Goal: Task Accomplishment & Management: Use online tool/utility

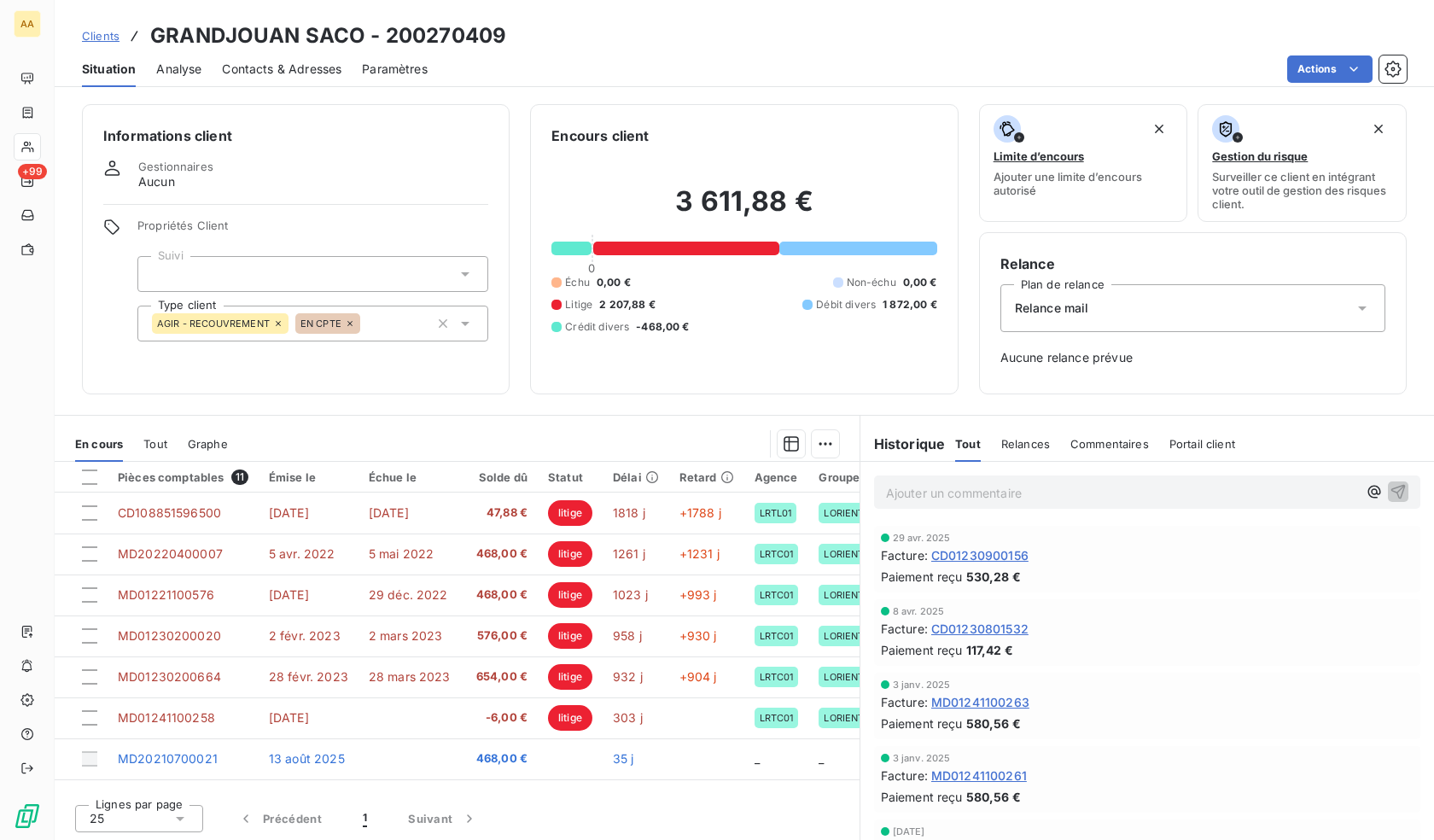
scroll to position [2, 0]
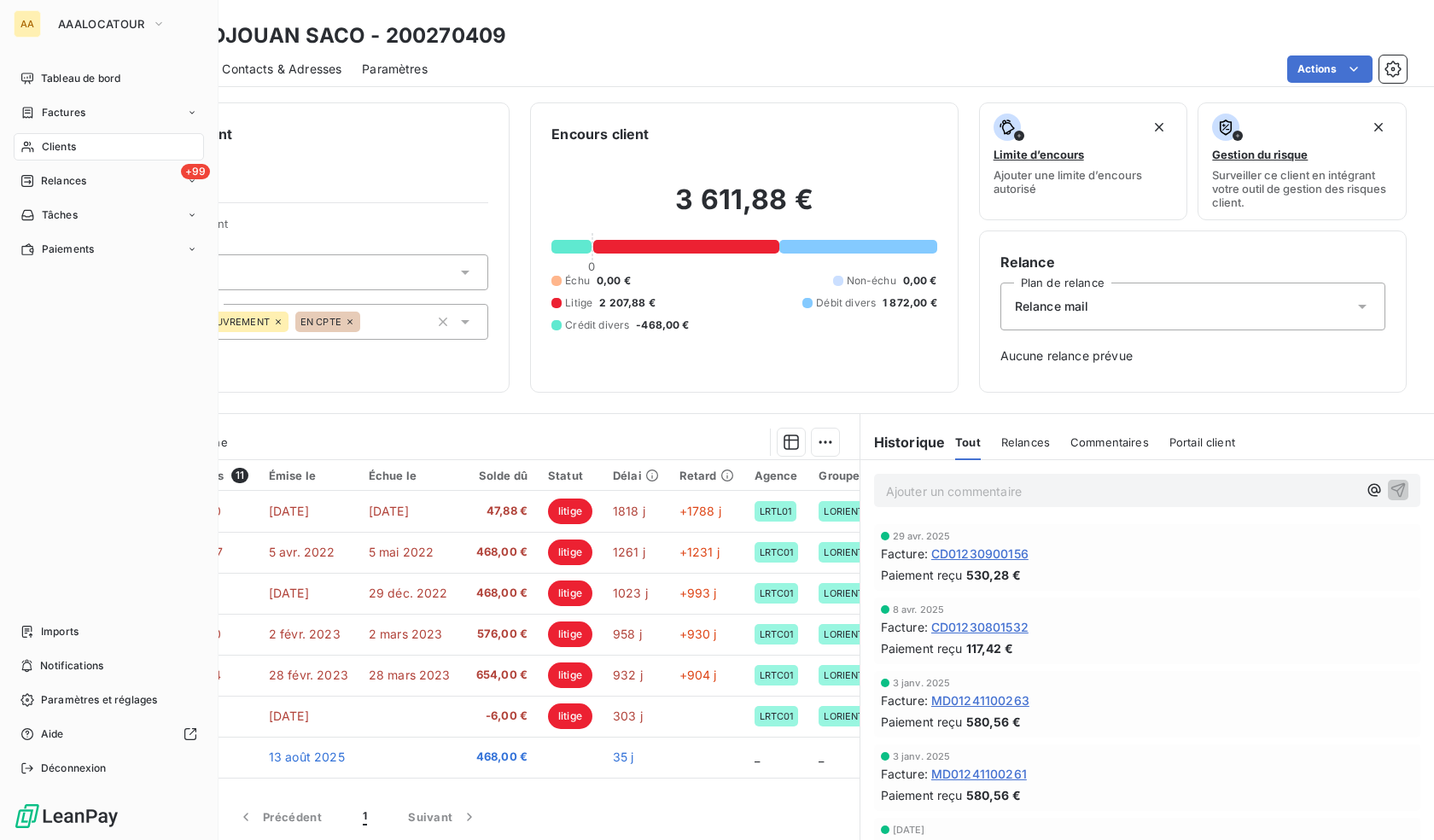
click at [42, 150] on span "Clients" at bounding box center [58, 147] width 34 height 15
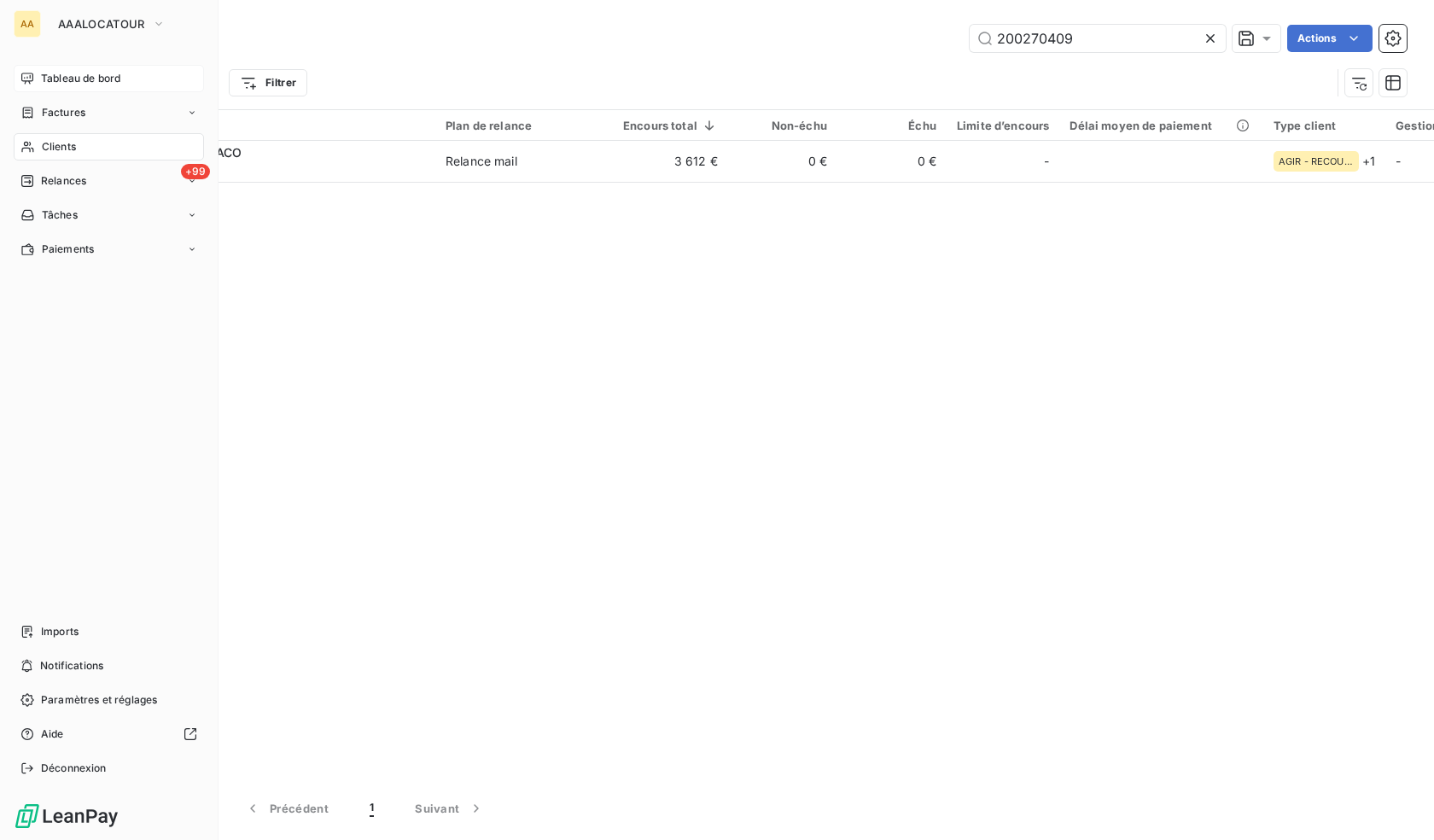
click at [87, 81] on span "Tableau de bord" at bounding box center [80, 78] width 79 height 15
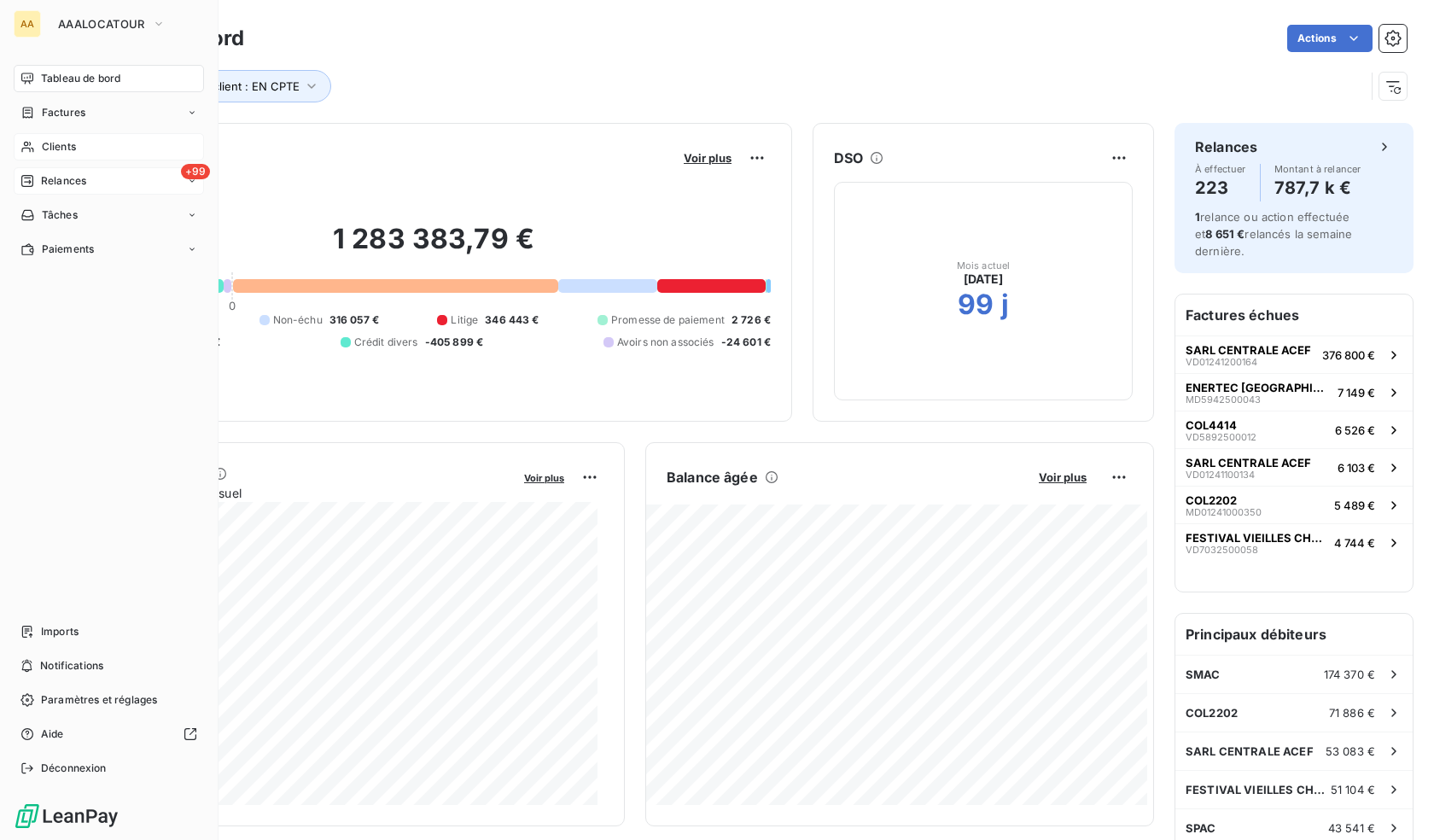
click at [58, 179] on span "Relances" at bounding box center [63, 181] width 45 height 15
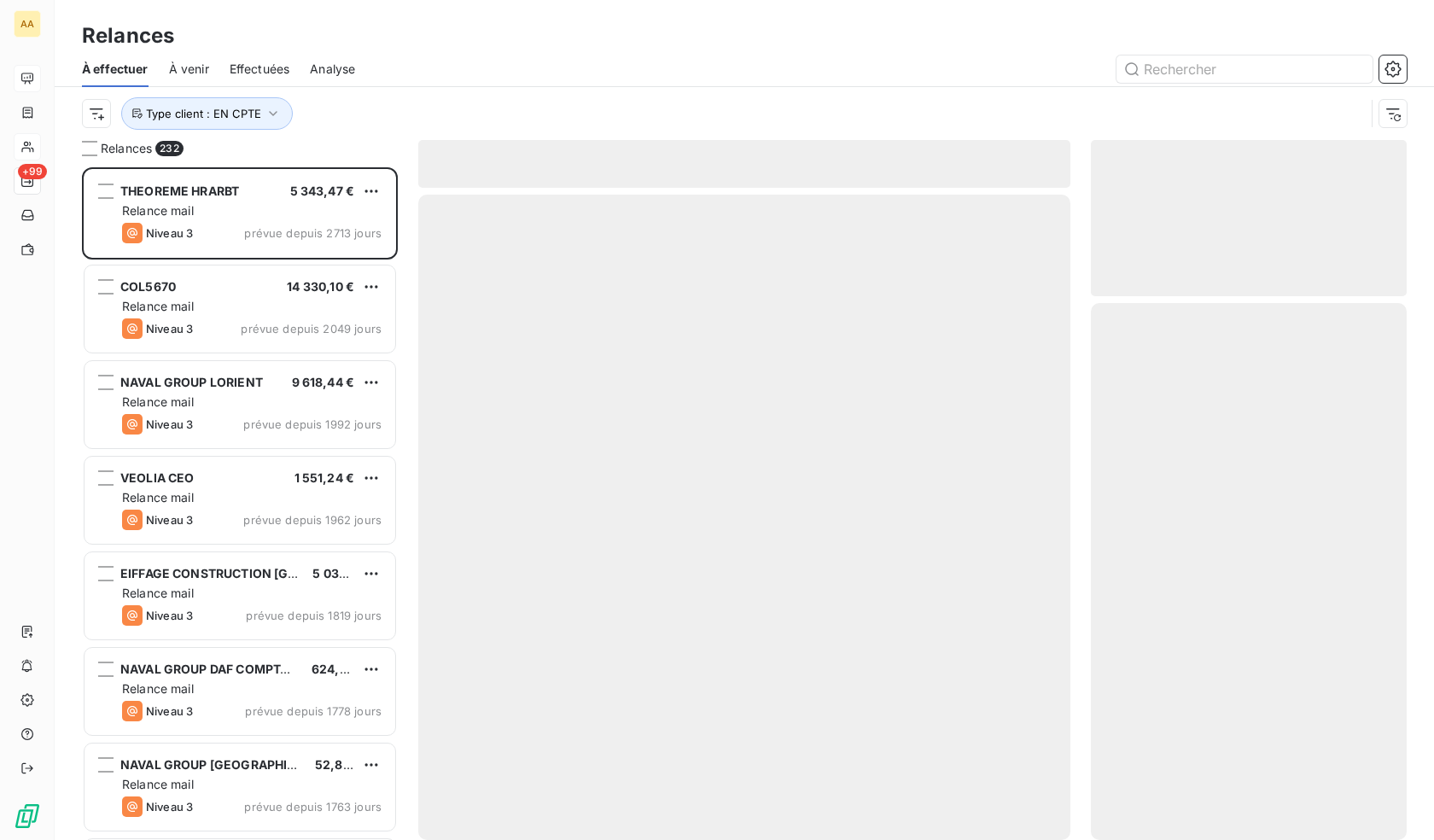
scroll to position [660, 303]
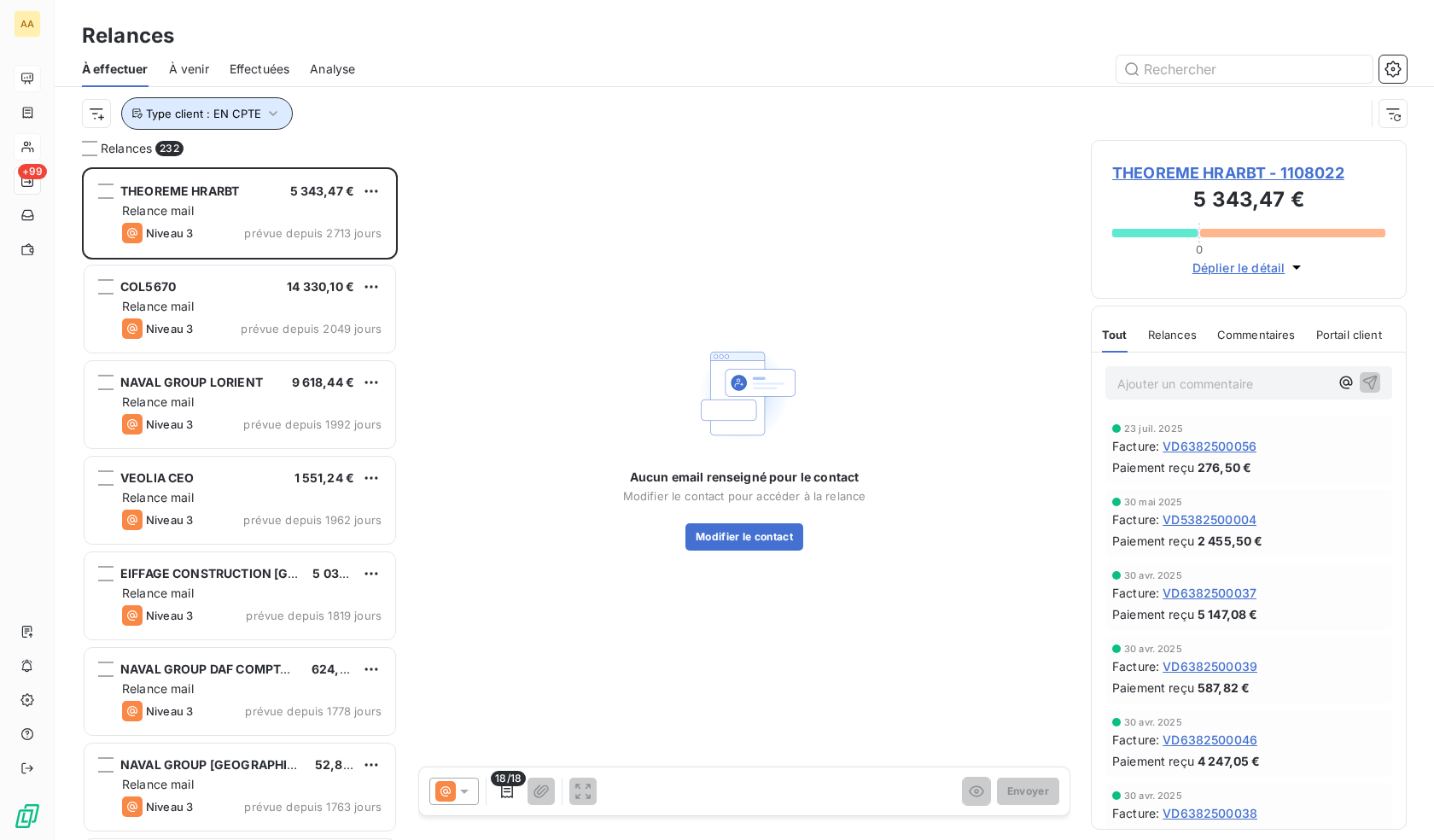
click at [246, 112] on span "Type client : EN CPTE" at bounding box center [204, 113] width 115 height 13
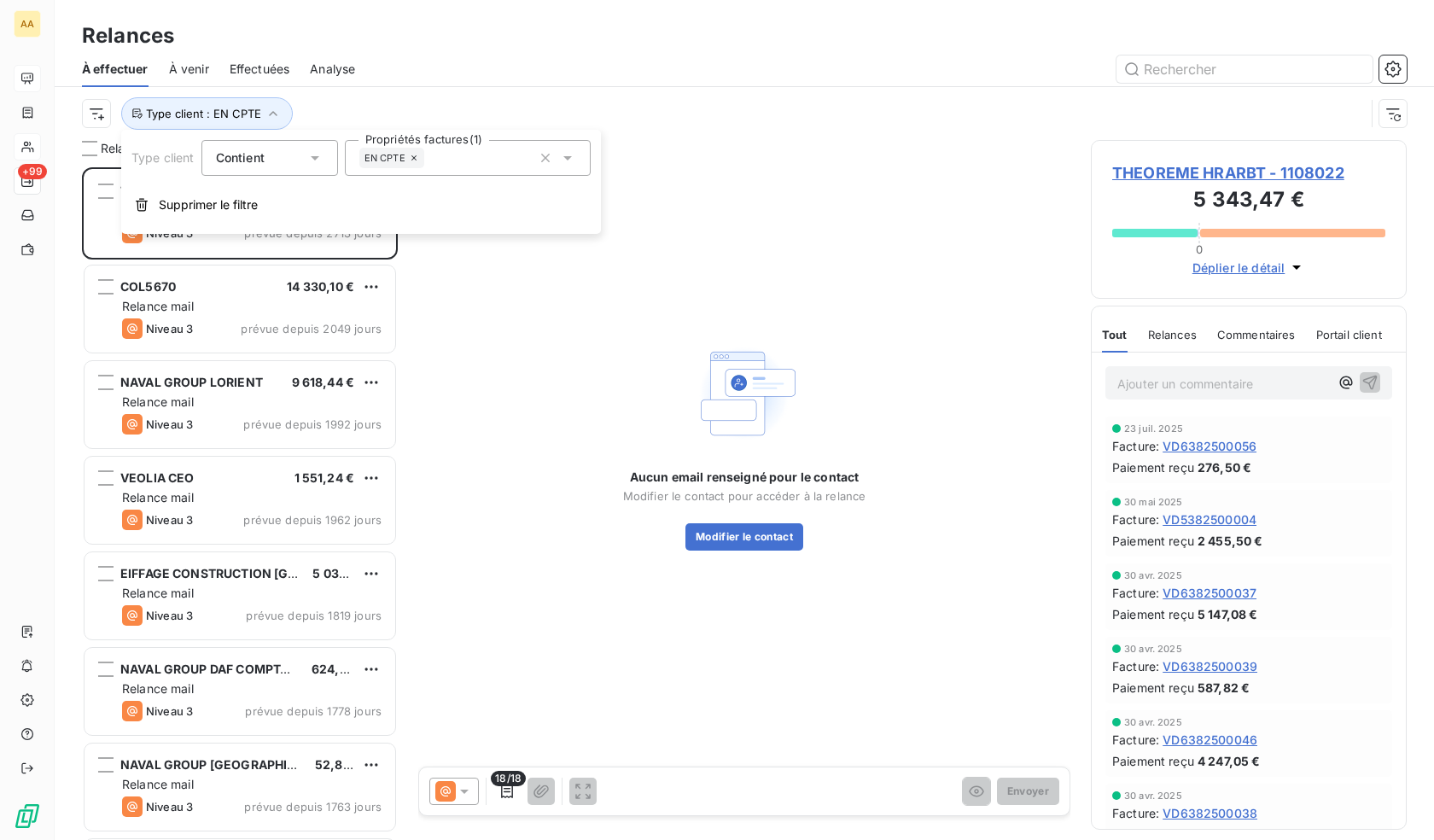
click at [445, 158] on div "EN CPTE" at bounding box center [468, 157] width 246 height 36
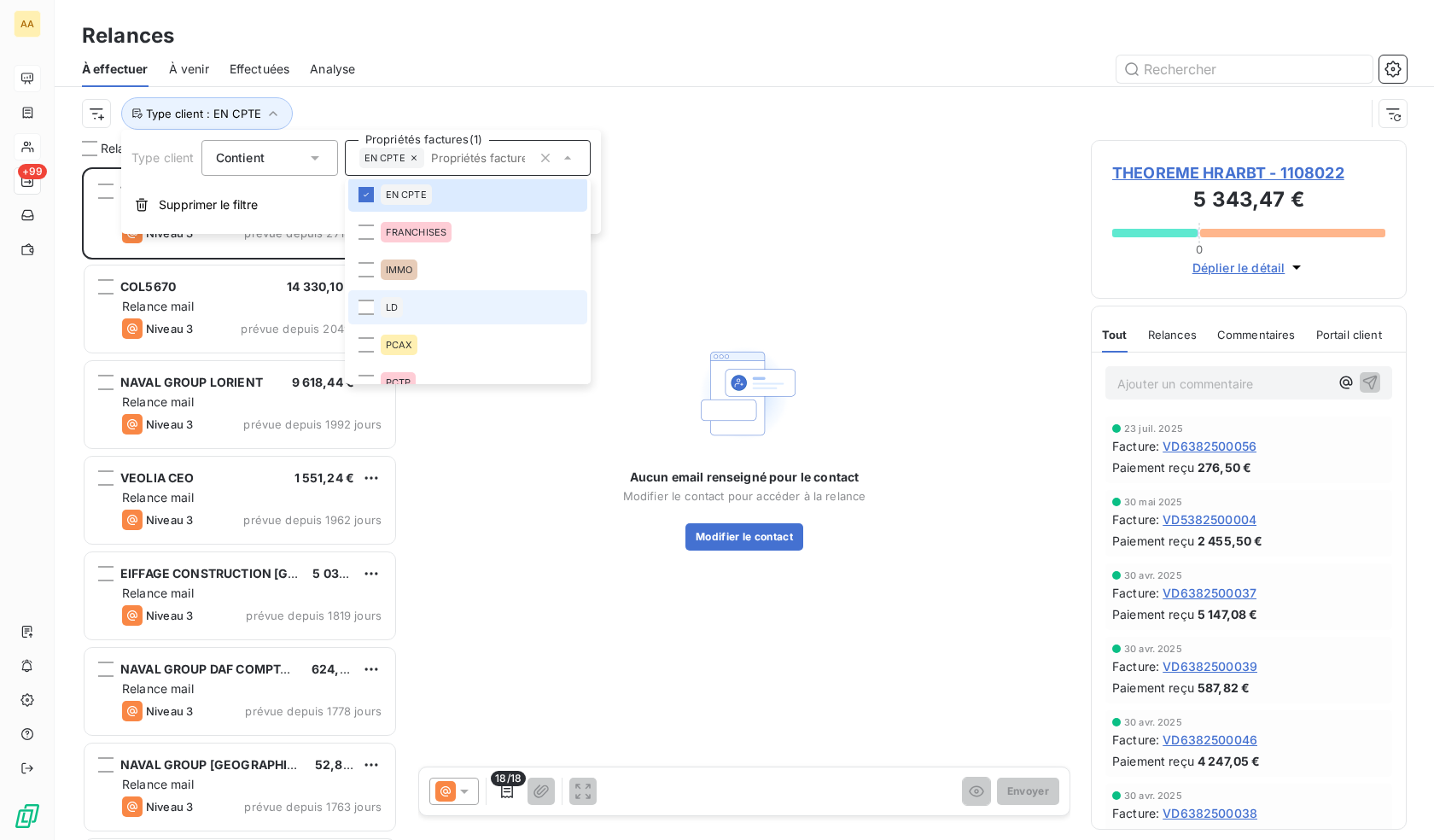
scroll to position [0, 0]
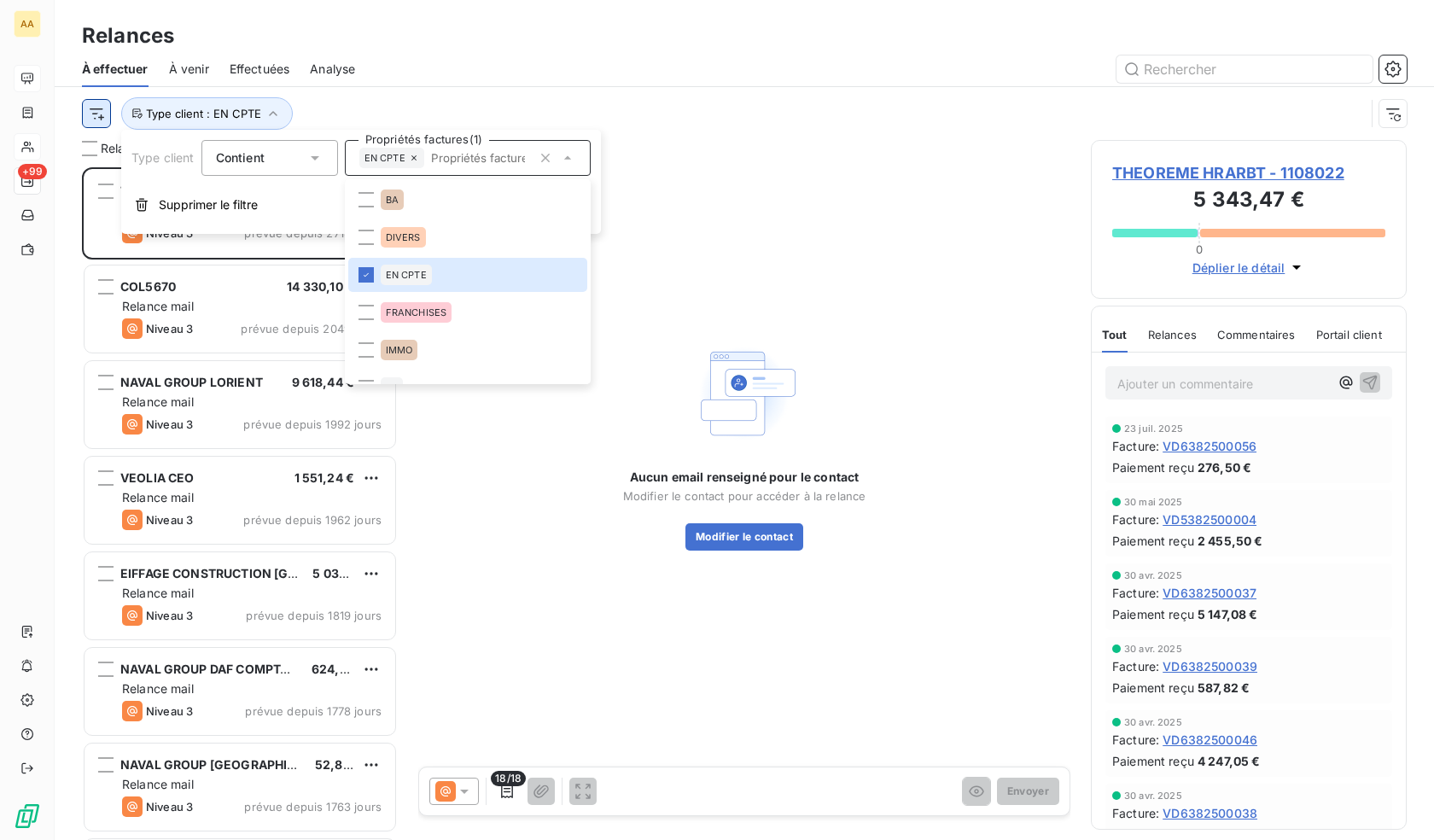
click at [105, 113] on html "AA +99 Relances À effectuer À venir Effectuées Analyse Type client : EN CPTE Re…" at bounding box center [717, 420] width 1434 height 840
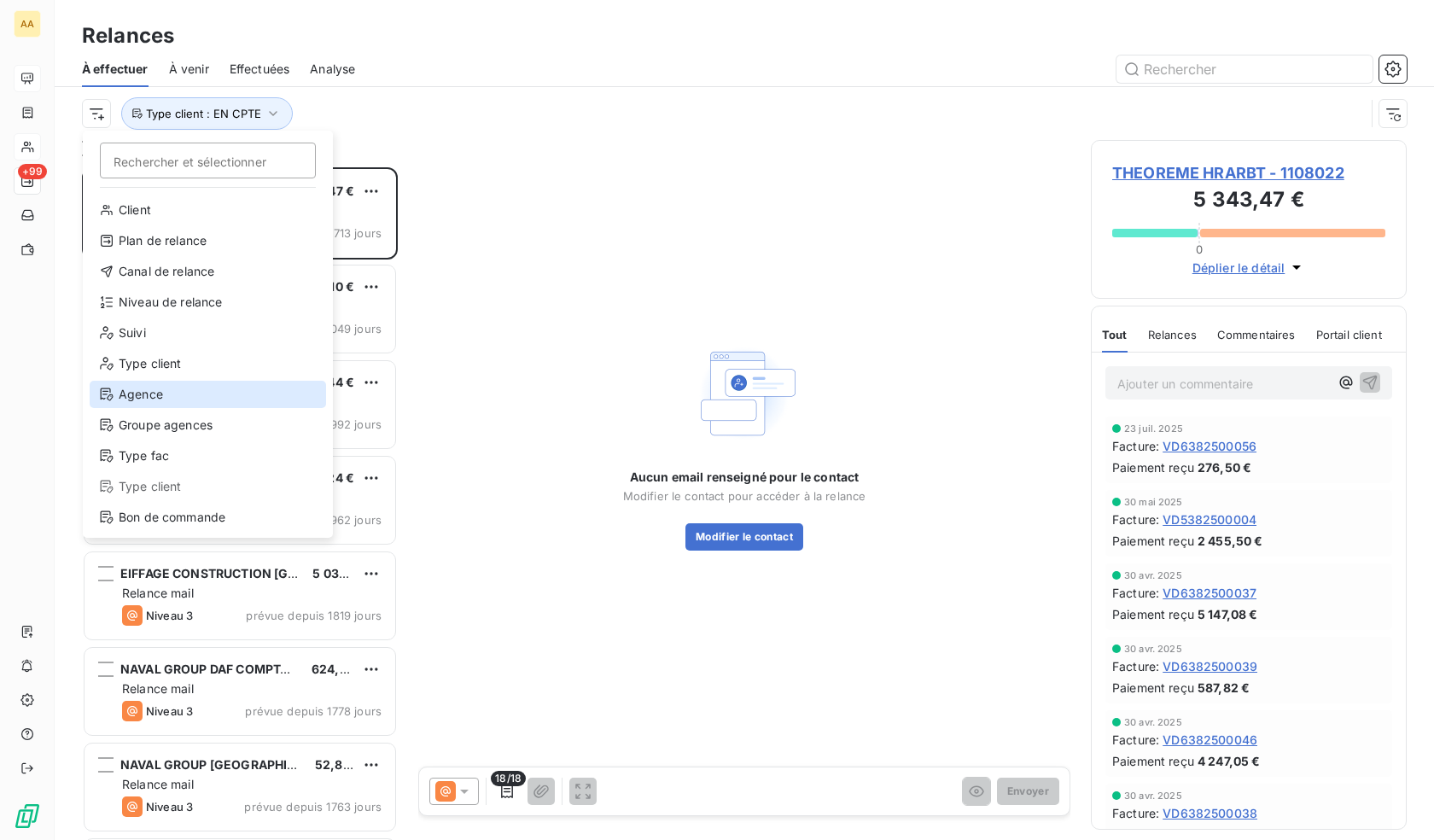
scroll to position [31, 0]
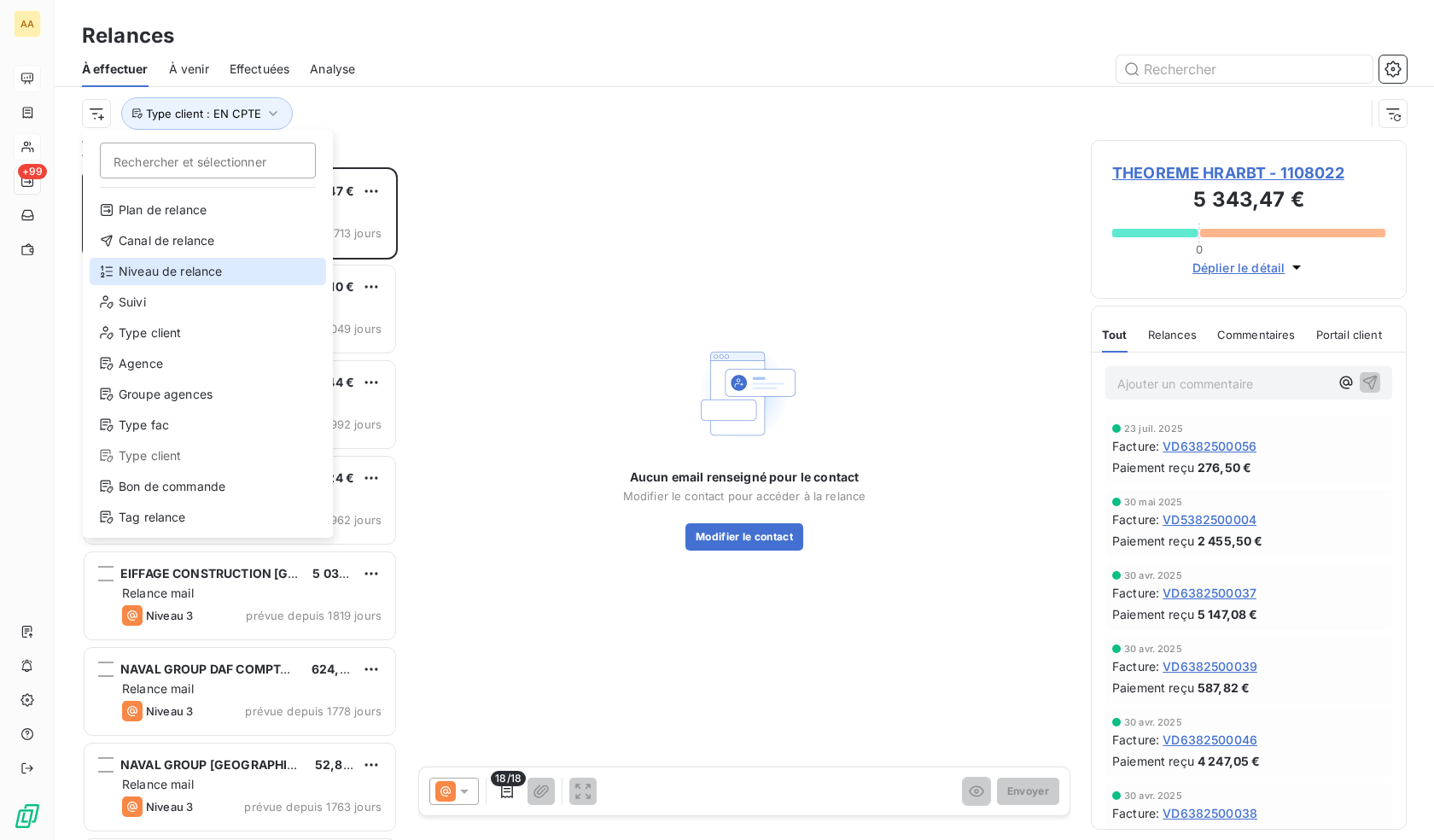
click at [154, 269] on div "Niveau de relance" at bounding box center [207, 271] width 237 height 27
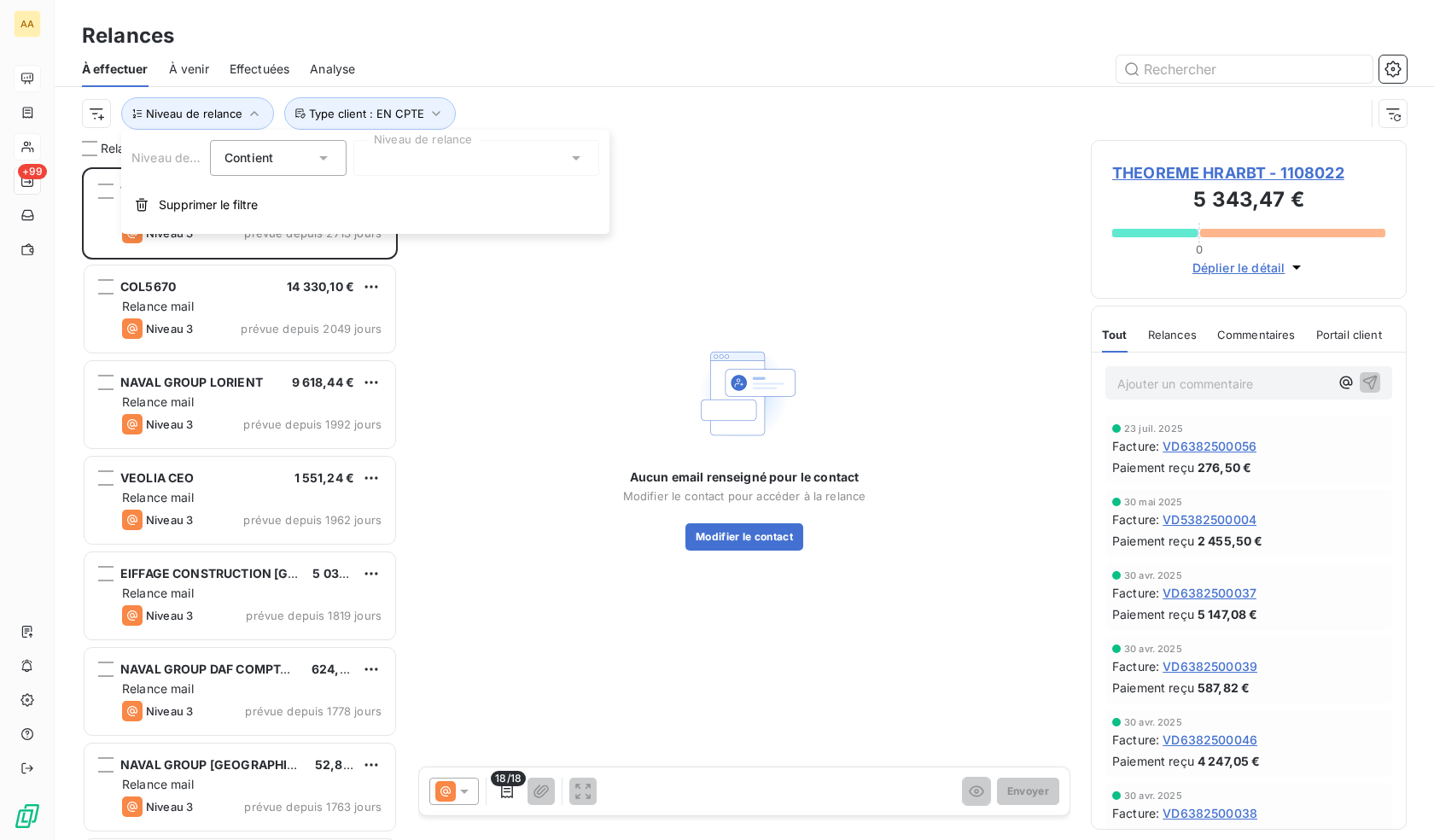
click at [401, 156] on div at bounding box center [476, 157] width 246 height 36
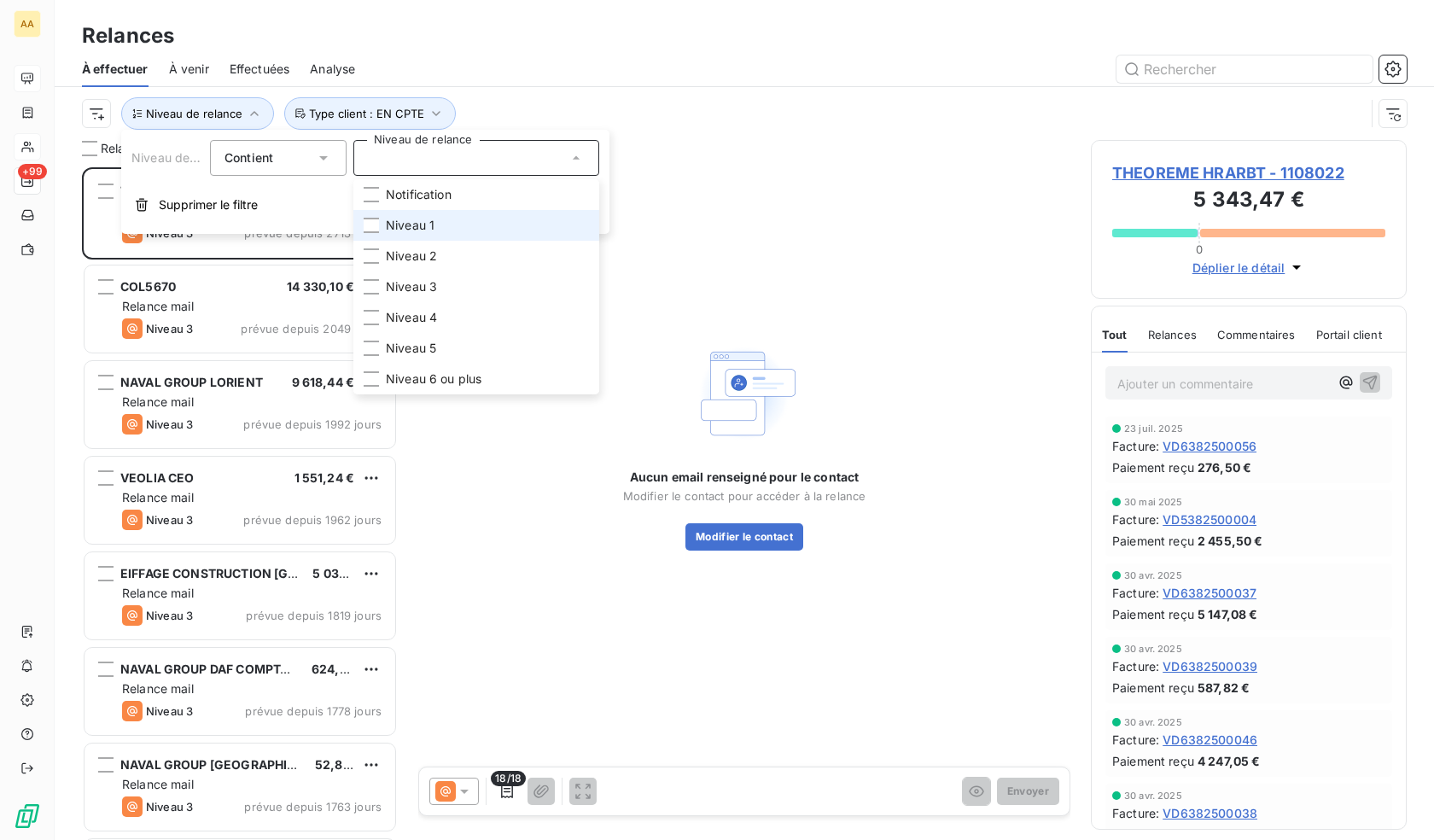
click at [432, 228] on span "Niveau 1" at bounding box center [410, 225] width 49 height 17
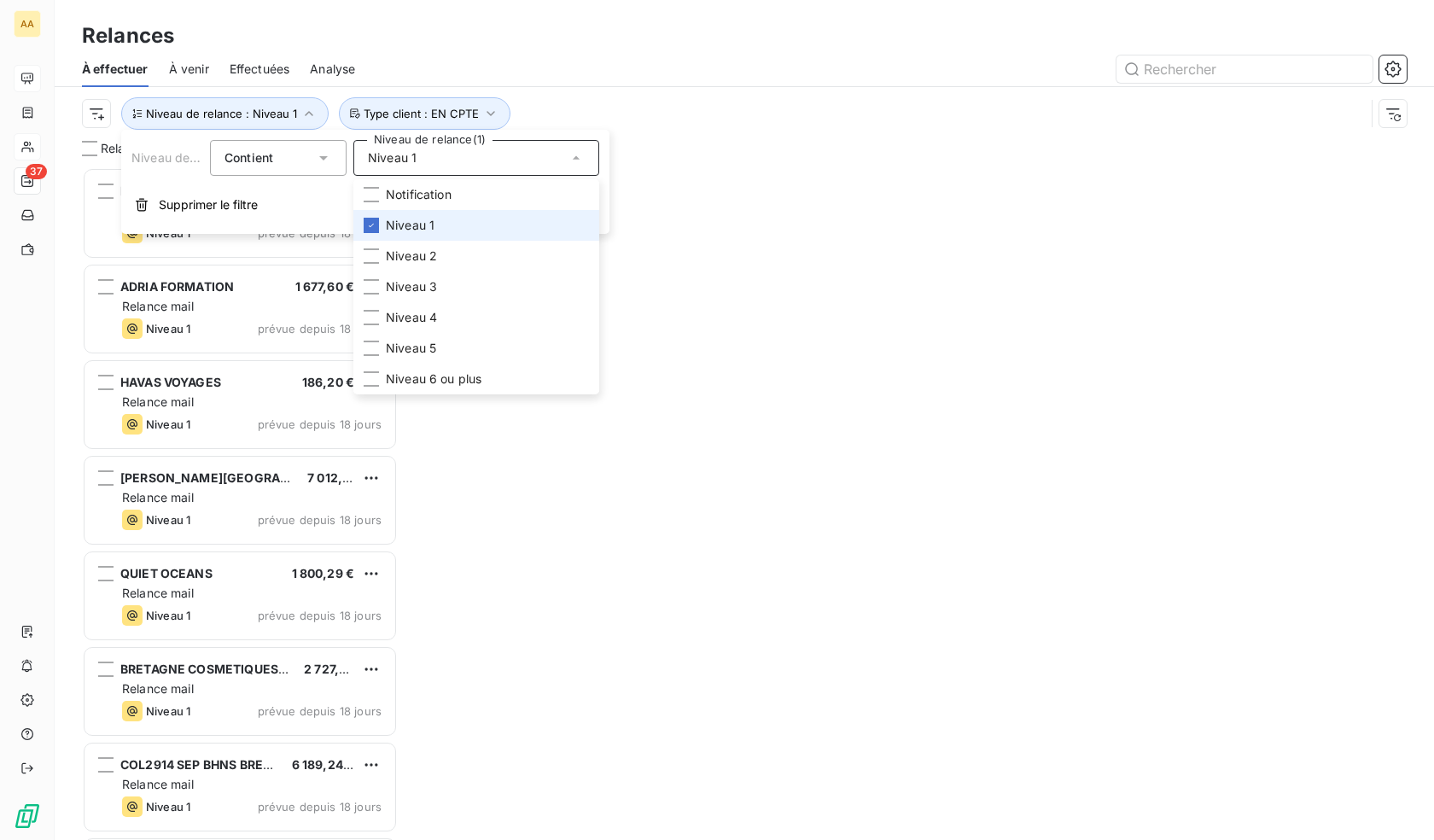
scroll to position [660, 303]
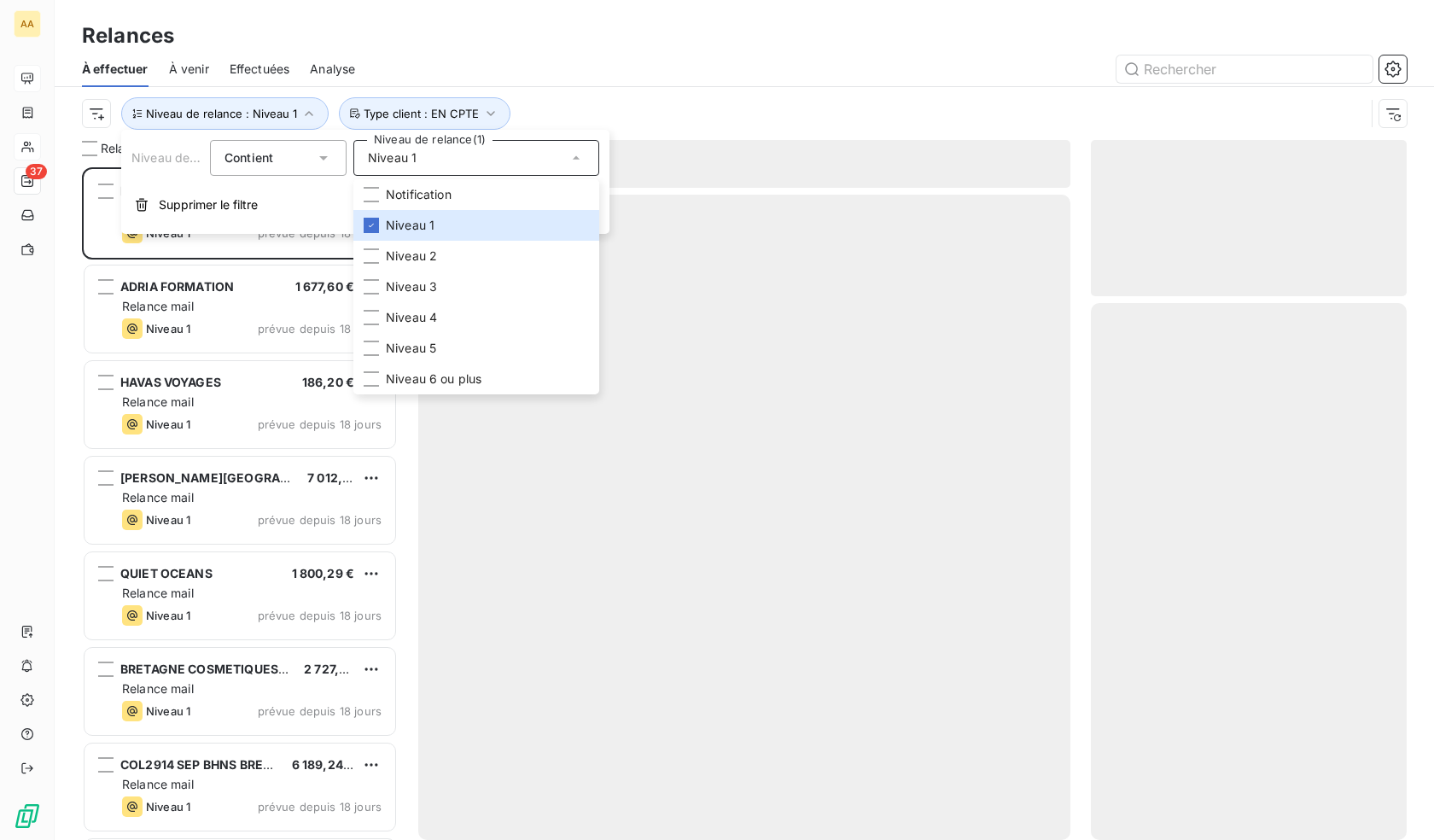
click at [665, 86] on div "À effectuer À venir Effectuées Analyse" at bounding box center [744, 69] width 1379 height 36
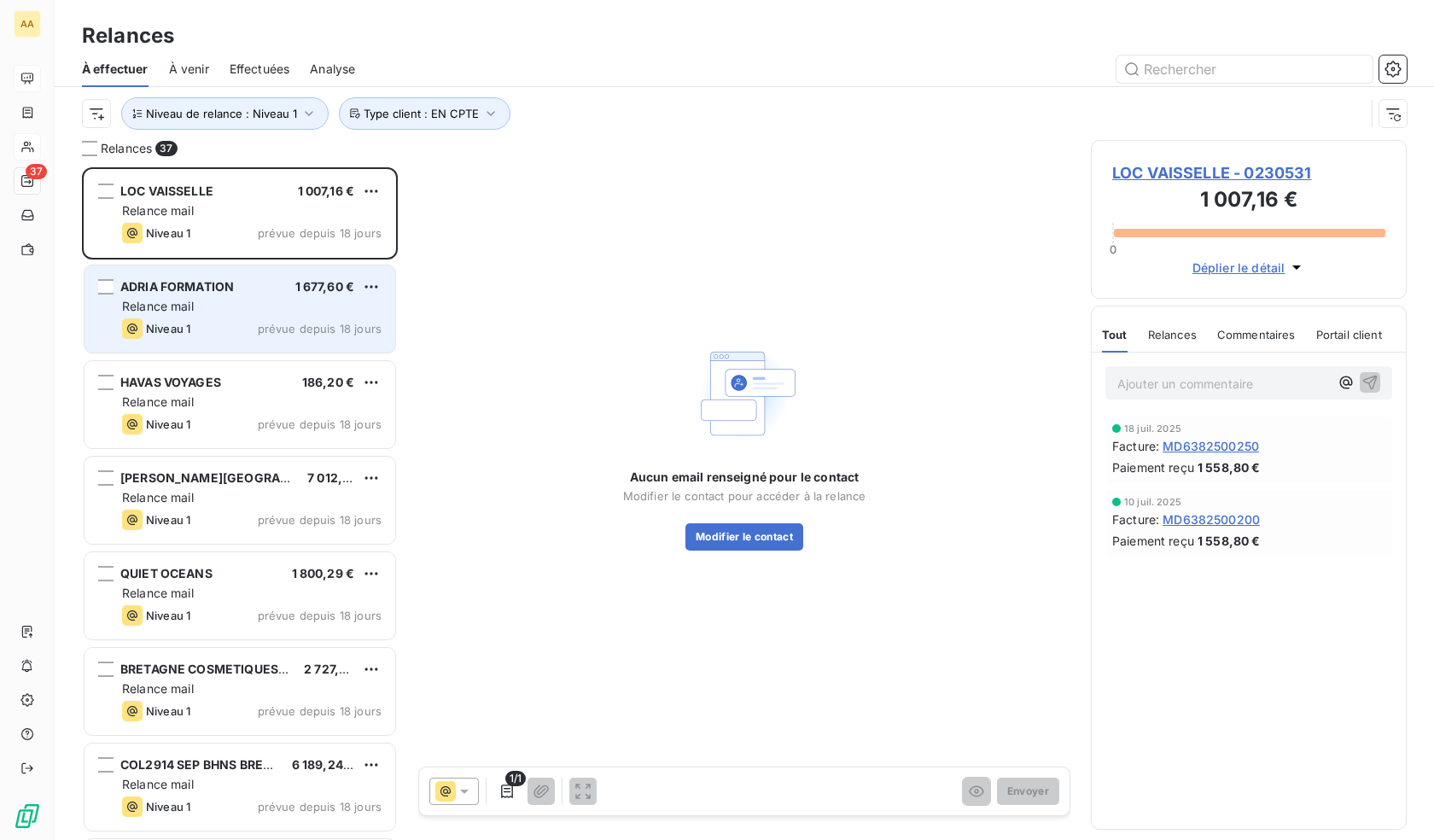
click at [235, 321] on div "Niveau 1 prévue depuis 18 jours" at bounding box center [251, 329] width 259 height 21
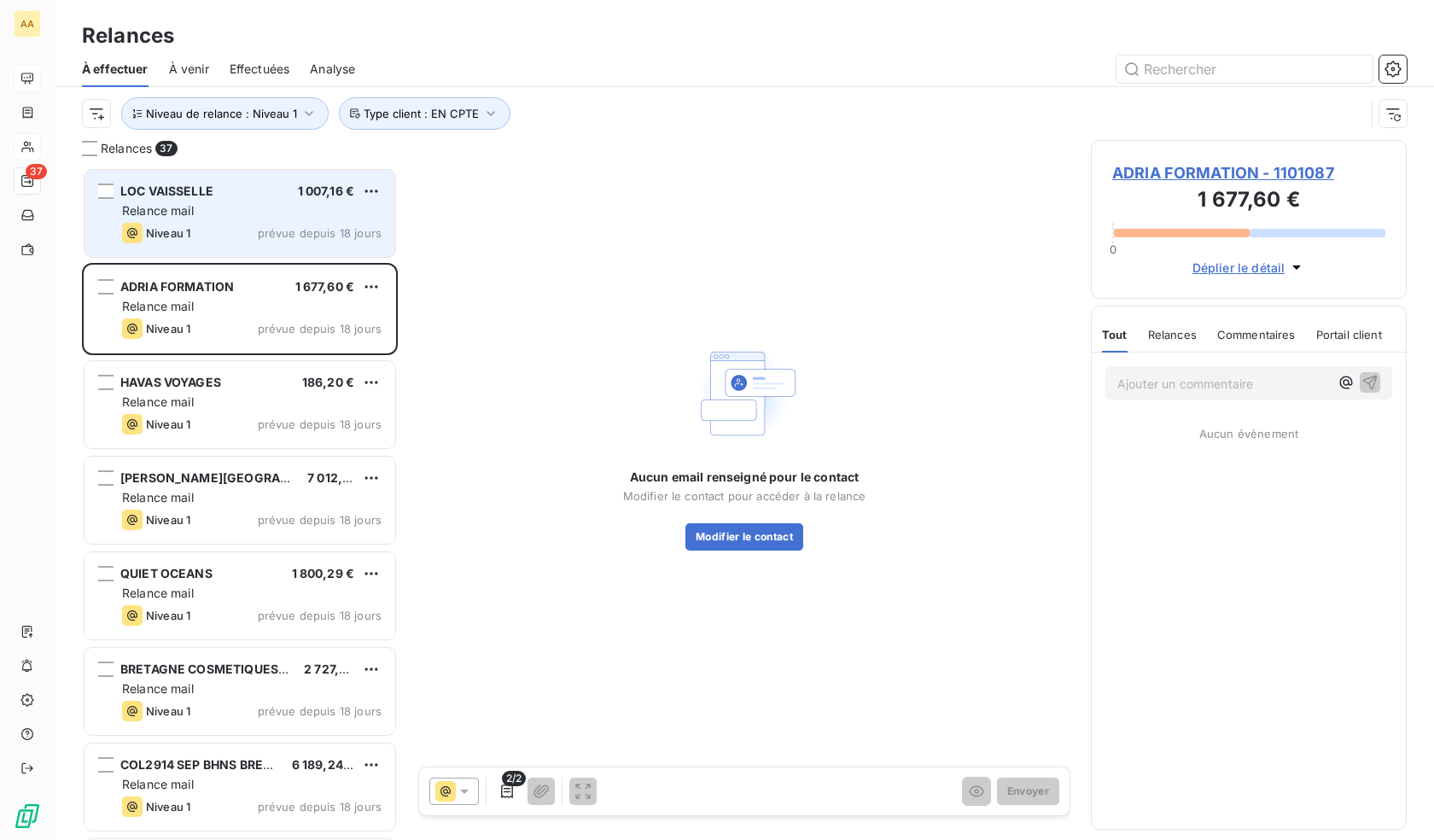
click at [235, 207] on div "Relance mail" at bounding box center [251, 211] width 259 height 17
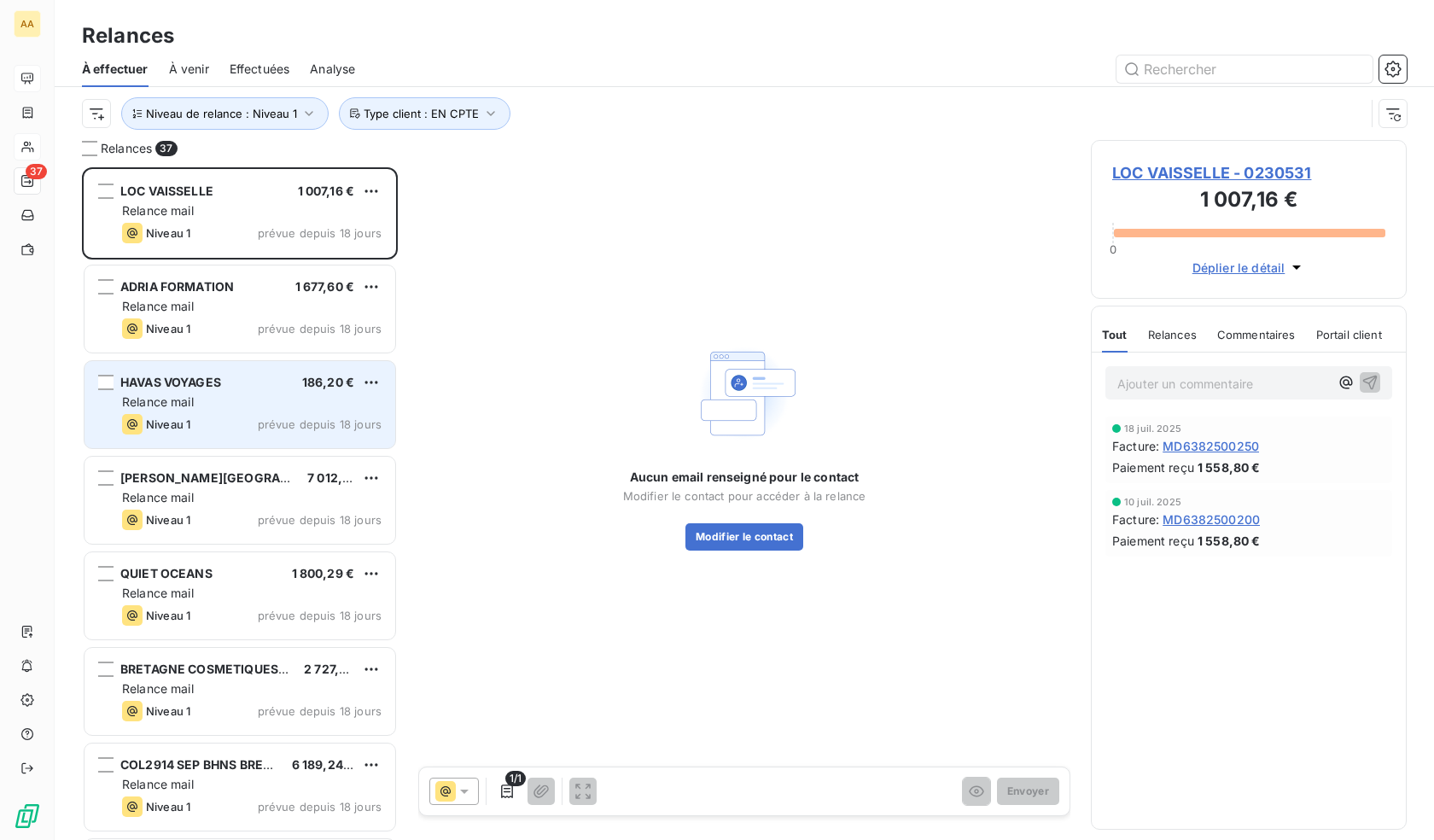
click at [230, 401] on div "Relance mail" at bounding box center [251, 402] width 259 height 17
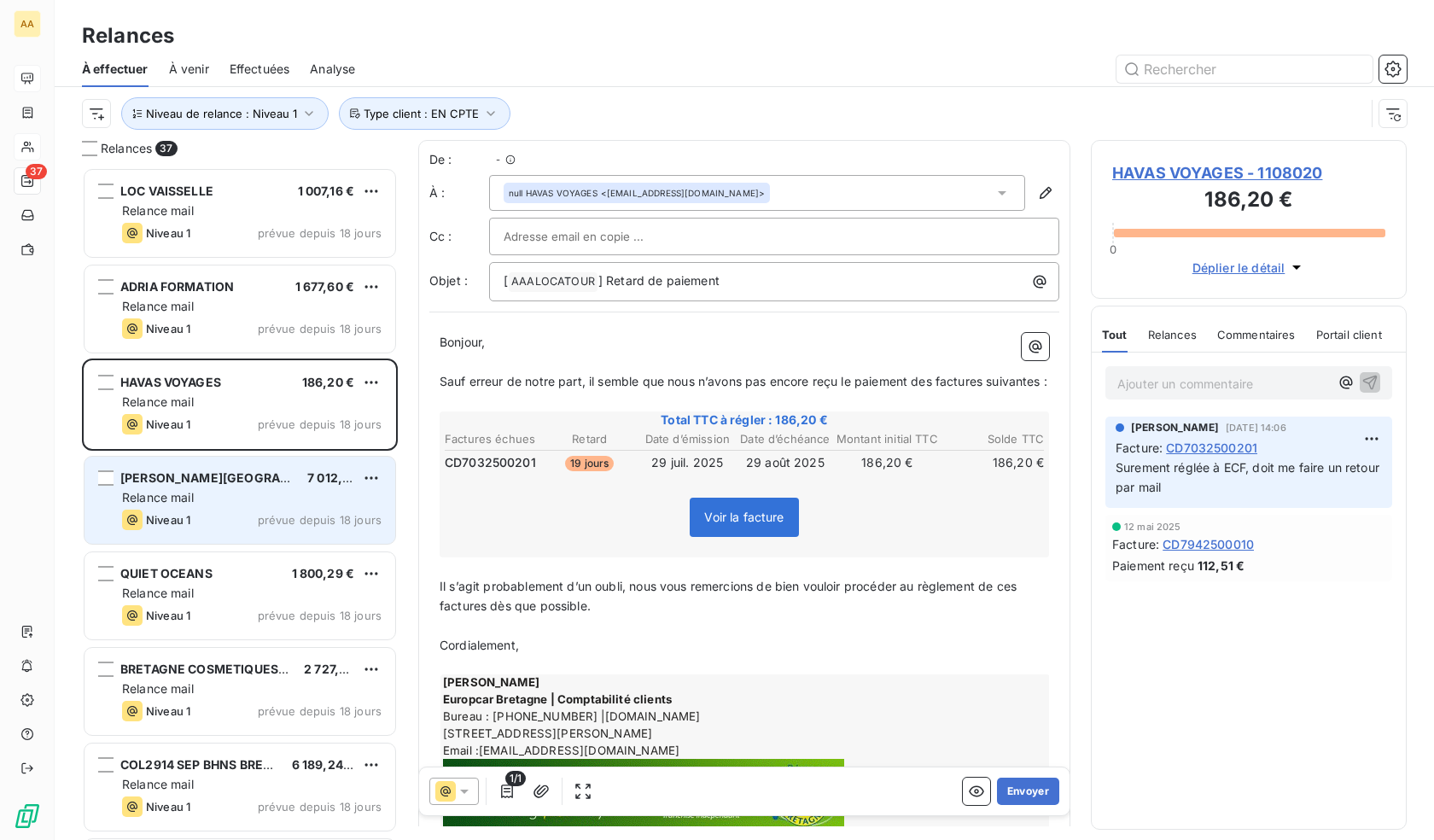
click at [245, 475] on span "[PERSON_NAME][GEOGRAPHIC_DATA]" at bounding box center [236, 477] width 230 height 14
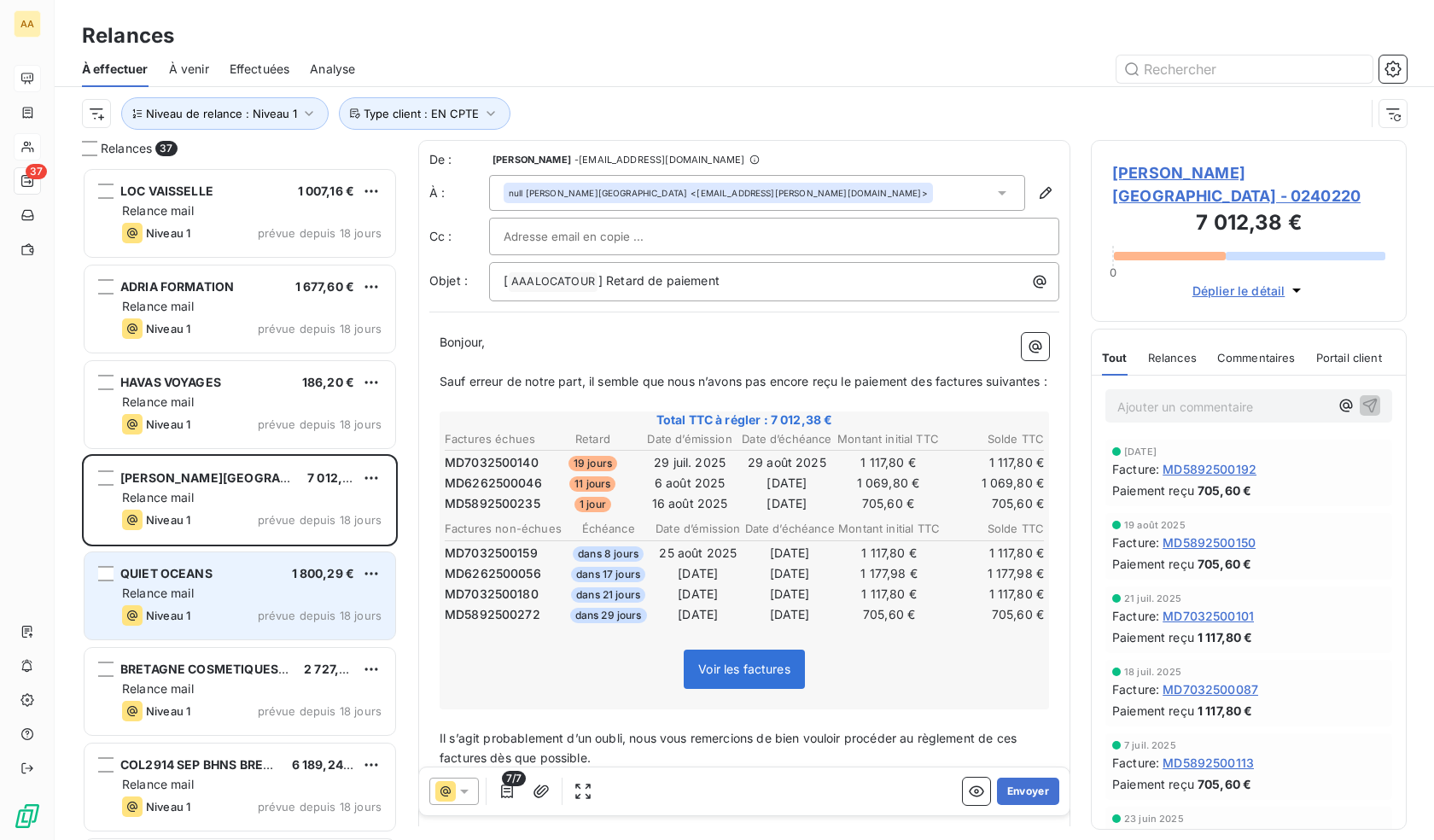
click at [244, 569] on div "QUIET OCEANS 1 800,29 €" at bounding box center [251, 573] width 259 height 15
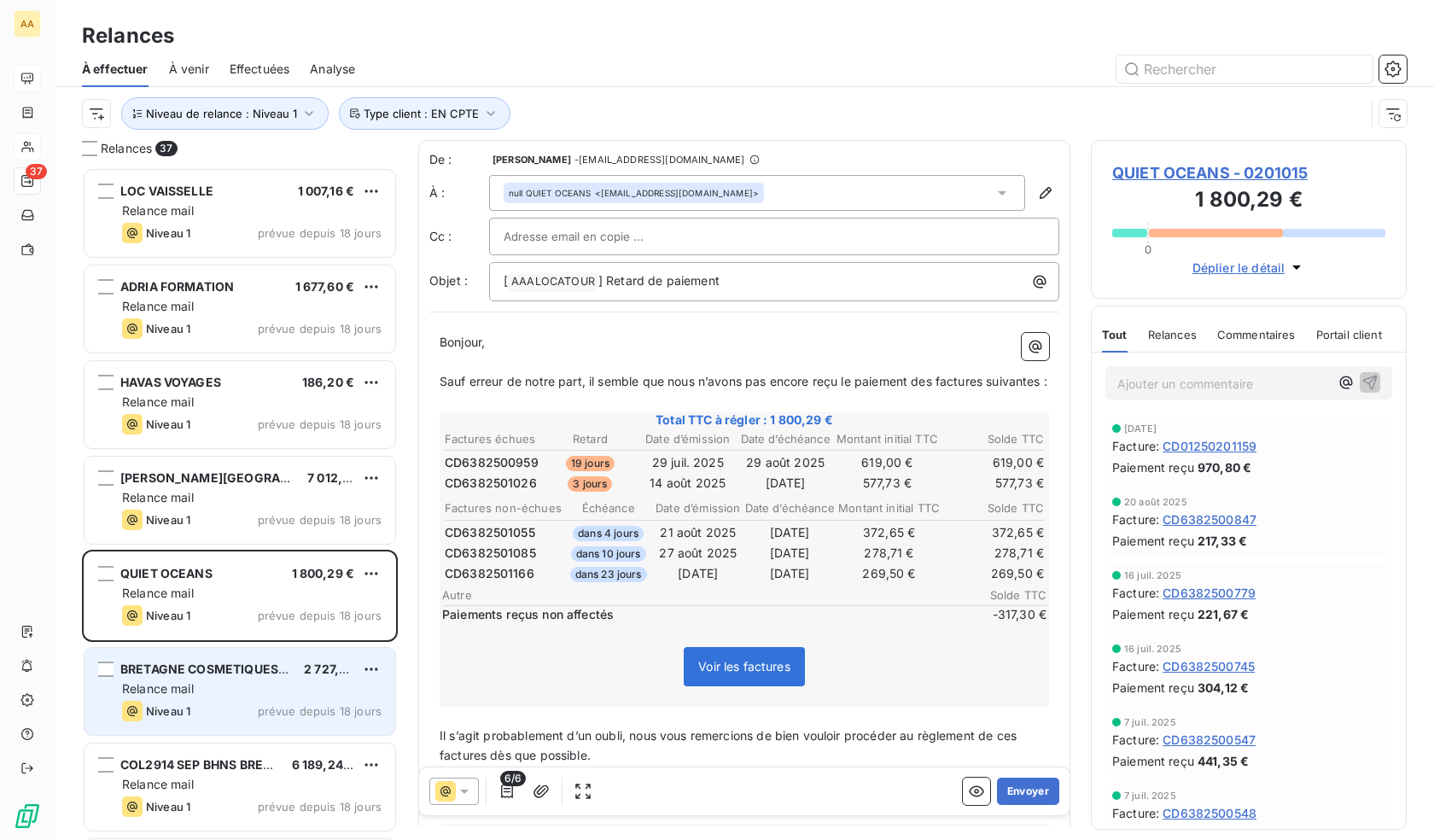
click at [238, 673] on span "BRETAGNE COSMETIQUES MARINS" at bounding box center [225, 668] width 209 height 14
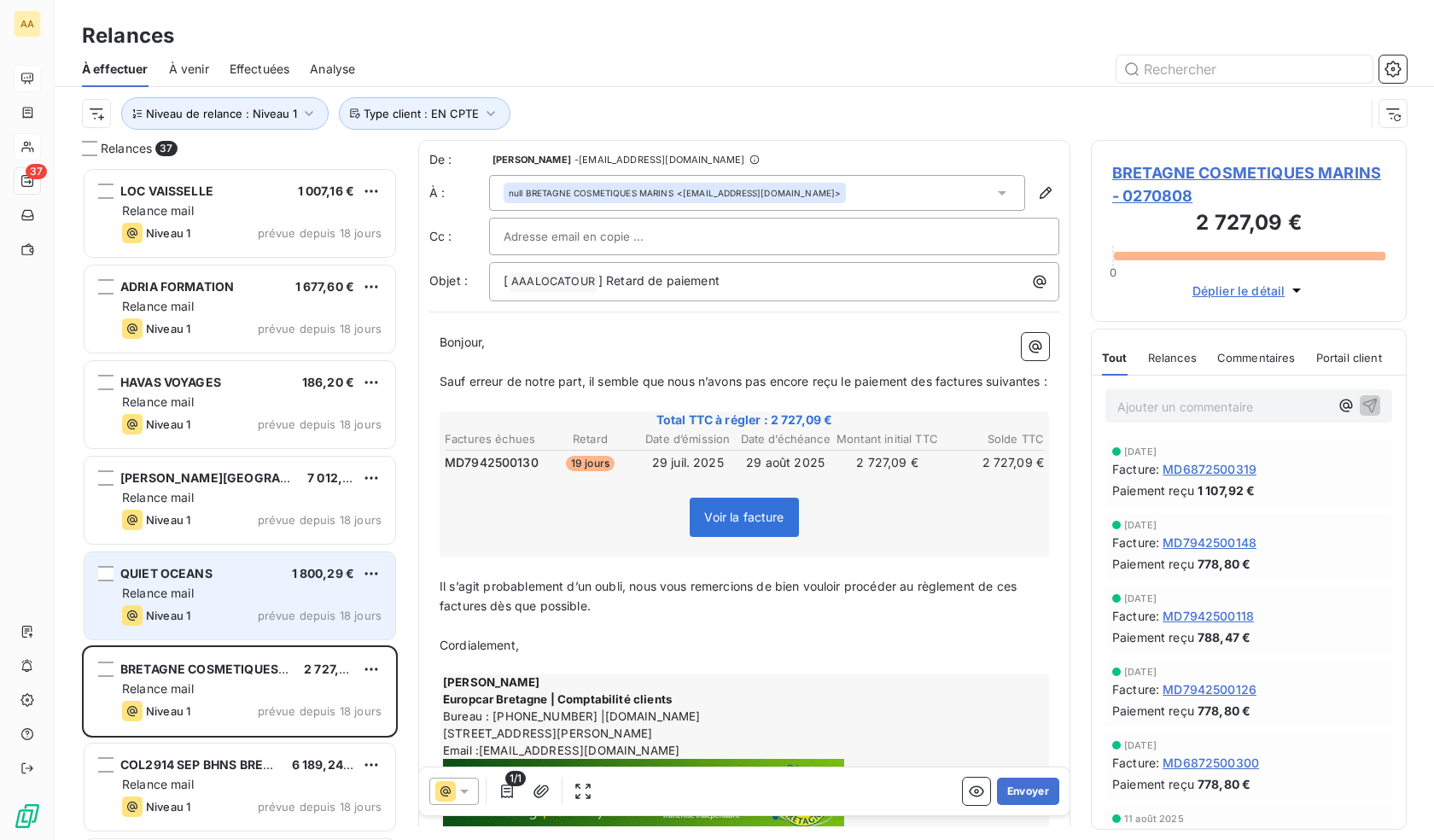
click at [239, 608] on div "Niveau 1 prévue depuis 18 jours" at bounding box center [251, 616] width 259 height 21
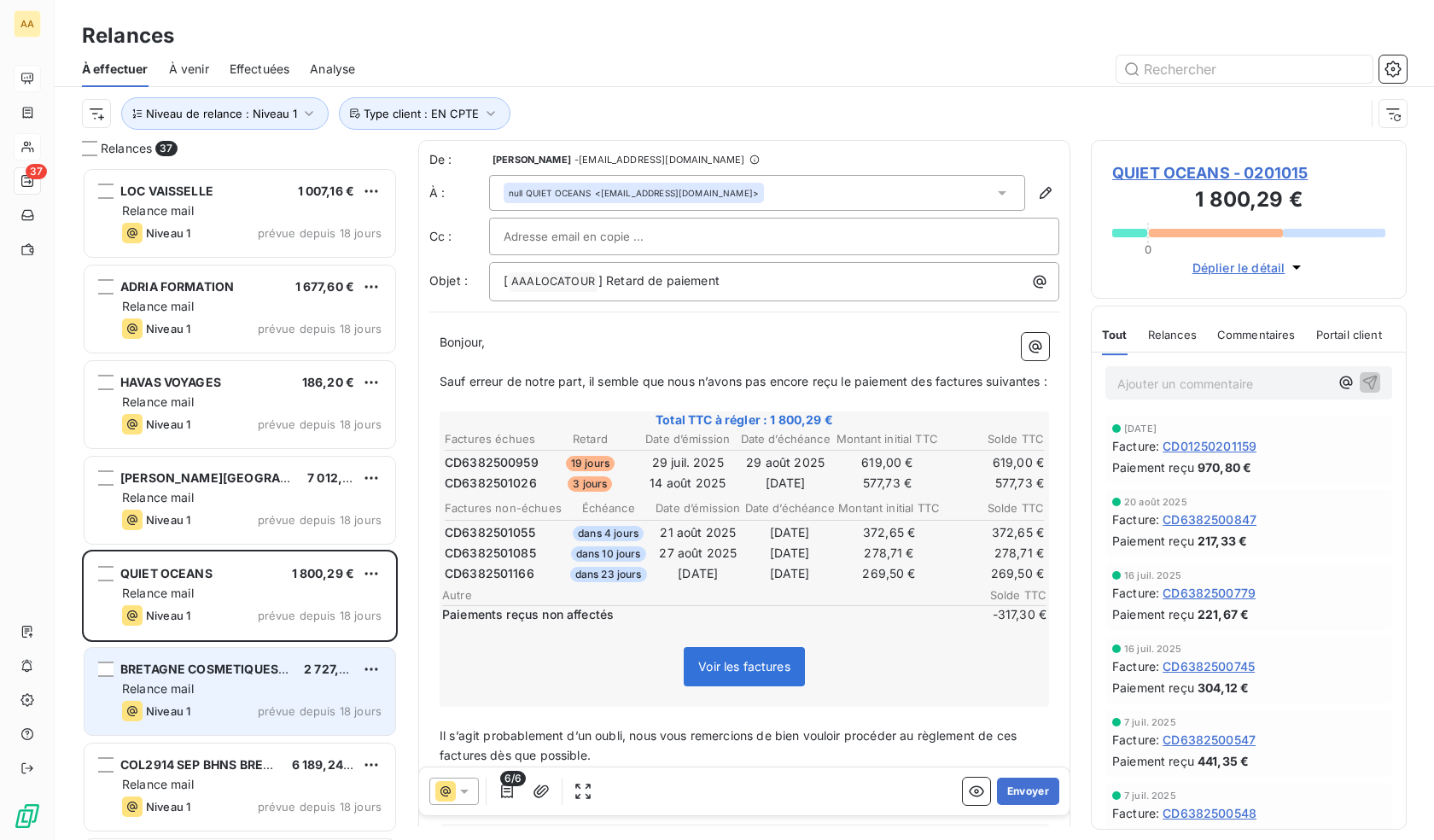
click at [224, 686] on div "Relance mail" at bounding box center [251, 689] width 259 height 17
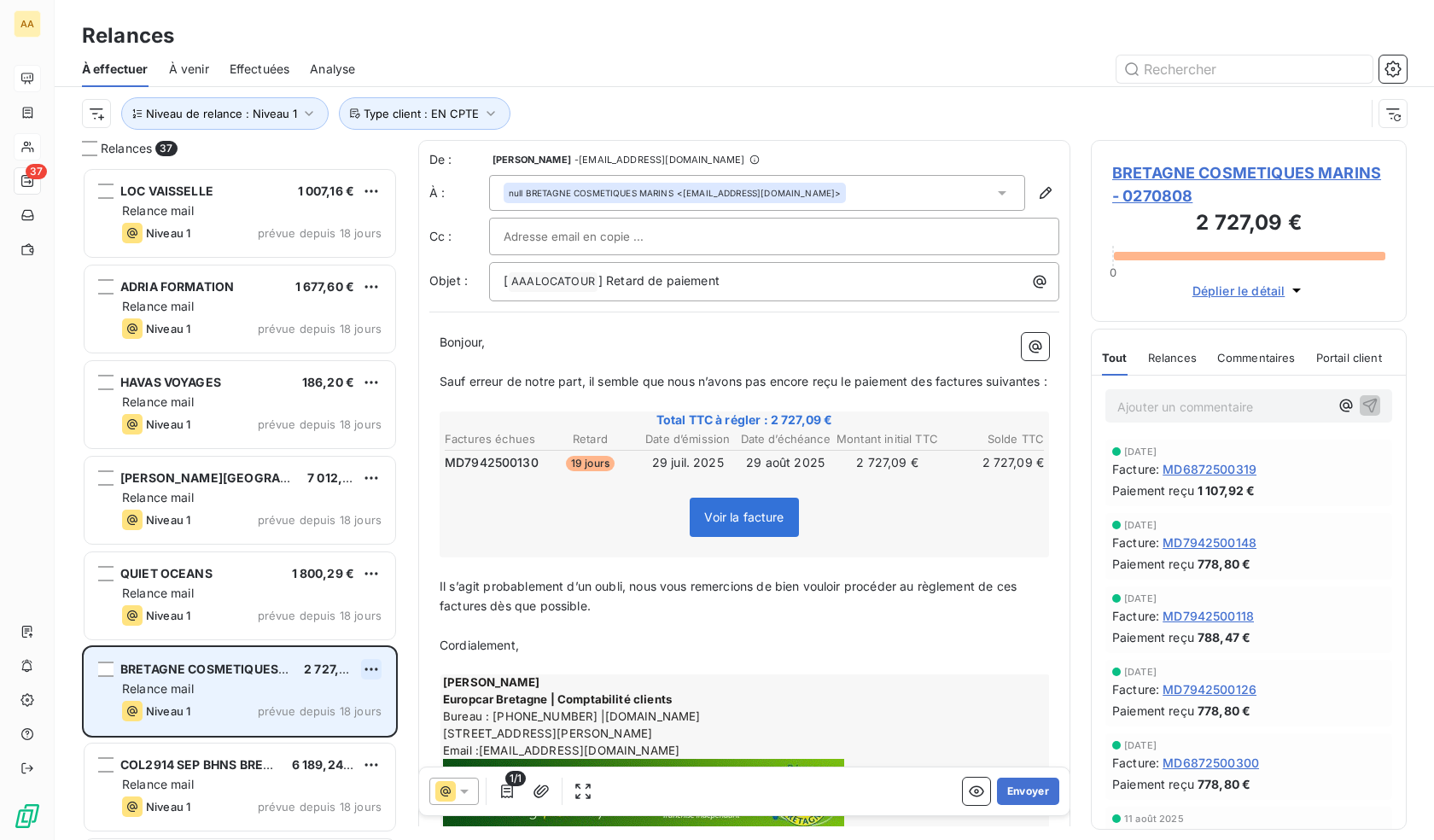
click at [374, 668] on html "AA 37 Relances À effectuer À venir Effectuées Analyse Niveau de relance : Nivea…" at bounding box center [717, 420] width 1434 height 840
click at [319, 706] on div "Replanifier cette action" at bounding box center [297, 702] width 153 height 27
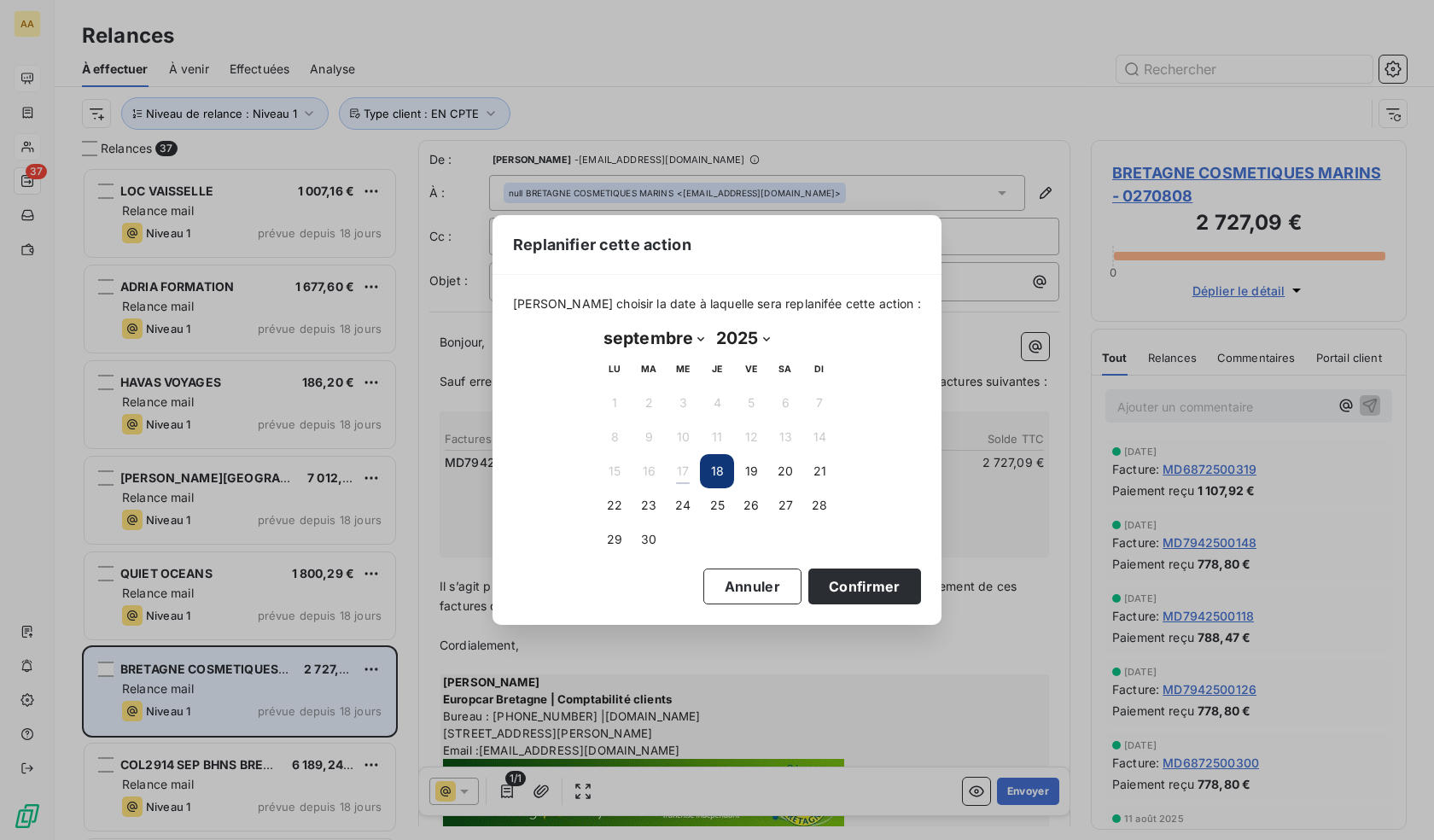
click at [678, 338] on select "janvier février mars avril mai juin juillet août septembre octobre novembre déc…" at bounding box center [653, 338] width 112 height 27
select select "9"
click at [598, 324] on select "janvier février mars avril mai juin juillet août septembre octobre novembre déc…" at bounding box center [653, 338] width 112 height 27
click at [686, 476] on button "15" at bounding box center [683, 471] width 34 height 34
click at [618, 438] on button "6" at bounding box center [615, 436] width 34 height 34
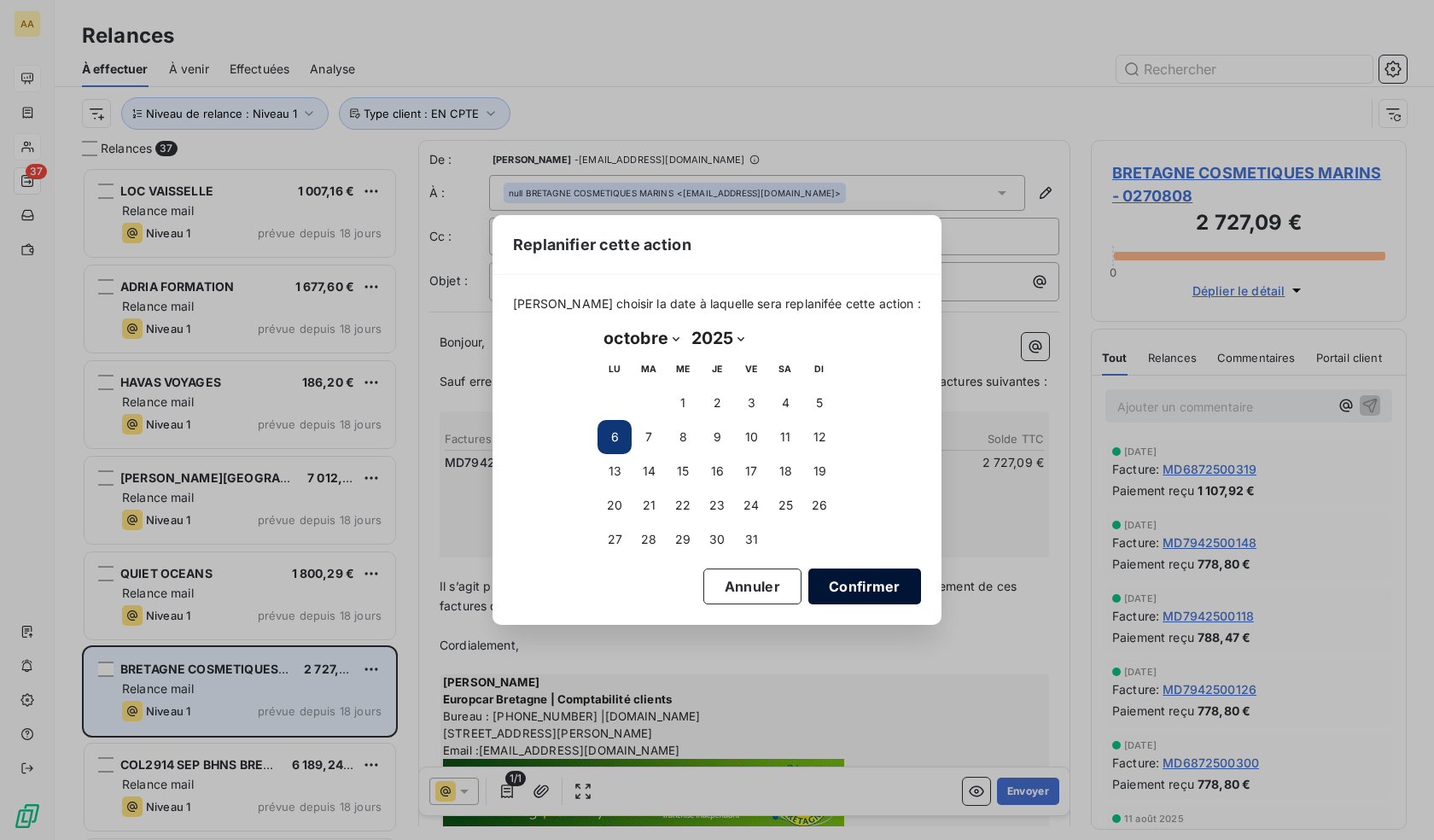
click at [824, 583] on button "Confirmer" at bounding box center [864, 586] width 112 height 36
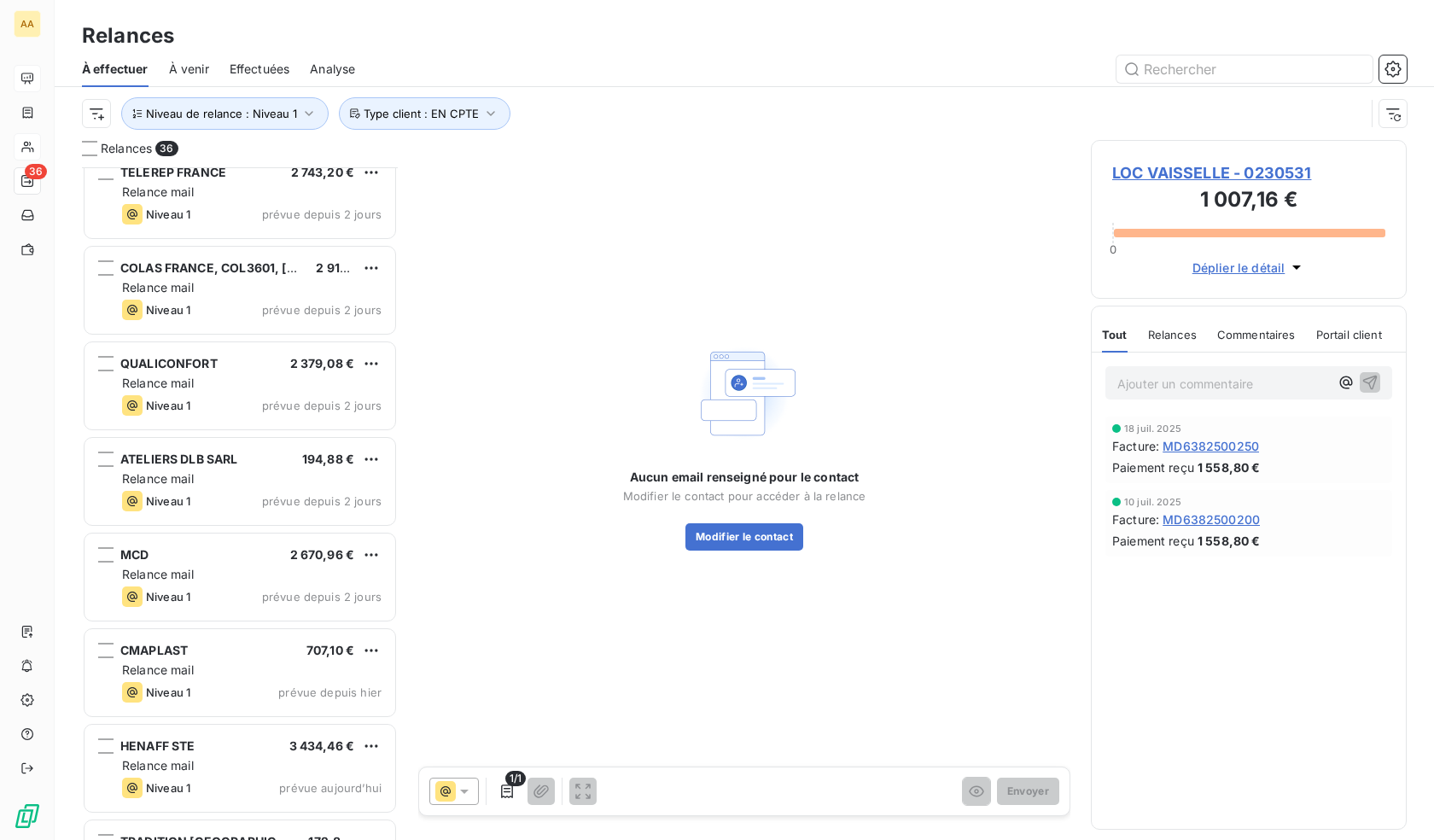
scroll to position [2770, 0]
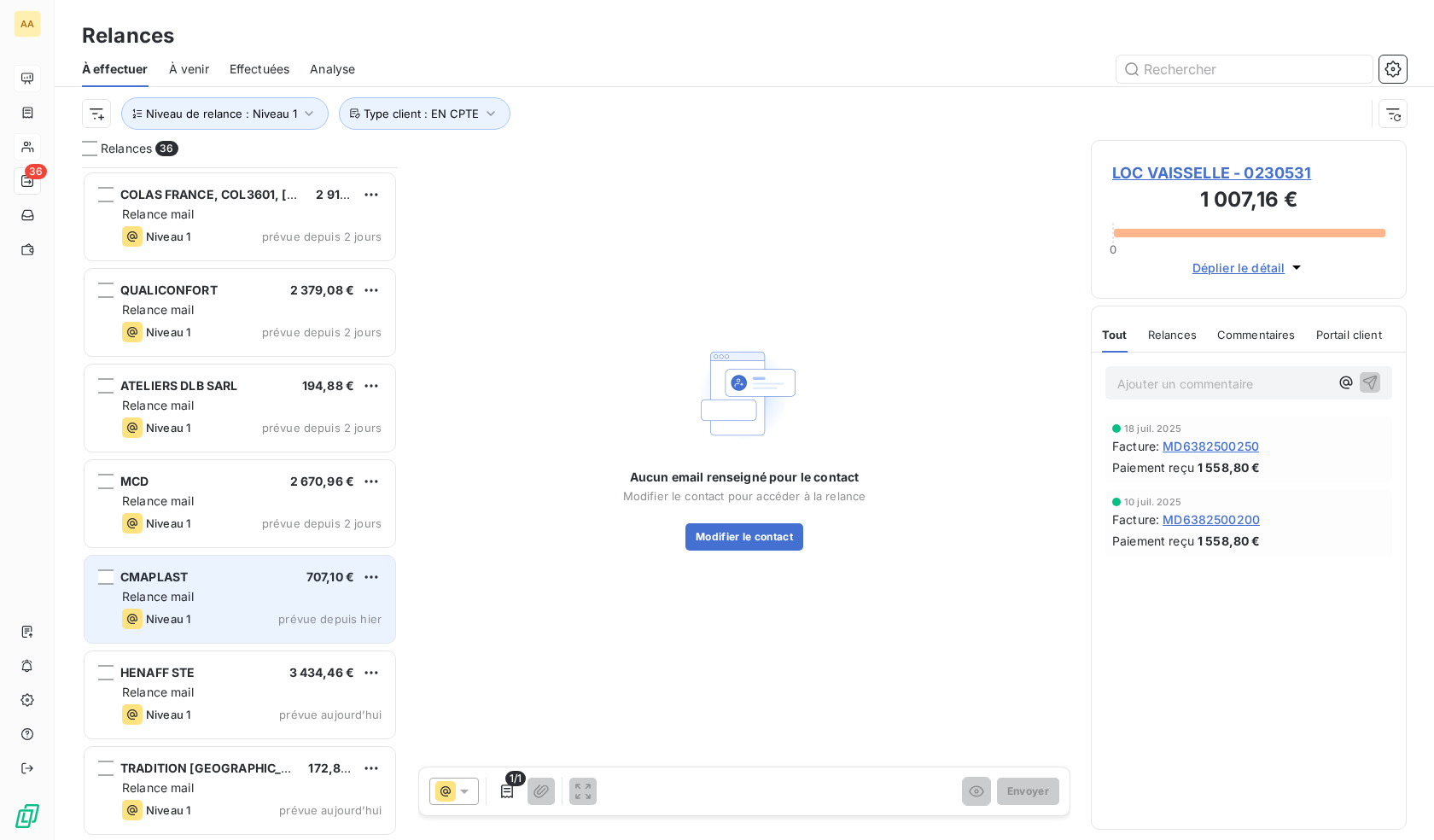
click at [255, 612] on div "Niveau 1 prévue depuis hier" at bounding box center [251, 618] width 259 height 21
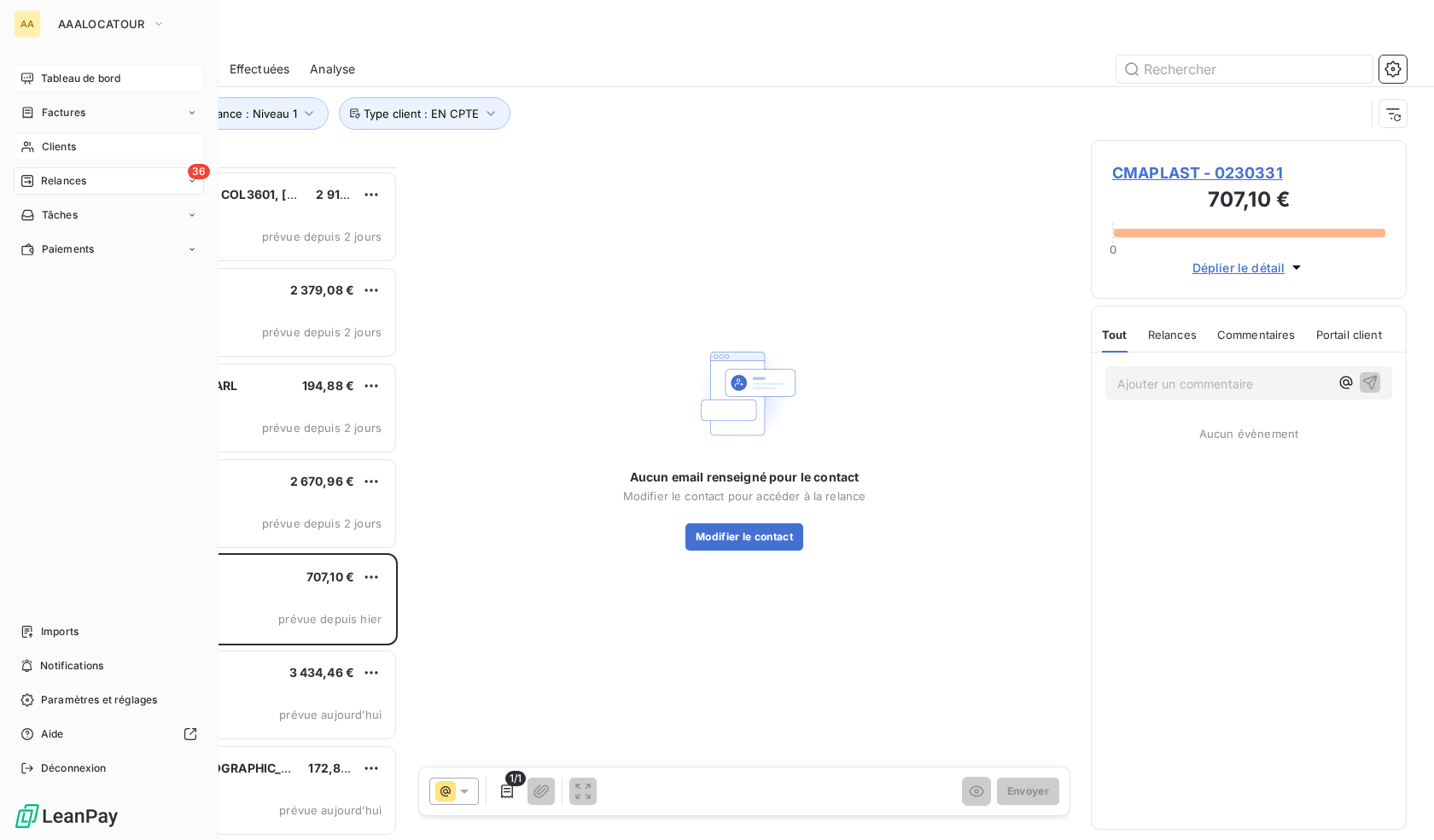
click at [81, 151] on div "Clients" at bounding box center [108, 146] width 190 height 27
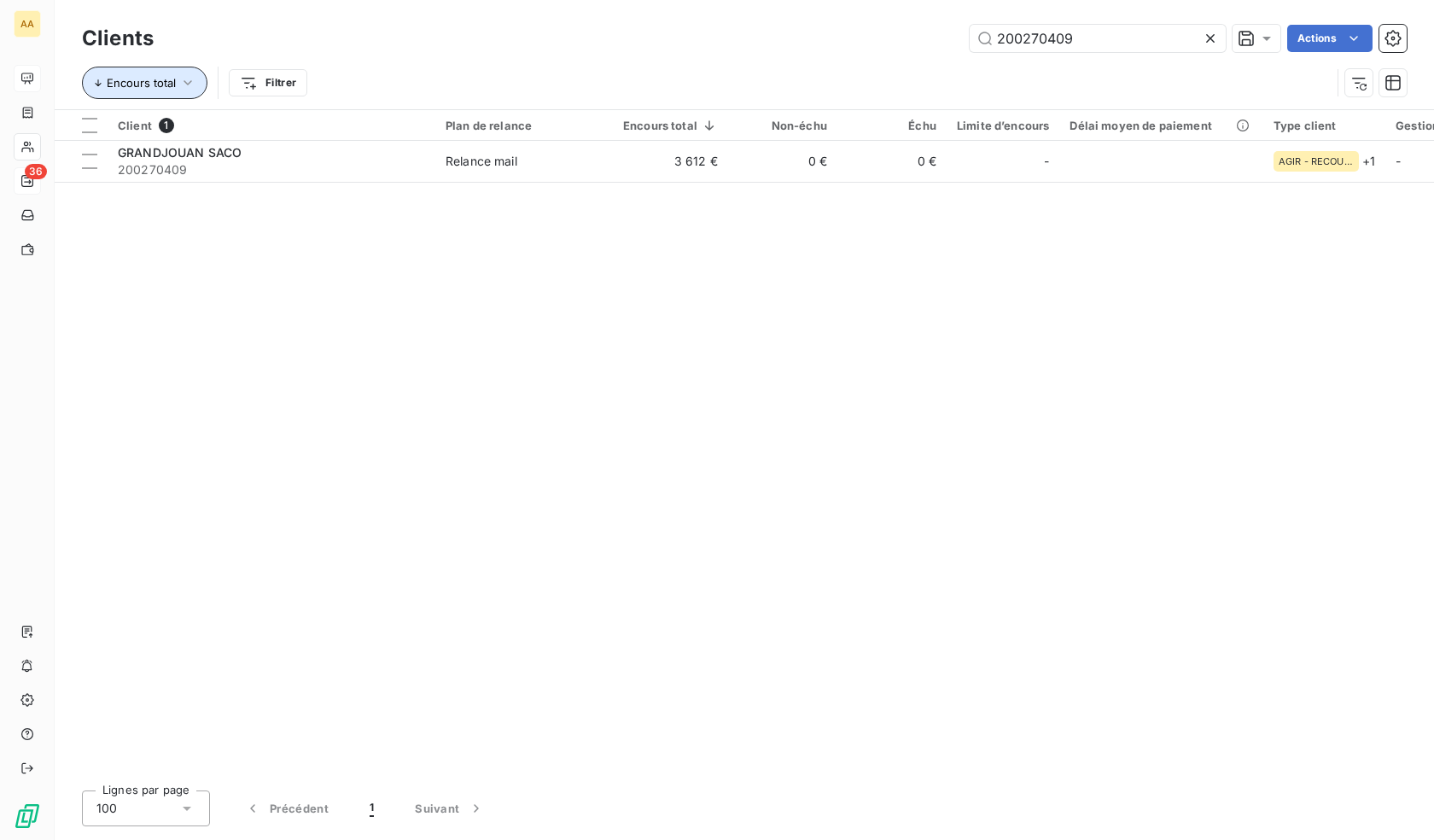
click at [186, 79] on icon "button" at bounding box center [188, 83] width 17 height 17
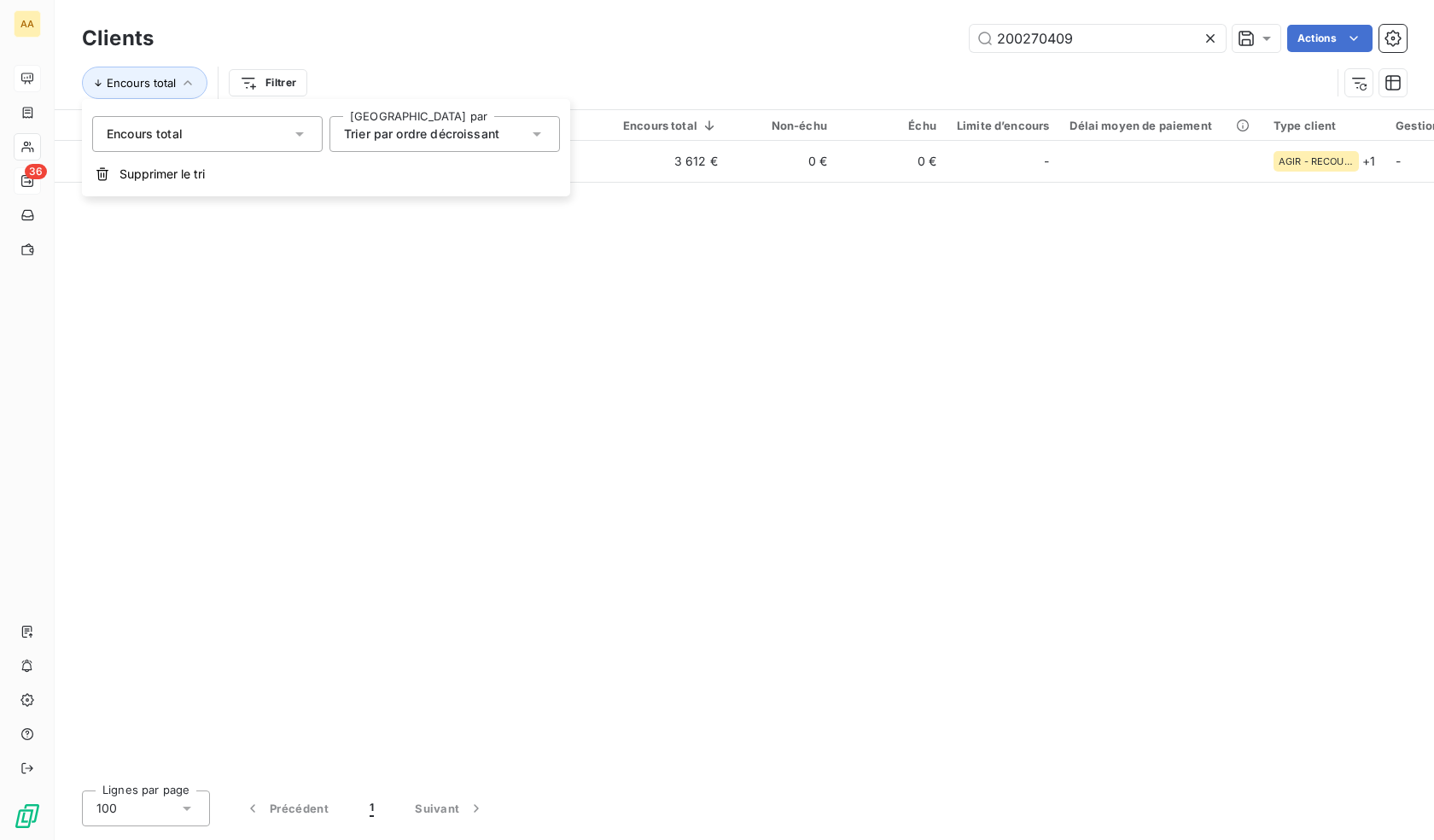
click at [490, 131] on span "Trier par ordre décroissant" at bounding box center [421, 133] width 156 height 14
click at [462, 120] on div "Trier par ordre décroissant" at bounding box center [444, 134] width 230 height 36
click at [290, 127] on div "Encours total" at bounding box center [207, 134] width 230 height 36
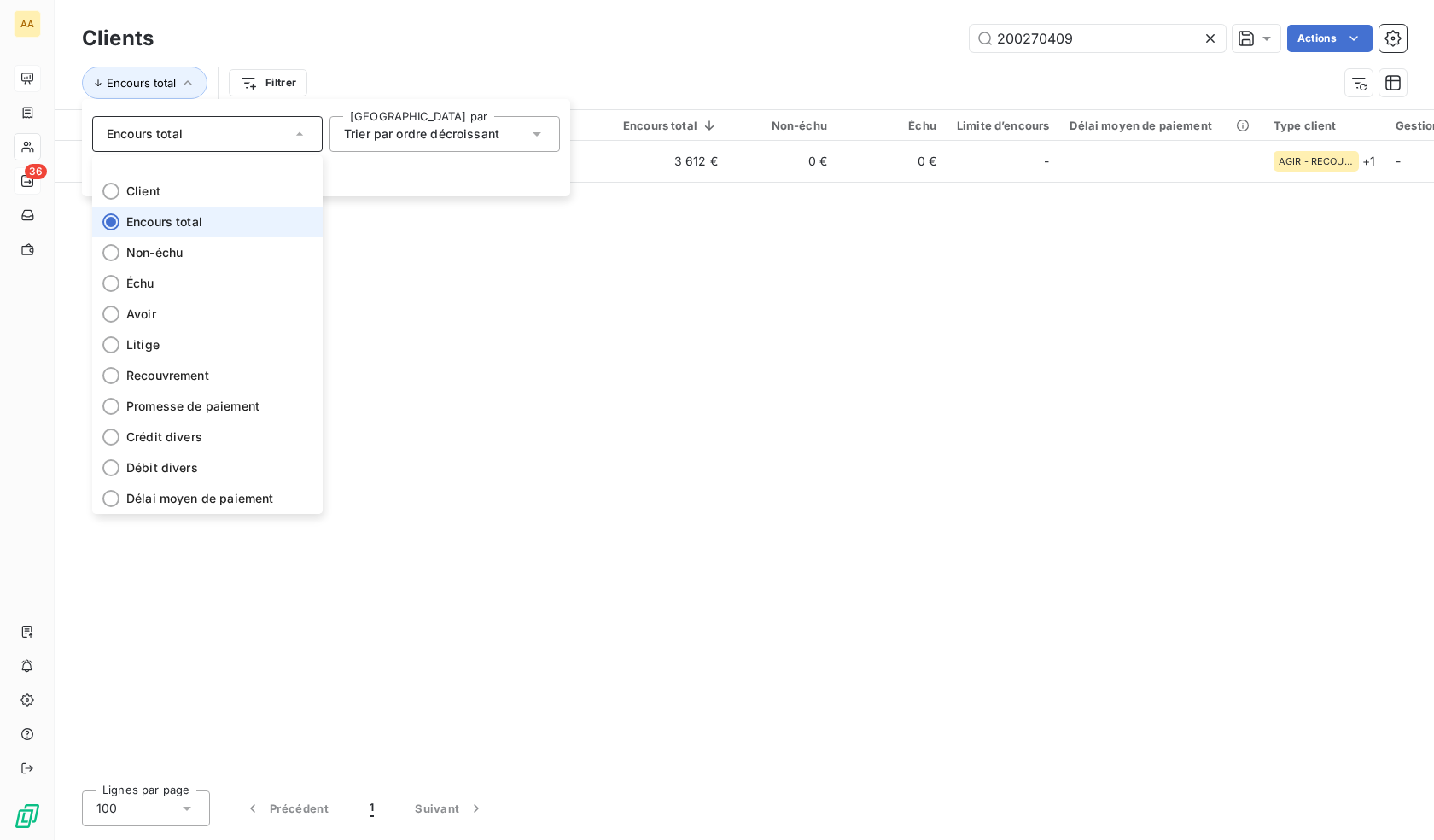
click at [363, 41] on div "200270409 Actions" at bounding box center [790, 38] width 1232 height 27
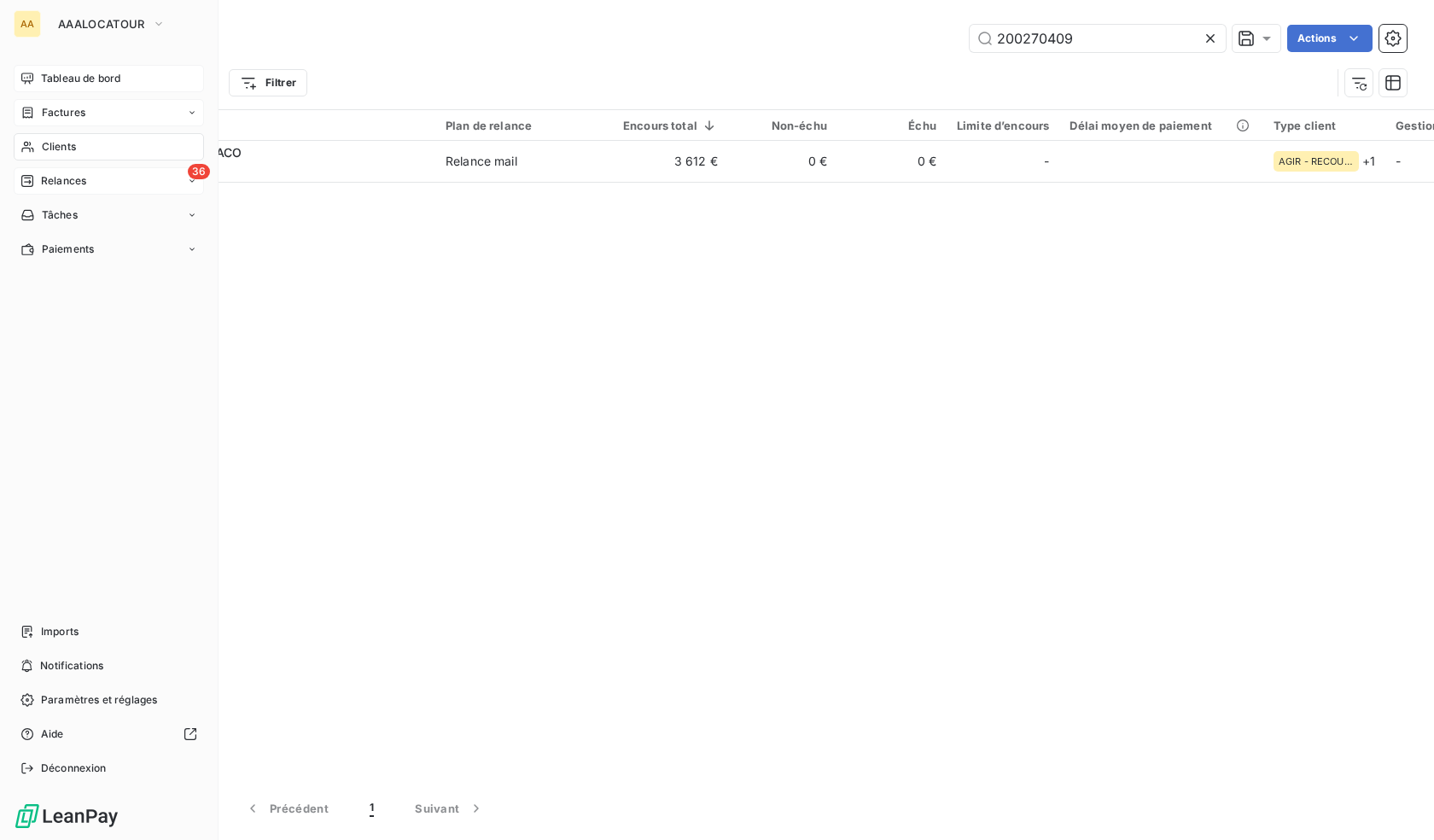
click at [69, 115] on span "Factures" at bounding box center [63, 112] width 43 height 15
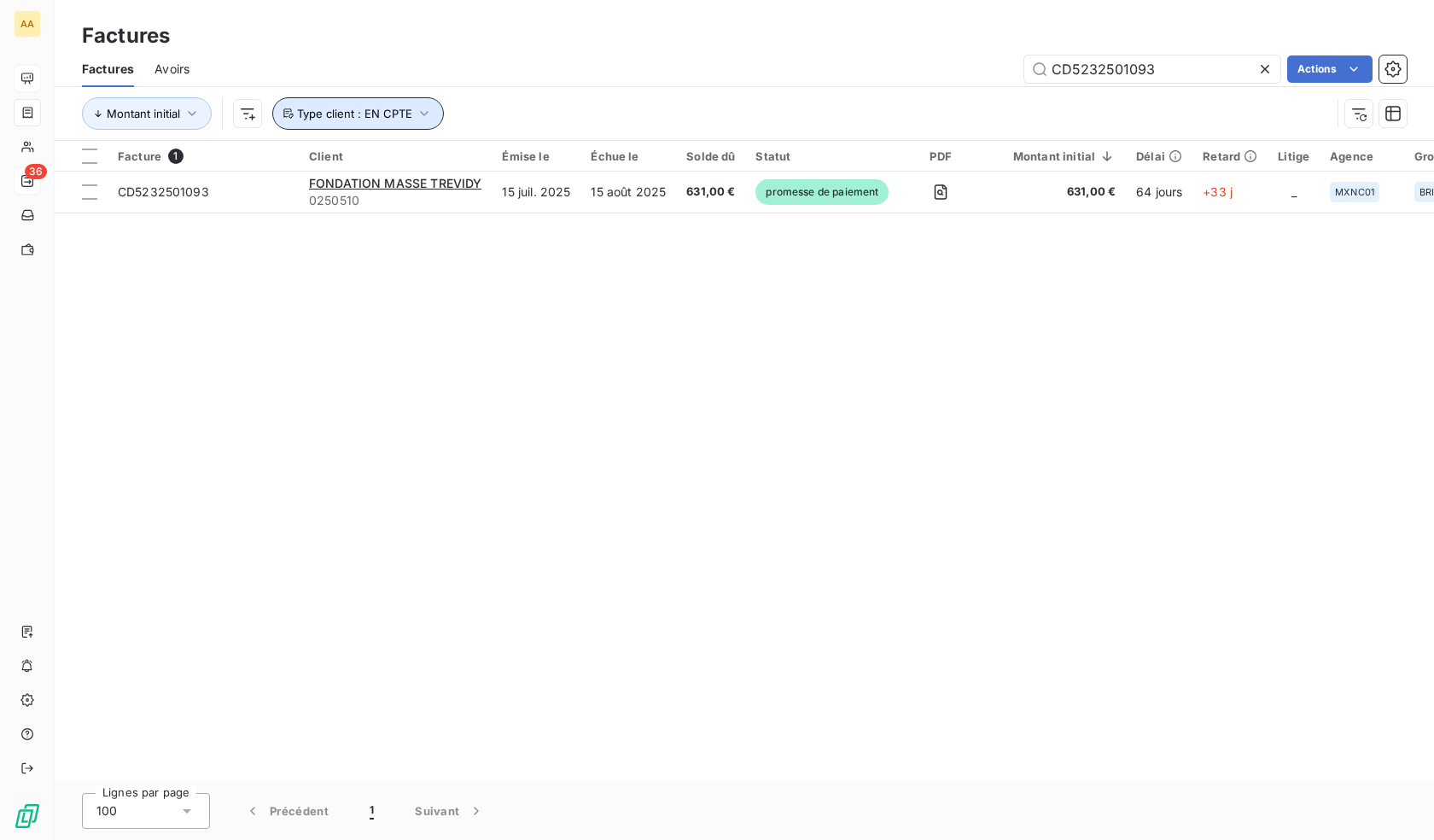
click at [393, 114] on span "Type client : EN CPTE" at bounding box center [354, 113] width 115 height 13
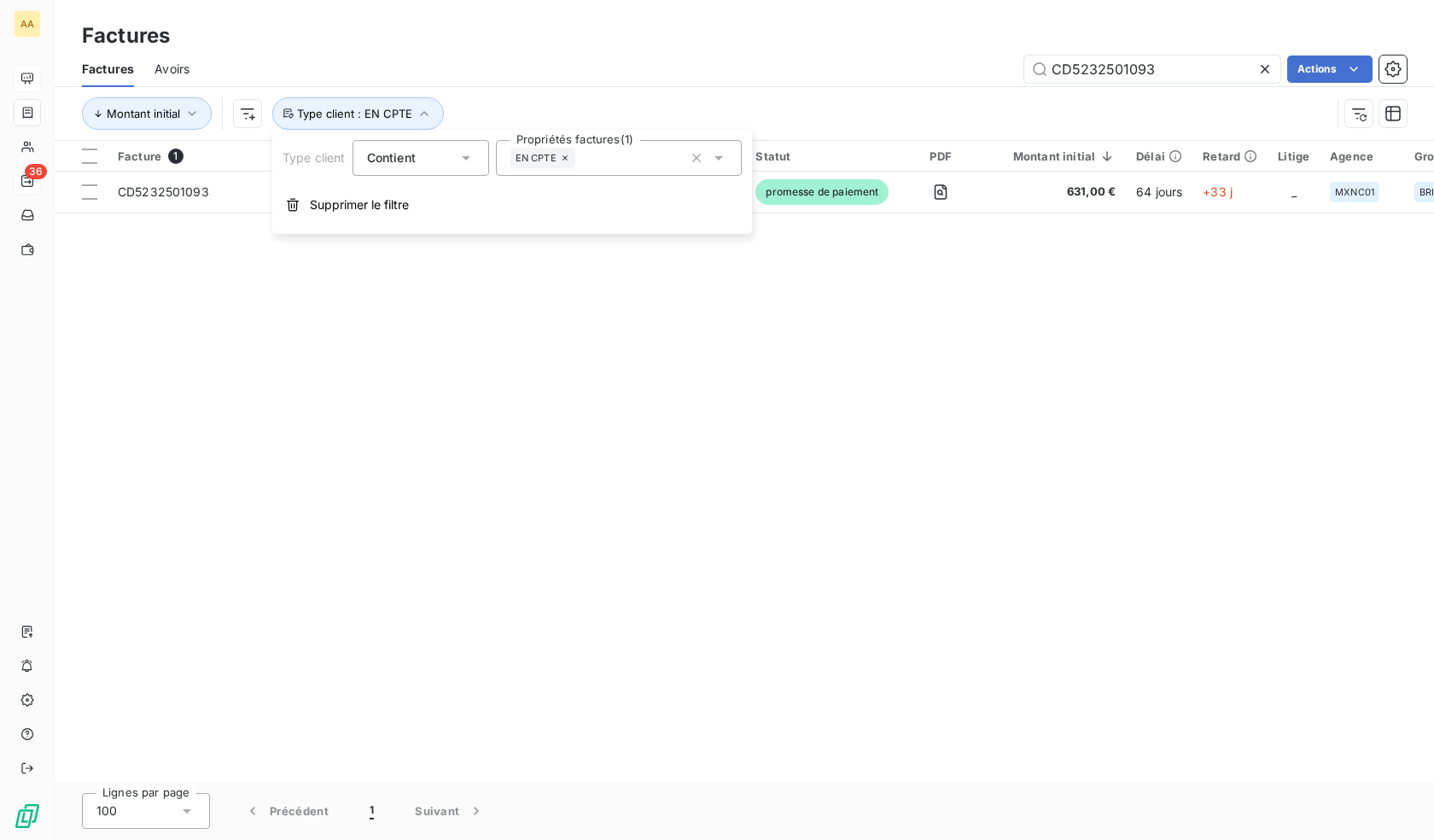
click at [583, 146] on div "EN CPTE" at bounding box center [618, 157] width 246 height 36
click at [333, 328] on div "Facture 1 Client Émise le Échue le Solde dû Statut PDF Montant initial Délai Re…" at bounding box center [744, 461] width 1379 height 641
click at [200, 229] on div "Facture 1 Client Émise le Échue le Solde dû Statut PDF Montant initial Délai Re…" at bounding box center [744, 461] width 1379 height 641
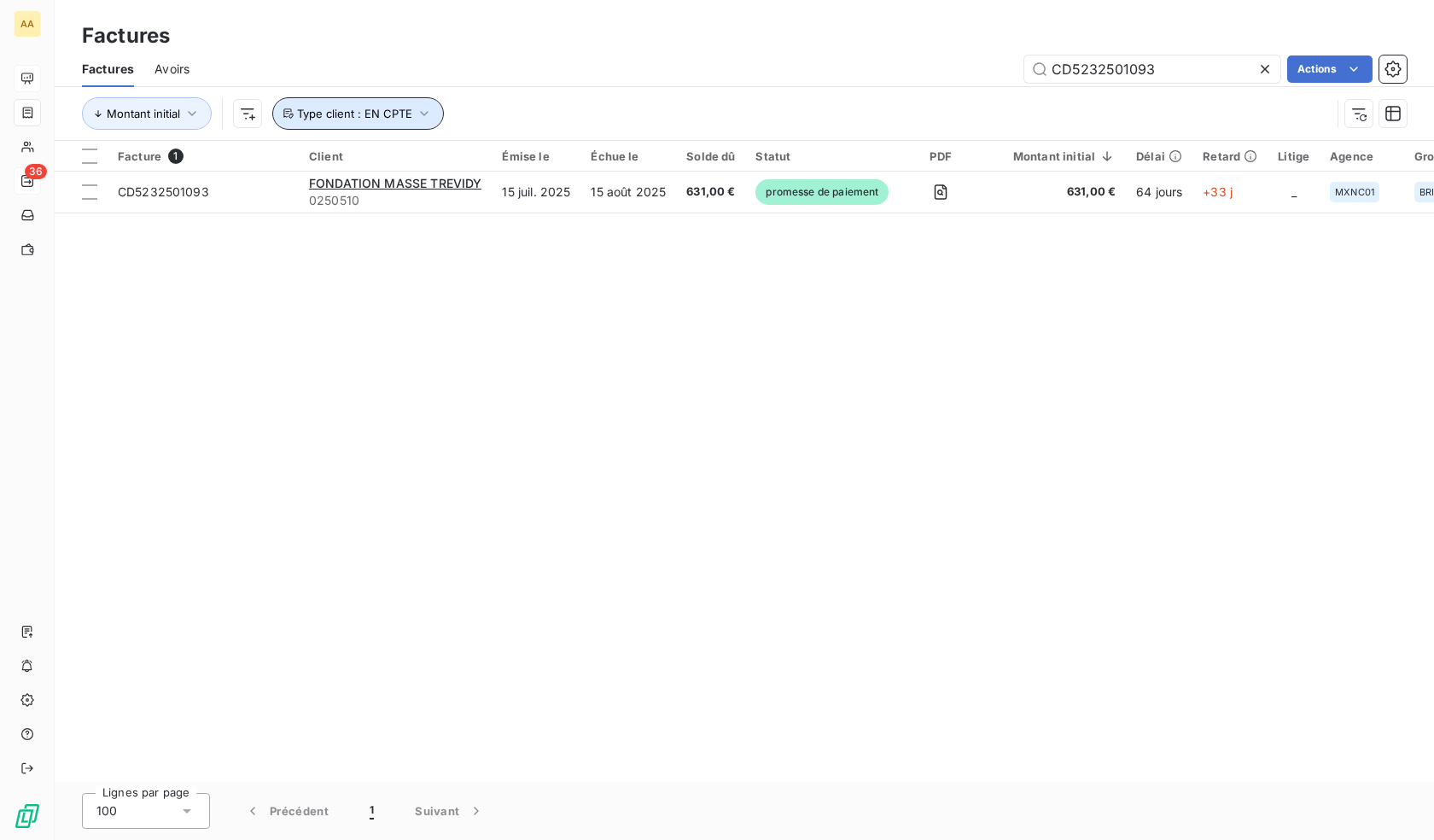
click at [370, 109] on span "Type client : EN CPTE" at bounding box center [354, 113] width 115 height 13
click at [399, 348] on div "Facture 1 Client Émise le Échue le Solde dû Statut PDF Montant initial Délai Re…" at bounding box center [744, 461] width 1379 height 641
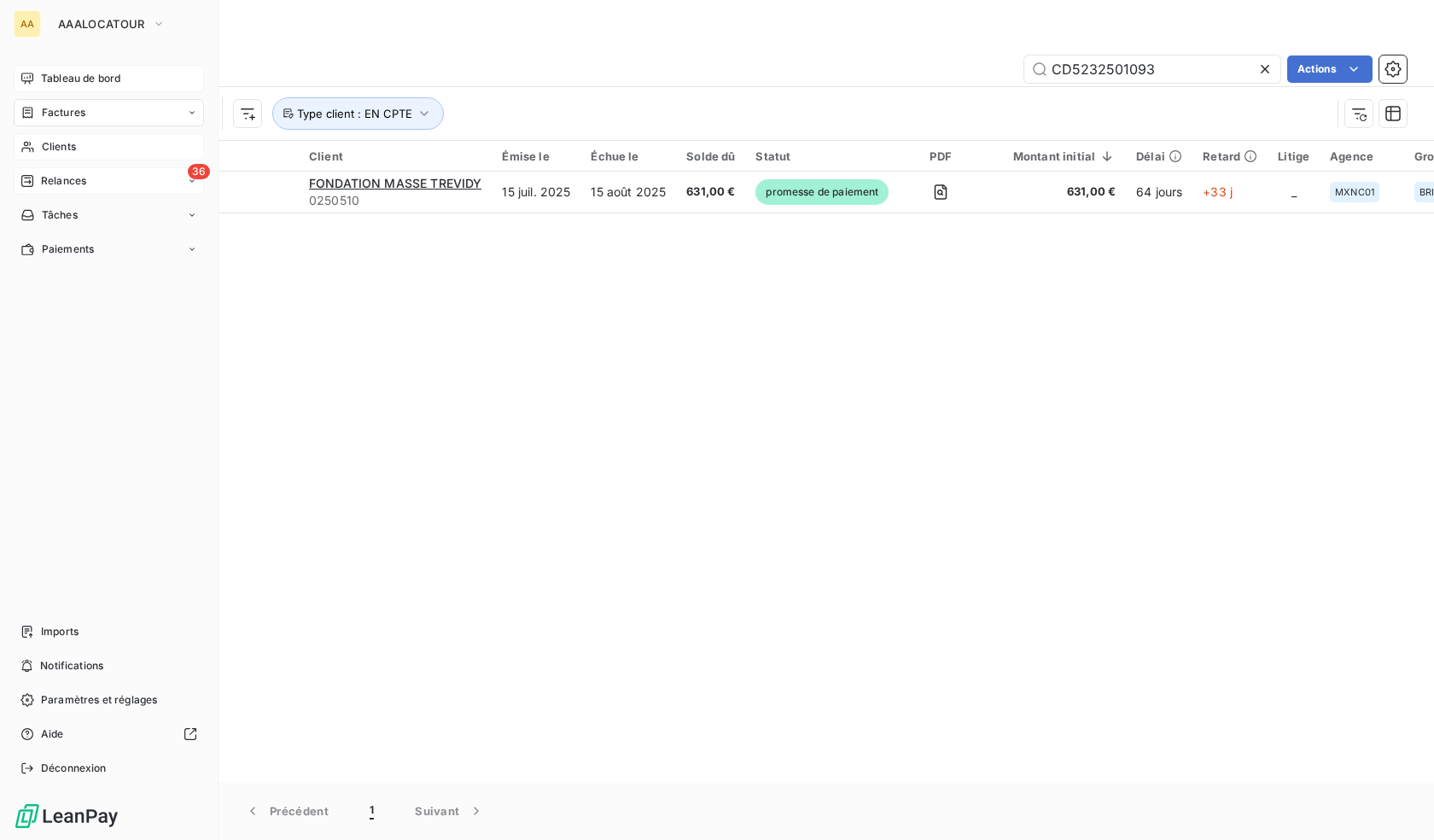
click at [64, 140] on span "Clients" at bounding box center [58, 147] width 34 height 15
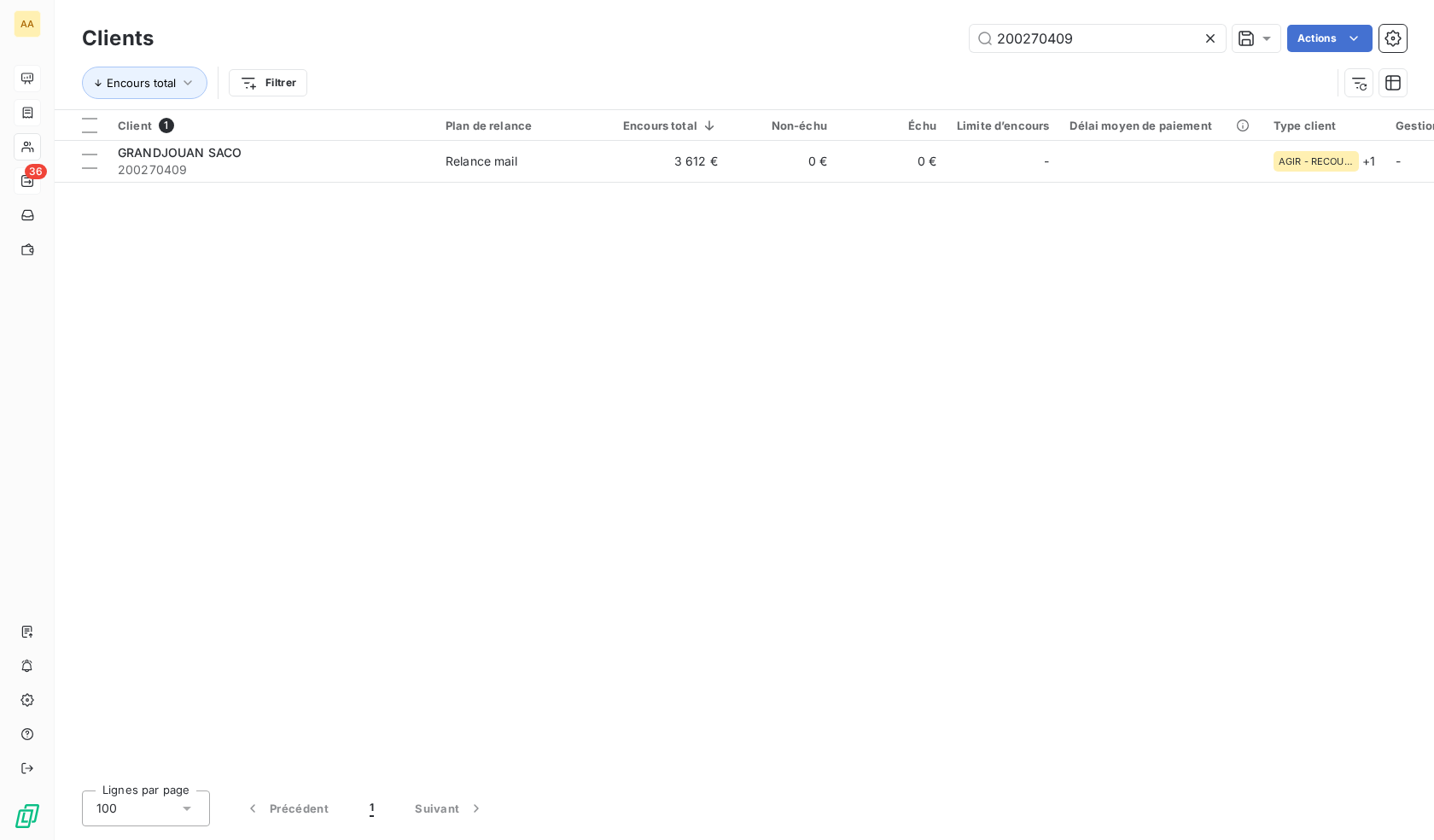
drag, startPoint x: 1081, startPoint y: 38, endPoint x: 742, endPoint y: -18, distance: 343.6
click at [742, 0] on html "AA 36 Clients 200270409 Actions Encours total Filtrer Client 1 Plan de relance …" at bounding box center [717, 420] width 1434 height 840
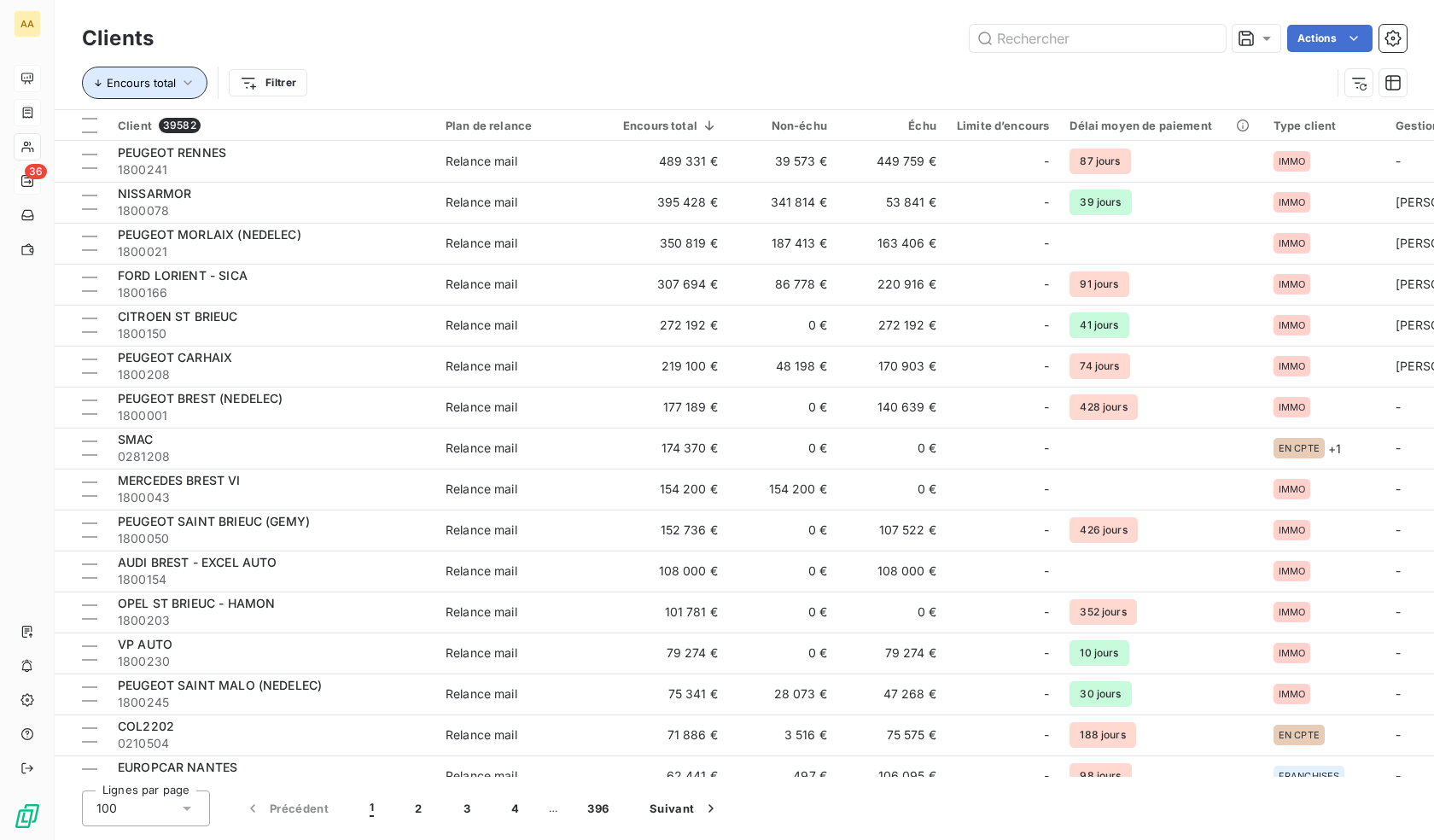
click at [194, 82] on icon "button" at bounding box center [188, 83] width 17 height 17
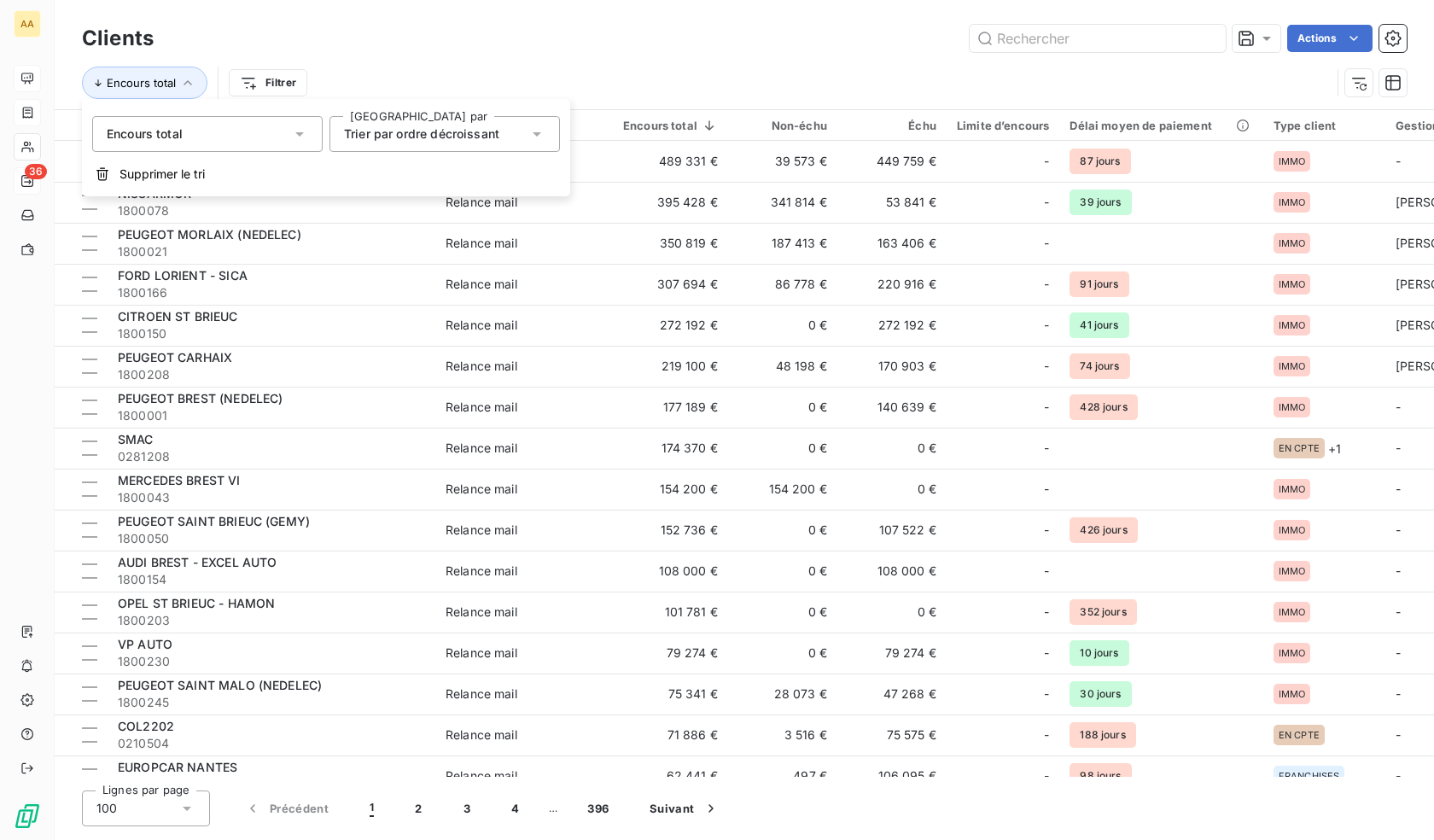
click at [329, 63] on div "Encours total Filtrer" at bounding box center [744, 83] width 1325 height 53
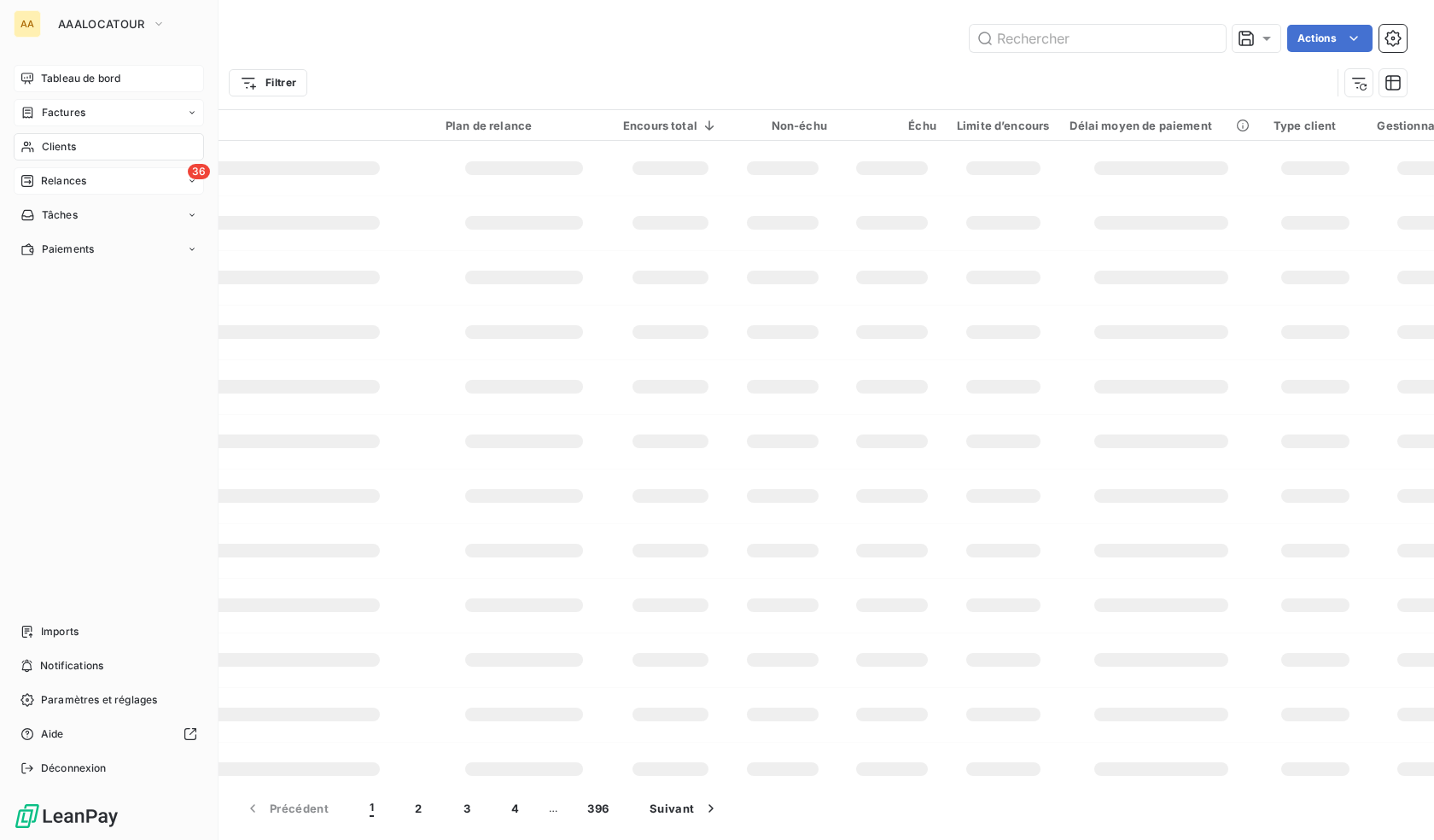
click at [79, 72] on span "Tableau de bord" at bounding box center [80, 78] width 79 height 15
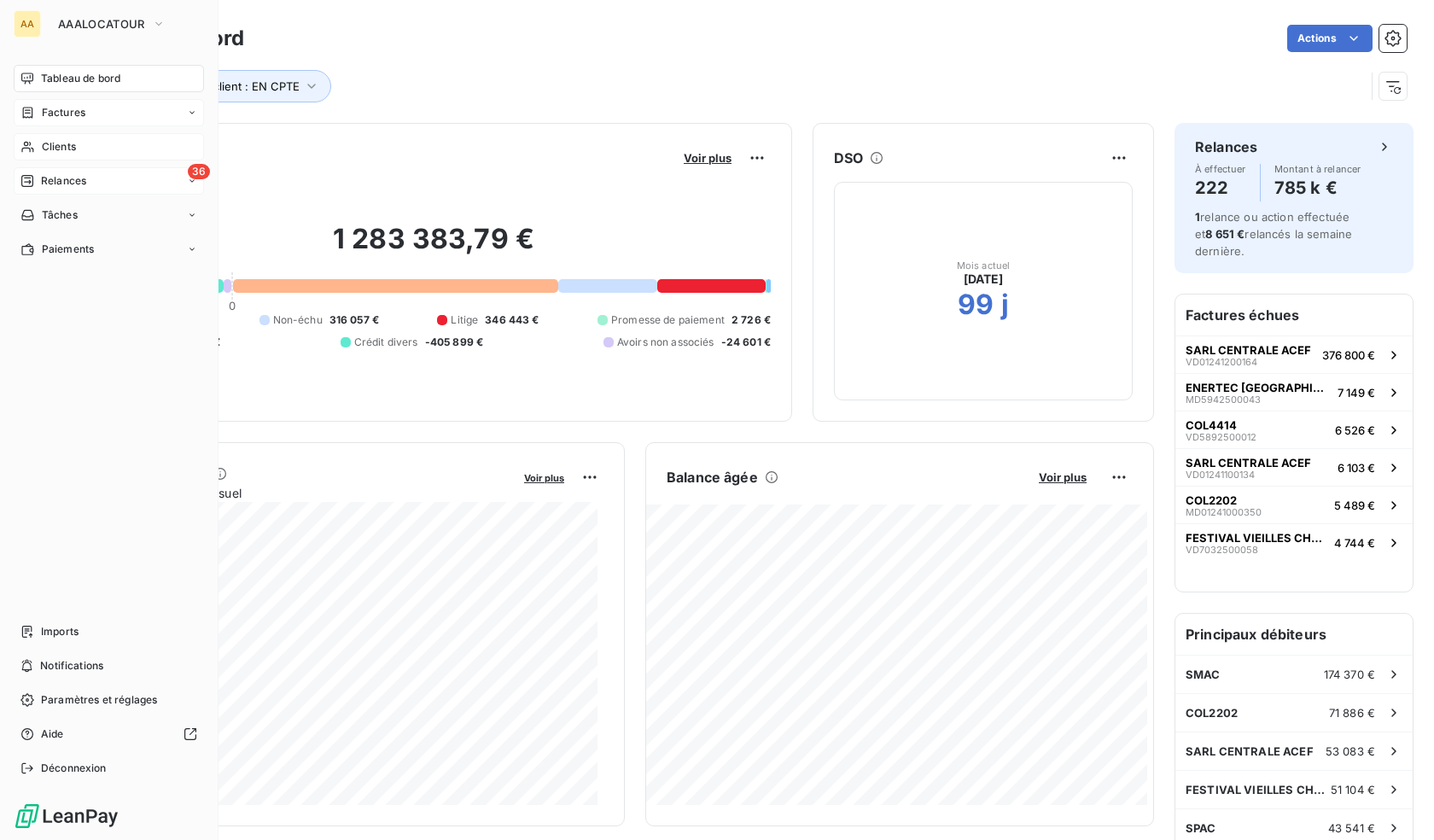
click at [60, 136] on div "Clients" at bounding box center [108, 146] width 190 height 27
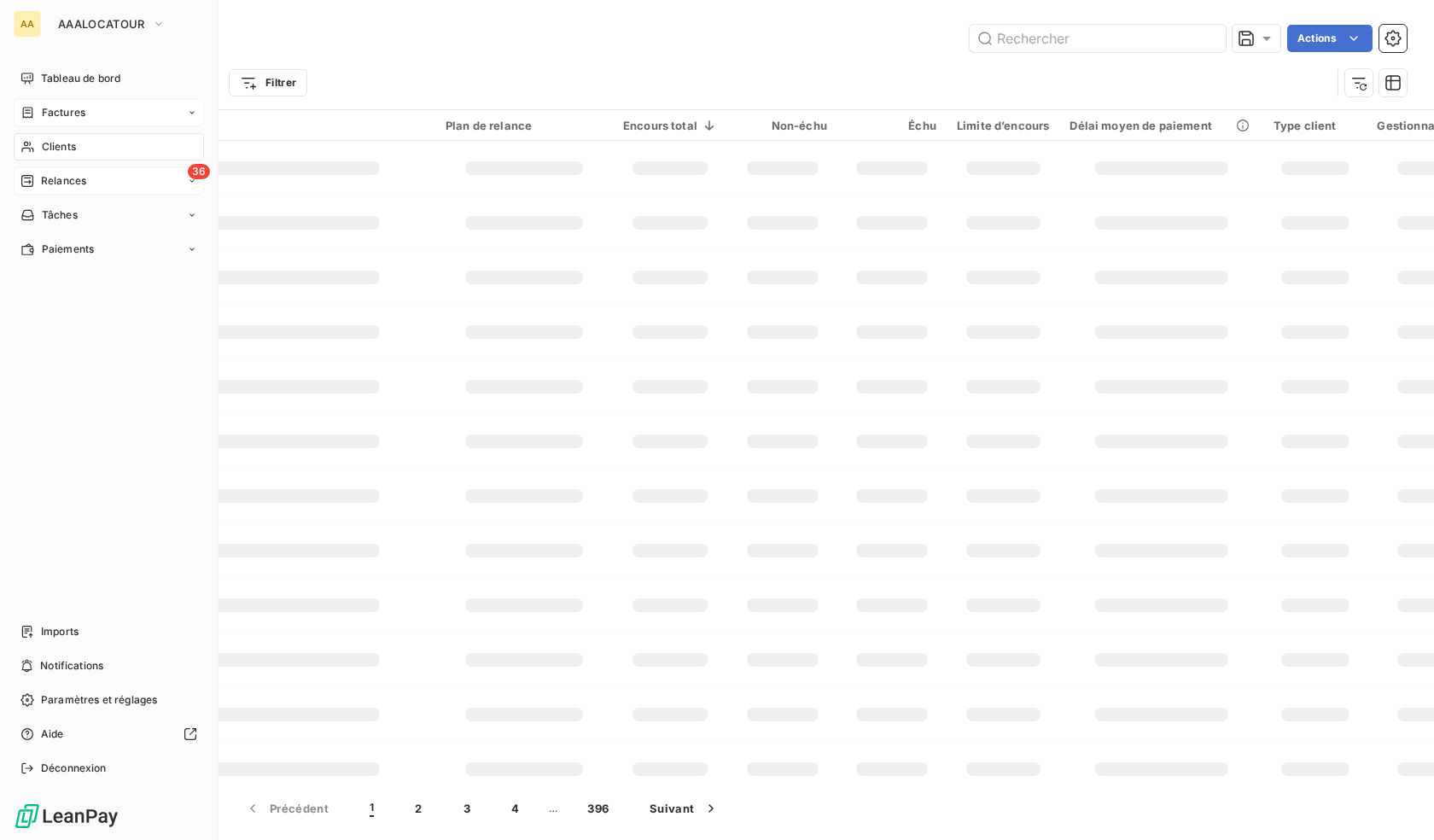
click at [31, 149] on icon at bounding box center [27, 147] width 12 height 11
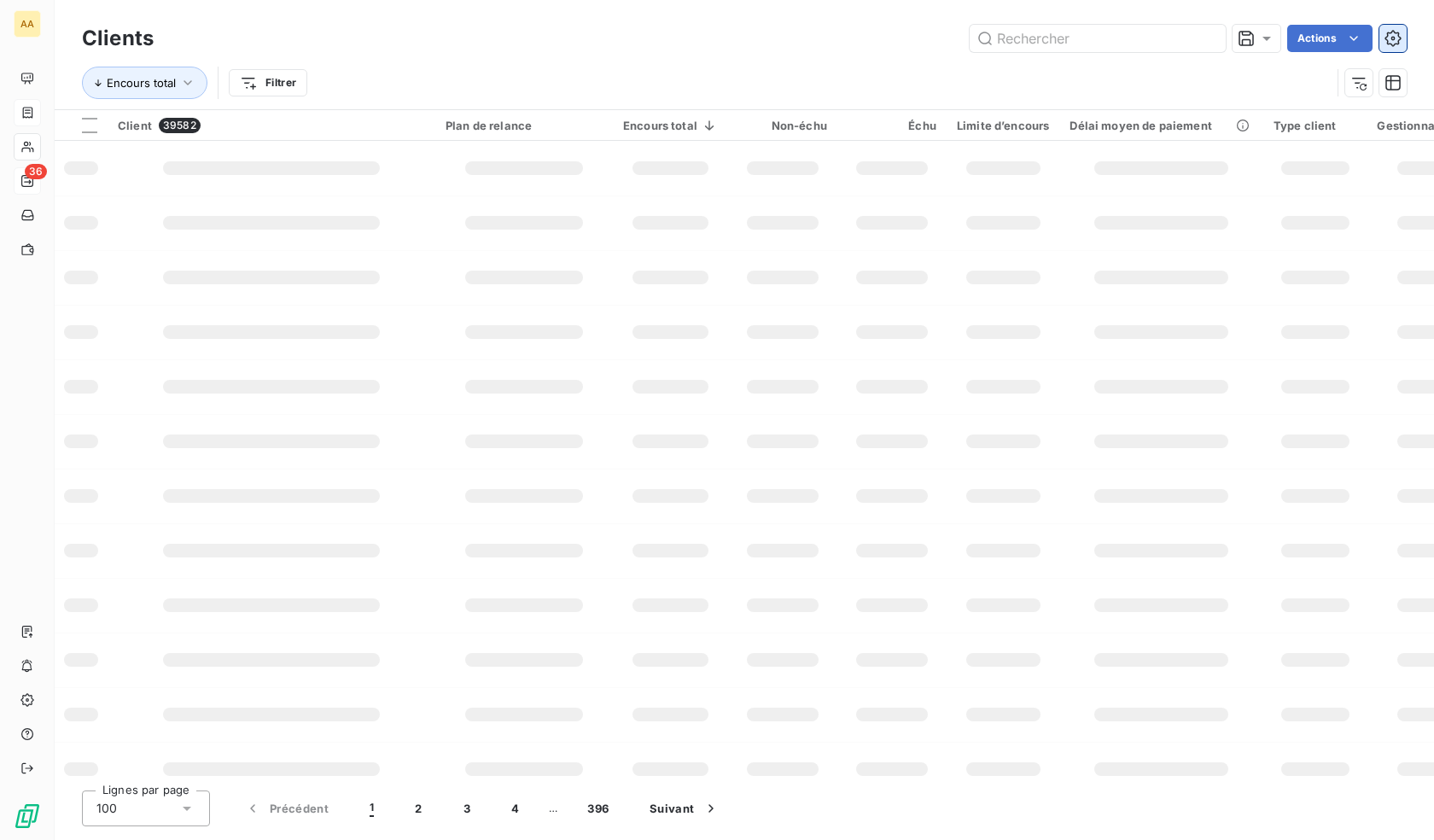
click at [1396, 38] on icon "button" at bounding box center [1393, 39] width 17 height 17
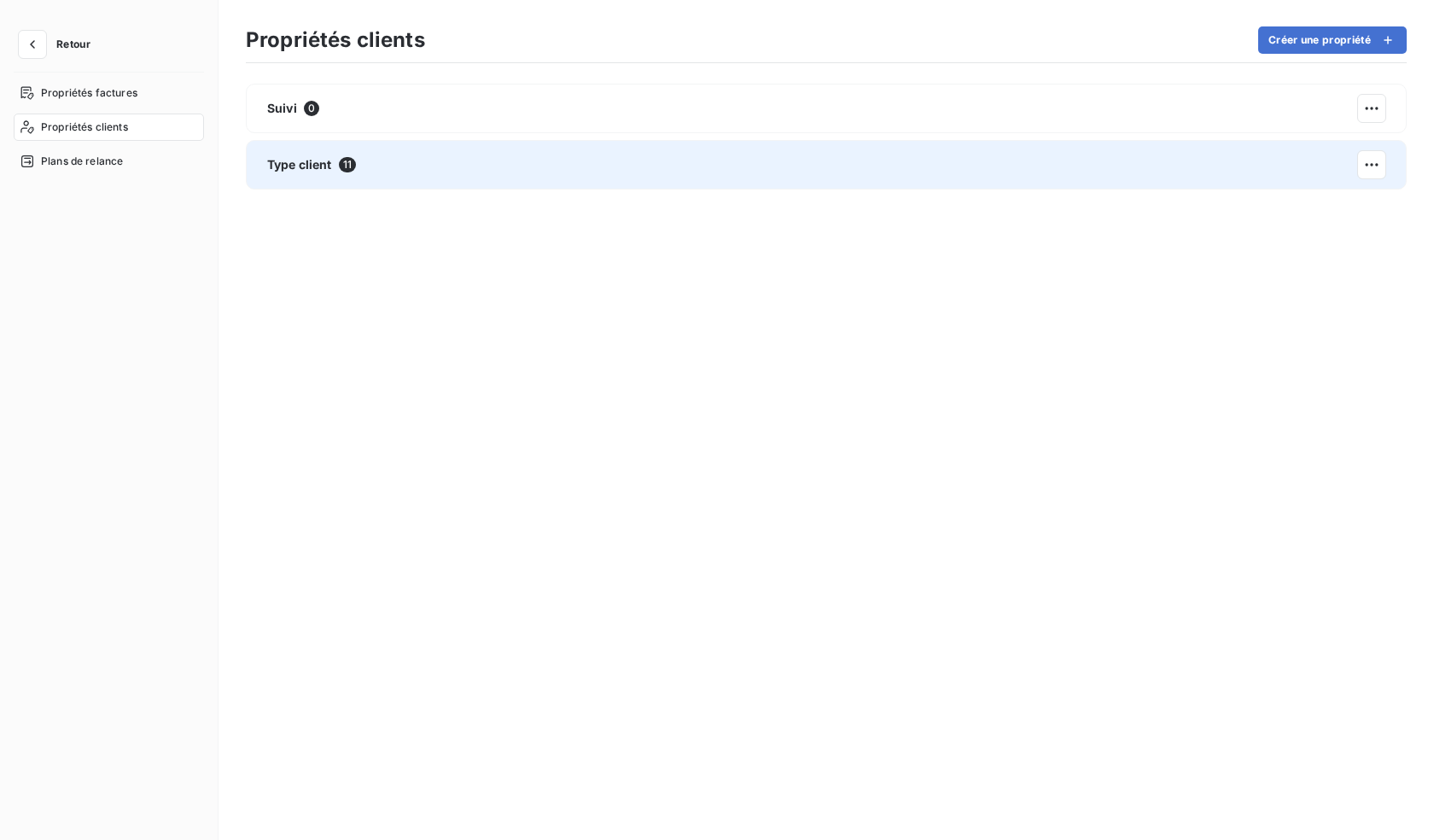
click at [399, 172] on div "Type client 11" at bounding box center [826, 164] width 1161 height 50
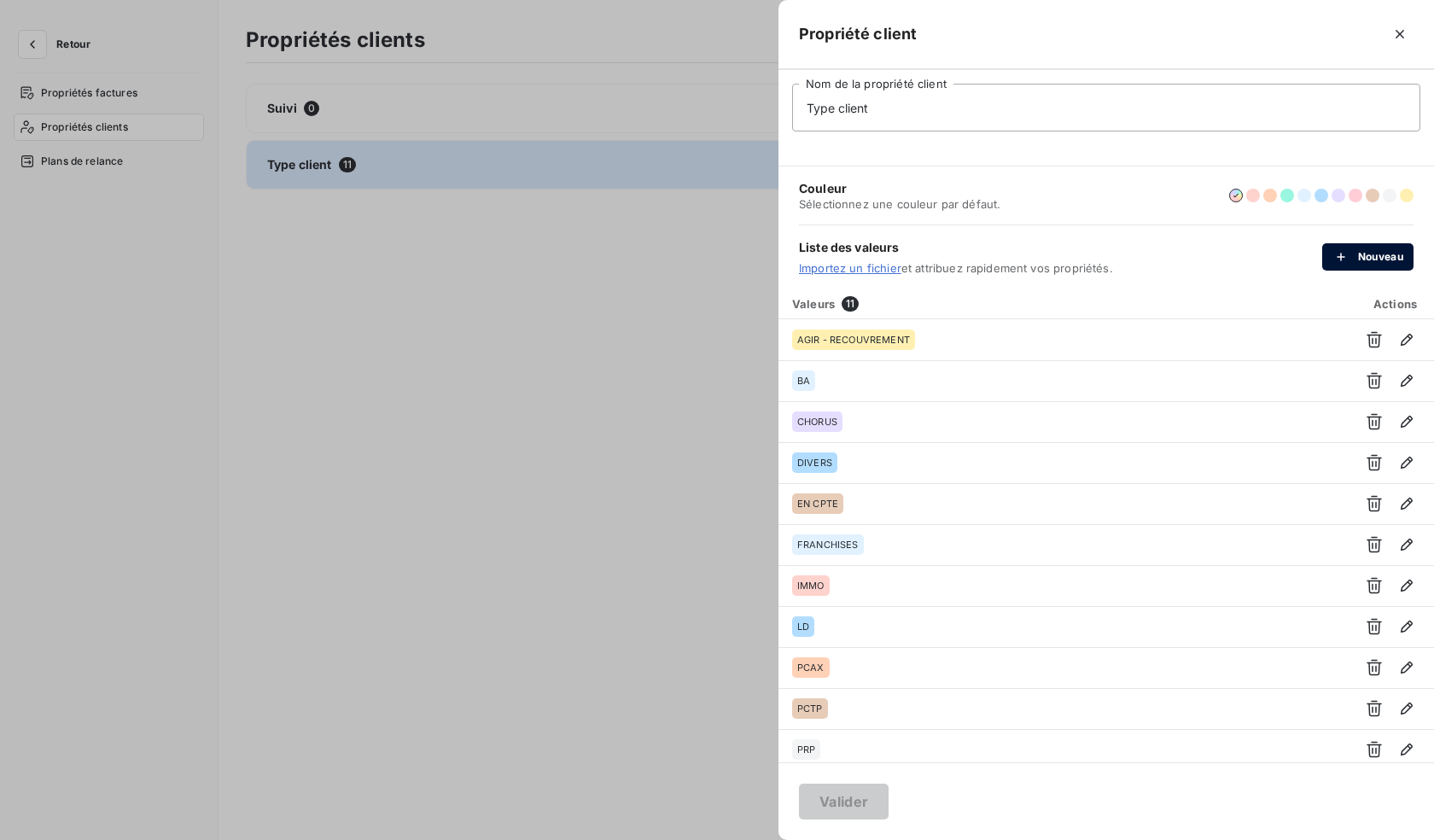
click at [1357, 243] on button "Nouveau" at bounding box center [1367, 256] width 91 height 27
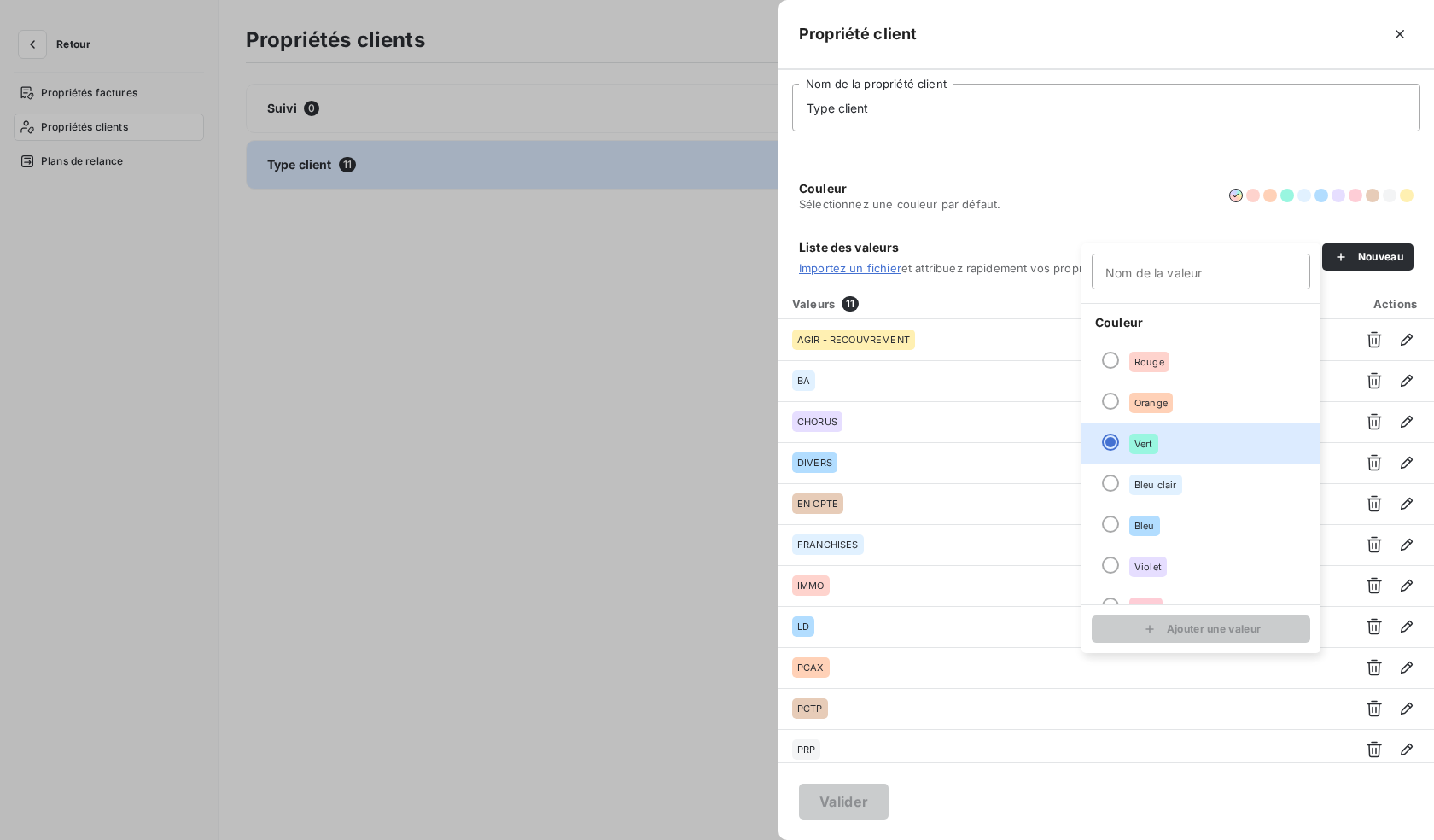
click at [1144, 276] on input "Nom de la valeur" at bounding box center [1201, 272] width 219 height 36
type input "PRELEV"
click at [1158, 624] on div "submit" at bounding box center [1153, 629] width 25 height 17
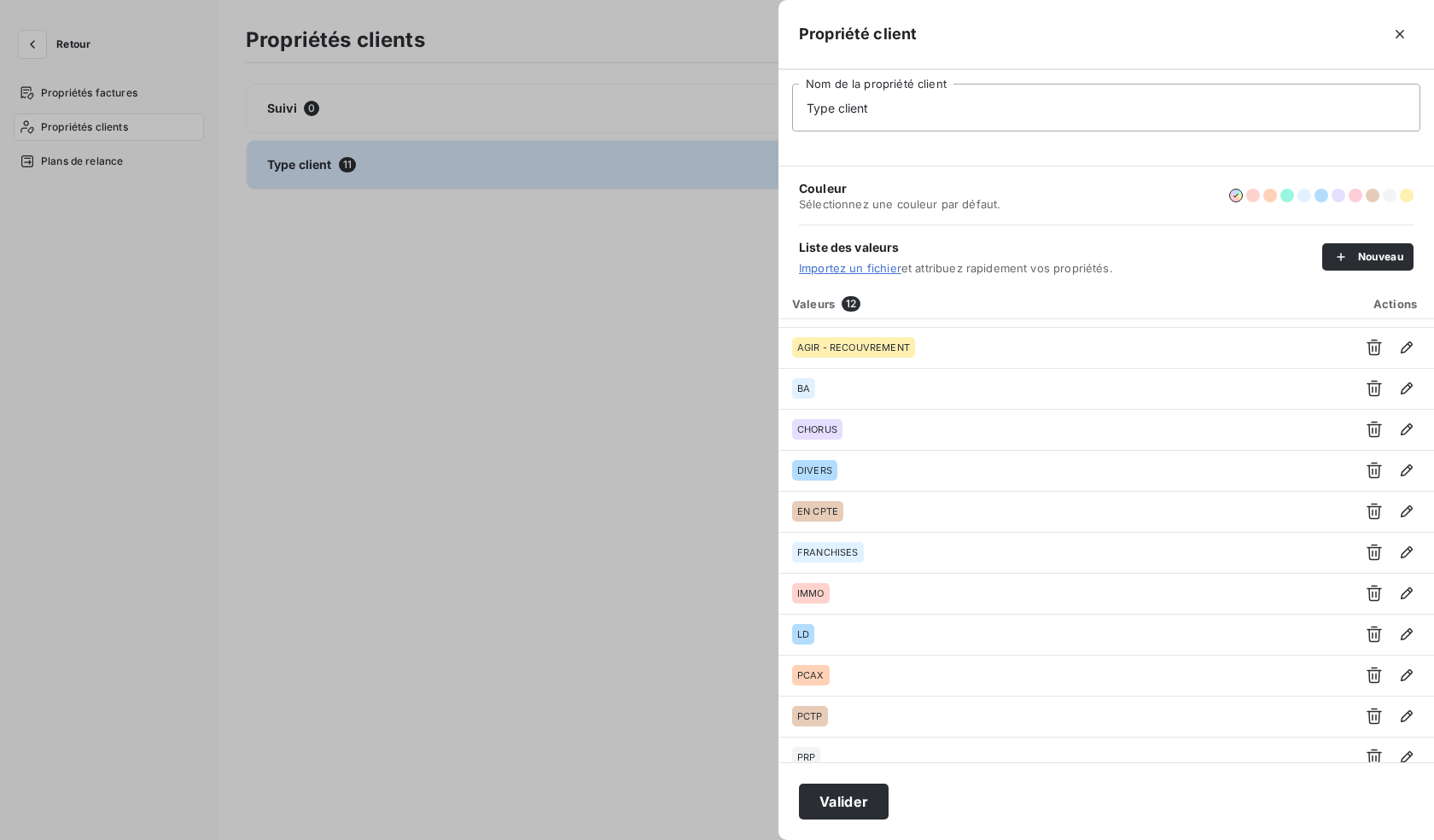
scroll to position [50, 0]
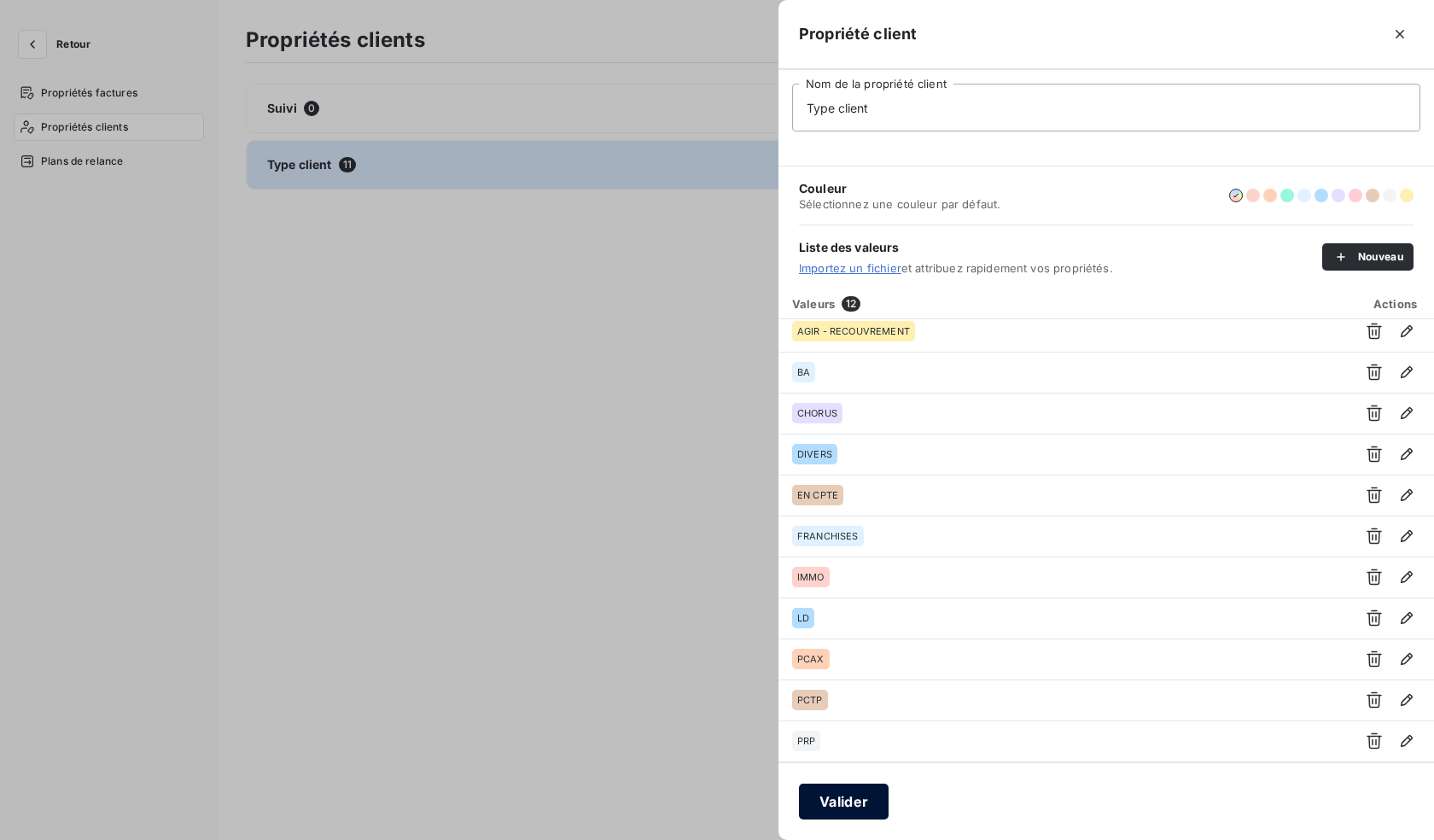
click at [849, 798] on button "Valider" at bounding box center [843, 801] width 90 height 36
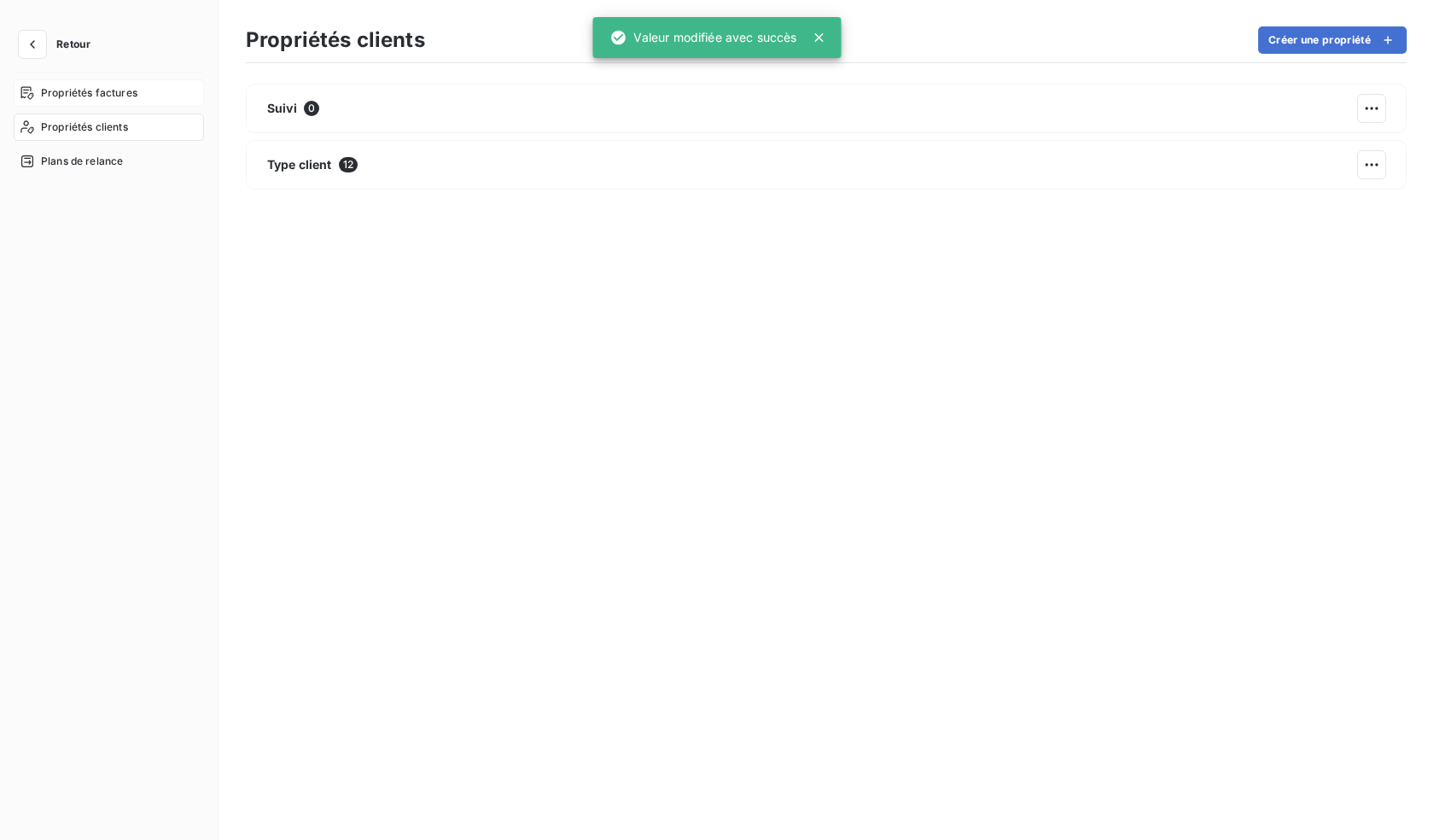
click at [74, 88] on span "Propriétés factures" at bounding box center [89, 93] width 96 height 15
click at [94, 116] on div "Propriétés clients" at bounding box center [108, 126] width 190 height 27
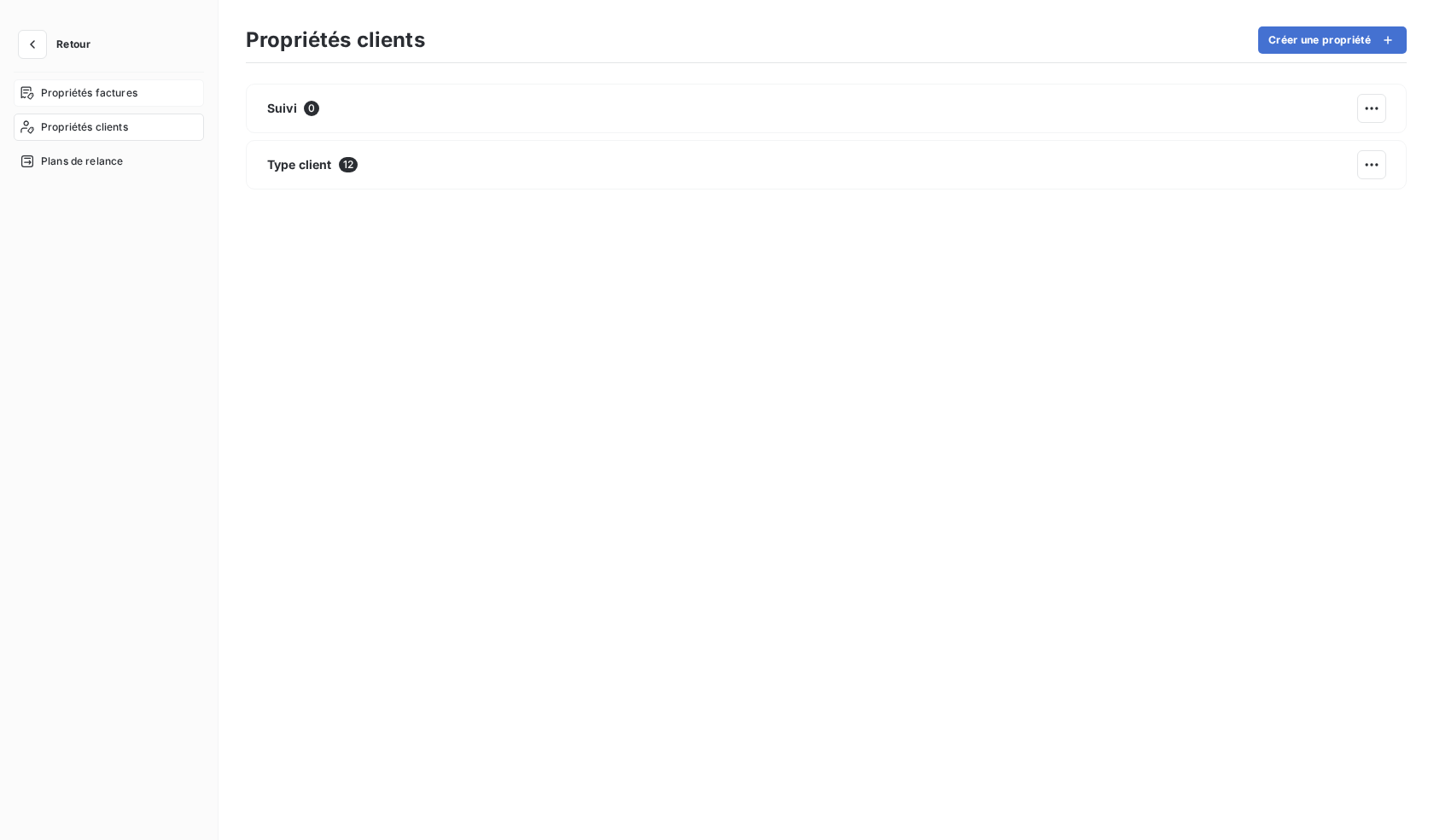
click at [87, 88] on span "Propriétés factures" at bounding box center [89, 93] width 96 height 15
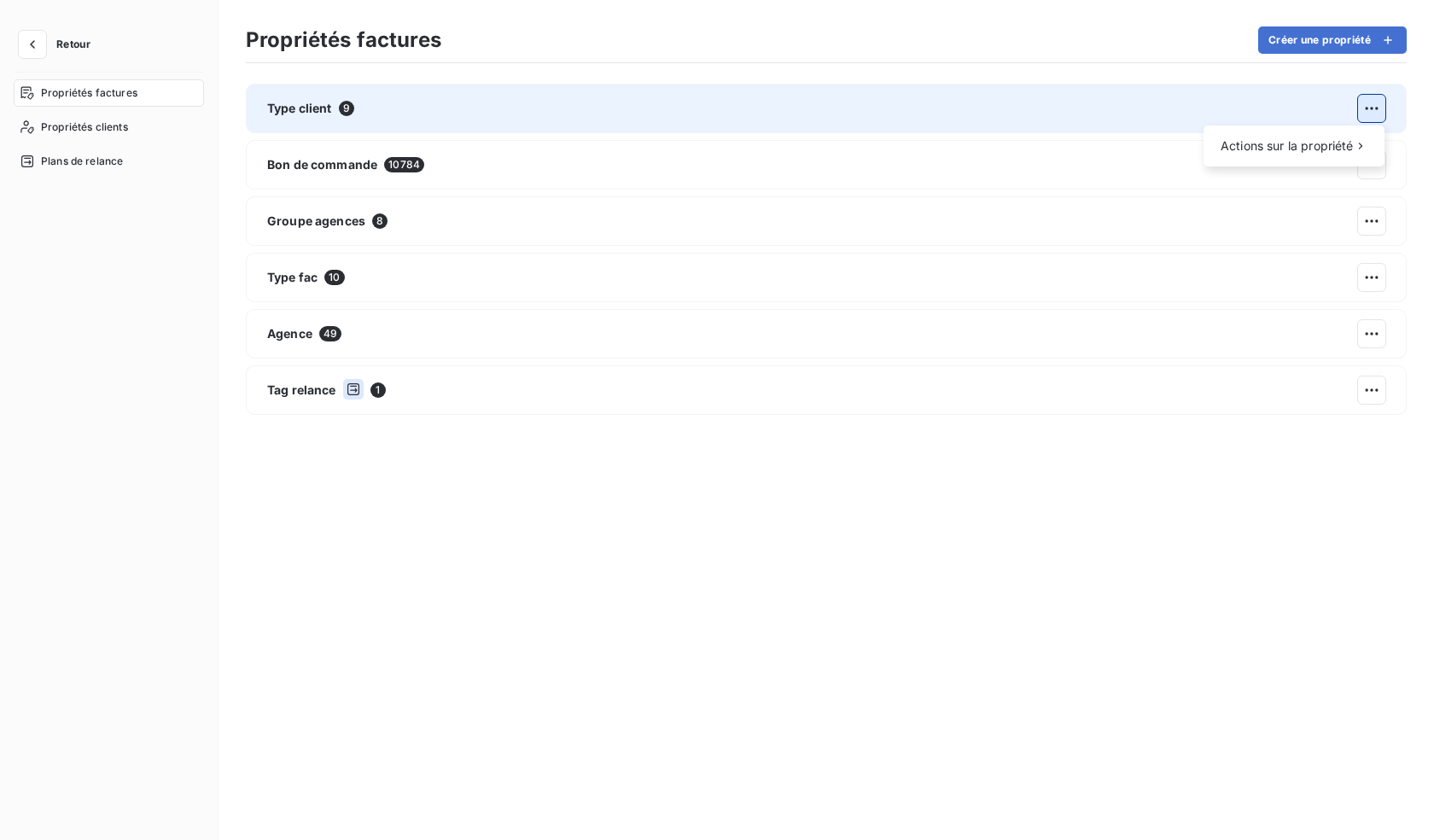
click at [1376, 105] on html "Retour Propriétés factures Propriétés clients Plans de relance Propriétés factu…" at bounding box center [717, 420] width 1434 height 840
click at [1342, 140] on span "Actions sur la propriété" at bounding box center [1287, 146] width 133 height 17
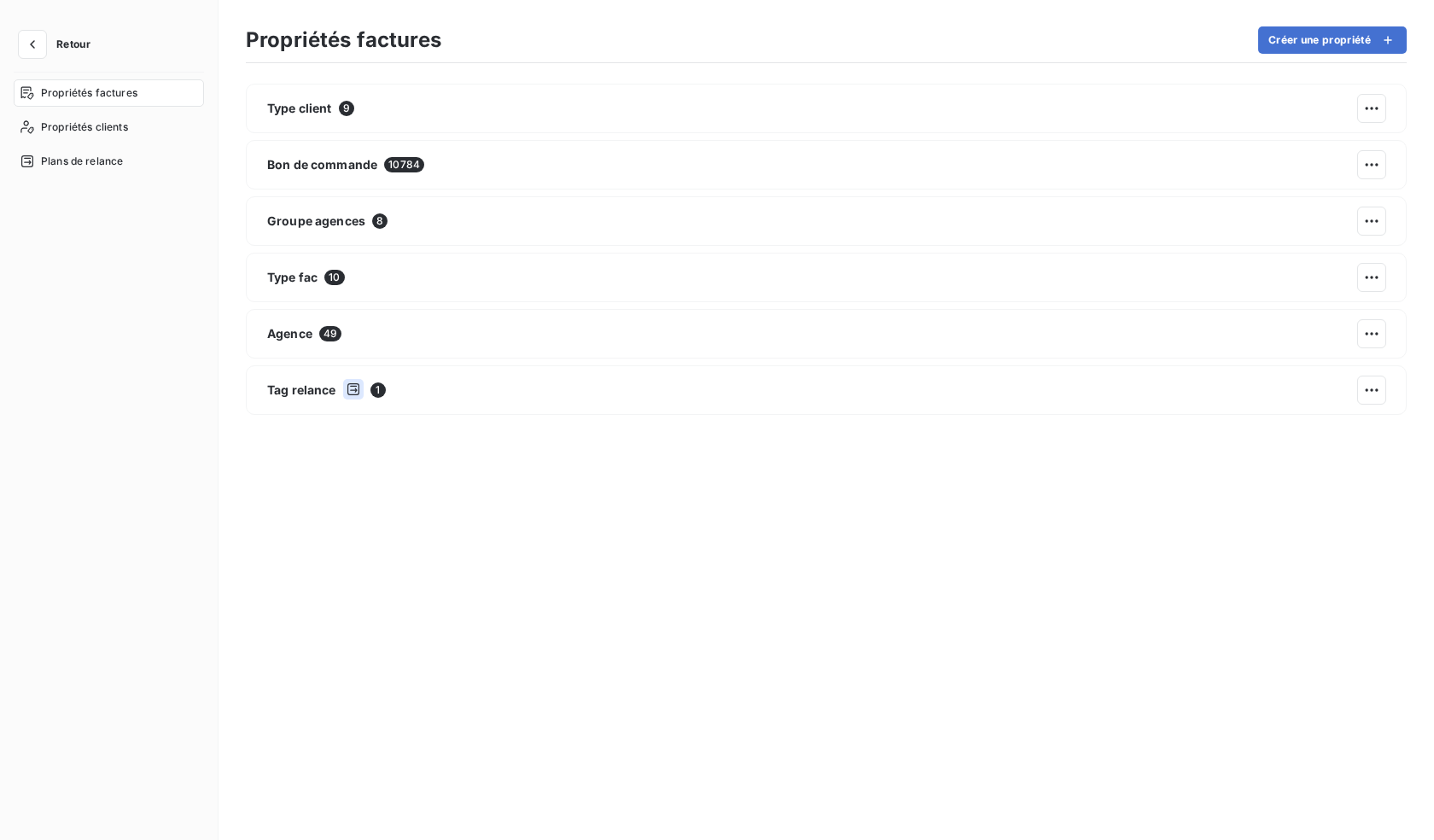
click at [1069, 63] on html "Retour Propriétés factures Propriétés clients Plans de relance Propriétés factu…" at bounding box center [717, 420] width 1434 height 840
click at [104, 117] on div "Propriétés clients" at bounding box center [108, 126] width 190 height 27
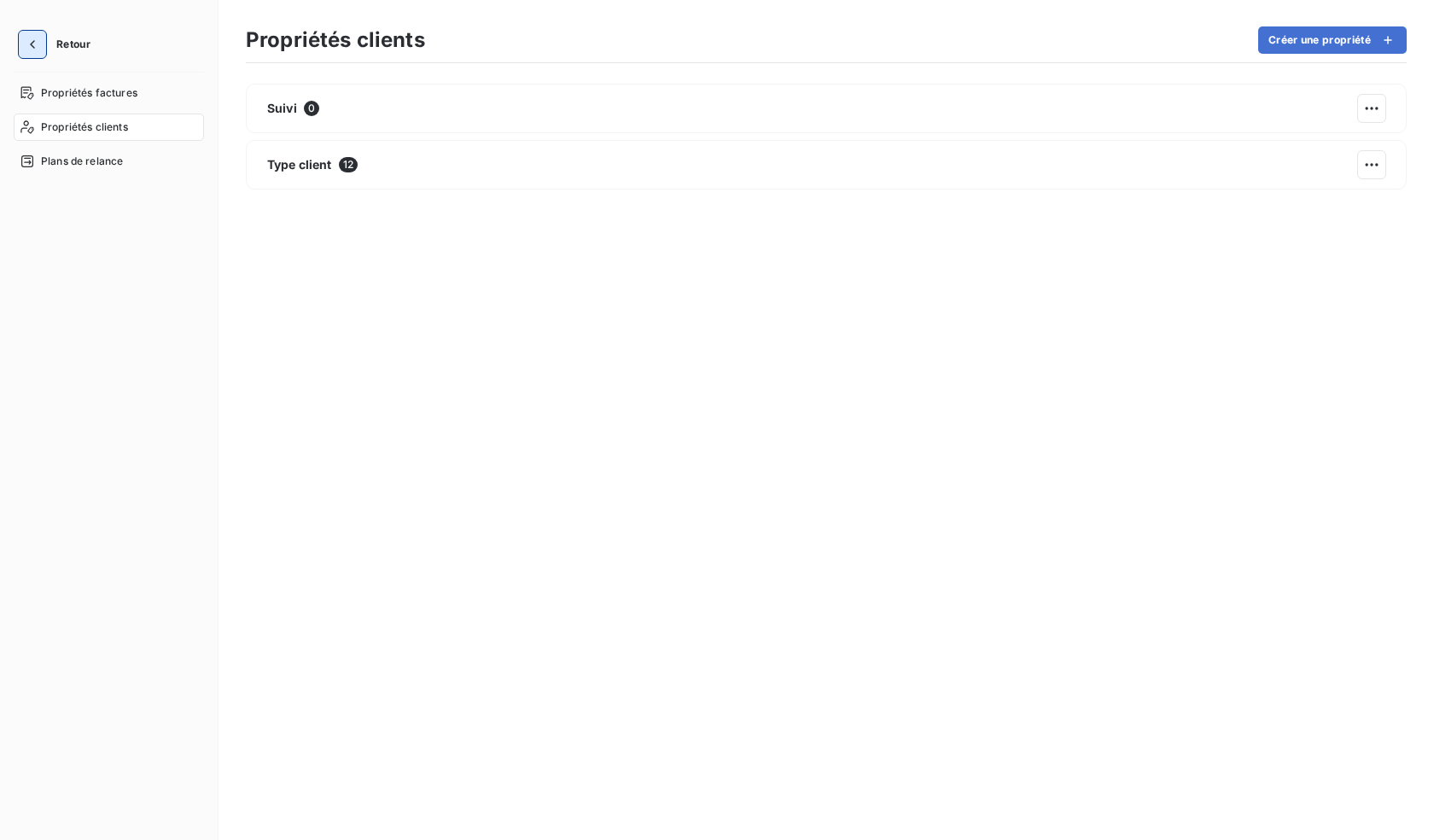
click at [31, 42] on icon "button" at bounding box center [32, 44] width 5 height 8
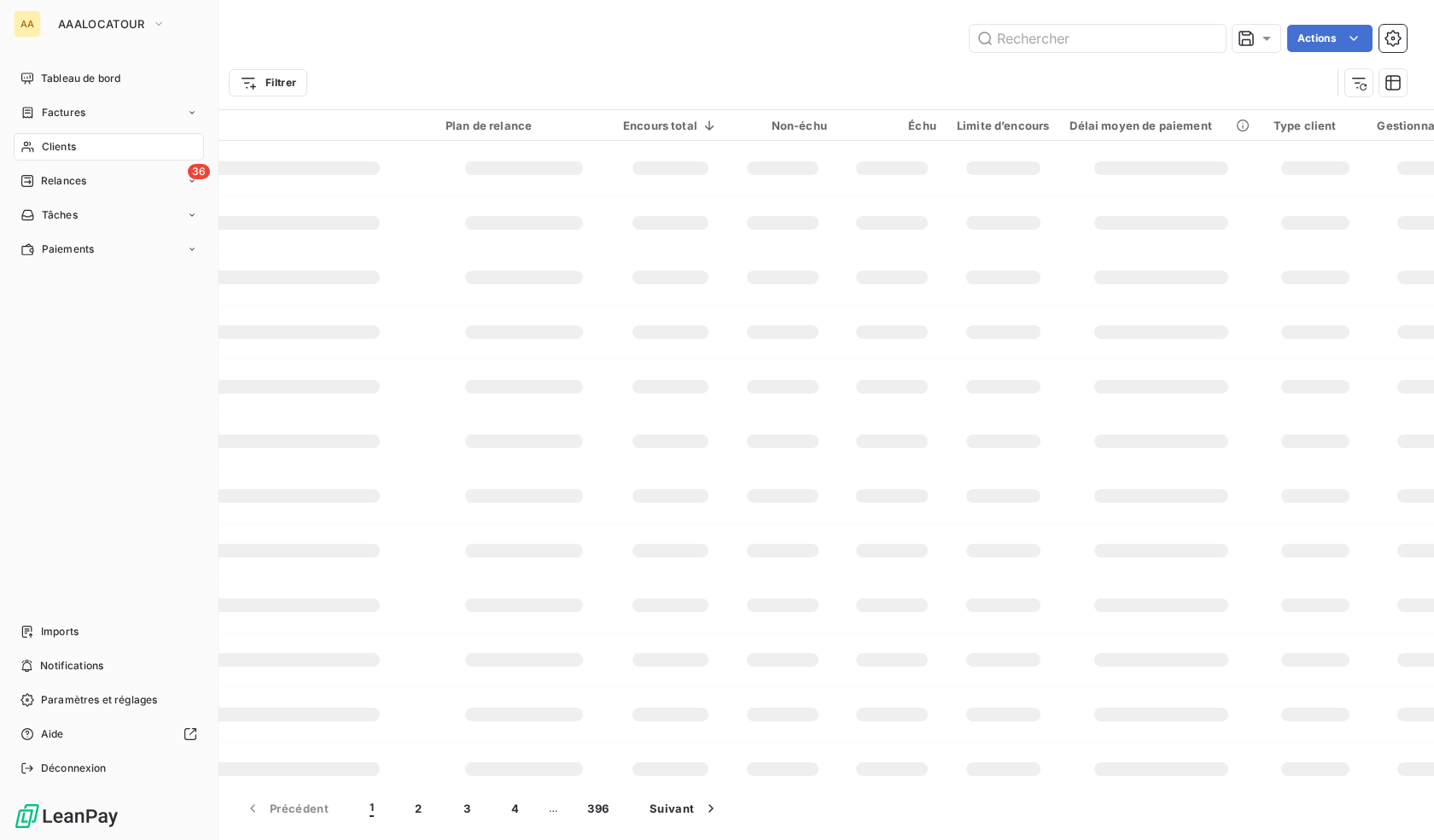
click at [44, 140] on span "Clients" at bounding box center [58, 147] width 34 height 15
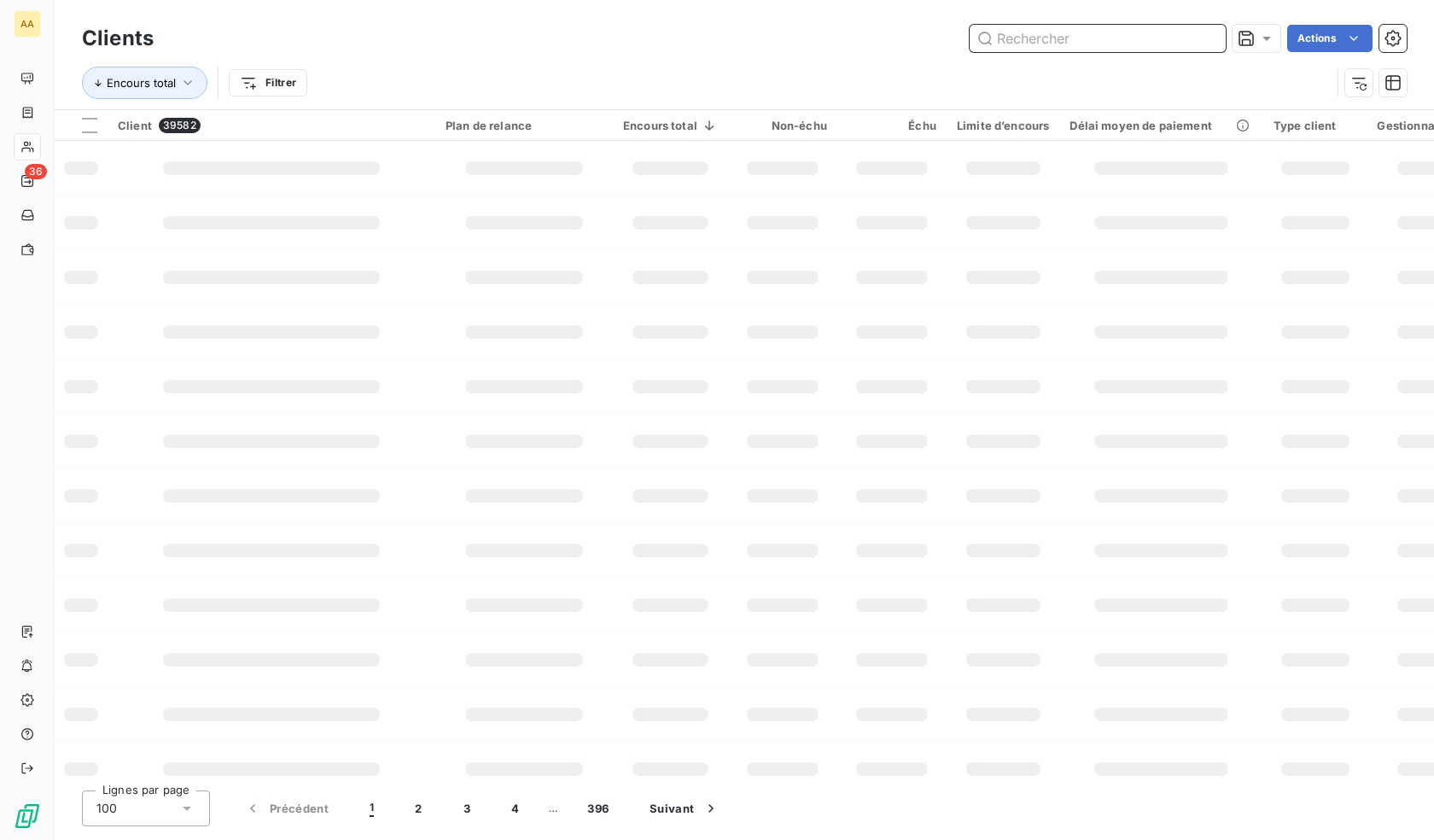
click at [1104, 42] on input "text" at bounding box center [1097, 38] width 256 height 27
paste input "0200402"
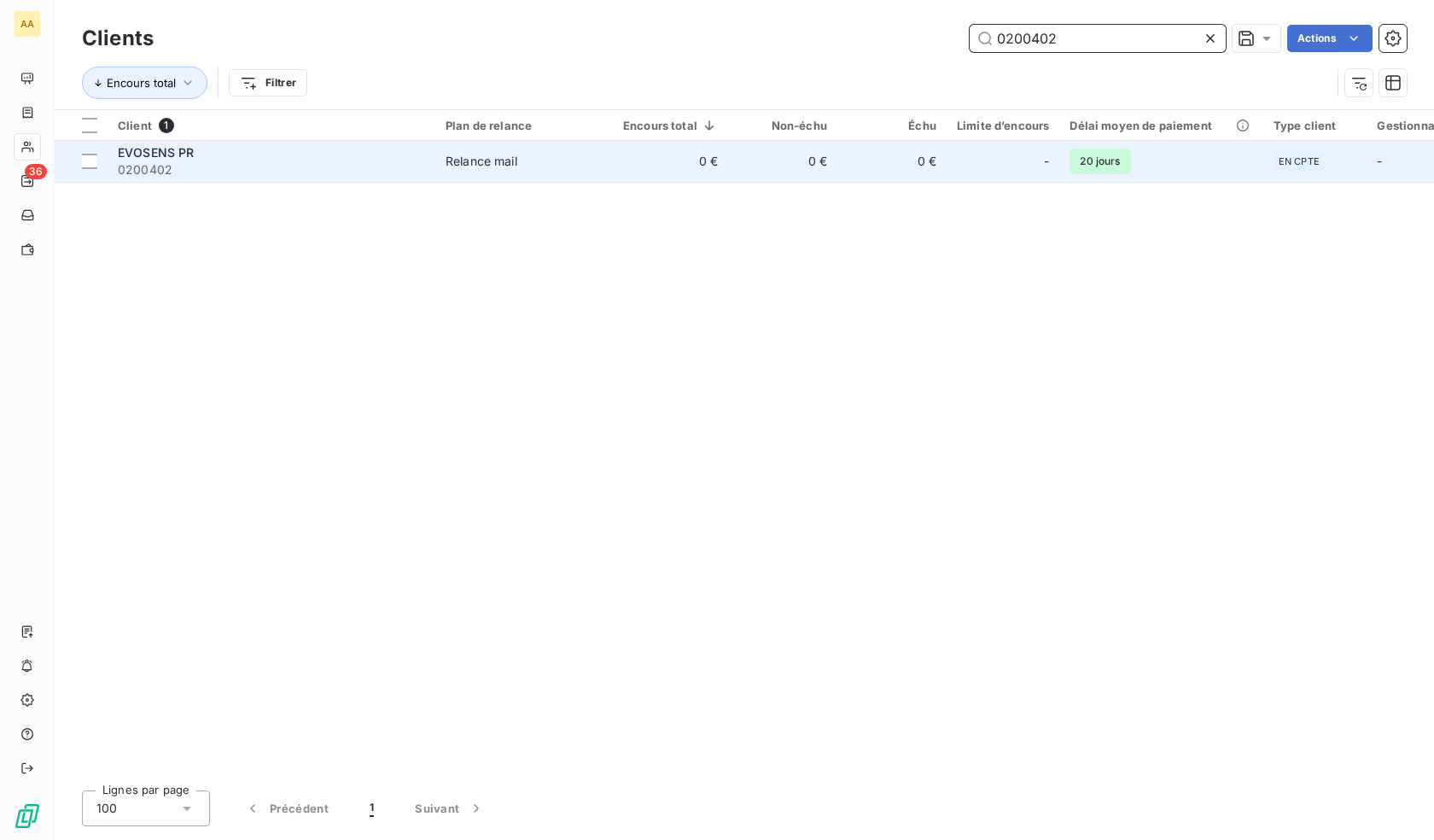
type input "0200402"
click at [734, 159] on td "0 €" at bounding box center [783, 160] width 109 height 41
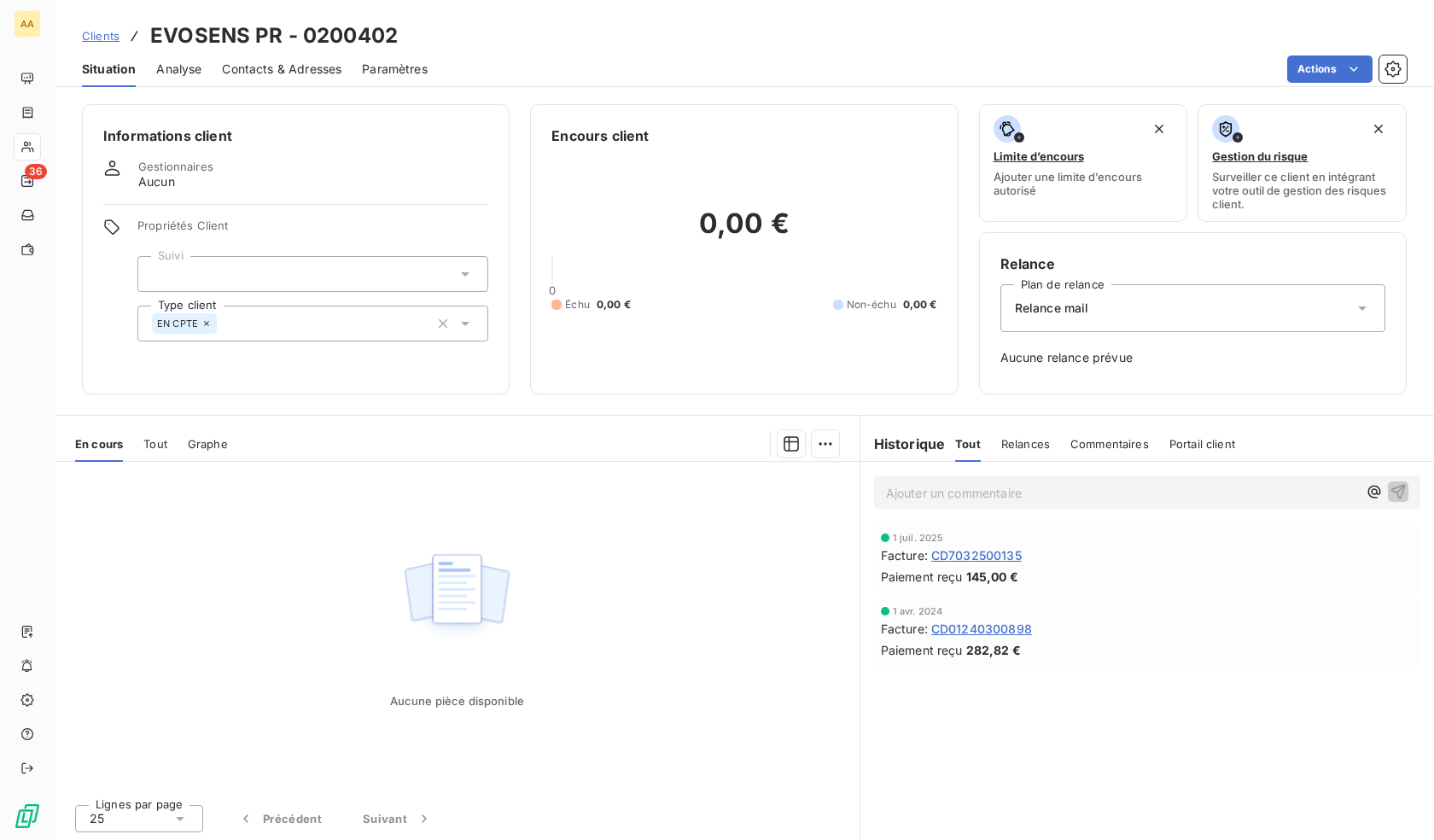
click at [249, 329] on div "EN CPTE" at bounding box center [313, 323] width 351 height 36
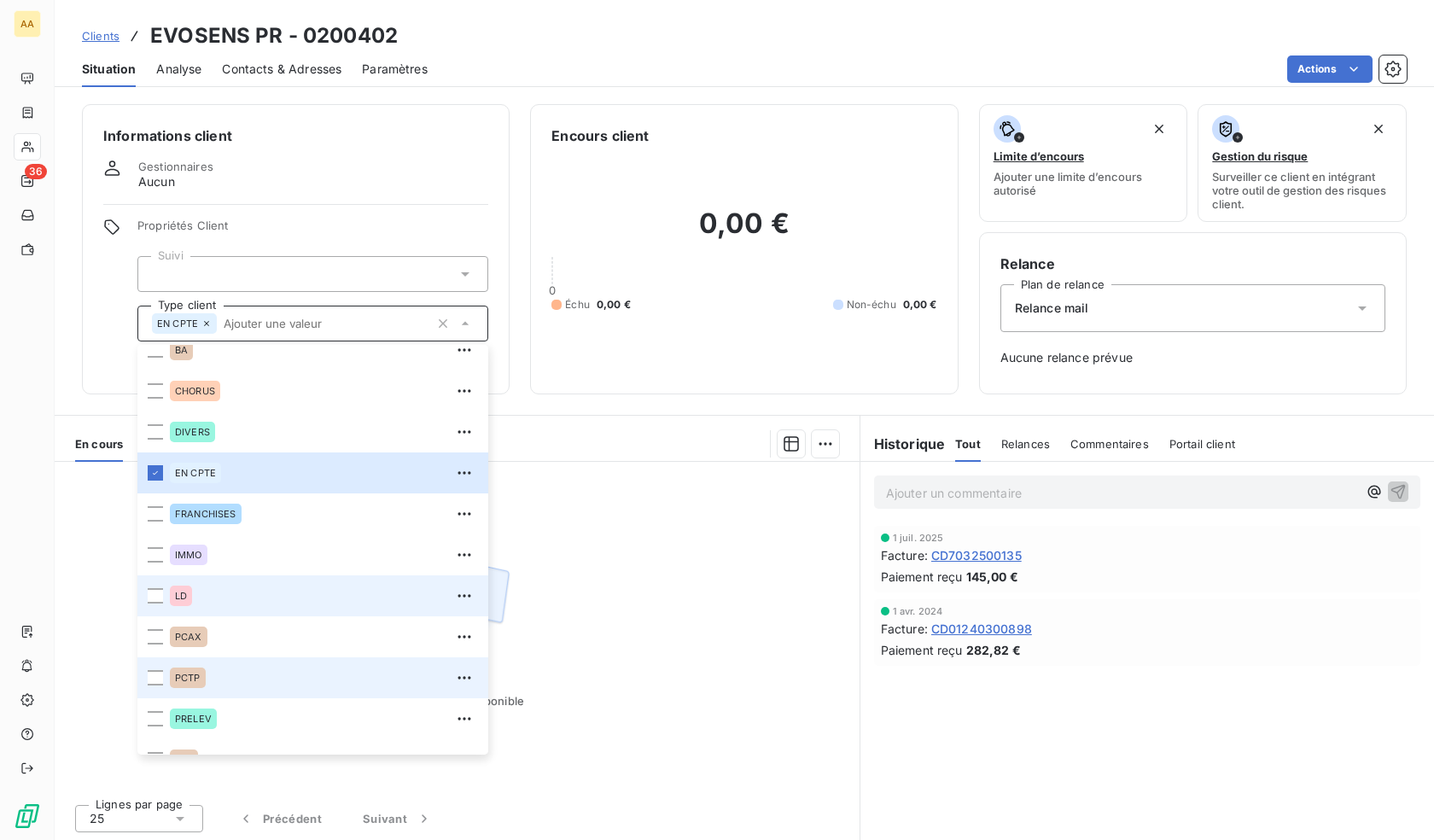
scroll to position [82, 0]
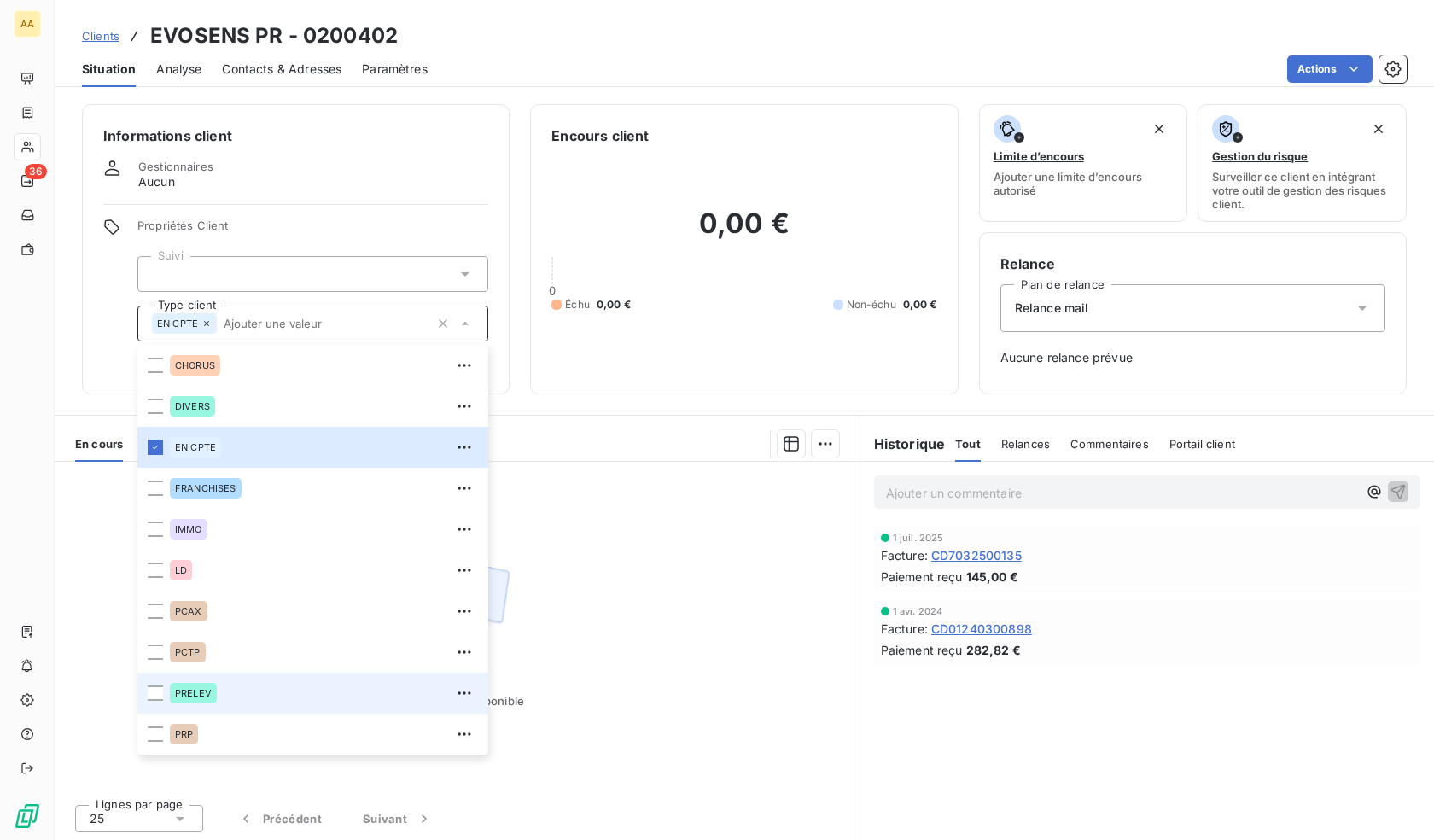
click at [219, 702] on div "PRELEV" at bounding box center [323, 693] width 308 height 27
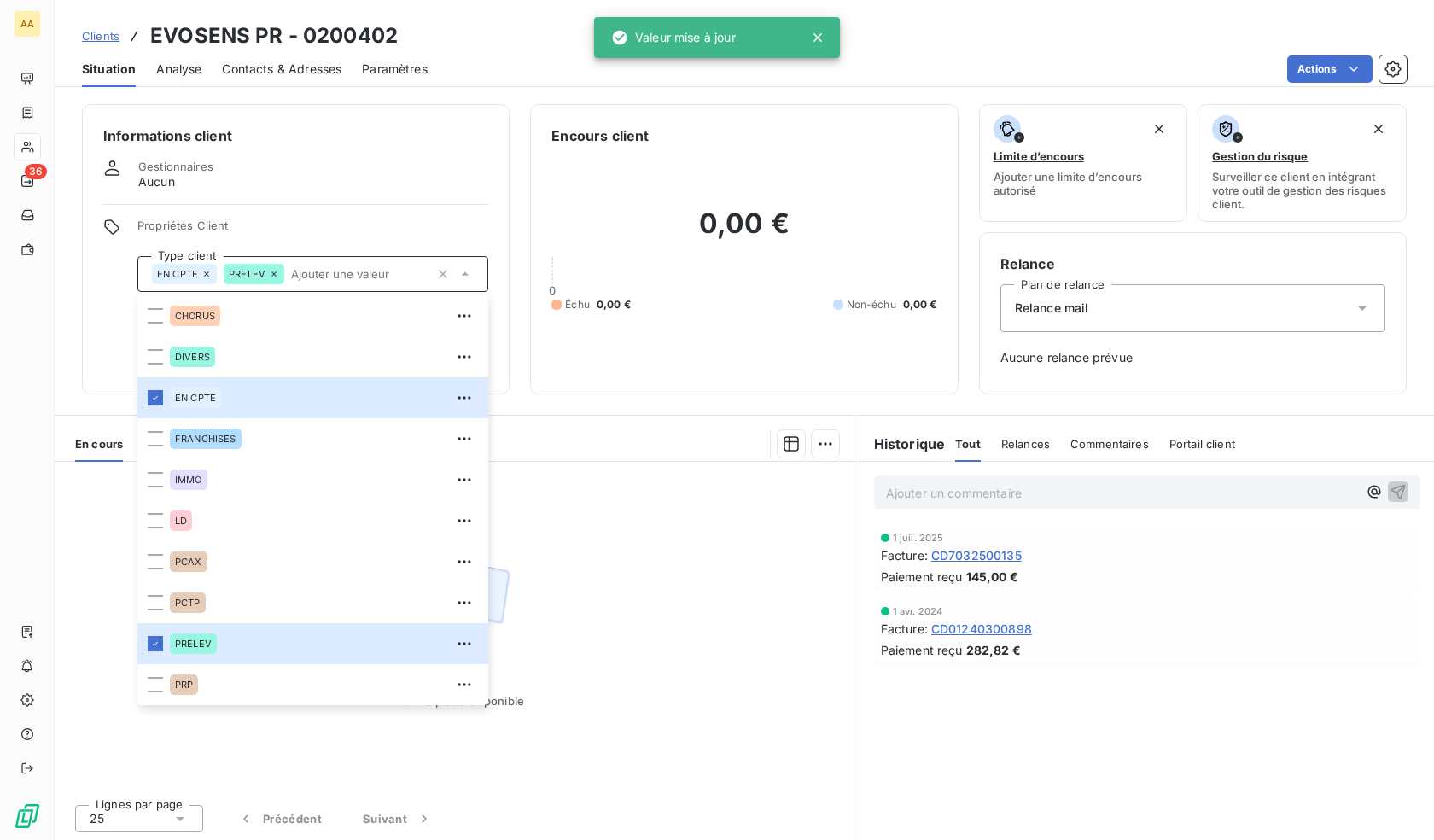
click at [384, 68] on span "Paramètres" at bounding box center [395, 69] width 66 height 17
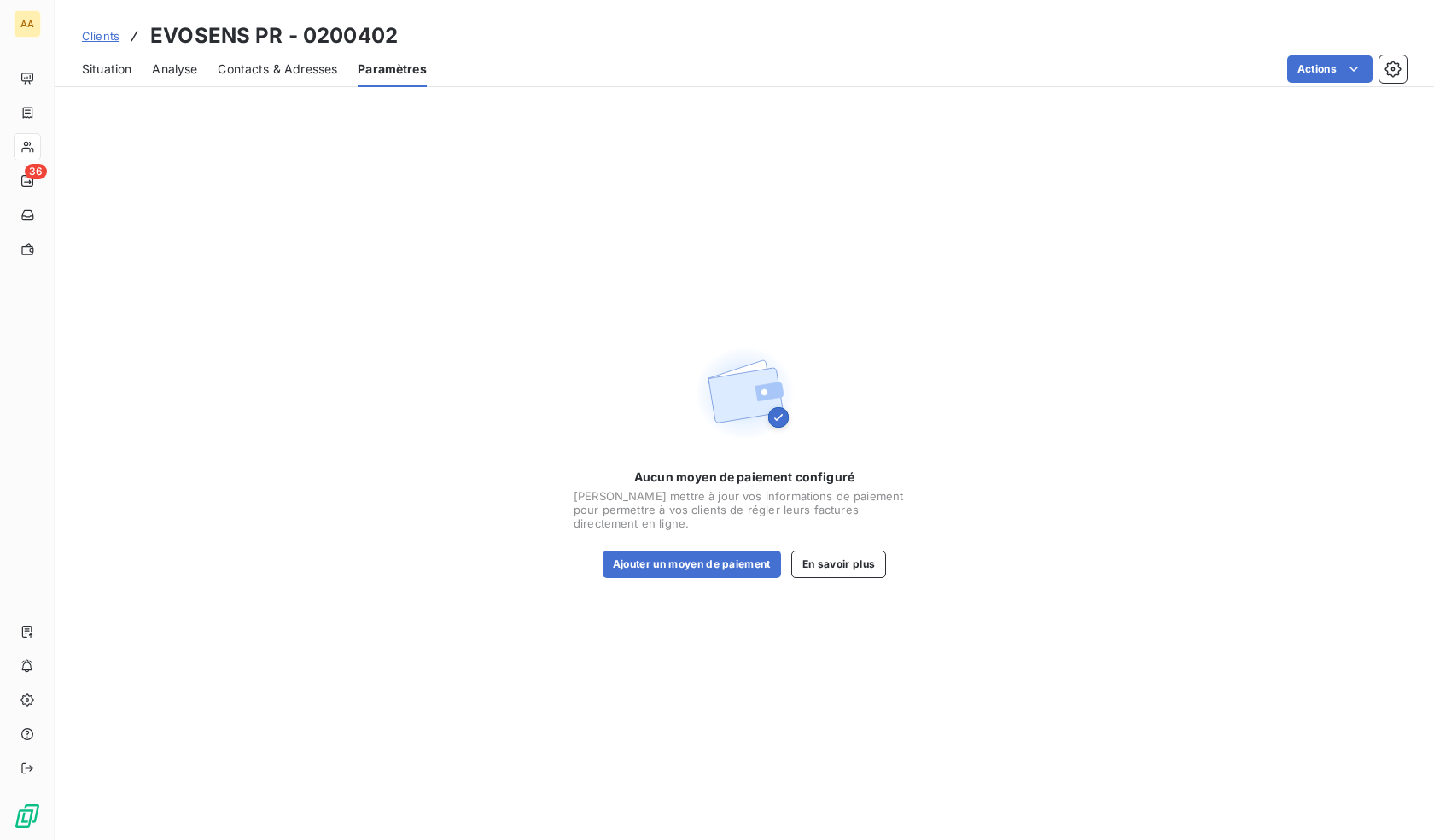
click at [95, 66] on span "Situation" at bounding box center [107, 69] width 50 height 17
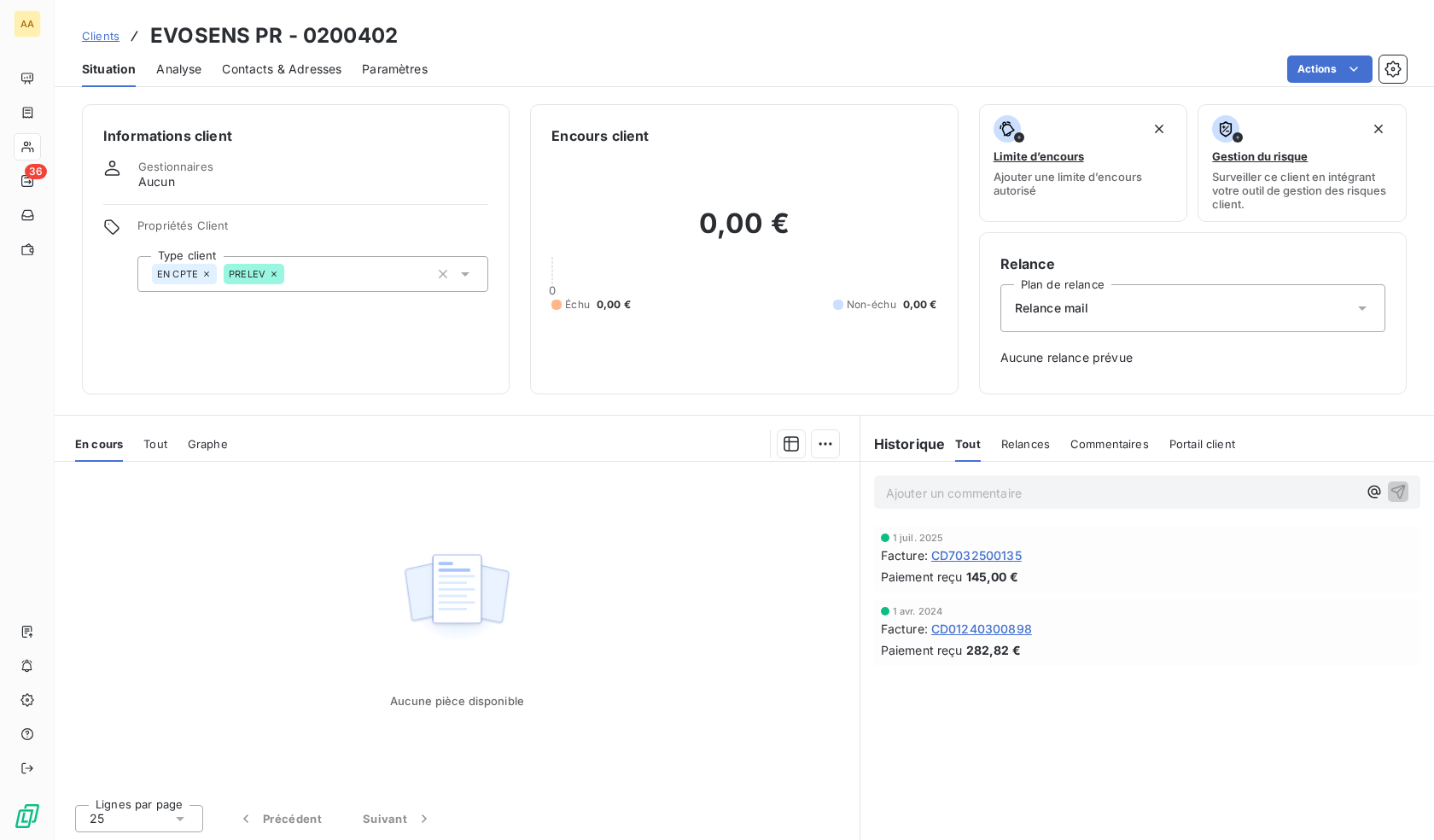
click at [1143, 313] on div "Relance mail" at bounding box center [1193, 307] width 385 height 48
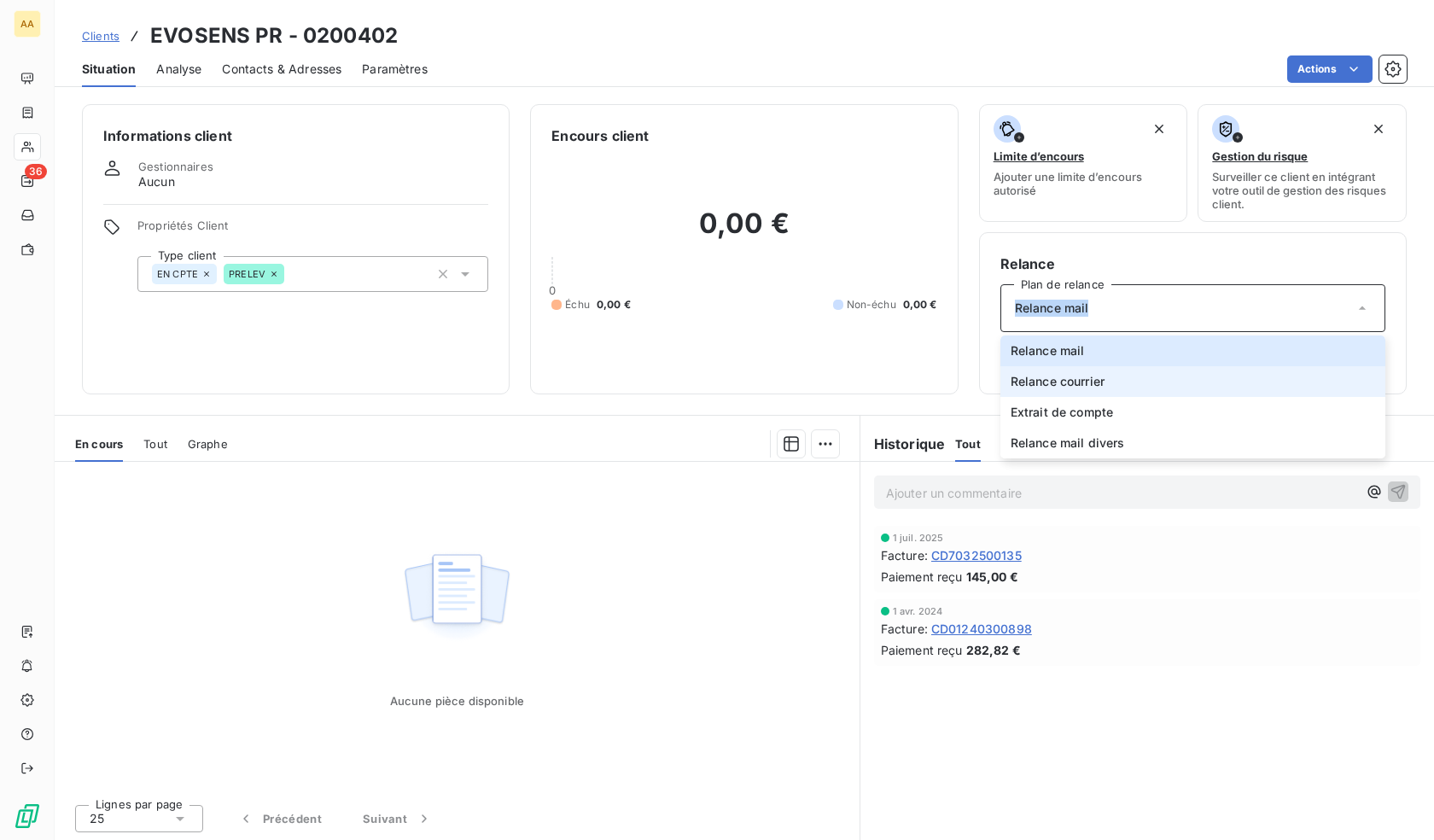
scroll to position [2, 0]
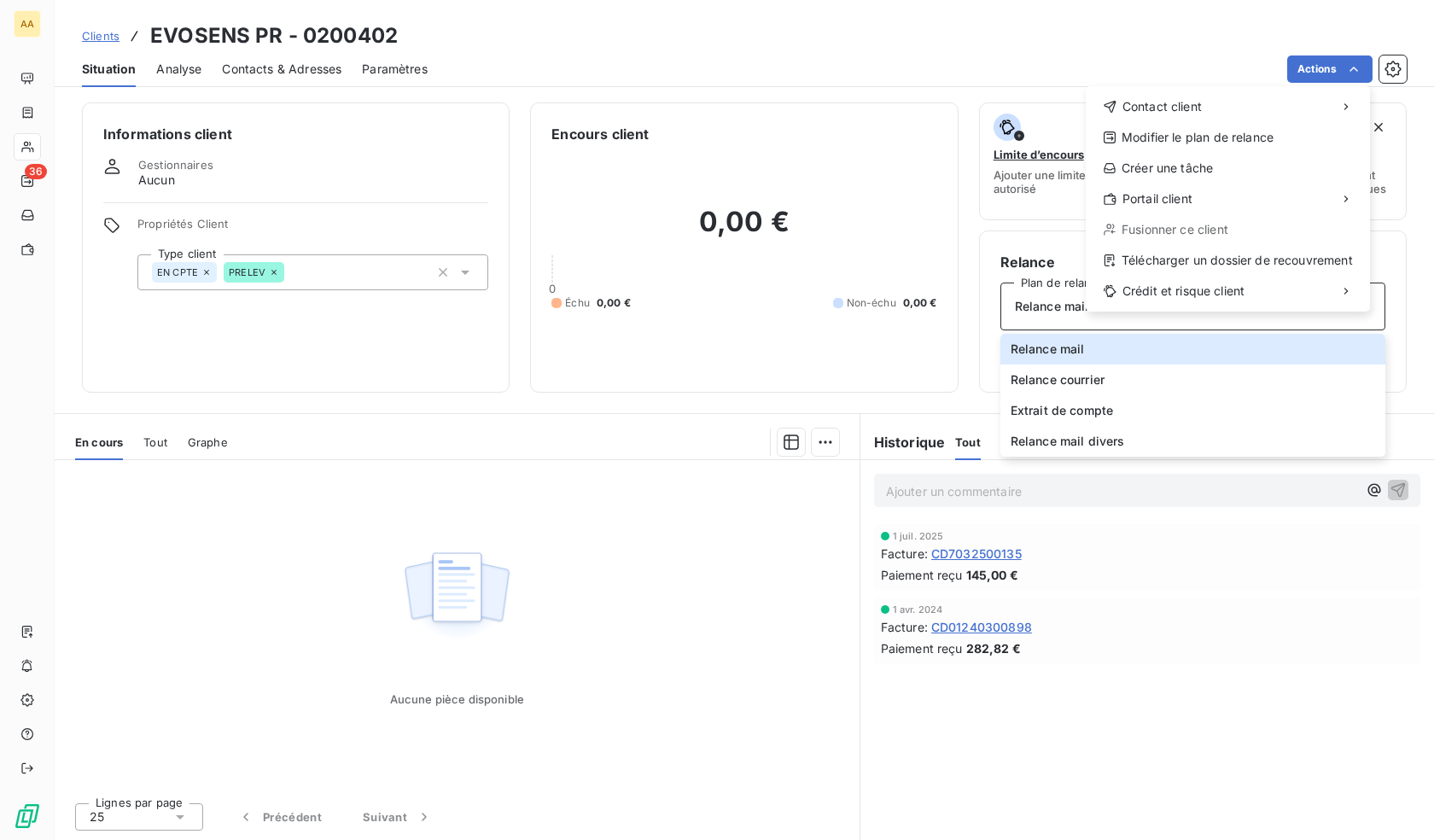
click at [897, 332] on html "AA 36 Clients EVOSENS PR - 0200402 Situation Analyse Contacts & Adresses Paramè…" at bounding box center [717, 420] width 1434 height 840
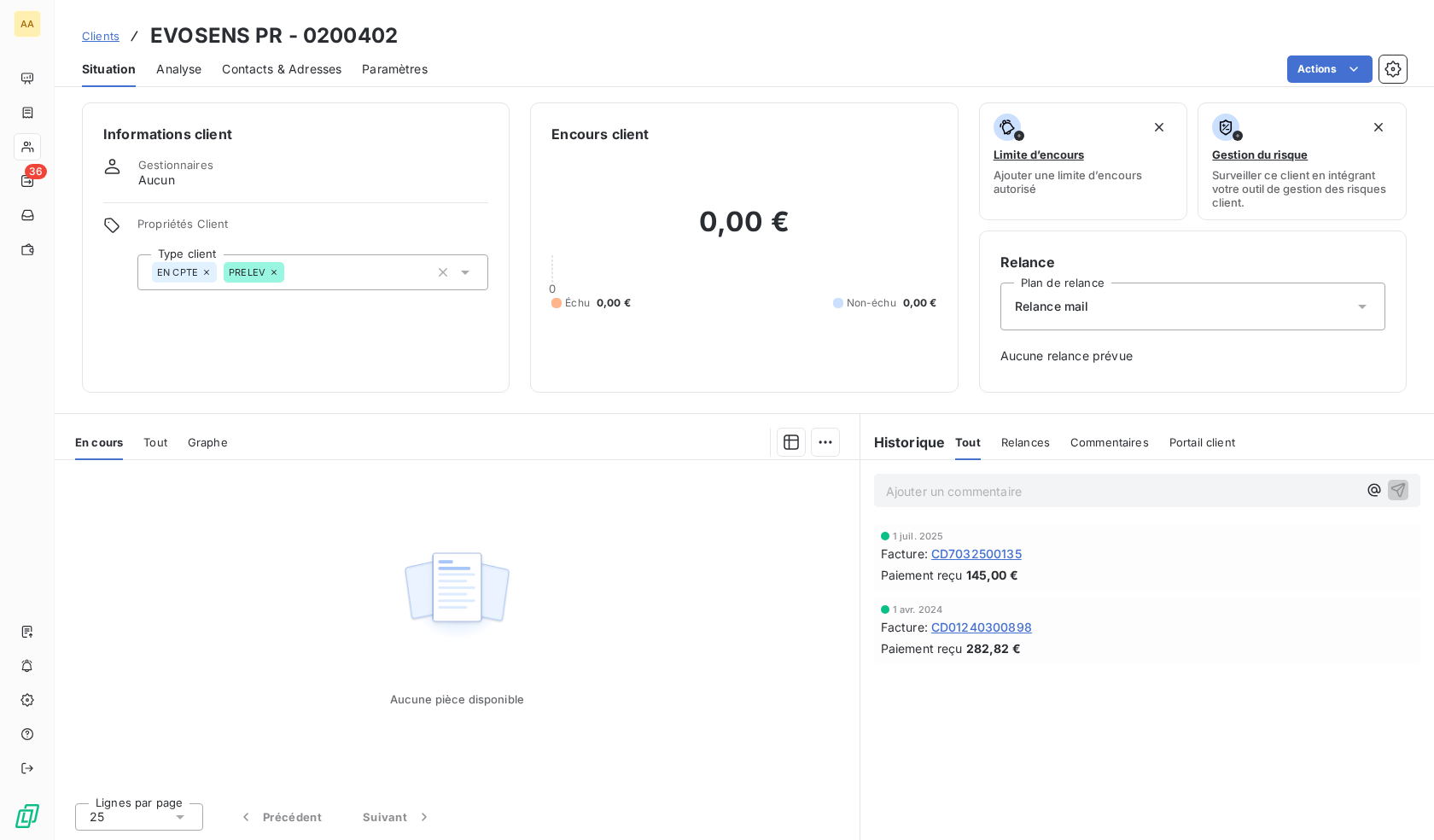
click at [1084, 306] on div "Relance mail" at bounding box center [1193, 306] width 385 height 48
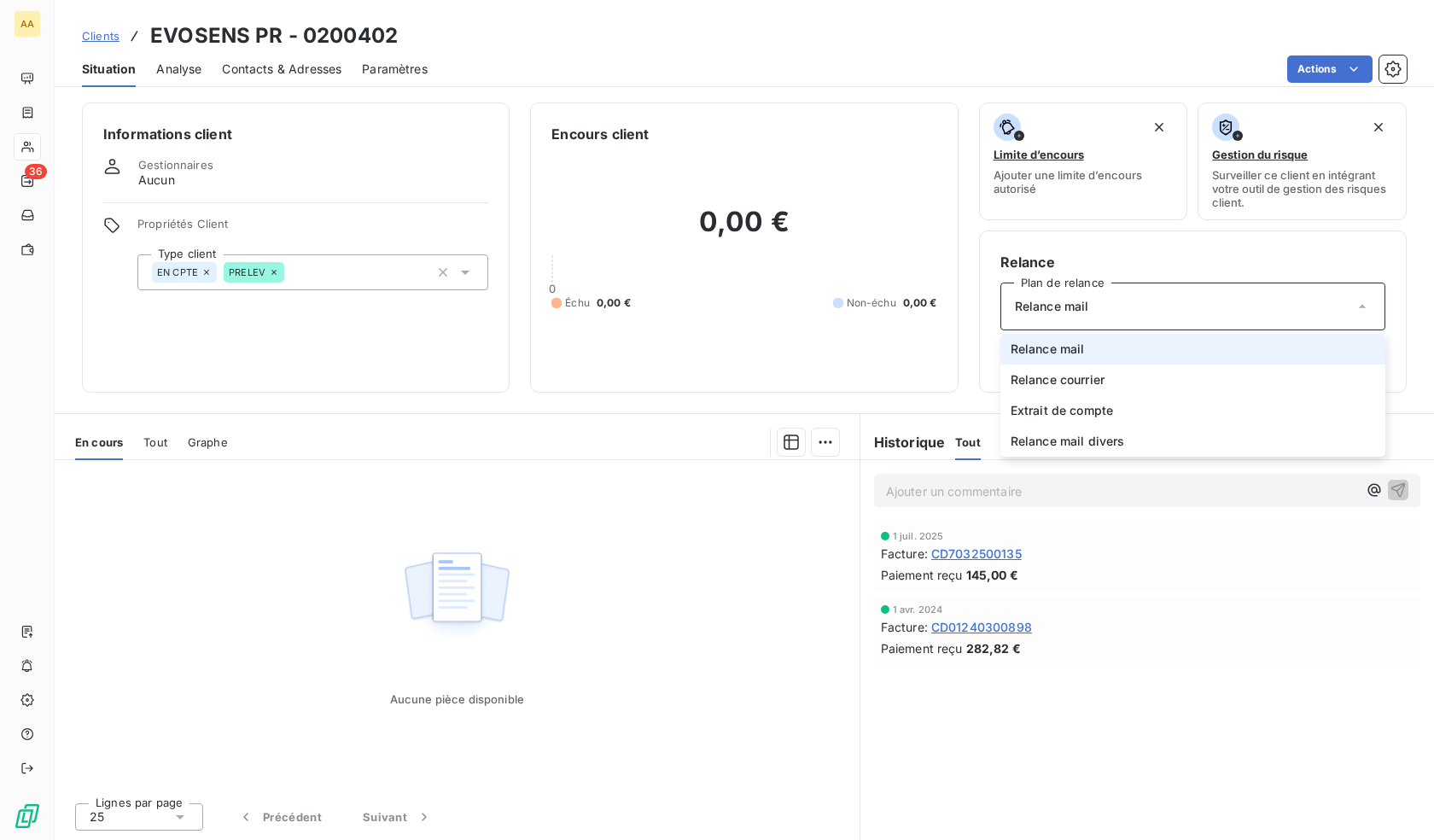
click at [1084, 303] on div "Relance mail" at bounding box center [1193, 306] width 385 height 48
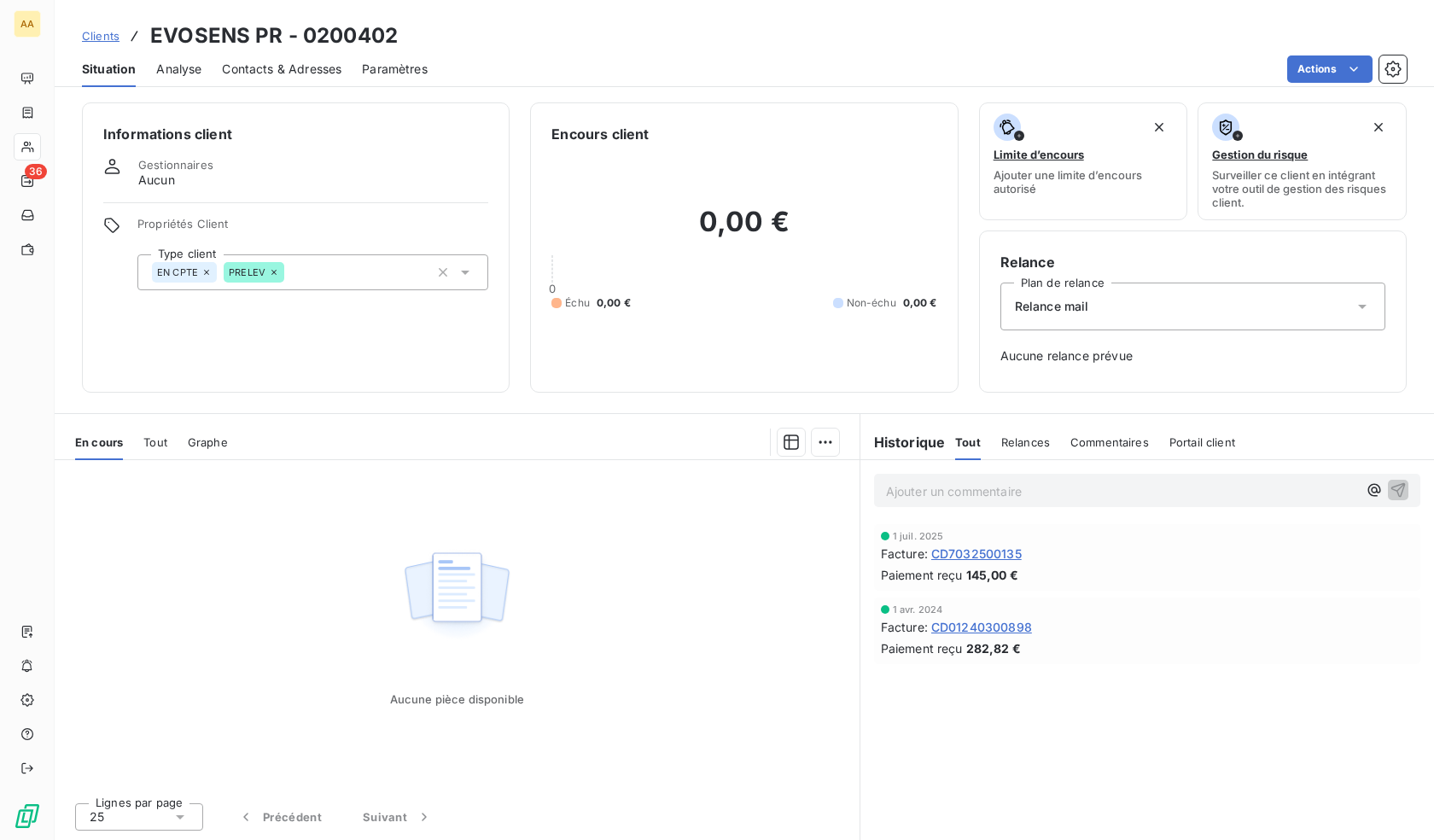
click at [1117, 363] on span "Aucune relance prévue" at bounding box center [1193, 355] width 385 height 17
click at [1041, 355] on span "Aucune relance prévue" at bounding box center [1193, 355] width 385 height 17
click at [1098, 355] on span "Aucune relance prévue" at bounding box center [1193, 355] width 385 height 17
drag, startPoint x: 1147, startPoint y: 349, endPoint x: 1173, endPoint y: 348, distance: 26.0
click at [1156, 348] on span "Aucune relance prévue" at bounding box center [1193, 355] width 385 height 17
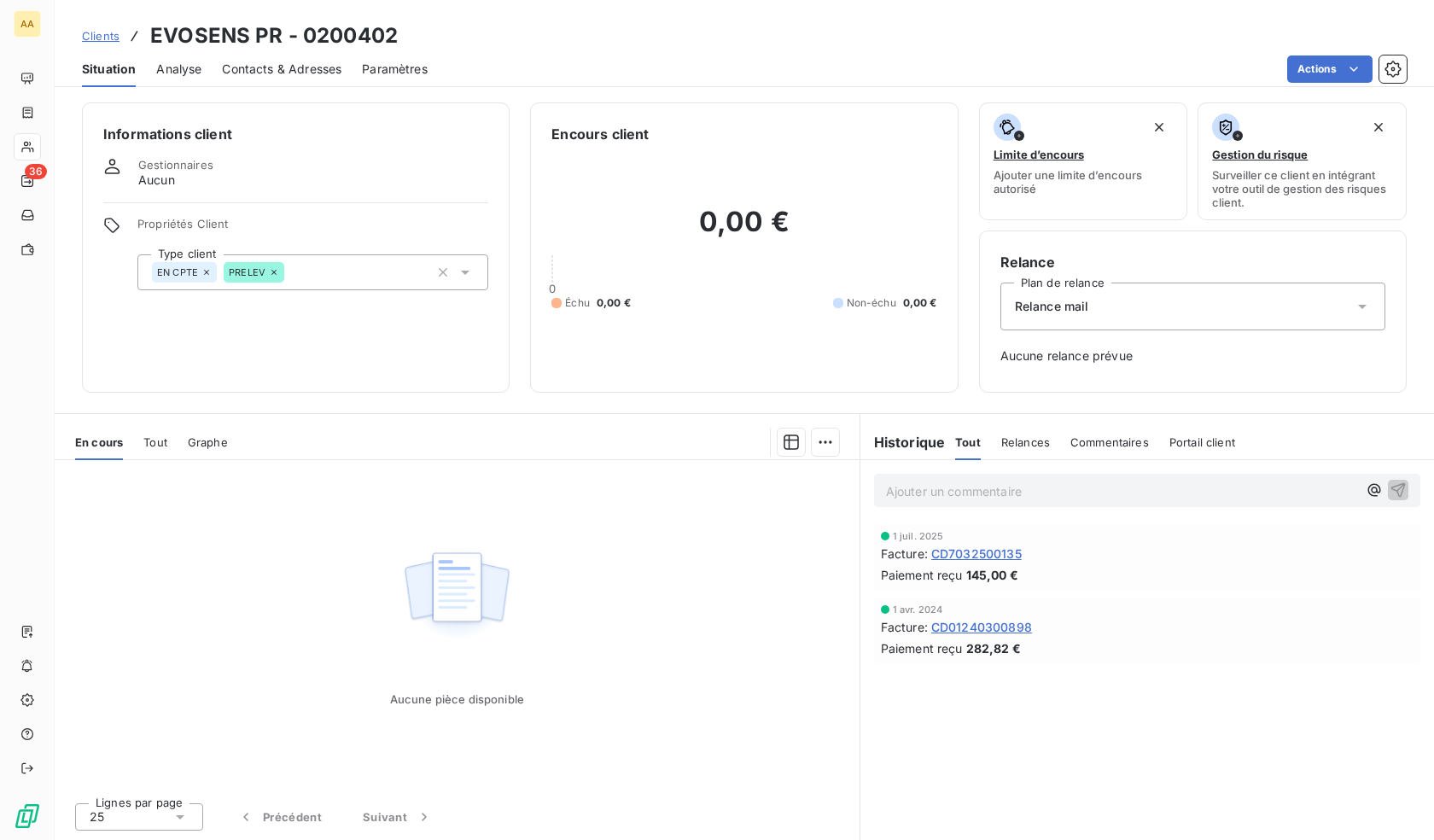
drag, startPoint x: 1173, startPoint y: 348, endPoint x: 1015, endPoint y: 307, distance: 163.2
click at [1171, 348] on span "Aucune relance prévue" at bounding box center [1193, 355] width 385 height 17
drag, startPoint x: 1015, startPoint y: 307, endPoint x: 1132, endPoint y: 304, distance: 117.0
click at [1027, 307] on span "Relance mail" at bounding box center [1051, 306] width 74 height 17
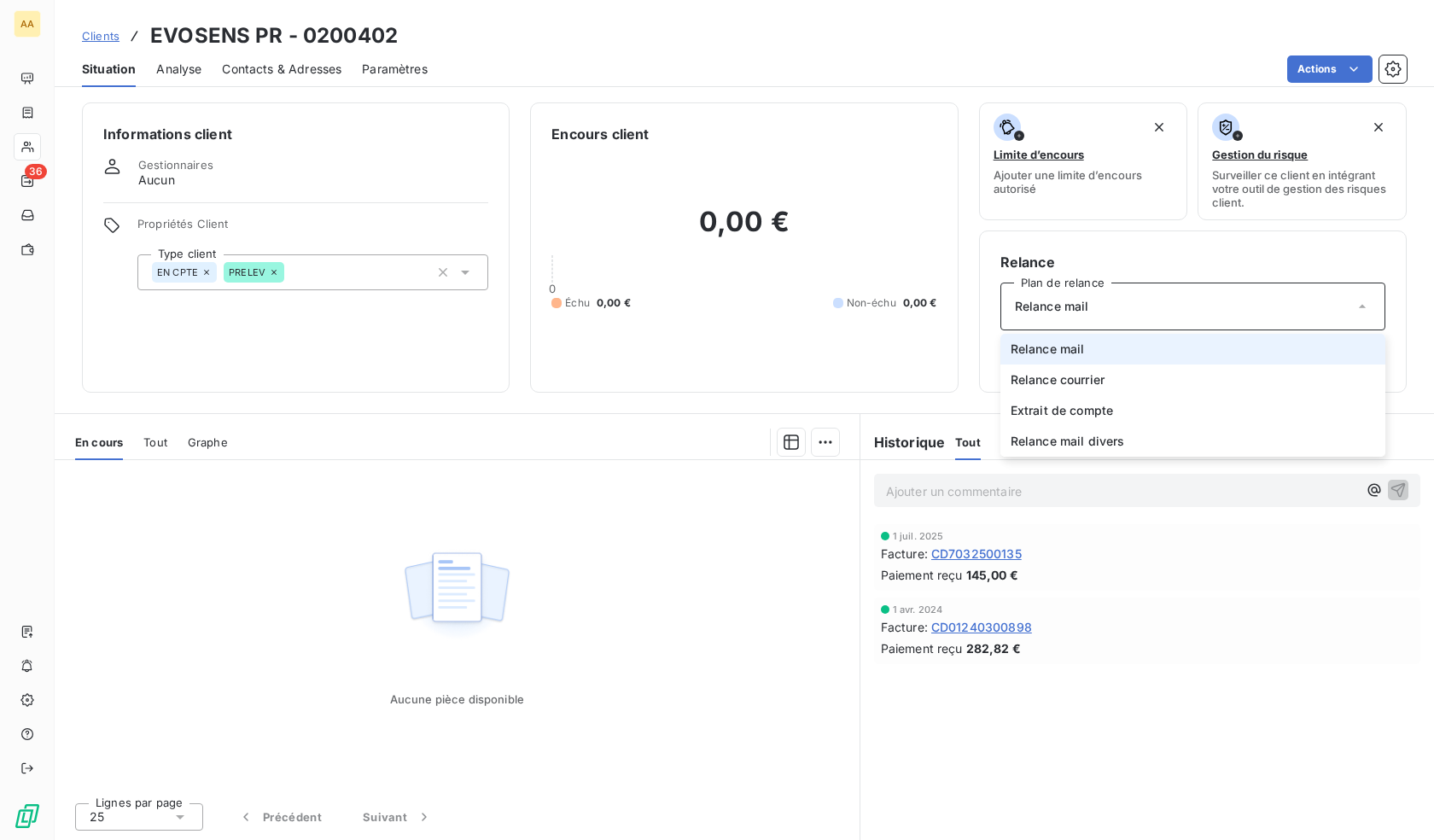
click at [1132, 304] on div "Relance mail" at bounding box center [1193, 306] width 385 height 48
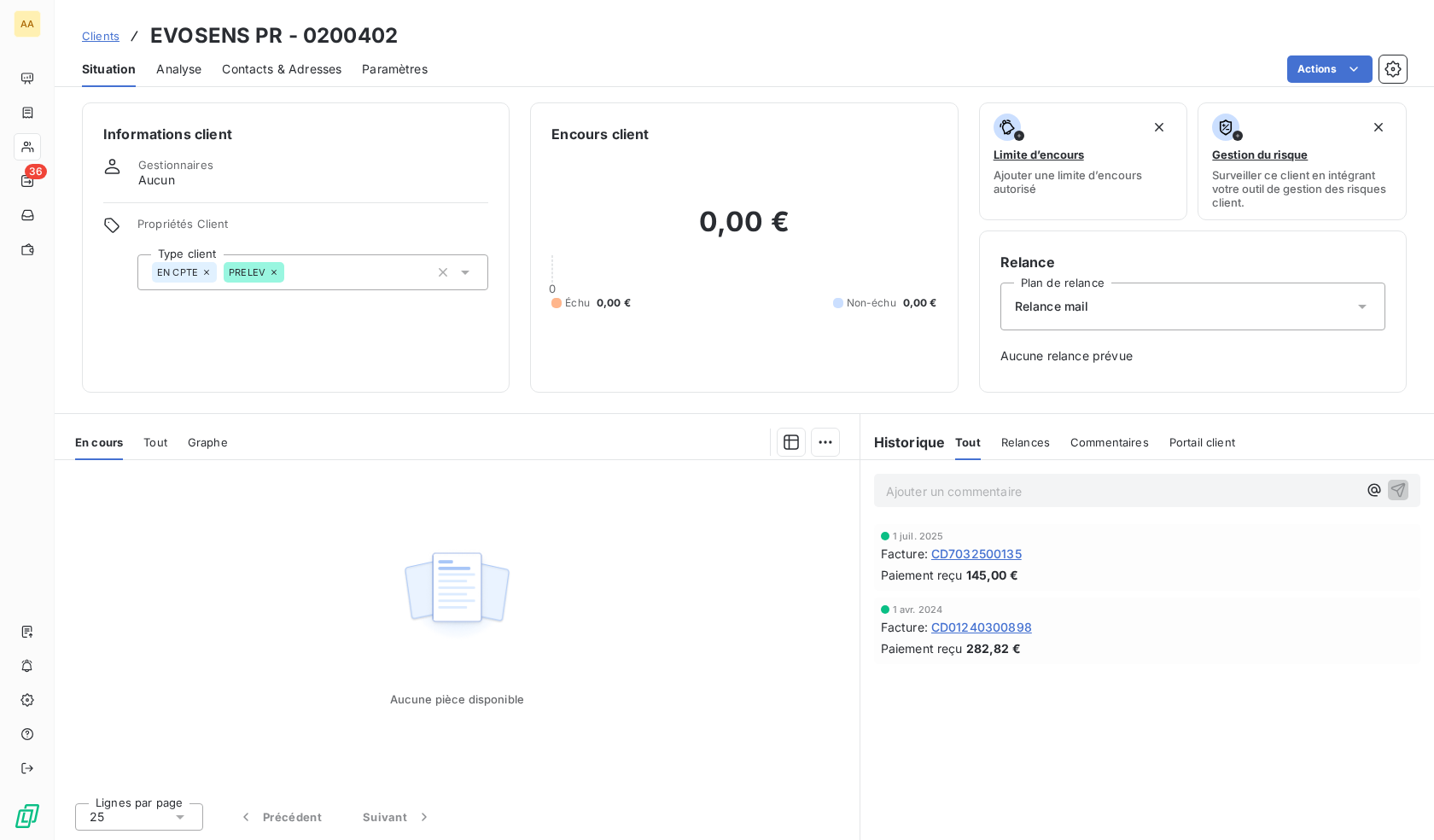
click at [1062, 297] on div "Relance mail" at bounding box center [1193, 306] width 385 height 48
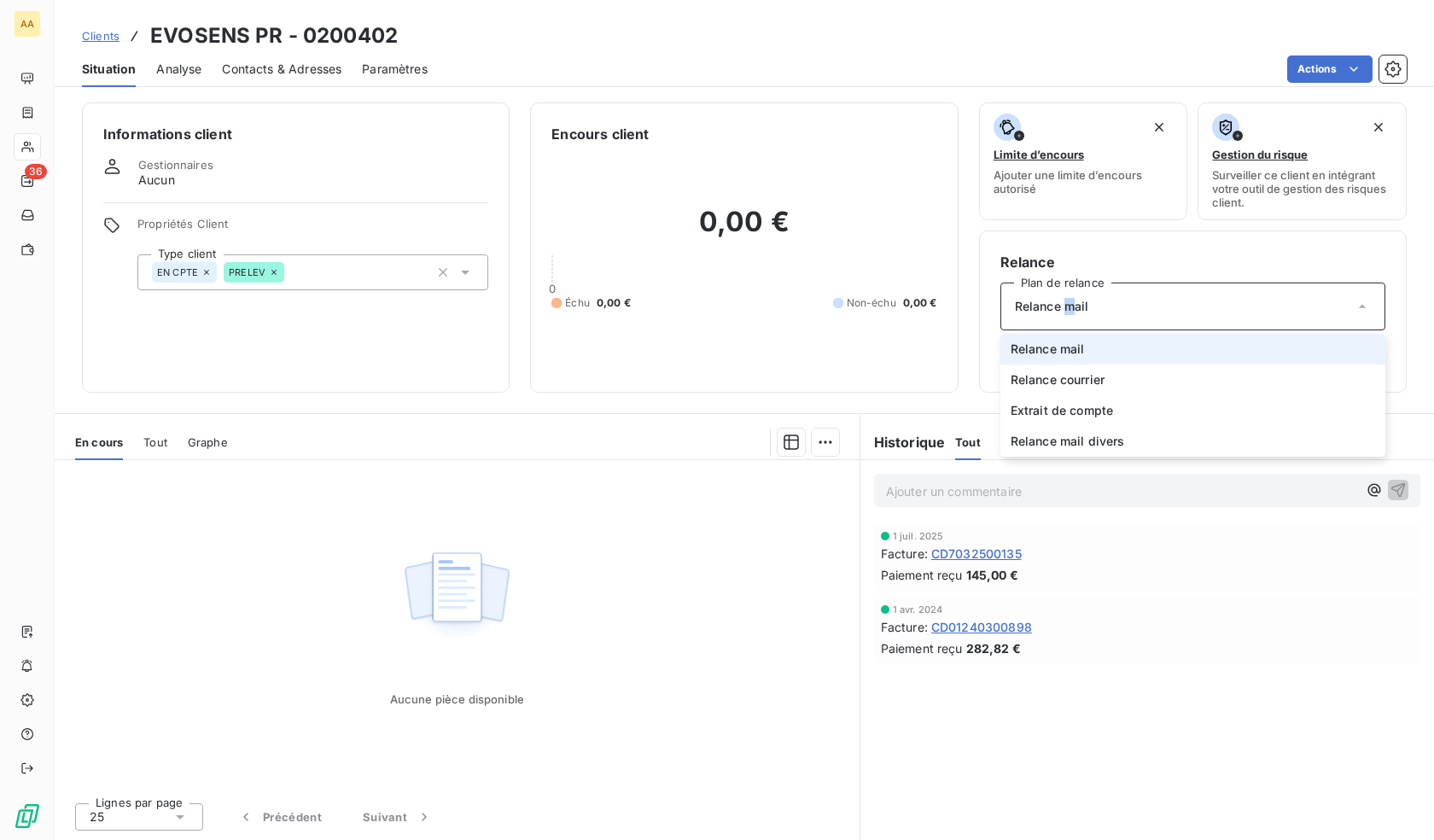
drag, startPoint x: 1069, startPoint y: 305, endPoint x: 1090, endPoint y: 332, distance: 34.2
click at [1071, 308] on span "Relance mail" at bounding box center [1051, 306] width 74 height 17
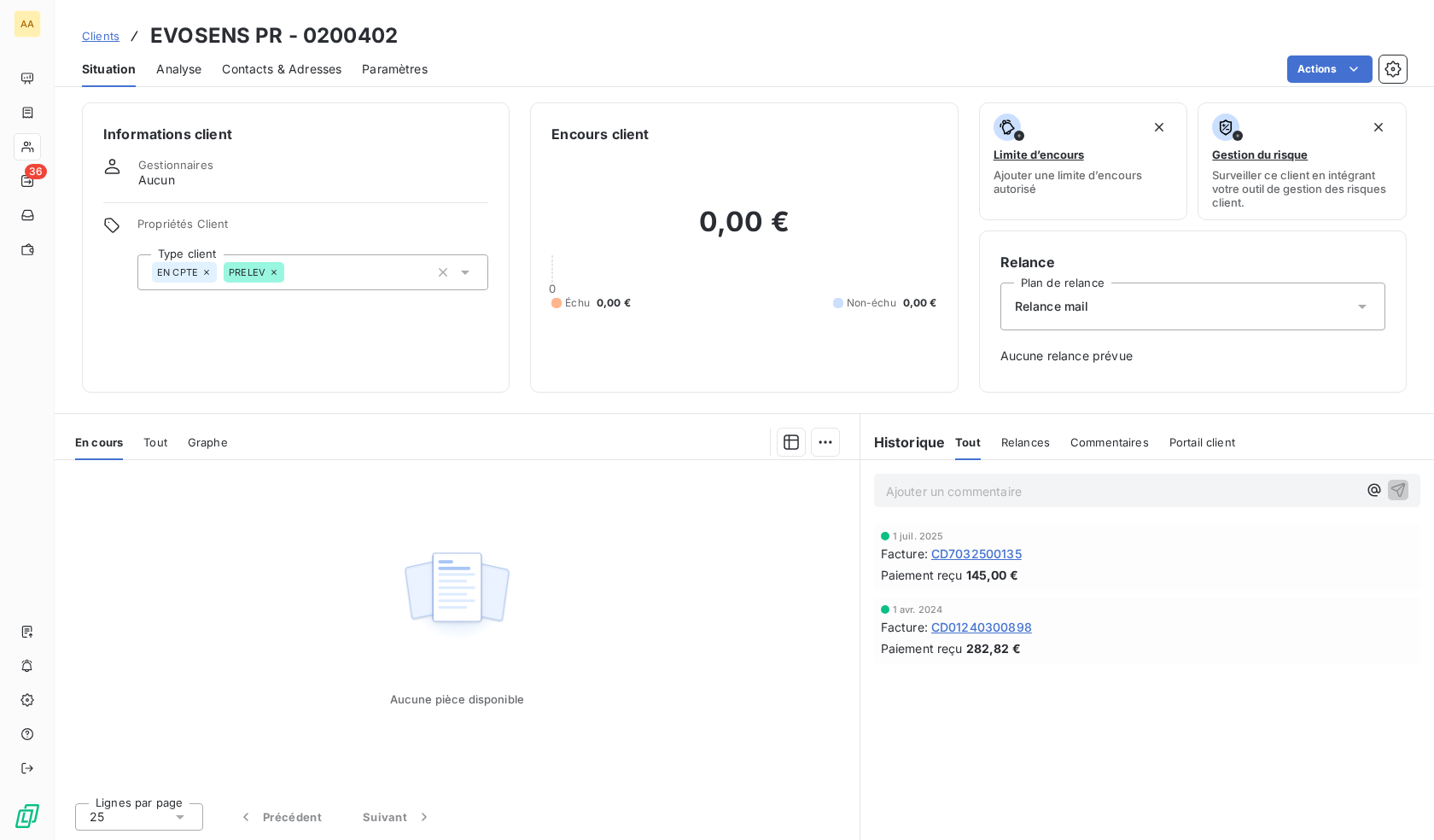
drag, startPoint x: 1080, startPoint y: 302, endPoint x: 1084, endPoint y: 310, distance: 8.9
click at [1083, 309] on div "Relance mail" at bounding box center [1193, 306] width 385 height 48
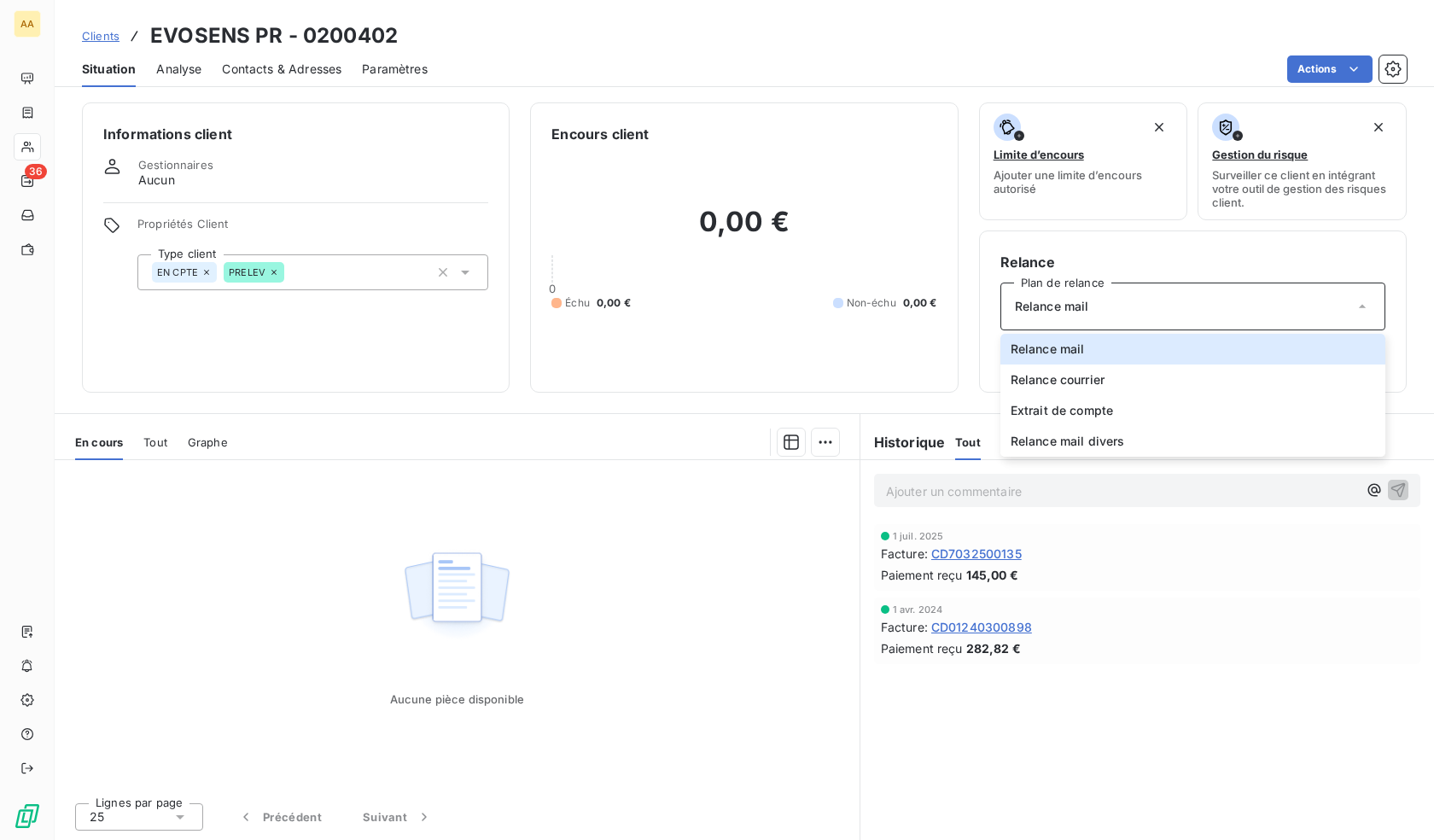
click at [794, 357] on div "0,00 € 0 Échu 0,00 € Non-échu 0,00 €" at bounding box center [744, 257] width 385 height 227
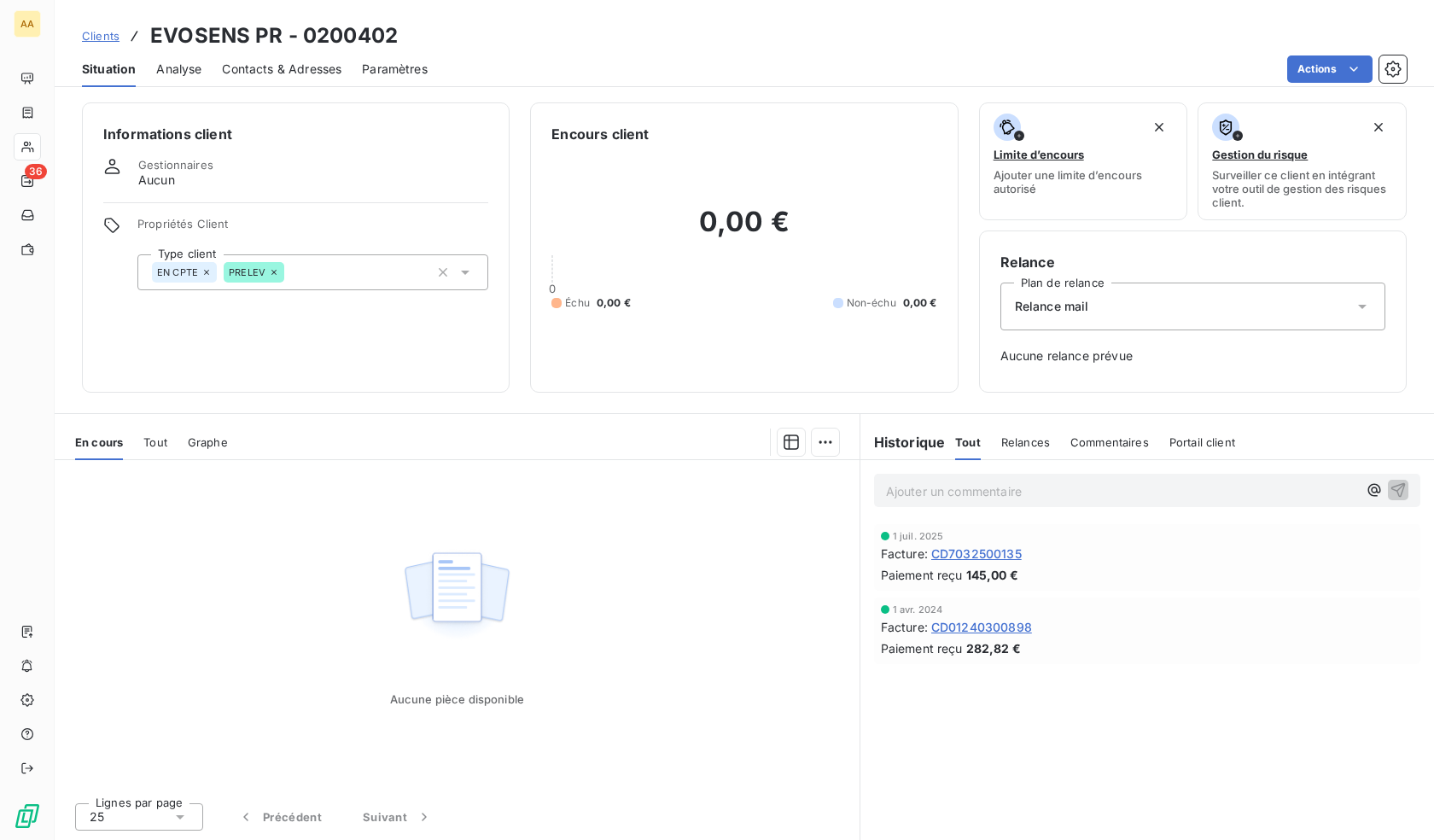
click at [1067, 293] on div "Relance mail" at bounding box center [1193, 306] width 385 height 48
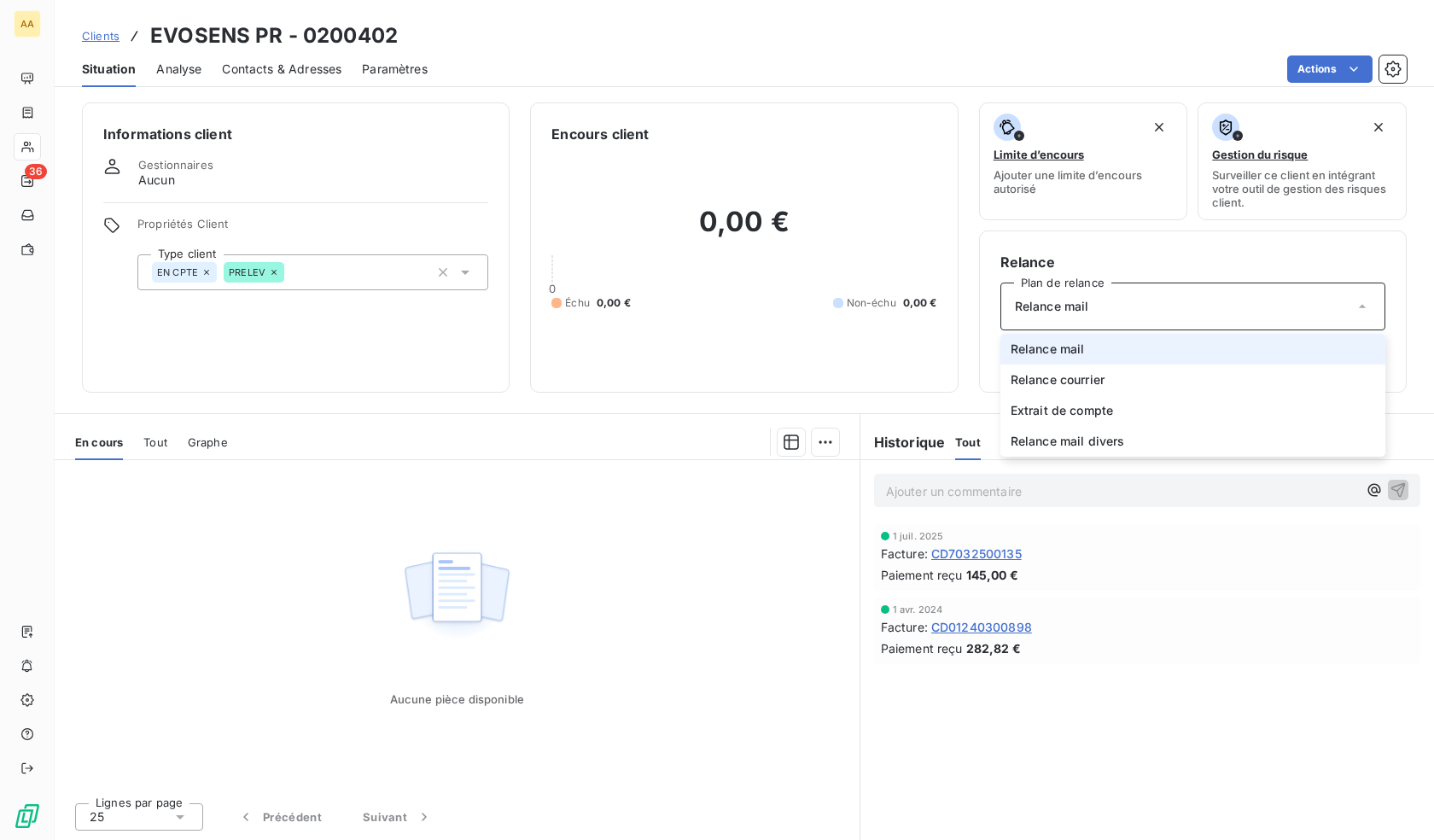
click at [1067, 335] on li "Relance mail" at bounding box center [1193, 349] width 385 height 31
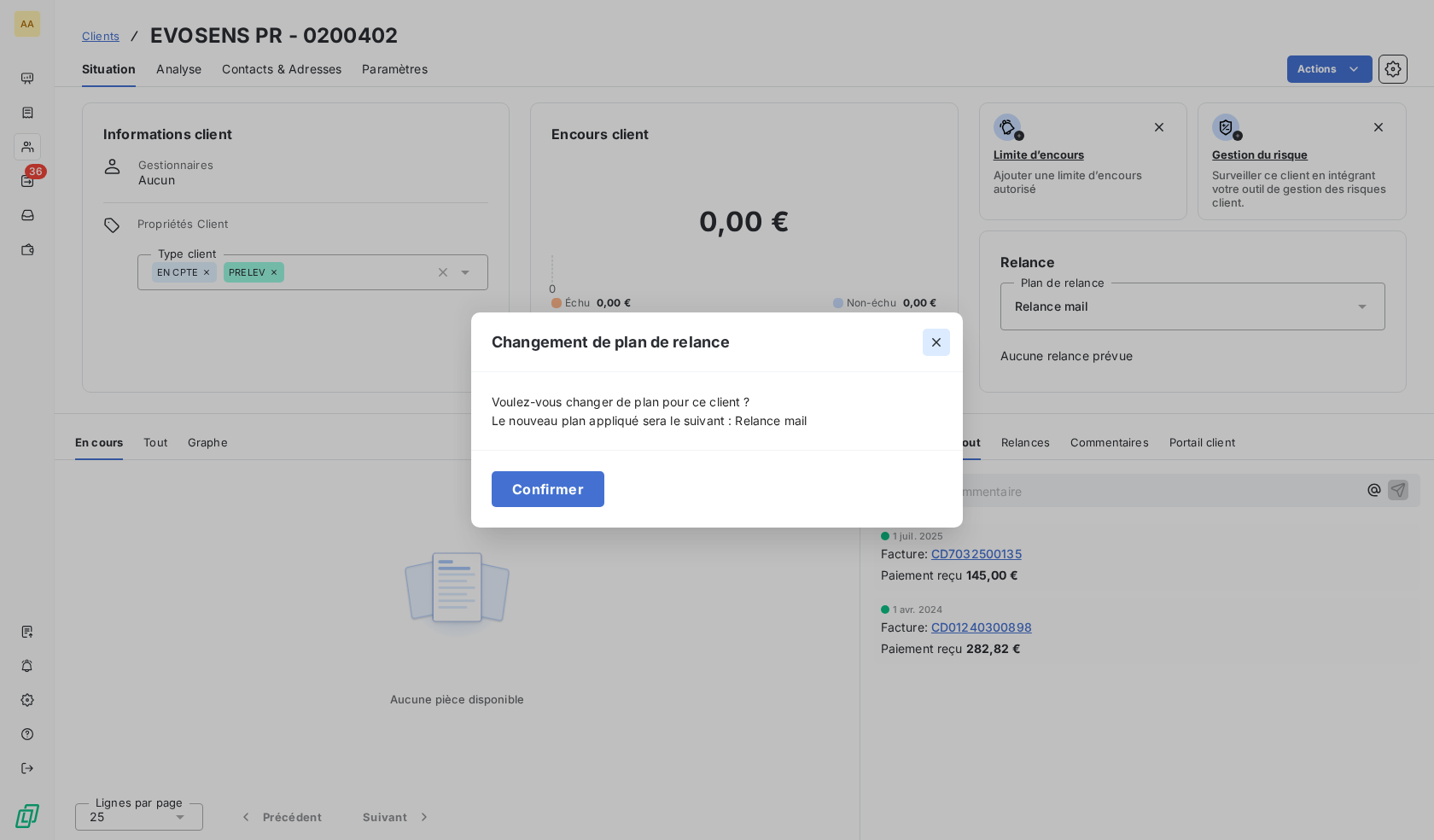
click at [942, 343] on icon "button" at bounding box center [936, 342] width 17 height 17
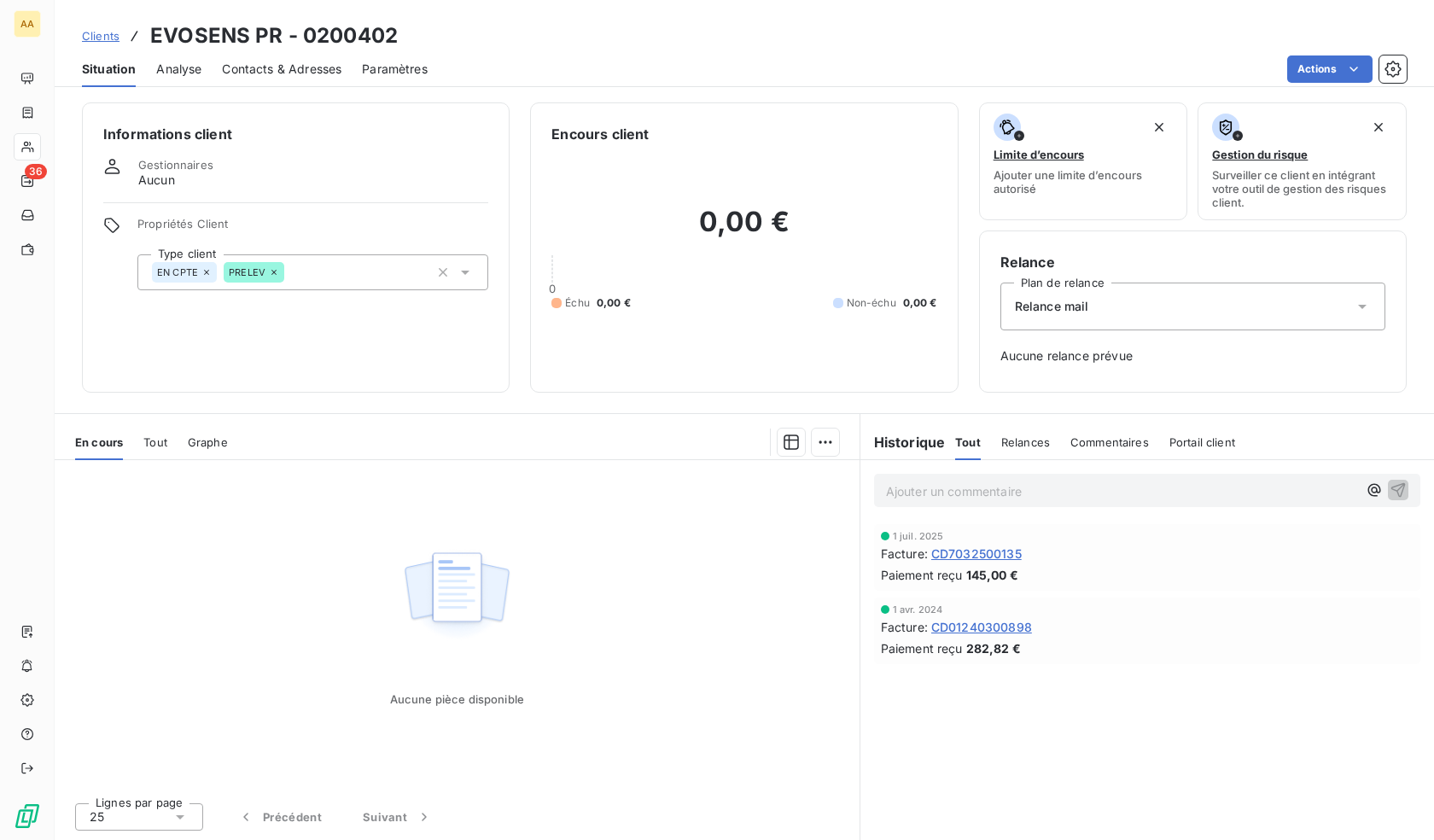
click at [1073, 299] on span "Relance mail" at bounding box center [1051, 306] width 74 height 17
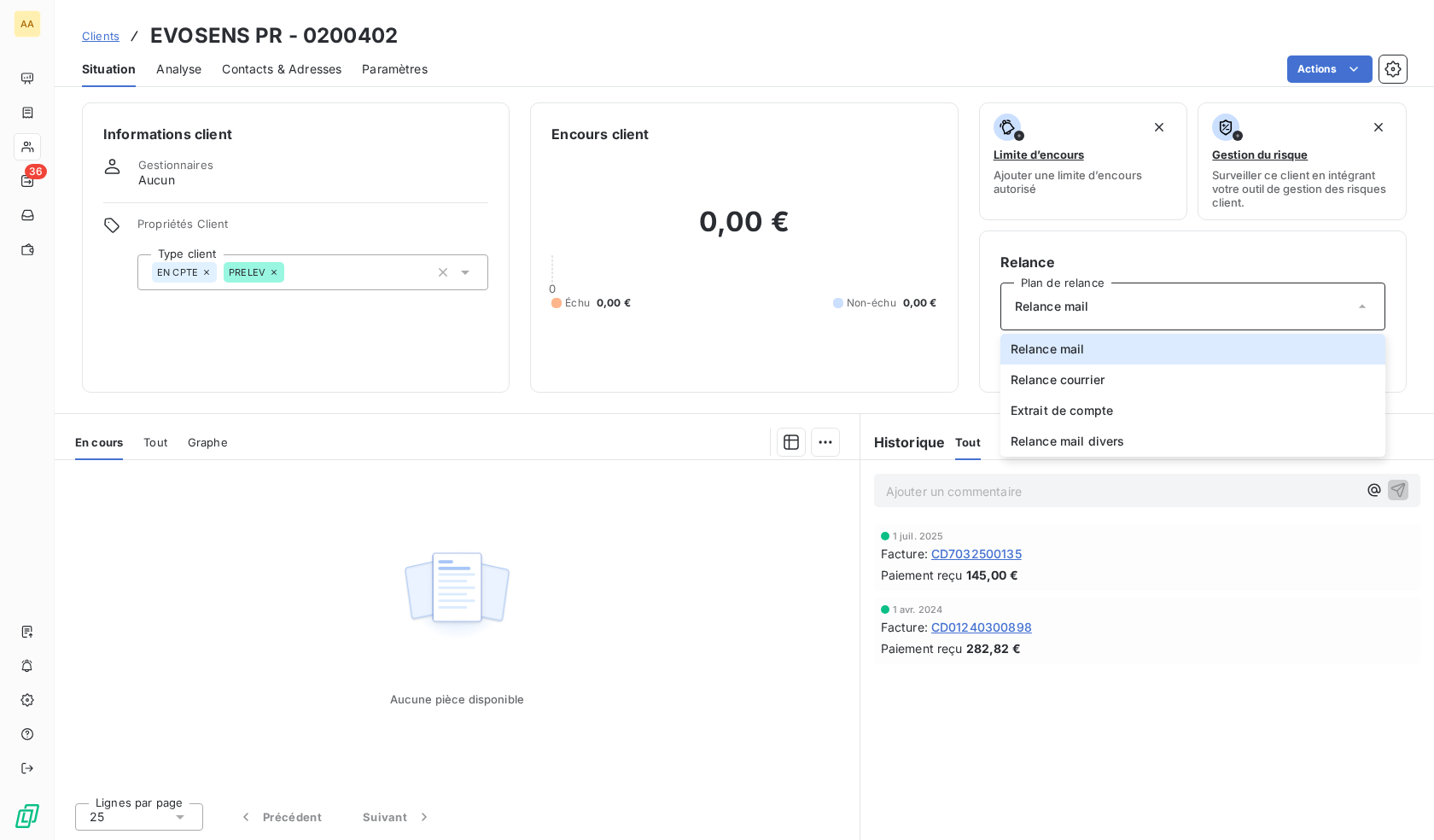
click at [847, 361] on div "0,00 € 0 Échu 0,00 € Non-échu 0,00 €" at bounding box center [744, 257] width 385 height 227
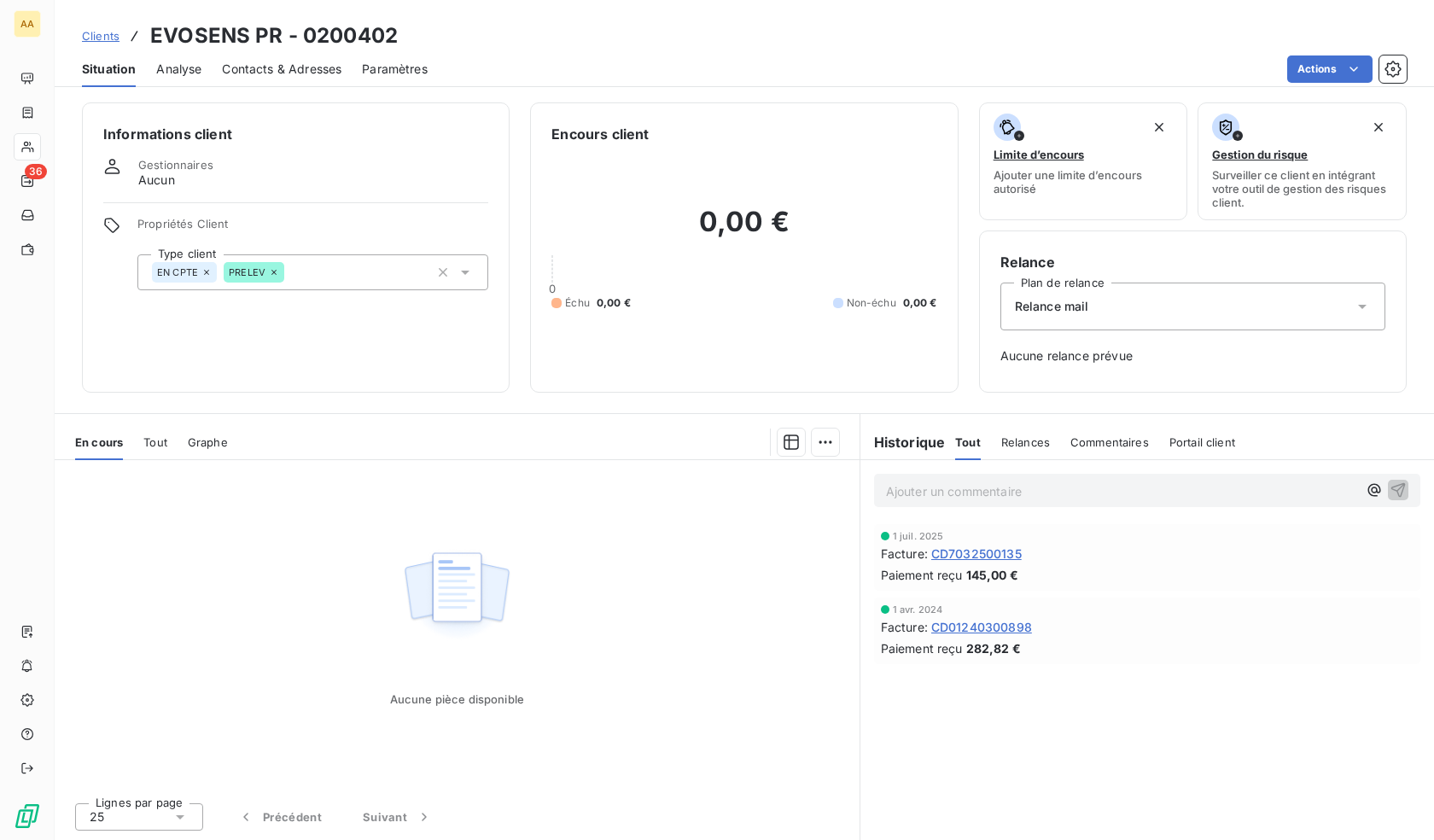
click at [1347, 53] on div "Situation Analyse Contacts & Adresses Paramètres Actions" at bounding box center [744, 69] width 1379 height 36
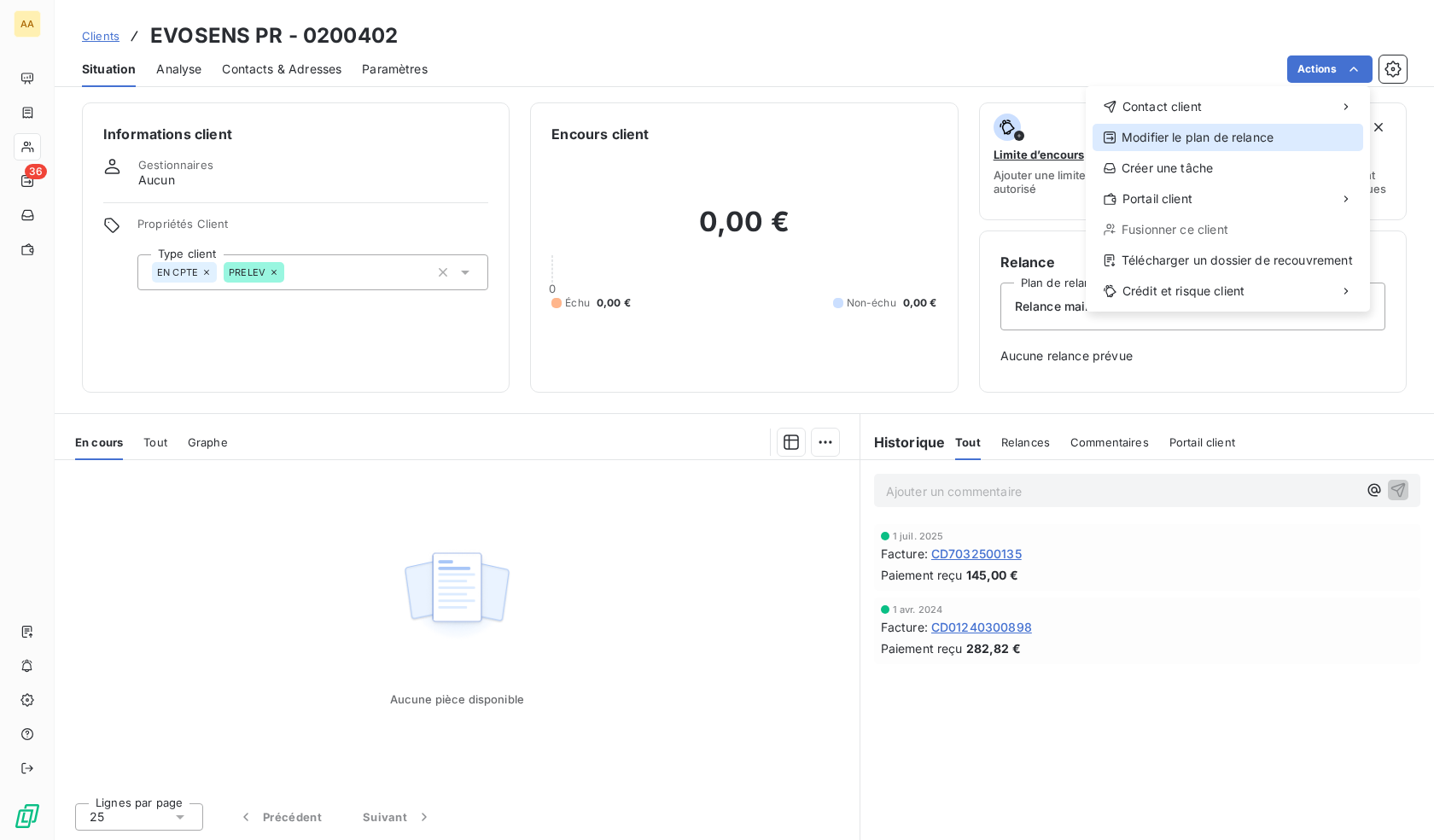
click at [1274, 140] on div "Modifier le plan de relance" at bounding box center [1228, 137] width 271 height 27
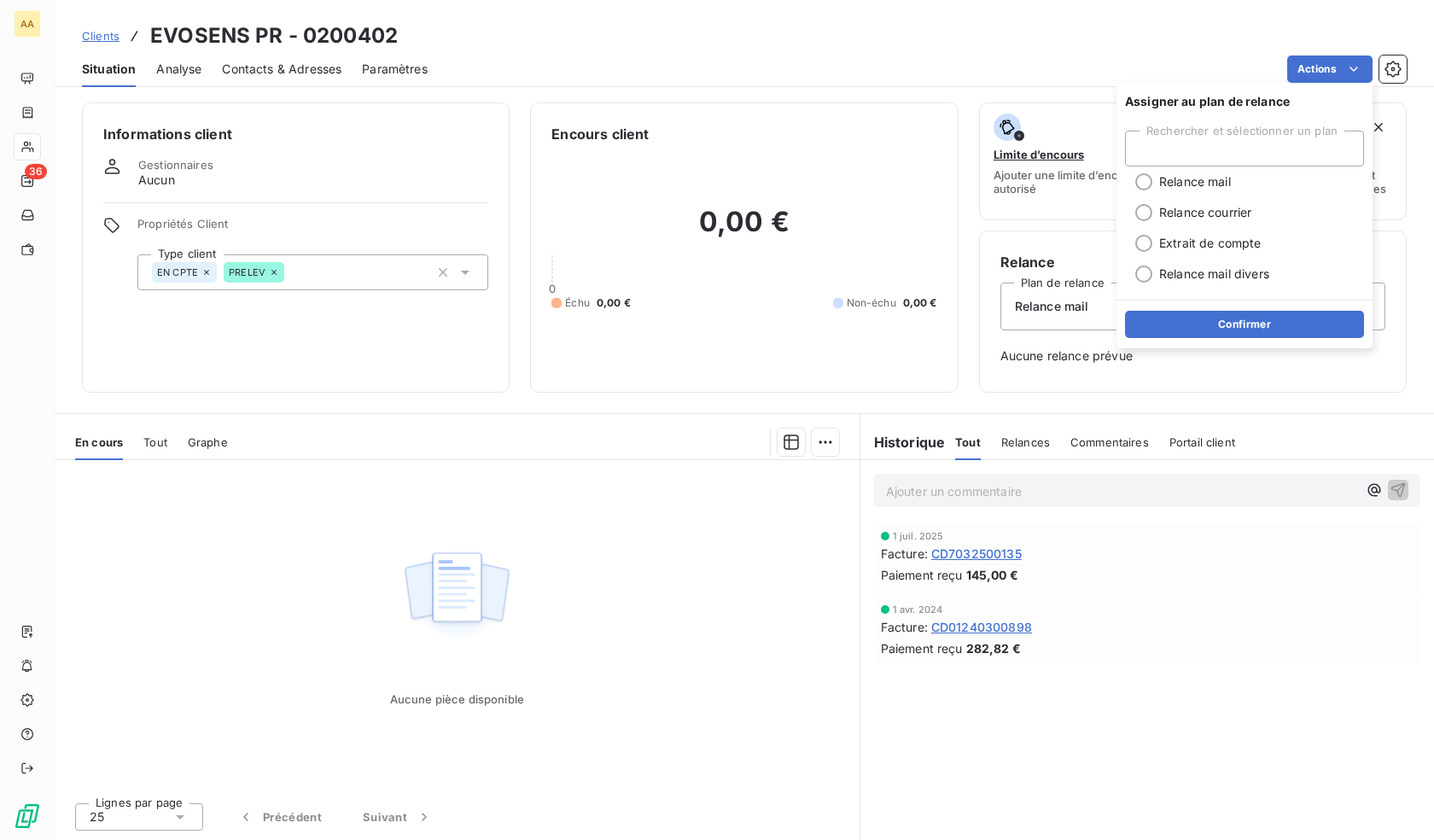
click at [1236, 147] on div "Rechercher et sélectionner un plan" at bounding box center [1244, 149] width 239 height 36
click at [821, 386] on div "Encours client 0,00 € 0 Échu 0,00 € Non-échu 0,00 €" at bounding box center [744, 248] width 428 height 290
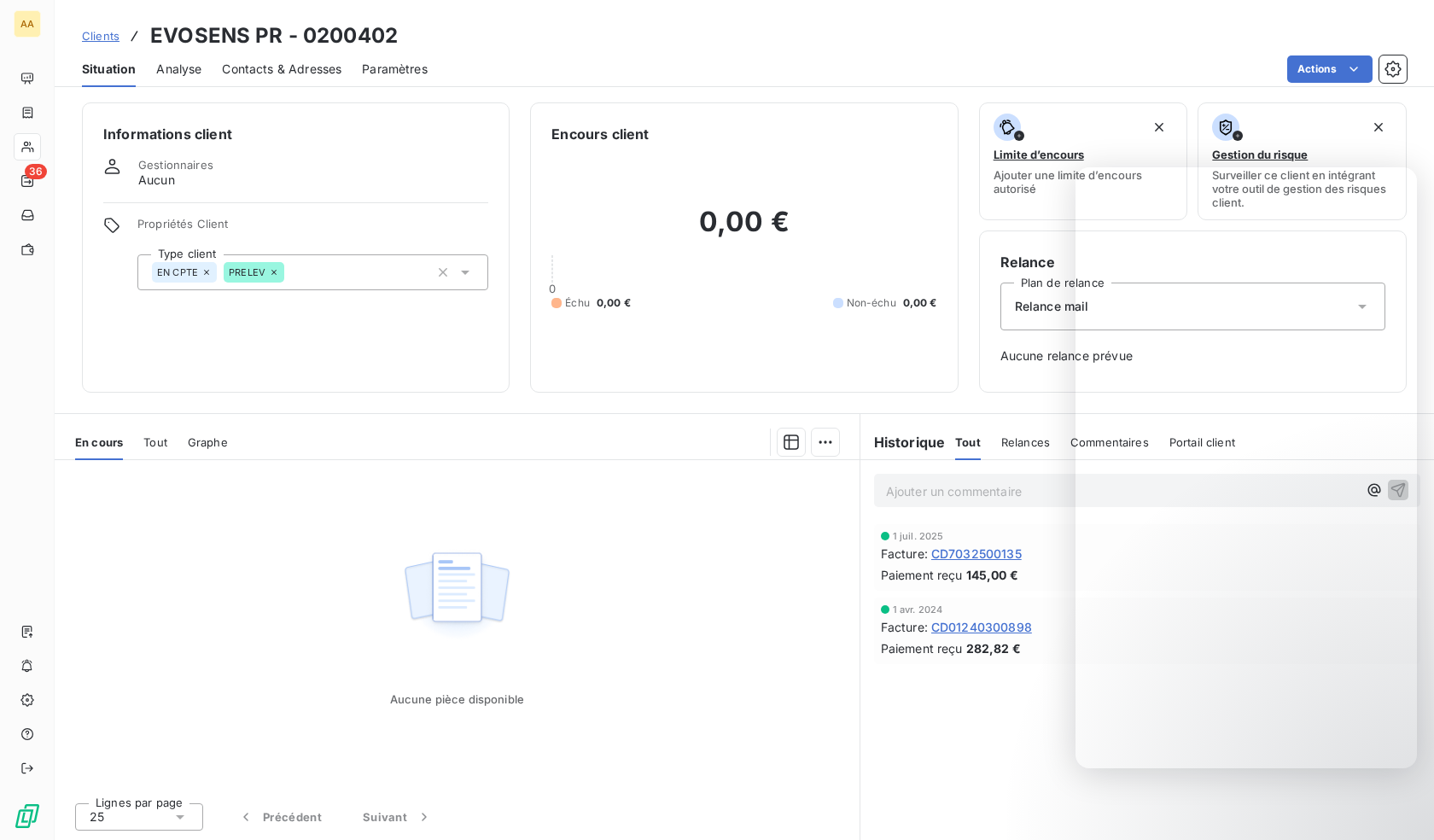
click at [597, 579] on div "Aucune pièce disponible" at bounding box center [457, 624] width 805 height 329
click at [631, 581] on div "Aucune pièce disponible" at bounding box center [457, 624] width 805 height 329
click at [600, 292] on div "0,00 € 0 Échu 0,00 € Non-échu 0,00 €" at bounding box center [744, 257] width 385 height 227
click at [361, 380] on div "Informations client Gestionnaires Aucun Propriétés Client Type client EN CPTE P…" at bounding box center [296, 248] width 428 height 290
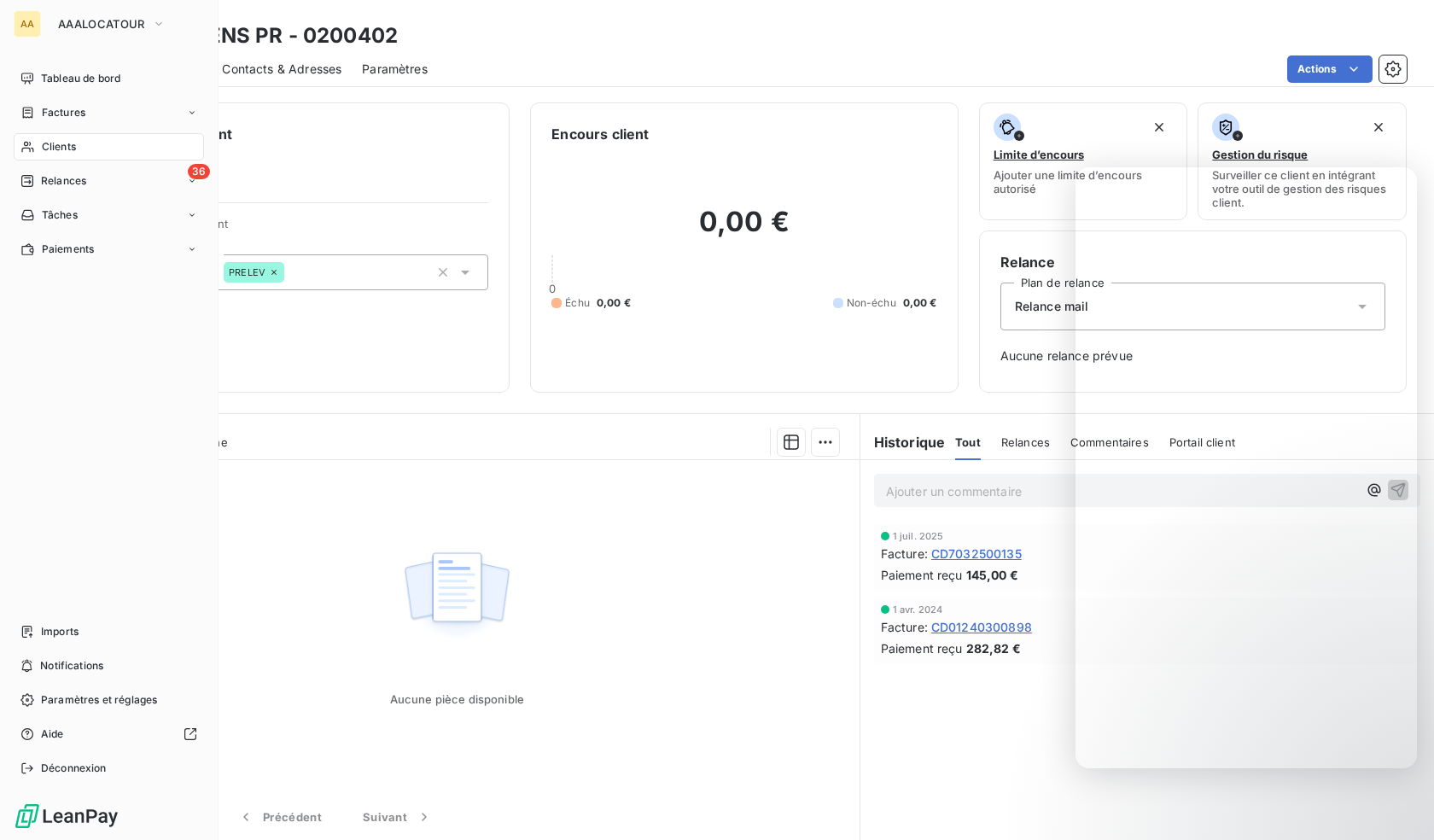
drag, startPoint x: 38, startPoint y: 146, endPoint x: 47, endPoint y: 146, distance: 9.0
click at [38, 146] on div "Clients" at bounding box center [108, 146] width 190 height 27
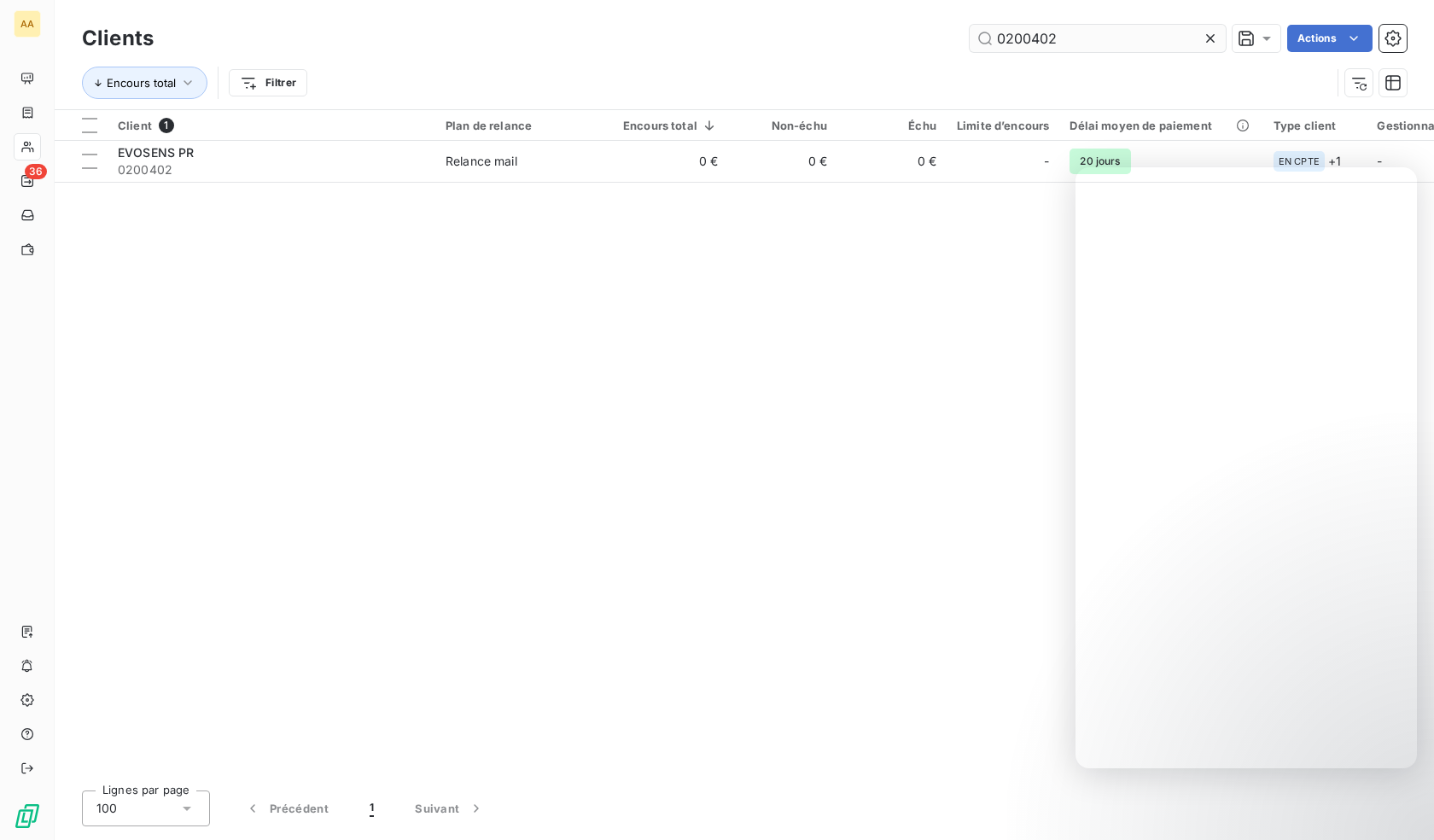
click at [1063, 46] on input "0200402" at bounding box center [1097, 38] width 256 height 27
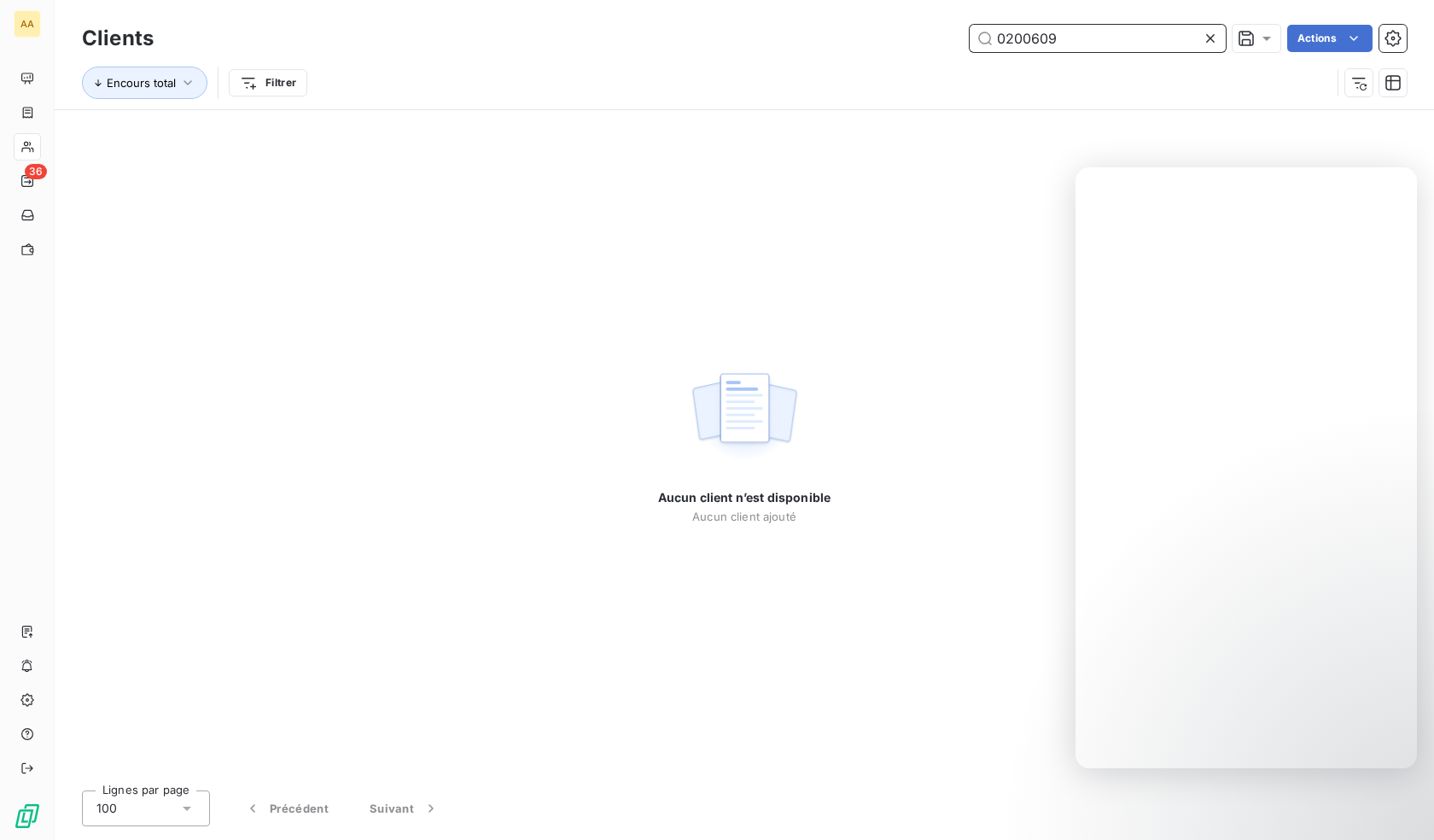
click at [1101, 37] on input "0200609" at bounding box center [1097, 38] width 256 height 27
paste input "1016"
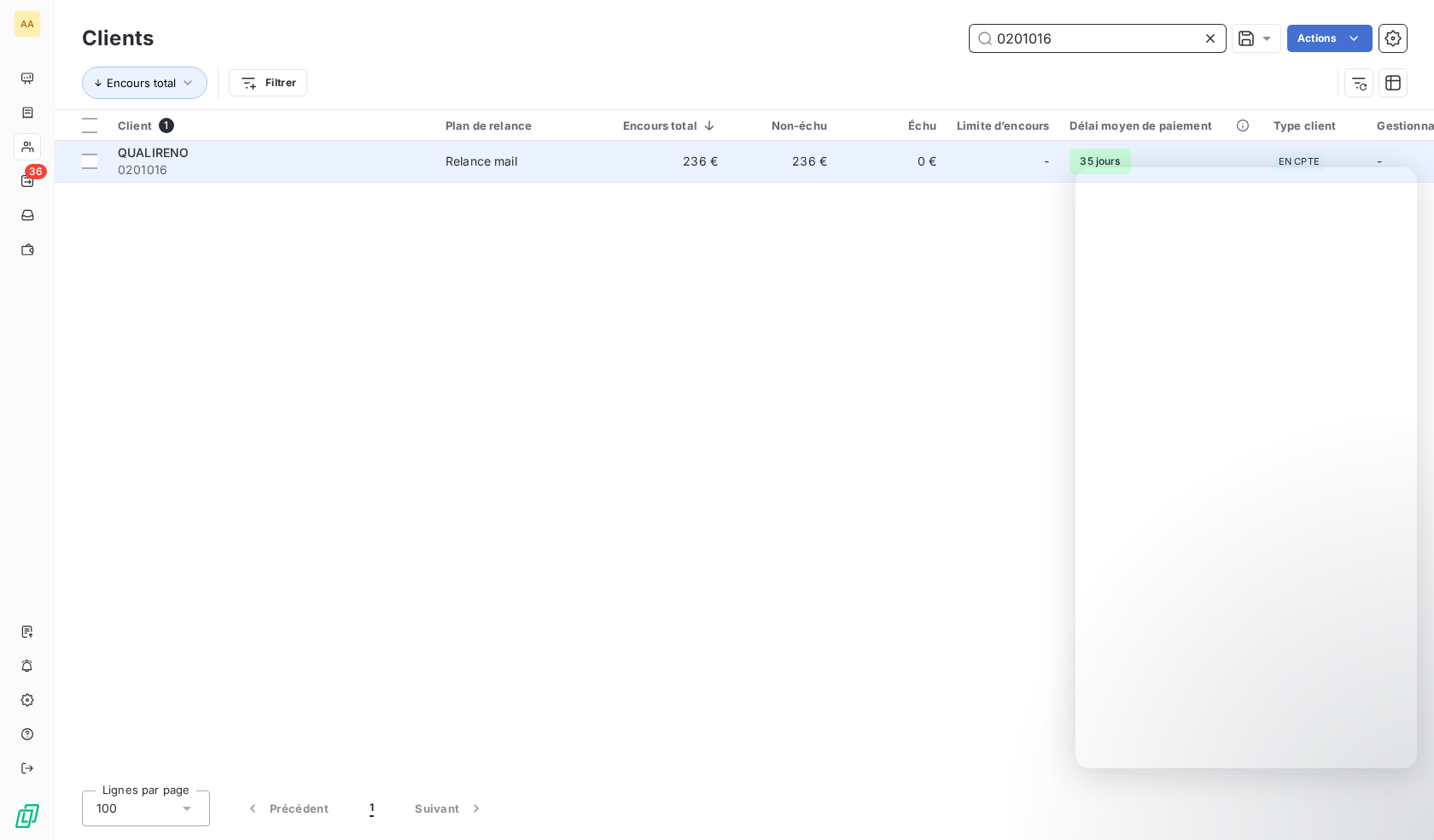
type input "0201016"
click at [291, 169] on span "0201016" at bounding box center [272, 170] width 307 height 17
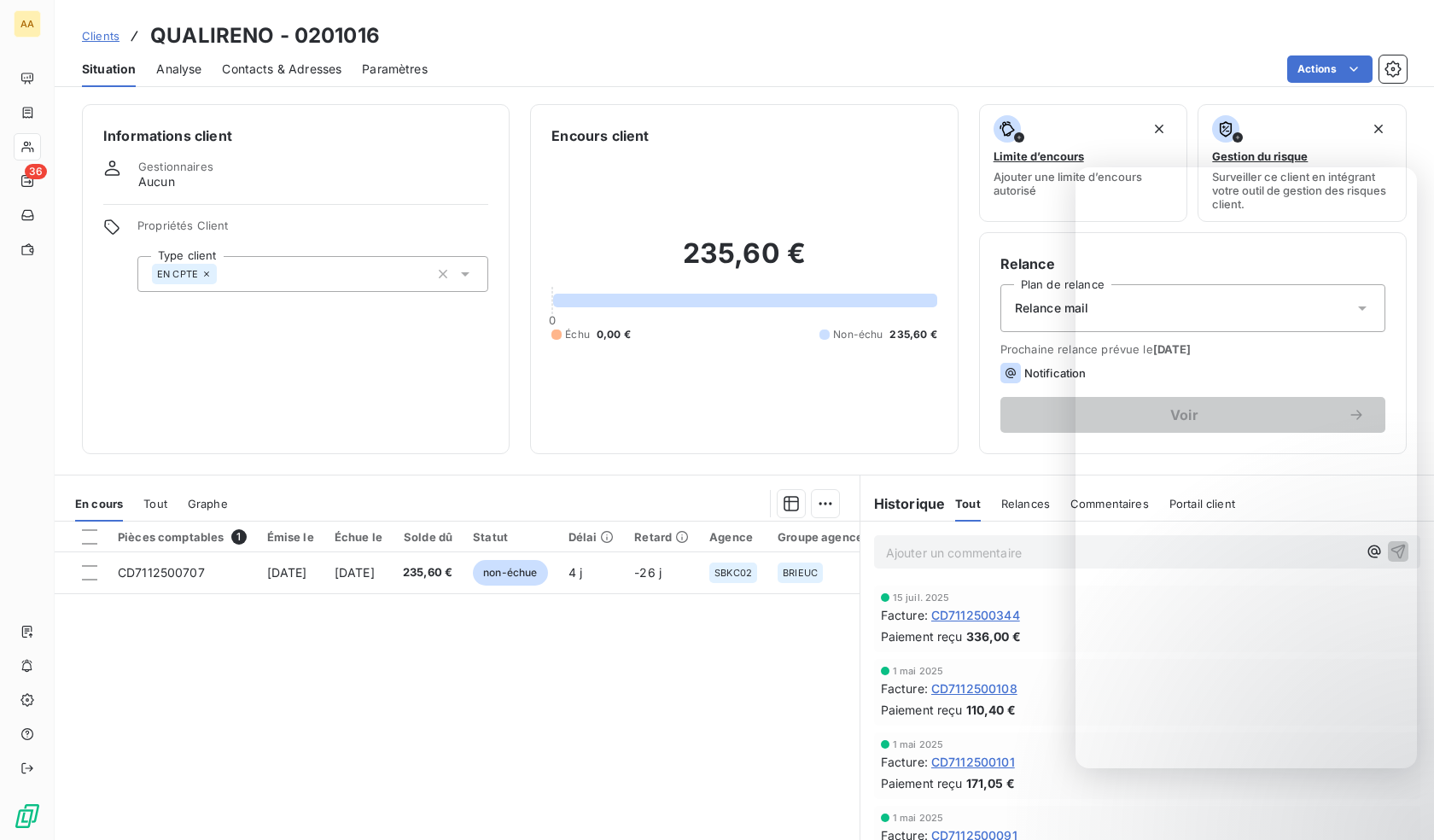
click at [283, 275] on div "EN CPTE" at bounding box center [313, 274] width 351 height 36
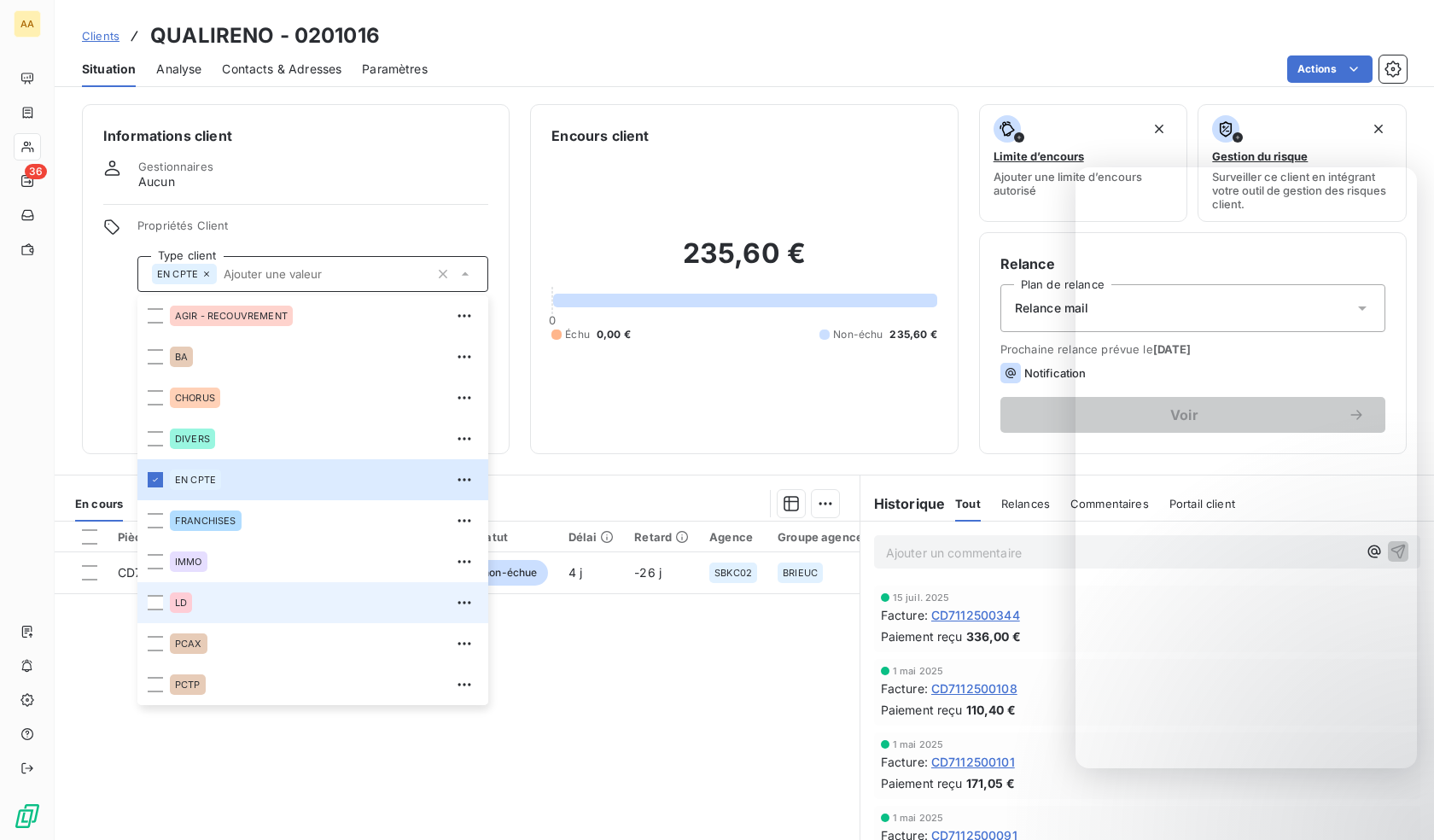
scroll to position [82, 0]
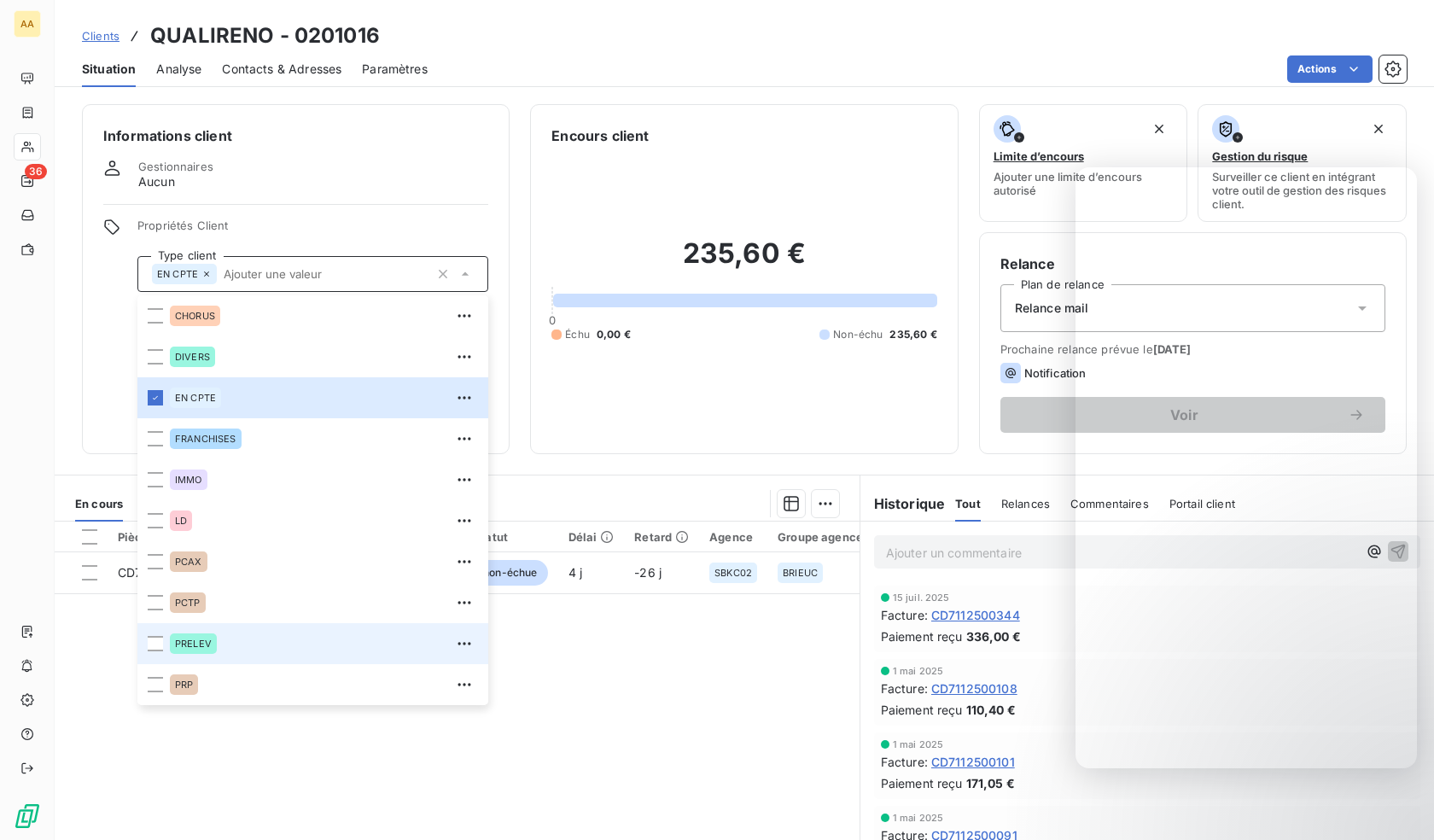
click at [211, 652] on div "PRELEV" at bounding box center [193, 644] width 47 height 21
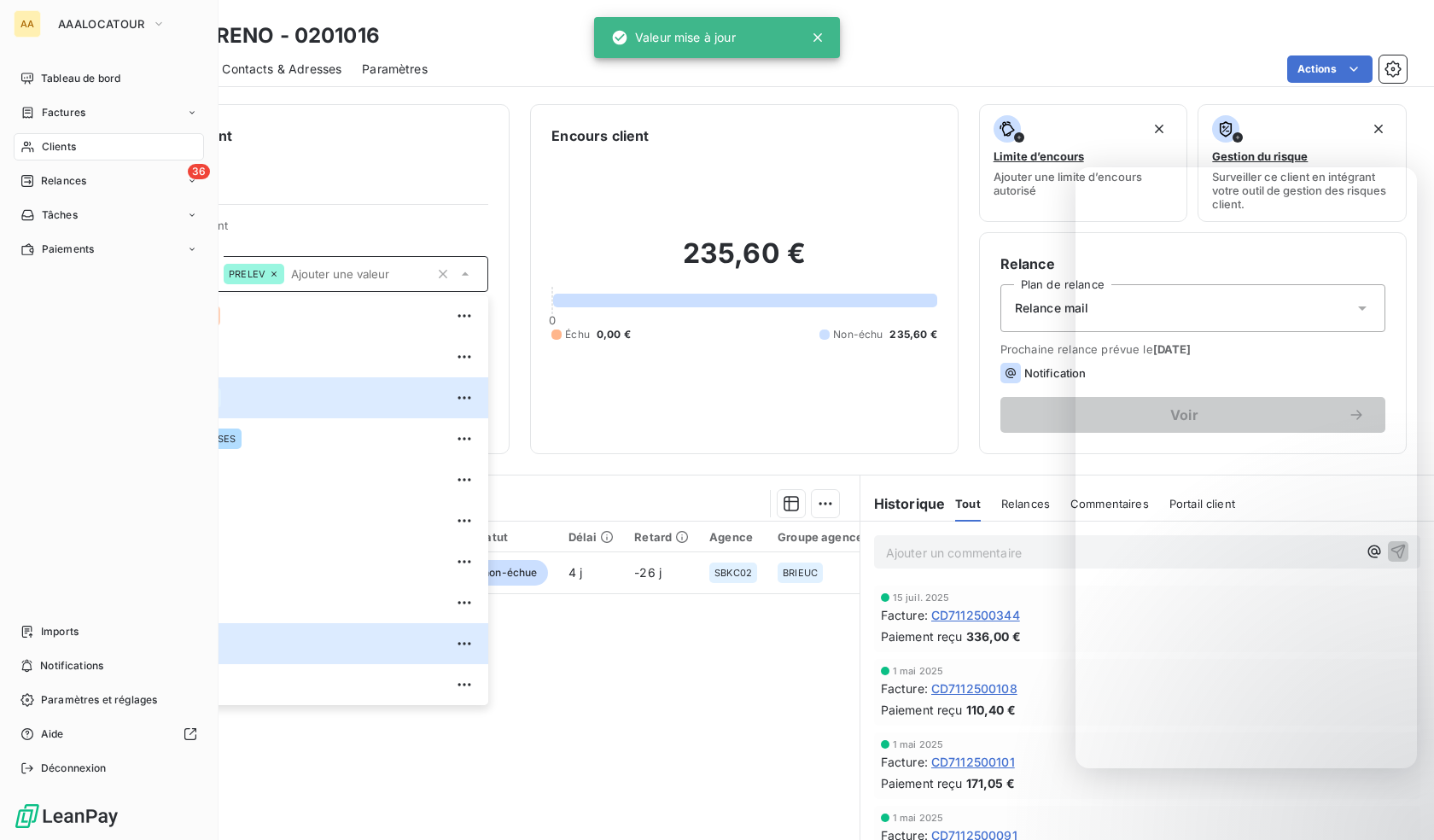
click at [35, 149] on div "Clients" at bounding box center [108, 146] width 190 height 27
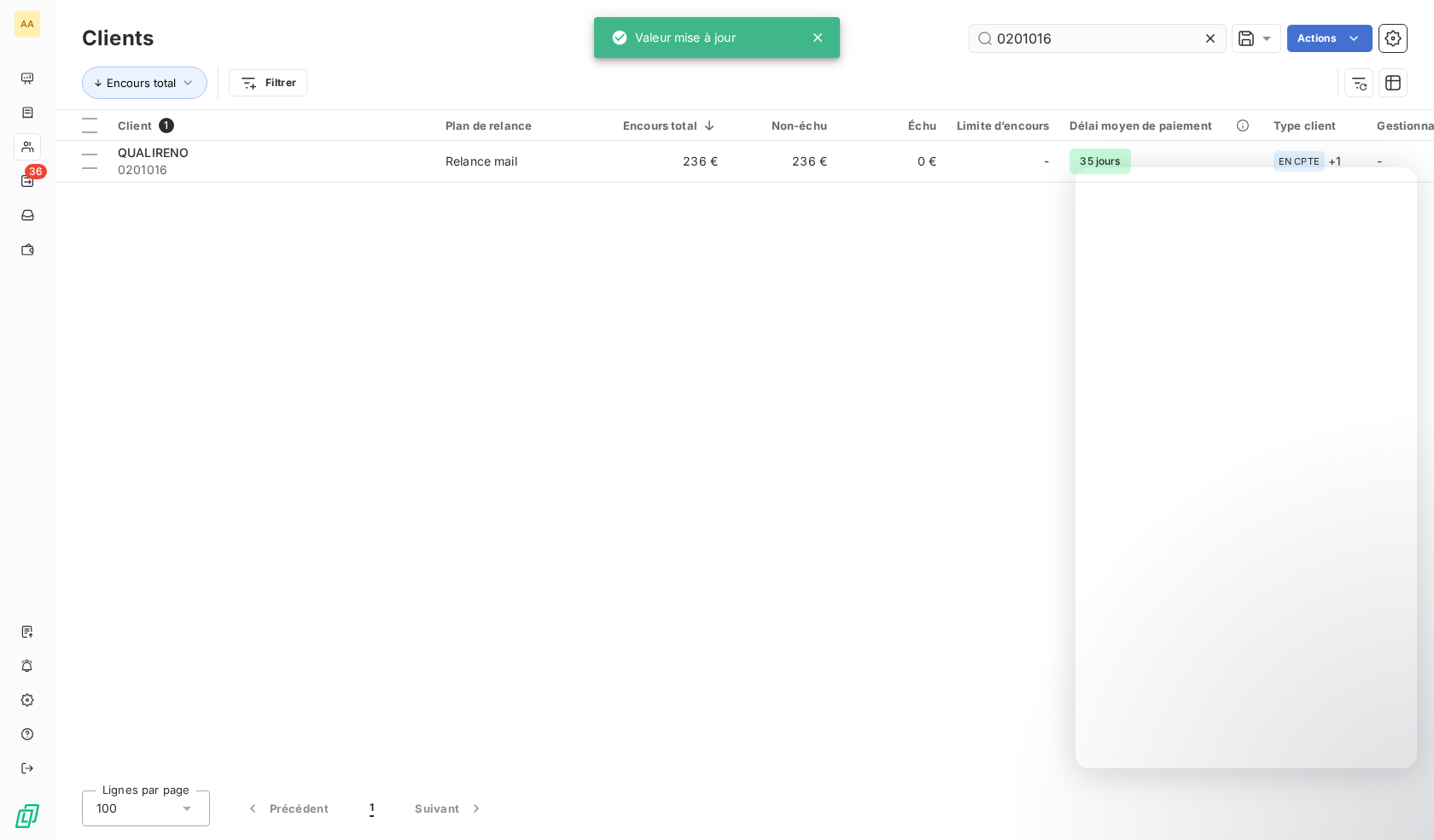
click at [1131, 40] on input "0201016" at bounding box center [1097, 38] width 256 height 27
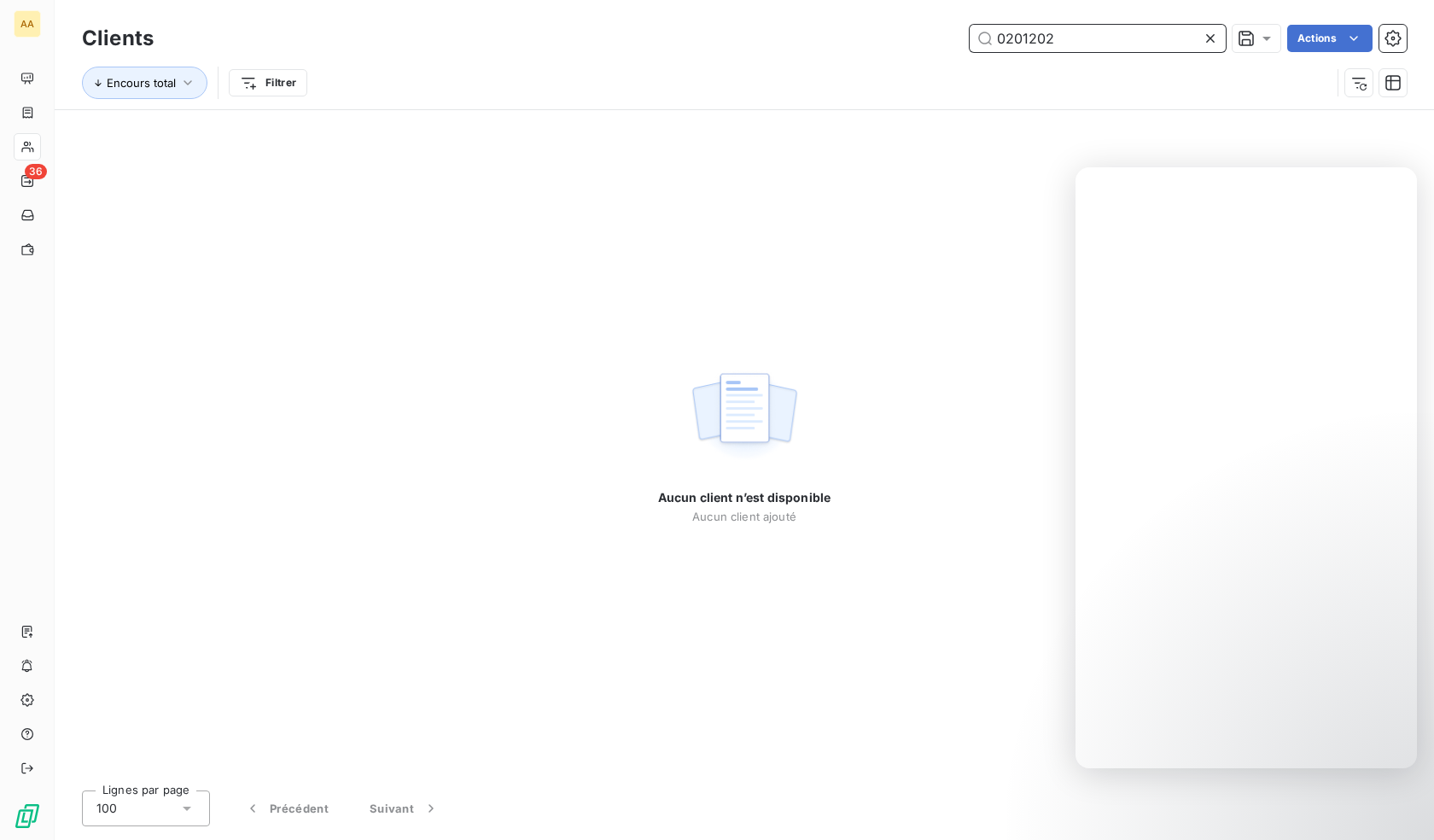
click at [1123, 28] on input "0201202" at bounding box center [1097, 38] width 256 height 27
paste input "10227"
click at [1063, 41] on input "0210227" at bounding box center [1097, 38] width 256 height 27
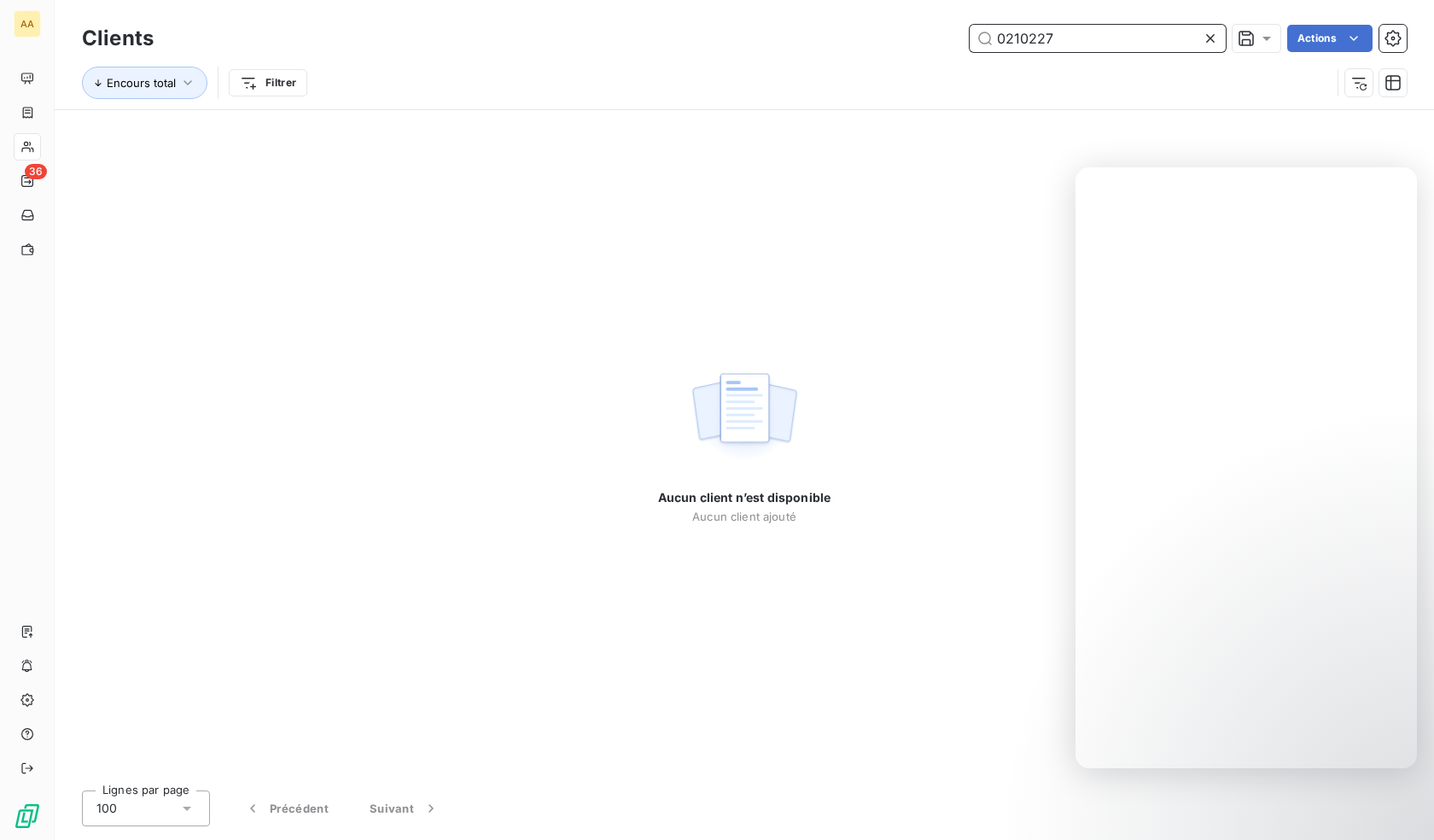
paste input "31"
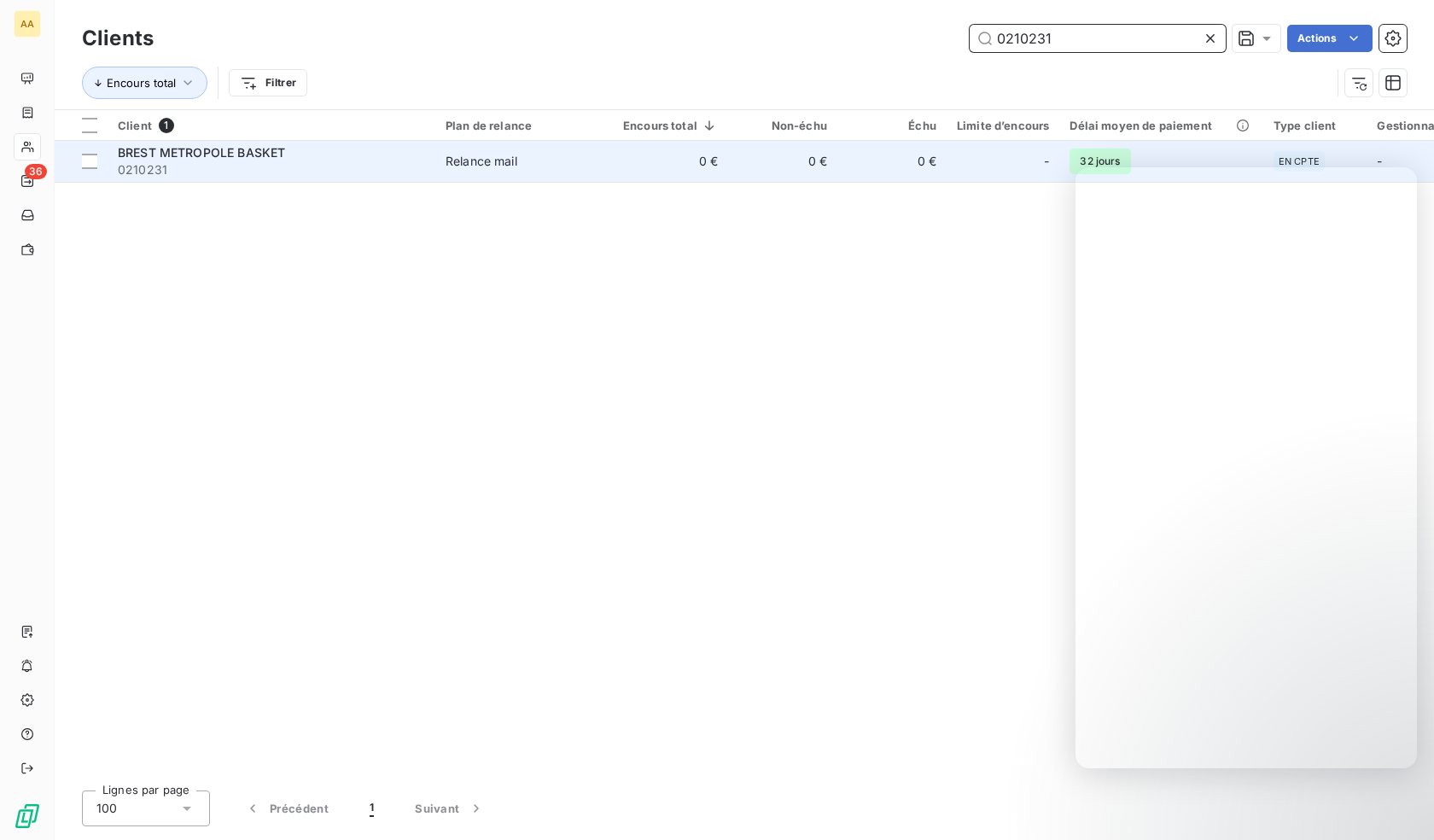
type input "0210231"
click at [720, 167] on td "0 €" at bounding box center [670, 160] width 115 height 41
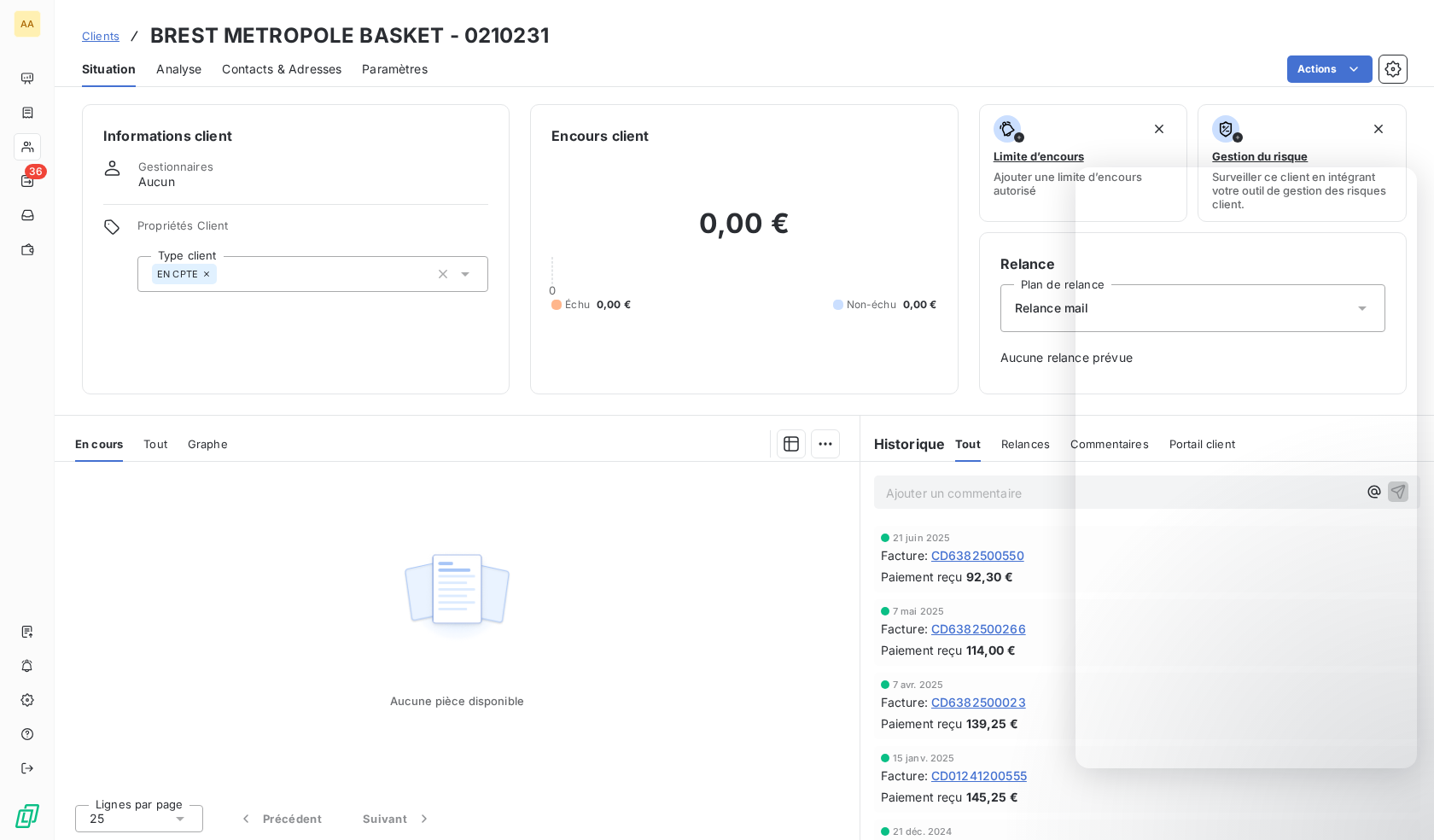
click at [318, 267] on div "EN CPTE" at bounding box center [313, 274] width 351 height 36
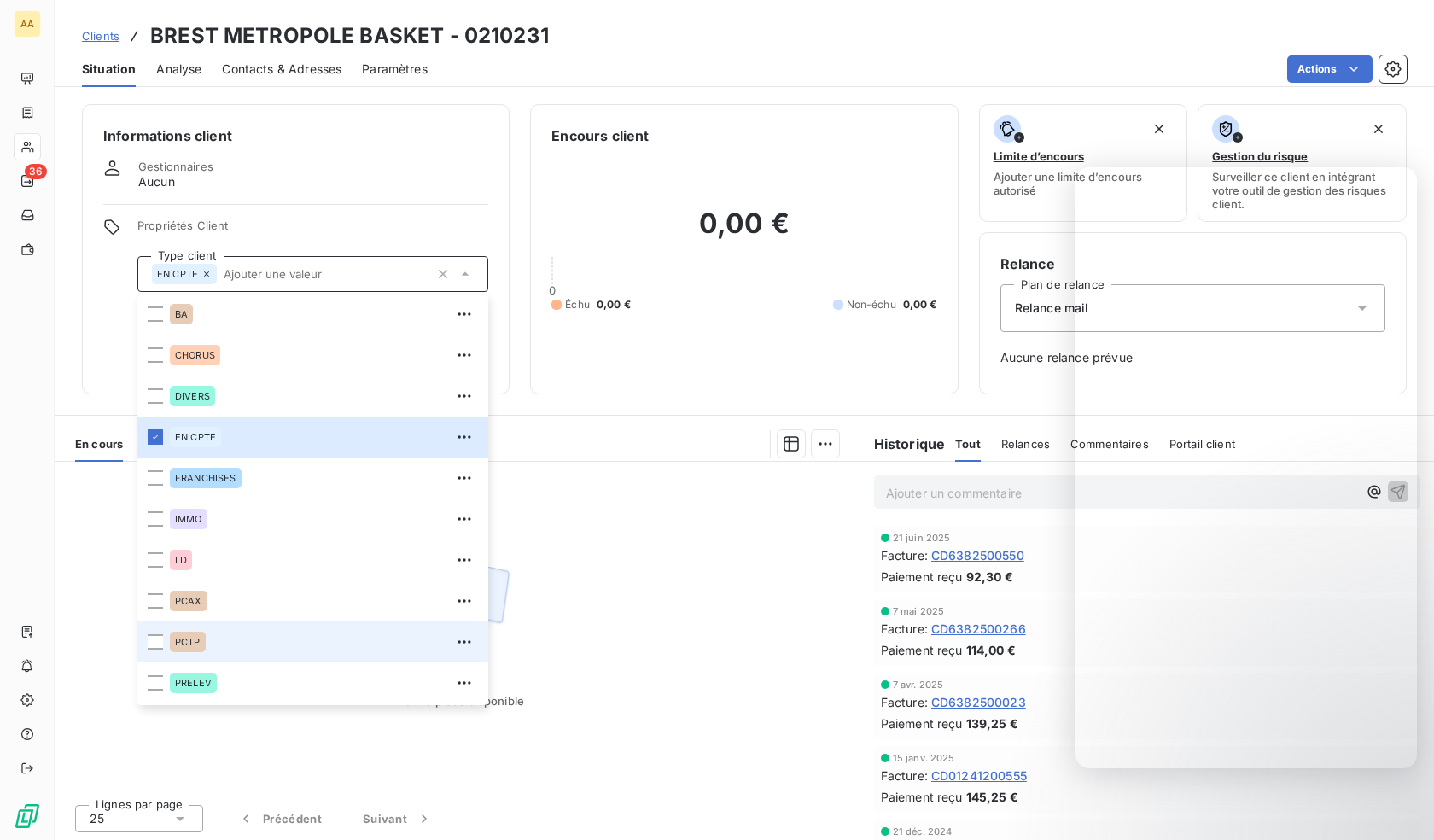
scroll to position [82, 0]
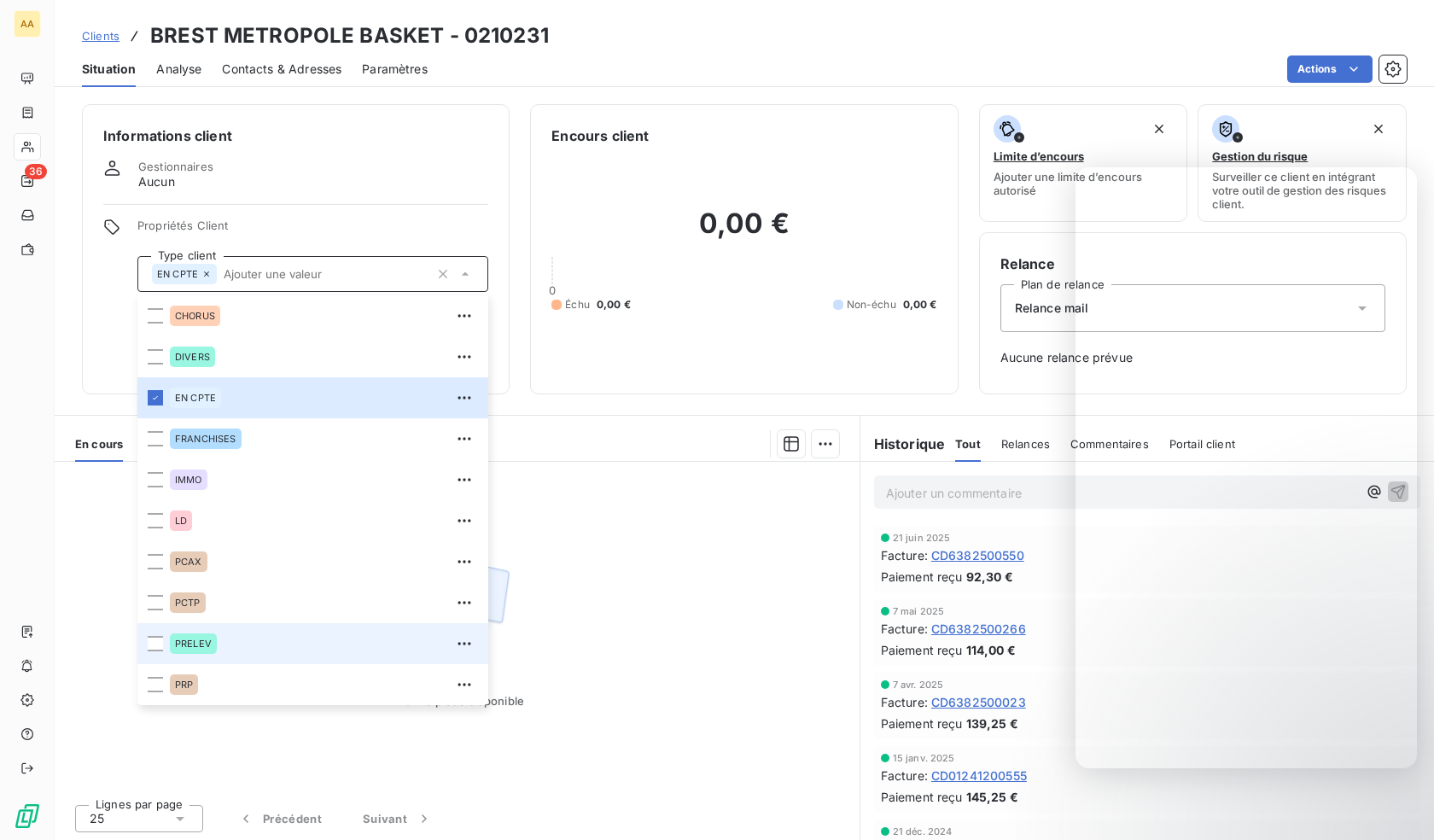
click at [216, 642] on div "PRELEV" at bounding box center [193, 644] width 47 height 21
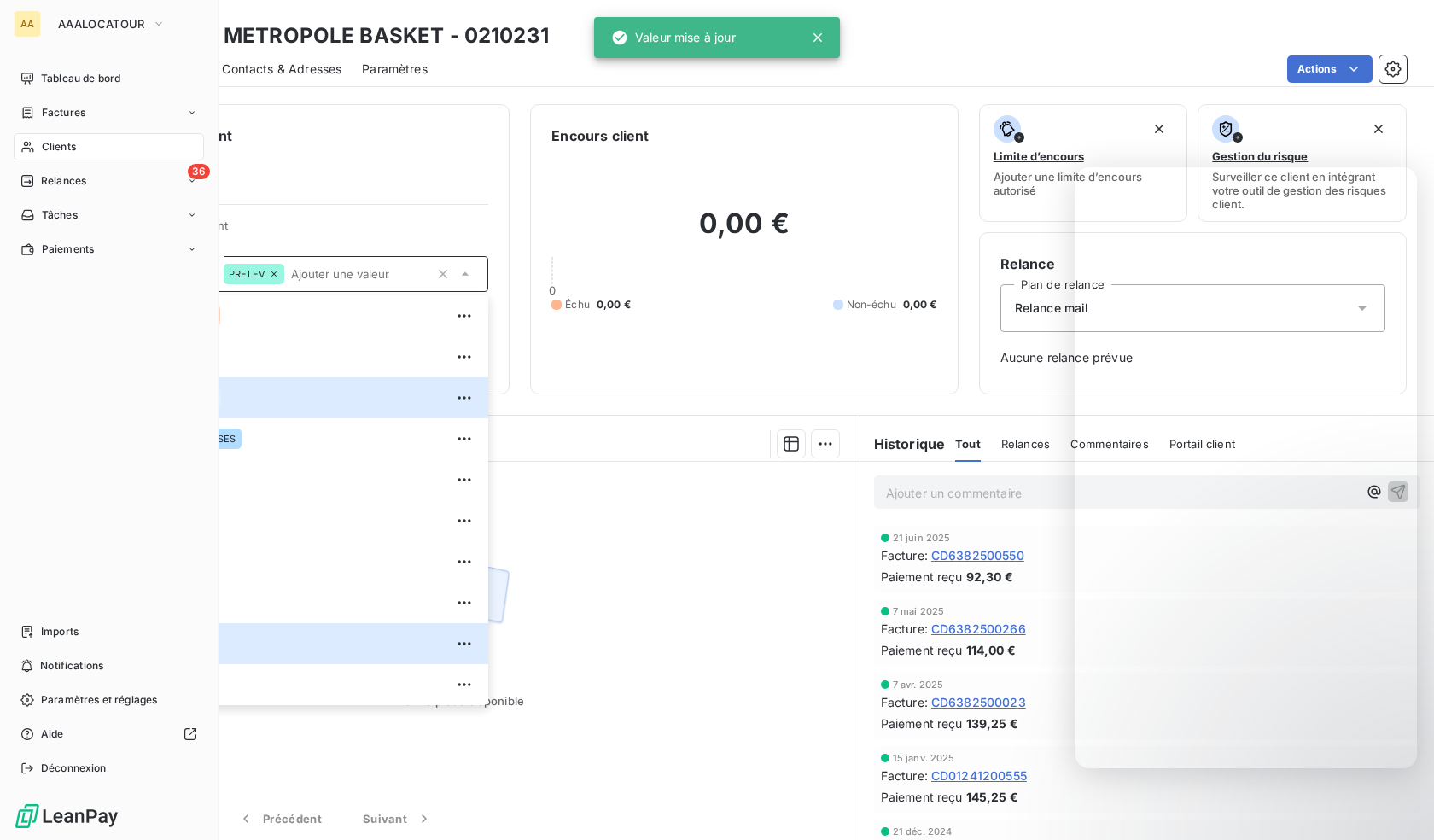
click at [55, 134] on div "Clients" at bounding box center [108, 146] width 190 height 27
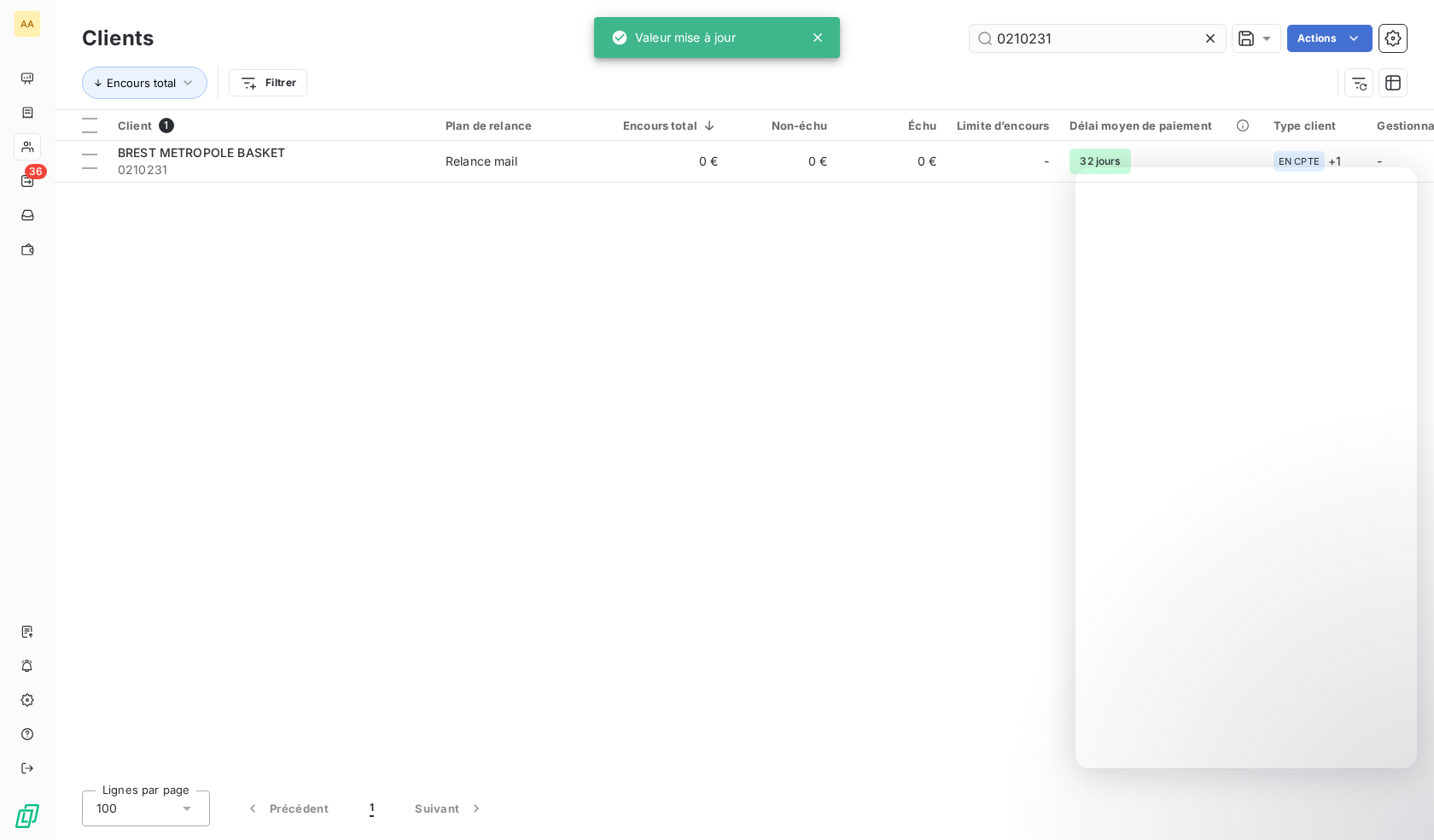
click at [1052, 43] on input "0210231" at bounding box center [1097, 38] width 256 height 27
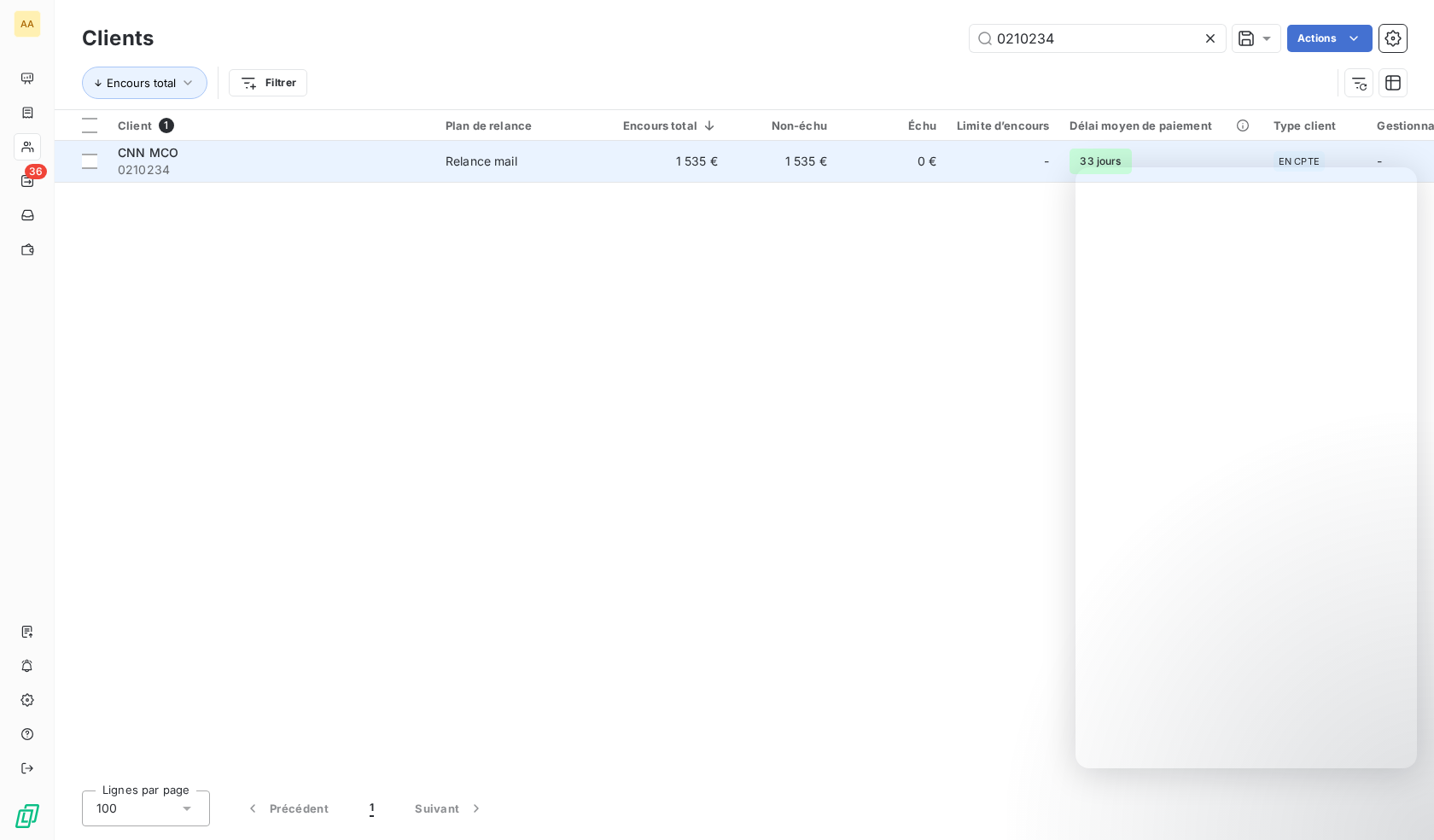
type input "0210234"
click at [532, 151] on td "Relance mail" at bounding box center [524, 160] width 177 height 41
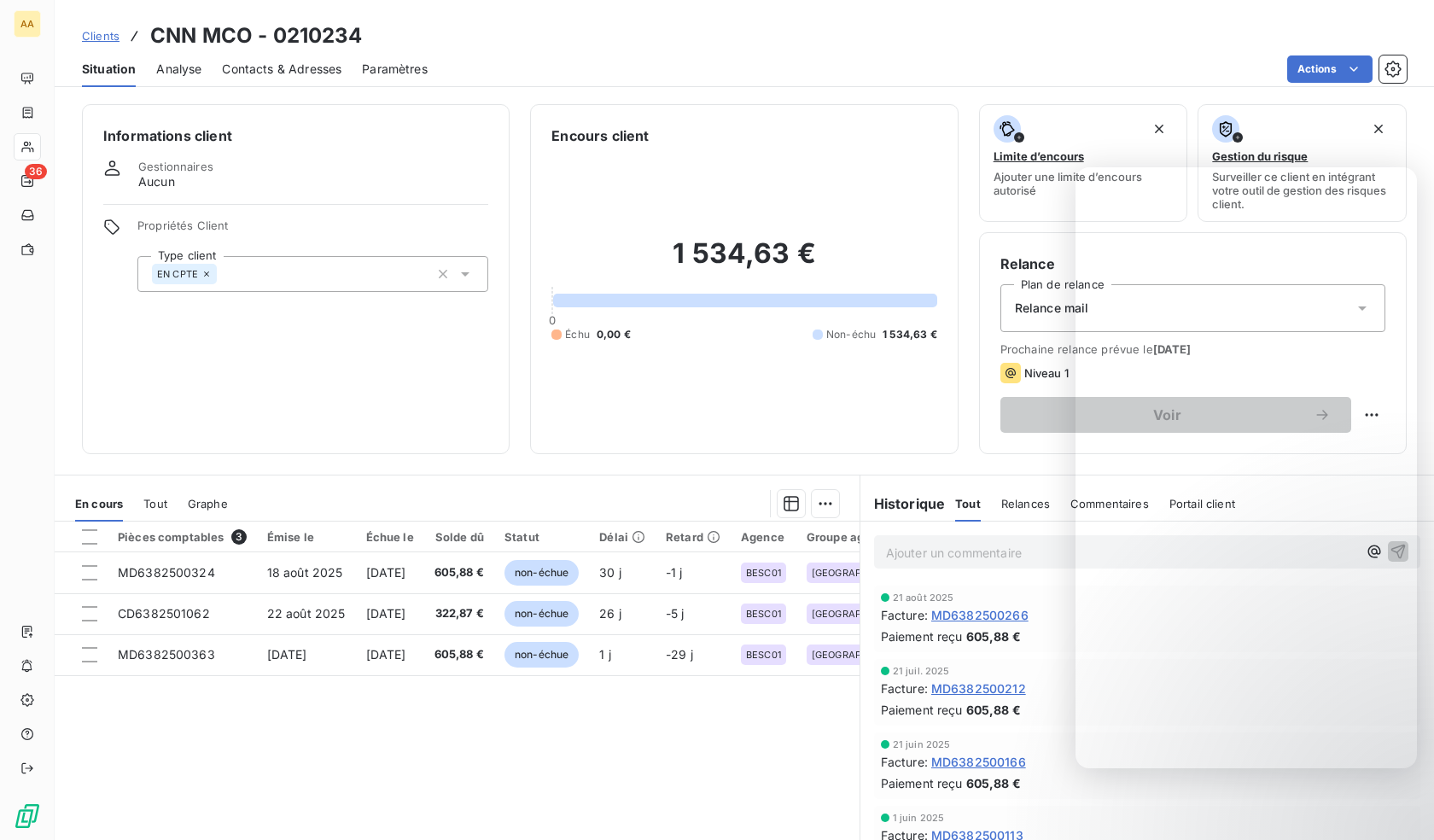
click at [301, 266] on div "EN CPTE" at bounding box center [313, 274] width 351 height 36
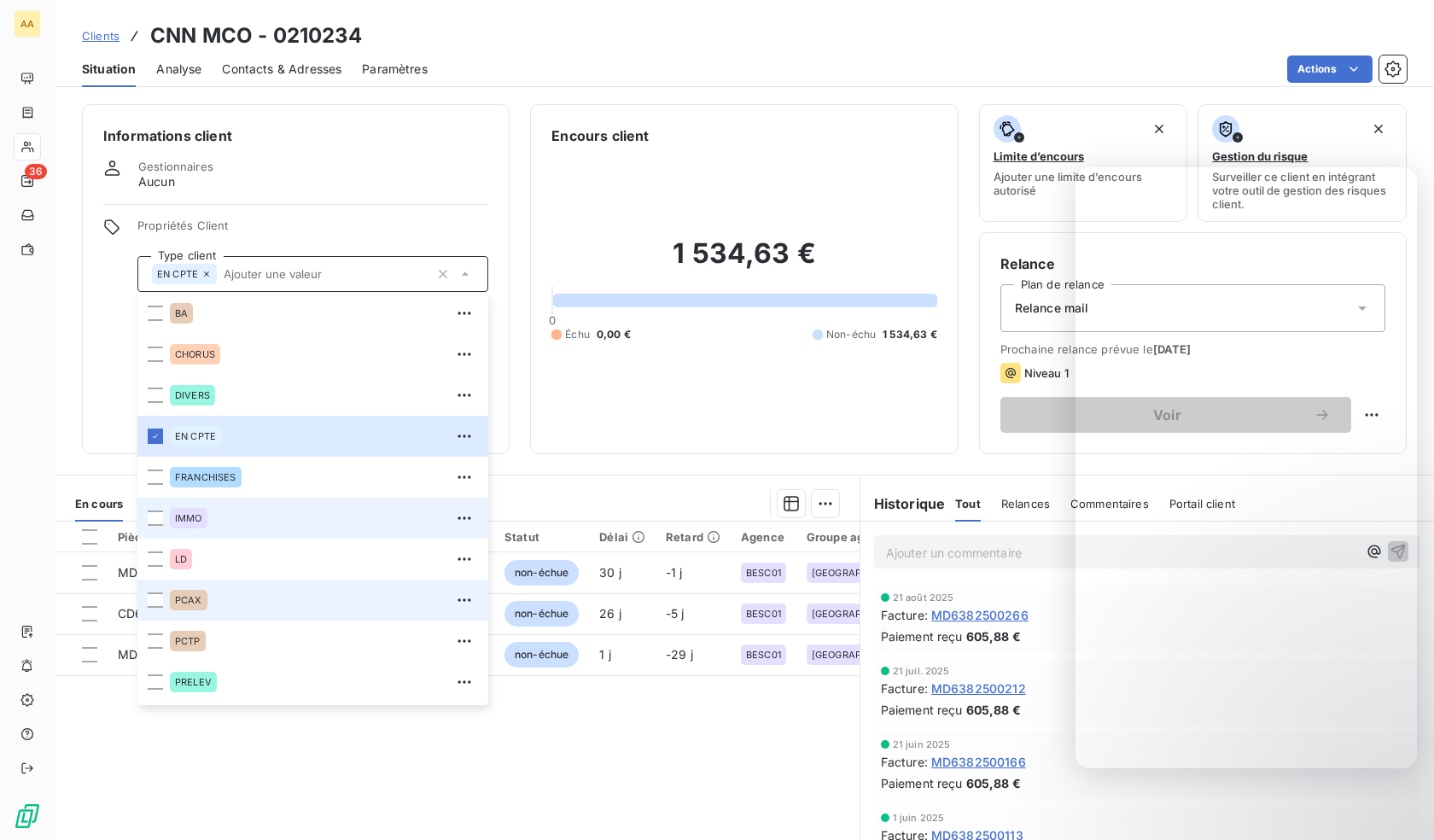
scroll to position [82, 0]
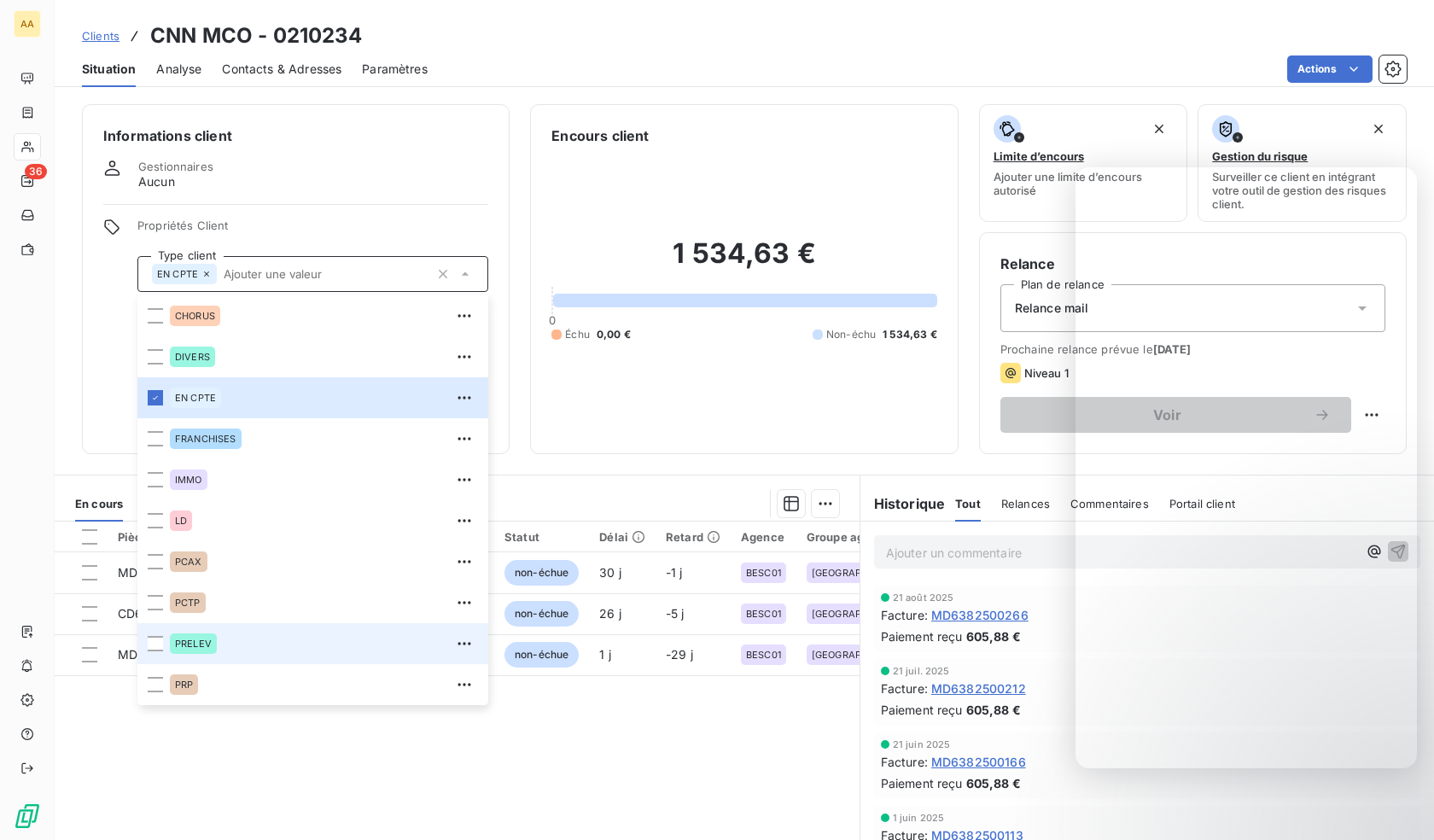
click at [187, 647] on span "PRELEV" at bounding box center [193, 643] width 37 height 10
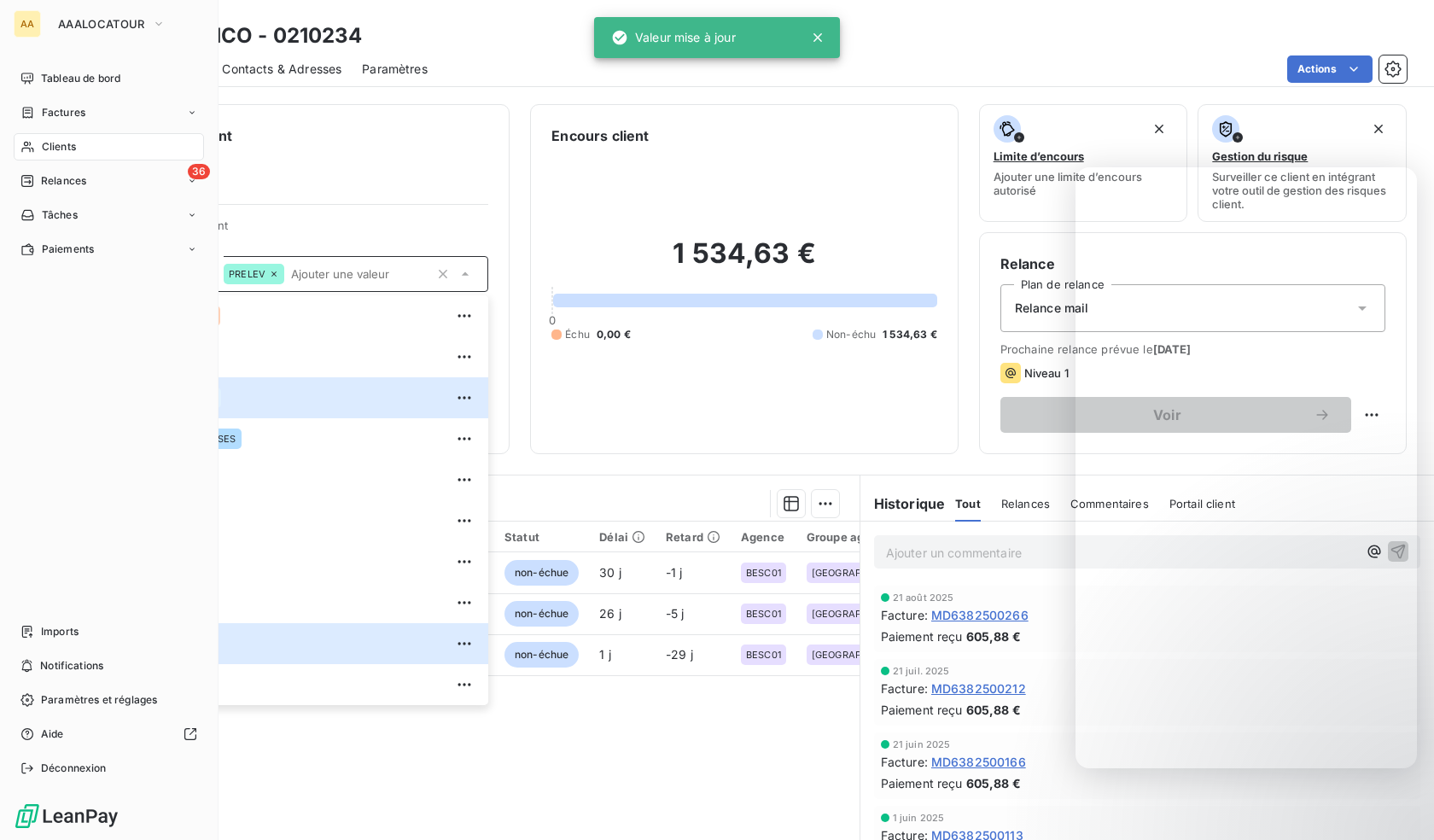
click at [37, 140] on div "Clients" at bounding box center [108, 146] width 190 height 27
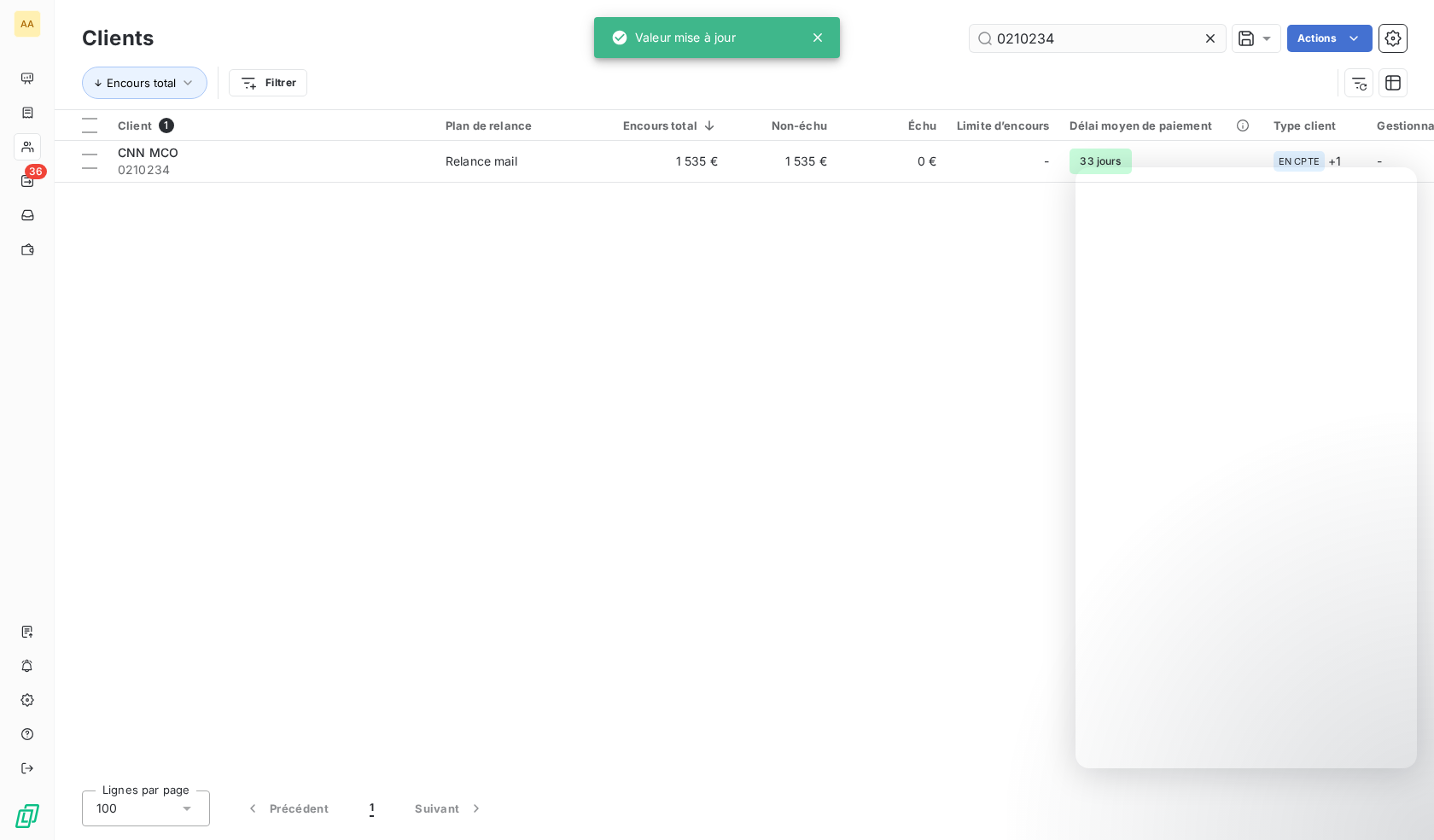
click at [1116, 37] on input "0210234" at bounding box center [1097, 38] width 256 height 27
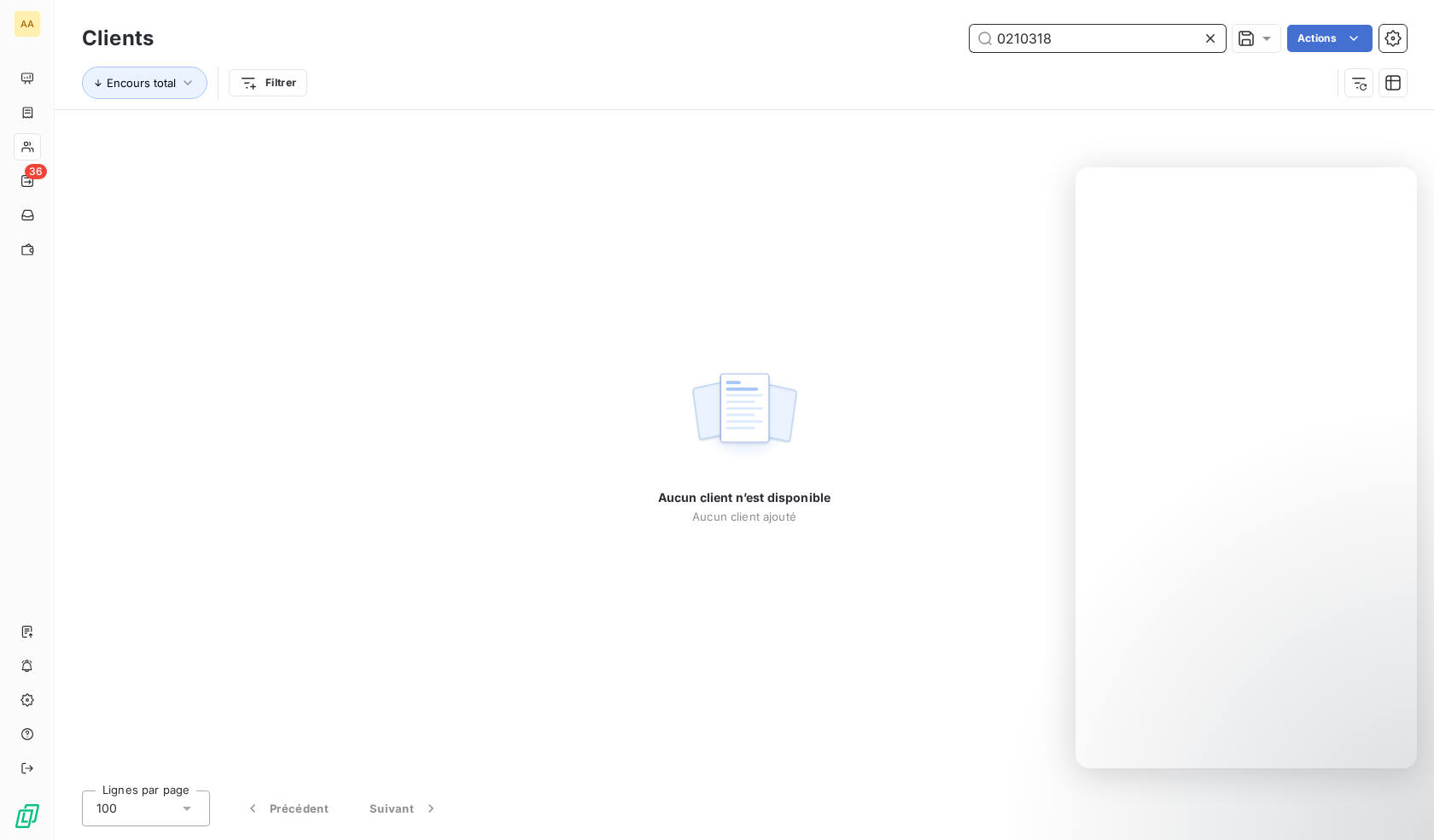
click at [1118, 41] on input "0210318" at bounding box center [1097, 38] width 256 height 27
paste input "409"
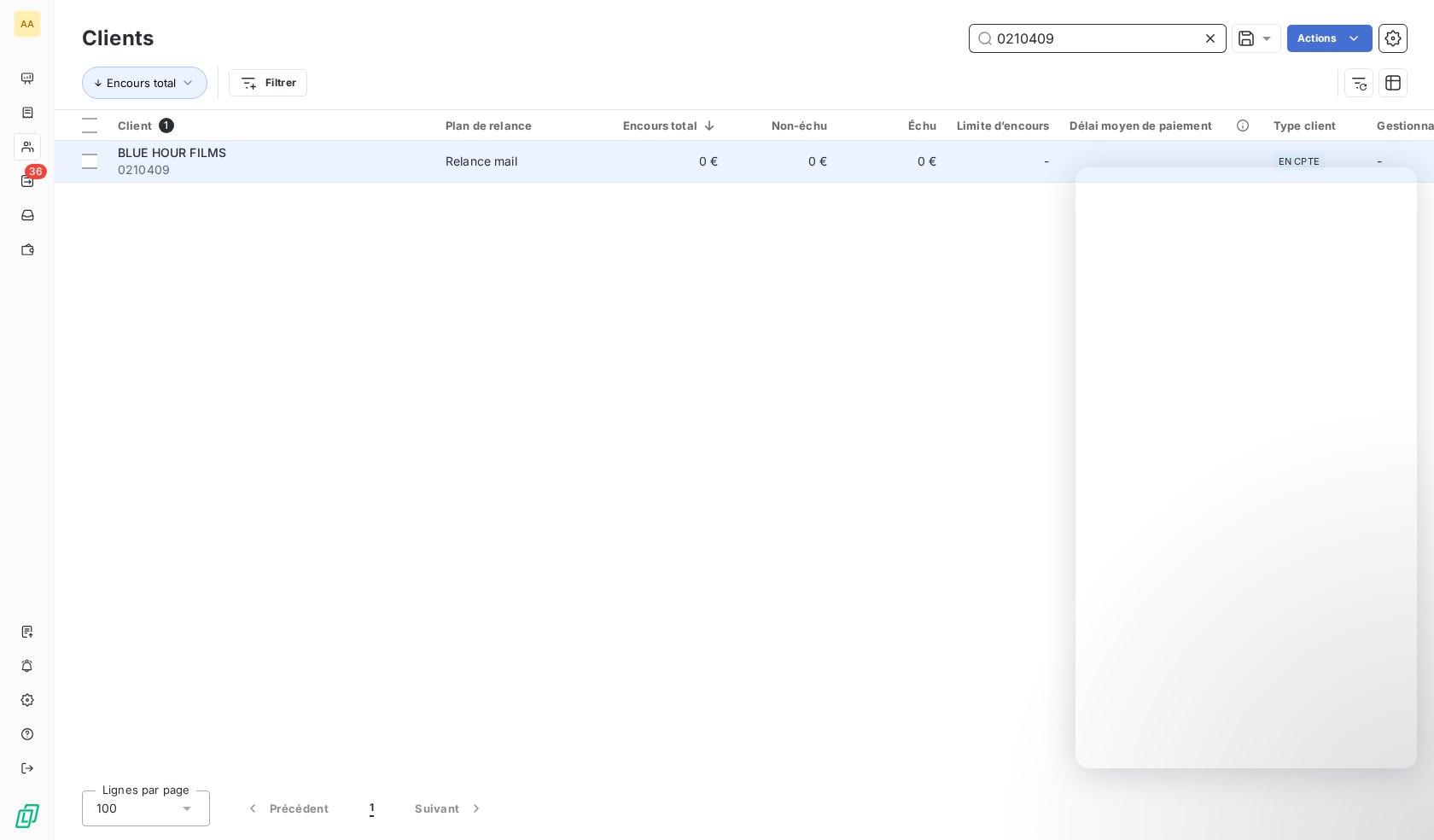
type input "0210409"
click at [274, 158] on div "BLUE HOUR FILMS" at bounding box center [272, 153] width 307 height 17
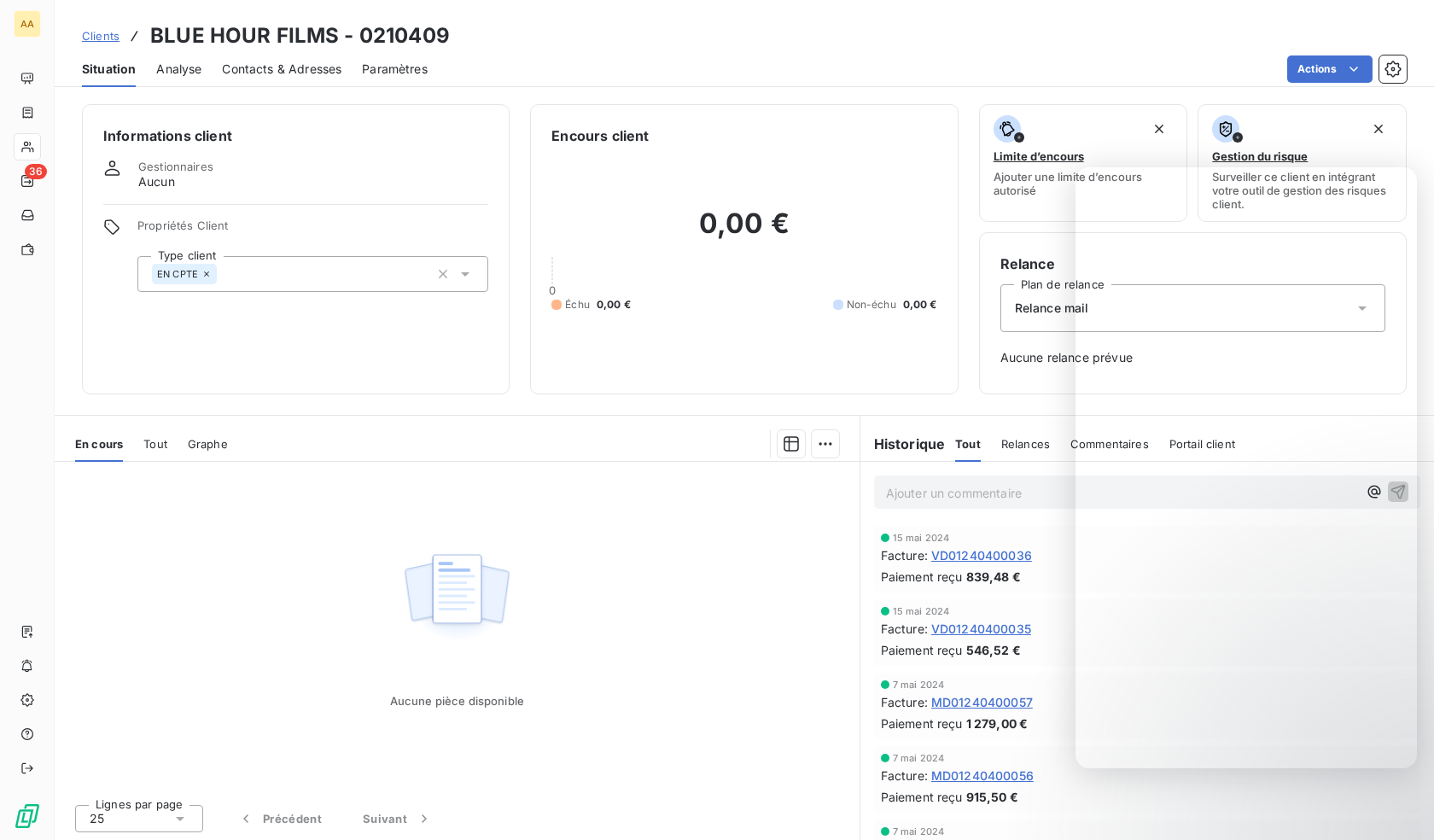
click at [307, 276] on div "EN CPTE" at bounding box center [313, 274] width 351 height 36
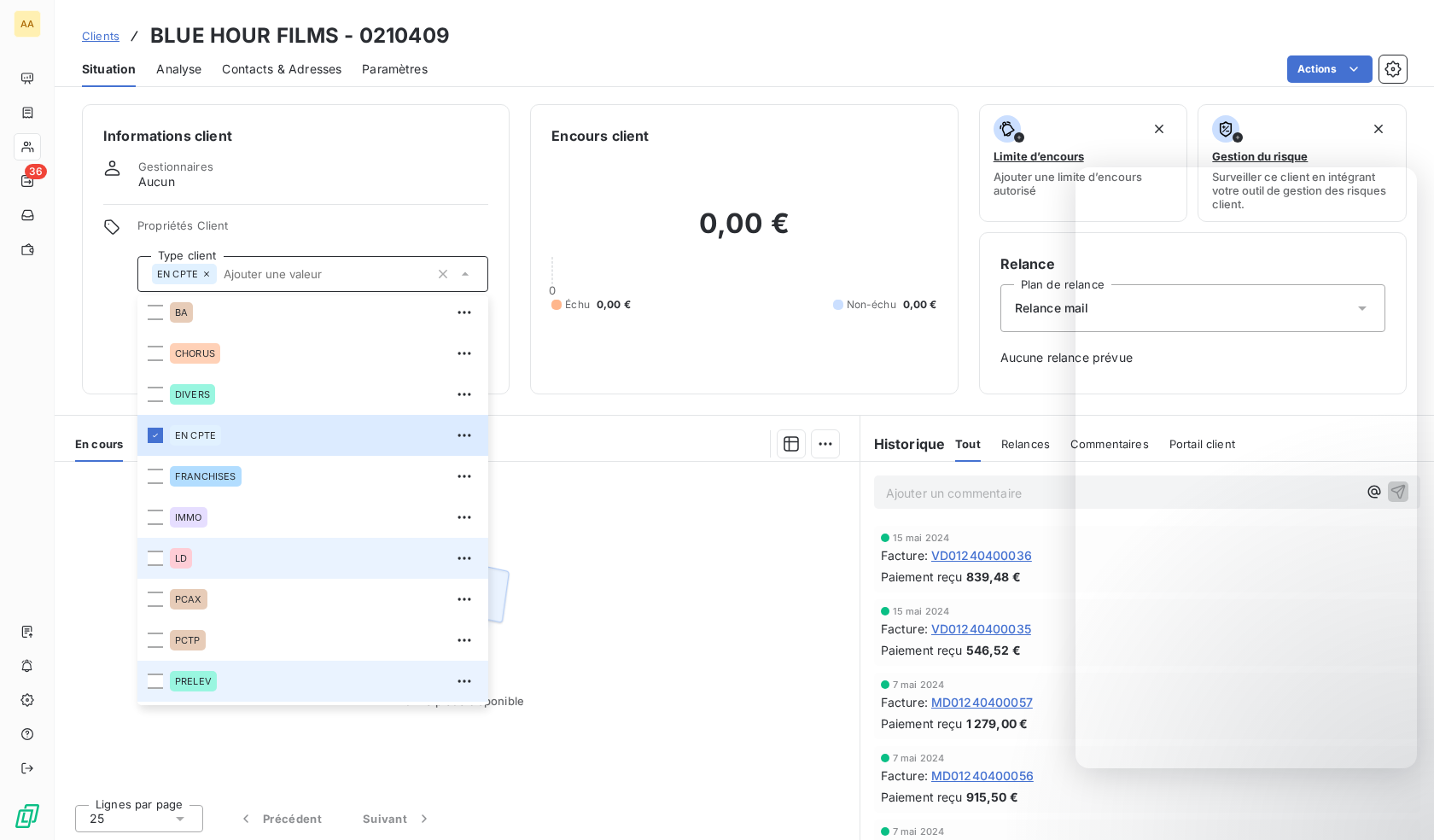
scroll to position [82, 0]
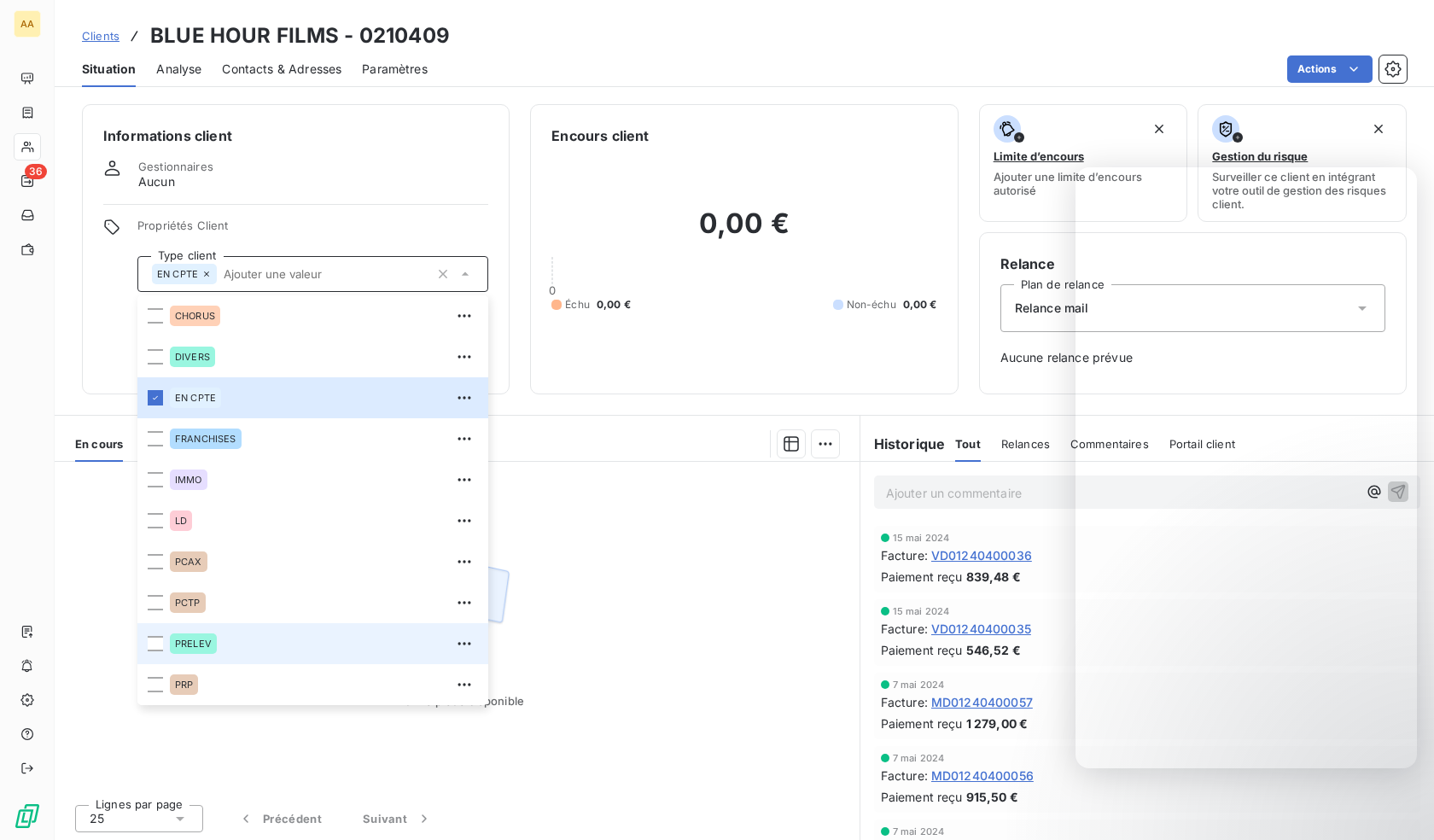
click at [219, 642] on div "PRELEV" at bounding box center [323, 643] width 308 height 27
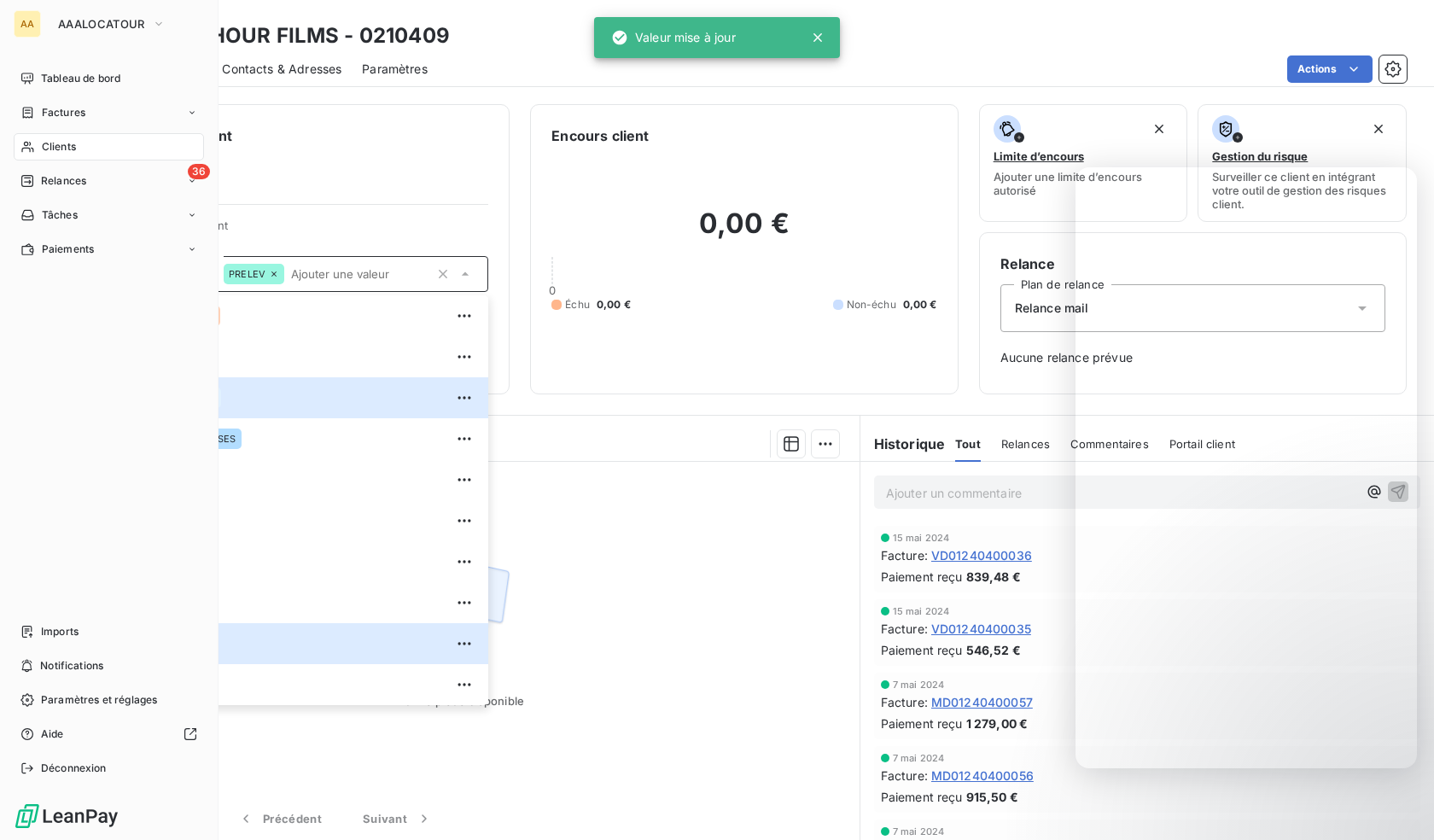
click at [36, 151] on div "Clients" at bounding box center [108, 146] width 190 height 27
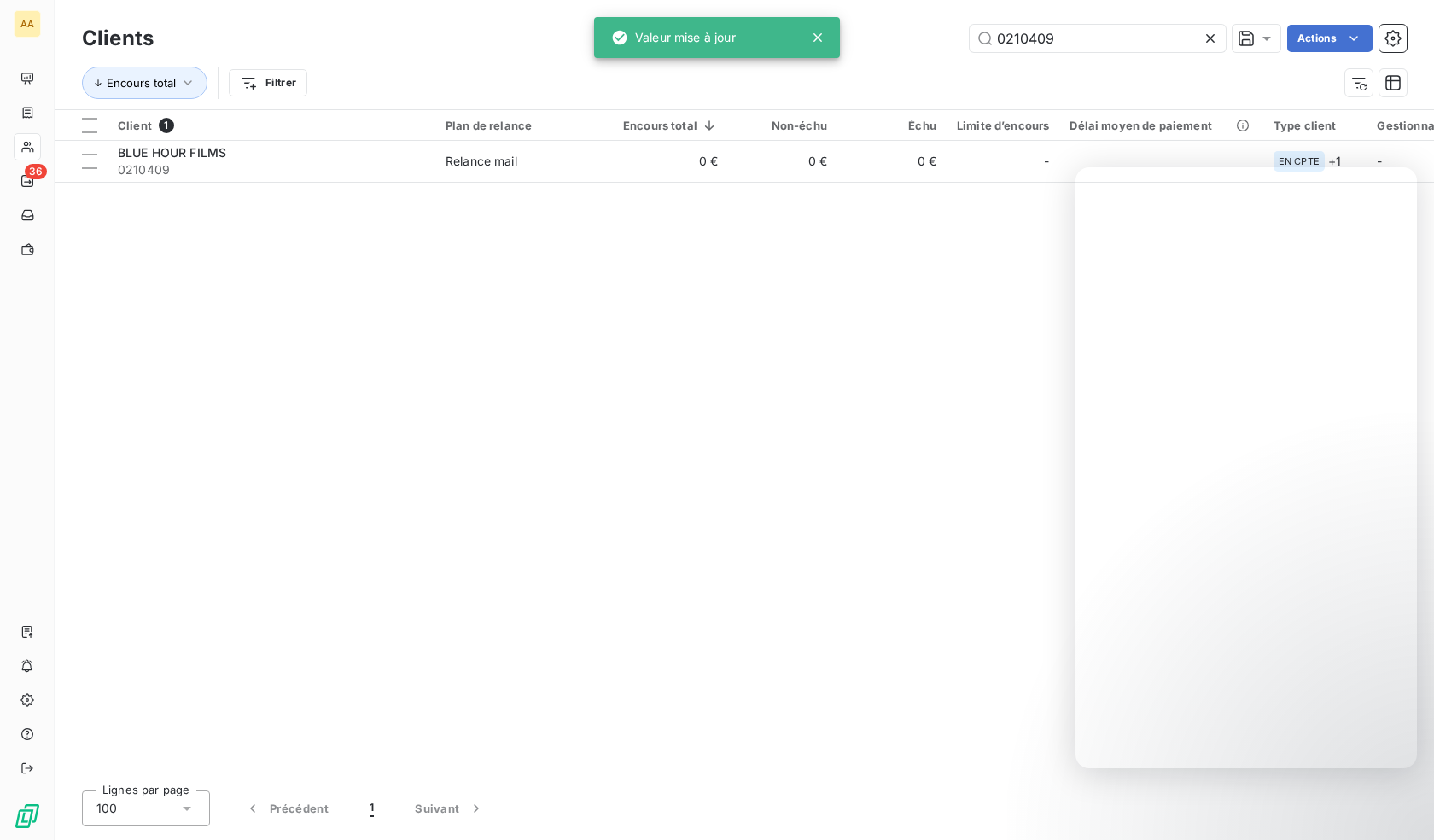
click at [1049, 22] on div "Clients 0210409 Actions" at bounding box center [744, 39] width 1325 height 36
click at [1051, 25] on input "0210409" at bounding box center [1097, 38] width 256 height 27
paste input "700"
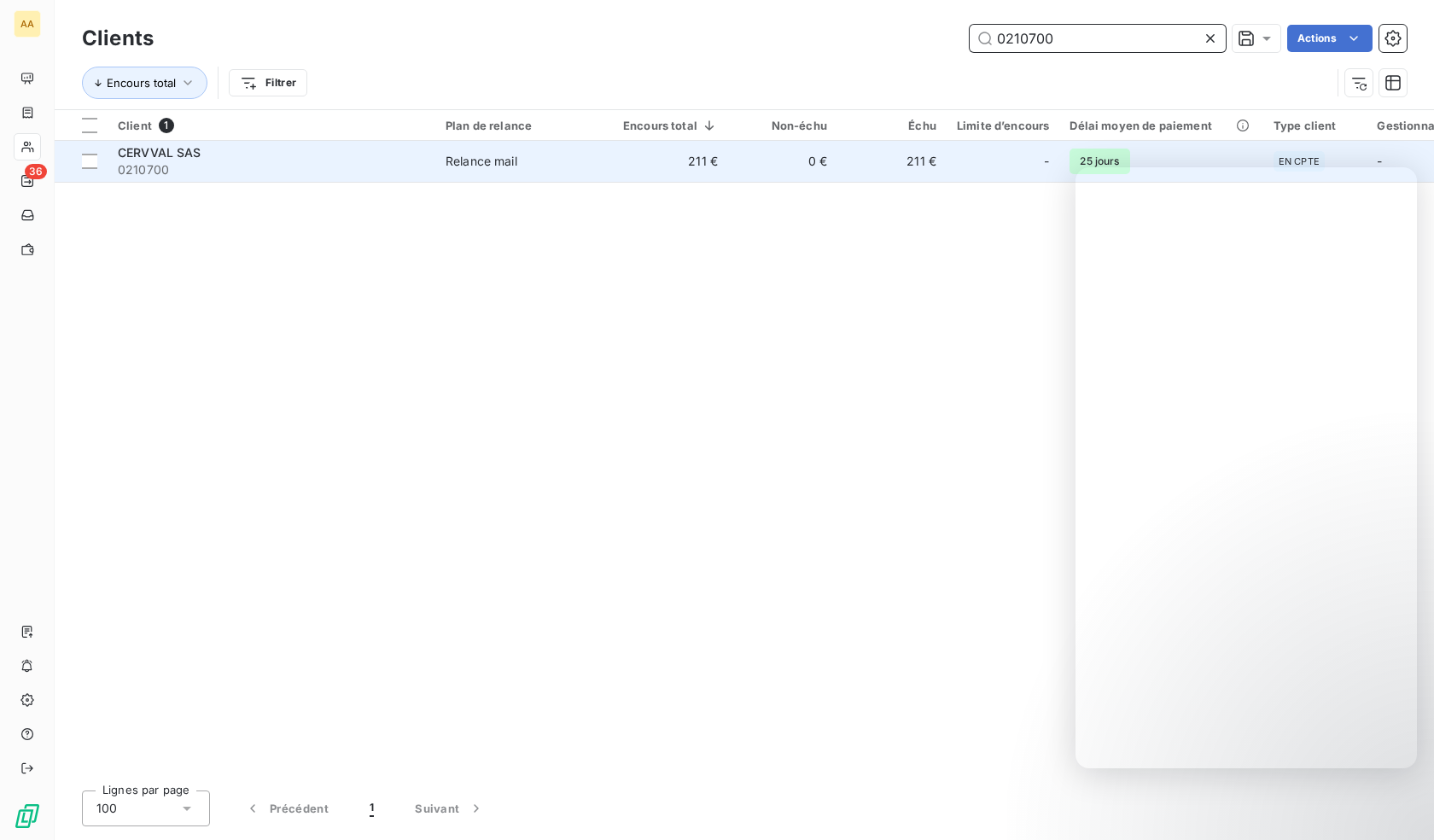
type input "0210700"
click at [371, 175] on span "0210700" at bounding box center [272, 170] width 307 height 17
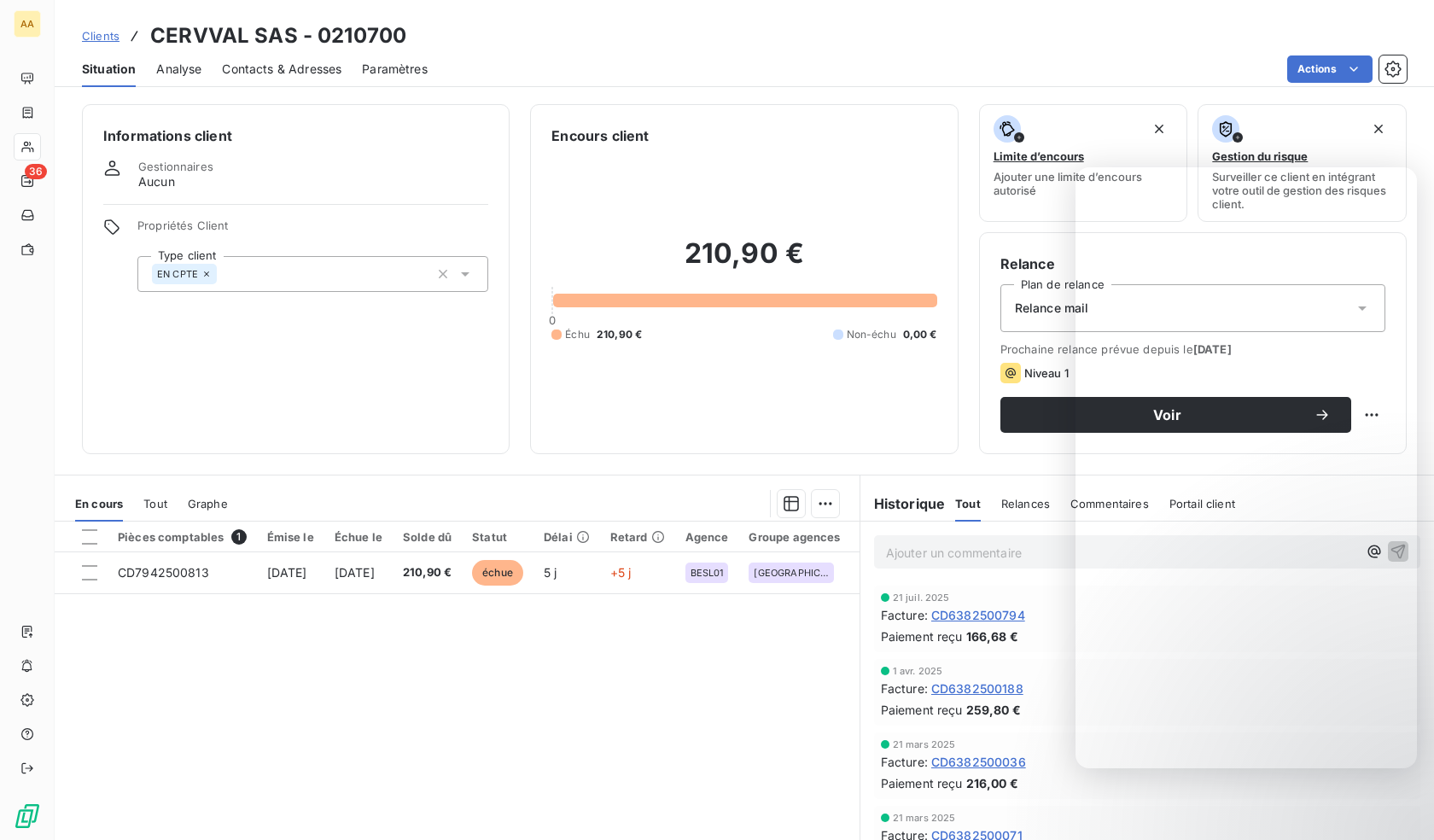
click at [290, 287] on div "EN CPTE" at bounding box center [313, 274] width 351 height 36
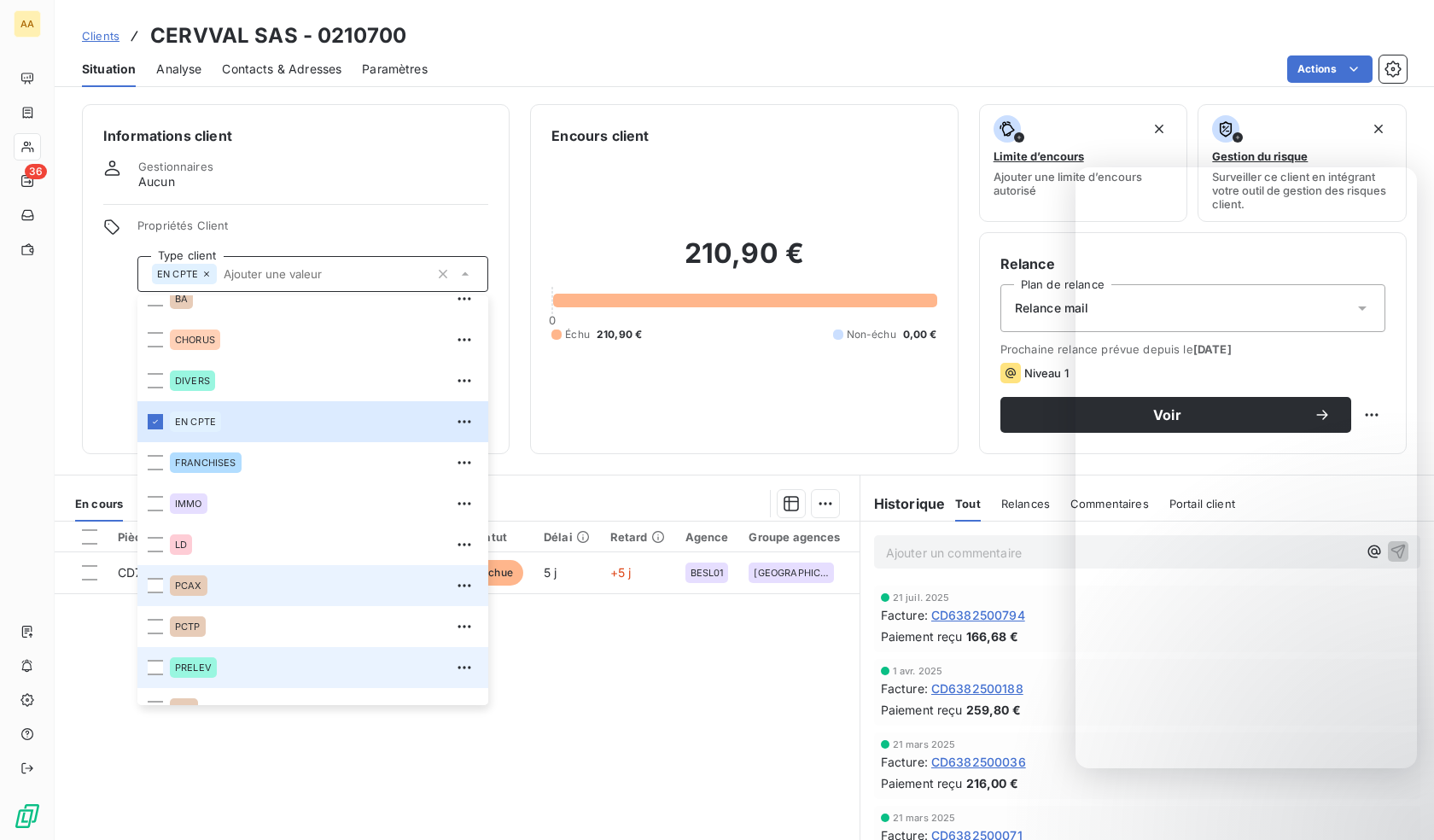
scroll to position [82, 0]
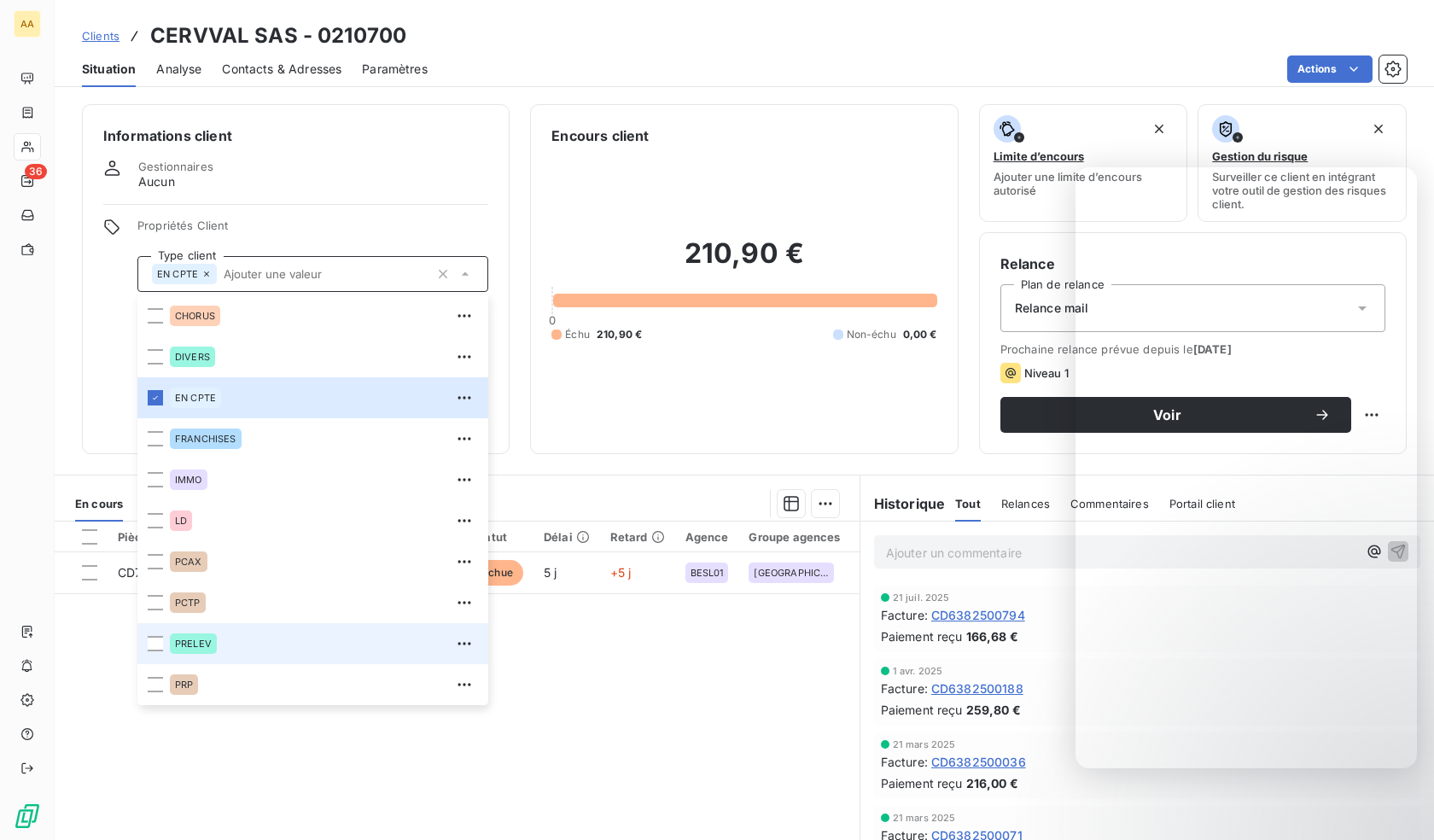
click at [211, 651] on div "PRELEV" at bounding box center [193, 644] width 47 height 21
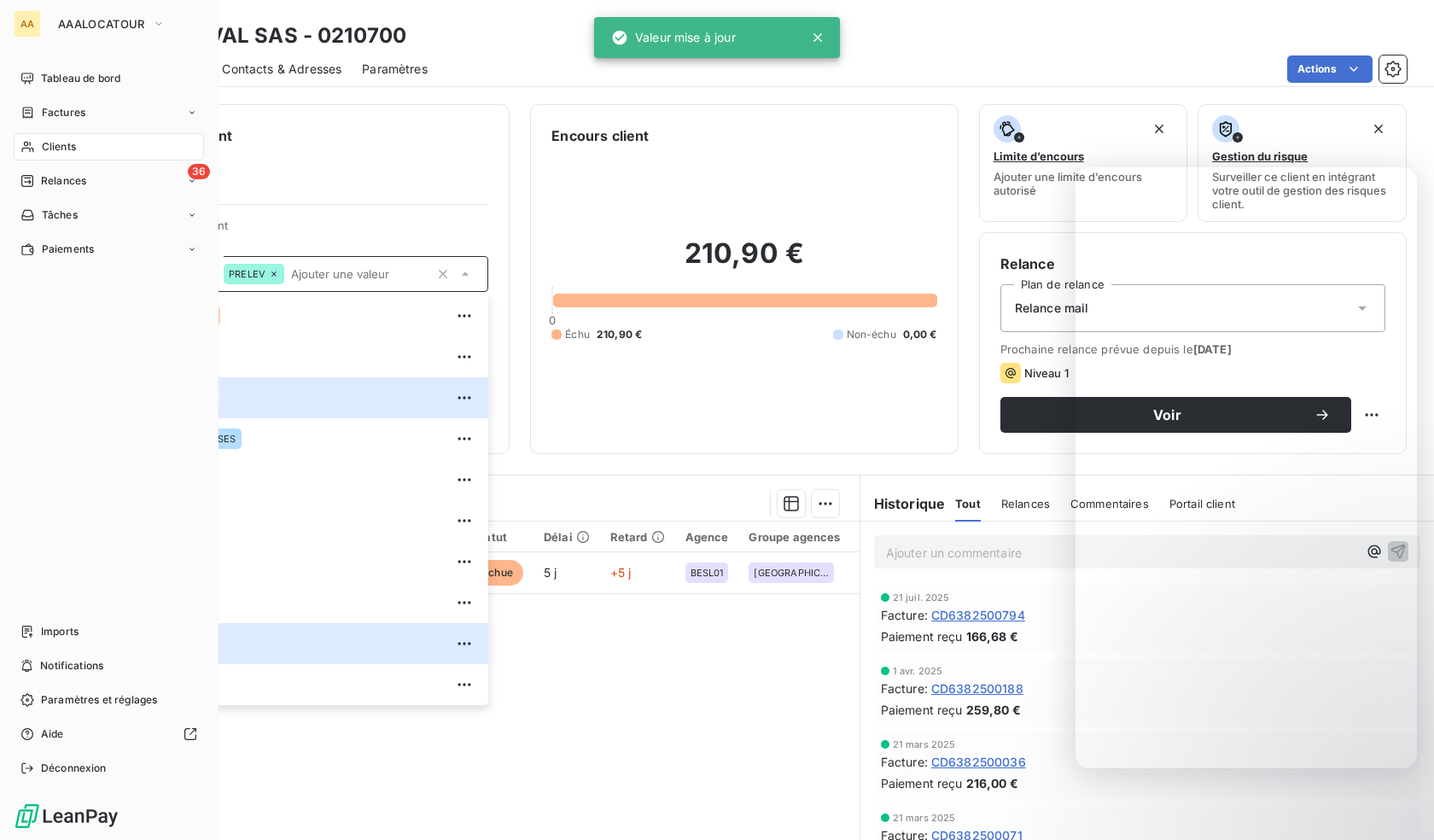
click at [33, 136] on div "Clients" at bounding box center [108, 146] width 190 height 27
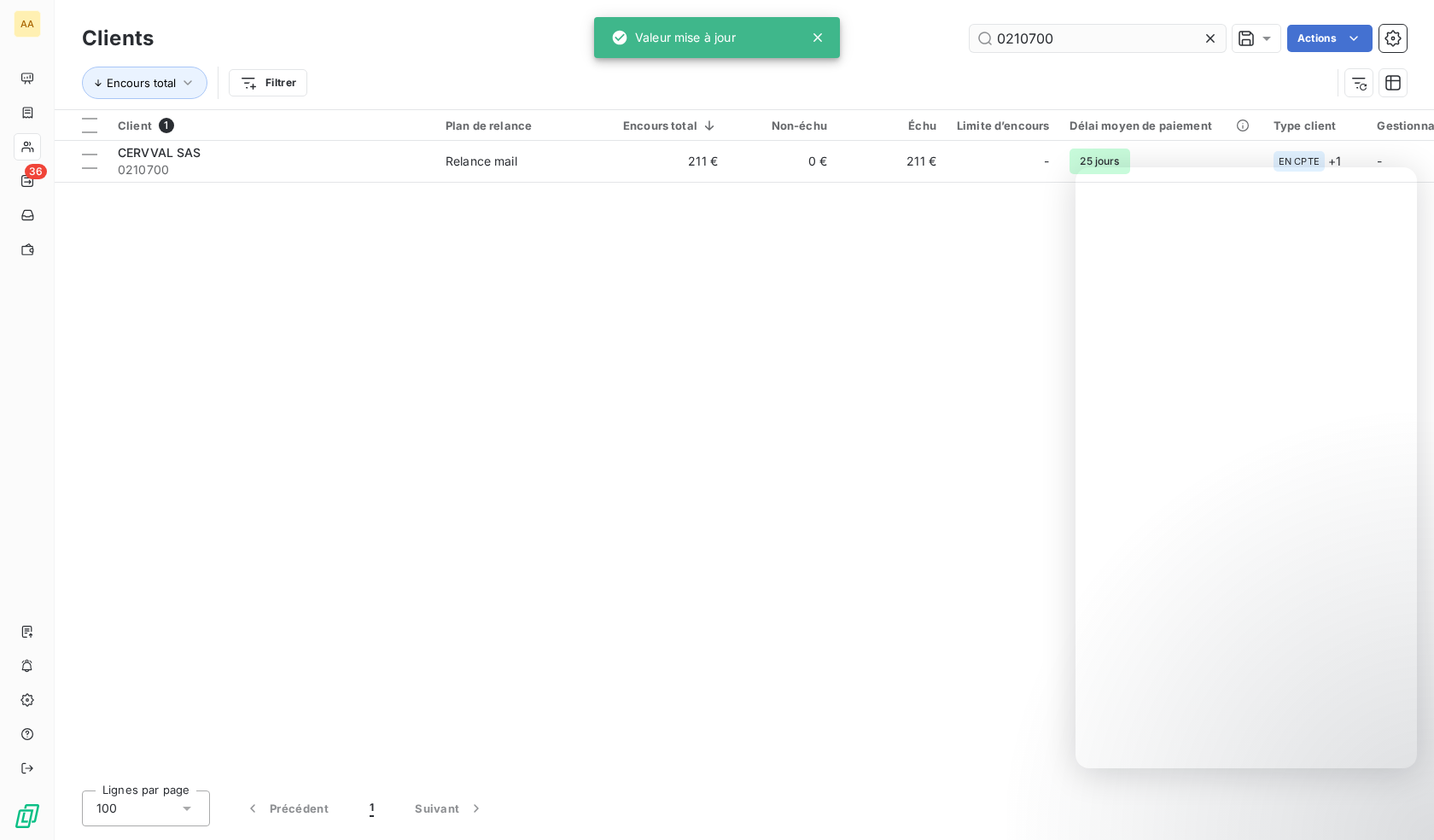
click at [1049, 45] on input "0210700" at bounding box center [1097, 38] width 256 height 27
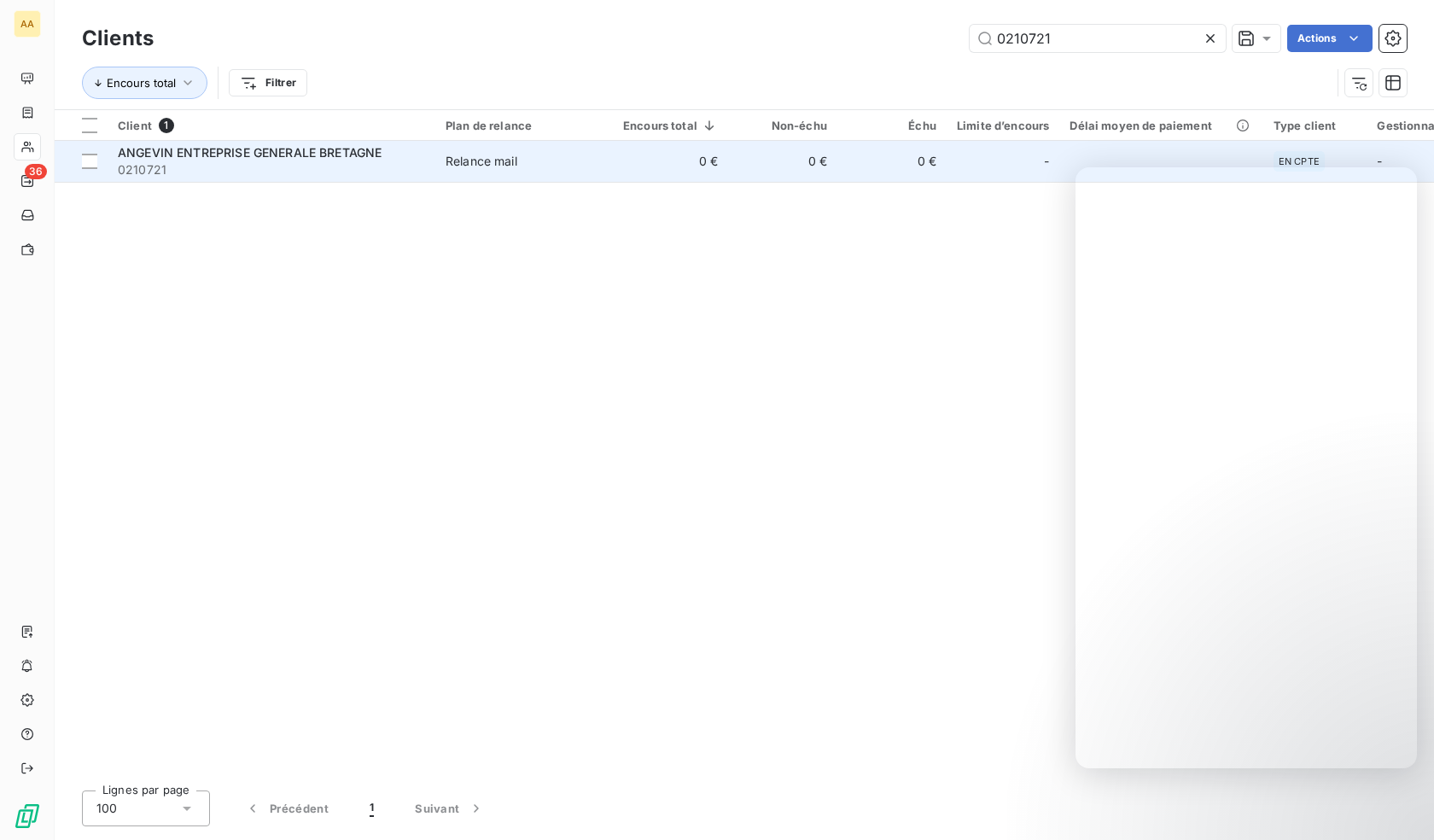
type input "0210721"
click at [249, 173] on span "0210721" at bounding box center [272, 170] width 307 height 17
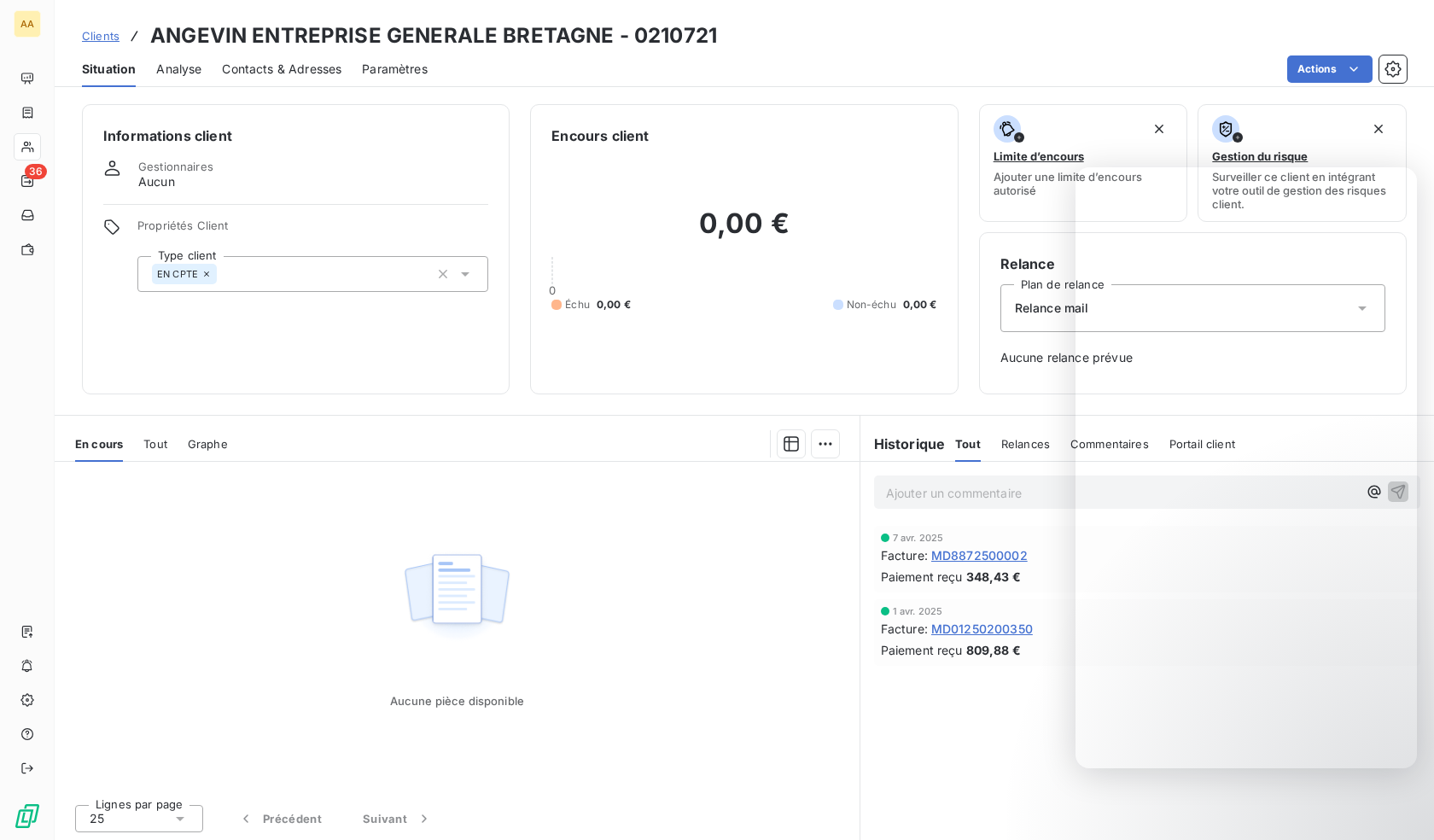
click at [343, 276] on div "EN CPTE" at bounding box center [313, 274] width 351 height 36
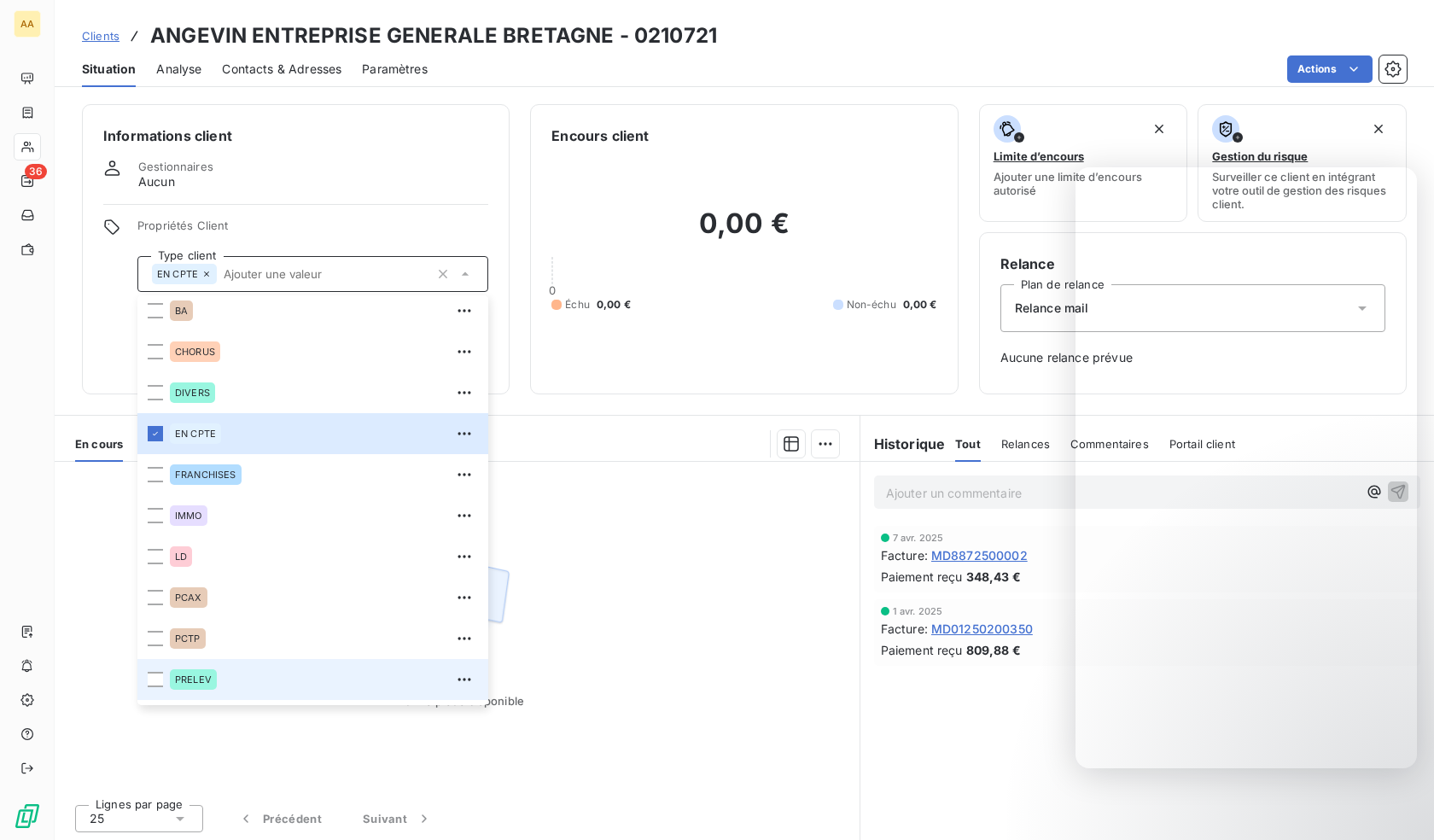
scroll to position [82, 0]
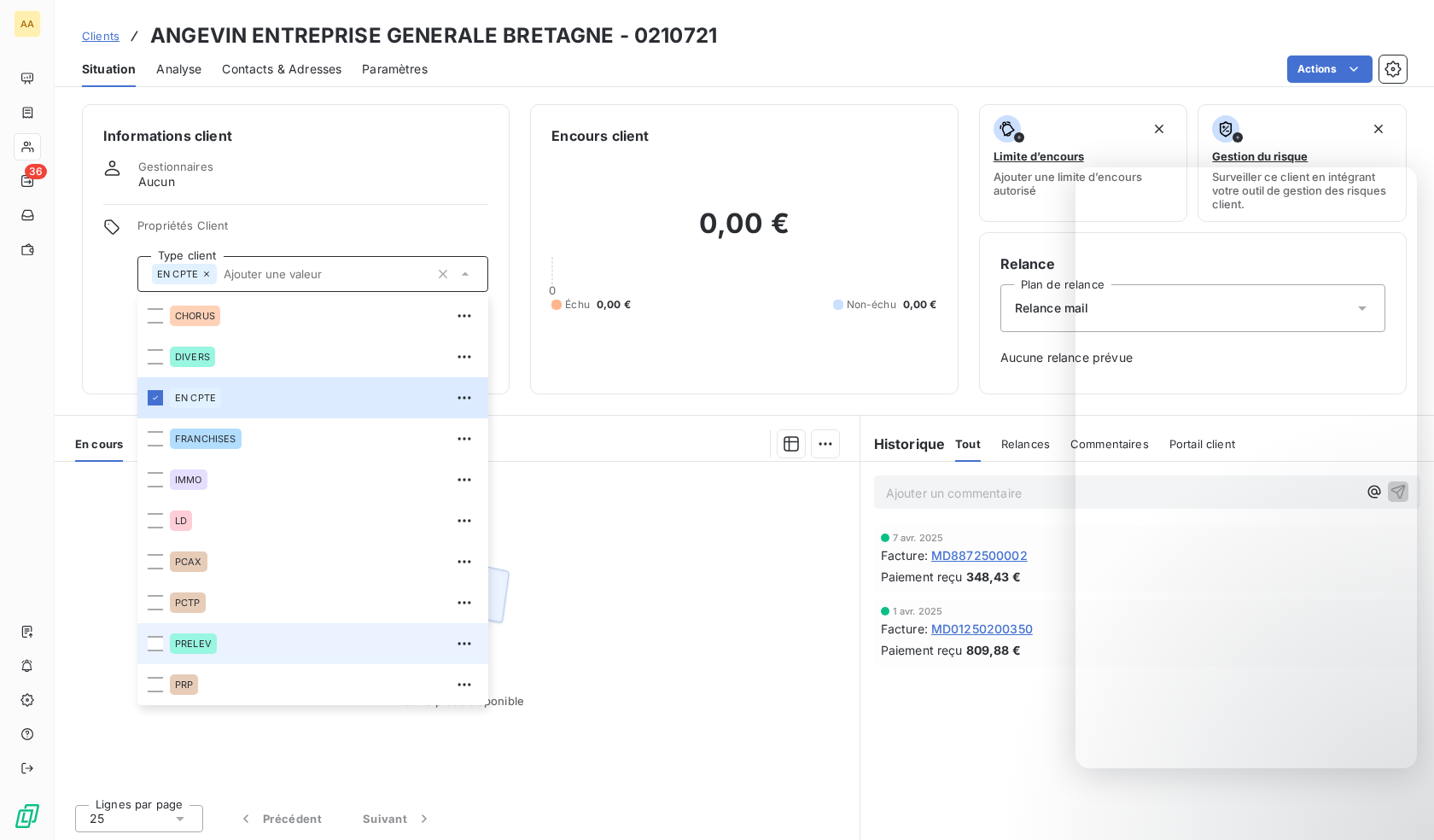
click at [212, 642] on div "PRELEV" at bounding box center [193, 644] width 47 height 21
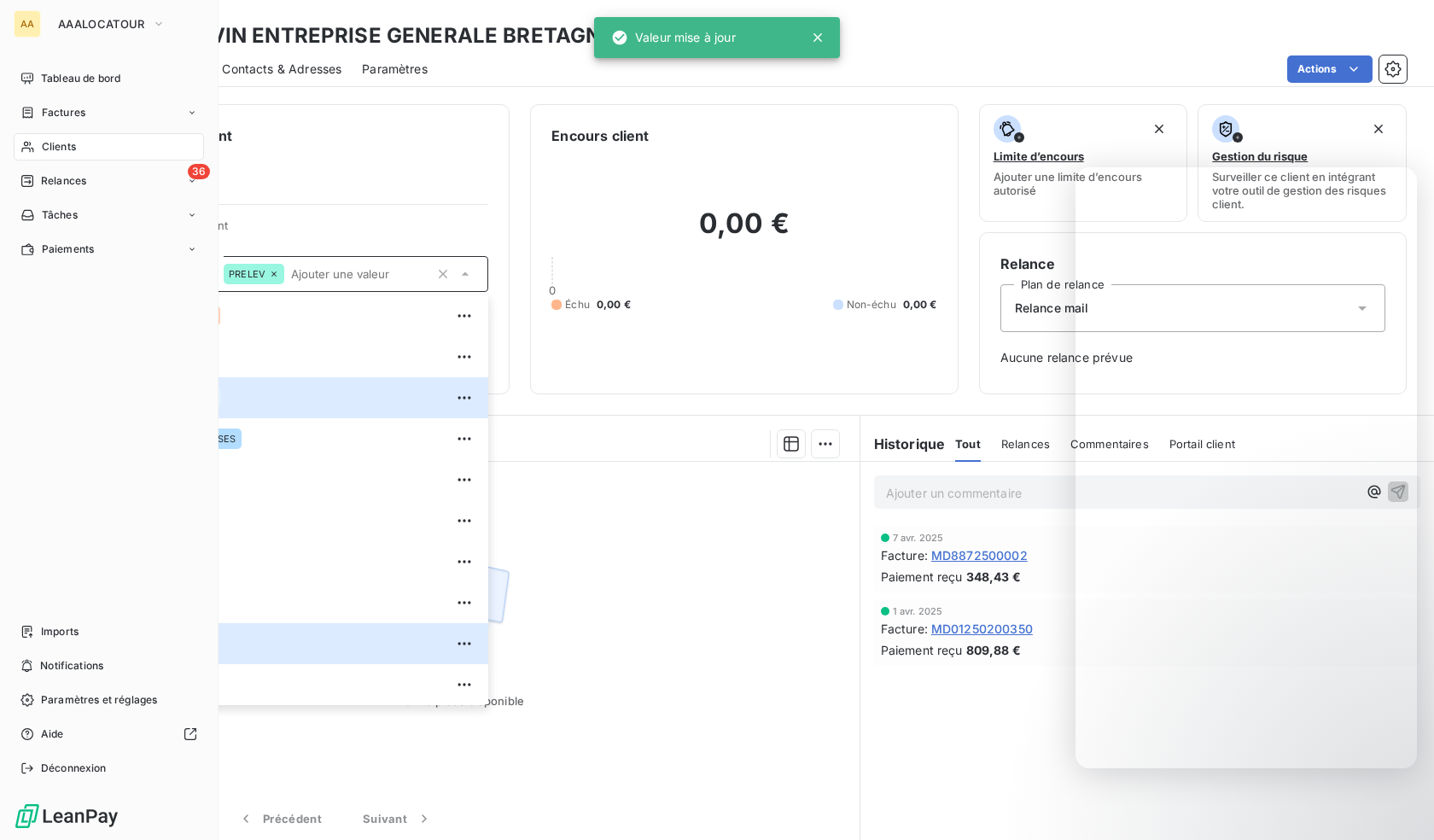
click at [25, 144] on icon at bounding box center [27, 146] width 14 height 13
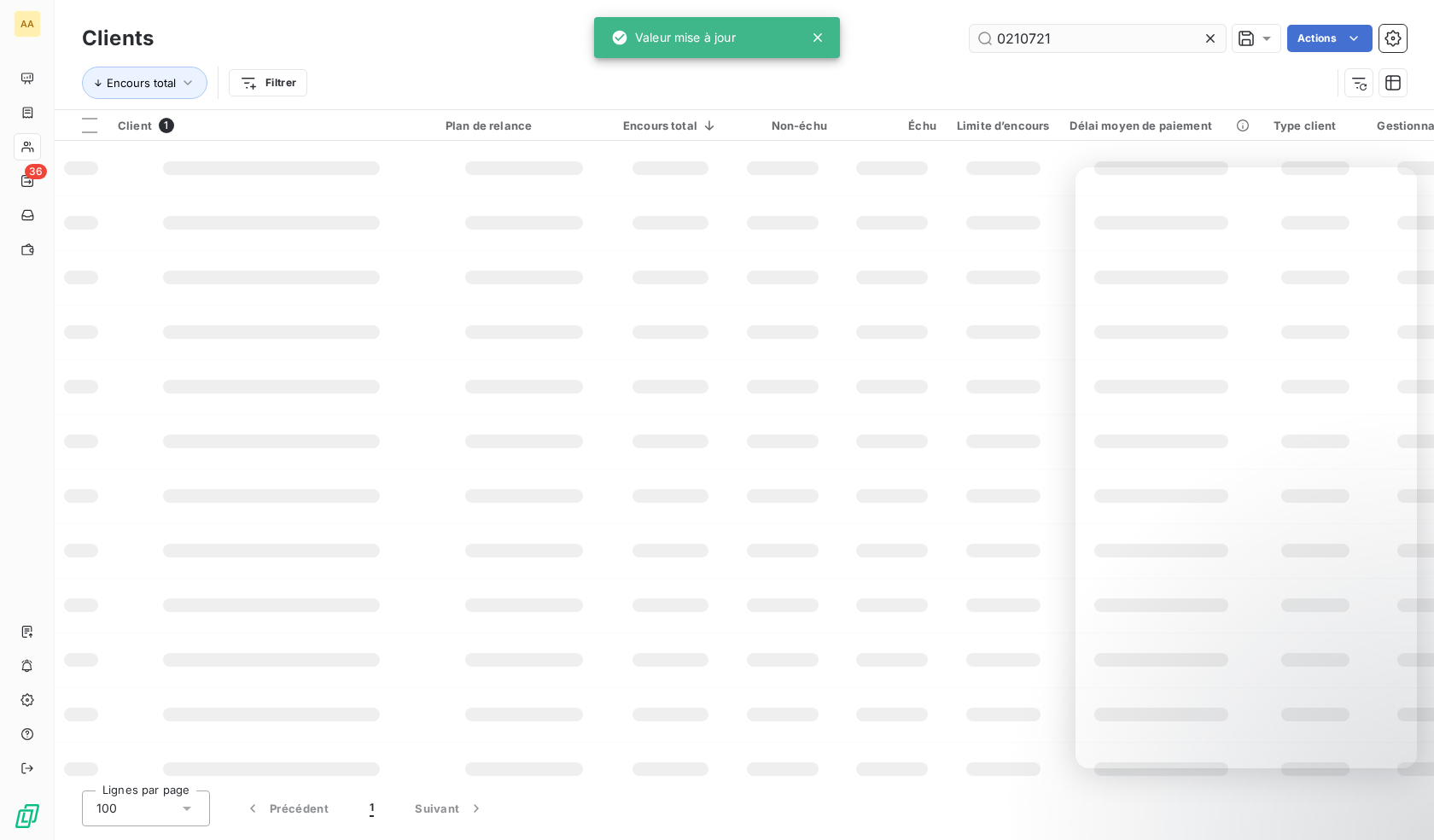
click at [1055, 28] on input "0210721" at bounding box center [1097, 38] width 256 height 27
click at [1054, 28] on input "0210721" at bounding box center [1097, 38] width 256 height 27
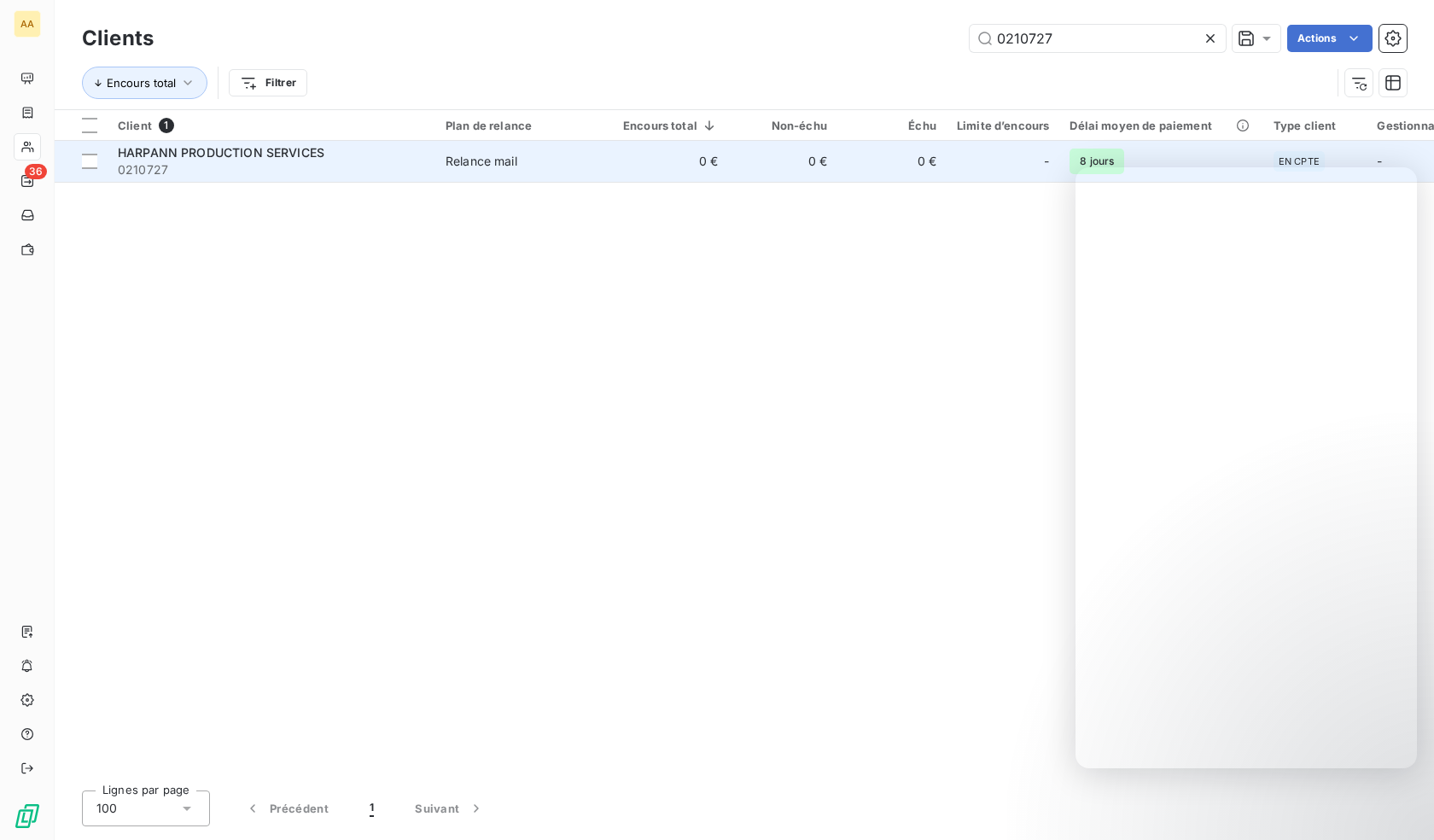
type input "0210727"
click at [546, 180] on td "Relance mail" at bounding box center [524, 160] width 177 height 41
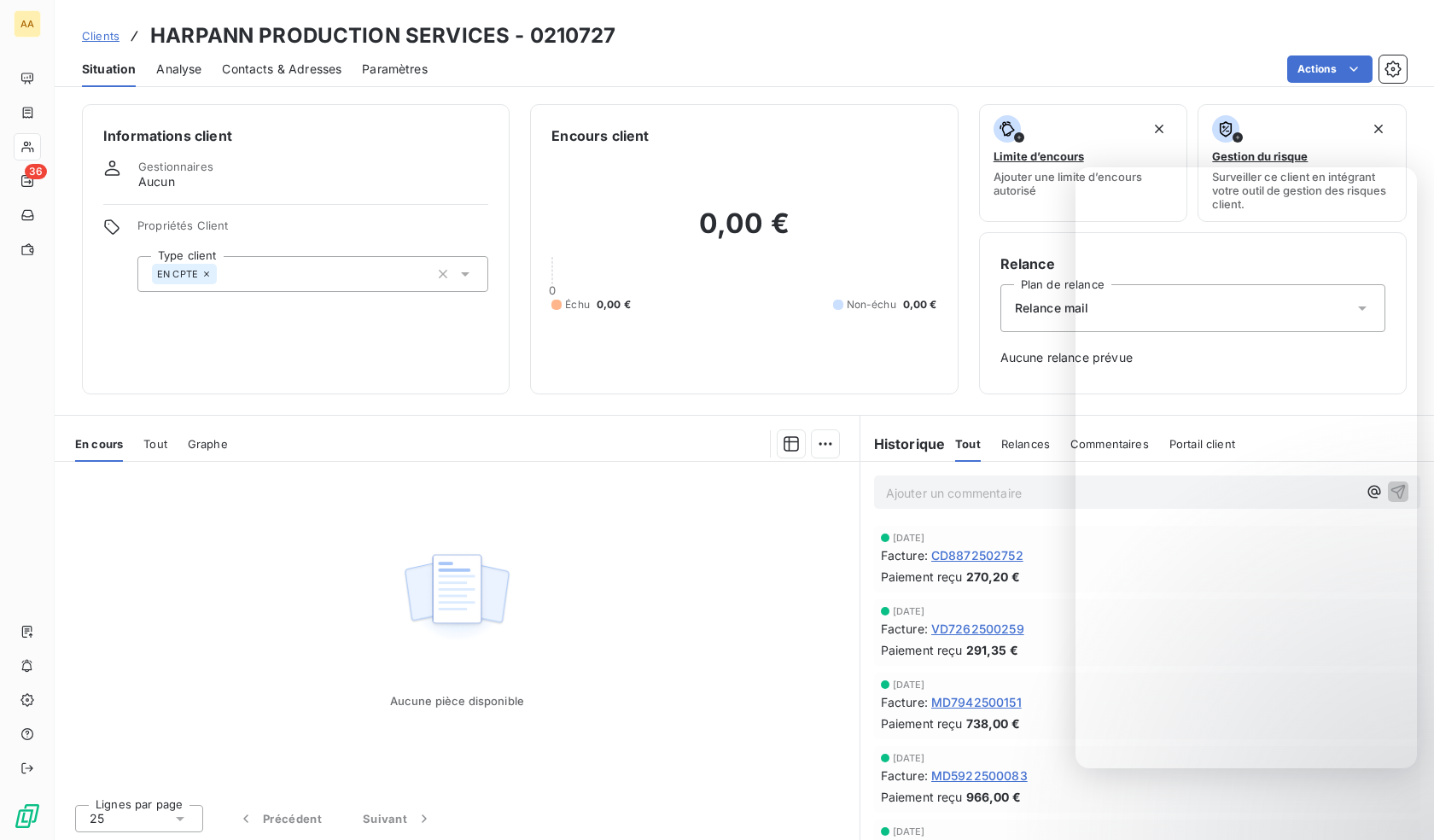
click at [264, 275] on div "EN CPTE" at bounding box center [313, 274] width 351 height 36
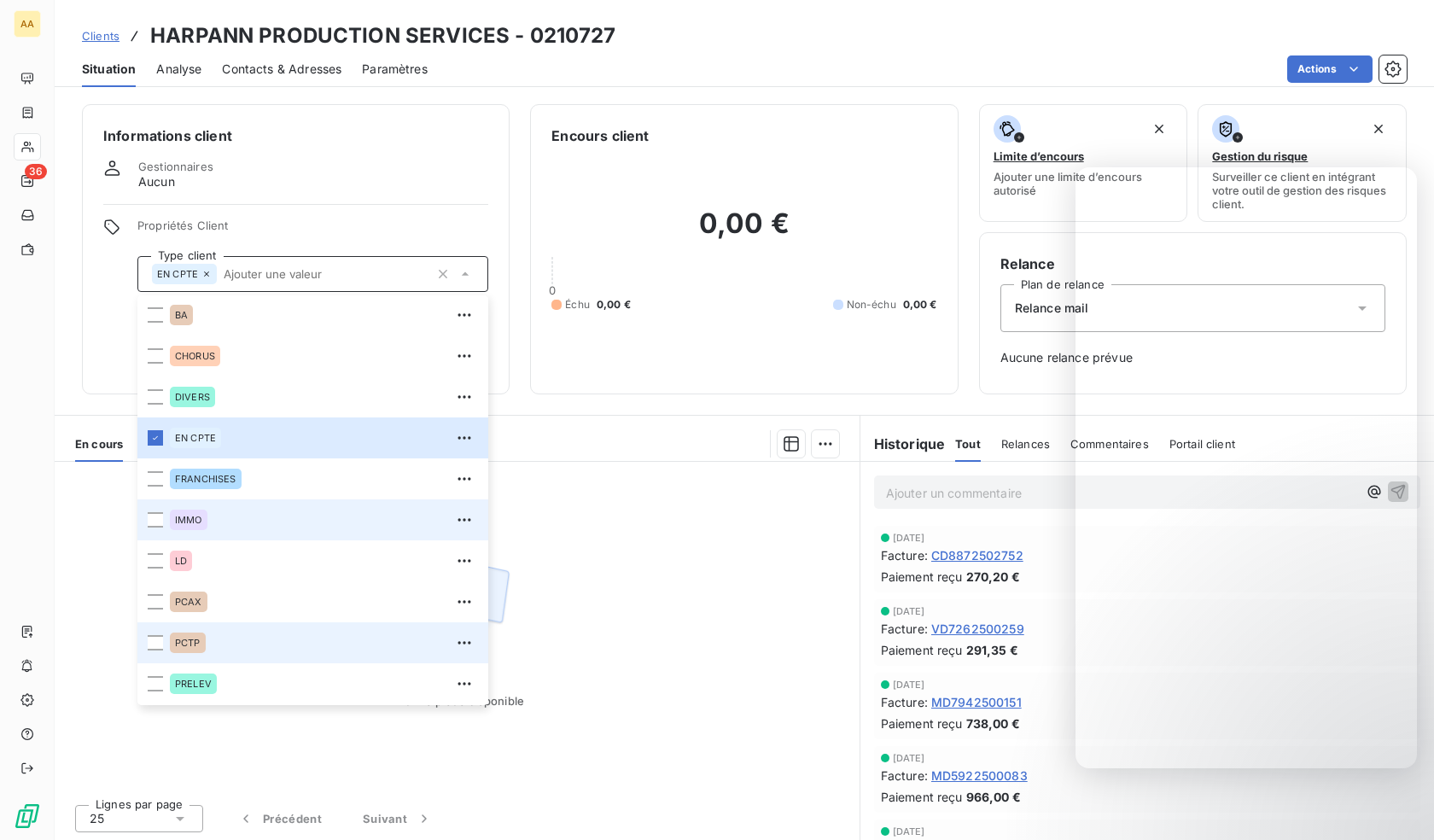
scroll to position [82, 0]
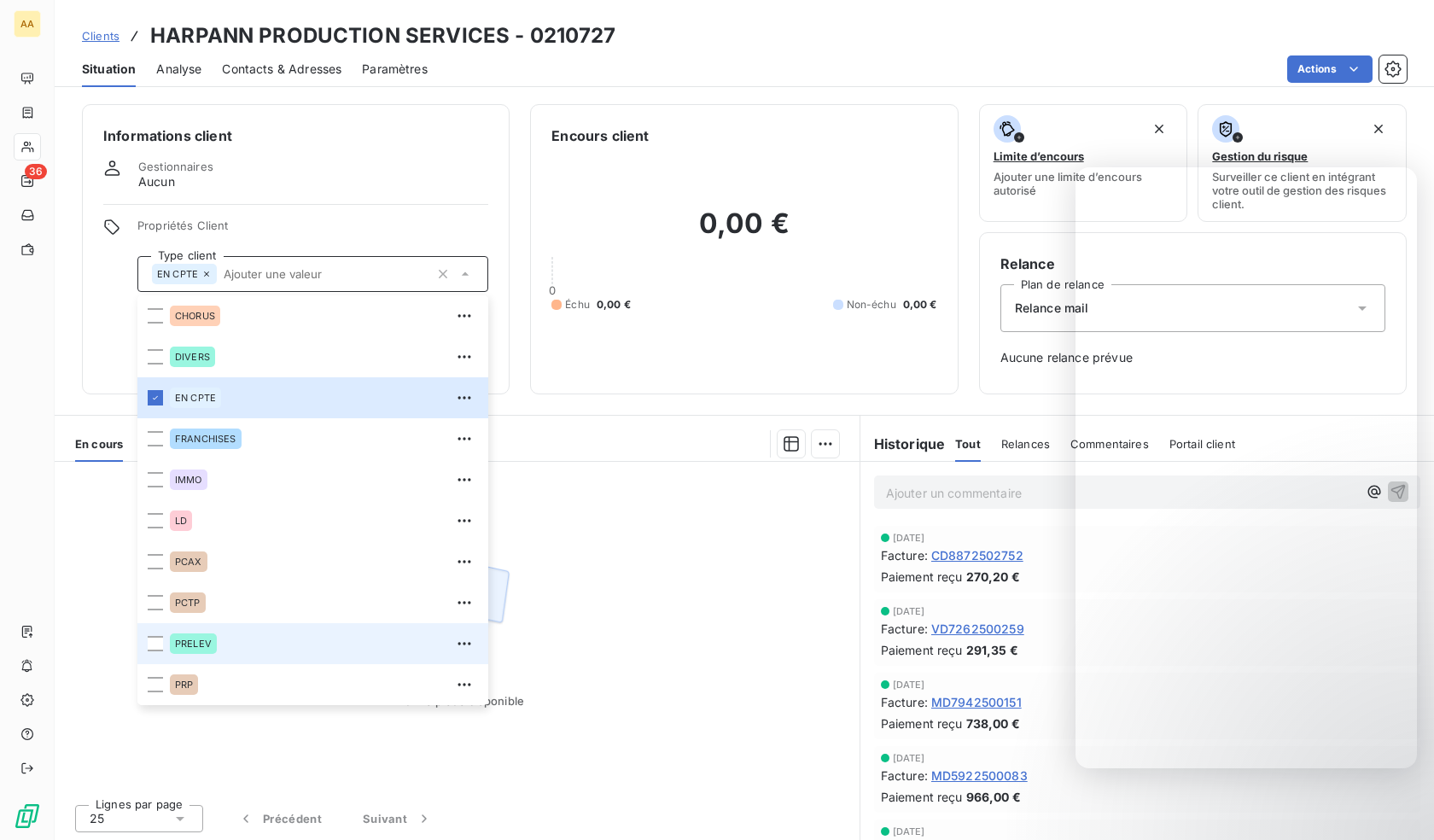
click at [195, 644] on span "PRELEV" at bounding box center [193, 643] width 37 height 10
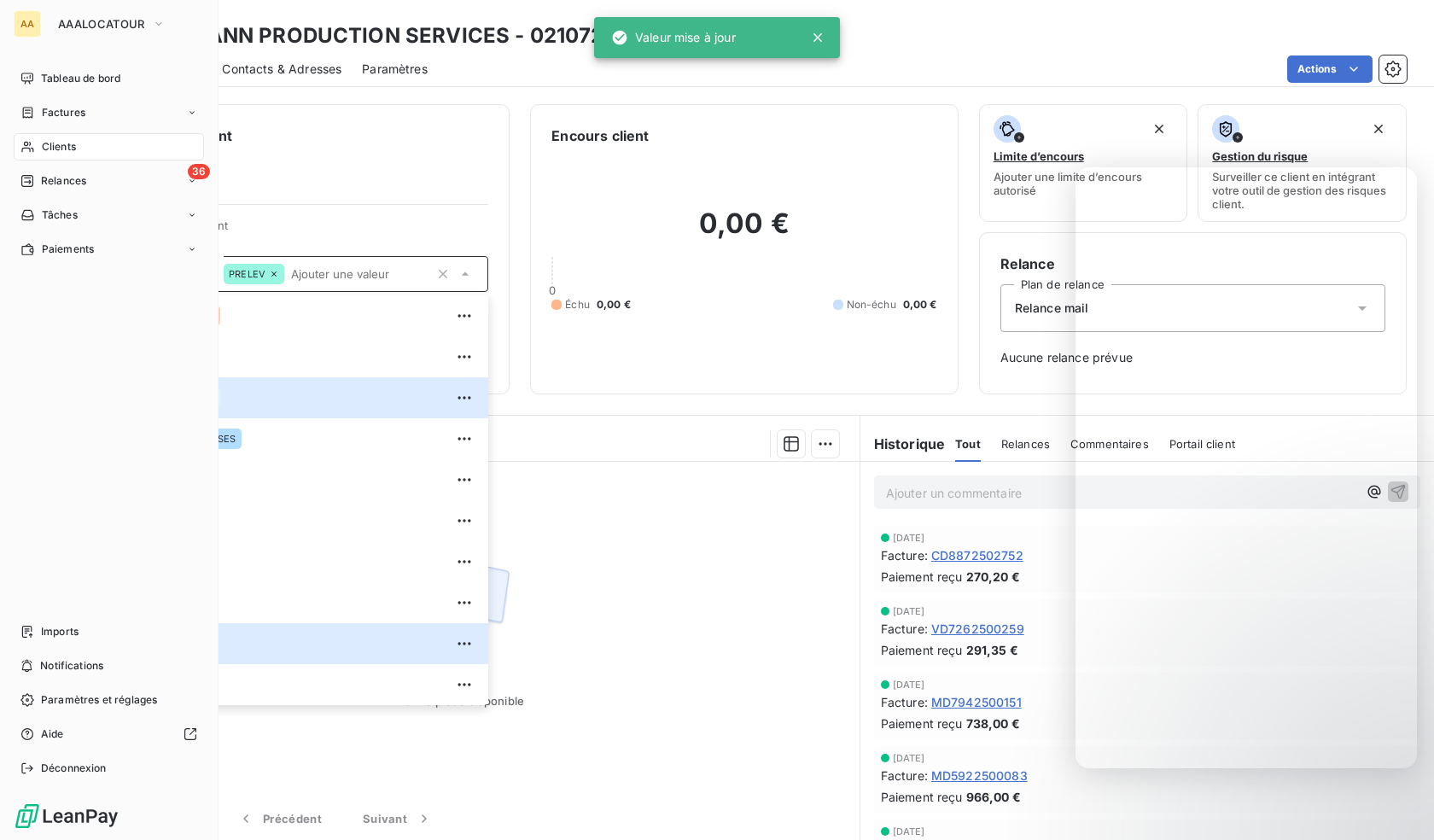
click at [43, 150] on span "Clients" at bounding box center [58, 147] width 34 height 15
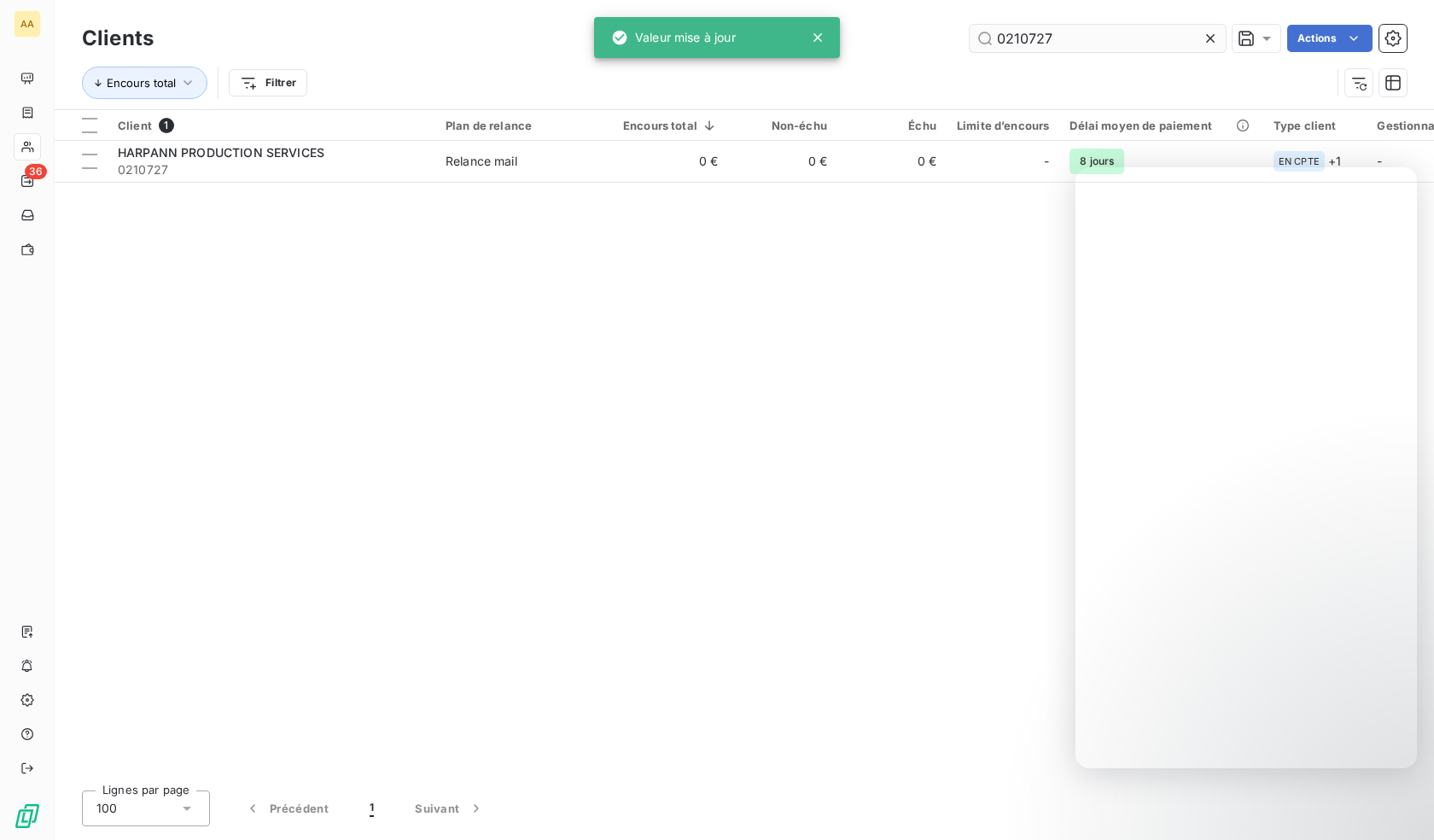
click at [1067, 41] on input "0210727" at bounding box center [1097, 38] width 256 height 27
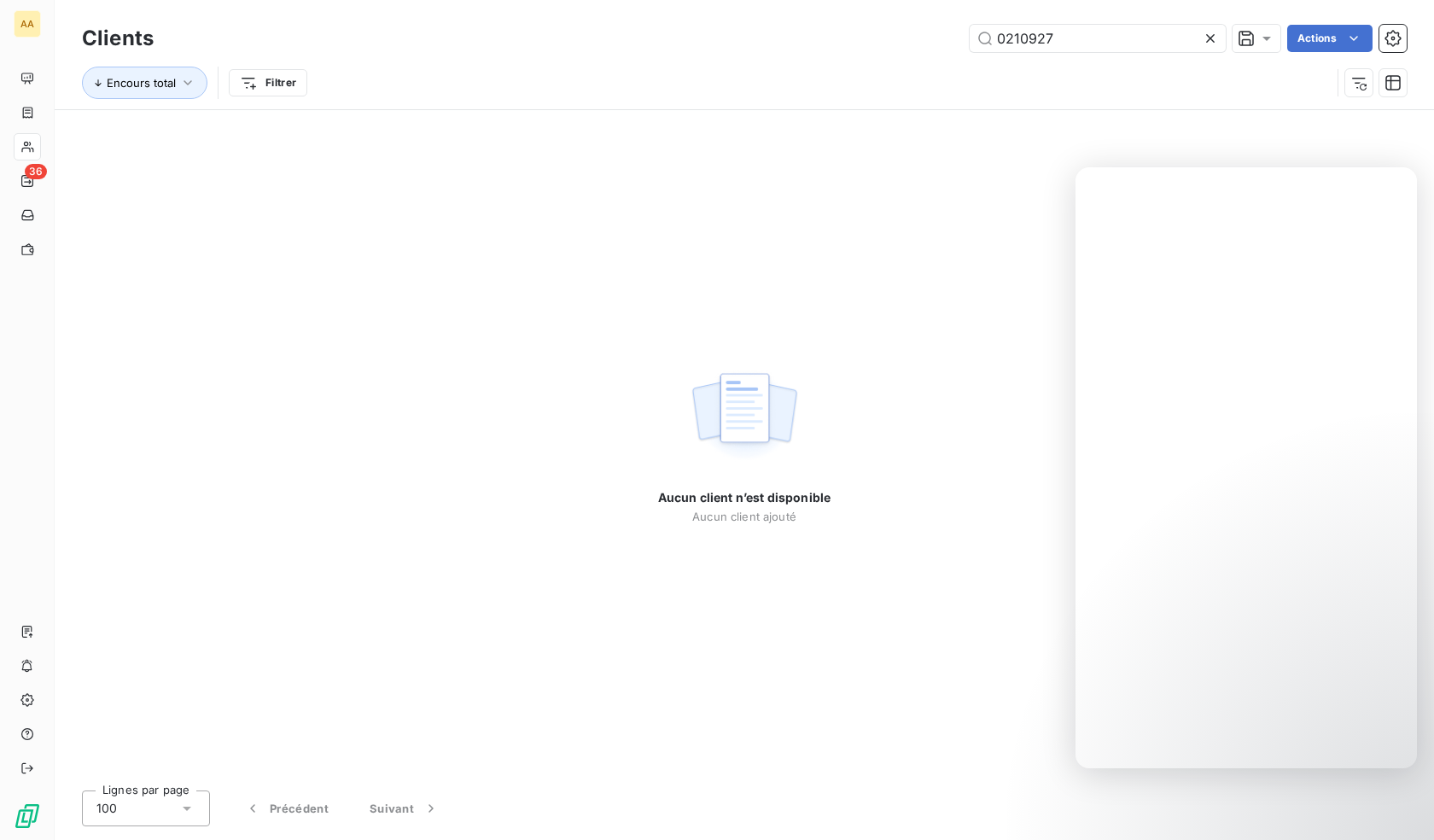
click at [1042, 23] on div "Clients 0210927 Actions" at bounding box center [744, 39] width 1325 height 36
click at [1036, 39] on input "0210927" at bounding box center [1097, 38] width 256 height 27
paste input "1235"
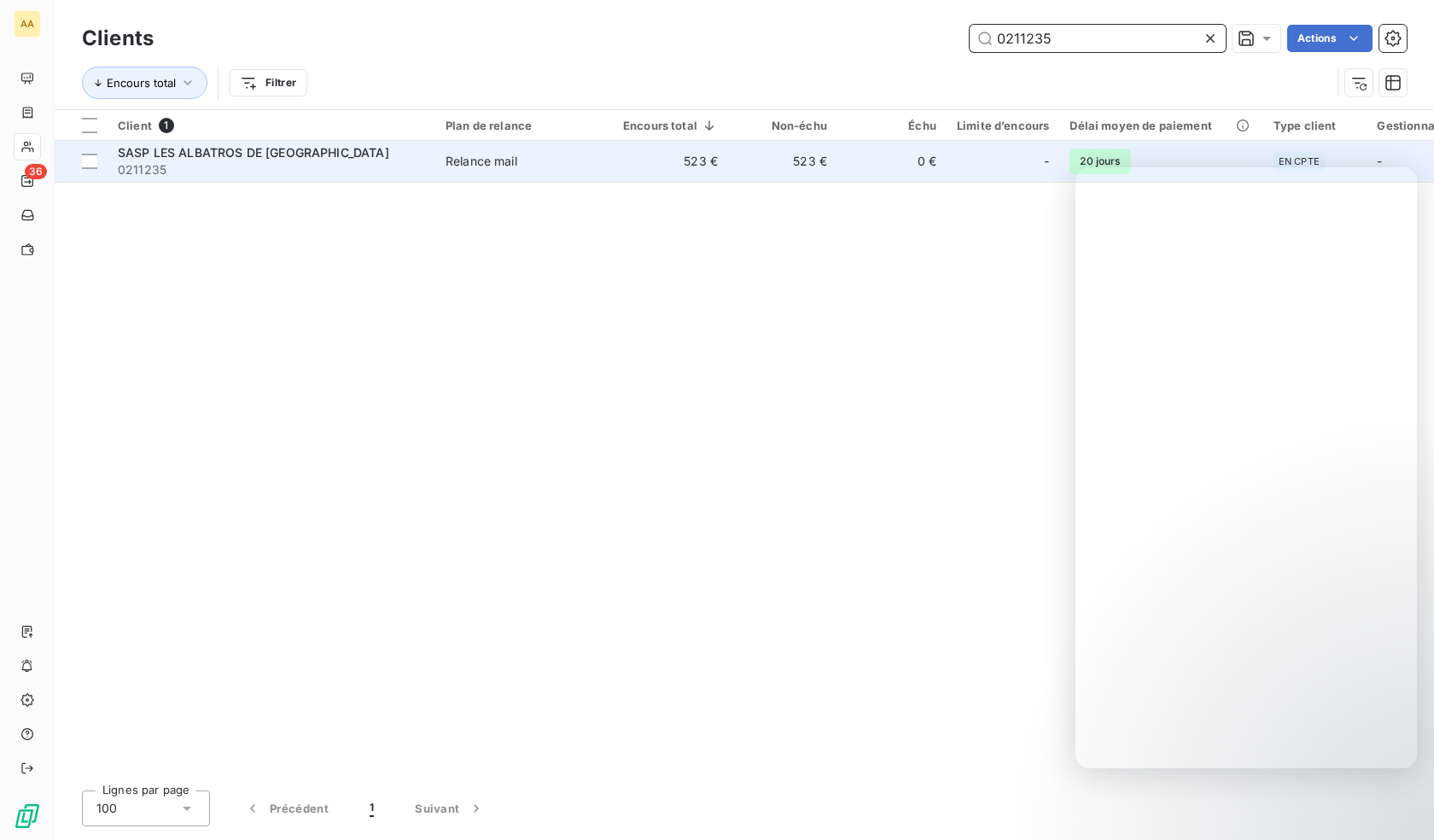
type input "0211235"
click at [350, 177] on td "SASP LES ALBATROS DE BREST 0211235" at bounding box center [272, 160] width 328 height 41
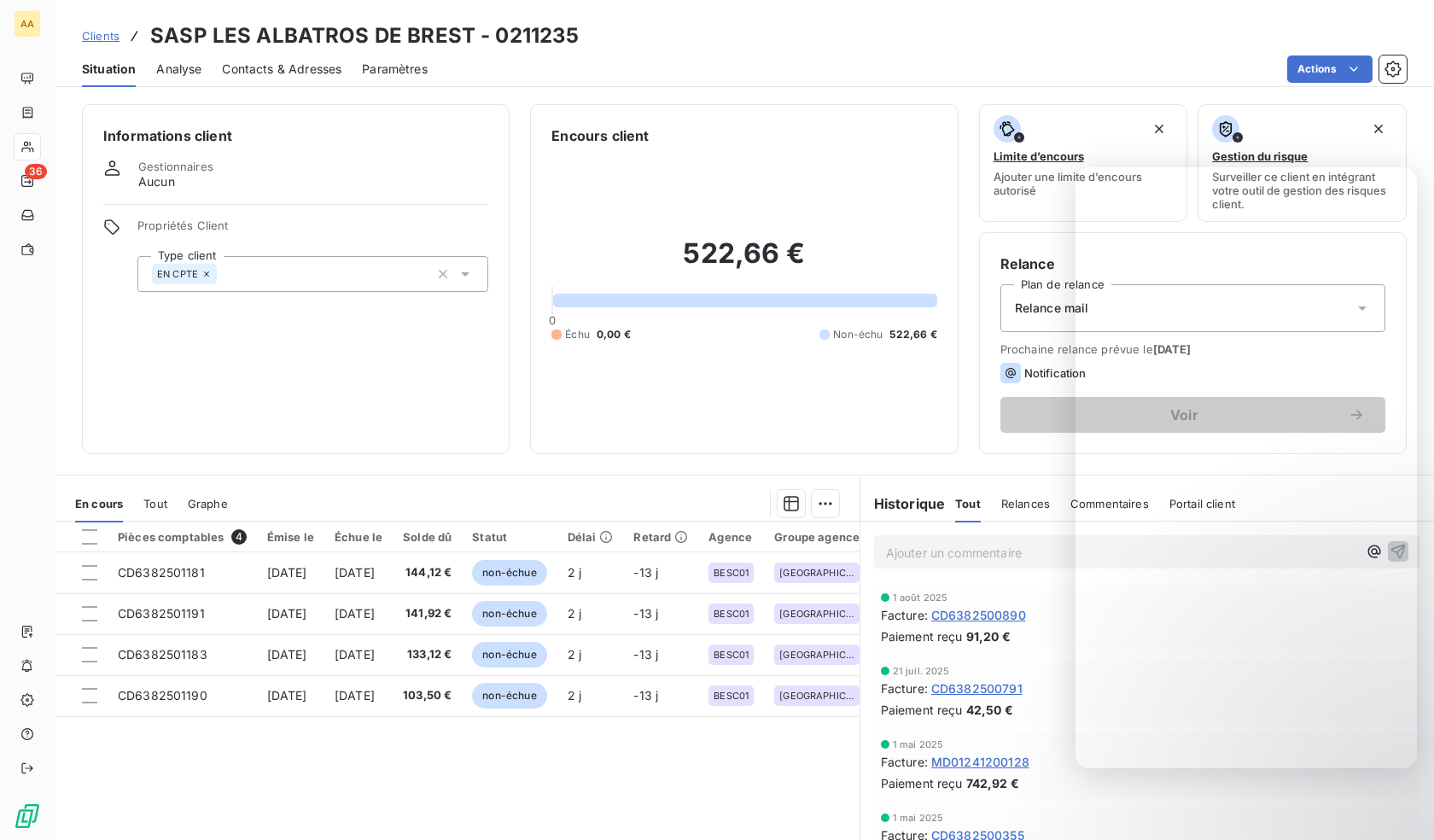
click at [342, 288] on div "EN CPTE" at bounding box center [313, 274] width 351 height 36
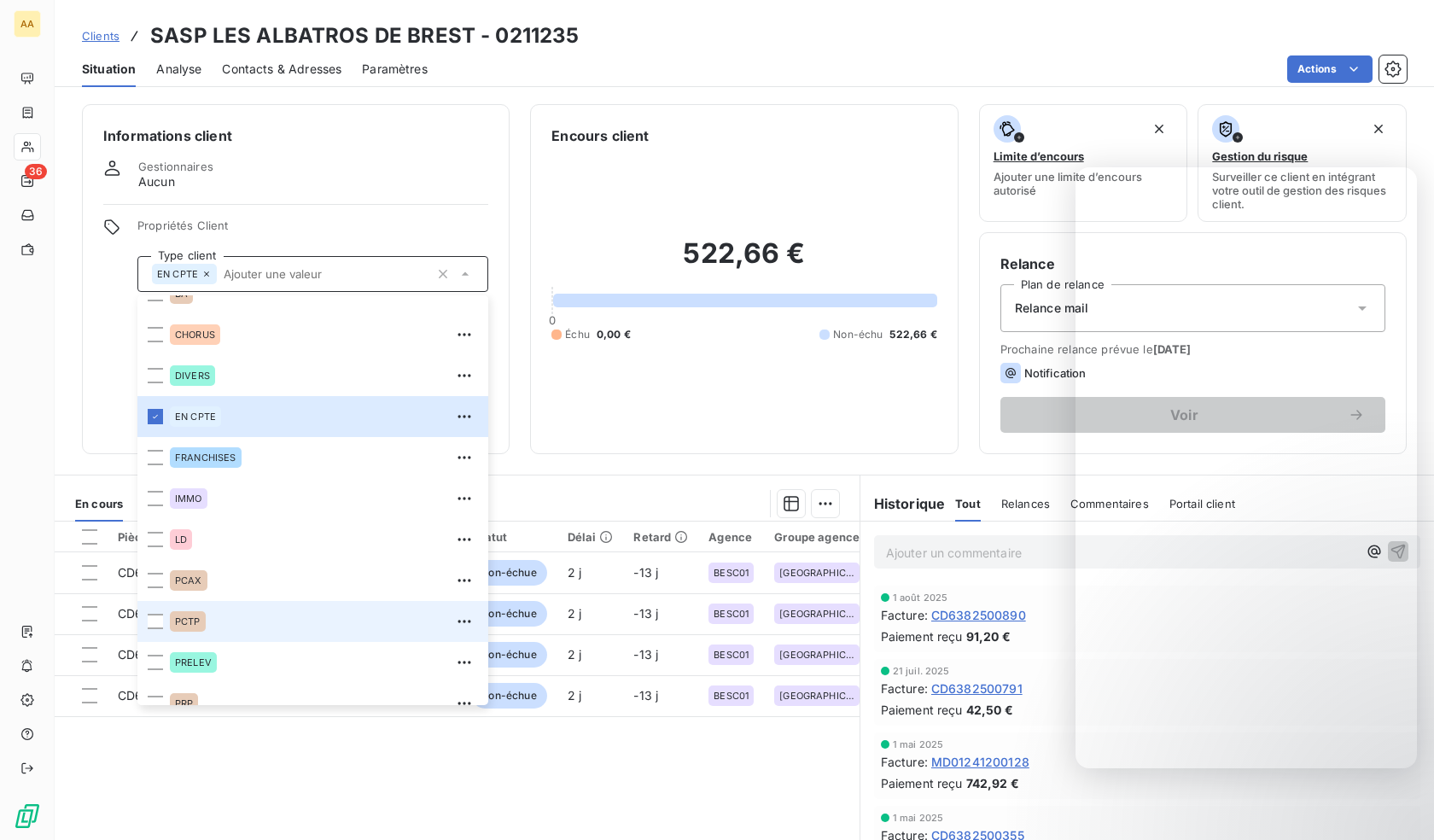
scroll to position [82, 0]
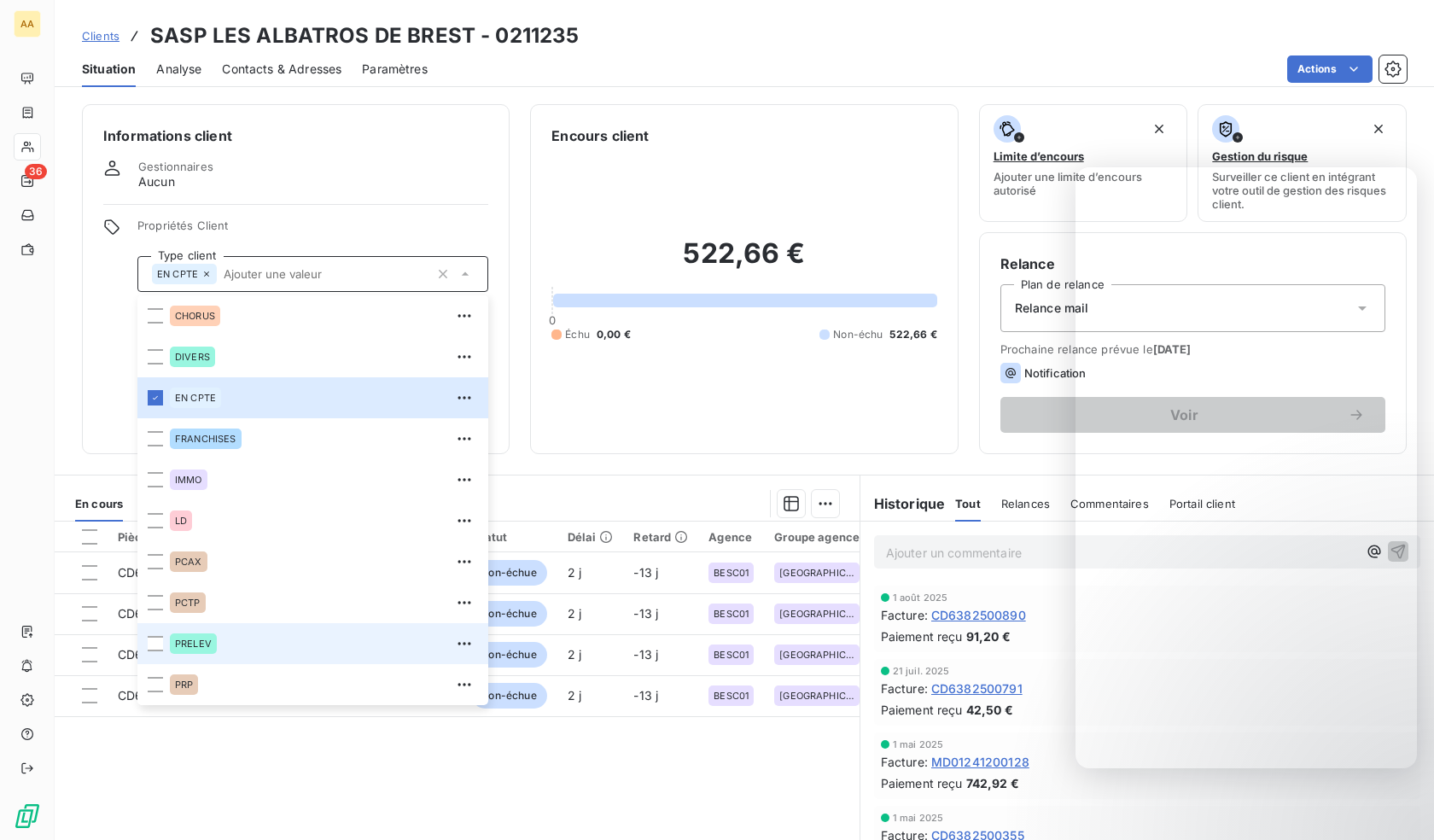
click at [212, 645] on div "PRELEV" at bounding box center [193, 644] width 47 height 21
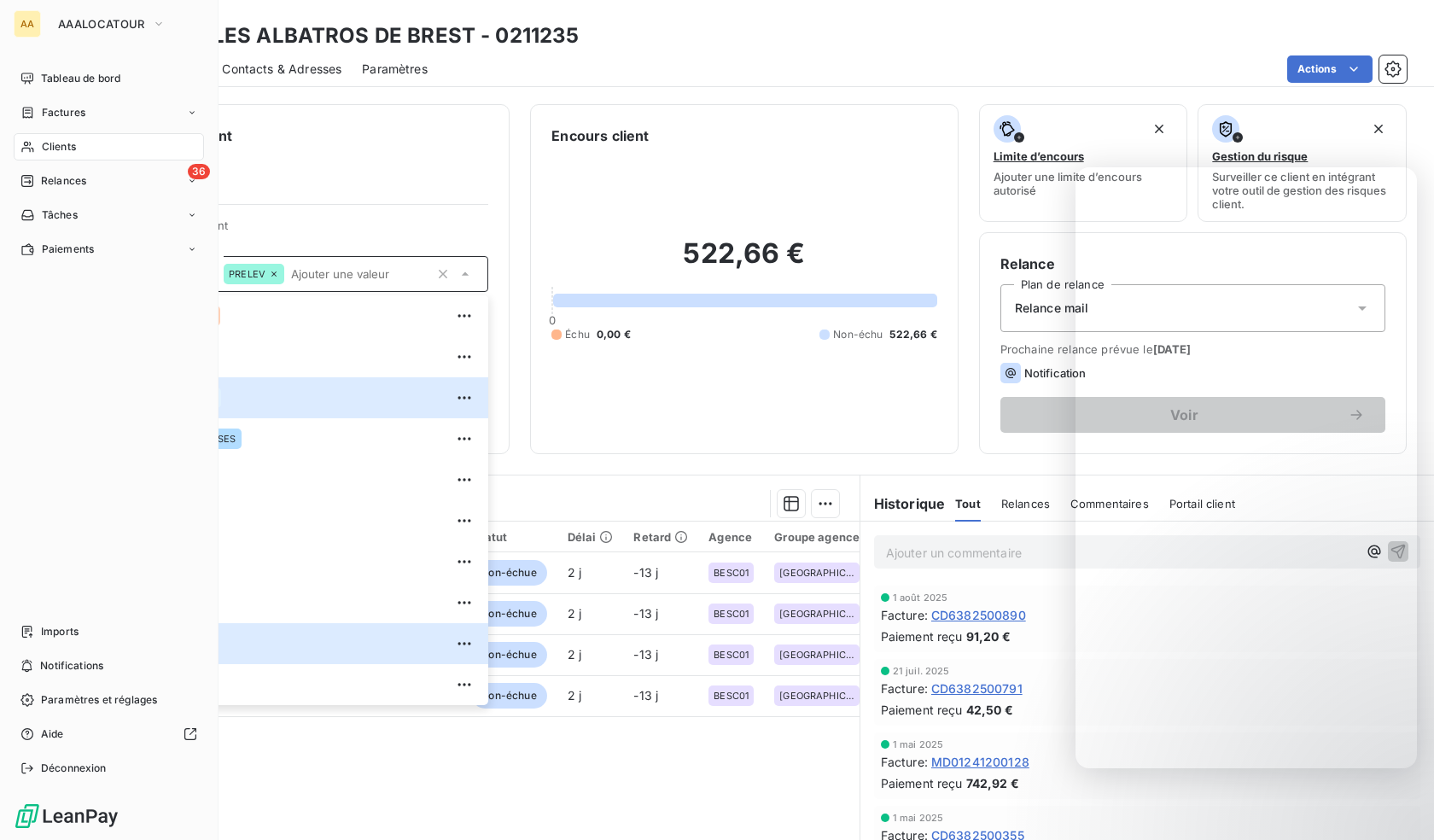
click at [92, 150] on div "Clients" at bounding box center [108, 146] width 190 height 27
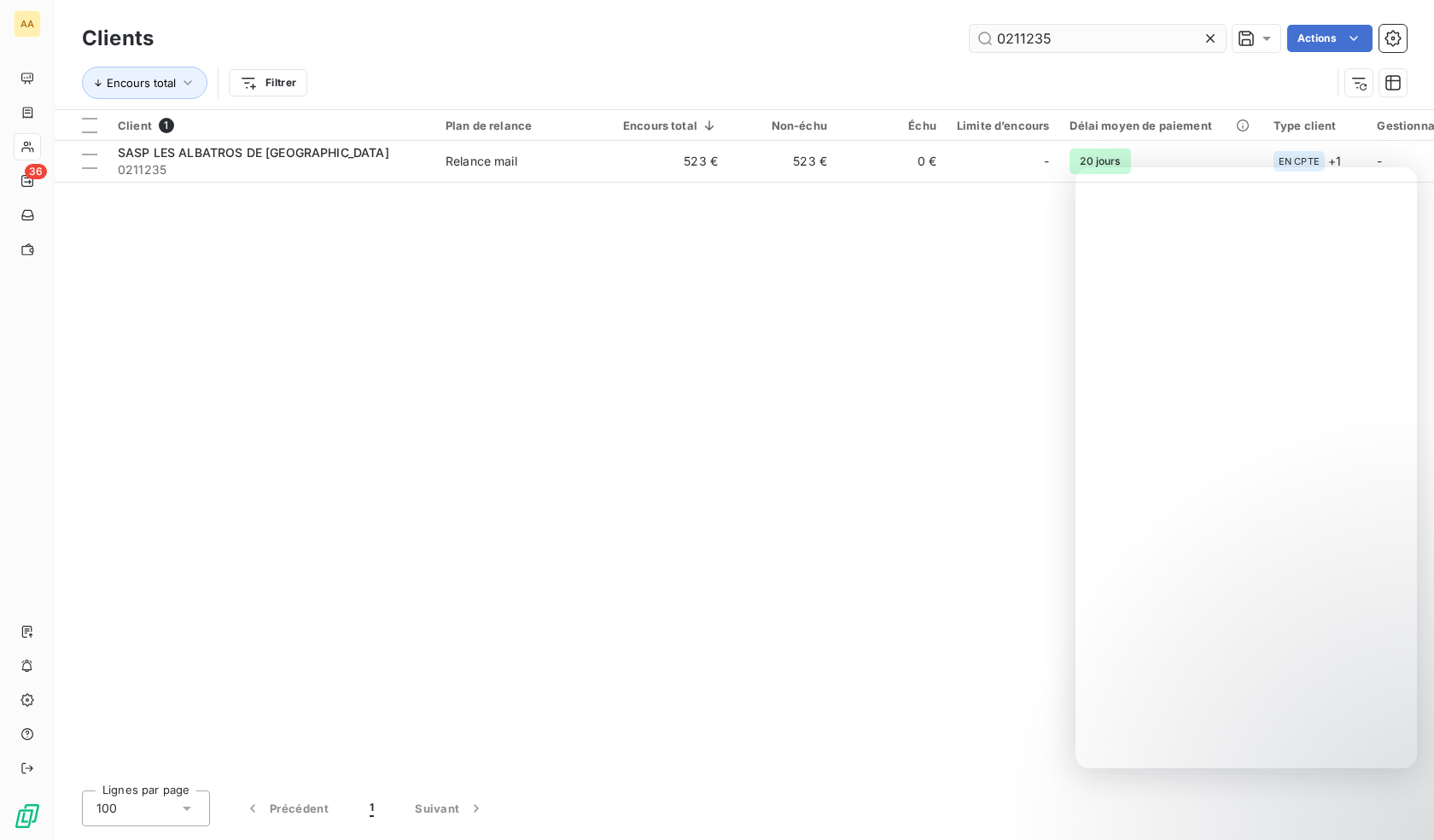
click at [1041, 39] on input "0211235" at bounding box center [1097, 38] width 256 height 27
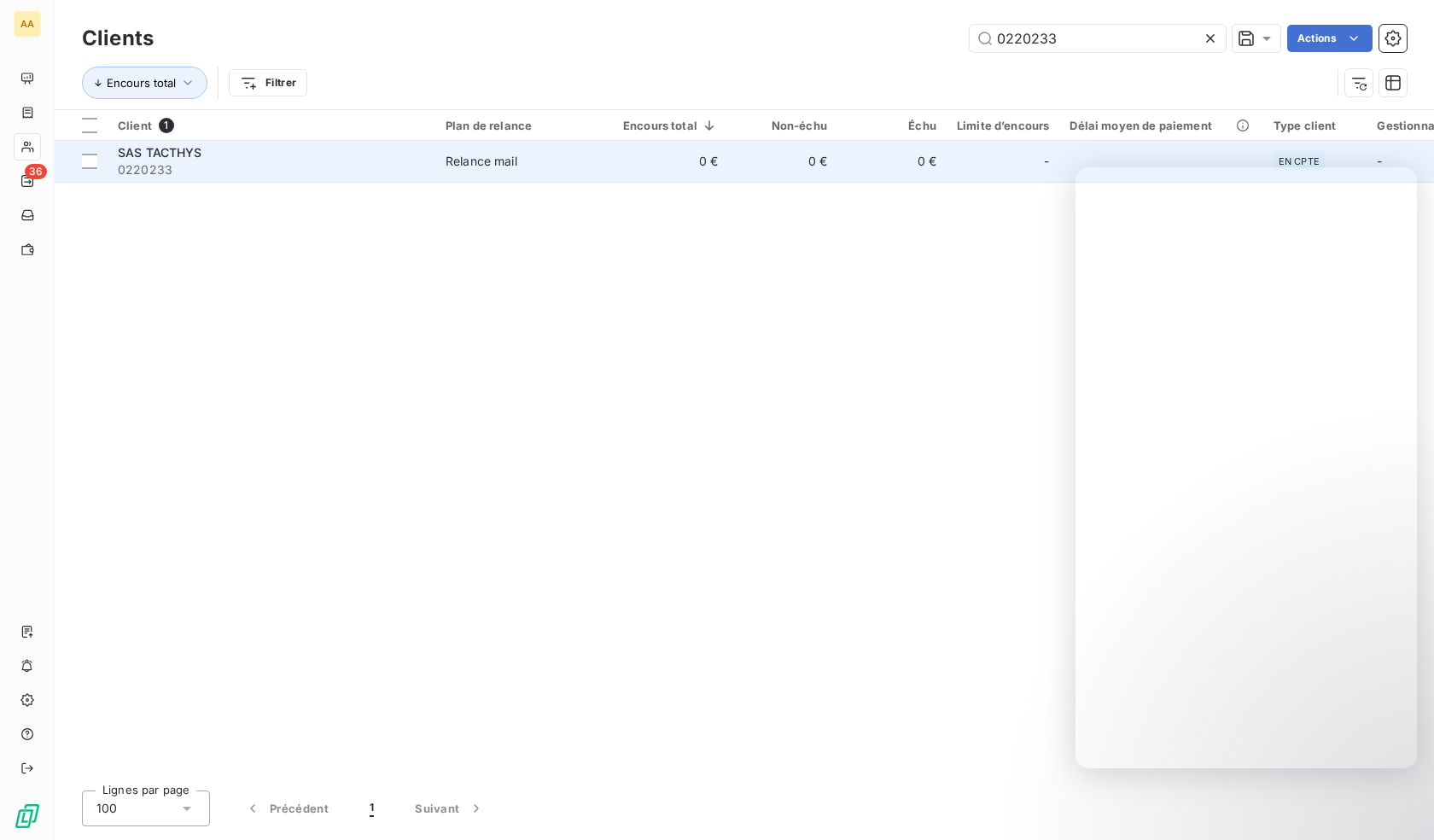
type input "0220233"
click at [667, 169] on td "0 €" at bounding box center [670, 160] width 115 height 41
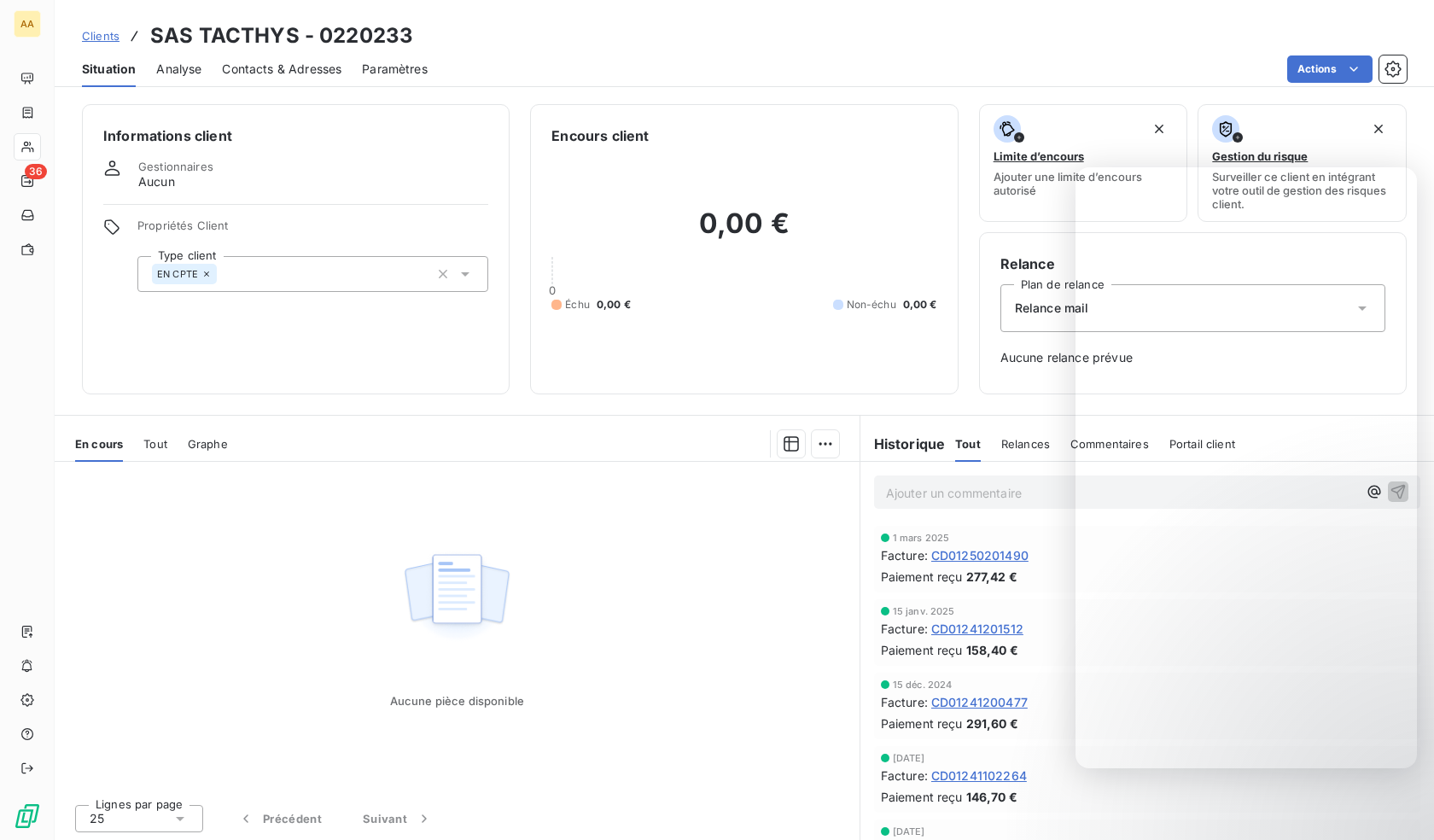
click at [319, 282] on div "EN CPTE" at bounding box center [313, 274] width 351 height 36
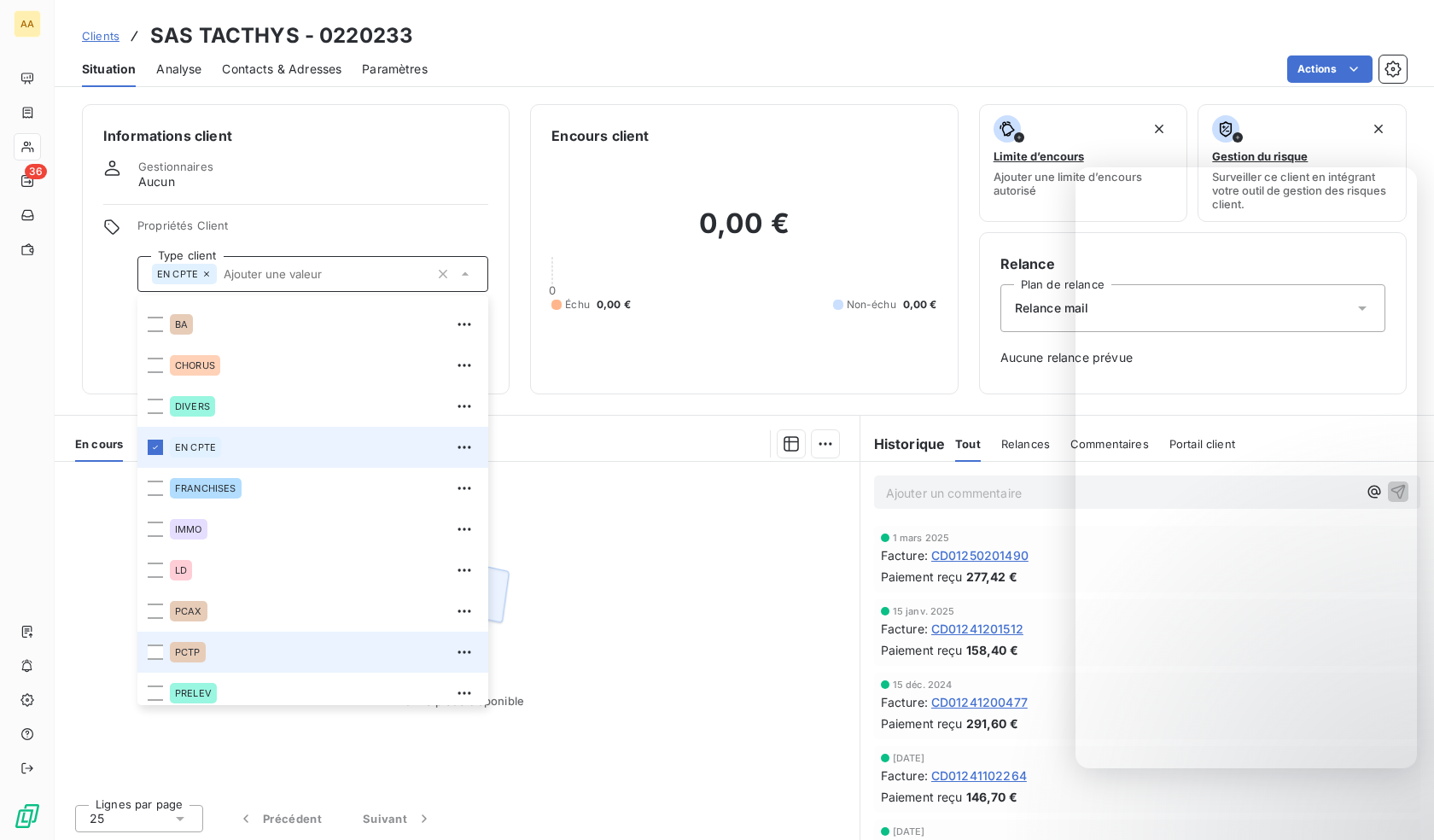
scroll to position [82, 0]
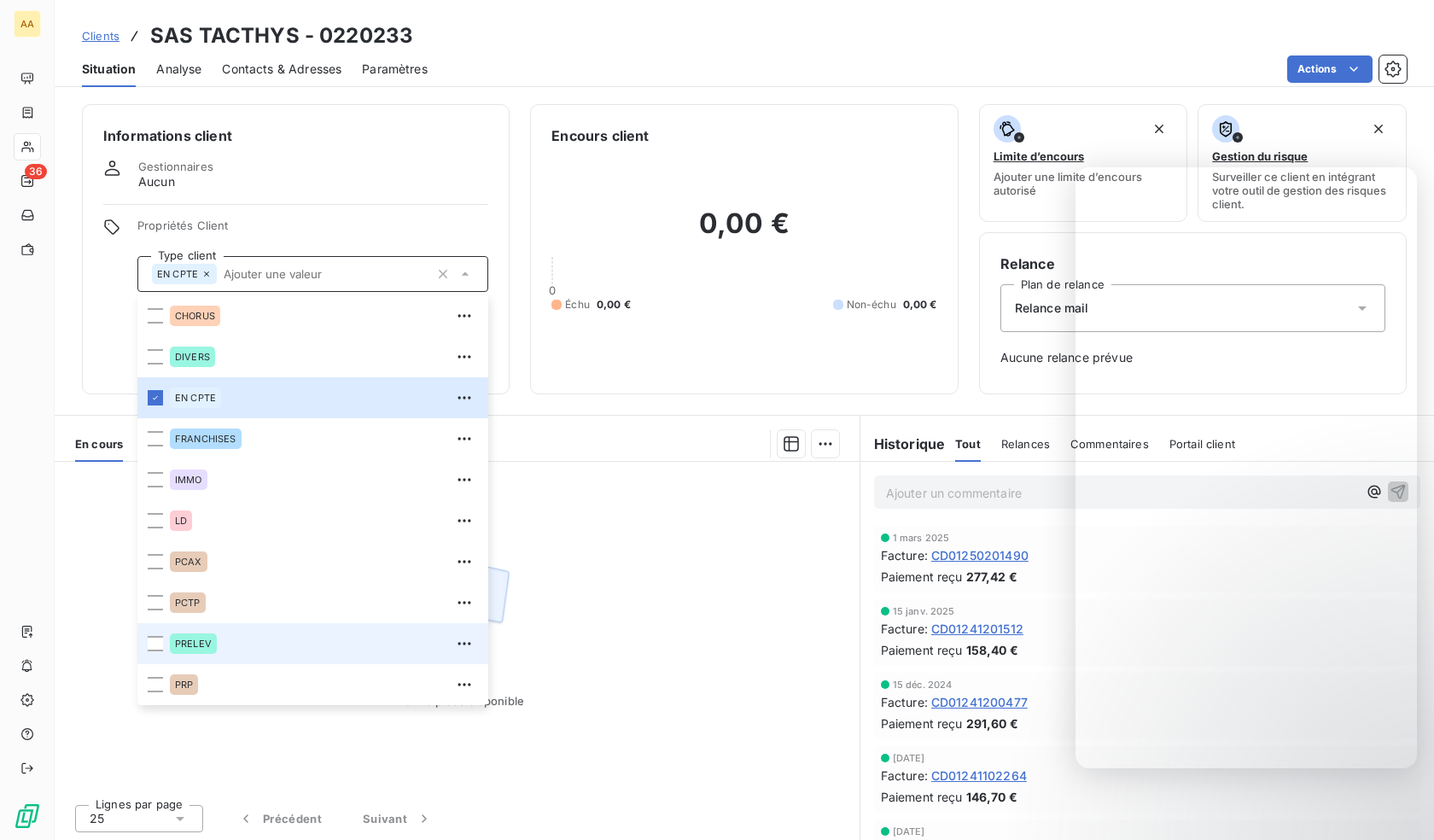
click at [204, 637] on div "PRELEV" at bounding box center [193, 644] width 47 height 21
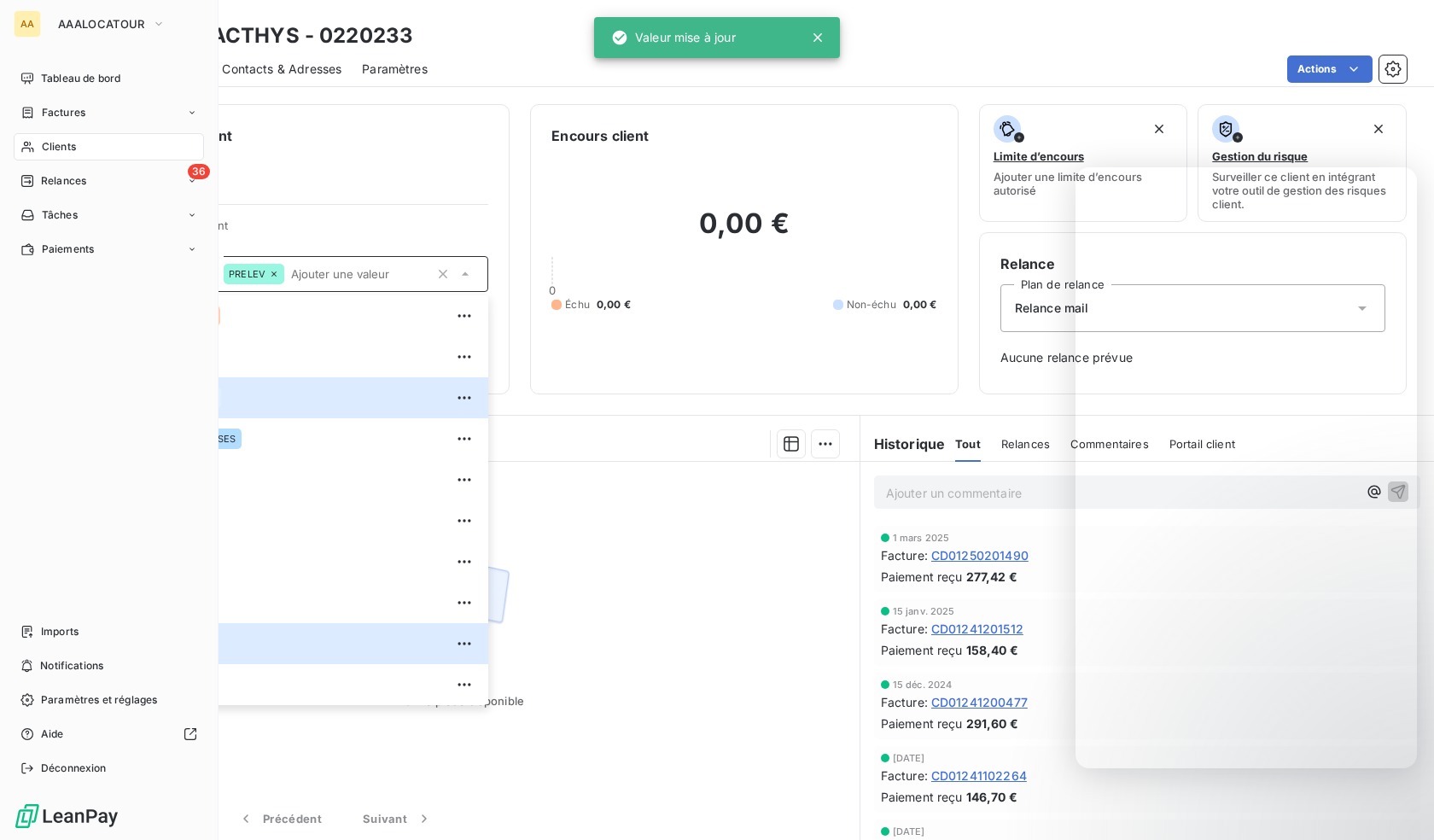
click at [27, 149] on icon at bounding box center [27, 147] width 12 height 11
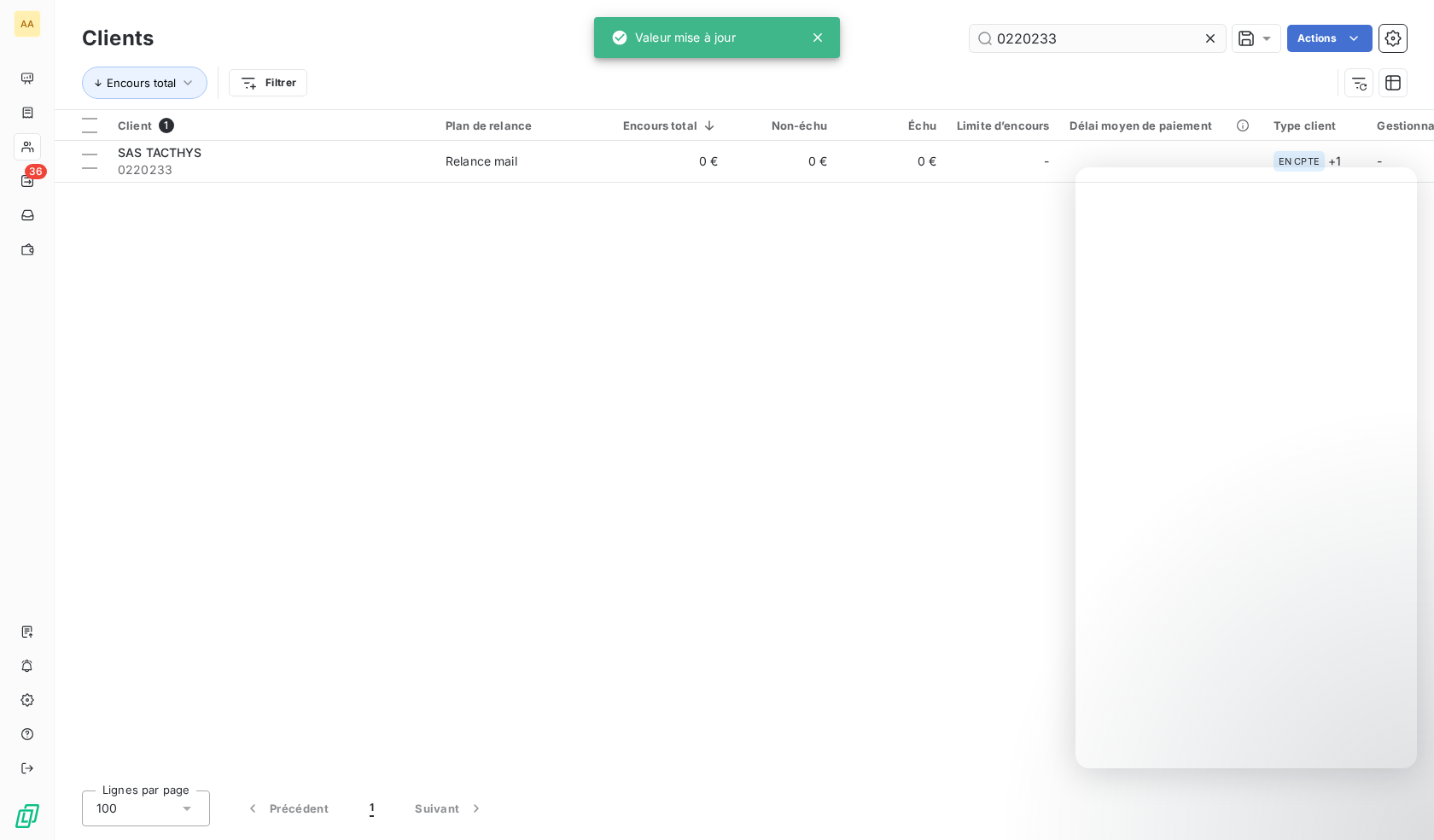
click at [1030, 39] on input "0220233" at bounding box center [1097, 38] width 256 height 27
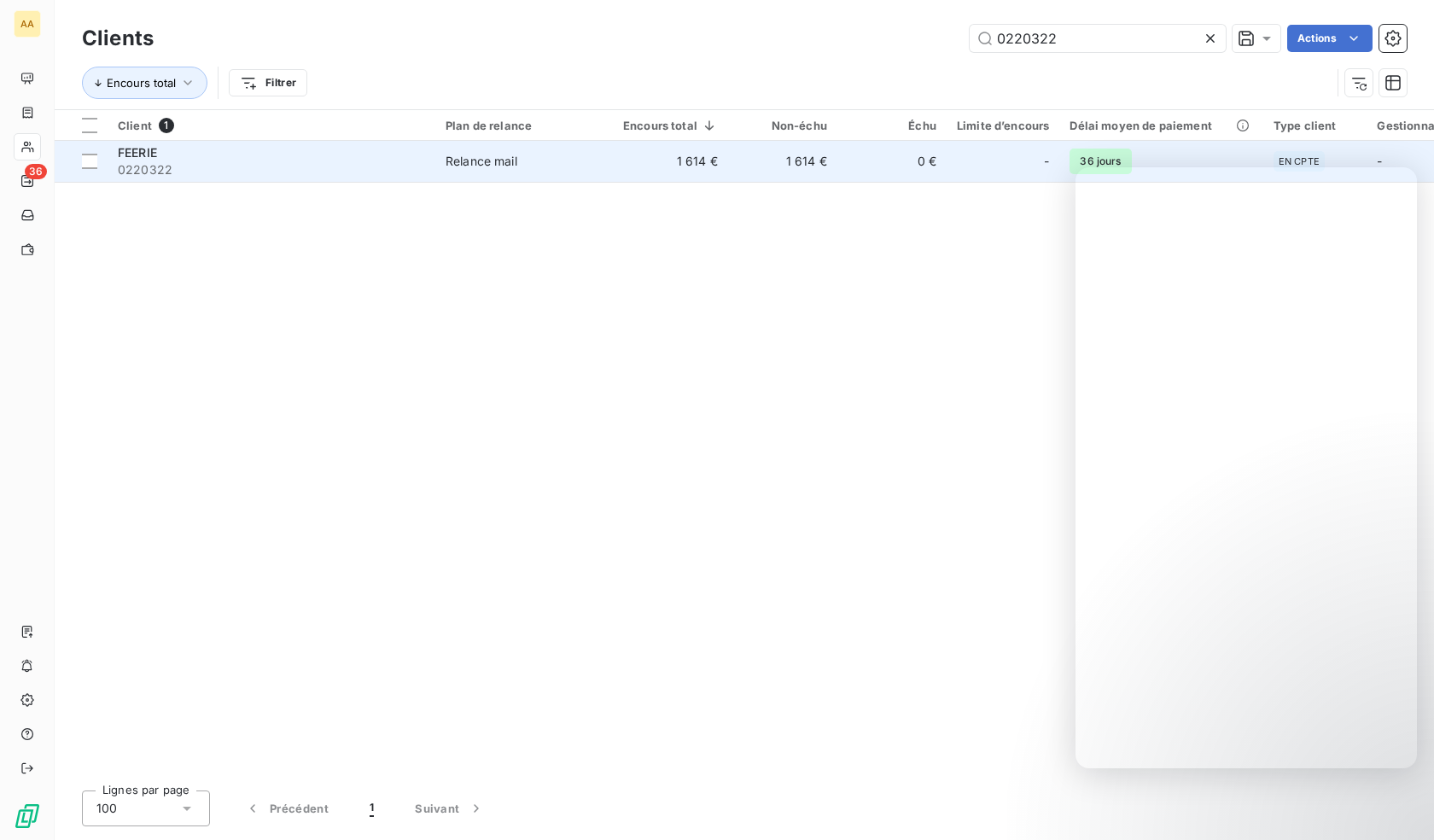
type input "0220322"
click at [467, 153] on div "Relance mail" at bounding box center [482, 161] width 72 height 17
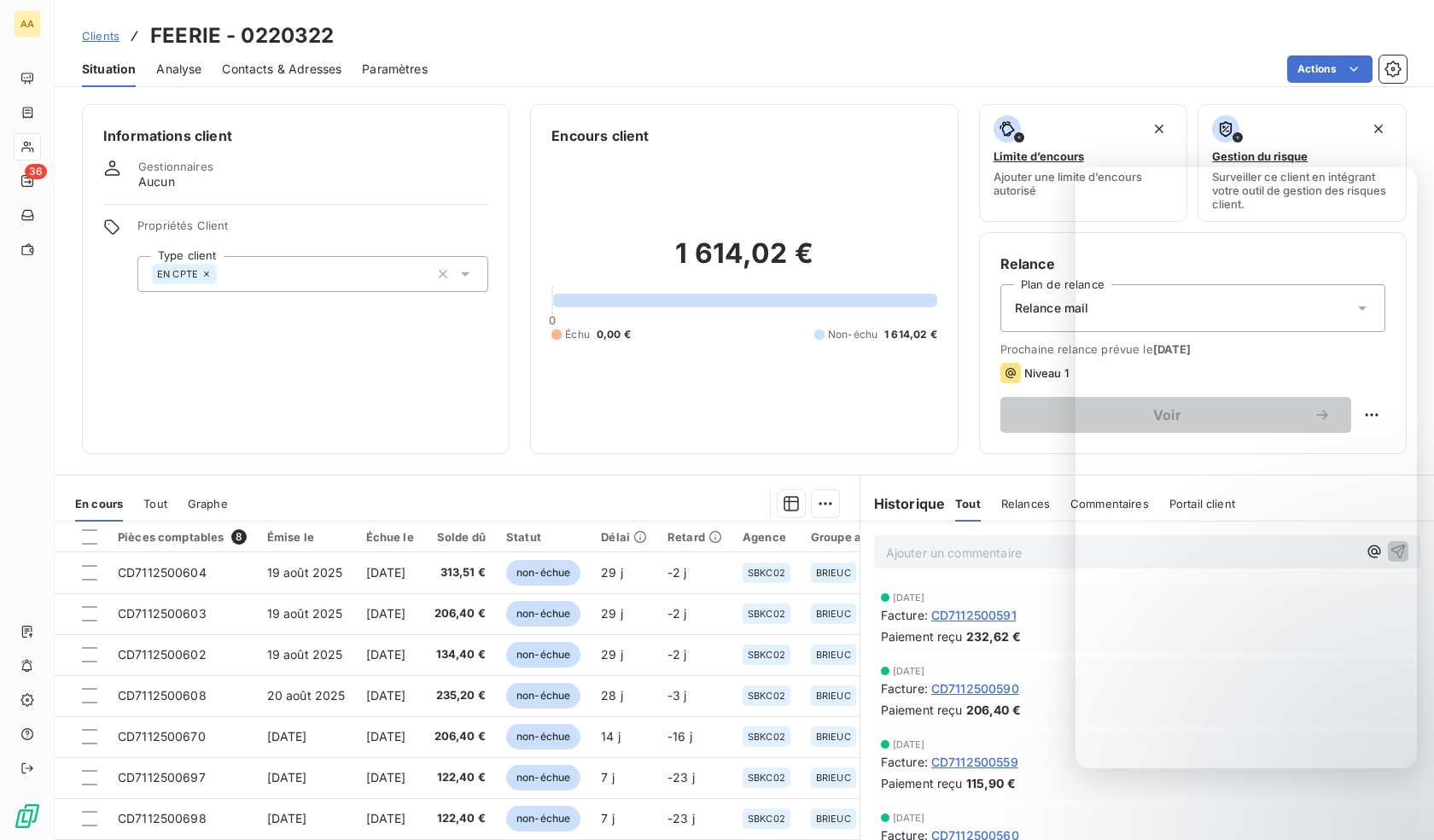
click at [263, 272] on div "EN CPTE" at bounding box center [313, 274] width 351 height 36
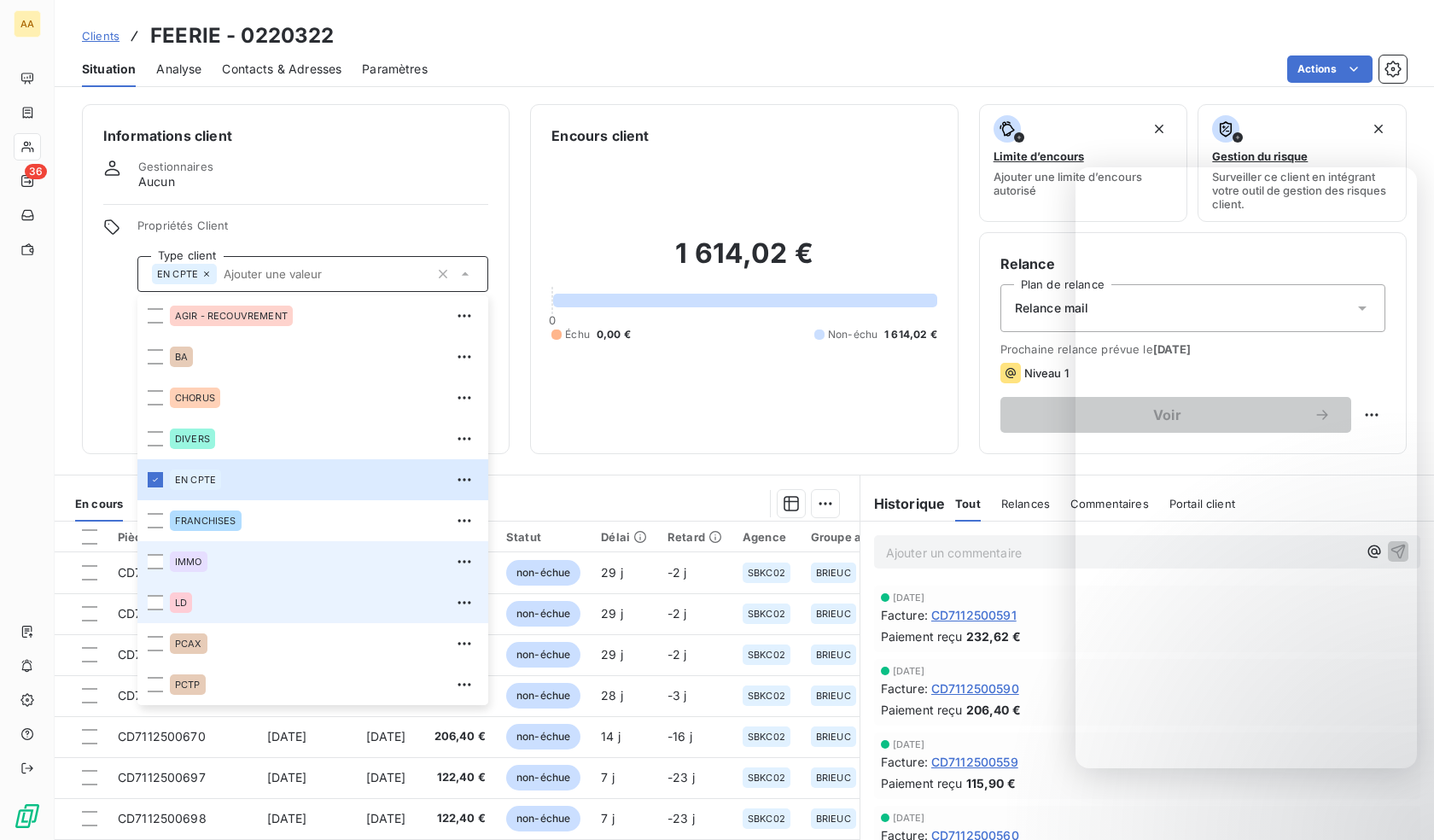
scroll to position [82, 0]
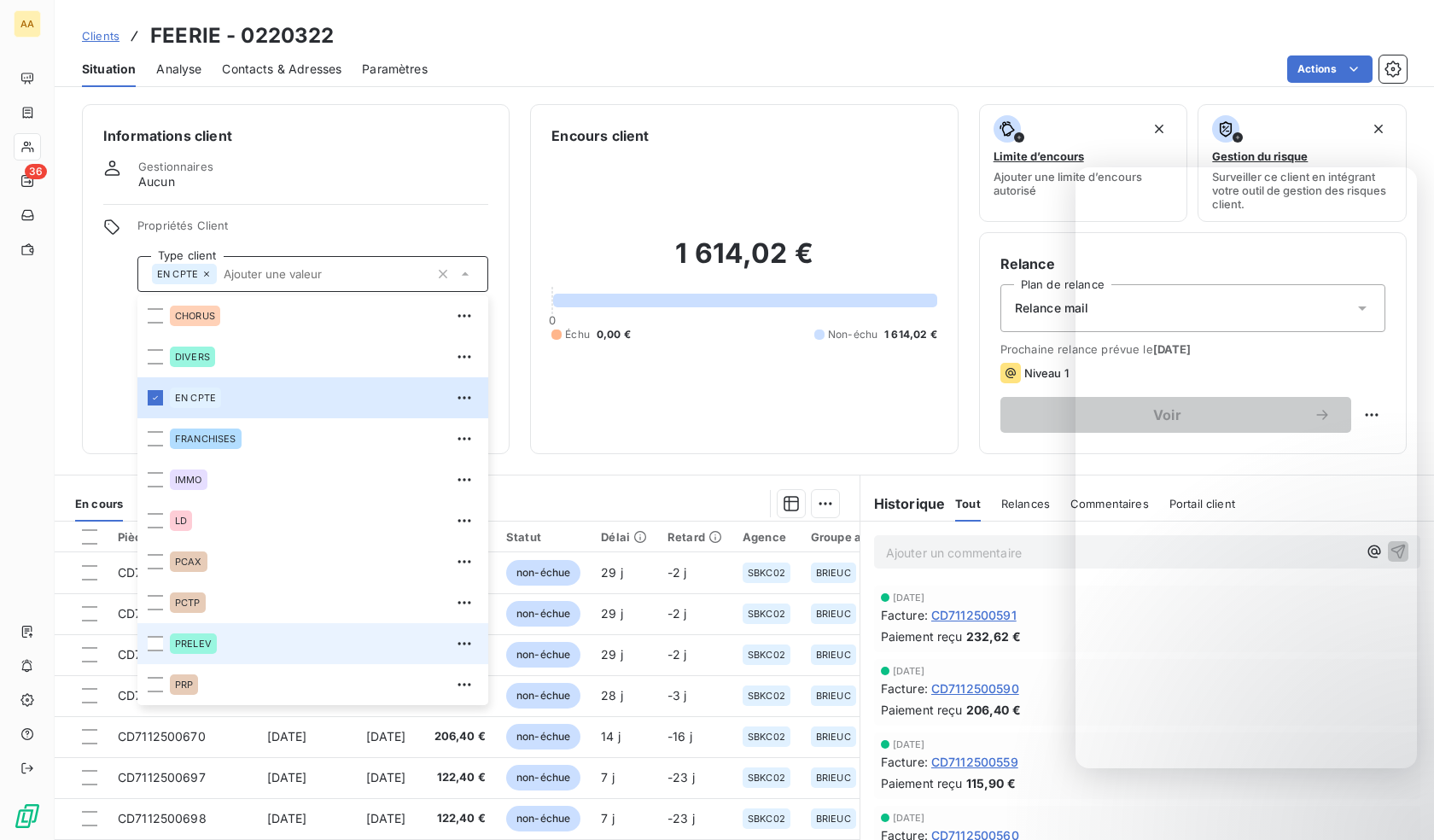
click at [203, 636] on div "PRELEV" at bounding box center [193, 644] width 47 height 21
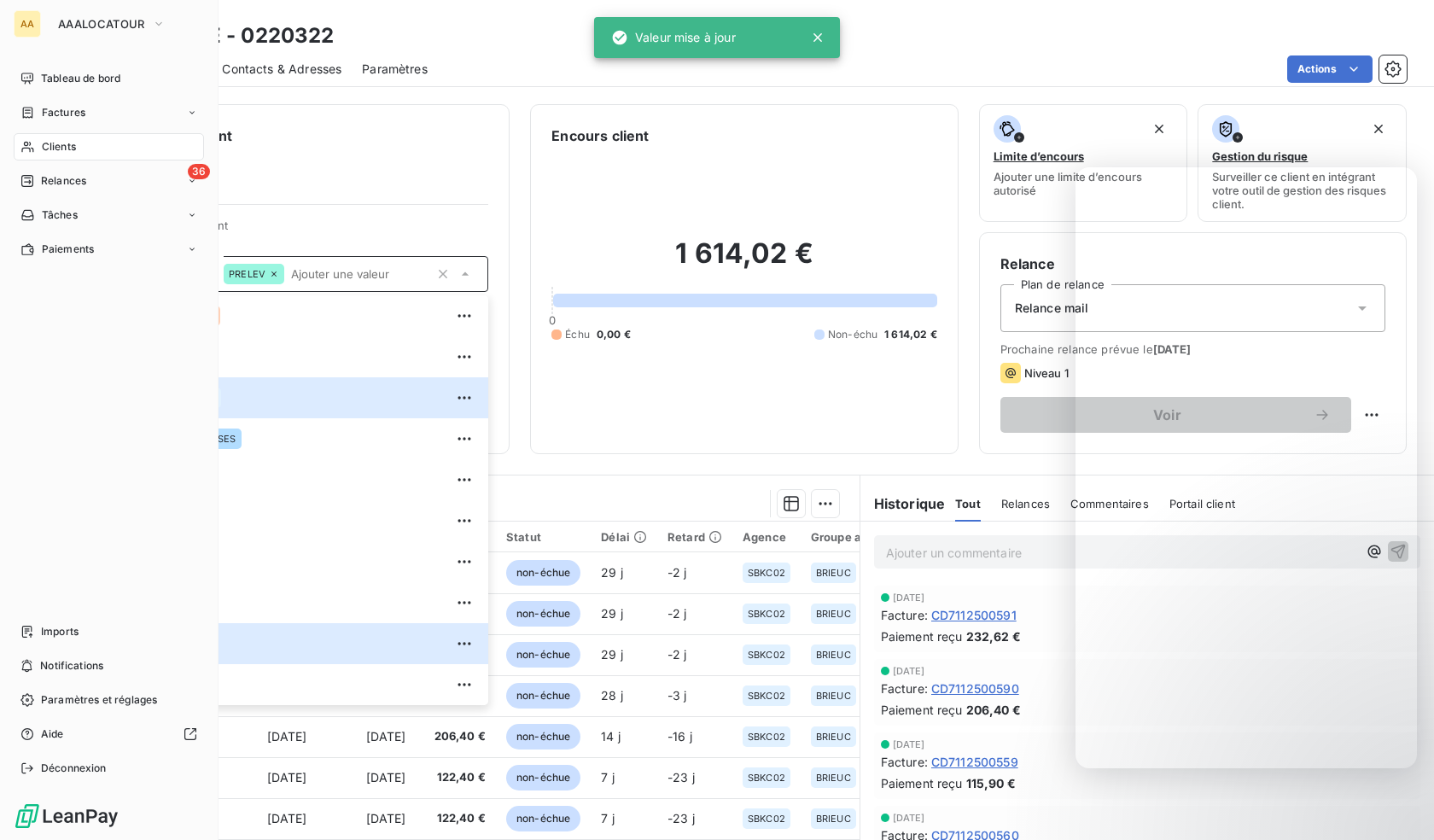
drag, startPoint x: 31, startPoint y: 155, endPoint x: 44, endPoint y: 153, distance: 13.2
click at [31, 155] on div "Clients" at bounding box center [108, 146] width 190 height 27
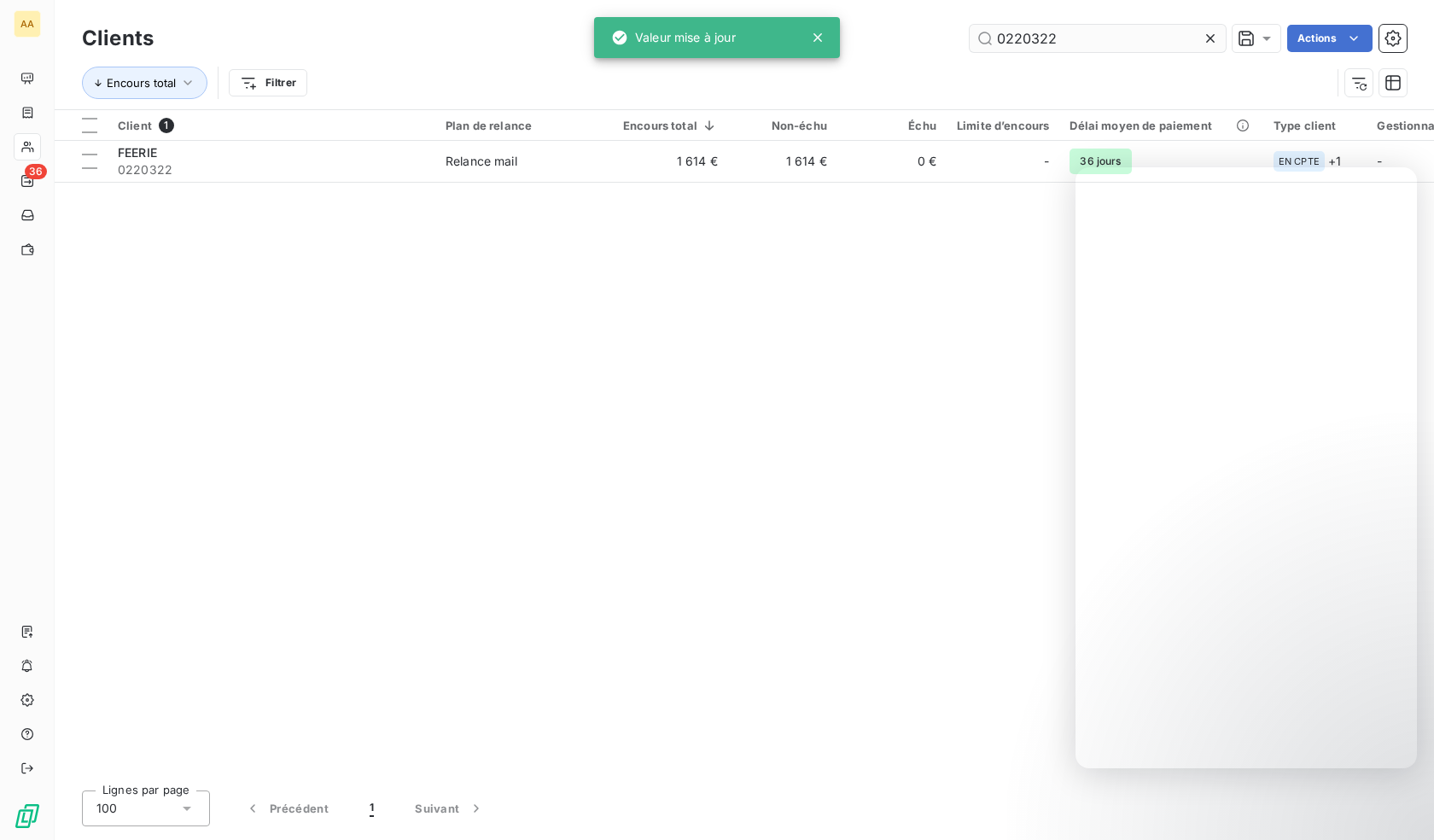
click at [1040, 32] on input "0220322" at bounding box center [1097, 38] width 256 height 27
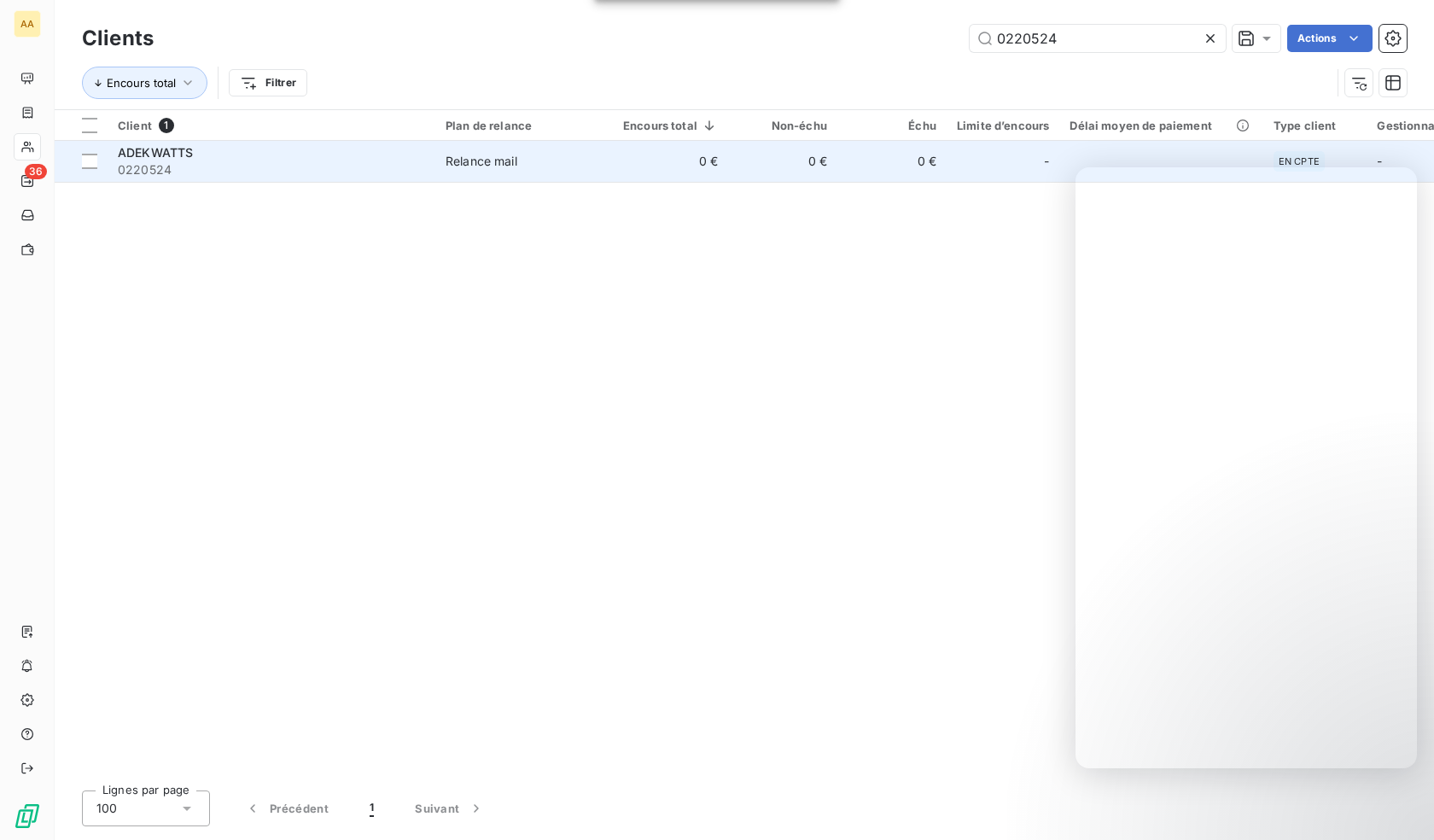
type input "0220524"
click at [460, 173] on td "Relance mail" at bounding box center [524, 160] width 177 height 41
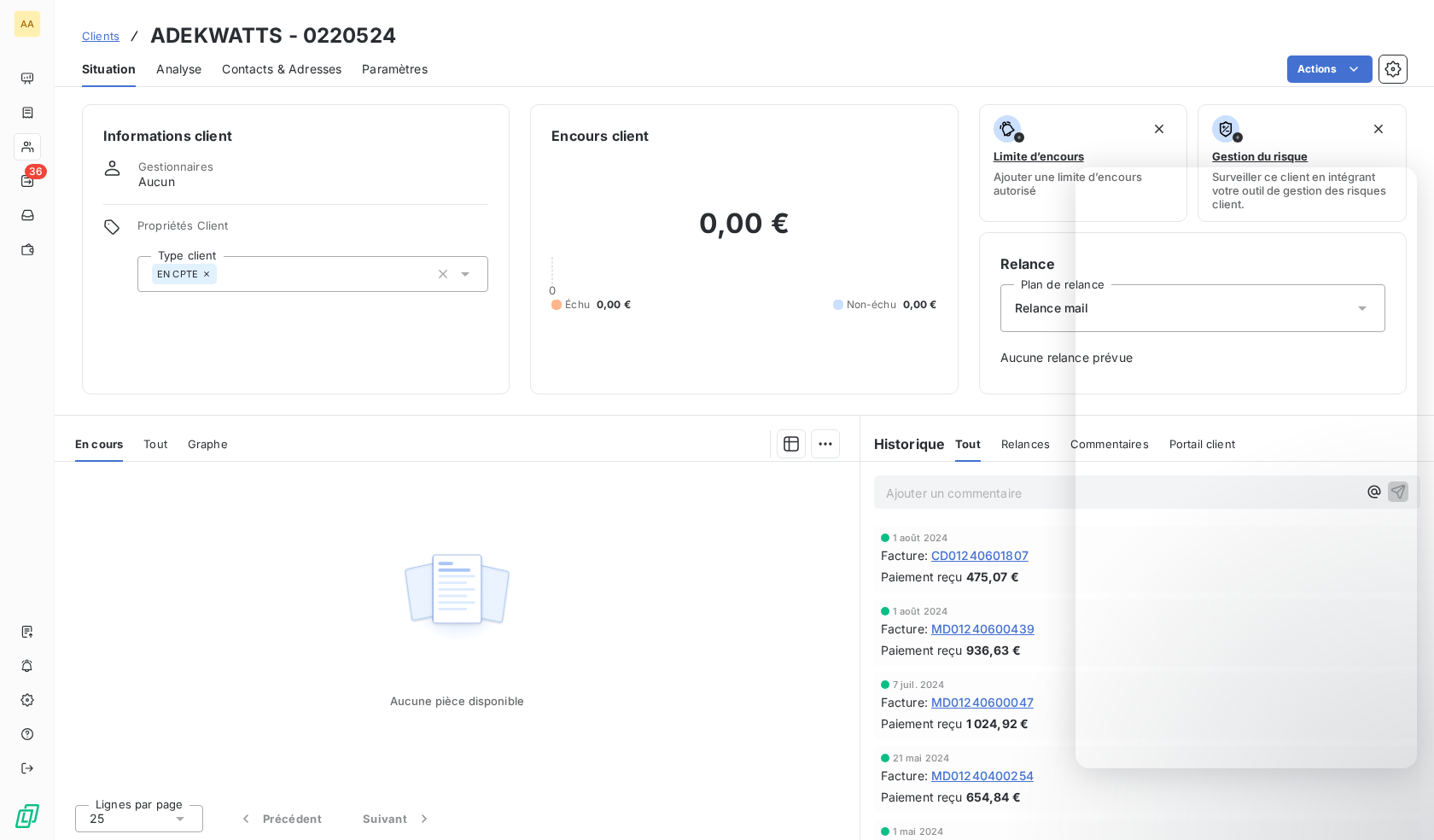
click at [286, 251] on div "Propriétés Client Type client EN CPTE" at bounding box center [313, 255] width 351 height 74
click at [291, 282] on div "EN CPTE" at bounding box center [313, 274] width 351 height 36
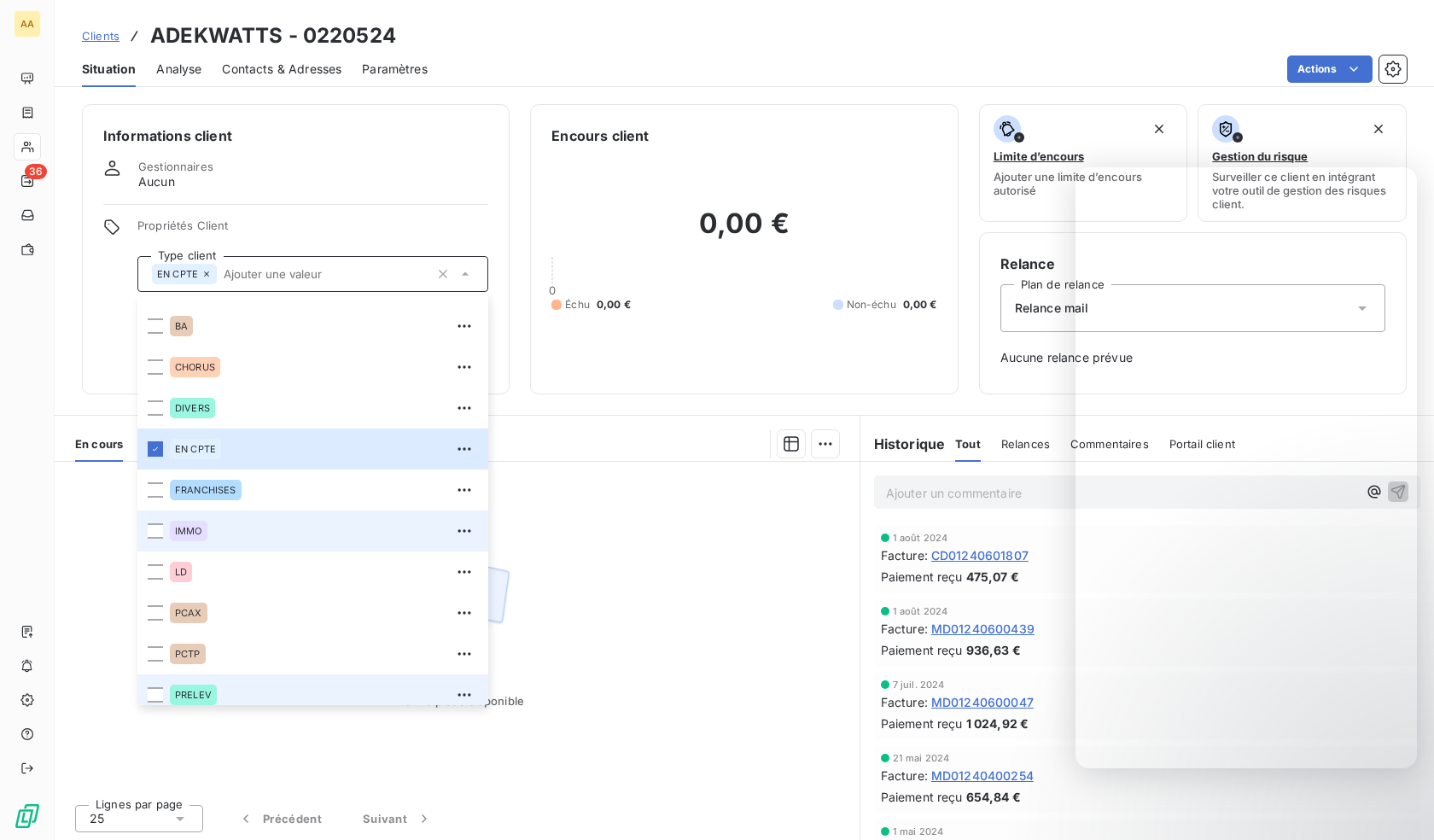
scroll to position [82, 0]
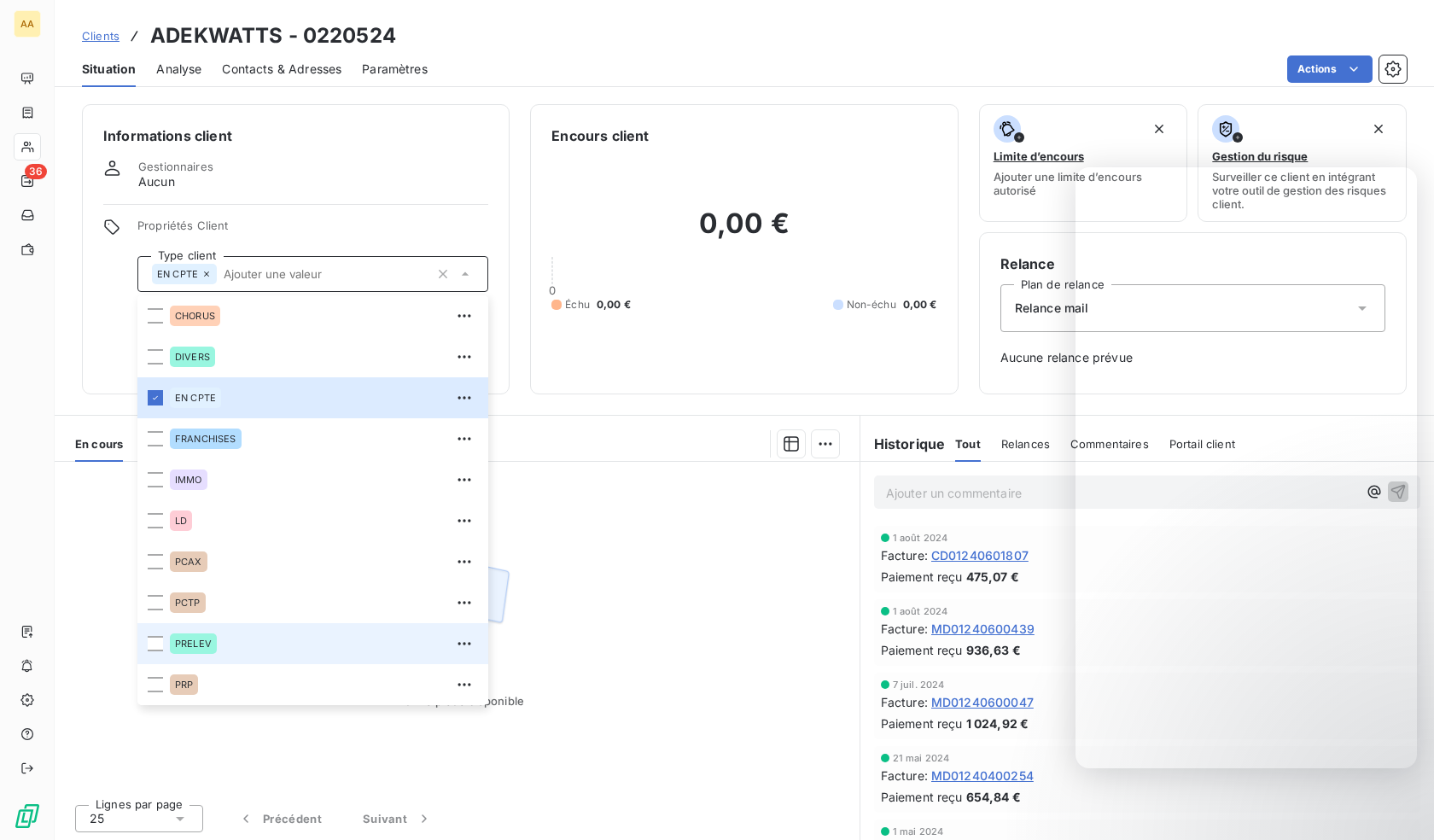
click at [190, 638] on span "PRELEV" at bounding box center [193, 643] width 37 height 10
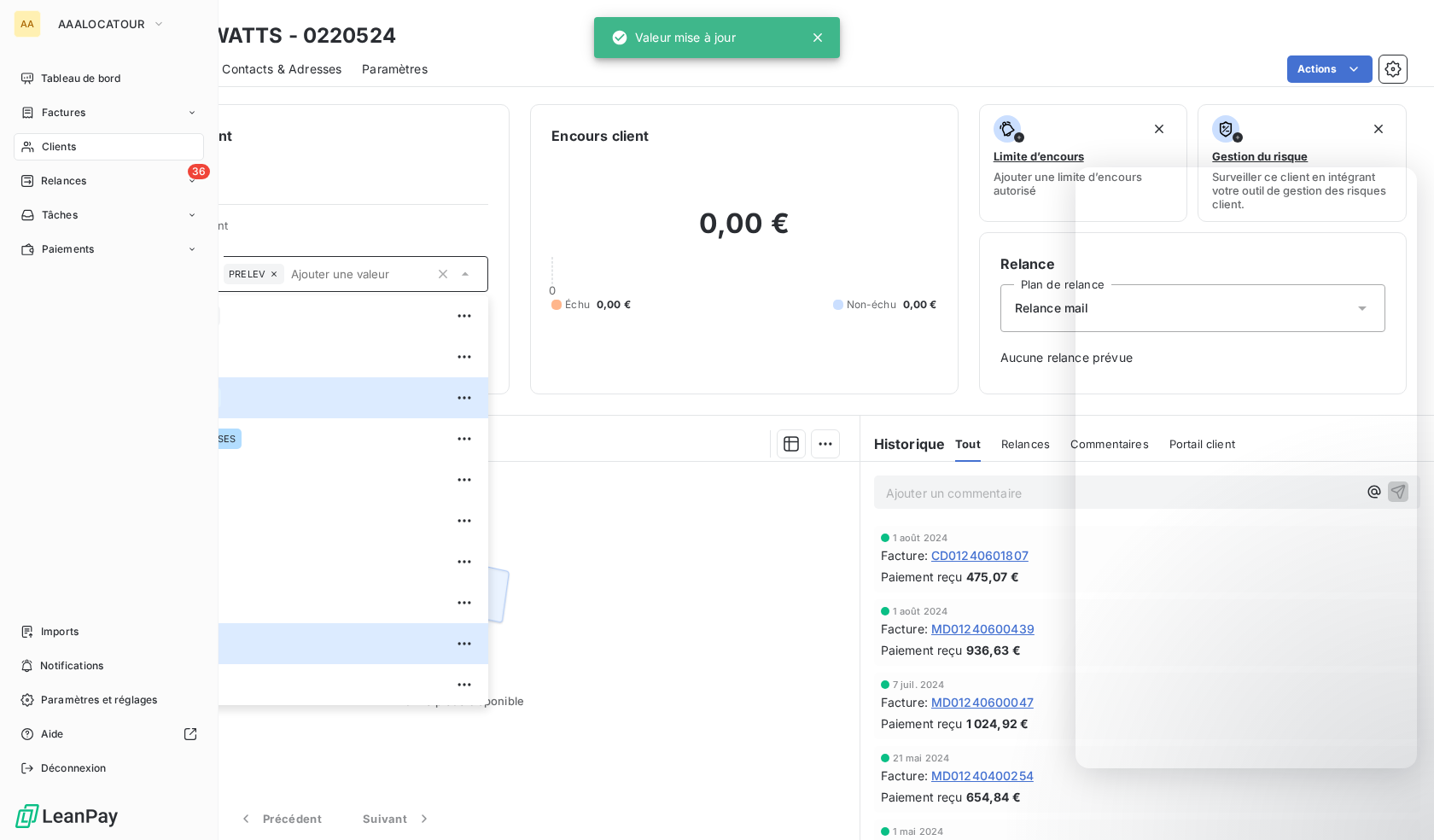
click at [29, 145] on icon at bounding box center [27, 146] width 14 height 13
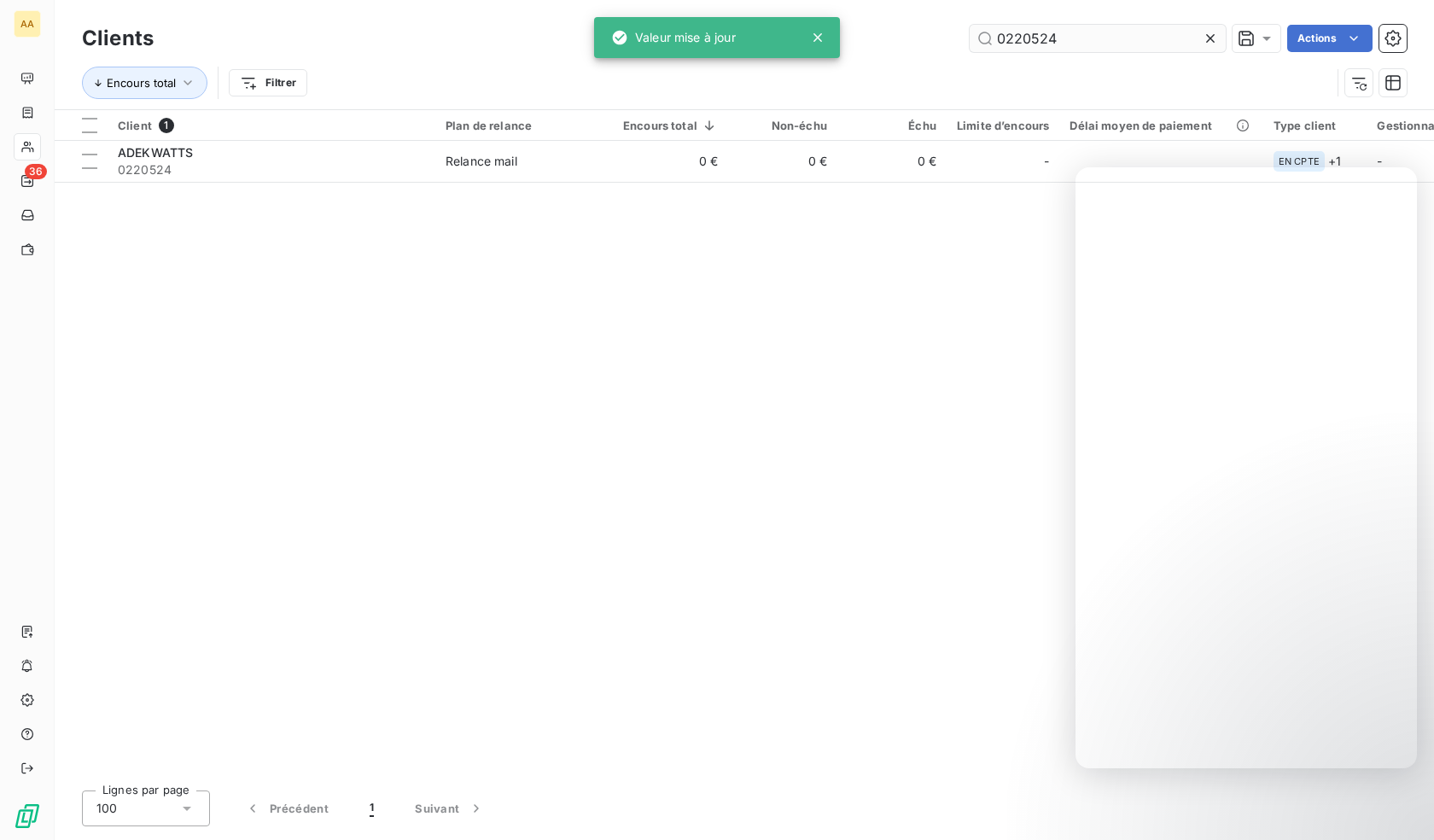
click at [1108, 32] on input "0220524" at bounding box center [1097, 38] width 256 height 27
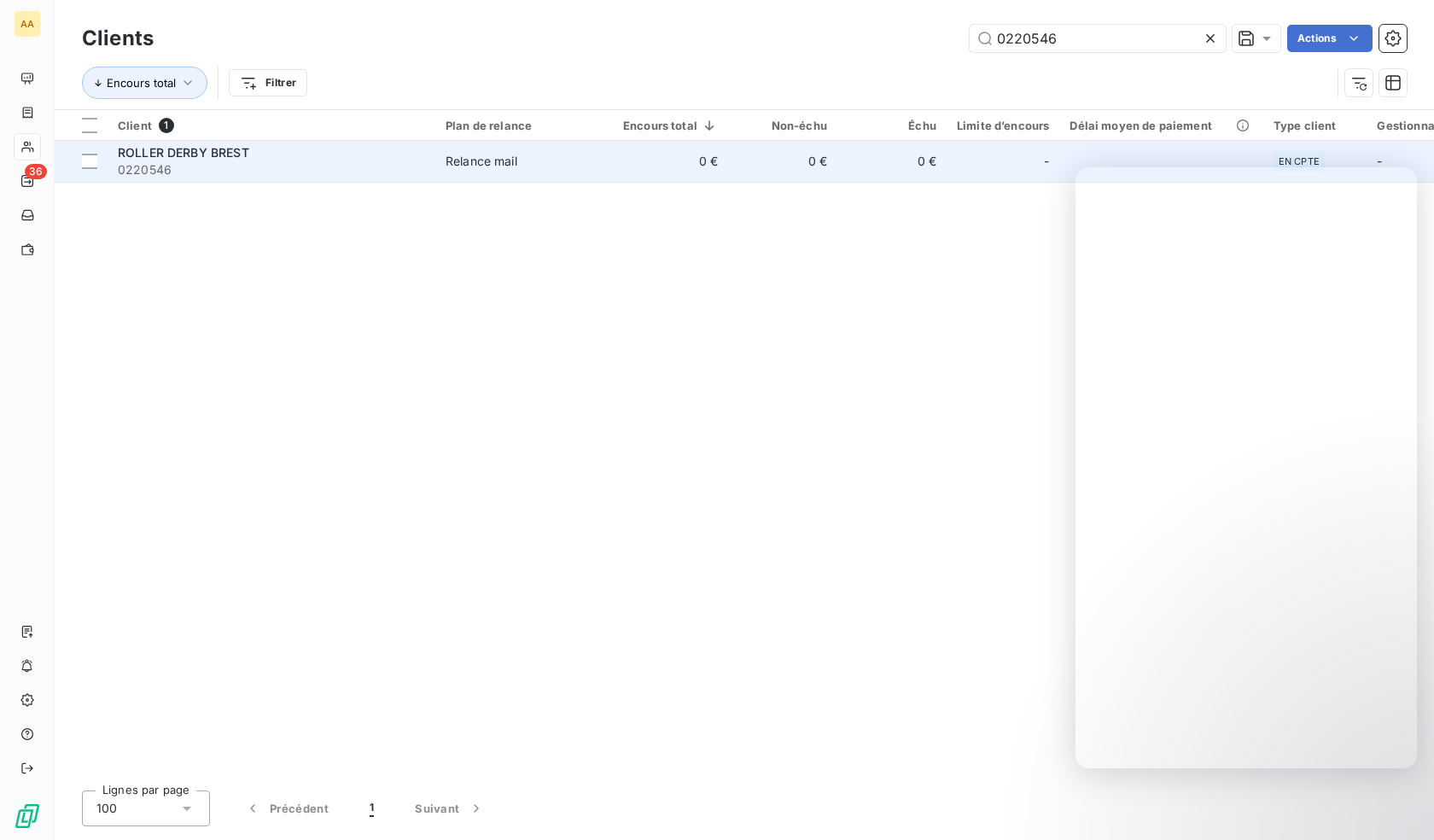
type input "0220546"
click at [223, 167] on span "0220546" at bounding box center [272, 170] width 307 height 17
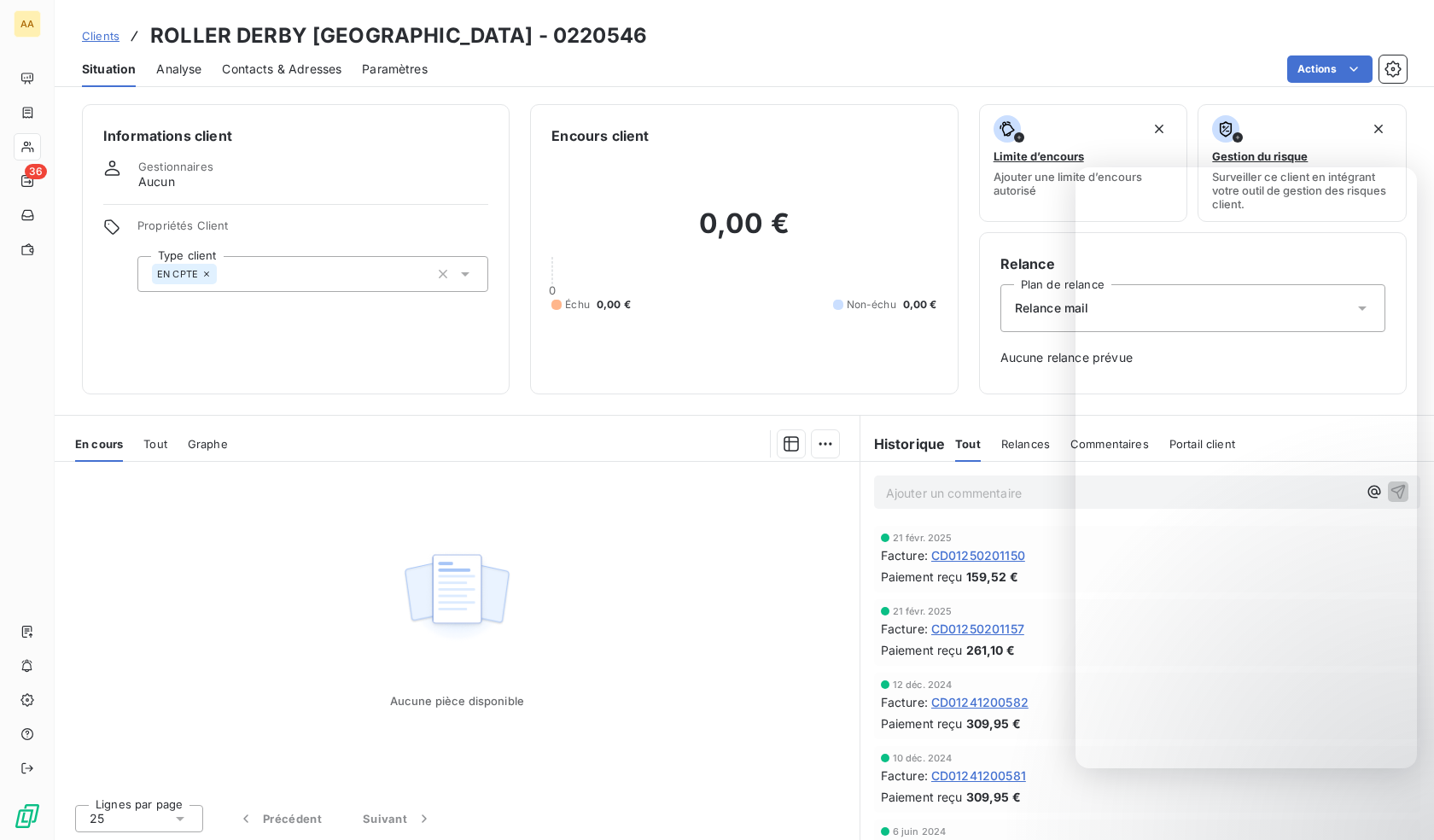
click at [291, 281] on div "EN CPTE" at bounding box center [313, 274] width 351 height 36
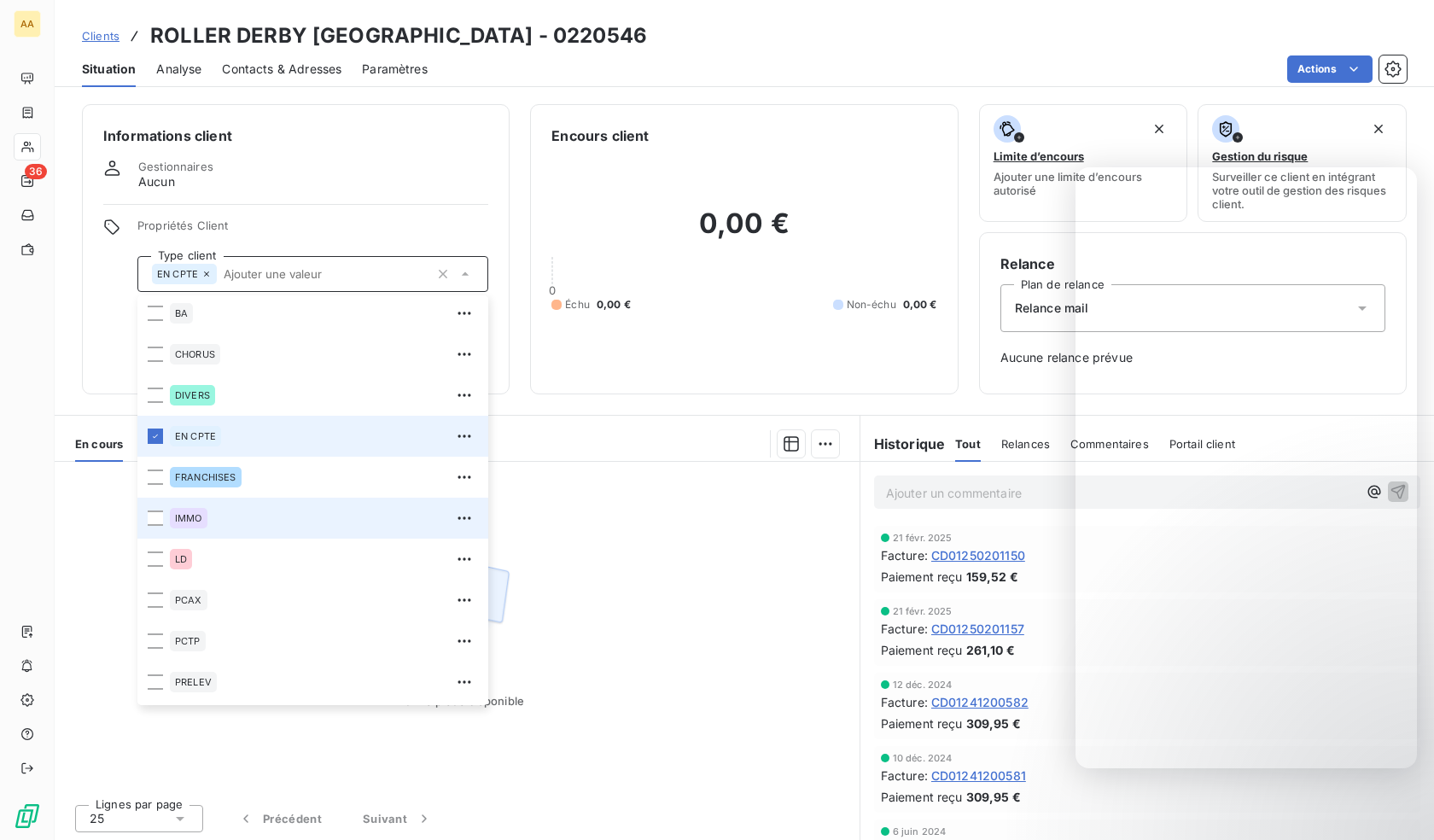
scroll to position [82, 0]
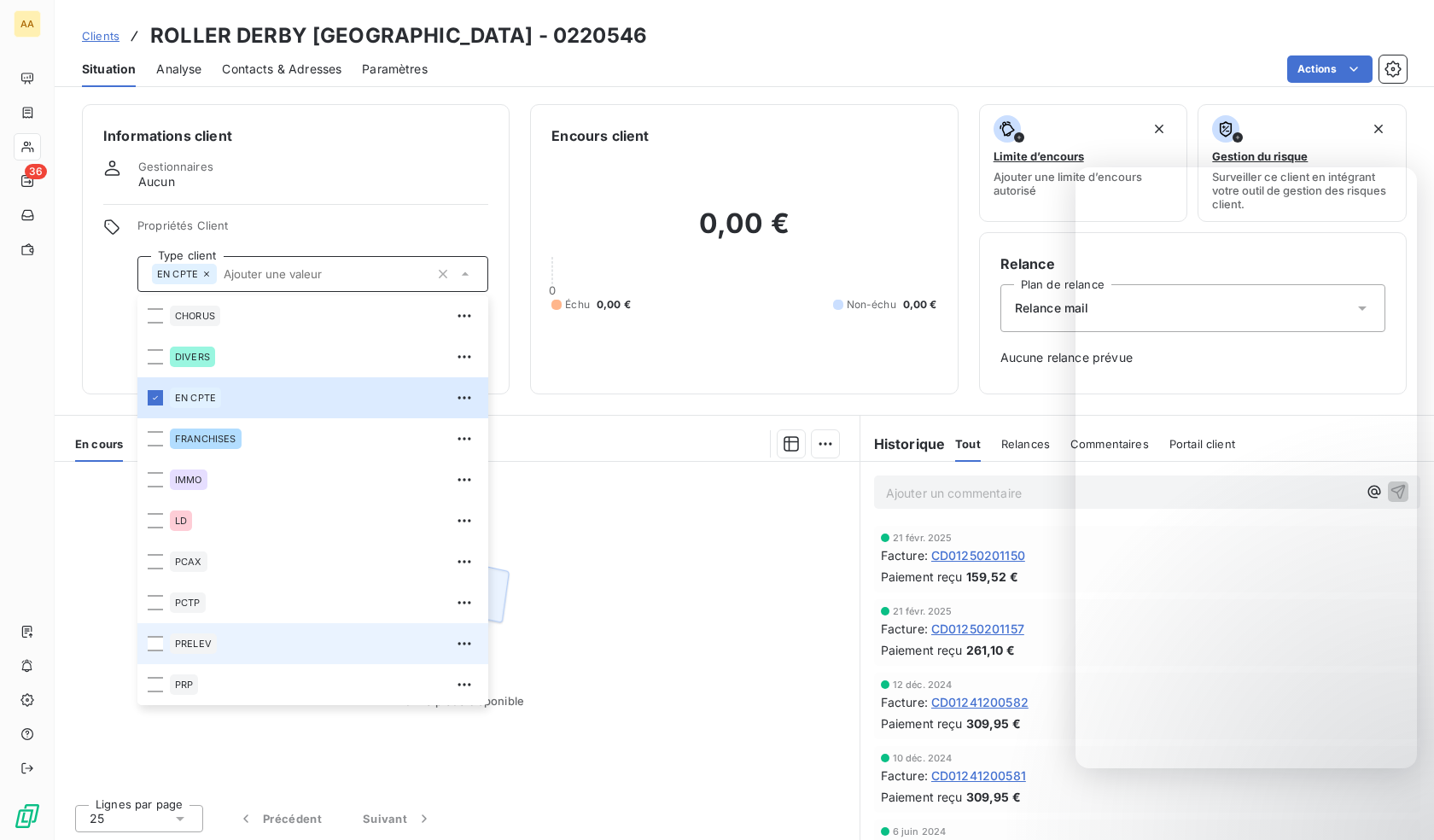
click at [210, 641] on span "PRELEV" at bounding box center [193, 643] width 37 height 10
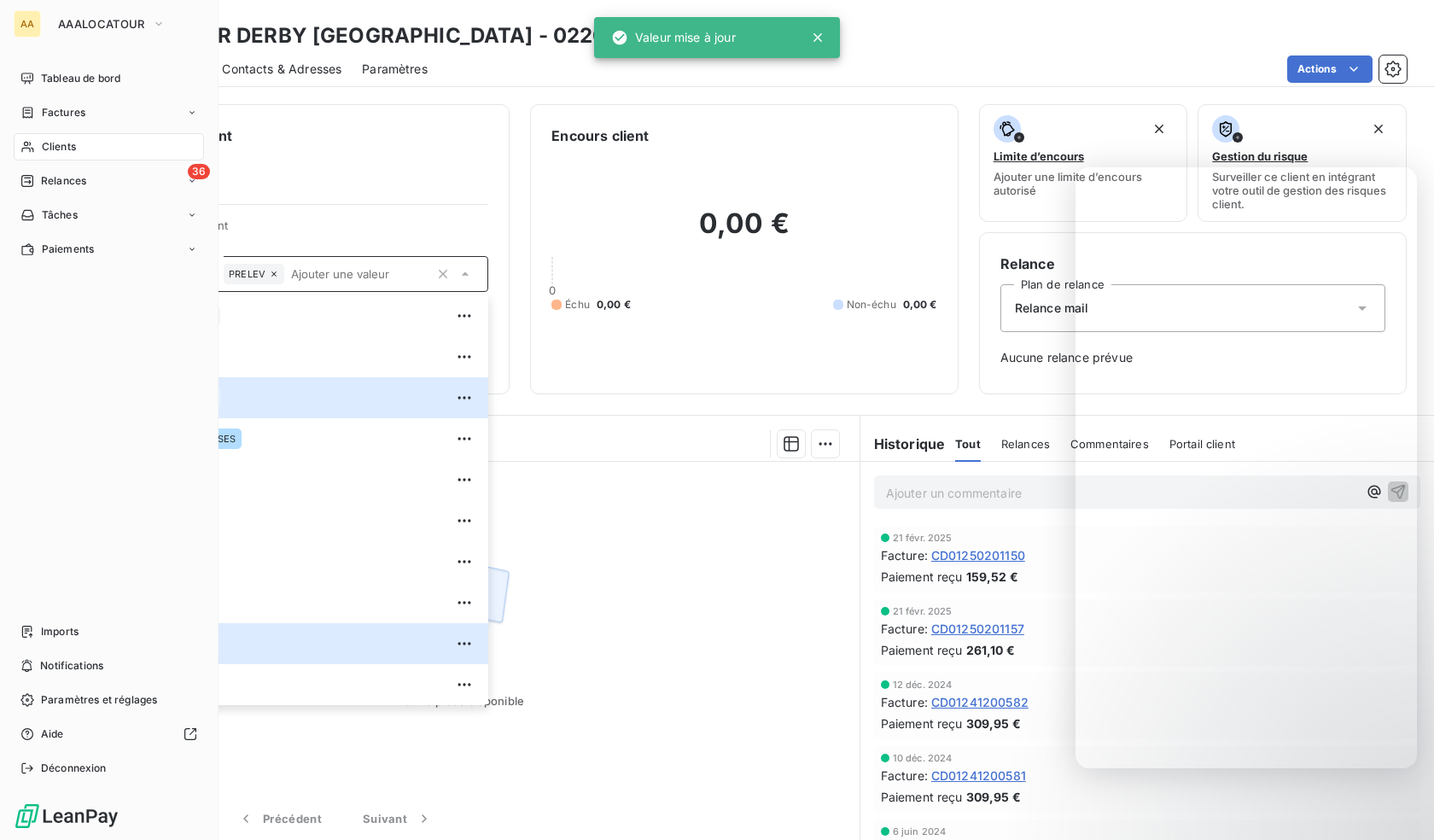
drag, startPoint x: 31, startPoint y: 141, endPoint x: 68, endPoint y: 148, distance: 37.7
click at [31, 140] on icon at bounding box center [27, 146] width 14 height 13
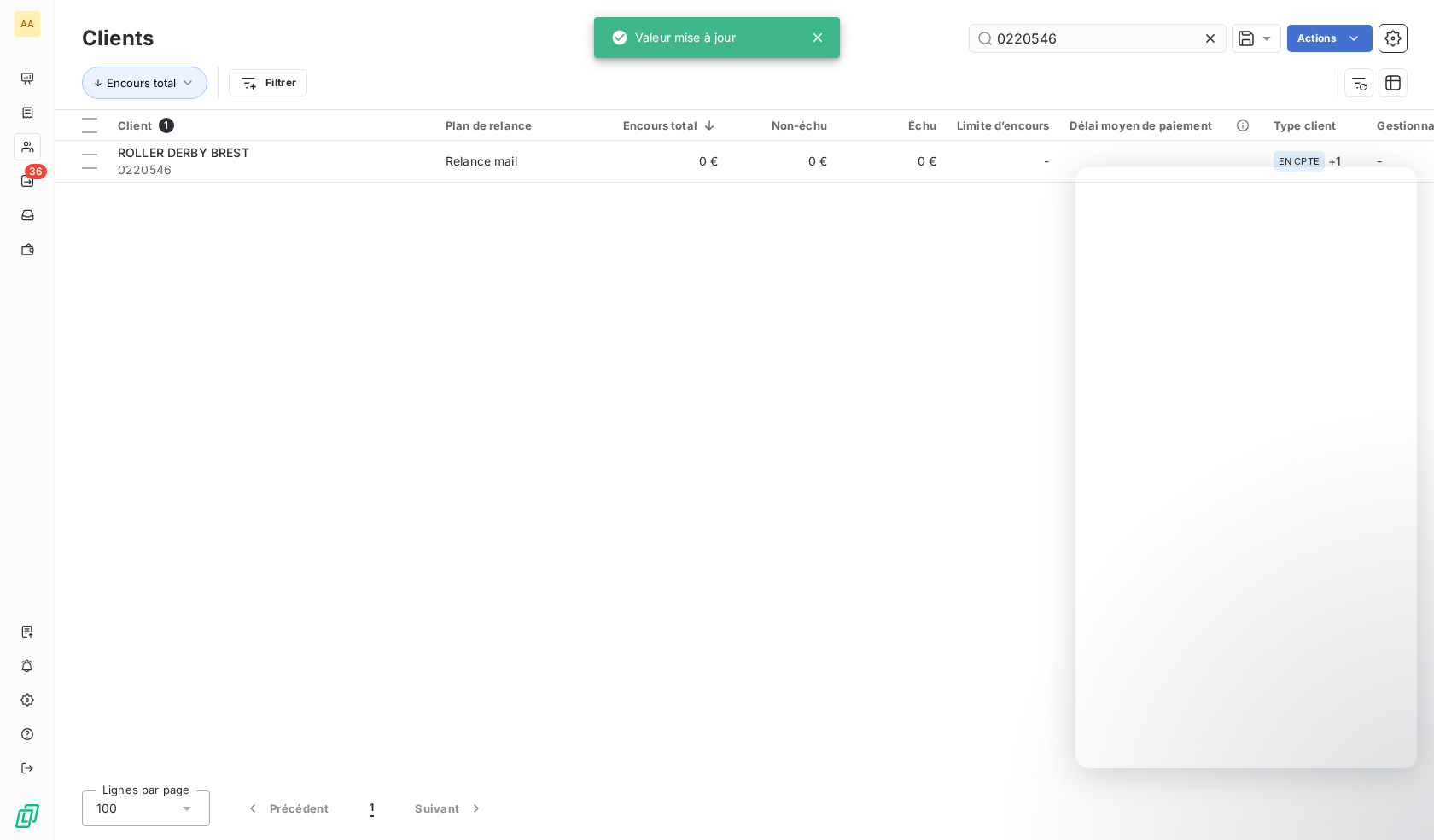
click at [1084, 33] on input "0220546" at bounding box center [1097, 38] width 256 height 27
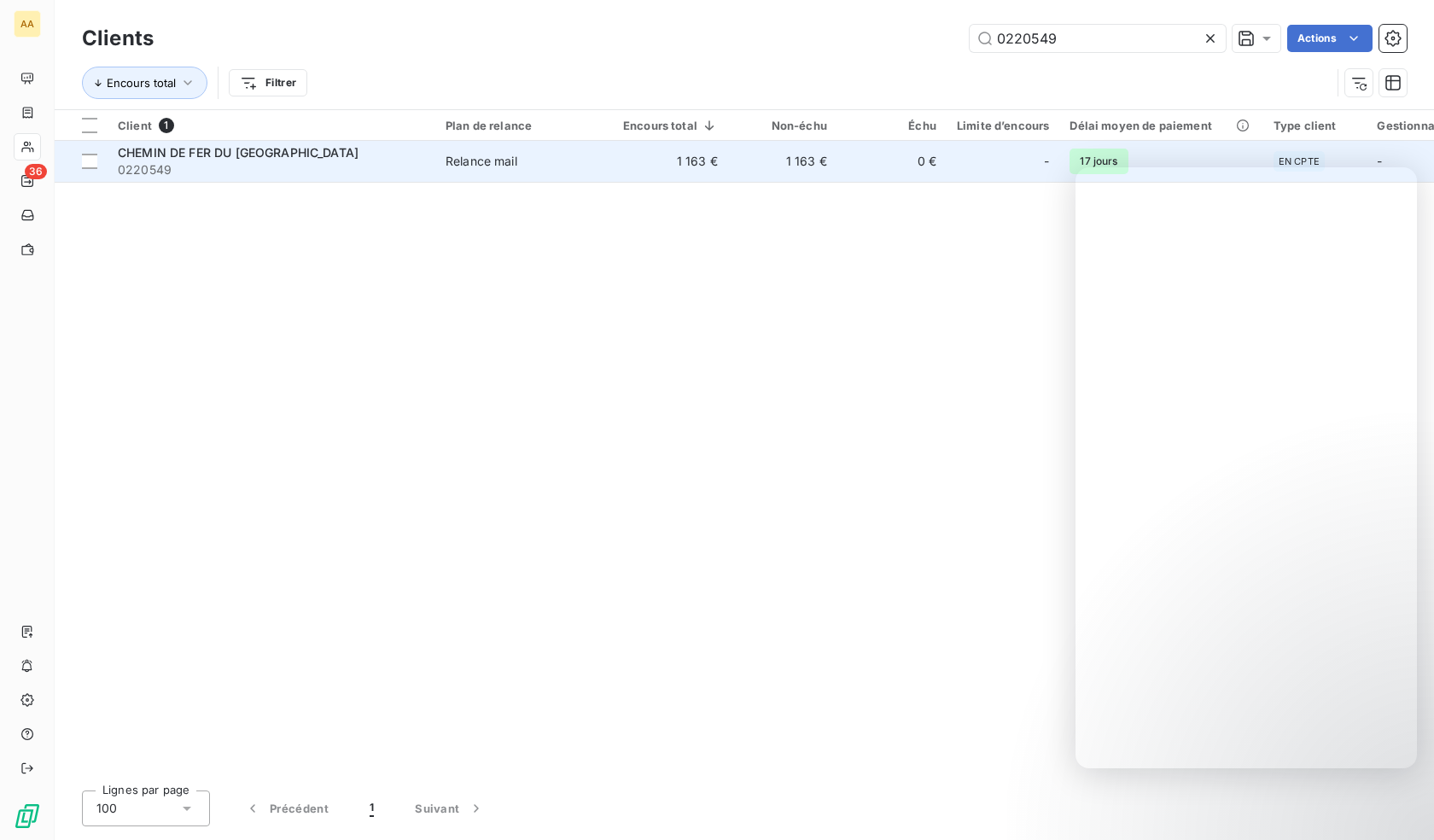
type input "0220549"
click at [329, 167] on span "0220549" at bounding box center [272, 170] width 307 height 17
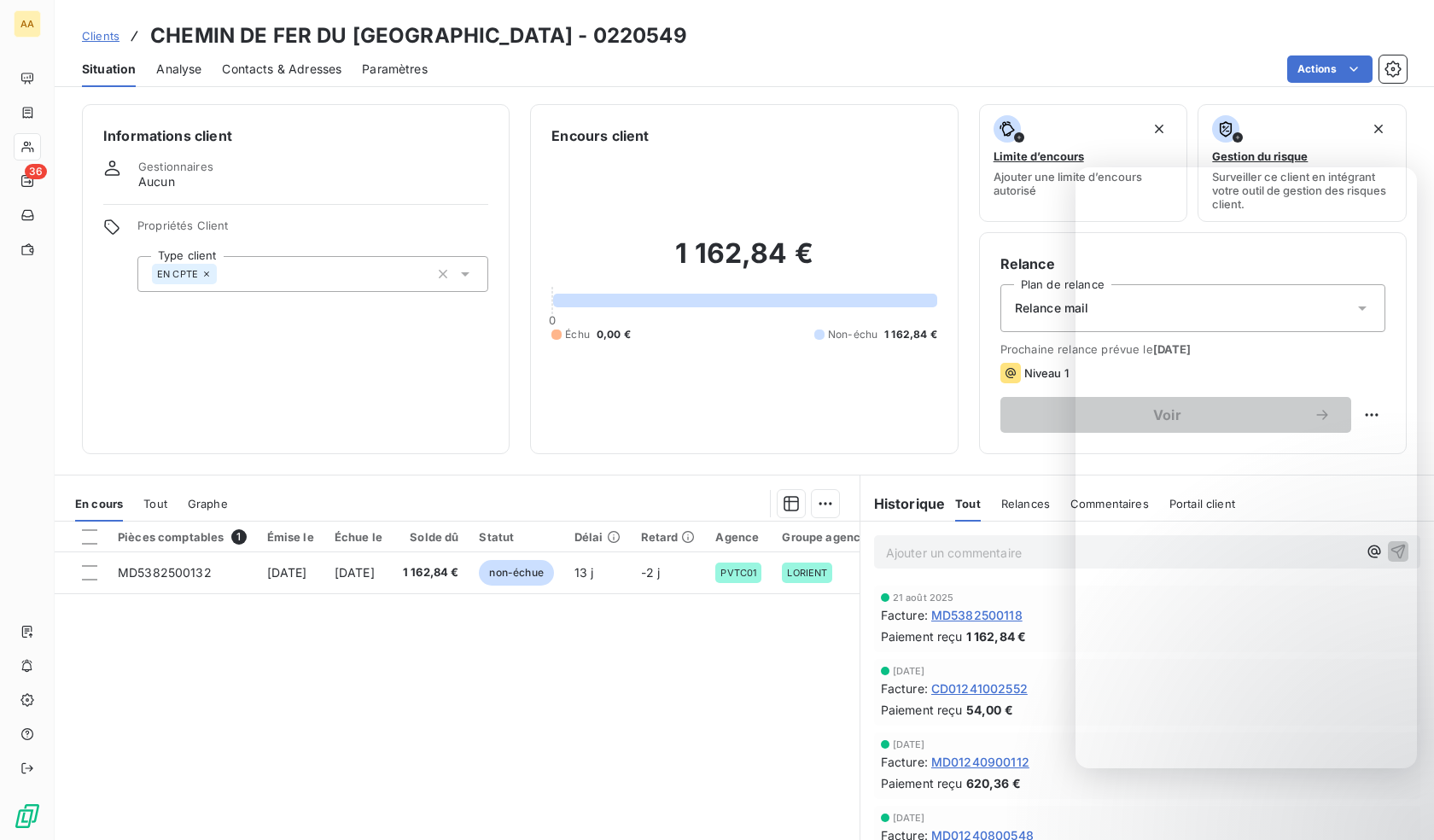
click at [324, 249] on div "Propriétés Client Type client EN CPTE" at bounding box center [313, 255] width 351 height 74
click at [330, 282] on div "EN CPTE" at bounding box center [313, 274] width 351 height 36
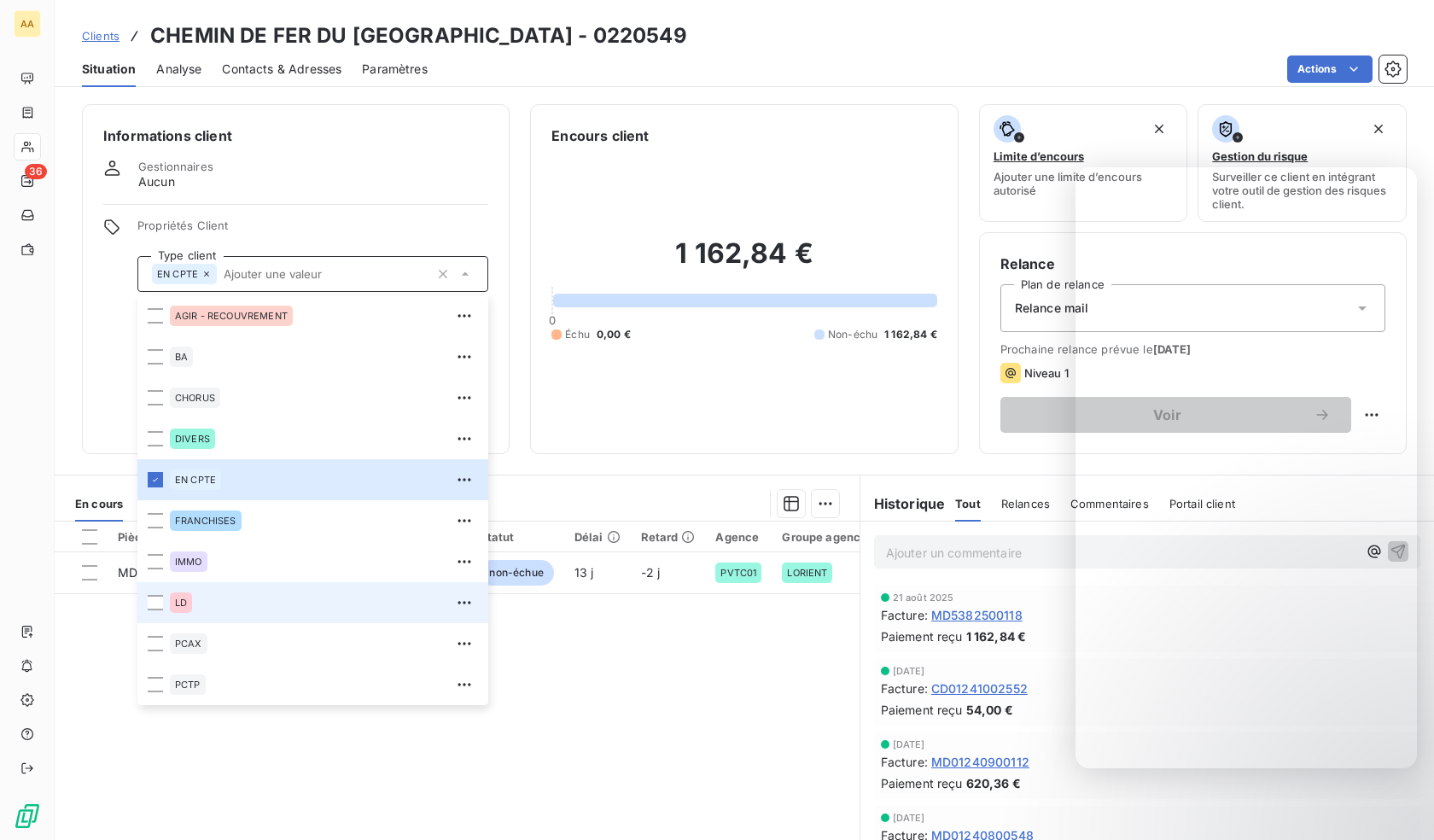
scroll to position [82, 0]
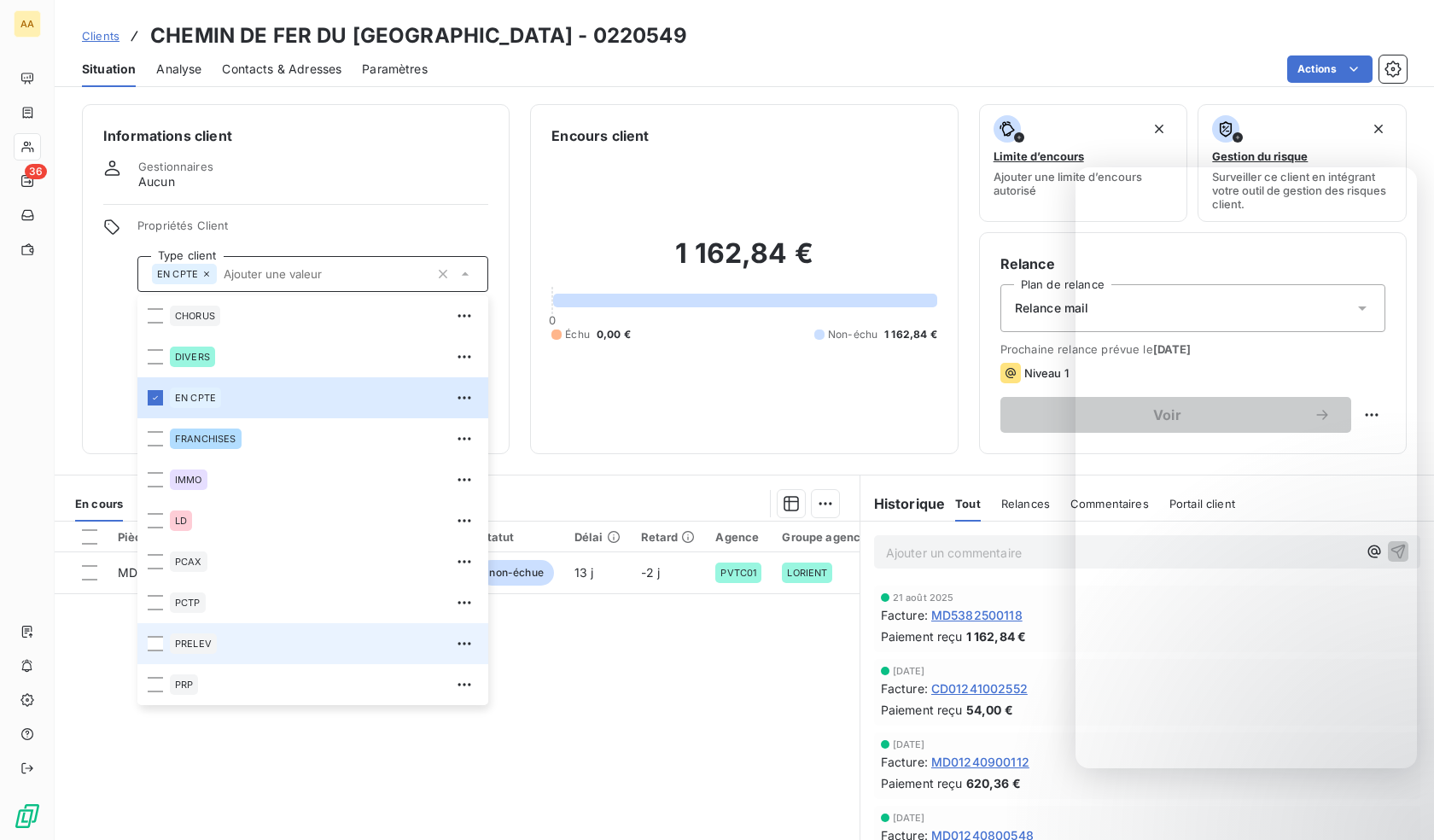
click at [206, 656] on div "PRELEV" at bounding box center [323, 643] width 308 height 27
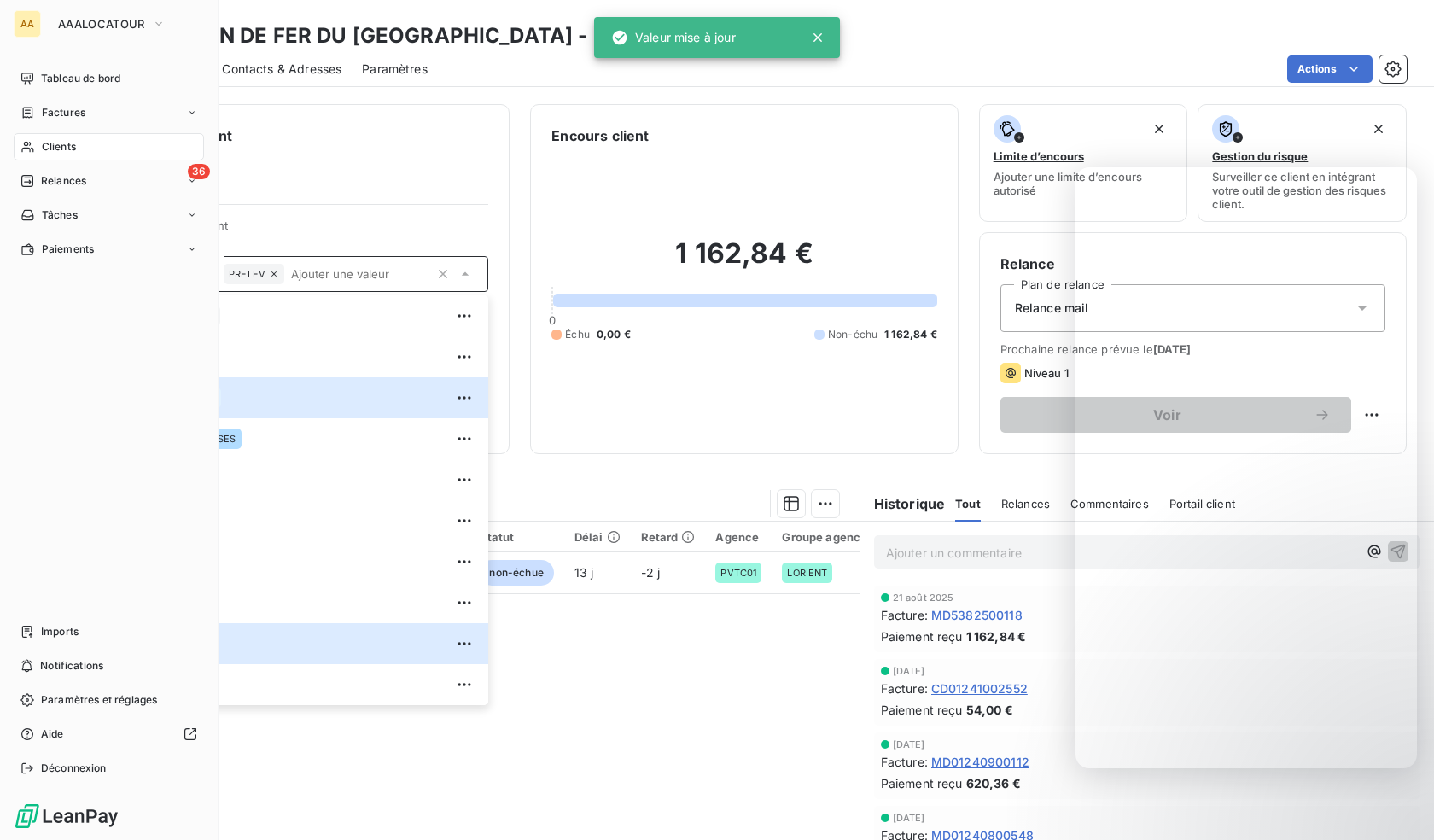
drag, startPoint x: 24, startPoint y: 147, endPoint x: 117, endPoint y: 147, distance: 93.0
click at [24, 147] on icon at bounding box center [27, 146] width 14 height 13
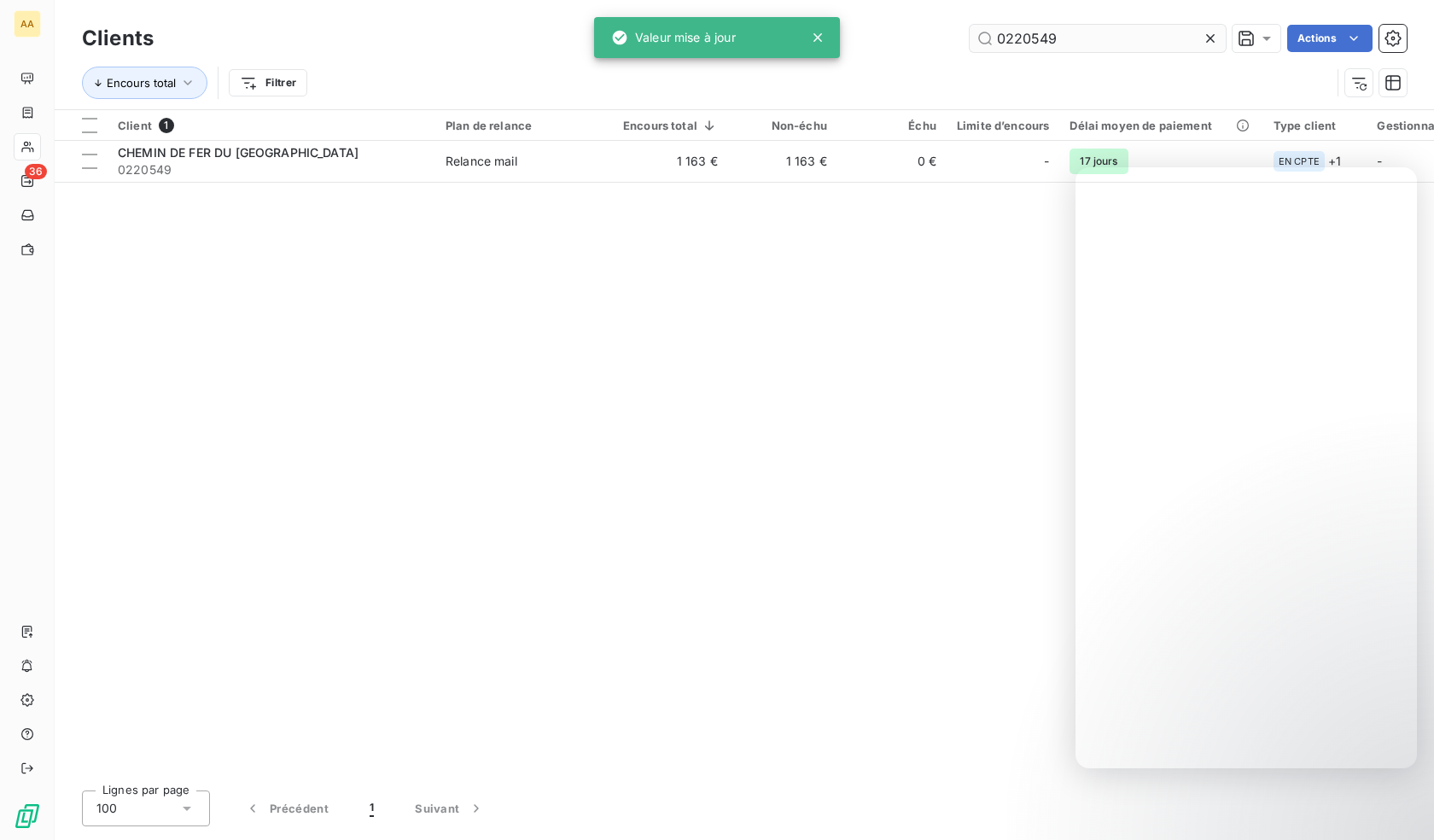
click at [1021, 41] on input "0220549" at bounding box center [1097, 38] width 256 height 27
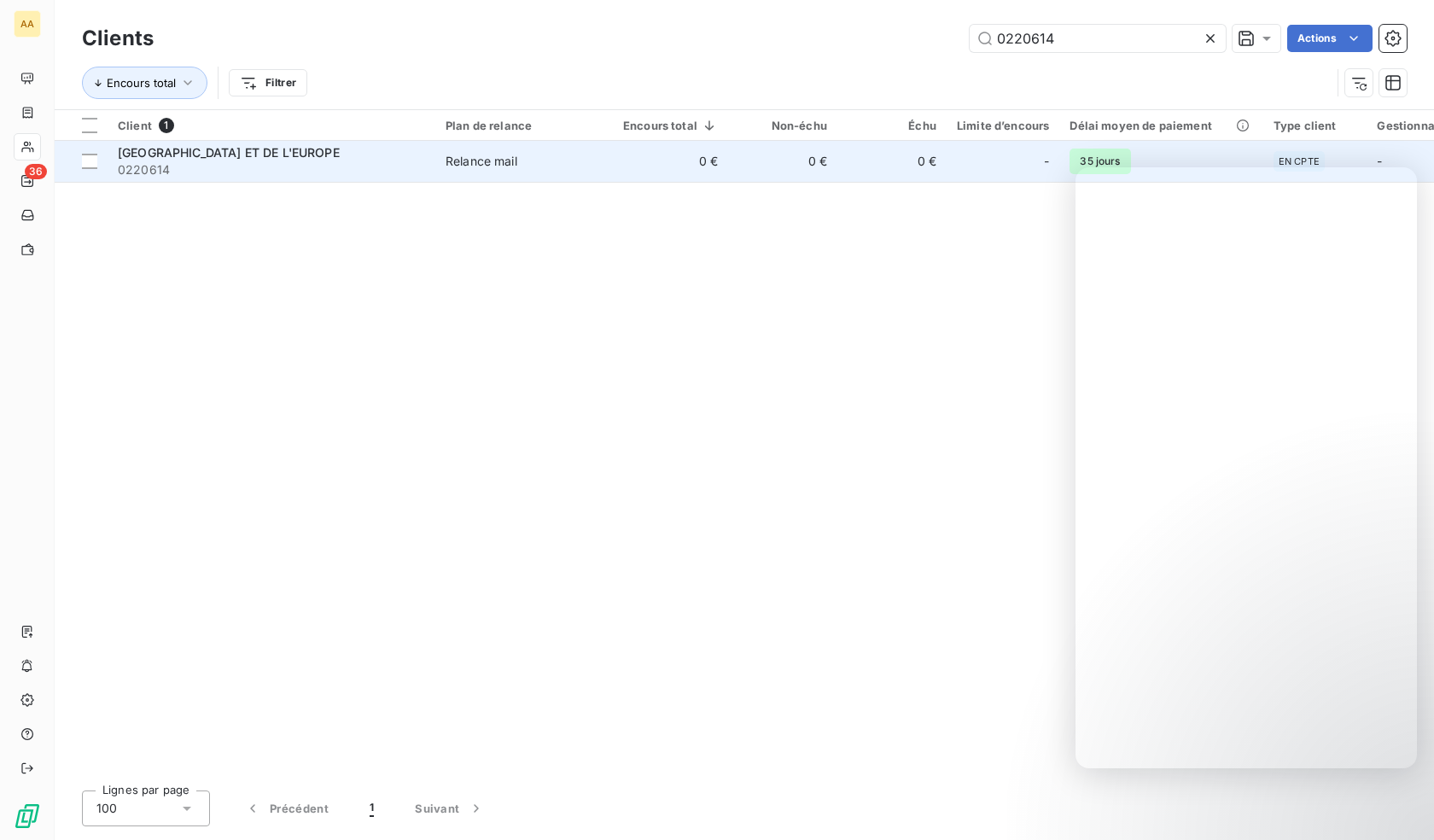
type input "0220614"
click at [424, 162] on span "0220614" at bounding box center [272, 170] width 307 height 17
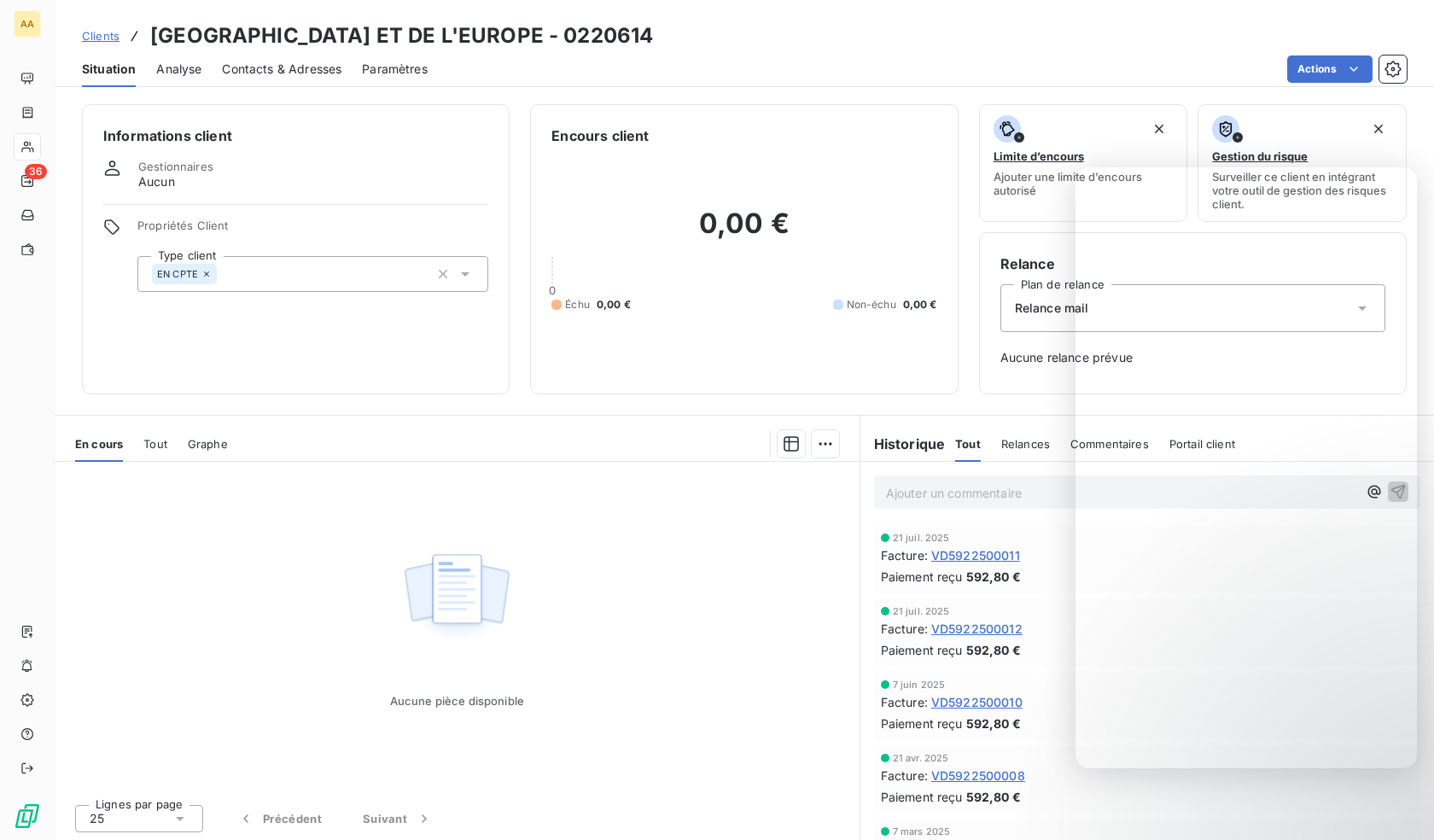
click at [345, 266] on div "EN CPTE" at bounding box center [313, 274] width 351 height 36
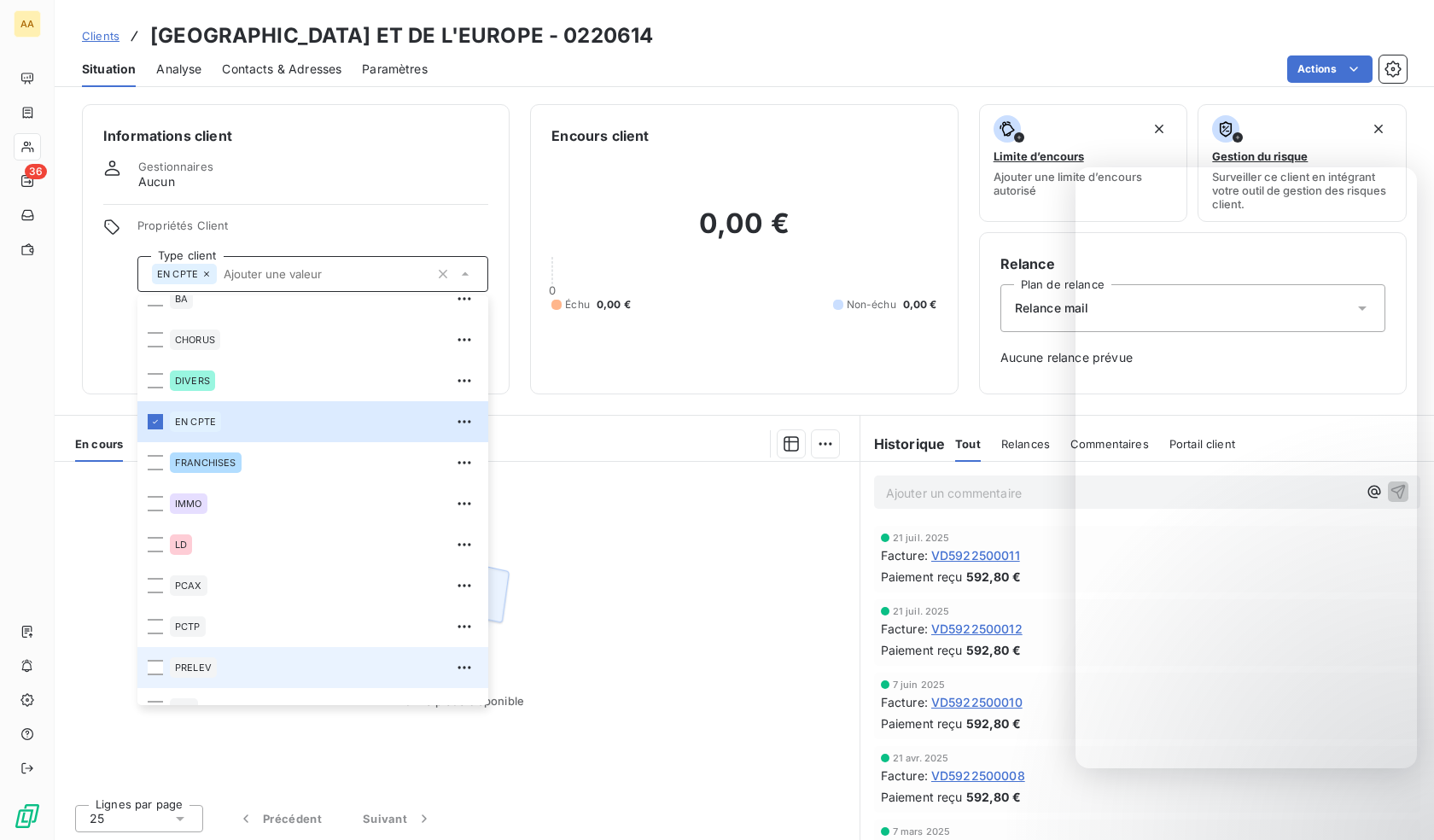
scroll to position [82, 0]
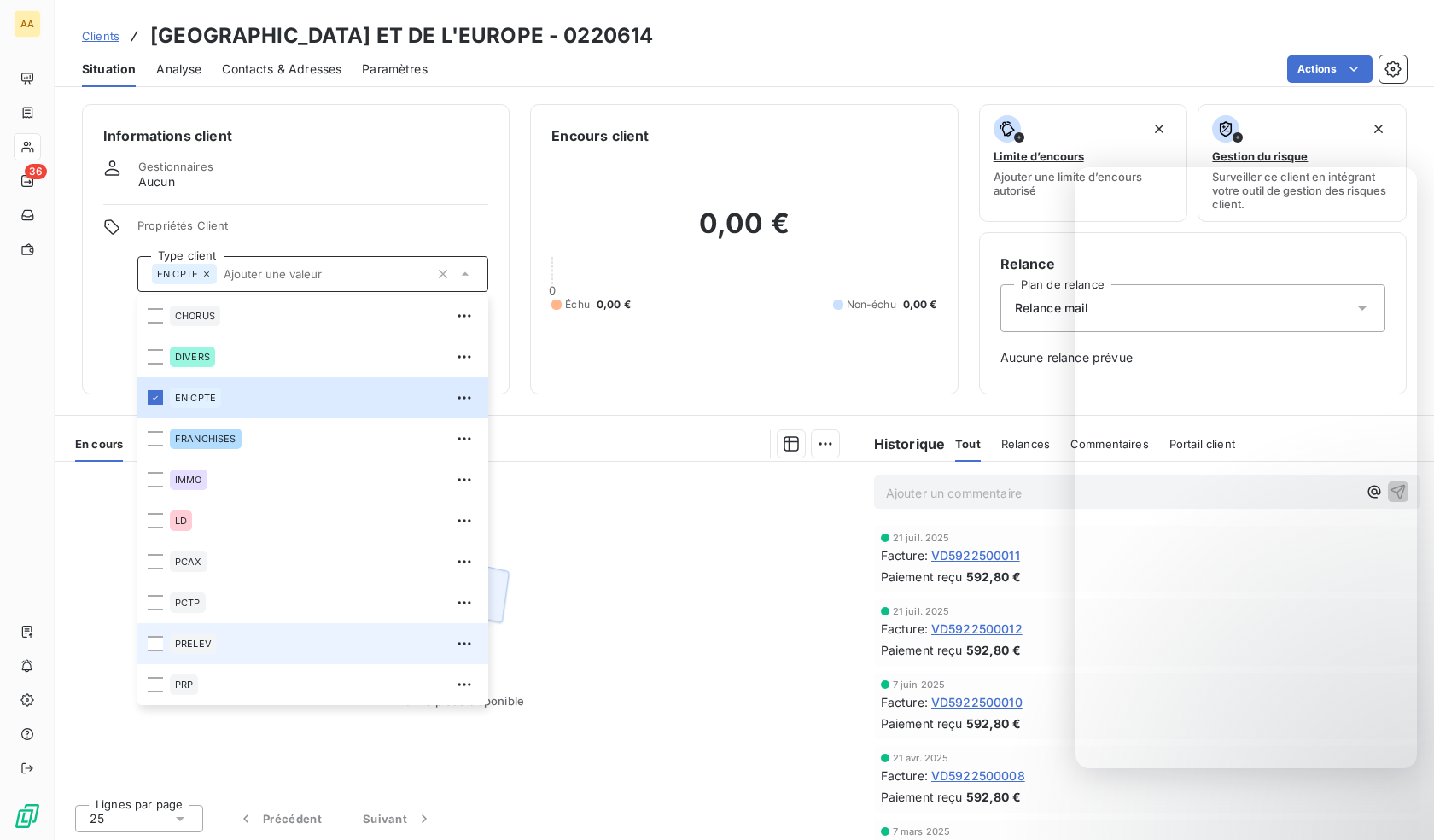
click at [189, 648] on span "PRELEV" at bounding box center [193, 643] width 37 height 10
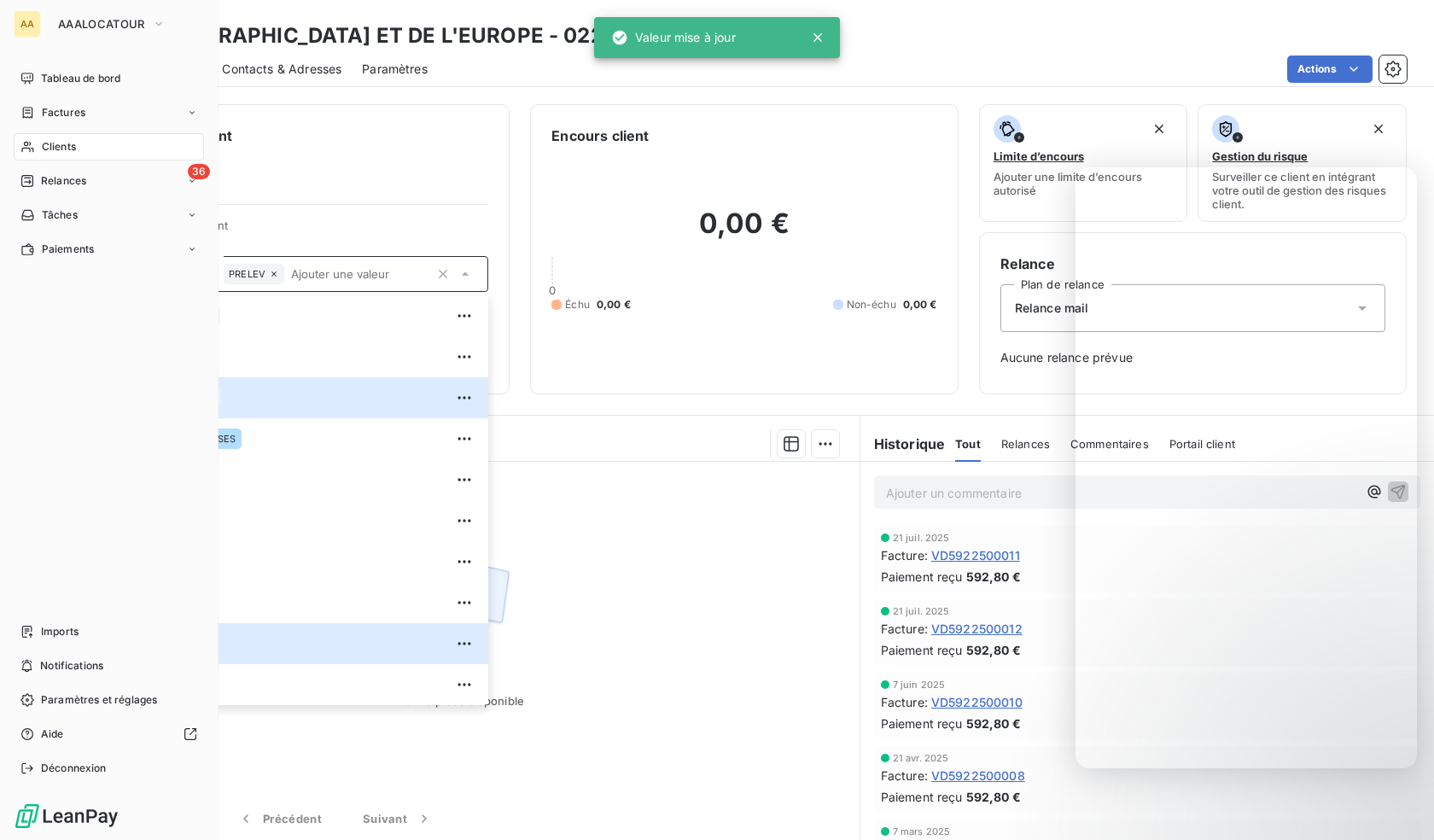
click at [27, 149] on icon at bounding box center [27, 146] width 14 height 13
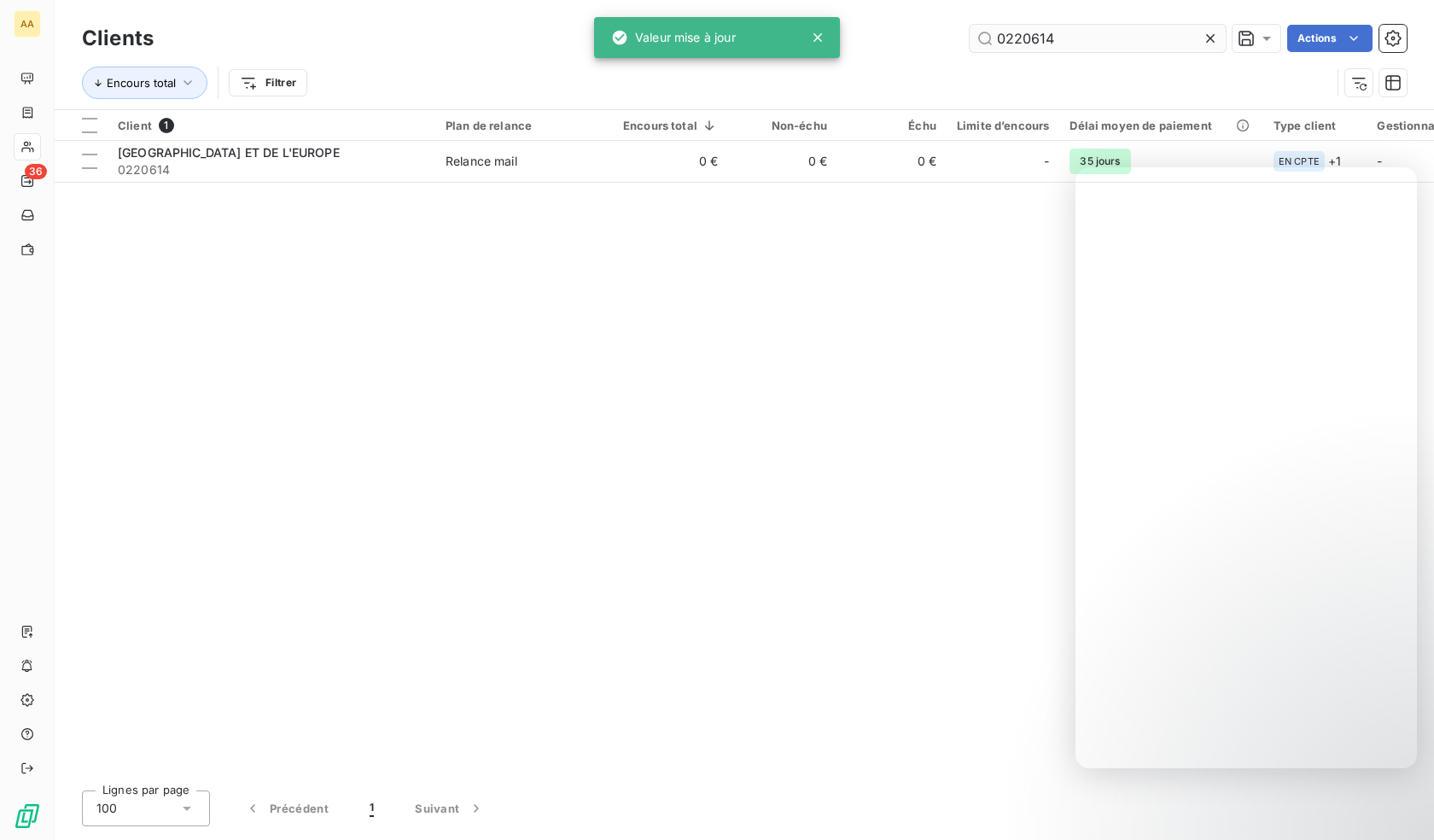
click at [1025, 34] on input "0220614" at bounding box center [1097, 38] width 256 height 27
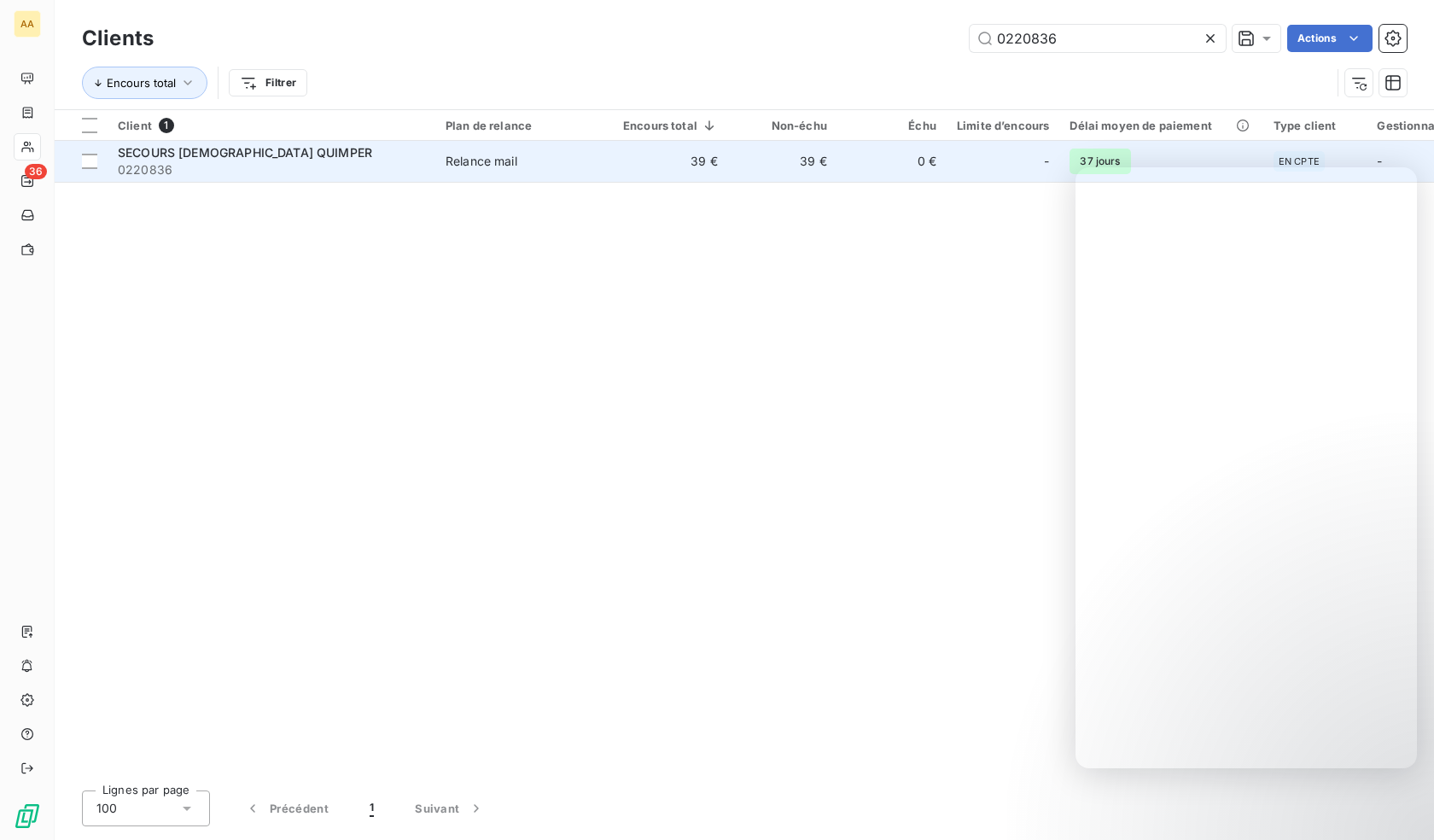
type input "0220836"
click at [264, 175] on span "0220836" at bounding box center [272, 170] width 307 height 17
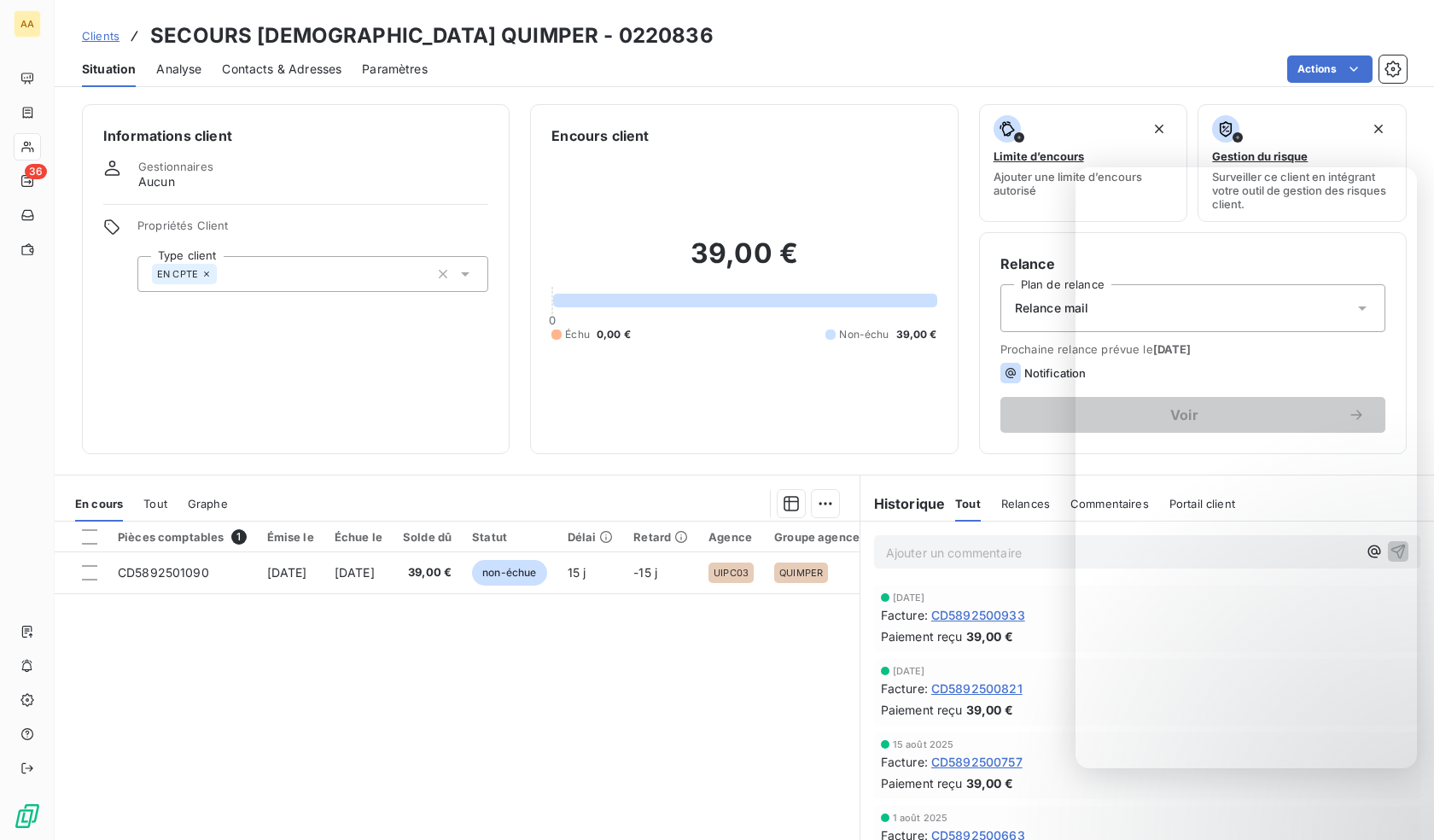
click at [309, 274] on div "EN CPTE" at bounding box center [313, 274] width 351 height 36
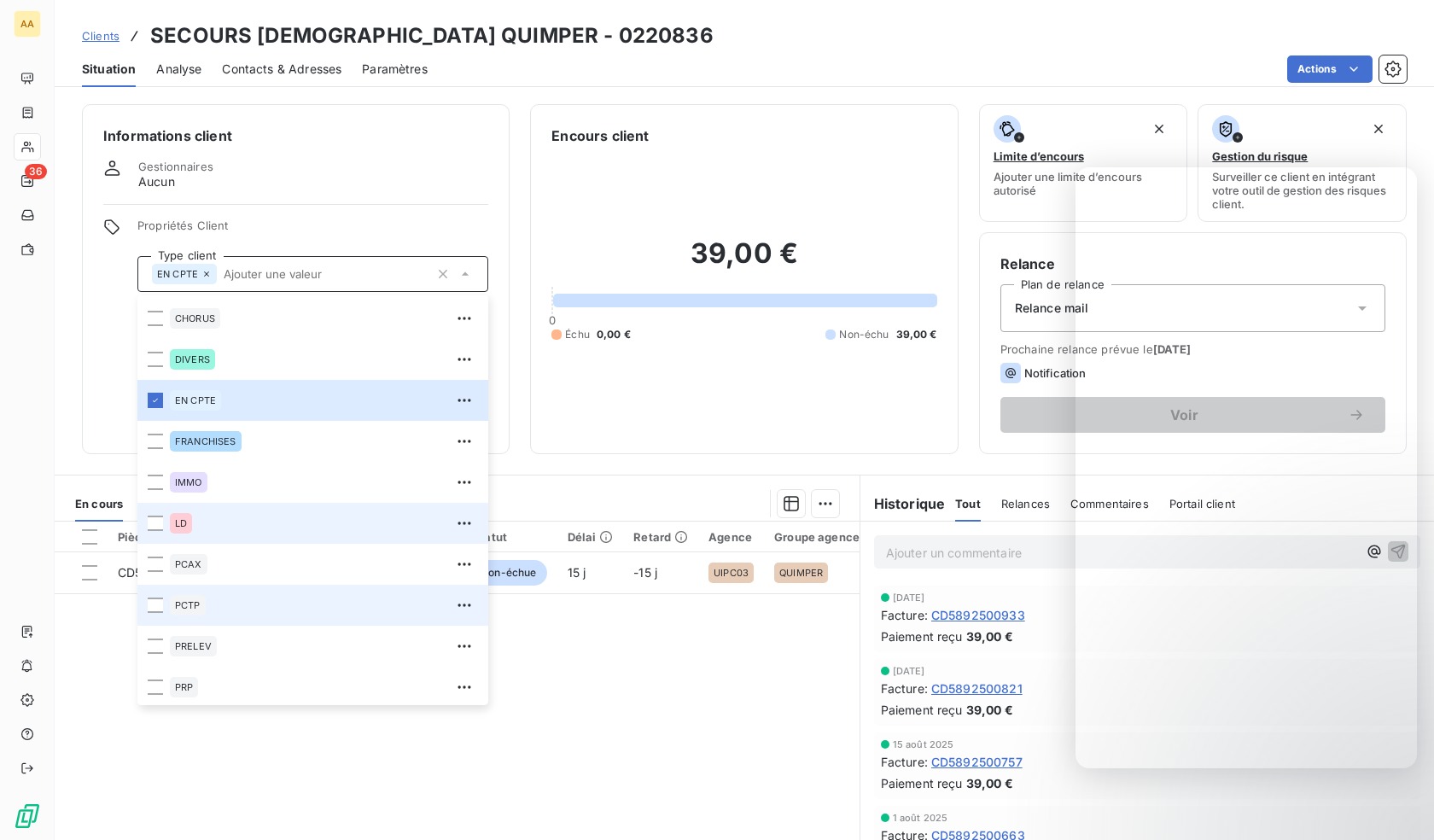
scroll to position [82, 0]
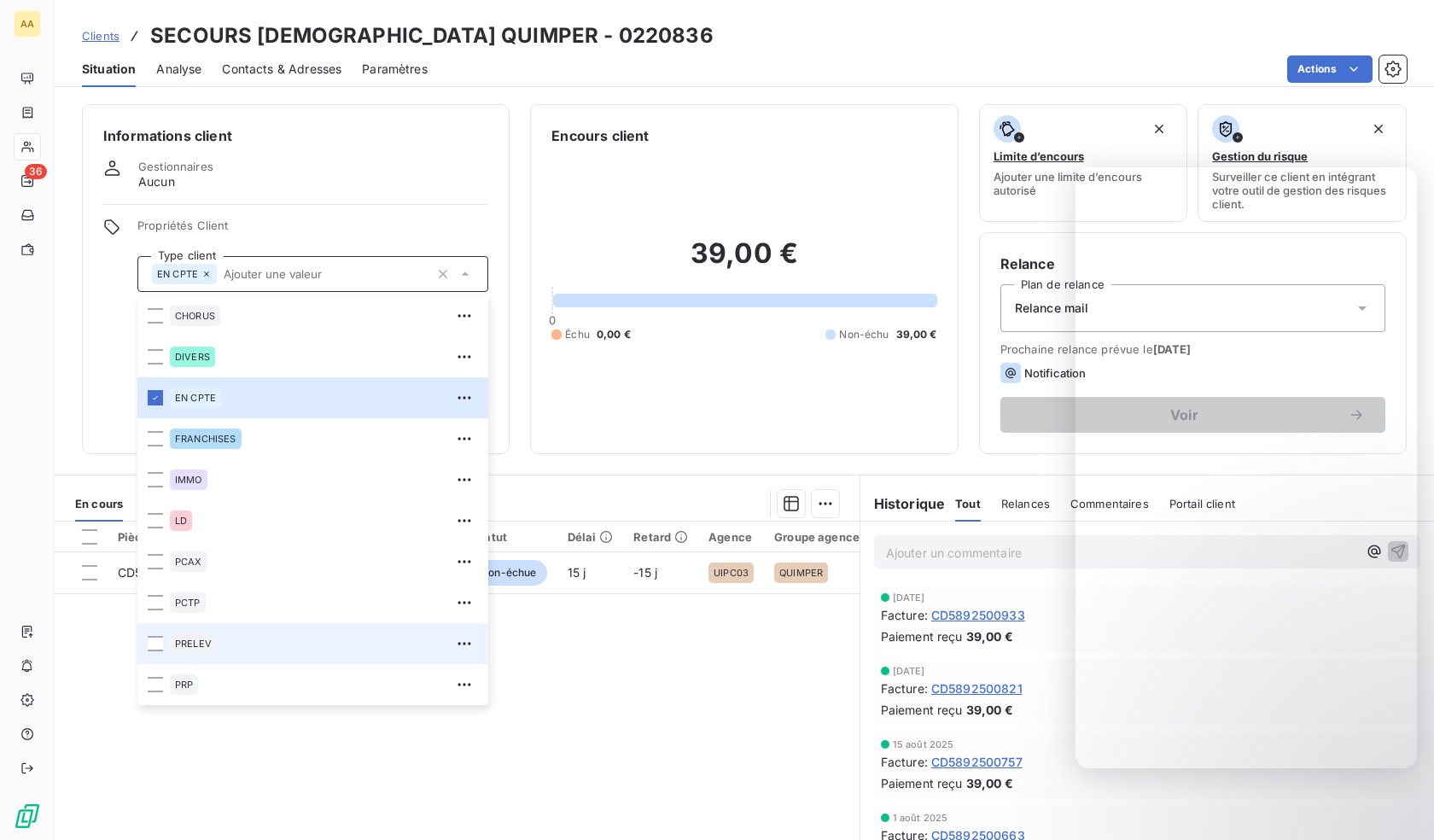
click at [191, 637] on div "PRELEV" at bounding box center [193, 644] width 47 height 21
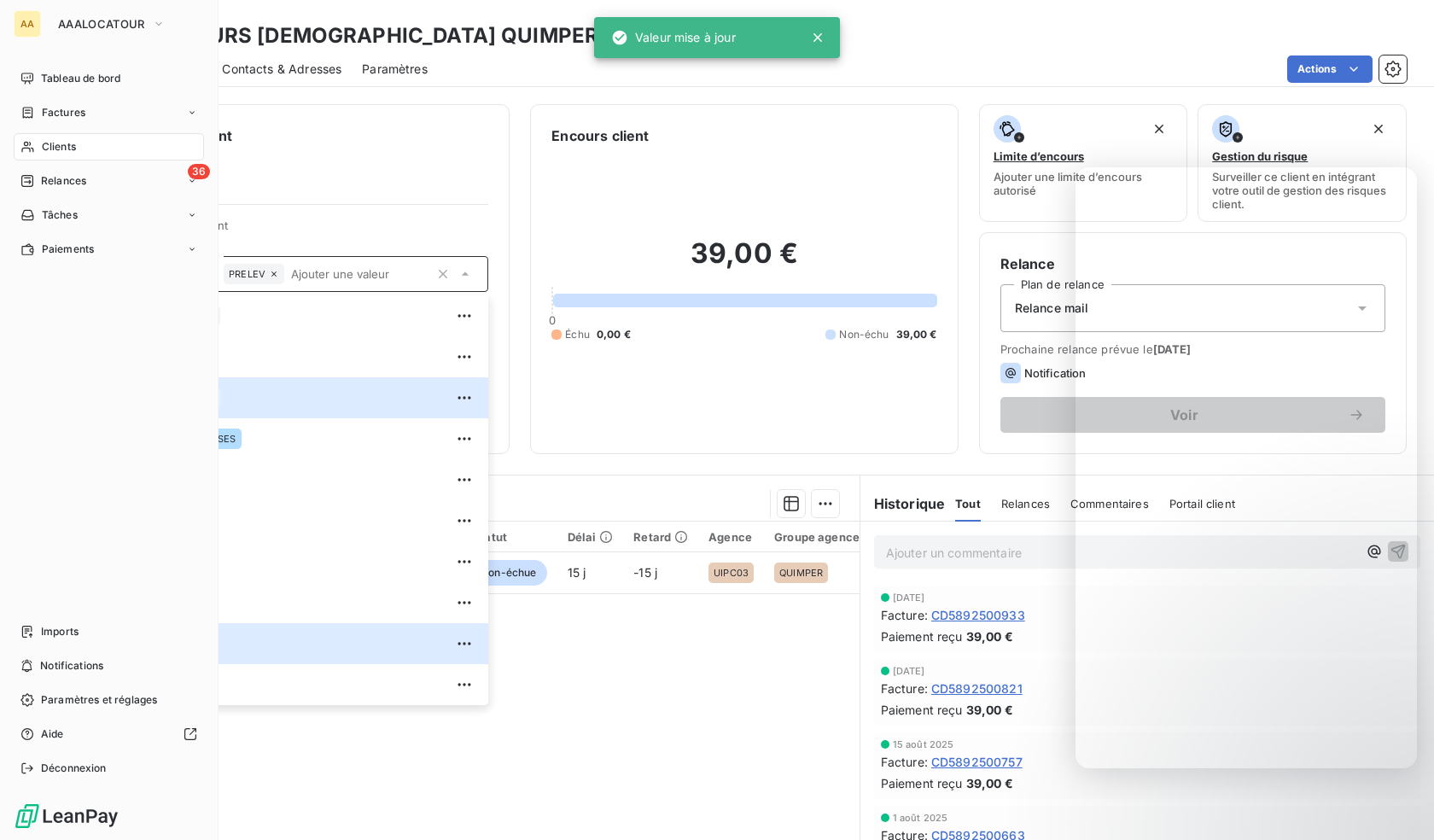
click at [41, 140] on span "Clients" at bounding box center [58, 147] width 34 height 15
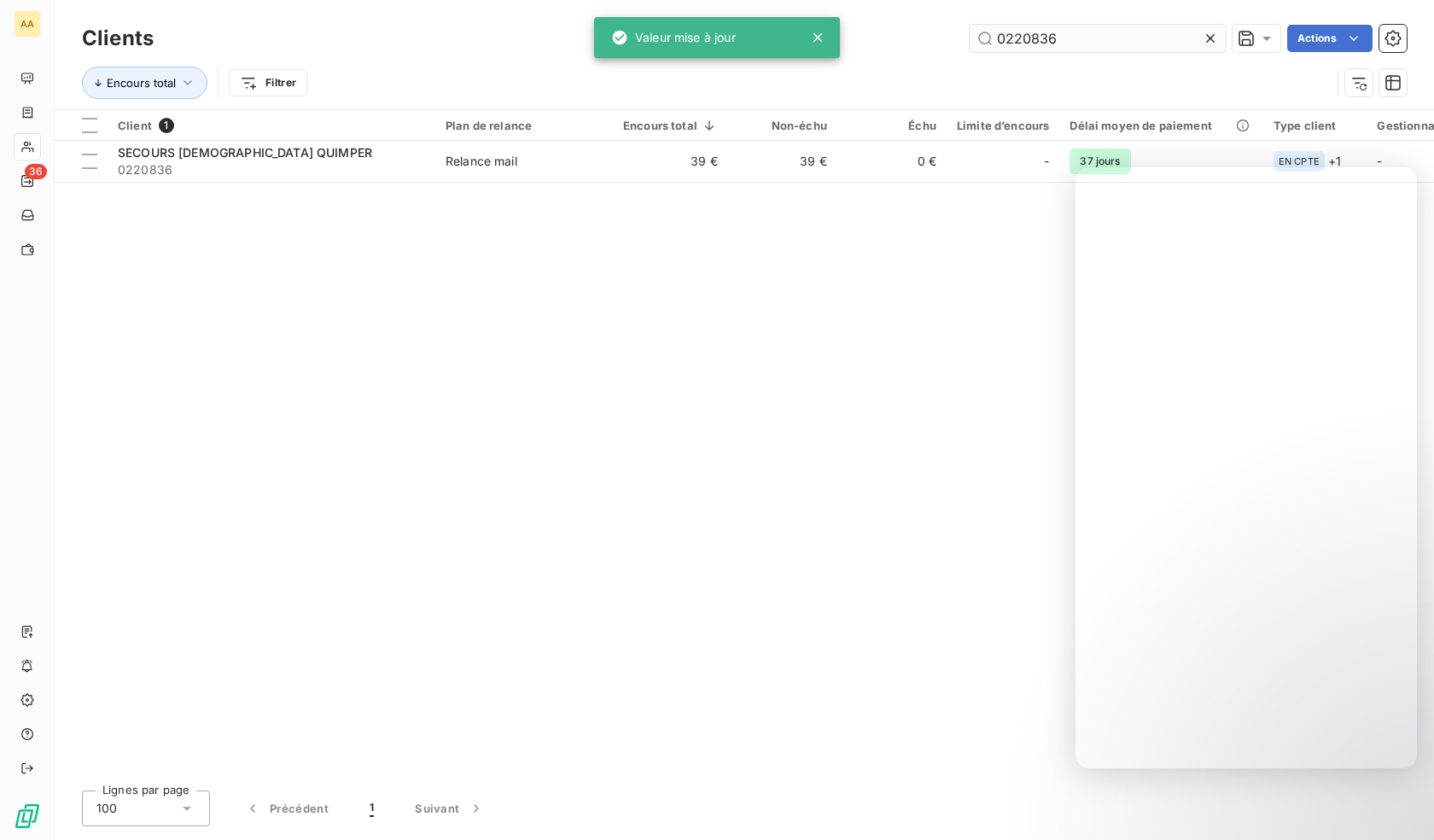
click at [1063, 41] on input "0220836" at bounding box center [1097, 38] width 256 height 27
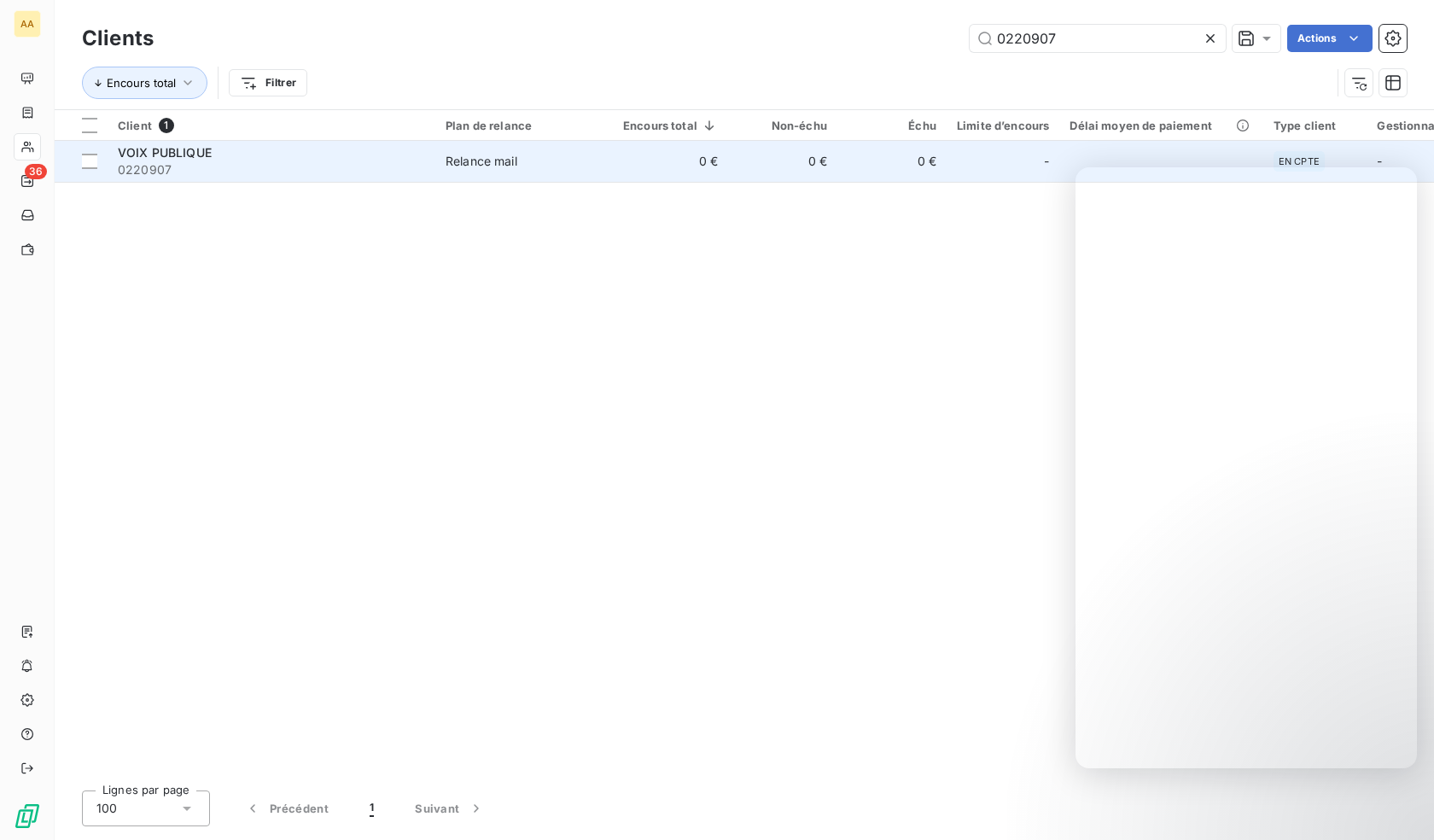
type input "0220907"
click at [357, 166] on span "0220907" at bounding box center [272, 170] width 307 height 17
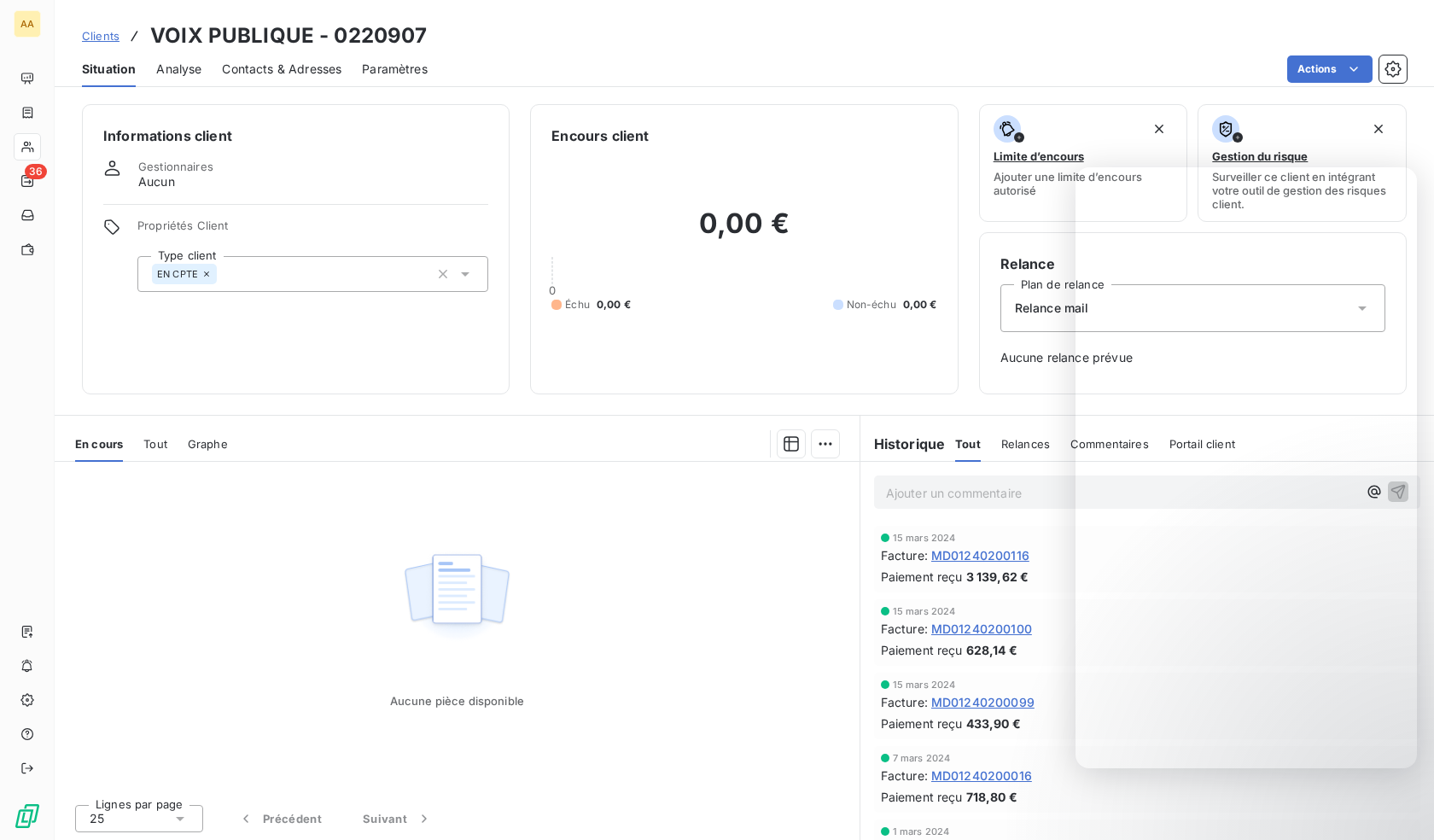
click at [288, 272] on div "EN CPTE" at bounding box center [313, 274] width 351 height 36
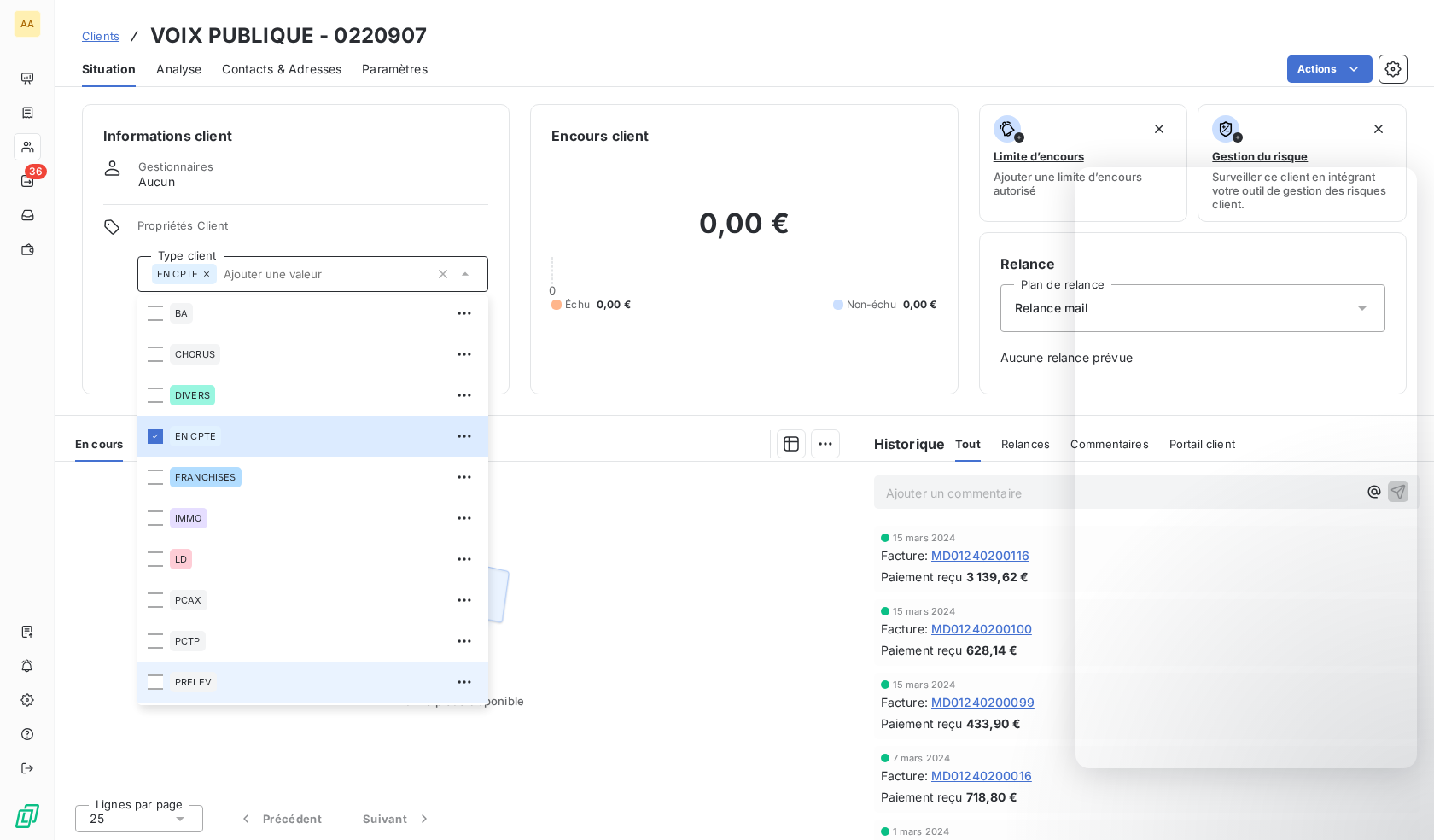
scroll to position [82, 0]
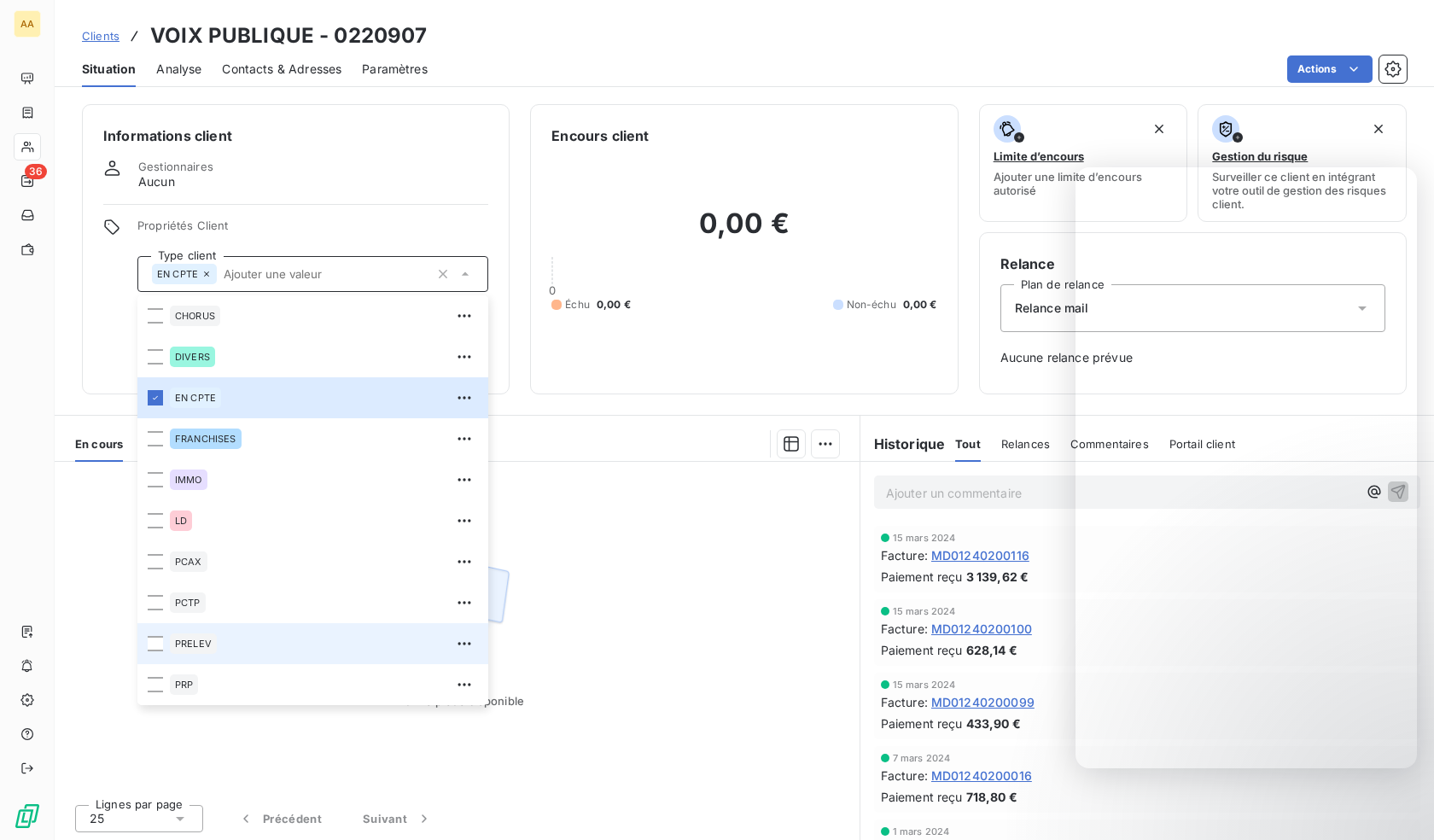
click at [203, 646] on span "PRELEV" at bounding box center [193, 643] width 37 height 10
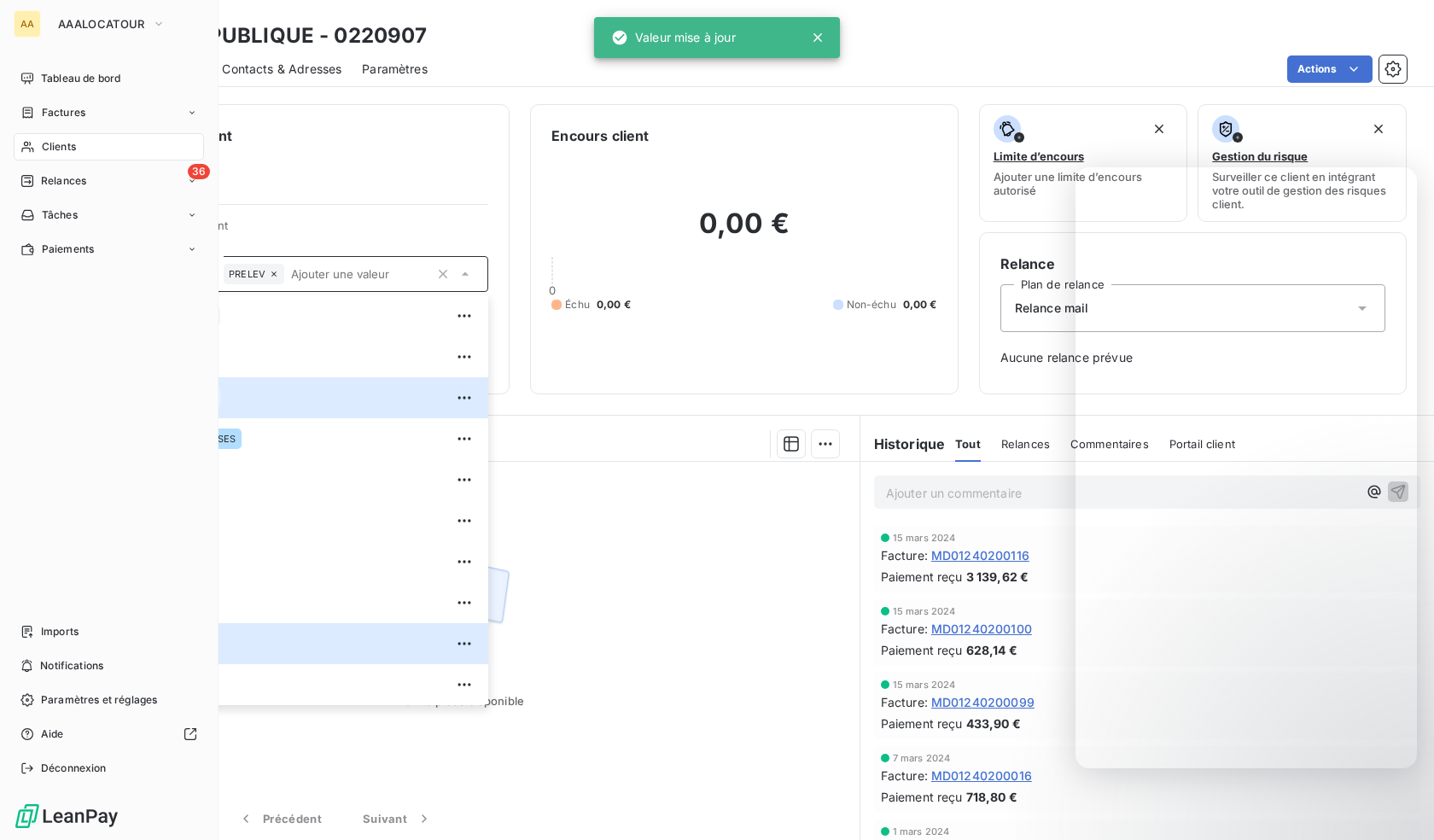
drag, startPoint x: 35, startPoint y: 149, endPoint x: 169, endPoint y: 149, distance: 134.0
click at [35, 149] on div "Clients" at bounding box center [108, 146] width 190 height 27
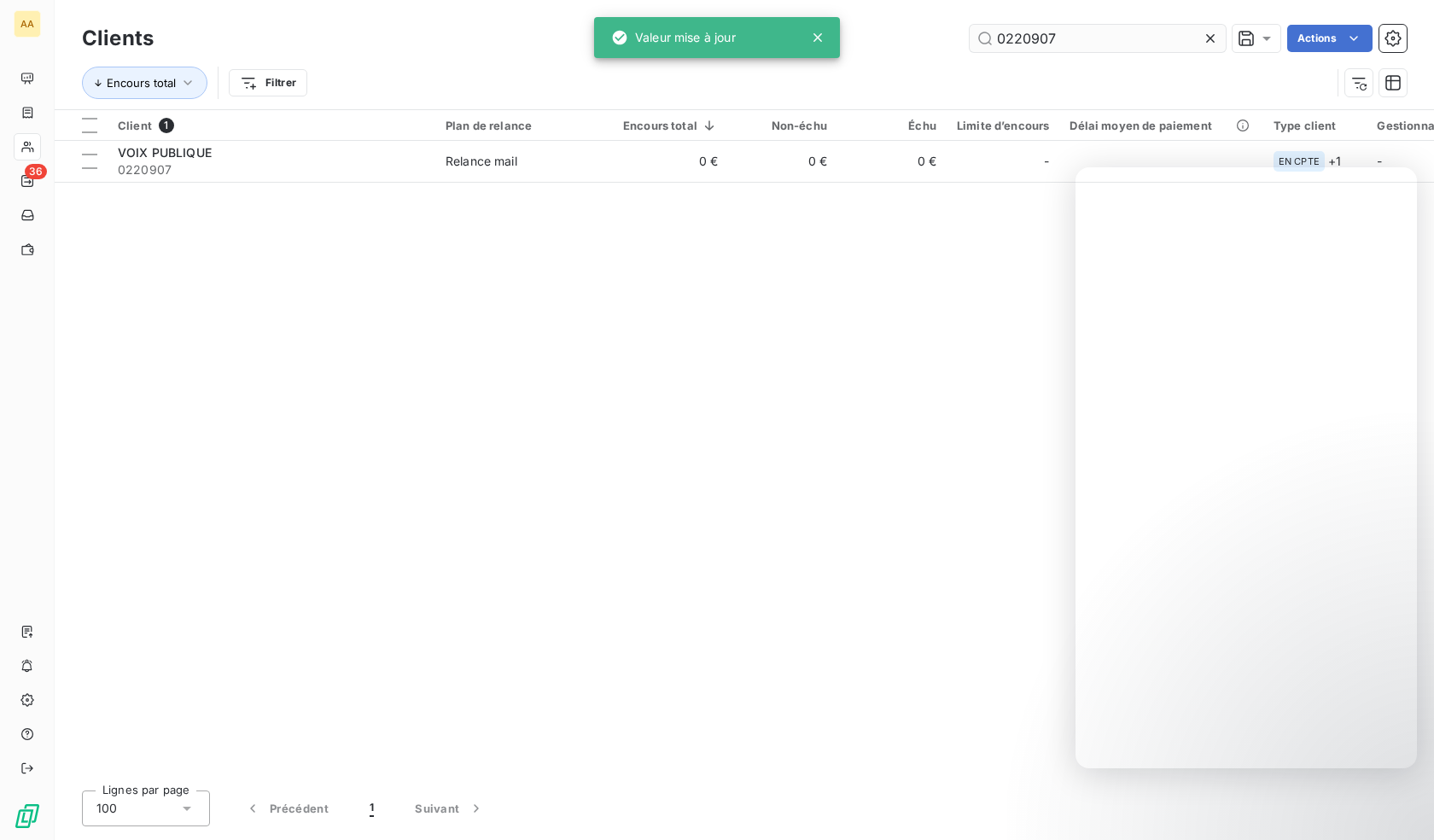
click at [1014, 38] on input "0220907" at bounding box center [1097, 38] width 256 height 27
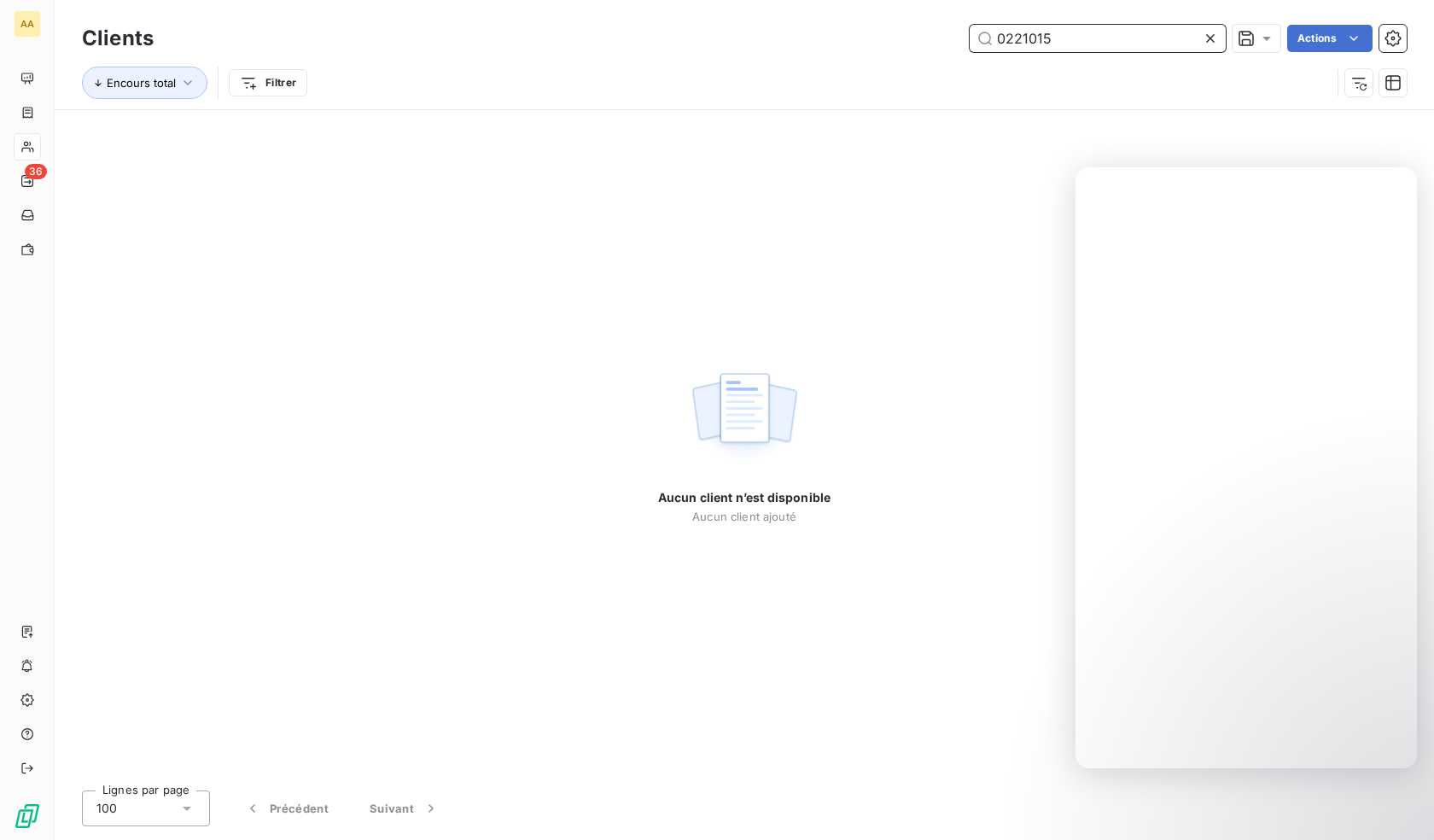
click at [1042, 42] on input "0221015" at bounding box center [1097, 38] width 256 height 27
paste input "22"
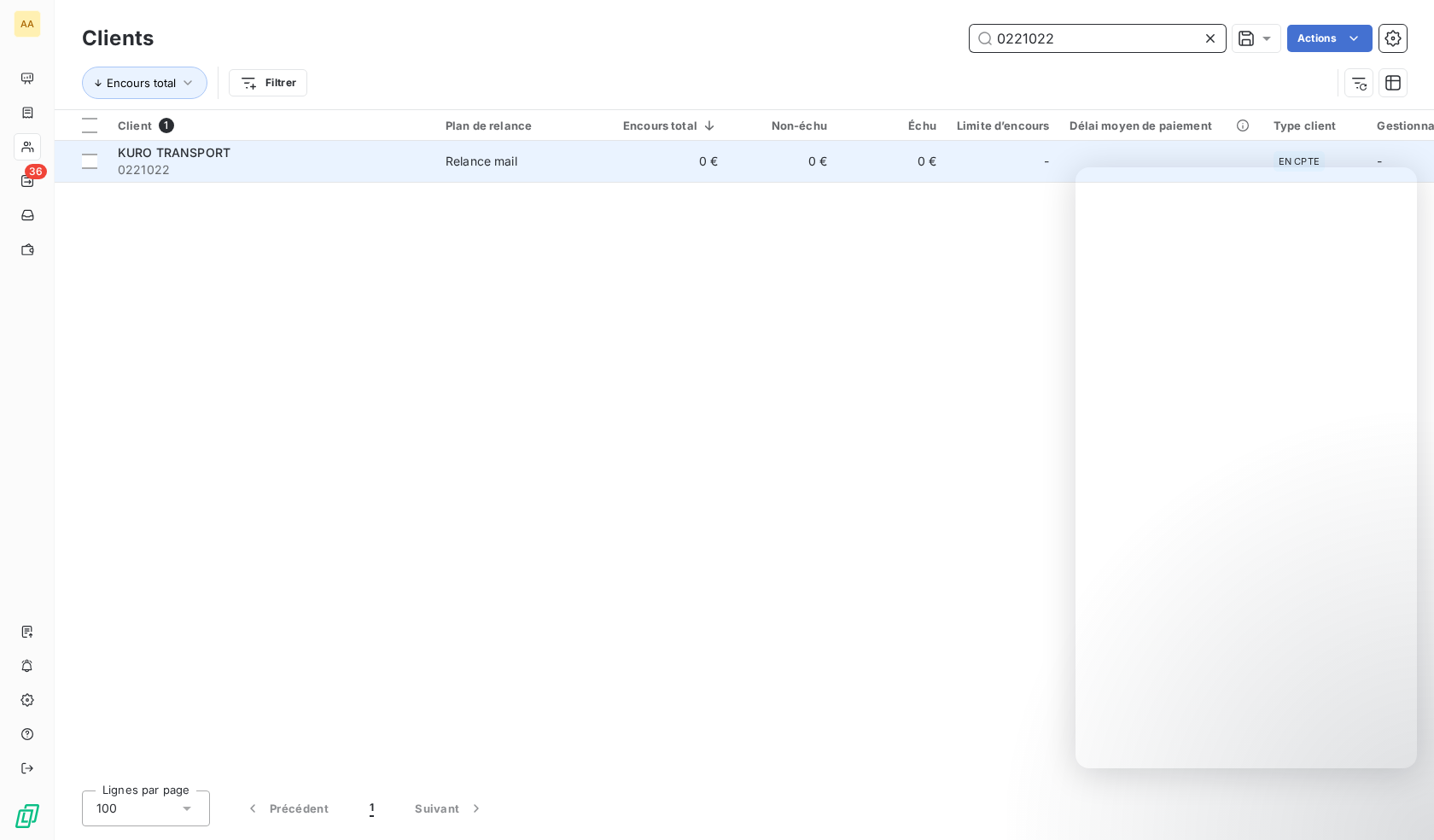
type input "0221022"
click at [482, 161] on div "Relance mail" at bounding box center [482, 161] width 72 height 17
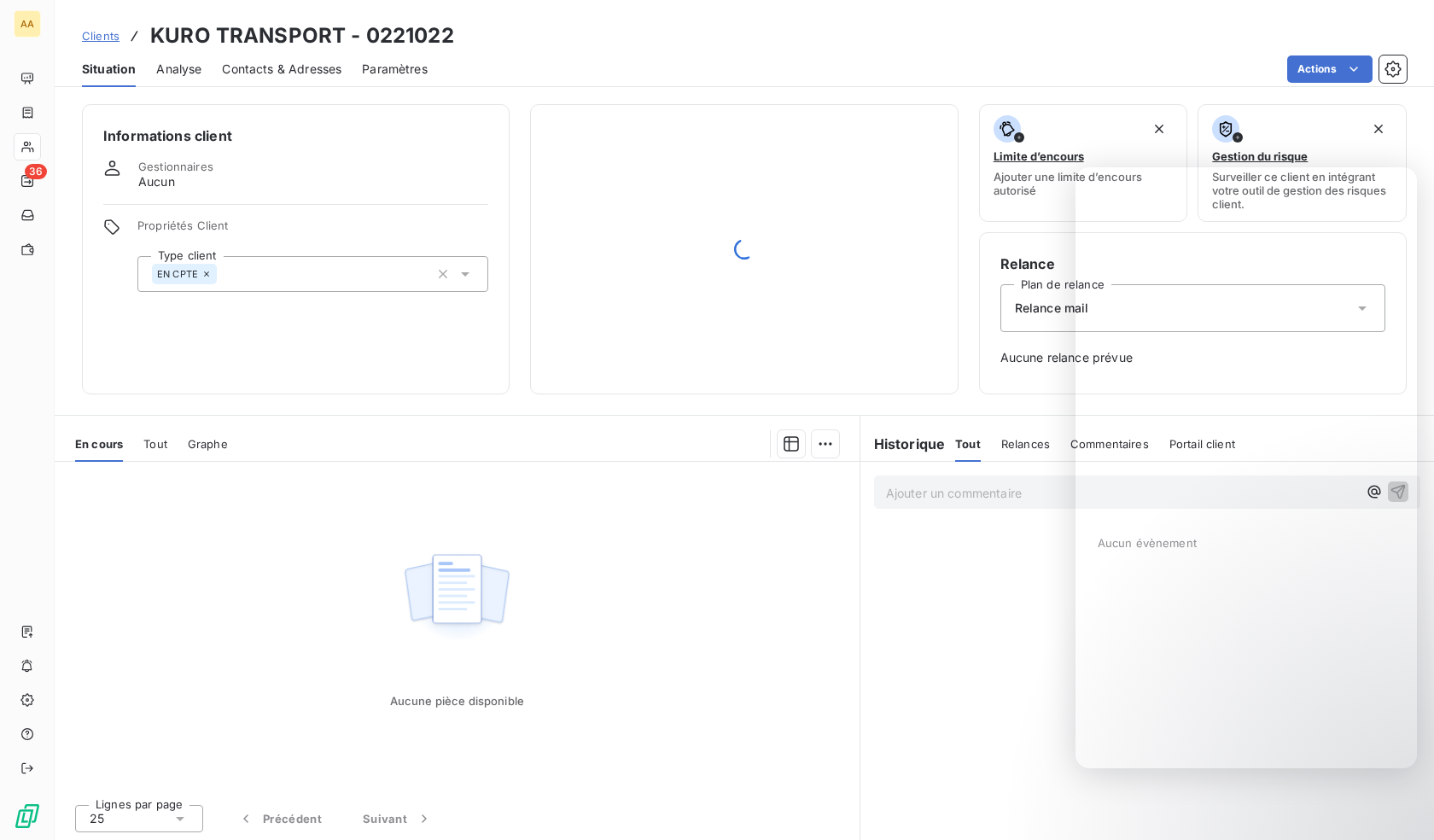
click at [313, 272] on div "EN CPTE" at bounding box center [313, 274] width 351 height 36
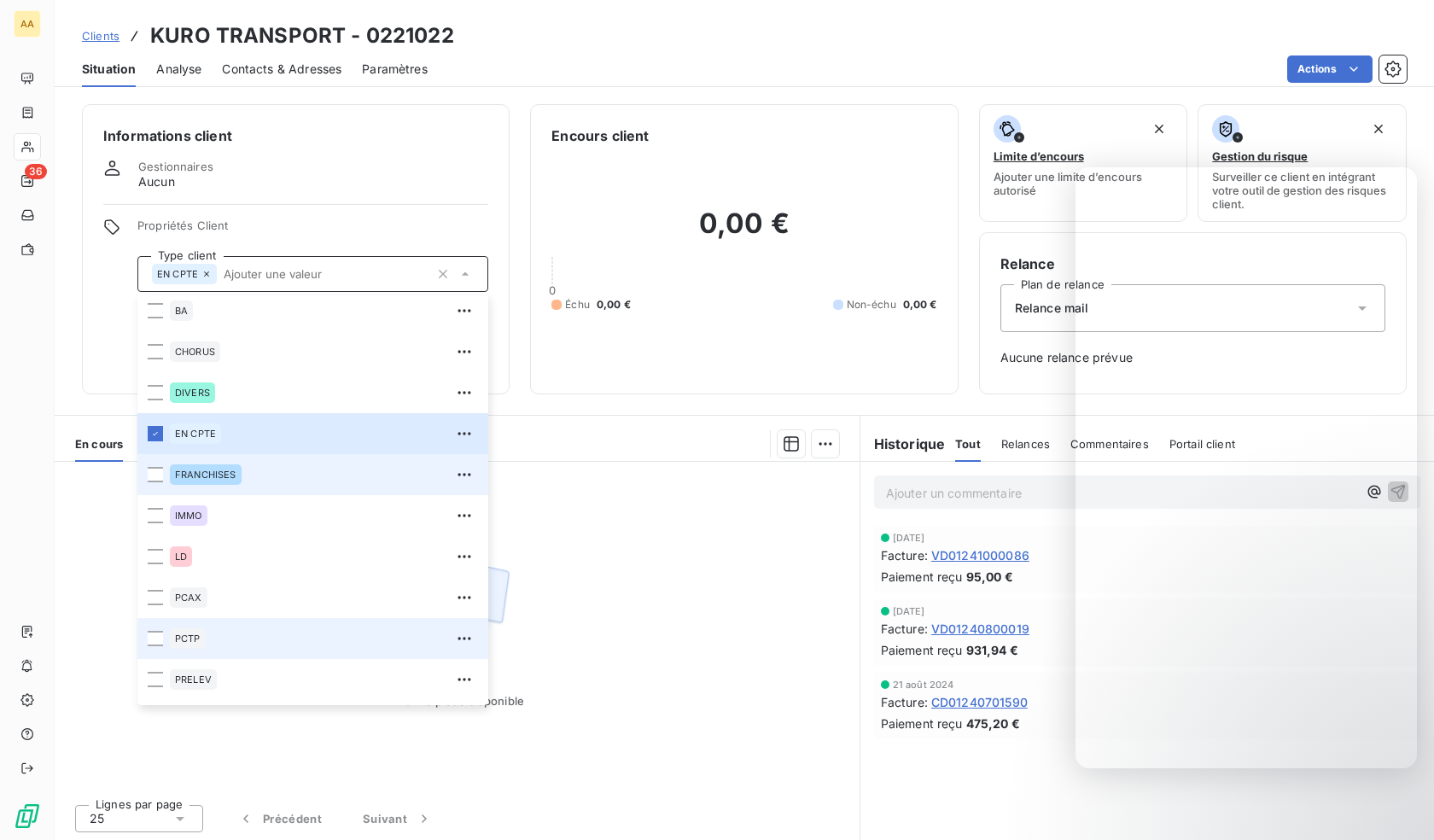
scroll to position [82, 0]
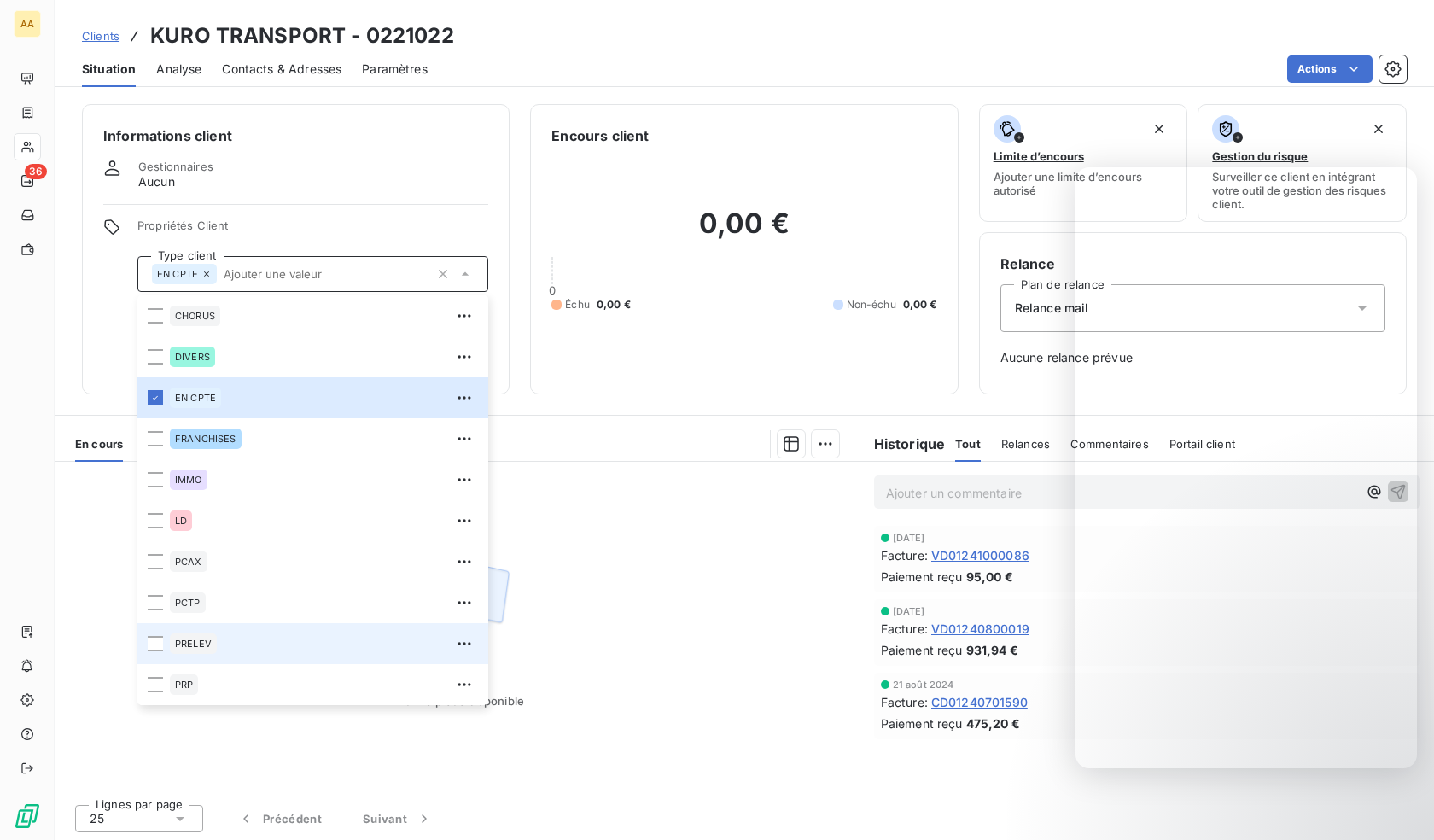
click at [191, 641] on span "PRELEV" at bounding box center [193, 643] width 37 height 10
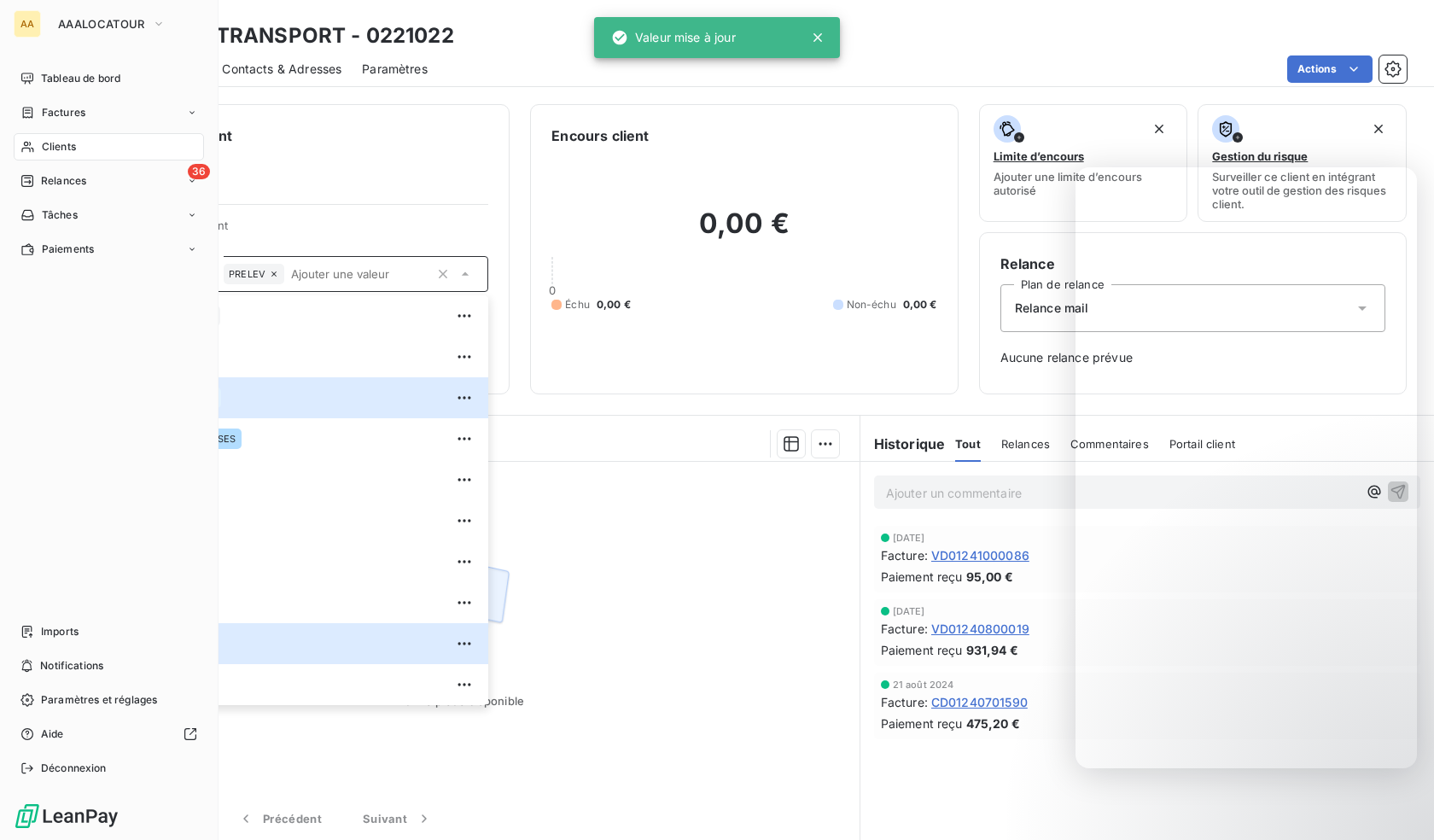
click at [23, 151] on icon at bounding box center [27, 147] width 12 height 11
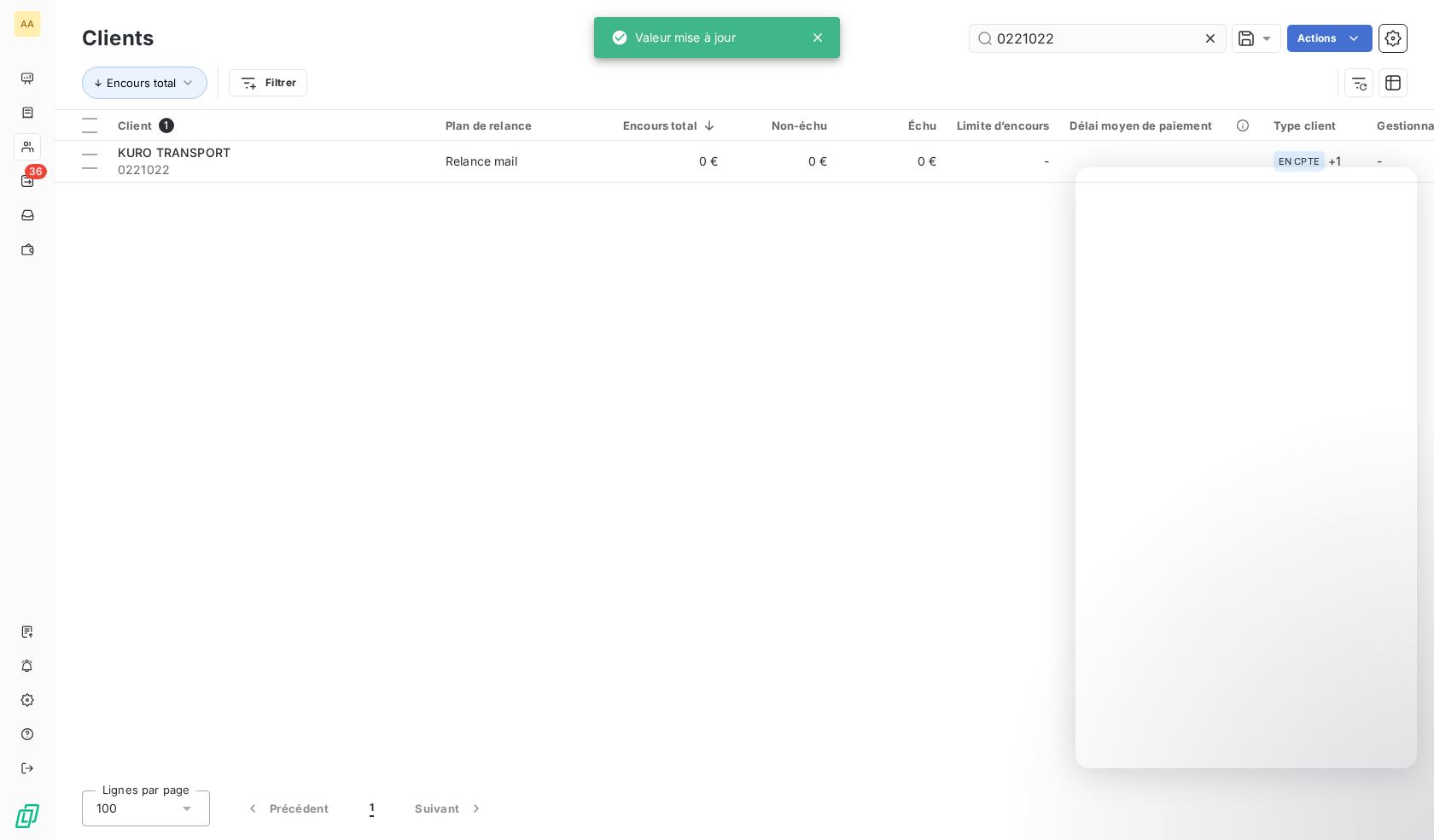
click at [1050, 46] on input "0221022" at bounding box center [1097, 38] width 256 height 27
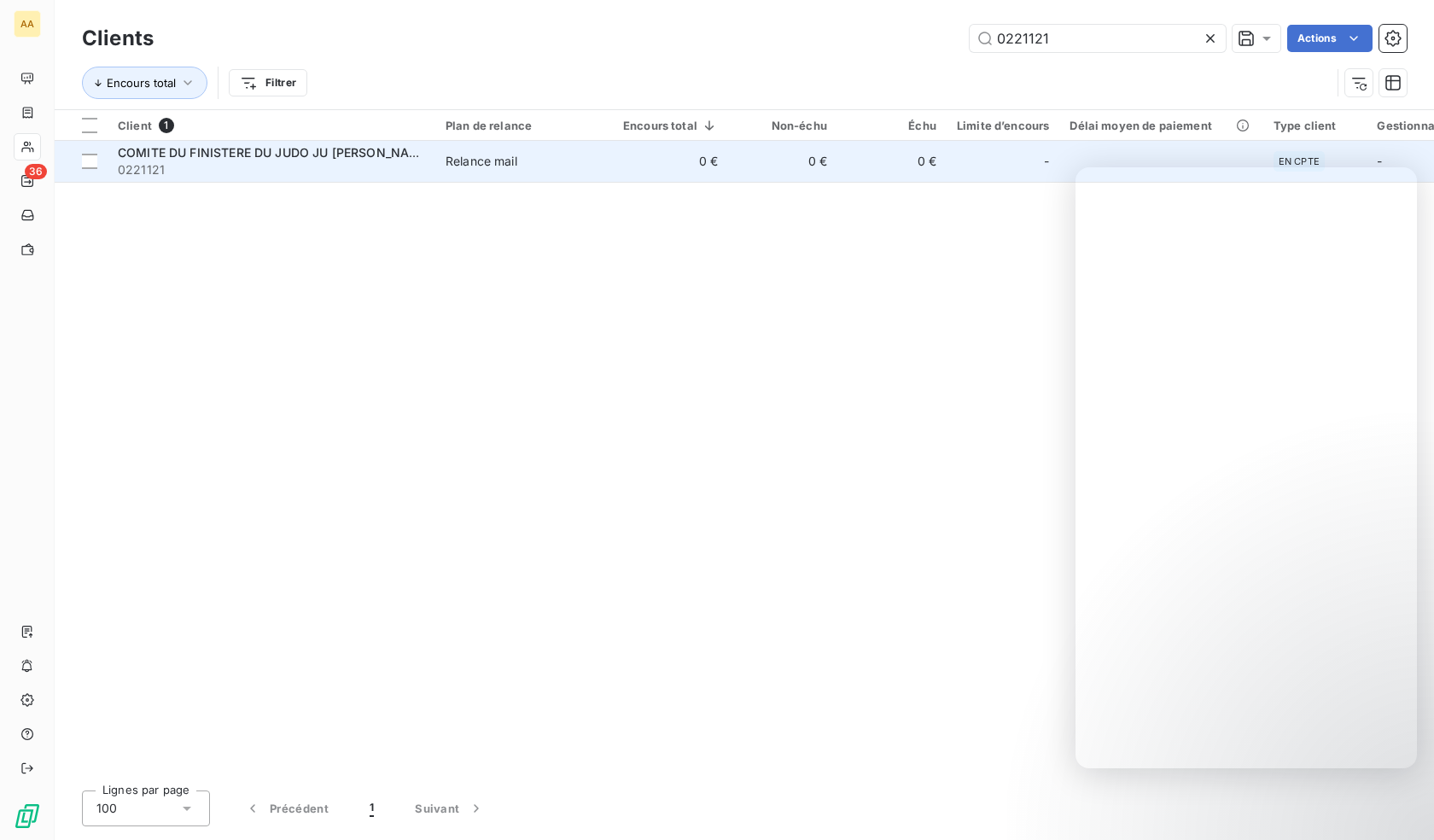
type input "0221121"
click at [472, 169] on div "Relance mail" at bounding box center [482, 161] width 72 height 17
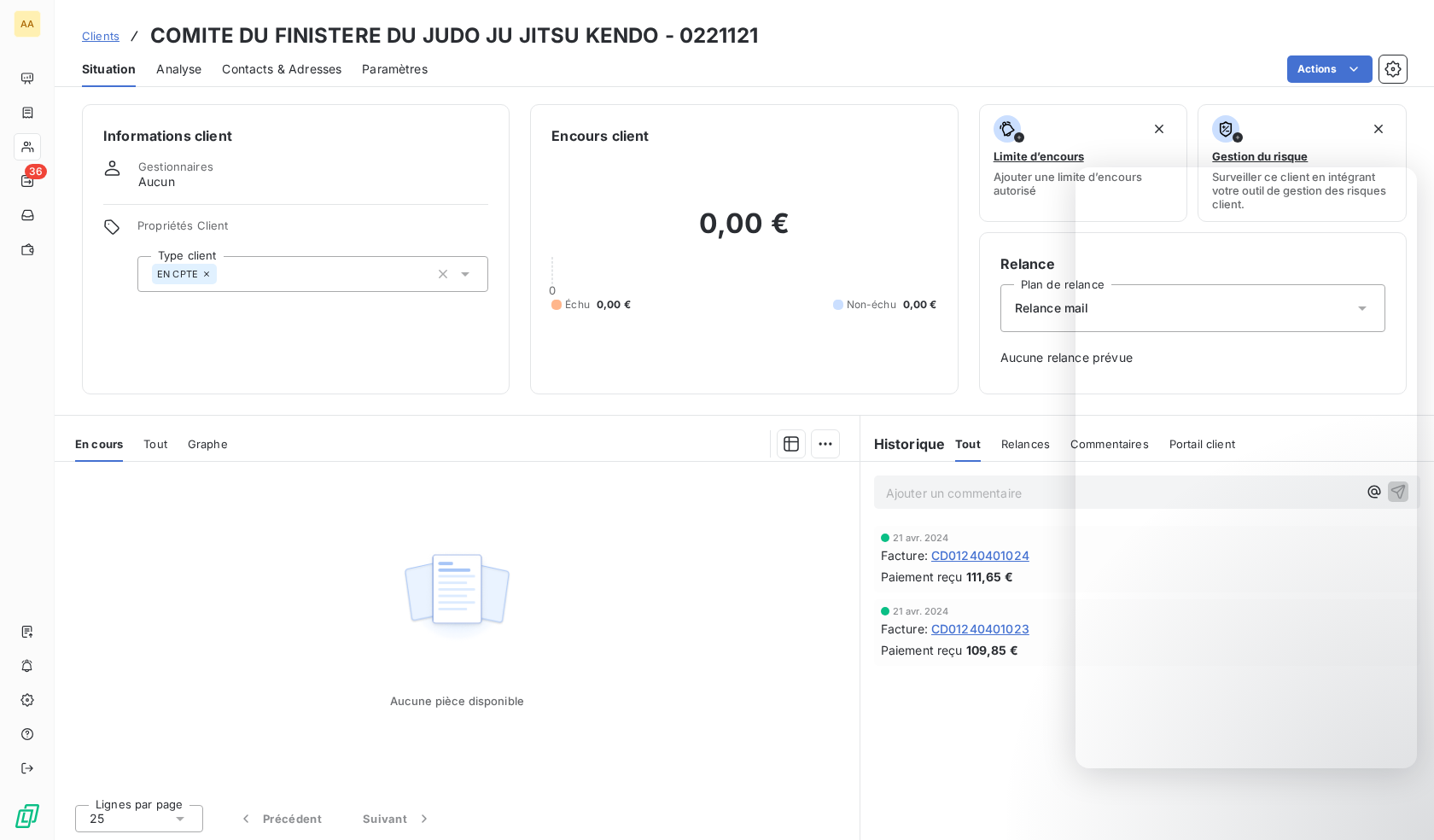
drag, startPoint x: 315, startPoint y: 274, endPoint x: 315, endPoint y: 288, distance: 14.0
click at [315, 274] on div "EN CPTE" at bounding box center [313, 274] width 351 height 36
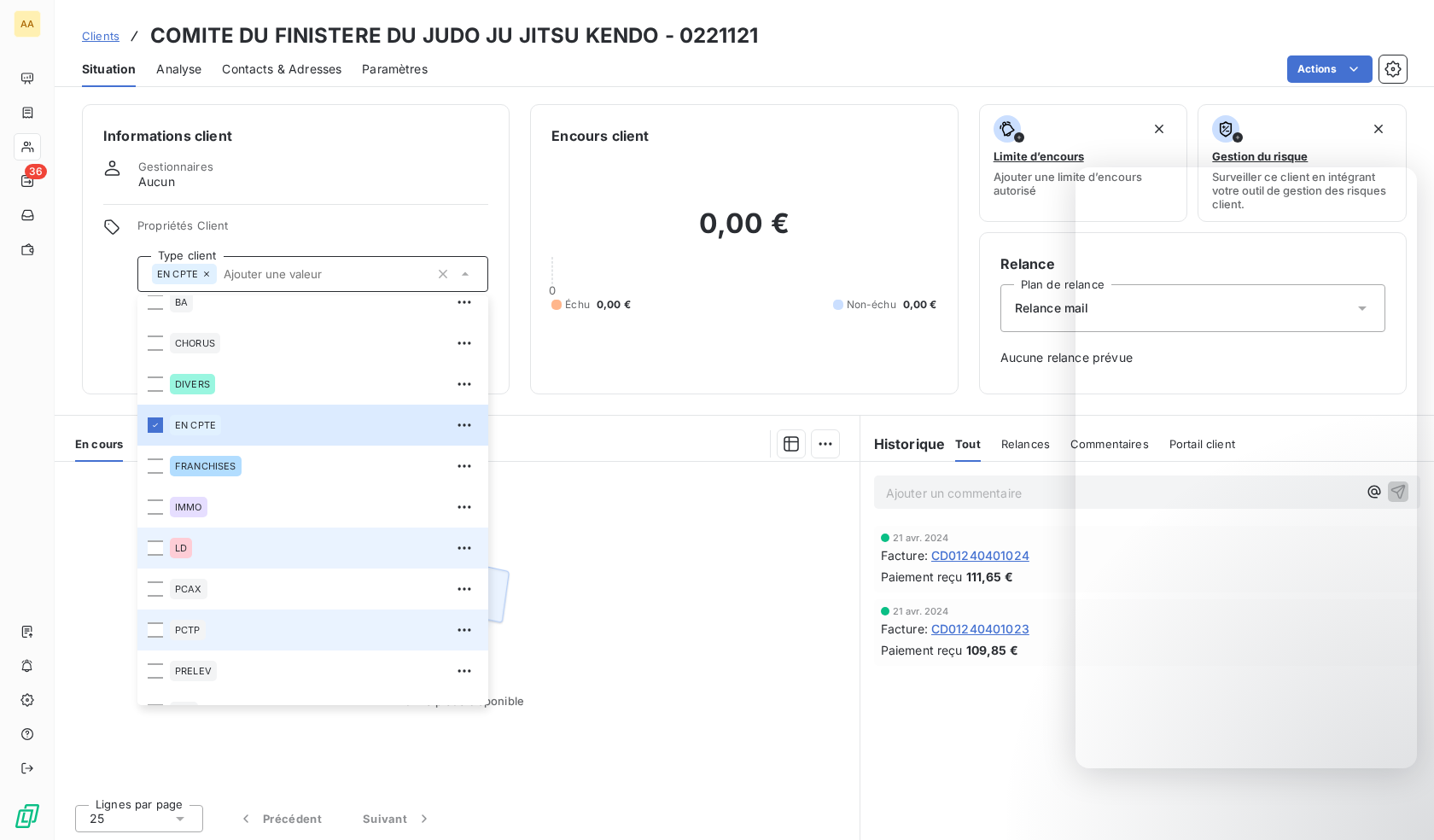
scroll to position [82, 0]
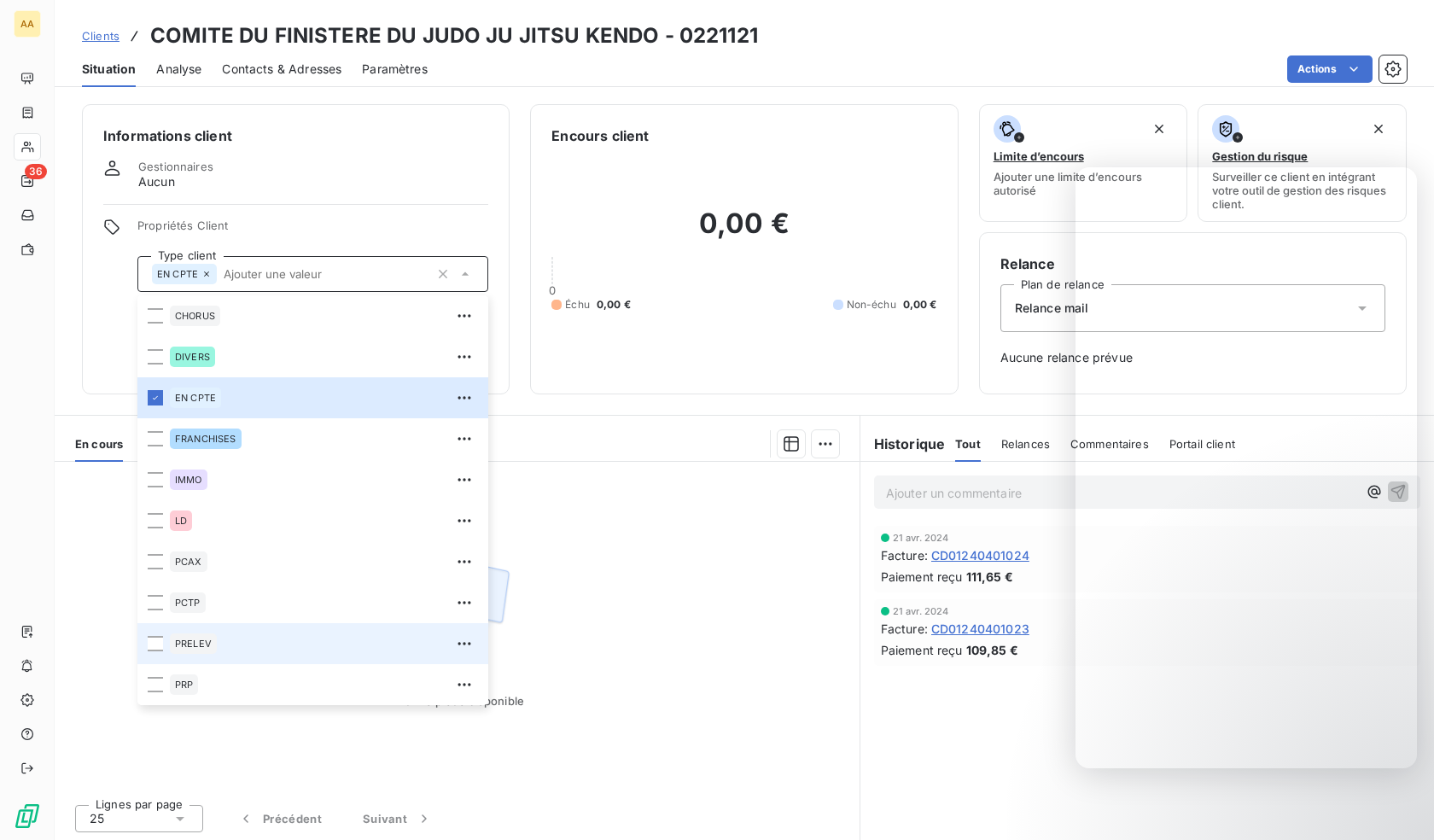
click at [197, 640] on span "PRELEV" at bounding box center [193, 643] width 37 height 10
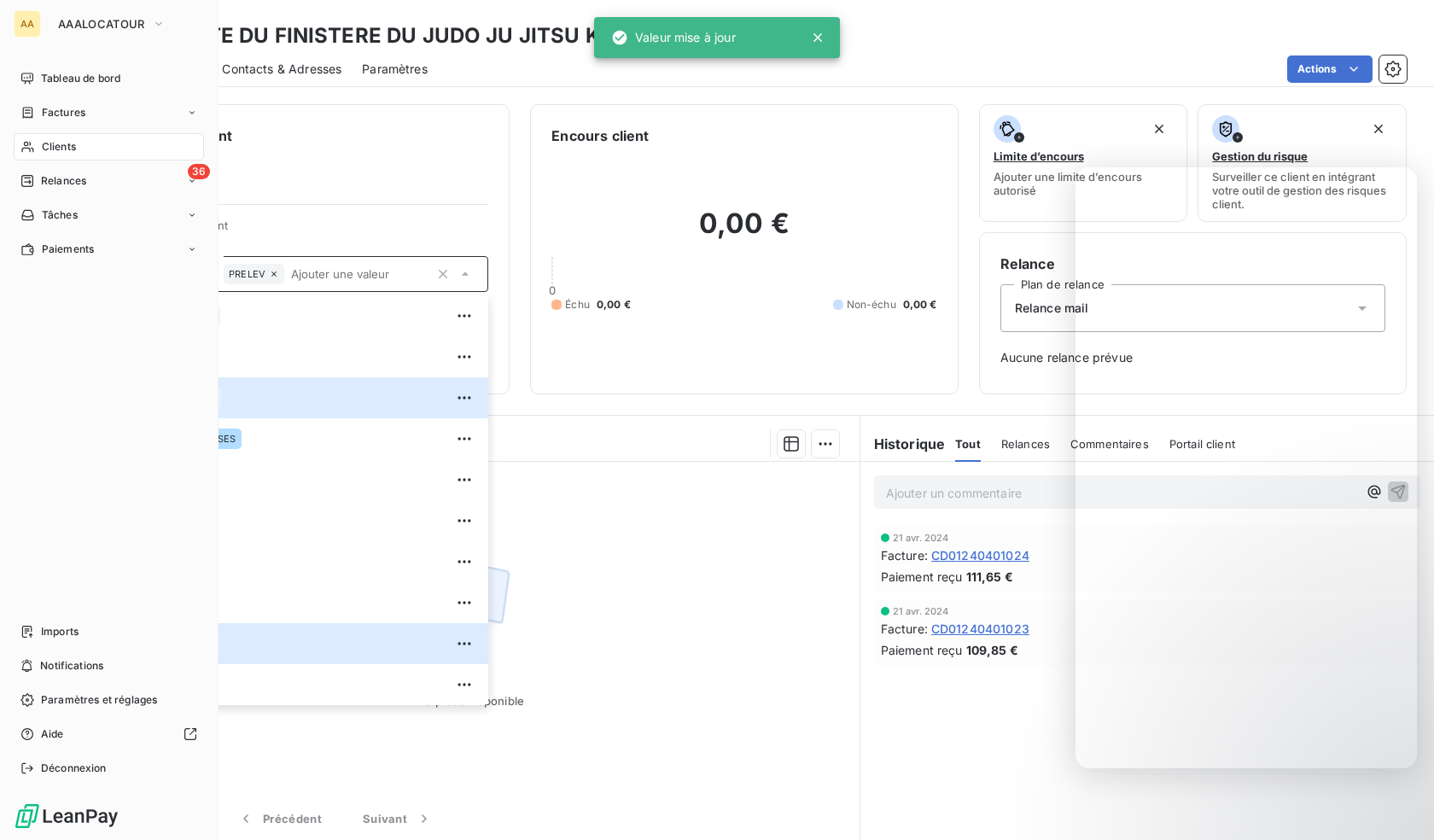
click at [23, 139] on div "Clients" at bounding box center [108, 146] width 190 height 27
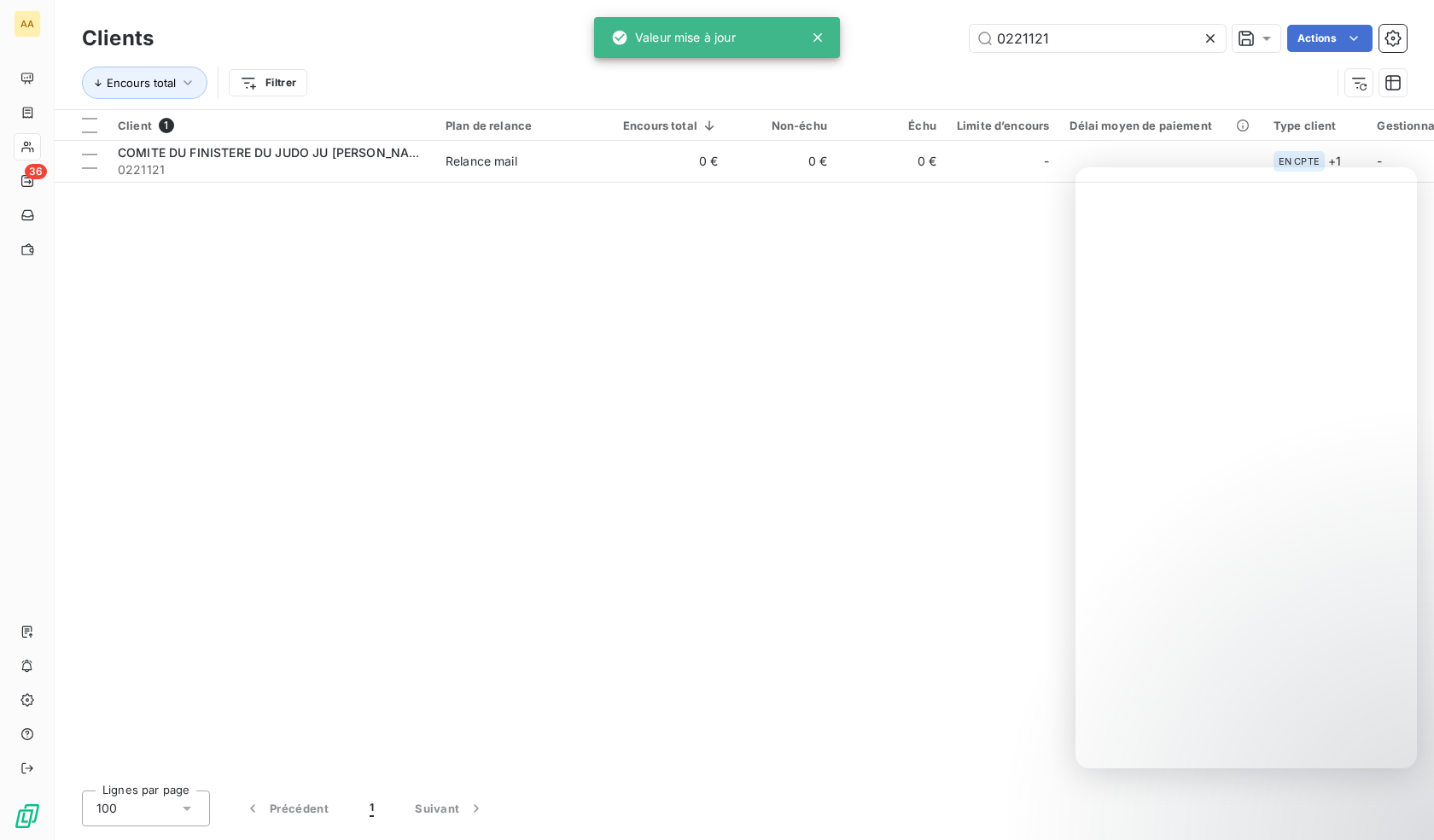
click at [1035, 22] on div "Clients 0221121 Actions" at bounding box center [744, 39] width 1325 height 36
click at [1041, 37] on input "0221121" at bounding box center [1097, 38] width 256 height 27
paste input "30113"
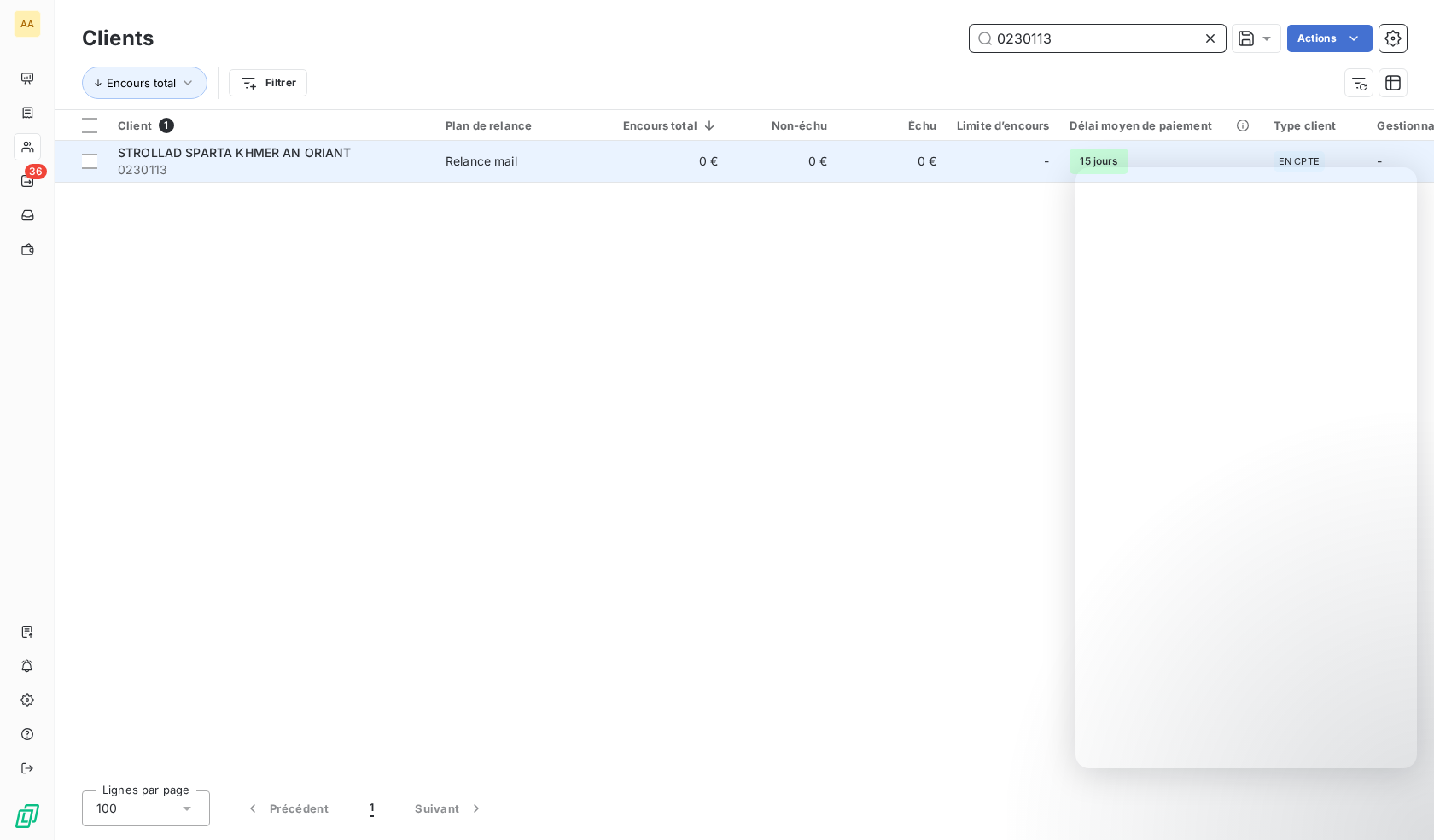
type input "0230113"
click at [311, 171] on span "0230113" at bounding box center [272, 170] width 307 height 17
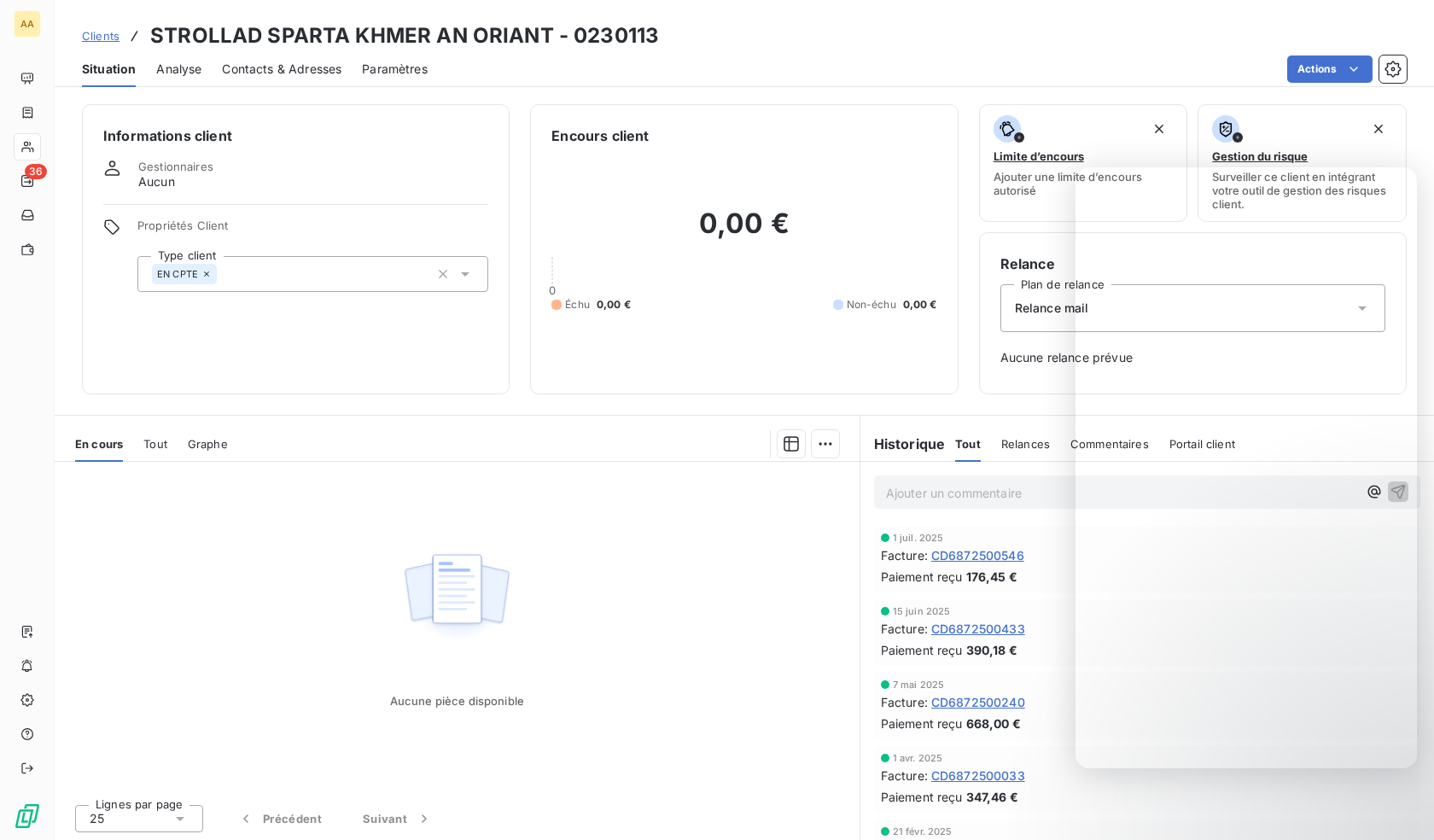
click at [345, 269] on div "EN CPTE" at bounding box center [313, 274] width 351 height 36
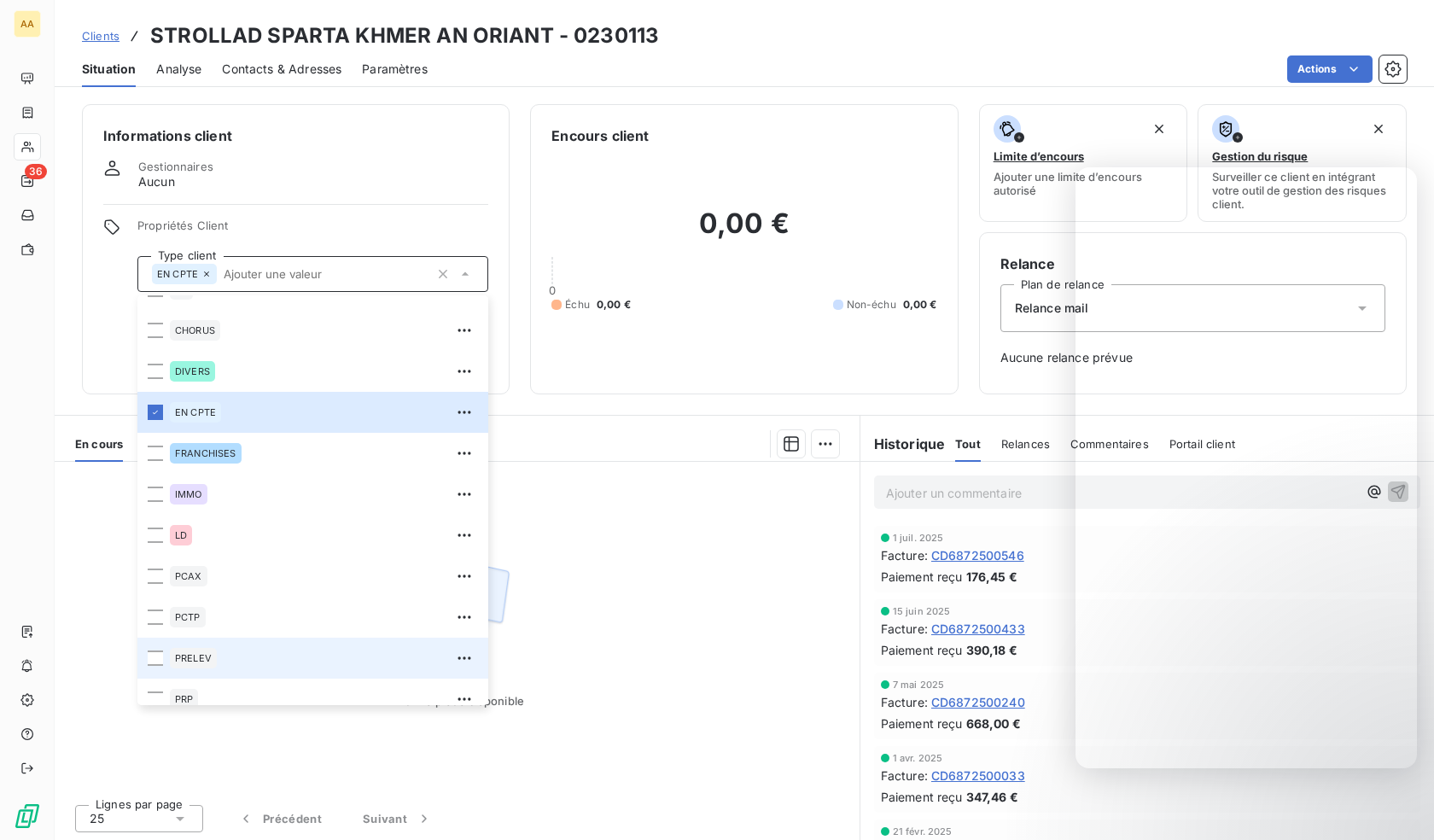
scroll to position [82, 0]
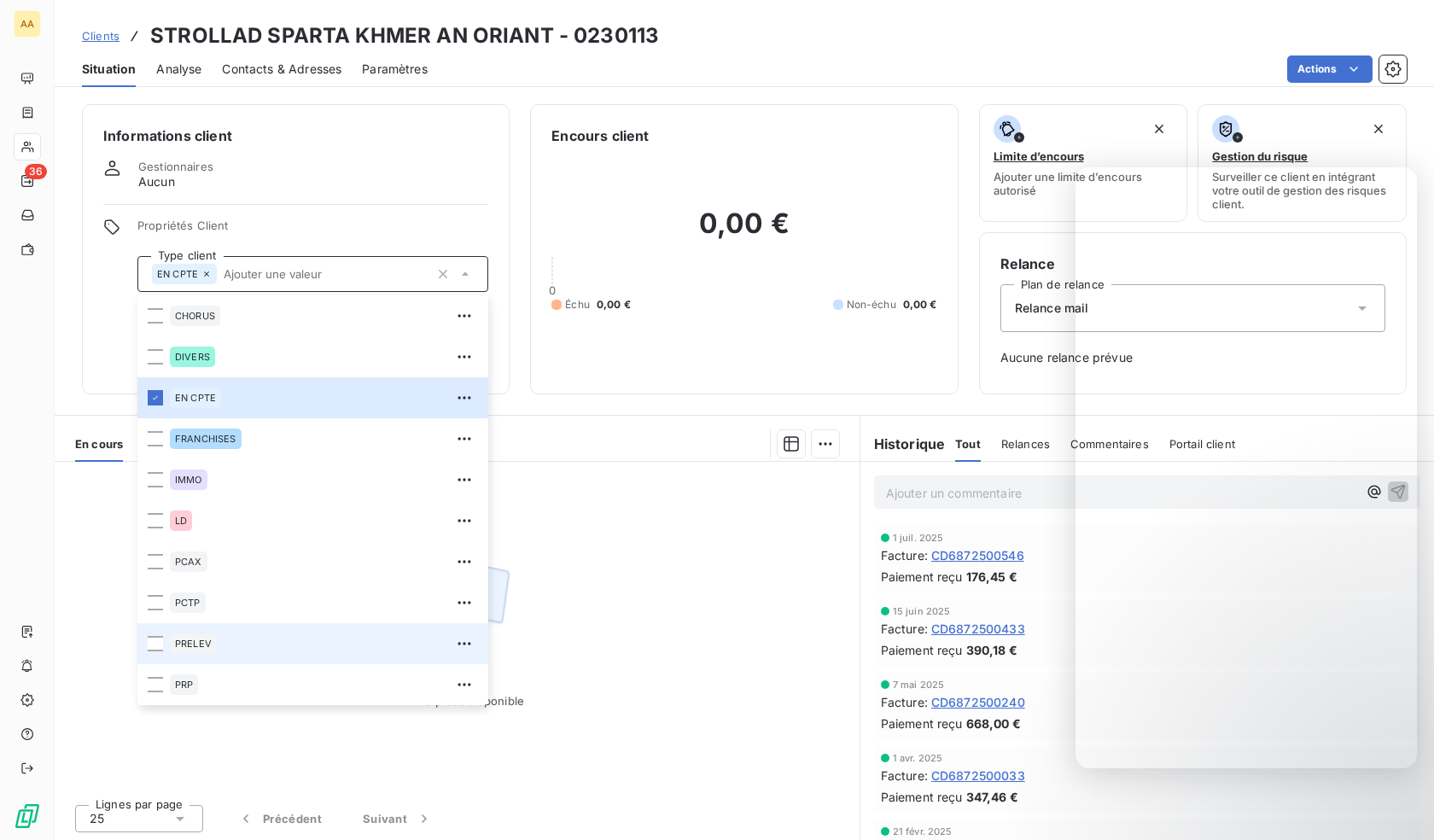
click at [198, 649] on div "PRELEV" at bounding box center [193, 644] width 47 height 21
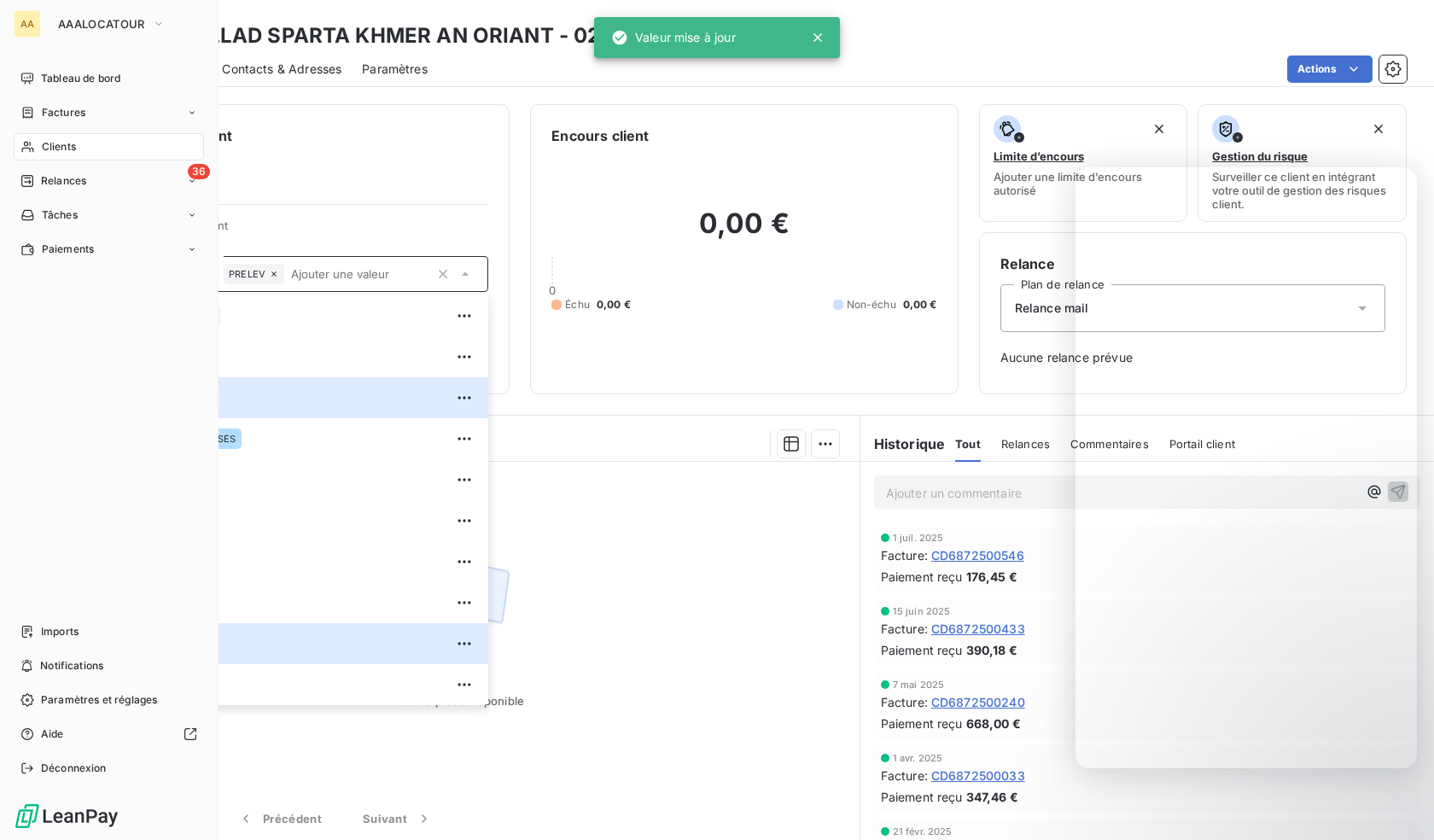
click at [32, 148] on icon at bounding box center [27, 146] width 14 height 13
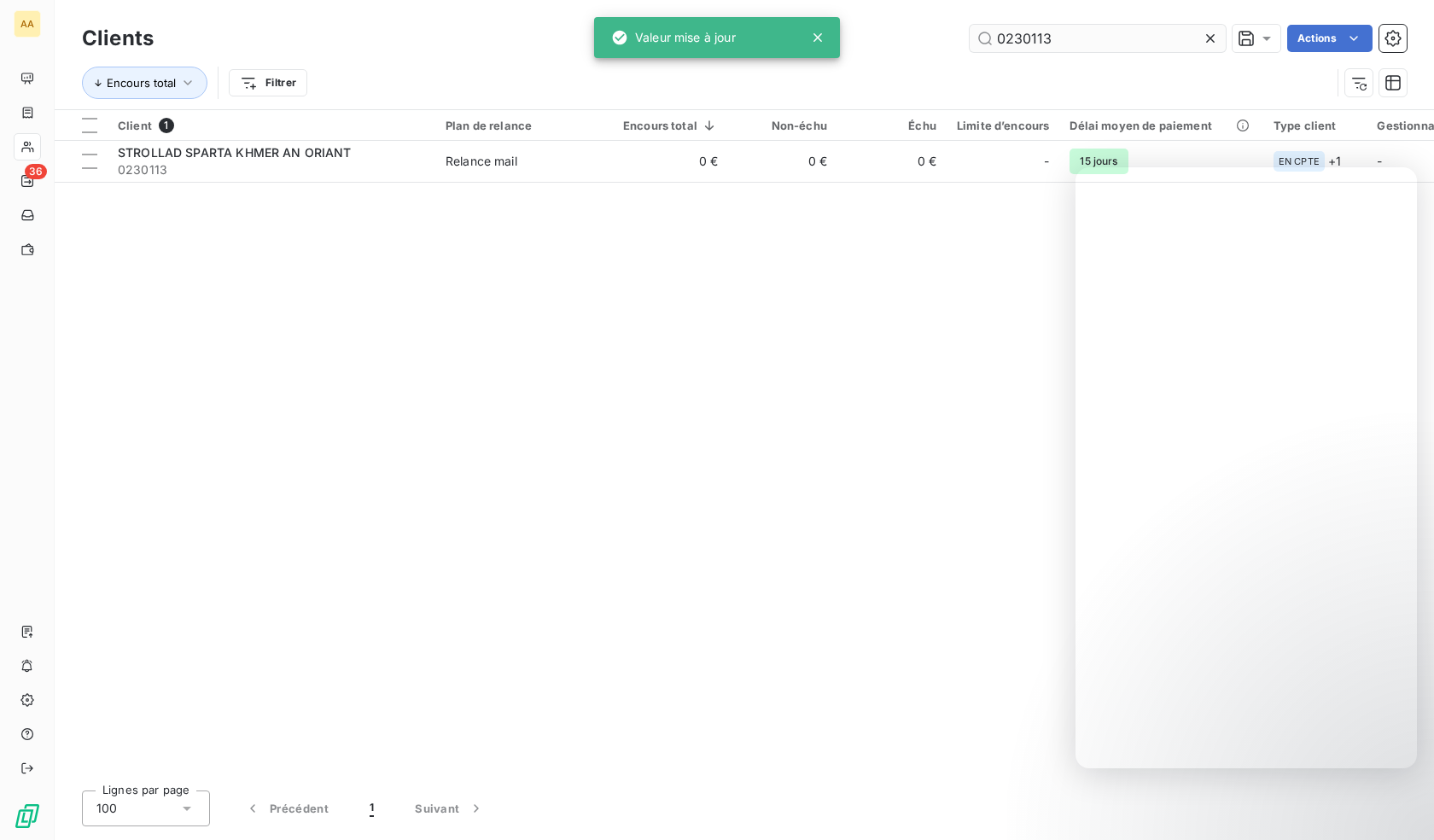
click at [1067, 39] on input "0230113" at bounding box center [1097, 38] width 256 height 27
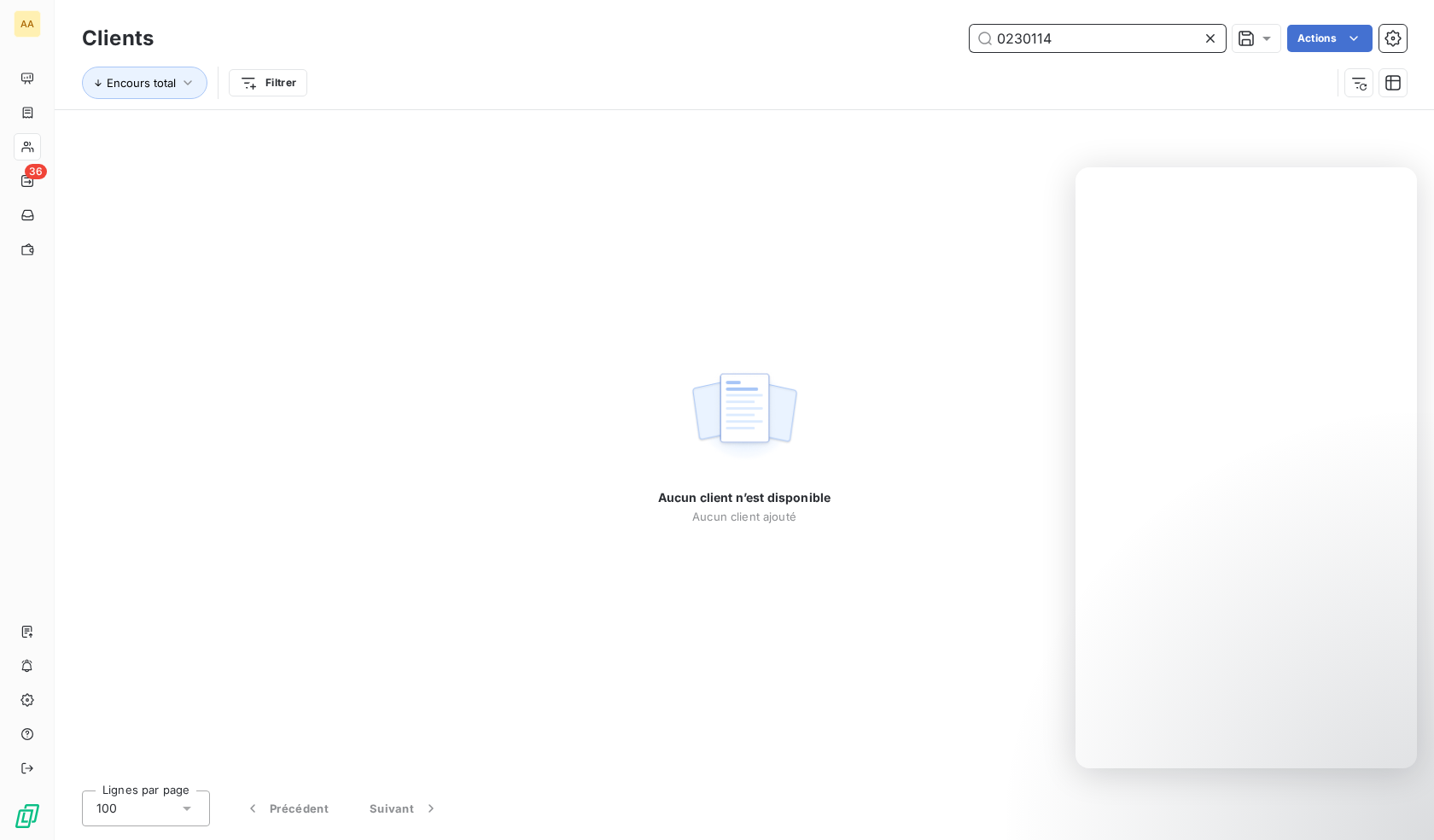
click at [1081, 39] on input "0230114" at bounding box center [1097, 38] width 256 height 27
paste input "5"
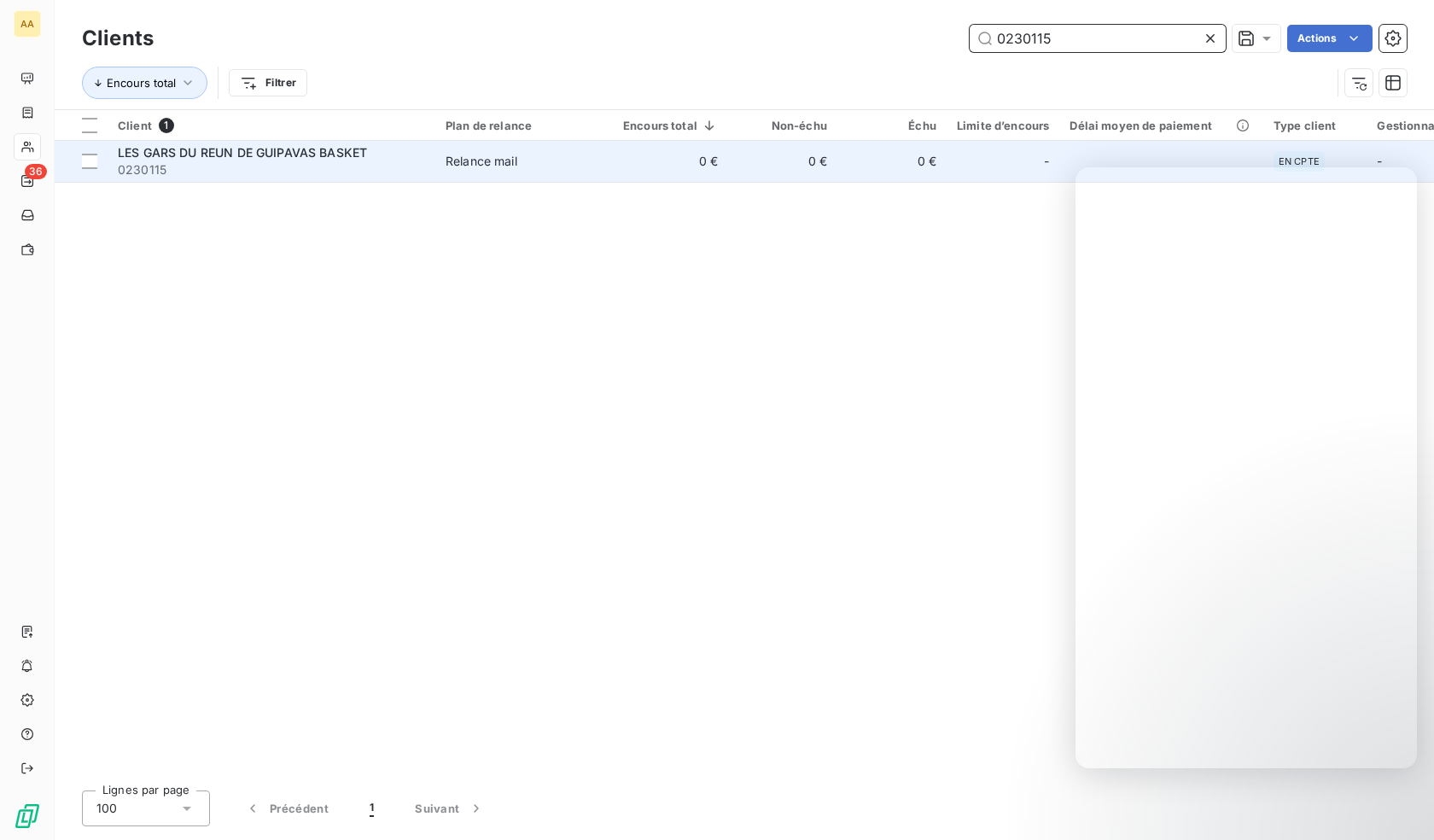
type input "0230115"
click at [246, 172] on span "0230115" at bounding box center [272, 170] width 307 height 17
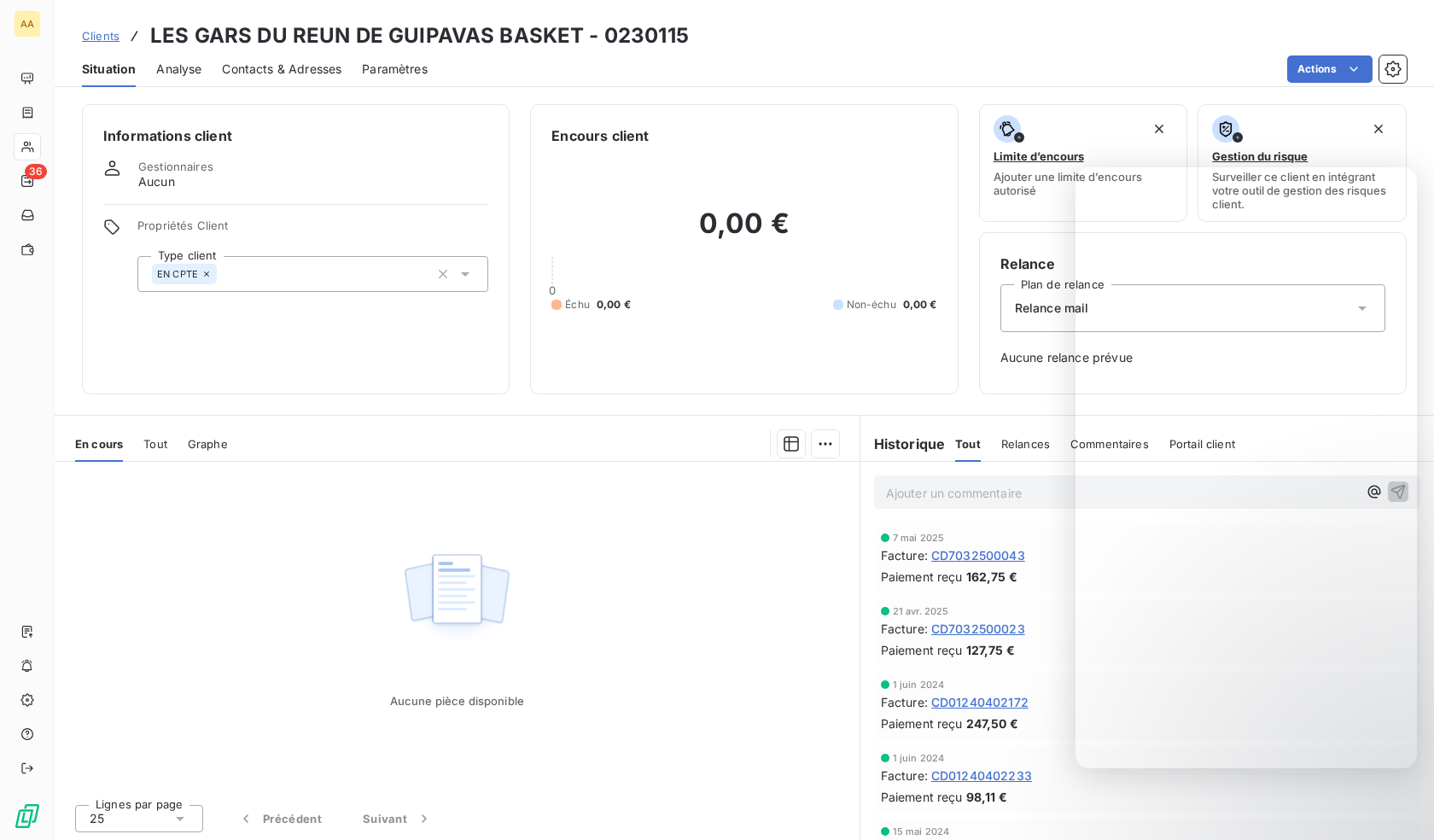
click at [305, 272] on div "EN CPTE" at bounding box center [313, 274] width 351 height 36
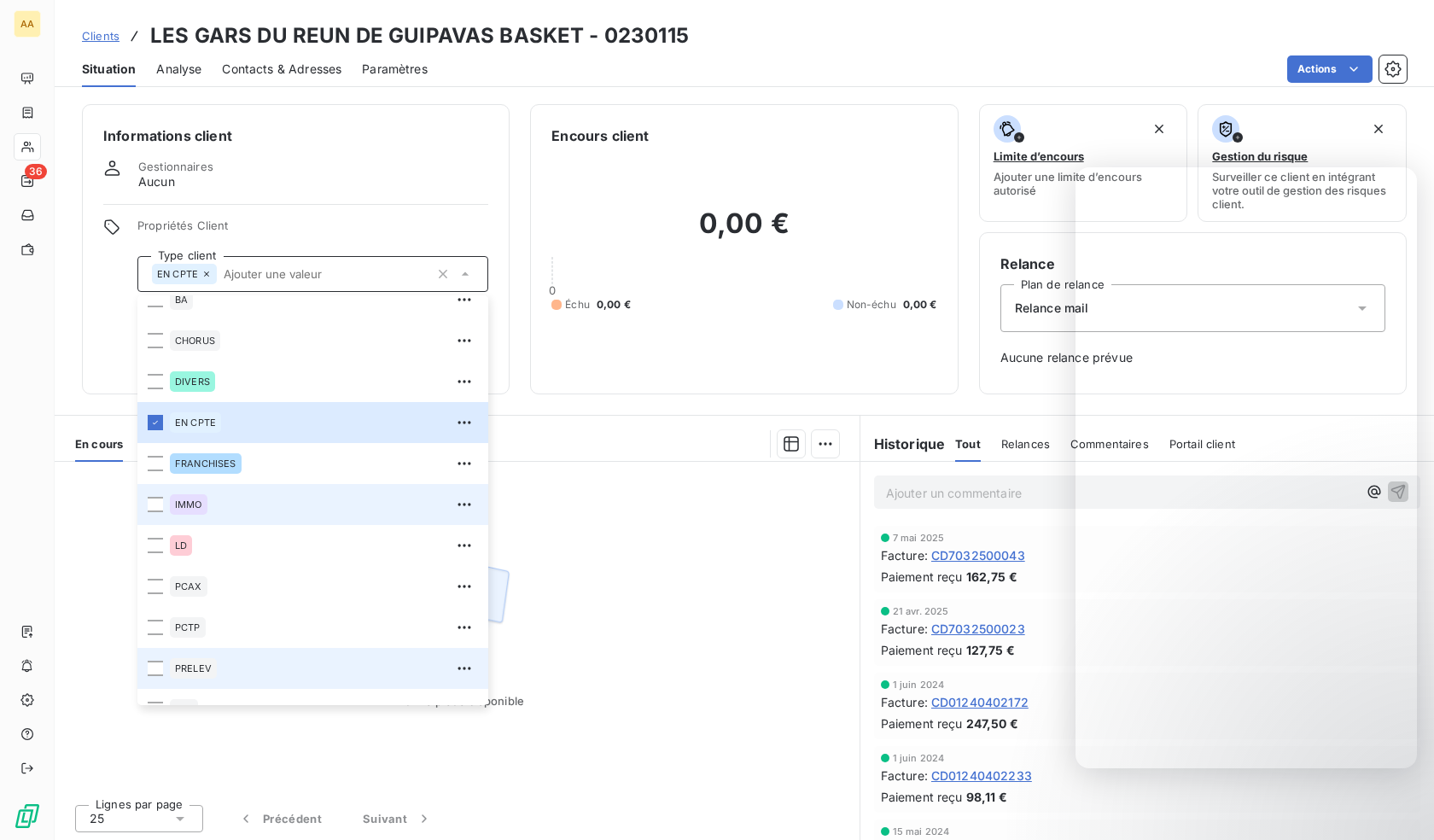
scroll to position [82, 0]
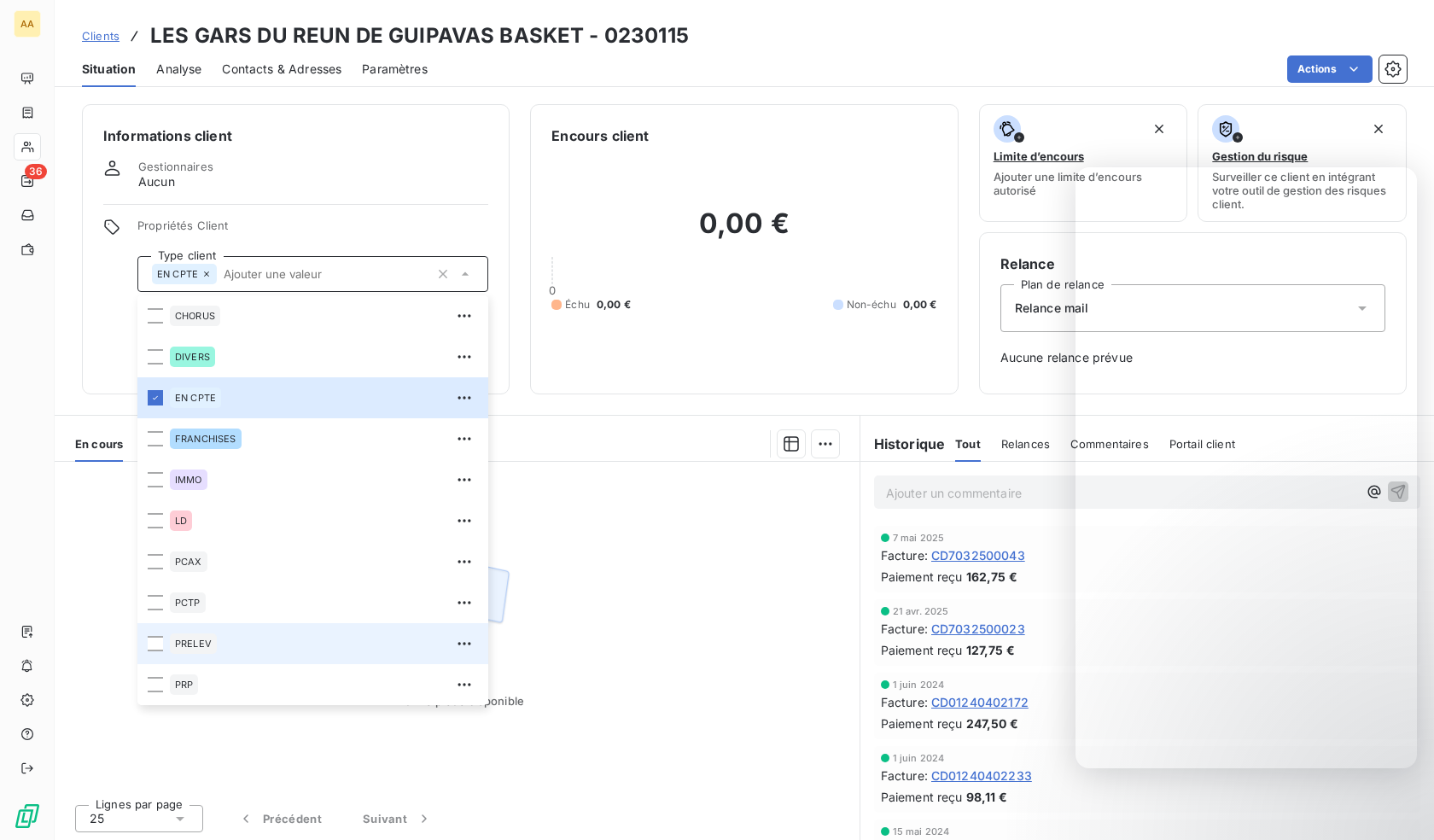
click at [201, 644] on span "PRELEV" at bounding box center [193, 643] width 37 height 10
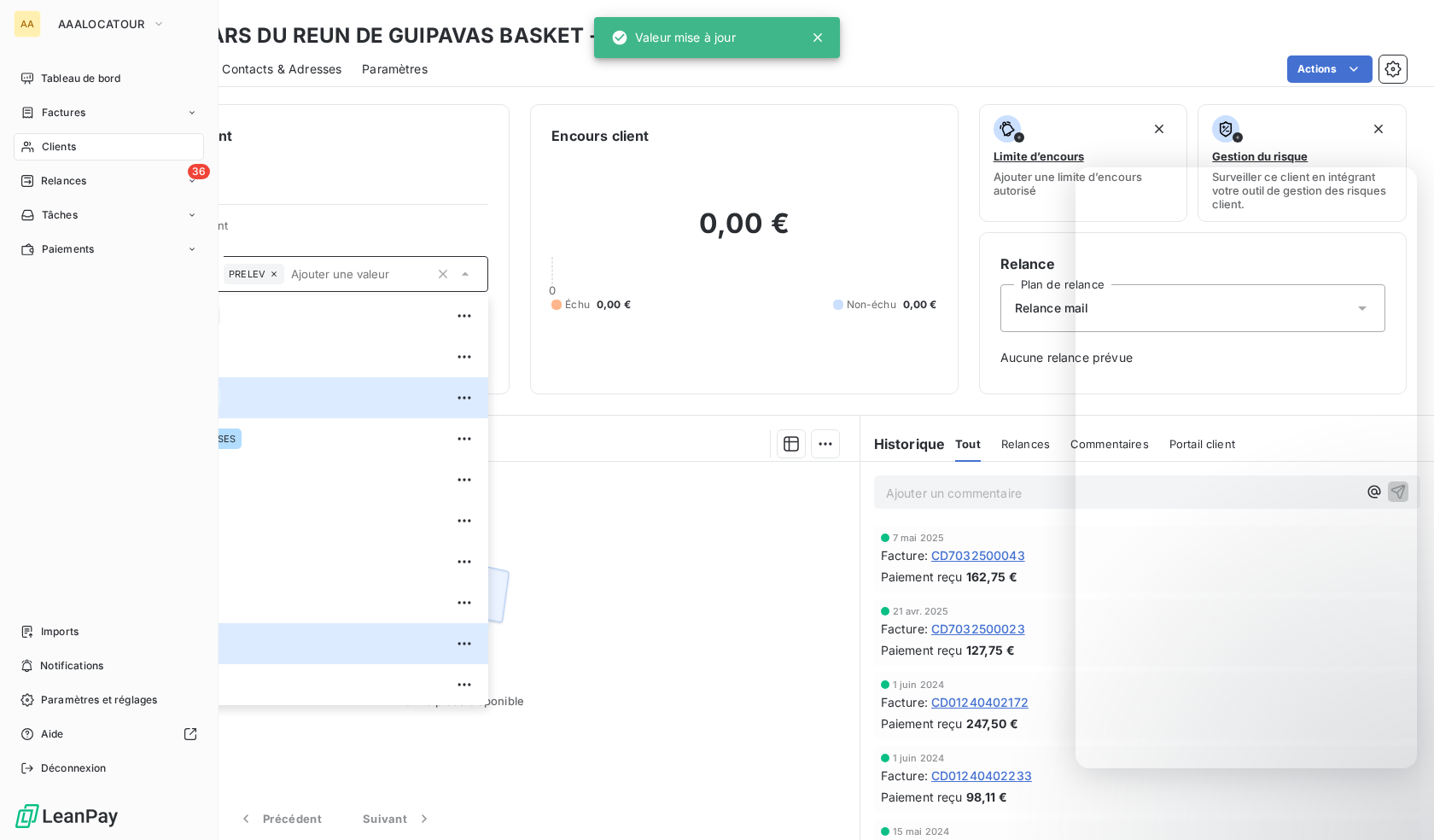
click at [50, 146] on span "Clients" at bounding box center [58, 147] width 34 height 15
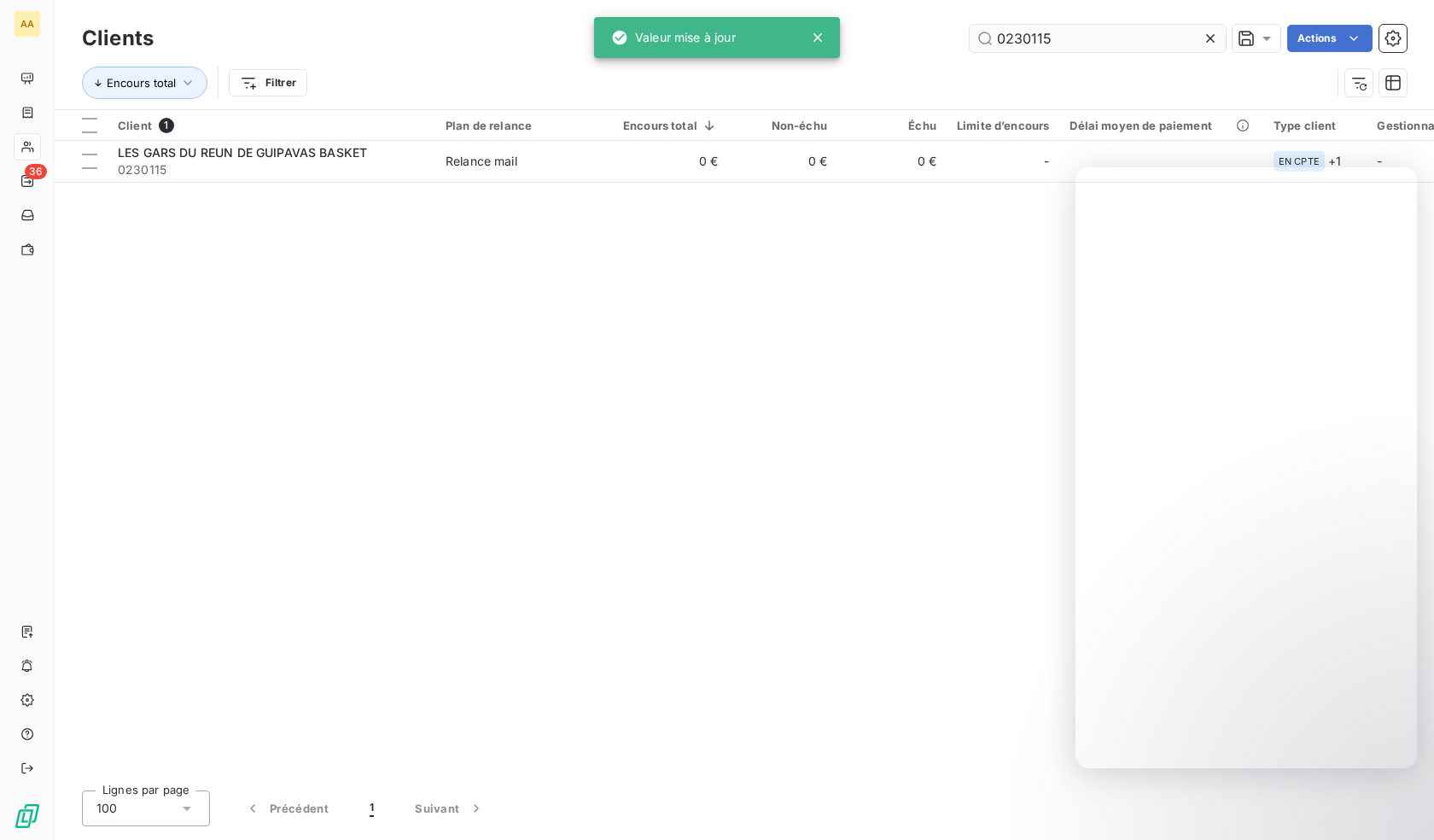
click at [1045, 40] on input "0230115" at bounding box center [1097, 38] width 256 height 27
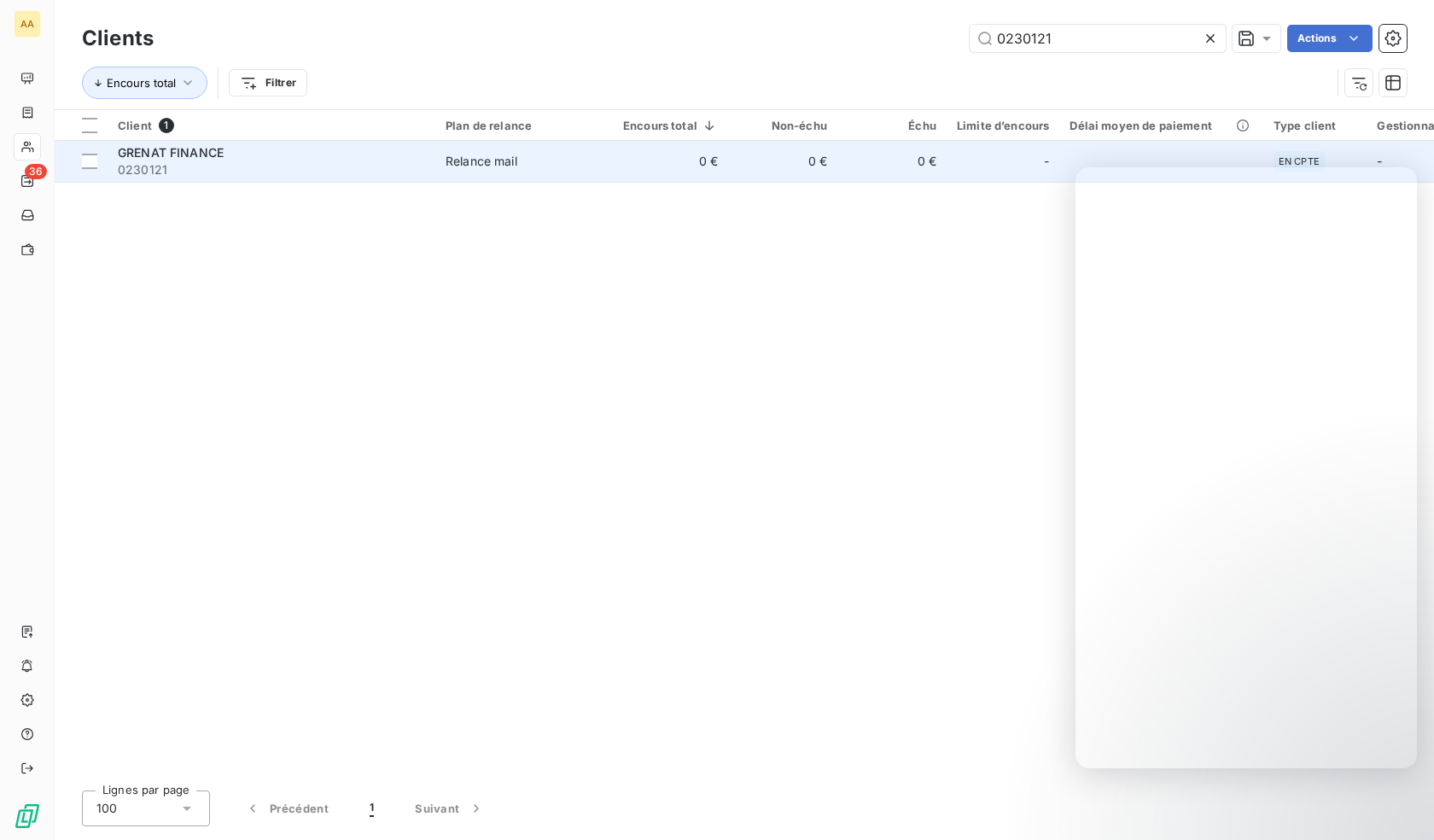
type input "0230121"
click at [378, 172] on span "0230121" at bounding box center [272, 170] width 307 height 17
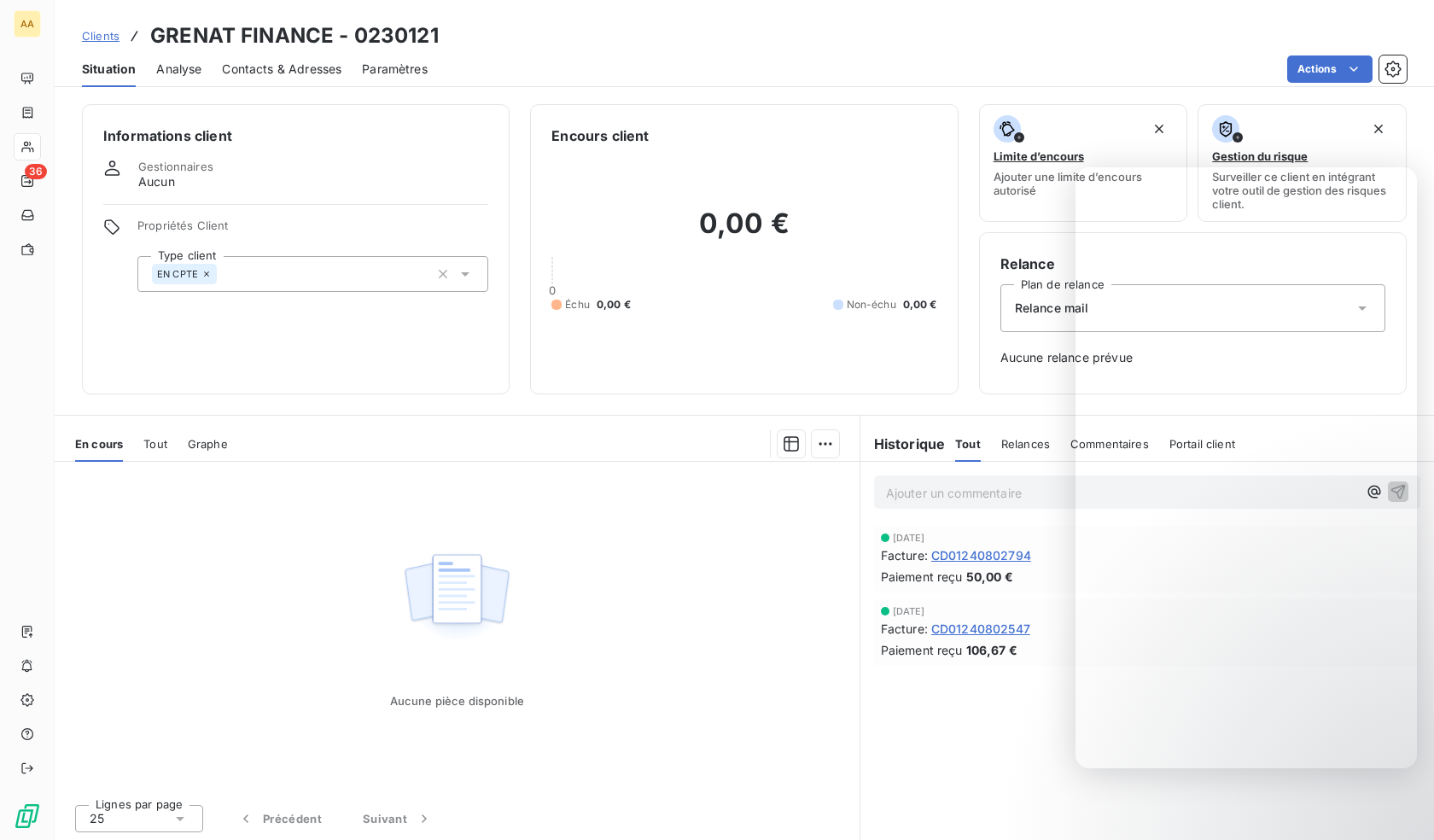
click at [326, 281] on div "EN CPTE" at bounding box center [313, 274] width 351 height 36
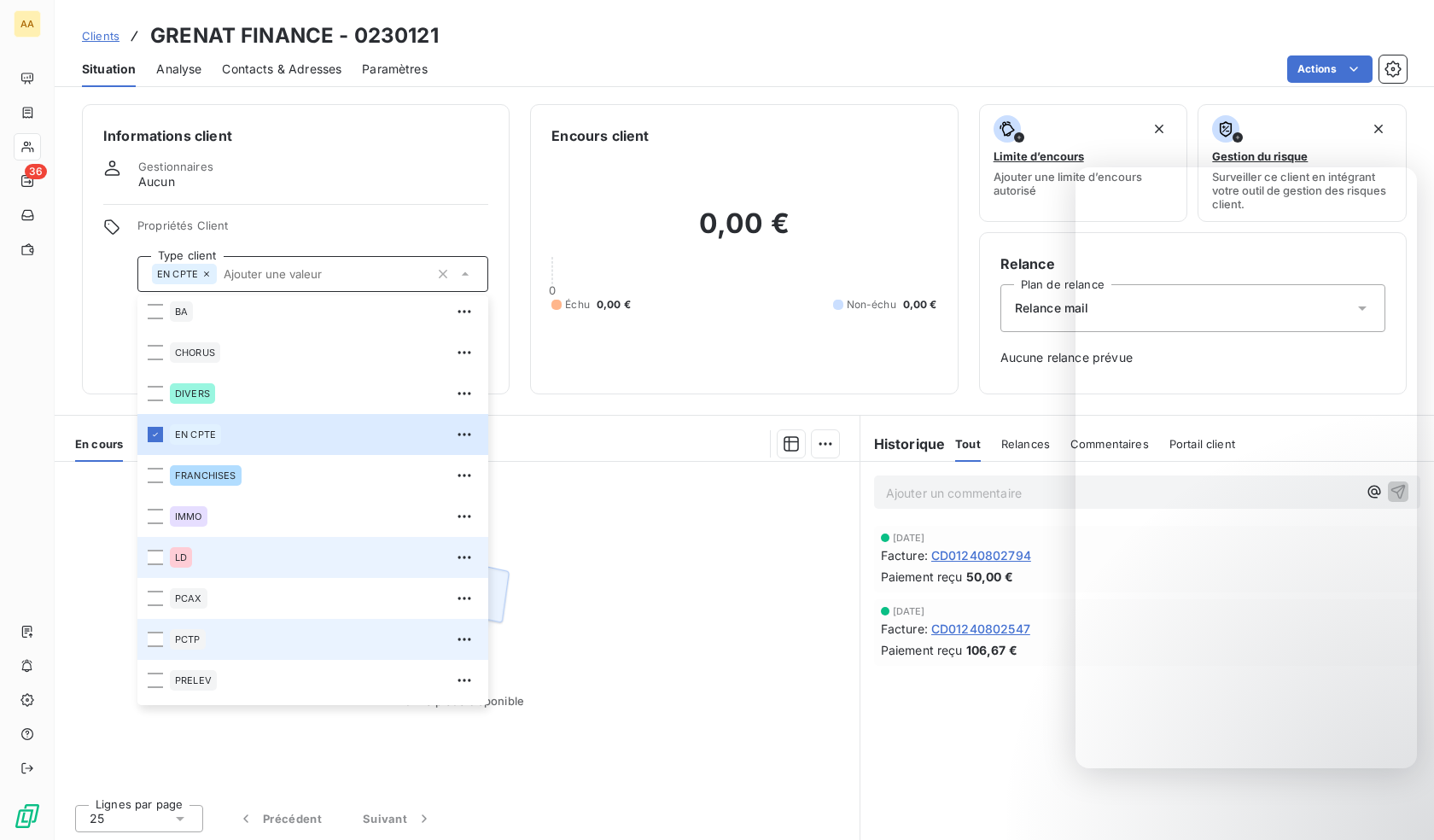
scroll to position [82, 0]
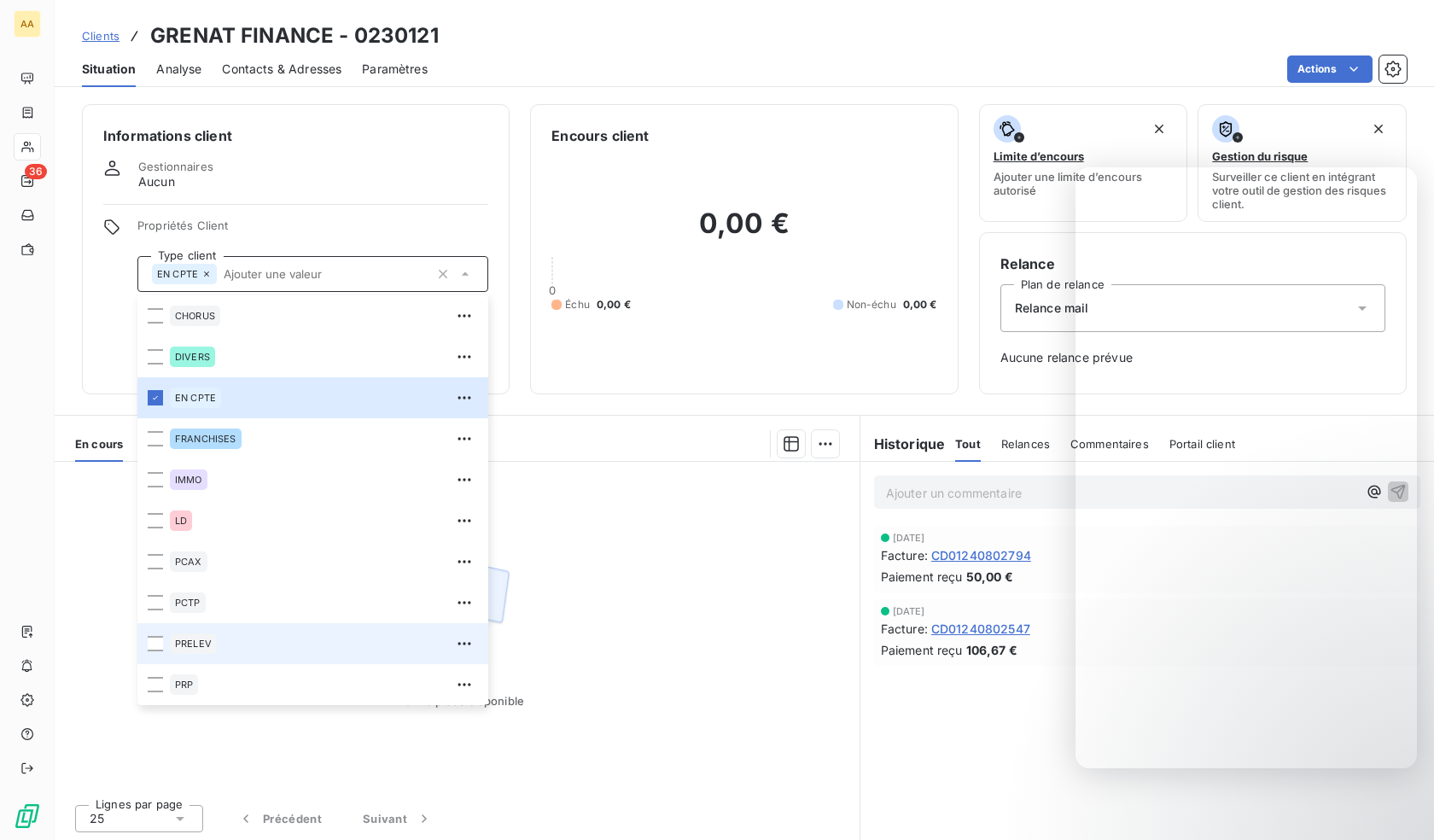
click at [195, 653] on div "PRELEV" at bounding box center [323, 643] width 308 height 27
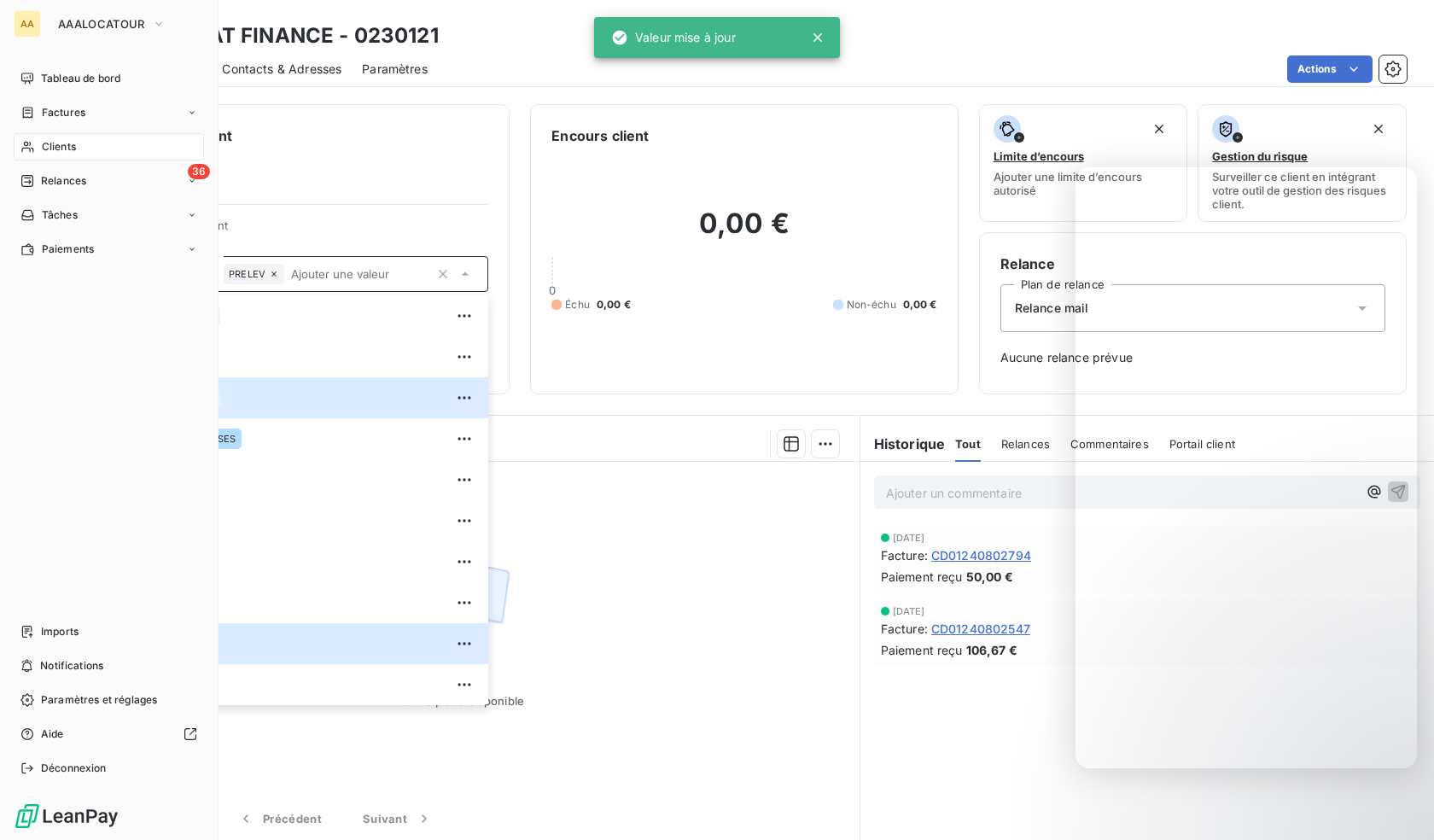
click at [35, 152] on div "Clients" at bounding box center [108, 146] width 190 height 27
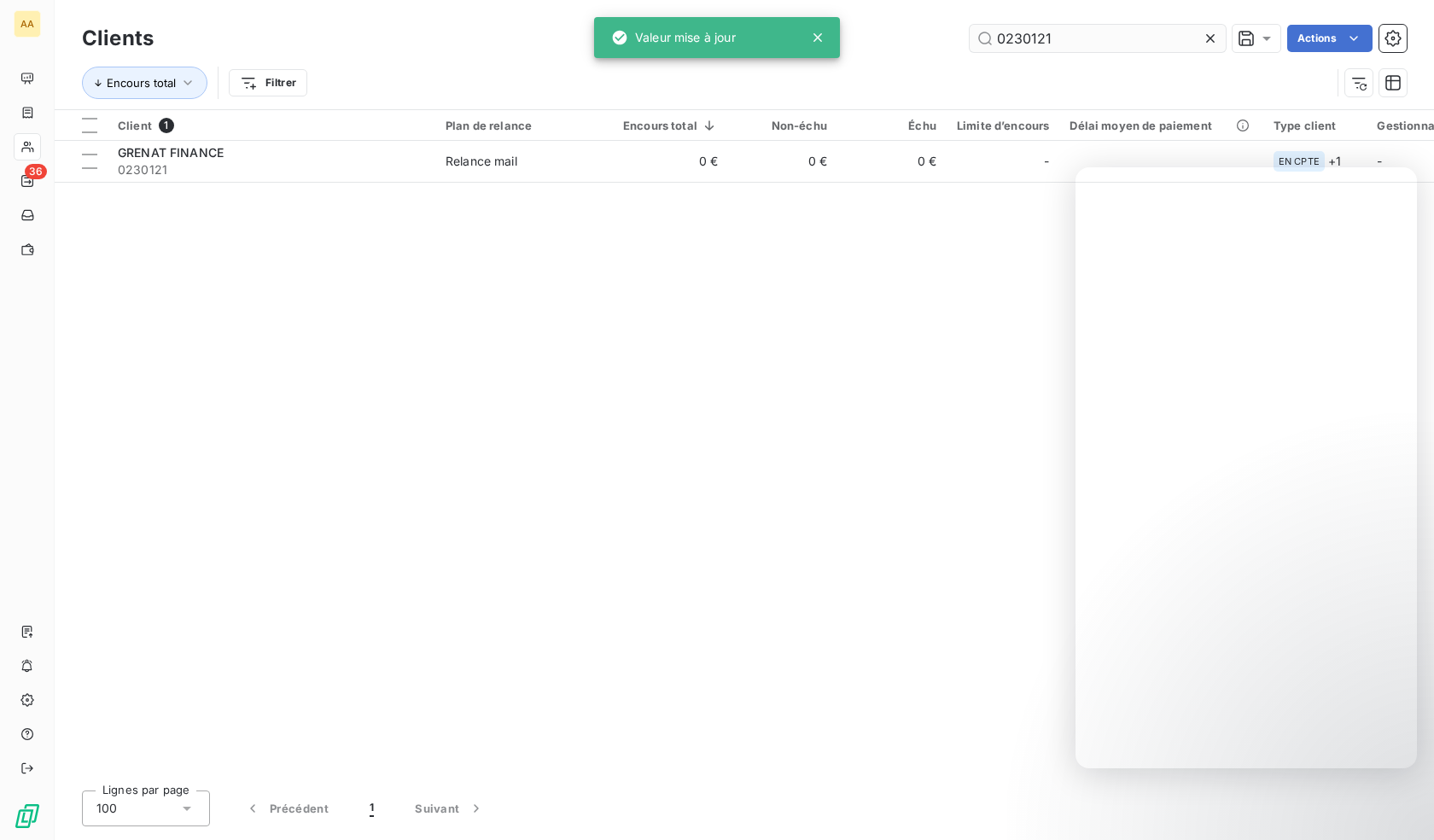
click at [1043, 33] on input "0230121" at bounding box center [1097, 38] width 256 height 27
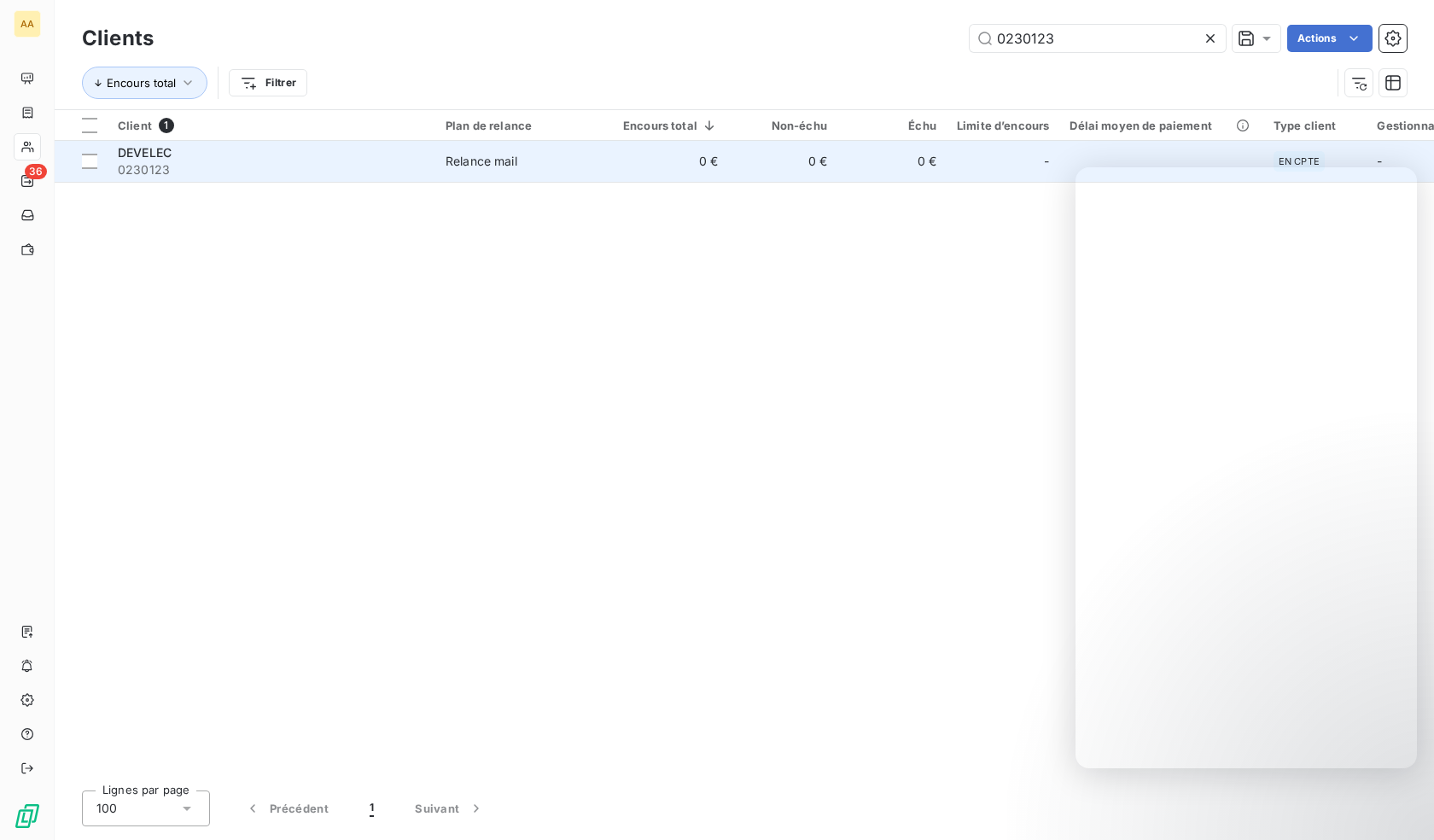
type input "0230123"
click at [288, 162] on span "0230123" at bounding box center [272, 170] width 307 height 17
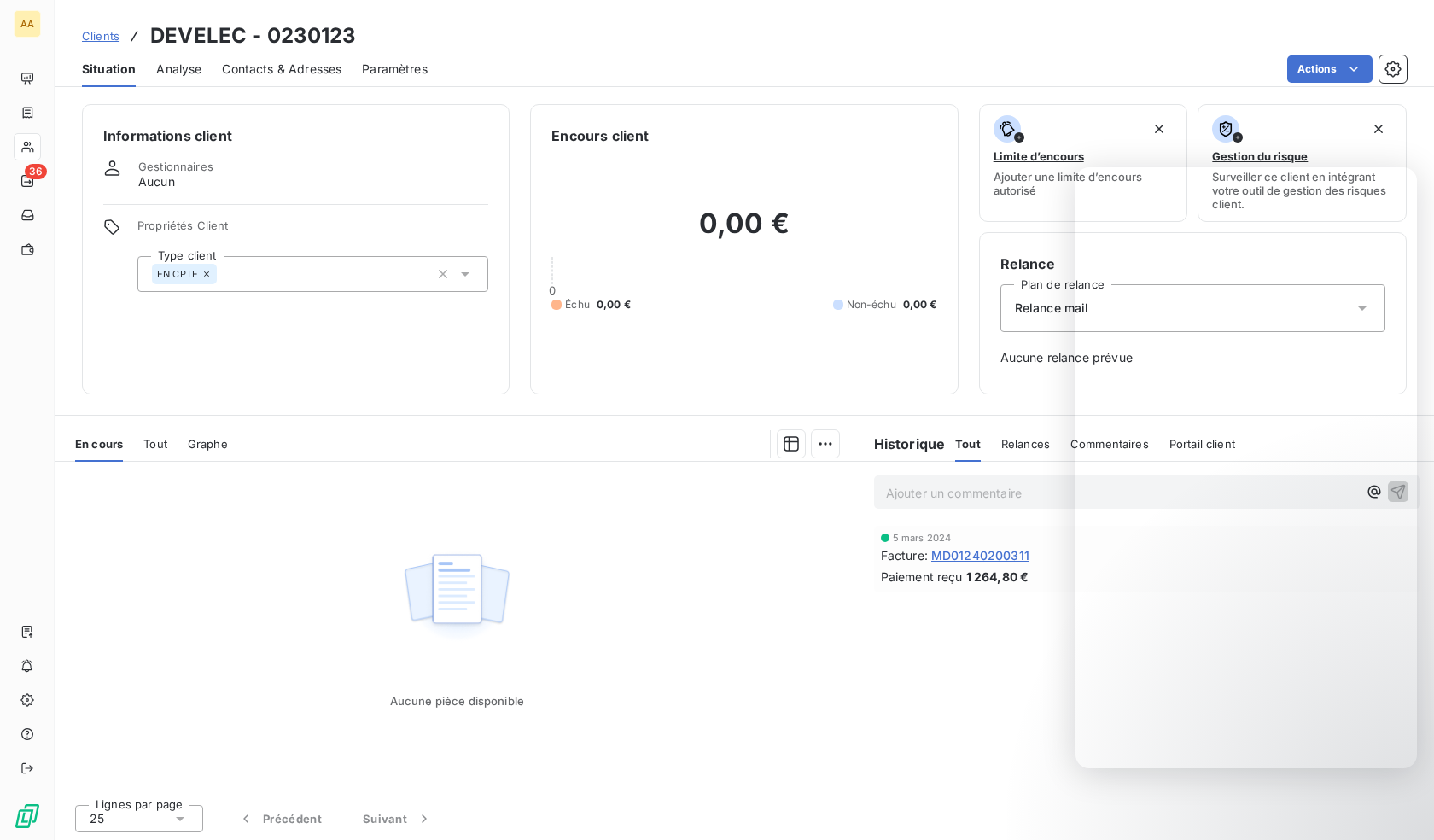
click at [321, 278] on div "EN CPTE" at bounding box center [313, 274] width 351 height 36
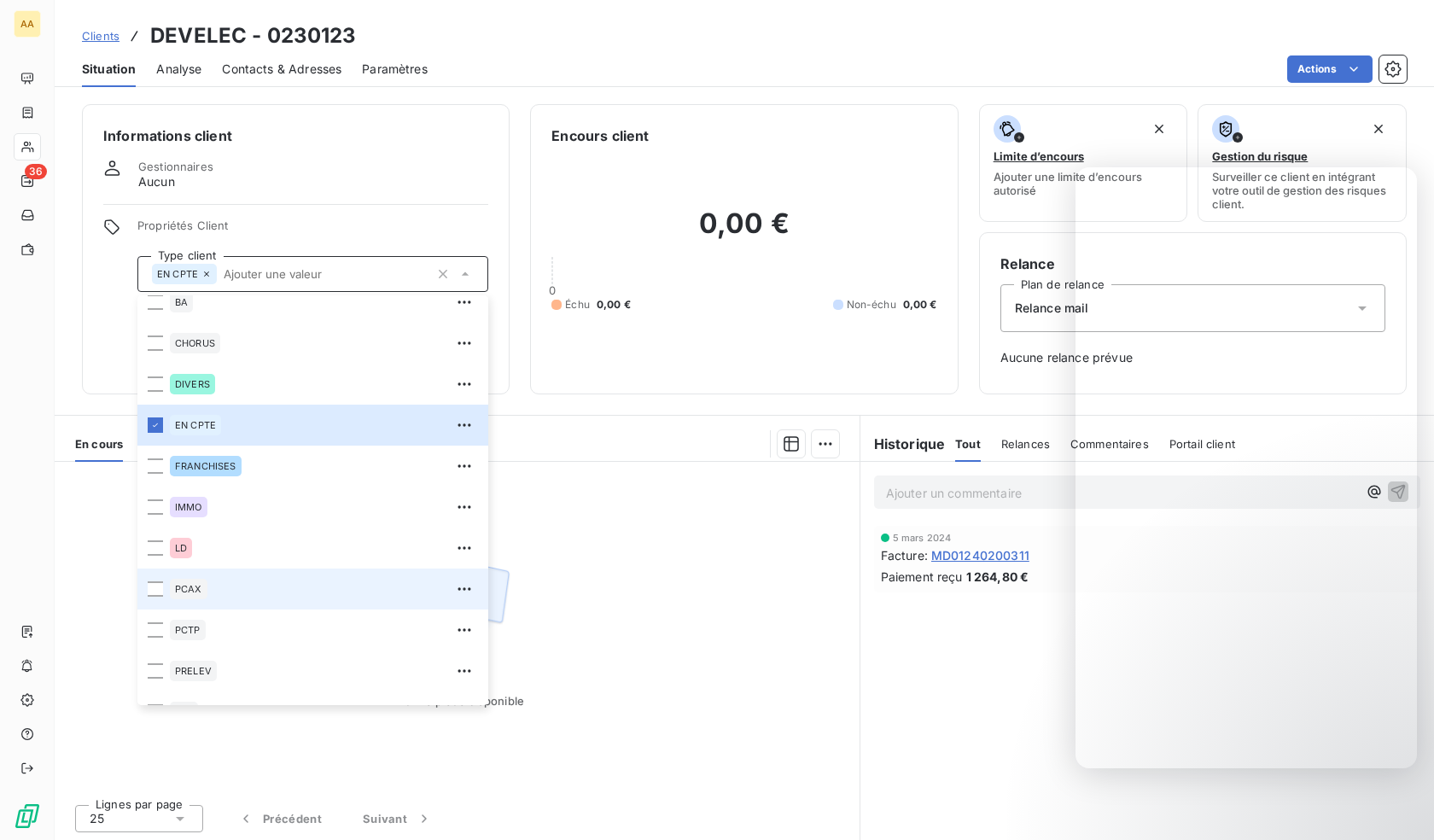
scroll to position [82, 0]
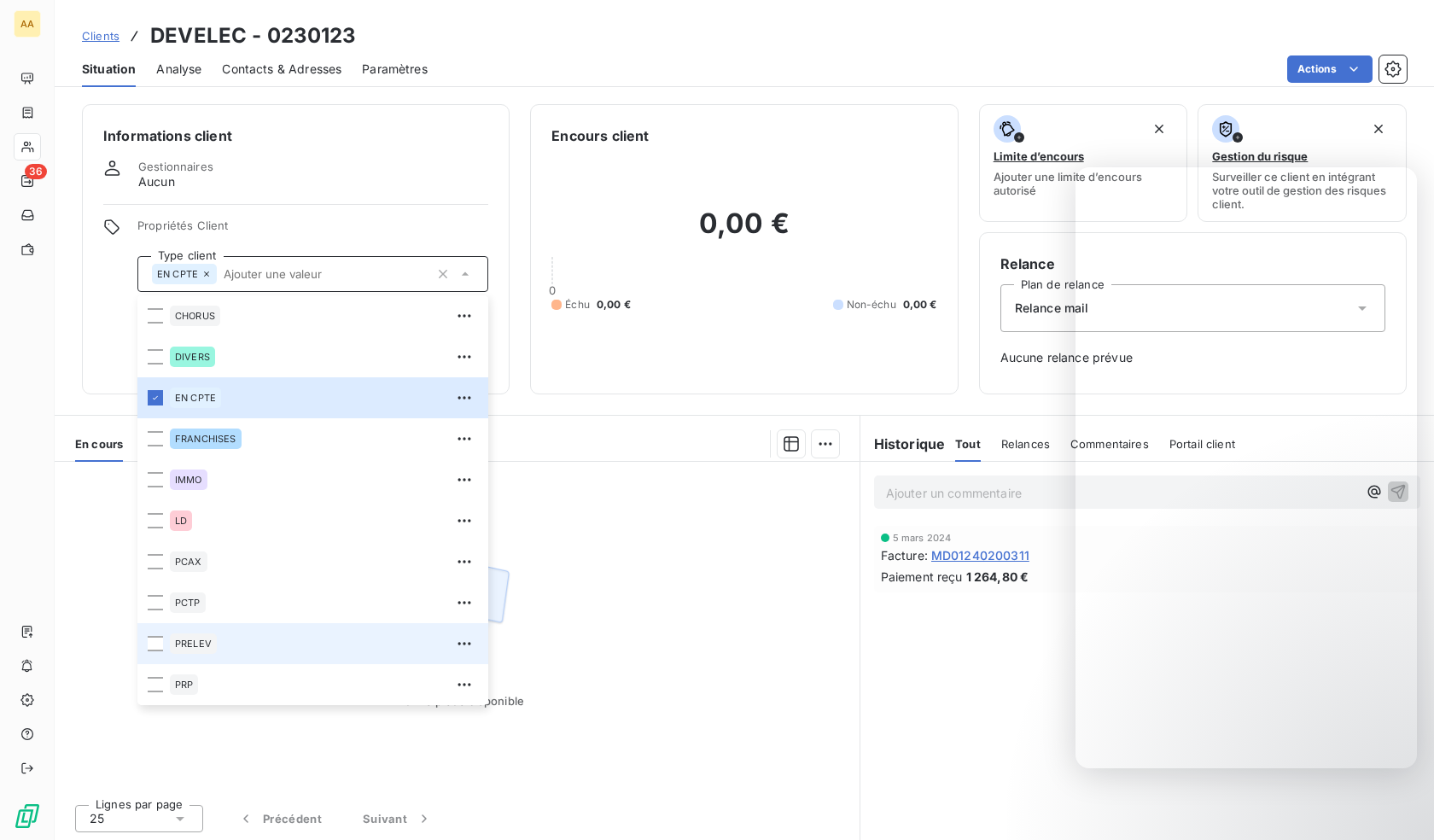
click at [212, 638] on div "PRELEV" at bounding box center [193, 644] width 47 height 21
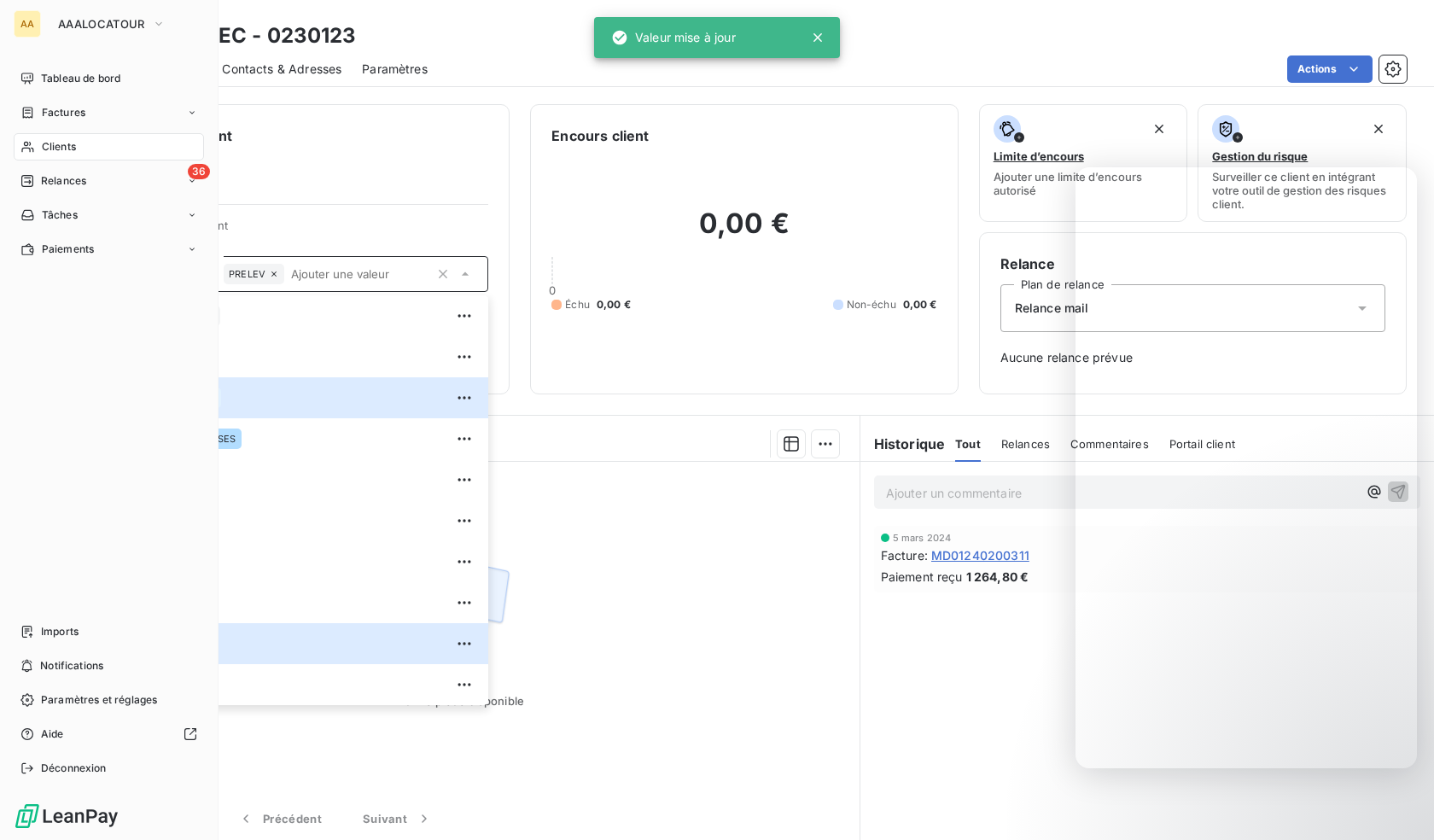
click at [31, 149] on icon at bounding box center [27, 146] width 14 height 13
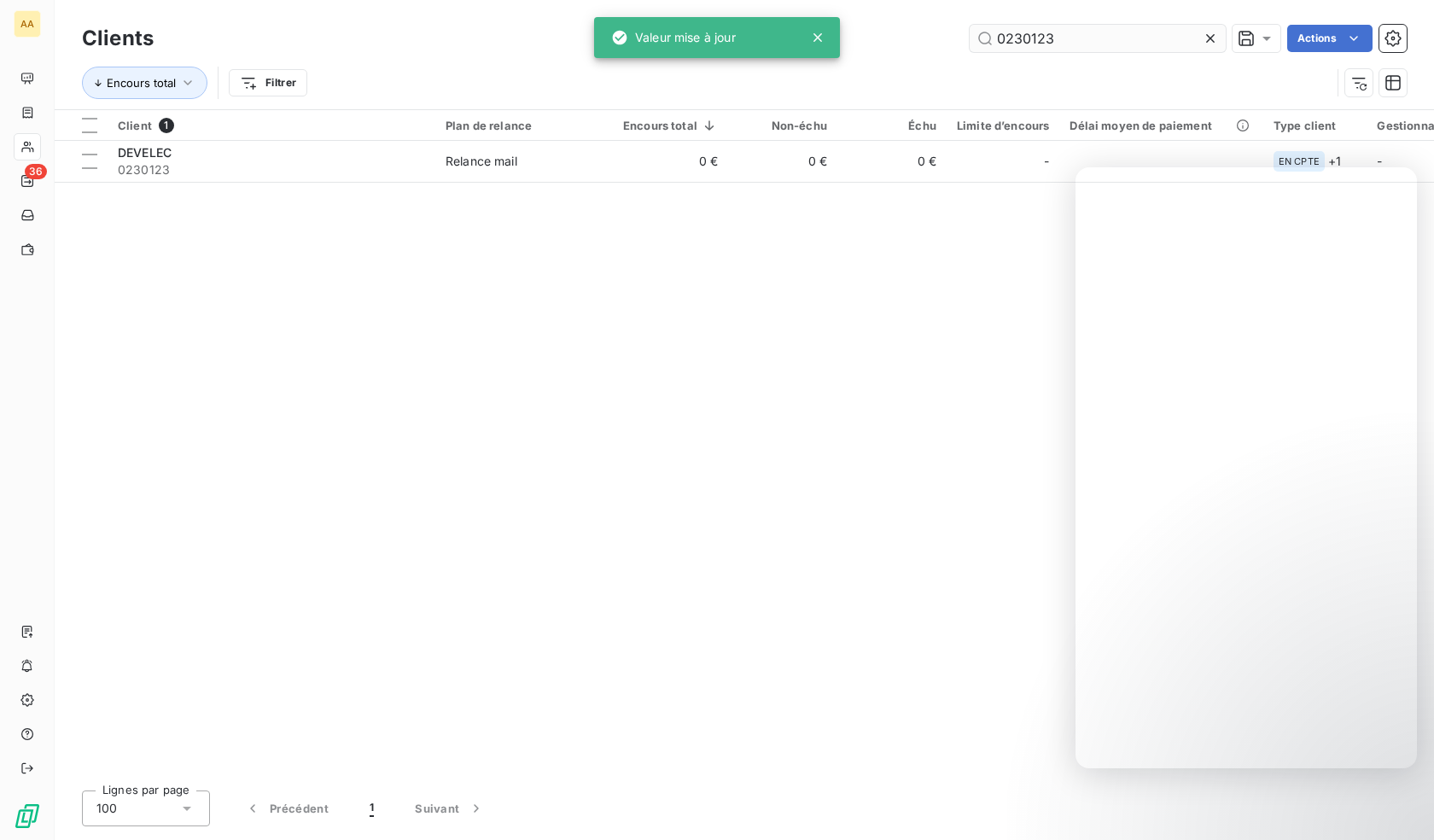
click at [1082, 25] on input "0230123" at bounding box center [1097, 38] width 256 height 27
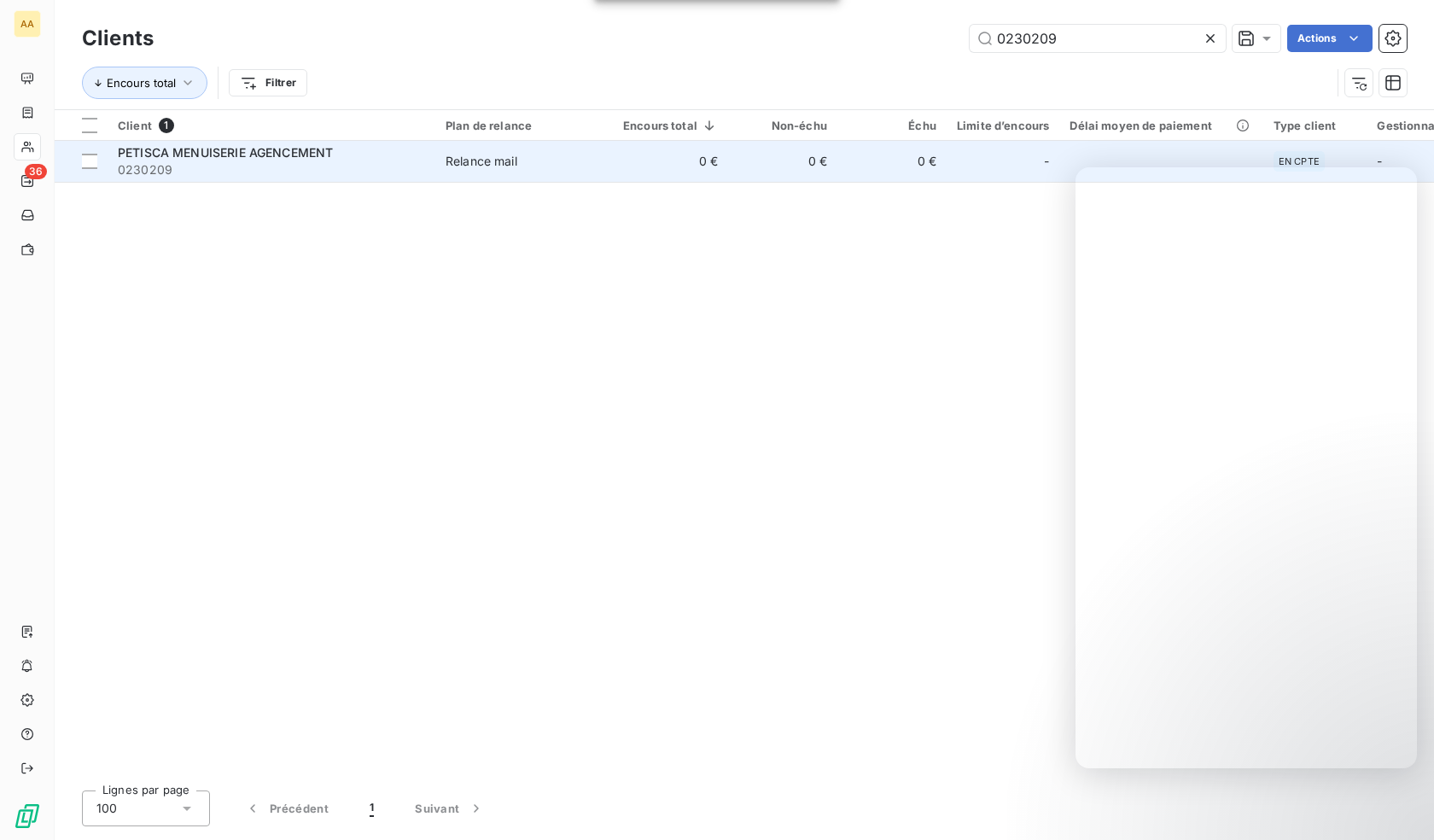
type input "0230209"
click at [323, 178] on td "PETISCA MENUISERIE AGENCEMENT 0230209" at bounding box center [272, 160] width 328 height 41
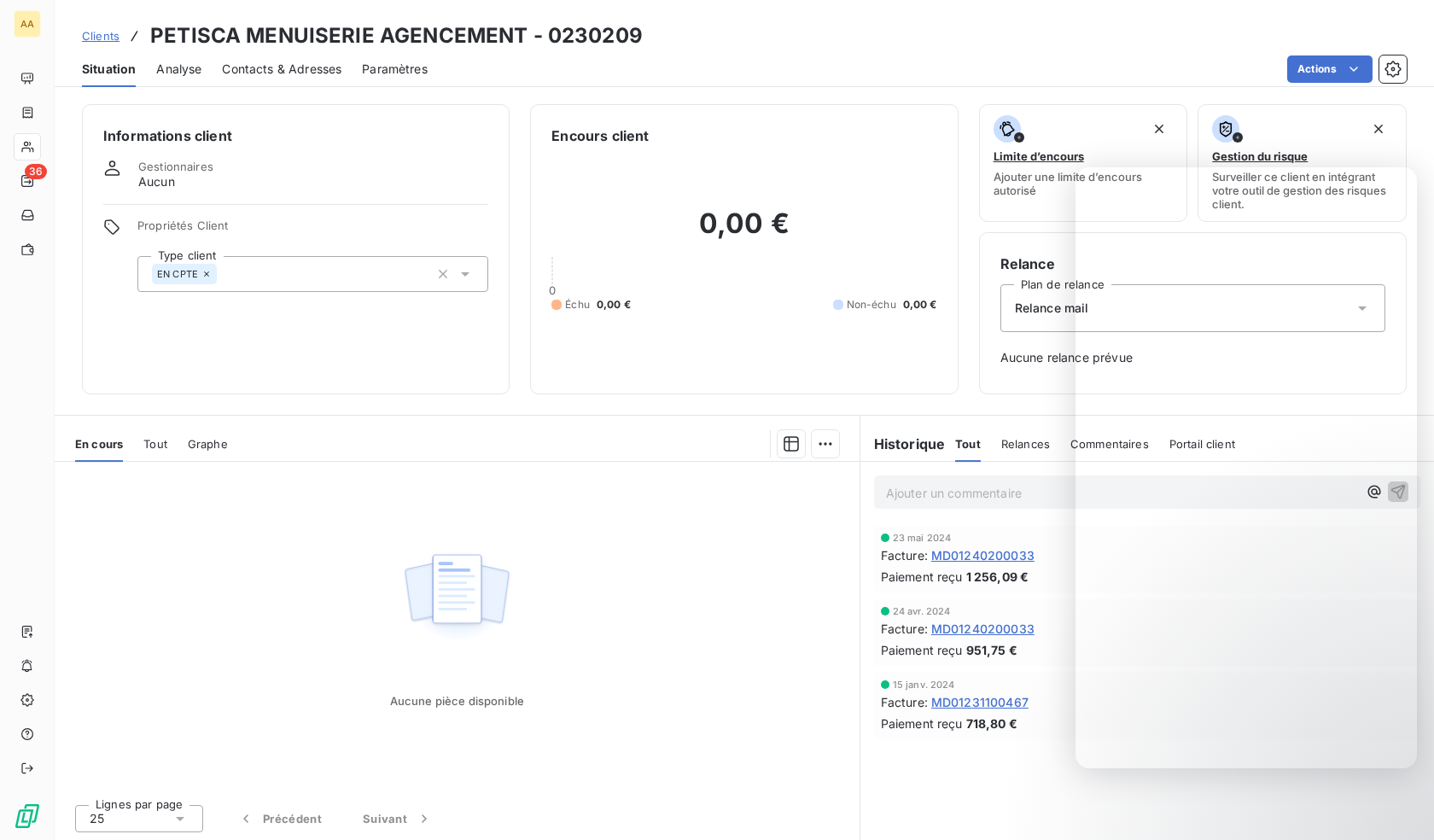
drag, startPoint x: 295, startPoint y: 263, endPoint x: 302, endPoint y: 271, distance: 10.6
click at [296, 263] on div "EN CPTE" at bounding box center [313, 274] width 351 height 36
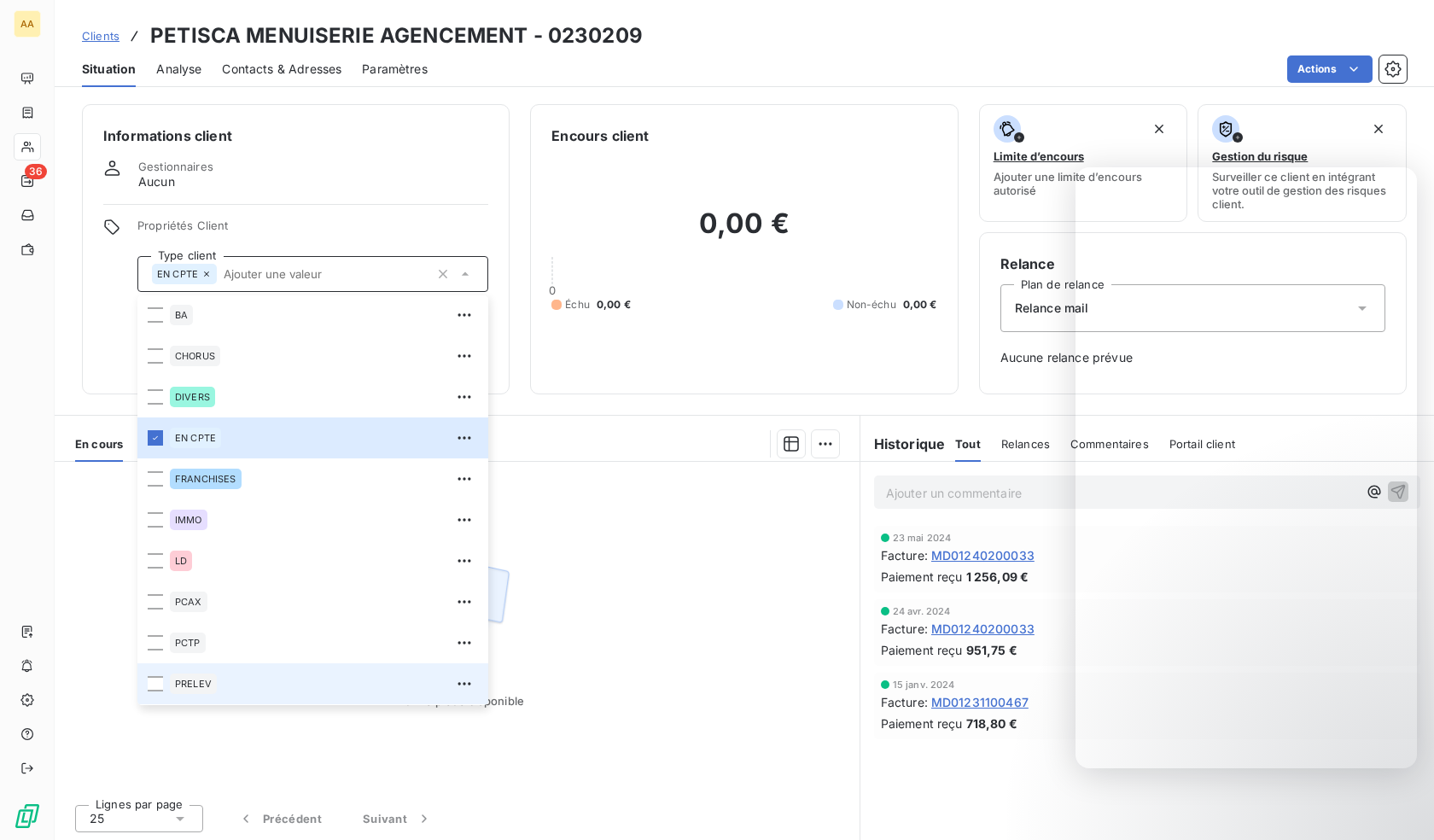
scroll to position [82, 0]
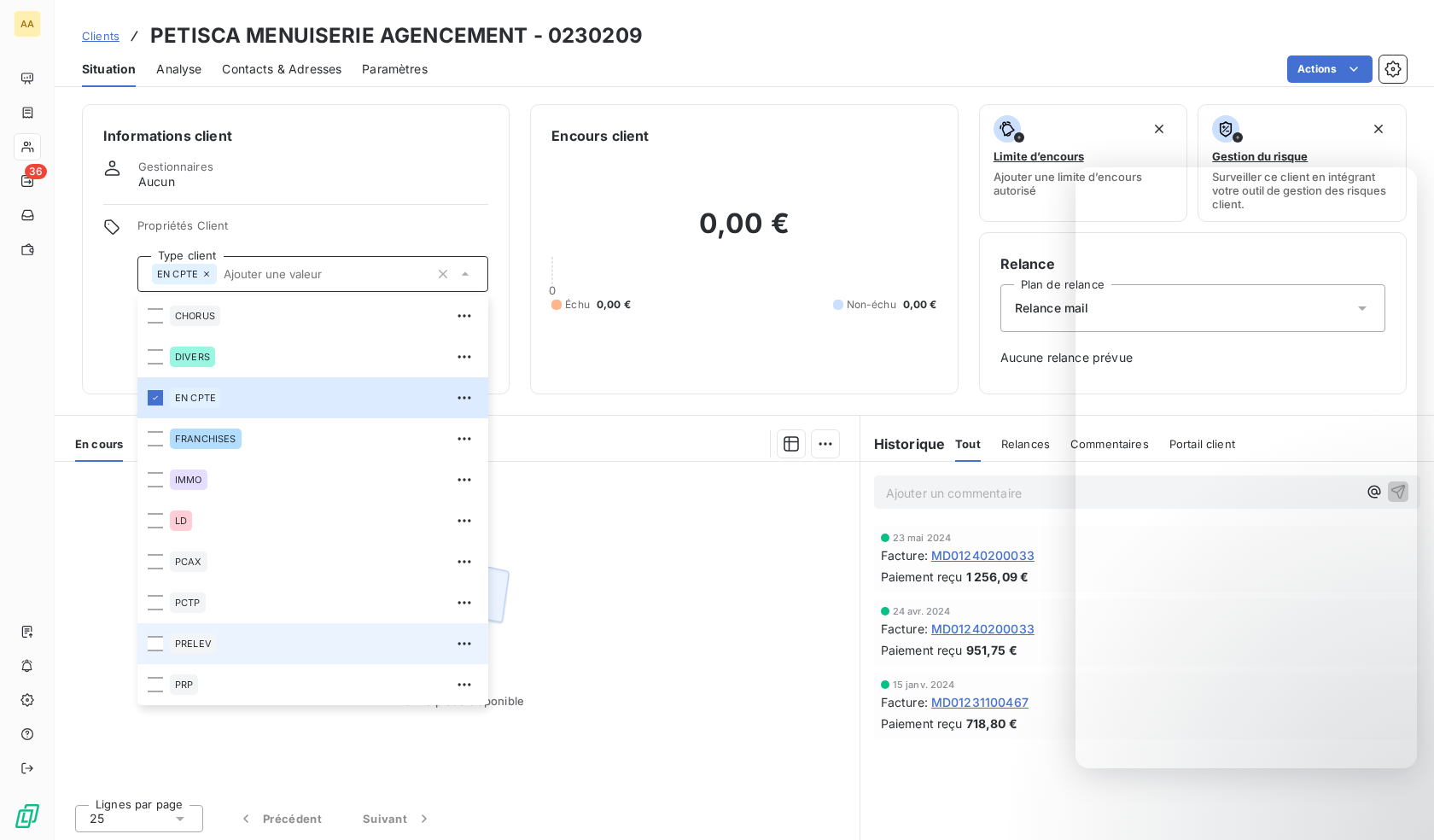
click at [196, 652] on div "PRELEV" at bounding box center [193, 644] width 47 height 21
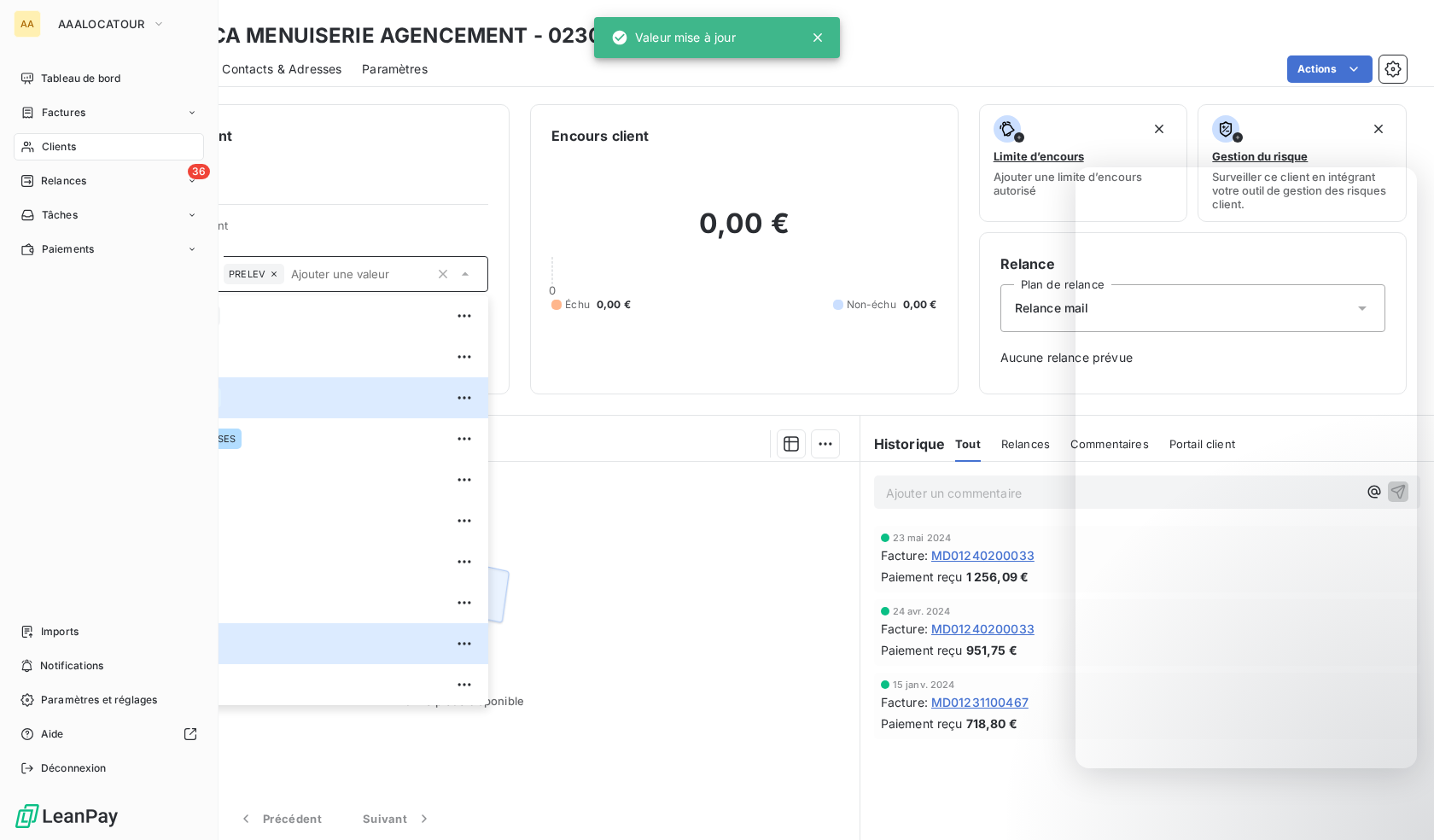
click at [52, 144] on span "Clients" at bounding box center [58, 147] width 34 height 15
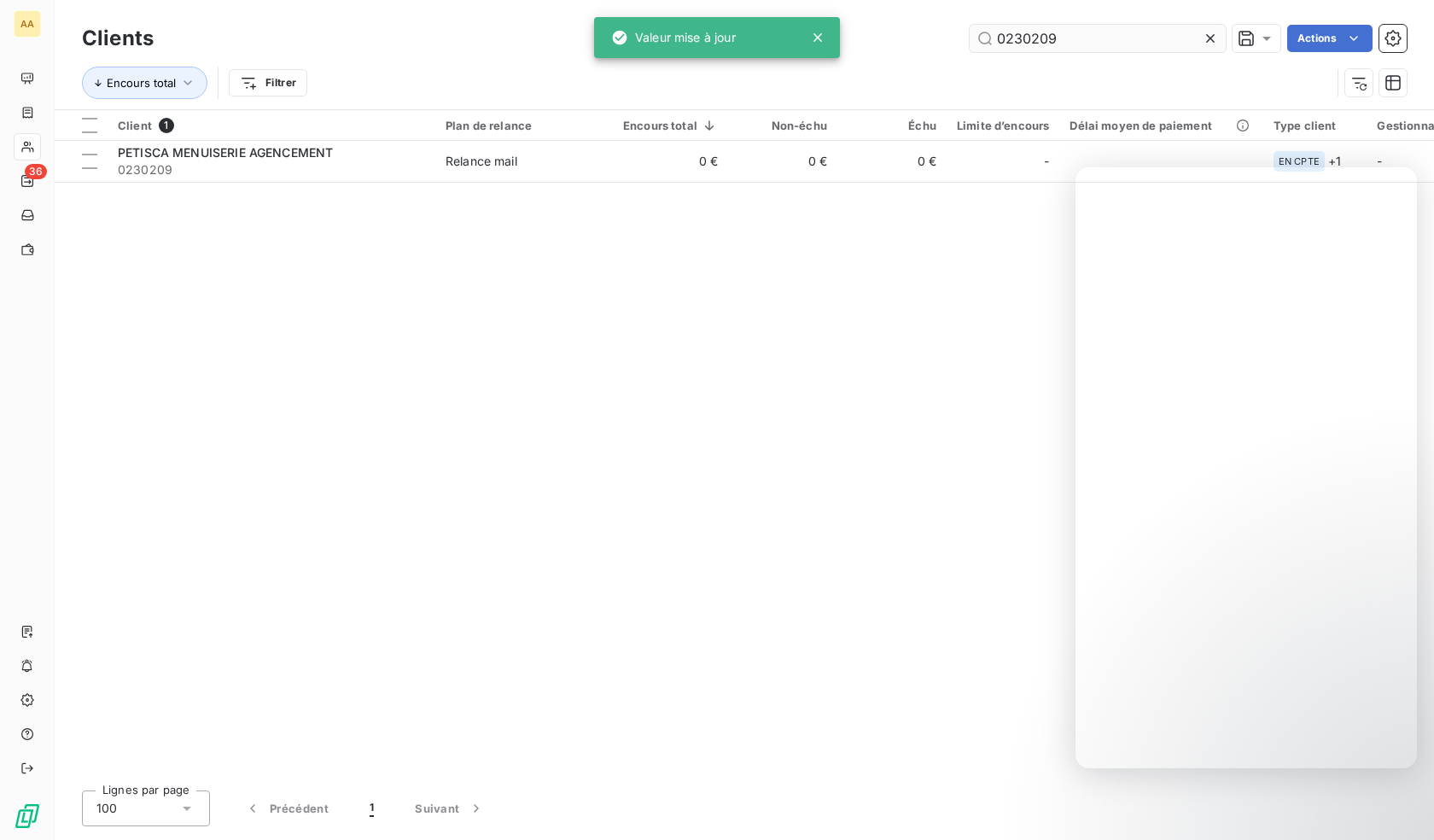
click at [1030, 39] on input "0230209" at bounding box center [1097, 38] width 256 height 27
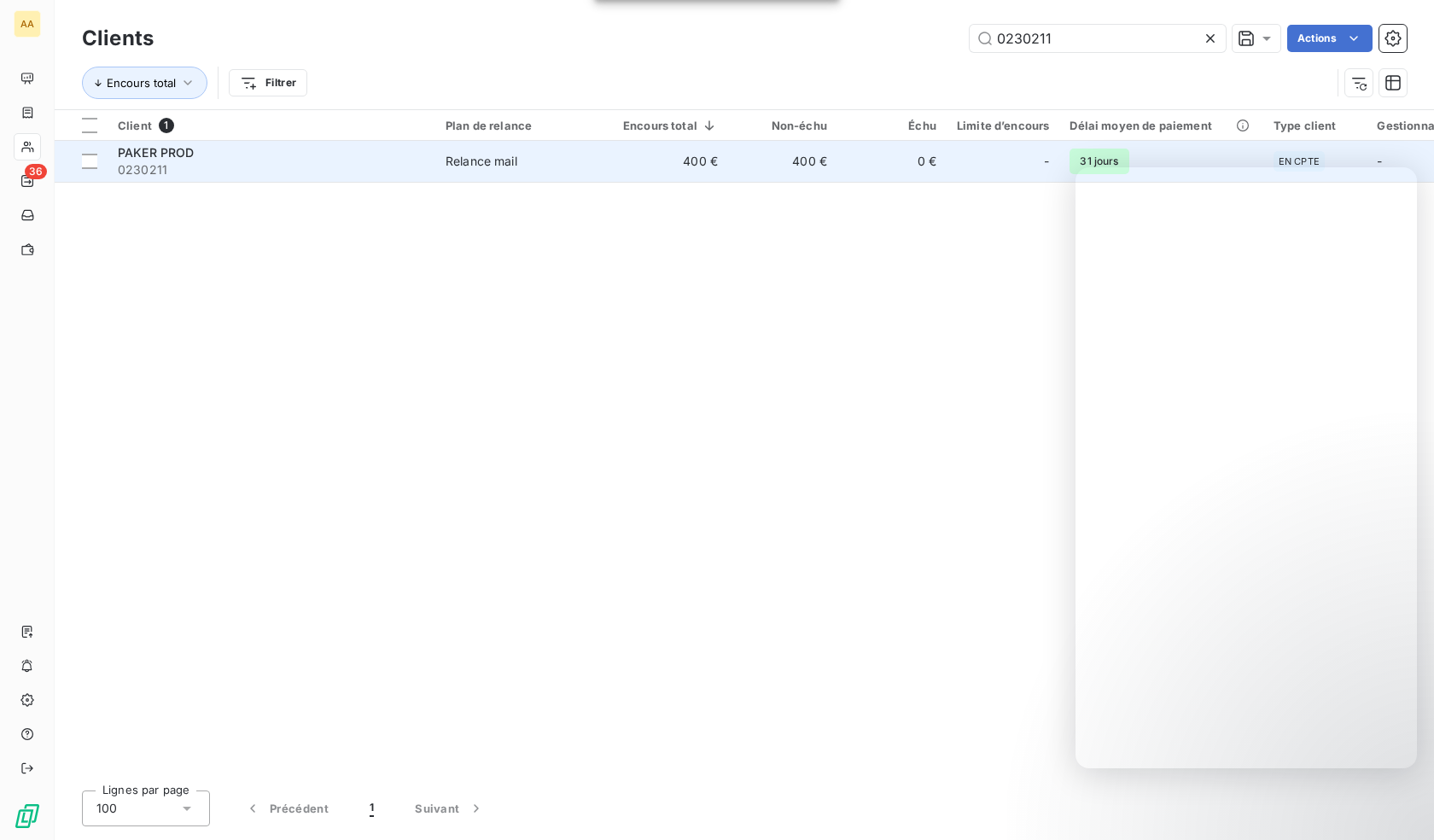
type input "0230211"
click at [326, 159] on div "PAKER PROD" at bounding box center [272, 153] width 307 height 17
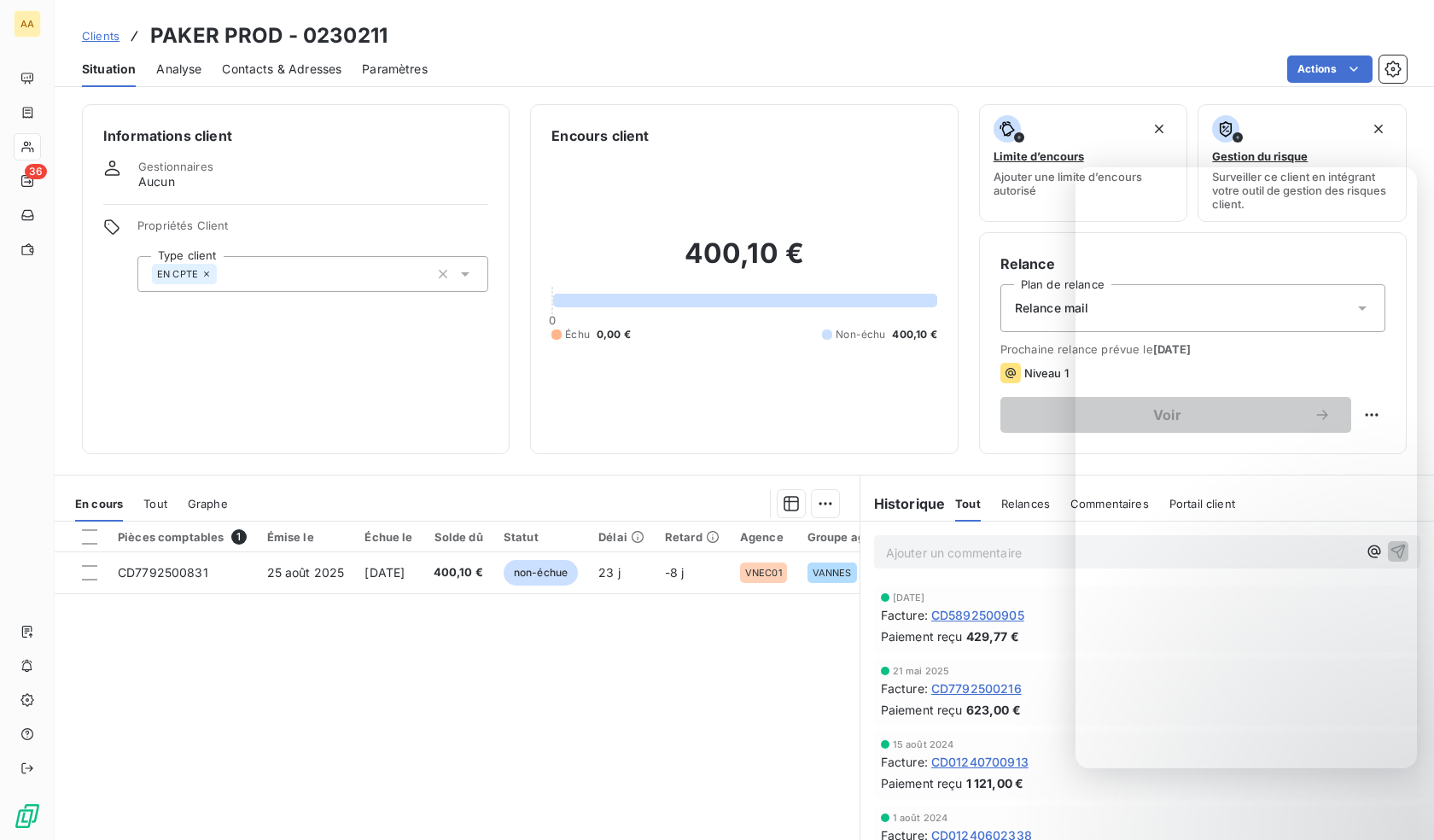
click at [317, 301] on div "Informations client Gestionnaires Aucun Propriétés Client Type client EN CPTE" at bounding box center [296, 278] width 428 height 350
click at [288, 277] on div "EN CPTE" at bounding box center [313, 274] width 351 height 36
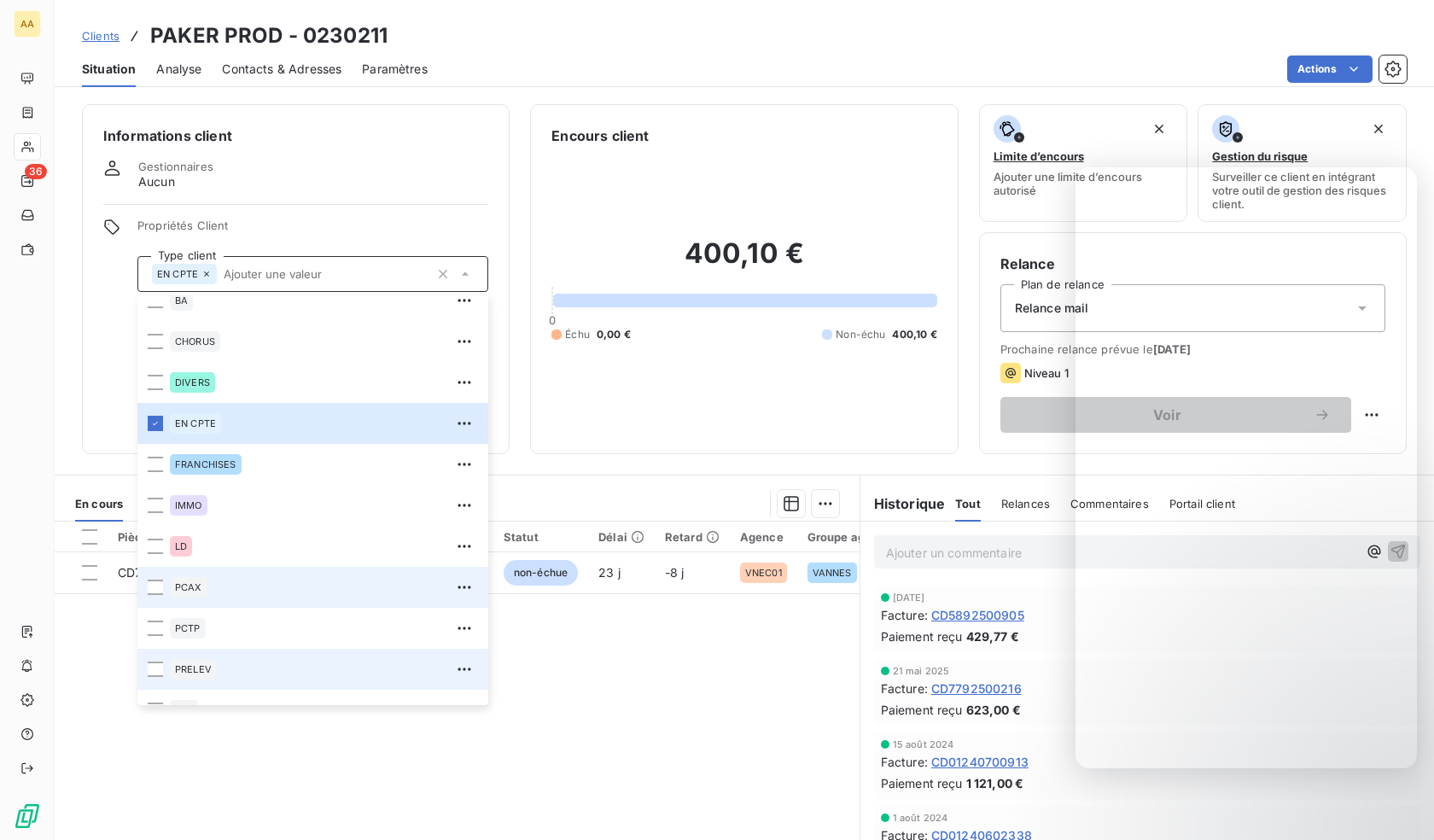
scroll to position [82, 0]
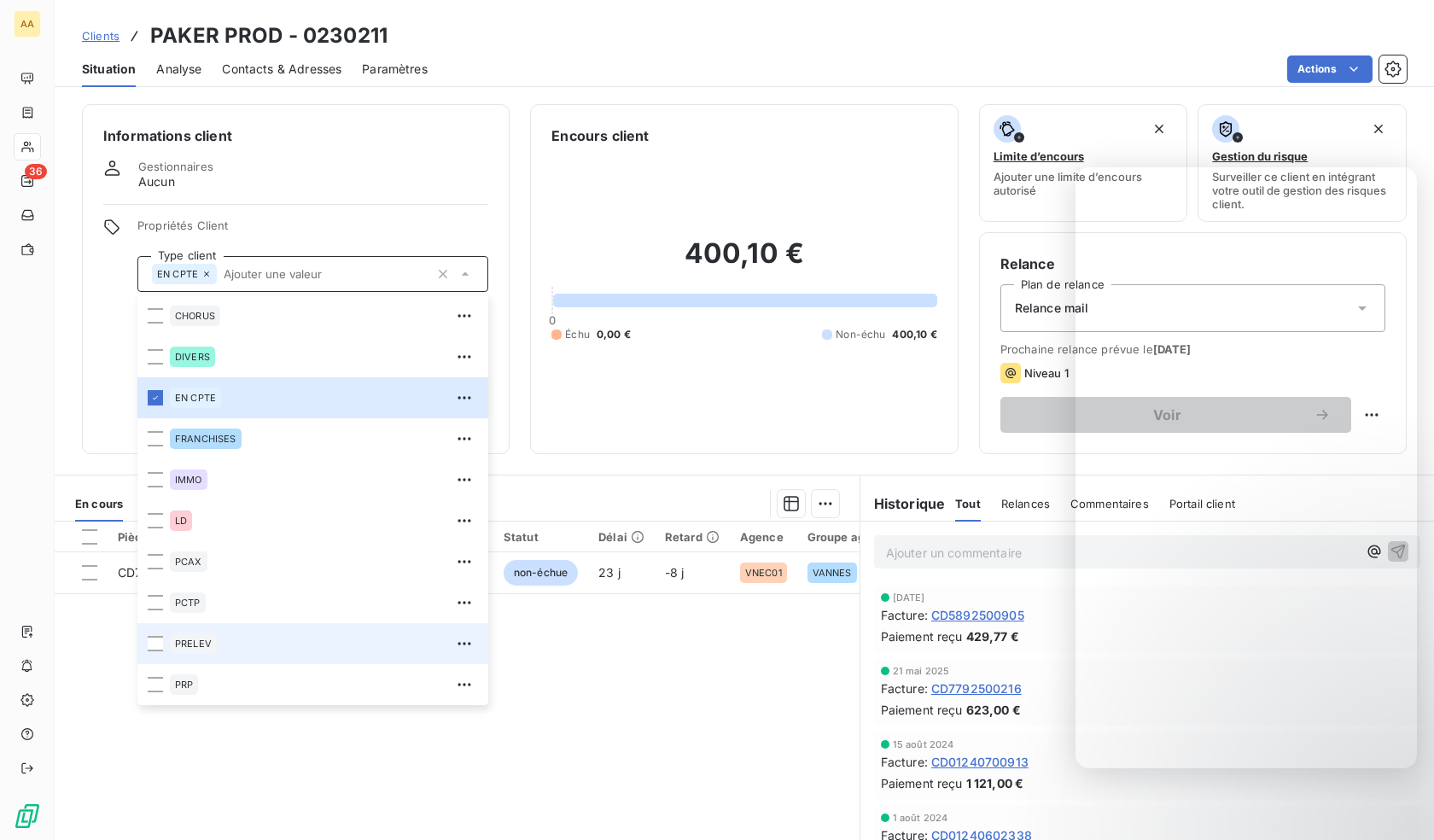
click at [213, 638] on div "PRELEV" at bounding box center [193, 644] width 47 height 21
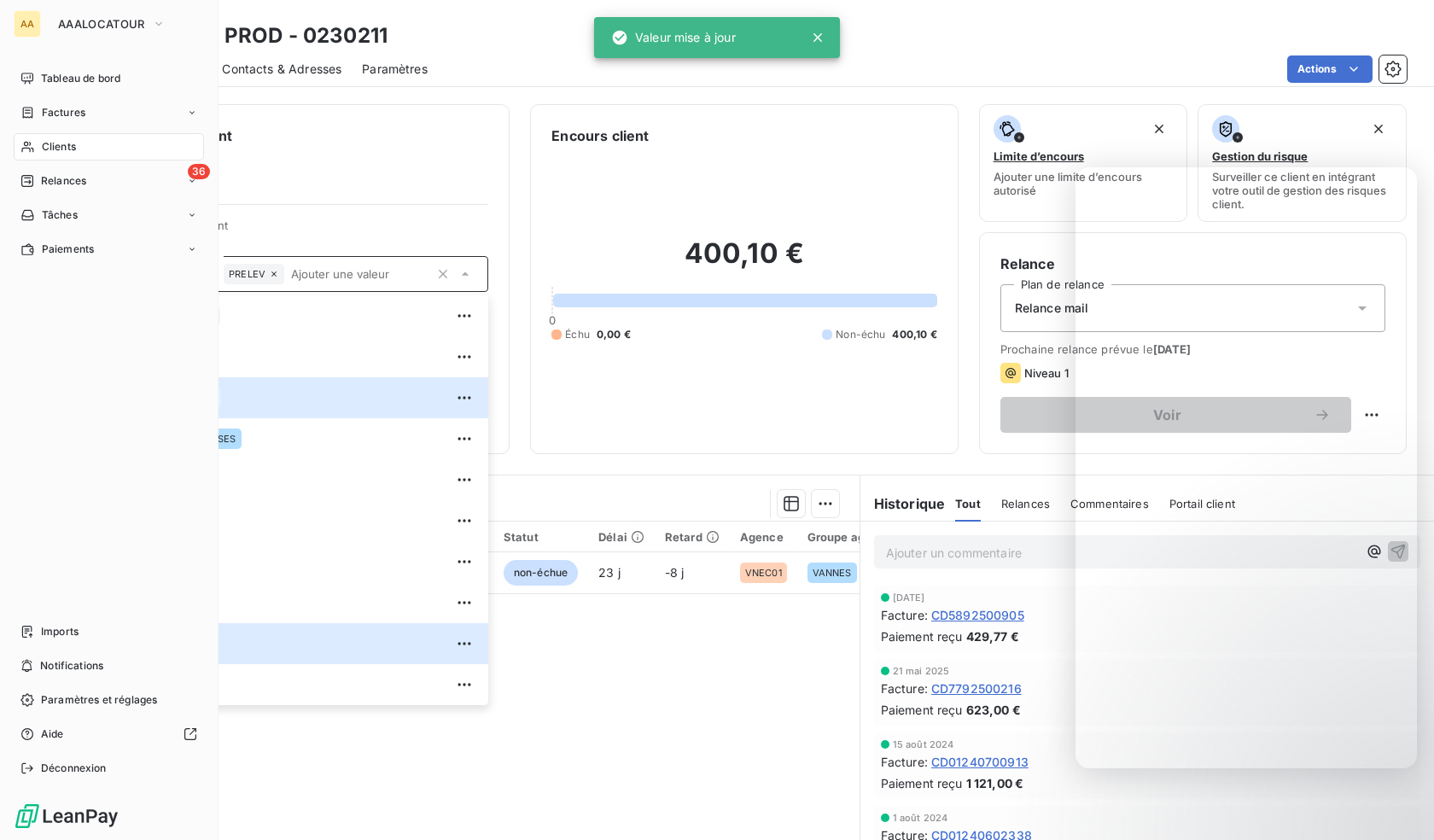
drag, startPoint x: 58, startPoint y: 146, endPoint x: 604, endPoint y: 166, distance: 546.4
click at [58, 146] on span "Clients" at bounding box center [58, 147] width 34 height 15
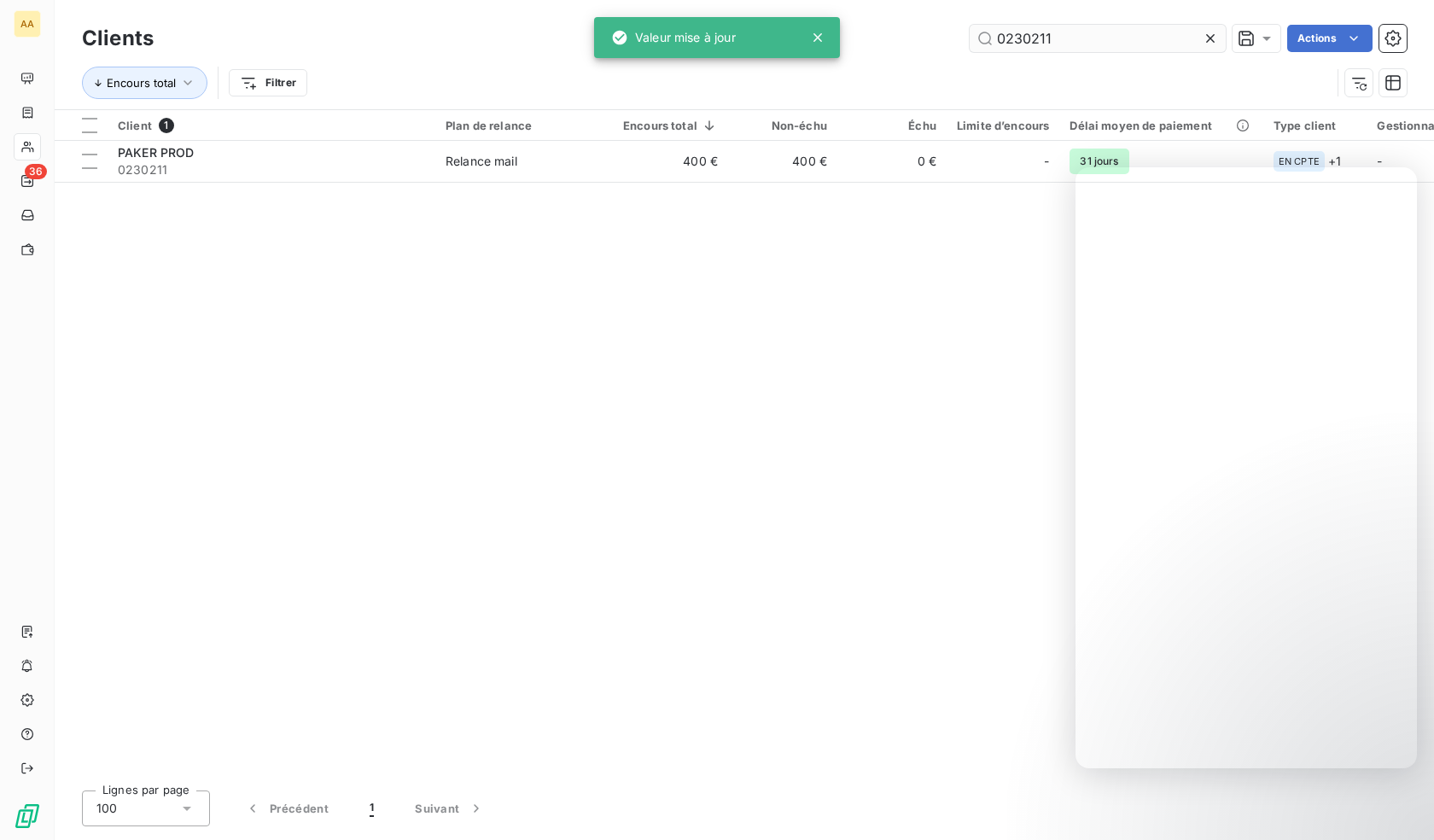
click at [999, 41] on input "0230211" at bounding box center [1097, 38] width 256 height 27
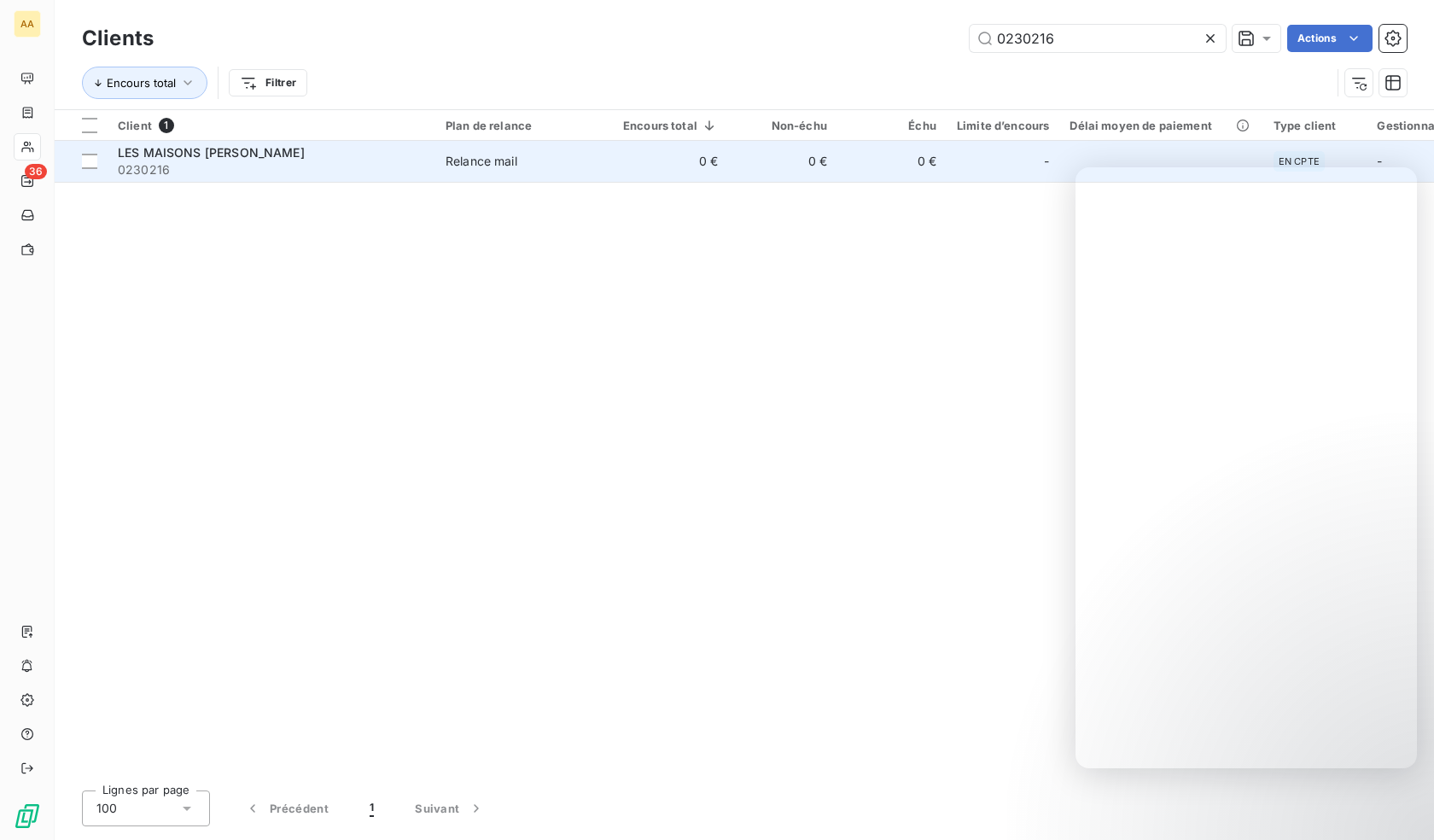
type input "0230216"
click at [255, 173] on span "0230216" at bounding box center [272, 170] width 307 height 17
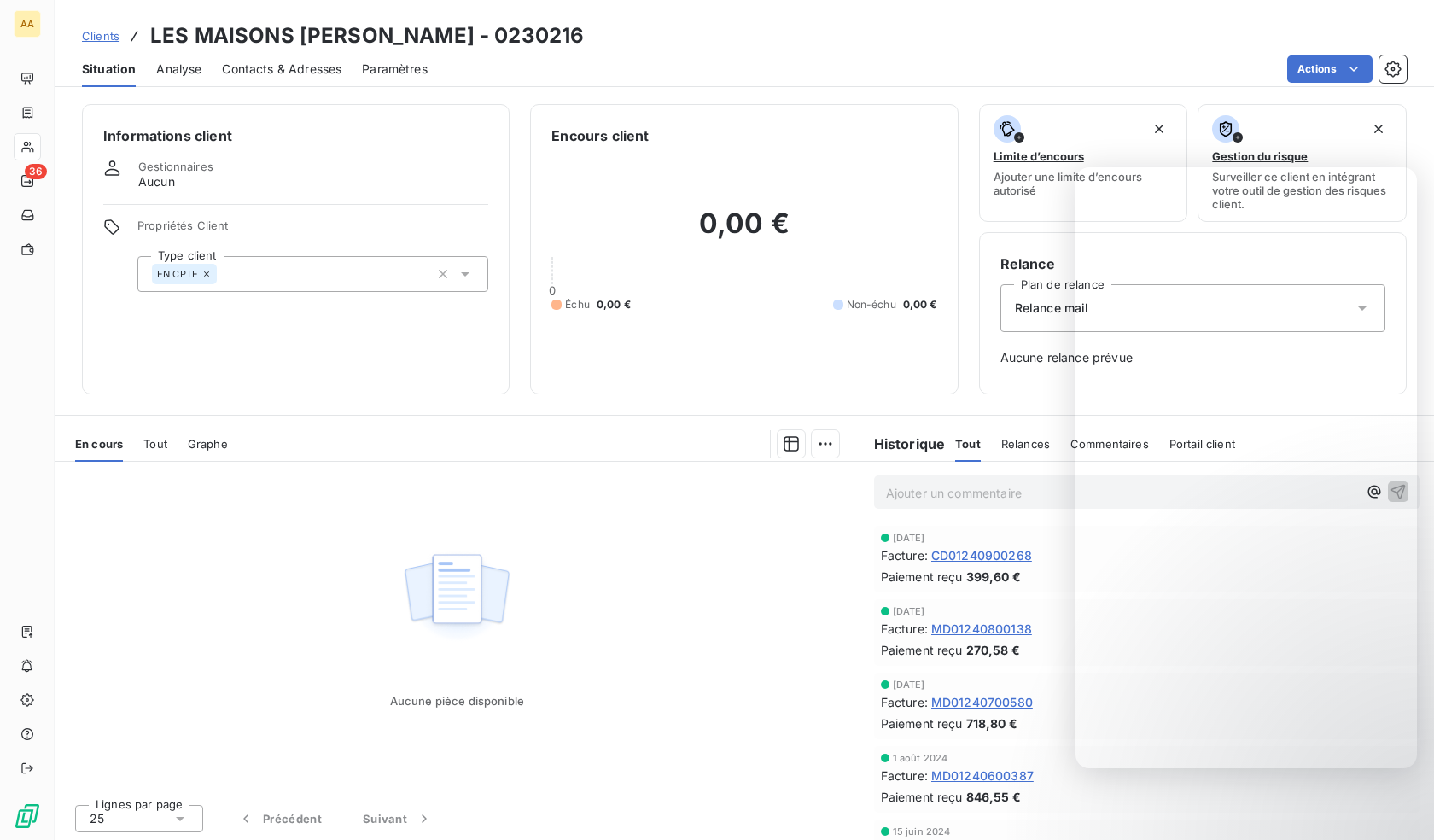
drag, startPoint x: 306, startPoint y: 273, endPoint x: 305, endPoint y: 292, distance: 19.0
click at [307, 272] on div "EN CPTE" at bounding box center [313, 274] width 351 height 36
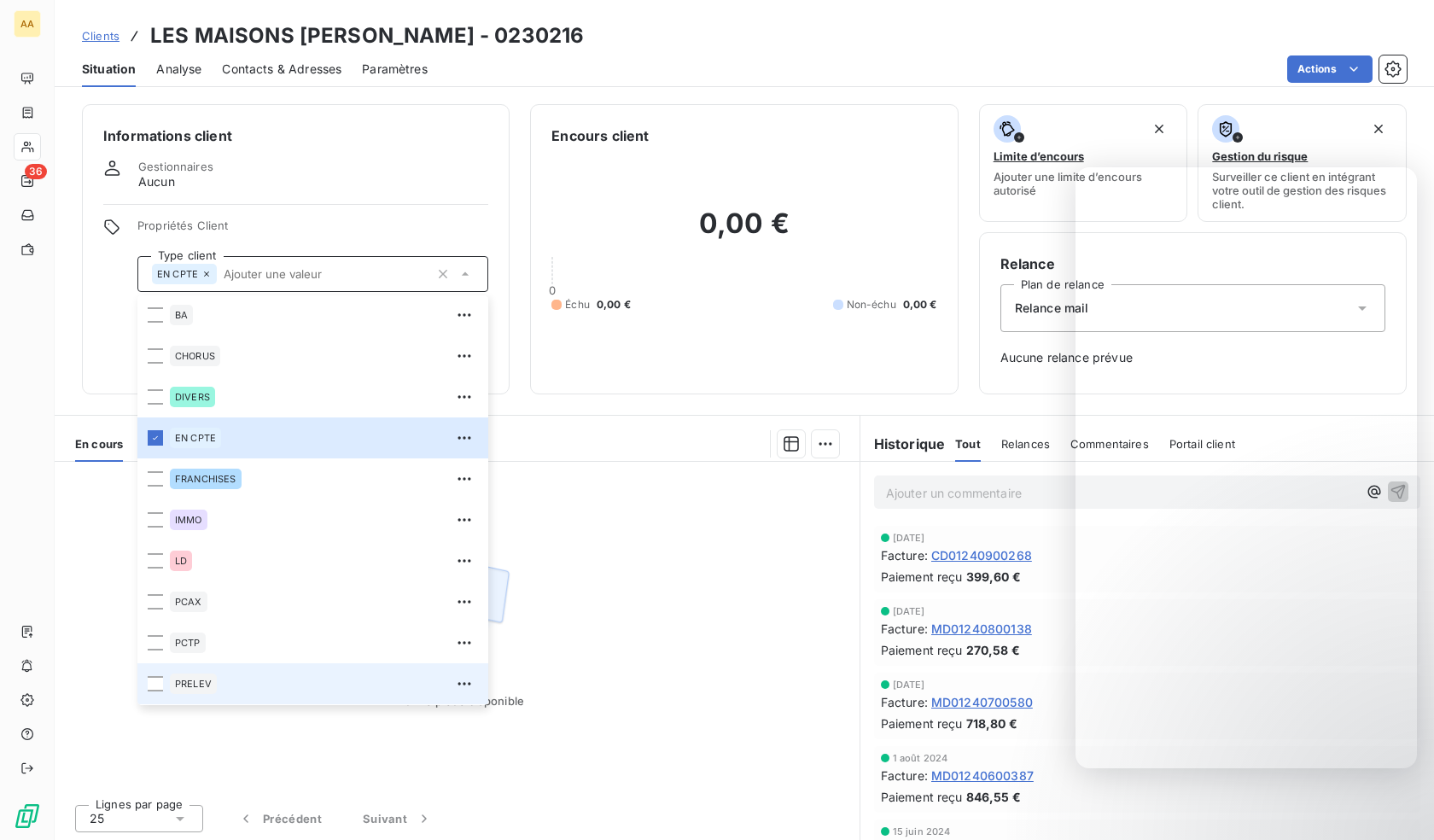
scroll to position [82, 0]
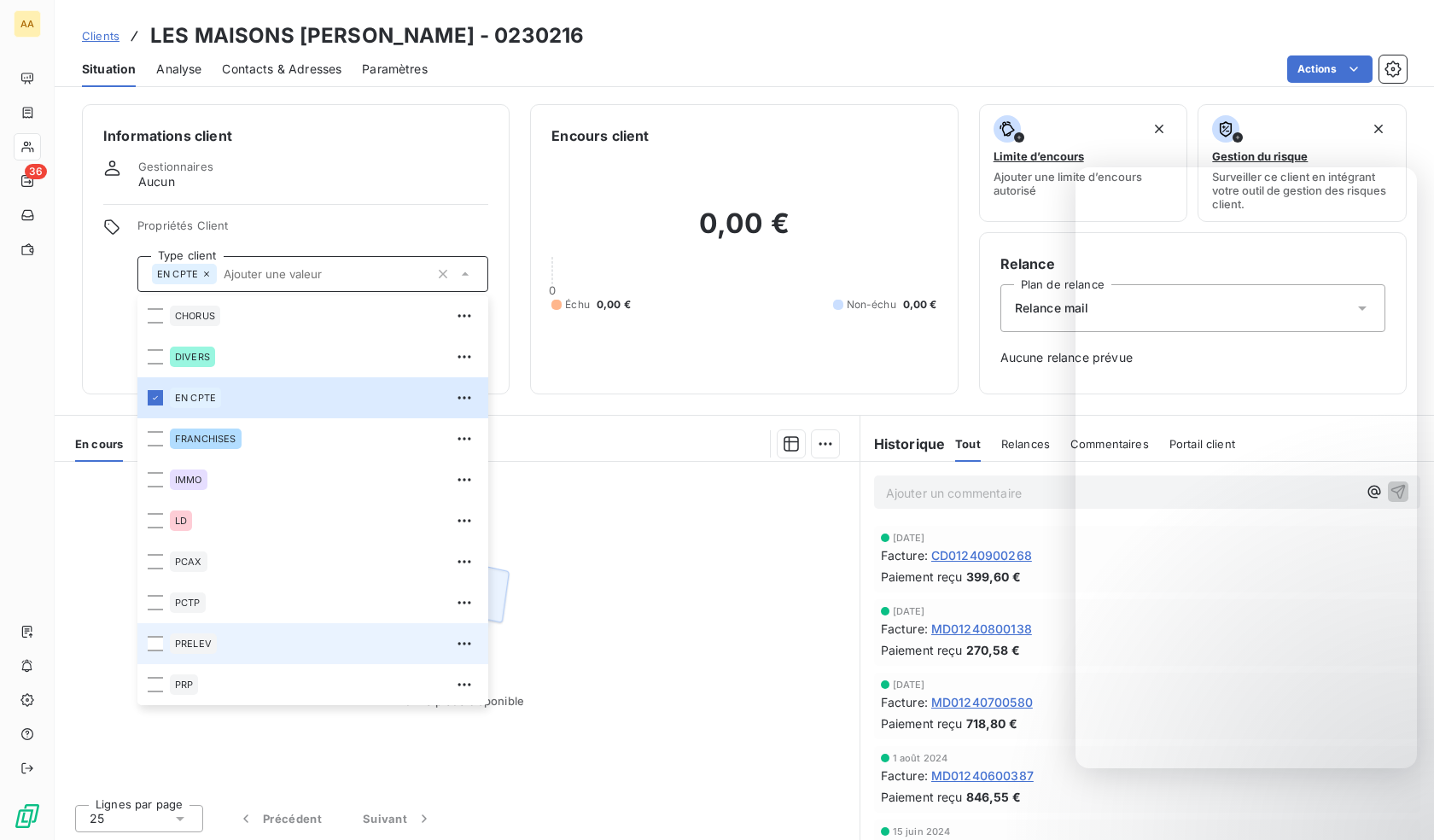
click at [178, 645] on span "PRELEV" at bounding box center [193, 643] width 37 height 10
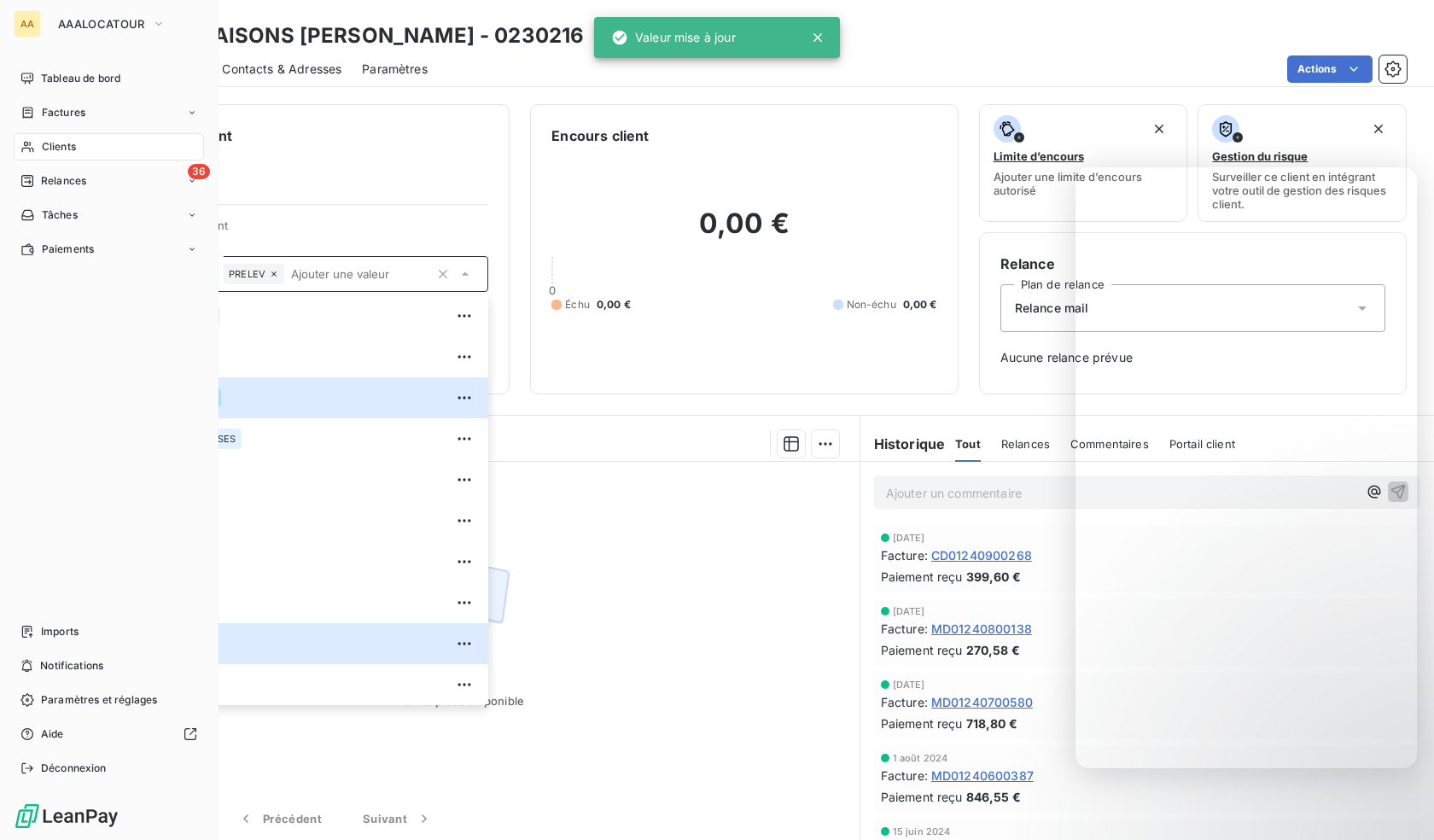
click at [22, 150] on icon at bounding box center [27, 146] width 14 height 13
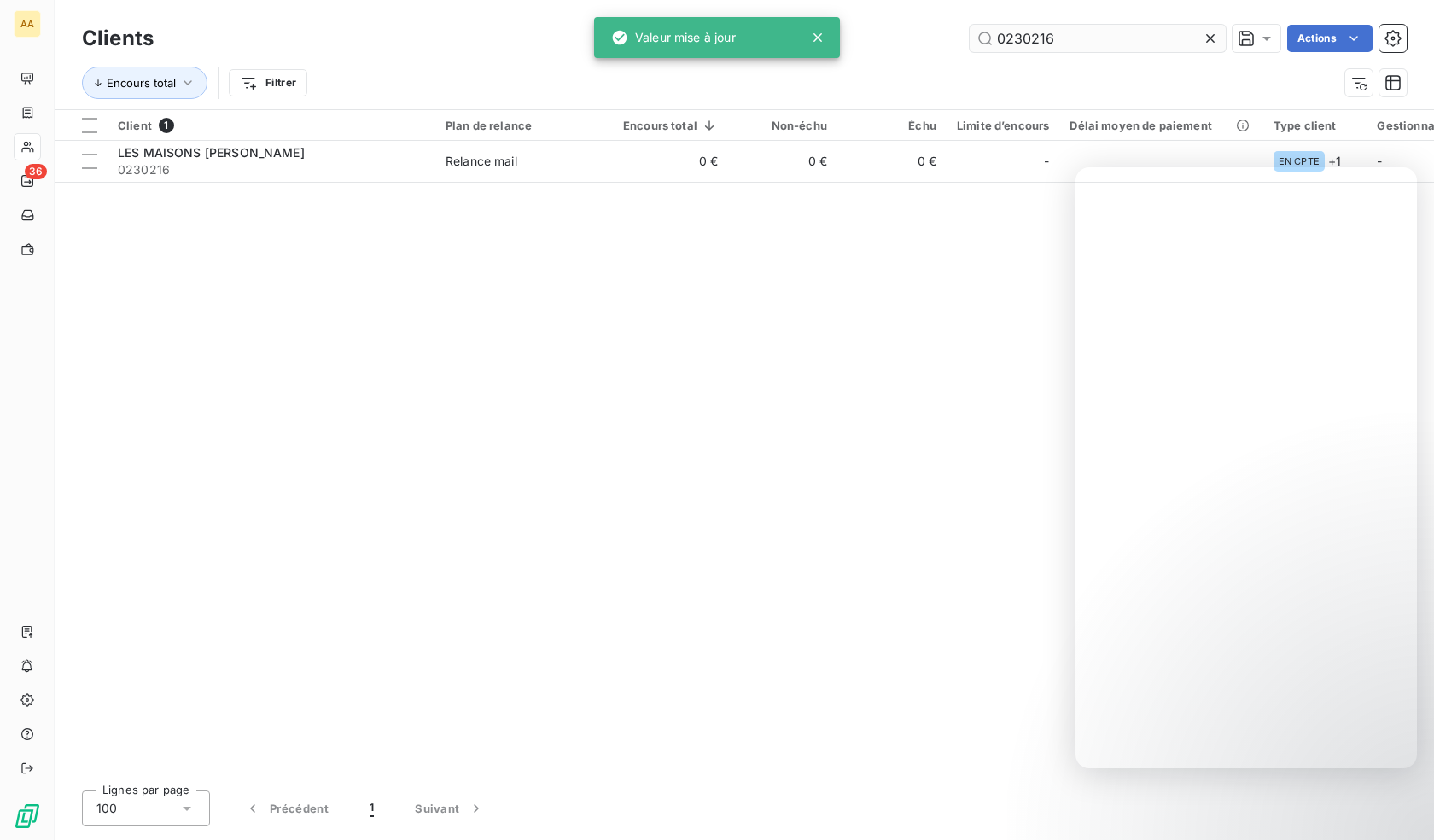
click at [1078, 41] on input "0230216" at bounding box center [1097, 38] width 256 height 27
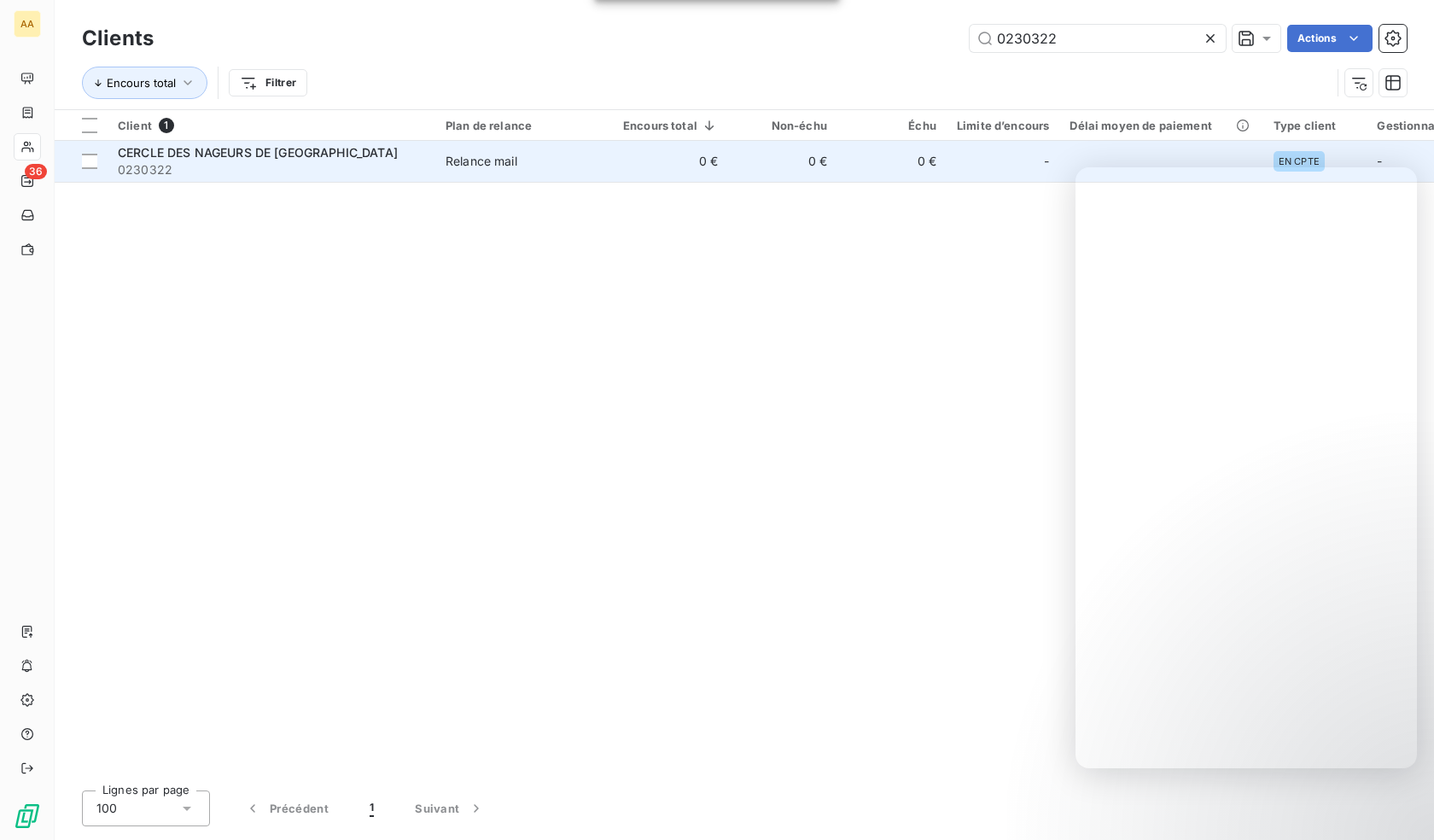
type input "0230322"
click at [269, 163] on span "0230322" at bounding box center [272, 170] width 307 height 17
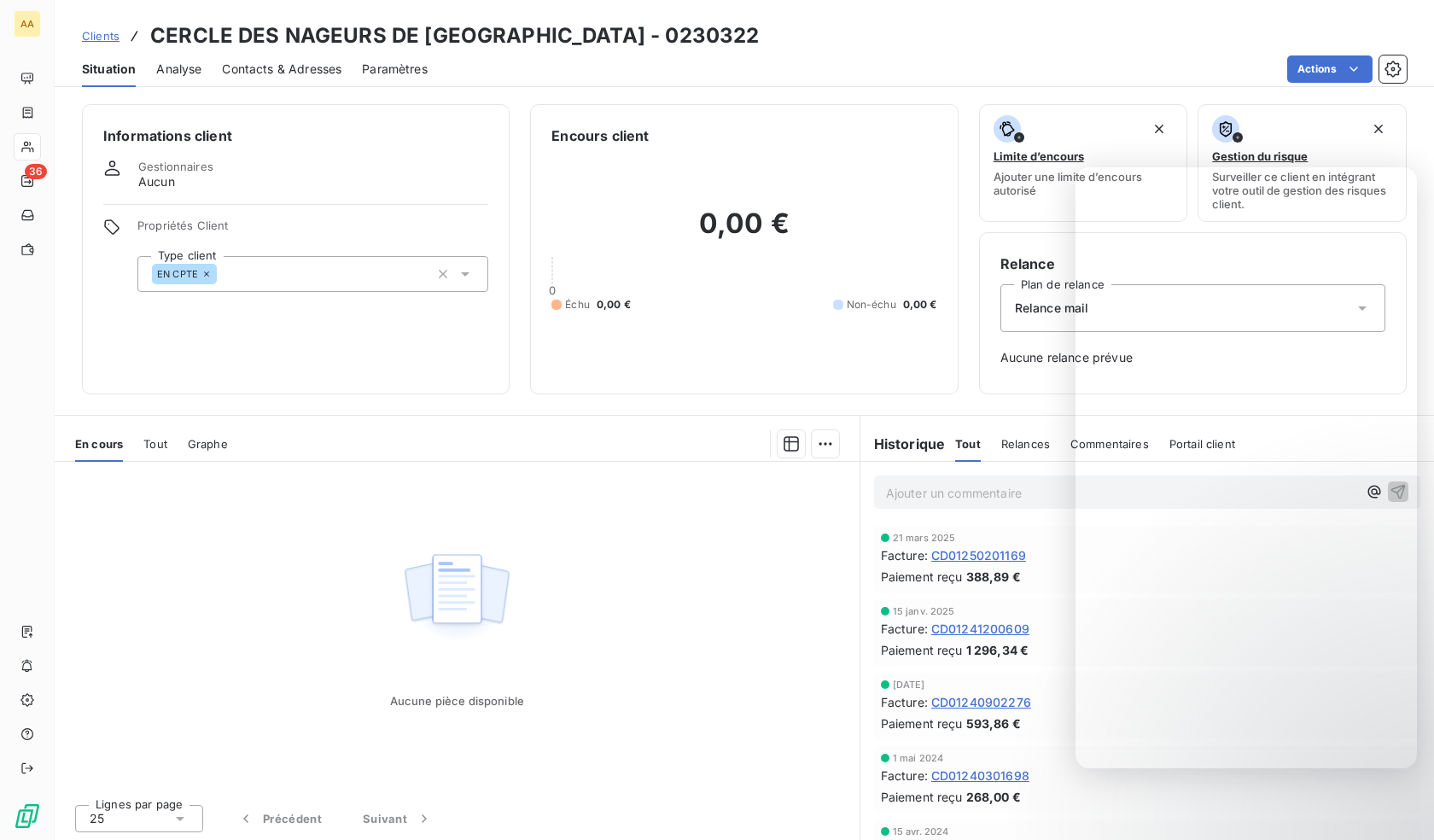
click at [305, 267] on div "EN CPTE" at bounding box center [313, 274] width 351 height 36
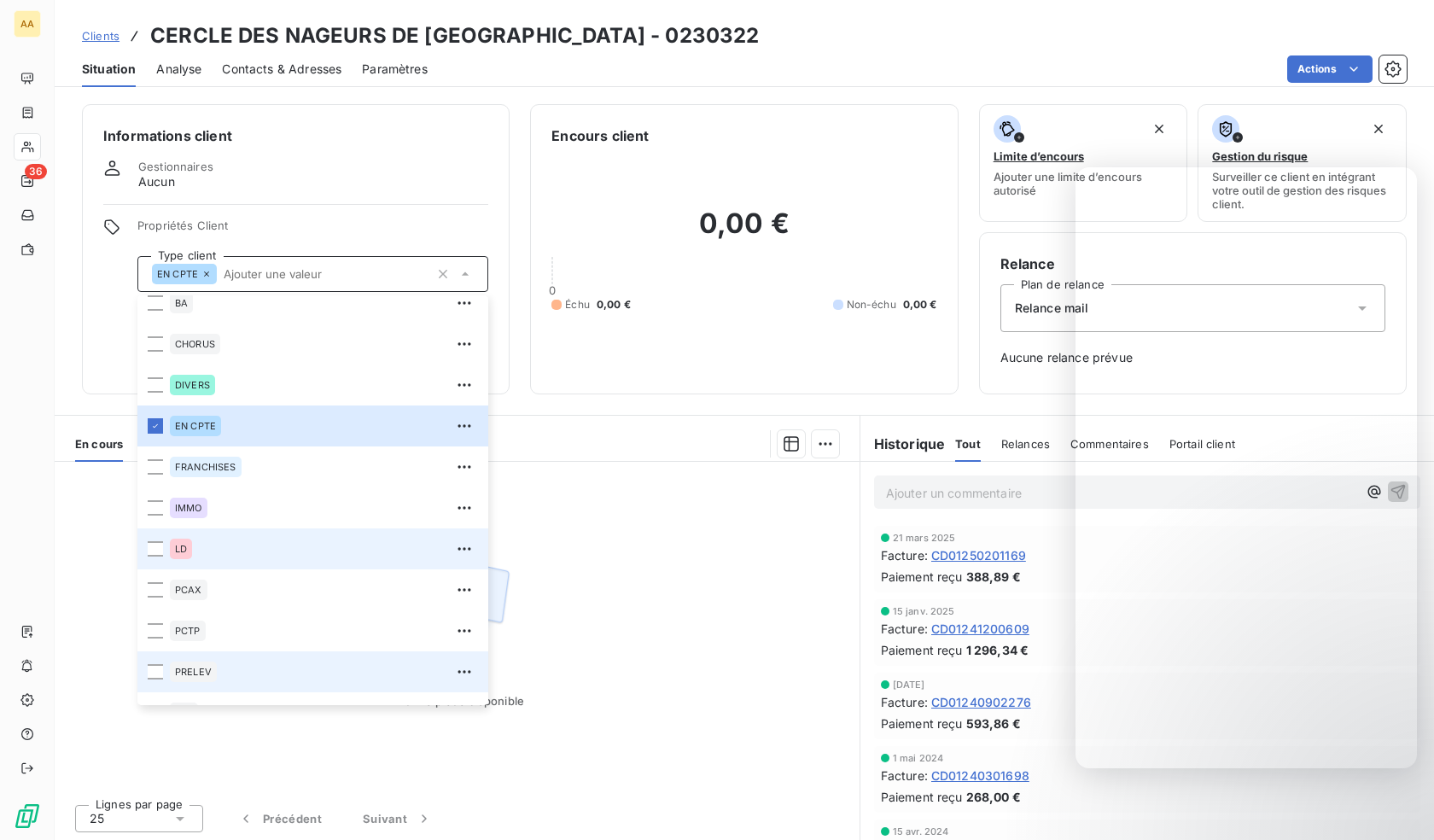
scroll to position [82, 0]
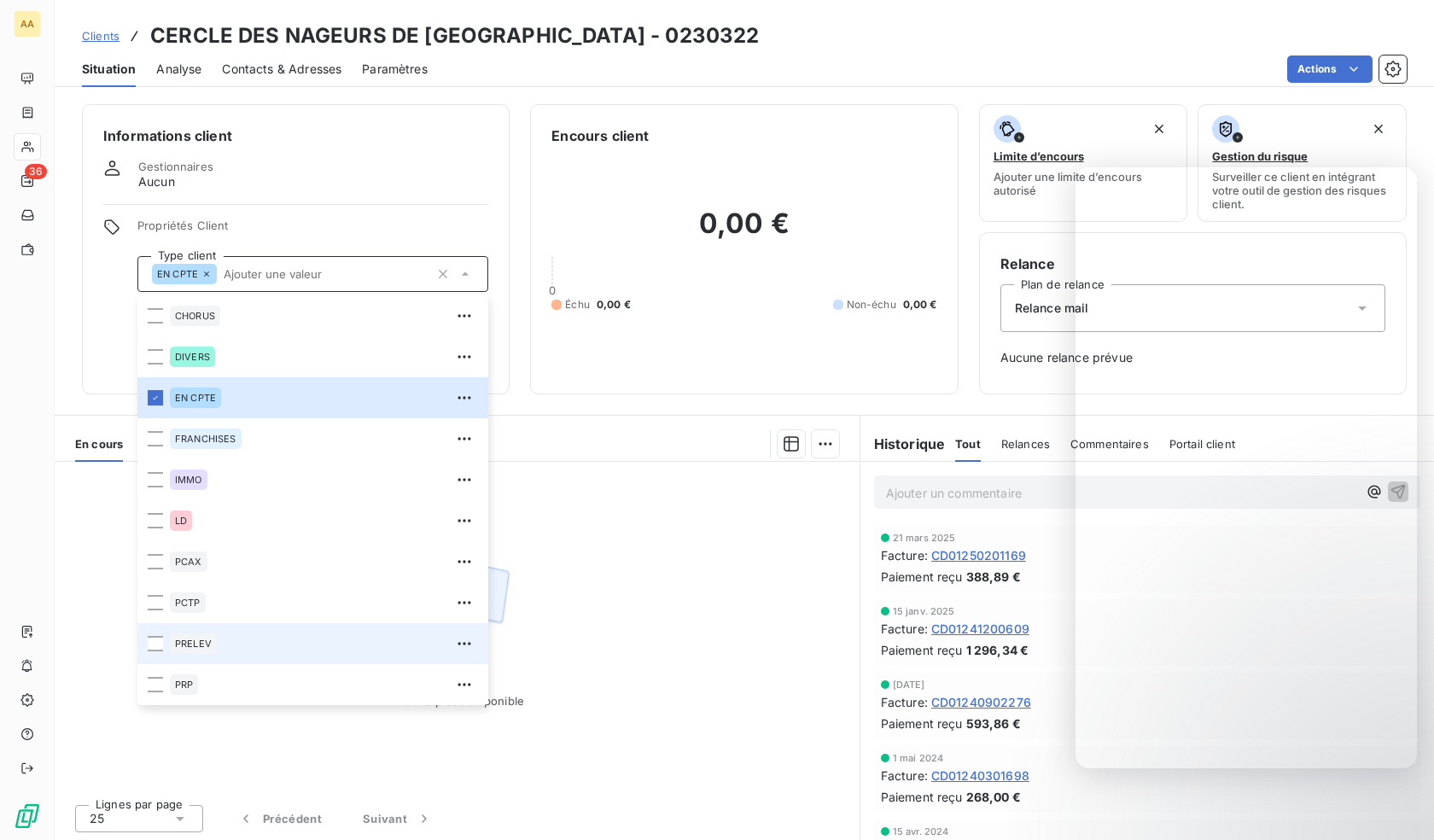
click at [176, 646] on span "PRELEV" at bounding box center [193, 643] width 37 height 10
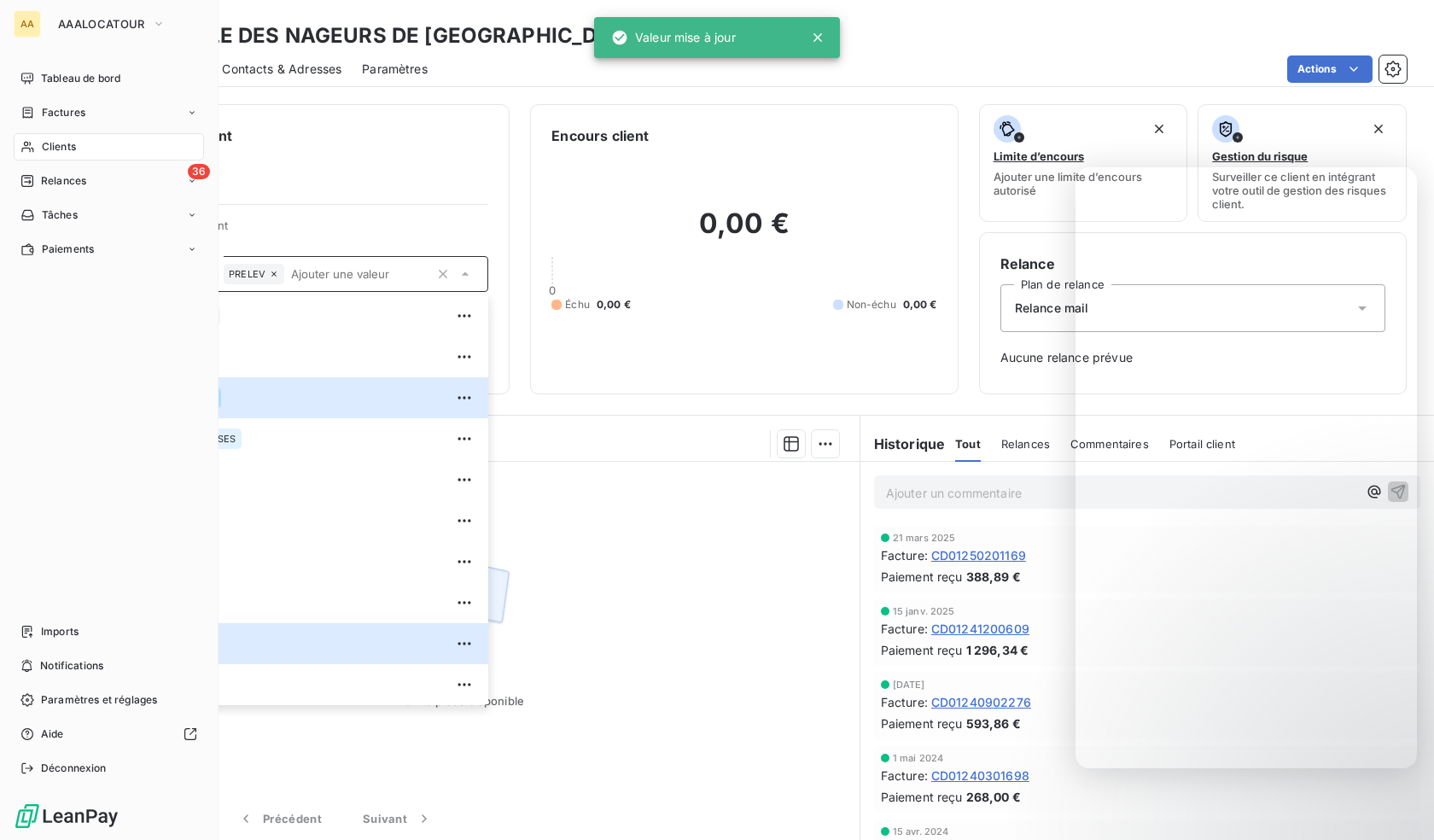
click at [38, 146] on div "Clients" at bounding box center [108, 146] width 190 height 27
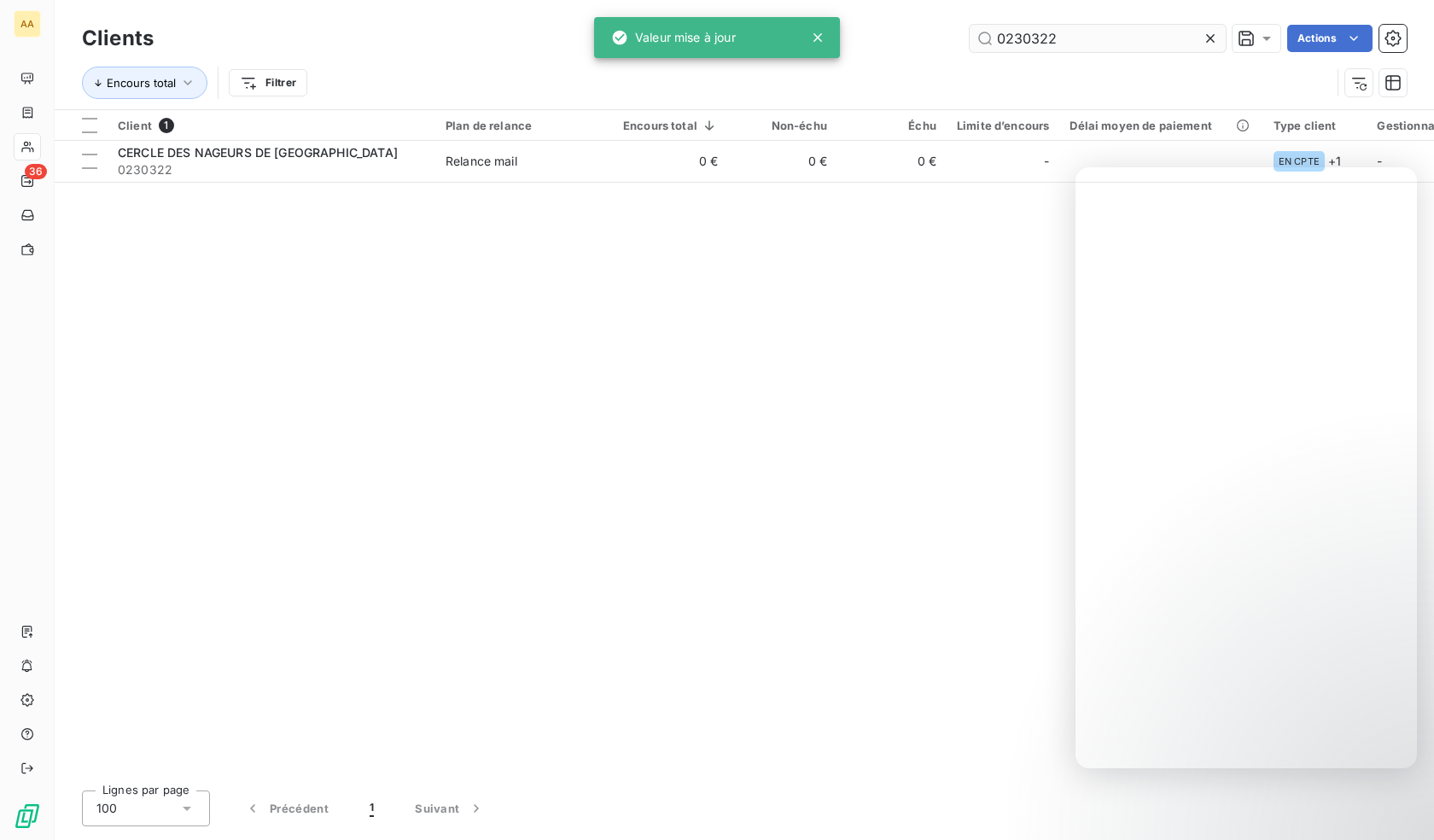
click at [1065, 41] on input "0230322" at bounding box center [1097, 38] width 256 height 27
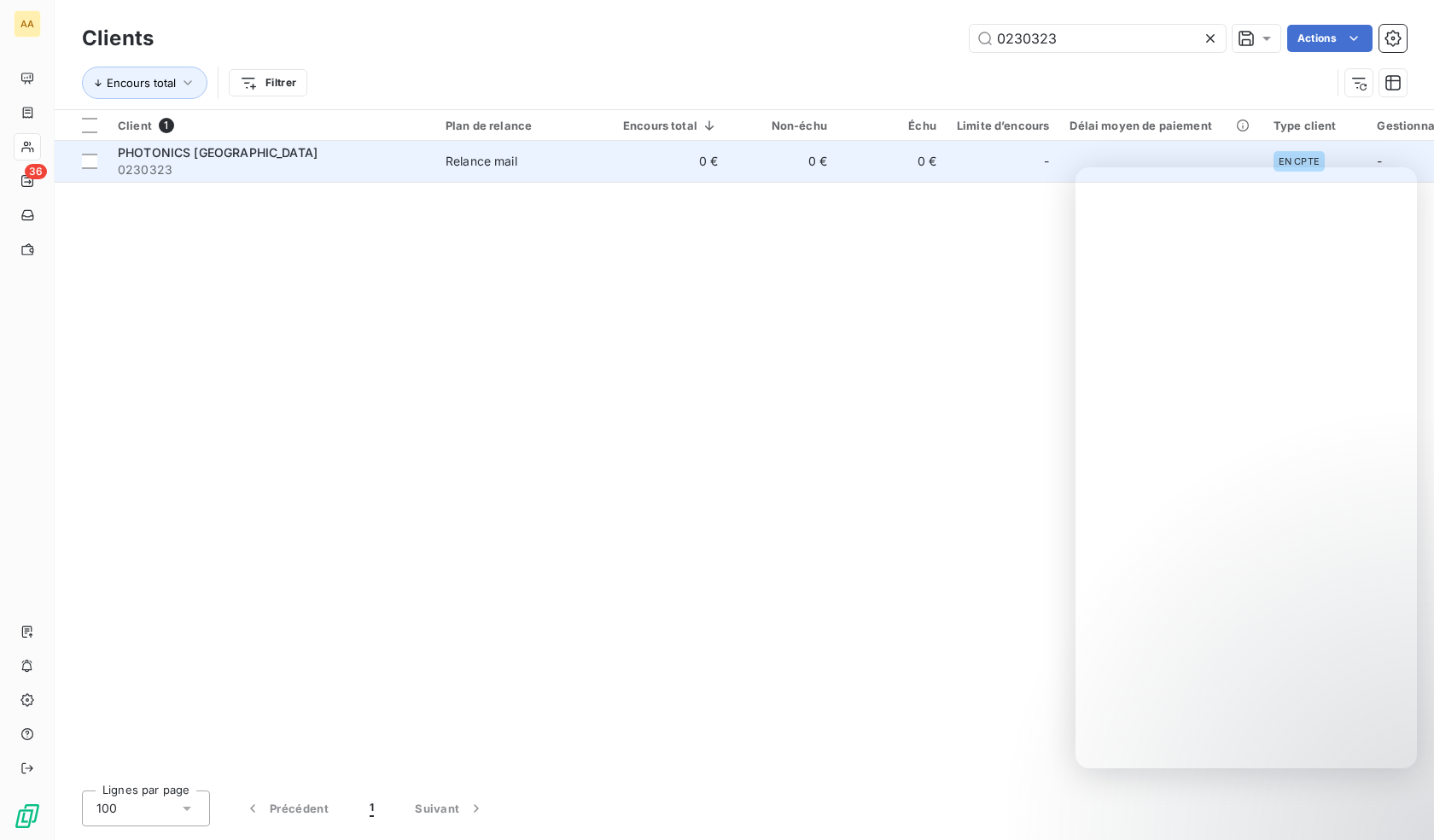
type input "0230323"
click at [302, 168] on span "0230323" at bounding box center [272, 170] width 307 height 17
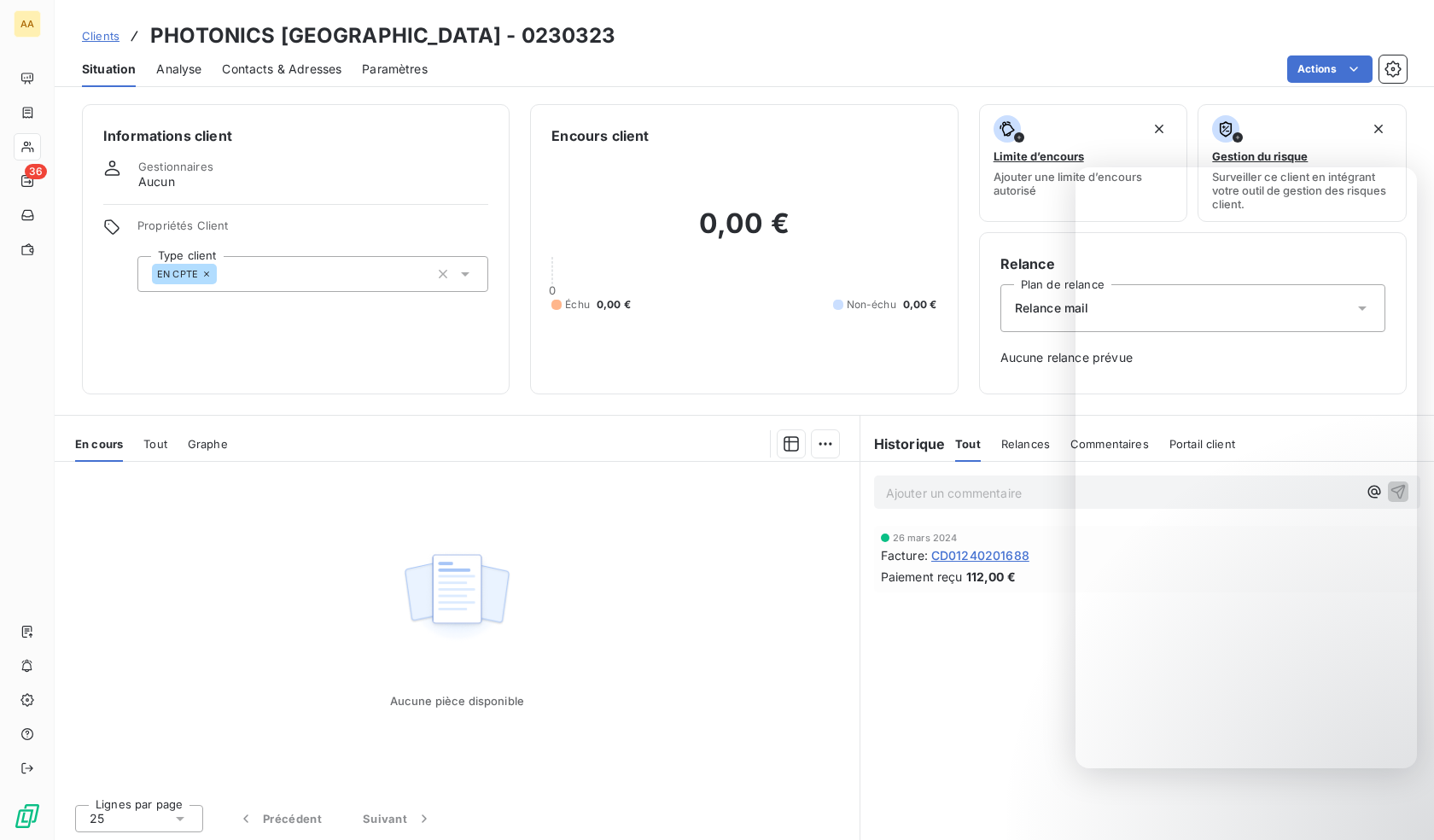
click at [297, 261] on div "EN CPTE" at bounding box center [313, 274] width 351 height 36
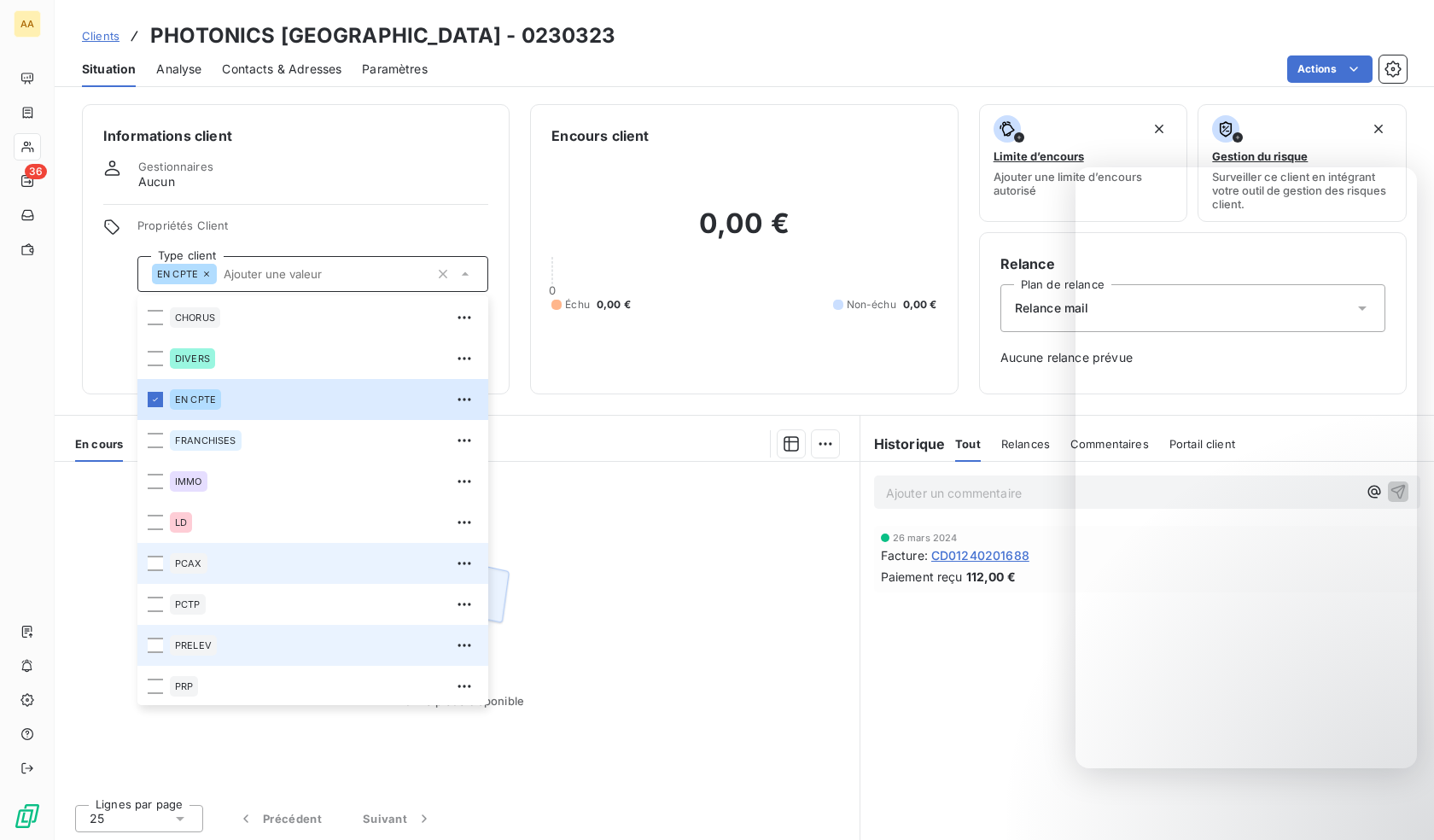
scroll to position [82, 0]
click at [195, 644] on span "PRELEV" at bounding box center [193, 643] width 37 height 10
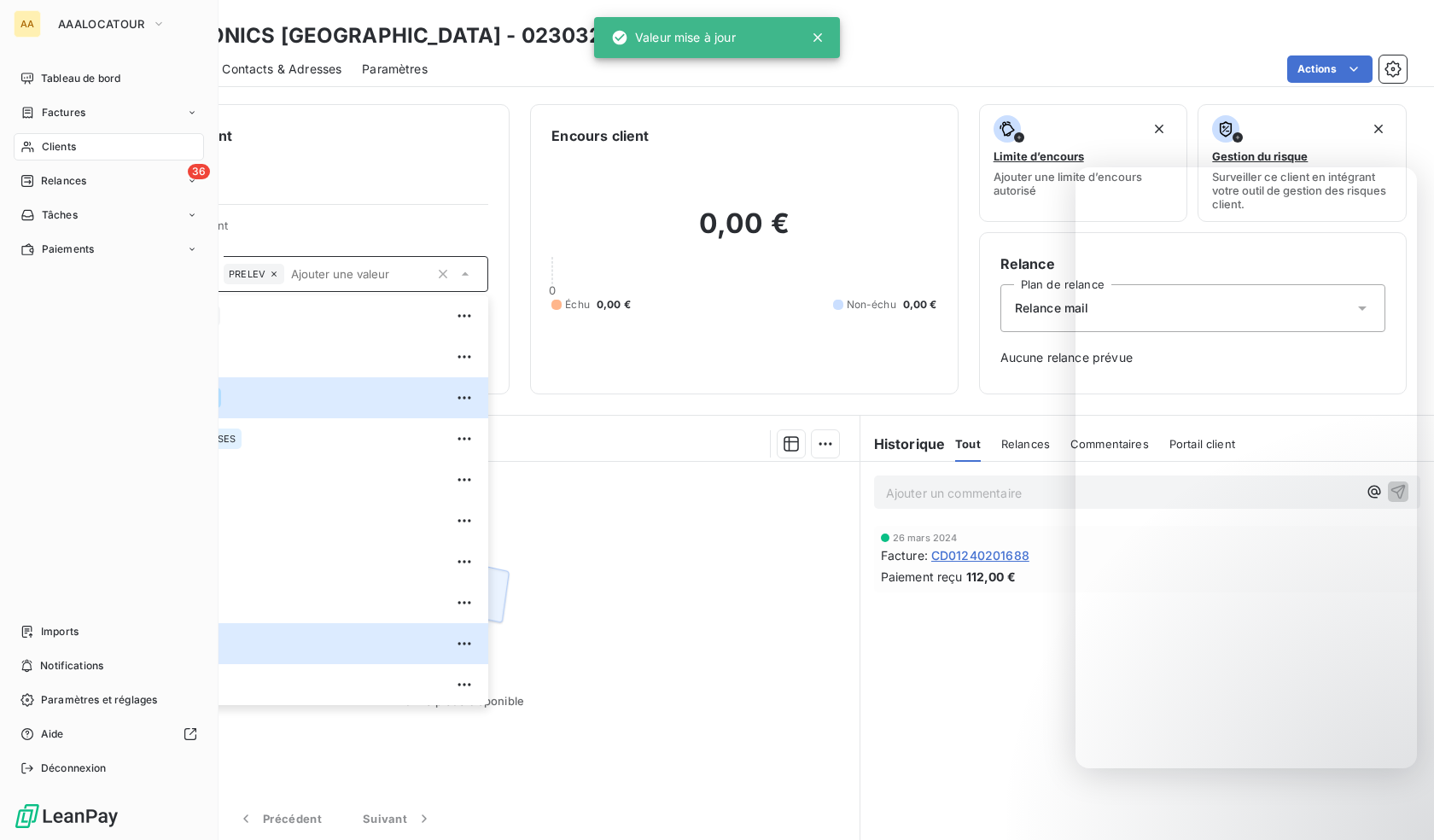
click at [25, 143] on icon at bounding box center [27, 146] width 14 height 13
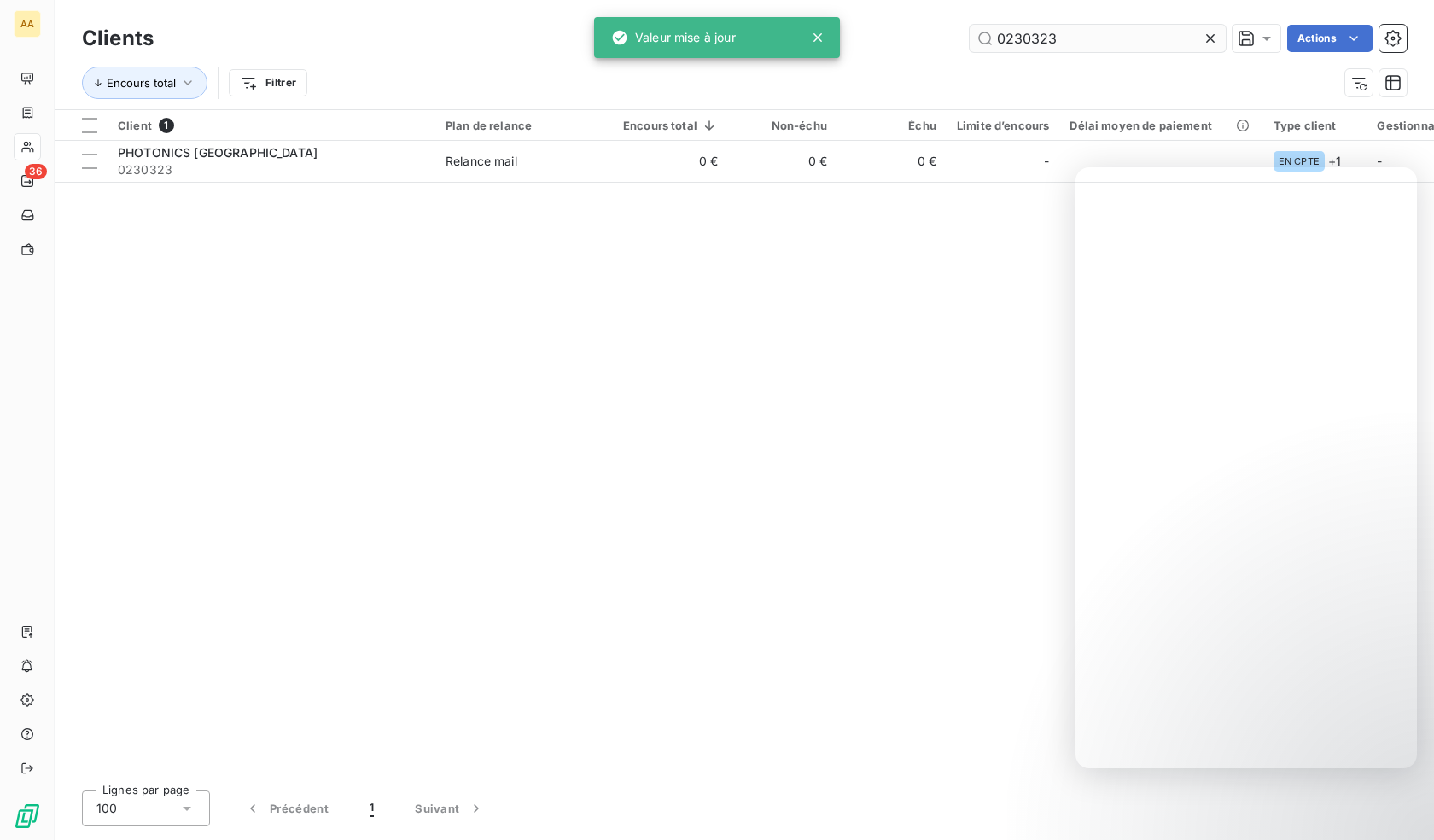
click at [1091, 38] on input "0230323" at bounding box center [1097, 38] width 256 height 27
drag, startPoint x: 1091, startPoint y: 38, endPoint x: 347, endPoint y: 106, distance: 747.1
click at [1090, 38] on input "0230323" at bounding box center [1097, 38] width 256 height 27
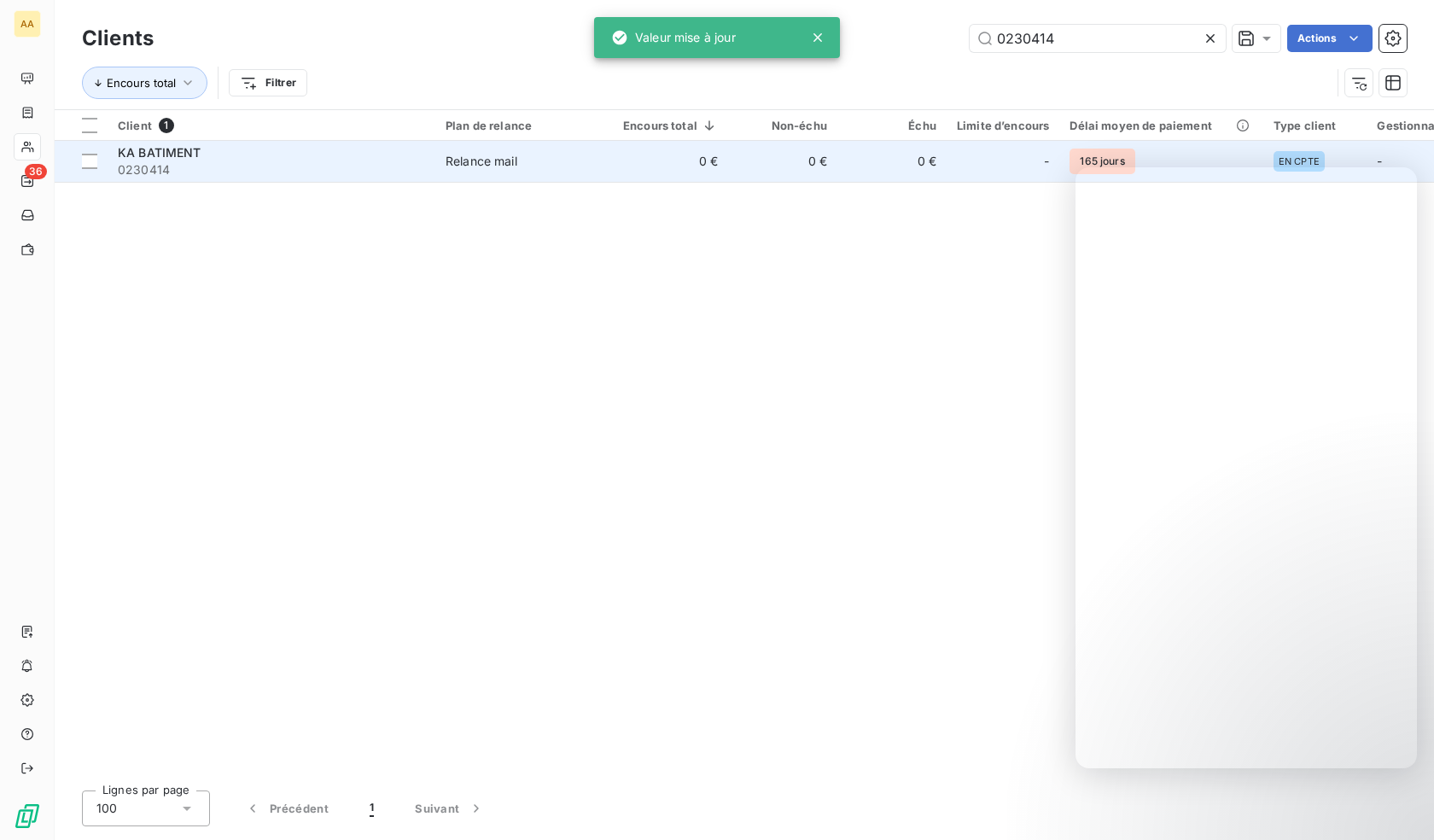
type input "0230414"
click at [308, 157] on div "KA BATIMENT" at bounding box center [272, 153] width 307 height 17
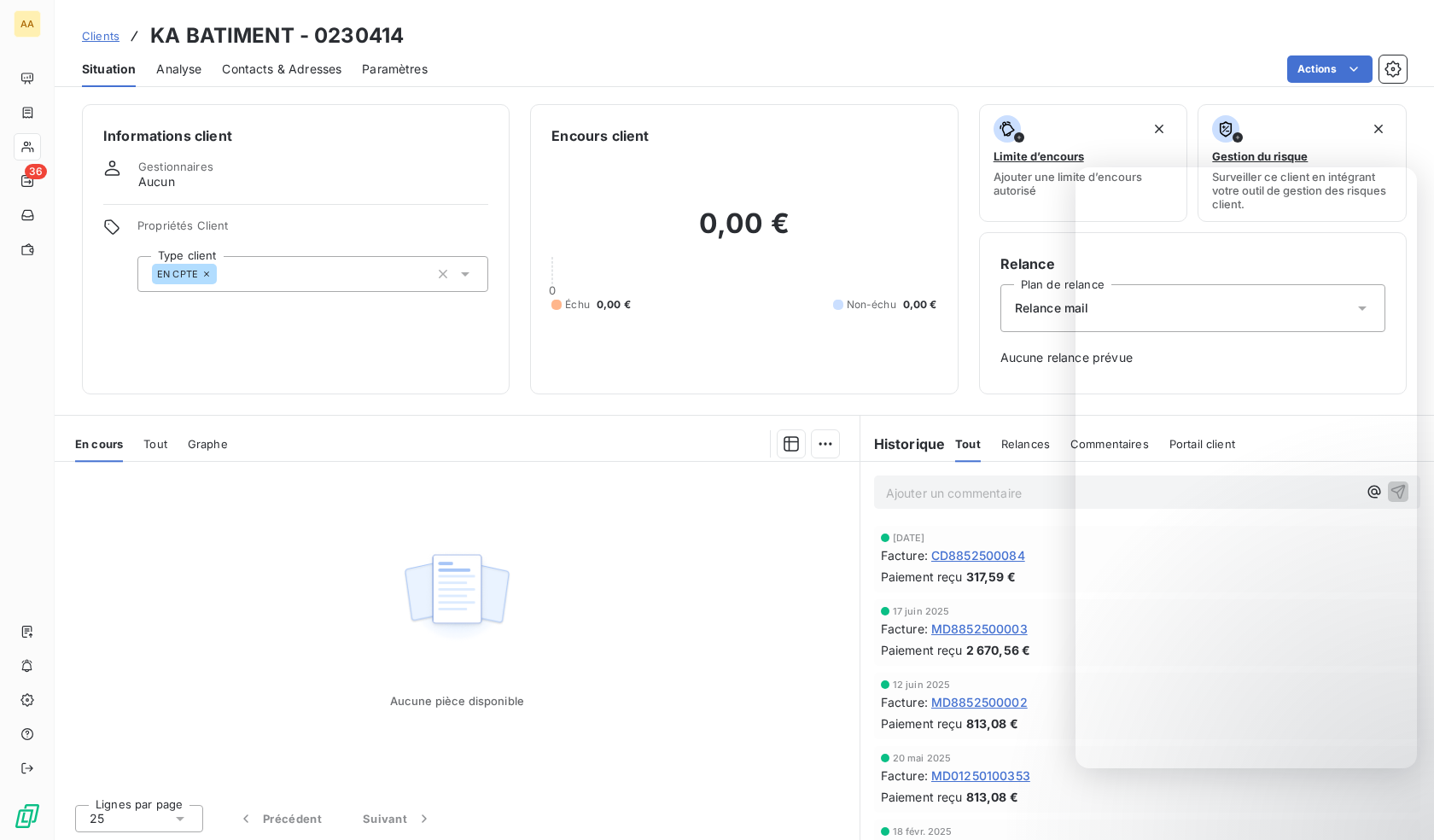
click at [278, 283] on div "EN CPTE" at bounding box center [313, 274] width 351 height 36
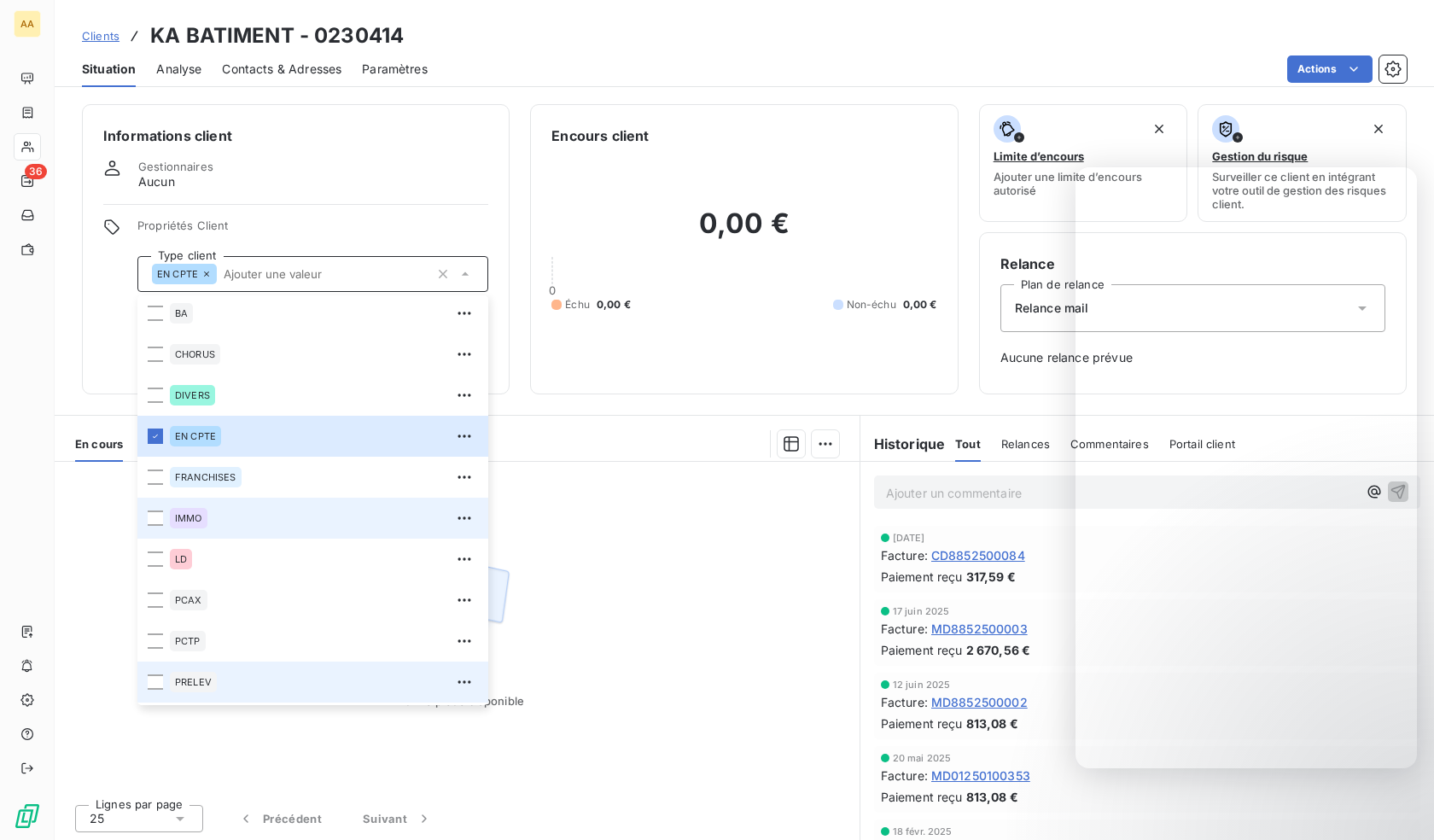
scroll to position [82, 0]
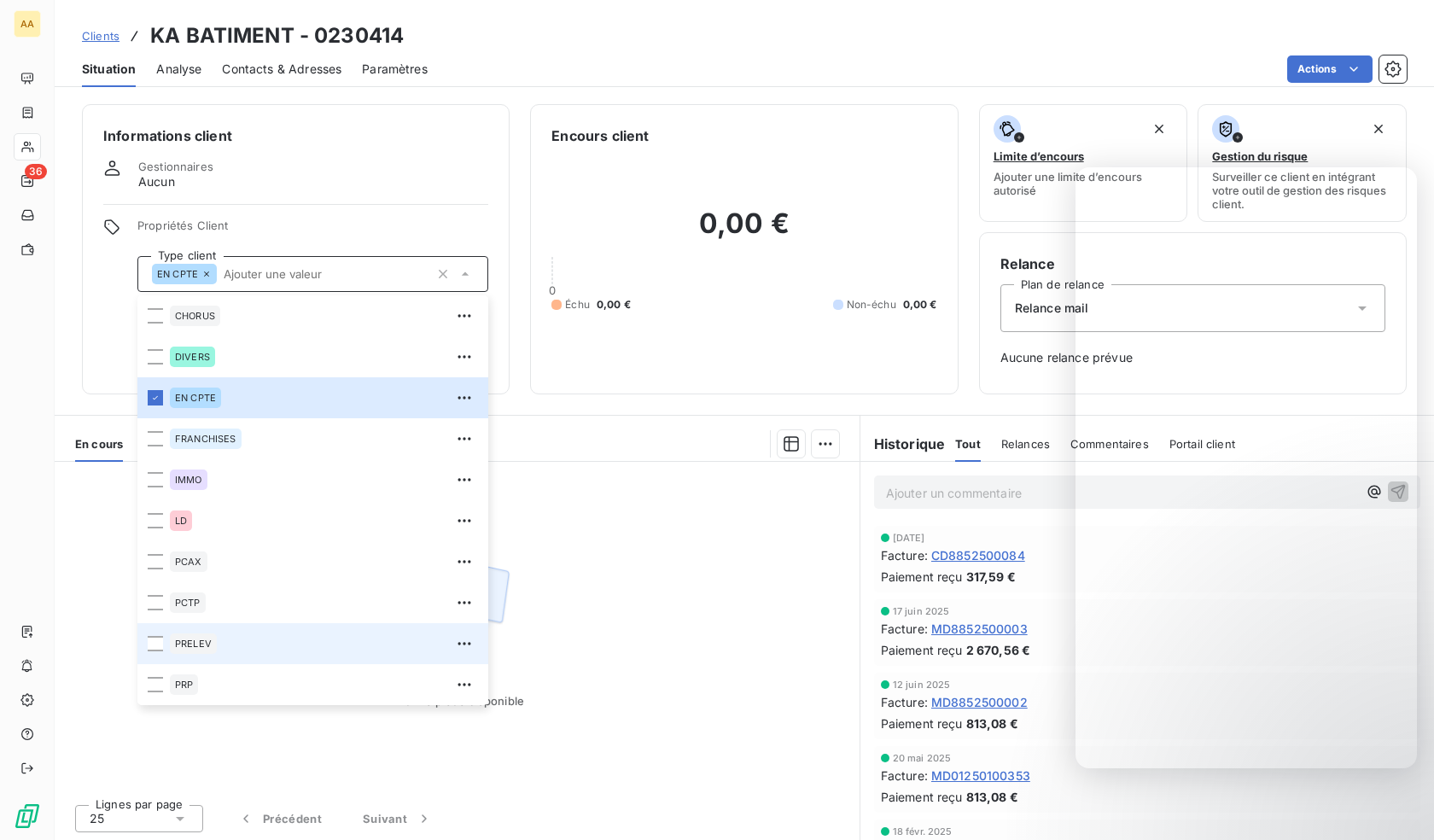
click at [209, 637] on div "PRELEV" at bounding box center [193, 644] width 47 height 21
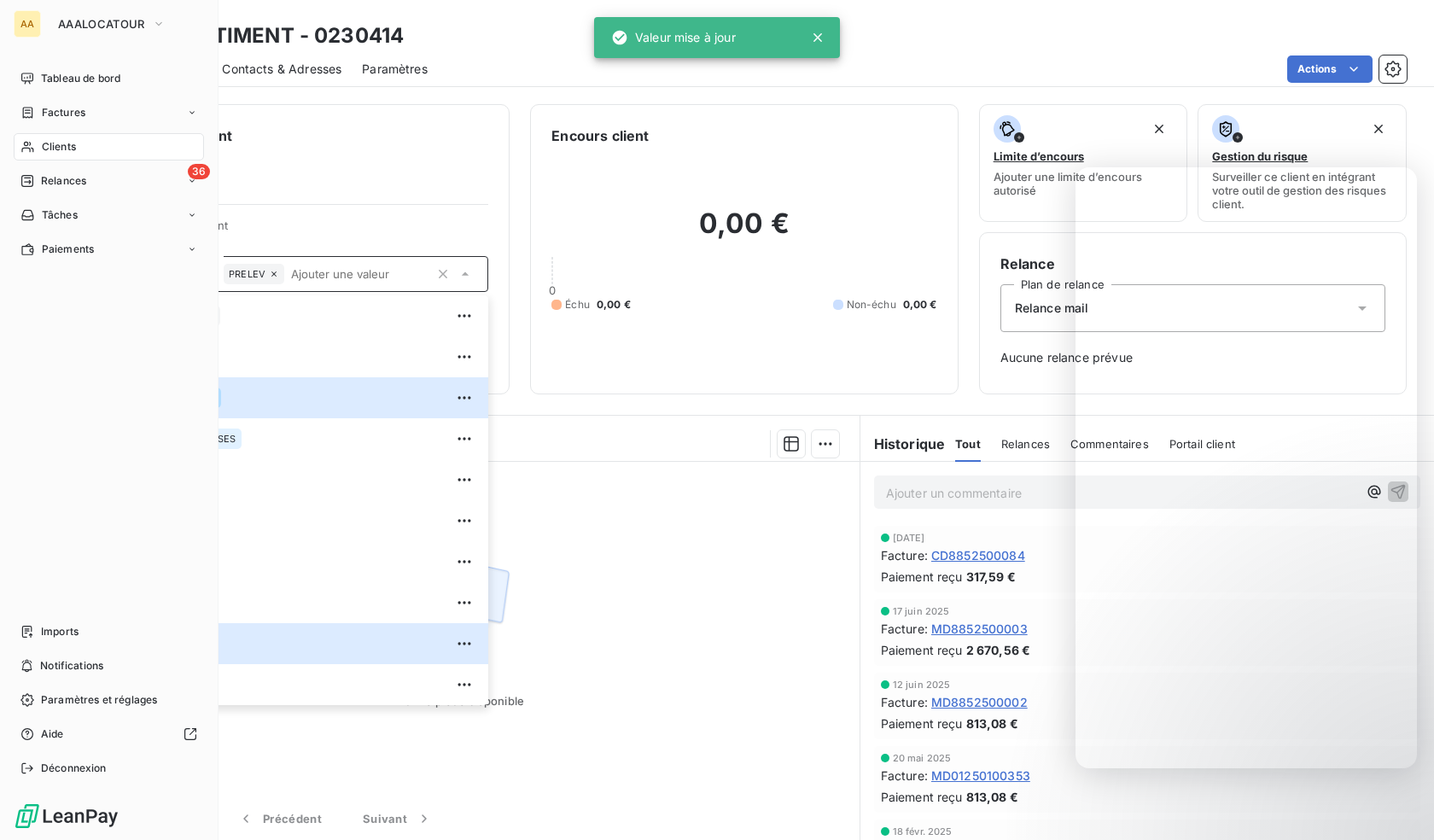
click at [42, 148] on span "Clients" at bounding box center [58, 147] width 34 height 15
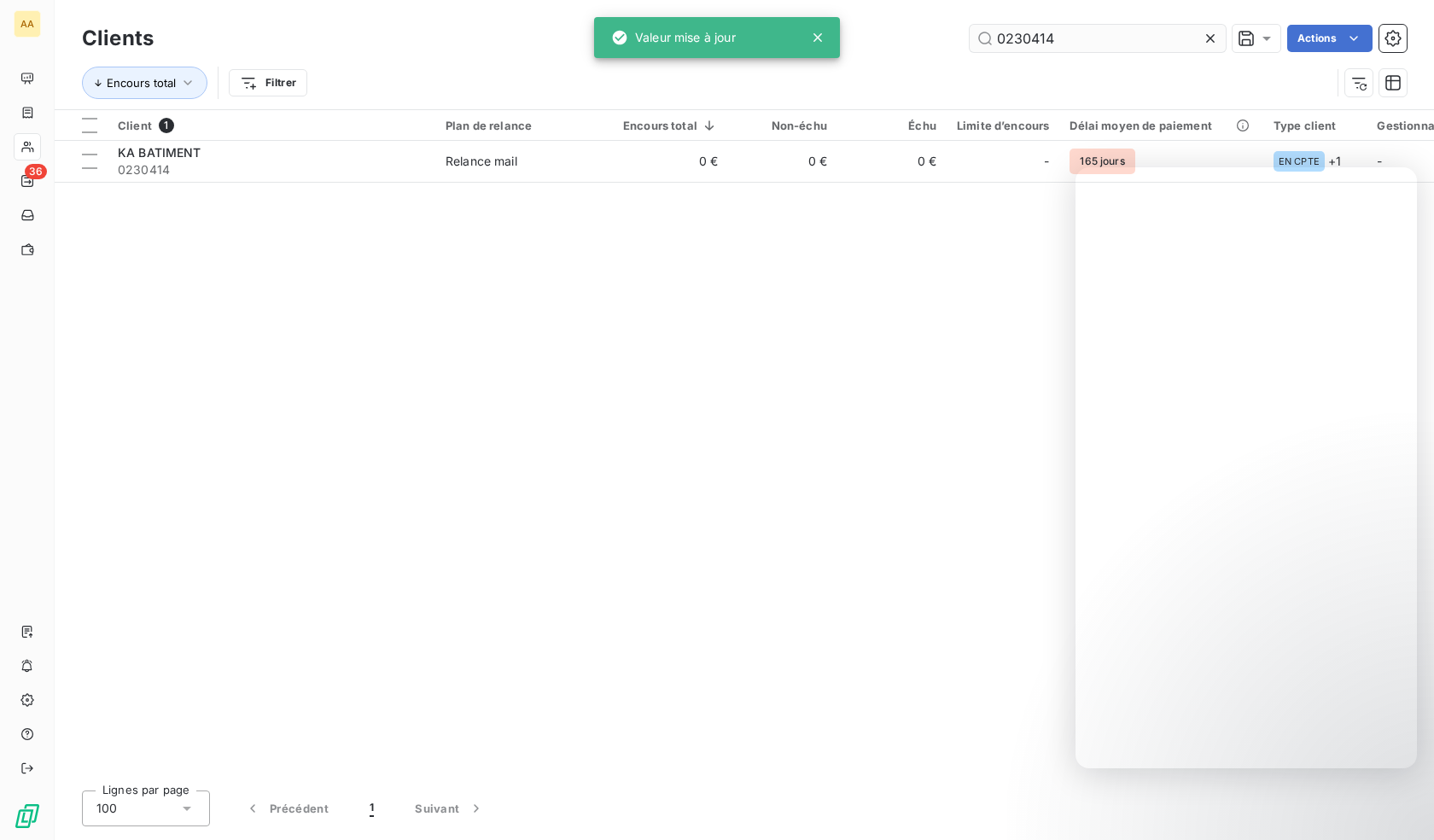
click at [1095, 33] on input "0230414" at bounding box center [1097, 38] width 256 height 27
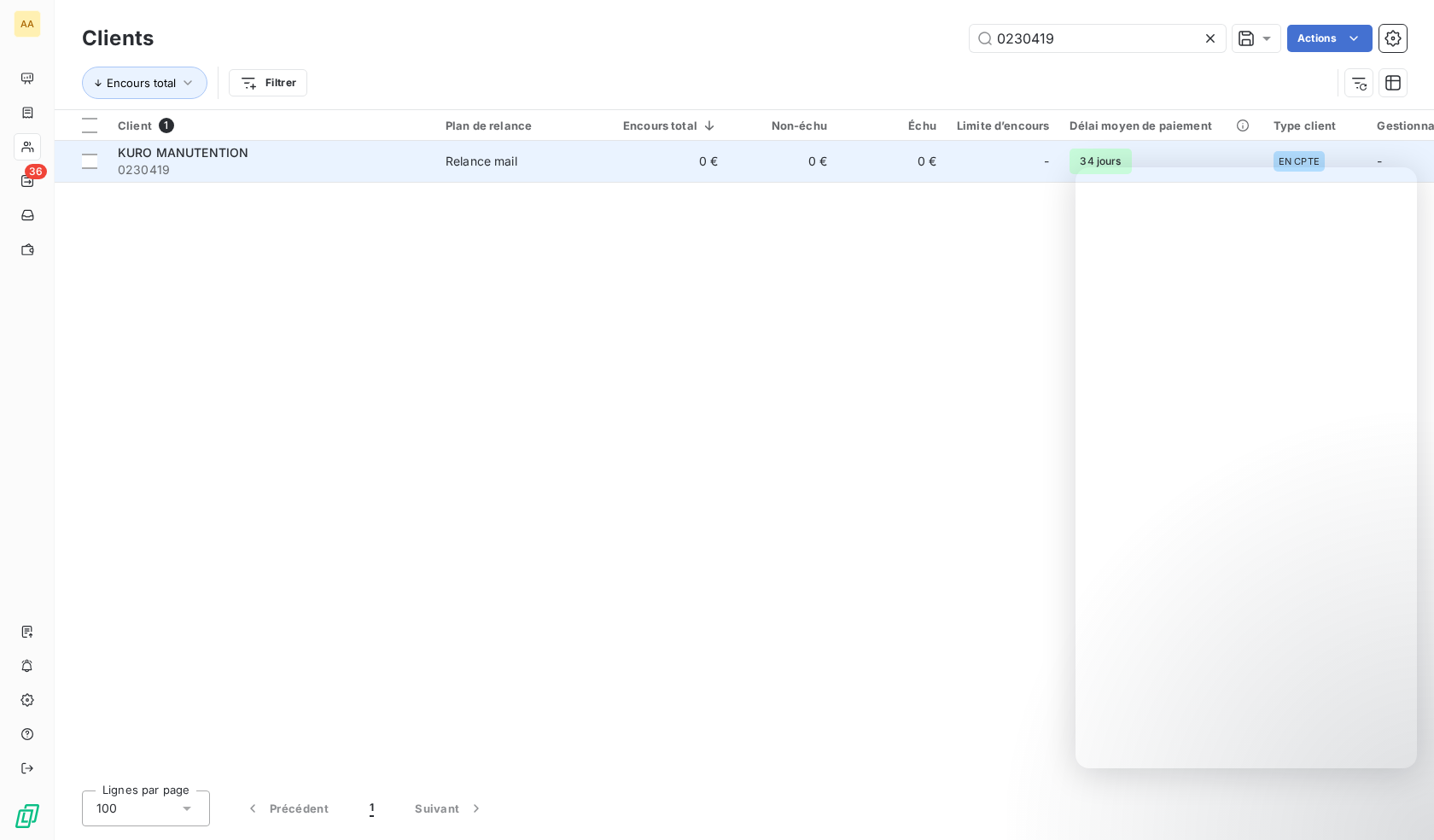
type input "0230419"
click at [221, 175] on span "0230419" at bounding box center [272, 170] width 307 height 17
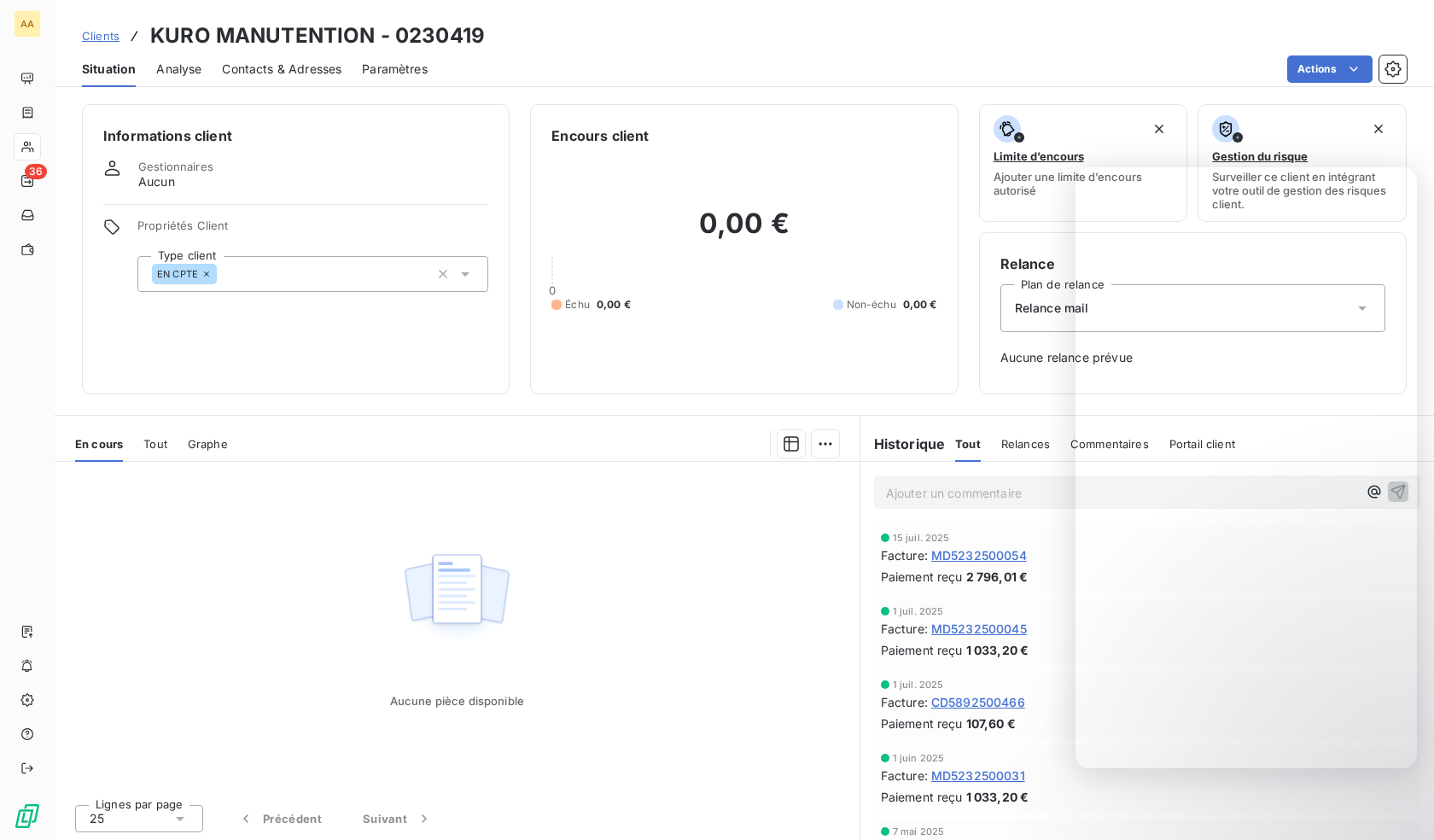
click at [291, 273] on div "EN CPTE" at bounding box center [313, 274] width 351 height 36
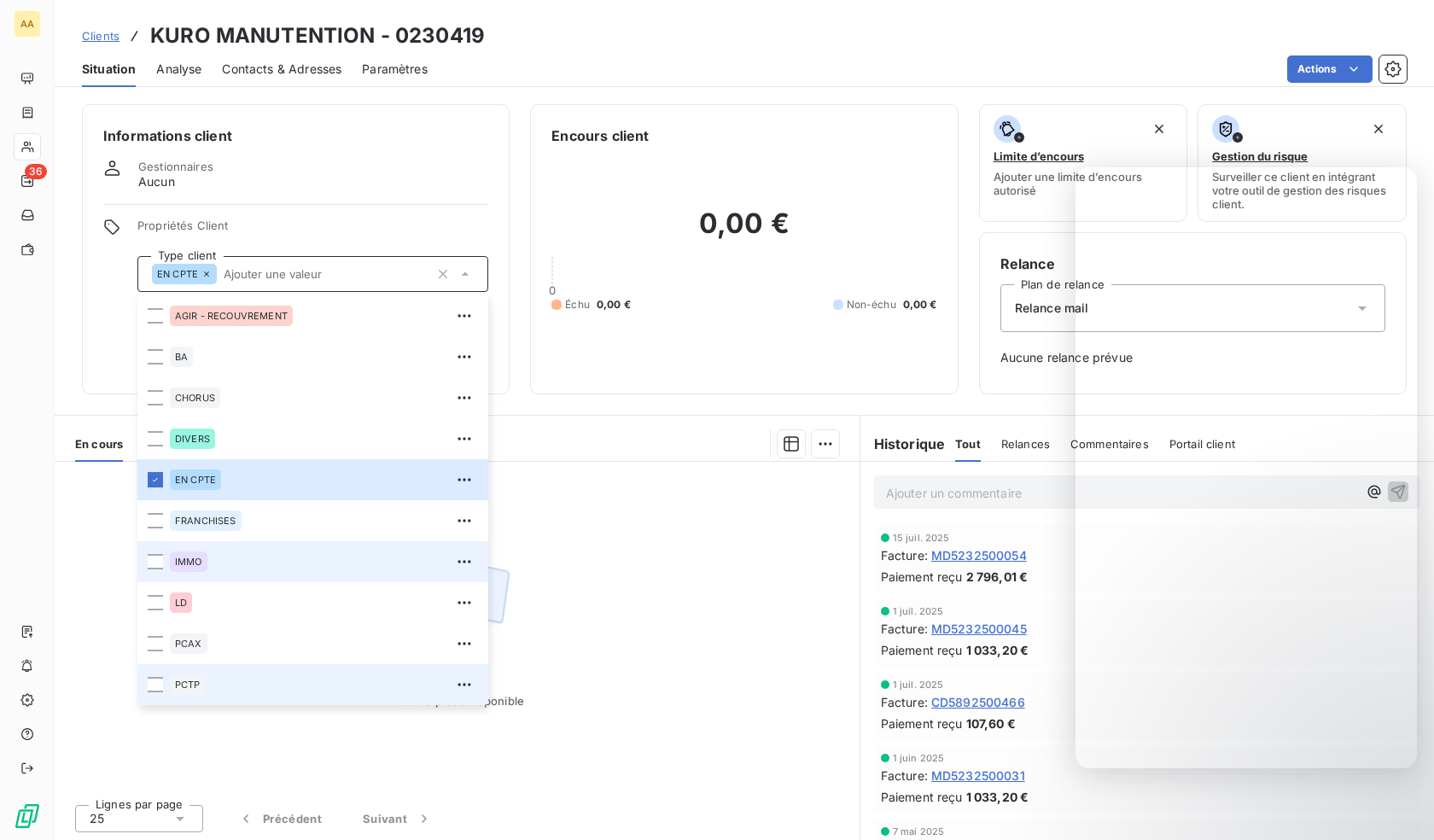
scroll to position [82, 0]
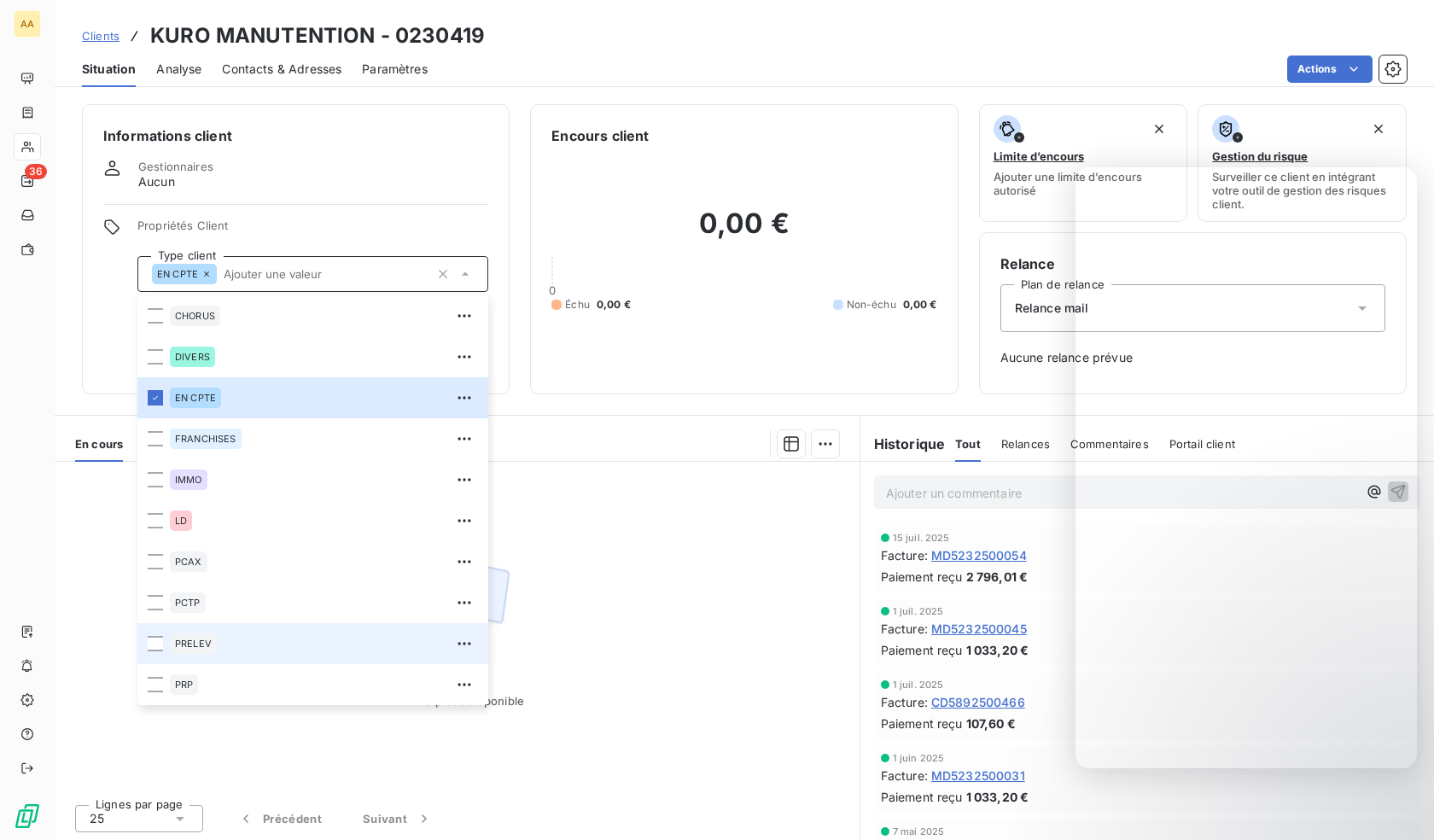
click at [199, 640] on span "PRELEV" at bounding box center [193, 643] width 37 height 10
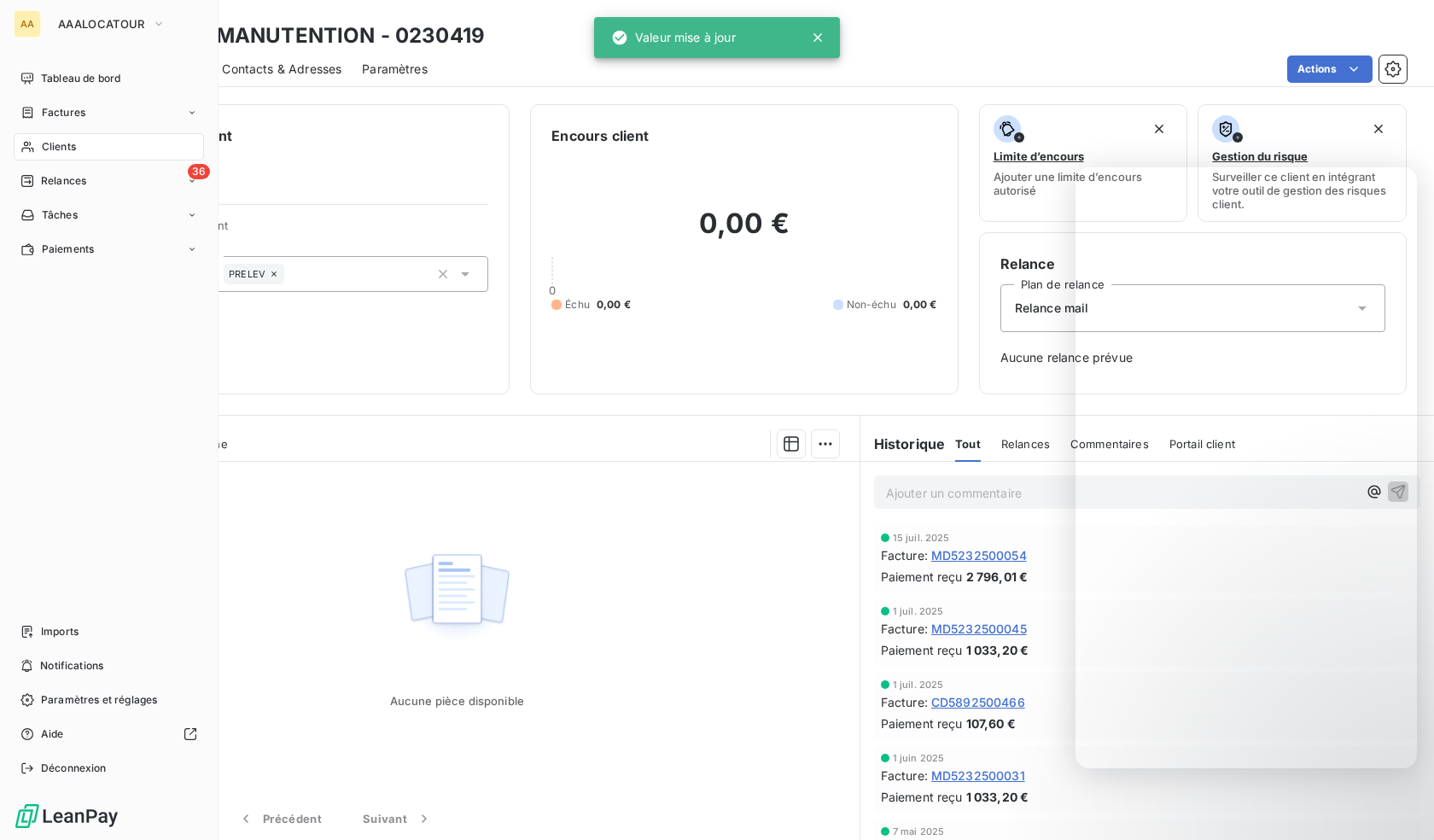
click at [44, 149] on span "Clients" at bounding box center [58, 147] width 34 height 15
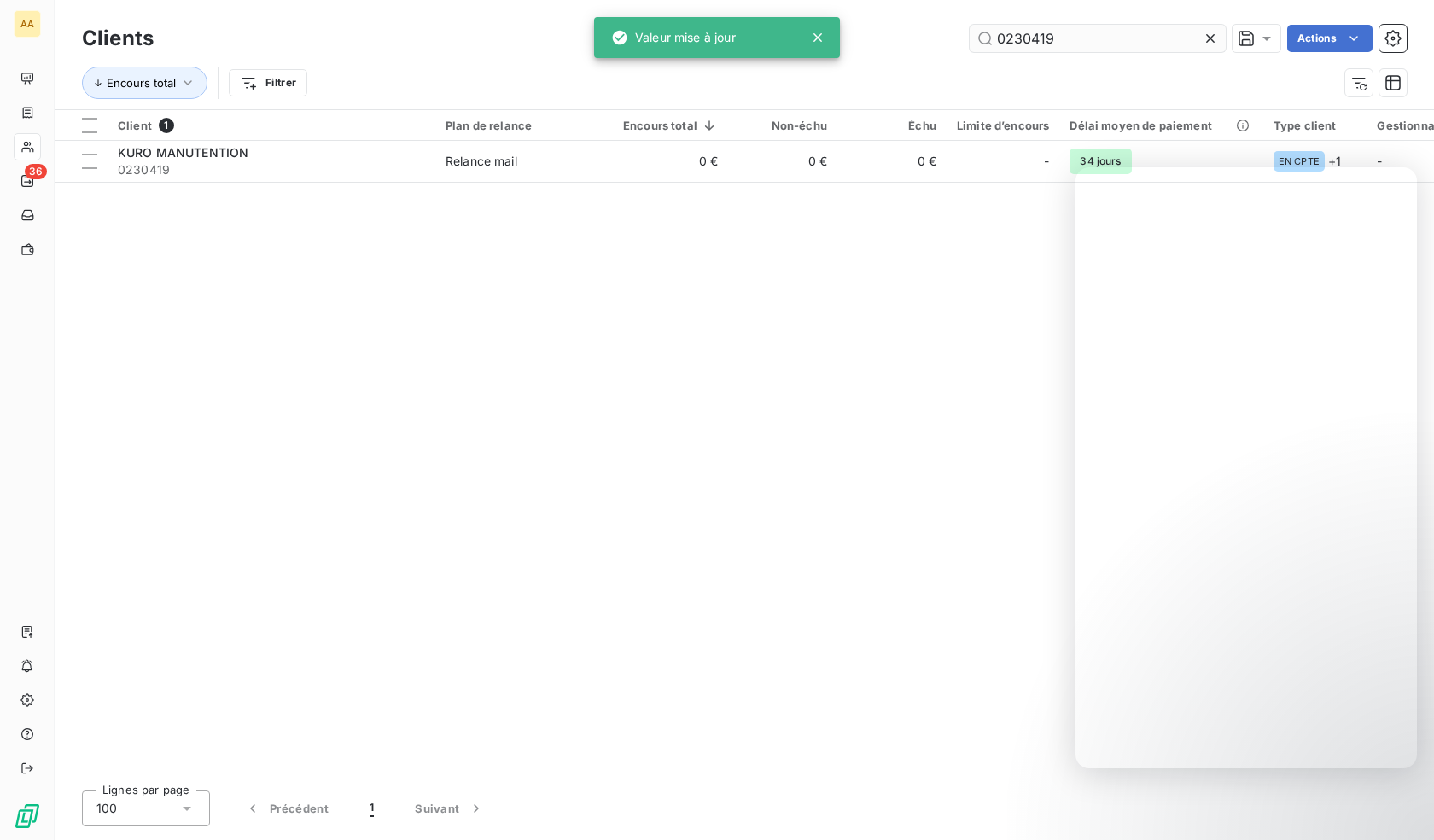
click at [1015, 33] on input "0230419" at bounding box center [1097, 38] width 256 height 27
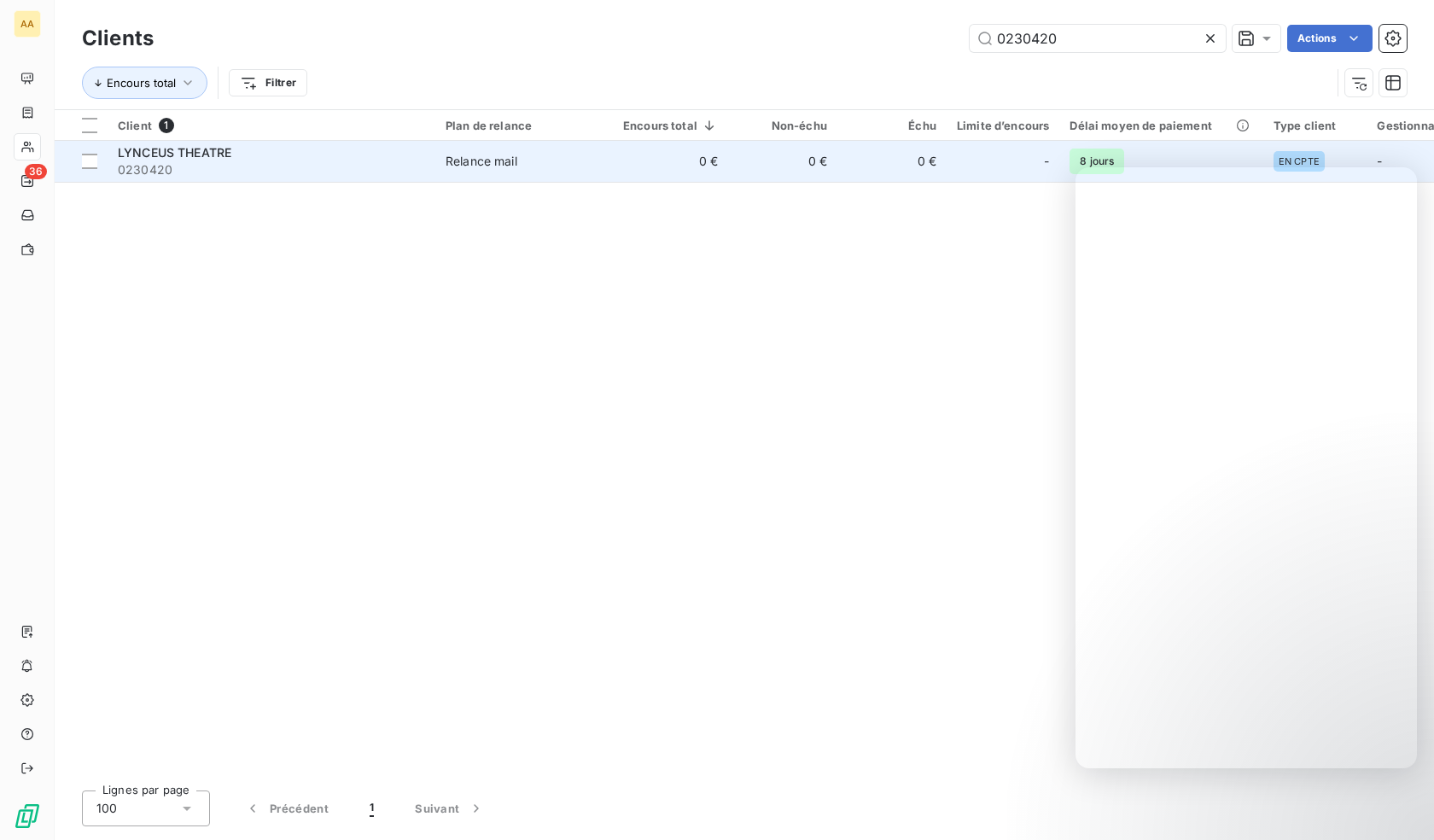
type input "0230420"
click at [302, 171] on span "0230420" at bounding box center [272, 170] width 307 height 17
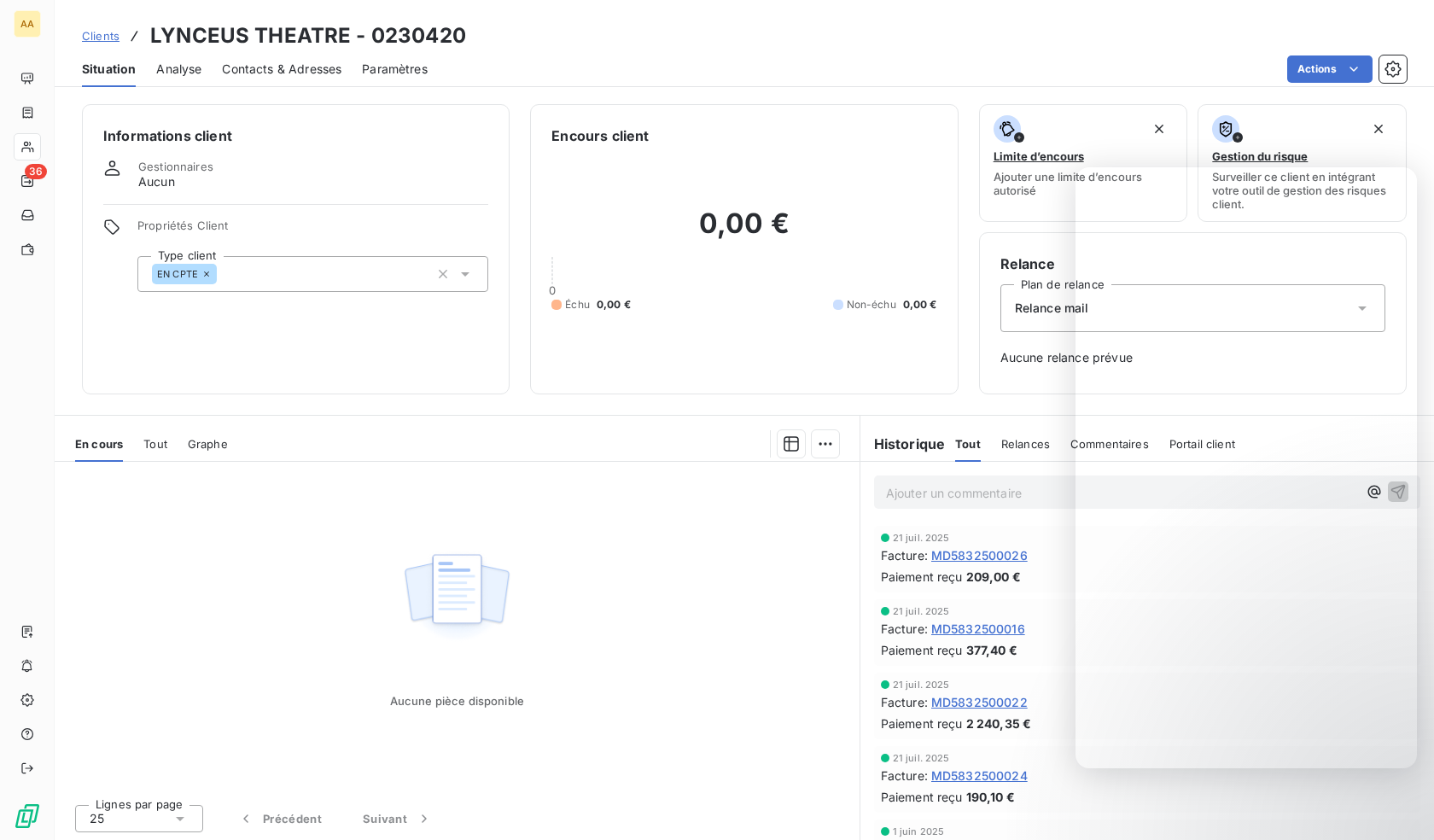
click at [263, 267] on div "EN CPTE" at bounding box center [313, 274] width 351 height 36
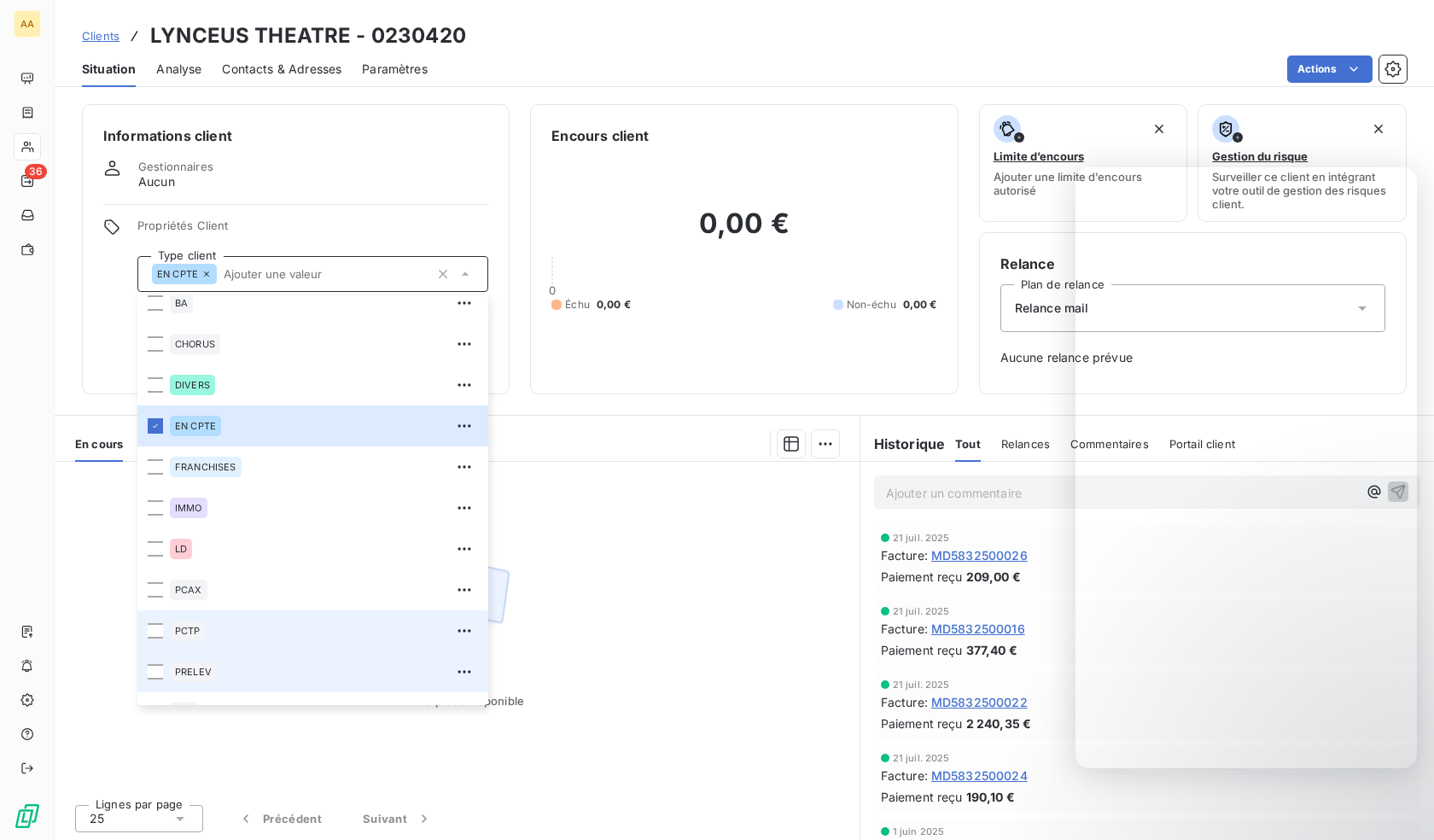
scroll to position [82, 0]
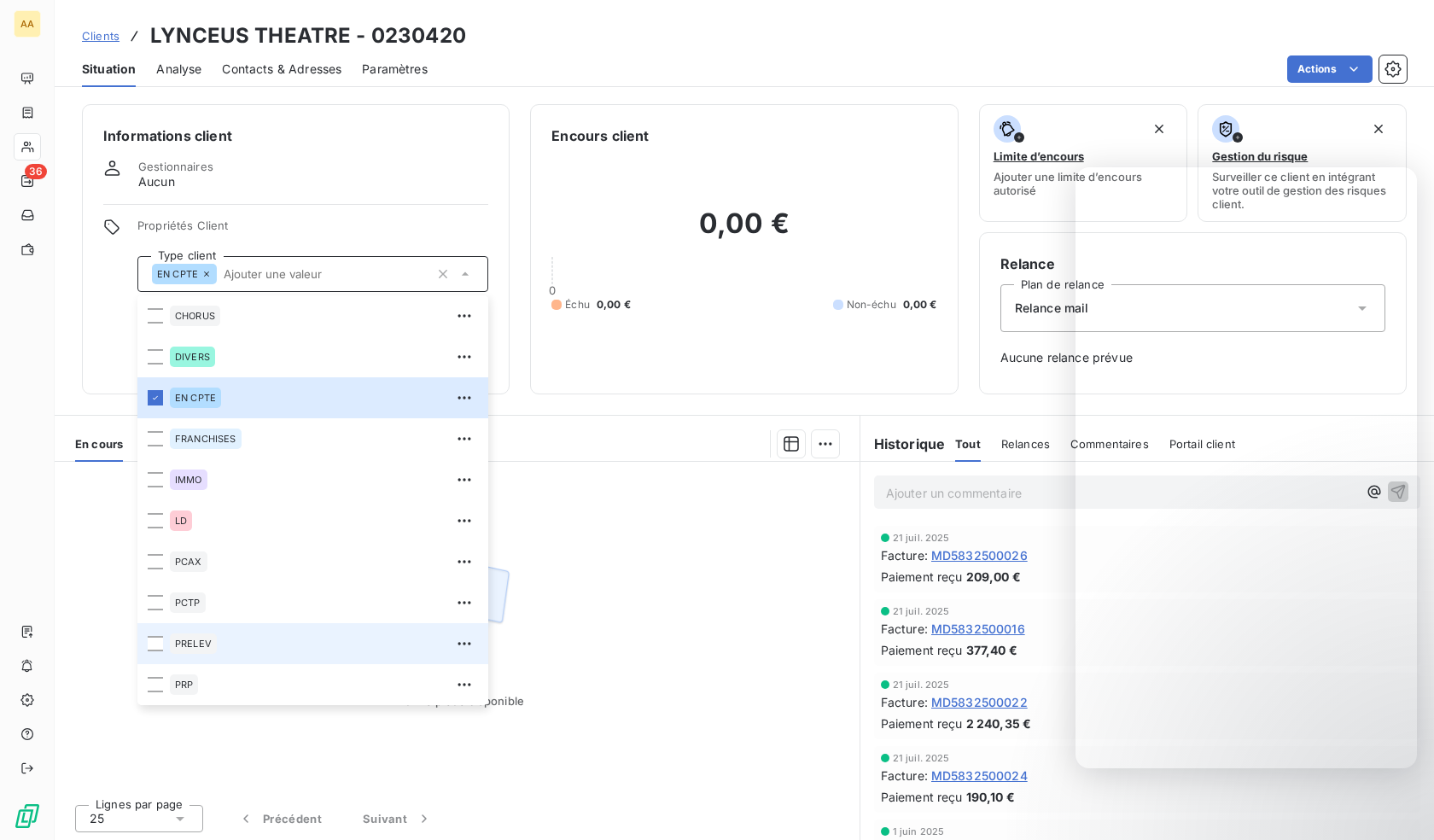
click at [175, 633] on div "PRELEV" at bounding box center [323, 643] width 308 height 27
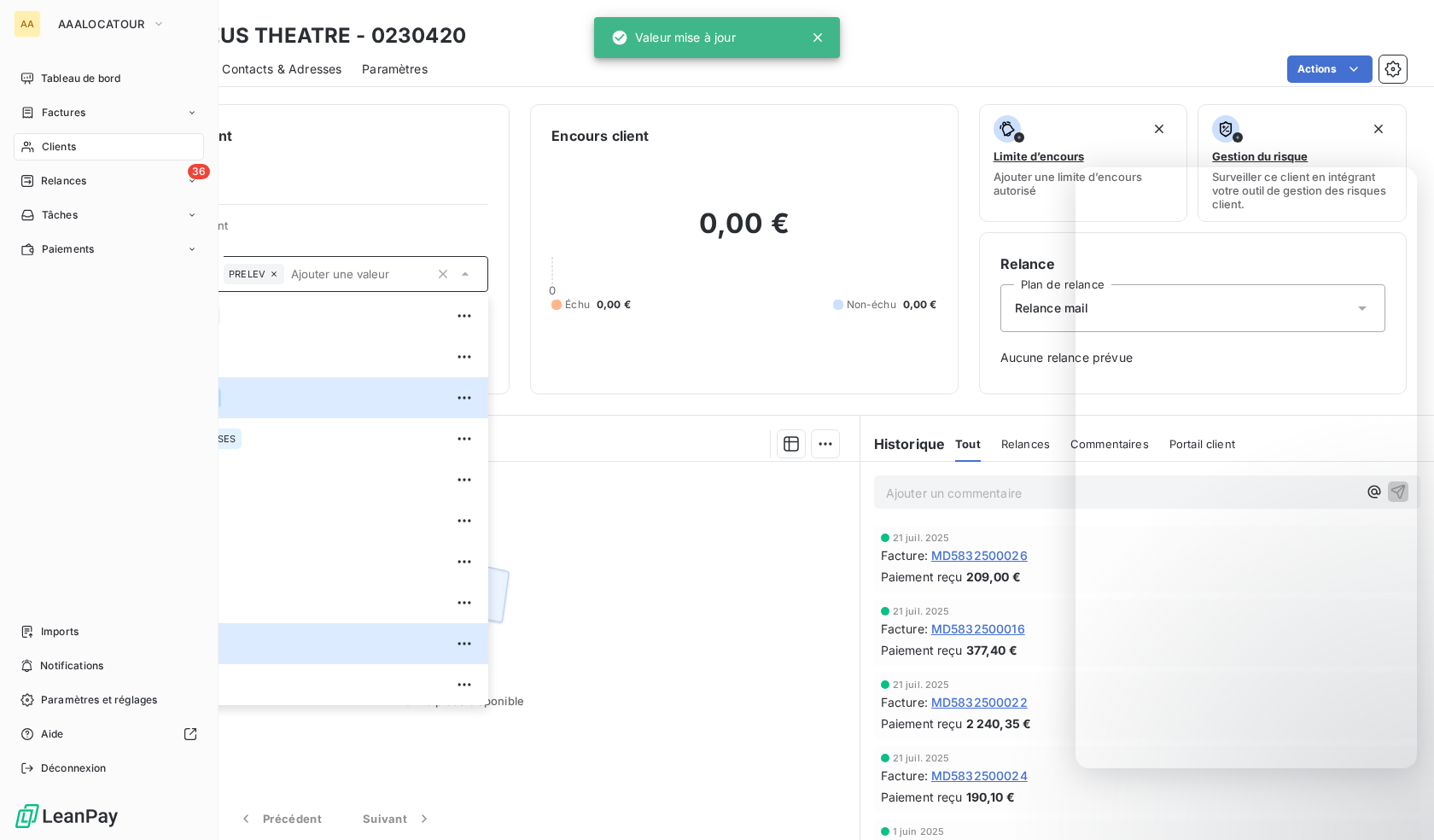
drag, startPoint x: 72, startPoint y: 148, endPoint x: 137, endPoint y: 155, distance: 65.4
click at [72, 148] on span "Clients" at bounding box center [58, 147] width 34 height 15
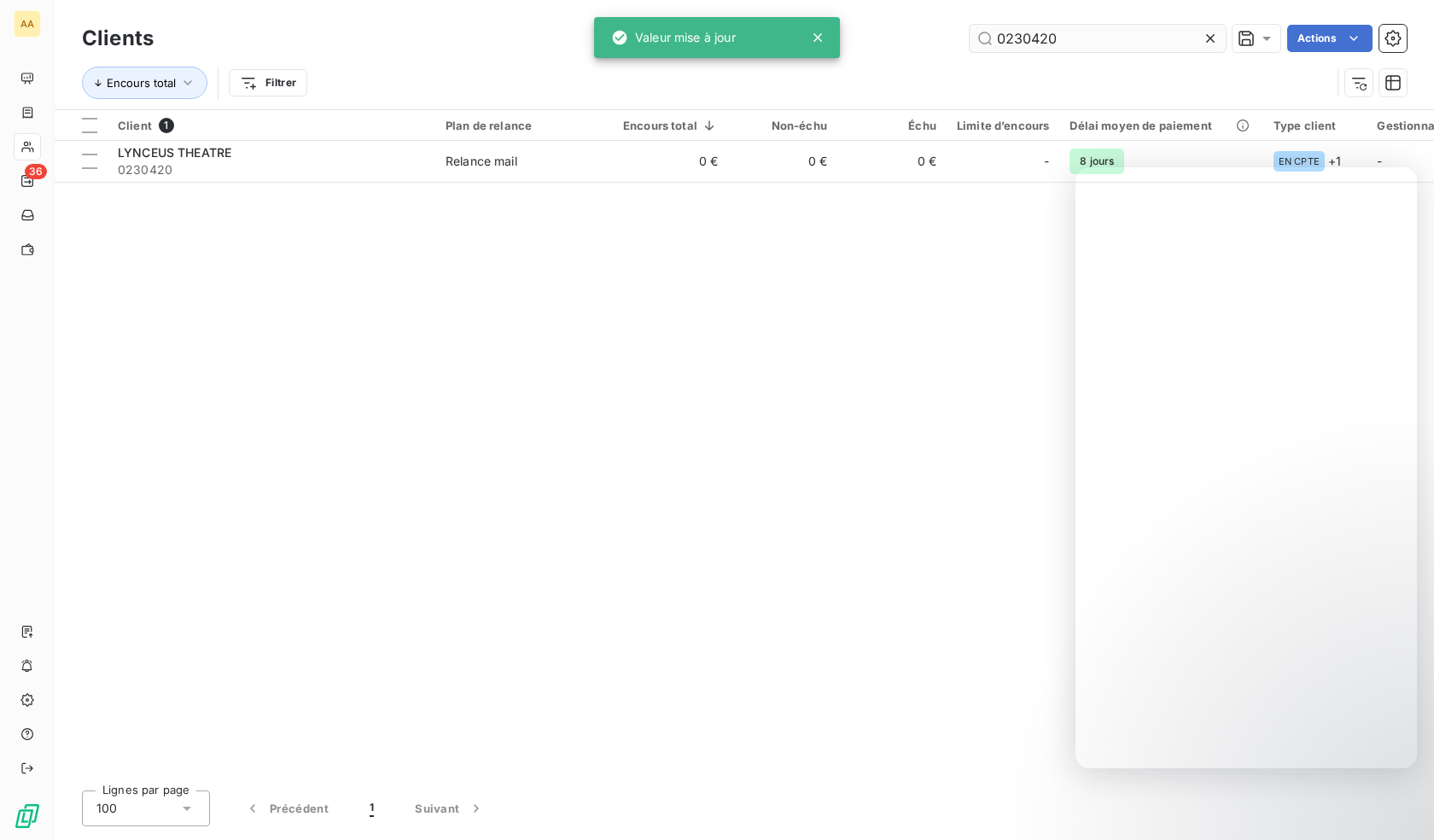
click at [1103, 43] on input "0230420" at bounding box center [1097, 38] width 256 height 27
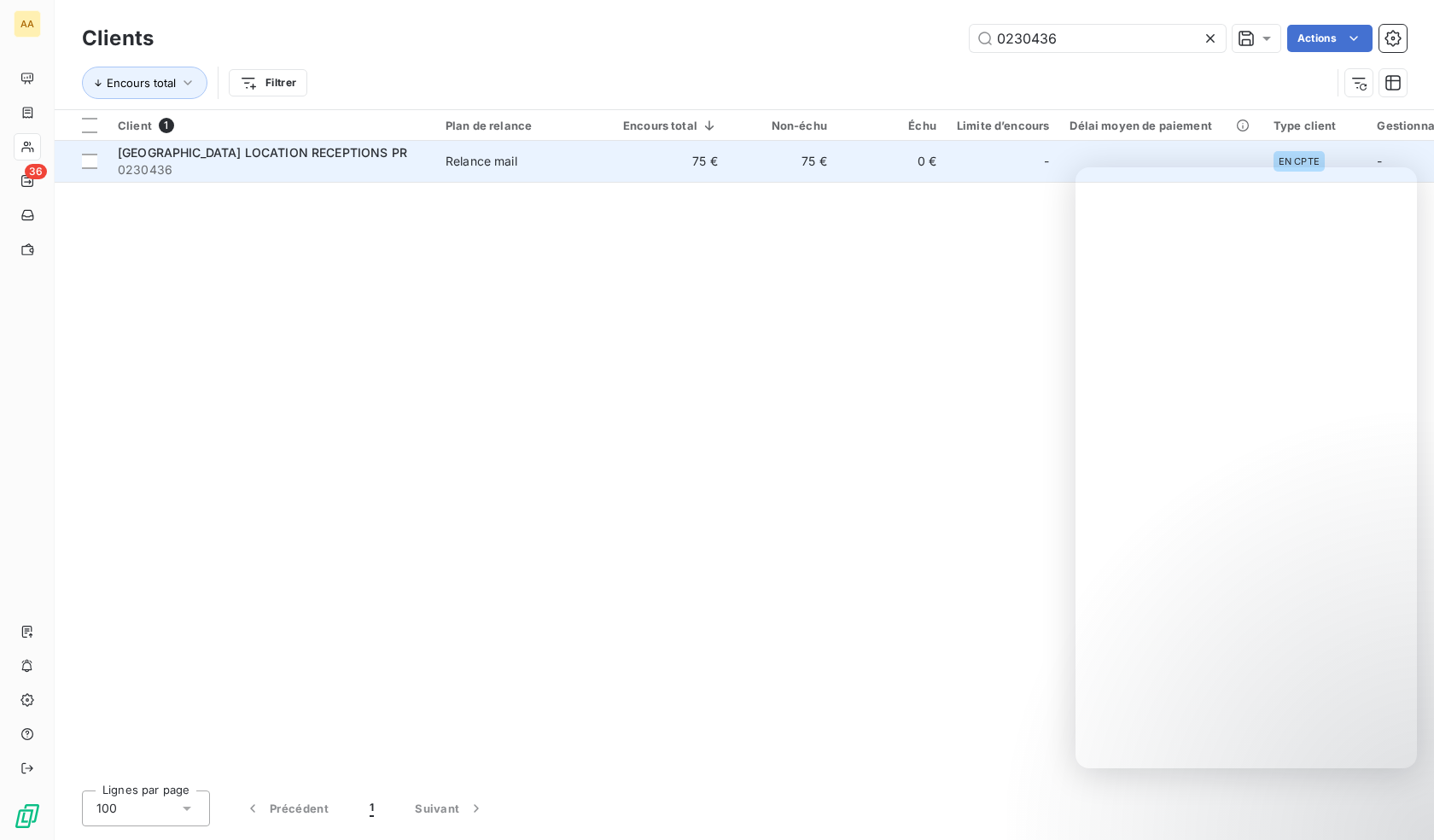
type input "0230436"
click at [248, 157] on span "[GEOGRAPHIC_DATA] LOCATION RECEPTIONS PR" at bounding box center [262, 152] width 289 height 14
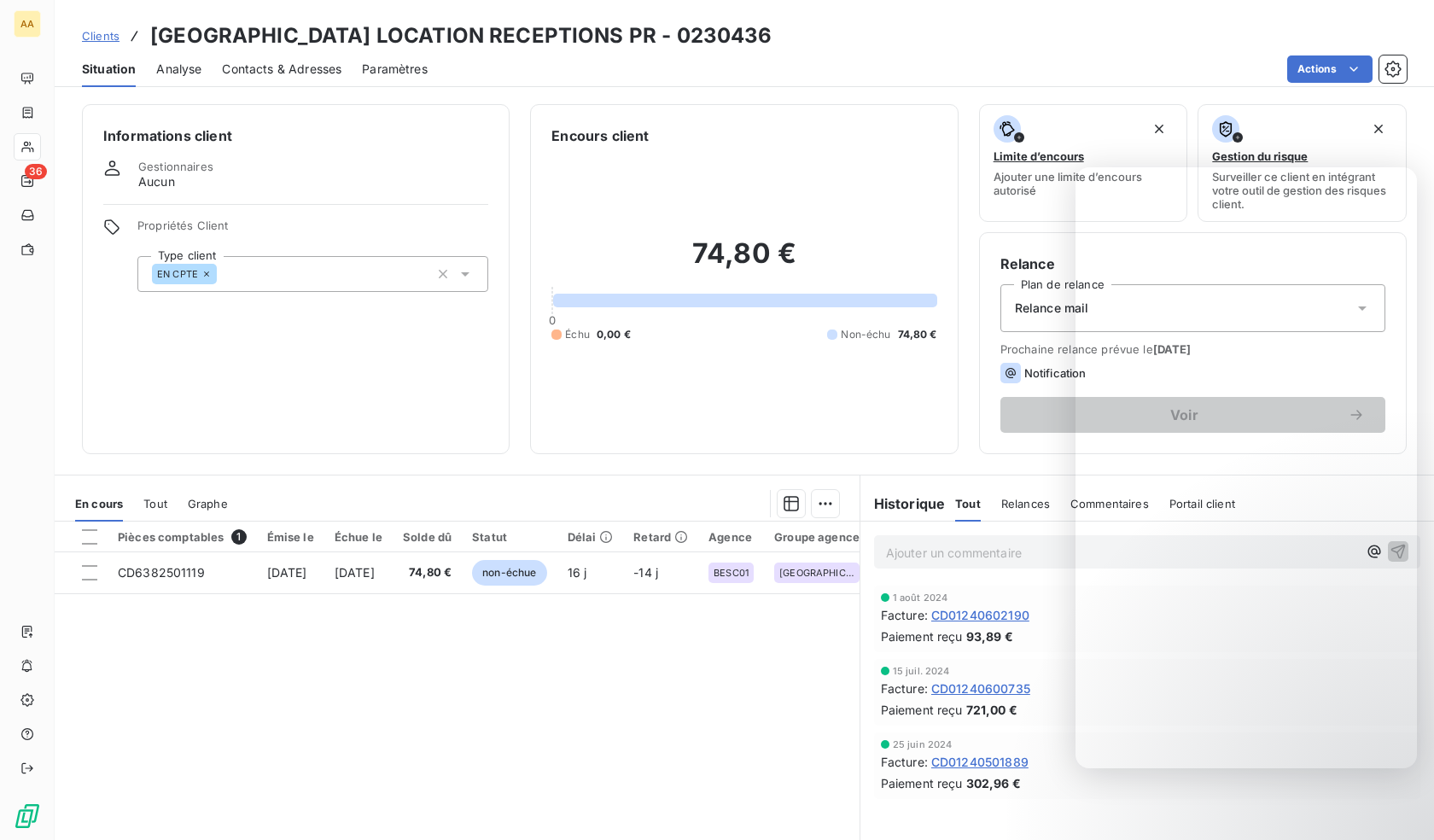
click at [284, 255] on div "Propriétés Client Type client EN CPTE" at bounding box center [313, 255] width 351 height 74
click at [298, 250] on div "Propriétés Client Type client EN CPTE" at bounding box center [313, 255] width 351 height 74
click at [305, 274] on div "EN CPTE" at bounding box center [313, 274] width 351 height 36
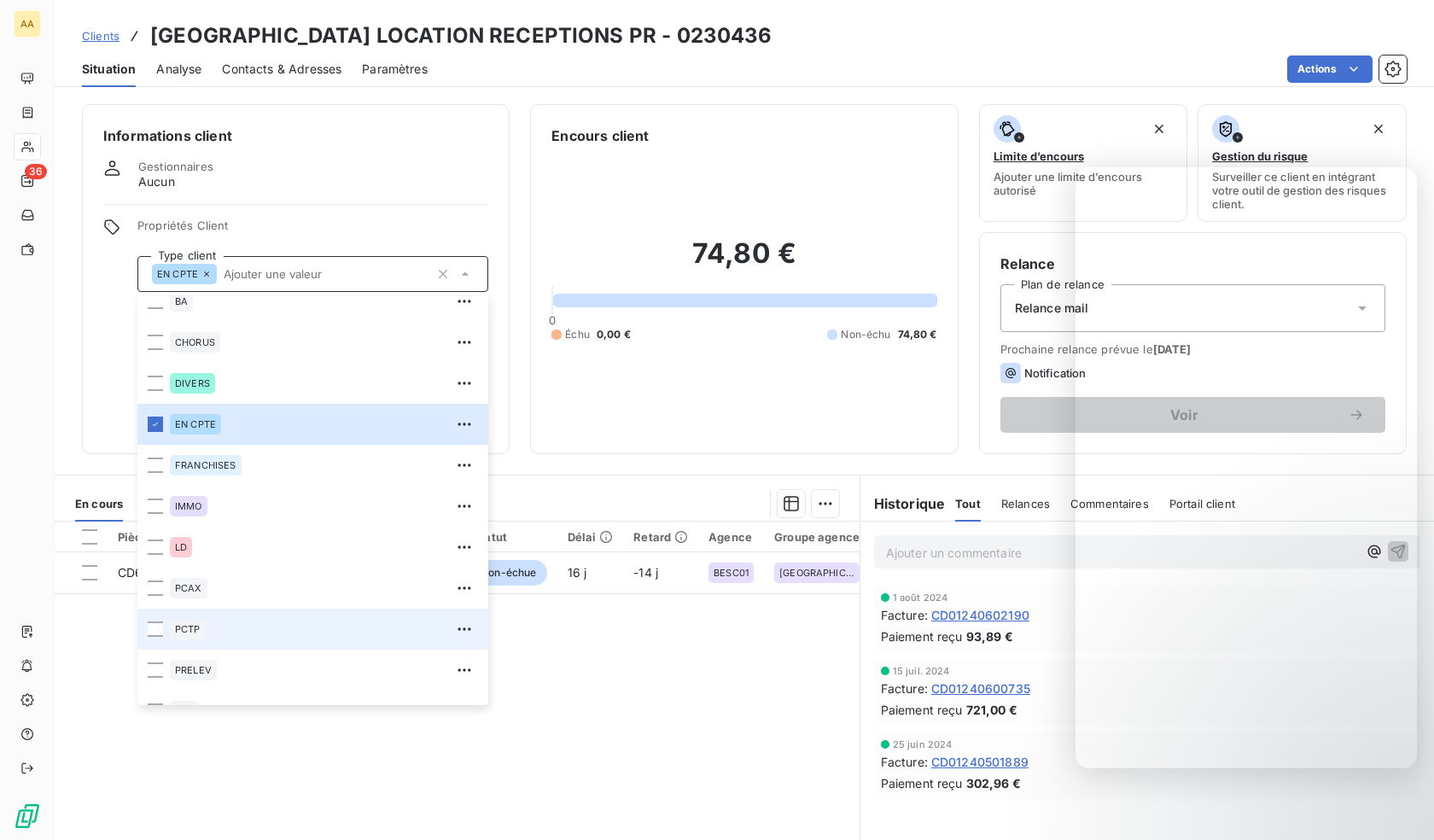
scroll to position [82, 0]
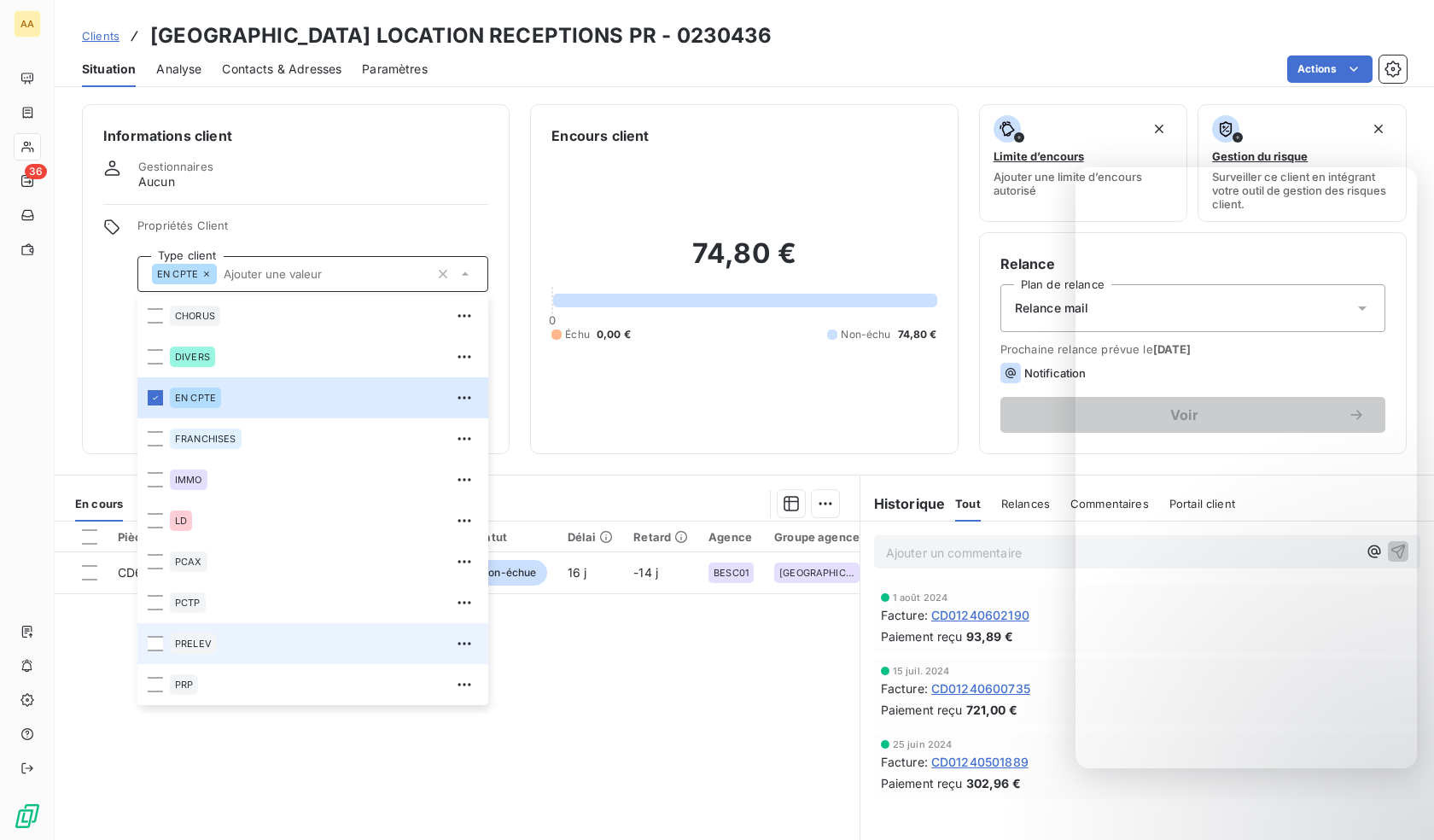
click at [193, 640] on span "PRELEV" at bounding box center [193, 643] width 37 height 10
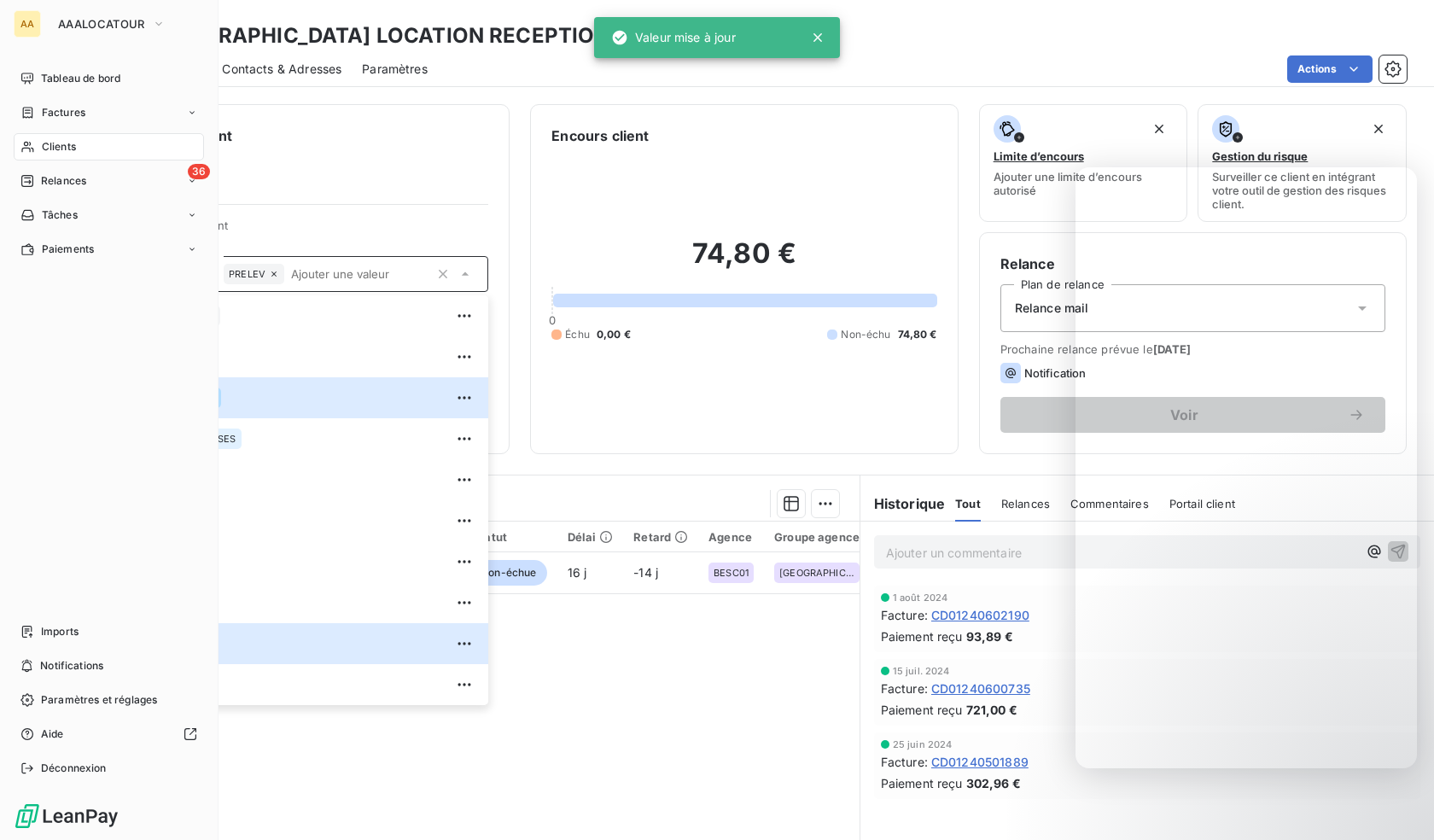
click at [30, 146] on icon at bounding box center [27, 146] width 14 height 13
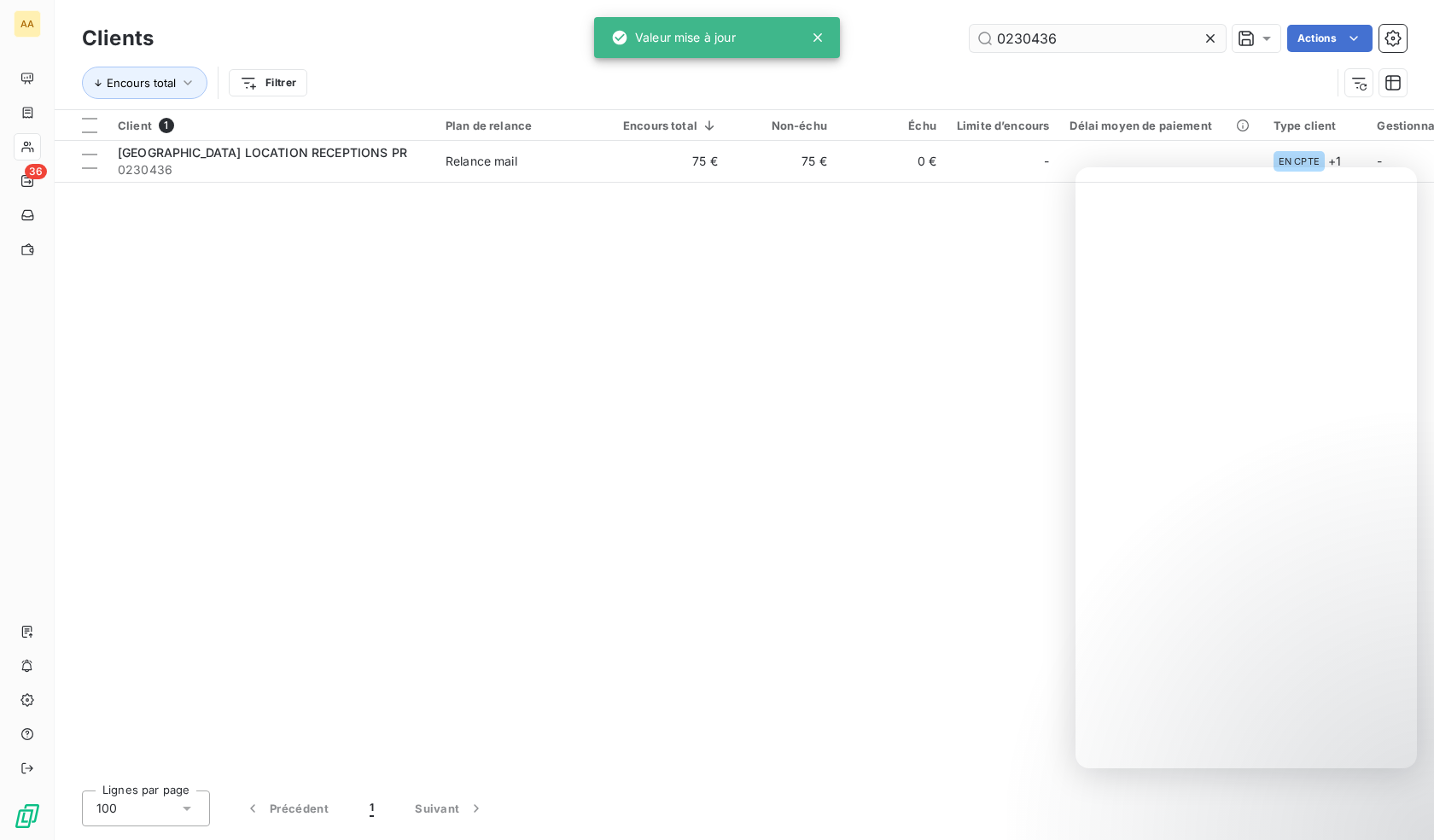
click at [1065, 42] on input "0230436" at bounding box center [1097, 38] width 256 height 27
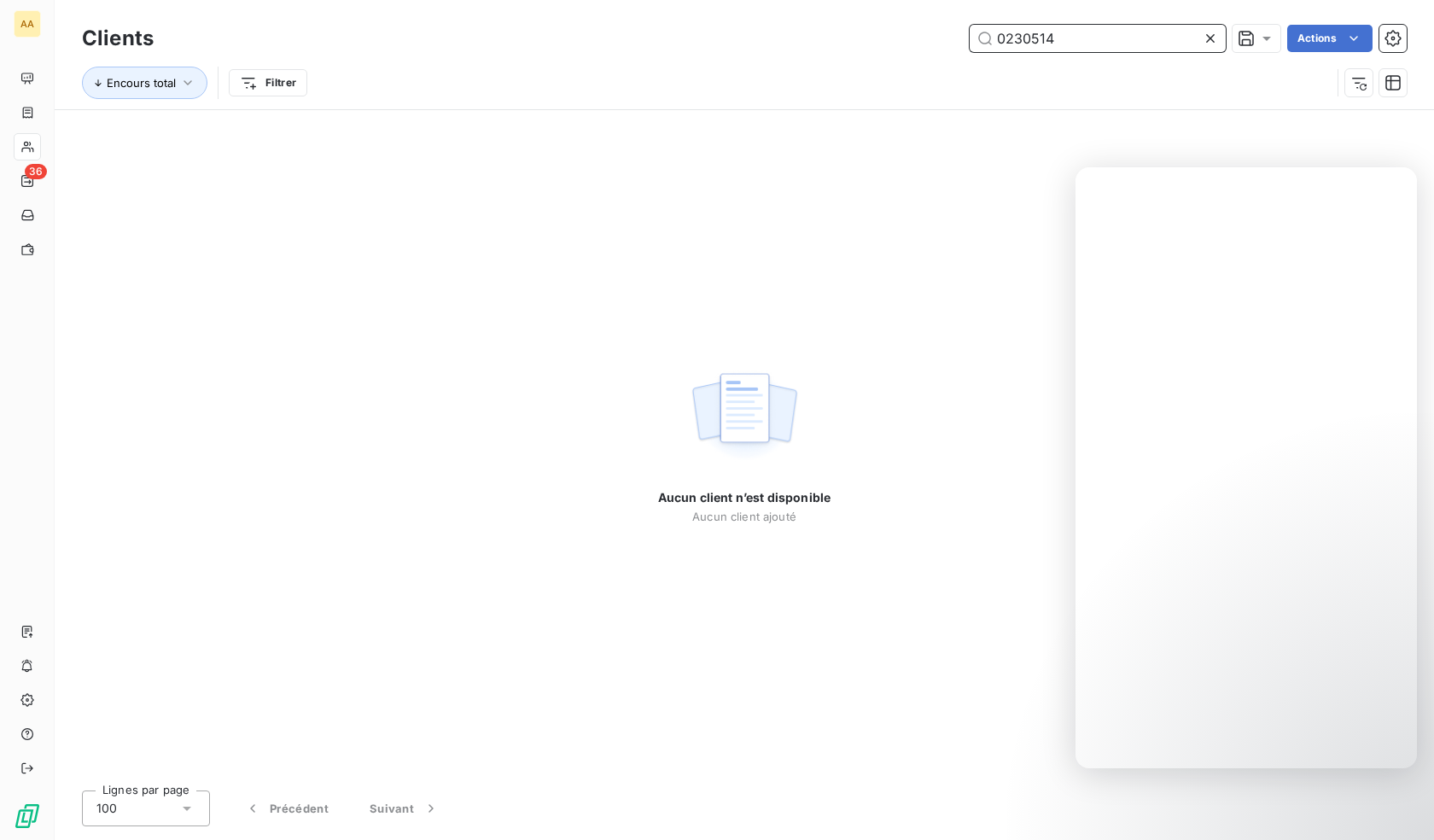
click at [1036, 45] on input "0230514" at bounding box center [1097, 38] width 256 height 27
paste input "37"
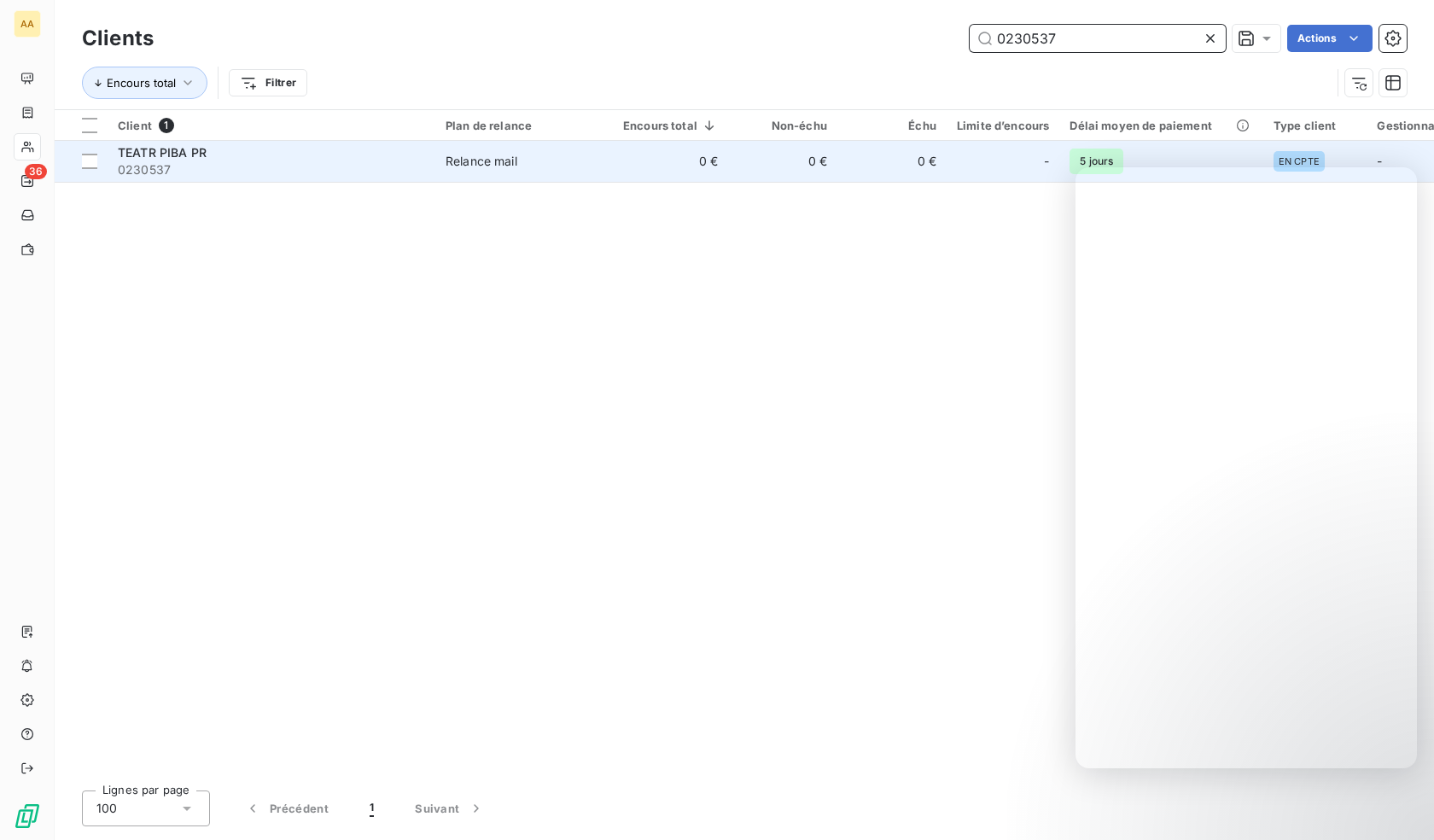
type input "0230537"
click at [300, 170] on span "0230537" at bounding box center [272, 170] width 307 height 17
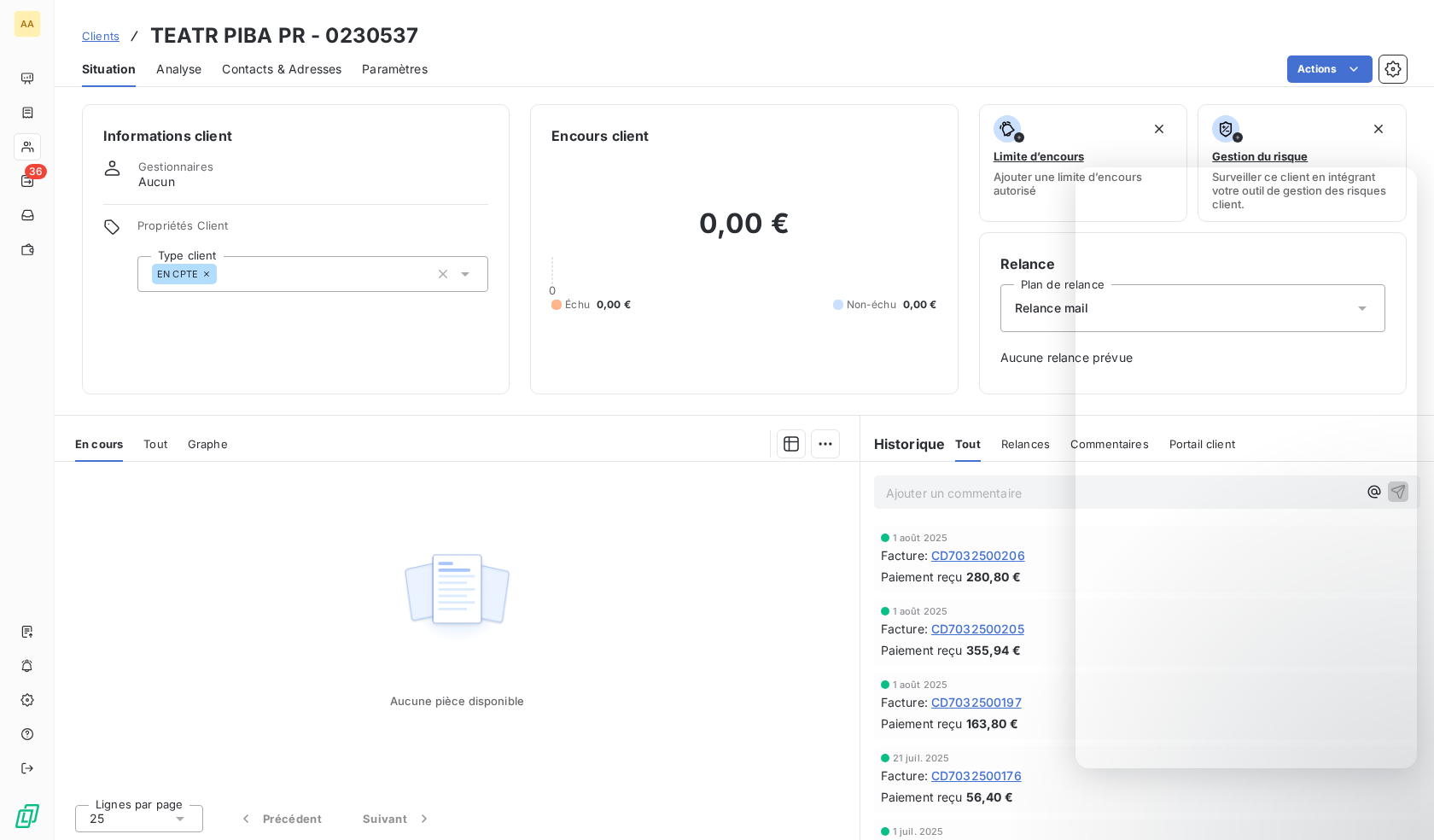
click at [260, 254] on div "Propriétés Client Type client EN CPTE" at bounding box center [313, 255] width 351 height 74
click at [270, 270] on div "EN CPTE" at bounding box center [313, 274] width 351 height 36
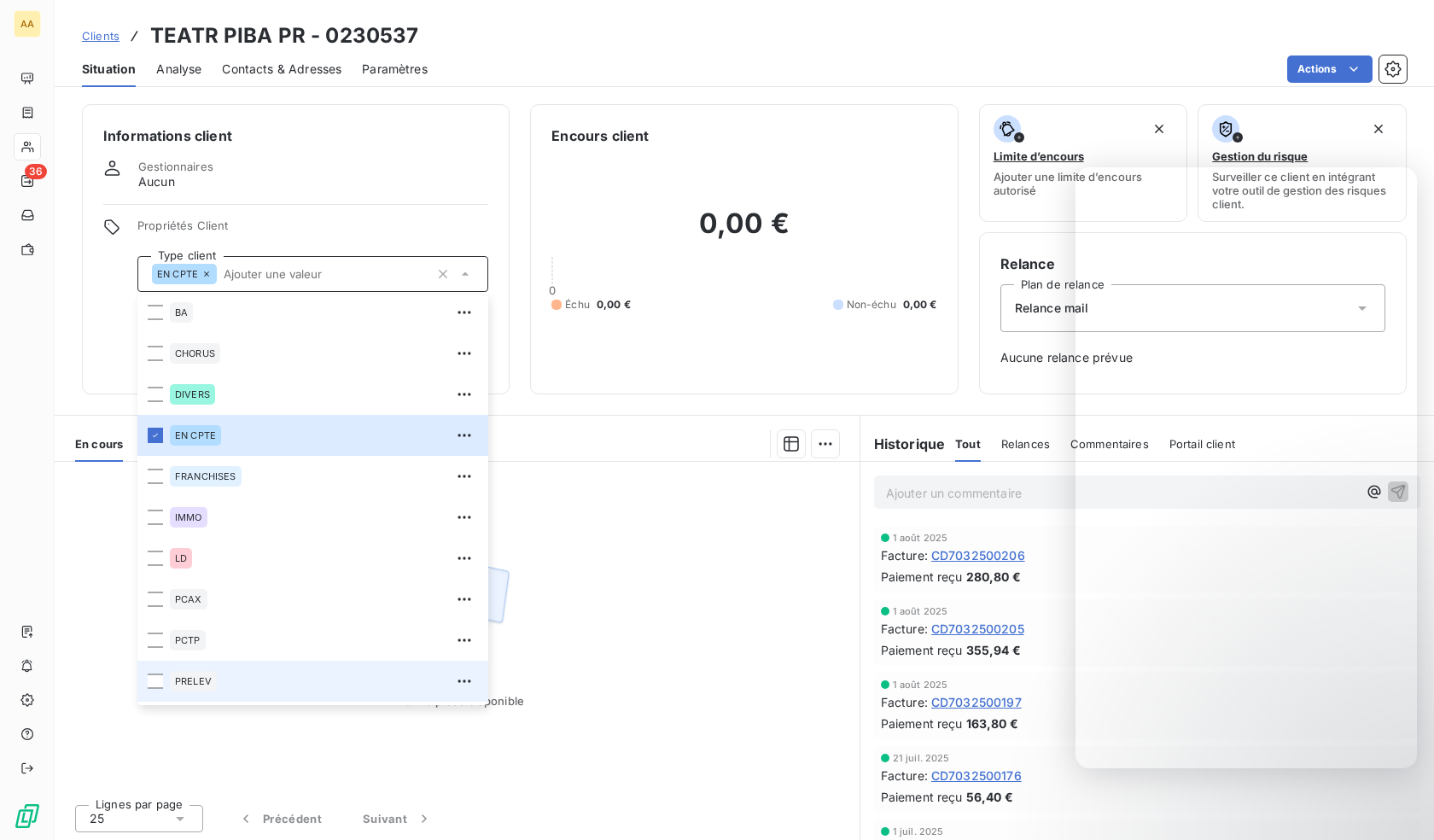
scroll to position [82, 0]
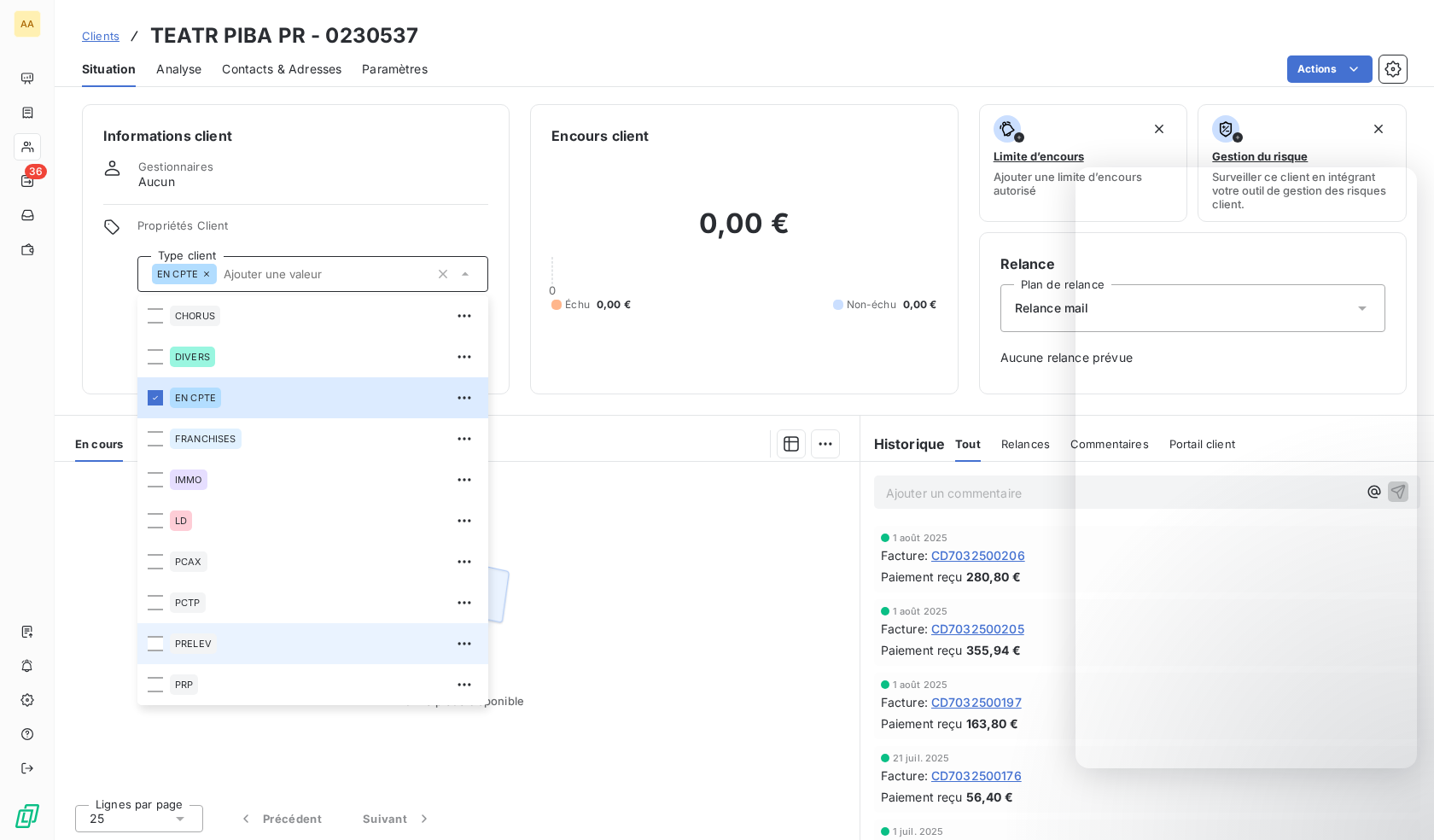
click at [199, 647] on span "PRELEV" at bounding box center [193, 643] width 37 height 10
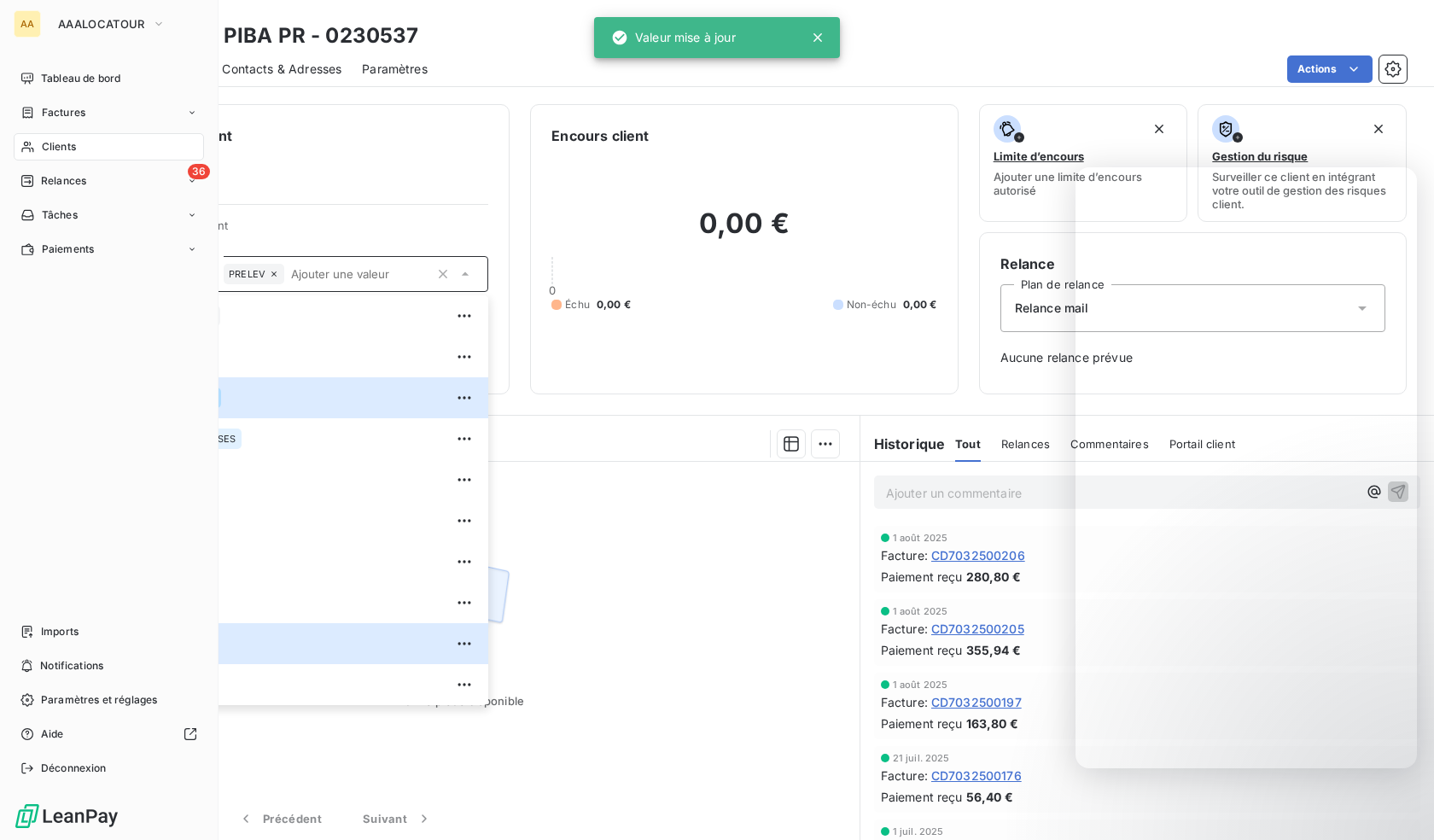
click at [37, 147] on div "Clients" at bounding box center [108, 146] width 190 height 27
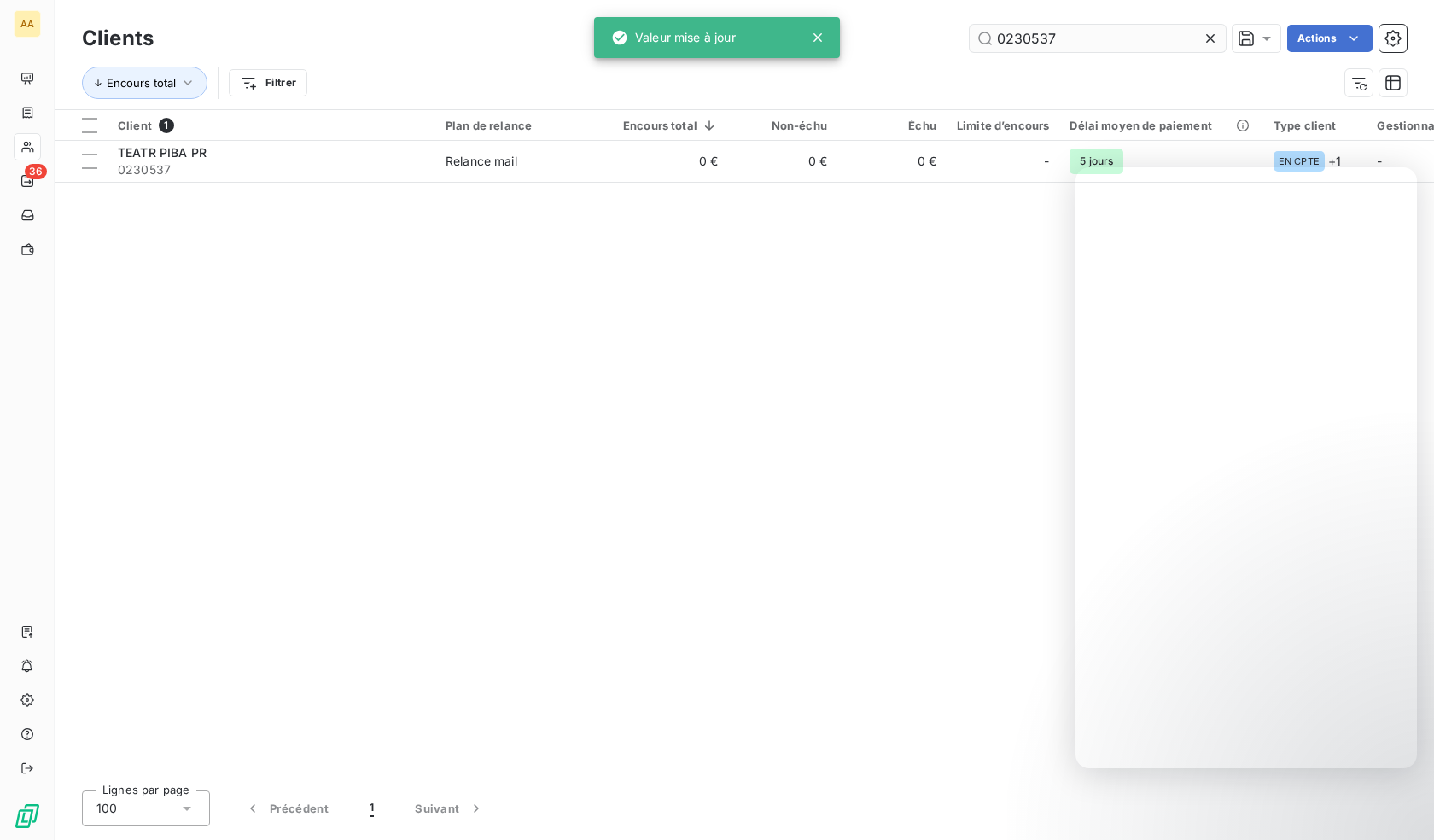
click at [1117, 34] on input "0230537" at bounding box center [1097, 38] width 256 height 27
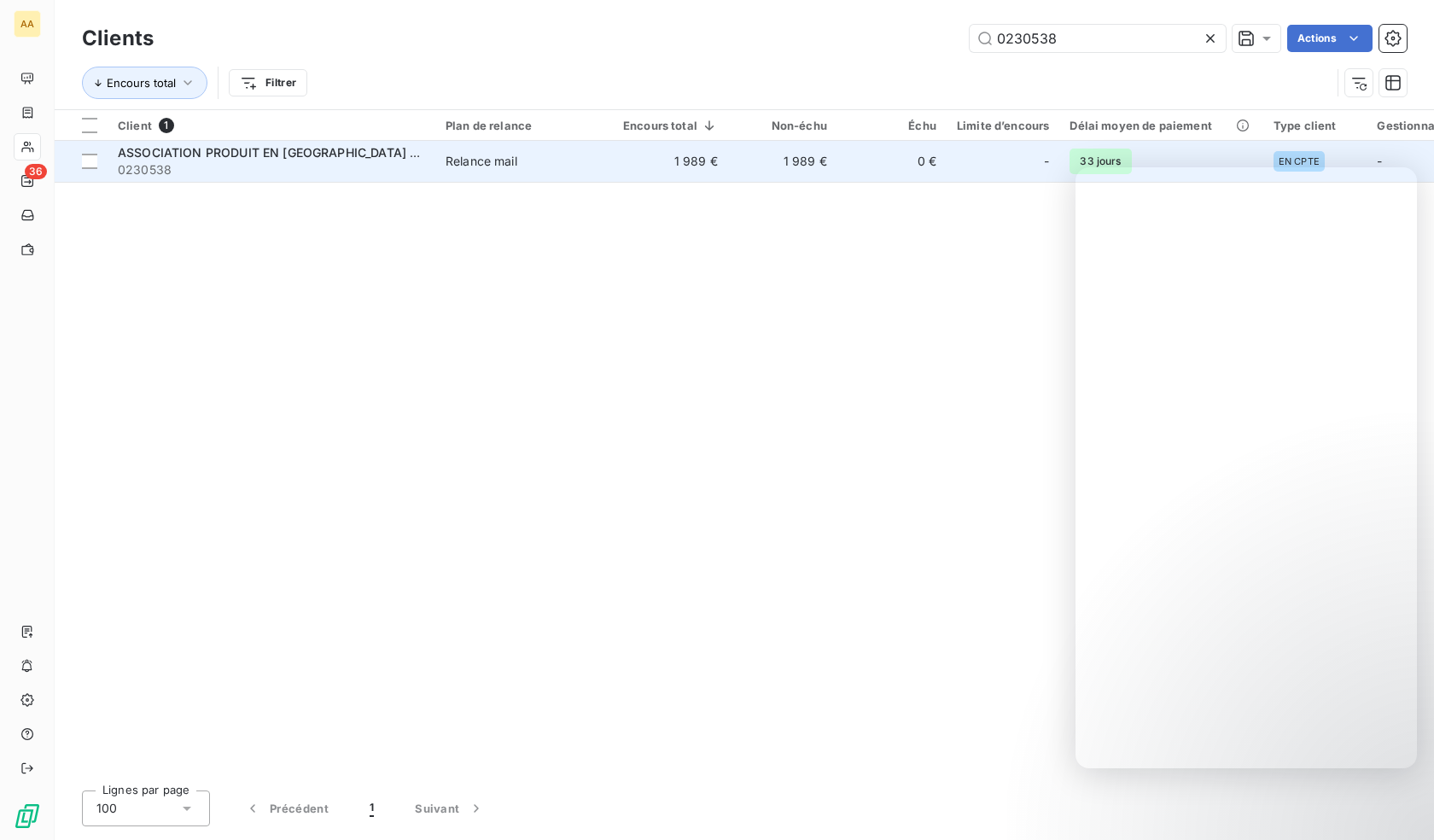
type input "0230538"
click at [253, 167] on span "0230538" at bounding box center [272, 170] width 307 height 17
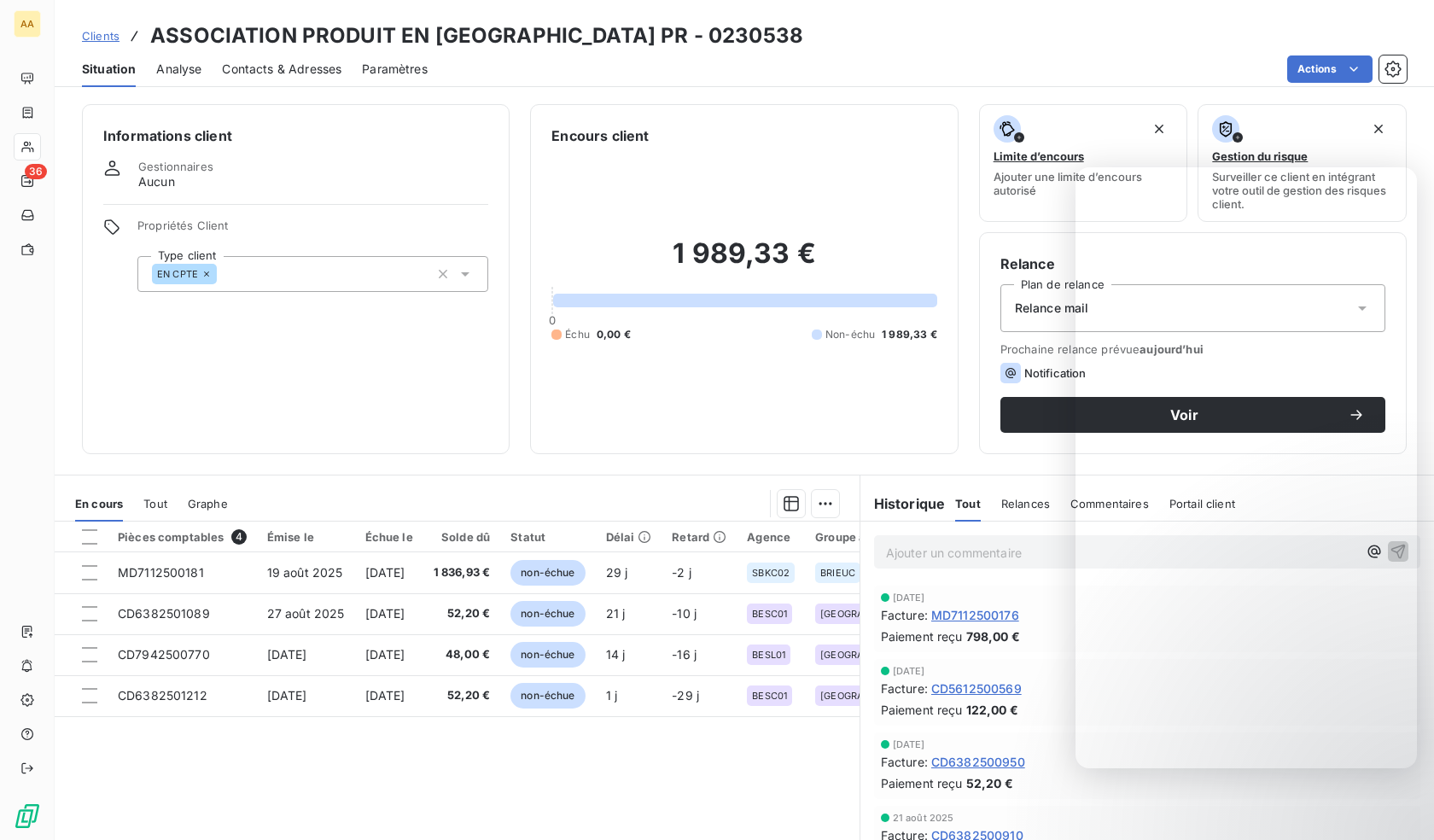
click at [302, 269] on div "EN CPTE" at bounding box center [313, 274] width 351 height 36
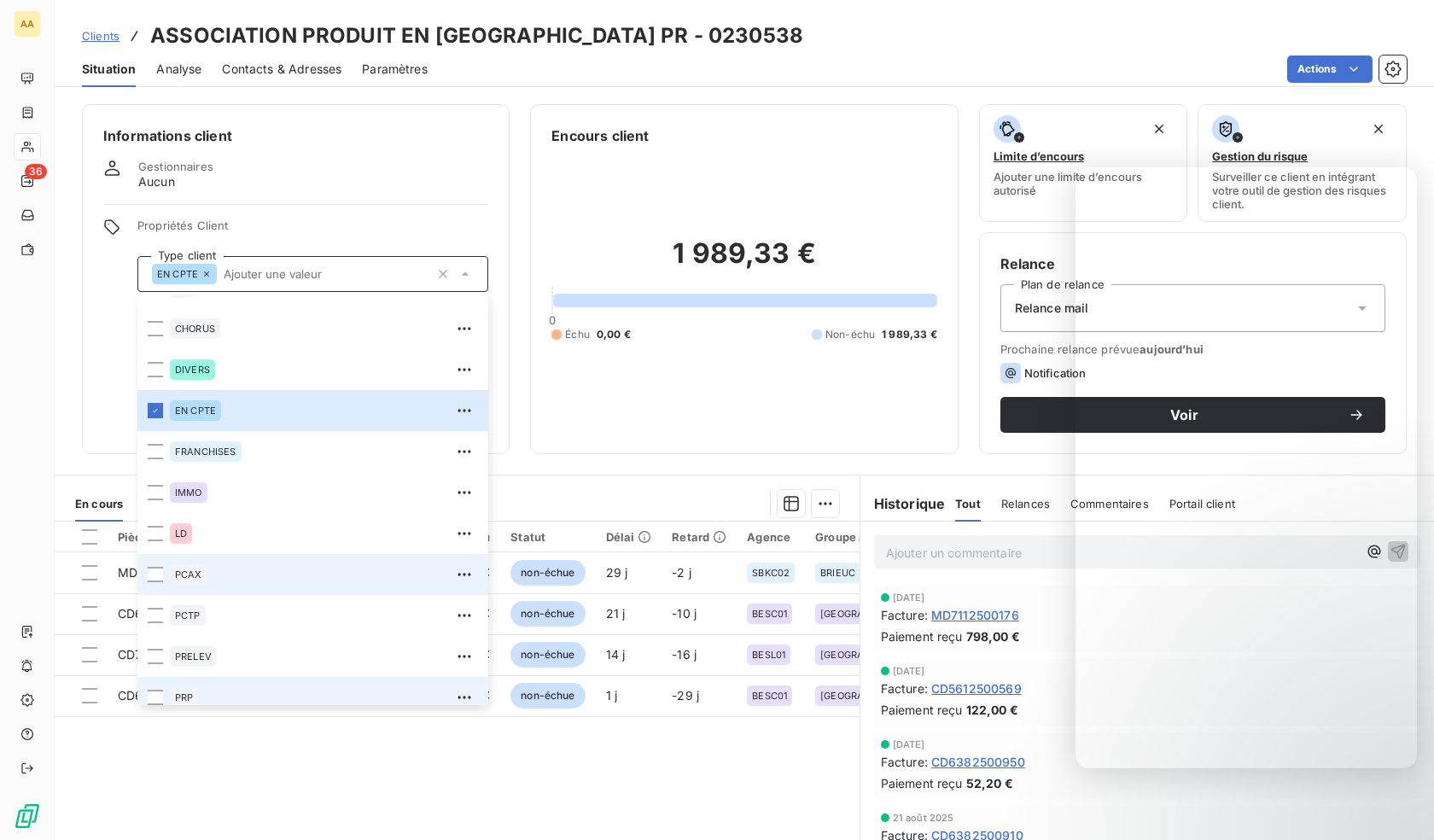
scroll to position [82, 0]
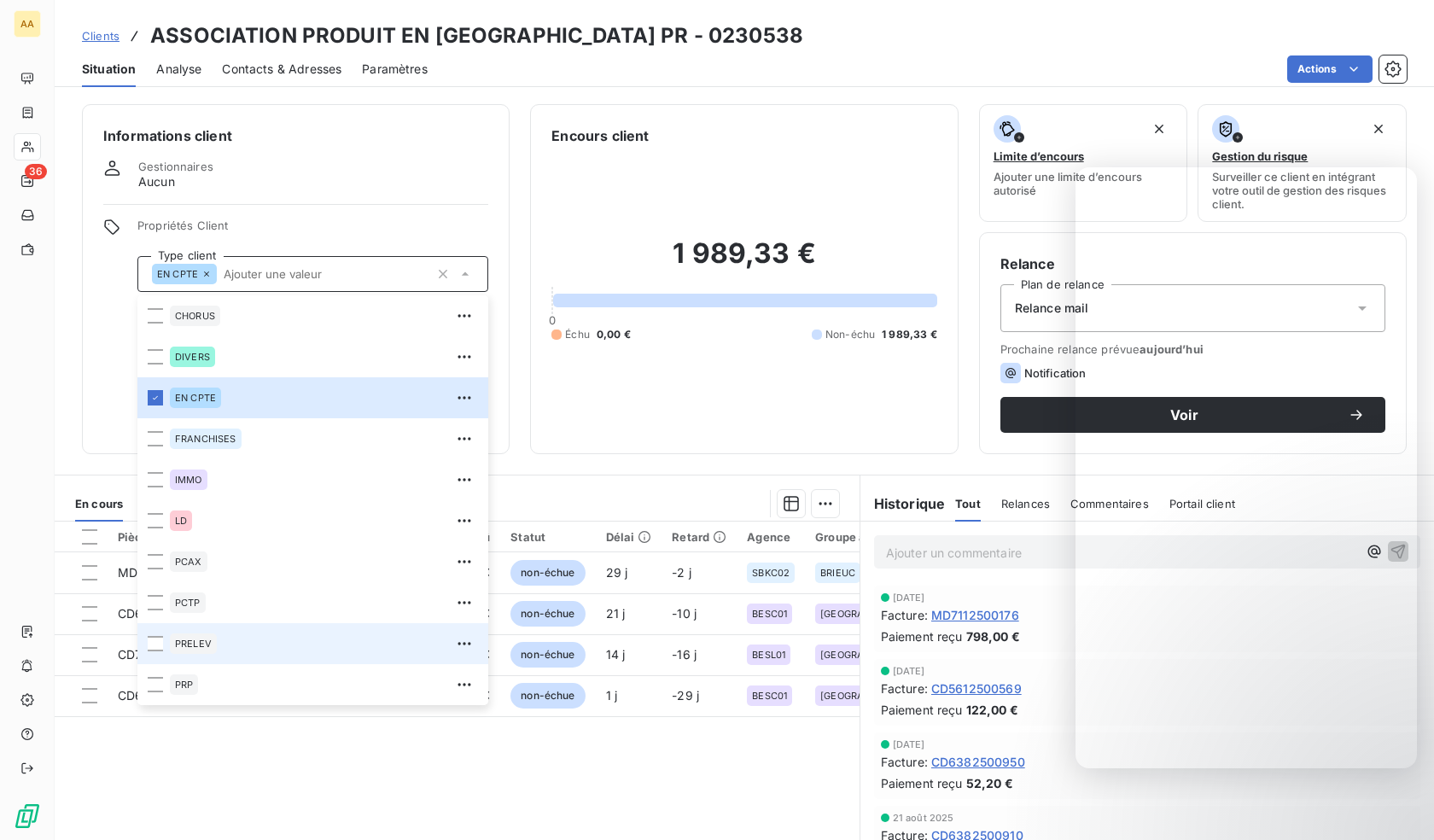
click at [211, 641] on span "PRELEV" at bounding box center [193, 643] width 37 height 10
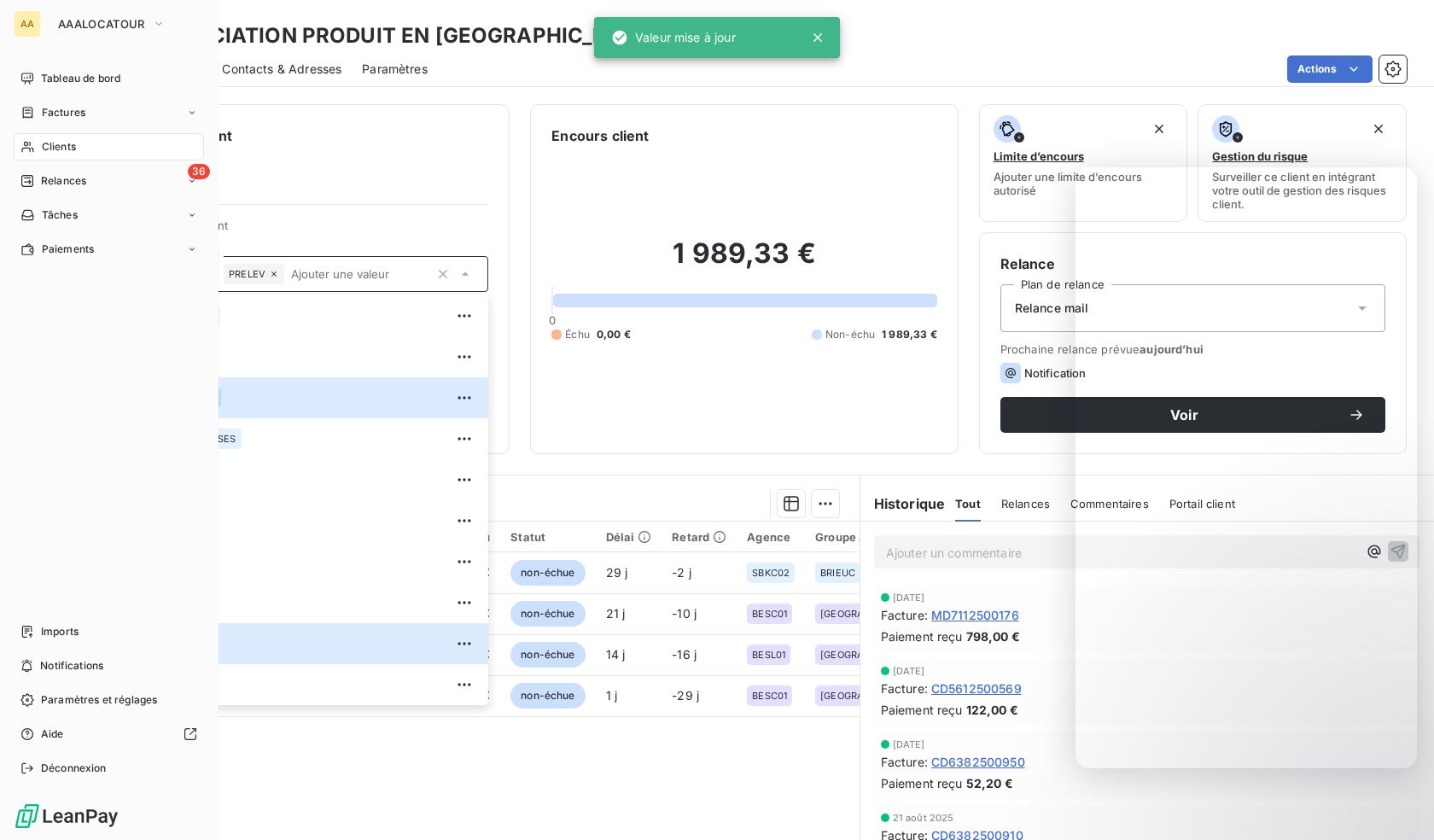
click at [32, 142] on icon at bounding box center [27, 146] width 14 height 13
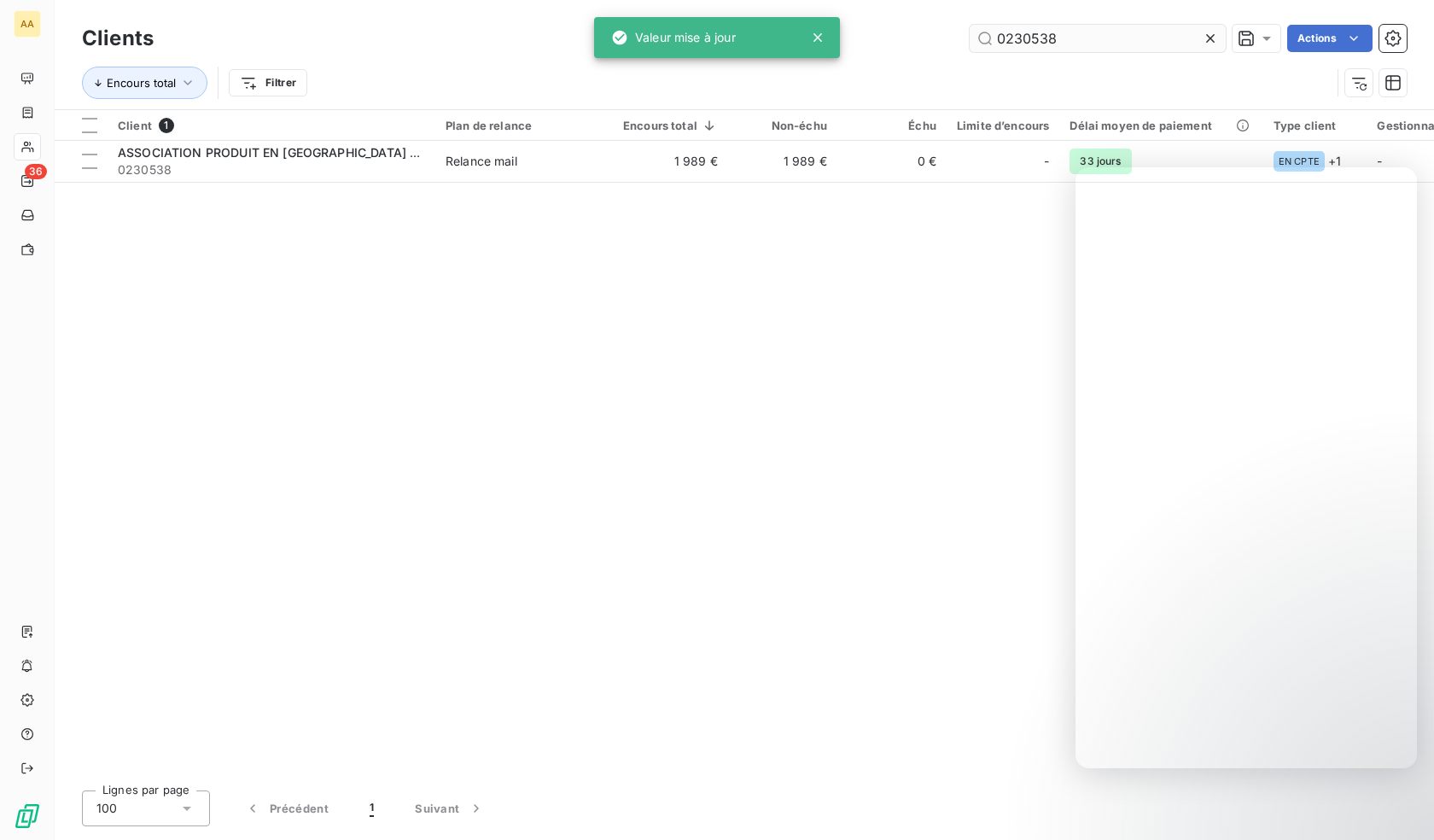
click at [1033, 39] on input "0230538" at bounding box center [1097, 38] width 256 height 27
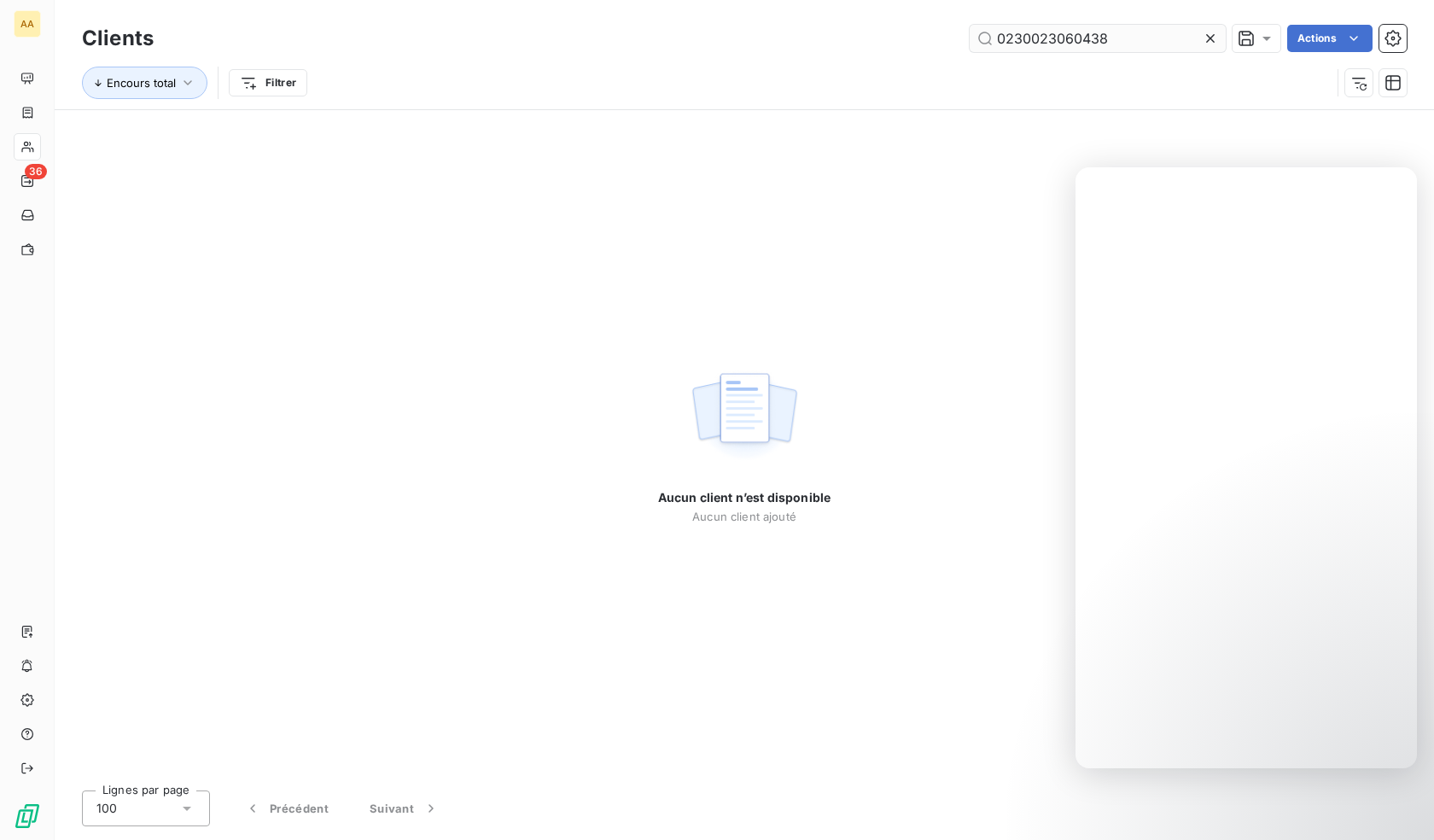
click at [1086, 36] on input "0230023060438" at bounding box center [1097, 38] width 256 height 27
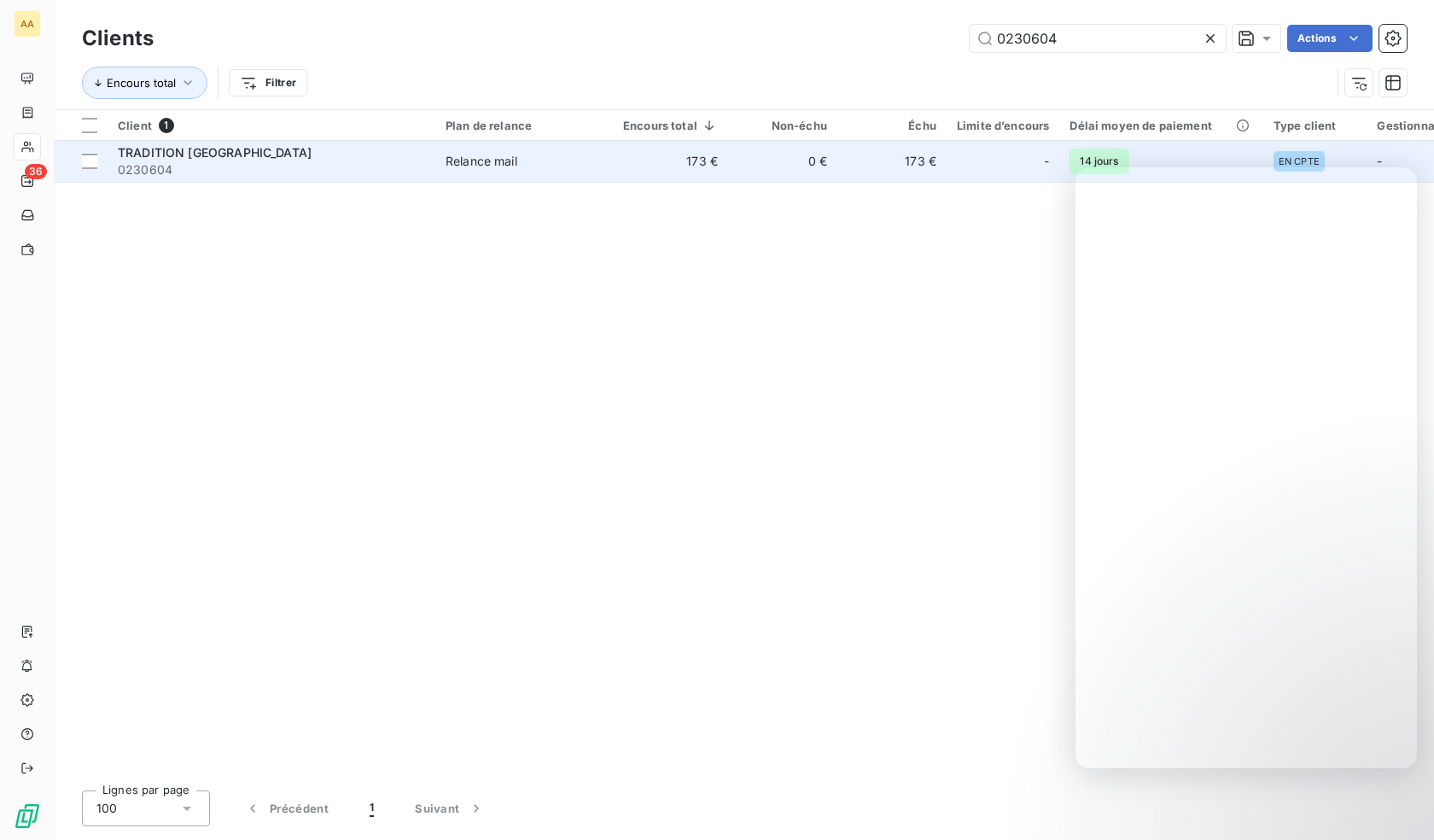
type input "0230604"
click at [264, 157] on div "TRADITION [GEOGRAPHIC_DATA]" at bounding box center [272, 153] width 307 height 17
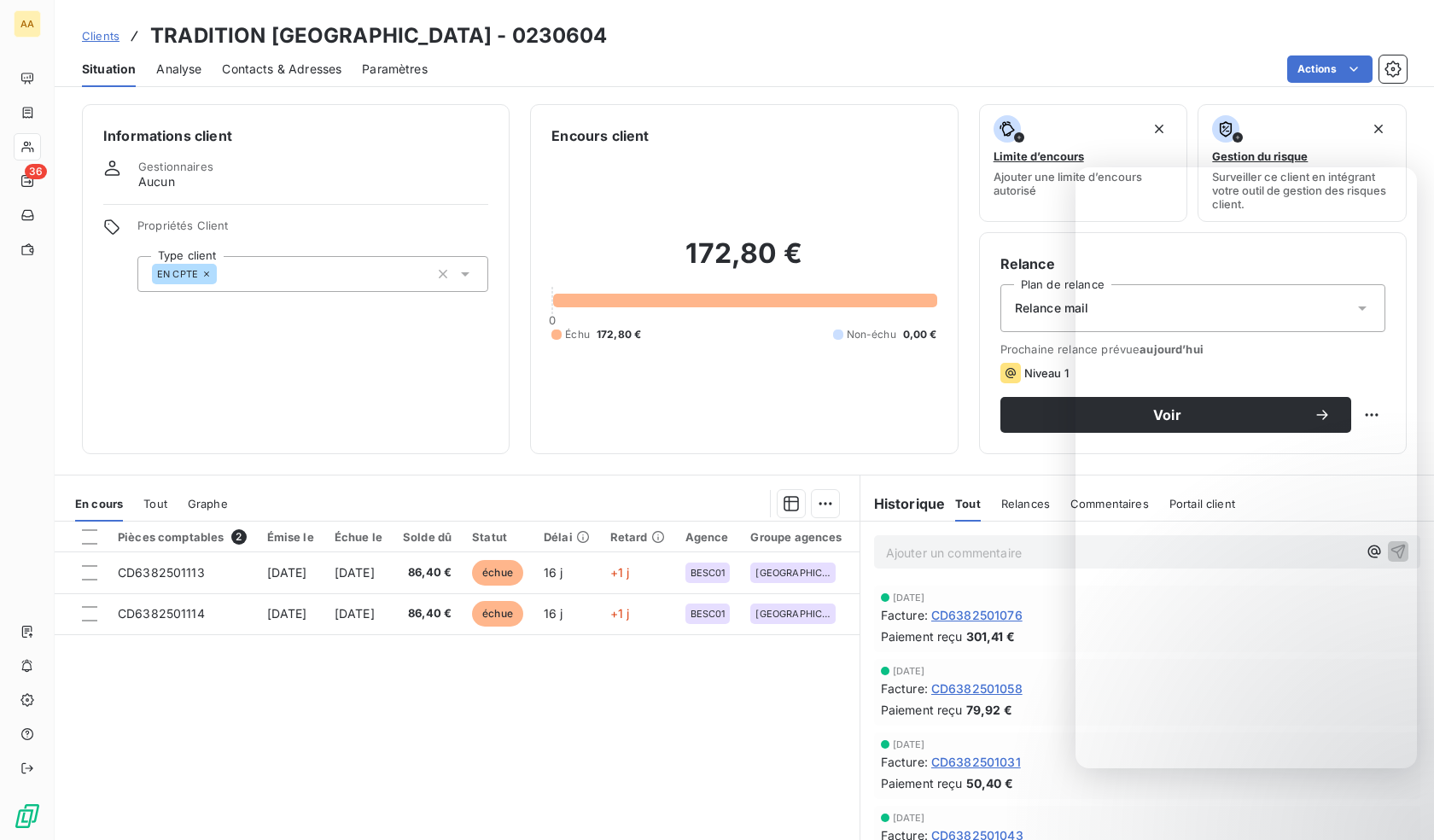
click at [269, 279] on div "EN CPTE" at bounding box center [313, 274] width 351 height 36
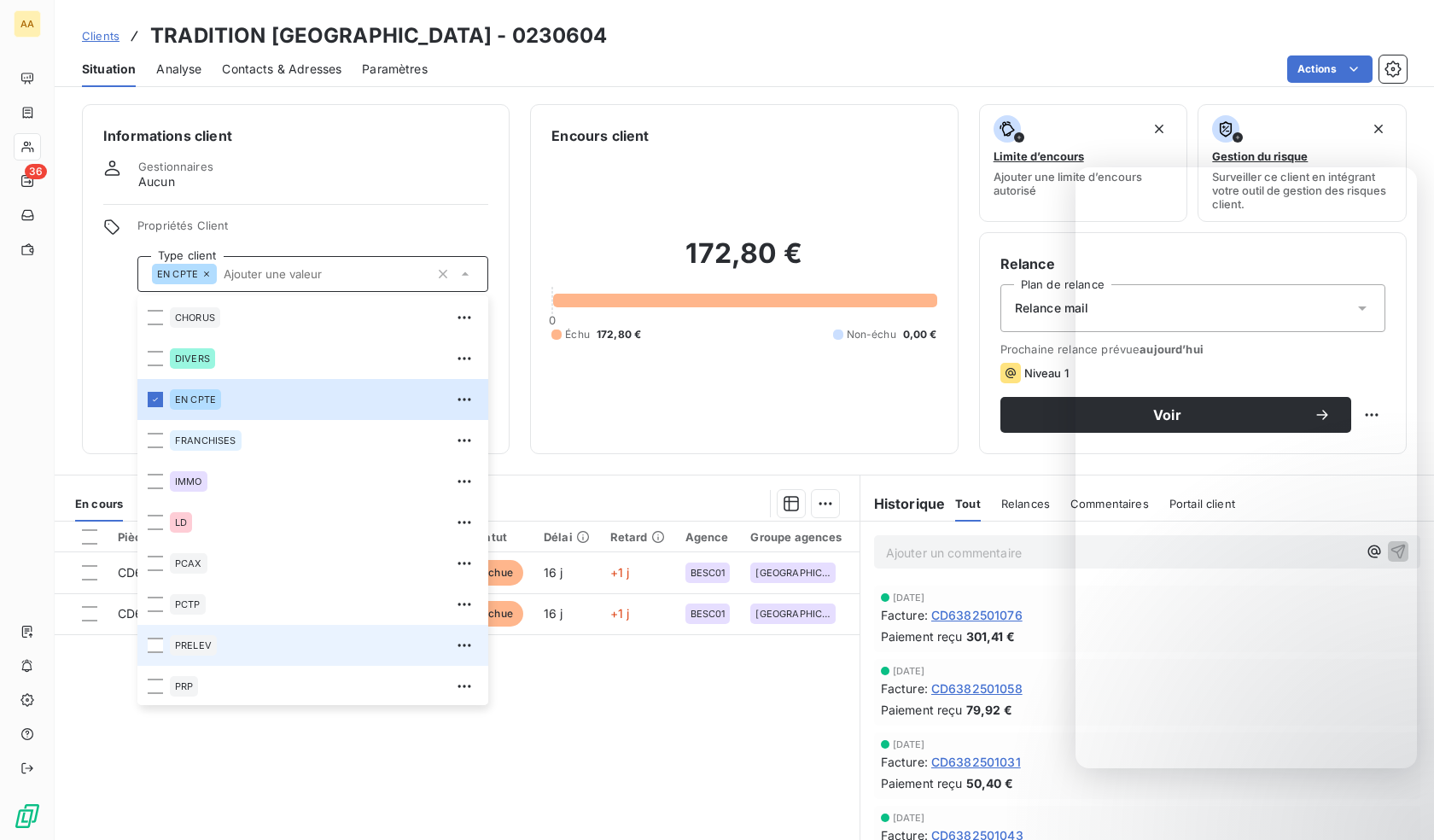
scroll to position [82, 0]
click at [202, 648] on span "PRELEV" at bounding box center [193, 643] width 37 height 10
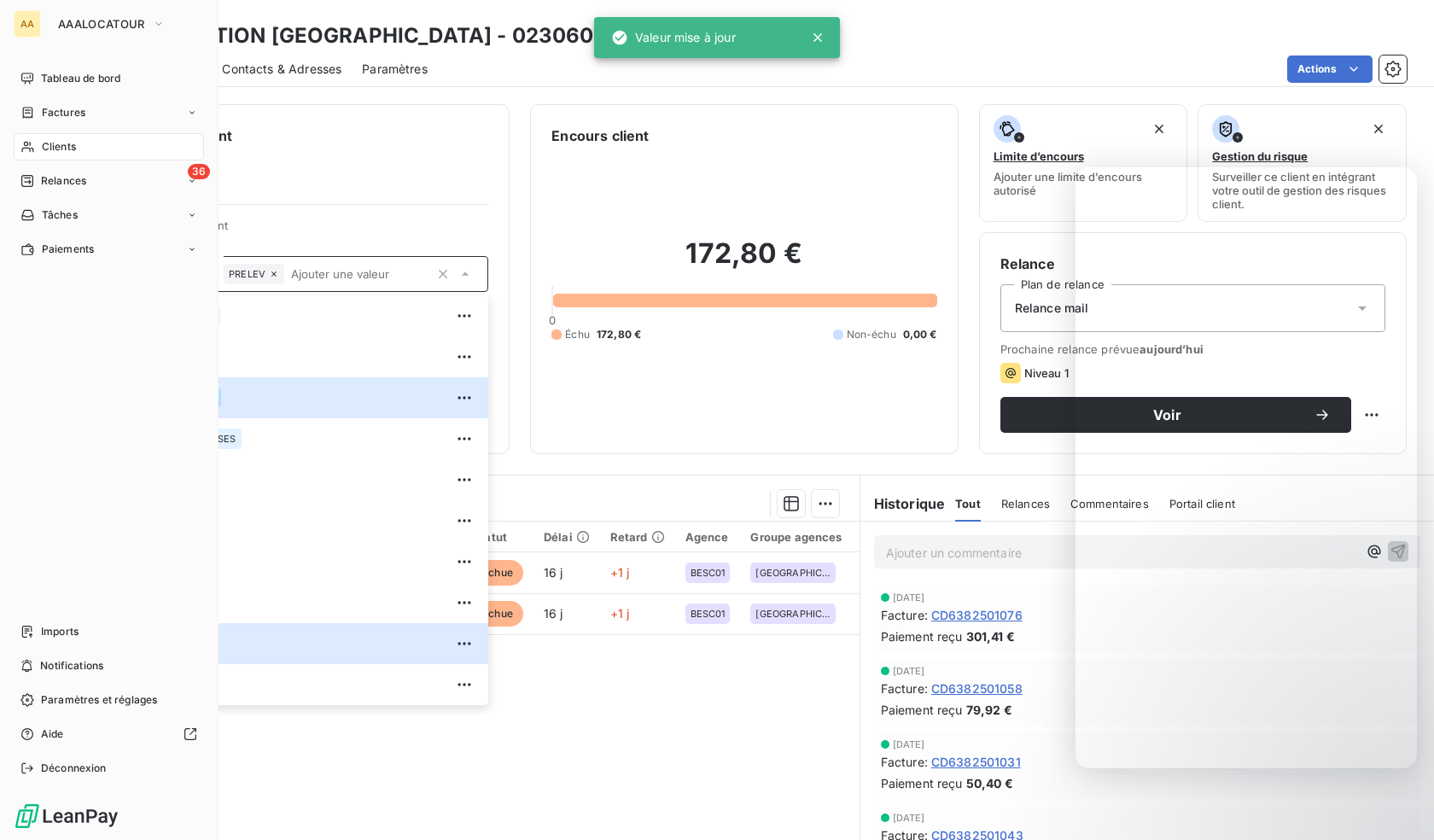
drag, startPoint x: 28, startPoint y: 149, endPoint x: 79, endPoint y: 149, distance: 51.0
click at [28, 149] on icon at bounding box center [27, 147] width 12 height 11
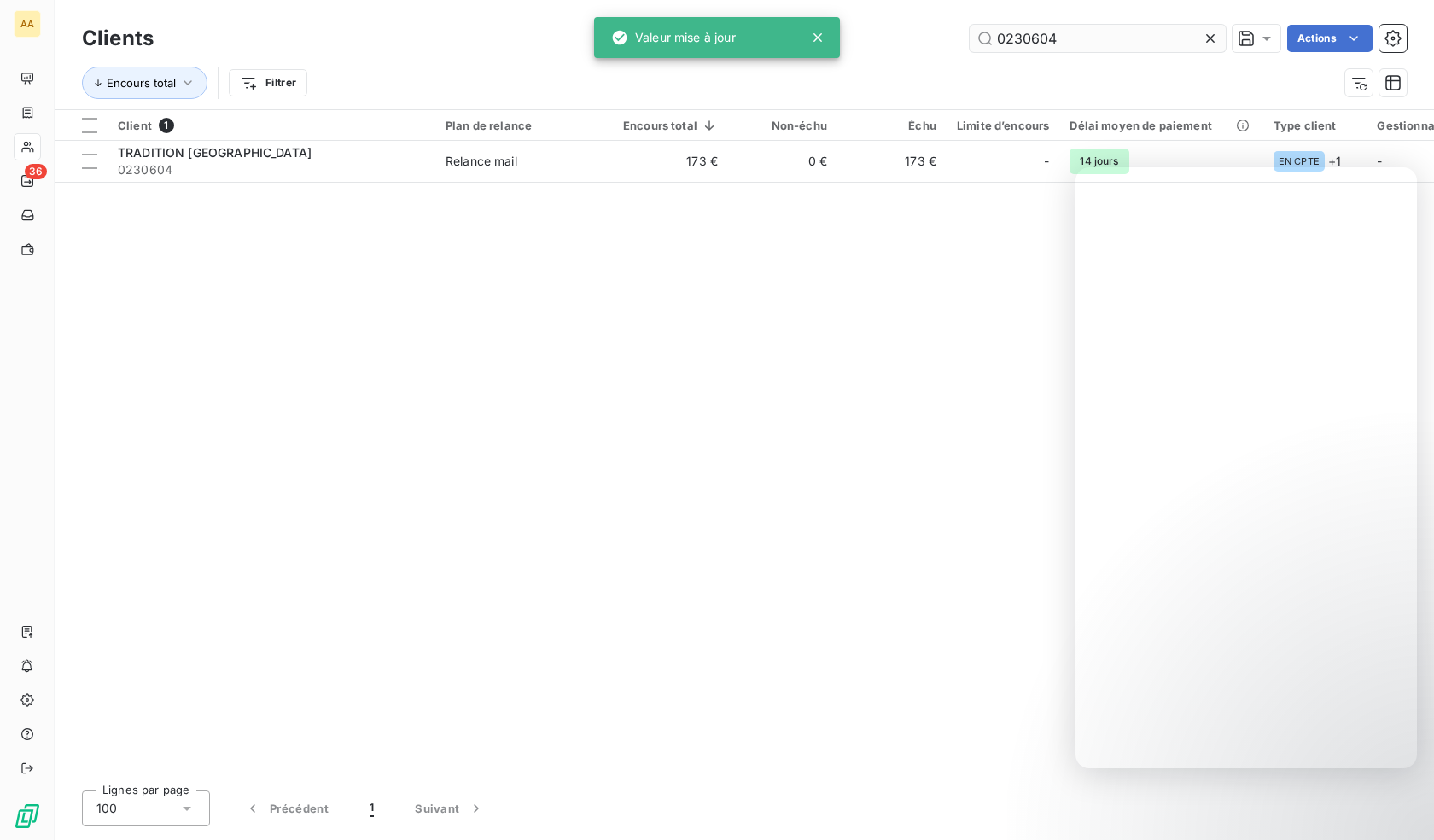
click at [1060, 31] on input "0230604" at bounding box center [1097, 38] width 256 height 27
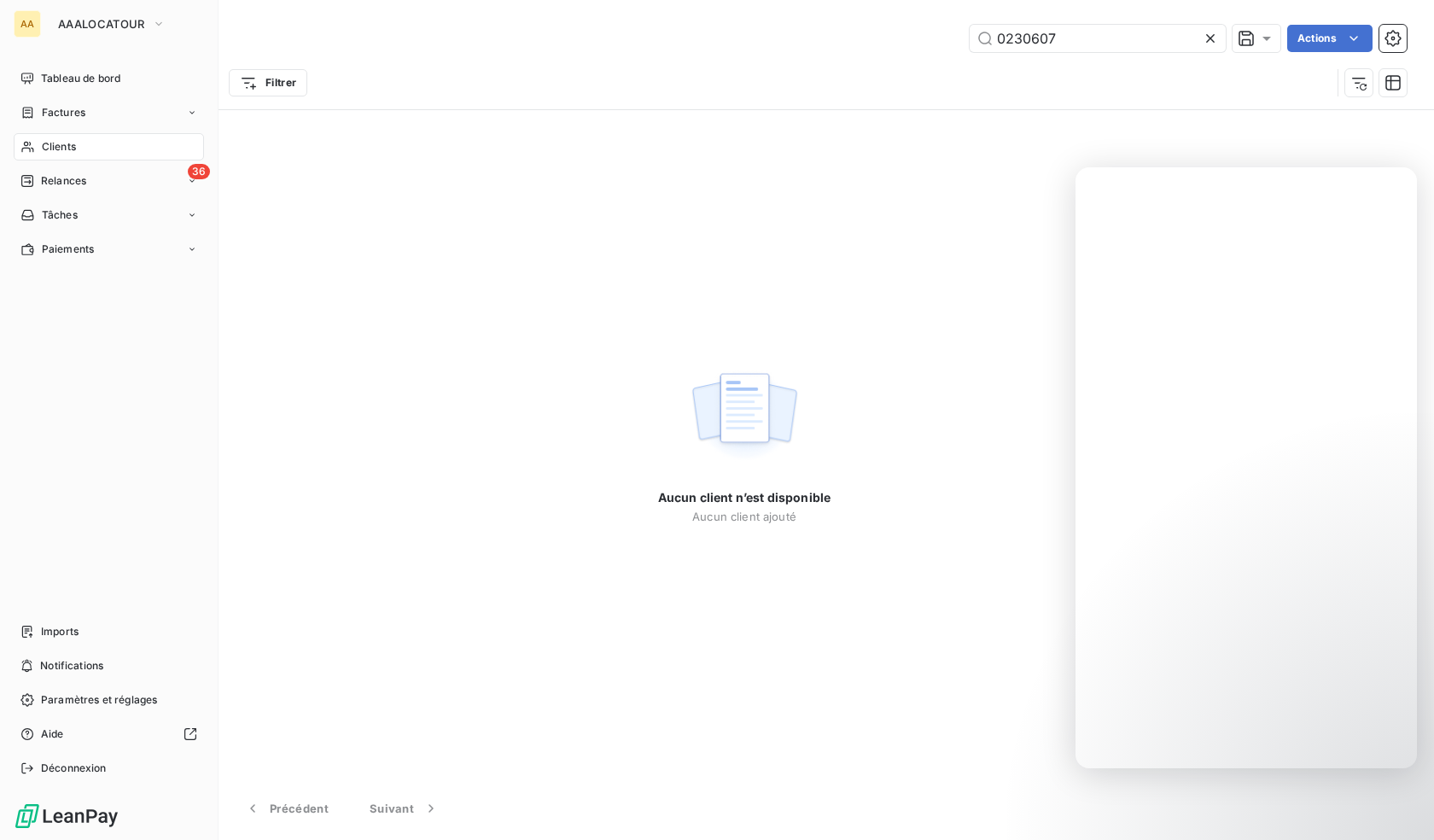
click at [32, 150] on icon at bounding box center [27, 146] width 14 height 13
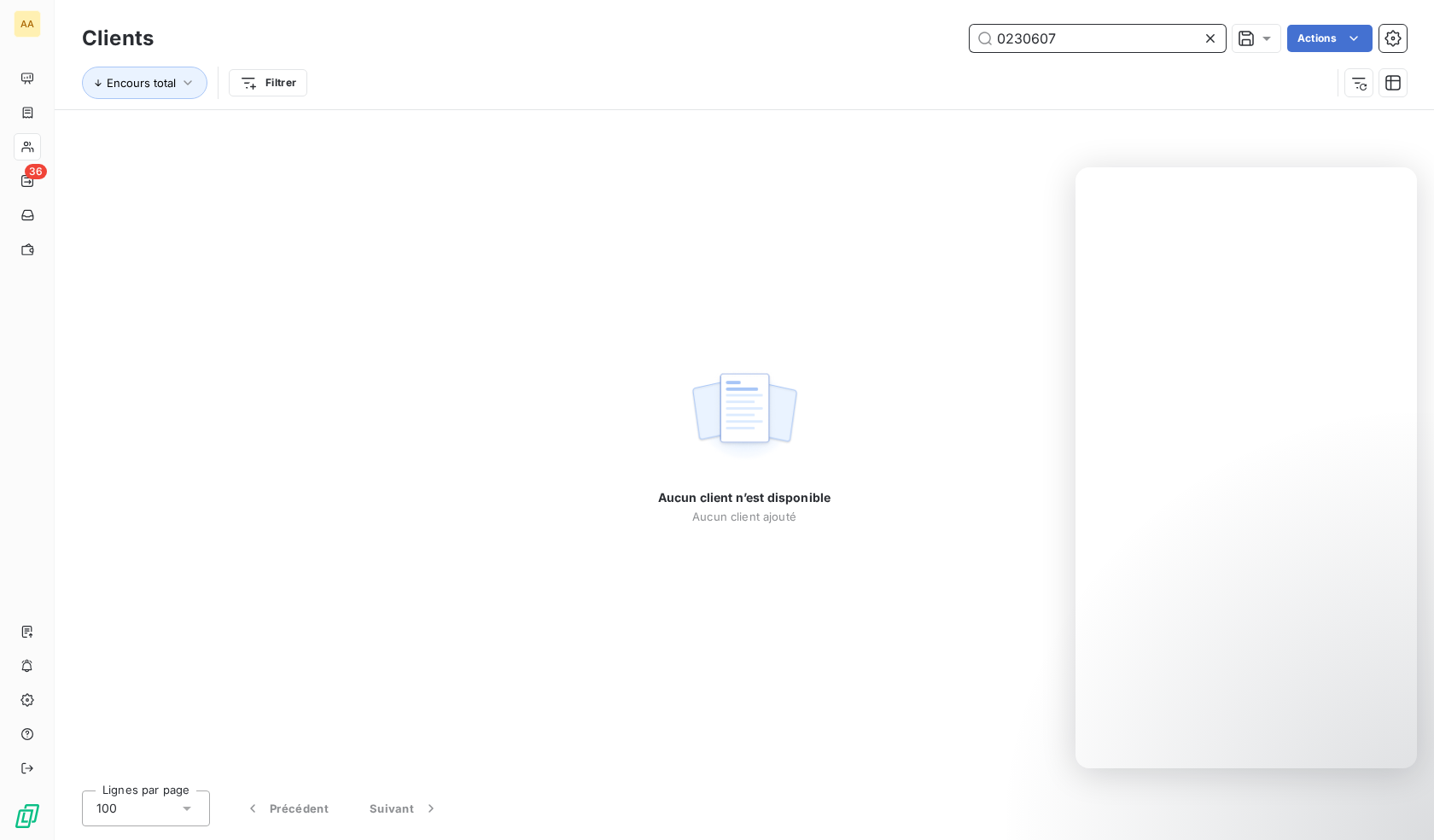
click at [1058, 36] on input "0230607" at bounding box center [1097, 38] width 256 height 27
paste input "11"
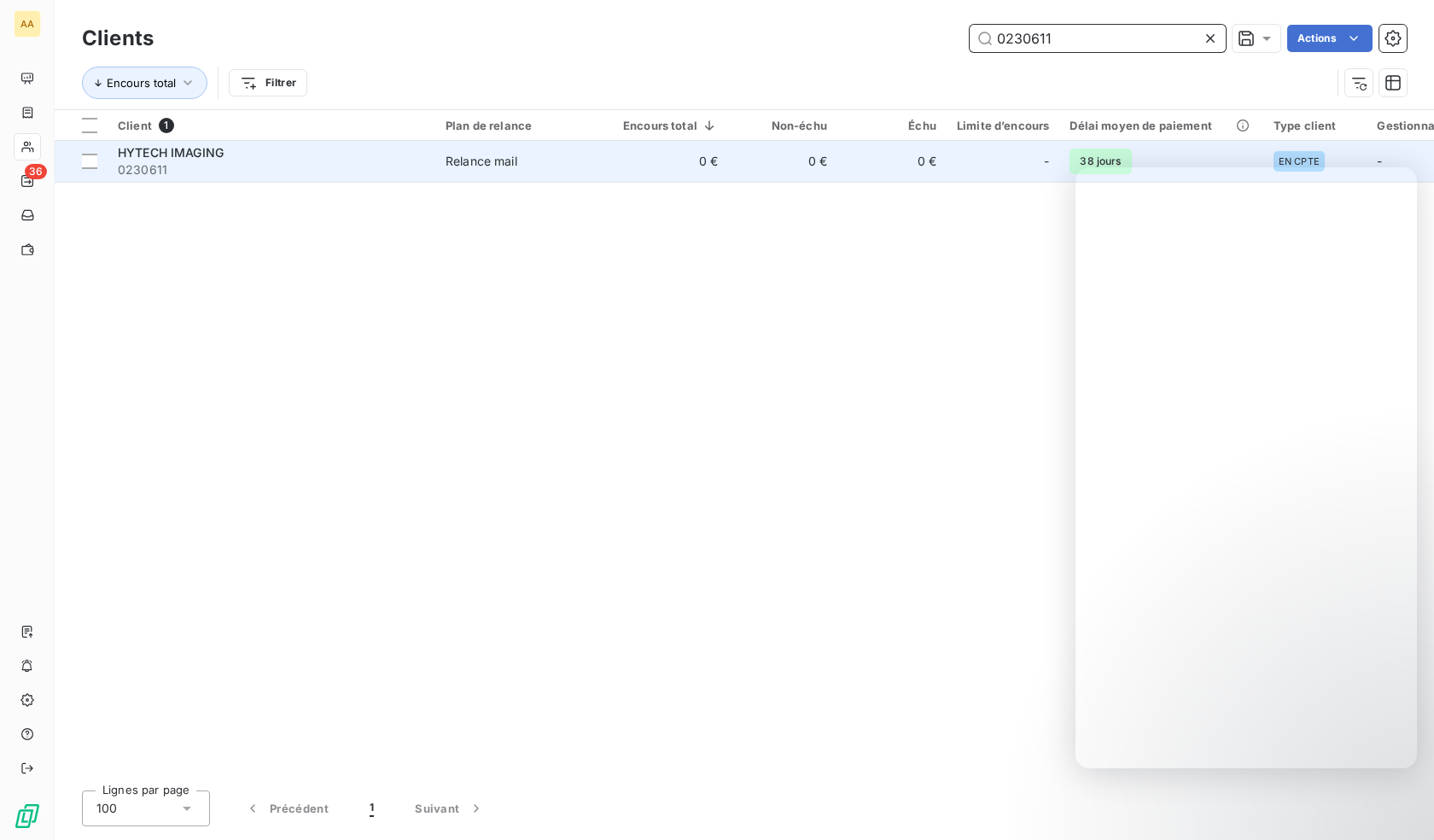
type input "0230611"
click at [219, 170] on span "0230611" at bounding box center [272, 170] width 307 height 17
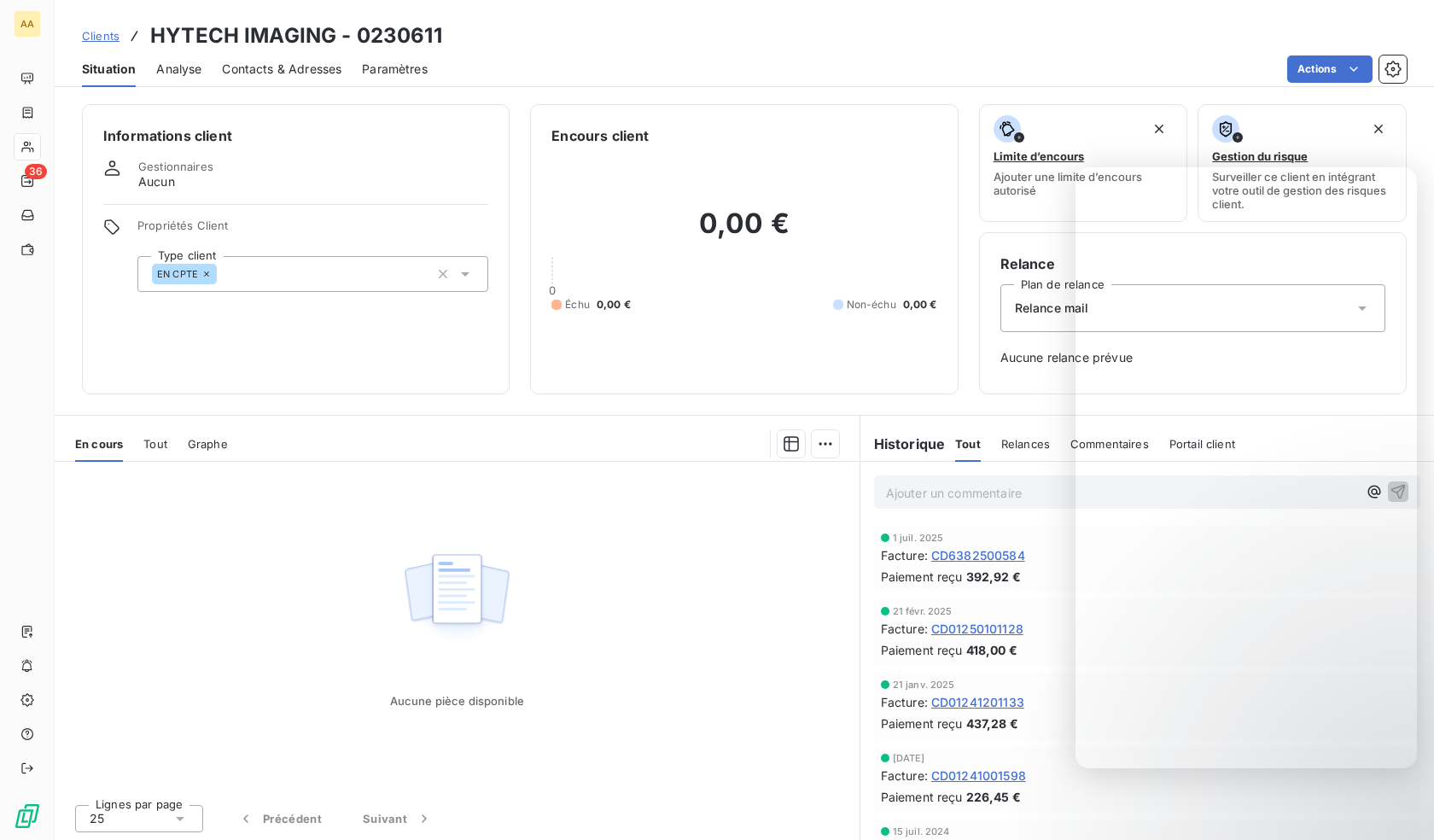
click at [334, 277] on div "EN CPTE" at bounding box center [313, 274] width 351 height 36
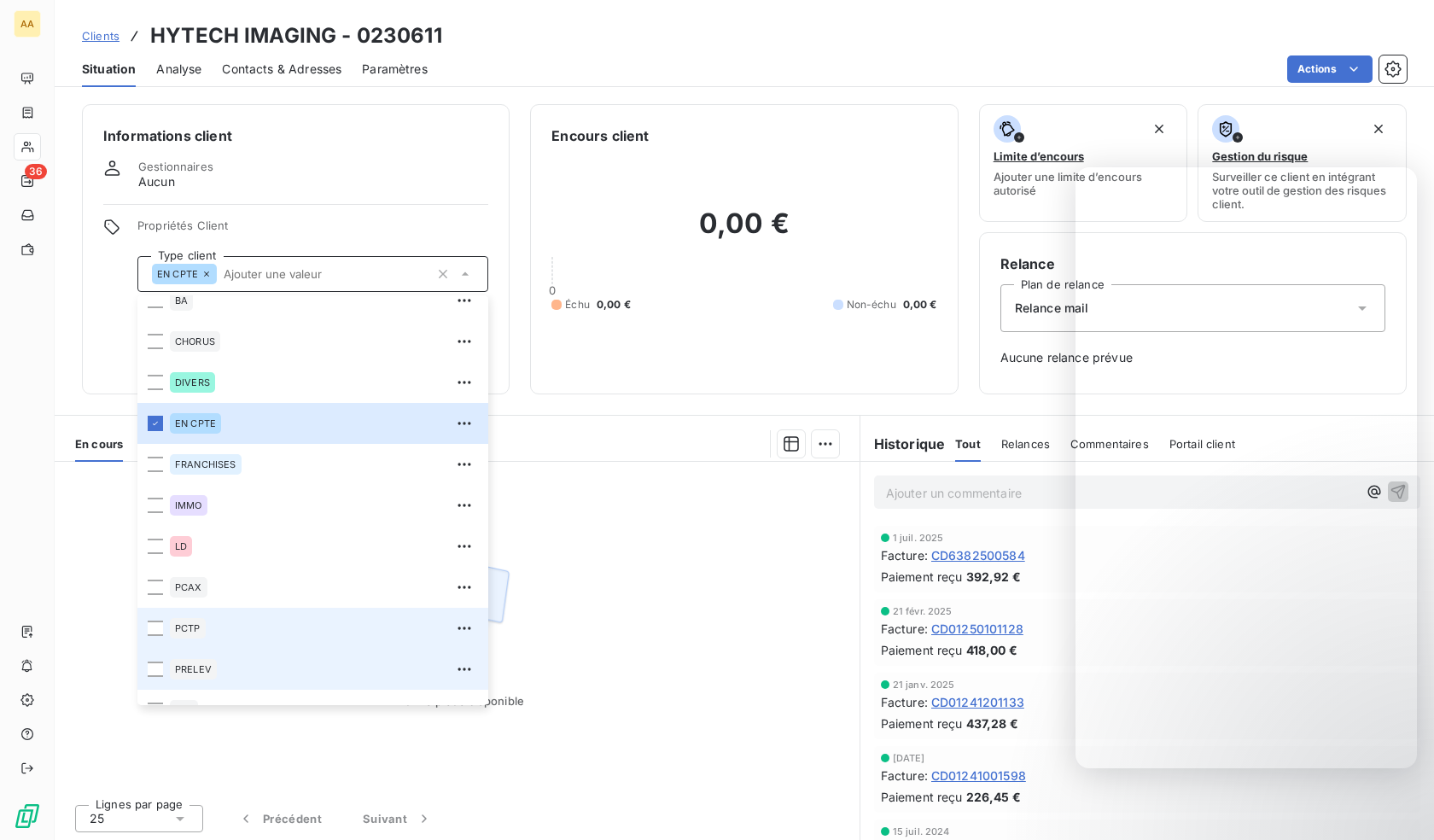
scroll to position [82, 0]
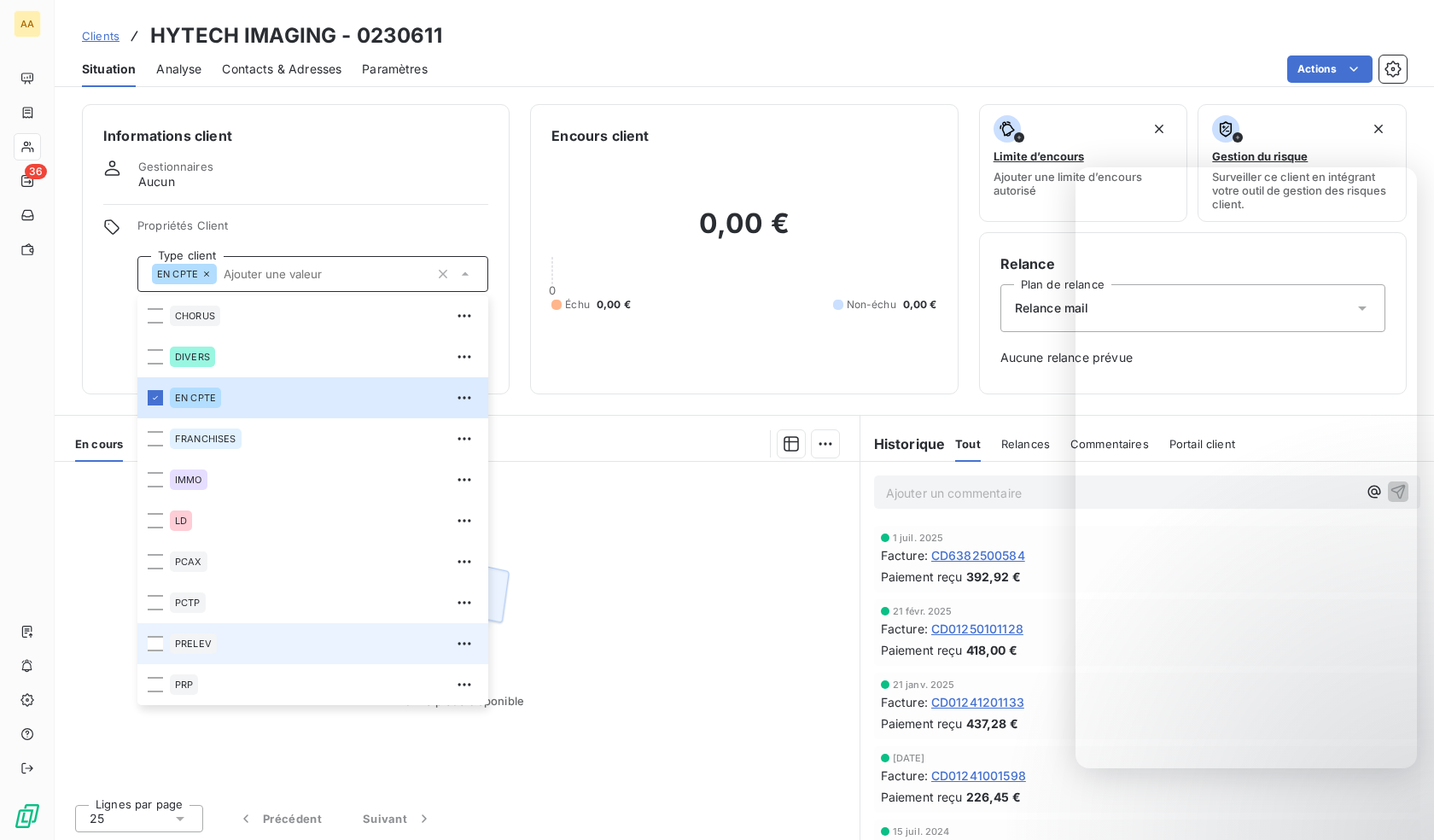
click at [212, 636] on div "PRELEV" at bounding box center [193, 644] width 47 height 21
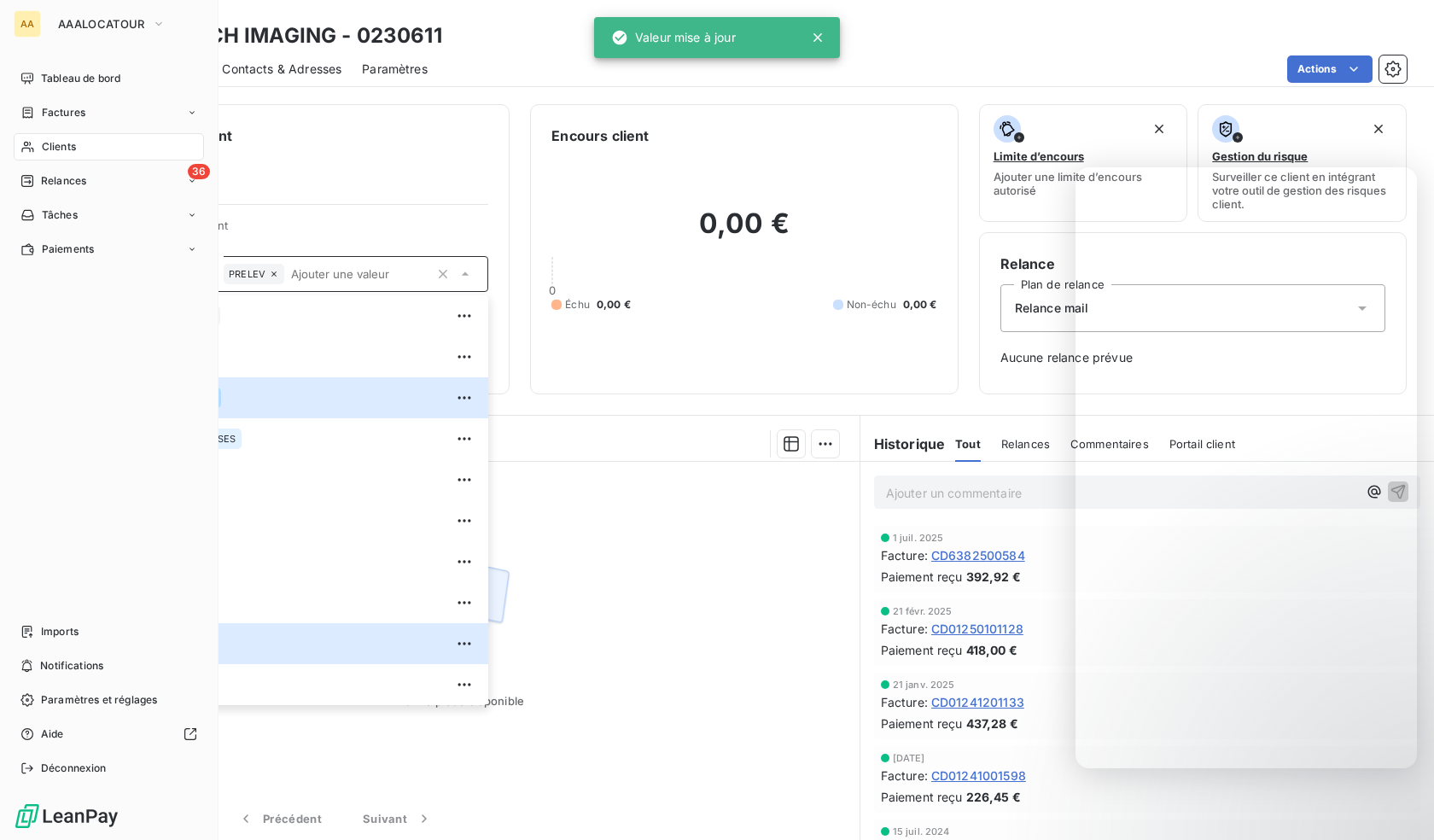
drag, startPoint x: 50, startPoint y: 156, endPoint x: 173, endPoint y: 151, distance: 123.1
click at [45, 147] on span "Clients" at bounding box center [58, 147] width 34 height 15
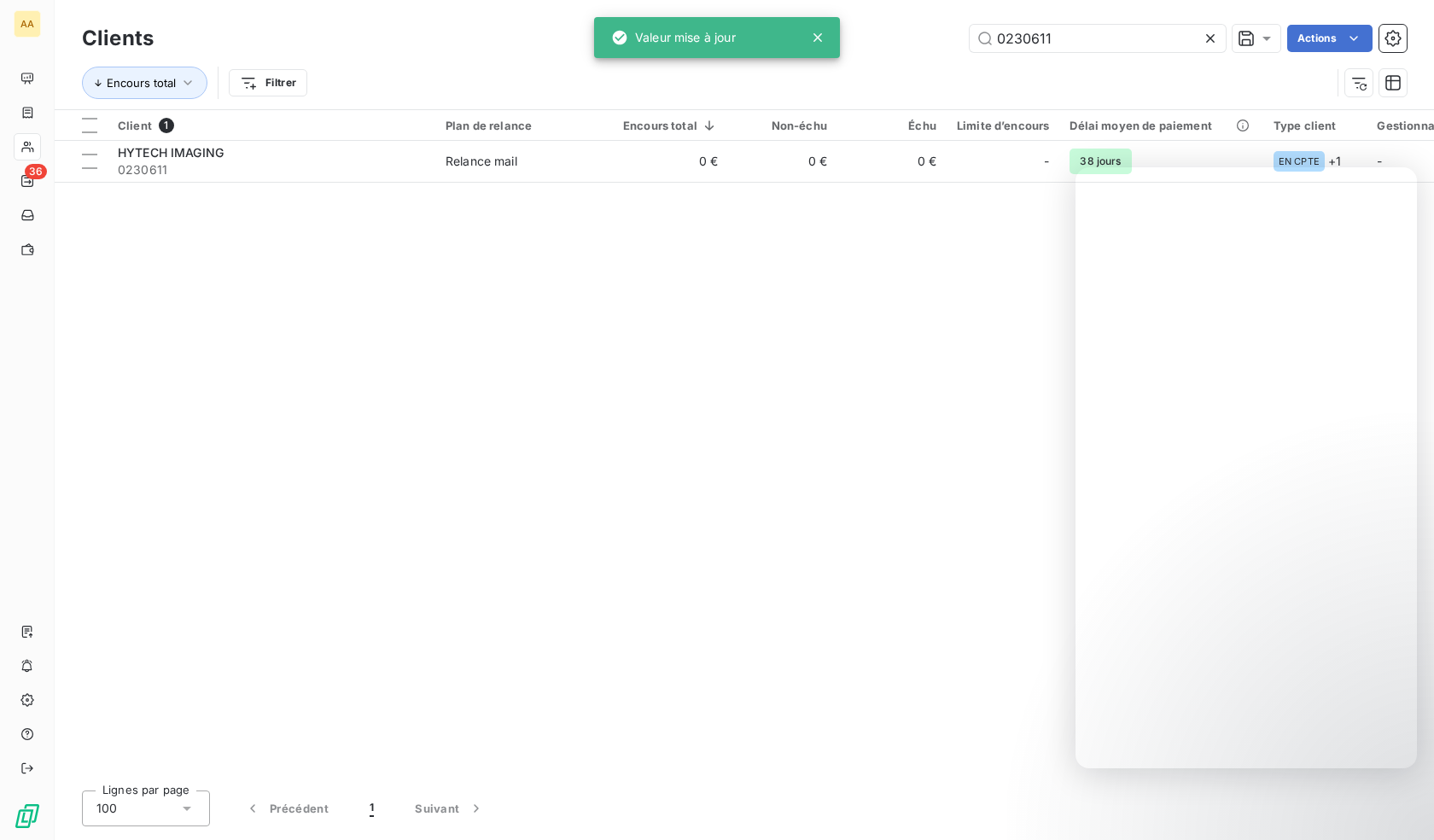
click at [1069, 22] on div "Clients 0230611 Actions" at bounding box center [744, 39] width 1325 height 36
click at [1066, 31] on input "0230611" at bounding box center [1097, 38] width 256 height 27
paste input "2"
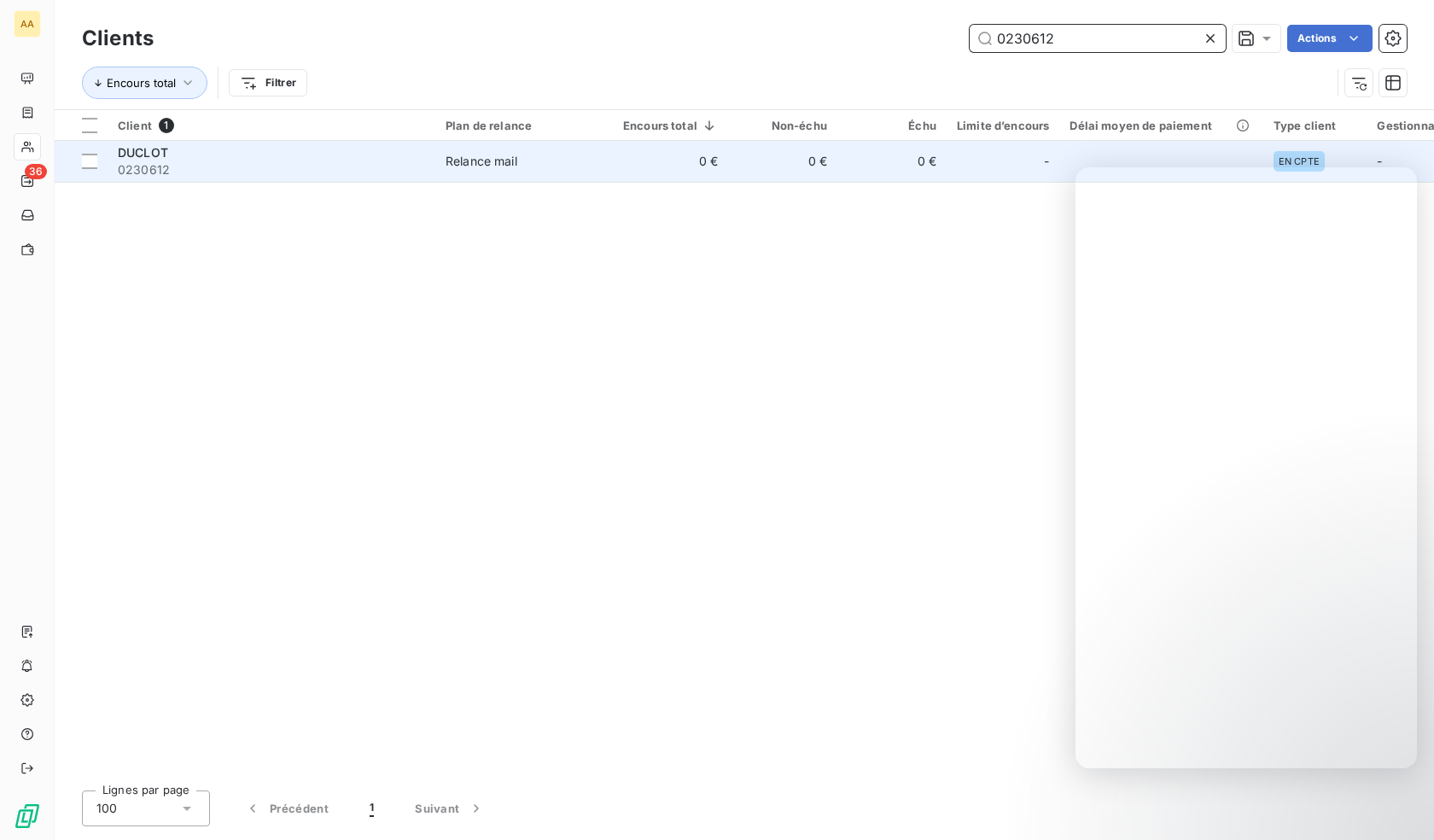
type input "0230612"
click at [244, 167] on span "0230612" at bounding box center [272, 170] width 307 height 17
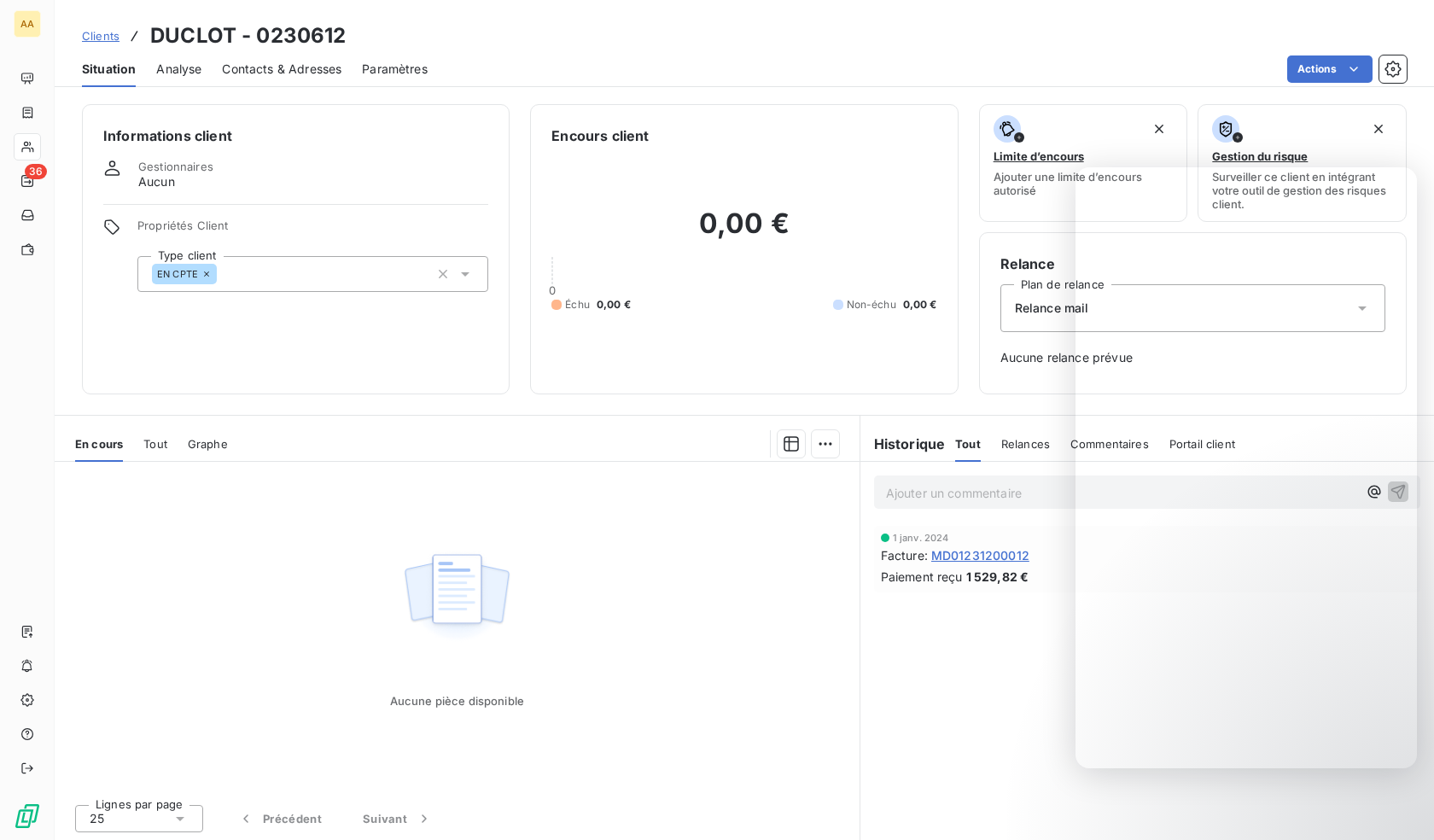
click at [321, 276] on div "EN CPTE" at bounding box center [313, 274] width 351 height 36
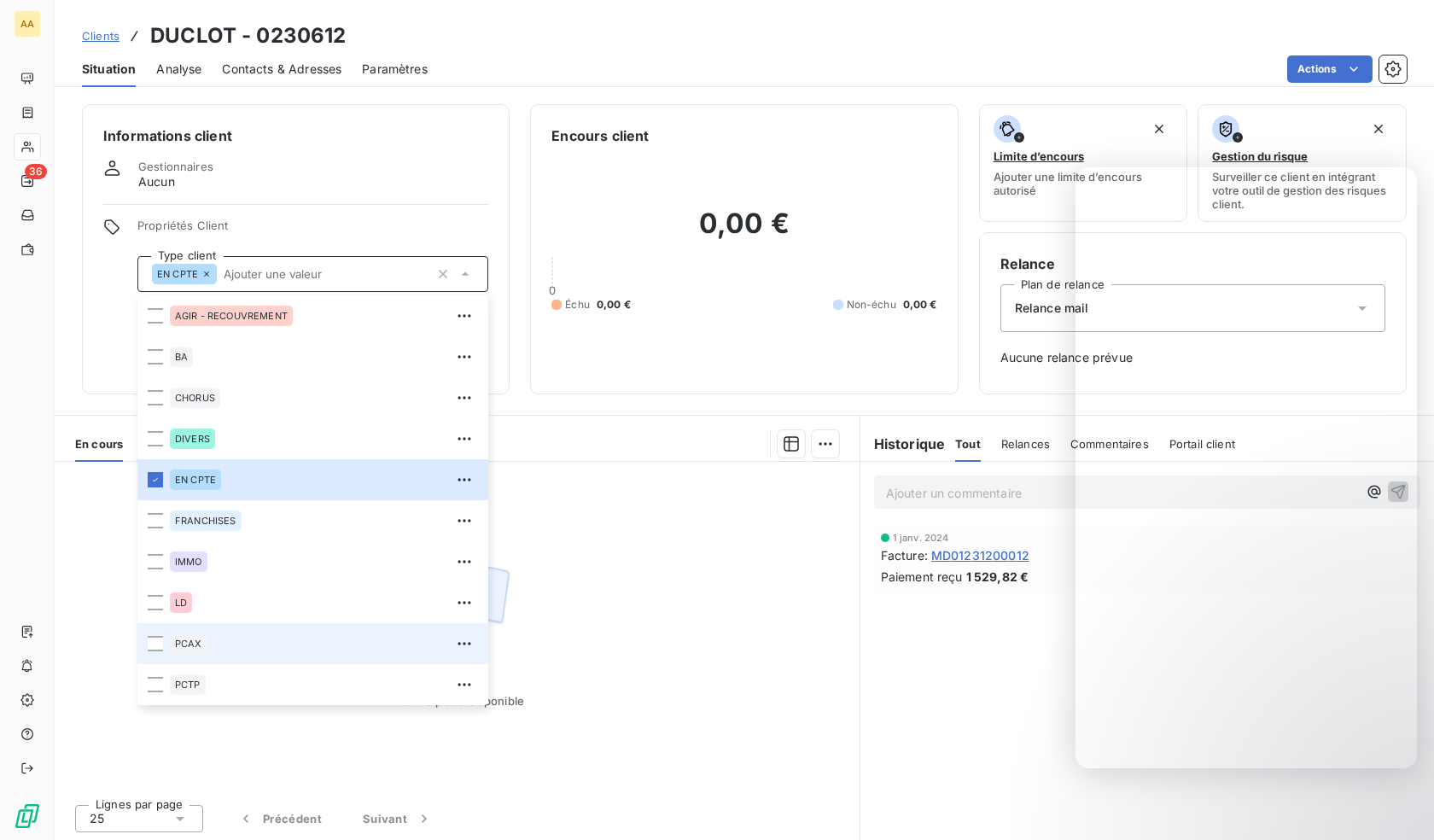
scroll to position [82, 0]
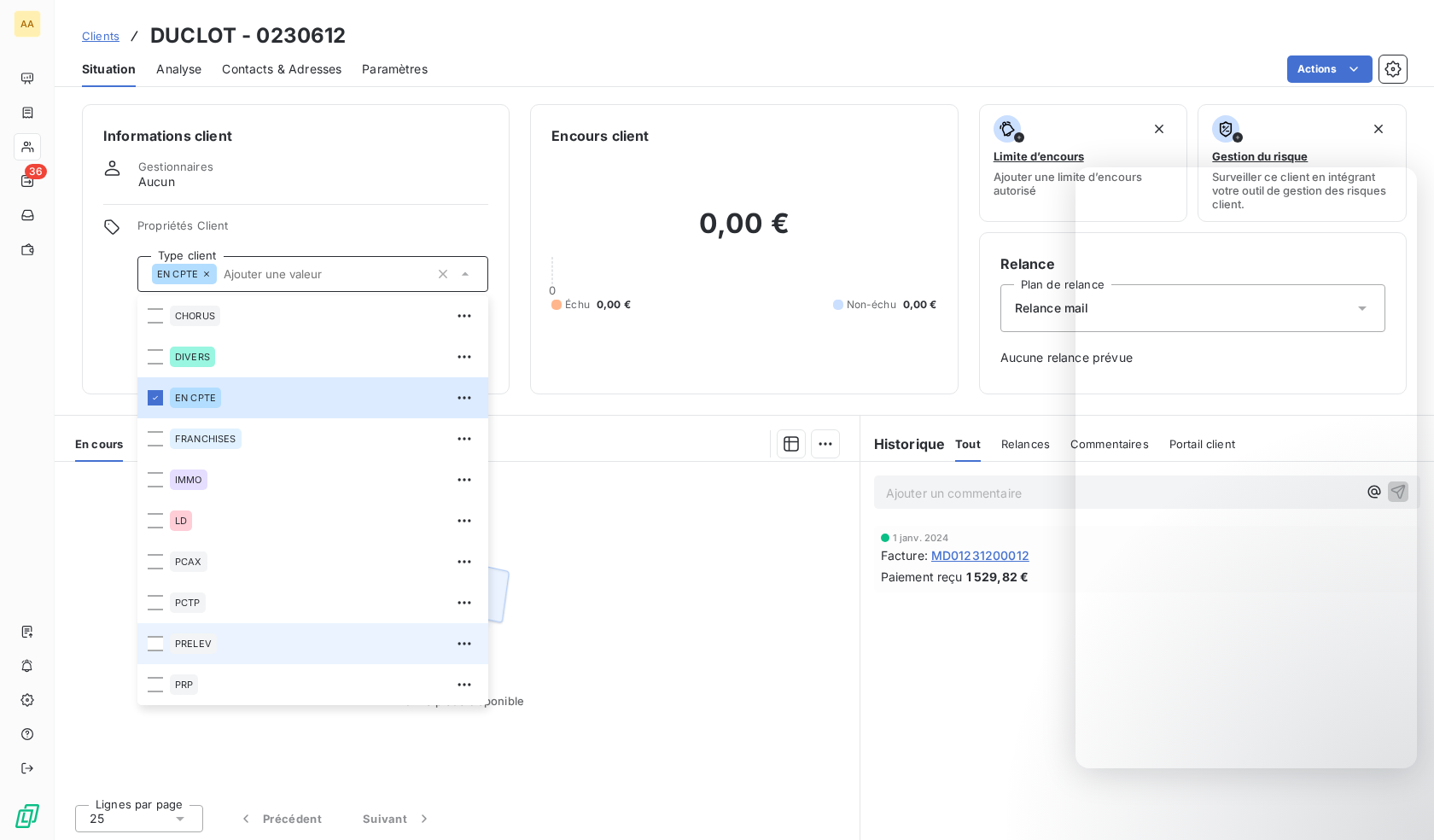
click at [251, 644] on div "PRELEV" at bounding box center [323, 643] width 308 height 27
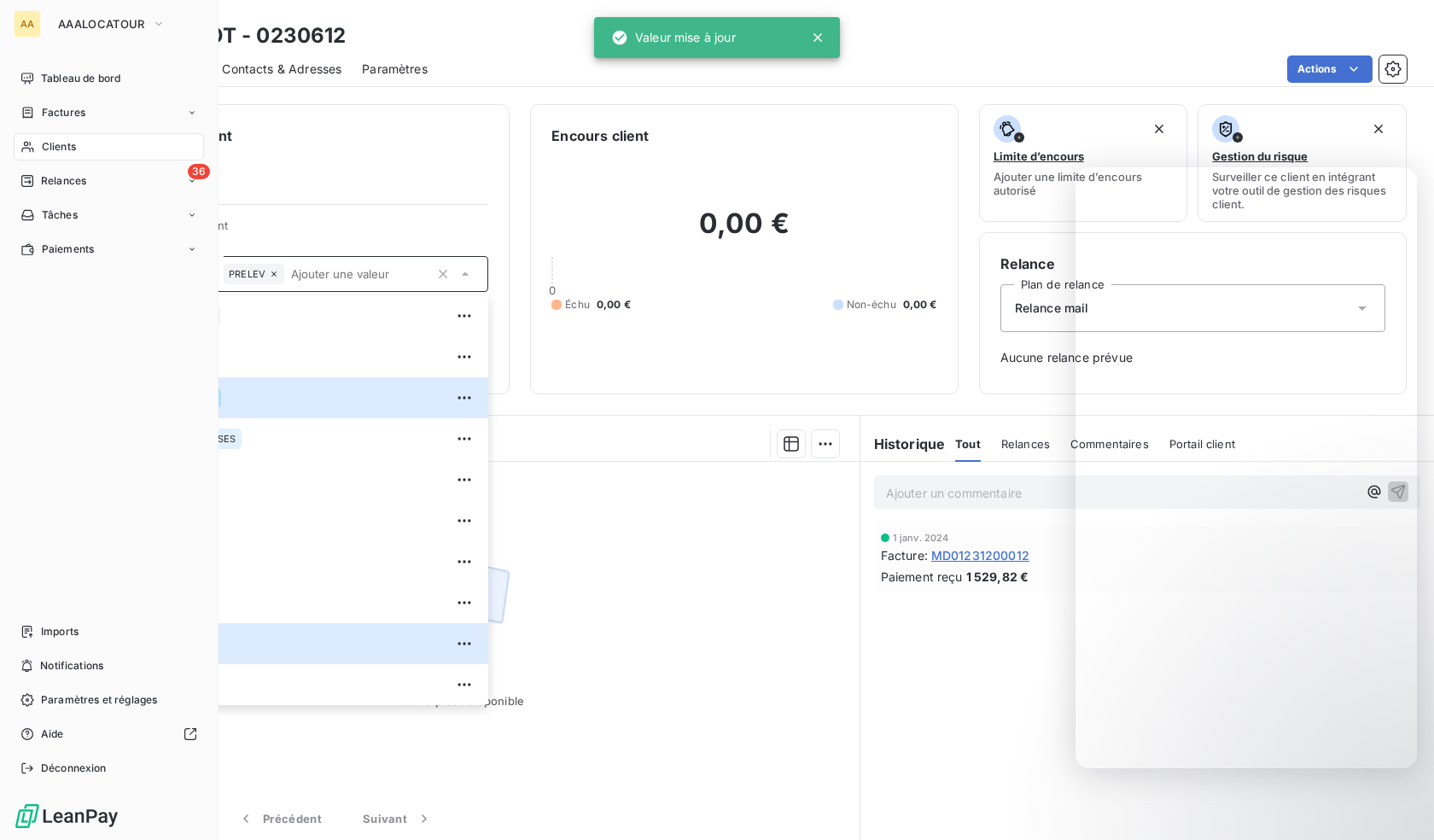
drag, startPoint x: 42, startPoint y: 144, endPoint x: 82, endPoint y: 144, distance: 40.0
click at [42, 144] on span "Clients" at bounding box center [58, 147] width 34 height 15
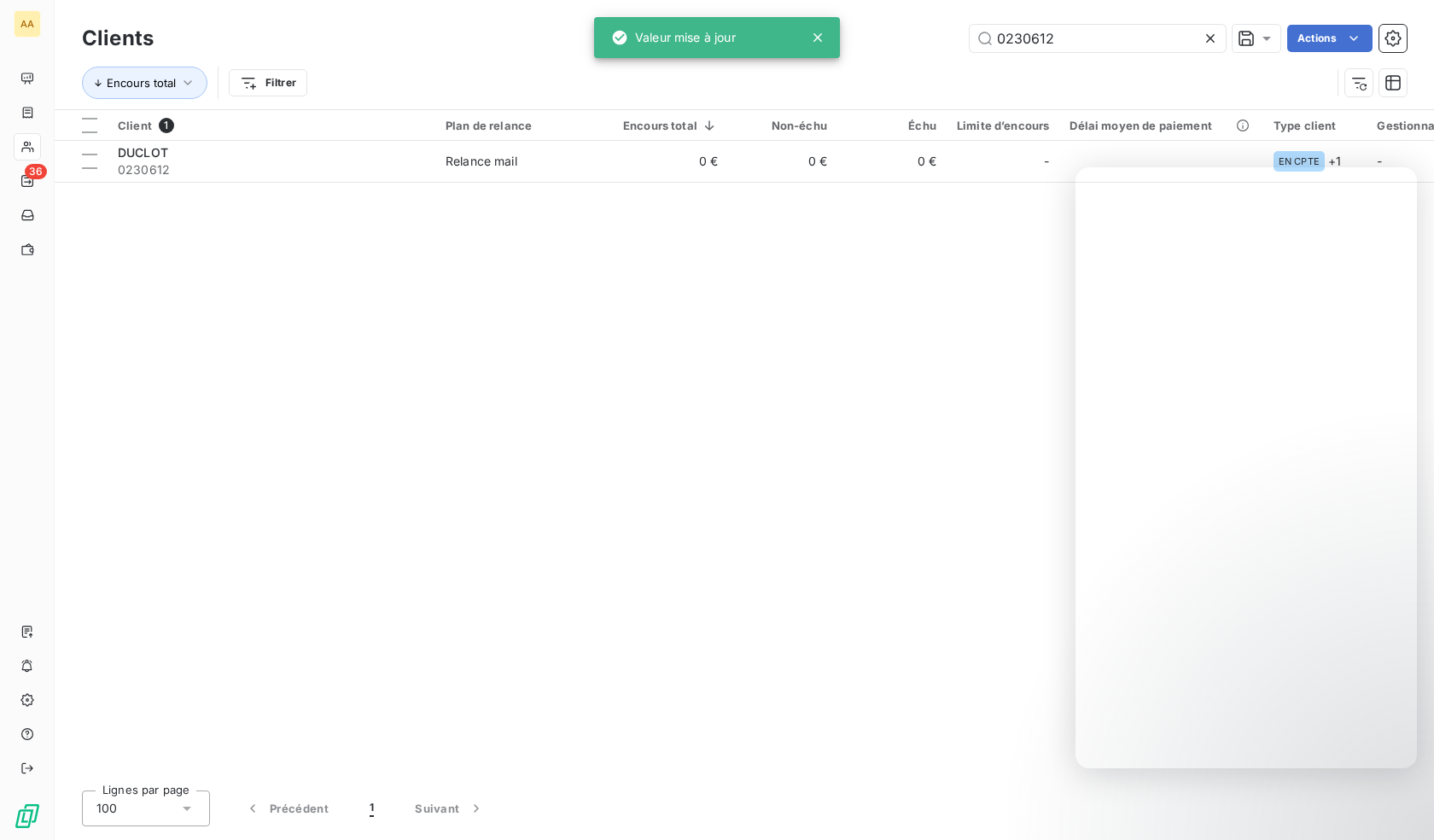
click at [1101, 23] on div "Clients 0230612 Actions" at bounding box center [744, 39] width 1325 height 36
drag, startPoint x: 1100, startPoint y: 23, endPoint x: 1095, endPoint y: 36, distance: 13.9
click at [1099, 23] on div "Clients 0230612 Actions" at bounding box center [744, 39] width 1325 height 36
click at [1095, 36] on input "0230612" at bounding box center [1097, 38] width 256 height 27
click at [1095, 38] on input "0230612" at bounding box center [1097, 38] width 256 height 27
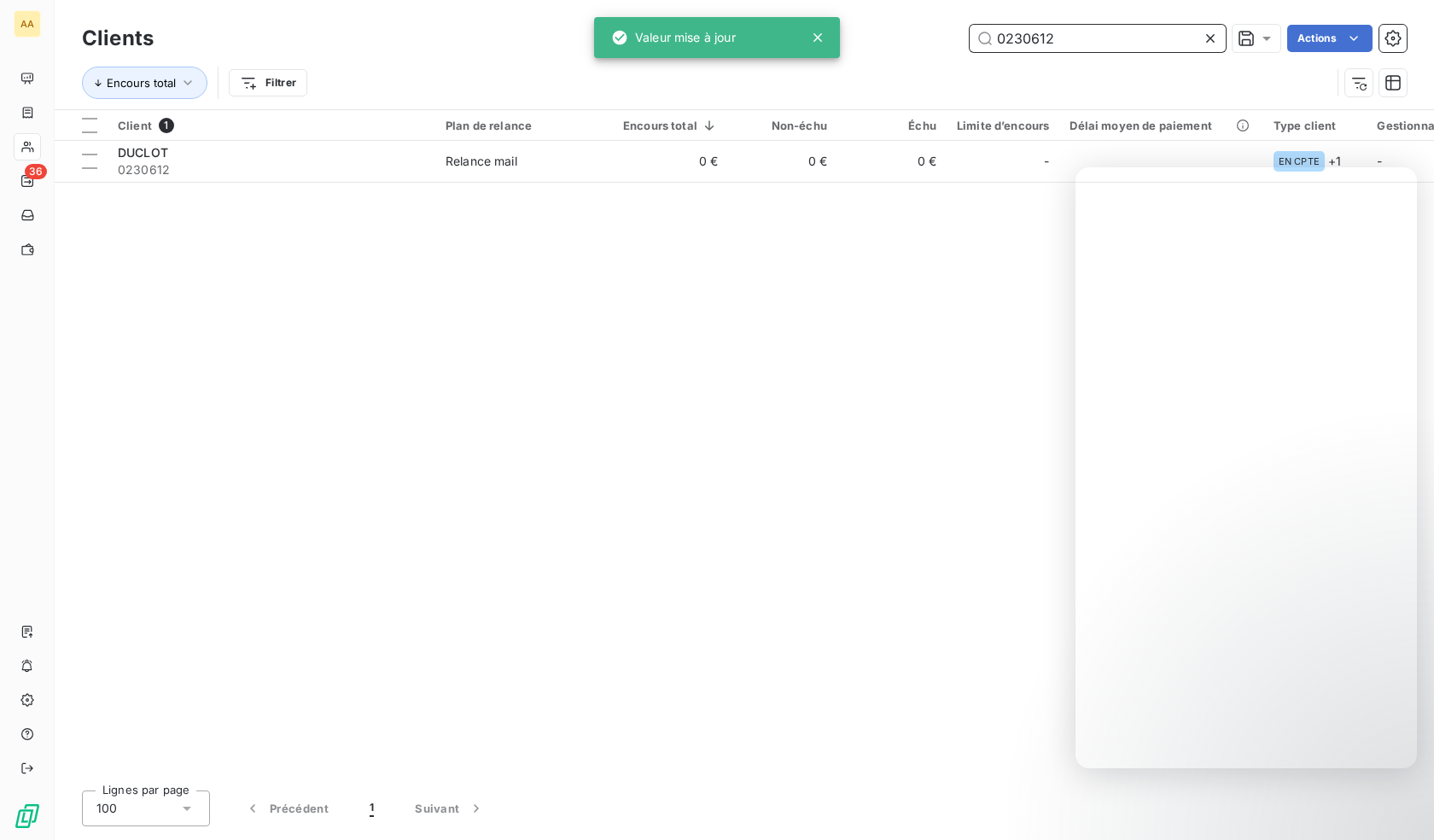
click at [1095, 38] on input "0230612" at bounding box center [1097, 38] width 256 height 27
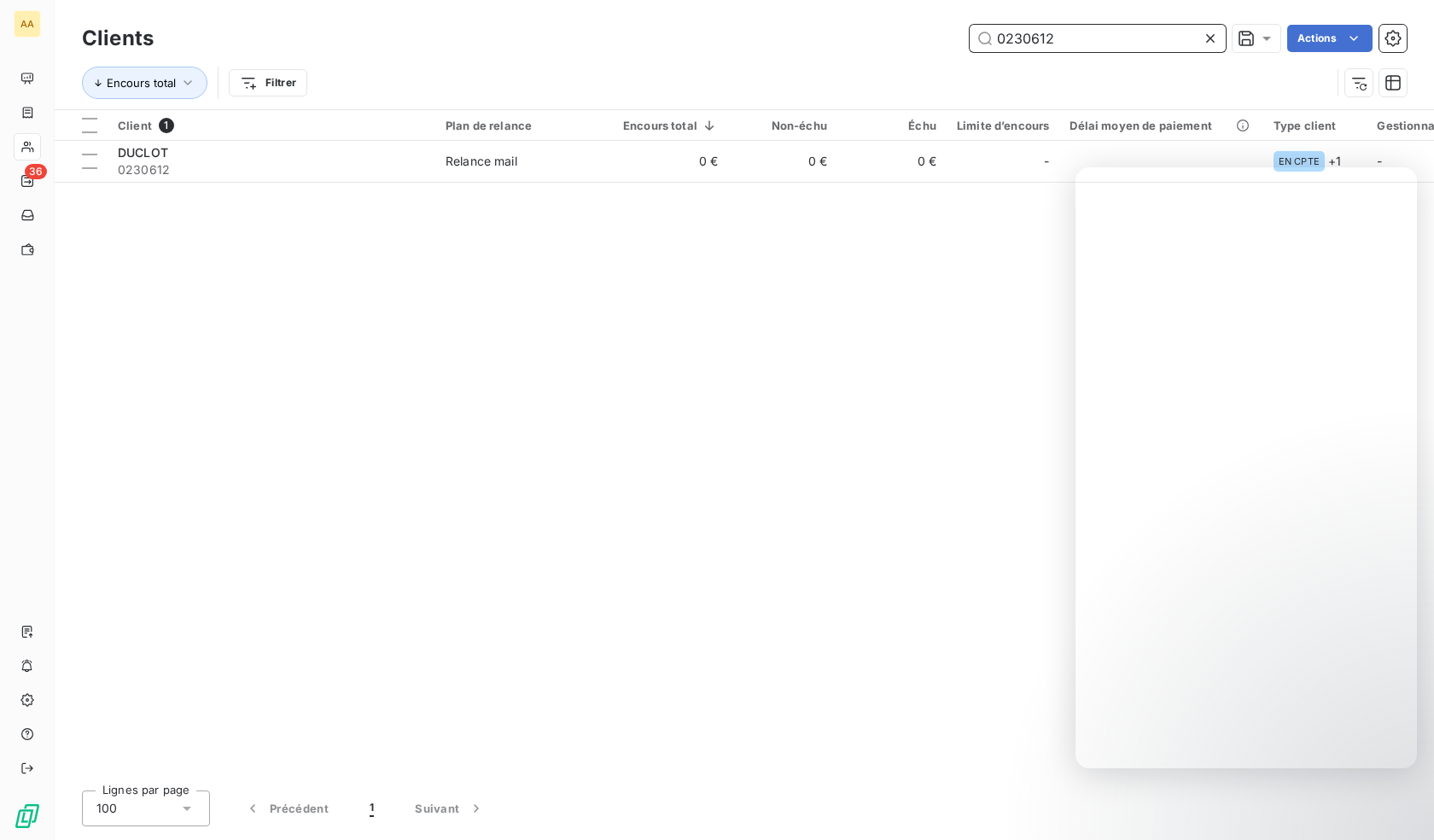
paste input "701"
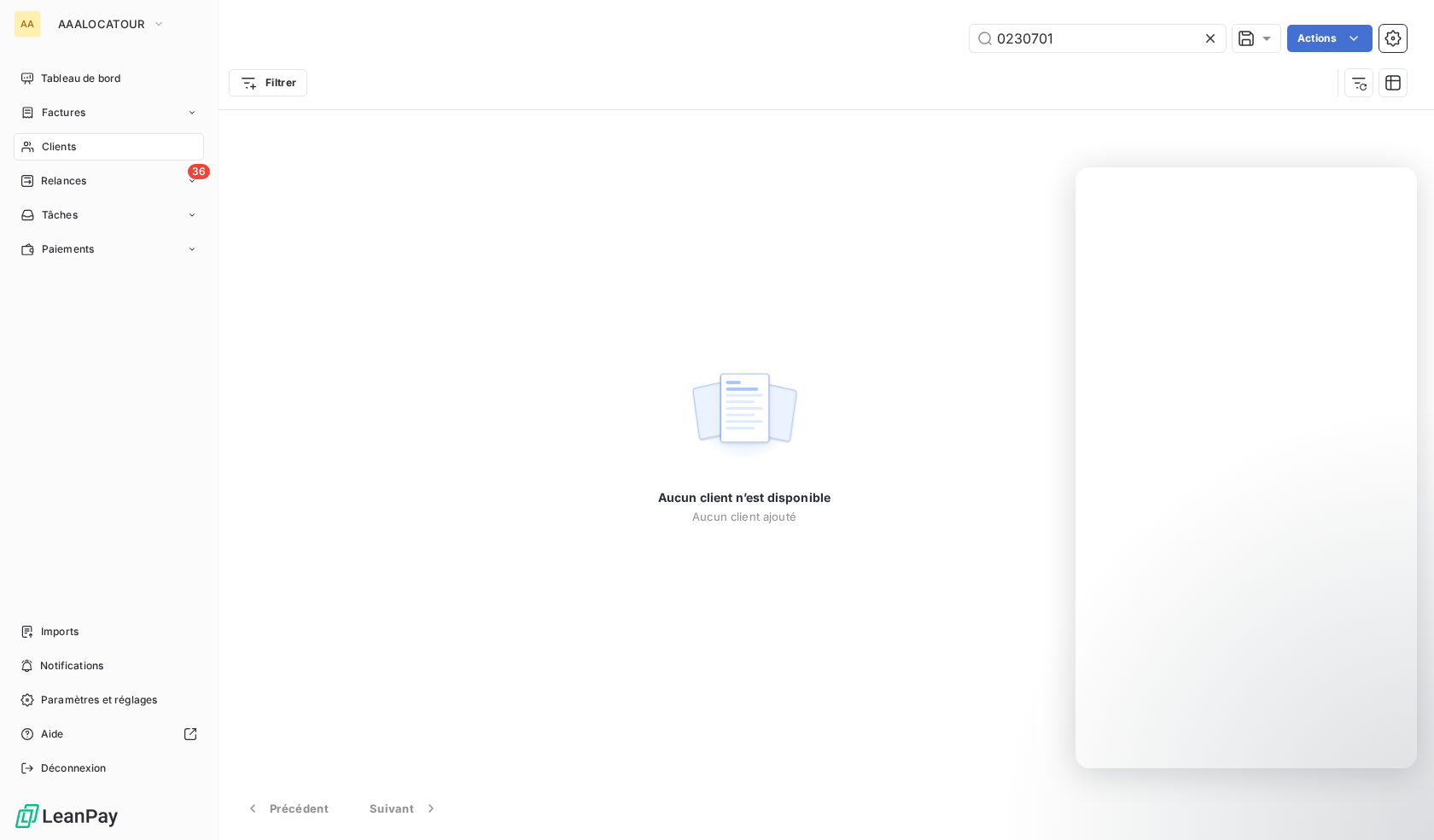
click at [26, 153] on icon at bounding box center [27, 146] width 14 height 13
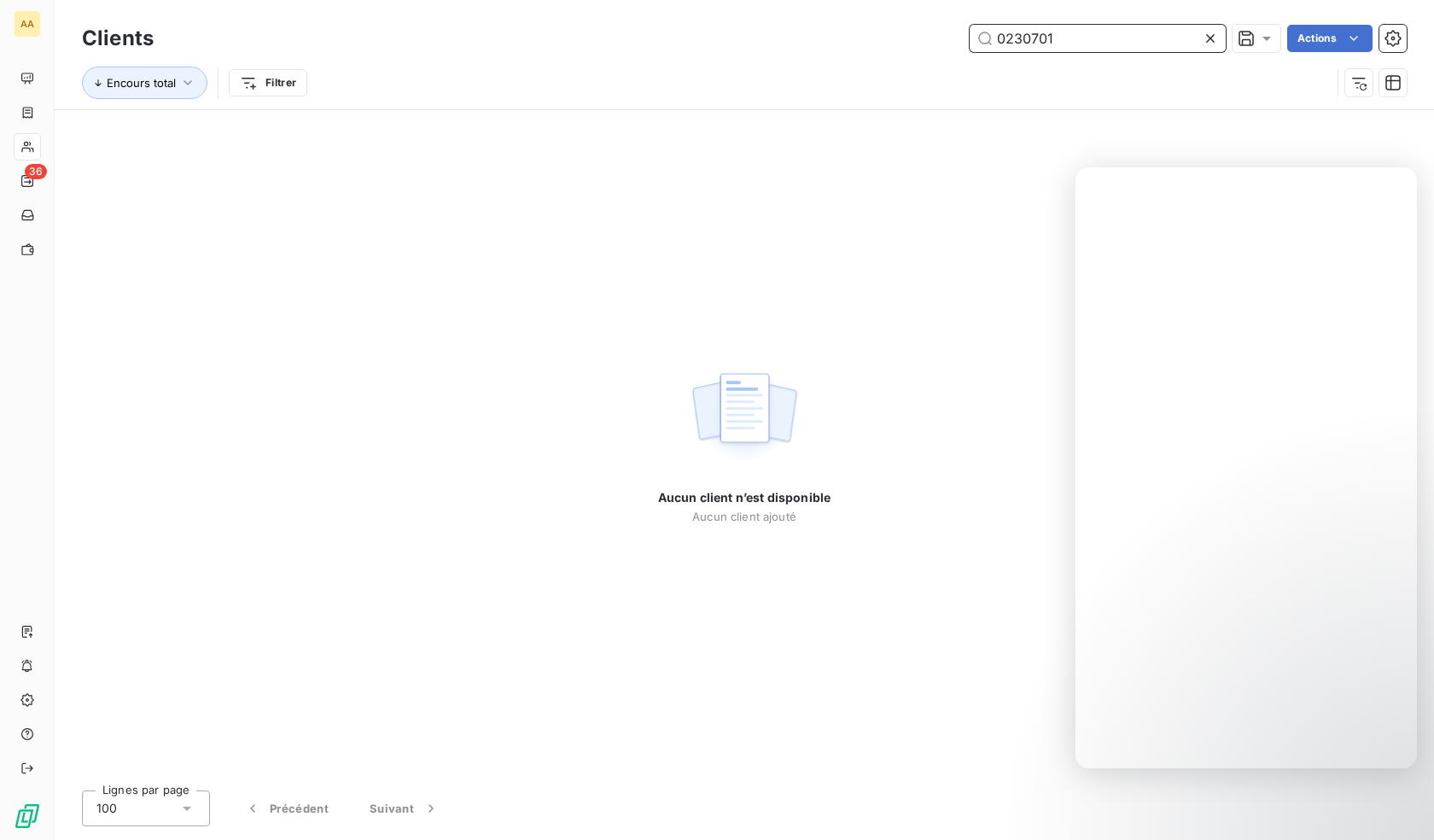
click at [1127, 39] on input "0230701" at bounding box center [1097, 38] width 256 height 27
click at [1126, 39] on input "0230701" at bounding box center [1097, 38] width 256 height 27
paste input "34"
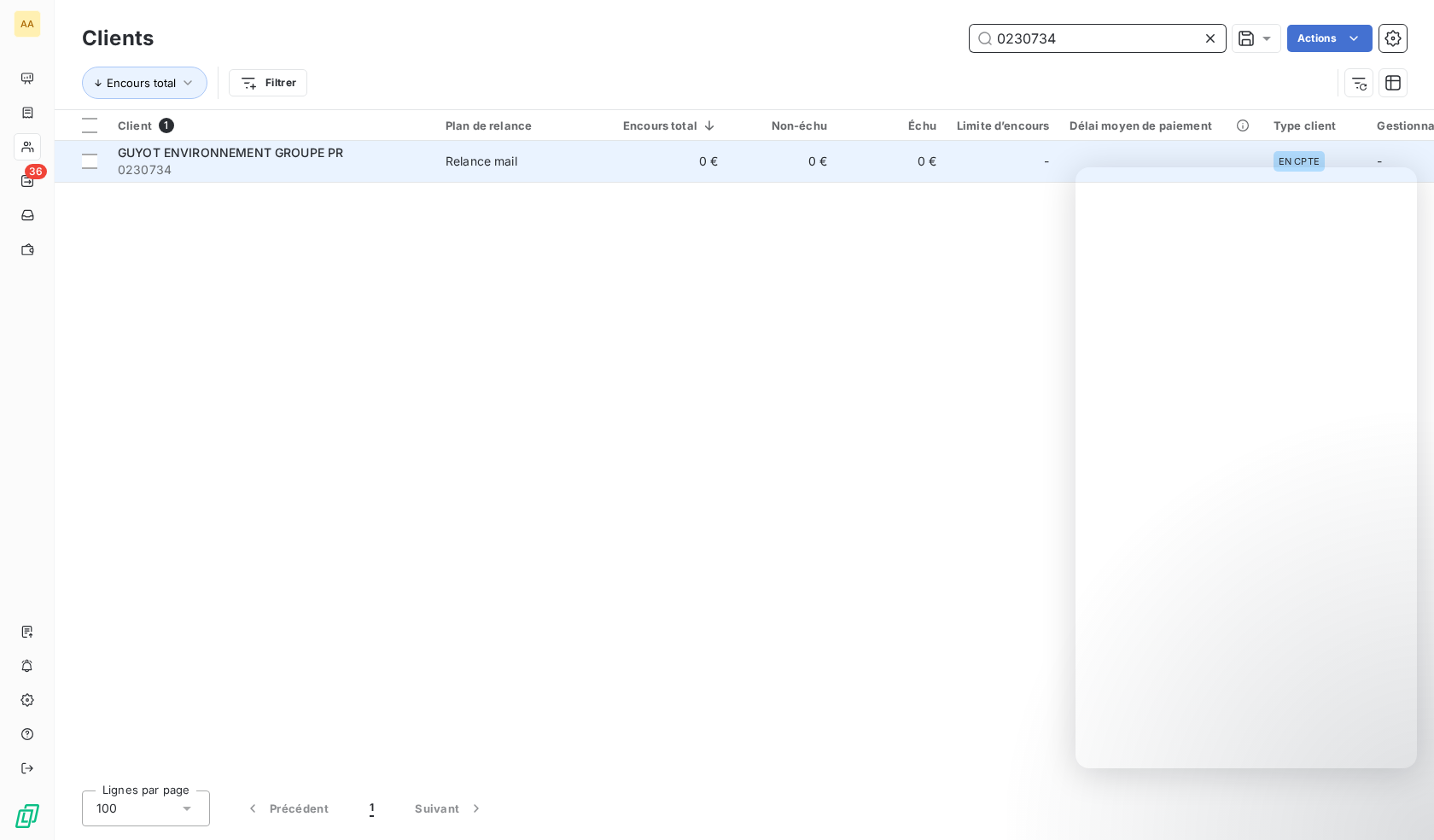
type input "0230734"
click at [232, 166] on span "0230734" at bounding box center [272, 170] width 307 height 17
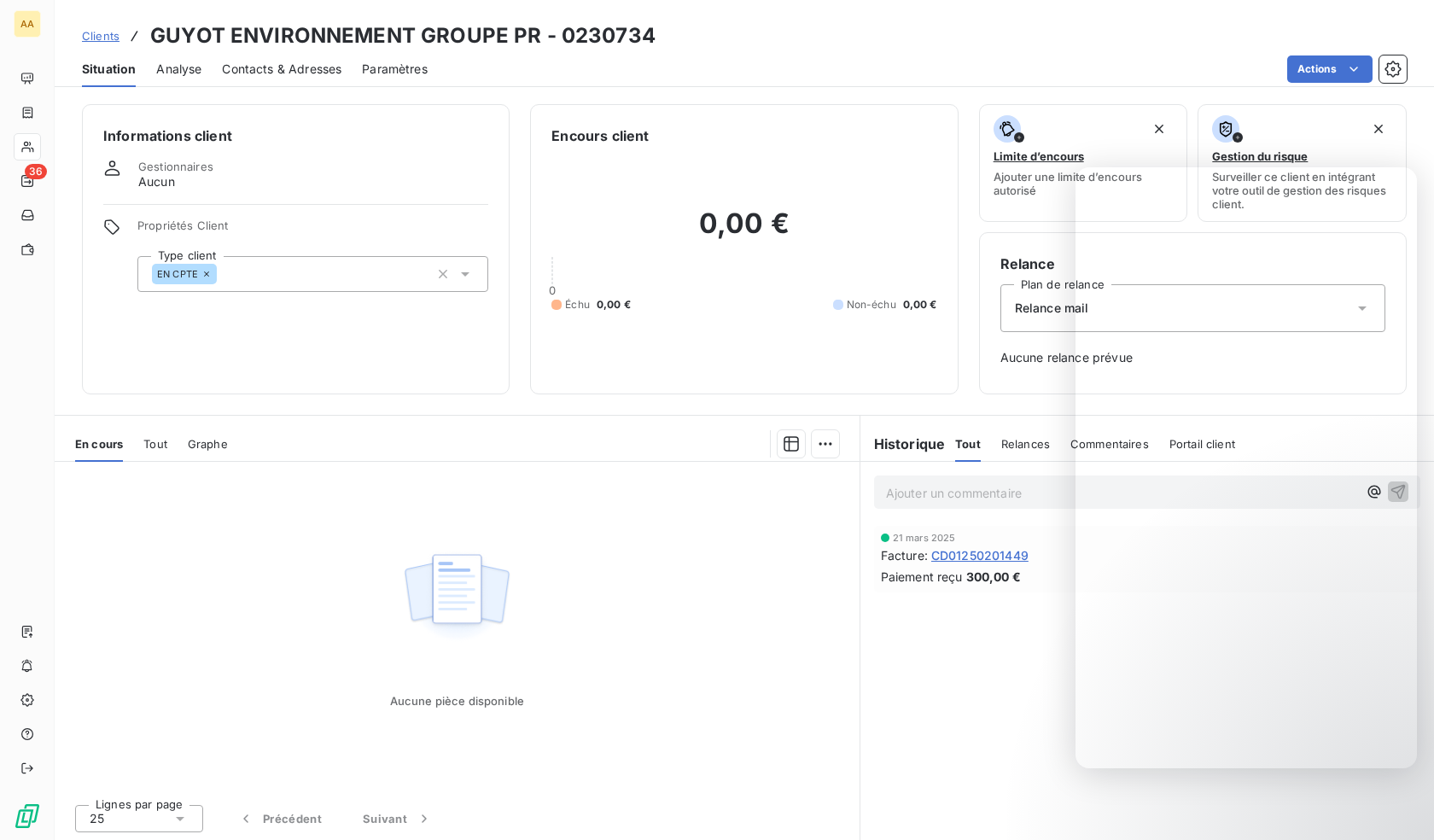
click at [320, 268] on div "EN CPTE" at bounding box center [313, 274] width 351 height 36
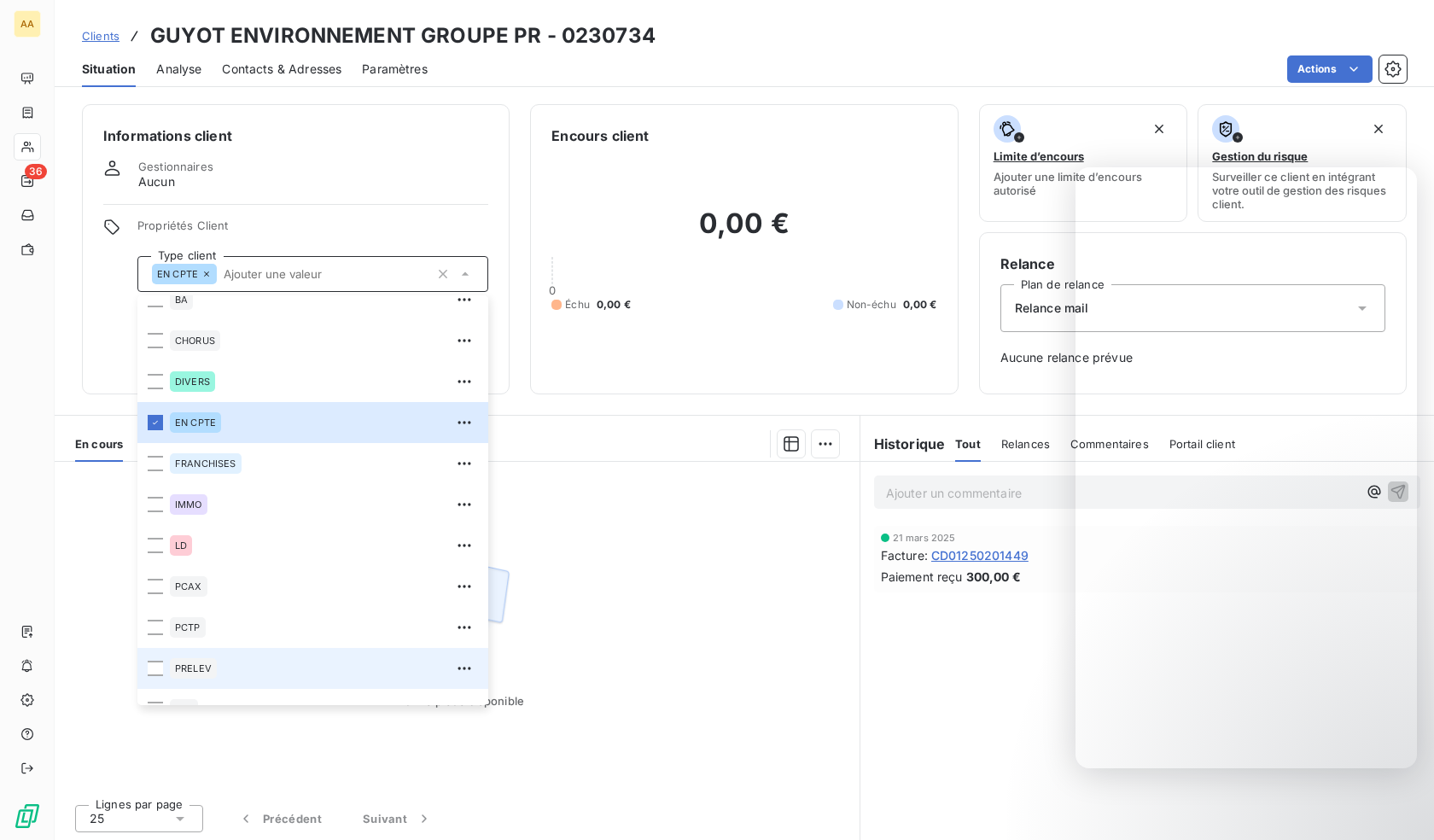
scroll to position [82, 0]
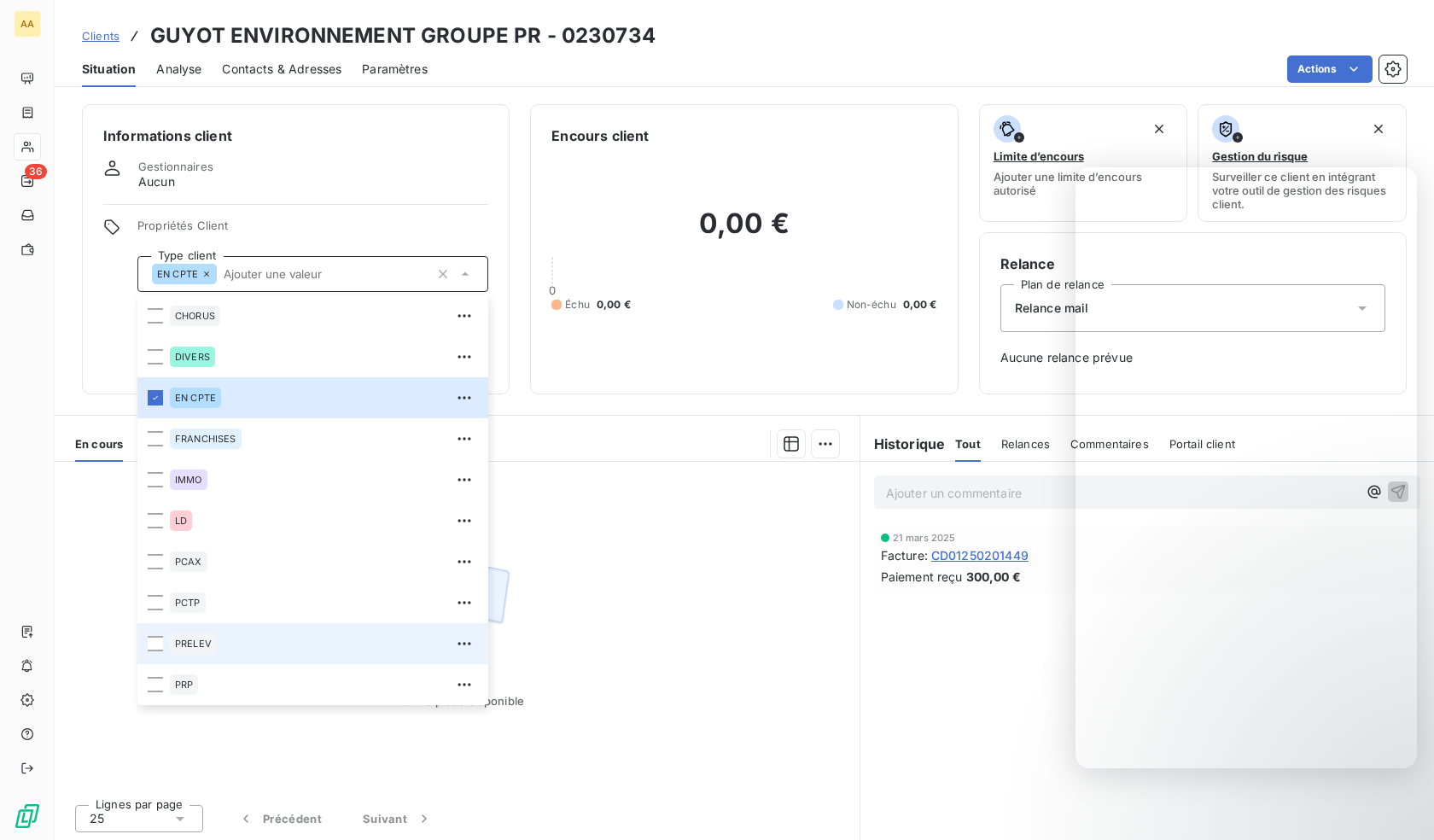
click at [193, 652] on div "PRELEV" at bounding box center [193, 644] width 47 height 21
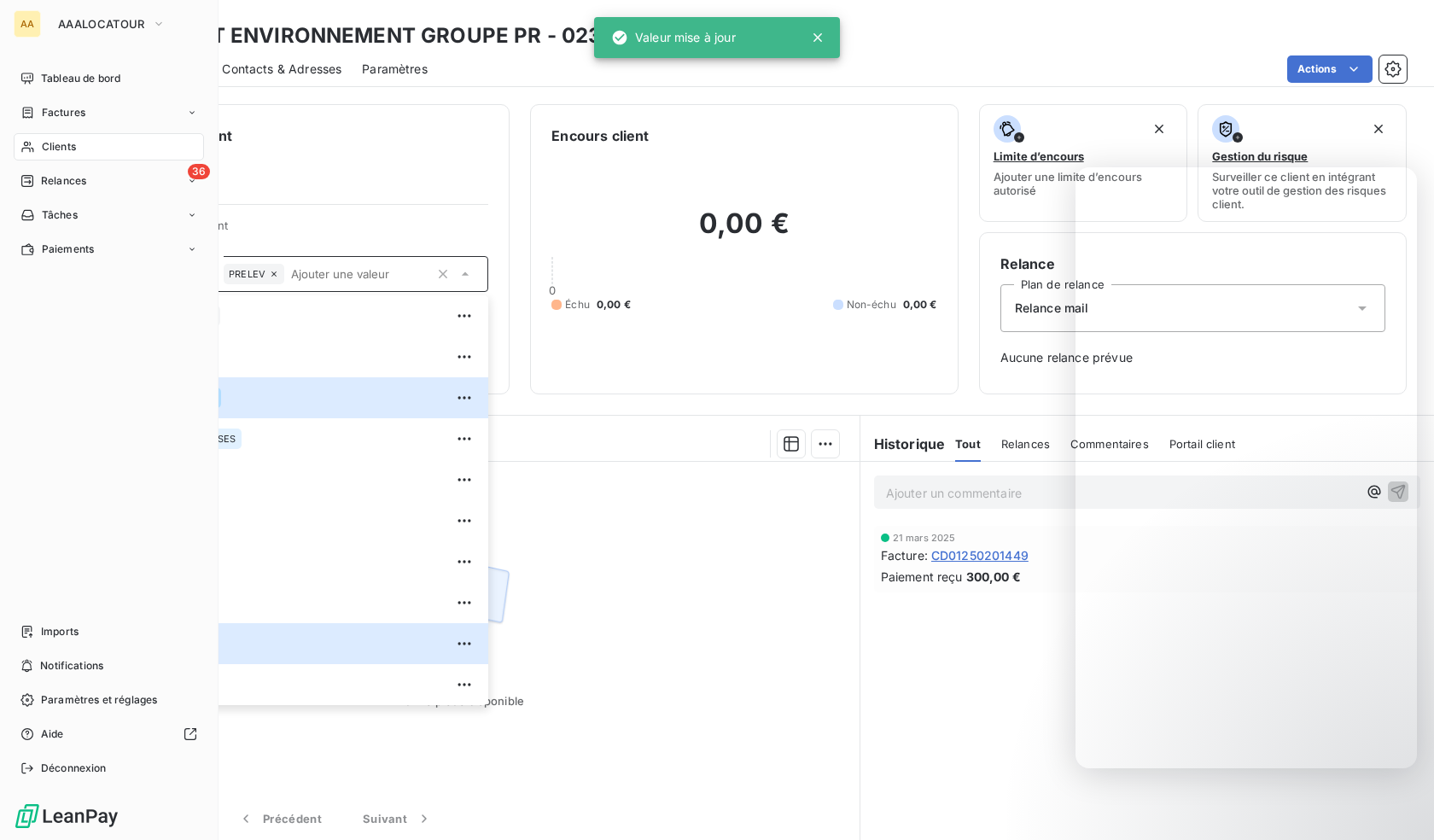
click at [32, 141] on icon at bounding box center [27, 146] width 14 height 13
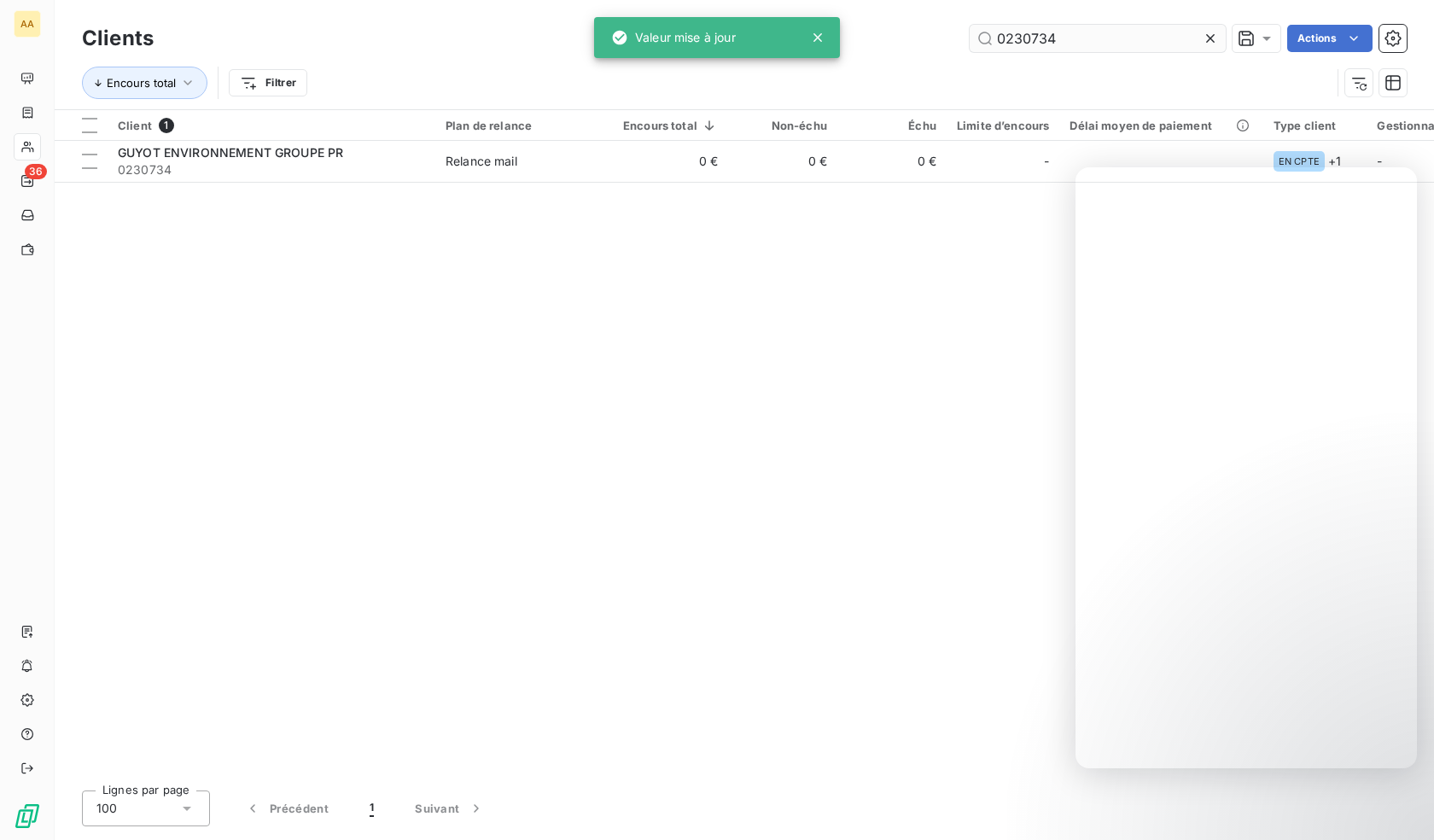
click at [1071, 33] on input "0230734" at bounding box center [1097, 38] width 256 height 27
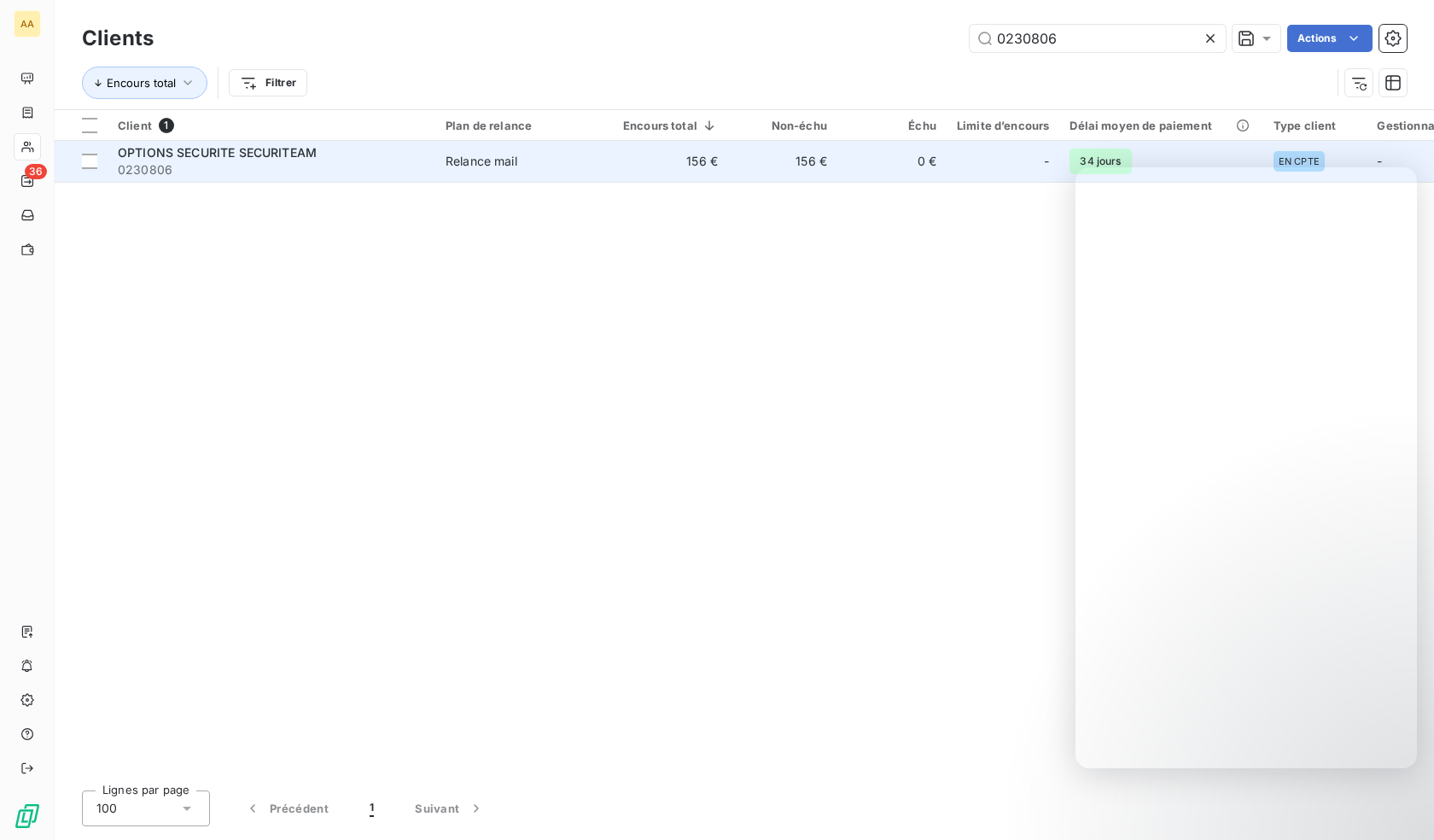
type input "0230806"
click at [270, 155] on span "OPTIONS SECURITE SECURITEAM" at bounding box center [217, 152] width 199 height 14
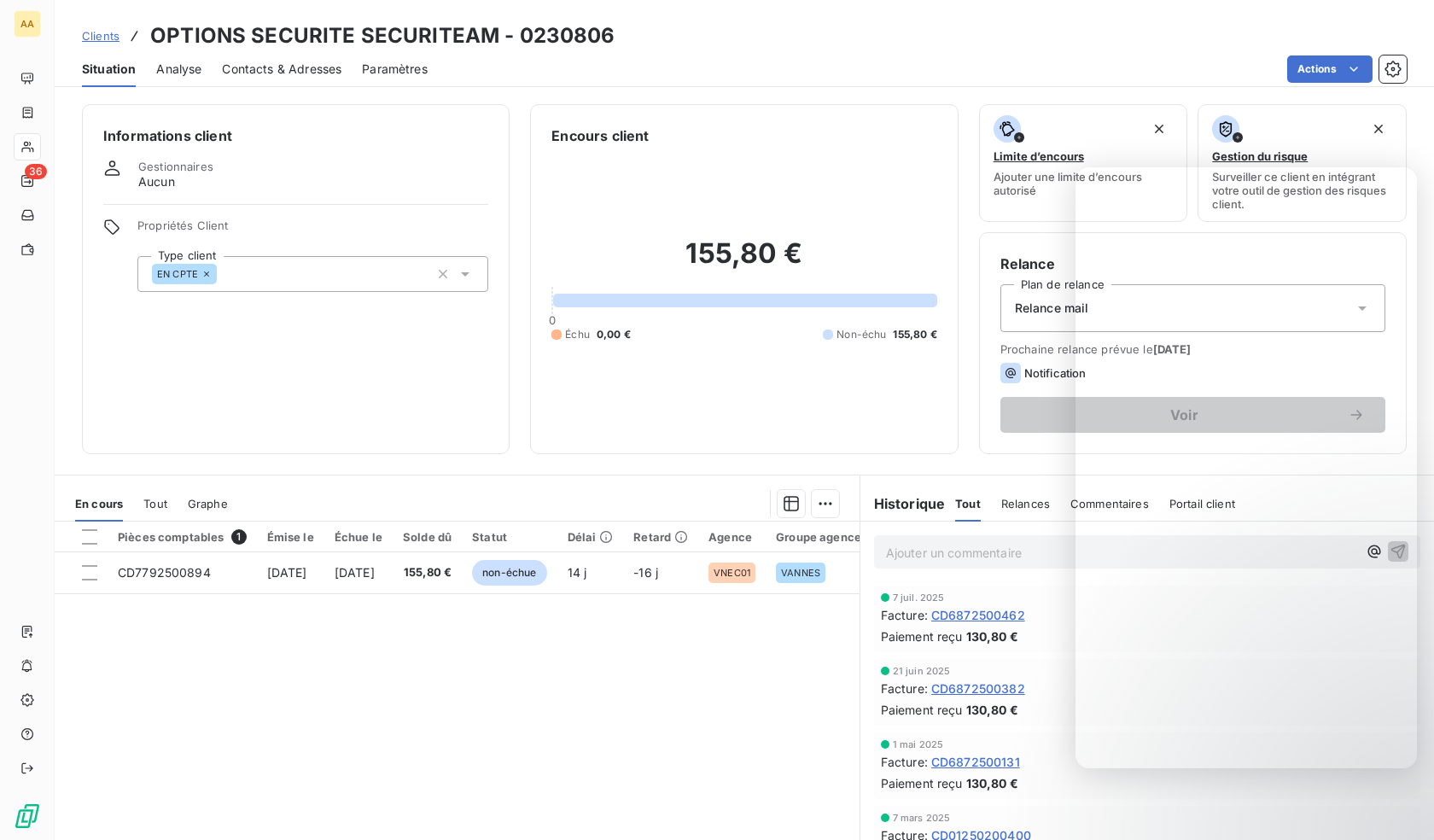
click at [337, 284] on div "EN CPTE" at bounding box center [313, 274] width 351 height 36
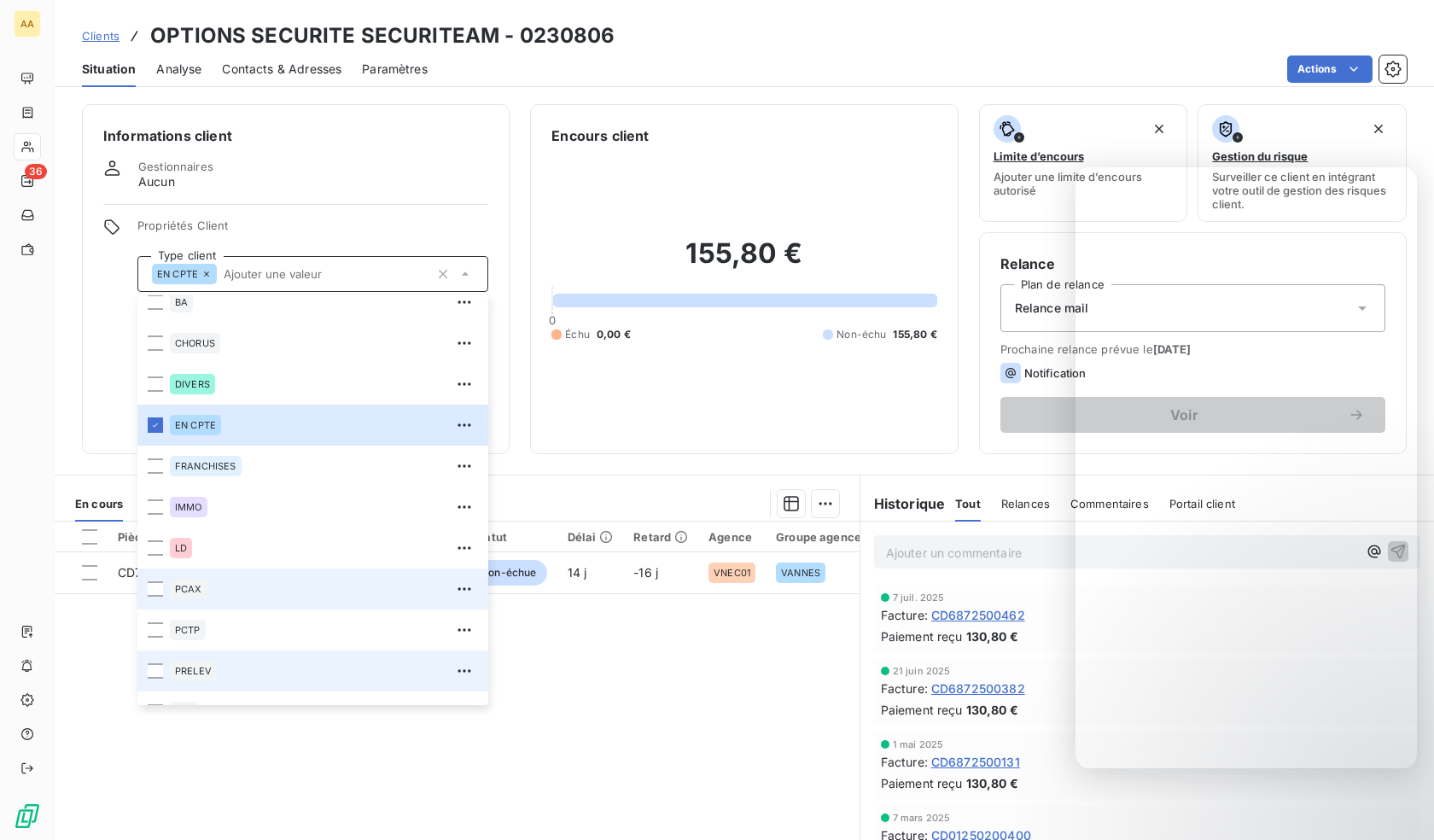
scroll to position [82, 0]
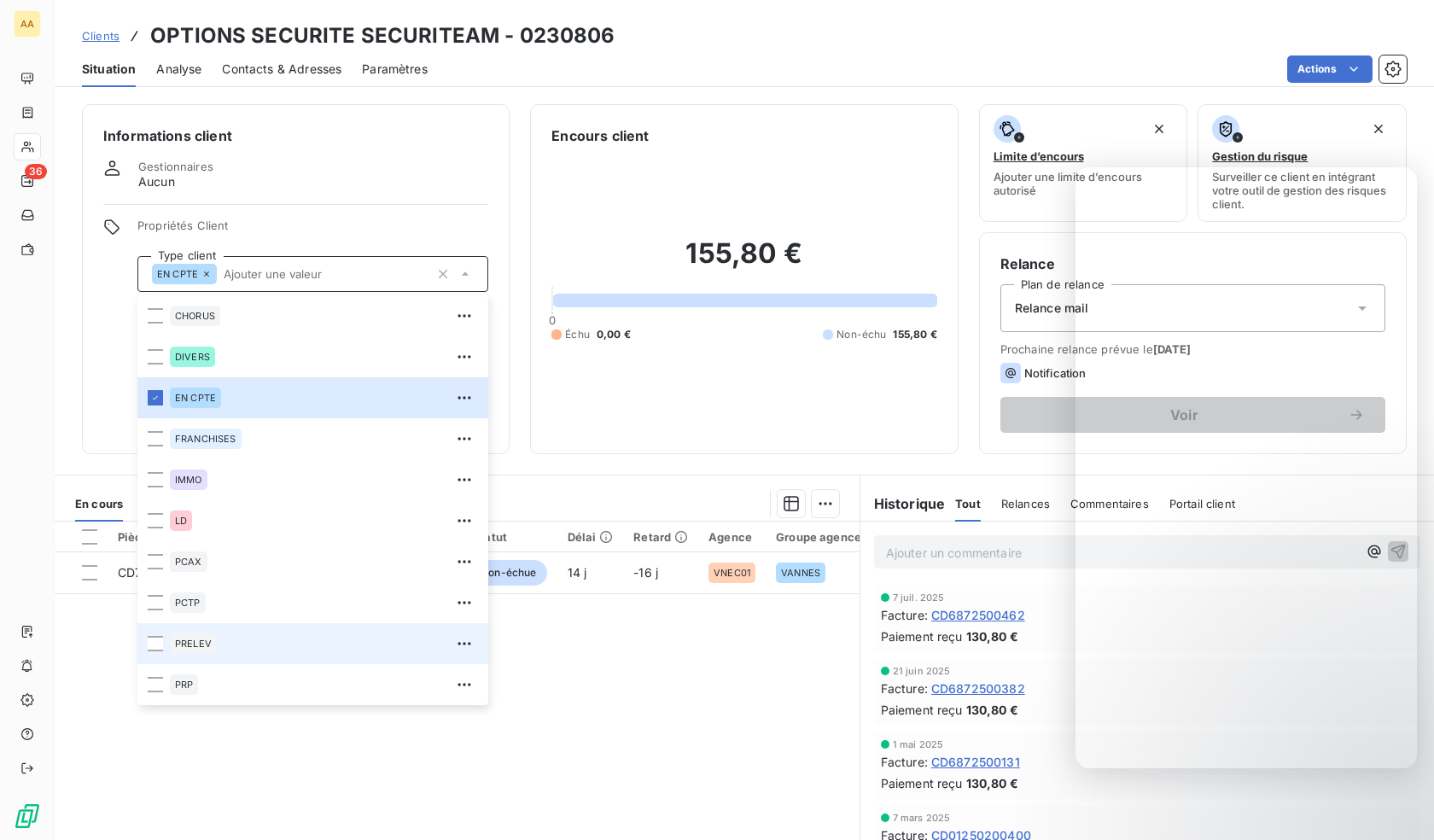
click at [204, 646] on span "PRELEV" at bounding box center [193, 643] width 37 height 10
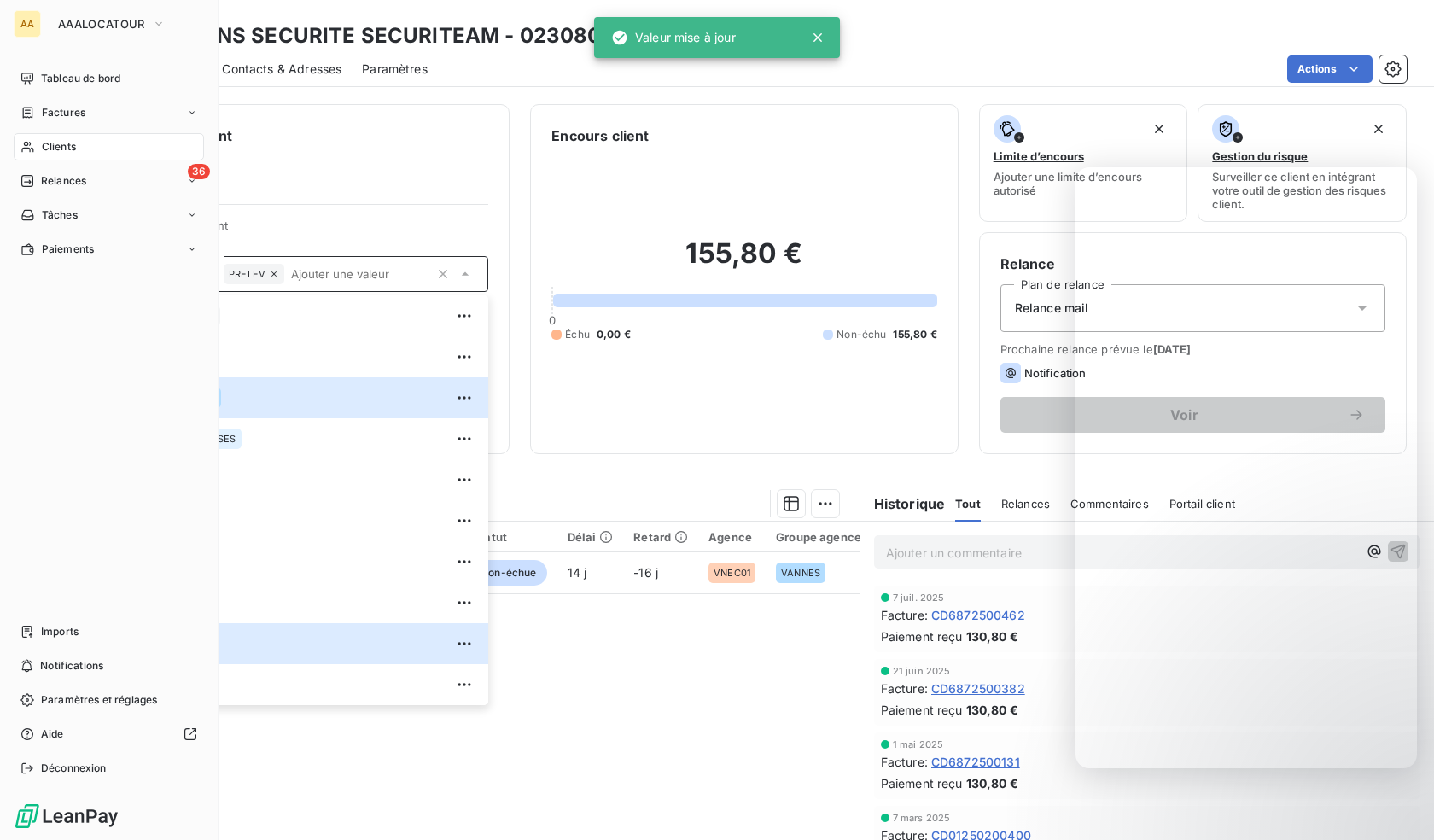
click at [30, 143] on icon at bounding box center [27, 147] width 12 height 11
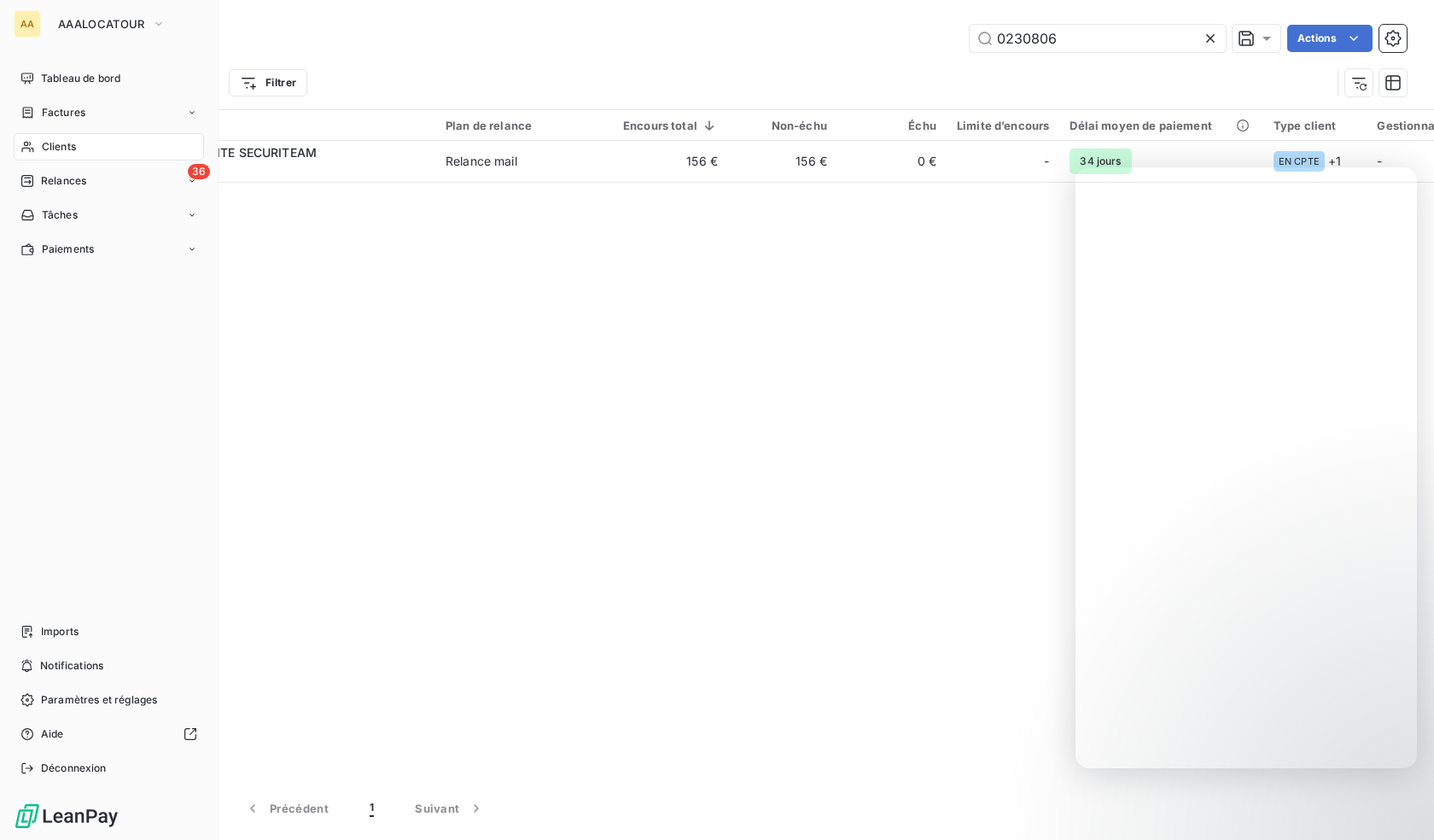
click at [41, 150] on span "Clients" at bounding box center [58, 147] width 34 height 15
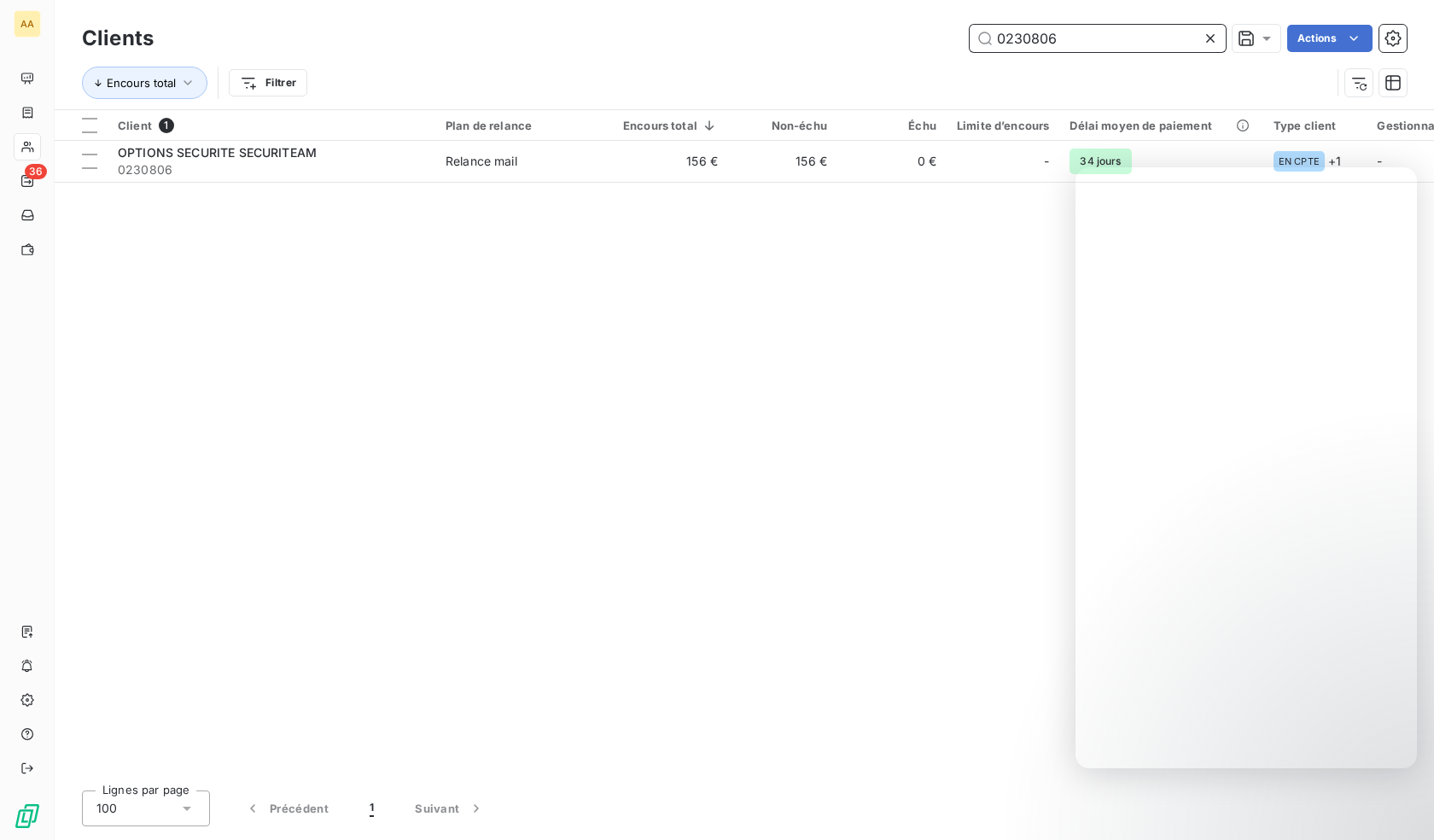
click at [1060, 25] on input "0230806" at bounding box center [1097, 38] width 256 height 27
paste input "8"
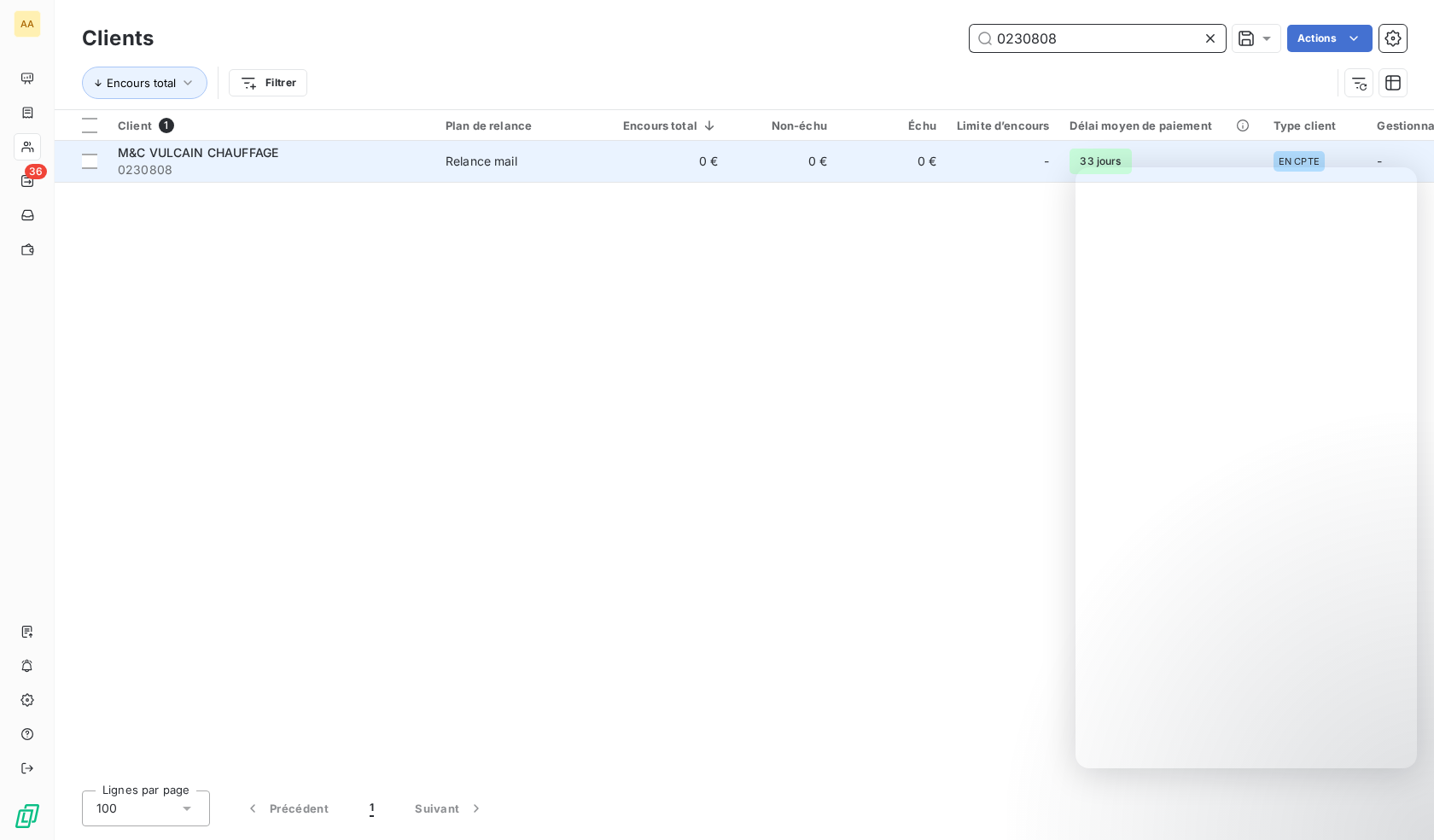
type input "0230808"
click at [274, 170] on span "0230808" at bounding box center [272, 170] width 307 height 17
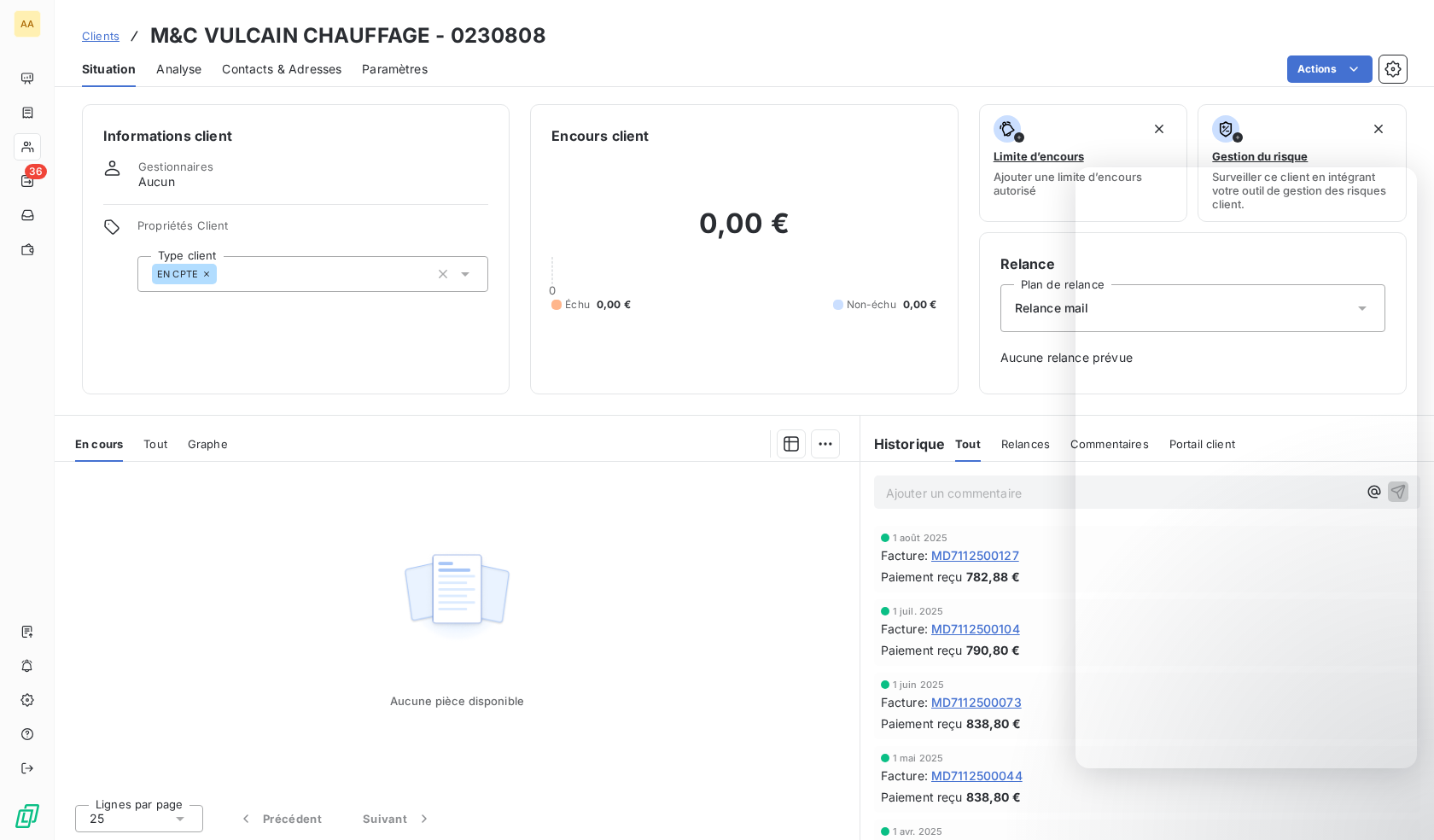
click at [284, 277] on div "EN CPTE" at bounding box center [313, 274] width 351 height 36
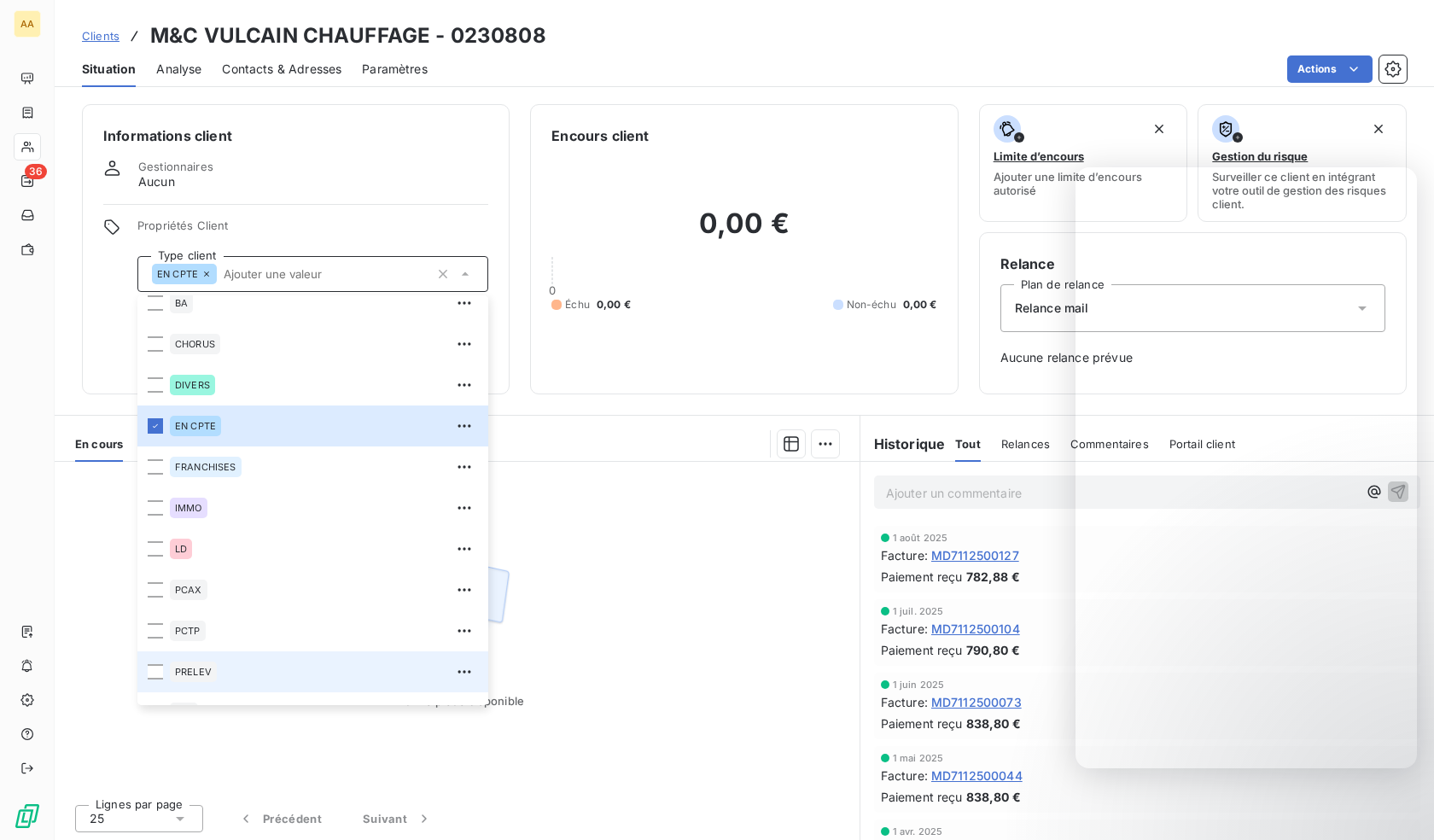
scroll to position [82, 0]
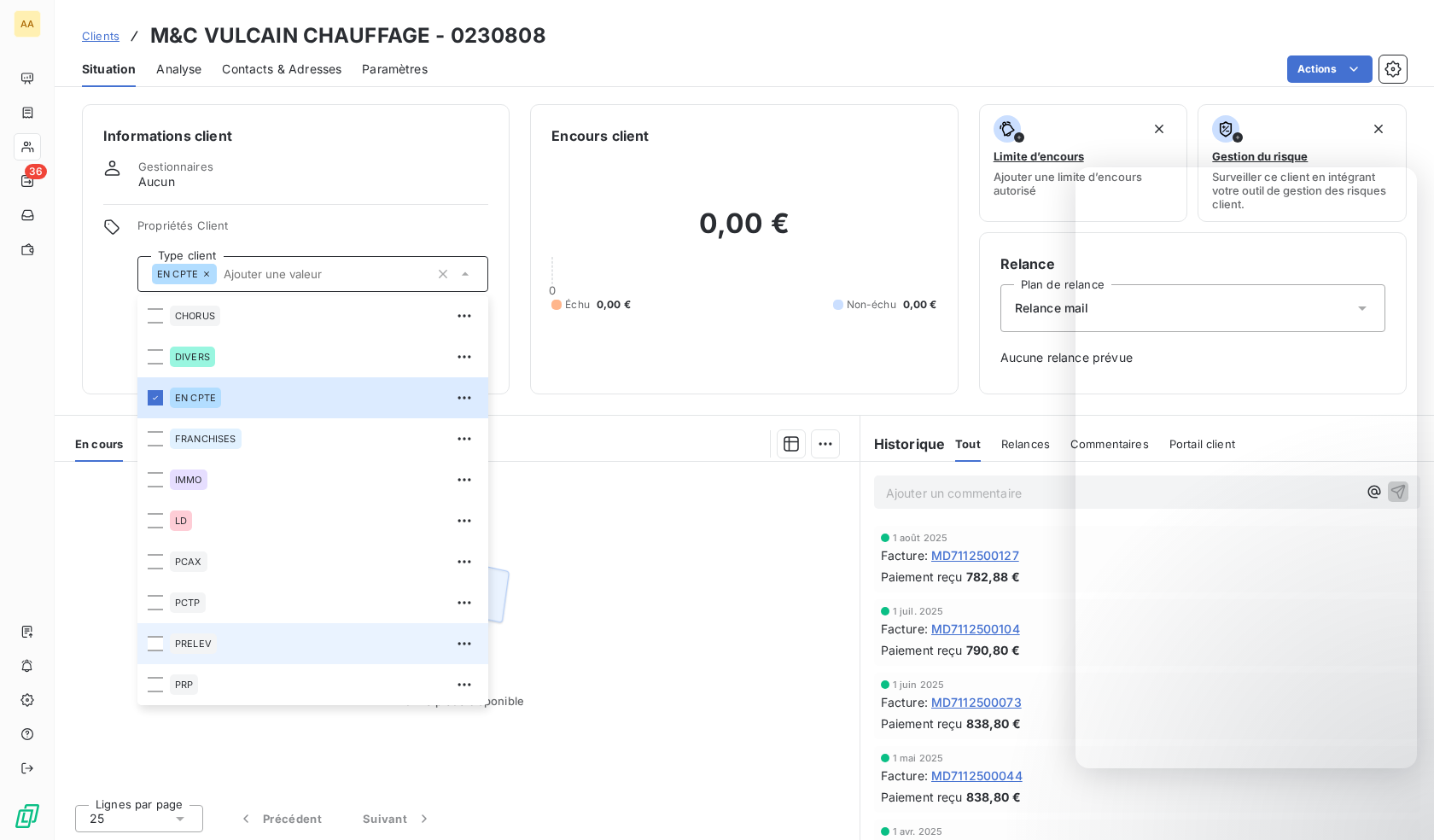
click at [214, 645] on div "PRELEV" at bounding box center [193, 644] width 47 height 21
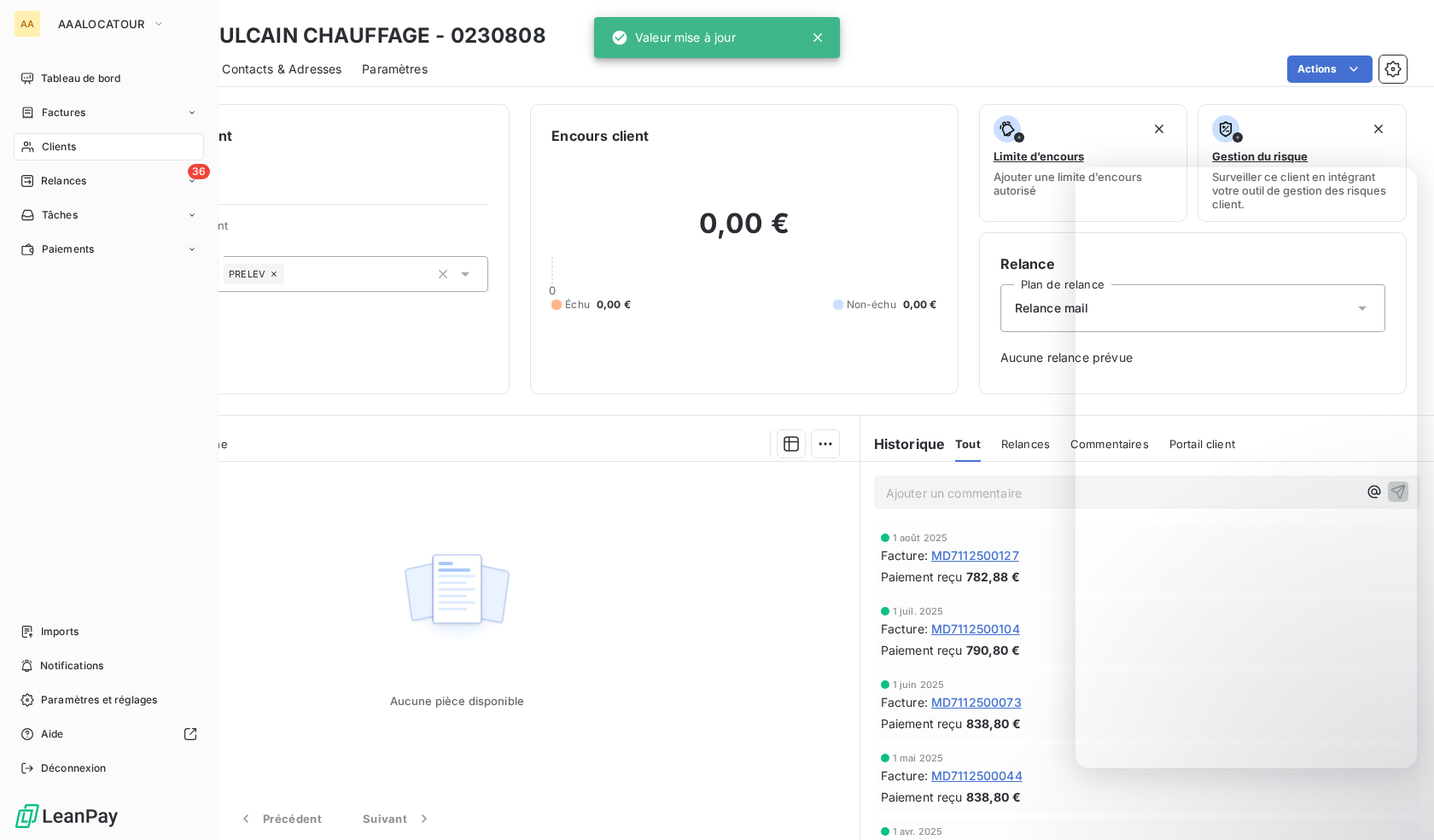
click at [44, 142] on span "Clients" at bounding box center [58, 147] width 34 height 15
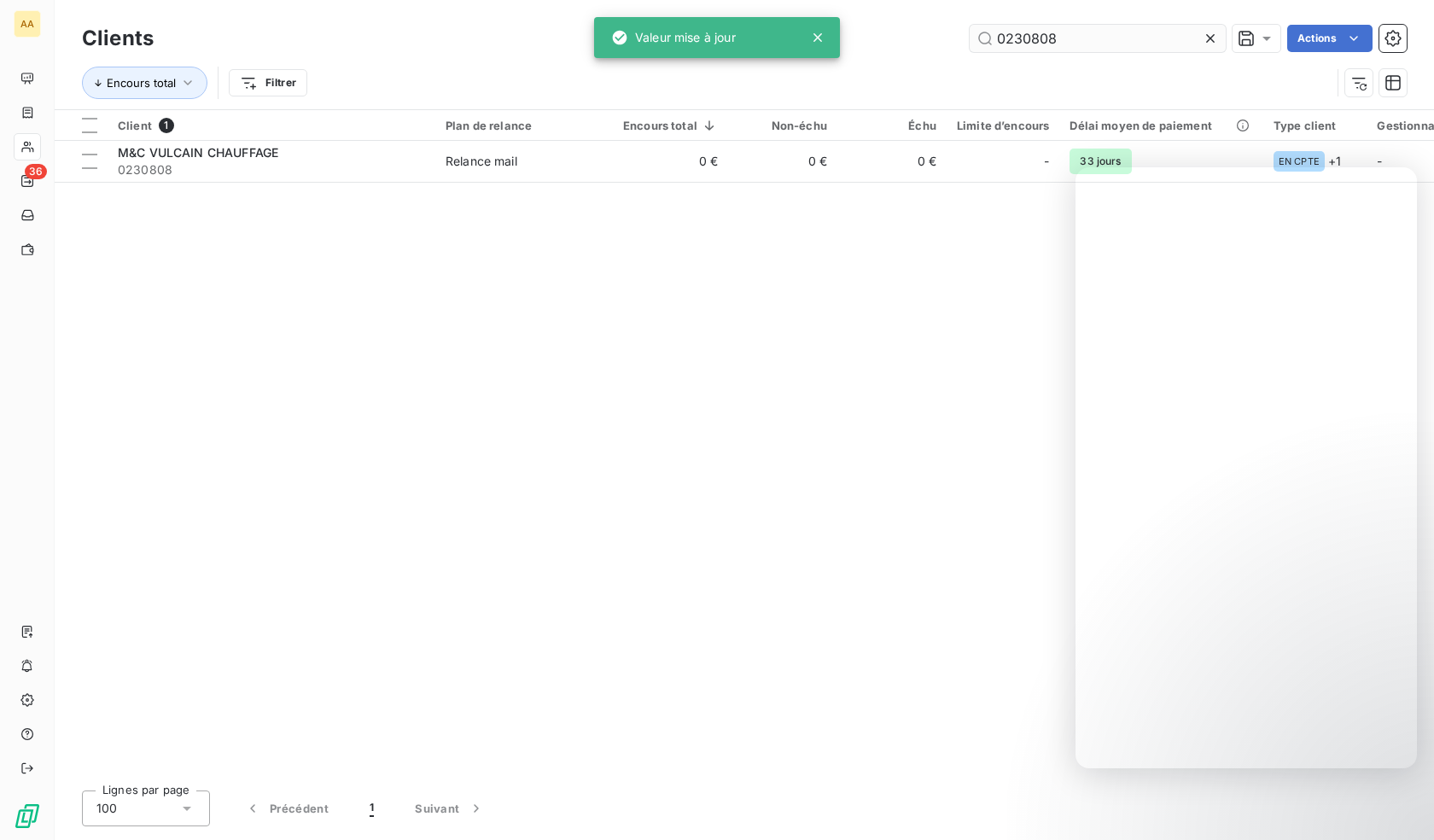
click at [1040, 34] on input "0230808" at bounding box center [1097, 38] width 256 height 27
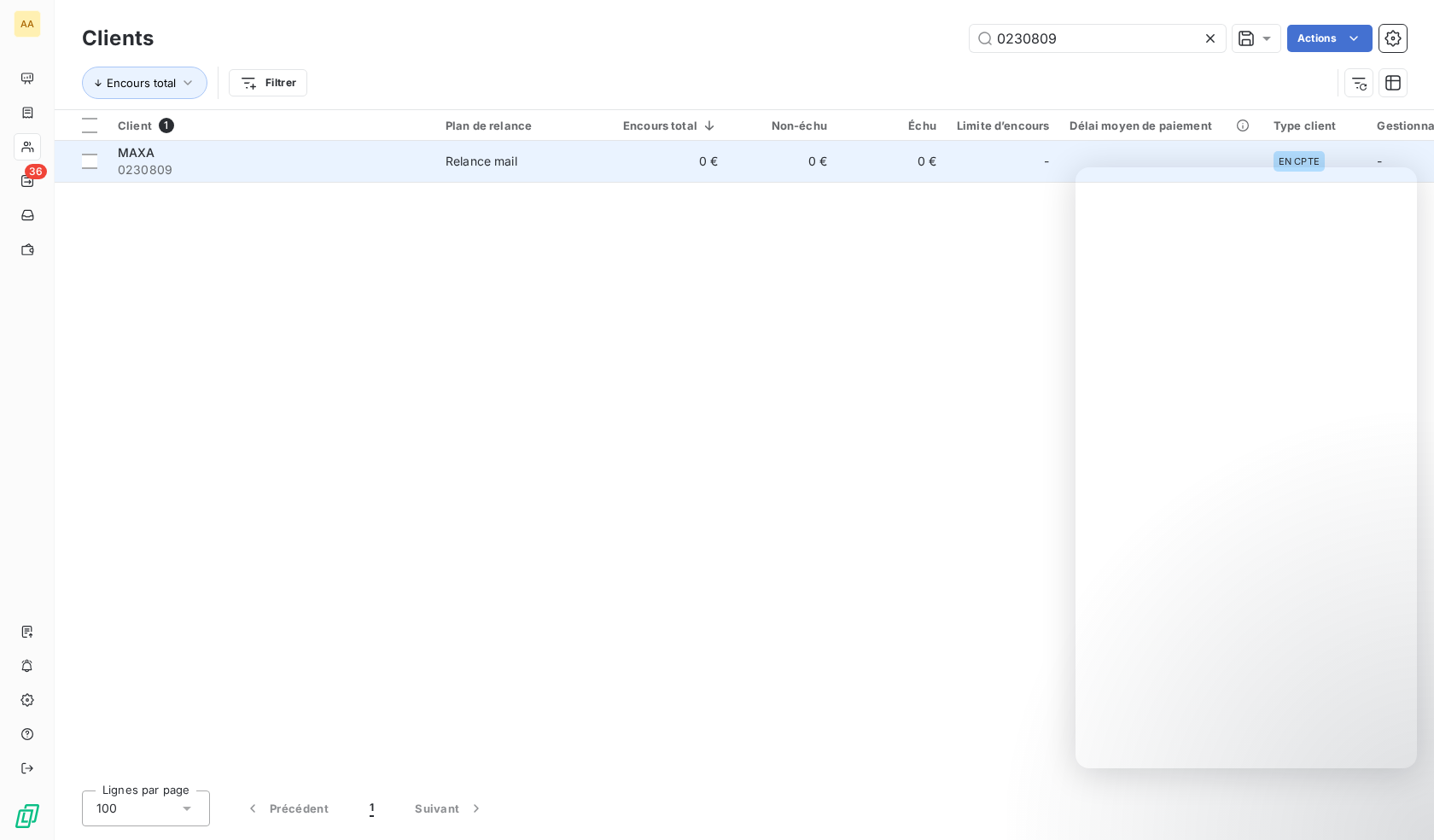
type input "0230809"
click at [193, 164] on span "0230809" at bounding box center [272, 170] width 307 height 17
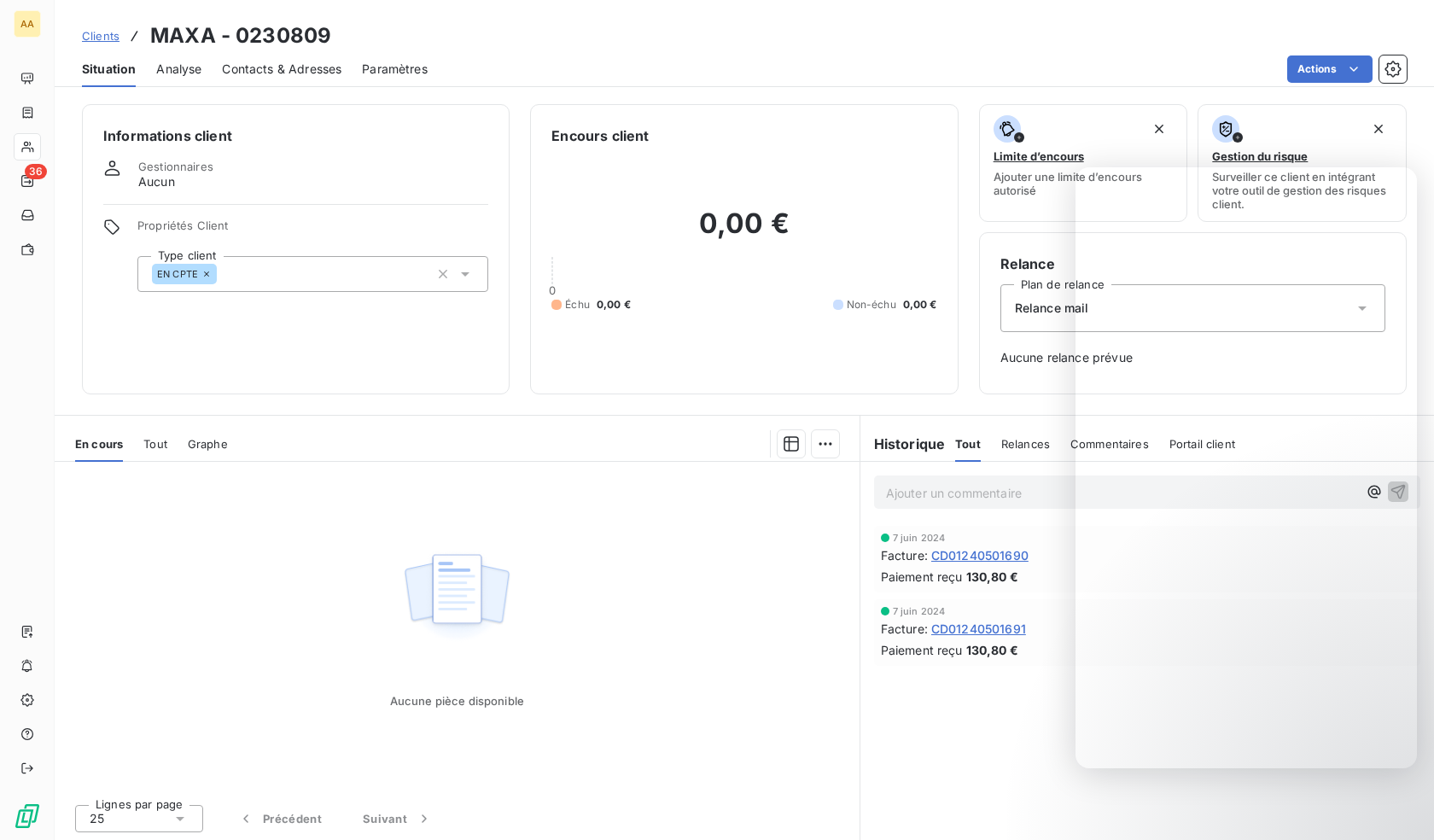
drag, startPoint x: 308, startPoint y: 266, endPoint x: 315, endPoint y: 288, distance: 23.1
click at [310, 267] on div "EN CPTE" at bounding box center [313, 274] width 351 height 36
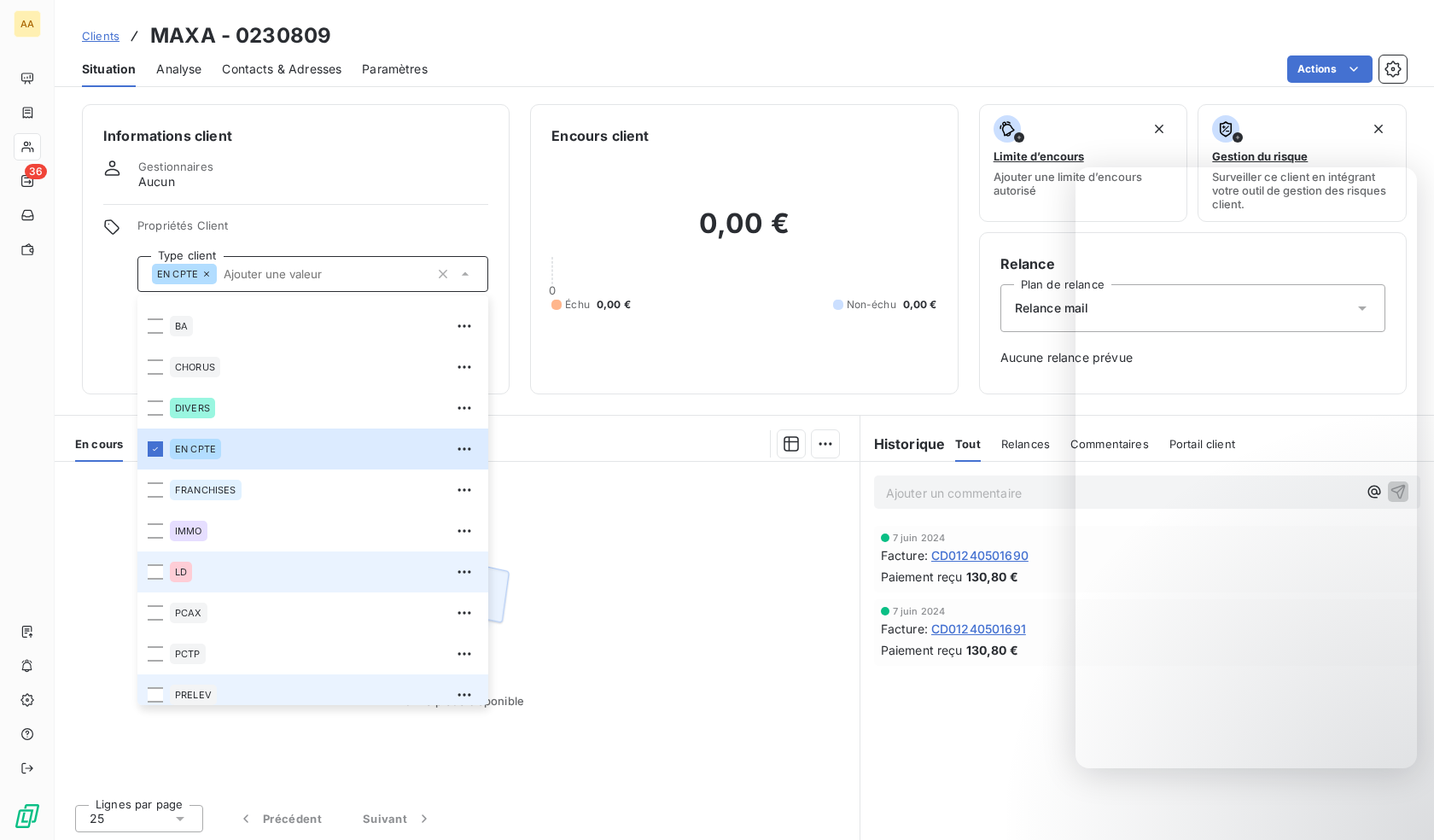
scroll to position [82, 0]
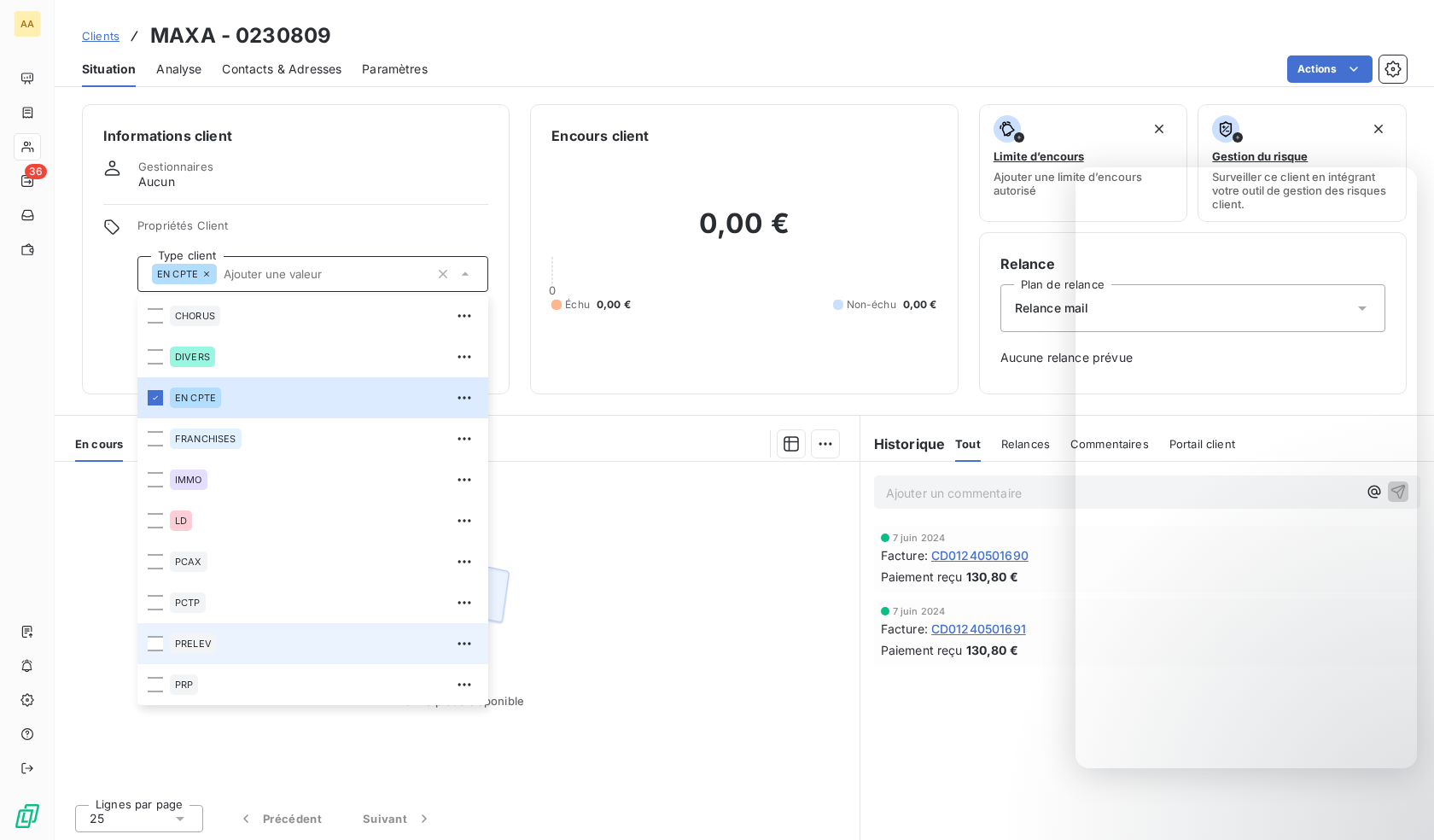
click at [193, 649] on div "PRELEV" at bounding box center [193, 644] width 47 height 21
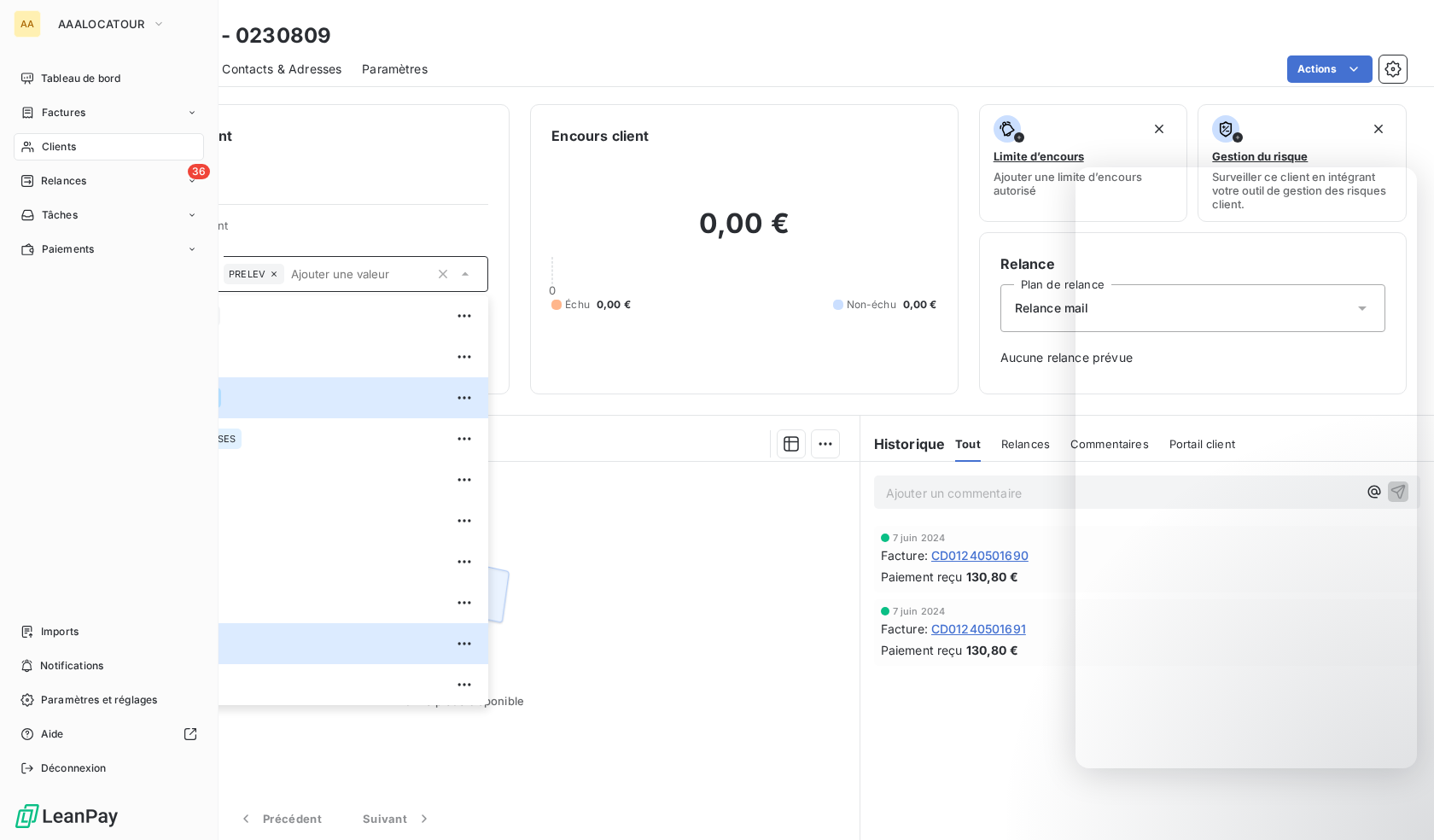
click at [30, 149] on icon at bounding box center [27, 147] width 12 height 11
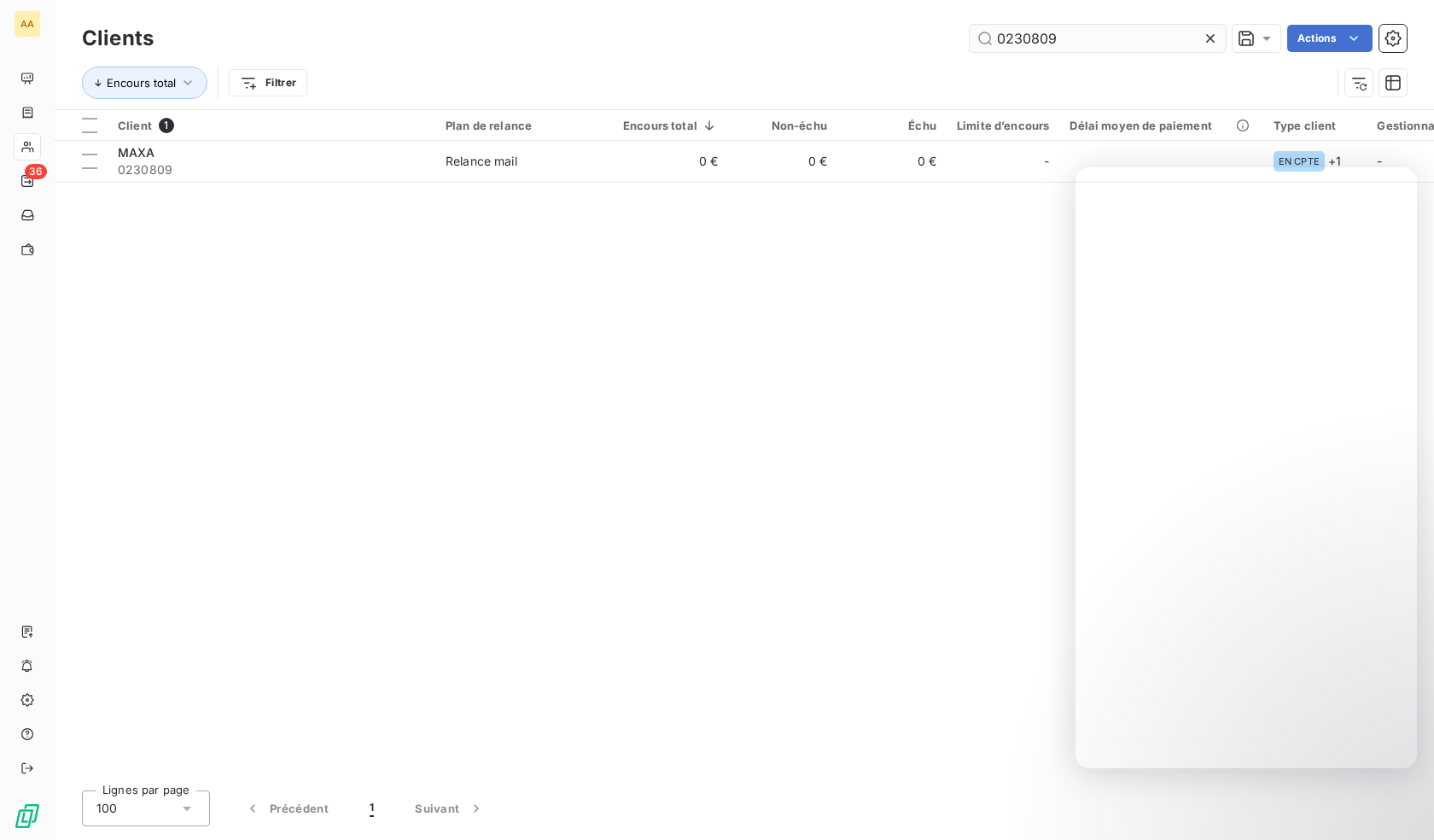
click at [1105, 36] on input "0230809" at bounding box center [1097, 38] width 256 height 27
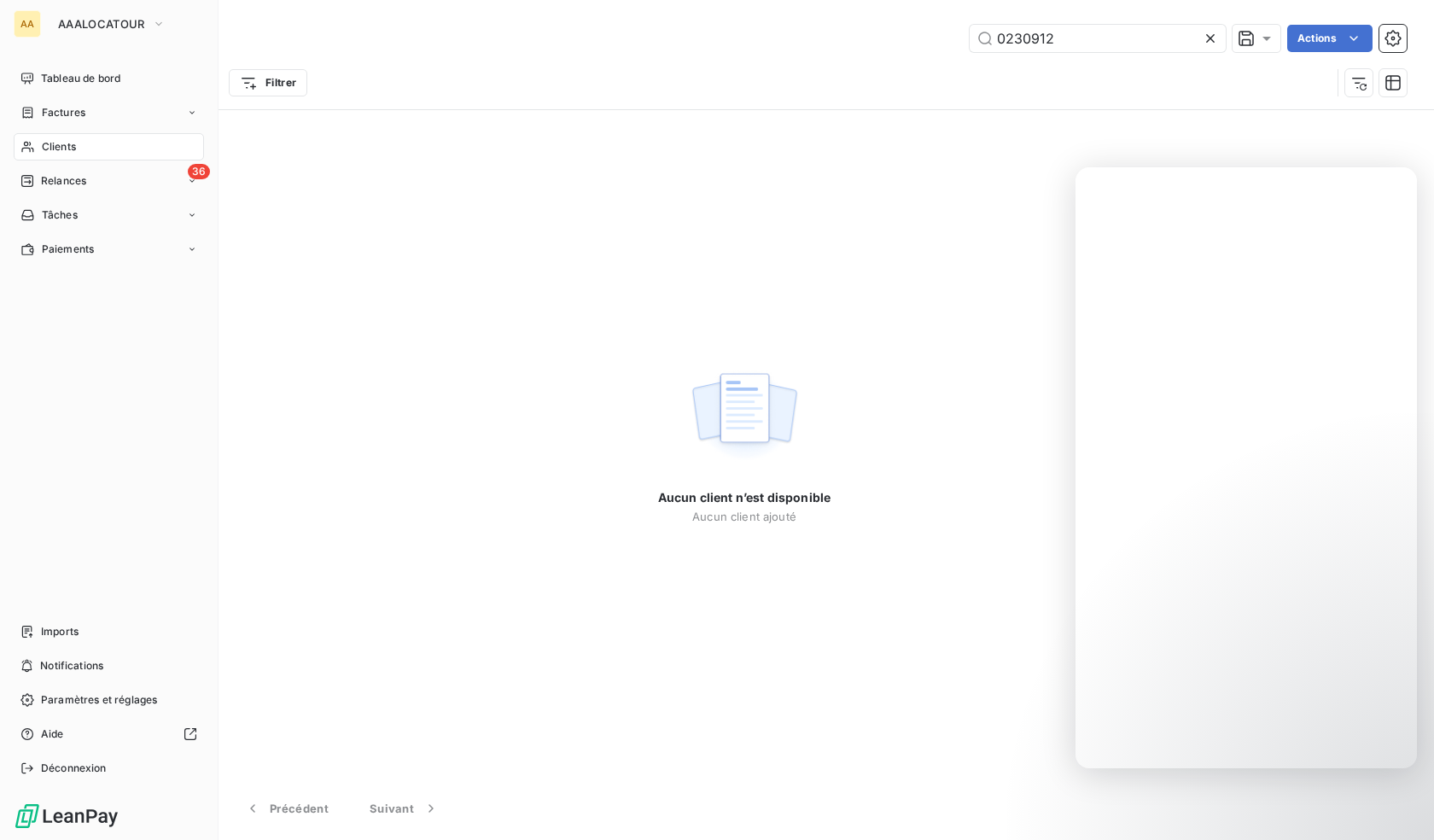
click at [127, 142] on div "Clients" at bounding box center [108, 146] width 190 height 27
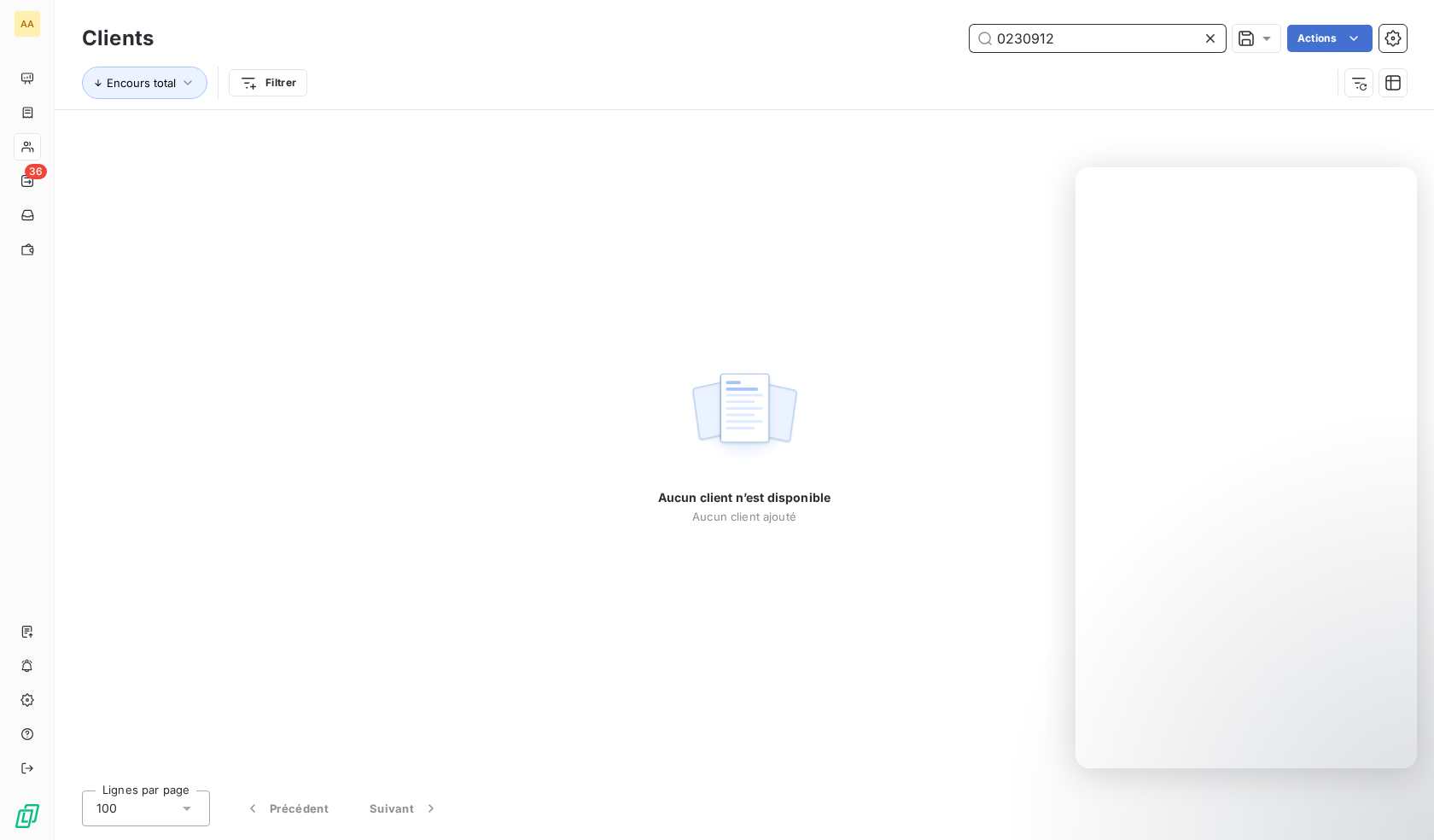
click at [1032, 40] on input "0230912" at bounding box center [1097, 38] width 256 height 27
paste input "9"
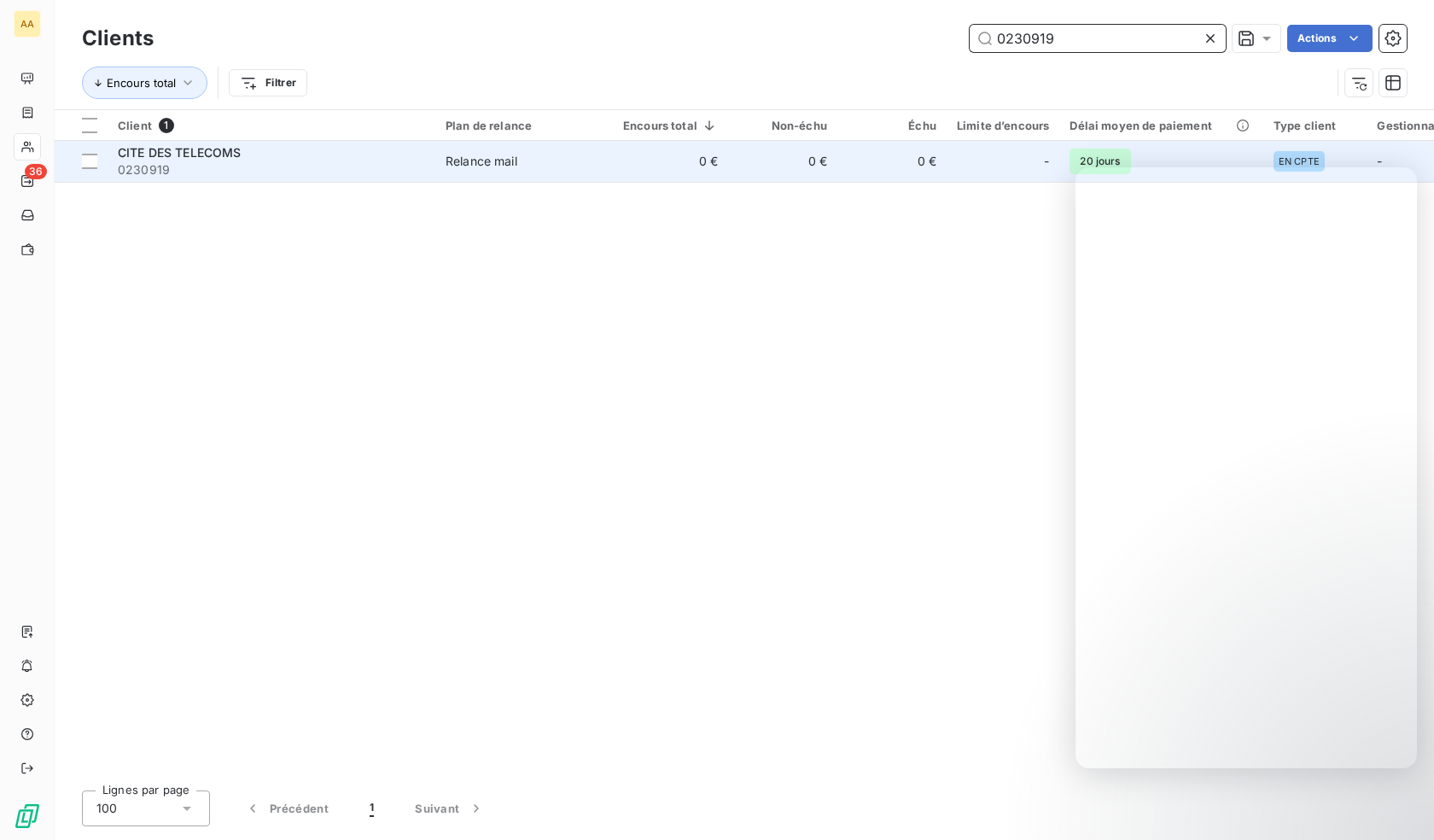
type input "0230919"
click at [256, 164] on span "0230919" at bounding box center [272, 170] width 307 height 17
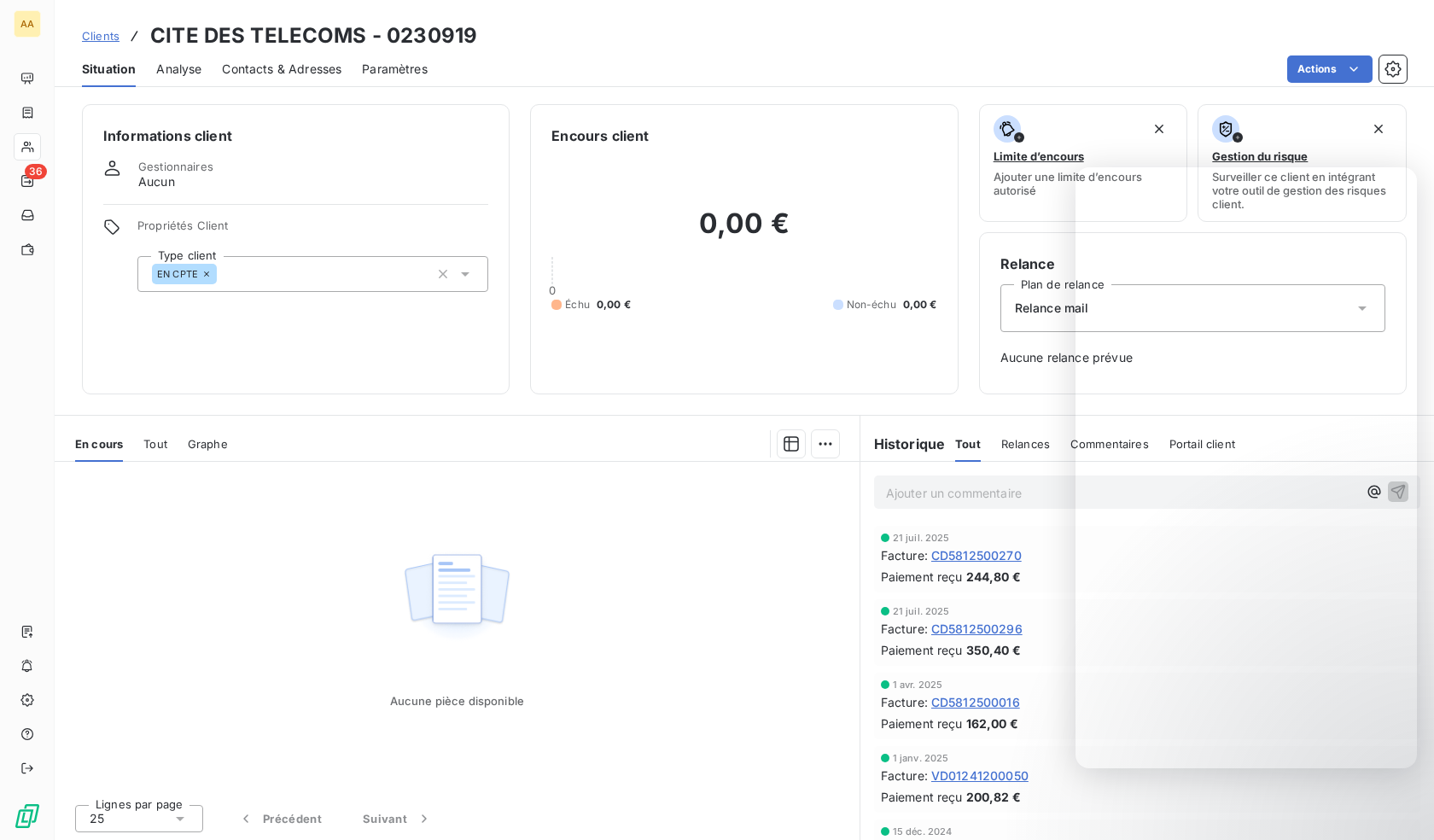
drag, startPoint x: 288, startPoint y: 253, endPoint x: 291, endPoint y: 266, distance: 13.3
click at [289, 255] on div "Propriétés Client Type client EN CPTE" at bounding box center [313, 255] width 351 height 74
click at [291, 277] on div "EN CPTE" at bounding box center [313, 274] width 351 height 36
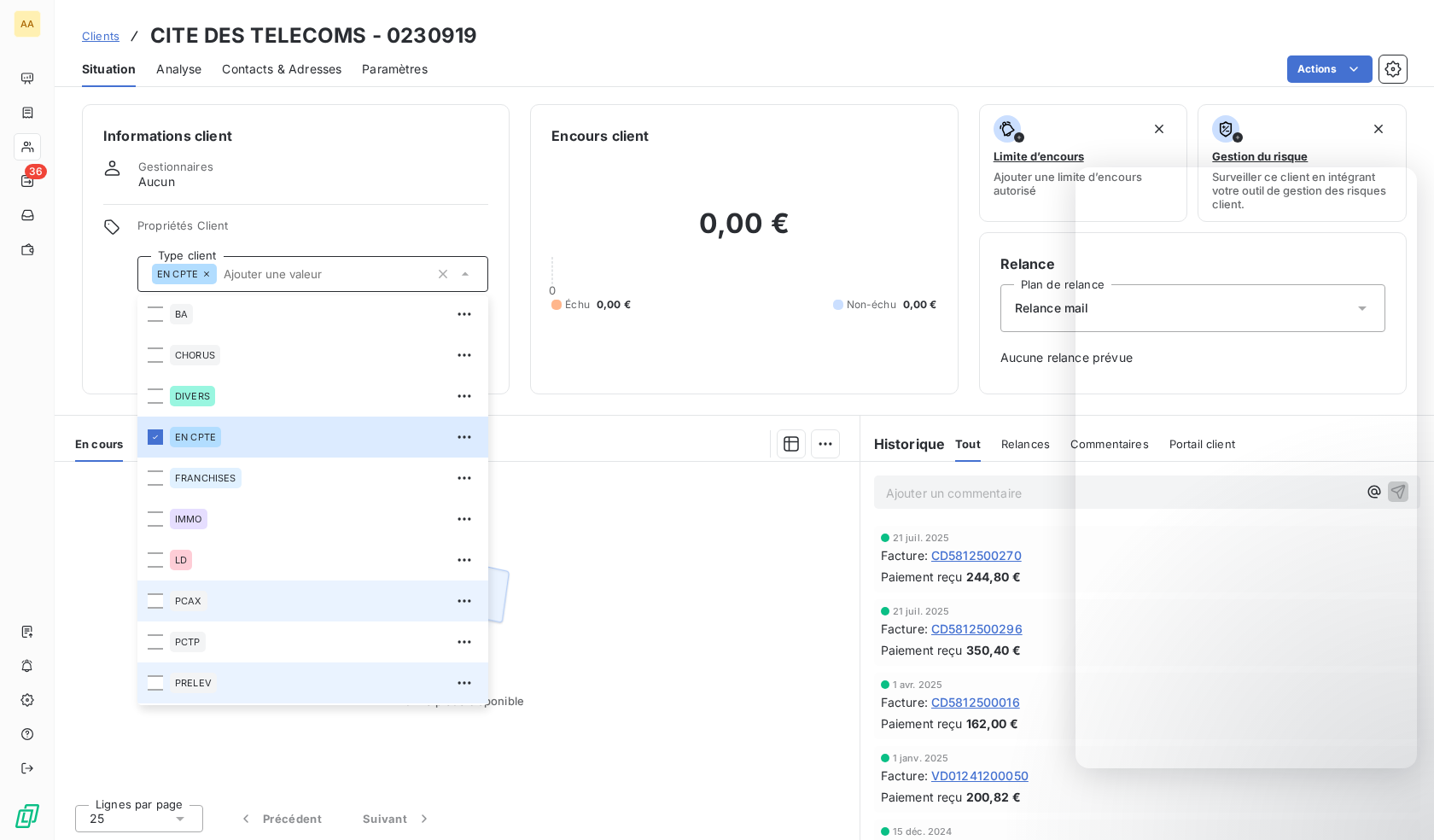
scroll to position [82, 0]
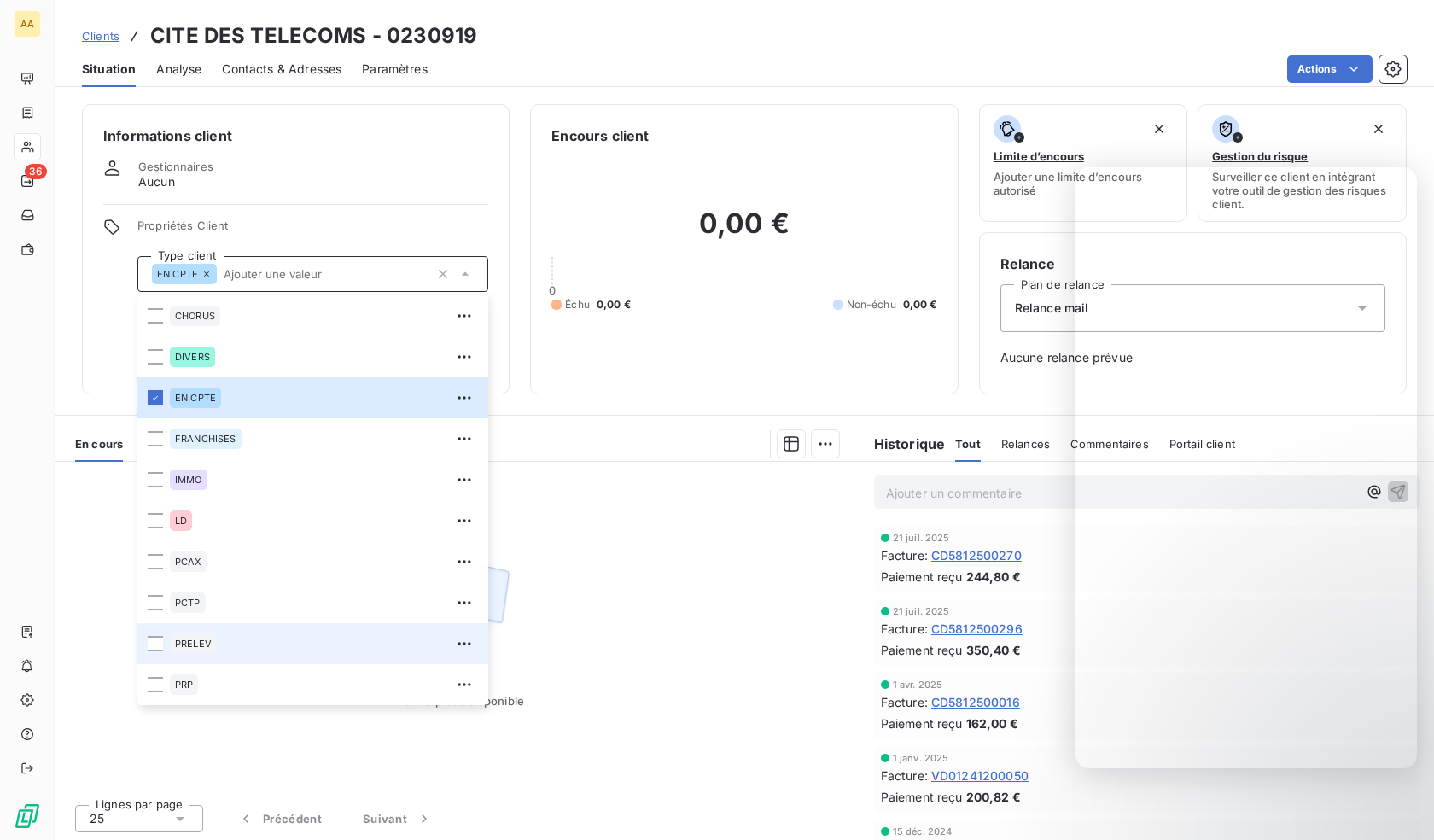
click at [235, 653] on div "PRELEV" at bounding box center [323, 643] width 308 height 27
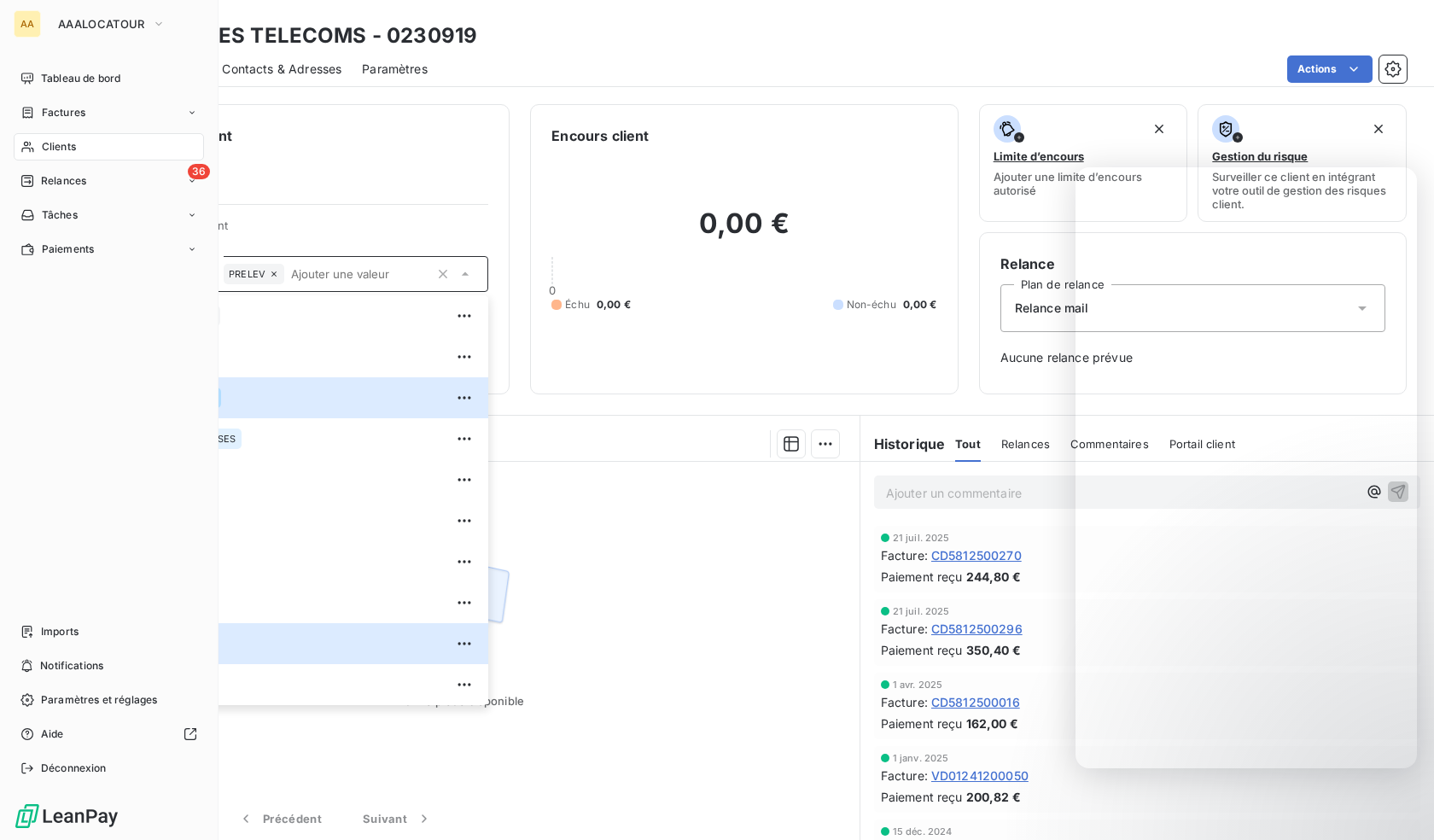
click at [49, 143] on span "Clients" at bounding box center [58, 147] width 34 height 15
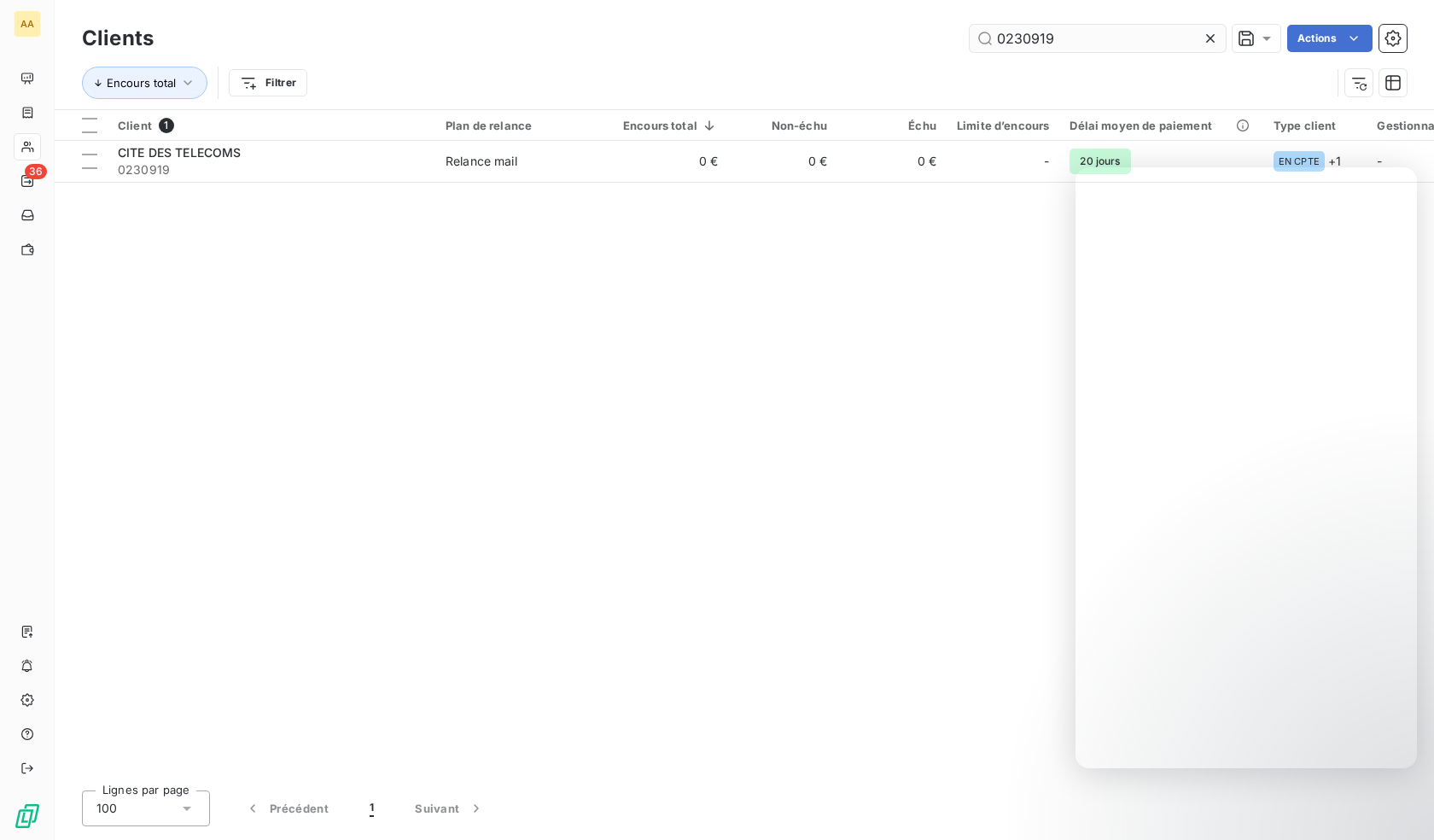
click at [1045, 26] on input "0230919" at bounding box center [1097, 38] width 256 height 27
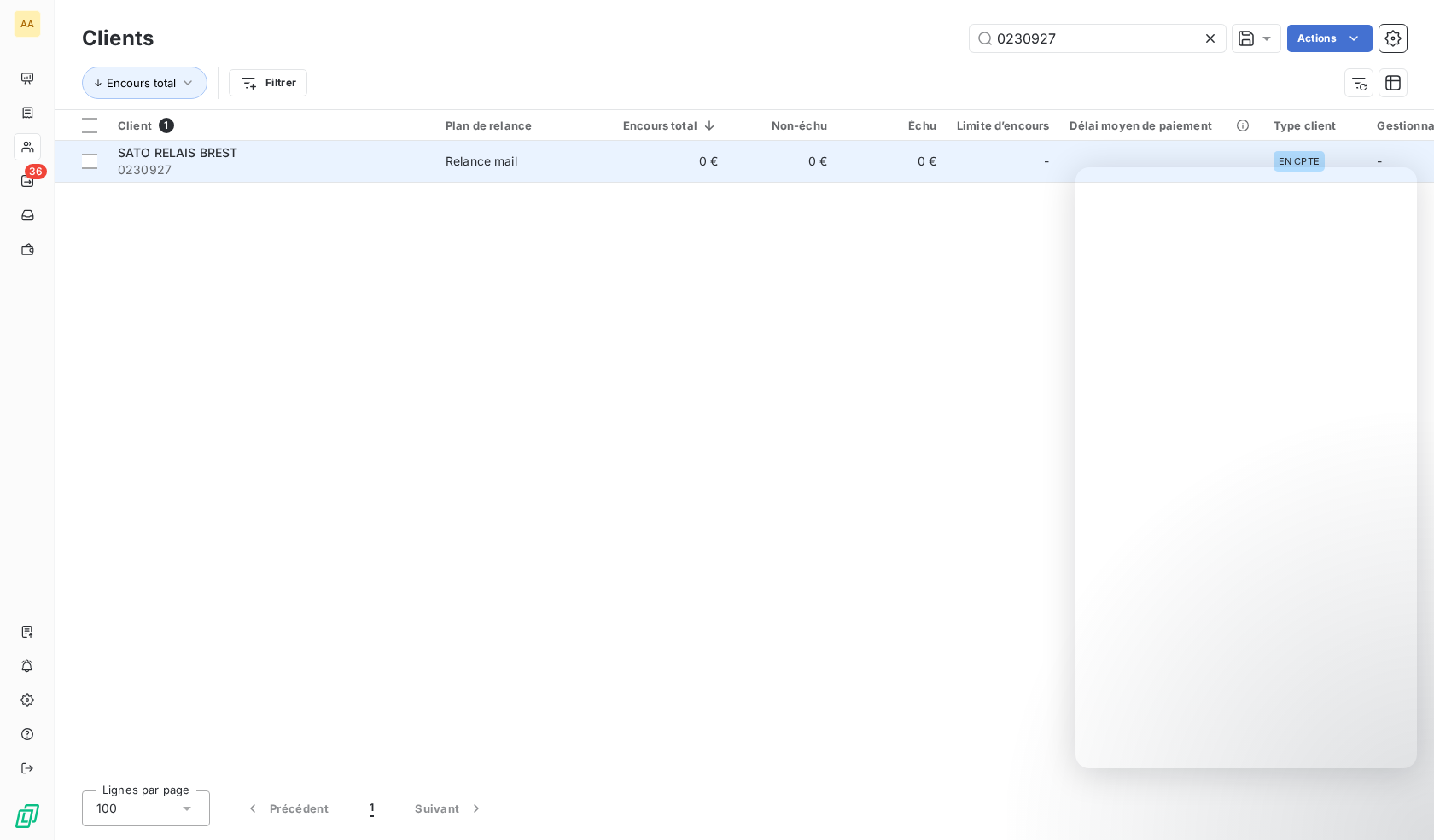
type input "0230927"
click at [276, 161] on span "0230927" at bounding box center [272, 170] width 307 height 17
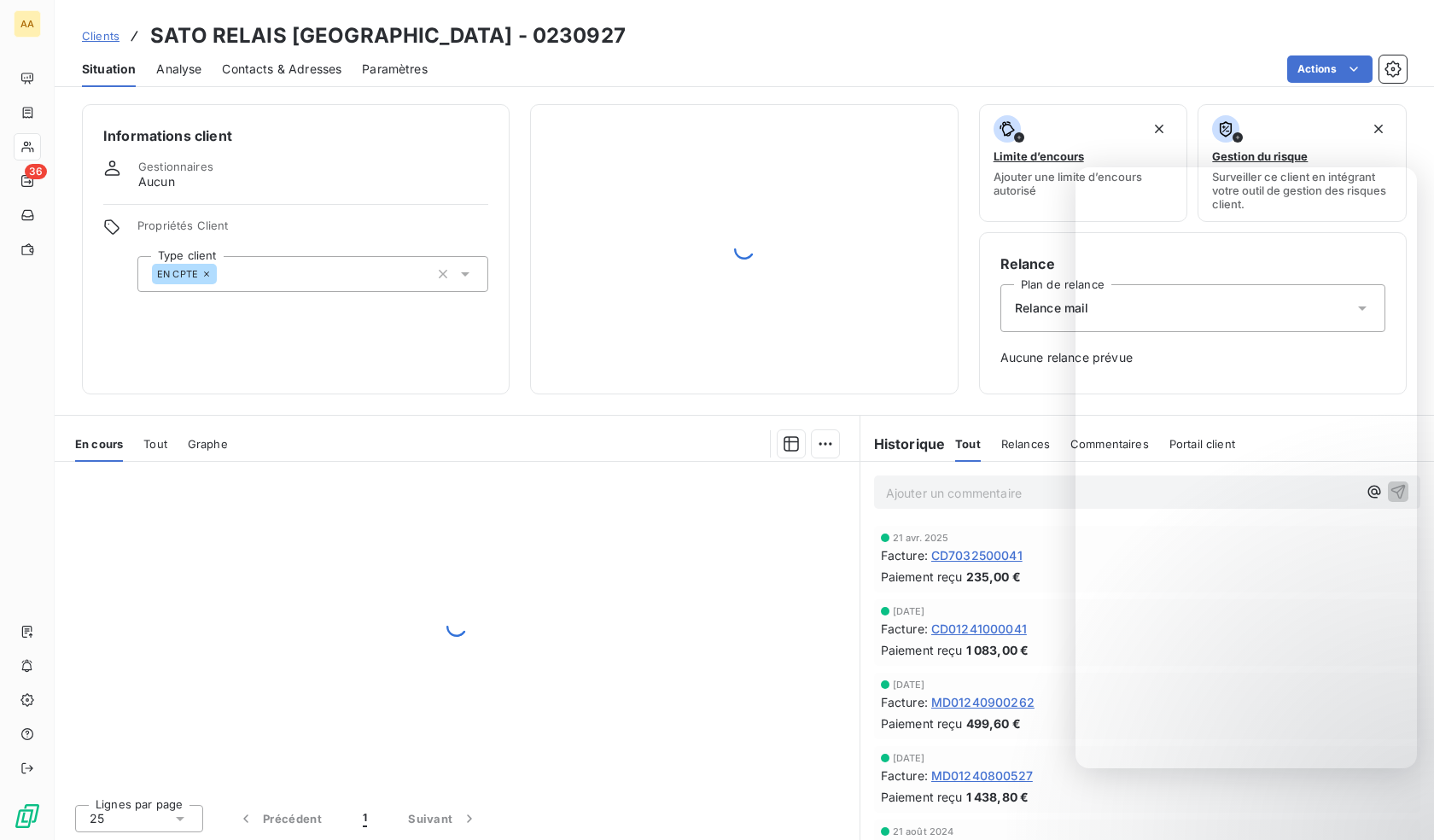
click at [301, 287] on div "EN CPTE" at bounding box center [313, 274] width 351 height 36
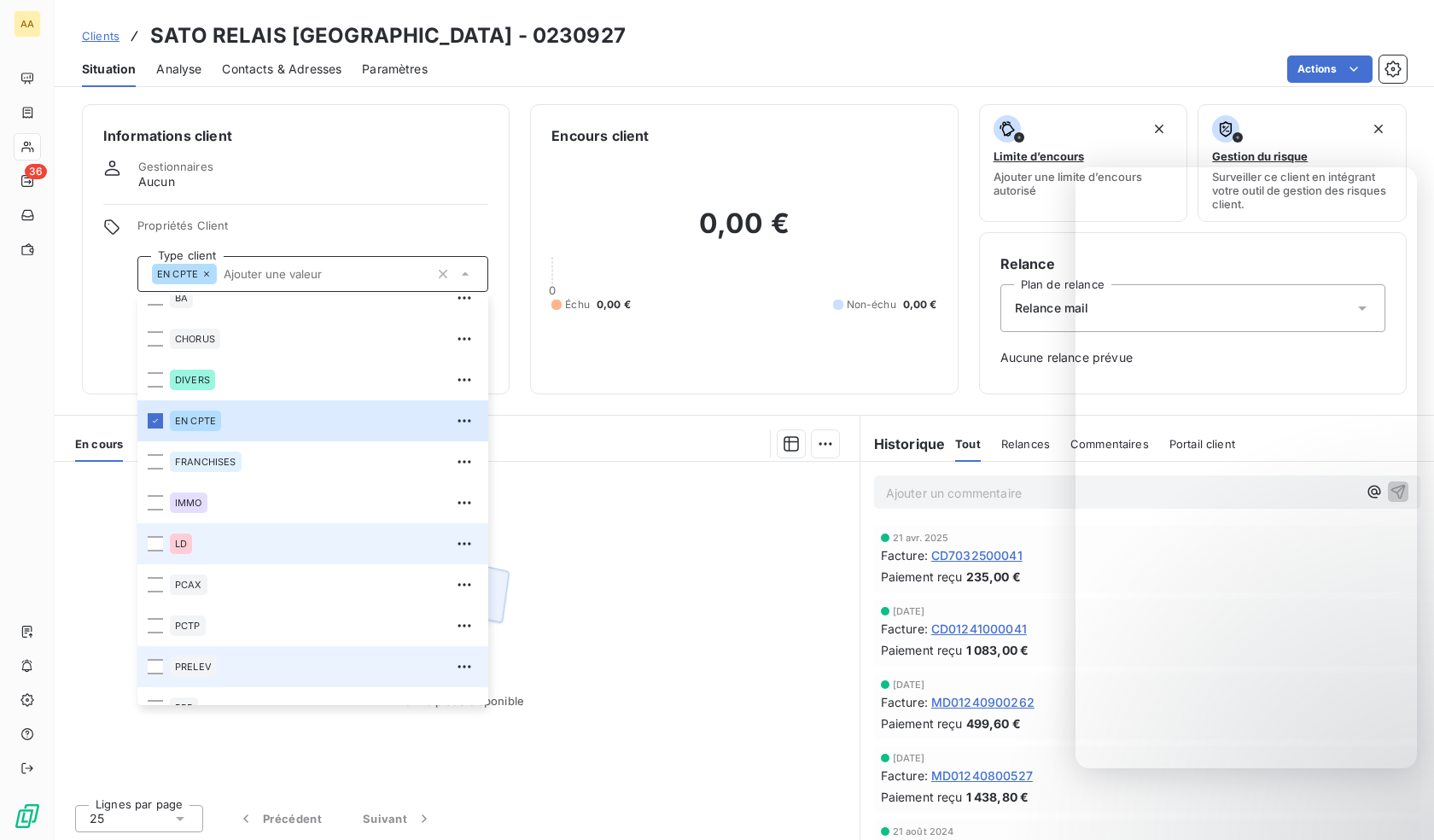
scroll to position [82, 0]
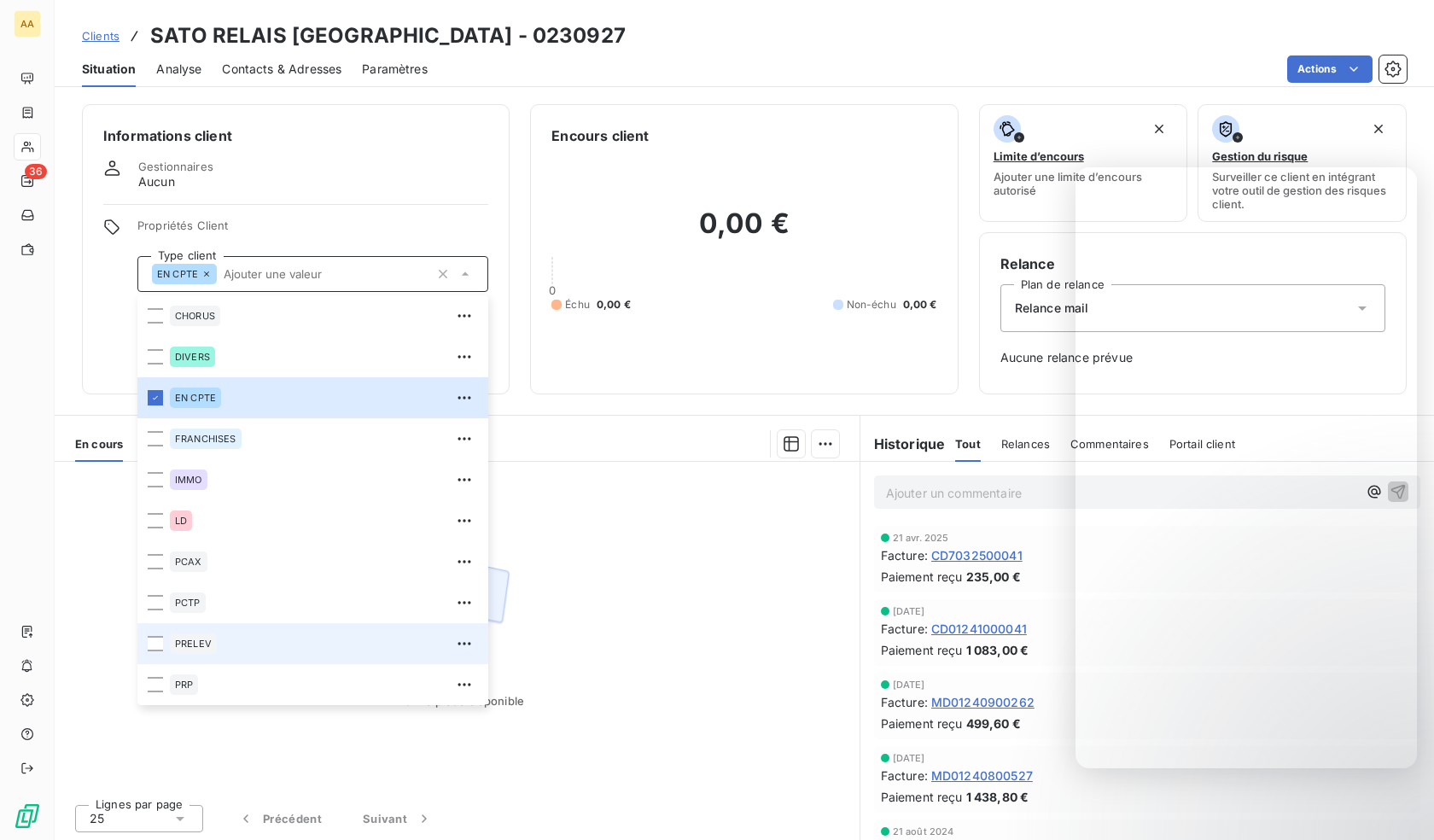
click at [204, 634] on div "PRELEV" at bounding box center [193, 644] width 47 height 21
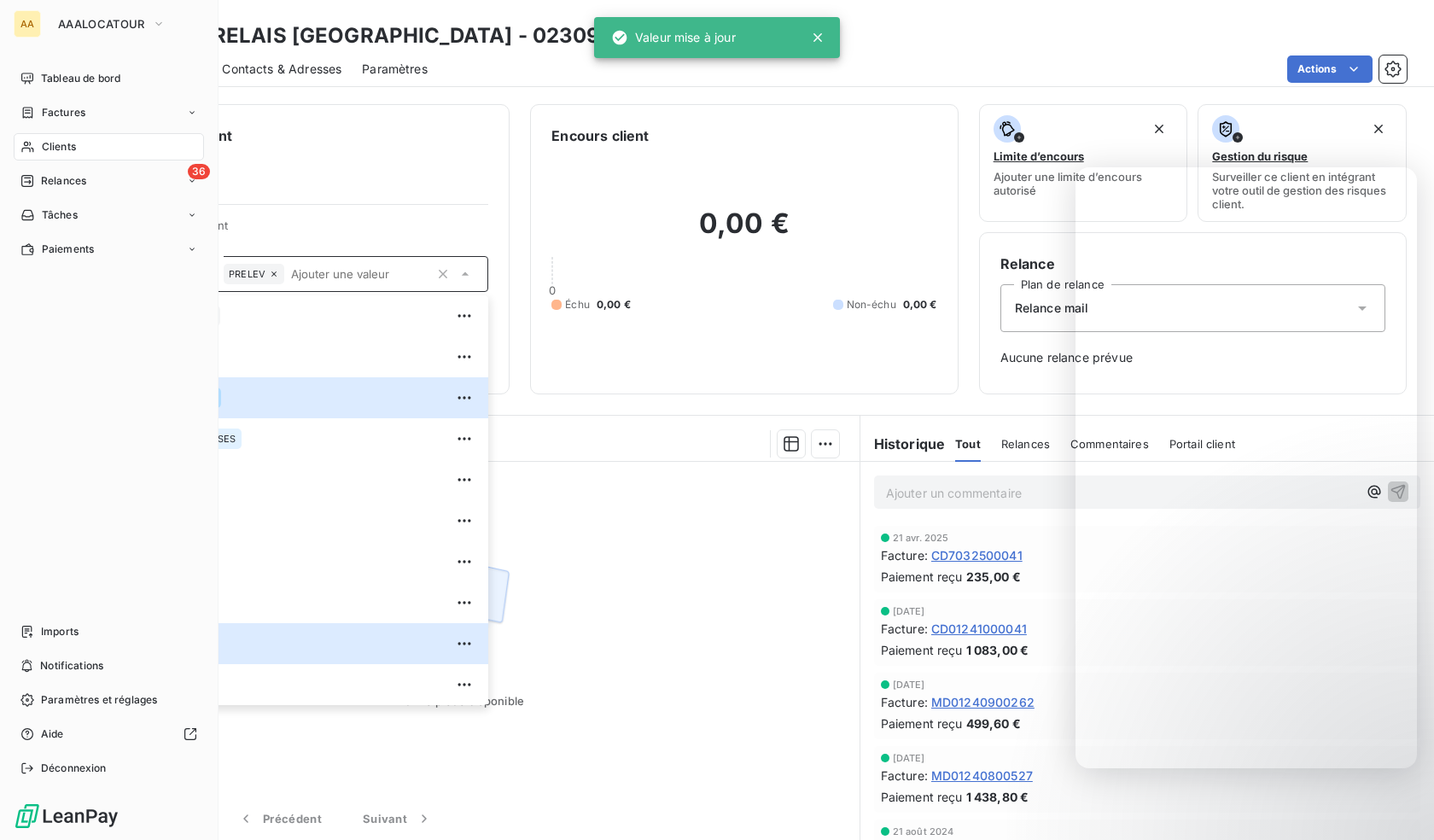
click at [27, 139] on div "Clients" at bounding box center [108, 146] width 190 height 27
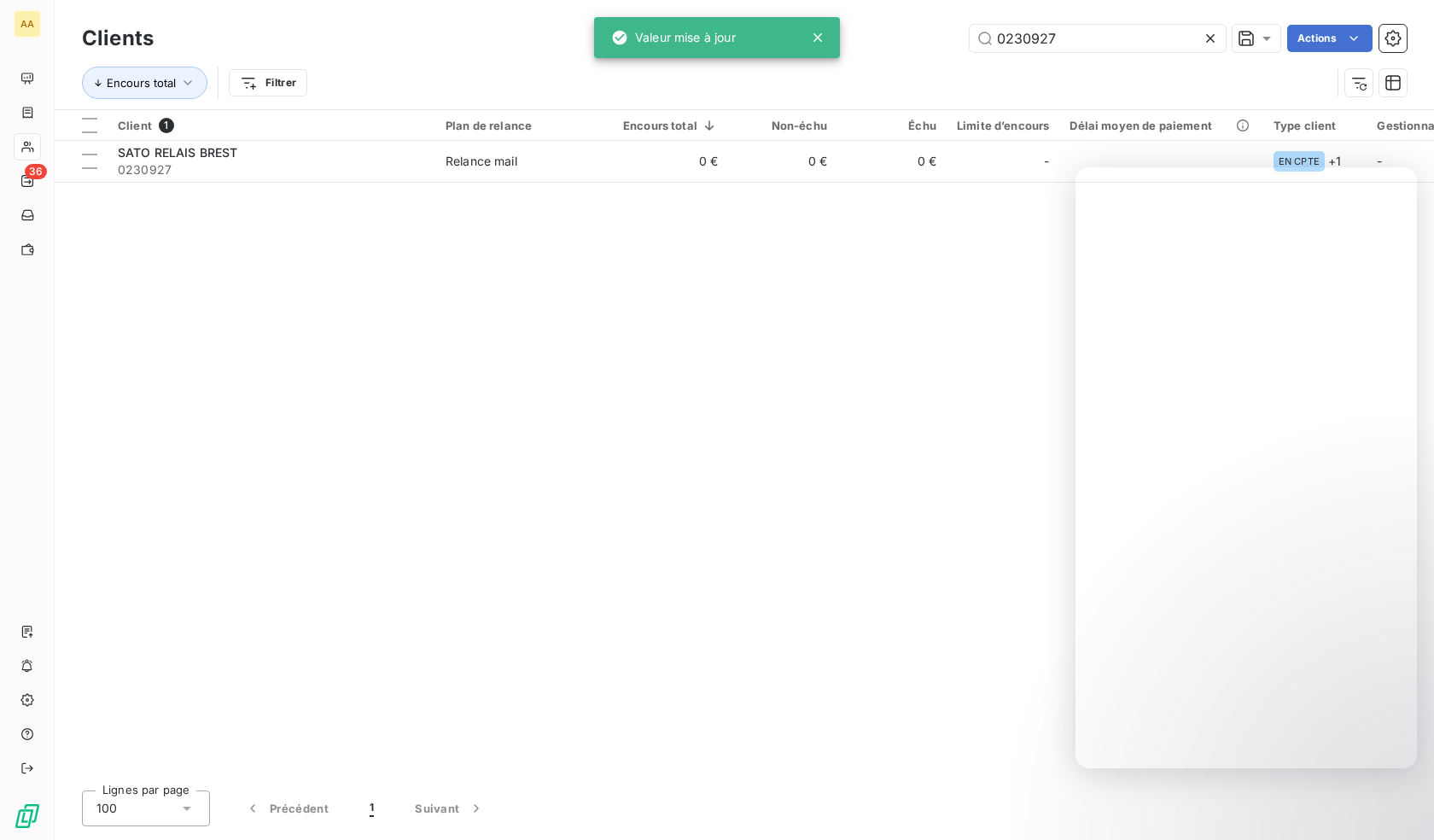
click at [1047, 18] on div "Clients 0230927 Actions Encours total Filtrer" at bounding box center [744, 55] width 1379 height 109
click at [1040, 36] on input "0230927" at bounding box center [1097, 38] width 256 height 27
paste input "1019"
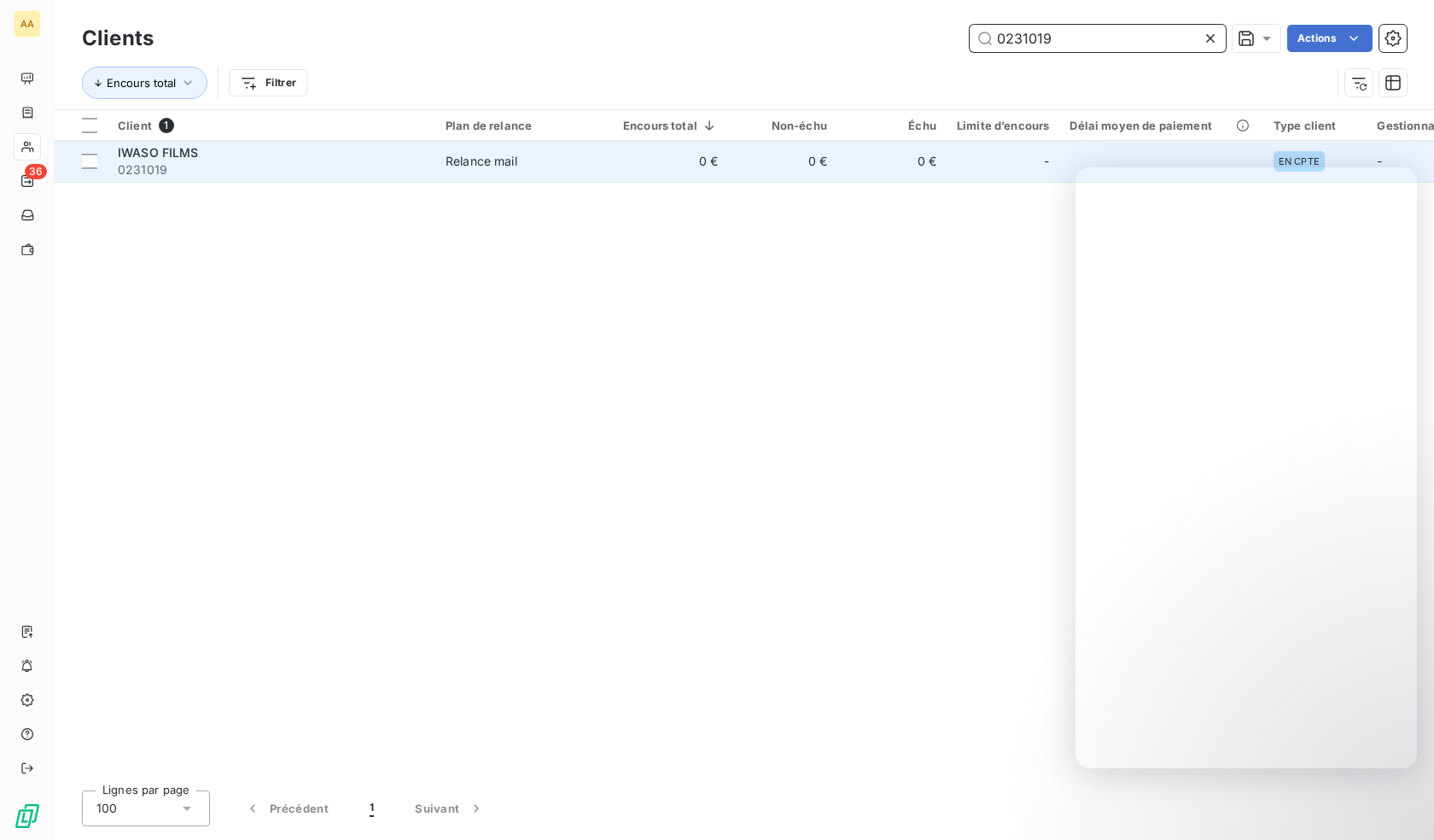
type input "0231019"
click at [229, 171] on span "0231019" at bounding box center [272, 170] width 307 height 17
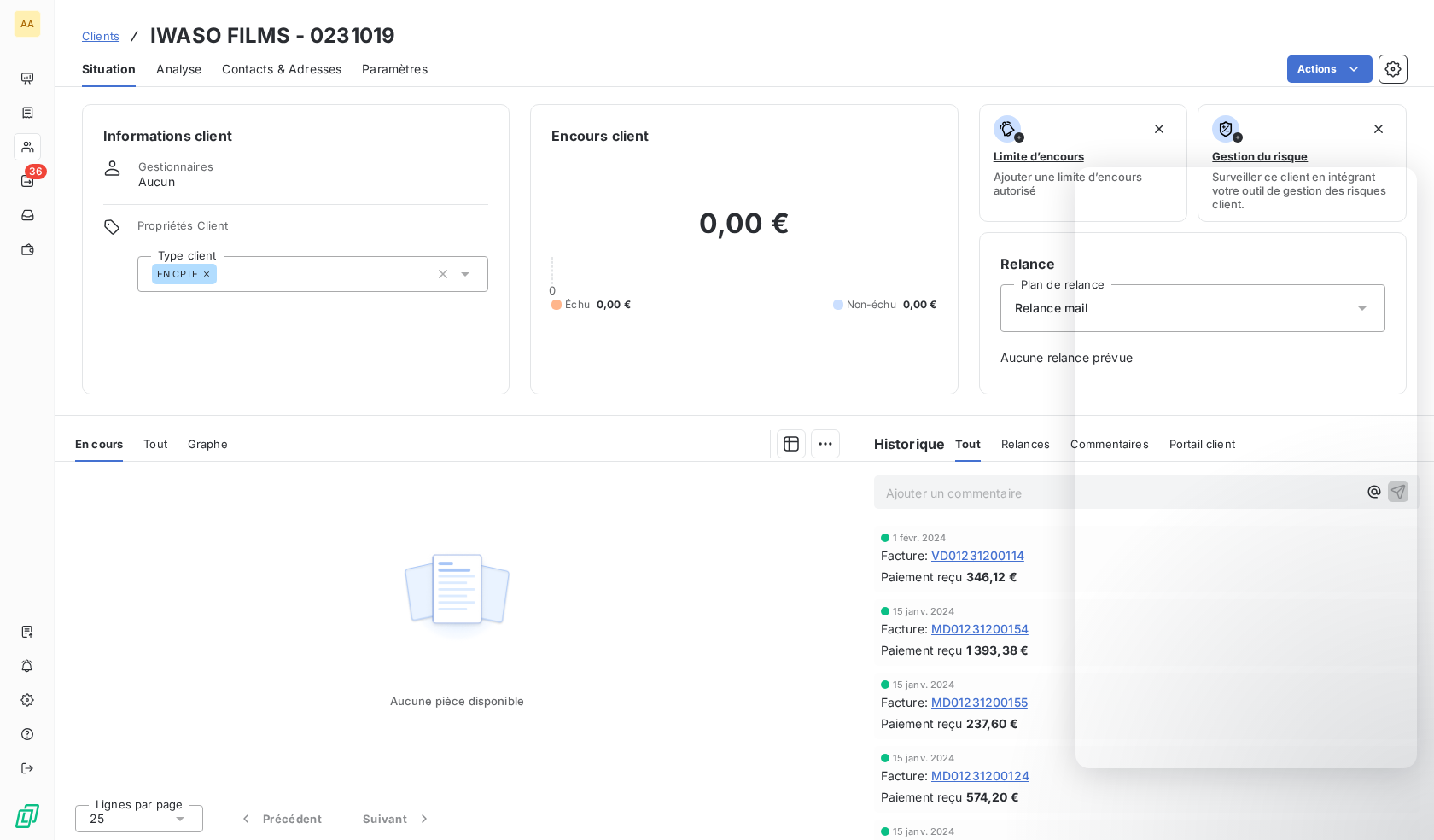
click at [360, 274] on div "EN CPTE" at bounding box center [313, 274] width 351 height 36
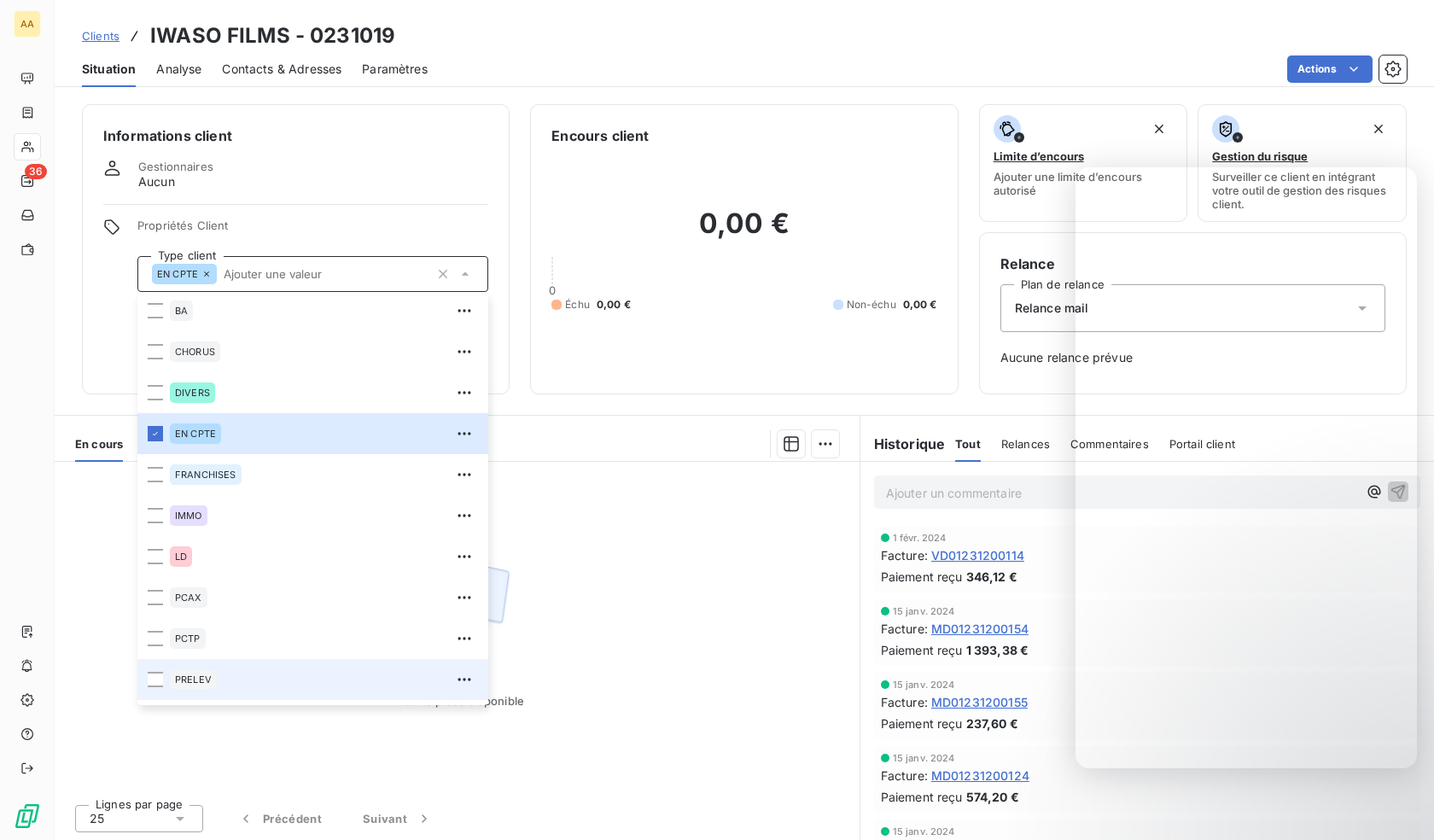
scroll to position [82, 0]
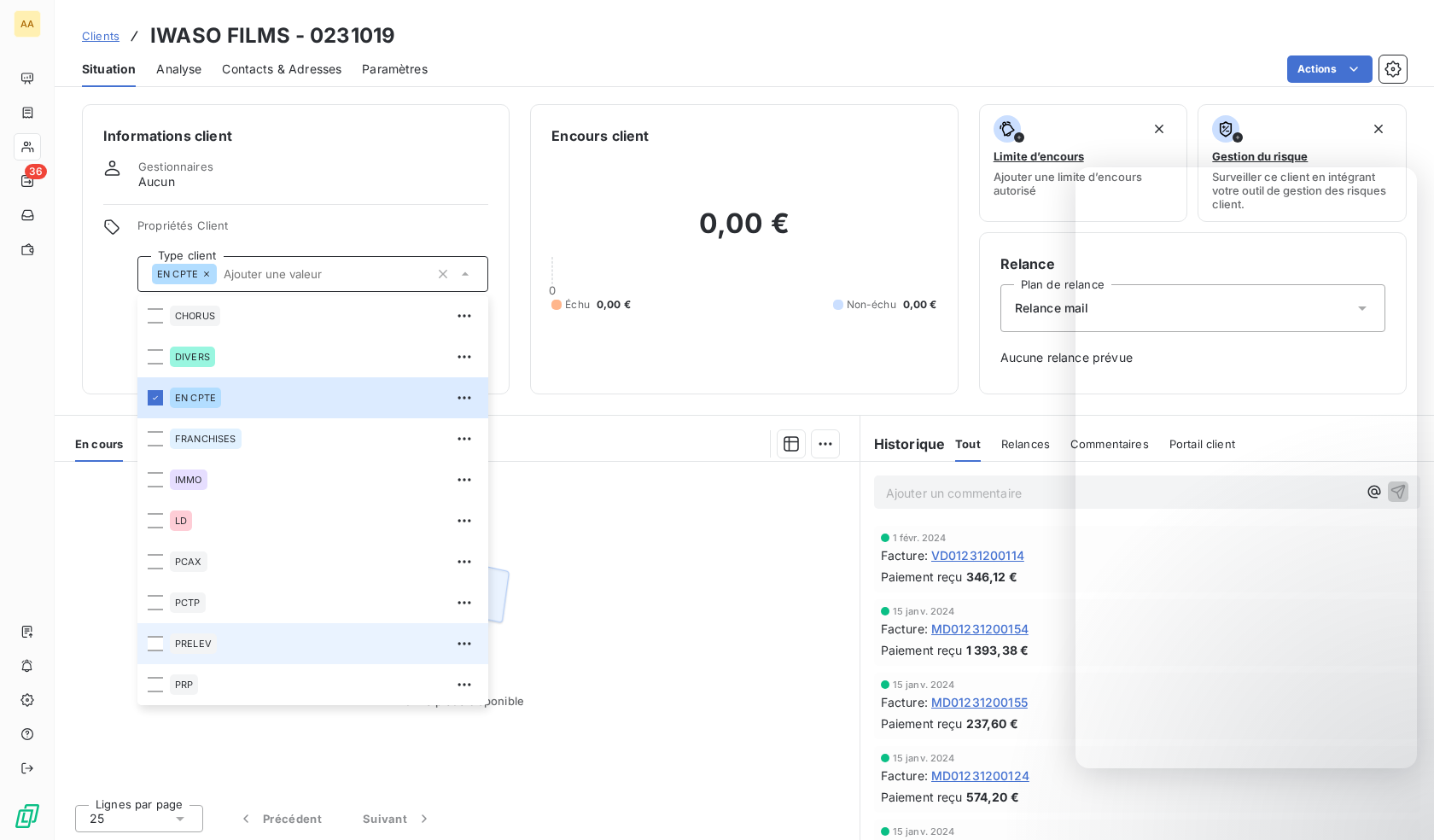
click at [203, 644] on span "PRELEV" at bounding box center [193, 643] width 37 height 10
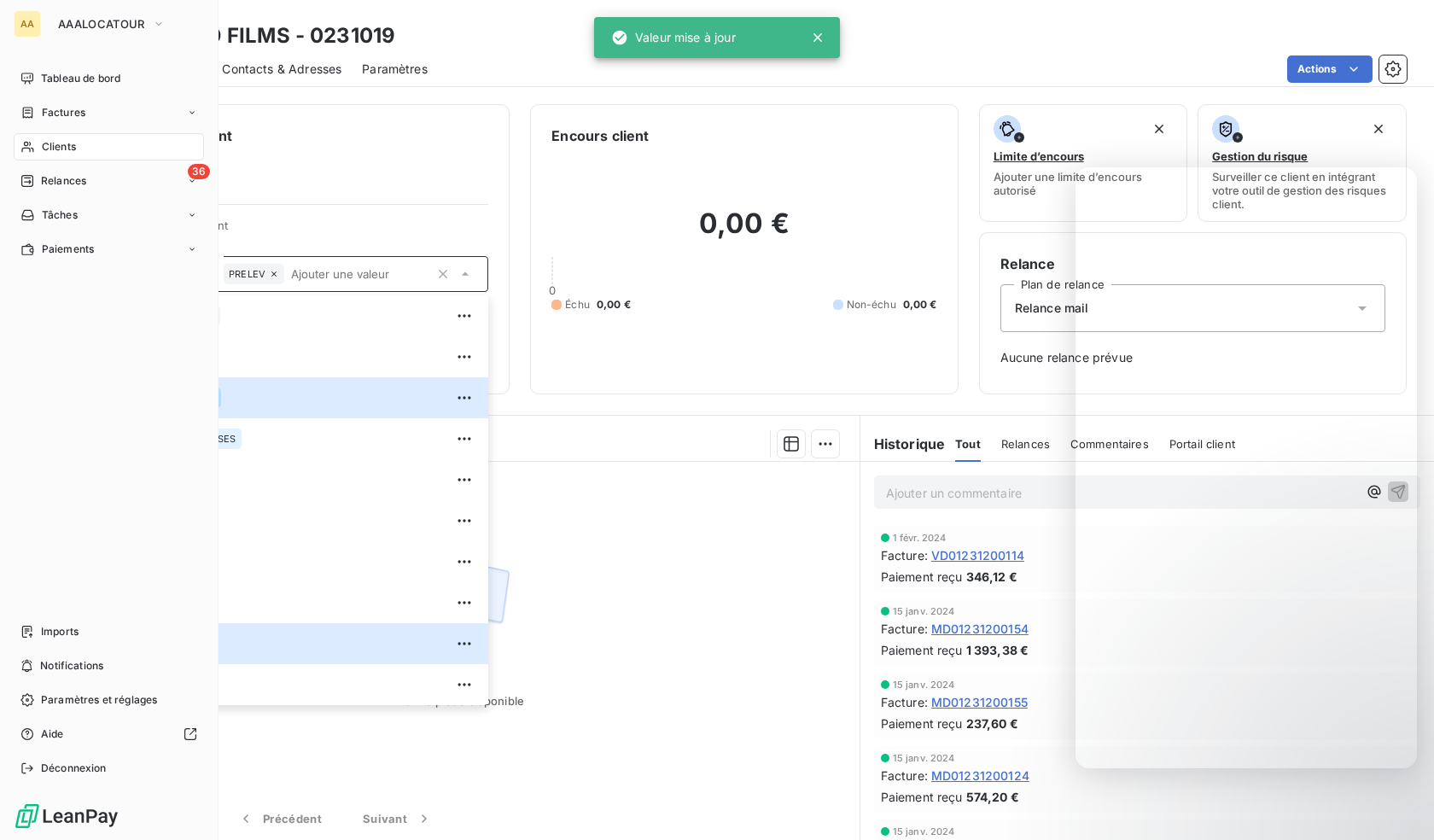
click at [58, 135] on div "Clients" at bounding box center [108, 146] width 190 height 27
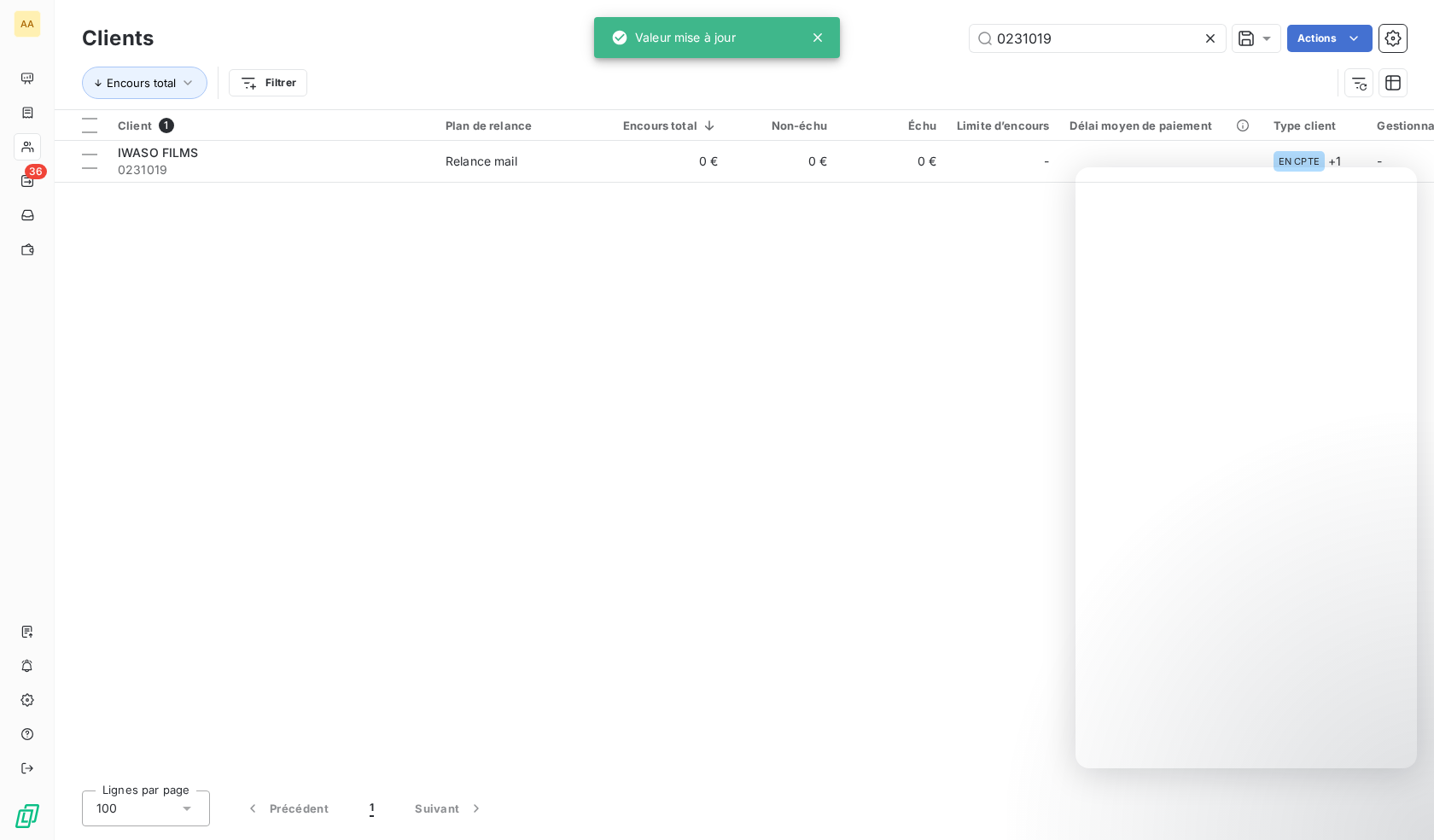
click at [1107, 18] on div "Clients 0231019 Actions Encours total Filtrer" at bounding box center [744, 55] width 1379 height 109
click at [1106, 37] on input "0231019" at bounding box center [1097, 38] width 256 height 27
paste input "21"
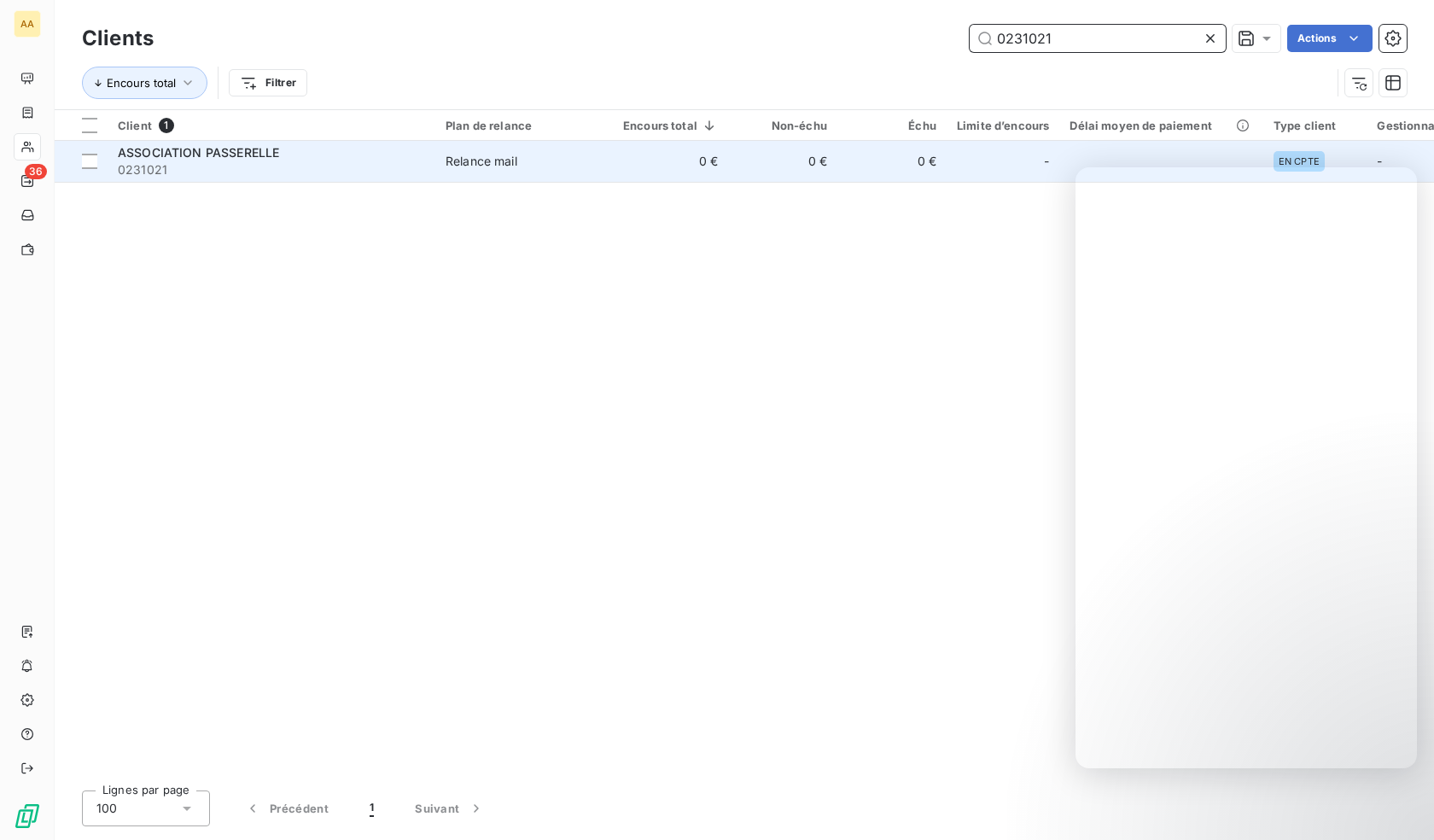
type input "0231021"
click at [253, 167] on span "0231021" at bounding box center [272, 170] width 307 height 17
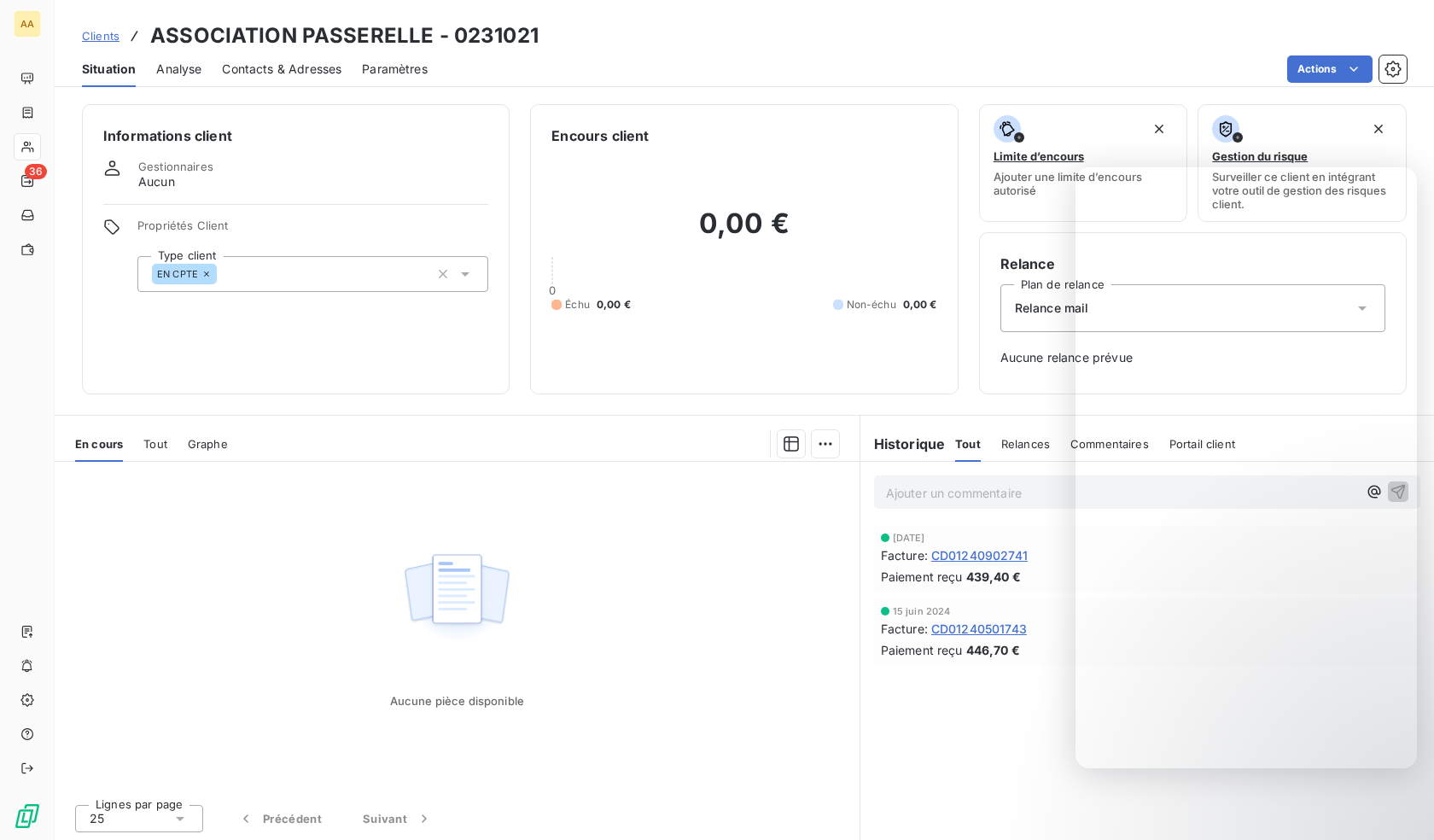
click at [289, 269] on div "EN CPTE" at bounding box center [313, 274] width 351 height 36
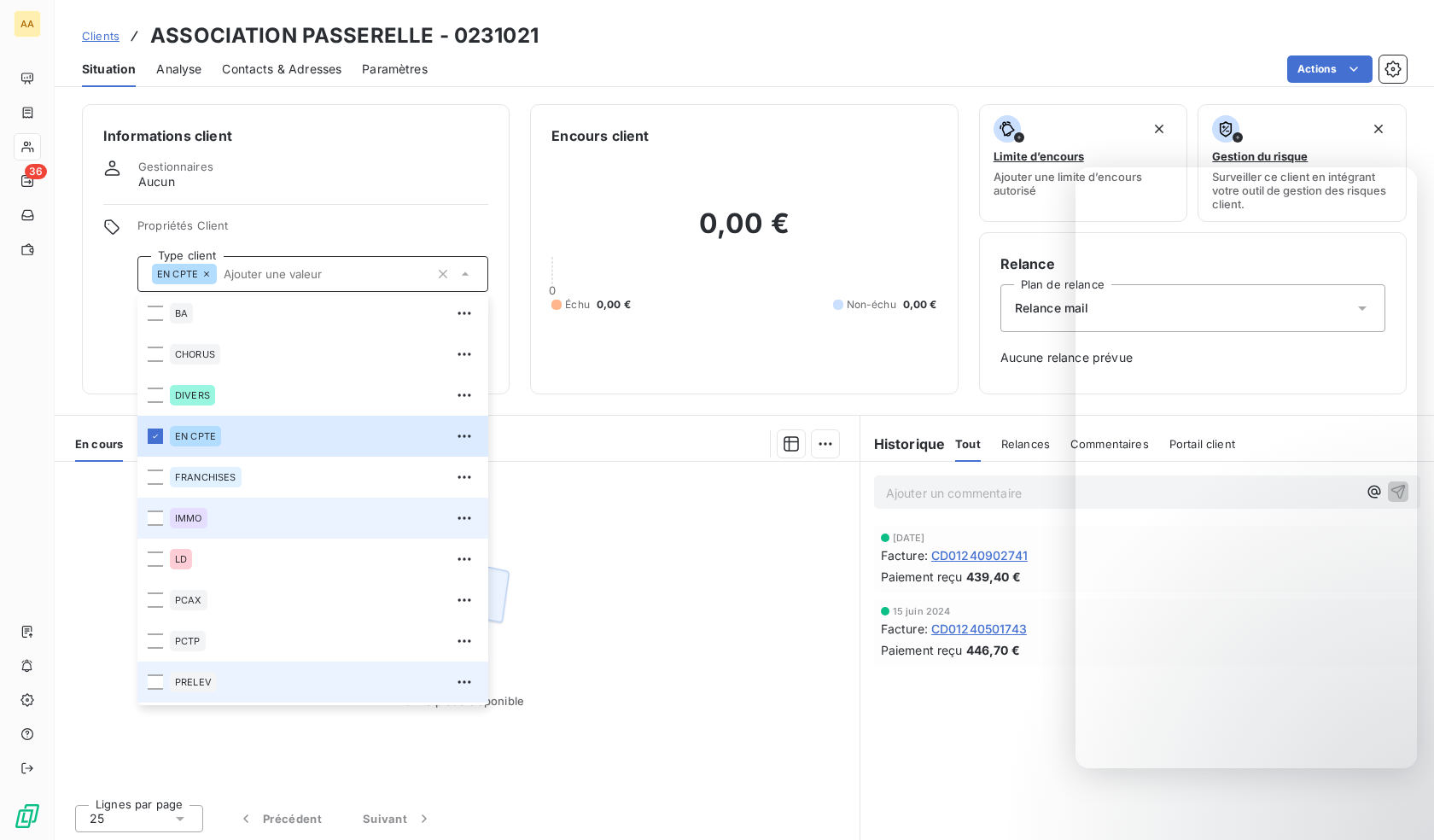
scroll to position [82, 0]
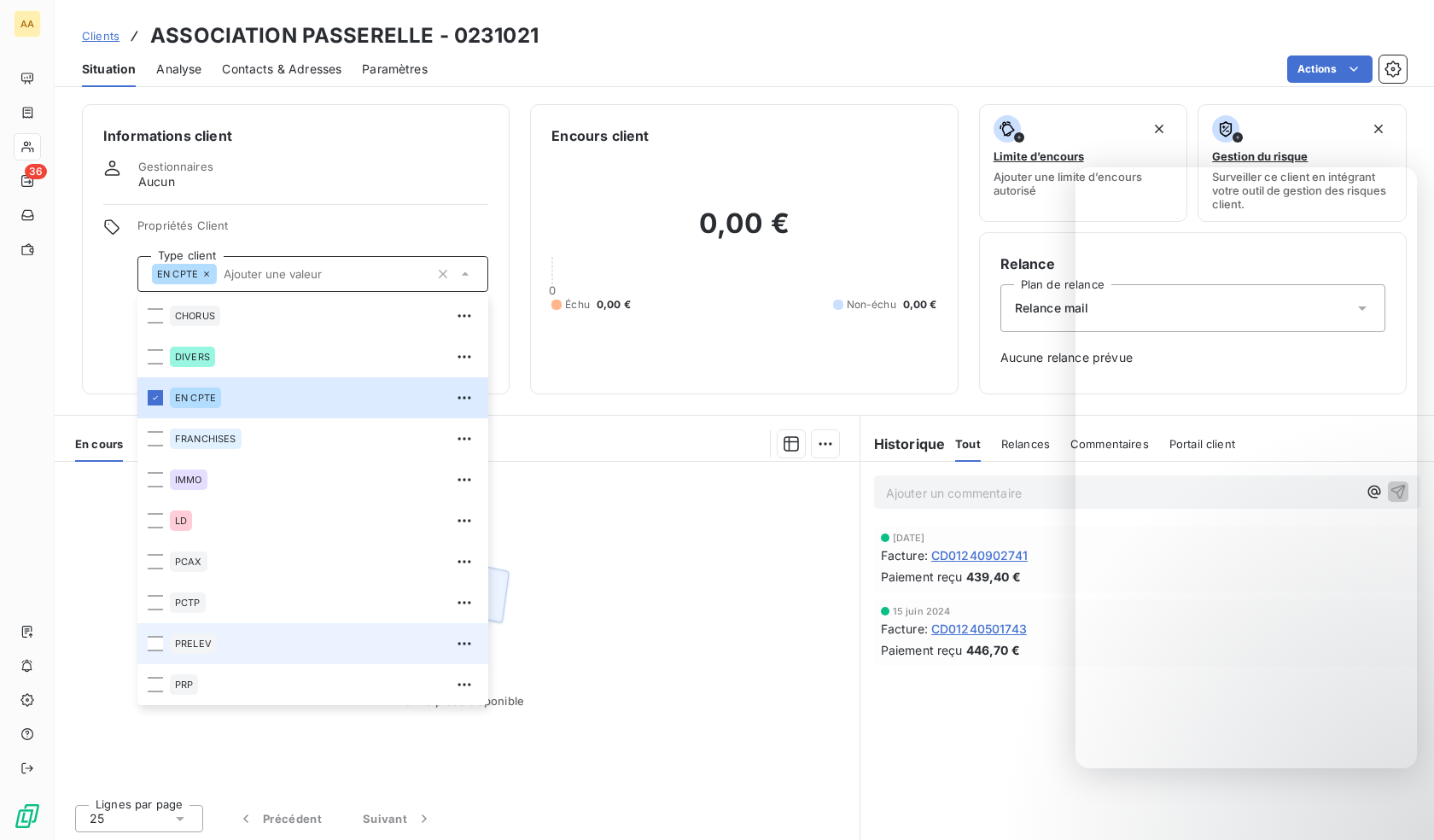
click at [220, 643] on div "PRELEV" at bounding box center [323, 643] width 308 height 27
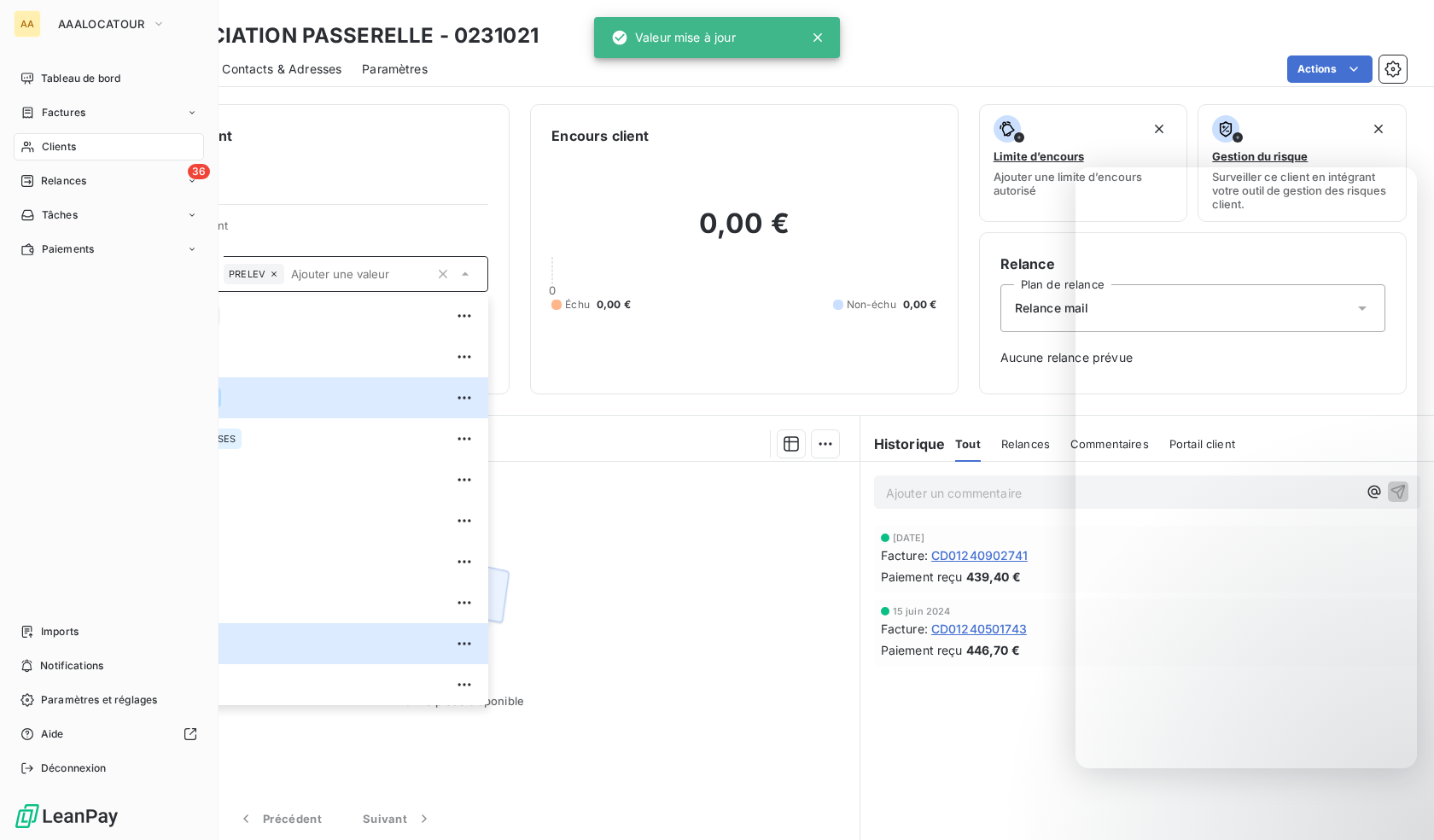
click at [60, 144] on span "Clients" at bounding box center [58, 147] width 34 height 15
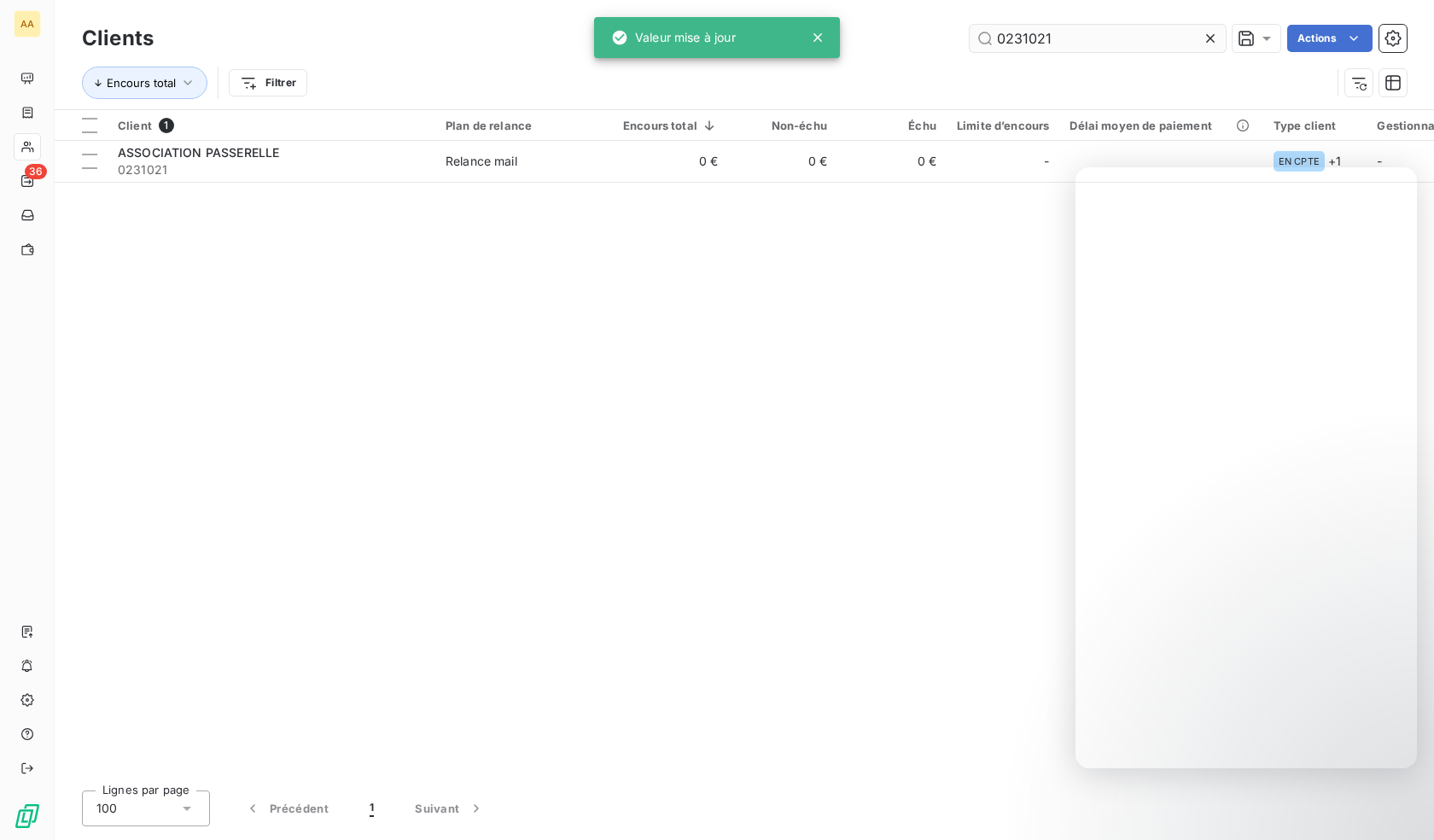
click at [1062, 30] on input "0231021" at bounding box center [1097, 38] width 256 height 27
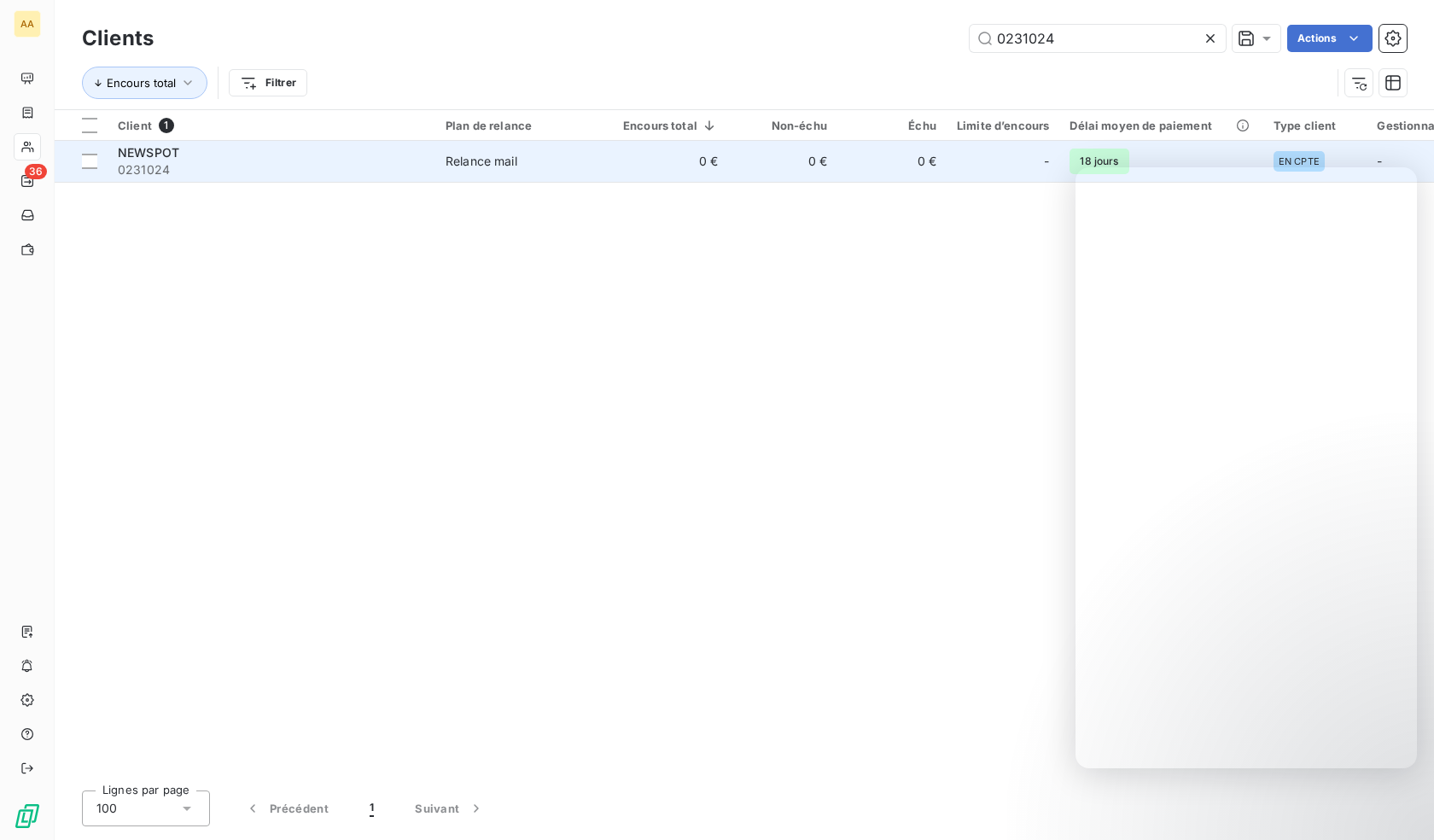
type input "0231024"
click at [256, 165] on span "0231024" at bounding box center [272, 170] width 307 height 17
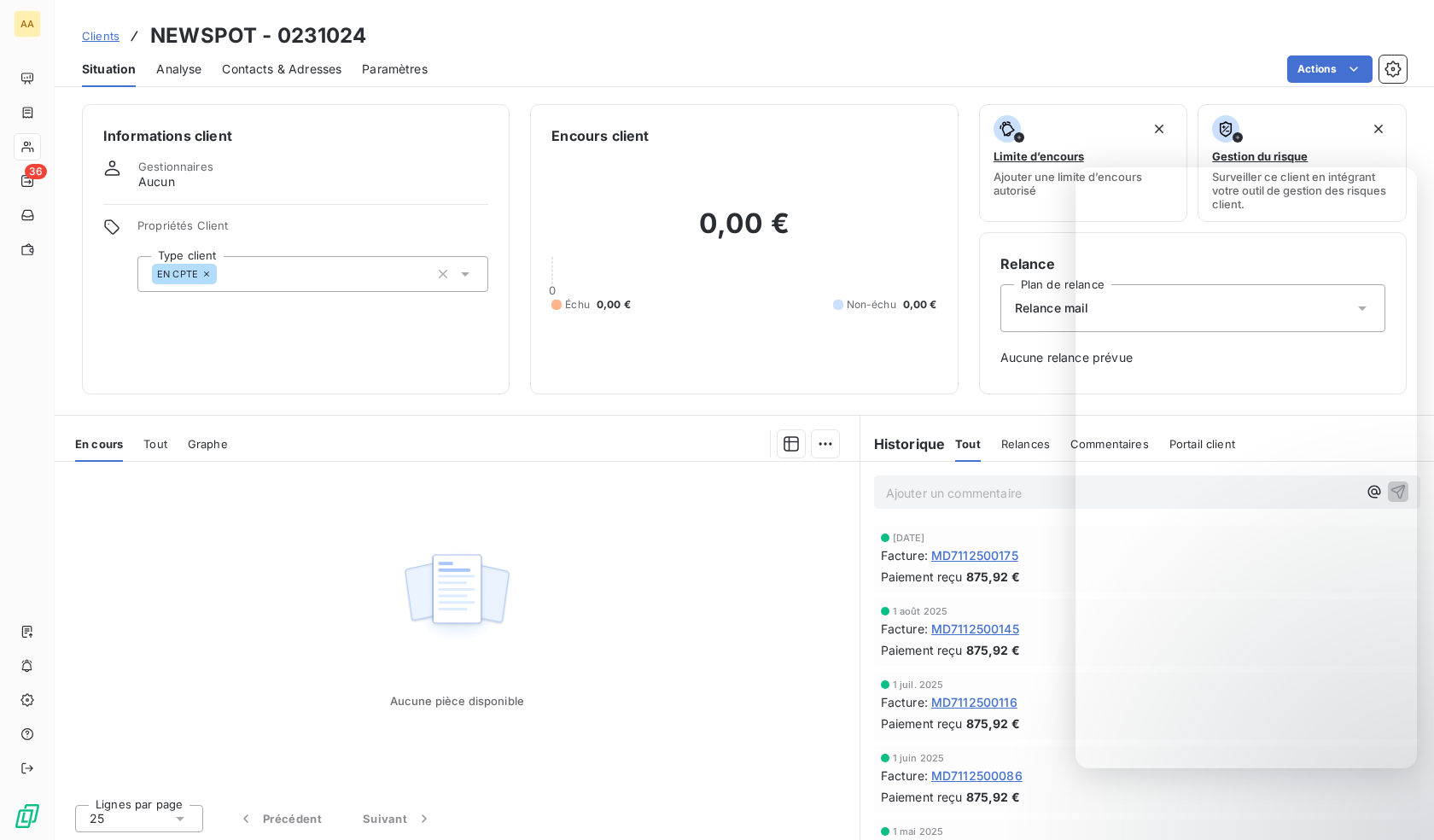
click at [321, 273] on div "EN CPTE" at bounding box center [313, 274] width 351 height 36
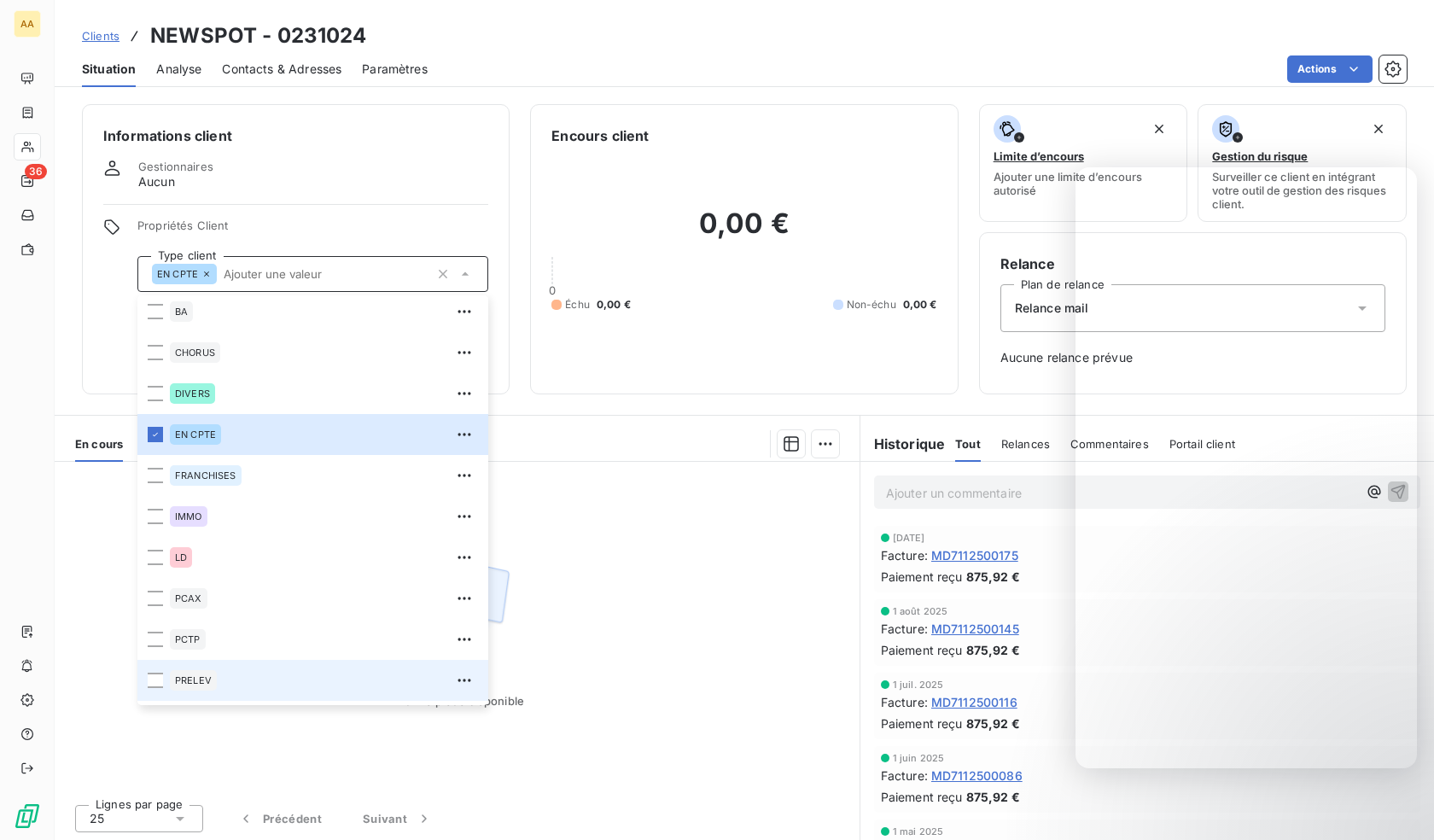
scroll to position [82, 0]
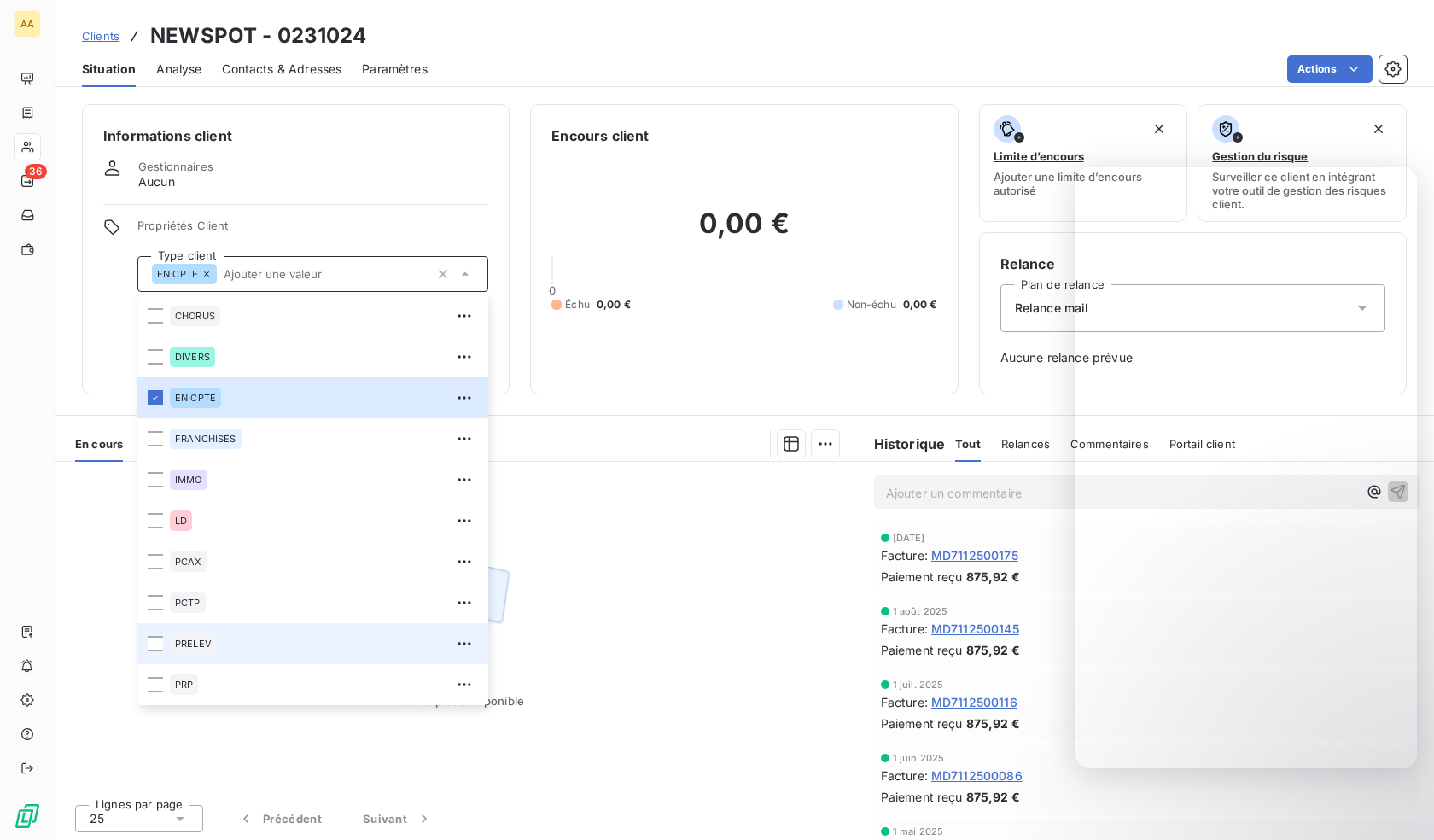
click at [193, 649] on div "PRELEV" at bounding box center [193, 644] width 47 height 21
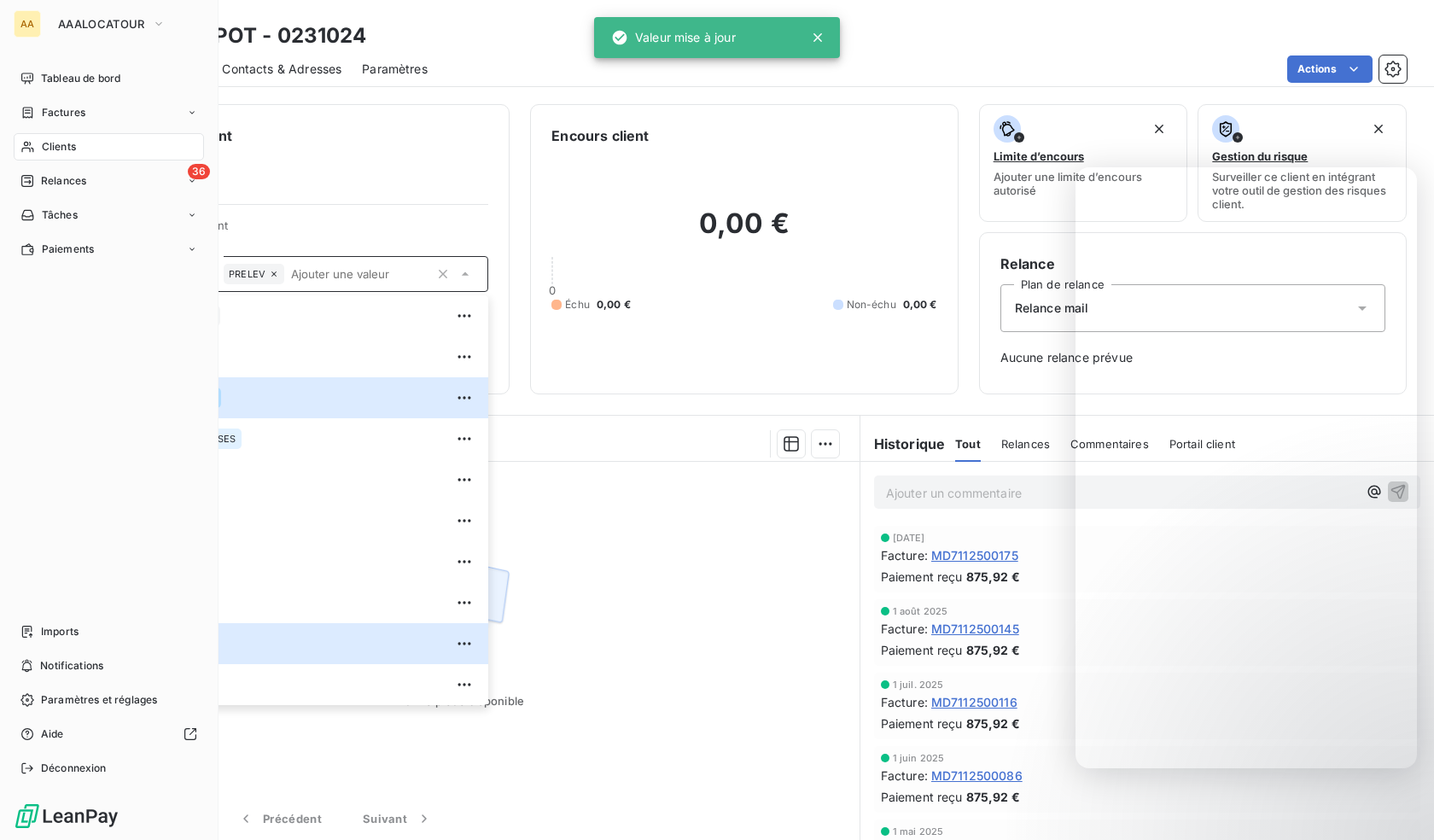
click at [50, 147] on span "Clients" at bounding box center [58, 147] width 34 height 15
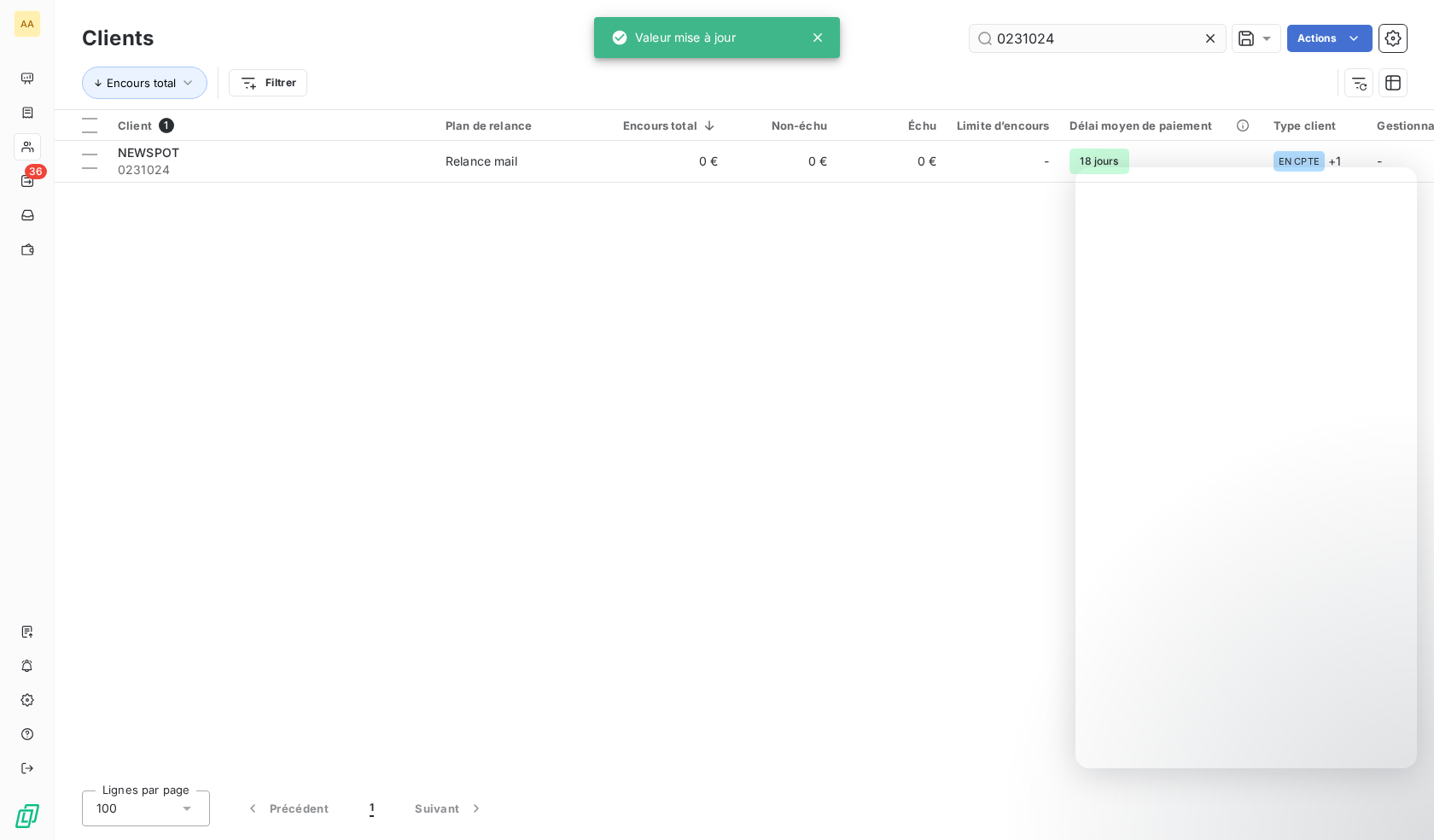
click at [1080, 33] on input "0231024" at bounding box center [1097, 38] width 256 height 27
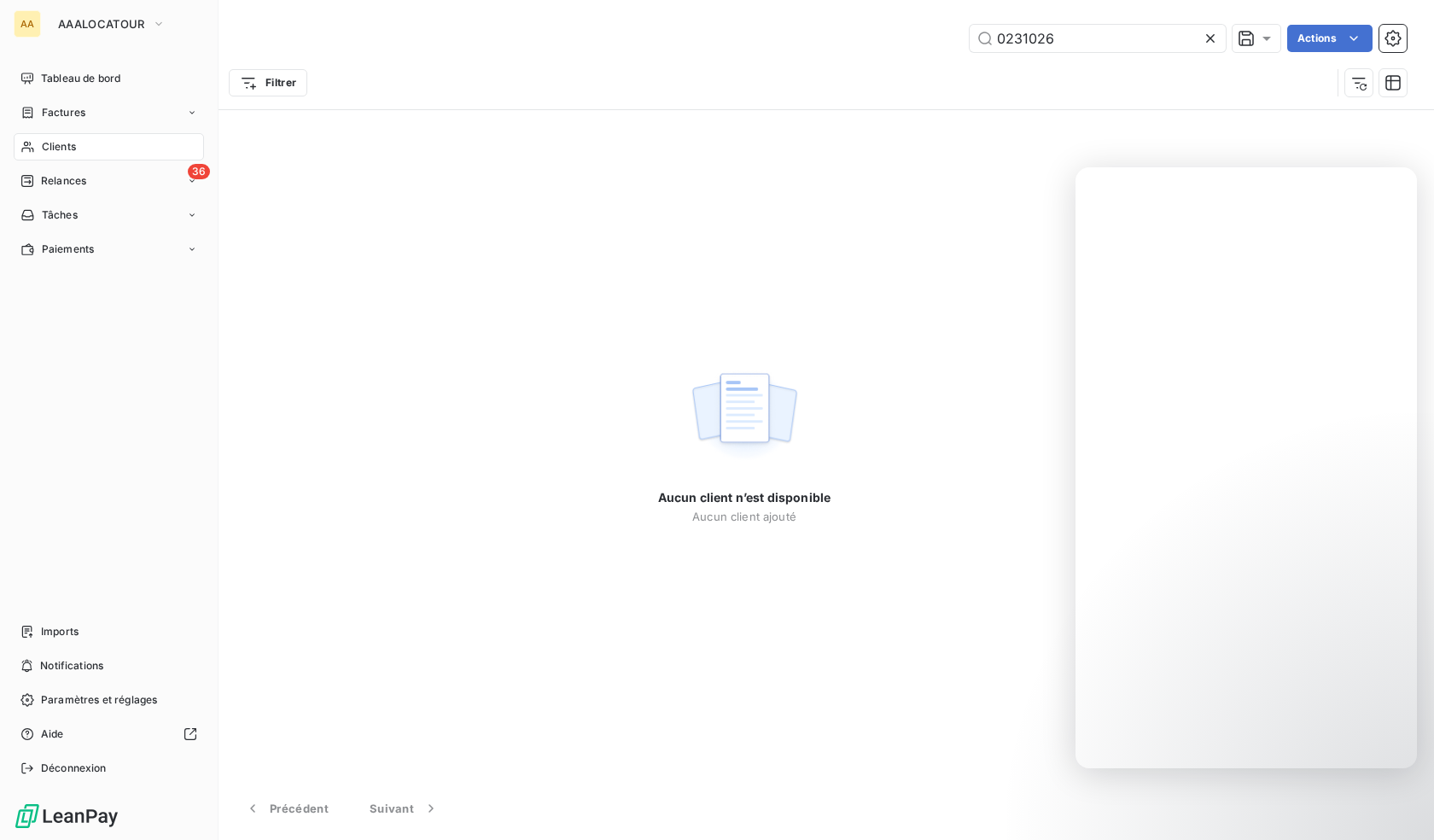
click at [32, 142] on icon at bounding box center [27, 146] width 14 height 13
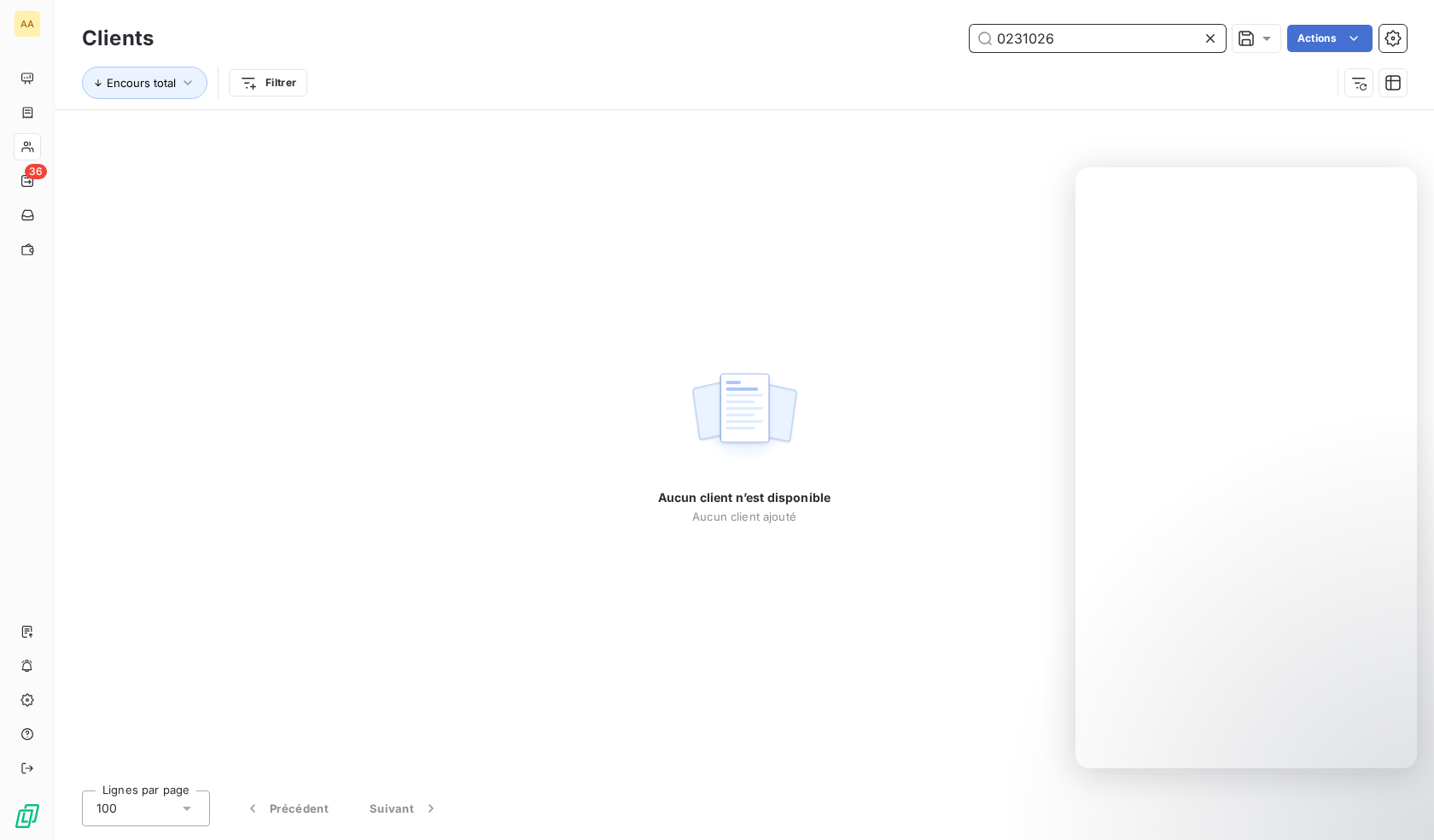
click at [1072, 41] on input "0231026" at bounding box center [1097, 38] width 256 height 27
paste input "110"
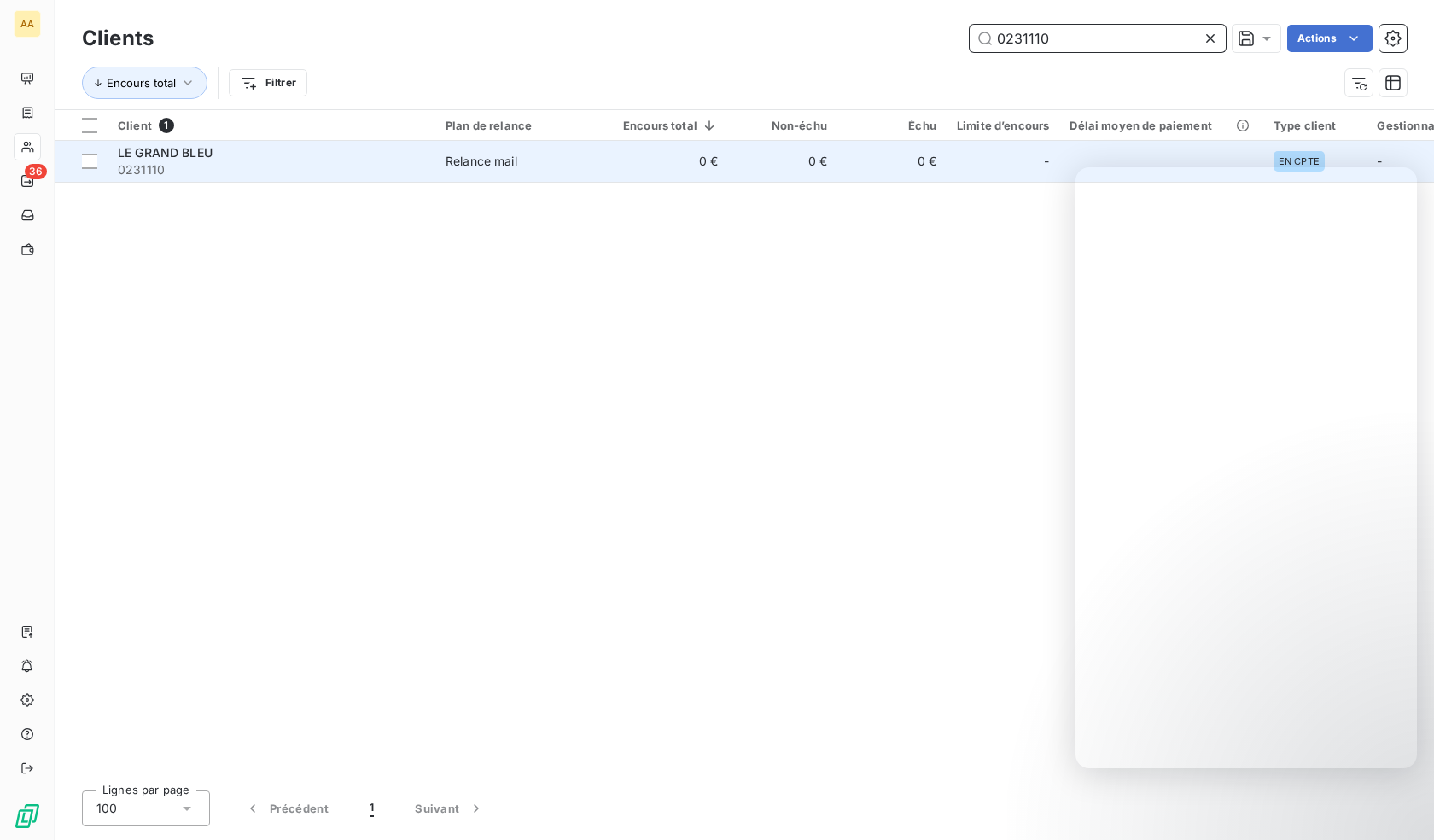
type input "0231110"
click at [194, 166] on span "0231110" at bounding box center [272, 170] width 307 height 17
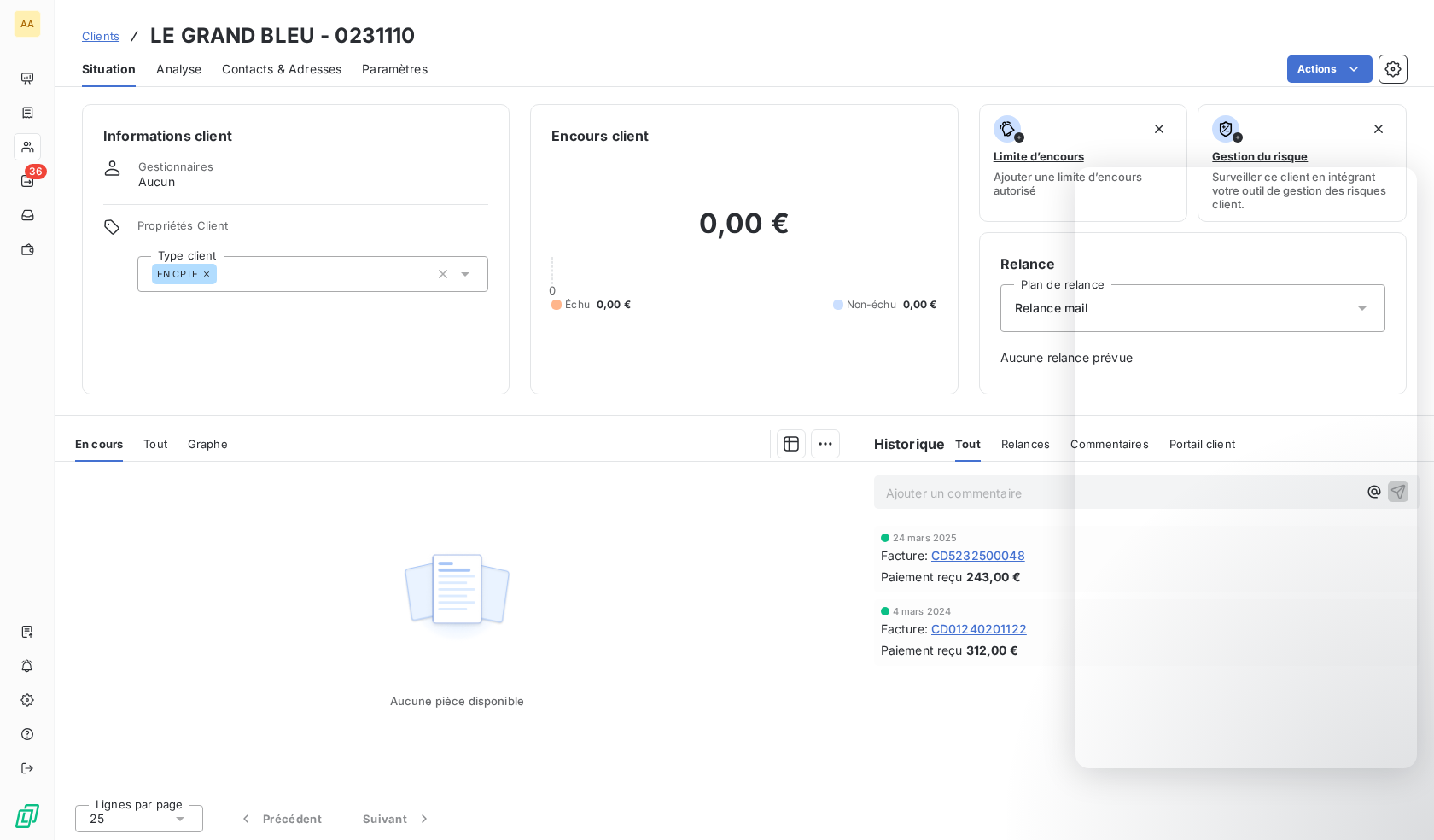
click at [339, 276] on div "EN CPTE" at bounding box center [313, 274] width 351 height 36
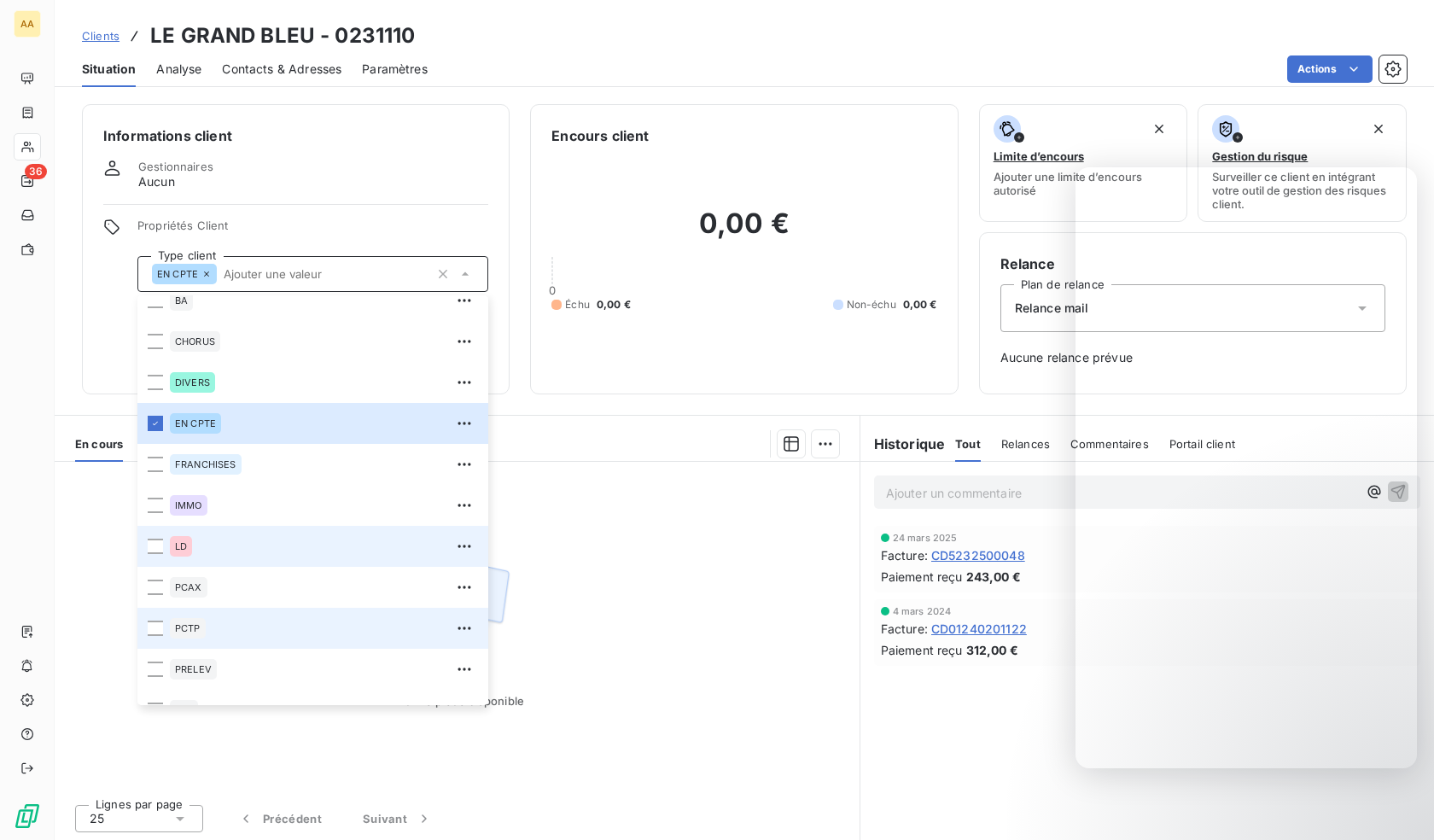
scroll to position [82, 0]
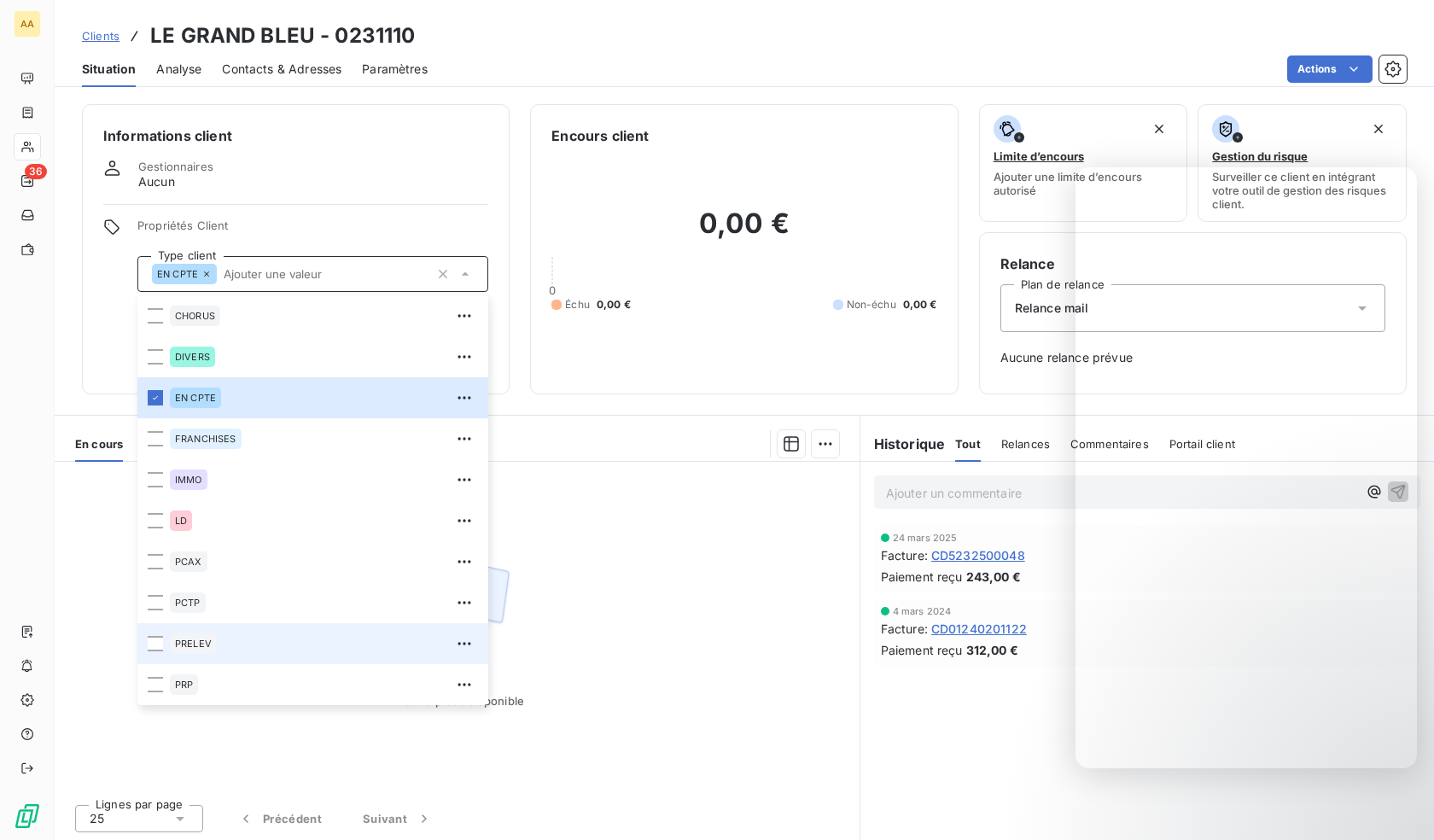
click at [223, 638] on div "PRELEV" at bounding box center [323, 643] width 308 height 27
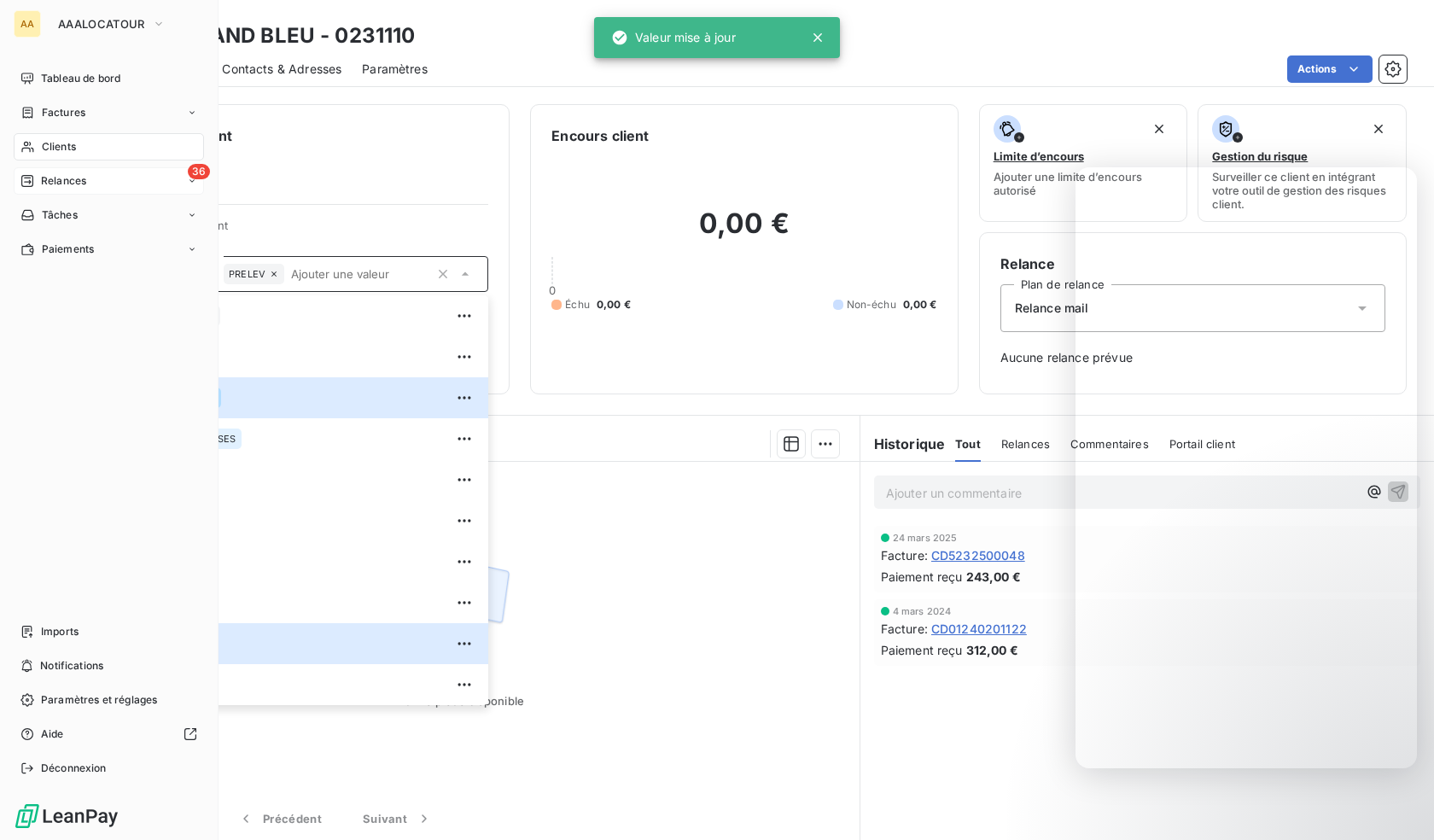
drag, startPoint x: 36, startPoint y: 143, endPoint x: 149, endPoint y: 167, distance: 115.5
click at [36, 143] on div "Clients" at bounding box center [108, 146] width 190 height 27
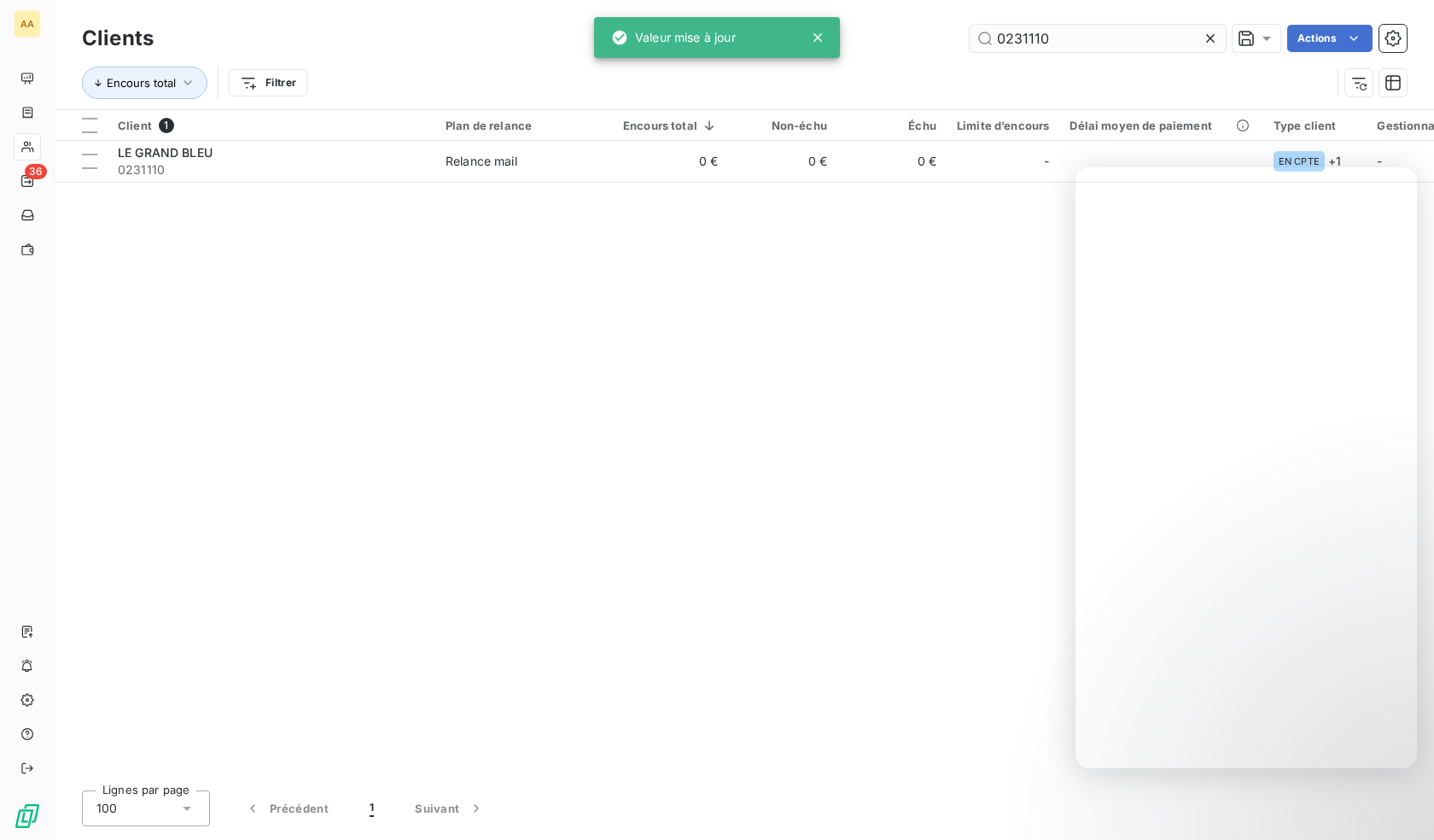
click at [1026, 50] on input "0231110" at bounding box center [1097, 38] width 256 height 27
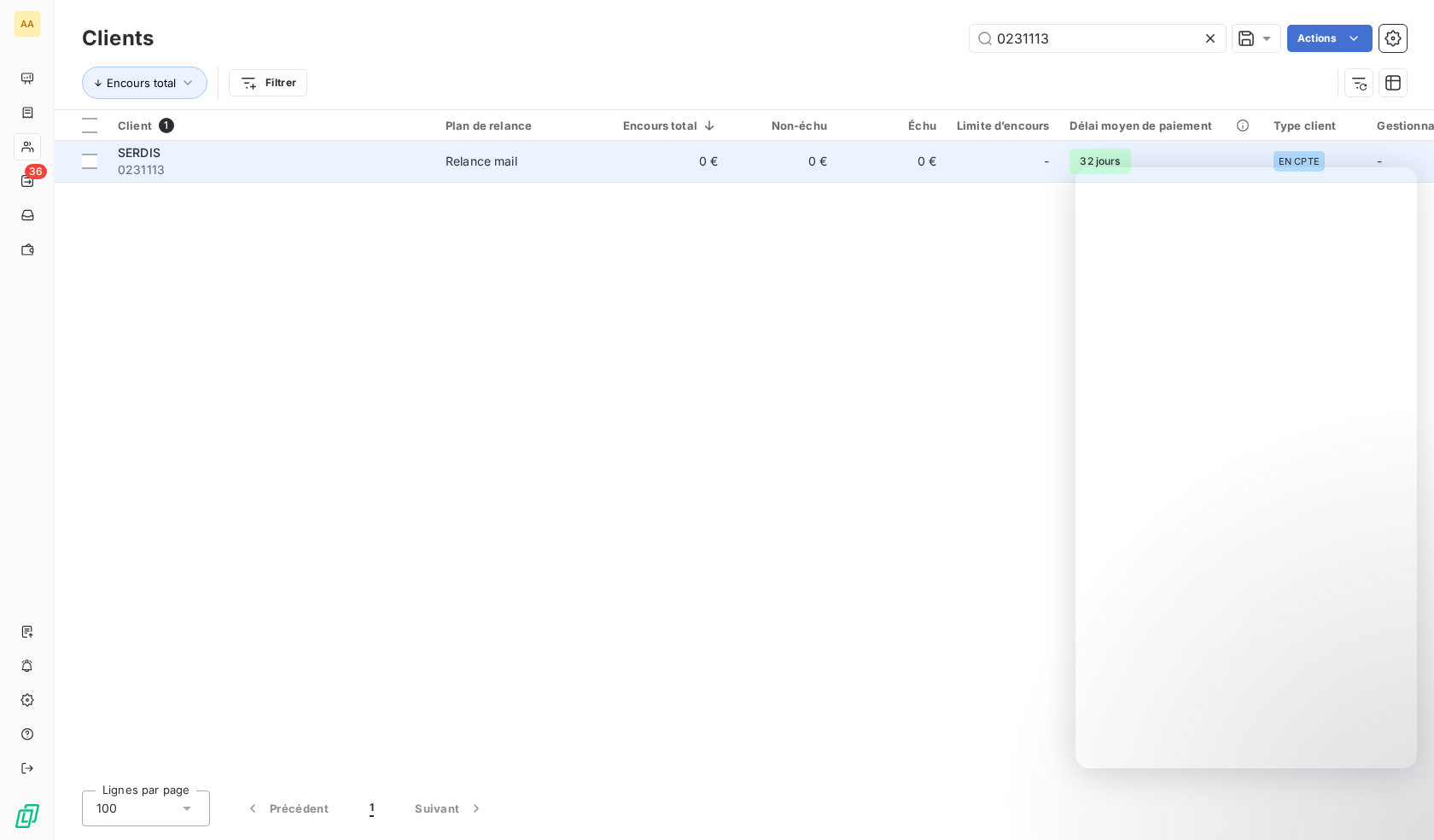
type input "0231113"
click at [178, 169] on span "0231113" at bounding box center [272, 170] width 307 height 17
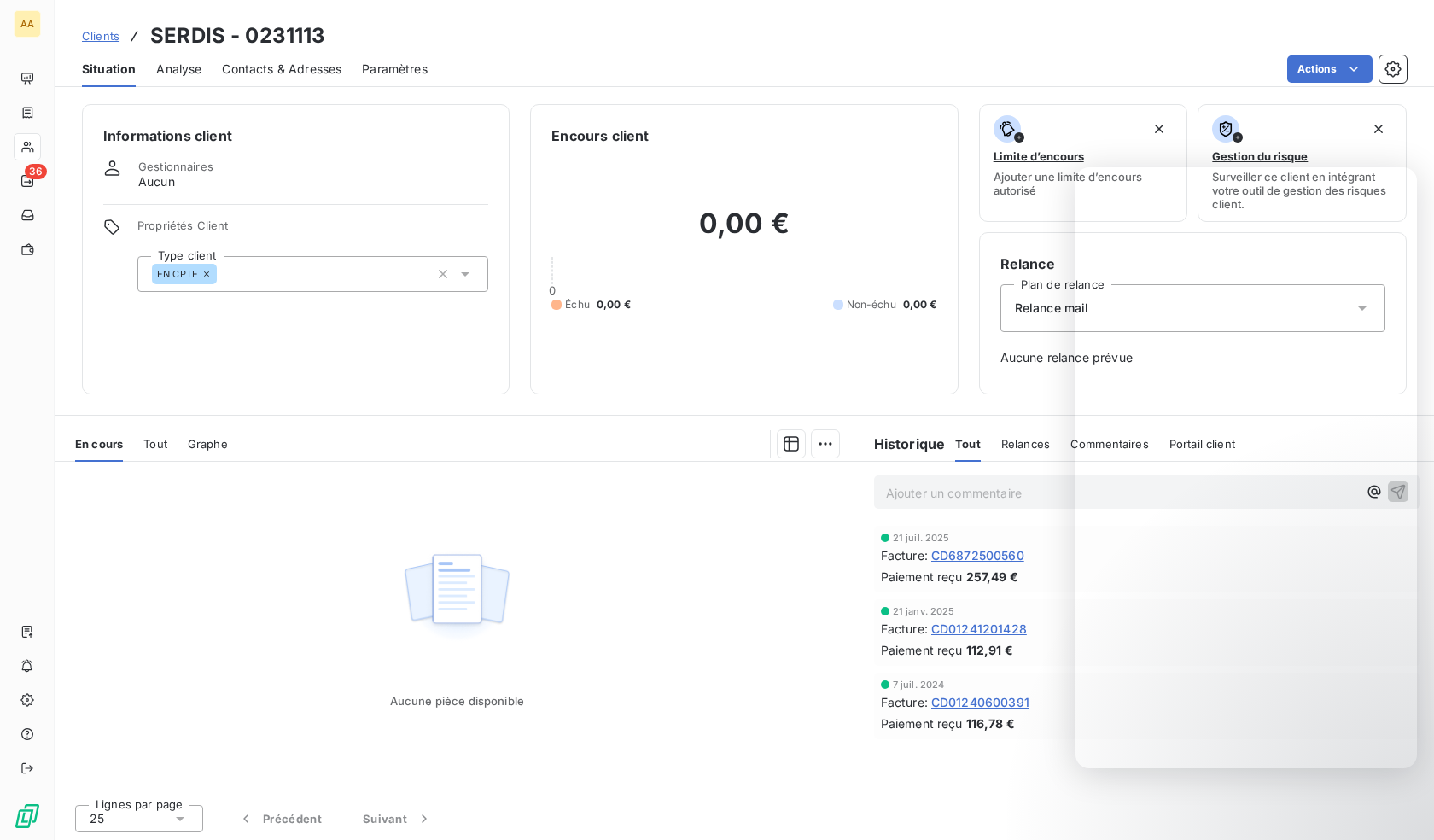
click at [251, 275] on div "EN CPTE" at bounding box center [313, 274] width 351 height 36
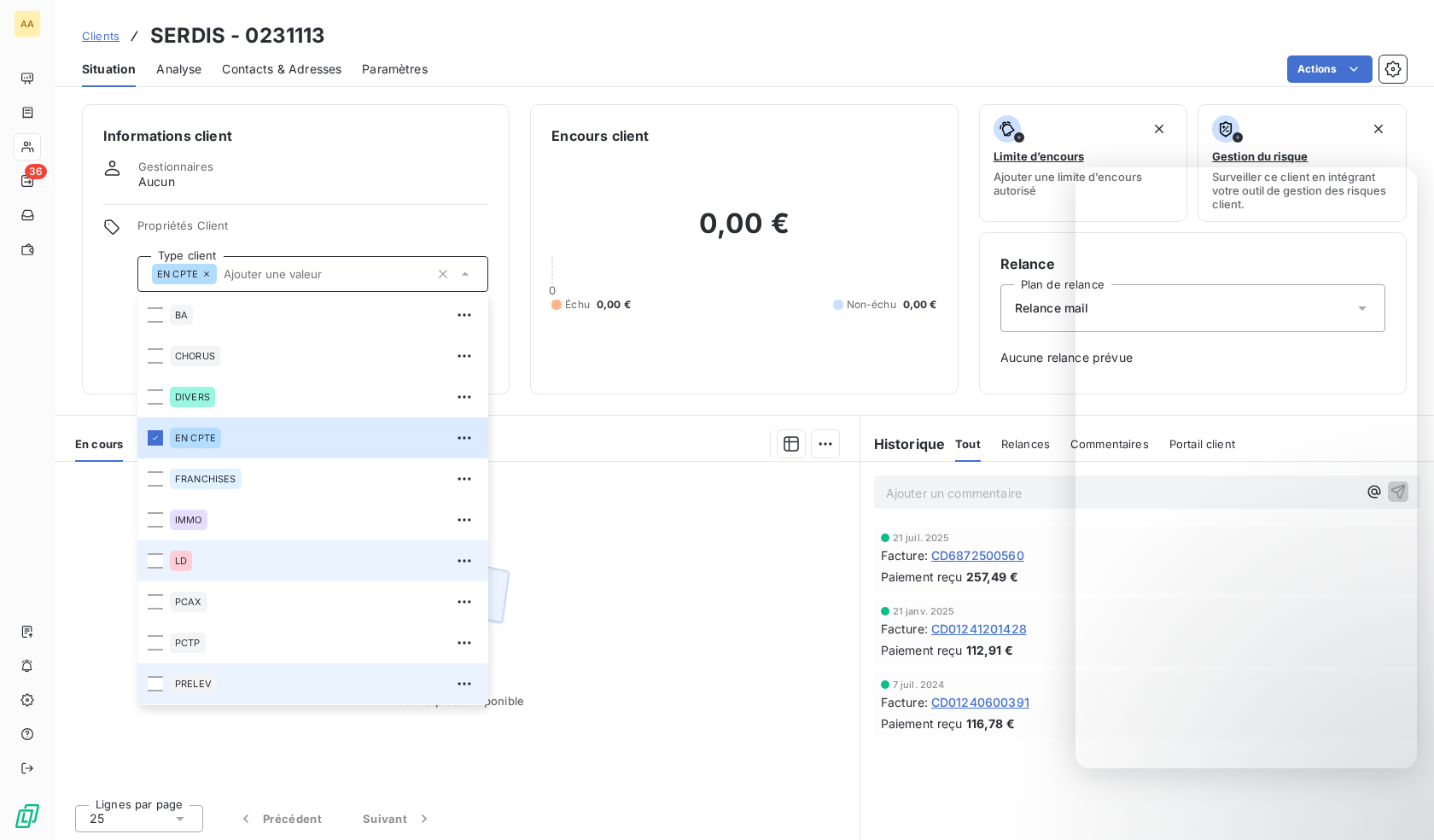
scroll to position [82, 0]
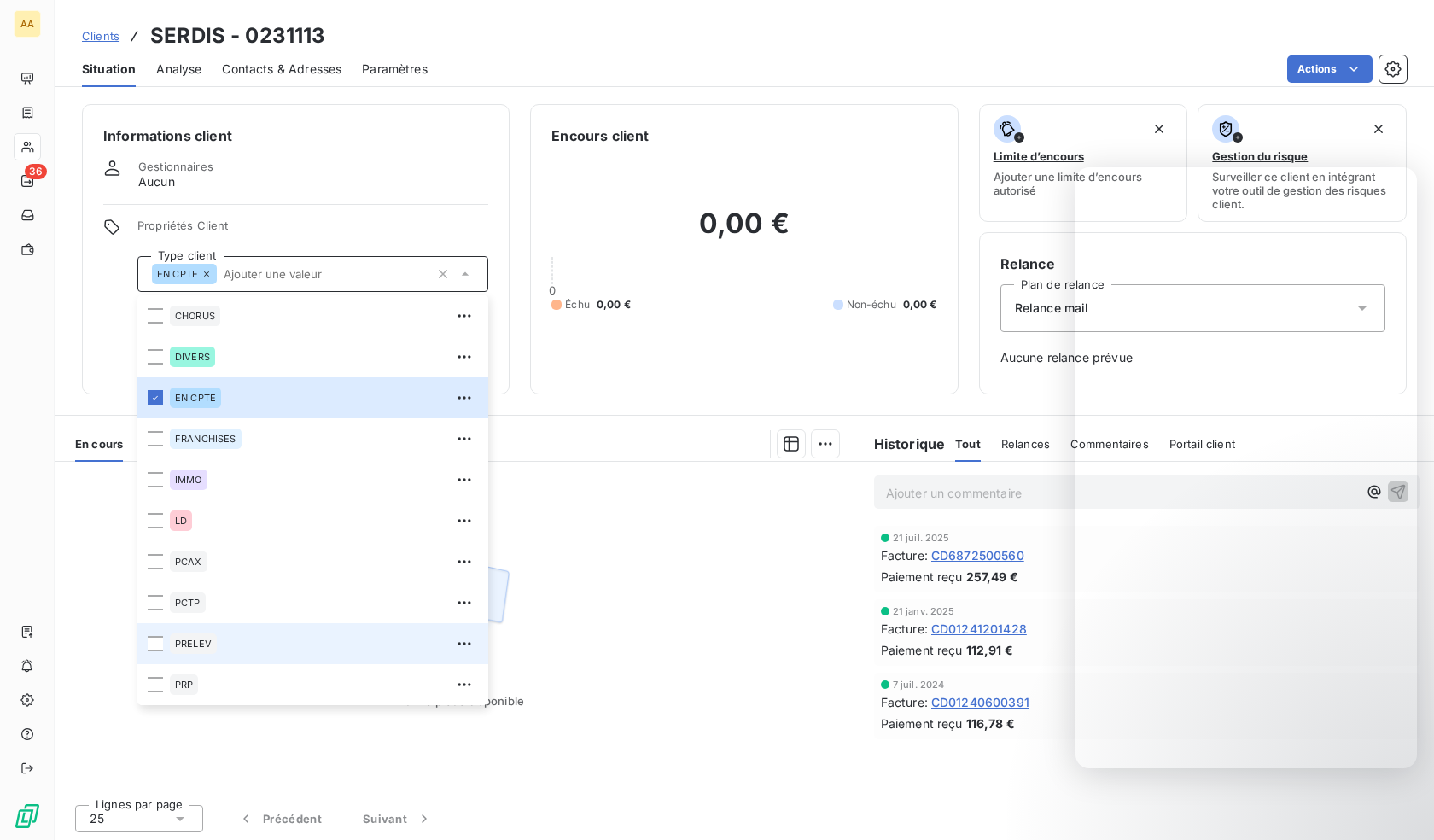
click at [195, 652] on div "PRELEV" at bounding box center [193, 644] width 47 height 21
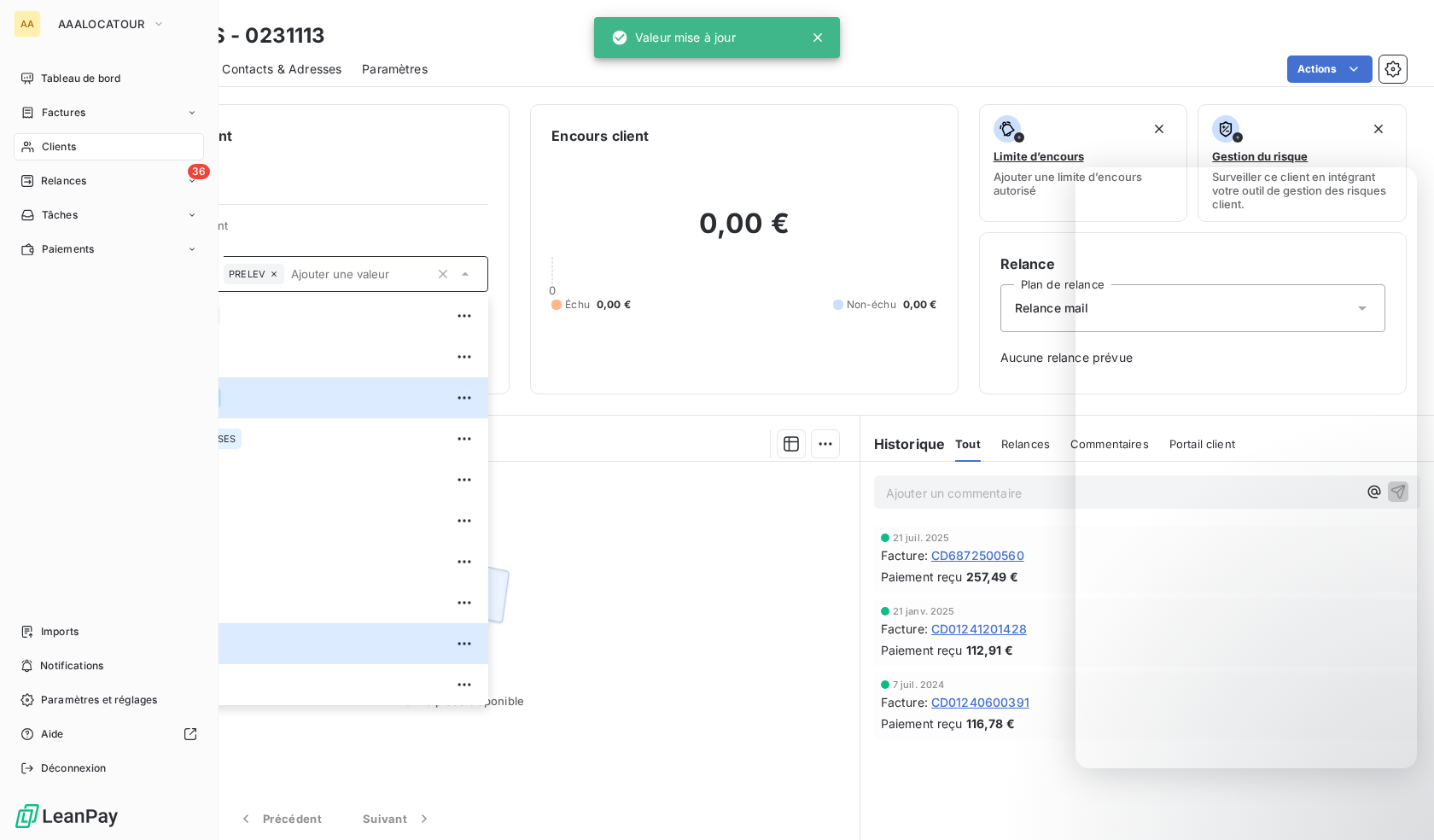
drag, startPoint x: 35, startPoint y: 146, endPoint x: 153, endPoint y: 147, distance: 118.0
click at [35, 146] on div "Clients" at bounding box center [108, 146] width 190 height 27
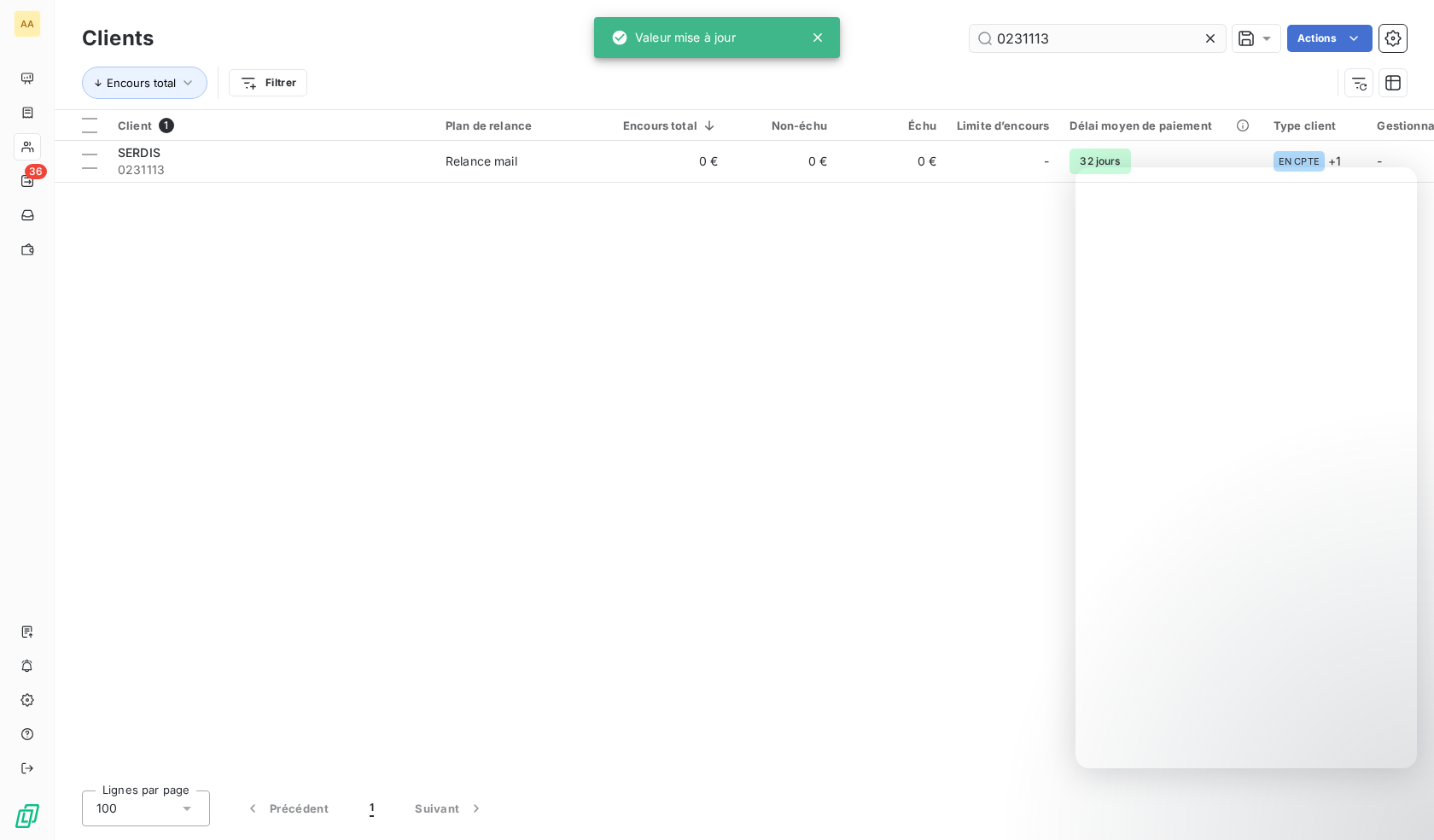
click at [1065, 34] on input "0231113" at bounding box center [1097, 38] width 256 height 27
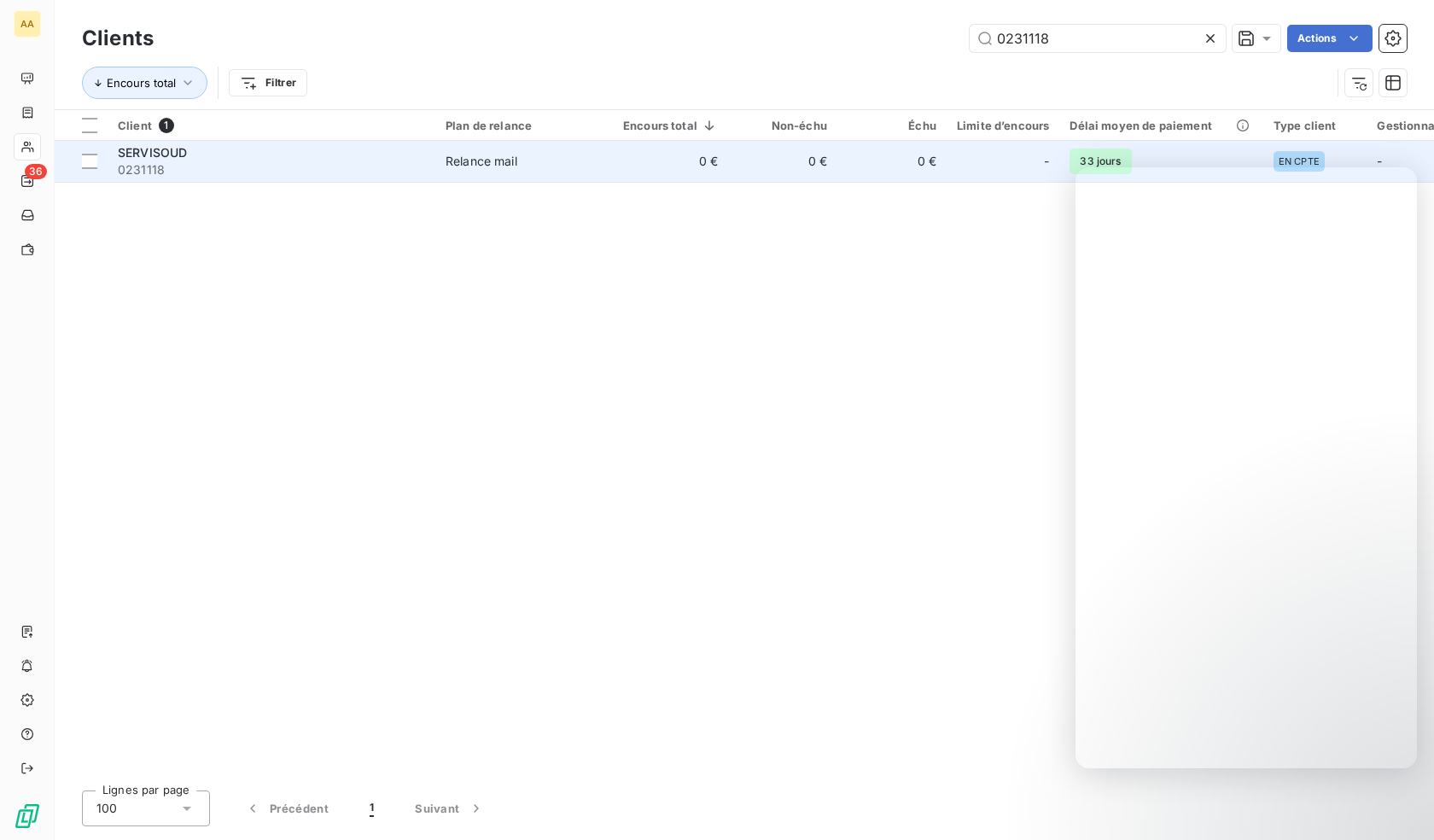
type input "0231118"
click at [210, 167] on span "0231118" at bounding box center [272, 170] width 307 height 17
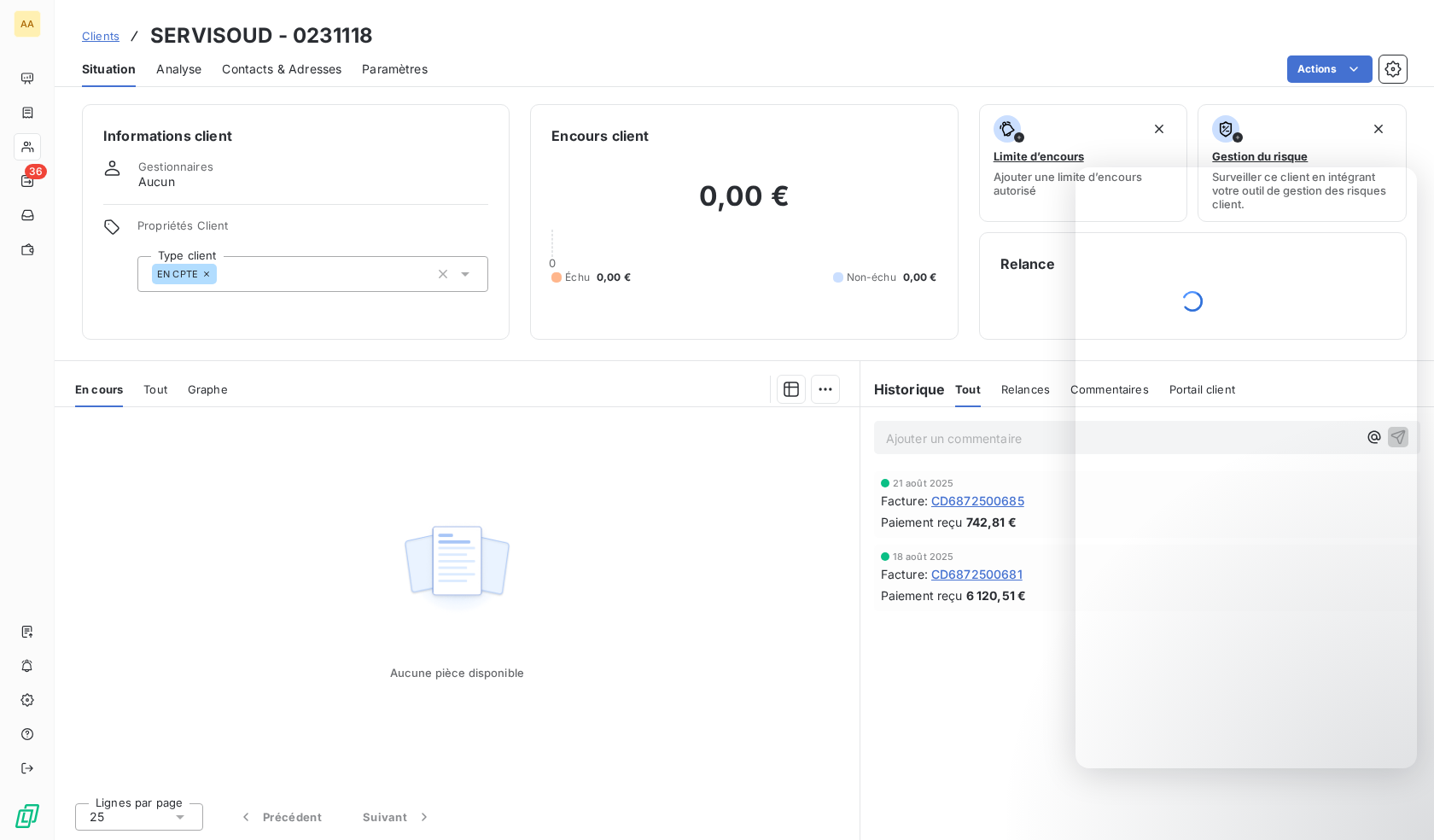
click at [249, 274] on div "EN CPTE" at bounding box center [313, 274] width 351 height 36
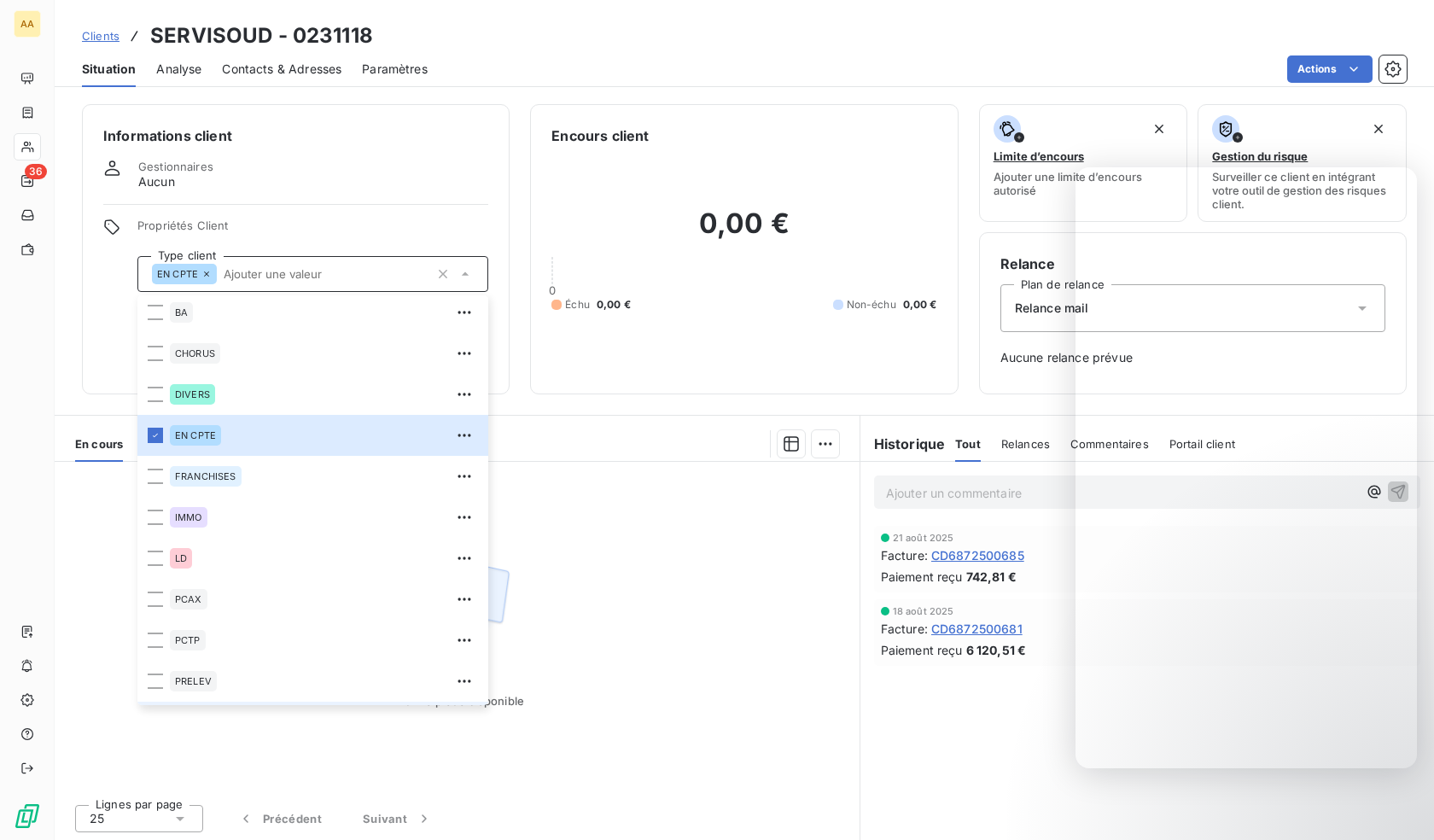
scroll to position [82, 0]
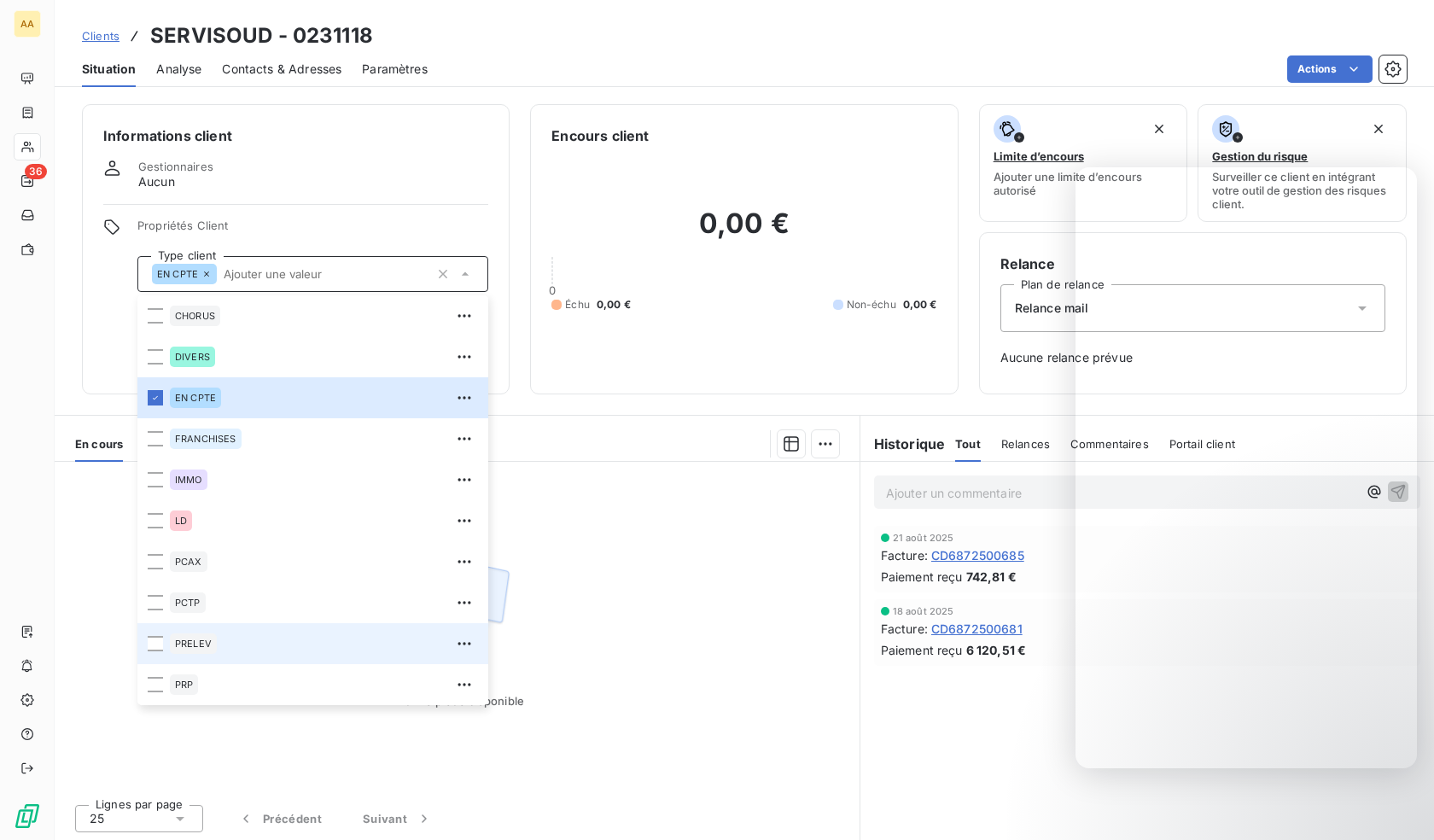
click at [193, 629] on li "PRELEV" at bounding box center [313, 643] width 351 height 41
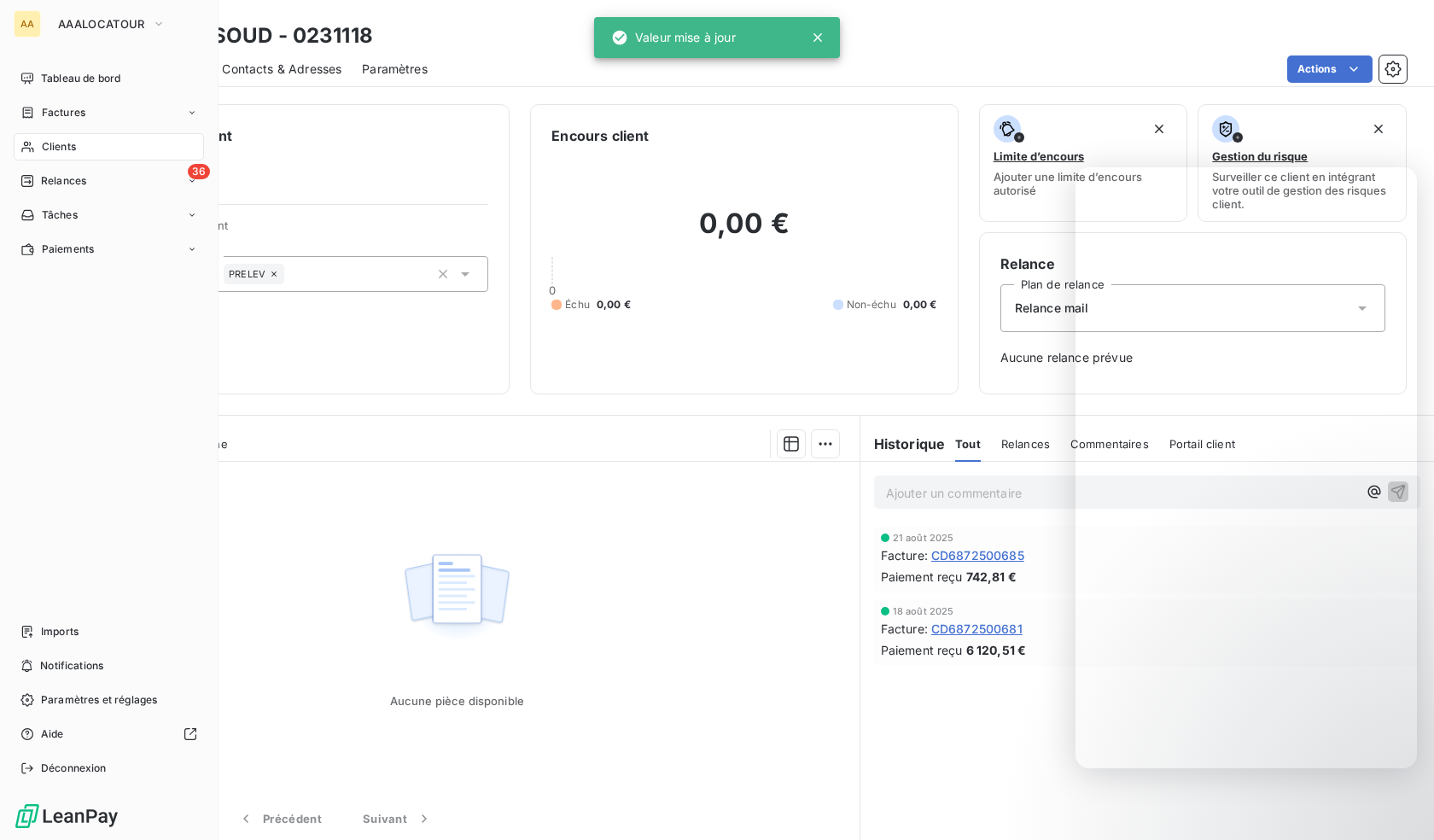
click at [36, 141] on div "Clients" at bounding box center [108, 146] width 190 height 27
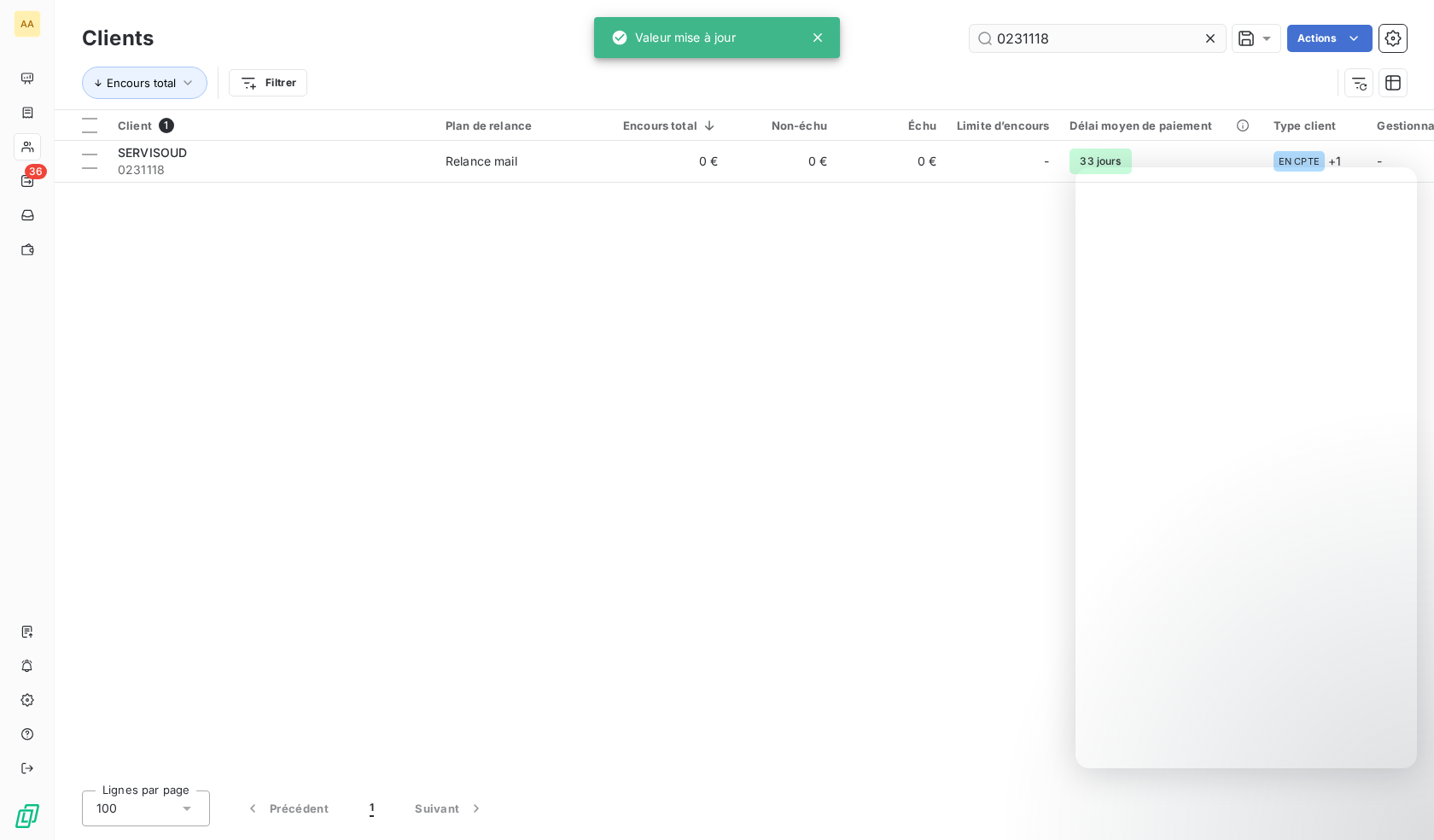
click at [1028, 49] on input "0231118" at bounding box center [1097, 38] width 256 height 27
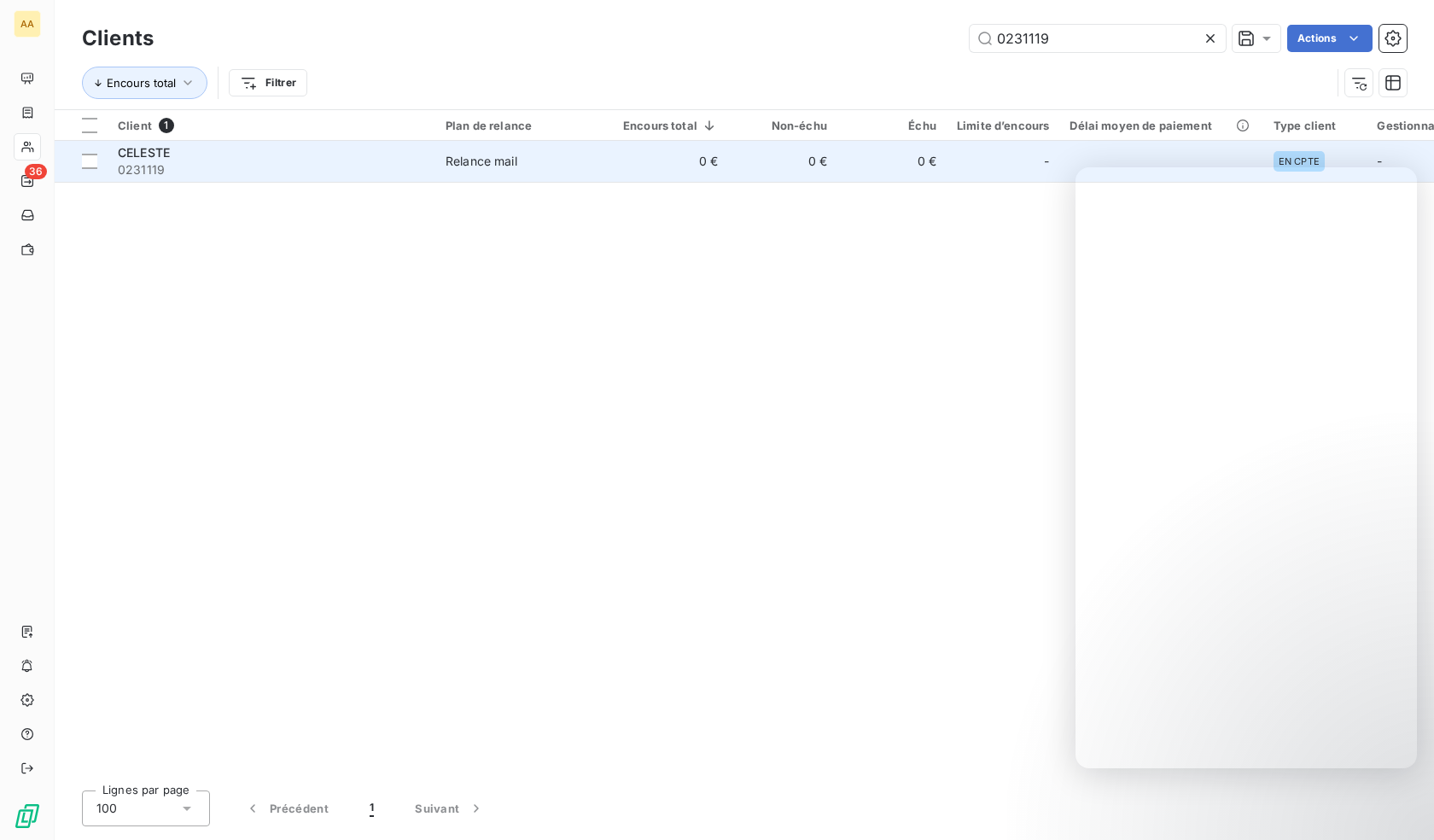
type input "0231119"
click at [229, 162] on span "0231119" at bounding box center [272, 170] width 307 height 17
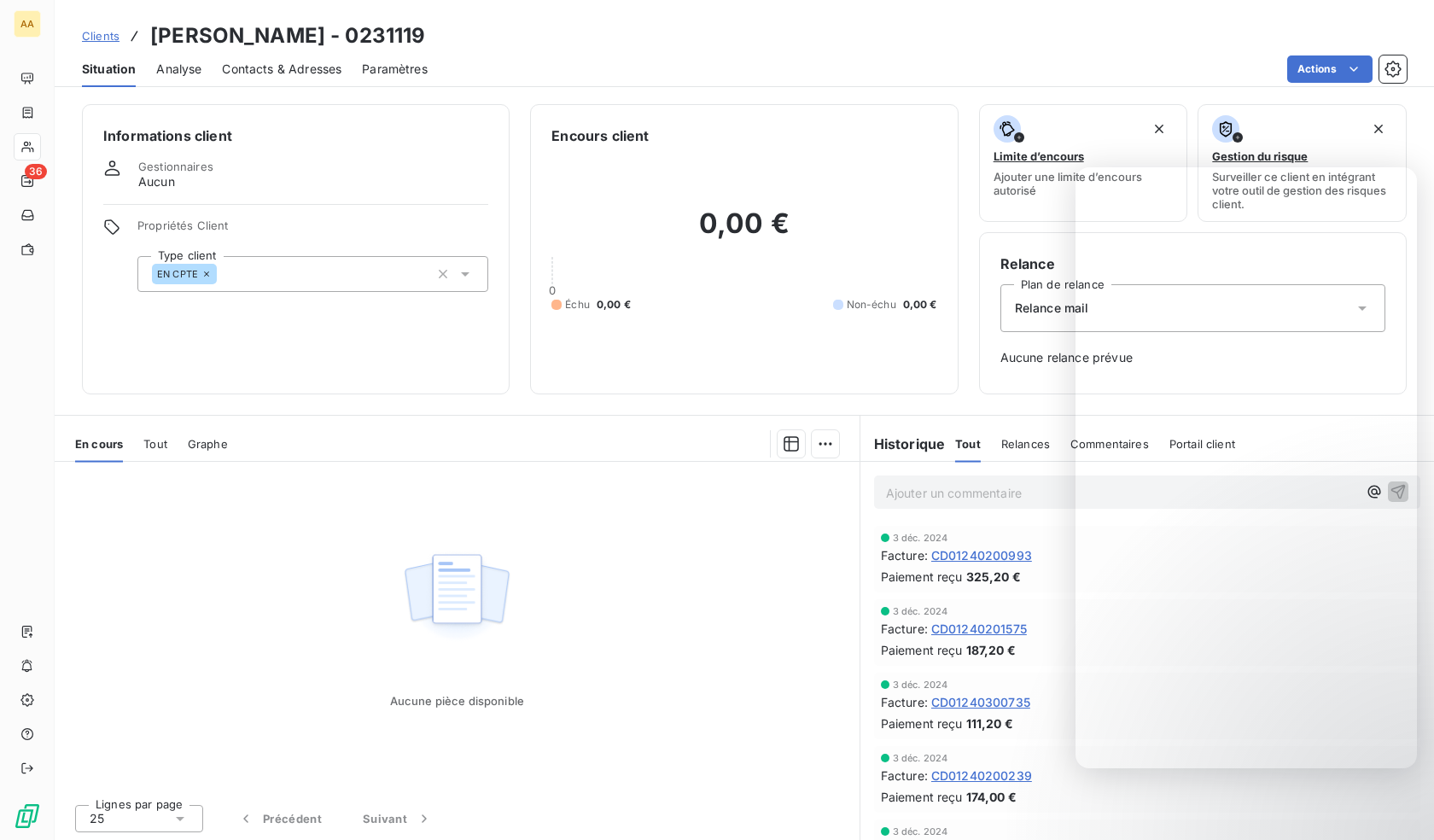
click at [288, 268] on div "EN CPTE" at bounding box center [313, 274] width 351 height 36
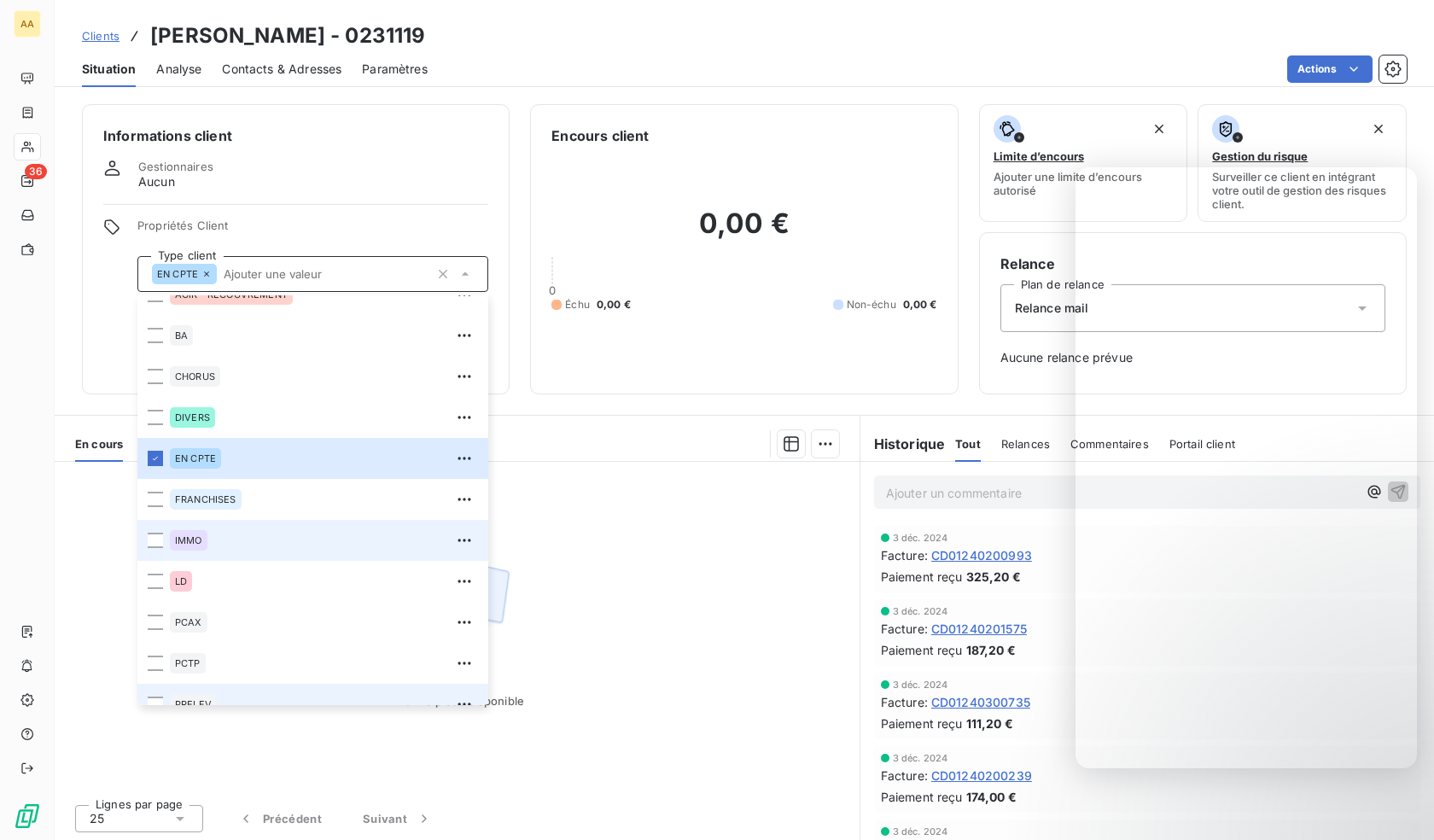
scroll to position [82, 0]
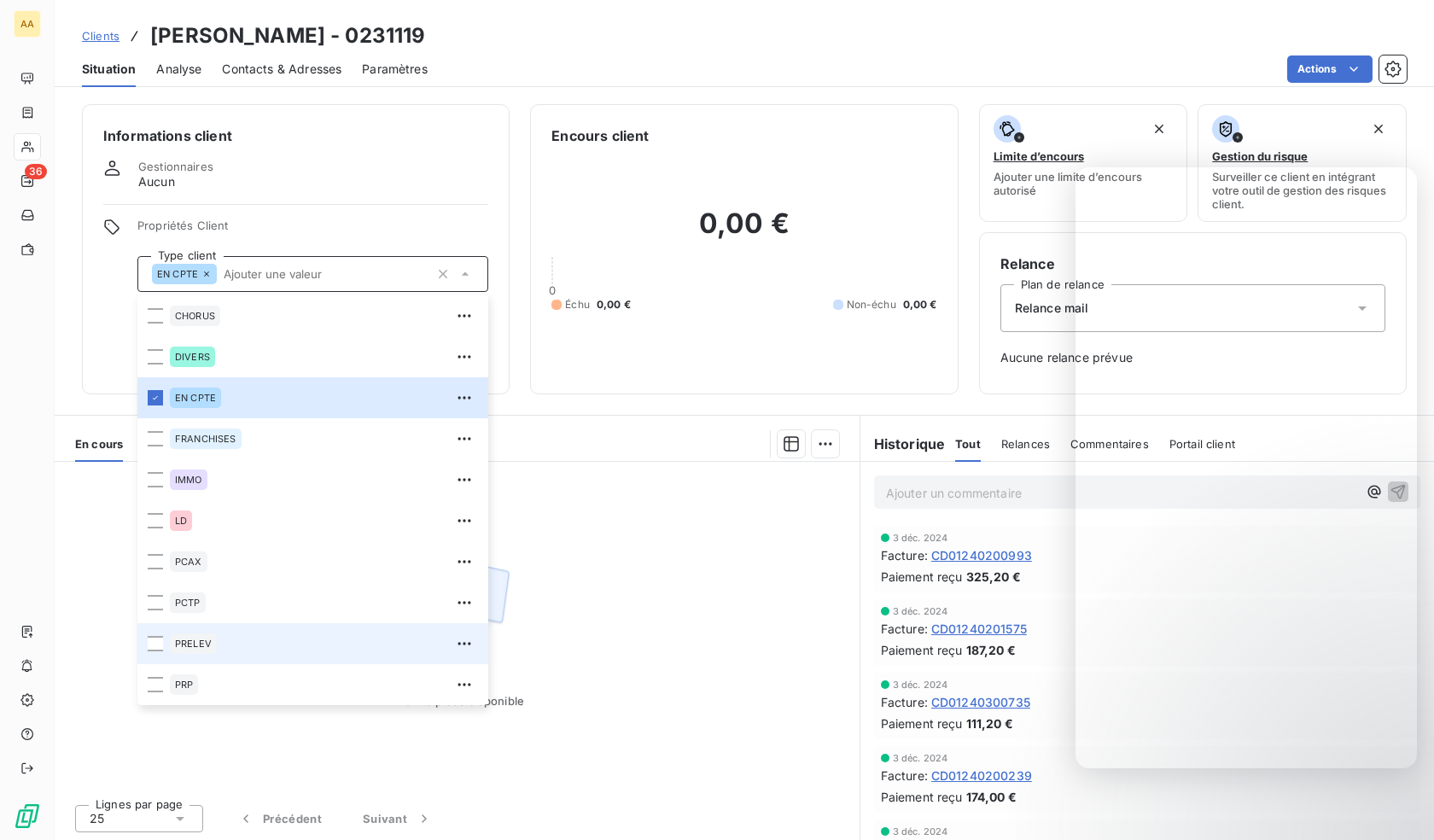
click at [205, 646] on span "PRELEV" at bounding box center [193, 643] width 37 height 10
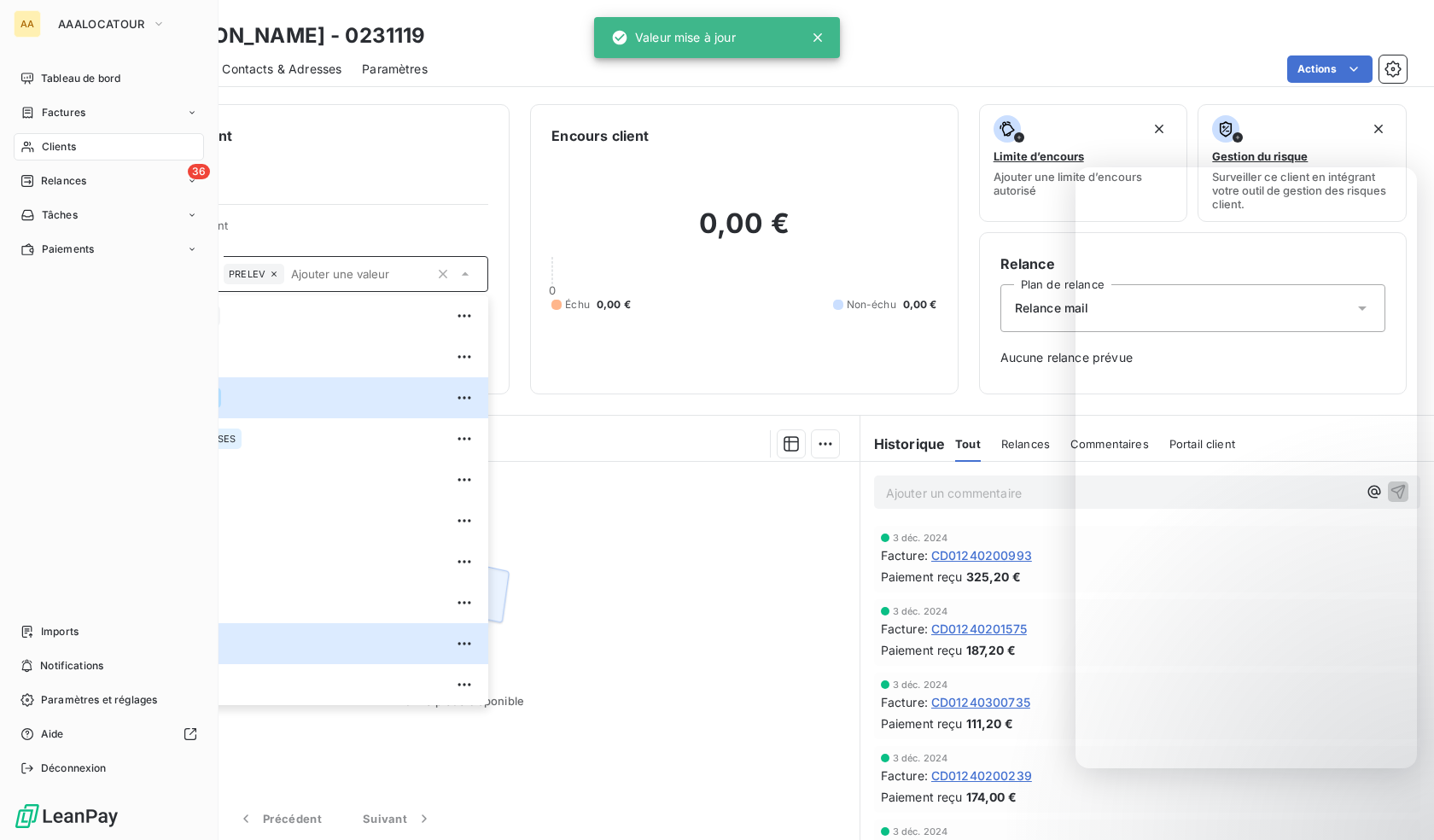
click at [31, 148] on icon at bounding box center [27, 147] width 12 height 11
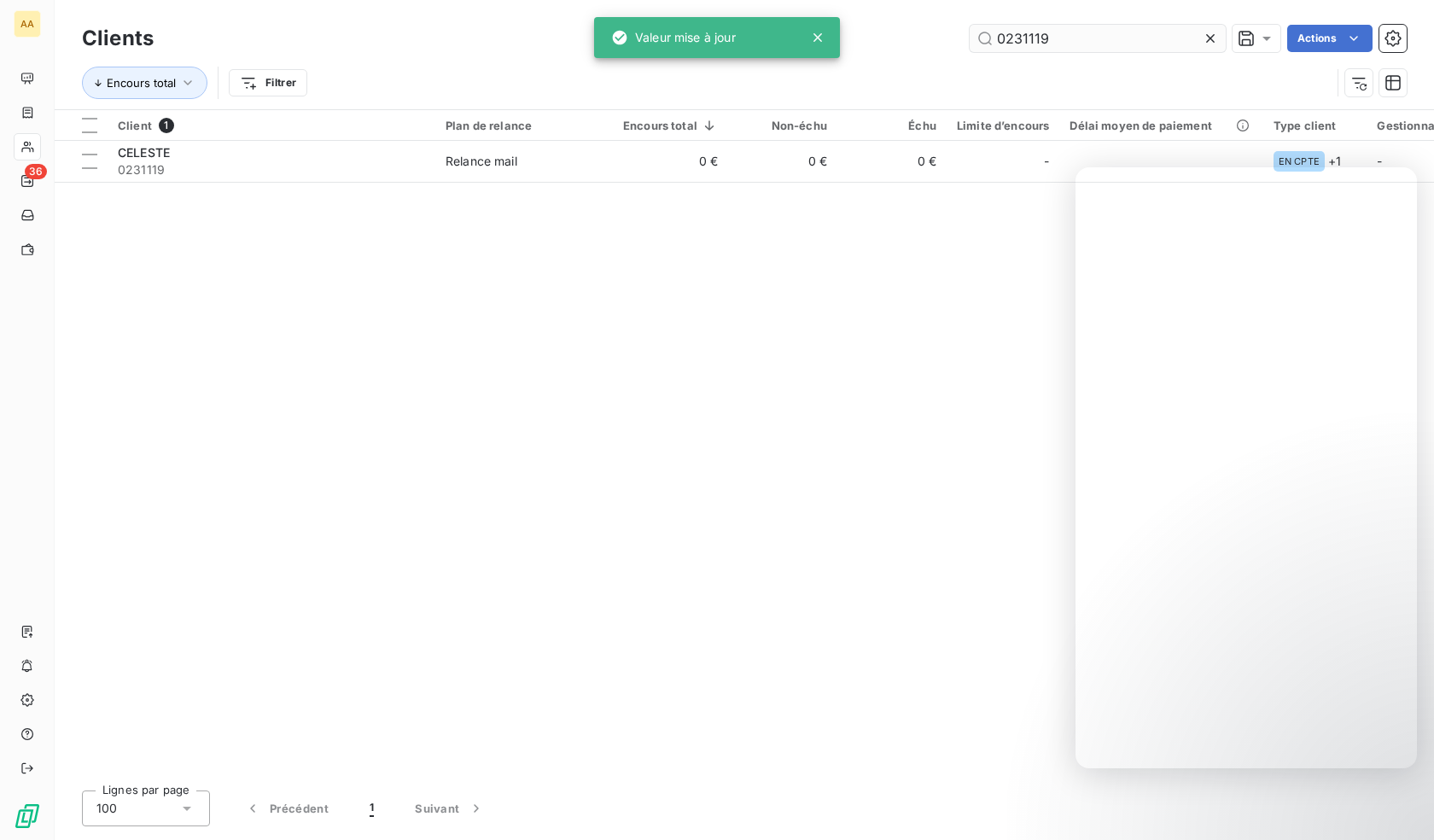
click at [1122, 39] on input "0231119" at bounding box center [1097, 38] width 256 height 27
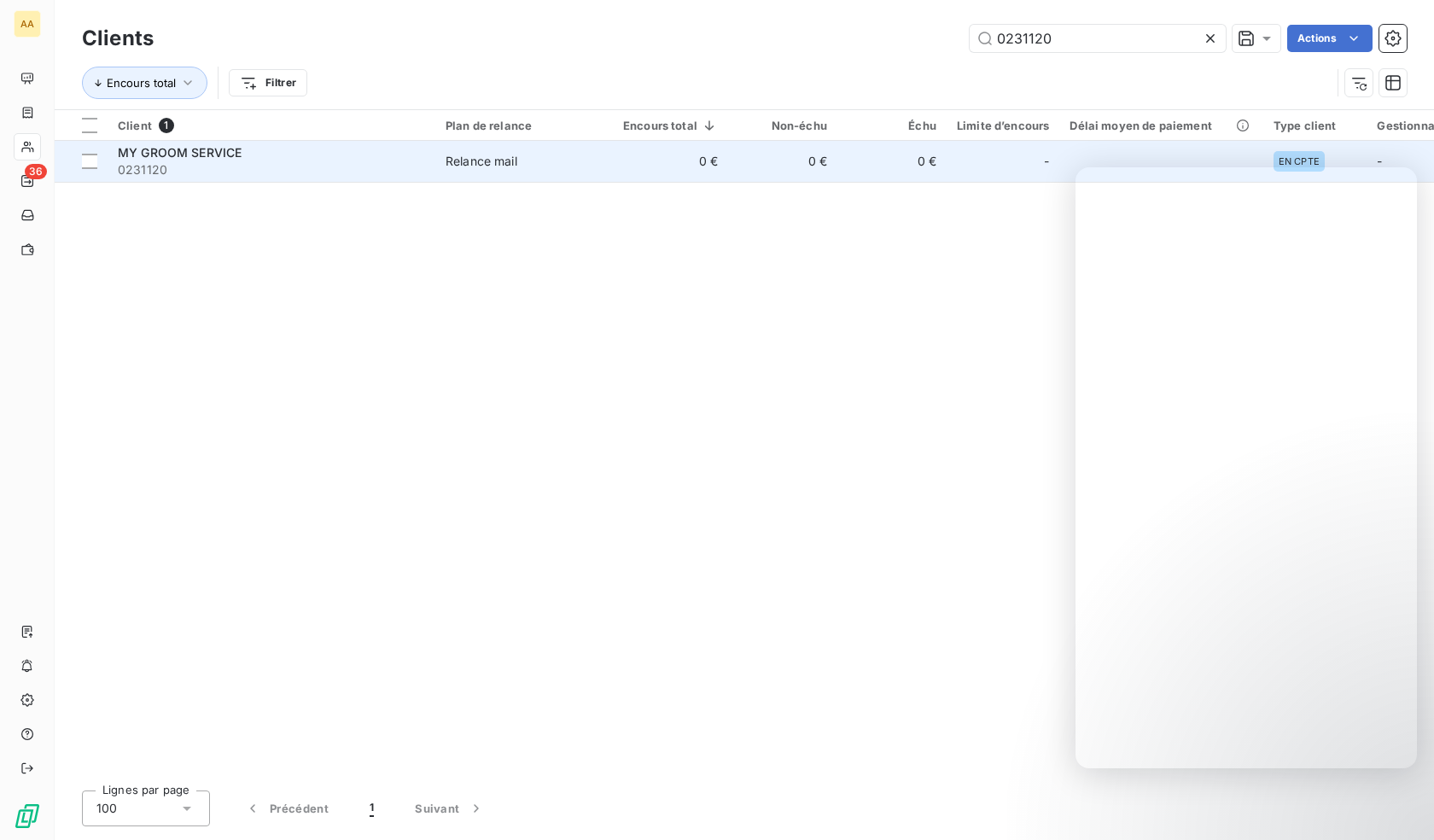
type input "0231120"
click at [274, 175] on span "0231120" at bounding box center [272, 170] width 307 height 17
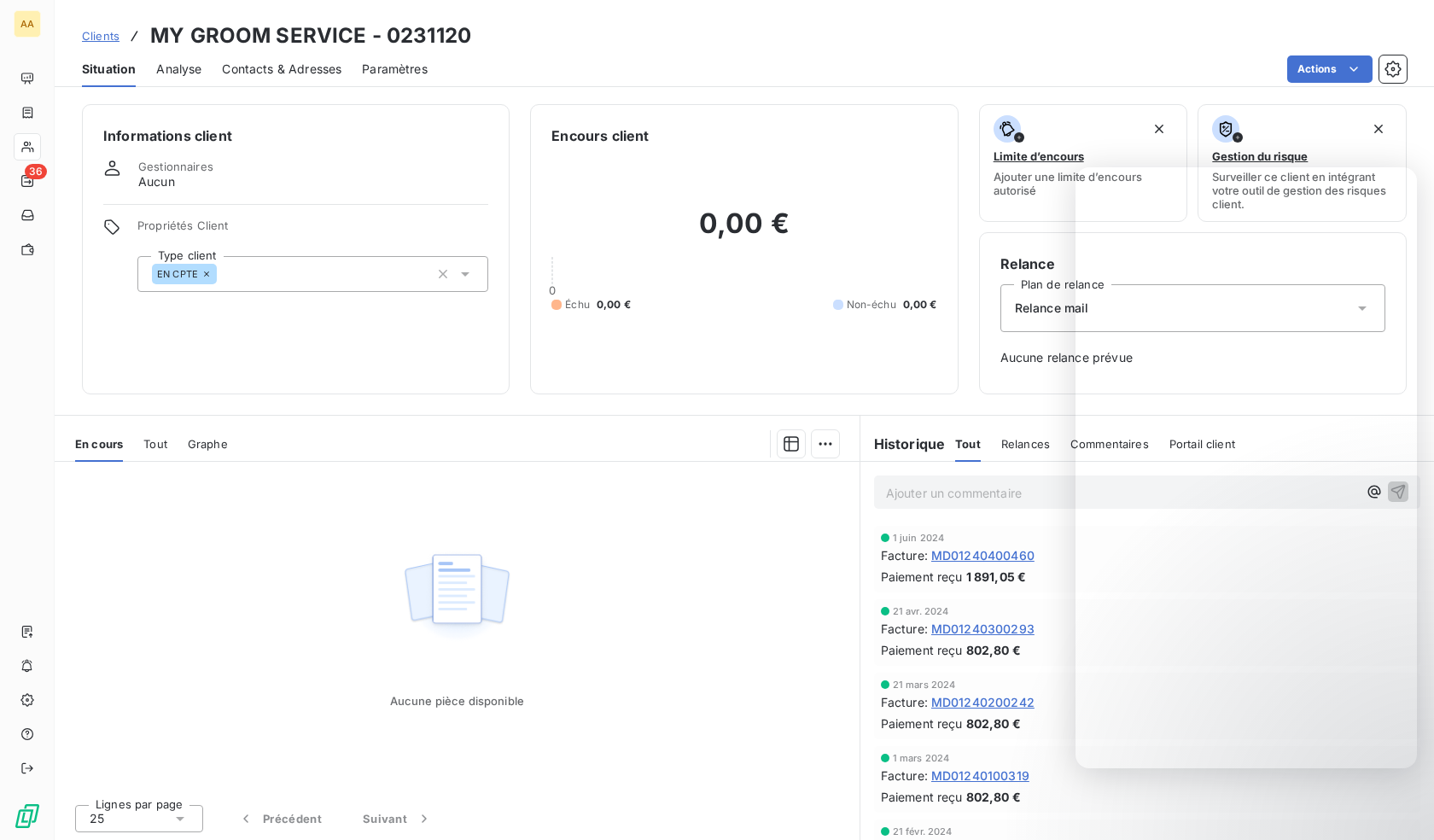
click at [284, 272] on div "EN CPTE" at bounding box center [313, 274] width 351 height 36
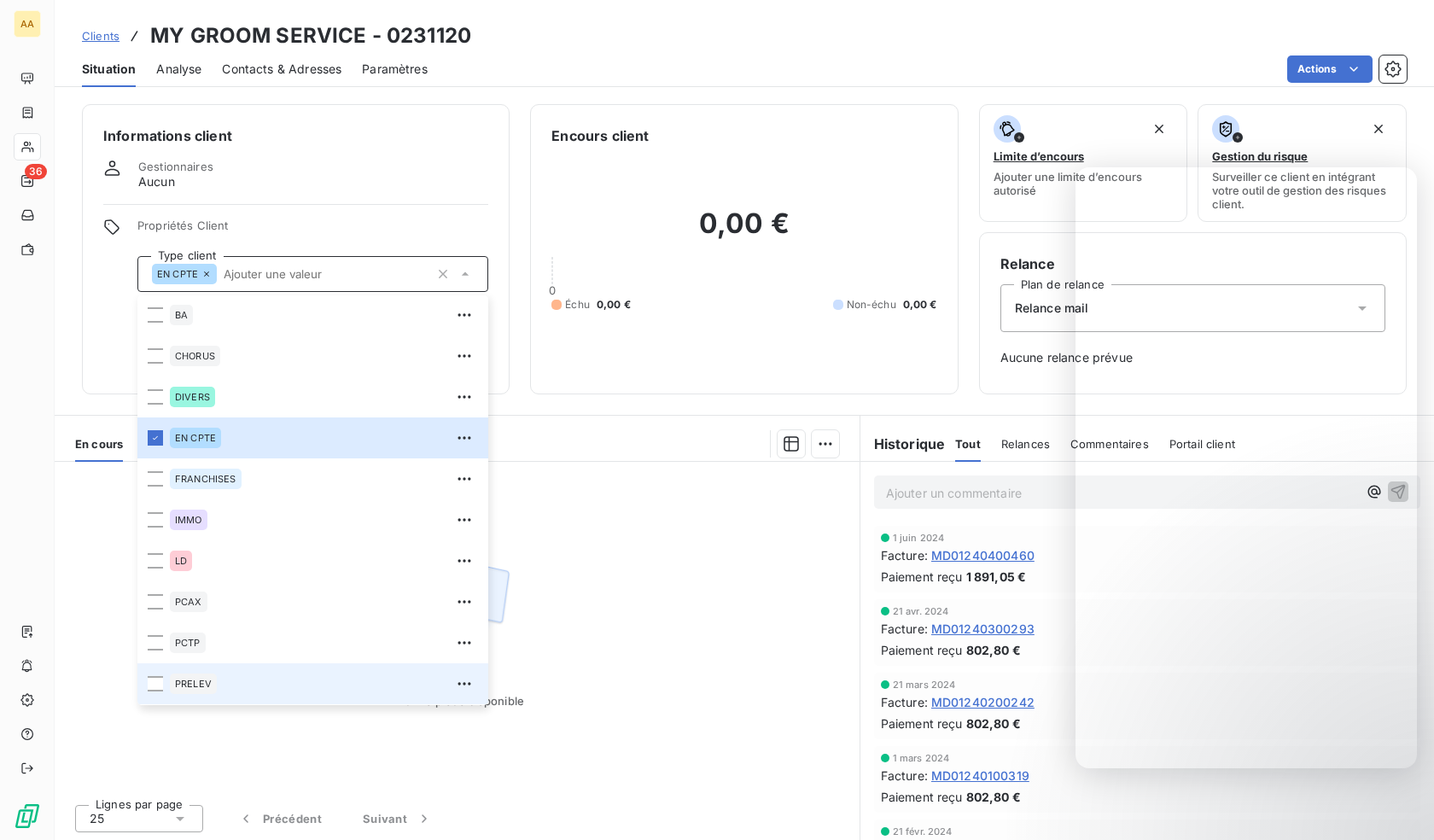
scroll to position [82, 0]
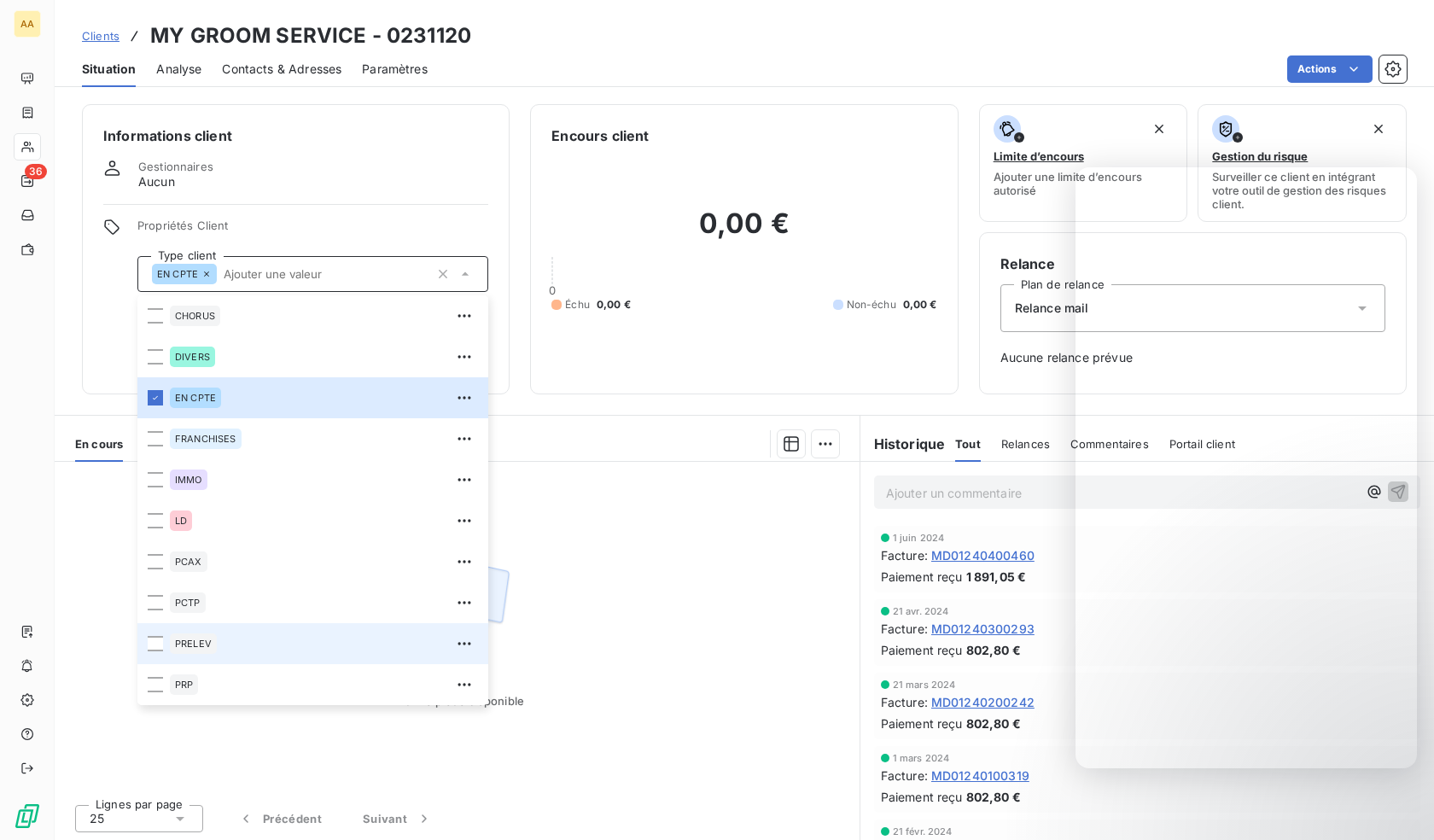
click at [202, 635] on div "PRELEV" at bounding box center [193, 644] width 47 height 21
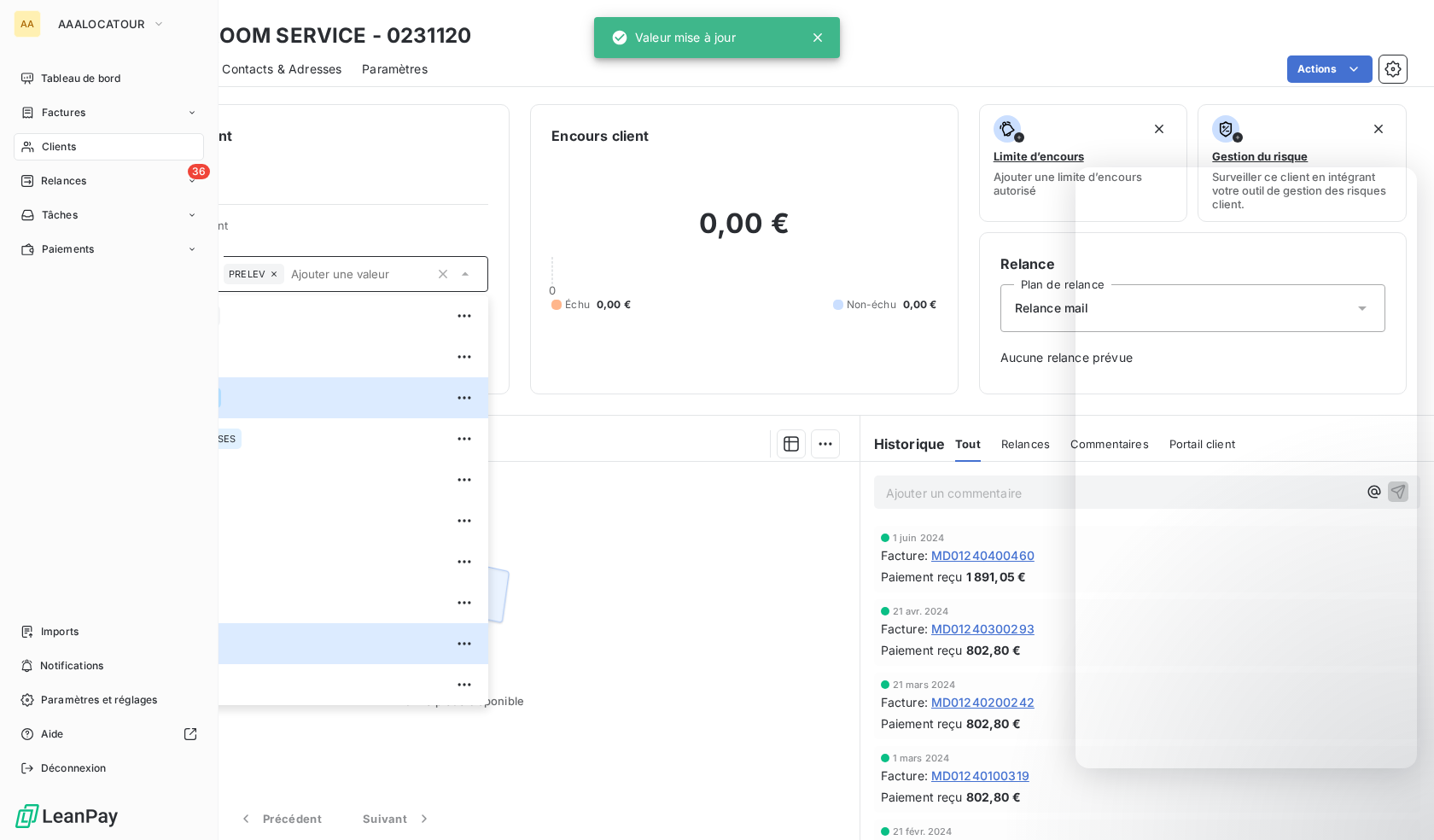
click at [18, 138] on div "Clients" at bounding box center [108, 146] width 190 height 27
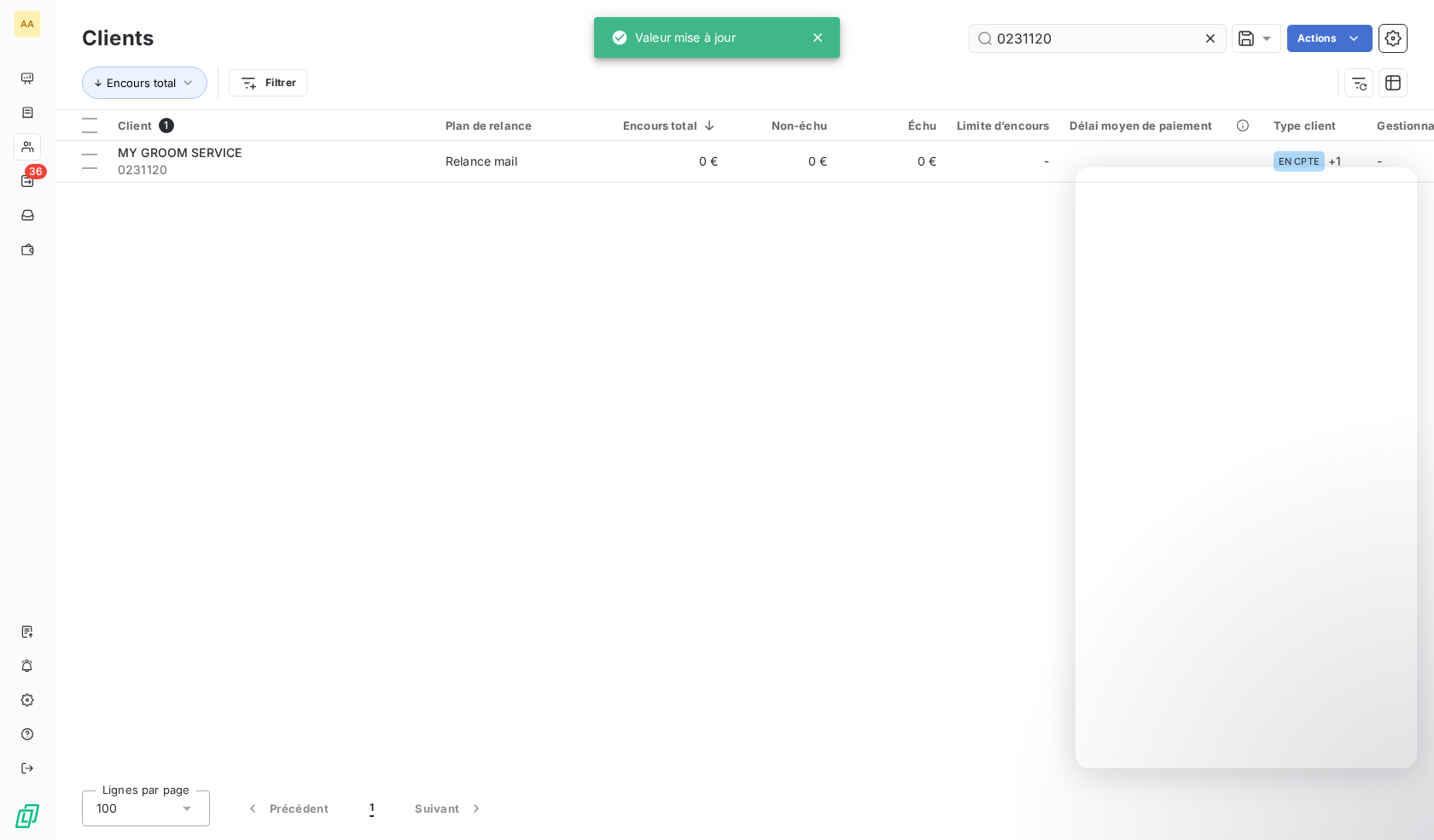
click at [1061, 31] on input "0231120" at bounding box center [1097, 38] width 256 height 27
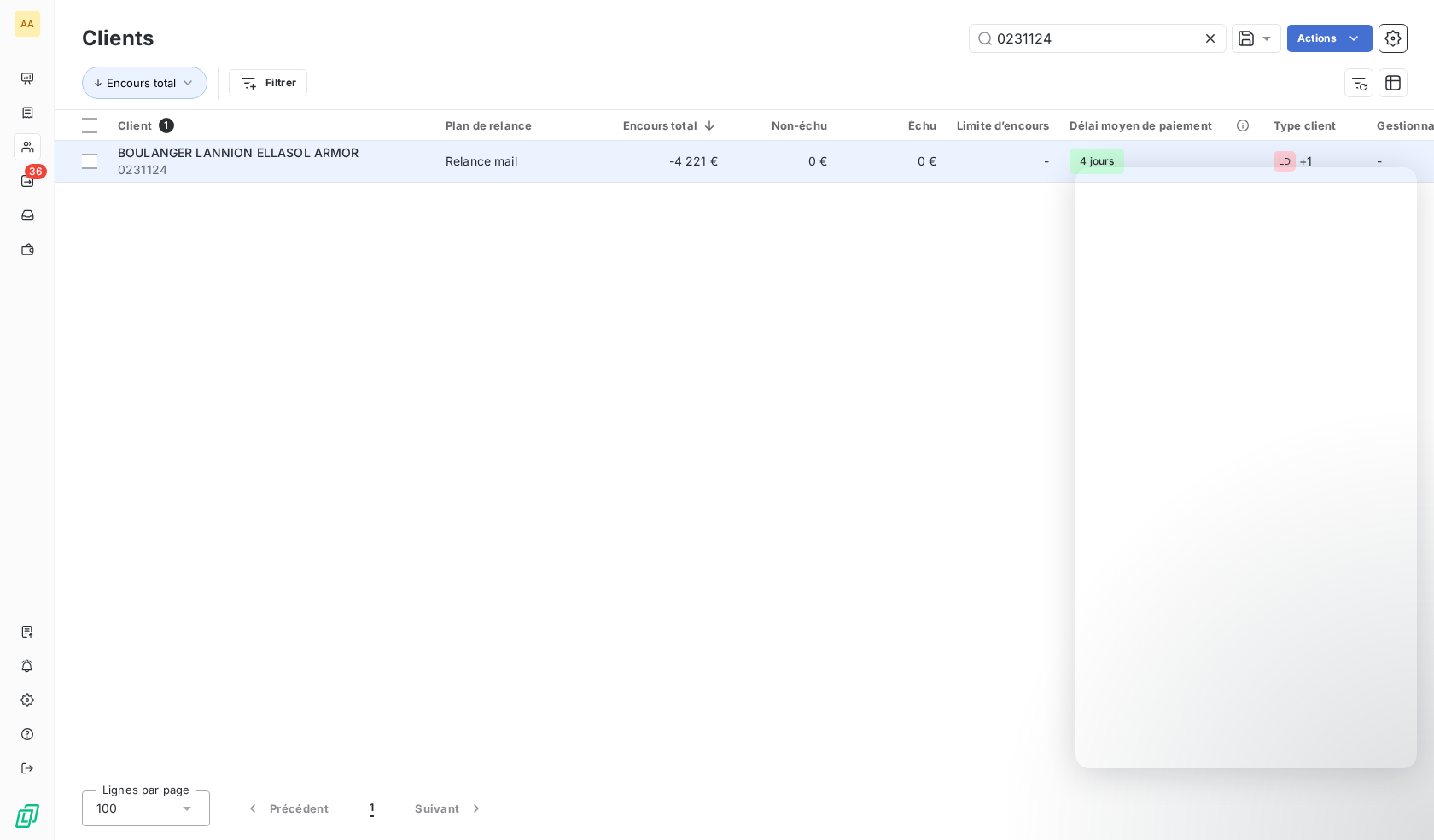
type input "0231124"
click at [206, 172] on span "0231124" at bounding box center [272, 170] width 307 height 17
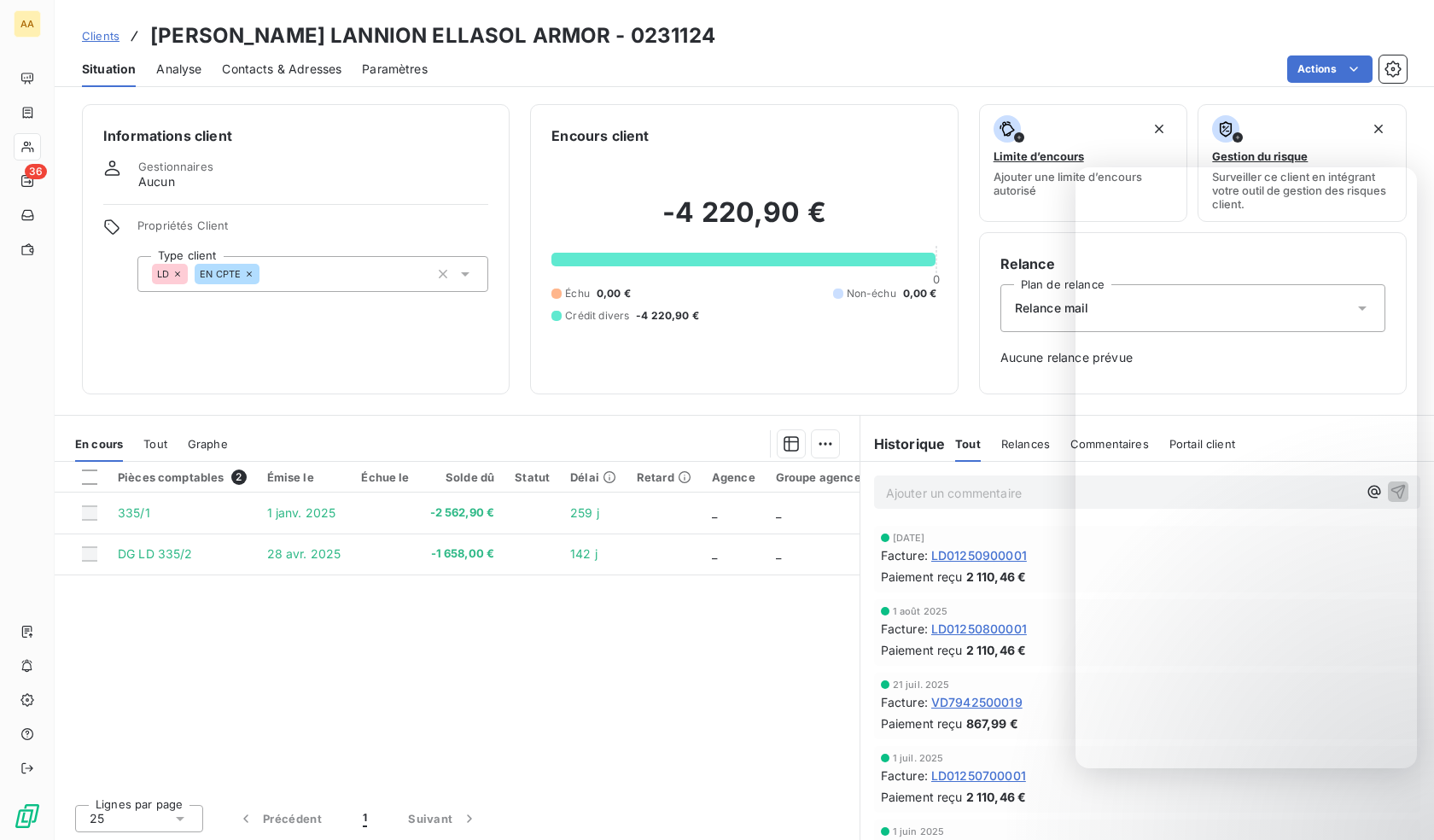
click at [353, 274] on div "LD EN CPTE" at bounding box center [313, 274] width 351 height 36
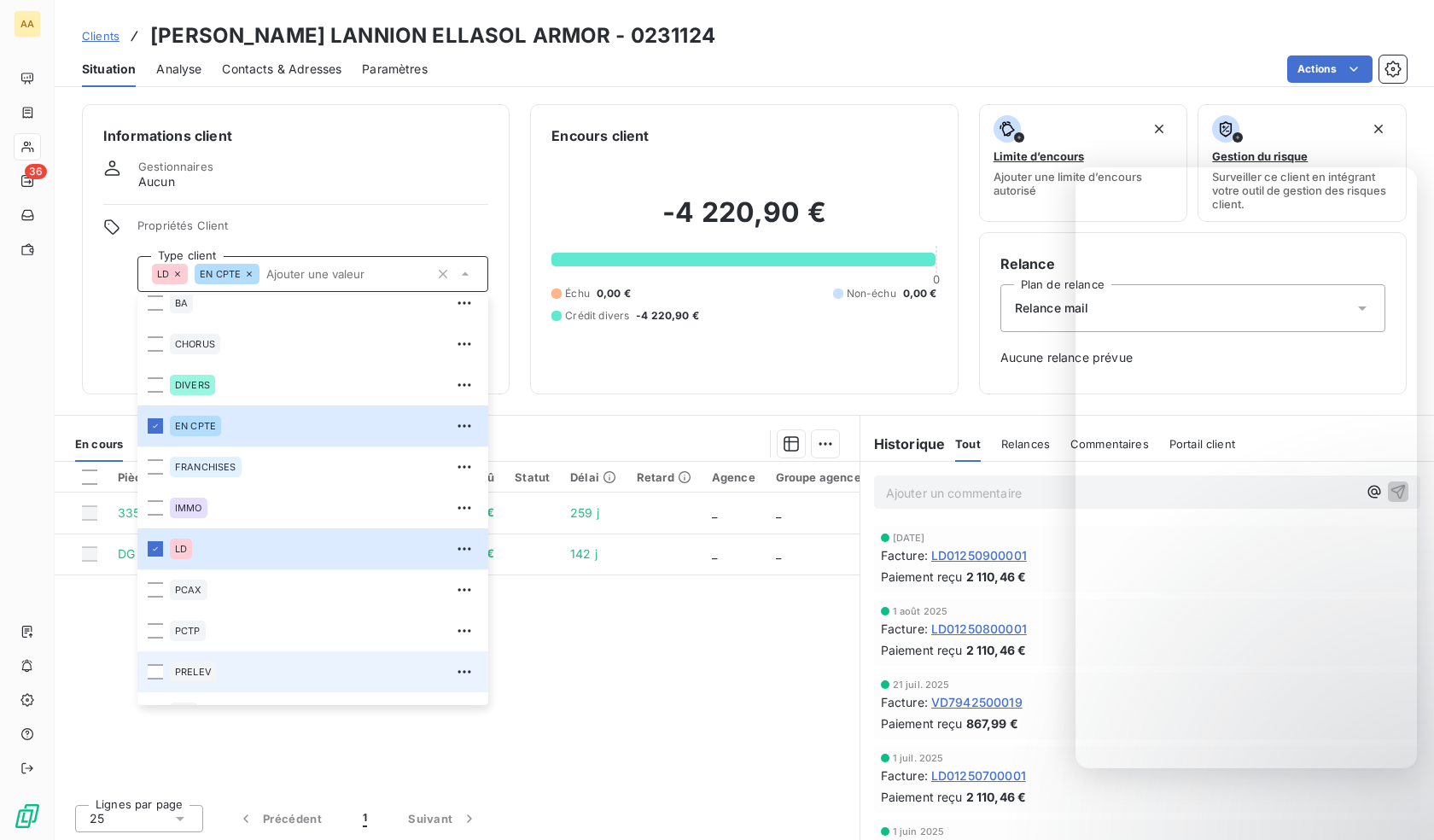
scroll to position [82, 0]
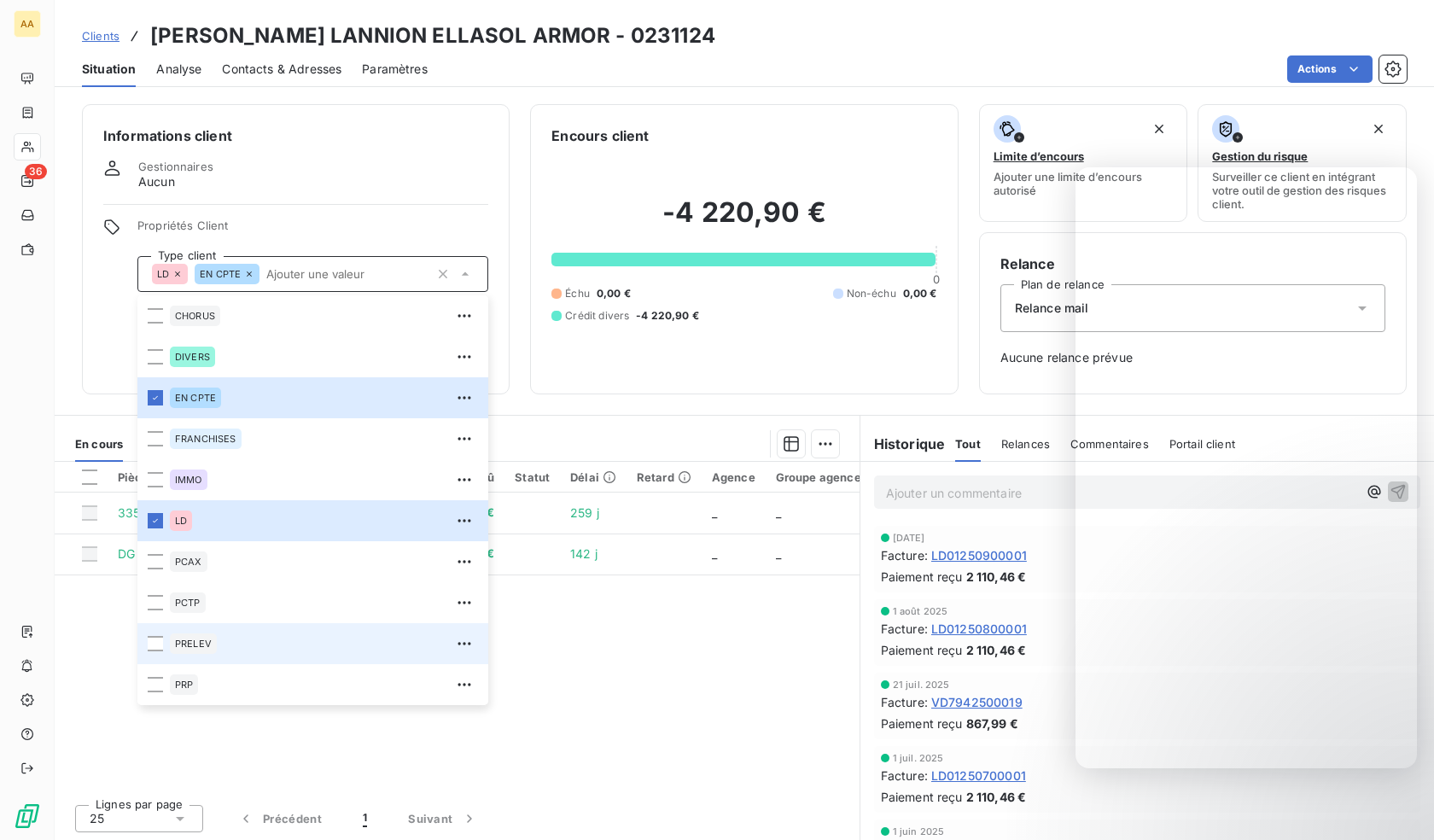
click at [232, 648] on div "PRELEV" at bounding box center [323, 643] width 308 height 27
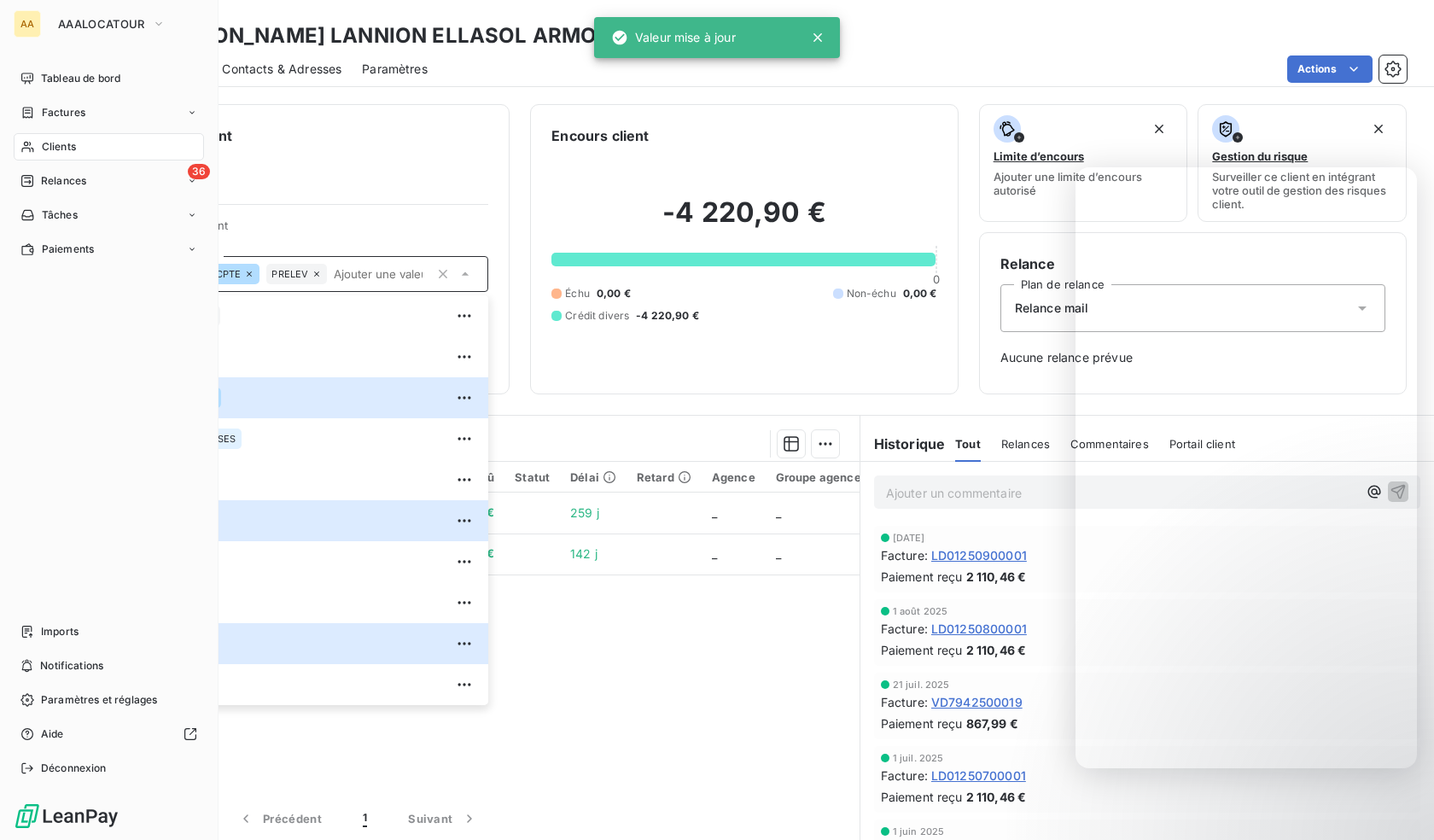
click at [28, 146] on icon at bounding box center [27, 146] width 14 height 13
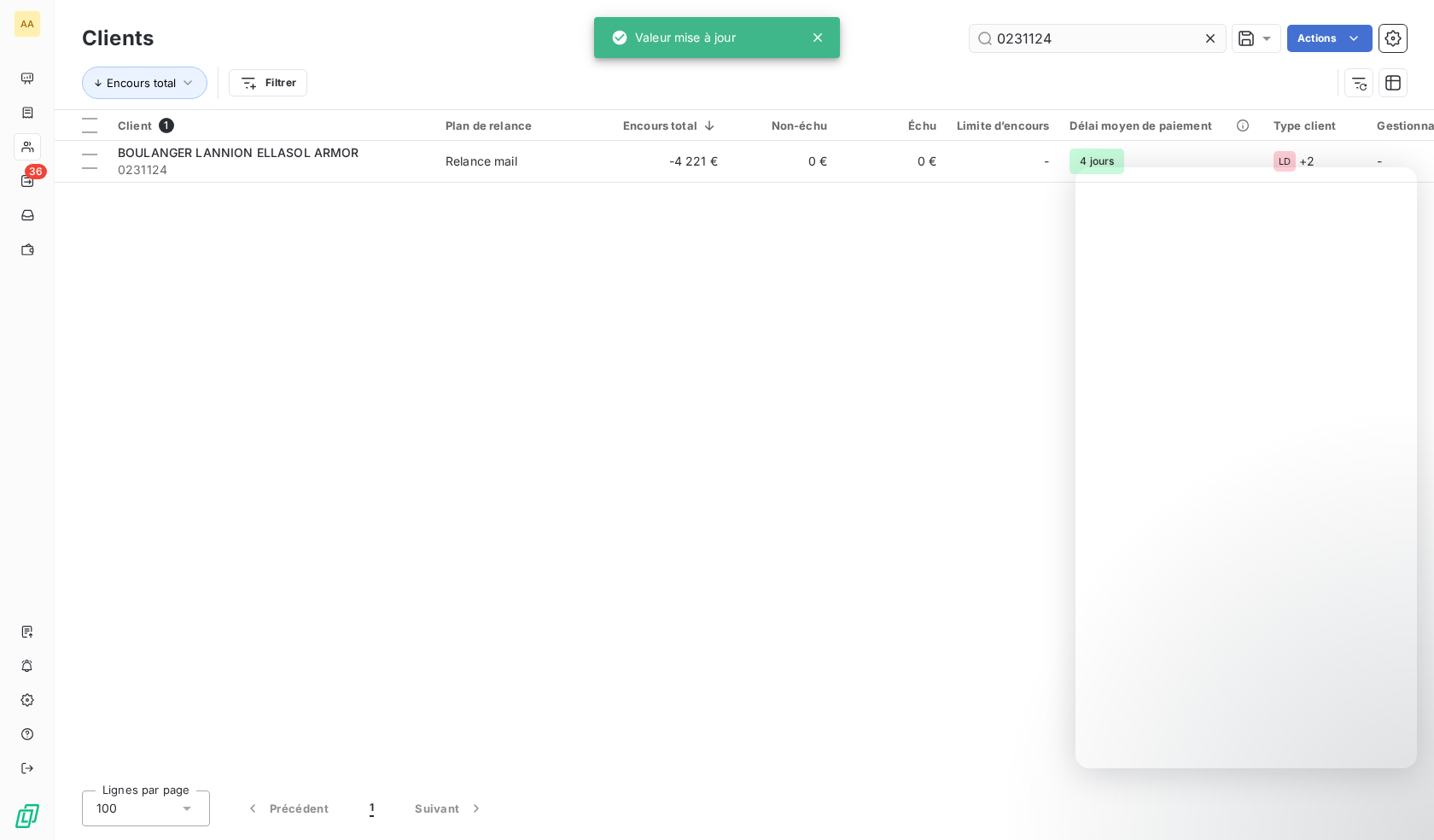
click at [1046, 42] on input "0231124" at bounding box center [1097, 38] width 256 height 27
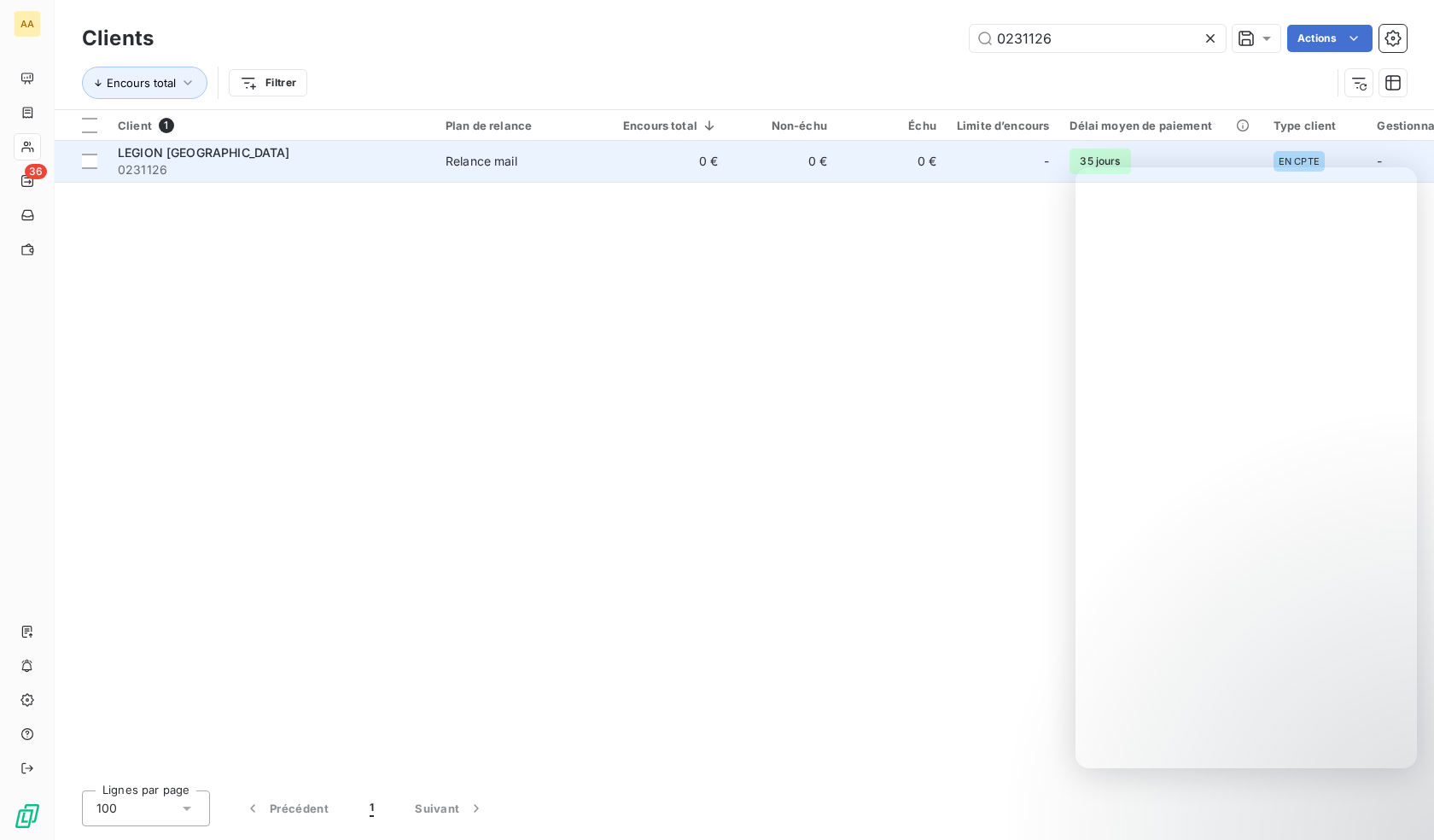
type input "0231126"
click at [232, 168] on span "0231126" at bounding box center [272, 170] width 307 height 17
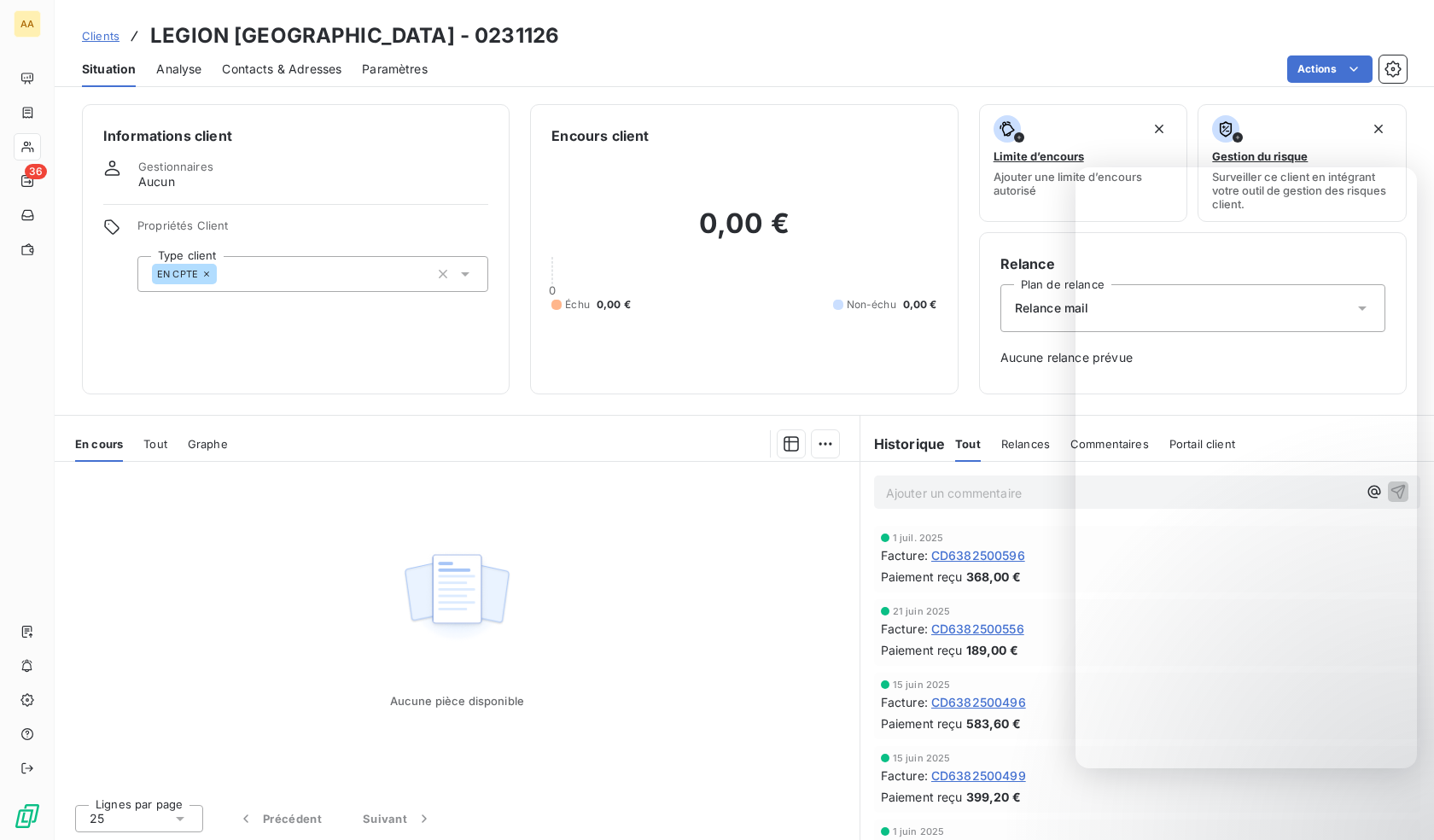
click at [338, 266] on div "EN CPTE" at bounding box center [313, 274] width 351 height 36
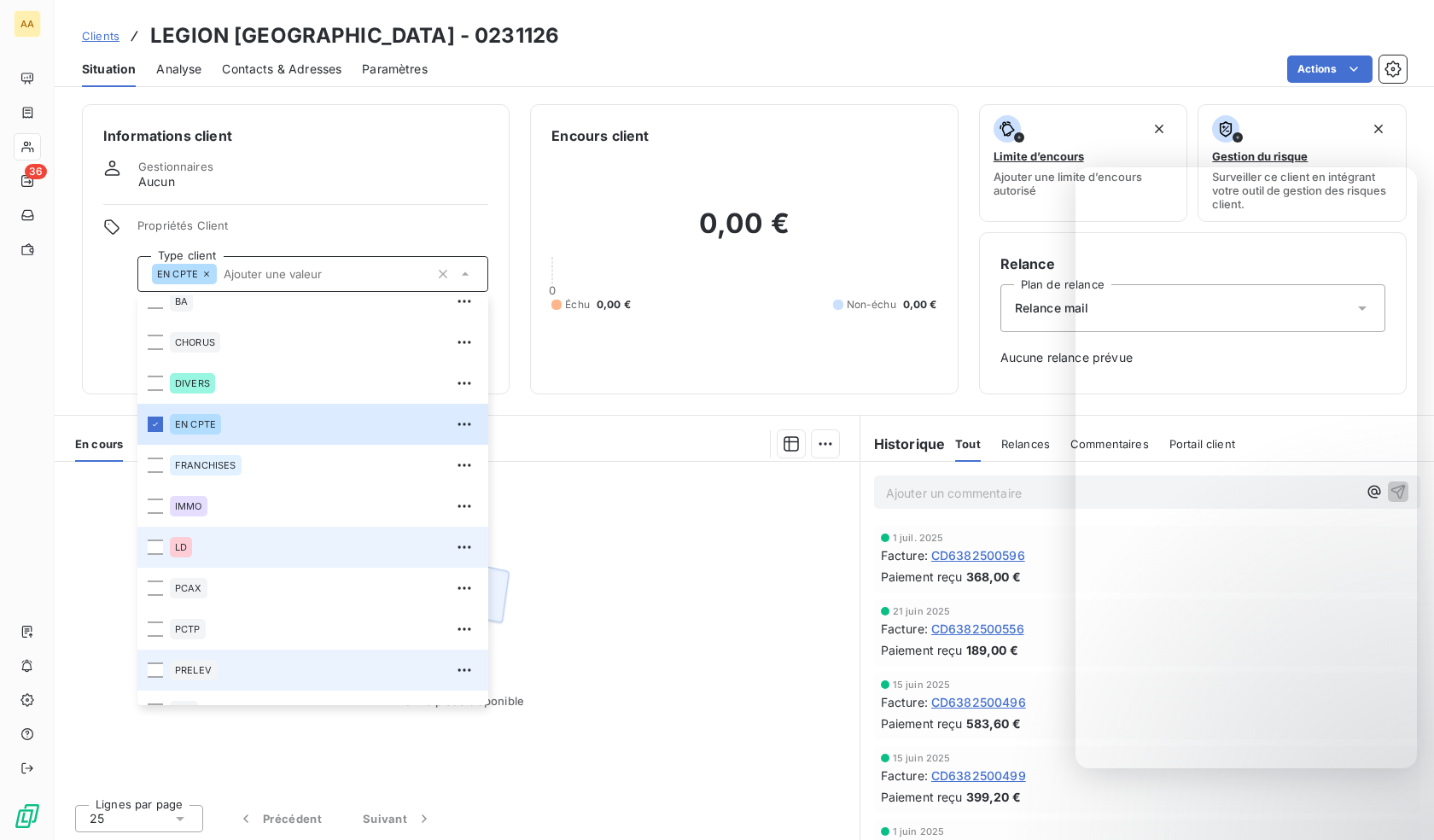
scroll to position [82, 0]
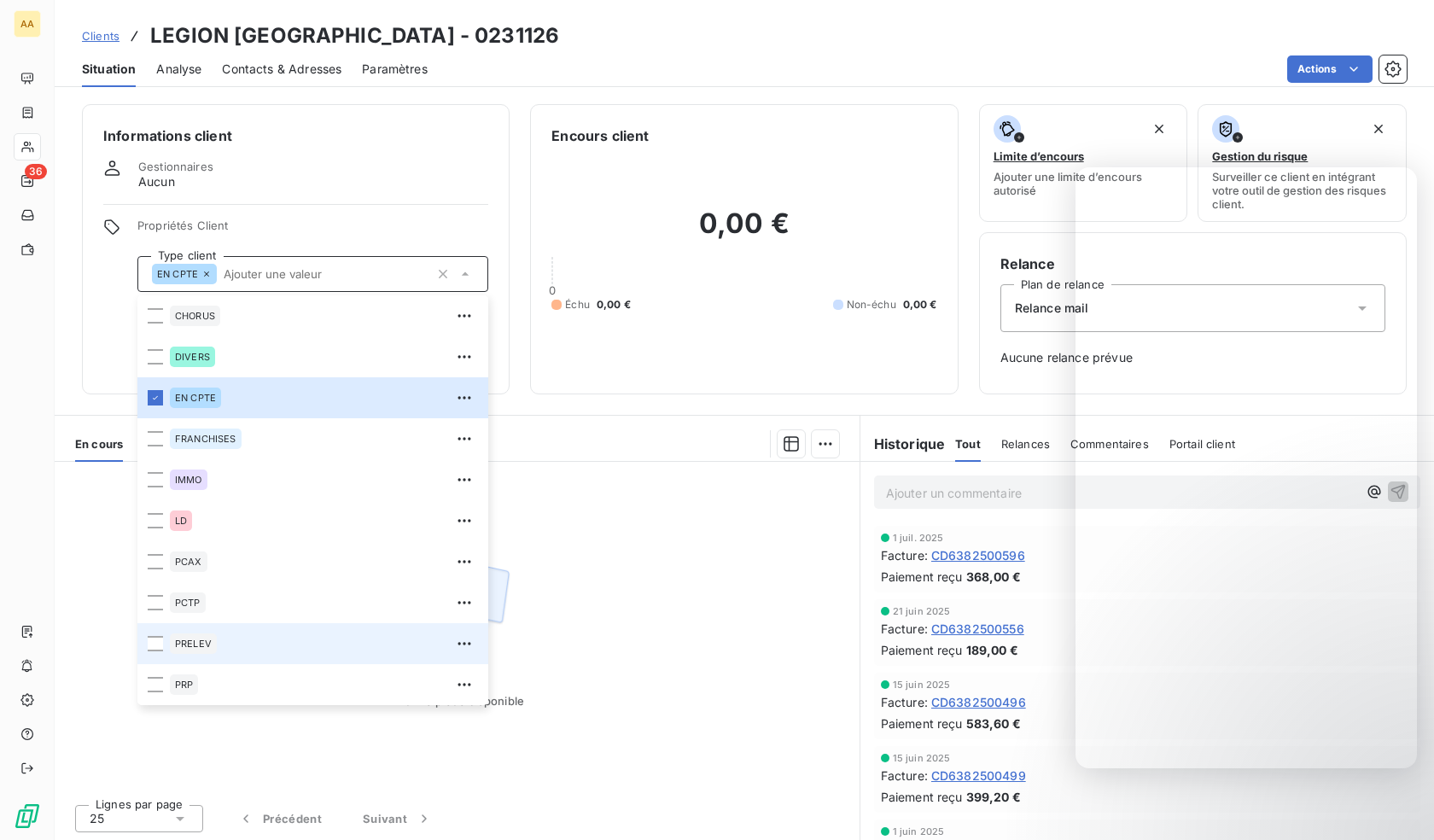
click at [198, 648] on span "PRELEV" at bounding box center [193, 643] width 37 height 10
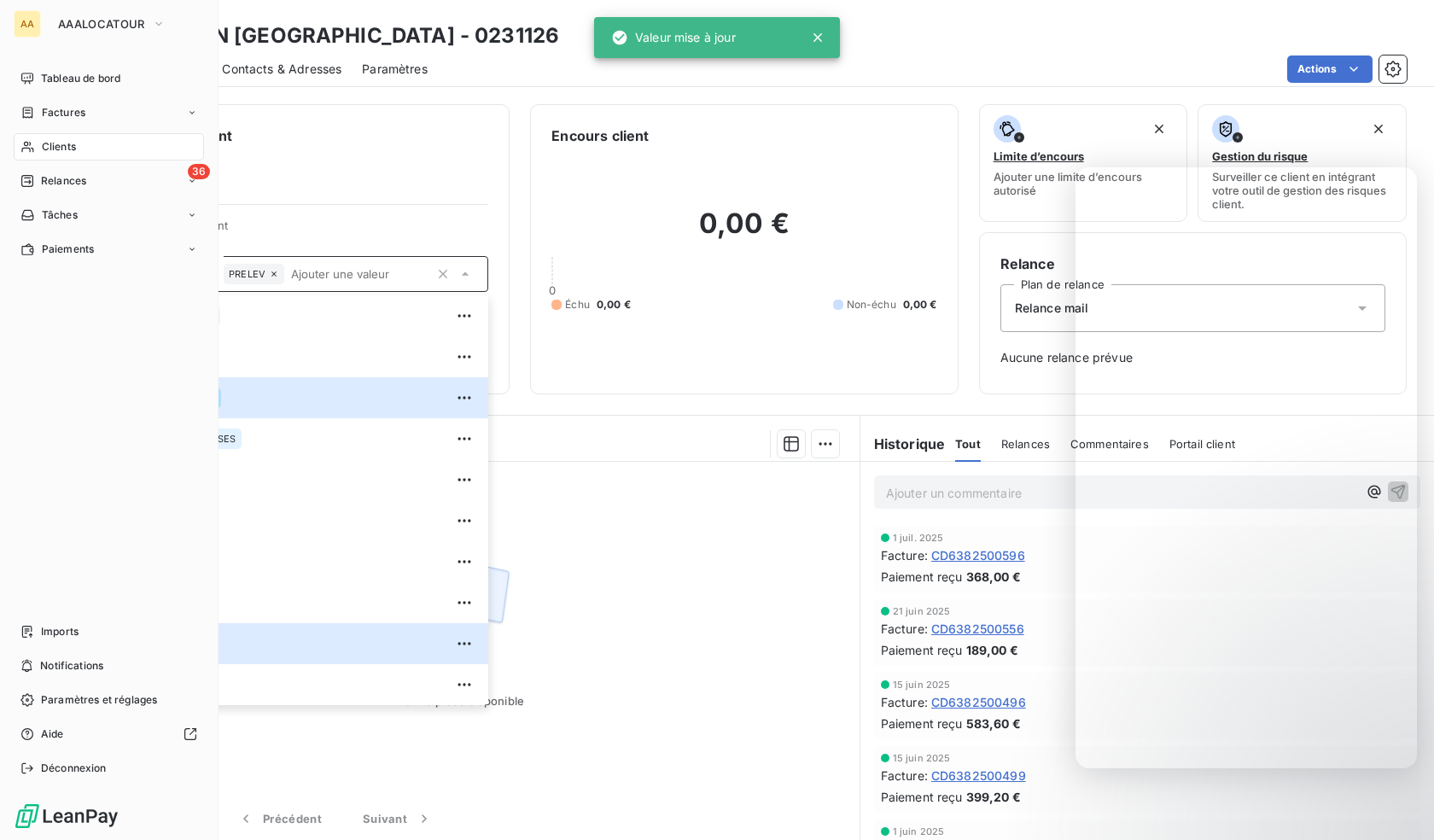
click at [46, 149] on span "Clients" at bounding box center [58, 147] width 34 height 15
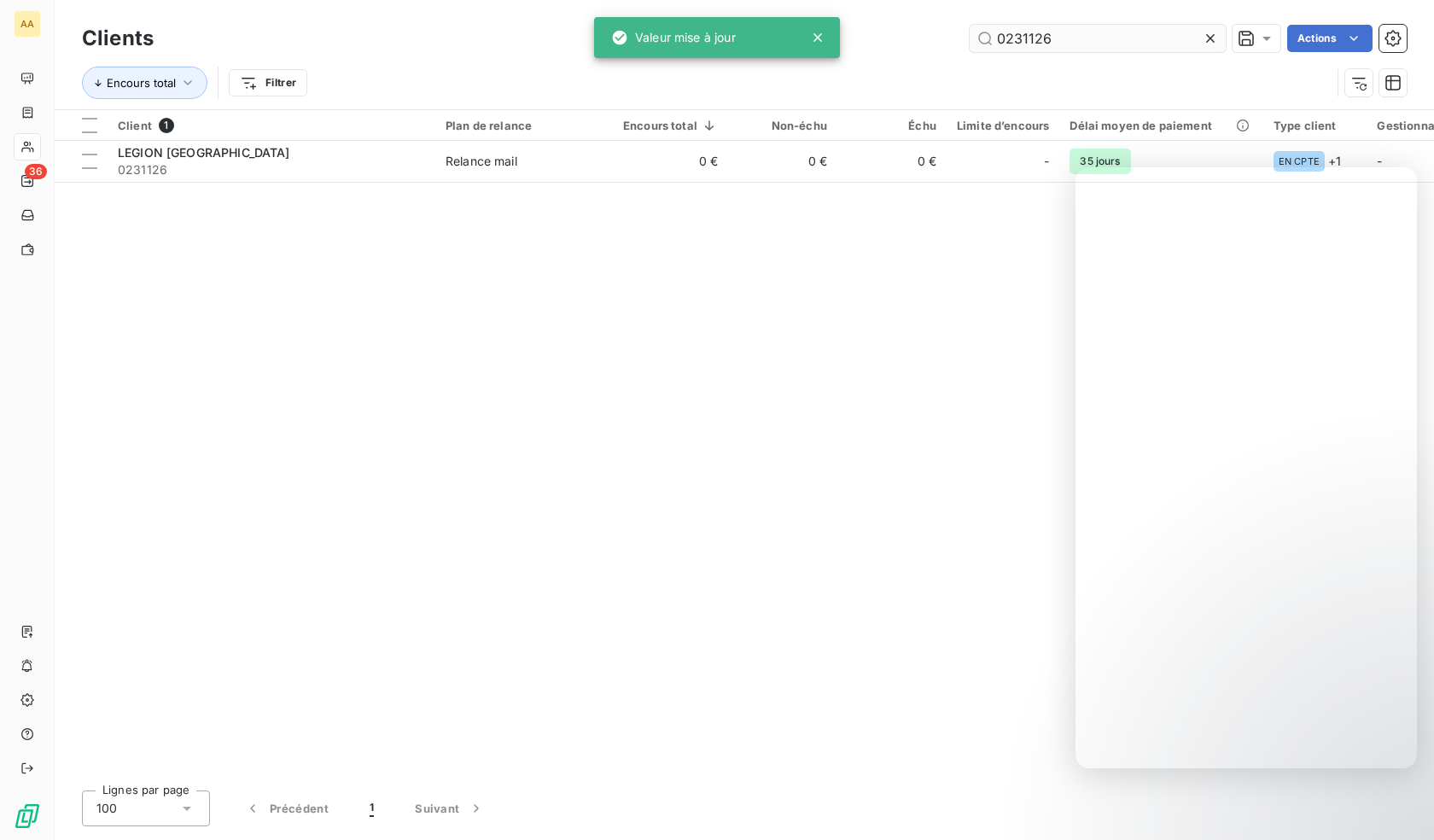
click at [1039, 41] on input "0231126" at bounding box center [1097, 38] width 256 height 27
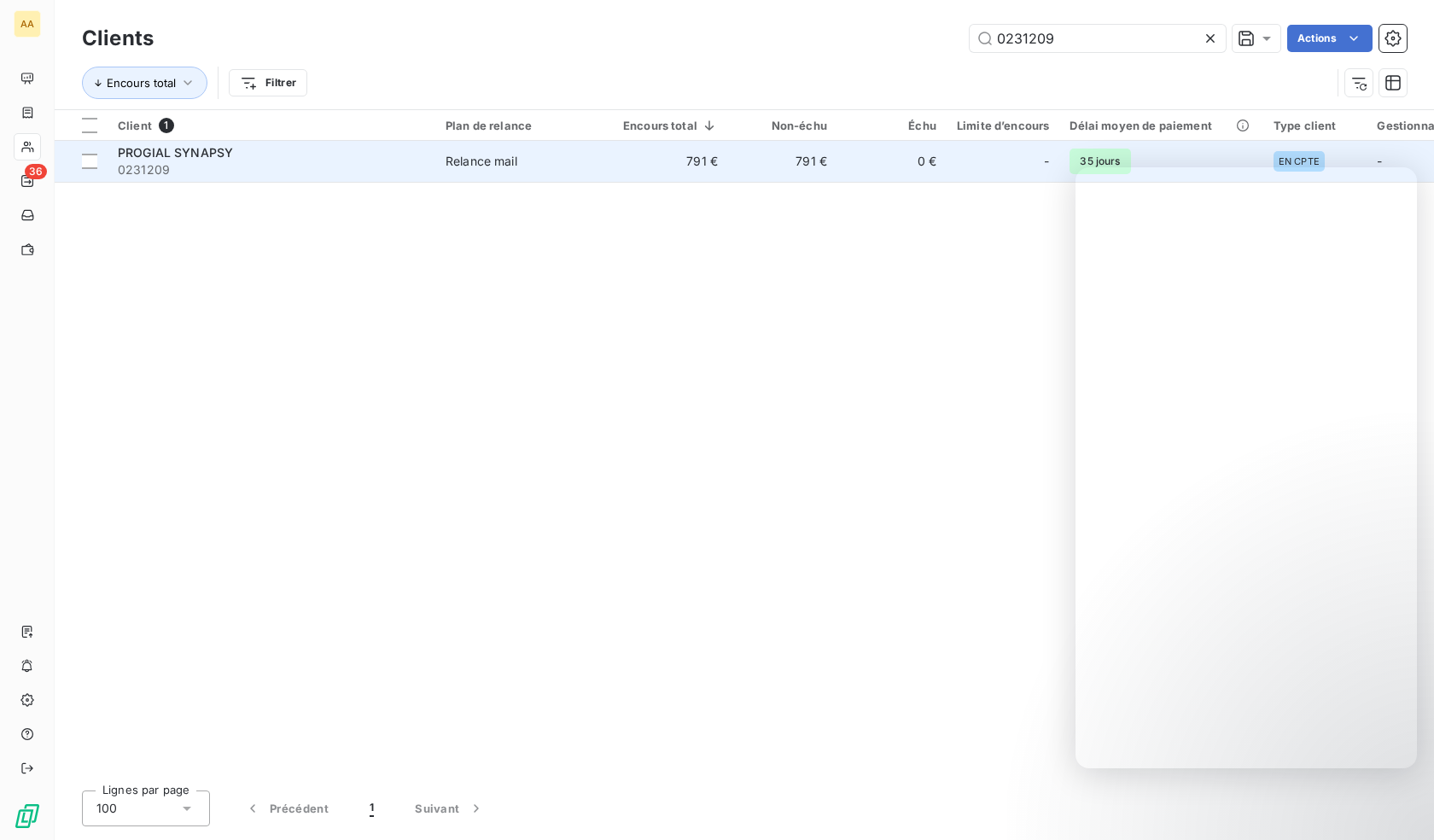
type input "0231209"
click at [149, 167] on span "0231209" at bounding box center [272, 170] width 307 height 17
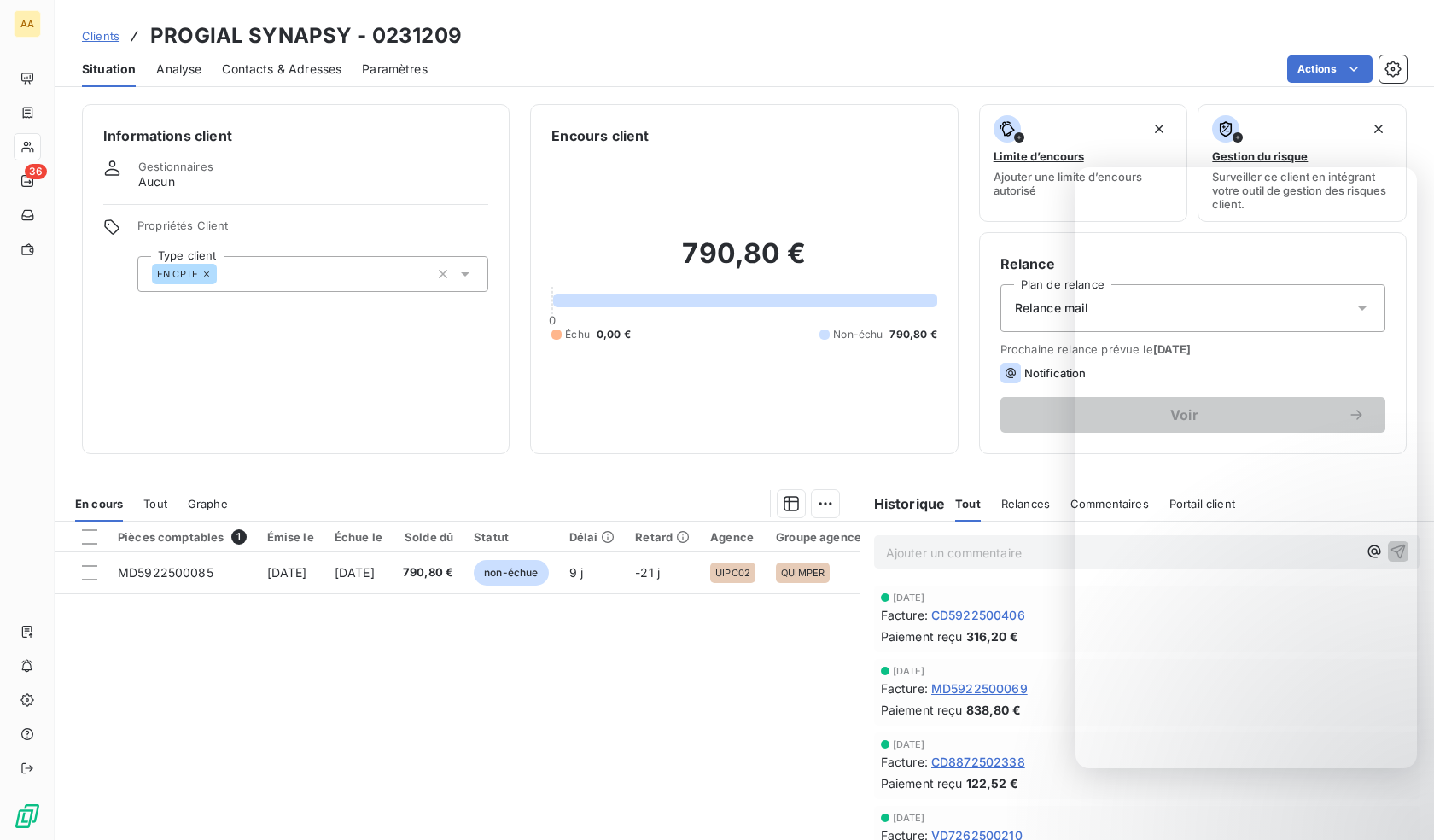
click at [286, 276] on div "EN CPTE" at bounding box center [313, 274] width 351 height 36
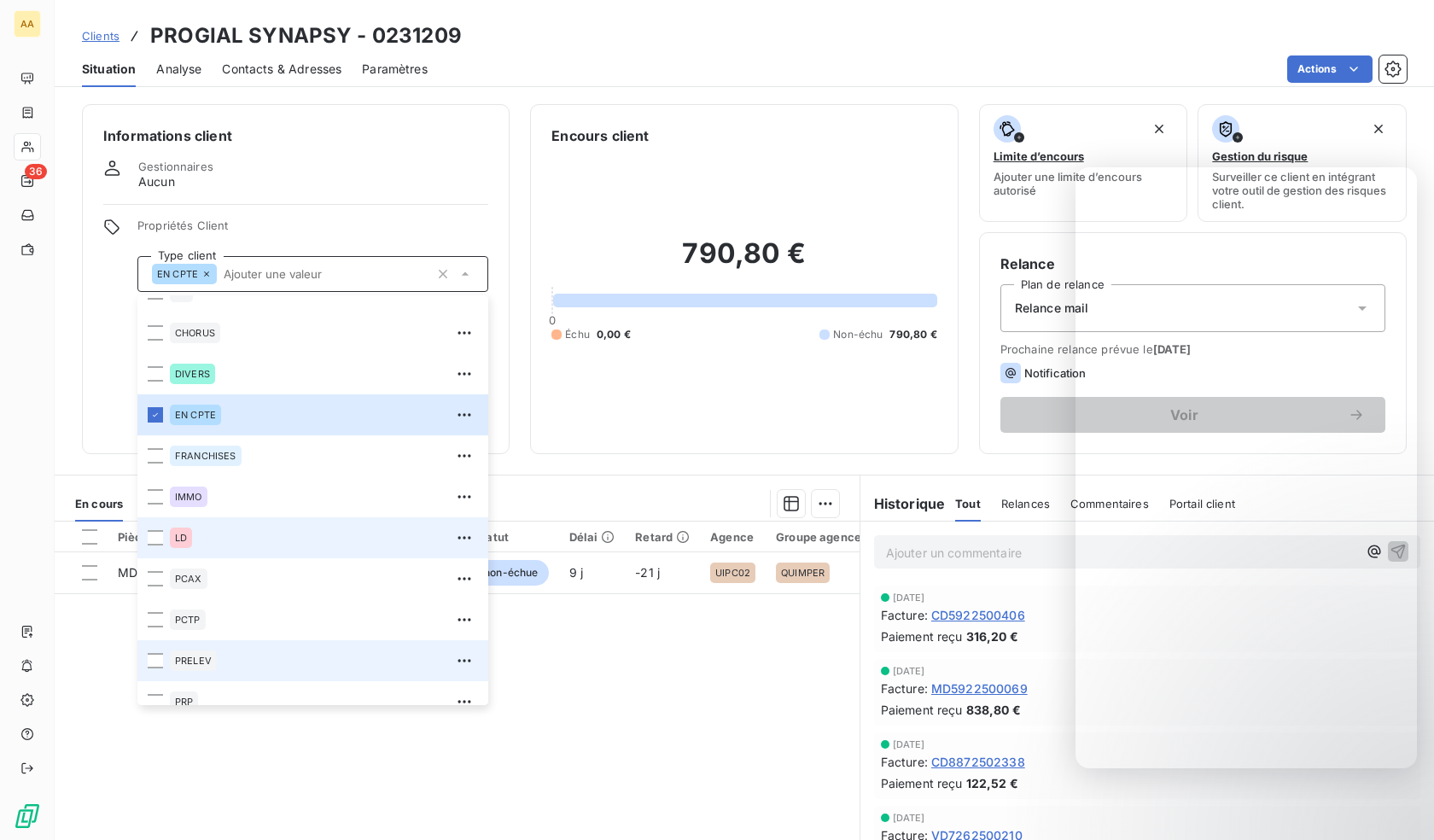
scroll to position [82, 0]
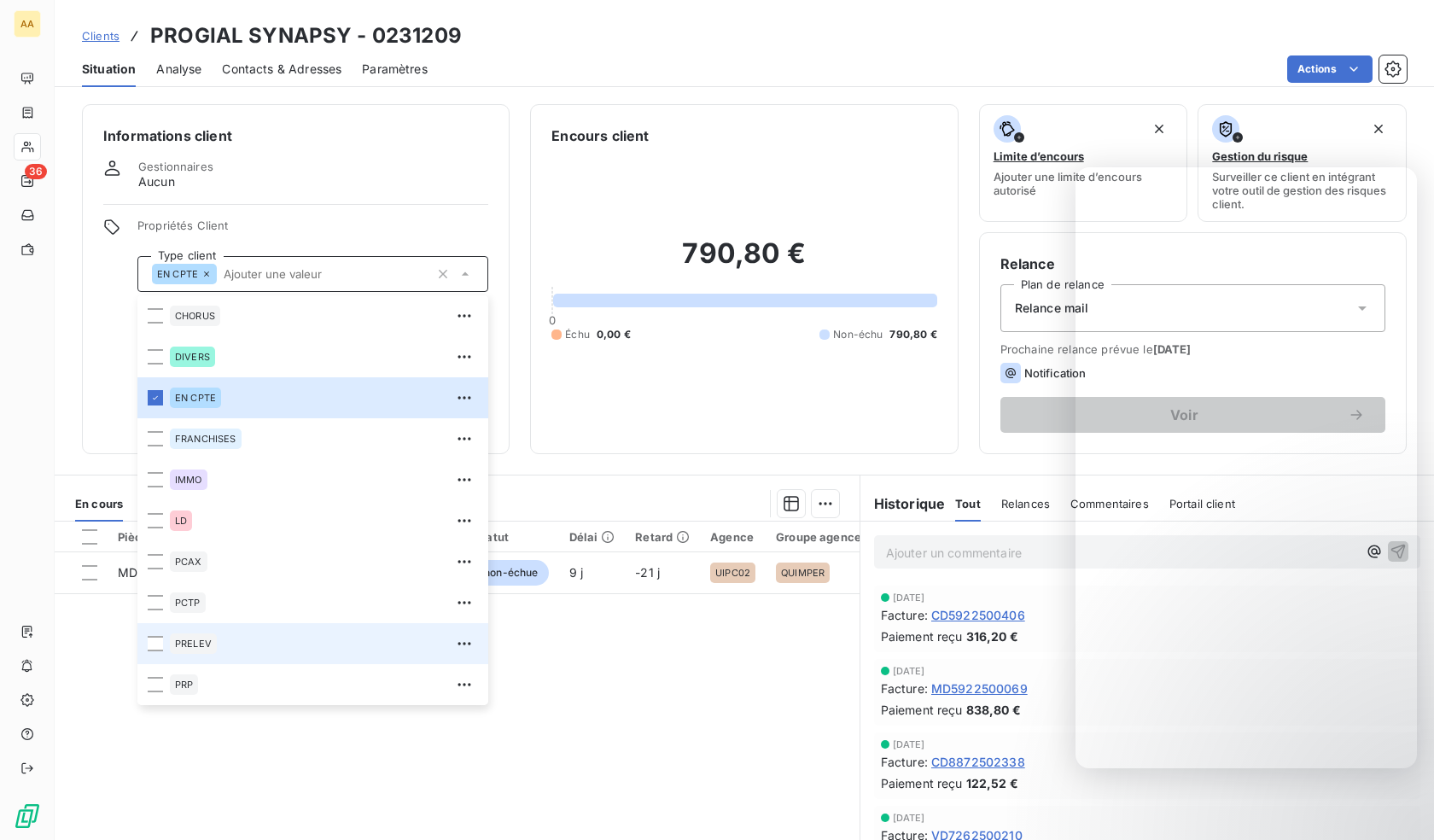
click at [233, 636] on div "PRELEV" at bounding box center [323, 643] width 308 height 27
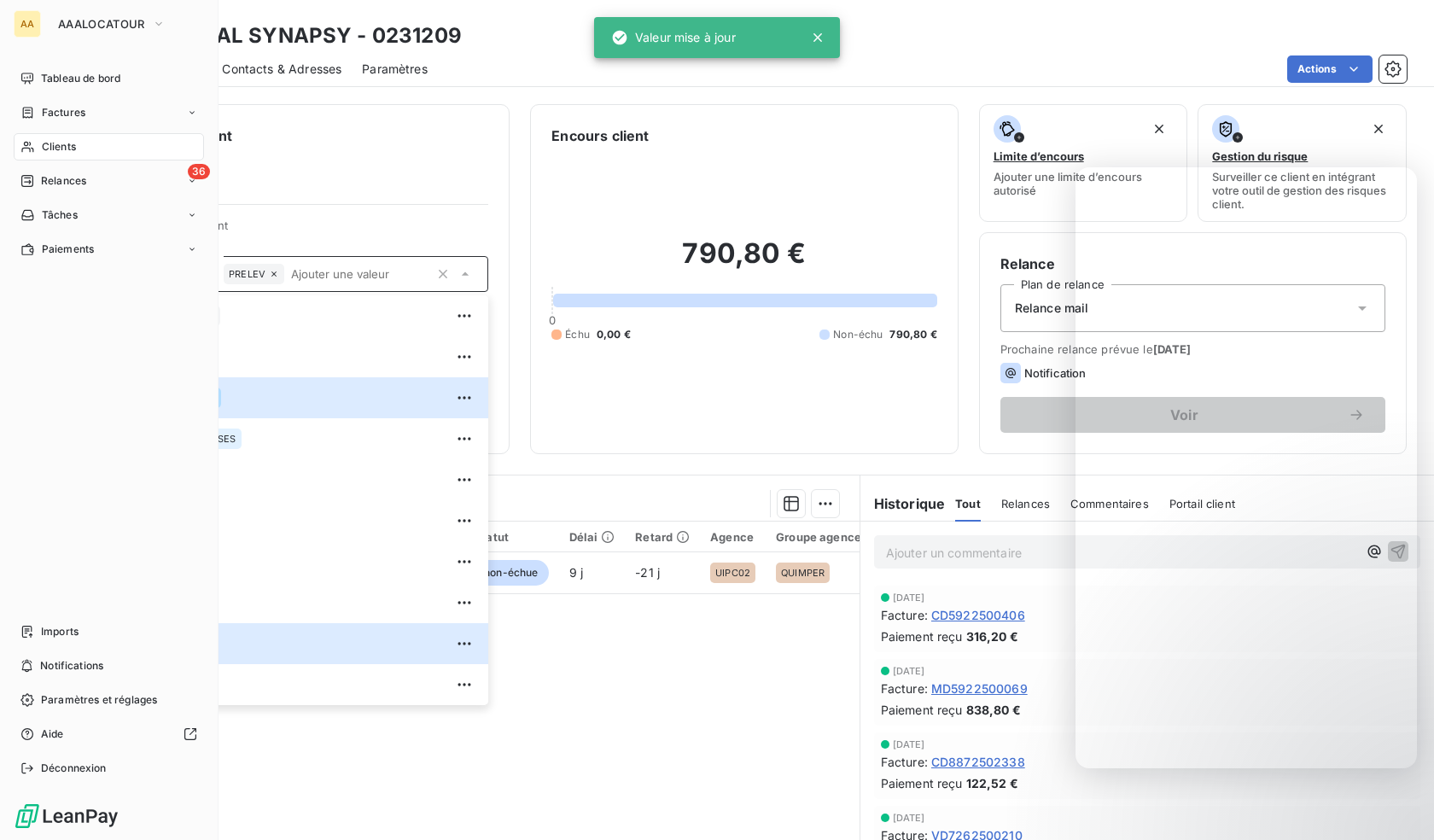
click at [20, 149] on div "Clients" at bounding box center [108, 146] width 190 height 27
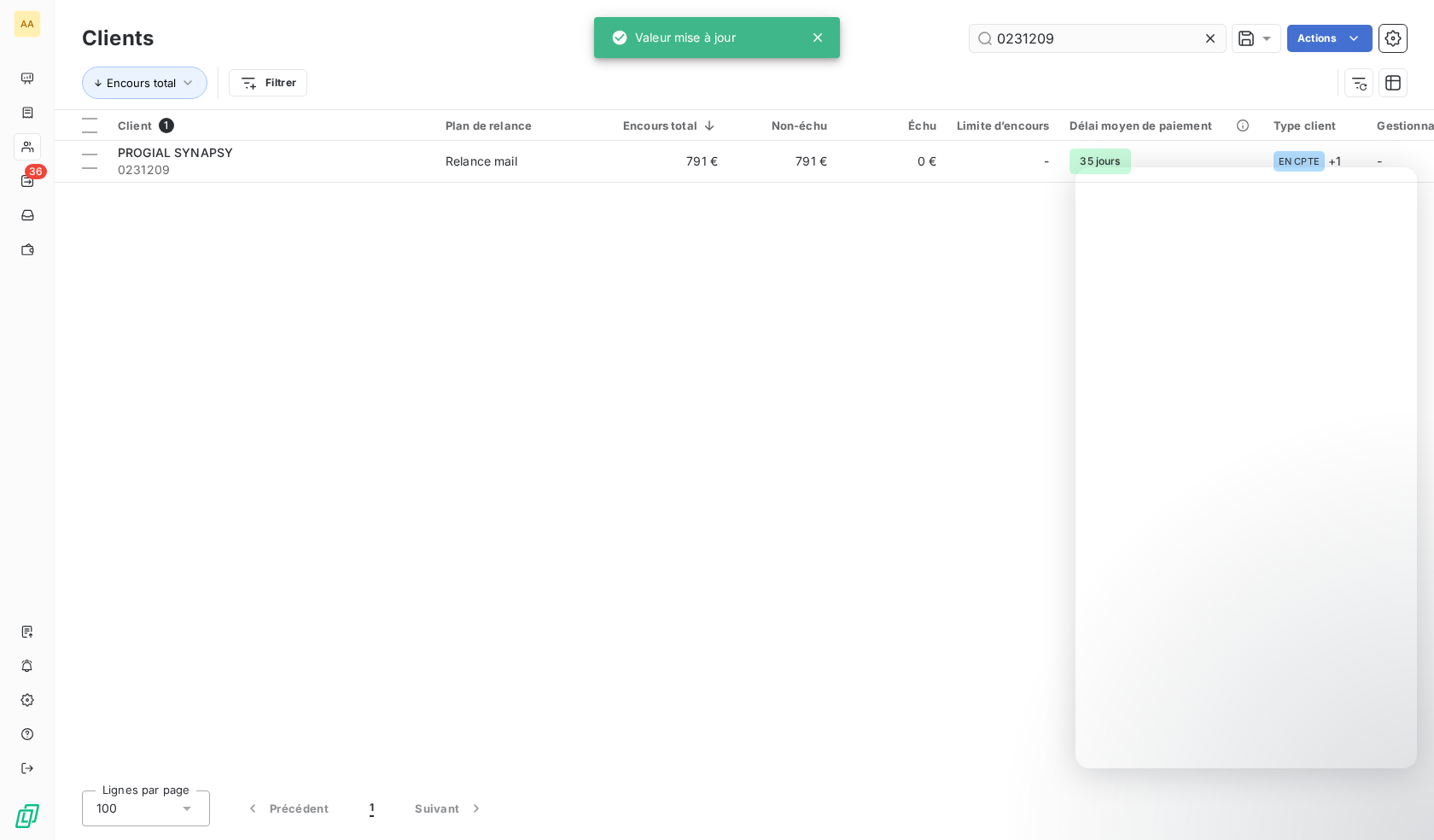
click at [1053, 42] on input "0231209" at bounding box center [1097, 38] width 256 height 27
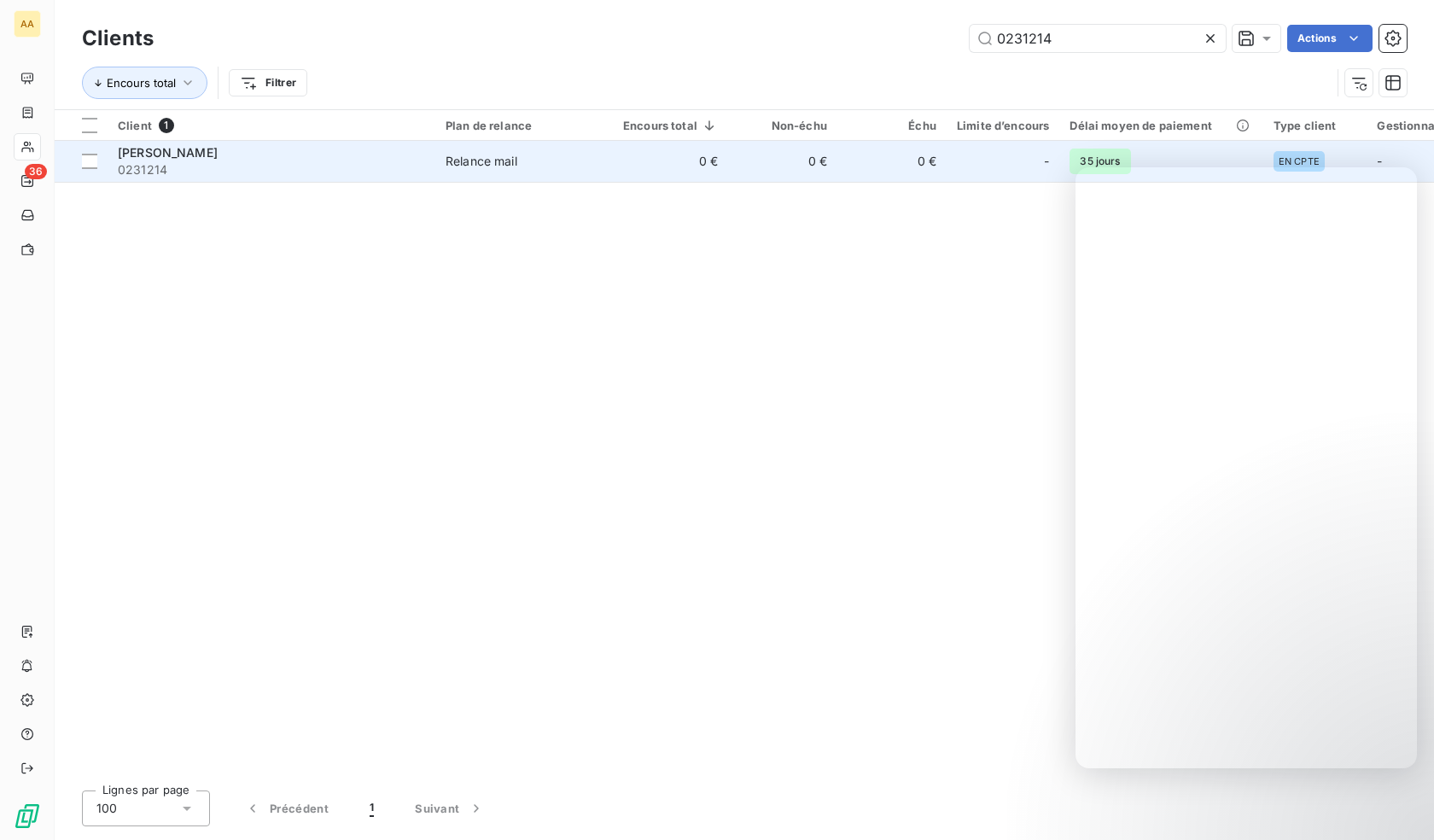
type input "0231214"
click at [182, 159] on div "[PERSON_NAME]" at bounding box center [272, 153] width 307 height 17
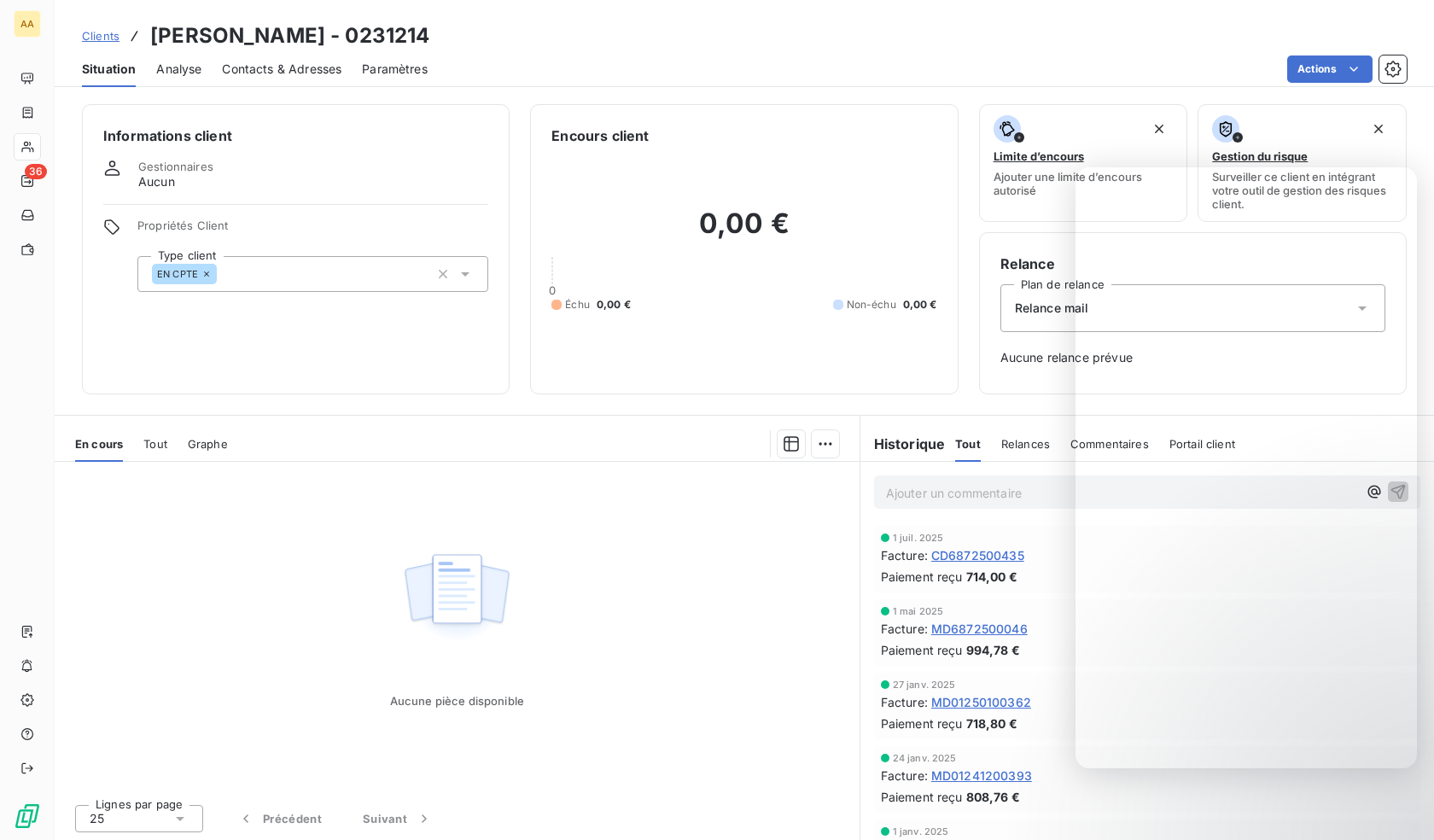
click at [291, 256] on div "EN CPTE" at bounding box center [313, 274] width 351 height 36
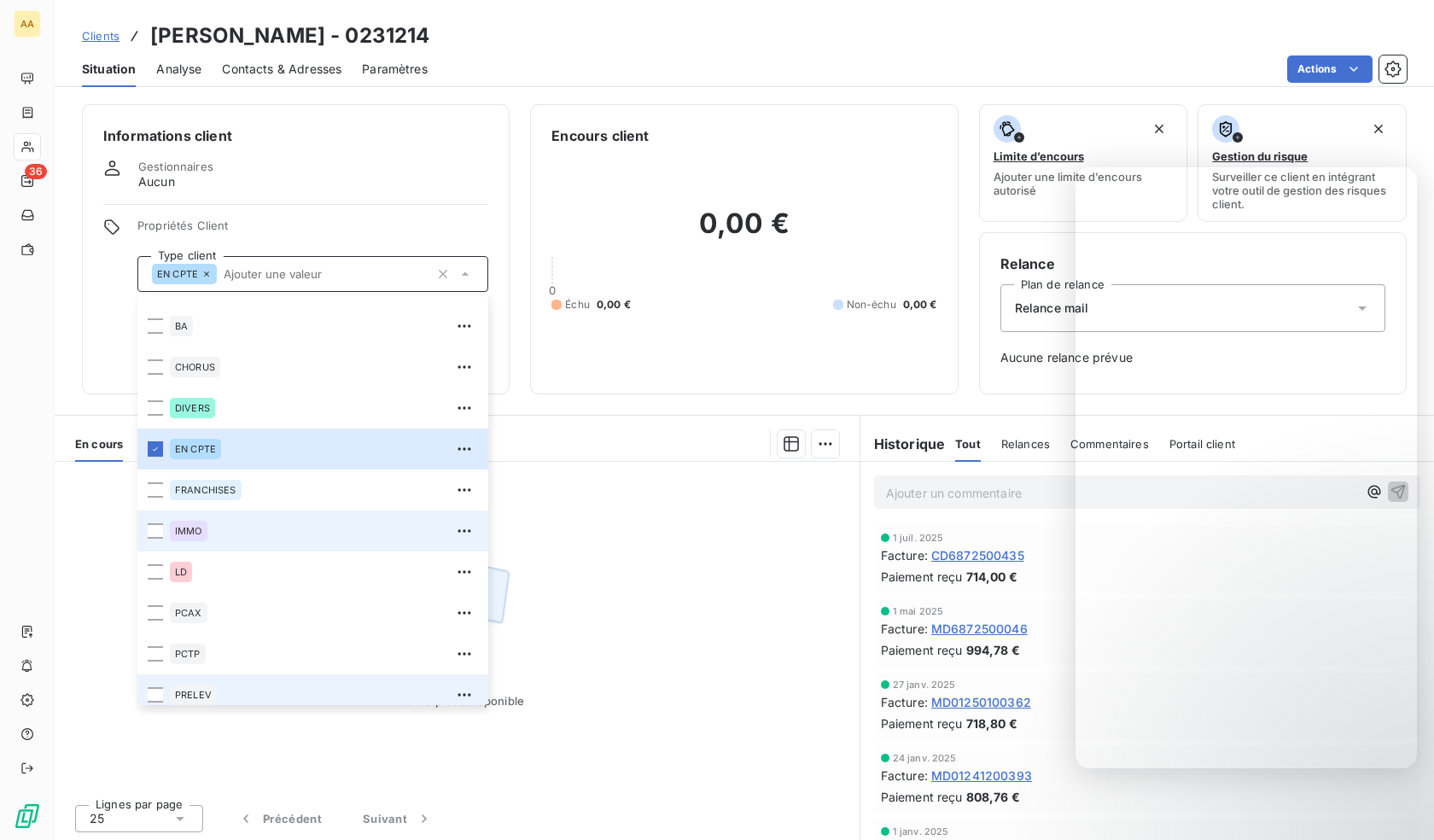
scroll to position [82, 0]
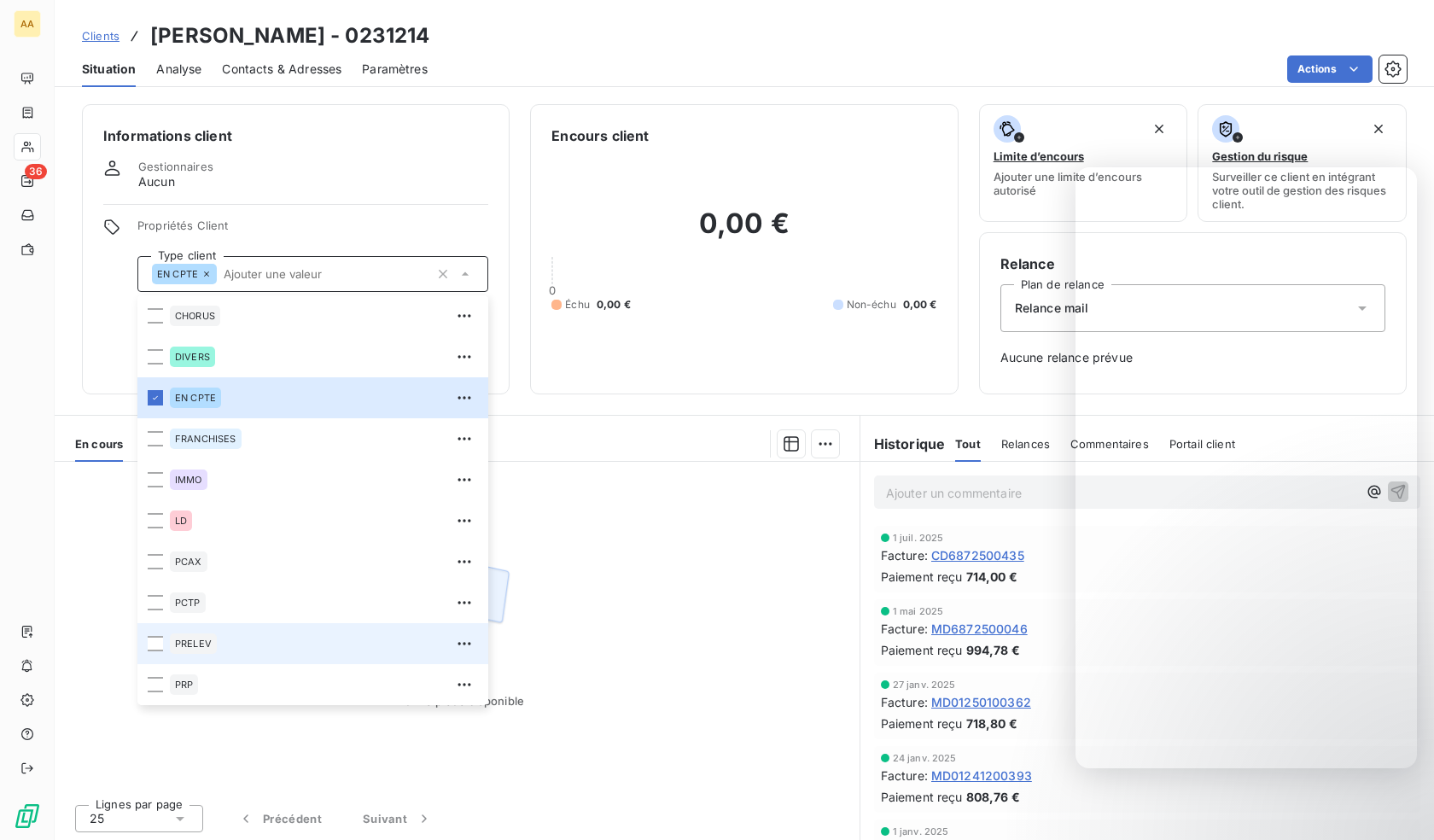
click at [217, 639] on div "PRELEV" at bounding box center [323, 643] width 308 height 27
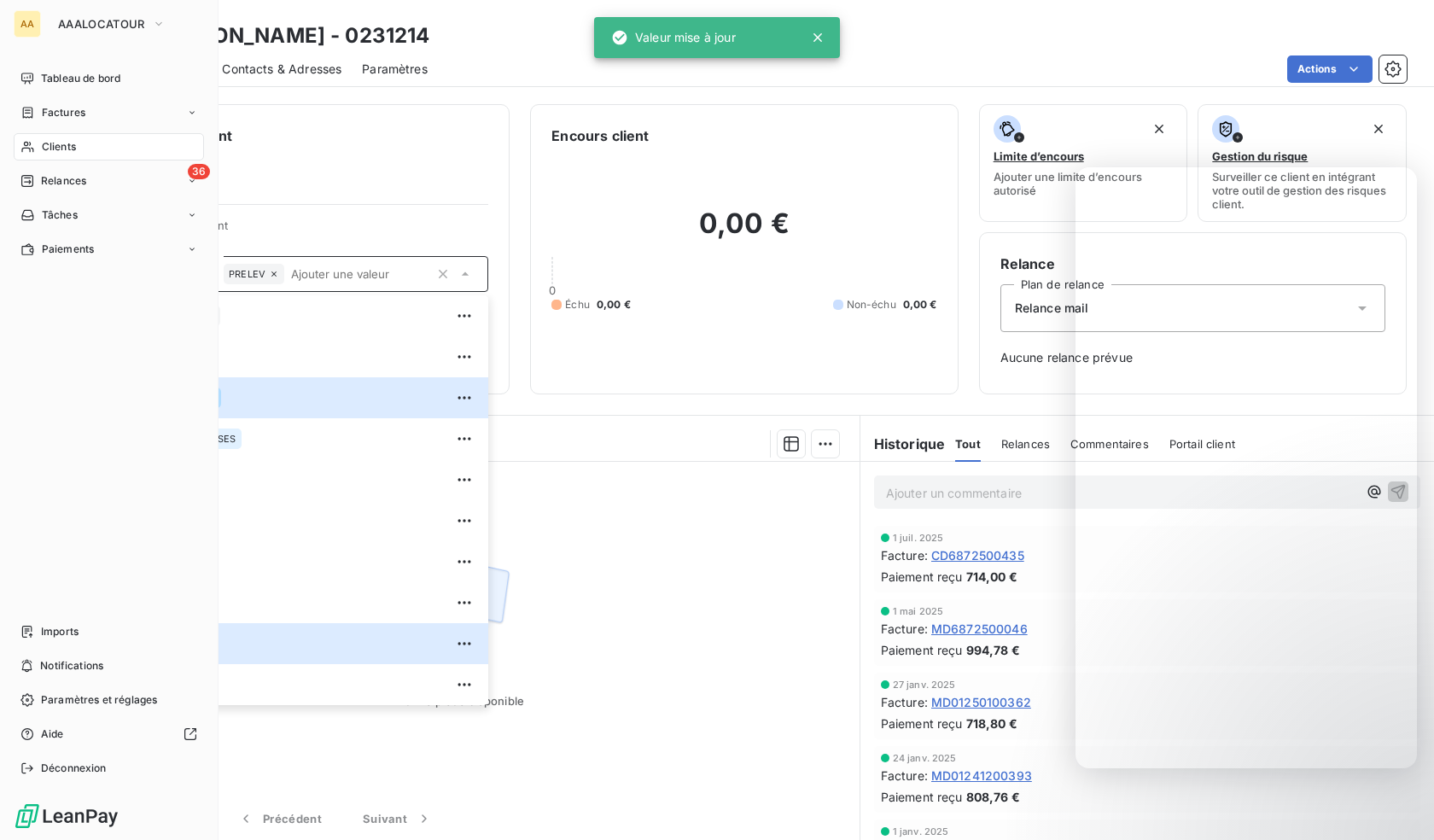
drag, startPoint x: 31, startPoint y: 144, endPoint x: 58, endPoint y: 149, distance: 27.5
click at [31, 144] on icon at bounding box center [27, 146] width 14 height 13
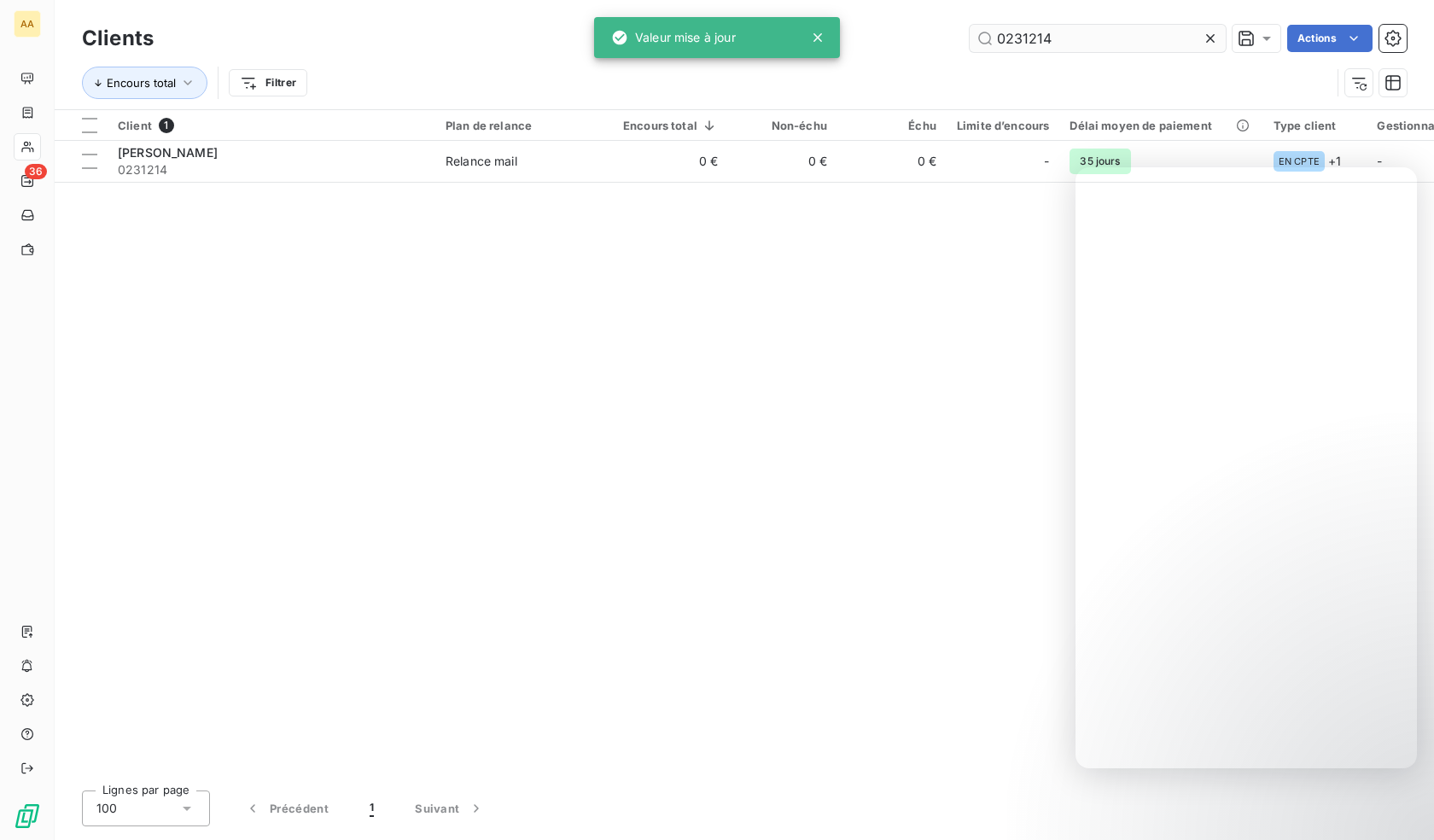
click at [1032, 50] on input "0231214" at bounding box center [1097, 38] width 256 height 27
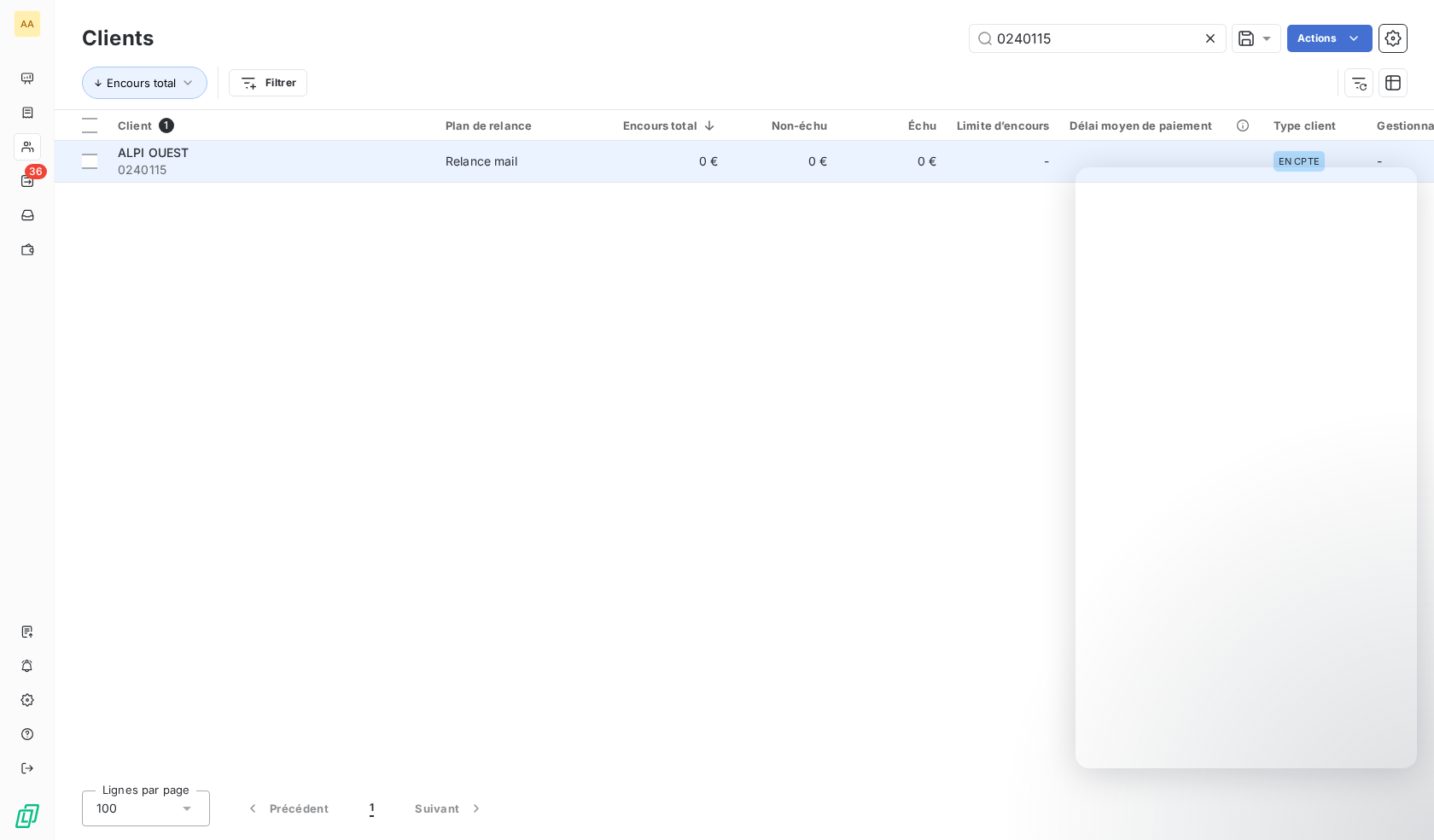
type input "0240115"
click at [159, 166] on span "0240115" at bounding box center [272, 170] width 307 height 17
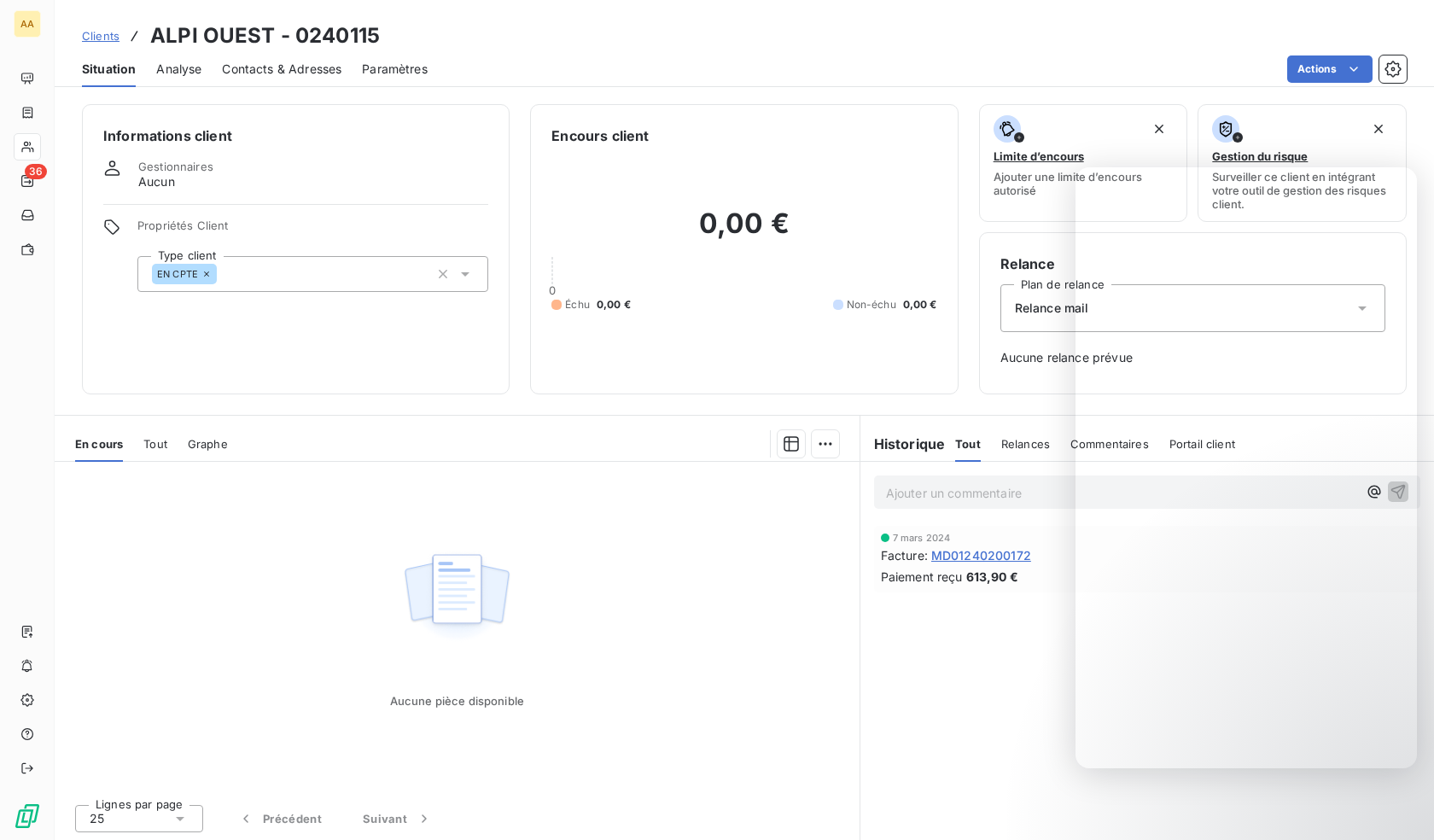
click at [273, 257] on div "EN CPTE" at bounding box center [313, 274] width 351 height 36
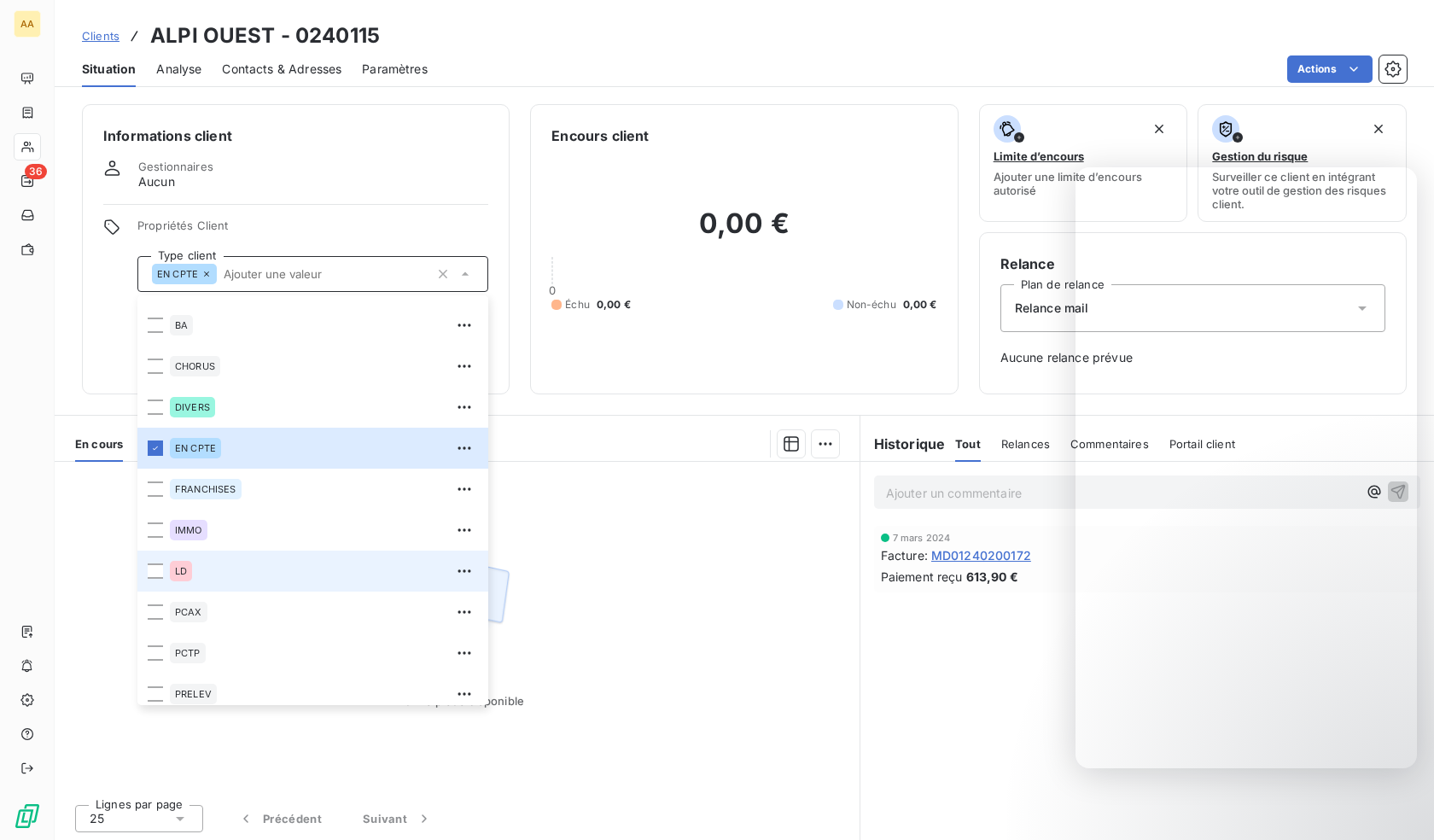
scroll to position [82, 0]
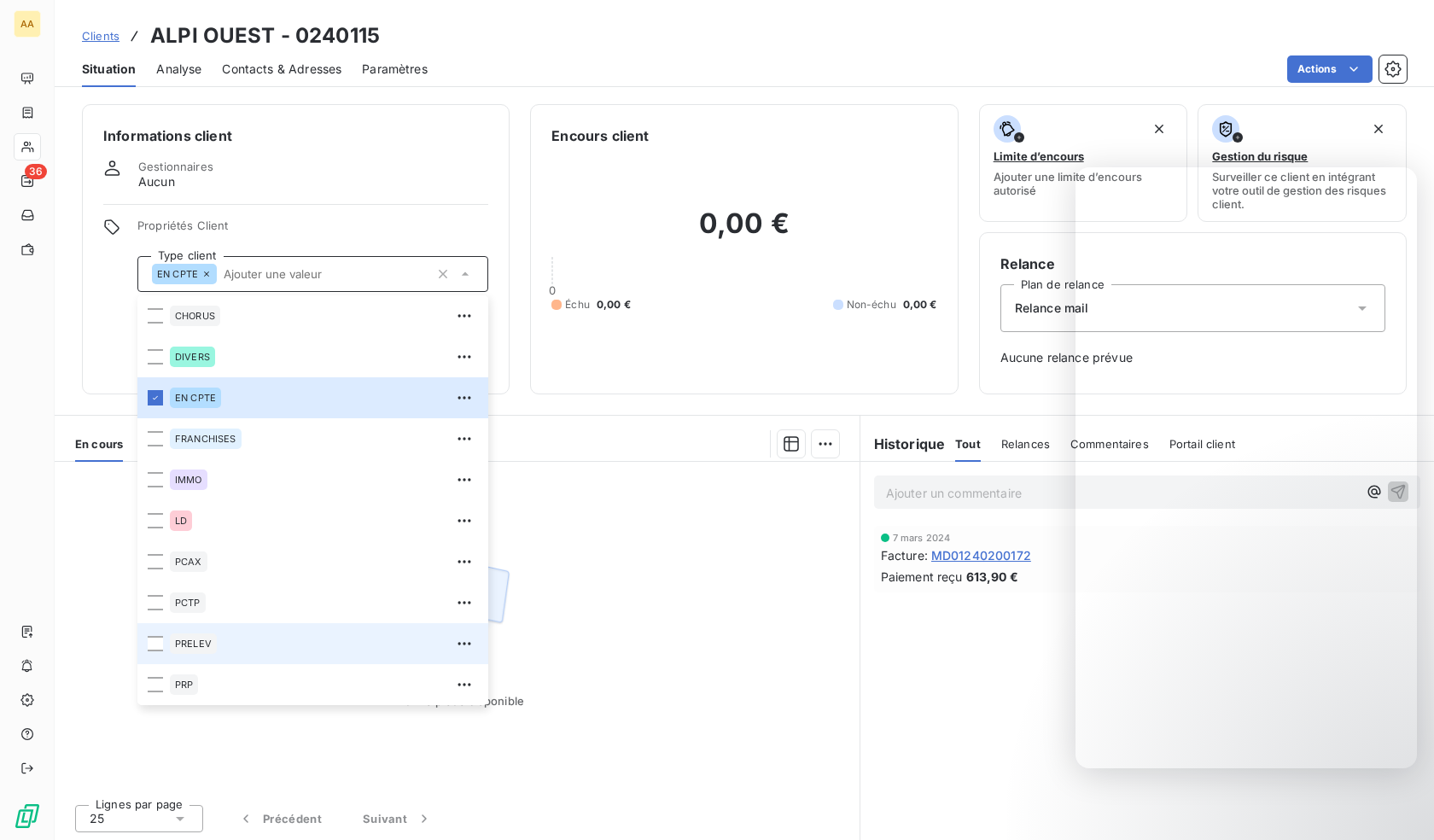
click at [211, 644] on span "PRELEV" at bounding box center [193, 643] width 37 height 10
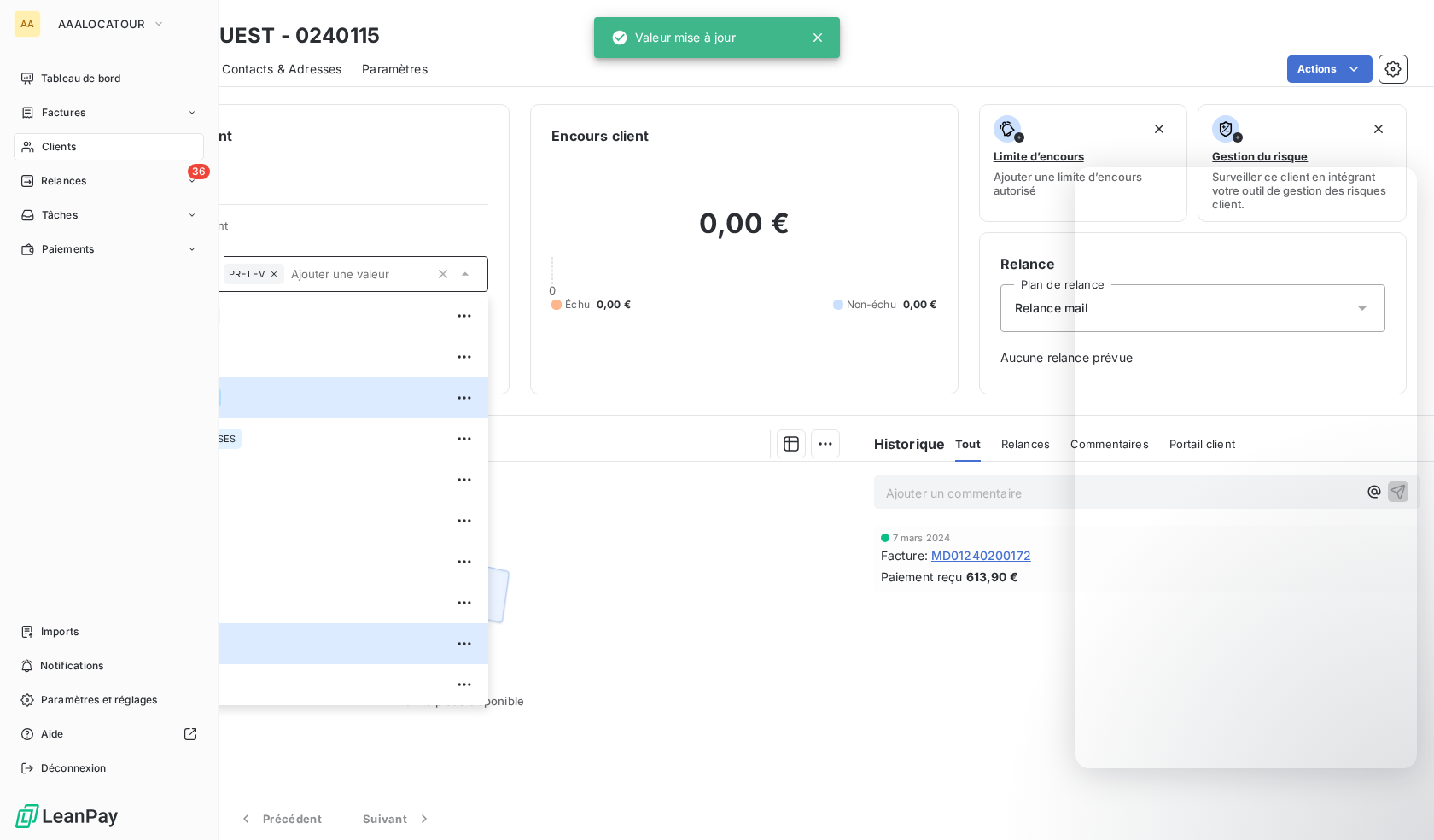
click at [38, 148] on div "Clients" at bounding box center [108, 146] width 190 height 27
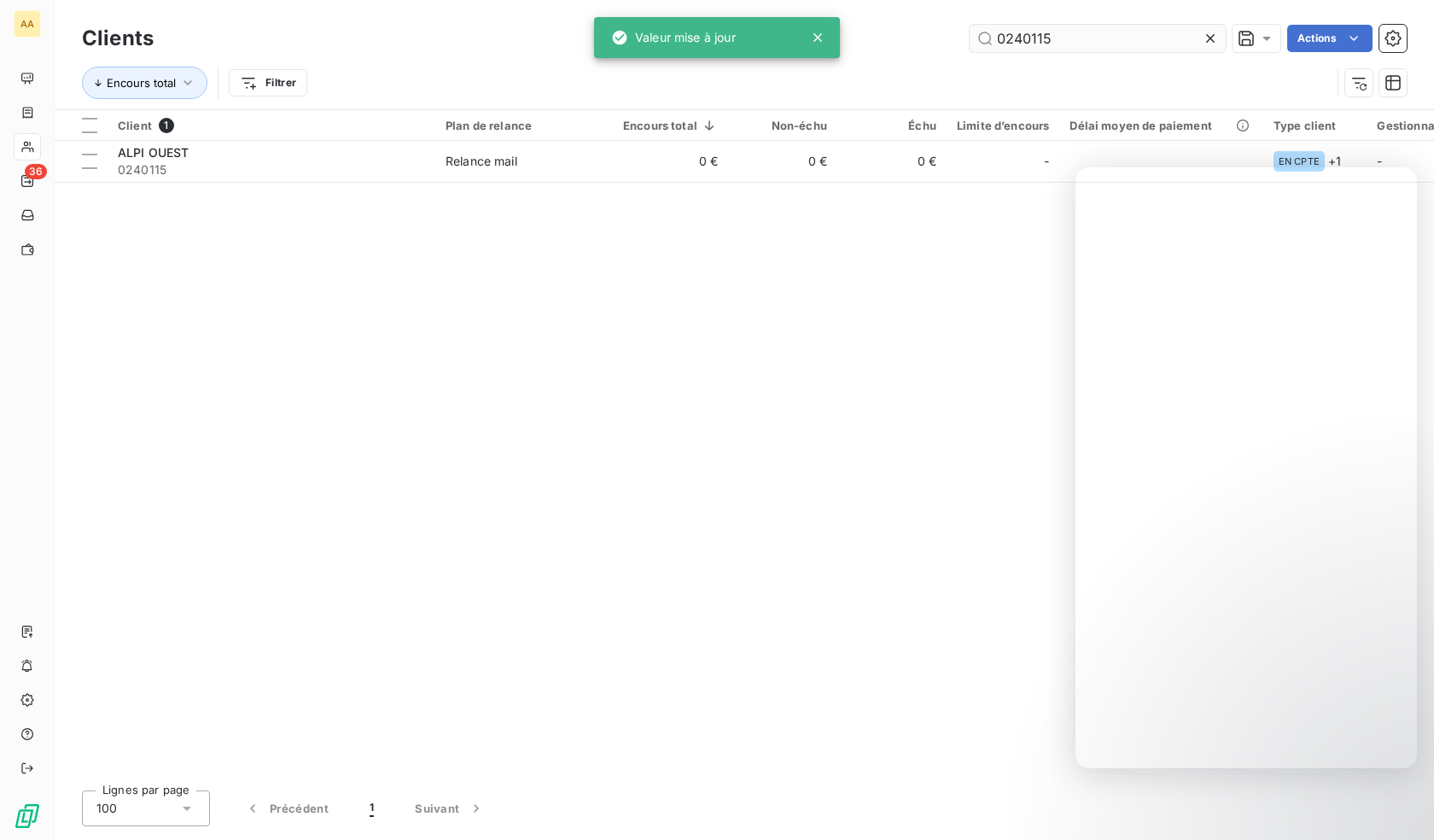
click at [1021, 41] on input "0240115" at bounding box center [1097, 38] width 256 height 27
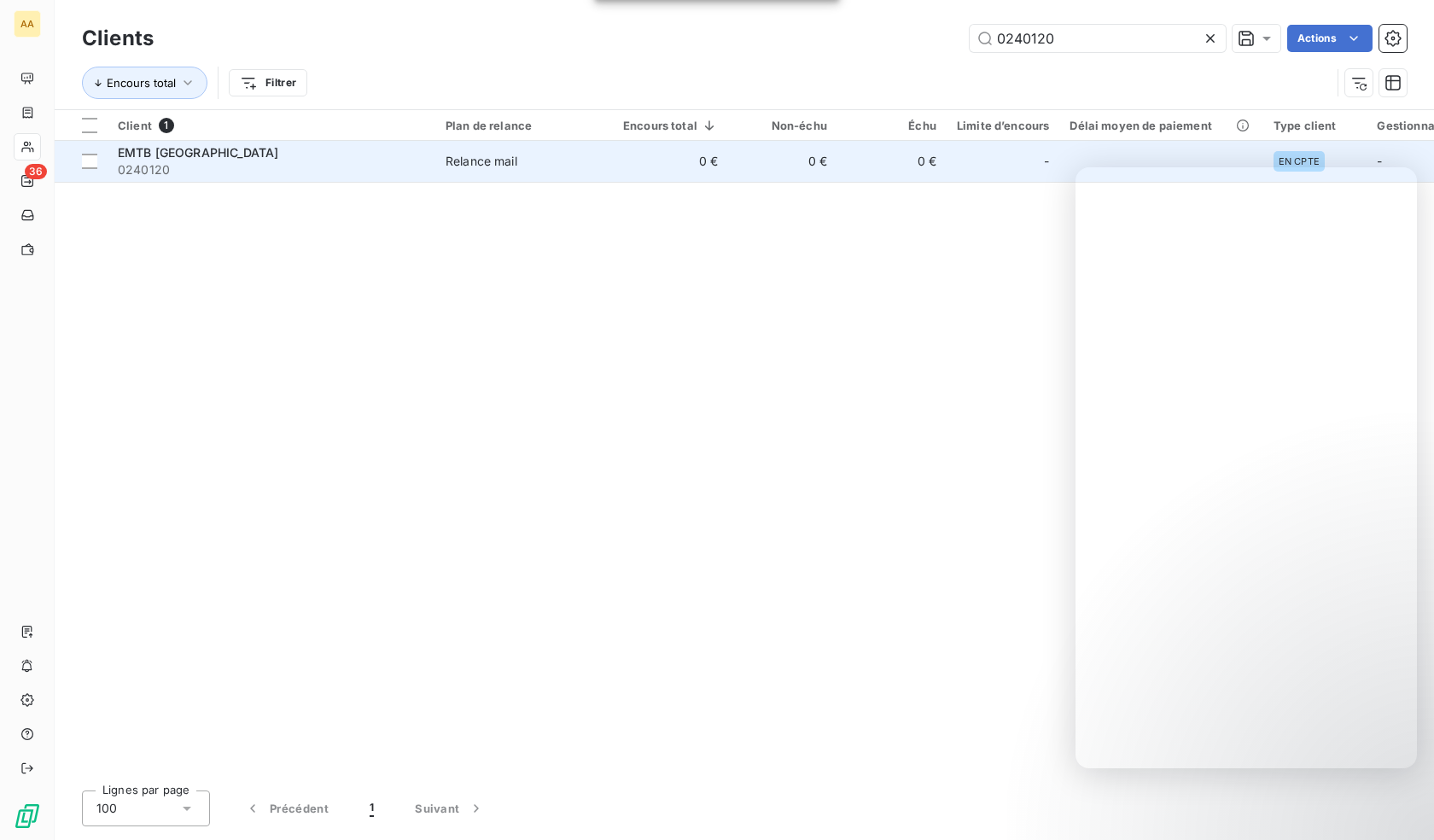
type input "0240120"
click at [201, 165] on span "0240120" at bounding box center [272, 170] width 307 height 17
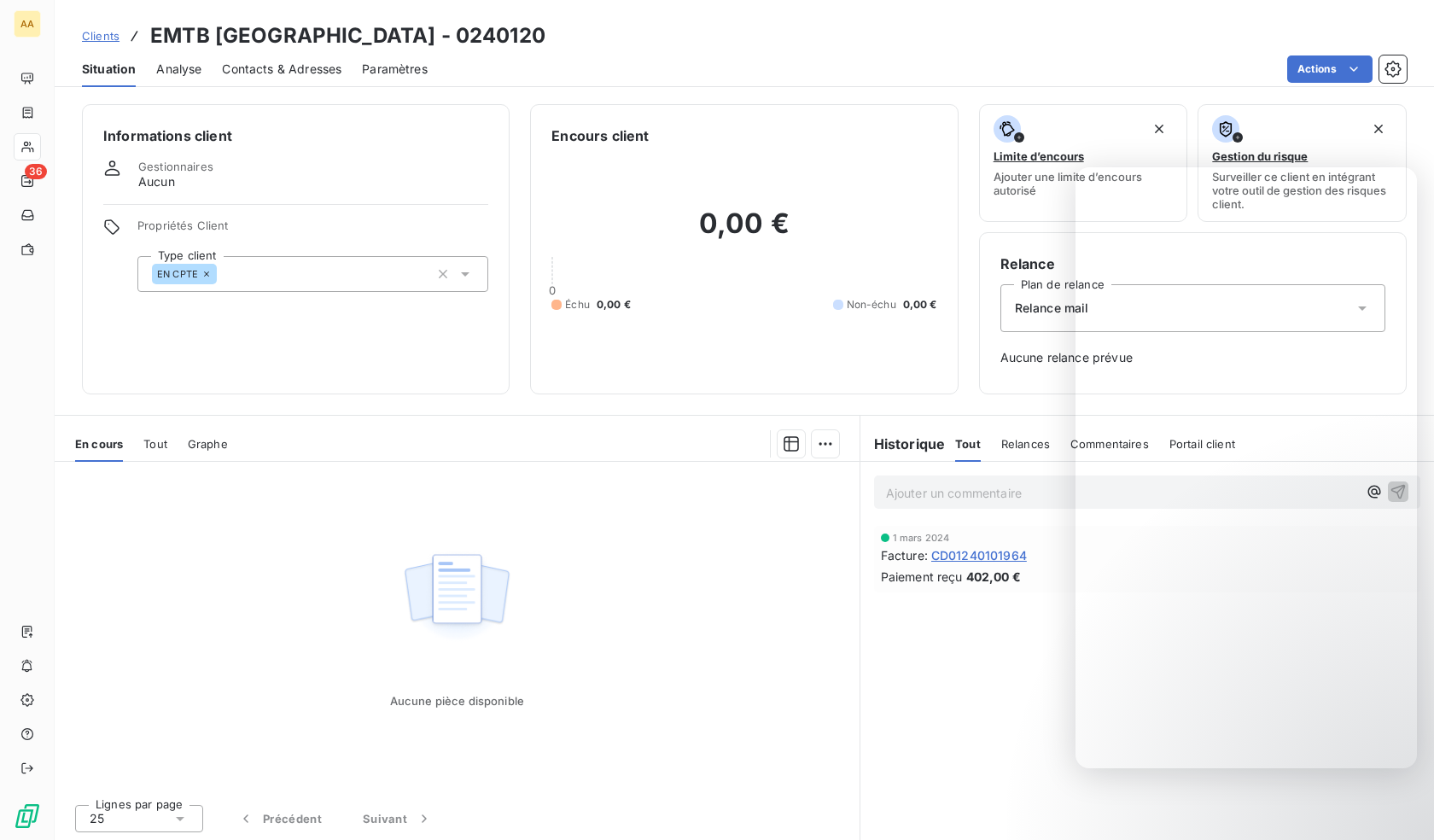
click at [311, 276] on div "EN CPTE" at bounding box center [313, 274] width 351 height 36
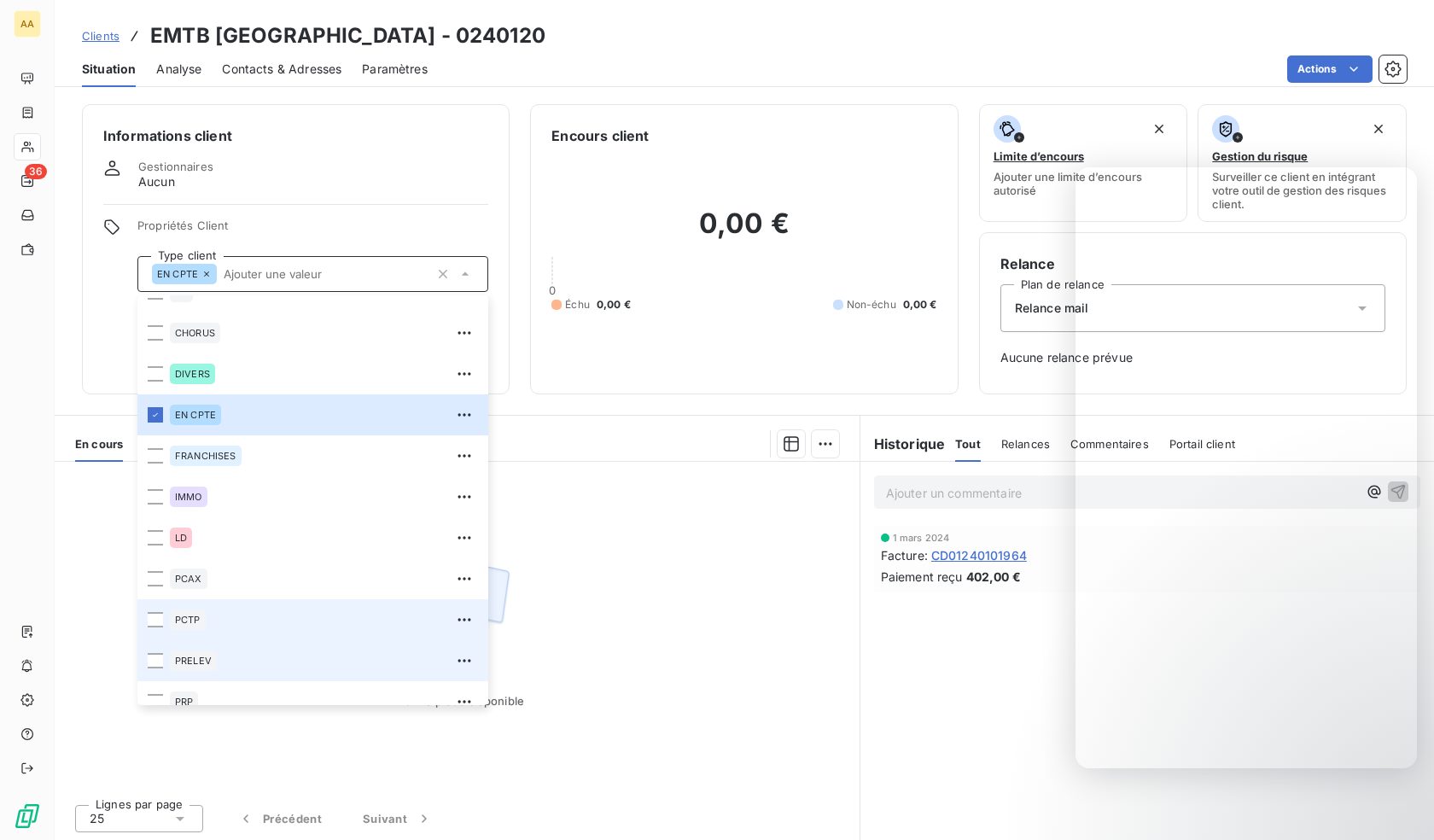
scroll to position [82, 0]
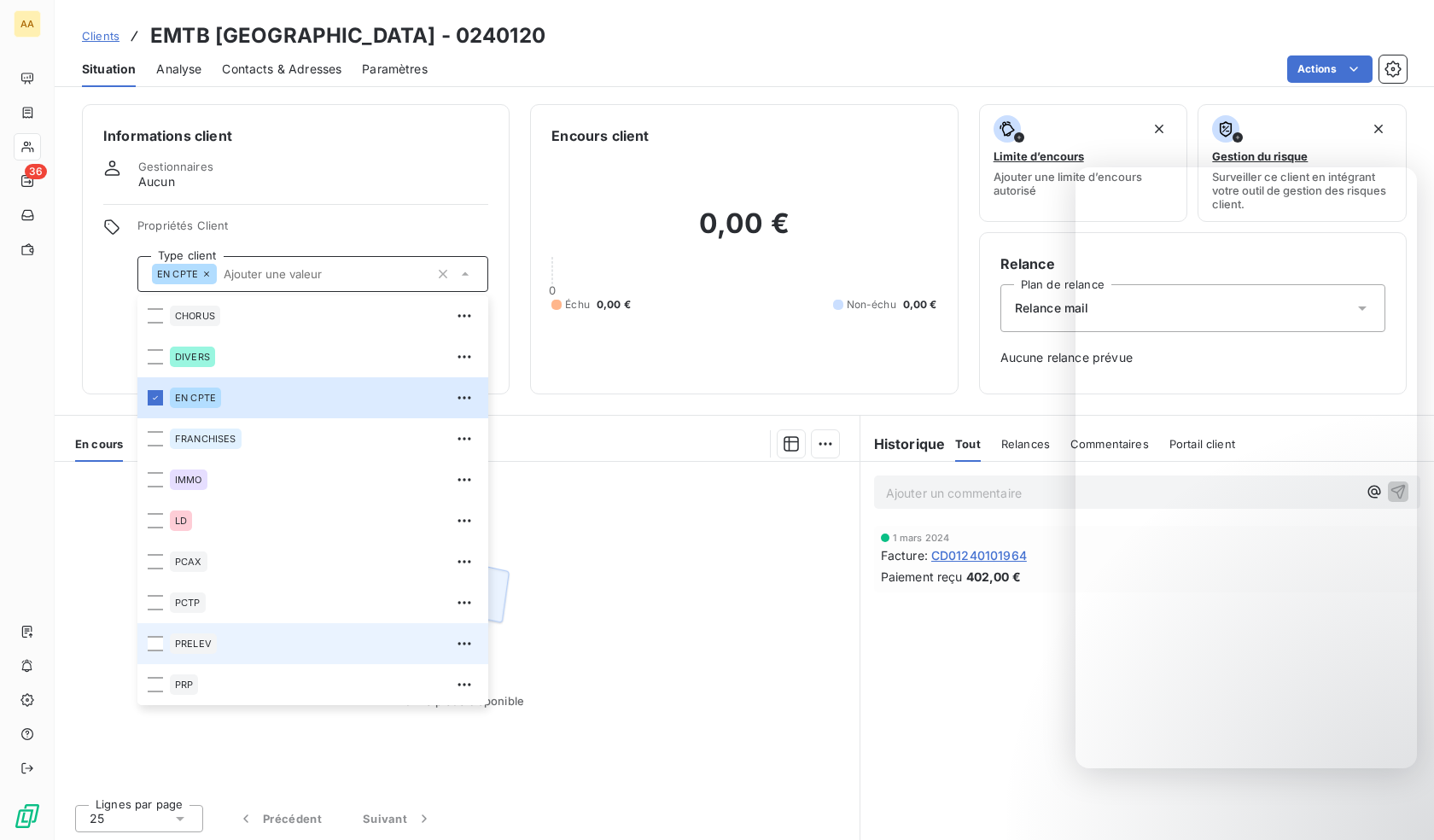
click at [247, 639] on div "PRELEV" at bounding box center [323, 643] width 308 height 27
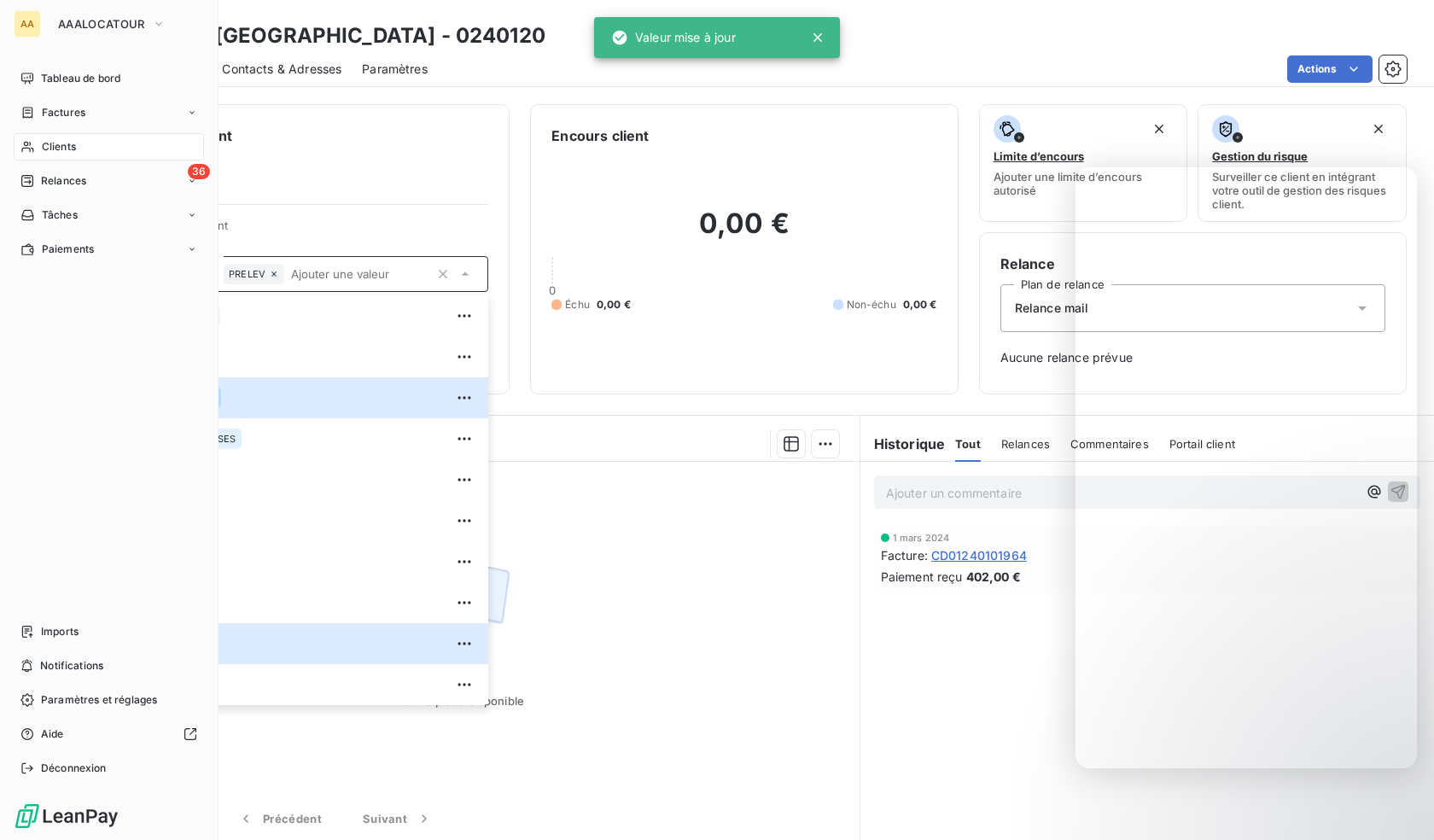
click at [31, 148] on icon at bounding box center [27, 147] width 12 height 11
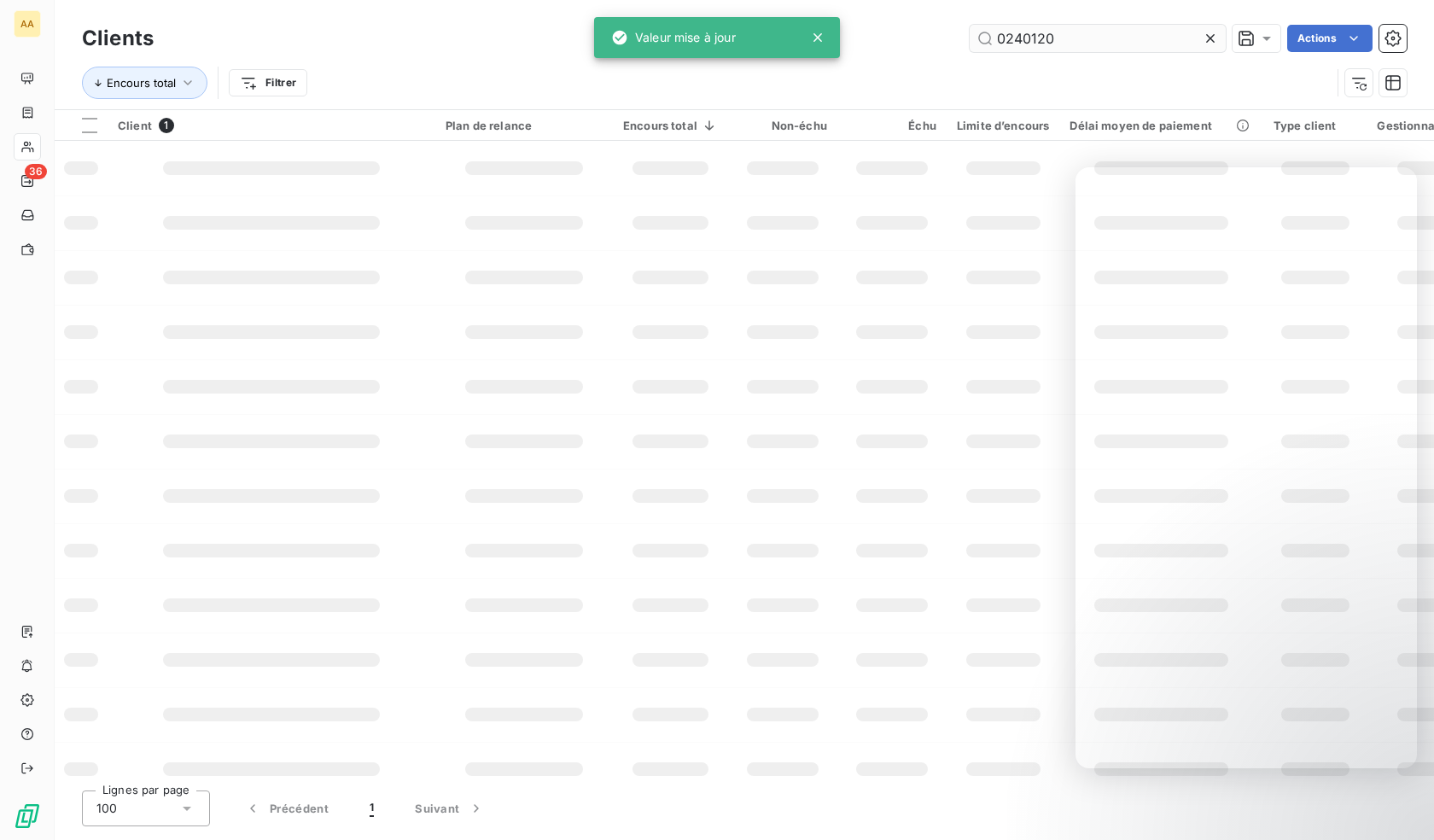
click at [1062, 48] on input "0240120" at bounding box center [1097, 38] width 256 height 27
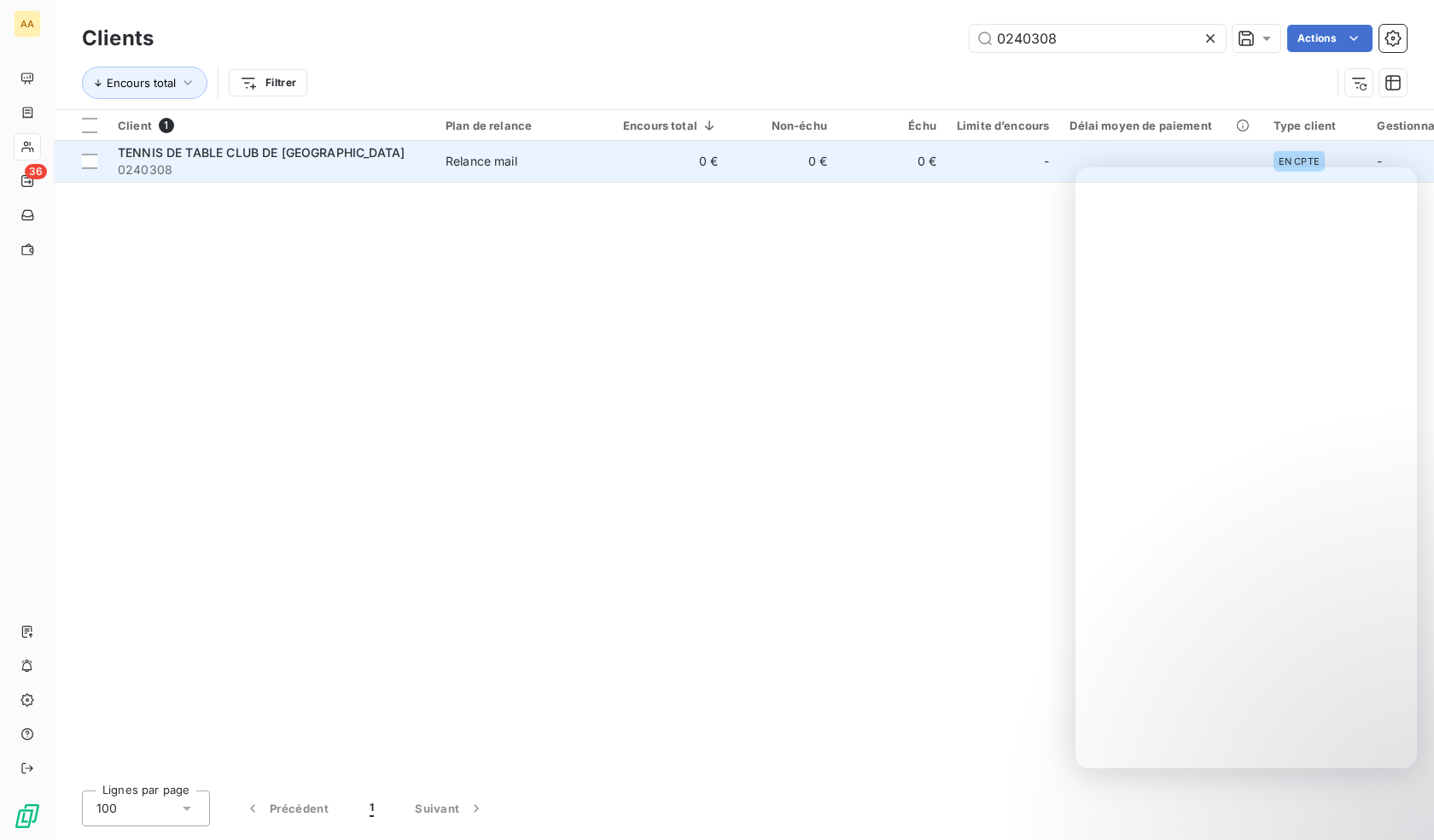
type input "0240308"
click at [224, 157] on span "TENNIS DE TABLE CLUB DE [GEOGRAPHIC_DATA]" at bounding box center [261, 152] width 287 height 14
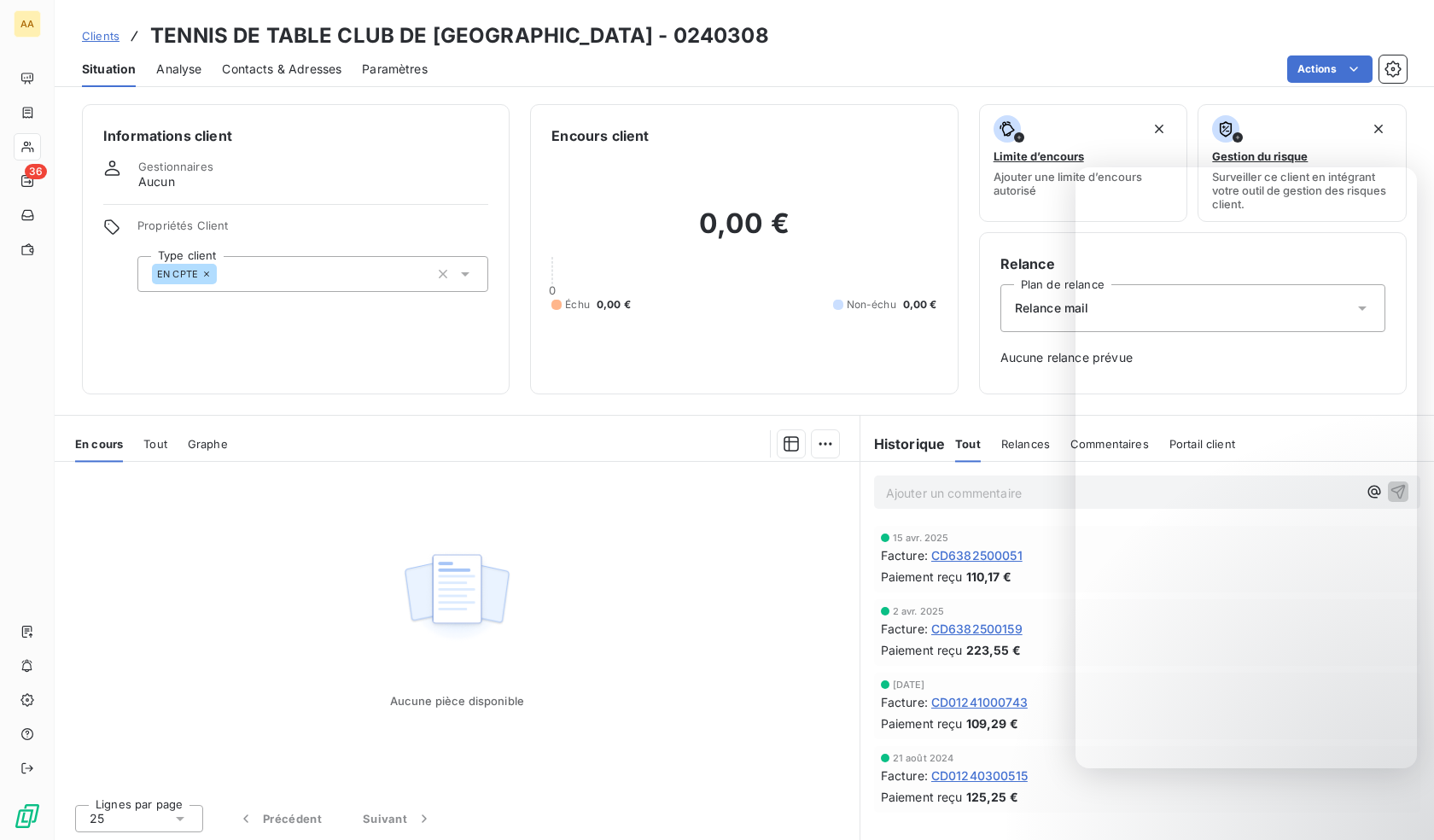
click at [272, 268] on div "EN CPTE" at bounding box center [313, 274] width 351 height 36
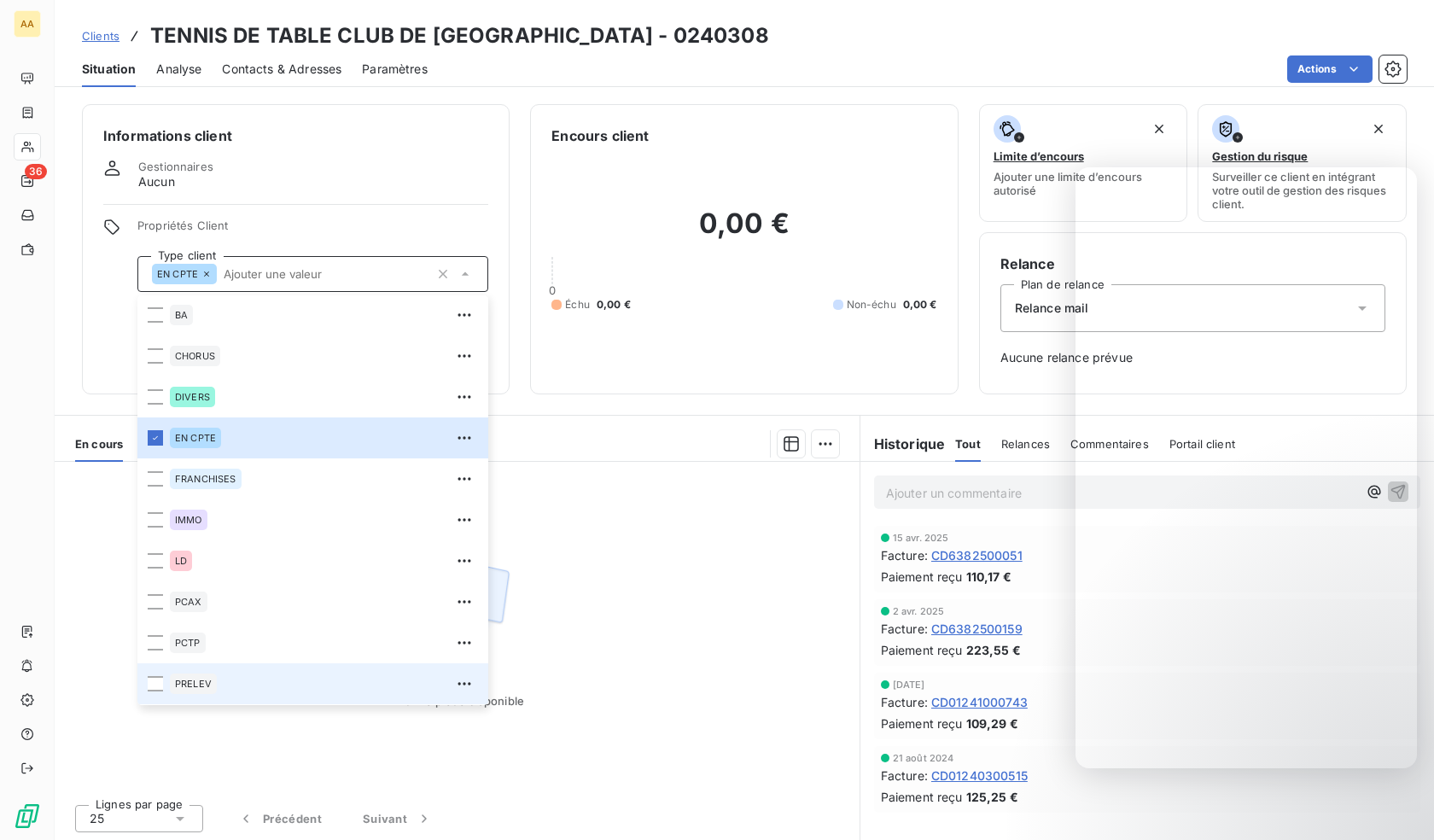
scroll to position [82, 0]
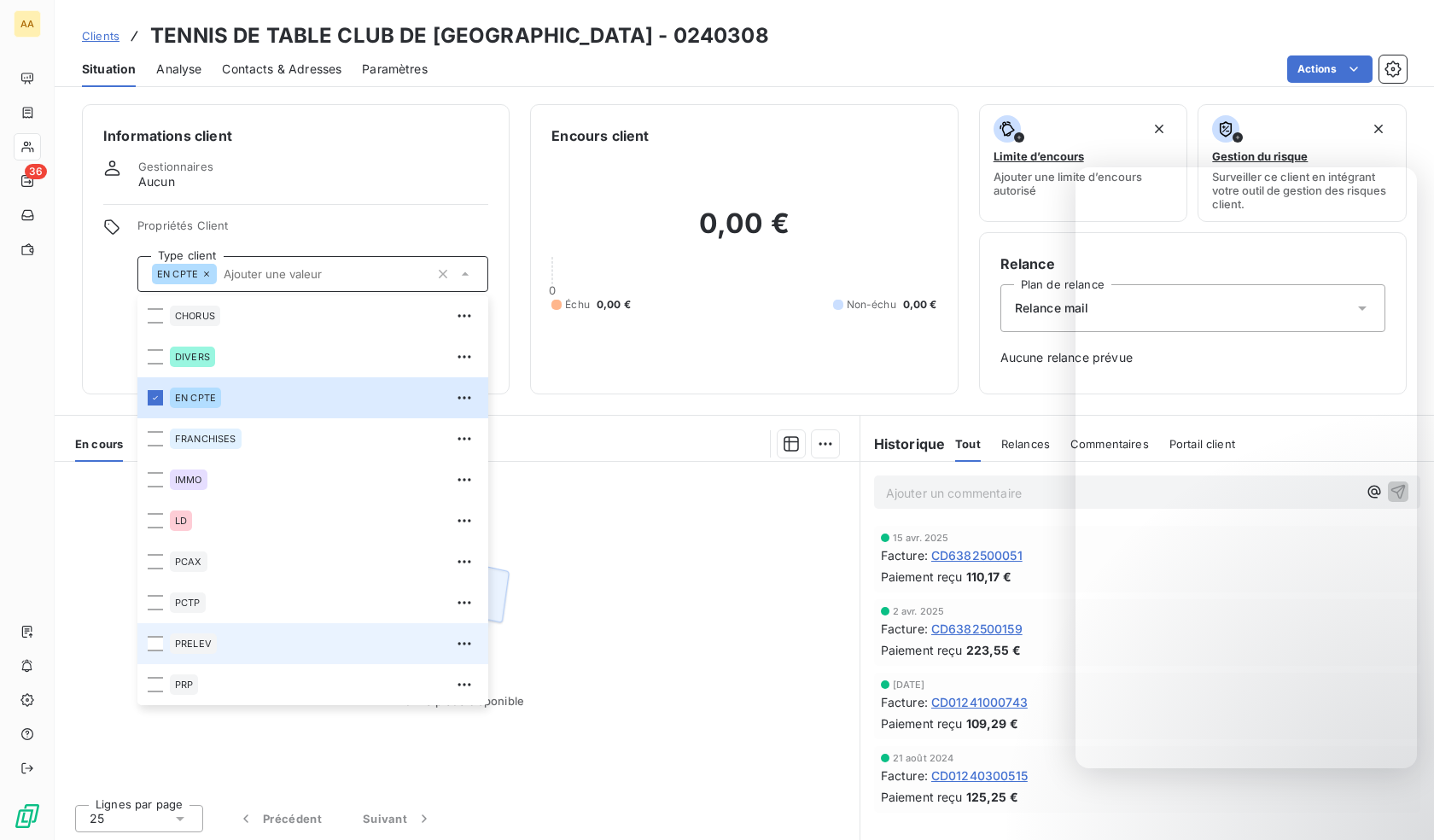
click at [215, 649] on div "PRELEV" at bounding box center [193, 644] width 47 height 21
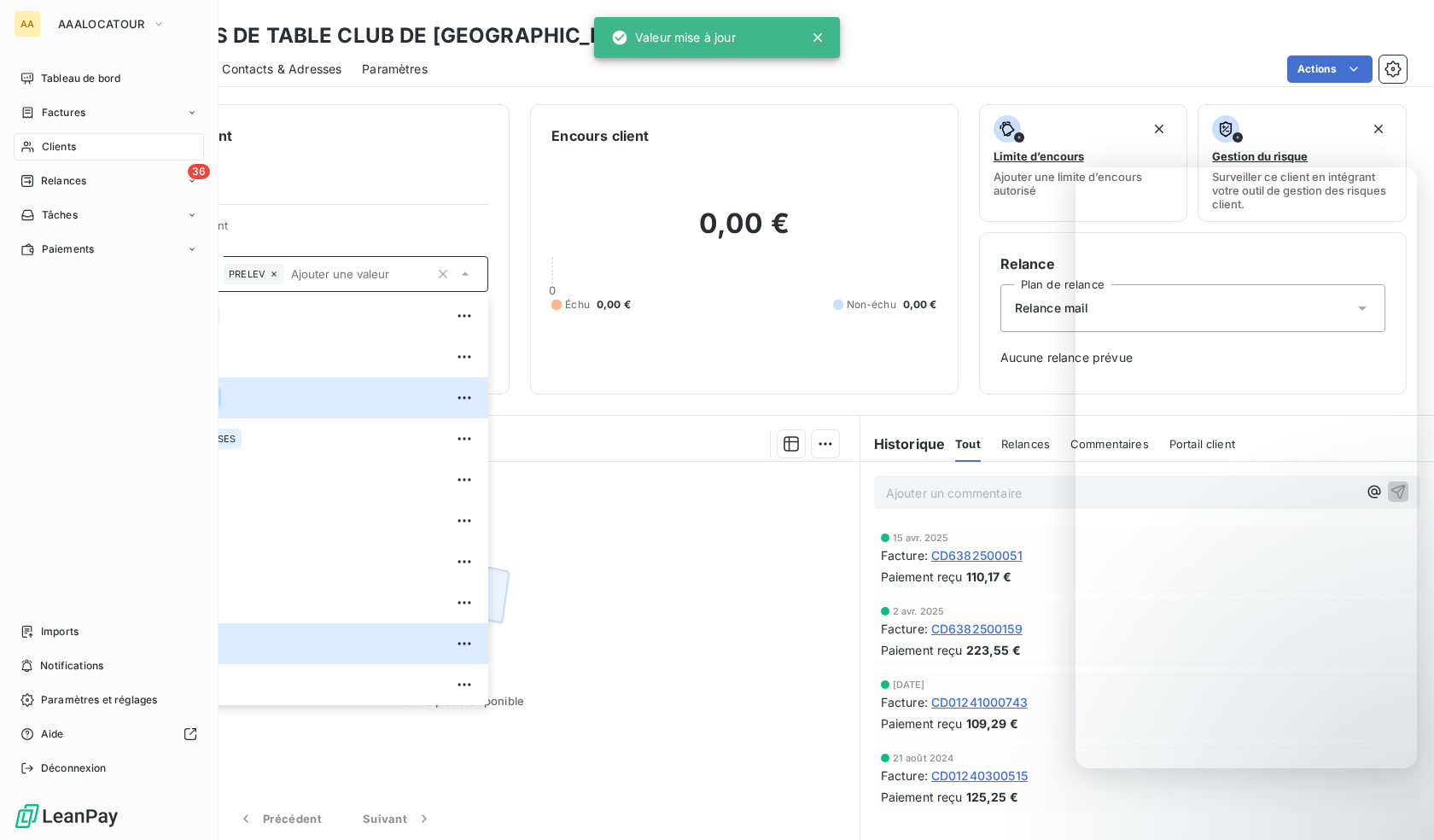
drag, startPoint x: 35, startPoint y: 149, endPoint x: 216, endPoint y: 168, distance: 182.0
click at [35, 149] on div "Clients" at bounding box center [108, 146] width 190 height 27
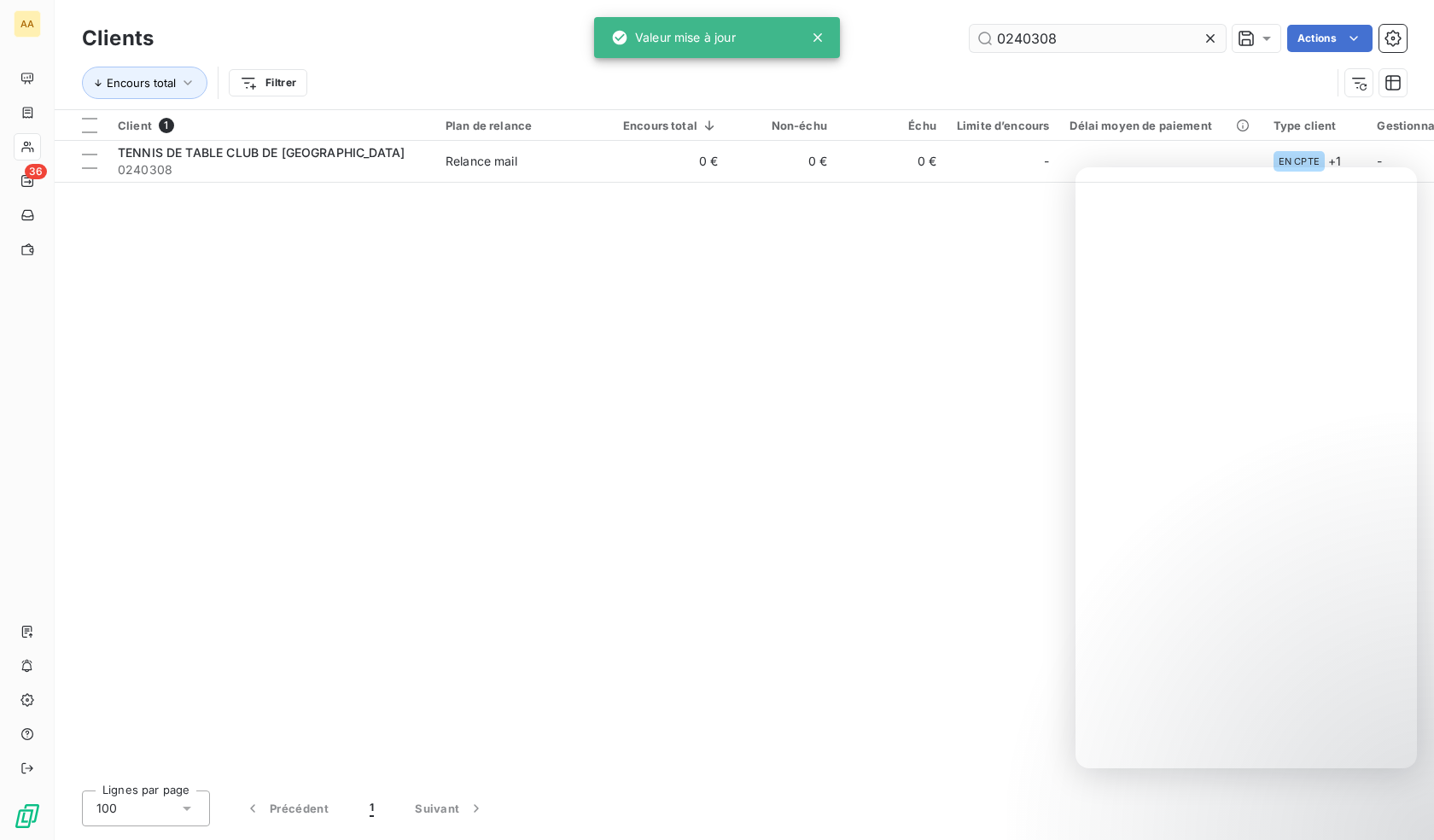
click at [1047, 41] on input "0240308" at bounding box center [1097, 38] width 256 height 27
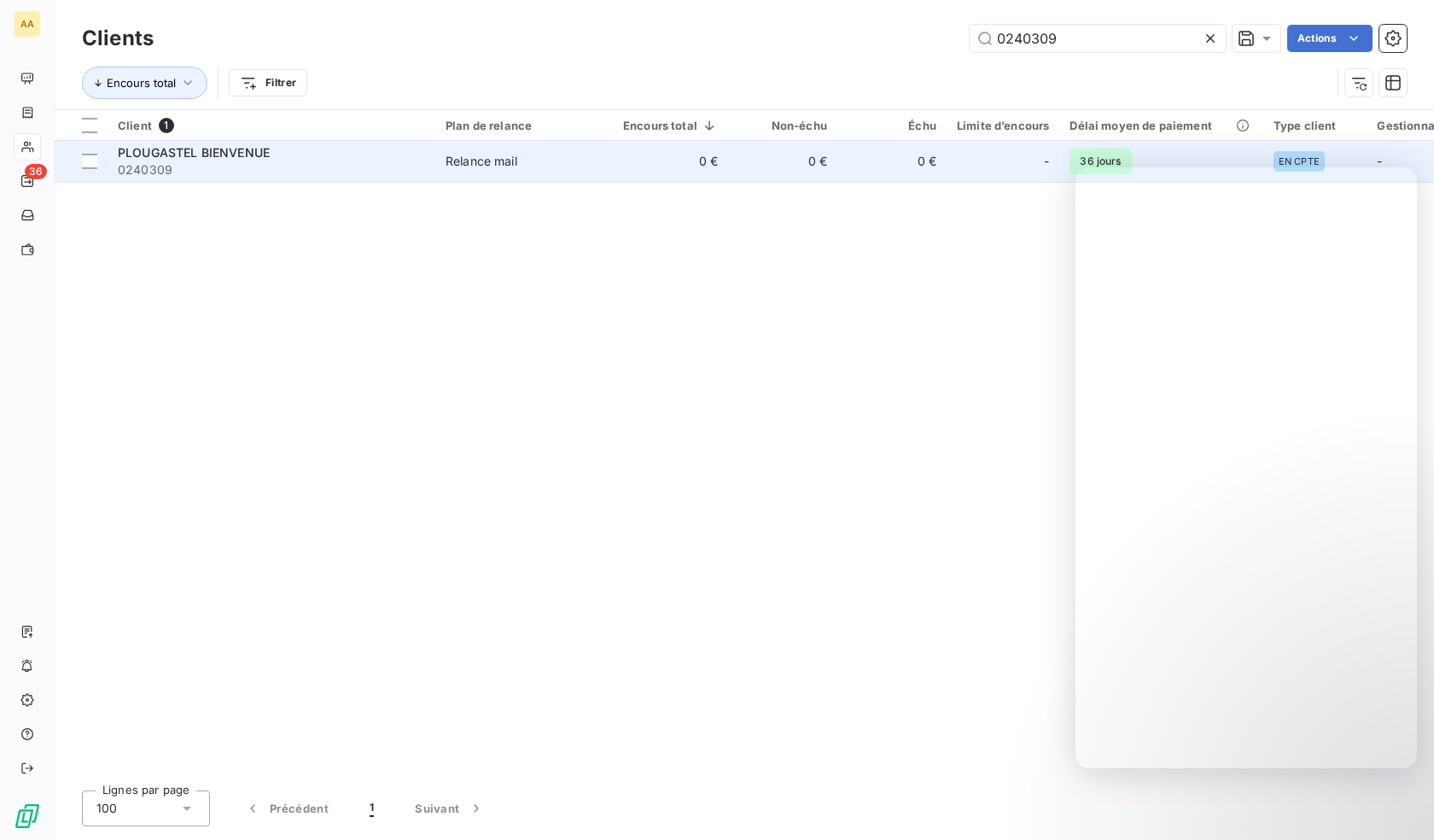
type input "0240309"
click at [218, 161] on span "0240309" at bounding box center [272, 170] width 307 height 17
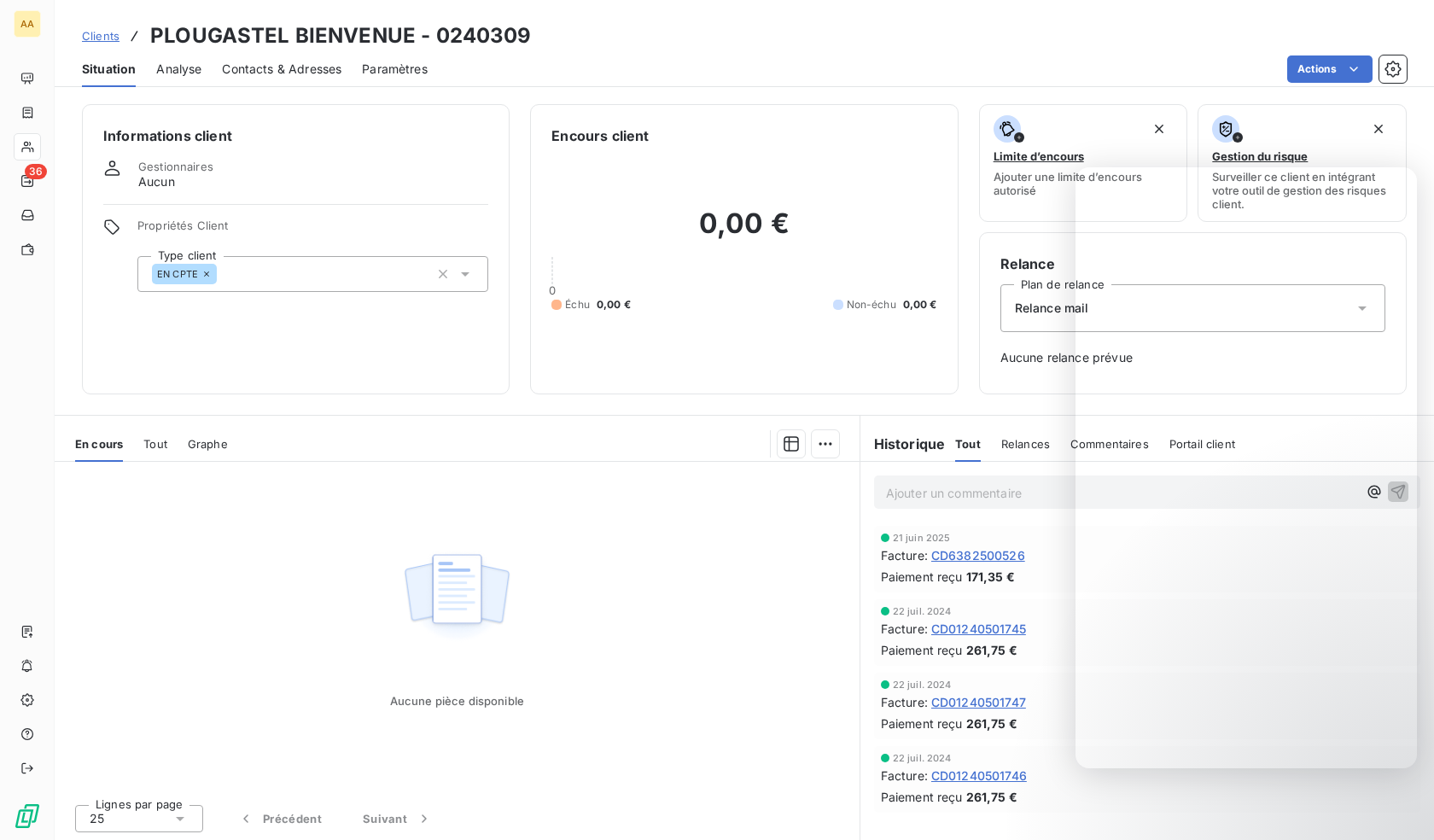
drag, startPoint x: 297, startPoint y: 273, endPoint x: 298, endPoint y: 288, distance: 15.0
click at [298, 274] on div "EN CPTE" at bounding box center [313, 274] width 351 height 36
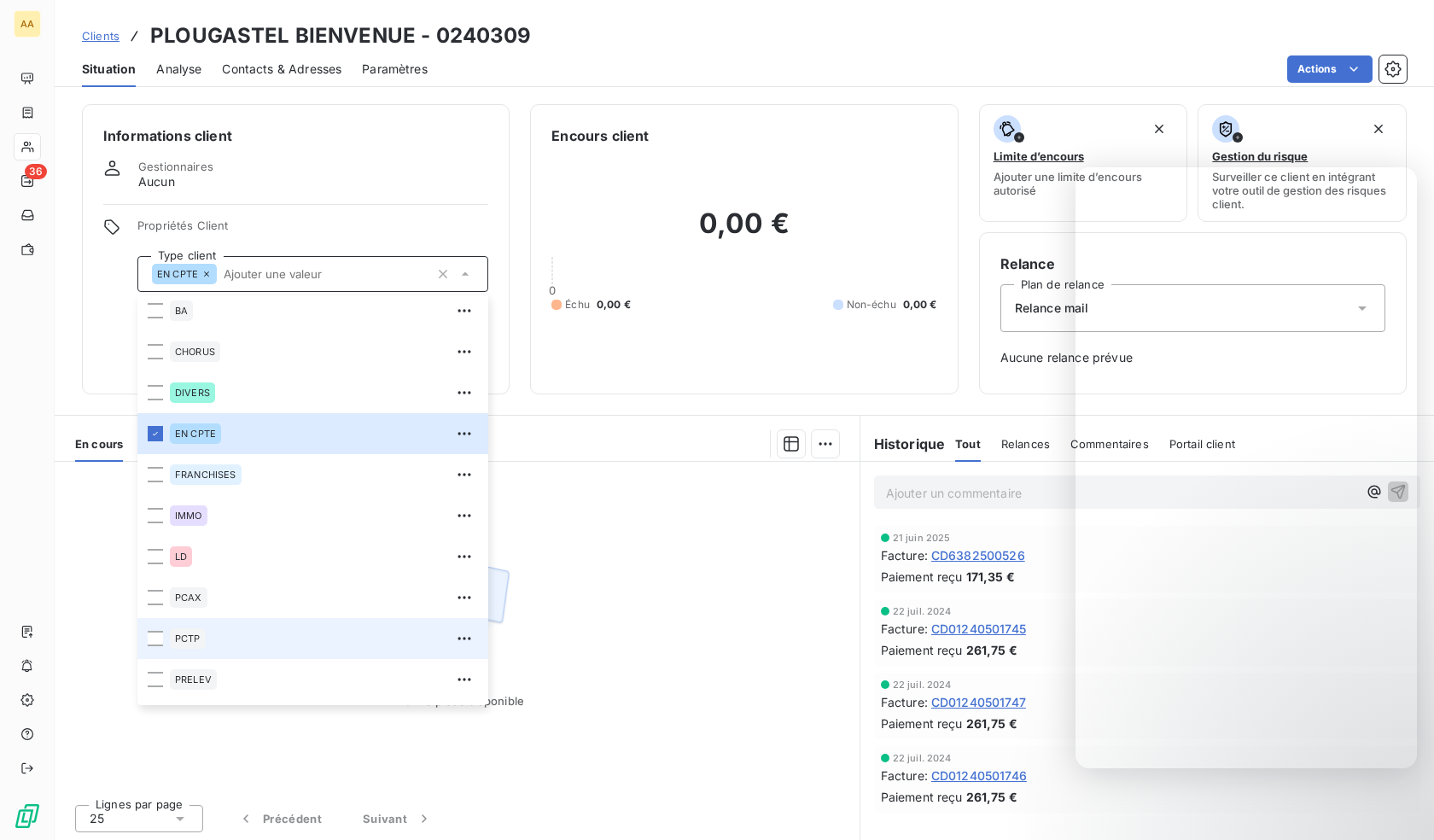
scroll to position [82, 0]
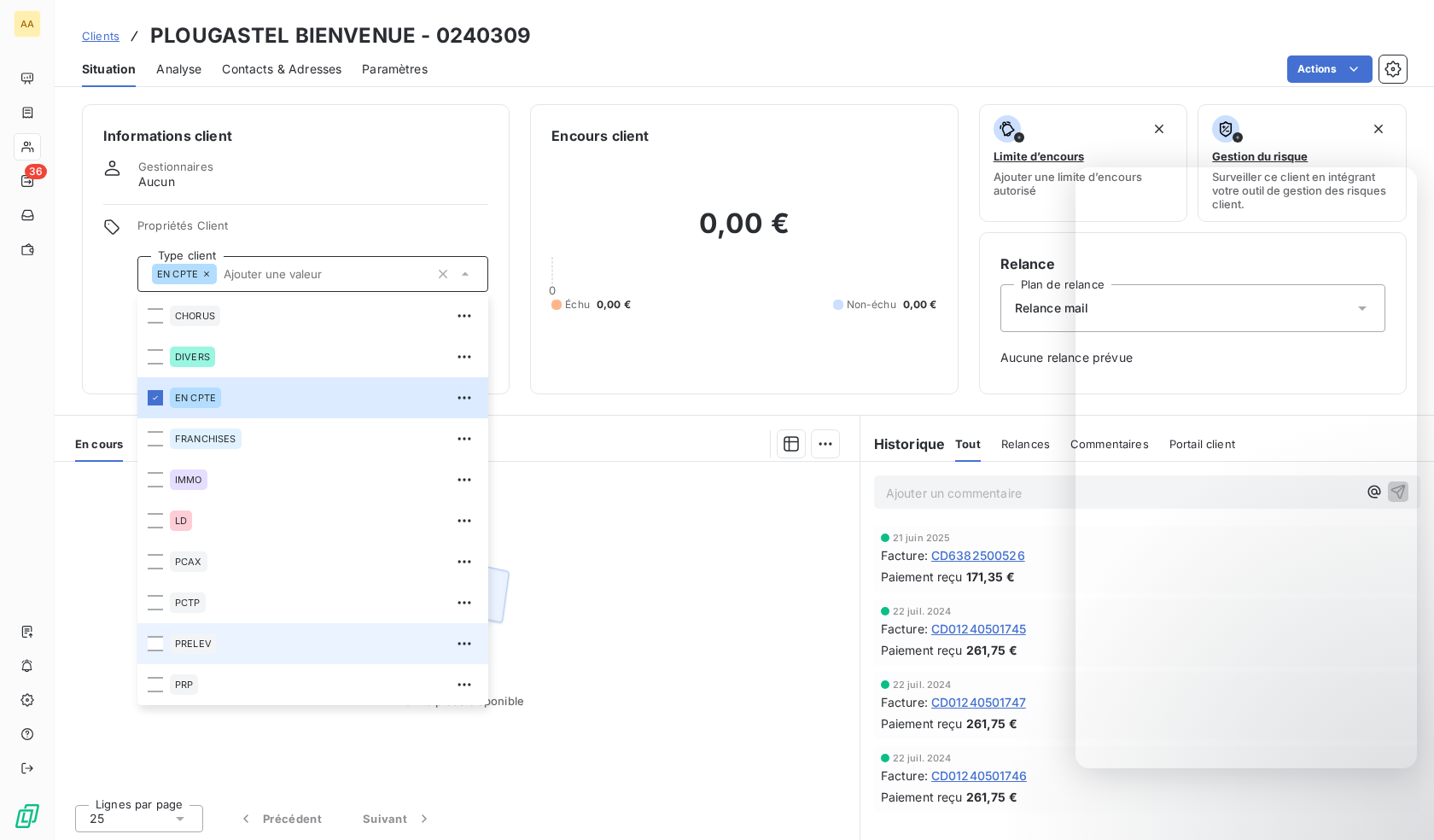
click at [199, 643] on span "PRELEV" at bounding box center [193, 643] width 37 height 10
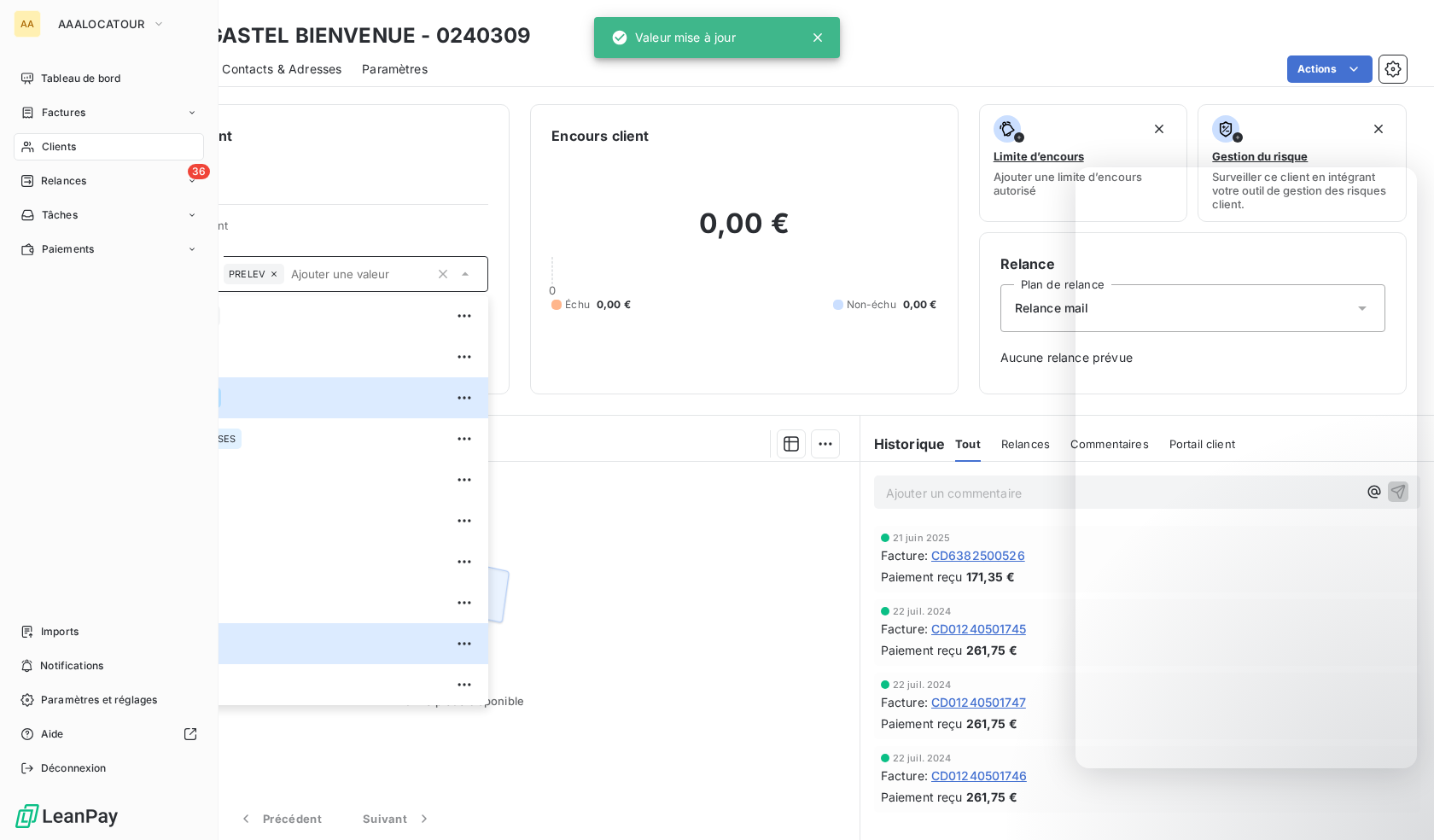
click at [33, 153] on icon at bounding box center [27, 146] width 14 height 13
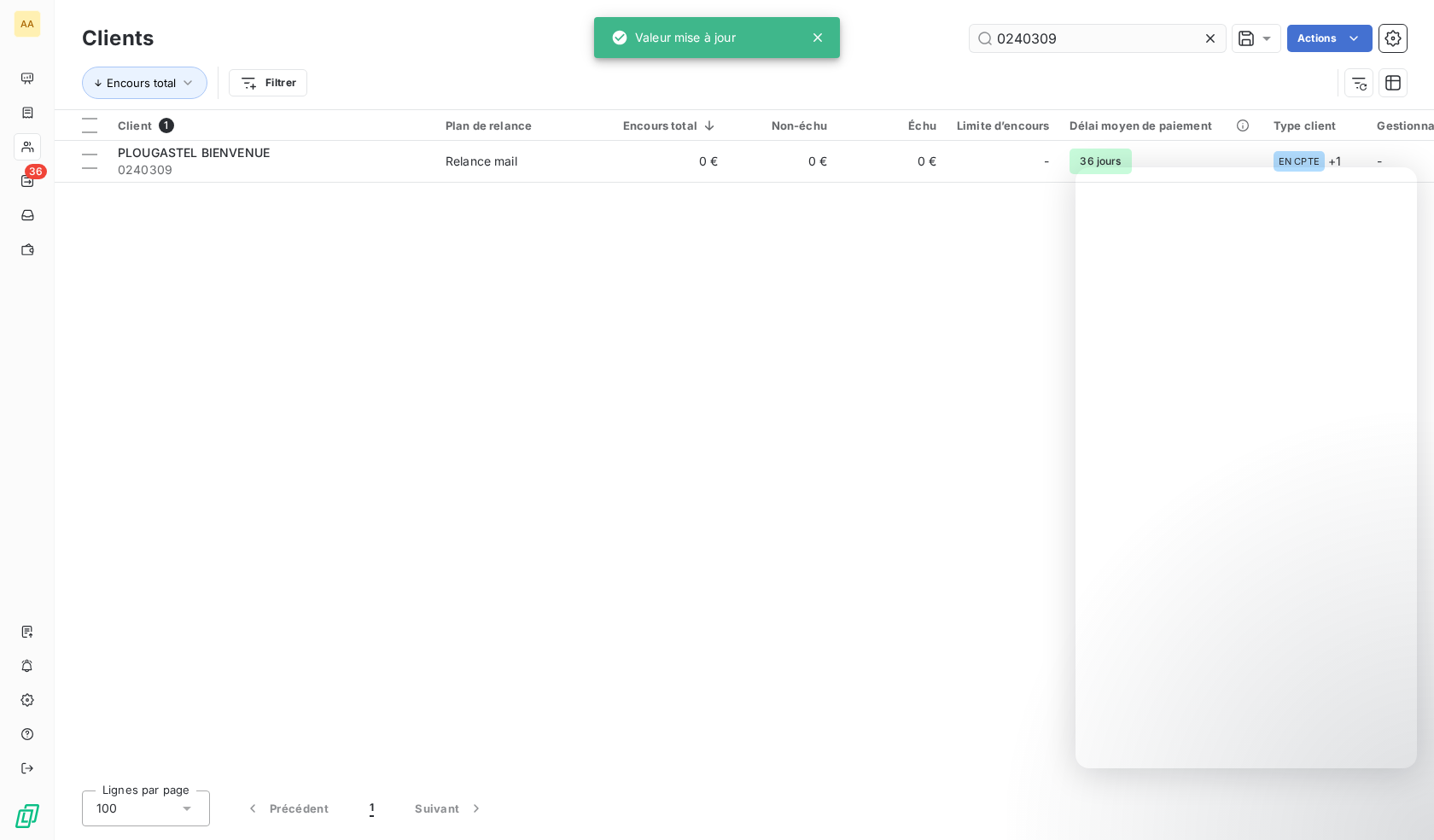
click at [1055, 40] on input "0240309" at bounding box center [1097, 38] width 256 height 27
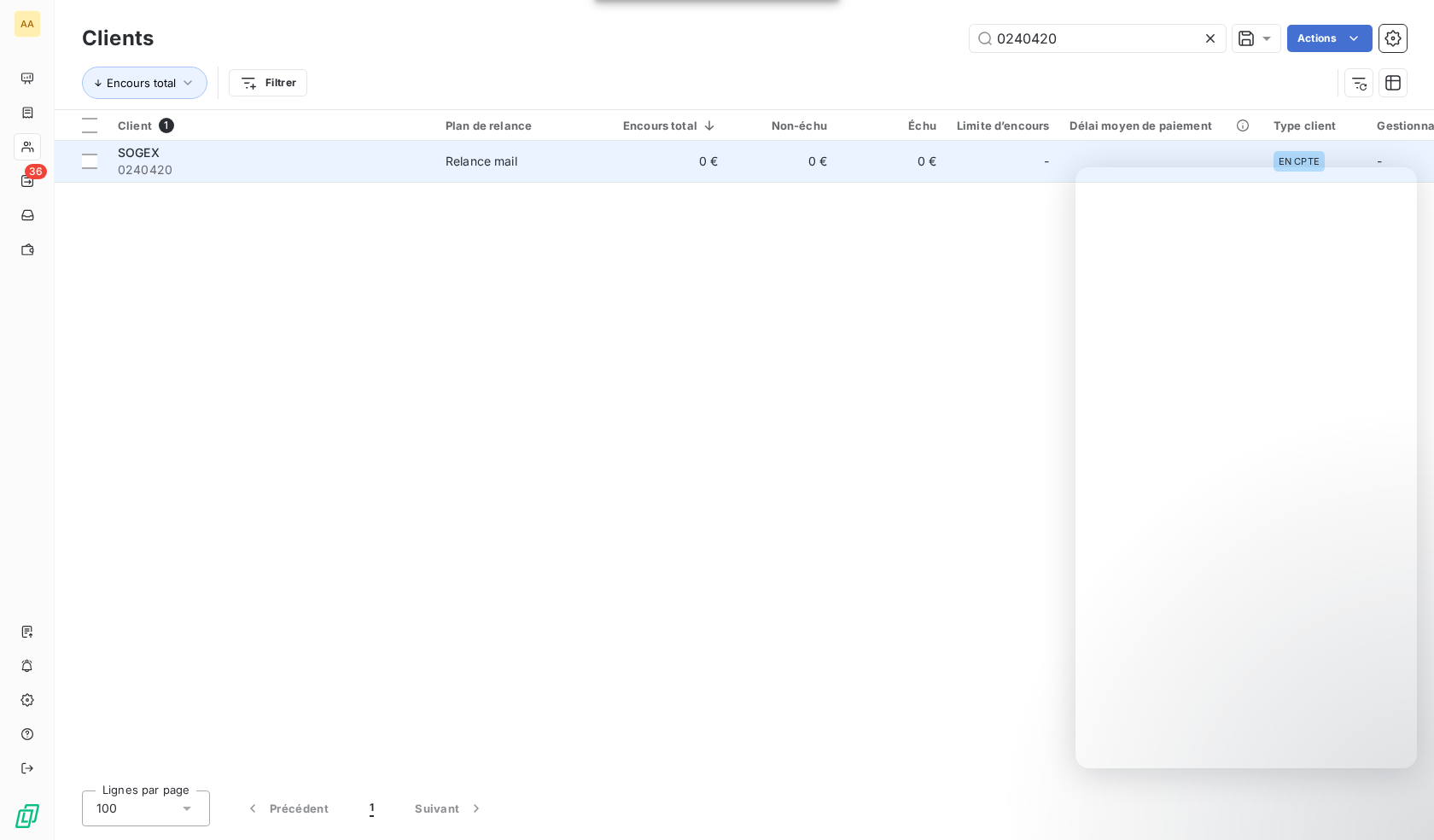
type input "0240420"
click at [329, 179] on td "SOGEX 0240420" at bounding box center [272, 160] width 328 height 41
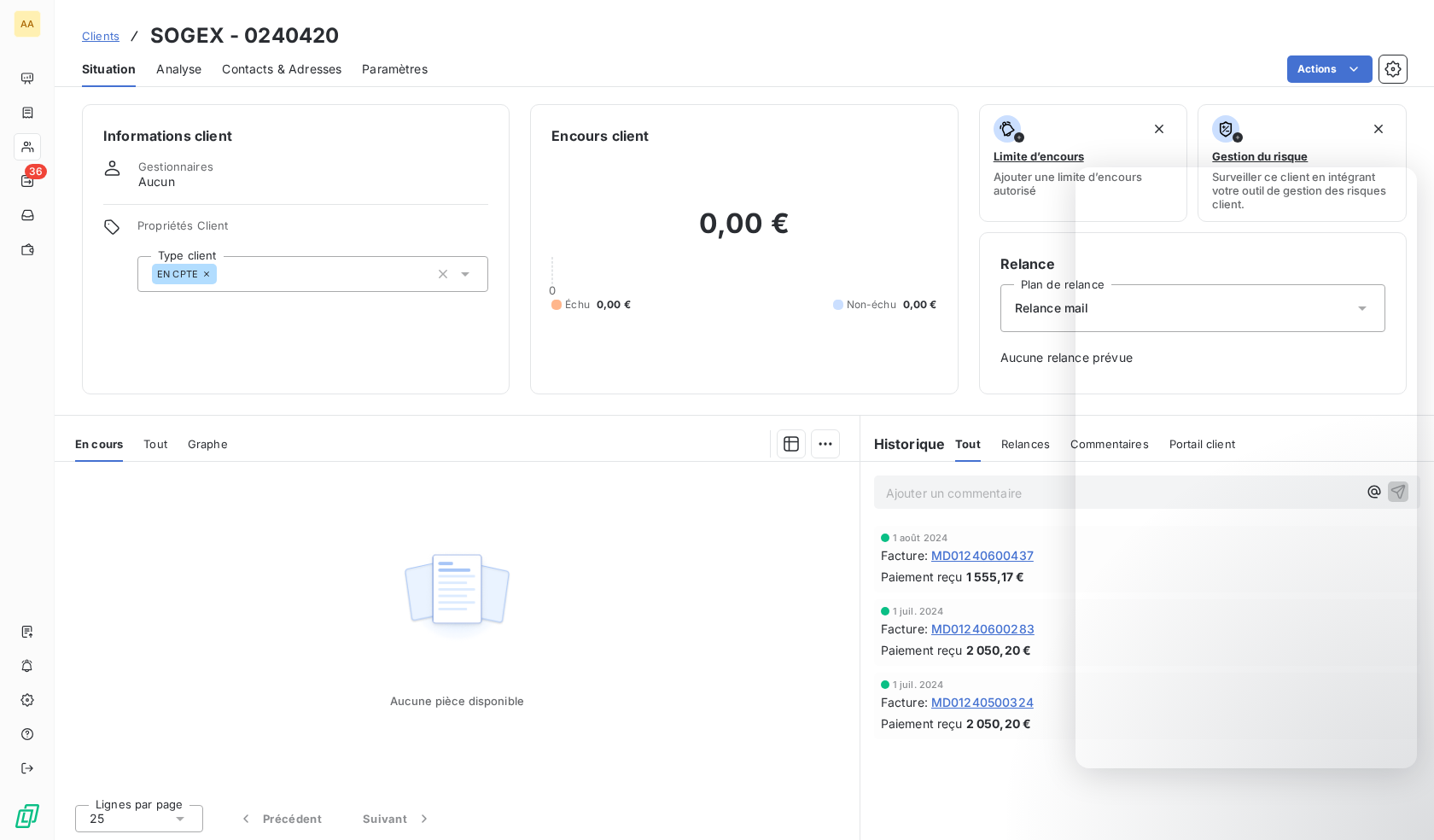
click at [326, 288] on div "EN CPTE" at bounding box center [313, 274] width 351 height 36
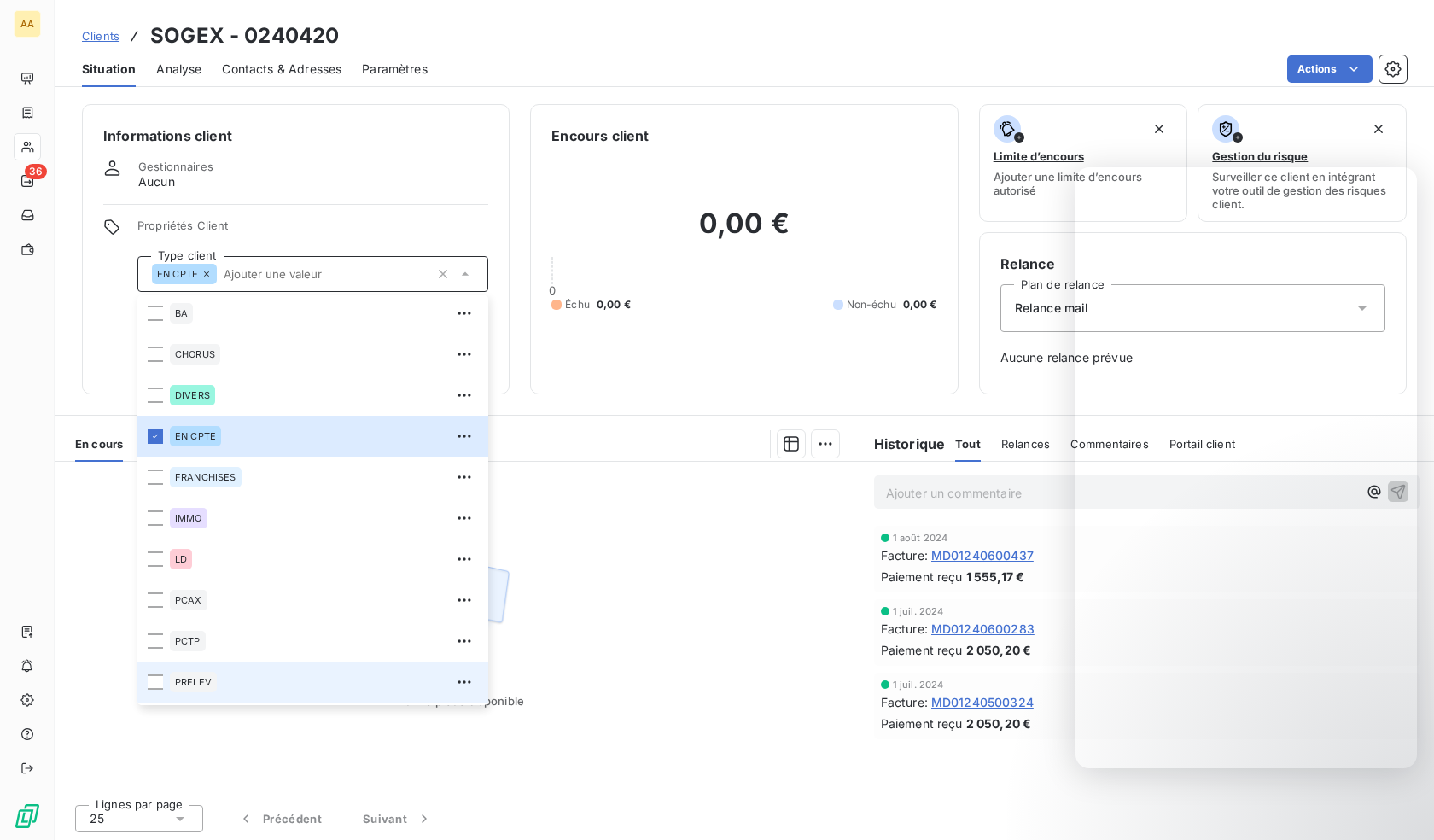
scroll to position [82, 0]
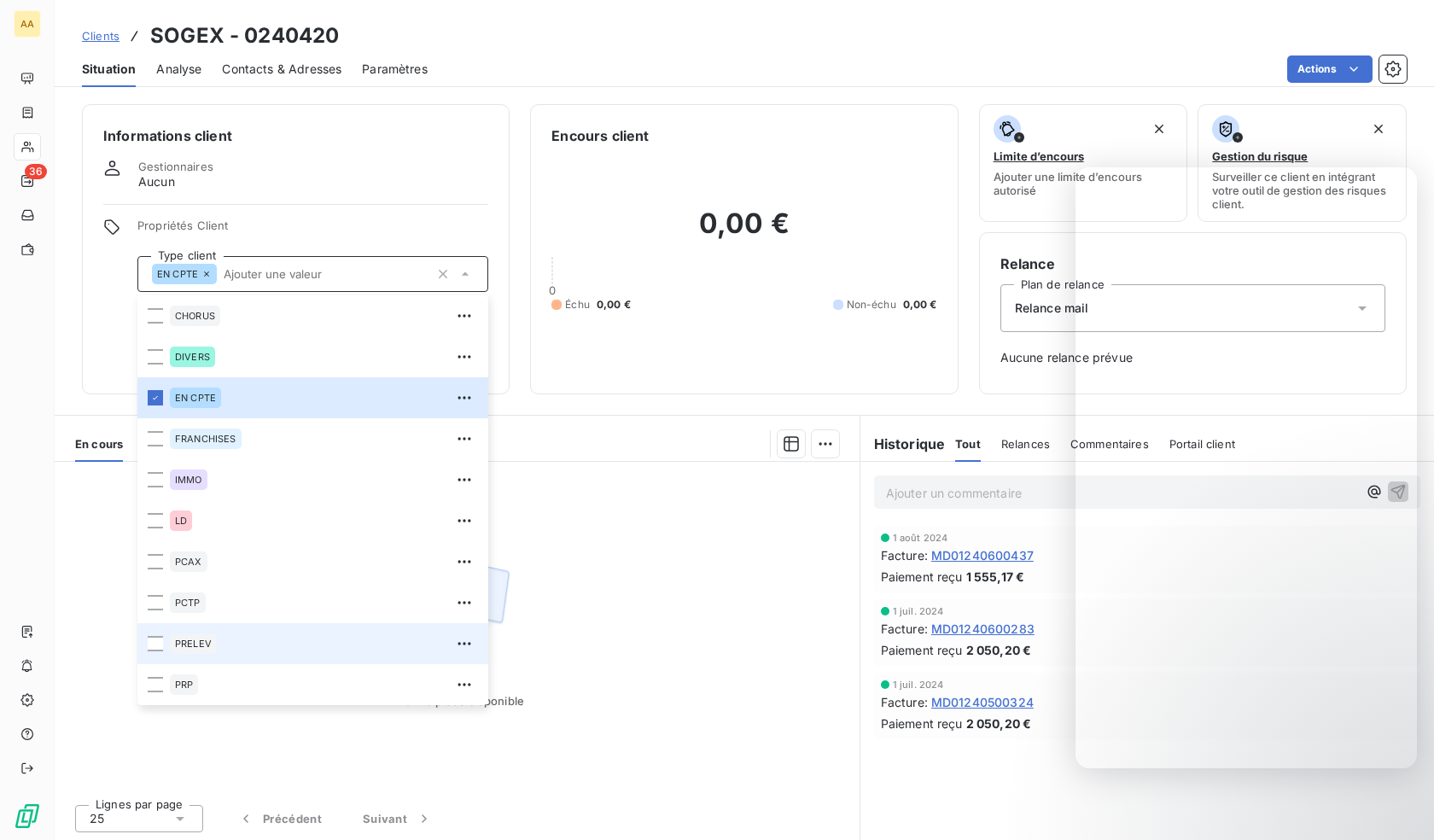
click at [188, 647] on span "PRELEV" at bounding box center [193, 643] width 37 height 10
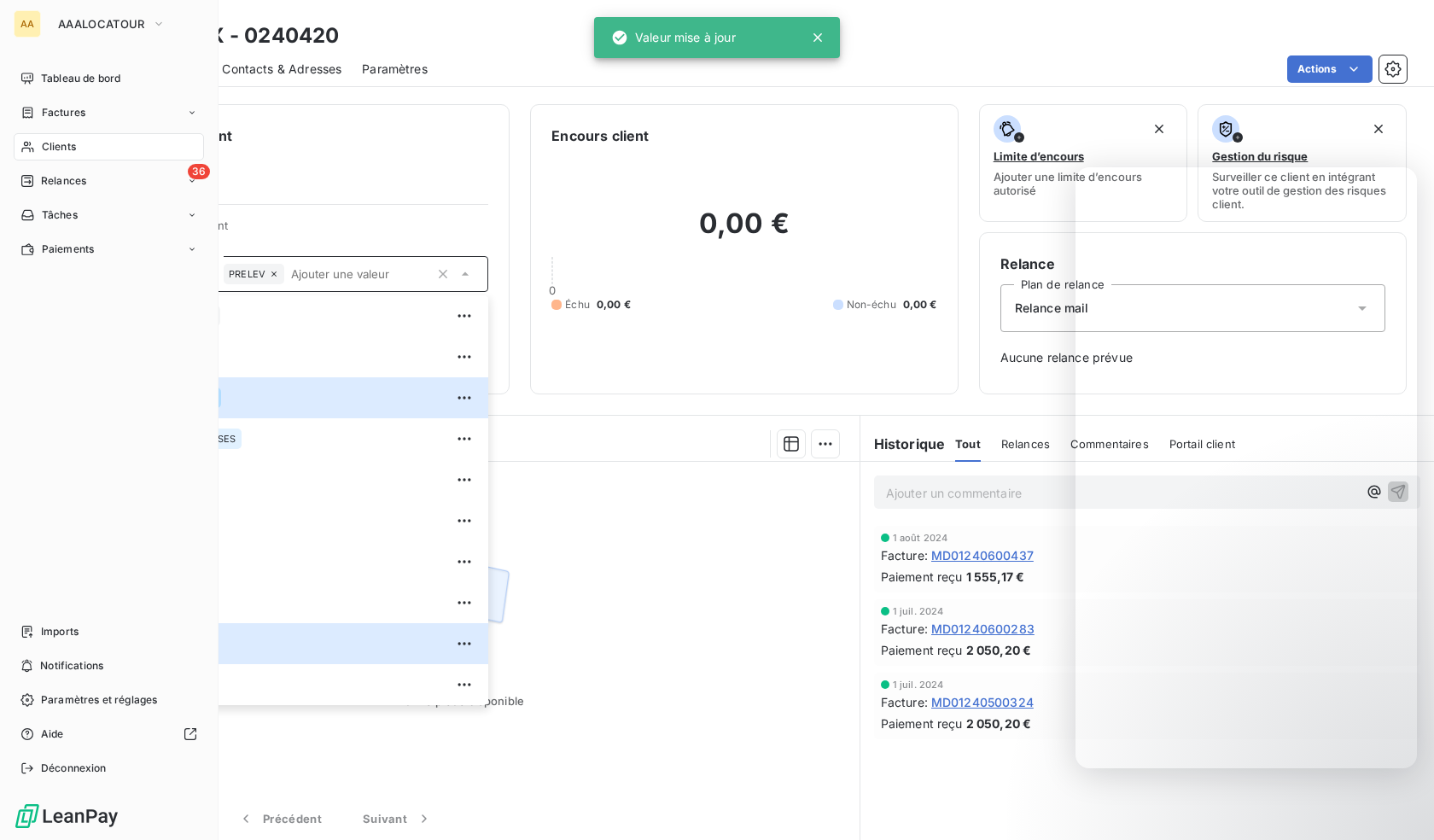
click at [36, 146] on div "Clients" at bounding box center [108, 146] width 190 height 27
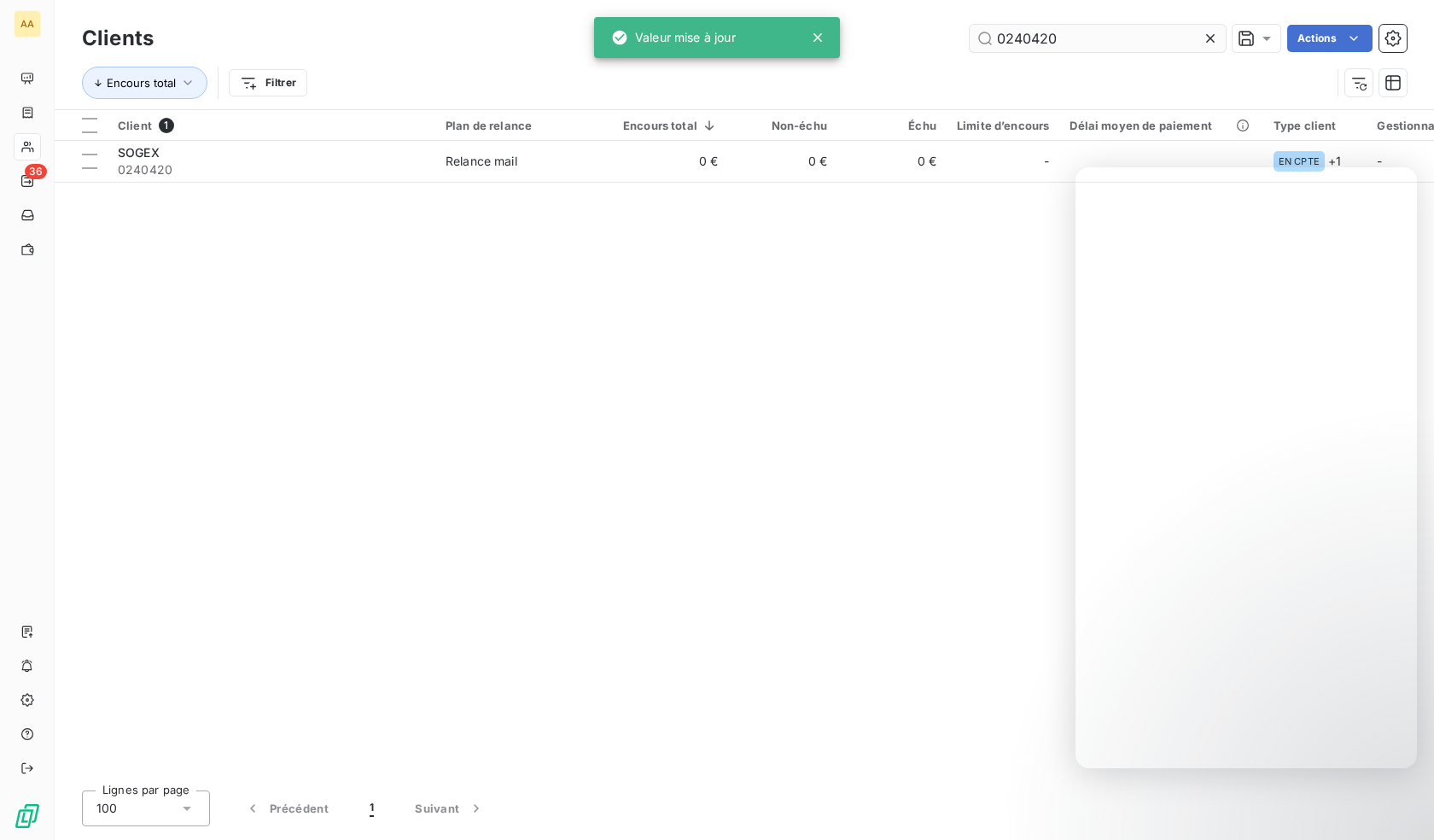
click at [1066, 46] on input "0240420" at bounding box center [1097, 38] width 256 height 27
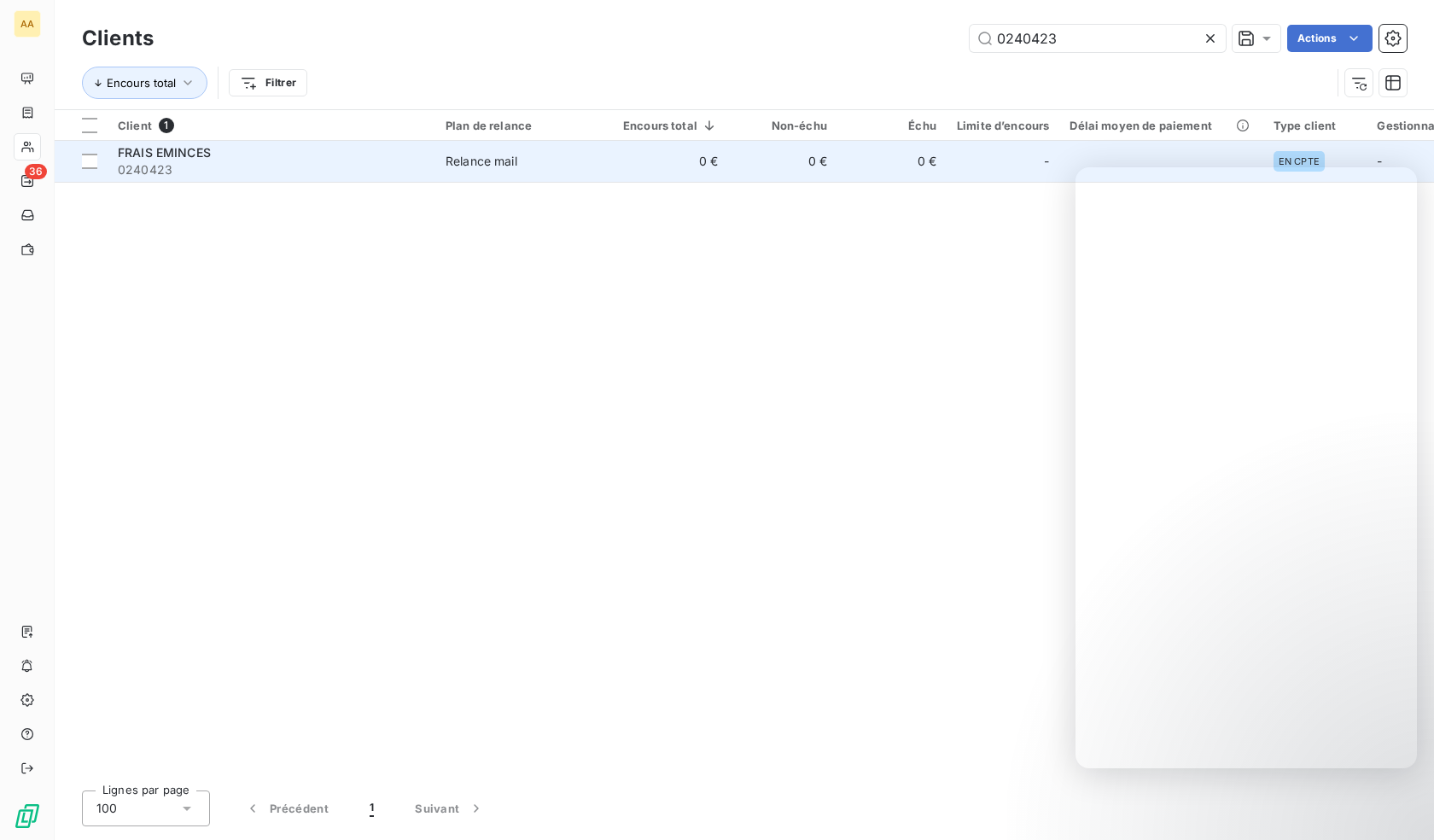
type input "0240423"
click at [285, 170] on span "0240423" at bounding box center [272, 170] width 307 height 17
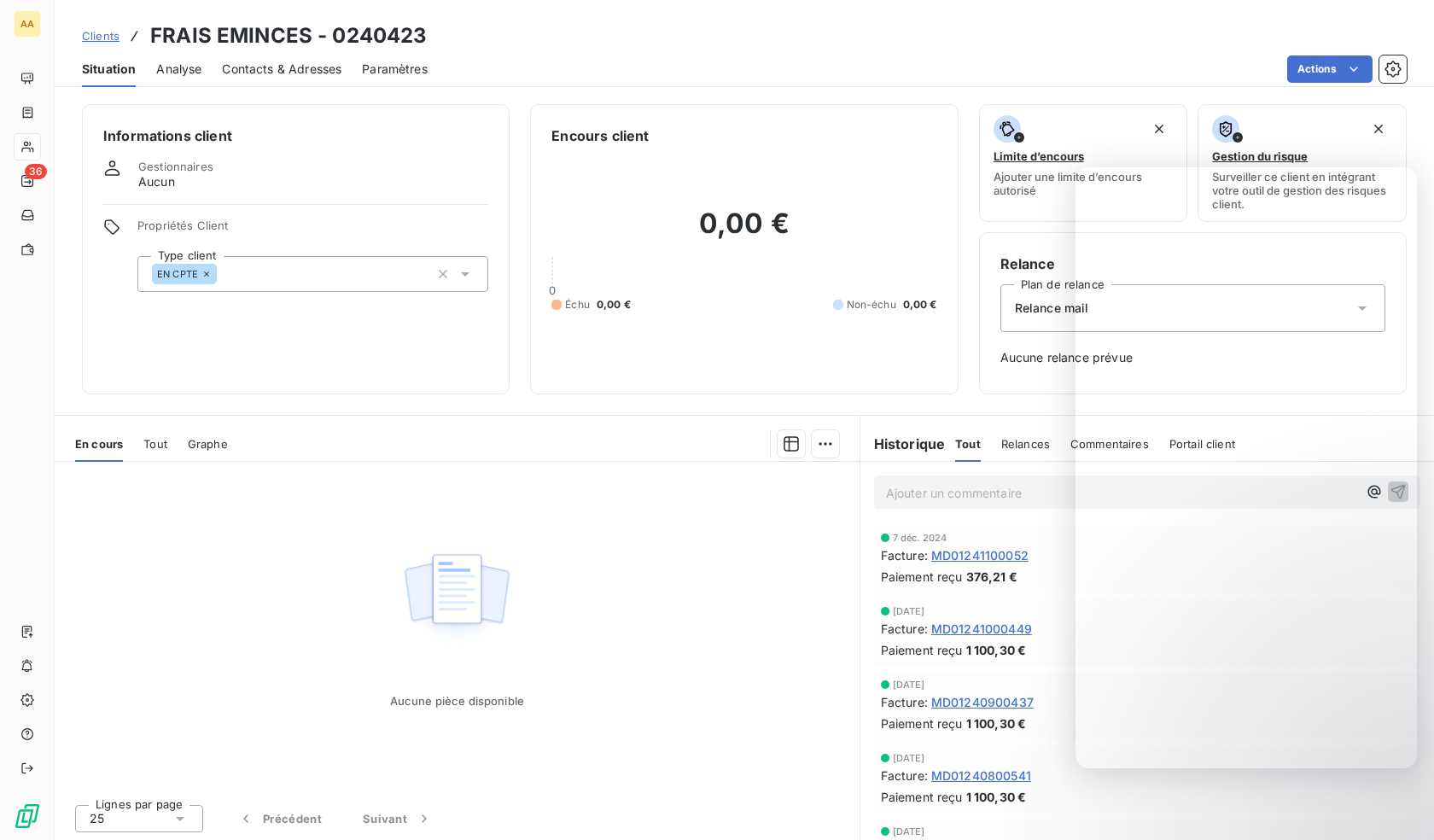
click at [326, 272] on div "EN CPTE" at bounding box center [313, 274] width 351 height 36
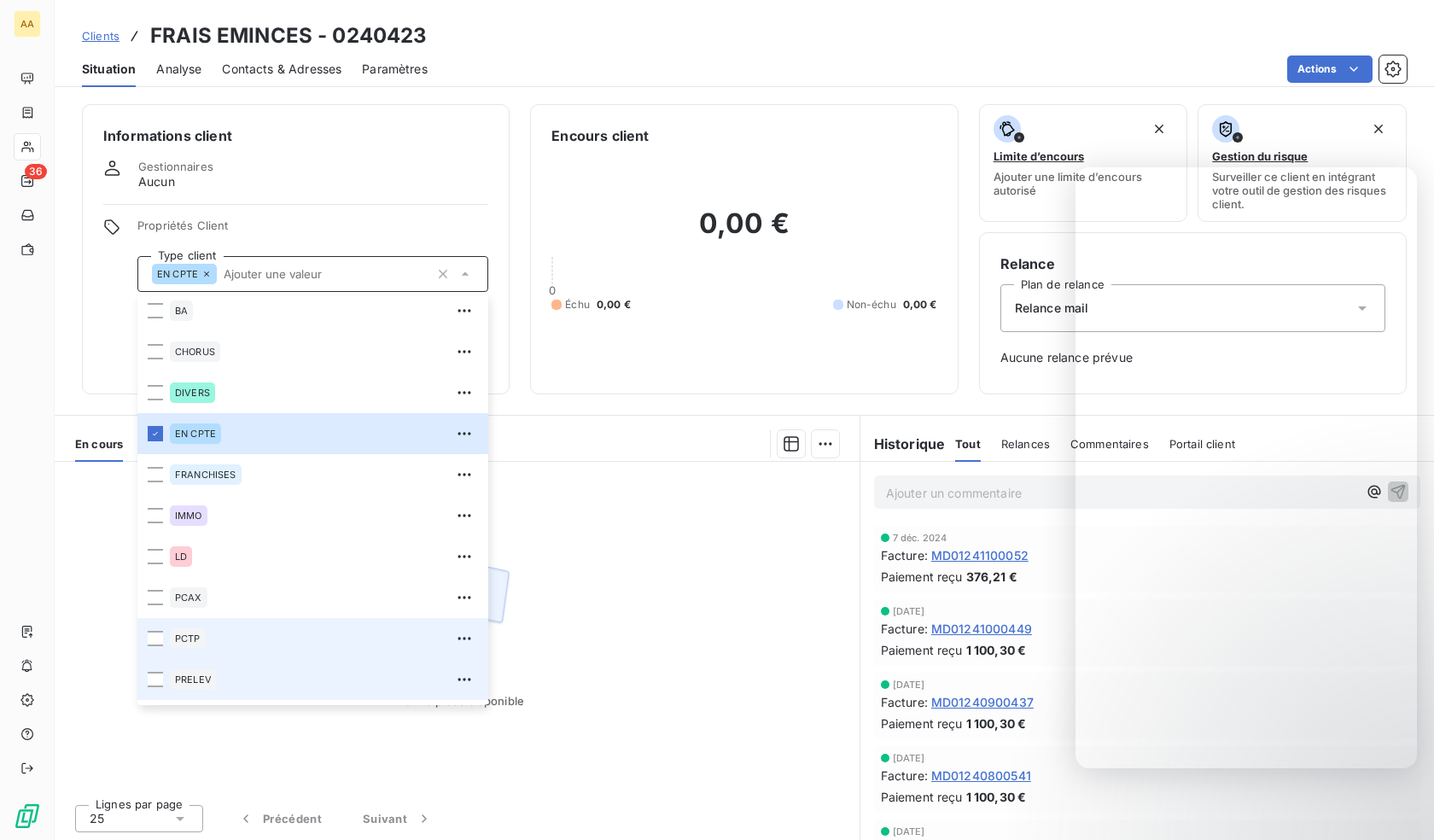
scroll to position [82, 0]
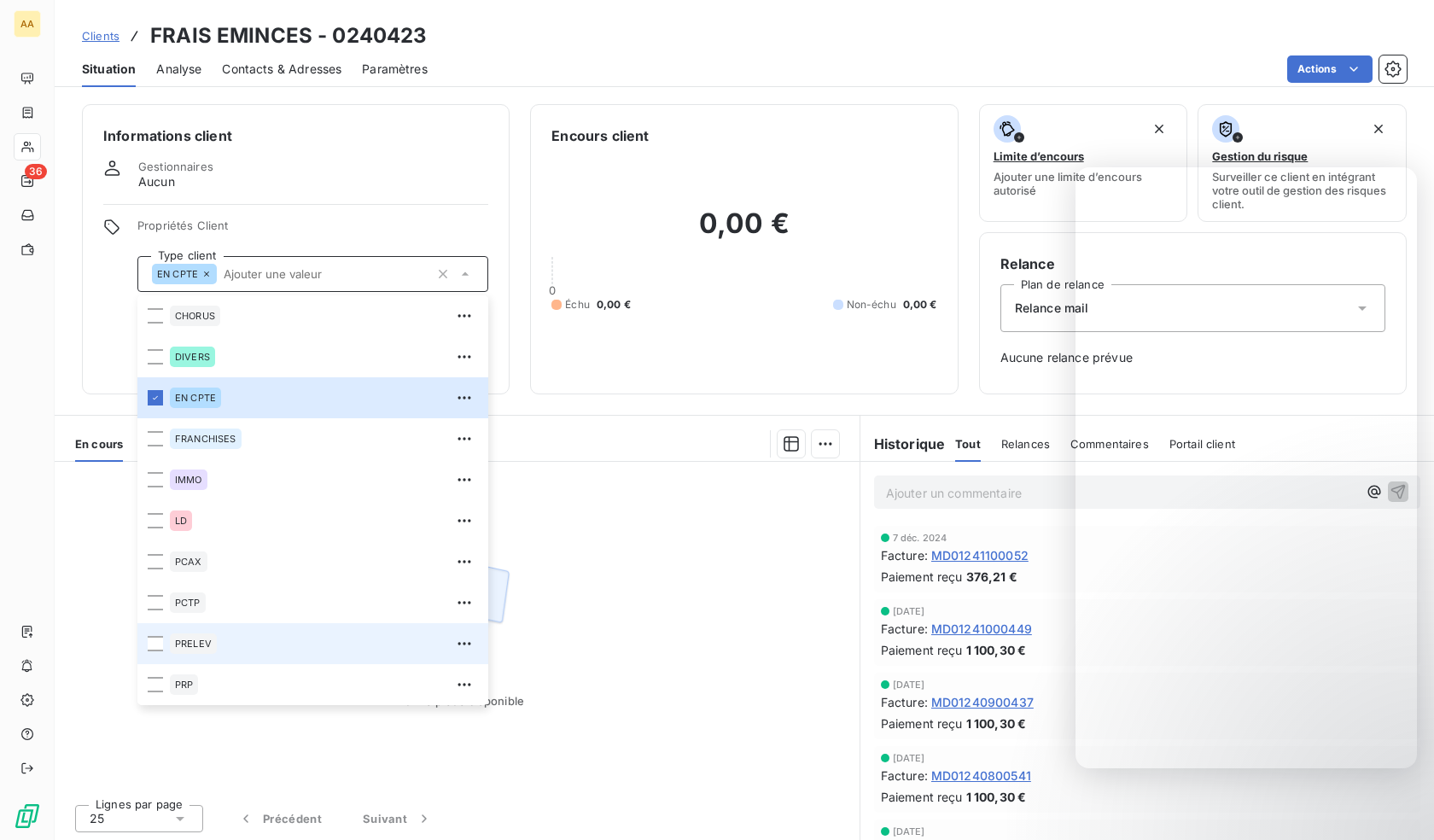
click at [178, 647] on span "PRELEV" at bounding box center [193, 643] width 37 height 10
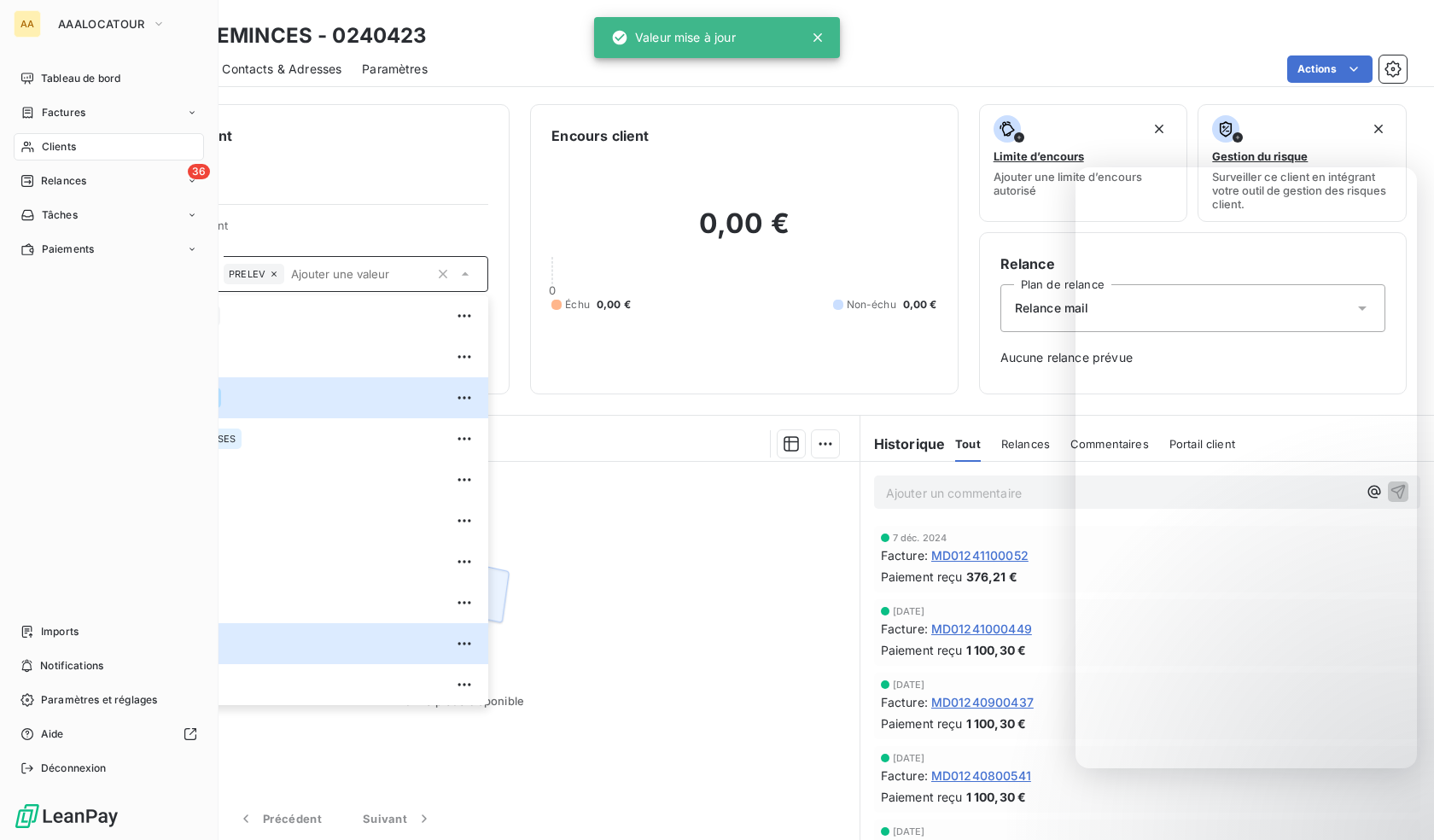
drag, startPoint x: 38, startPoint y: 141, endPoint x: 60, endPoint y: 143, distance: 22.1
click at [38, 141] on div "Clients" at bounding box center [108, 146] width 190 height 27
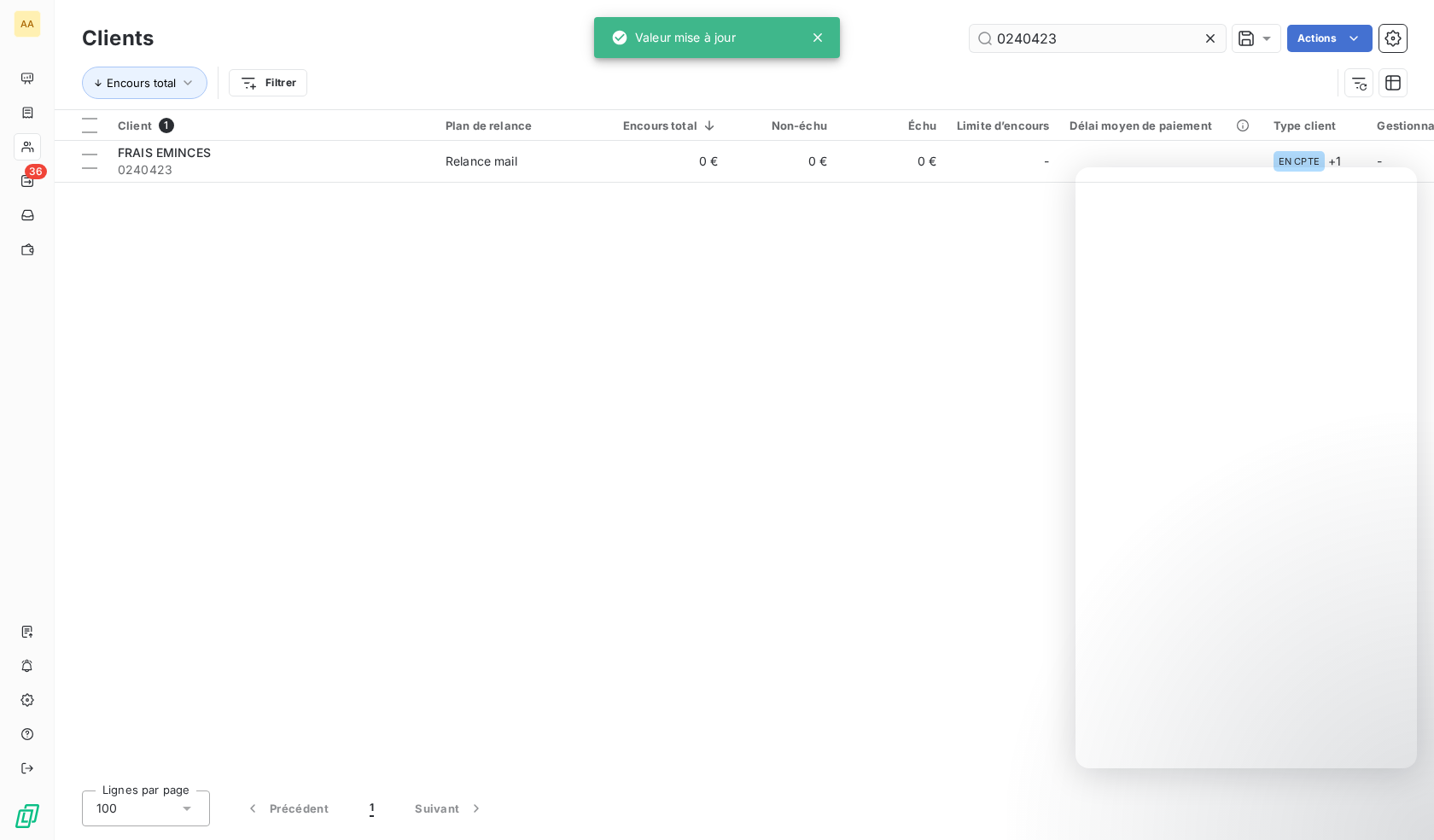
click at [1134, 38] on input "0240423" at bounding box center [1097, 38] width 256 height 27
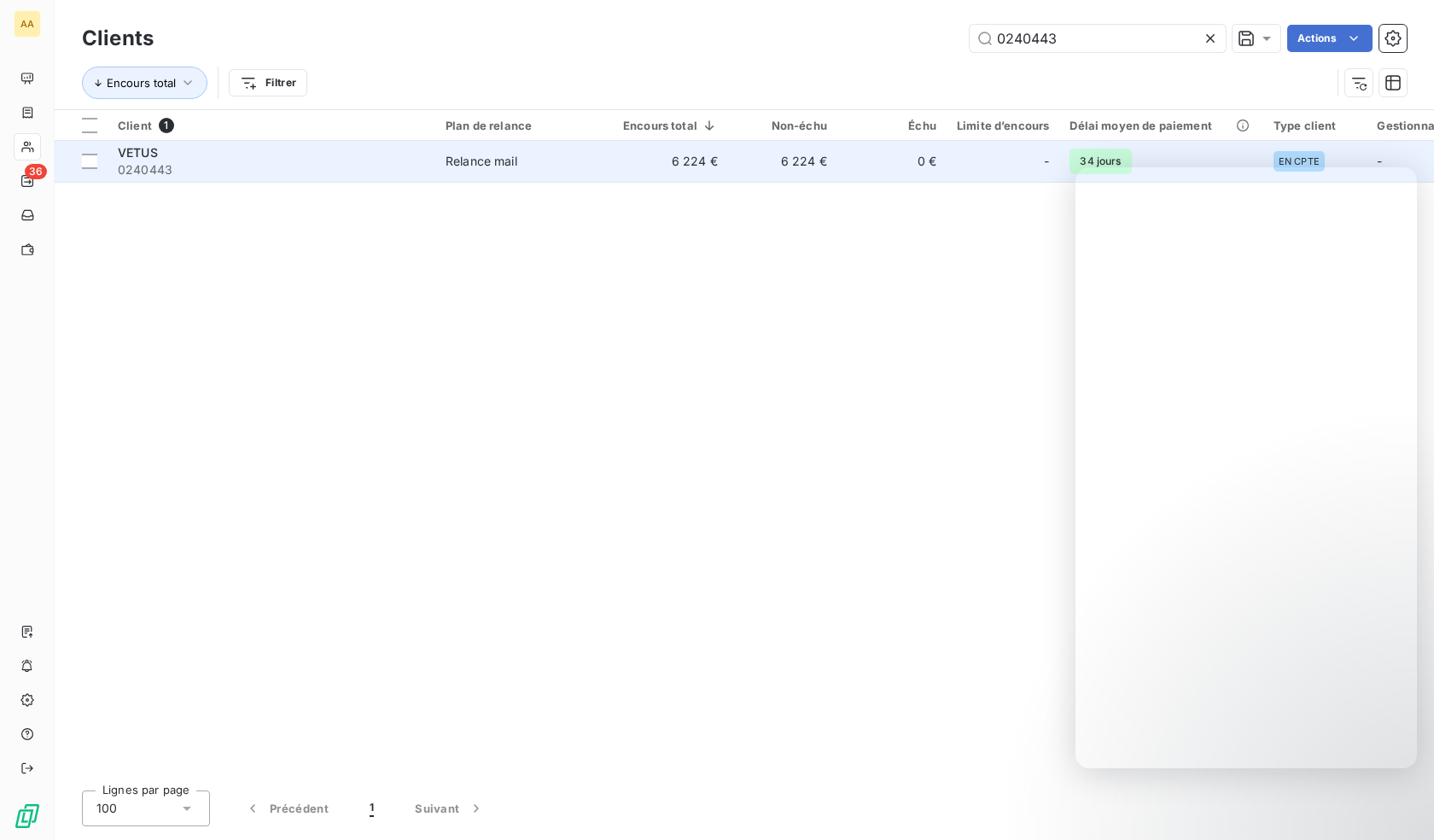
type input "0240443"
click at [293, 162] on span "0240443" at bounding box center [272, 170] width 307 height 17
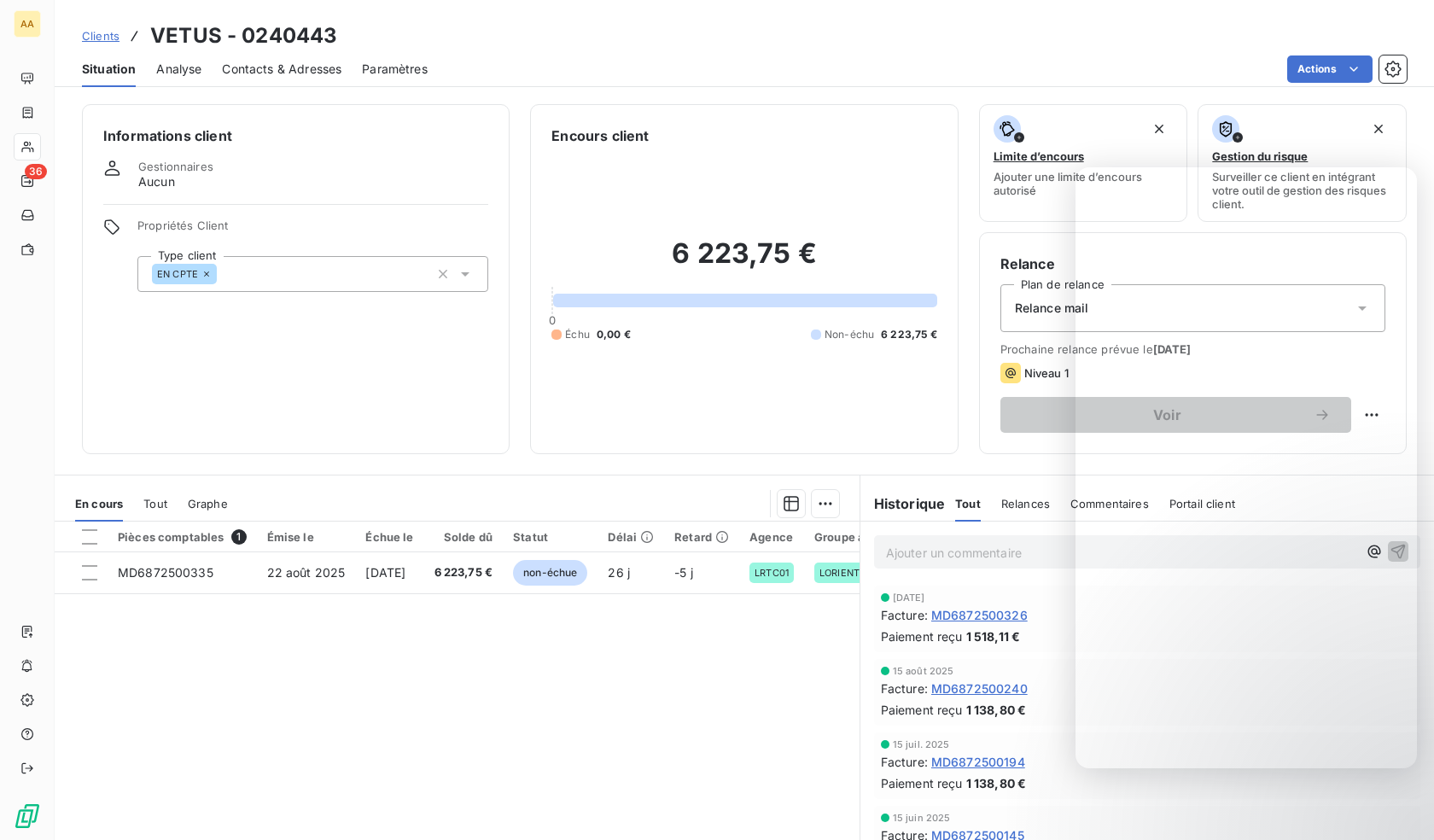
click at [338, 276] on div "EN CPTE" at bounding box center [313, 274] width 351 height 36
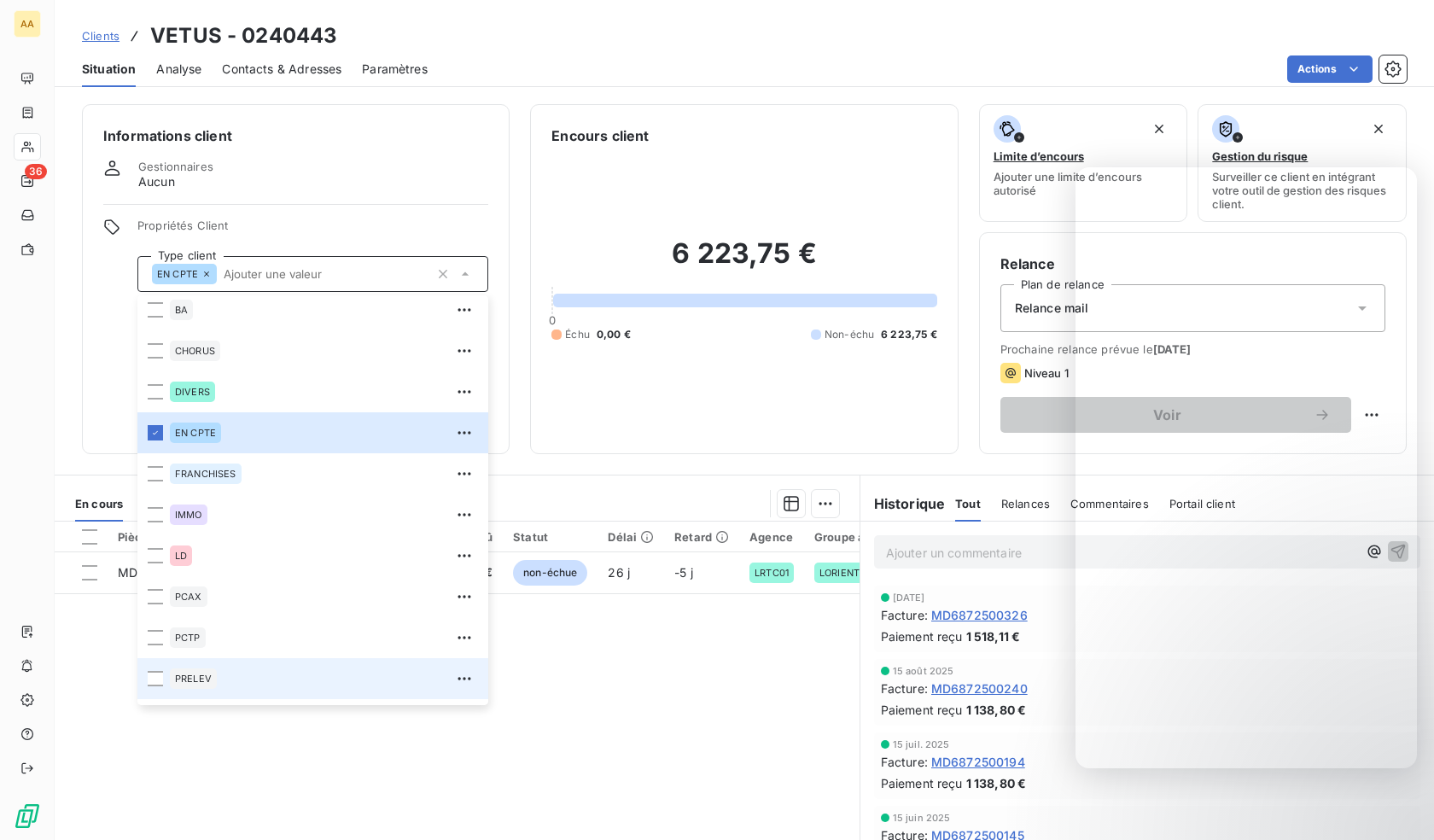
scroll to position [82, 0]
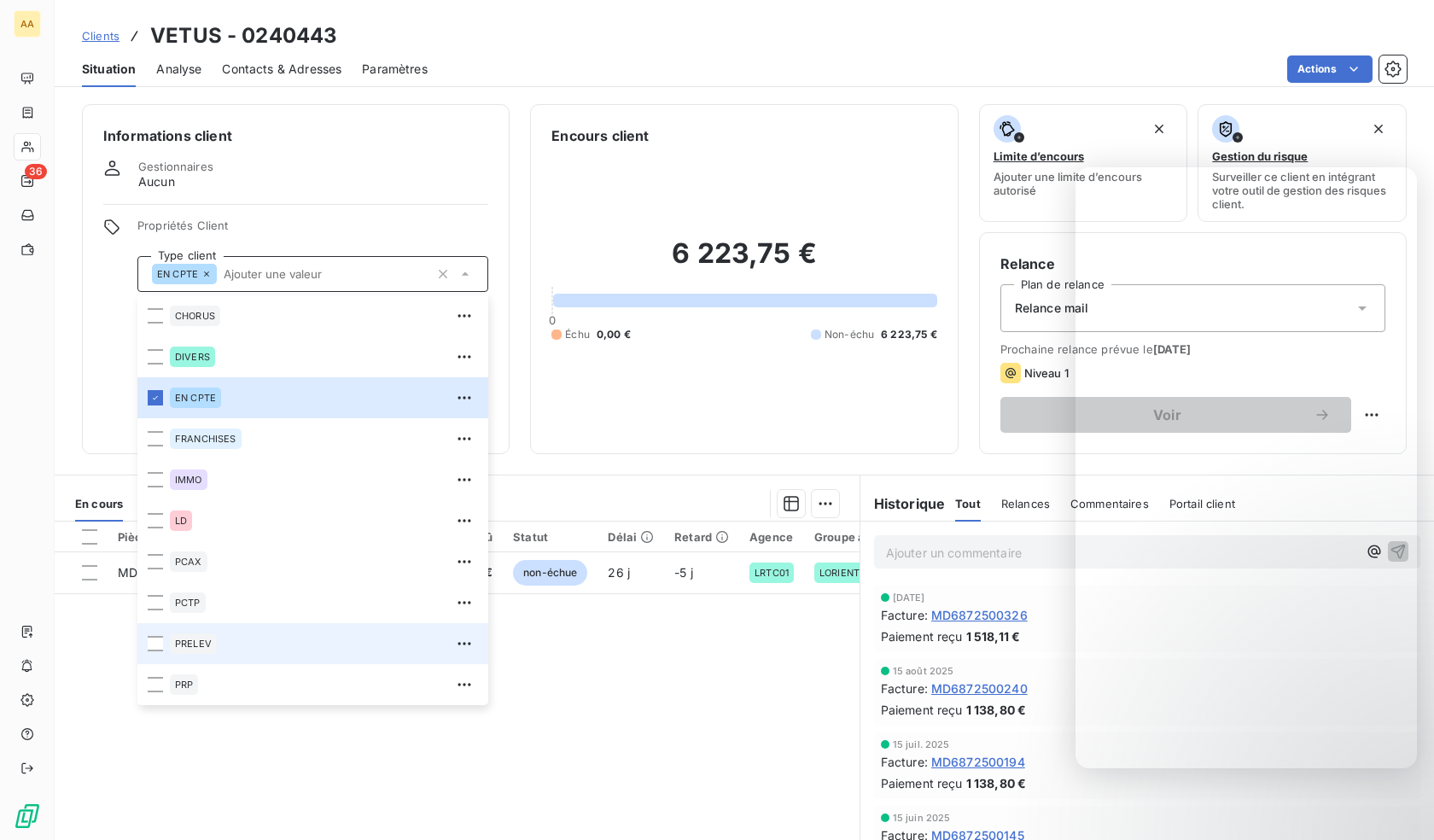
click at [212, 643] on div "PRELEV" at bounding box center [193, 644] width 47 height 21
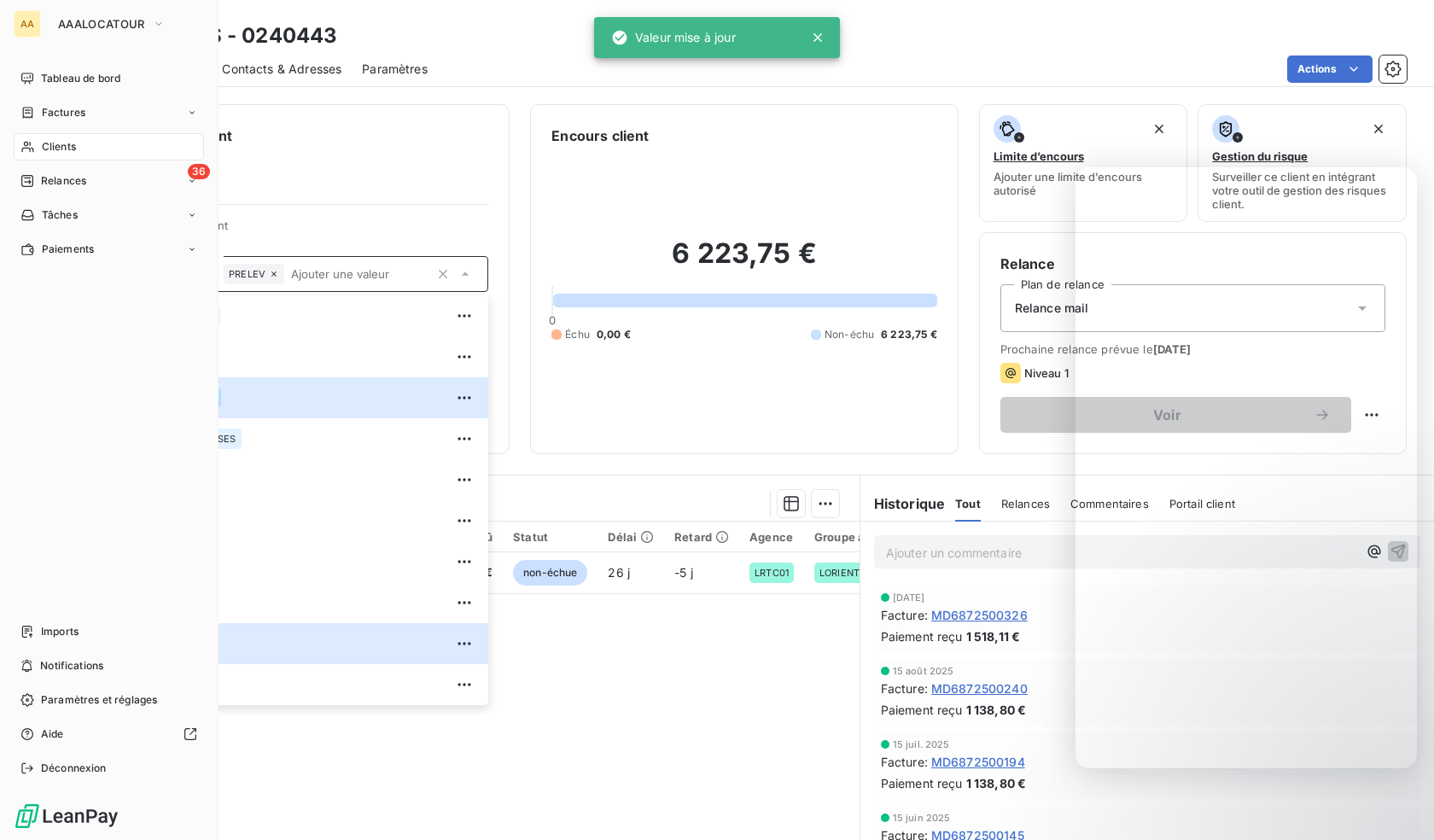
drag, startPoint x: 25, startPoint y: 145, endPoint x: 96, endPoint y: 158, distance: 72.2
click at [25, 145] on icon at bounding box center [27, 147] width 12 height 11
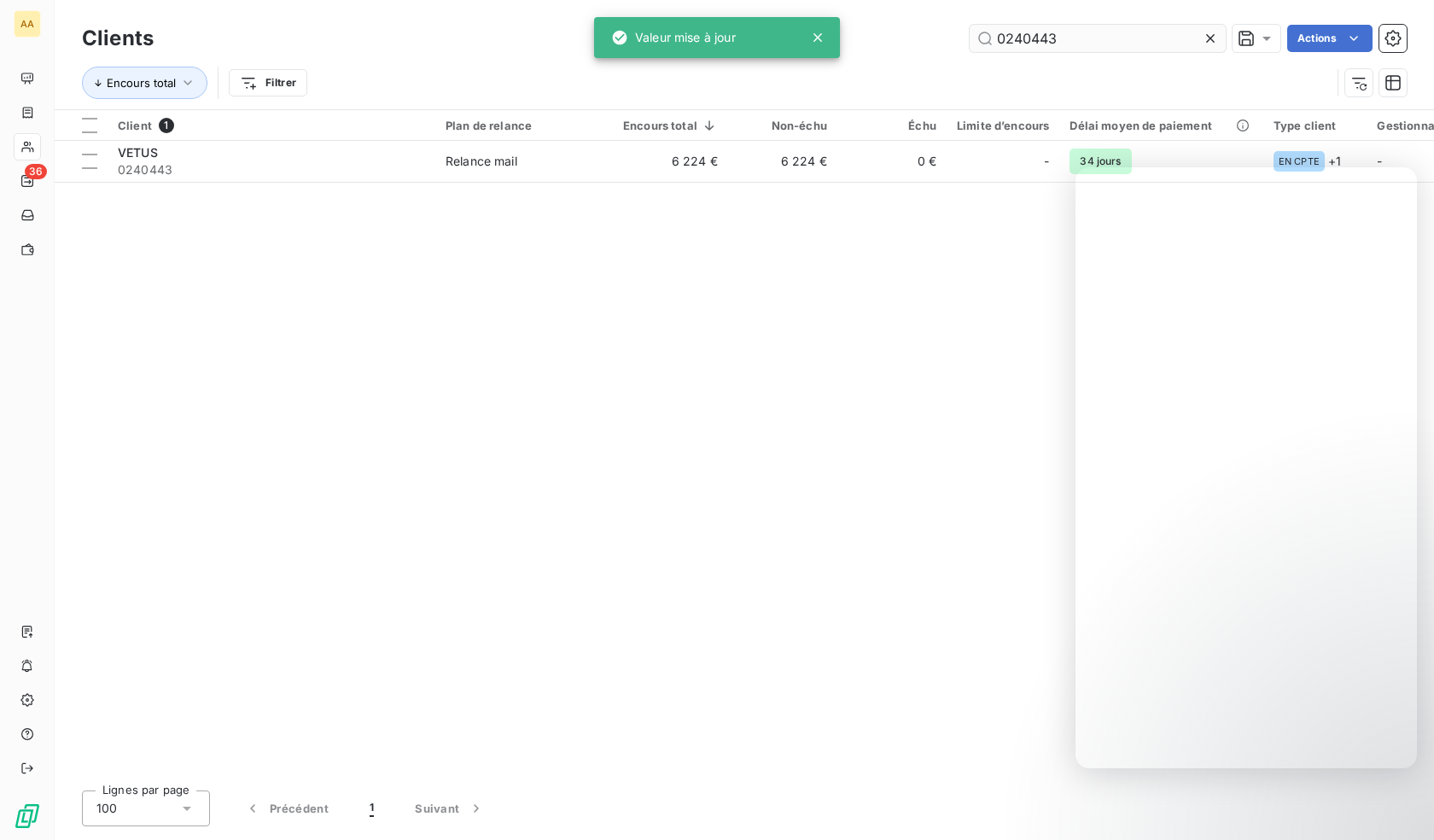
click at [1036, 28] on input "0240443" at bounding box center [1097, 38] width 256 height 27
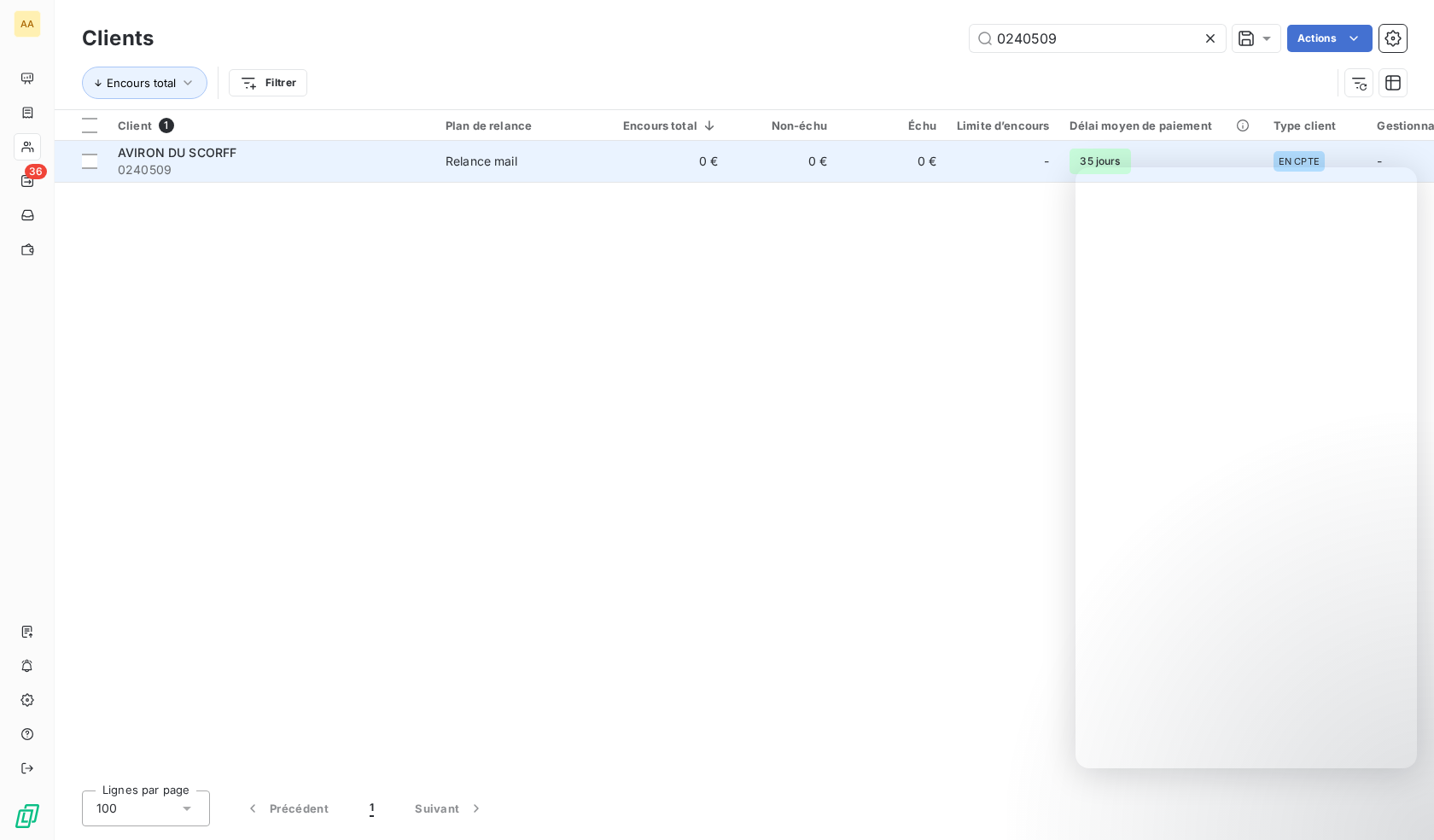
type input "0240509"
click at [355, 171] on span "0240509" at bounding box center [272, 170] width 307 height 17
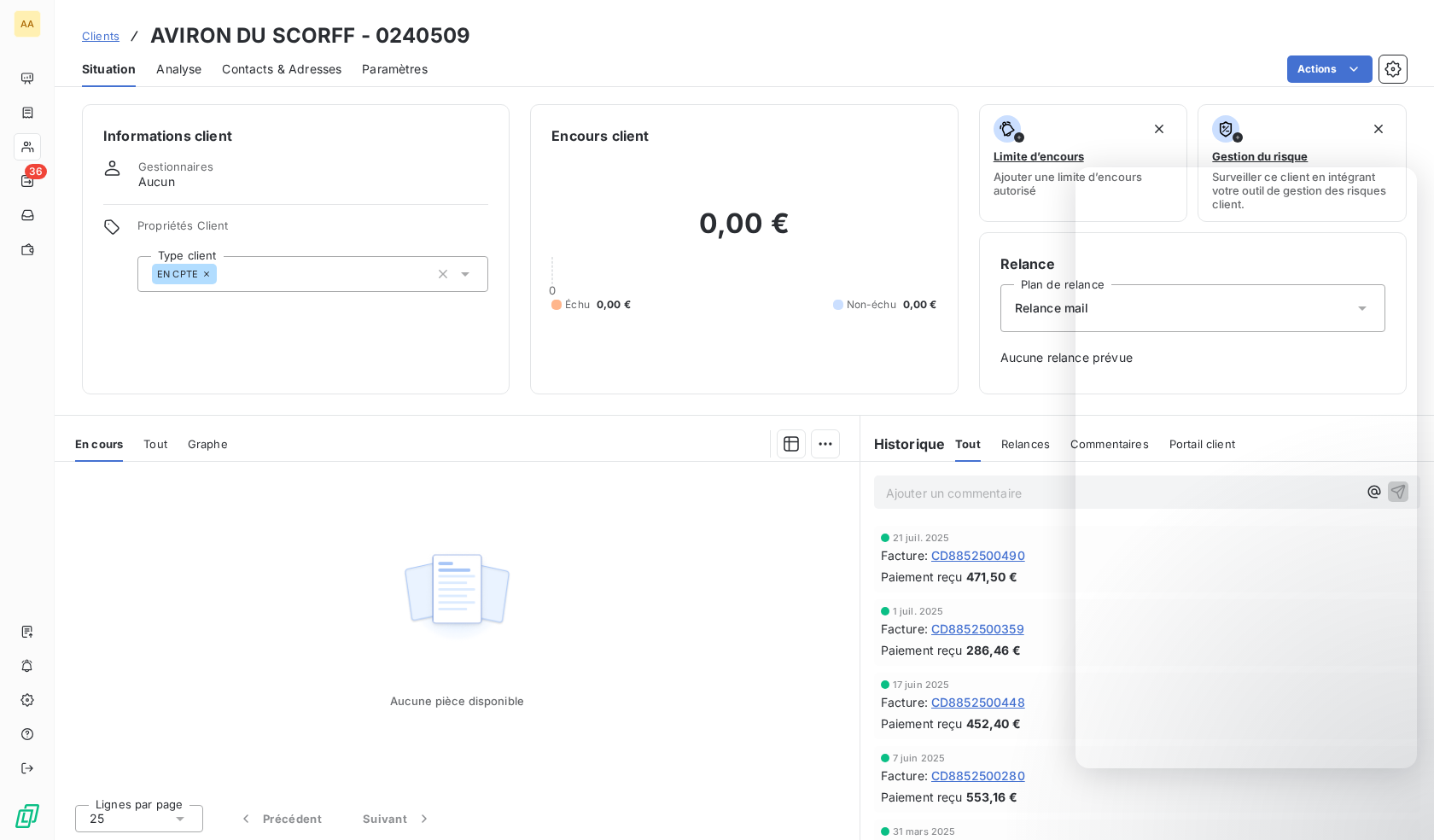
click at [345, 274] on div "EN CPTE" at bounding box center [313, 274] width 351 height 36
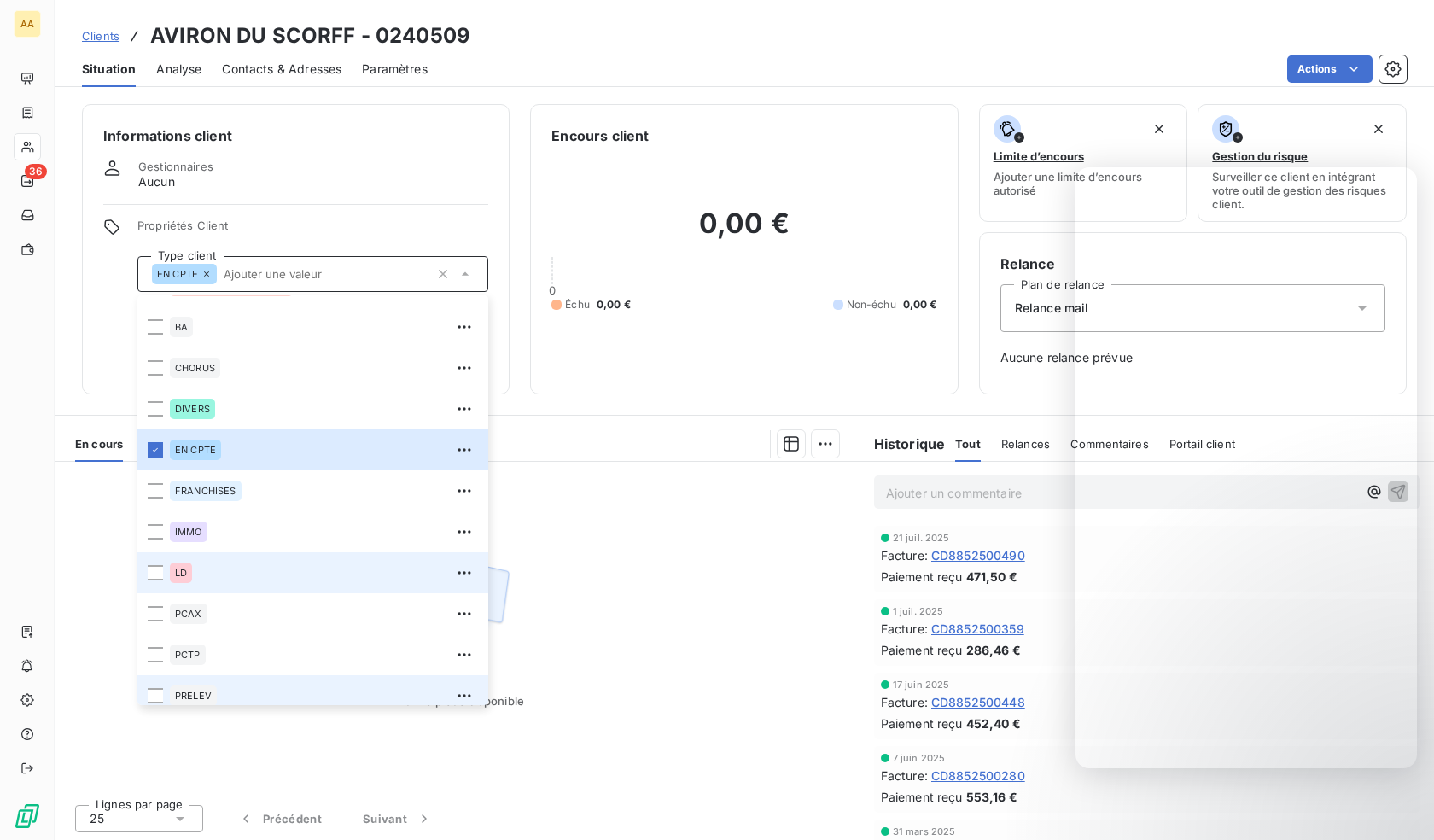
scroll to position [82, 0]
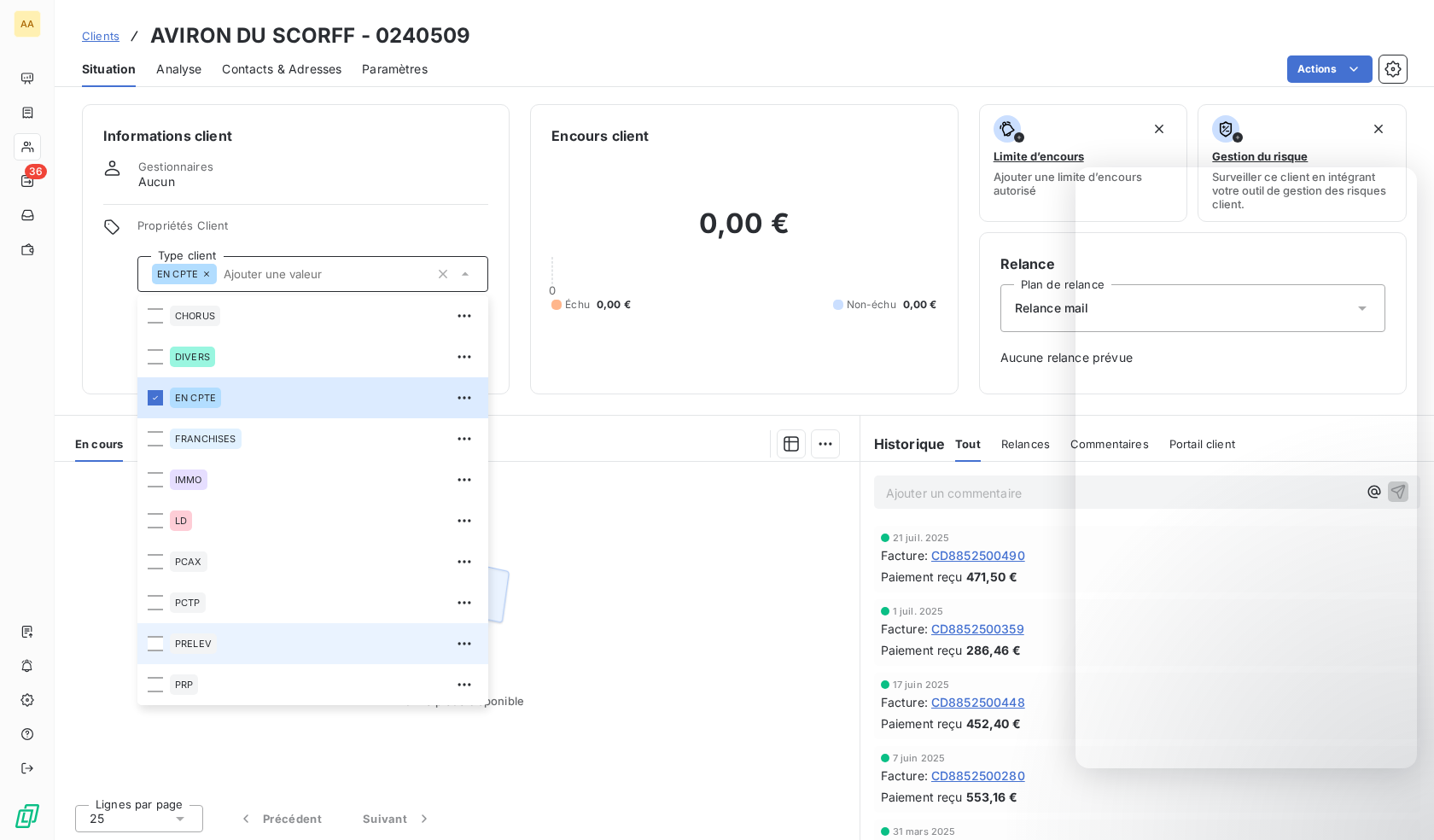
click at [221, 648] on div "PRELEV" at bounding box center [323, 643] width 308 height 27
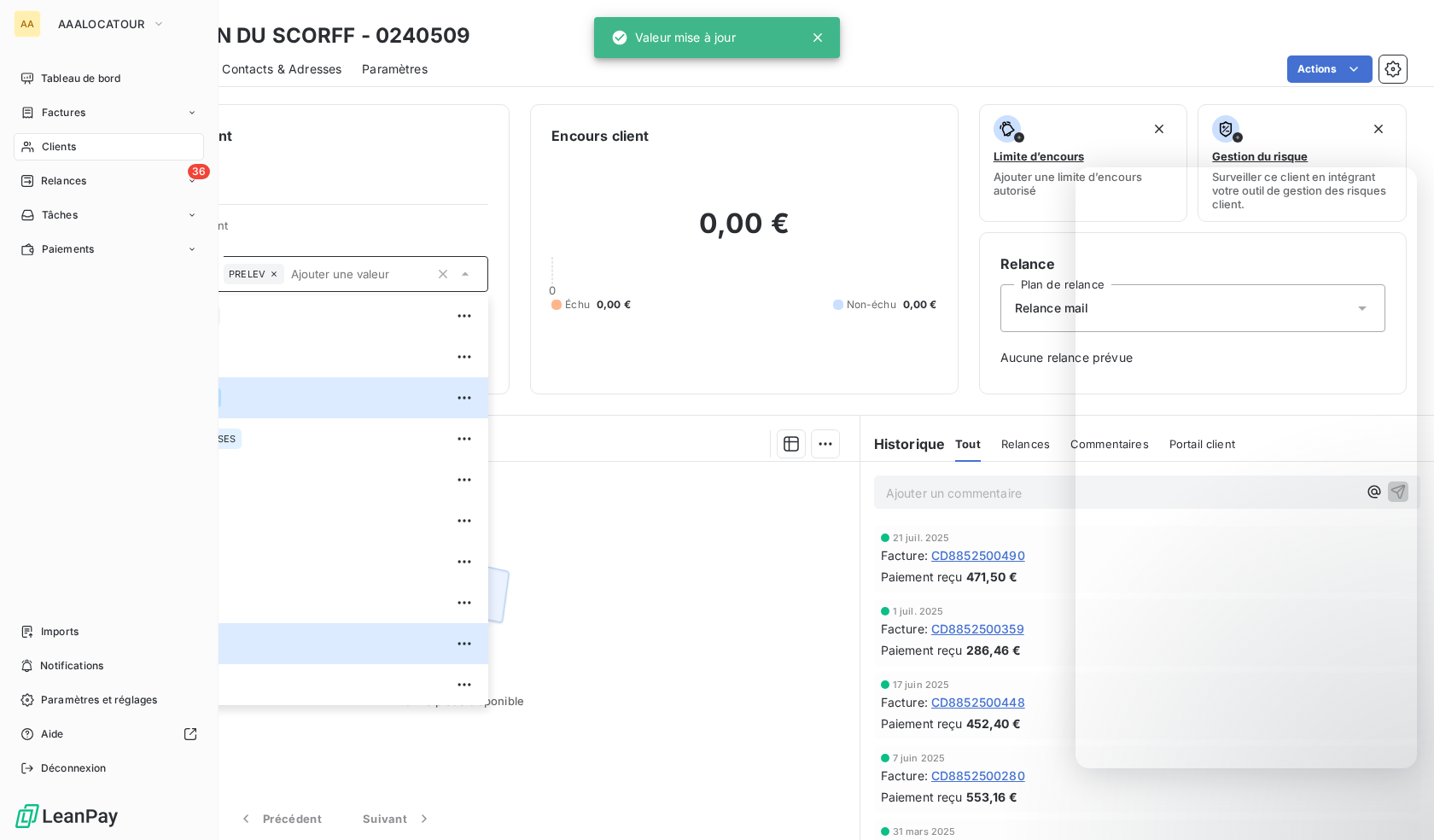
click at [28, 147] on icon at bounding box center [27, 146] width 14 height 13
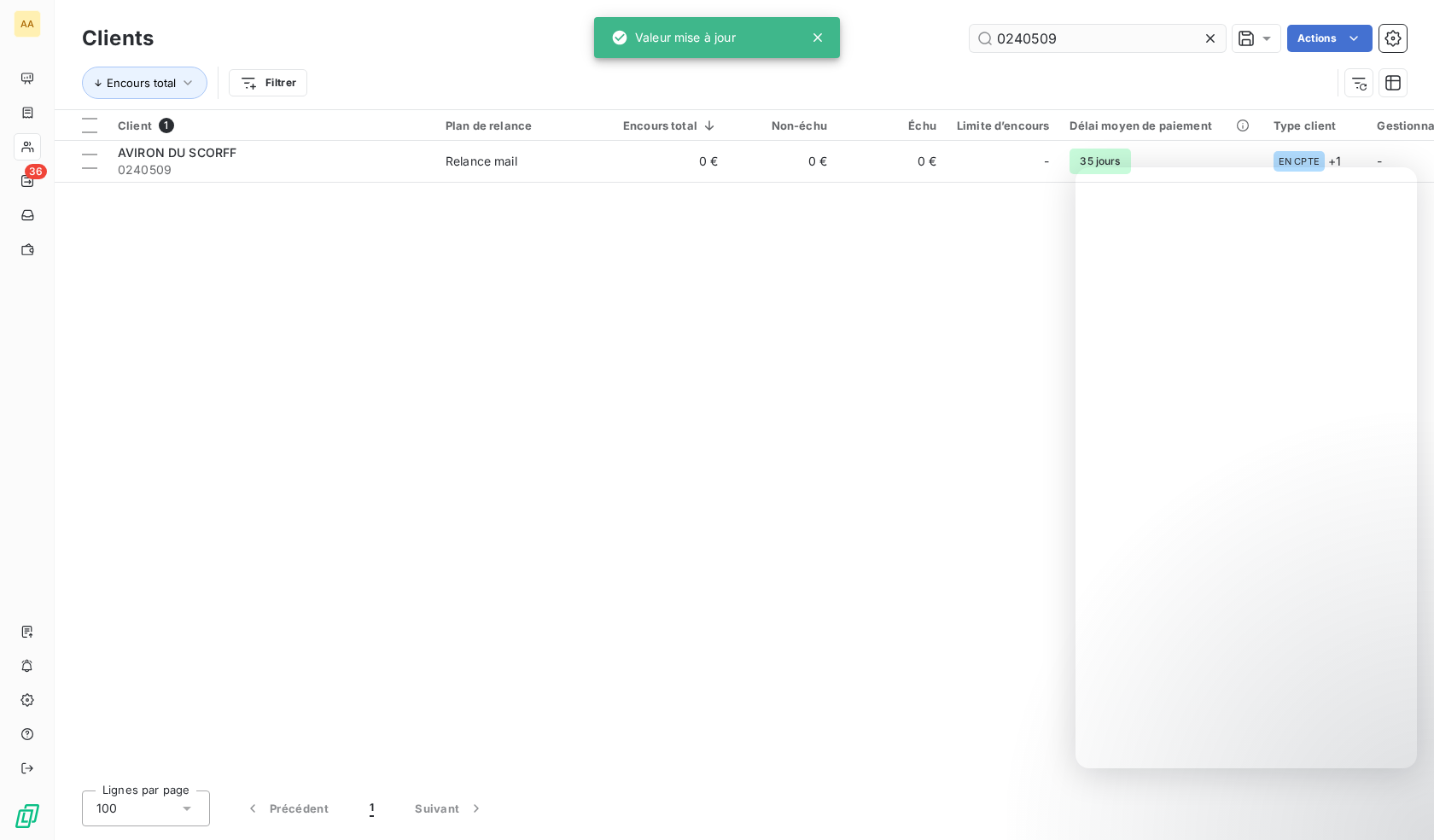
click at [1051, 48] on input "0240509" at bounding box center [1097, 38] width 256 height 27
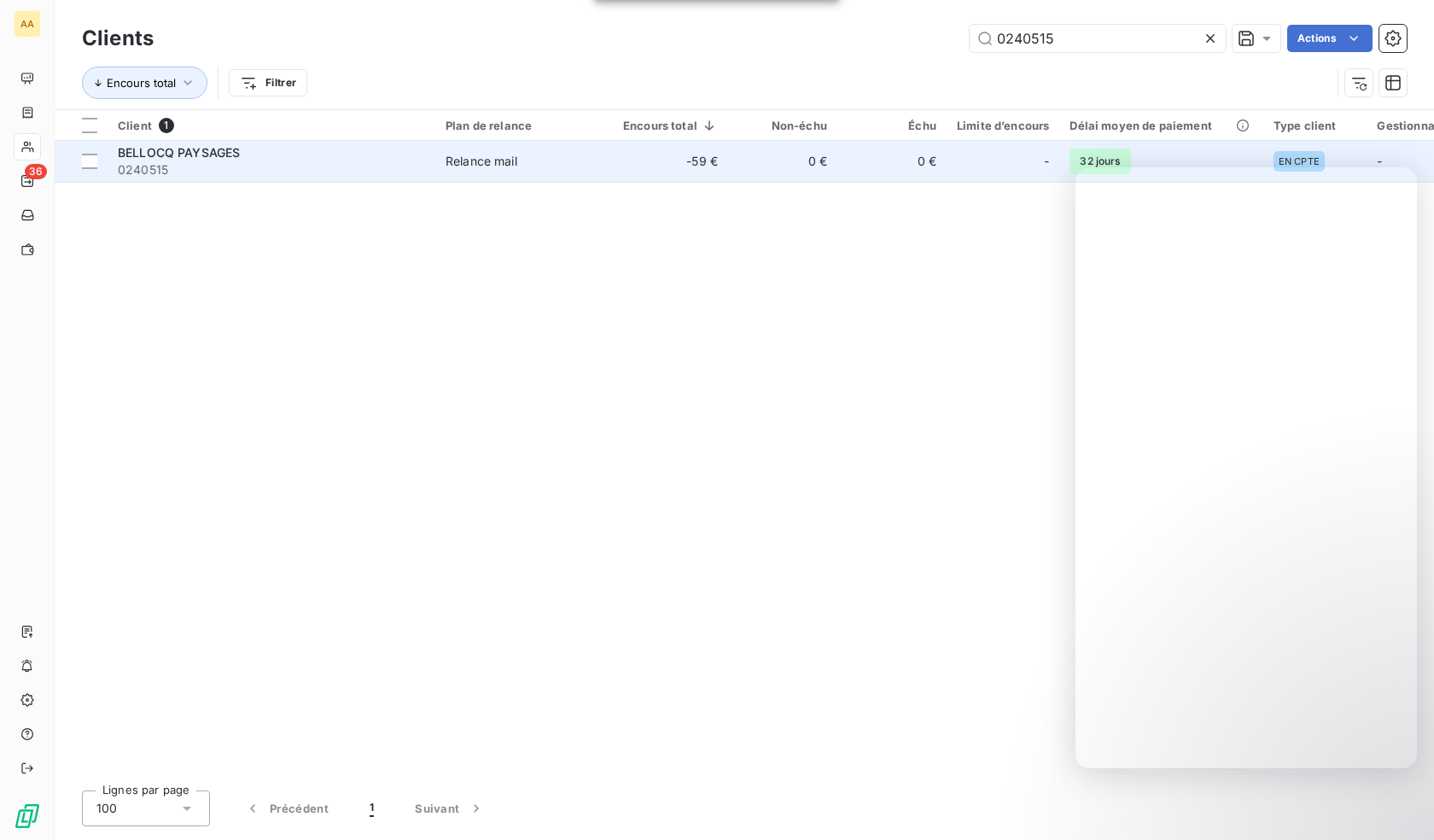
type input "0240515"
click at [295, 152] on div "BELLOCQ PAYSAGES" at bounding box center [272, 153] width 307 height 17
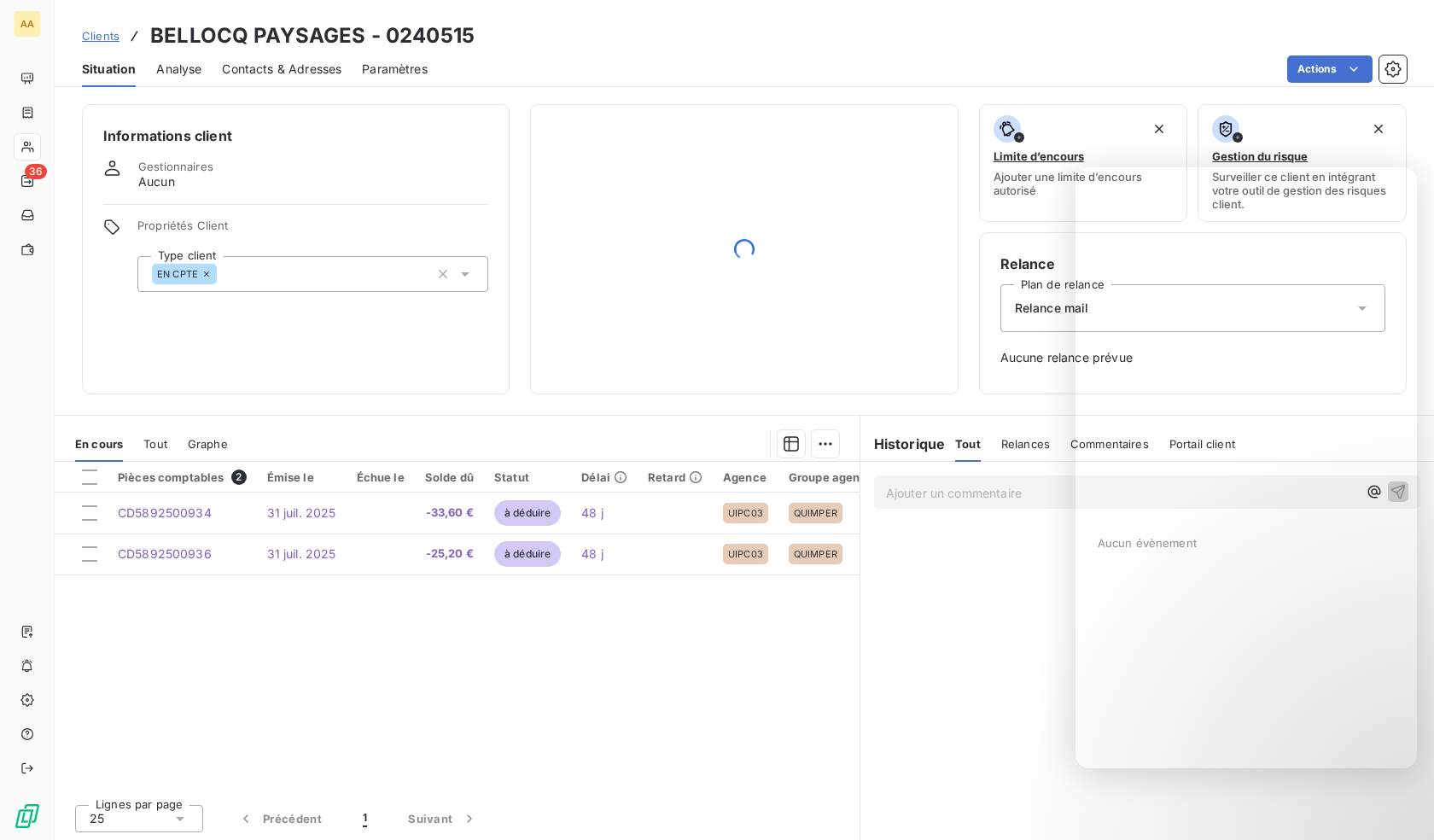
click at [256, 268] on div "EN CPTE" at bounding box center [313, 274] width 351 height 36
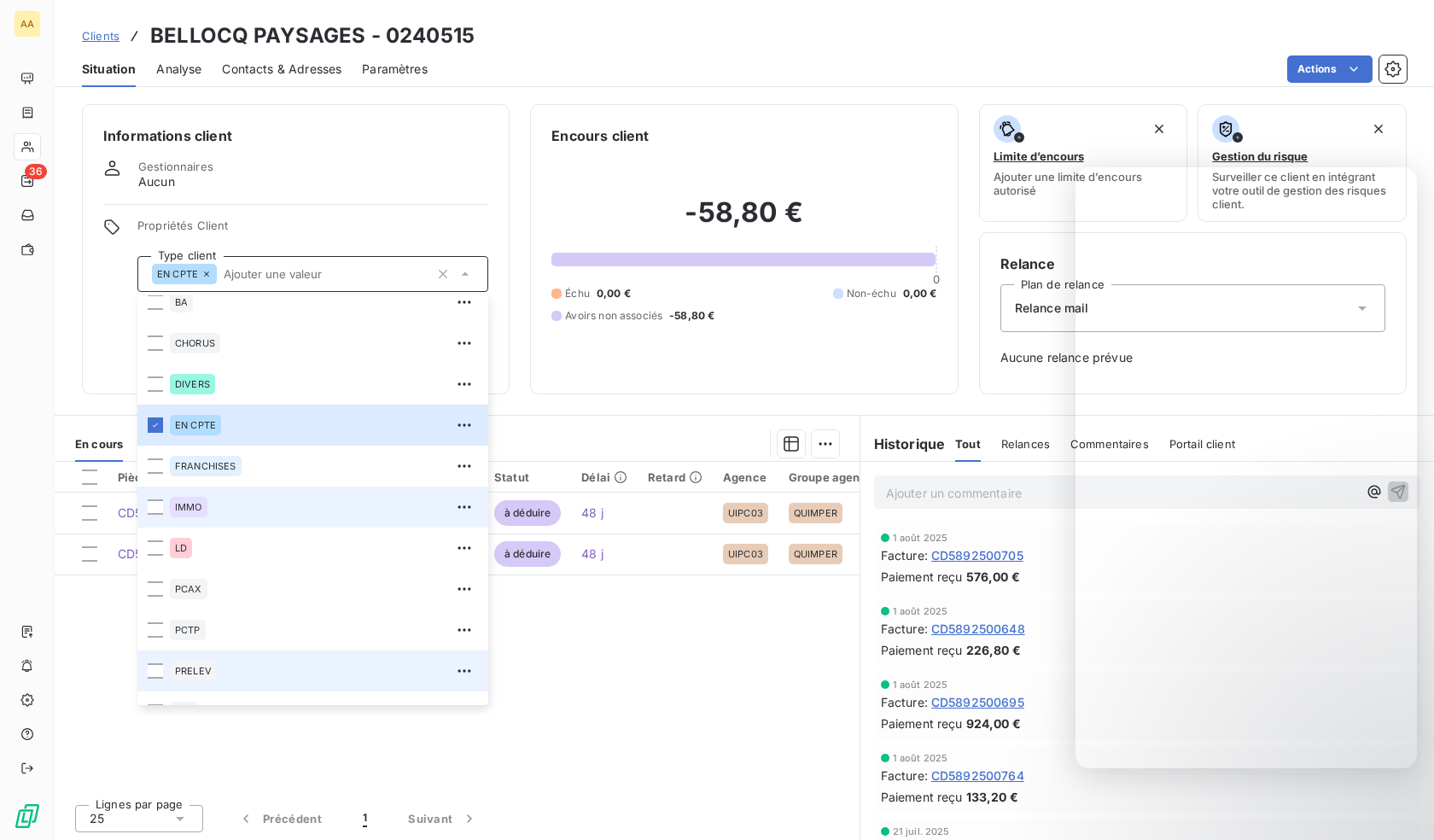
scroll to position [82, 0]
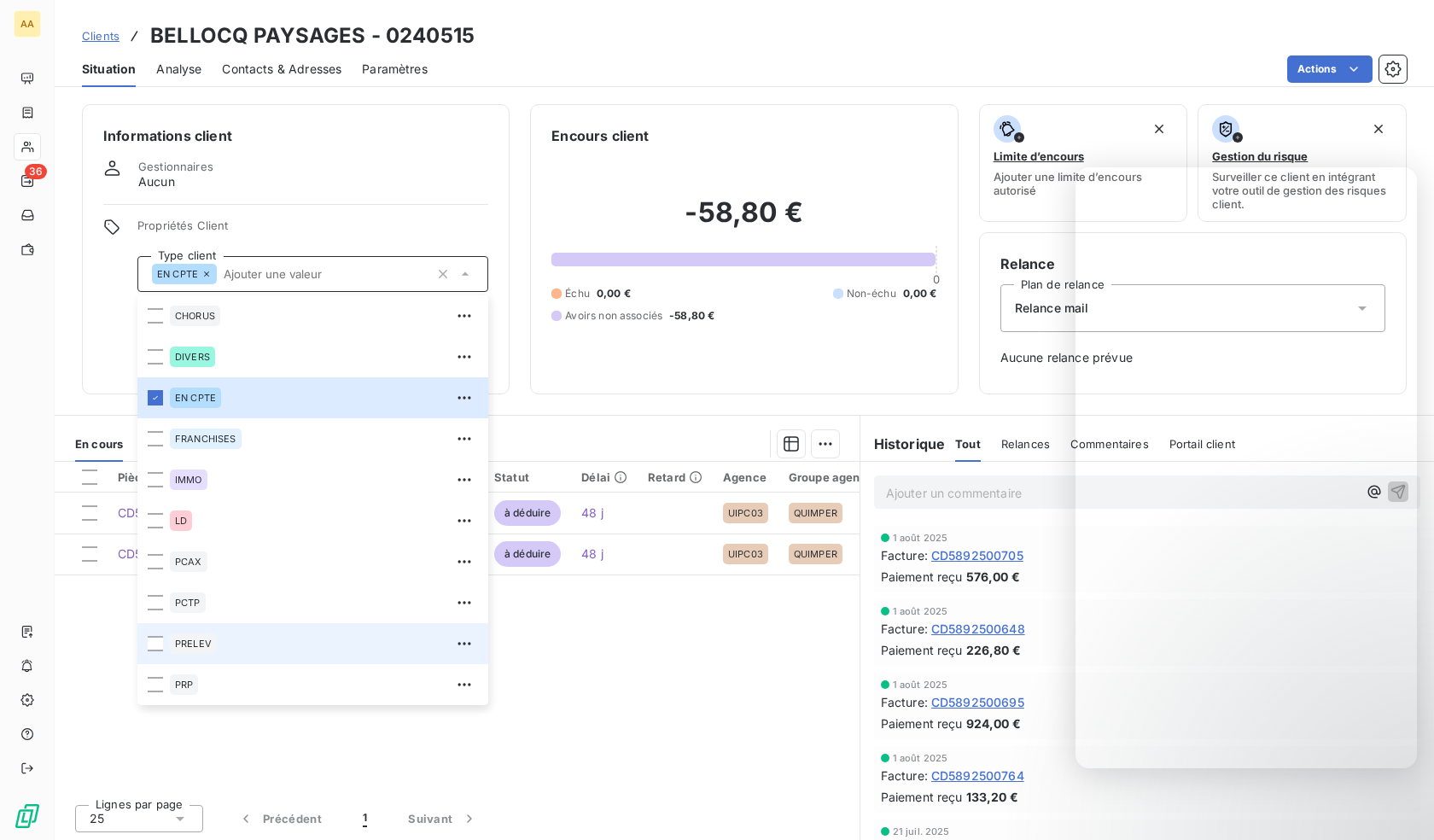
click at [206, 655] on div "PRELEV" at bounding box center [323, 643] width 308 height 27
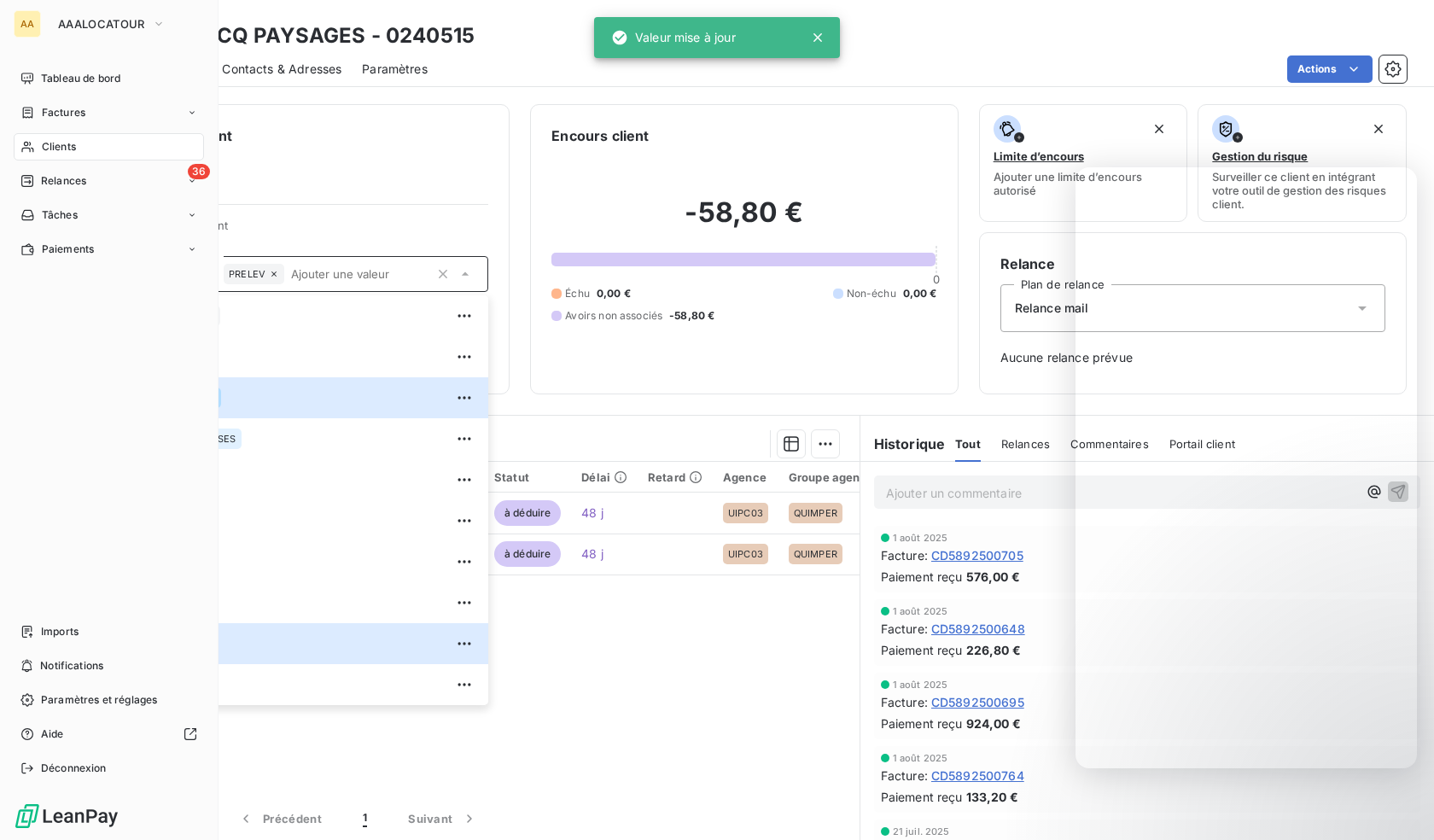
click at [22, 145] on icon at bounding box center [27, 146] width 14 height 13
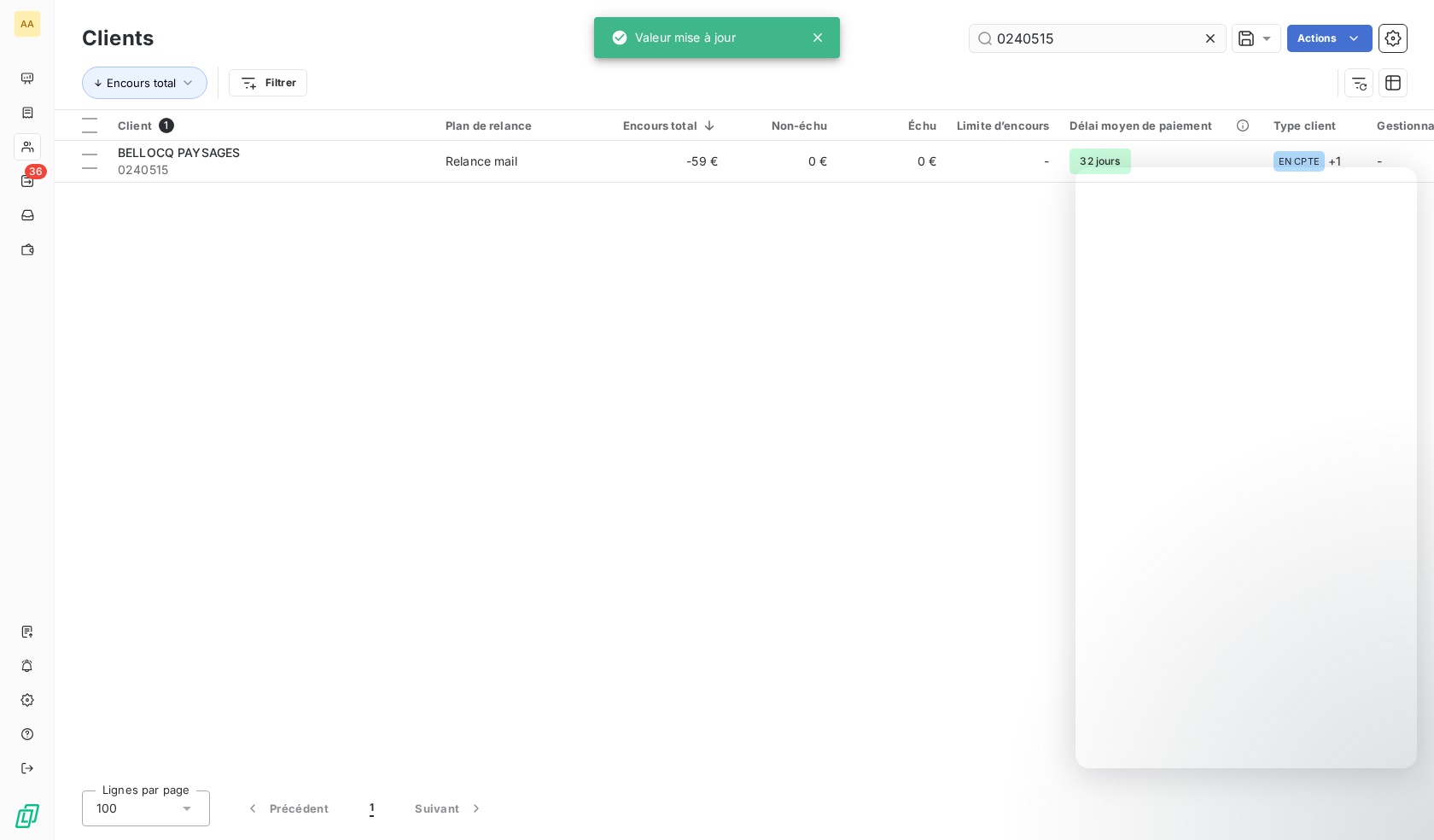
click at [1069, 41] on input "0240515" at bounding box center [1097, 38] width 256 height 27
click at [1068, 41] on input "0240515" at bounding box center [1097, 38] width 256 height 27
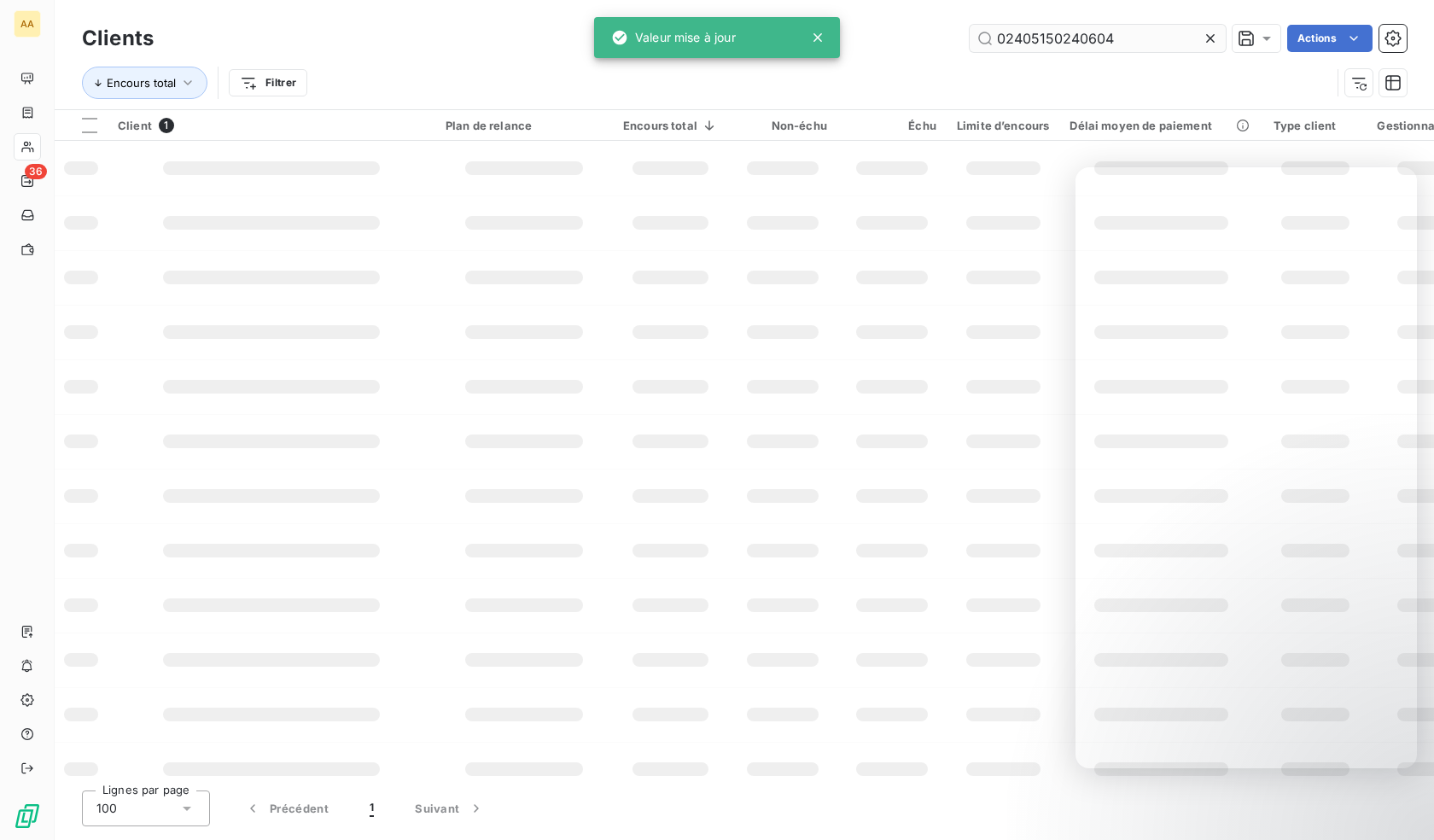
click at [1066, 42] on input "02405150240604" at bounding box center [1097, 38] width 256 height 27
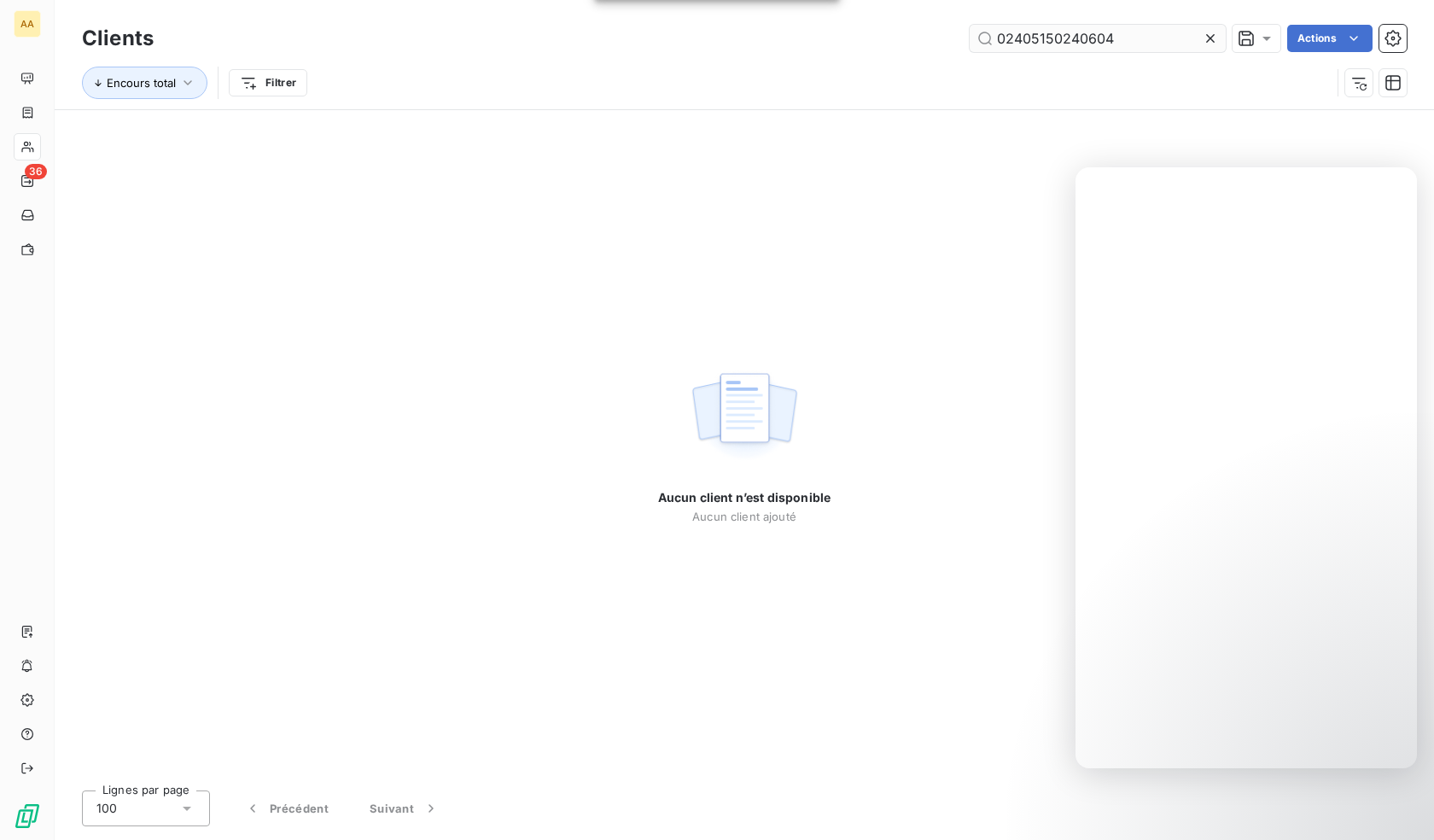
click at [1066, 42] on input "02405150240604" at bounding box center [1097, 38] width 256 height 27
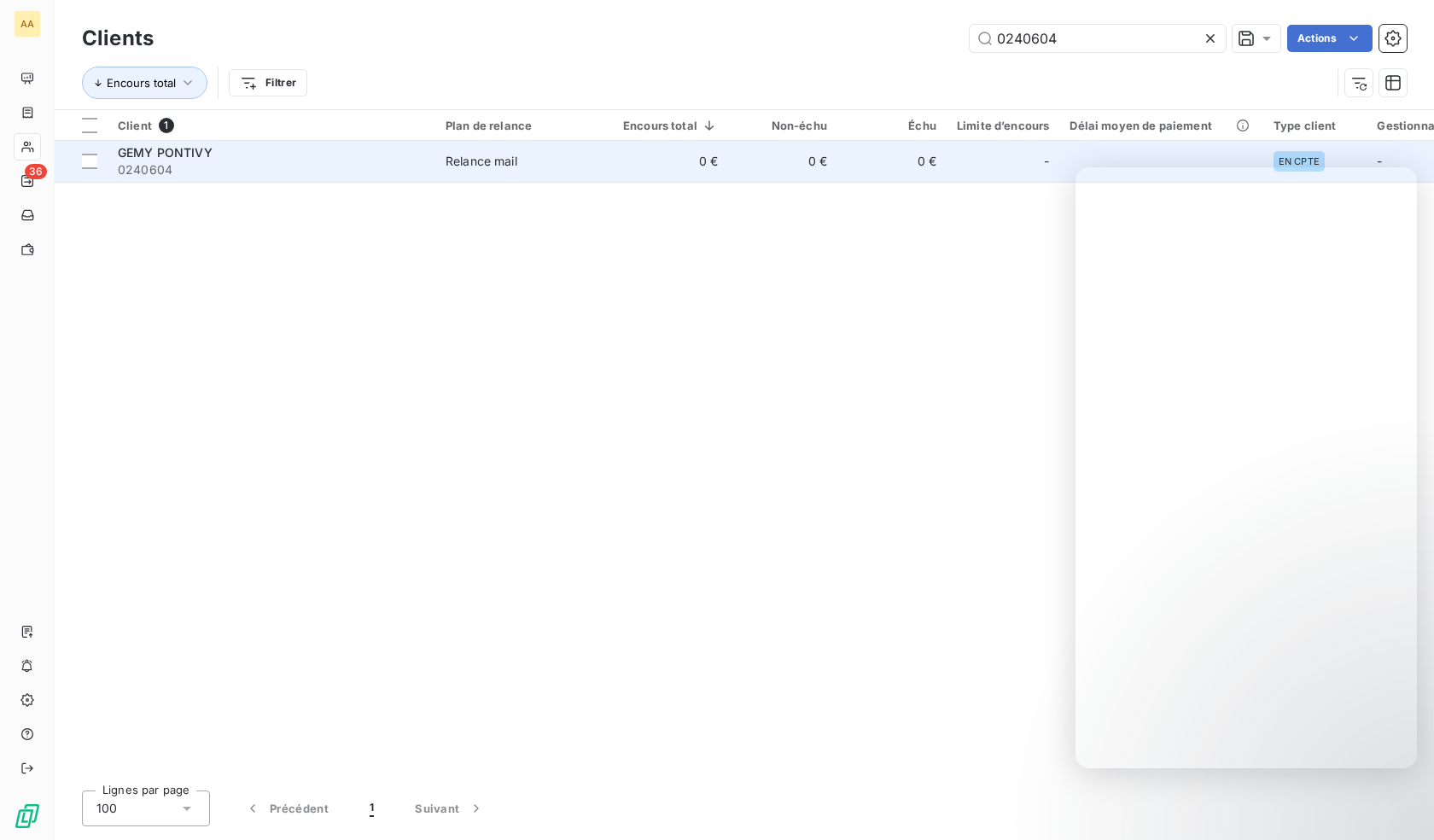
type input "0240604"
click at [140, 162] on span "0240604" at bounding box center [272, 170] width 307 height 17
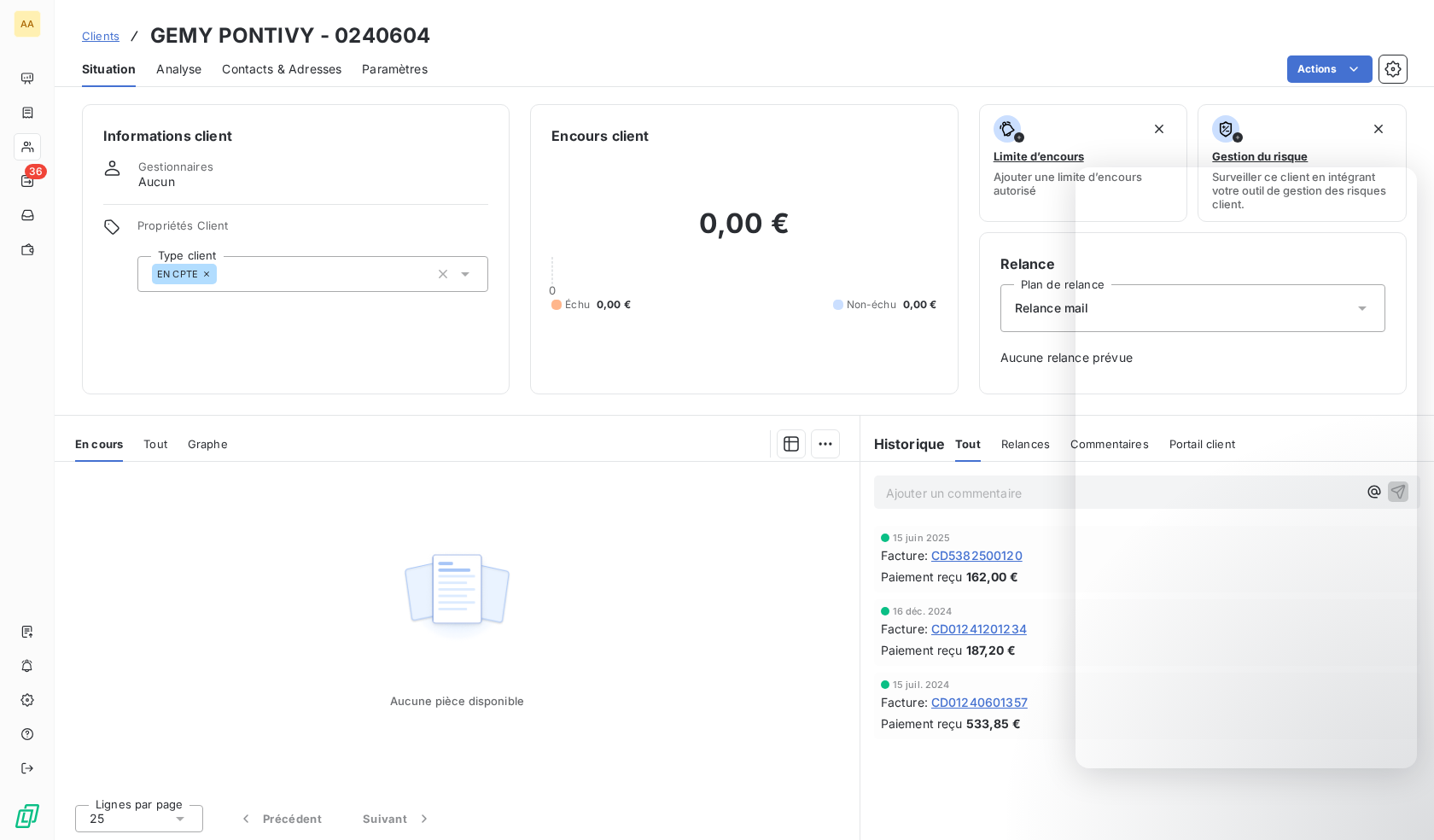
click at [306, 273] on div "EN CPTE" at bounding box center [313, 274] width 351 height 36
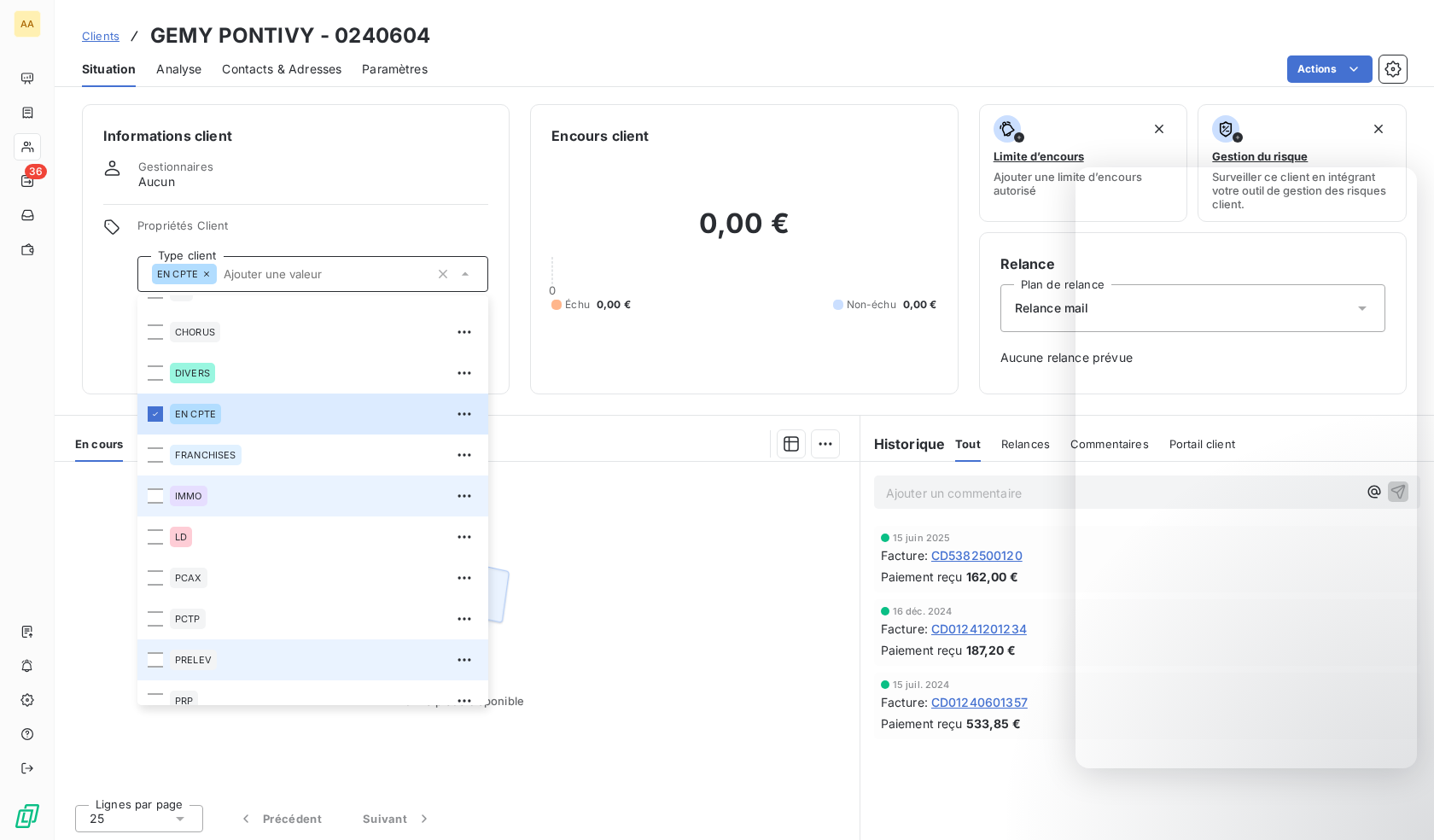
scroll to position [82, 0]
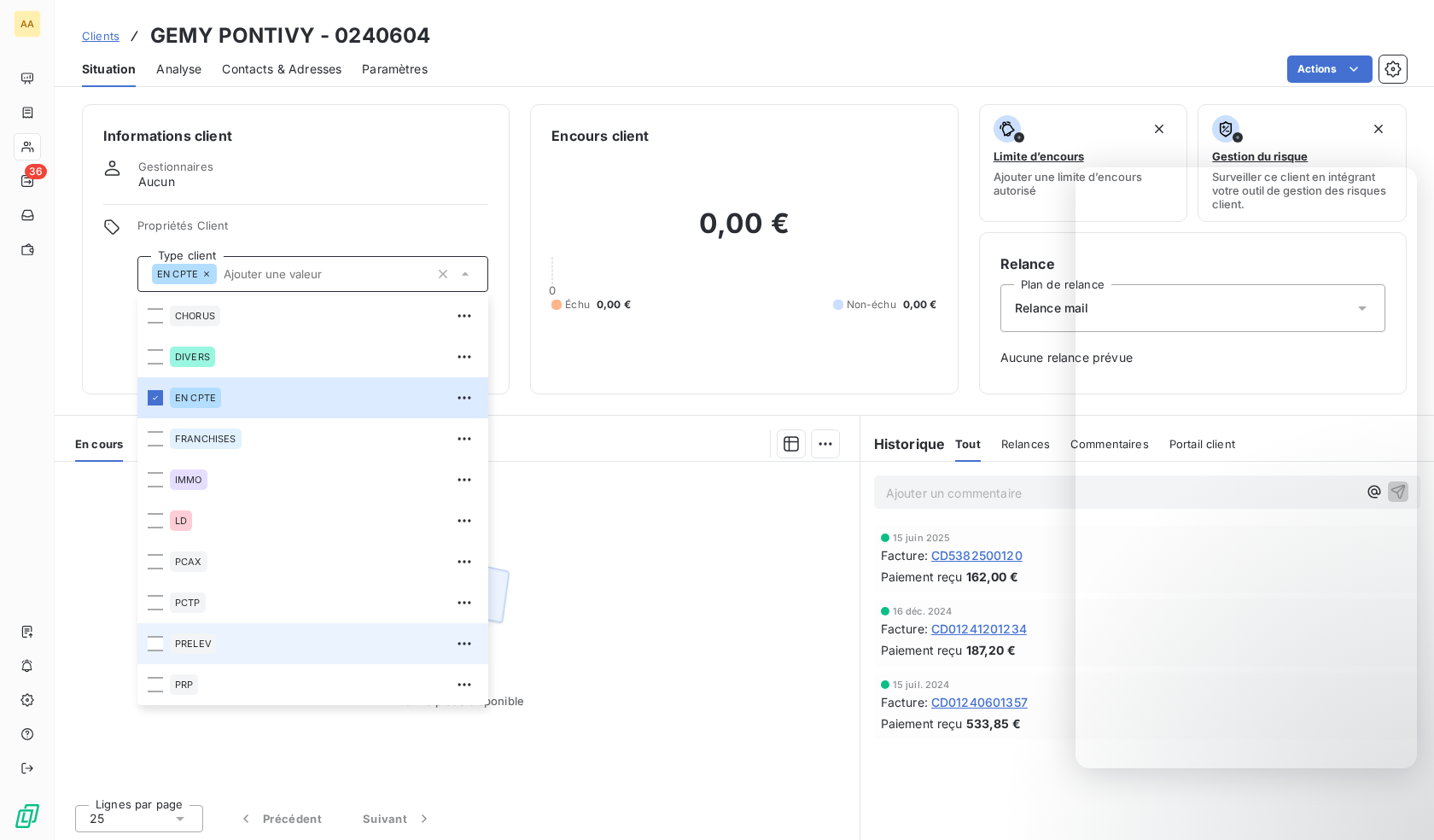
click at [206, 645] on span "PRELEV" at bounding box center [193, 643] width 37 height 10
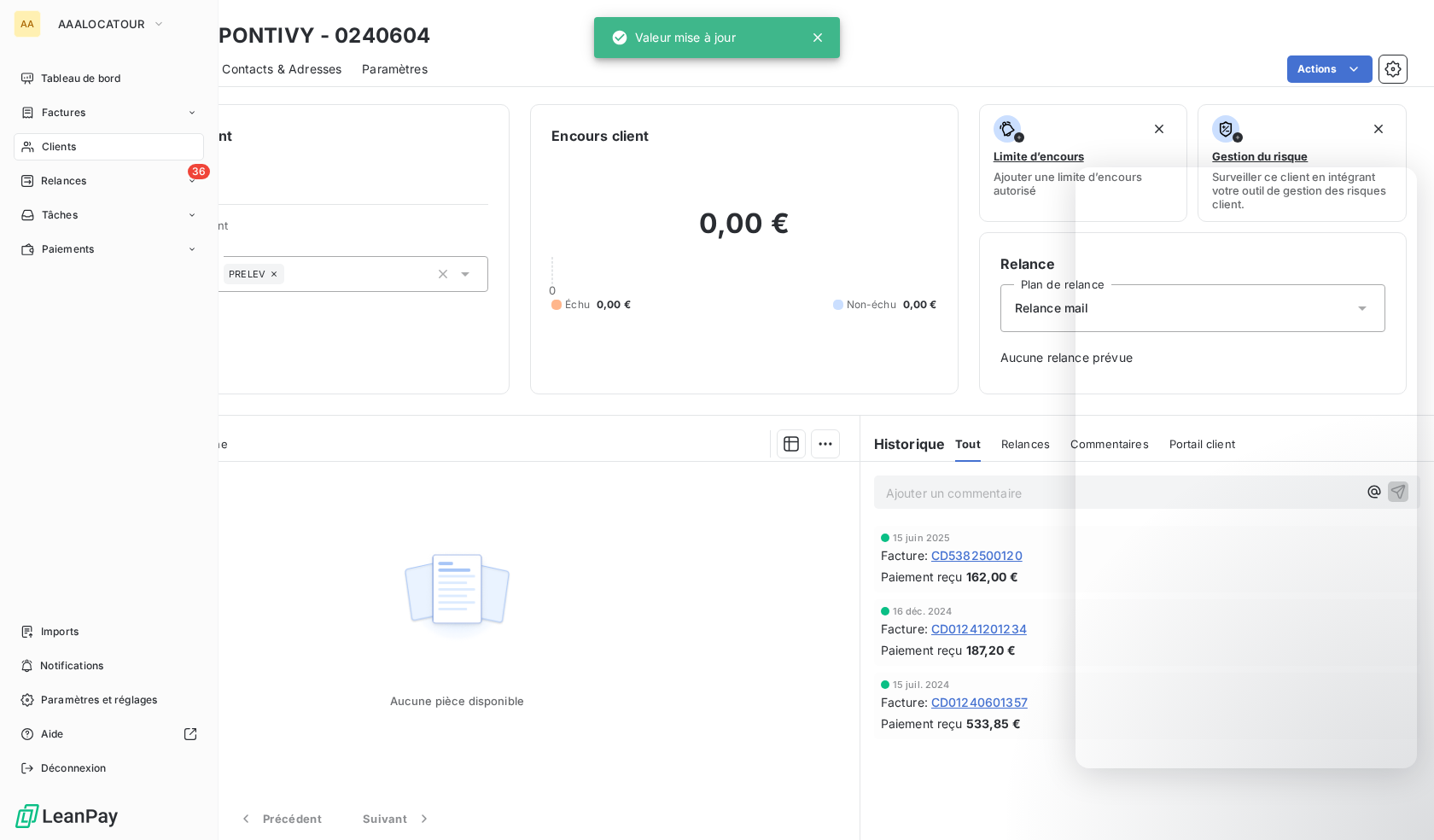
click at [38, 144] on div "Clients" at bounding box center [108, 146] width 190 height 27
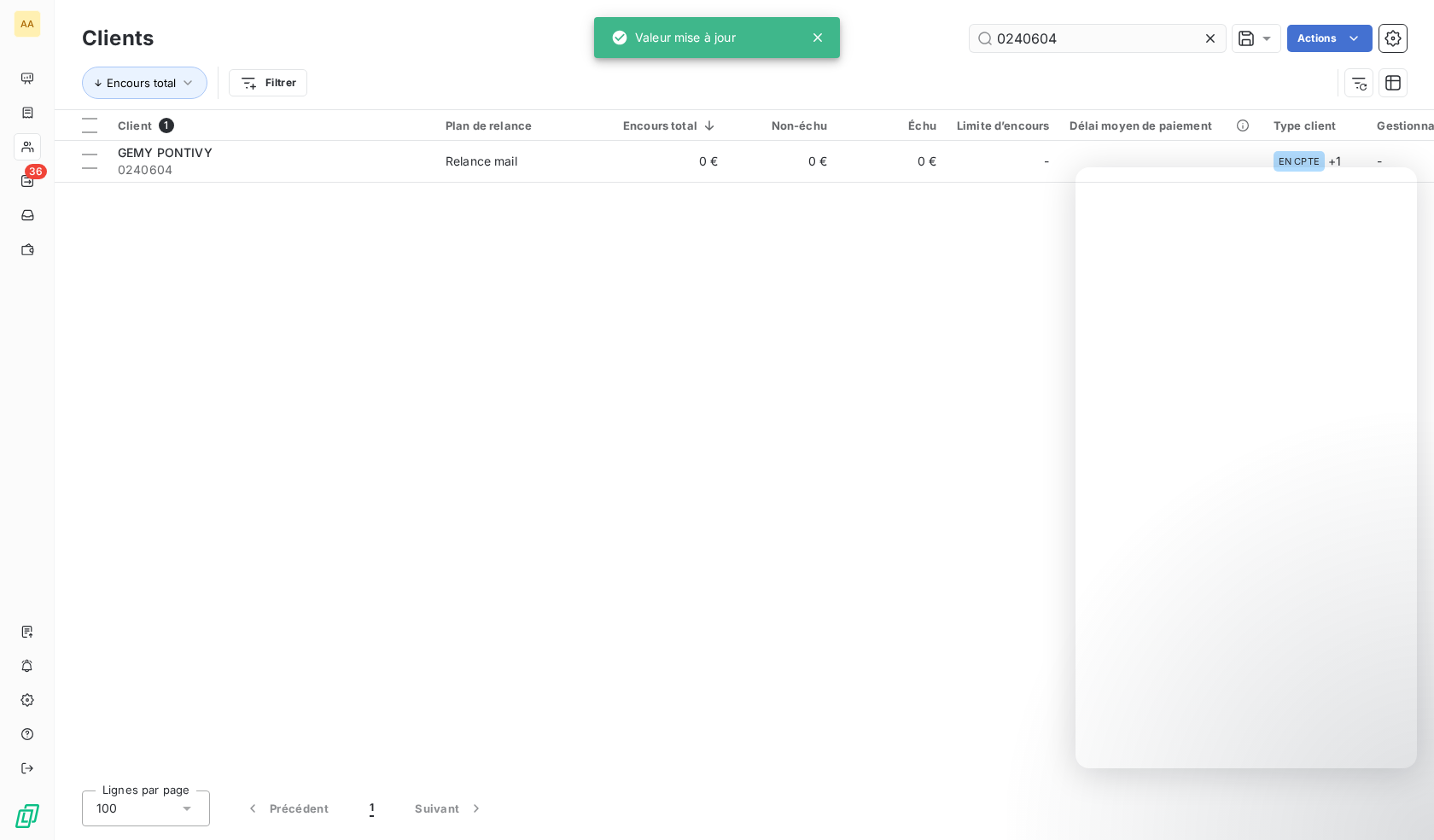
click at [1049, 38] on input "0240604" at bounding box center [1097, 38] width 256 height 27
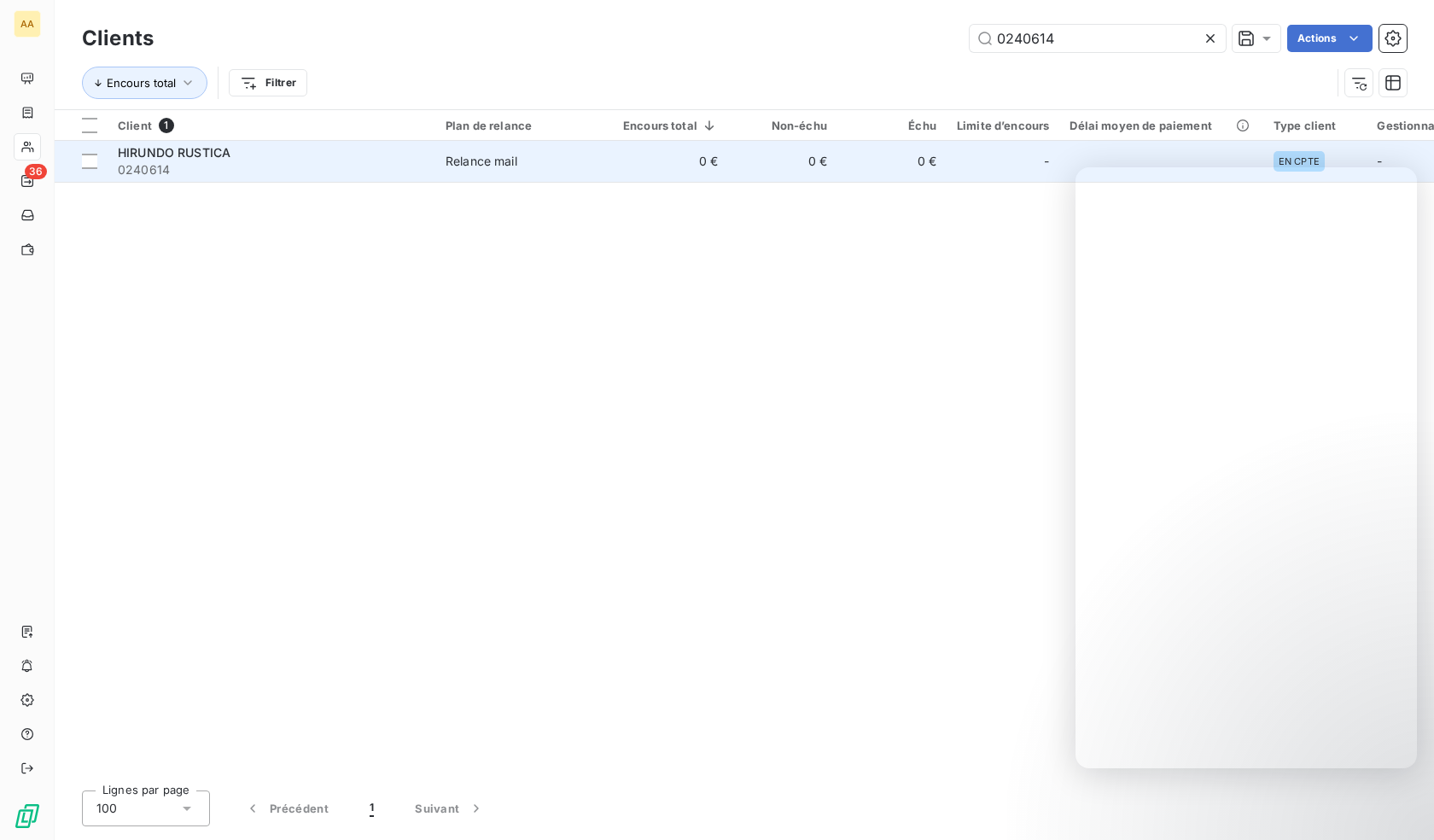
type input "0240614"
click at [305, 157] on div "HIRUNDO RUSTICA" at bounding box center [272, 153] width 307 height 17
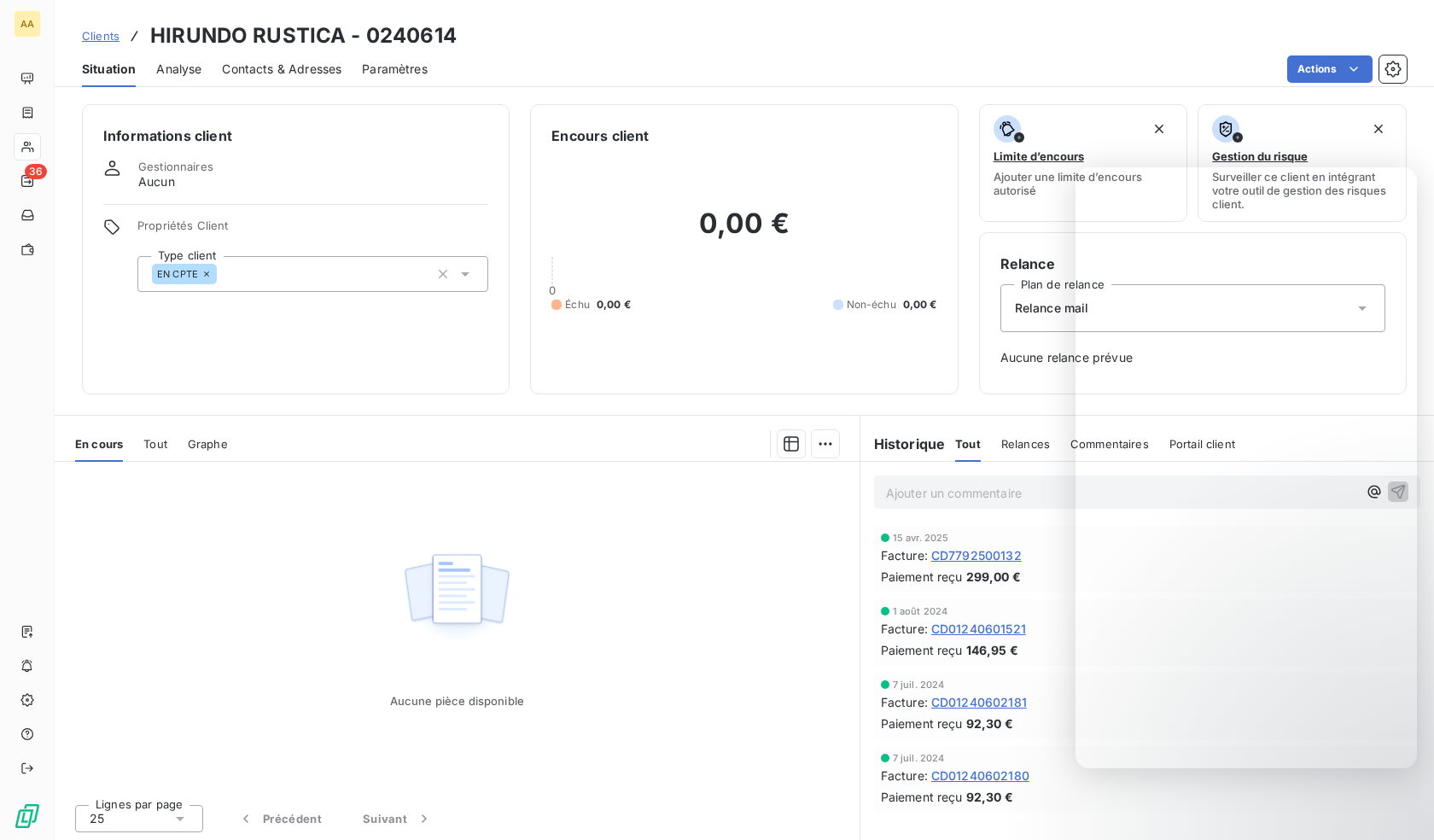
click at [265, 274] on div "EN CPTE" at bounding box center [313, 274] width 351 height 36
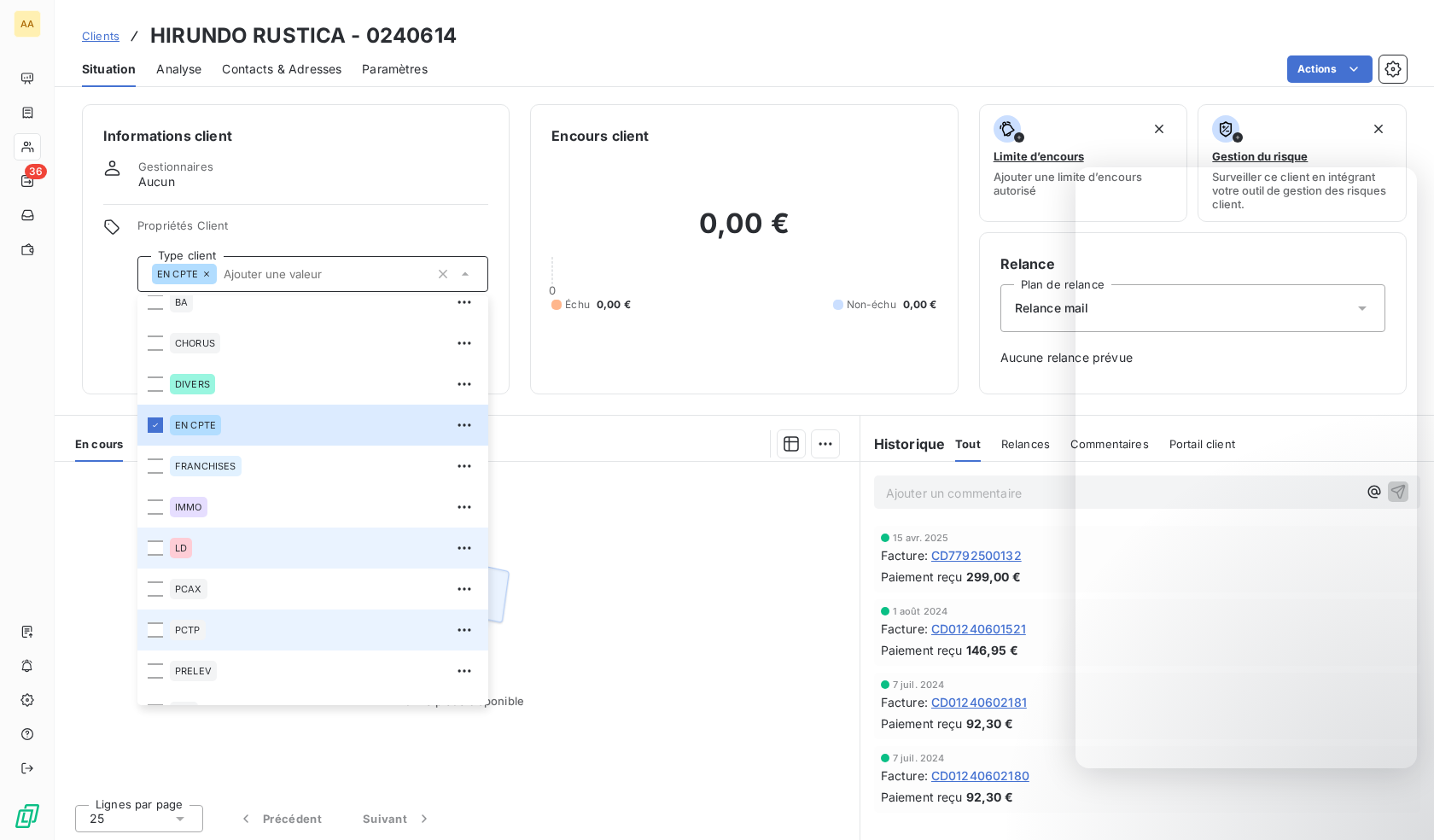
scroll to position [82, 0]
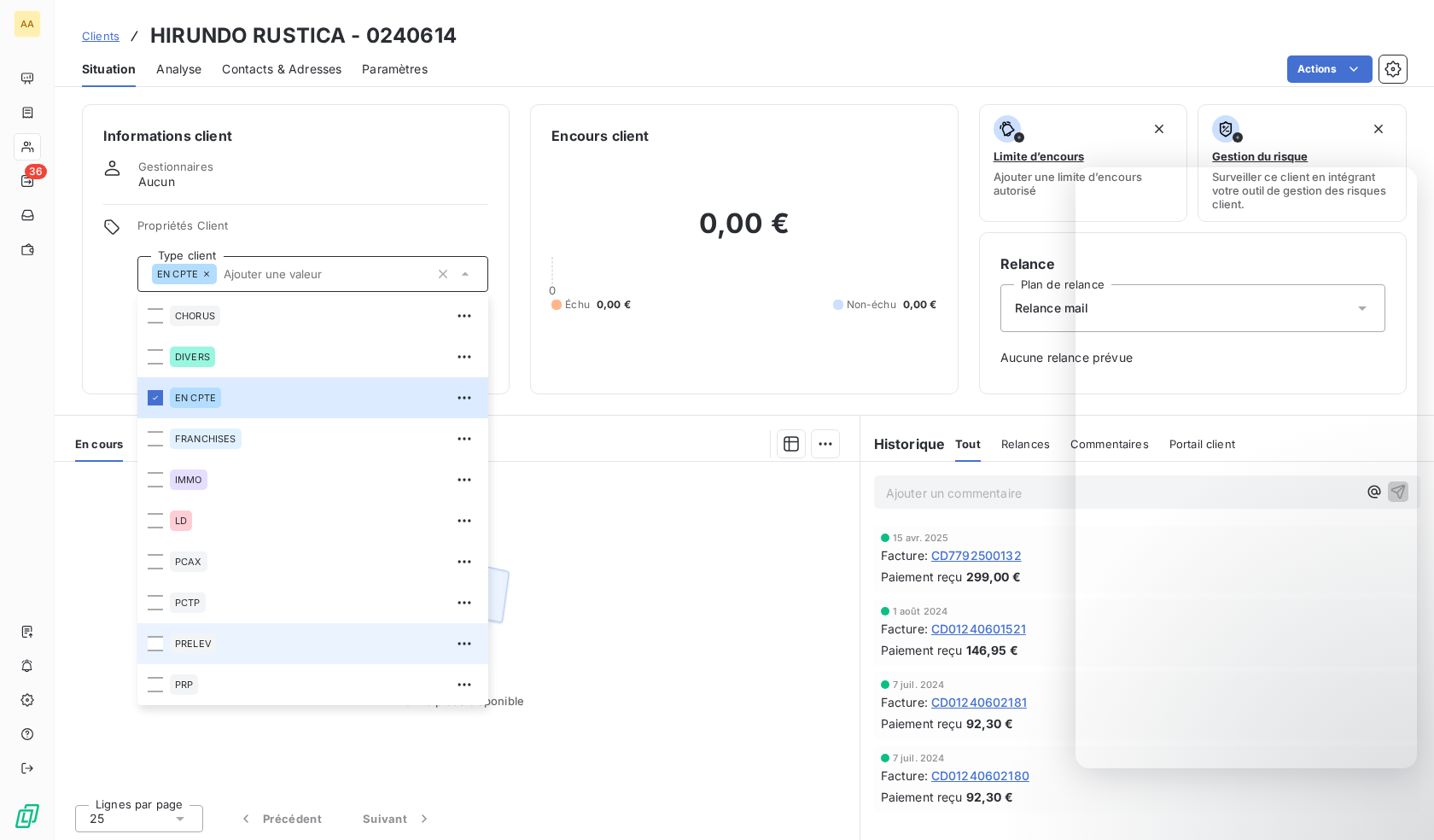
click at [201, 636] on div "PRELEV" at bounding box center [193, 644] width 47 height 21
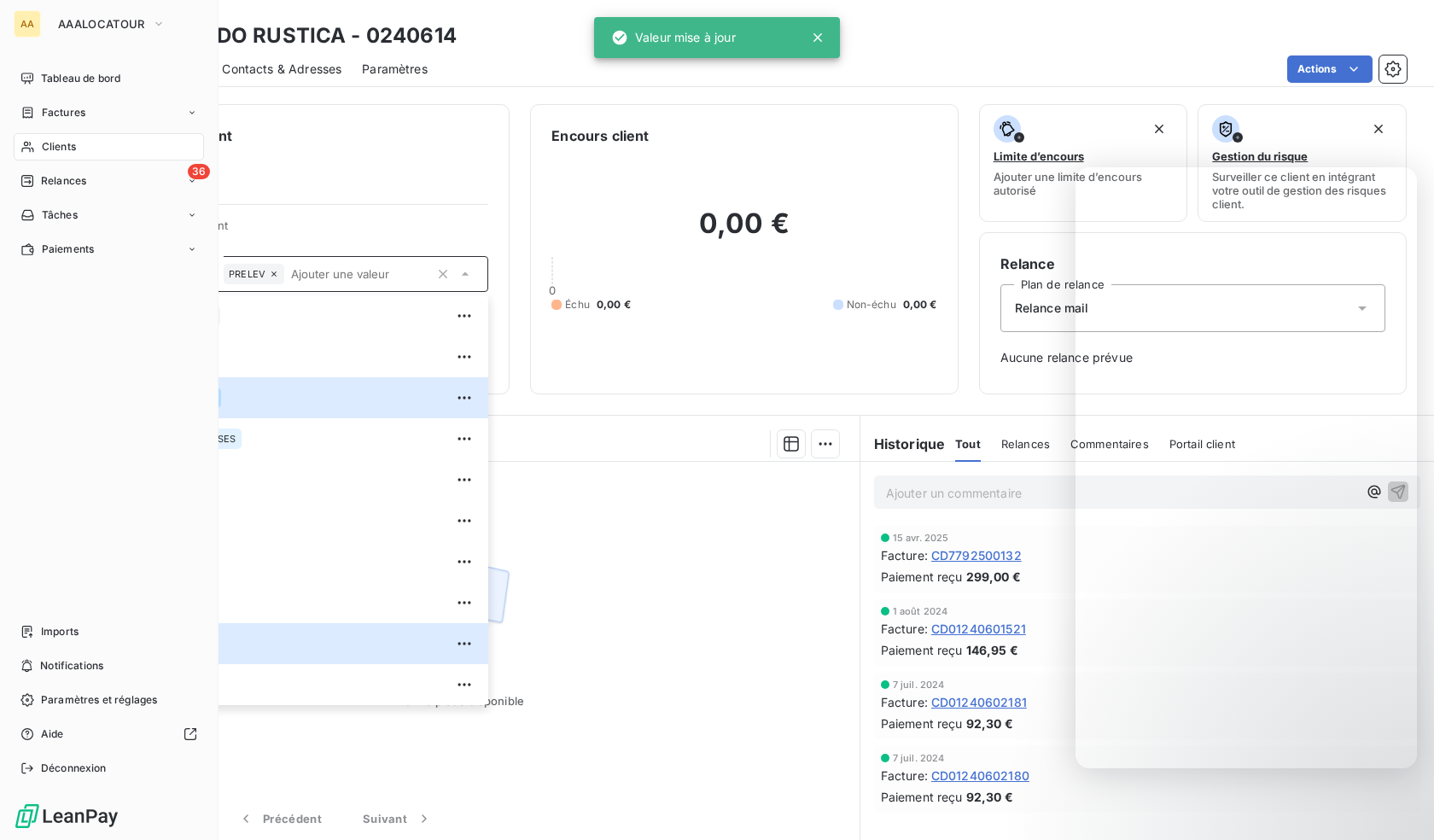
click at [38, 147] on div "Clients" at bounding box center [108, 146] width 190 height 27
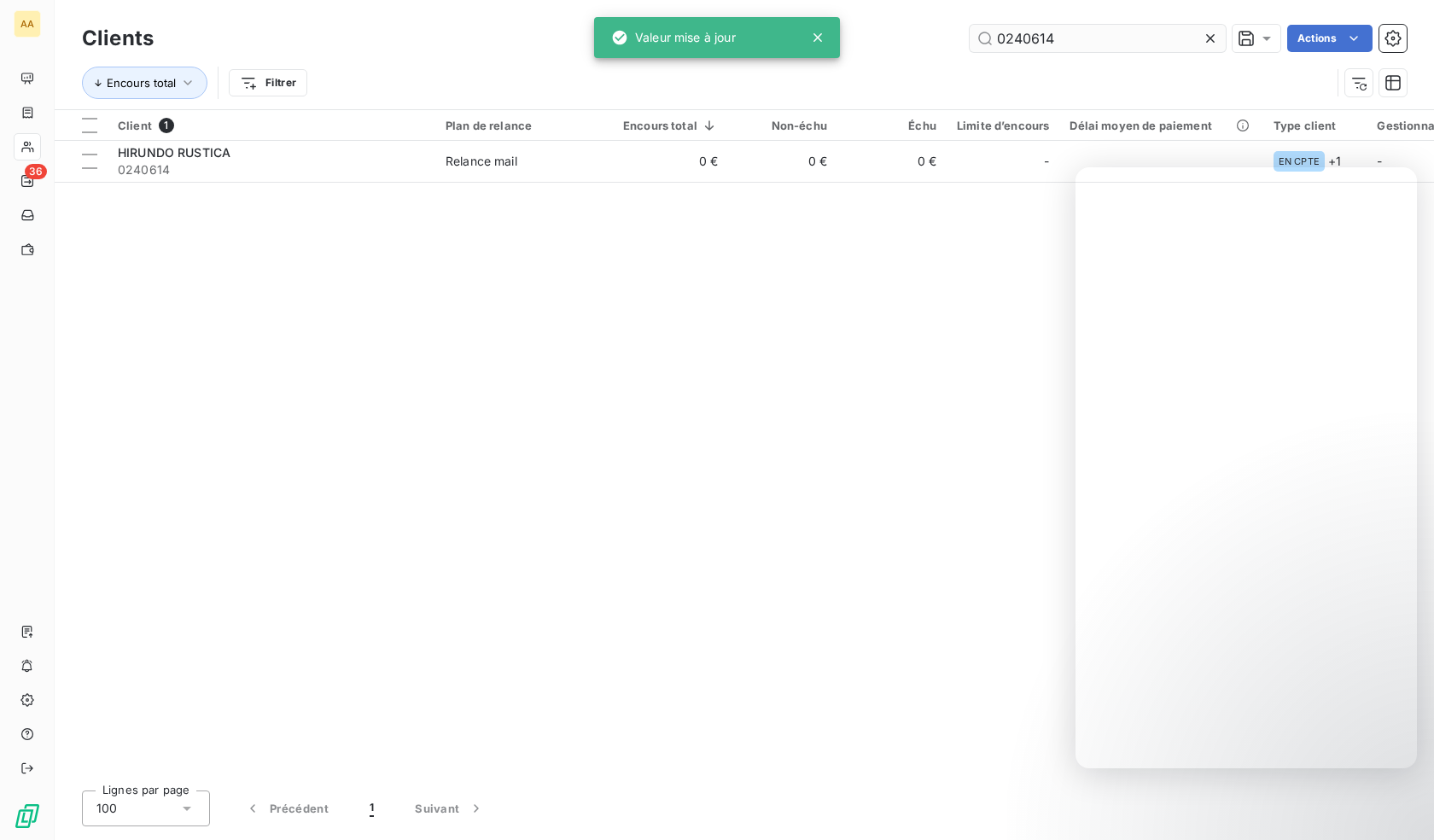
click at [1096, 32] on input "0240614" at bounding box center [1097, 38] width 256 height 27
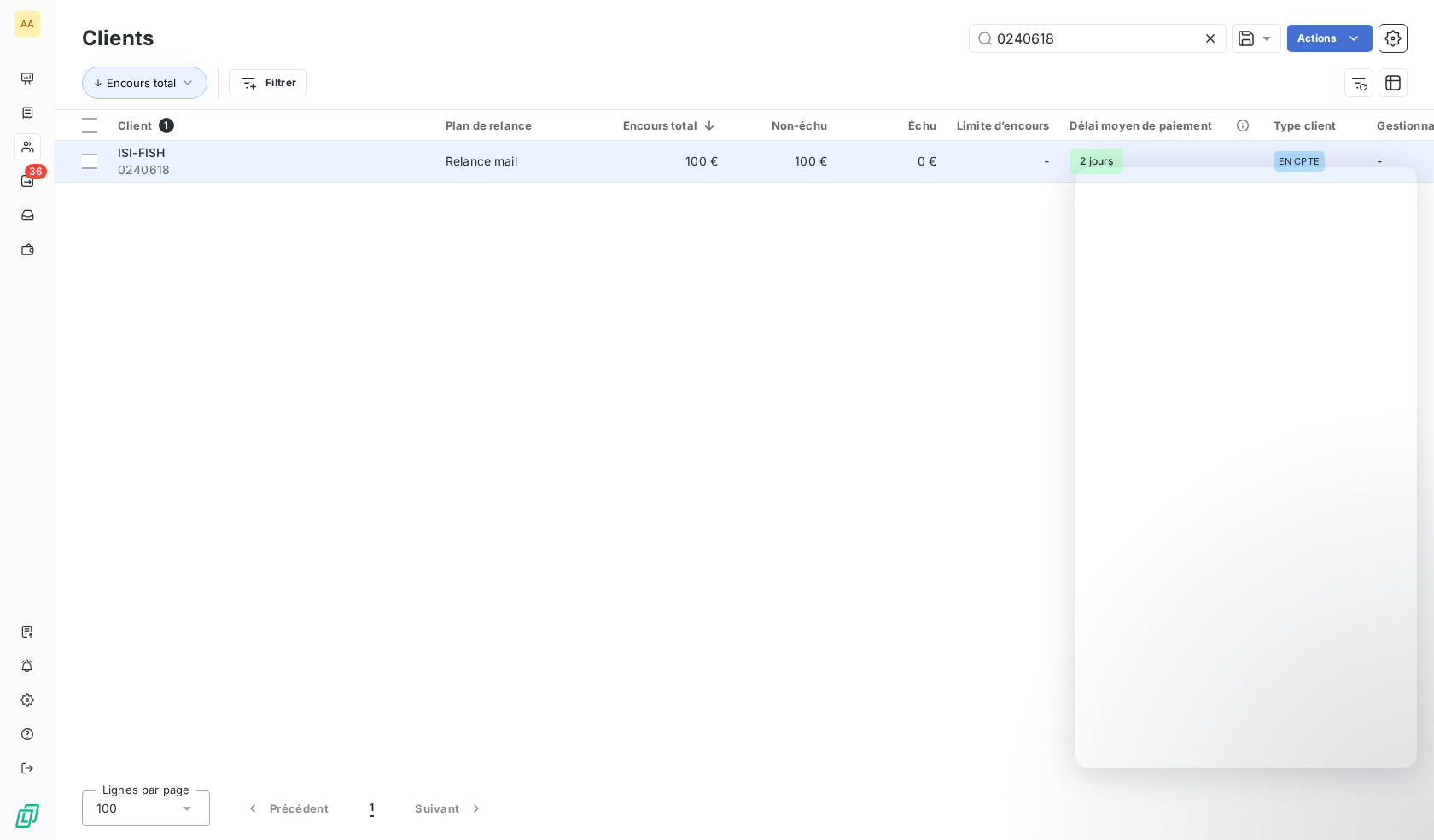
type input "0240618"
click at [192, 165] on span "0240618" at bounding box center [272, 170] width 307 height 17
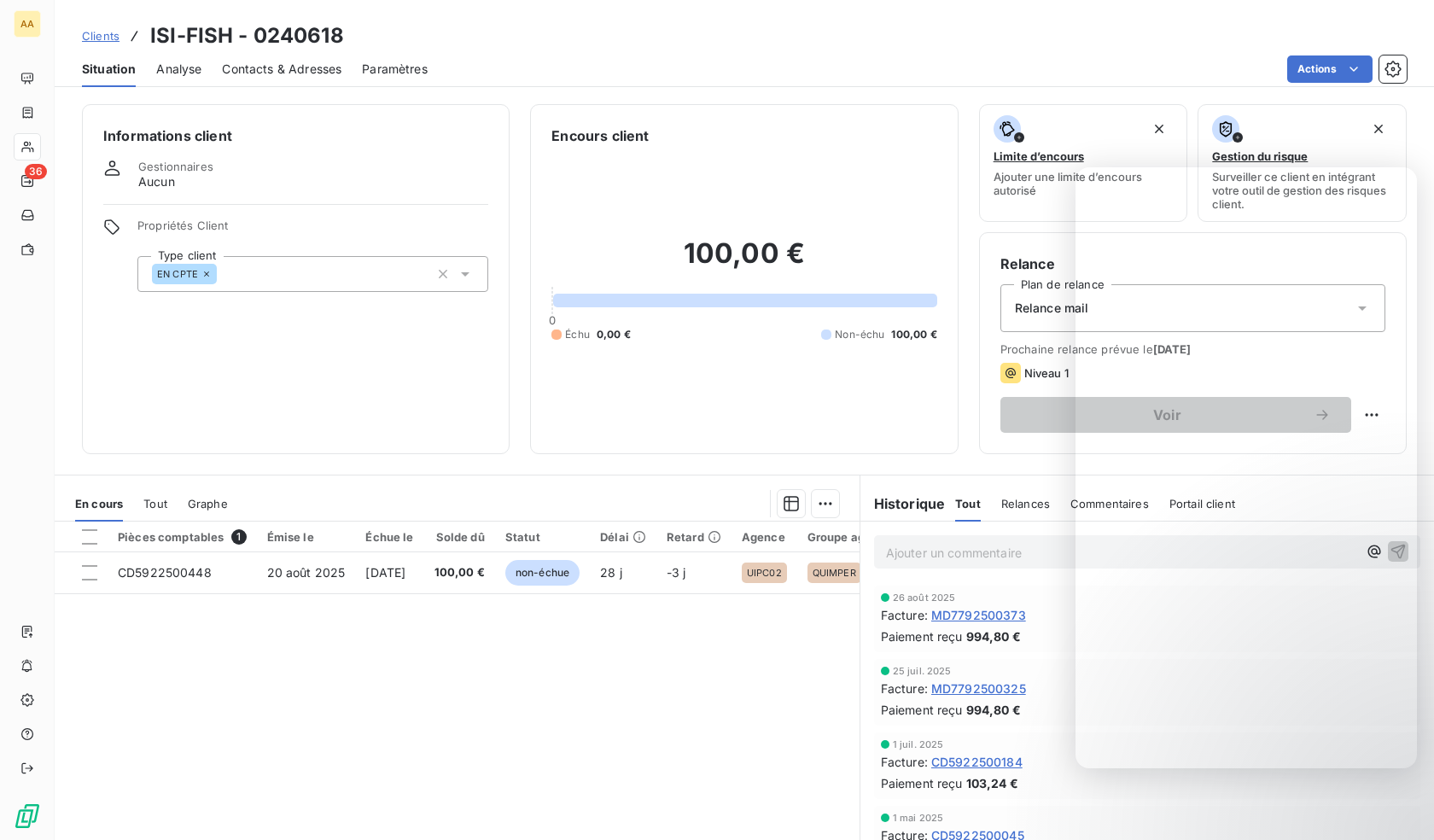
click at [239, 259] on div "EN CPTE" at bounding box center [313, 274] width 351 height 36
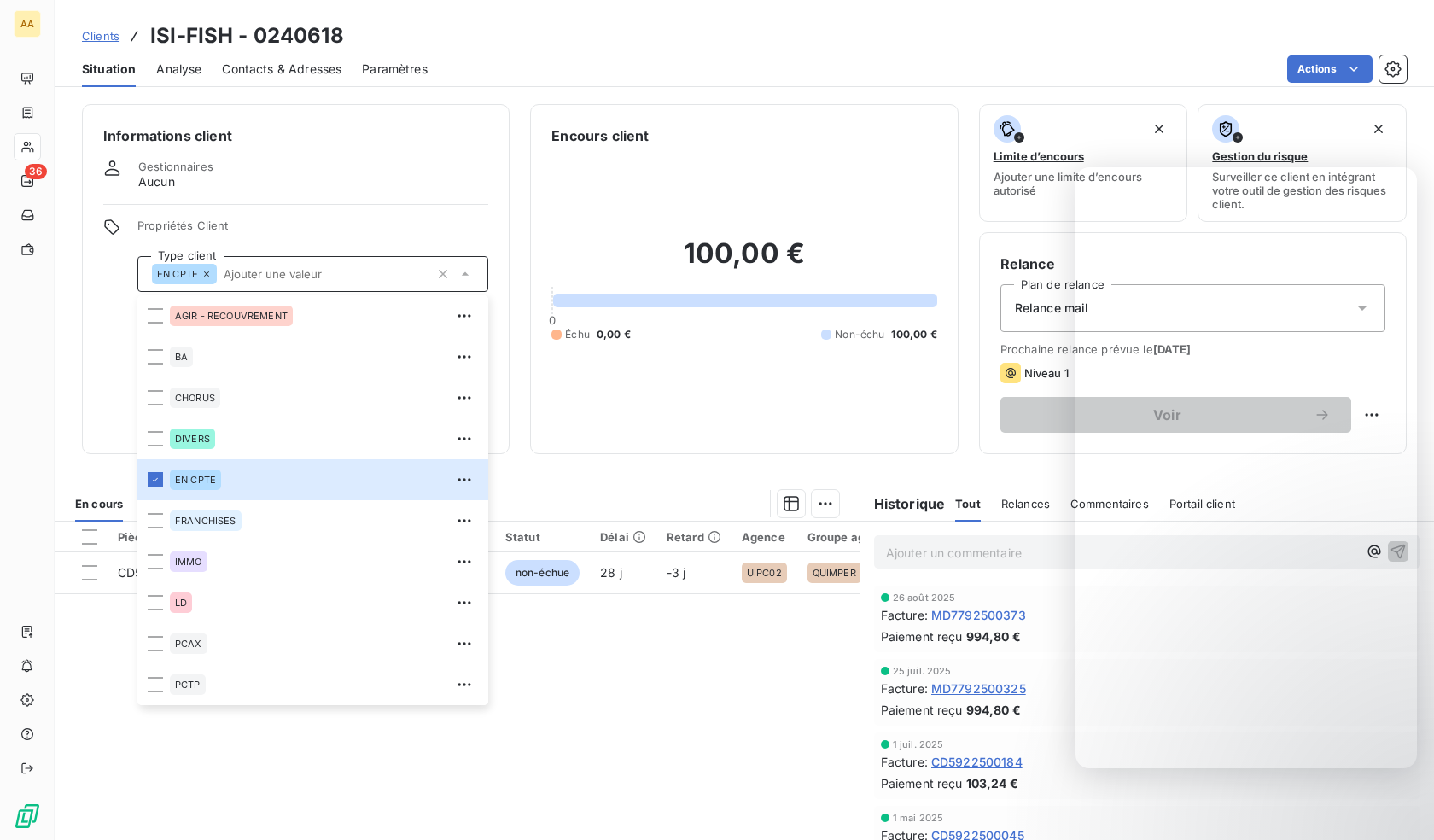
scroll to position [82, 0]
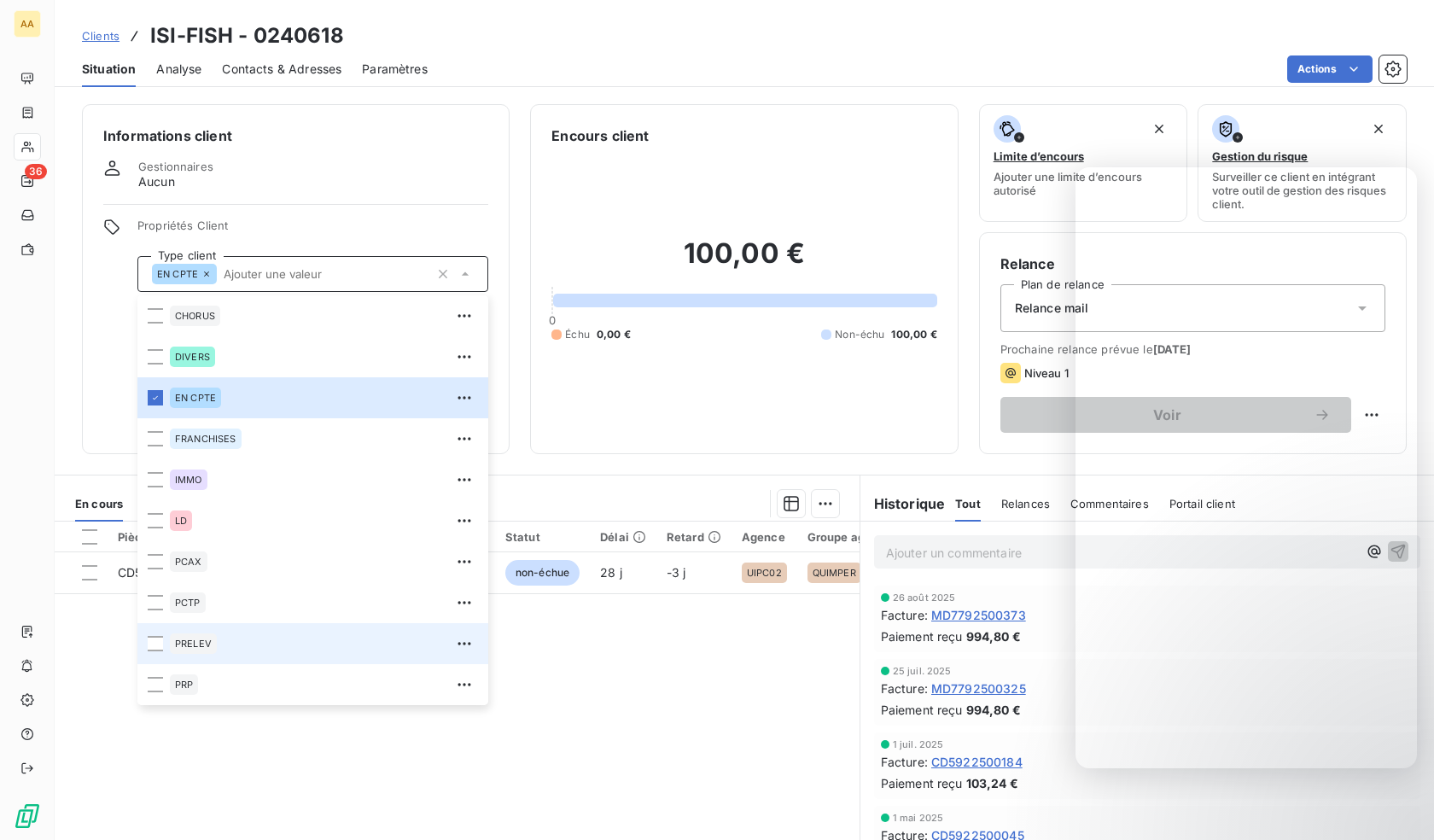
click at [193, 643] on span "PRELEV" at bounding box center [193, 643] width 37 height 10
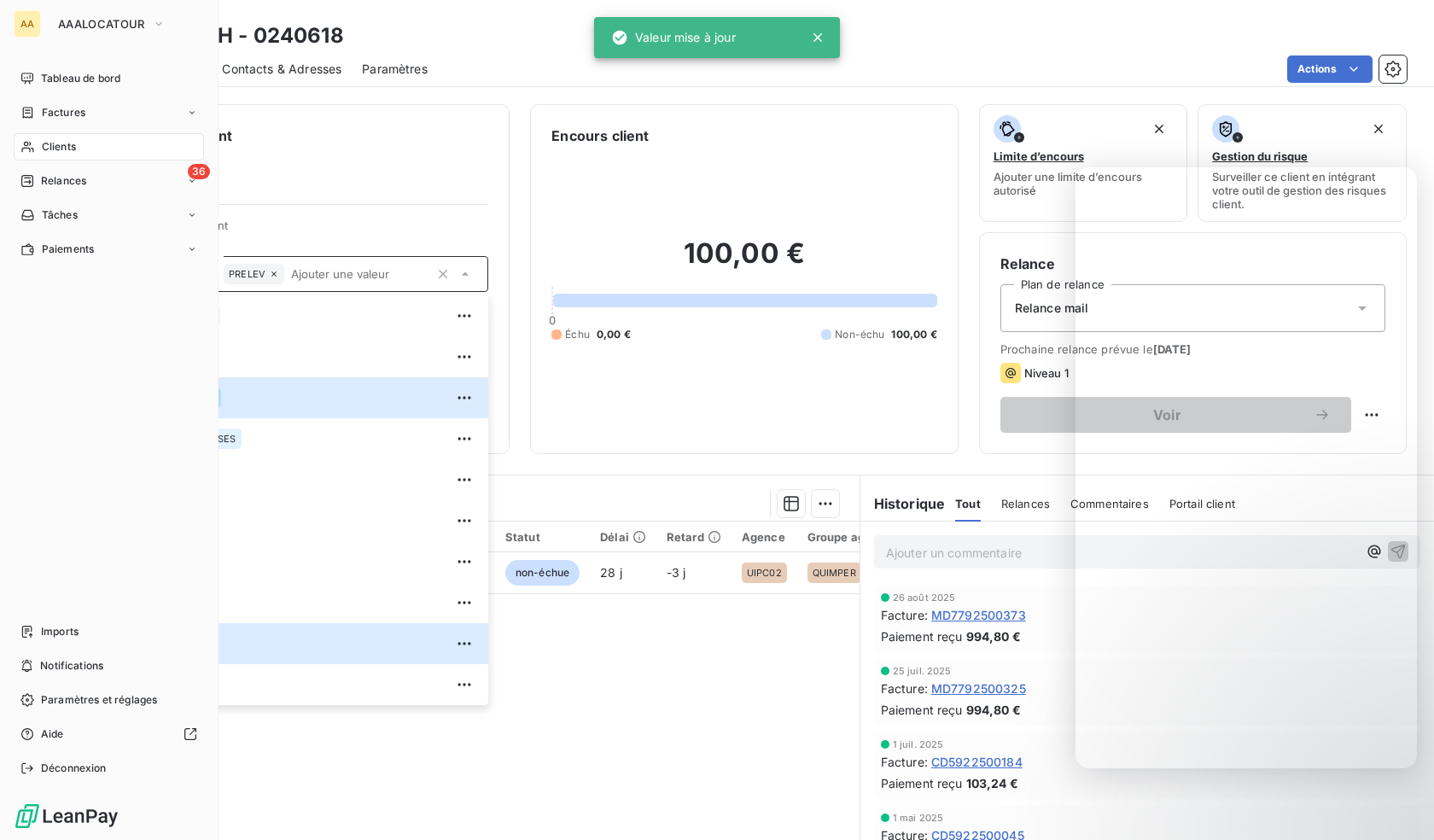
click at [31, 148] on icon at bounding box center [27, 147] width 12 height 11
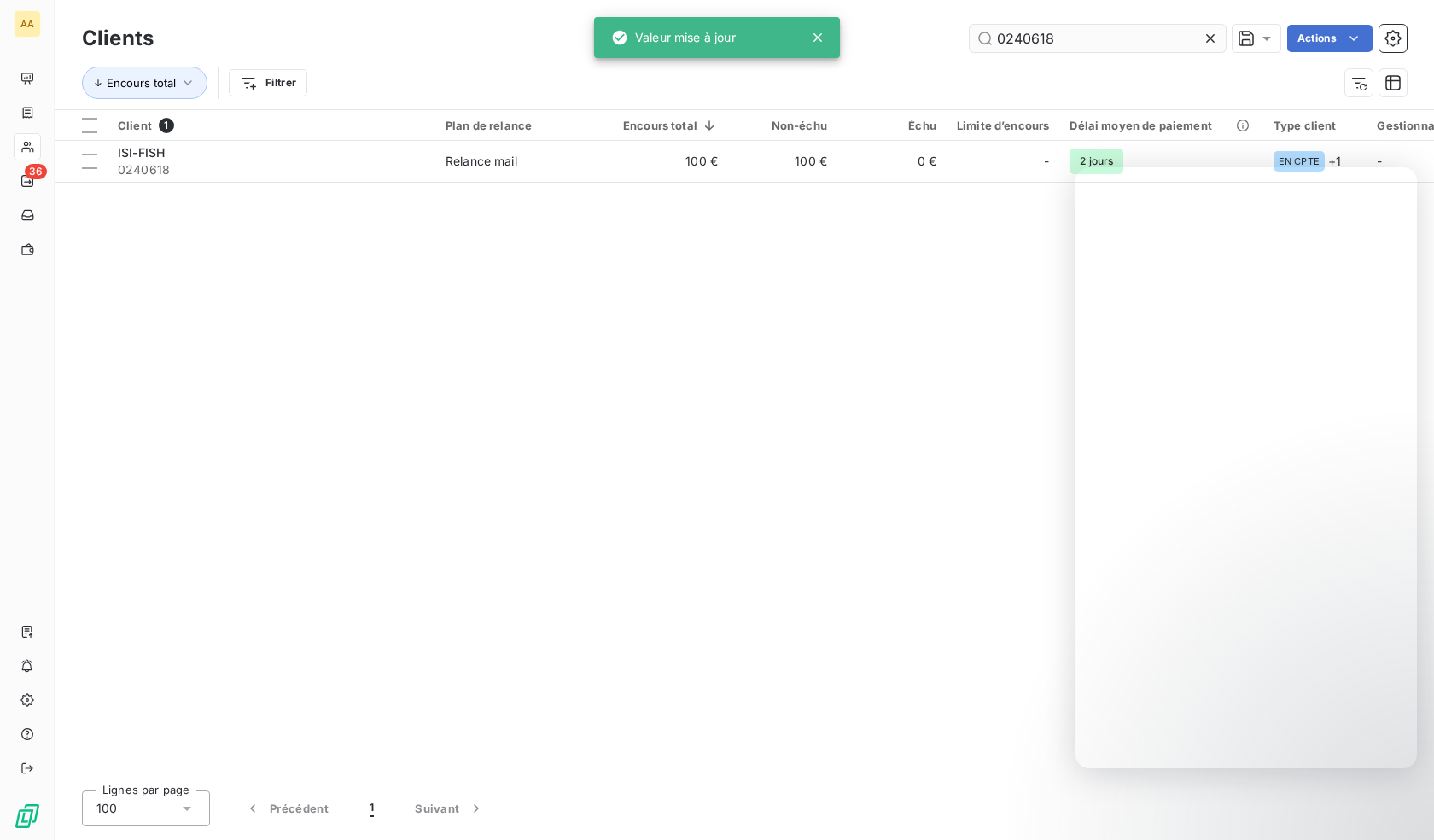
click at [1036, 43] on input "0240618" at bounding box center [1097, 38] width 256 height 27
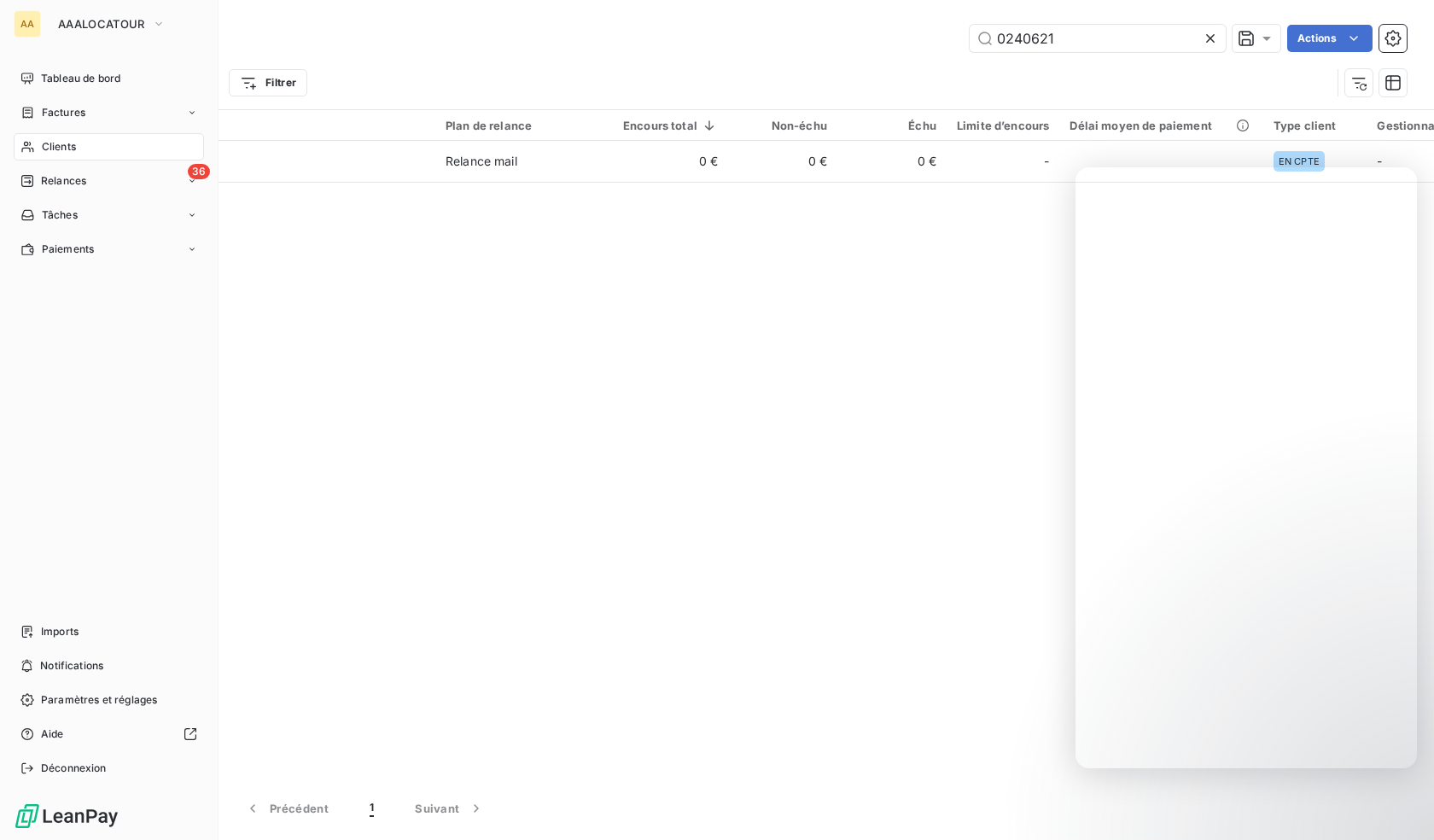
type input "0240621"
click at [185, 157] on div "Clients" at bounding box center [108, 146] width 190 height 27
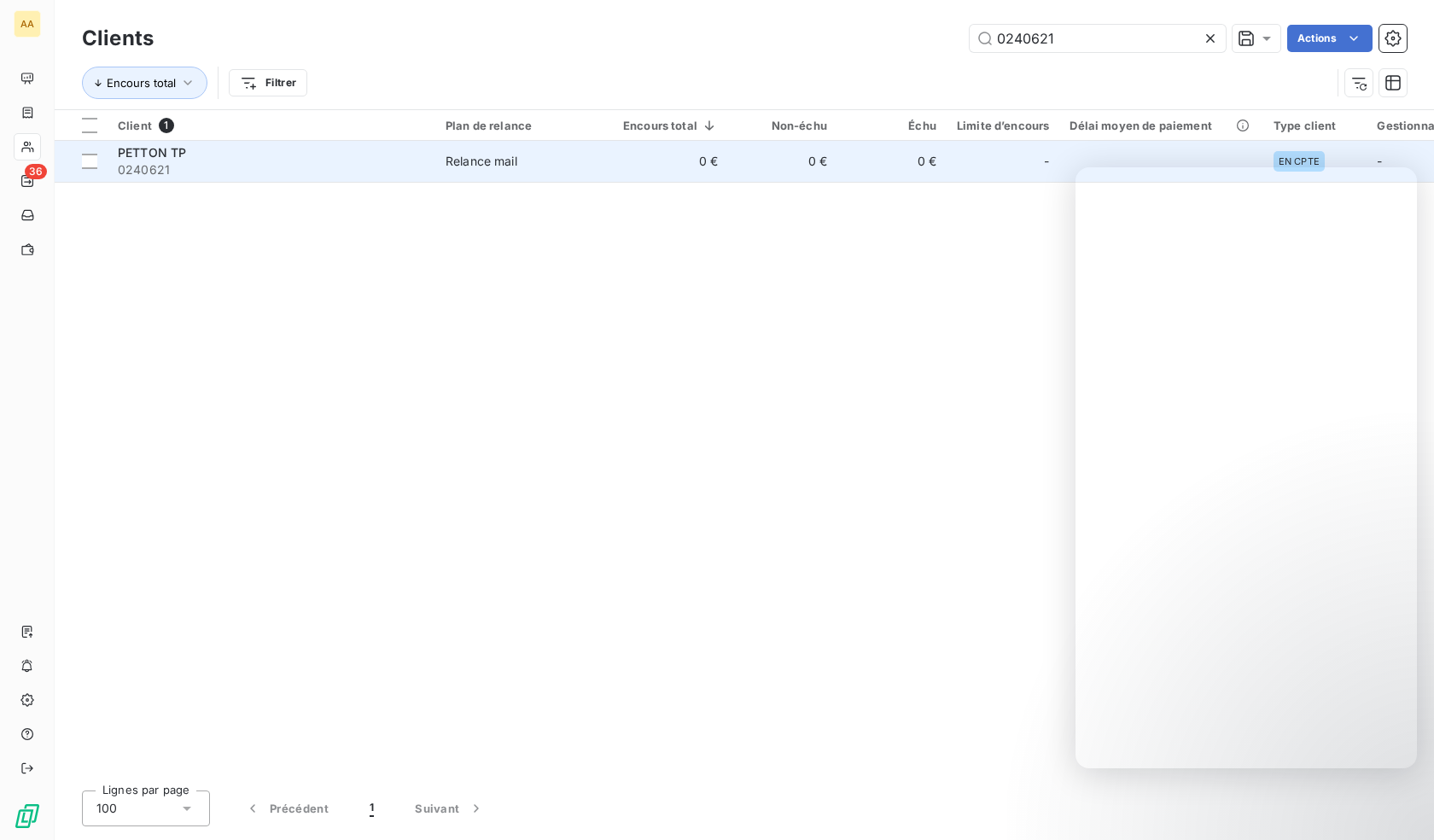
click at [316, 166] on span "0240621" at bounding box center [272, 170] width 307 height 17
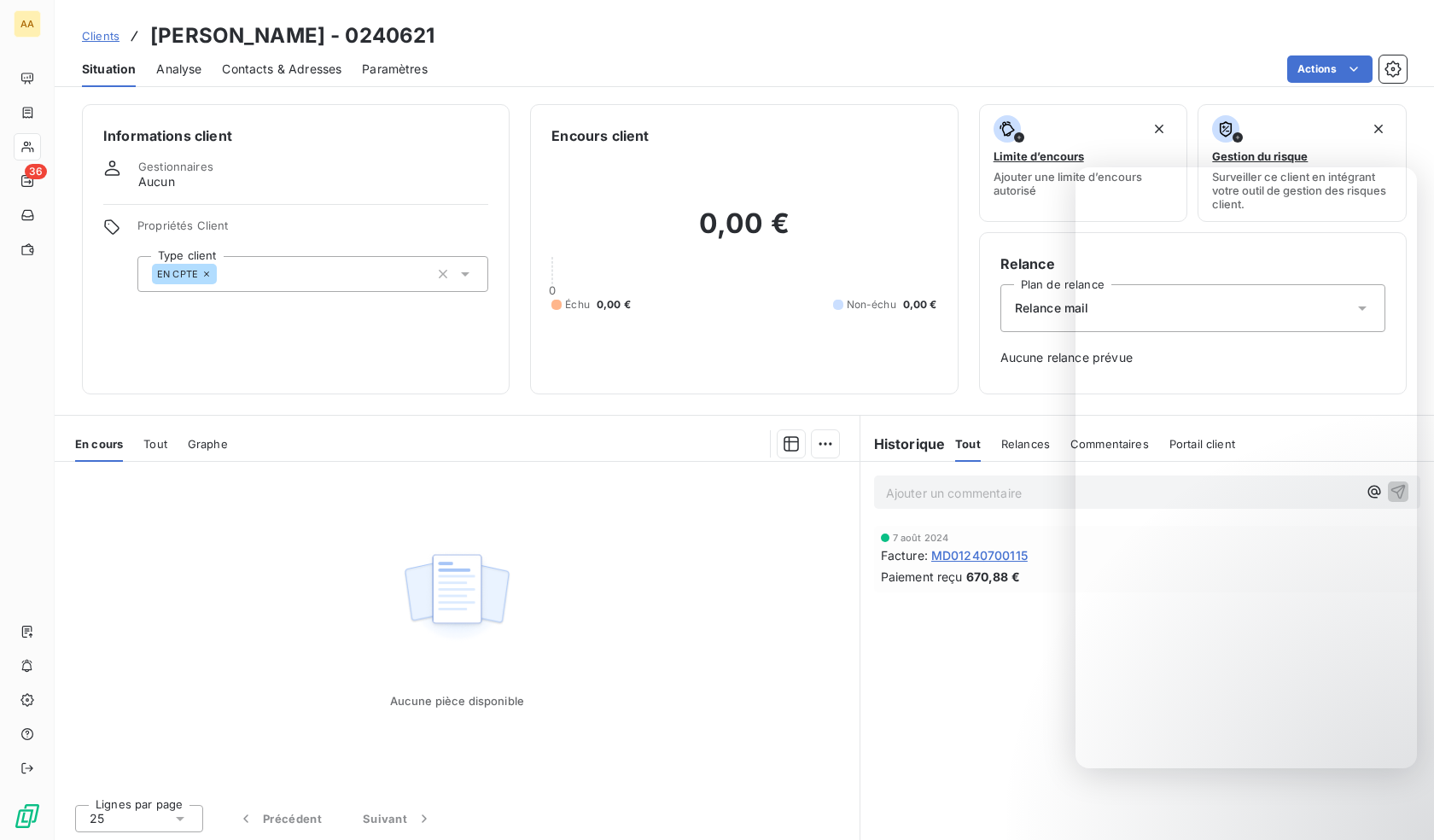
drag, startPoint x: 266, startPoint y: 266, endPoint x: 300, endPoint y: 288, distance: 40.5
click at [266, 266] on div "EN CPTE" at bounding box center [313, 274] width 351 height 36
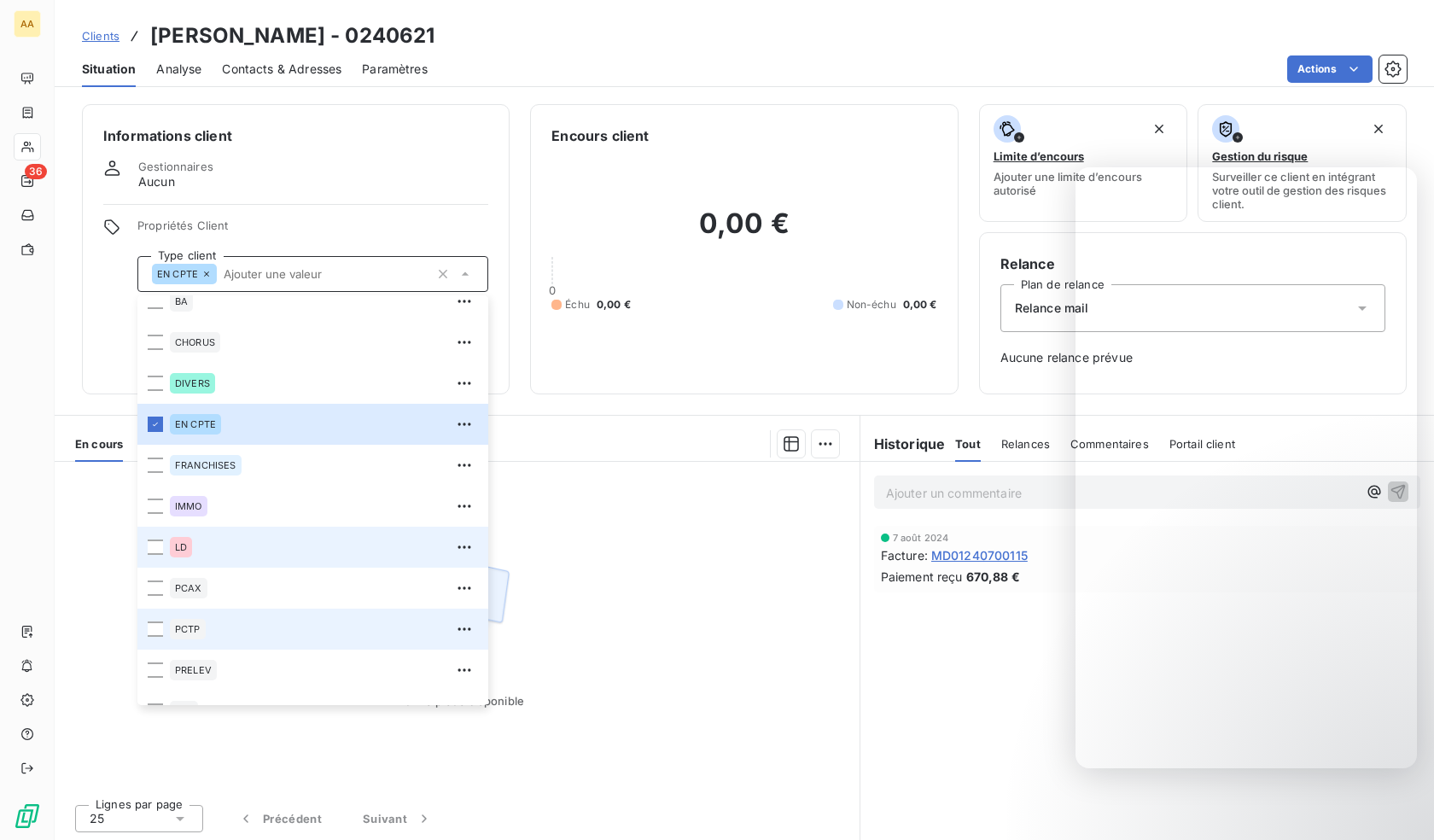
scroll to position [82, 0]
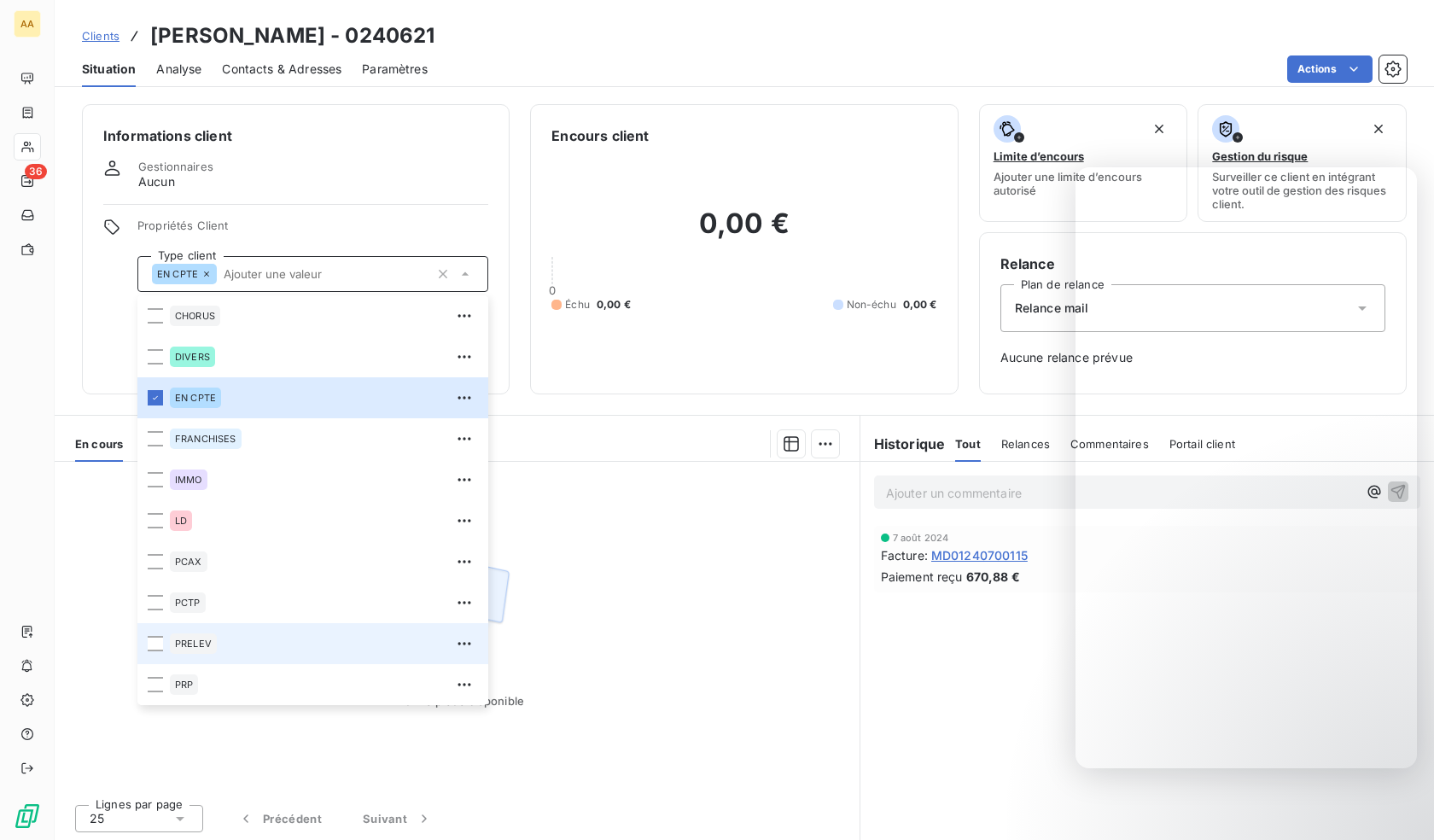
click at [221, 639] on div "PRELEV" at bounding box center [323, 643] width 308 height 27
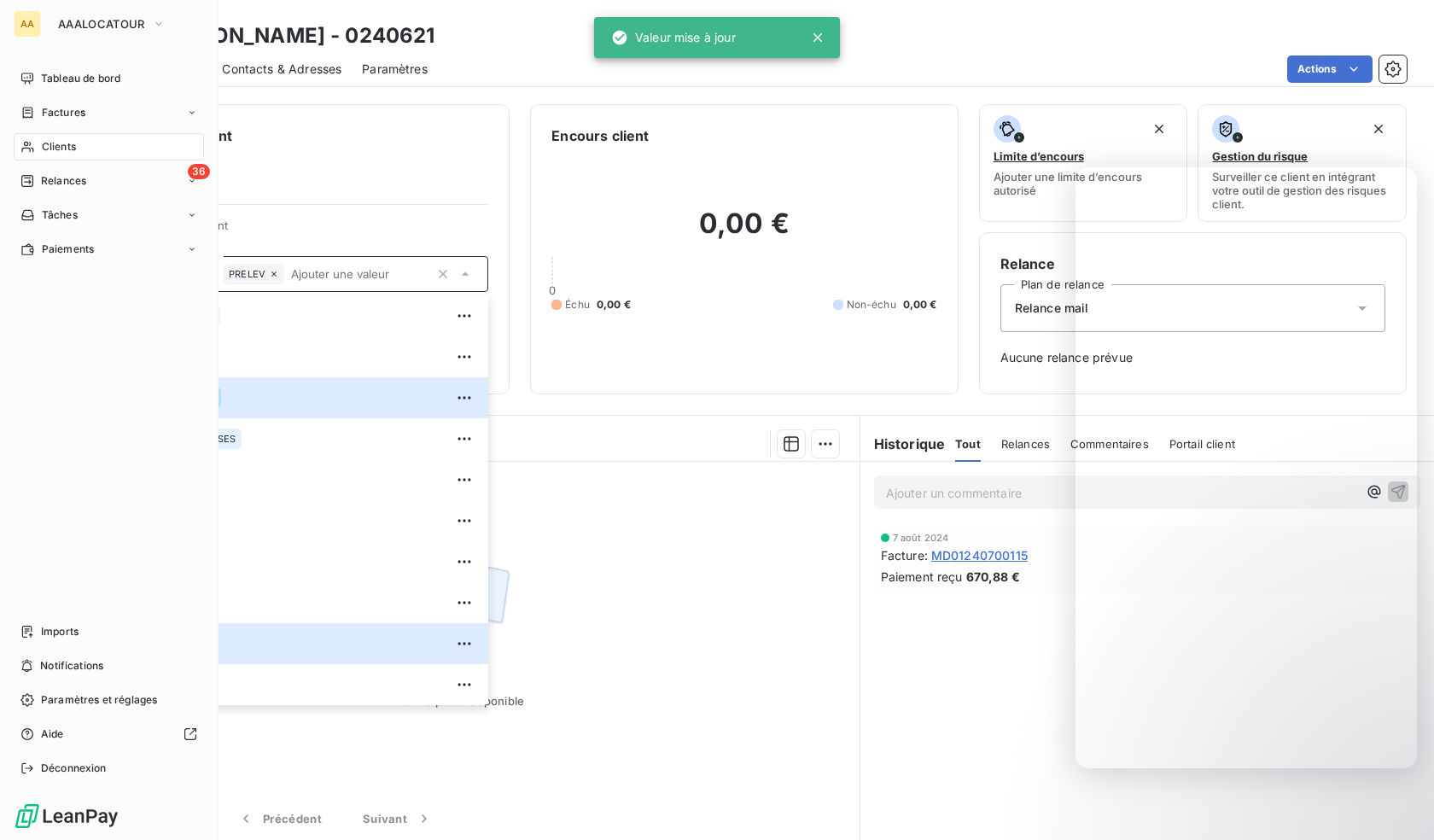
click at [26, 147] on icon at bounding box center [27, 146] width 14 height 13
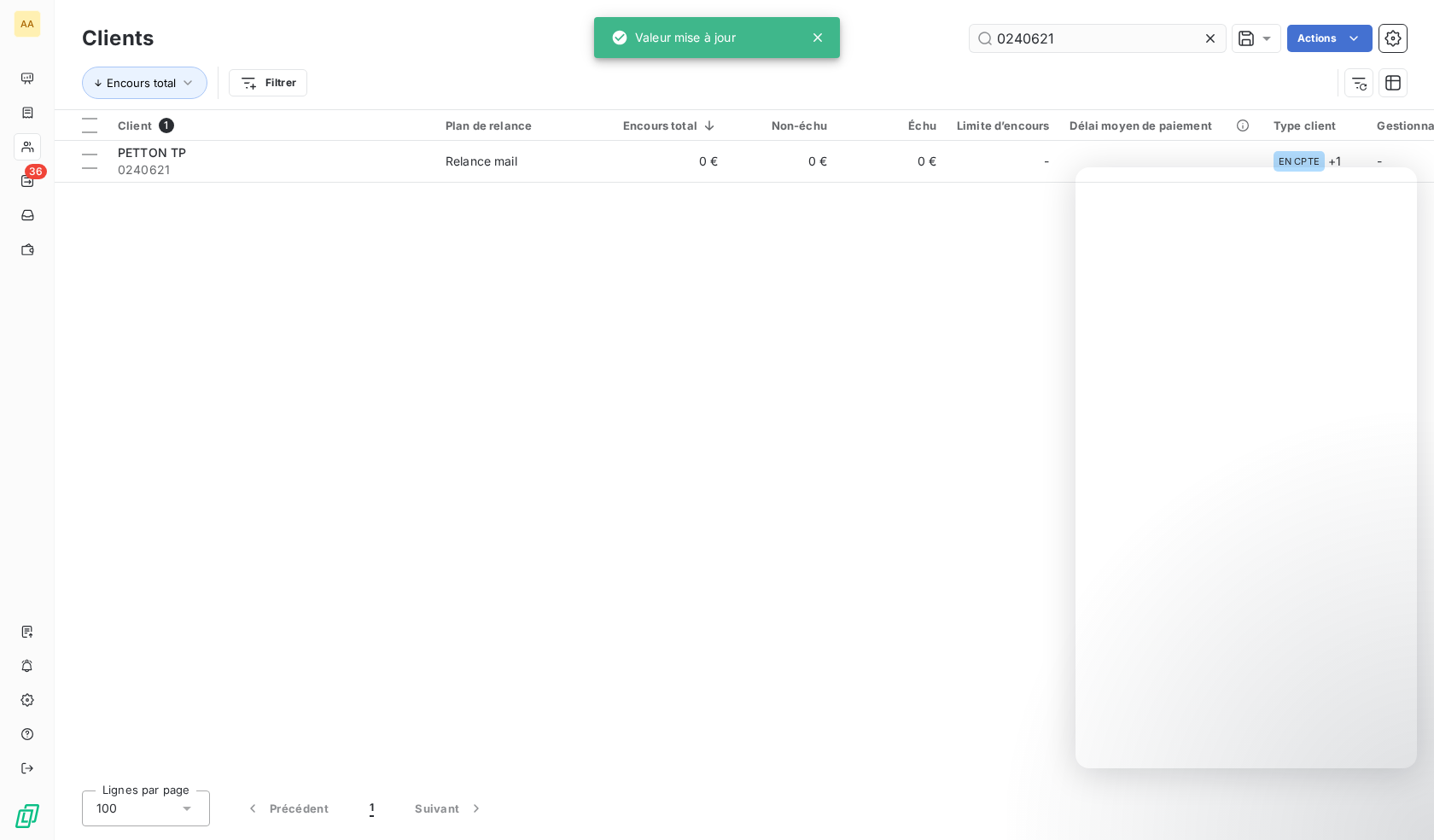
click at [1117, 36] on input "0240621" at bounding box center [1097, 38] width 256 height 27
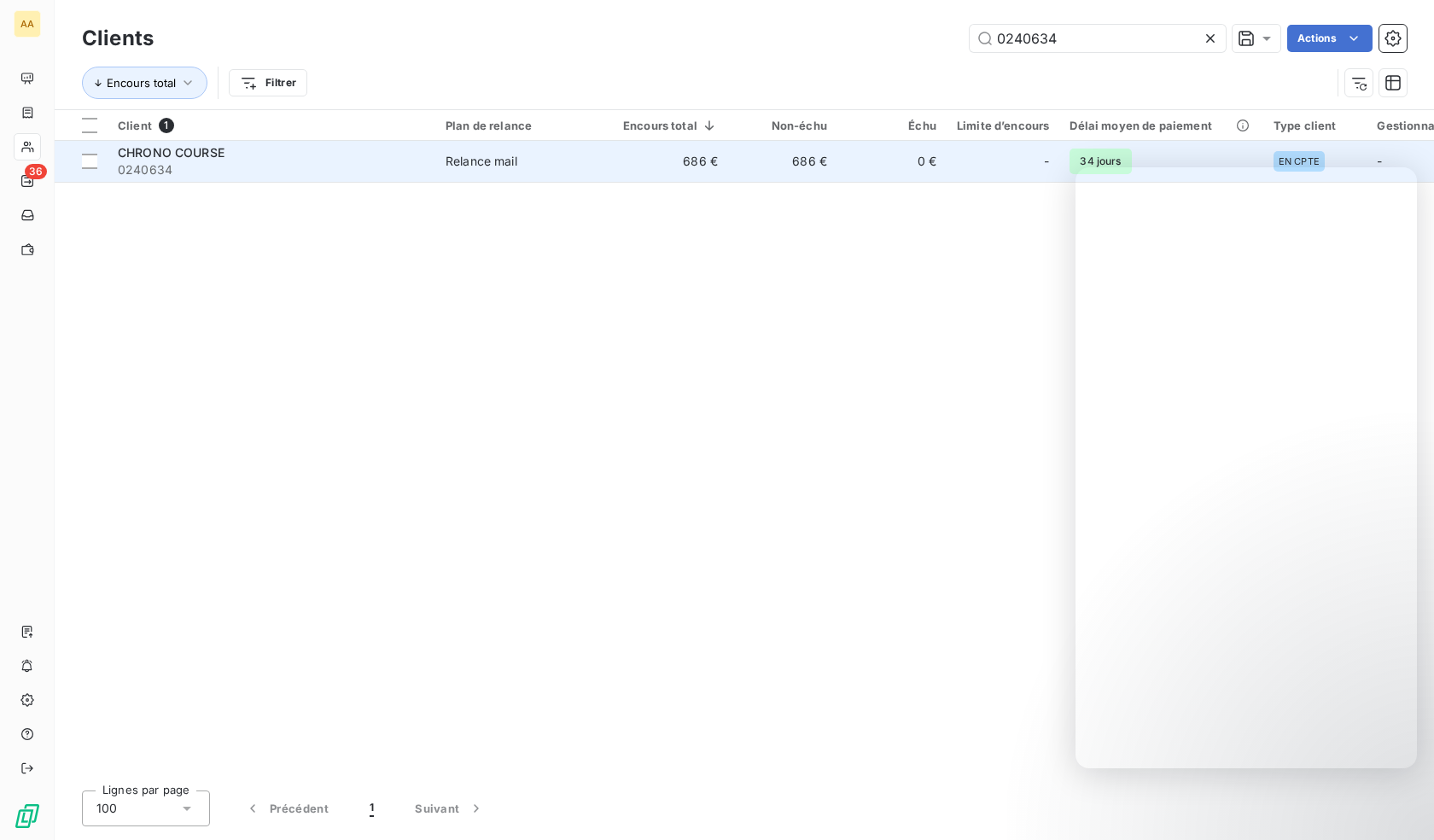
type input "0240634"
click at [220, 173] on span "0240634" at bounding box center [272, 170] width 307 height 17
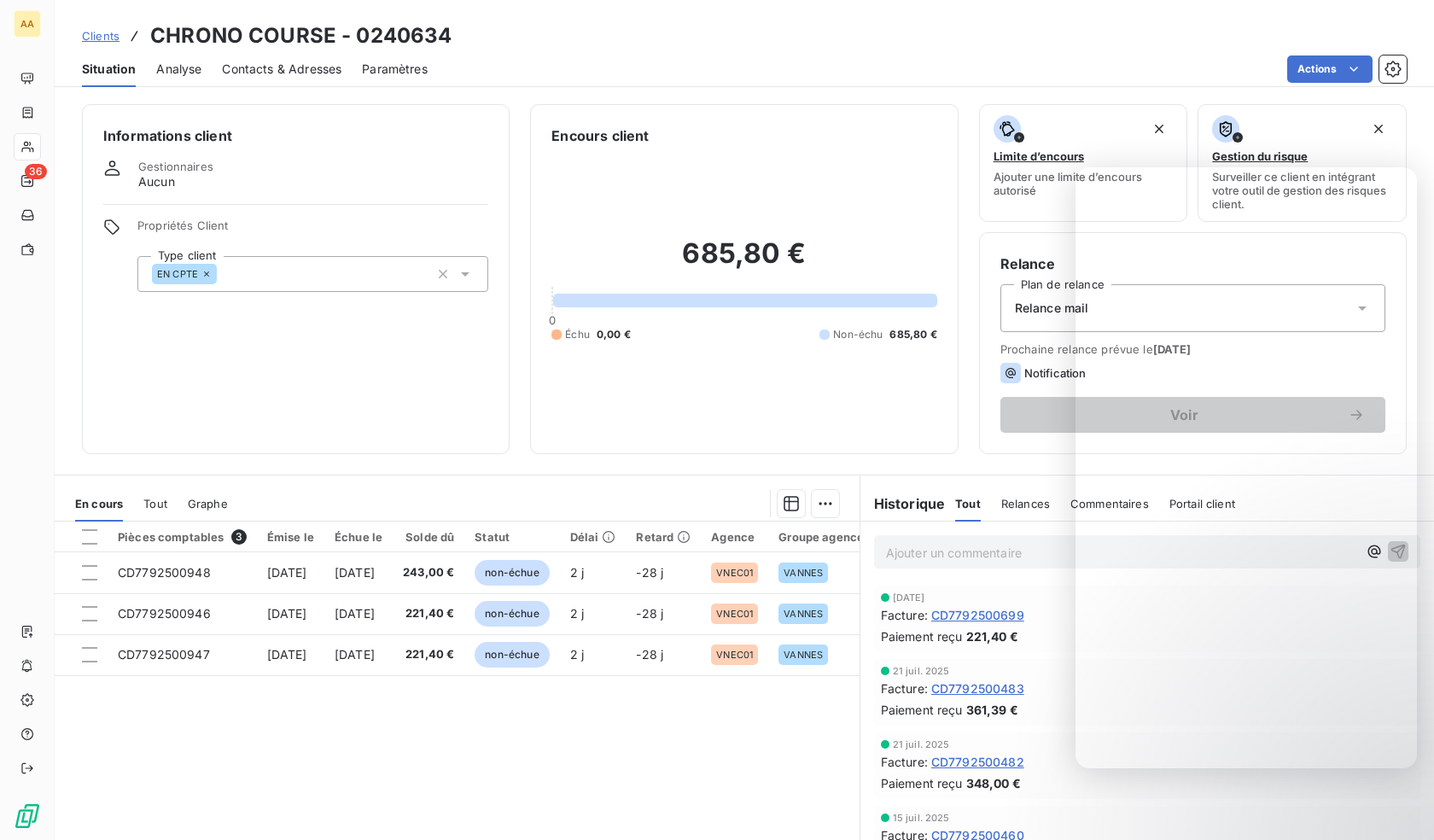
click at [293, 269] on div "EN CPTE" at bounding box center [313, 274] width 351 height 36
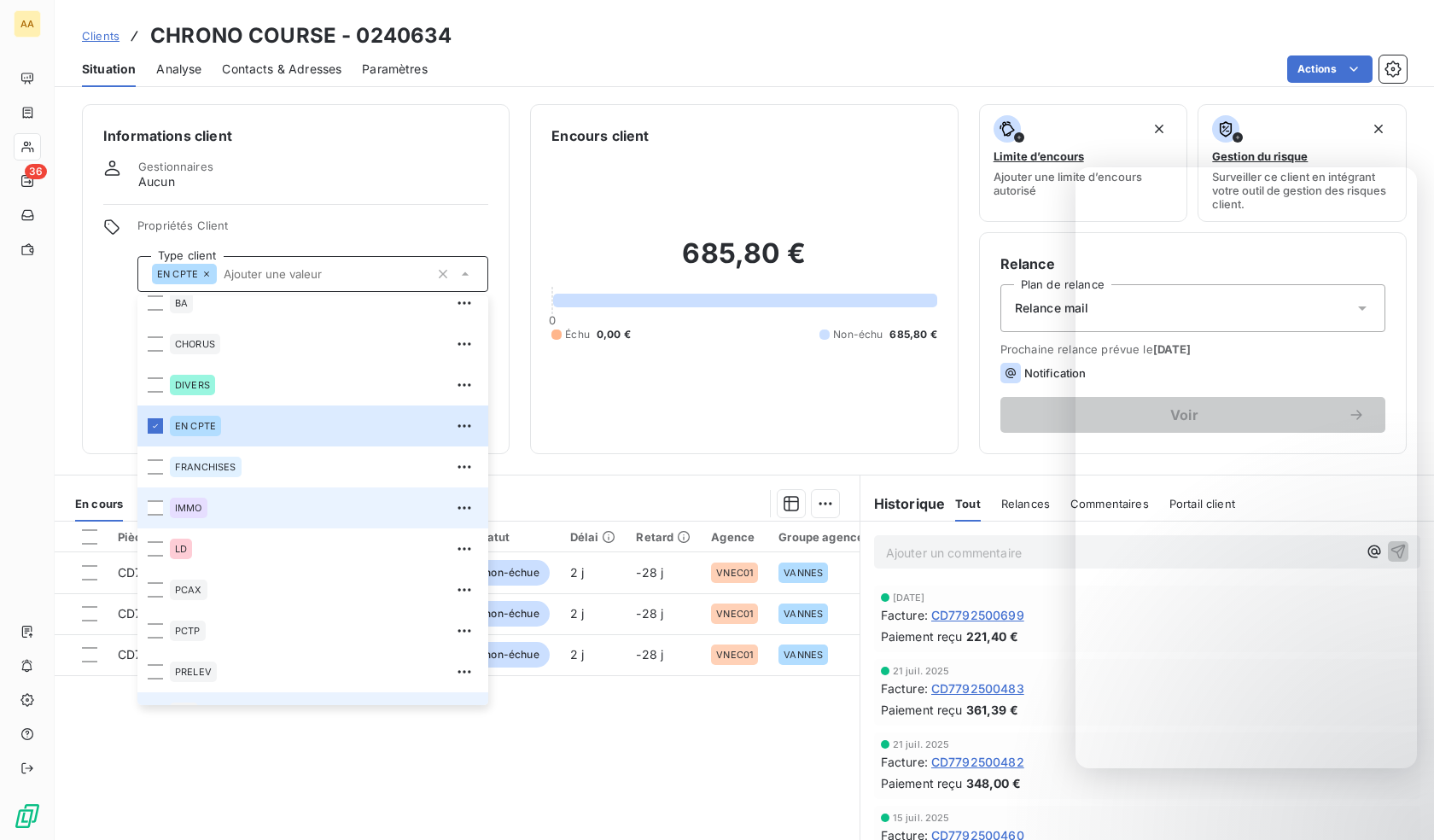
scroll to position [82, 0]
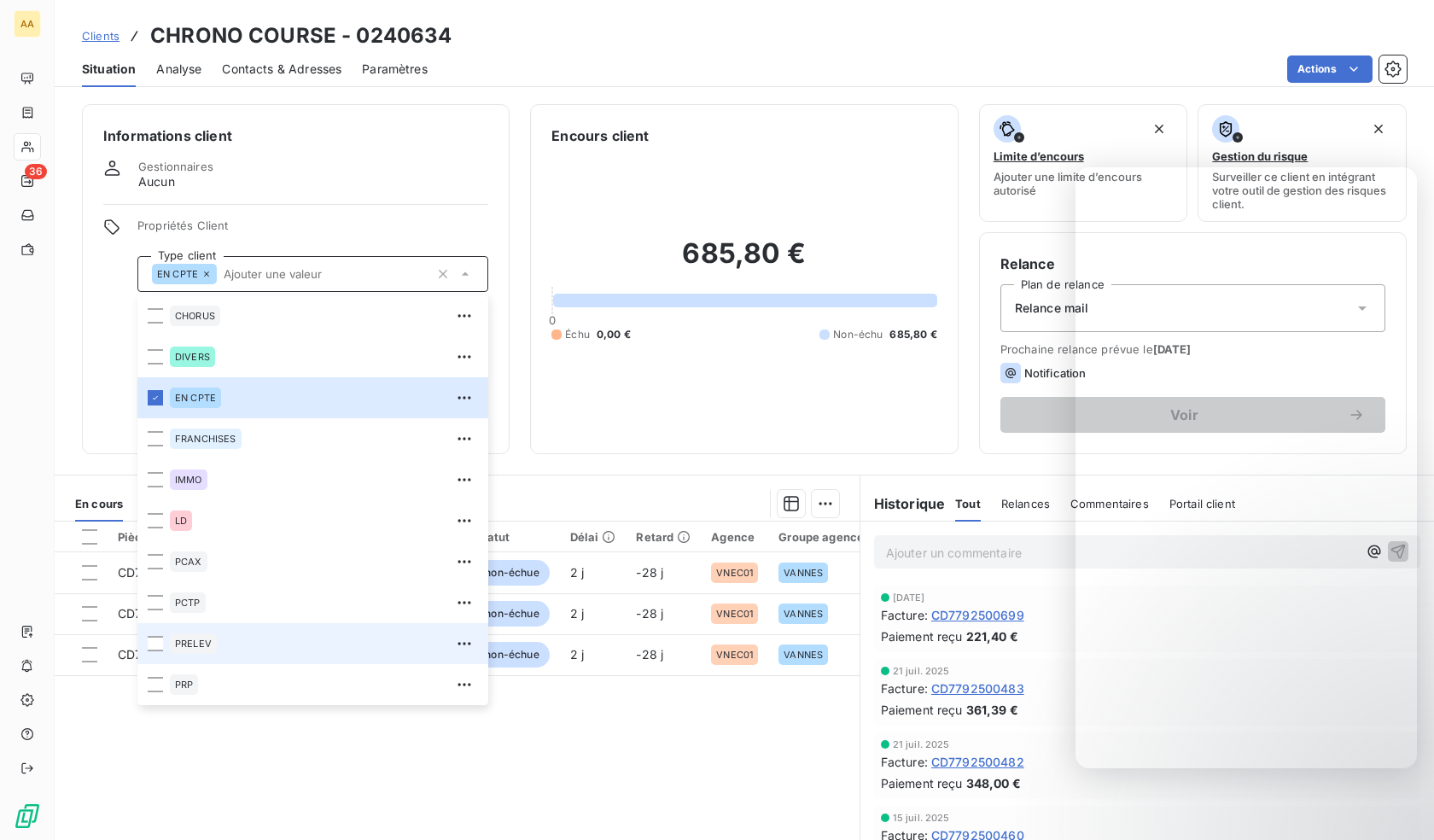
click at [204, 650] on div "PRELEV" at bounding box center [193, 644] width 47 height 21
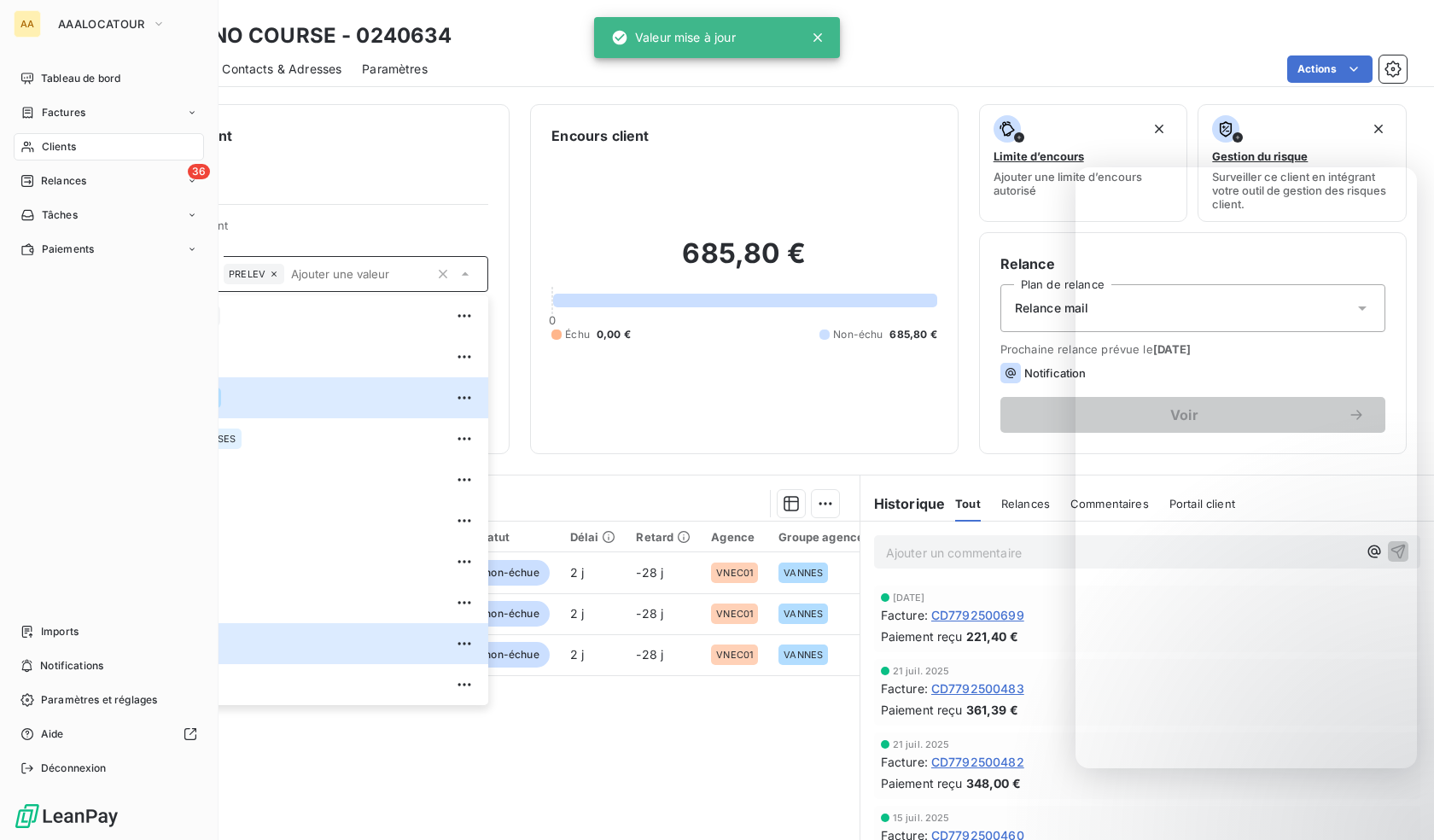
click at [26, 139] on div "Clients" at bounding box center [108, 146] width 190 height 27
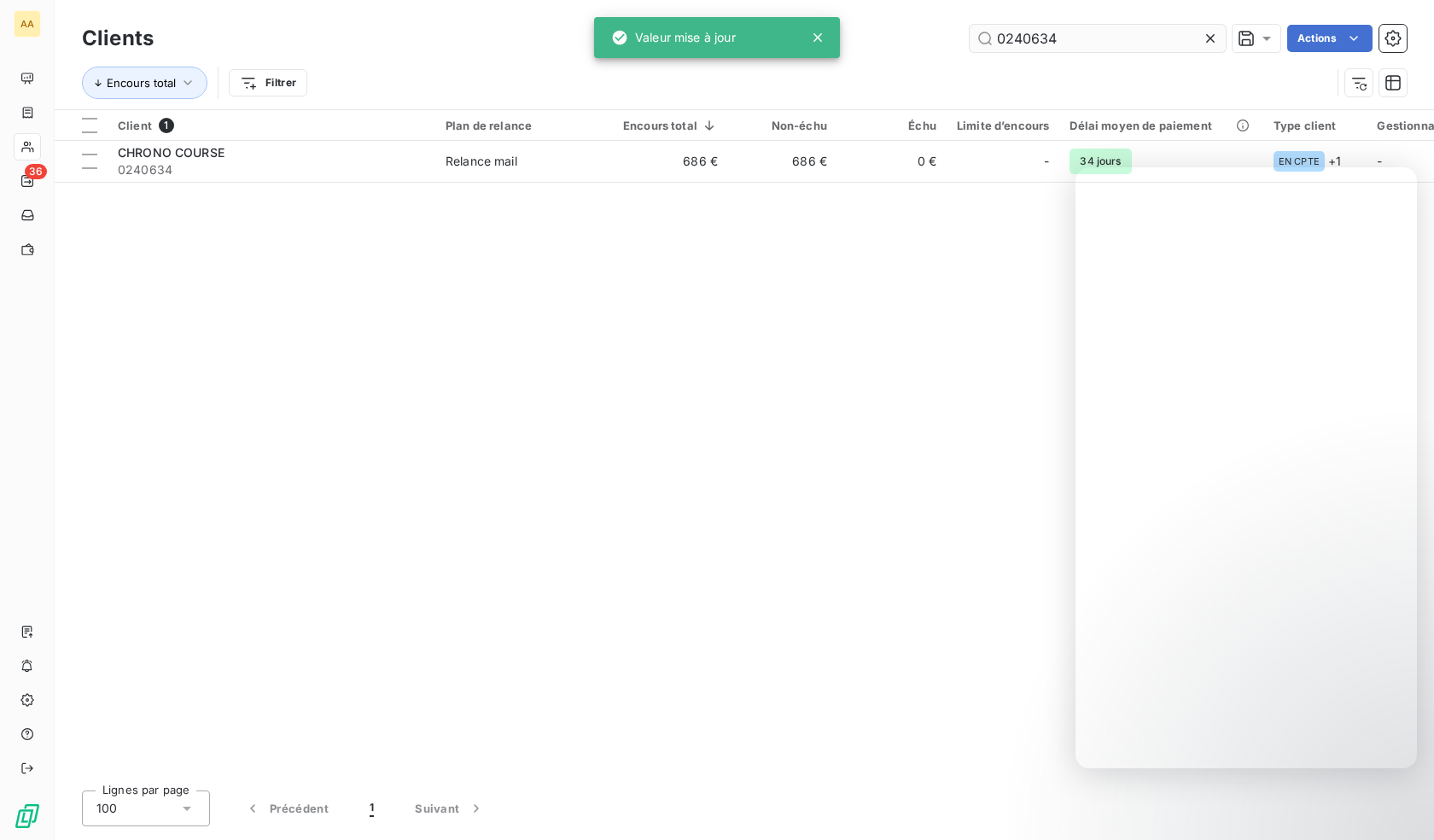
click at [1078, 51] on div "Clients 0240634 Actions" at bounding box center [744, 39] width 1325 height 36
click at [1074, 38] on input "0240634" at bounding box center [1097, 38] width 256 height 27
paste input "705"
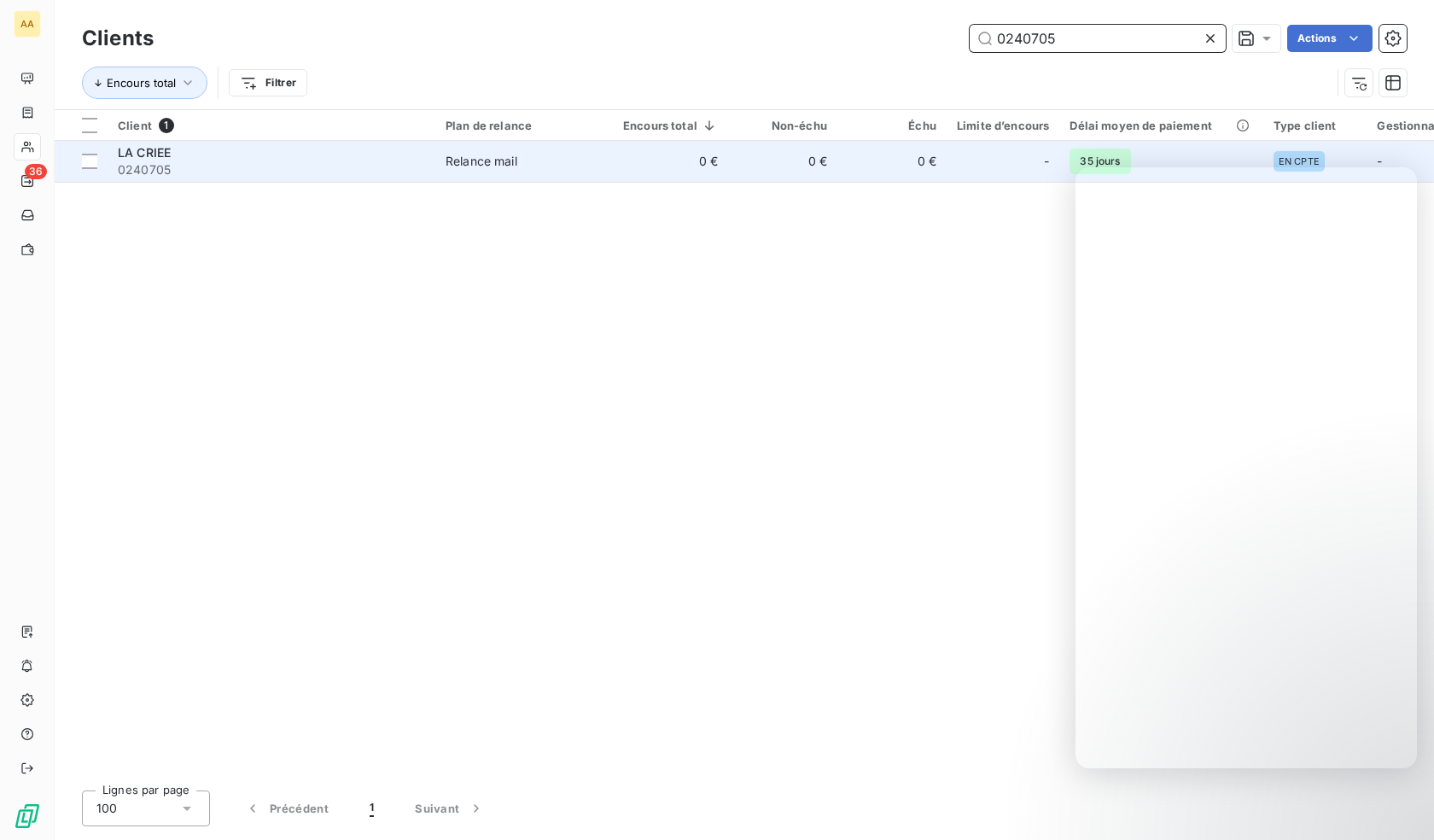
type input "0240705"
click at [354, 170] on span "0240705" at bounding box center [272, 170] width 307 height 17
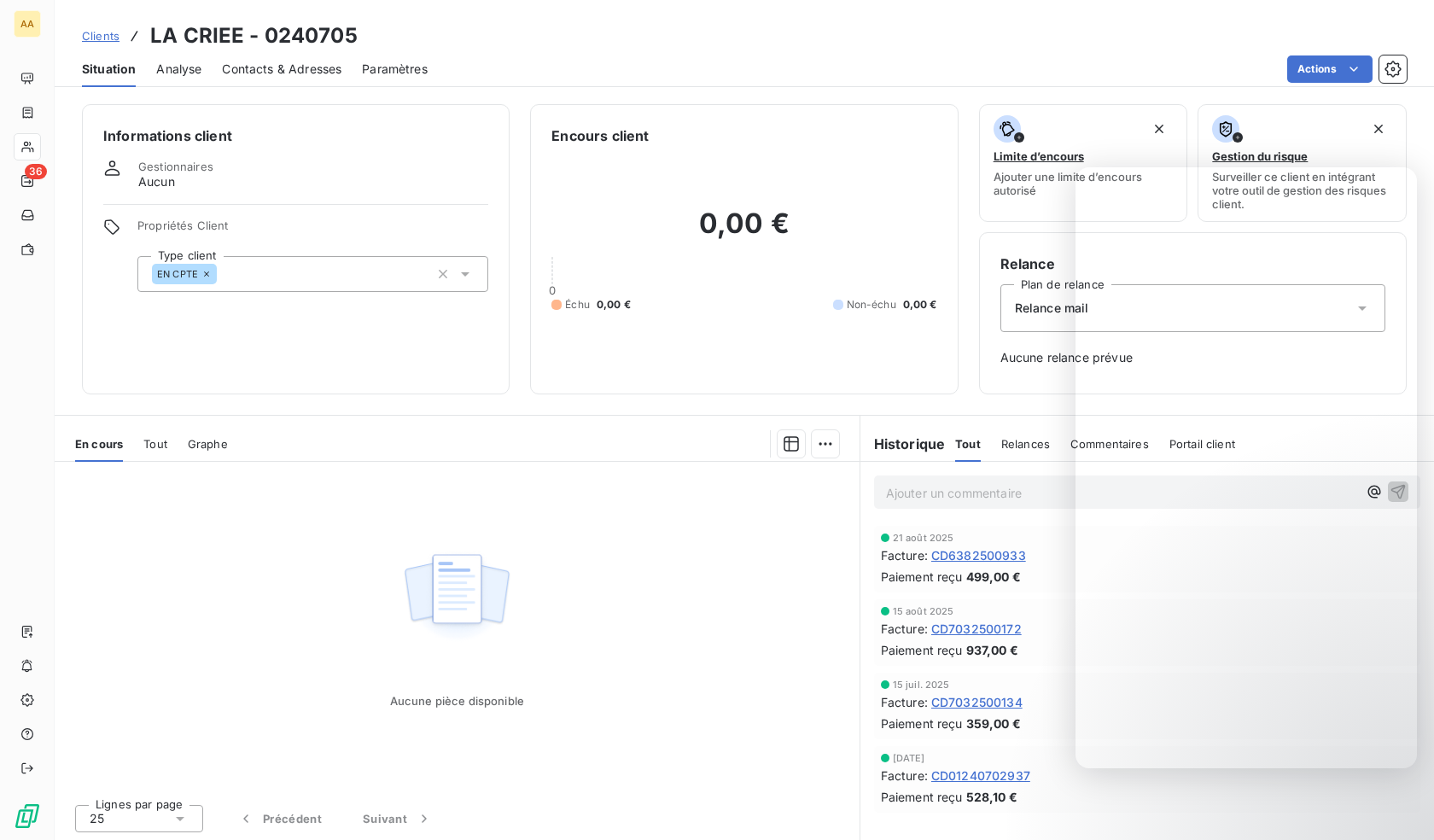
click at [307, 272] on div "EN CPTE" at bounding box center [313, 274] width 351 height 36
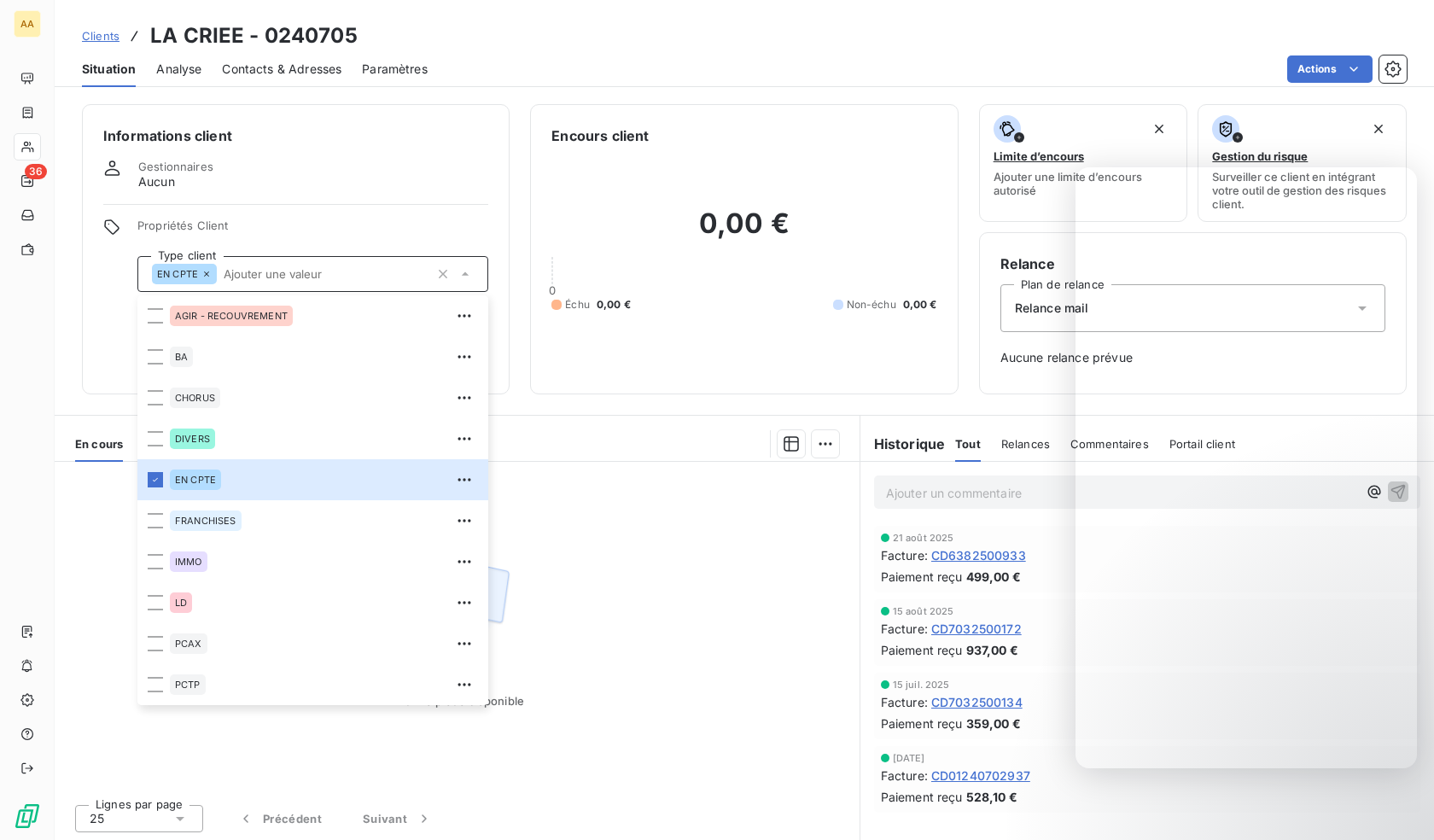
scroll to position [82, 0]
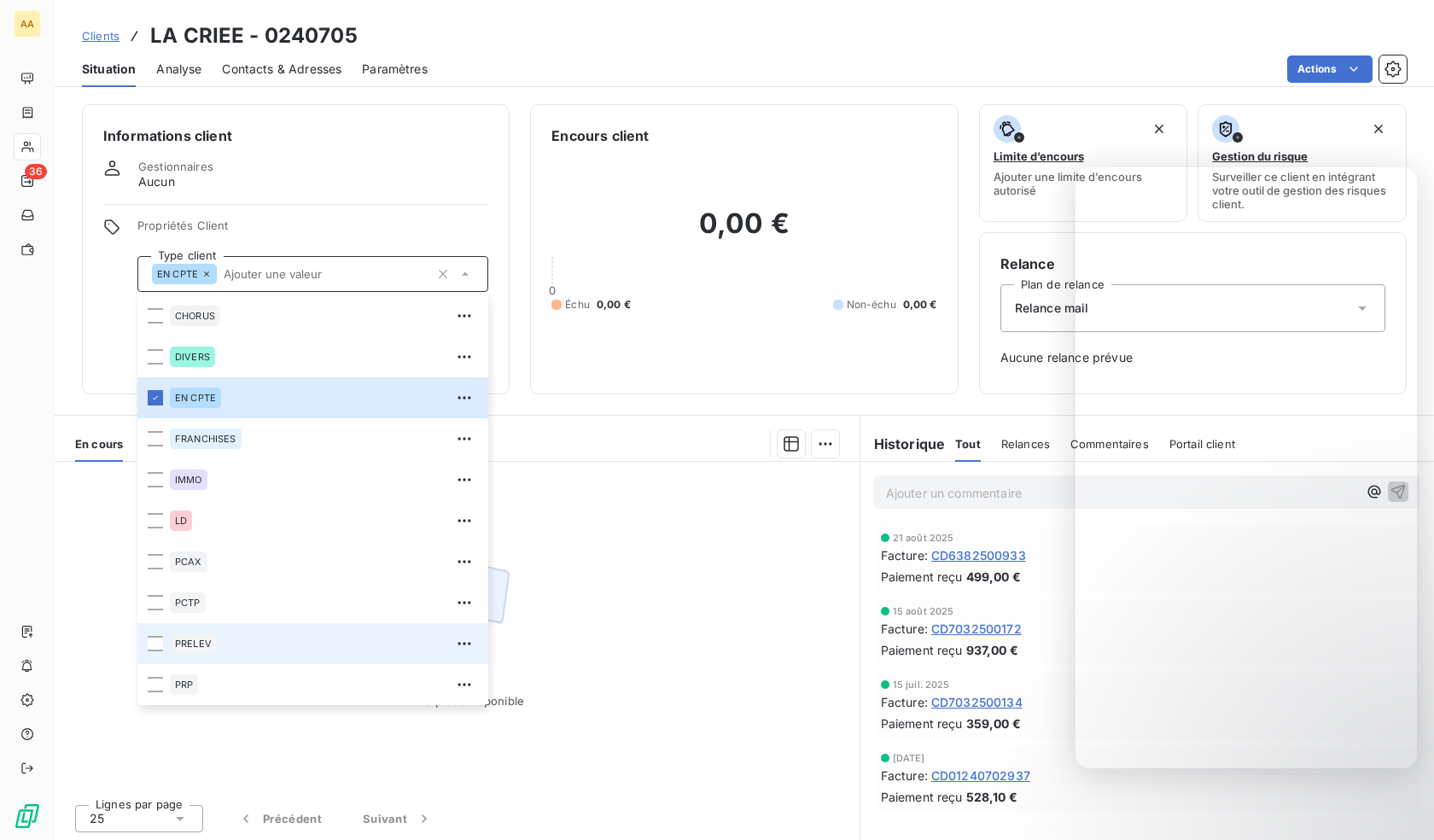
click at [224, 636] on div "PRELEV" at bounding box center [323, 643] width 308 height 27
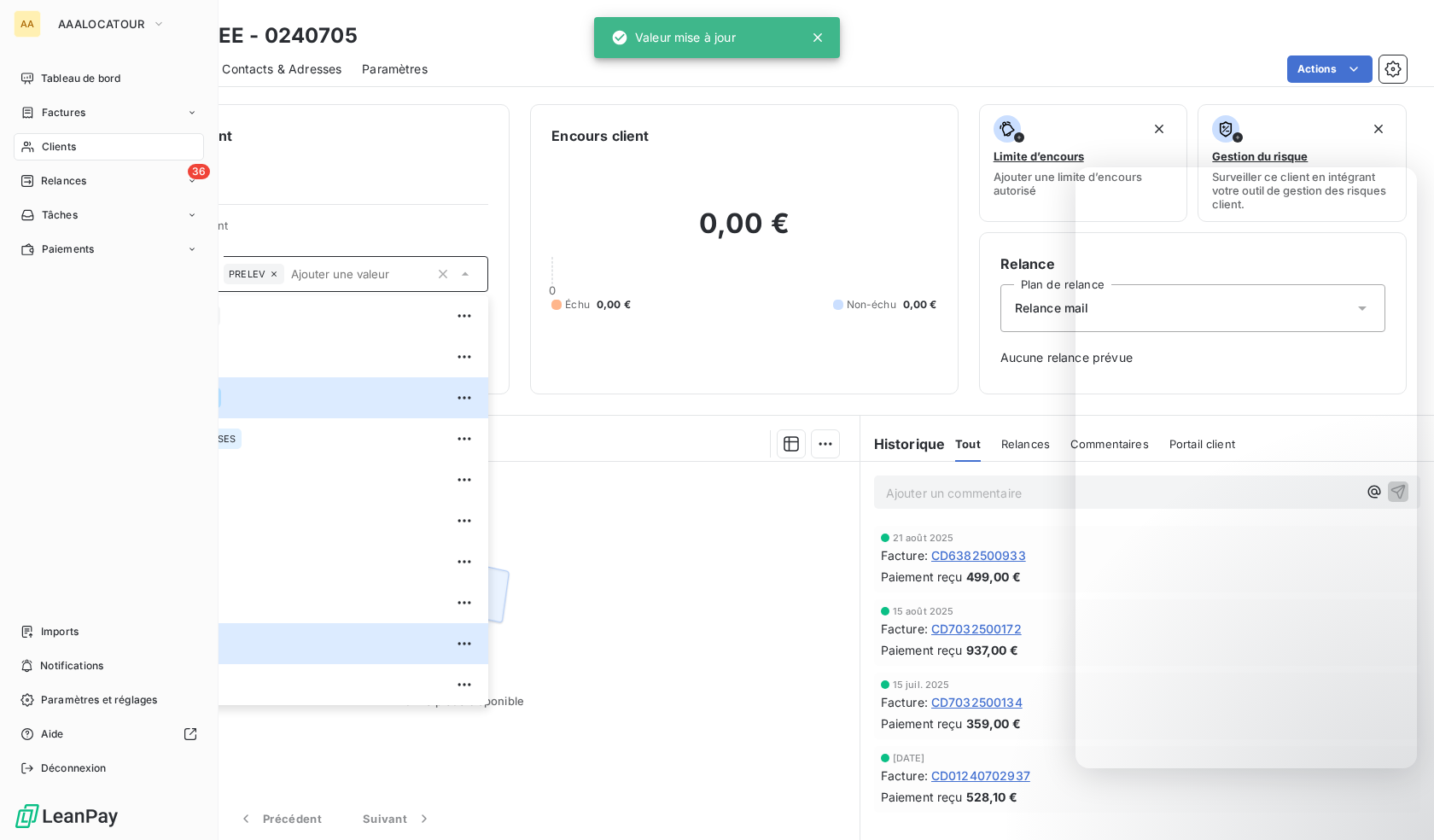
drag, startPoint x: 50, startPoint y: 140, endPoint x: 306, endPoint y: 166, distance: 257.3
click at [50, 140] on span "Clients" at bounding box center [58, 147] width 34 height 15
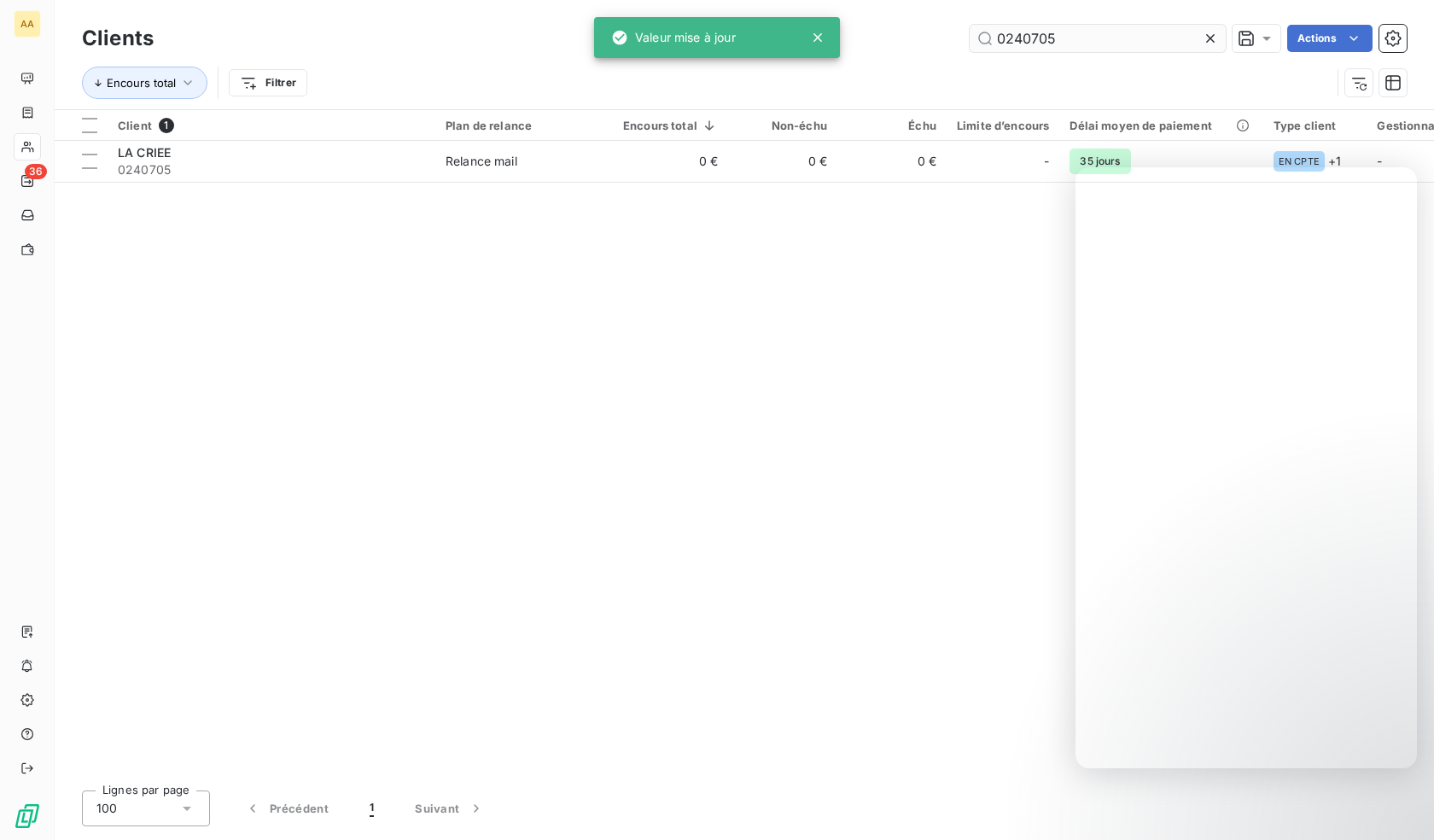
click at [1084, 41] on input "0240705" at bounding box center [1097, 38] width 256 height 27
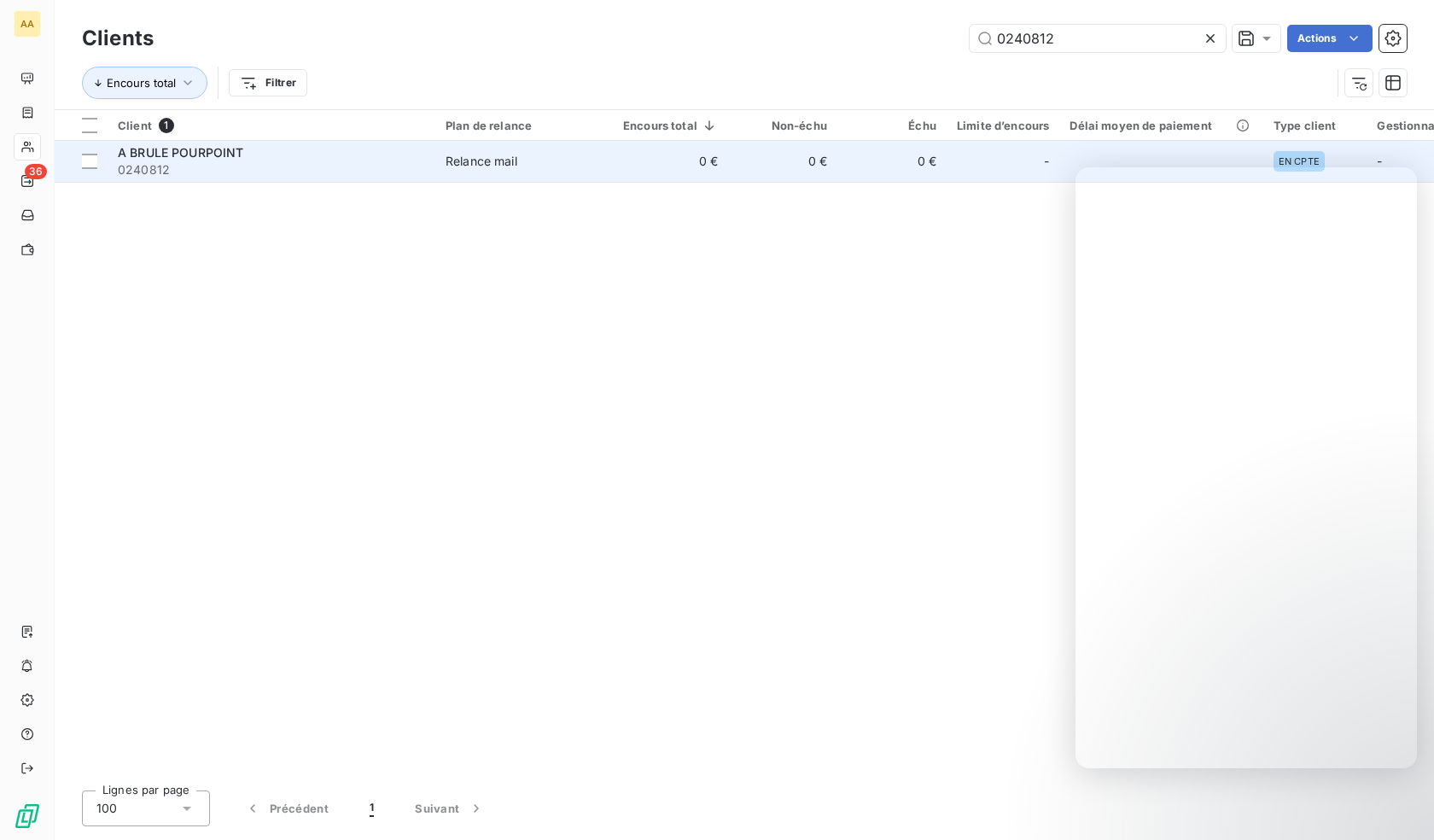
type input "0240812"
click at [165, 161] on span "0240812" at bounding box center [272, 170] width 307 height 17
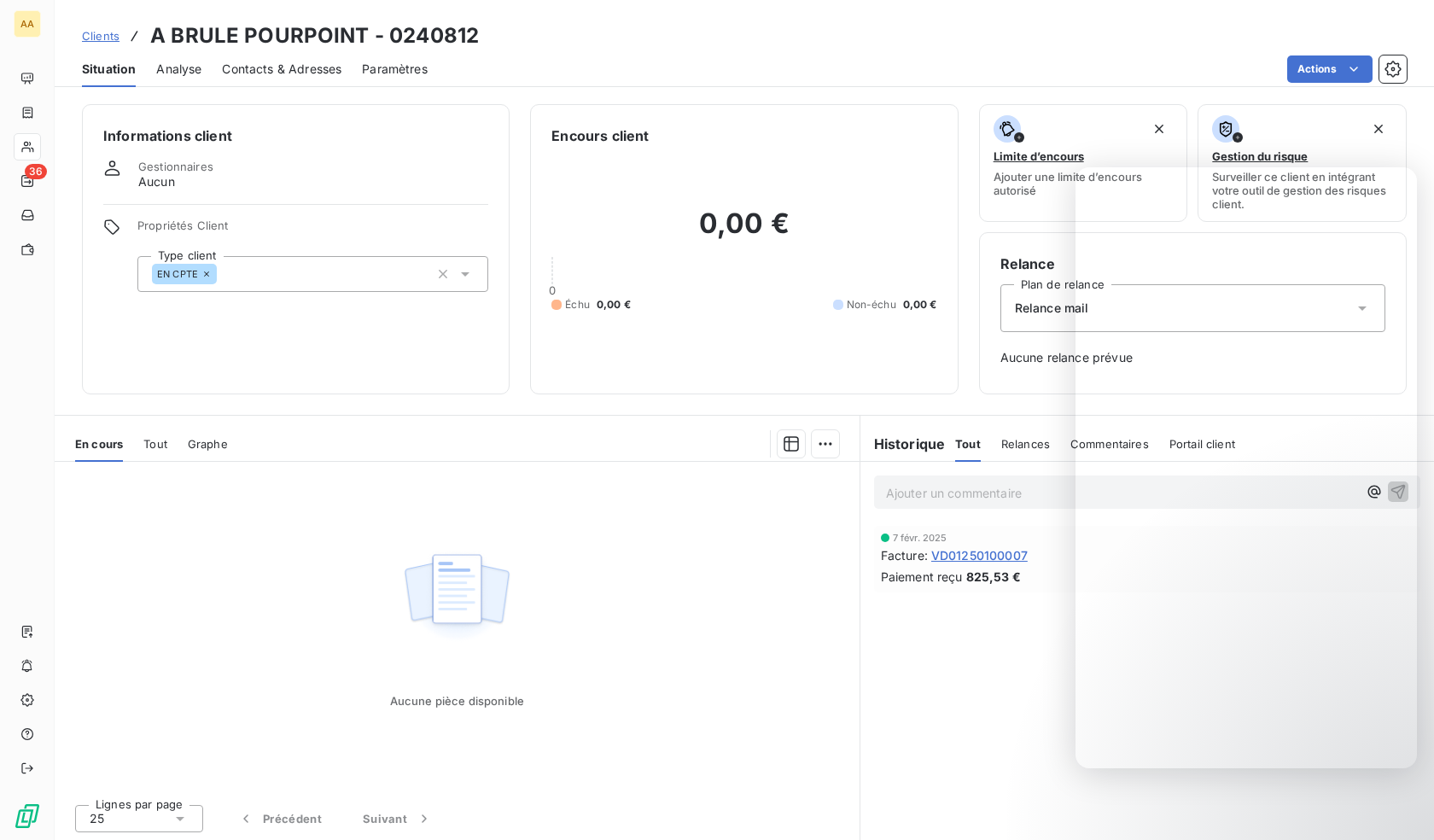
click at [264, 266] on div "EN CPTE" at bounding box center [313, 274] width 351 height 36
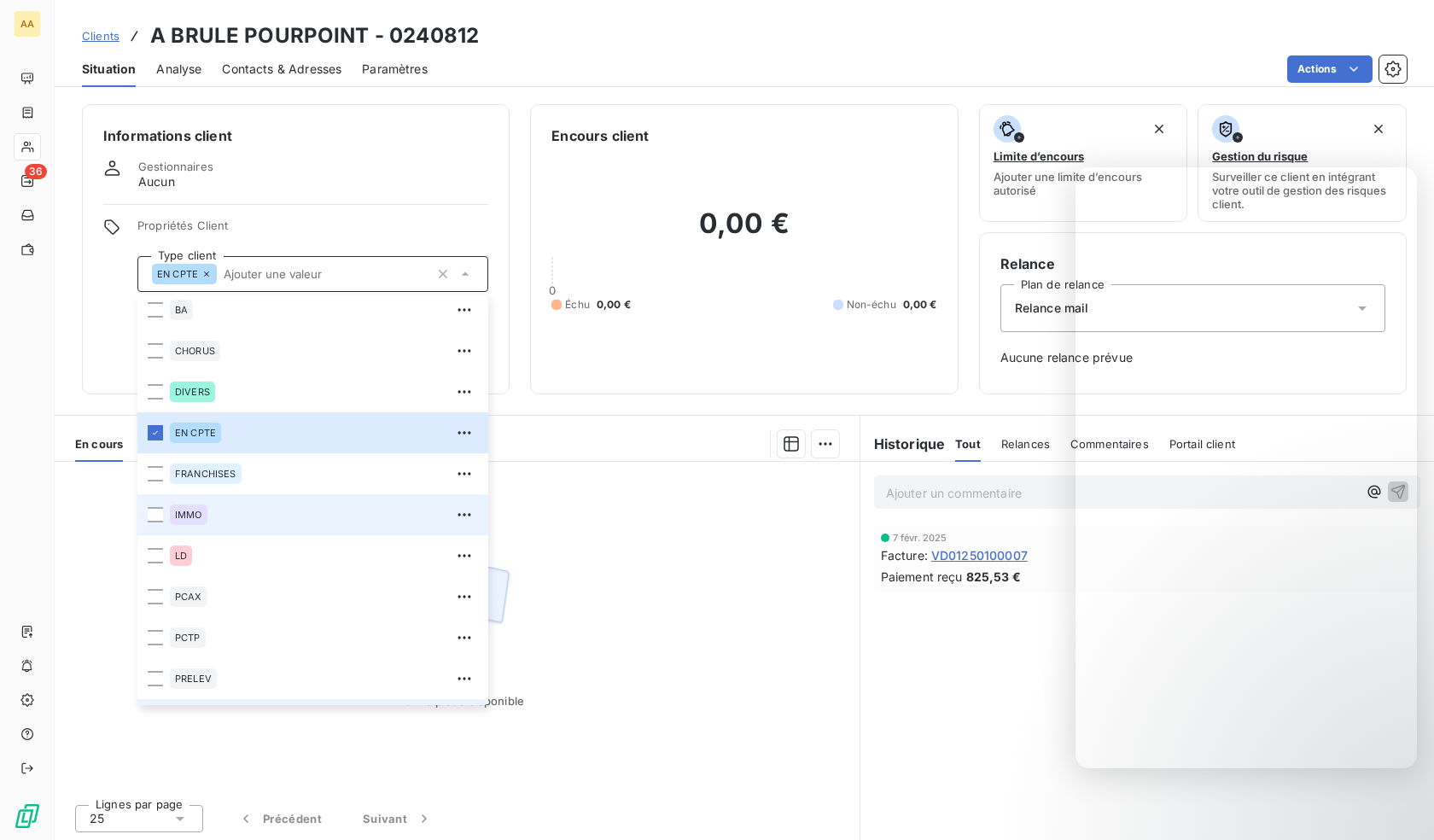
scroll to position [82, 0]
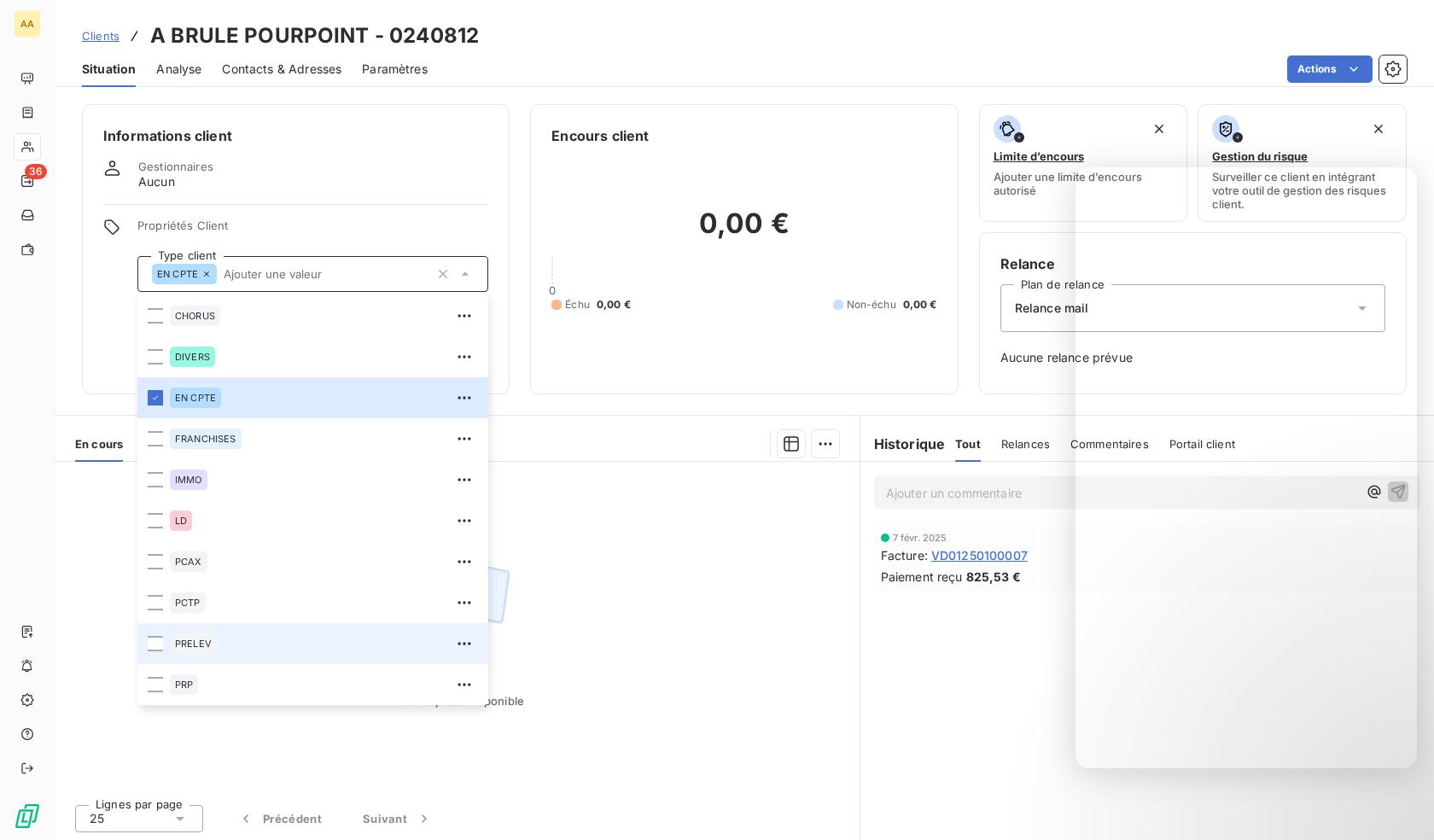
click at [205, 643] on span "PRELEV" at bounding box center [193, 643] width 37 height 10
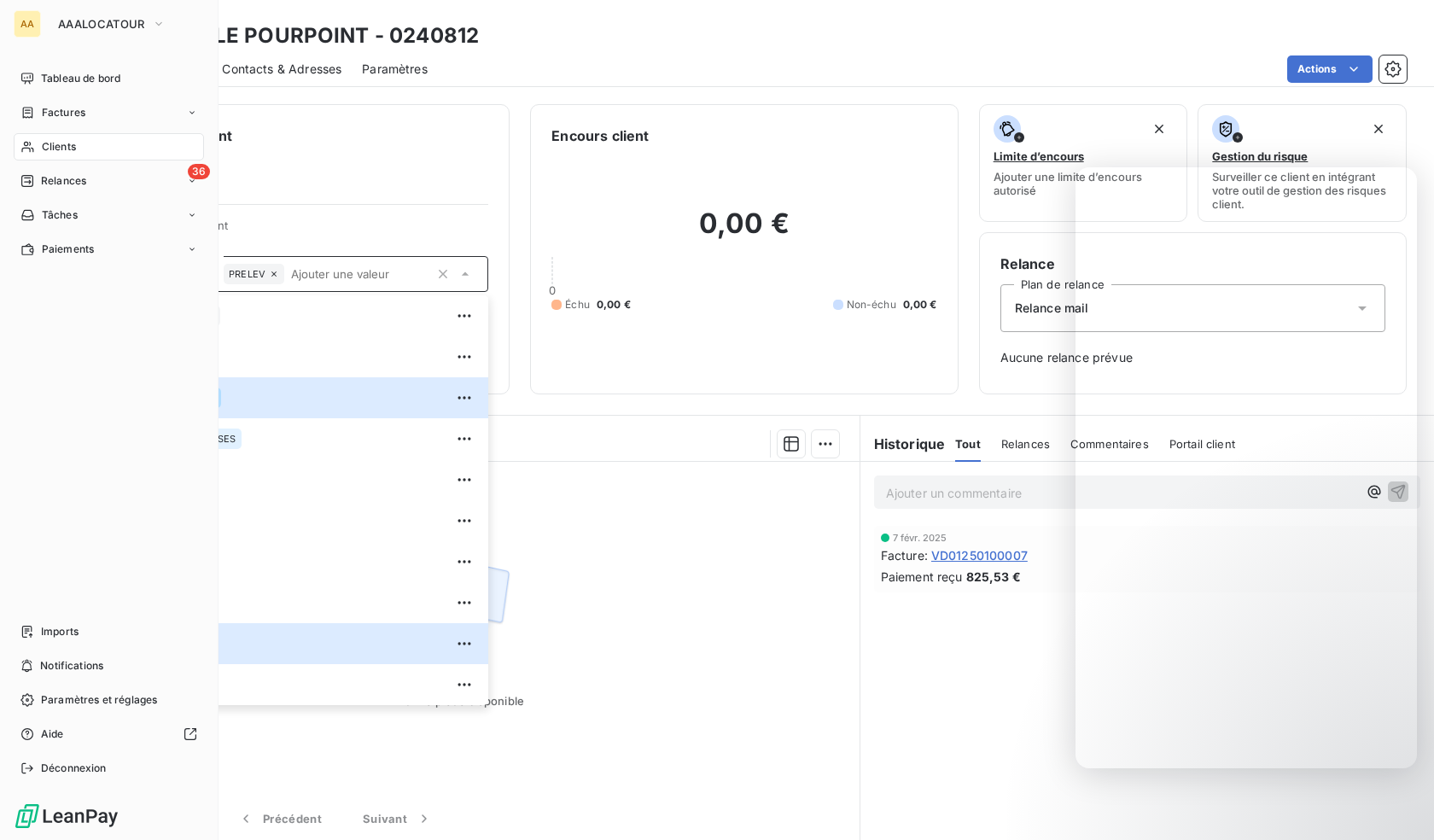
drag, startPoint x: 47, startPoint y: 145, endPoint x: 110, endPoint y: 157, distance: 64.1
click at [47, 145] on span "Clients" at bounding box center [58, 147] width 34 height 15
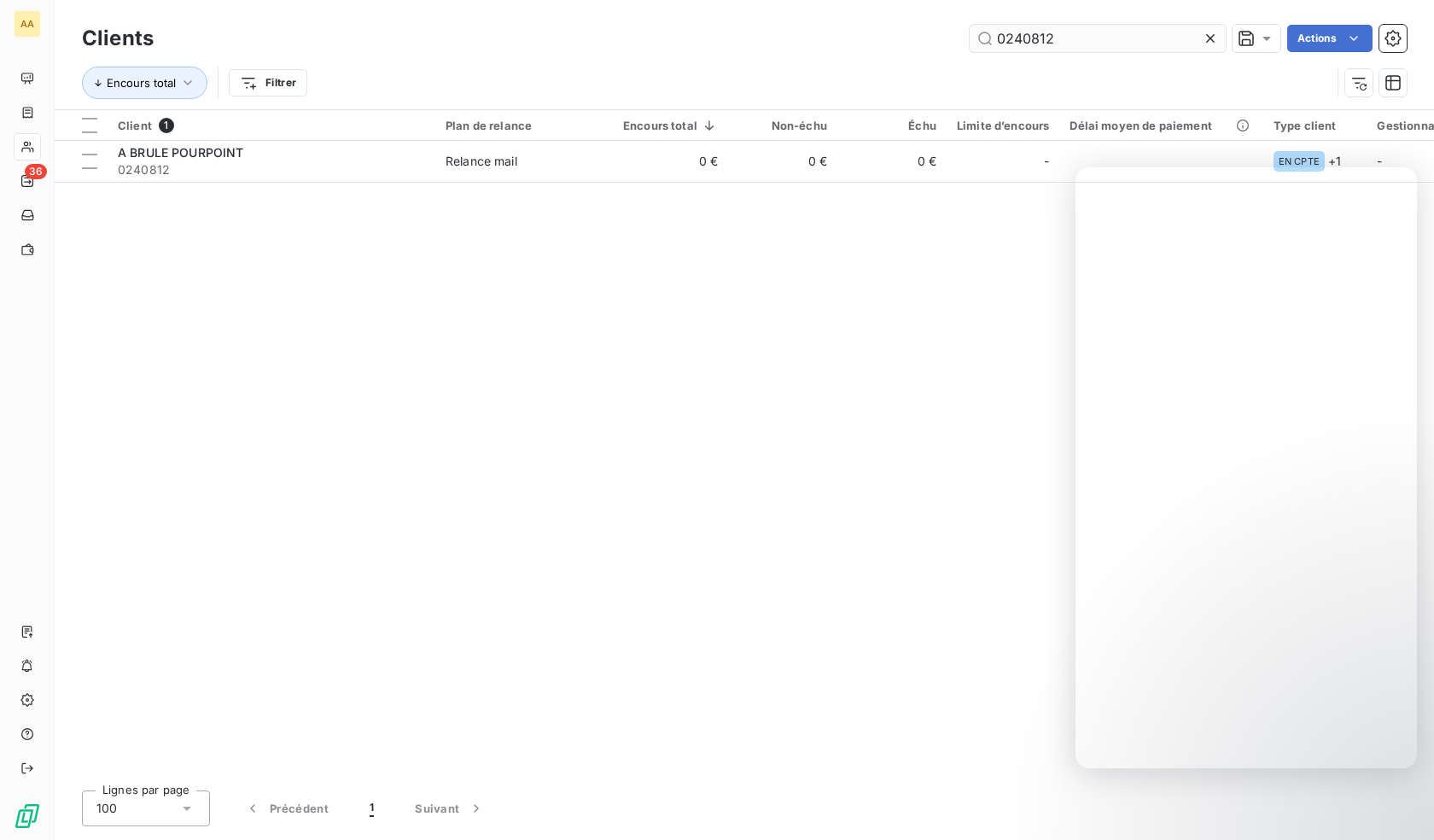
click at [1008, 40] on input "0240812" at bounding box center [1097, 38] width 256 height 27
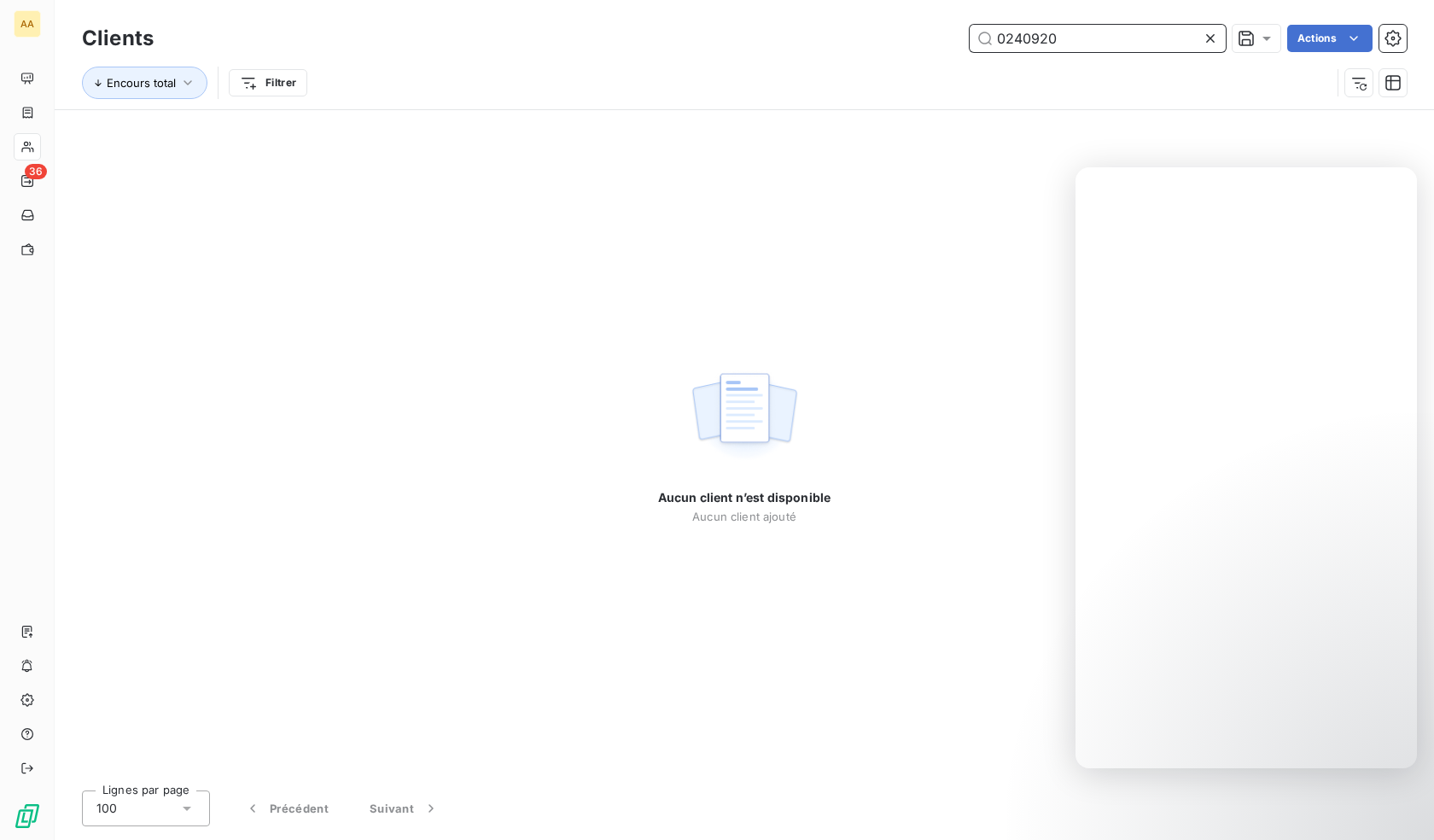
click at [1037, 45] on input "0240920" at bounding box center [1097, 38] width 256 height 27
paste input "3"
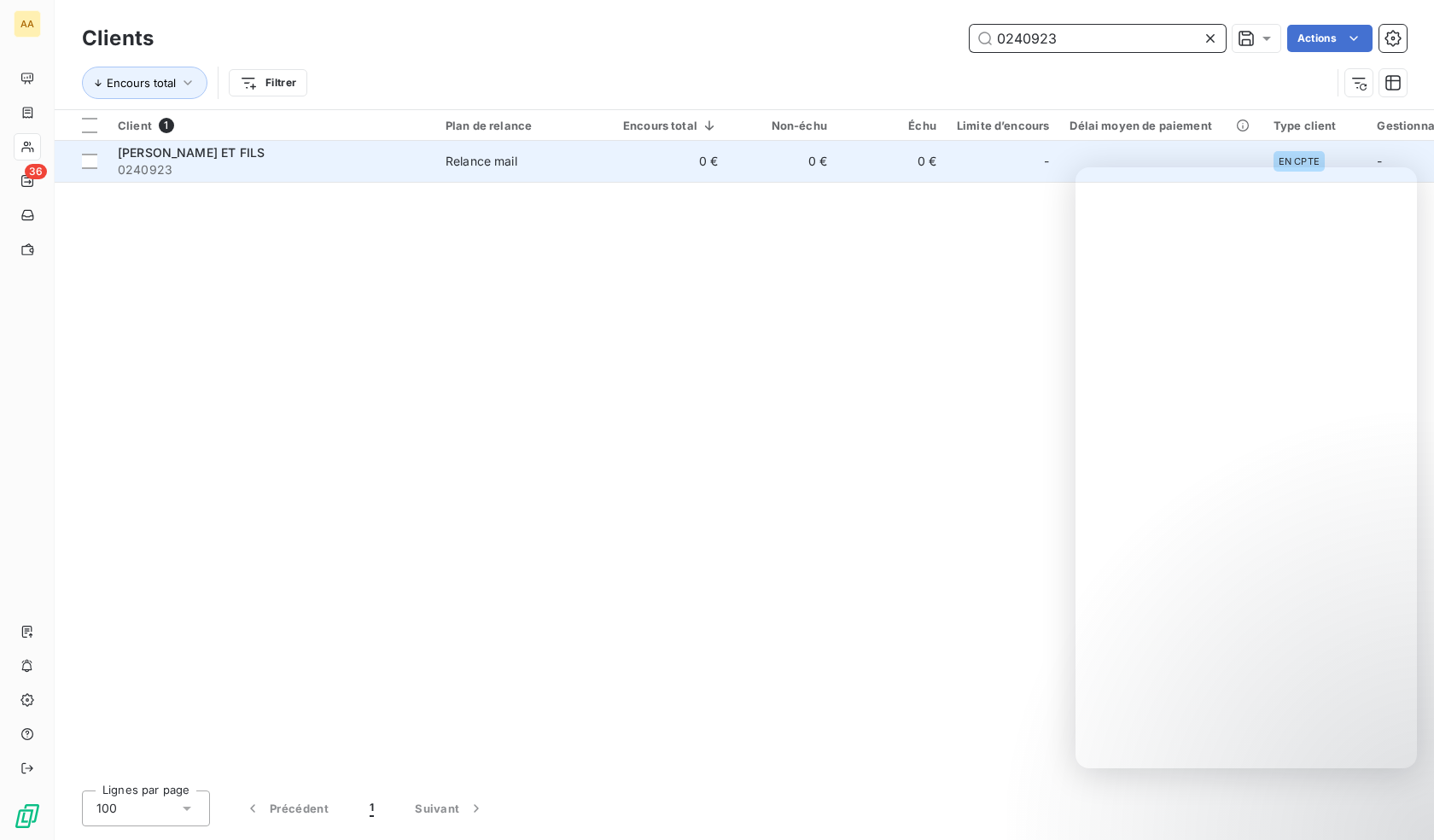
type input "0240923"
click at [250, 167] on span "0240923" at bounding box center [272, 170] width 307 height 17
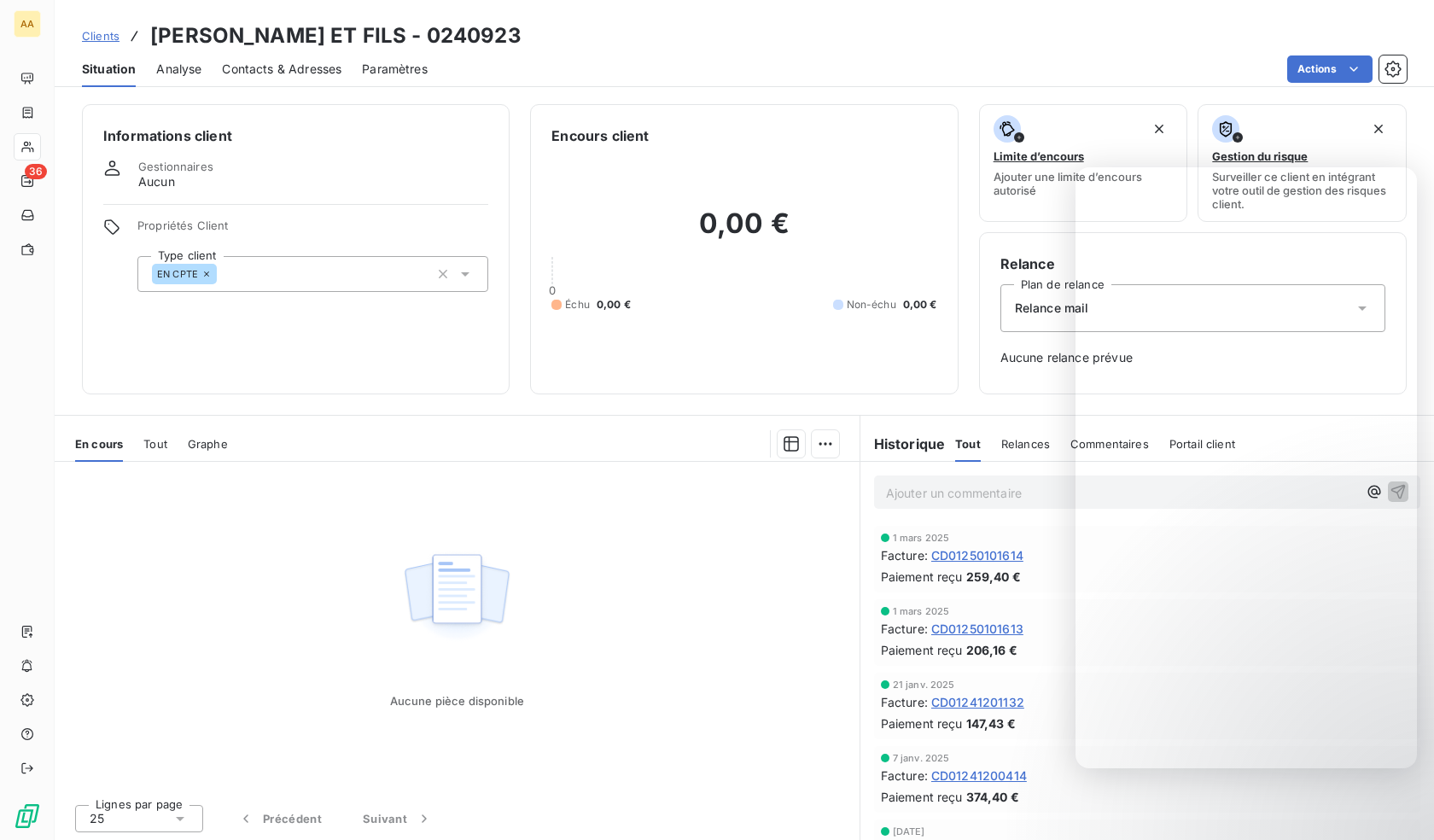
click at [342, 270] on div "EN CPTE" at bounding box center [313, 274] width 351 height 36
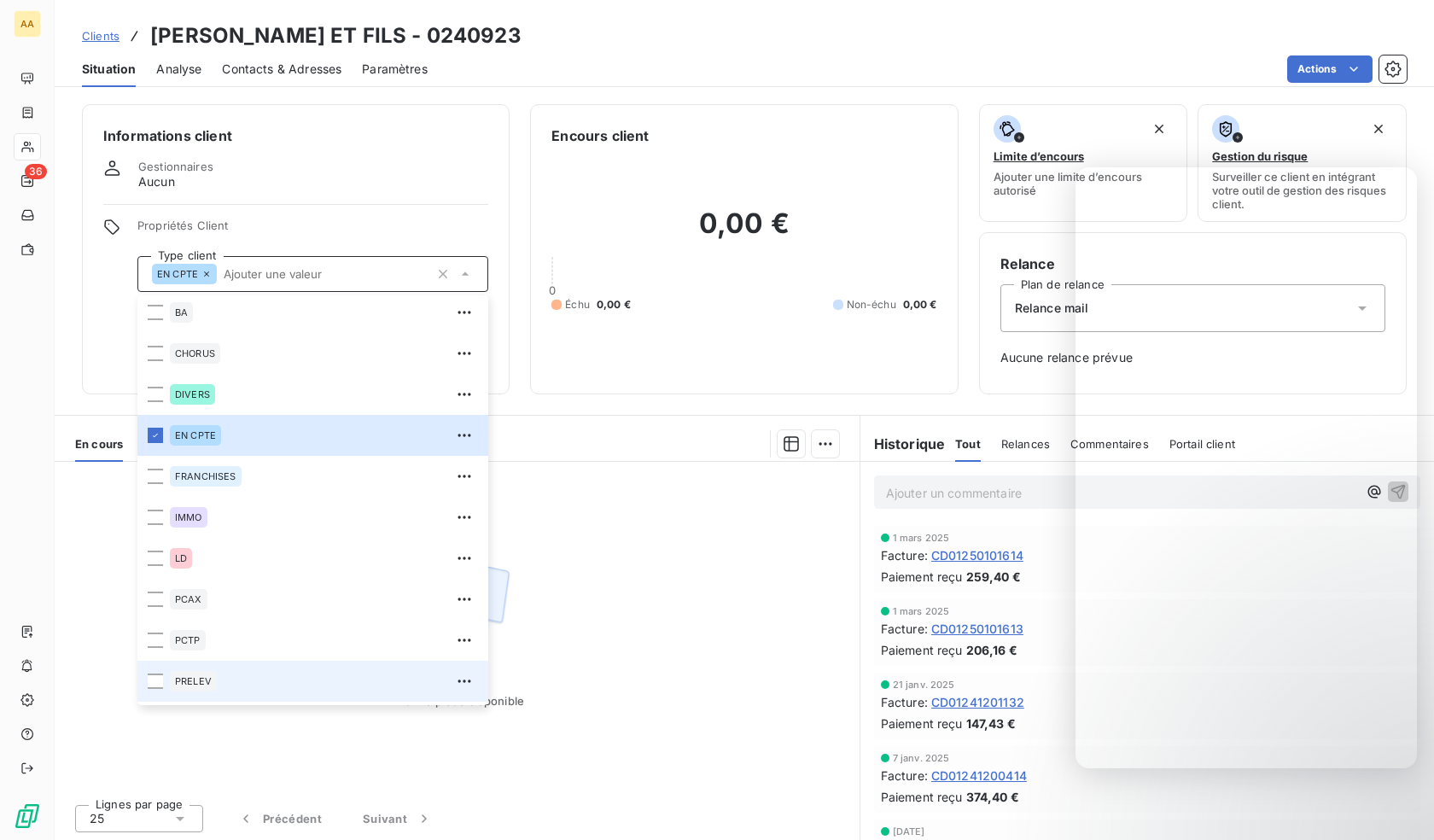
scroll to position [82, 0]
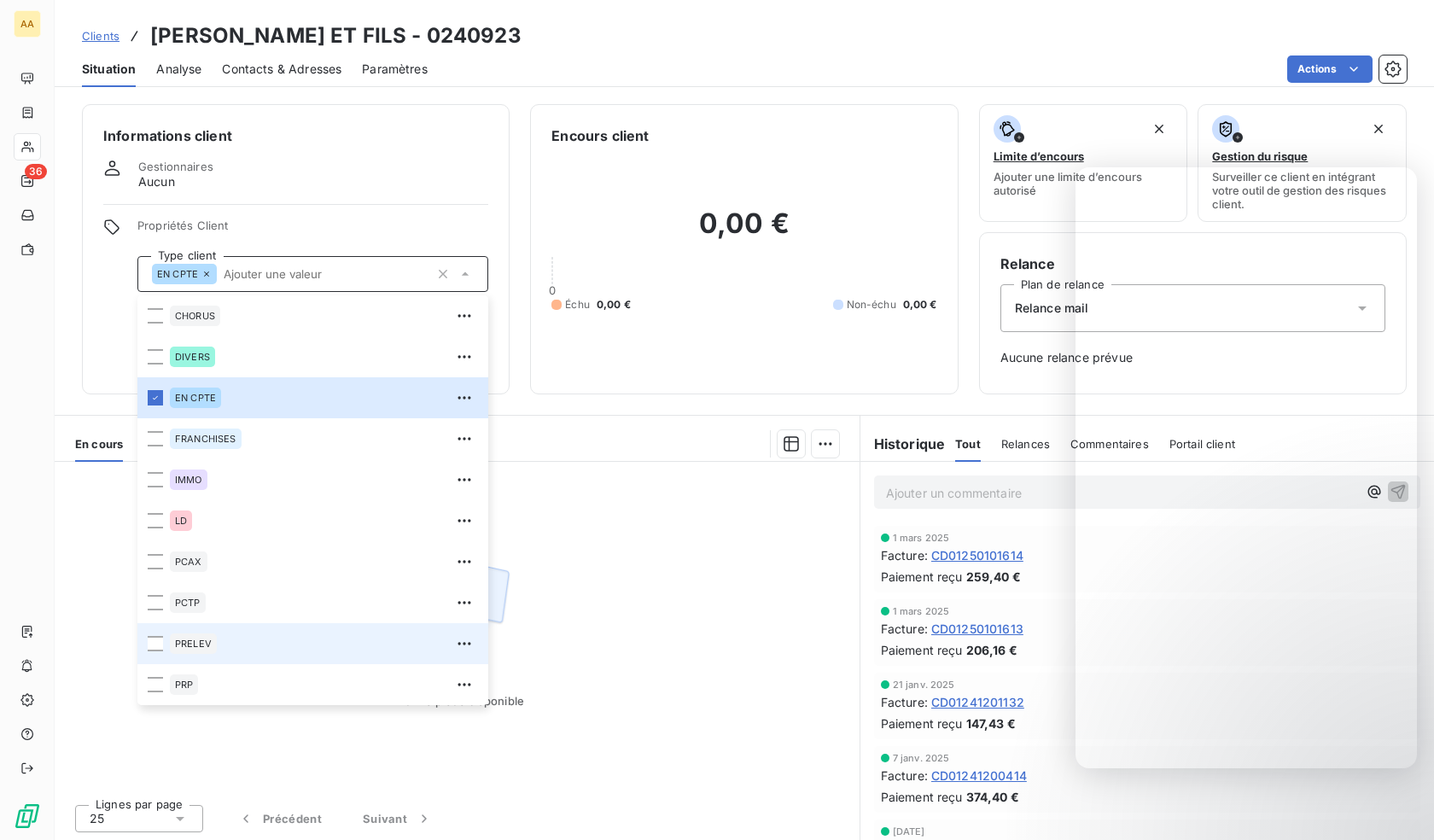
click at [216, 645] on div "PRELEV" at bounding box center [193, 644] width 47 height 21
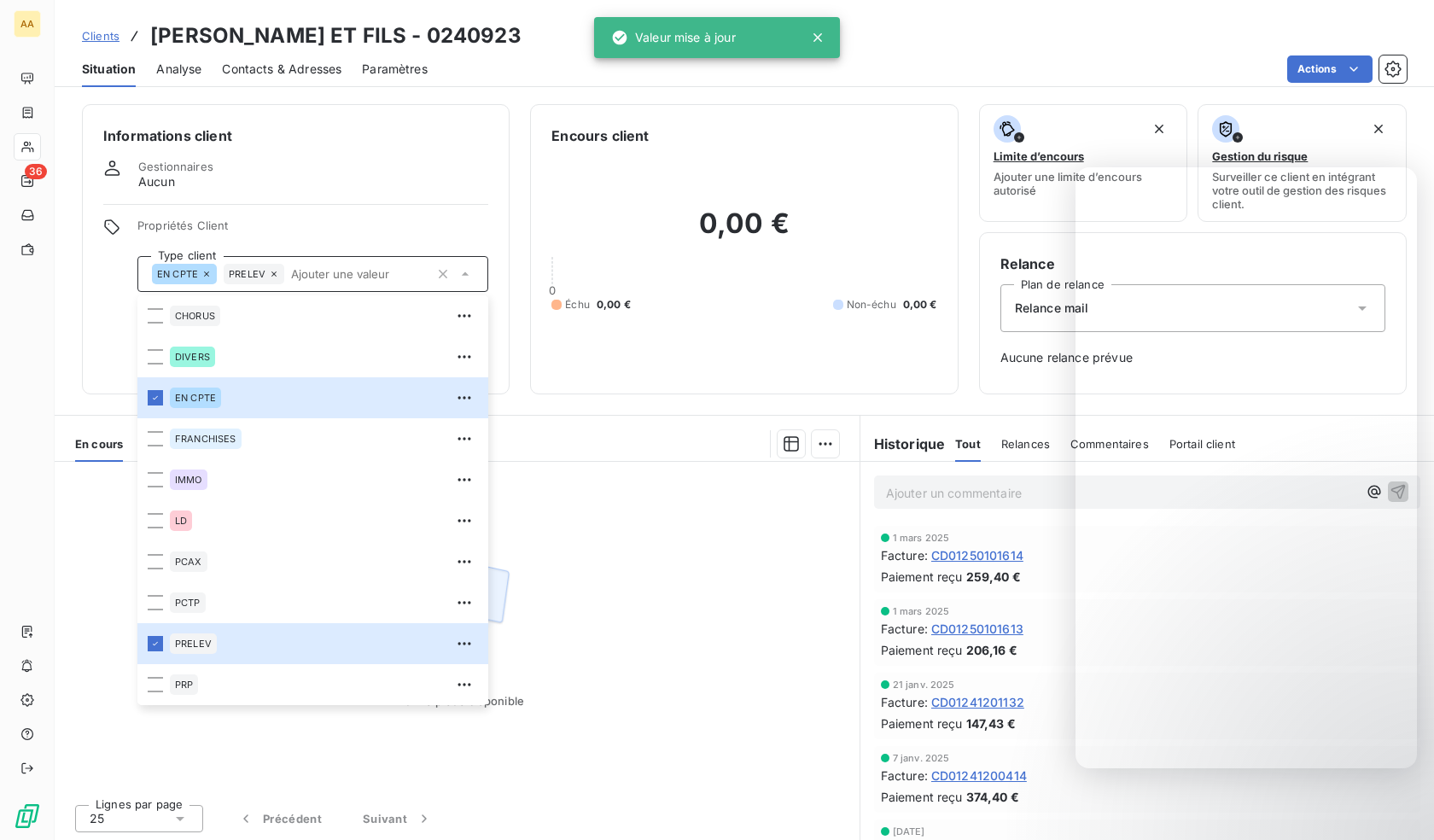
click at [40, 140] on div at bounding box center [26, 146] width 27 height 27
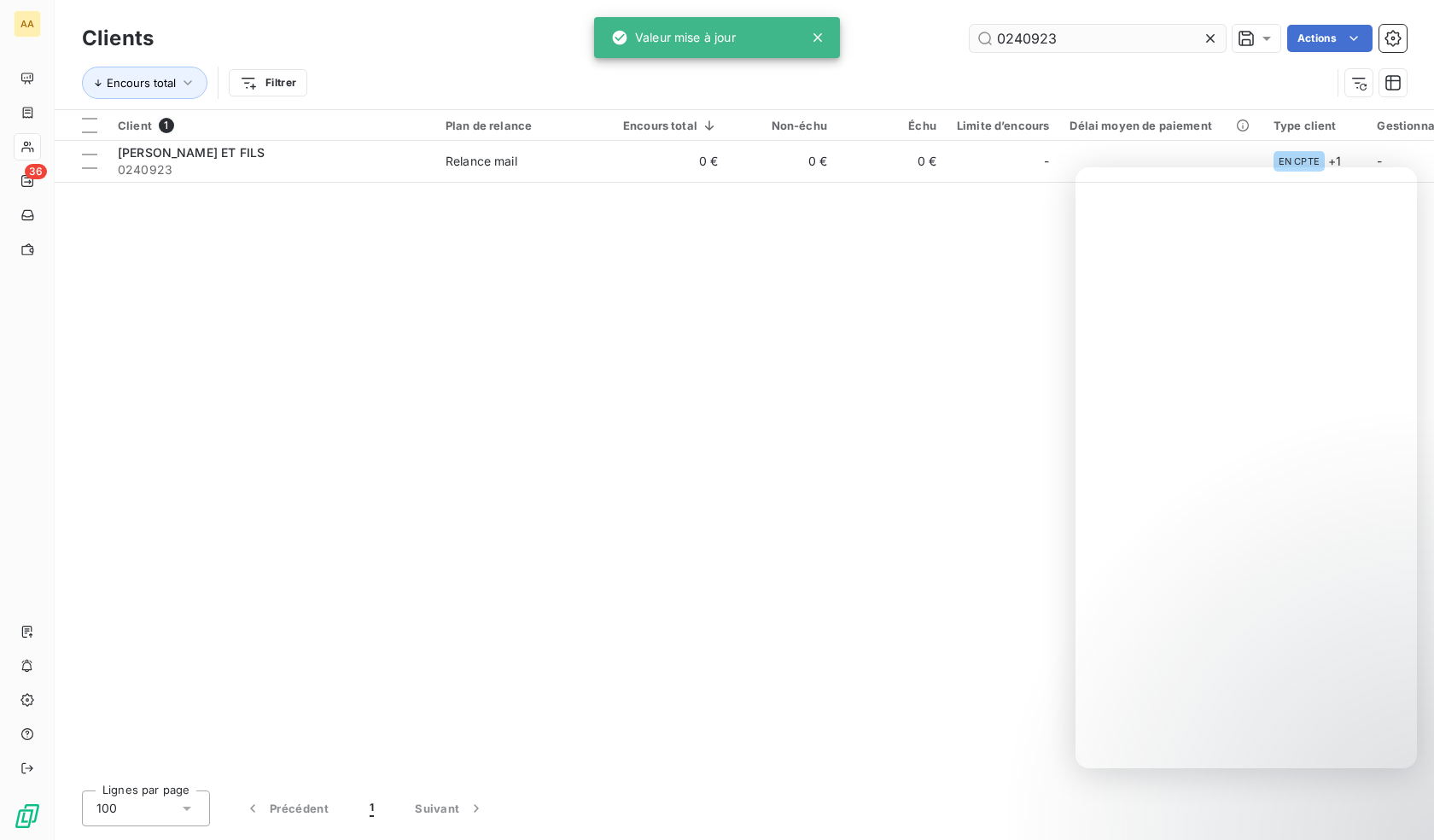
click at [1038, 37] on input "0240923" at bounding box center [1097, 38] width 256 height 27
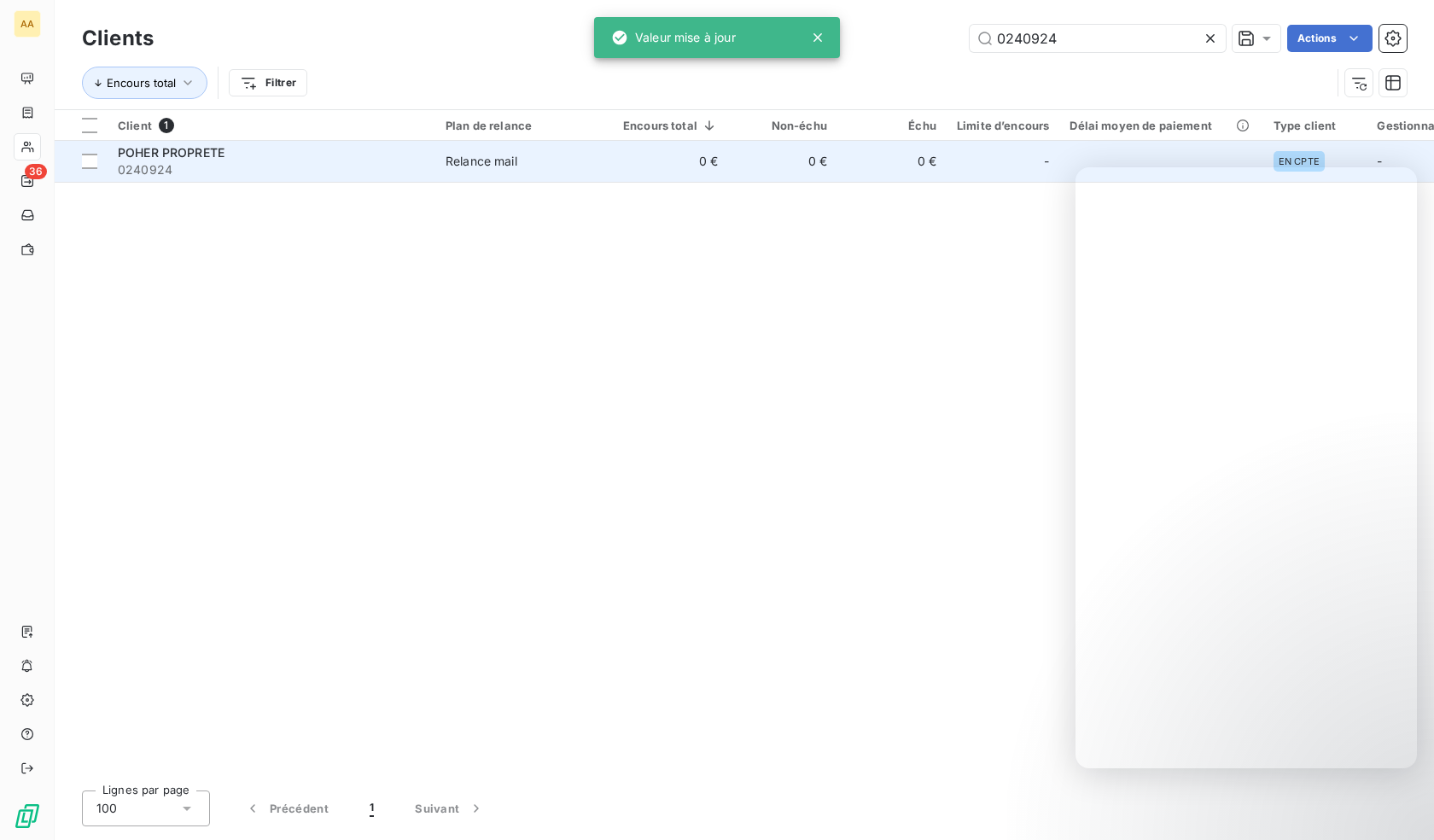
type input "0240924"
click at [305, 163] on span "0240924" at bounding box center [272, 170] width 307 height 17
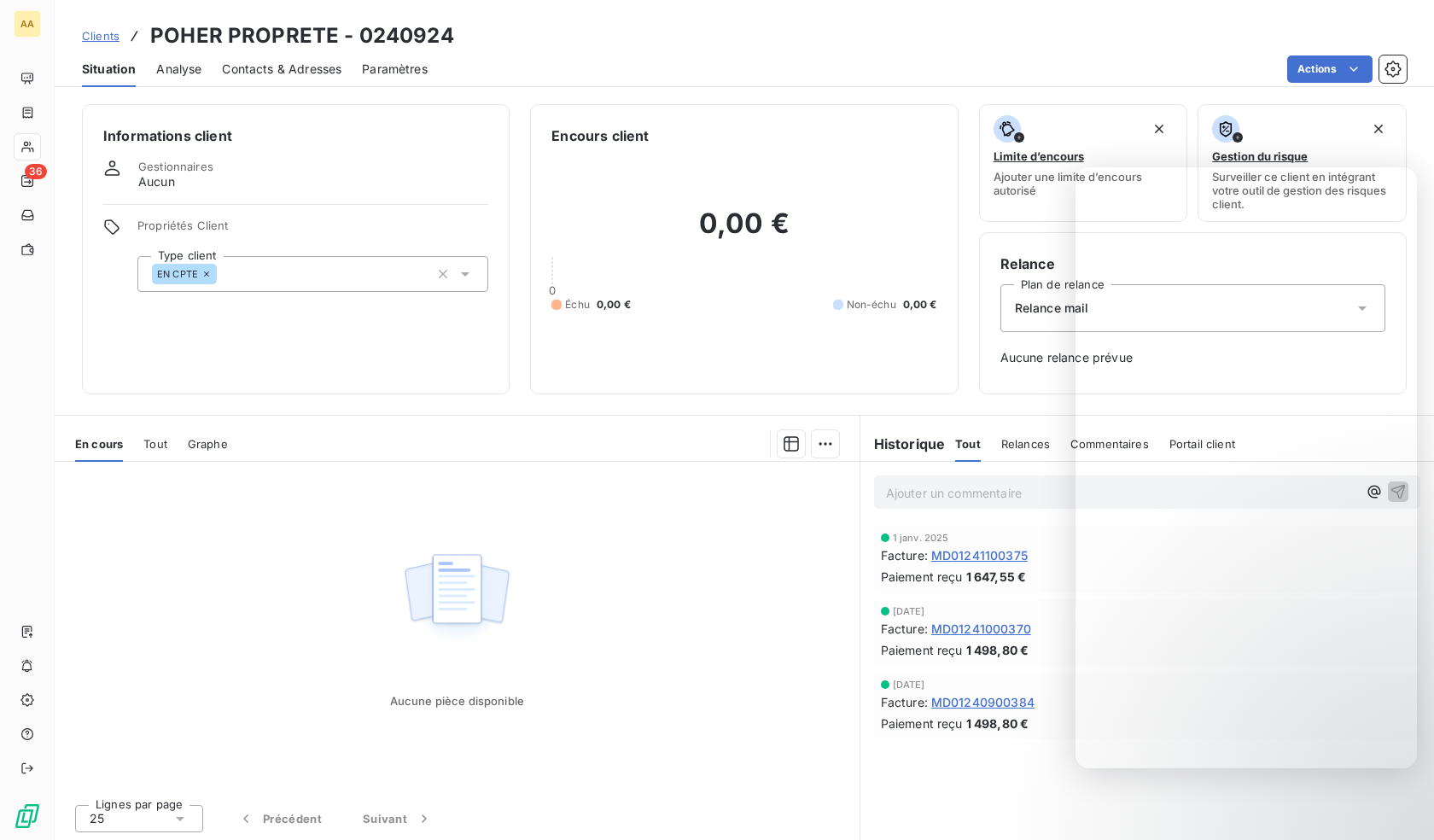
click at [287, 265] on div "EN CPTE" at bounding box center [313, 274] width 351 height 36
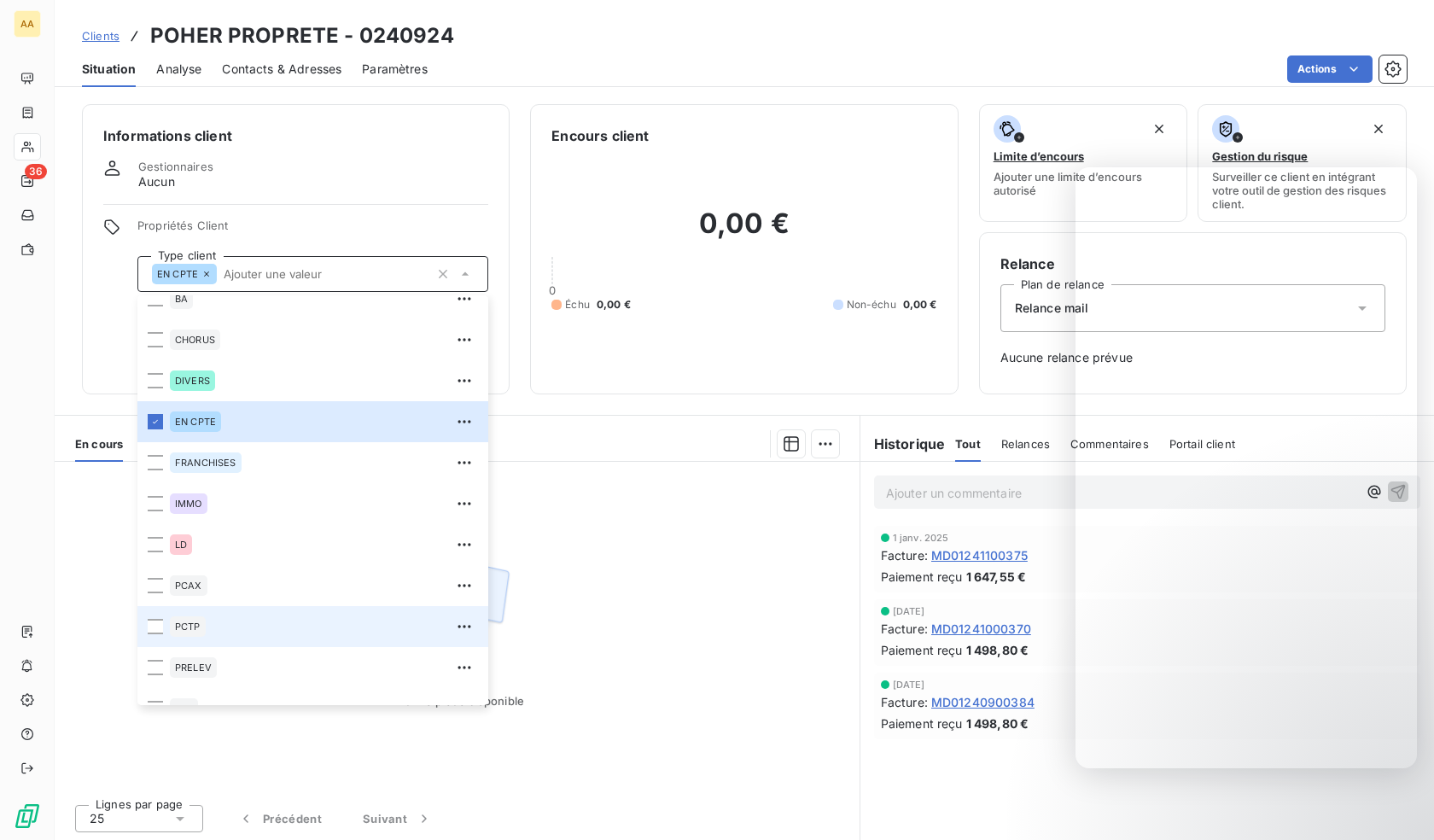
scroll to position [82, 0]
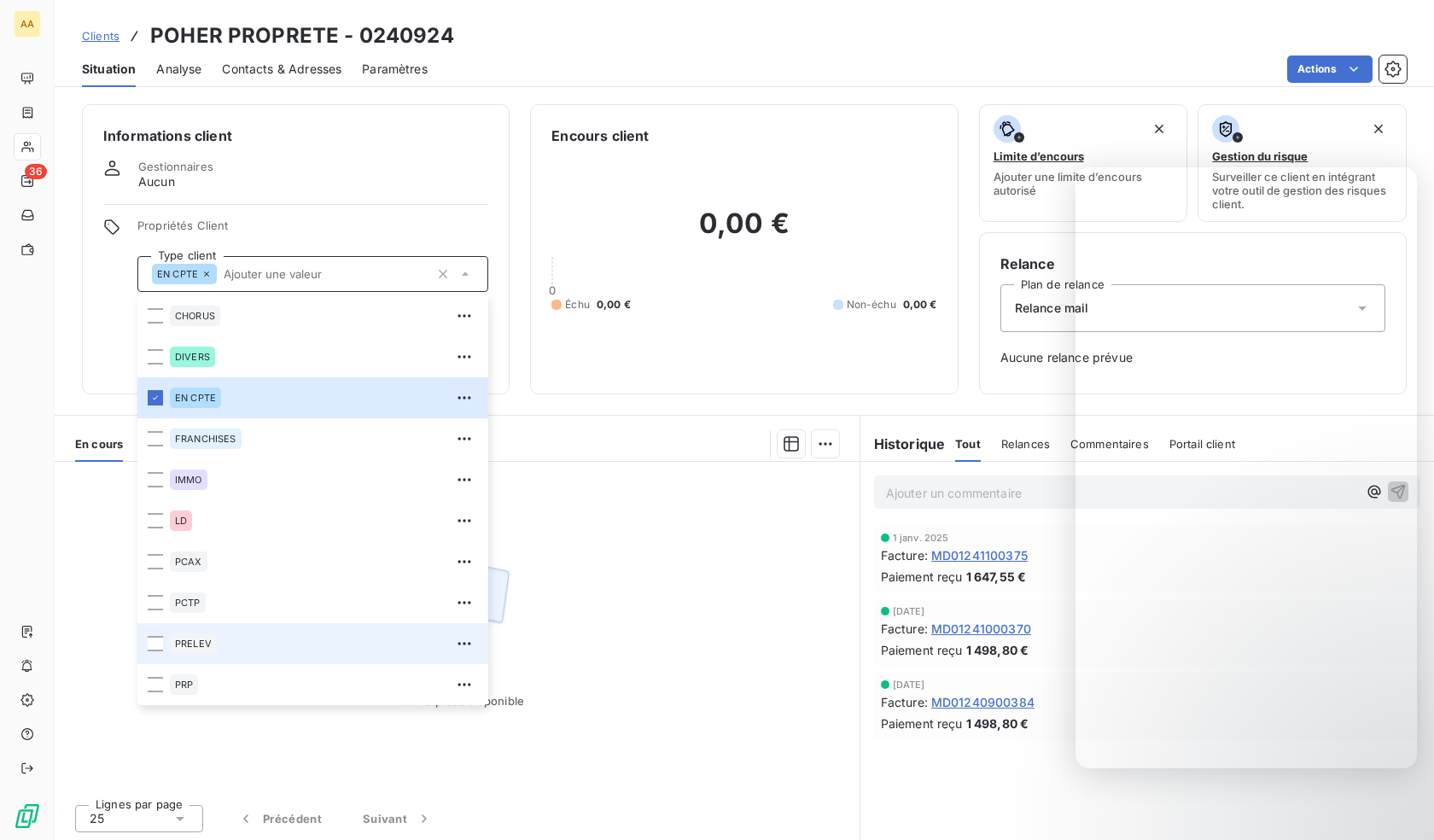
click at [195, 634] on div "PRELEV" at bounding box center [193, 644] width 47 height 21
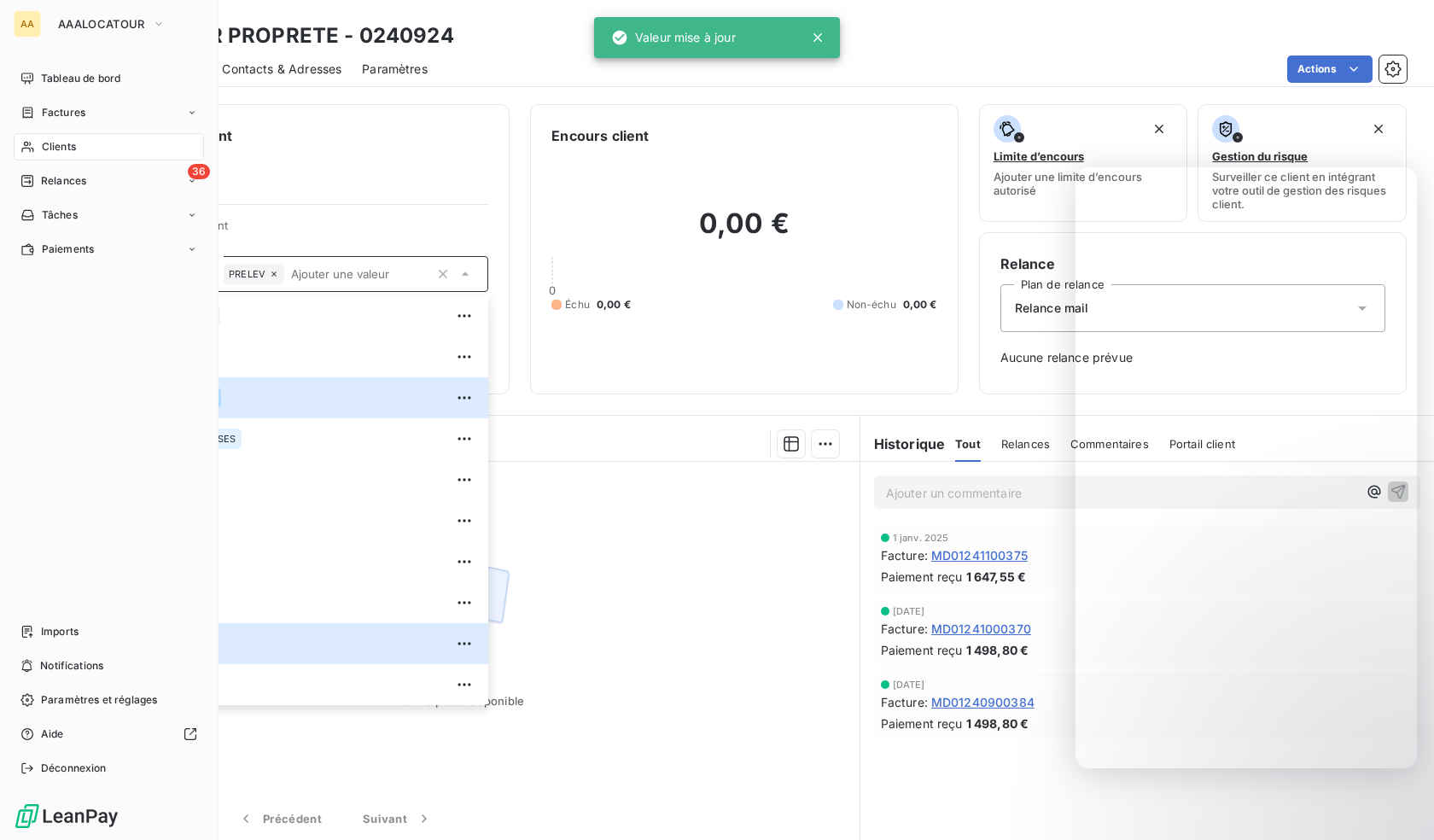
click at [27, 152] on icon at bounding box center [27, 146] width 14 height 13
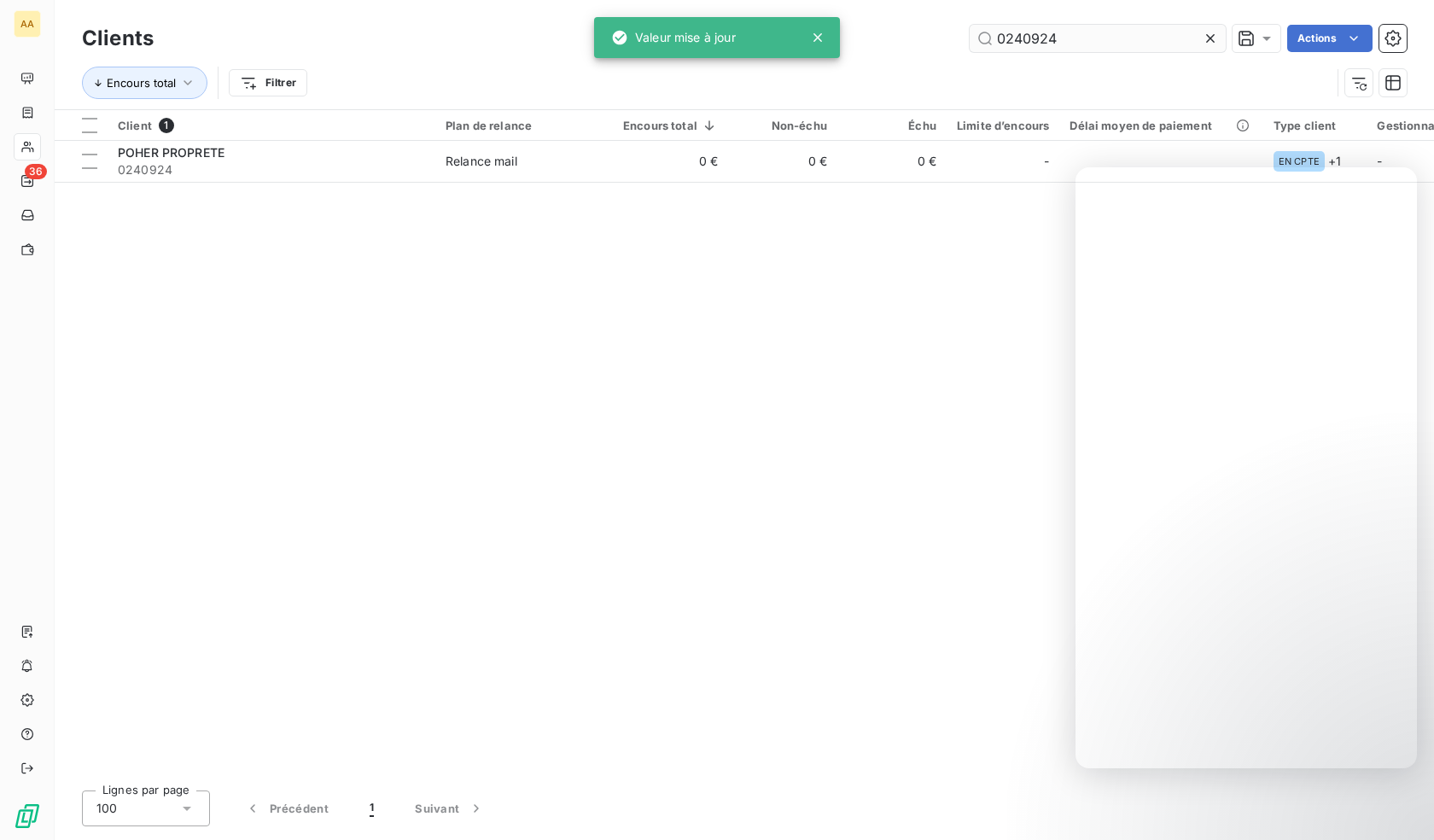
click at [1116, 33] on input "0240924" at bounding box center [1097, 38] width 256 height 27
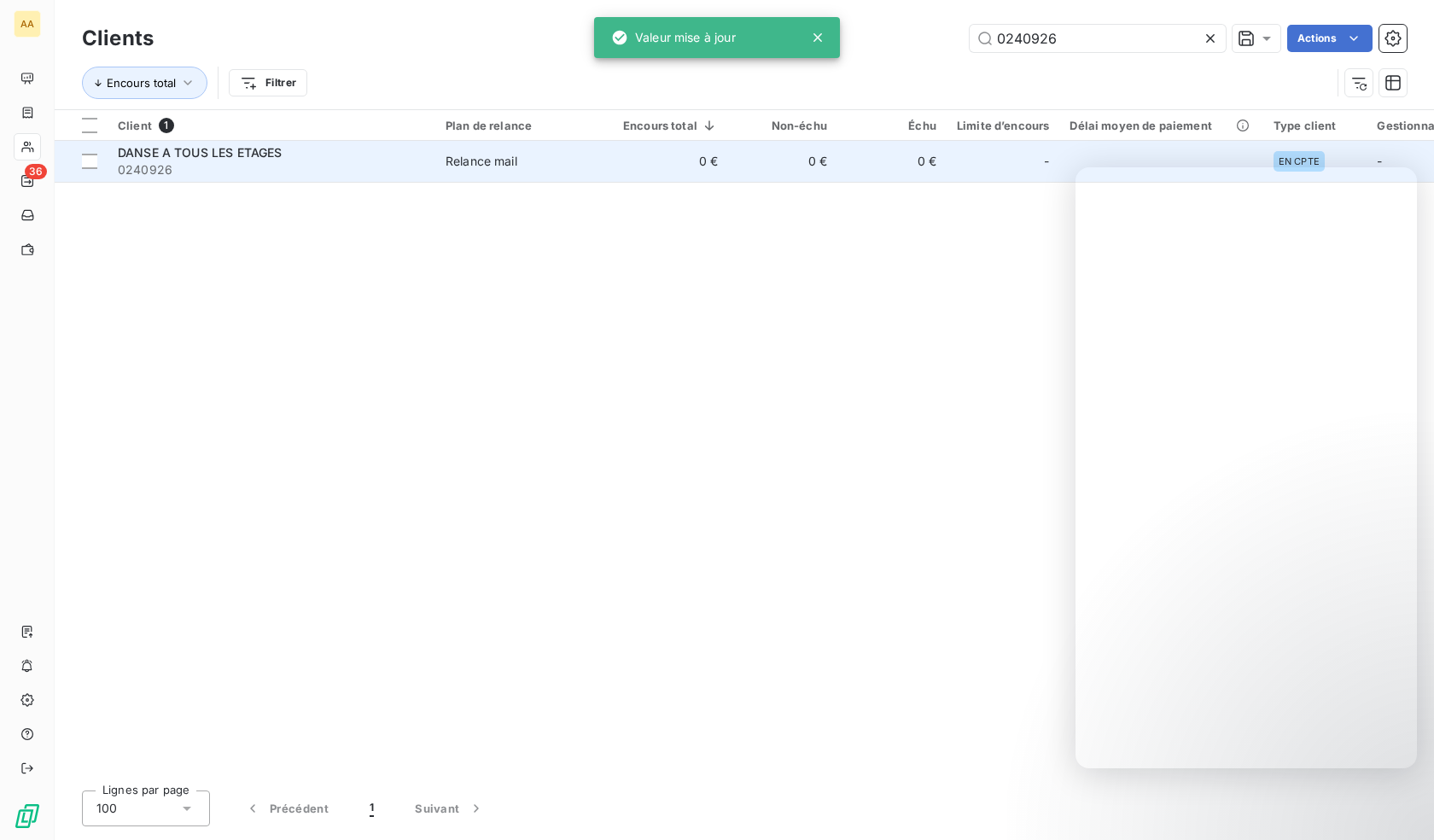
type input "0240926"
click at [238, 167] on span "0240926" at bounding box center [272, 170] width 307 height 17
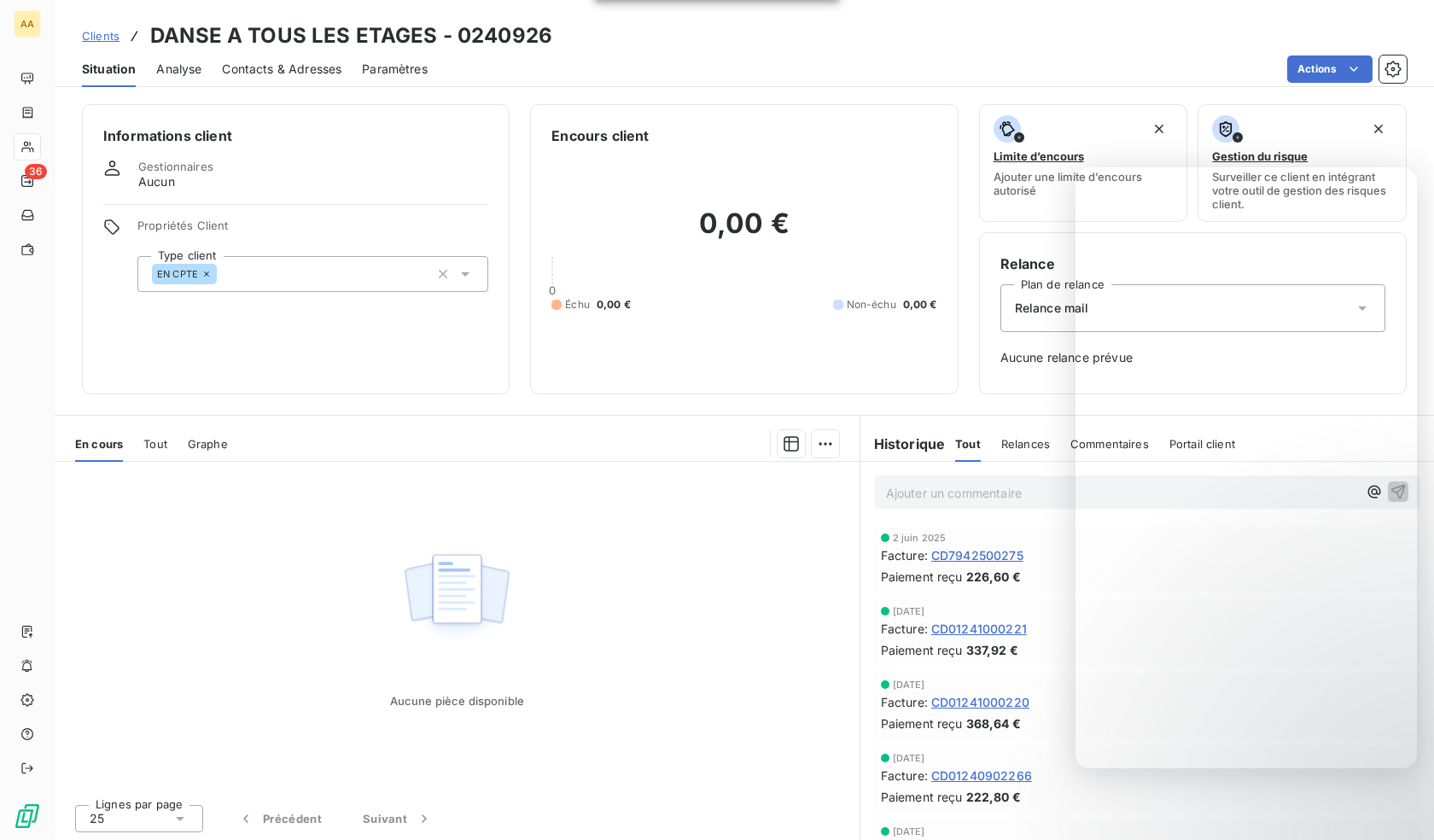
click at [305, 271] on div "EN CPTE" at bounding box center [313, 274] width 351 height 36
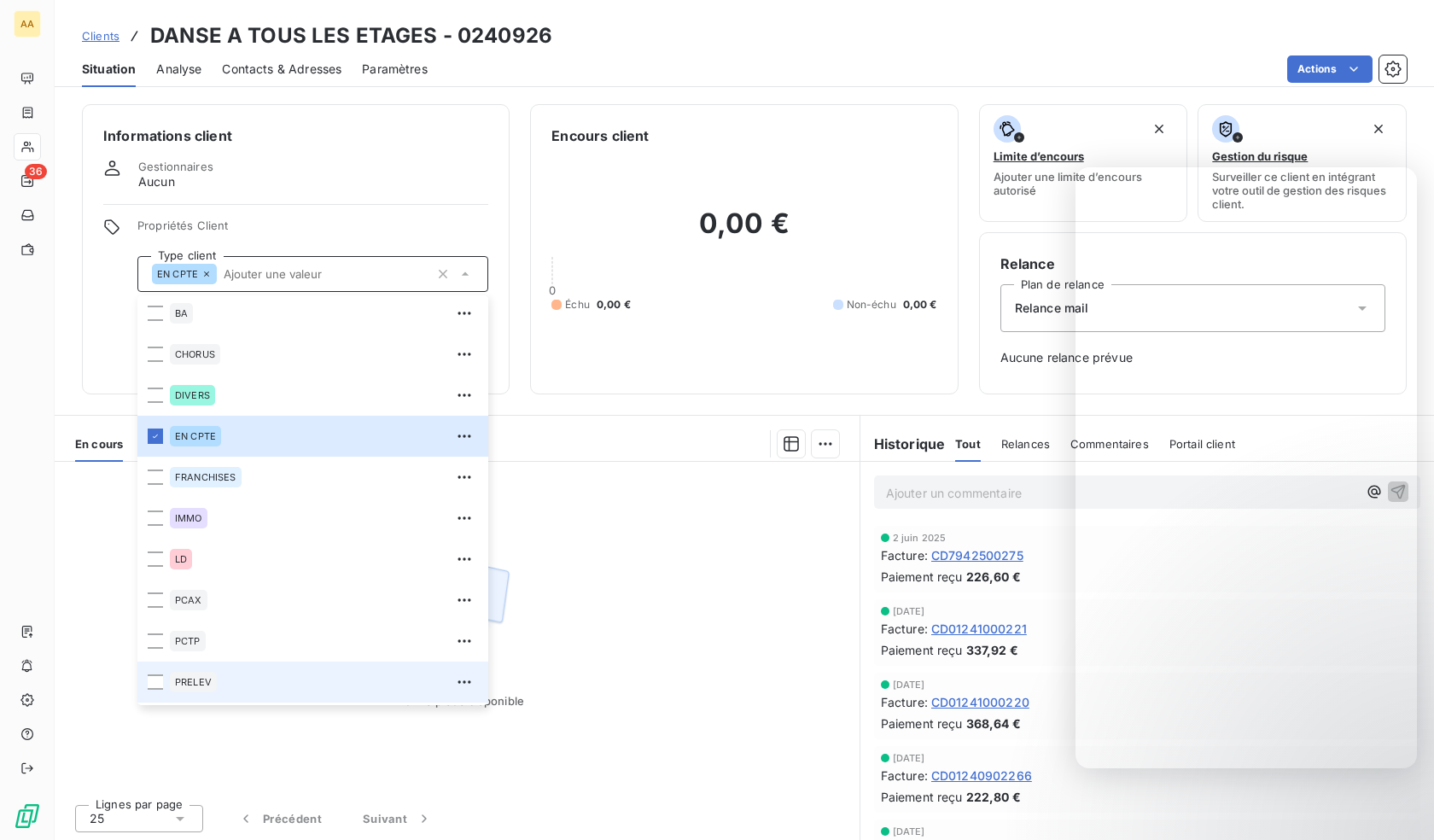
scroll to position [82, 0]
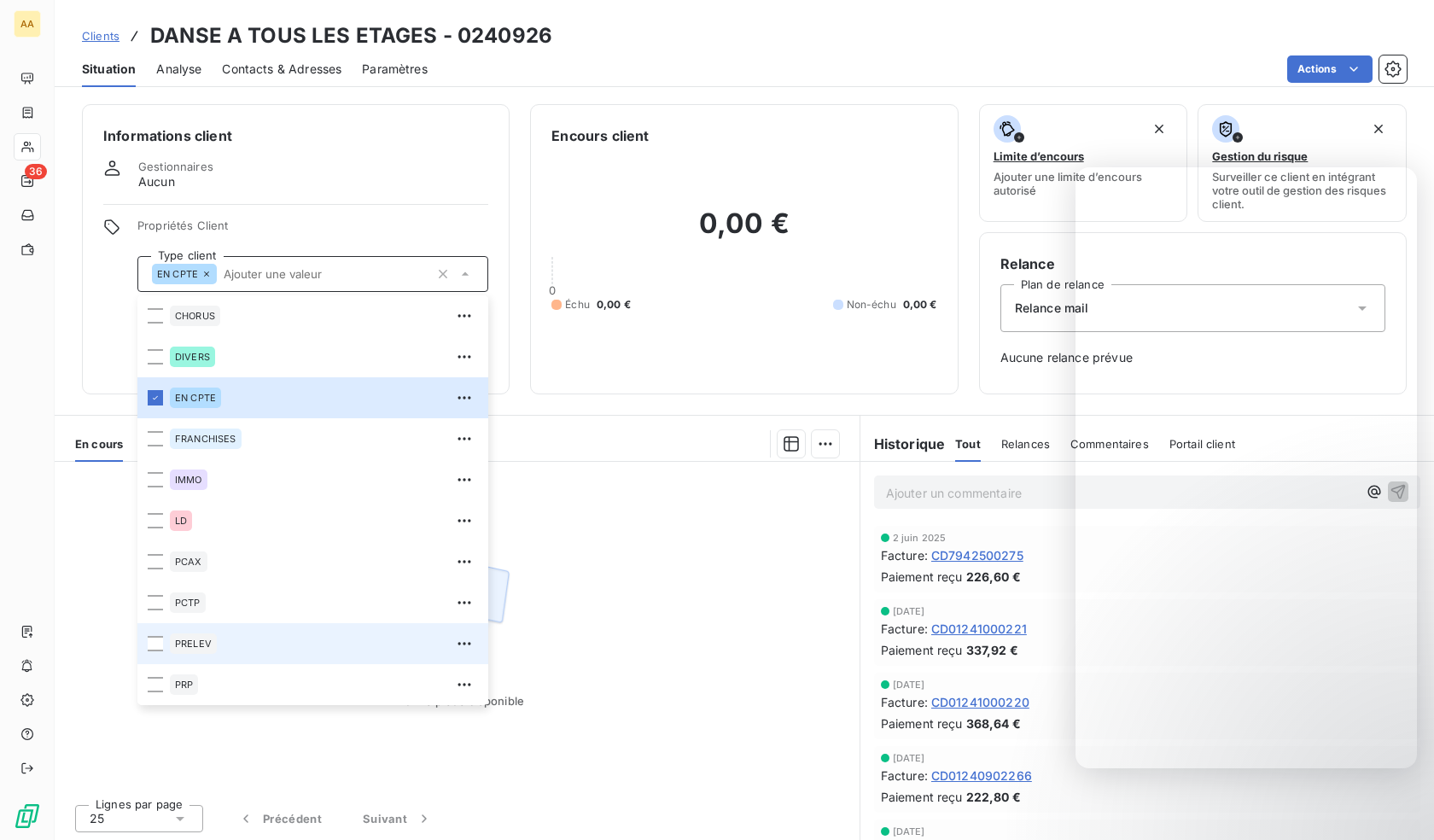
click at [202, 646] on span "PRELEV" at bounding box center [193, 643] width 37 height 10
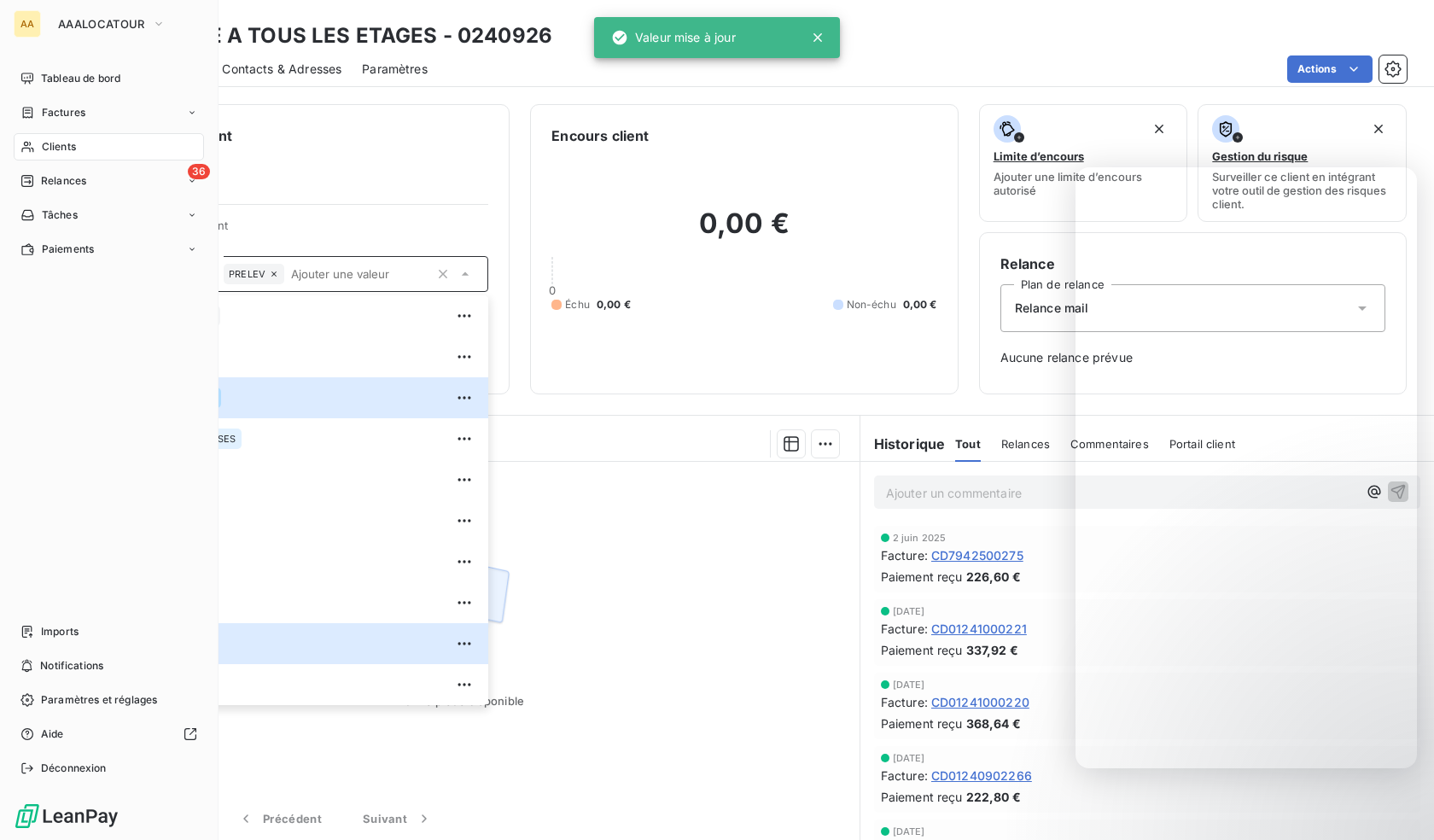
click at [48, 132] on nav "Tableau de bord Factures Clients 36 Relances Tâches Paiements" at bounding box center [108, 164] width 190 height 198
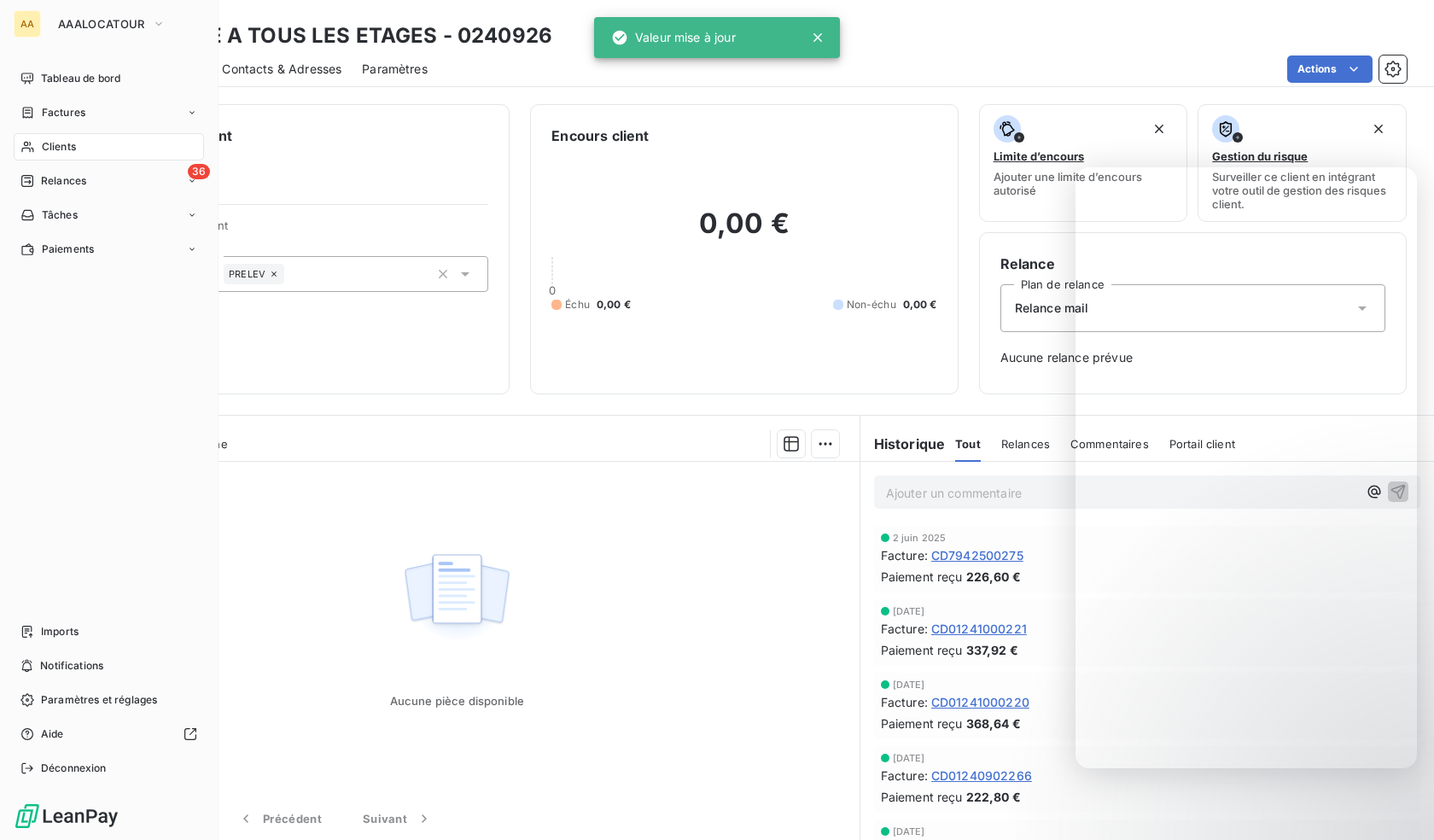
click at [49, 140] on span "Clients" at bounding box center [58, 147] width 34 height 15
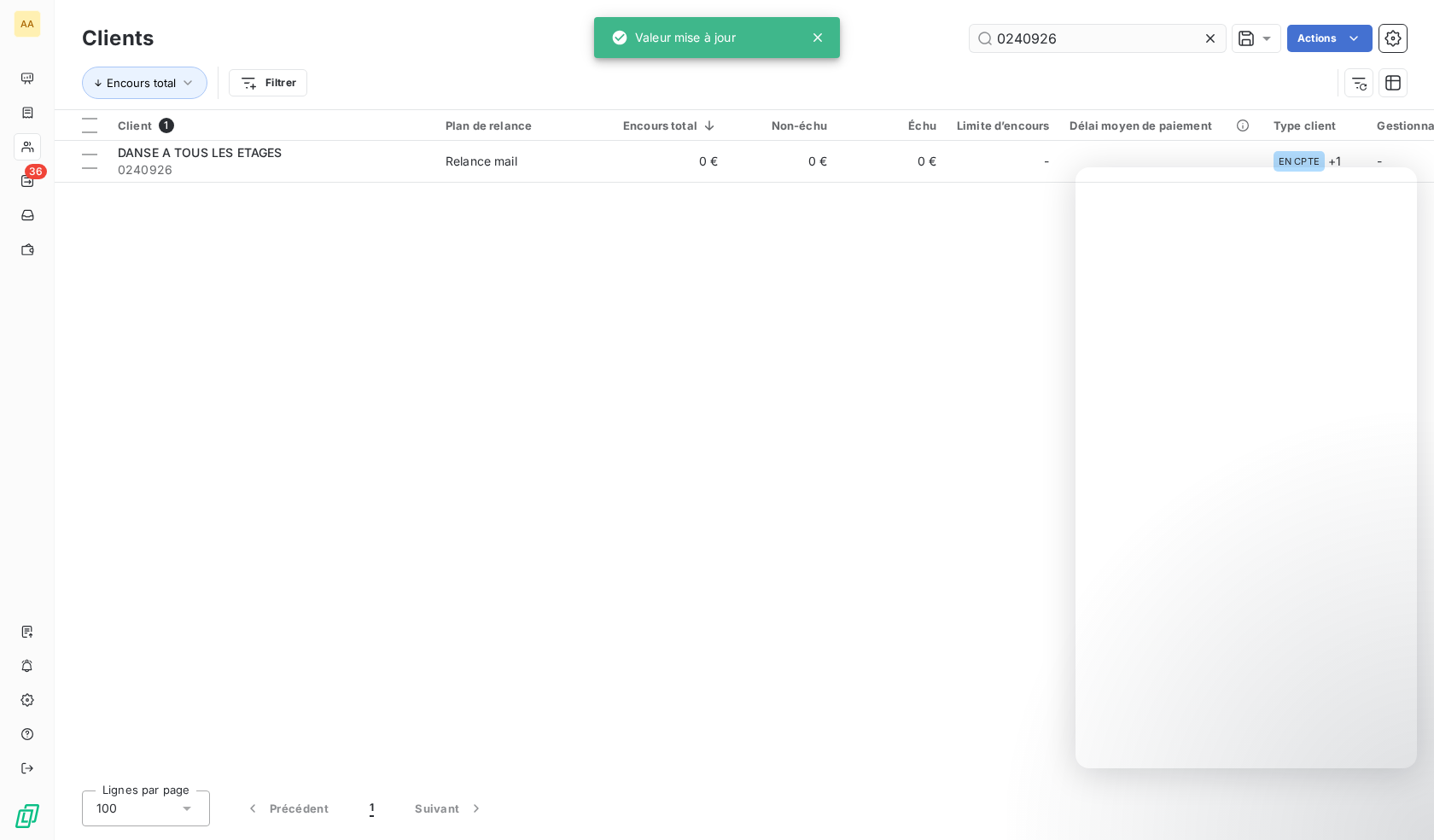
click at [1089, 40] on input "0240926" at bounding box center [1097, 38] width 256 height 27
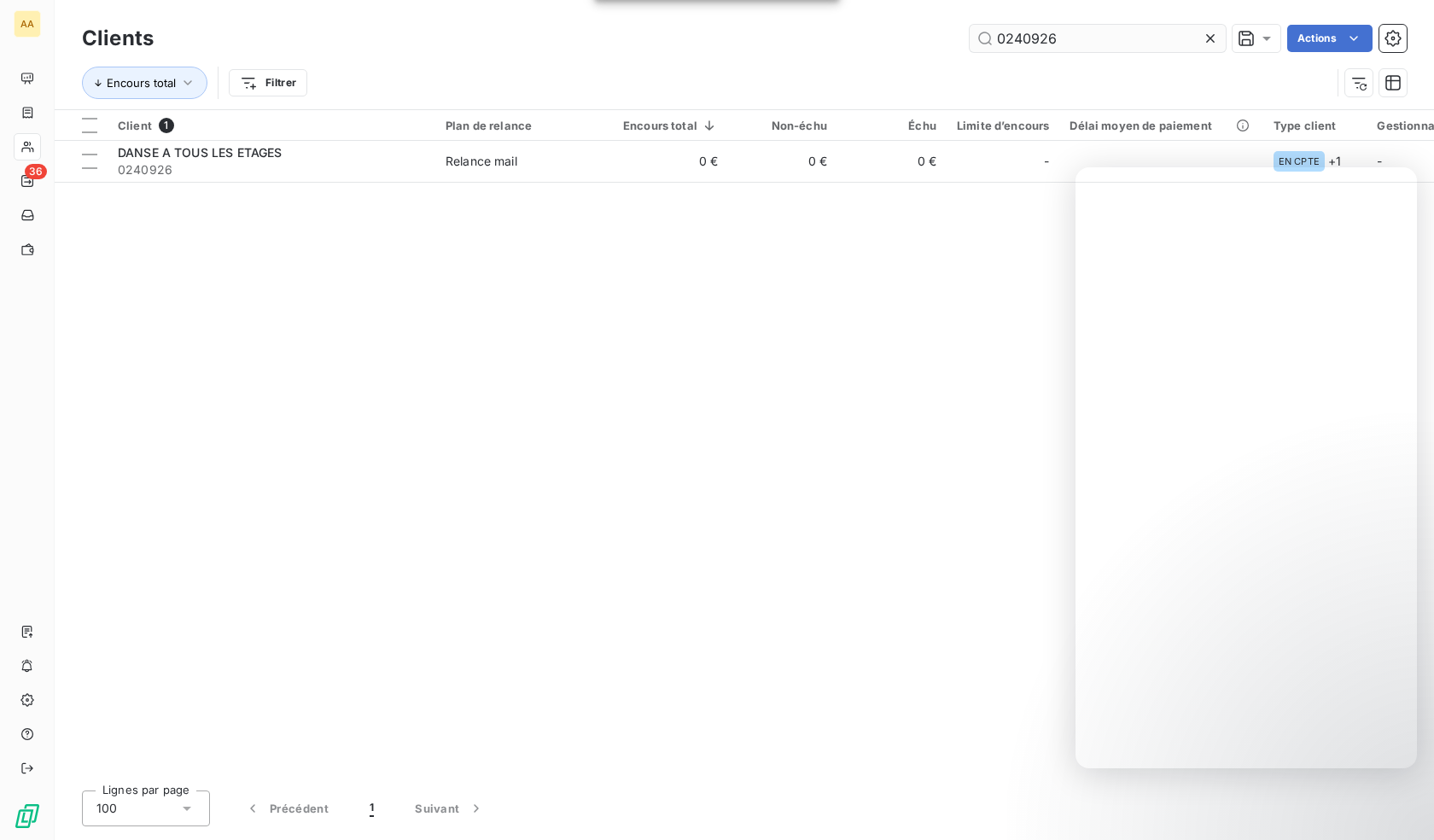
click at [1089, 40] on input "0240926" at bounding box center [1097, 38] width 256 height 27
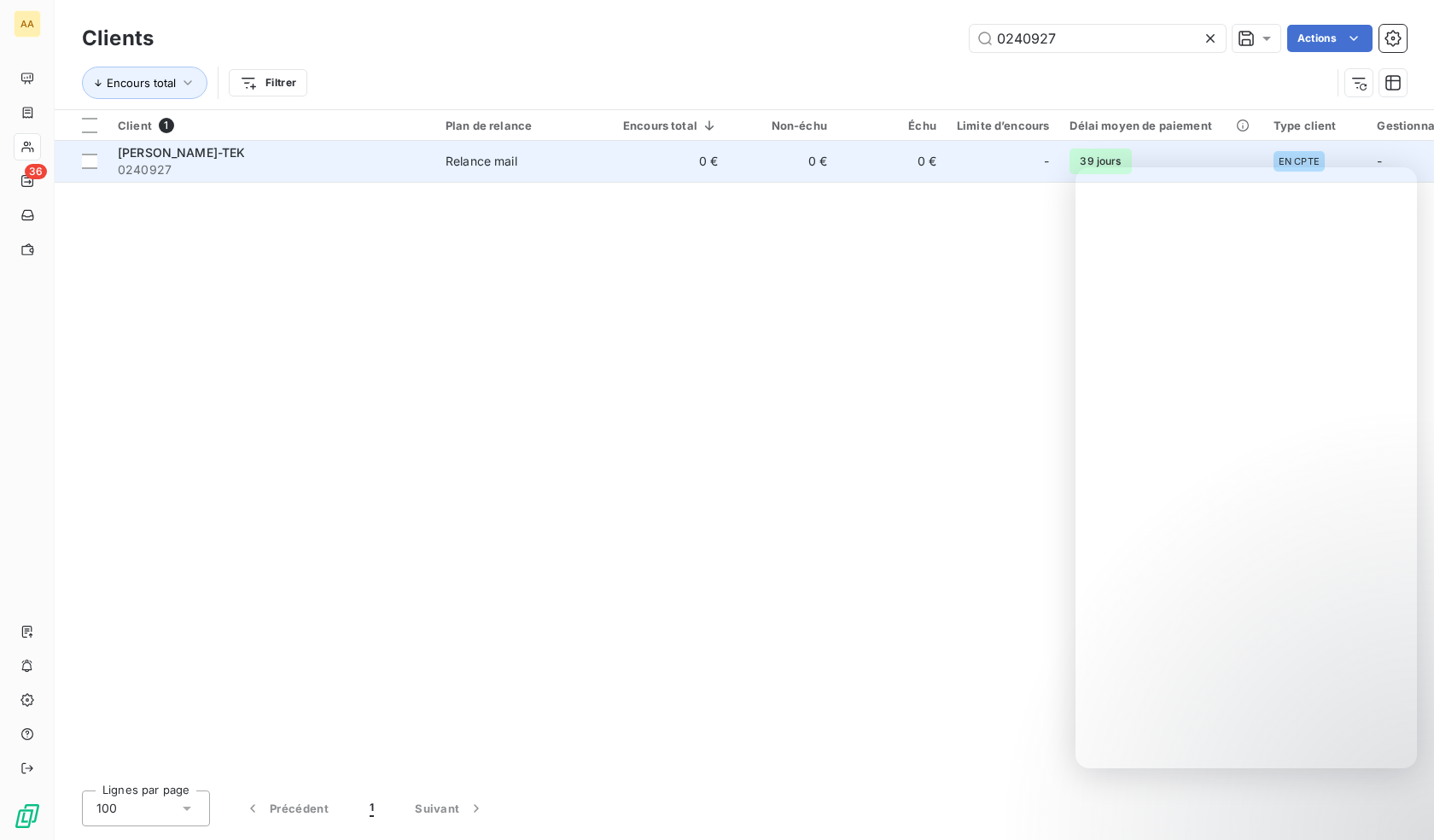
type input "0240927"
click at [285, 167] on span "0240927" at bounding box center [272, 170] width 307 height 17
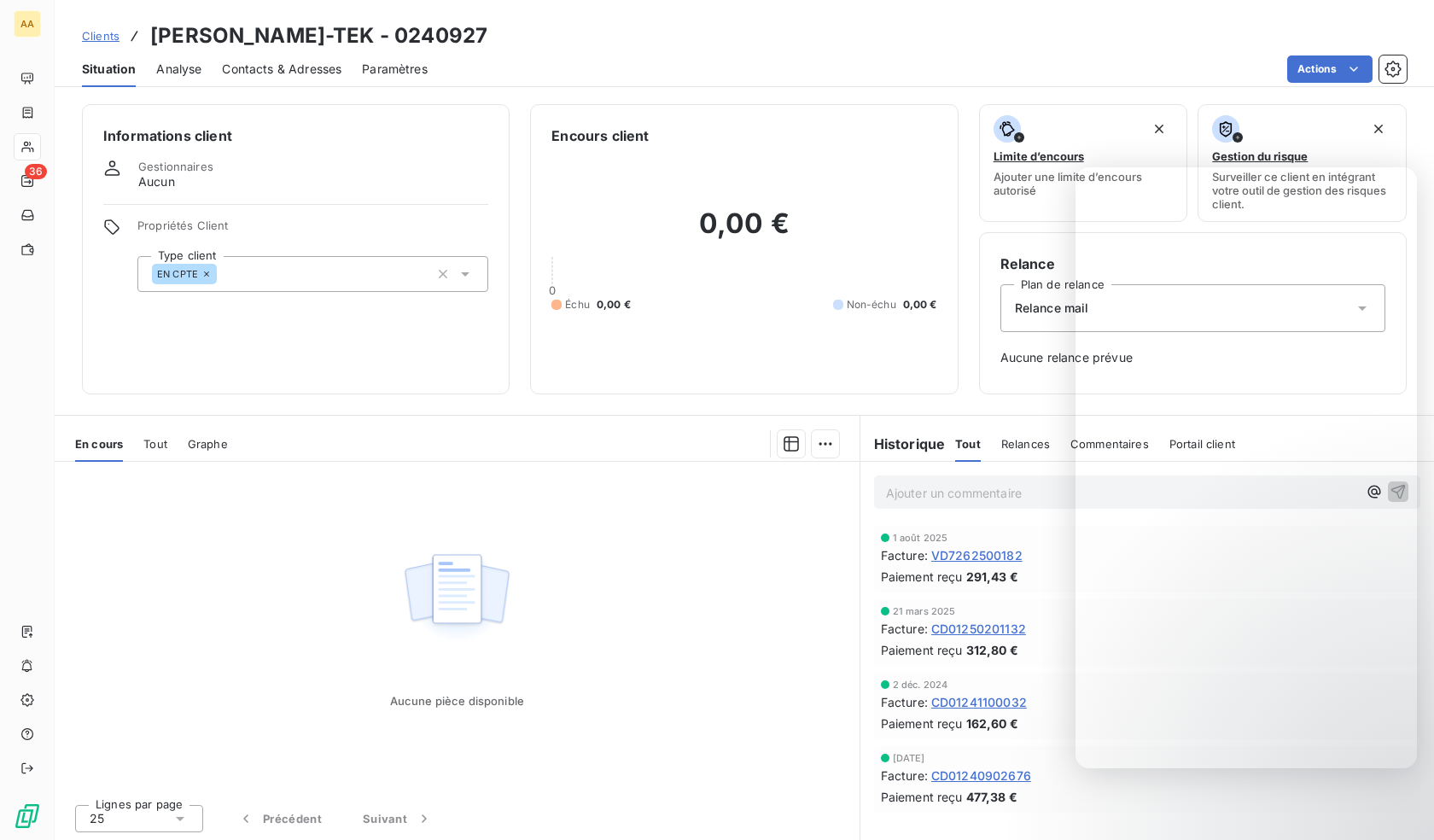
click at [300, 270] on div "EN CPTE" at bounding box center [313, 274] width 351 height 36
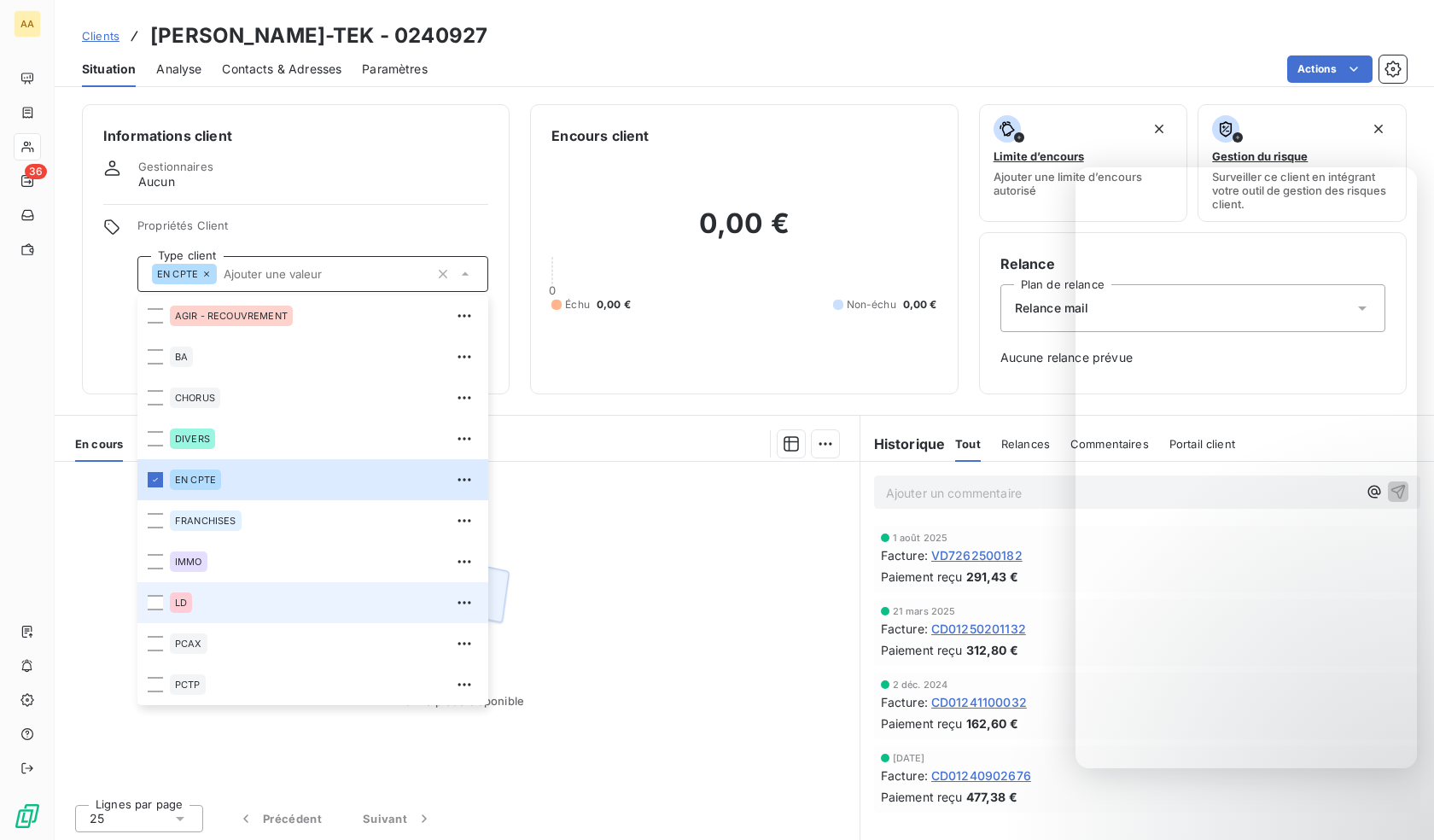
scroll to position [82, 0]
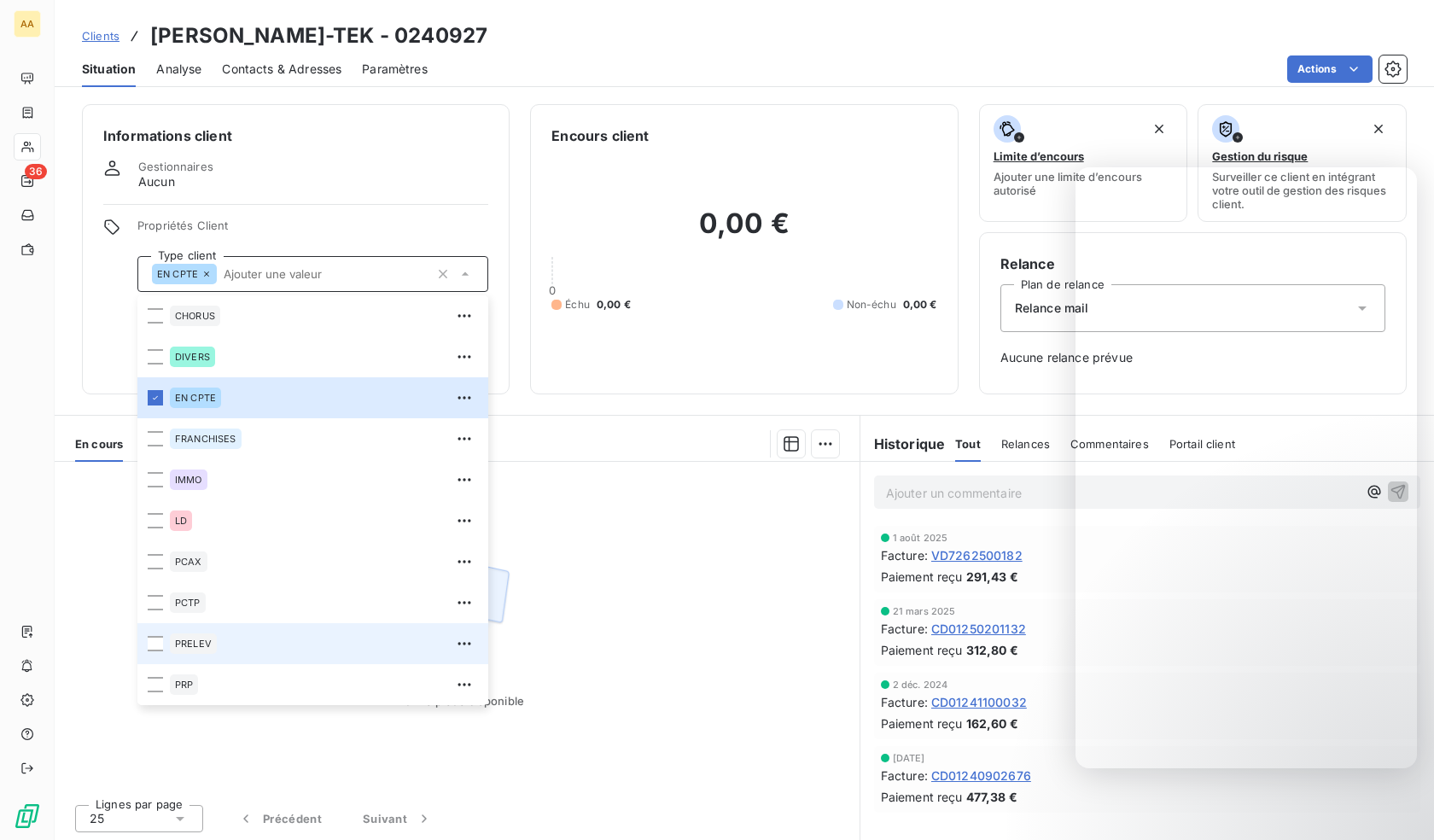
click at [205, 640] on span "PRELEV" at bounding box center [193, 643] width 37 height 10
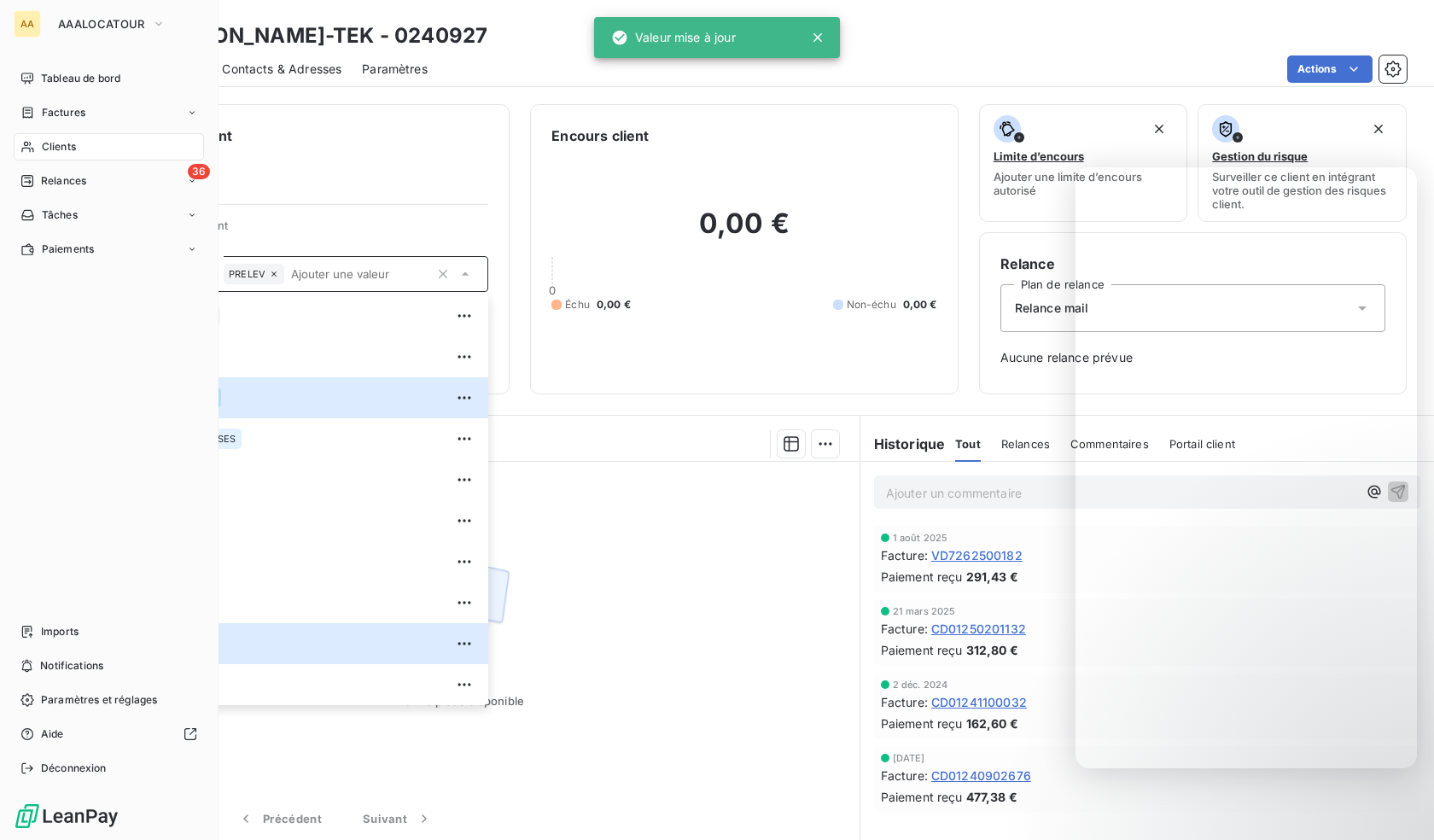
click at [43, 144] on span "Clients" at bounding box center [58, 147] width 34 height 15
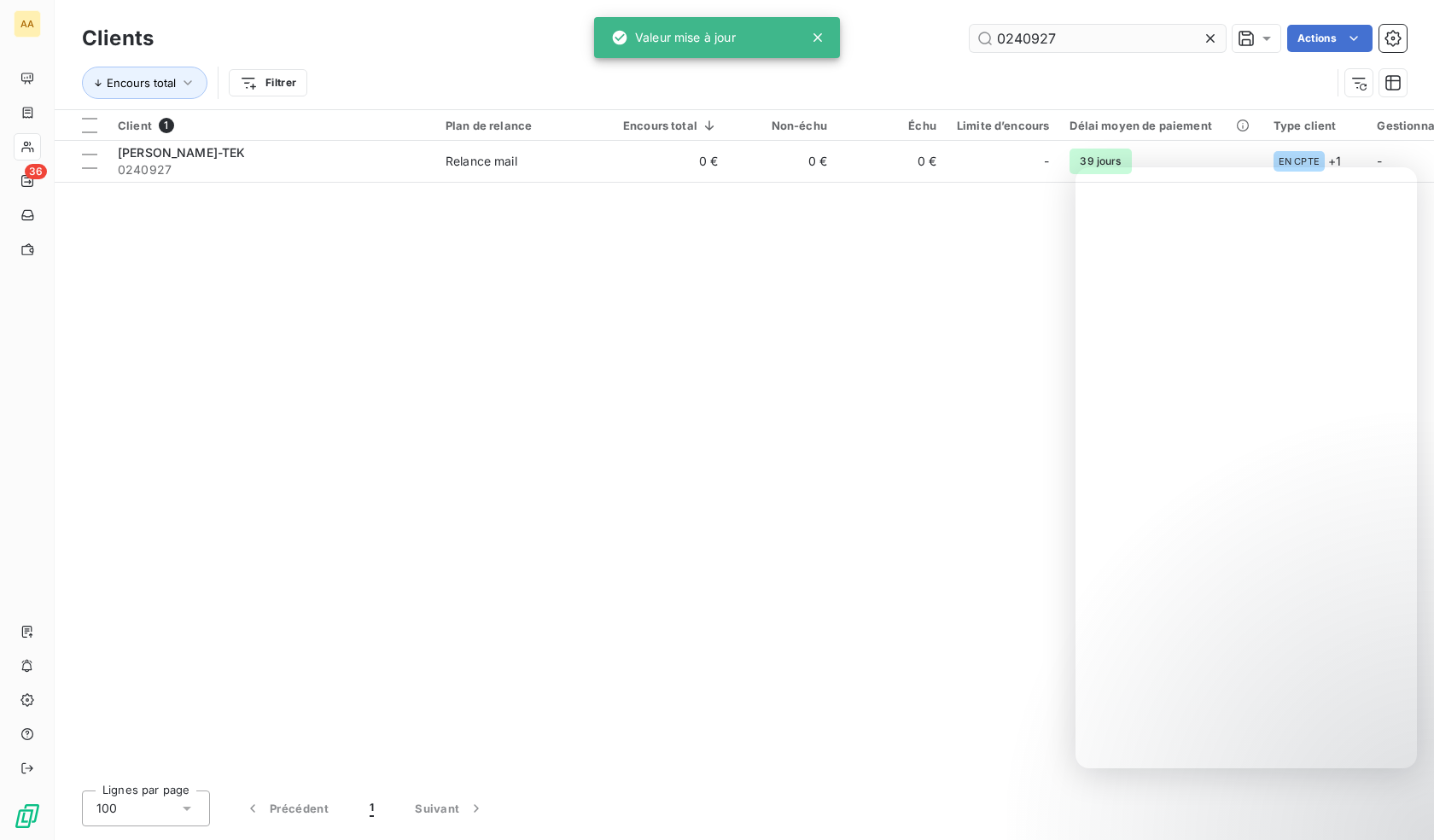
click at [1104, 32] on input "0240927" at bounding box center [1097, 38] width 256 height 27
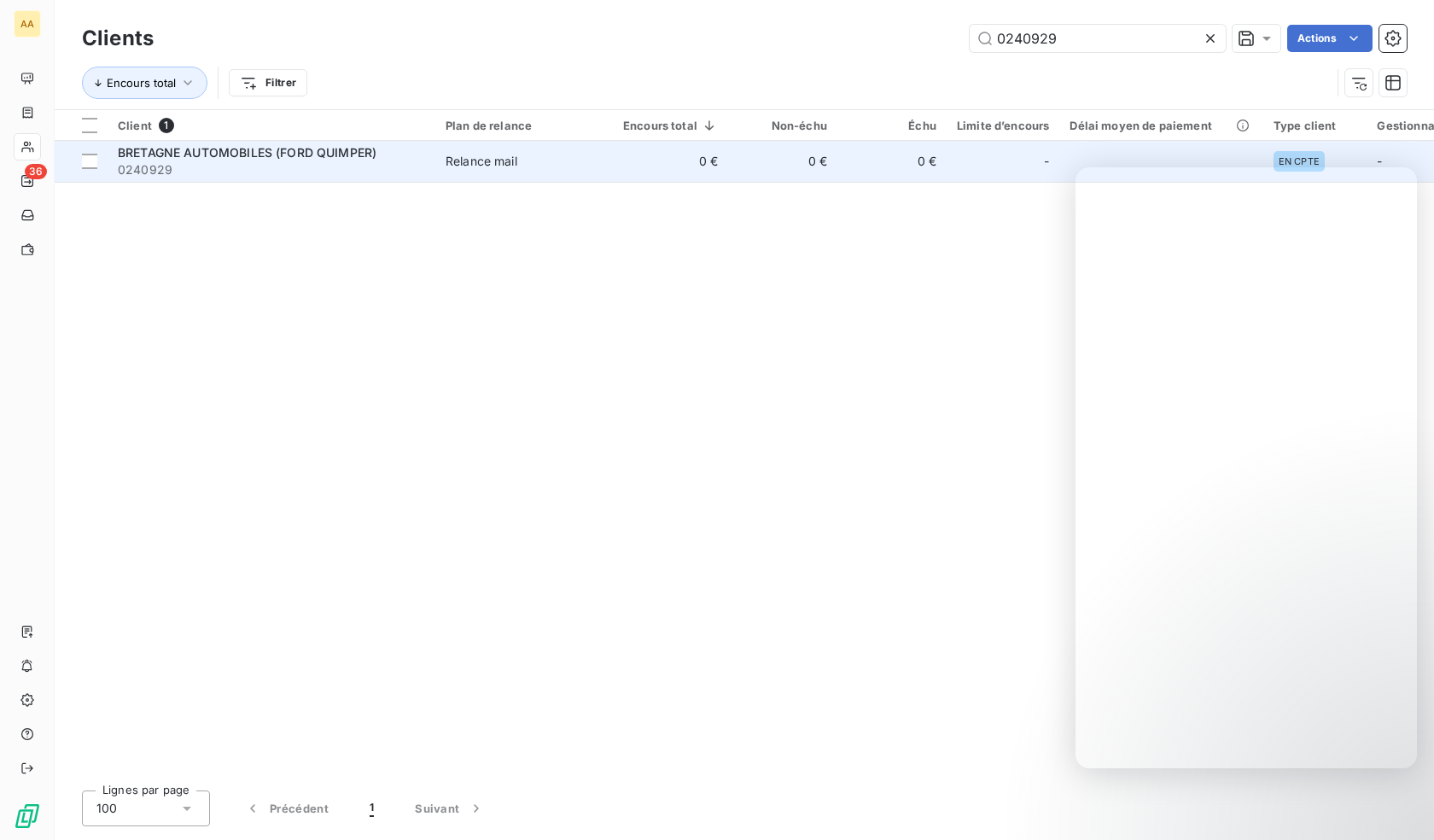
type input "0240929"
click at [220, 170] on span "0240929" at bounding box center [272, 170] width 307 height 17
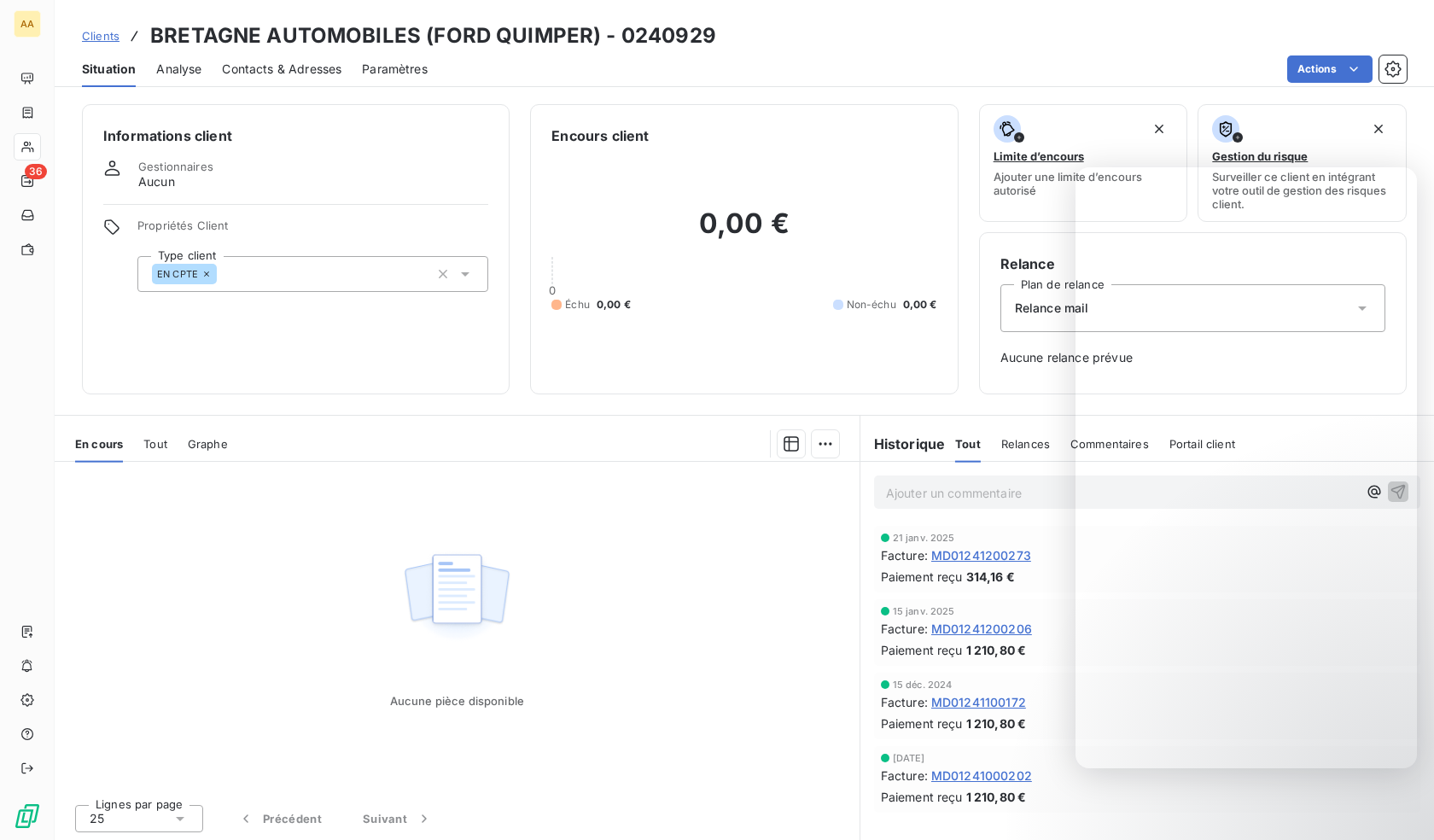
click at [335, 254] on div "Propriétés Client Type client EN CPTE" at bounding box center [313, 255] width 351 height 74
click at [336, 292] on div "Informations client Gestionnaires Aucun Propriétés Client Type client EN CPTE" at bounding box center [296, 249] width 428 height 290
click at [338, 281] on div "EN CPTE" at bounding box center [313, 274] width 351 height 36
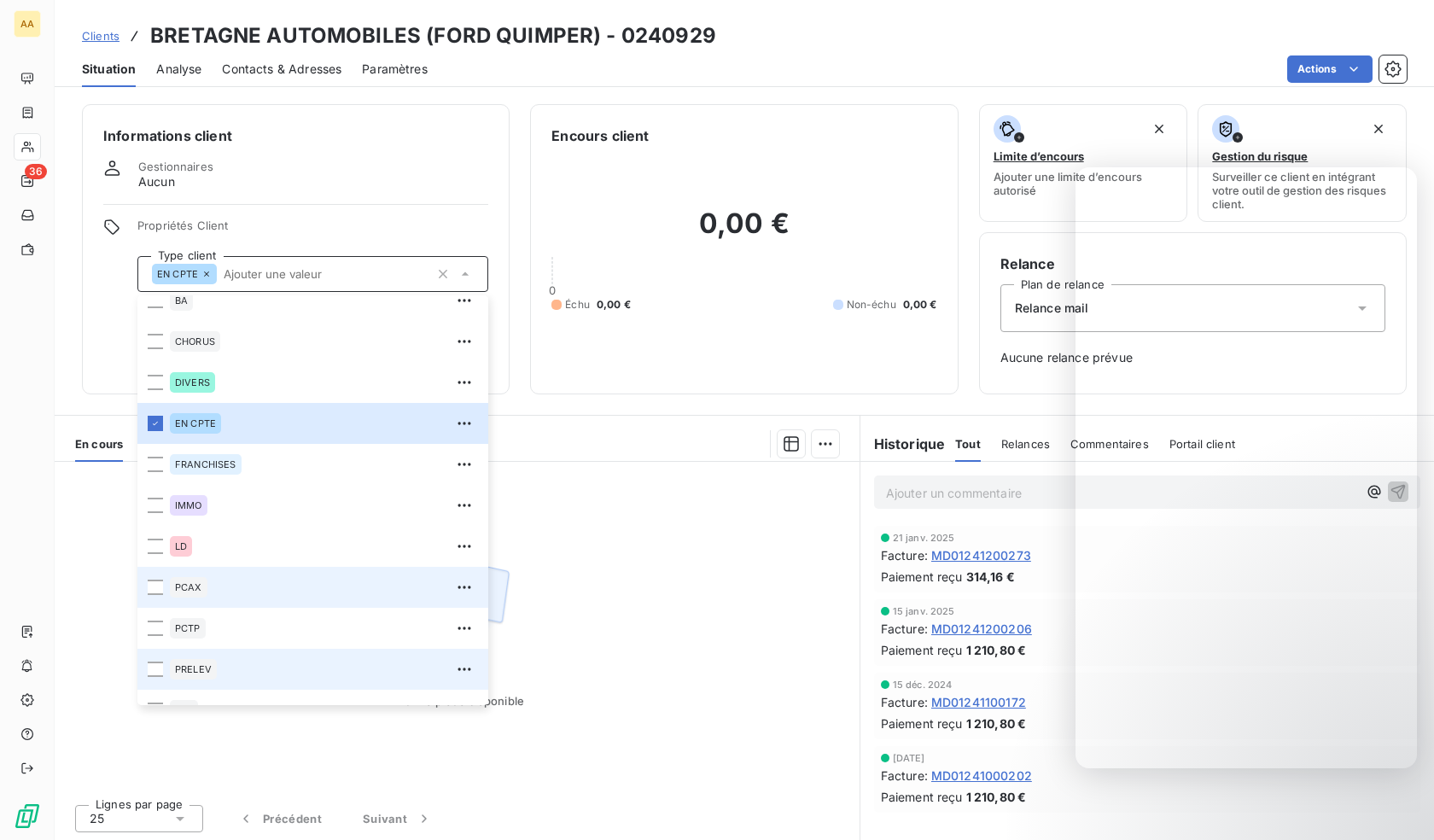
scroll to position [82, 0]
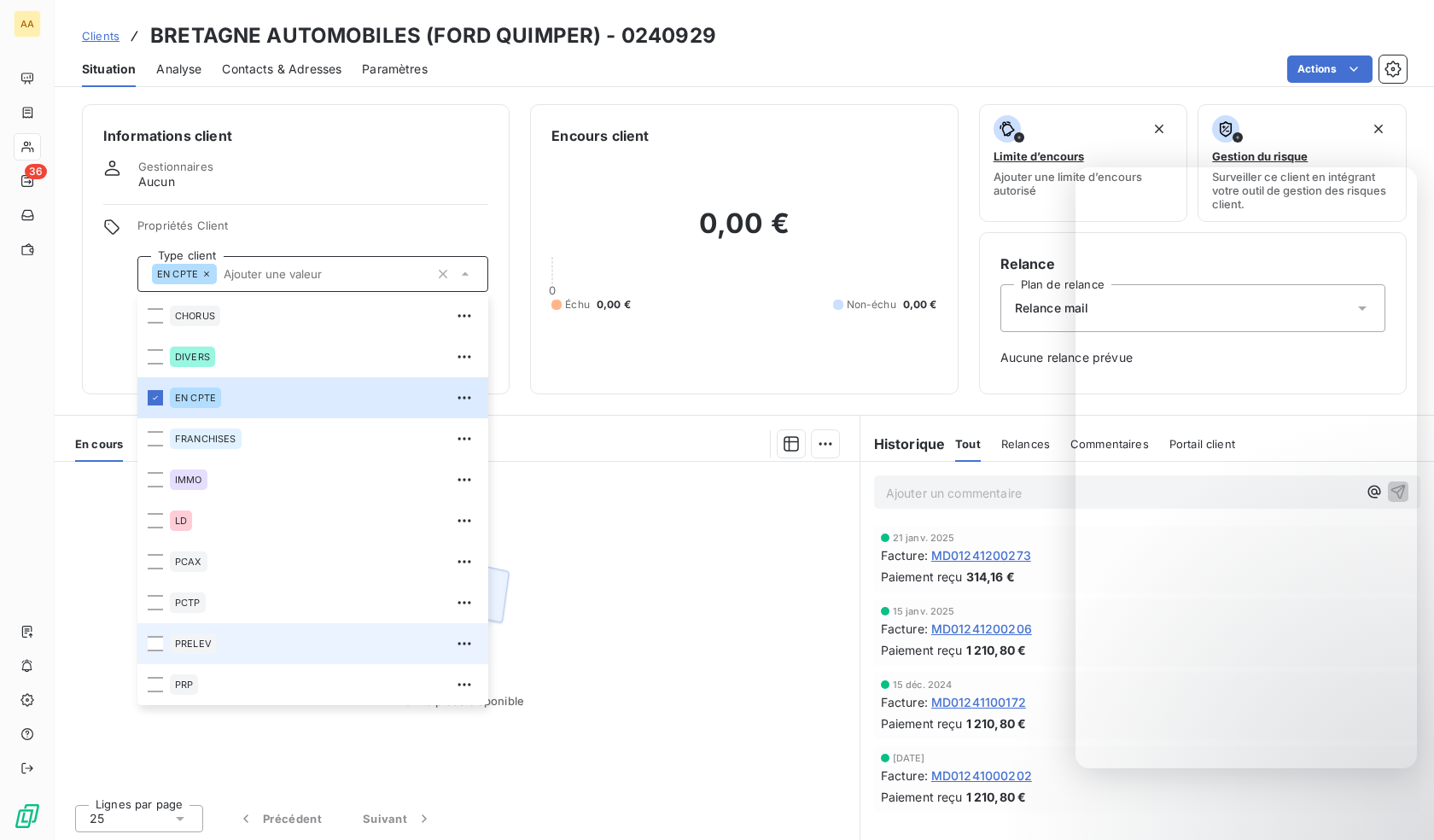
click at [180, 639] on span "PRELEV" at bounding box center [193, 643] width 37 height 10
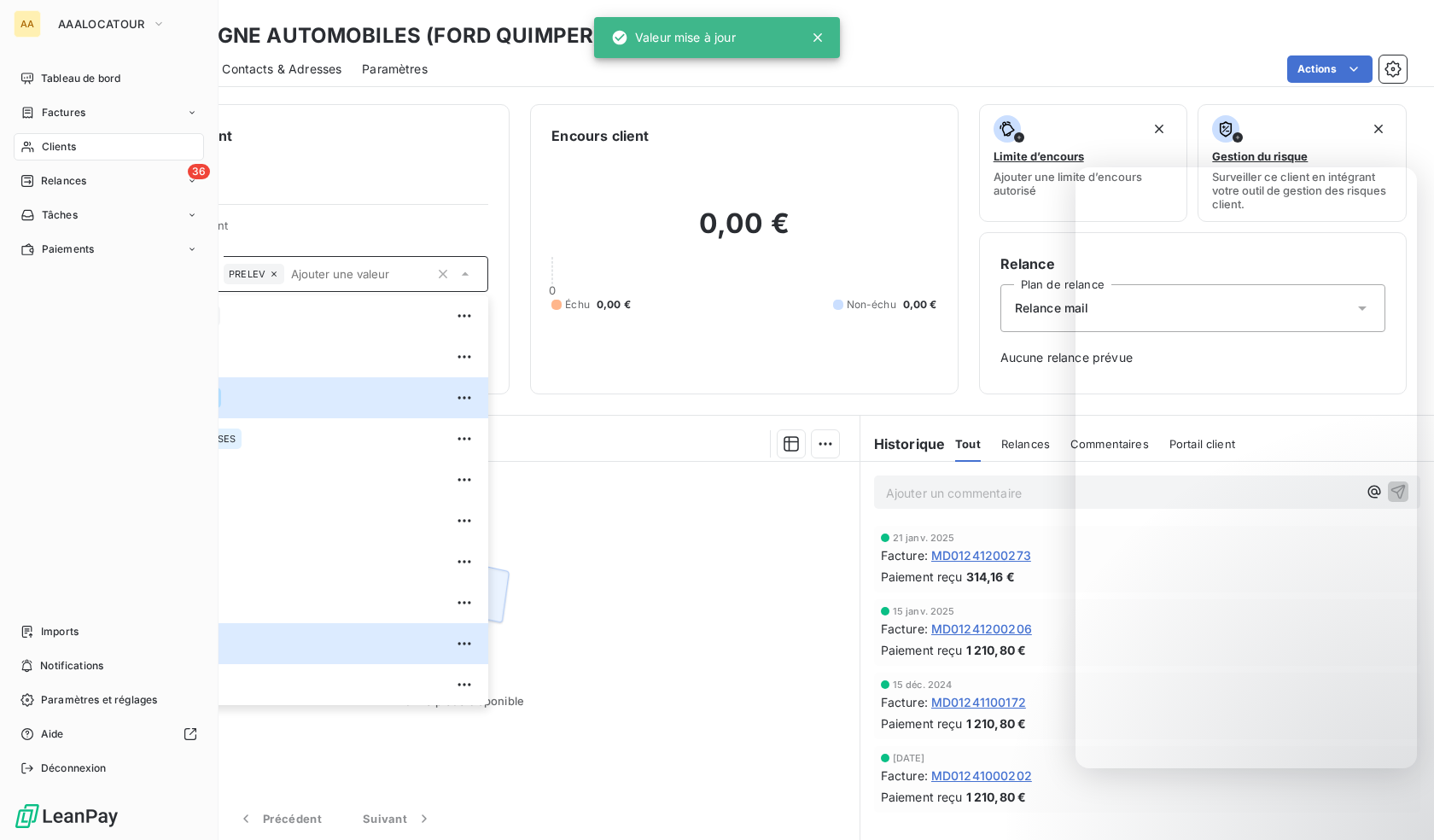
click at [34, 143] on icon at bounding box center [27, 146] width 14 height 13
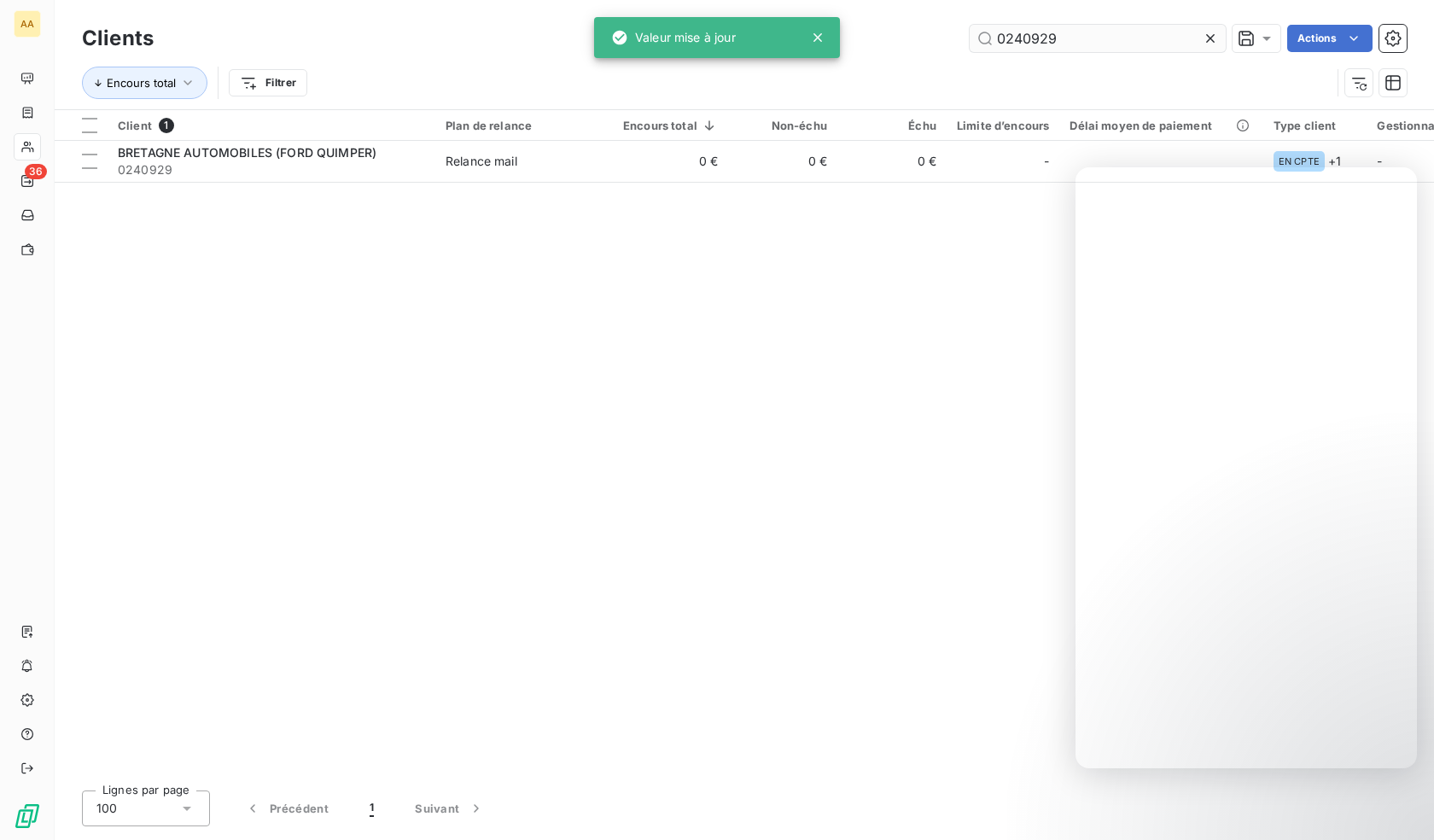
click at [1114, 43] on input "0240929" at bounding box center [1097, 38] width 256 height 27
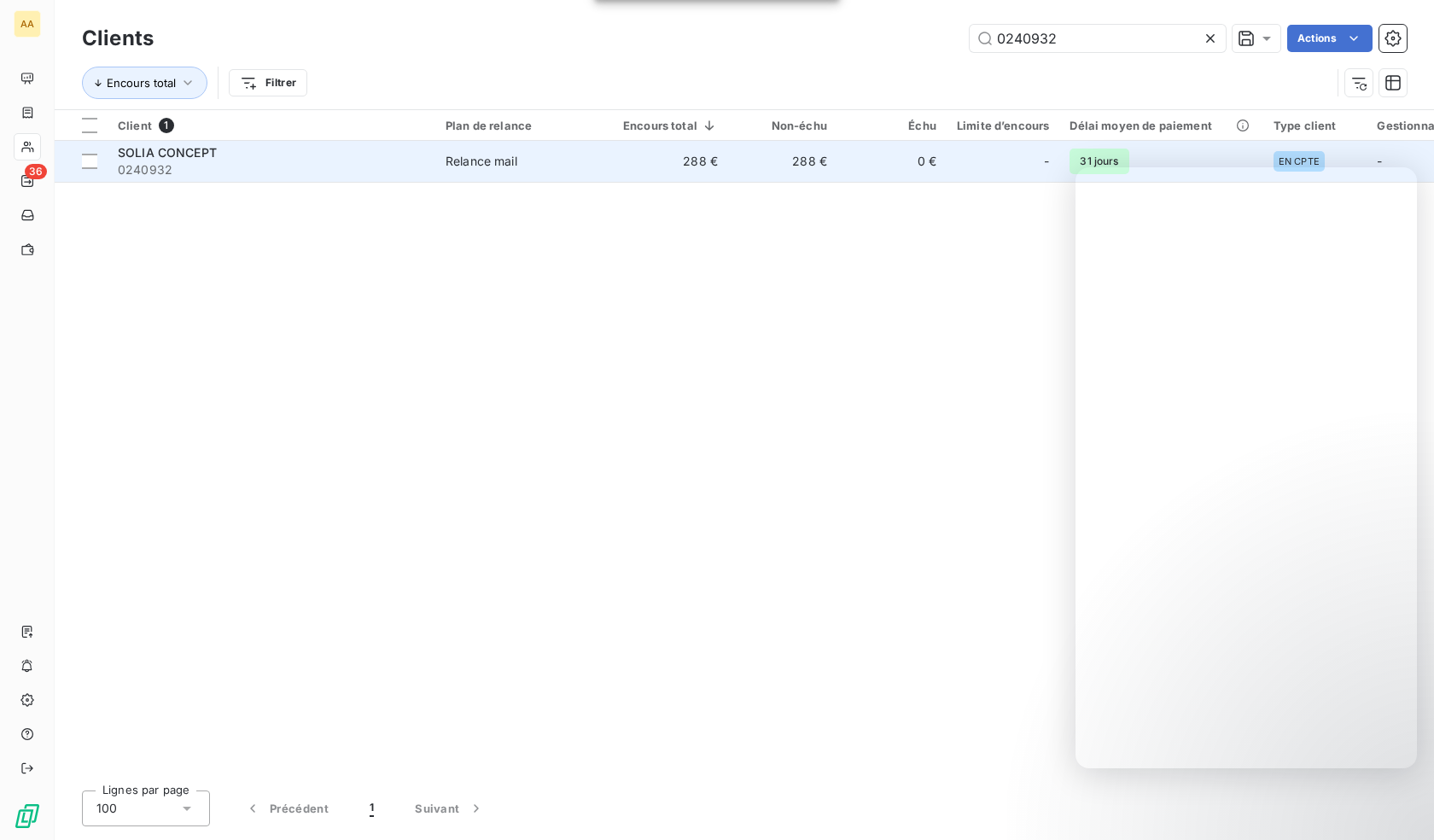
type input "0240932"
click at [259, 167] on span "0240932" at bounding box center [272, 170] width 307 height 17
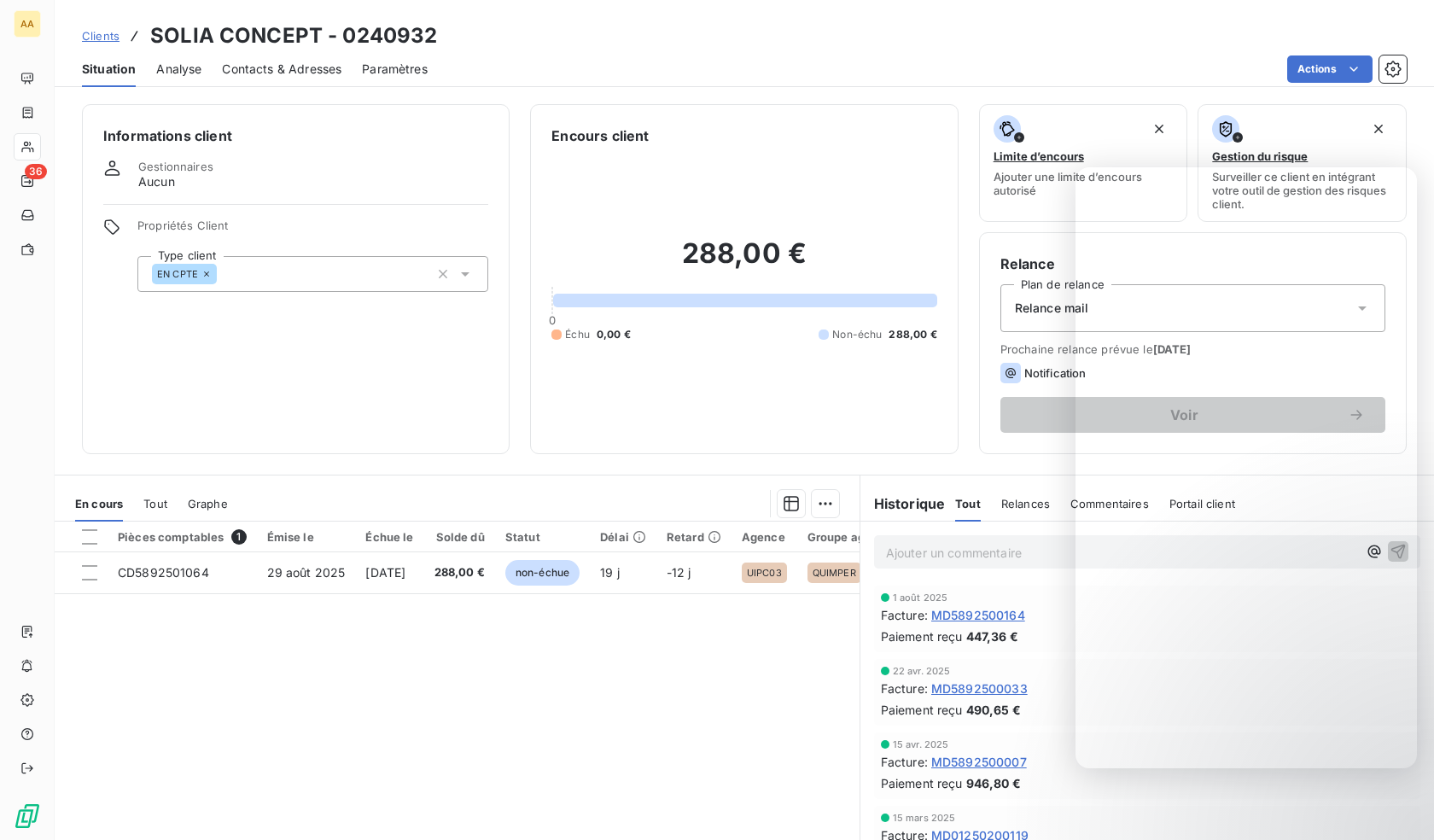
click at [353, 272] on div "EN CPTE" at bounding box center [313, 274] width 351 height 36
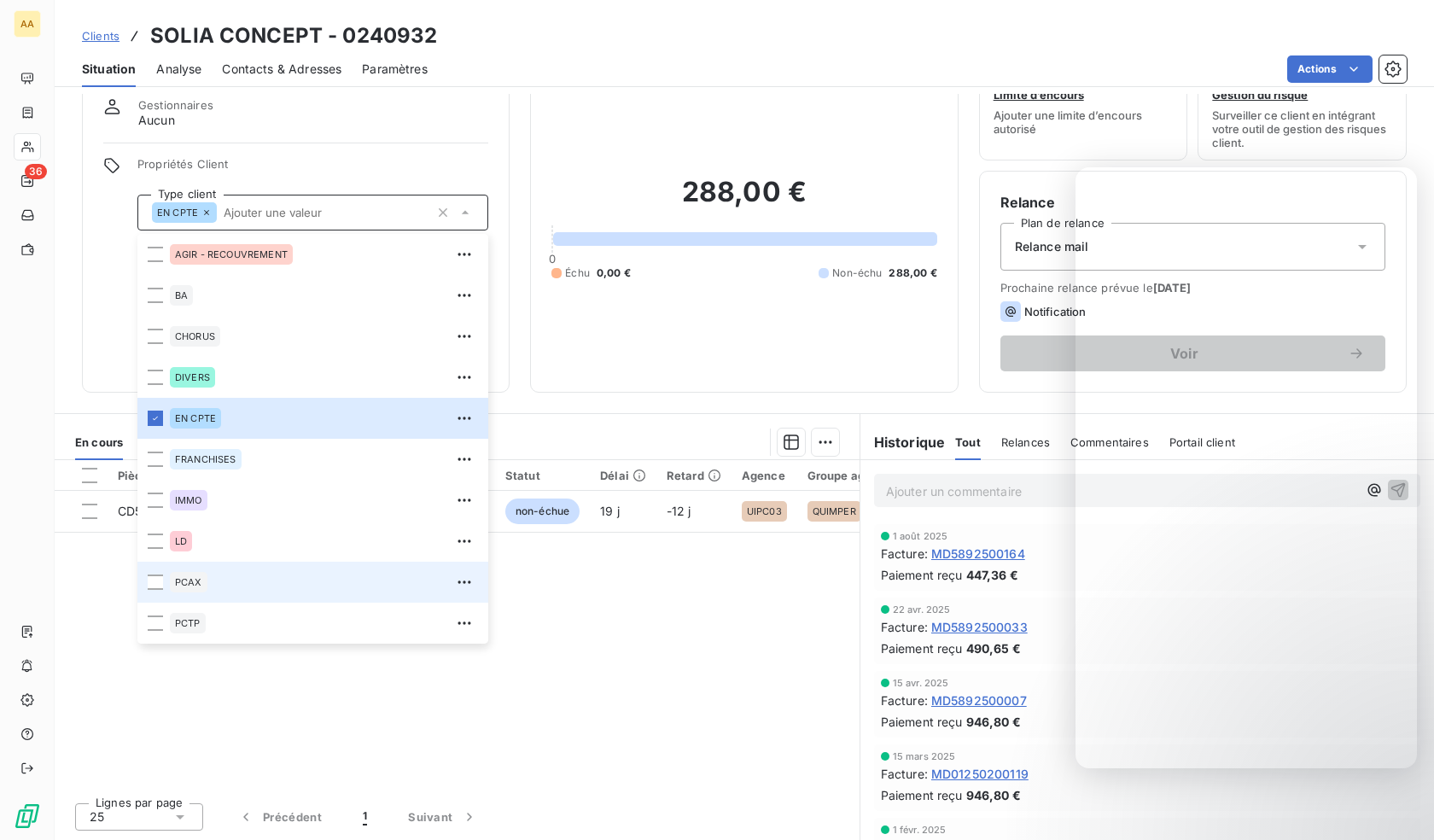
scroll to position [82, 0]
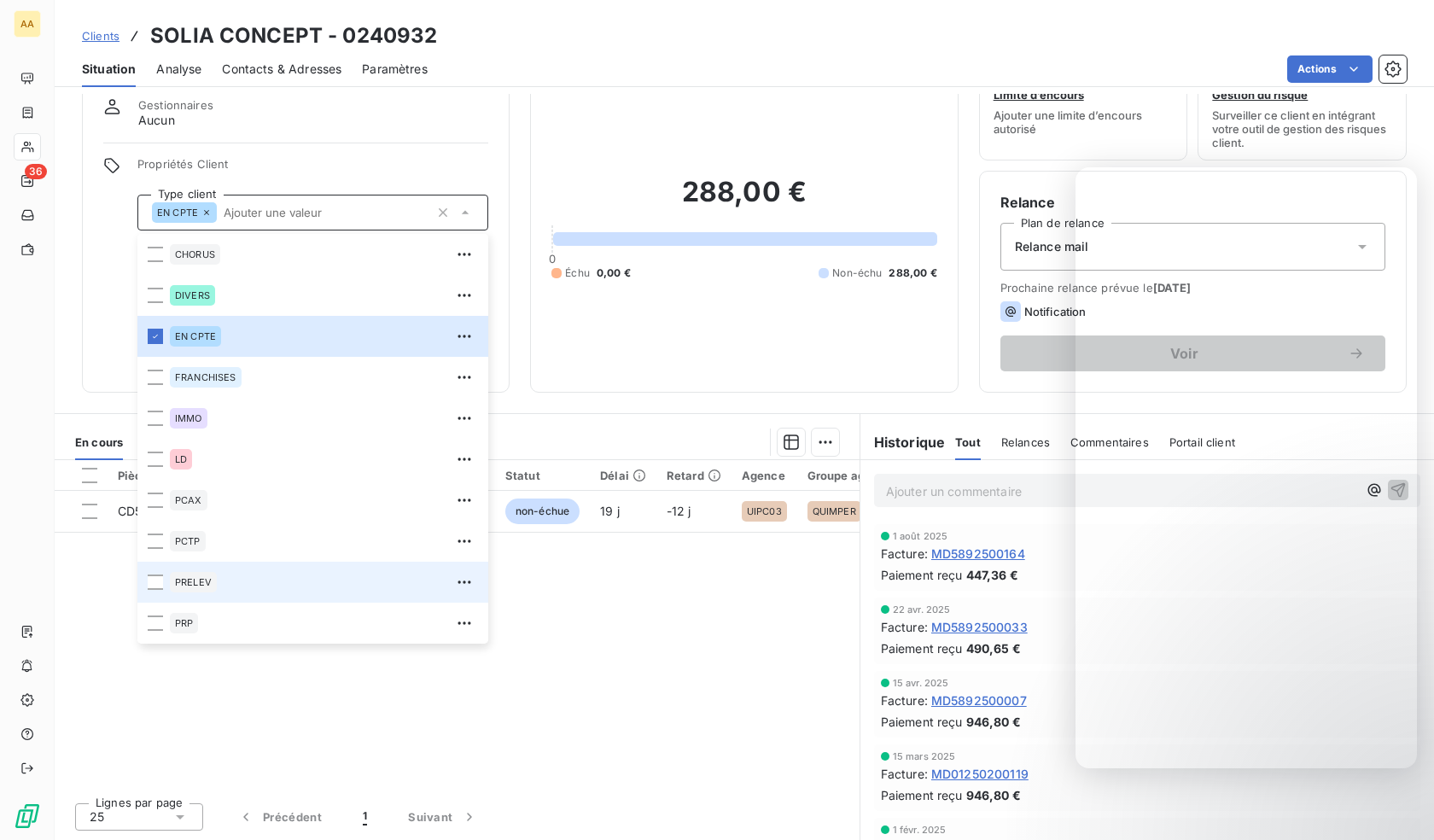
click at [214, 572] on div "PRELEV" at bounding box center [193, 583] width 47 height 21
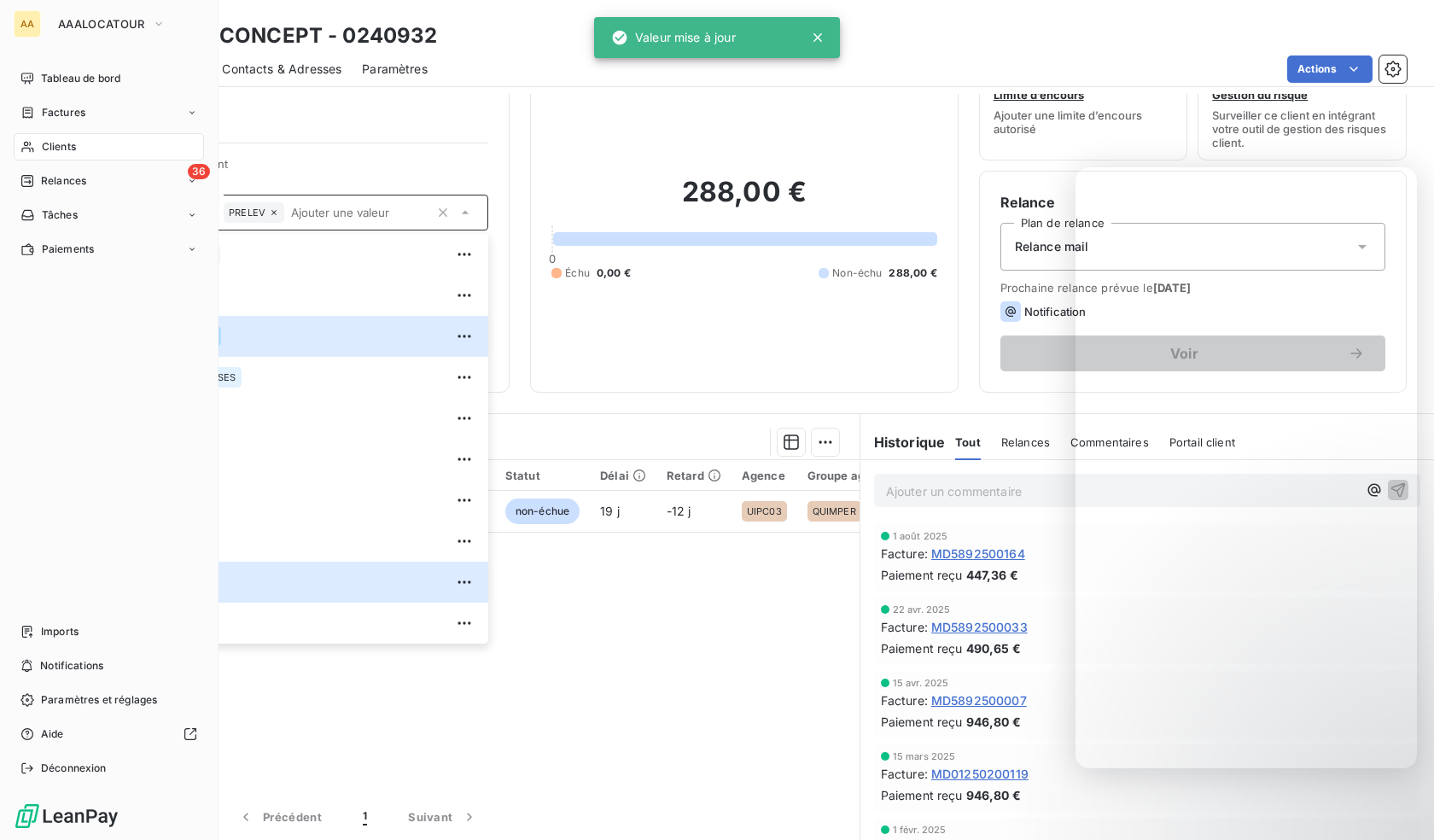
click at [32, 145] on icon at bounding box center [27, 146] width 14 height 13
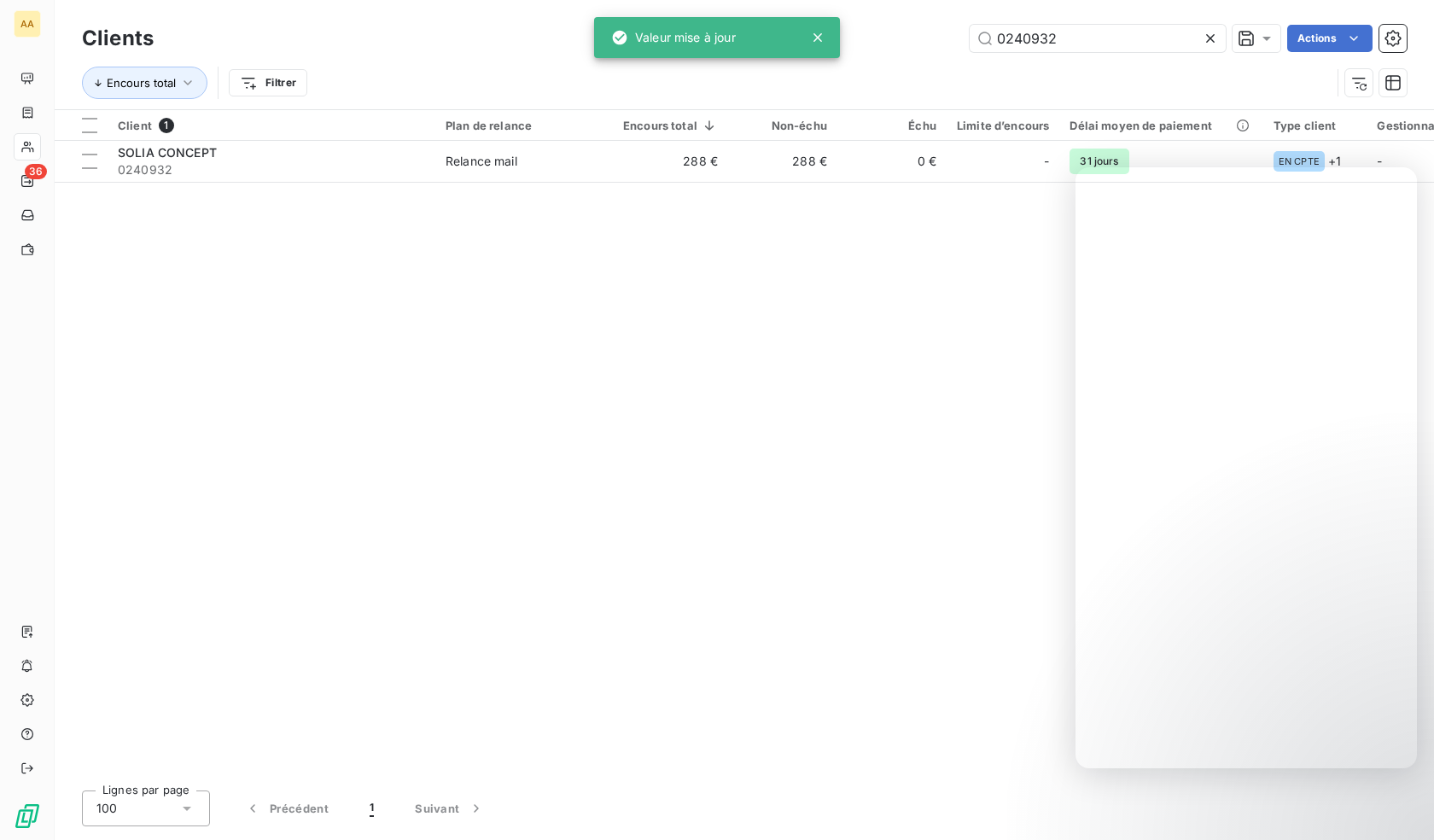
click at [1038, 23] on div "Clients 0240932 Actions" at bounding box center [744, 39] width 1325 height 36
drag, startPoint x: 1038, startPoint y: 23, endPoint x: 1043, endPoint y: 39, distance: 16.8
click at [1039, 25] on div "Clients 0240932 Actions" at bounding box center [744, 39] width 1325 height 36
click at [1043, 41] on input "0240932" at bounding box center [1097, 38] width 256 height 27
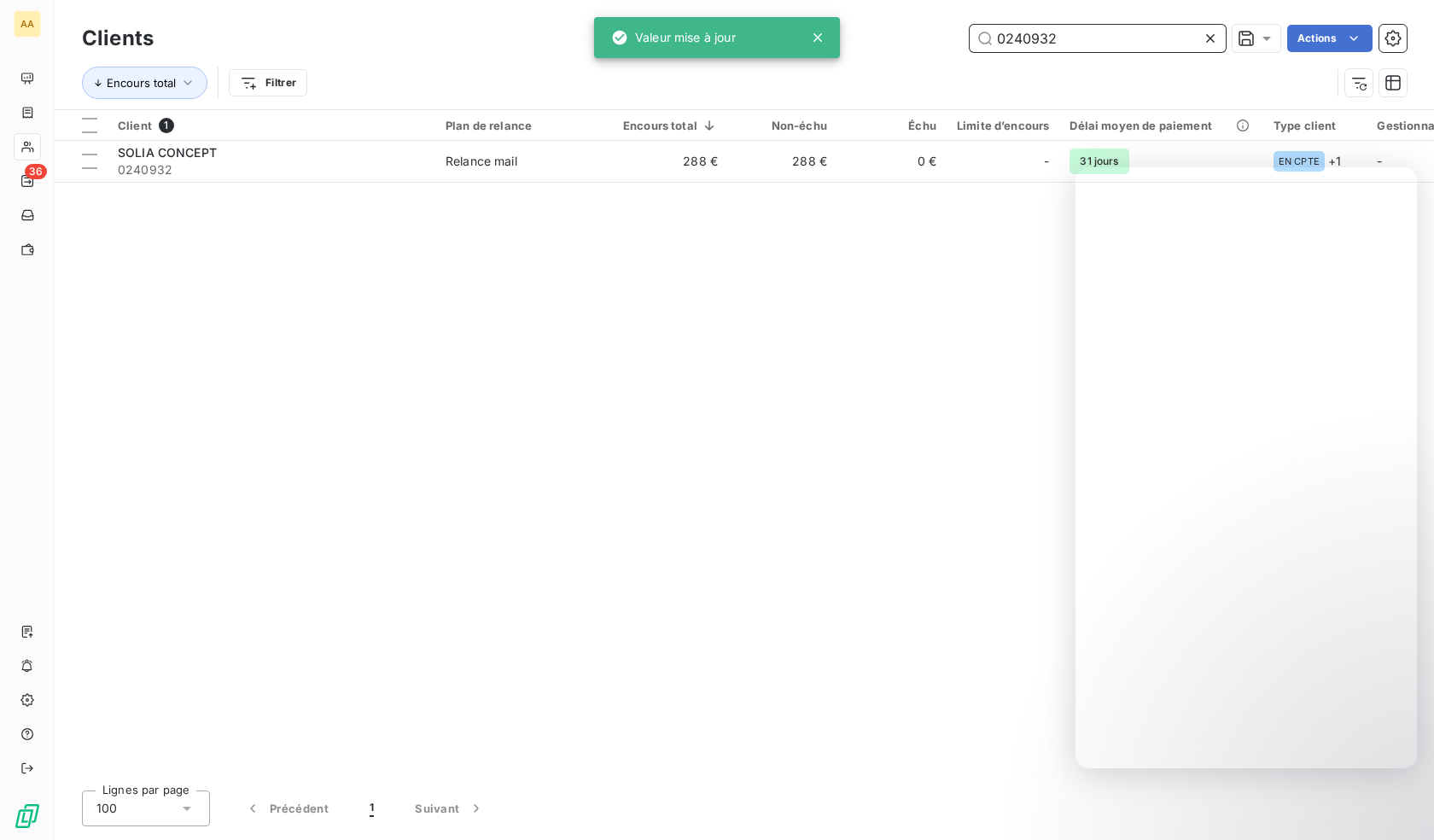
paste input "45"
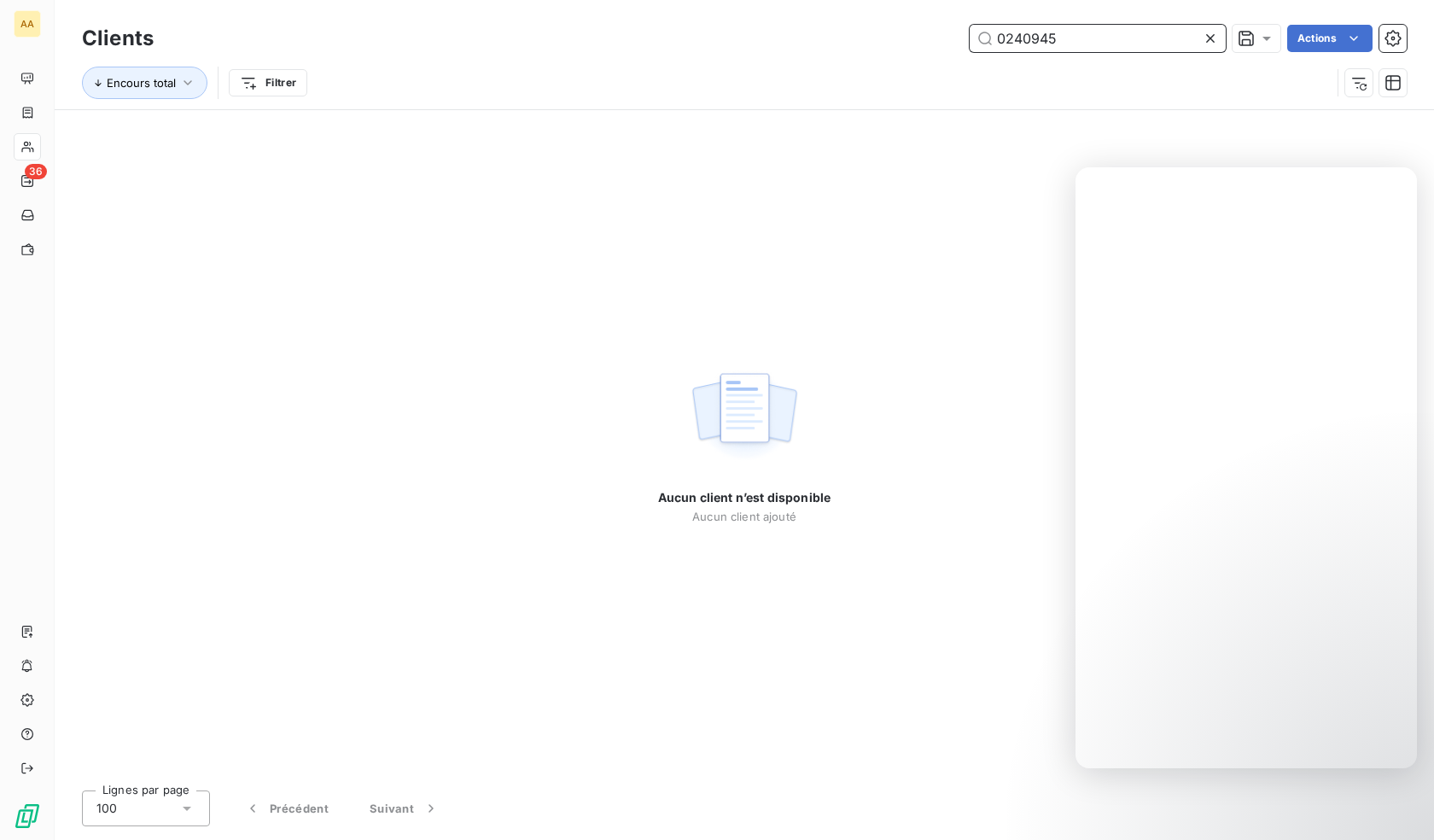
click at [1058, 35] on input "0240945" at bounding box center [1097, 38] width 256 height 27
paste input "103"
click at [1023, 36] on input "0241035" at bounding box center [1097, 38] width 256 height 27
click at [1023, 37] on input "0241035" at bounding box center [1097, 38] width 256 height 27
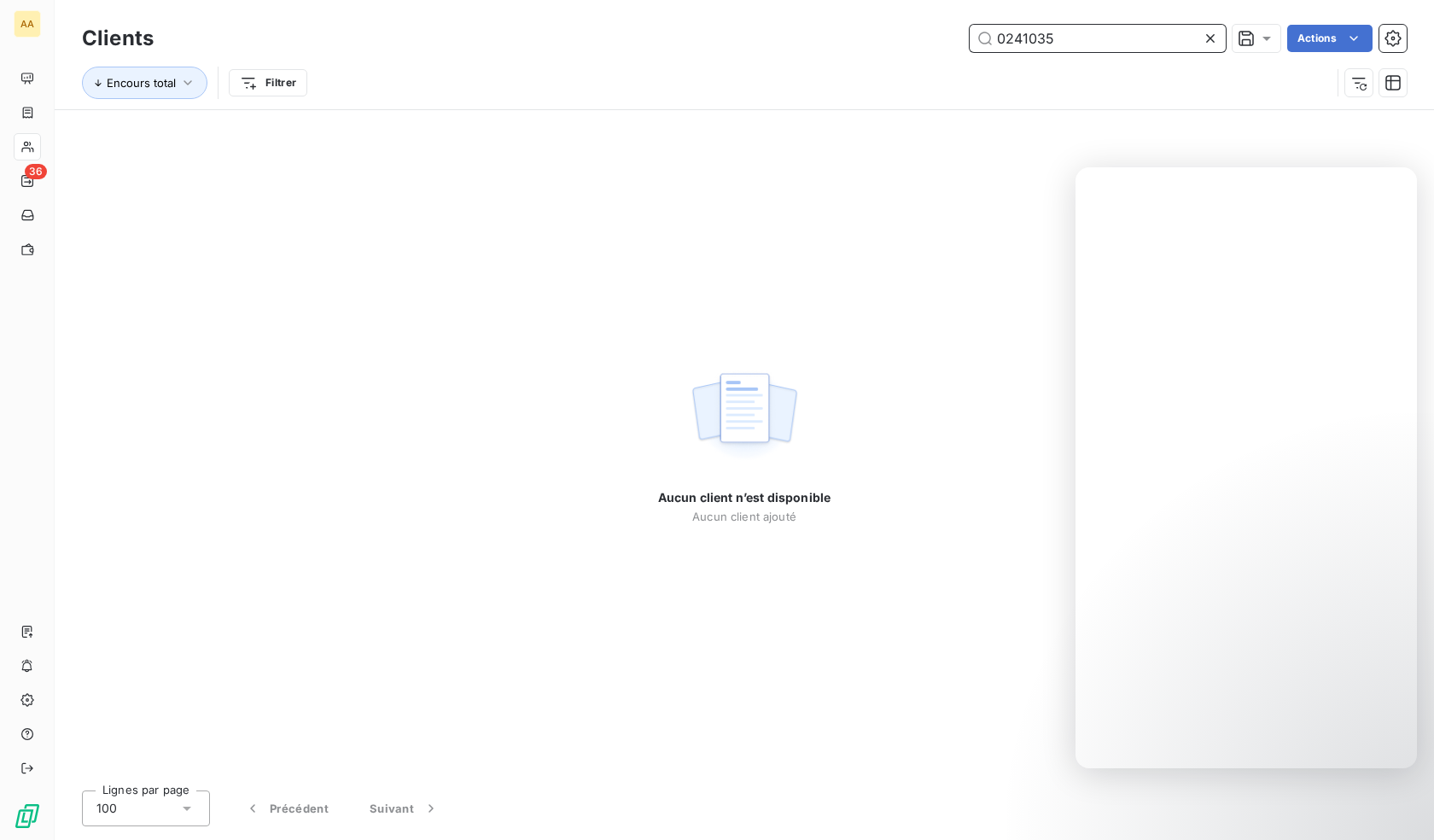
paste input "106"
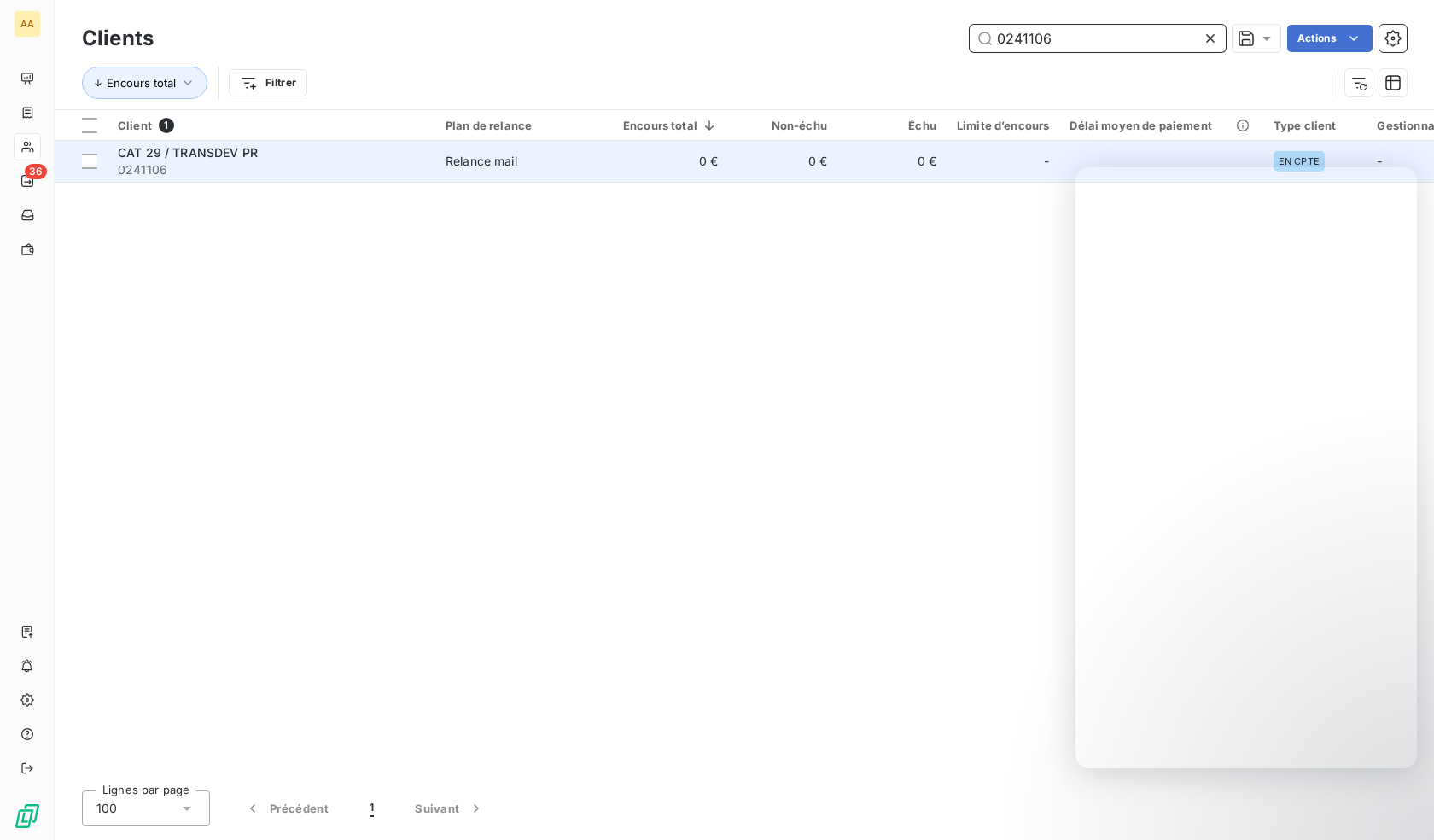
type input "0241106"
click at [312, 172] on span "0241106" at bounding box center [272, 170] width 307 height 17
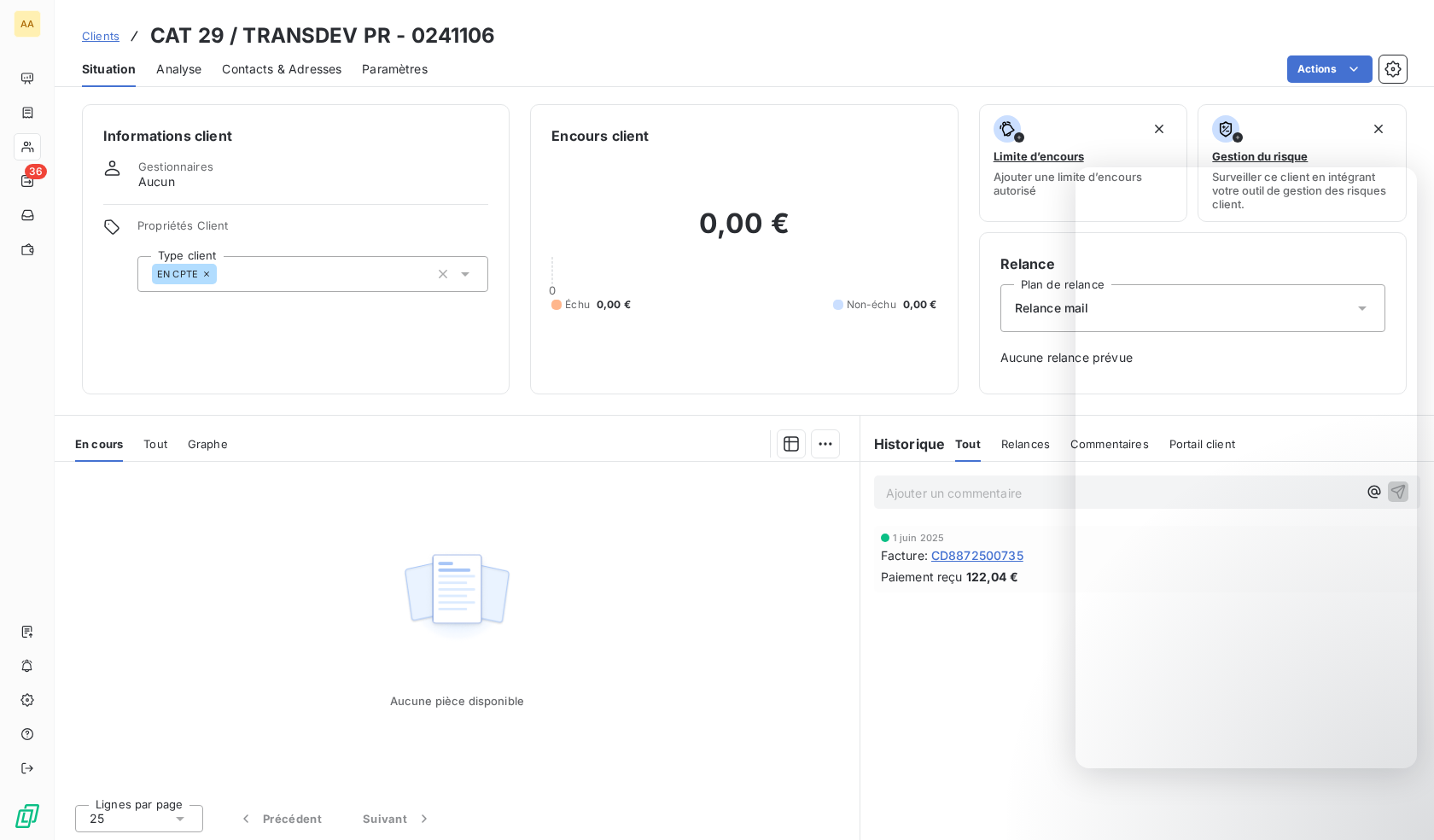
click at [267, 284] on div "EN CPTE" at bounding box center [313, 274] width 351 height 36
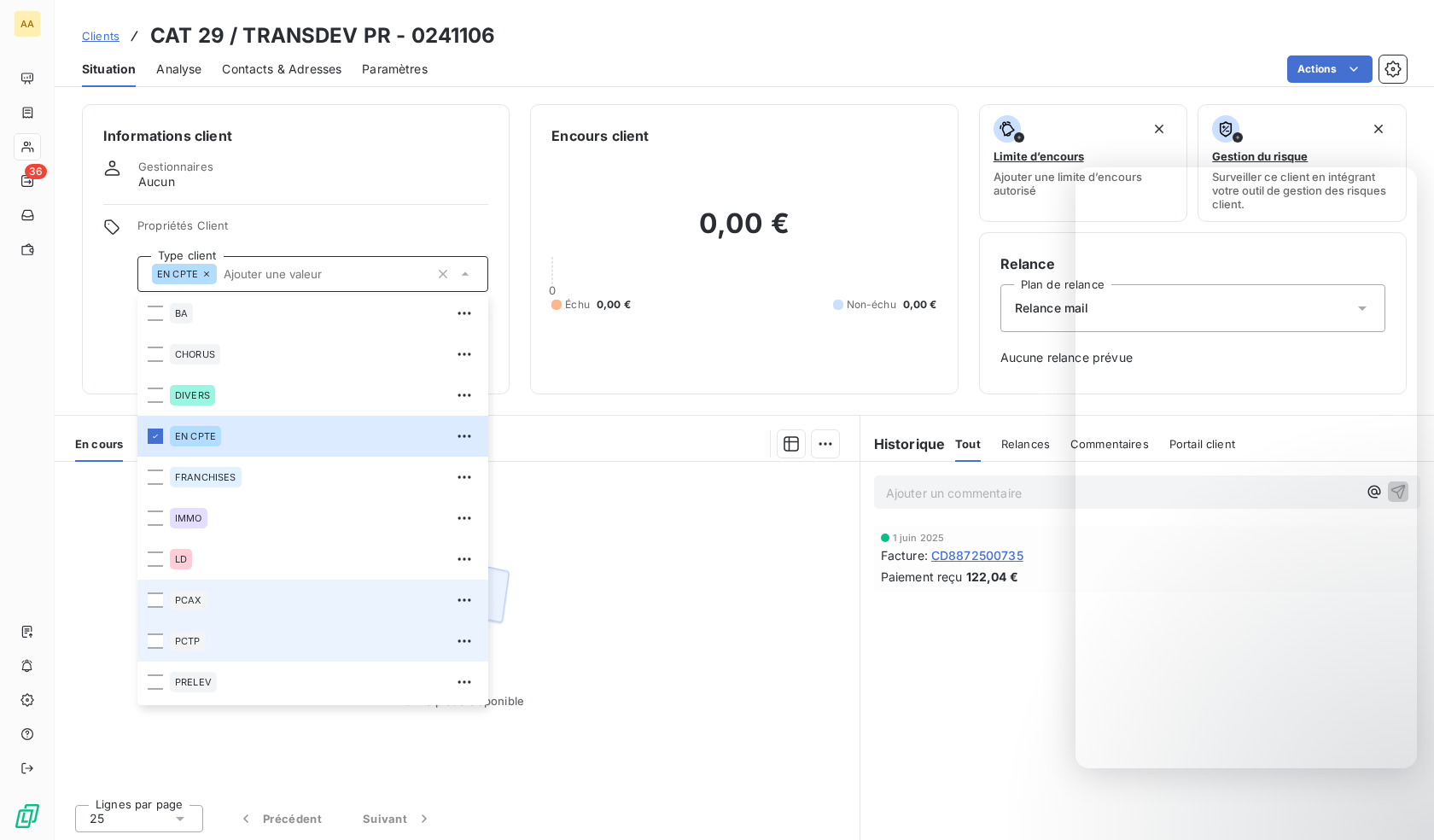
scroll to position [82, 0]
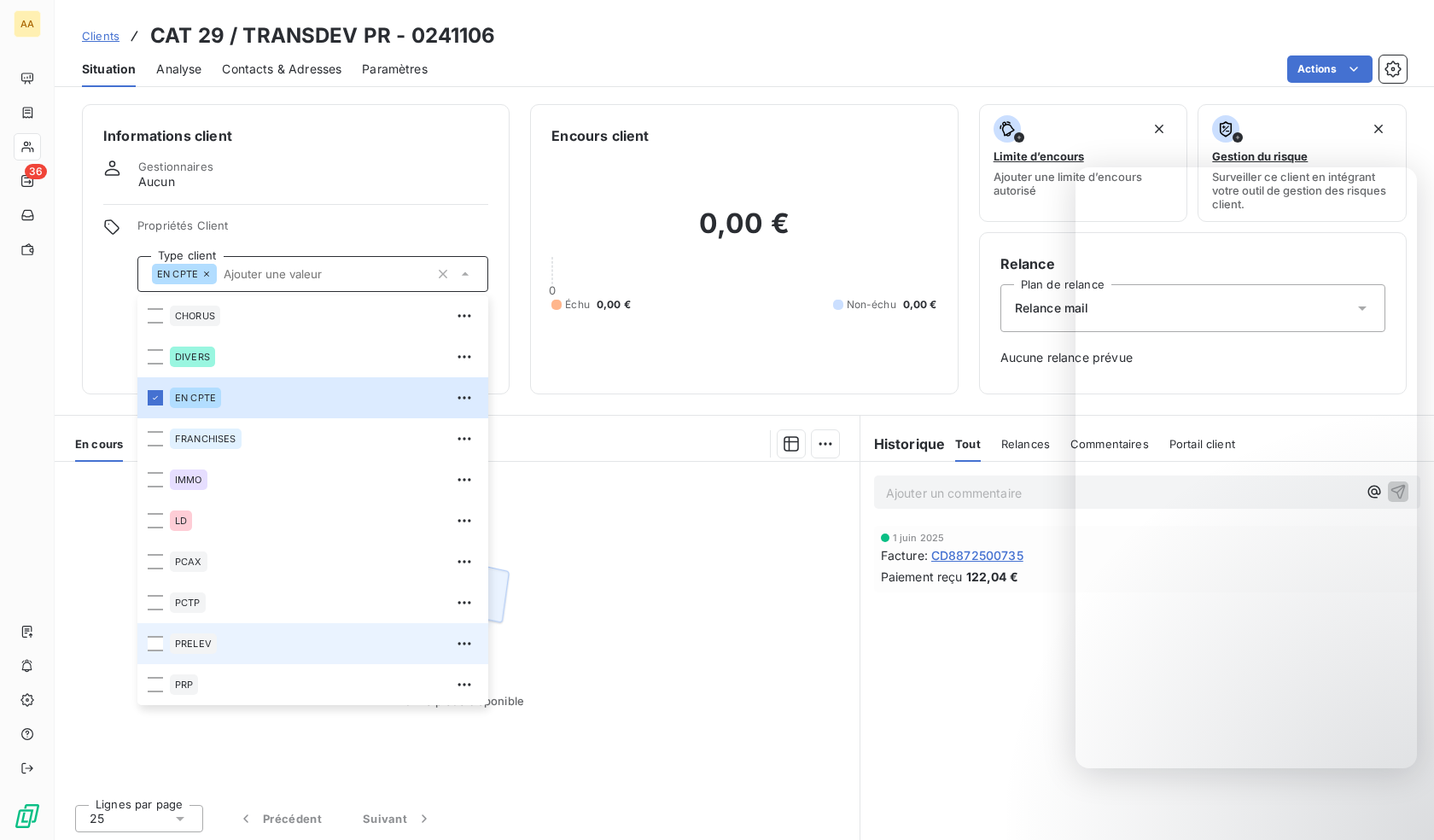
drag, startPoint x: 213, startPoint y: 634, endPoint x: 149, endPoint y: 635, distance: 64.0
click at [213, 635] on div "PRELEV" at bounding box center [193, 644] width 47 height 21
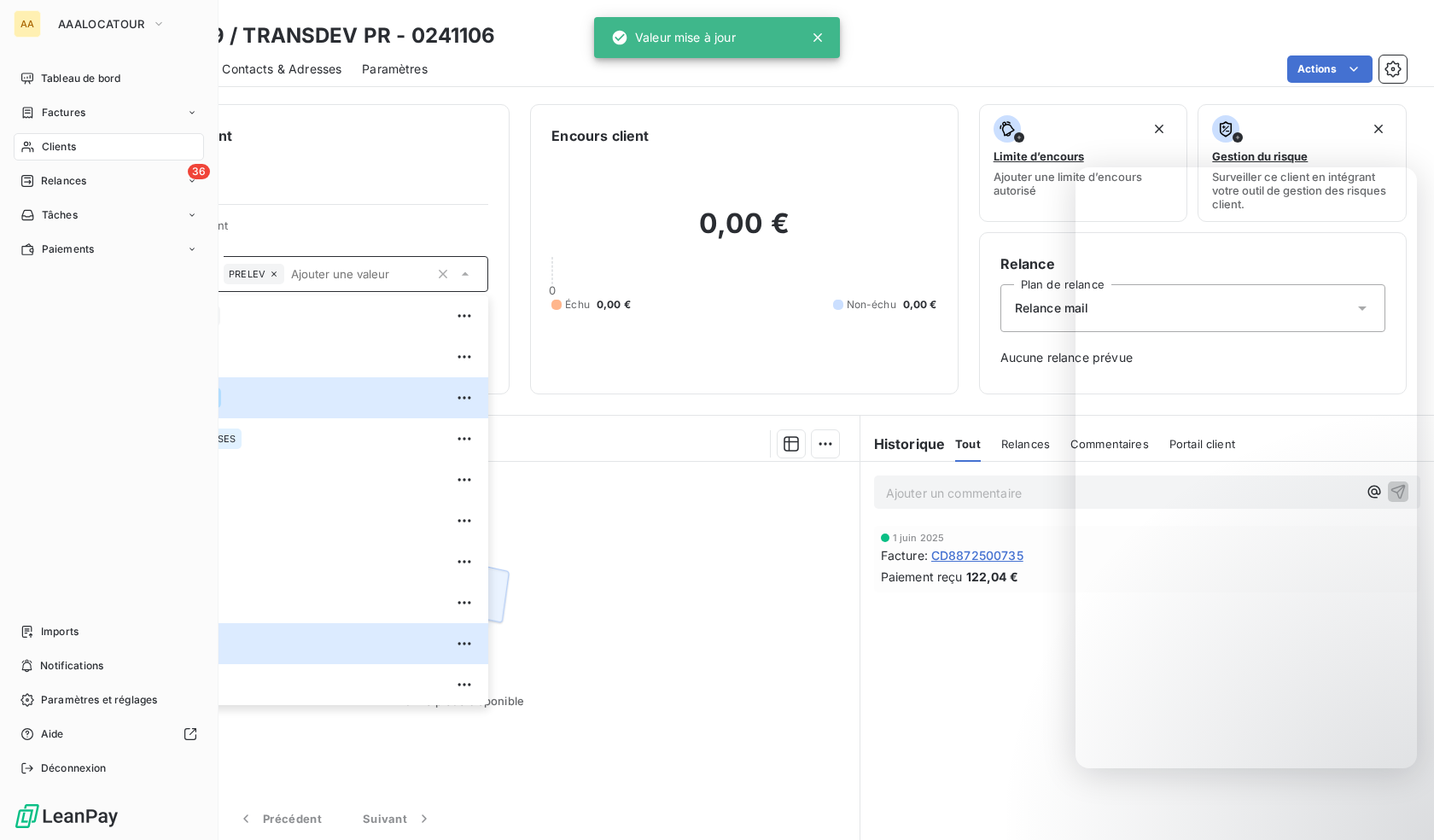
drag, startPoint x: 34, startPoint y: 152, endPoint x: 138, endPoint y: 149, distance: 104.0
click at [34, 152] on icon at bounding box center [27, 146] width 14 height 13
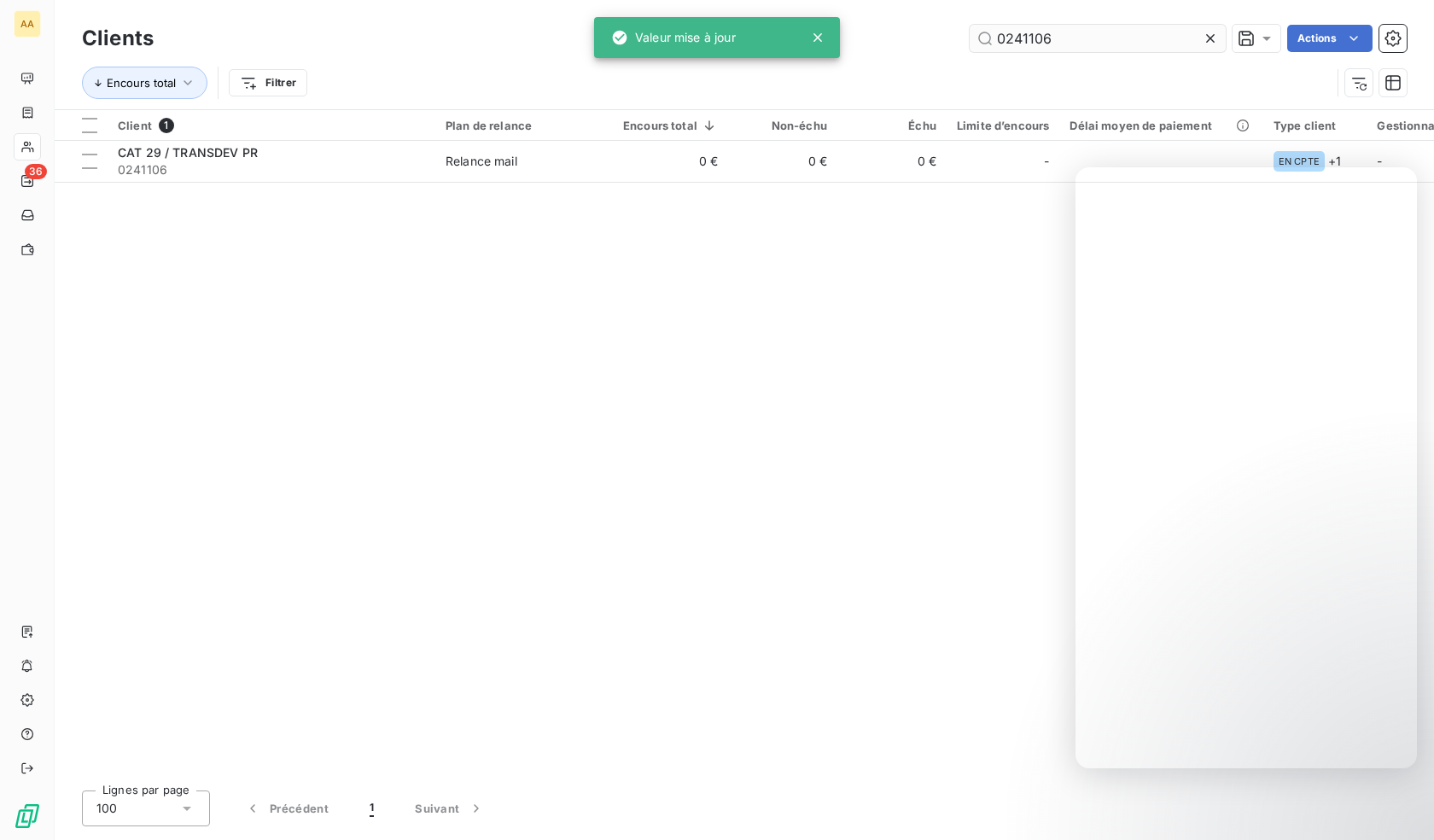
click at [1050, 47] on input "0241106" at bounding box center [1097, 38] width 256 height 27
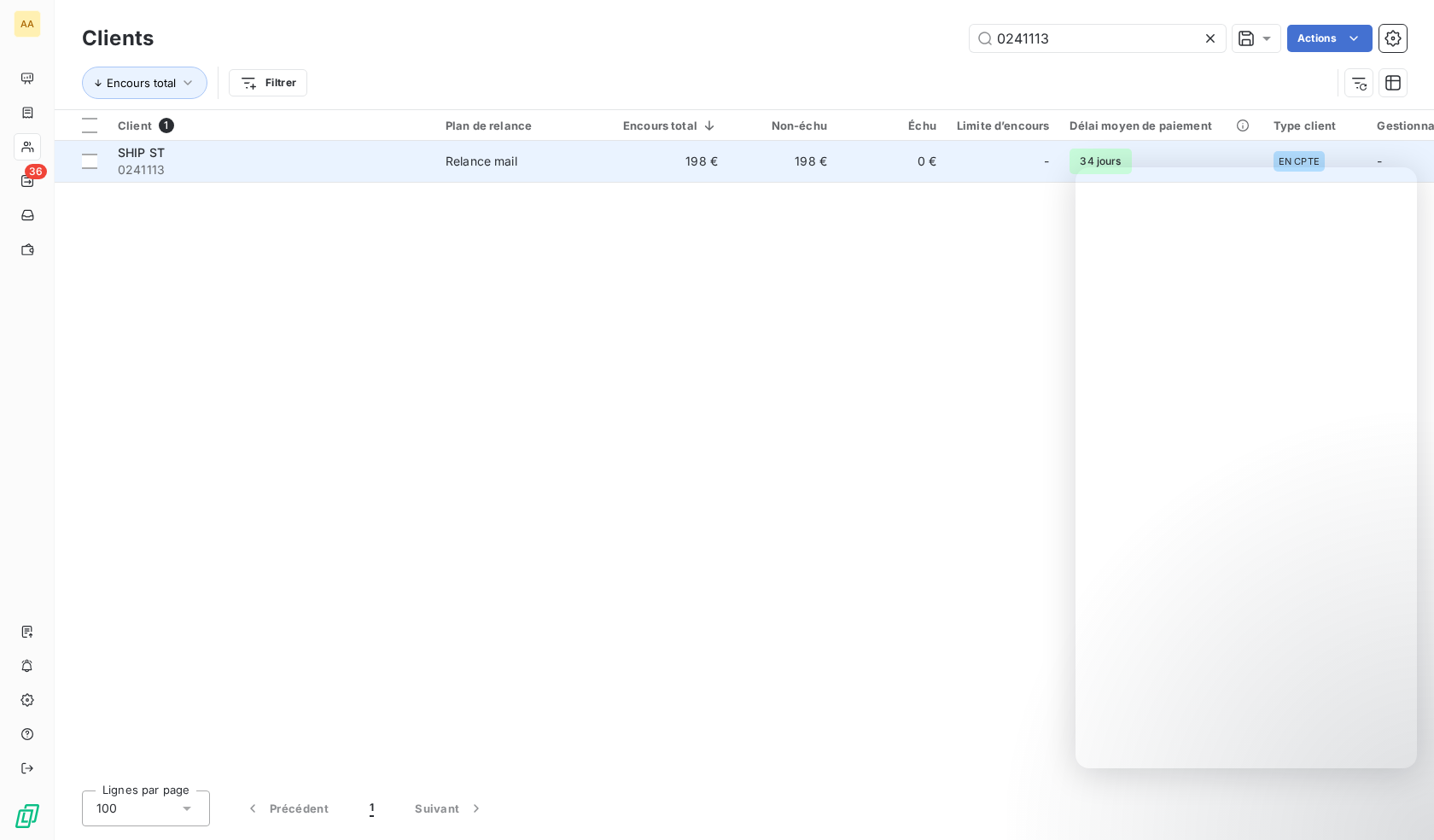
type input "0241113"
click at [264, 162] on span "0241113" at bounding box center [272, 170] width 307 height 17
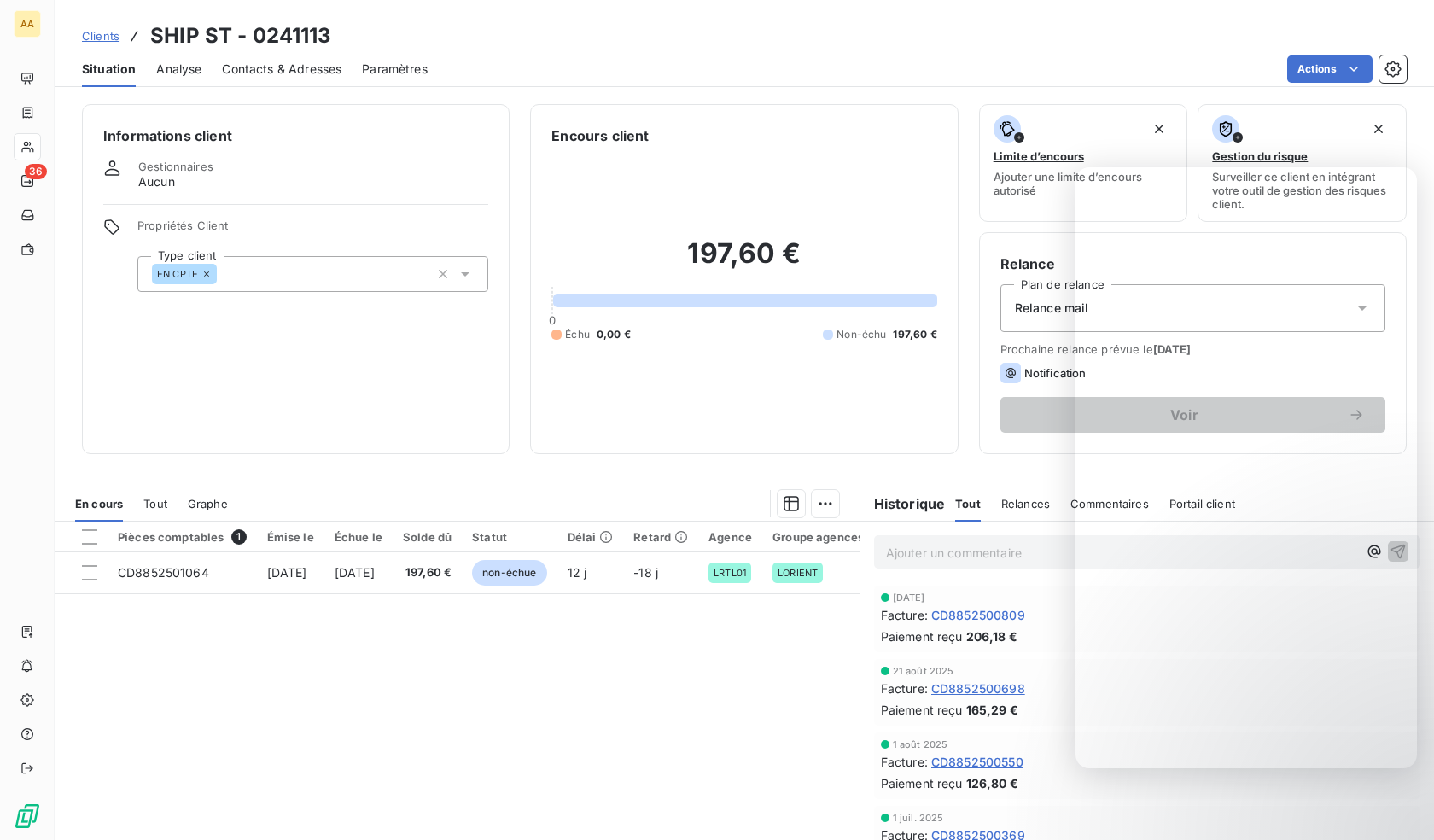
drag, startPoint x: 352, startPoint y: 258, endPoint x: 350, endPoint y: 272, distance: 14.1
click at [352, 259] on div "EN CPTE" at bounding box center [313, 274] width 351 height 36
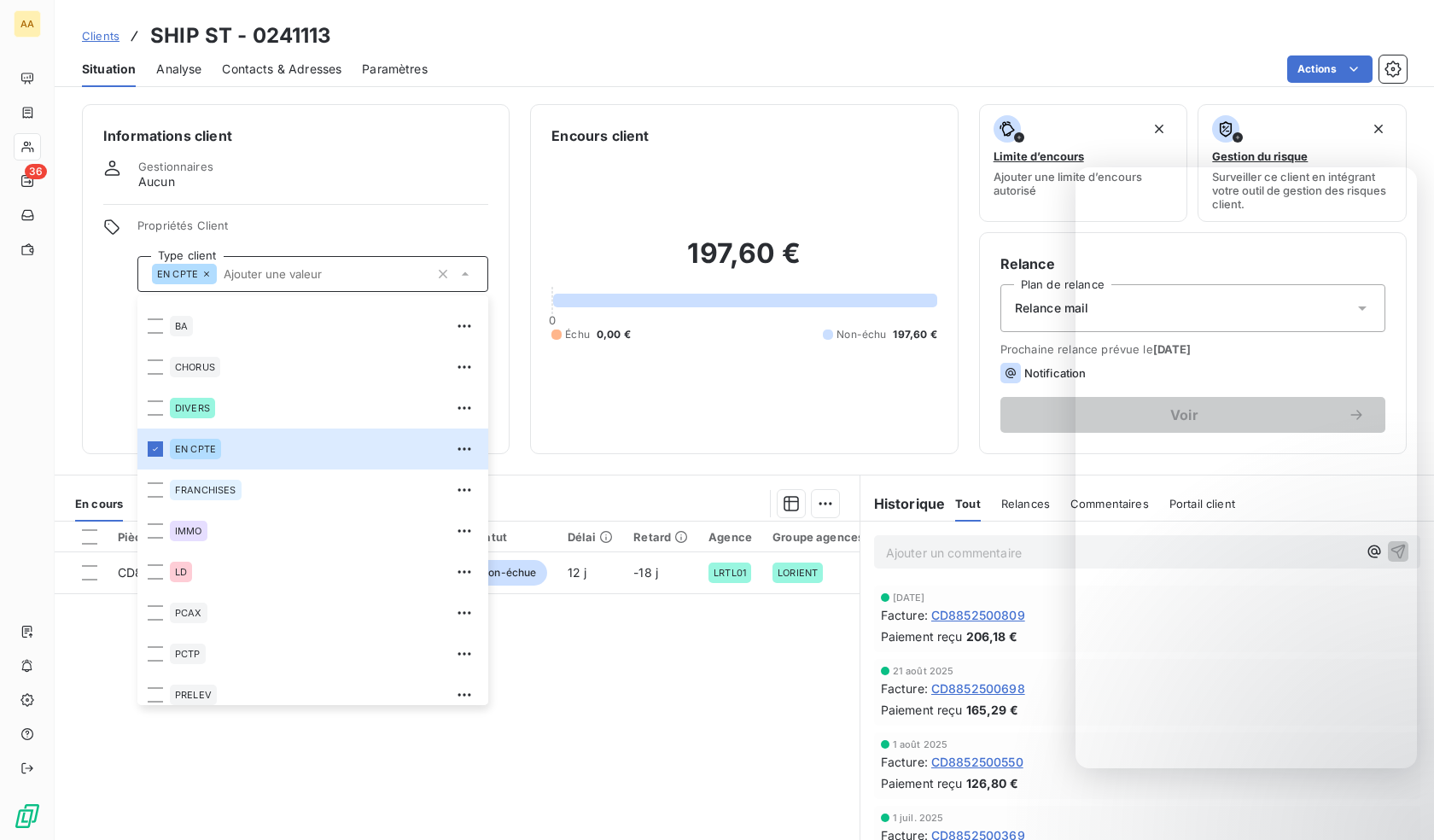
scroll to position [82, 0]
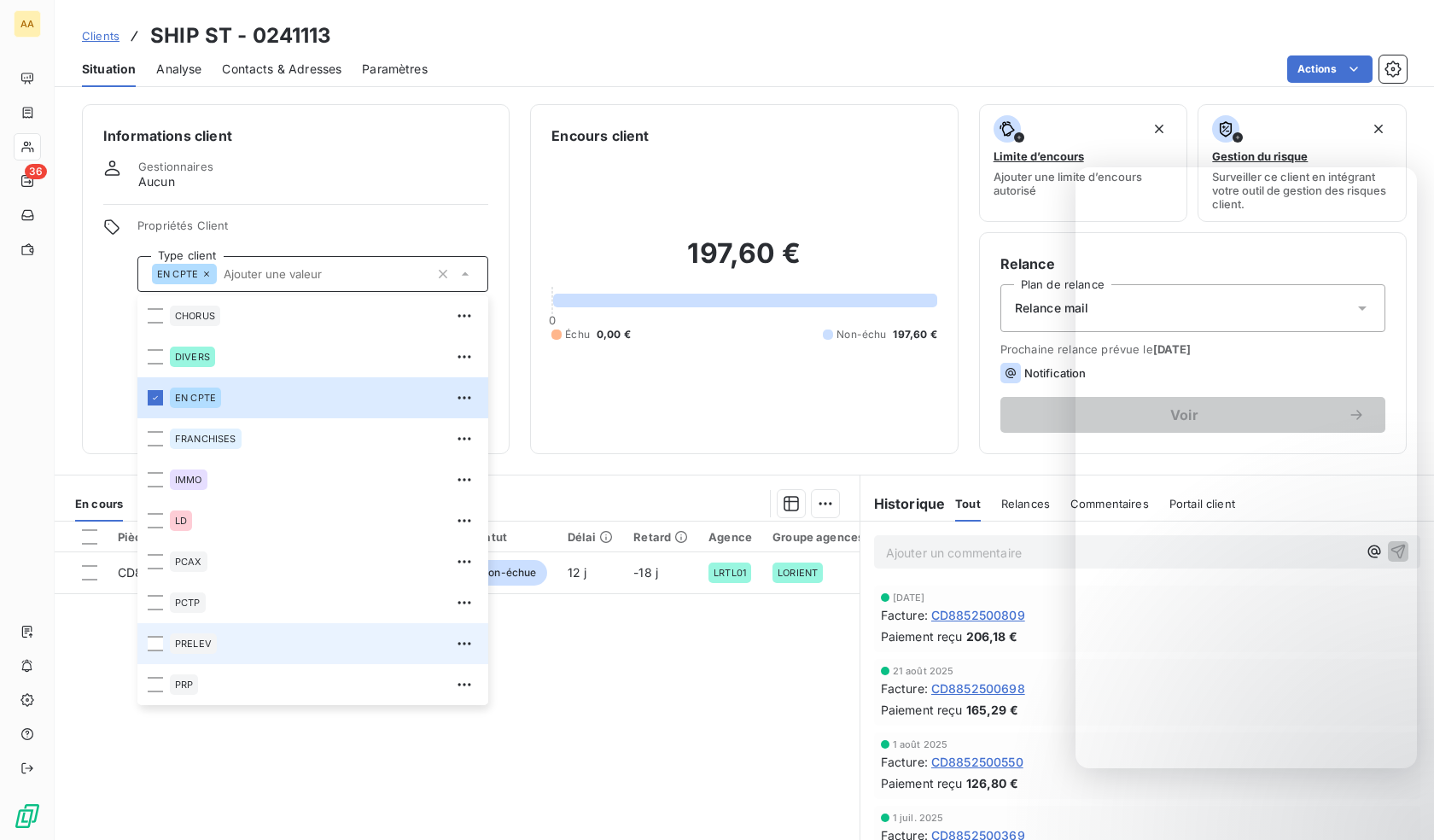
click at [222, 654] on div "PRELEV" at bounding box center [323, 643] width 308 height 27
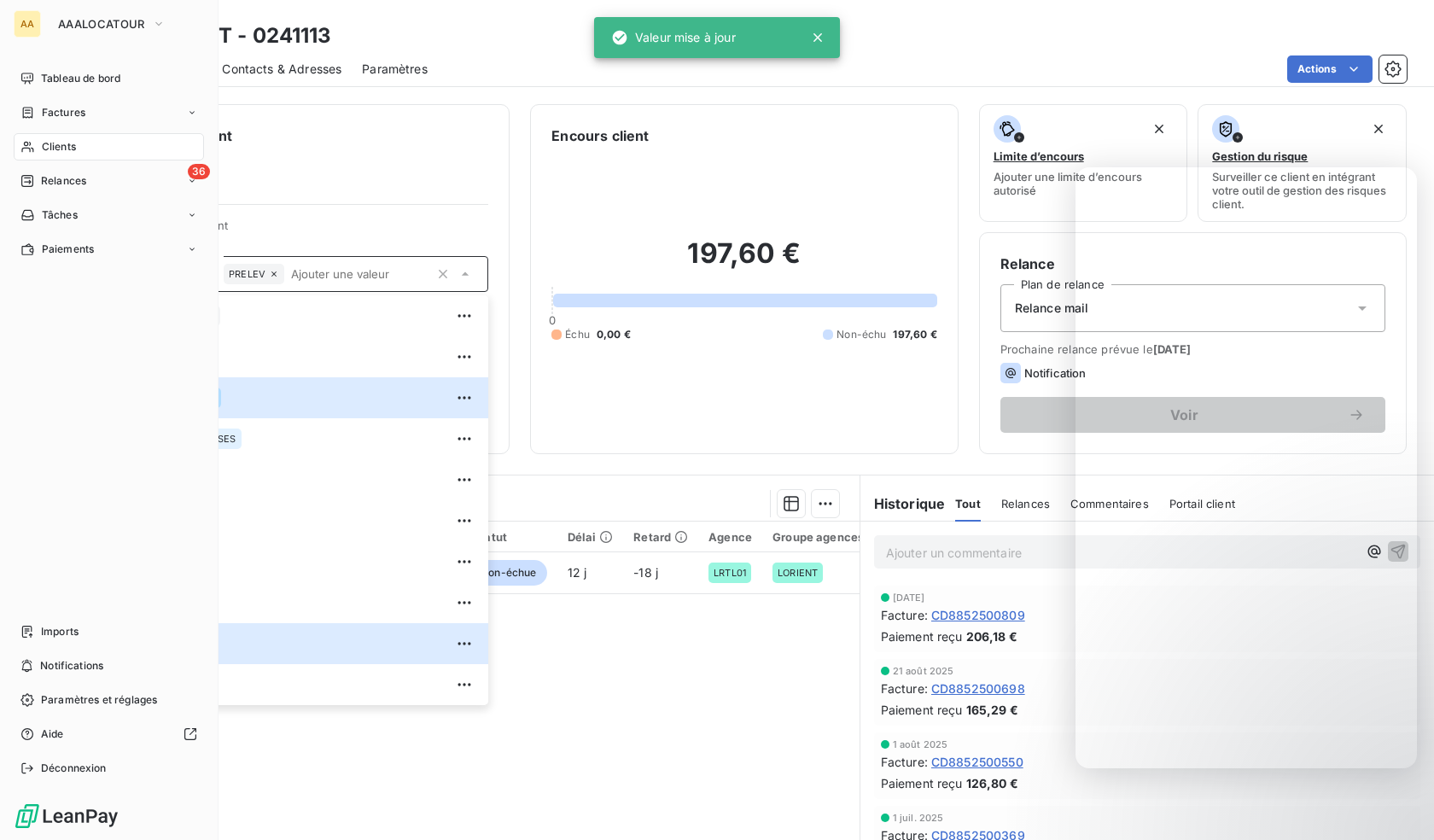
drag, startPoint x: 39, startPoint y: 146, endPoint x: 144, endPoint y: 143, distance: 105.0
click at [39, 146] on div "Clients" at bounding box center [108, 146] width 190 height 27
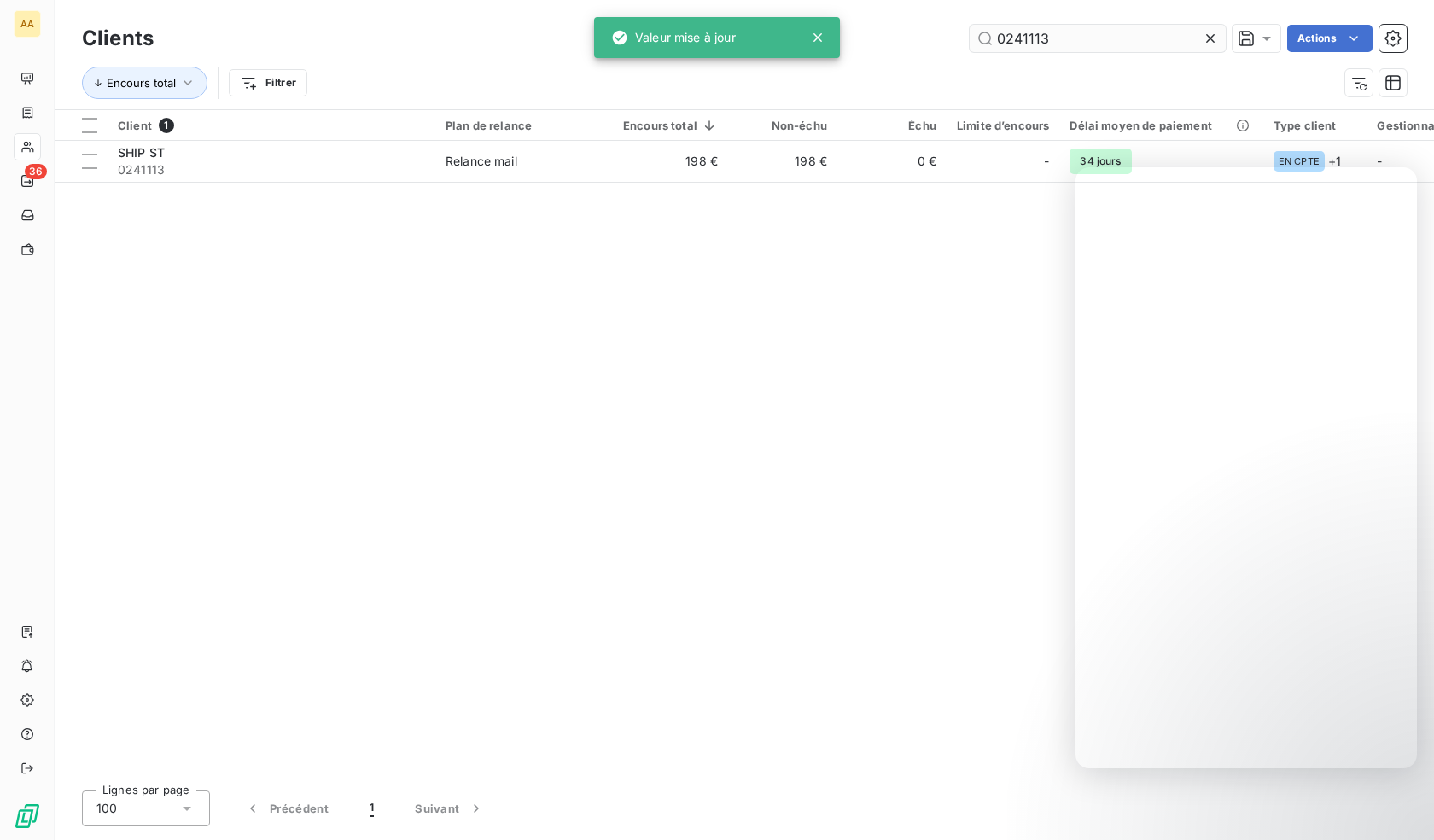
click at [1049, 41] on input "0241113" at bounding box center [1097, 38] width 256 height 27
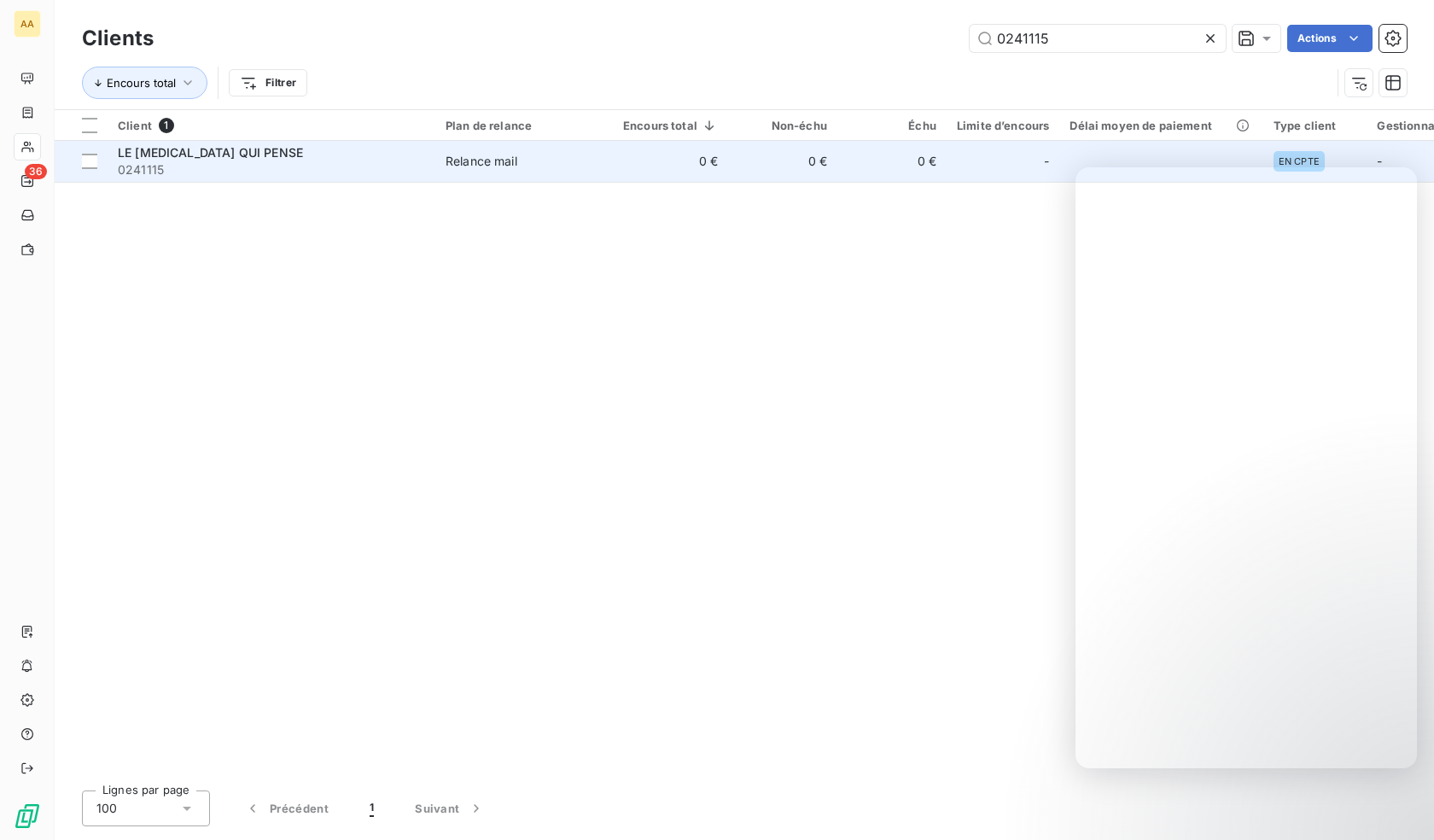
type input "0241115"
click at [248, 162] on span "0241115" at bounding box center [272, 170] width 307 height 17
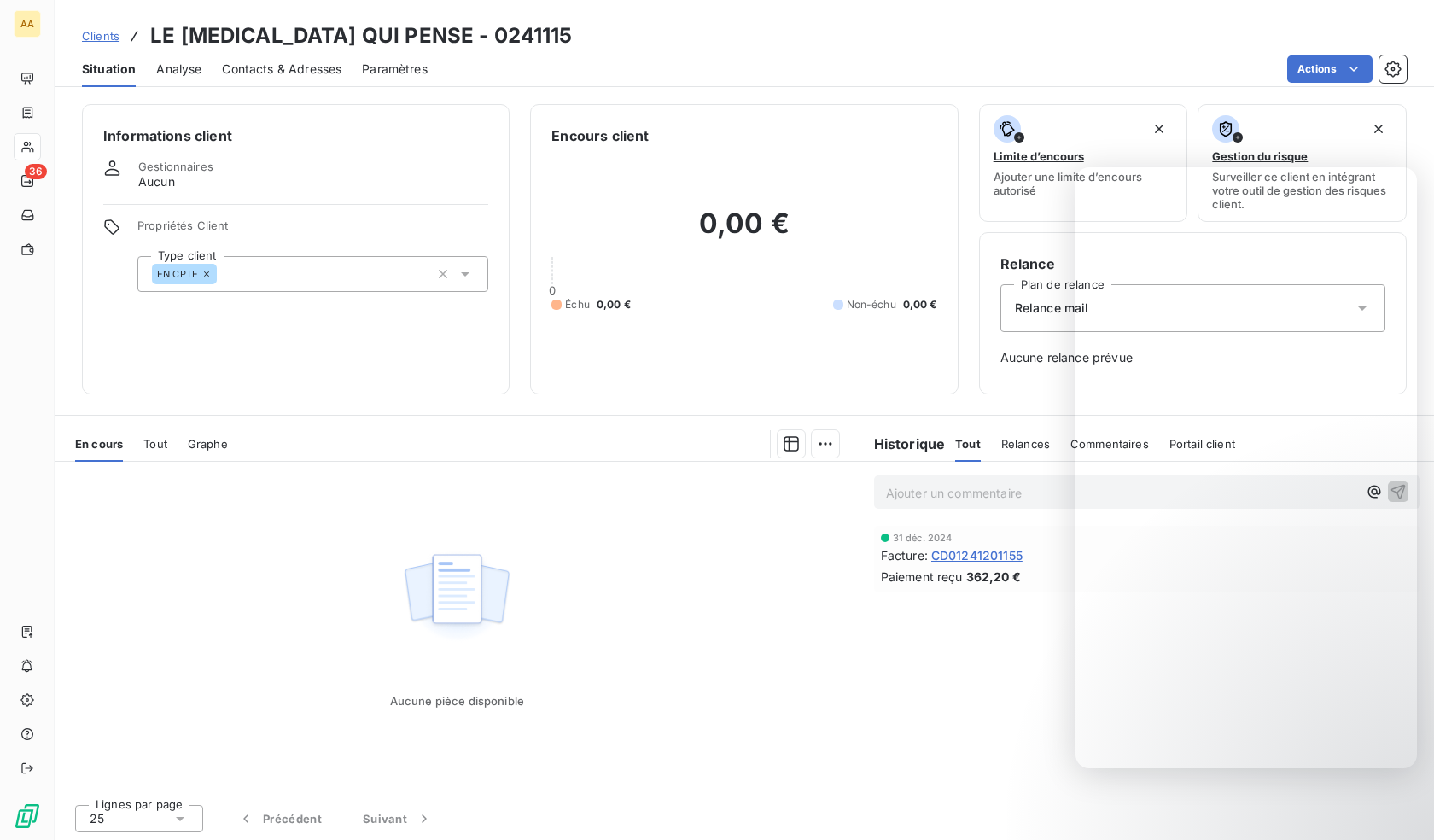
click at [312, 280] on div "EN CPTE" at bounding box center [313, 274] width 351 height 36
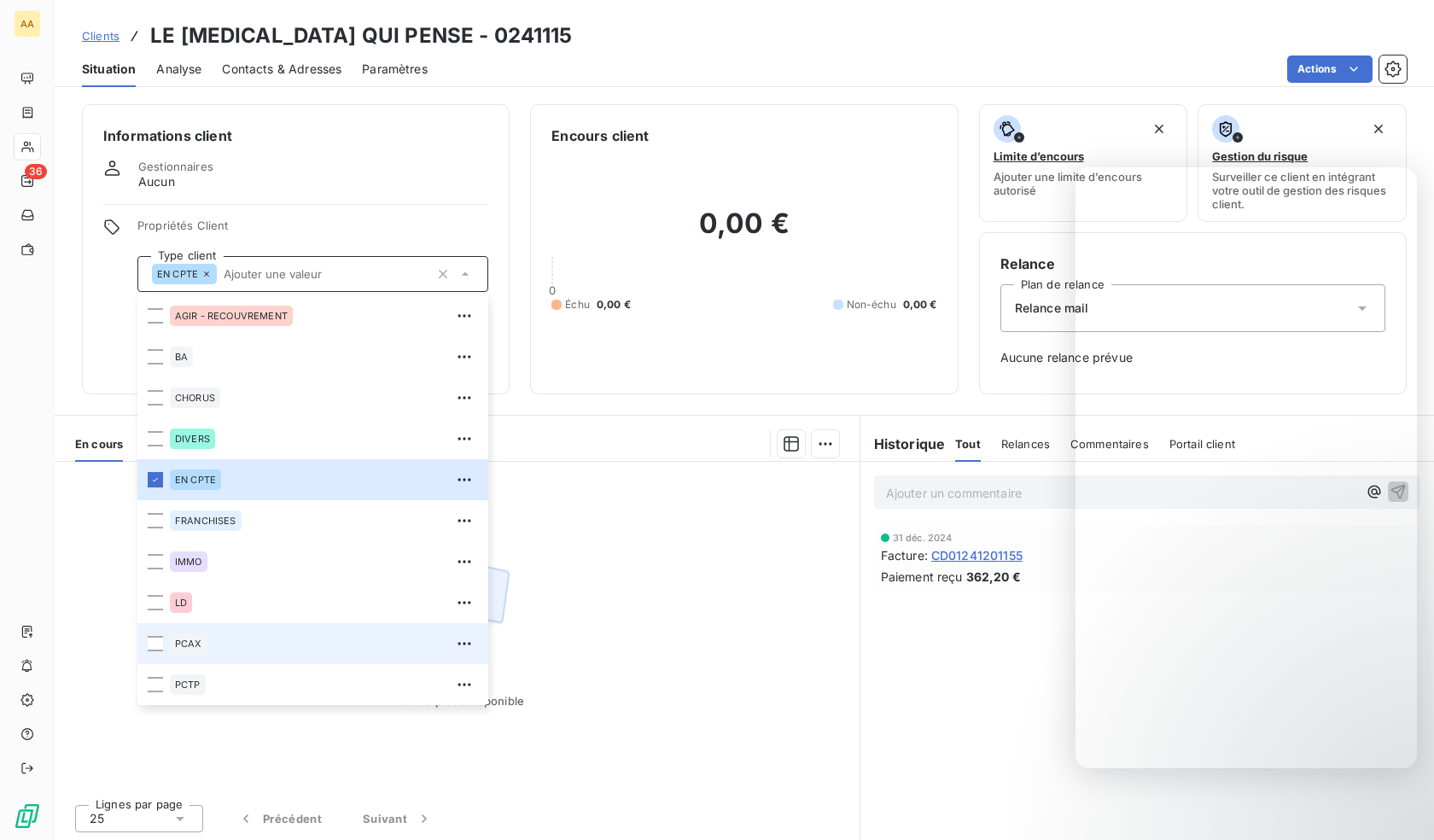
scroll to position [82, 0]
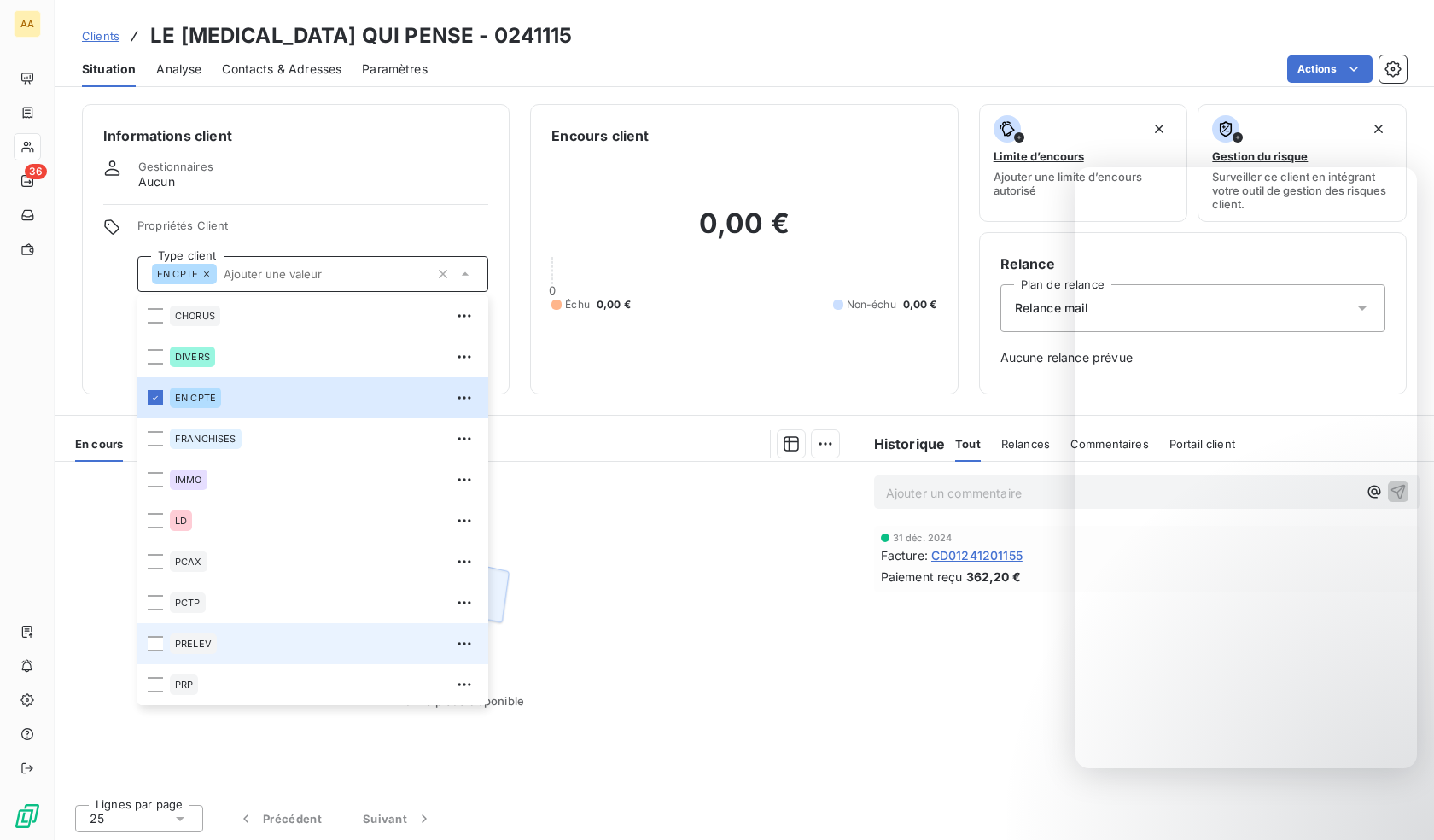
click at [198, 651] on div "PRELEV" at bounding box center [193, 644] width 47 height 21
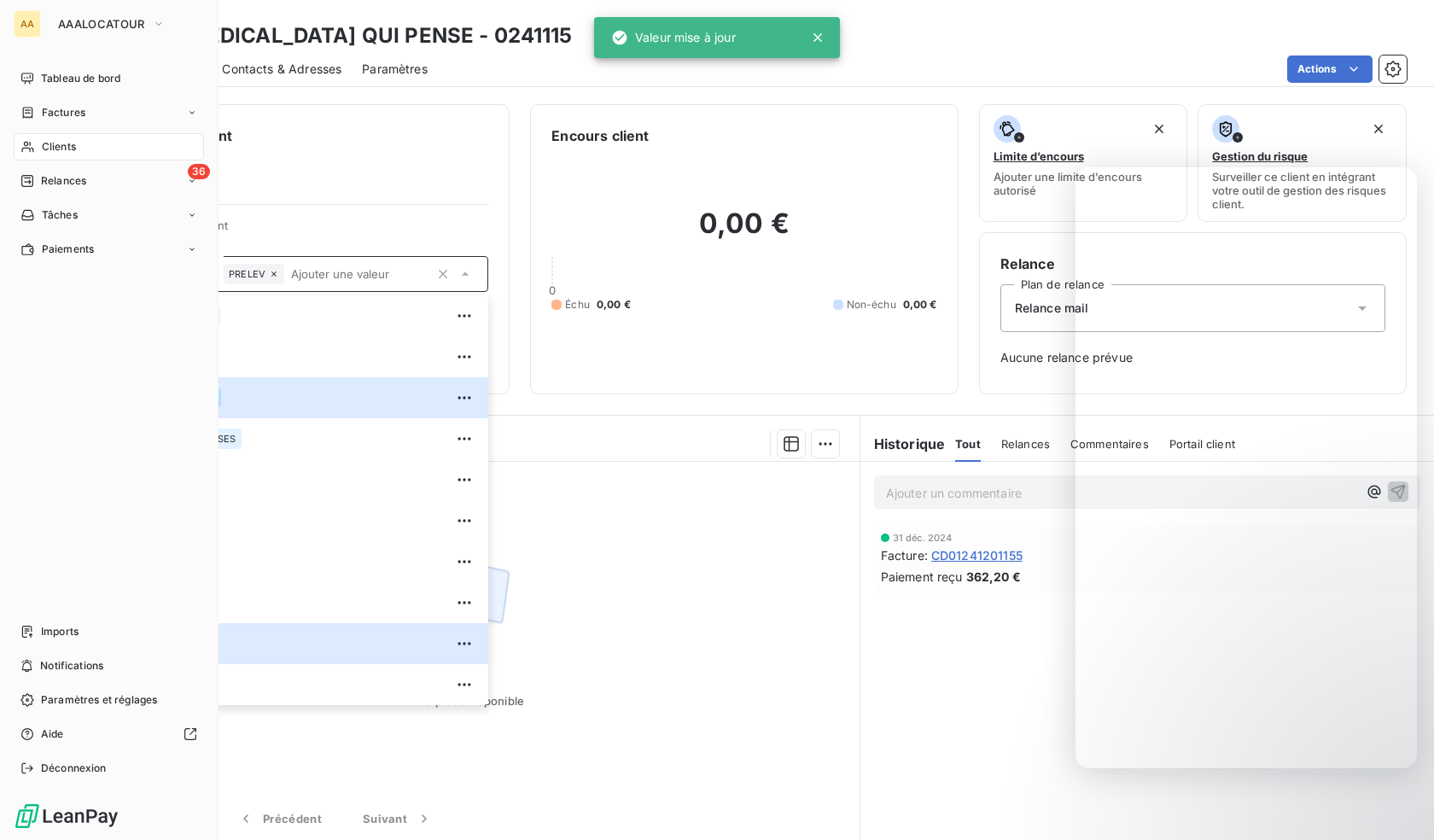
click at [35, 147] on div "Clients" at bounding box center [108, 146] width 190 height 27
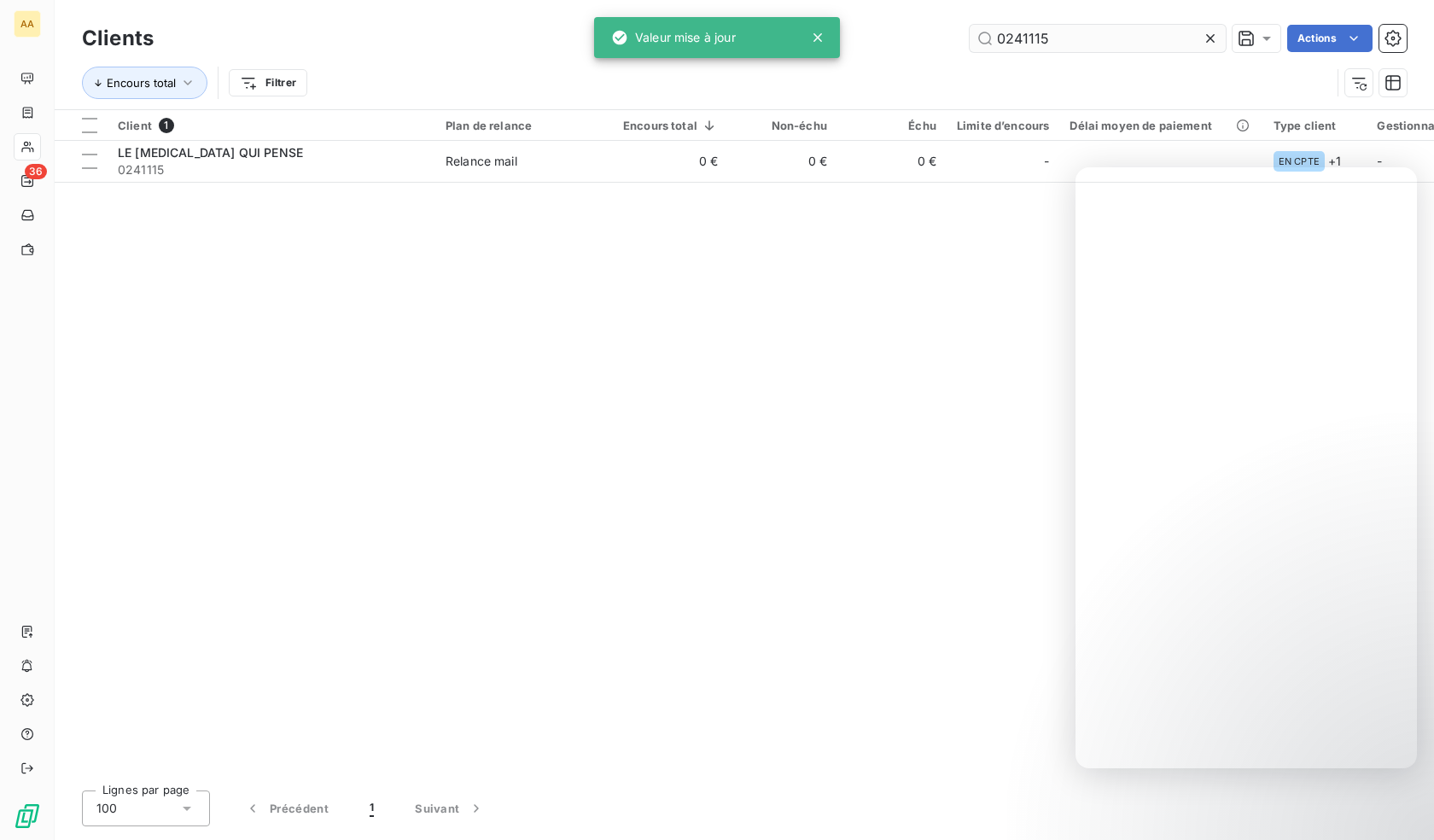
click at [1104, 36] on input "0241115" at bounding box center [1097, 38] width 256 height 27
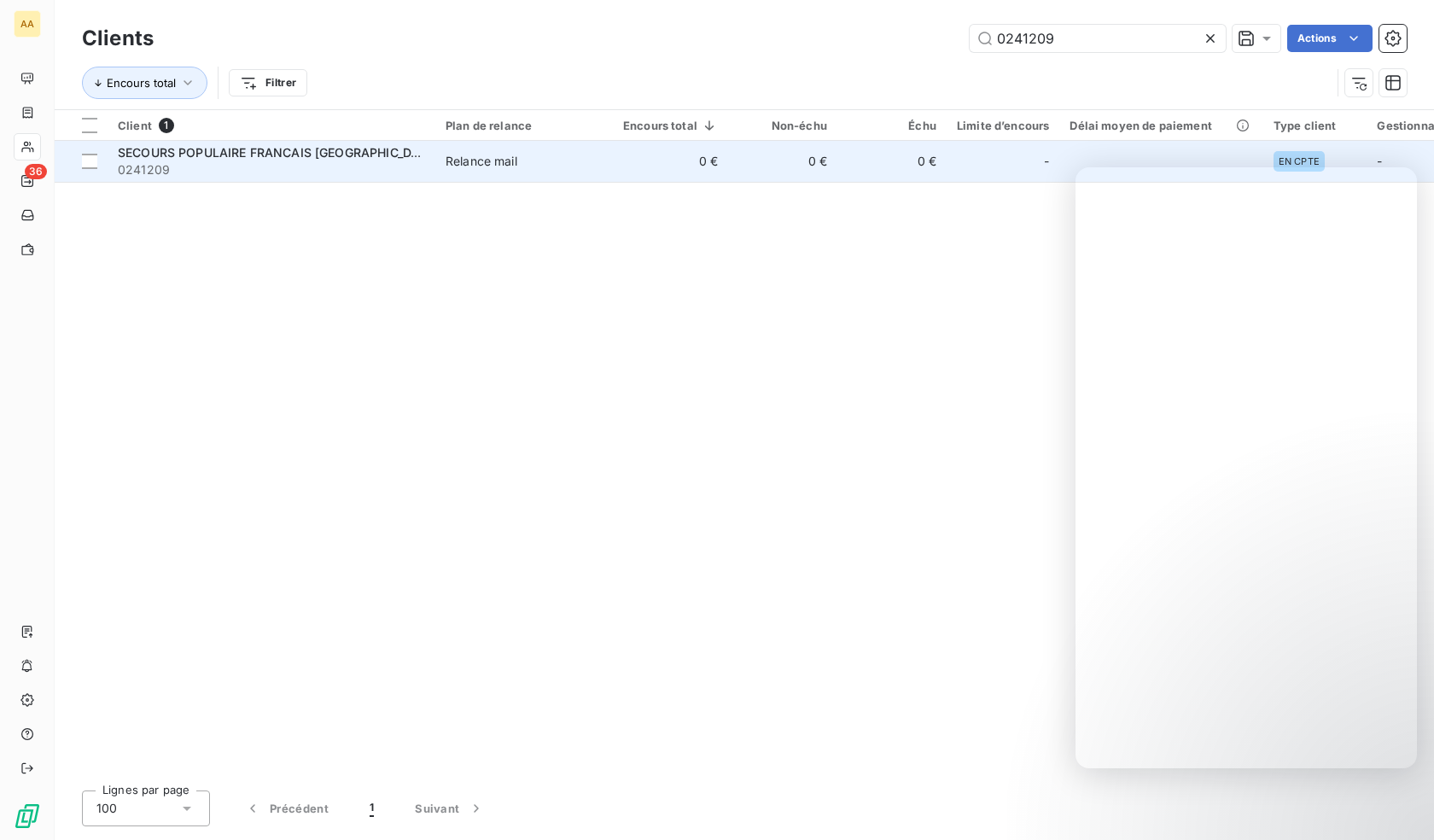
type input "0241209"
click at [217, 169] on span "0241209" at bounding box center [272, 170] width 307 height 17
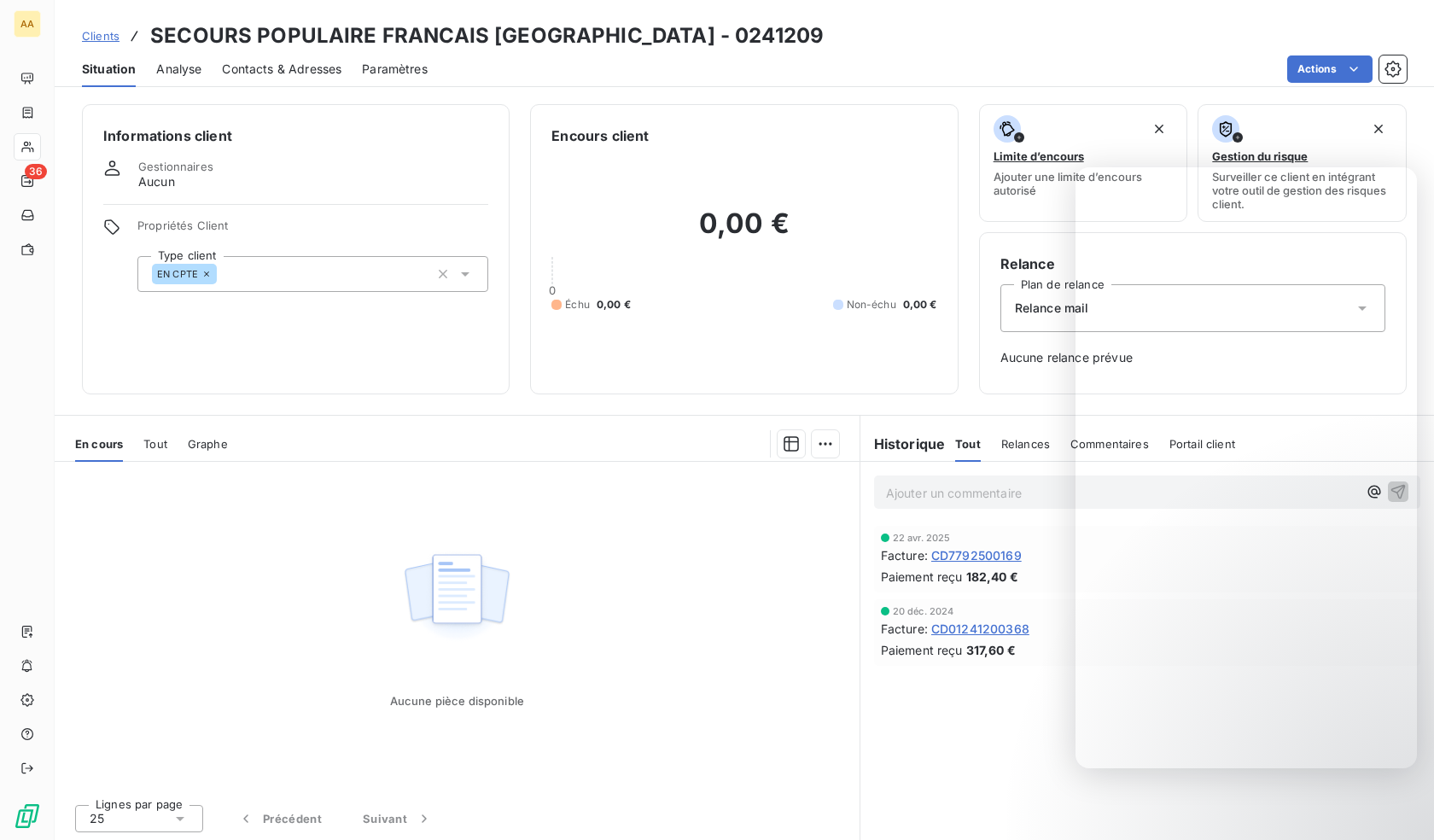
click at [317, 269] on div "EN CPTE" at bounding box center [313, 274] width 351 height 36
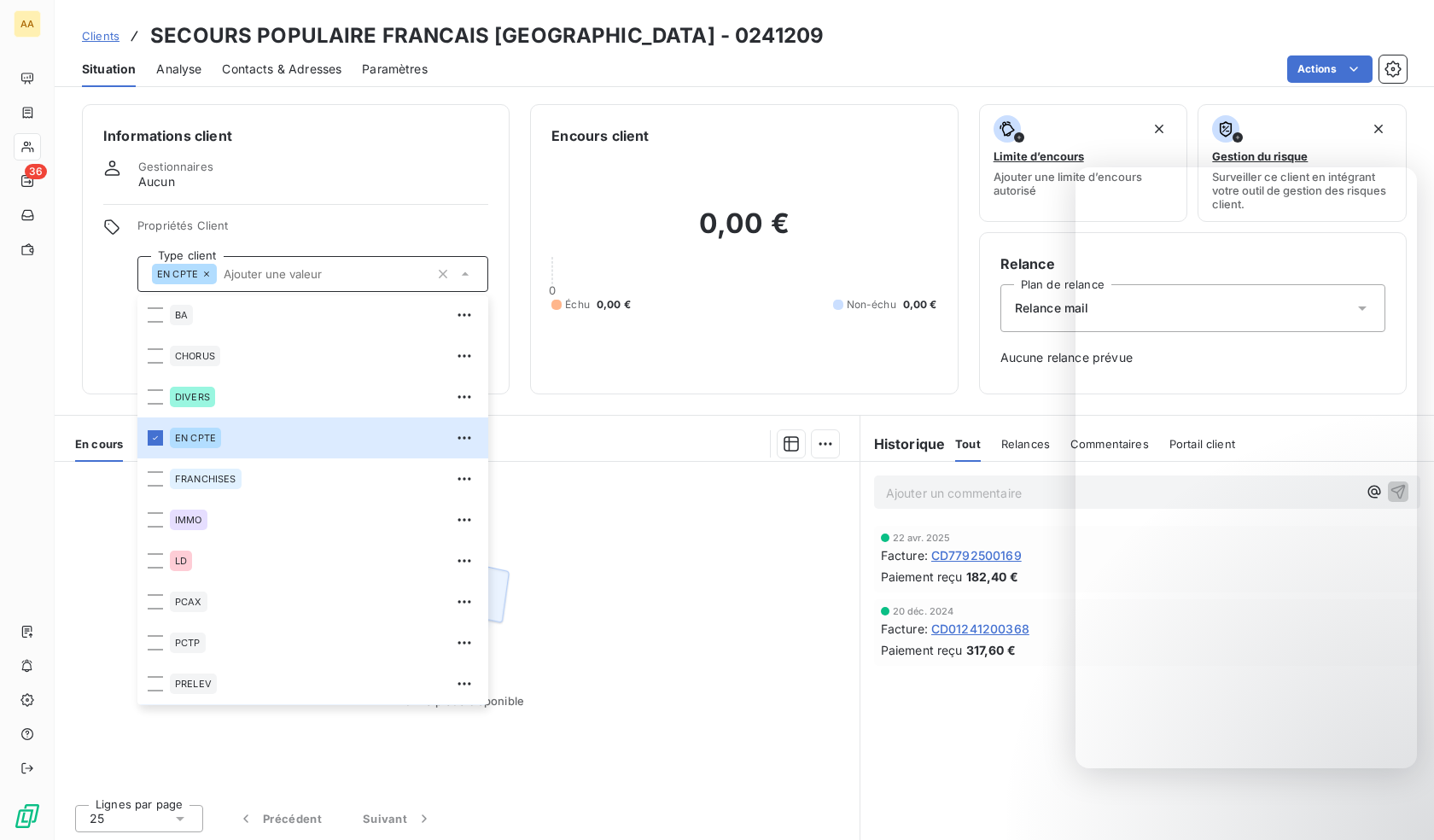
scroll to position [82, 0]
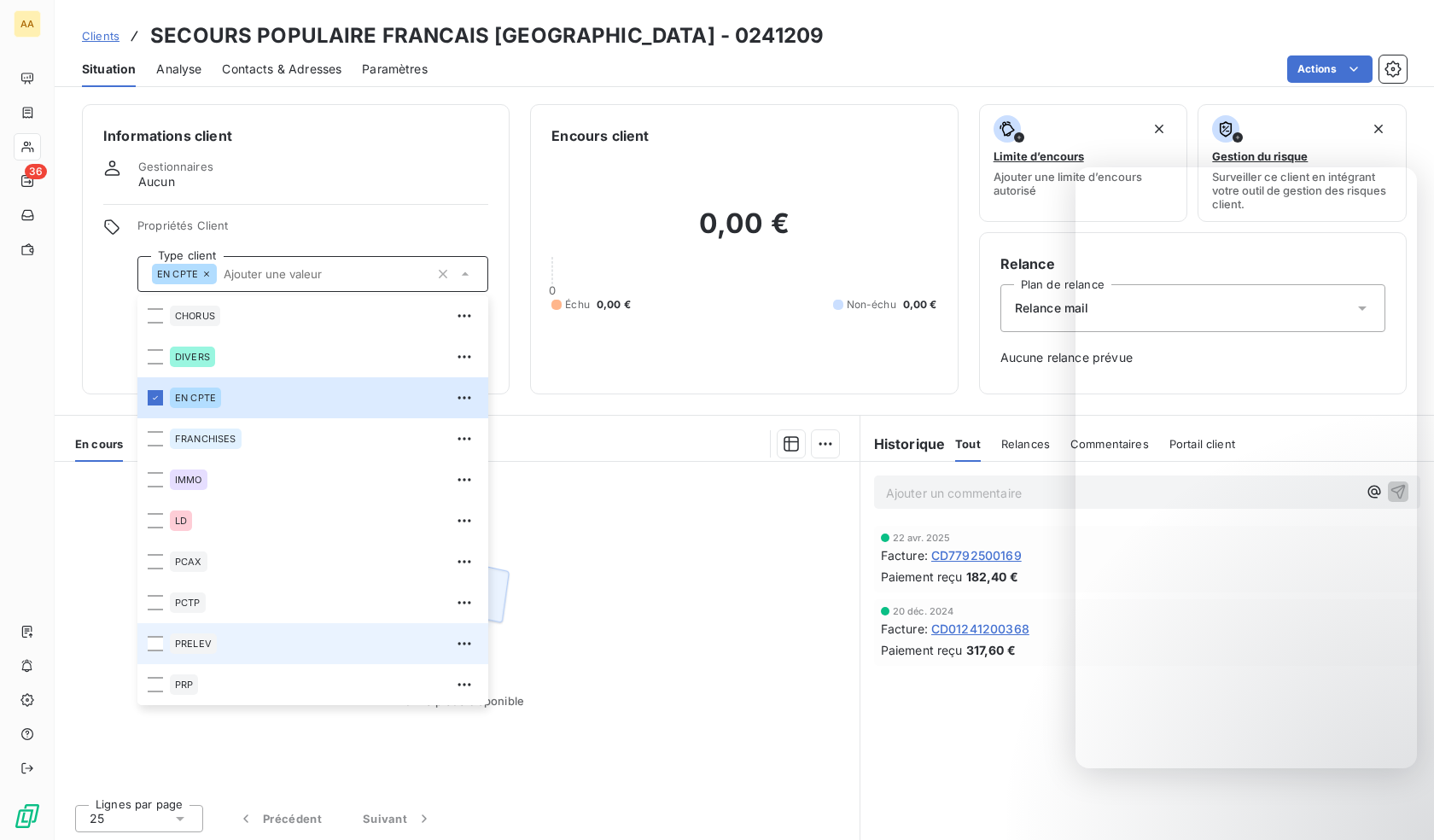
click at [219, 646] on div "PRELEV" at bounding box center [323, 643] width 308 height 27
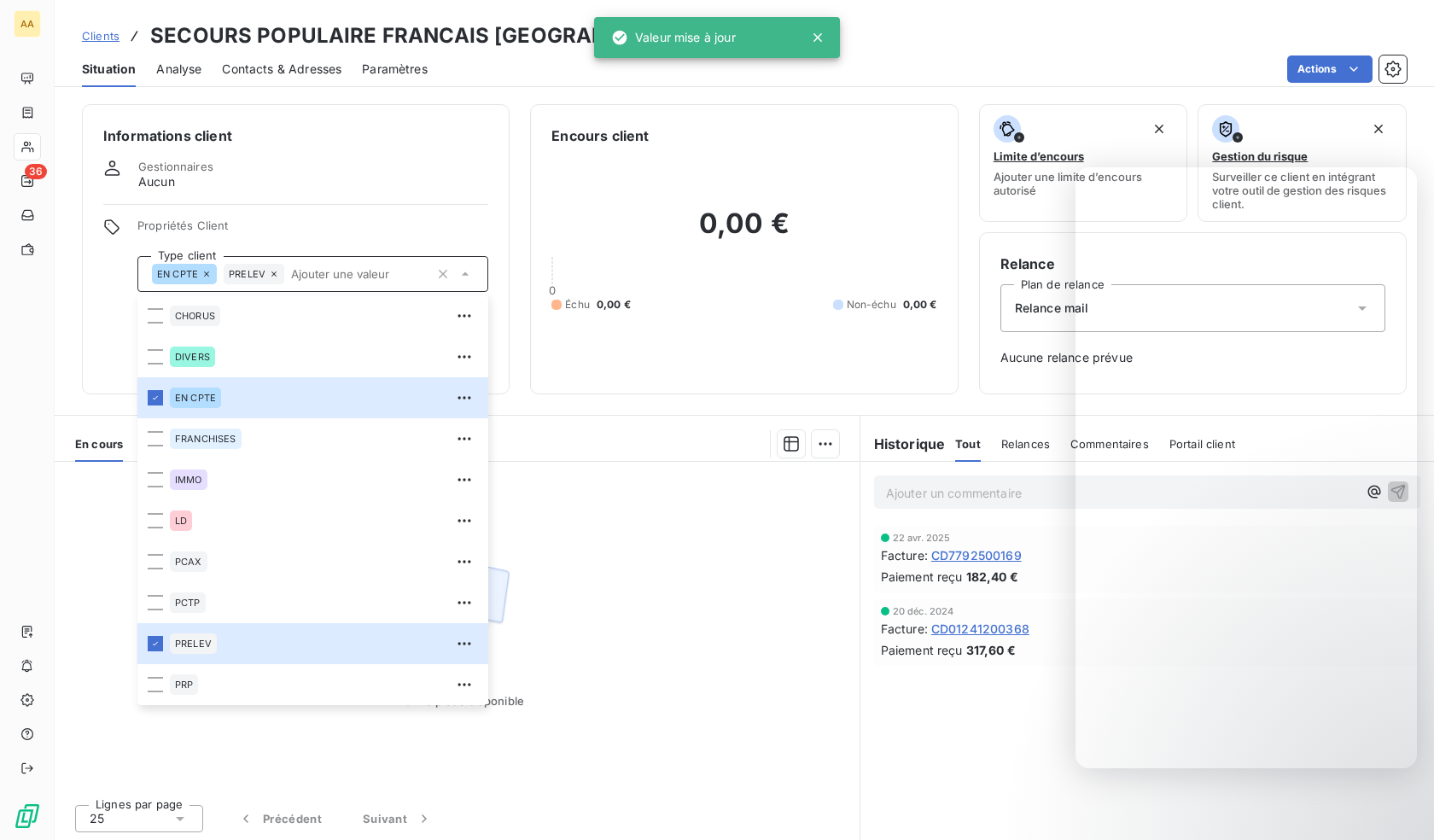
click at [41, 156] on div at bounding box center [26, 146] width 27 height 27
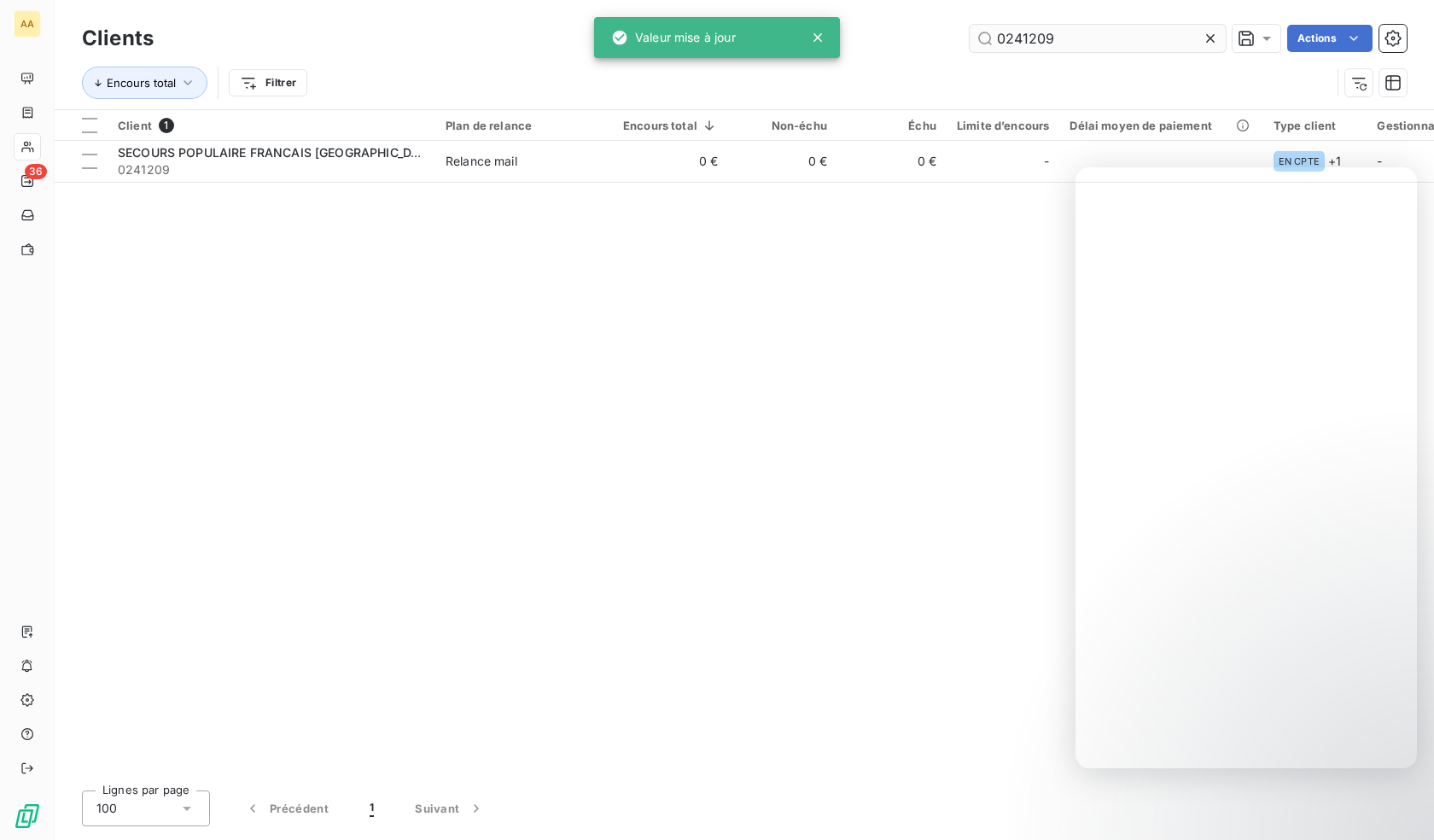
click at [1079, 41] on input "0241209" at bounding box center [1097, 38] width 256 height 27
click at [1073, 41] on input "0241209" at bounding box center [1097, 38] width 256 height 27
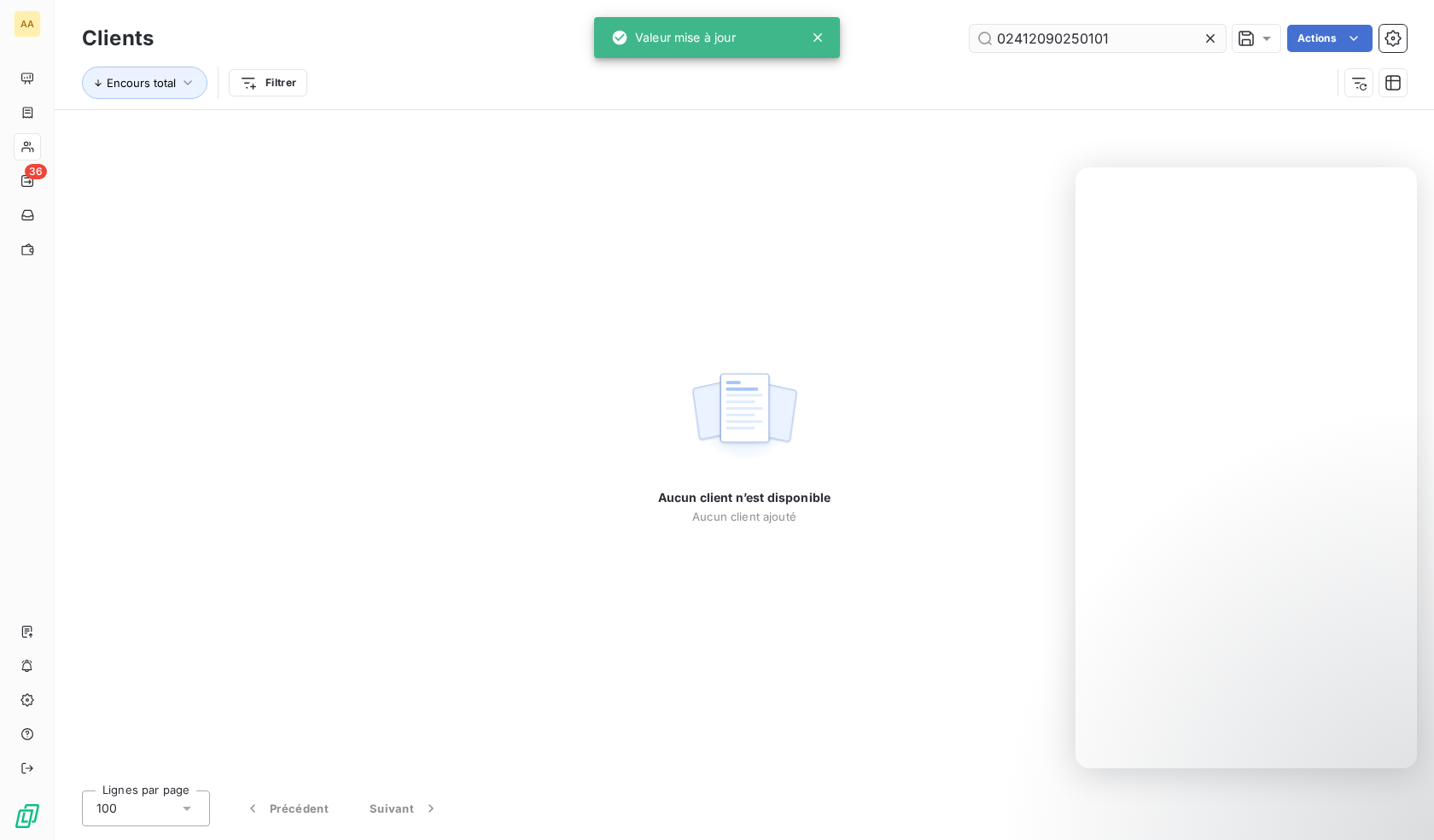
click at [1103, 35] on input "02412090250101" at bounding box center [1097, 38] width 256 height 27
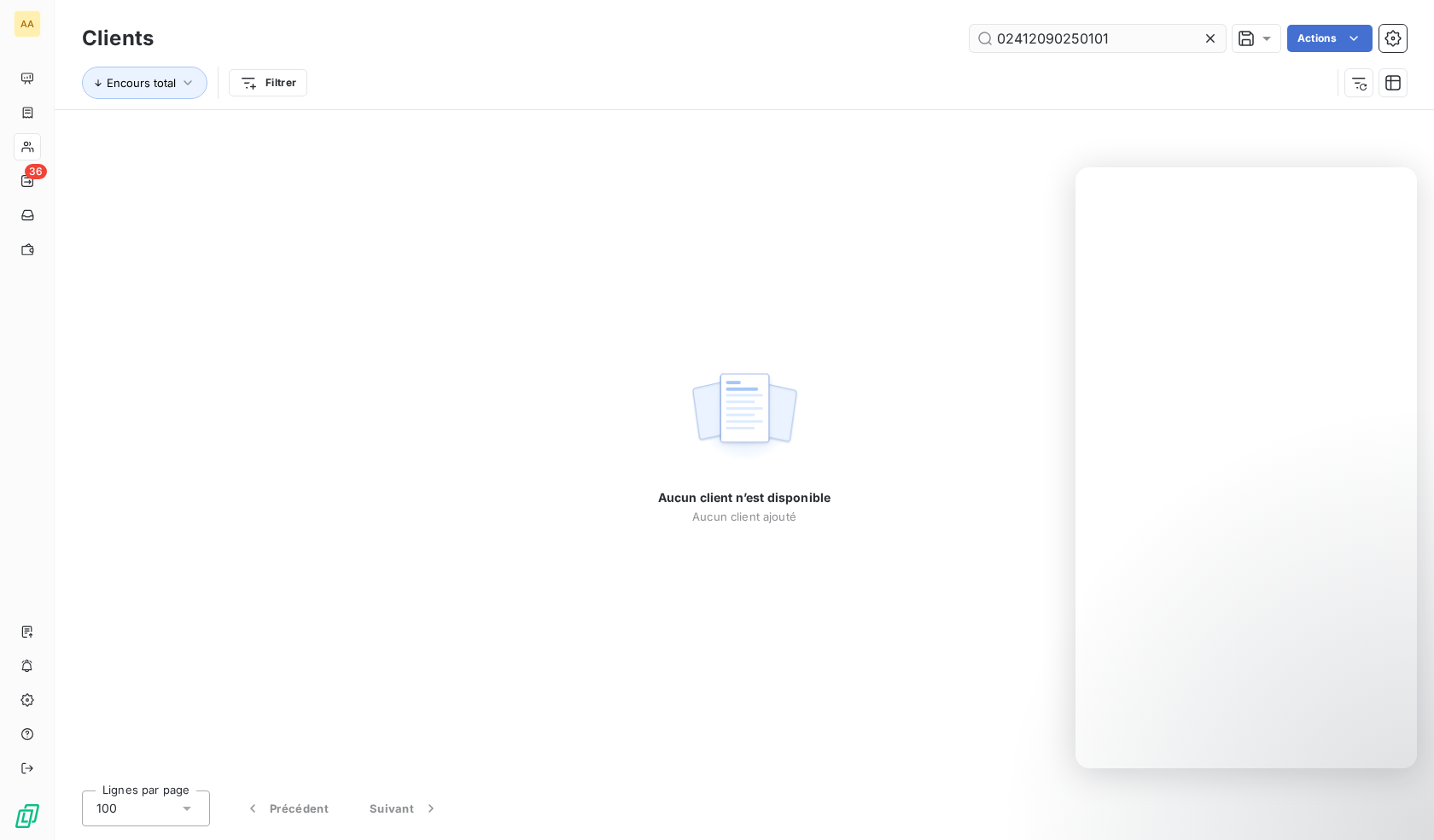
click at [1103, 35] on input "02412090250101" at bounding box center [1097, 38] width 256 height 27
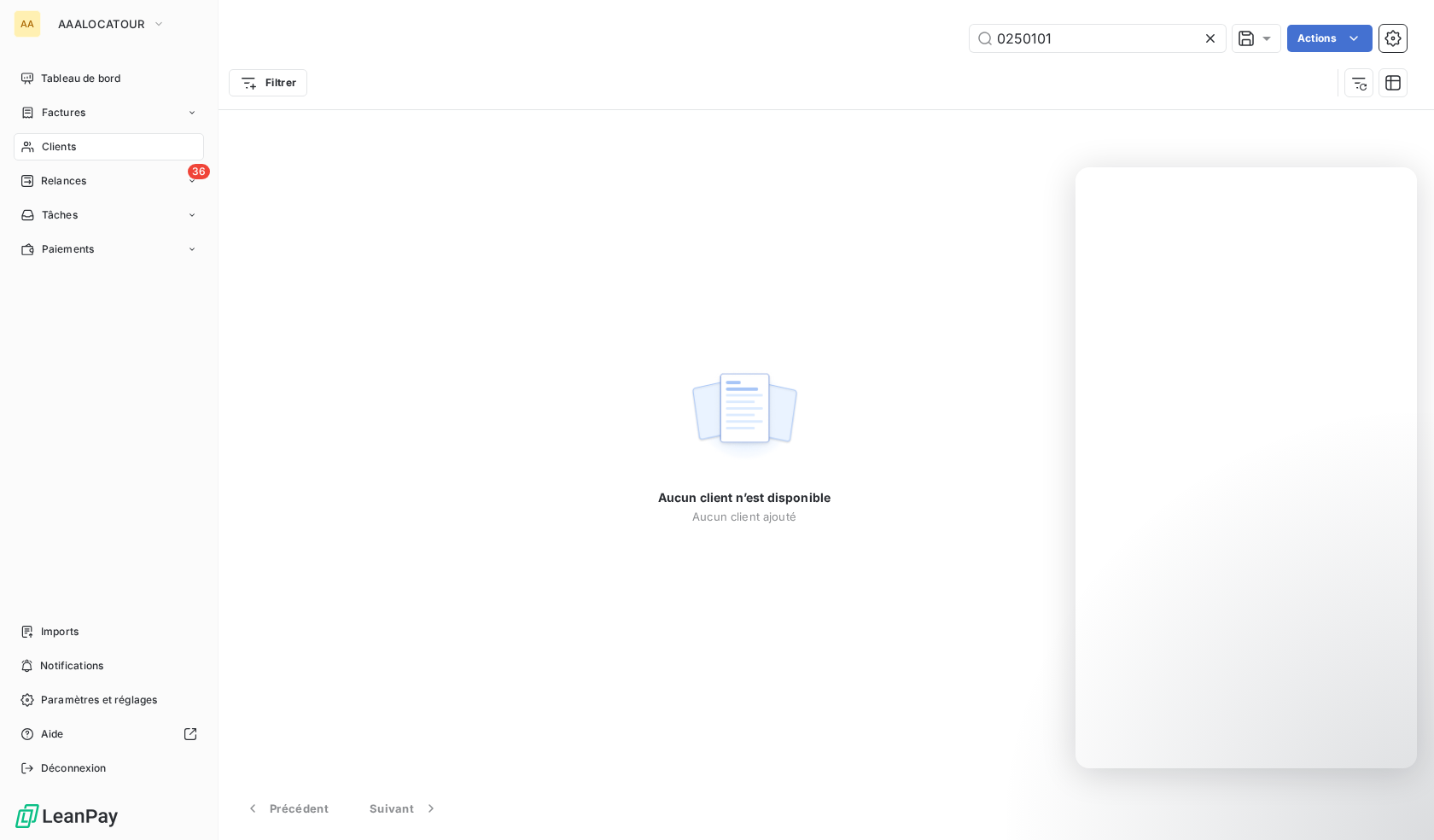
click at [48, 153] on span "Clients" at bounding box center [58, 147] width 34 height 15
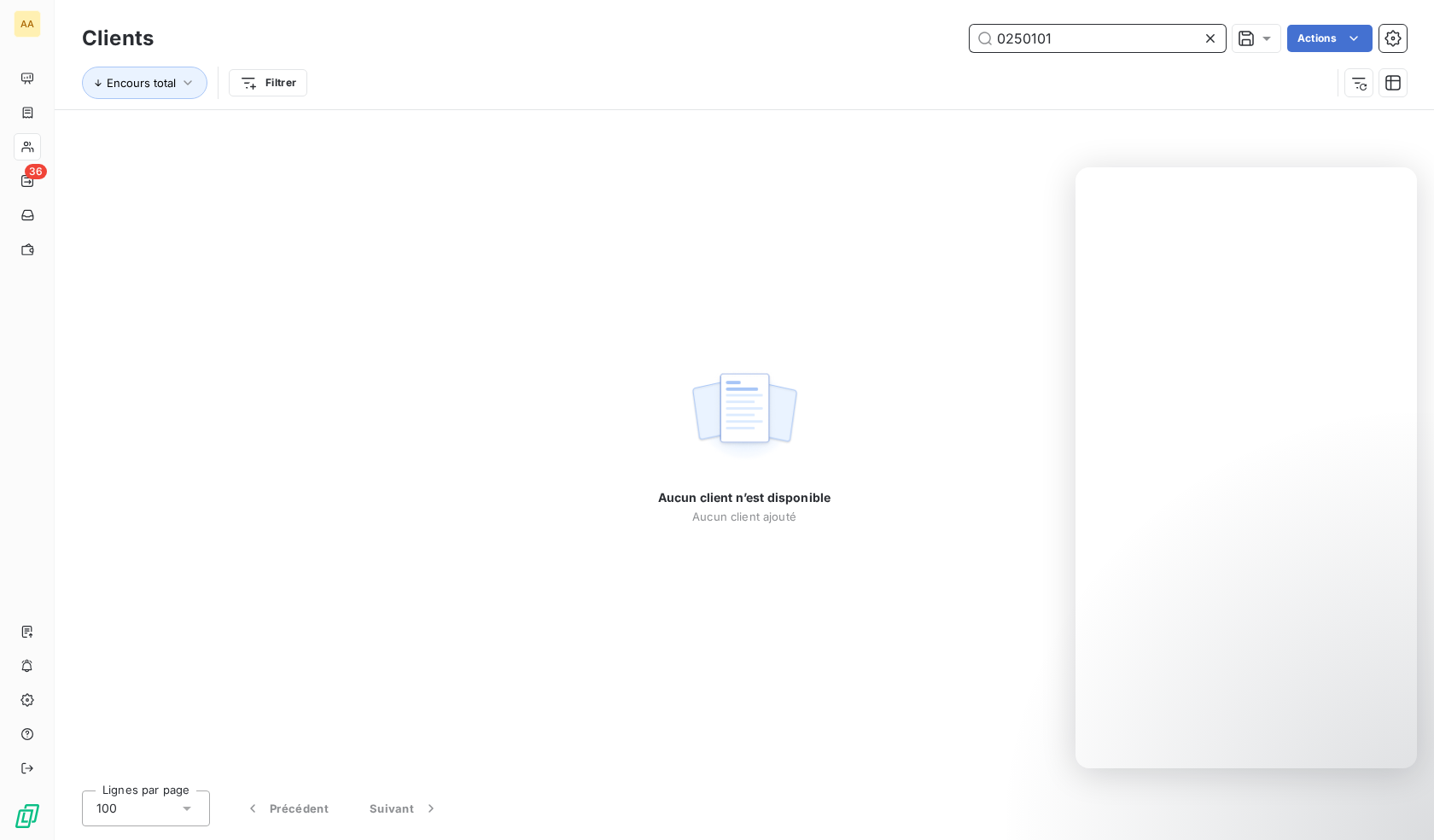
click at [1041, 33] on input "0250101" at bounding box center [1097, 38] width 256 height 27
paste input "218"
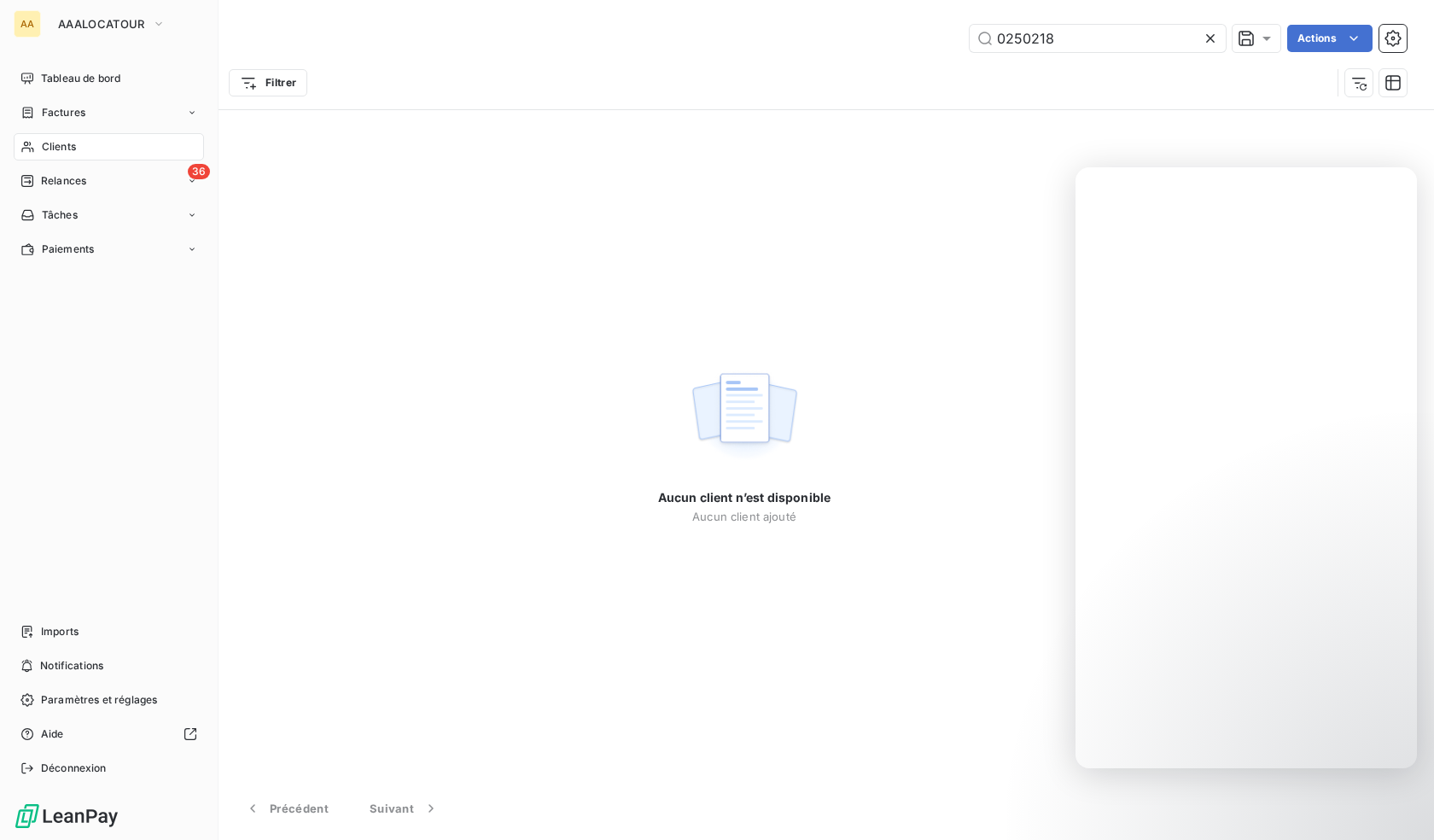
drag, startPoint x: 53, startPoint y: 132, endPoint x: 57, endPoint y: 140, distance: 8.9
click at [53, 132] on nav "Tableau de bord Factures Clients 36 Relances Tâches Paiements" at bounding box center [108, 164] width 190 height 198
click at [67, 143] on span "Clients" at bounding box center [58, 147] width 34 height 15
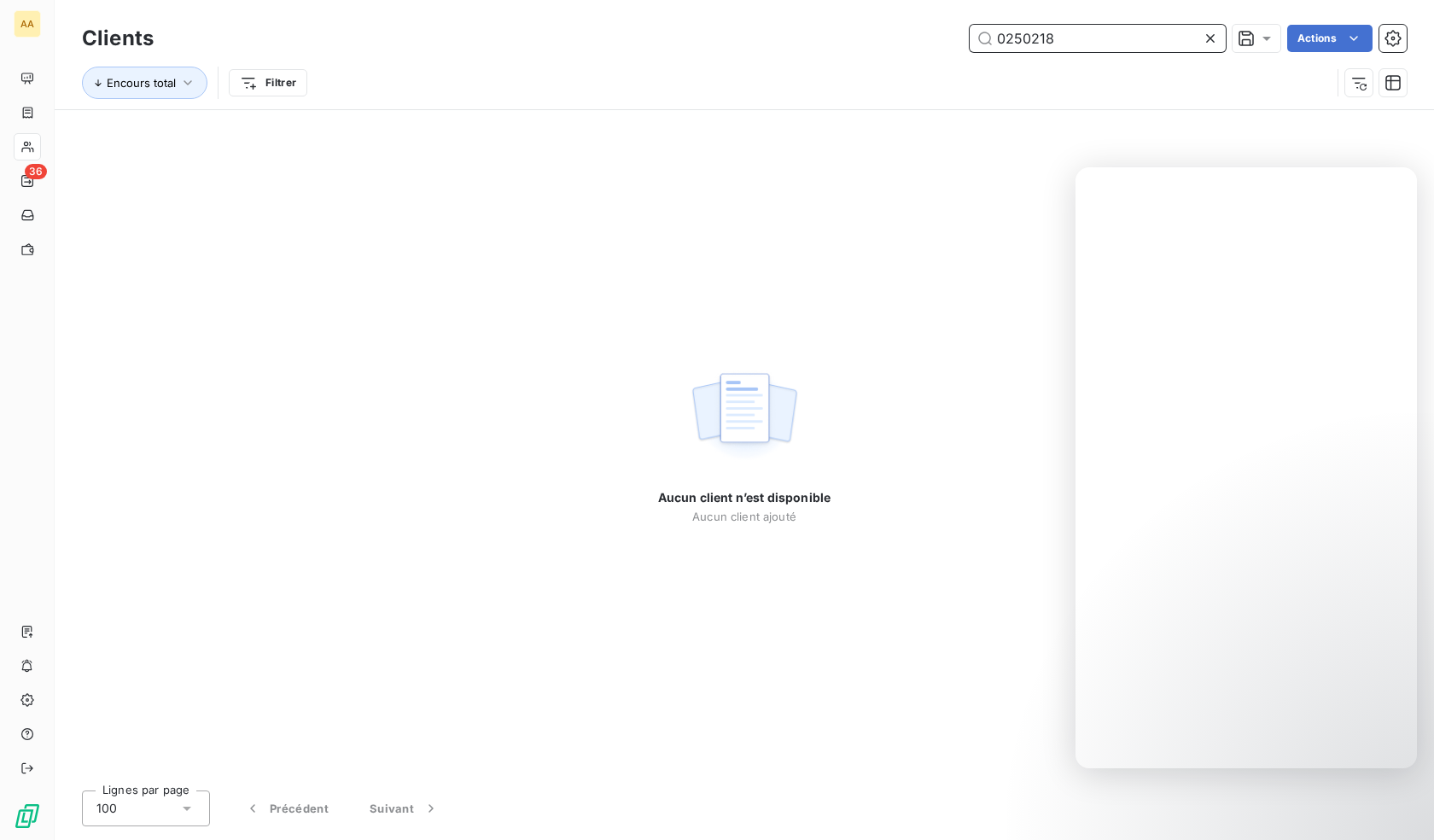
click at [1129, 34] on input "0250218" at bounding box center [1097, 38] width 256 height 27
paste input "9"
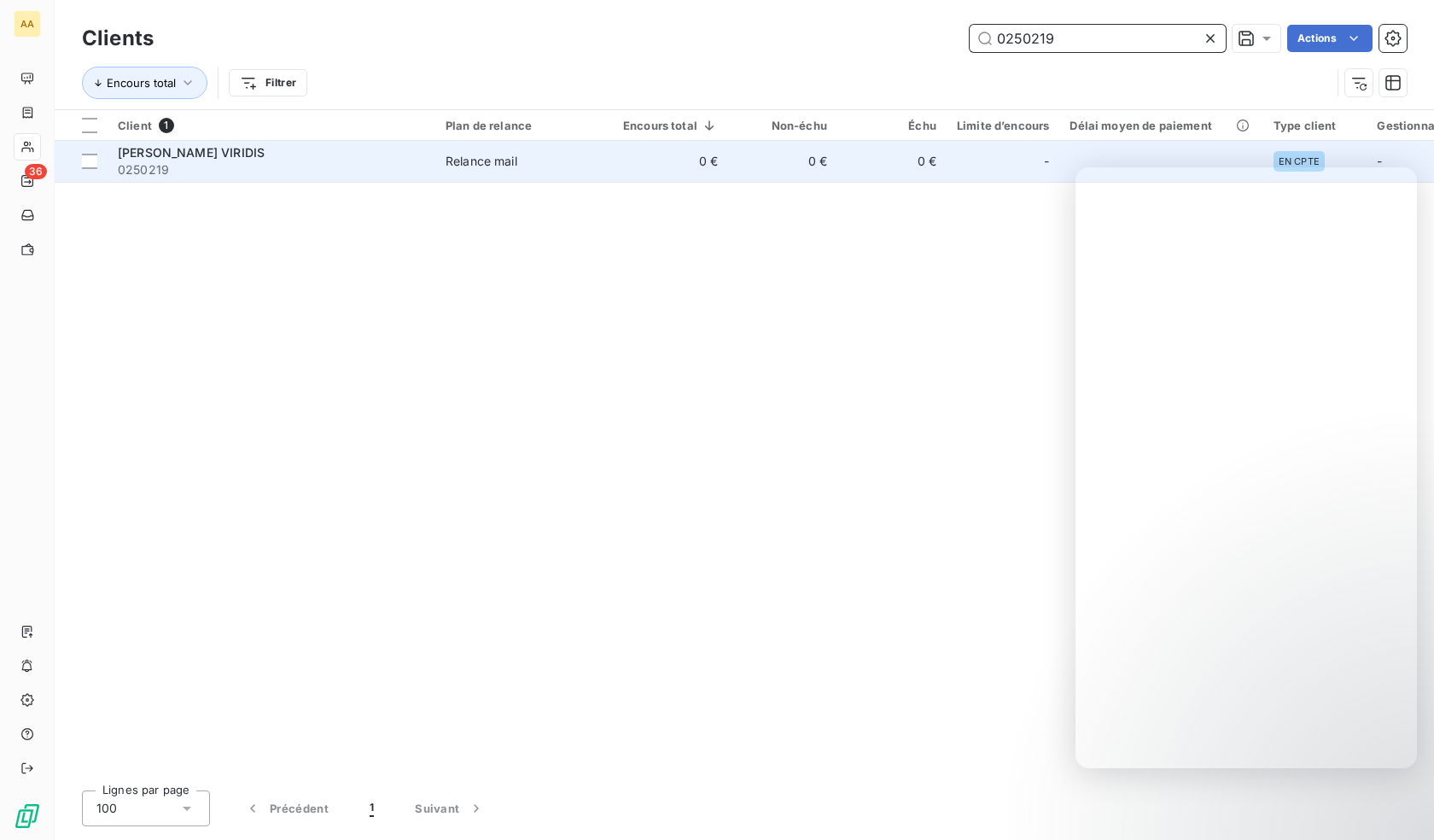
type input "0250219"
click at [323, 175] on span "0250219" at bounding box center [272, 170] width 307 height 17
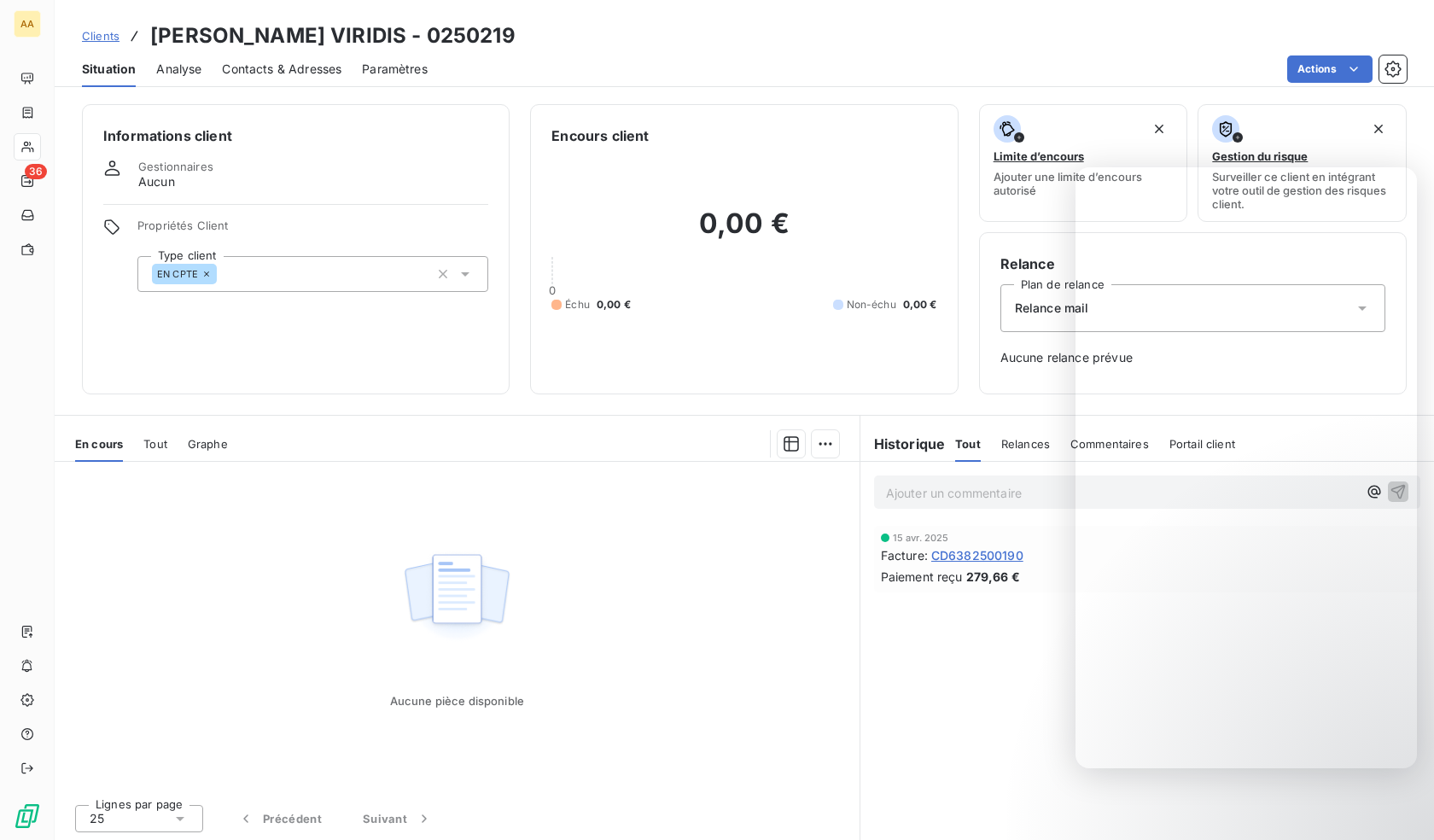
click at [320, 287] on div "EN CPTE" at bounding box center [313, 274] width 351 height 36
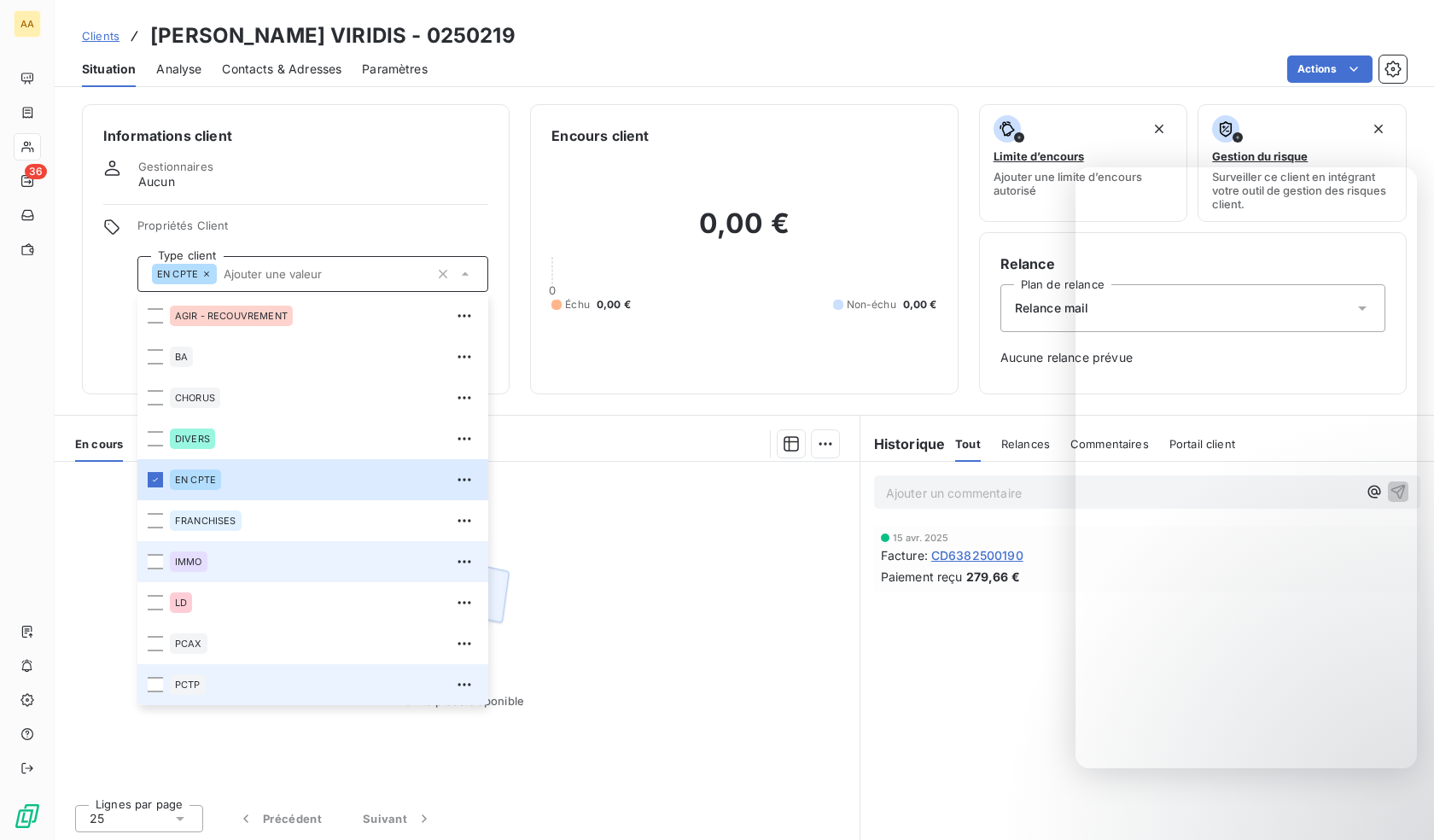
scroll to position [82, 0]
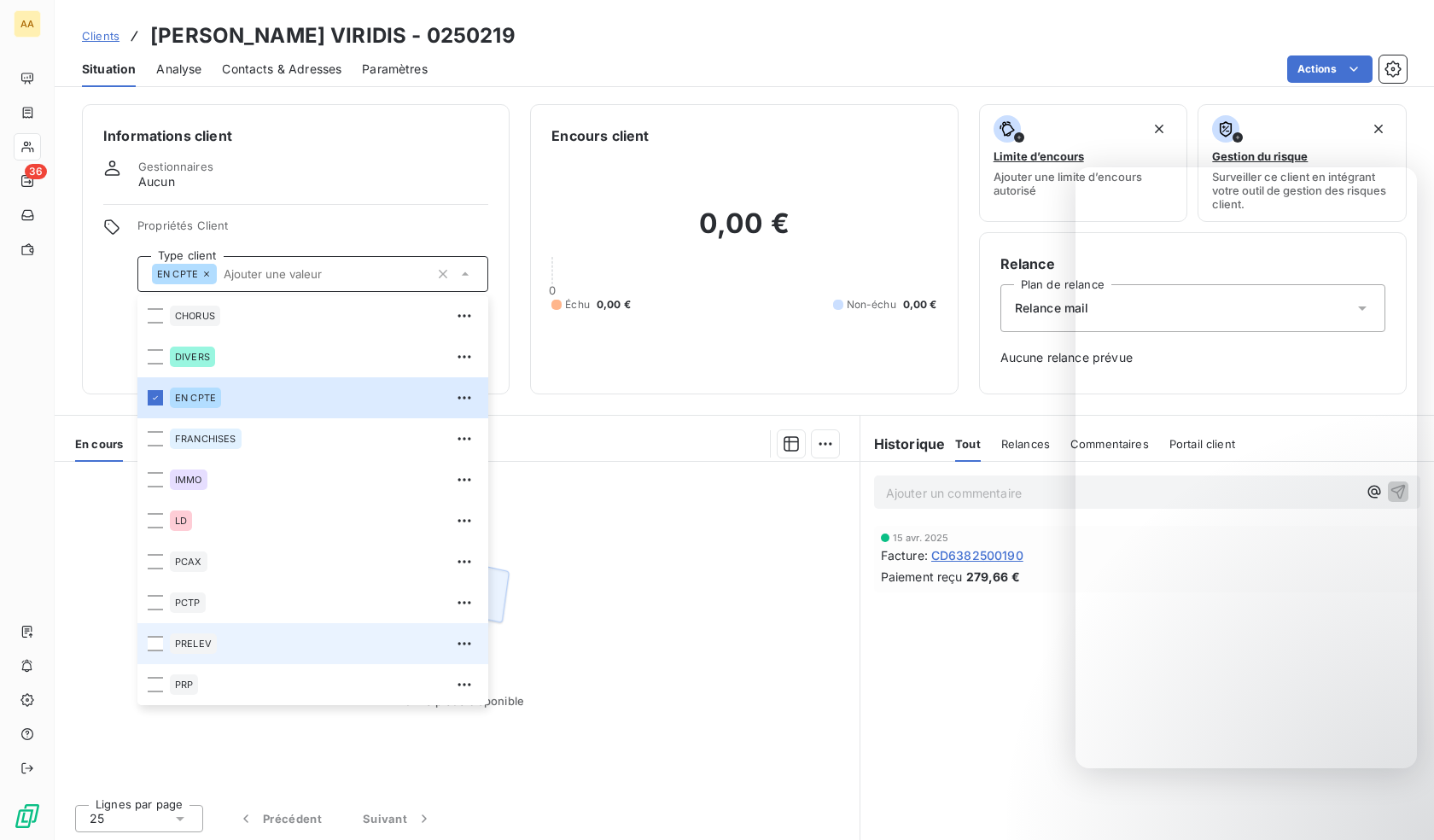
click at [188, 637] on div "PRELEV" at bounding box center [193, 644] width 47 height 21
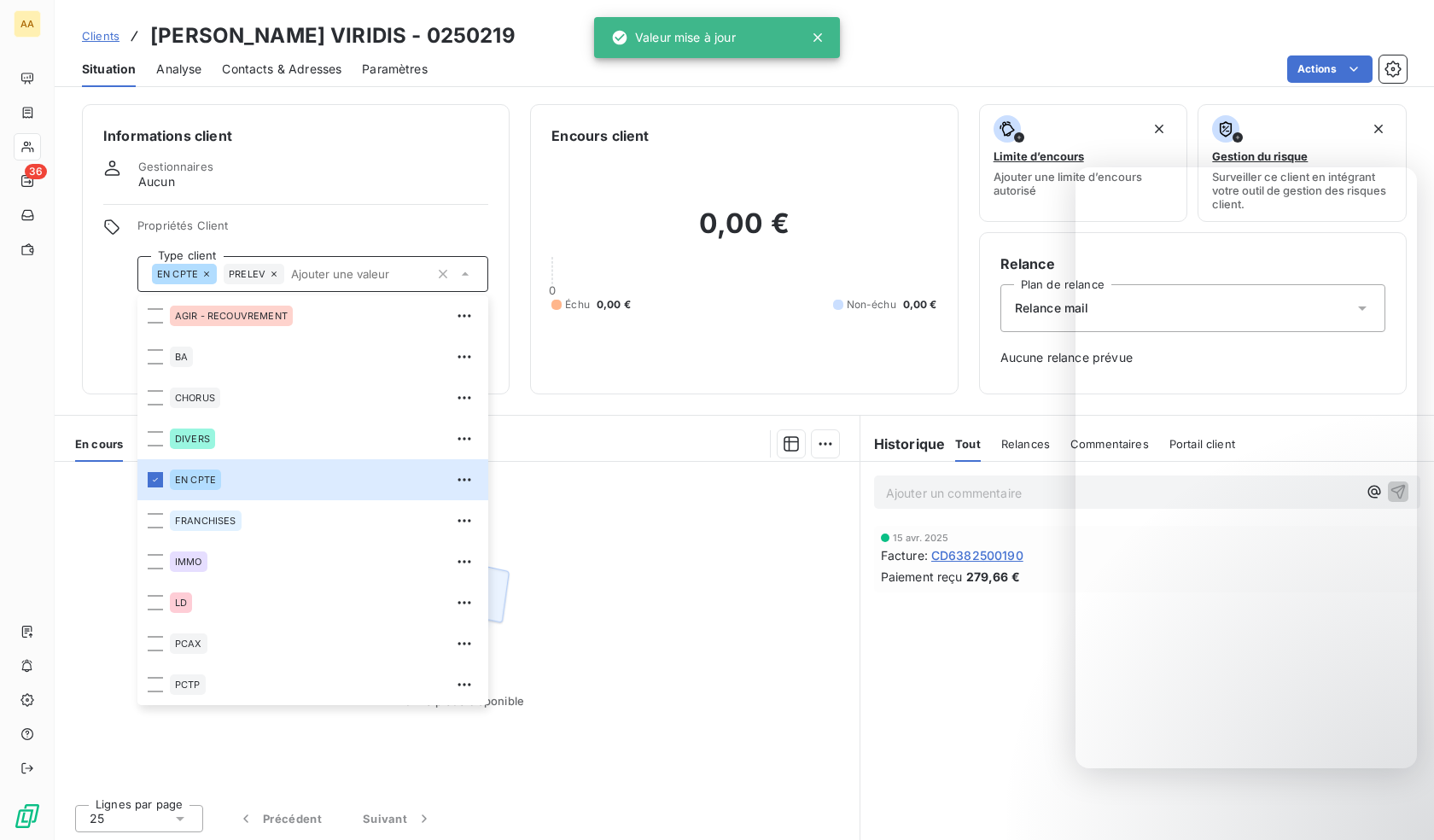
scroll to position [82, 0]
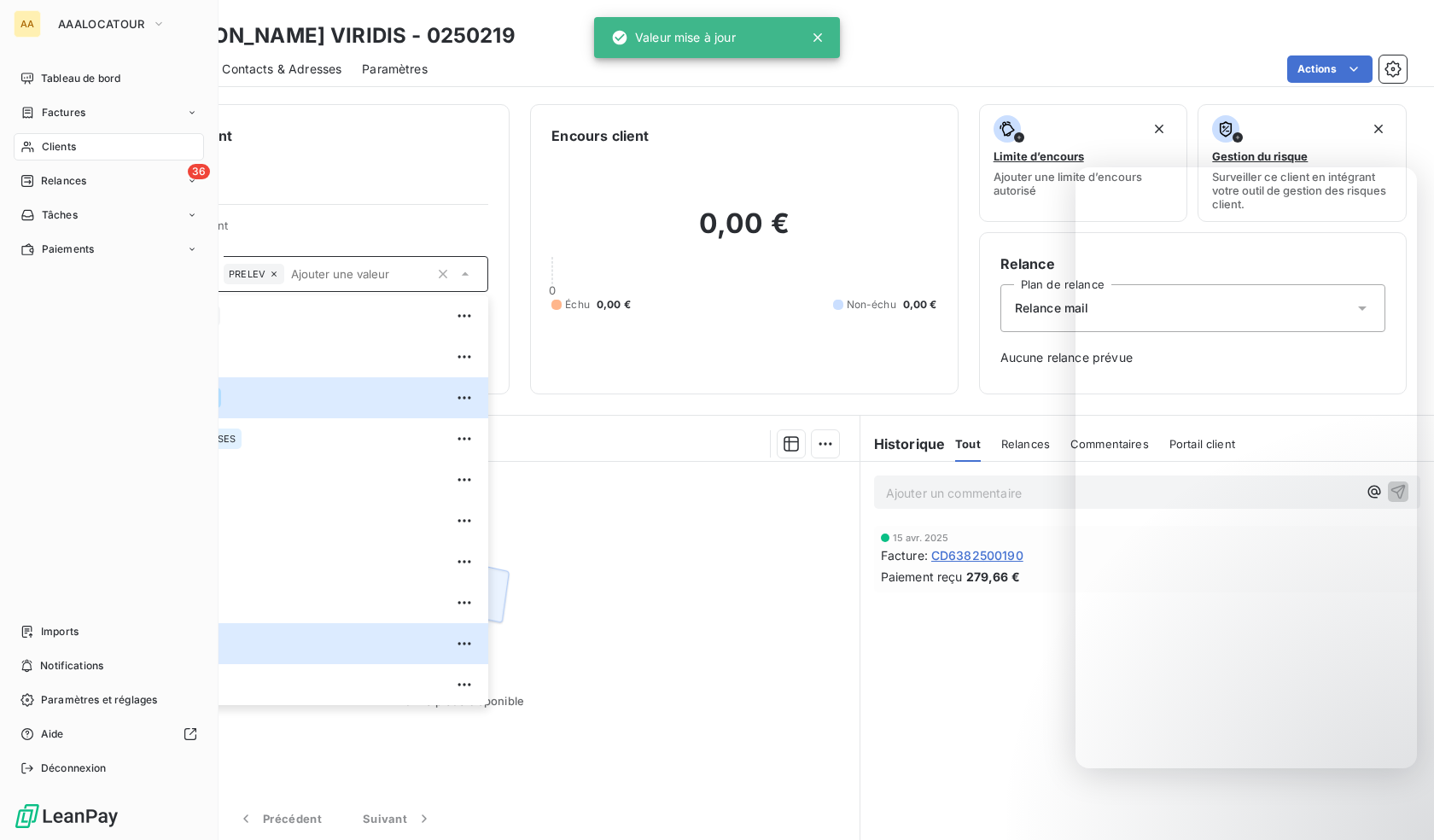
click at [28, 144] on icon at bounding box center [27, 147] width 12 height 11
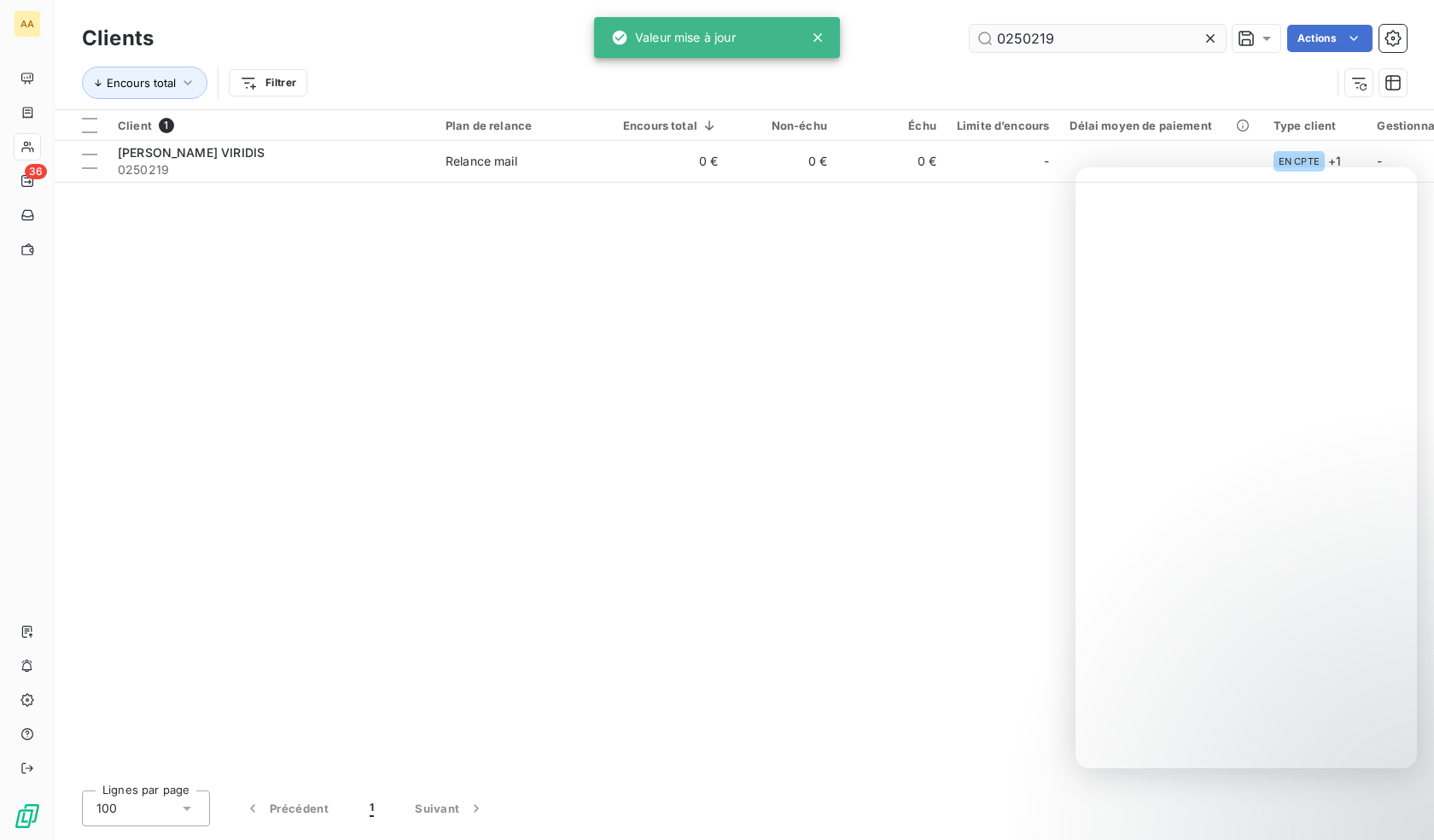
click at [1080, 34] on input "0250219" at bounding box center [1097, 38] width 256 height 27
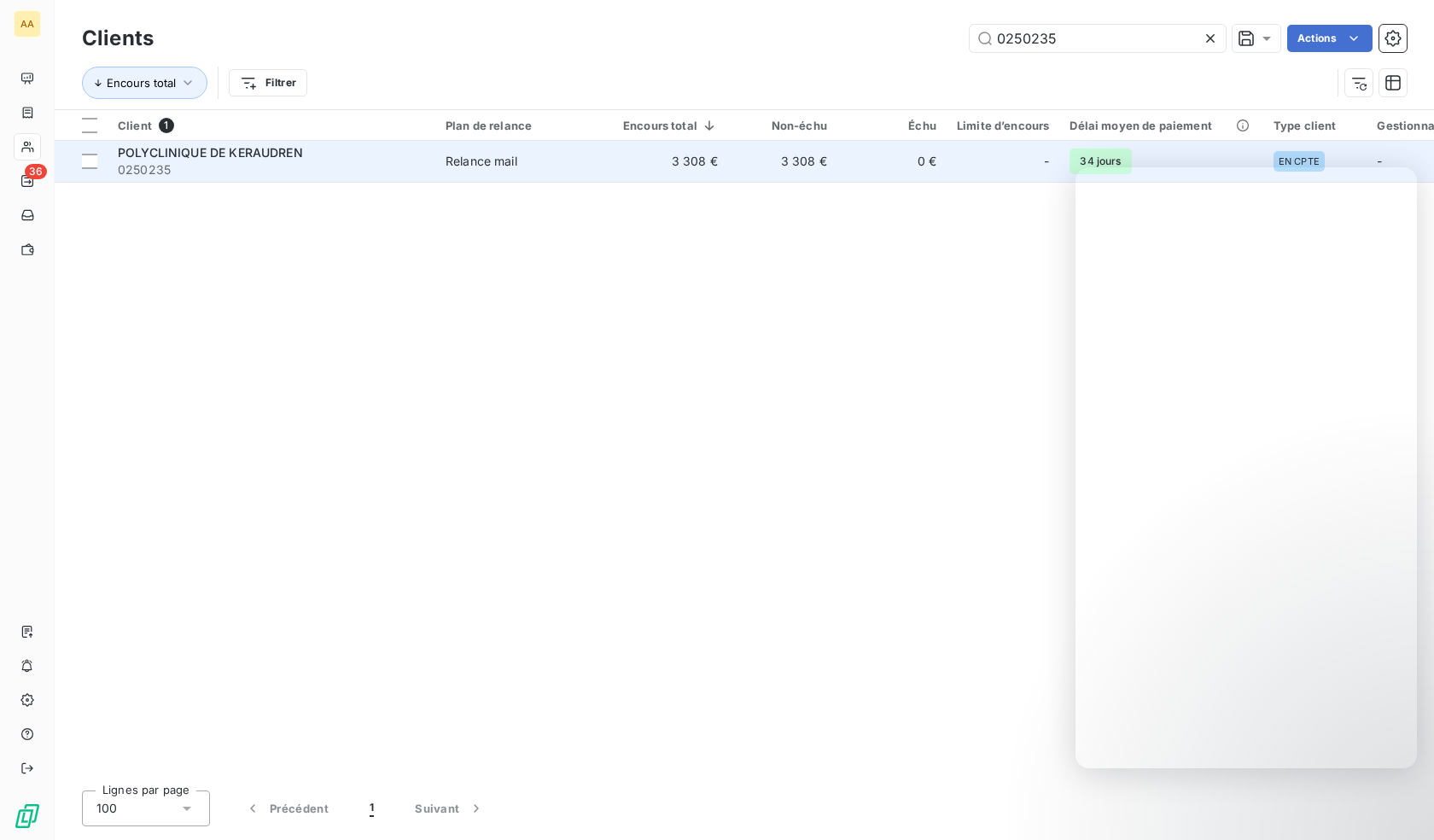
type input "0250235"
click at [241, 154] on span "POLYCLINIQUE DE KERAUDREN" at bounding box center [210, 152] width 185 height 14
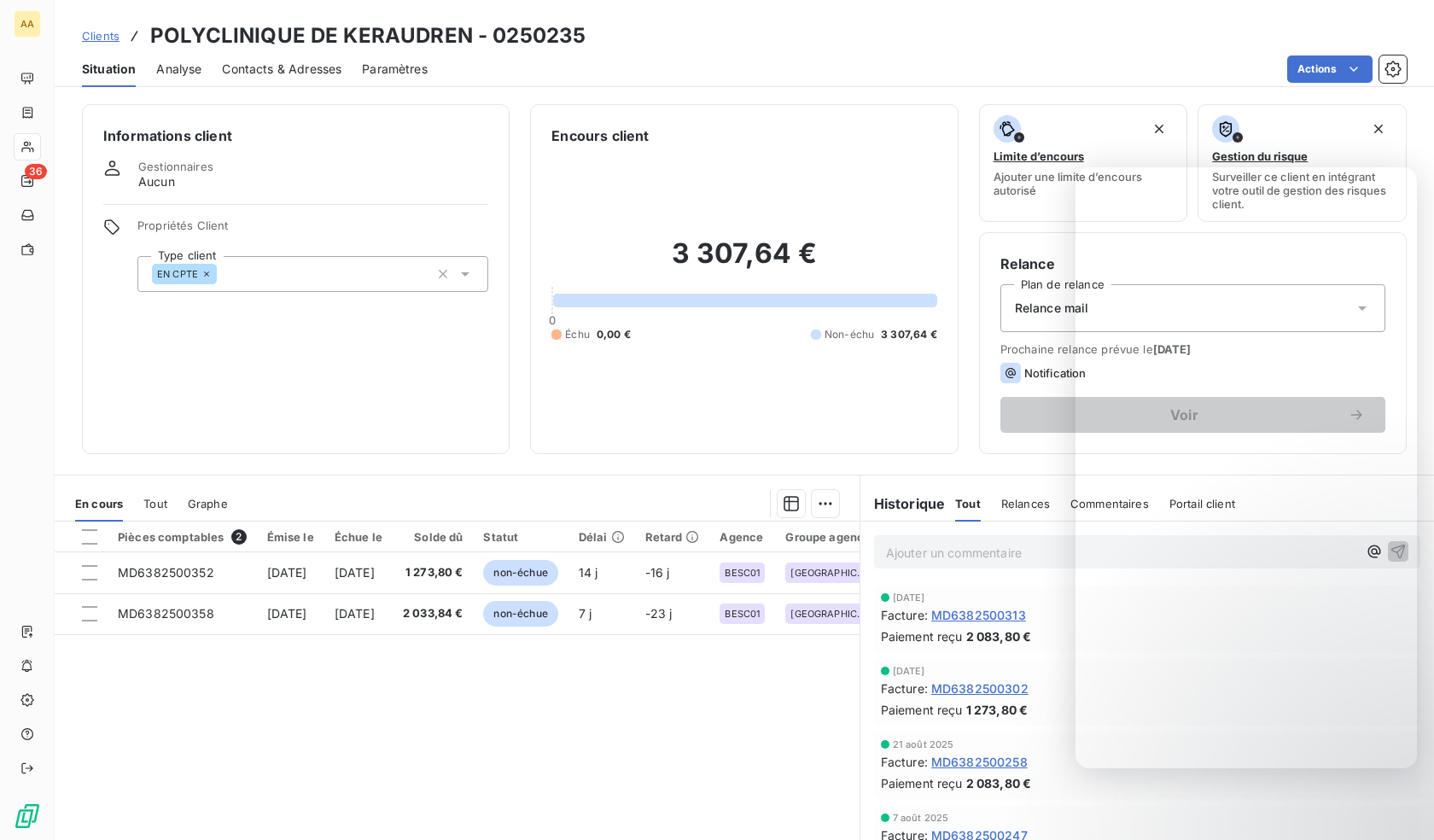
click at [286, 284] on div "EN CPTE" at bounding box center [313, 274] width 351 height 36
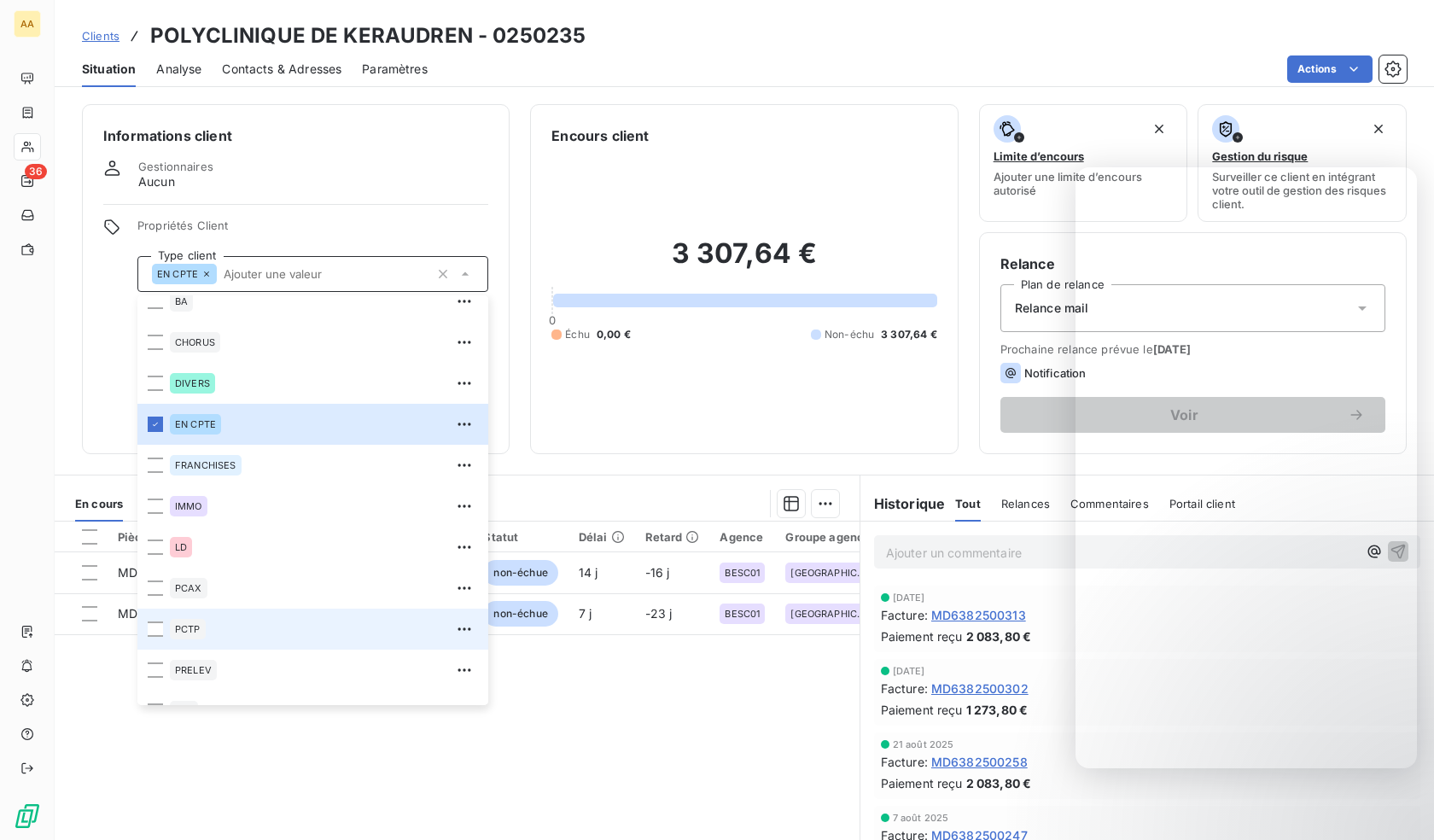
scroll to position [82, 0]
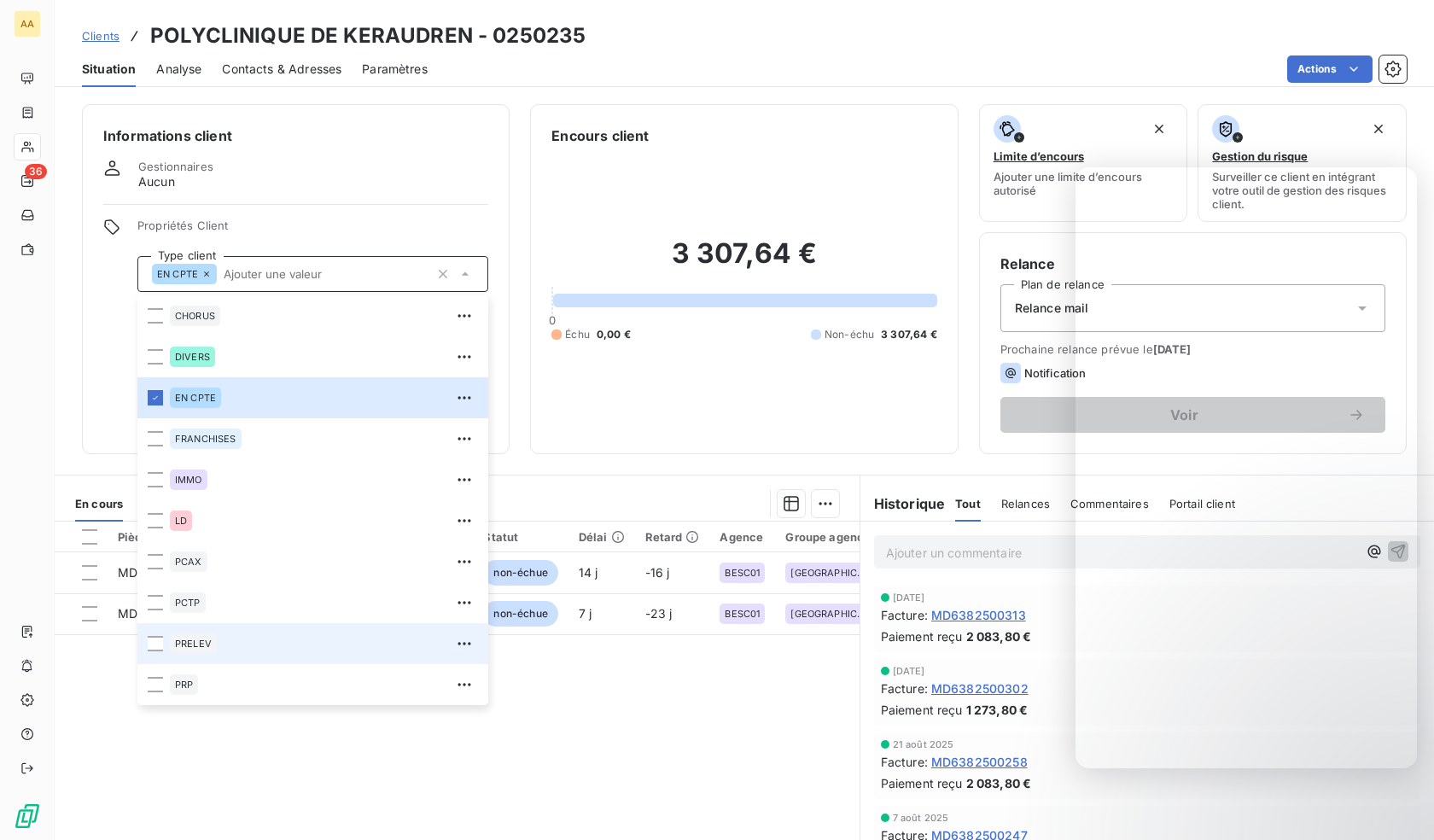
click at [218, 635] on div "PRELEV" at bounding box center [323, 643] width 308 height 27
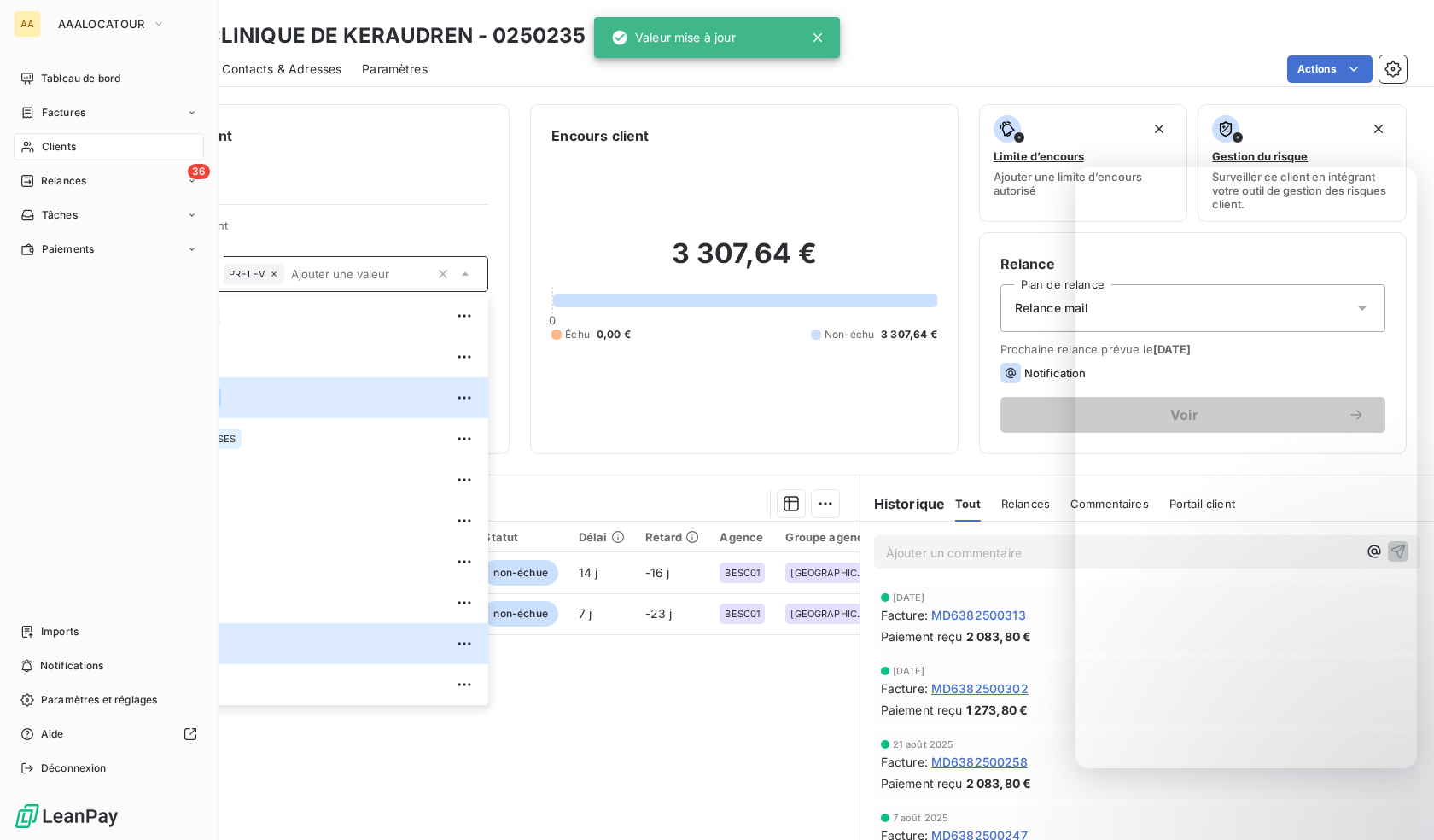
drag, startPoint x: 46, startPoint y: 146, endPoint x: 57, endPoint y: 145, distance: 11.0
click at [46, 146] on span "Clients" at bounding box center [58, 147] width 34 height 15
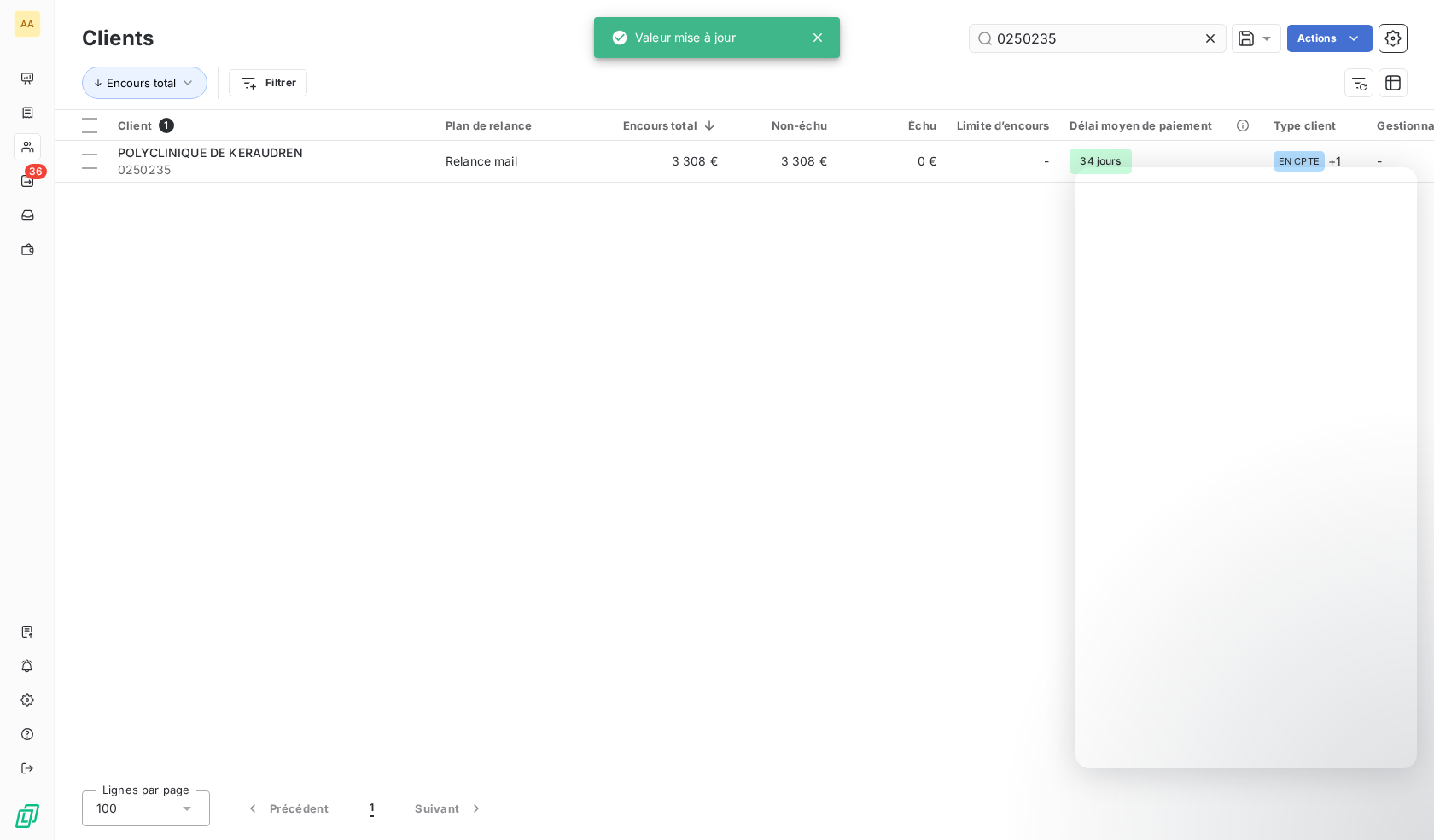
click at [1135, 34] on input "0250235" at bounding box center [1097, 38] width 256 height 27
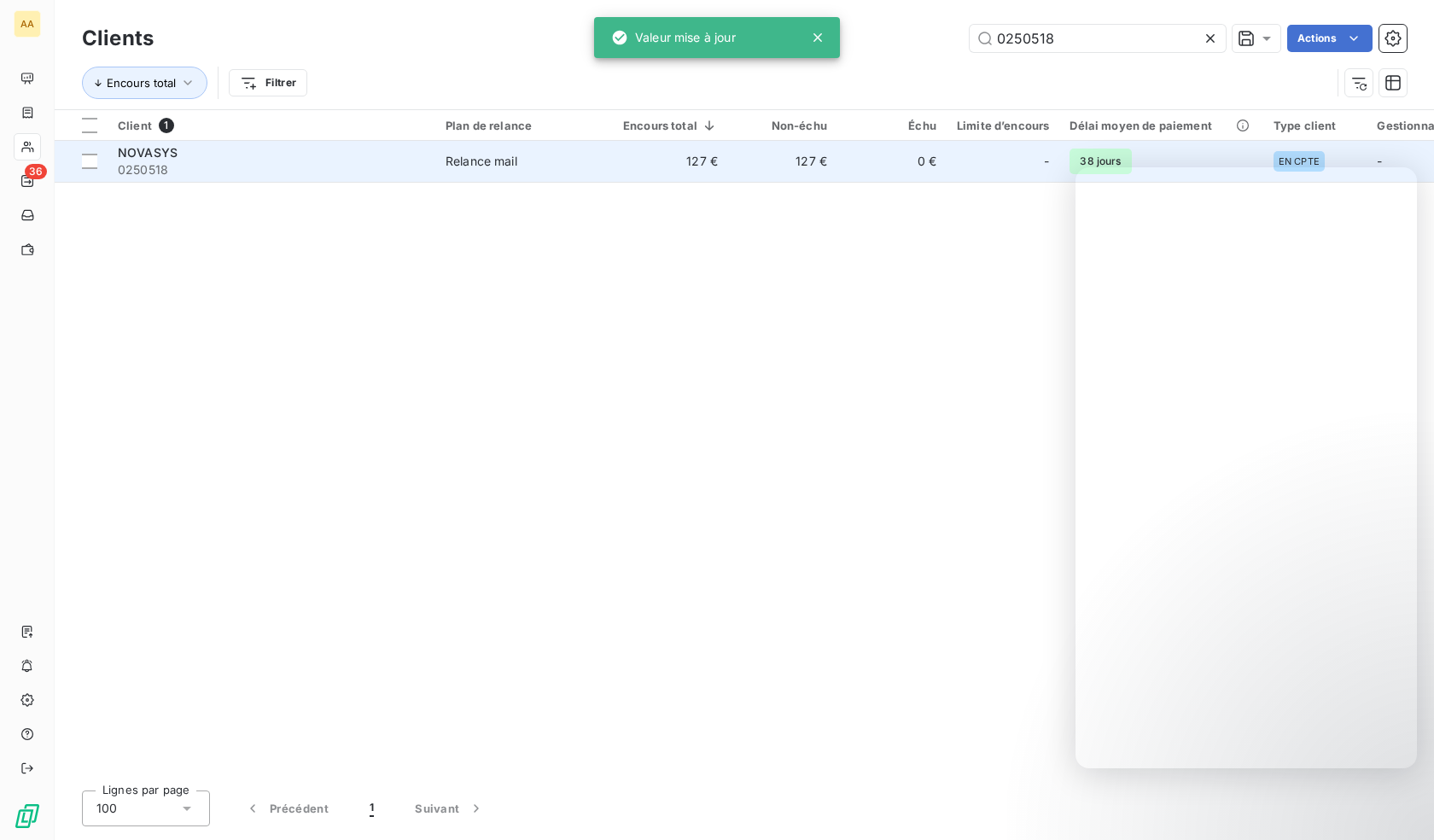
type input "0250518"
click at [305, 171] on span "0250518" at bounding box center [272, 170] width 307 height 17
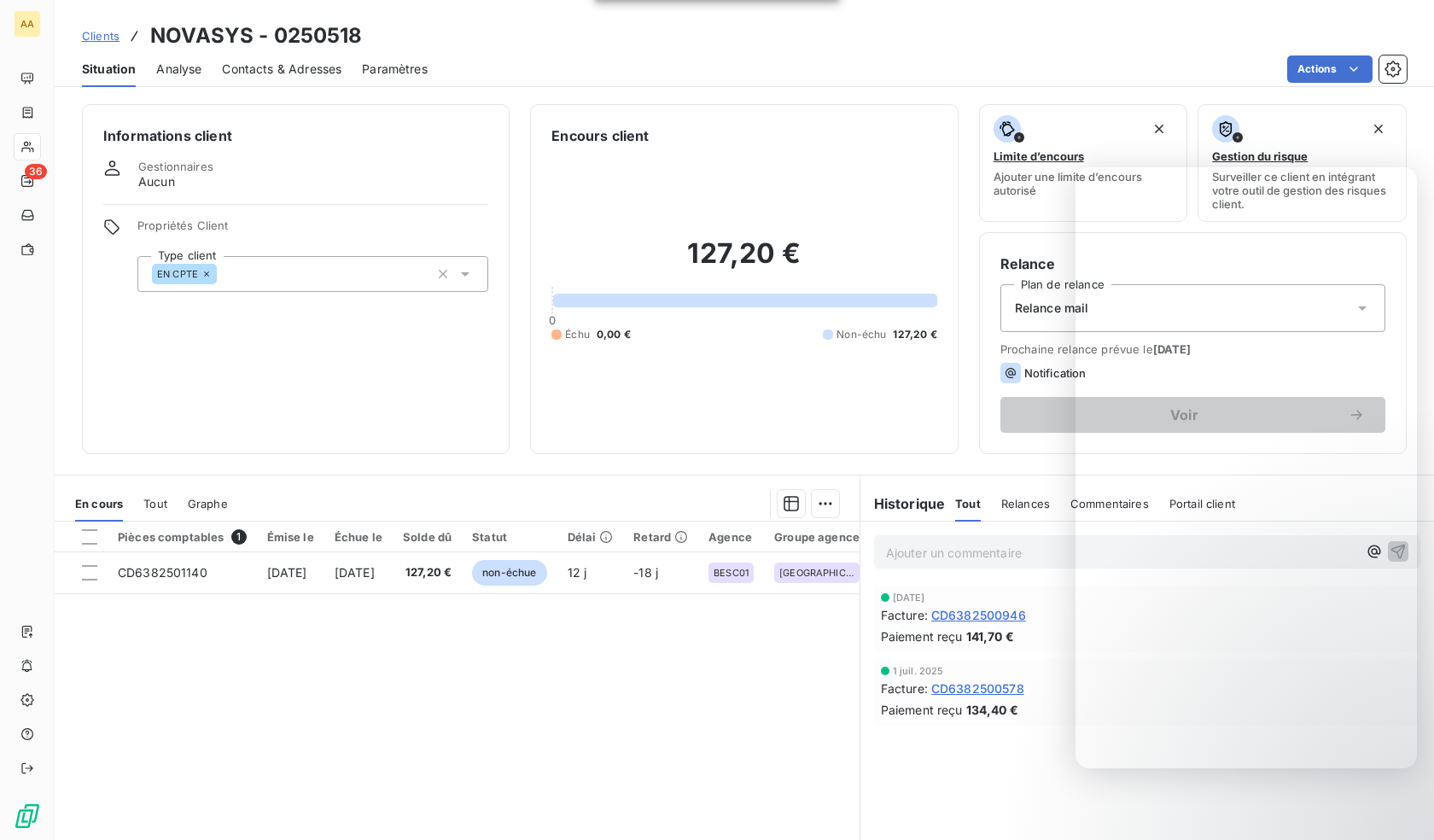
click at [314, 270] on div "EN CPTE" at bounding box center [313, 274] width 351 height 36
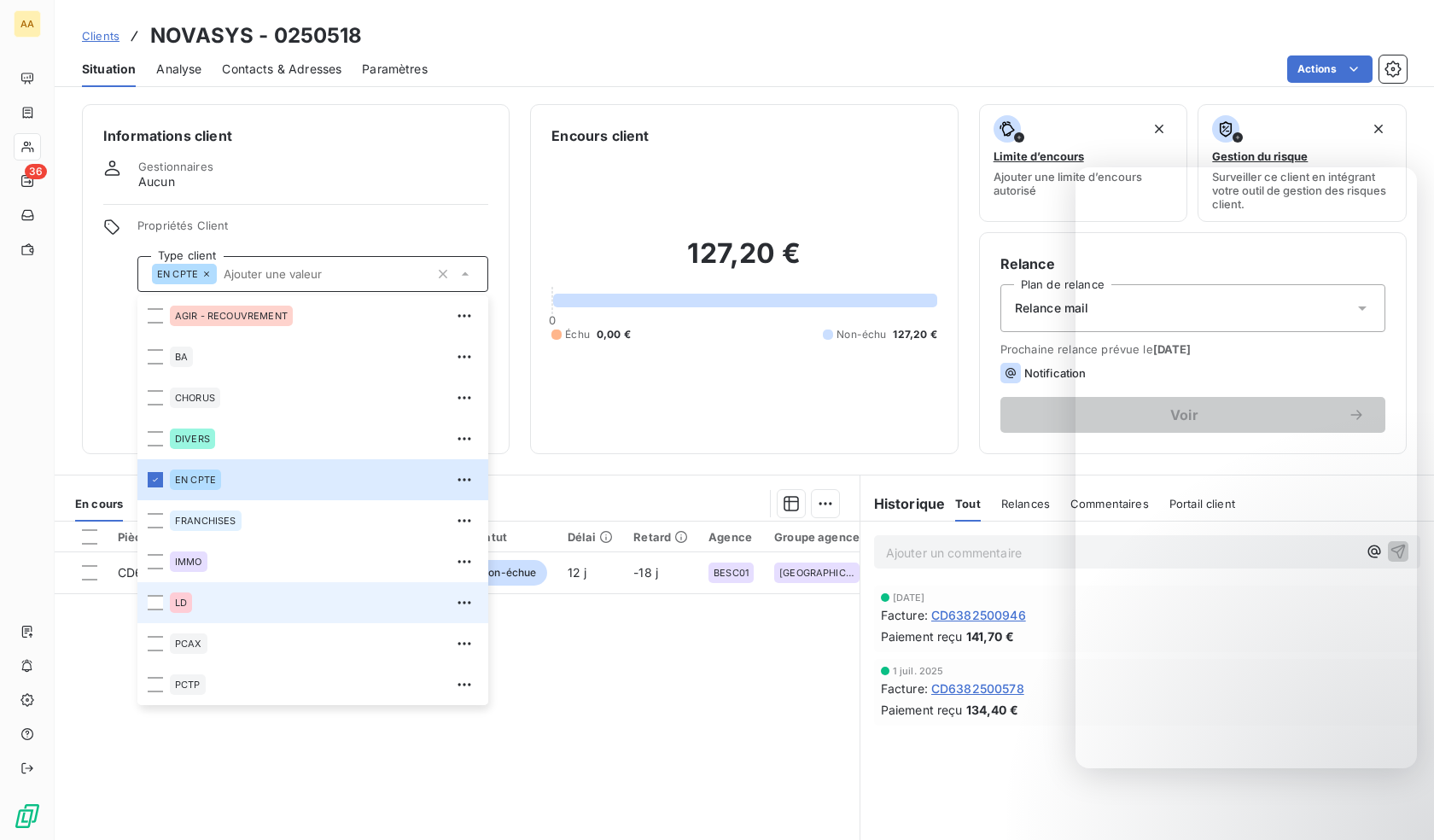
scroll to position [82, 0]
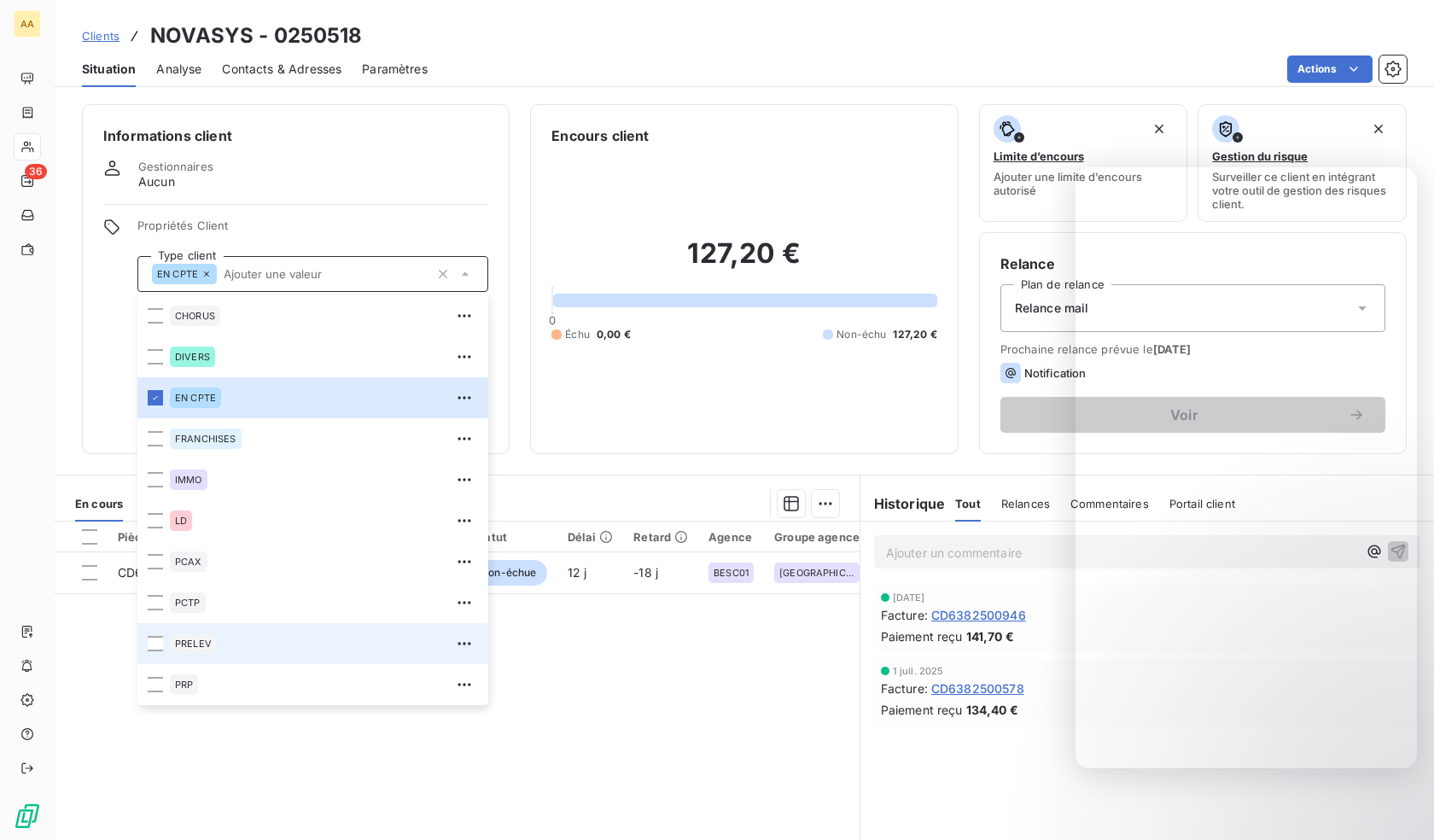
click at [193, 652] on div "PRELEV" at bounding box center [193, 644] width 47 height 21
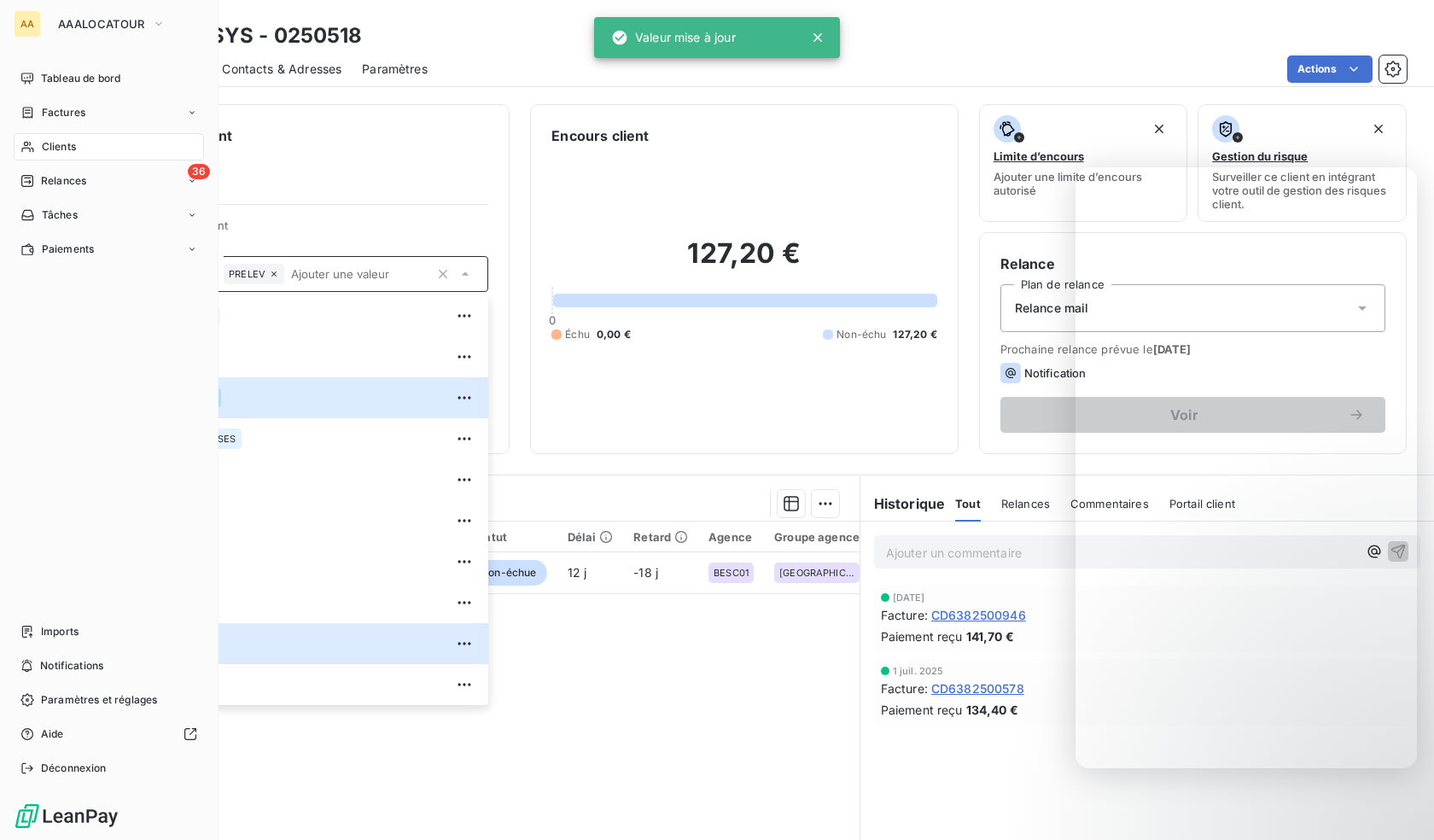
click at [32, 143] on icon at bounding box center [27, 146] width 14 height 13
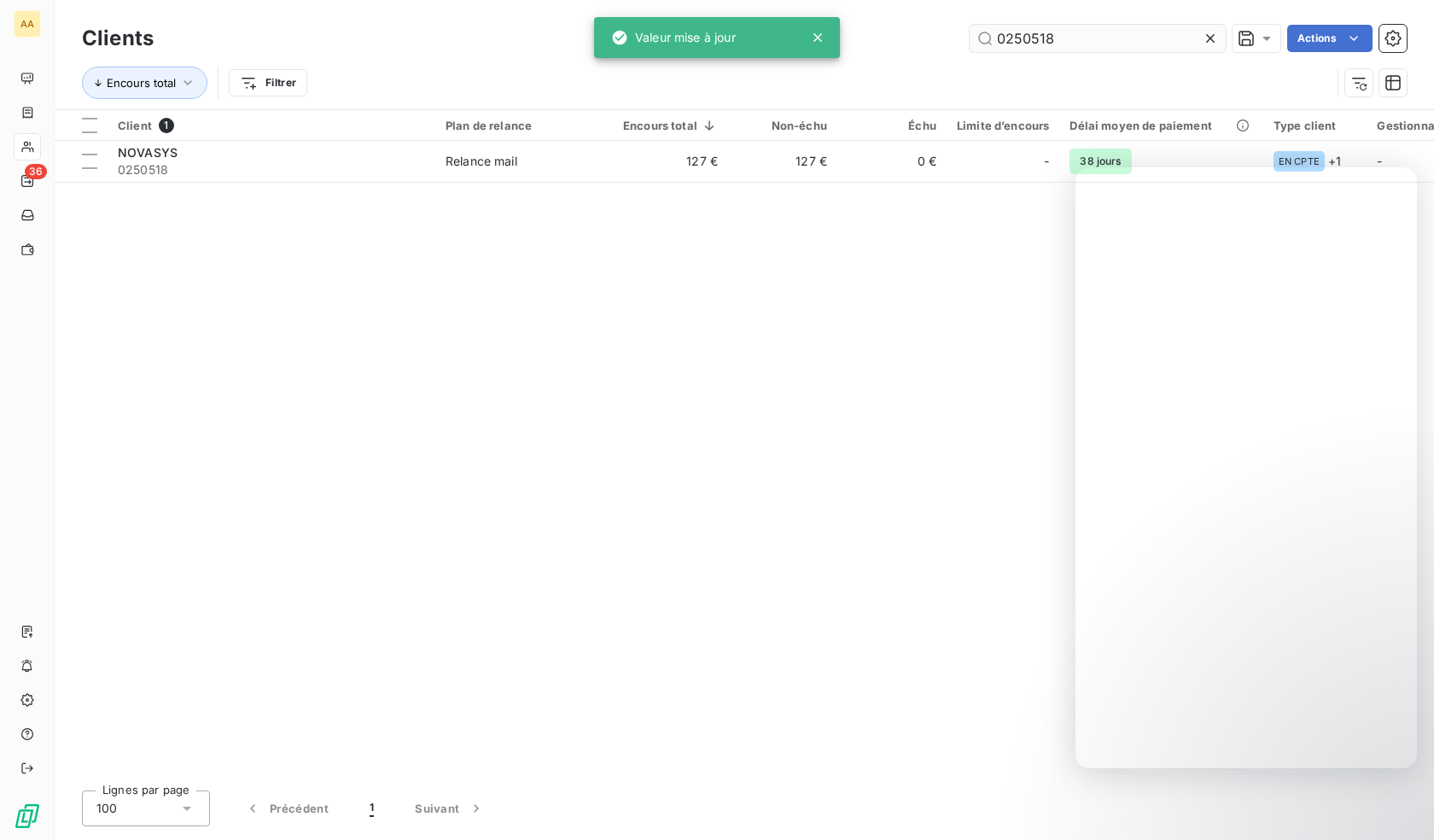
click at [1081, 45] on input "0250518" at bounding box center [1097, 38] width 256 height 27
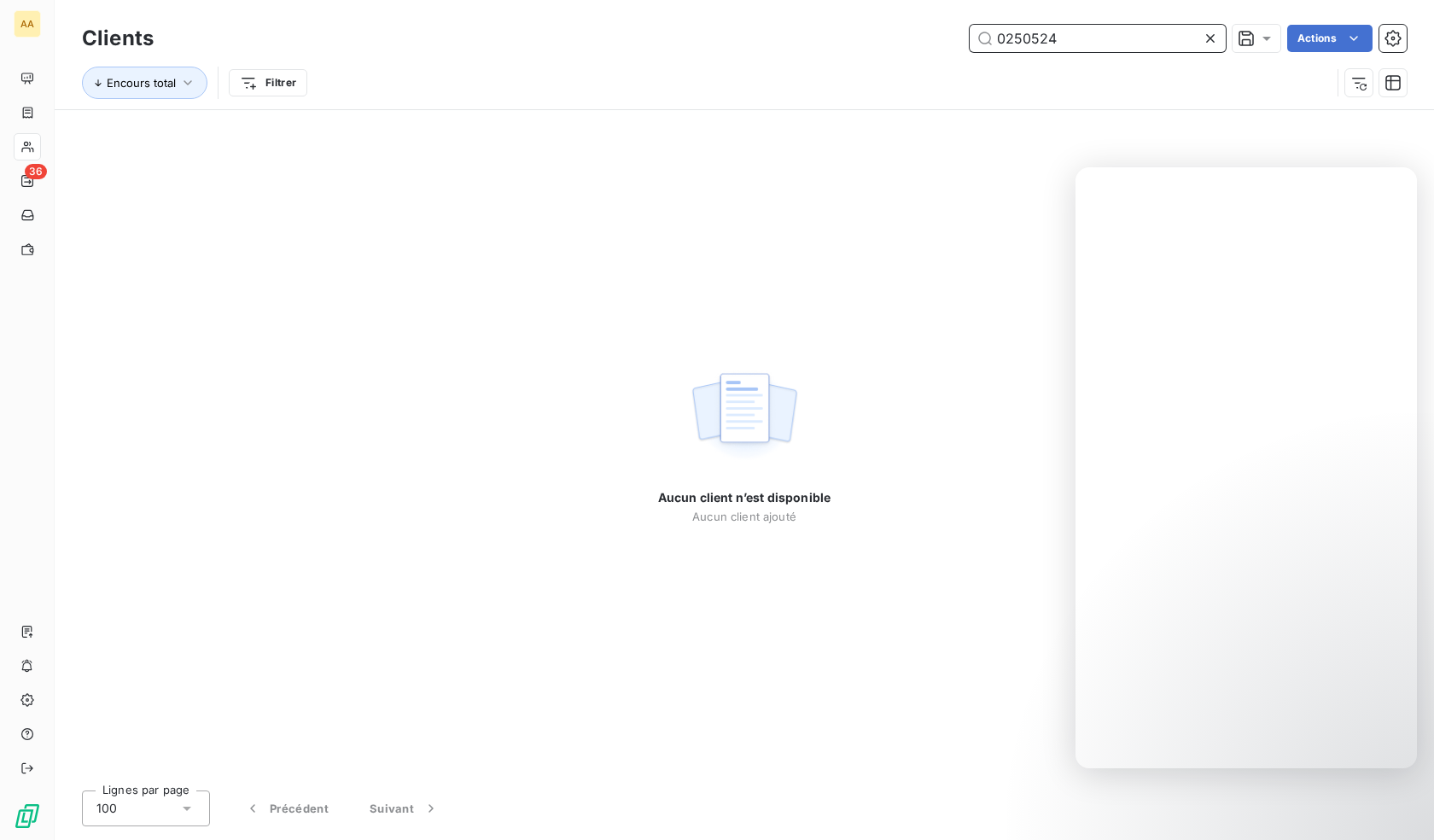
click at [1071, 40] on input "0250524" at bounding box center [1097, 38] width 256 height 27
paste input "0250615"
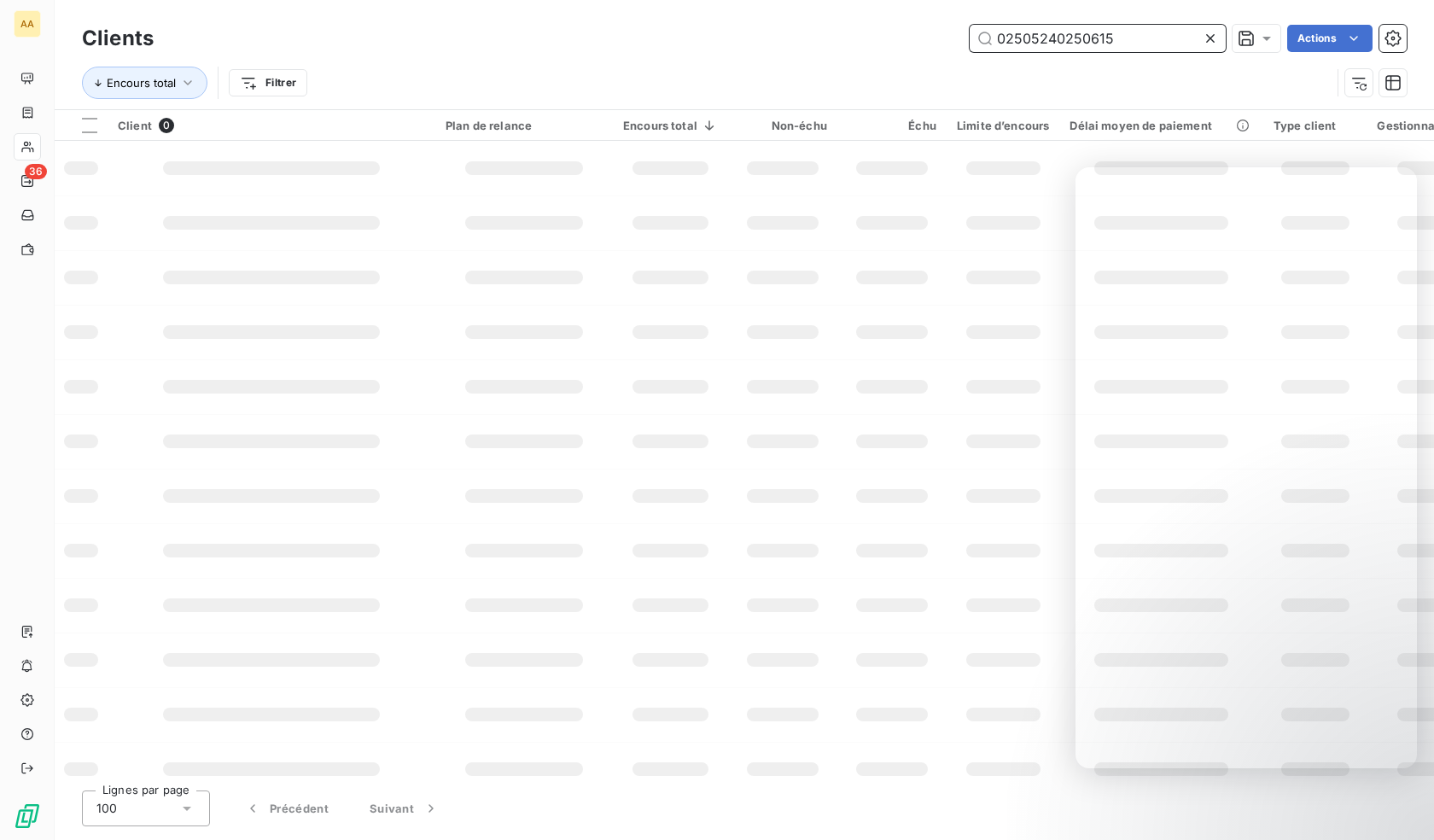
click at [1053, 39] on input "02505240250615" at bounding box center [1097, 38] width 256 height 27
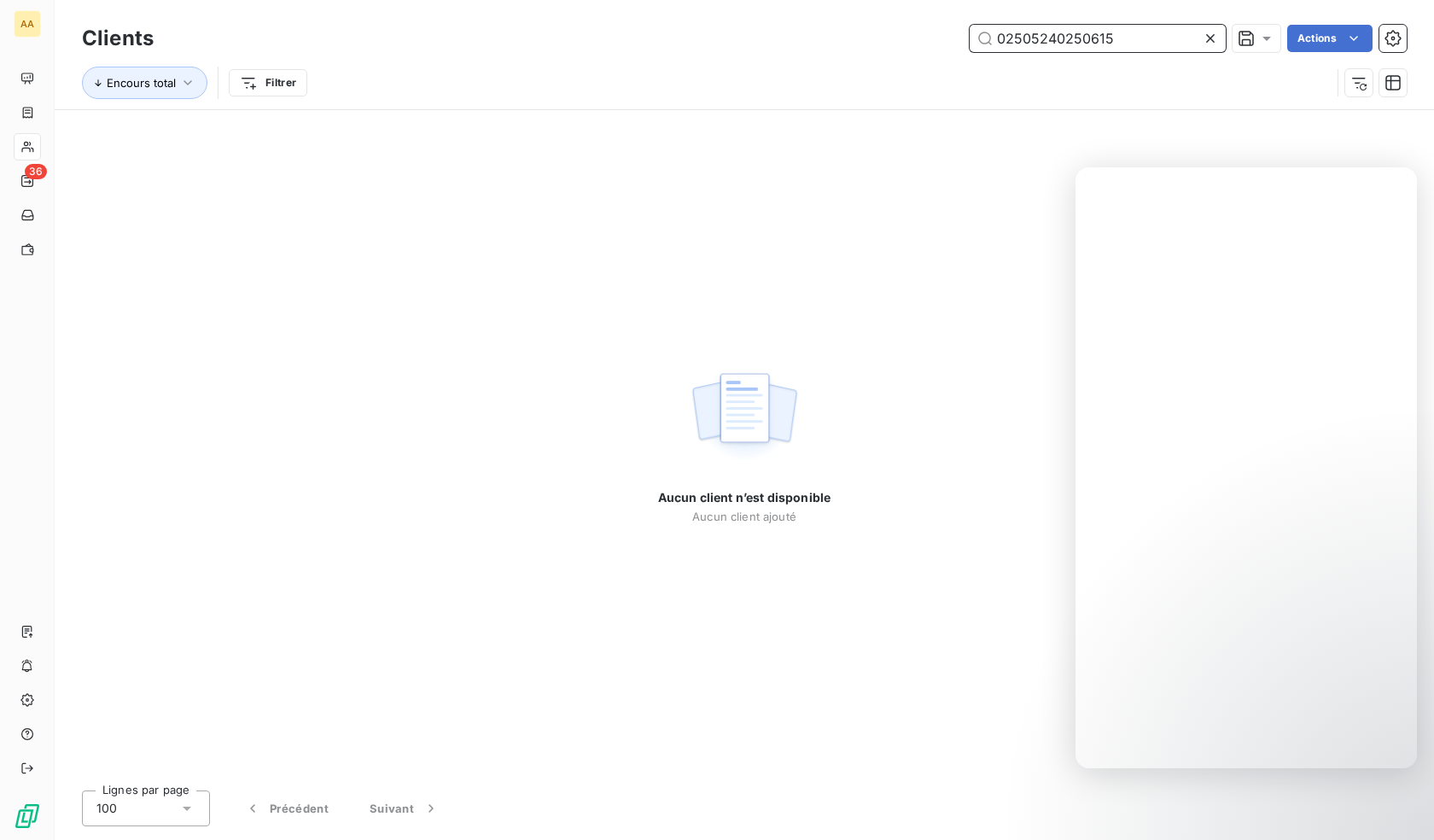
click at [1053, 39] on input "02505240250615" at bounding box center [1097, 38] width 256 height 27
paste input "text"
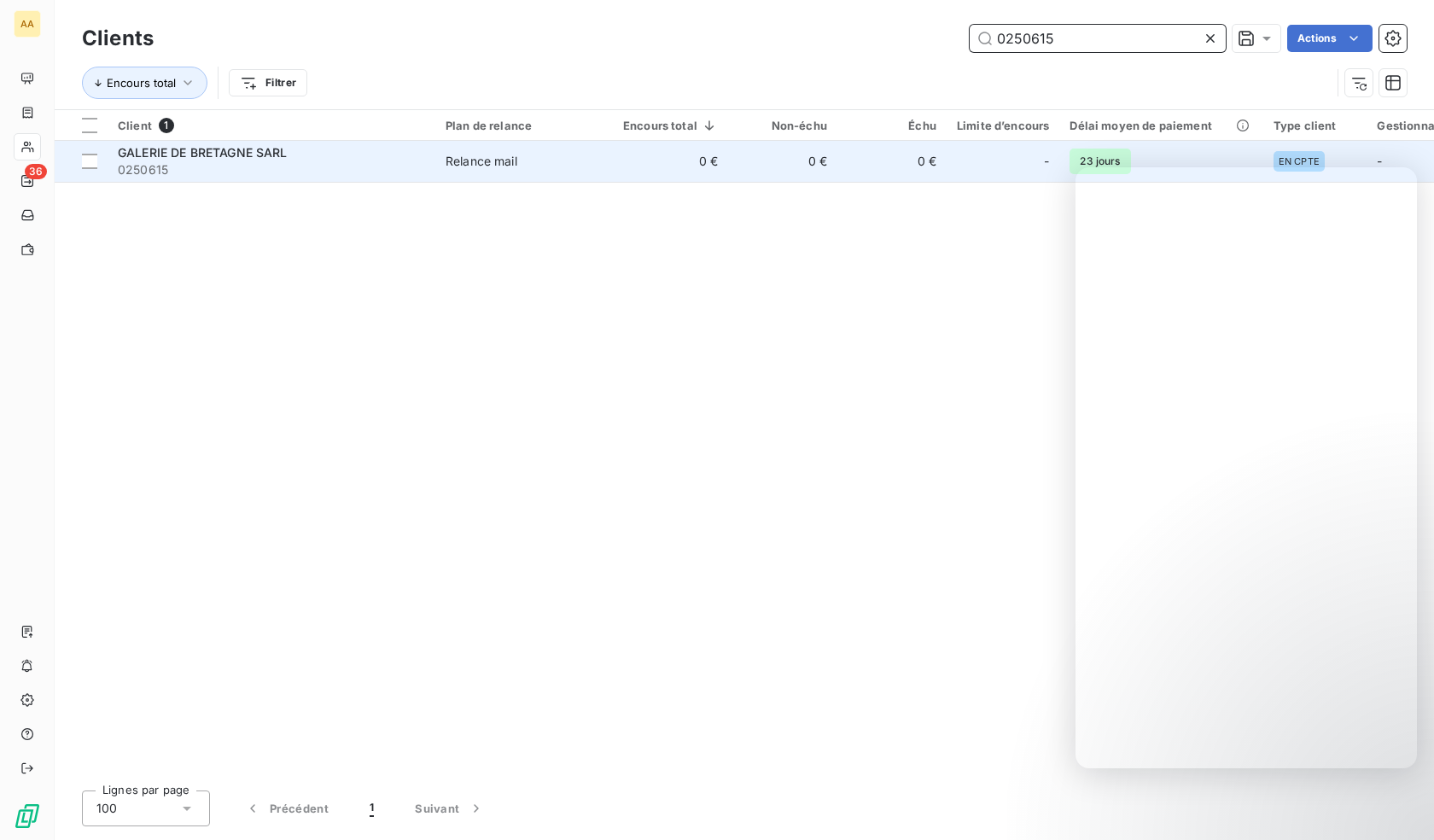
type input "0250615"
click at [204, 158] on span "GALERIE DE BRETAGNE SARL" at bounding box center [203, 152] width 170 height 14
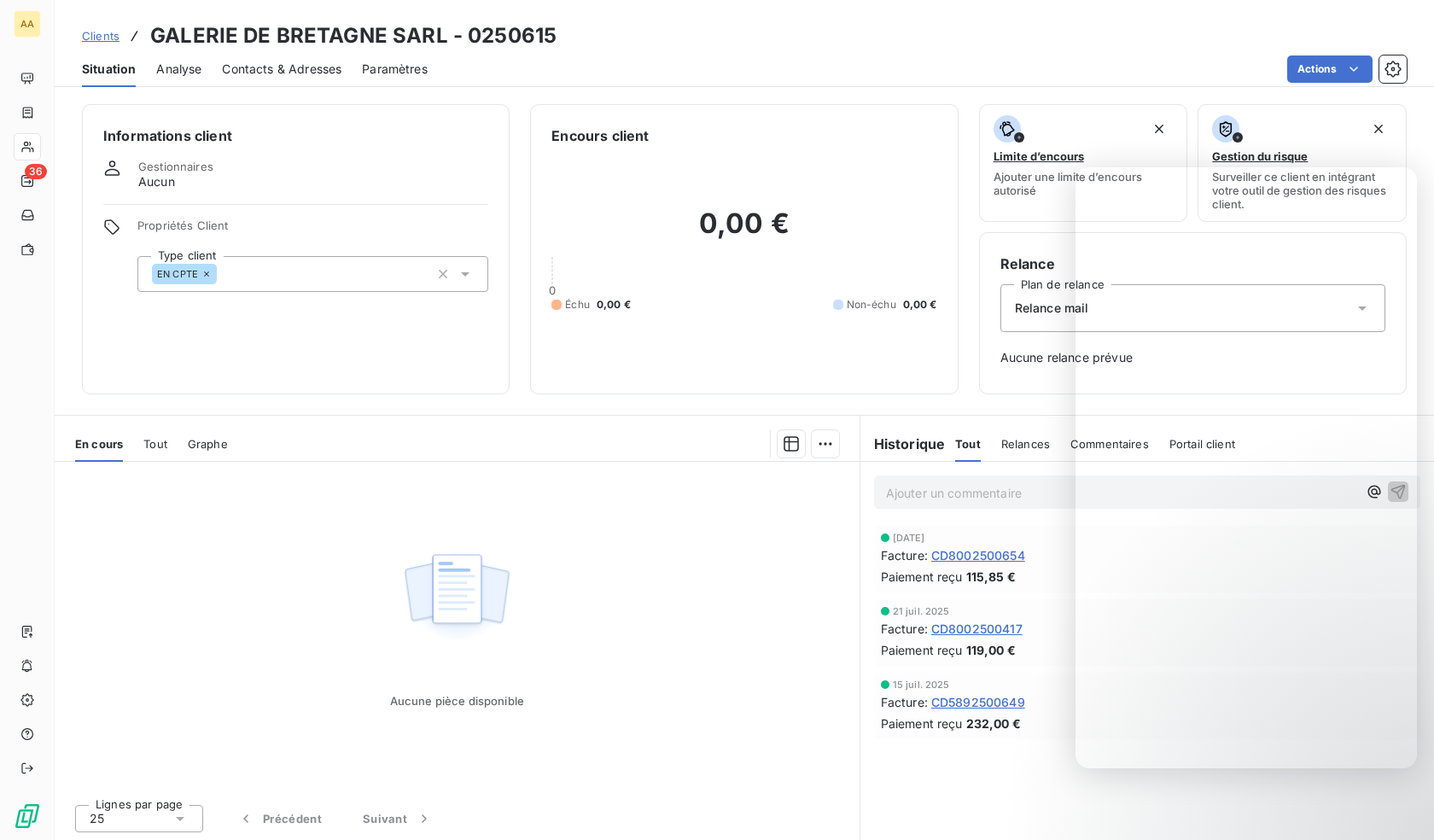
click at [303, 263] on div "EN CPTE" at bounding box center [313, 274] width 351 height 36
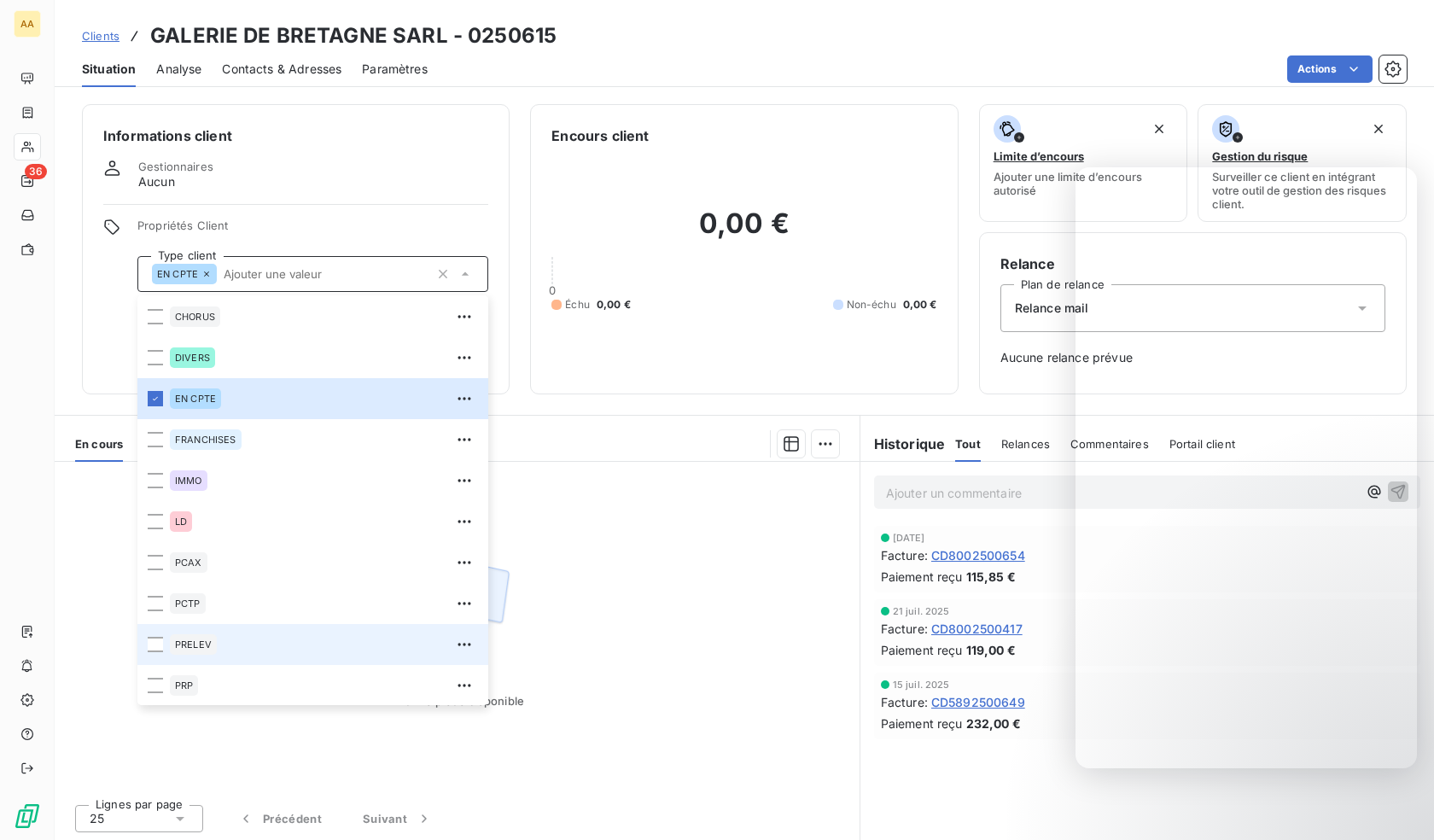
scroll to position [82, 0]
click at [206, 648] on span "PRELEV" at bounding box center [193, 643] width 37 height 10
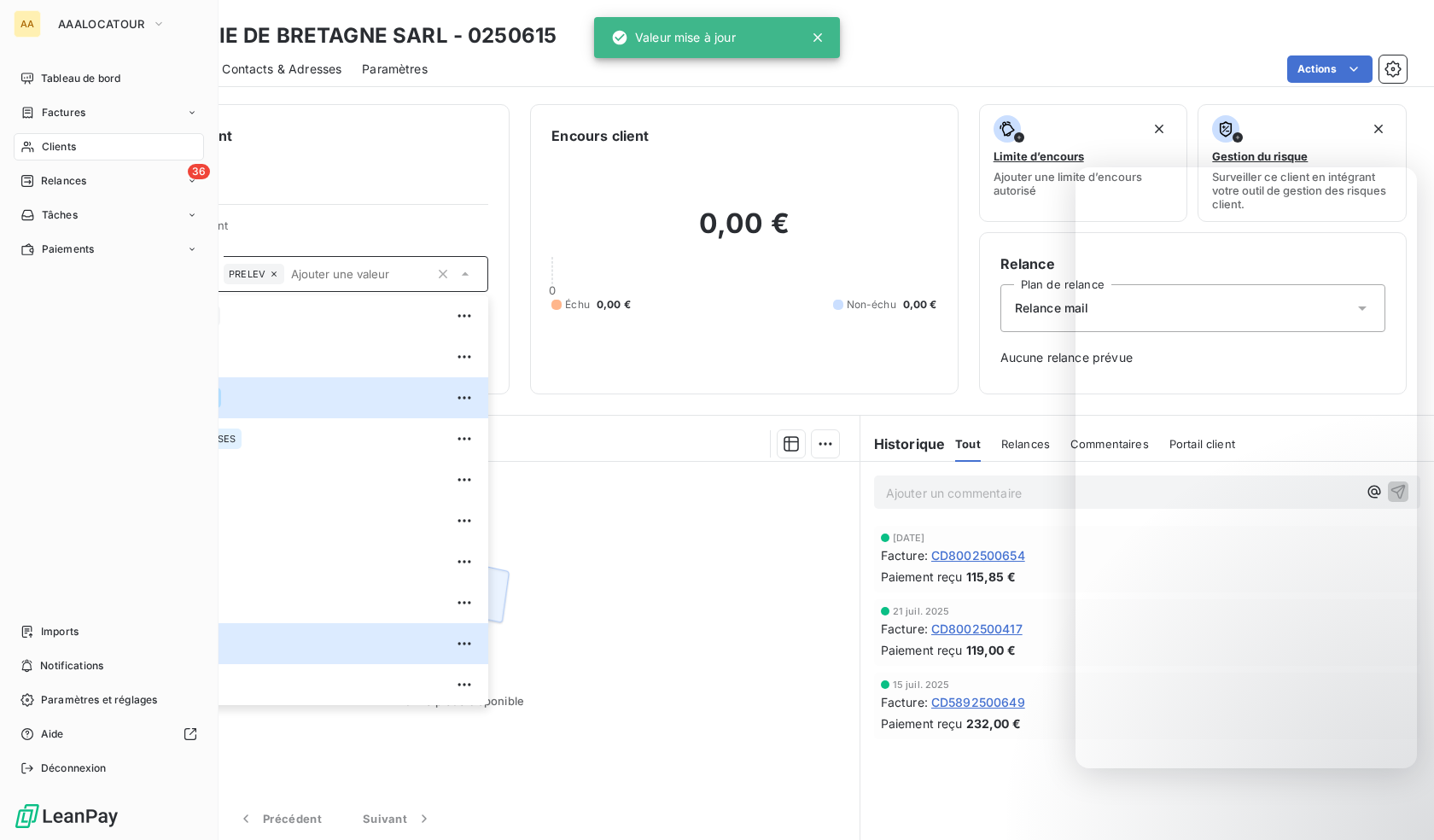
click at [36, 143] on div "Clients" at bounding box center [108, 146] width 190 height 27
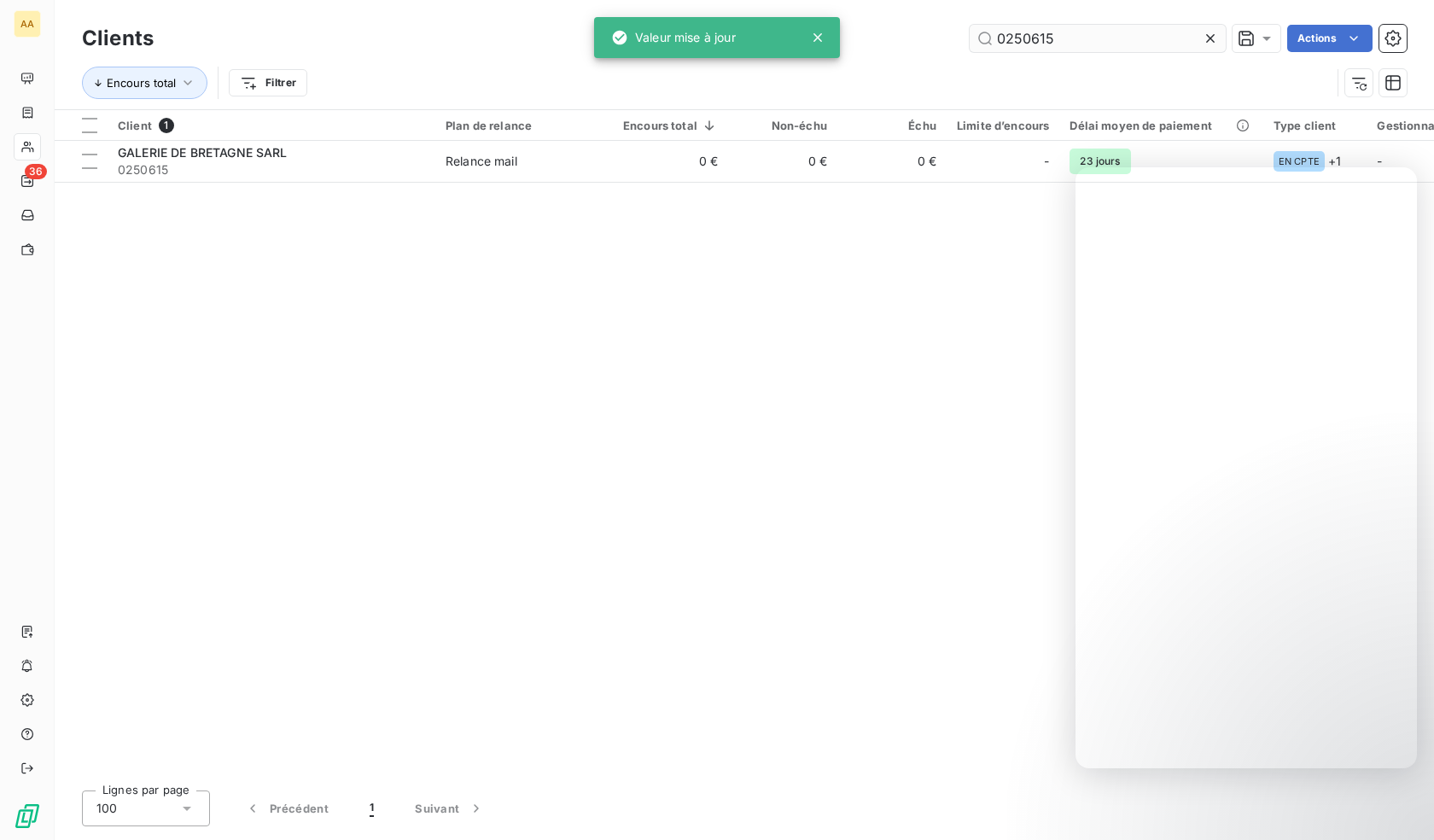
click at [1032, 30] on input "0250615" at bounding box center [1097, 38] width 256 height 27
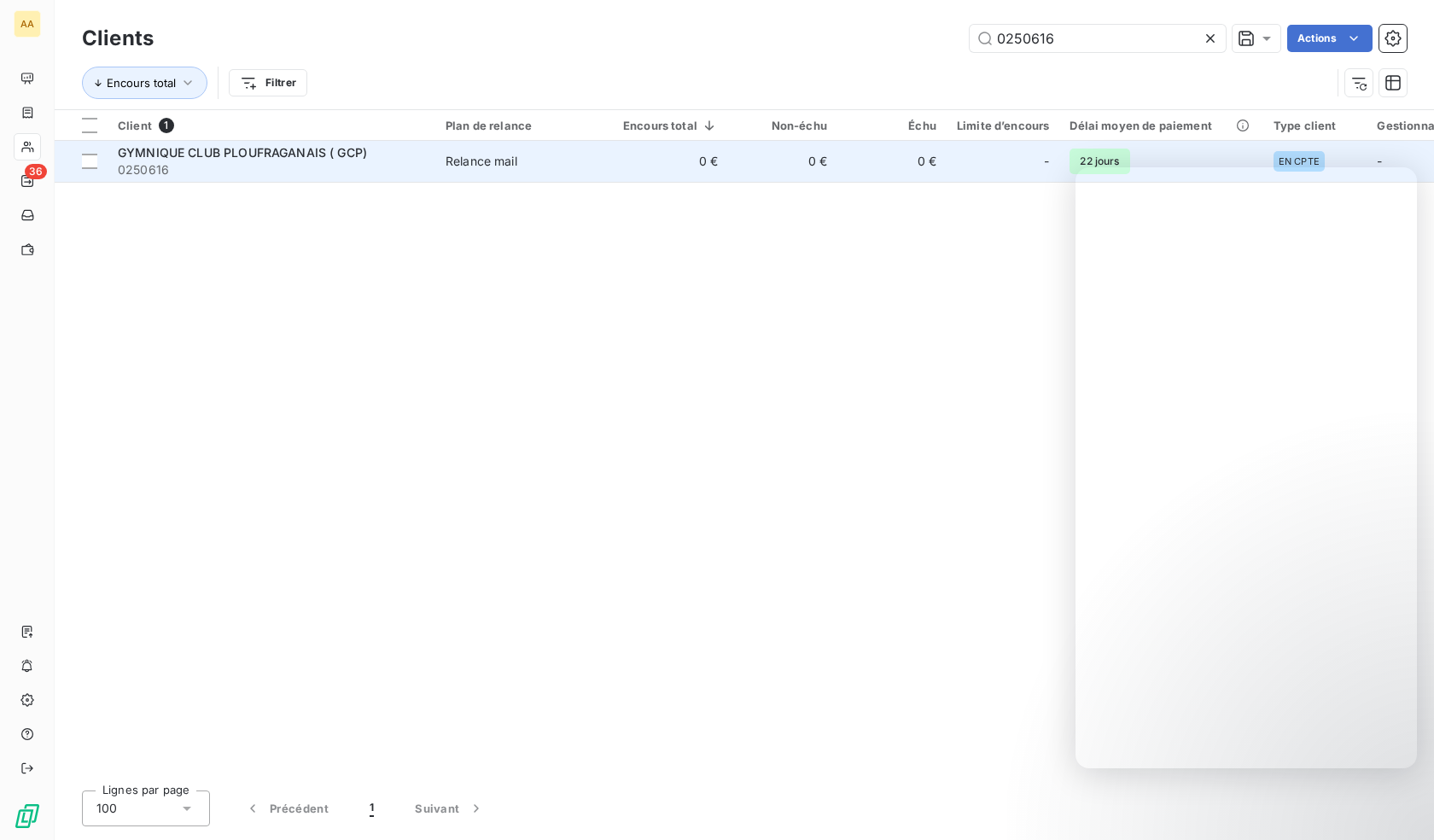
type input "0250616"
click at [271, 168] on span "0250616" at bounding box center [272, 170] width 307 height 17
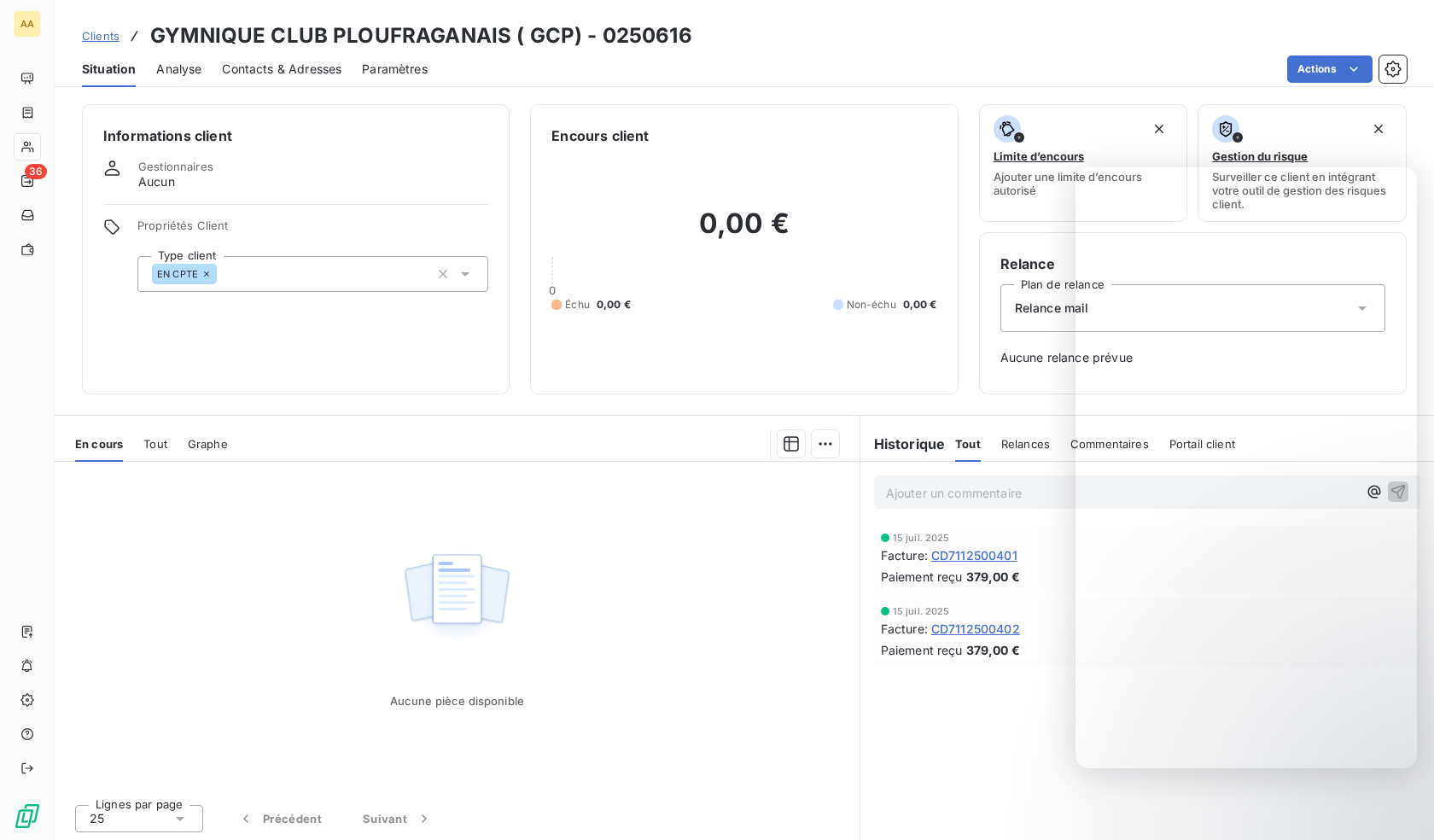
click at [349, 274] on div "EN CPTE" at bounding box center [313, 274] width 351 height 36
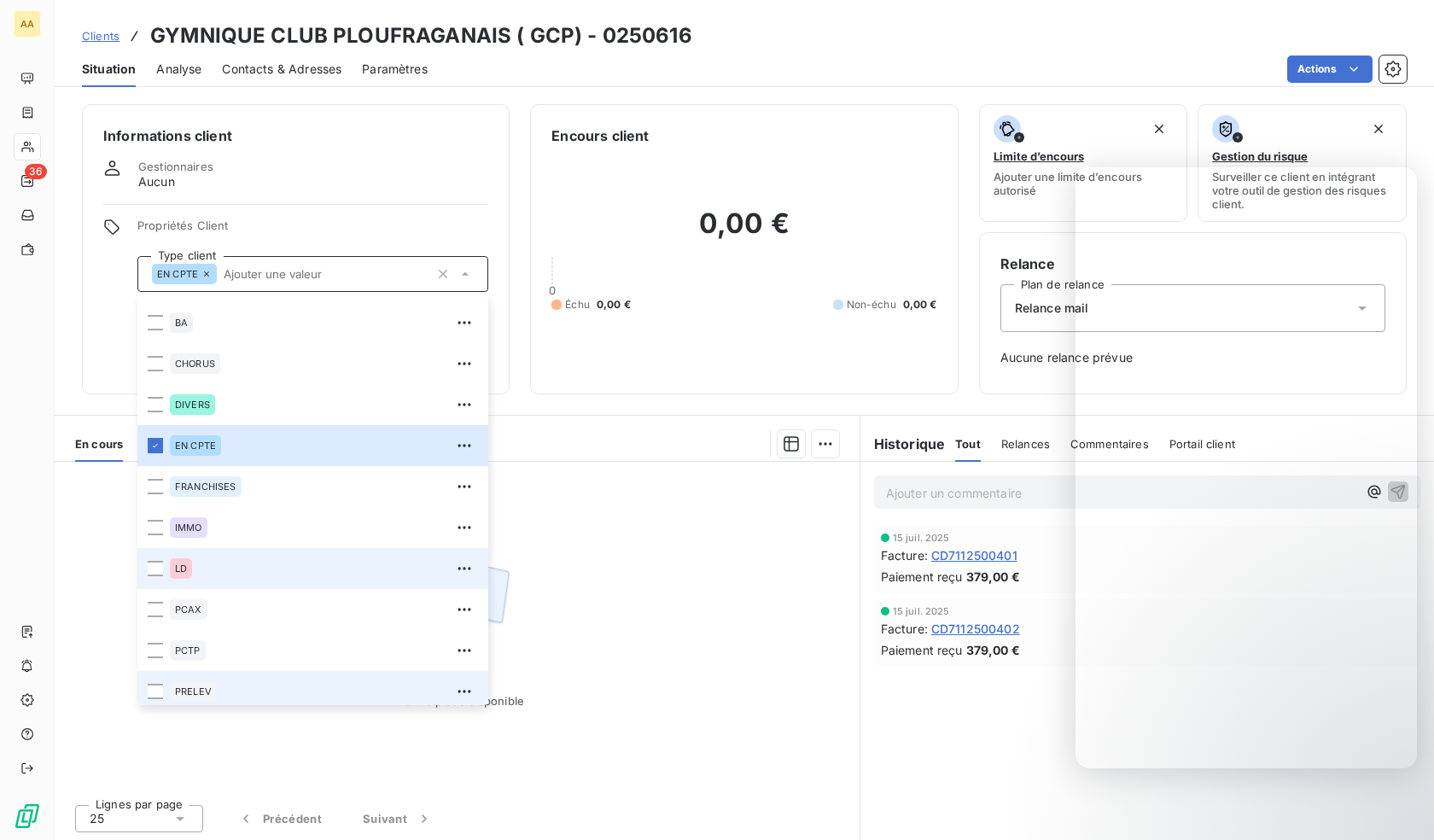
scroll to position [82, 0]
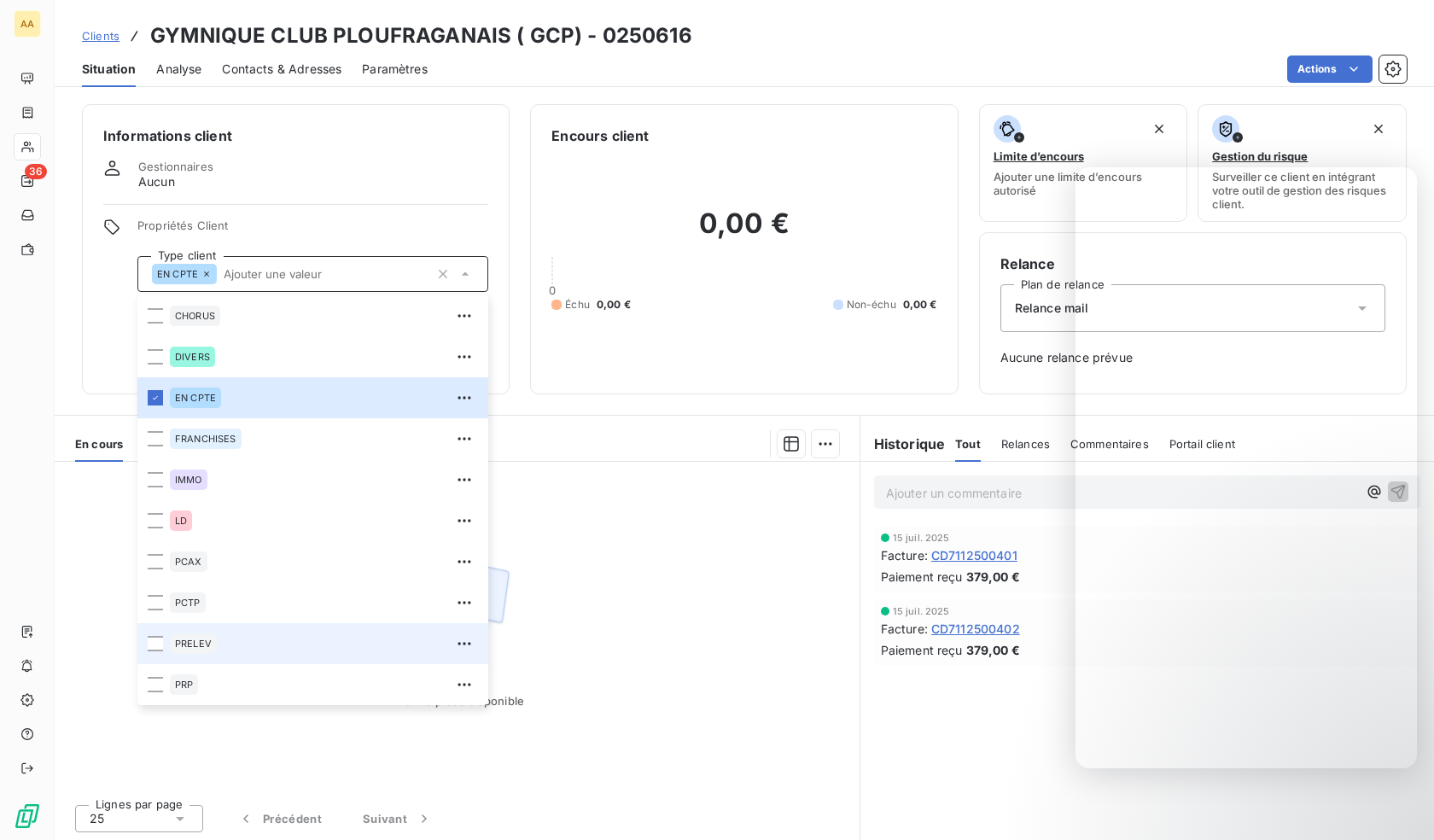
click at [219, 651] on div "PRELEV" at bounding box center [323, 643] width 308 height 27
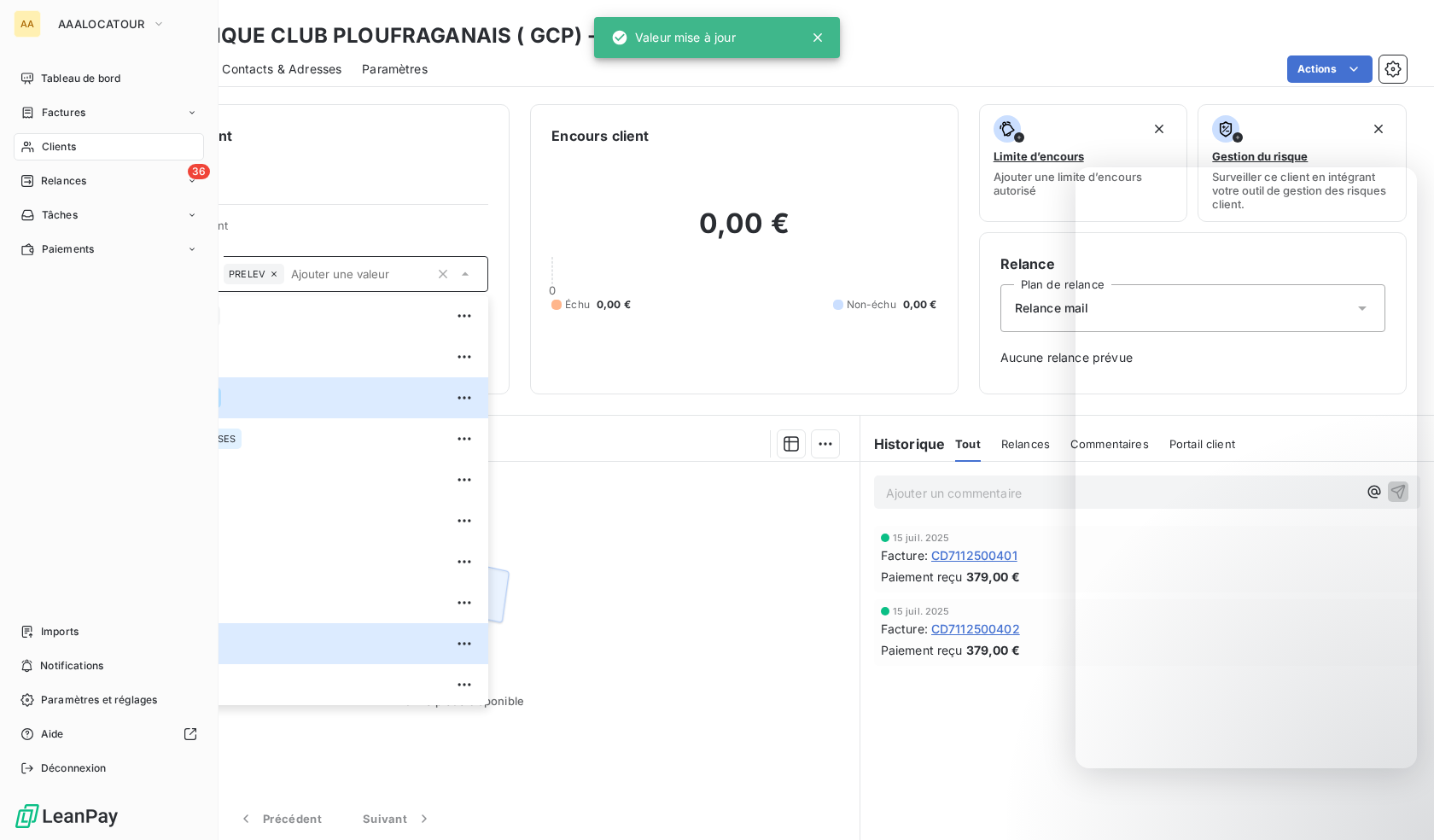
click at [45, 140] on span "Clients" at bounding box center [58, 147] width 34 height 15
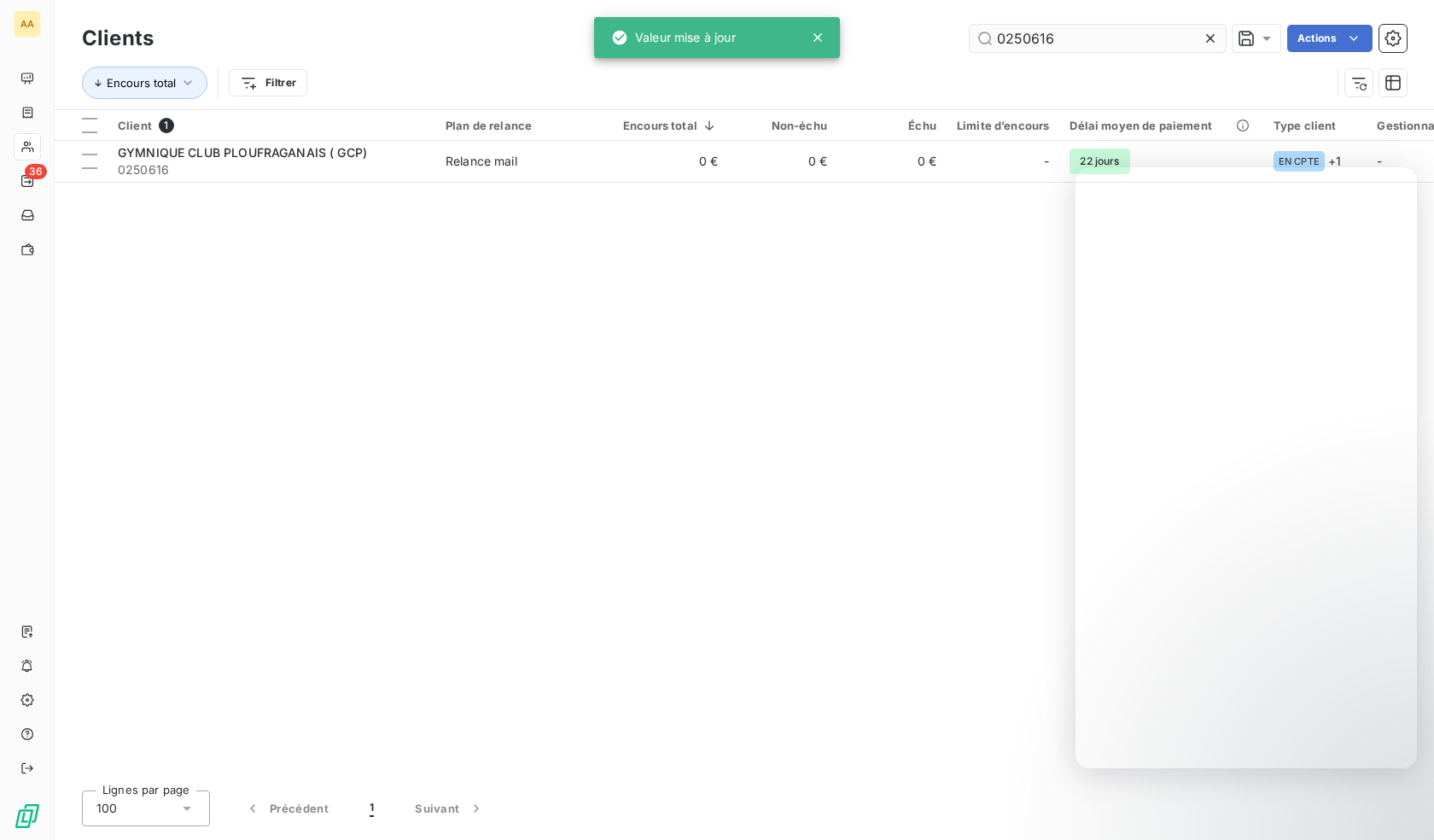
click at [1047, 36] on input "0250616" at bounding box center [1097, 38] width 256 height 27
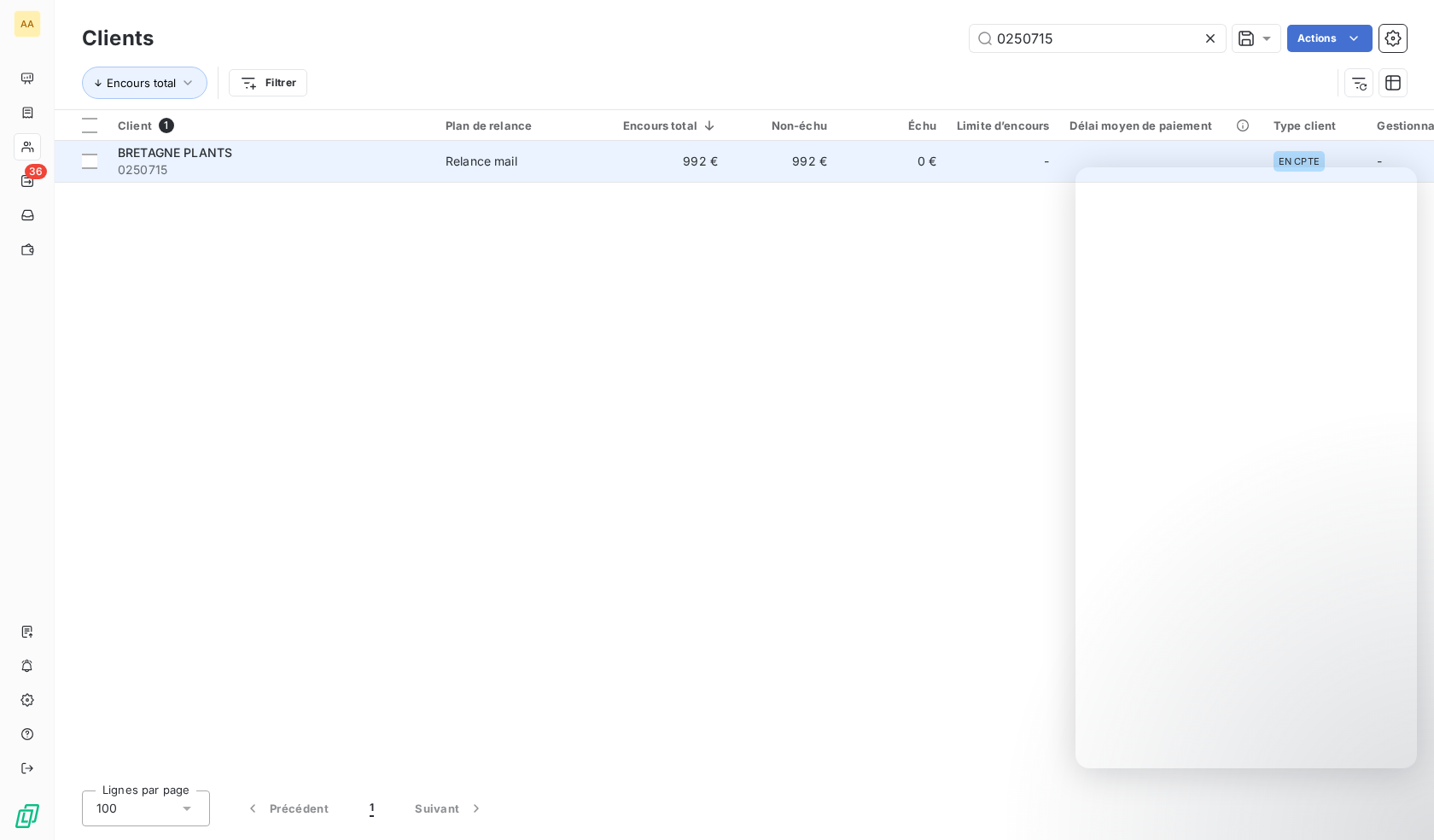
type input "0250715"
click at [256, 167] on span "0250715" at bounding box center [272, 170] width 307 height 17
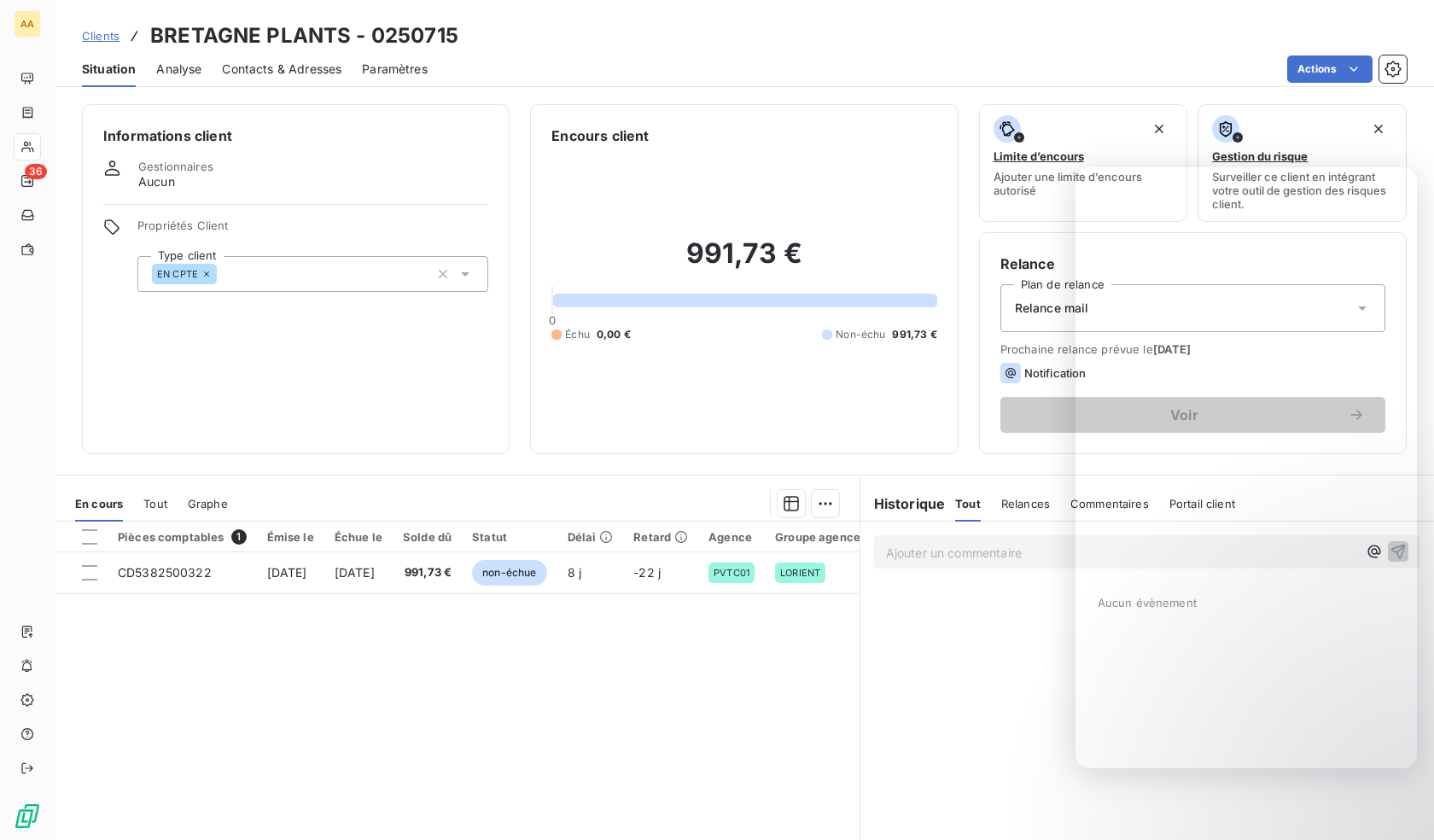
click at [261, 272] on div "EN CPTE" at bounding box center [313, 274] width 351 height 36
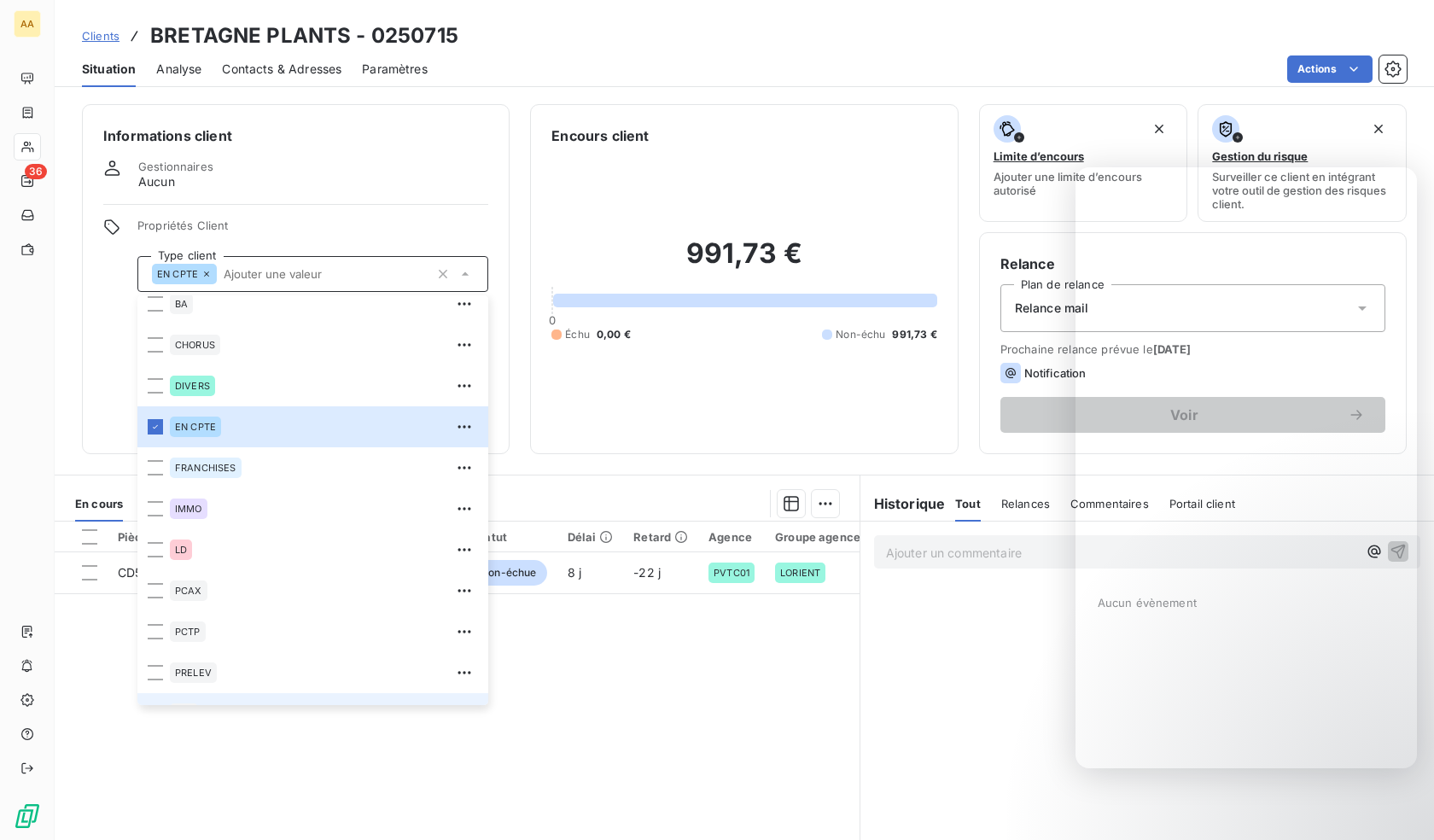
scroll to position [82, 0]
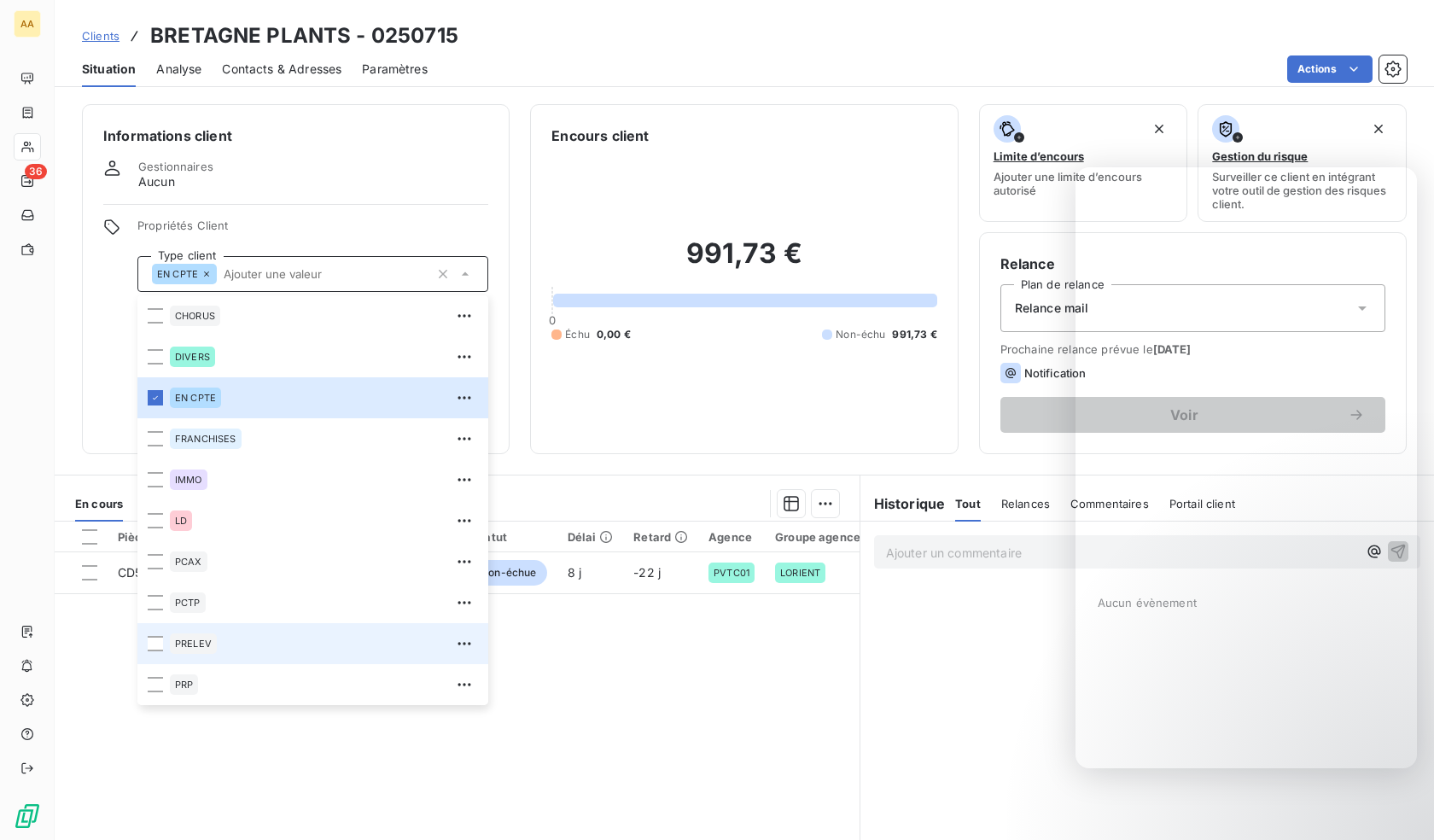
click at [192, 648] on span "PRELEV" at bounding box center [193, 643] width 37 height 10
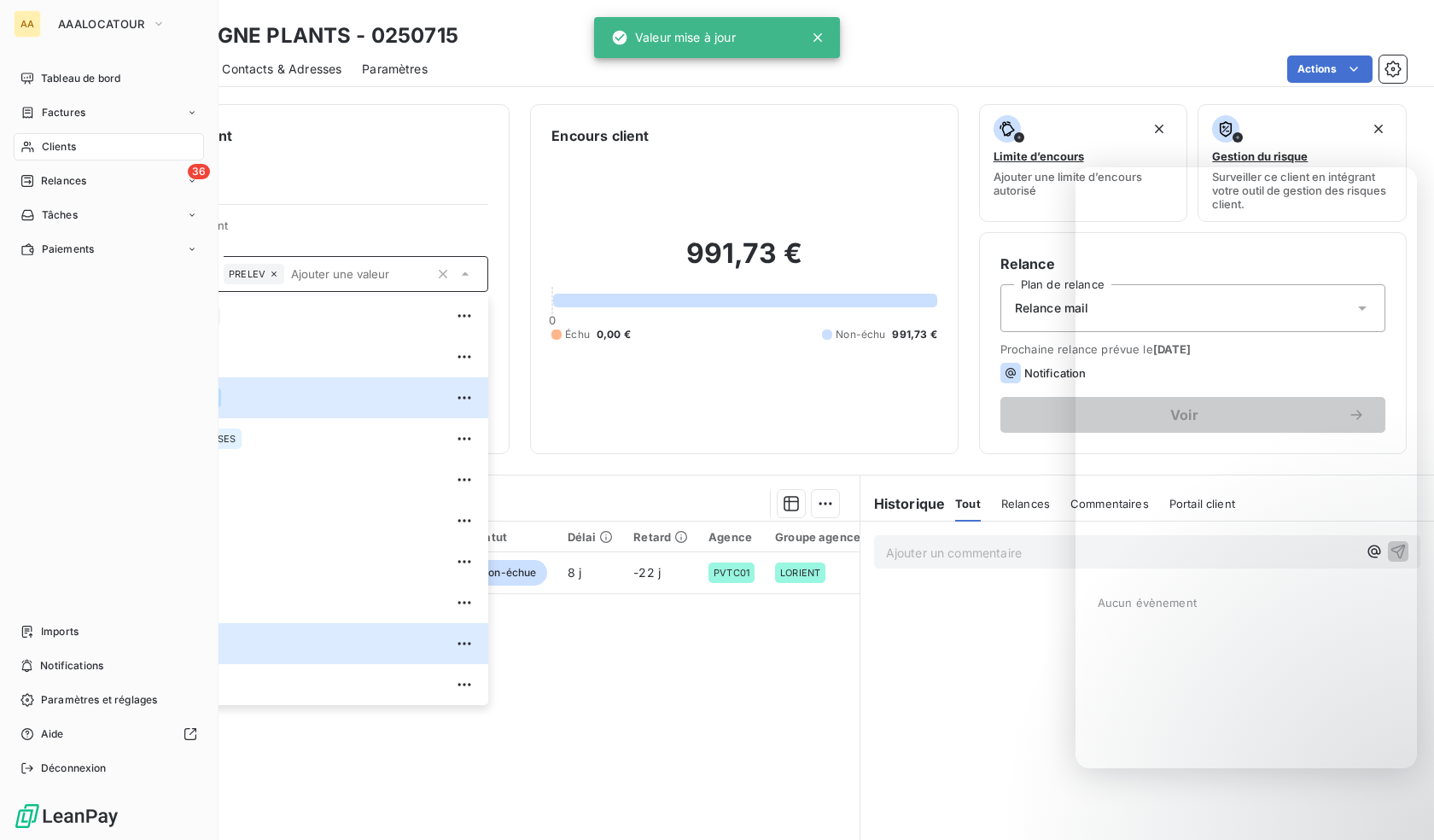
click at [86, 149] on div "Clients" at bounding box center [108, 146] width 190 height 27
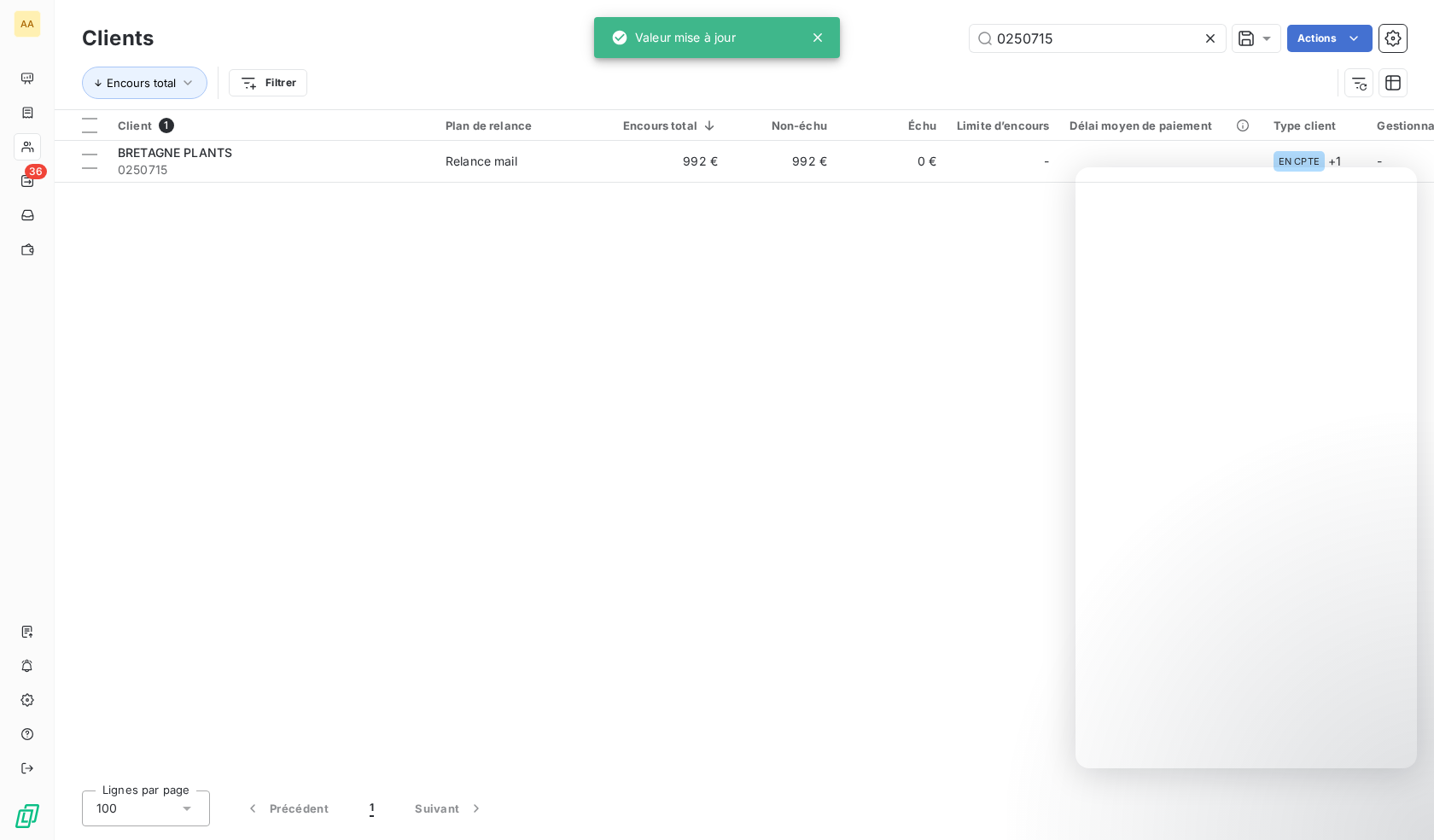
click at [1046, 58] on div "Encours total Filtrer" at bounding box center [744, 83] width 1325 height 53
click at [1046, 41] on input "0250715" at bounding box center [1097, 38] width 256 height 27
paste input "31"
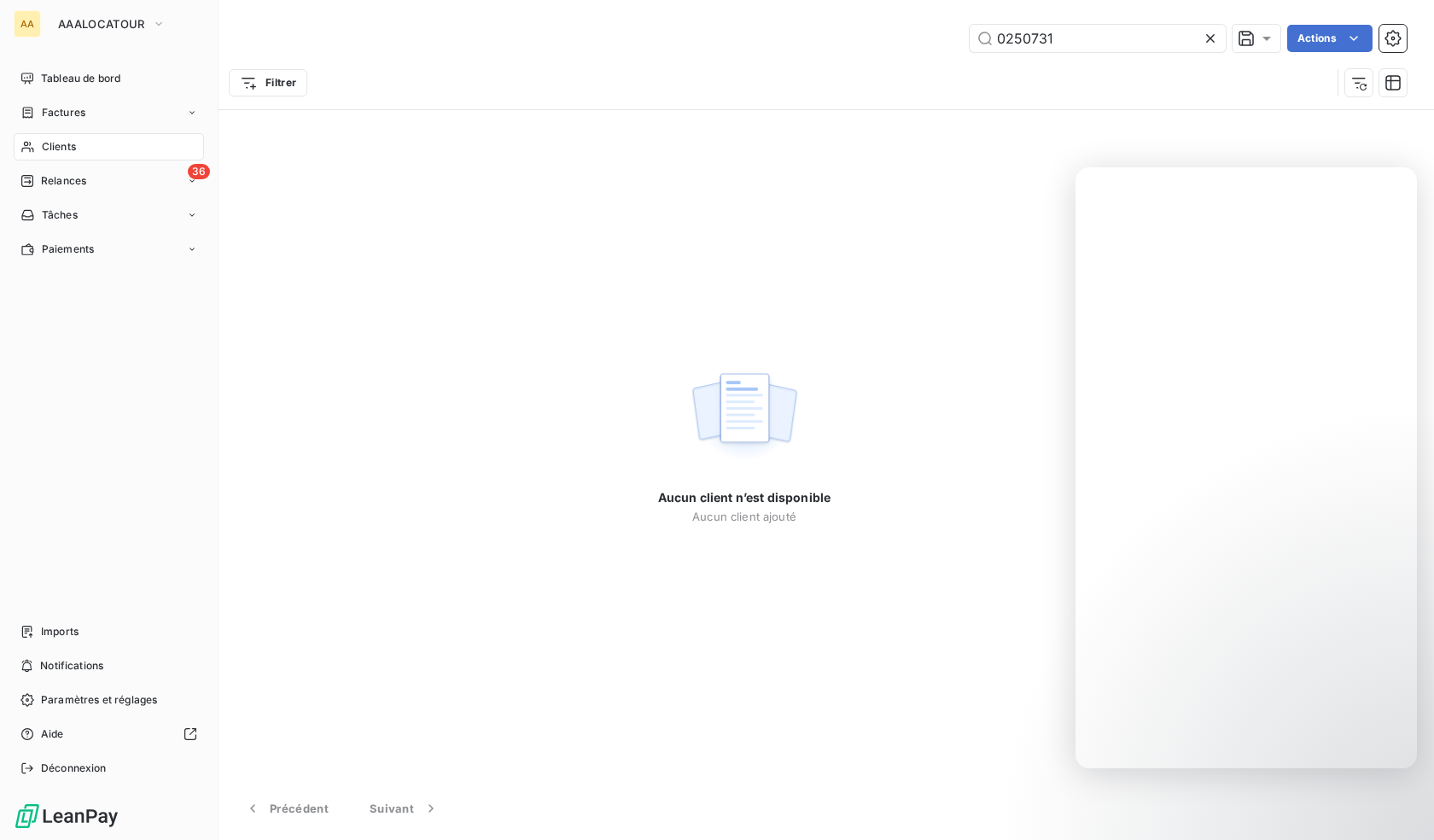
click at [31, 150] on icon at bounding box center [27, 146] width 14 height 13
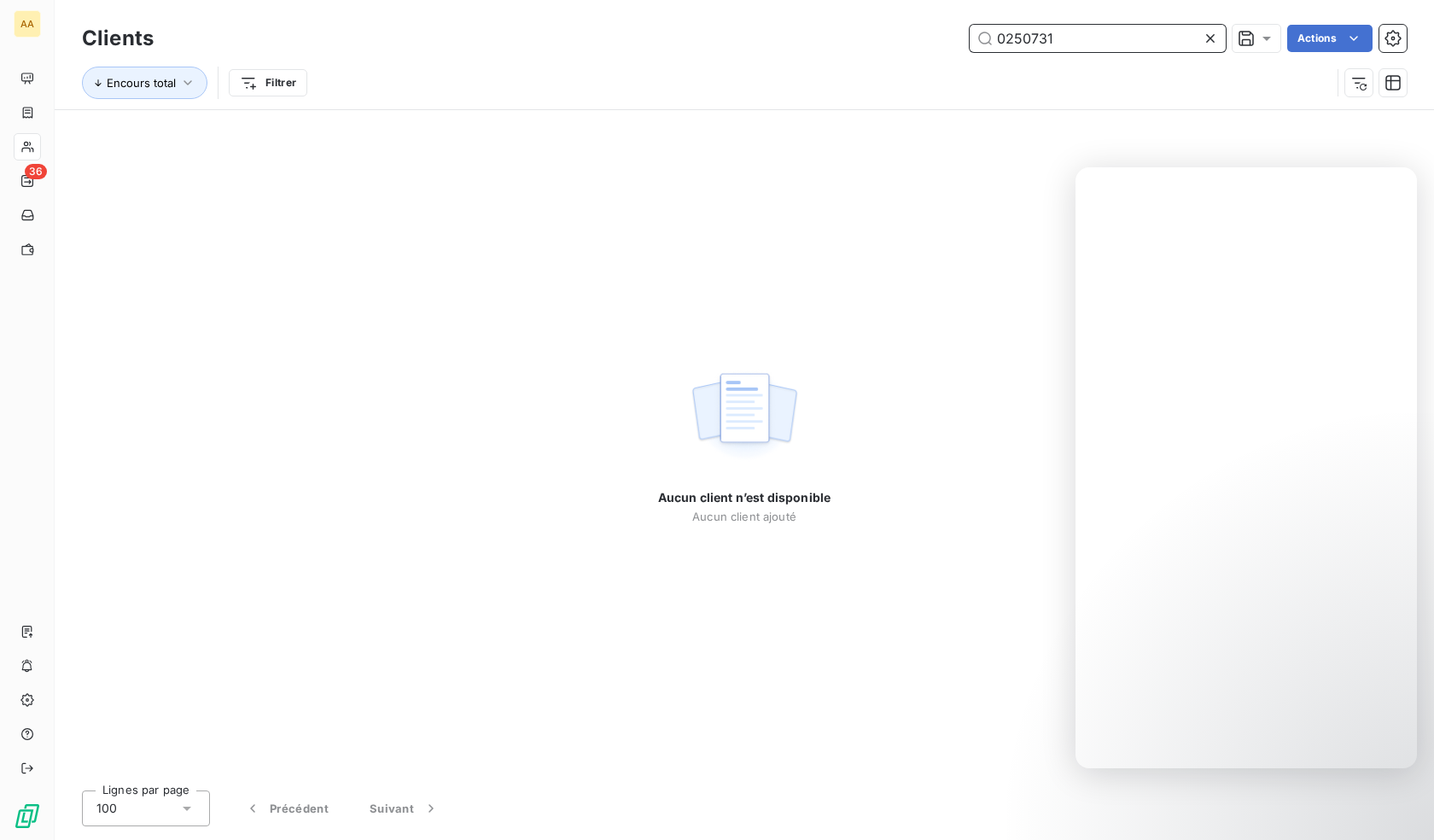
click at [999, 30] on input "0250731" at bounding box center [1097, 38] width 256 height 27
paste input "1052"
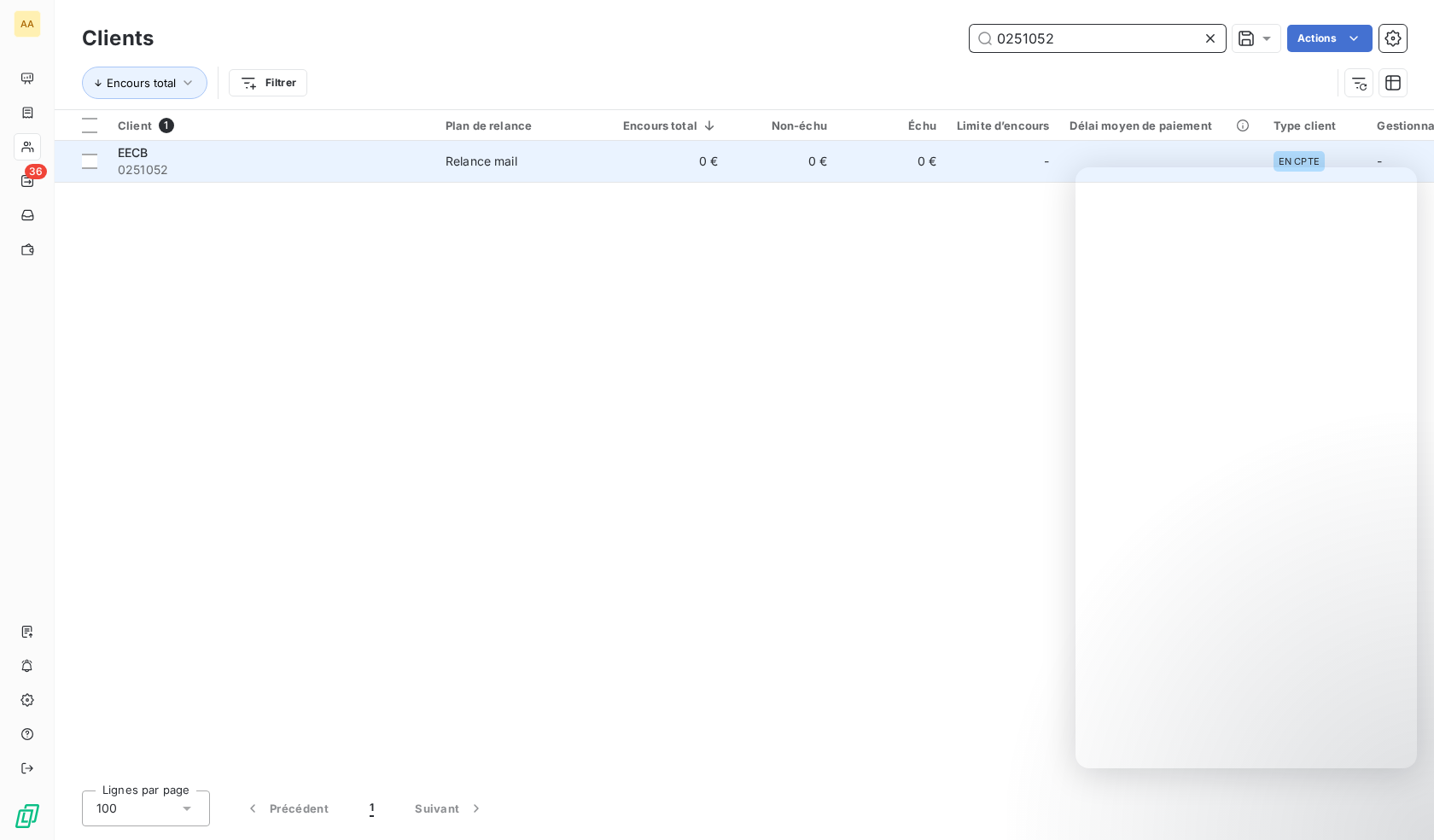
type input "0251052"
click at [209, 173] on span "0251052" at bounding box center [272, 170] width 307 height 17
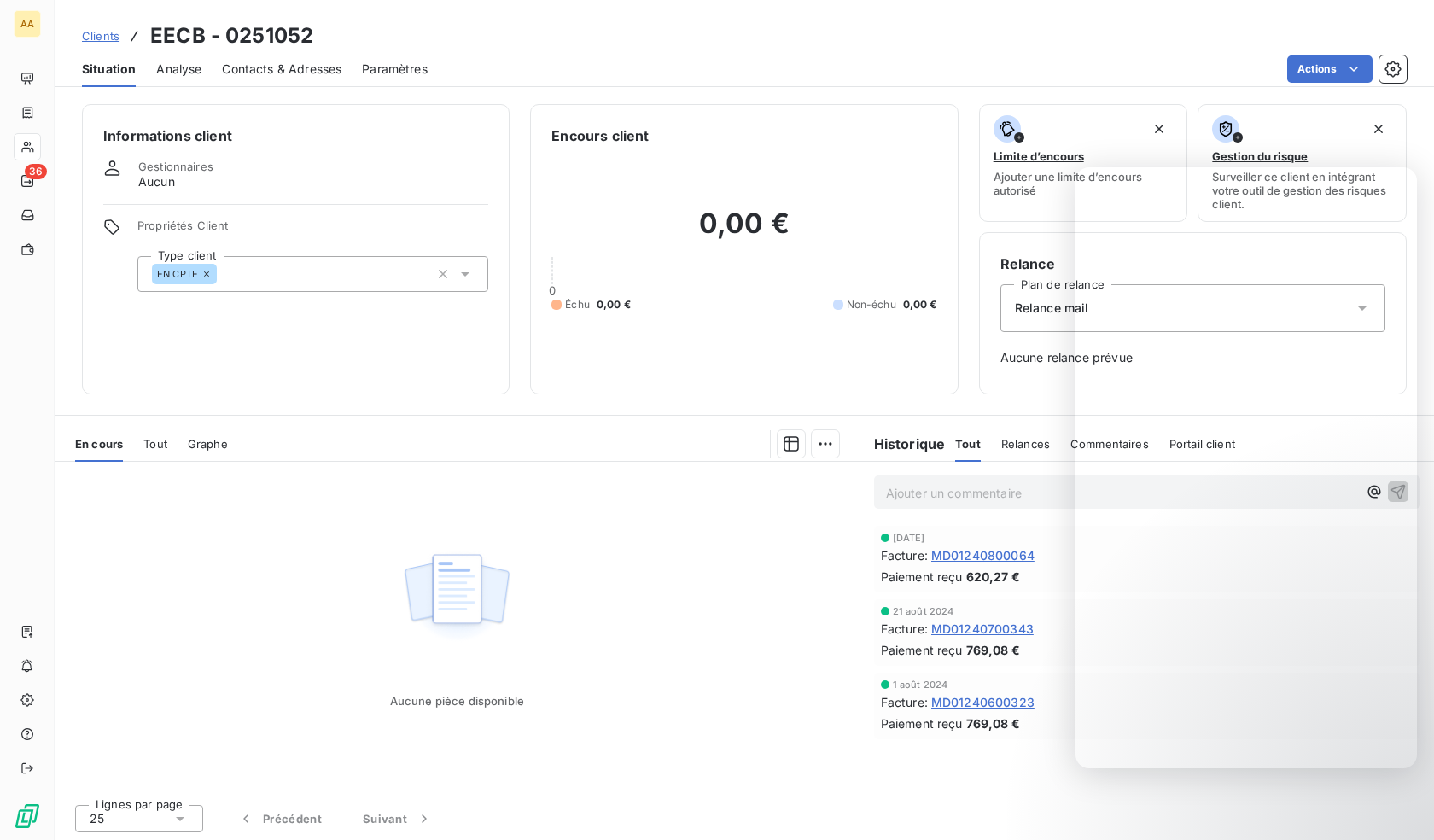
click at [327, 272] on div "EN CPTE" at bounding box center [313, 274] width 351 height 36
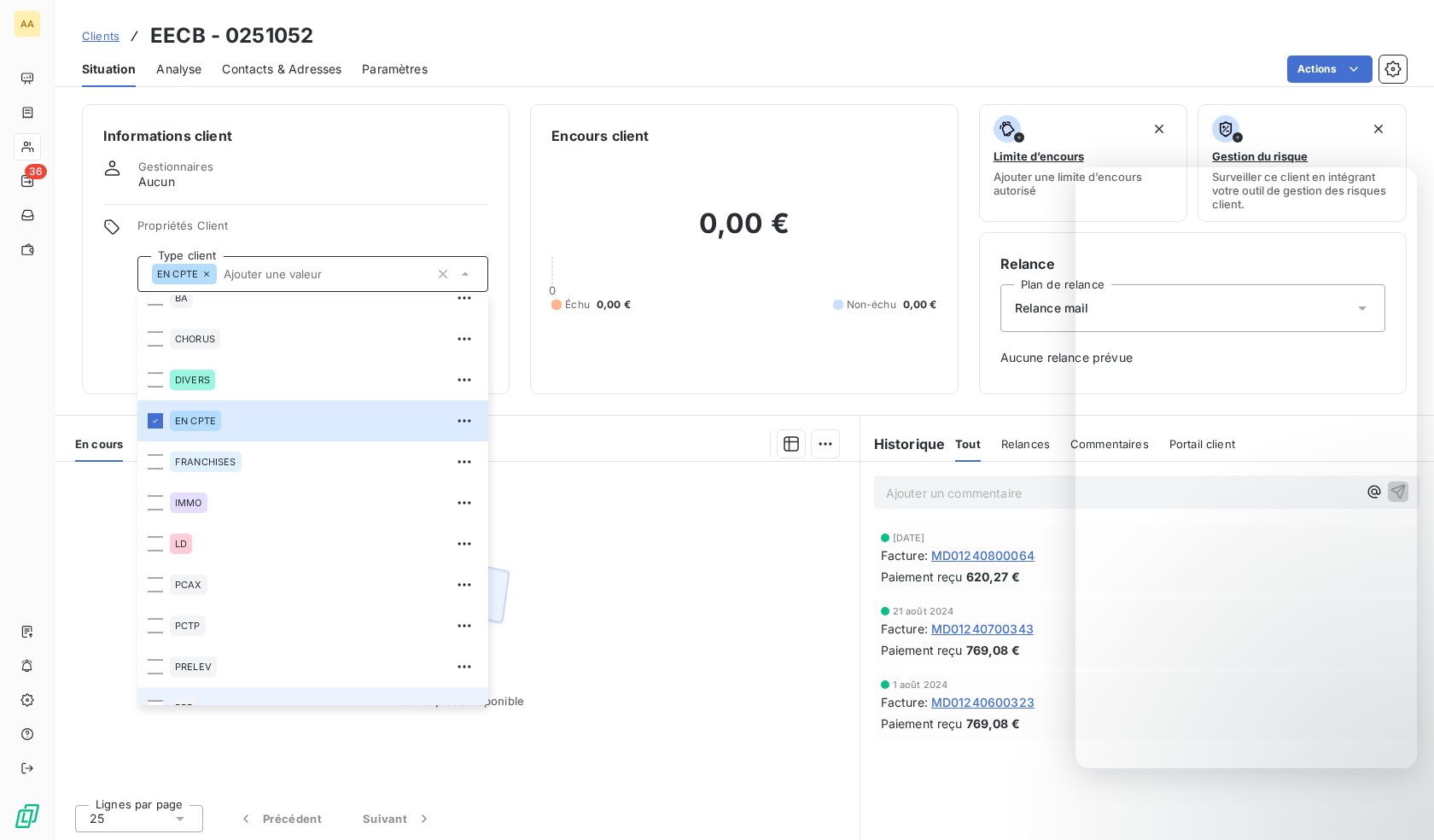
scroll to position [82, 0]
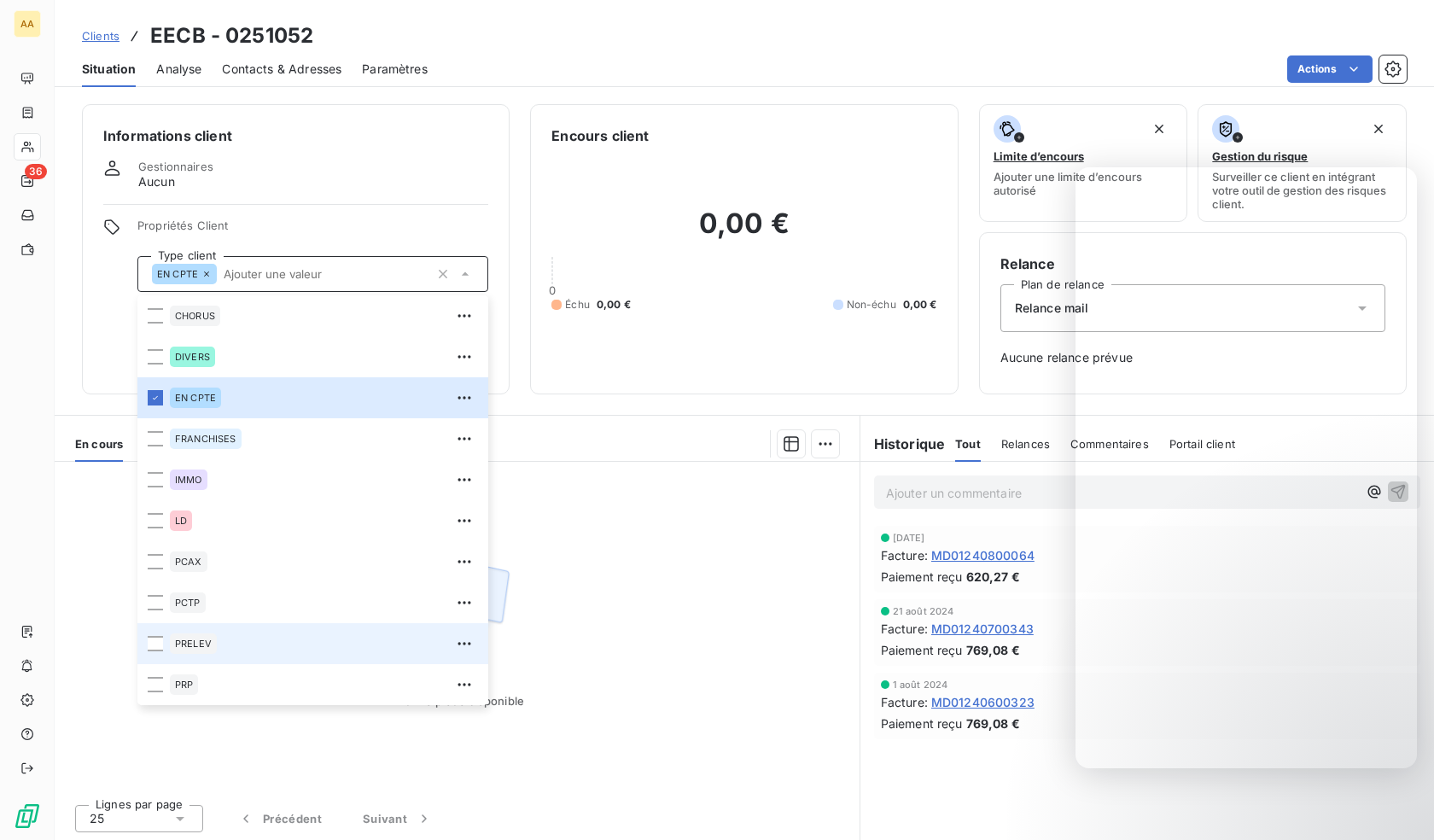
click at [239, 644] on div "PRELEV" at bounding box center [323, 643] width 308 height 27
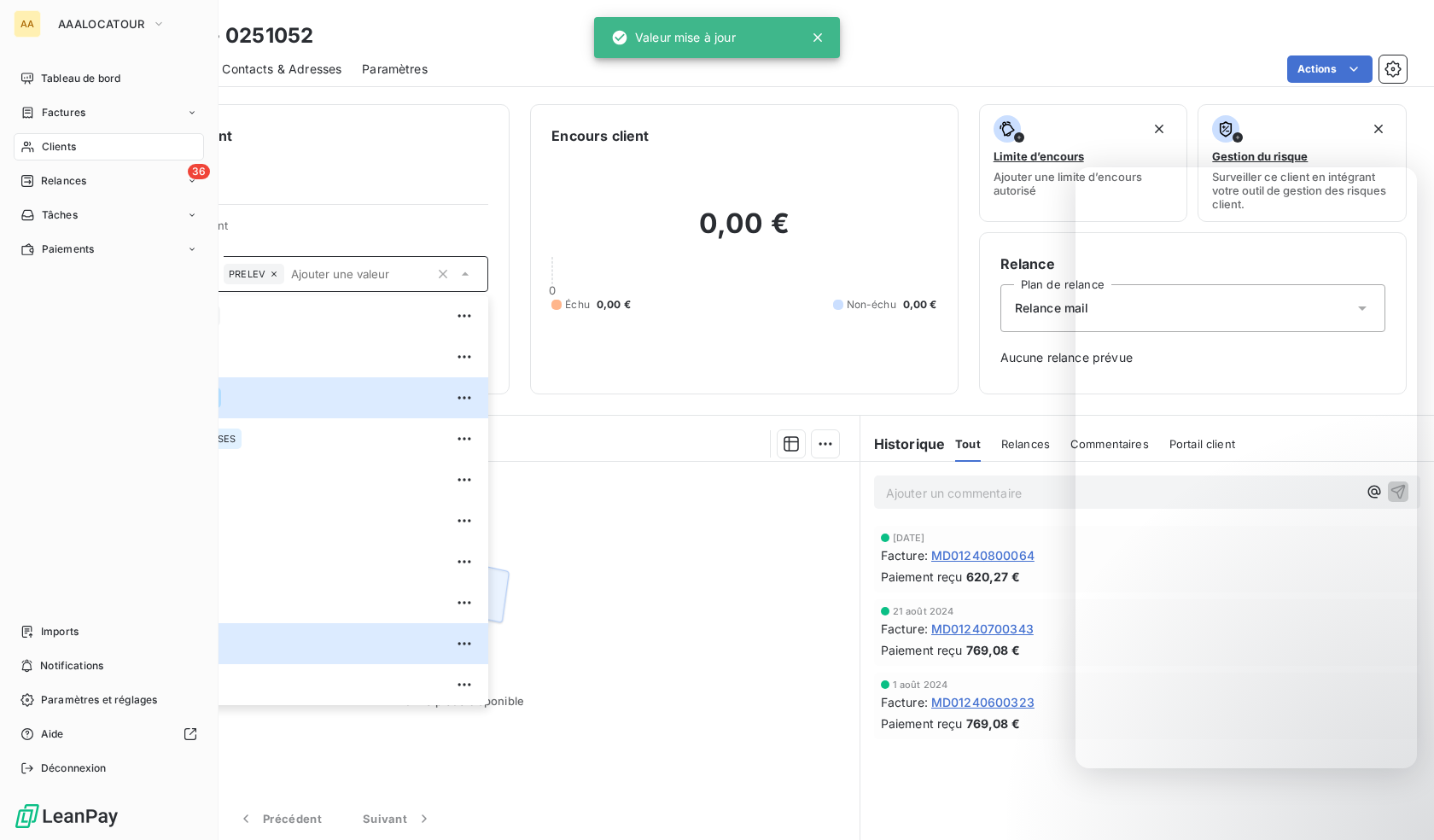
click at [35, 147] on div "Clients" at bounding box center [108, 146] width 190 height 27
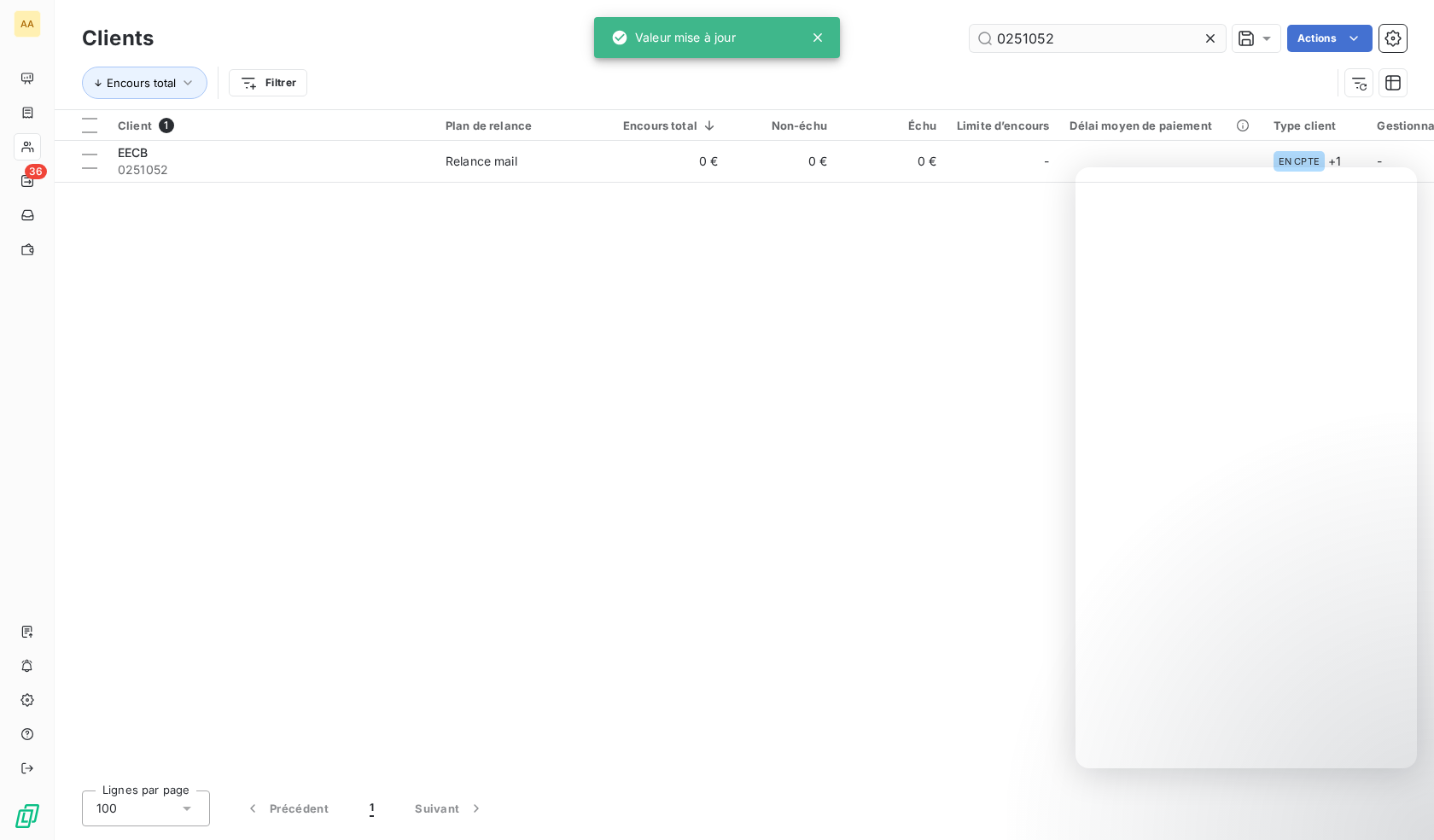
click at [1118, 31] on input "0251052" at bounding box center [1097, 38] width 256 height 27
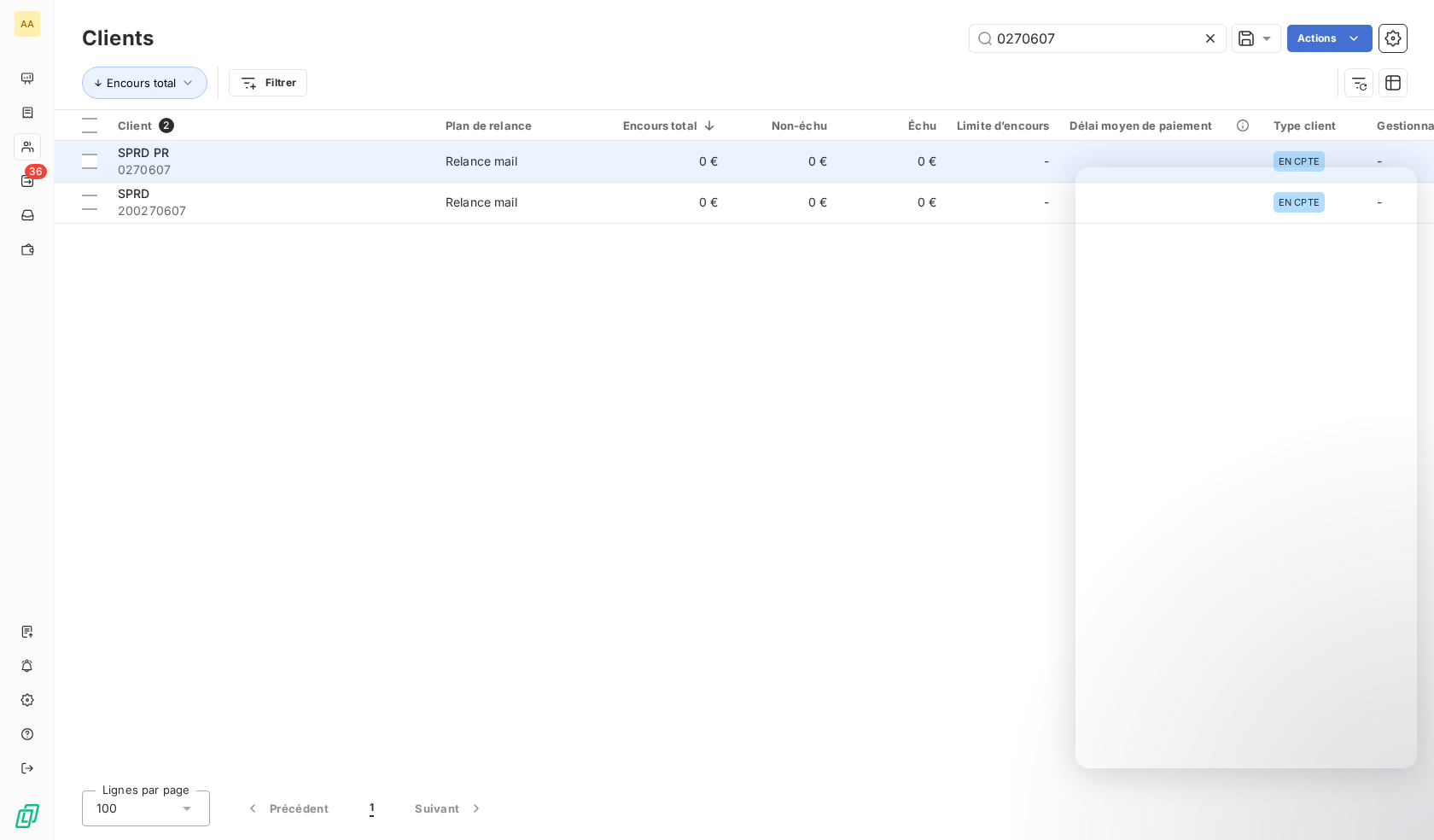
type input "0270607"
click at [241, 168] on span "0270607" at bounding box center [272, 170] width 307 height 17
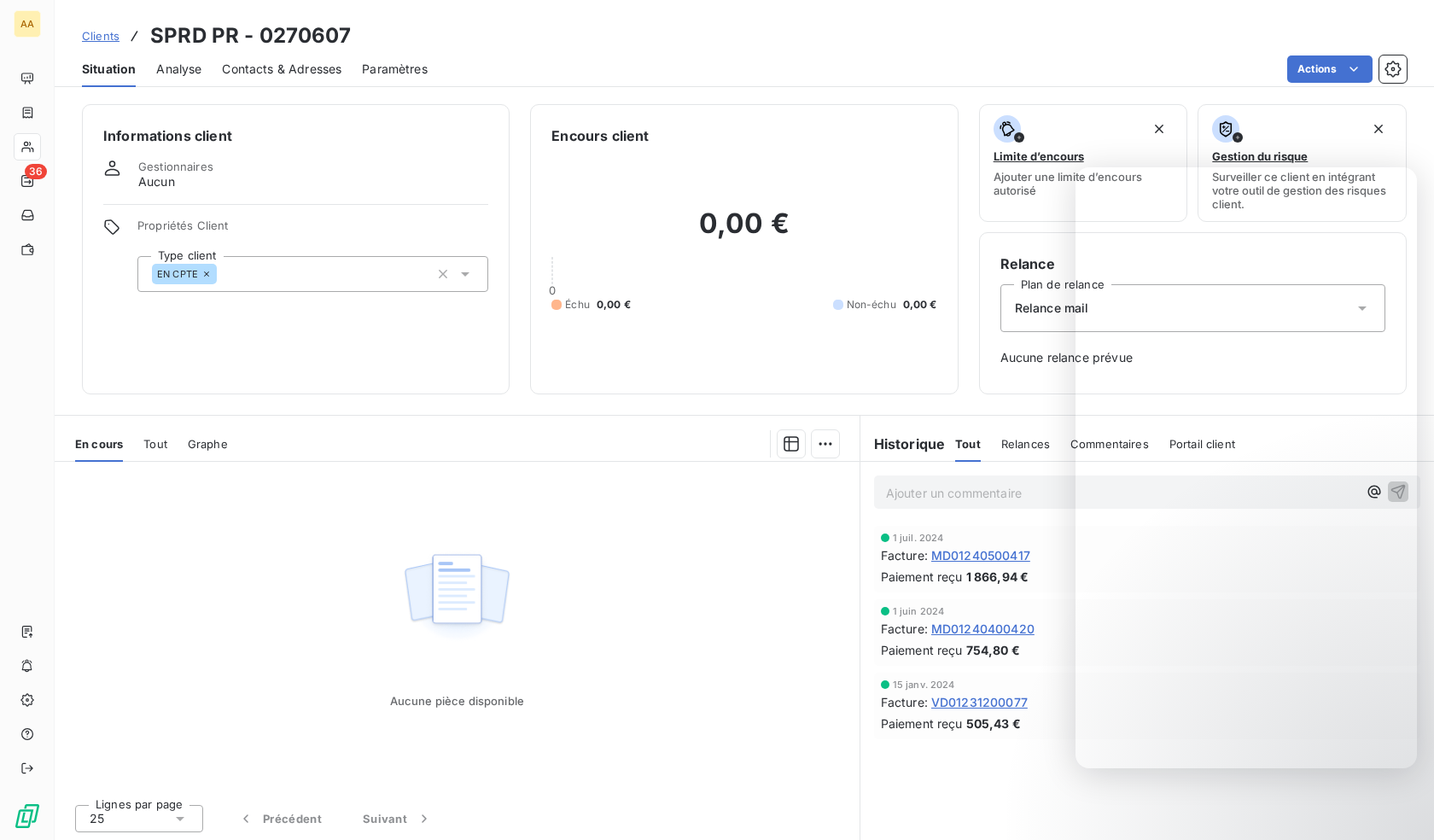
click at [326, 289] on div "EN CPTE" at bounding box center [313, 274] width 351 height 36
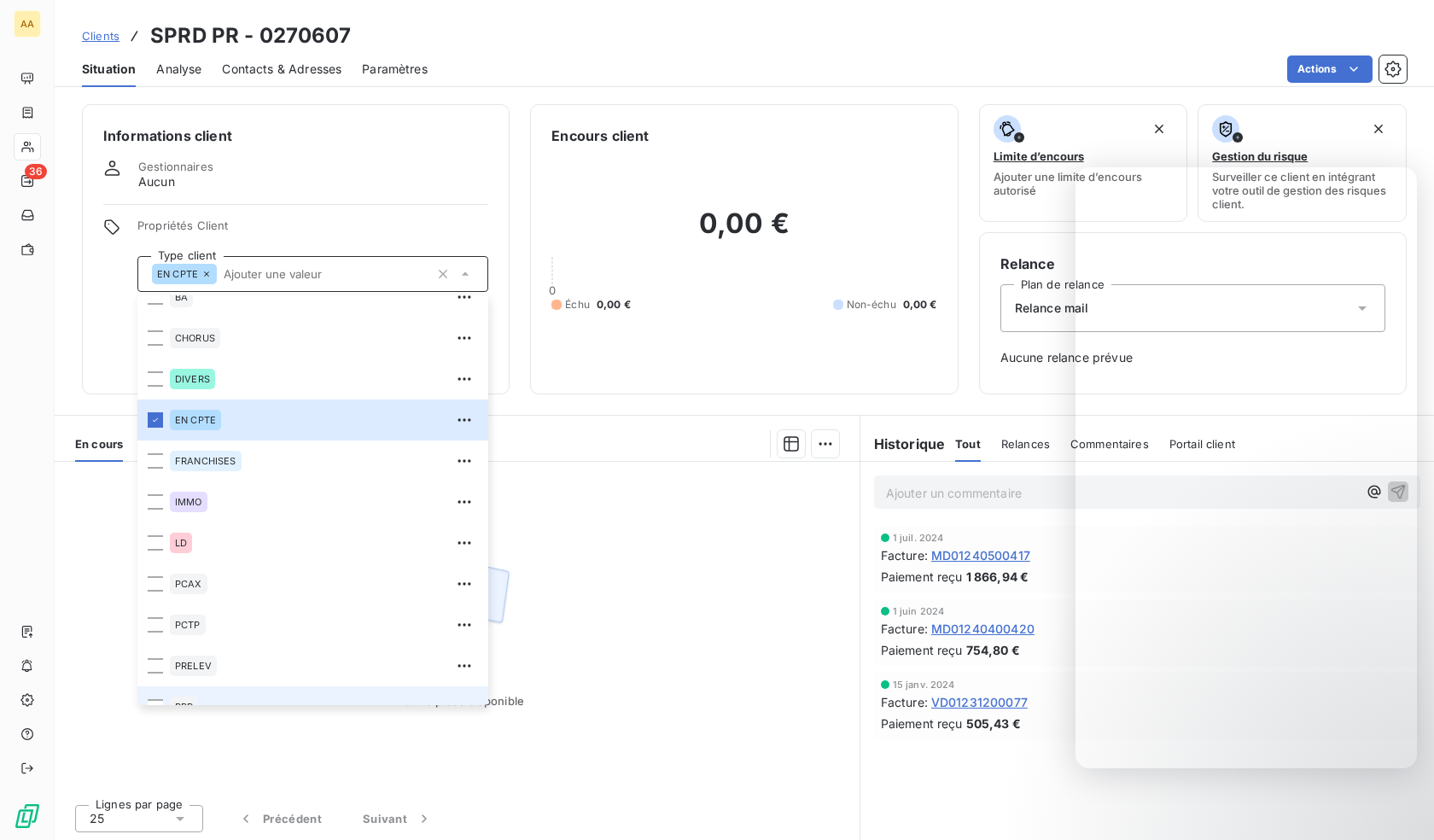
scroll to position [82, 0]
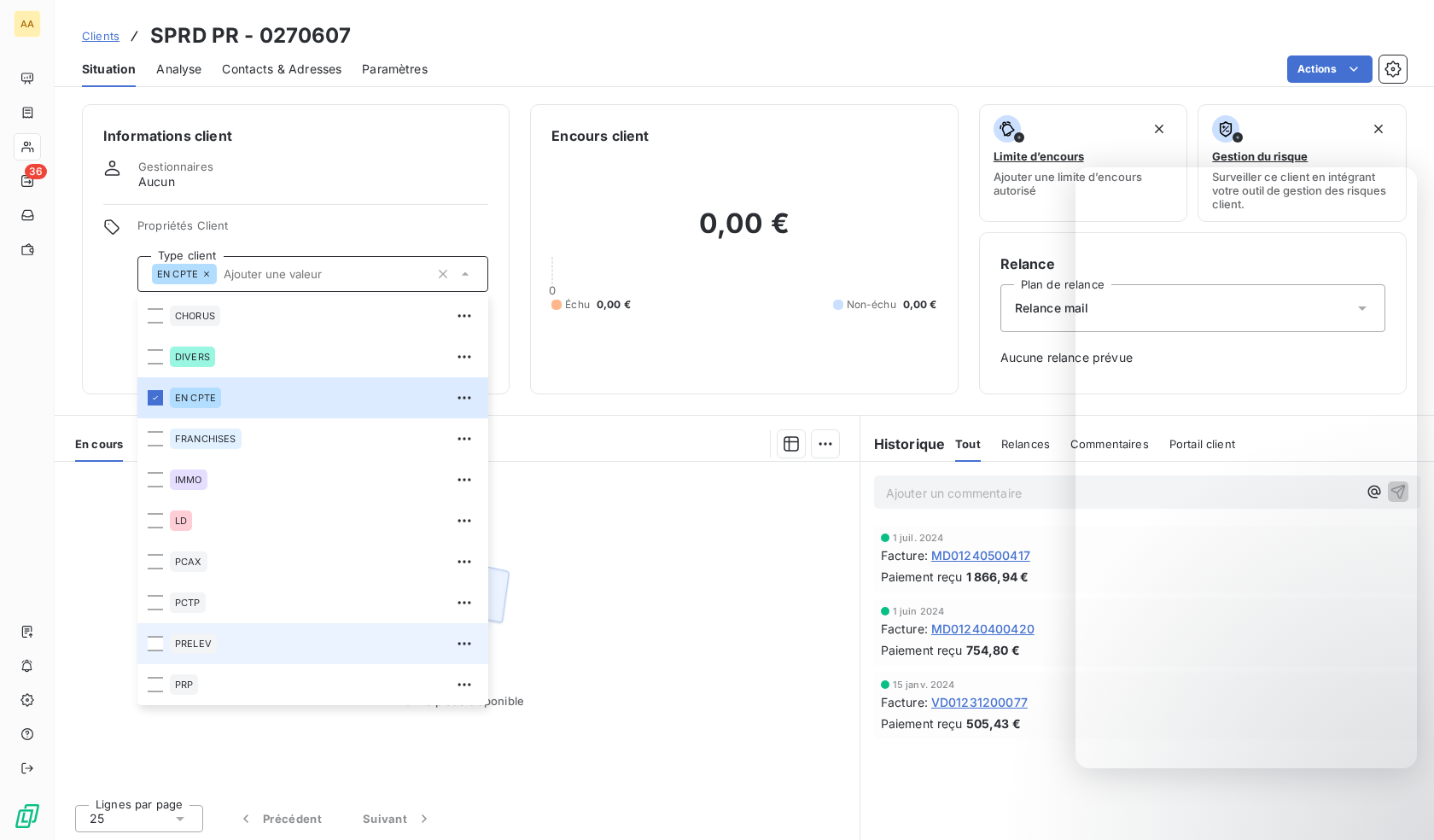
click at [211, 648] on span "PRELEV" at bounding box center [193, 643] width 37 height 10
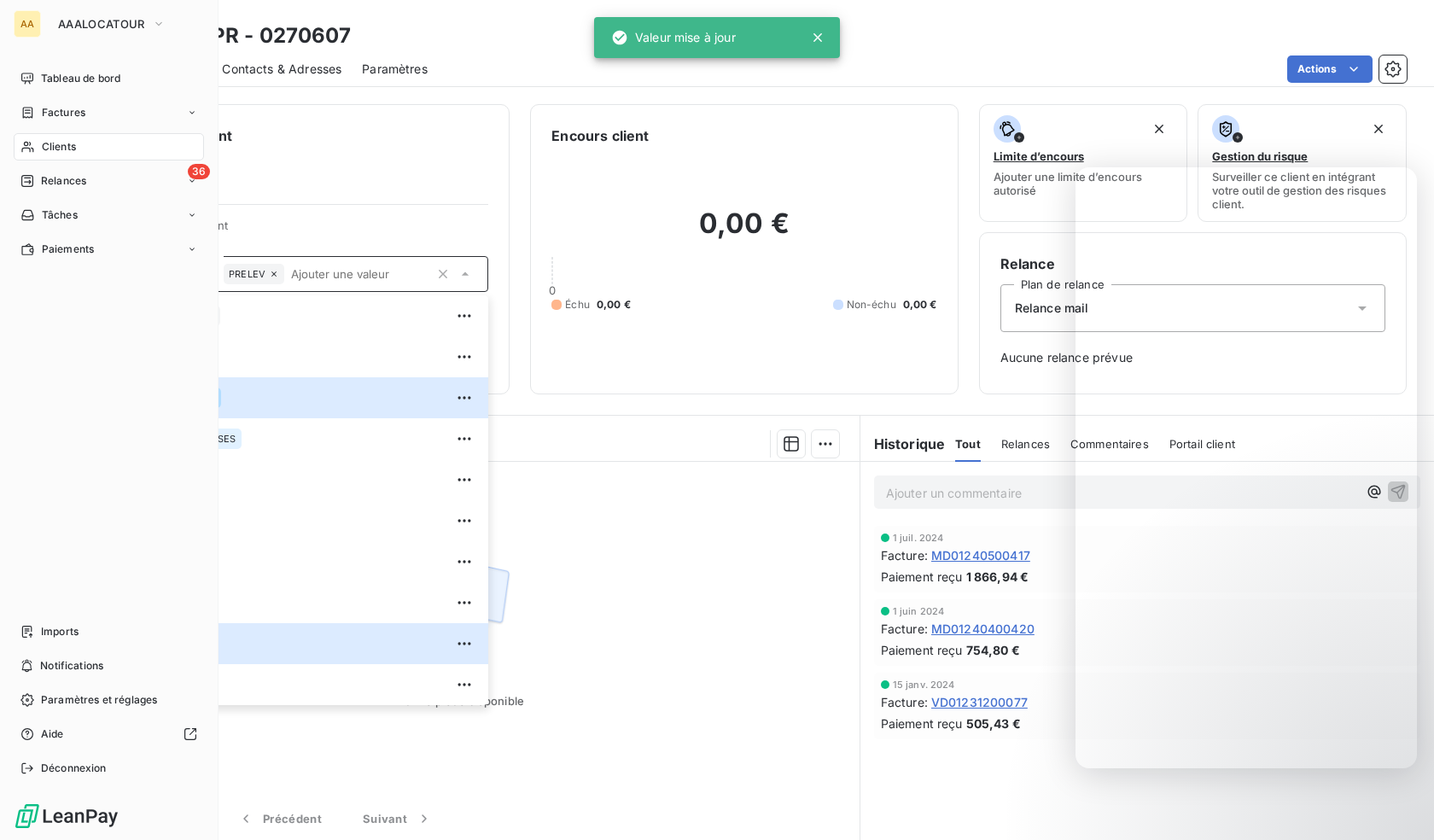
click at [35, 149] on div "Clients" at bounding box center [108, 146] width 190 height 27
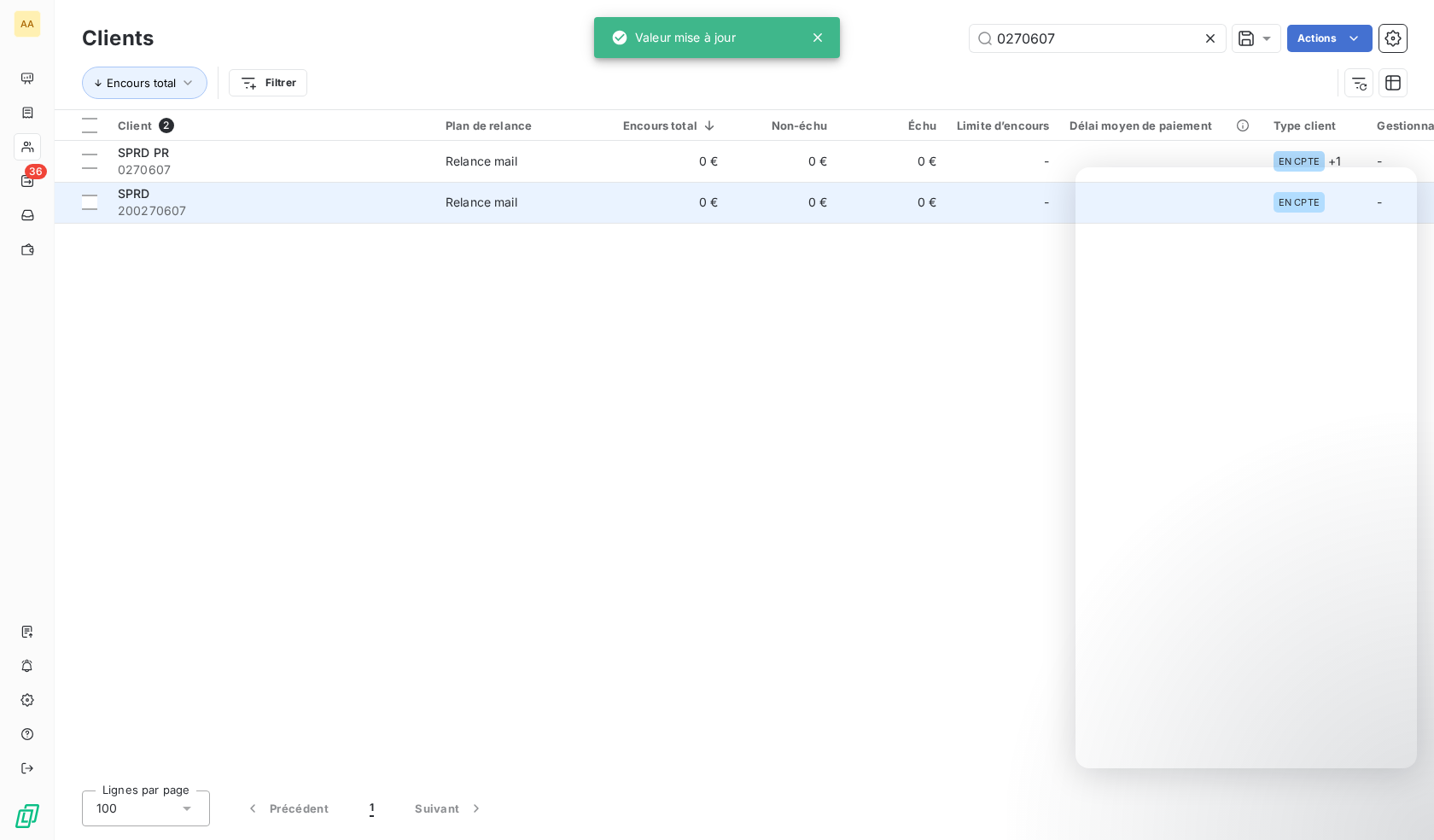
click at [303, 198] on div "SPRD" at bounding box center [272, 193] width 307 height 17
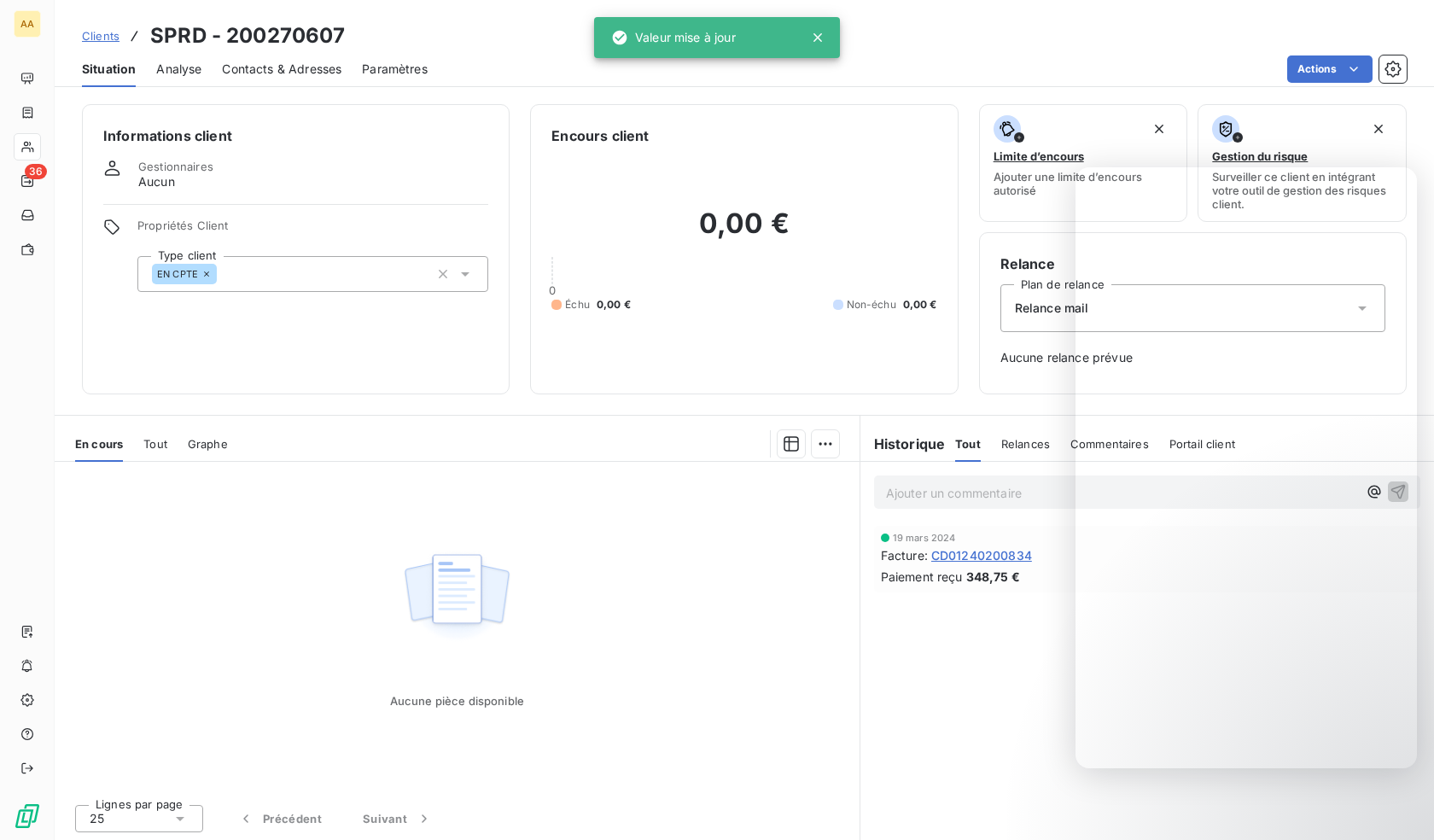
click at [306, 266] on div "EN CPTE" at bounding box center [313, 274] width 351 height 36
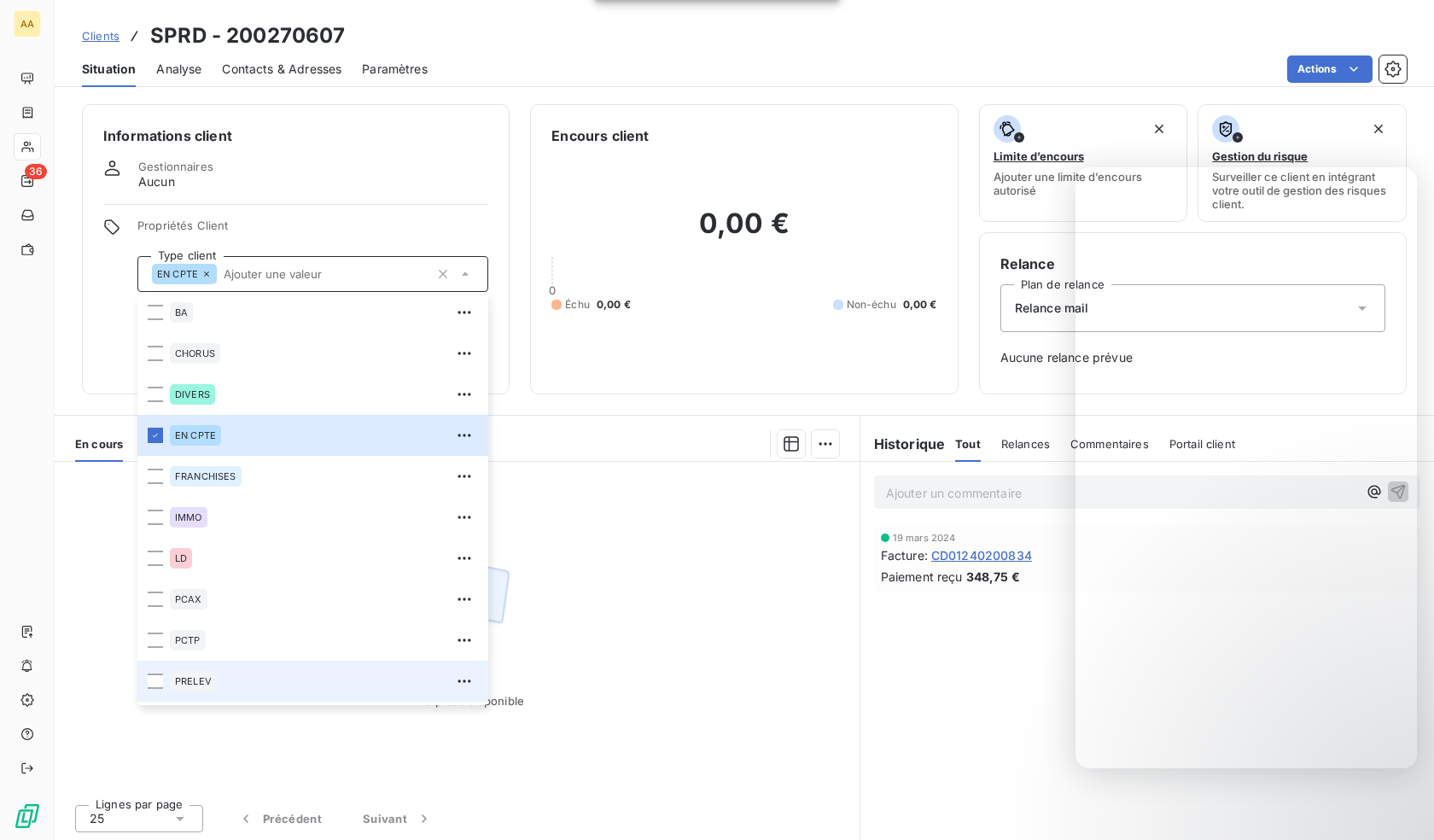
scroll to position [82, 0]
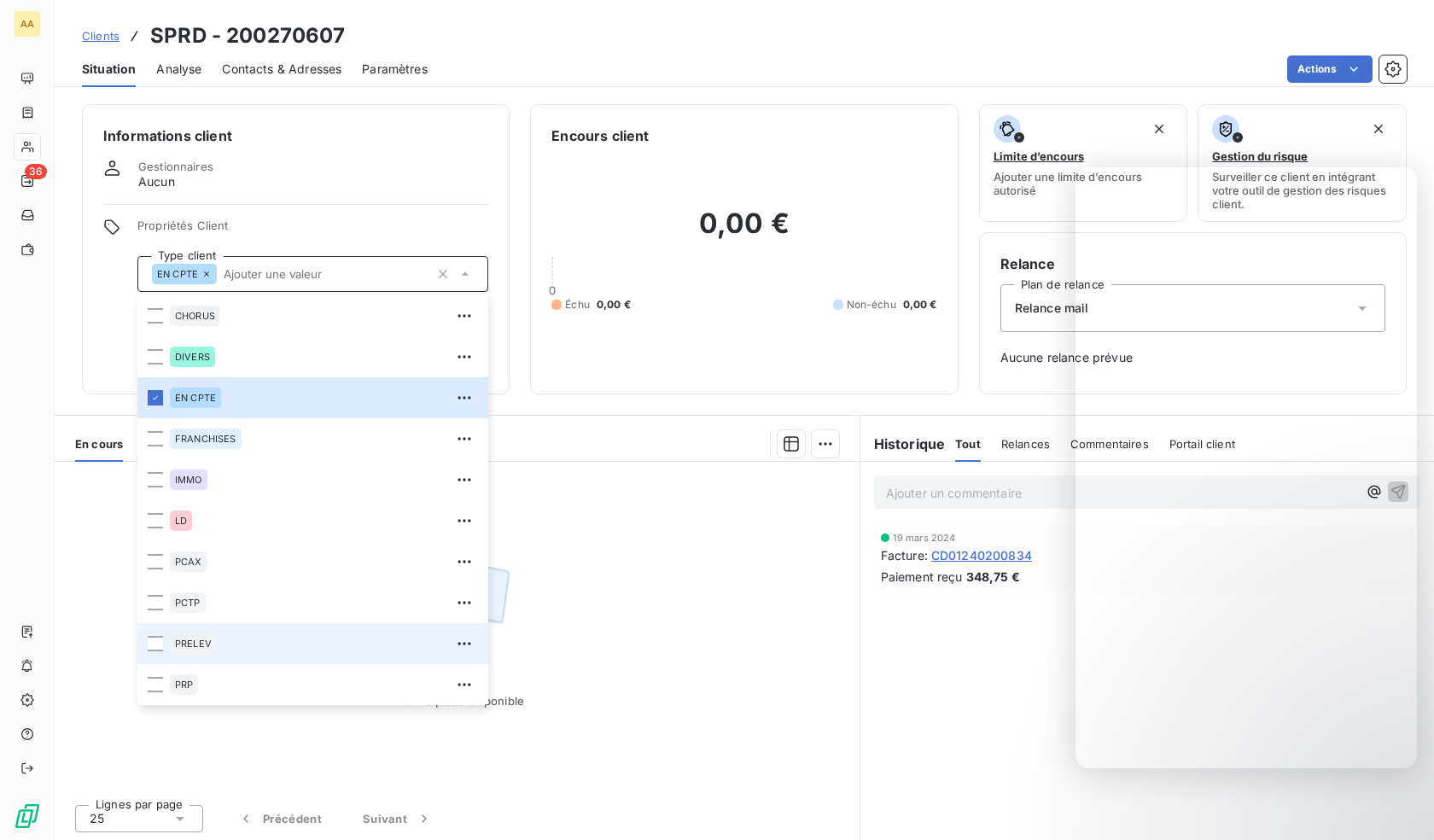
click at [228, 646] on div "PRELEV" at bounding box center [323, 643] width 308 height 27
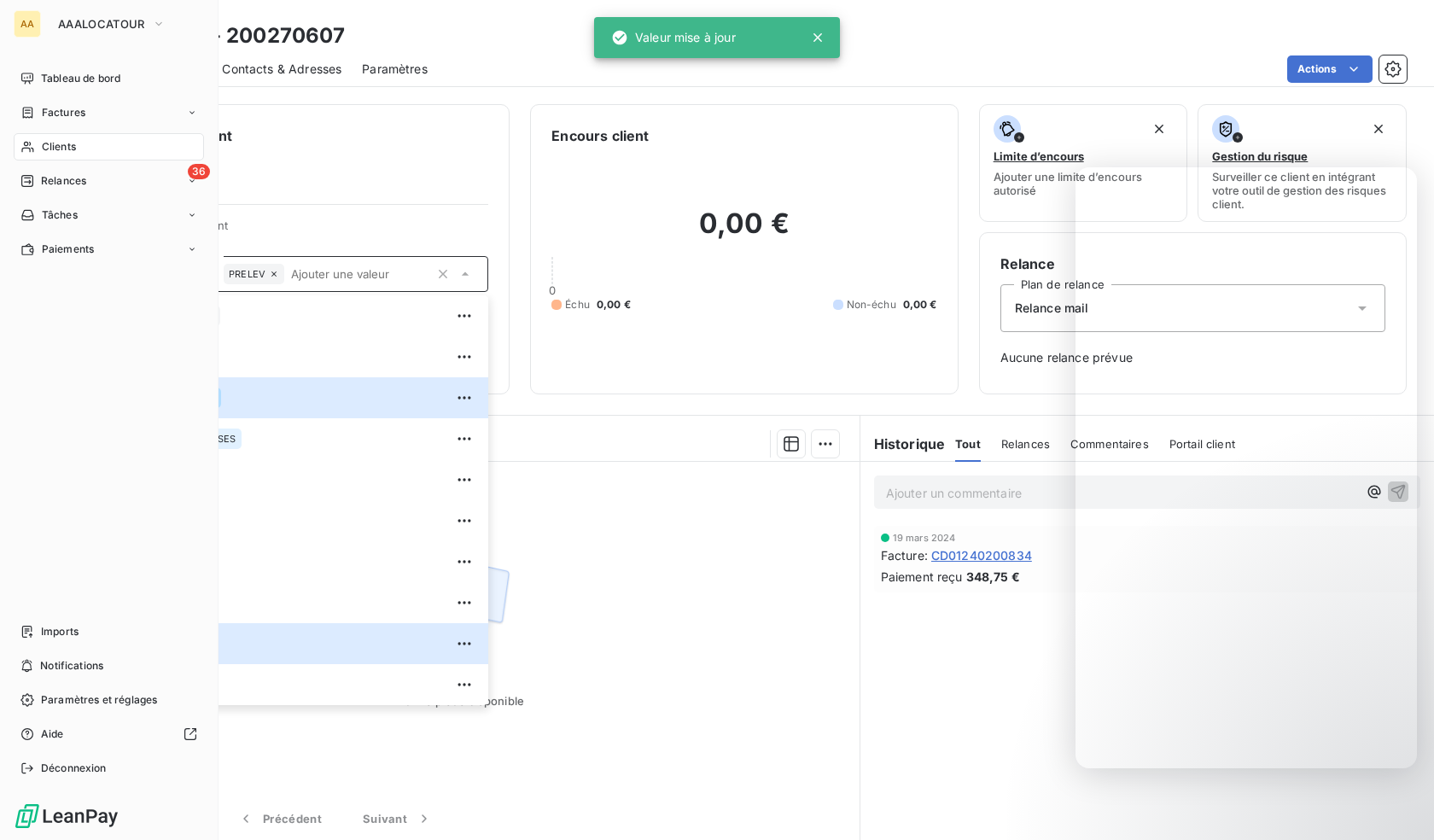
drag, startPoint x: 27, startPoint y: 145, endPoint x: 46, endPoint y: 149, distance: 19.4
click at [27, 145] on icon at bounding box center [27, 147] width 12 height 11
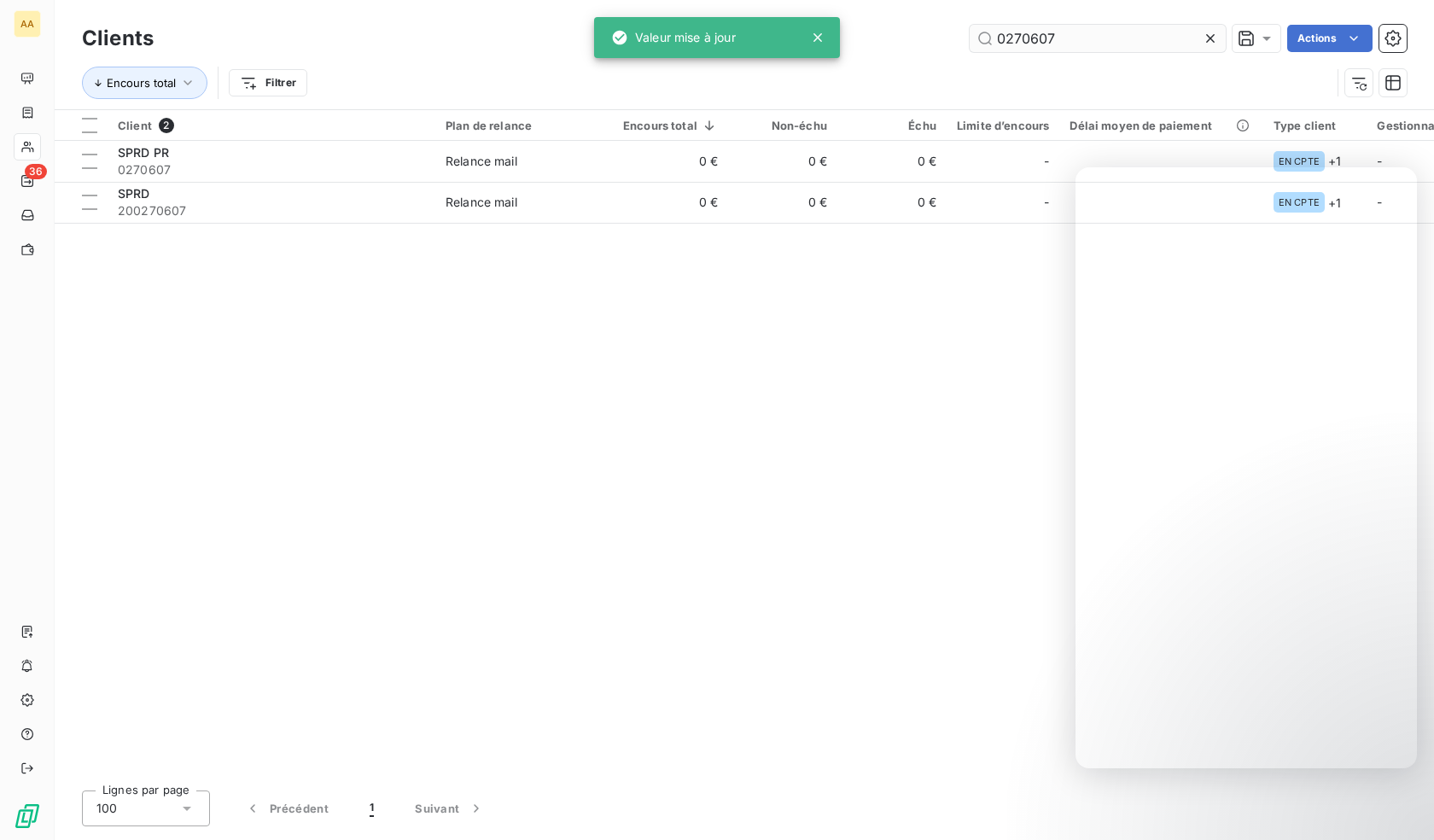
click at [1061, 41] on input "0270607" at bounding box center [1097, 38] width 256 height 27
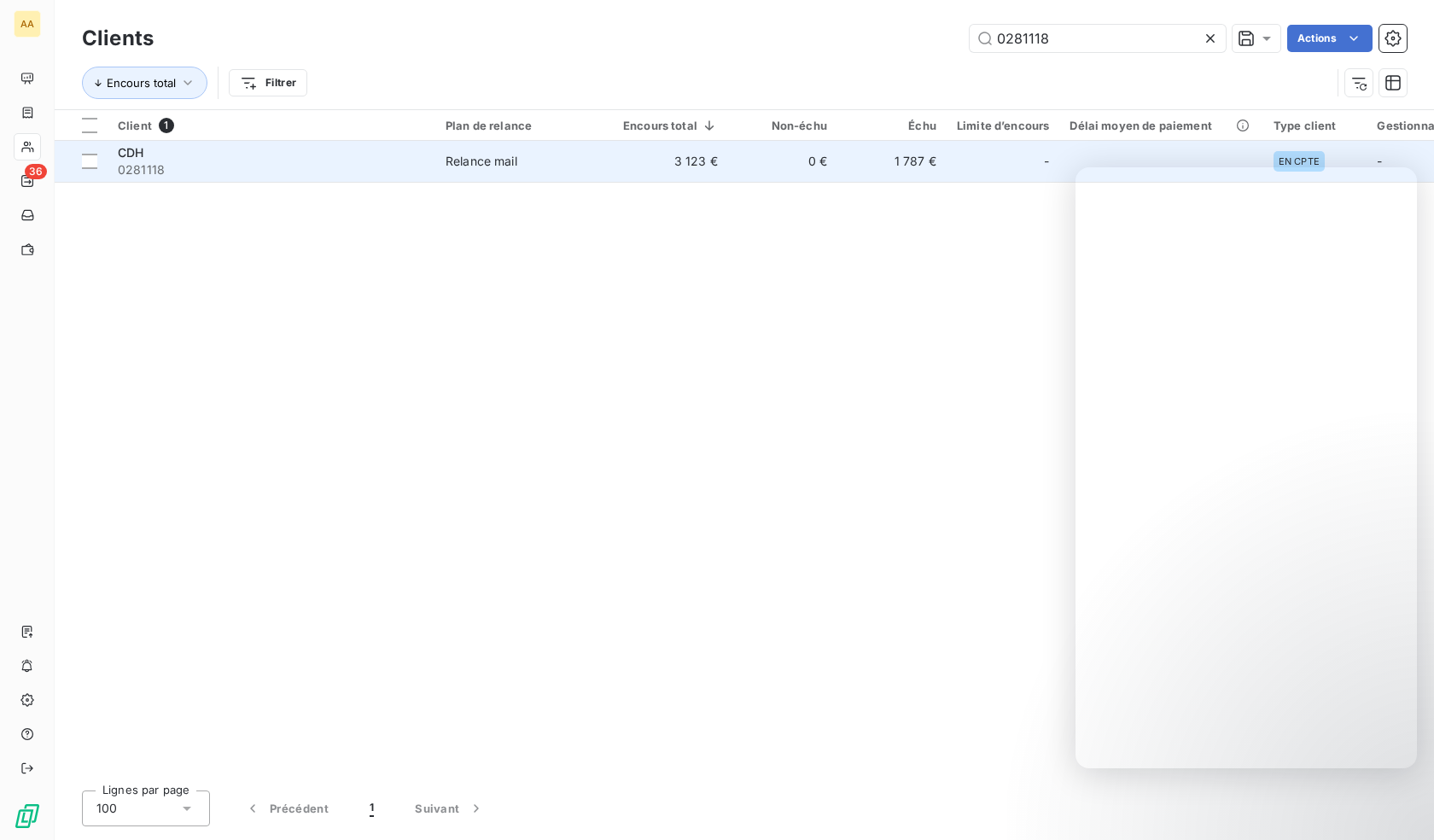
type input "0281118"
click at [216, 161] on span "0281118" at bounding box center [272, 170] width 307 height 17
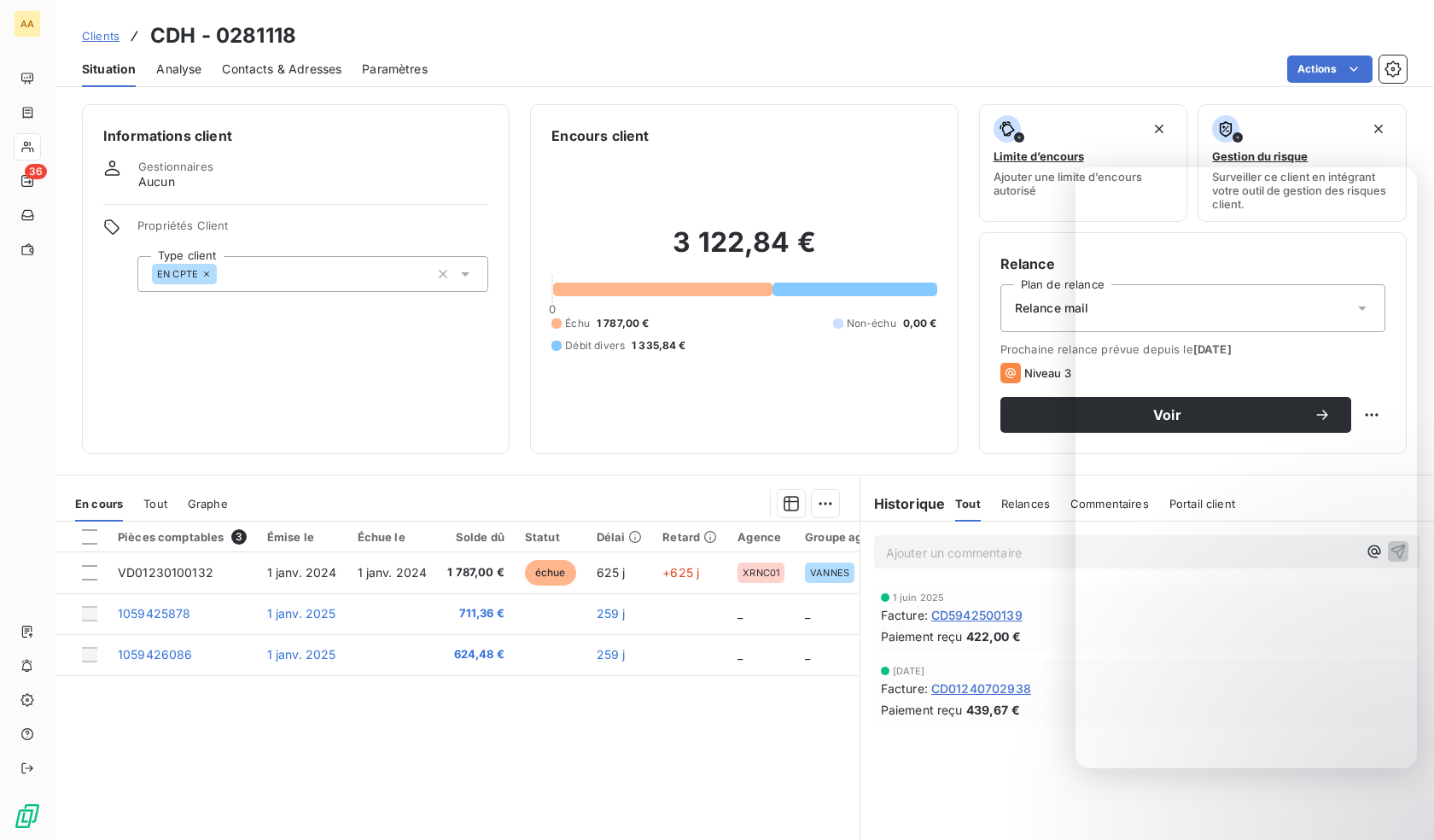
click at [305, 291] on div "EN CPTE" at bounding box center [313, 274] width 351 height 36
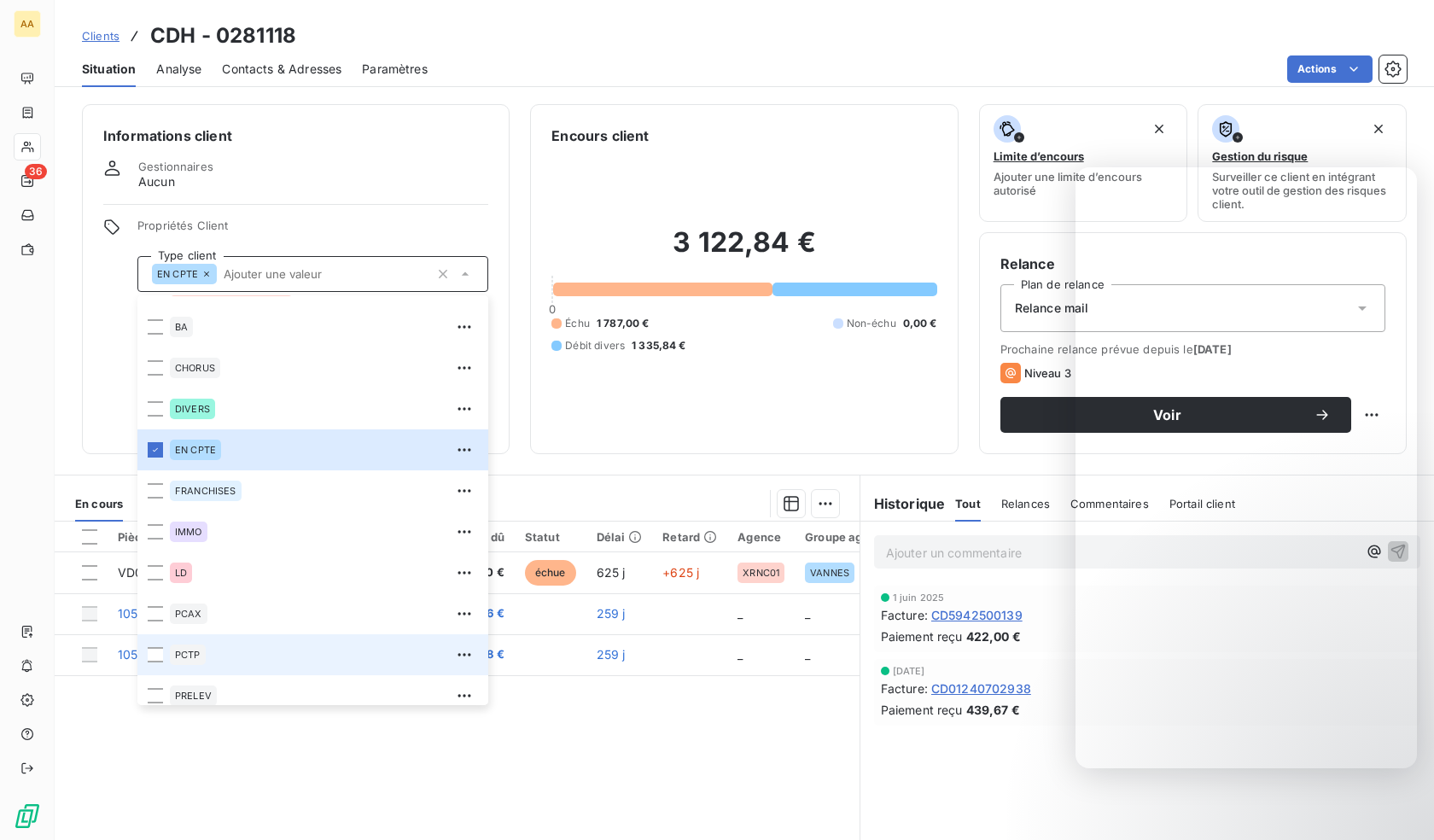
scroll to position [82, 0]
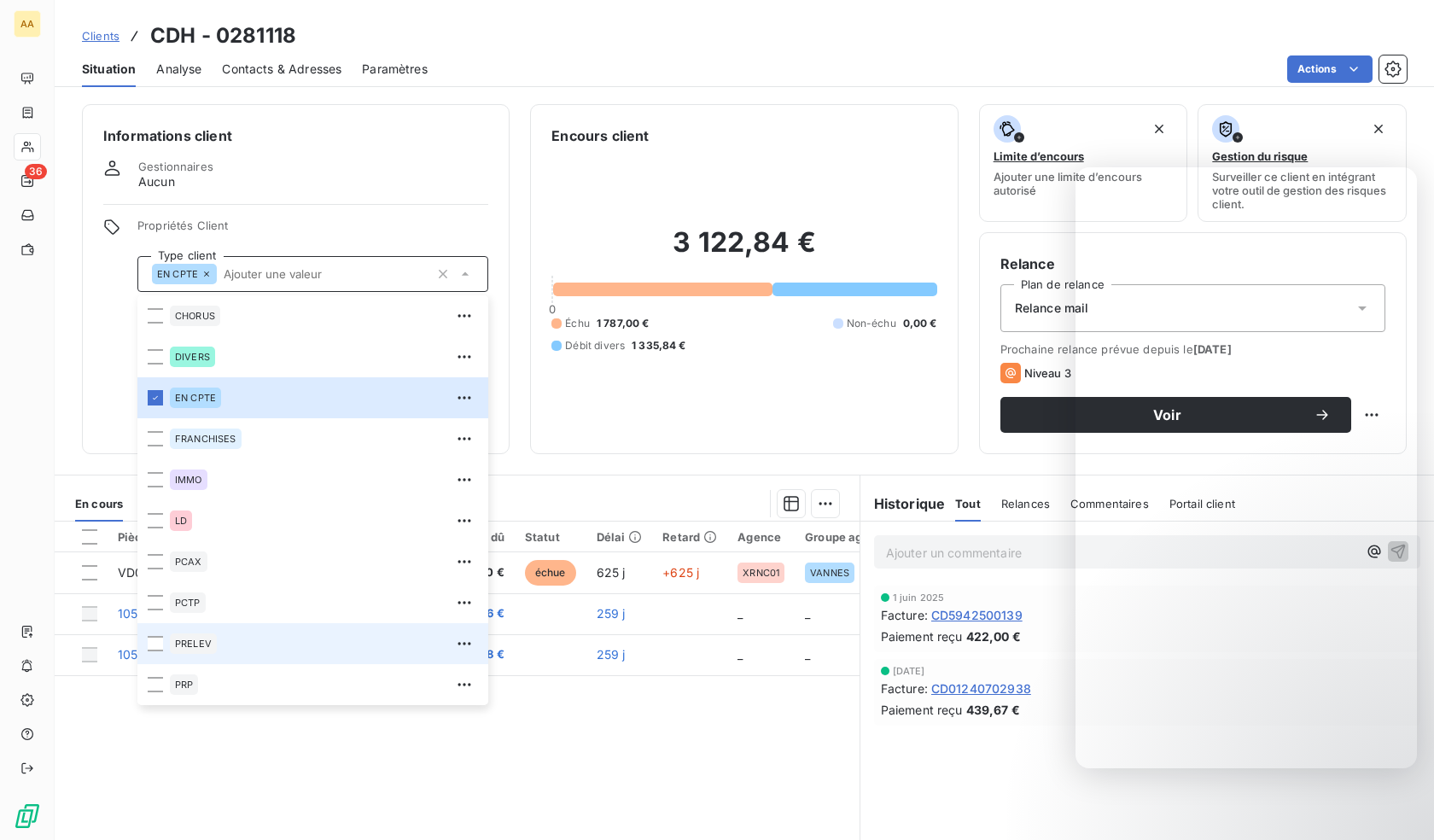
click at [210, 652] on div "PRELEV" at bounding box center [193, 644] width 47 height 21
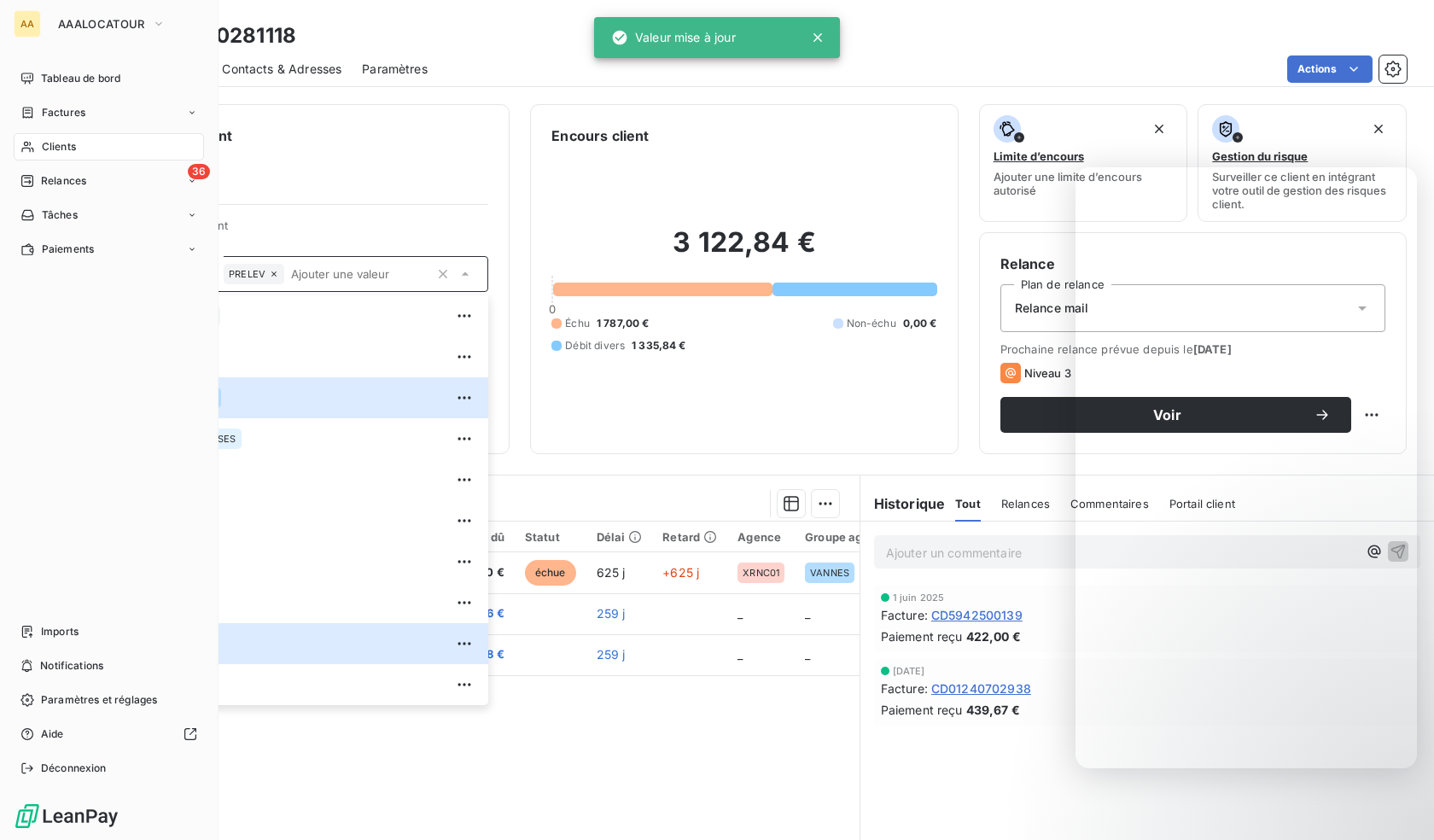
drag, startPoint x: 25, startPoint y: 140, endPoint x: 560, endPoint y: 152, distance: 535.1
click at [25, 140] on icon at bounding box center [27, 146] width 14 height 13
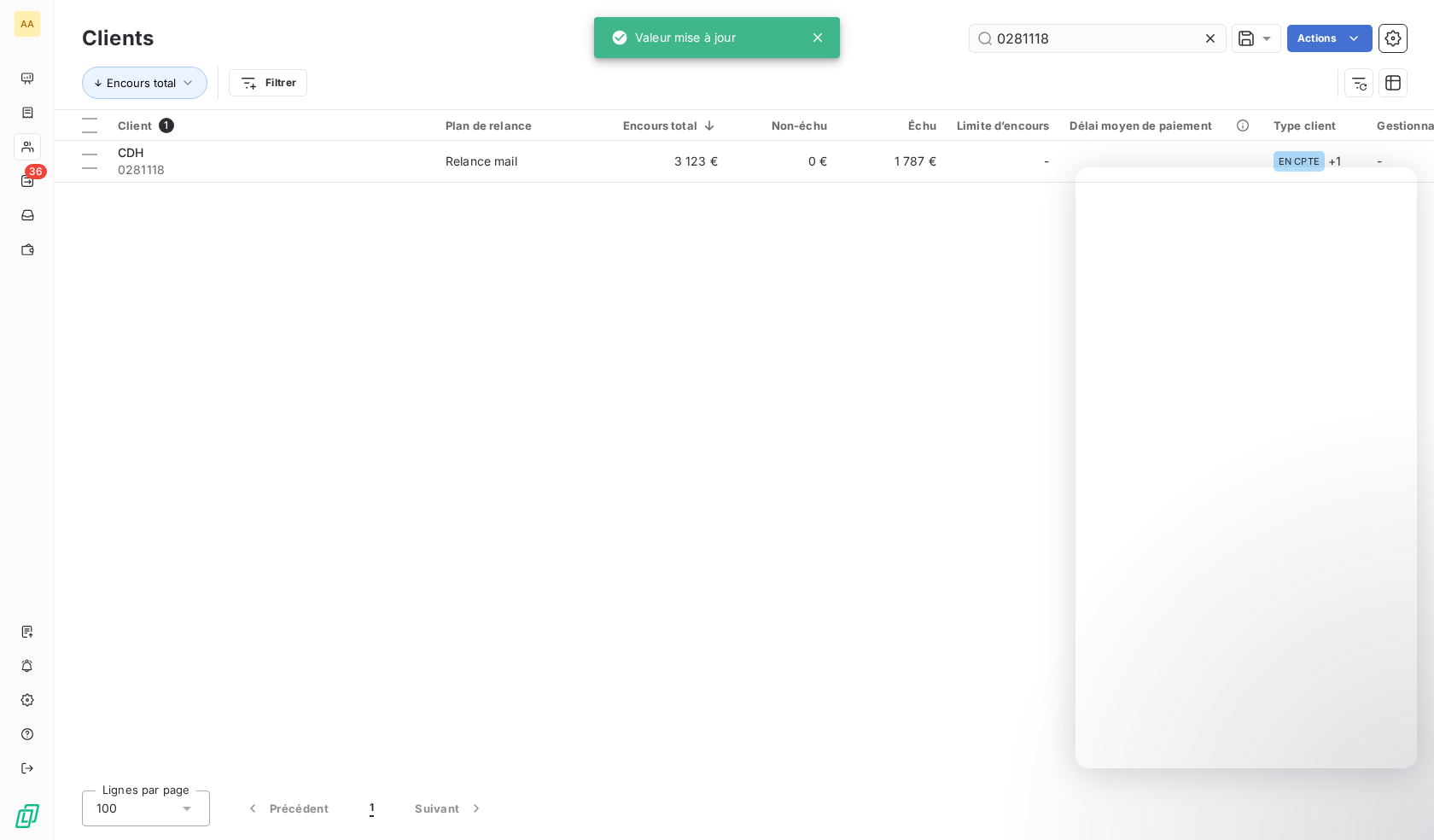
click at [1110, 42] on input "0281118" at bounding box center [1097, 38] width 256 height 27
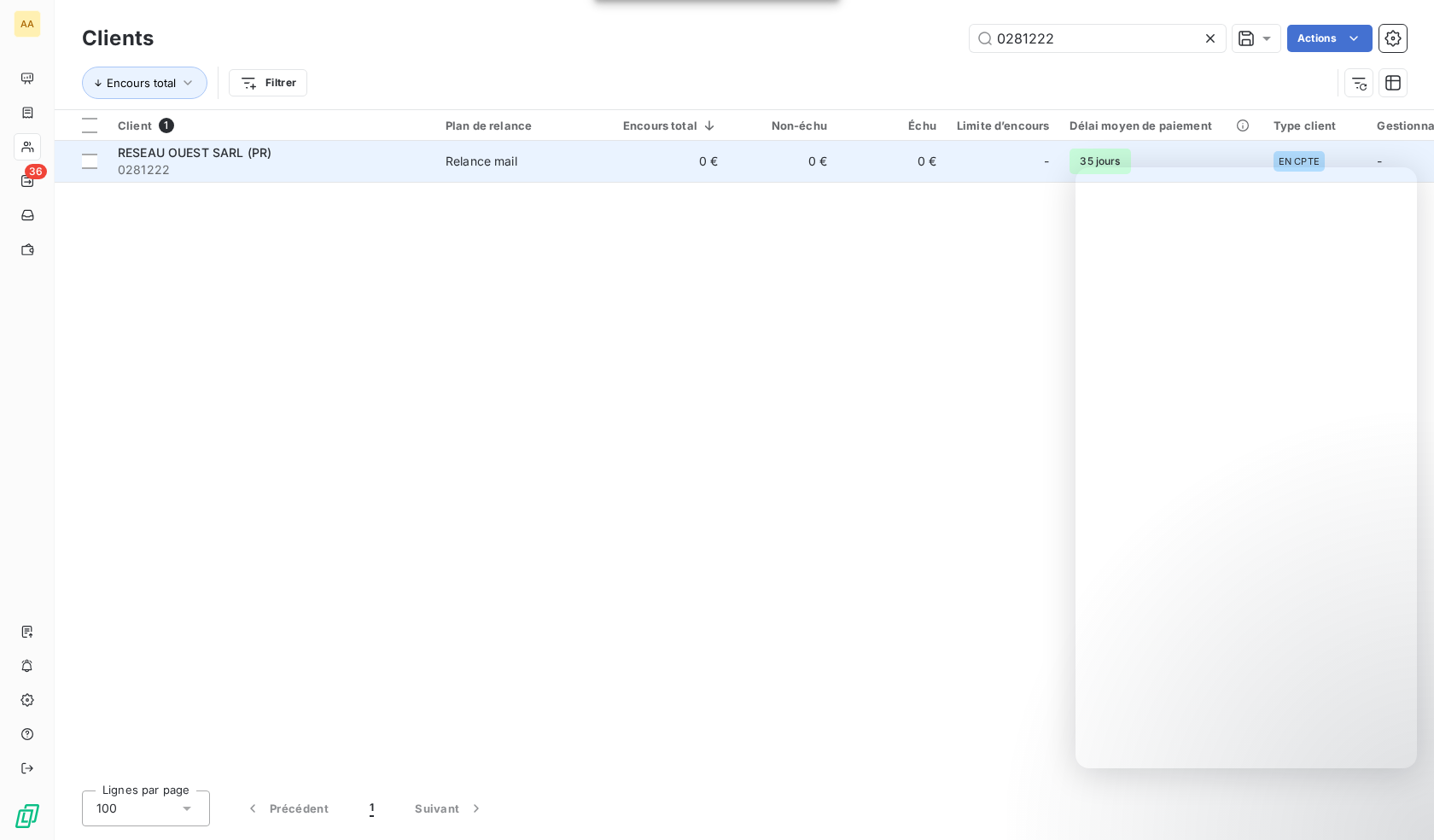
type input "0281222"
click at [294, 157] on div "RESEAU OUEST SARL (PR)" at bounding box center [272, 153] width 307 height 17
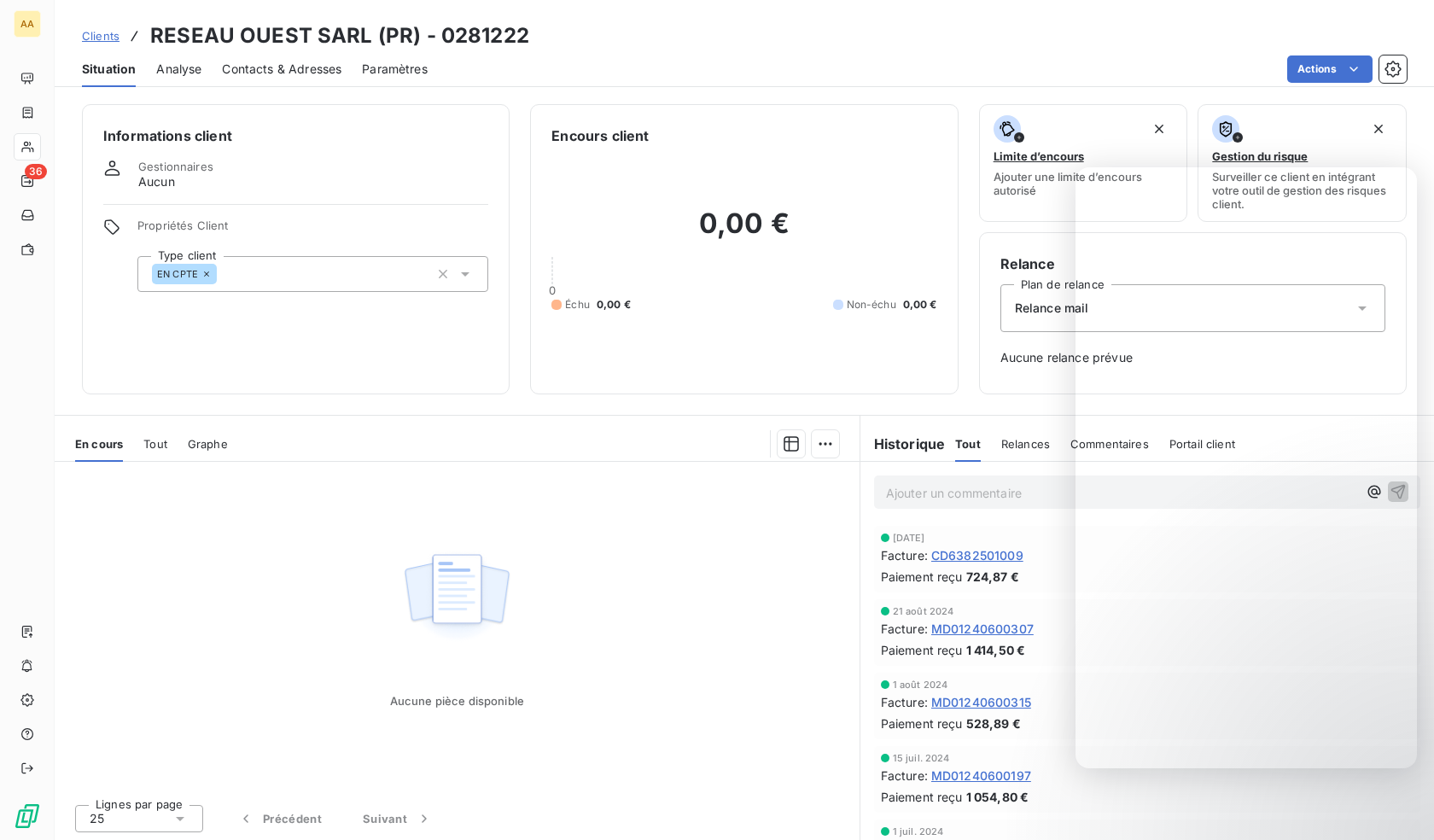
click at [334, 270] on div "EN CPTE" at bounding box center [313, 274] width 351 height 36
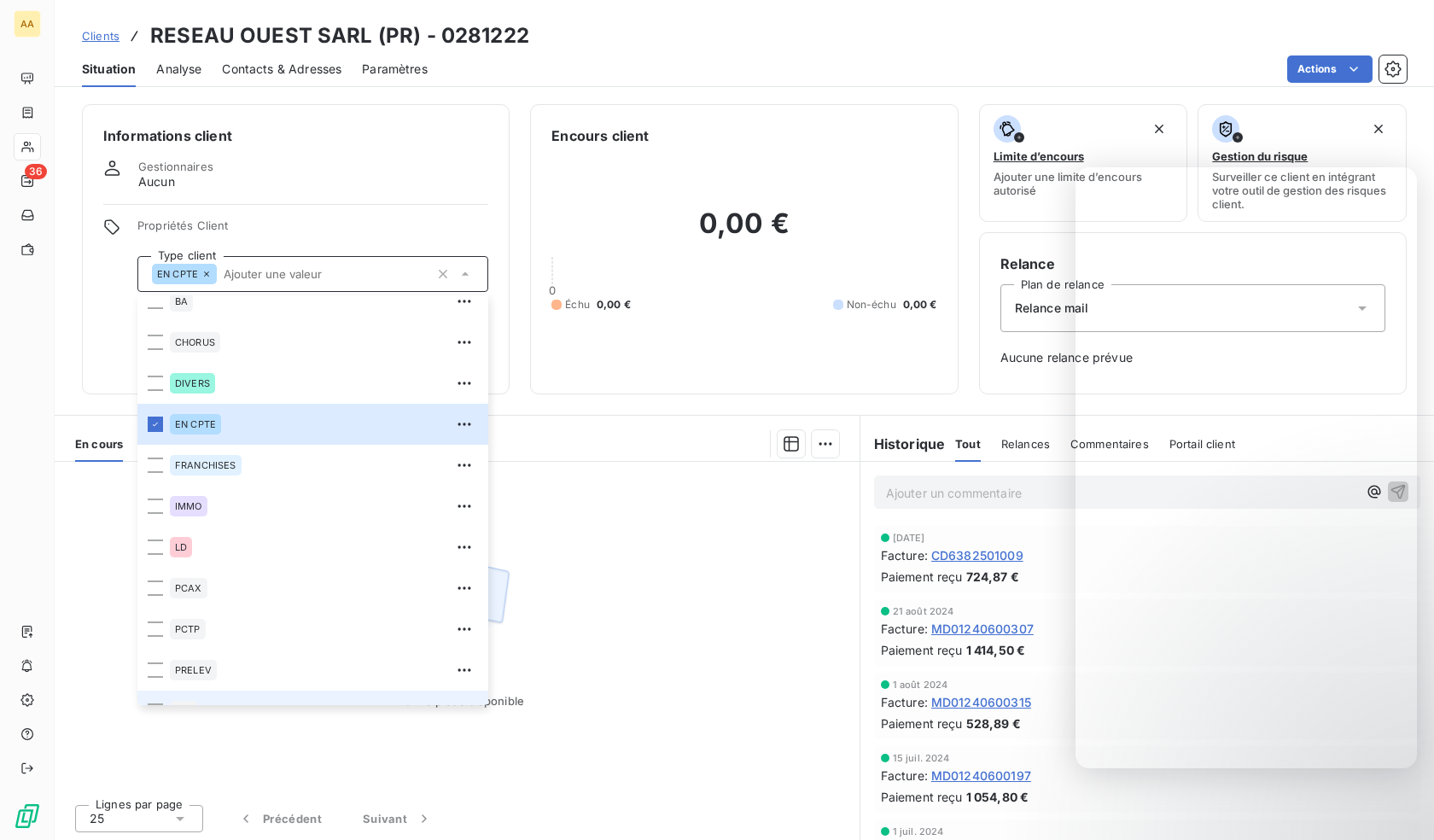
scroll to position [82, 0]
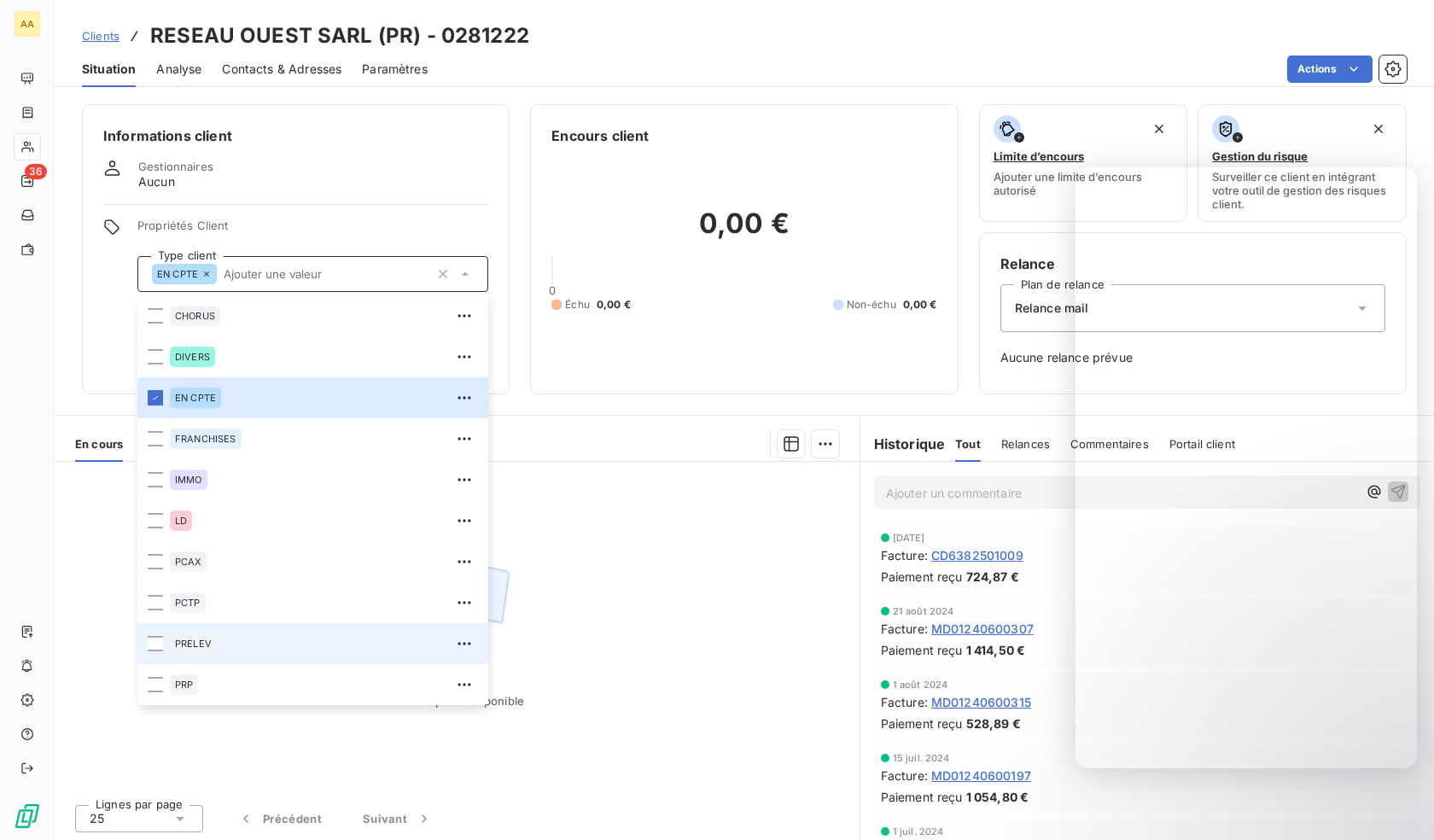
click at [206, 650] on div "PRELEV" at bounding box center [193, 644] width 47 height 21
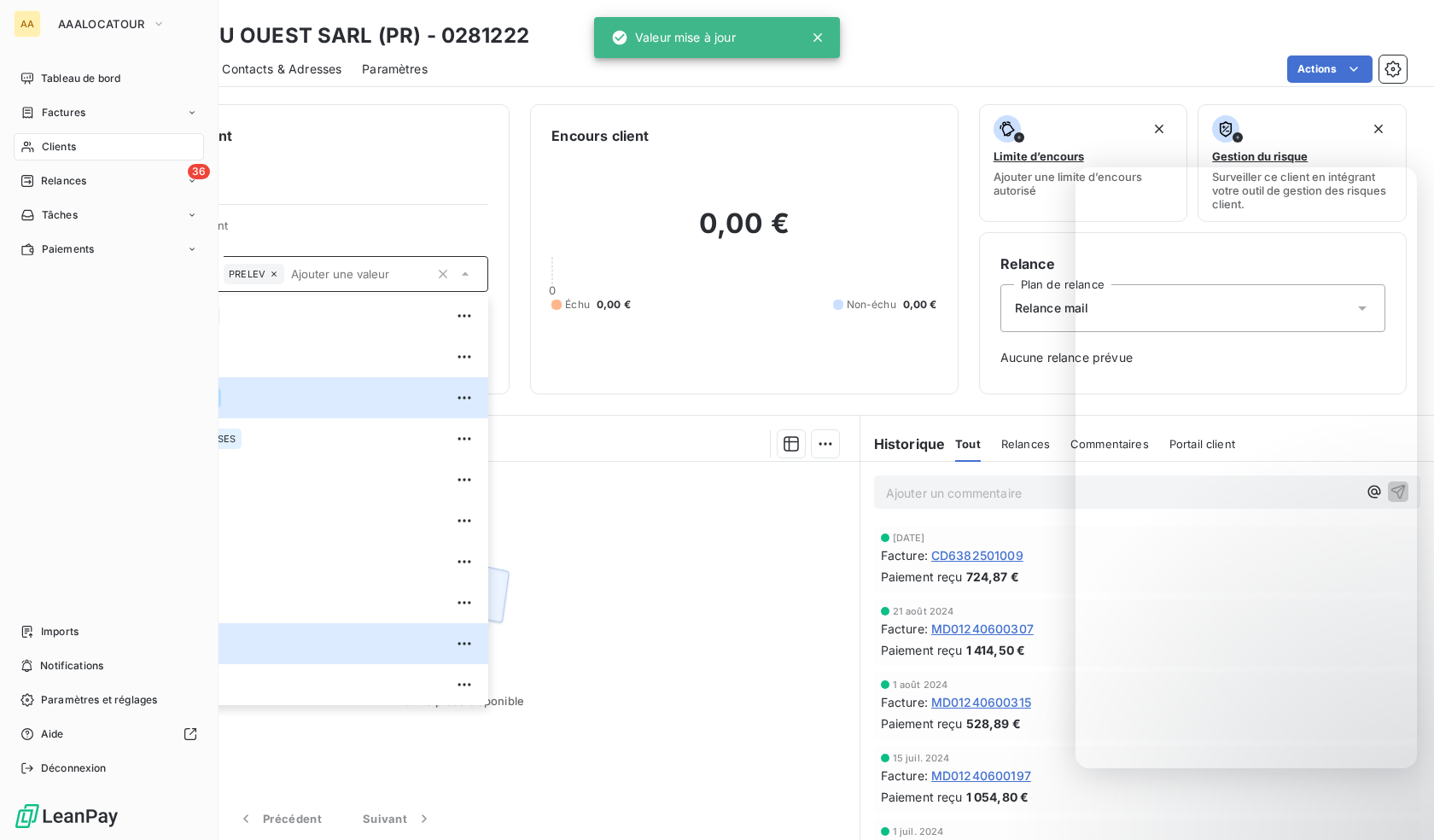
click at [34, 148] on icon at bounding box center [27, 146] width 14 height 13
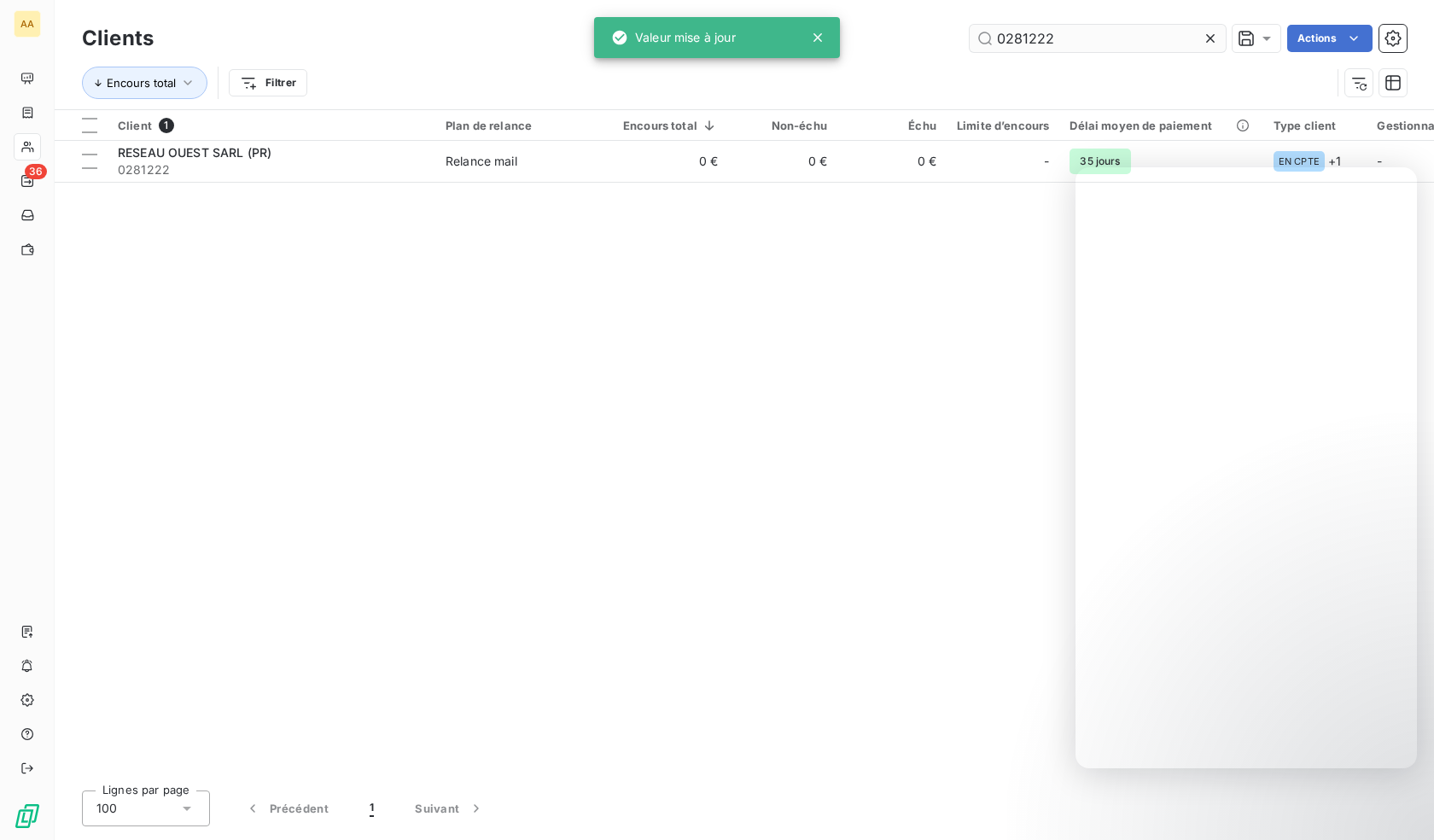
click at [1022, 41] on input "0281222" at bounding box center [1097, 38] width 256 height 27
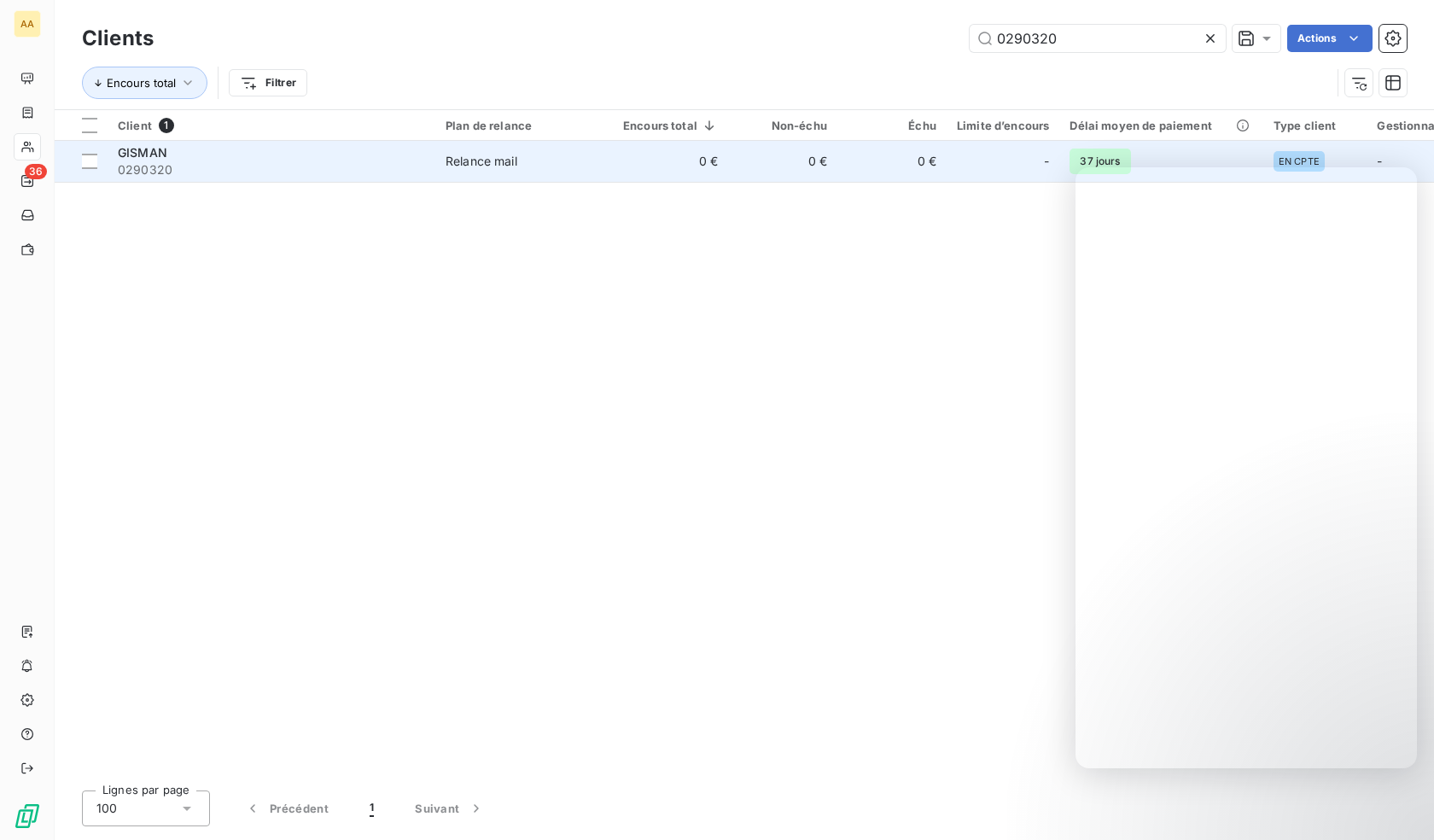
type input "0290320"
click at [244, 164] on span "0290320" at bounding box center [272, 170] width 307 height 17
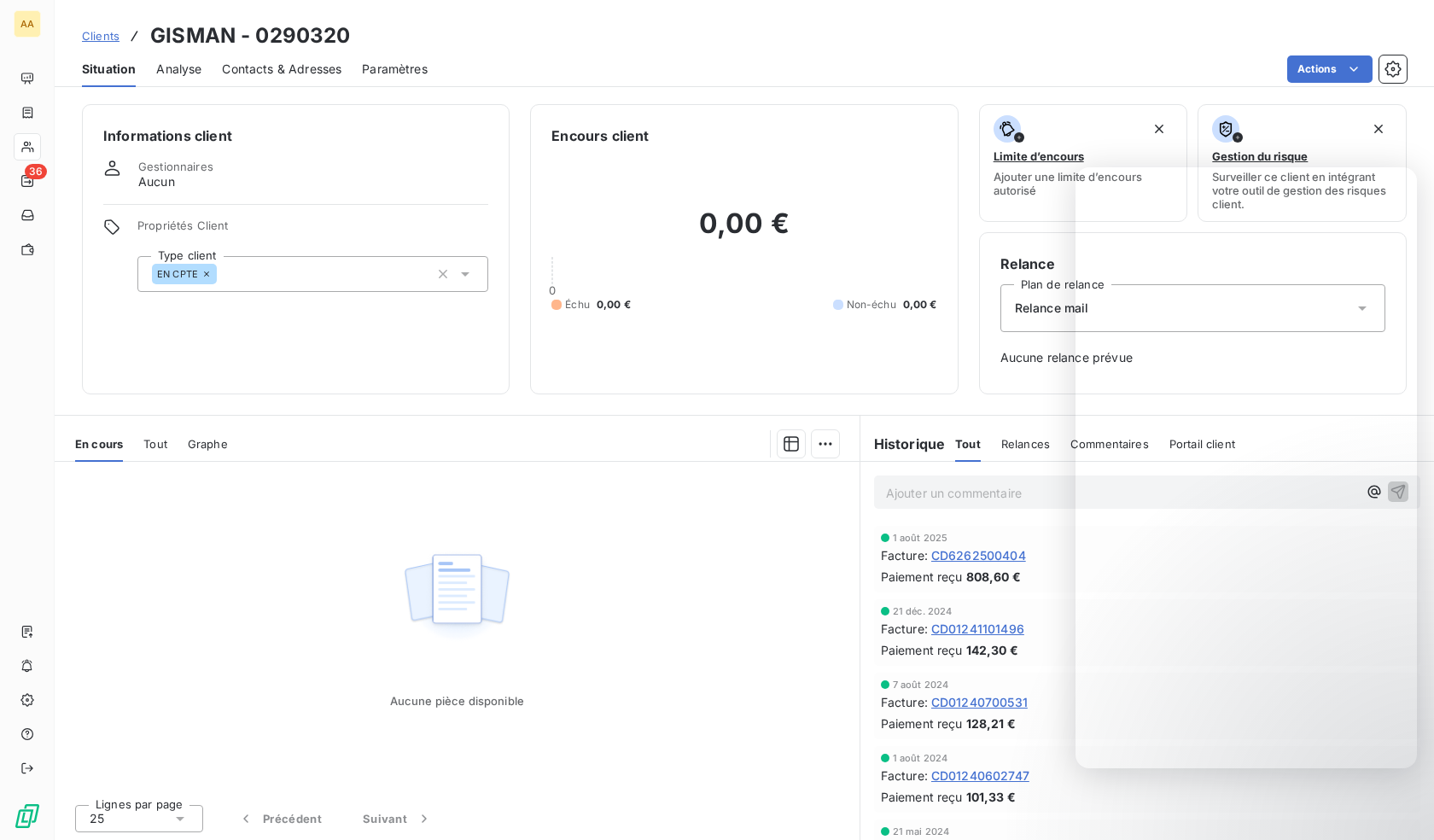
click at [237, 279] on div "EN CPTE" at bounding box center [313, 274] width 351 height 36
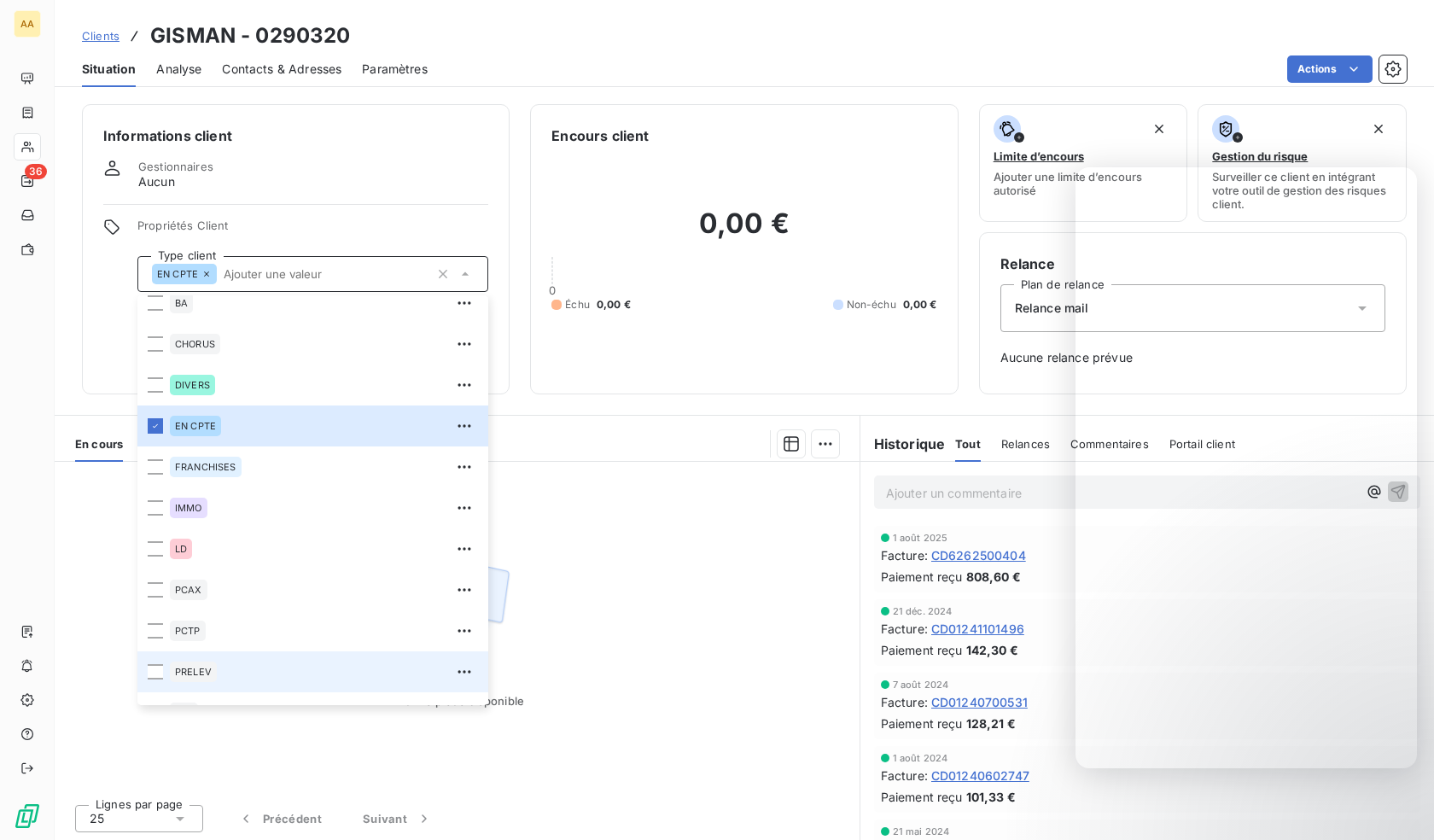
scroll to position [82, 0]
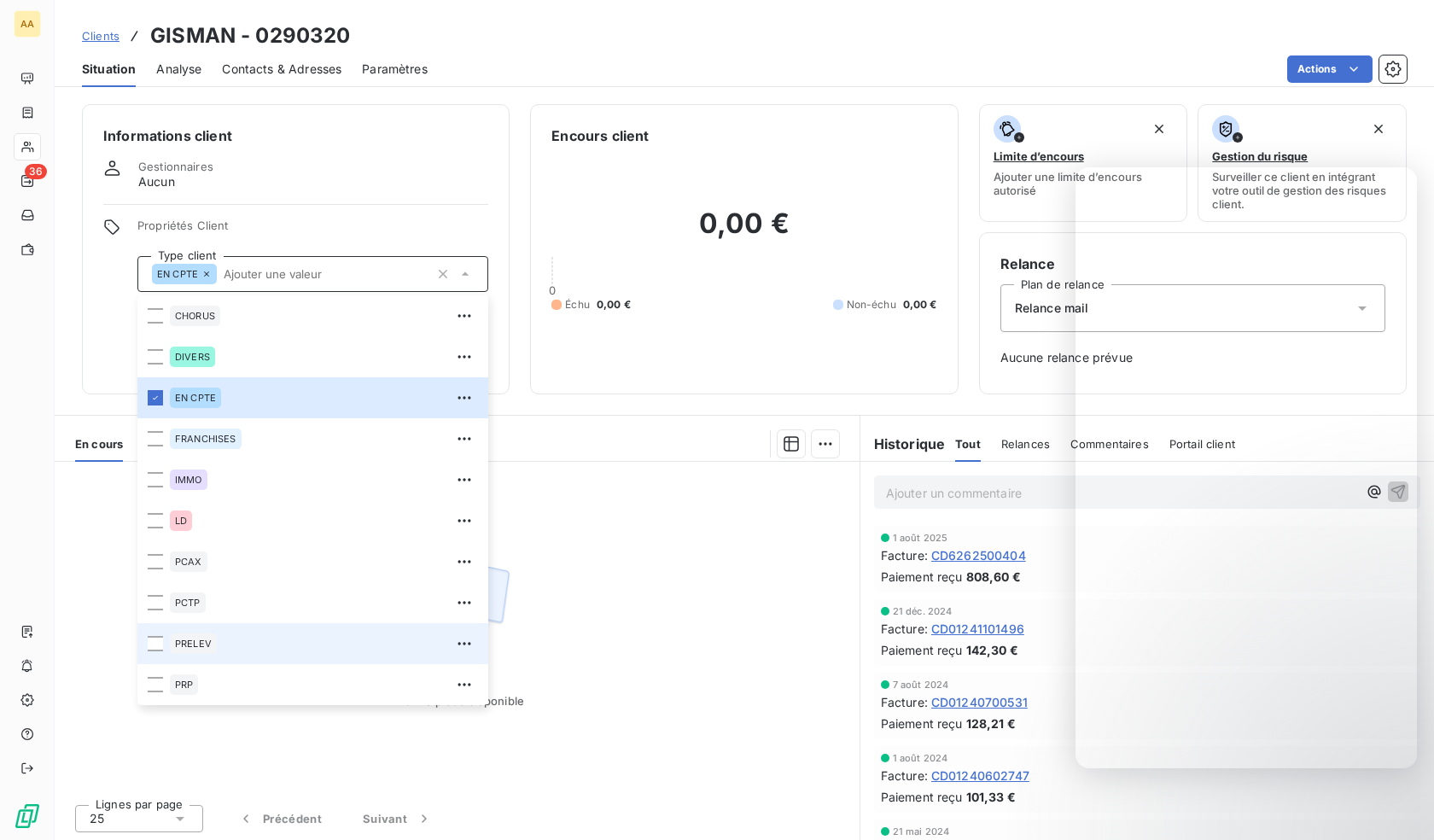
click at [206, 640] on span "PRELEV" at bounding box center [193, 643] width 37 height 10
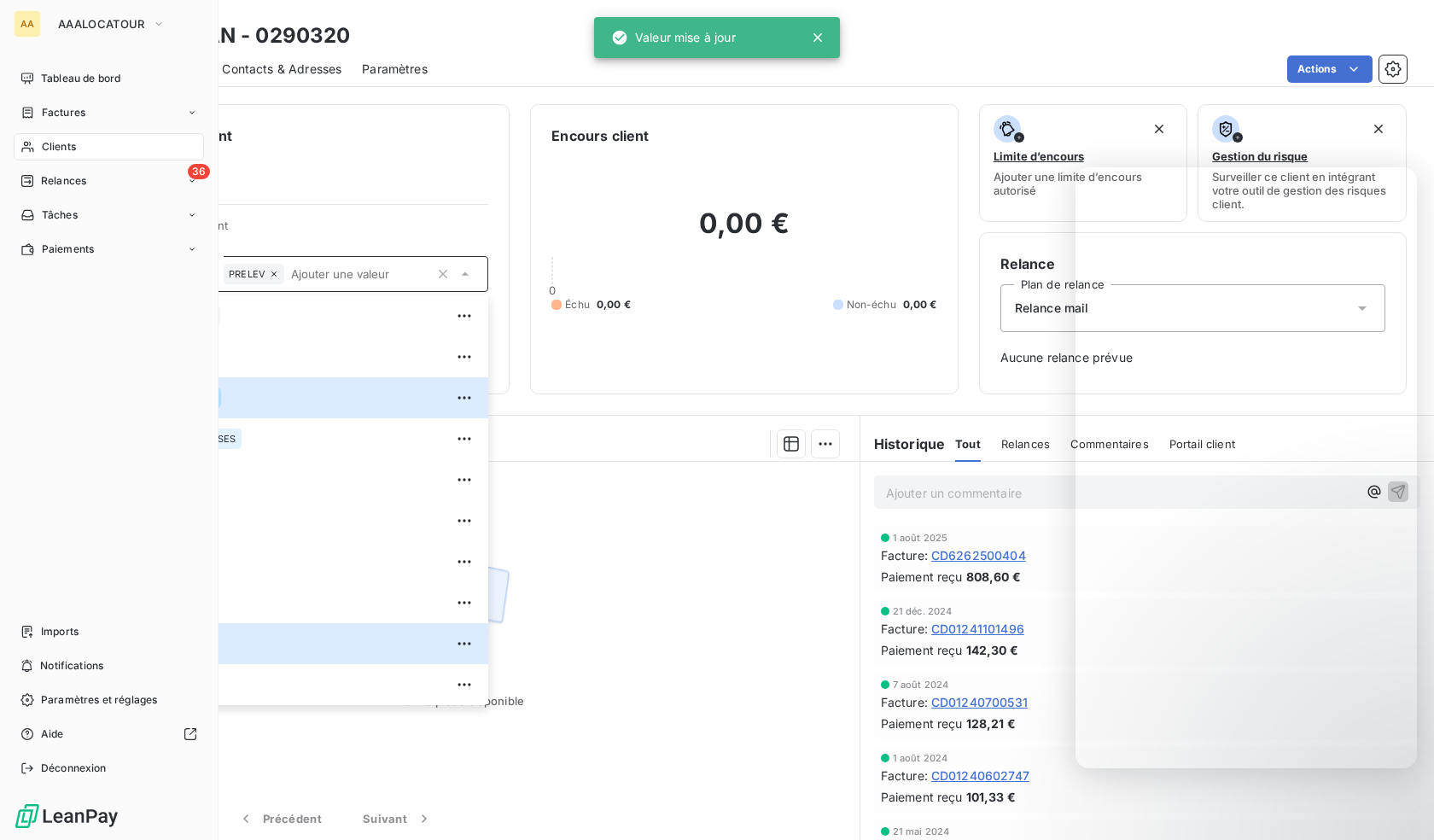
drag, startPoint x: 39, startPoint y: 143, endPoint x: 70, endPoint y: 143, distance: 31.0
click at [39, 143] on div "Clients" at bounding box center [108, 146] width 190 height 27
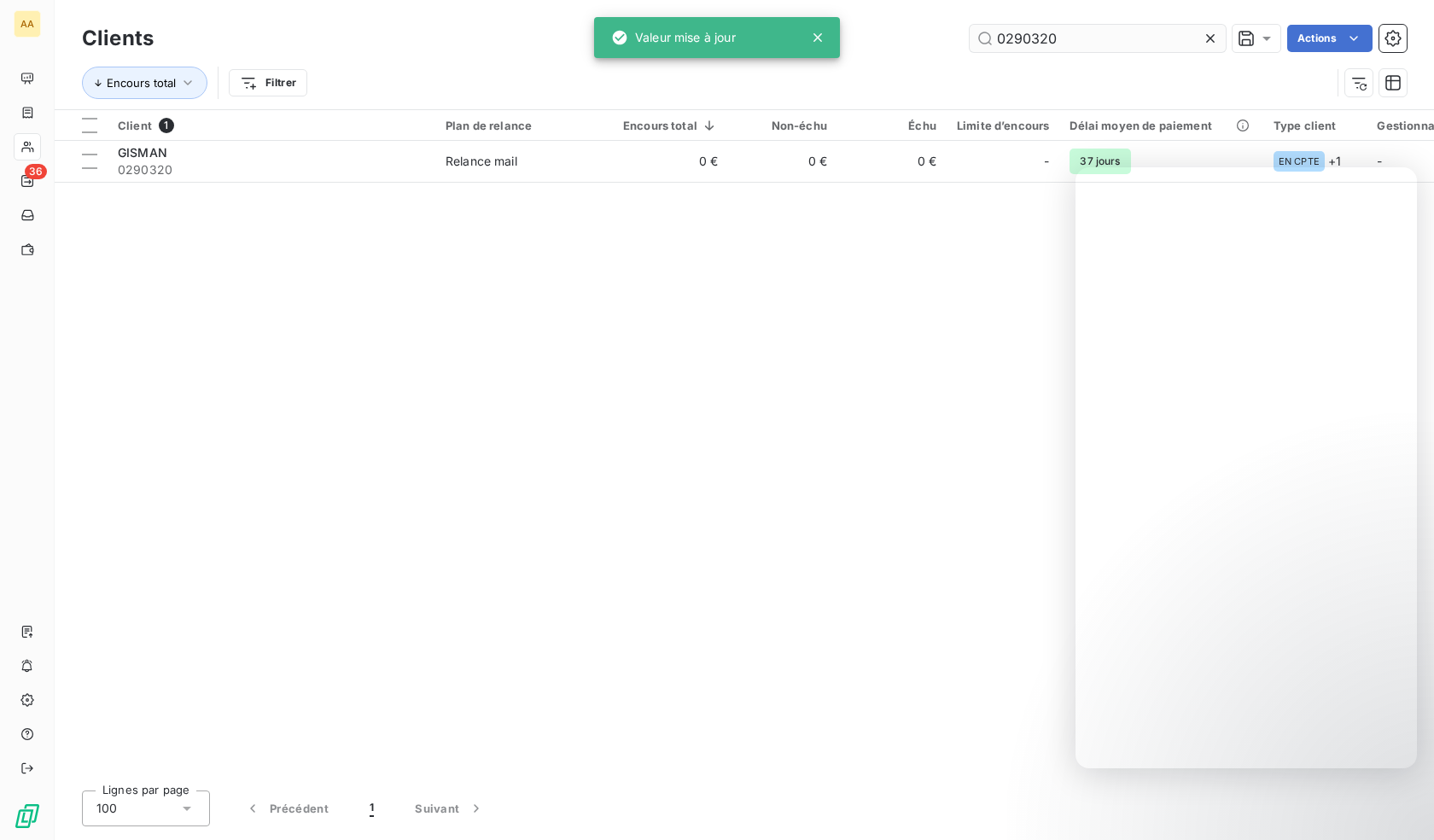
click at [1085, 37] on input "0290320" at bounding box center [1097, 38] width 256 height 27
click at [1084, 36] on input "0290320" at bounding box center [1097, 38] width 256 height 27
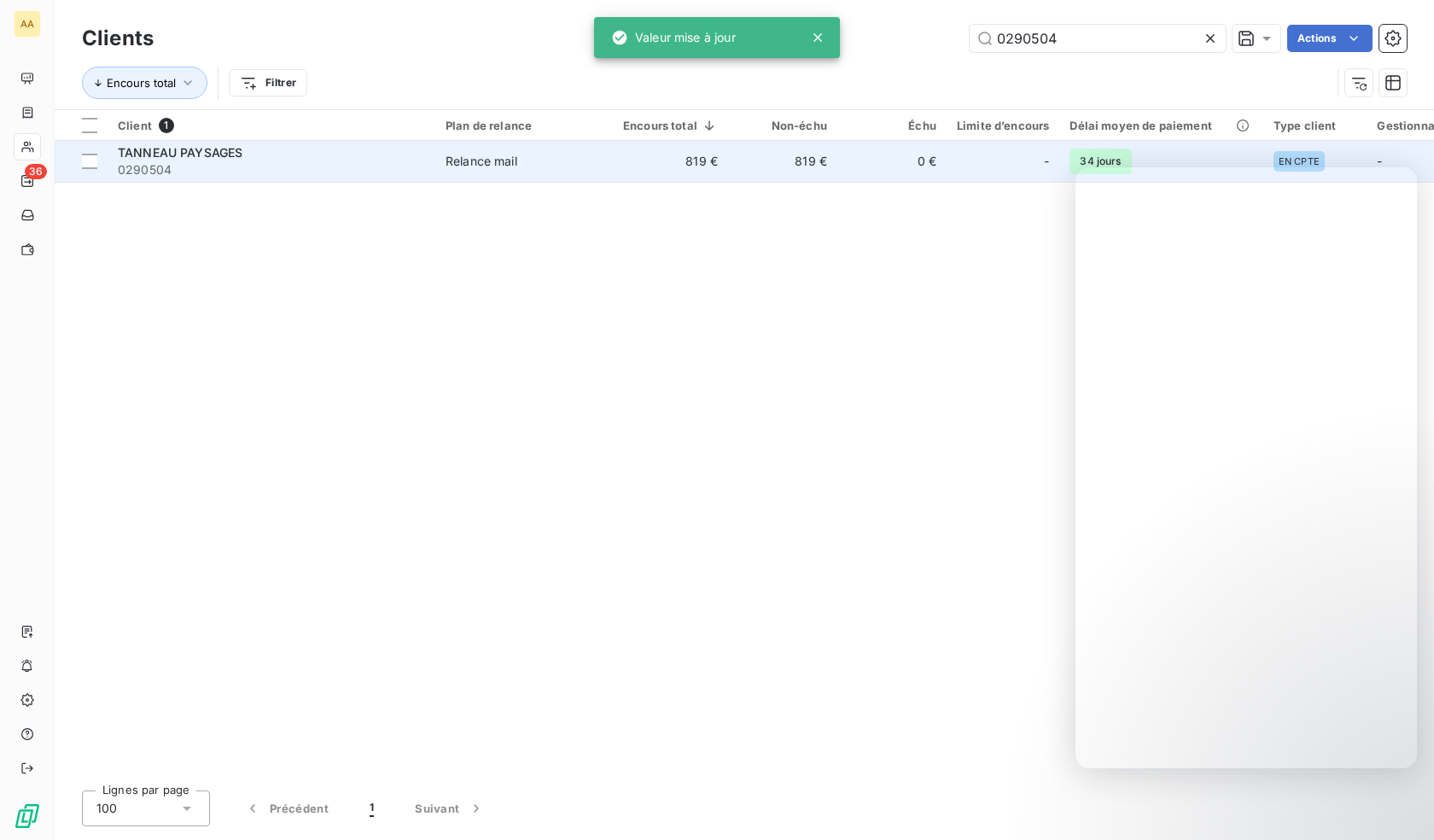
type input "0290504"
click at [401, 171] on span "0290504" at bounding box center [272, 170] width 307 height 17
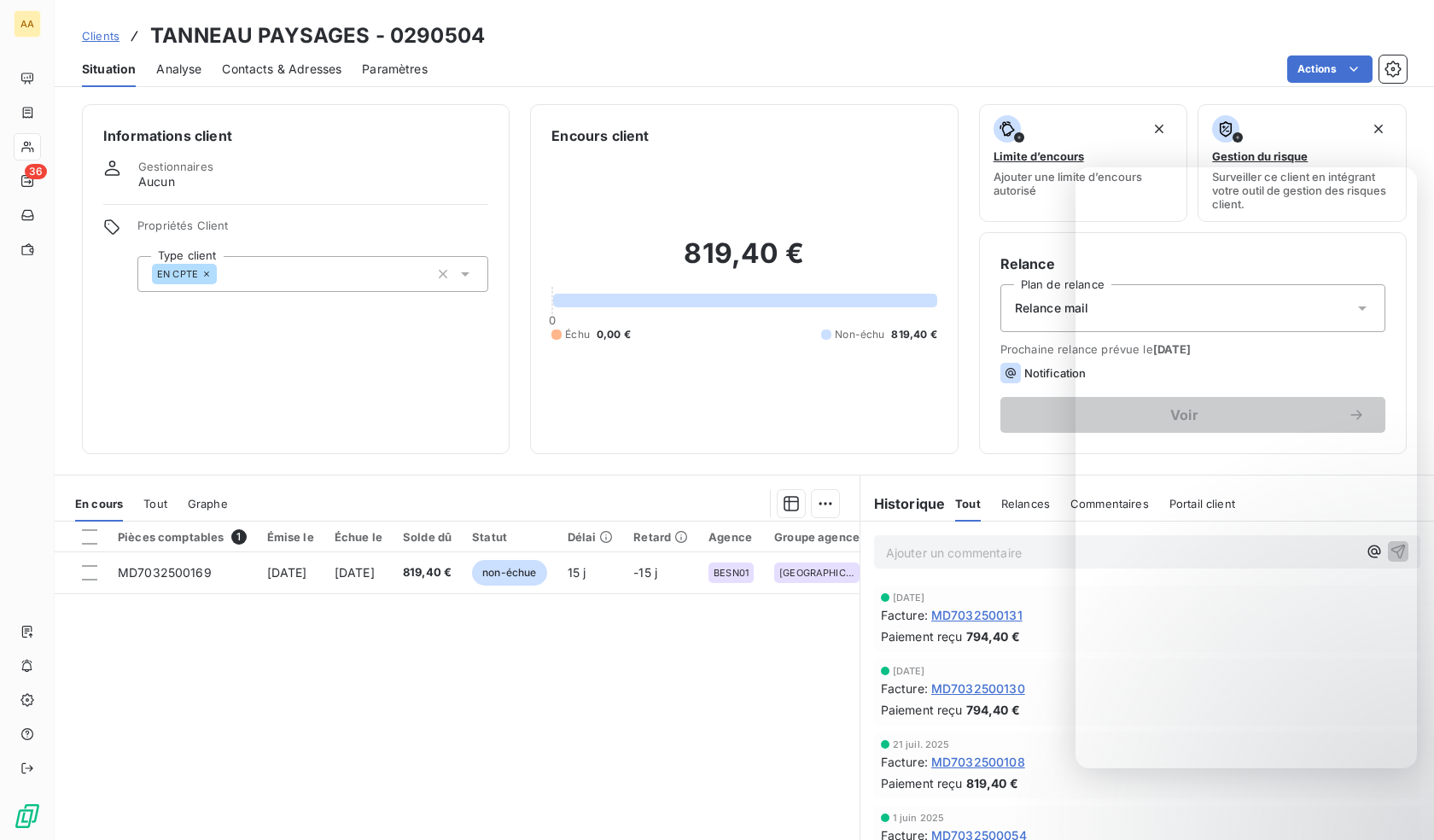
click at [312, 272] on div "EN CPTE" at bounding box center [313, 274] width 351 height 36
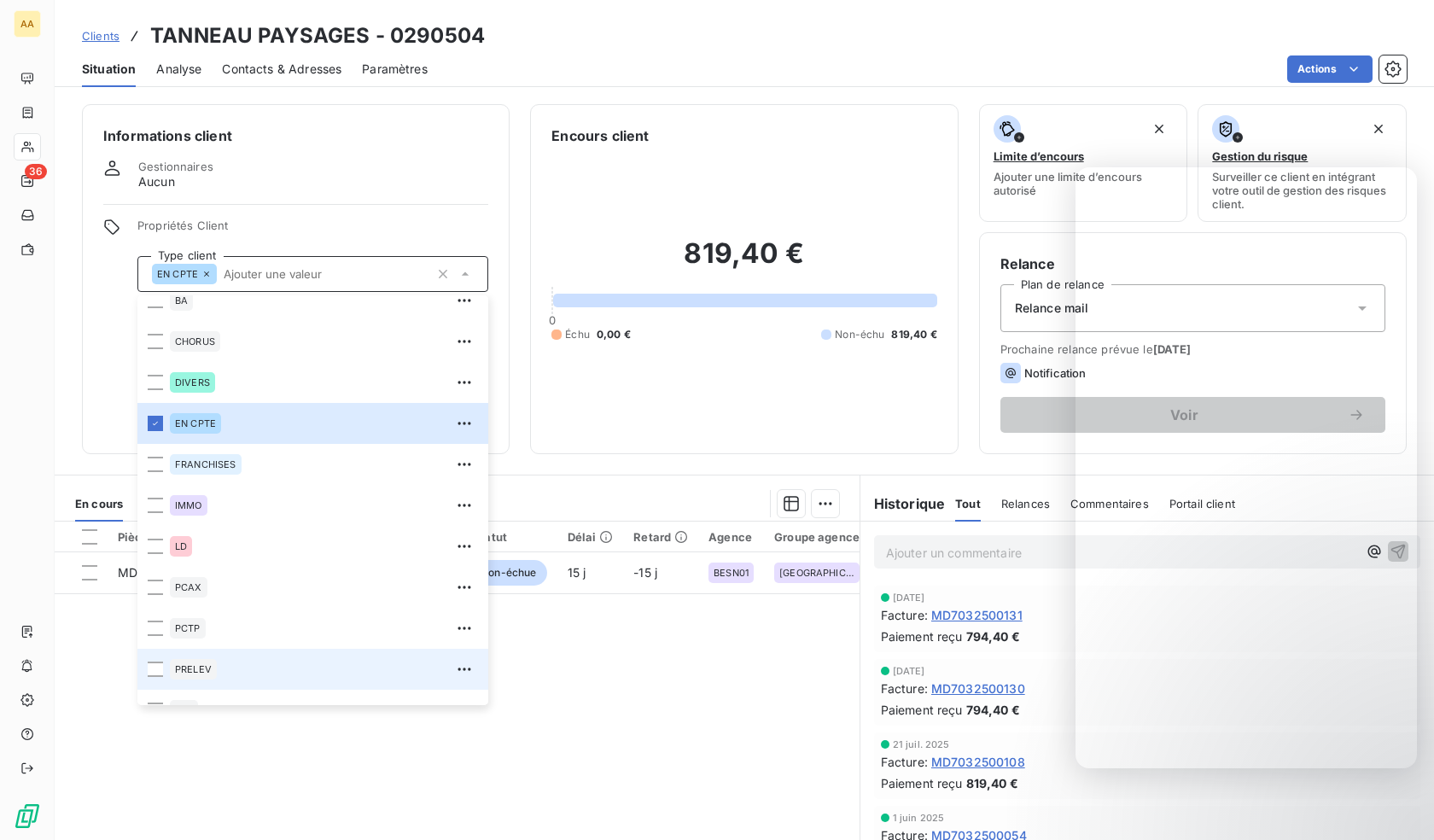
scroll to position [82, 0]
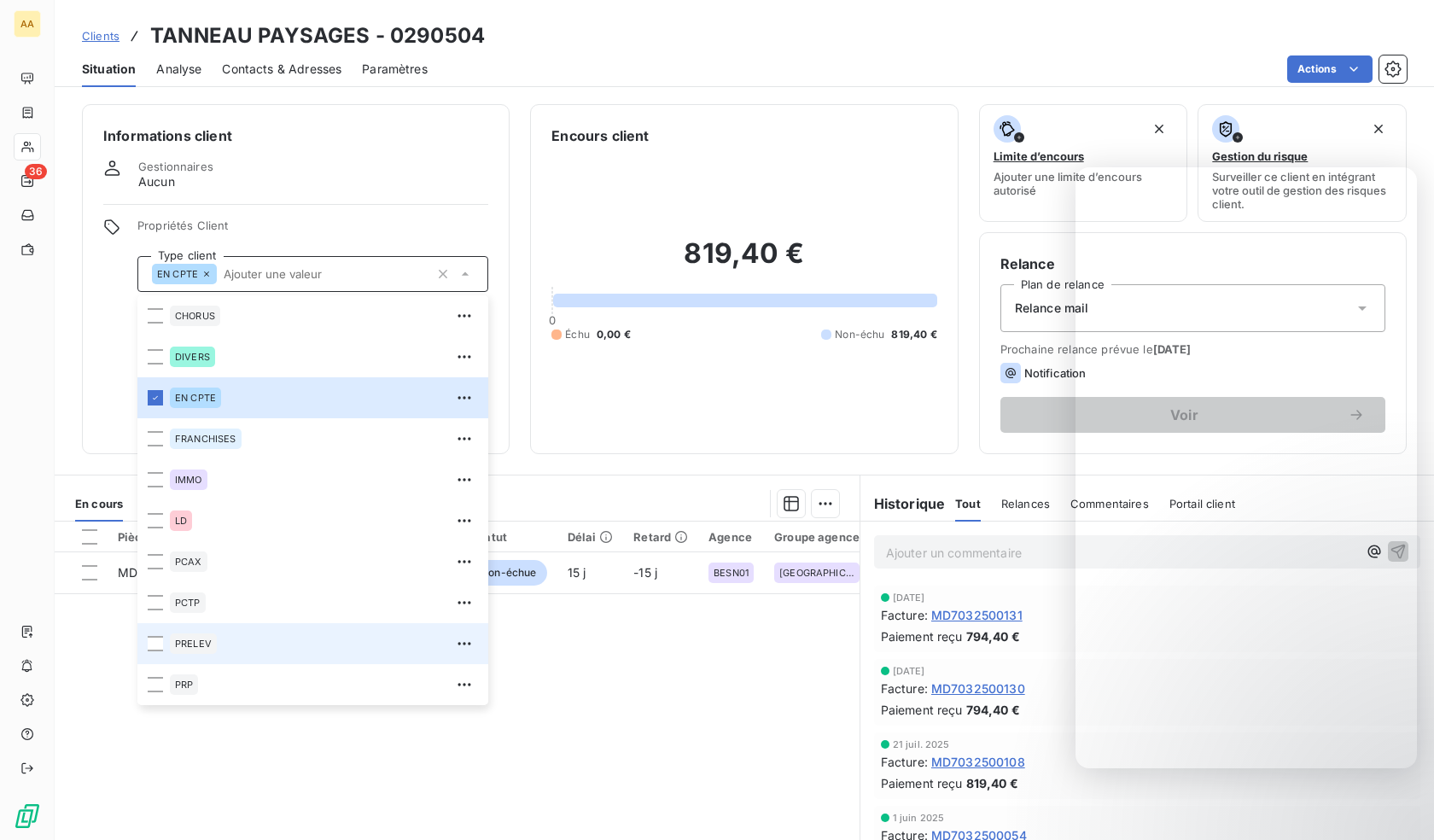
click at [212, 651] on div "PRELEV" at bounding box center [193, 644] width 47 height 21
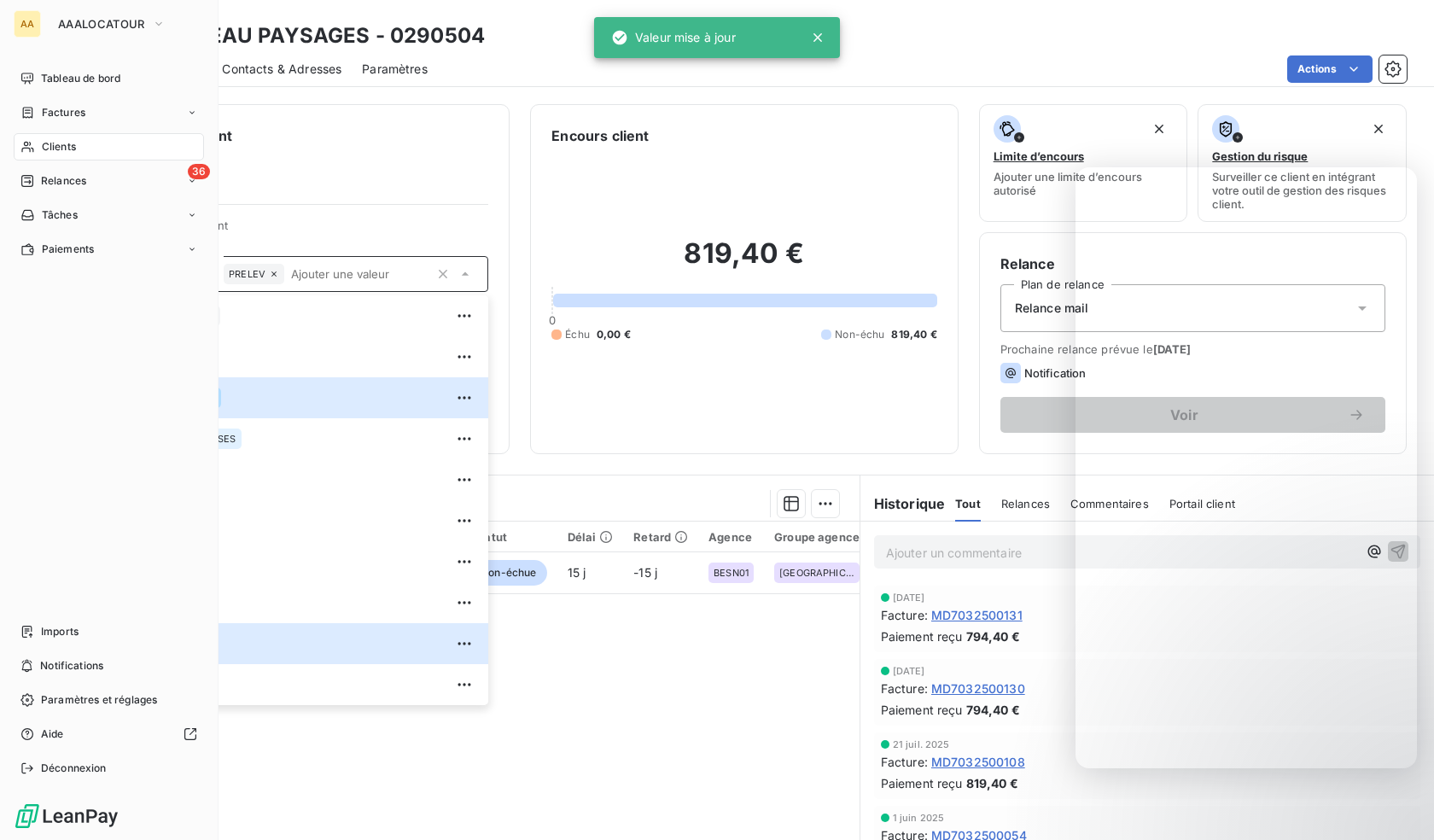
click at [34, 140] on icon at bounding box center [27, 146] width 14 height 13
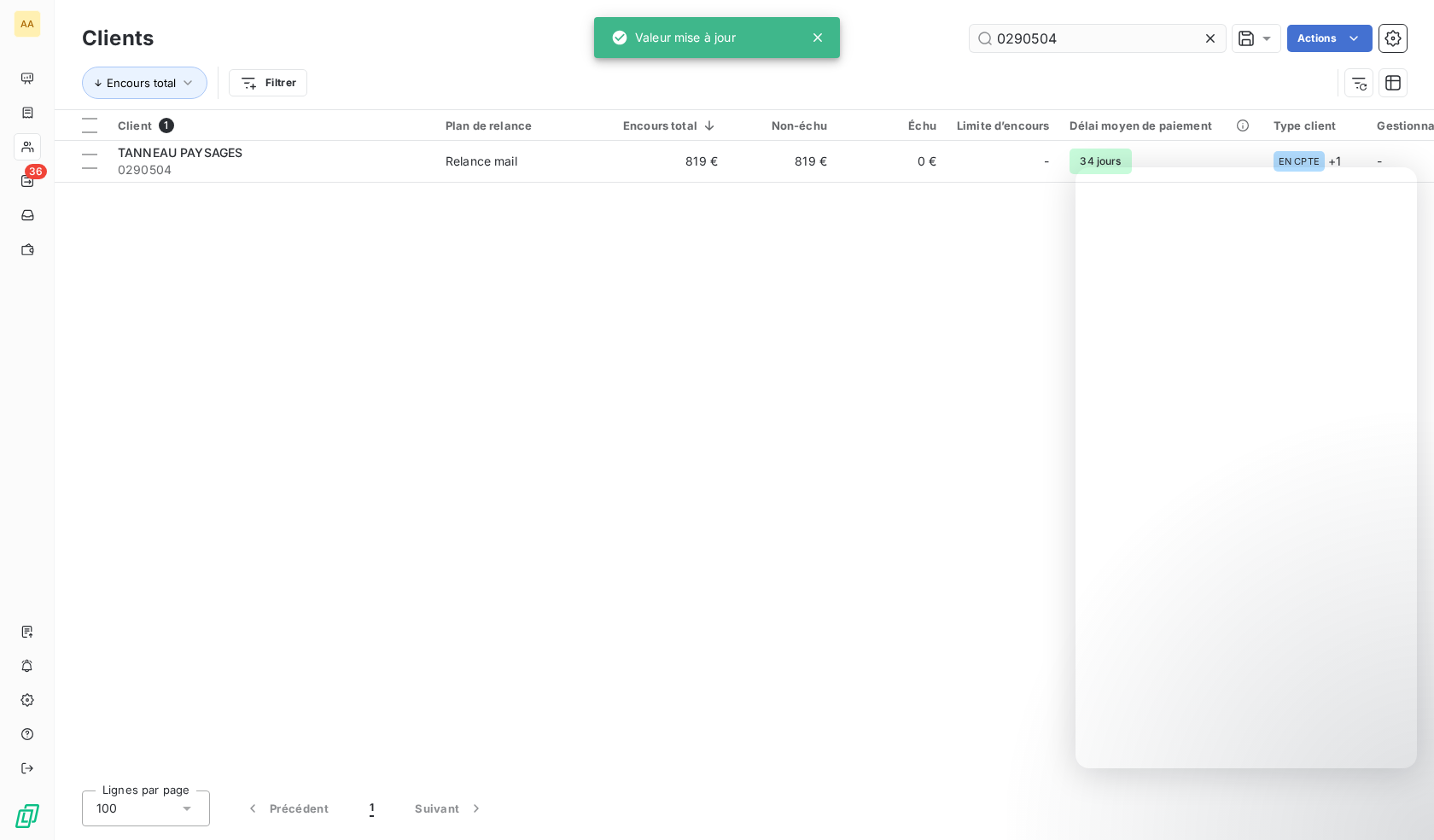
click at [1121, 41] on input "0290504" at bounding box center [1097, 38] width 256 height 27
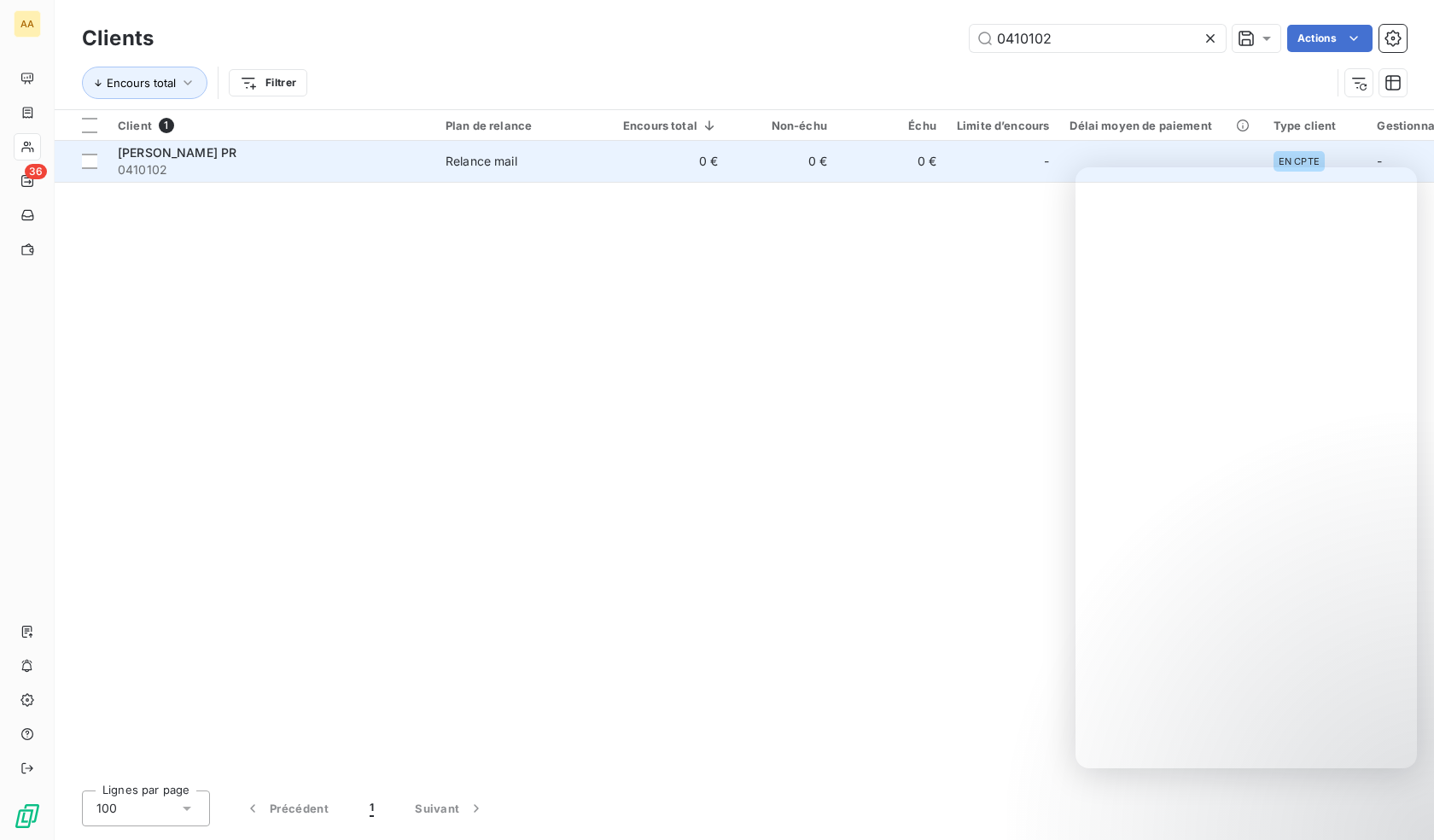
type input "0410102"
click at [272, 168] on span "0410102" at bounding box center [272, 170] width 307 height 17
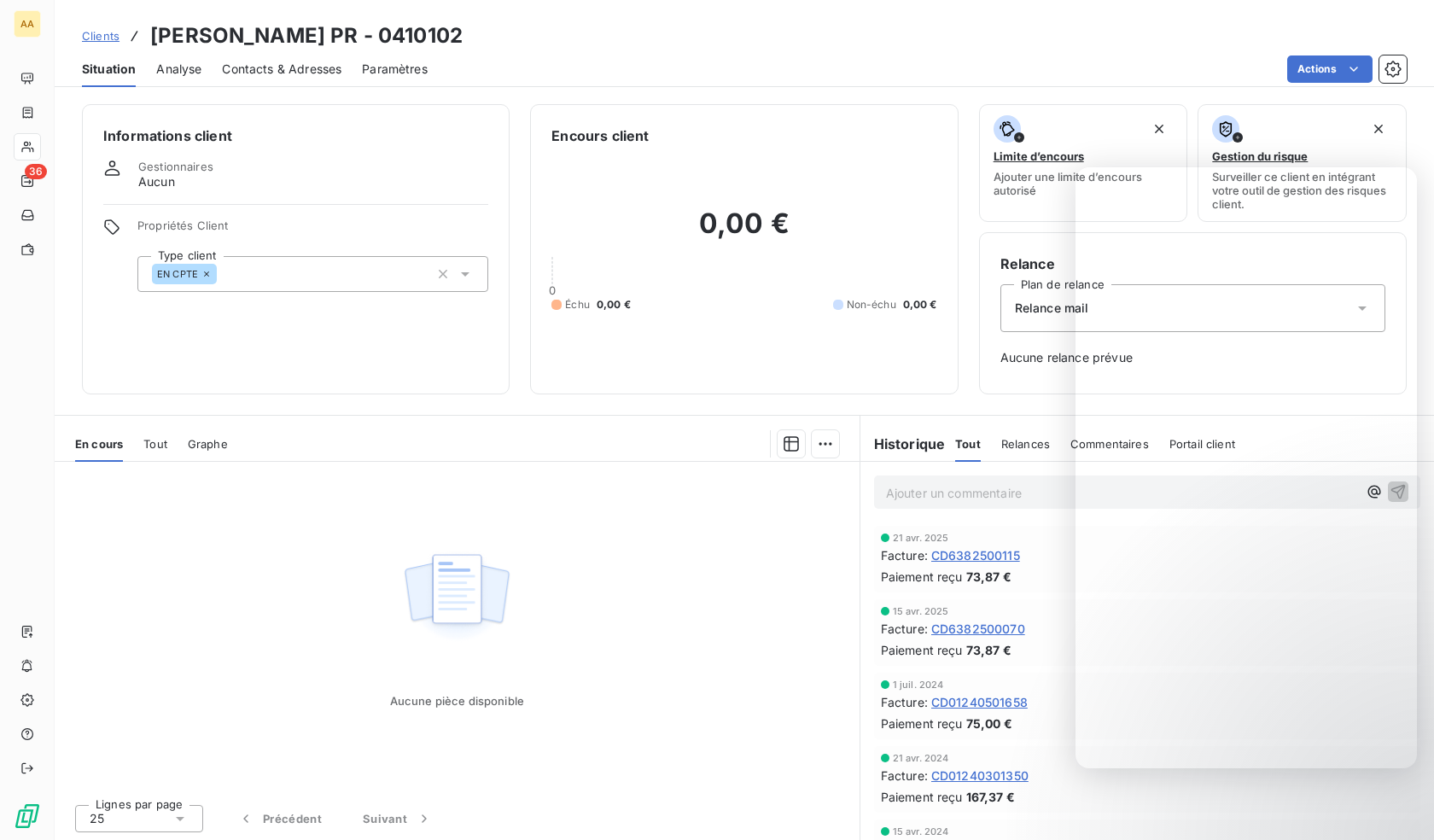
click at [305, 270] on div "EN CPTE" at bounding box center [313, 274] width 351 height 36
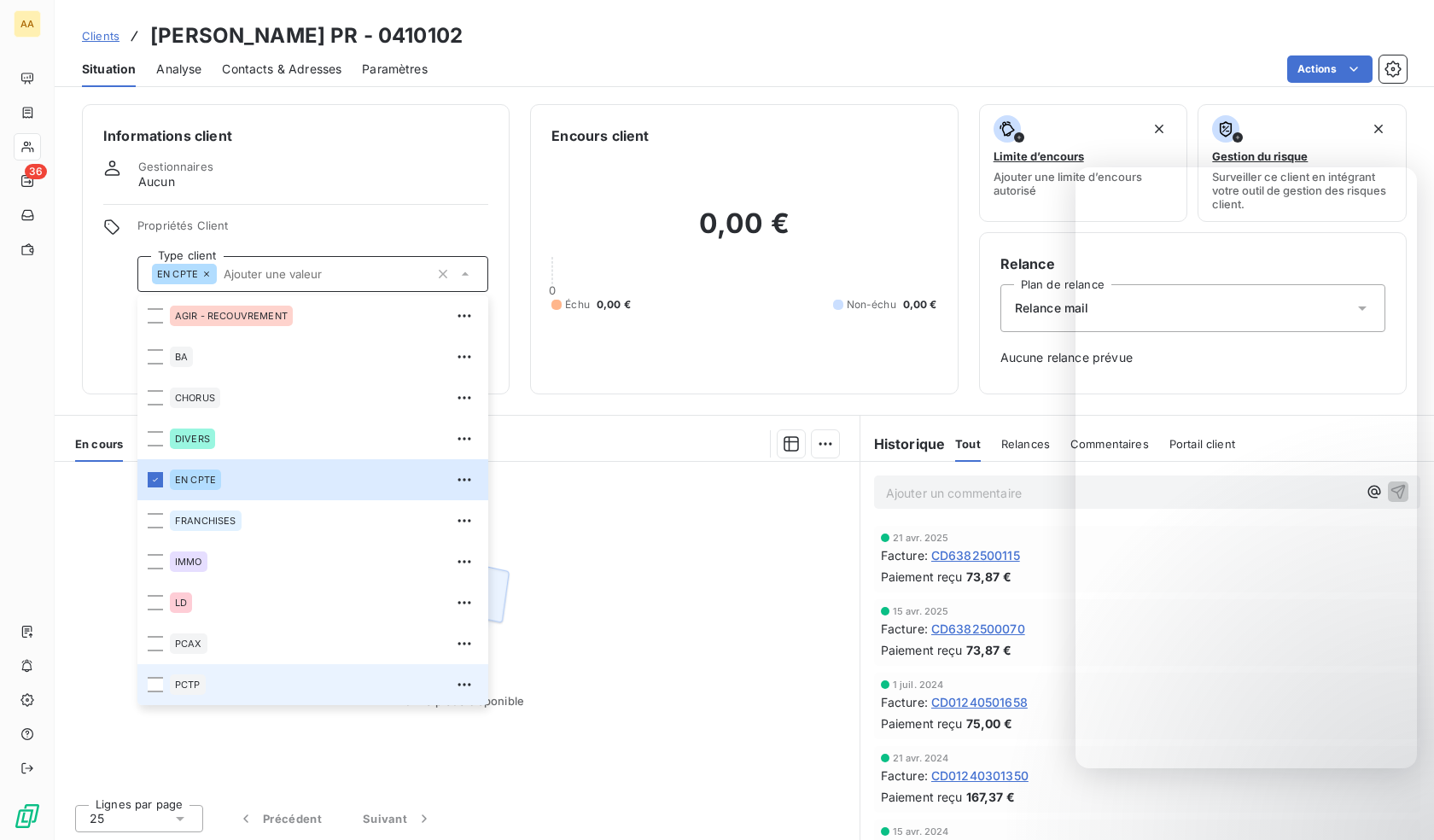
scroll to position [82, 0]
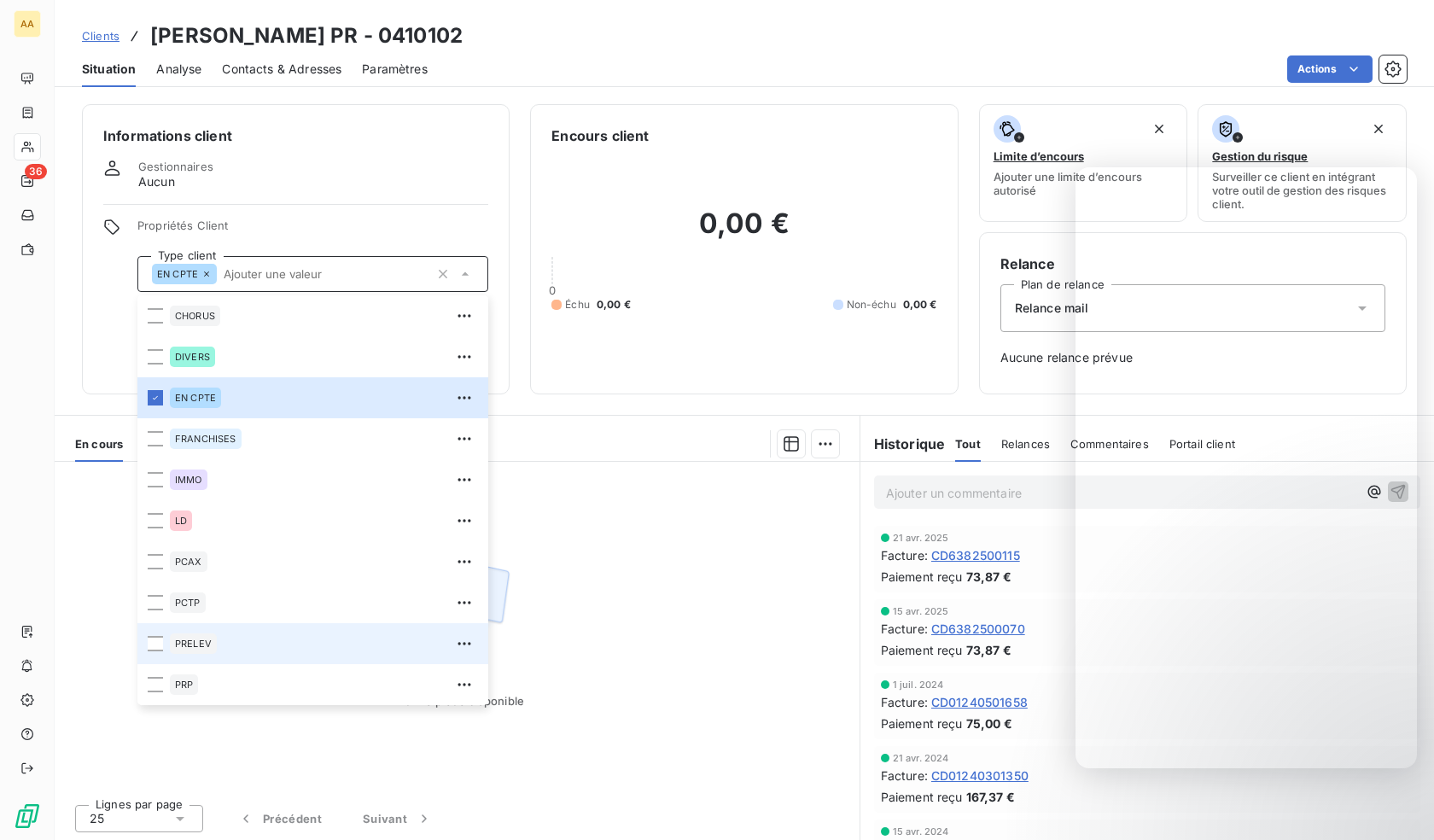
click at [235, 629] on li "PRELEV" at bounding box center [313, 643] width 351 height 41
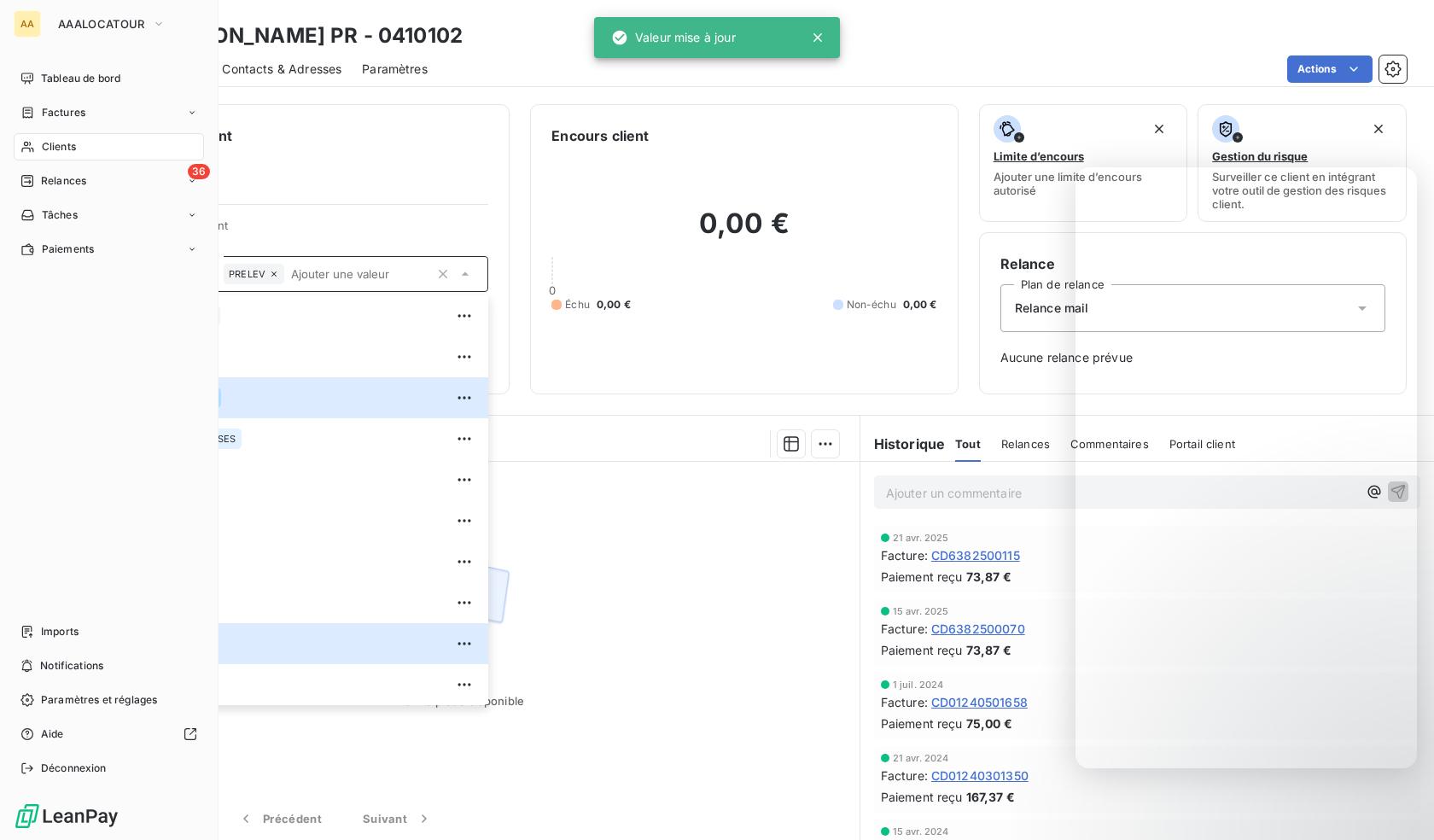
click at [19, 144] on div "Clients" at bounding box center [108, 146] width 190 height 27
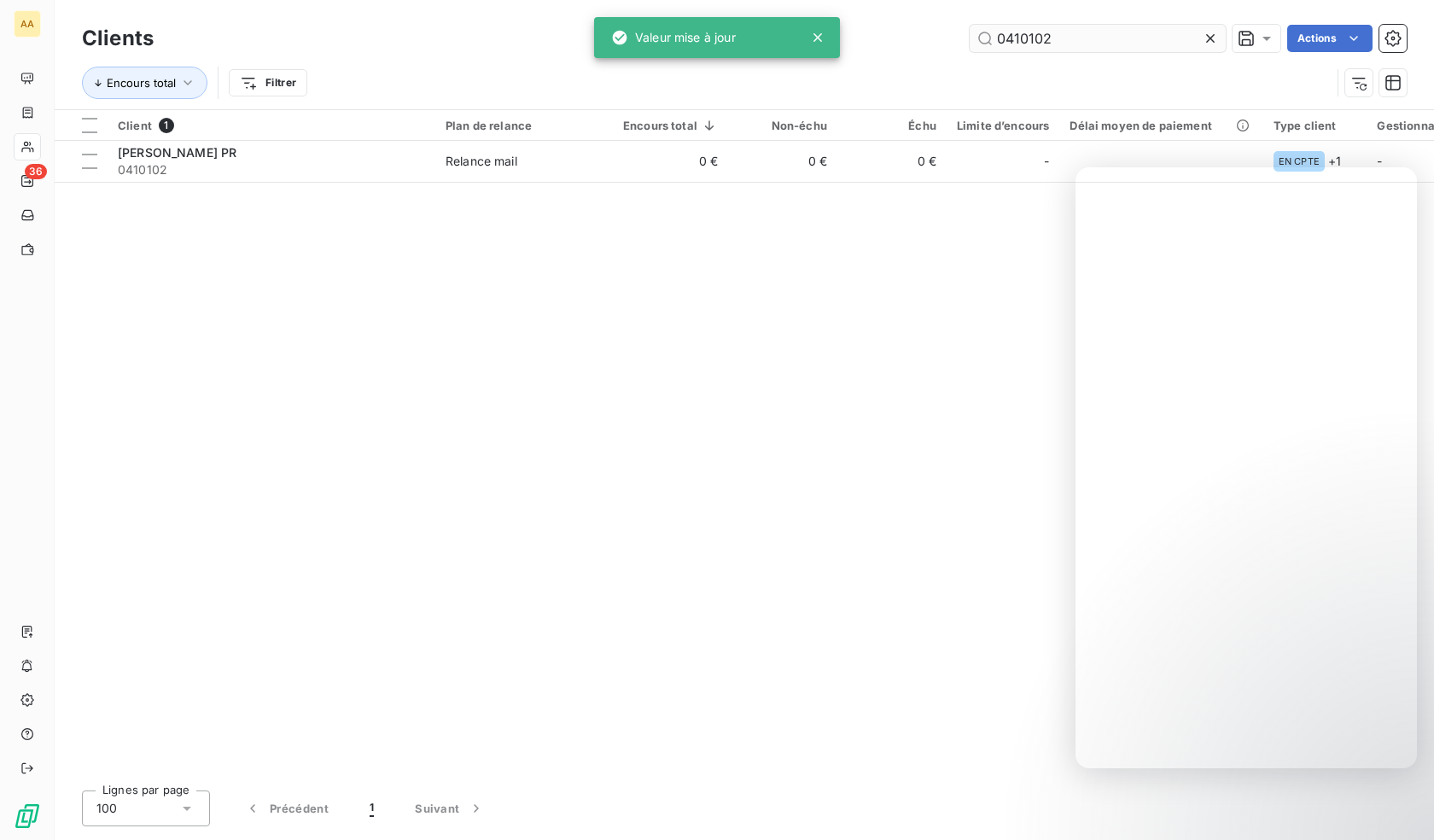
click at [1038, 44] on input "0410102" at bounding box center [1097, 38] width 256 height 27
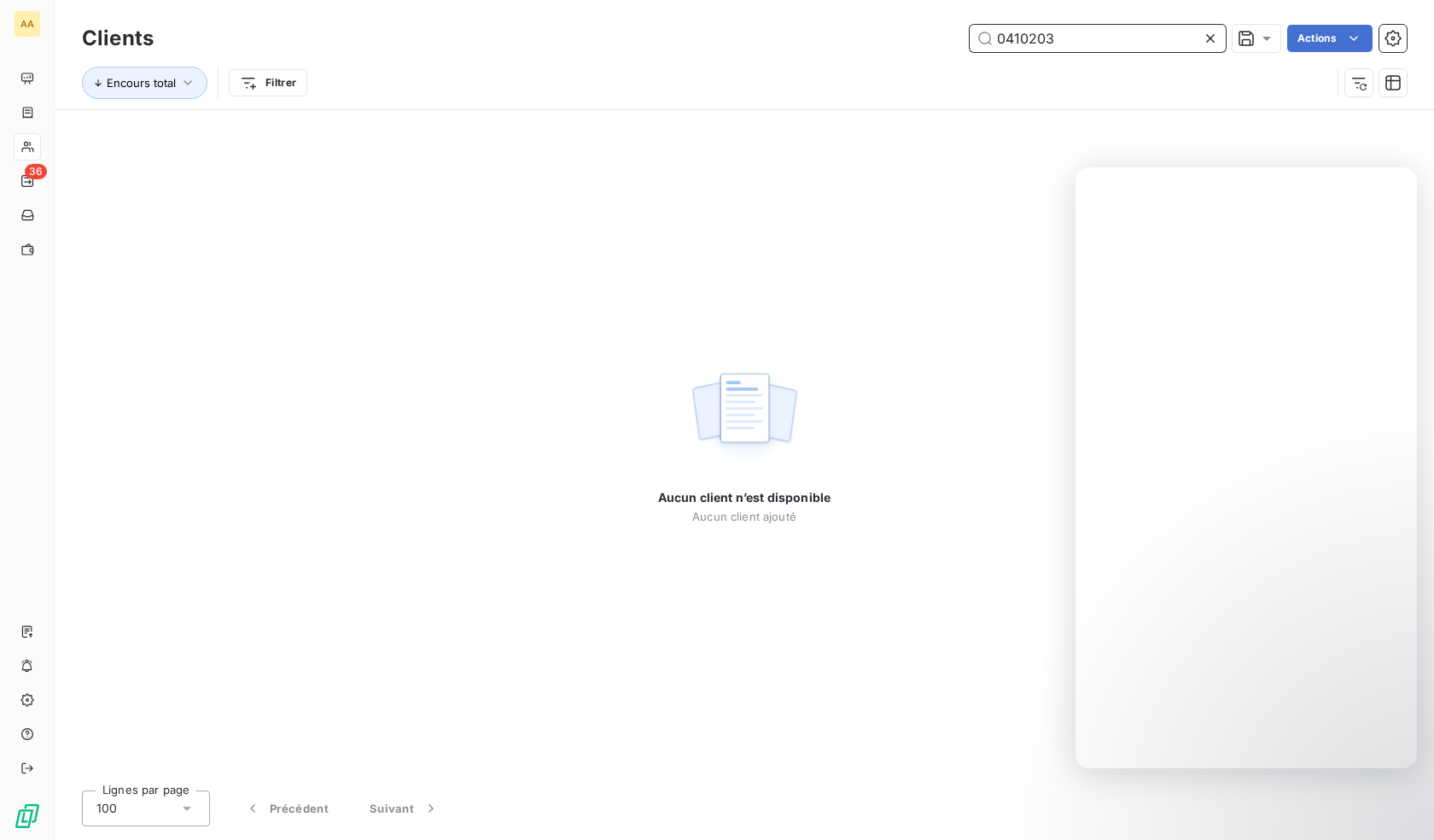
click at [1068, 49] on input "0410203" at bounding box center [1097, 38] width 256 height 27
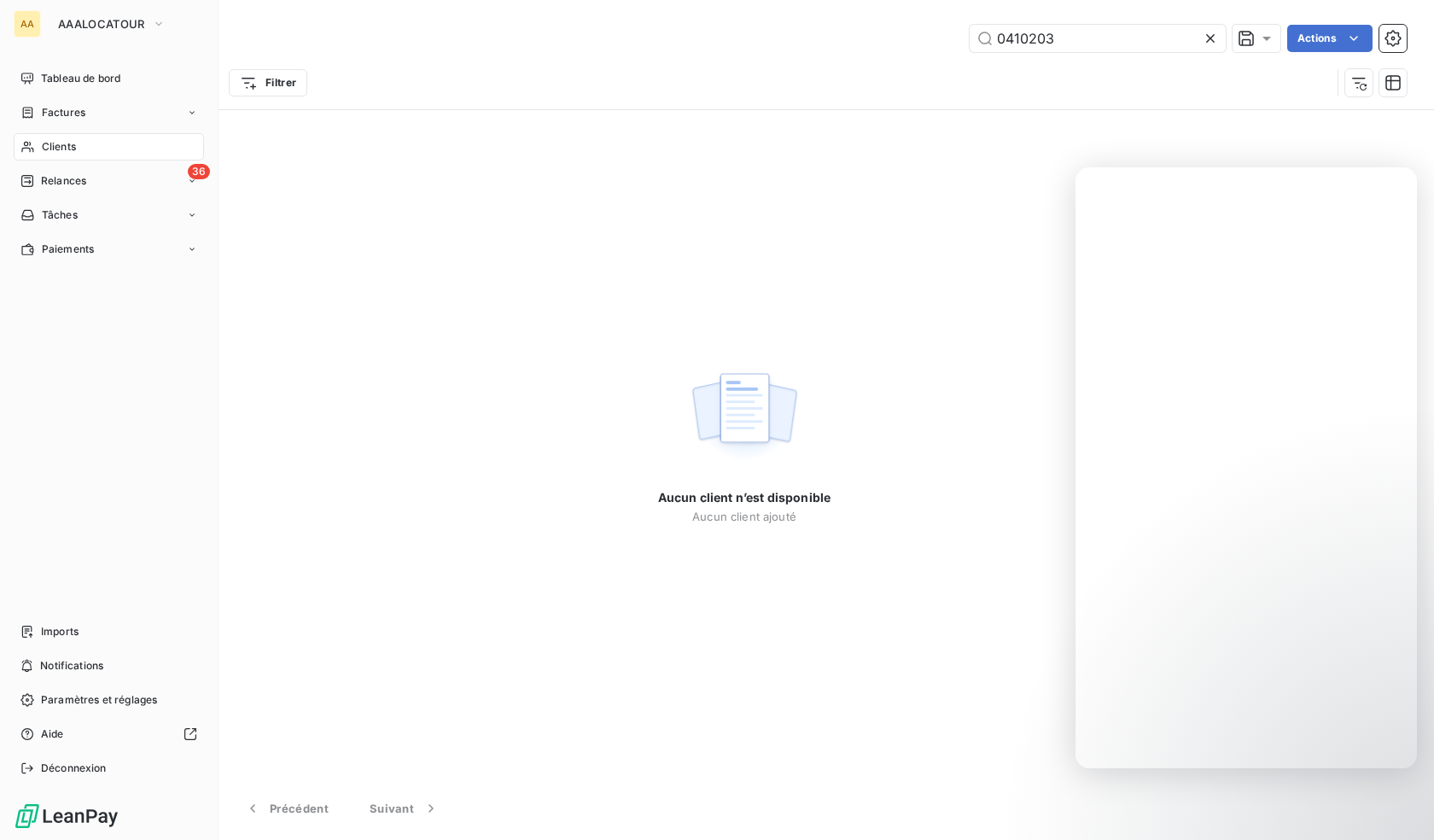
click at [35, 143] on div "Clients" at bounding box center [108, 146] width 190 height 27
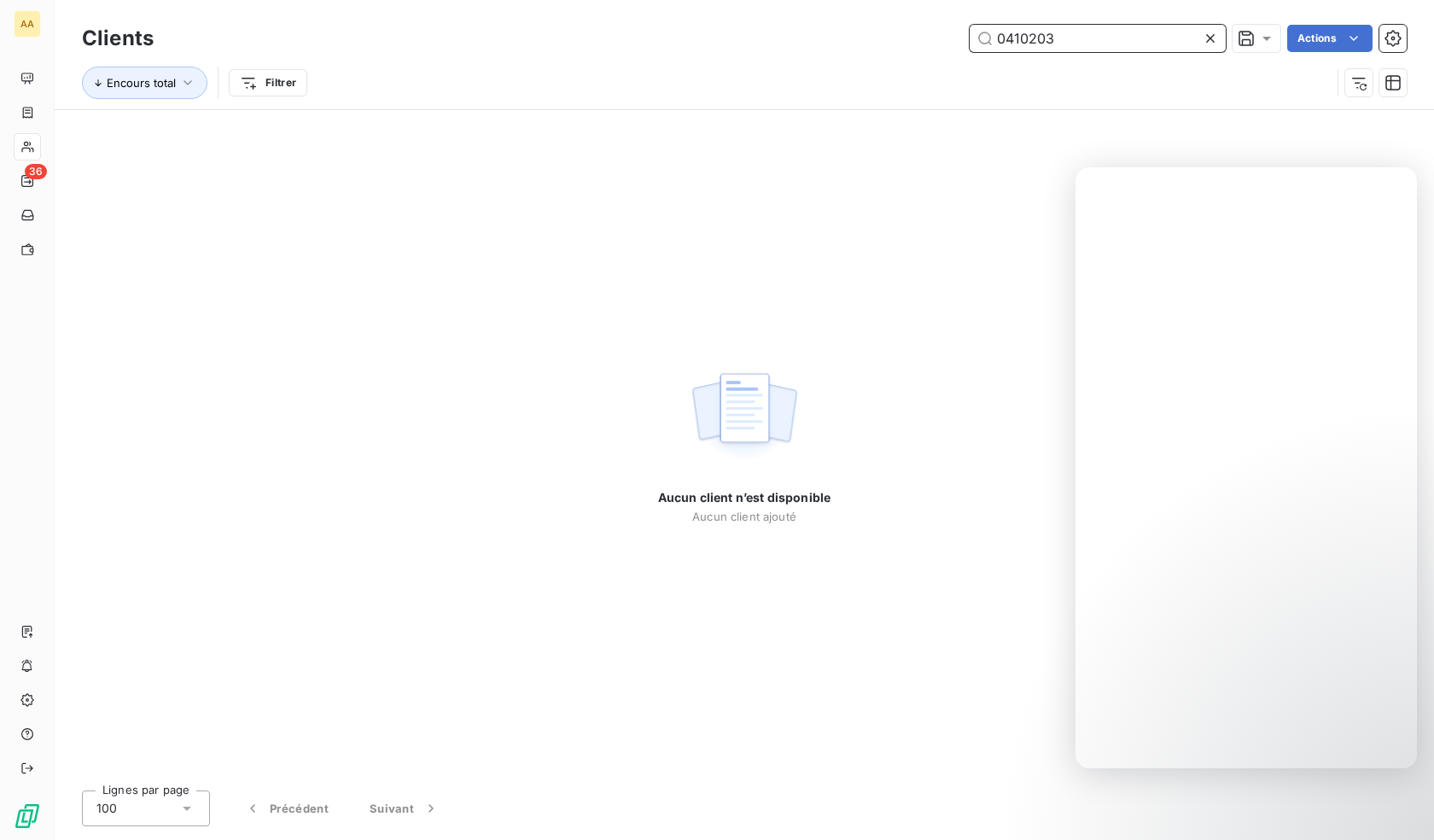
click at [1063, 42] on input "0410203" at bounding box center [1097, 38] width 256 height 27
paste input "600302"
click at [1059, 36] on input "0600302" at bounding box center [1097, 38] width 256 height 27
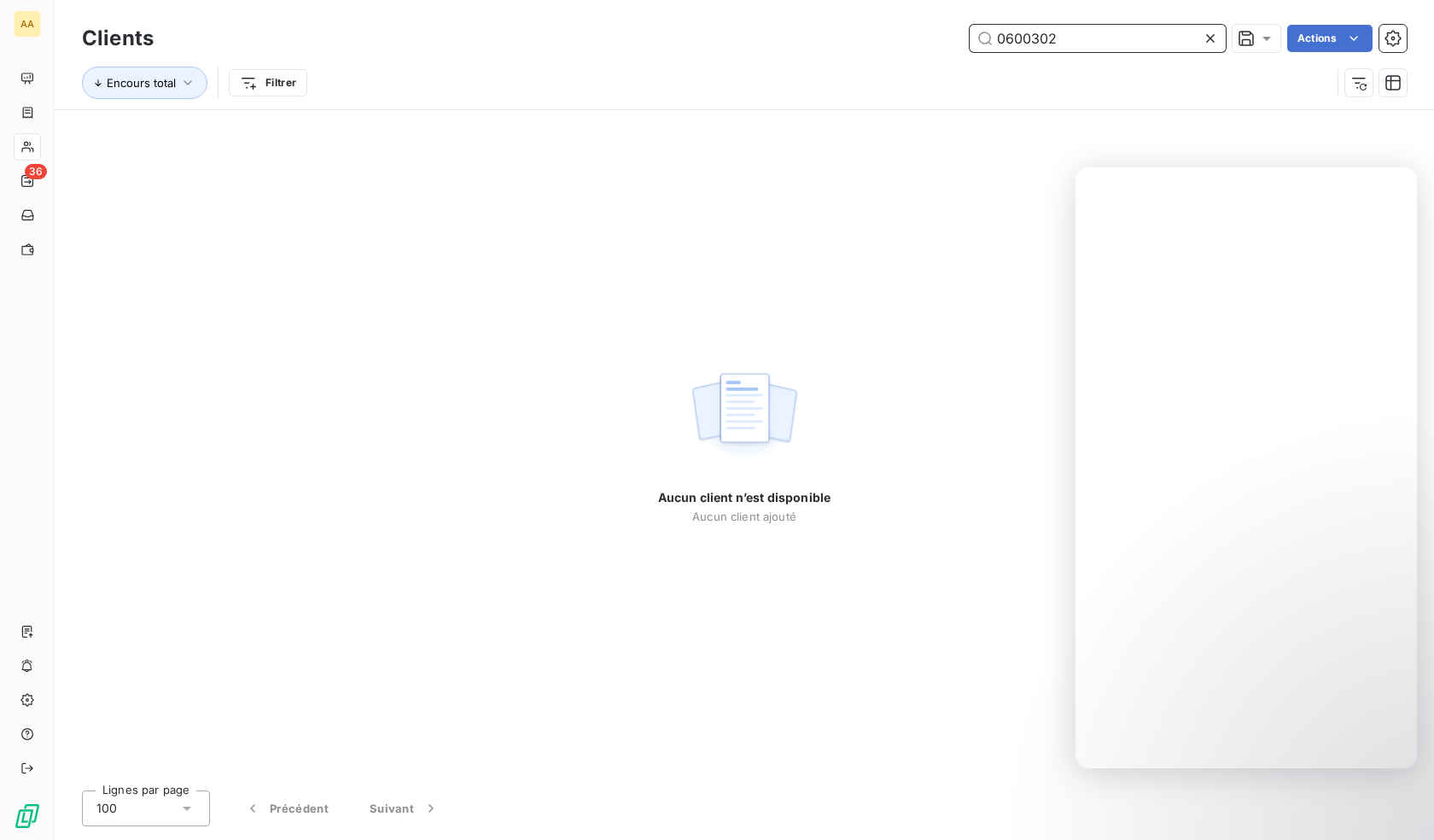
paste input "5"
click at [1093, 33] on input "0600502" at bounding box center [1097, 38] width 256 height 27
paste input "601"
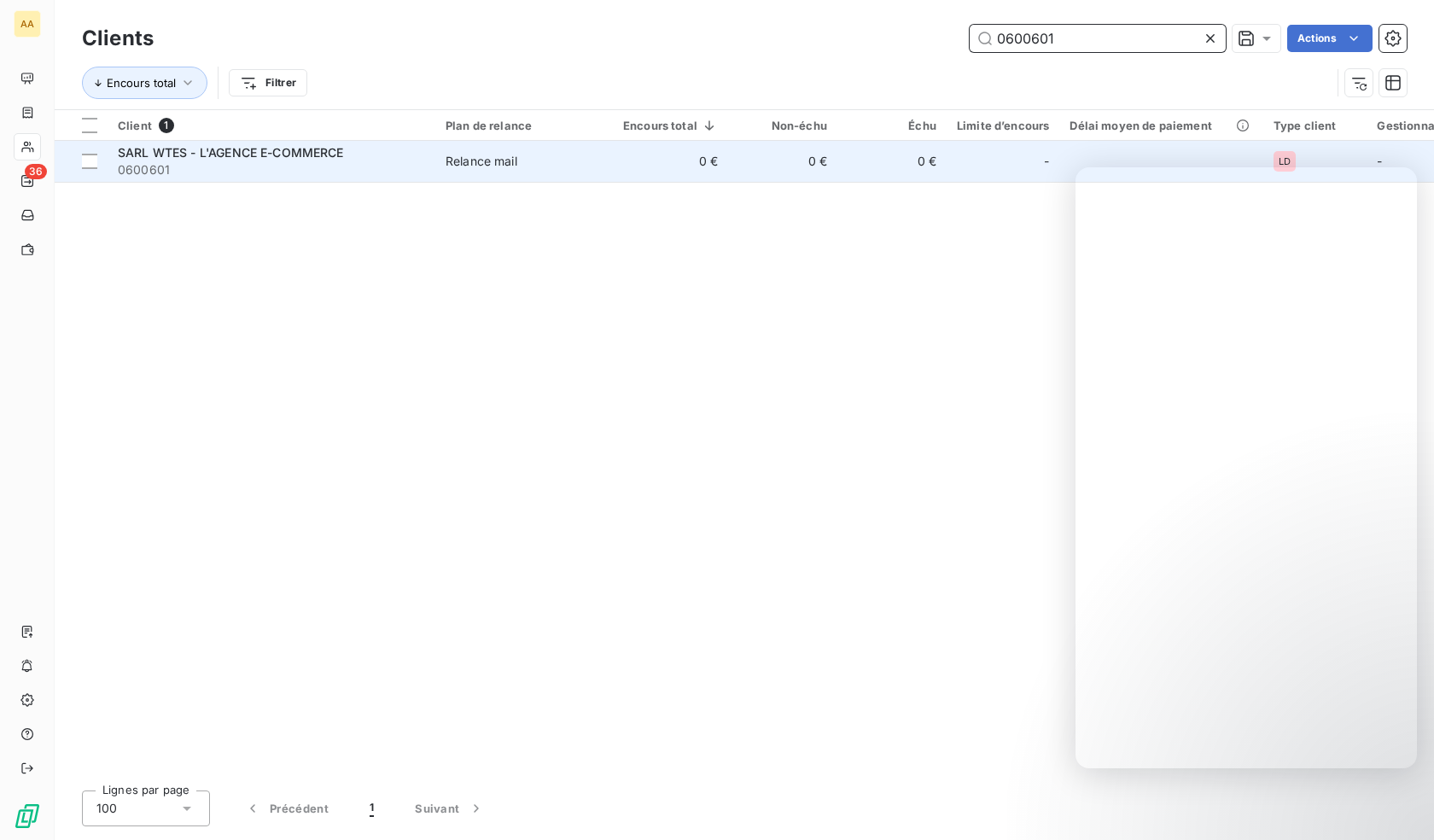
type input "0600601"
click at [358, 169] on span "0600601" at bounding box center [272, 170] width 307 height 17
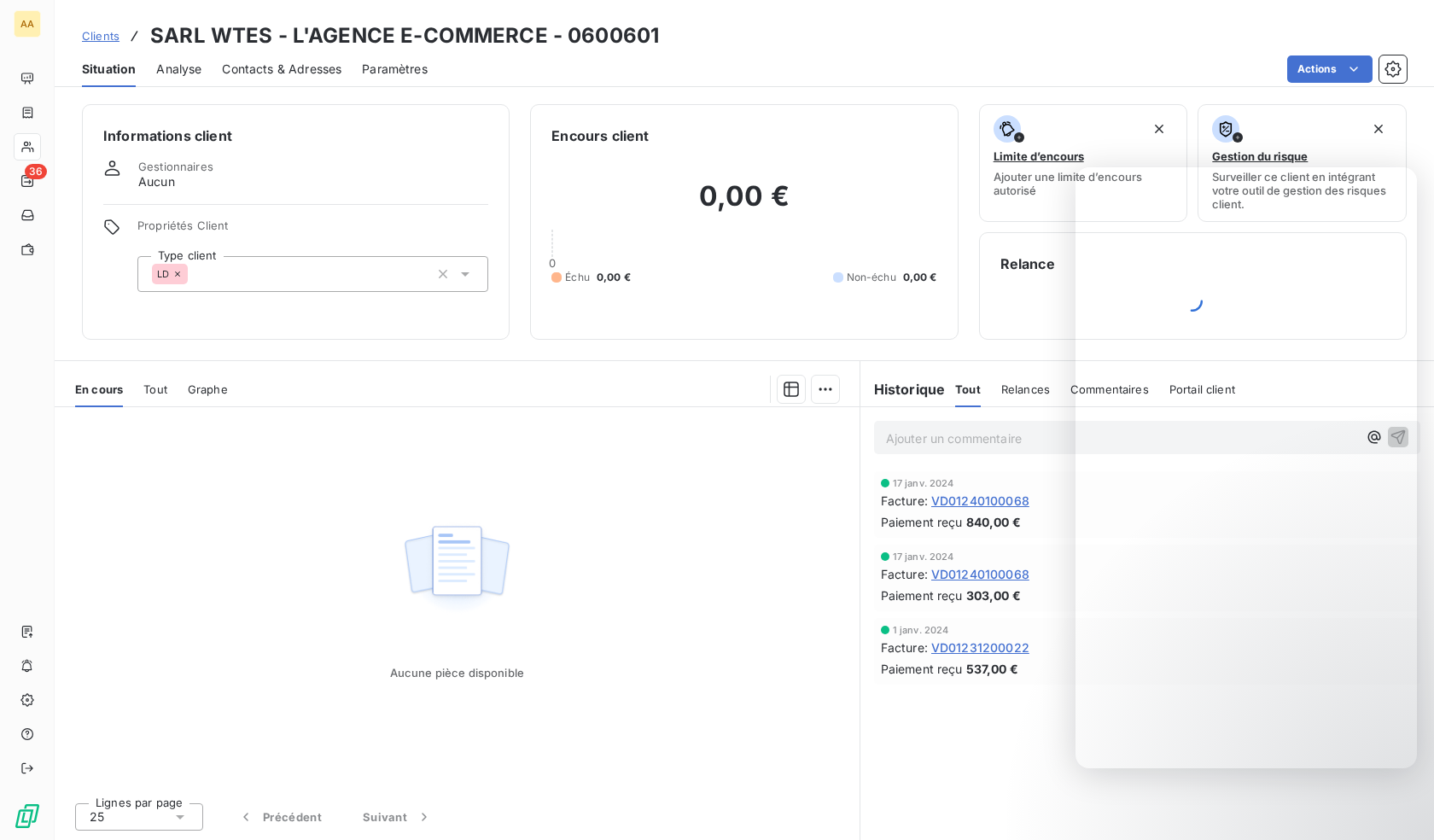
click at [287, 276] on div "LD" at bounding box center [313, 274] width 351 height 36
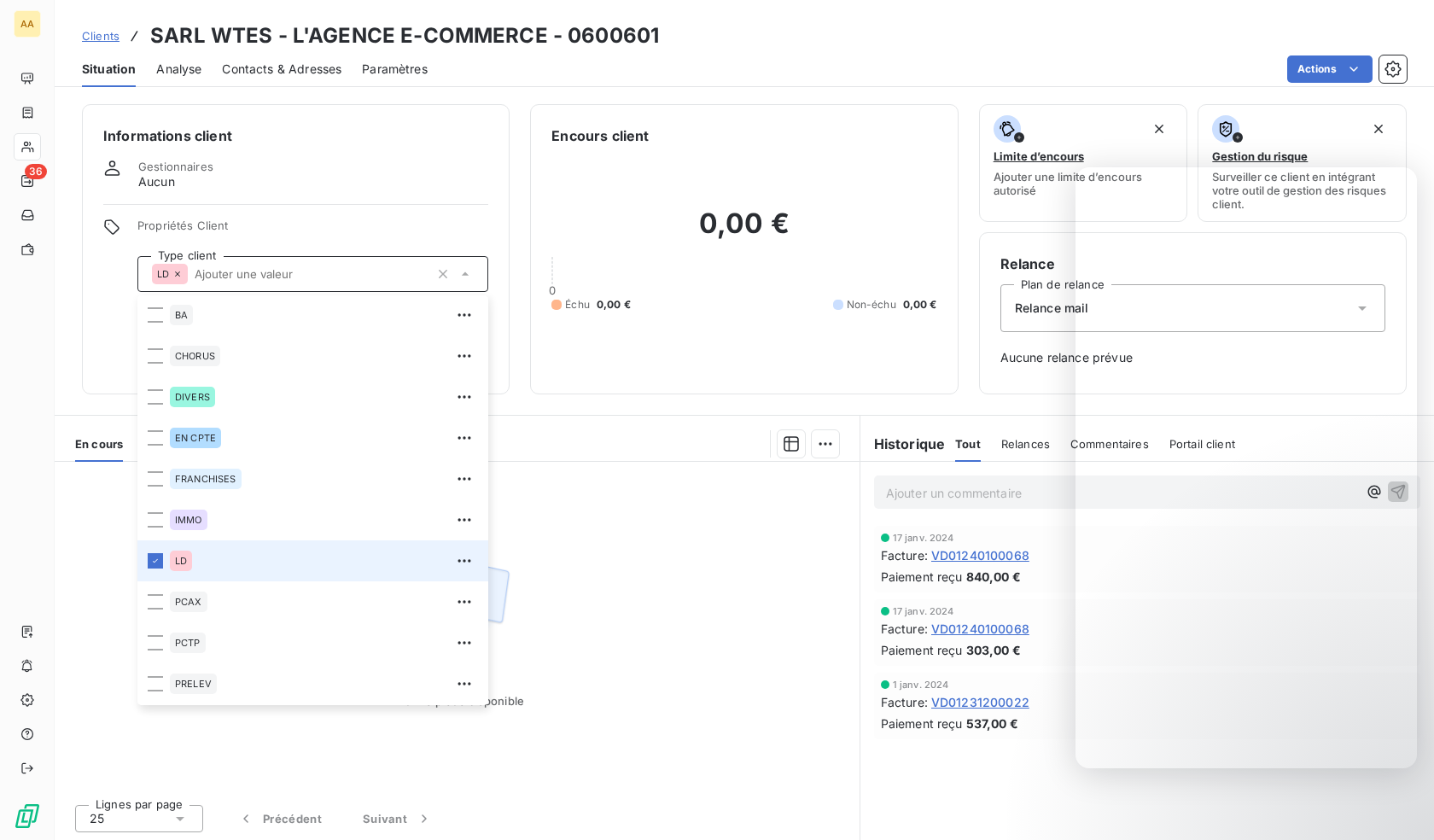
scroll to position [82, 0]
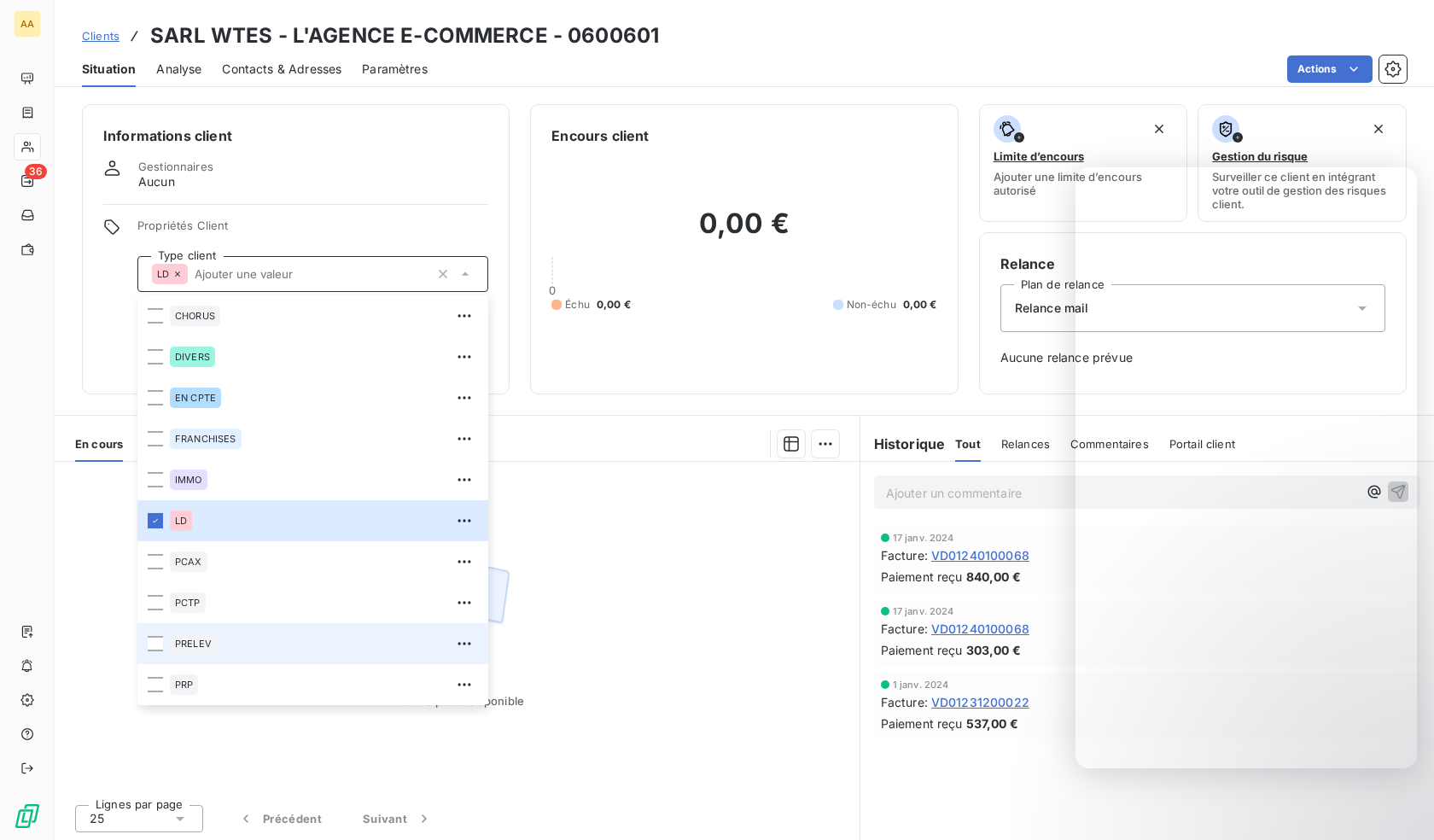
click at [203, 639] on span "PRELEV" at bounding box center [193, 643] width 37 height 10
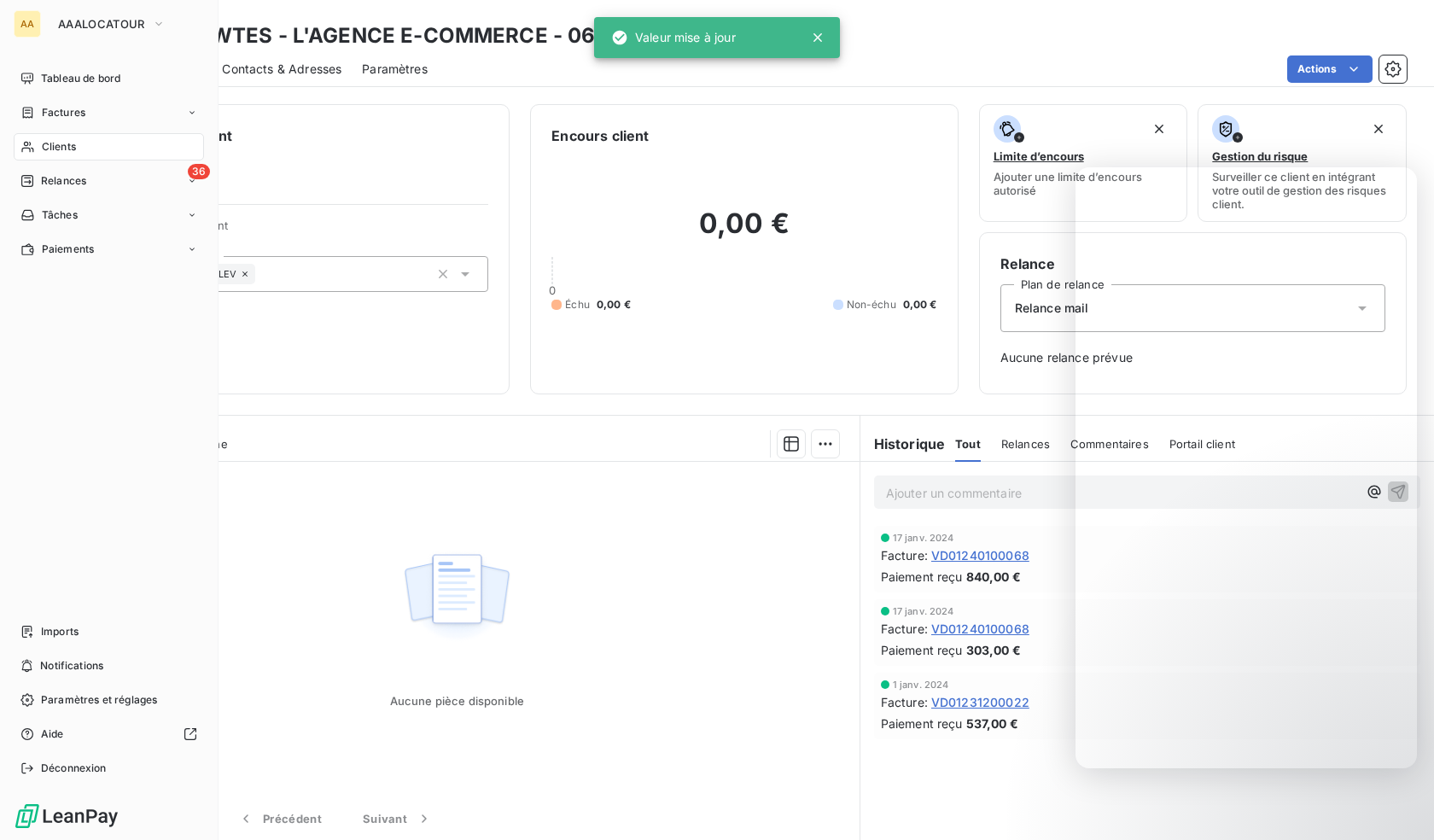
click at [43, 149] on span "Clients" at bounding box center [58, 147] width 34 height 15
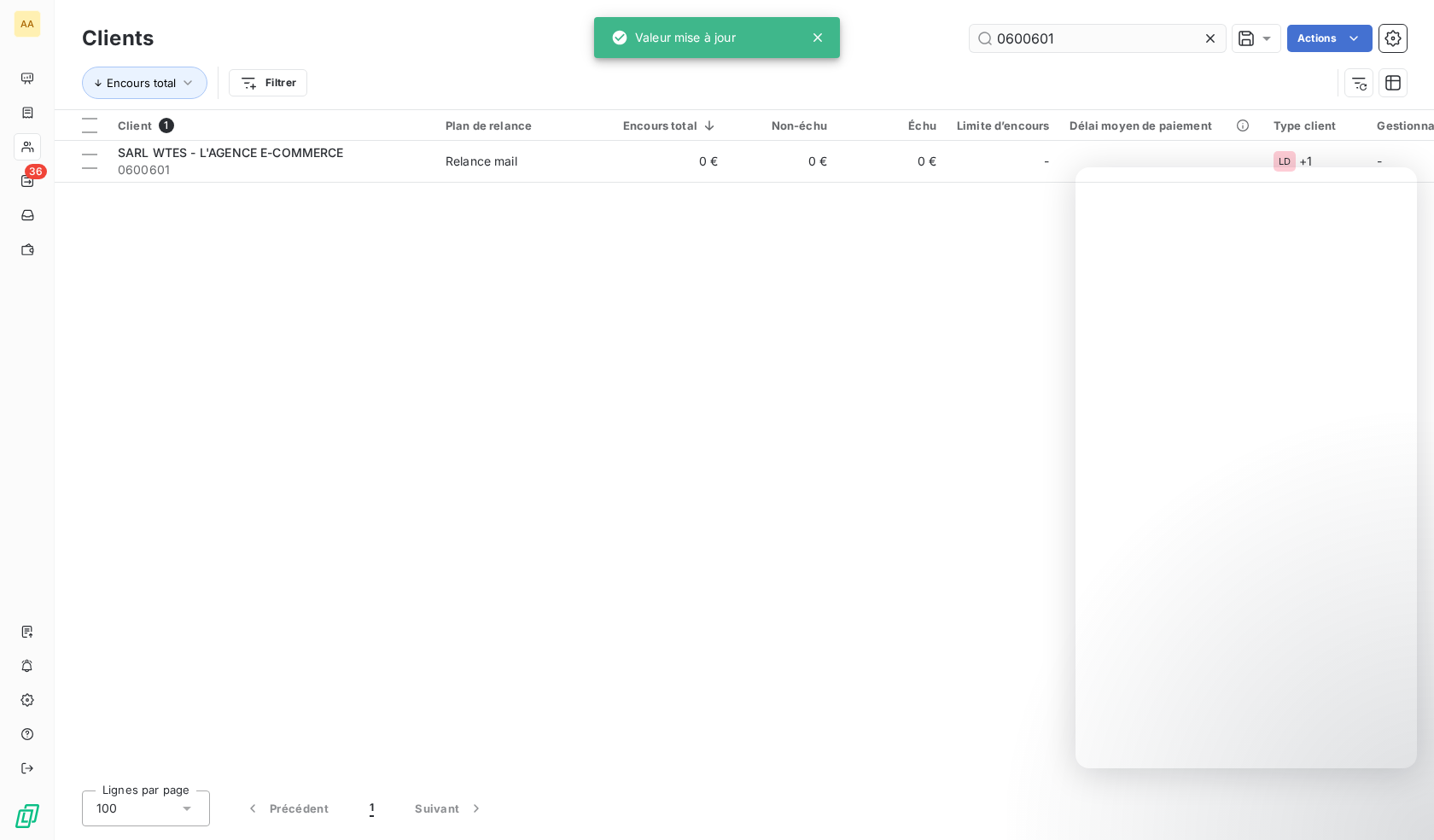
click at [1085, 34] on input "0600601" at bounding box center [1097, 38] width 256 height 27
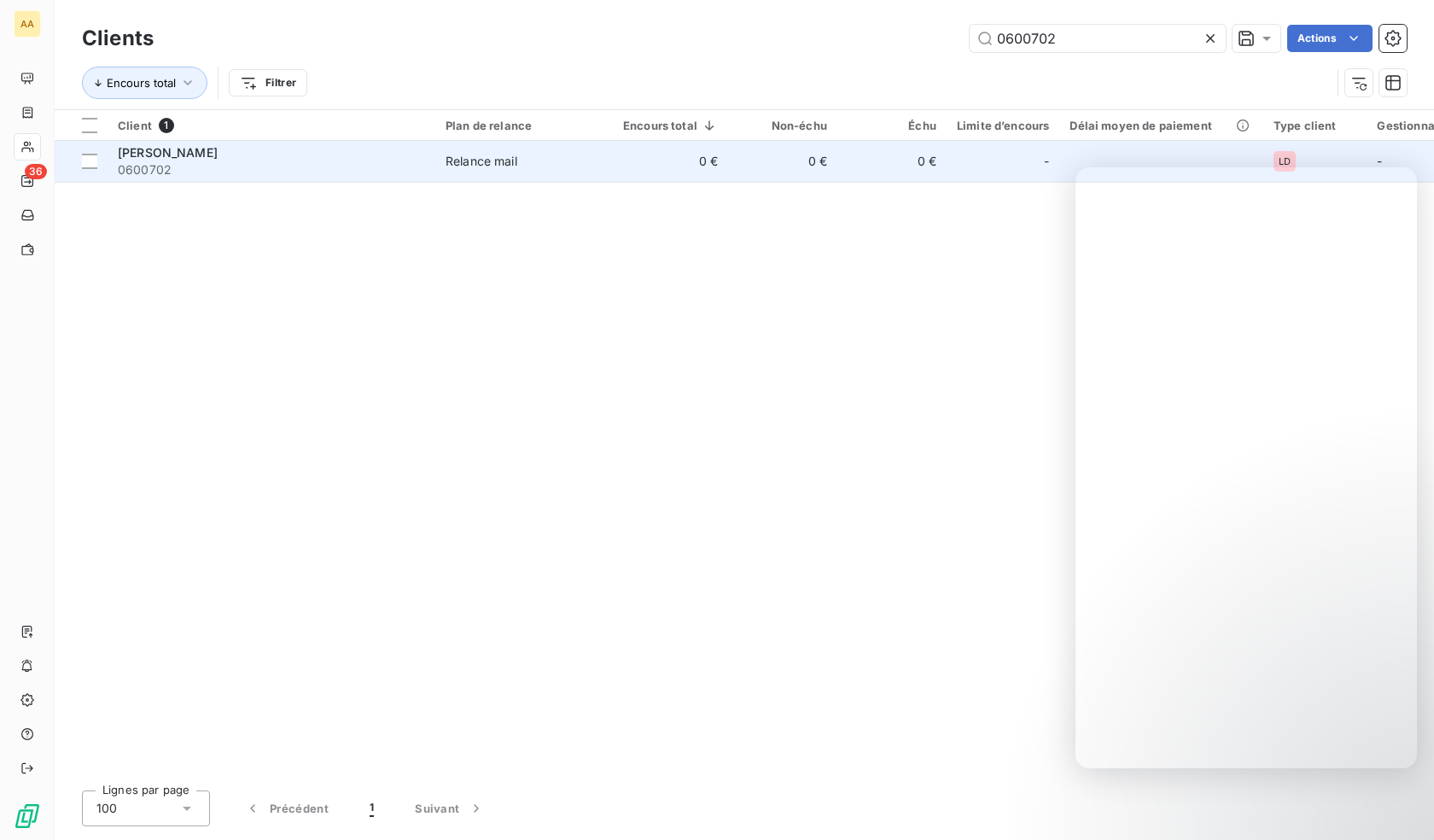
type input "0600702"
click at [259, 167] on span "0600702" at bounding box center [272, 170] width 307 height 17
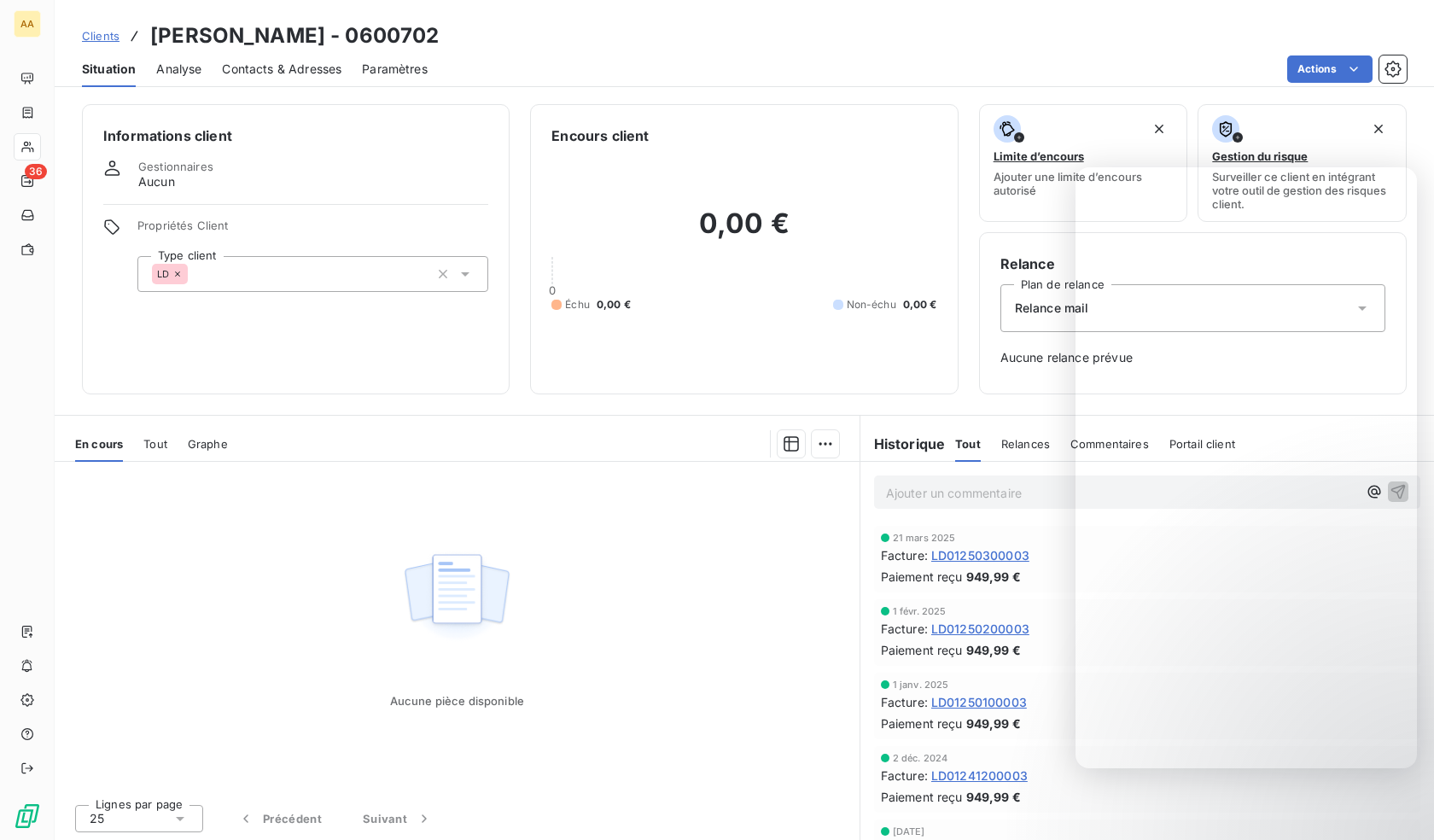
click at [289, 272] on div "LD" at bounding box center [313, 274] width 351 height 36
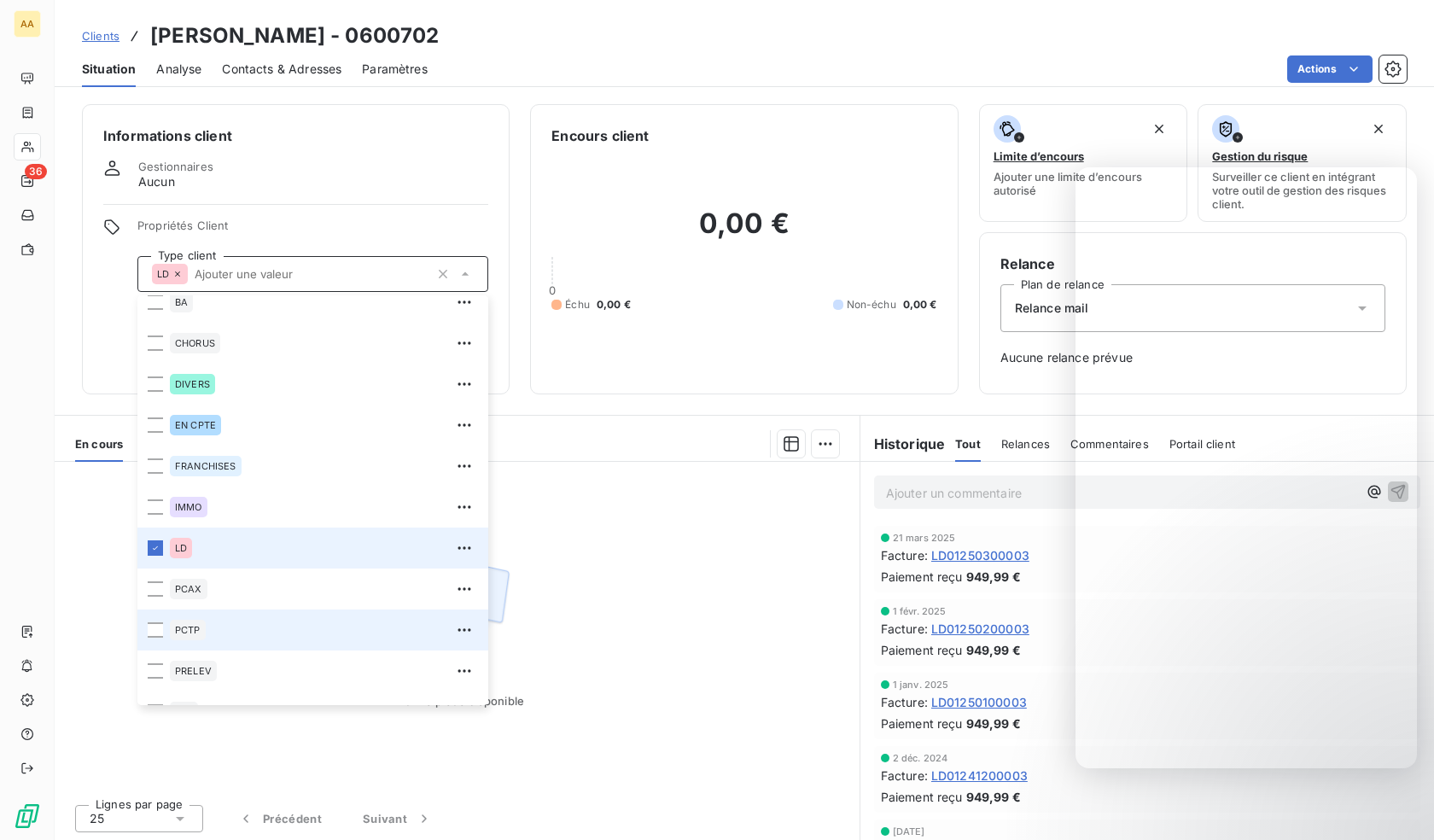
scroll to position [82, 0]
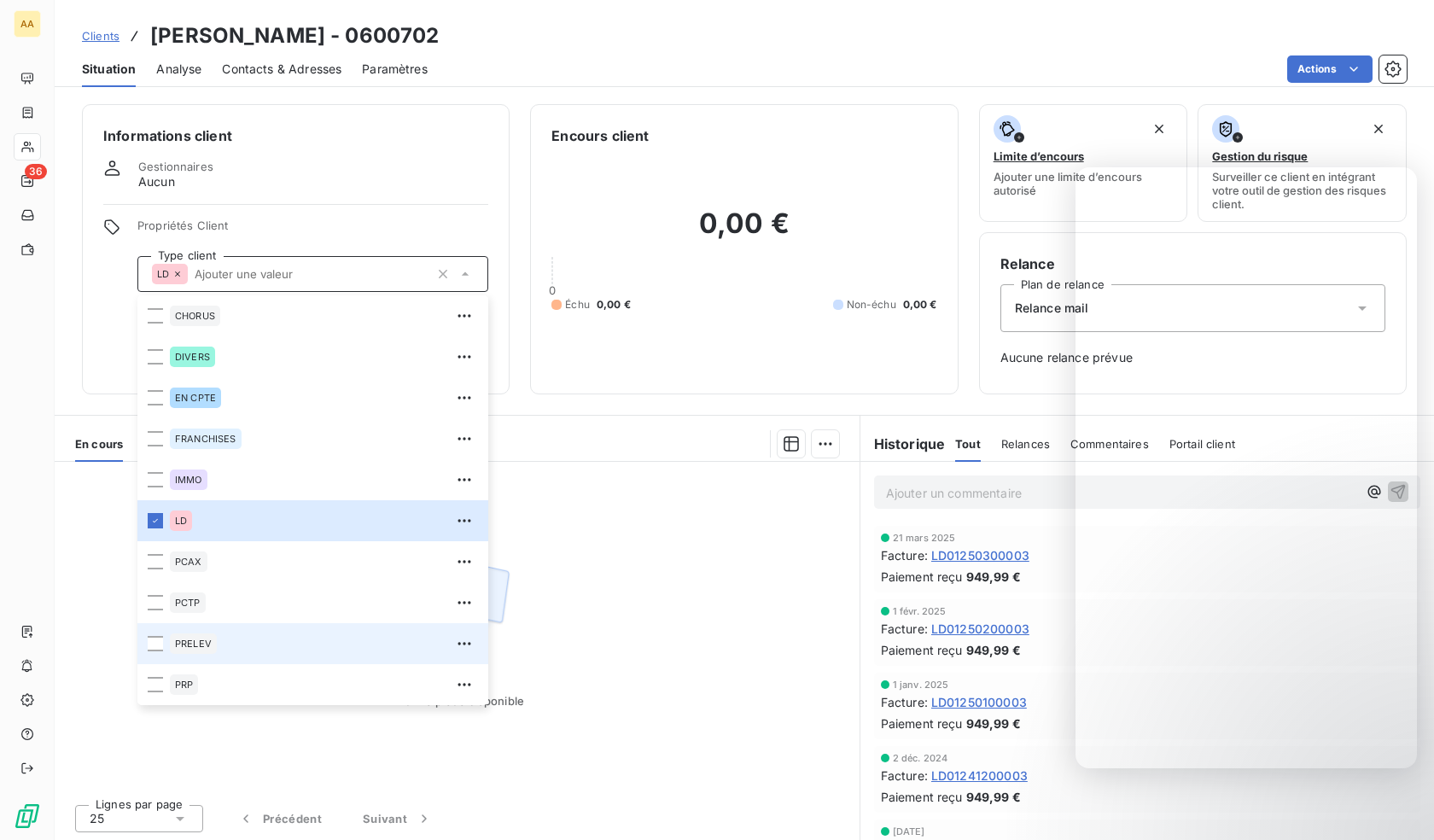
click at [193, 640] on span "PRELEV" at bounding box center [193, 643] width 37 height 10
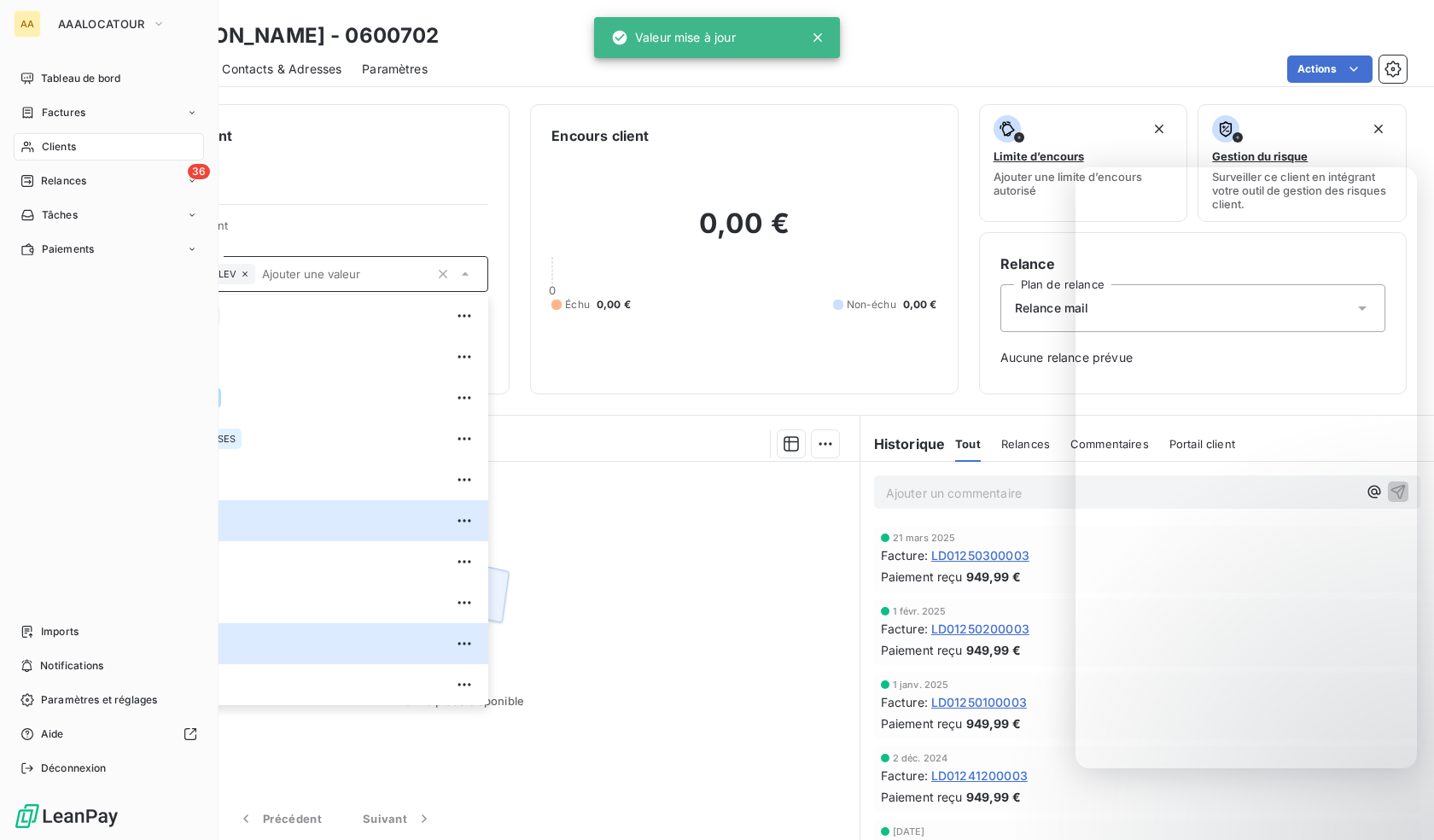
drag, startPoint x: 32, startPoint y: 145, endPoint x: 472, endPoint y: 131, distance: 440.2
click at [32, 145] on icon at bounding box center [27, 146] width 14 height 13
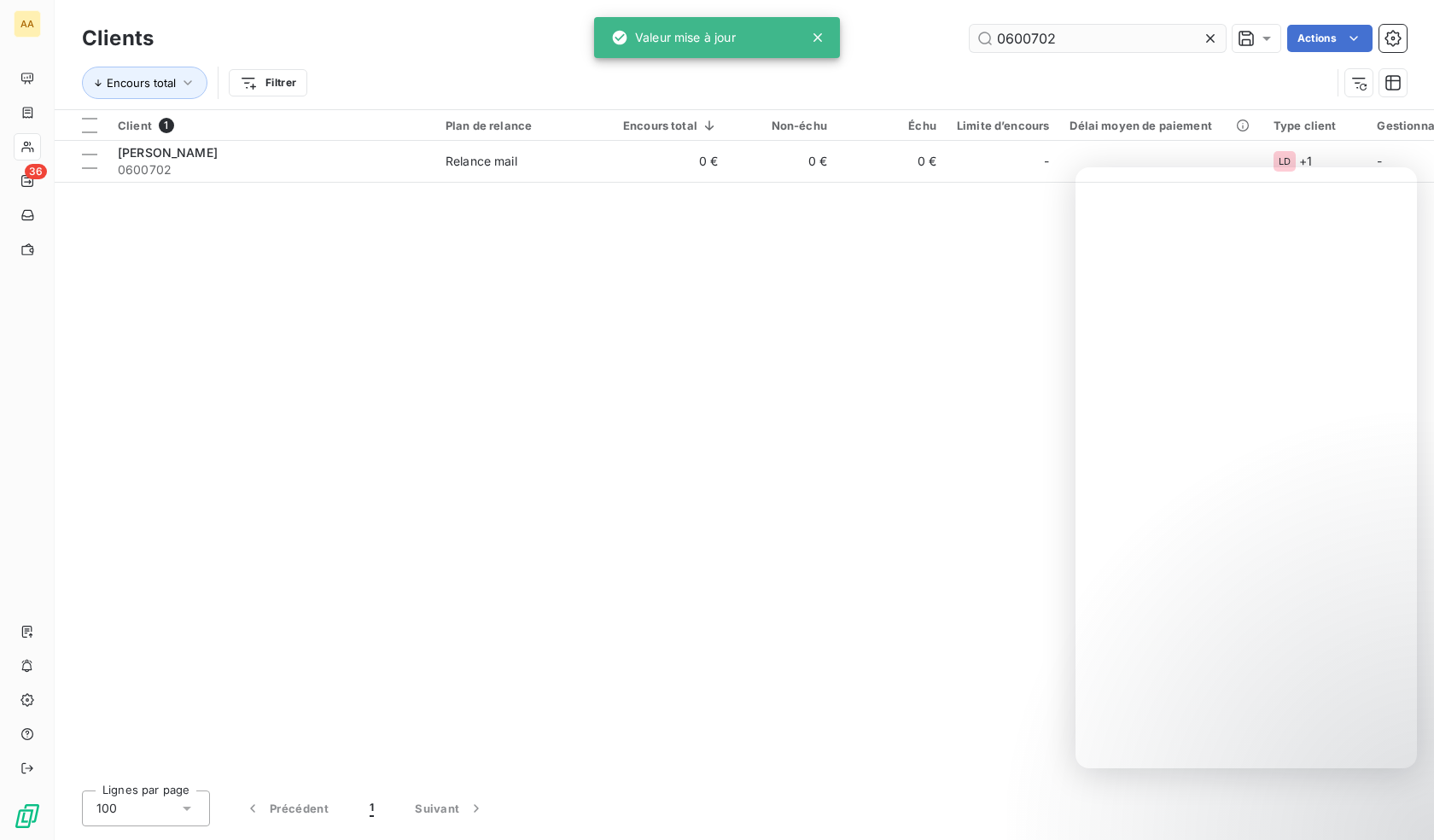
click at [1157, 35] on input "0600702" at bounding box center [1097, 38] width 256 height 27
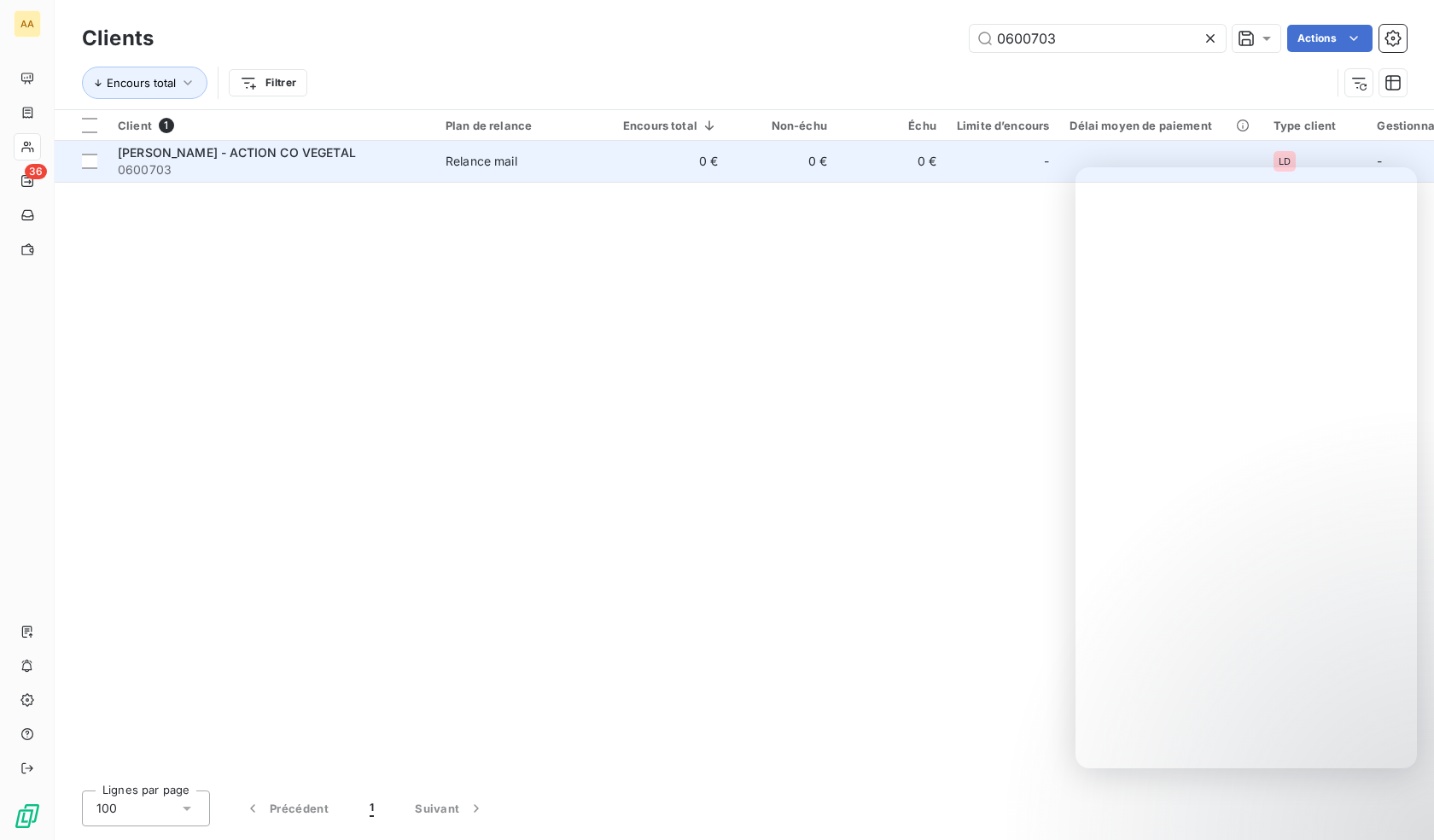
type input "0600703"
click at [276, 170] on span "0600703" at bounding box center [272, 170] width 307 height 17
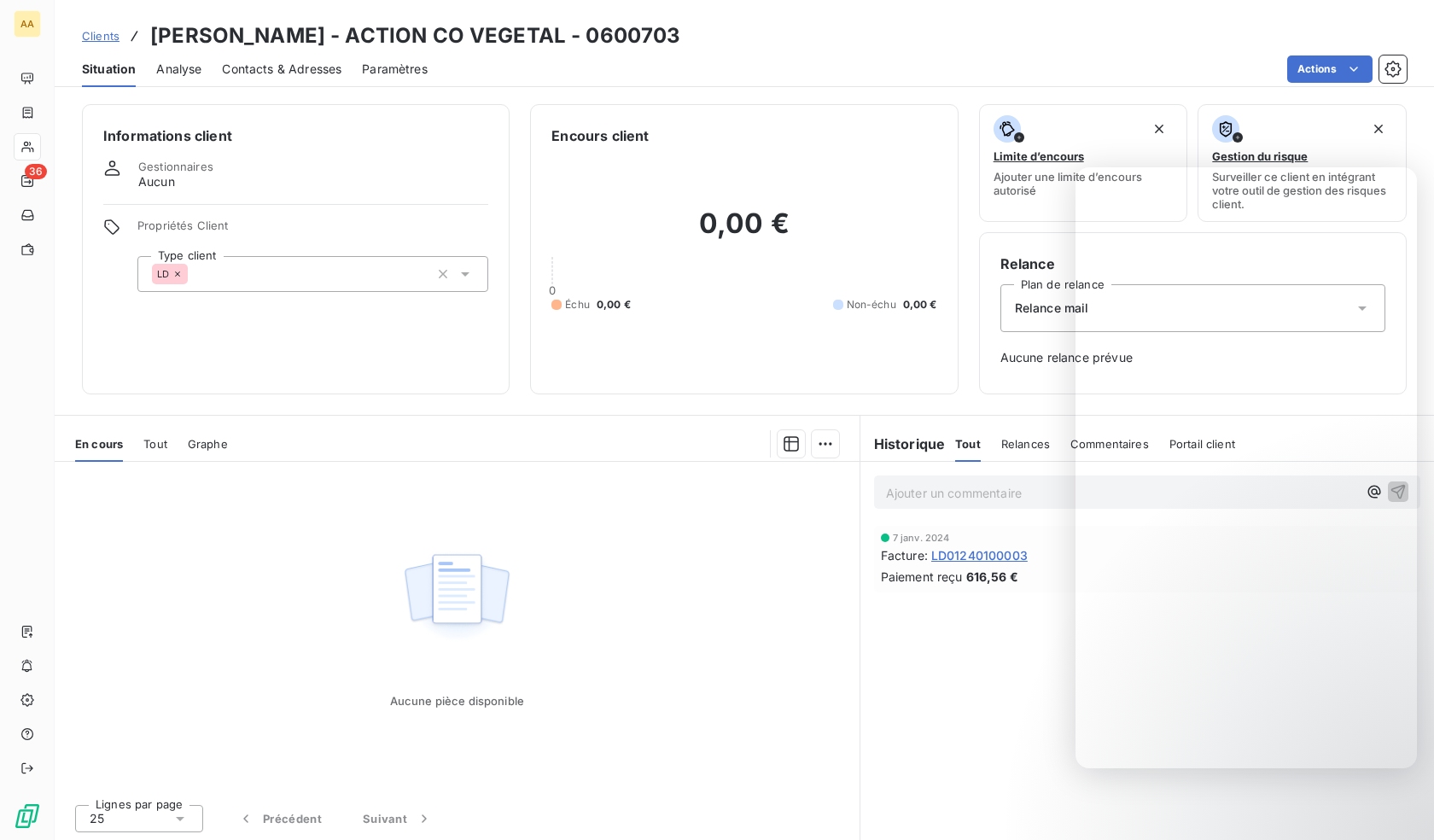
click at [282, 272] on div "LD" at bounding box center [313, 274] width 351 height 36
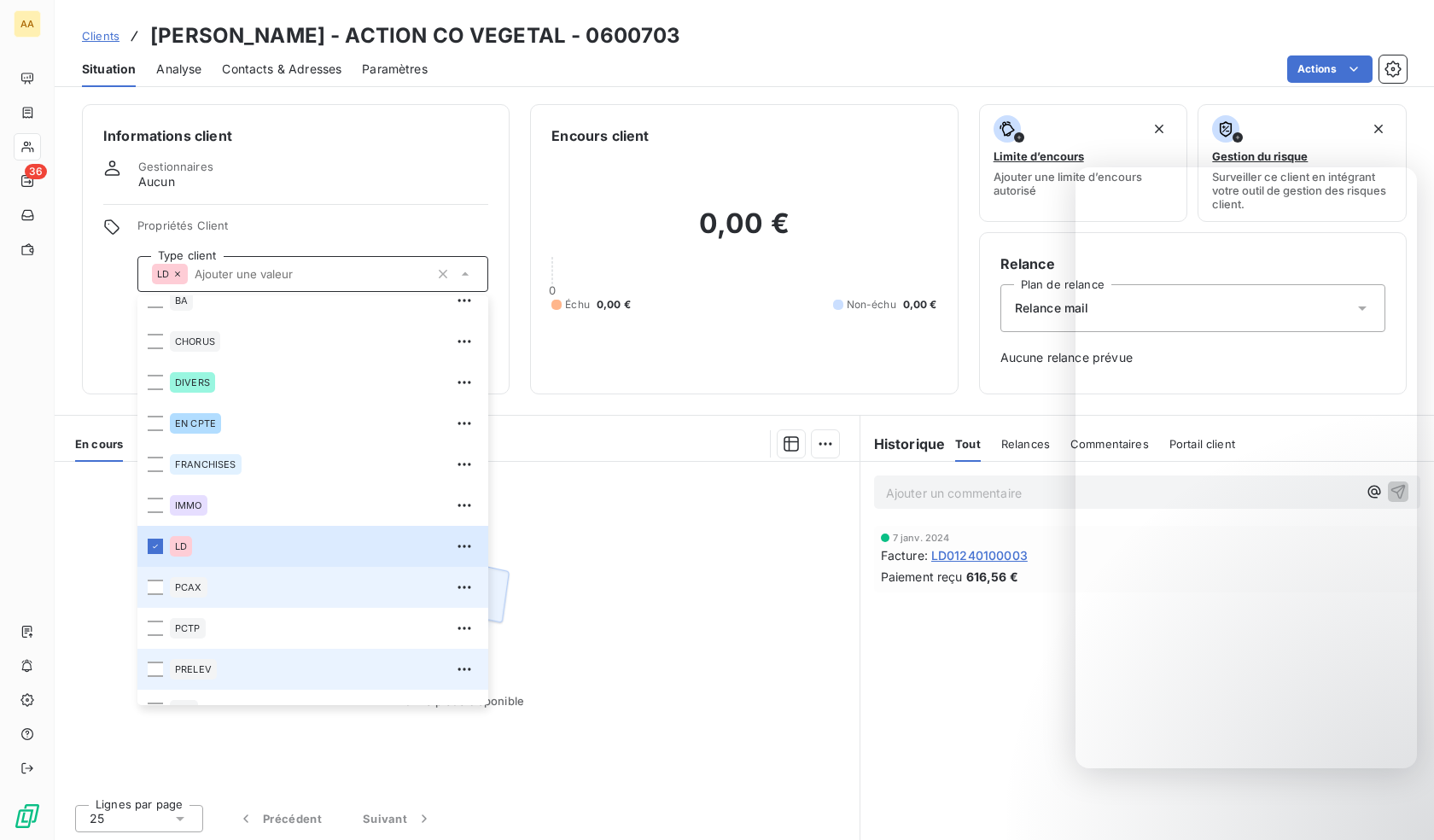
scroll to position [82, 0]
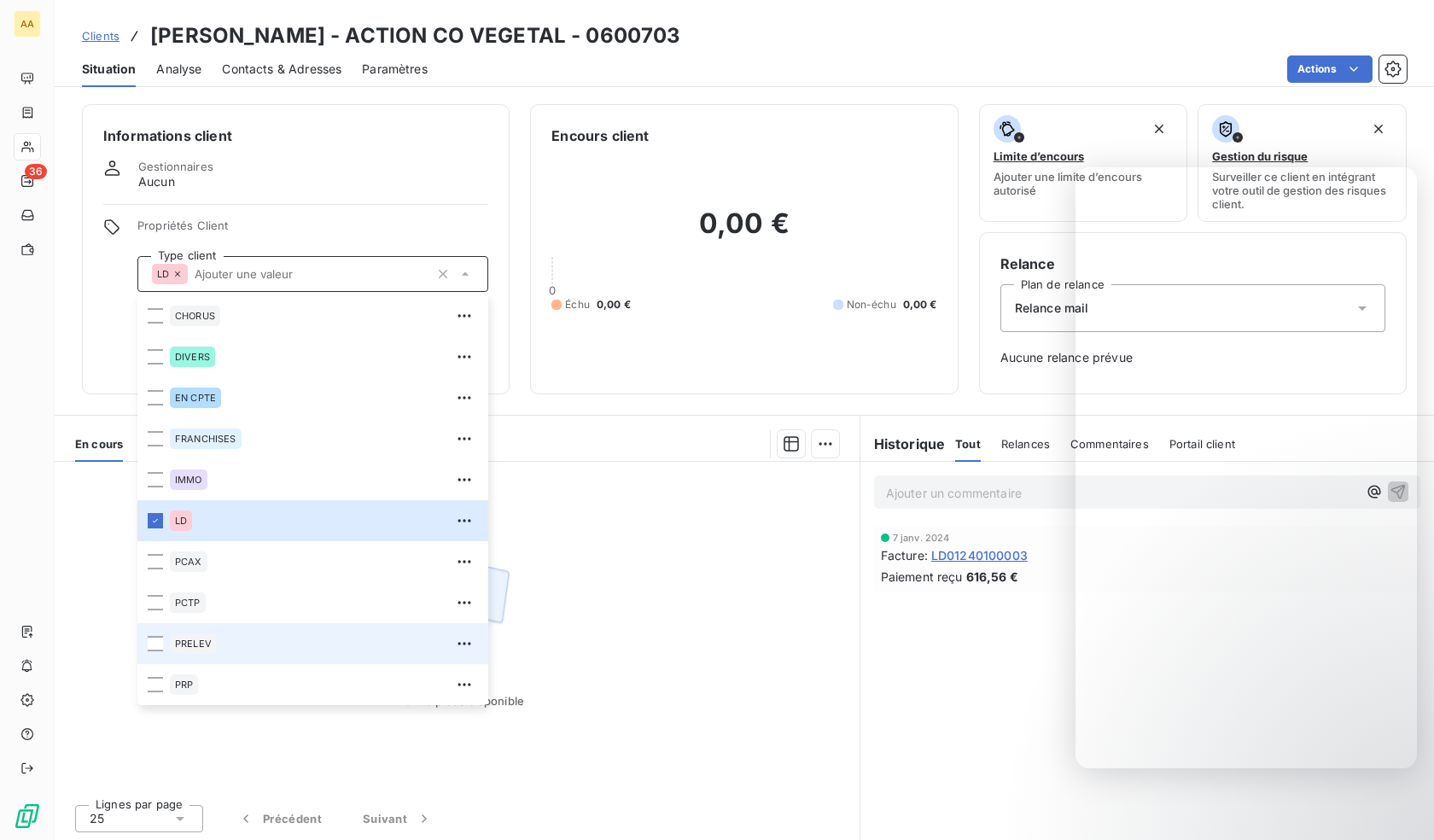
click at [206, 647] on span "PRELEV" at bounding box center [193, 643] width 37 height 10
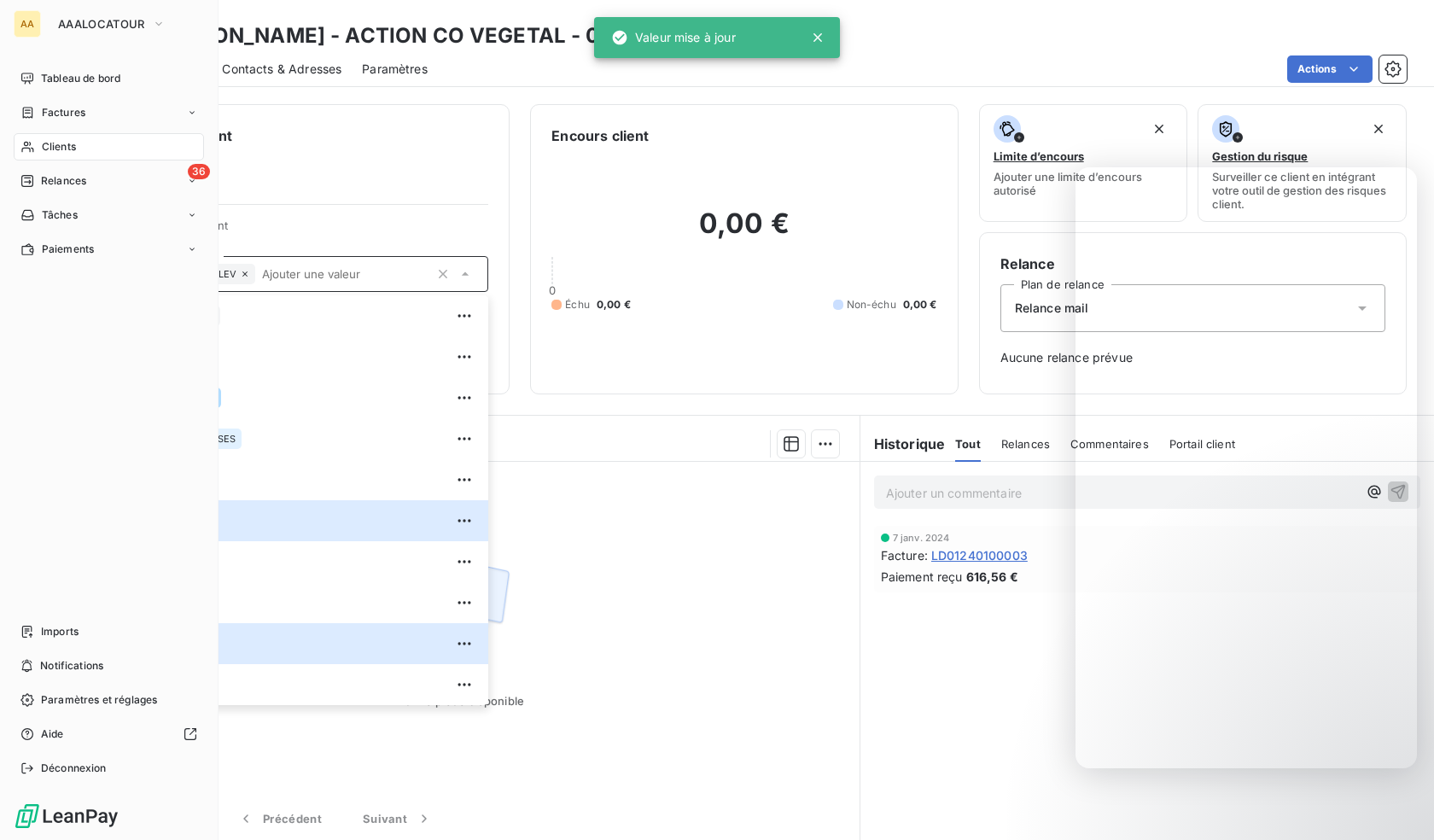
click at [42, 147] on span "Clients" at bounding box center [58, 147] width 34 height 15
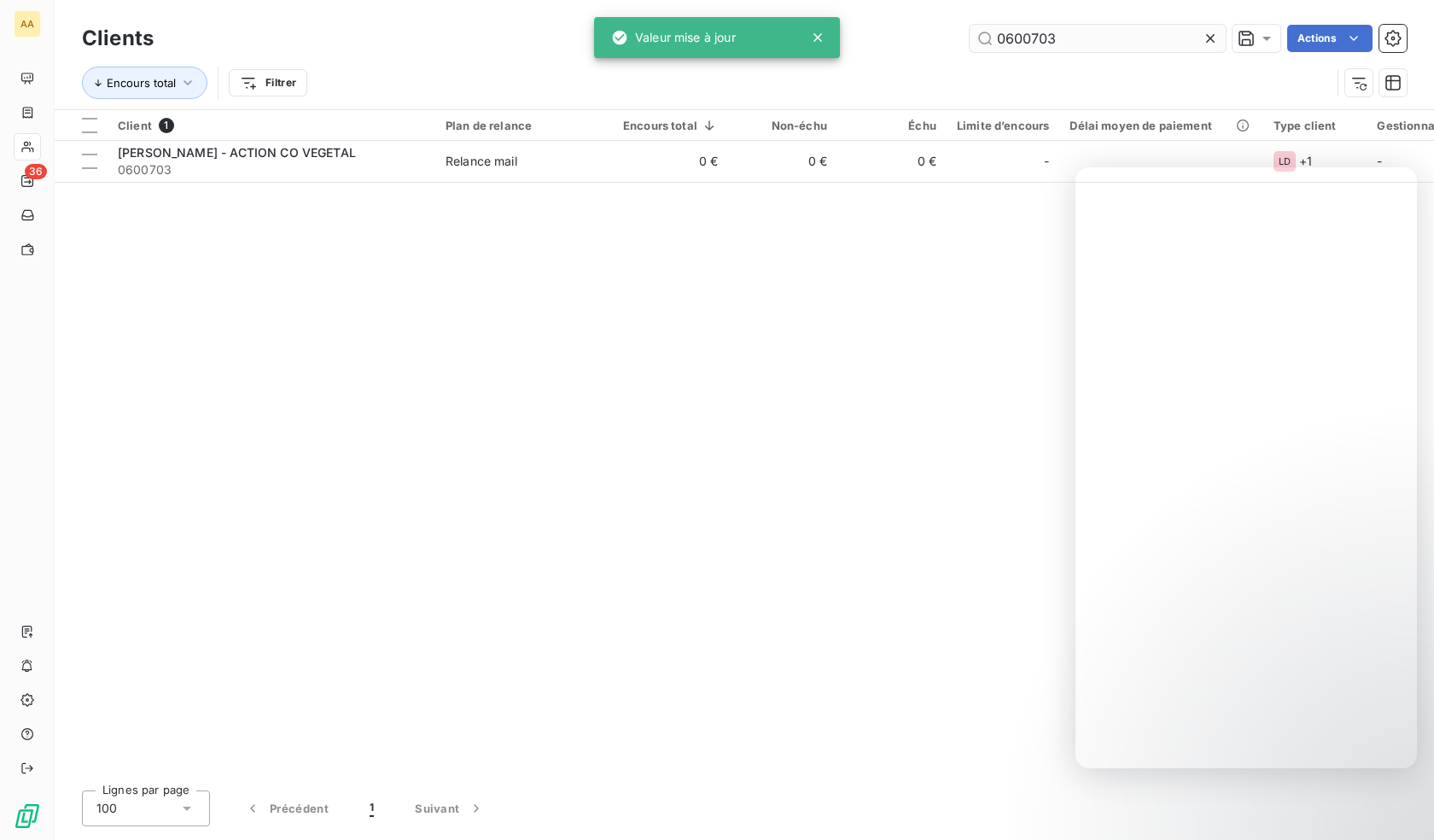
click at [1080, 36] on input "0600703" at bounding box center [1097, 38] width 256 height 27
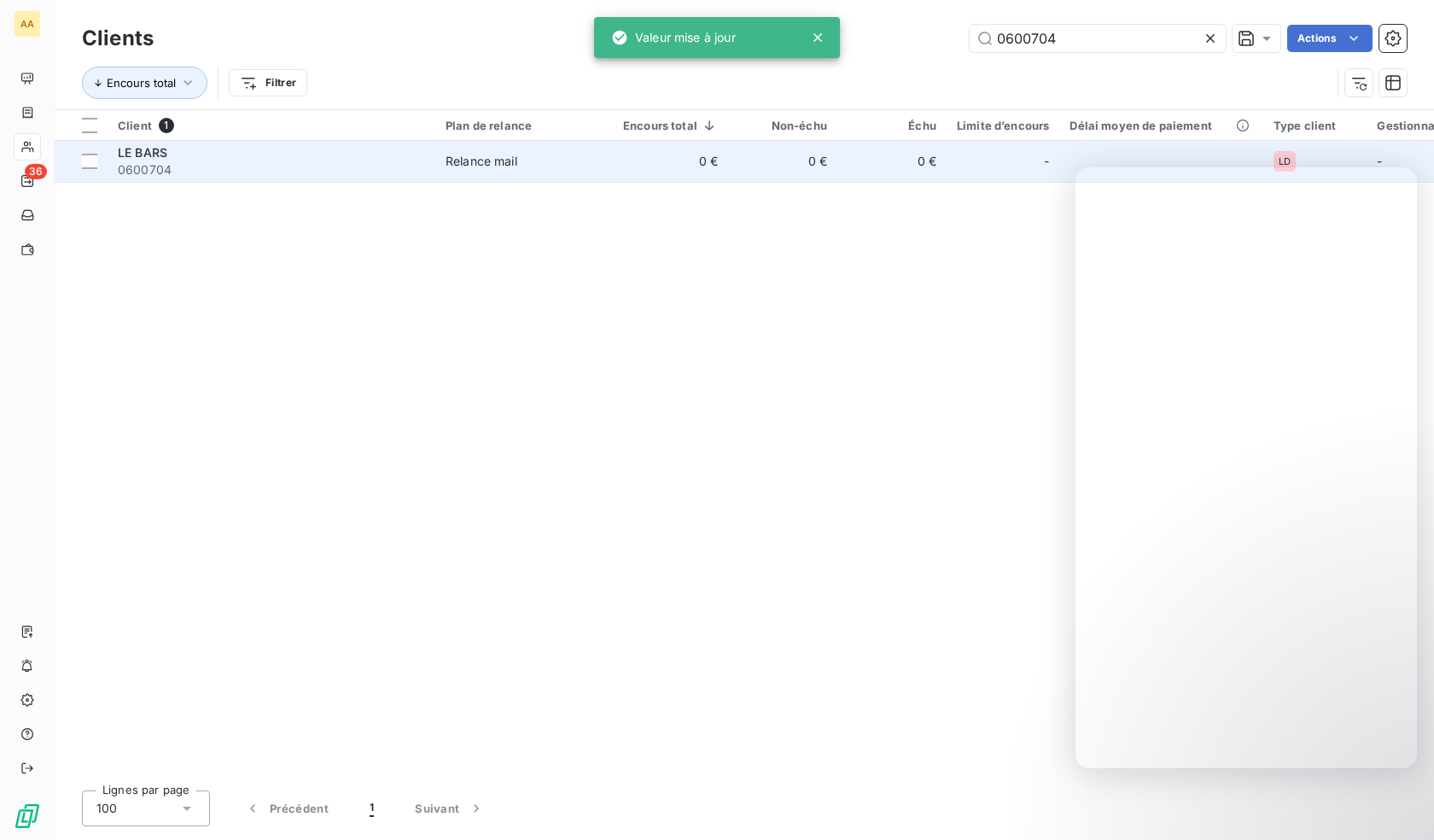
type input "0600704"
click at [211, 156] on div "LE BARS" at bounding box center [272, 153] width 307 height 17
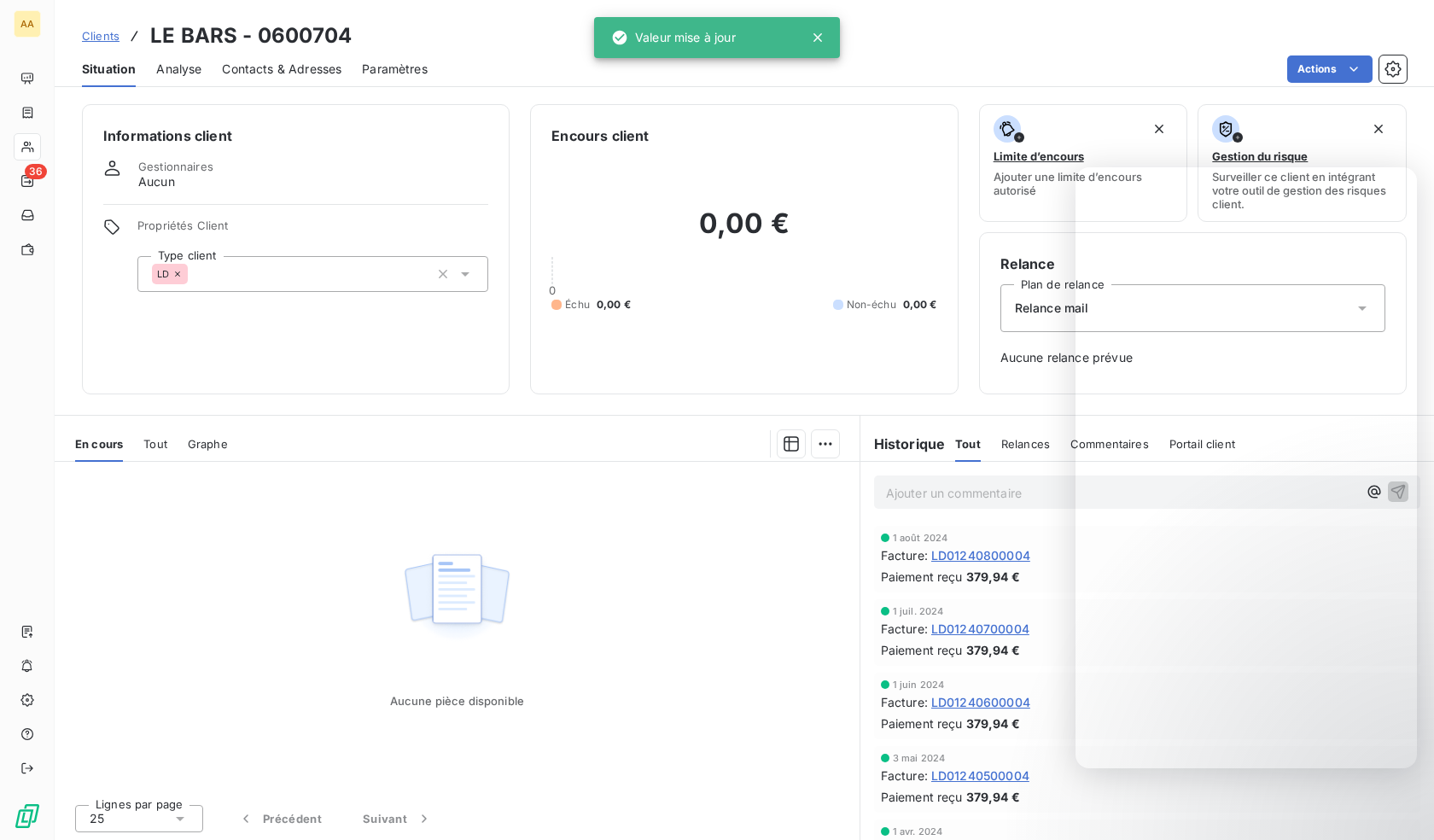
click at [297, 279] on div "LD" at bounding box center [313, 274] width 351 height 36
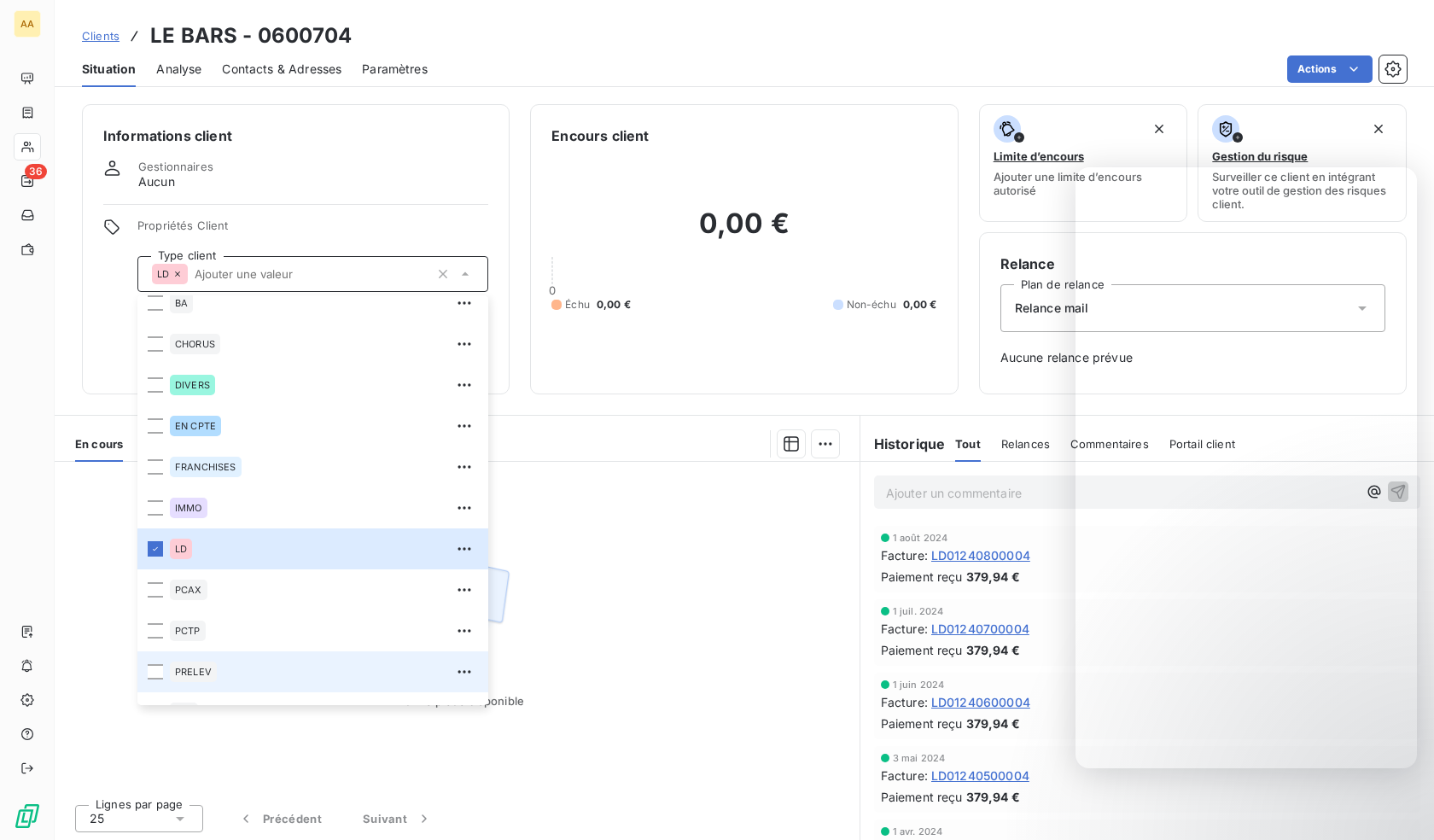
scroll to position [82, 0]
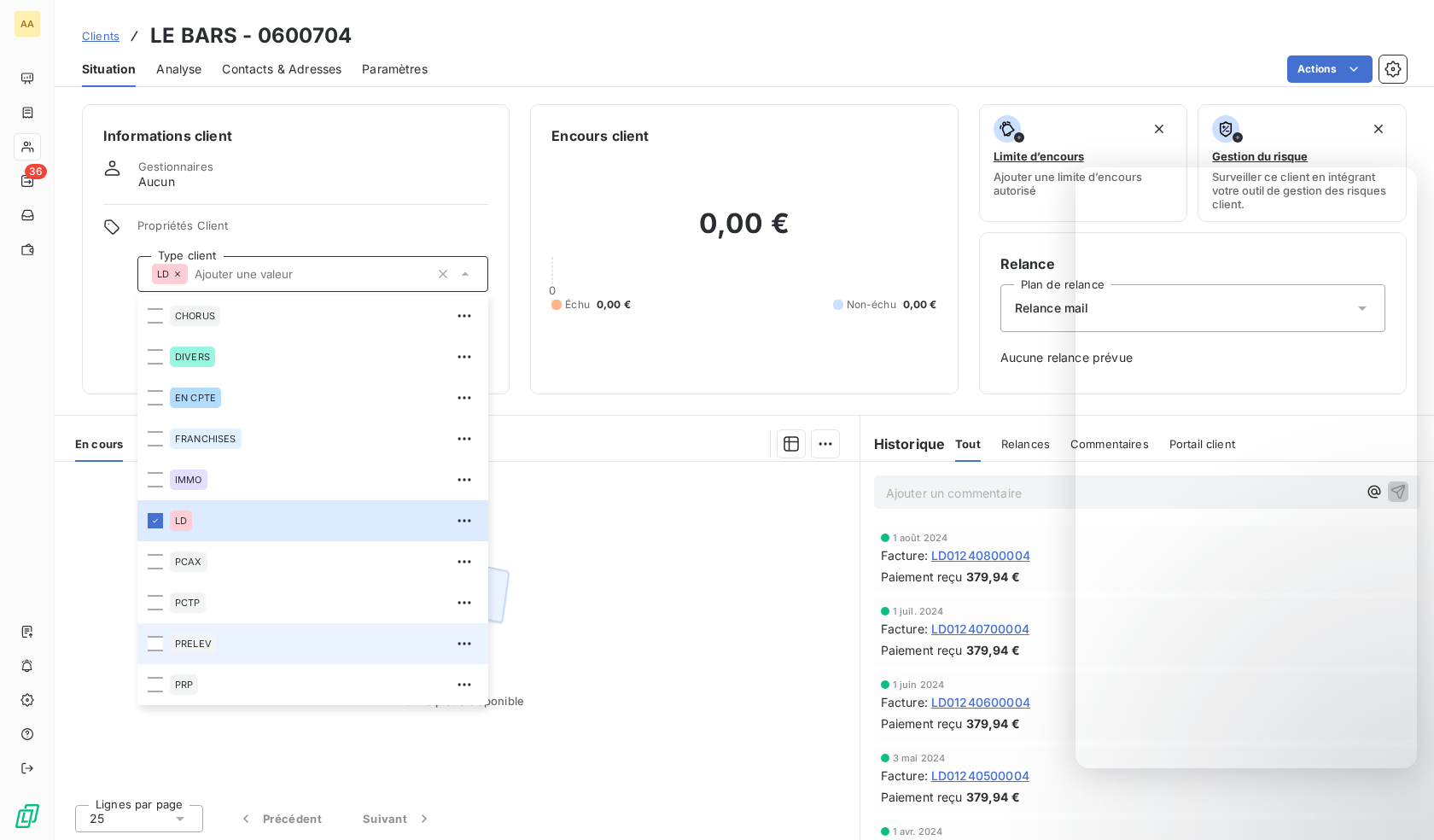
click at [192, 644] on span "PRELEV" at bounding box center [193, 643] width 37 height 10
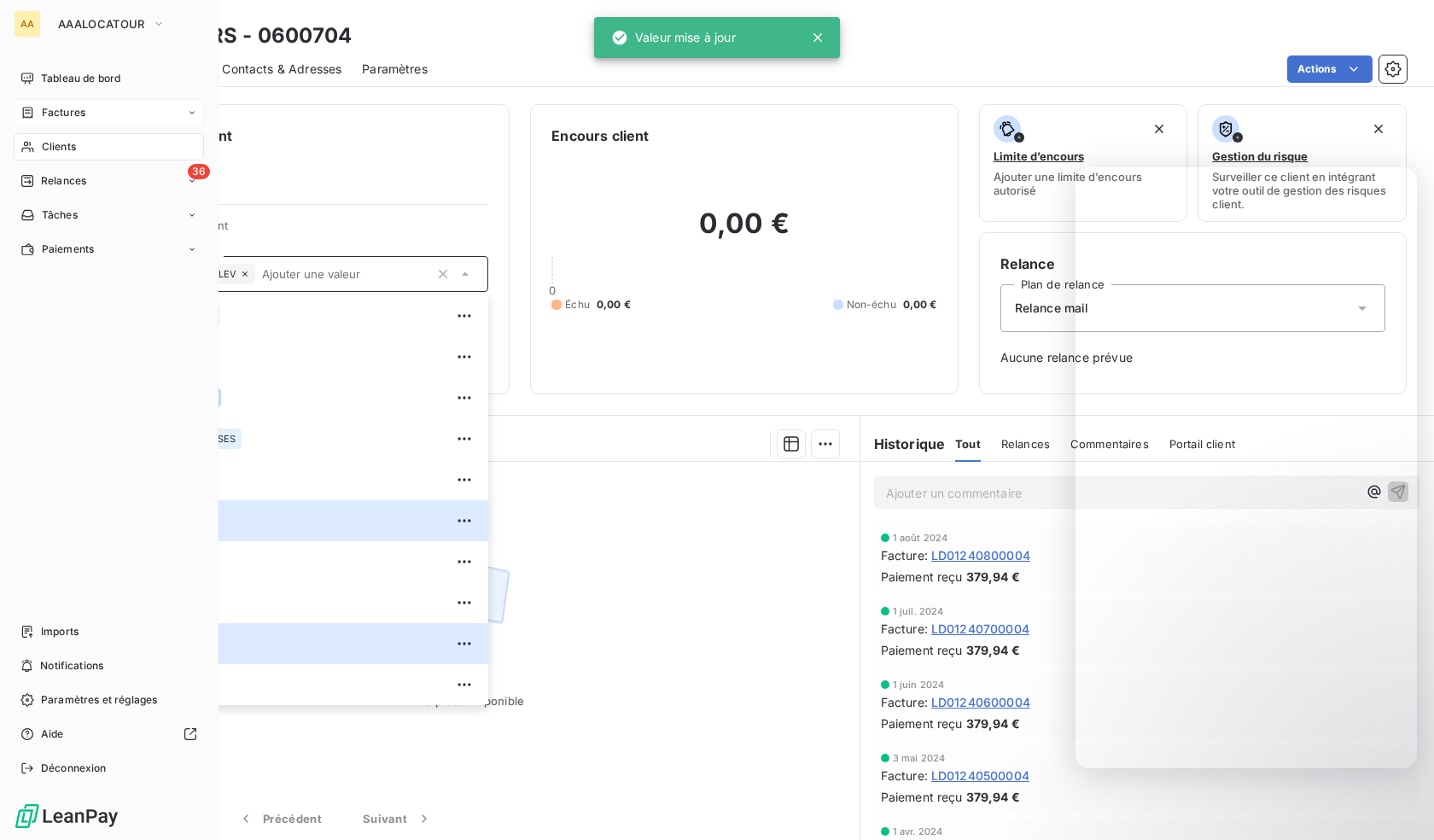
drag, startPoint x: 48, startPoint y: 155, endPoint x: 203, endPoint y: 121, distance: 158.7
click at [49, 149] on span "Clients" at bounding box center [58, 147] width 34 height 15
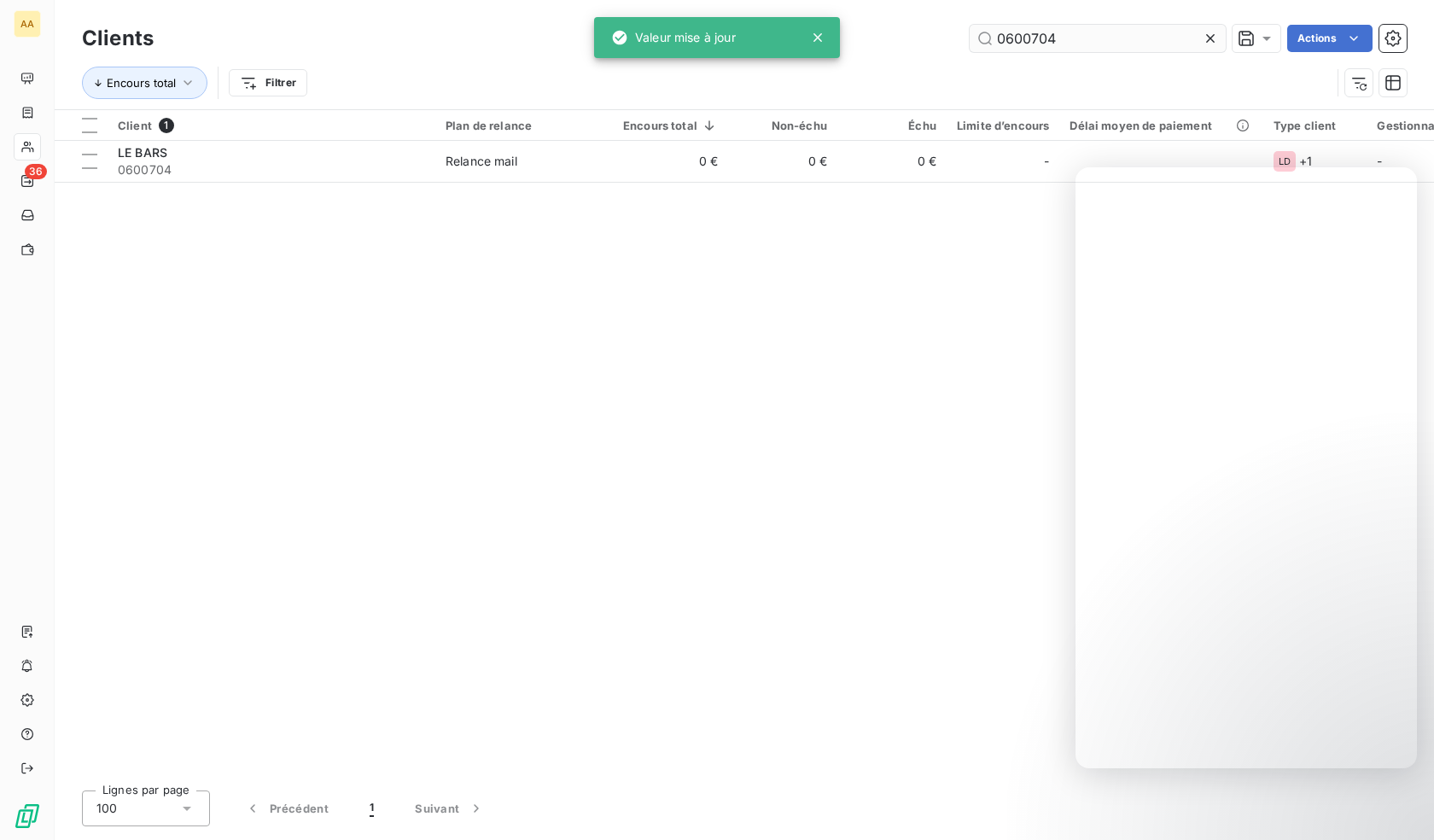
click at [1023, 44] on input "0600704" at bounding box center [1097, 38] width 256 height 27
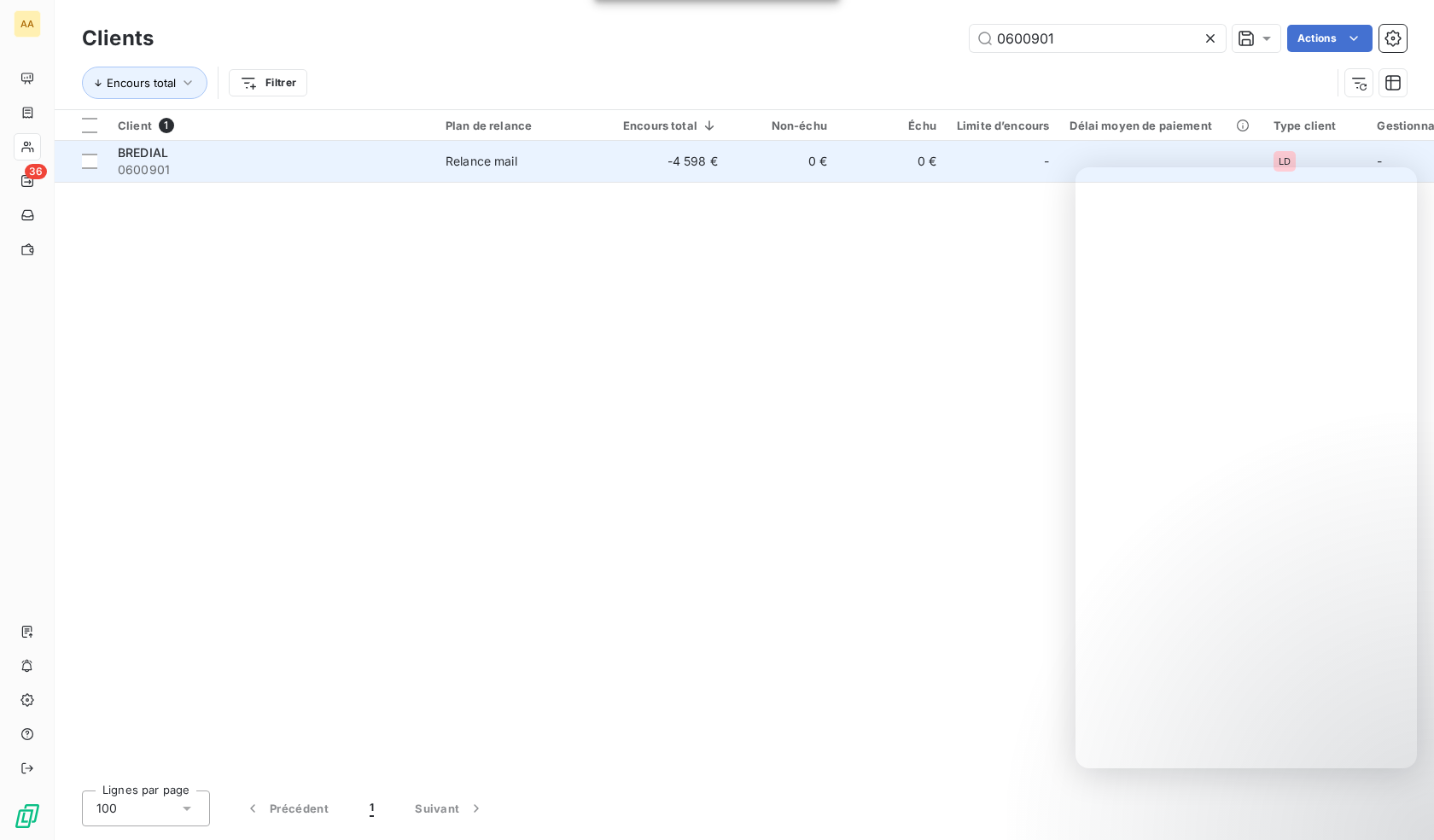
type input "0600901"
click at [294, 166] on span "0600901" at bounding box center [272, 170] width 307 height 17
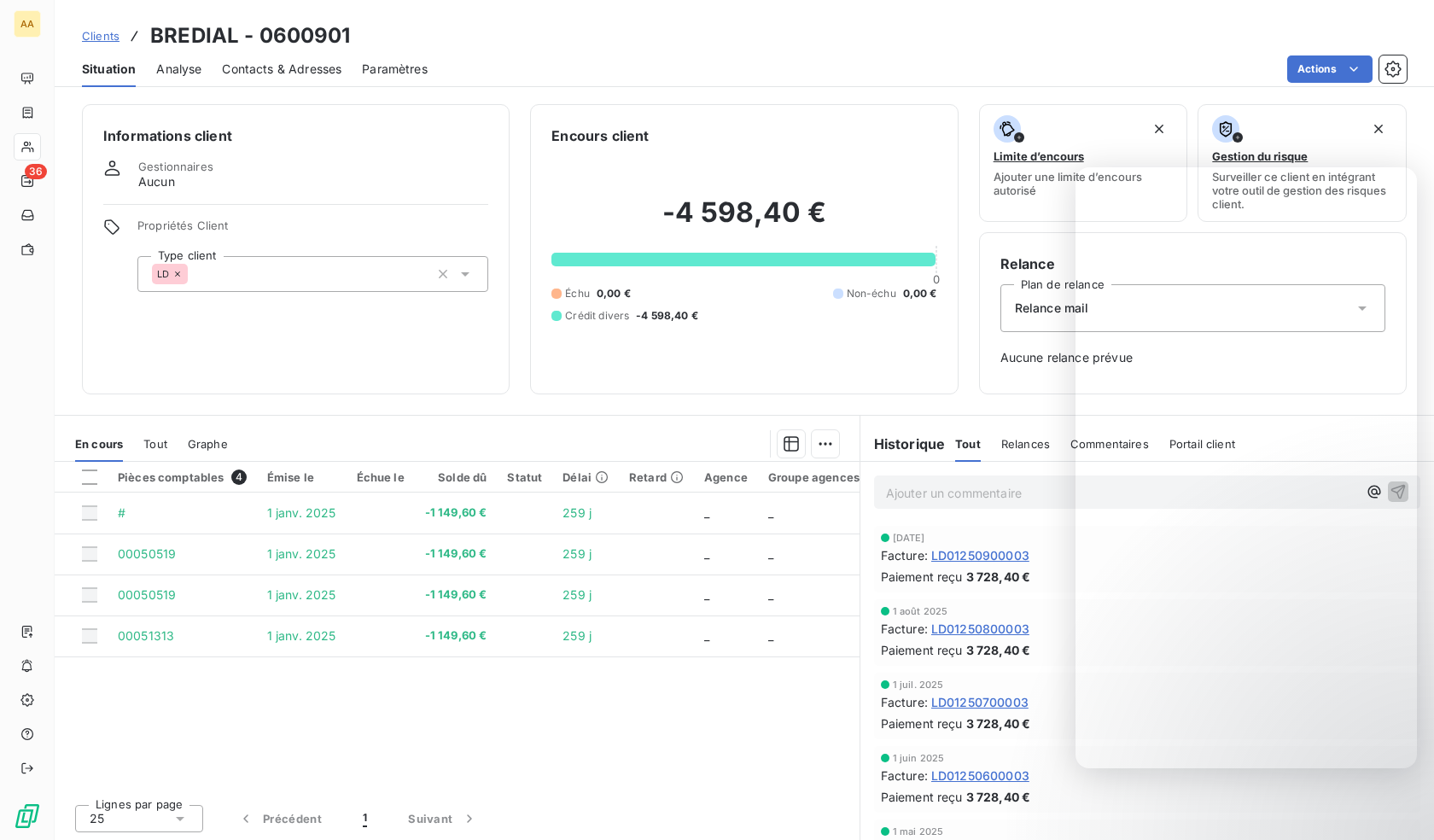
click at [347, 274] on div "LD" at bounding box center [313, 274] width 351 height 36
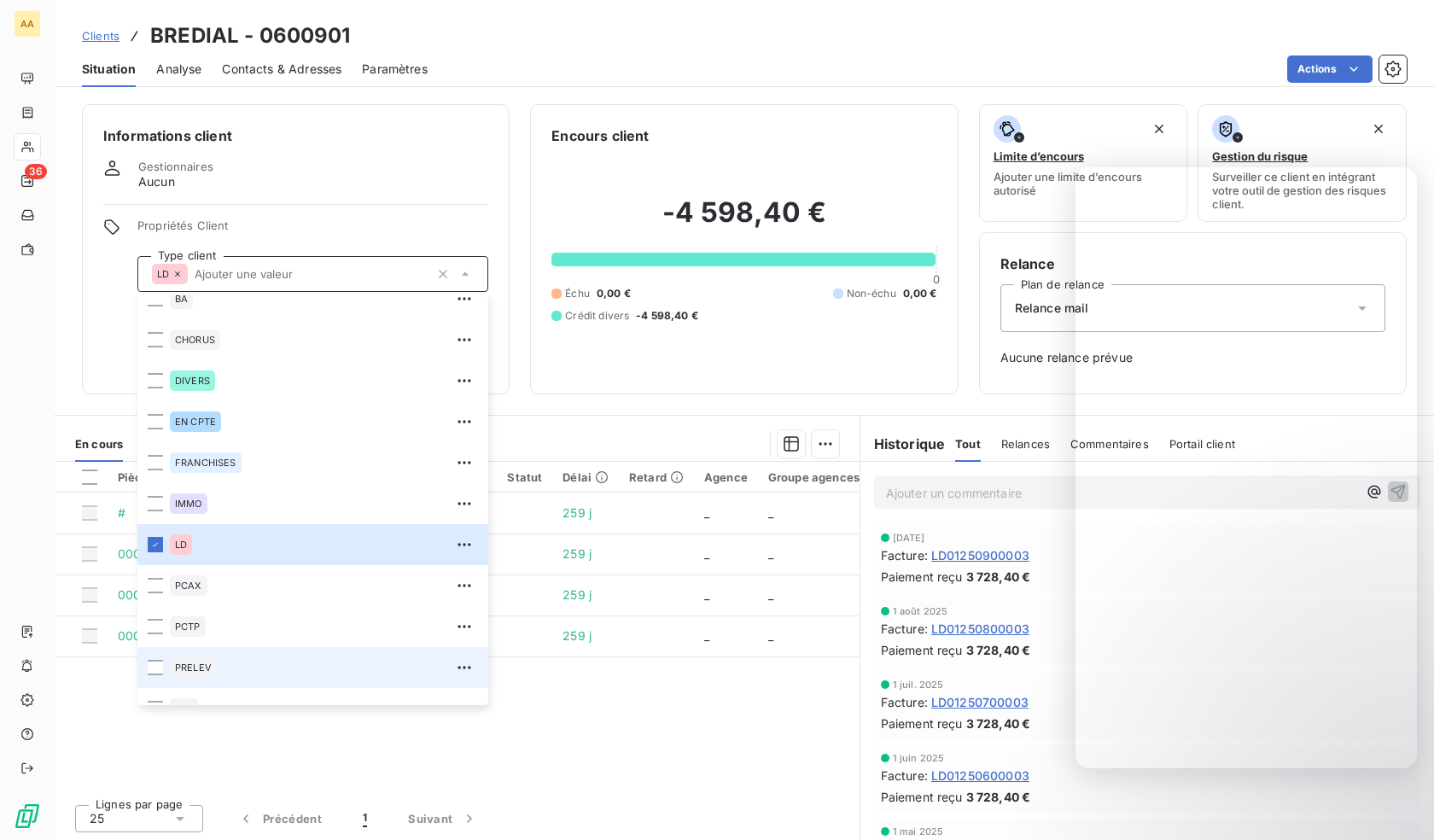
scroll to position [82, 0]
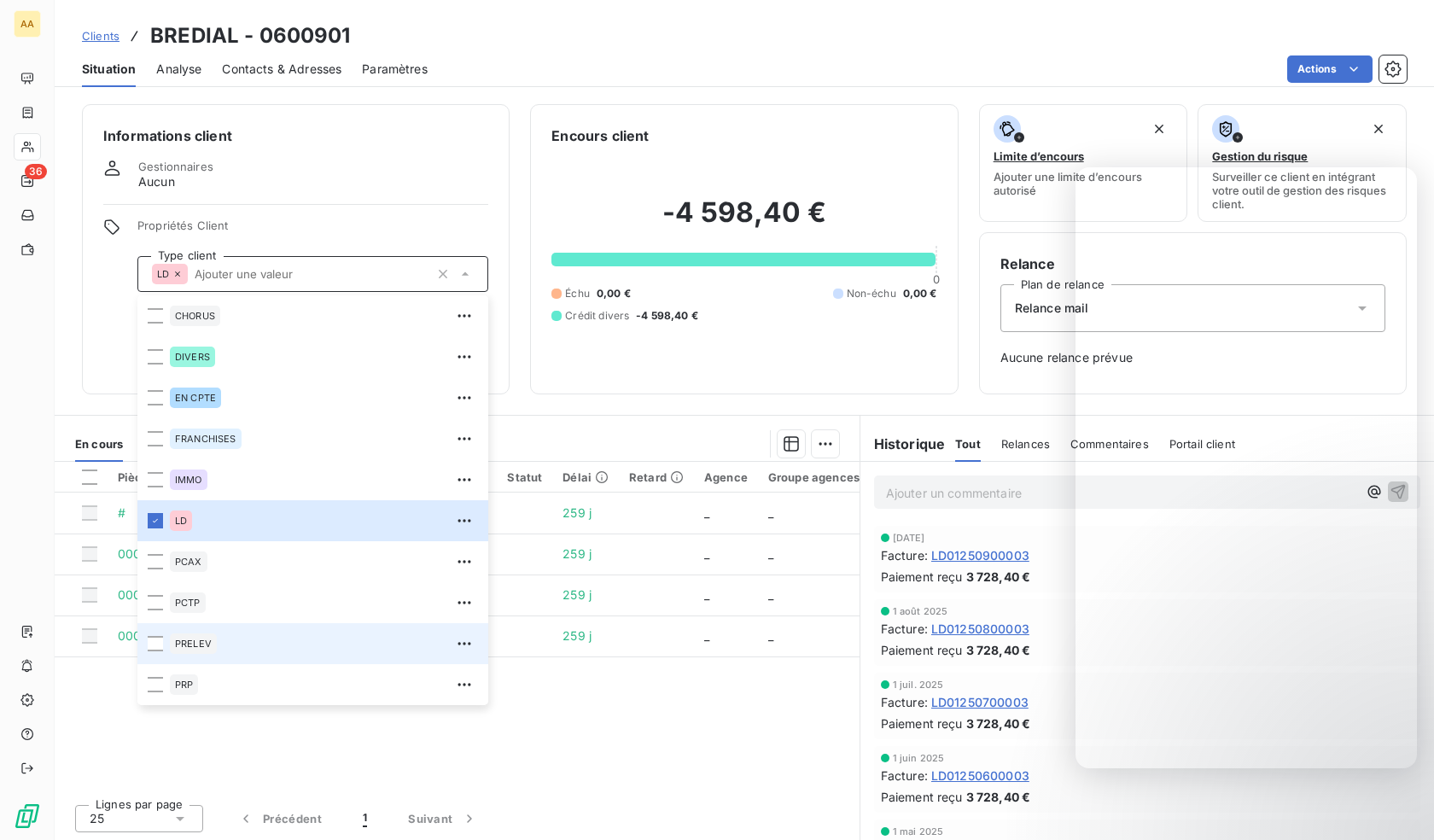
click at [200, 643] on span "PRELEV" at bounding box center [193, 643] width 37 height 10
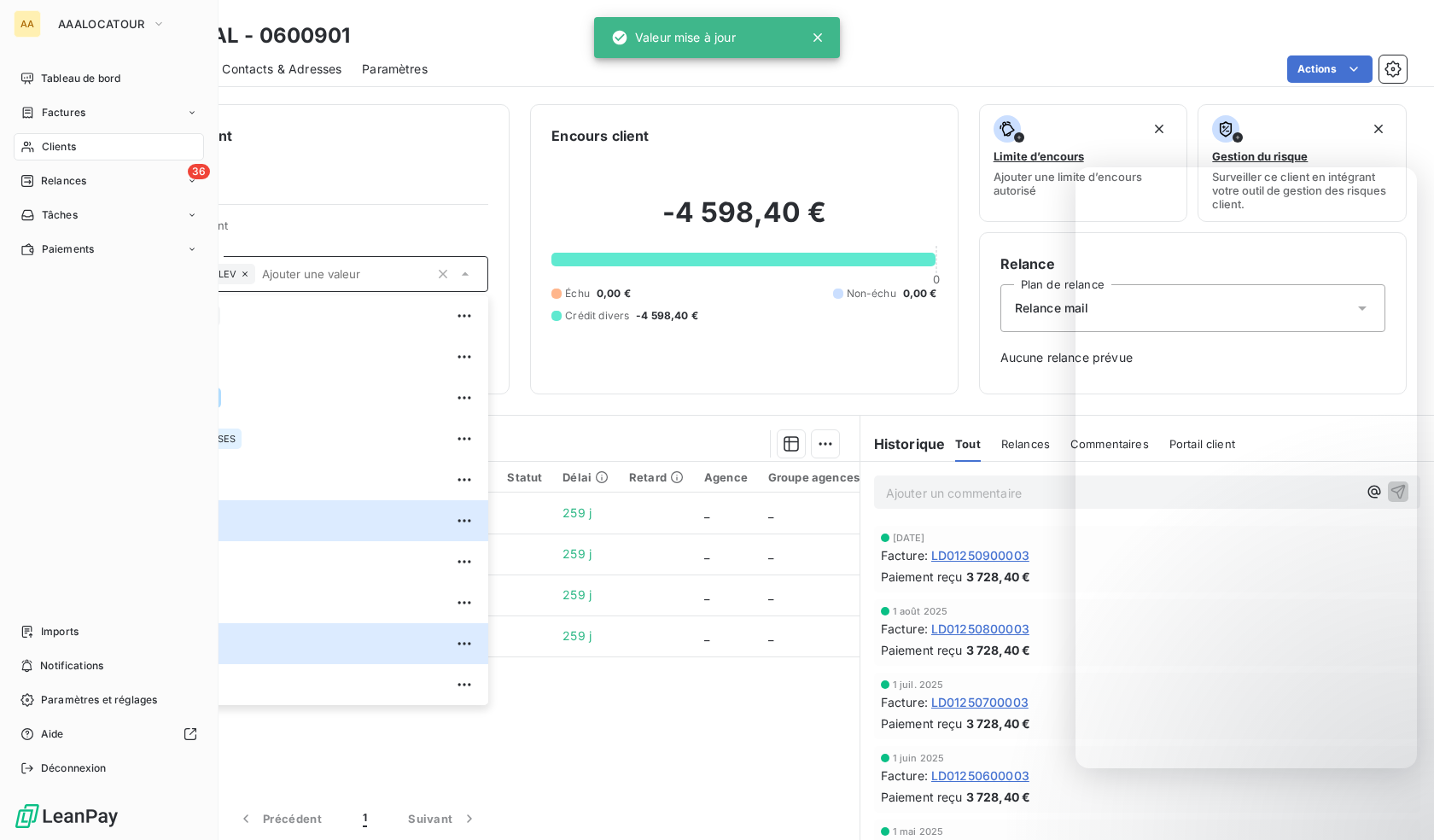
click at [41, 144] on span "Clients" at bounding box center [58, 147] width 34 height 15
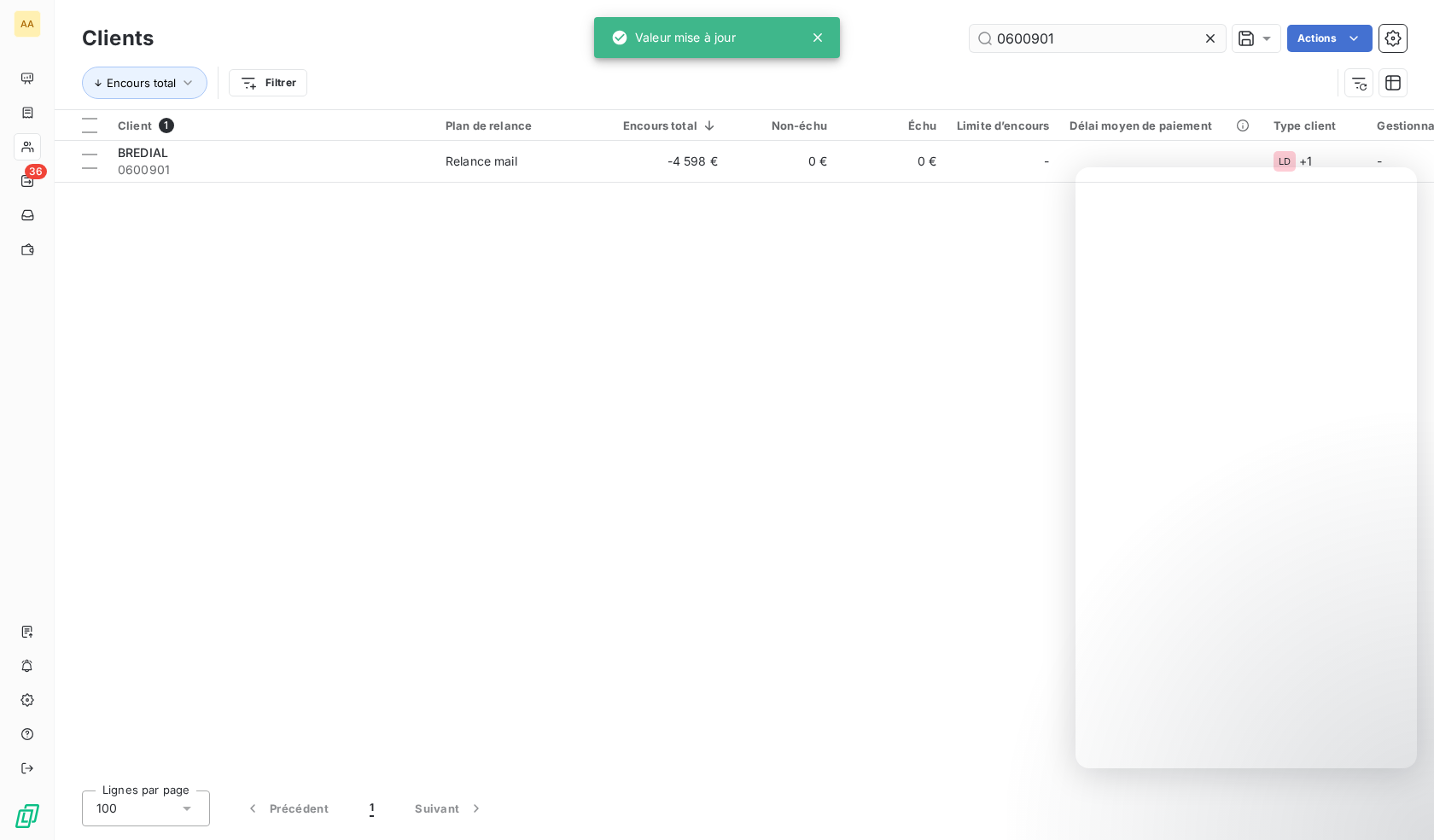
click at [1104, 37] on input "0600901" at bounding box center [1097, 38] width 256 height 27
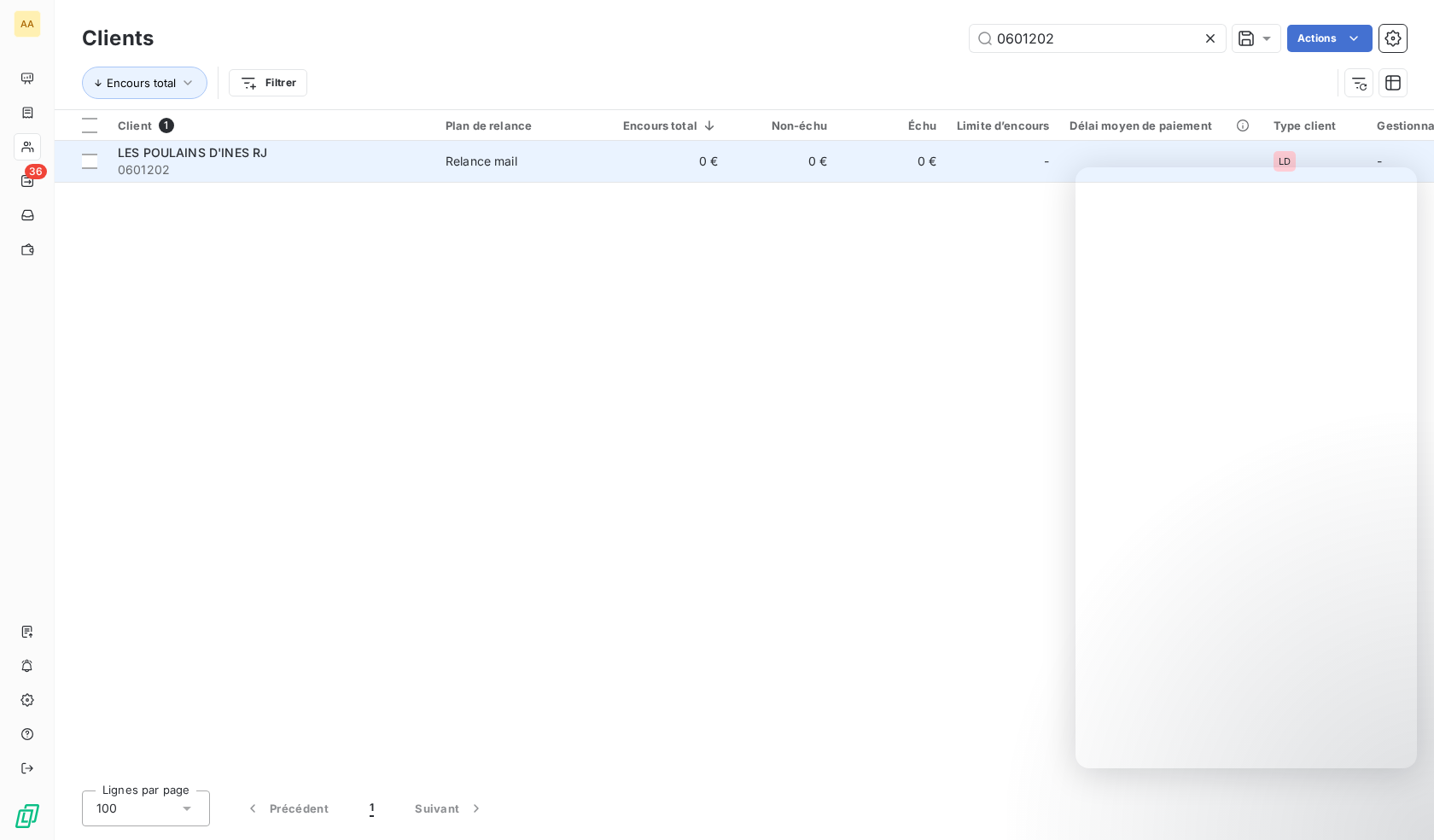
type input "0601202"
click at [218, 157] on span "LES POULAINS D'INES RJ" at bounding box center [192, 152] width 149 height 14
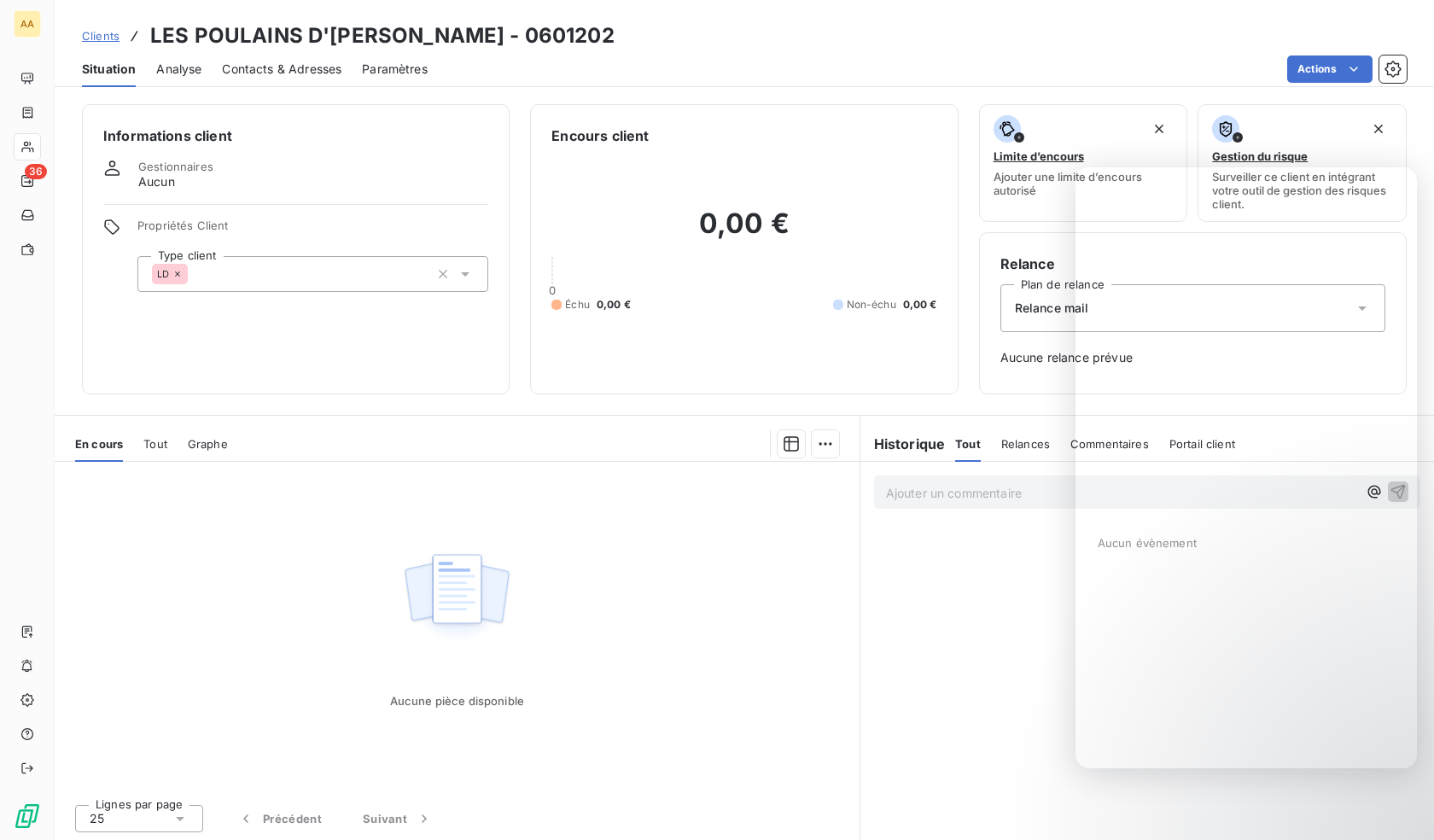
click at [317, 274] on div "LD" at bounding box center [313, 274] width 351 height 36
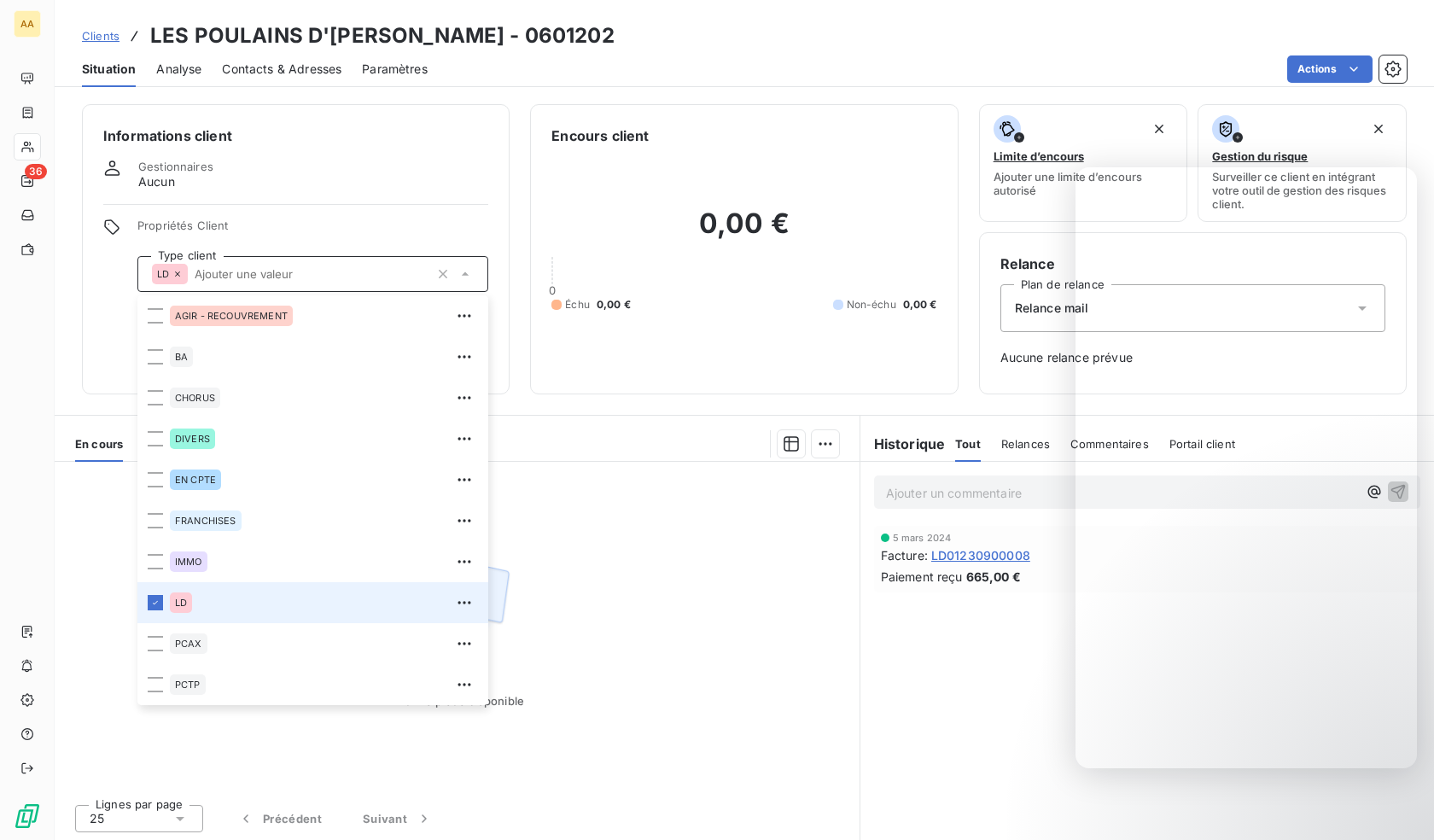
scroll to position [82, 0]
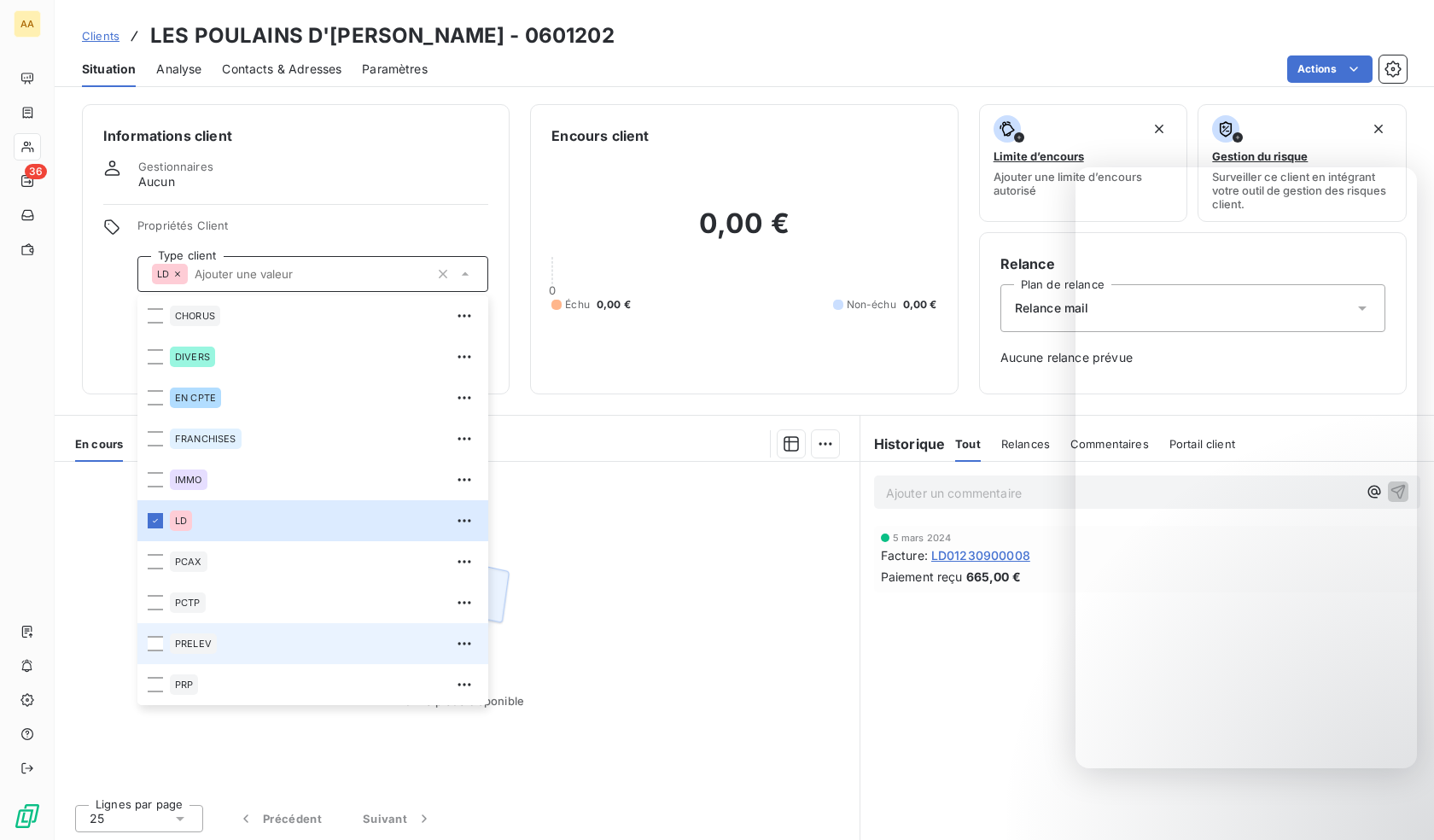
click at [206, 636] on div "PRELEV" at bounding box center [193, 644] width 47 height 21
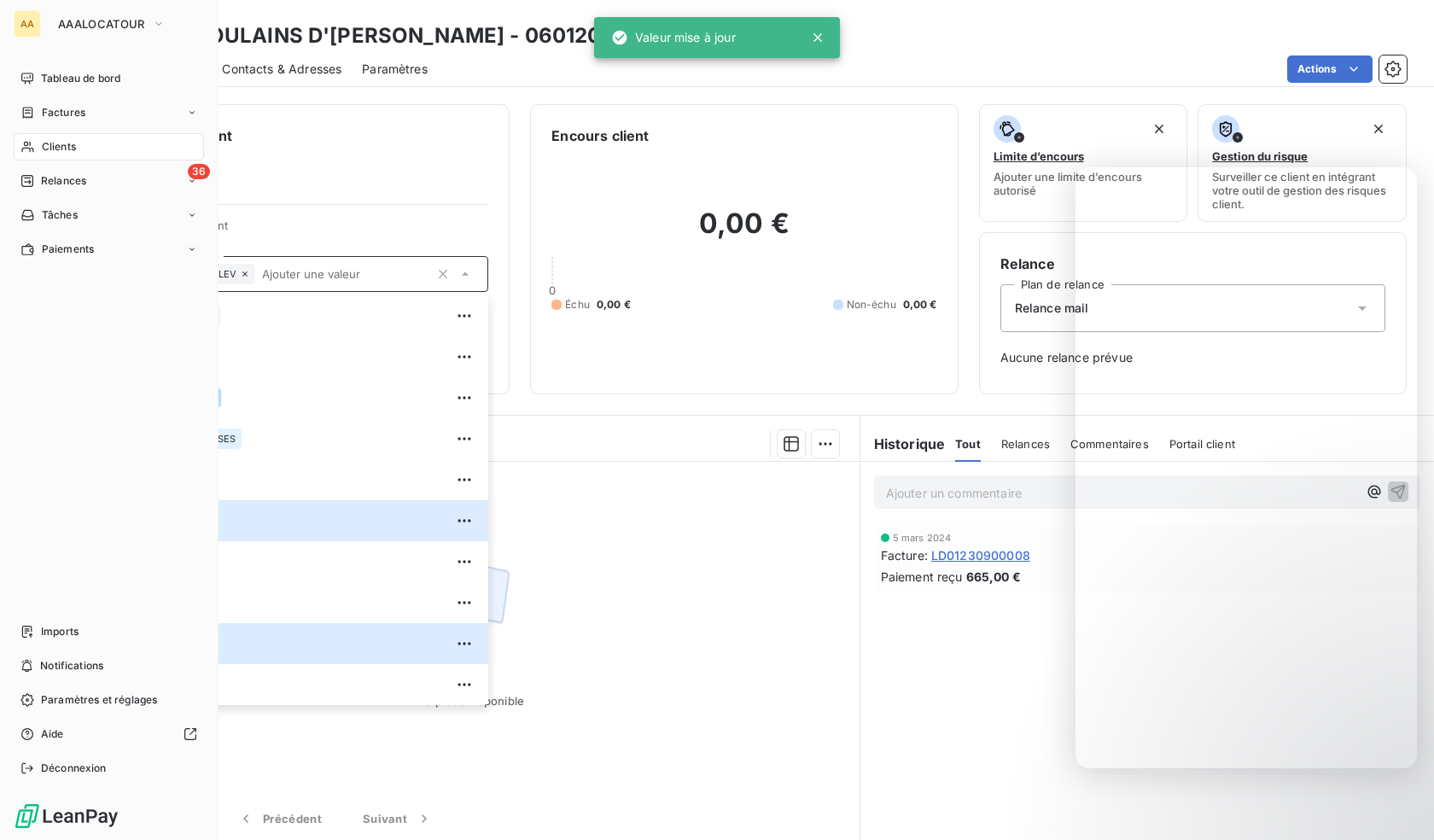
drag, startPoint x: 29, startPoint y: 146, endPoint x: 509, endPoint y: 130, distance: 480.3
click at [29, 146] on icon at bounding box center [27, 146] width 14 height 13
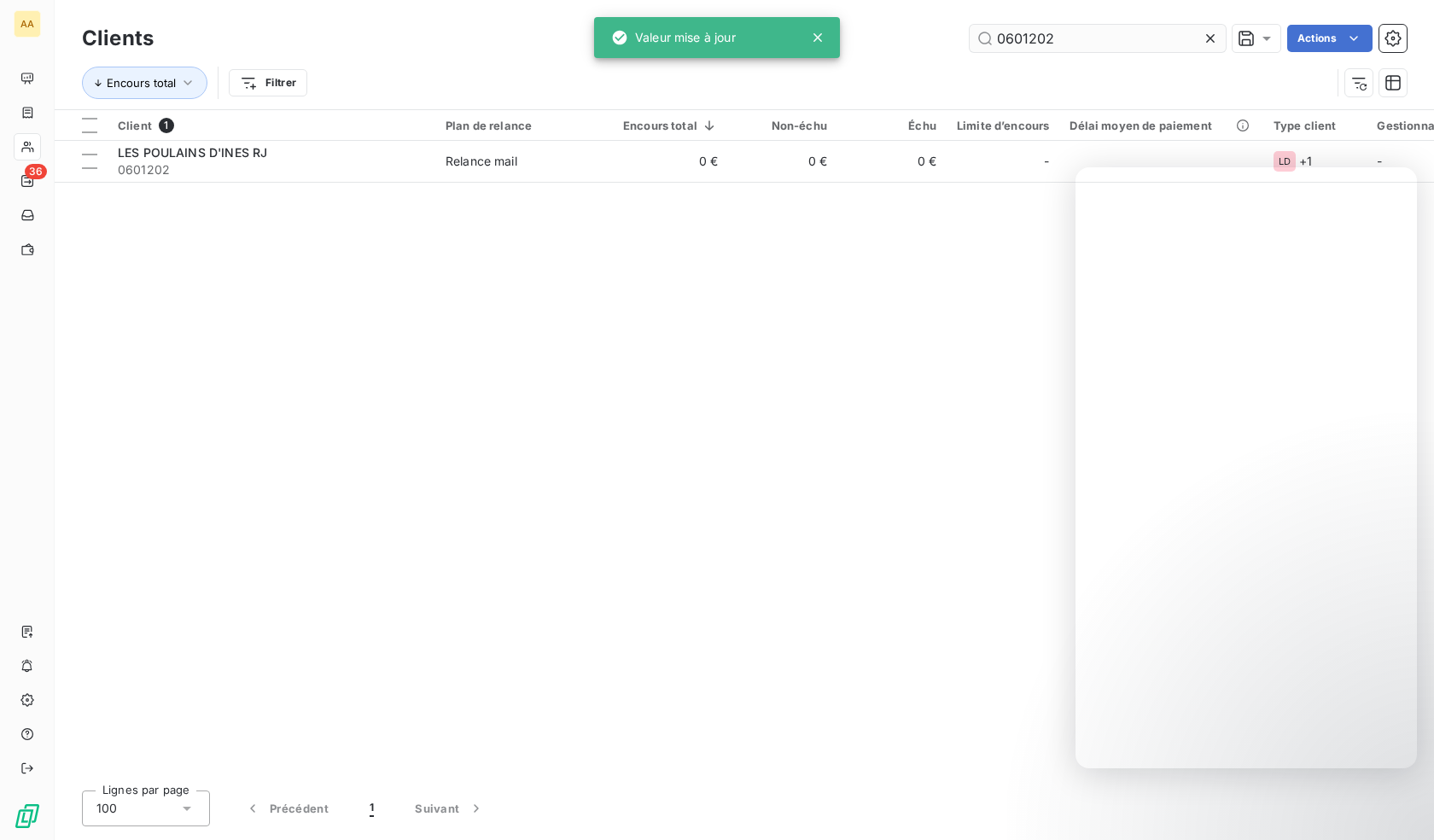
click at [1023, 41] on input "0601202" at bounding box center [1097, 38] width 256 height 27
drag, startPoint x: 1023, startPoint y: 41, endPoint x: 706, endPoint y: 121, distance: 326.9
click at [1023, 41] on input "0601202" at bounding box center [1097, 38] width 256 height 27
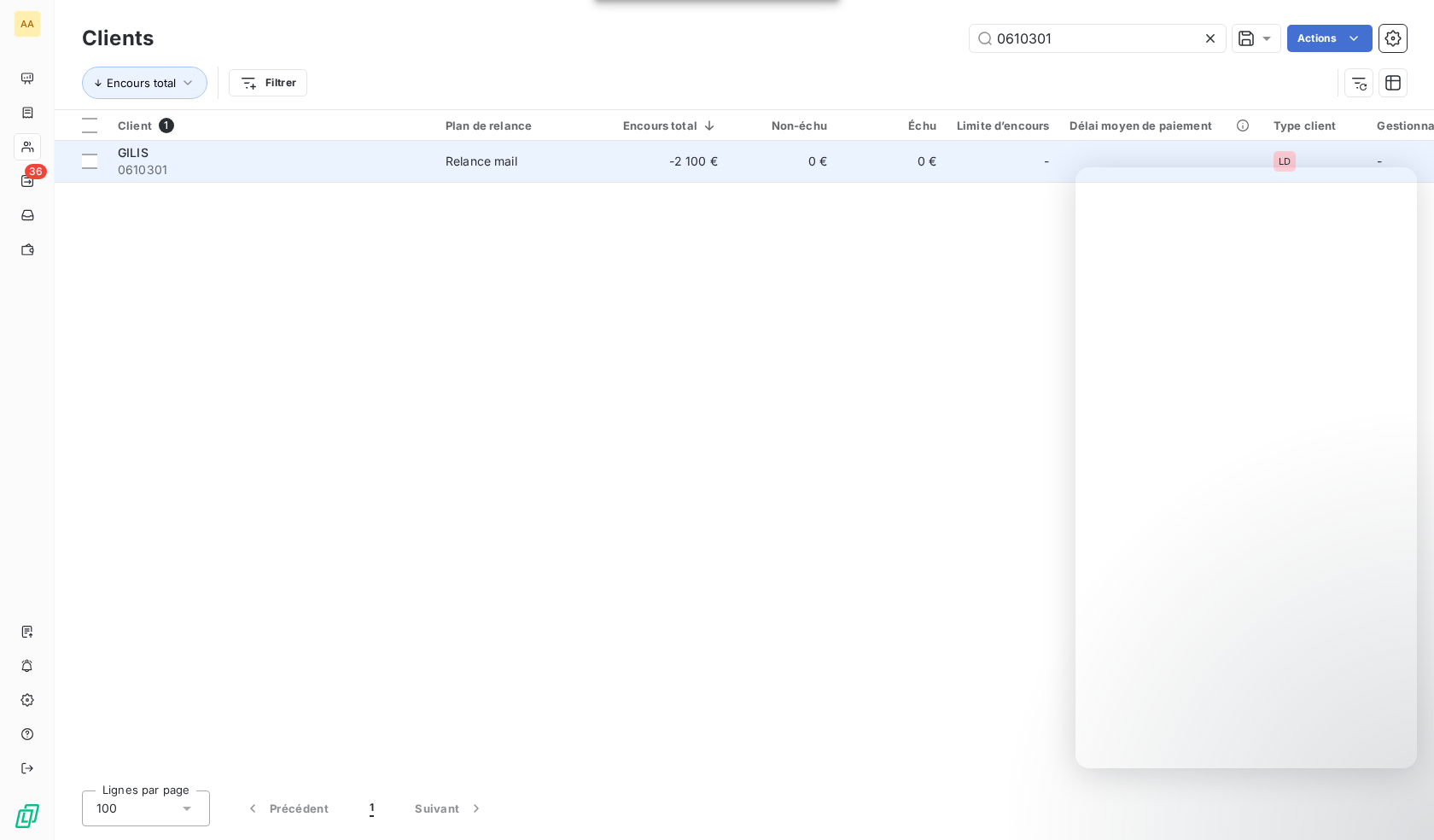
type input "0610301"
click at [120, 169] on span "0610301" at bounding box center [272, 170] width 307 height 17
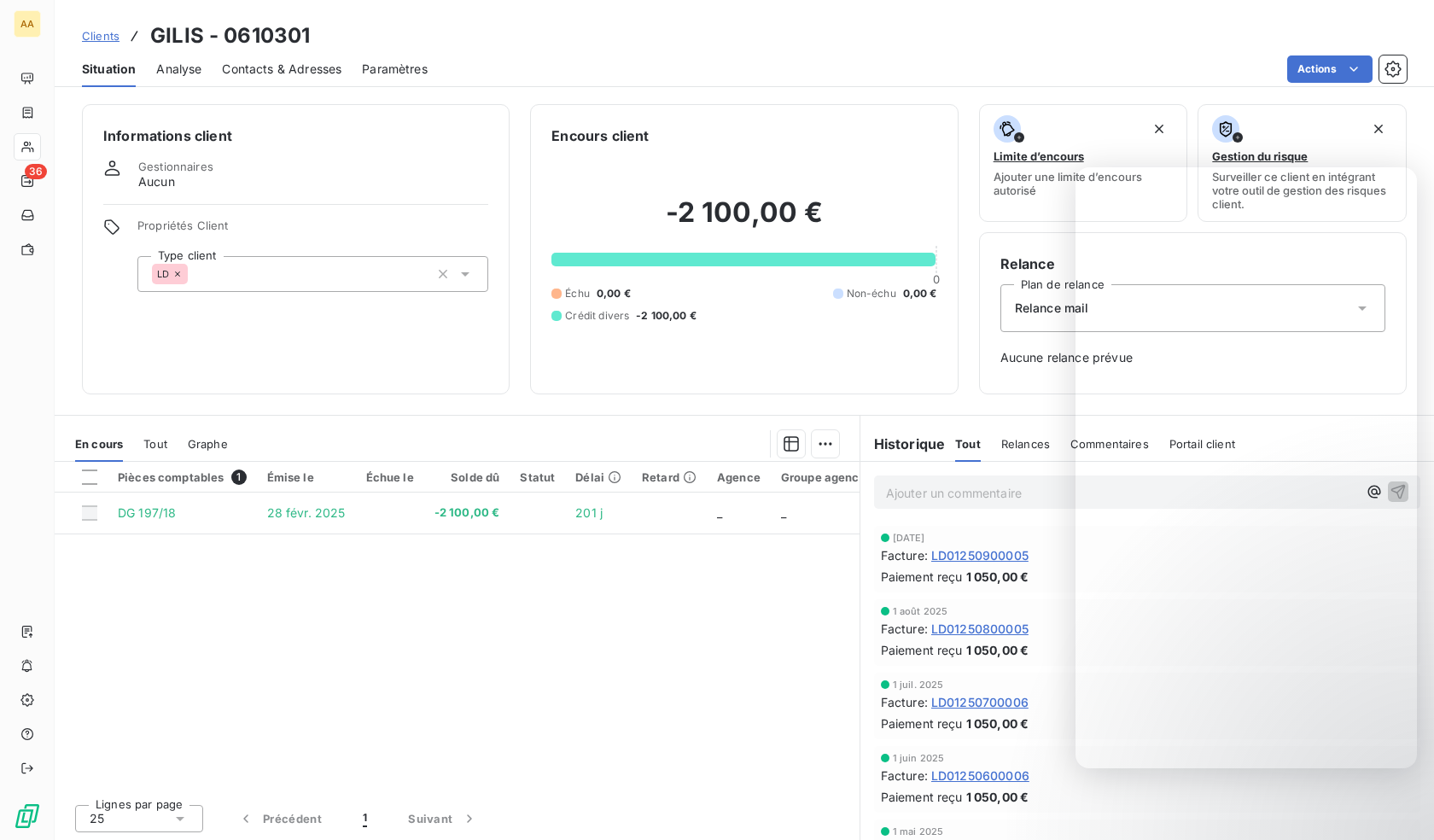
click at [242, 273] on div "LD" at bounding box center [313, 274] width 351 height 36
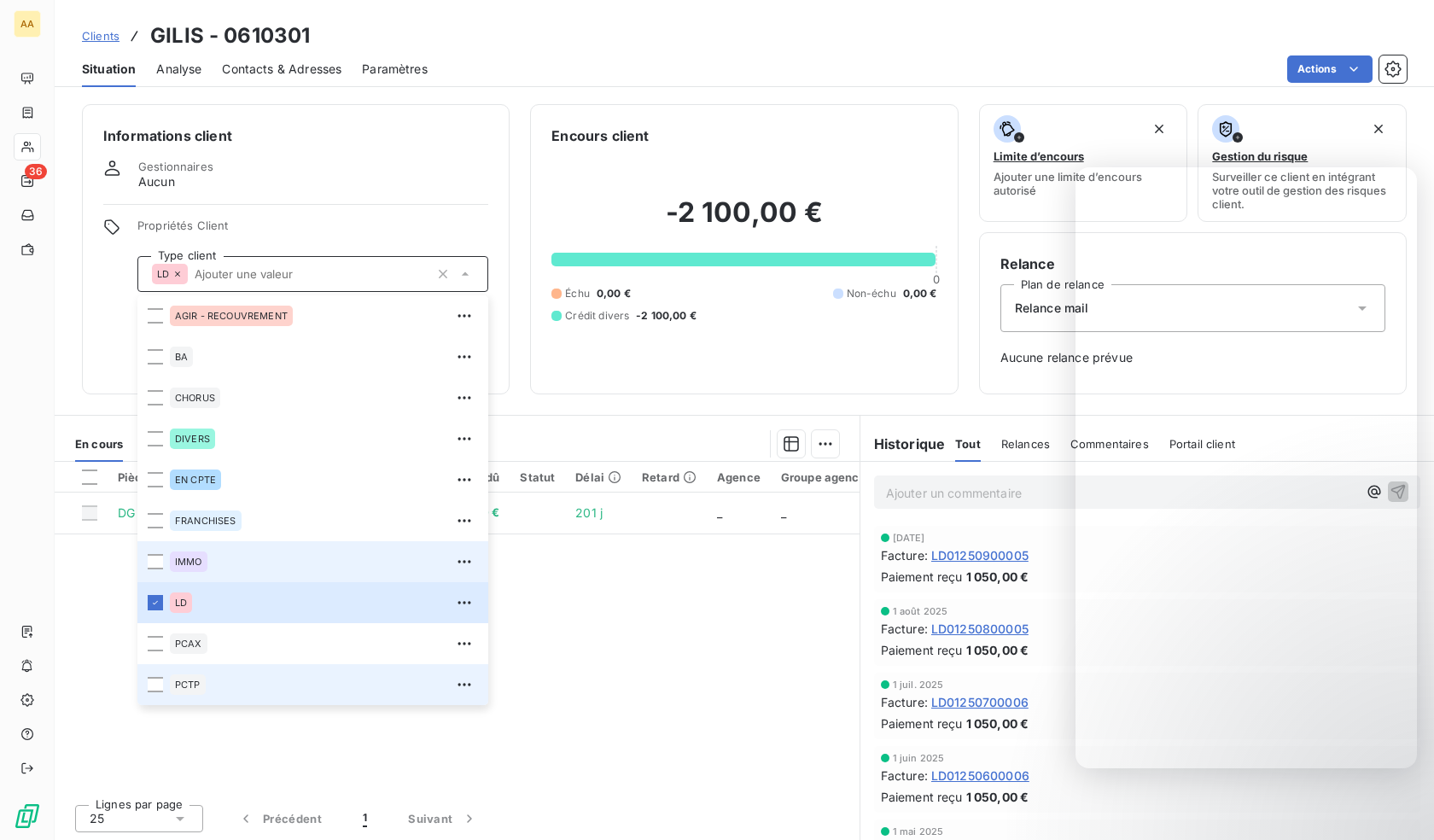
scroll to position [82, 0]
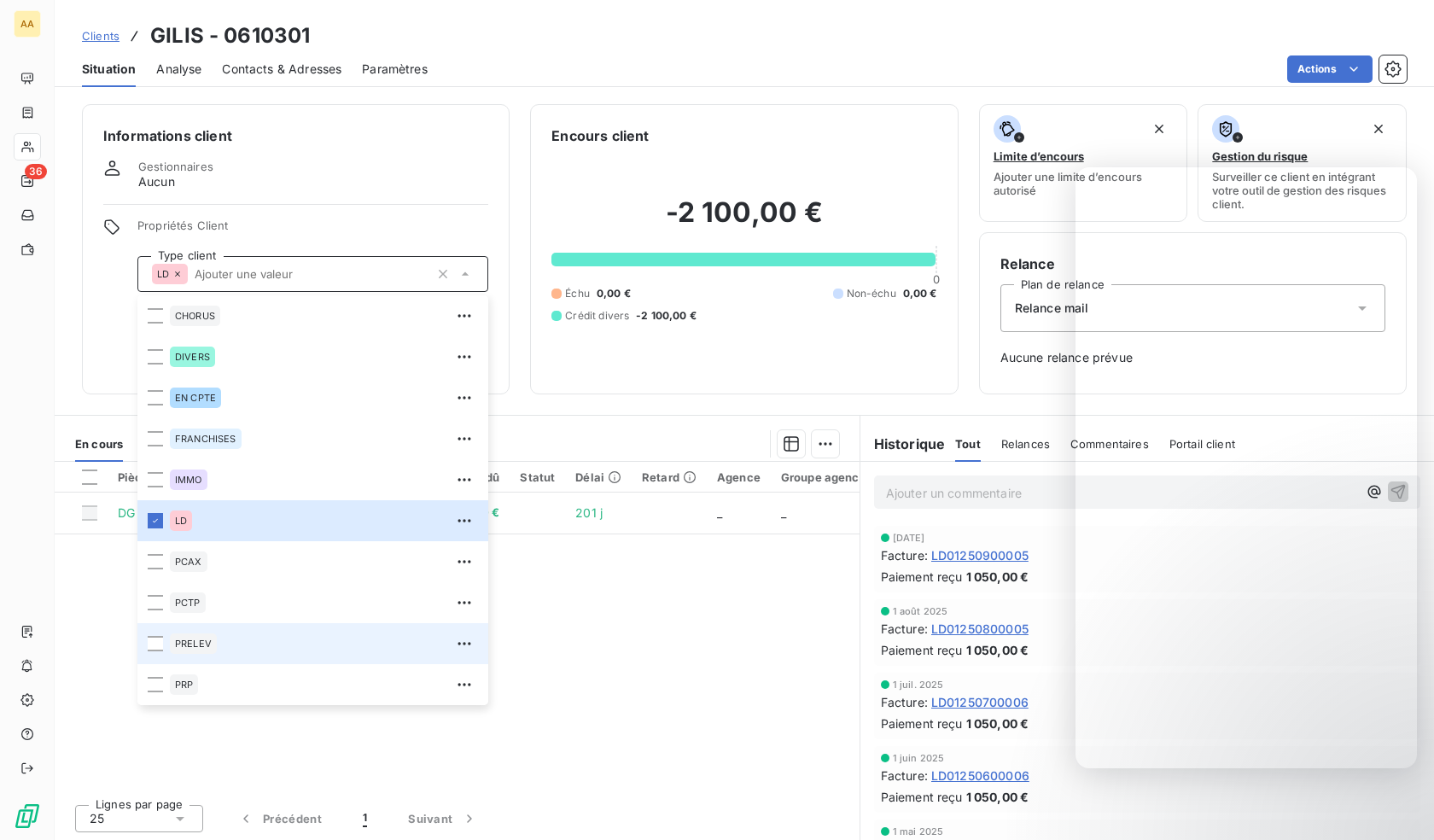
click at [202, 641] on span "PRELEV" at bounding box center [193, 643] width 37 height 10
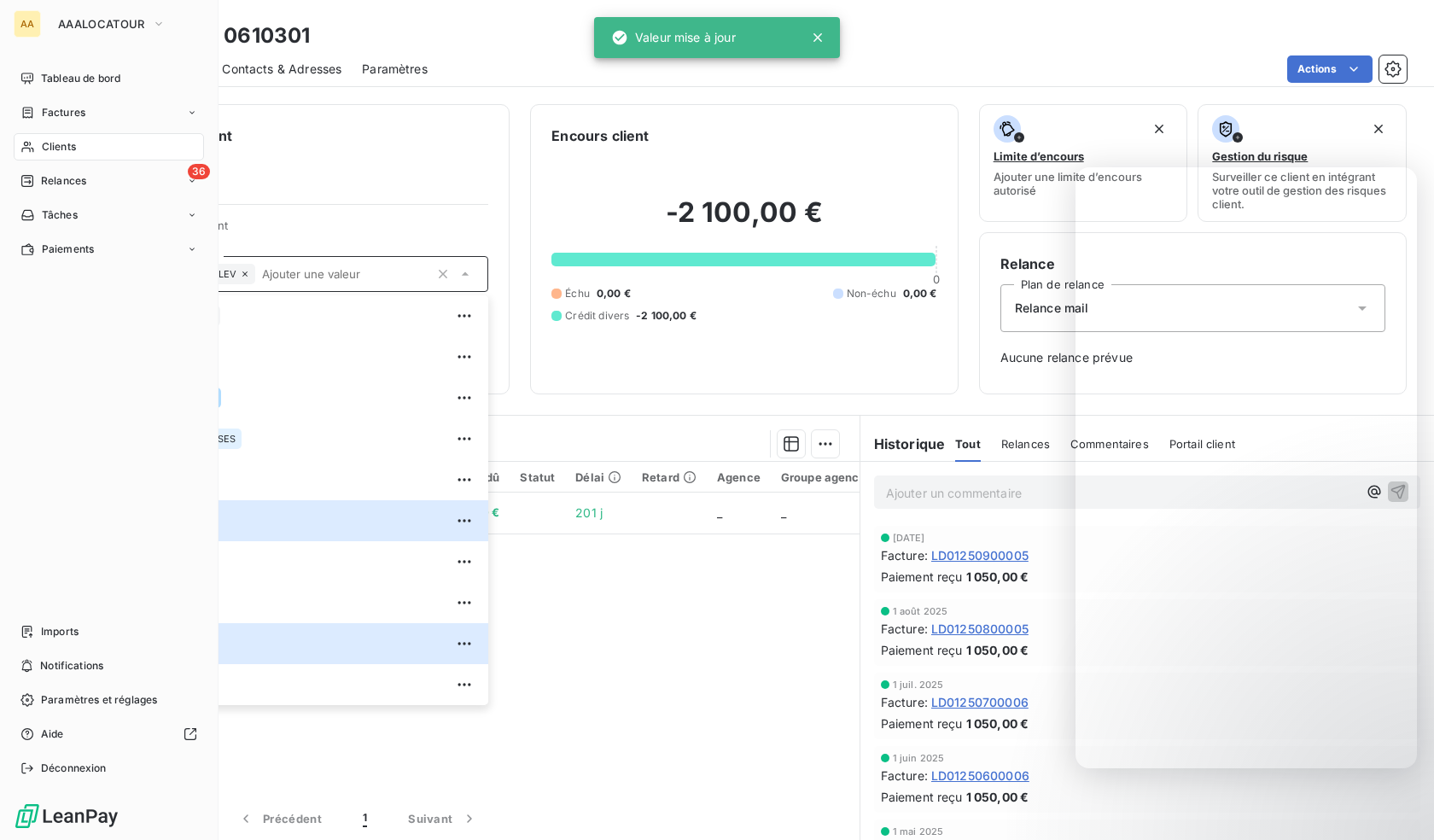
drag, startPoint x: 38, startPoint y: 143, endPoint x: 65, endPoint y: 143, distance: 27.0
click at [38, 143] on div "Clients" at bounding box center [108, 146] width 190 height 27
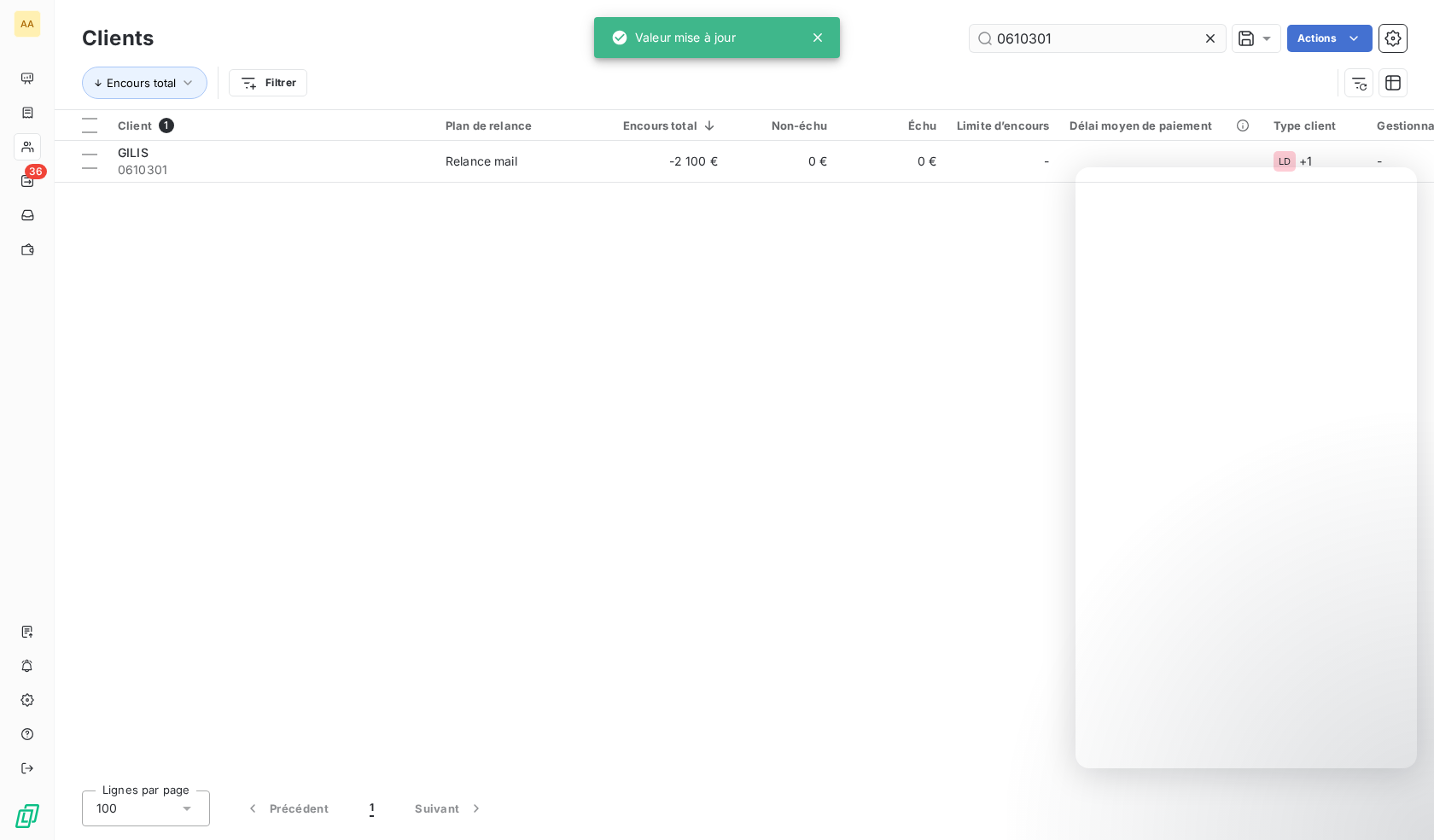
click at [1059, 48] on input "0610301" at bounding box center [1097, 38] width 256 height 27
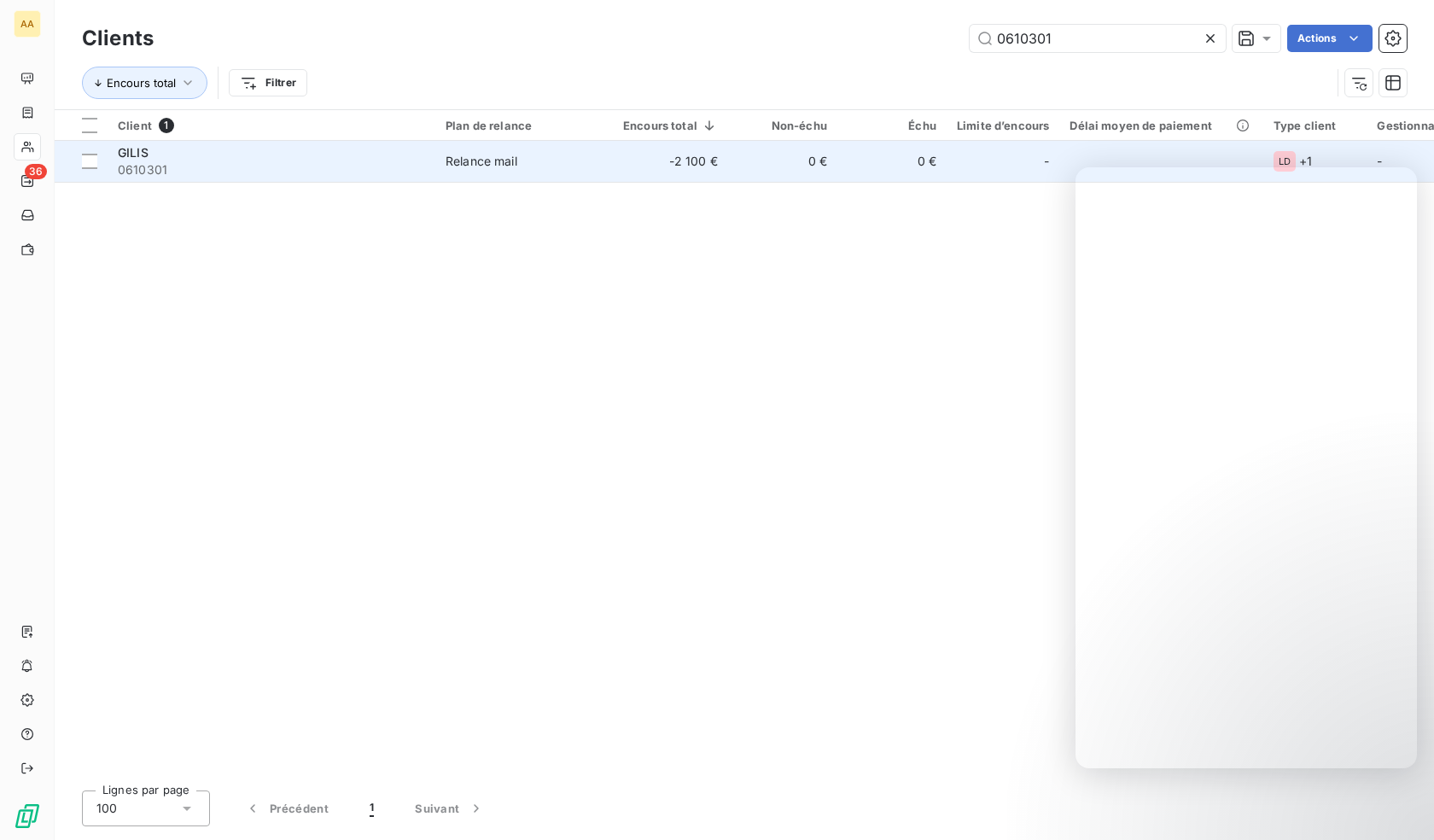
click at [465, 163] on div "Relance mail" at bounding box center [482, 161] width 72 height 17
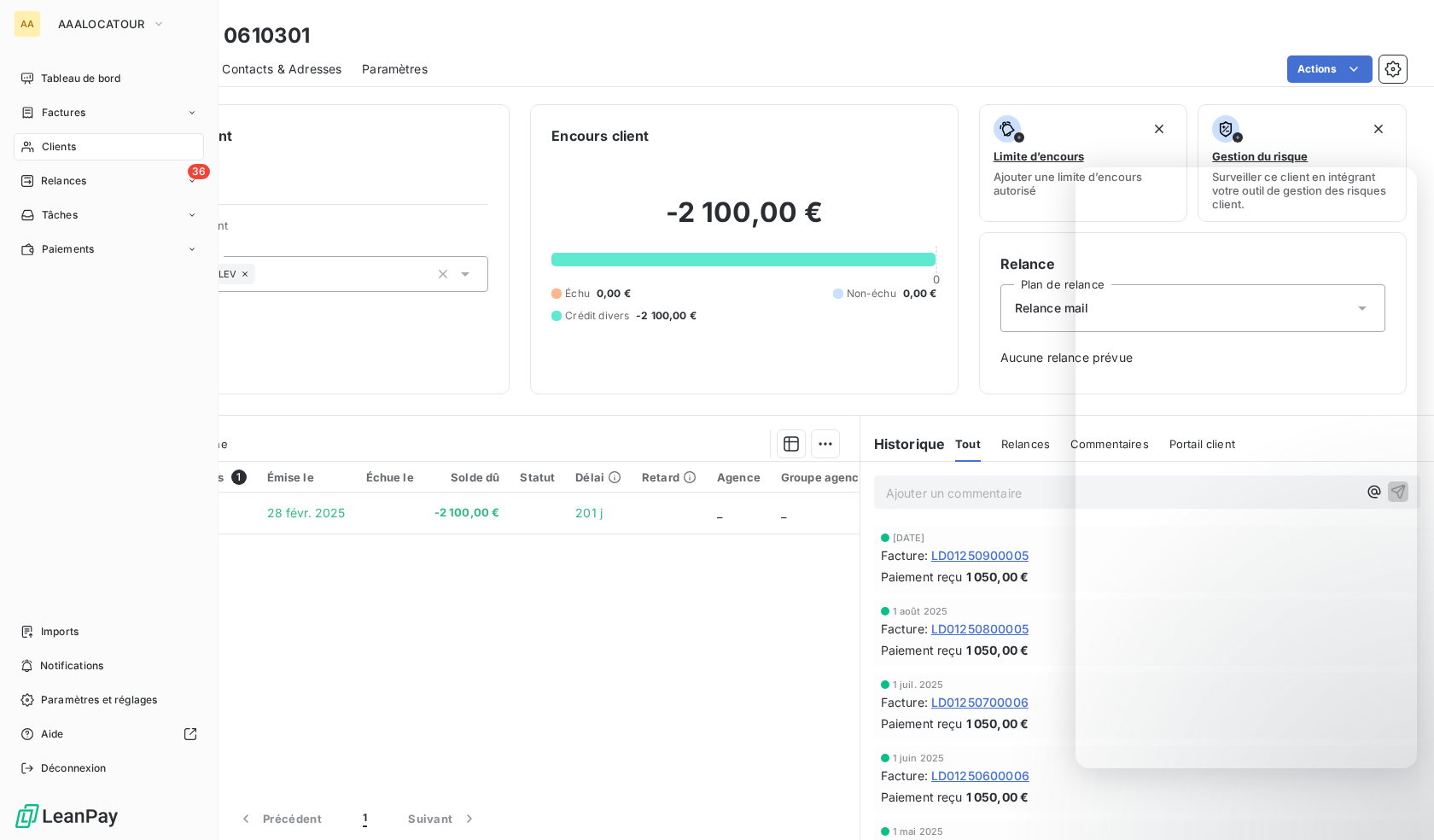
click at [37, 151] on div "Clients" at bounding box center [108, 146] width 190 height 27
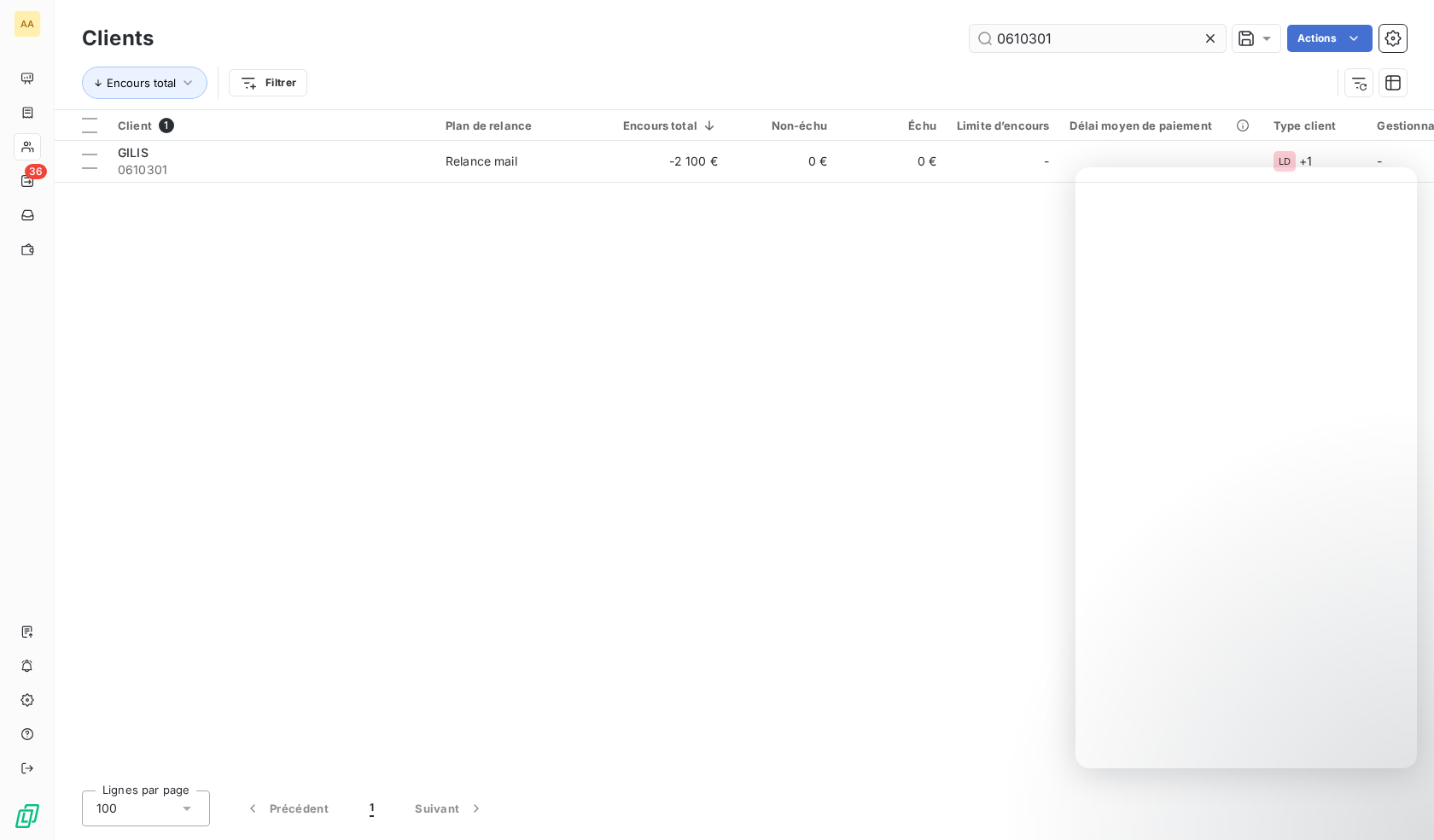
click at [1076, 41] on input "0610301" at bounding box center [1097, 38] width 256 height 27
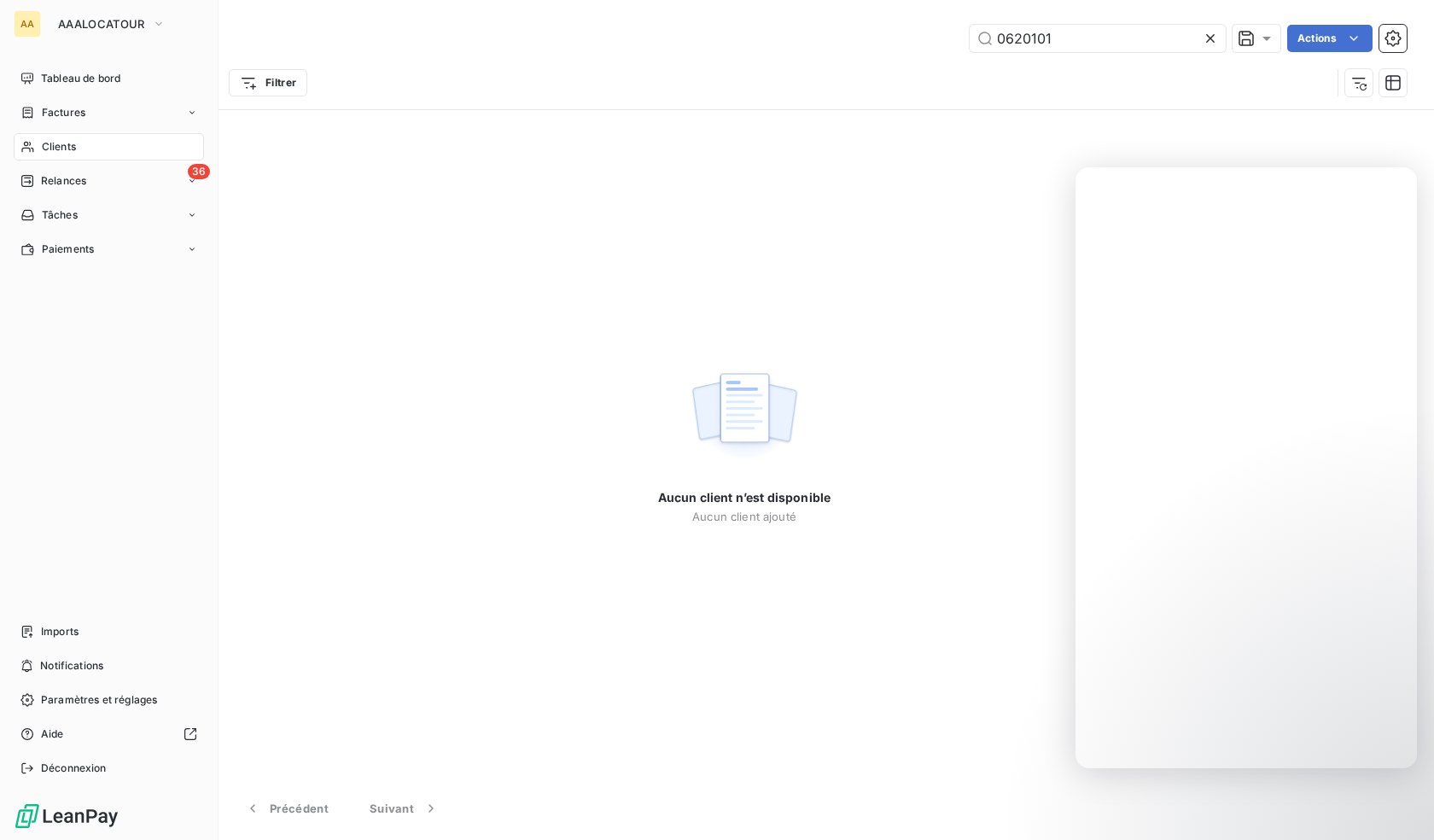
drag, startPoint x: 24, startPoint y: 140, endPoint x: 230, endPoint y: 154, distance: 206.5
click at [24, 140] on div "Clients" at bounding box center [108, 146] width 190 height 27
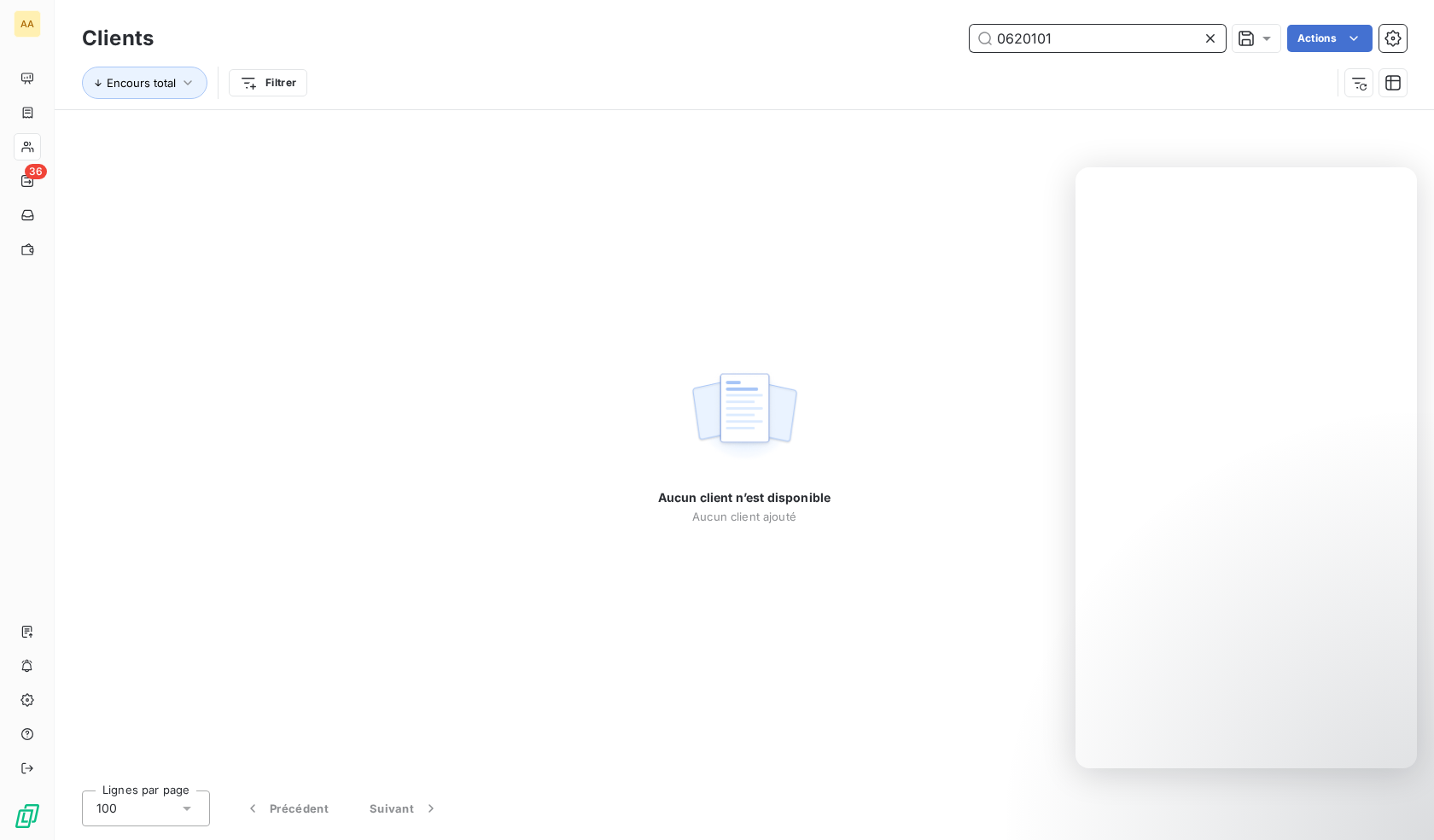
click at [1041, 42] on input "0620101" at bounding box center [1097, 38] width 256 height 27
paste input "402"
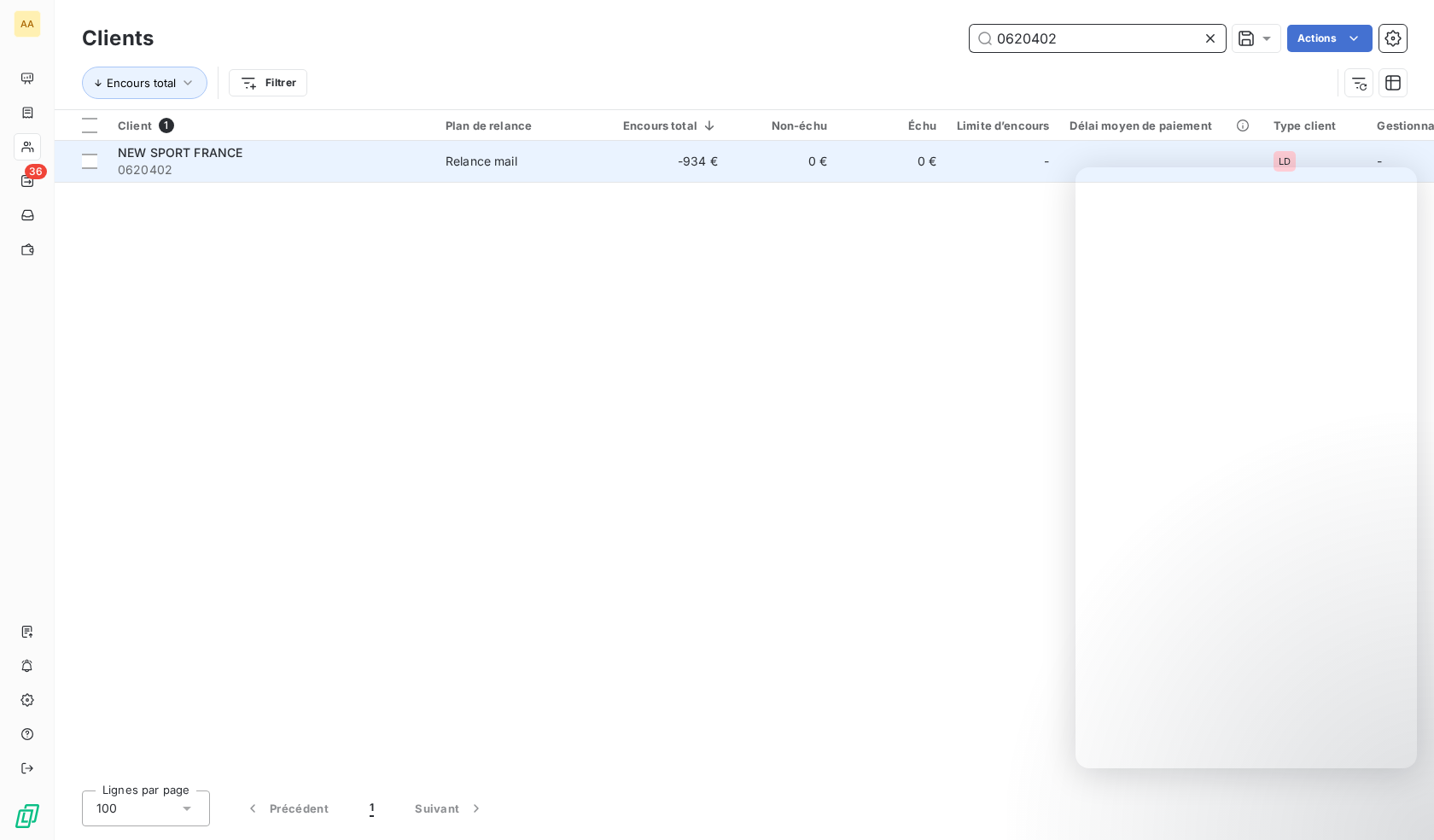
type input "0620402"
click at [279, 159] on div "NEW SPORT FRANCE" at bounding box center [272, 153] width 307 height 17
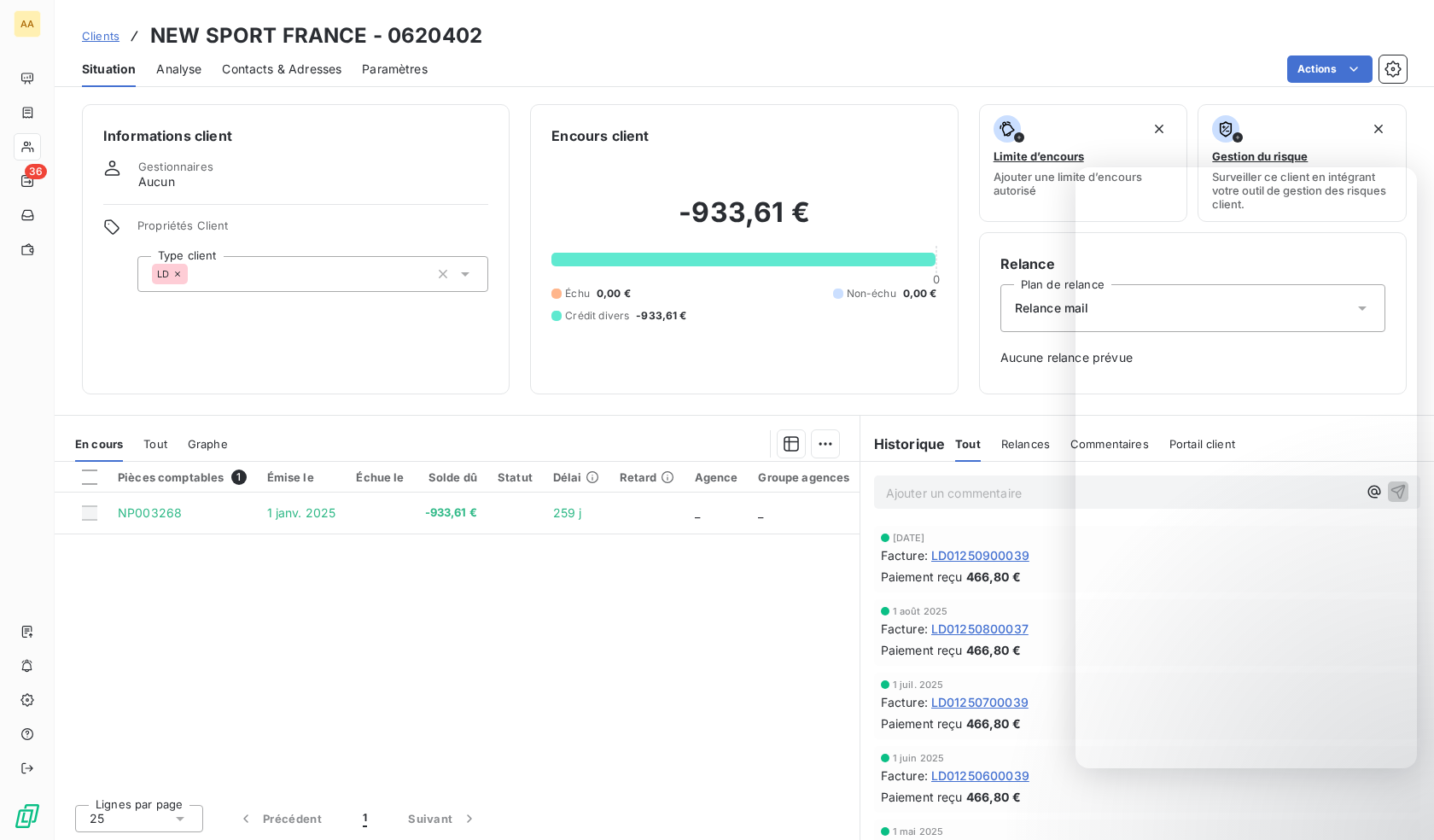
click at [276, 264] on div "LD" at bounding box center [313, 274] width 351 height 36
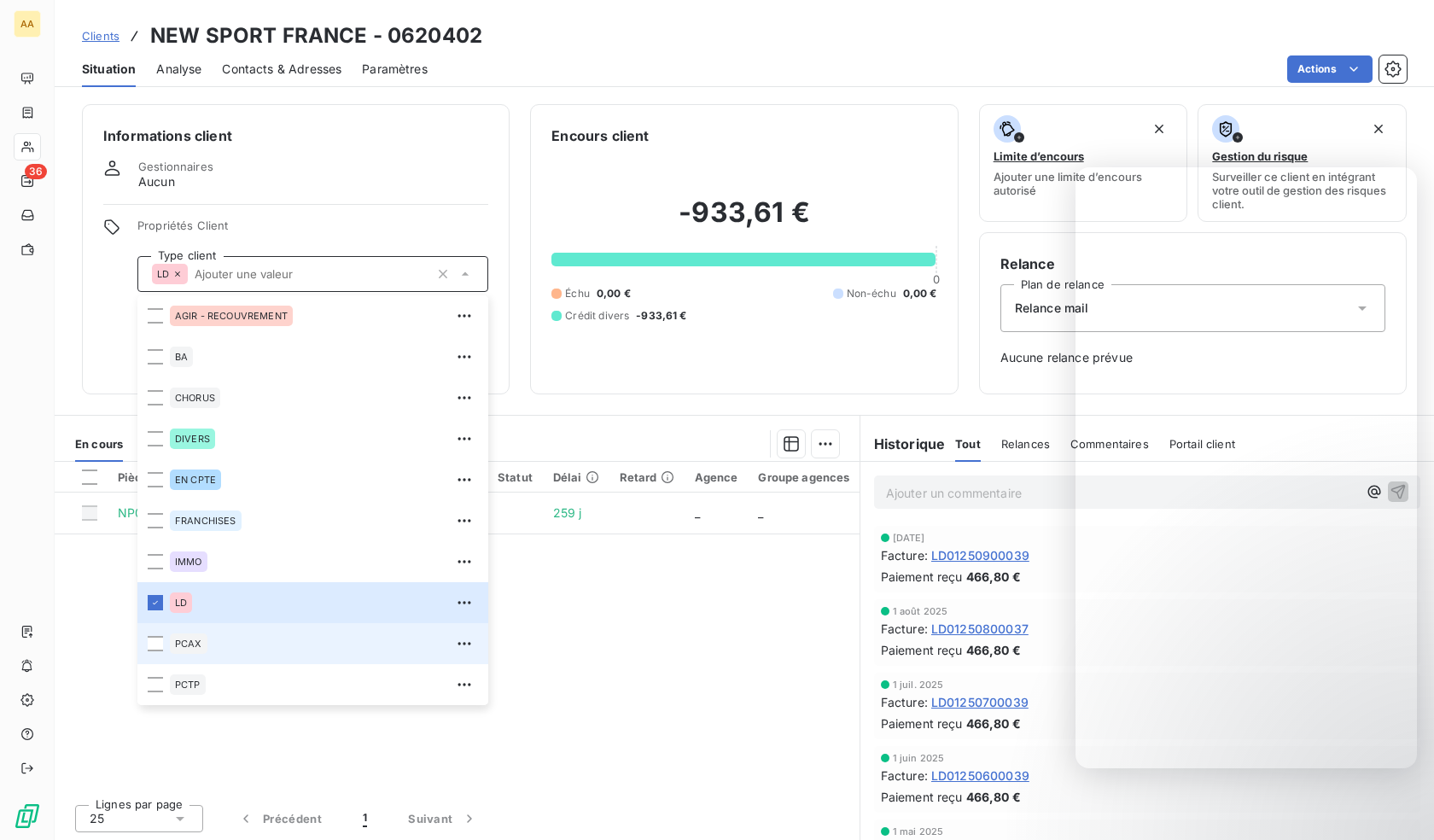
scroll to position [82, 0]
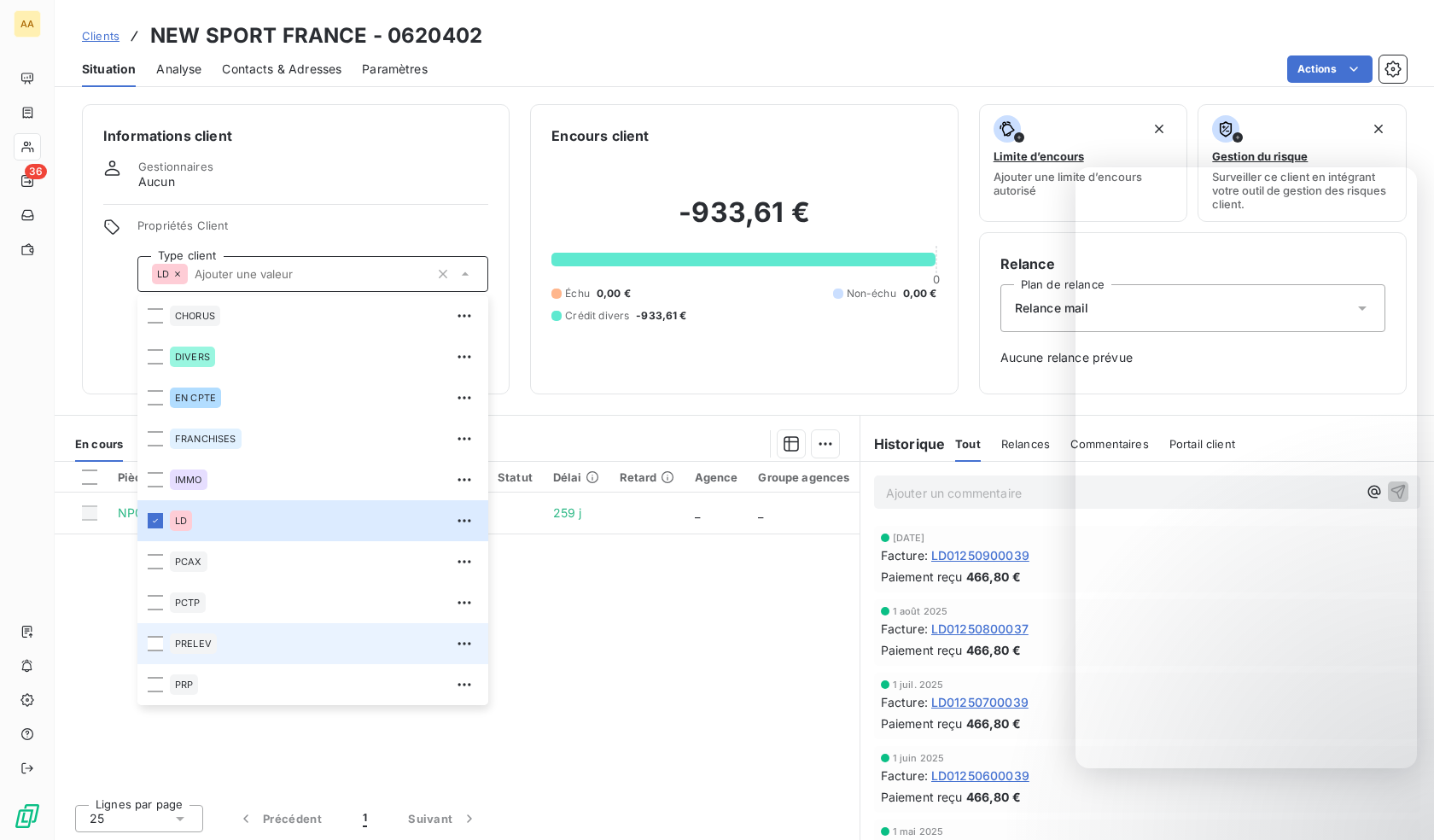
click at [206, 640] on span "PRELEV" at bounding box center [193, 643] width 37 height 10
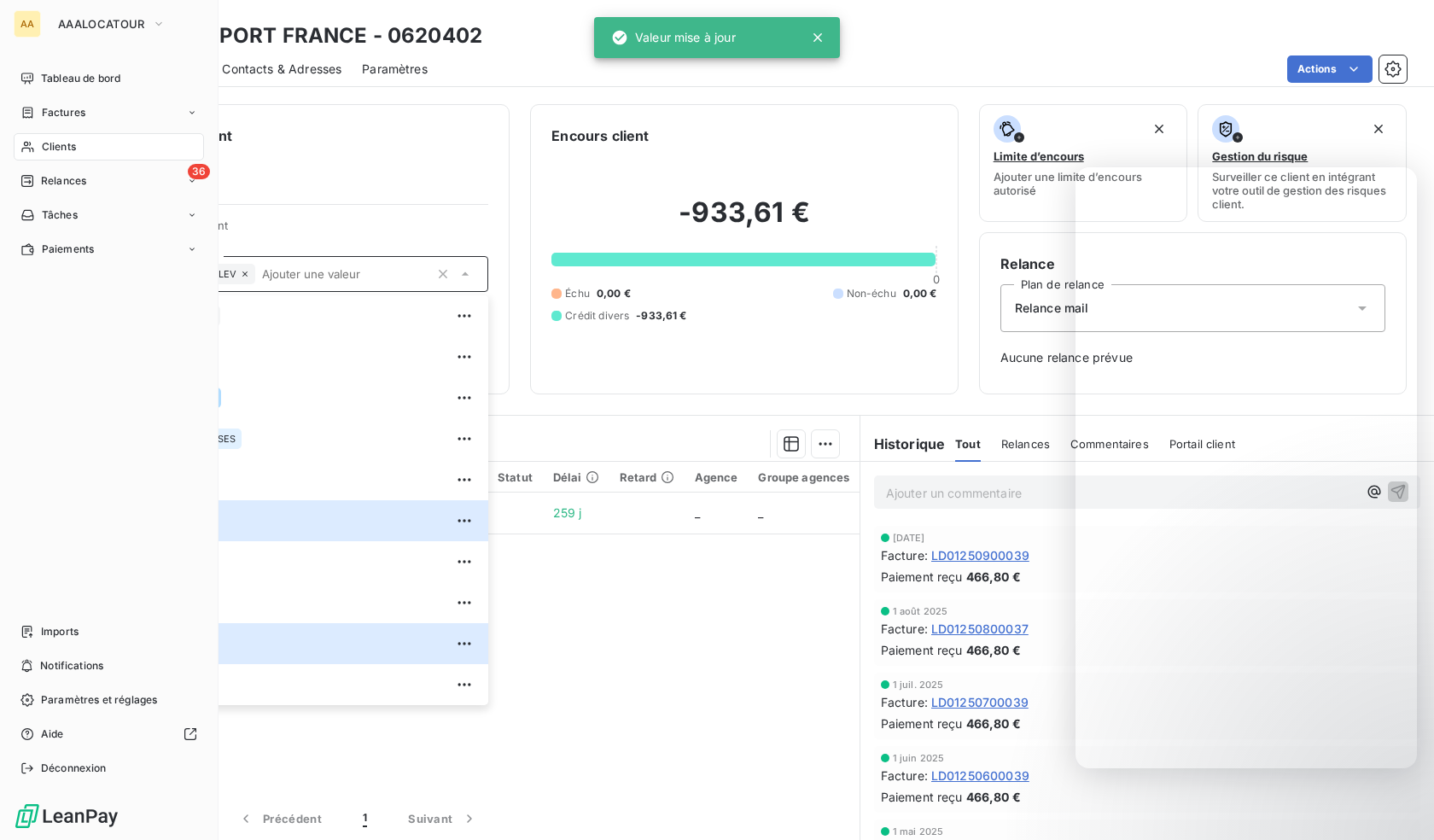
click at [42, 146] on span "Clients" at bounding box center [58, 147] width 34 height 15
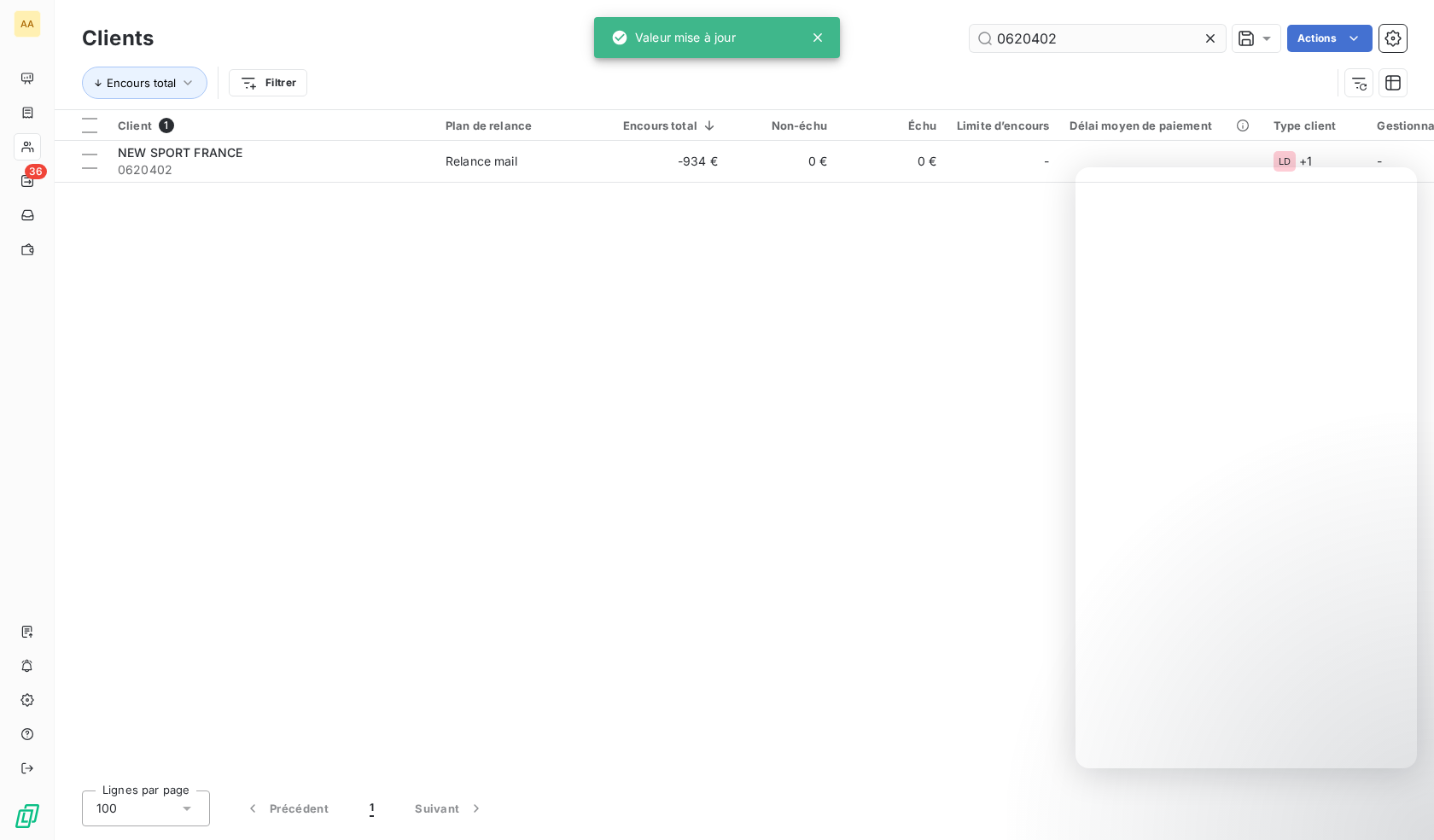
click at [1052, 36] on input "0620402" at bounding box center [1097, 38] width 256 height 27
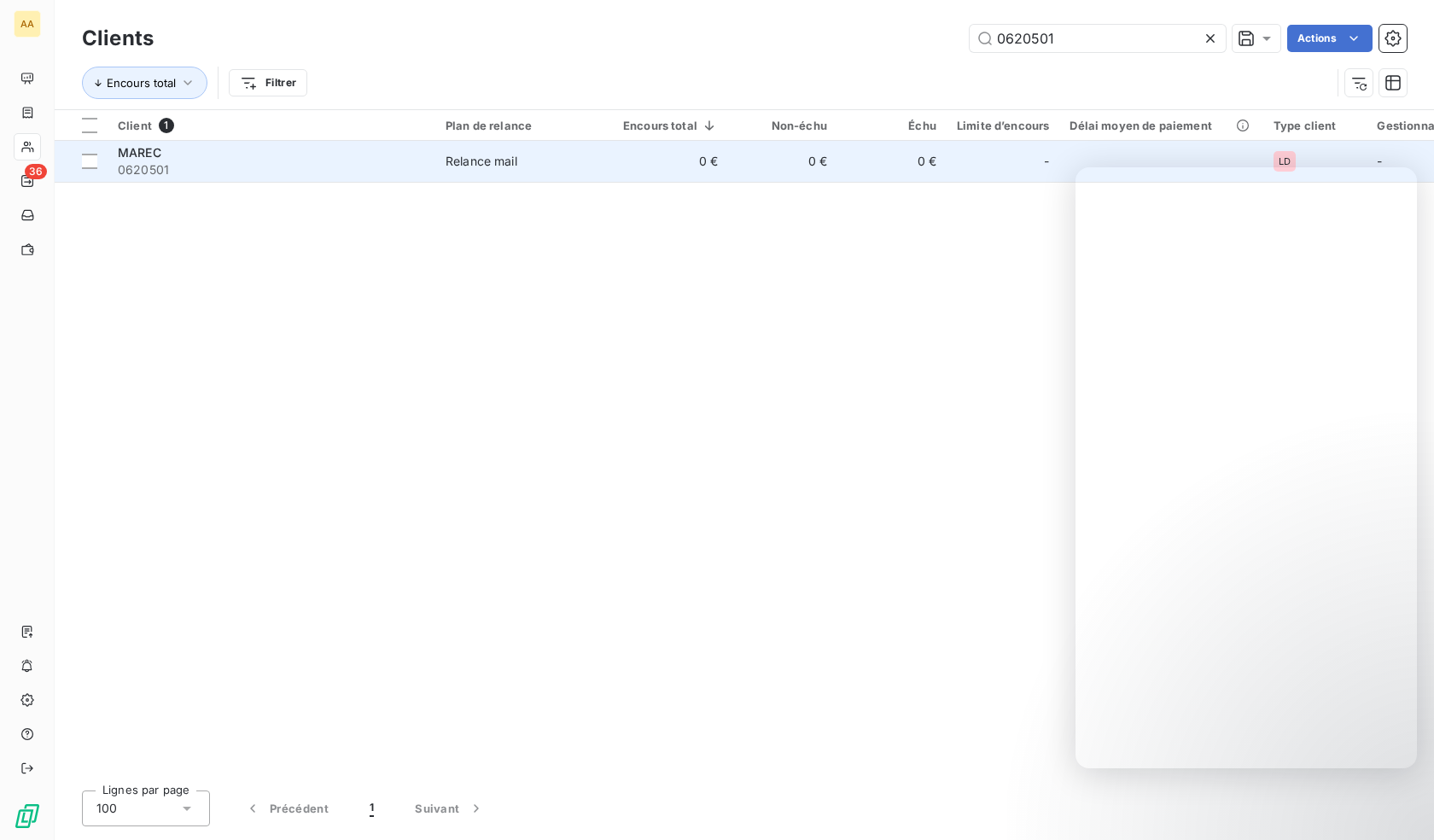
type input "0620501"
click at [233, 164] on span "0620501" at bounding box center [272, 170] width 307 height 17
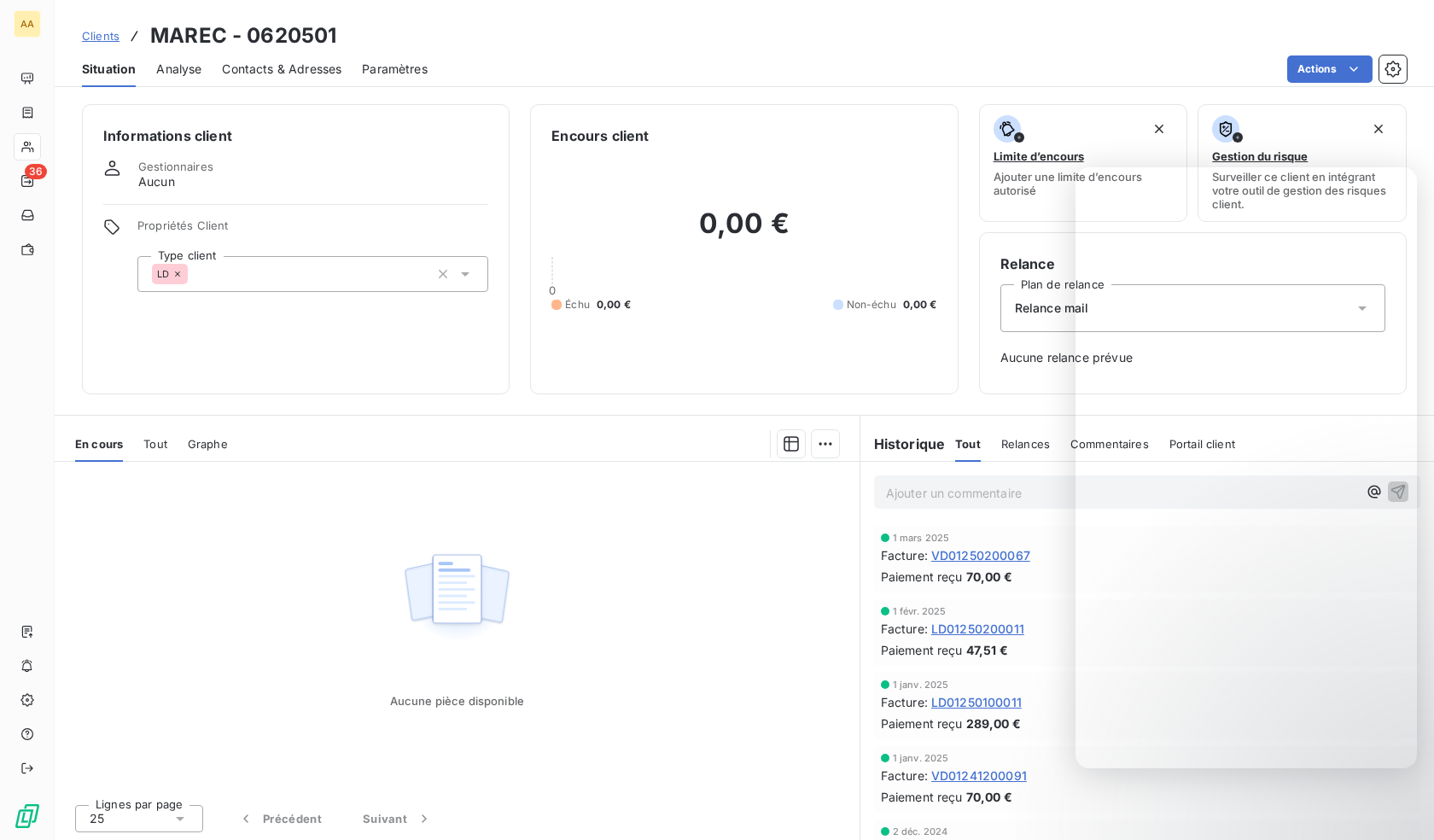
click at [307, 261] on div "LD" at bounding box center [313, 274] width 351 height 36
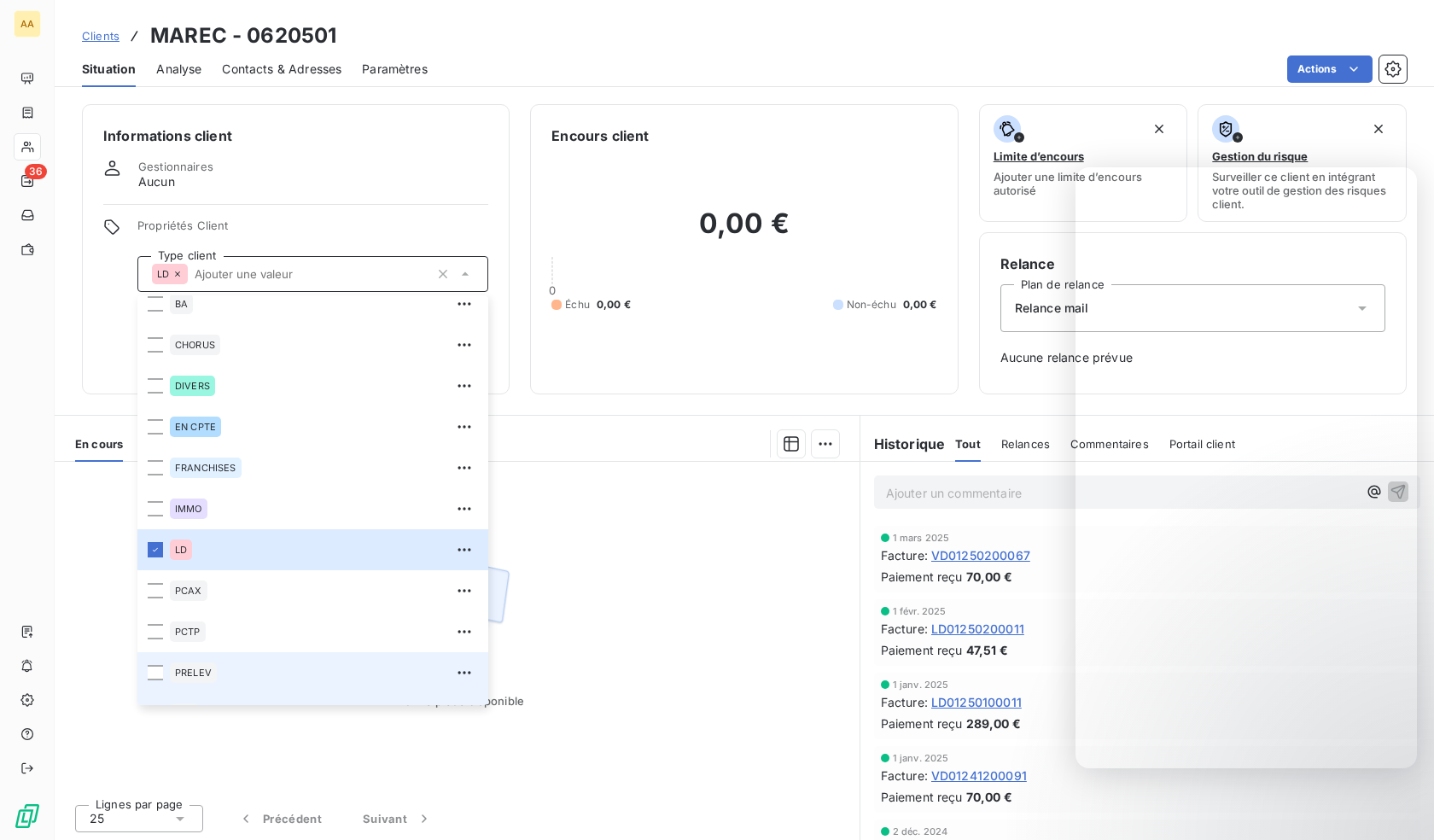
scroll to position [82, 0]
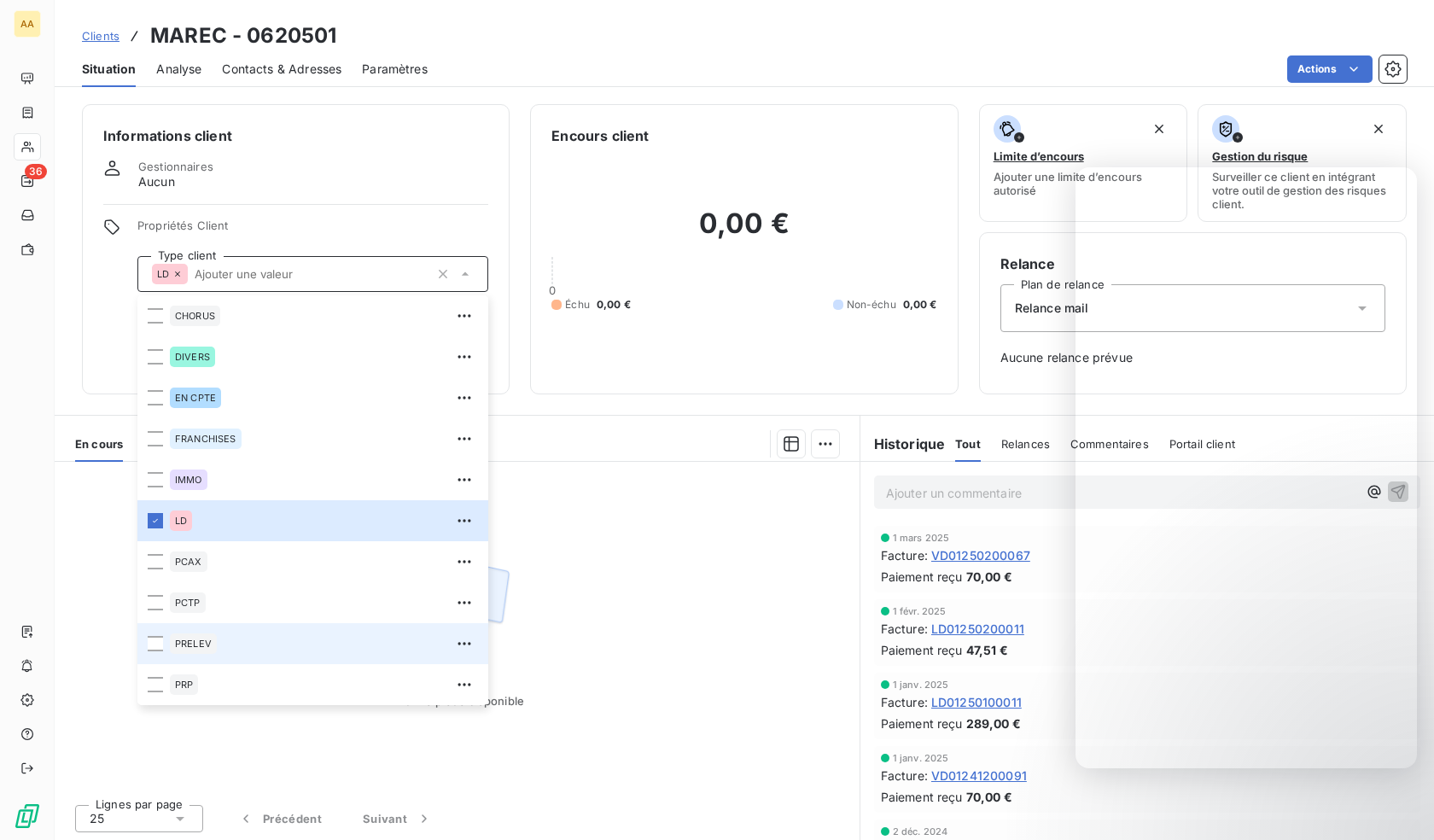
click at [198, 641] on span "PRELEV" at bounding box center [193, 643] width 37 height 10
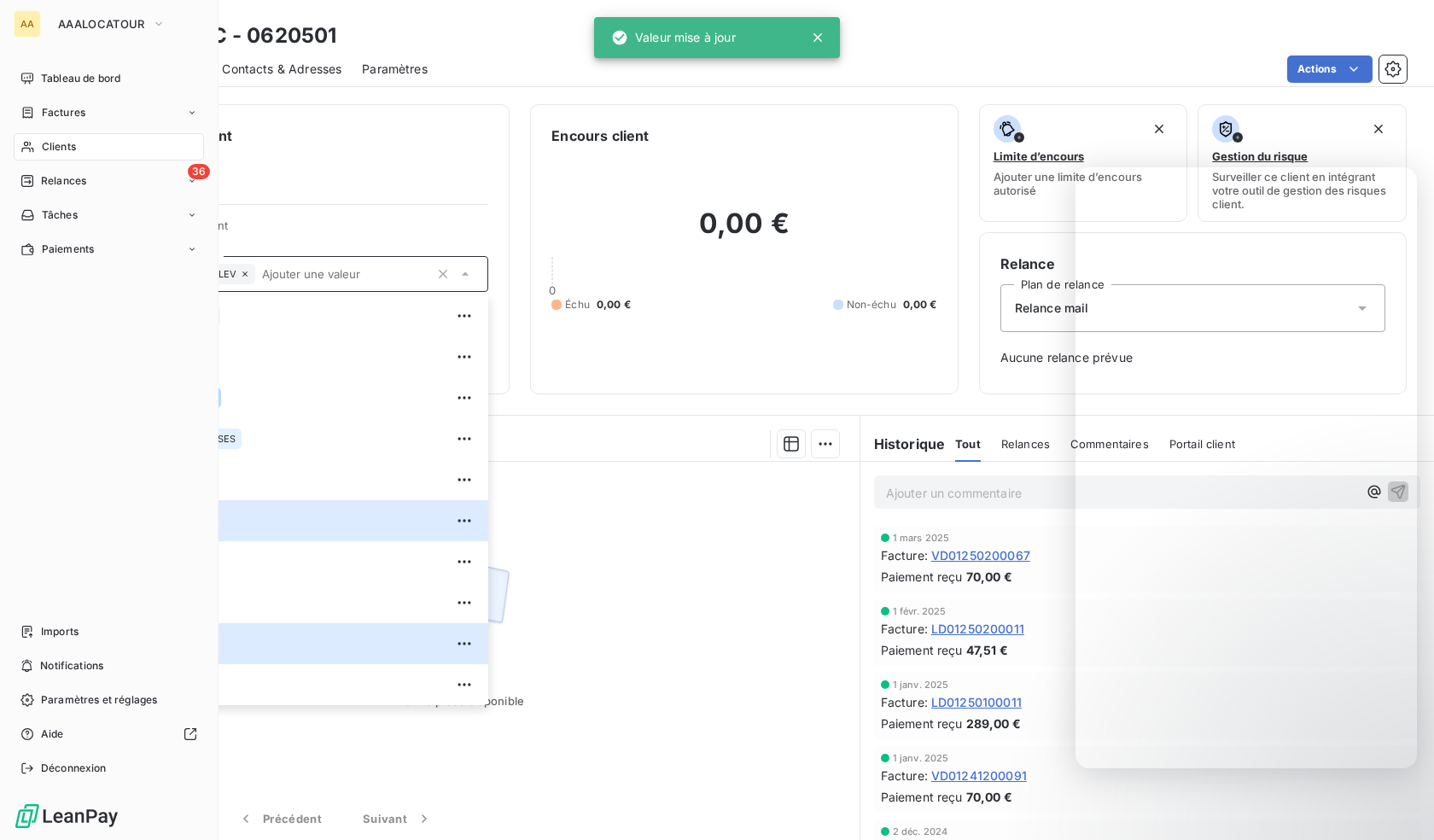
drag, startPoint x: 41, startPoint y: 179, endPoint x: 51, endPoint y: 165, distance: 17.2
click at [41, 179] on span "Relances" at bounding box center [63, 181] width 45 height 15
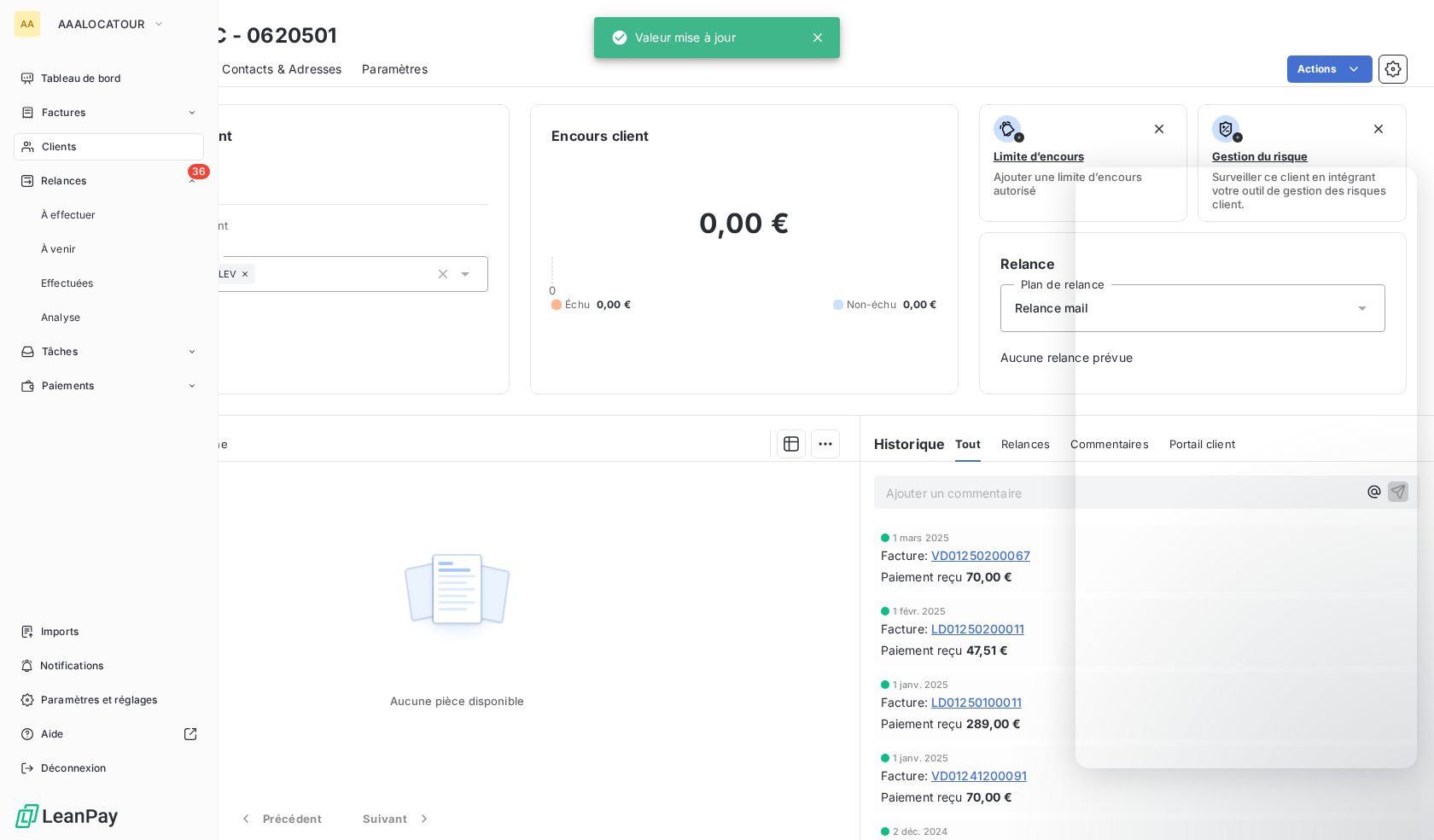
click at [59, 146] on span "Clients" at bounding box center [58, 147] width 34 height 15
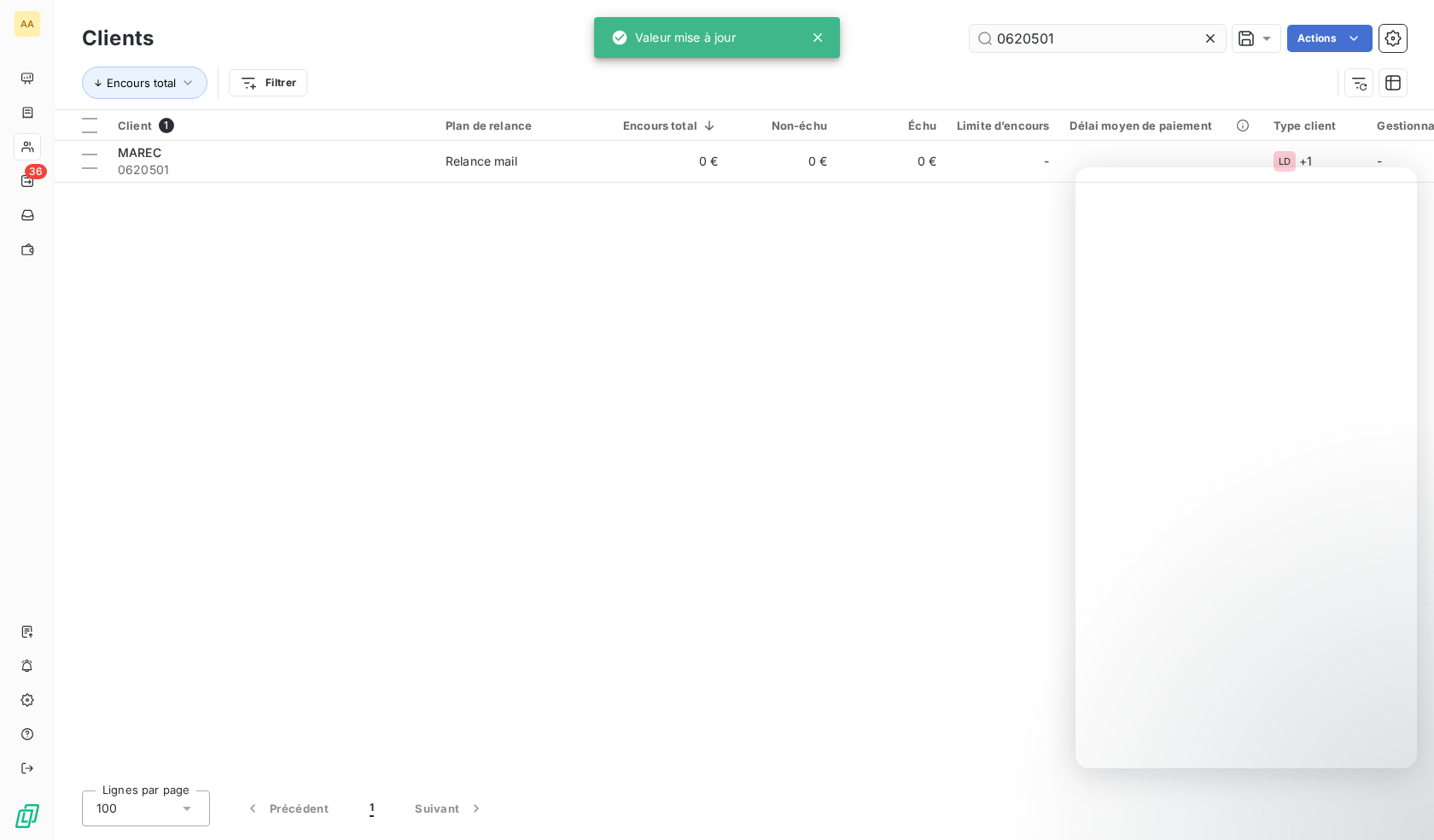
click at [1143, 32] on input "0620501" at bounding box center [1097, 38] width 256 height 27
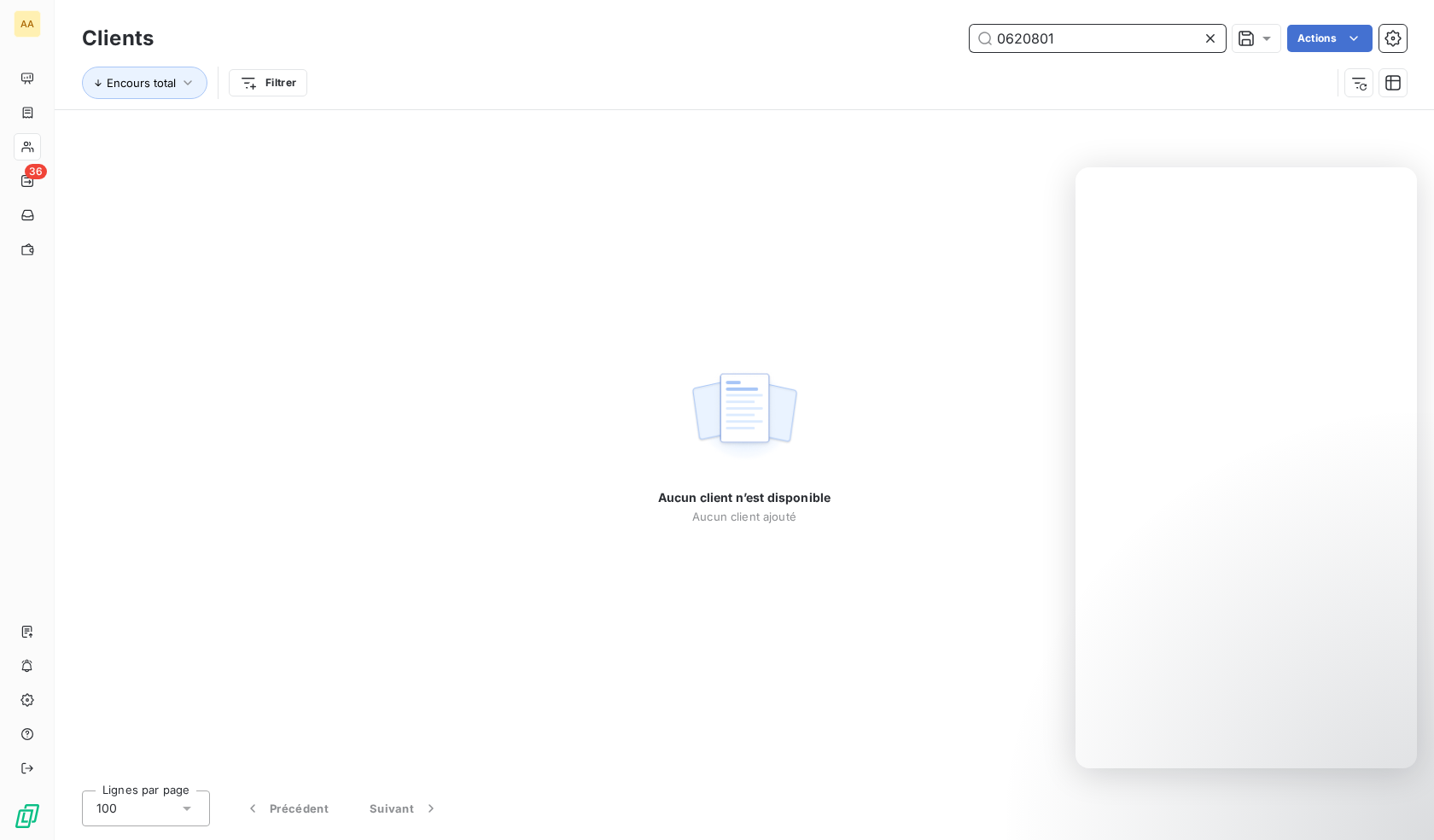
click at [1114, 40] on input "0620801" at bounding box center [1097, 38] width 256 height 27
paste input "12"
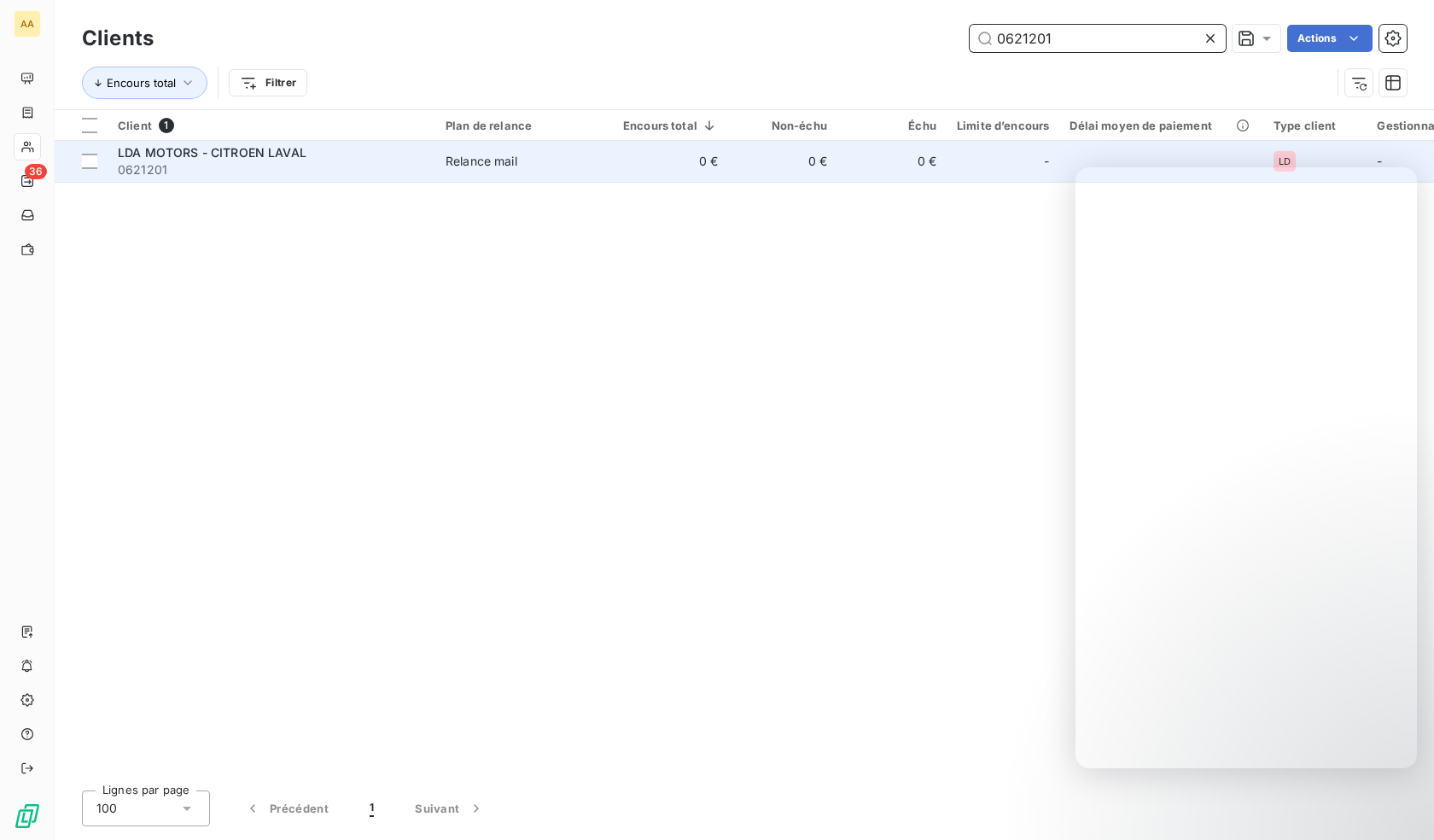
type input "0621201"
click at [201, 169] on span "0621201" at bounding box center [272, 170] width 307 height 17
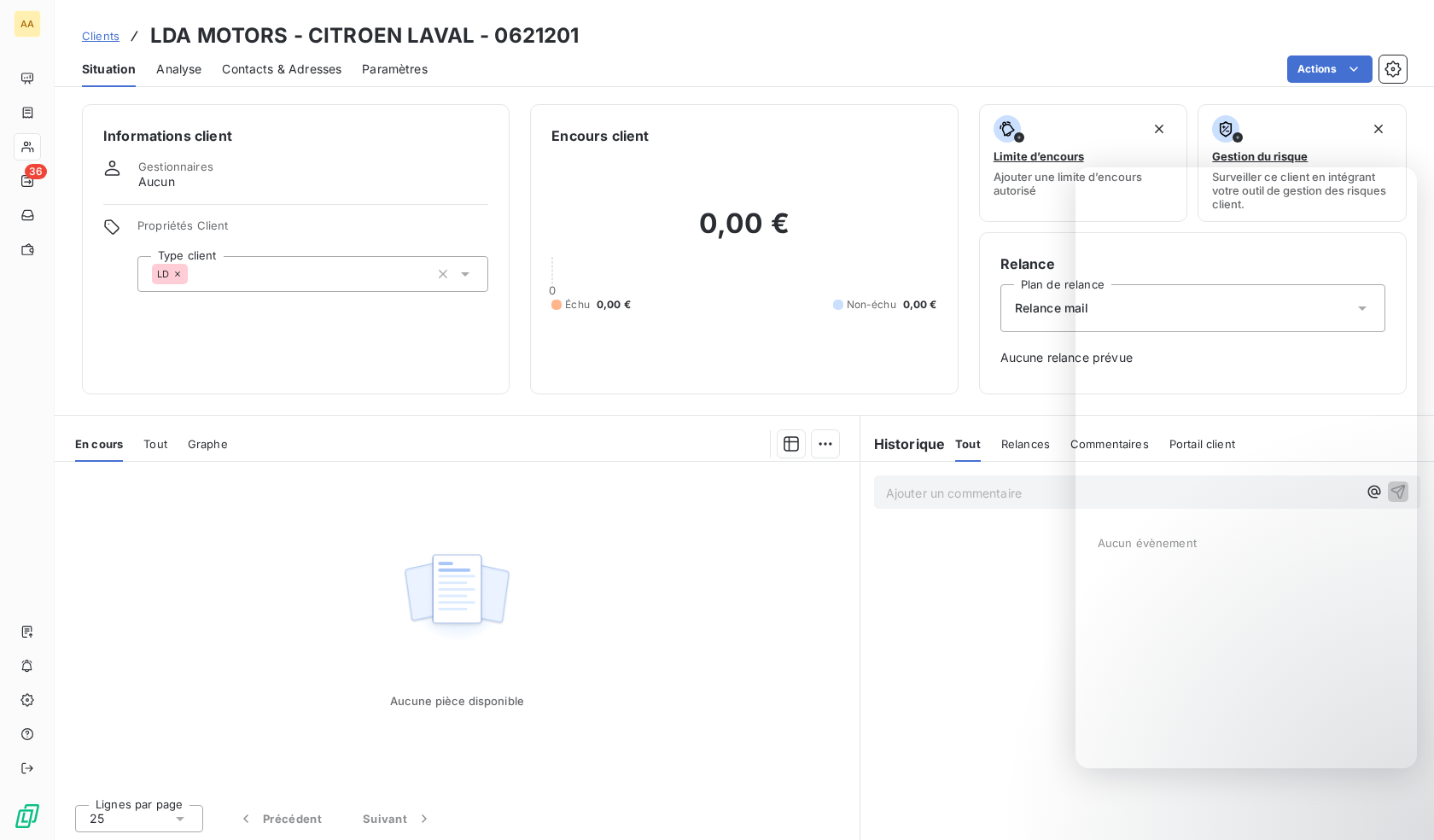
click at [257, 283] on div "LD" at bounding box center [313, 274] width 351 height 36
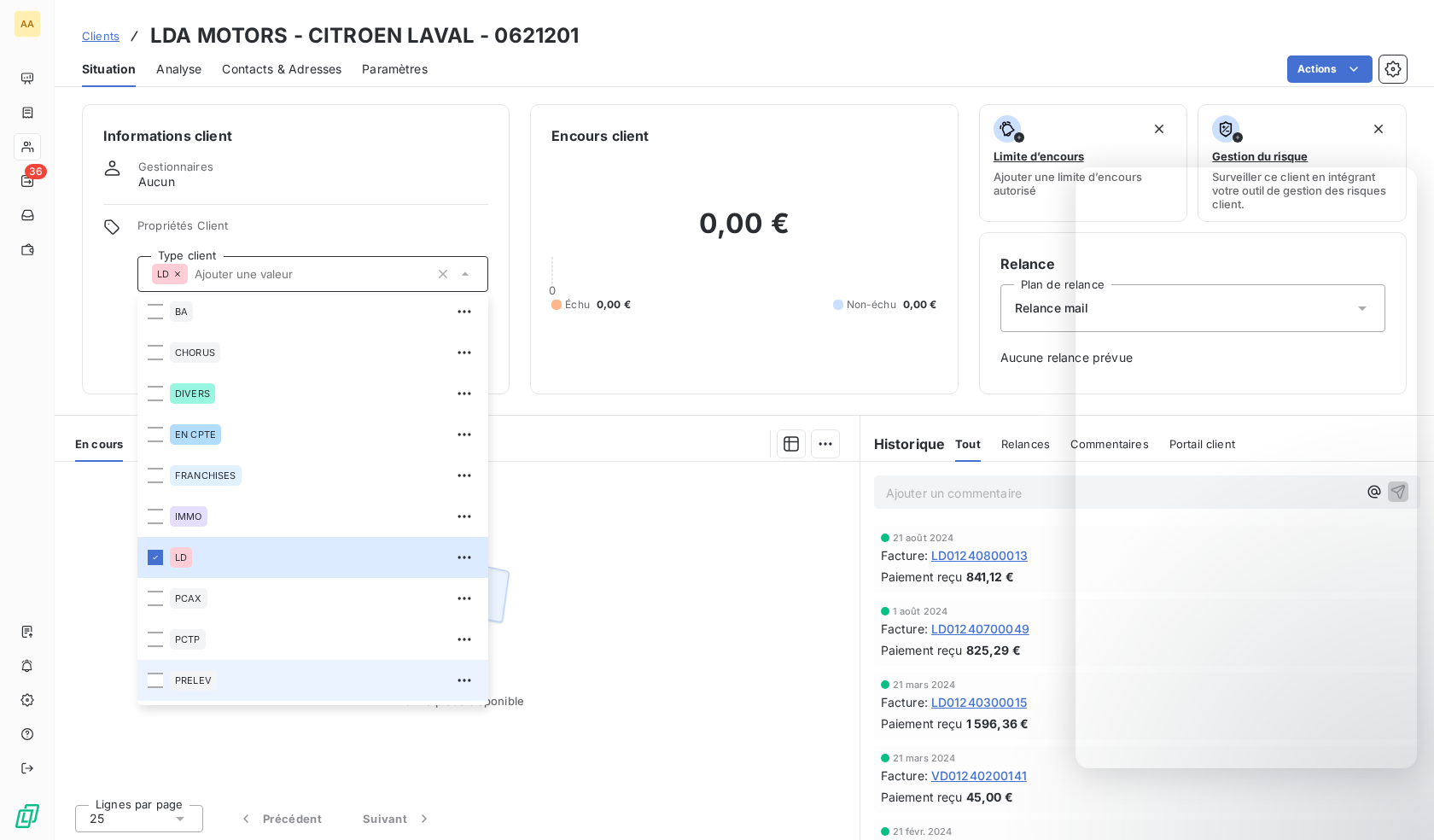
scroll to position [82, 0]
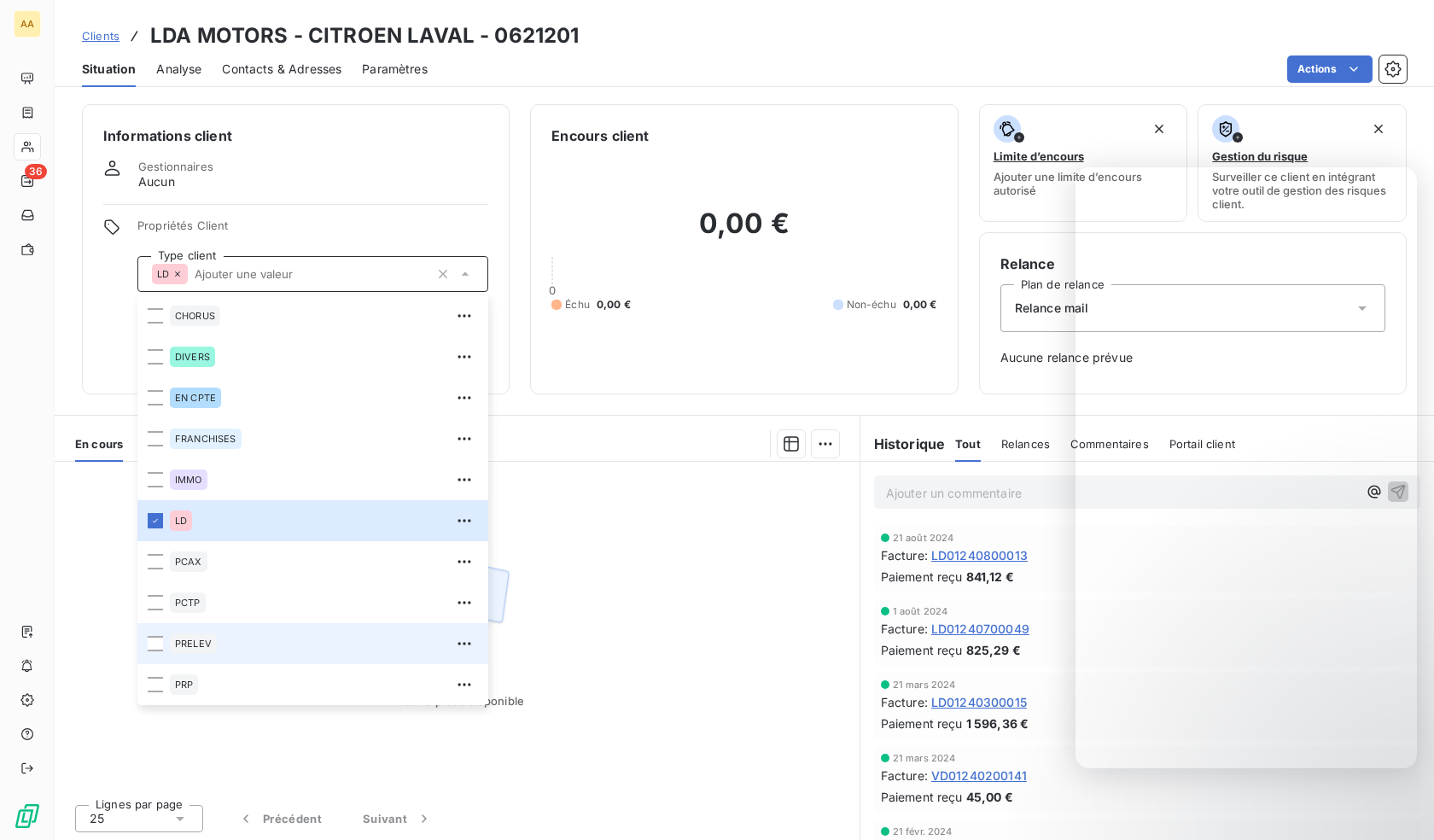
click at [208, 645] on span "PRELEV" at bounding box center [193, 643] width 37 height 10
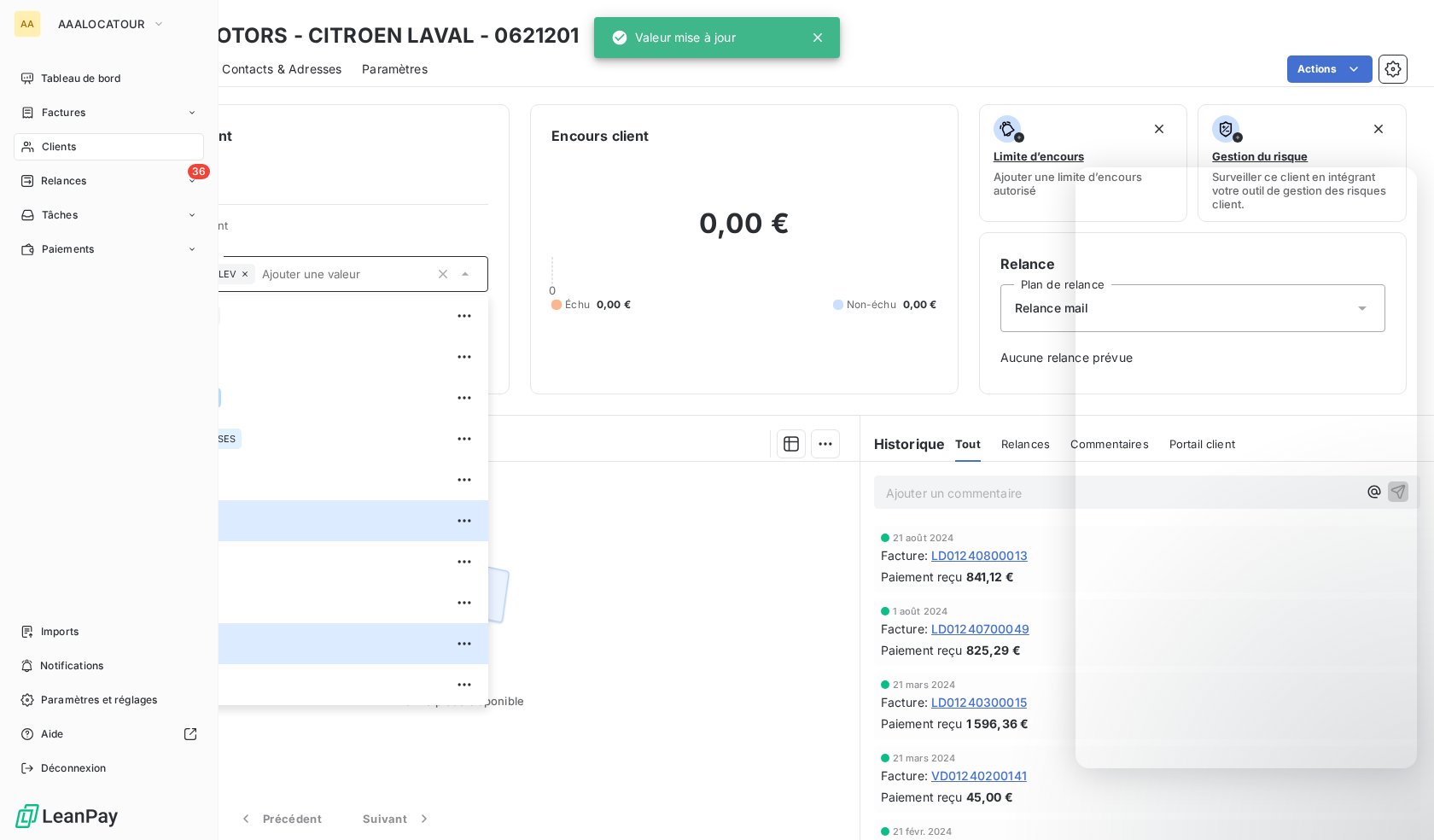
click at [50, 152] on span "Clients" at bounding box center [58, 147] width 34 height 15
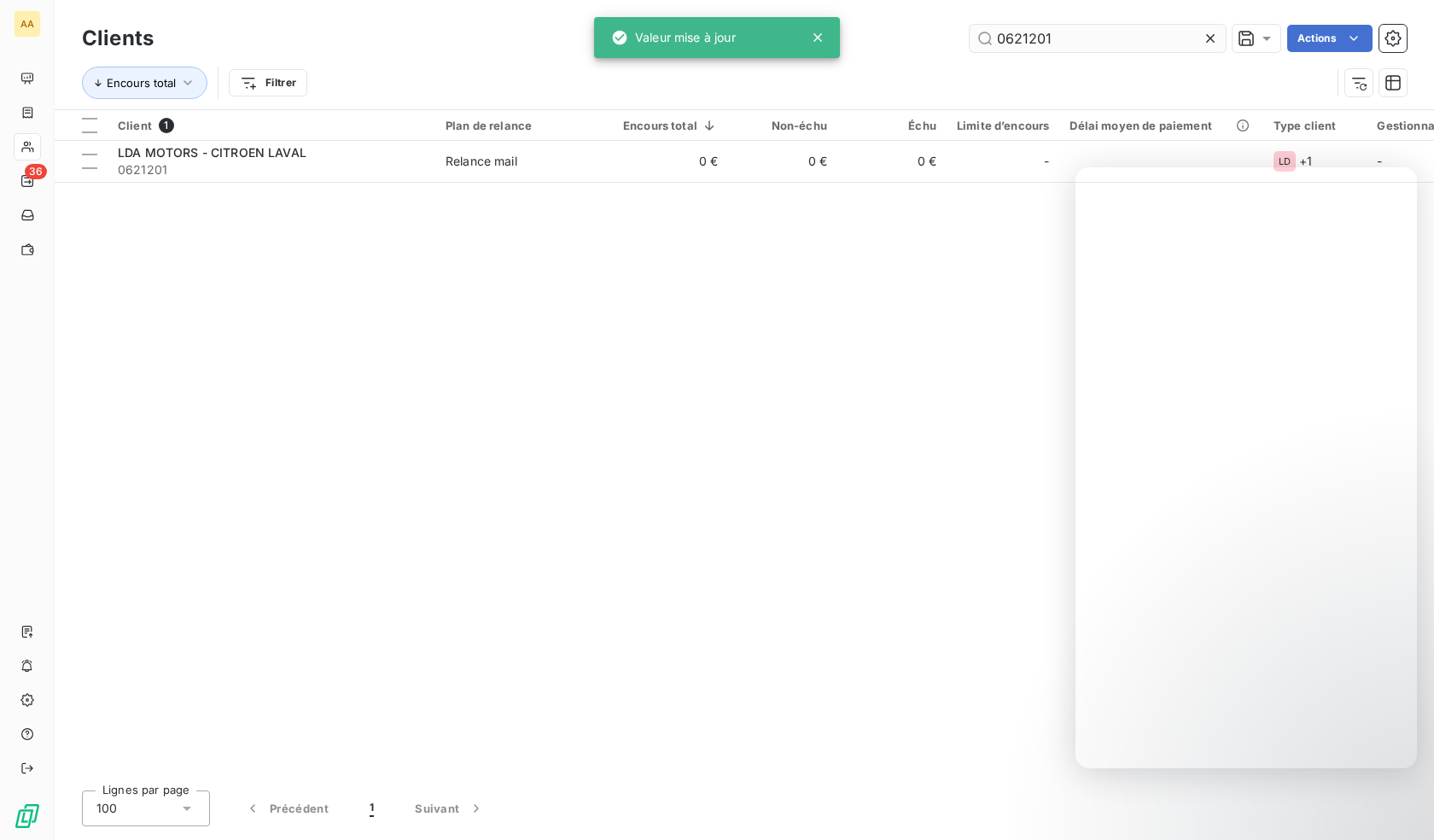
click at [1053, 36] on input "0621201" at bounding box center [1097, 38] width 256 height 27
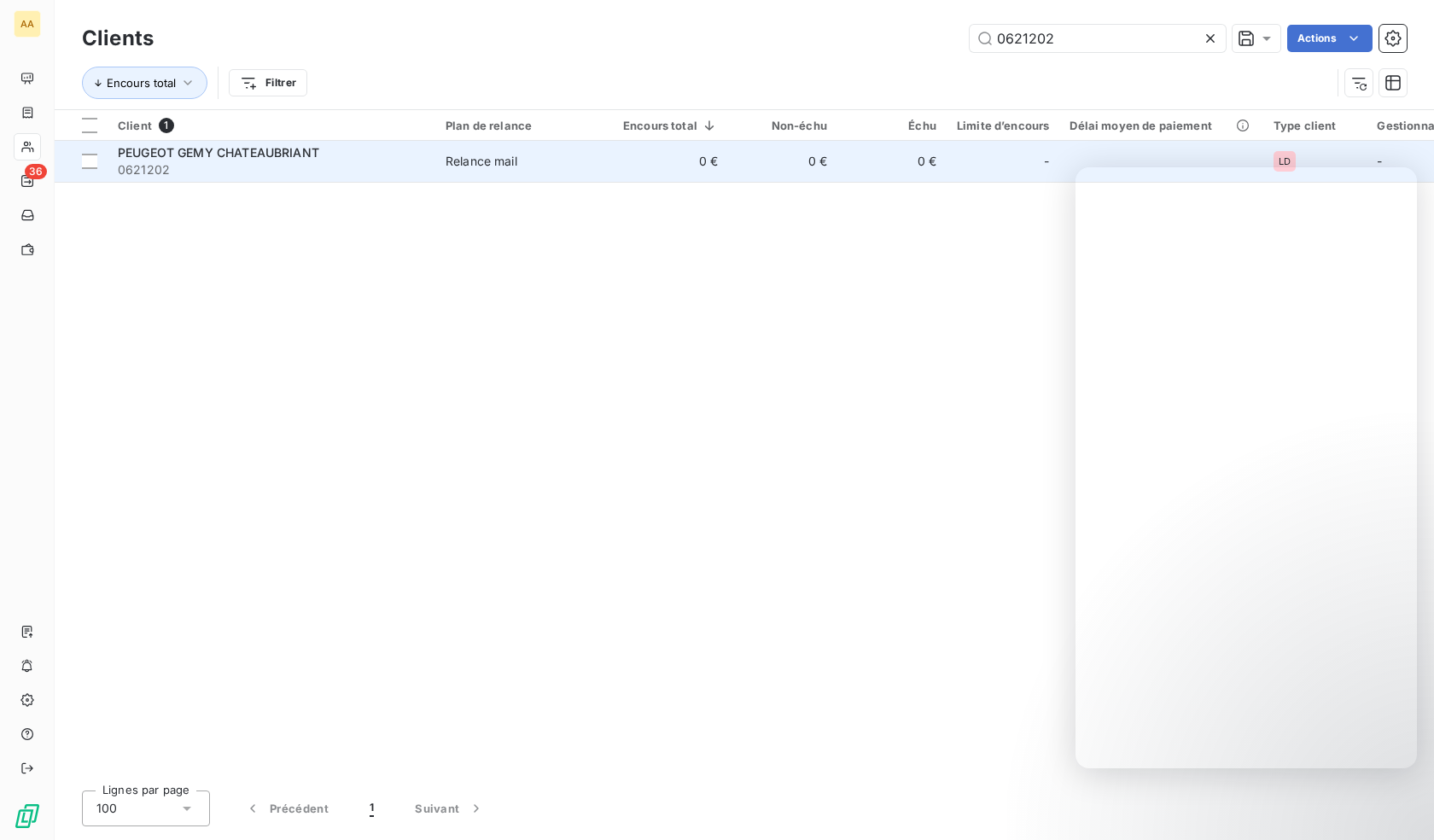
type input "0621202"
click at [375, 174] on span "0621202" at bounding box center [272, 170] width 307 height 17
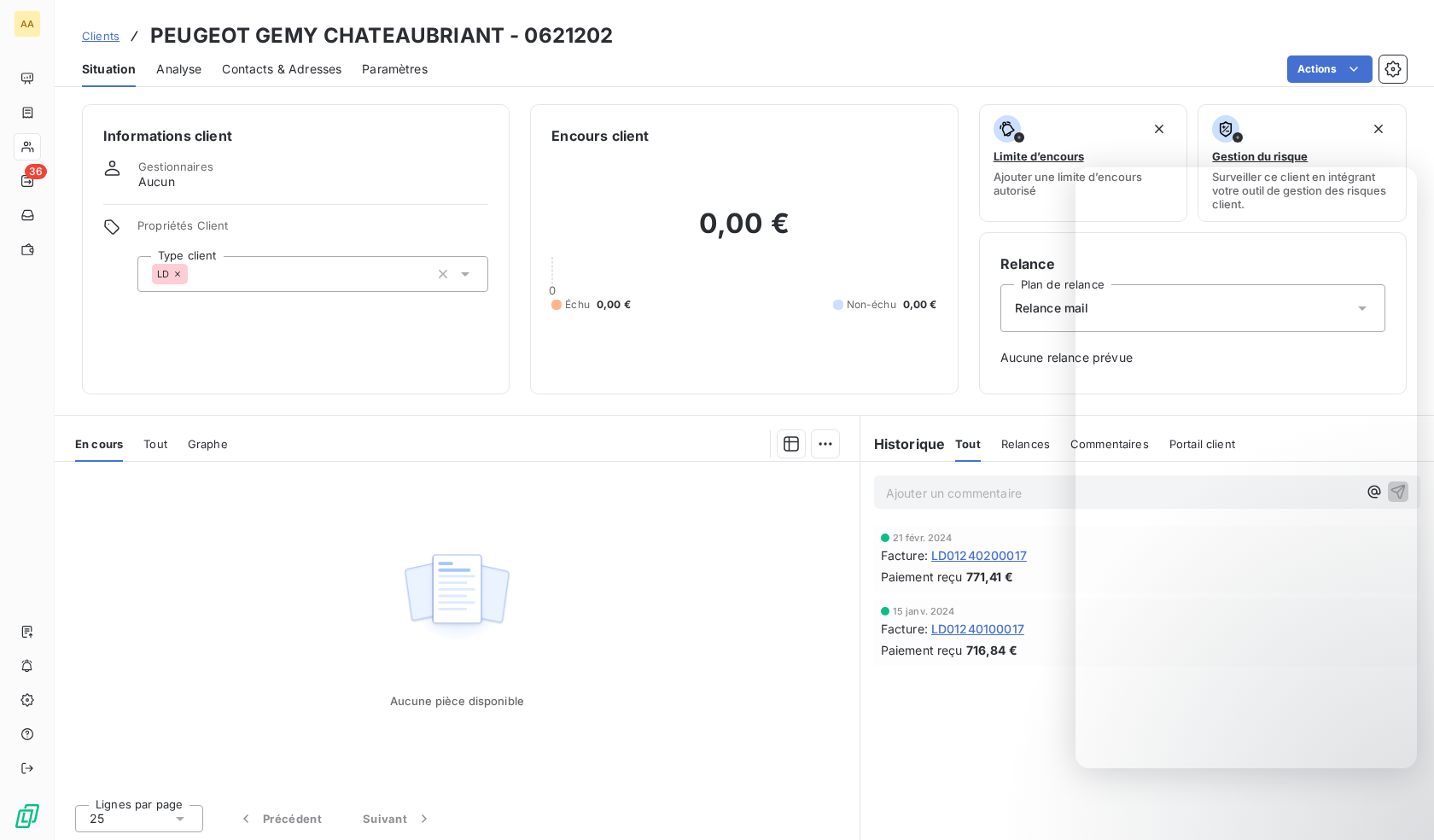
click at [359, 260] on div "LD" at bounding box center [313, 274] width 351 height 36
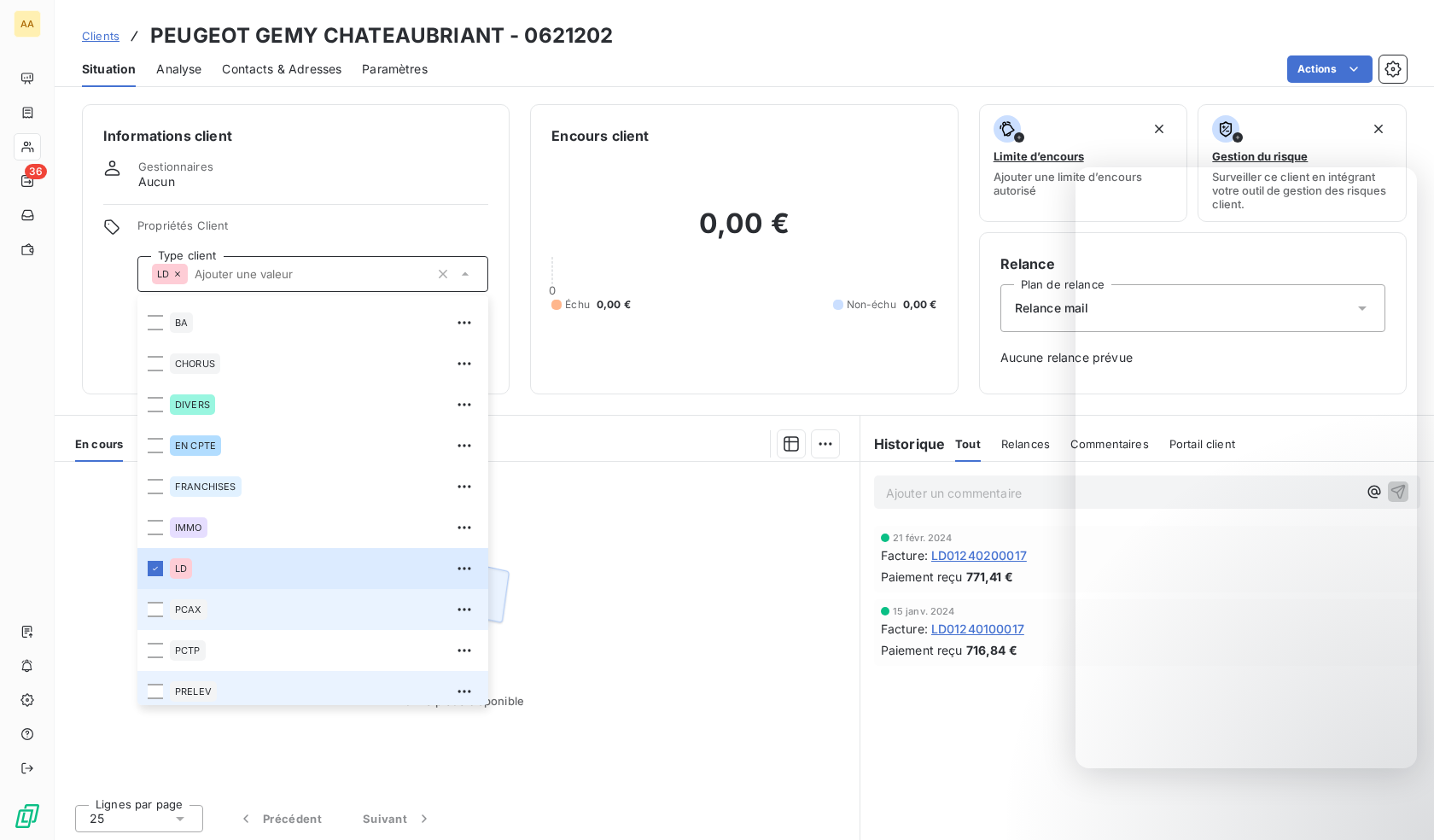
scroll to position [82, 0]
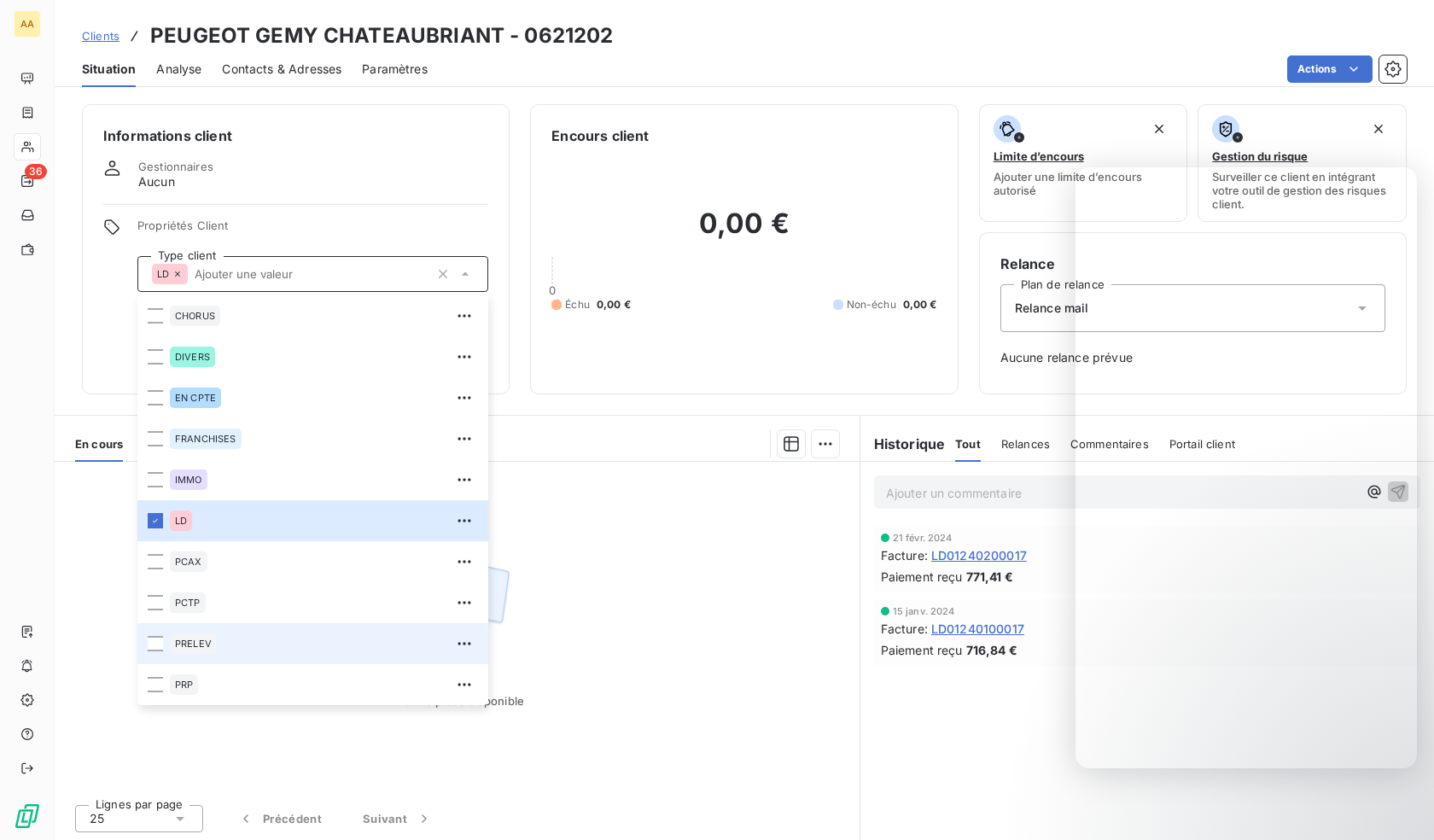
click at [213, 646] on div "PRELEV" at bounding box center [193, 644] width 47 height 21
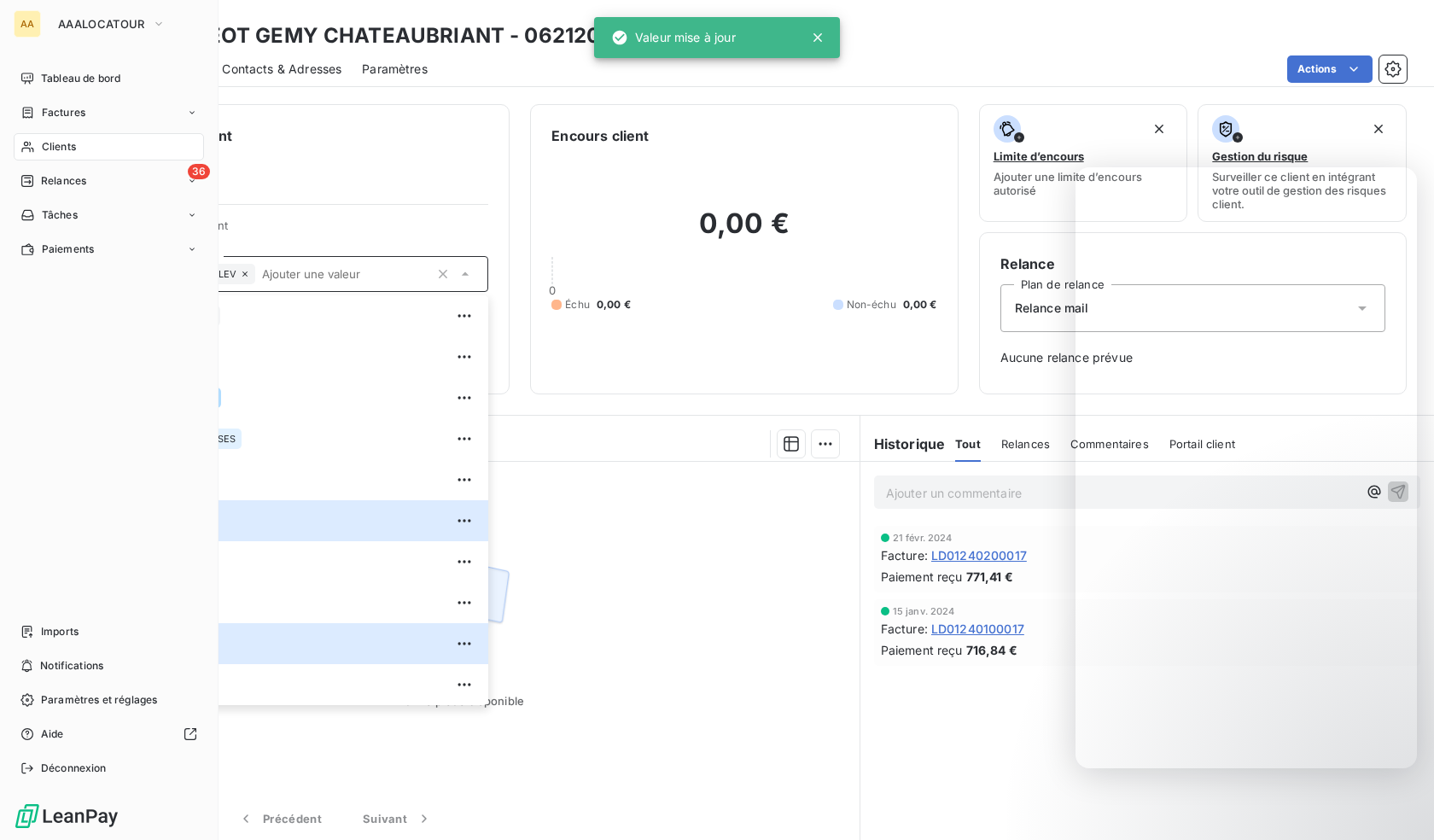
click at [51, 147] on span "Clients" at bounding box center [58, 147] width 34 height 15
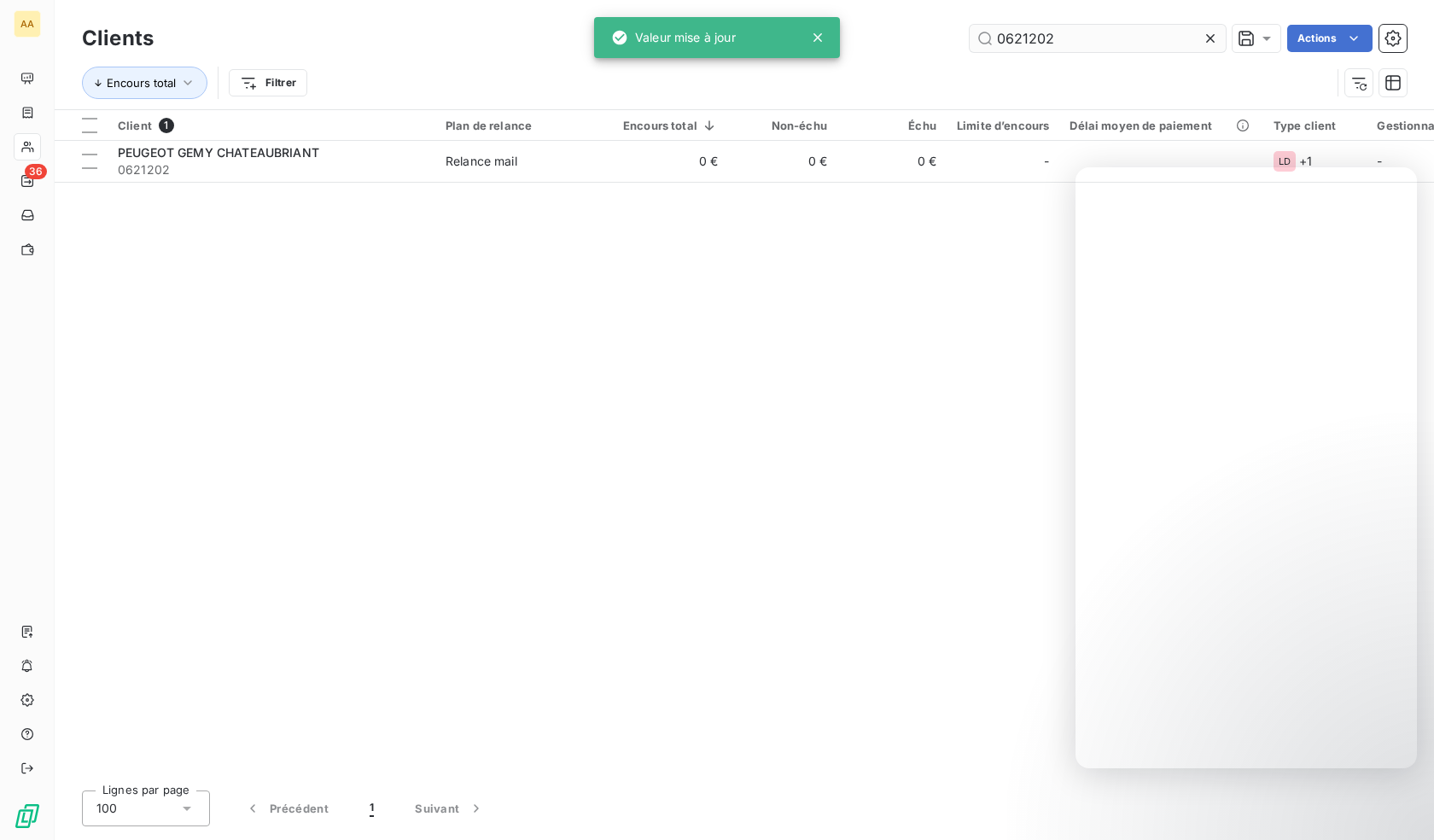
click at [1080, 44] on input "0621202" at bounding box center [1097, 38] width 256 height 27
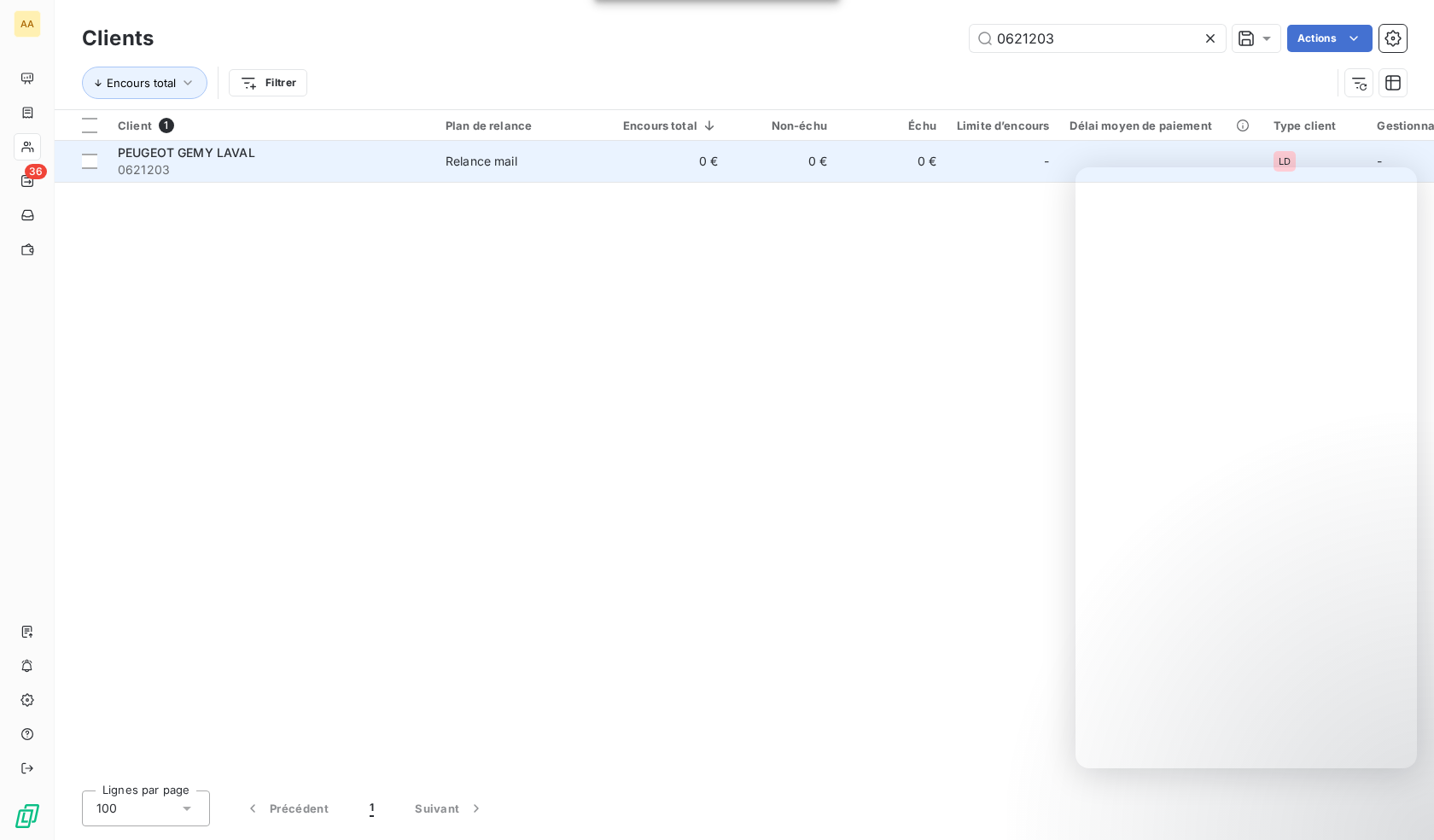
type input "0621203"
click at [230, 156] on span "PEUGEOT GEMY LAVAL" at bounding box center [187, 152] width 138 height 14
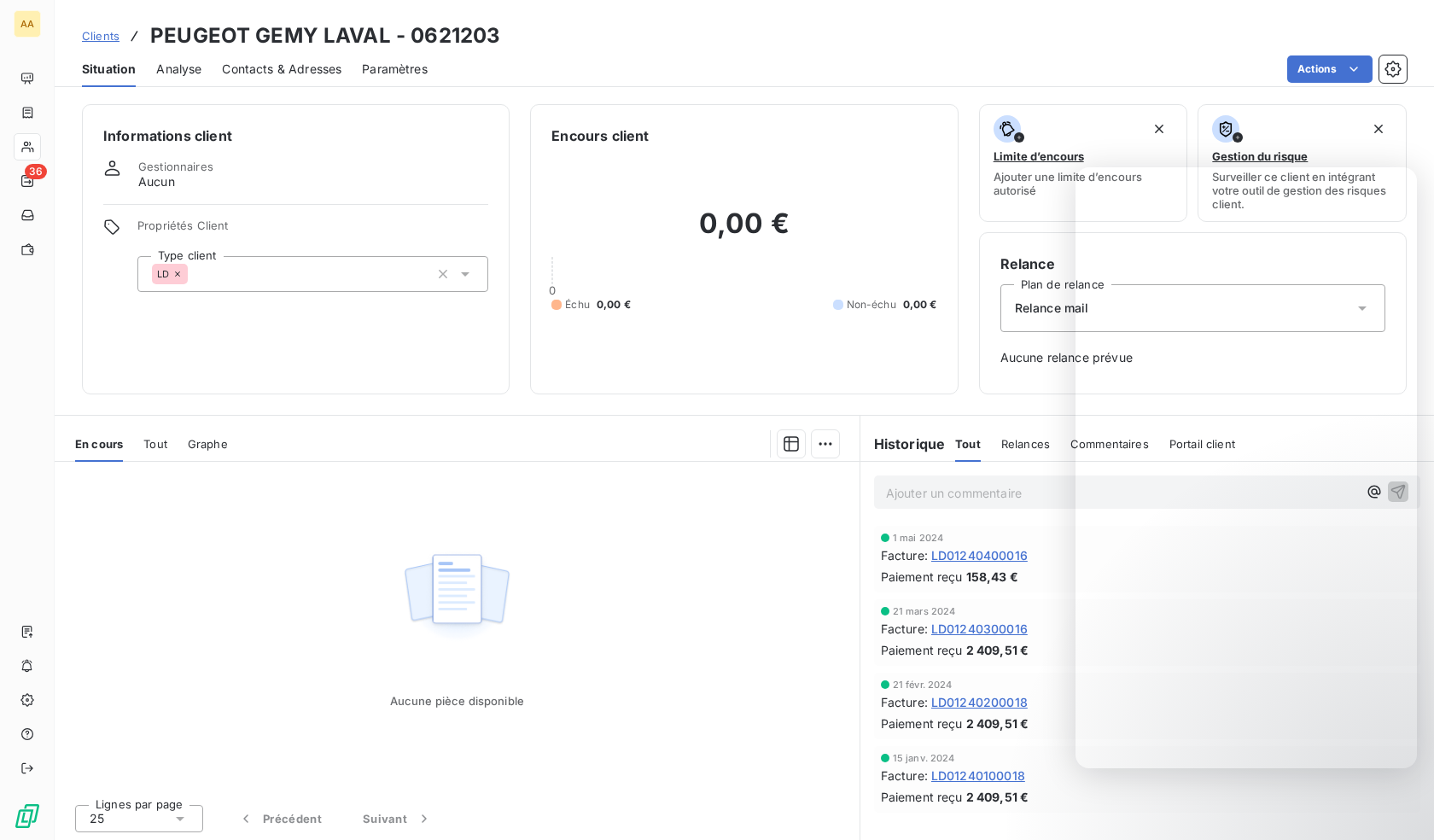
click at [380, 274] on div "LD" at bounding box center [313, 274] width 351 height 36
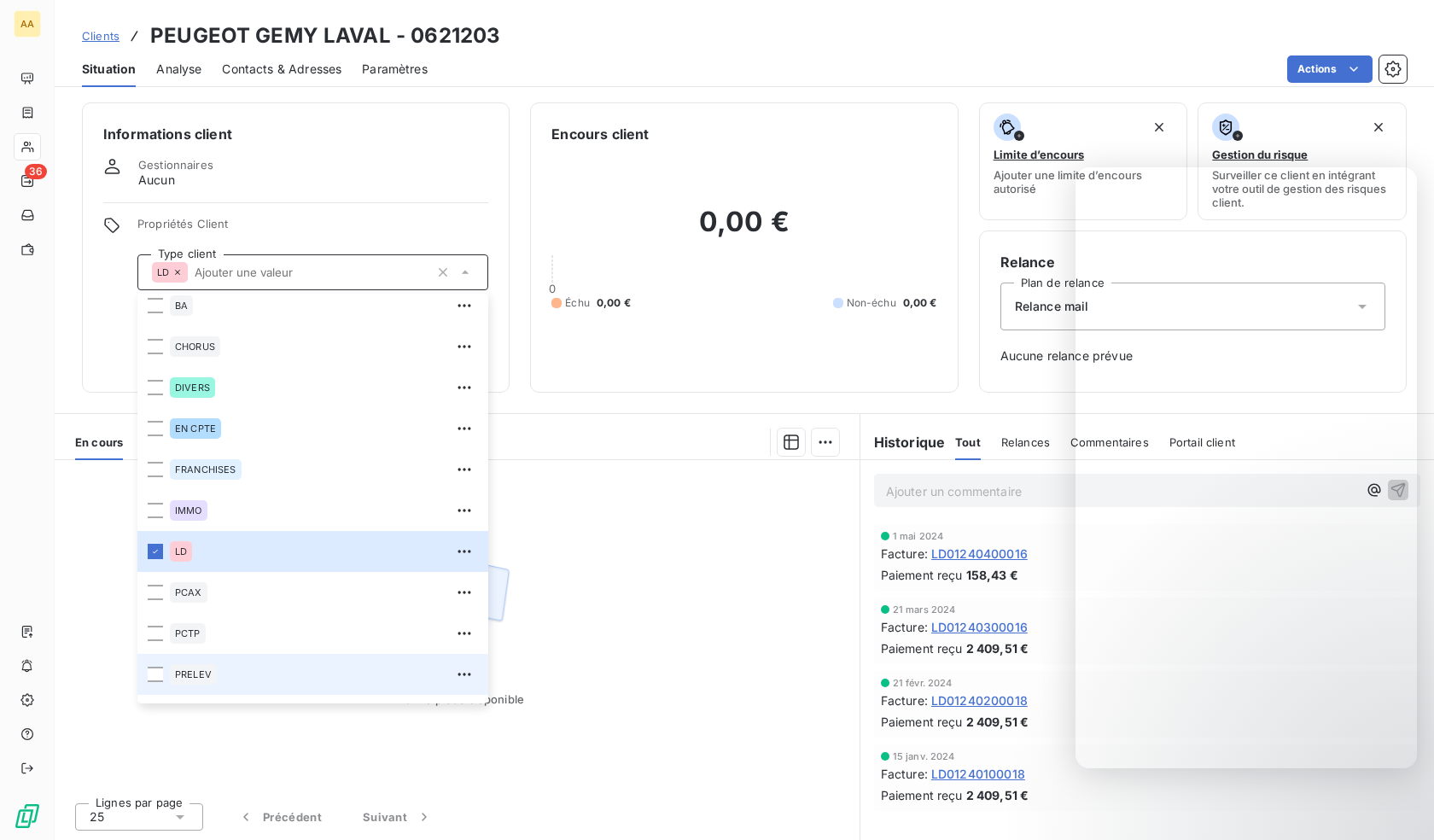
scroll to position [82, 0]
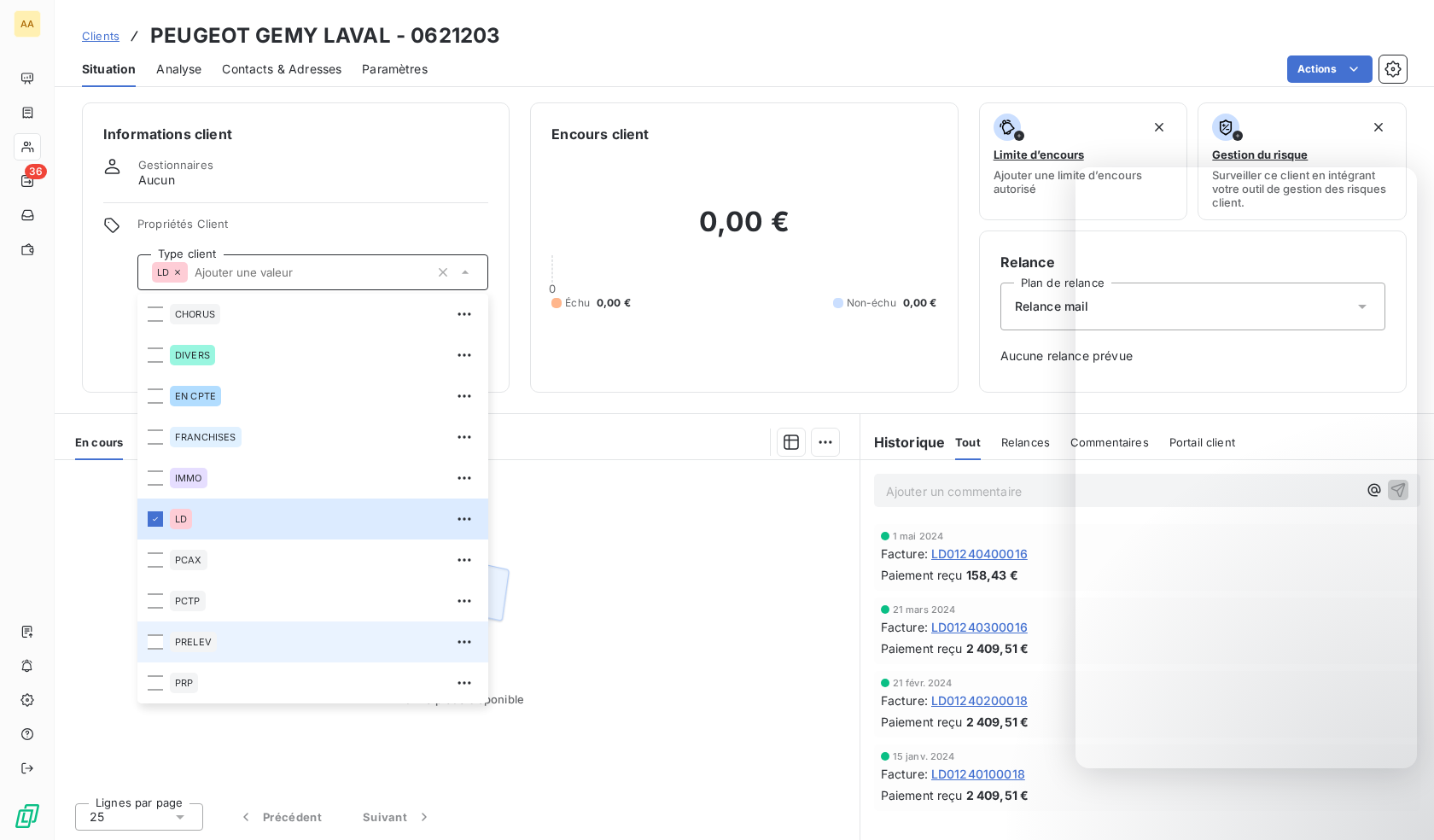
click at [185, 635] on div "PRELEV" at bounding box center [193, 642] width 47 height 21
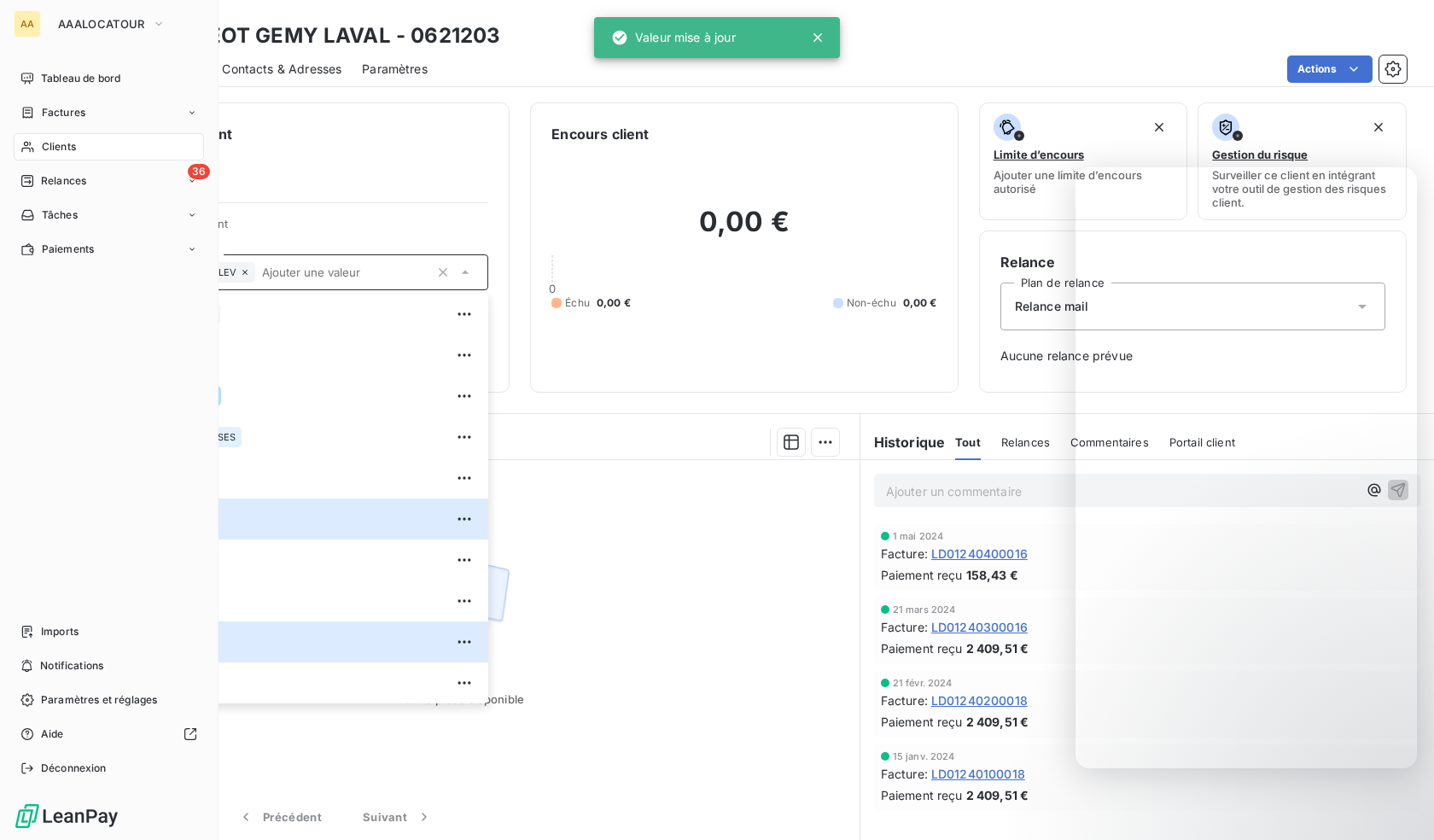
click at [68, 148] on span "Clients" at bounding box center [58, 147] width 34 height 15
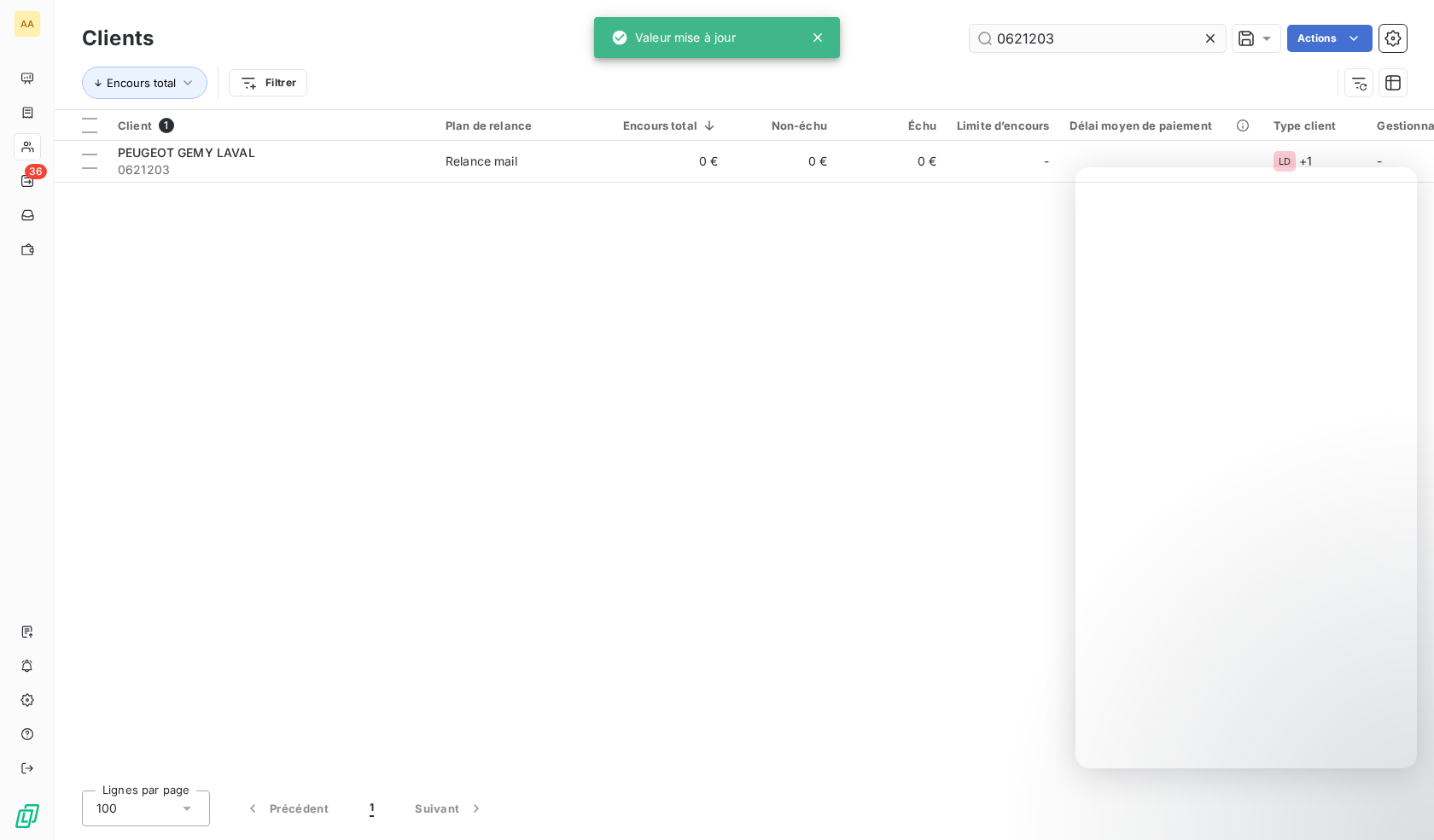
click at [1090, 43] on input "0621203" at bounding box center [1097, 38] width 256 height 27
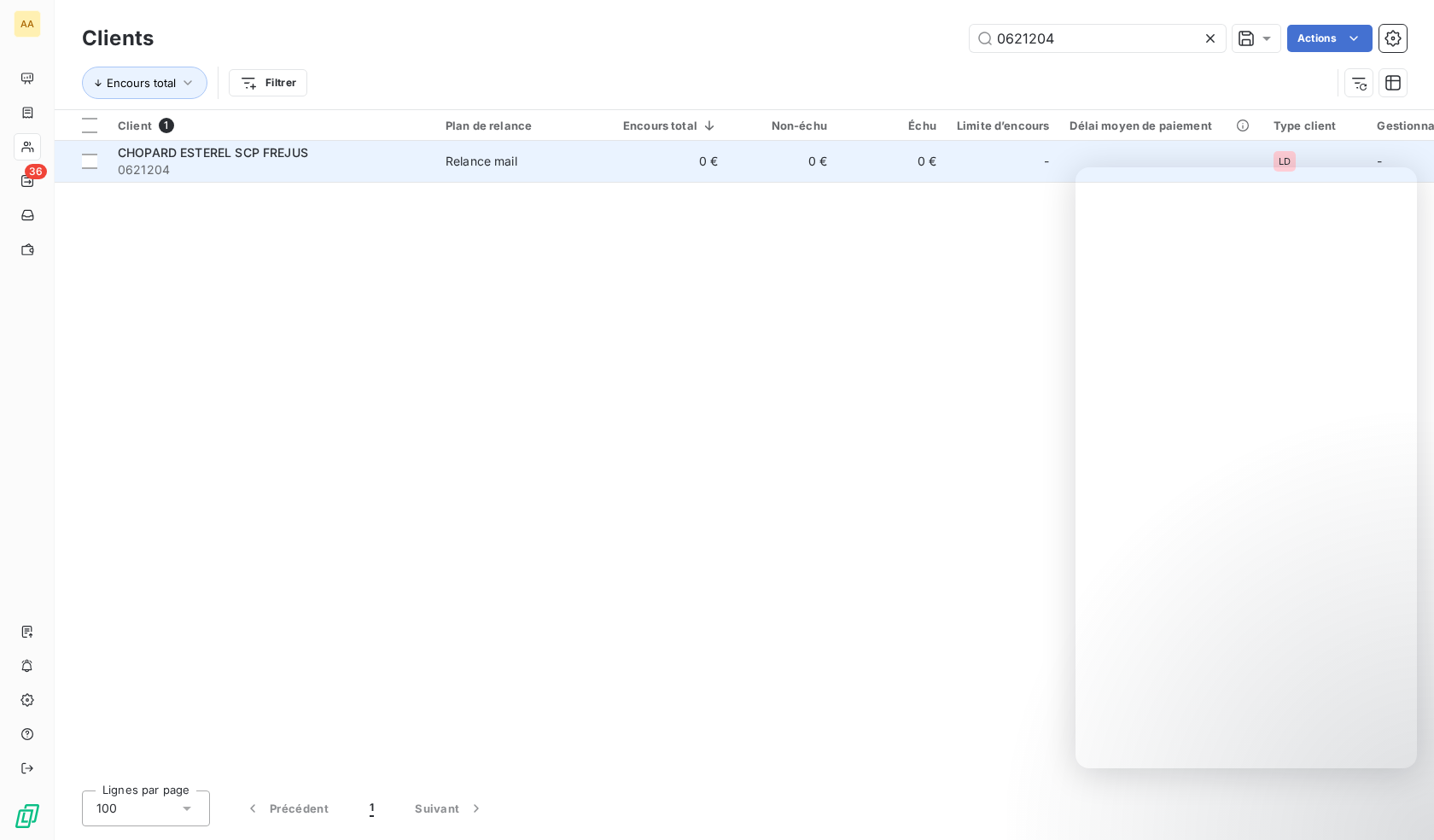
type input "0621204"
click at [370, 171] on span "0621204" at bounding box center [272, 170] width 307 height 17
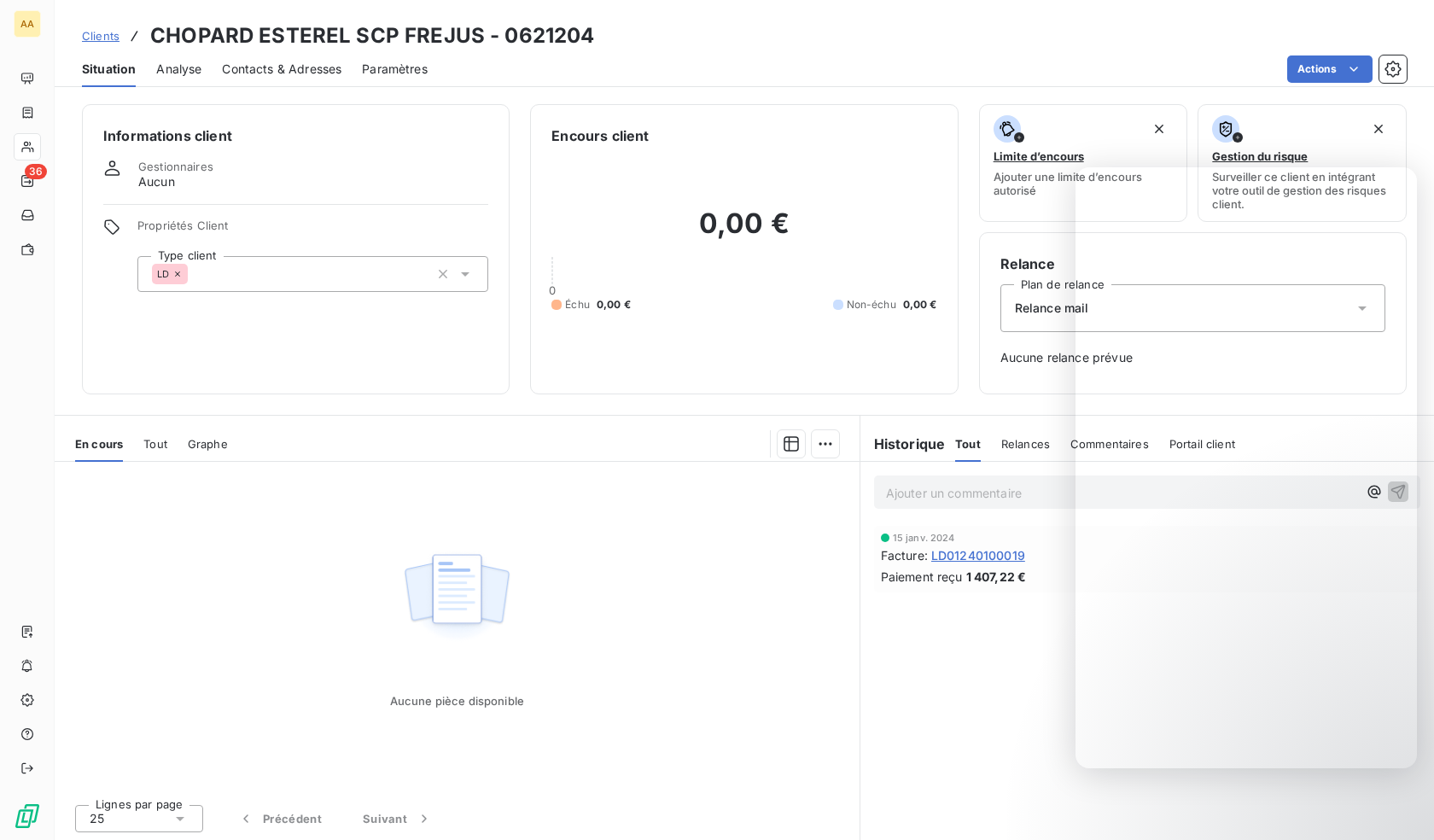
click at [278, 272] on div "LD" at bounding box center [313, 274] width 351 height 36
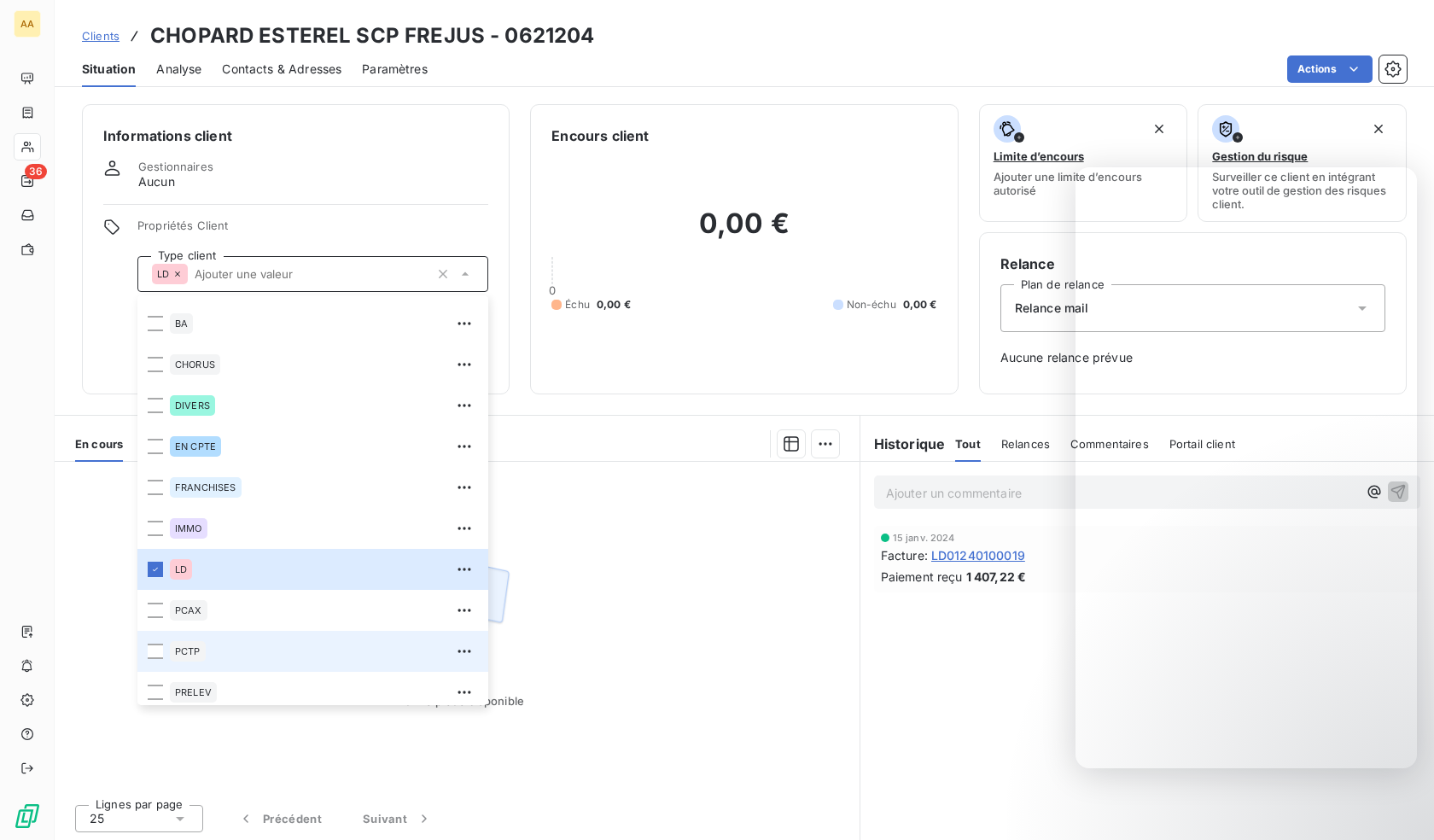
scroll to position [82, 0]
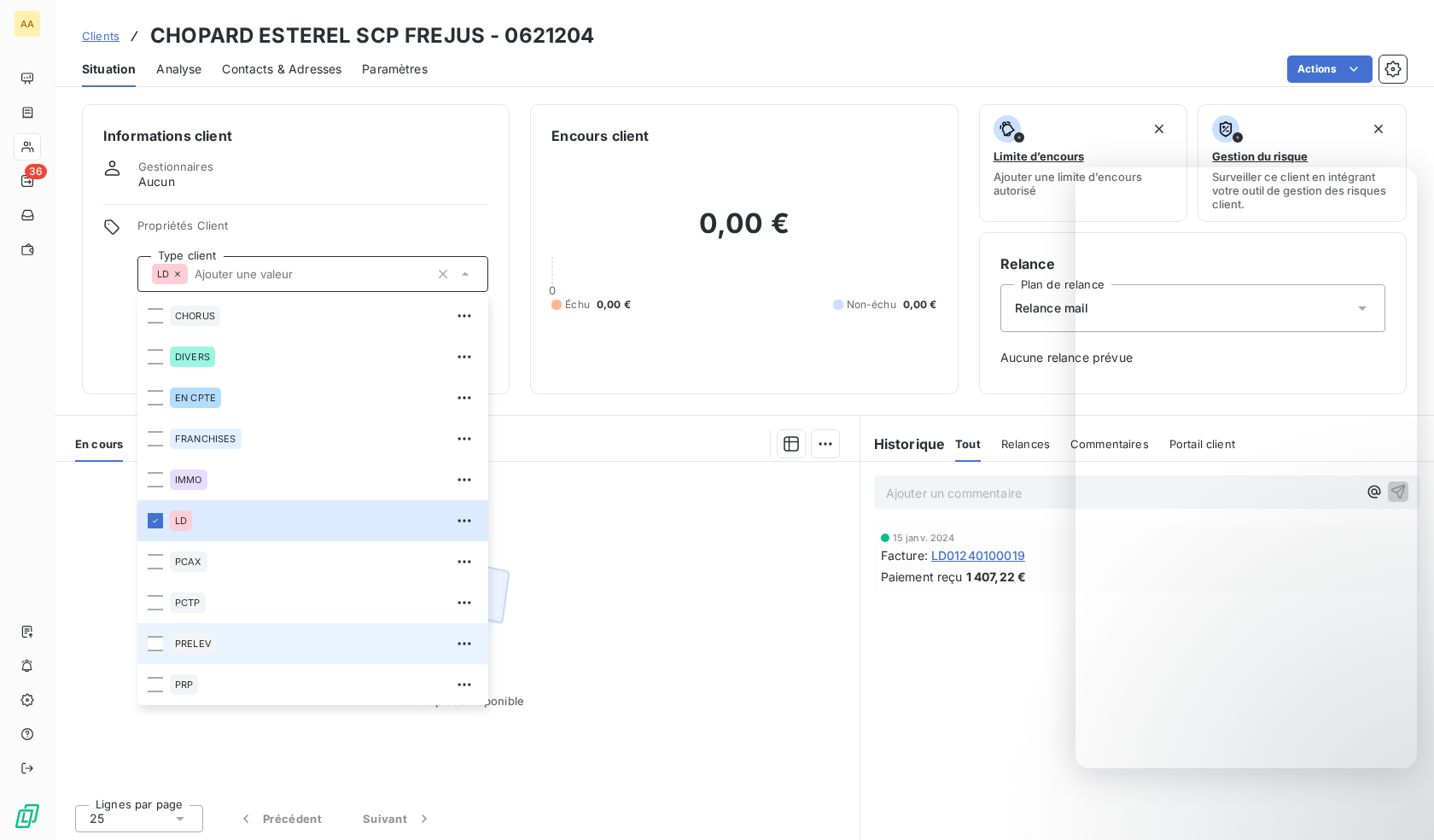
click at [197, 647] on span "PRELEV" at bounding box center [193, 643] width 37 height 10
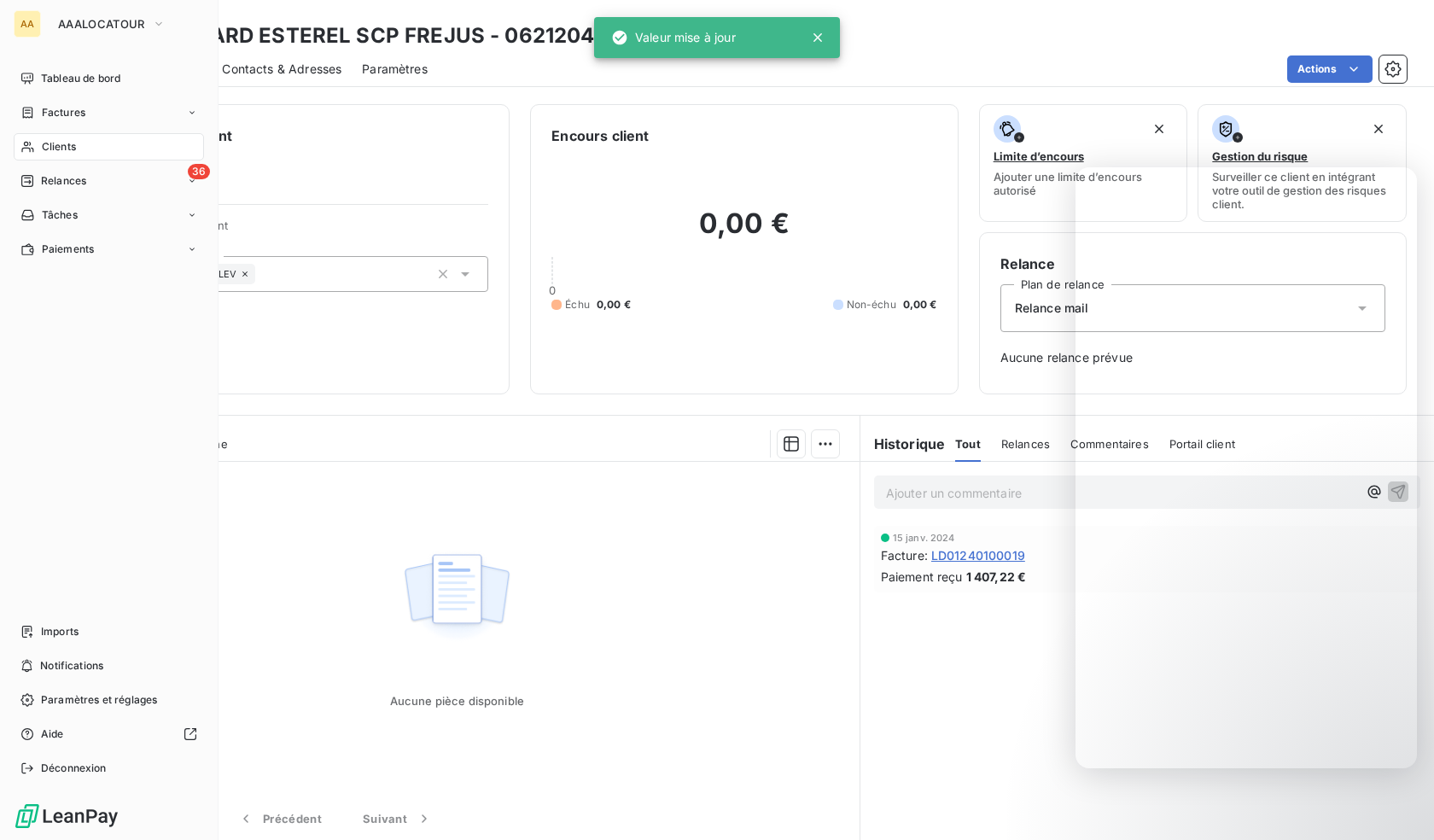
click at [62, 140] on span "Clients" at bounding box center [58, 147] width 34 height 15
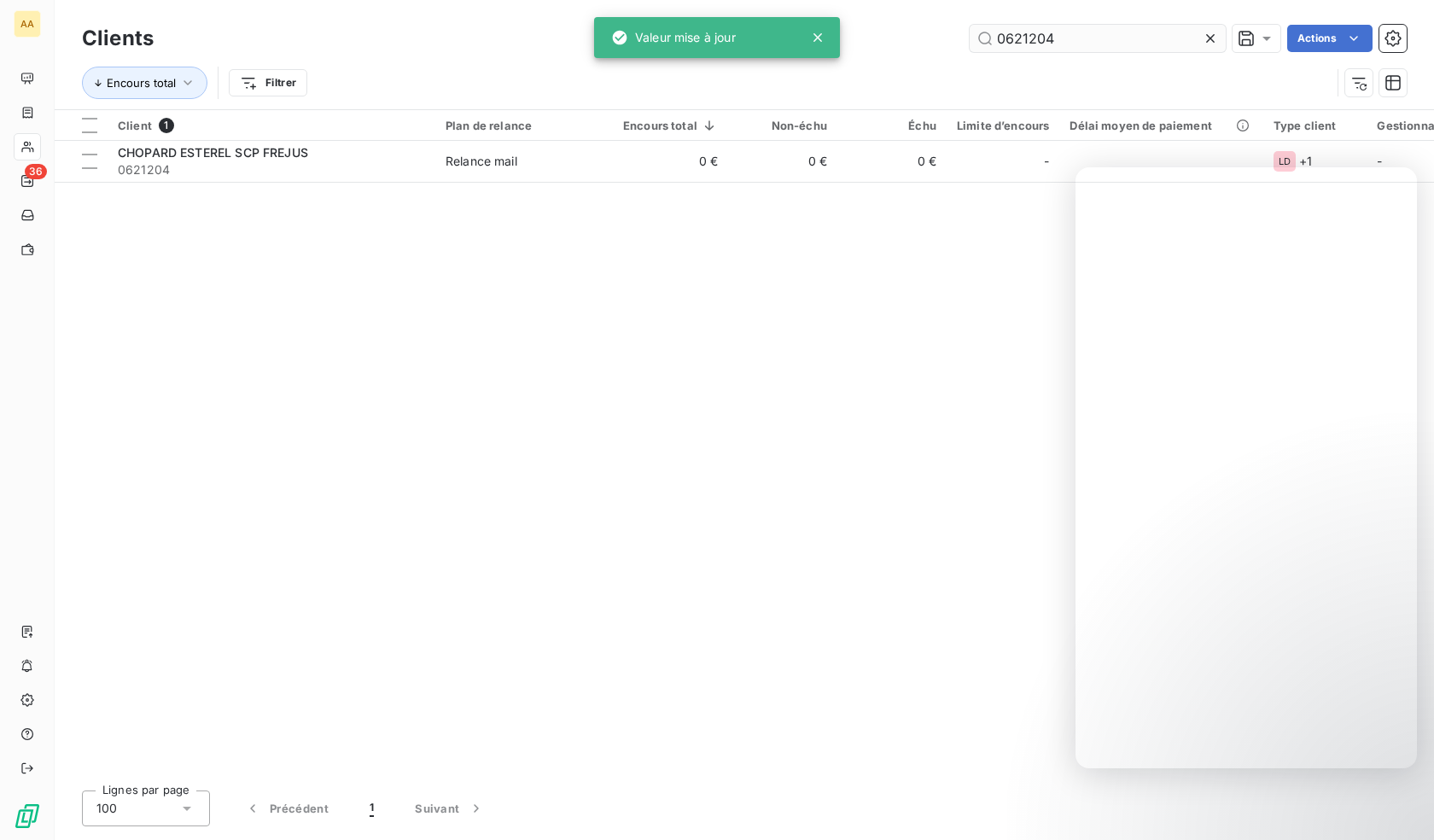
click at [1087, 39] on input "0621204" at bounding box center [1097, 38] width 256 height 27
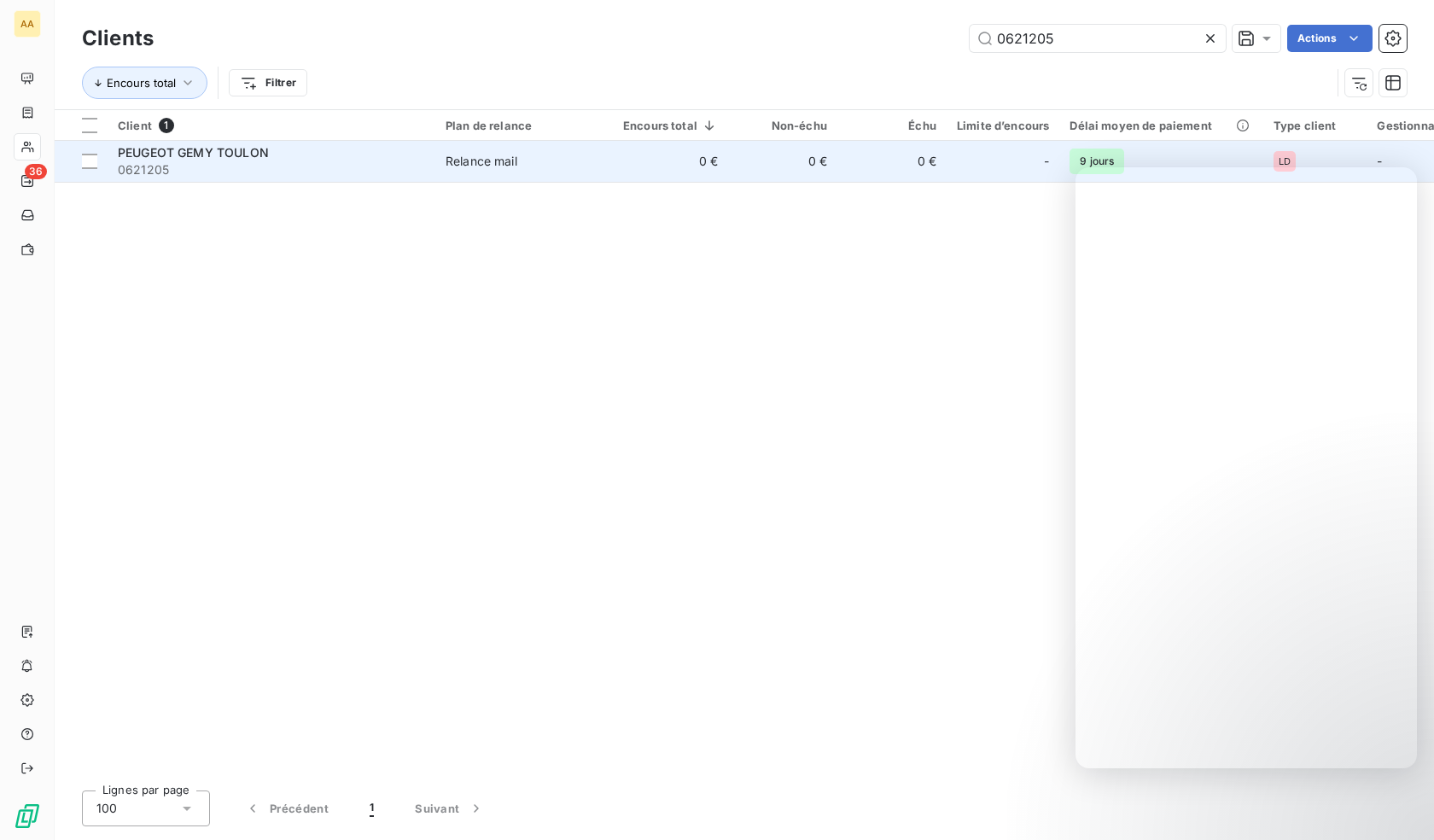
type input "0621205"
click at [272, 165] on span "0621205" at bounding box center [272, 170] width 307 height 17
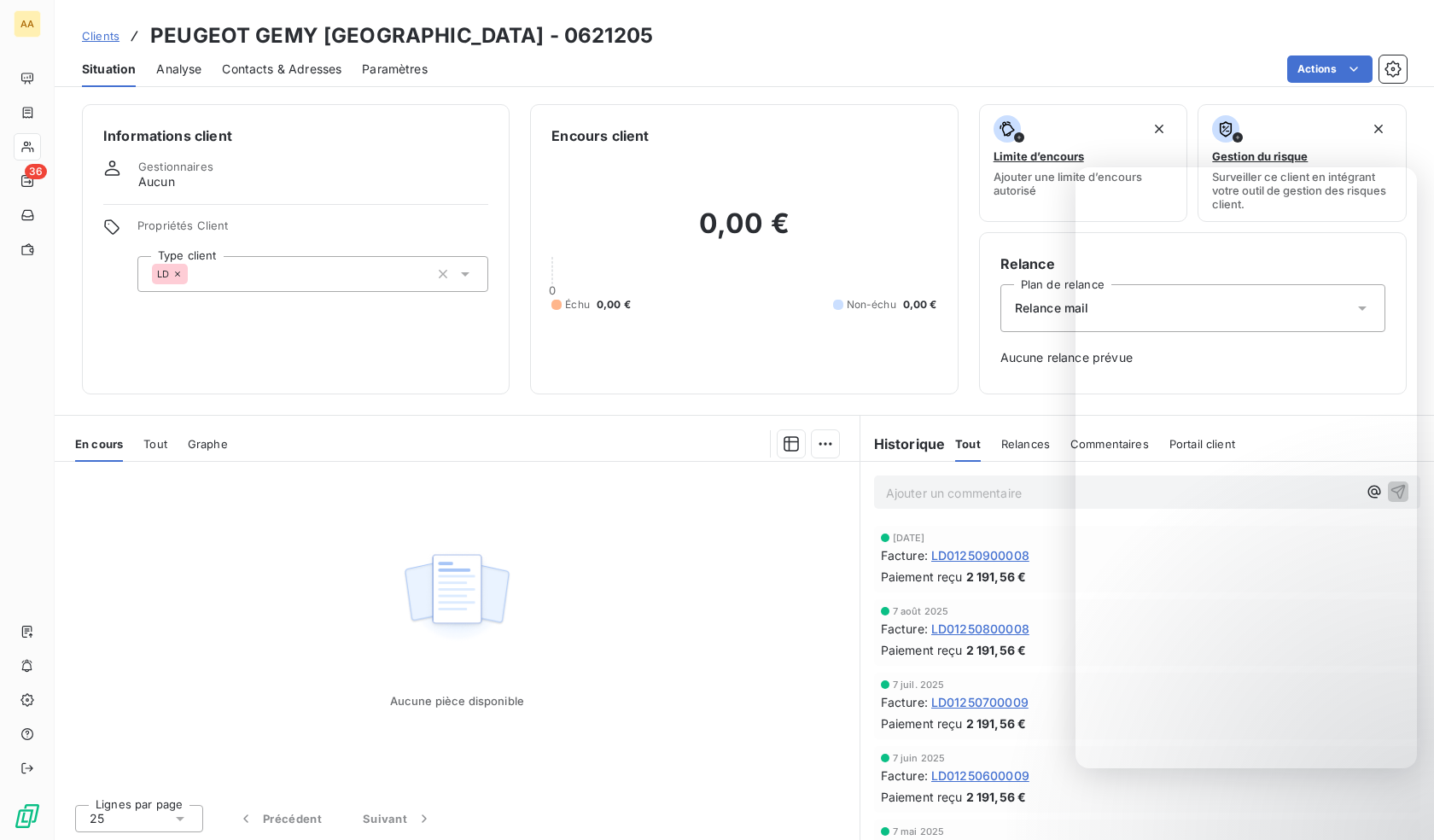
drag, startPoint x: 350, startPoint y: 258, endPoint x: 345, endPoint y: 268, distance: 11.2
click at [350, 259] on div "LD" at bounding box center [313, 274] width 351 height 36
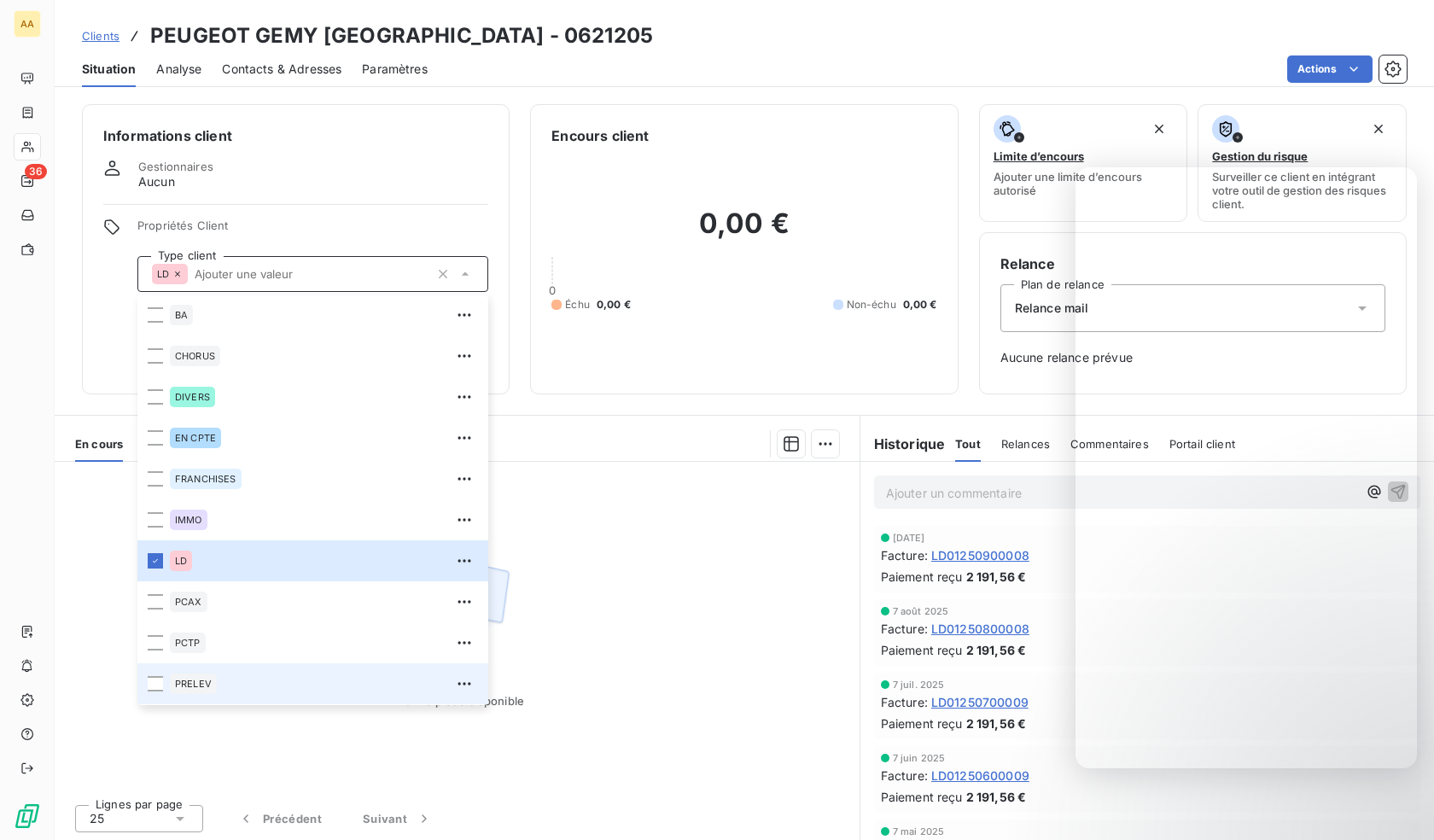
scroll to position [82, 0]
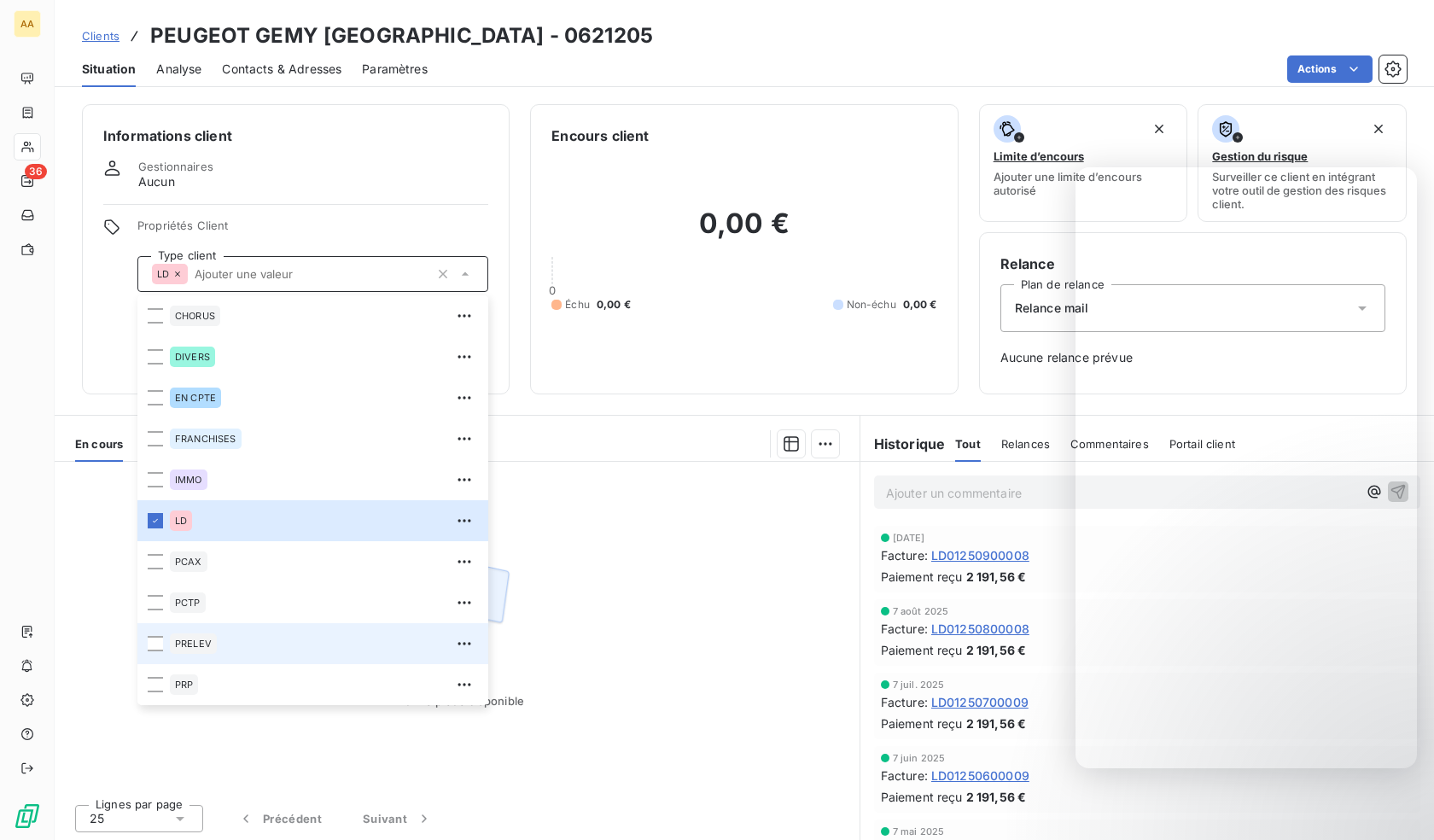
click at [216, 651] on div "PRELEV" at bounding box center [323, 643] width 308 height 27
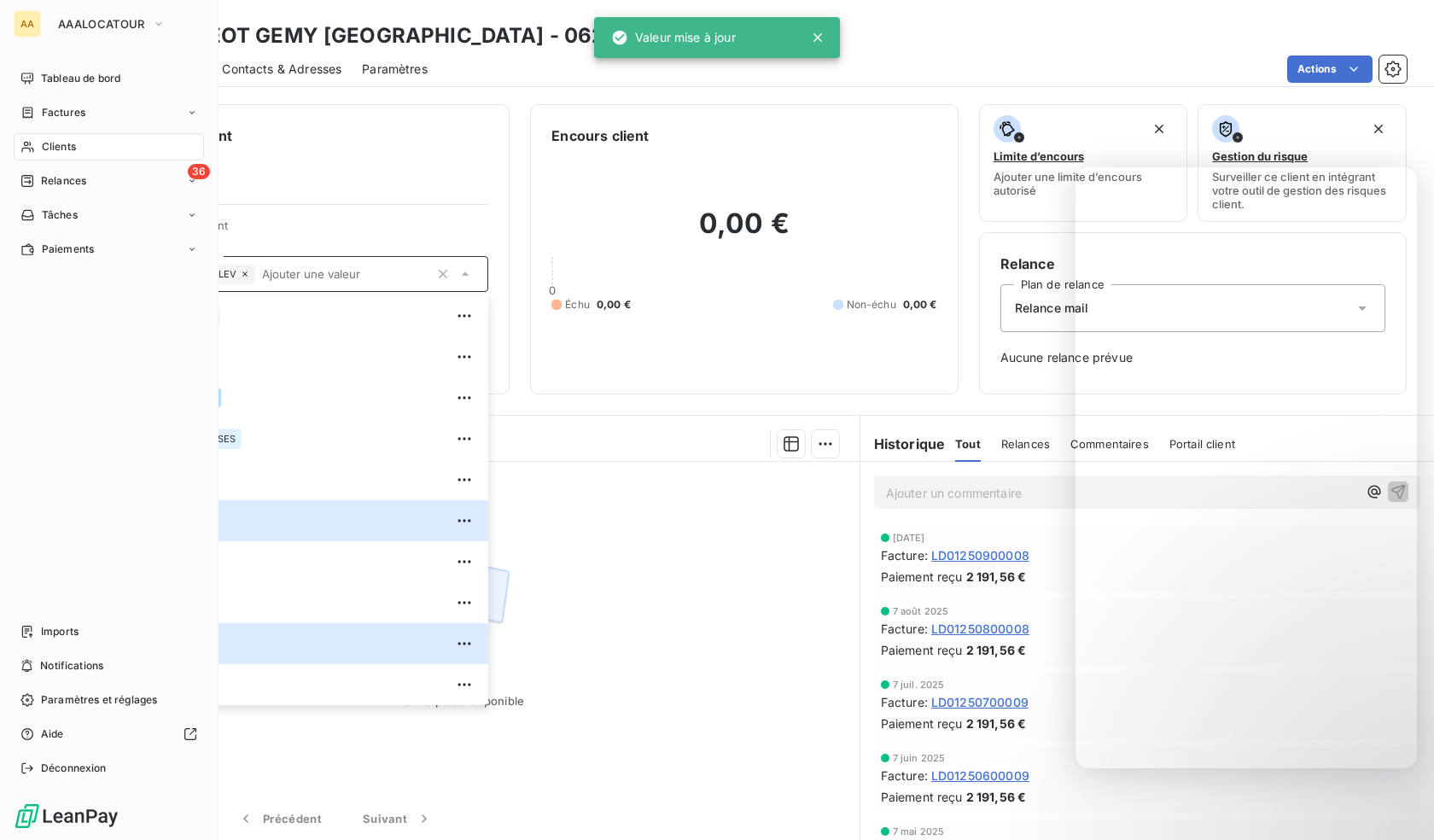
click at [19, 142] on div "Clients" at bounding box center [108, 146] width 190 height 27
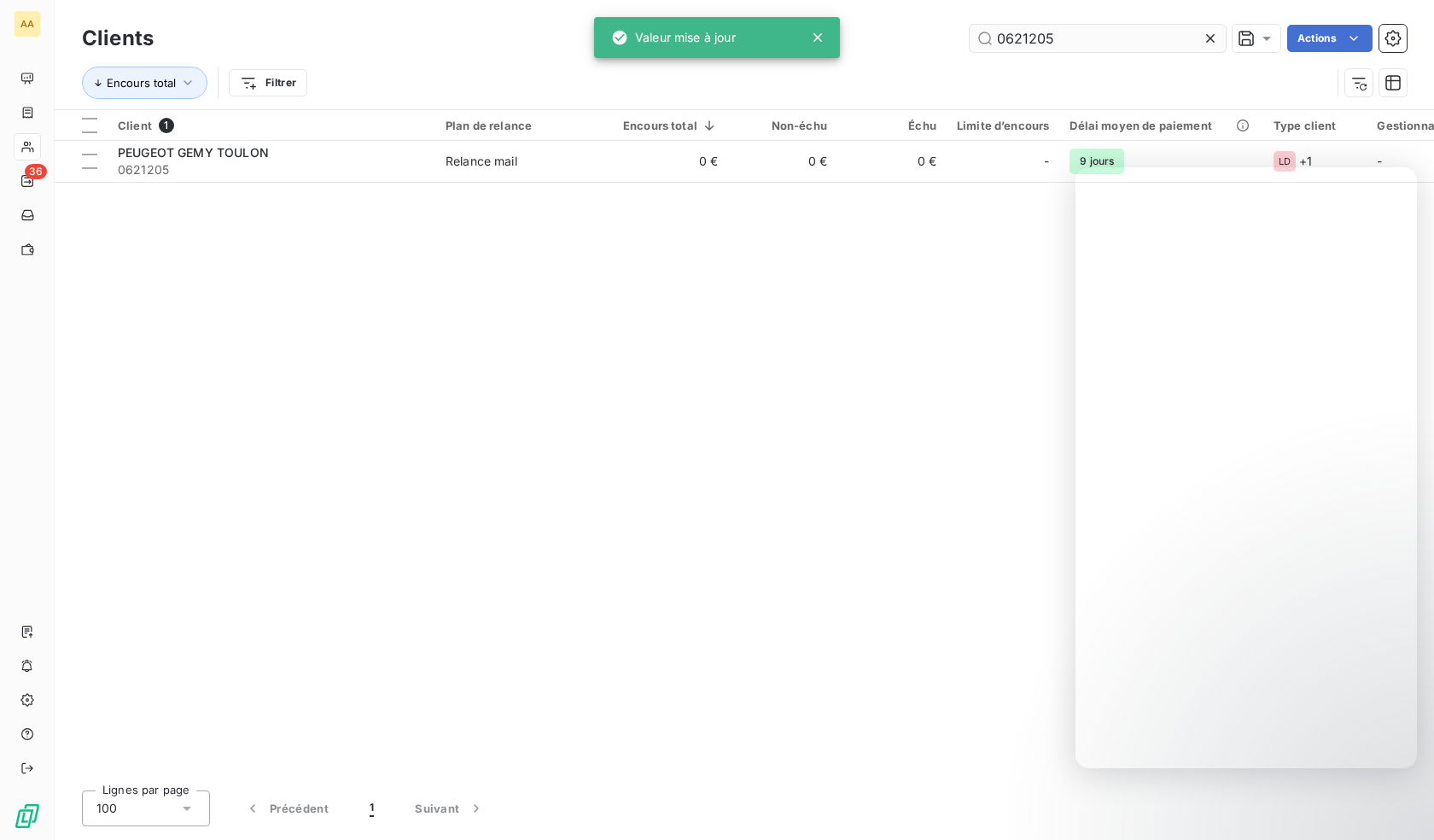
click at [1073, 42] on input "0621205" at bounding box center [1097, 38] width 256 height 27
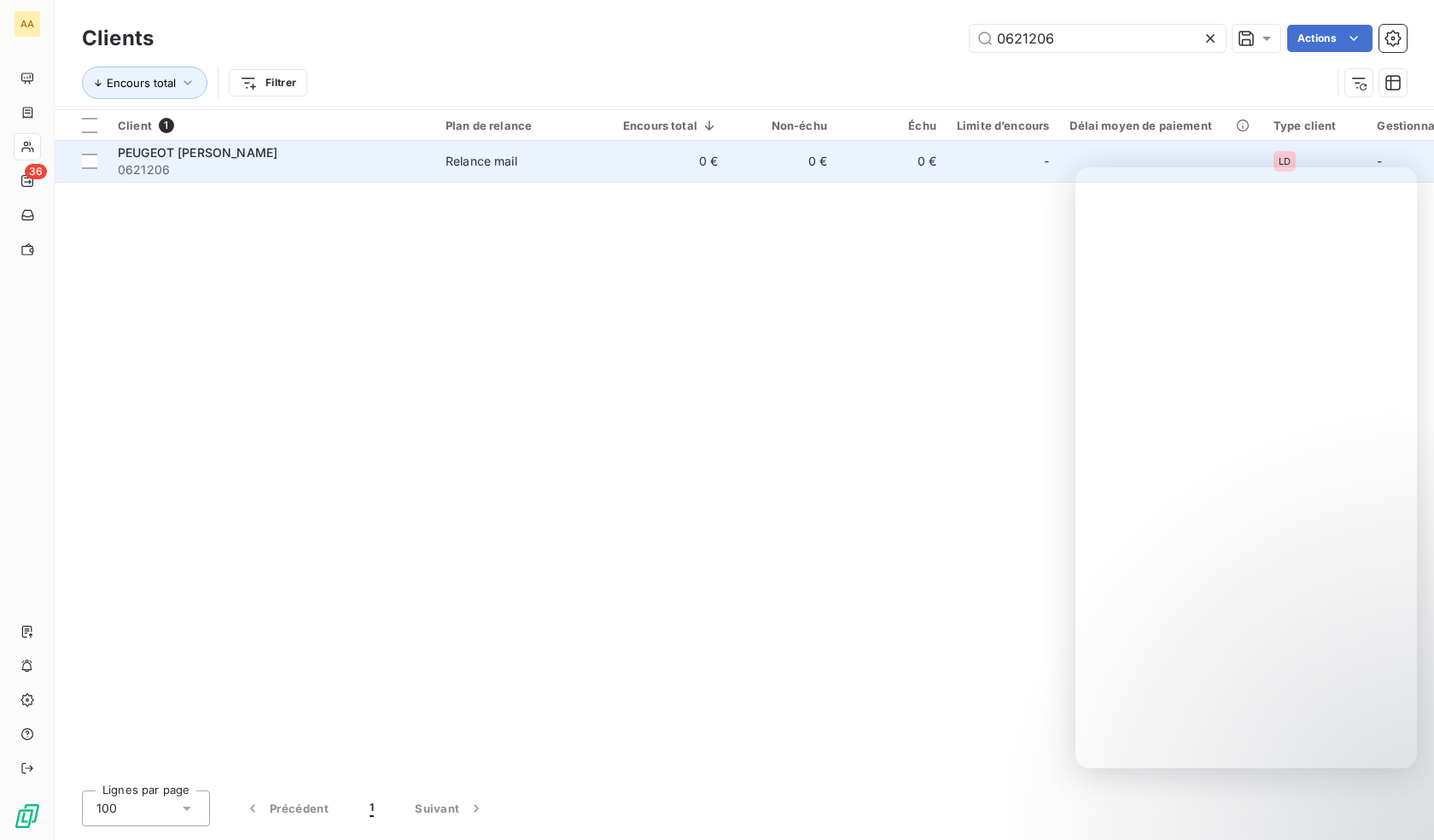
type input "0621206"
click at [262, 157] on div "PEUGEOT GEMY DINAN" at bounding box center [272, 153] width 307 height 17
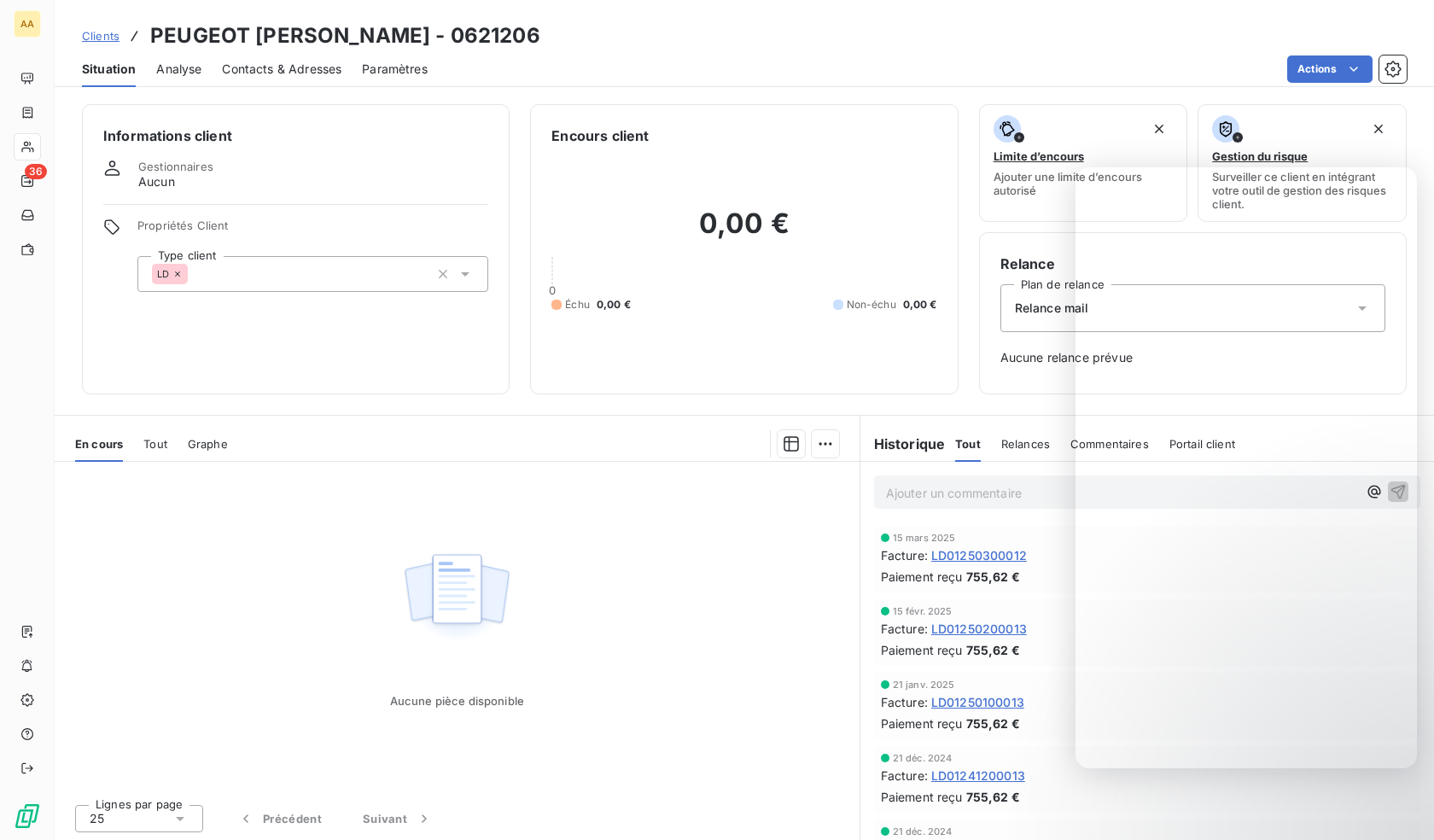
click at [369, 285] on div "LD" at bounding box center [313, 274] width 351 height 36
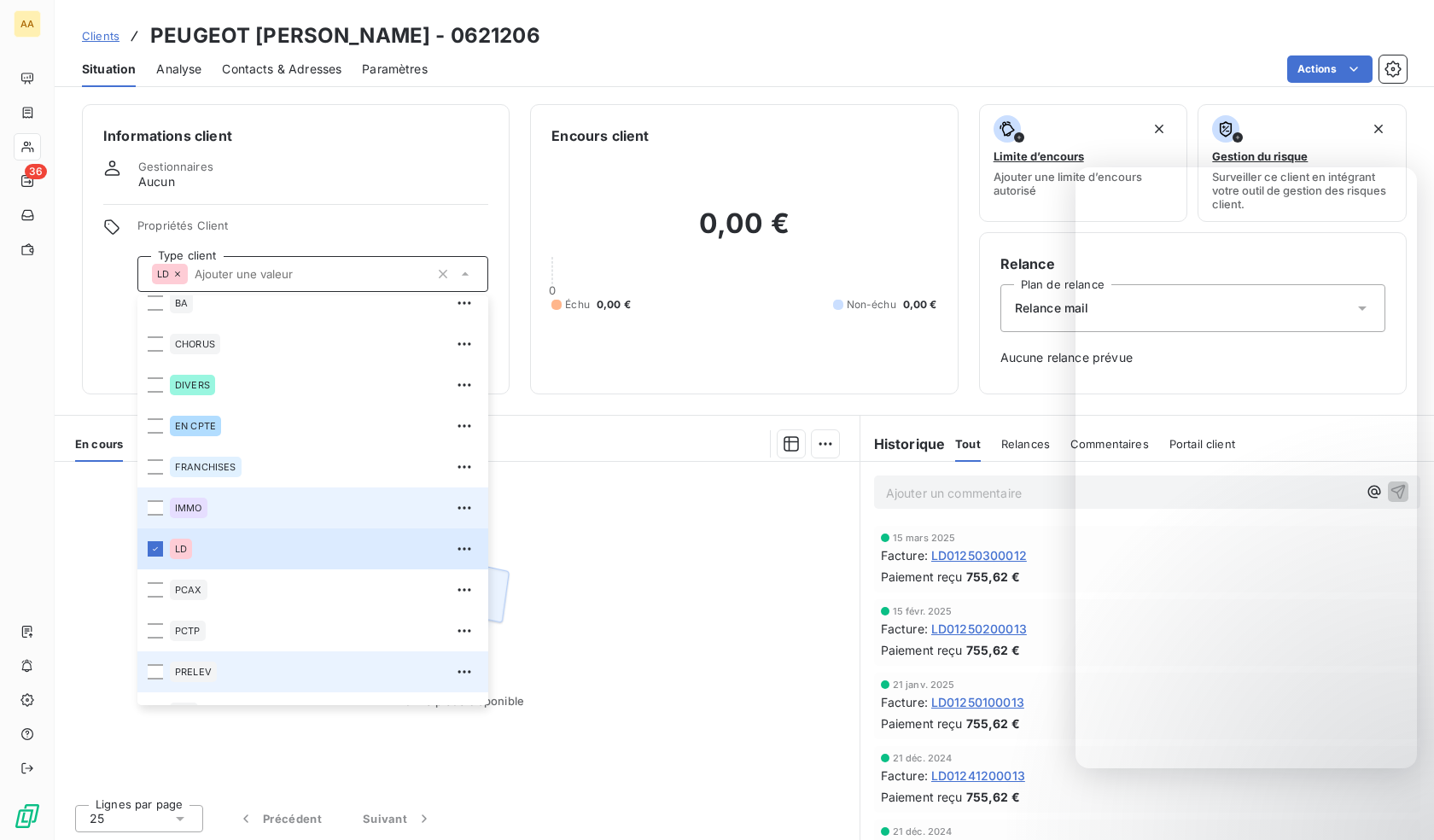
scroll to position [82, 0]
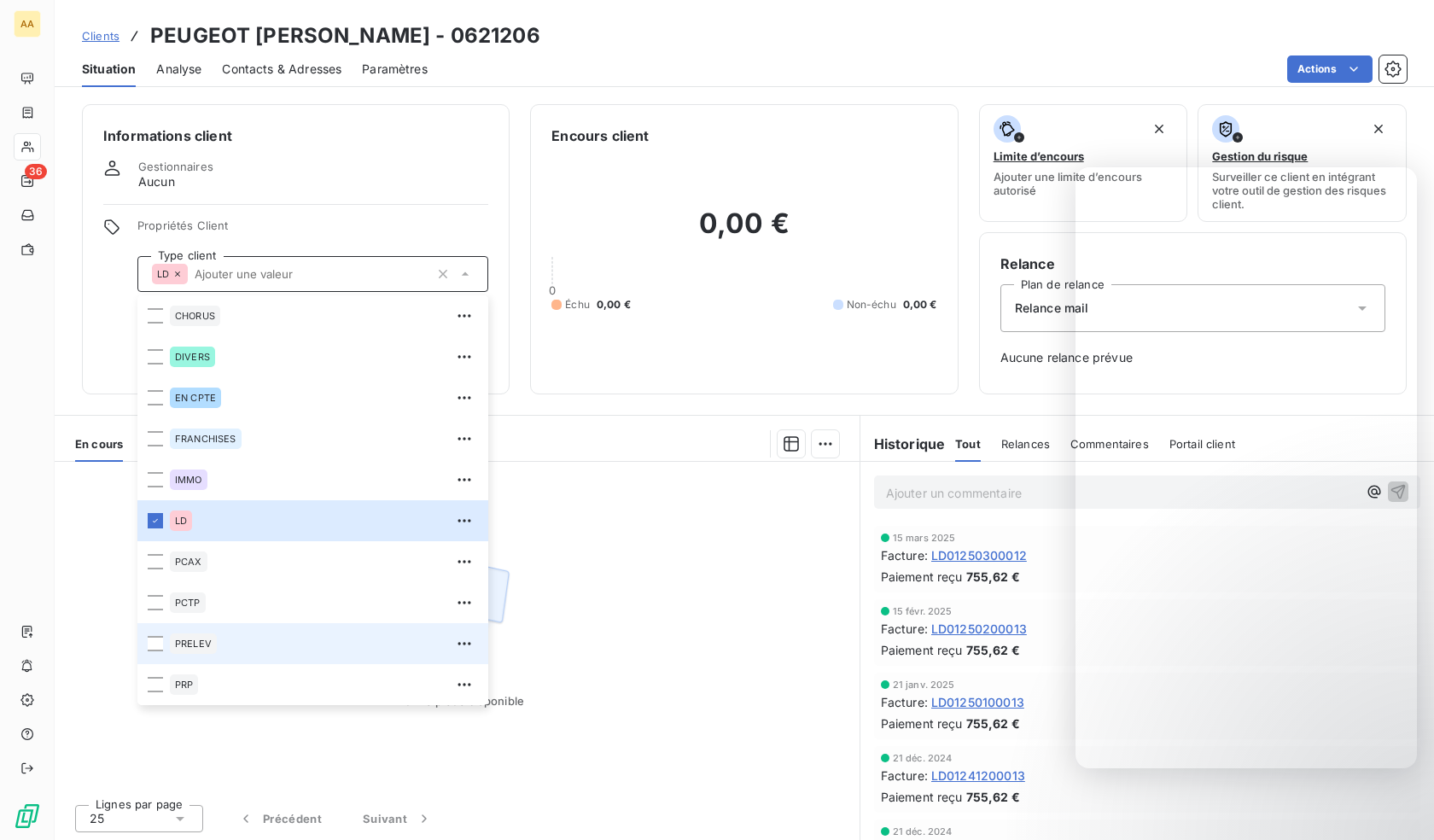
click at [211, 655] on div "PRELEV" at bounding box center [323, 643] width 308 height 27
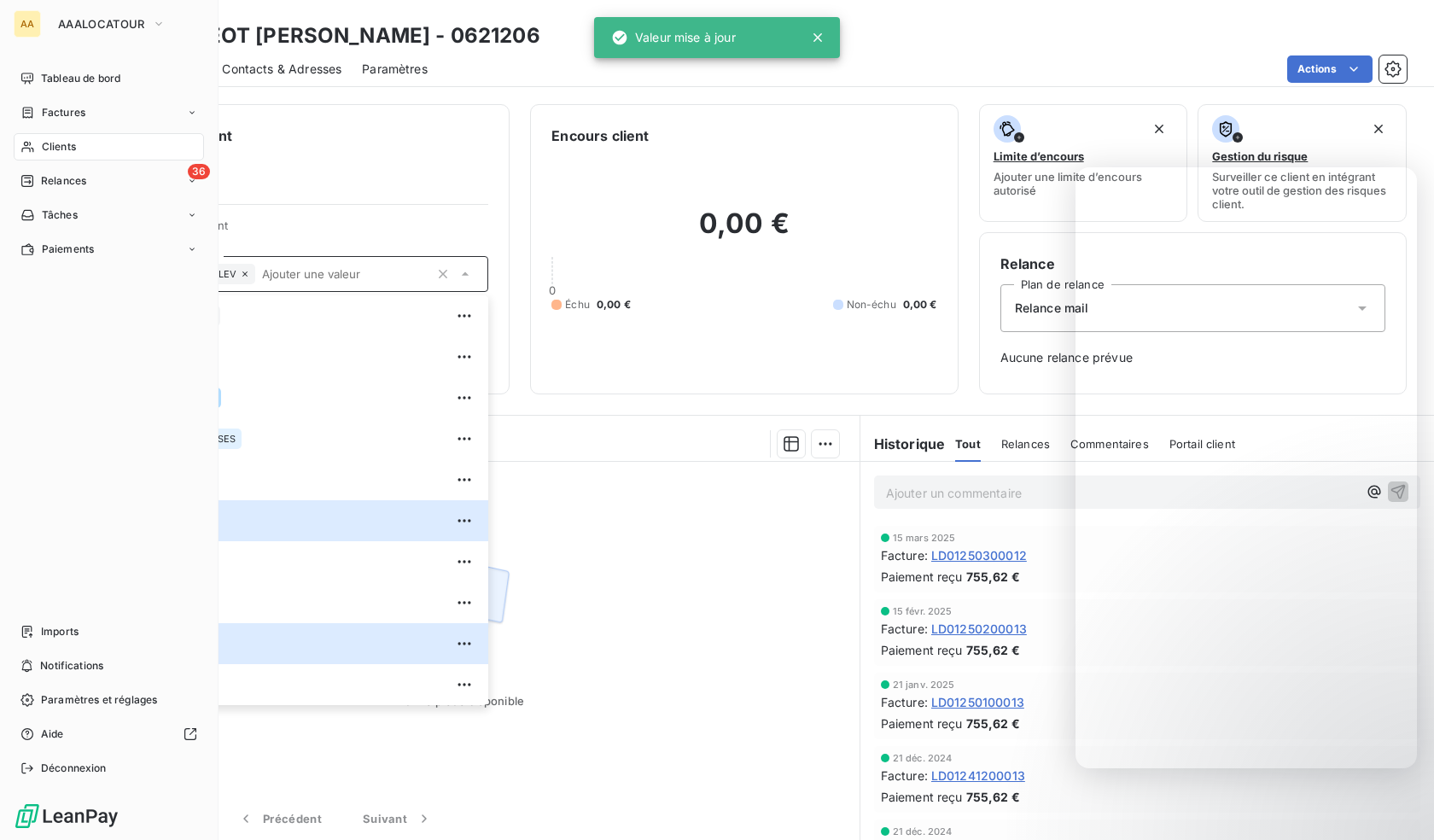
click at [26, 140] on icon at bounding box center [27, 146] width 14 height 13
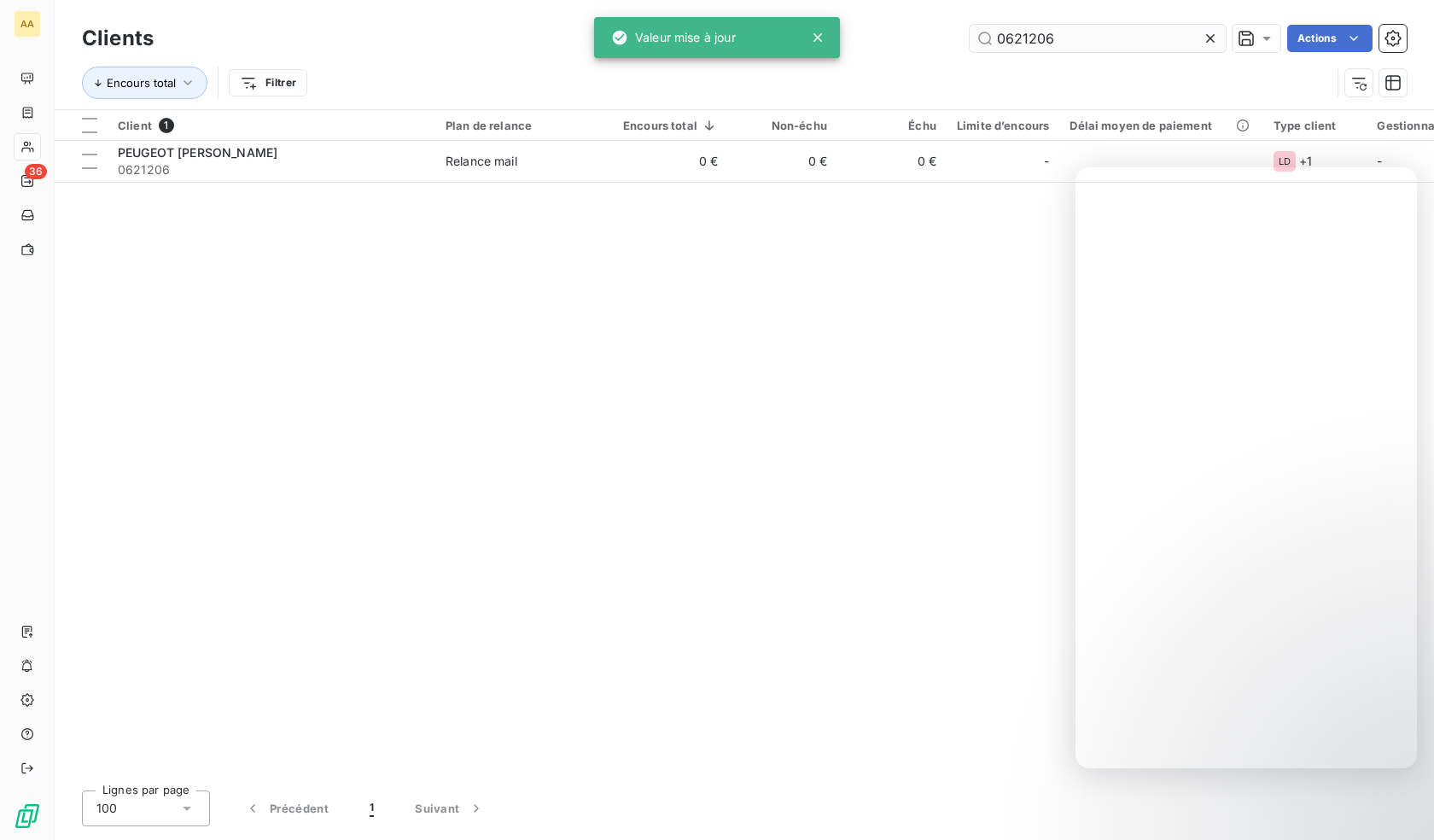
click at [1047, 36] on input "0621206" at bounding box center [1097, 38] width 256 height 27
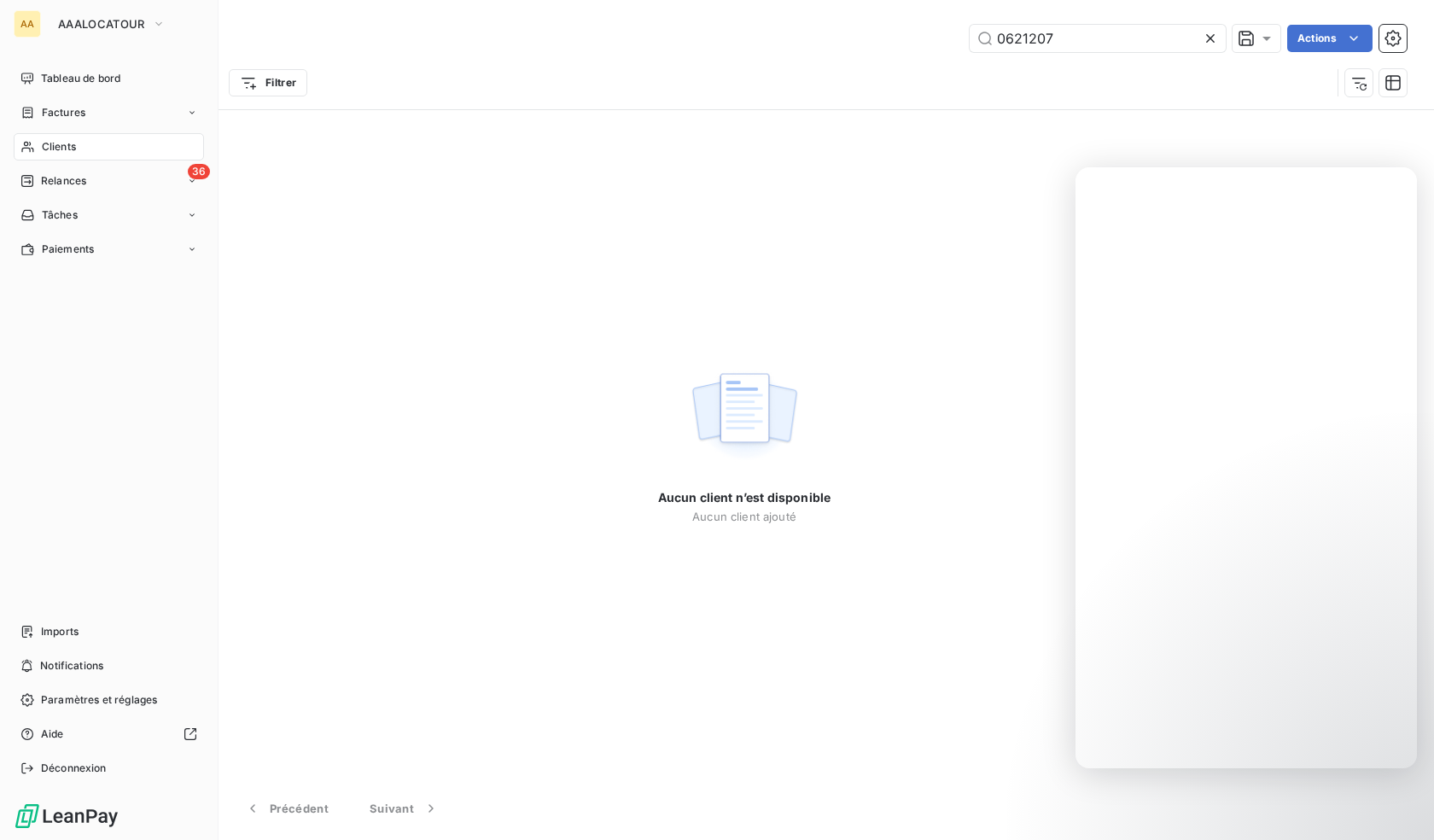
drag, startPoint x: 53, startPoint y: 146, endPoint x: 123, endPoint y: 144, distance: 70.0
click at [50, 146] on span "Clients" at bounding box center [58, 147] width 34 height 15
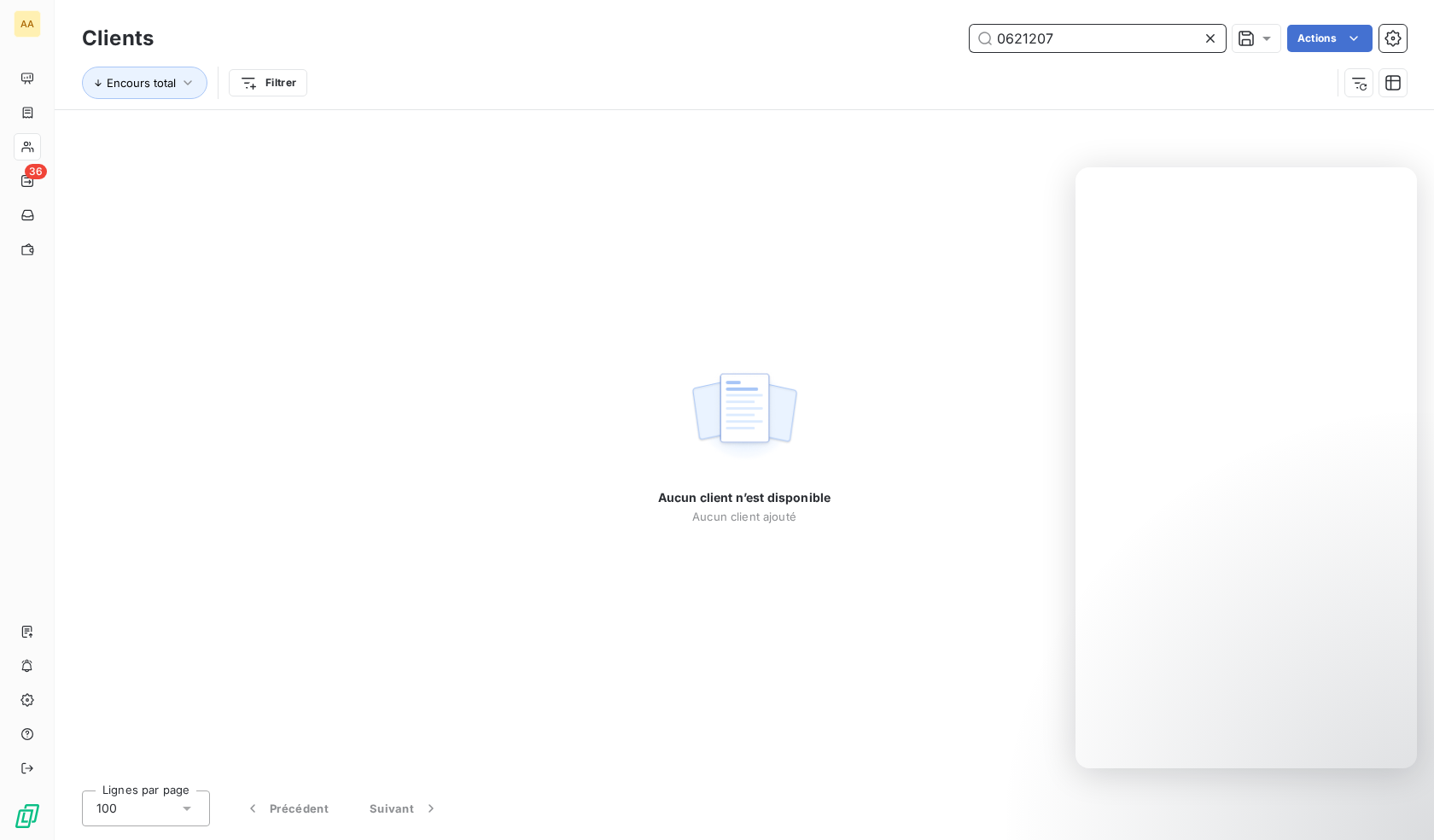
click at [1068, 28] on input "0621207" at bounding box center [1097, 38] width 256 height 27
drag, startPoint x: 1068, startPoint y: 28, endPoint x: 1021, endPoint y: 49, distance: 51.5
click at [1068, 30] on input "0621207" at bounding box center [1097, 38] width 256 height 27
paste input "30102"
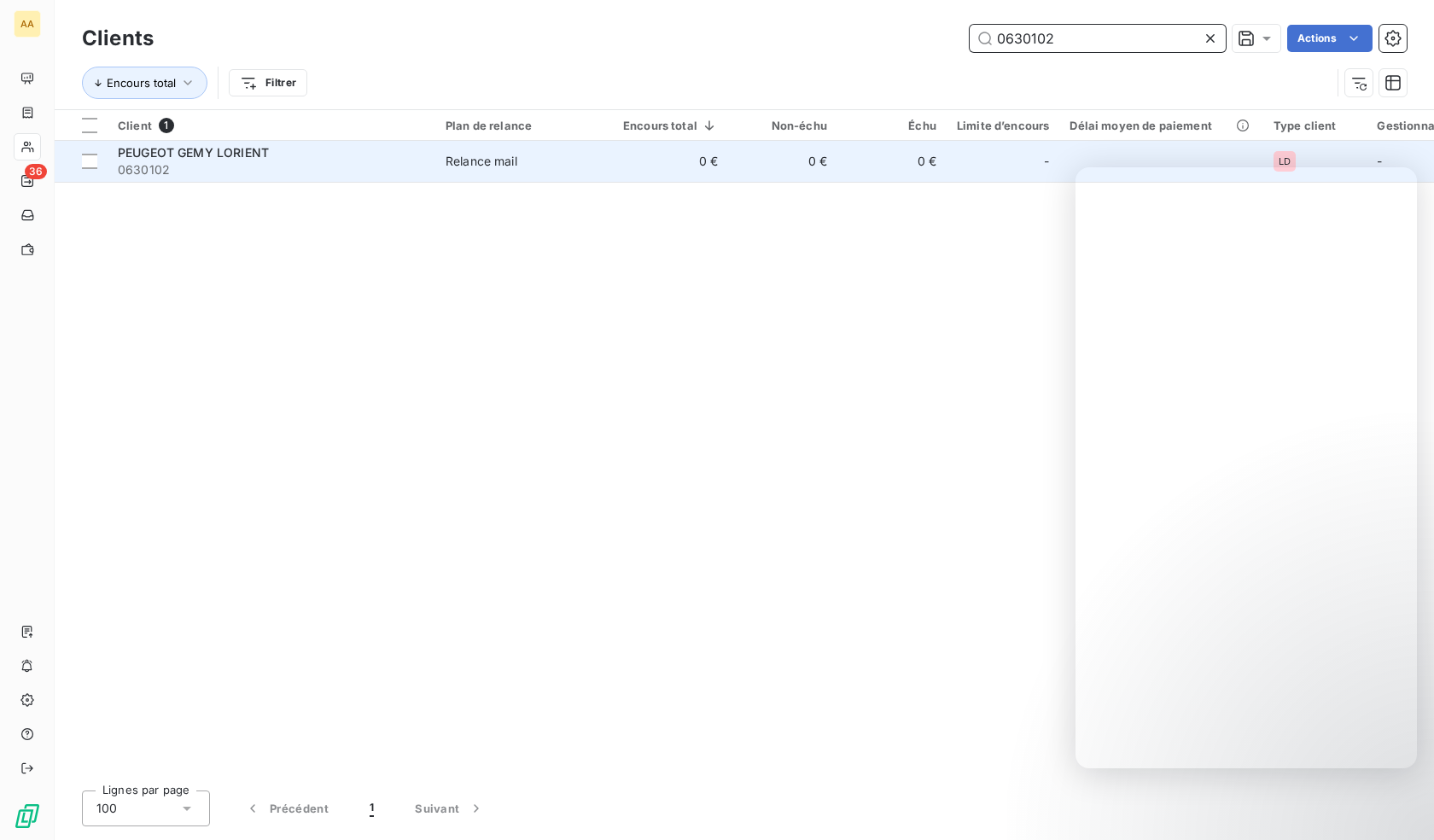
type input "0630102"
click at [239, 168] on span "0630102" at bounding box center [272, 170] width 307 height 17
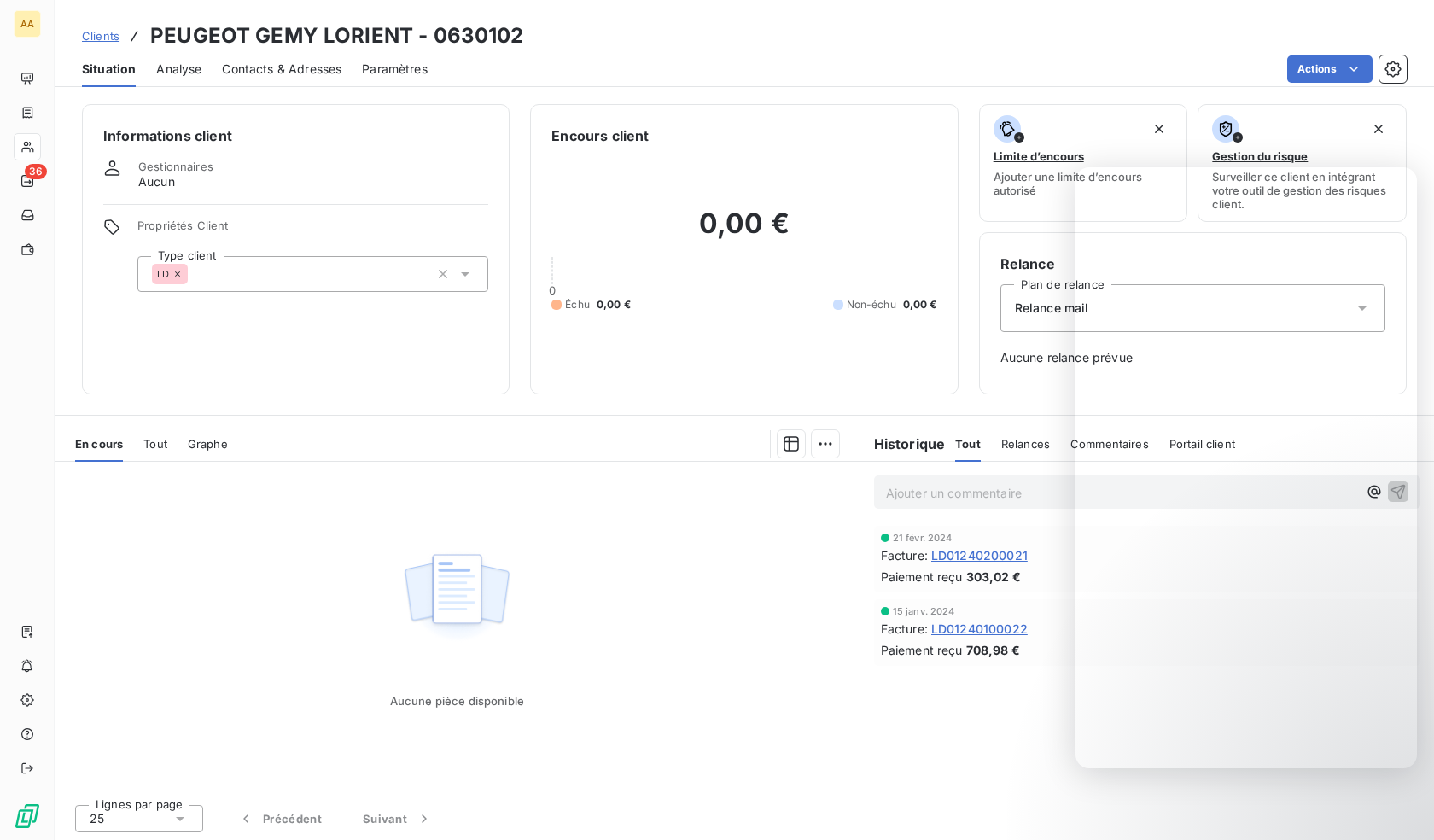
click at [344, 256] on div "LD" at bounding box center [313, 274] width 351 height 36
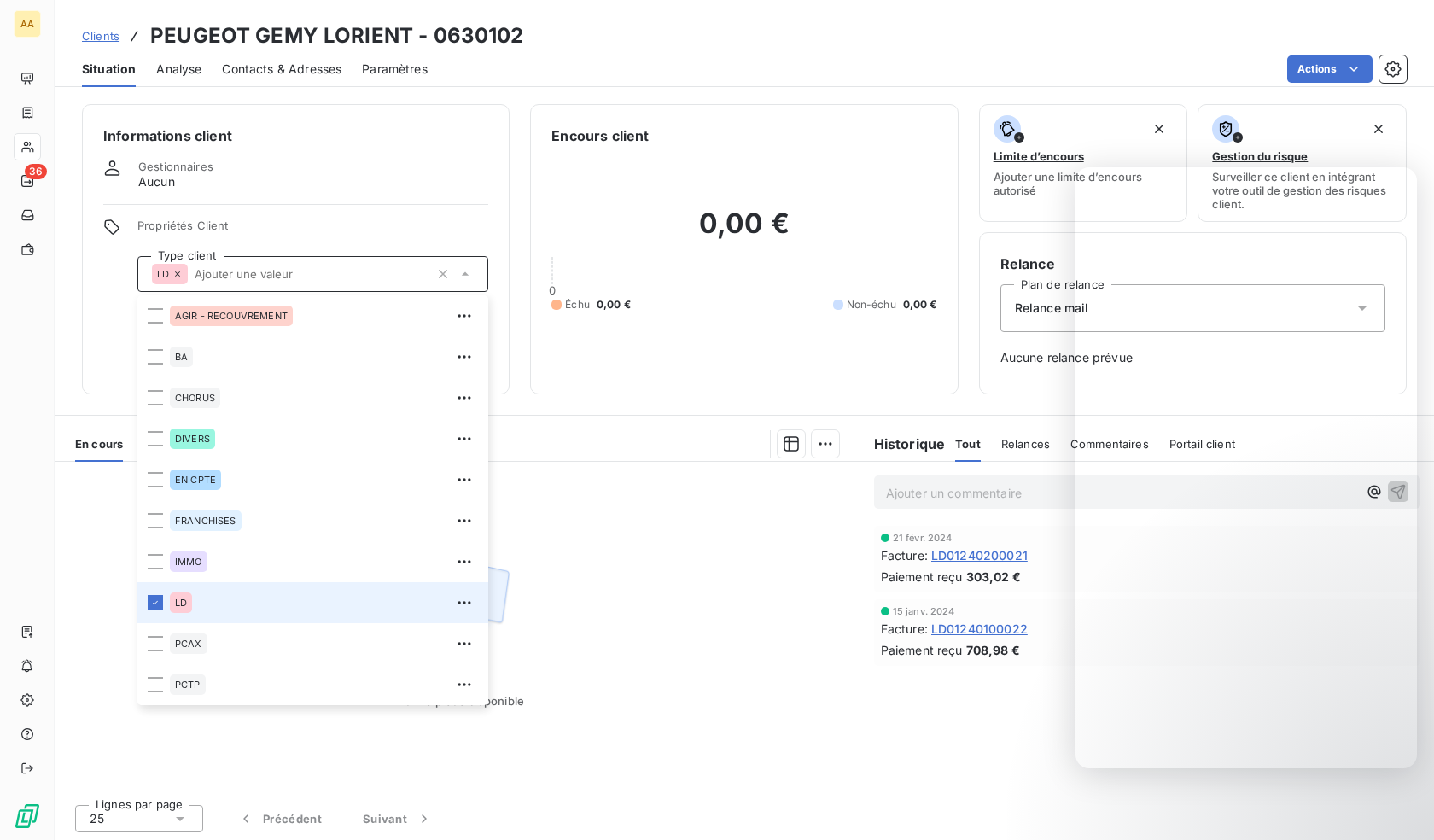
click at [335, 280] on input "text" at bounding box center [308, 273] width 241 height 15
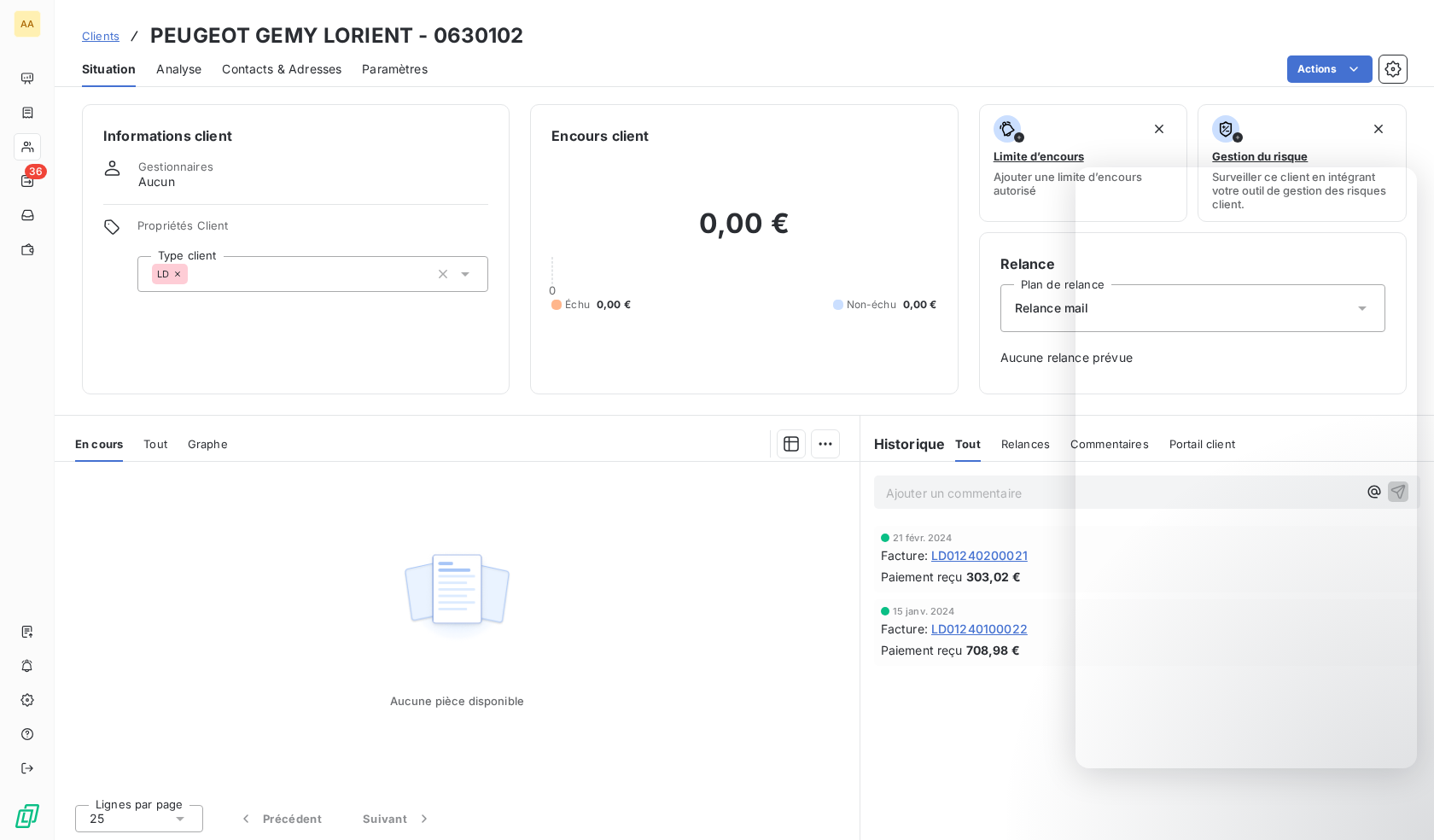
click at [331, 280] on div "LD" at bounding box center [313, 274] width 351 height 36
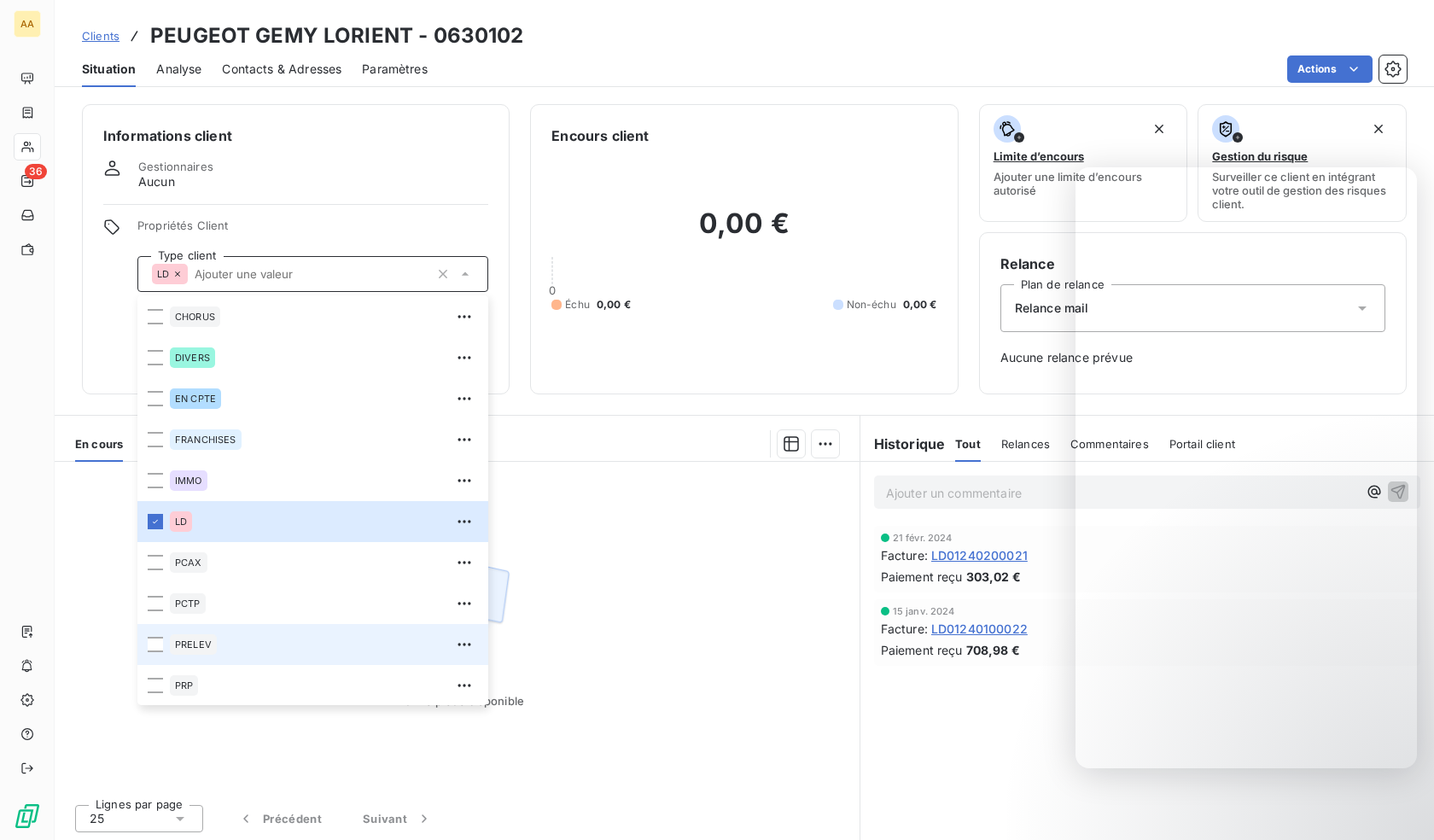
scroll to position [82, 0]
click at [219, 641] on div "PRELEV" at bounding box center [323, 643] width 308 height 27
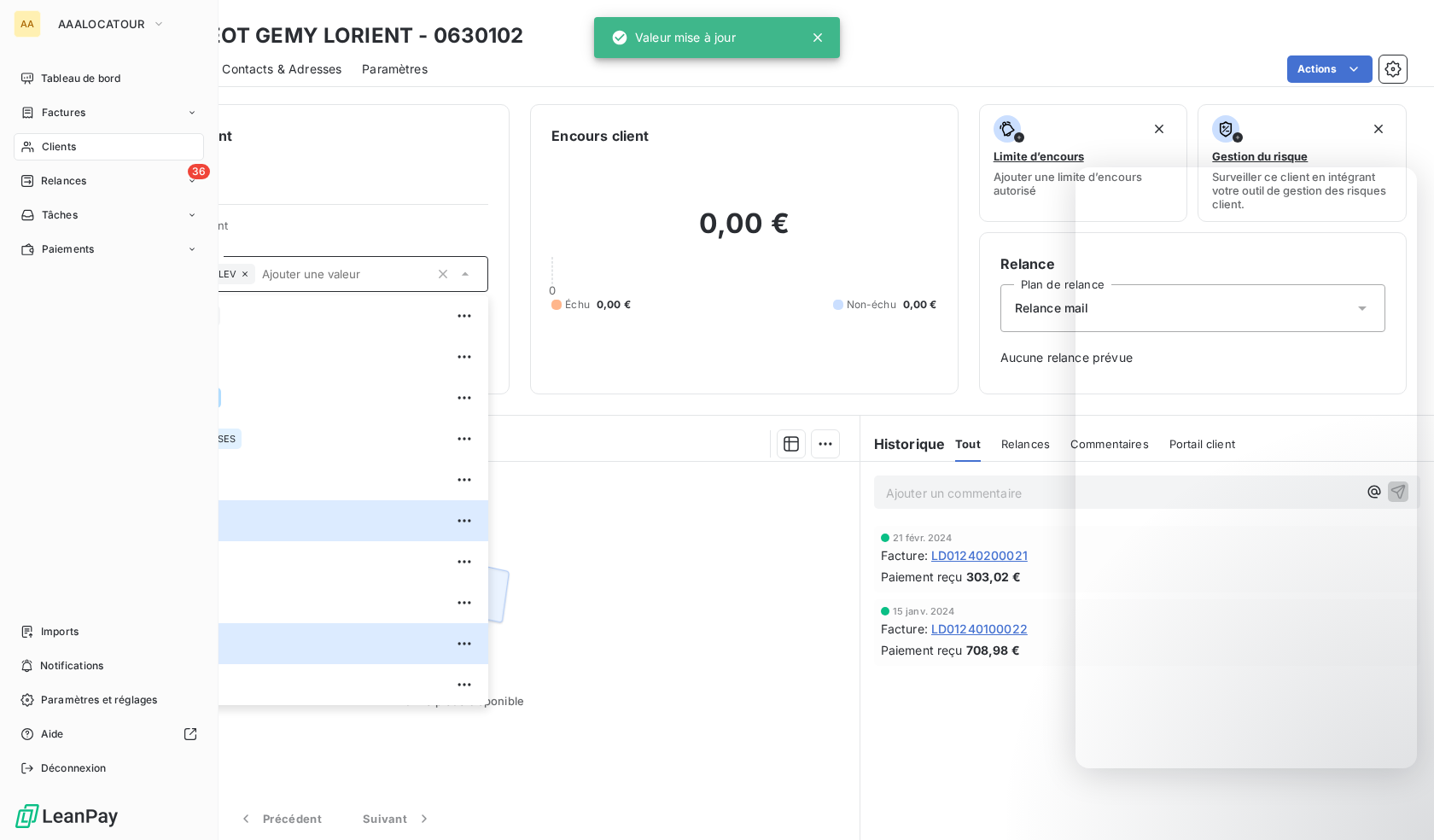
click at [25, 145] on icon at bounding box center [27, 147] width 12 height 11
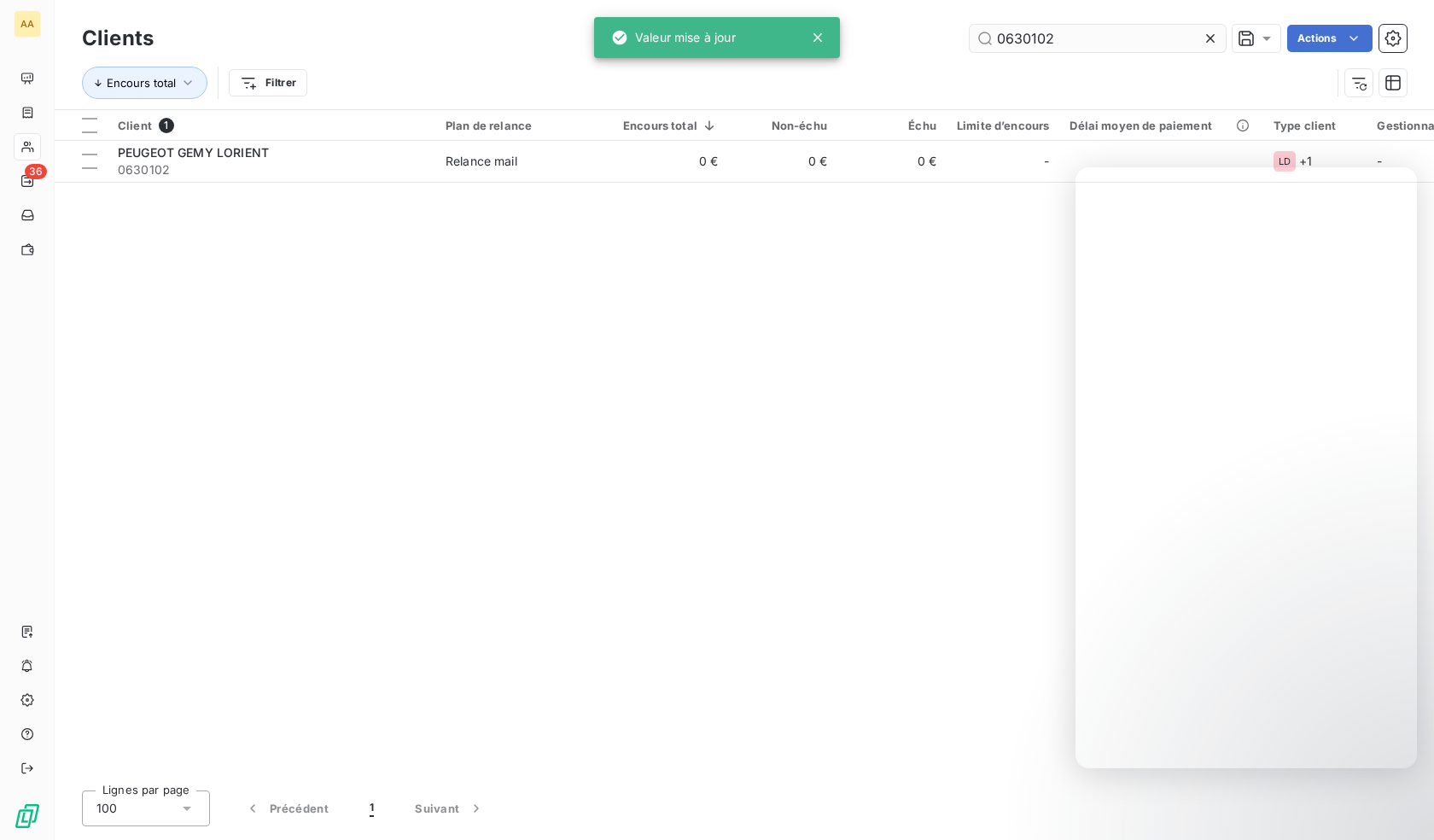
click at [1018, 40] on input "0630102" at bounding box center [1097, 38] width 256 height 27
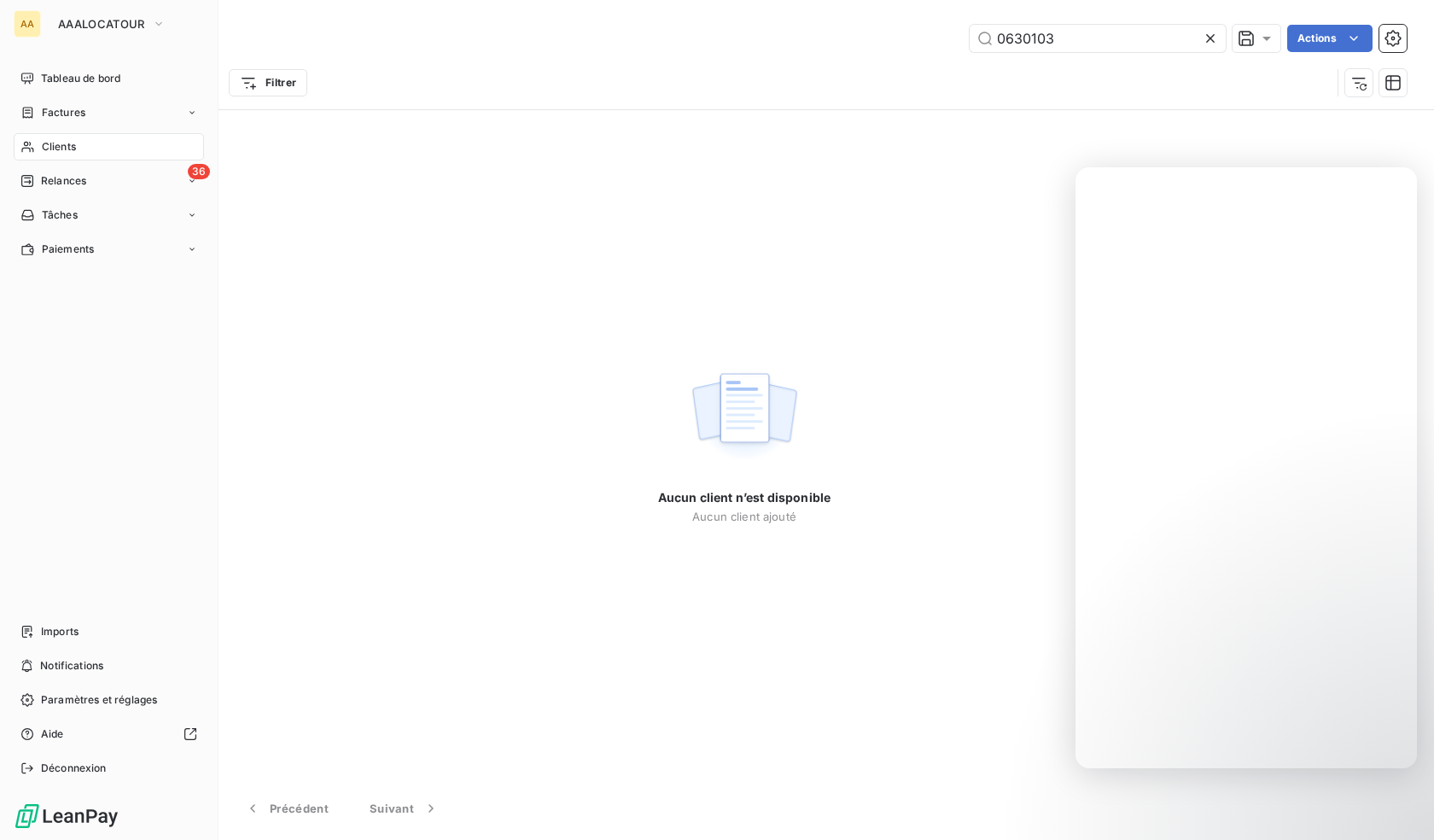
click at [15, 152] on div "Clients" at bounding box center [108, 146] width 190 height 27
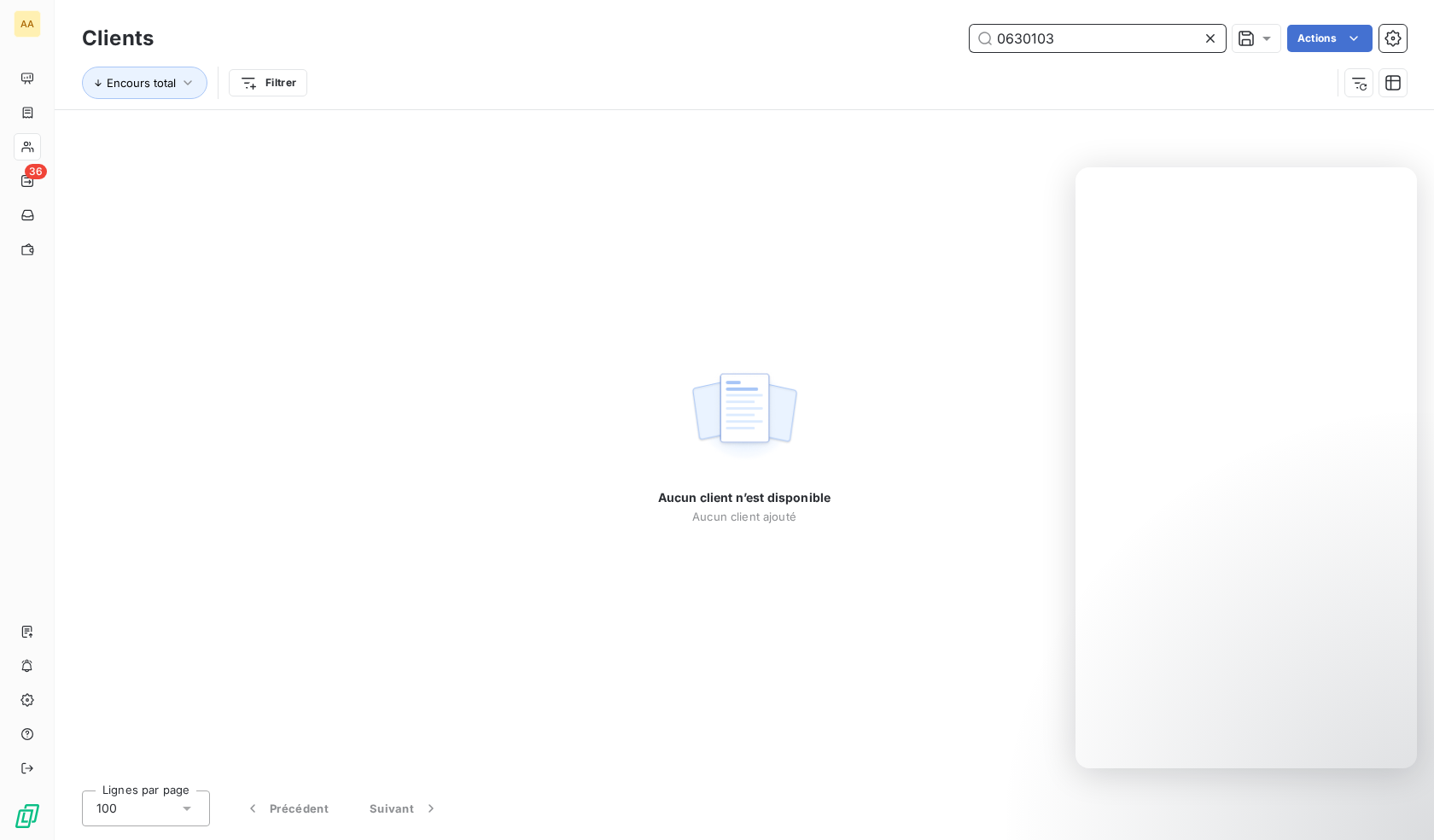
click at [1023, 36] on input "0630103" at bounding box center [1097, 38] width 256 height 27
paste input "4"
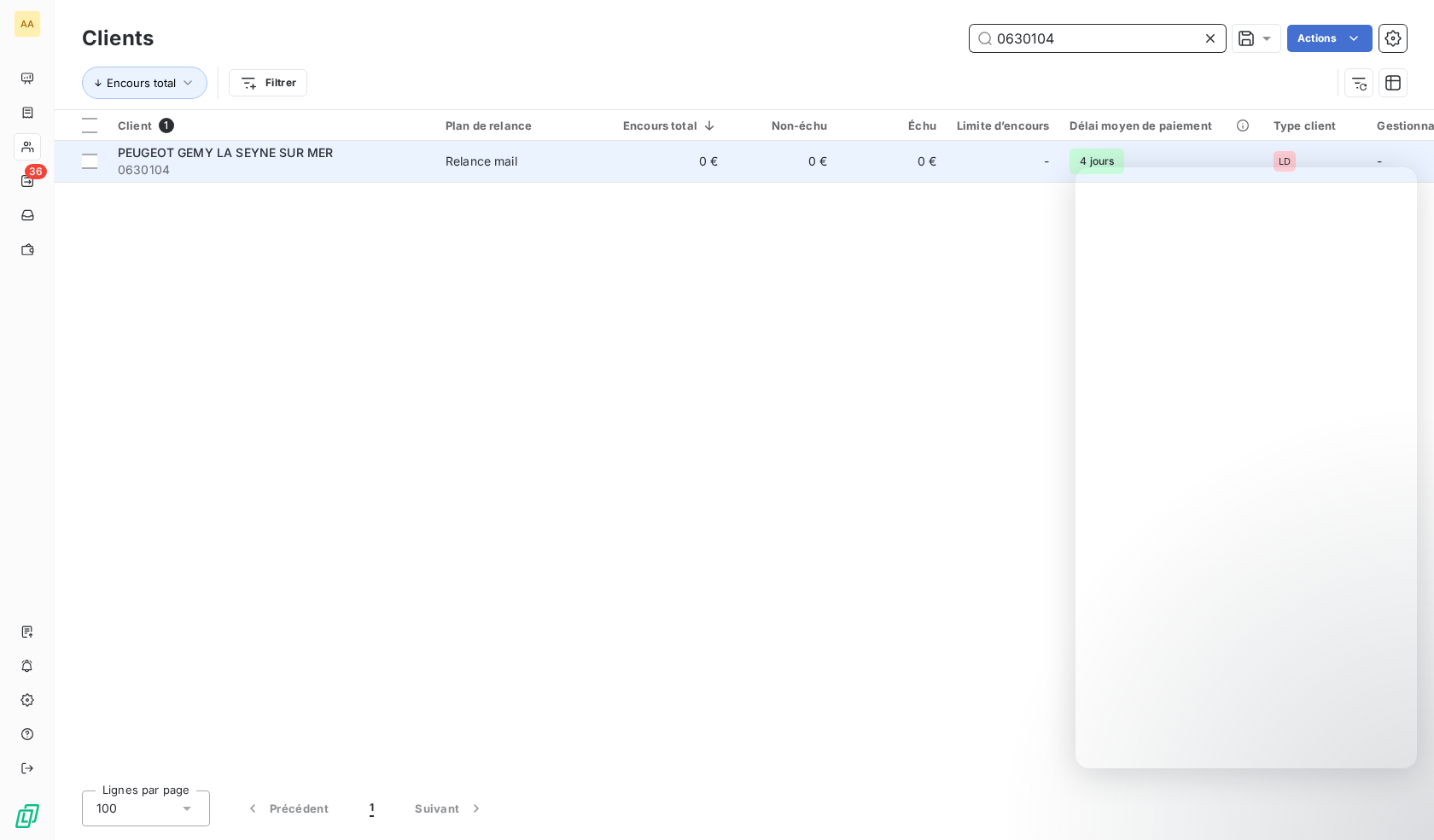
type input "0630104"
click at [231, 173] on span "0630104" at bounding box center [272, 170] width 307 height 17
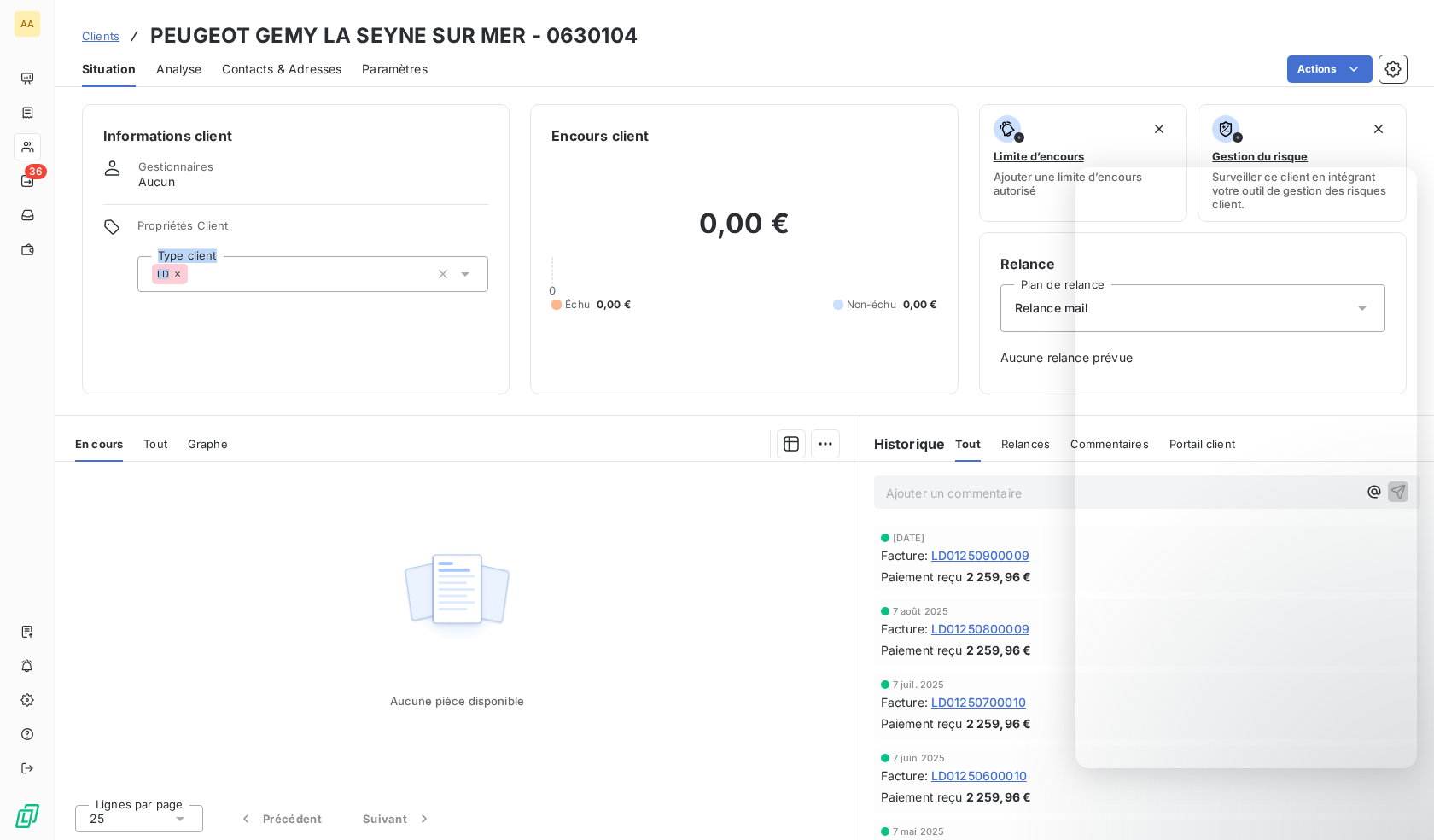
drag, startPoint x: 399, startPoint y: 248, endPoint x: 382, endPoint y: 272, distance: 29.4
click at [392, 259] on div "Propriétés Client Type client LD" at bounding box center [313, 255] width 351 height 74
click at [375, 275] on div "LD" at bounding box center [313, 274] width 351 height 36
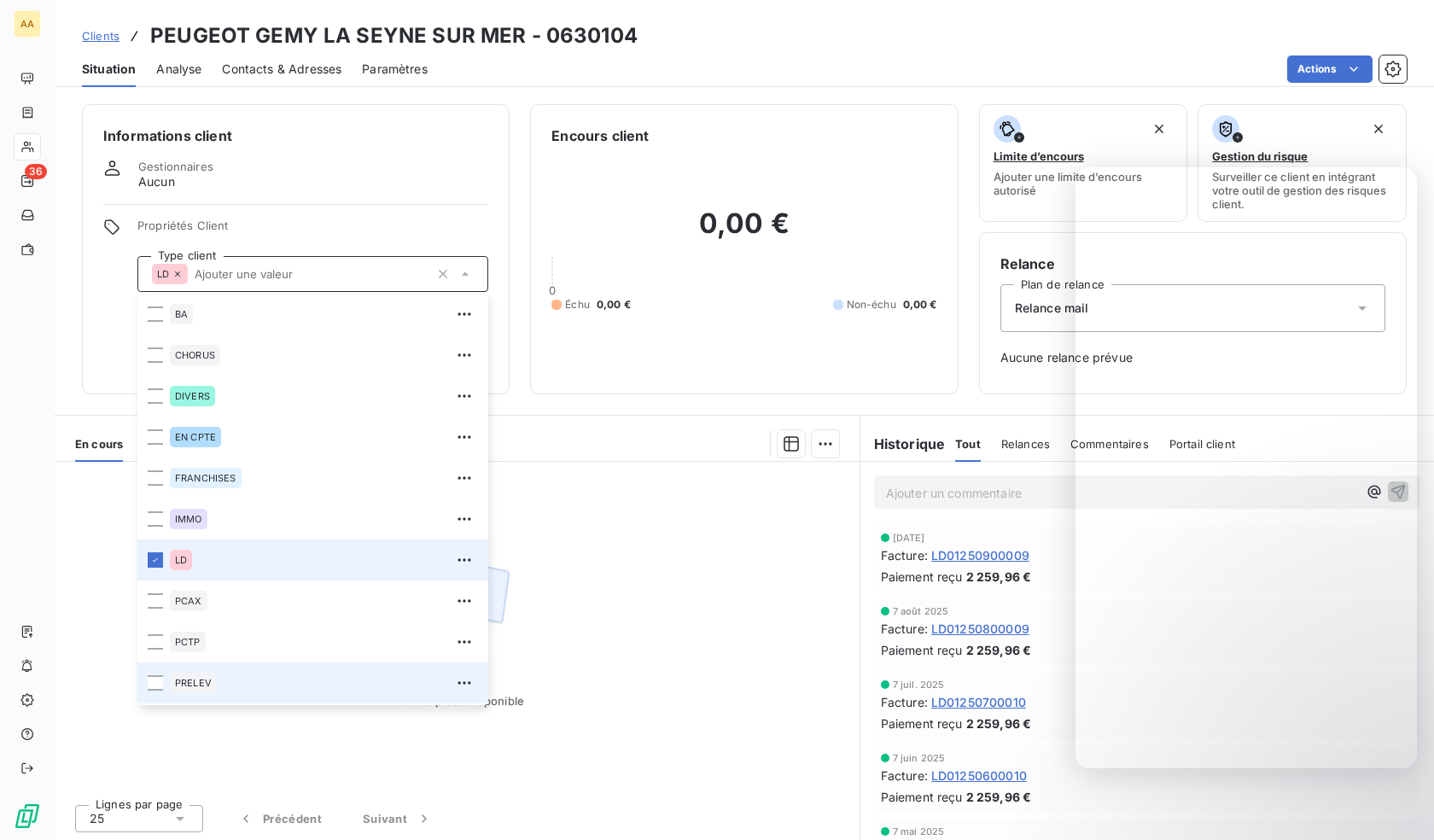
scroll to position [82, 0]
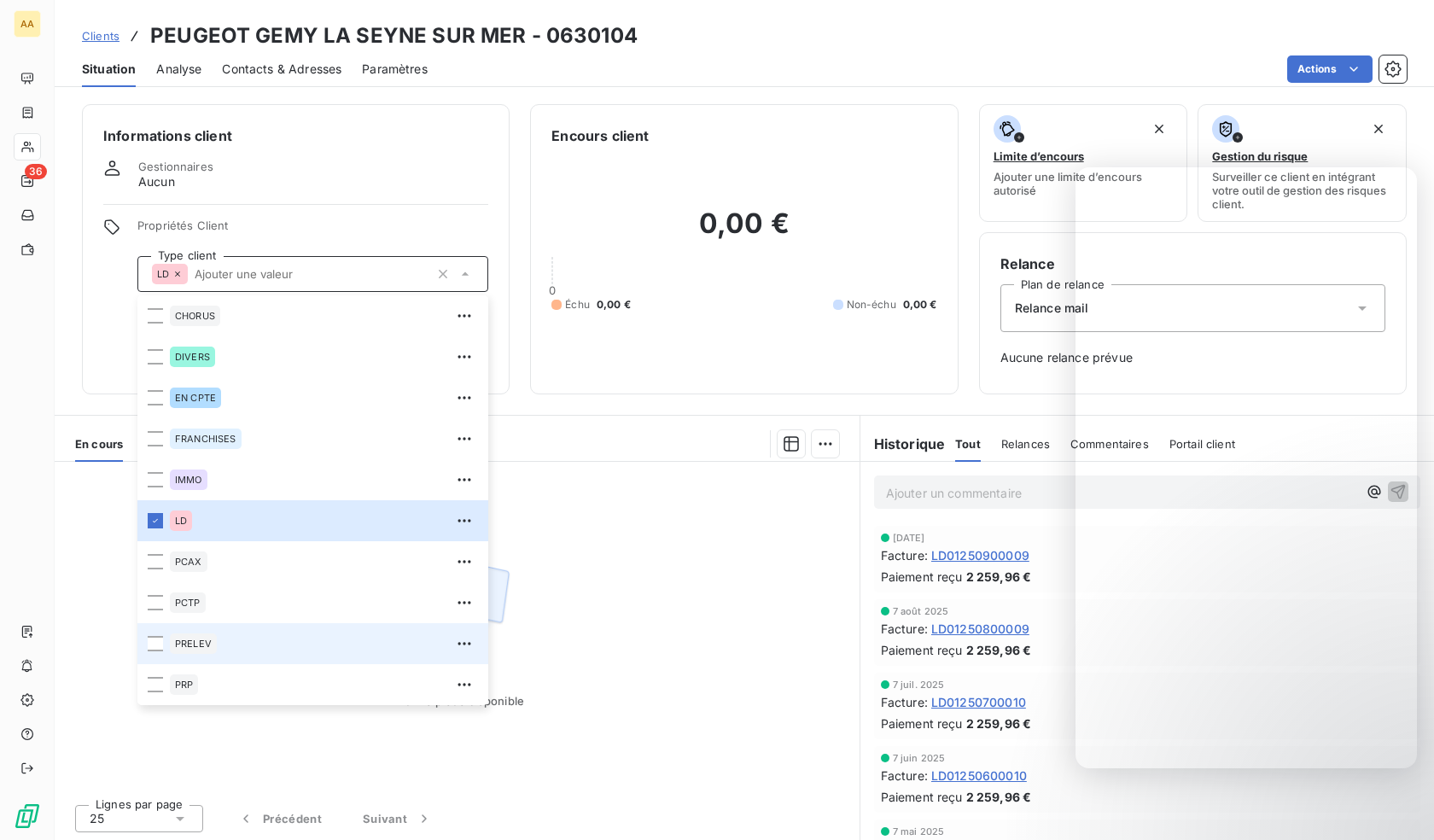
click at [221, 644] on div "PRELEV" at bounding box center [323, 643] width 308 height 27
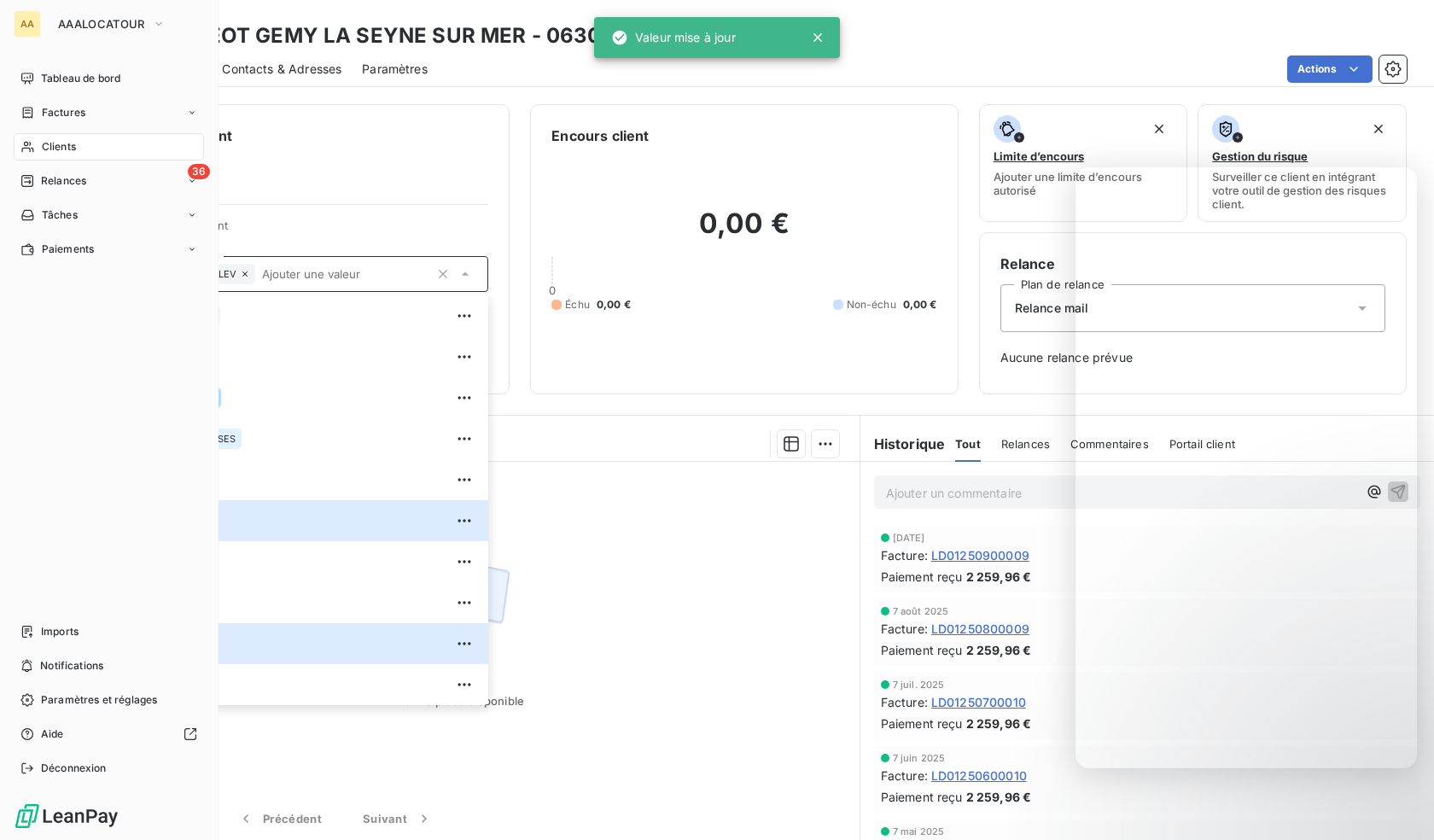
drag, startPoint x: 34, startPoint y: 127, endPoint x: 29, endPoint y: 140, distance: 13.9
click at [33, 128] on nav "Tableau de bord Factures Clients 36 Relances Tâches Paiements" at bounding box center [108, 164] width 190 height 198
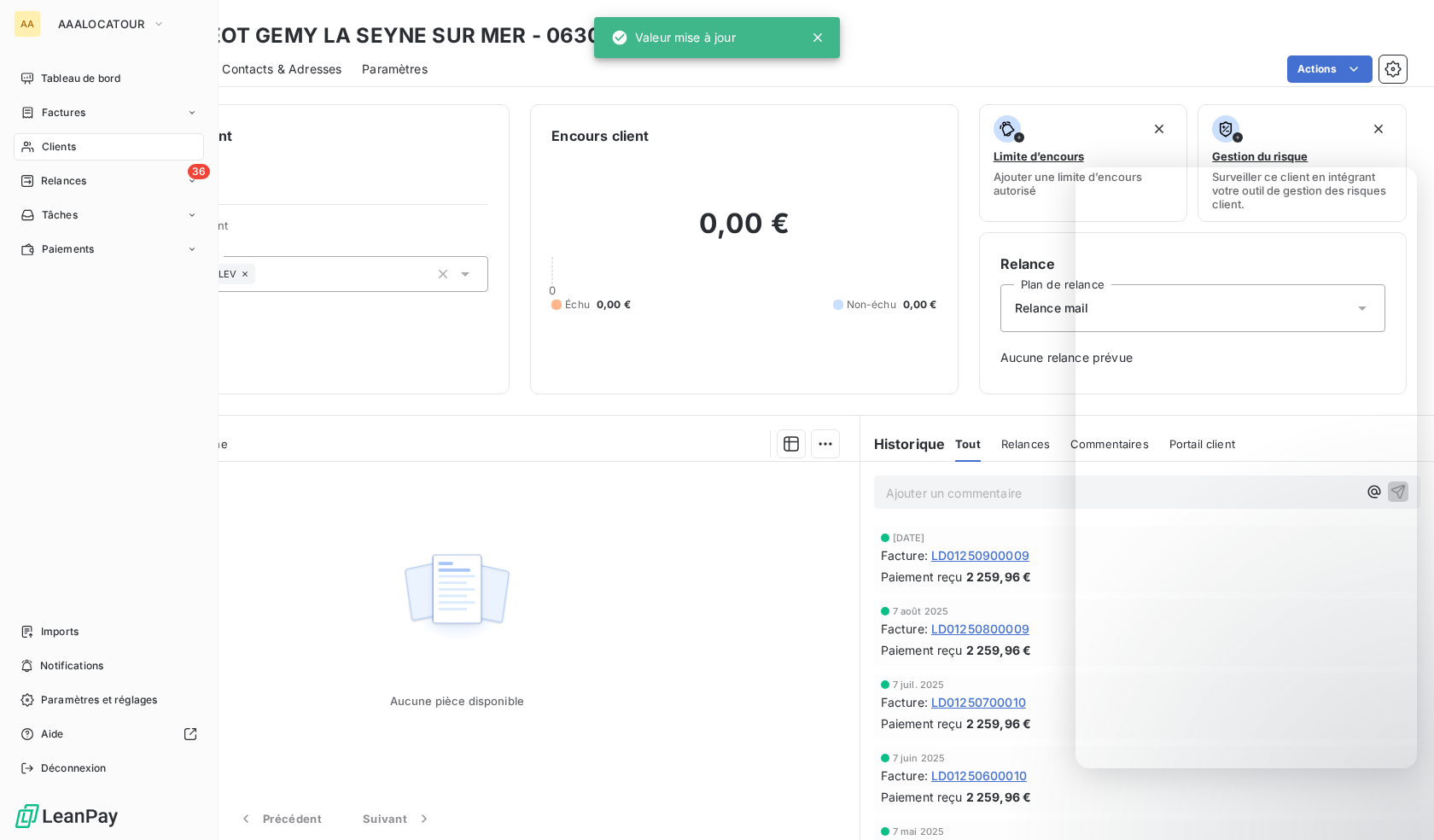
click at [28, 144] on icon at bounding box center [27, 147] width 12 height 11
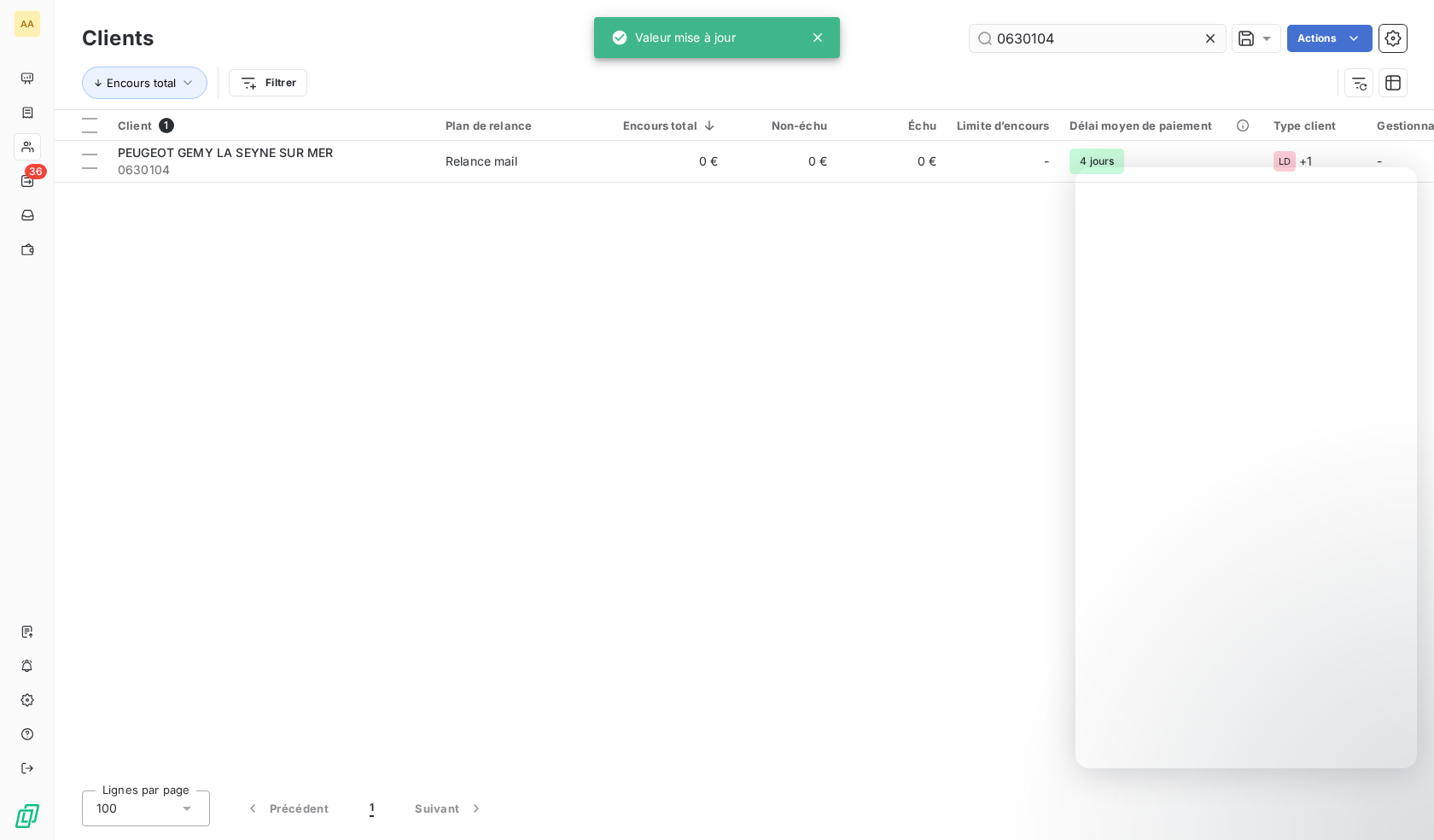
click at [1038, 40] on input "0630104" at bounding box center [1097, 38] width 256 height 27
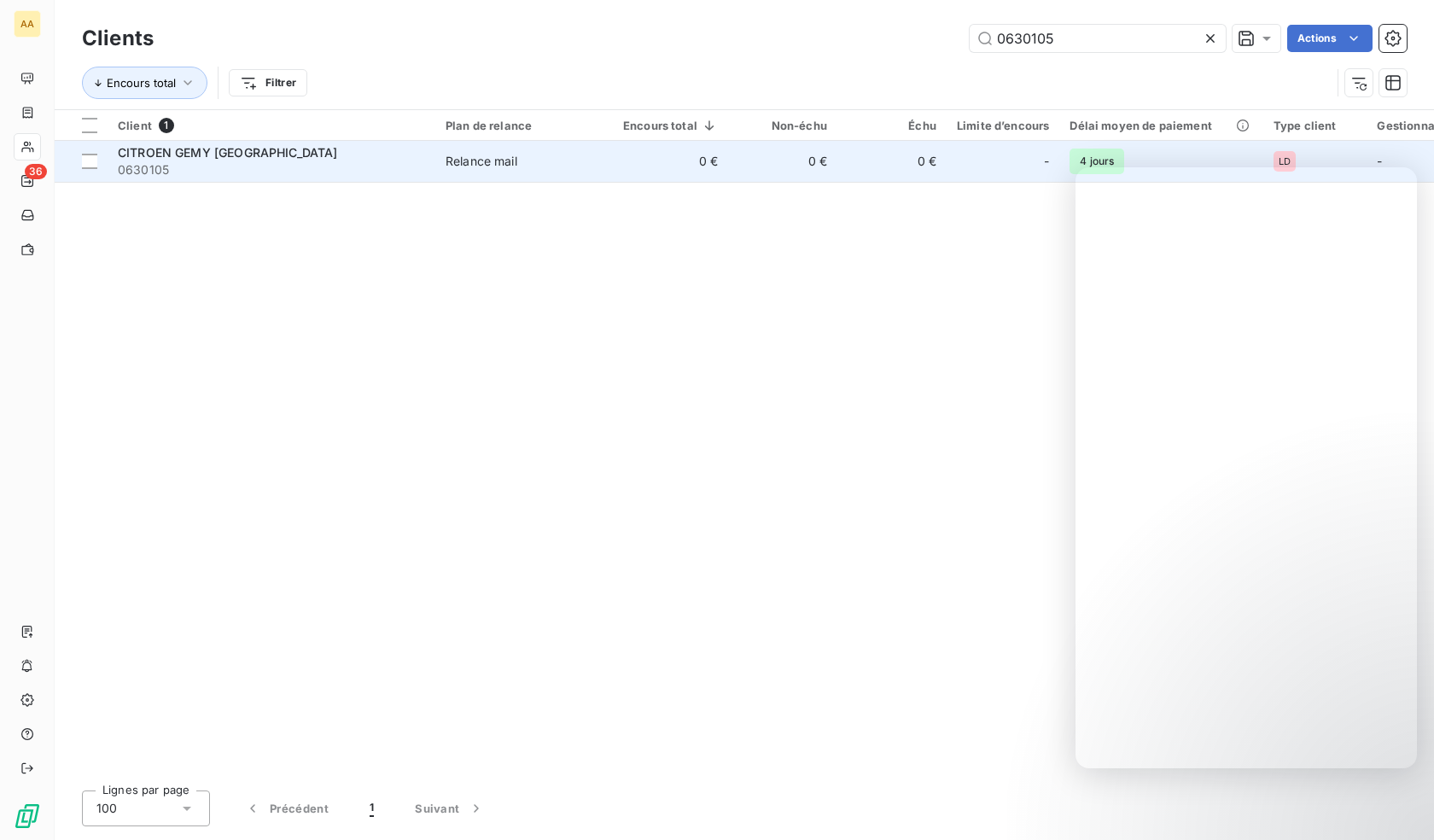
type input "0630105"
click at [187, 162] on span "0630105" at bounding box center [272, 170] width 307 height 17
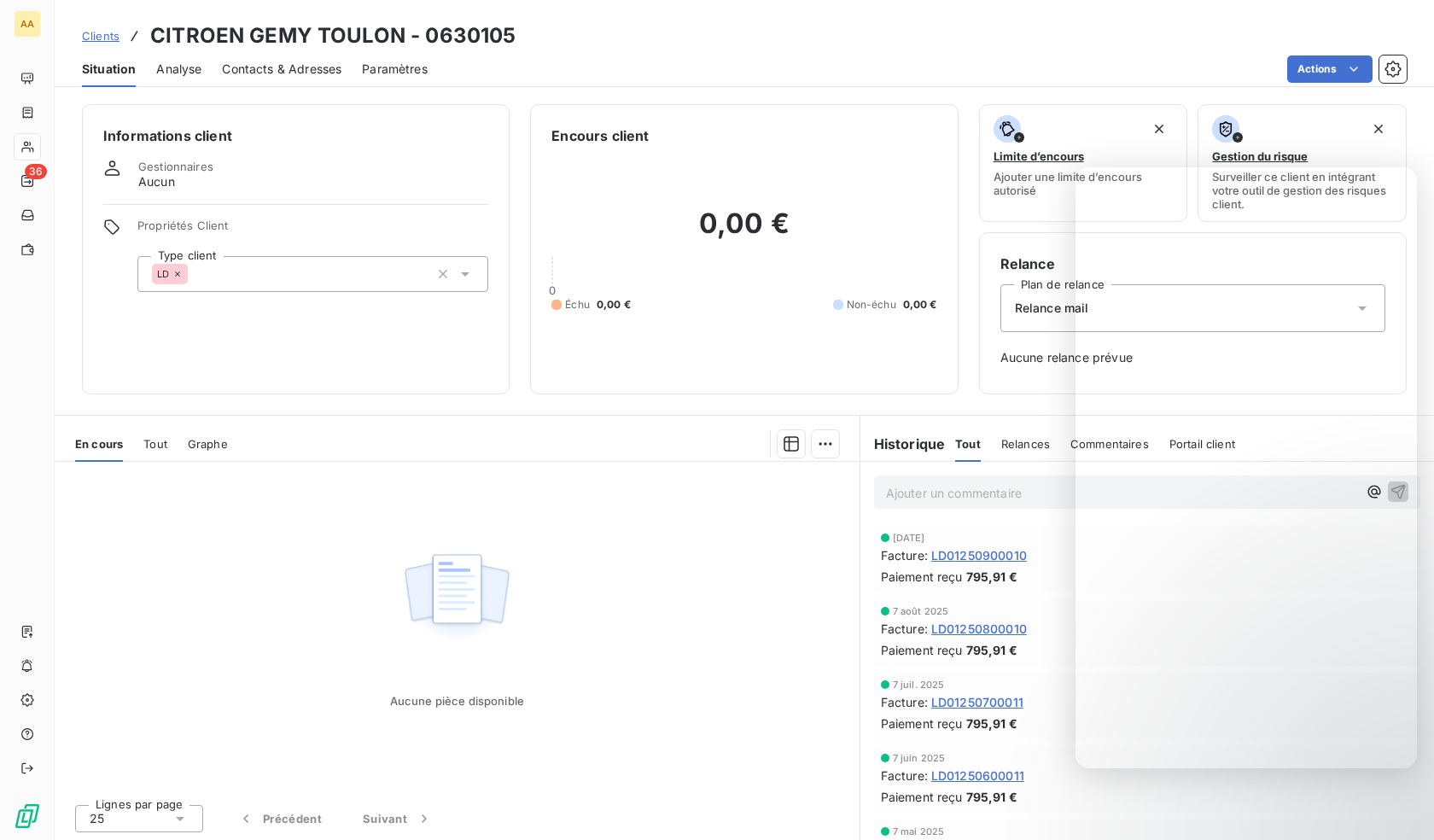
click at [388, 262] on div "LD" at bounding box center [313, 274] width 351 height 36
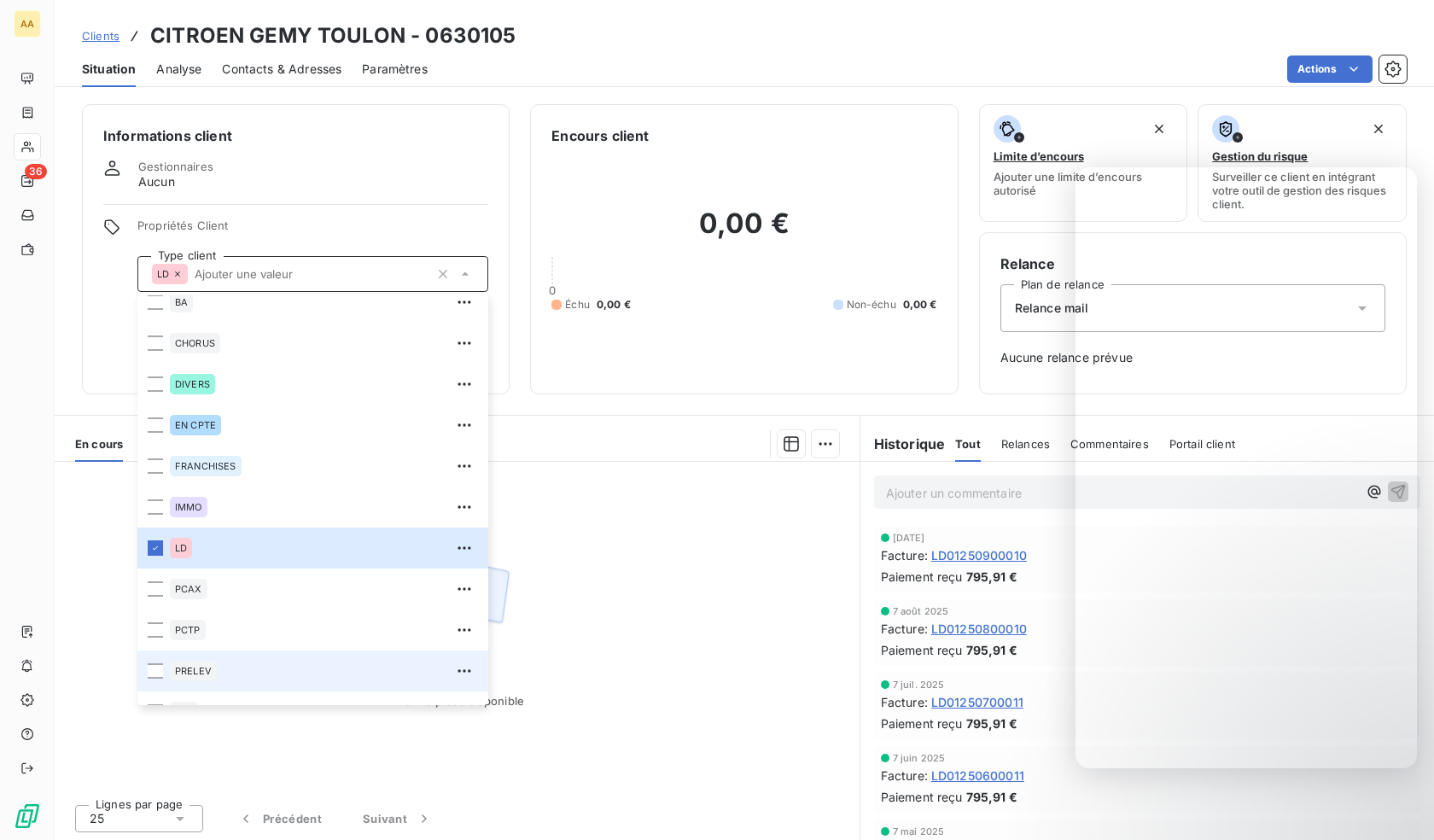
scroll to position [82, 0]
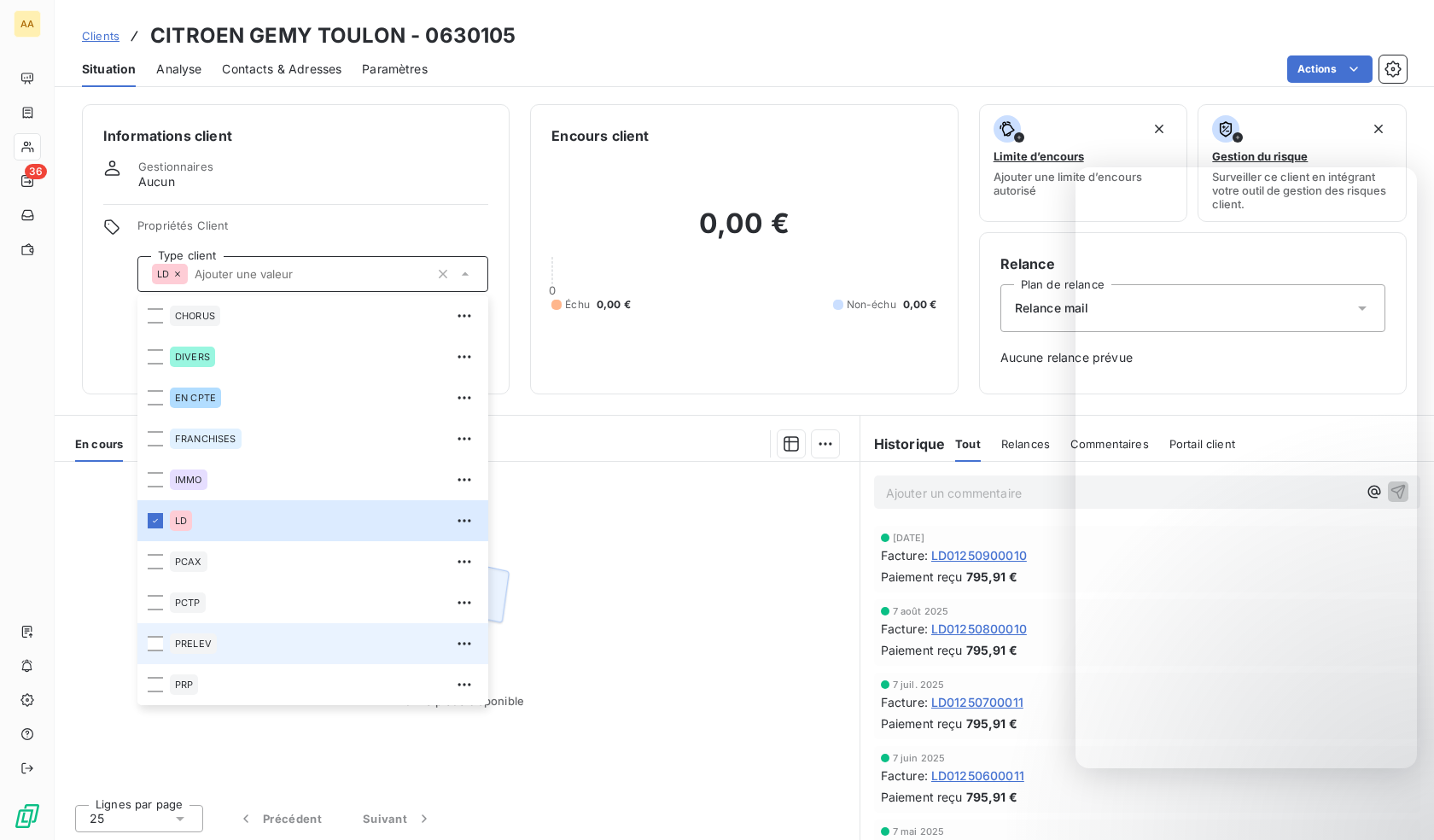
click at [203, 643] on span "PRELEV" at bounding box center [193, 643] width 37 height 10
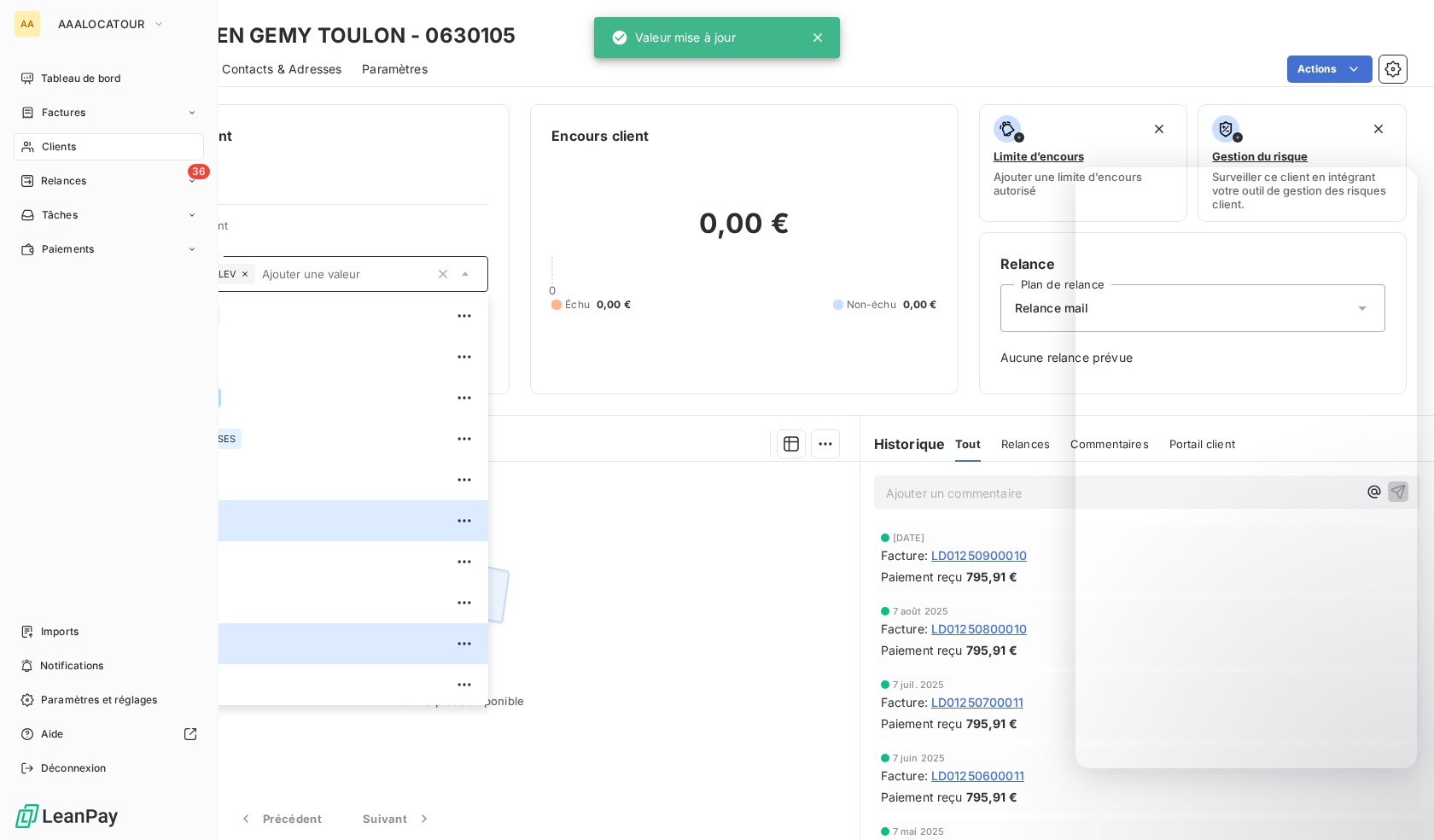
click at [34, 137] on div "Clients" at bounding box center [108, 146] width 190 height 27
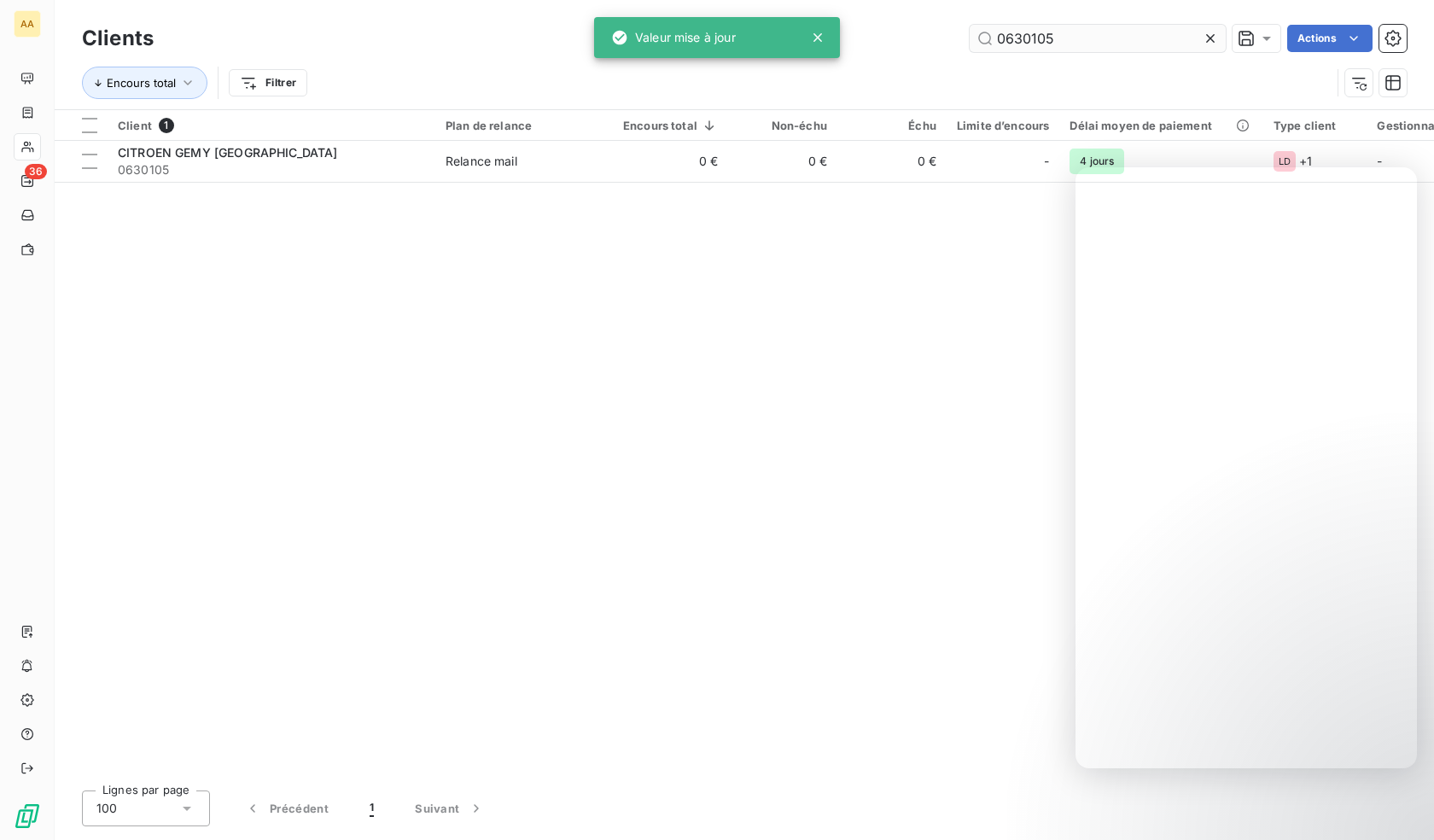
click at [1050, 41] on input "0630105" at bounding box center [1097, 38] width 256 height 27
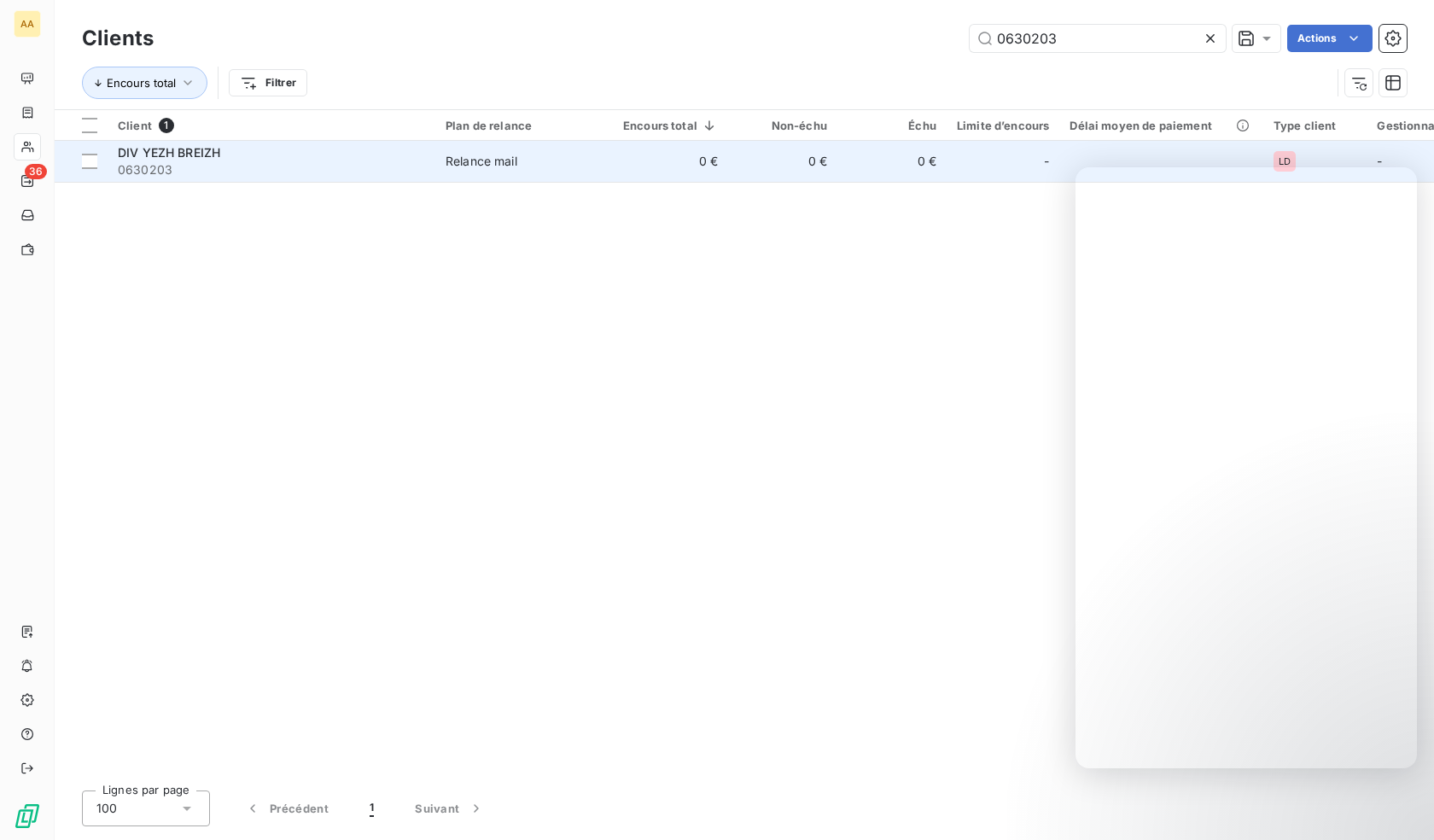
type input "0630203"
click at [204, 159] on div "DIV YEZH BREIZH" at bounding box center [272, 153] width 307 height 17
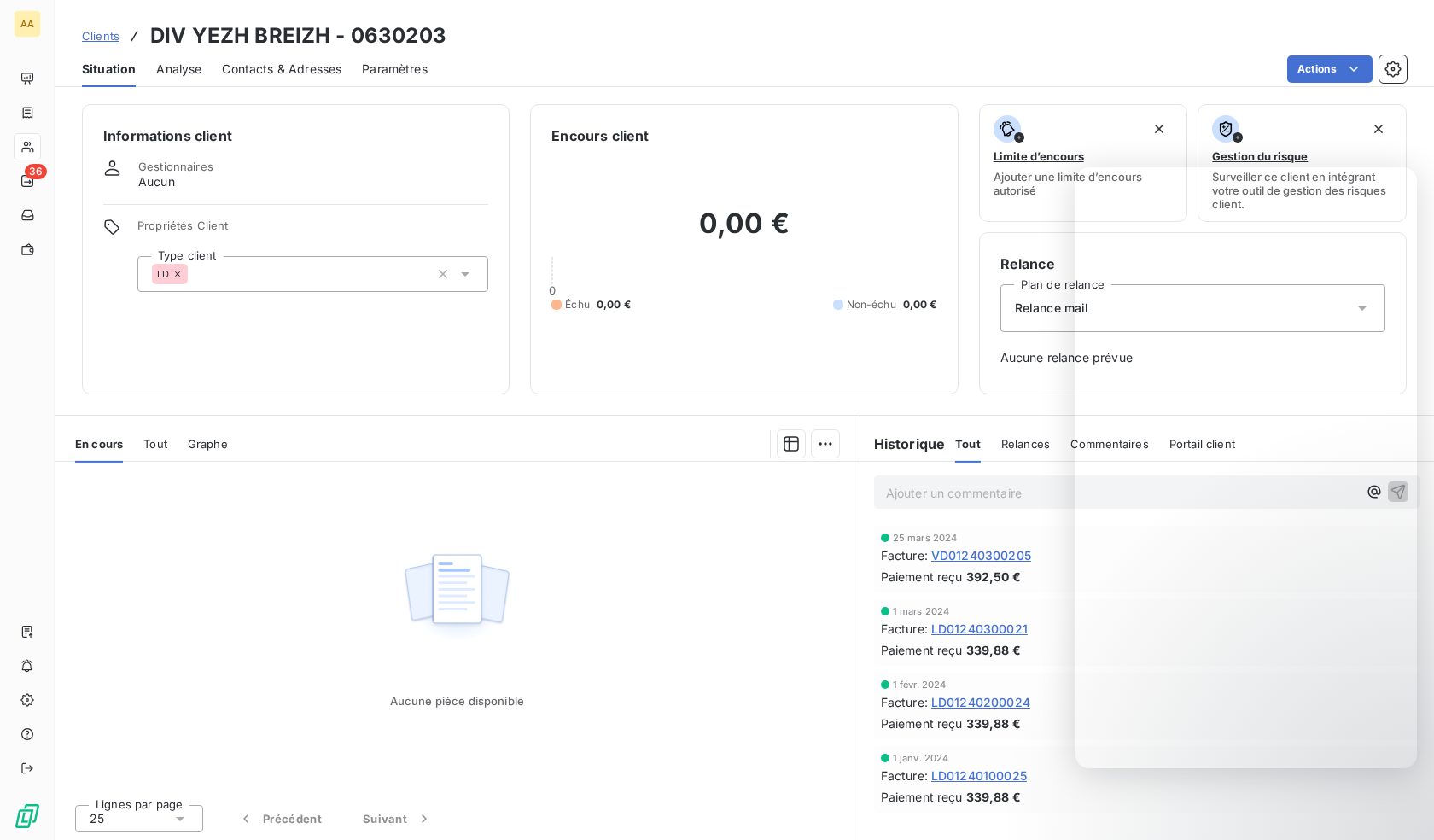
drag, startPoint x: 270, startPoint y: 266, endPoint x: 280, endPoint y: 288, distance: 24.2
click at [271, 269] on div "LD" at bounding box center [313, 274] width 351 height 36
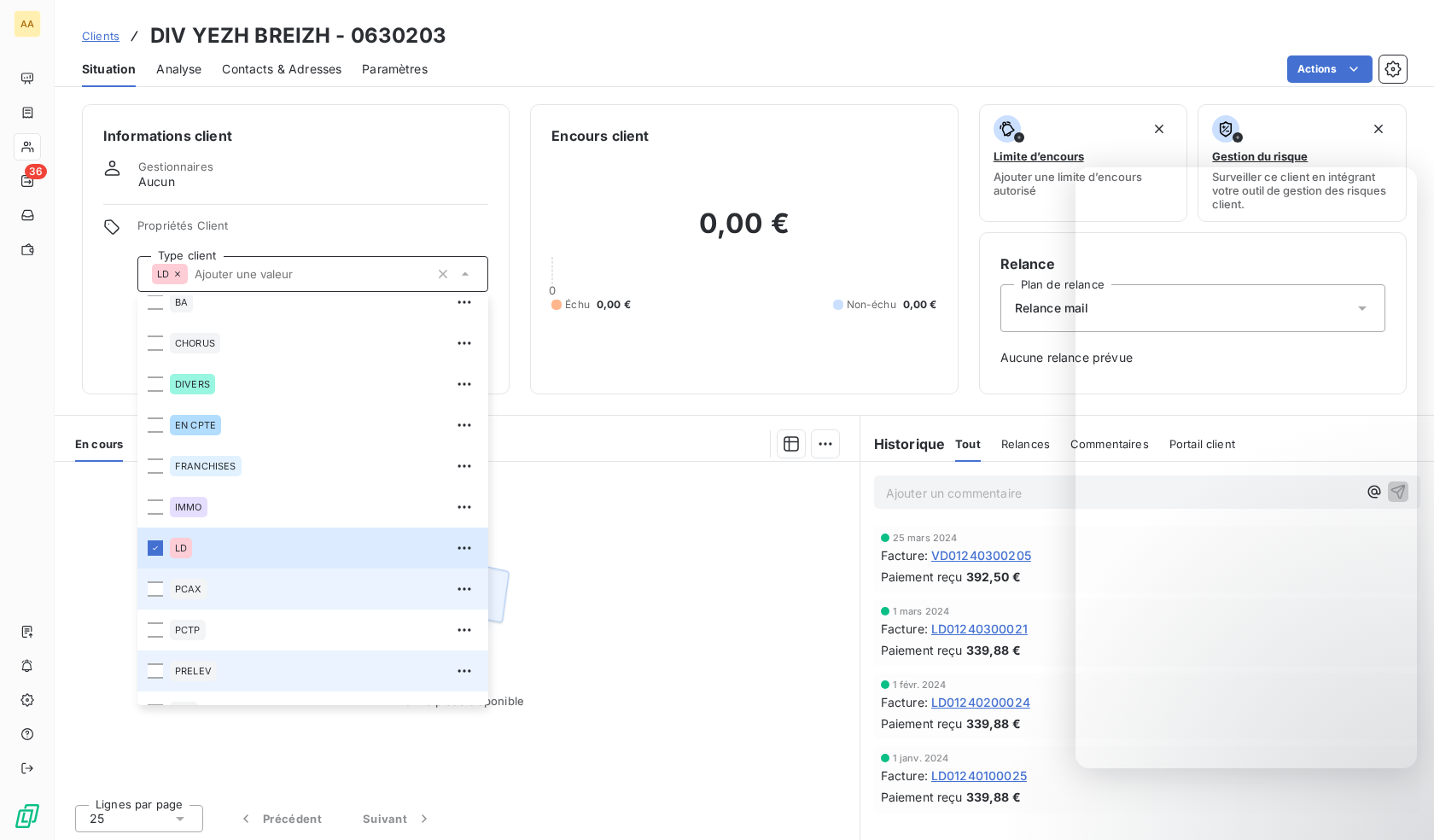
scroll to position [82, 0]
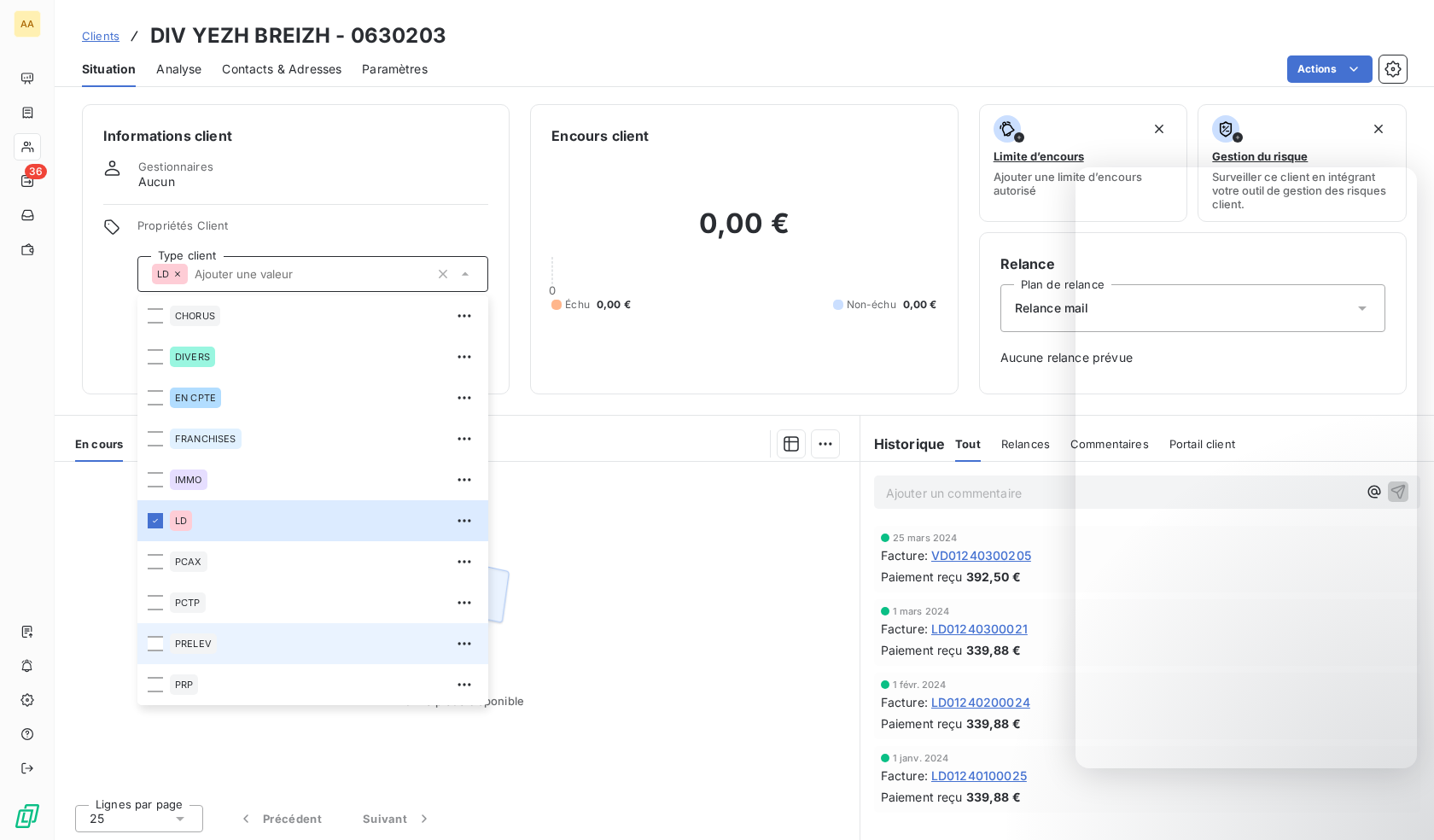
click at [202, 635] on div "PRELEV" at bounding box center [193, 644] width 47 height 21
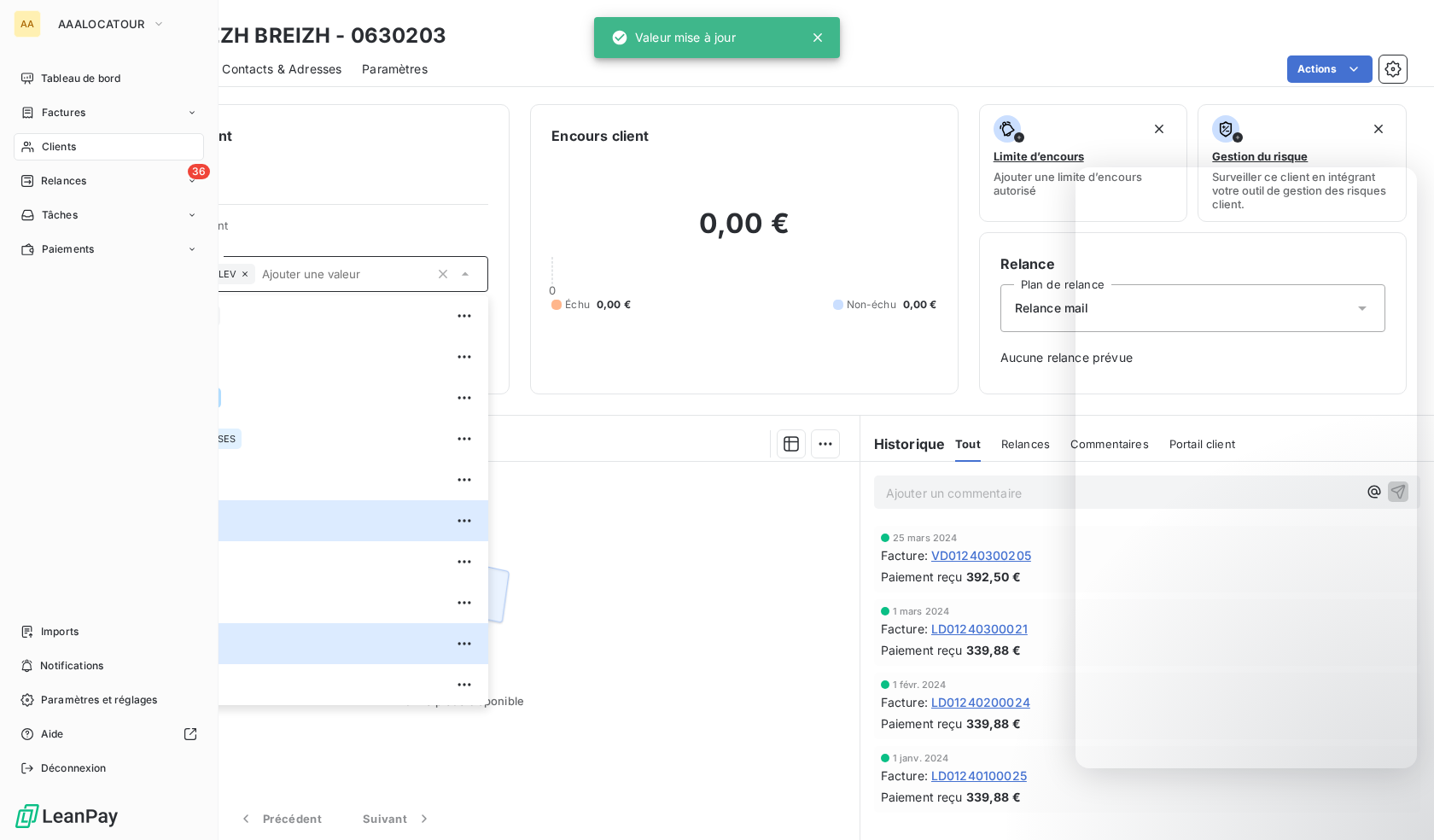
click at [39, 146] on div "Clients" at bounding box center [108, 146] width 190 height 27
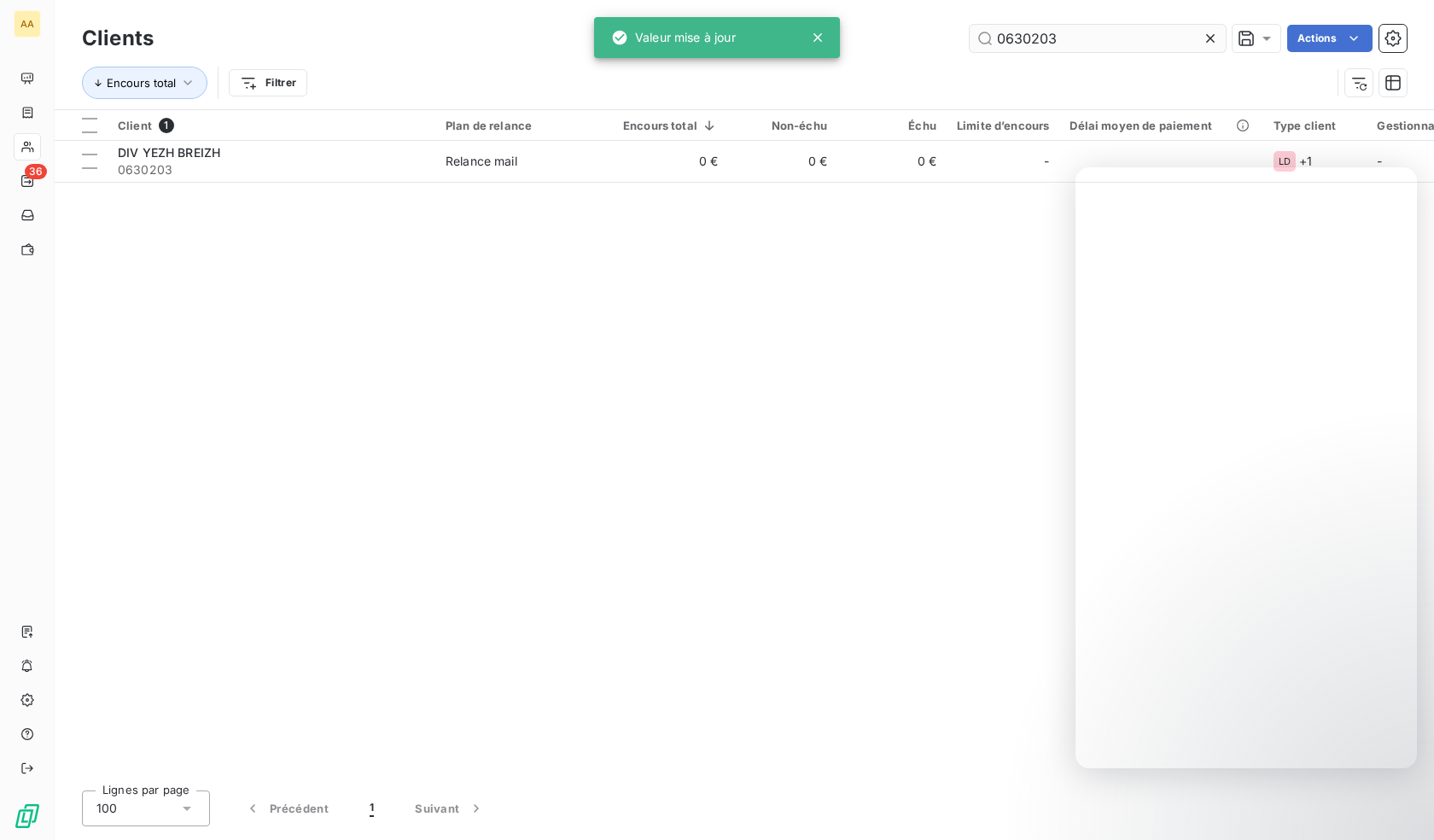
click at [1062, 26] on input "0630203" at bounding box center [1097, 38] width 256 height 27
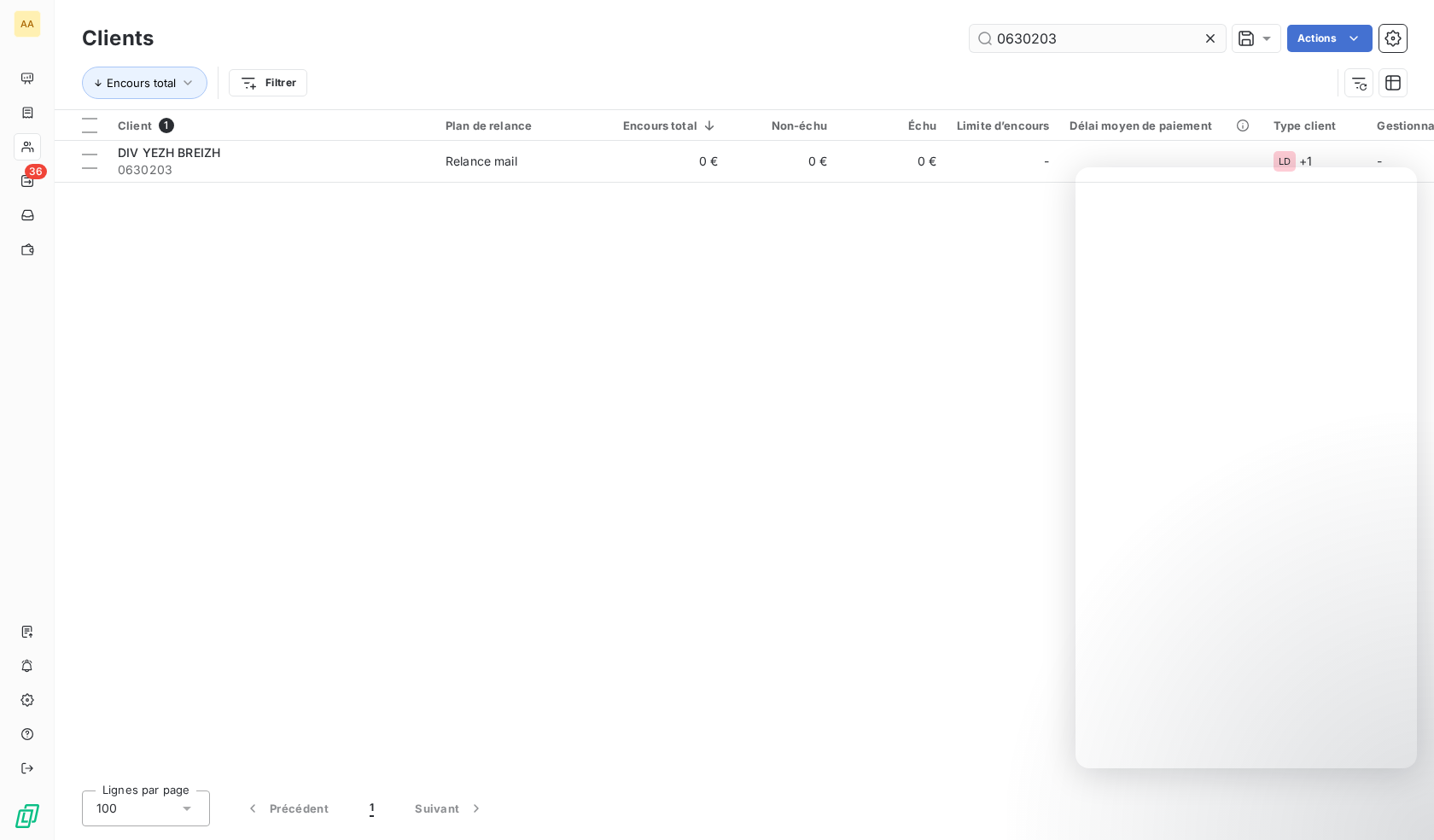
click at [1049, 41] on input "0630203" at bounding box center [1097, 38] width 256 height 27
click at [1056, 41] on input "0630203" at bounding box center [1097, 38] width 256 height 27
paste input "302"
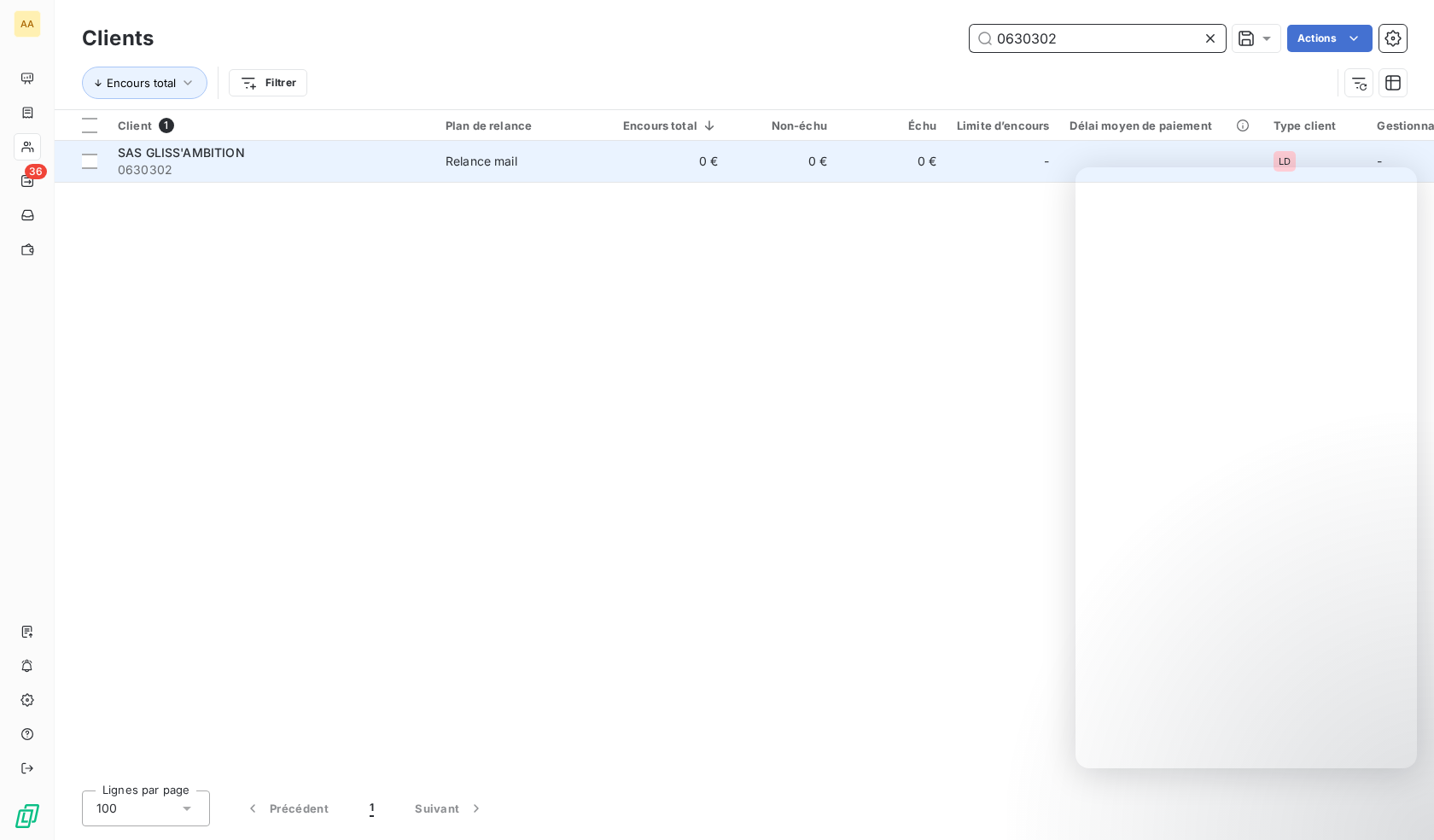
type input "0630302"
click at [305, 172] on span "0630302" at bounding box center [272, 170] width 307 height 17
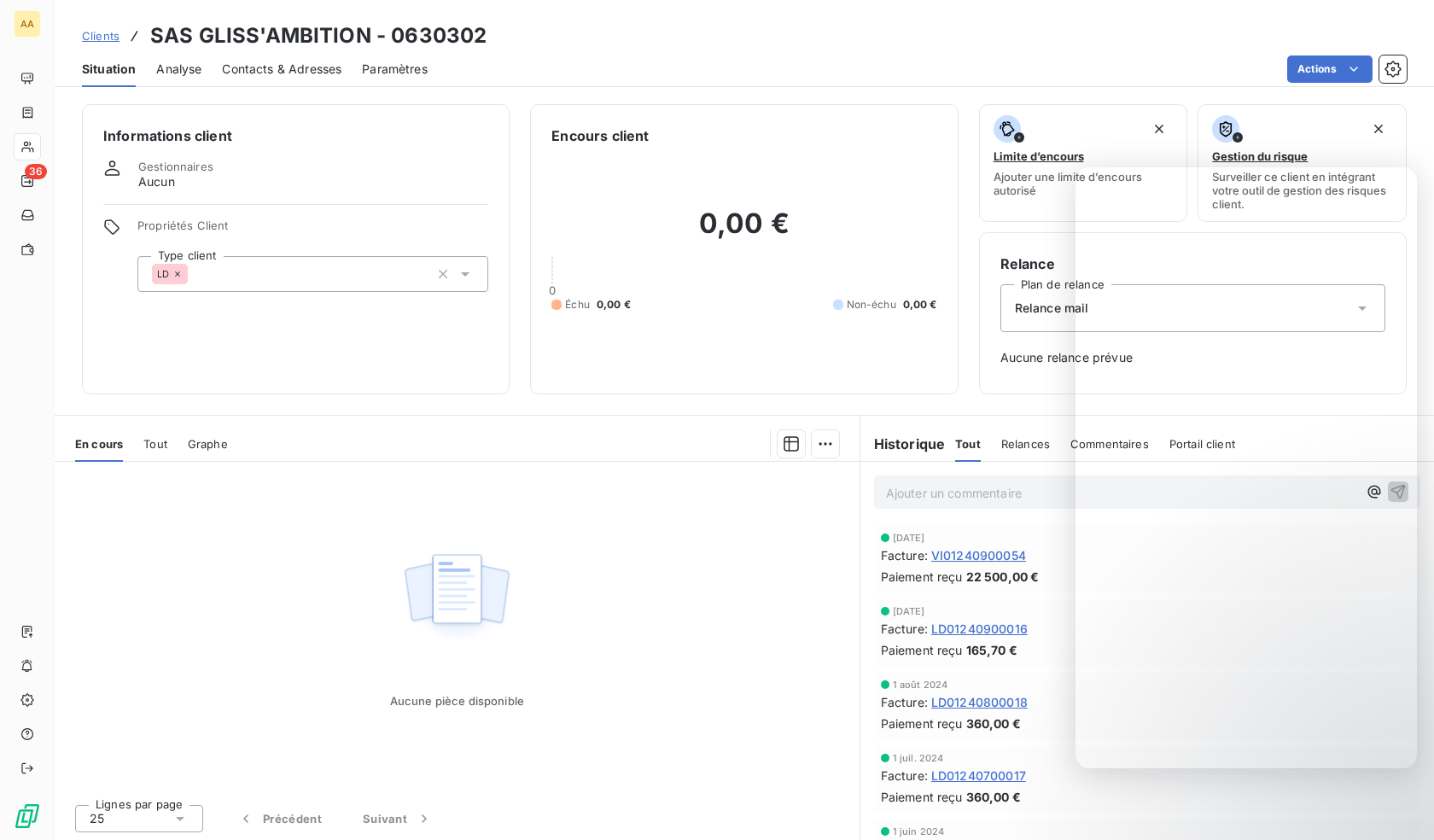
drag, startPoint x: 283, startPoint y: 275, endPoint x: 289, endPoint y: 289, distance: 15.2
click at [282, 276] on div "LD" at bounding box center [313, 274] width 351 height 36
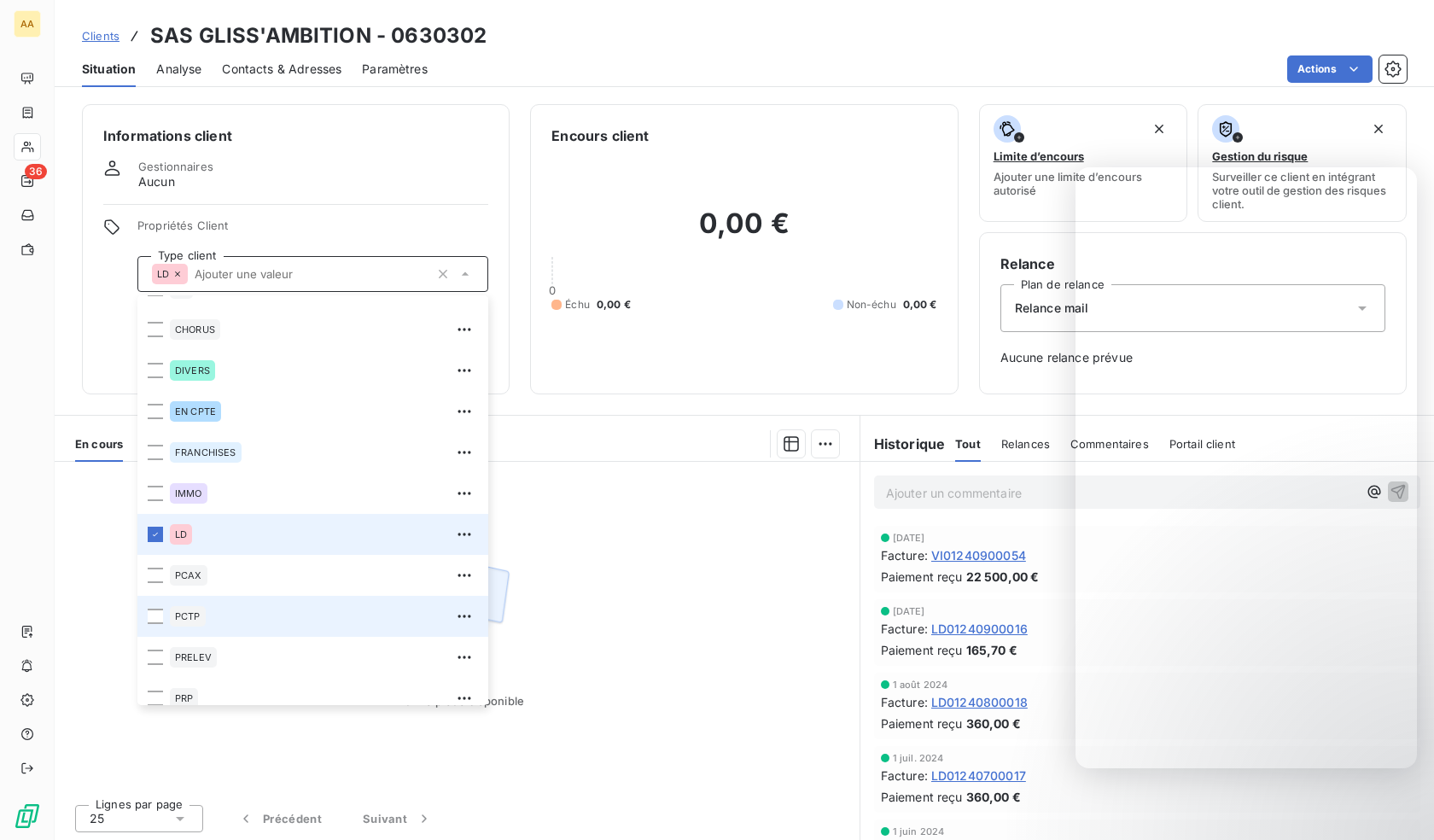
scroll to position [82, 0]
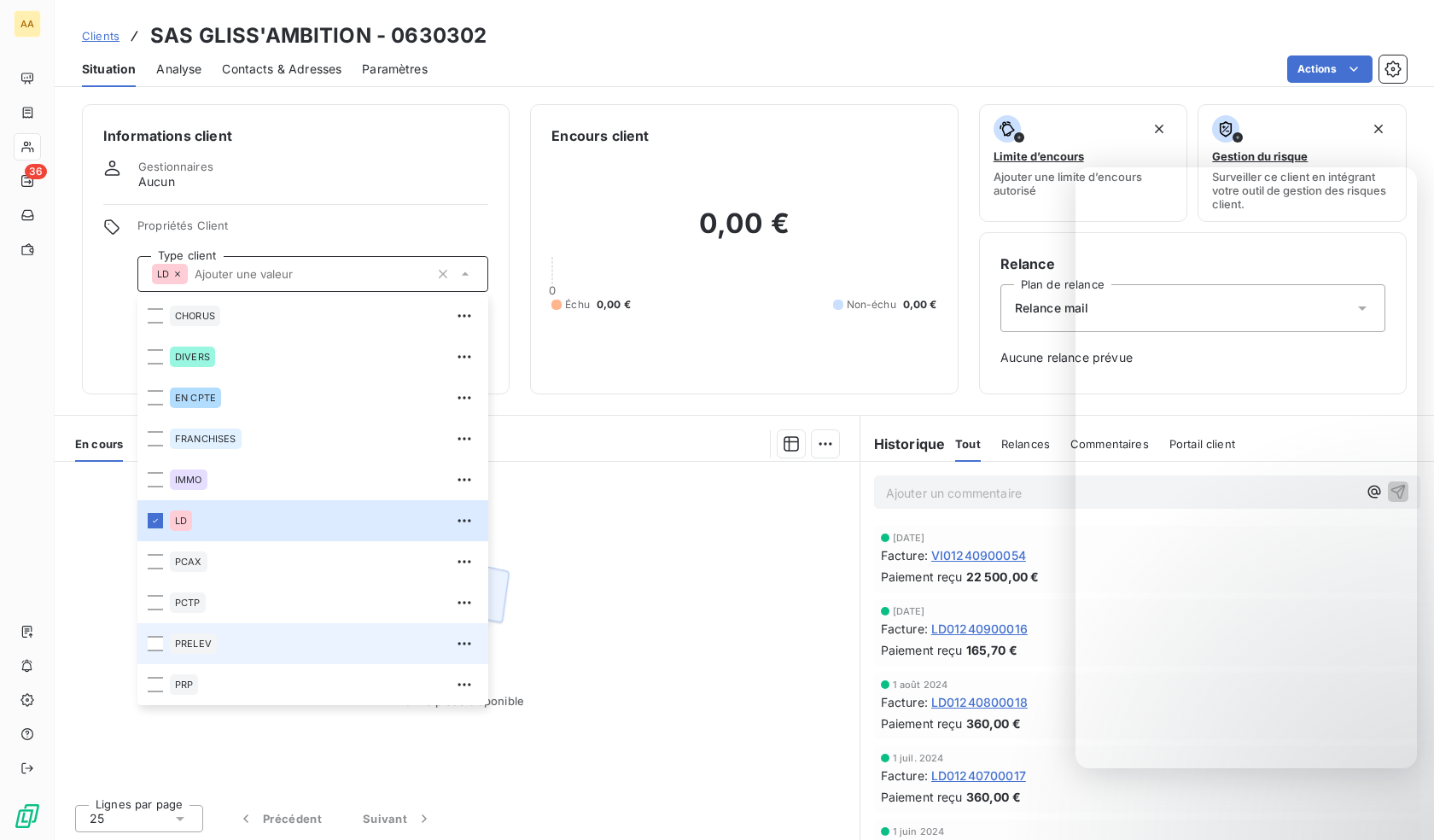
drag, startPoint x: 178, startPoint y: 644, endPoint x: 34, endPoint y: 651, distance: 144.2
click at [178, 644] on span "PRELEV" at bounding box center [193, 643] width 37 height 10
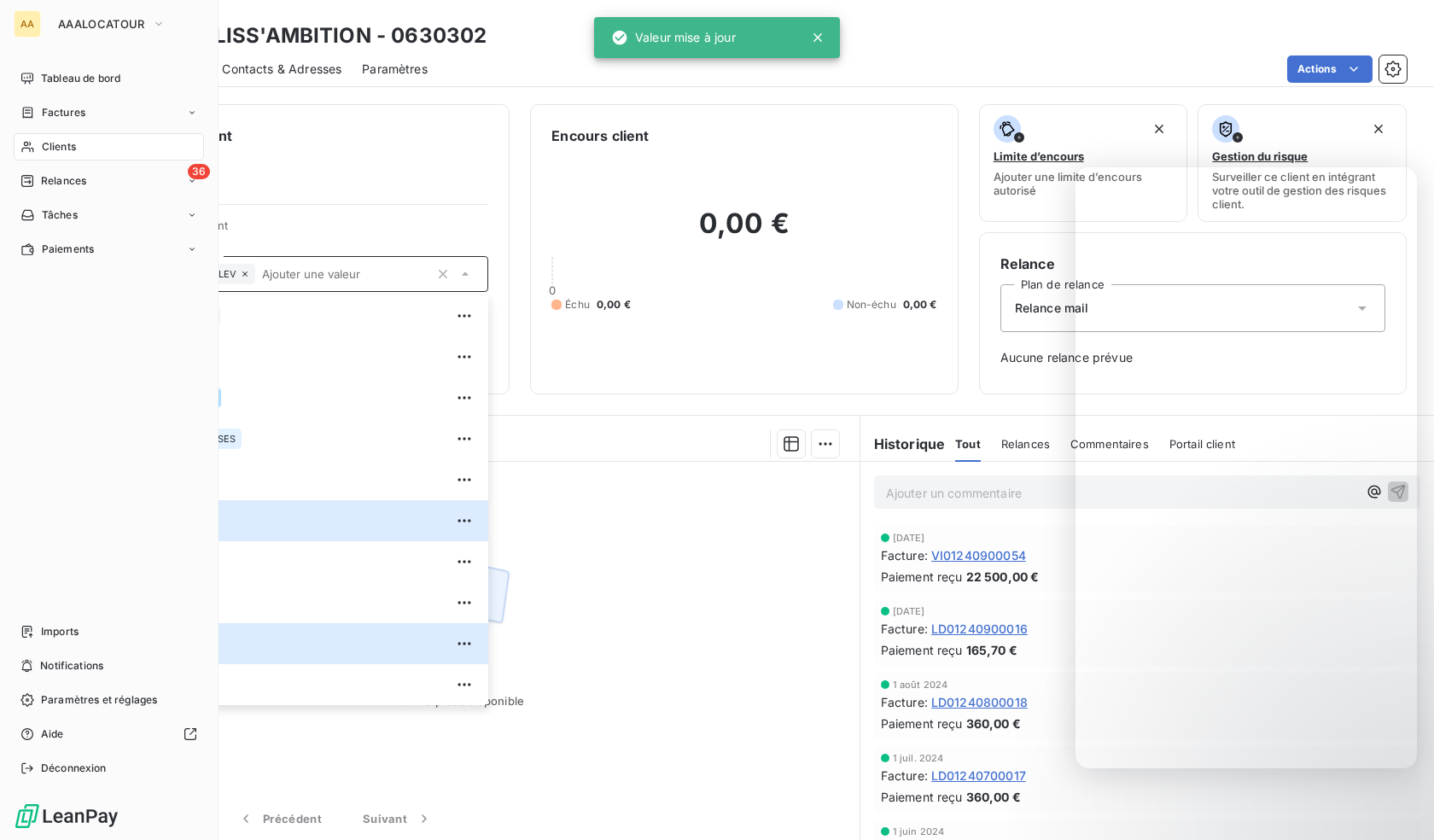
click at [47, 148] on span "Clients" at bounding box center [58, 147] width 34 height 15
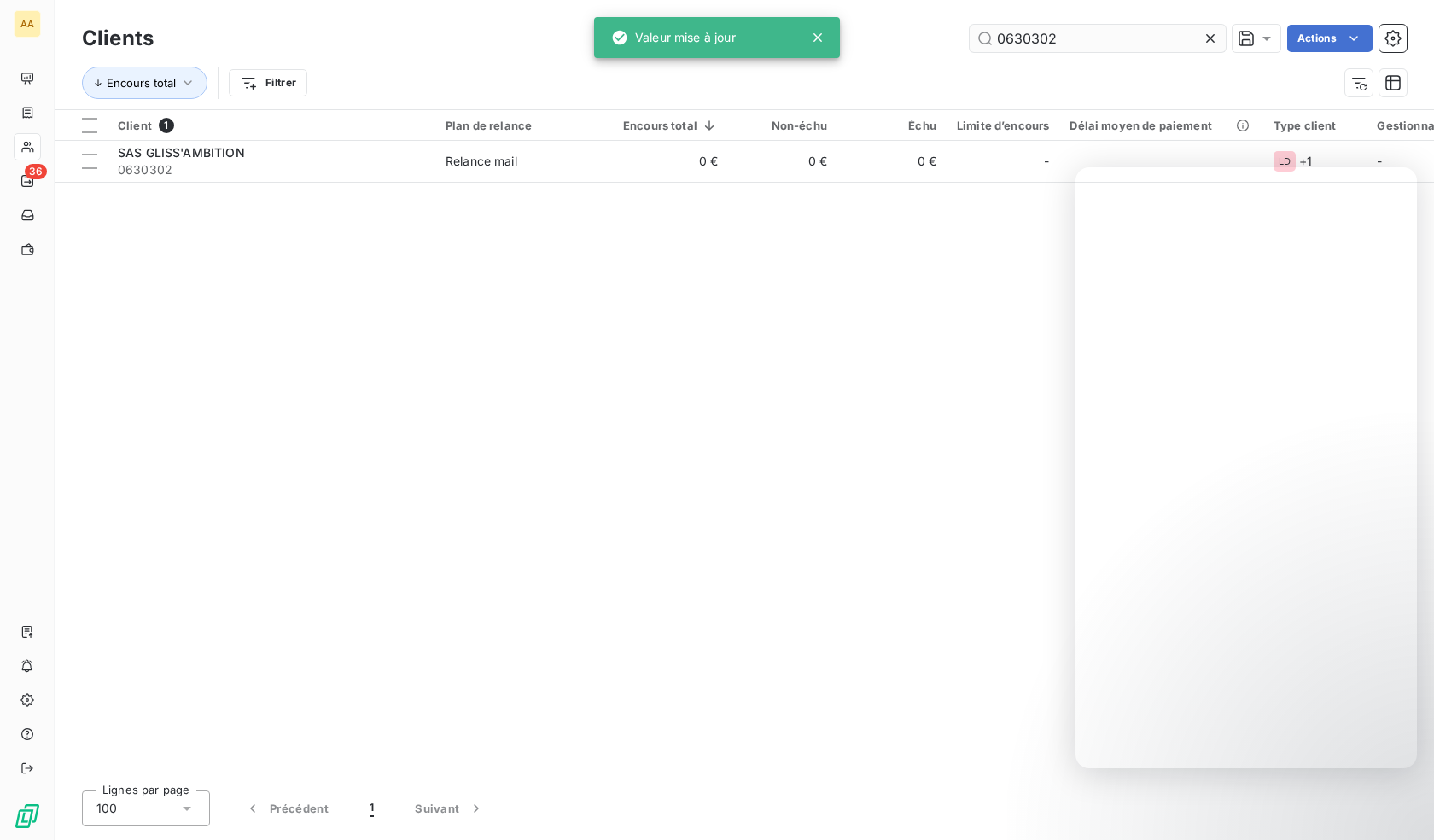
click at [1009, 41] on input "0630302" at bounding box center [1097, 38] width 256 height 27
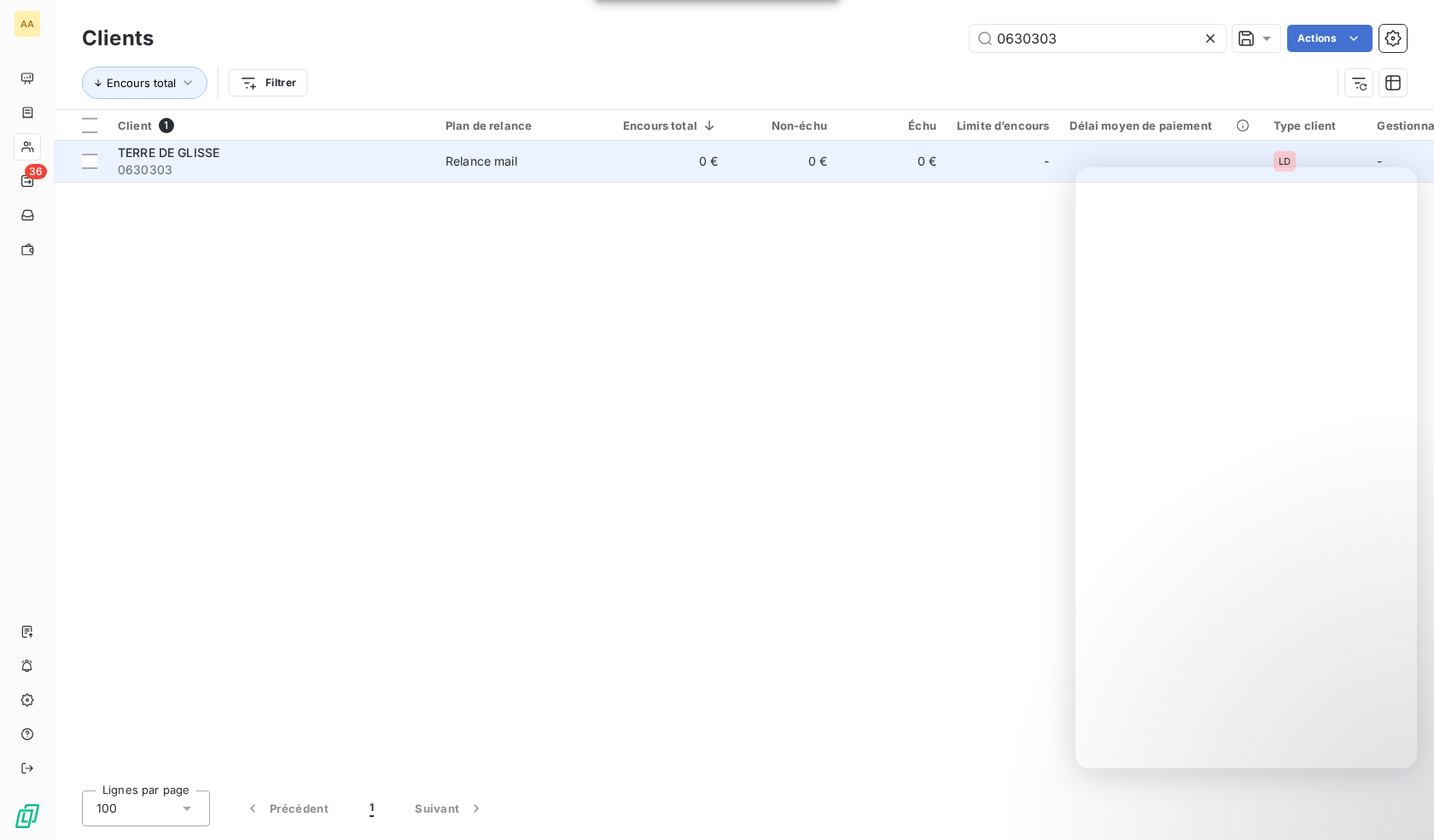
type input "0630303"
click at [212, 162] on span "0630303" at bounding box center [272, 170] width 307 height 17
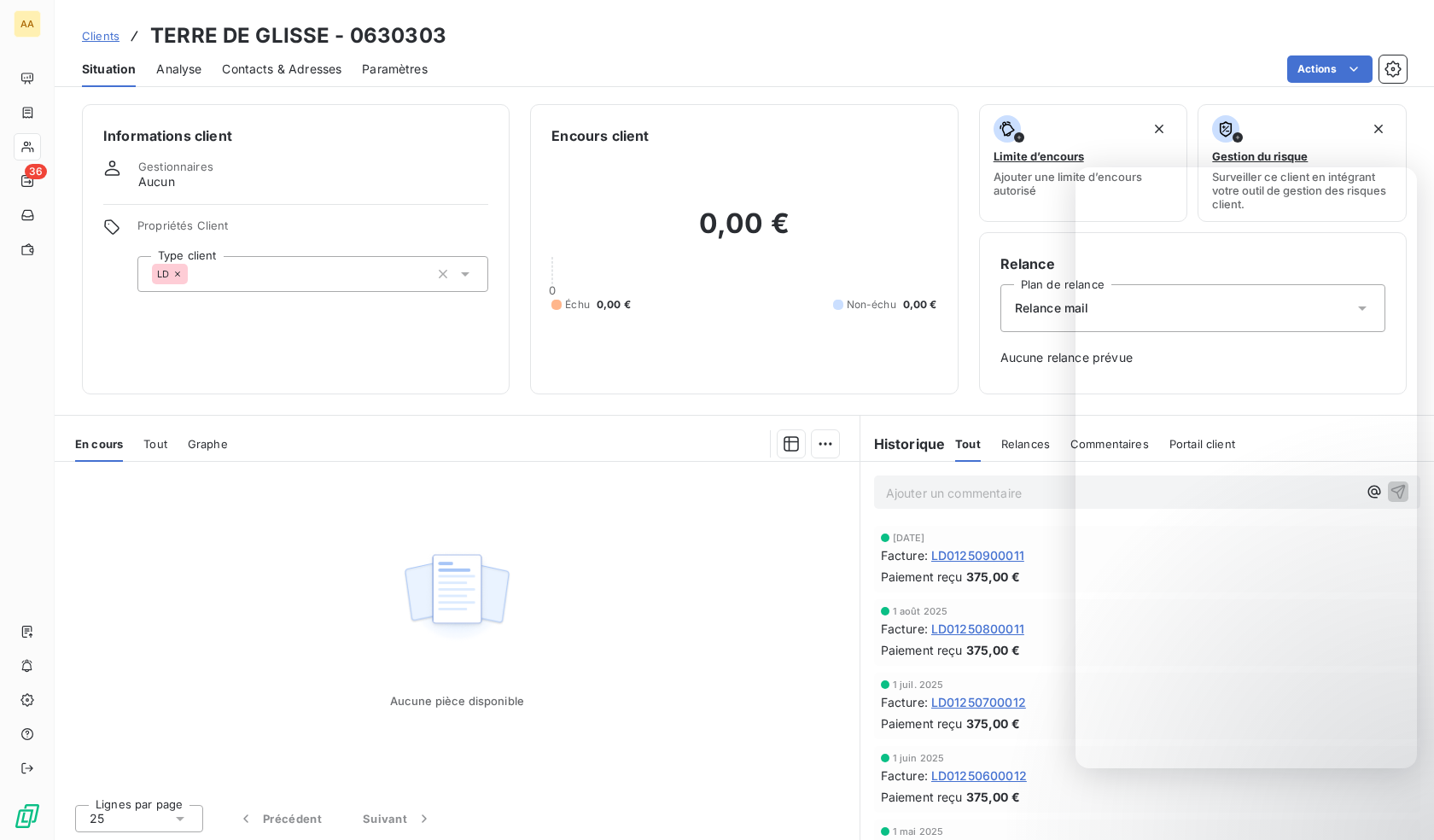
drag, startPoint x: 230, startPoint y: 243, endPoint x: 242, endPoint y: 277, distance: 36.1
click at [231, 247] on div "Propriétés Client Type client LD" at bounding box center [313, 255] width 351 height 74
drag, startPoint x: 242, startPoint y: 277, endPoint x: 255, endPoint y: 293, distance: 20.6
click at [242, 278] on div "LD" at bounding box center [313, 274] width 351 height 36
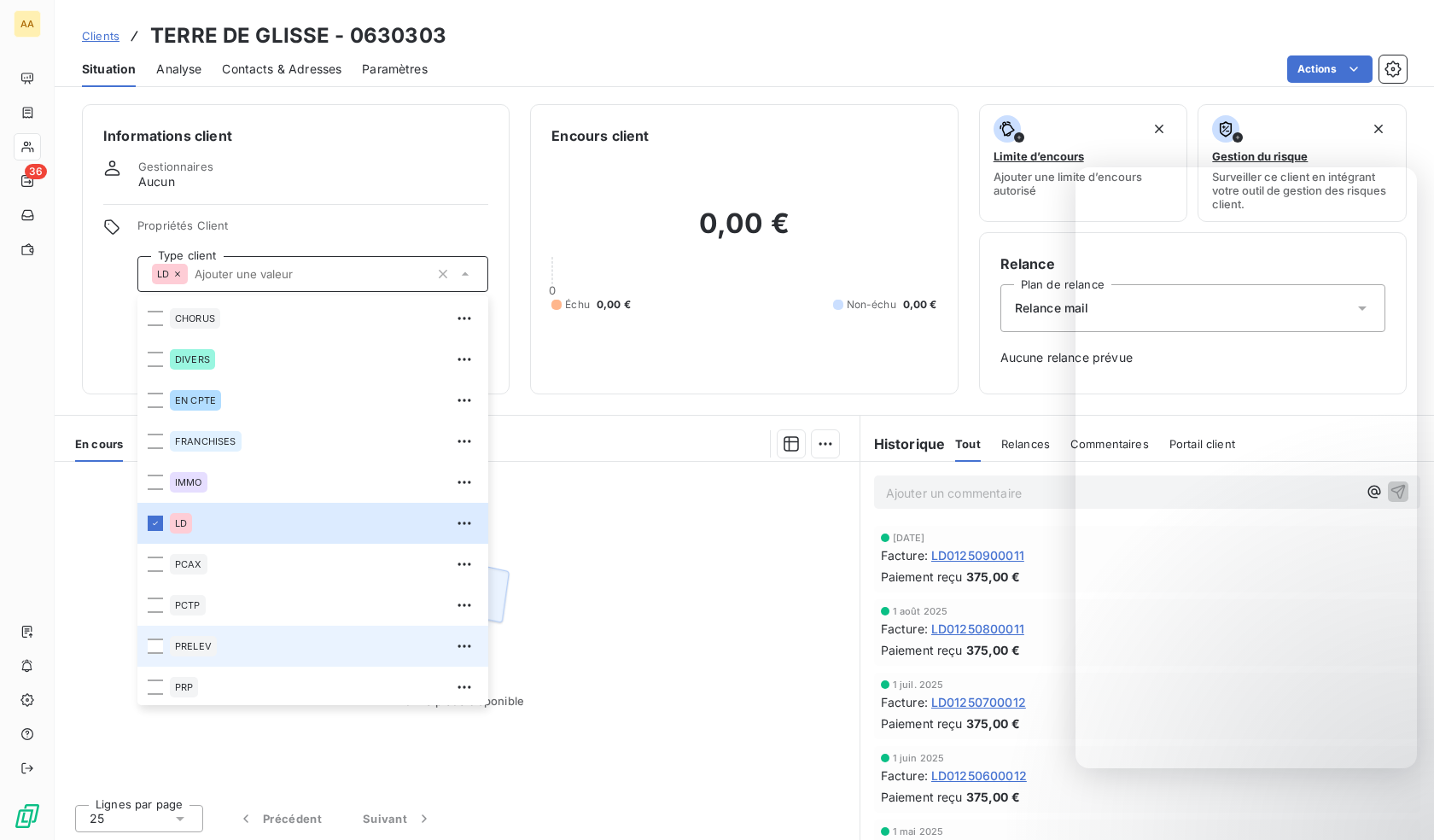
scroll to position [82, 0]
click at [204, 650] on div "PRELEV" at bounding box center [193, 644] width 47 height 21
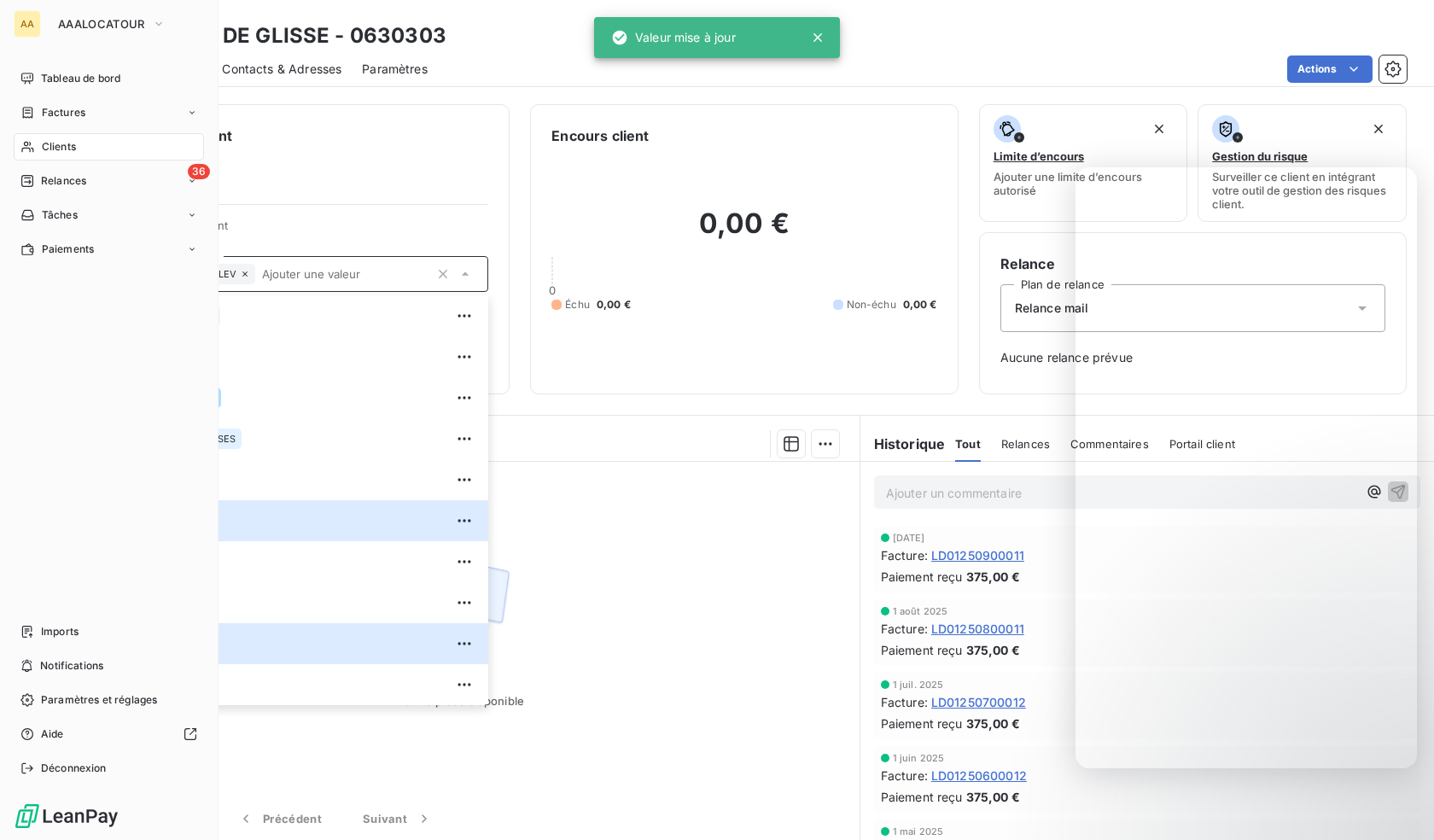
click at [36, 131] on nav "Tableau de bord Factures Clients 36 Relances Tâches Paiements" at bounding box center [108, 164] width 190 height 198
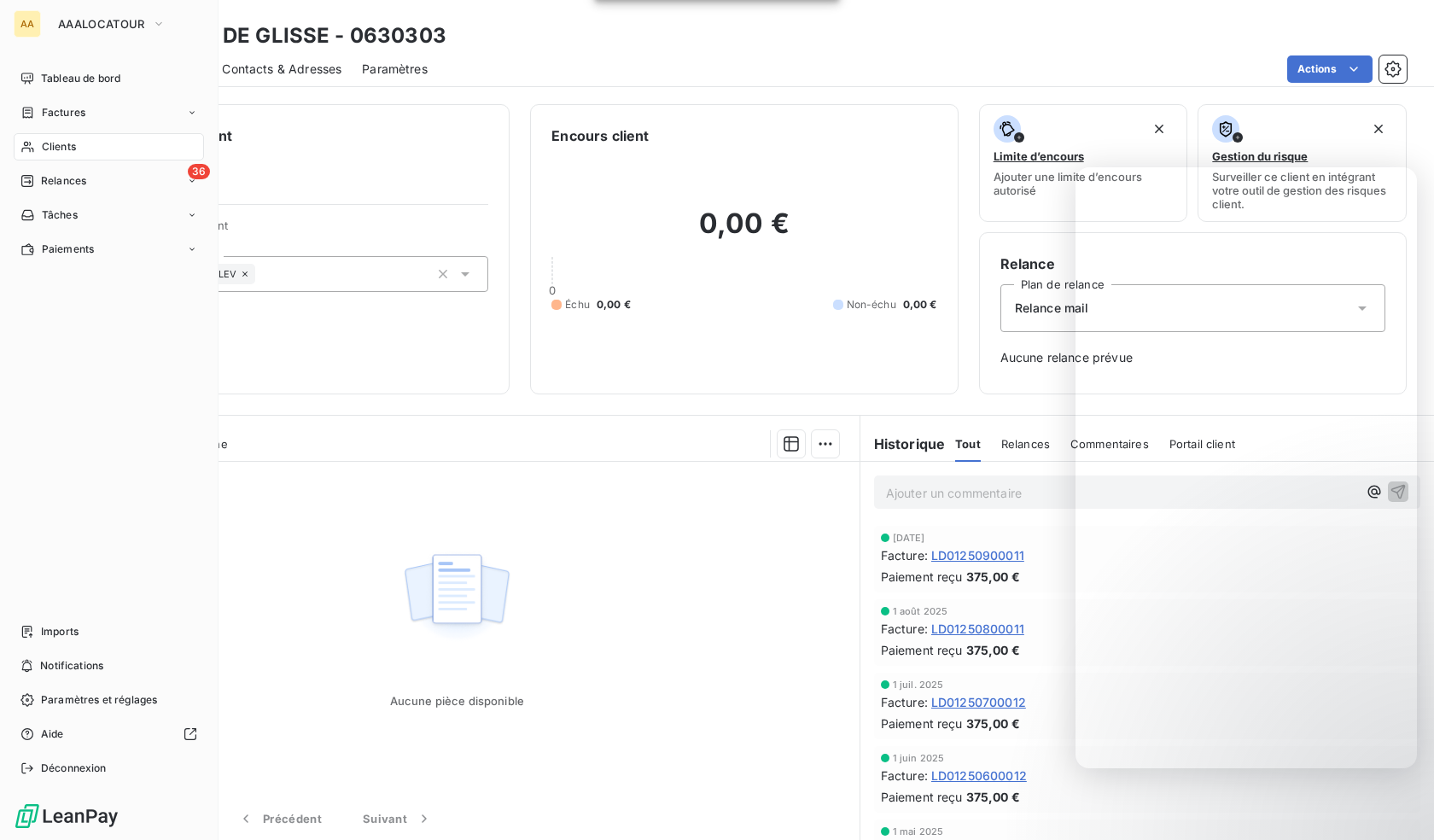
click at [31, 147] on icon at bounding box center [27, 146] width 14 height 13
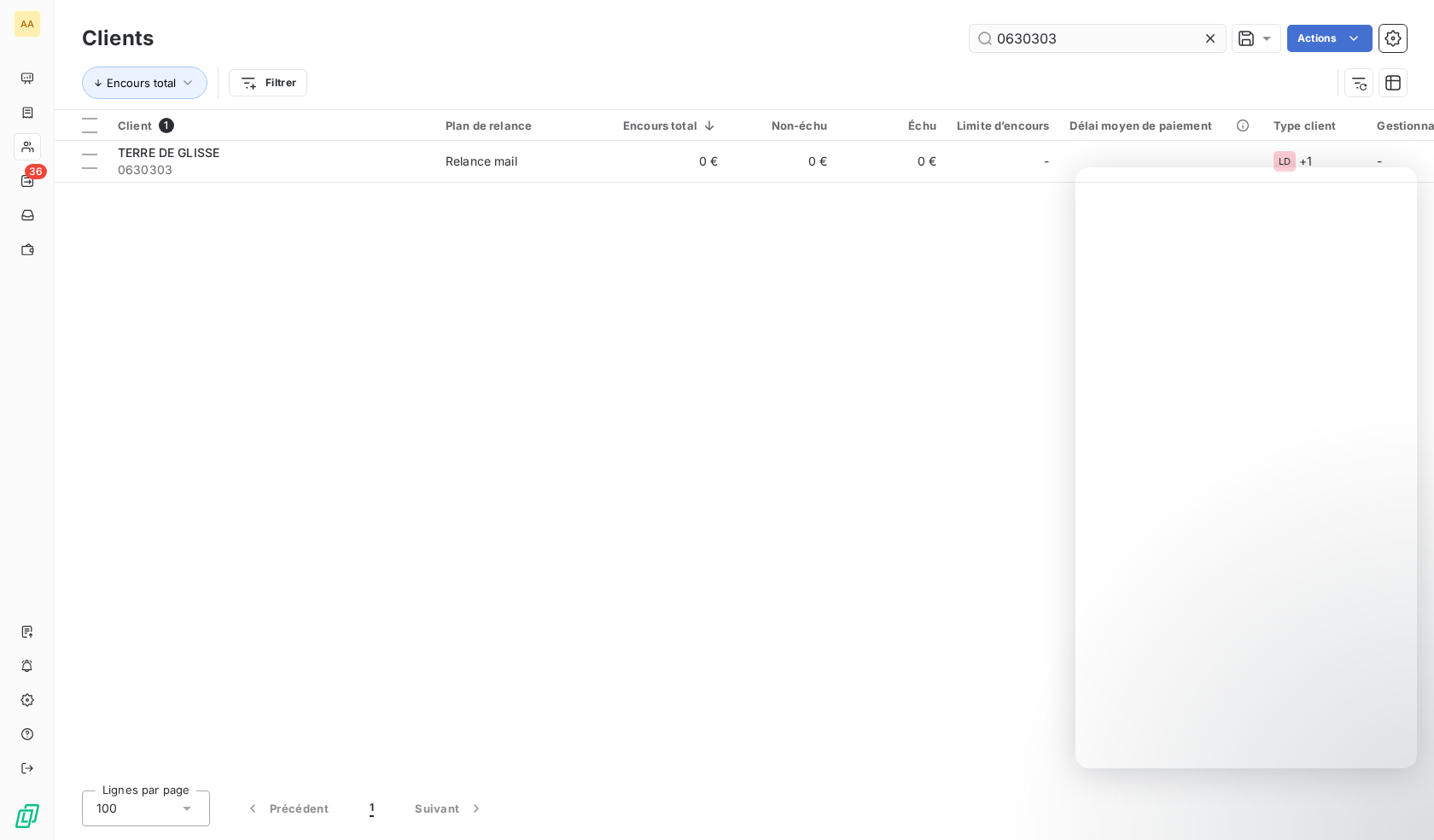
click at [1047, 43] on input "0630303" at bounding box center [1097, 38] width 256 height 27
click at [1046, 44] on input "0630303" at bounding box center [1097, 38] width 256 height 27
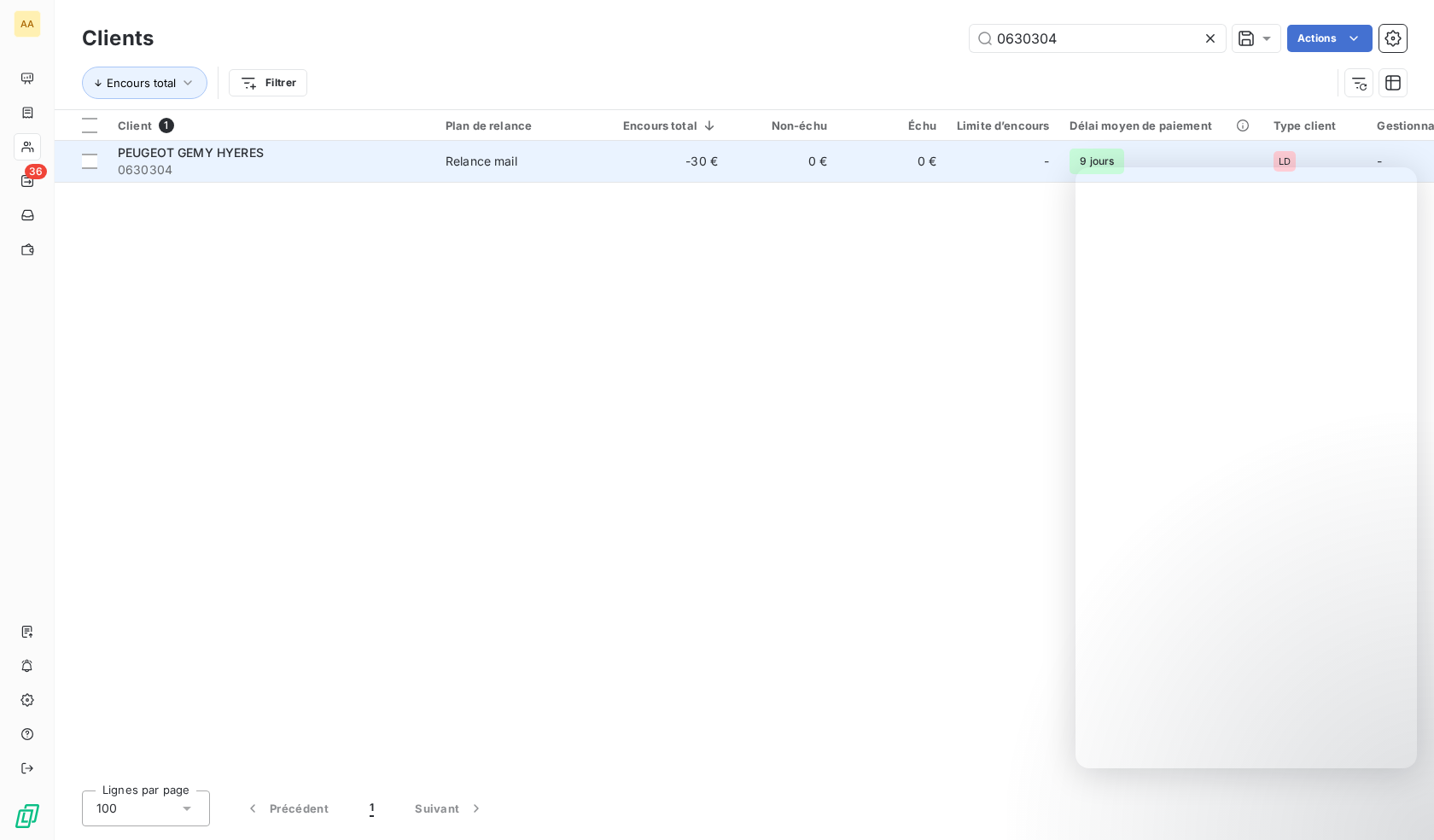
type input "0630304"
click at [172, 163] on span "0630304" at bounding box center [272, 170] width 307 height 17
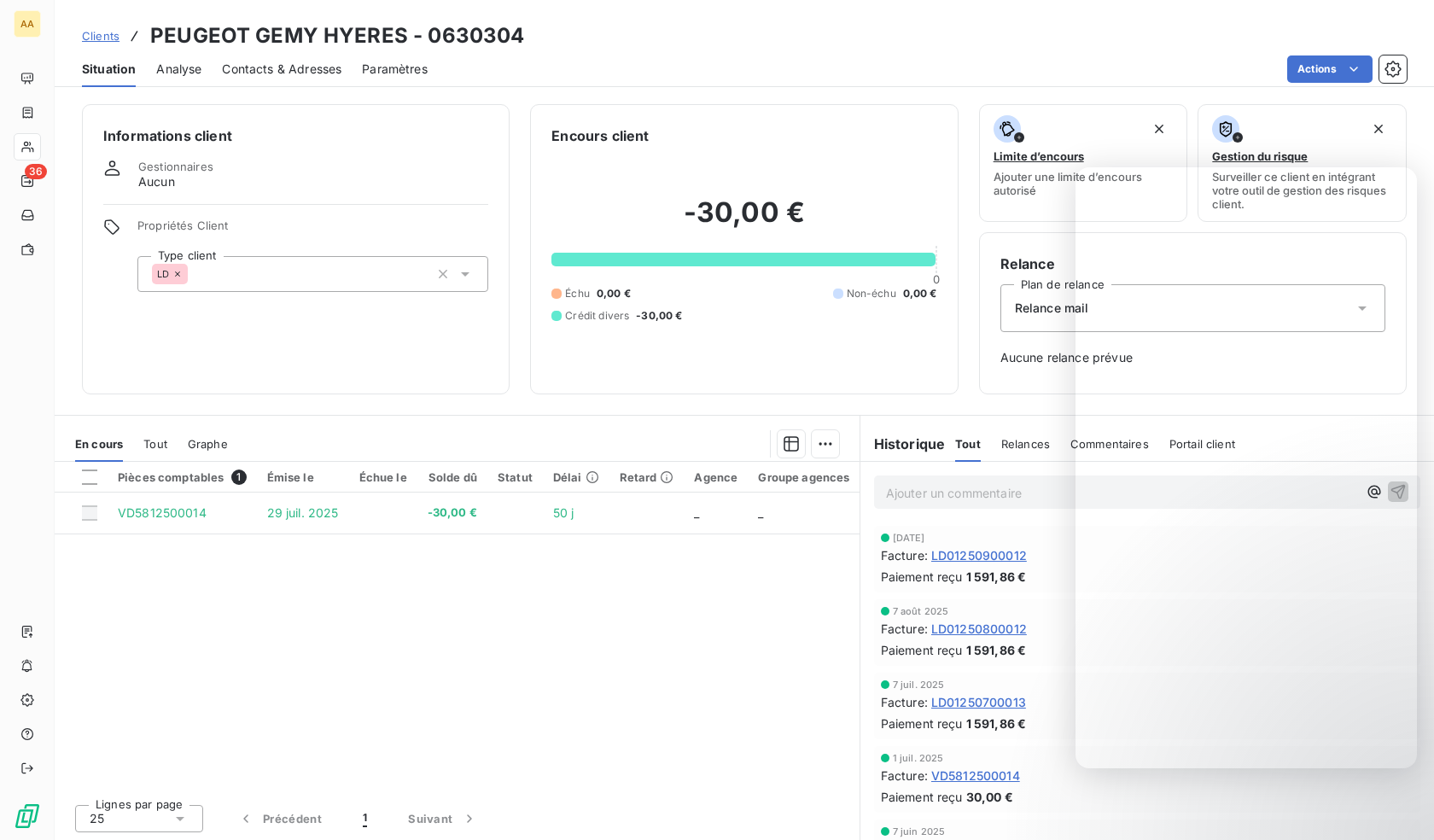
click at [345, 274] on div "LD" at bounding box center [313, 274] width 351 height 36
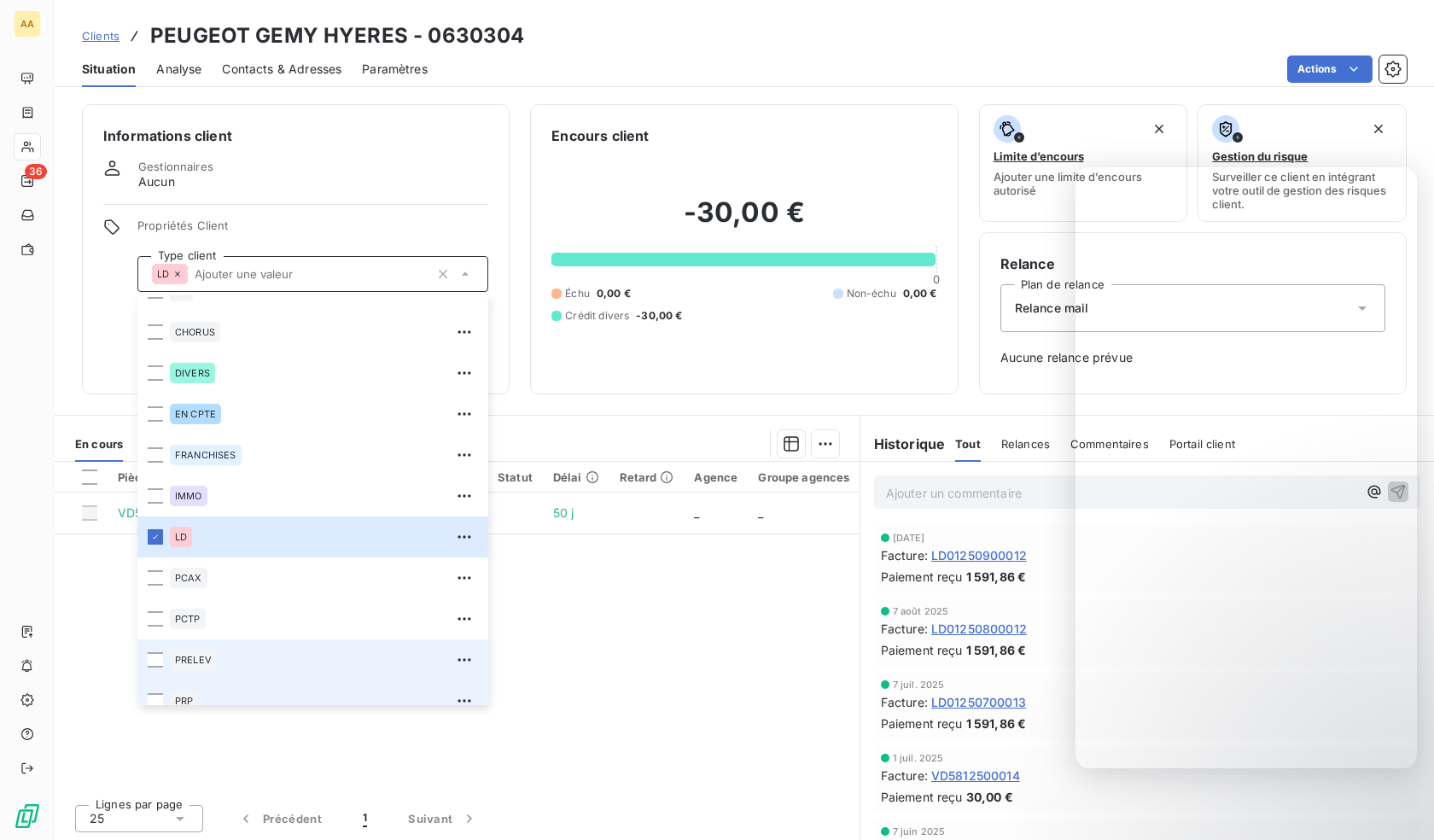
scroll to position [82, 0]
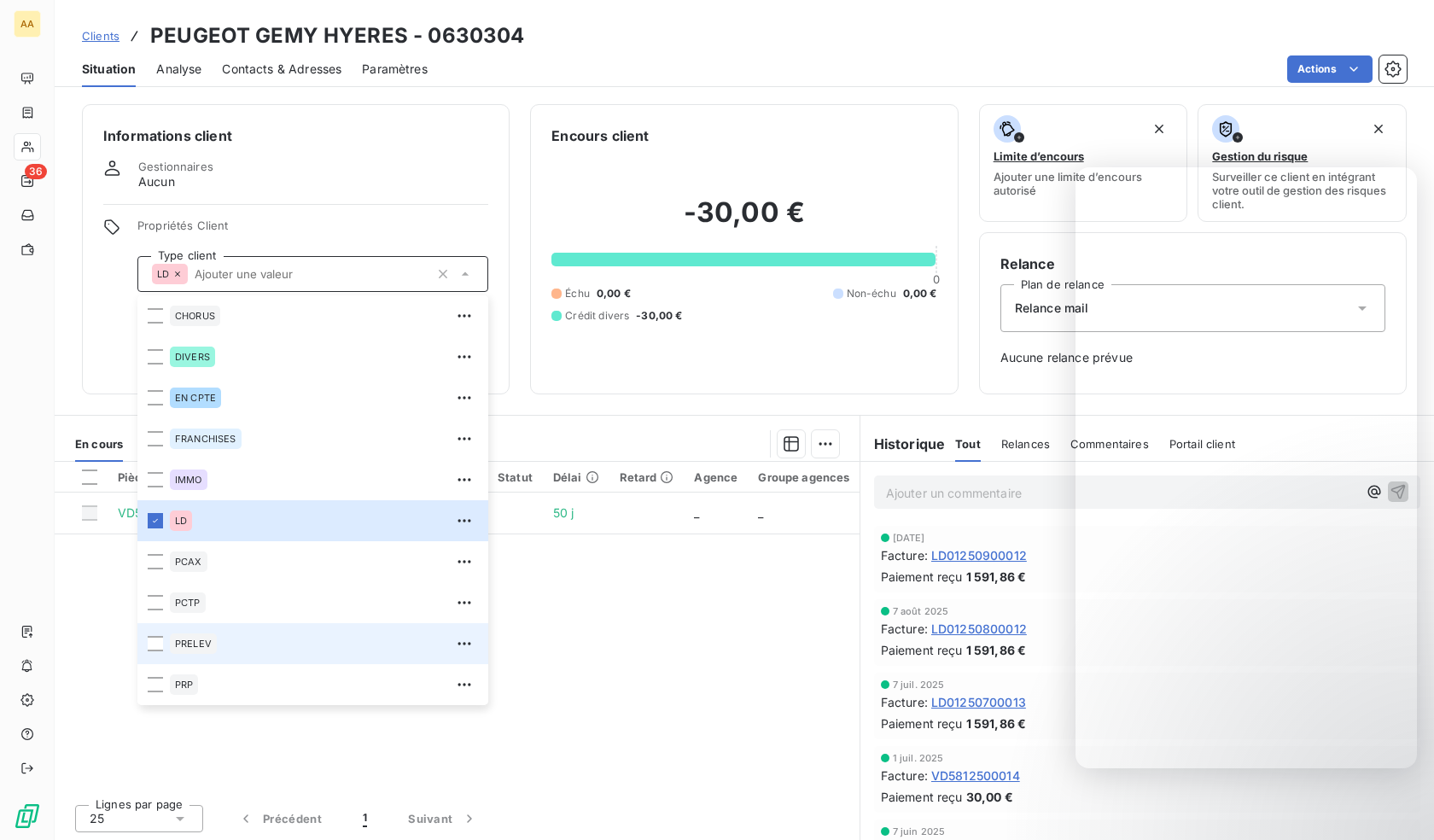
click at [193, 654] on div "PRELEV" at bounding box center [323, 643] width 308 height 27
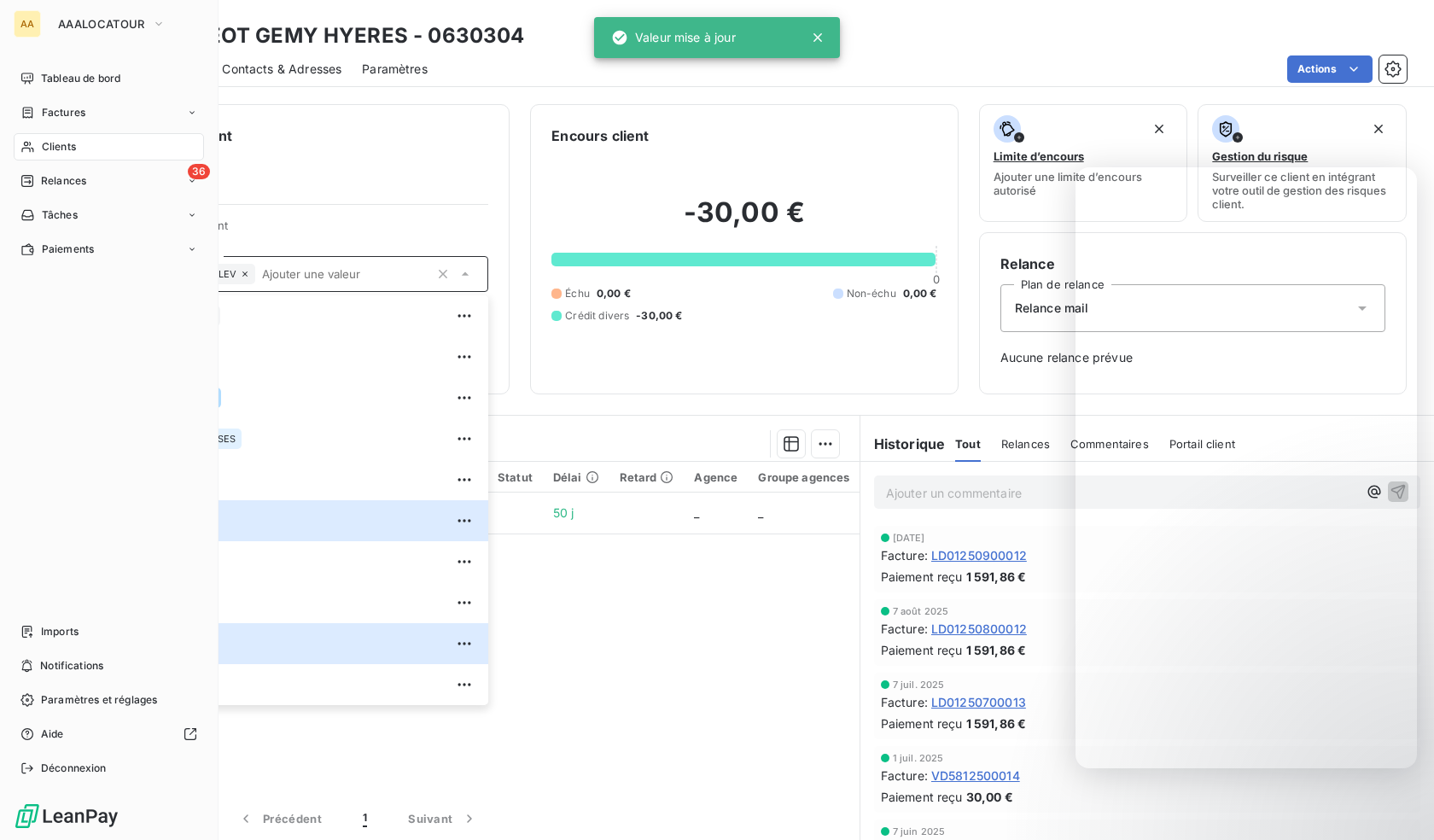
drag, startPoint x: 45, startPoint y: 148, endPoint x: 122, endPoint y: 146, distance: 77.0
click at [45, 148] on span "Clients" at bounding box center [58, 147] width 34 height 15
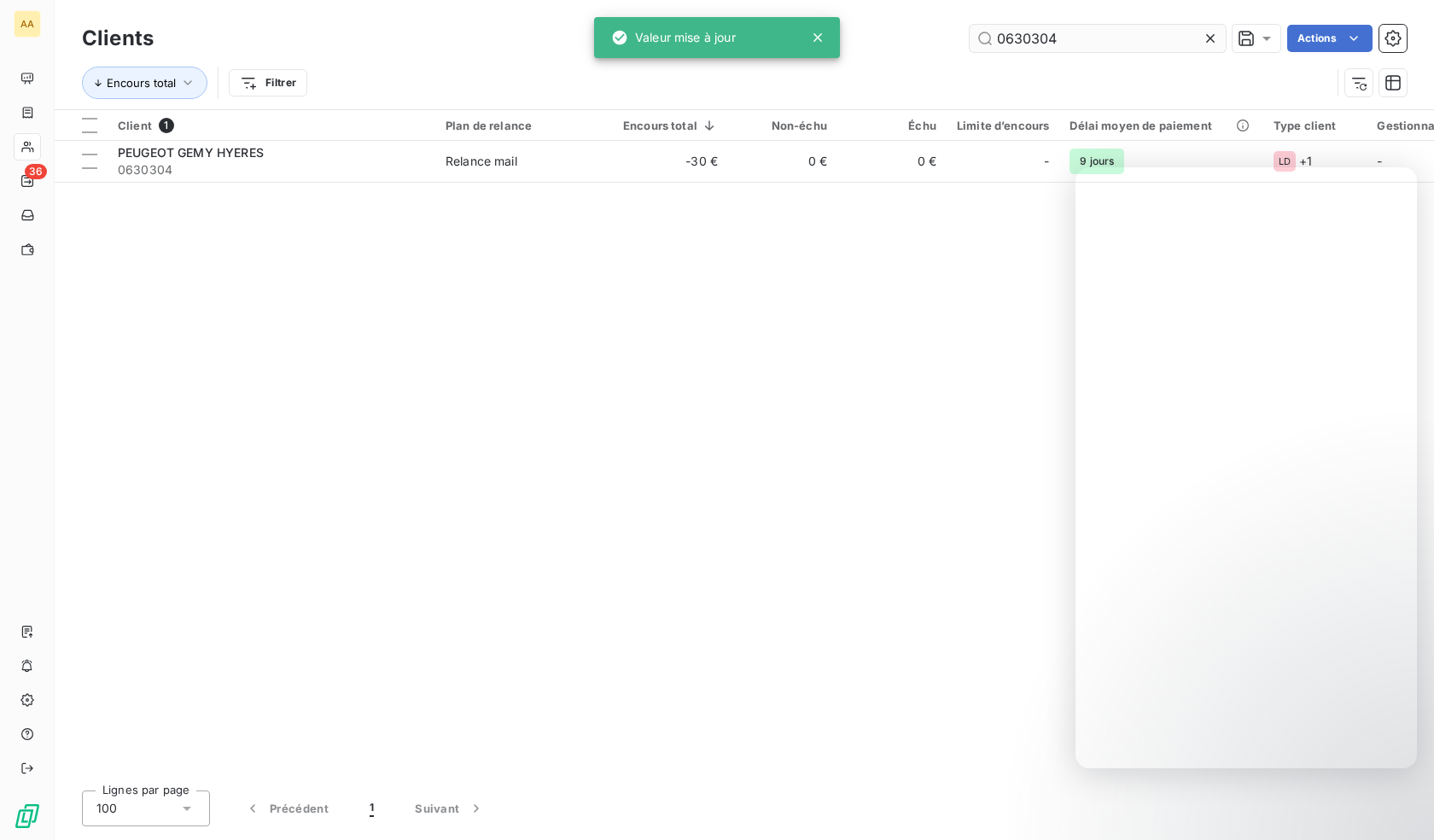
click at [1167, 42] on input "0630304" at bounding box center [1097, 38] width 256 height 27
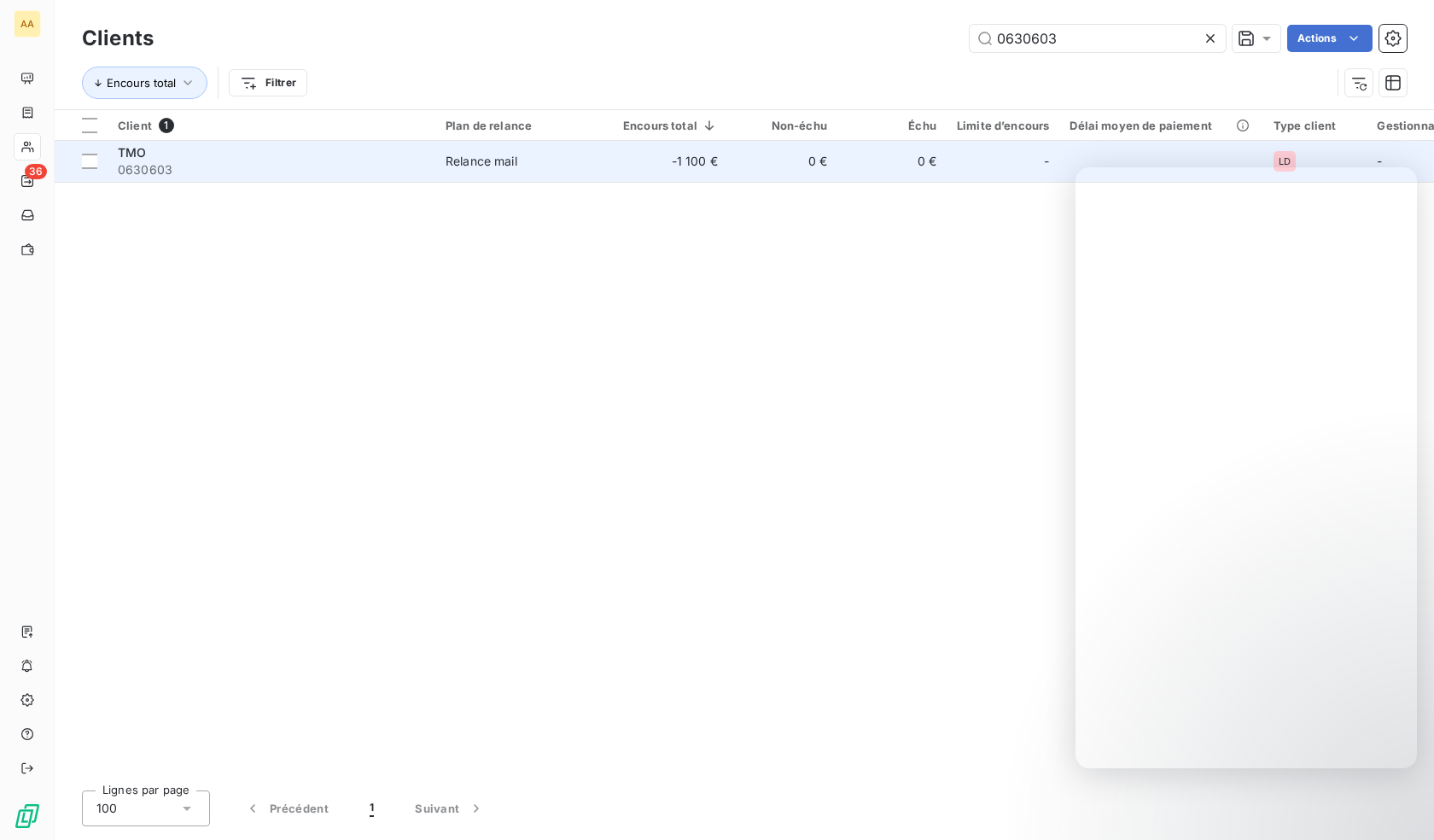
type input "0630603"
click at [210, 174] on span "0630603" at bounding box center [272, 170] width 307 height 17
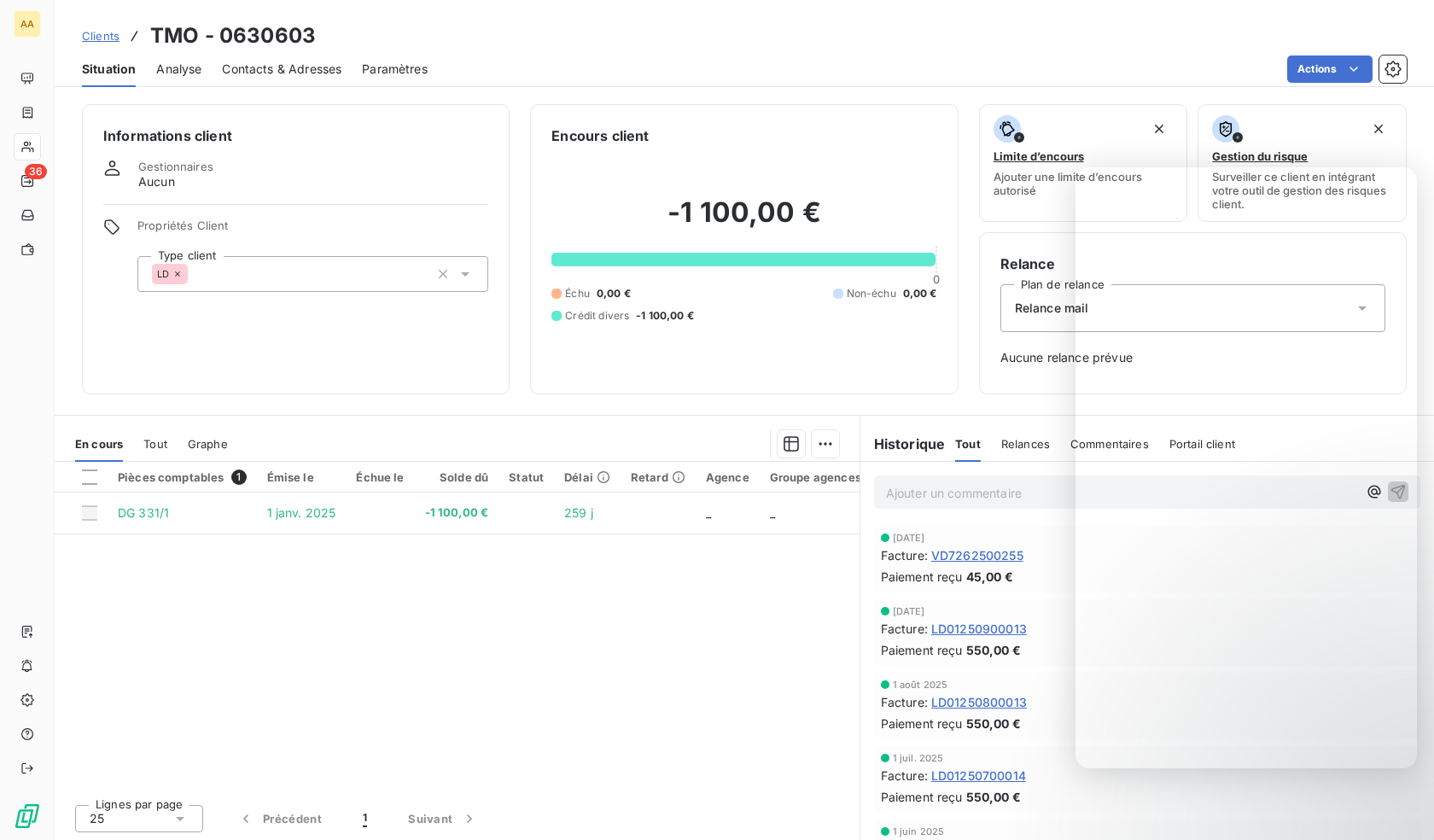
click at [322, 282] on div "LD" at bounding box center [313, 274] width 351 height 36
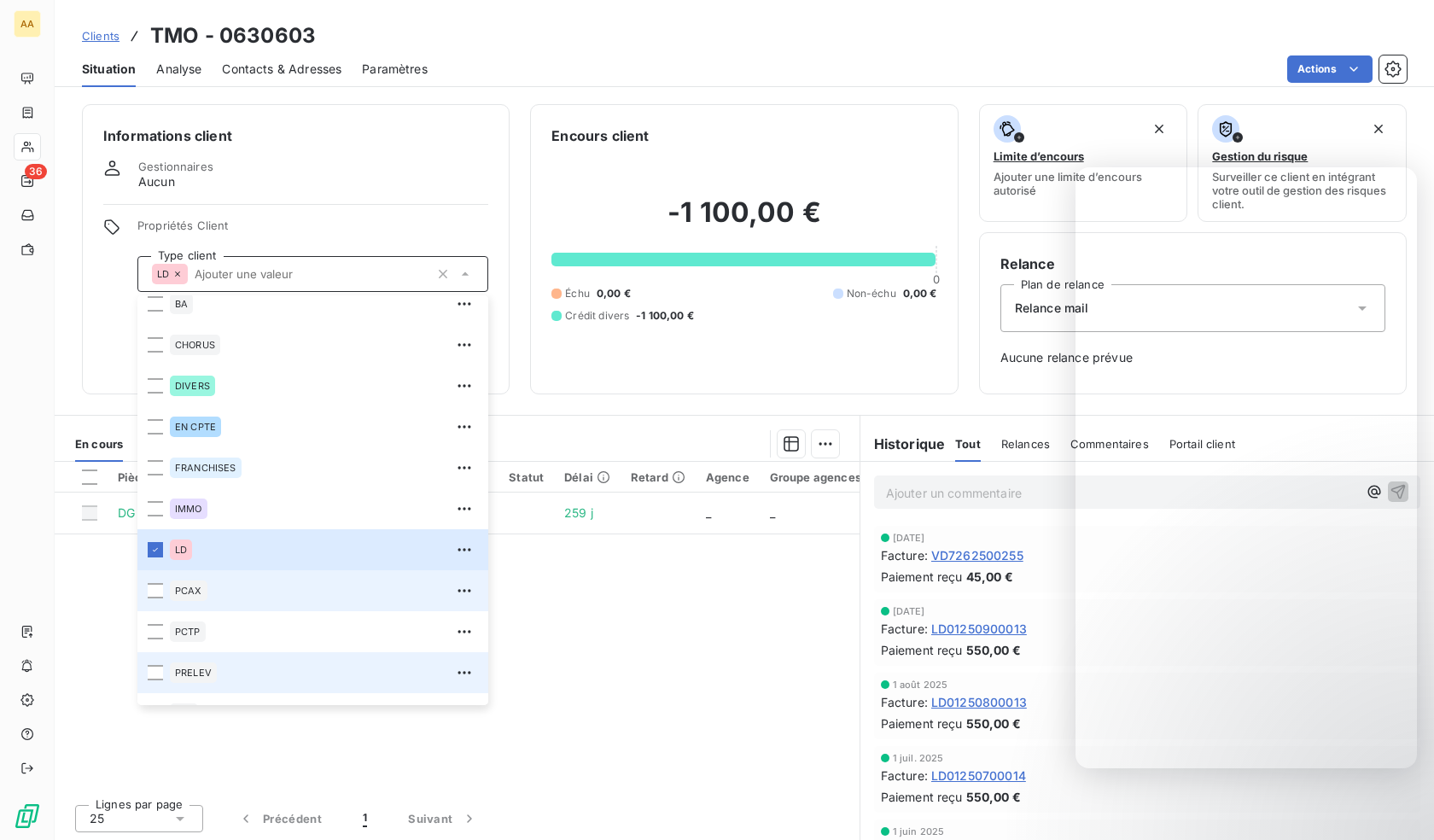
scroll to position [82, 0]
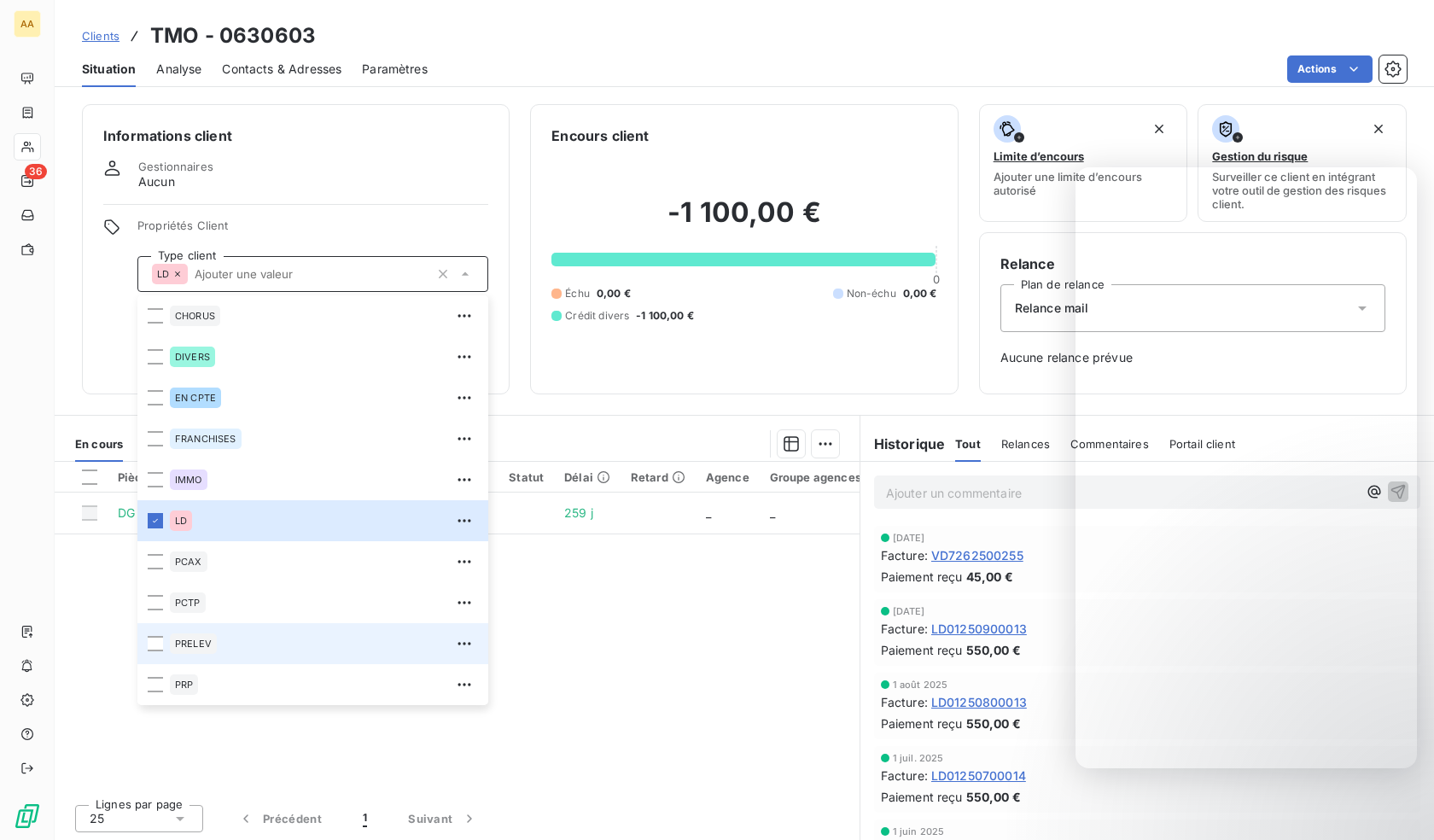
click at [201, 633] on div "PRELEV" at bounding box center [323, 643] width 308 height 27
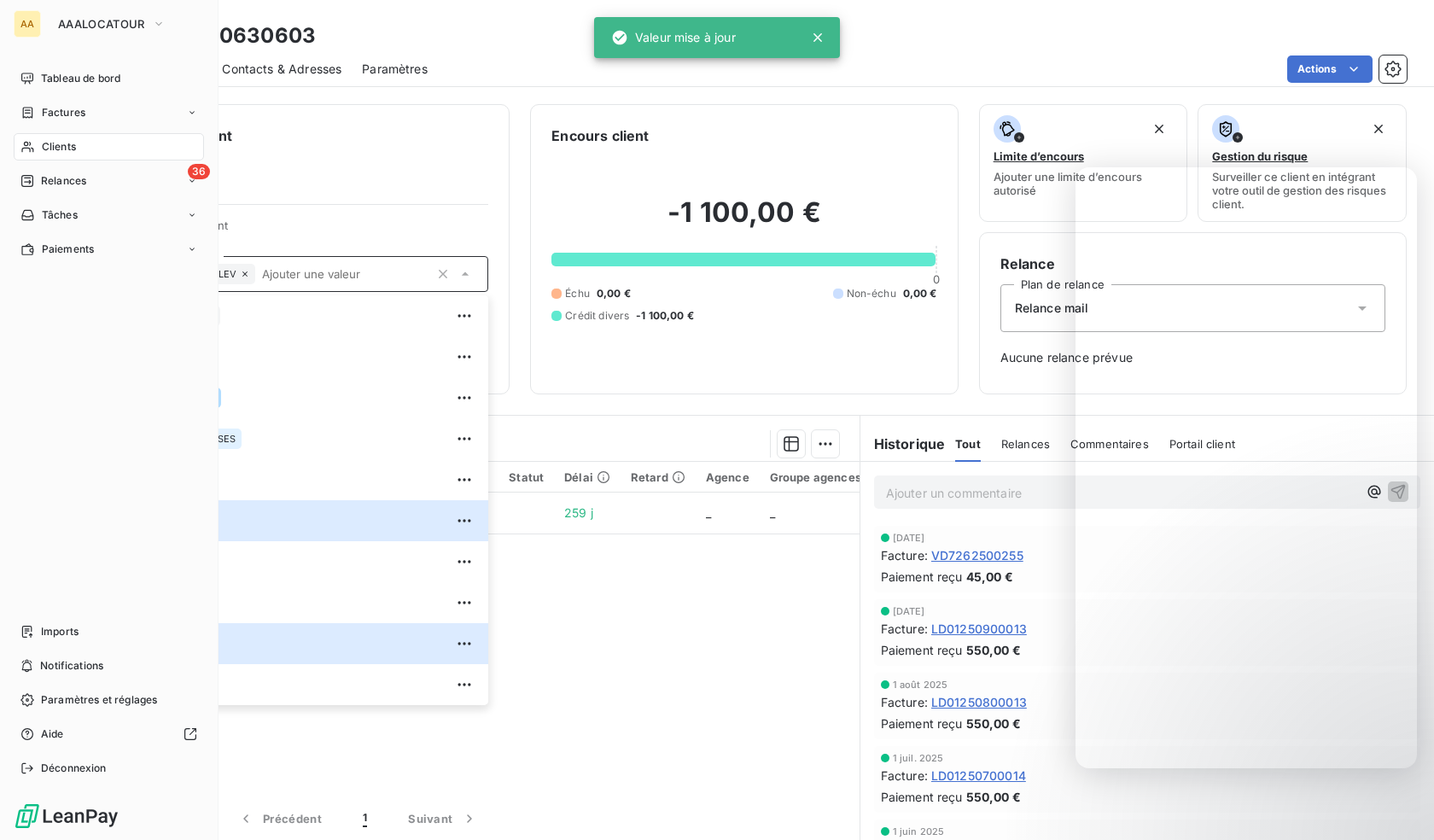
click at [26, 149] on icon at bounding box center [27, 146] width 14 height 13
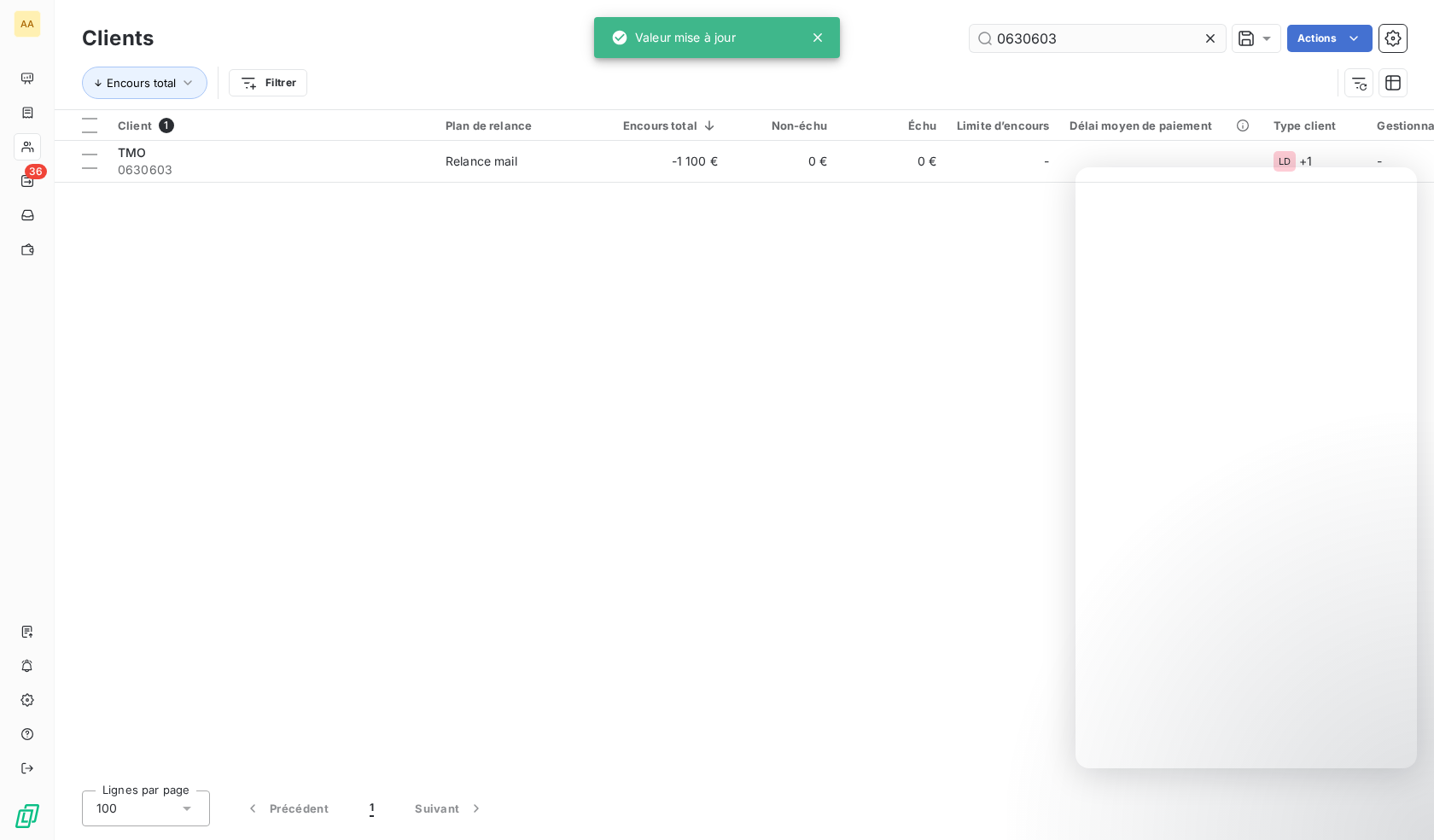
click at [1017, 43] on input "0630603" at bounding box center [1097, 38] width 256 height 27
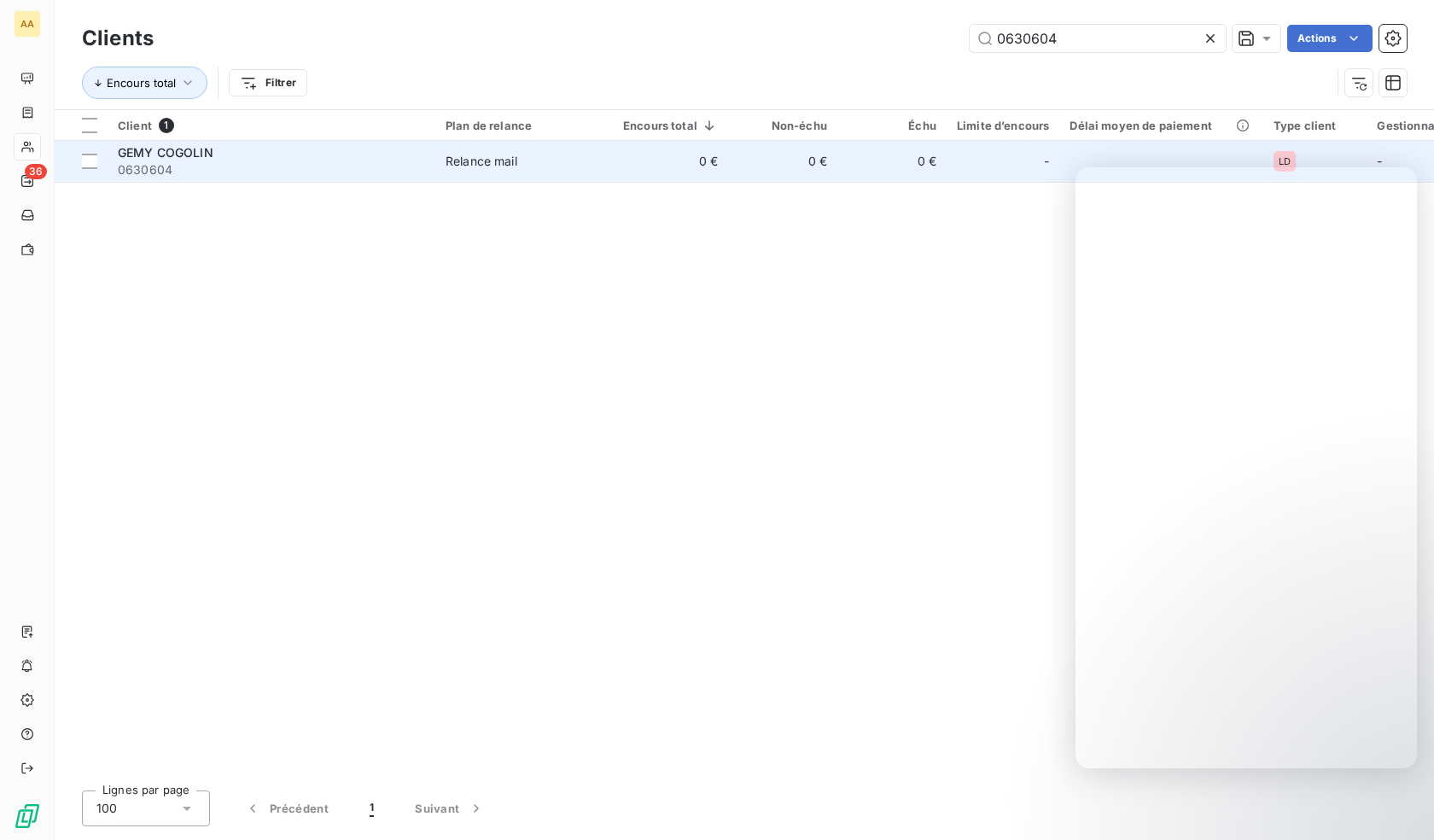
type input "0630604"
click at [178, 165] on span "0630604" at bounding box center [272, 170] width 307 height 17
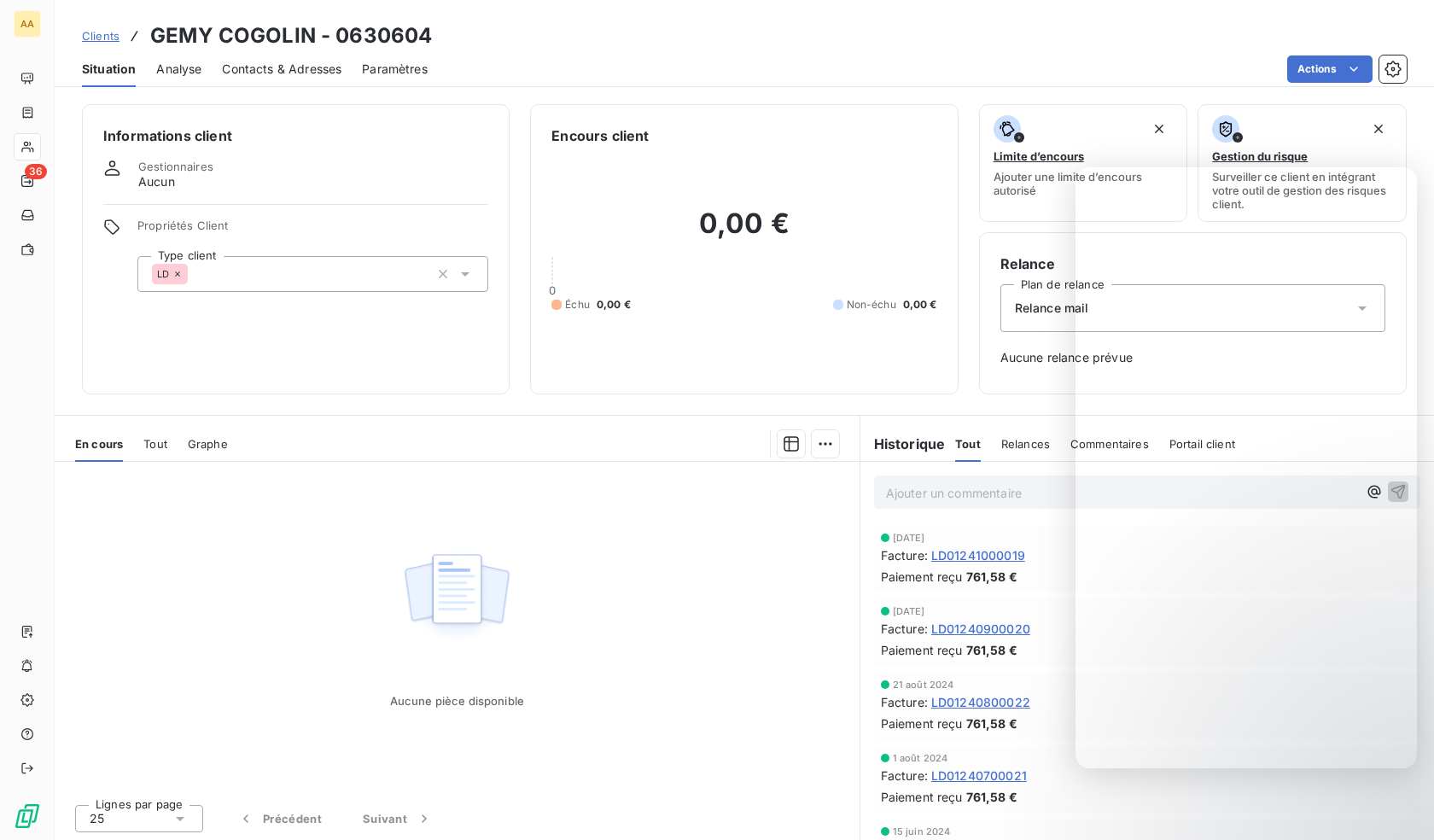
click at [301, 273] on div "LD" at bounding box center [313, 274] width 351 height 36
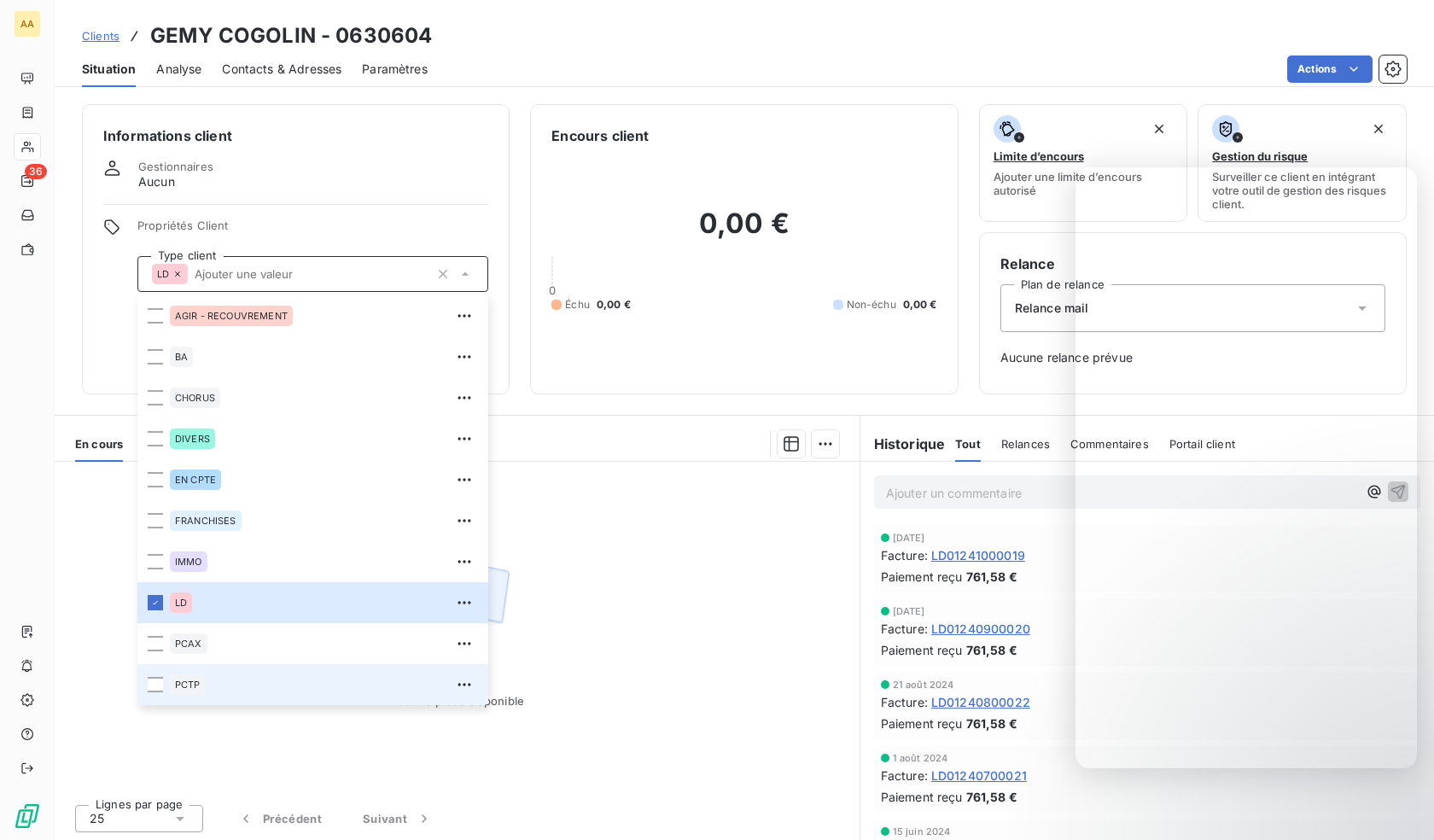
scroll to position [82, 0]
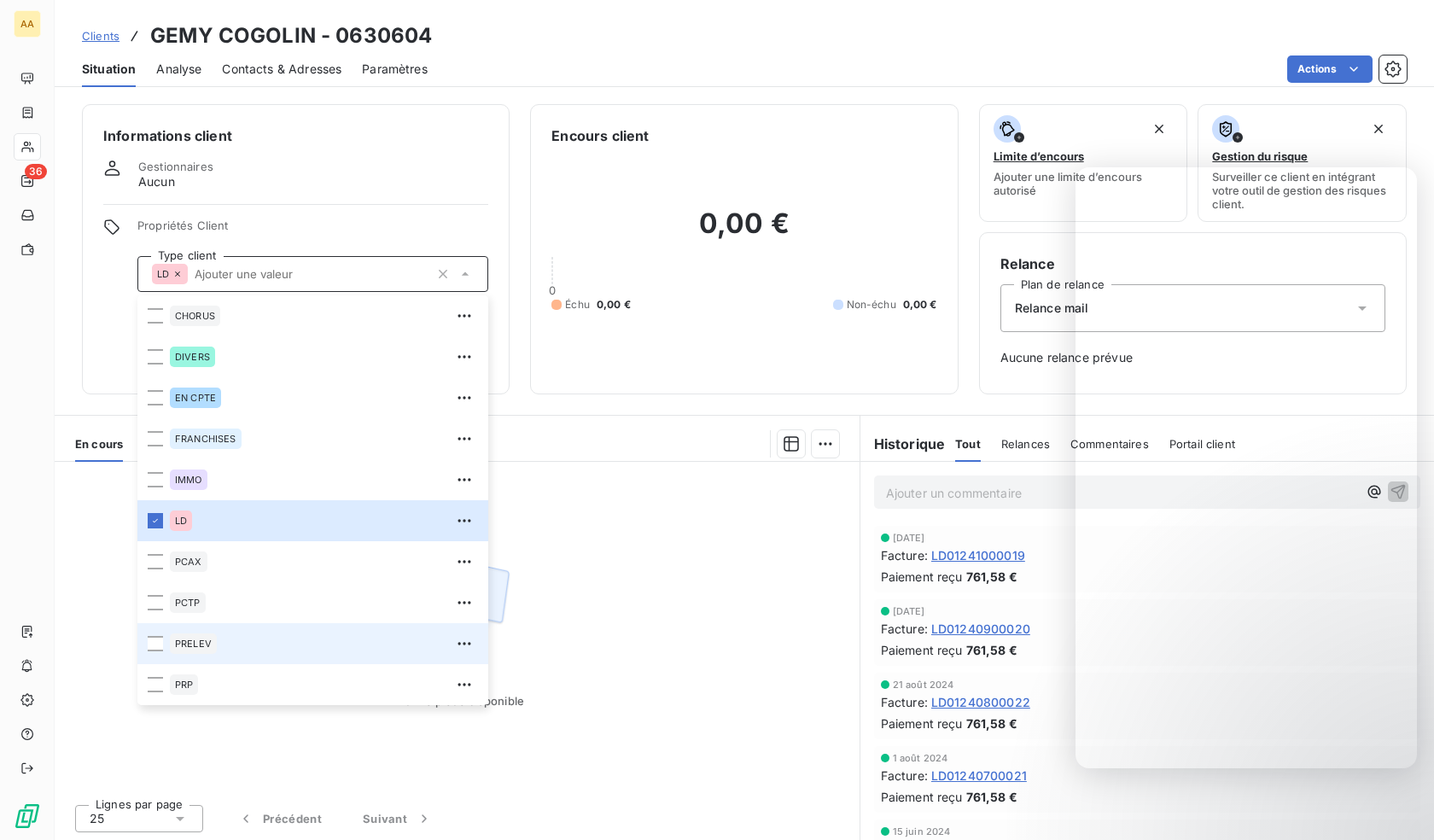
click at [212, 652] on div "PRELEV" at bounding box center [193, 644] width 47 height 21
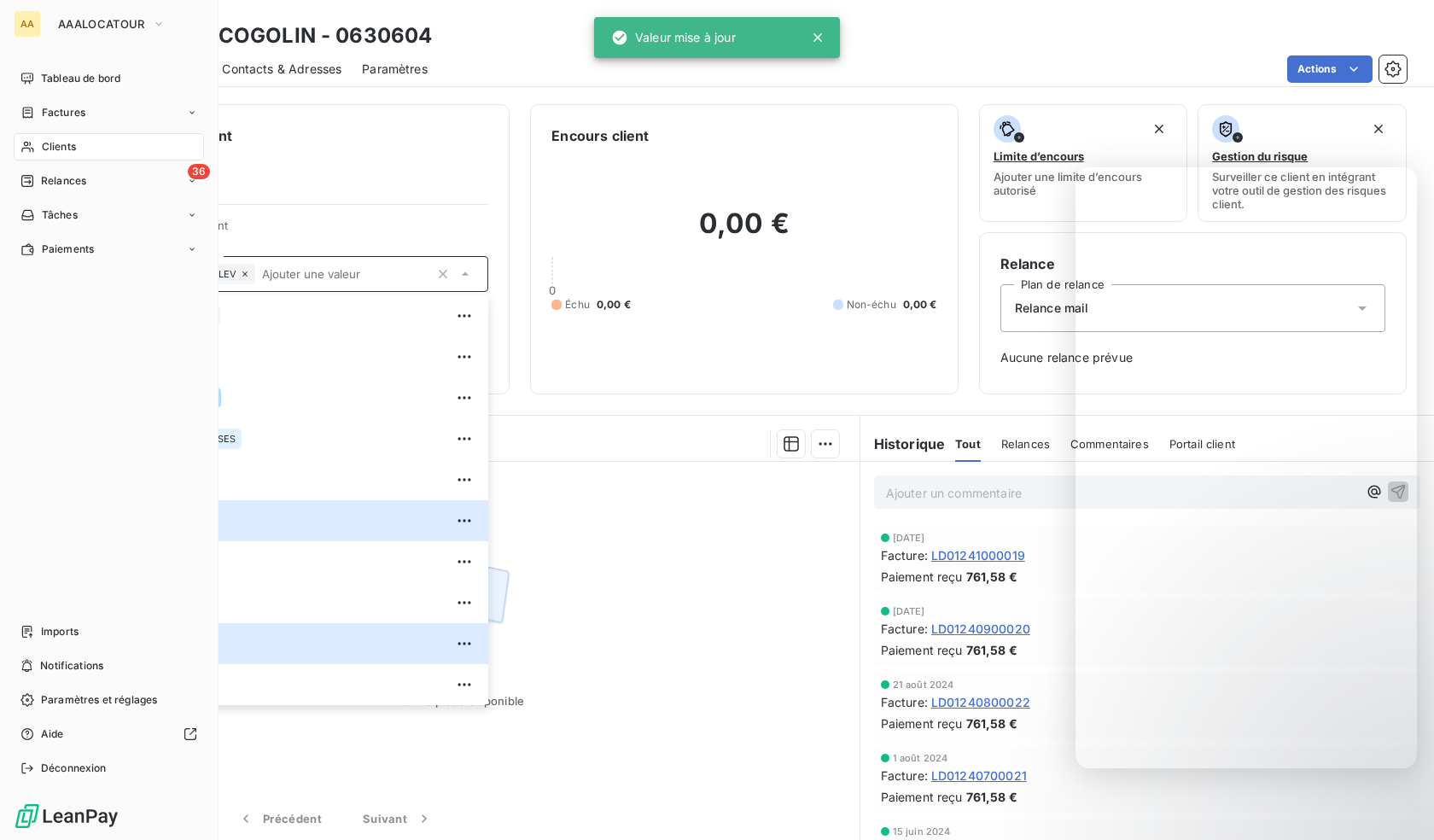
click at [31, 143] on icon at bounding box center [27, 147] width 12 height 11
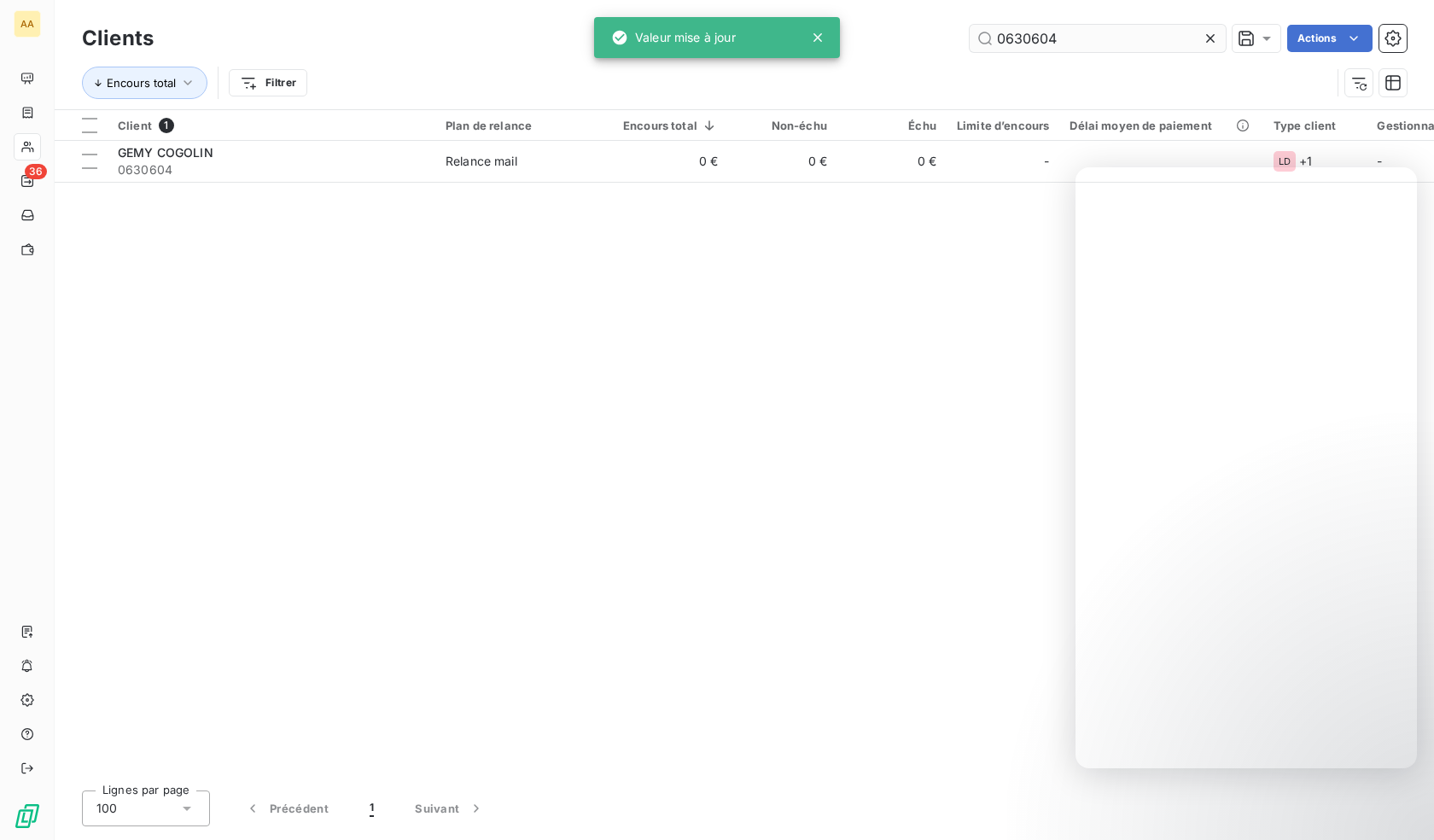
click at [1122, 31] on input "0630604" at bounding box center [1097, 38] width 256 height 27
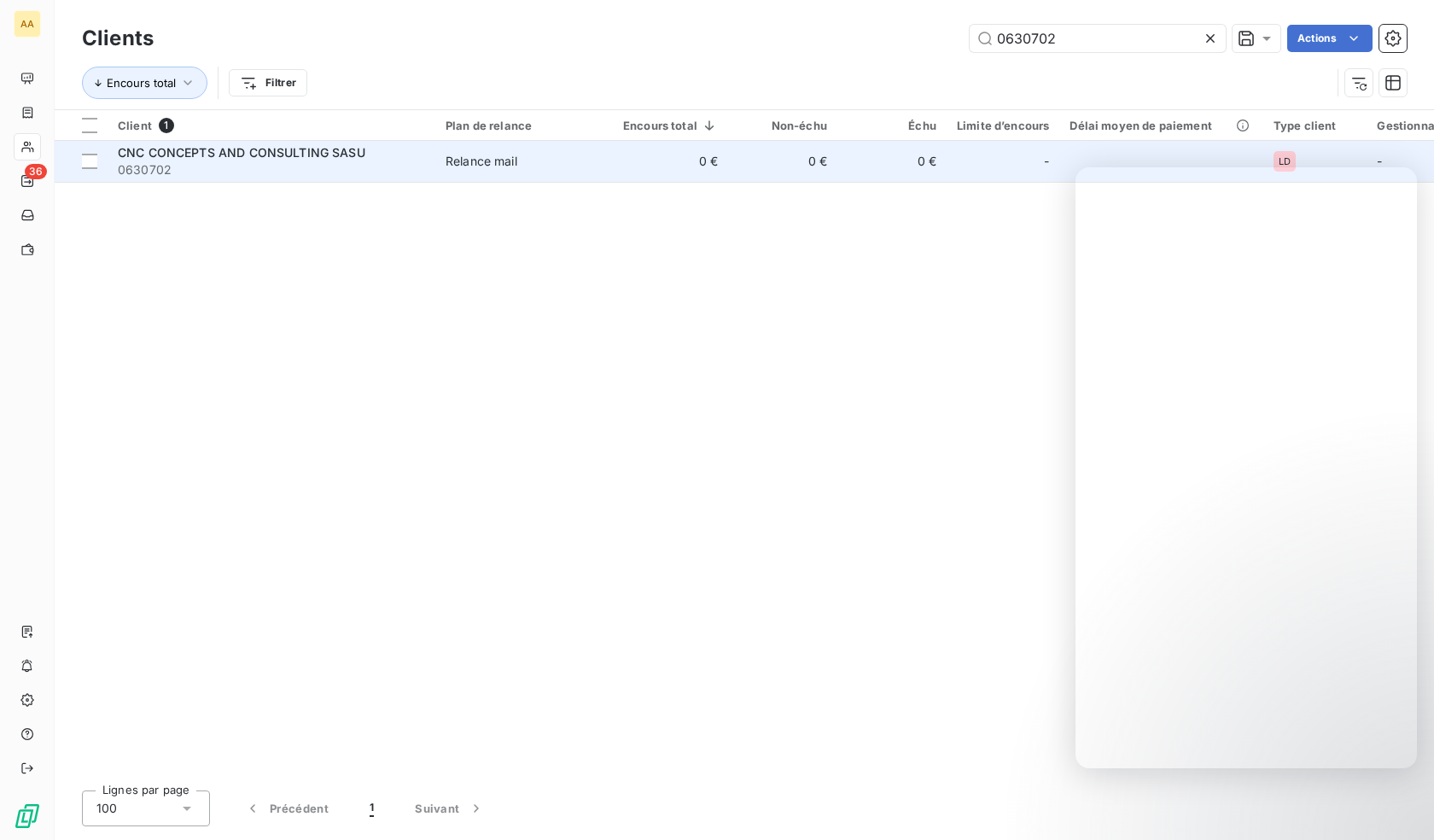
type input "0630702"
click at [274, 158] on span "CNC CONCEPTS AND CONSULTING SASU" at bounding box center [241, 152] width 248 height 14
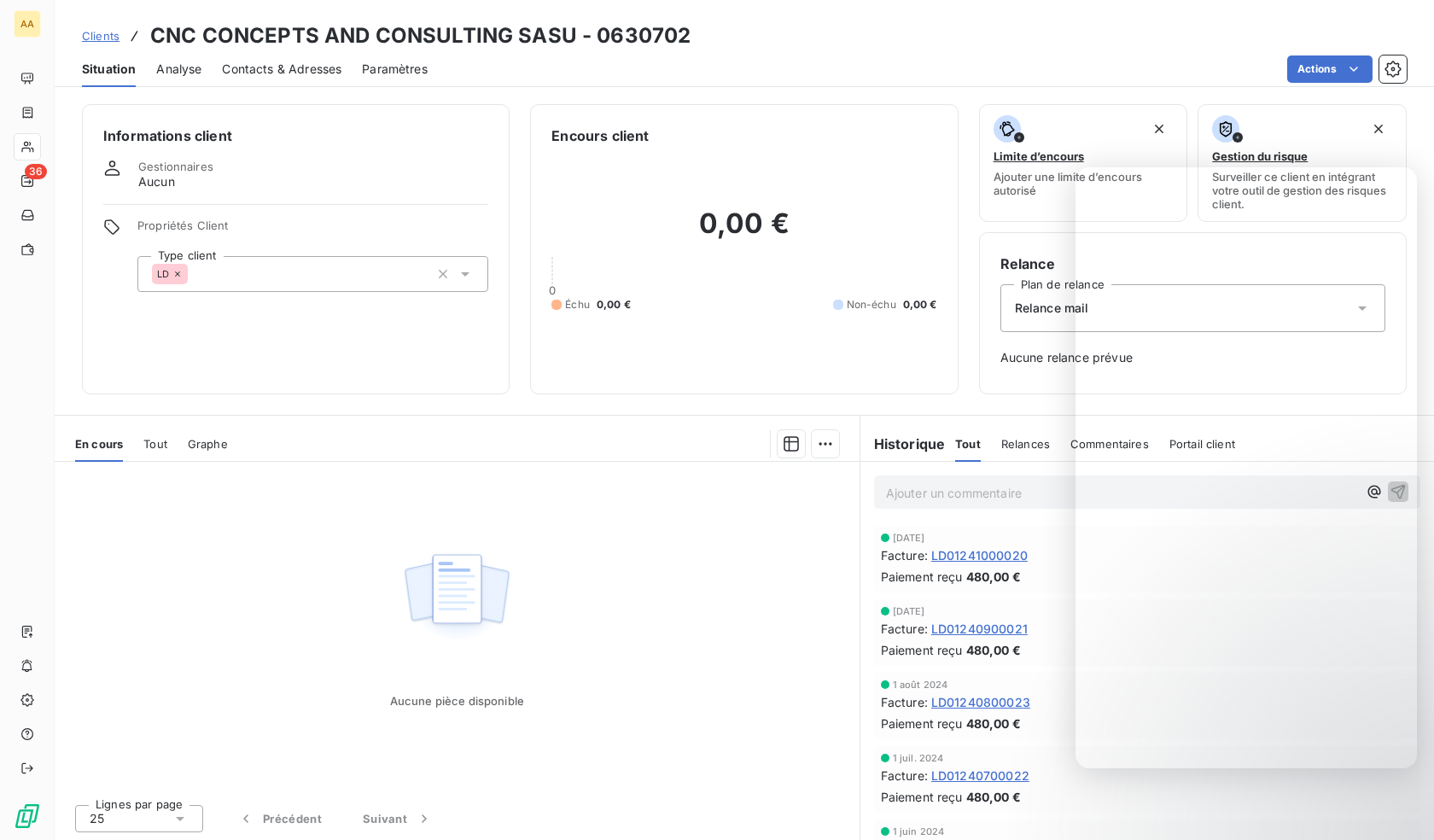
click at [232, 266] on div "LD" at bounding box center [313, 274] width 351 height 36
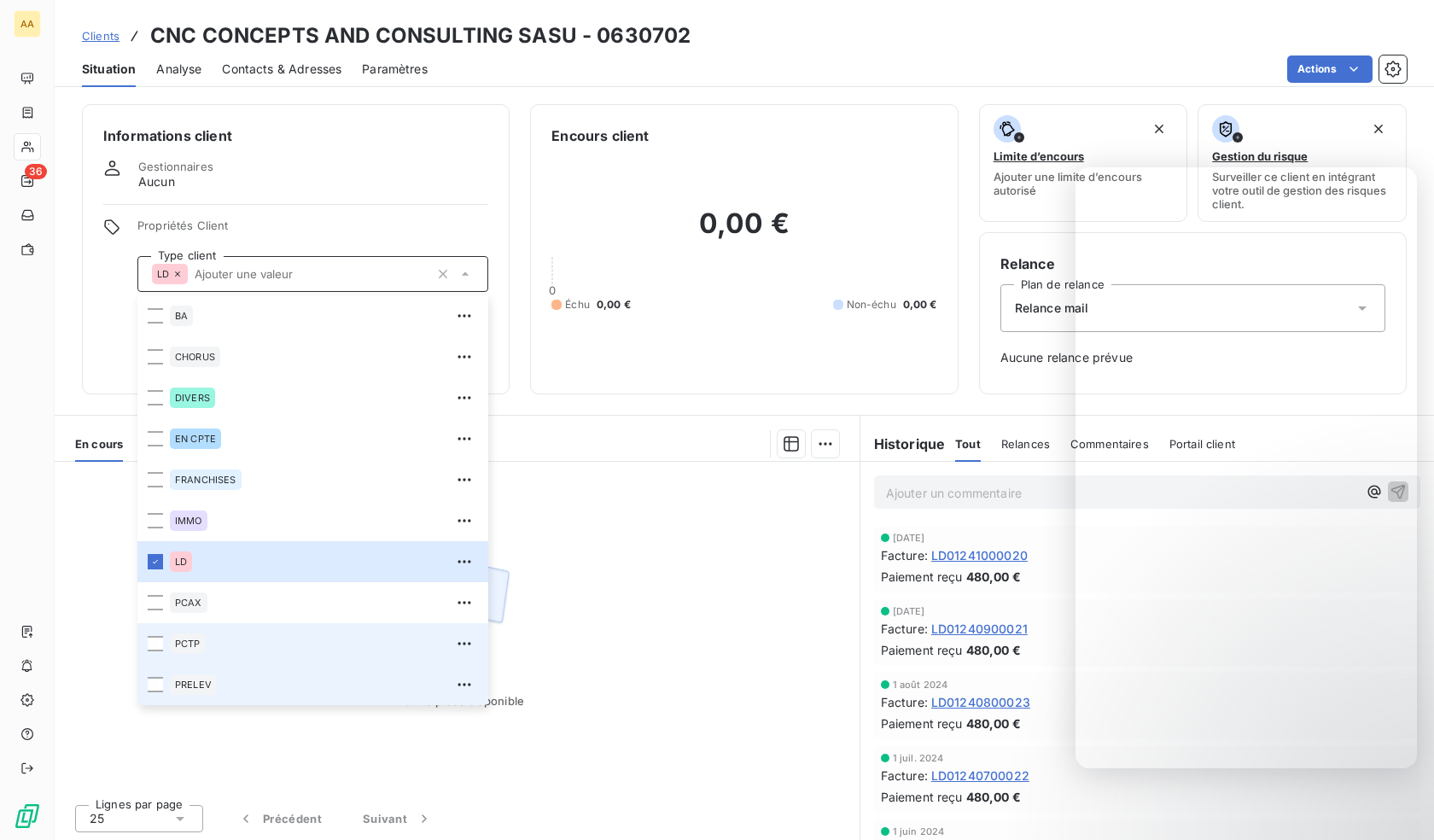
scroll to position [82, 0]
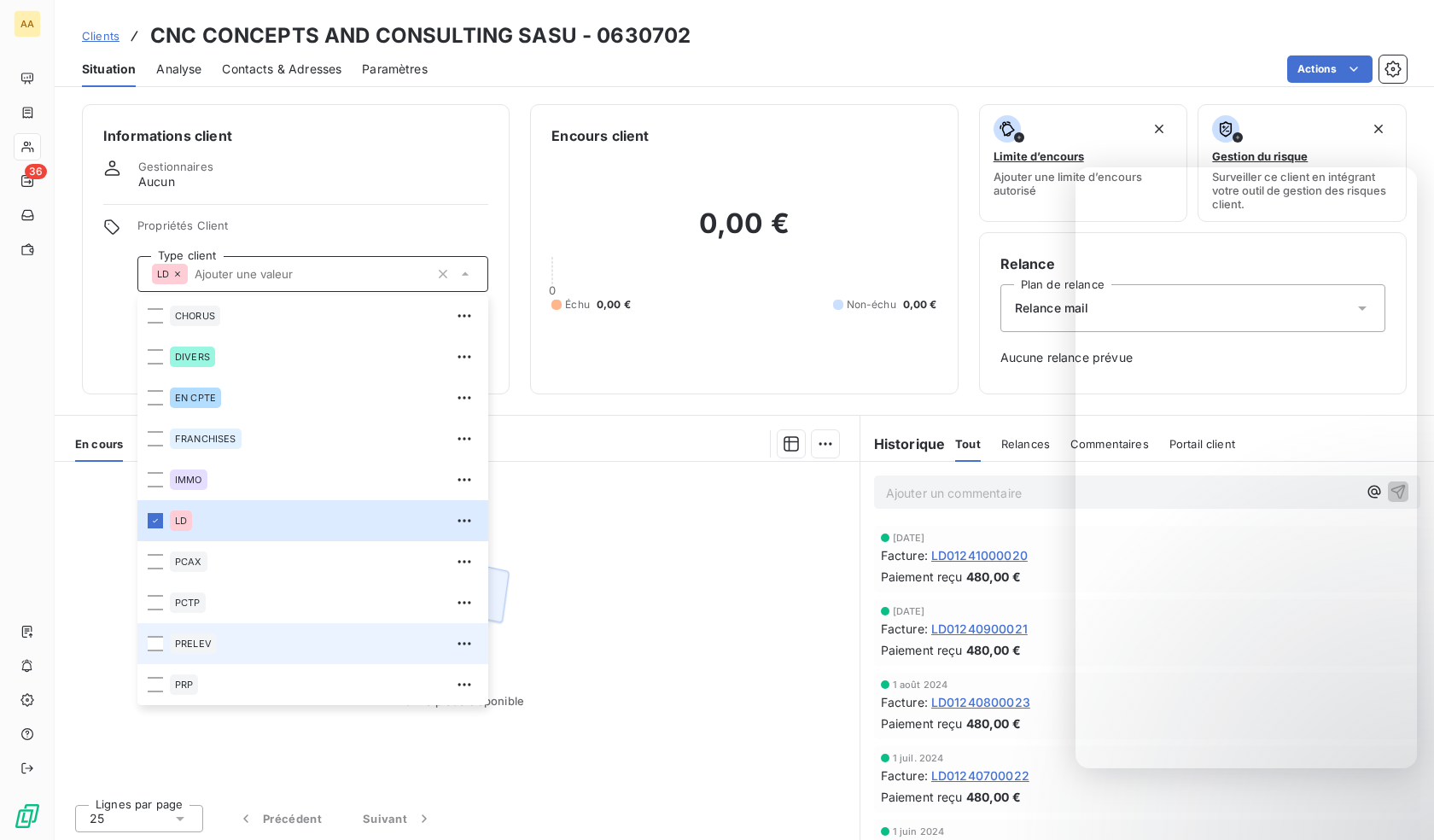
click at [185, 636] on div "PRELEV" at bounding box center [193, 644] width 47 height 21
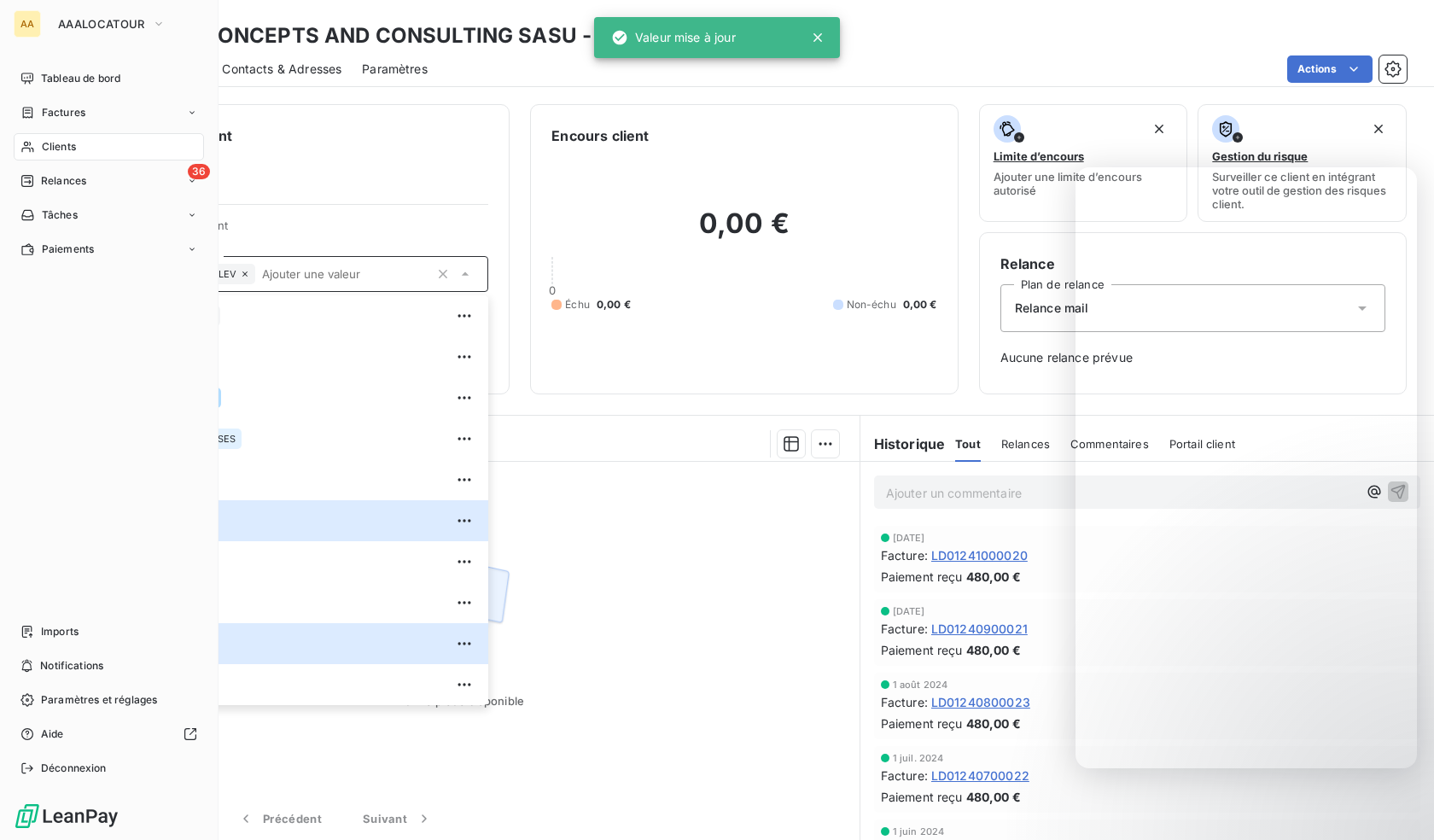
drag, startPoint x: 35, startPoint y: 152, endPoint x: 94, endPoint y: 163, distance: 60.0
click at [35, 152] on div "Clients" at bounding box center [108, 146] width 190 height 27
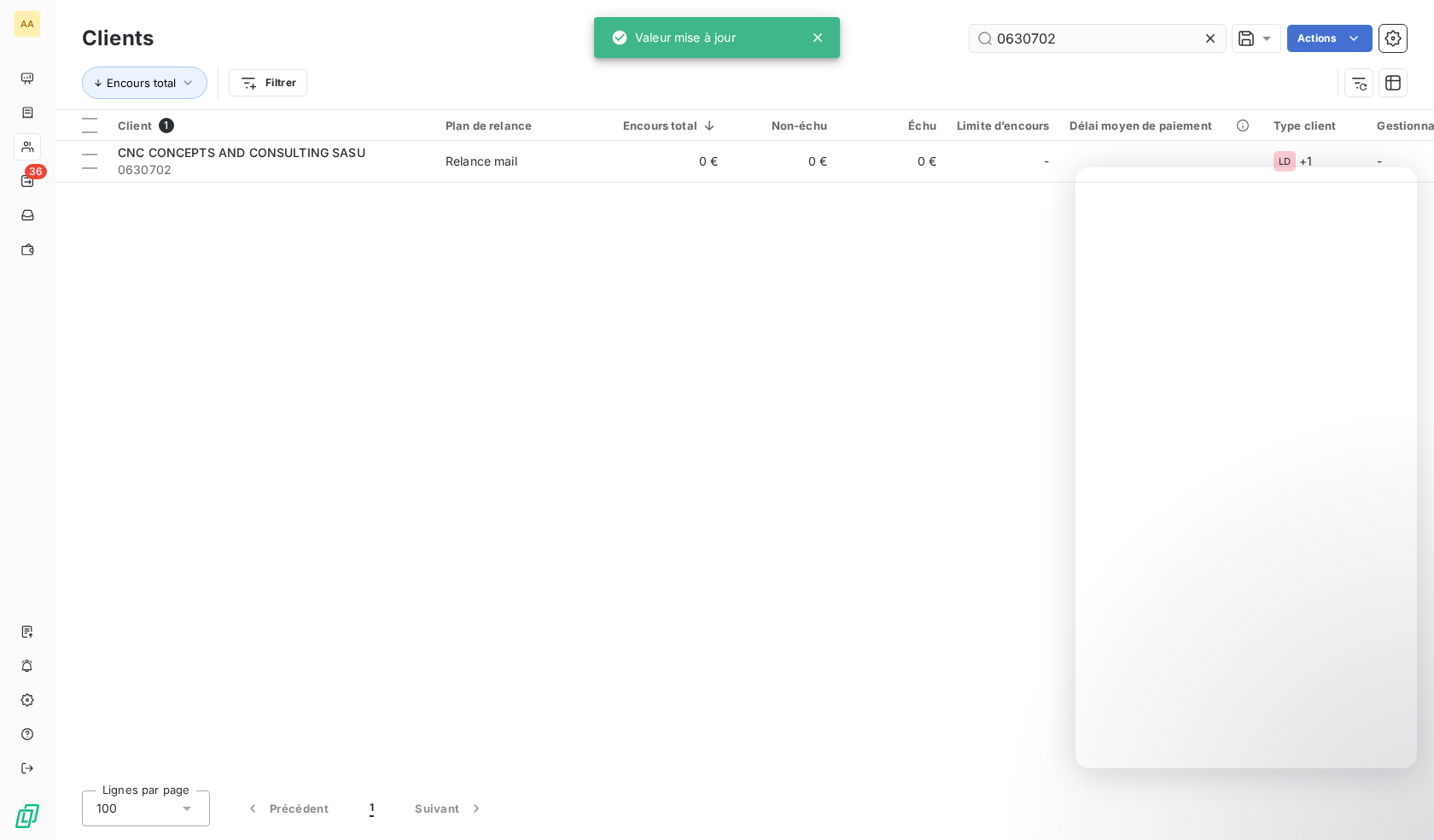
click at [1100, 41] on input "0630702" at bounding box center [1097, 38] width 256 height 27
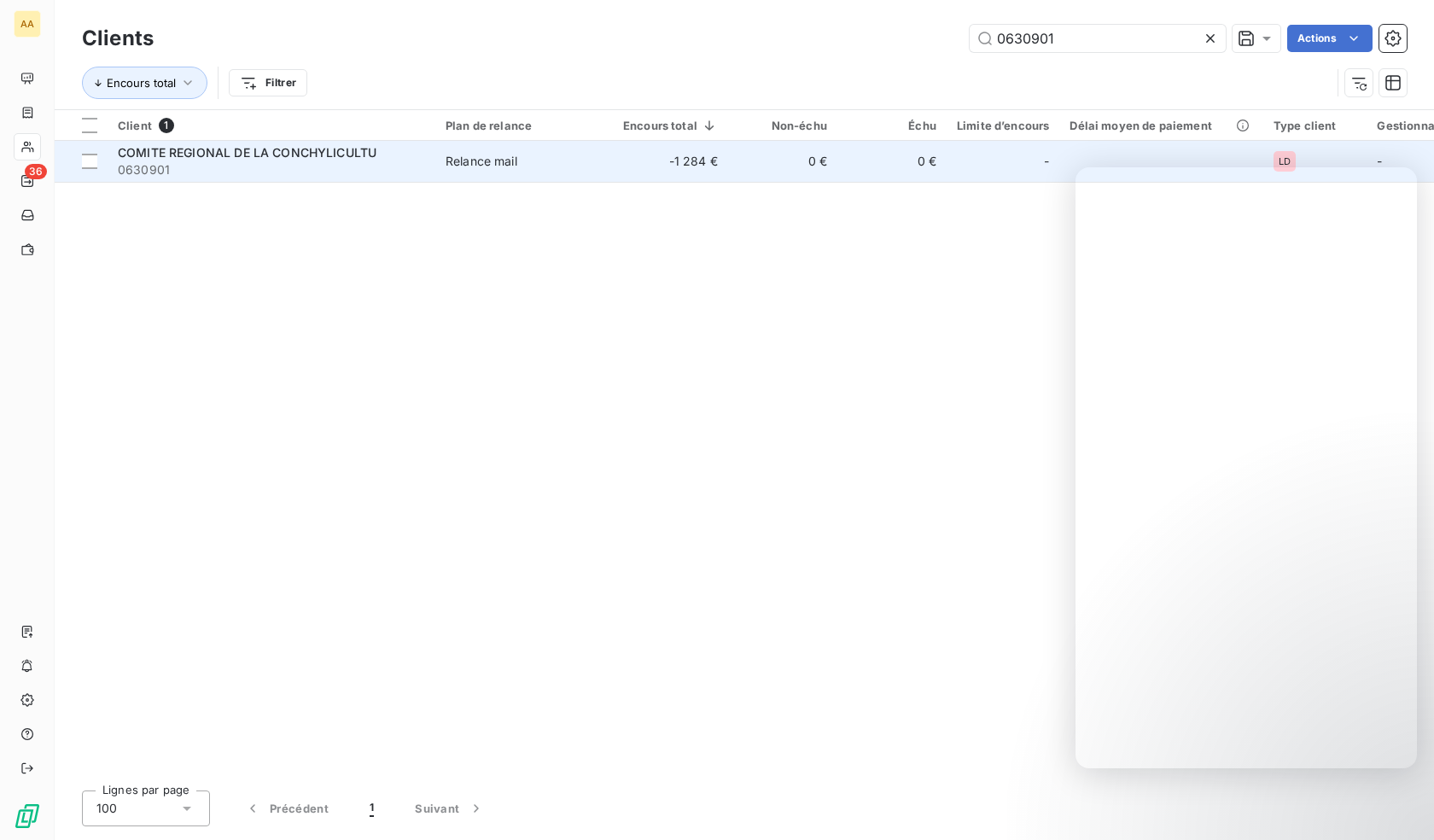
type input "0630901"
click at [464, 175] on td "Relance mail" at bounding box center [524, 160] width 177 height 41
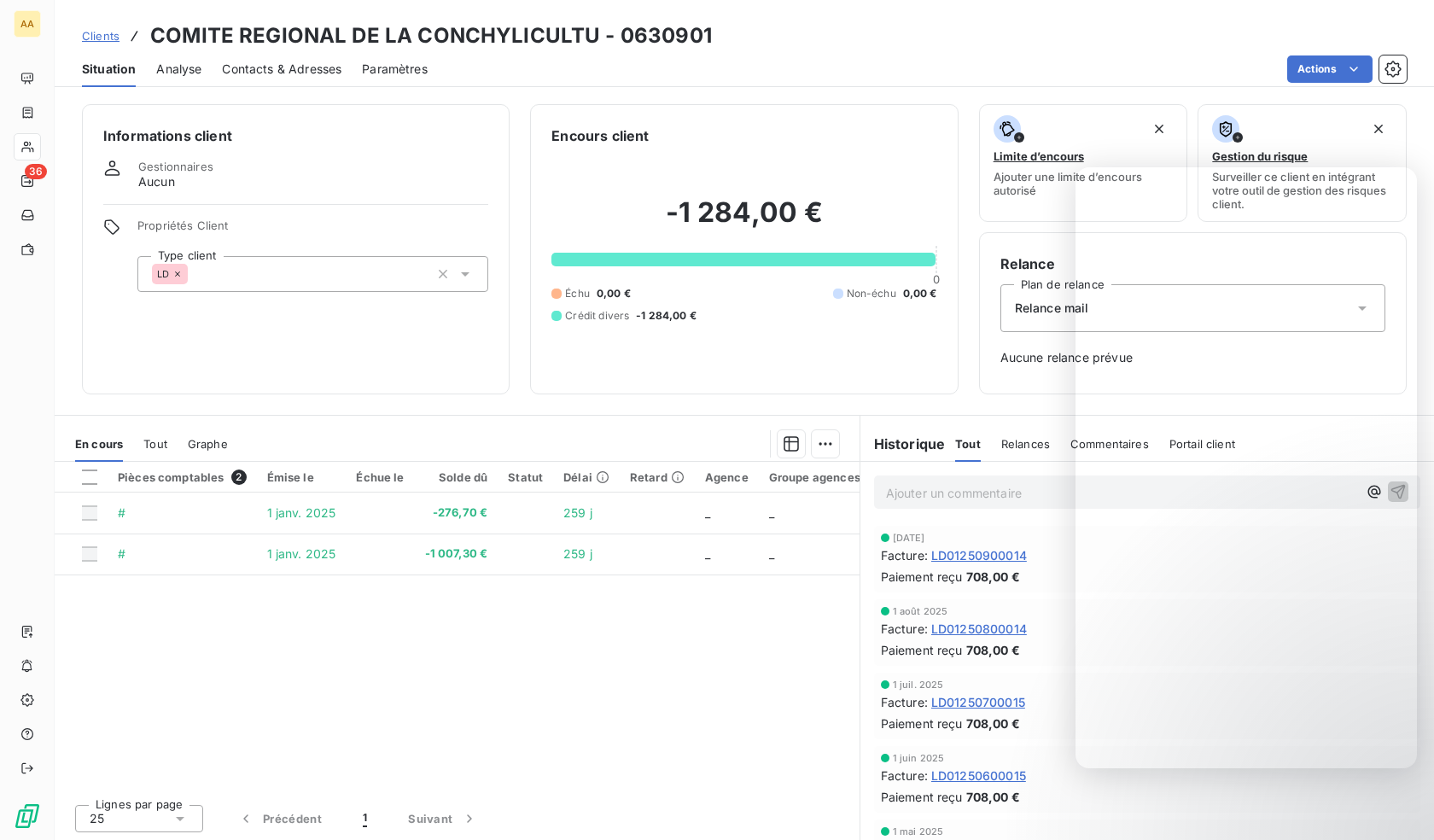
click at [210, 274] on div "LD" at bounding box center [313, 274] width 351 height 36
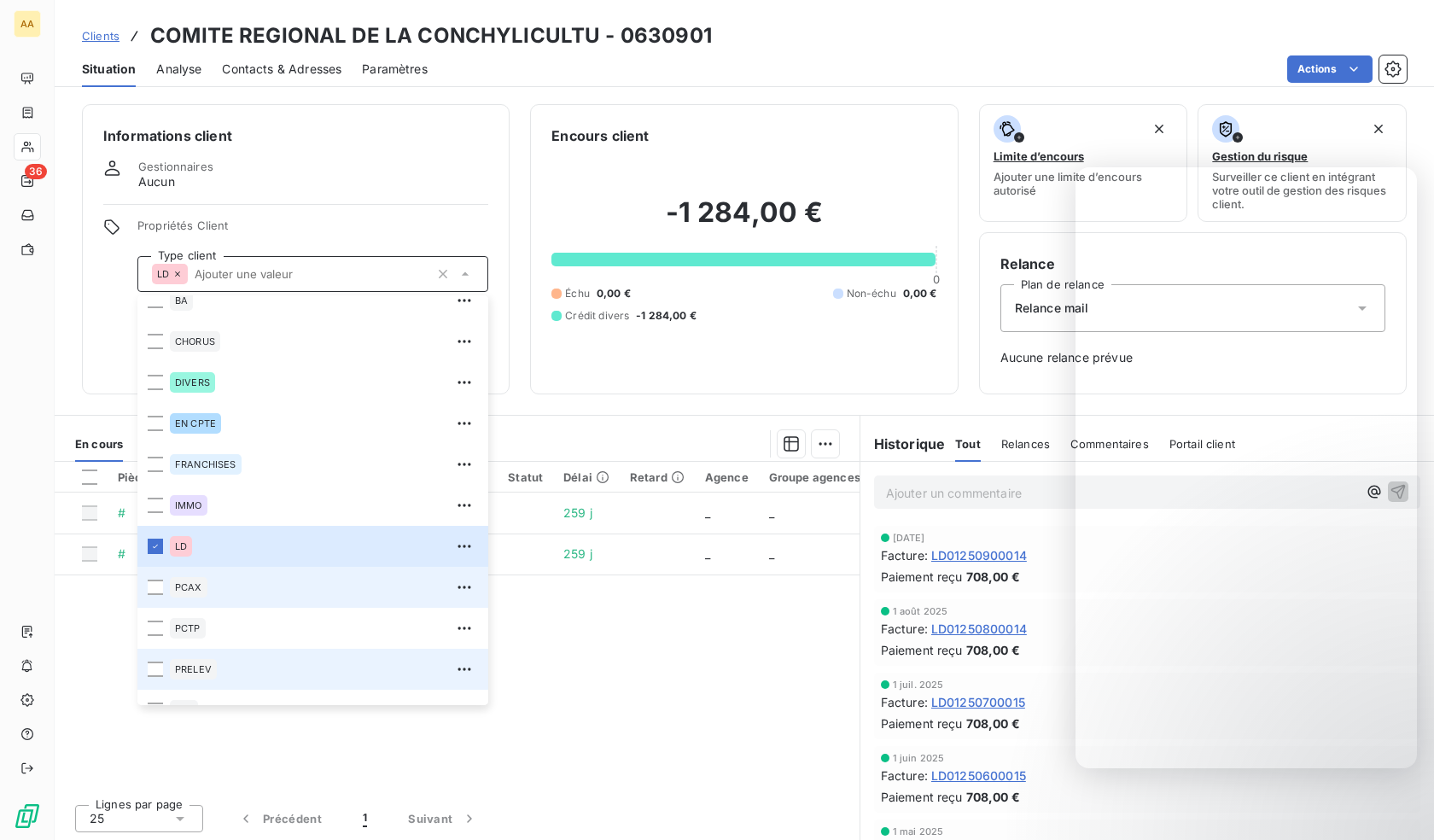
scroll to position [82, 0]
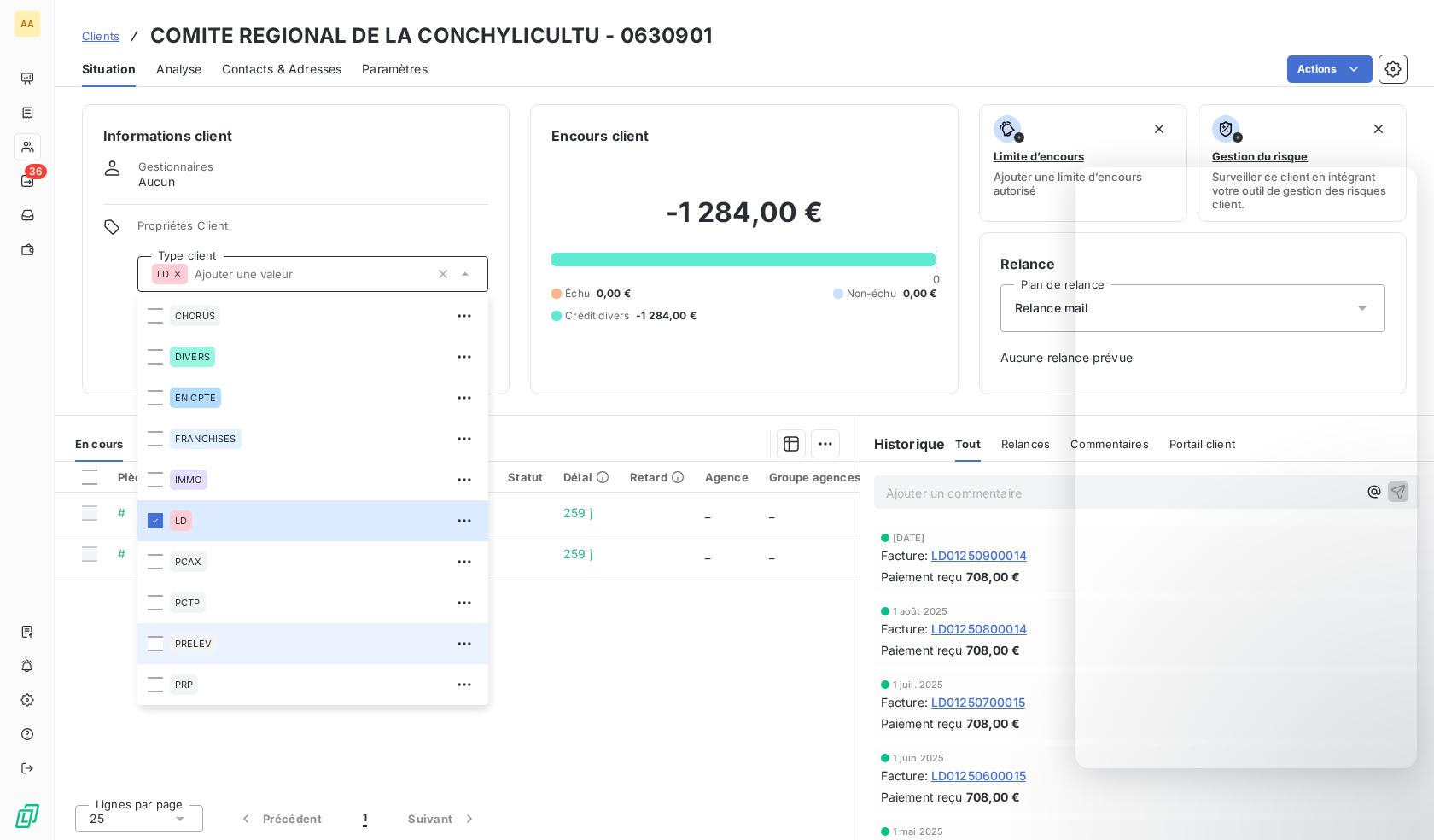
click at [189, 641] on span "PRELEV" at bounding box center [193, 643] width 37 height 10
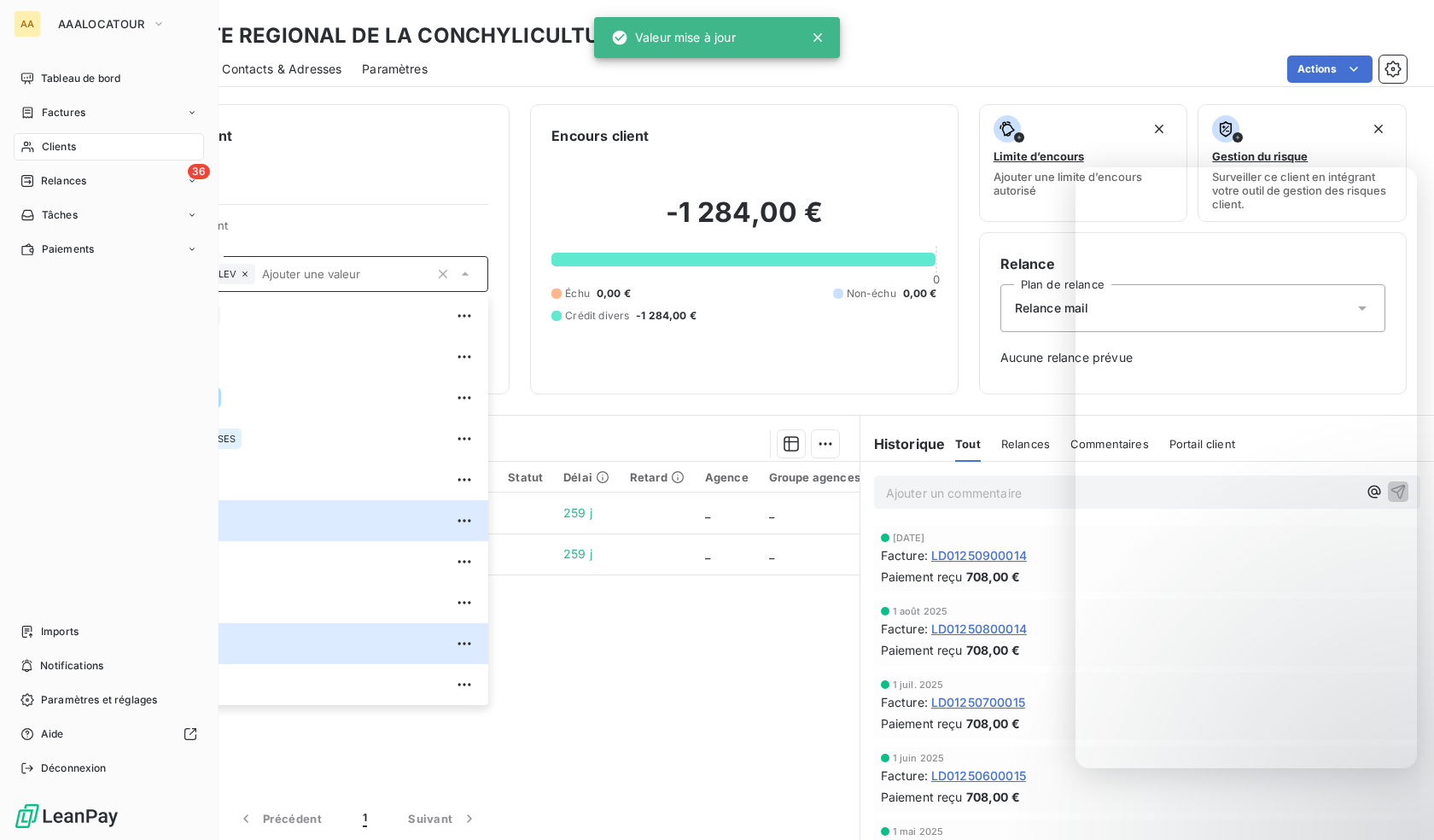
click at [32, 140] on icon at bounding box center [27, 146] width 14 height 13
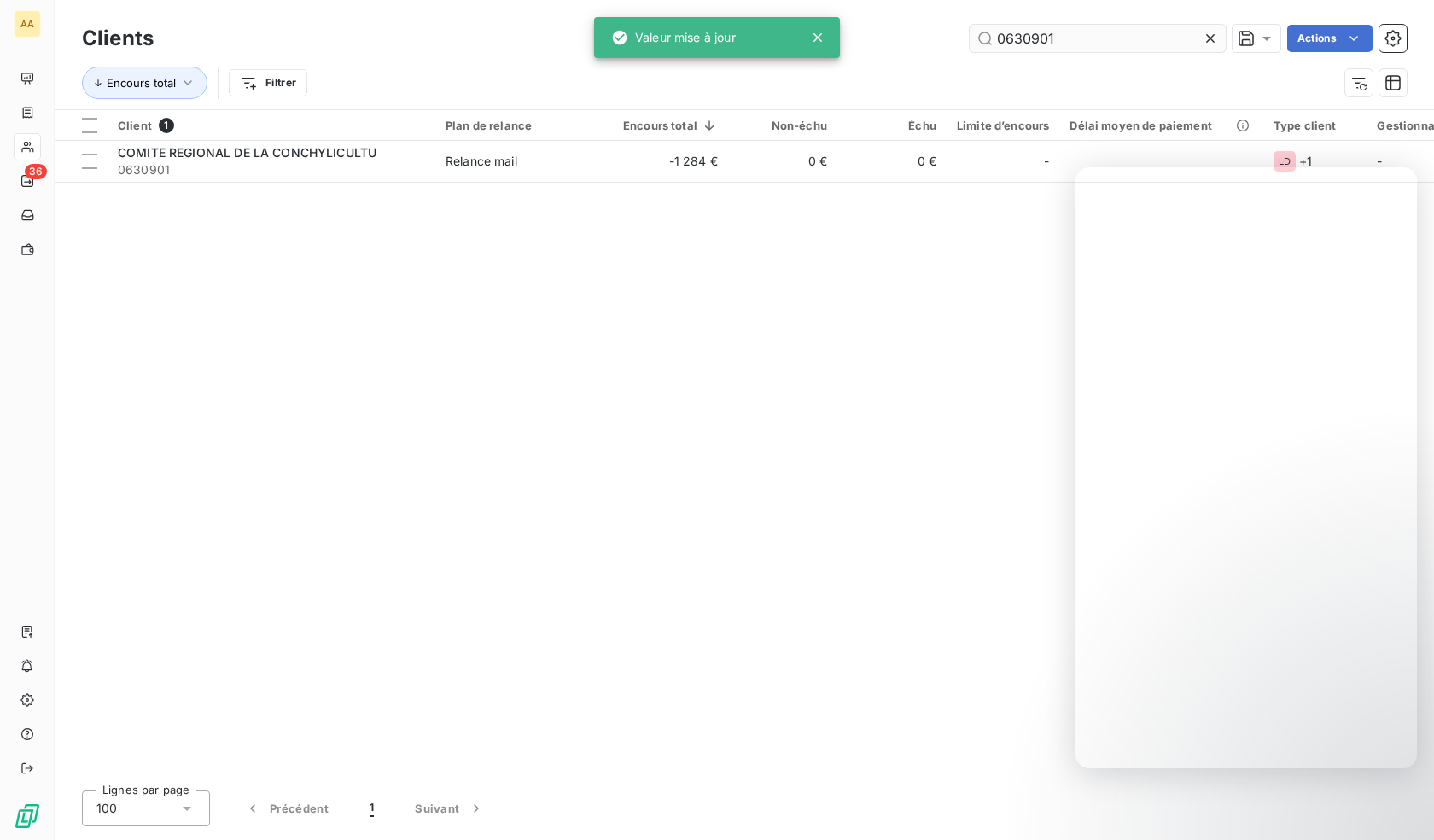
click at [1113, 32] on input "0630901" at bounding box center [1097, 38] width 256 height 27
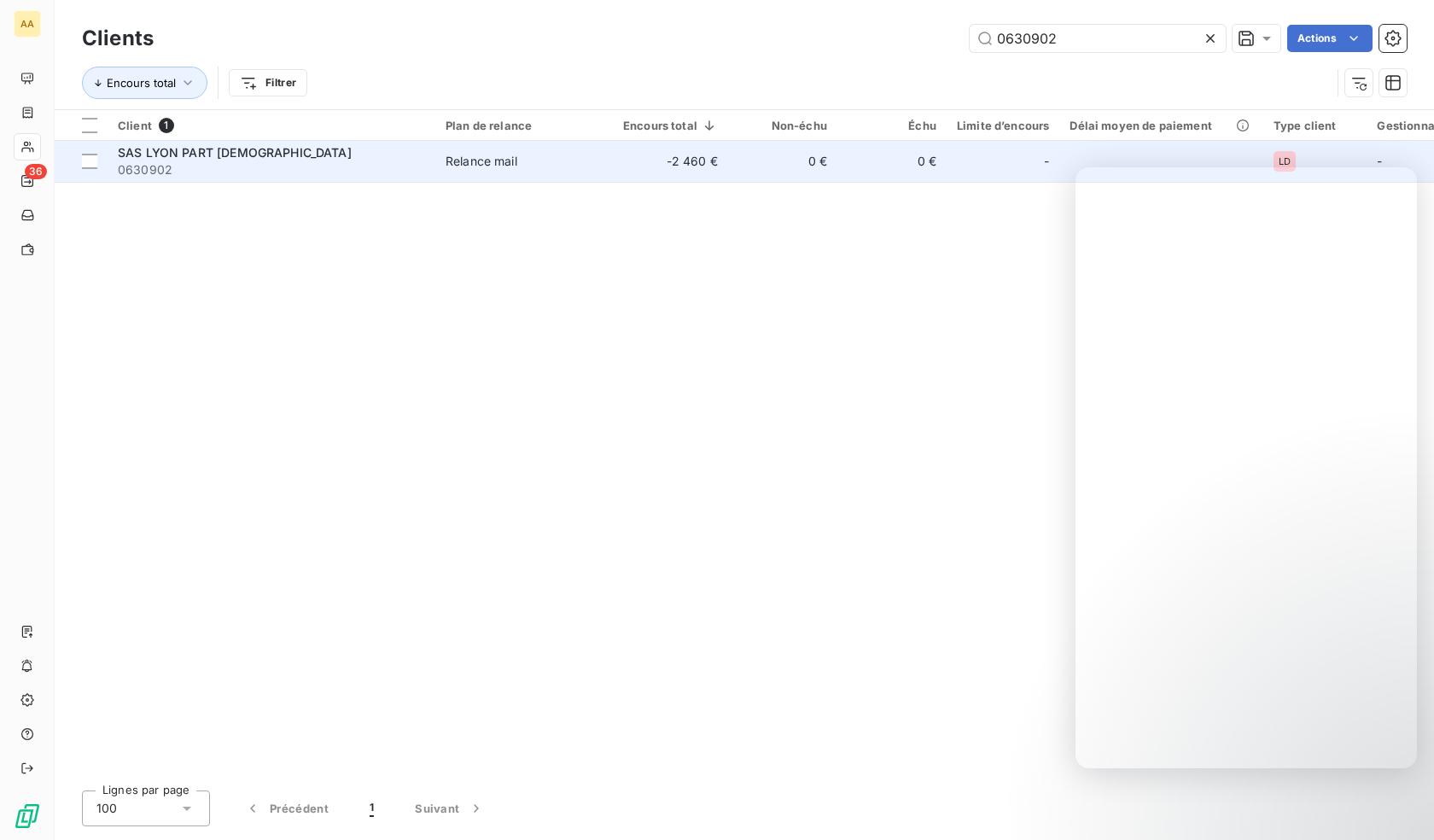
type input "0630902"
click at [321, 169] on span "0630902" at bounding box center [272, 170] width 307 height 17
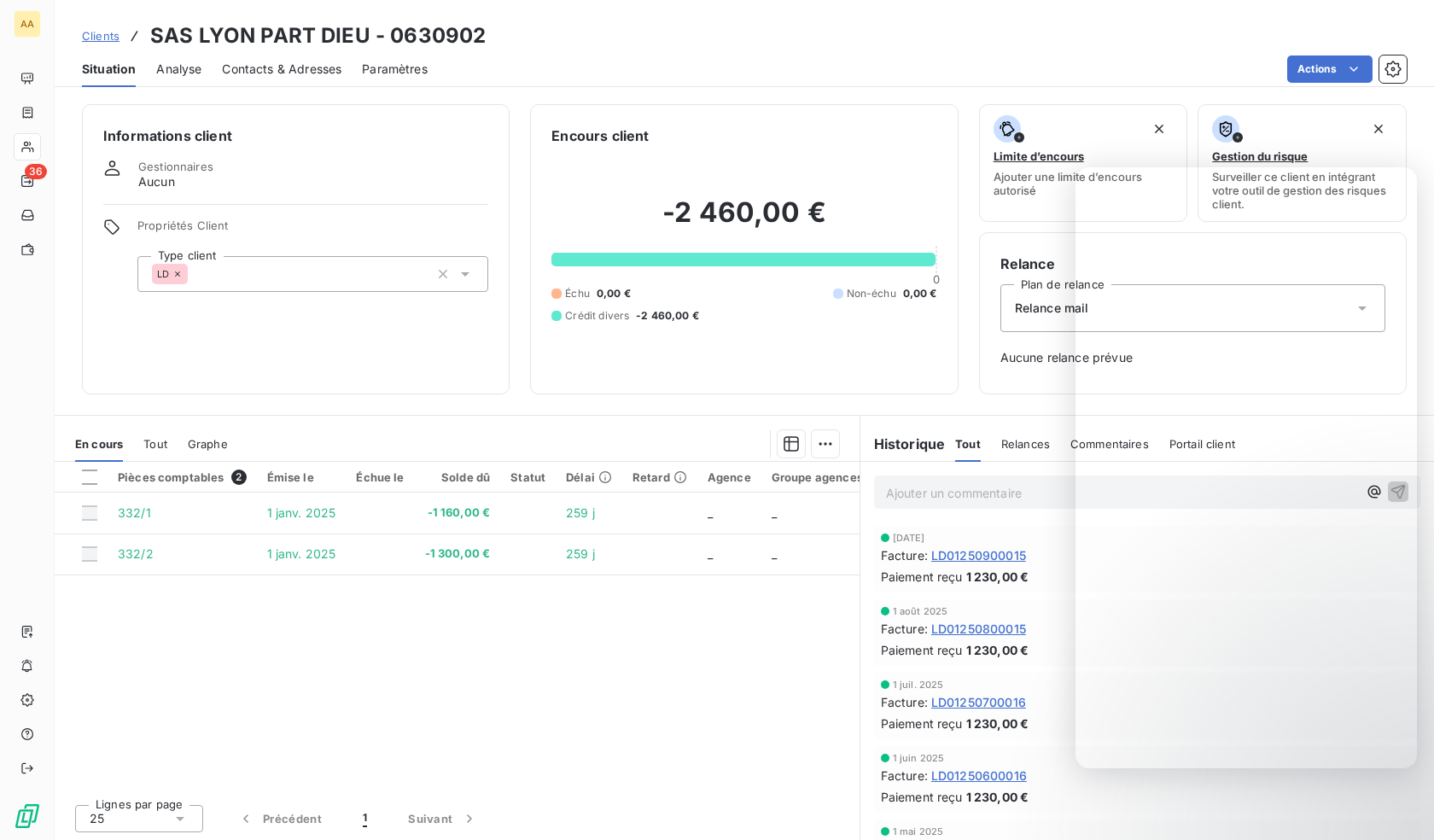
click at [236, 251] on div "Propriétés Client Type client LD" at bounding box center [313, 255] width 351 height 74
click at [257, 288] on div "LD" at bounding box center [313, 274] width 351 height 36
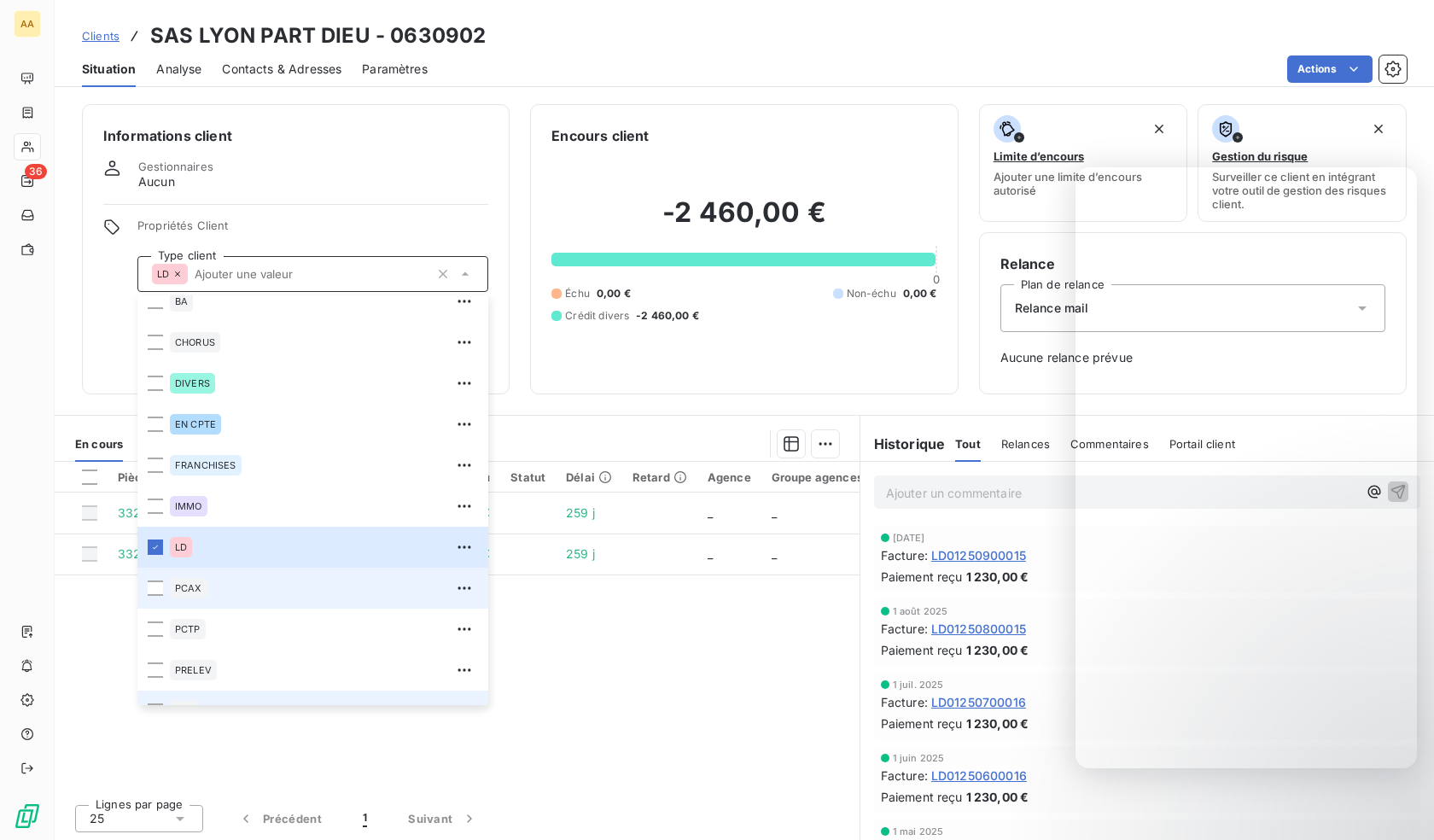
scroll to position [82, 0]
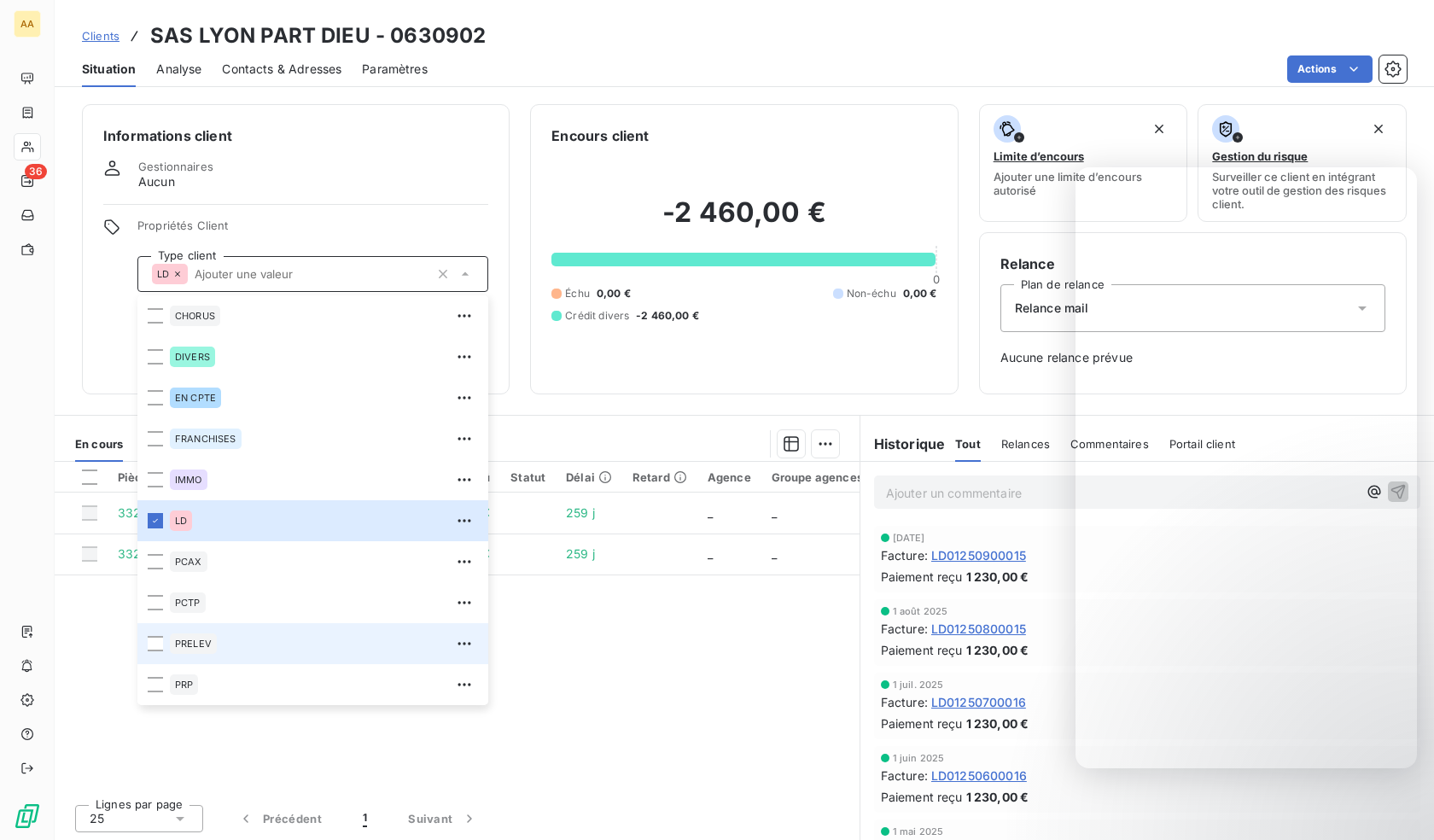
click at [206, 656] on div "PRELEV" at bounding box center [323, 643] width 308 height 27
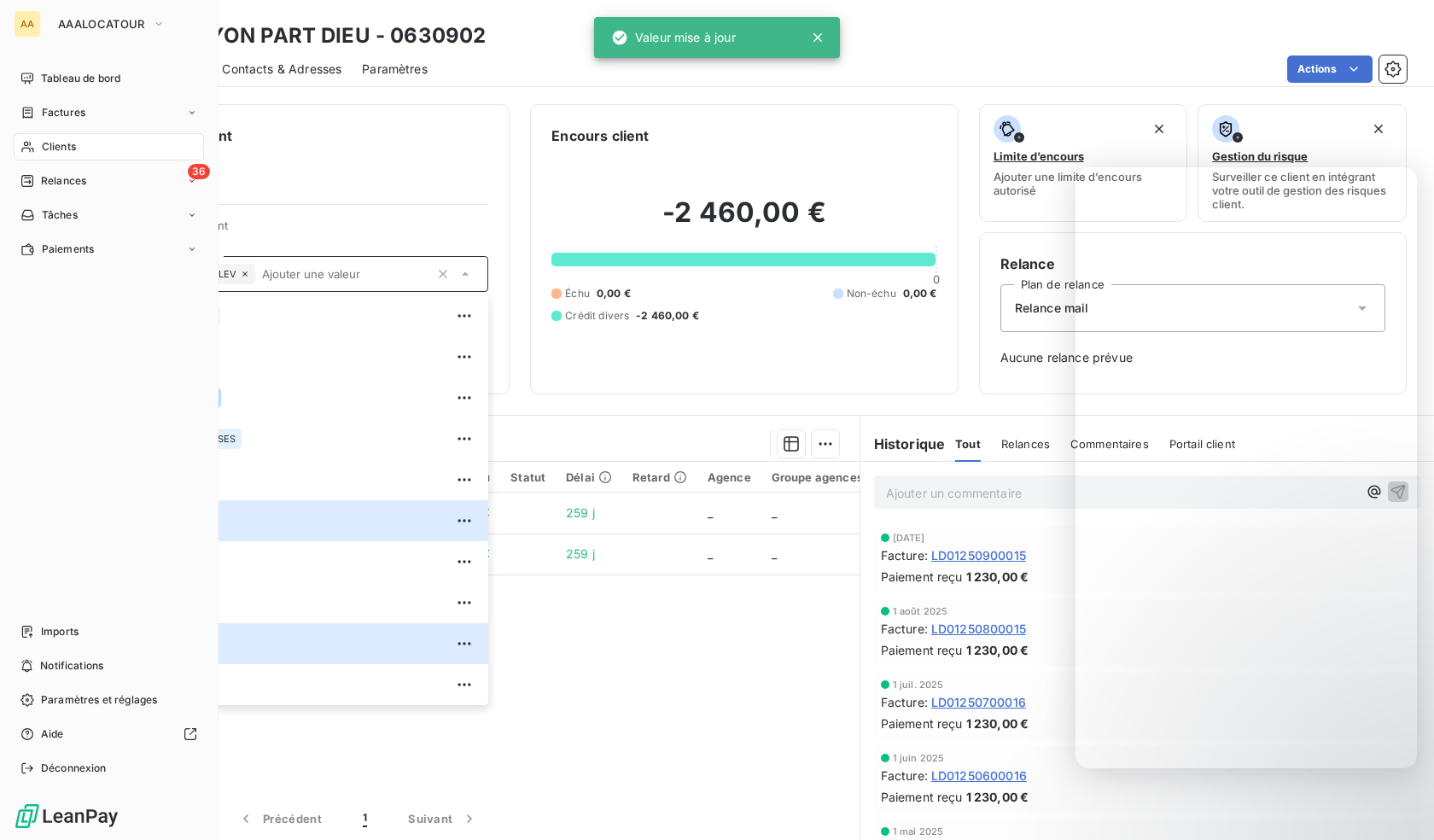
drag, startPoint x: 41, startPoint y: 146, endPoint x: 194, endPoint y: 146, distance: 153.0
click at [41, 146] on span "Clients" at bounding box center [58, 147] width 34 height 15
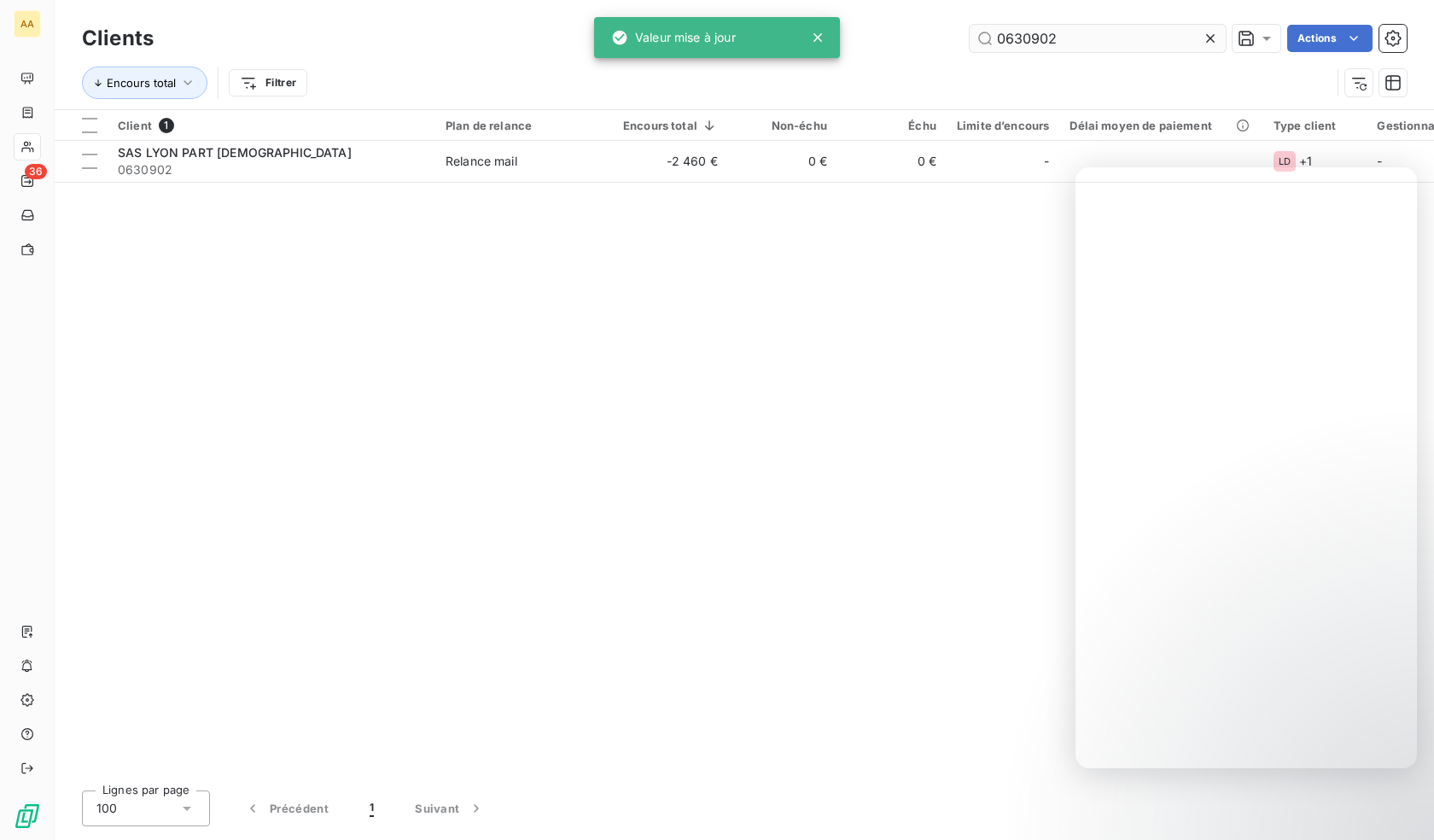
click at [1027, 47] on input "0630902" at bounding box center [1097, 38] width 256 height 27
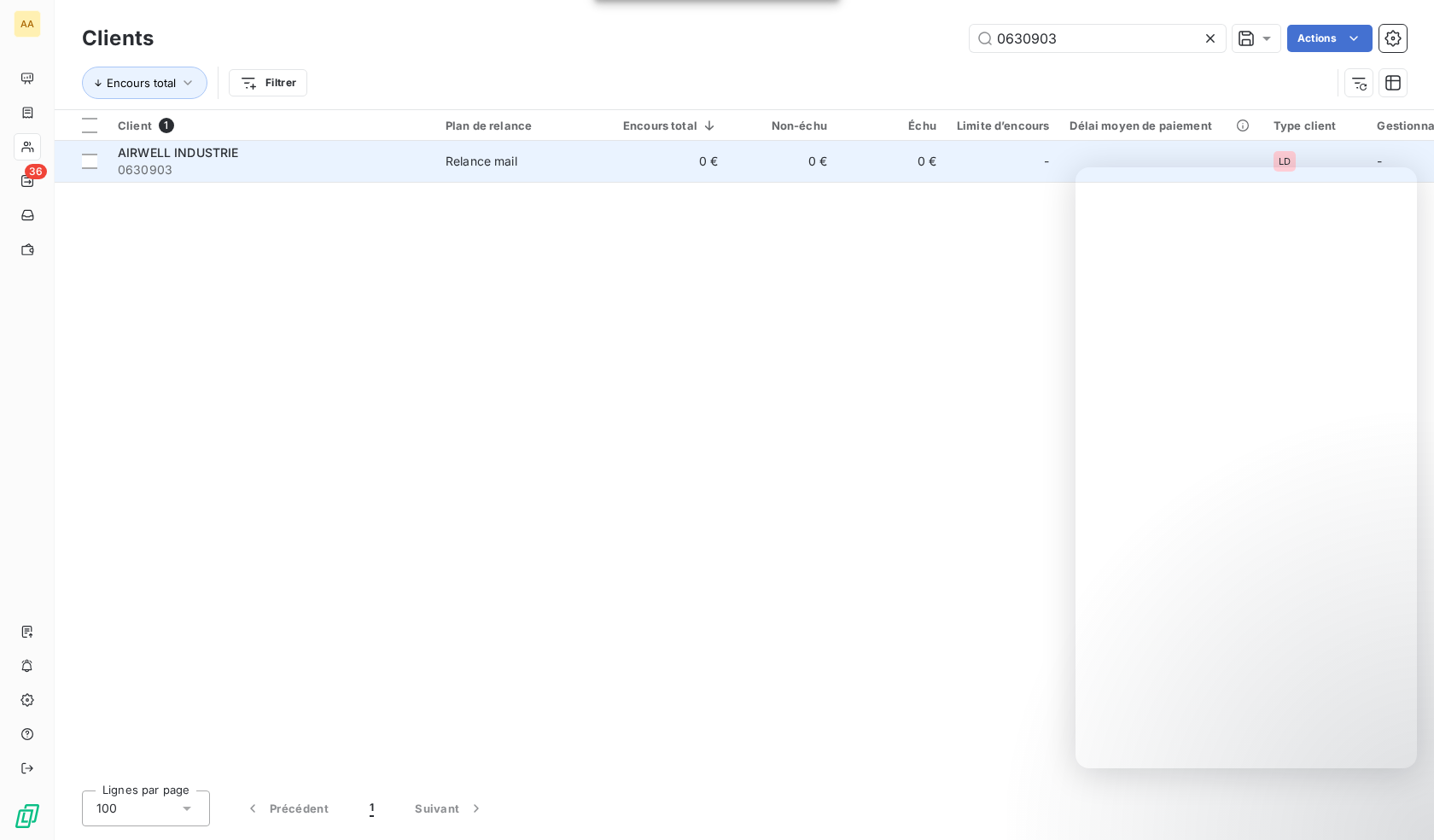
type input "0630903"
click at [277, 162] on span "0630903" at bounding box center [272, 170] width 307 height 17
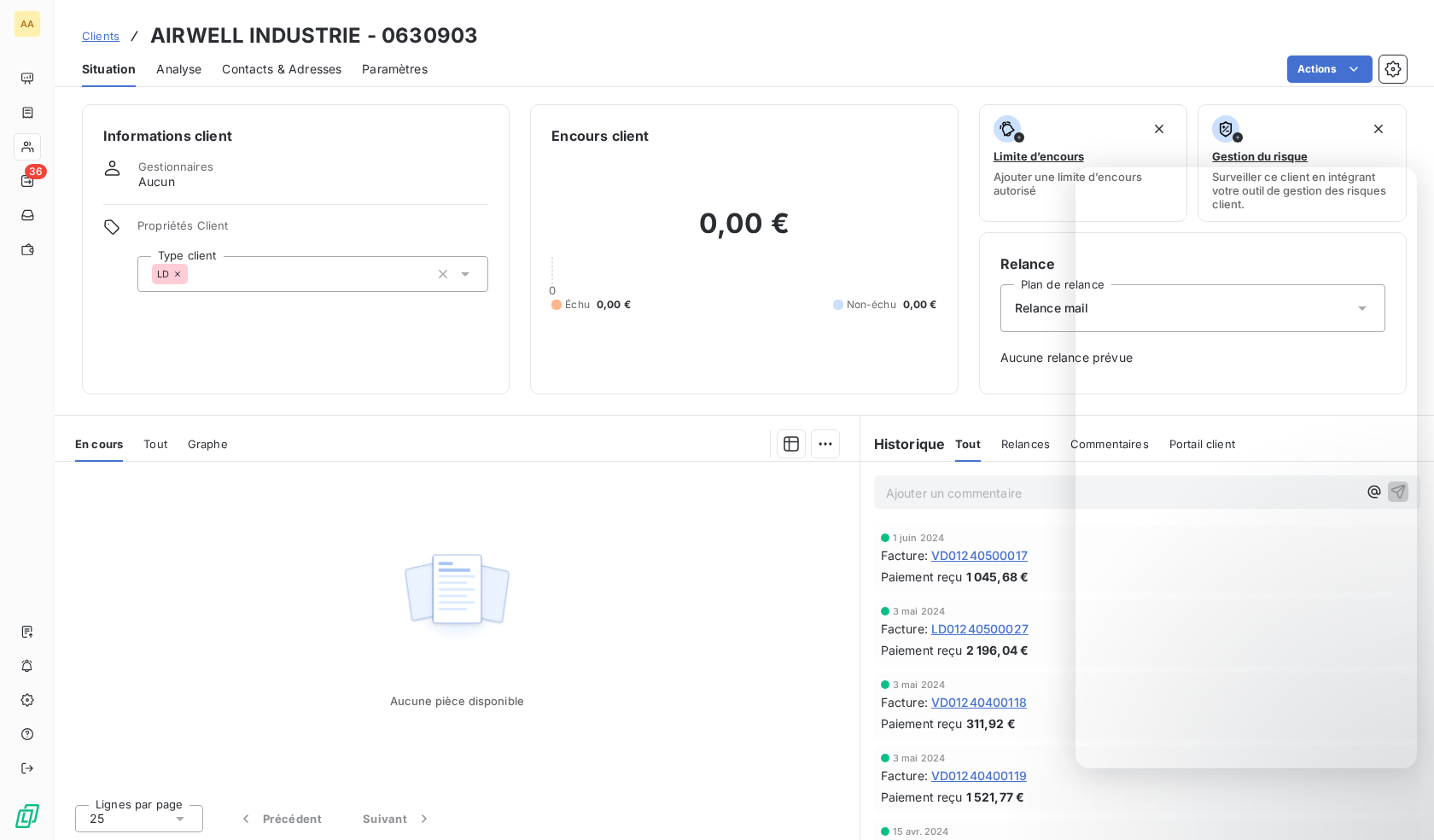
drag, startPoint x: 250, startPoint y: 269, endPoint x: 258, endPoint y: 280, distance: 13.6
click at [250, 270] on div "LD" at bounding box center [313, 274] width 351 height 36
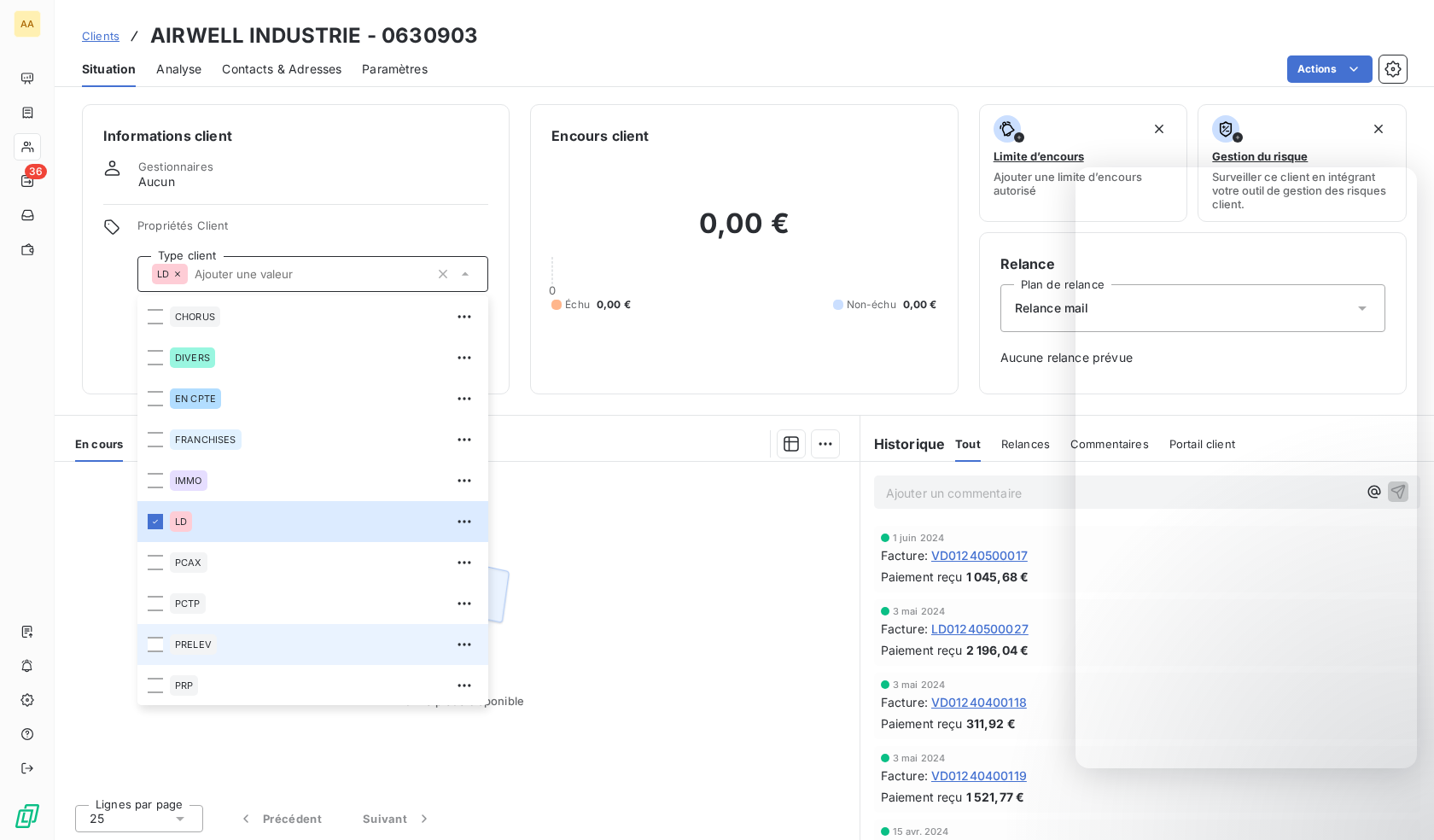
scroll to position [82, 0]
click at [175, 659] on li "PRELEV" at bounding box center [313, 643] width 351 height 41
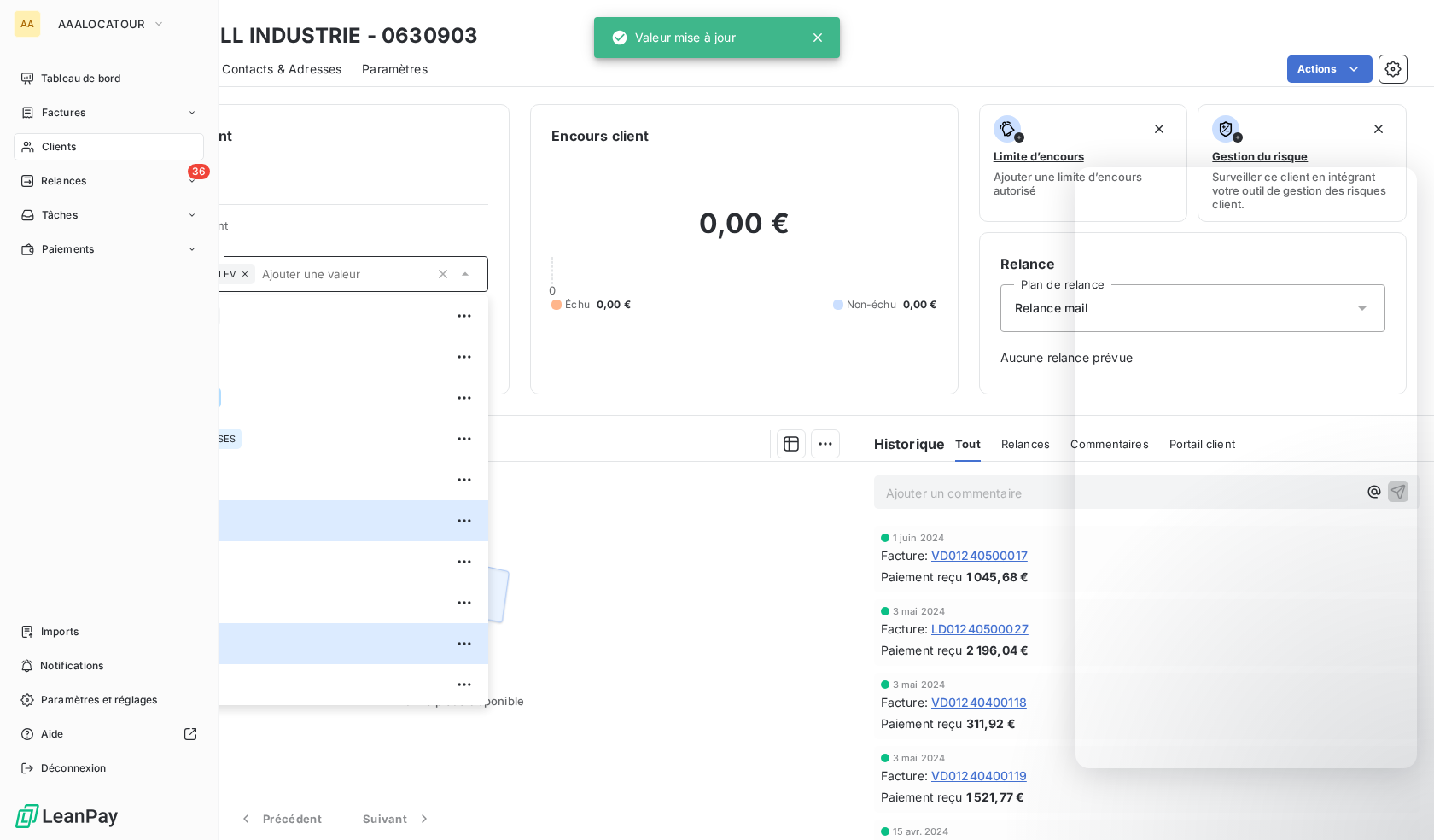
drag, startPoint x: 37, startPoint y: 149, endPoint x: 311, endPoint y: 109, distance: 276.9
click at [37, 149] on div "Clients" at bounding box center [108, 146] width 190 height 27
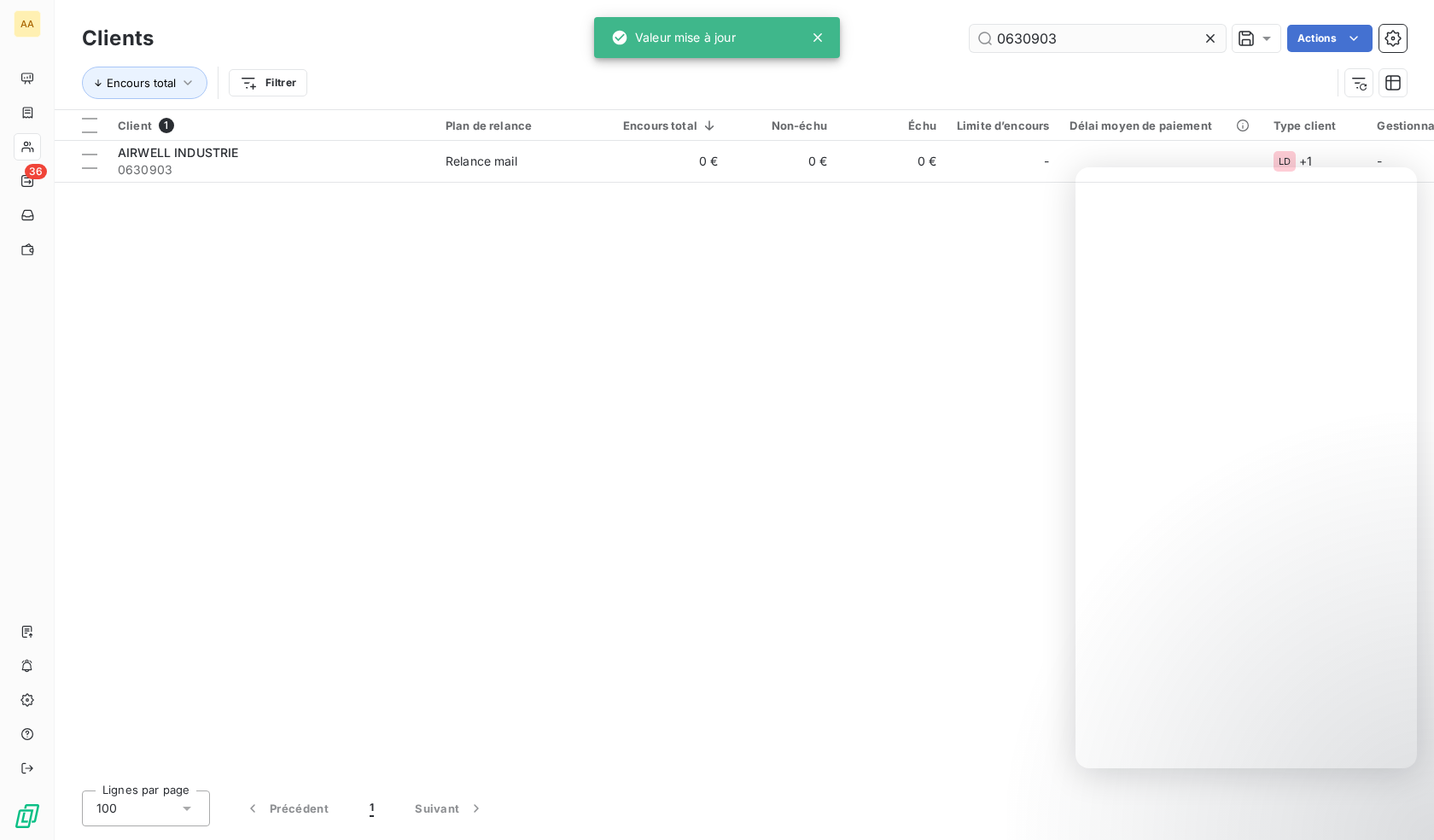
click at [1072, 35] on input "0630903" at bounding box center [1097, 38] width 256 height 27
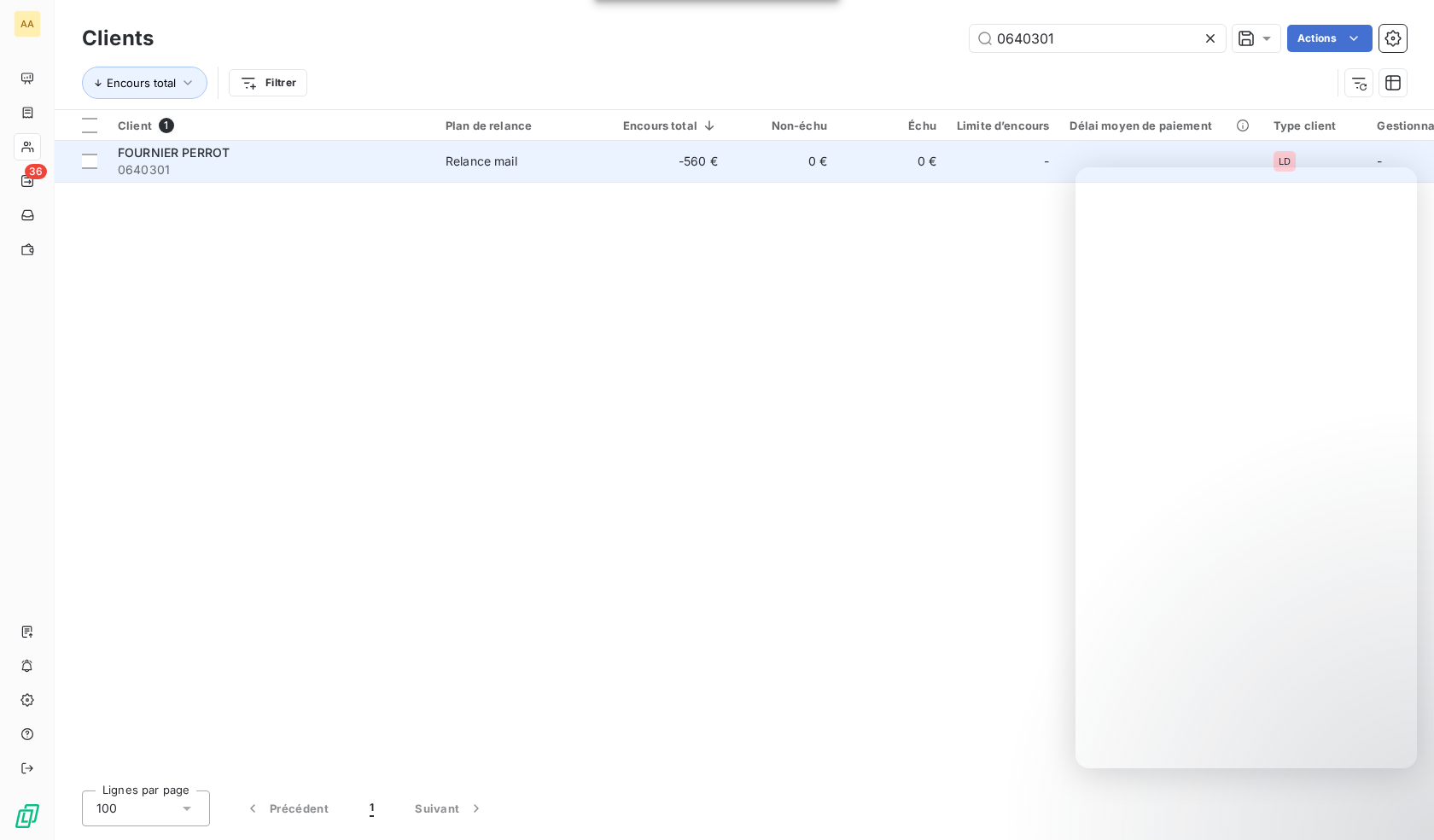
type input "0640301"
click at [274, 175] on span "0640301" at bounding box center [272, 170] width 307 height 17
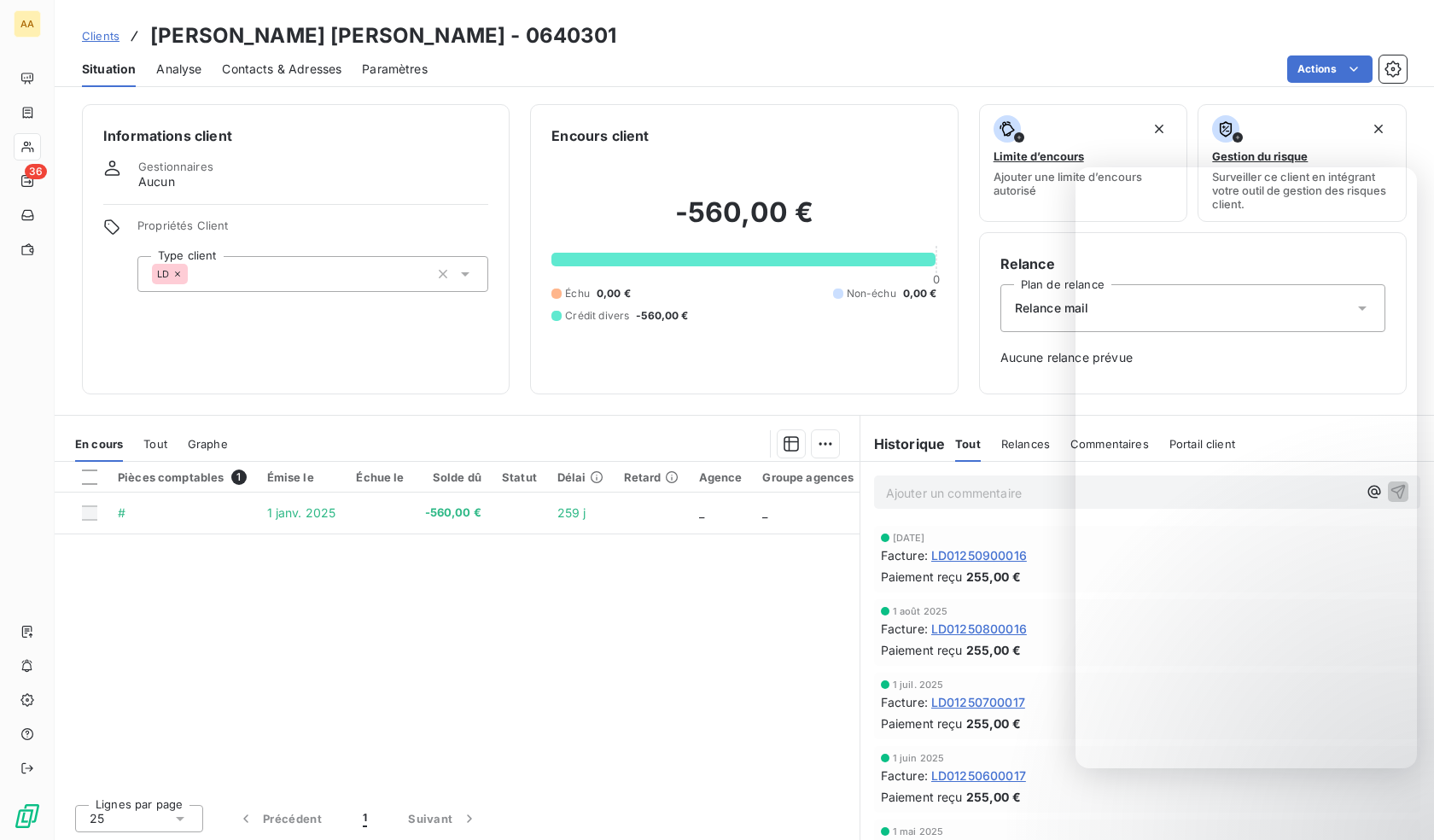
drag, startPoint x: 343, startPoint y: 279, endPoint x: 338, endPoint y: 293, distance: 14.9
click at [342, 279] on div "LD" at bounding box center [313, 274] width 351 height 36
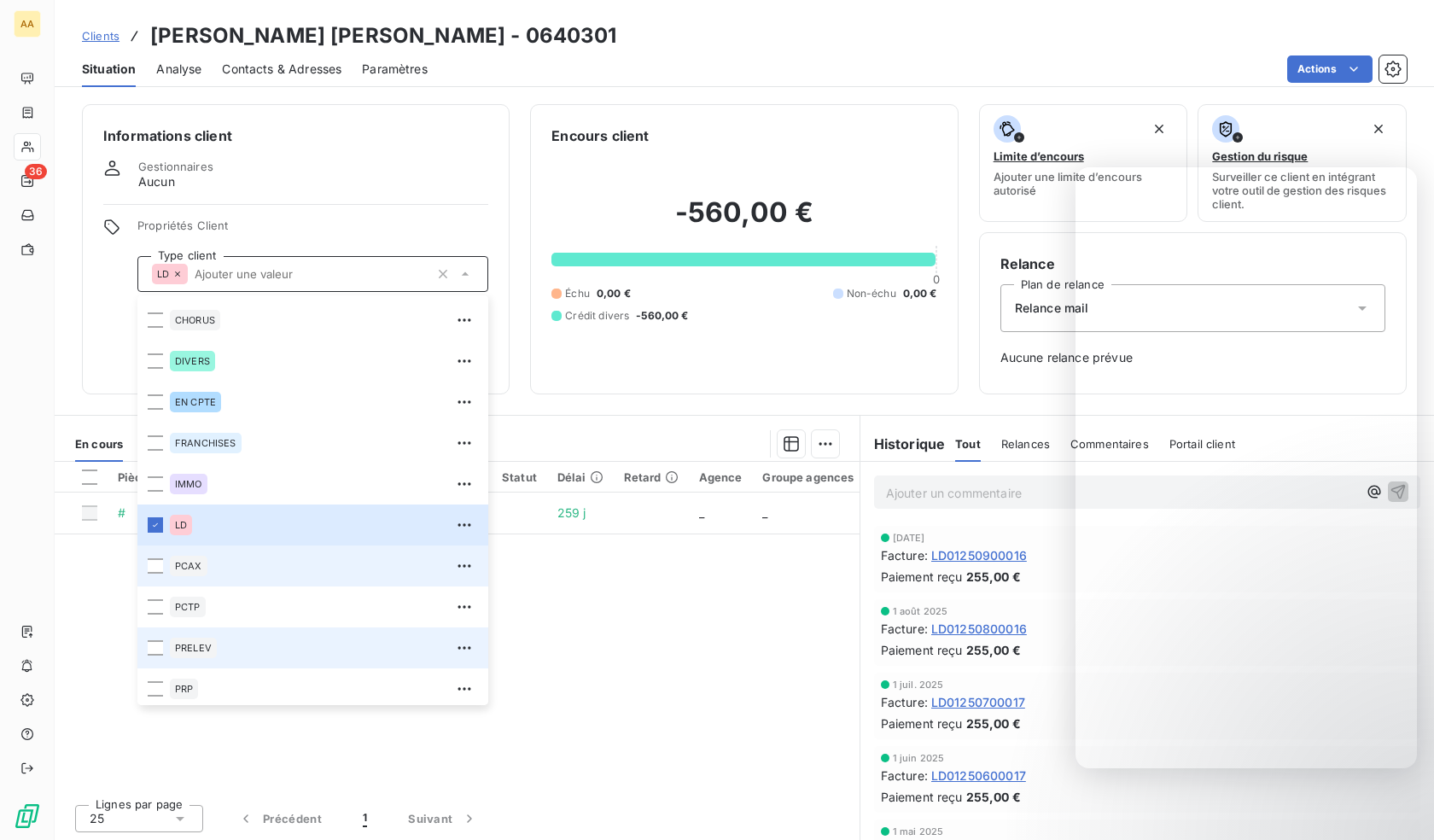
scroll to position [82, 0]
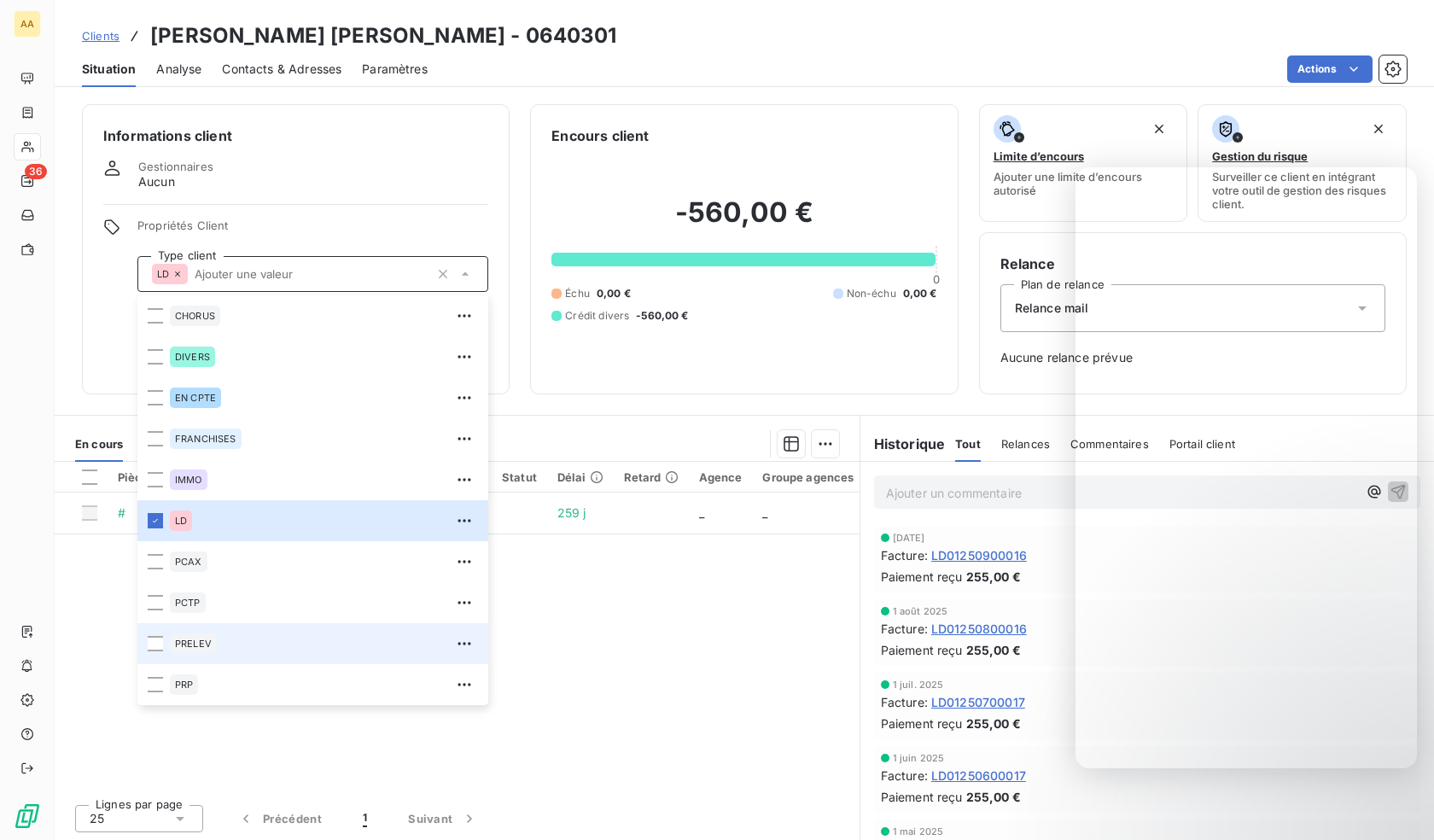
click at [213, 644] on div "PRELEV" at bounding box center [193, 644] width 47 height 21
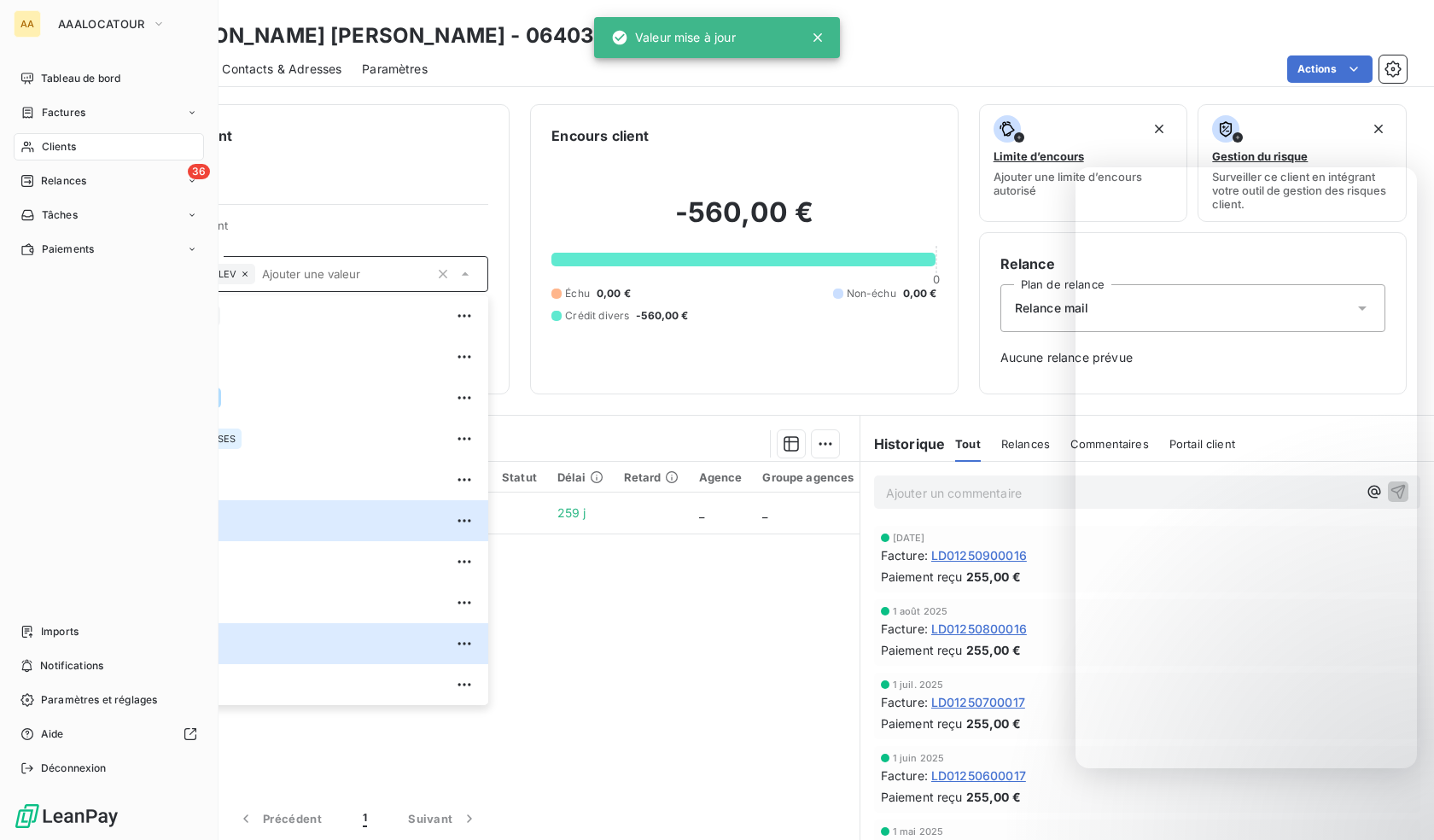
click at [71, 145] on span "Clients" at bounding box center [58, 147] width 34 height 15
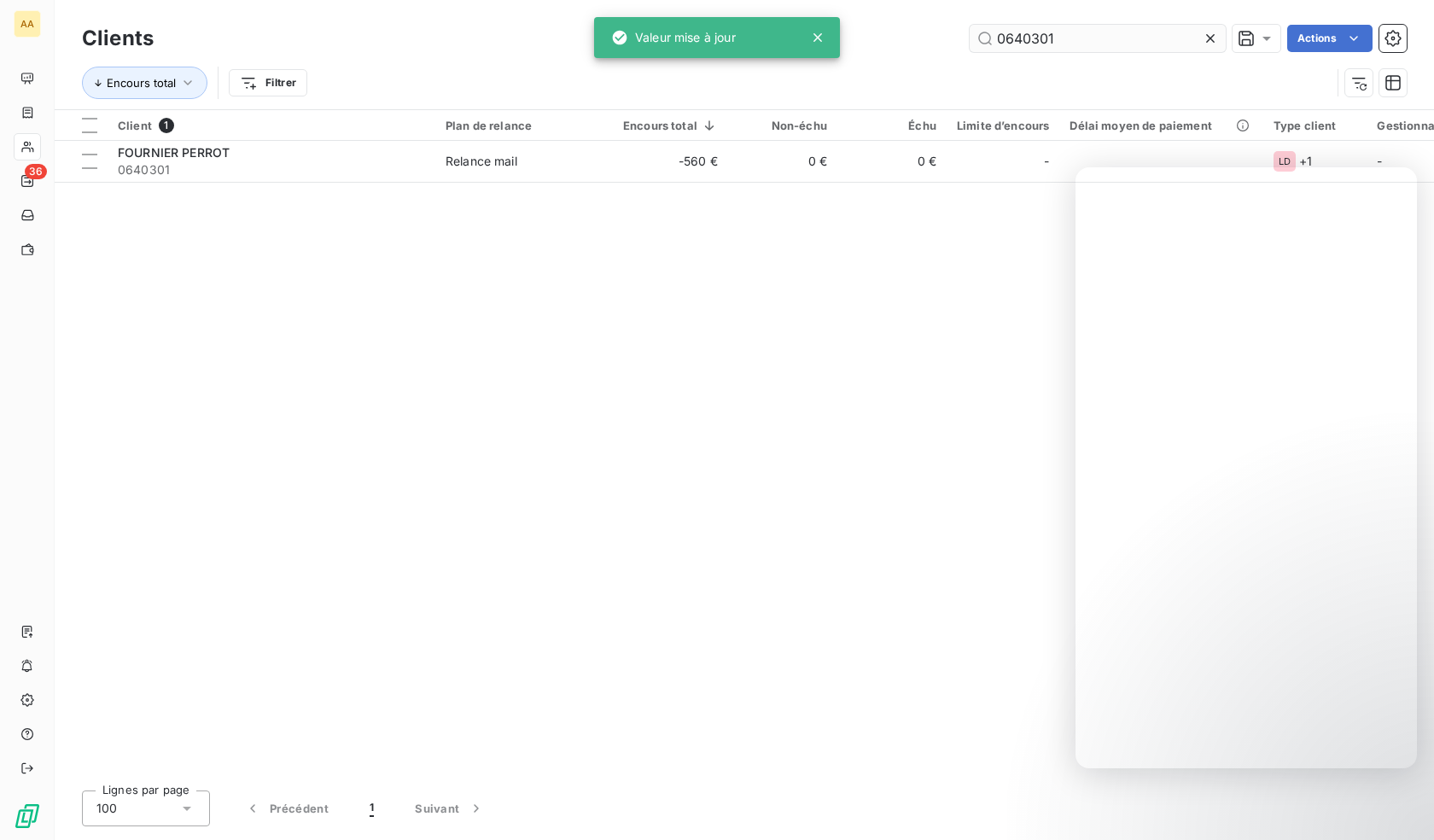
click at [1088, 44] on input "0640301" at bounding box center [1097, 38] width 256 height 27
click at [1086, 43] on input "0640301" at bounding box center [1097, 38] width 256 height 27
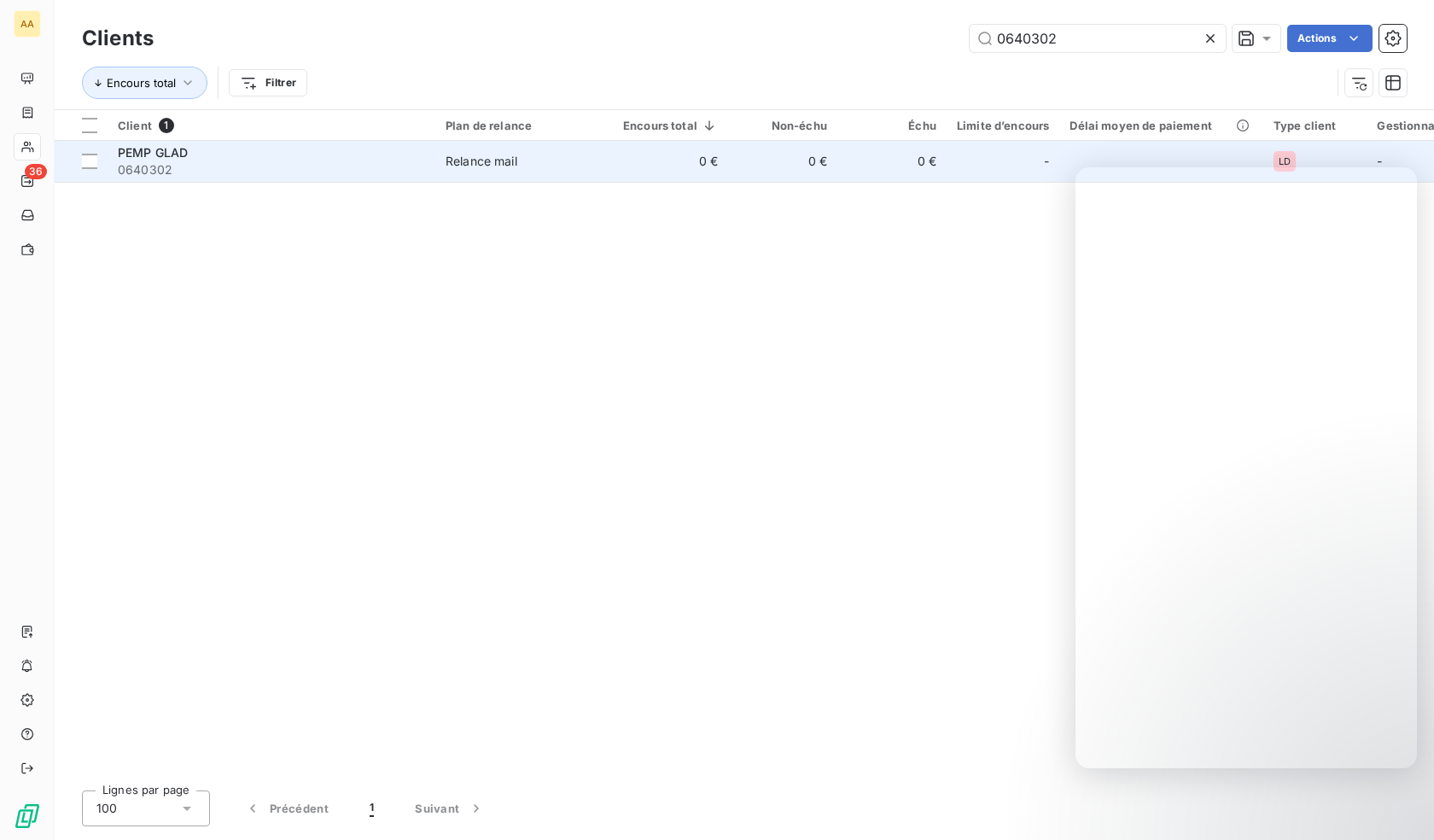
type input "0640302"
click at [280, 180] on td "PEMP GLAD 0640302" at bounding box center [272, 160] width 328 height 41
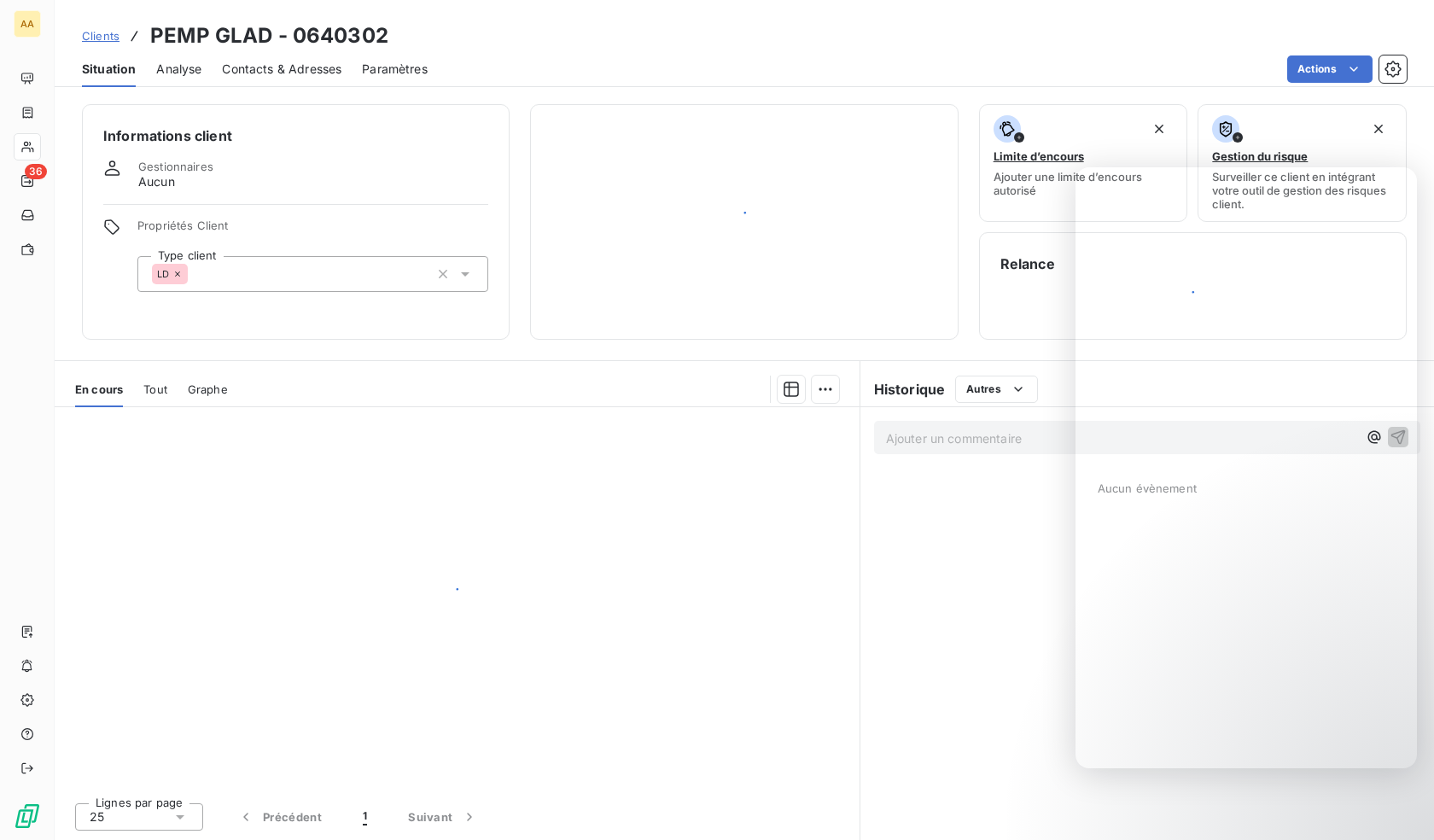
drag, startPoint x: 277, startPoint y: 176, endPoint x: 269, endPoint y: 167, distance: 12.0
click at [270, 165] on div "Gestionnaires Aucun" at bounding box center [296, 174] width 385 height 31
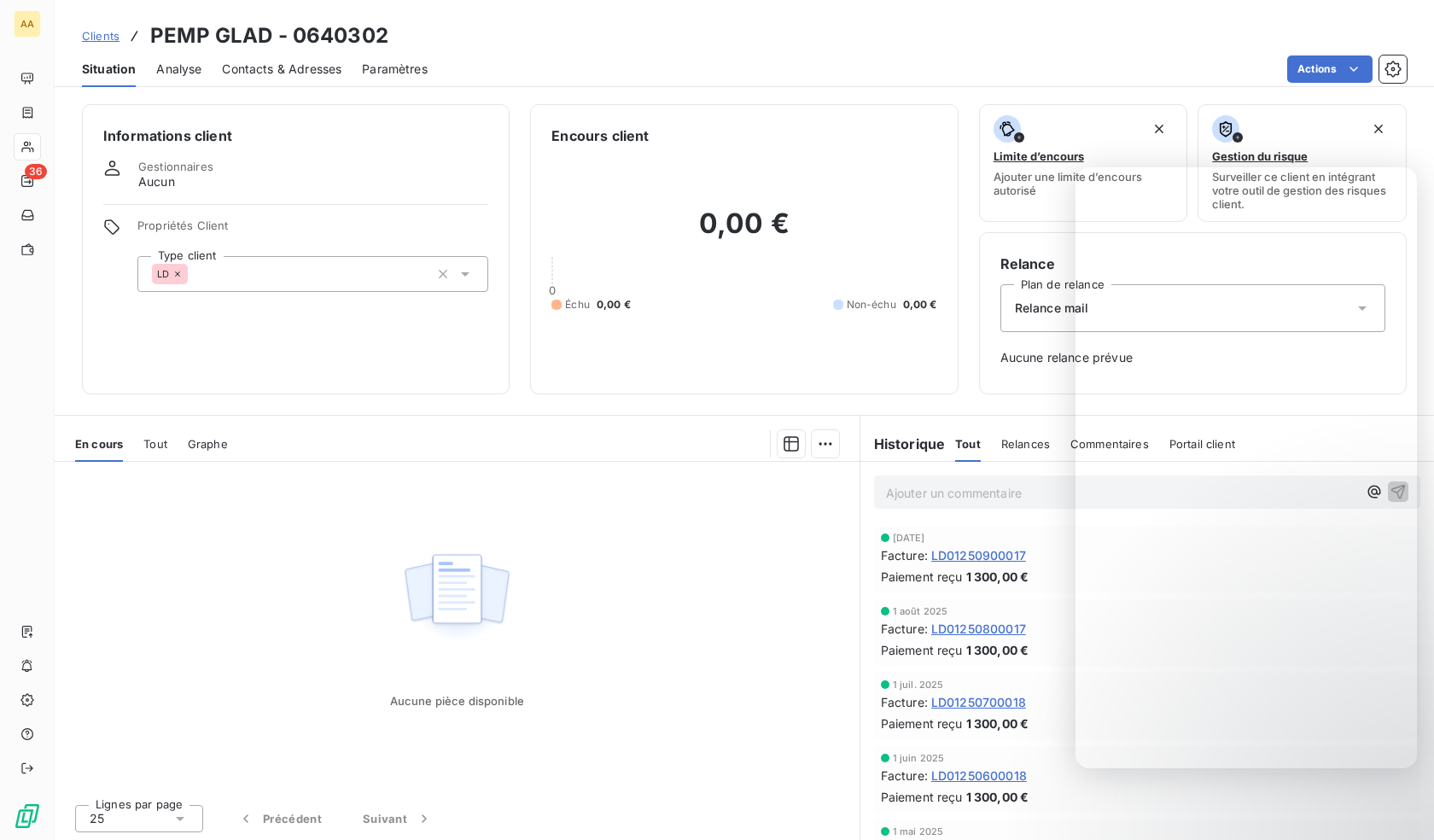
click at [271, 288] on div "LD" at bounding box center [313, 274] width 351 height 36
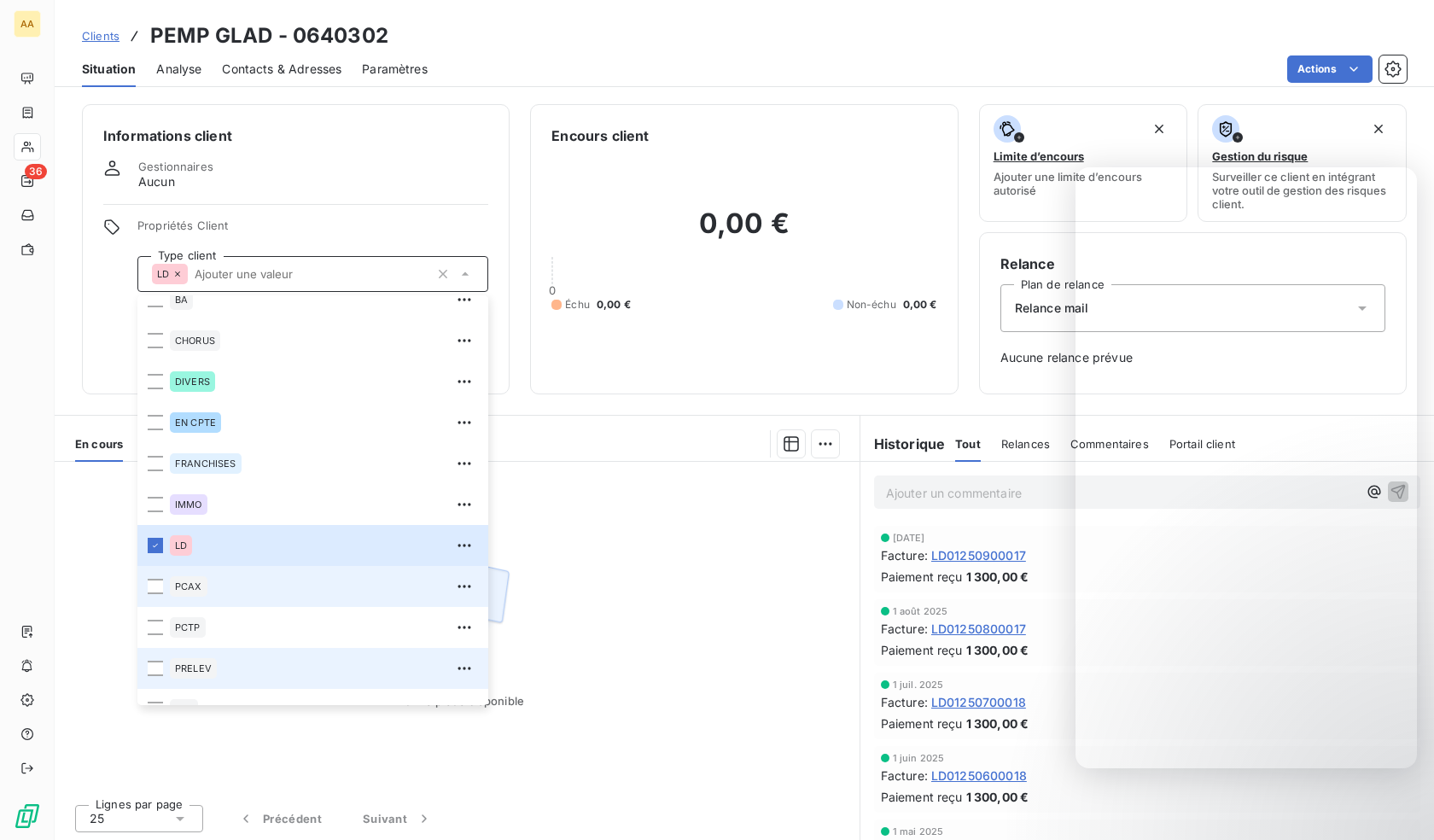
scroll to position [82, 0]
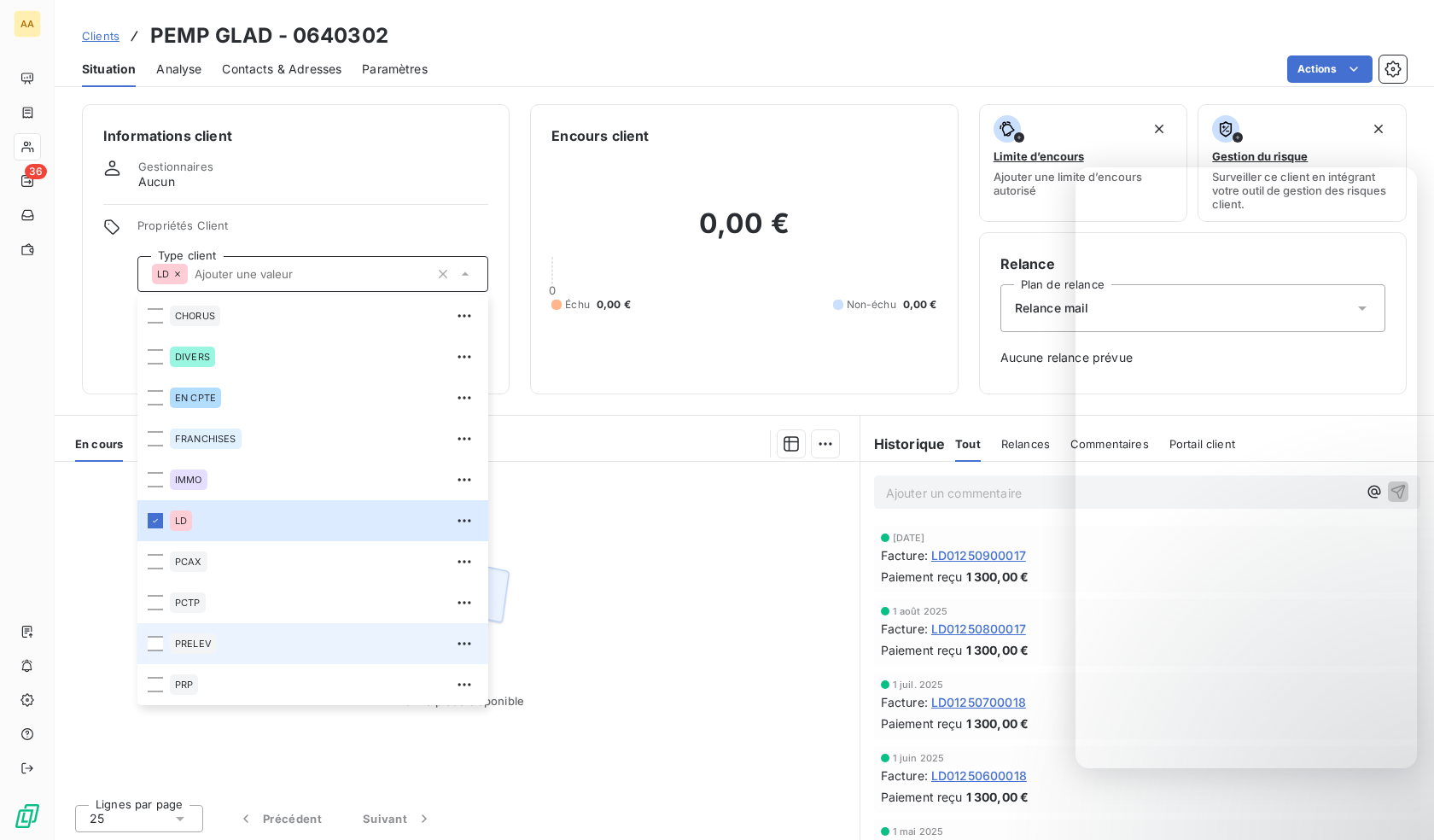
click at [203, 649] on div "PRELEV" at bounding box center [193, 644] width 47 height 21
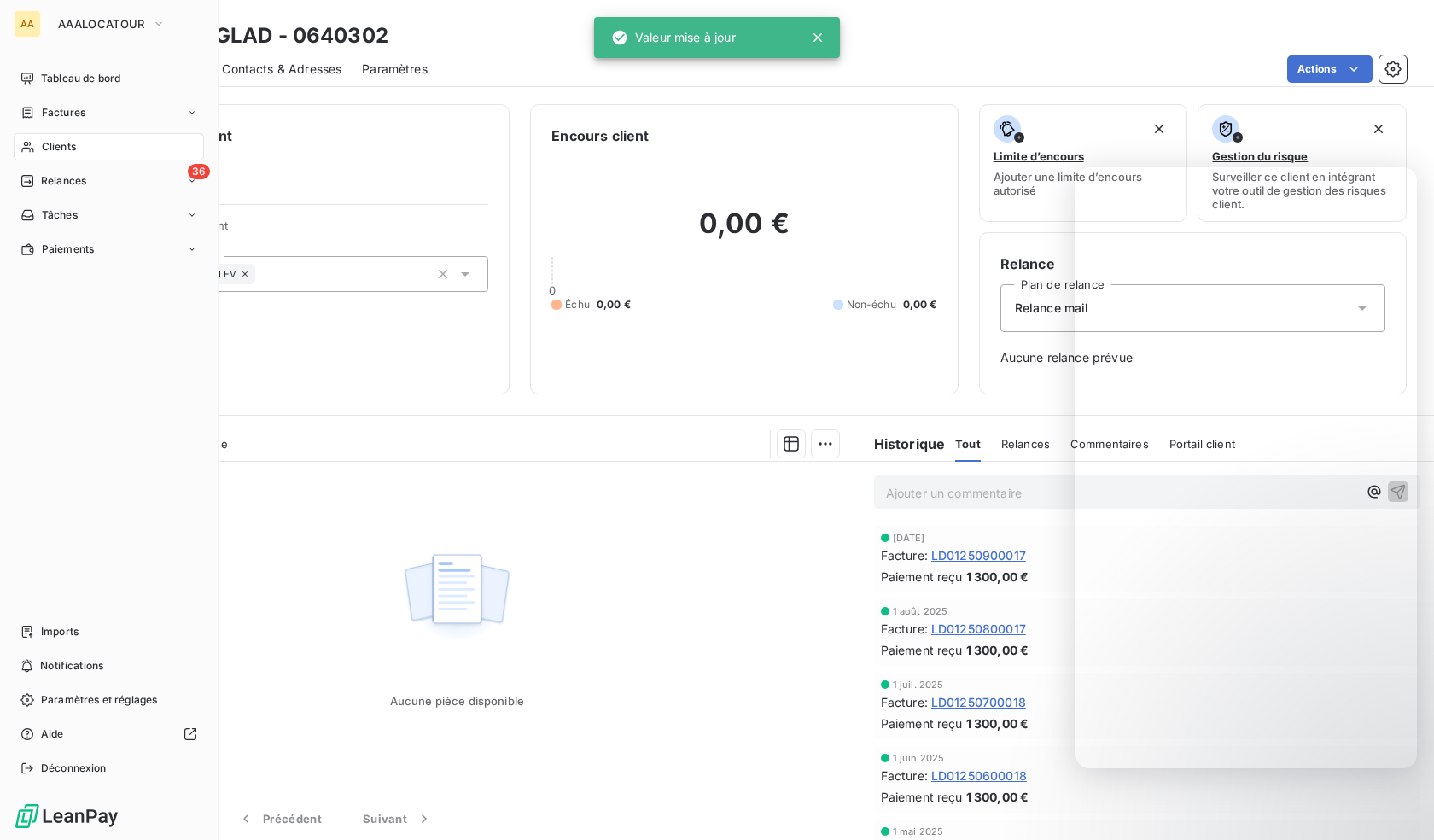
click at [41, 155] on div "Clients" at bounding box center [108, 146] width 190 height 27
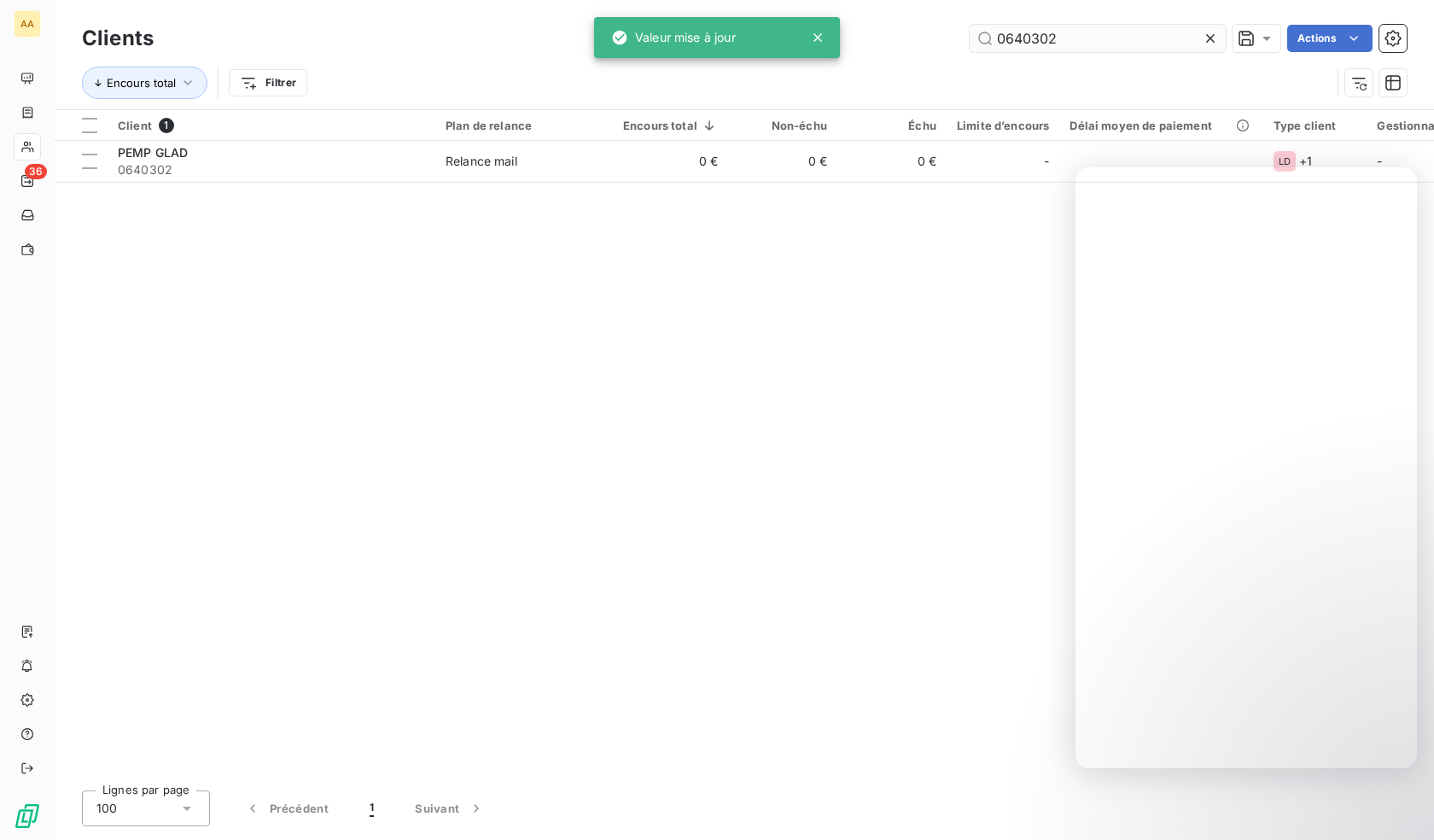
click at [1048, 32] on input "0640302" at bounding box center [1097, 38] width 256 height 27
click at [1048, 33] on input "0640302" at bounding box center [1097, 38] width 256 height 27
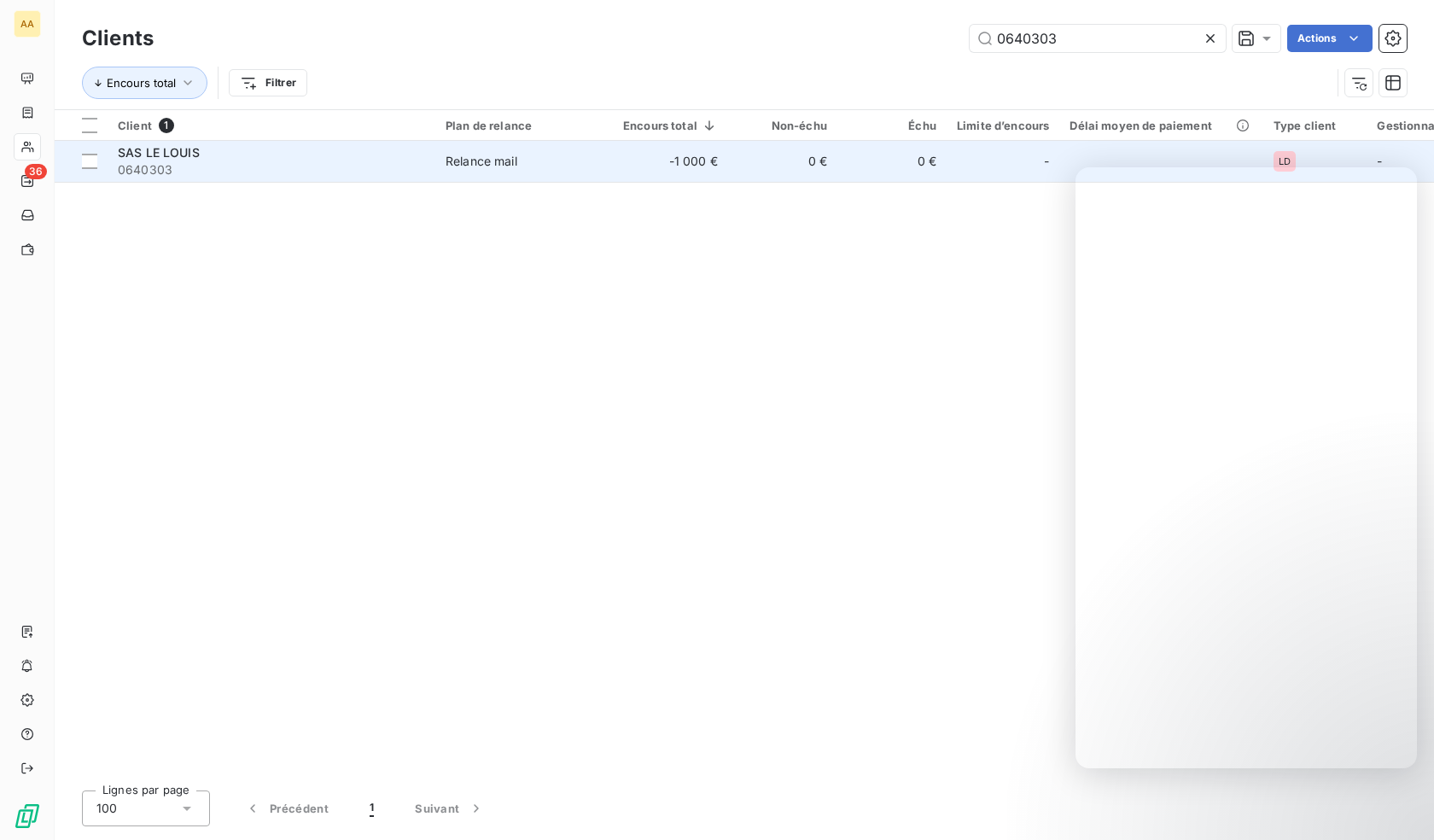
type input "0640303"
click at [225, 164] on span "0640303" at bounding box center [272, 170] width 307 height 17
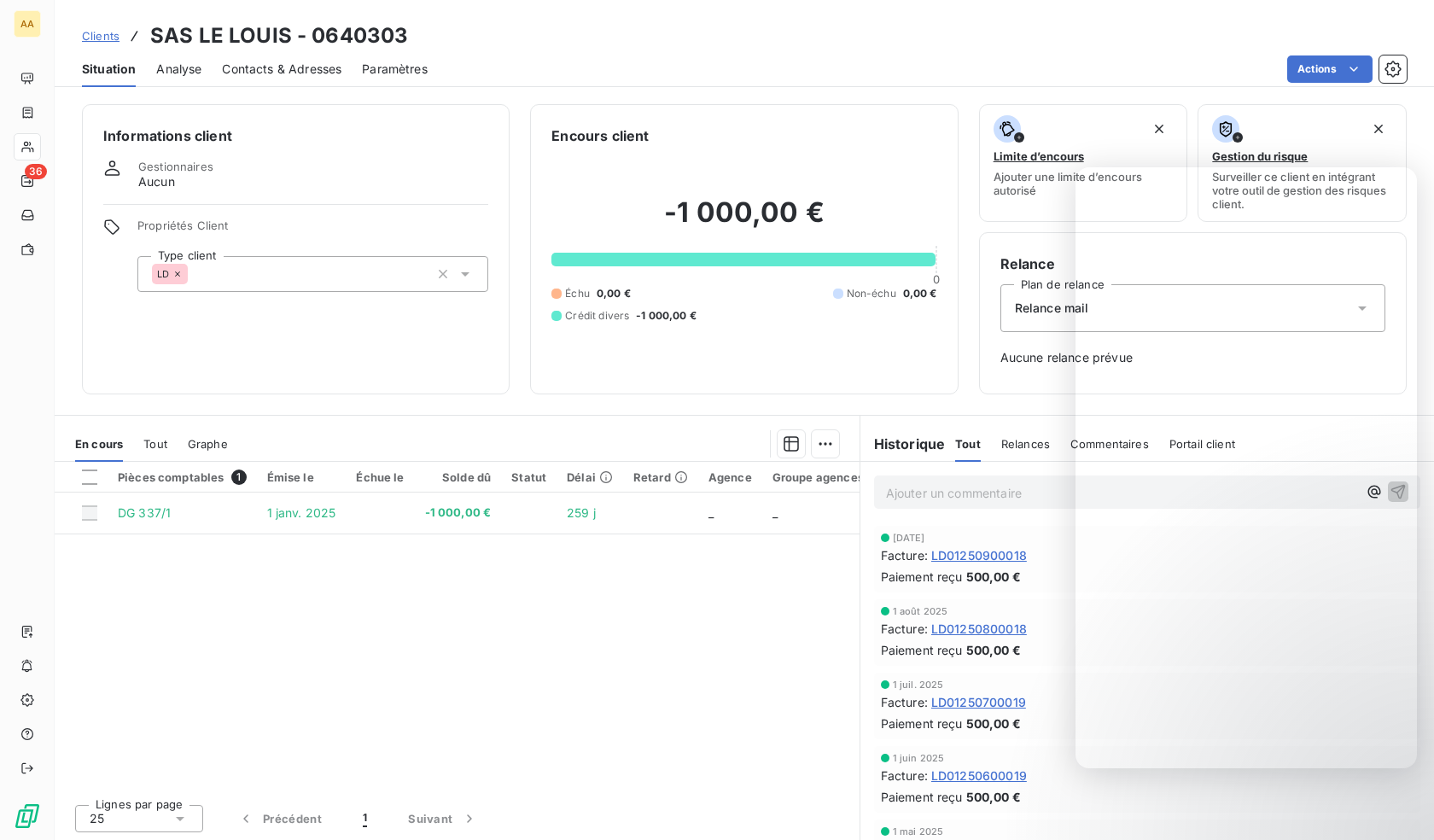
drag, startPoint x: 274, startPoint y: 266, endPoint x: 276, endPoint y: 291, distance: 25.1
click at [274, 266] on div "LD" at bounding box center [313, 274] width 351 height 36
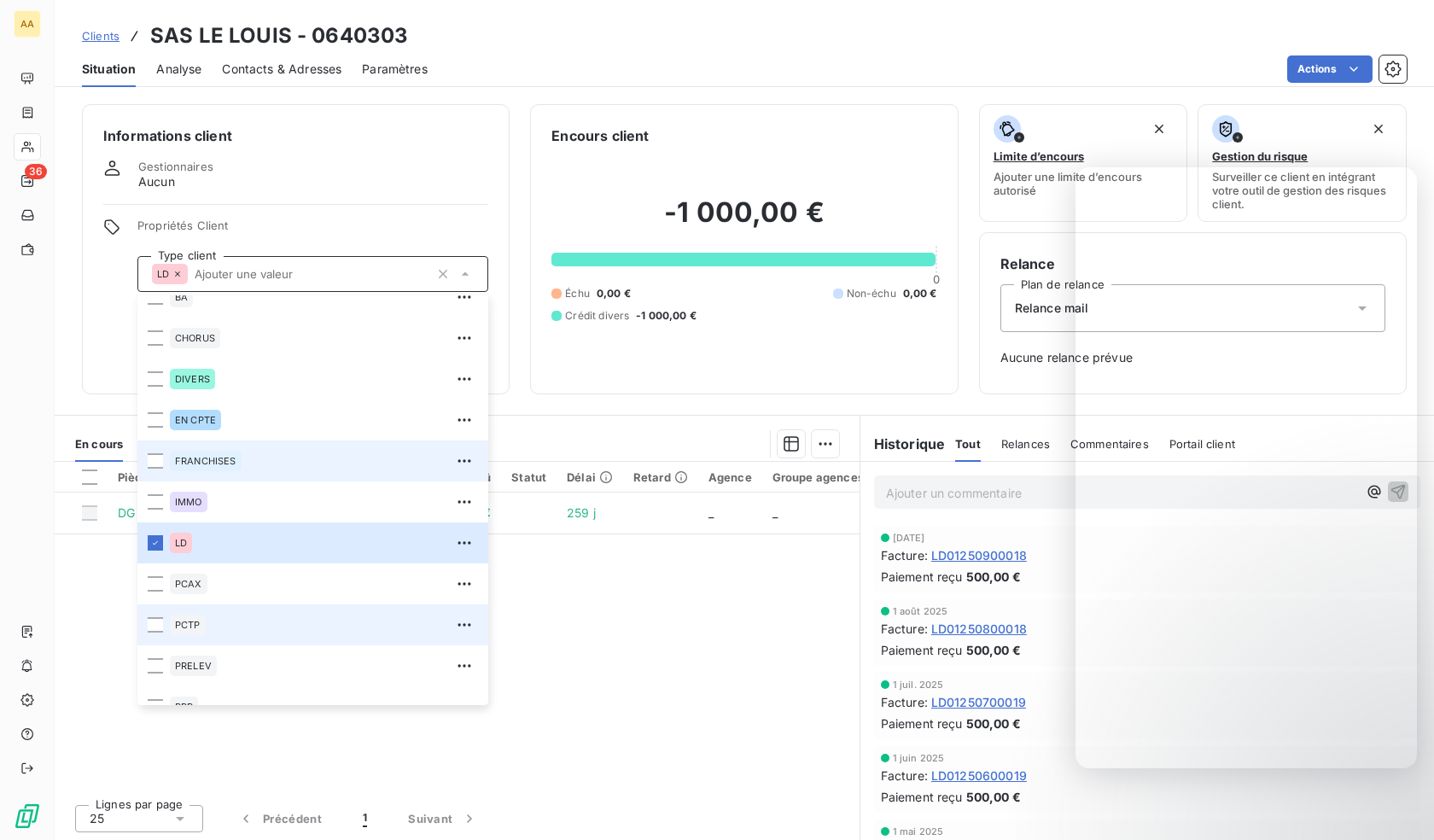
scroll to position [82, 0]
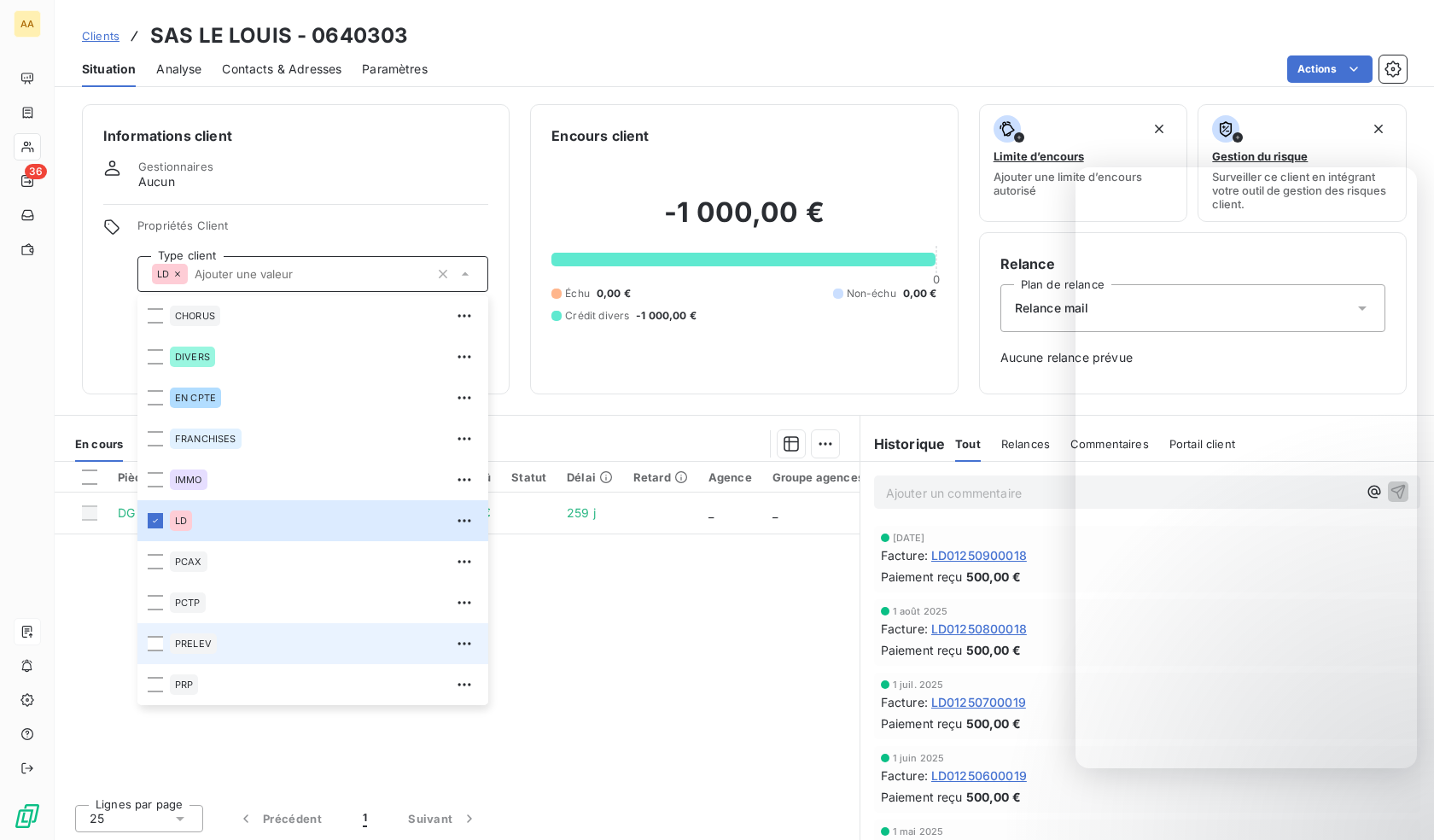
drag, startPoint x: 202, startPoint y: 638, endPoint x: 30, endPoint y: 624, distance: 172.6
click at [201, 638] on span "PRELEV" at bounding box center [193, 643] width 37 height 10
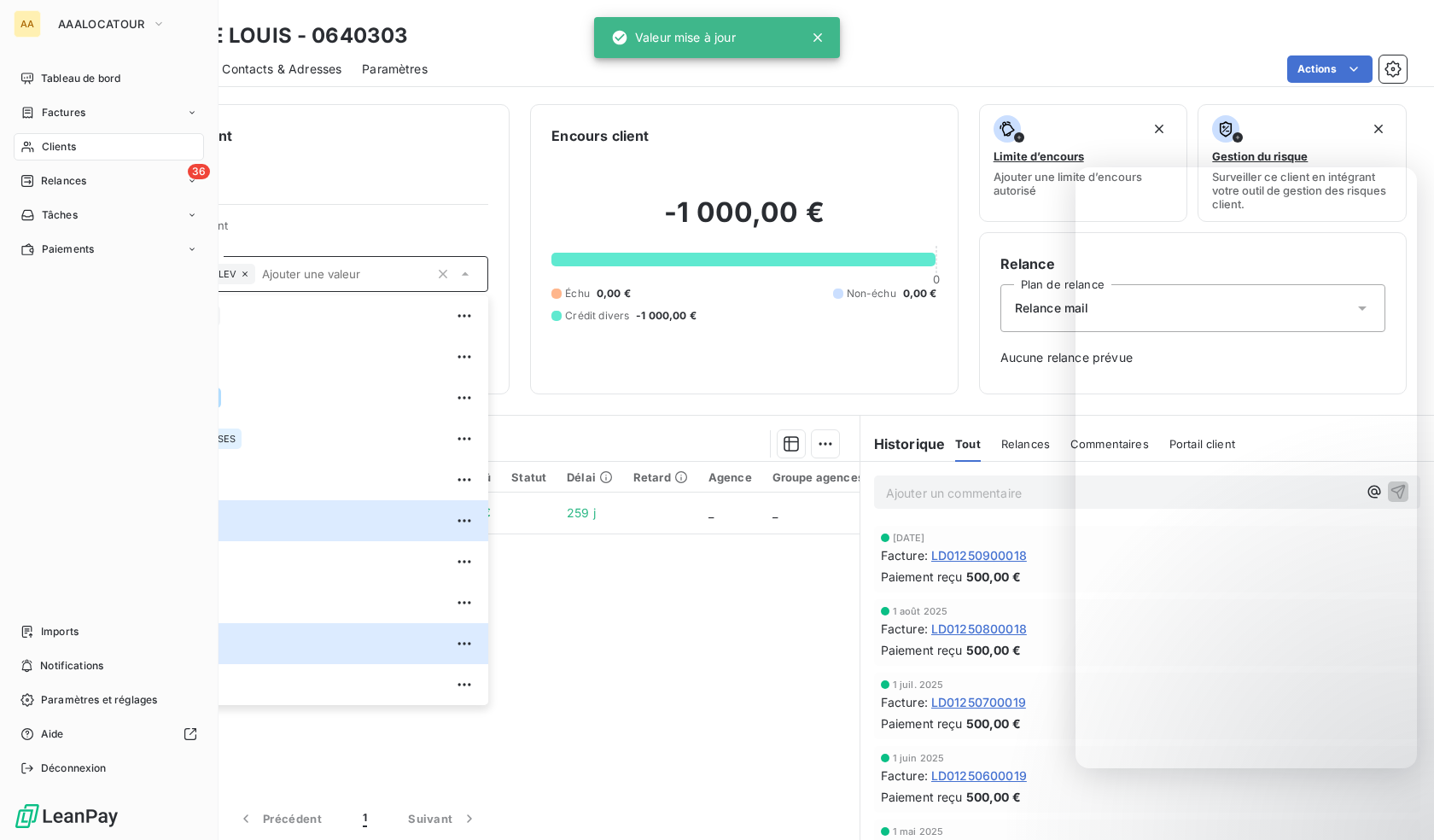
drag, startPoint x: 29, startPoint y: 151, endPoint x: 103, endPoint y: 156, distance: 74.2
click at [29, 151] on icon at bounding box center [27, 146] width 14 height 13
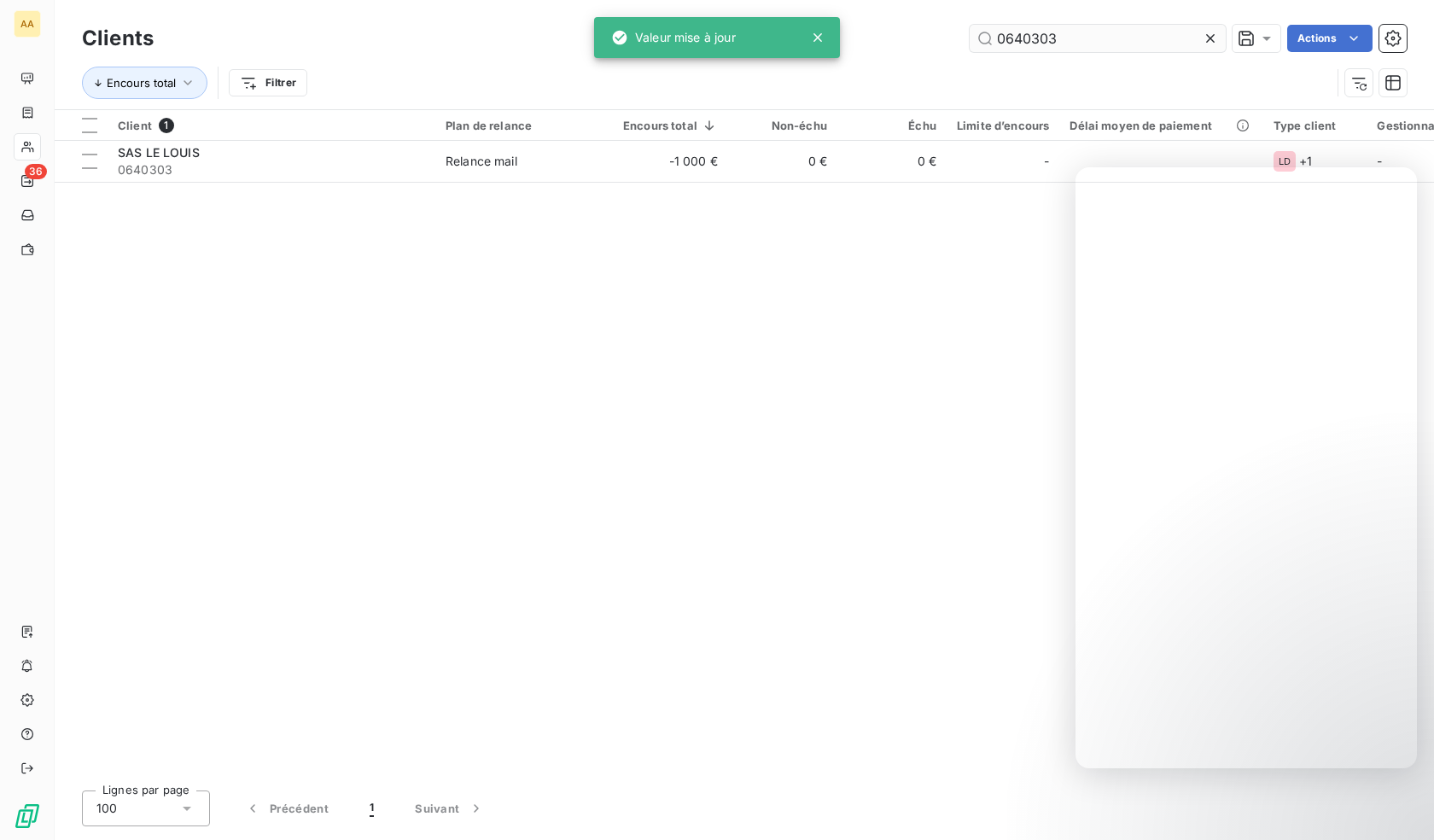
click at [1084, 37] on input "0640303" at bounding box center [1097, 38] width 256 height 27
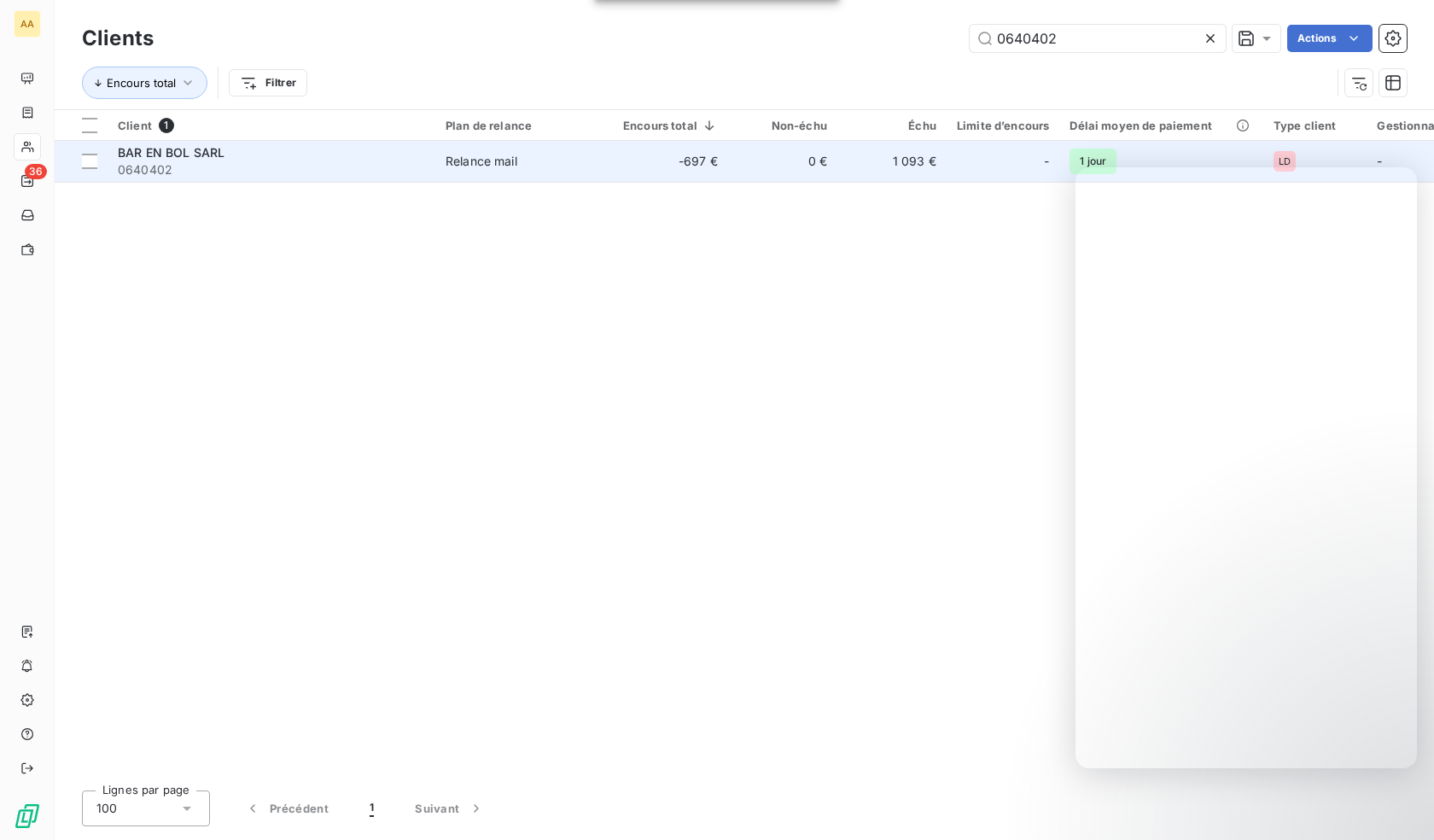
type input "0640402"
click at [280, 175] on span "0640402" at bounding box center [272, 170] width 307 height 17
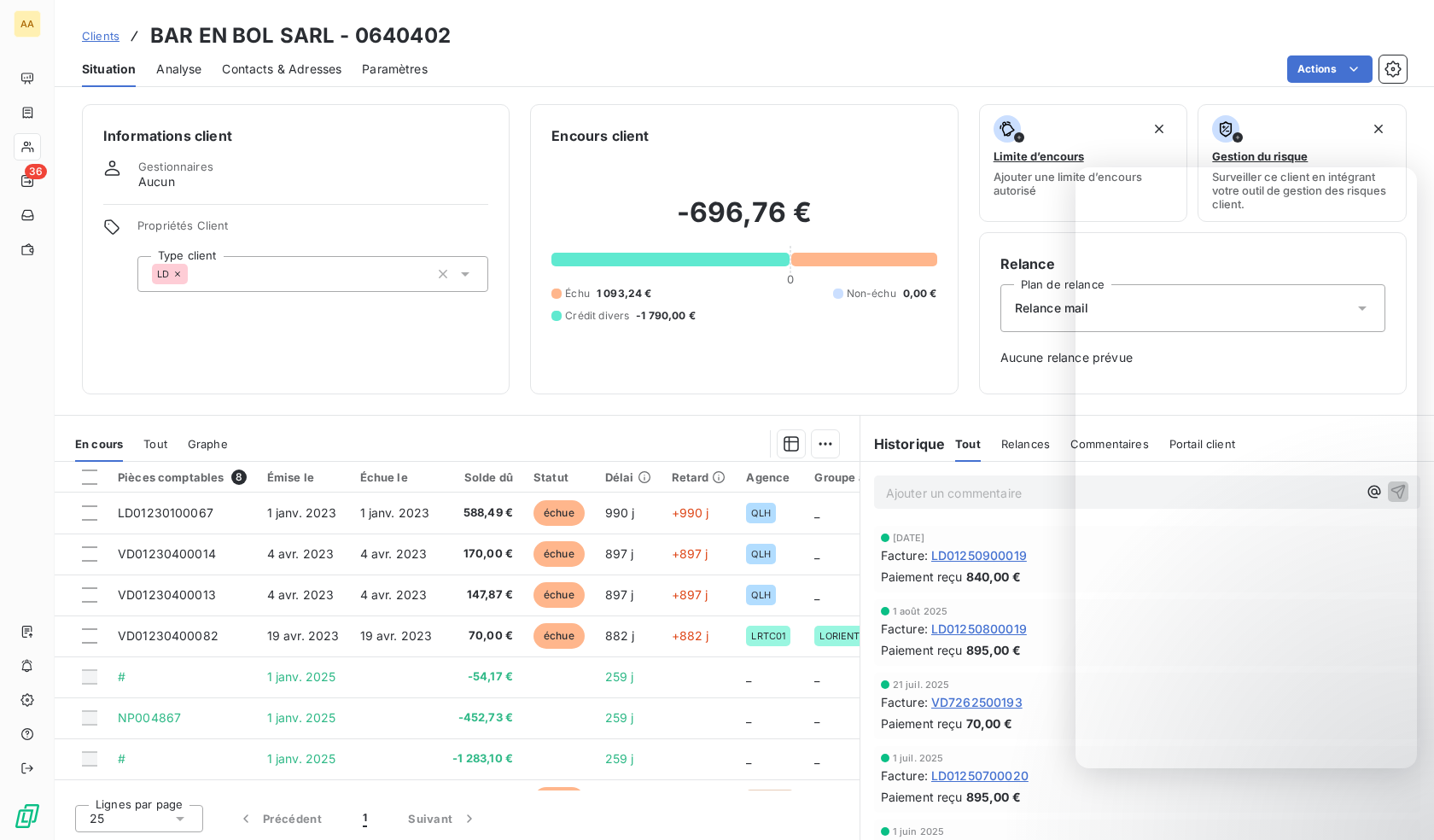
drag, startPoint x: 250, startPoint y: 255, endPoint x: 248, endPoint y: 276, distance: 21.1
click at [249, 255] on div "Propriétés Client Type client LD" at bounding box center [313, 255] width 351 height 74
click at [248, 293] on div "Informations client Gestionnaires Aucun Propriétés Client Type client LD" at bounding box center [296, 249] width 428 height 290
click at [244, 278] on div "LD" at bounding box center [313, 274] width 351 height 36
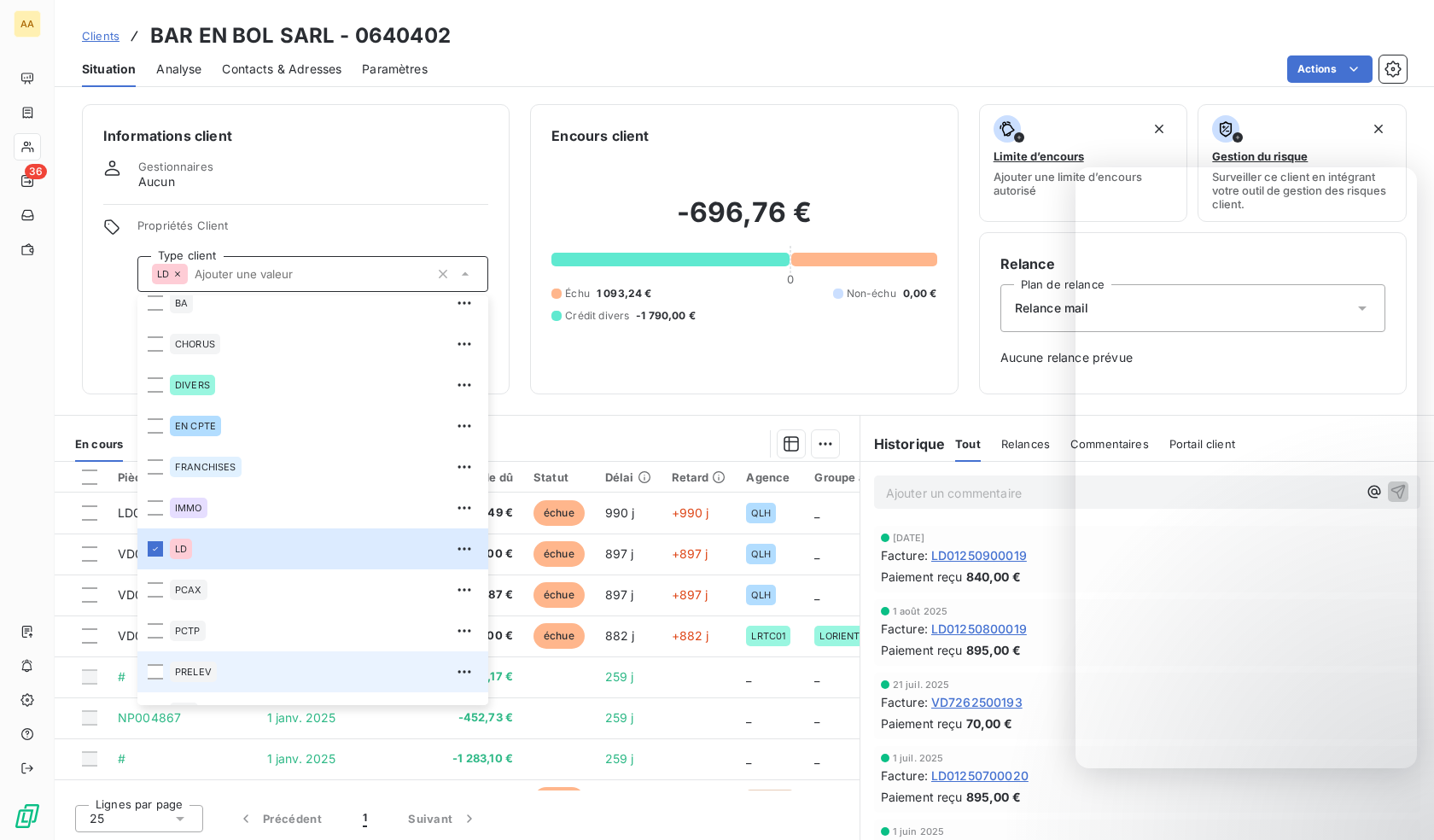
scroll to position [82, 0]
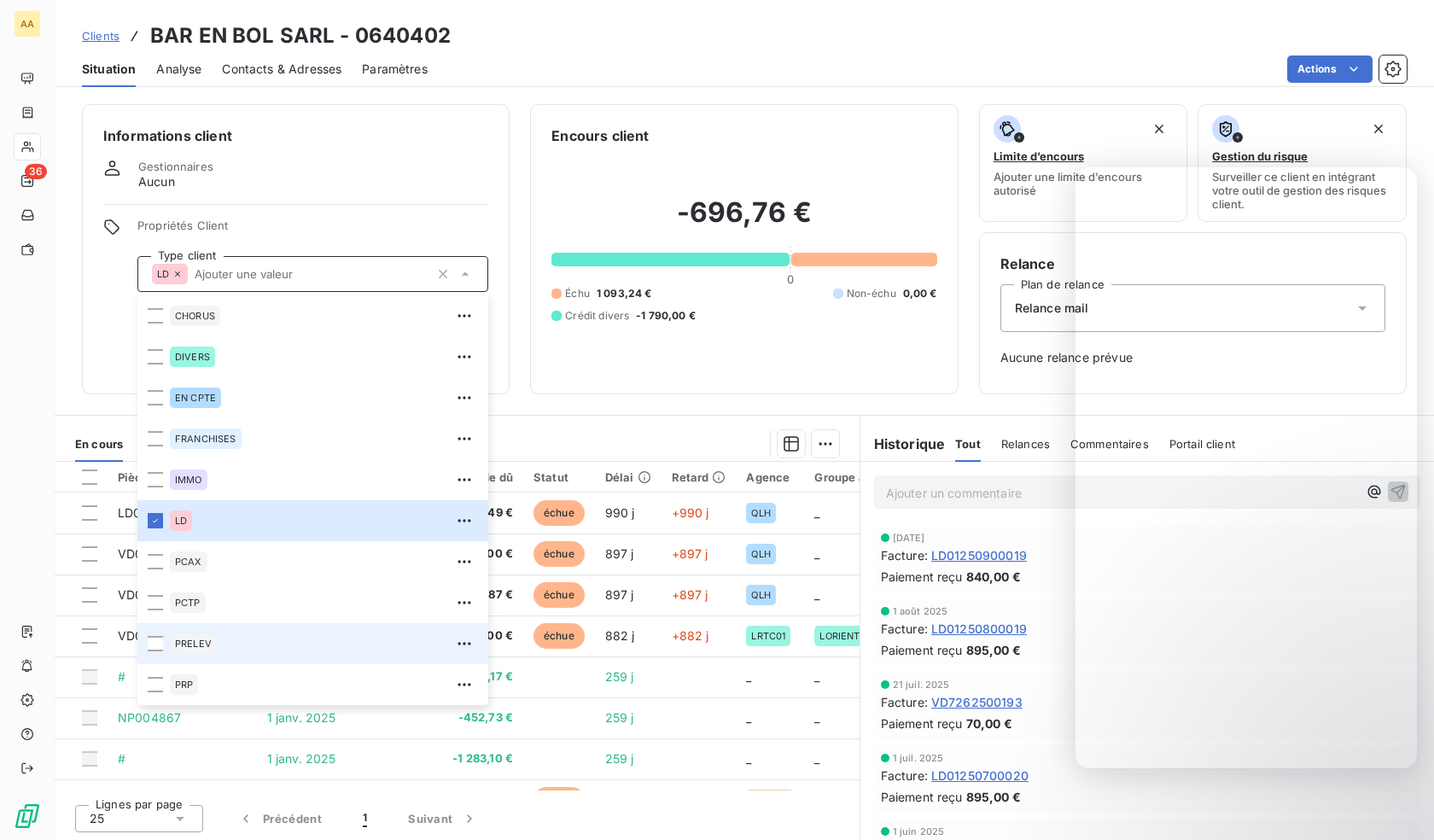
click at [208, 631] on div "PRELEV" at bounding box center [323, 643] width 308 height 27
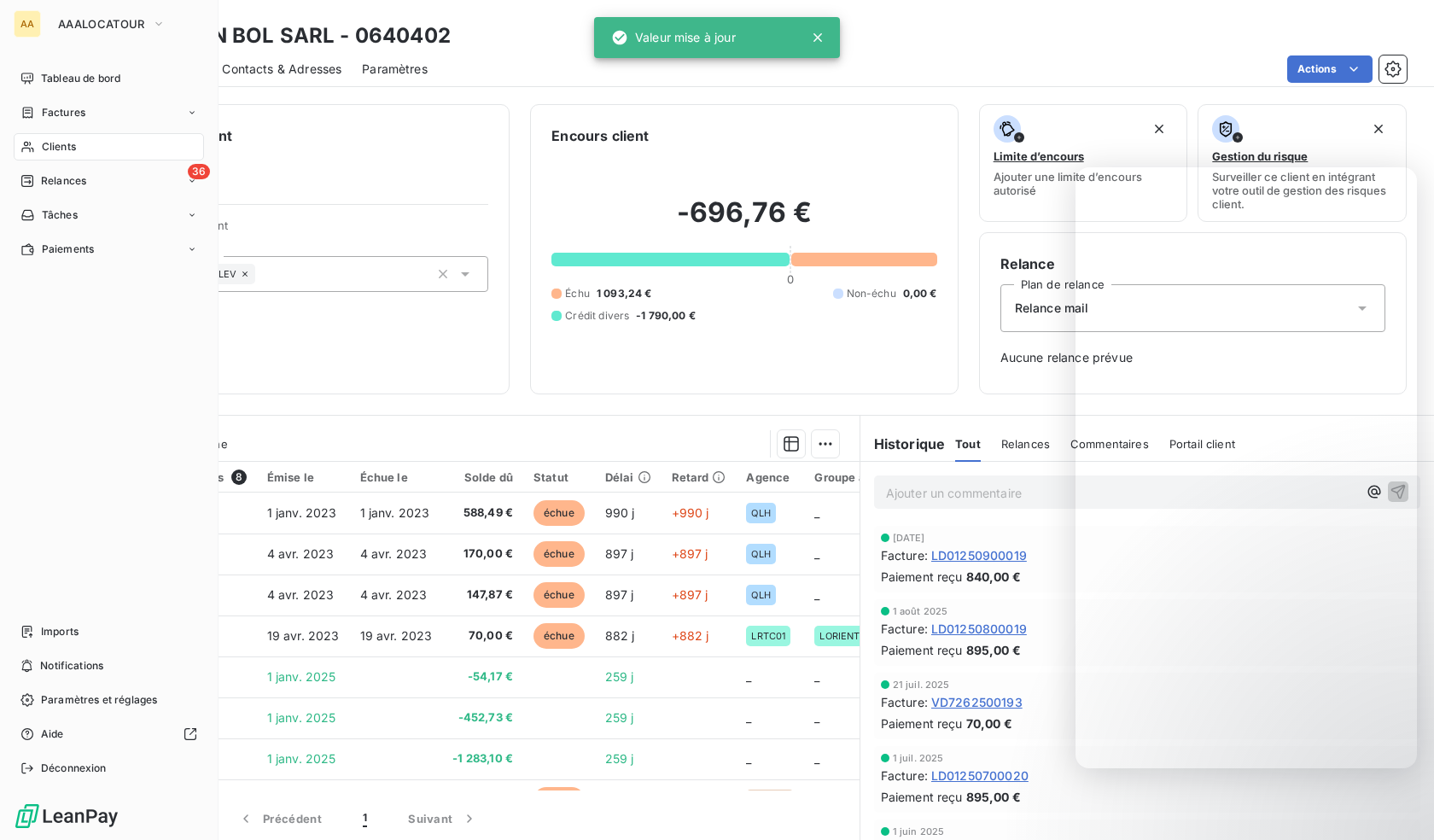
click at [13, 143] on div "AA AAALOCATOUR Tableau de bord Factures Clients 36 Relances Tâches Paiements Im…" at bounding box center [109, 420] width 219 height 840
click at [35, 149] on div "Clients" at bounding box center [108, 146] width 190 height 27
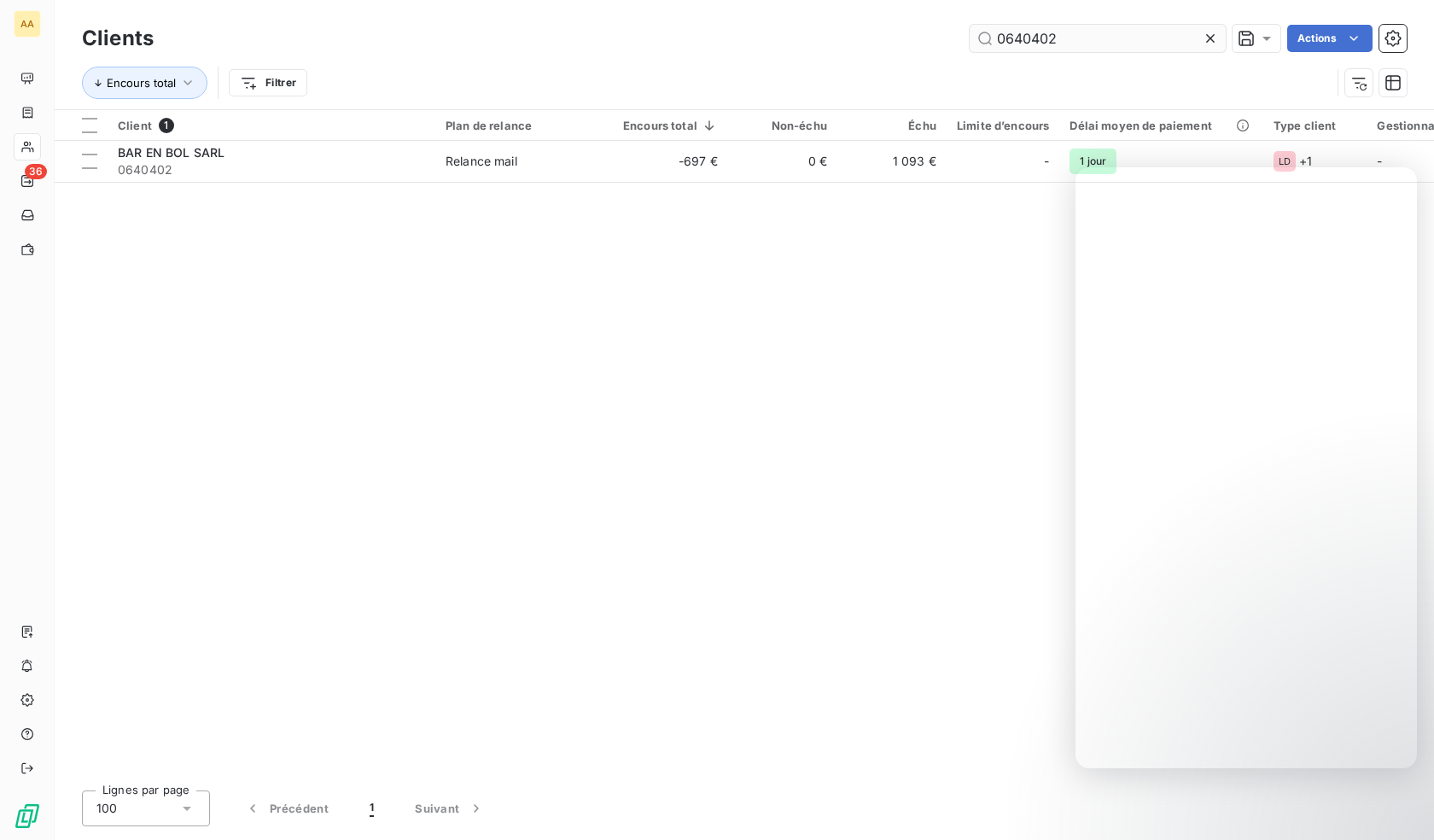
click at [1030, 42] on input "0640402" at bounding box center [1097, 38] width 256 height 27
click at [1028, 43] on input "0640402" at bounding box center [1097, 38] width 256 height 27
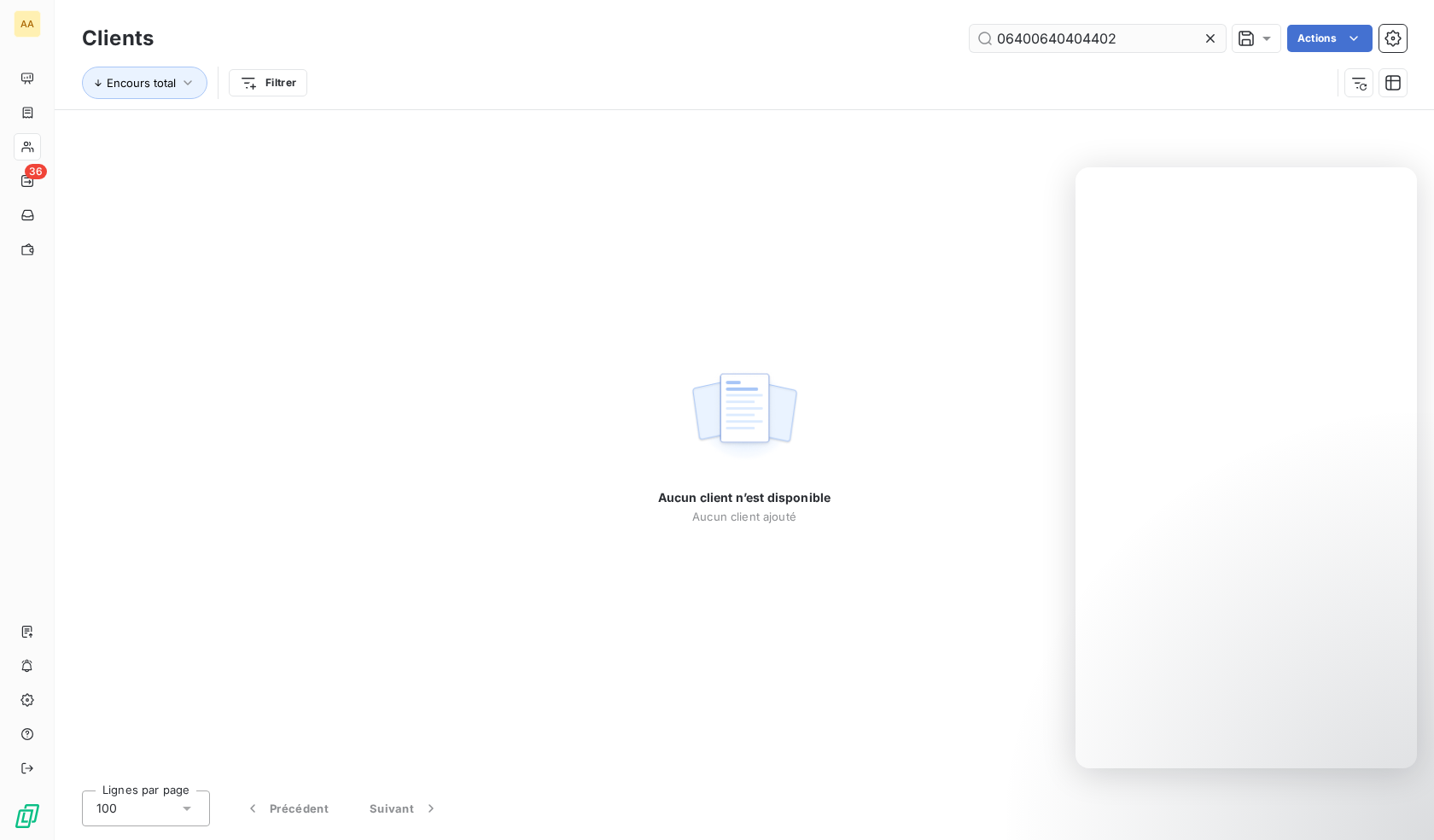
click at [1056, 33] on input "06400640404402" at bounding box center [1097, 38] width 256 height 27
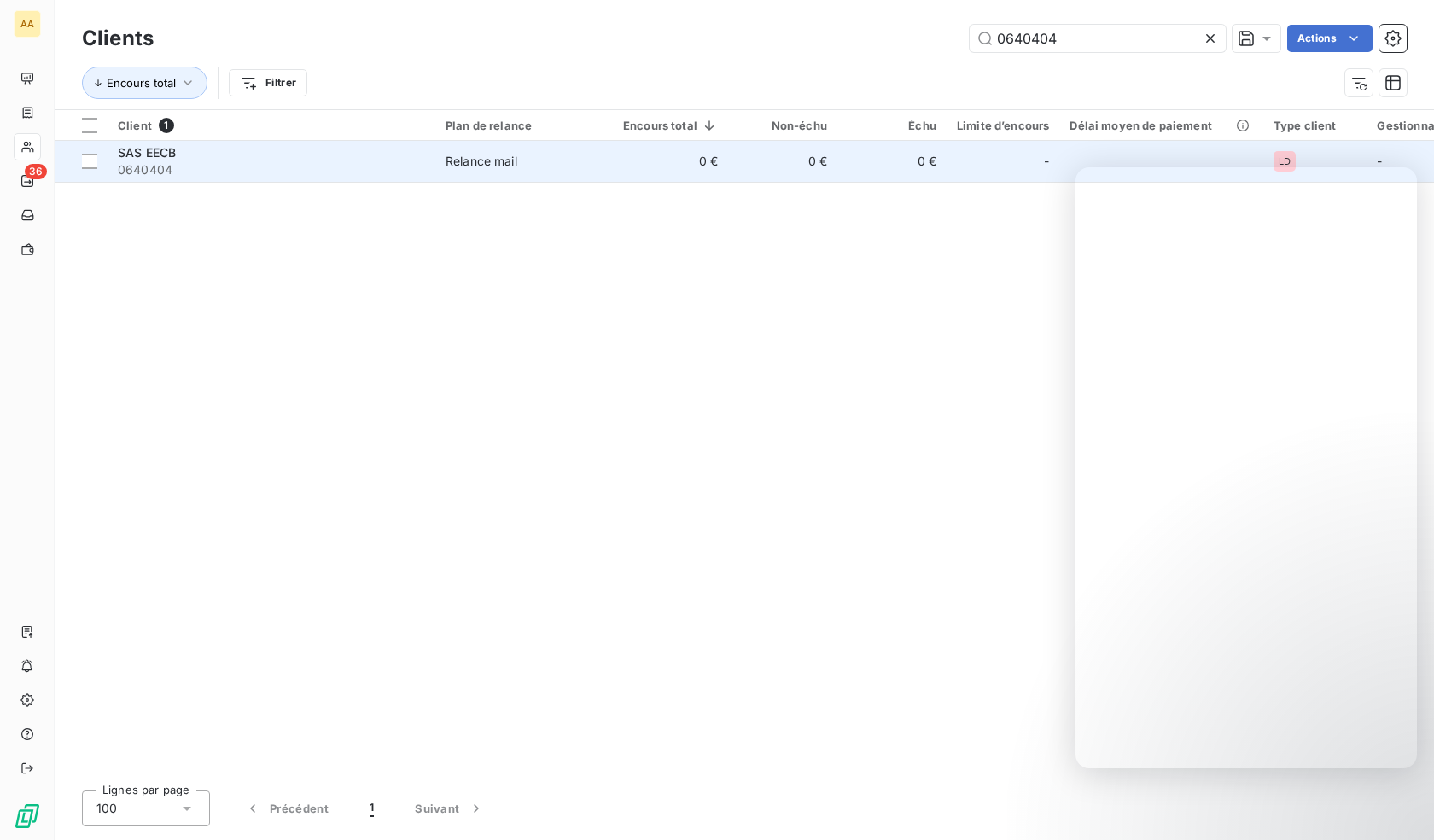
type input "0640404"
click at [230, 135] on th "Client 1" at bounding box center [272, 125] width 328 height 31
click at [221, 161] on span "0640404" at bounding box center [272, 170] width 307 height 17
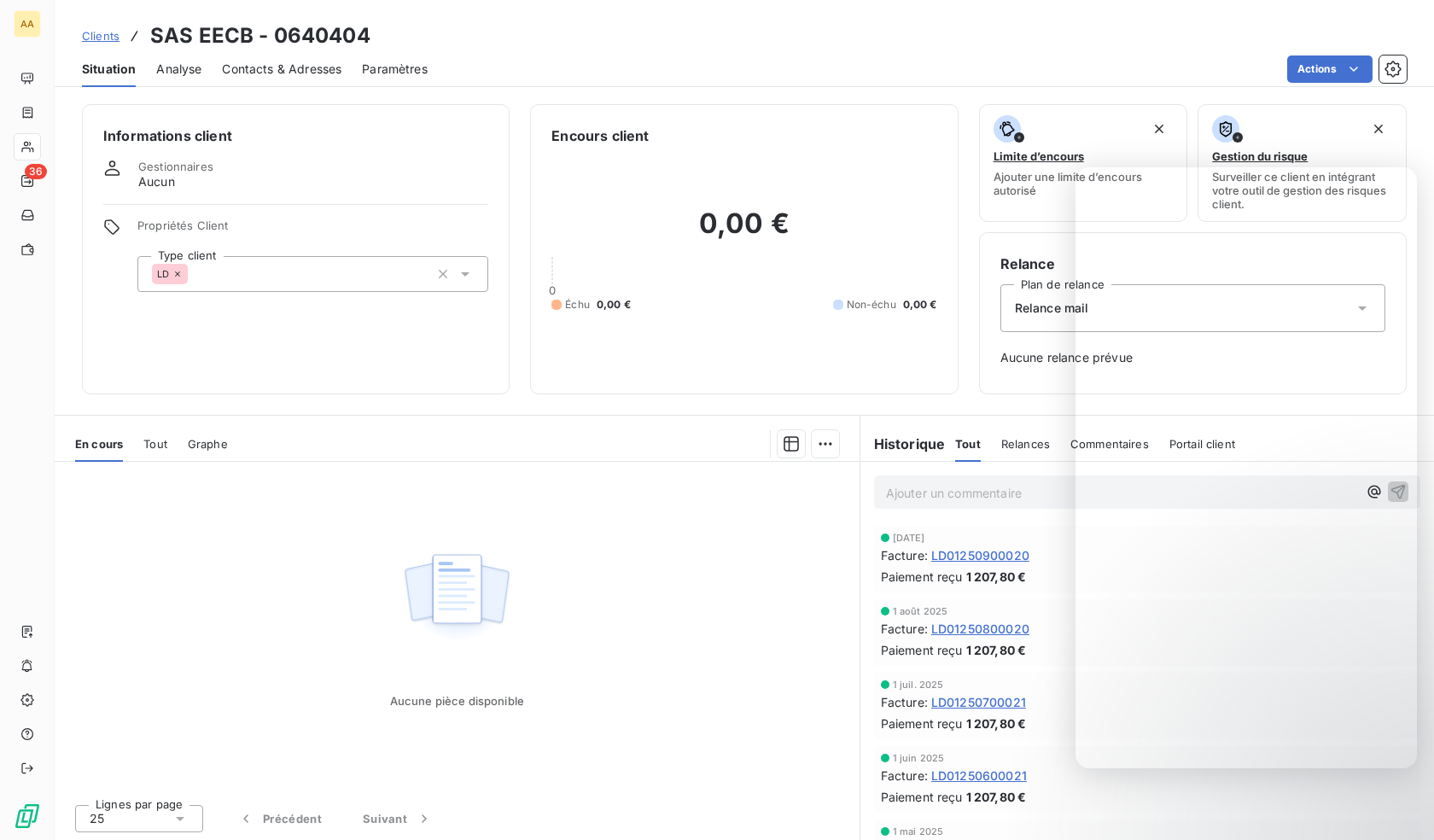
drag, startPoint x: 317, startPoint y: 283, endPoint x: 319, endPoint y: 294, distance: 11.2
click at [317, 284] on div "LD" at bounding box center [313, 274] width 351 height 36
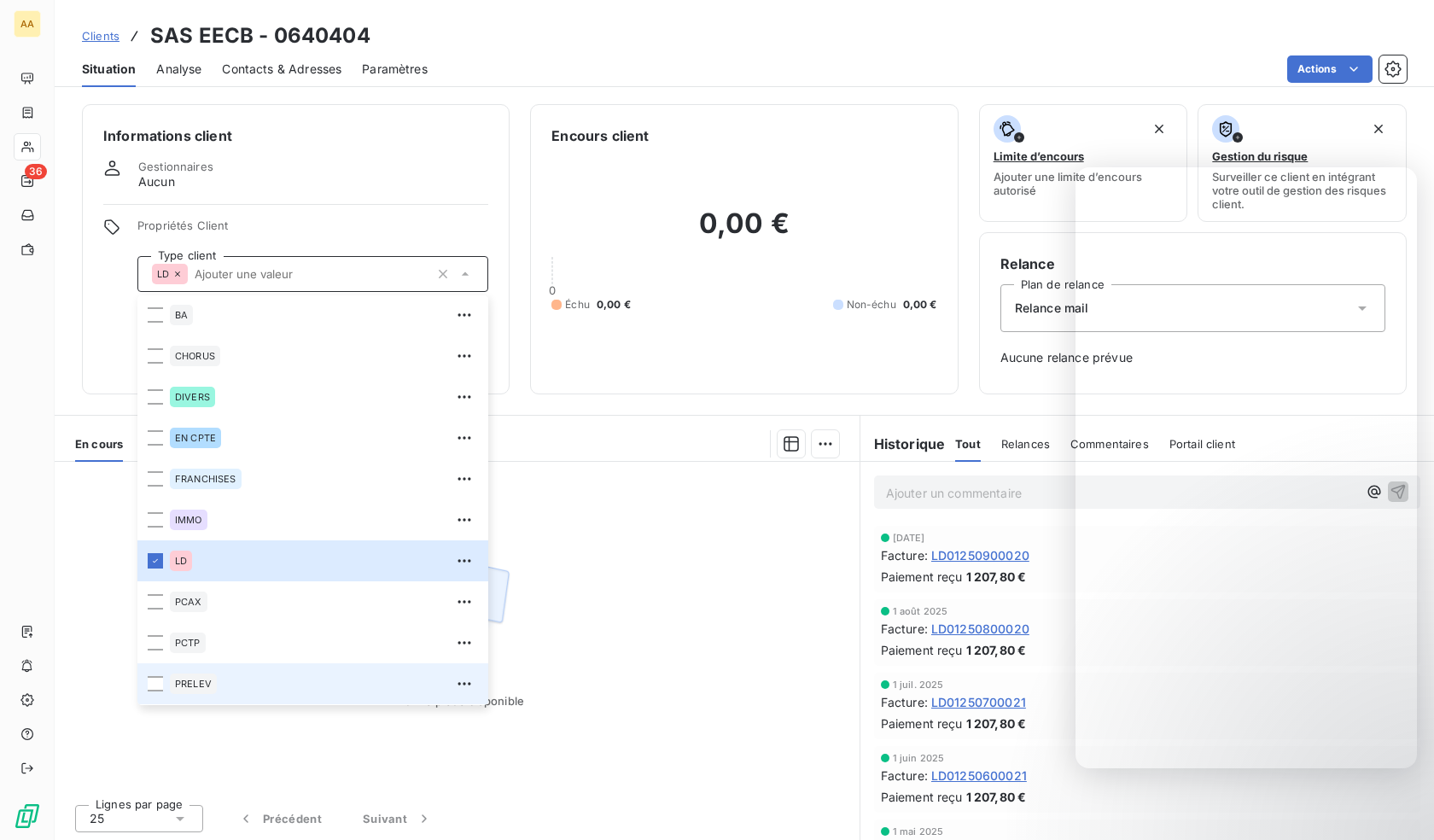
scroll to position [82, 0]
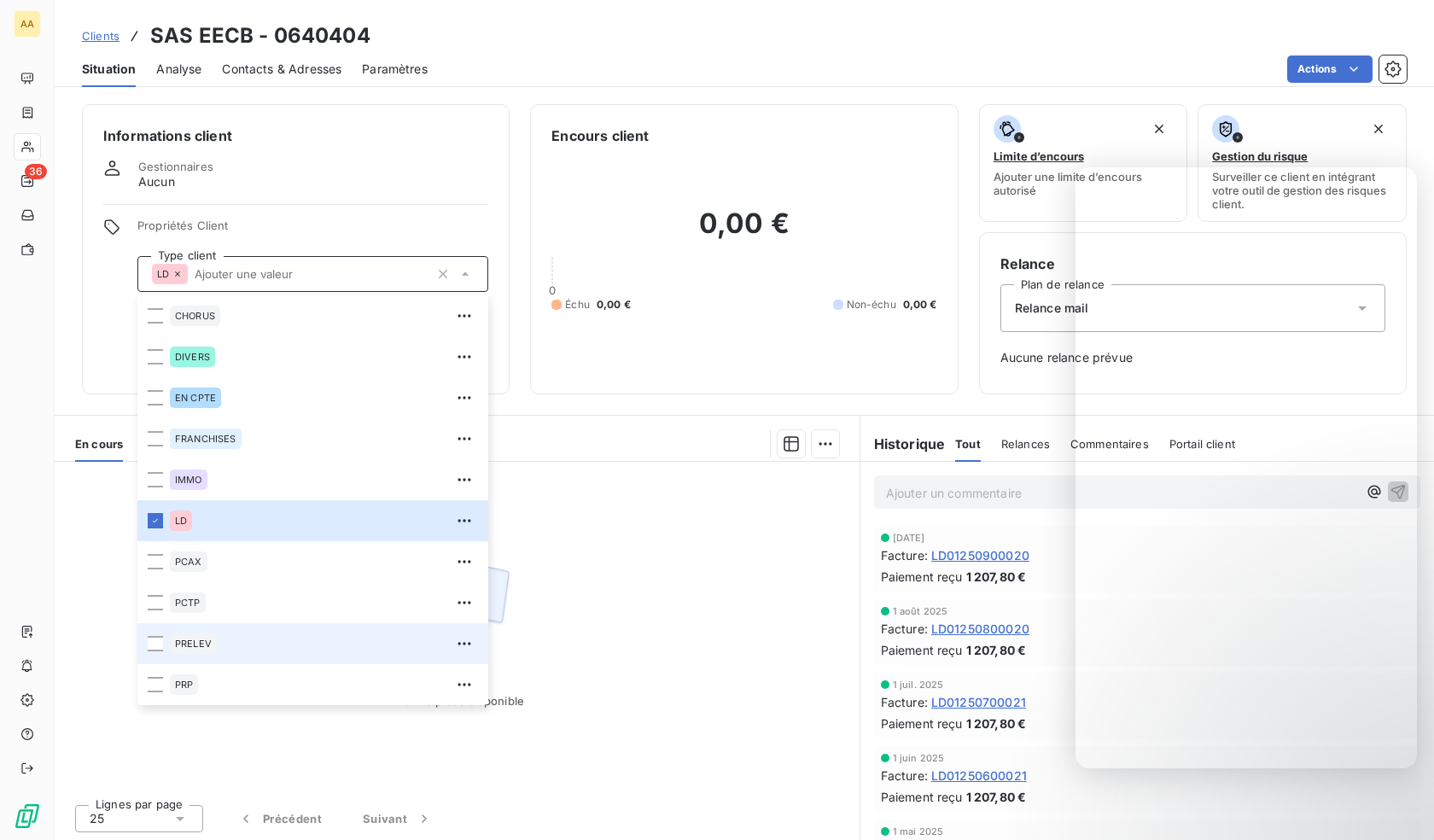
click at [205, 634] on div "PRELEV" at bounding box center [193, 644] width 47 height 21
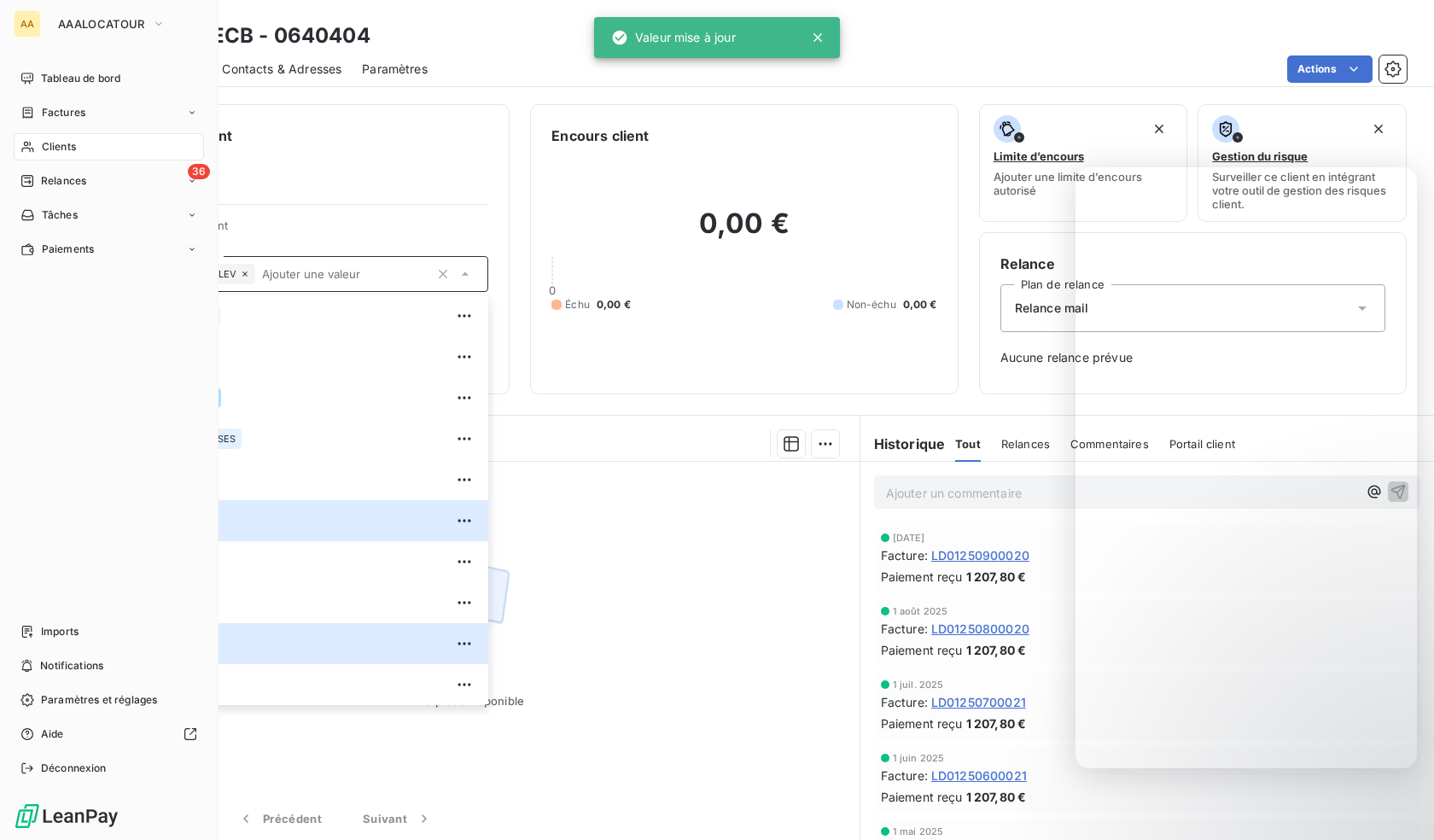
click at [37, 147] on div "Clients" at bounding box center [108, 146] width 190 height 27
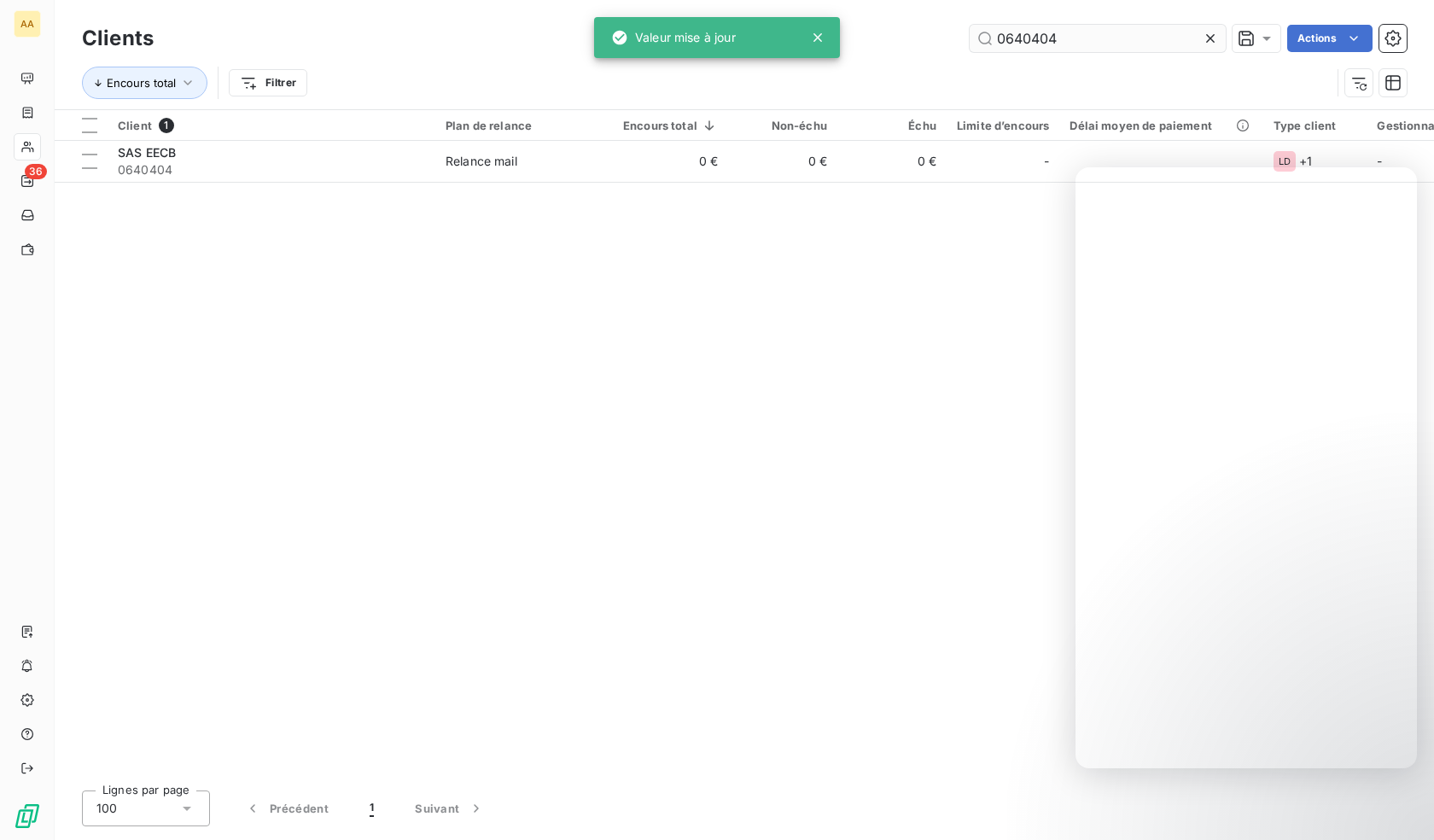
click at [1066, 40] on input "0640404" at bounding box center [1097, 38] width 256 height 27
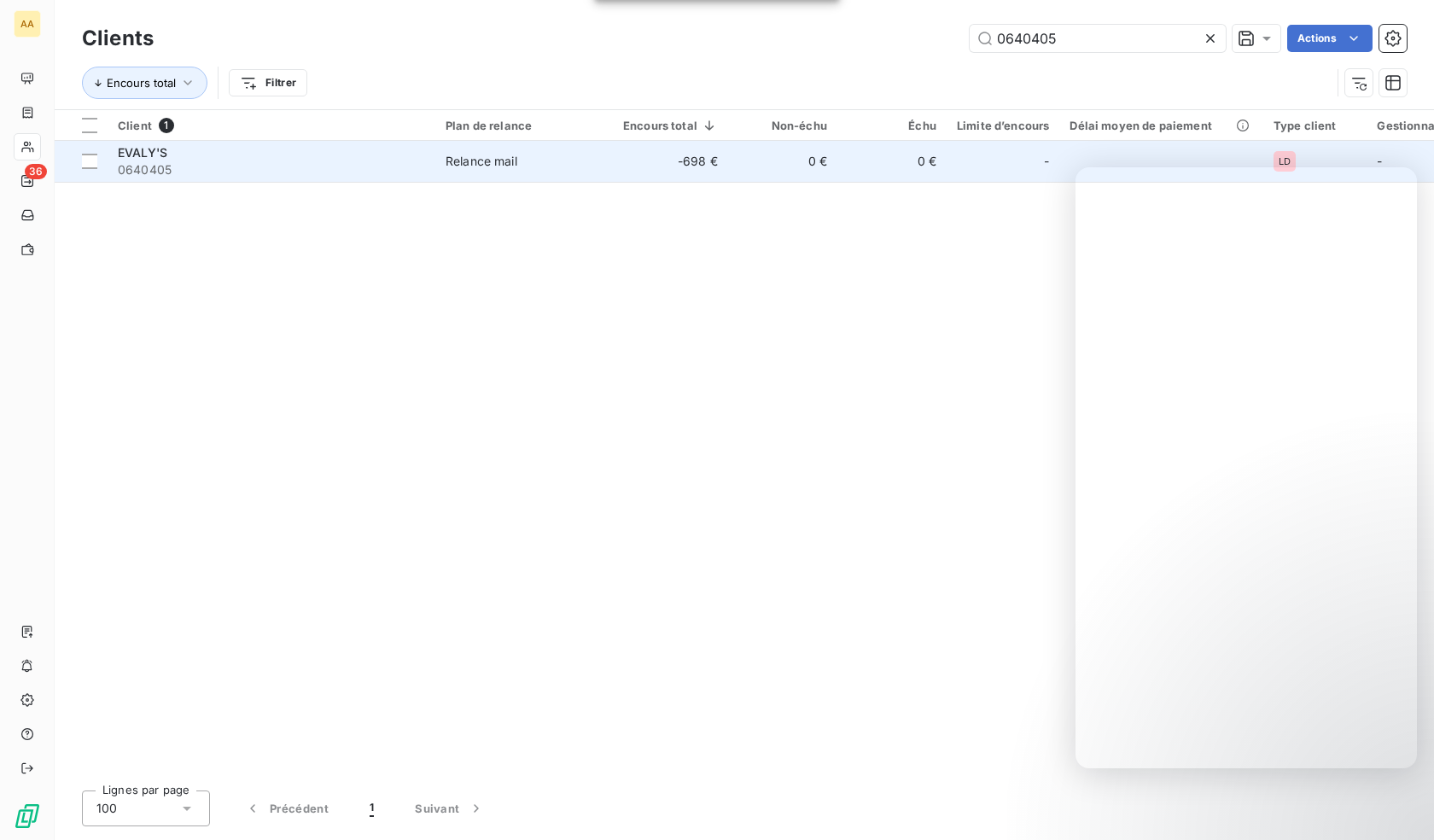
type input "0640405"
click at [159, 158] on span "EVALY'S" at bounding box center [142, 152] width 50 height 14
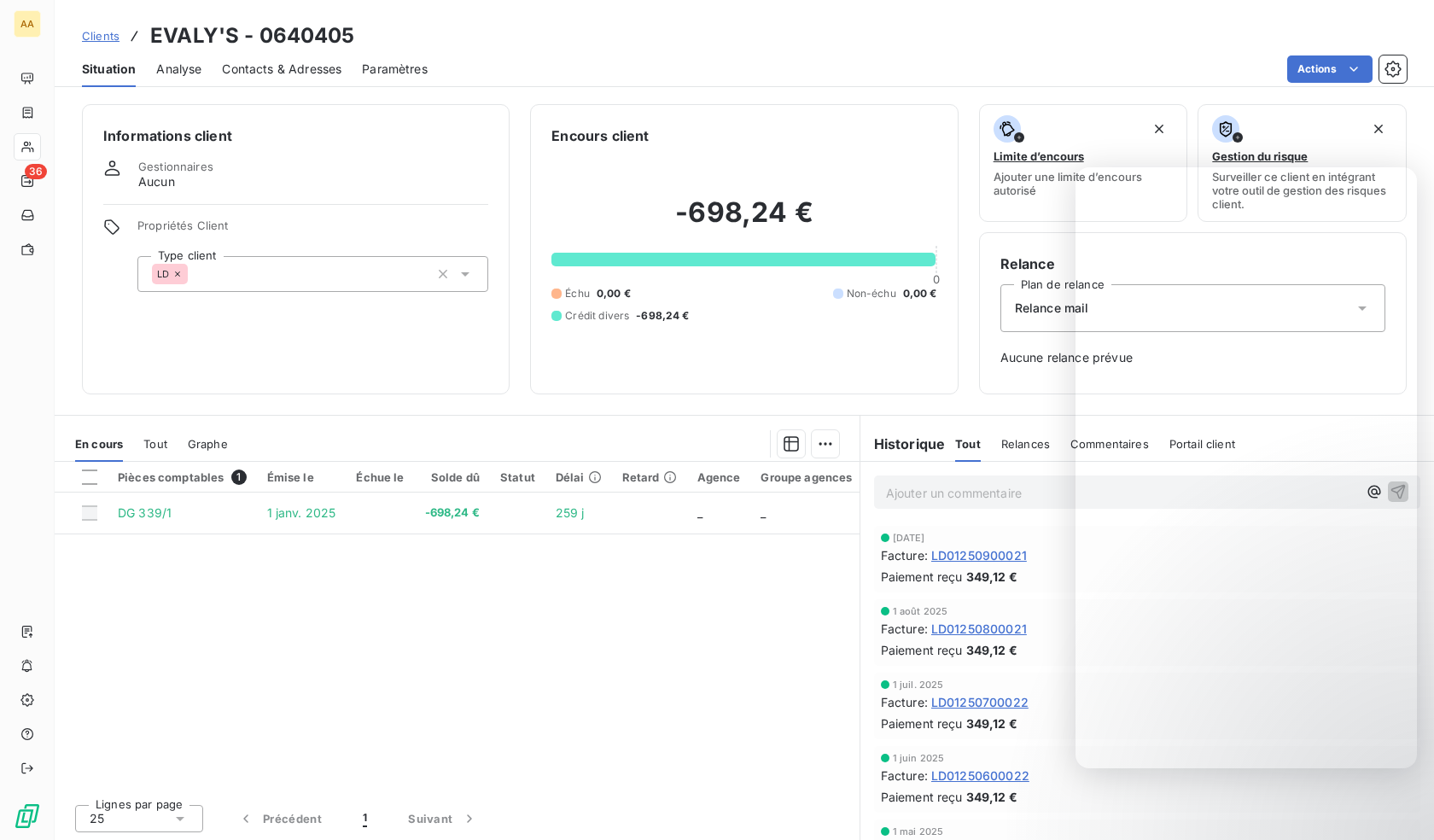
click at [297, 270] on div "LD" at bounding box center [313, 274] width 351 height 36
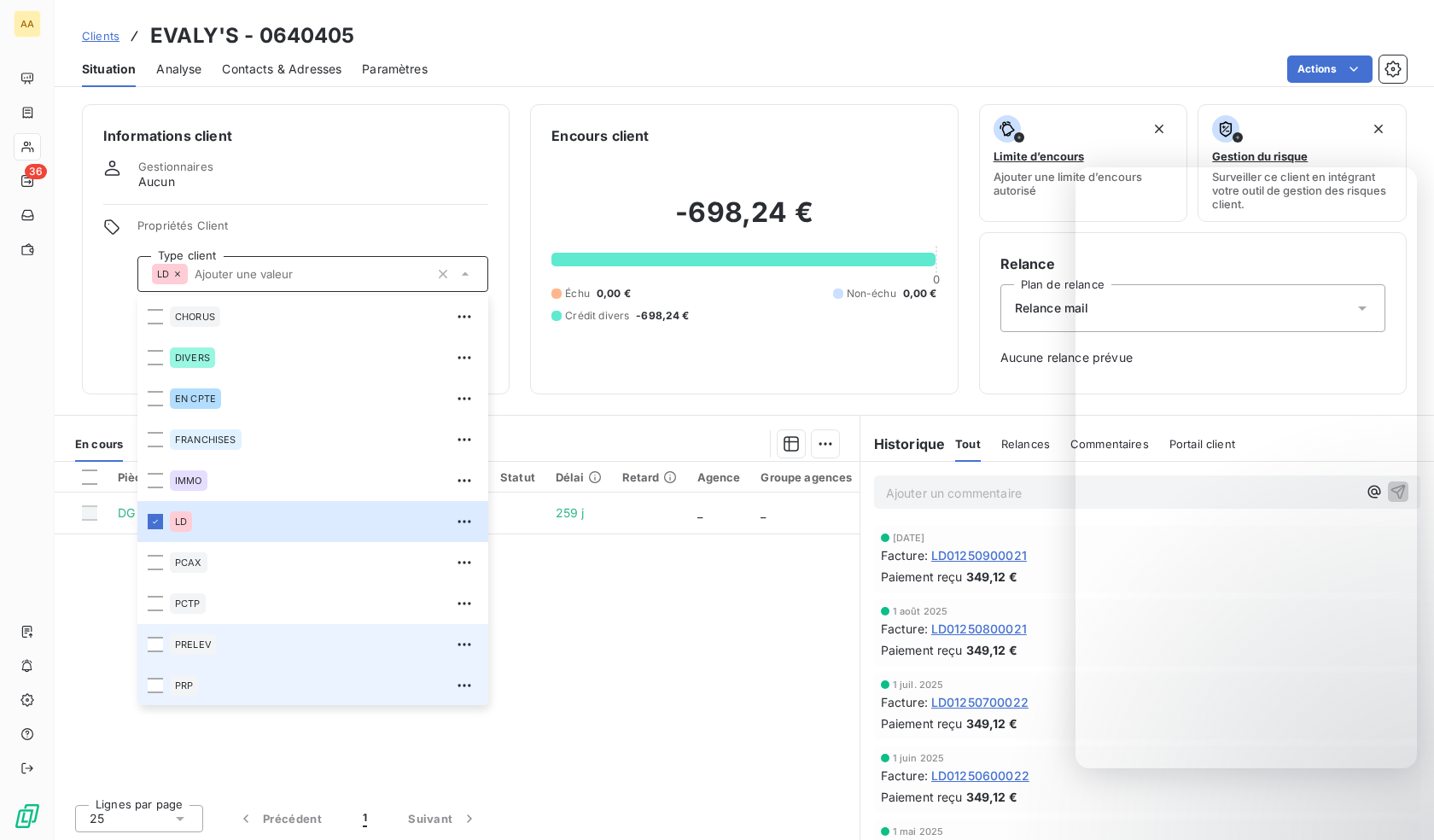
scroll to position [82, 0]
click at [203, 655] on div "PRELEV" at bounding box center [323, 643] width 308 height 27
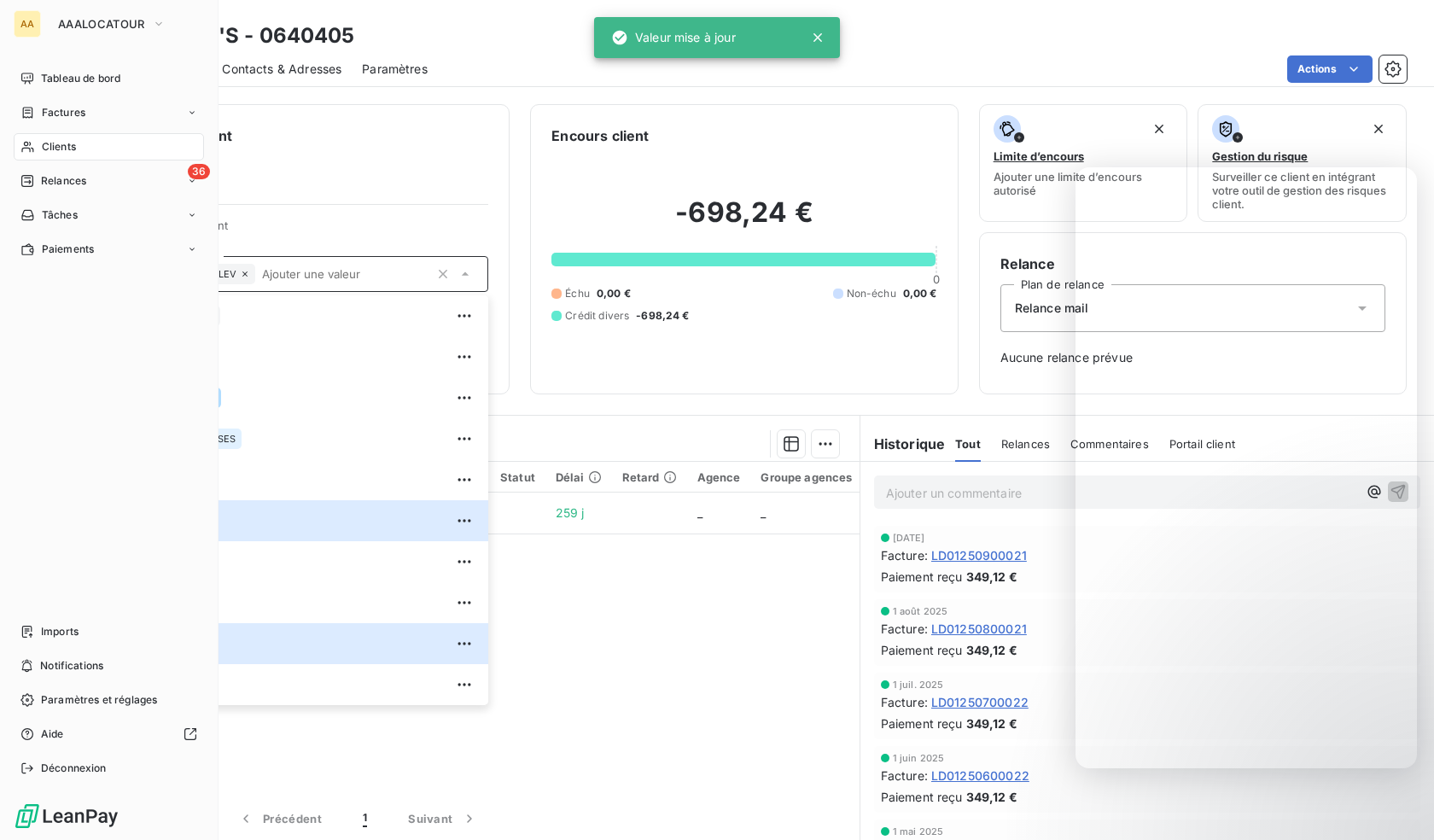
click at [34, 143] on icon at bounding box center [27, 146] width 14 height 13
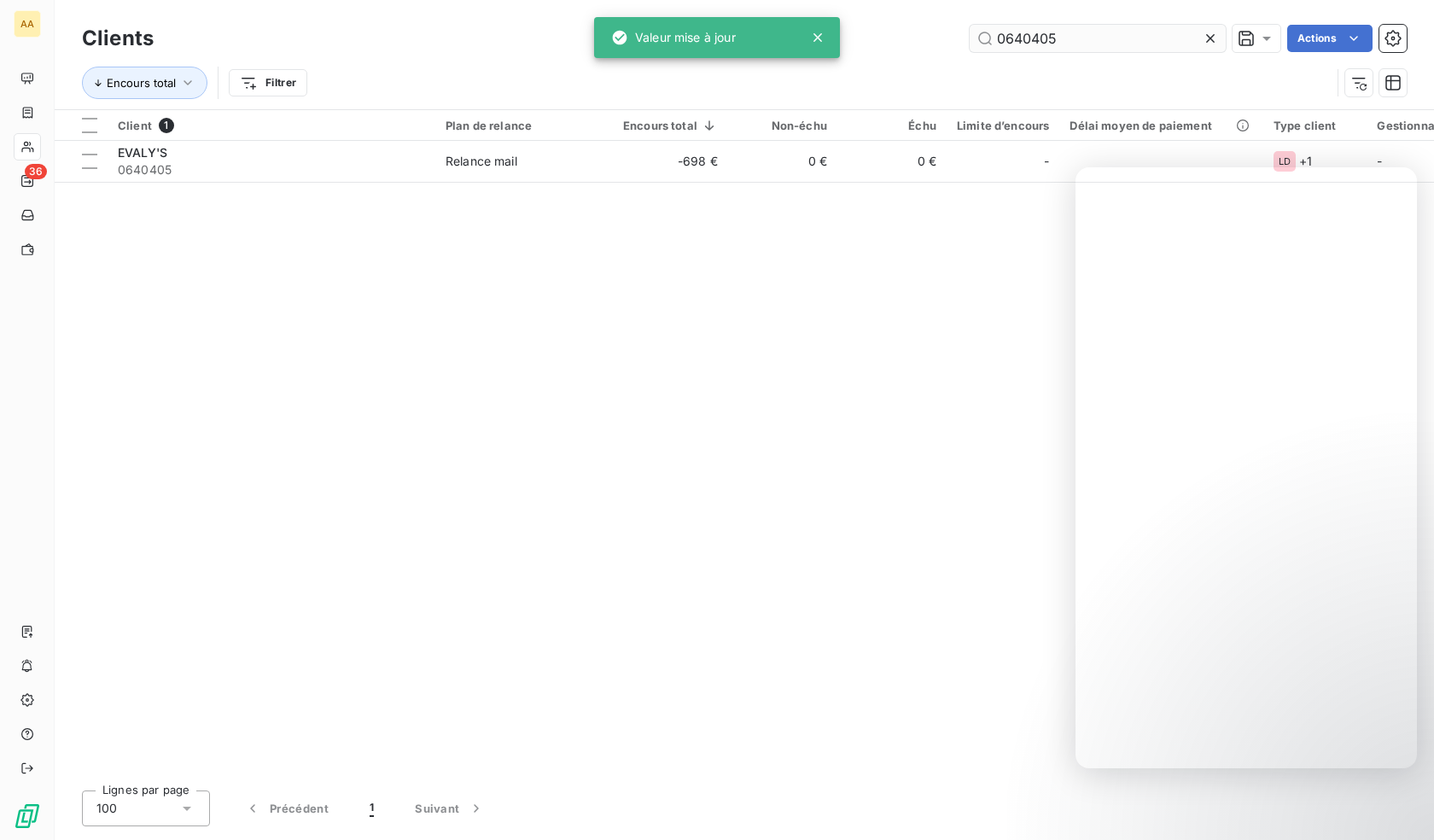
click at [1035, 43] on input "0640405" at bounding box center [1097, 38] width 256 height 27
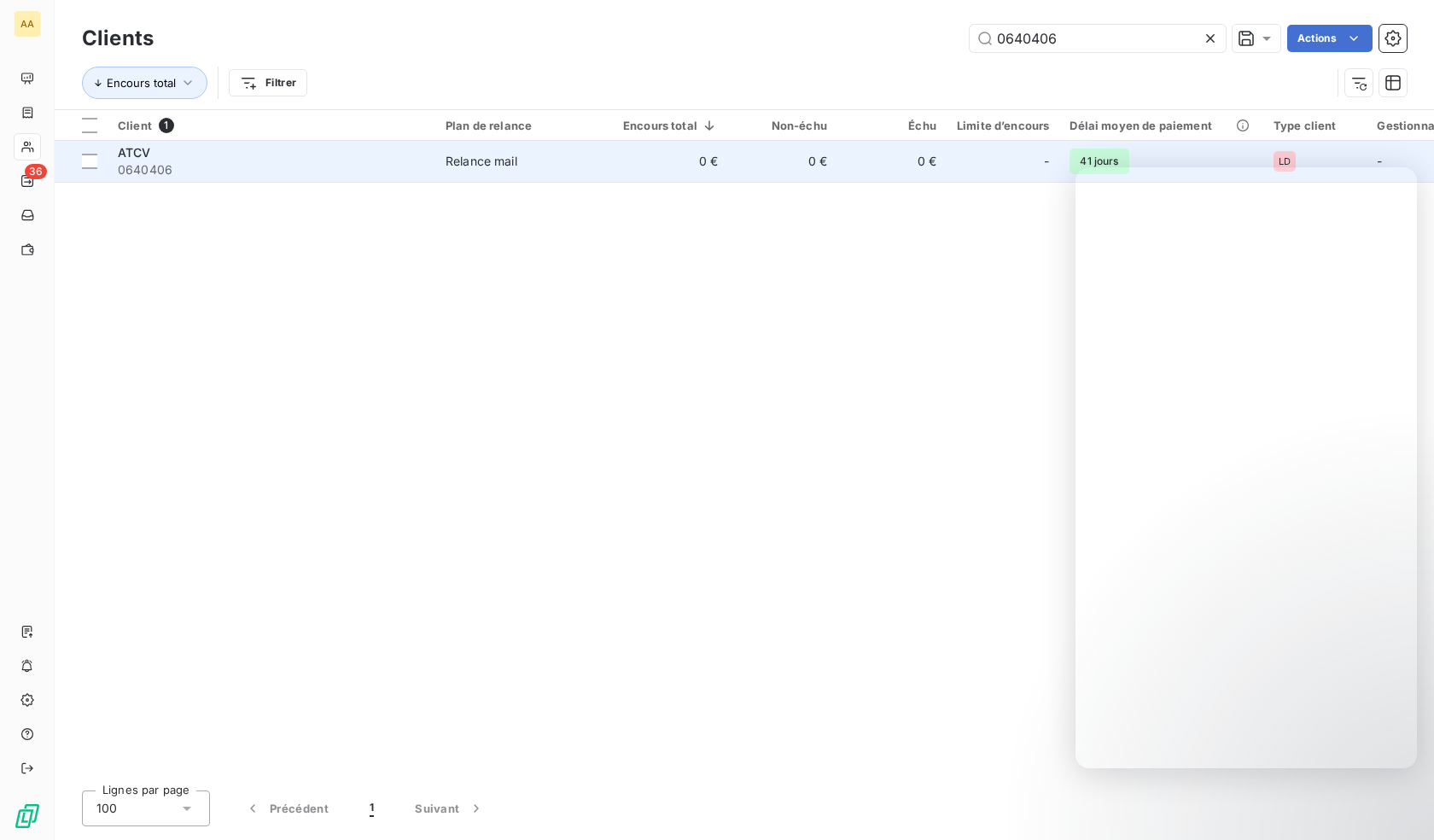
type input "0640406"
click at [237, 165] on span "0640406" at bounding box center [272, 170] width 307 height 17
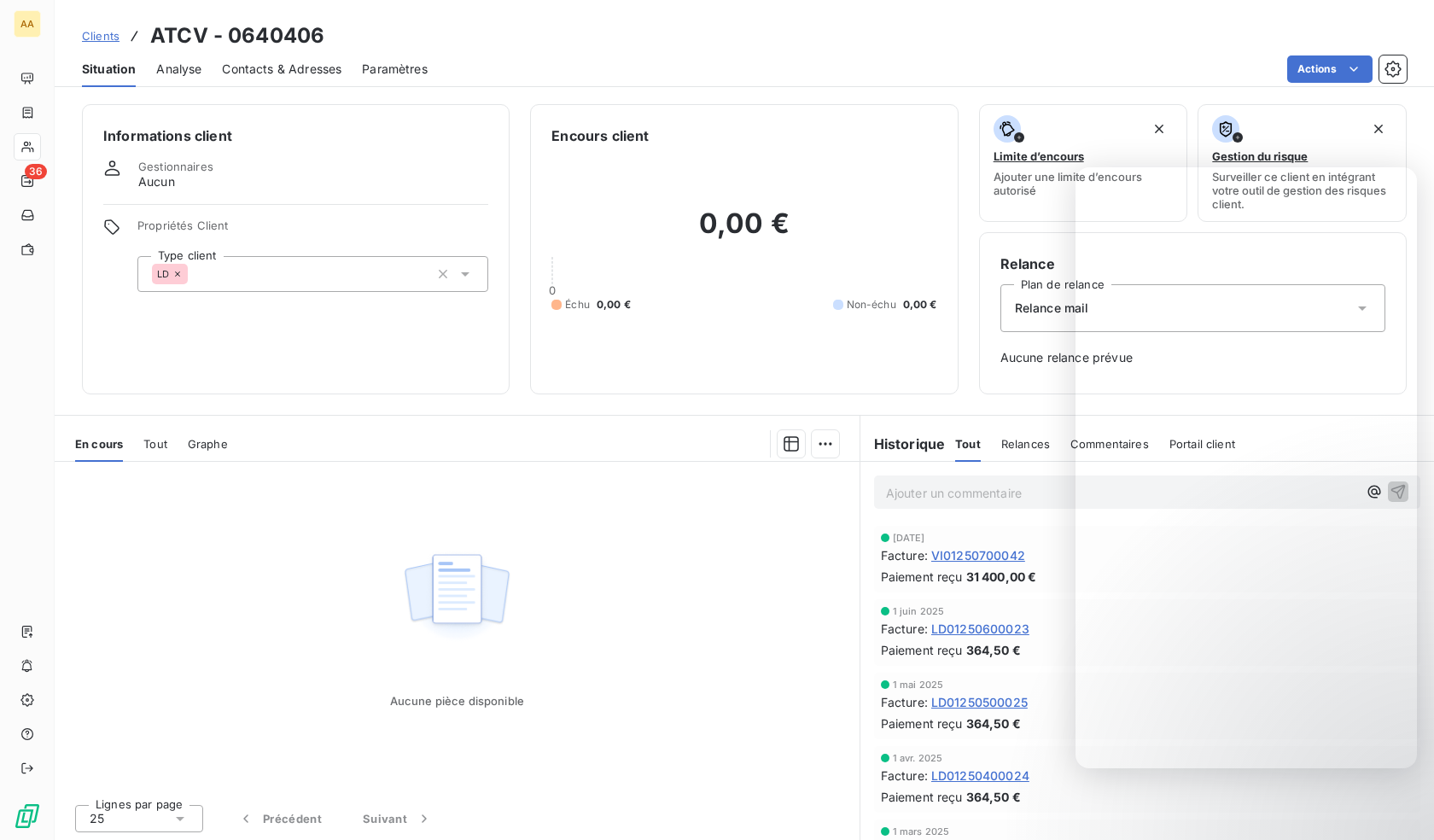
click at [263, 268] on div "LD" at bounding box center [313, 274] width 351 height 36
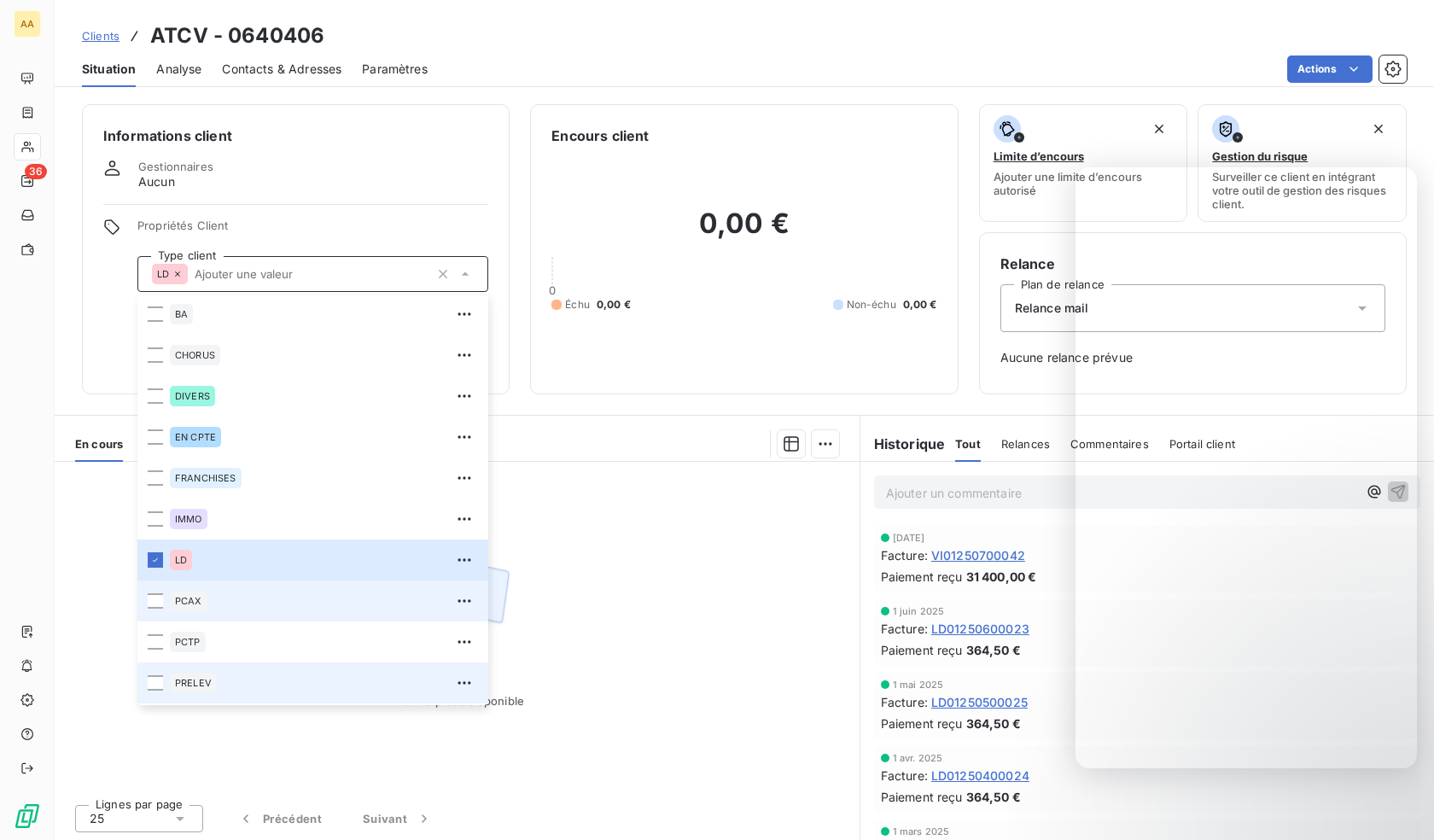
scroll to position [82, 0]
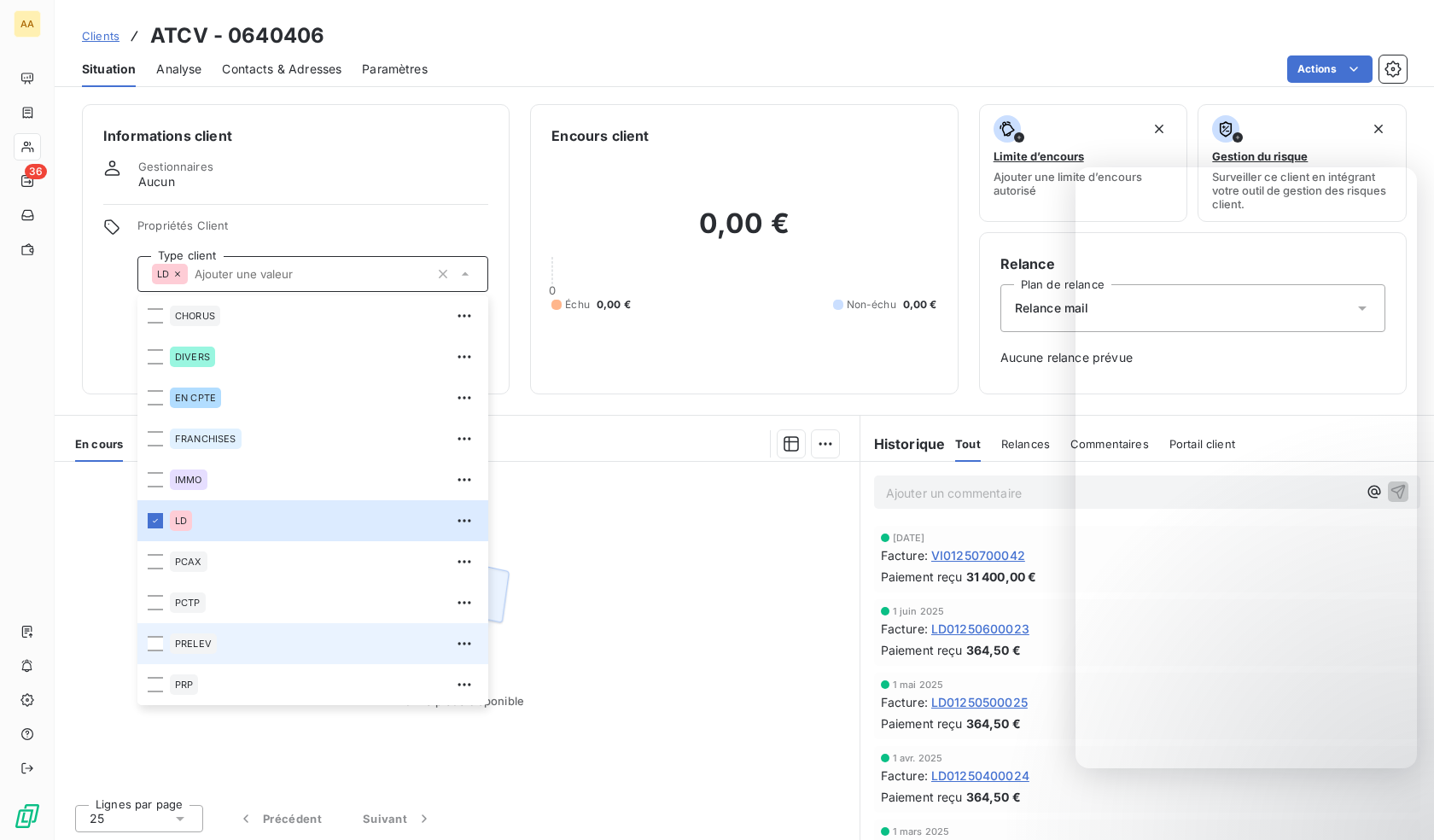
click at [232, 657] on li "PRELEV" at bounding box center [313, 643] width 351 height 41
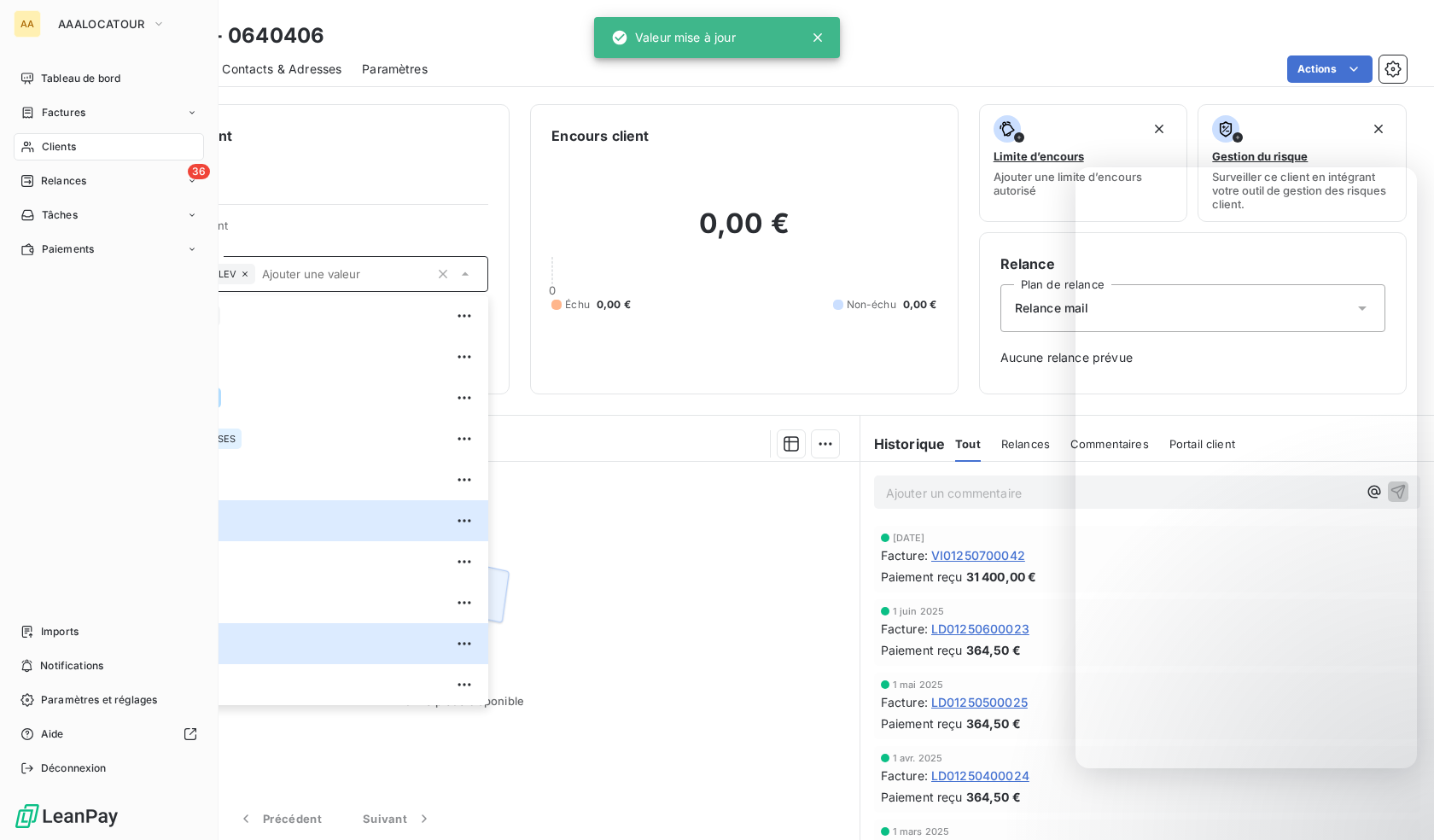
click at [41, 150] on div "Clients" at bounding box center [108, 146] width 190 height 27
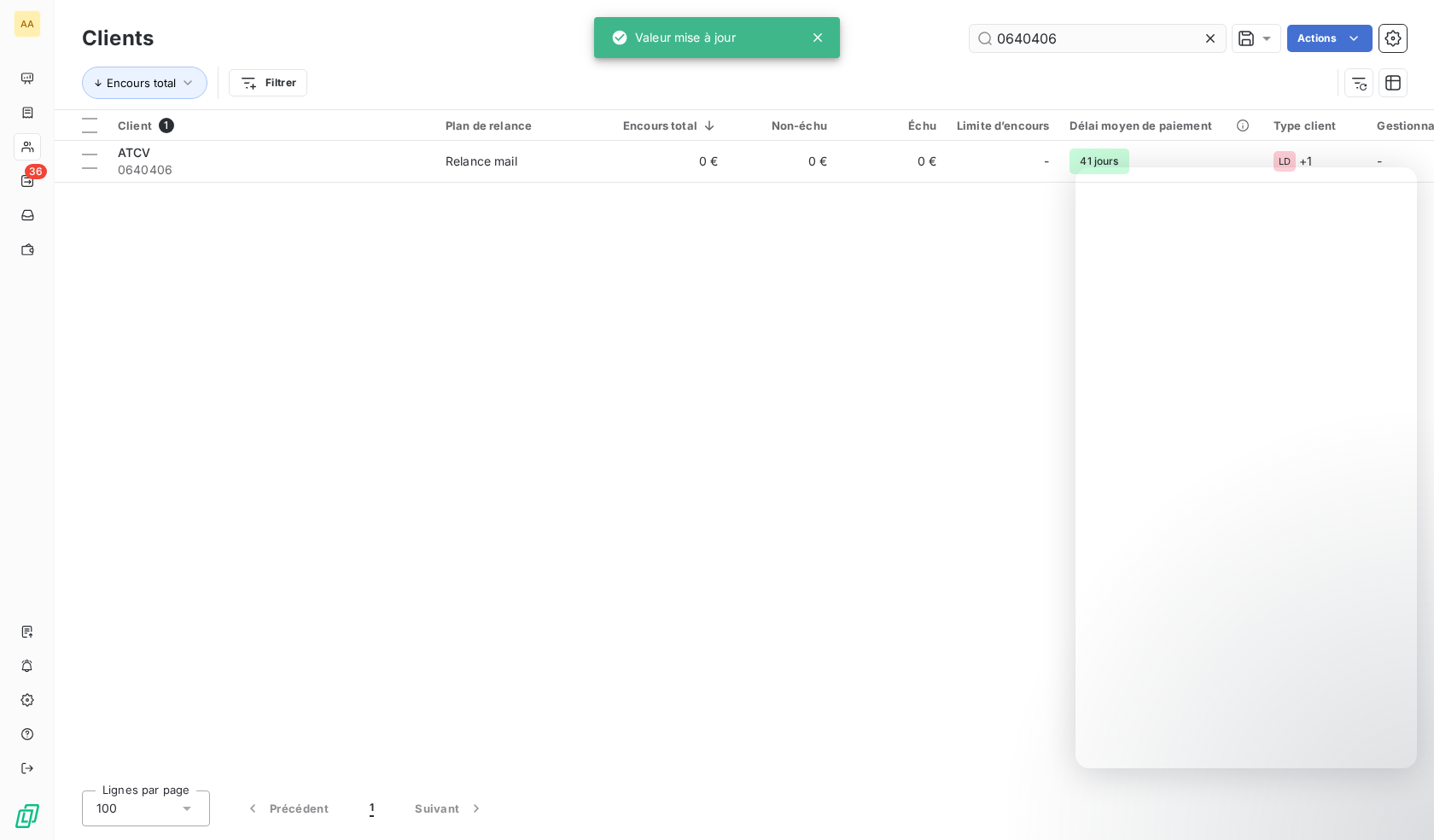
click at [1015, 35] on input "0640406" at bounding box center [1097, 38] width 256 height 27
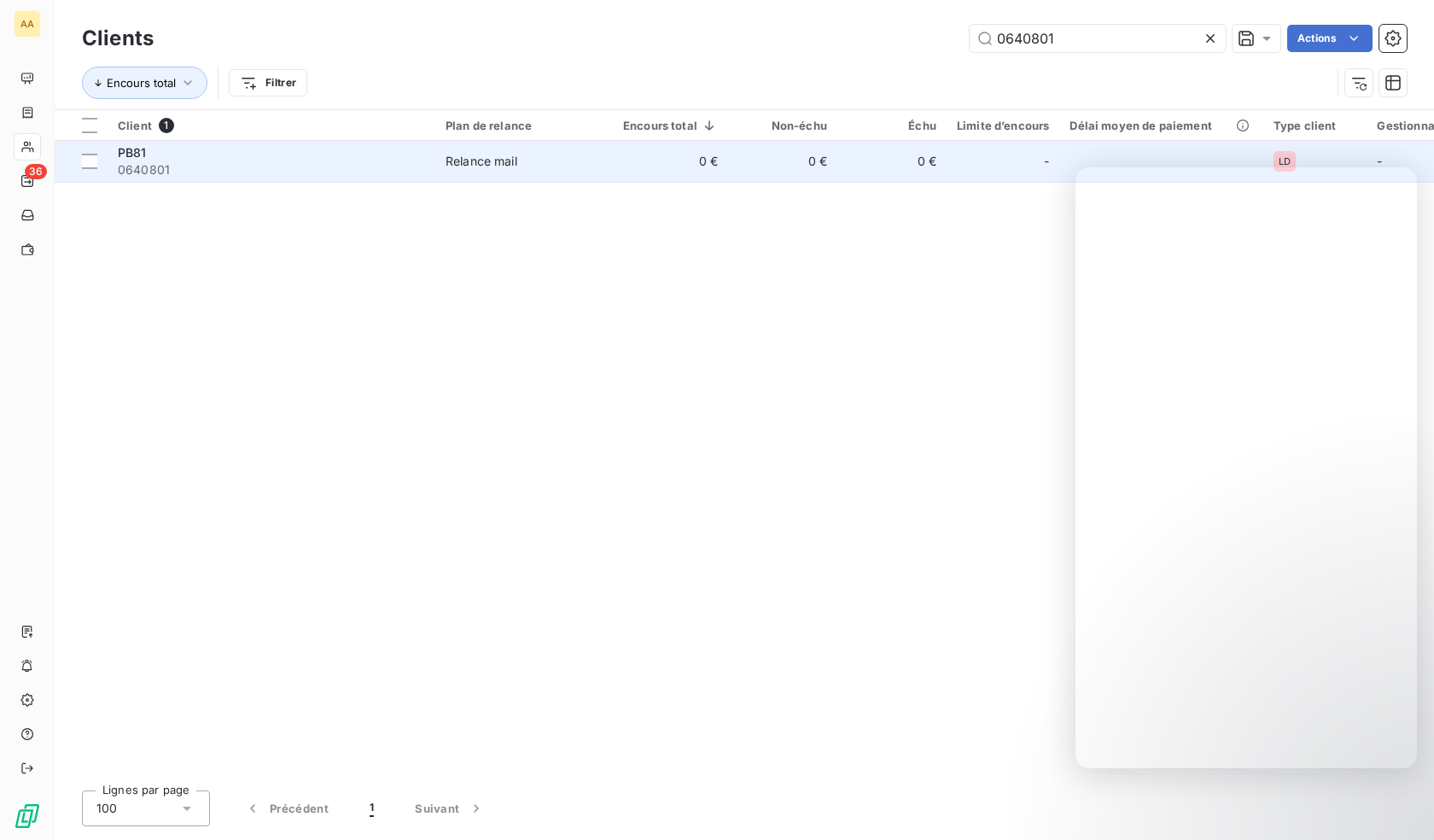
type input "0640801"
click at [239, 173] on span "0640801" at bounding box center [272, 170] width 307 height 17
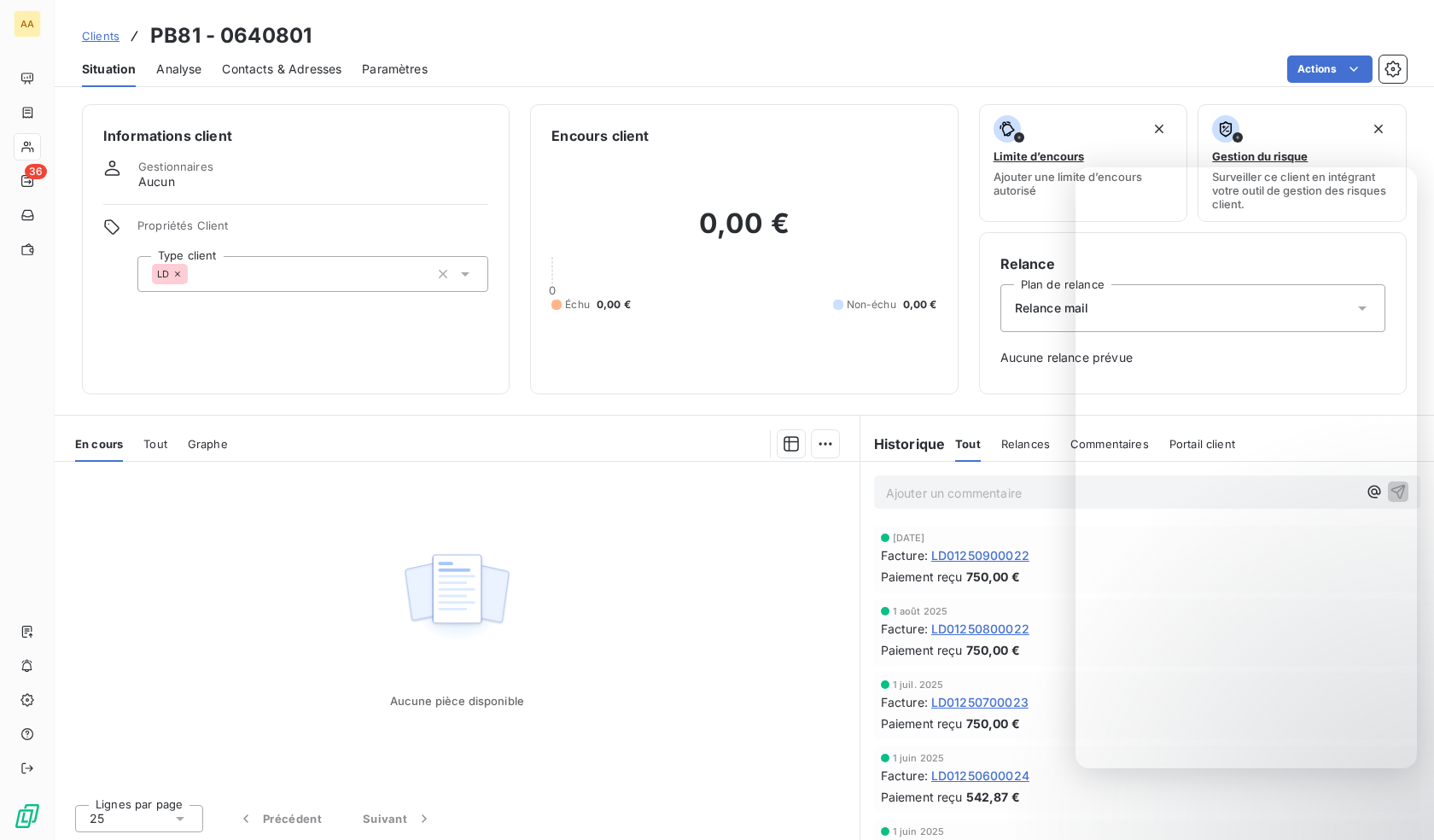
drag, startPoint x: 338, startPoint y: 259, endPoint x: 338, endPoint y: 278, distance: 19.0
click at [338, 258] on div "LD" at bounding box center [313, 274] width 351 height 36
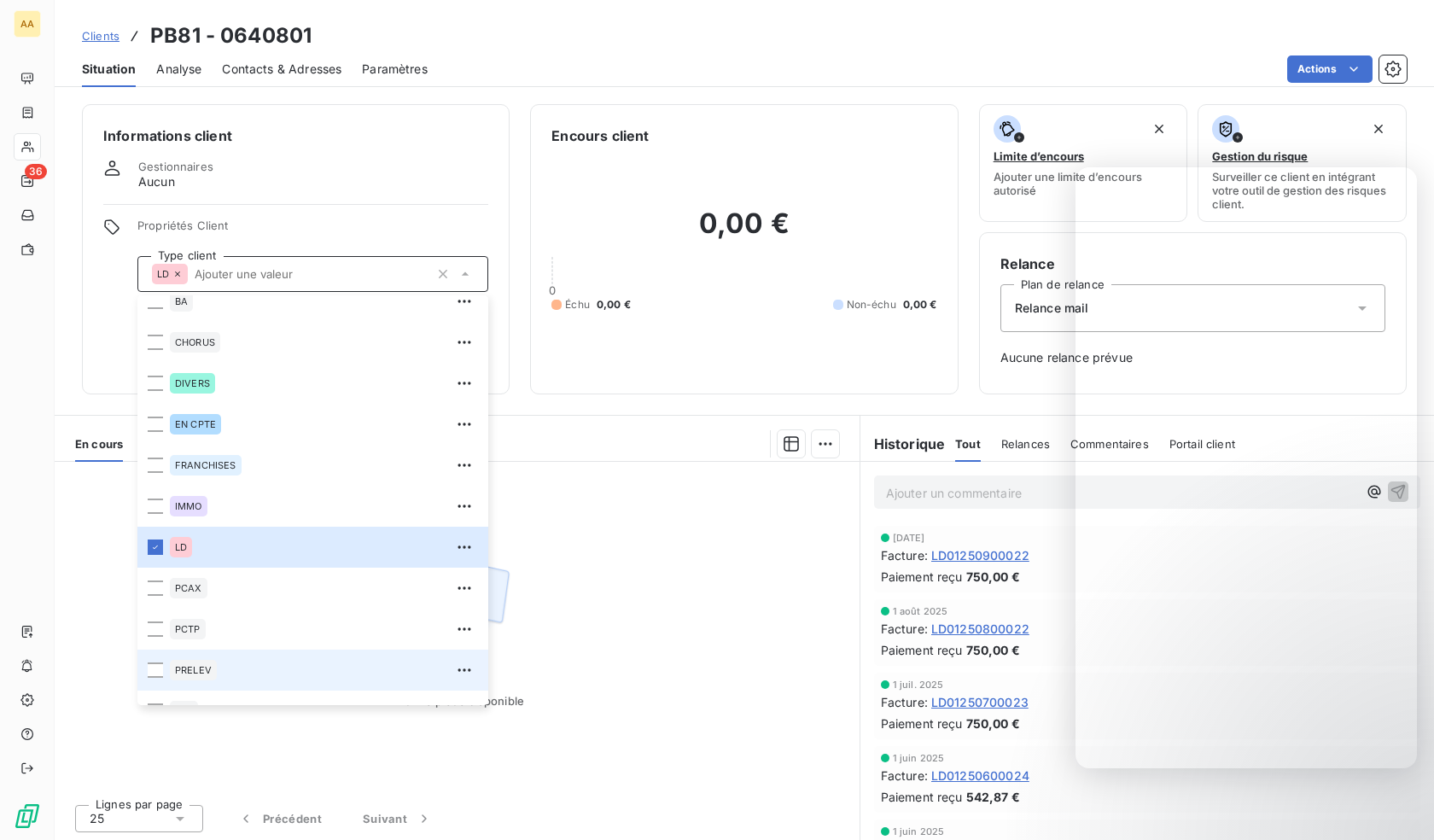
scroll to position [82, 0]
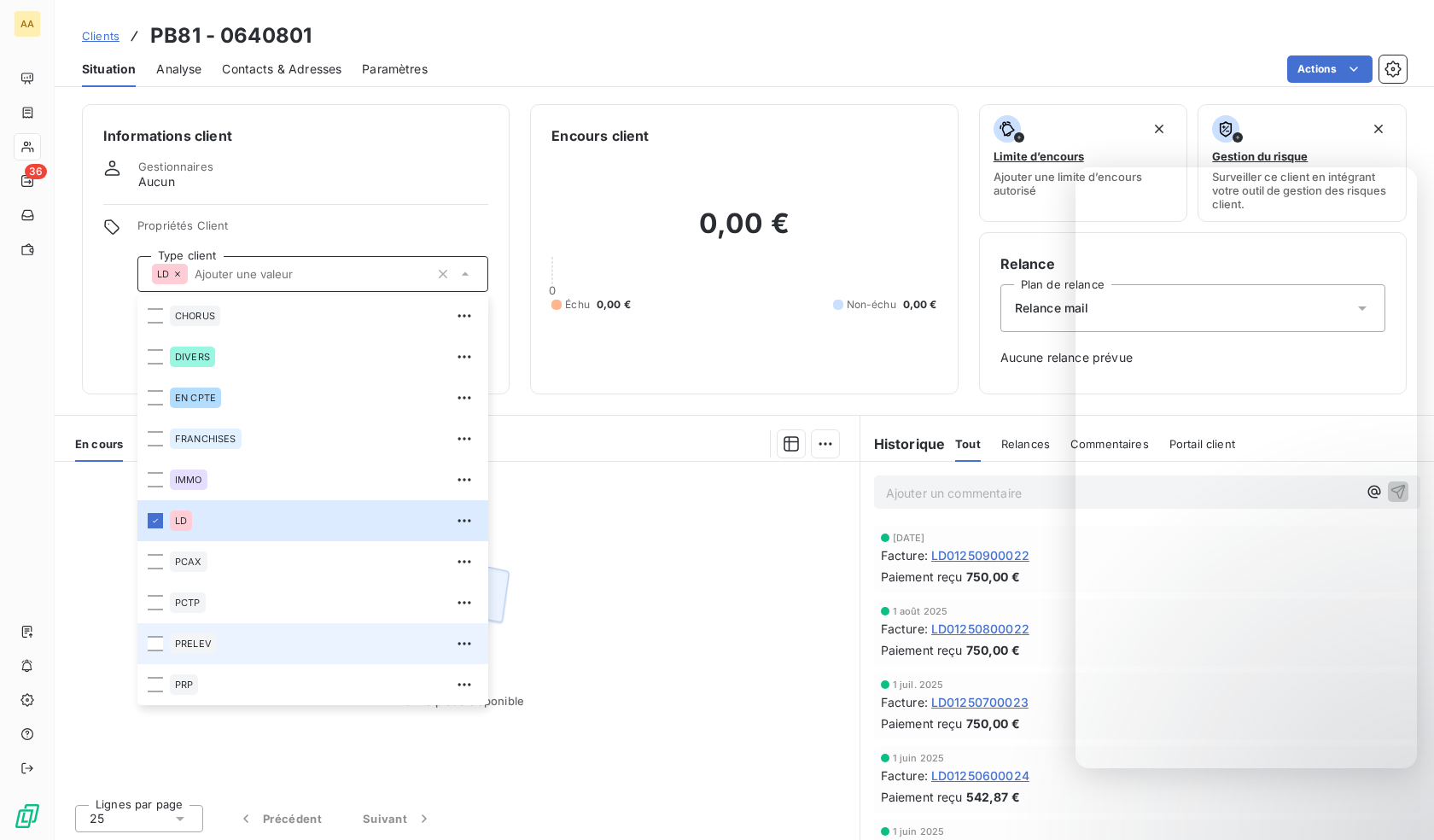
click at [215, 650] on div "PRELEV" at bounding box center [193, 644] width 47 height 21
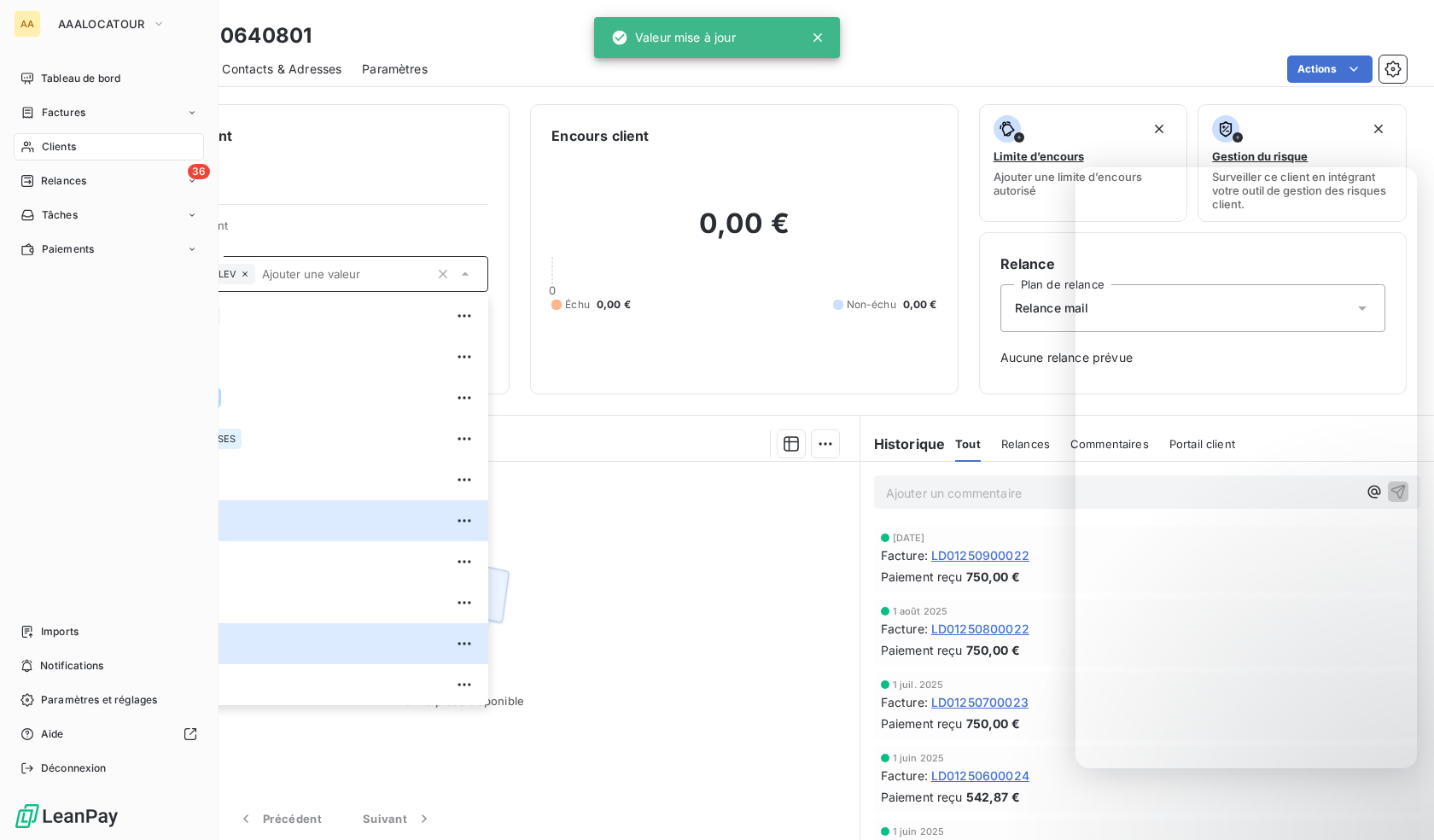
drag, startPoint x: 41, startPoint y: 152, endPoint x: 95, endPoint y: 156, distance: 54.1
click at [41, 152] on span "Clients" at bounding box center [58, 147] width 34 height 15
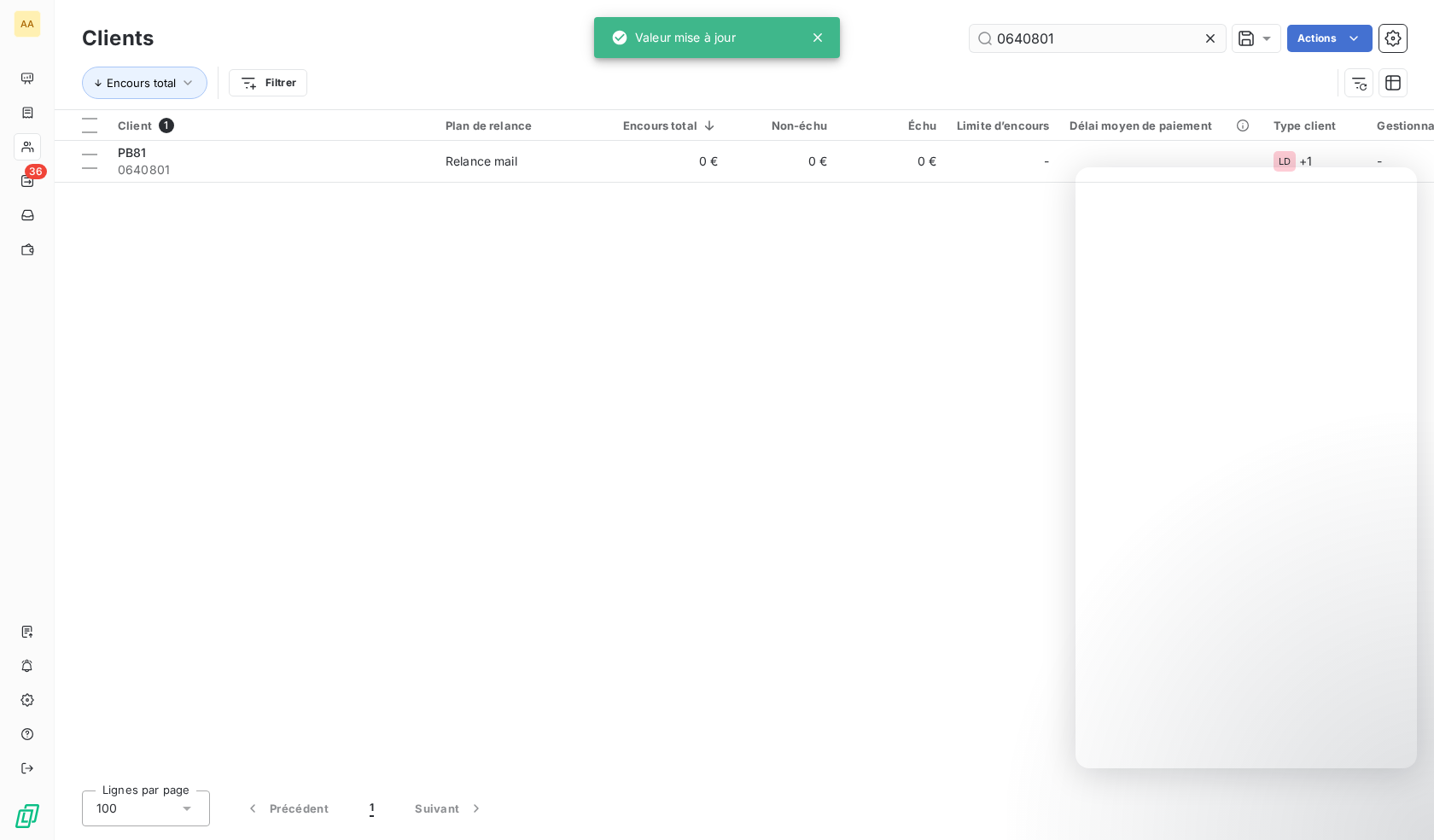
click at [1026, 41] on input "0640801" at bounding box center [1097, 38] width 256 height 27
drag, startPoint x: 1026, startPoint y: 41, endPoint x: 1014, endPoint y: 43, distance: 12.2
click at [1025, 41] on input "0640801" at bounding box center [1097, 38] width 256 height 27
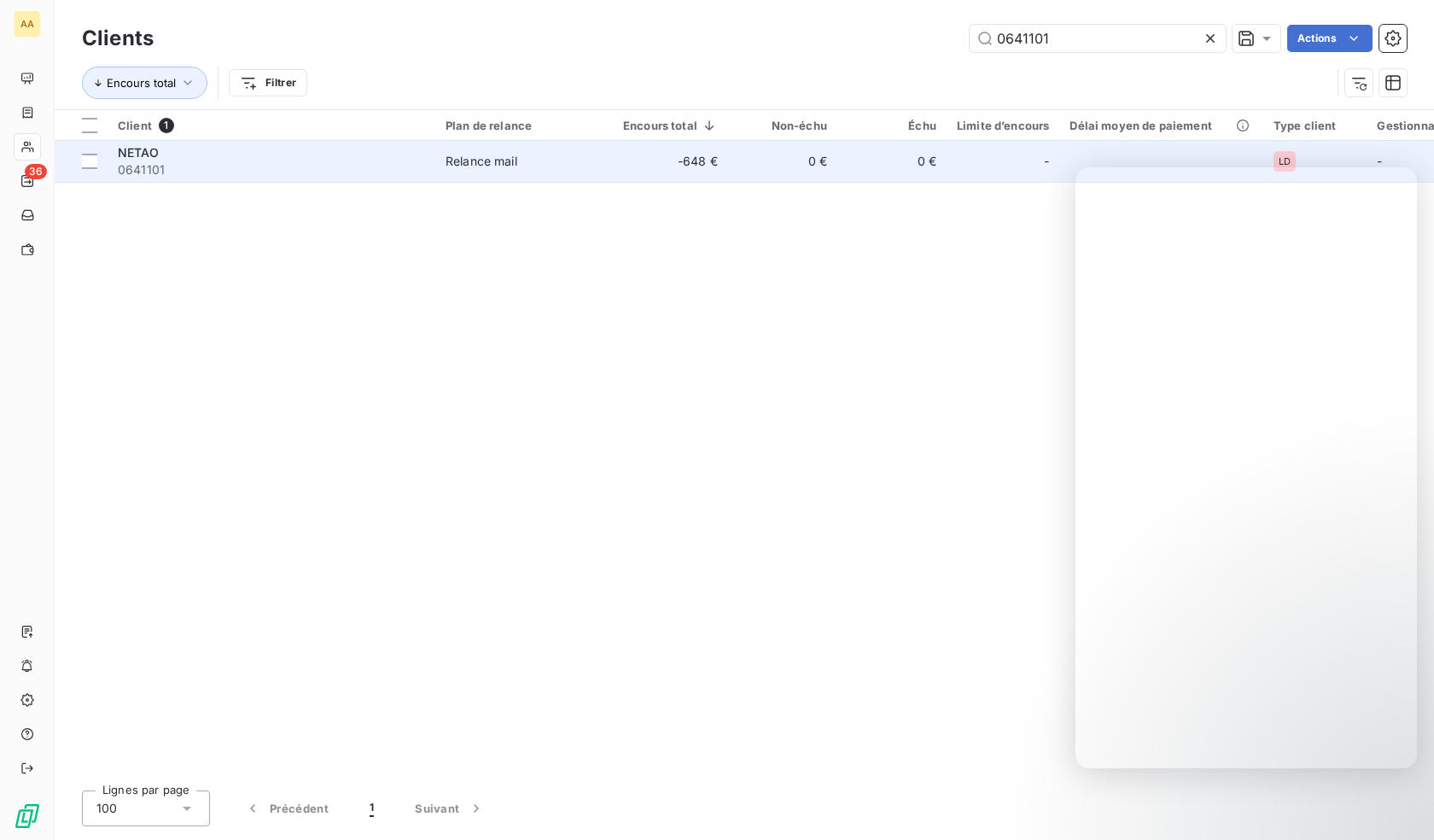
type input "0641101"
click at [346, 176] on span "0641101" at bounding box center [272, 170] width 307 height 17
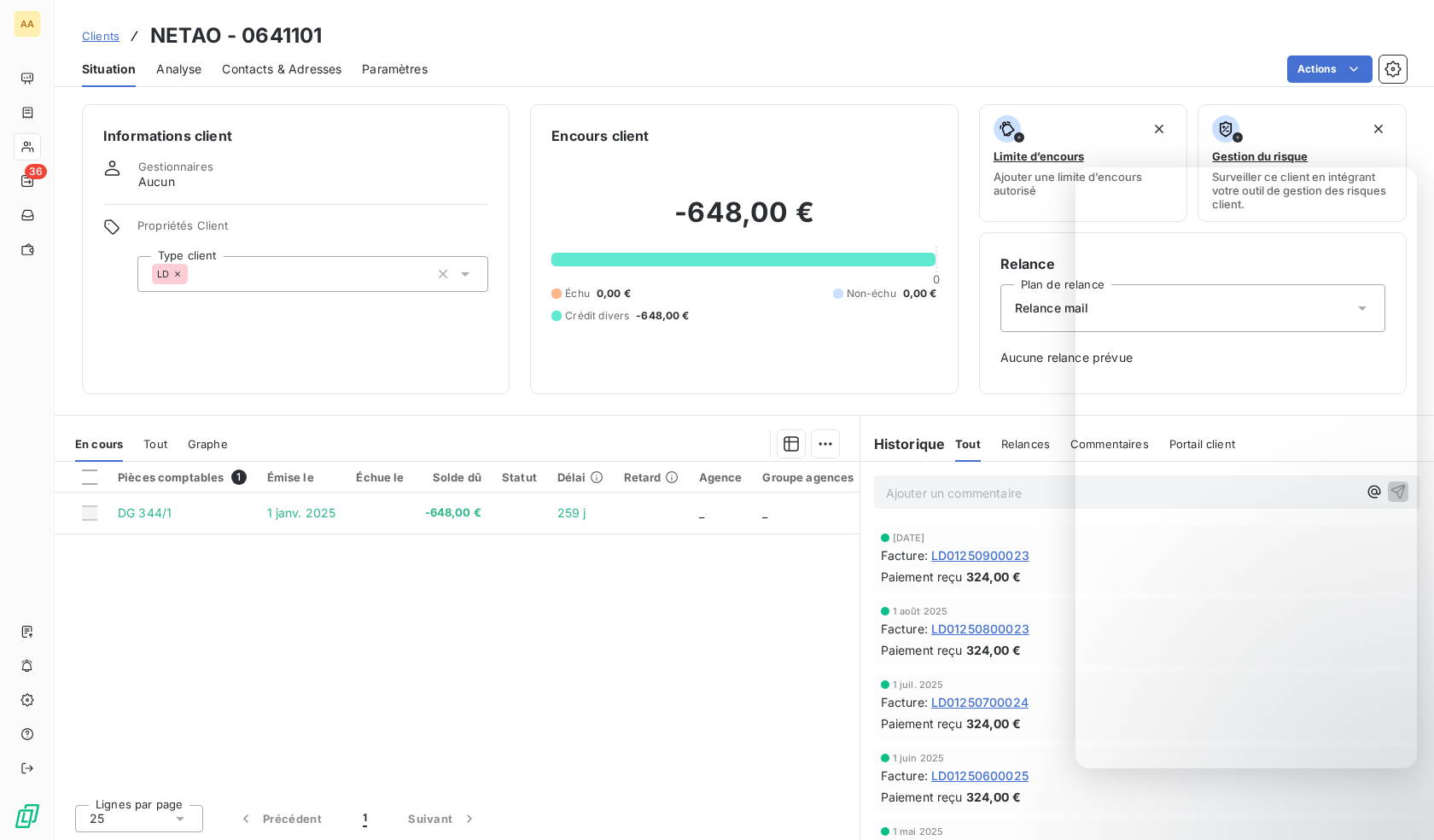
drag, startPoint x: 296, startPoint y: 274, endPoint x: 300, endPoint y: 290, distance: 16.5
click at [296, 276] on div "LD" at bounding box center [313, 274] width 351 height 36
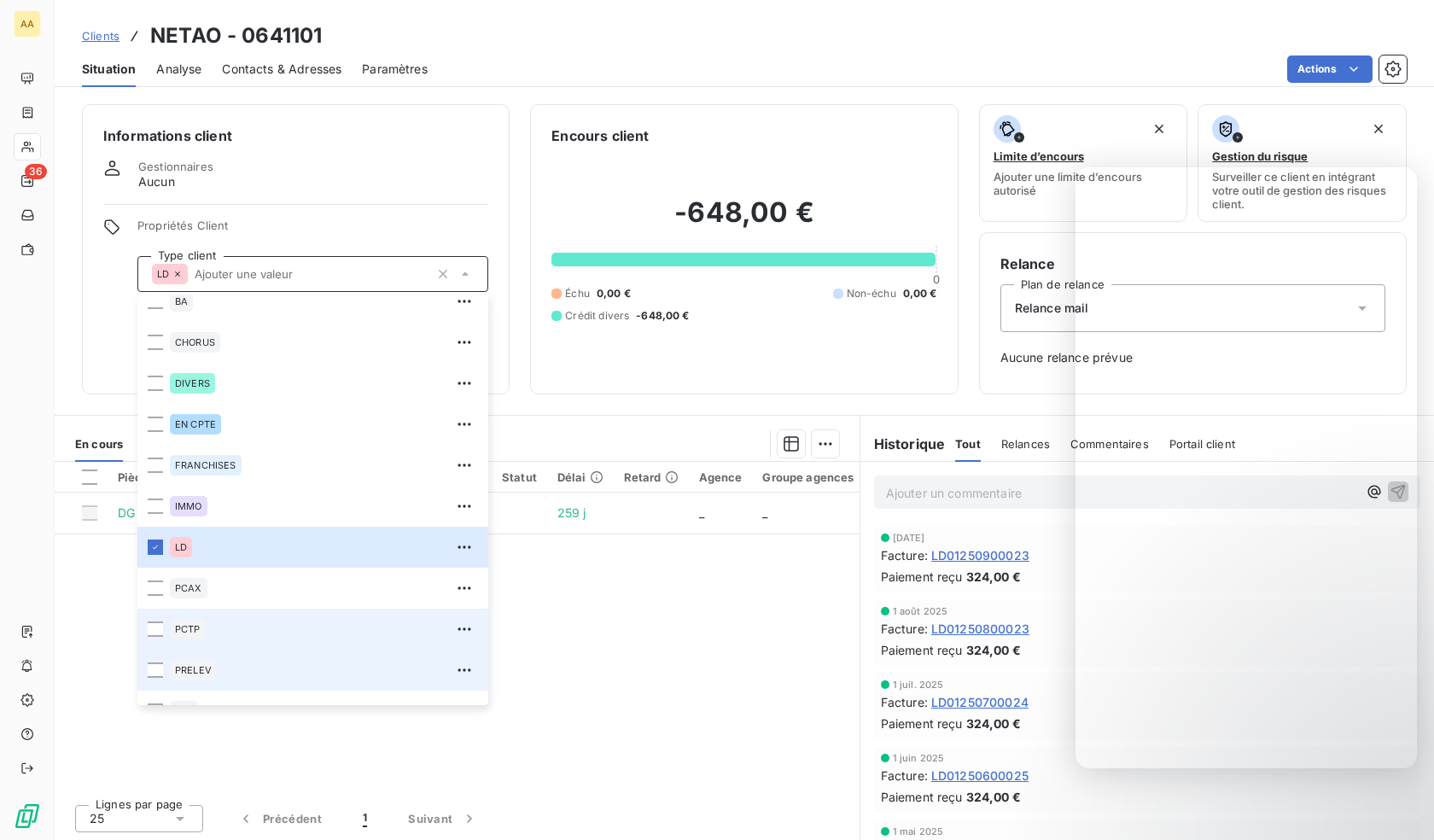
scroll to position [82, 0]
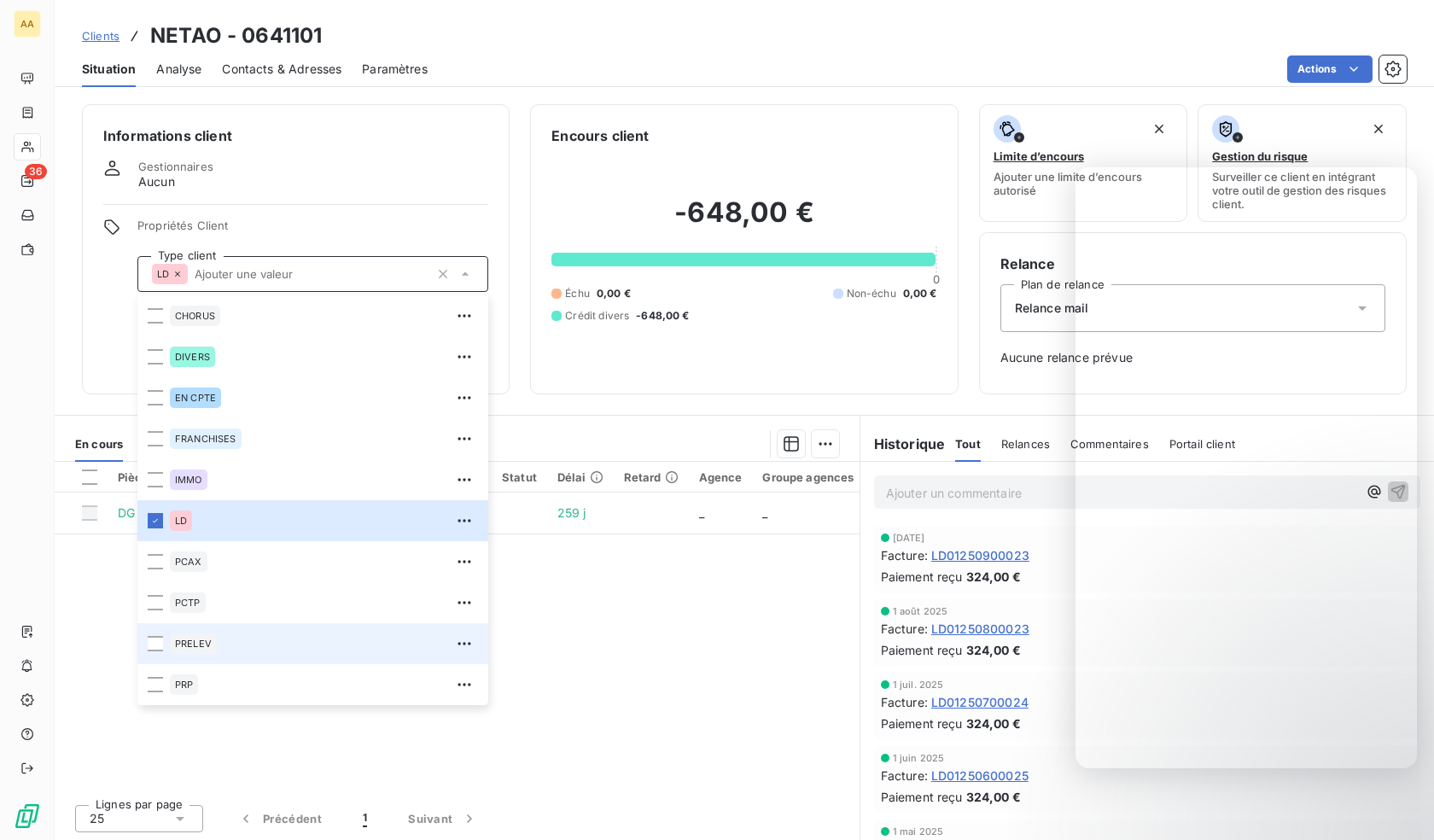
click at [193, 638] on span "PRELEV" at bounding box center [193, 643] width 37 height 10
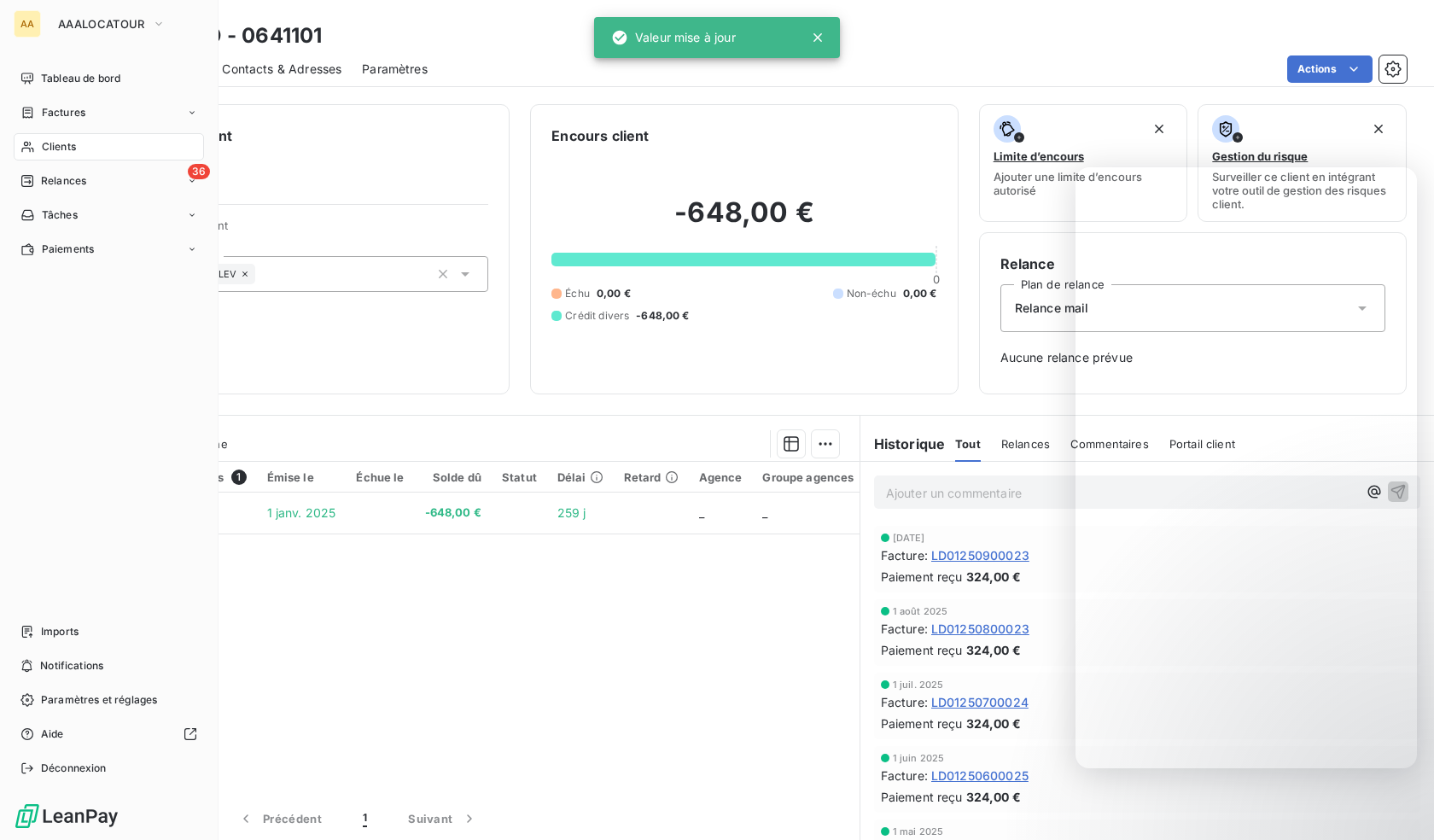
click at [35, 146] on div "Clients" at bounding box center [108, 146] width 190 height 27
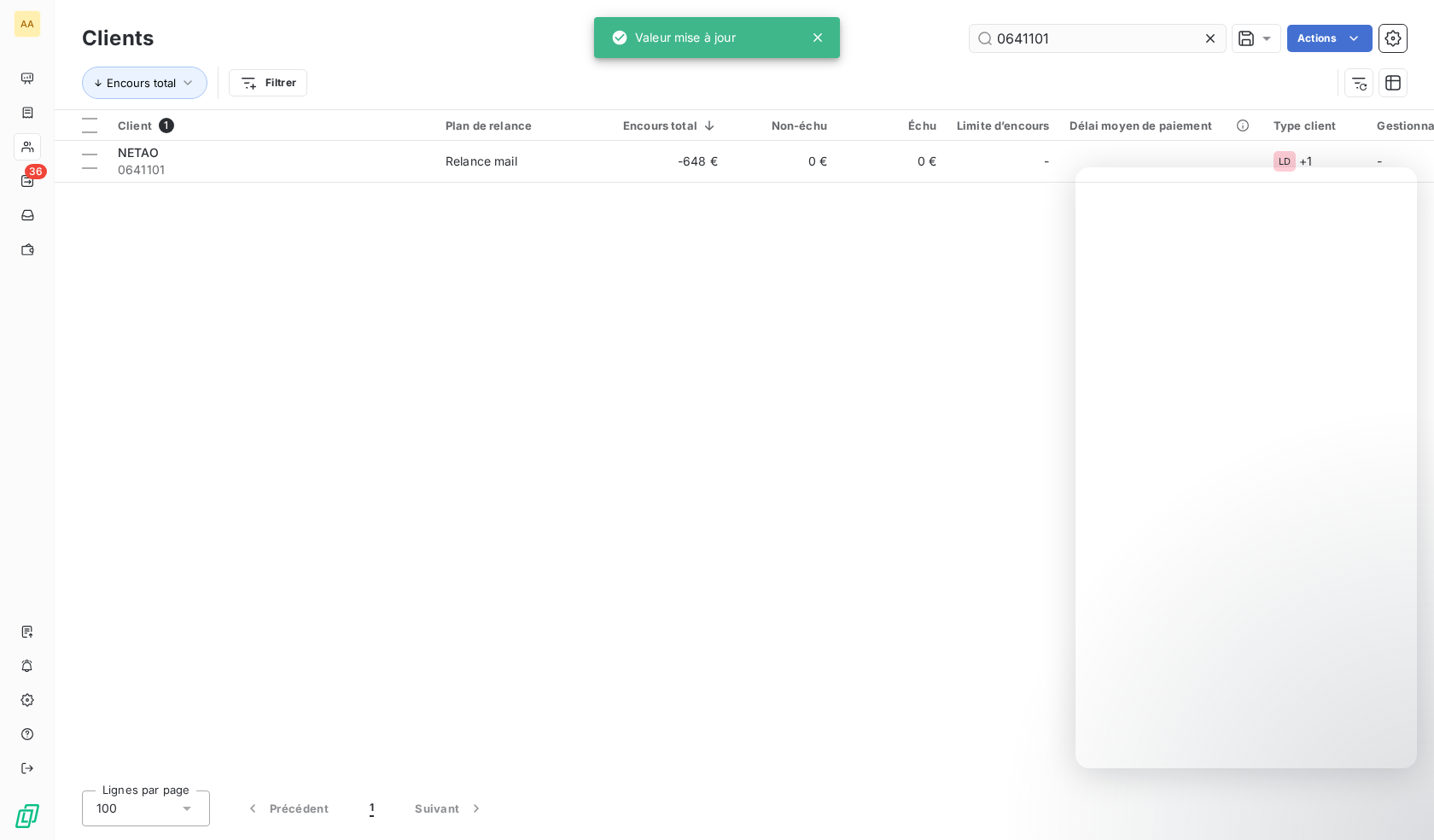
click at [1011, 34] on input "0641101" at bounding box center [1097, 38] width 256 height 27
drag, startPoint x: 1011, startPoint y: 34, endPoint x: 804, endPoint y: 95, distance: 215.8
click at [1010, 34] on input "0641101" at bounding box center [1097, 38] width 256 height 27
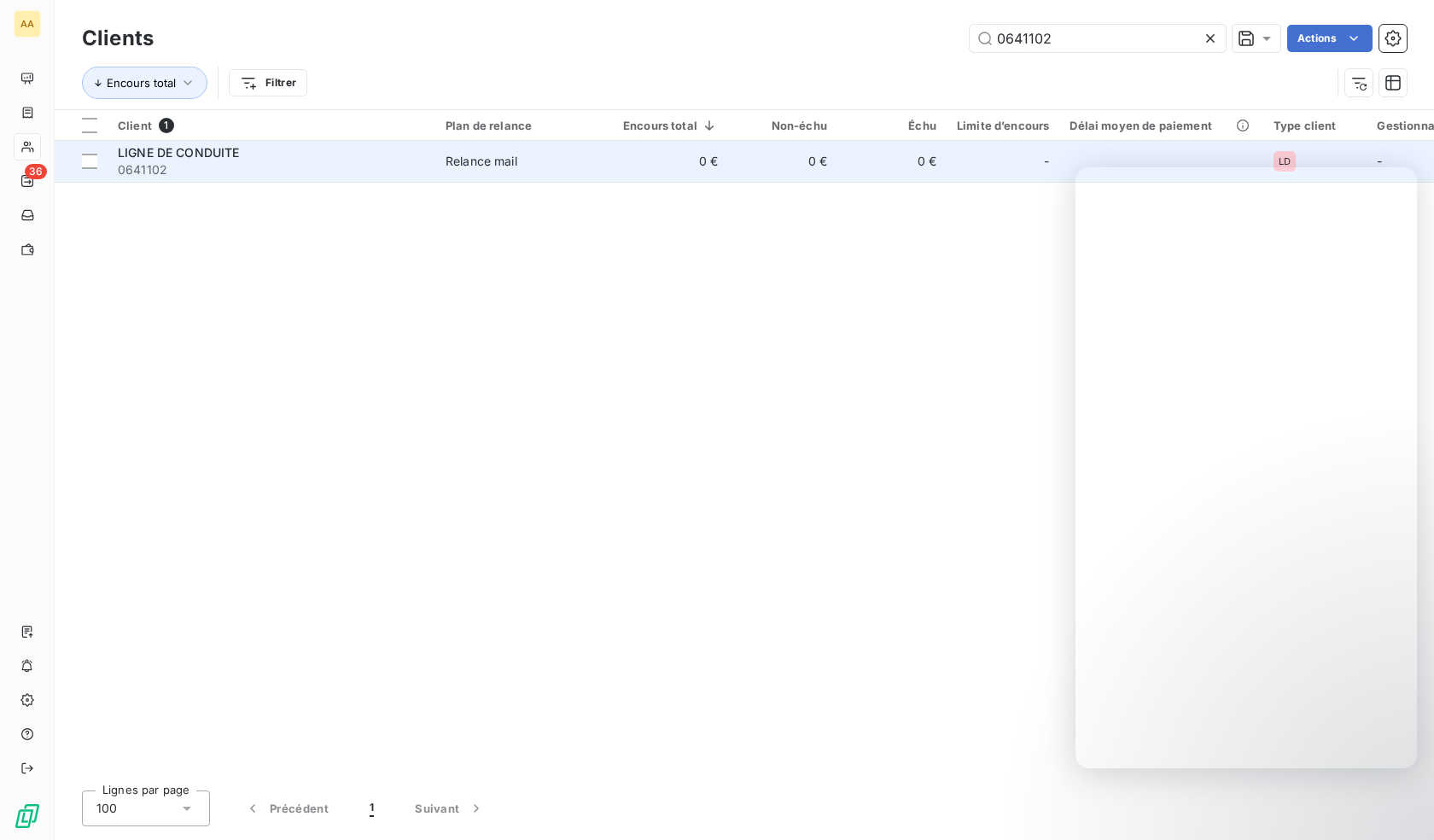
type input "0641102"
click at [194, 145] on span "LIGNE DE CONDUITE" at bounding box center [178, 152] width 122 height 14
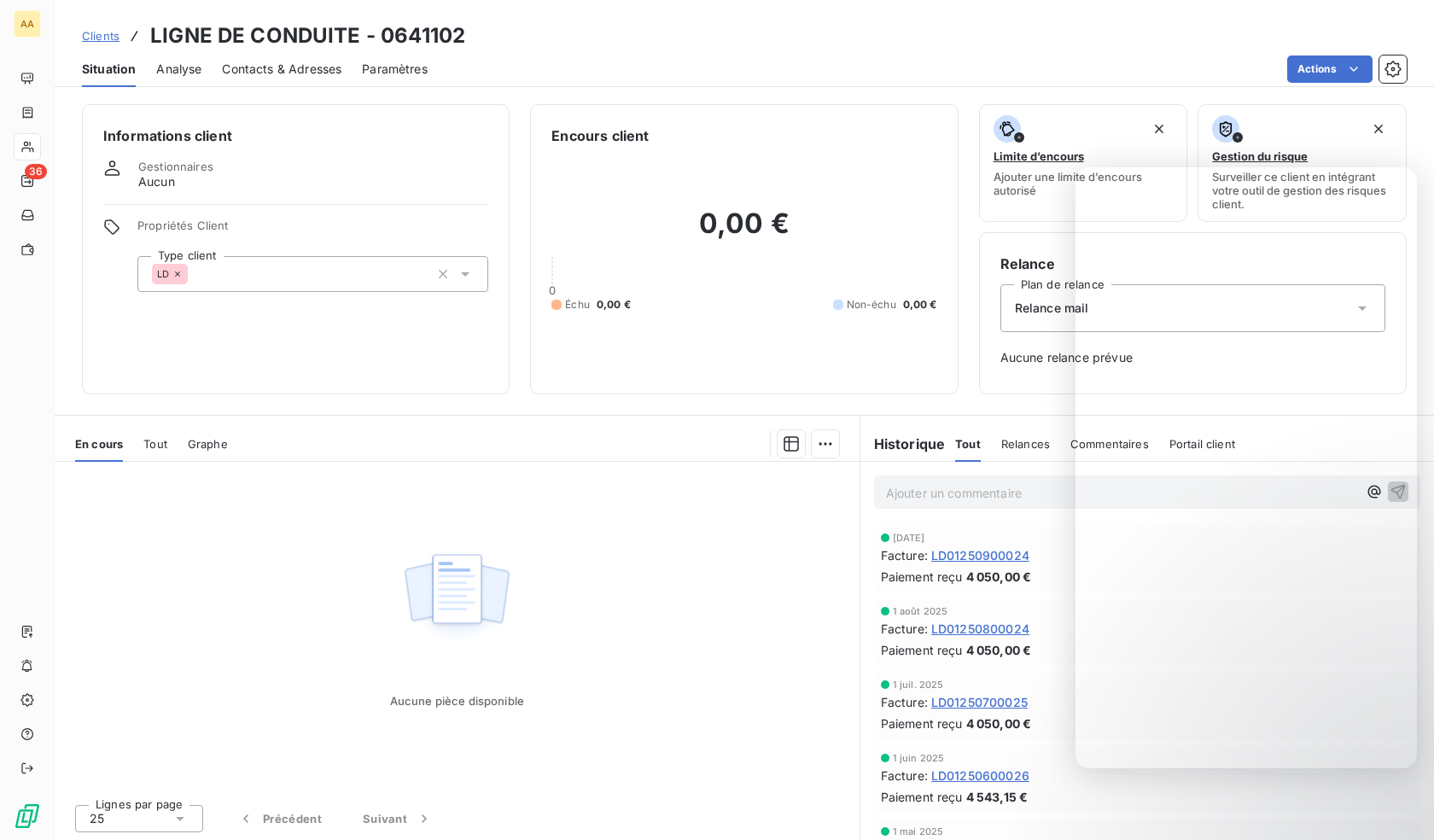
drag, startPoint x: 383, startPoint y: 275, endPoint x: 384, endPoint y: 292, distance: 17.0
click at [382, 275] on div "LD" at bounding box center [313, 274] width 351 height 36
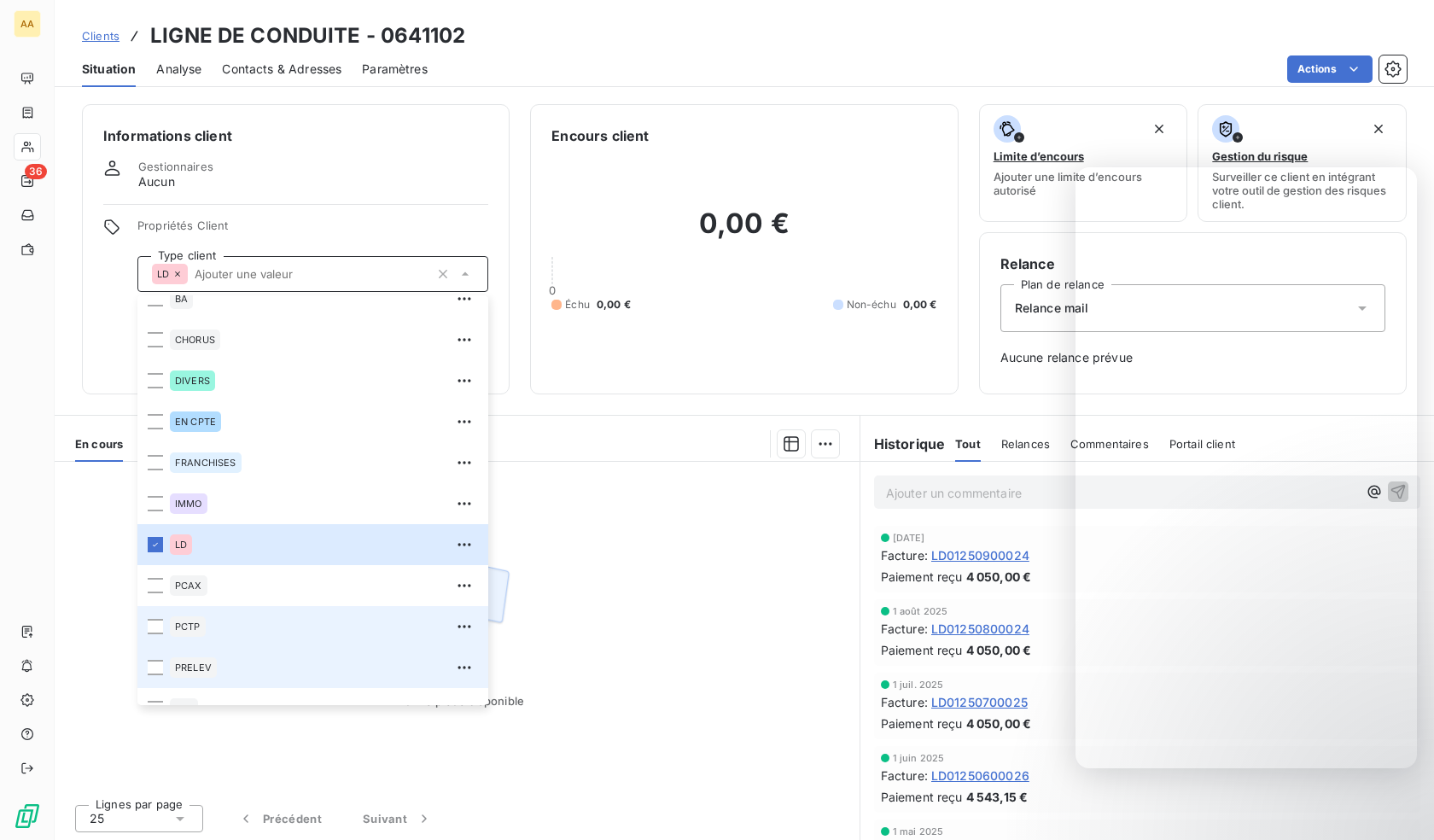
scroll to position [82, 0]
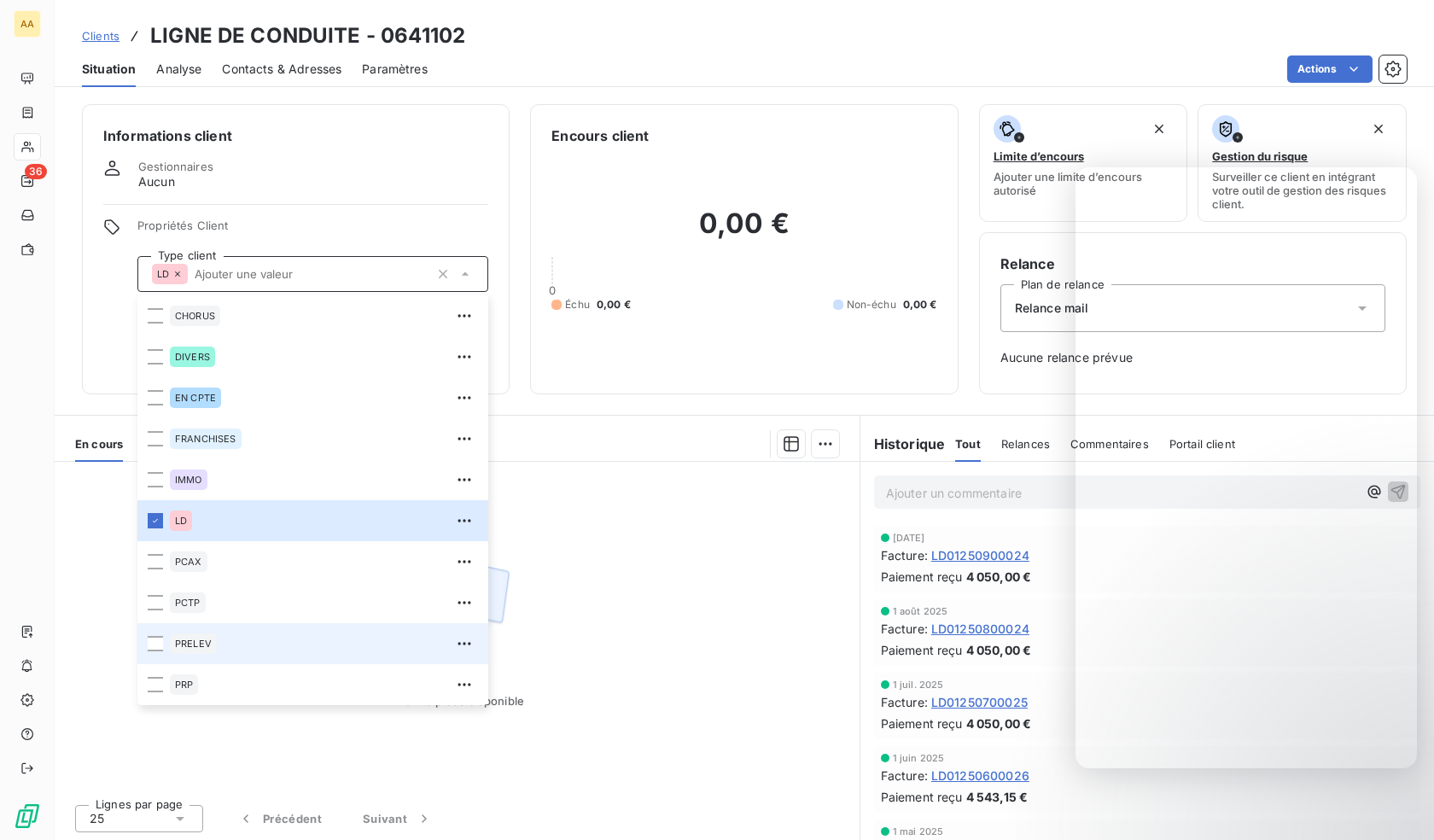
click at [215, 649] on div "PRELEV" at bounding box center [193, 644] width 47 height 21
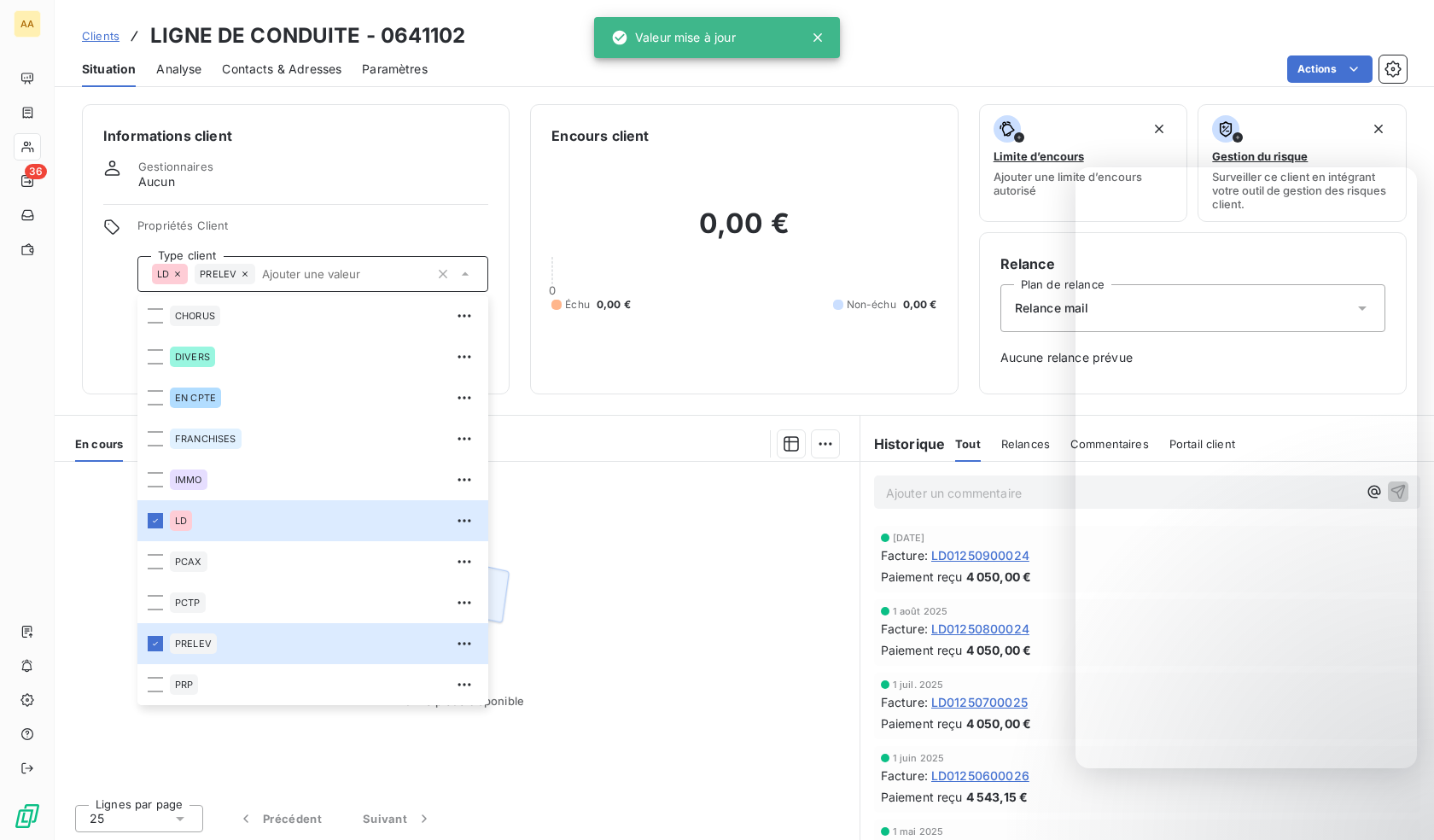
click at [30, 152] on icon at bounding box center [27, 147] width 12 height 11
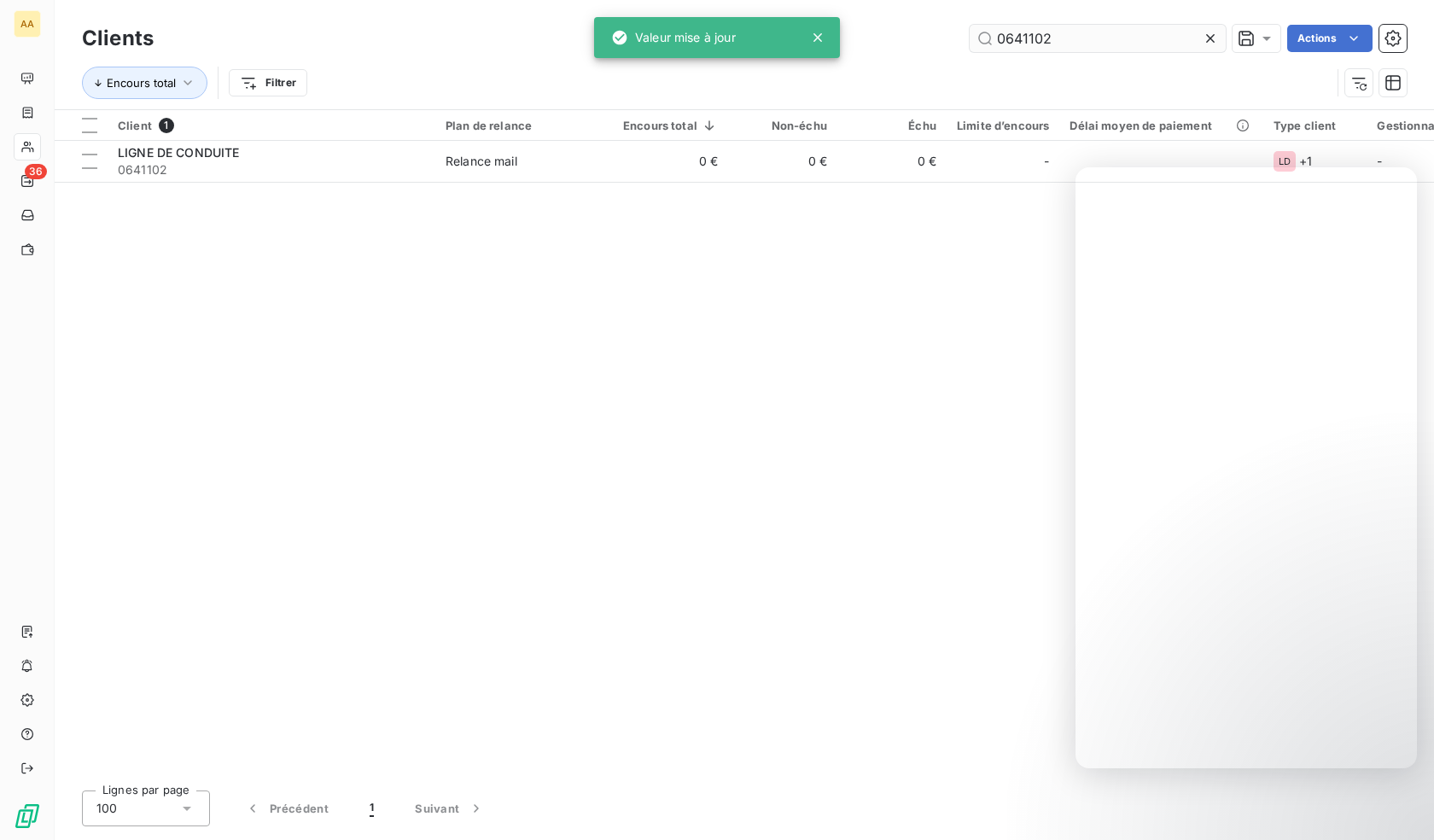
click at [1054, 40] on input "0641102" at bounding box center [1097, 38] width 256 height 27
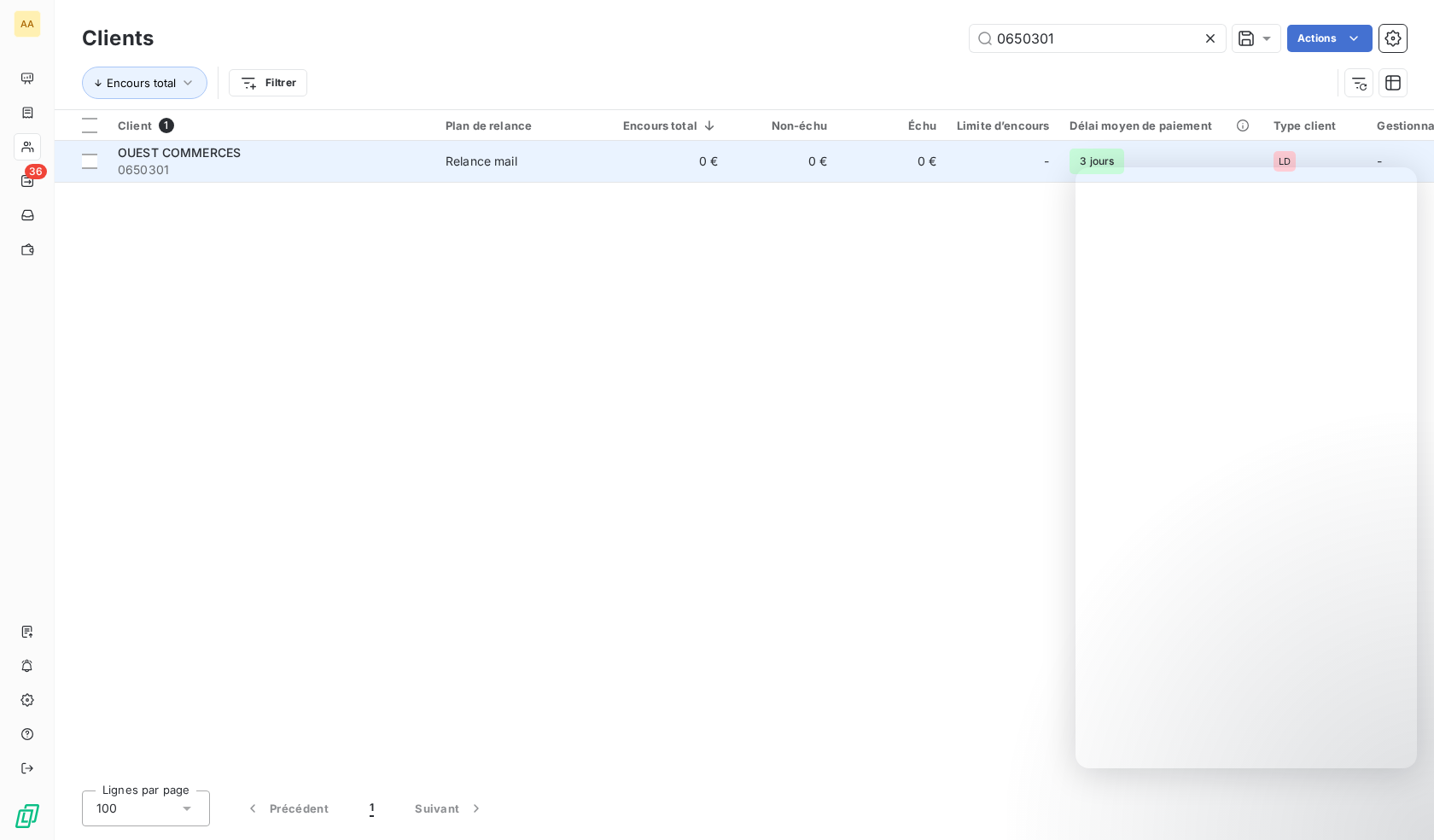
type input "0650301"
click at [306, 145] on div "OUEST COMMERCES" at bounding box center [272, 153] width 307 height 17
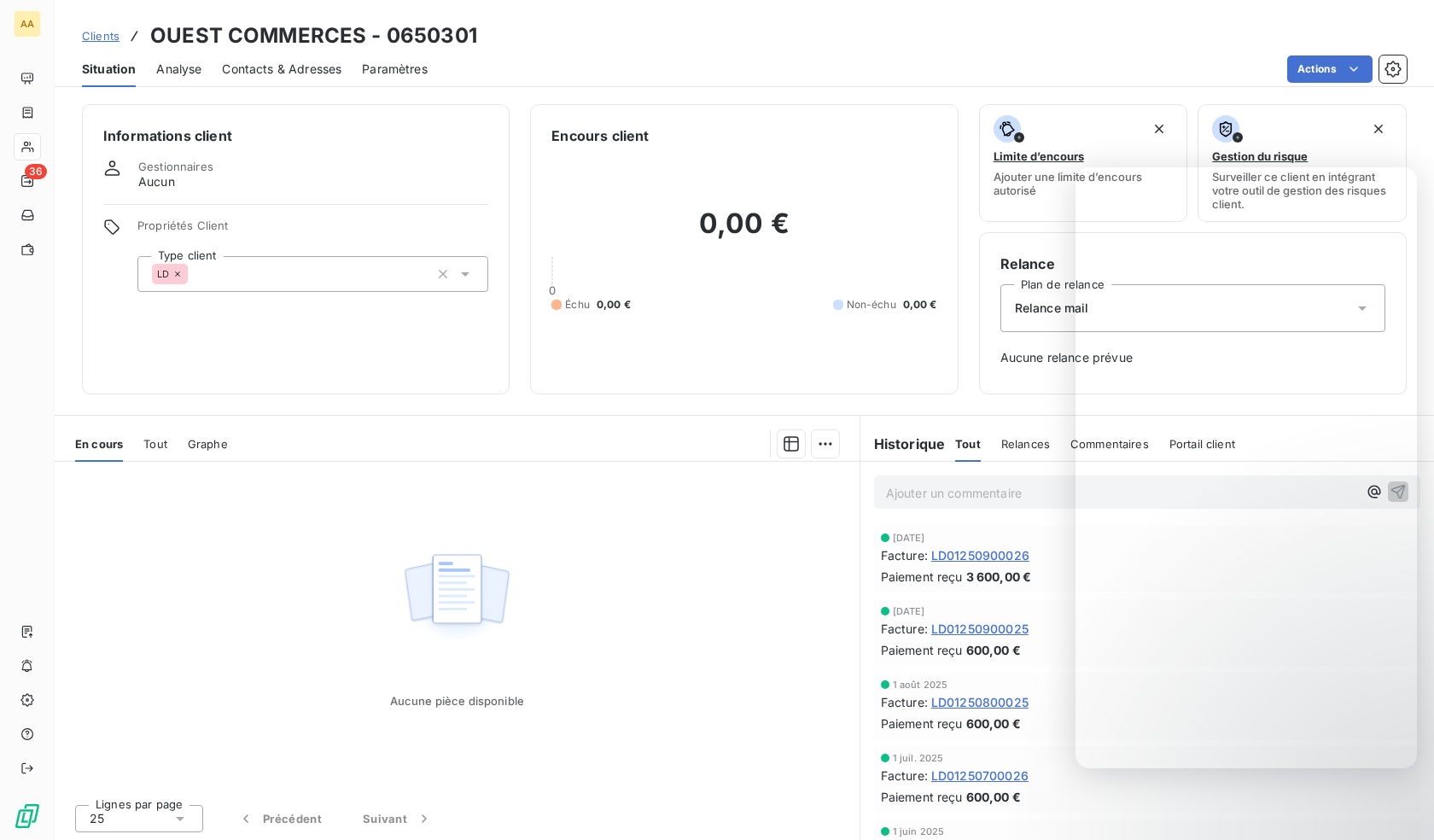
click at [351, 266] on div "LD" at bounding box center [313, 274] width 351 height 36
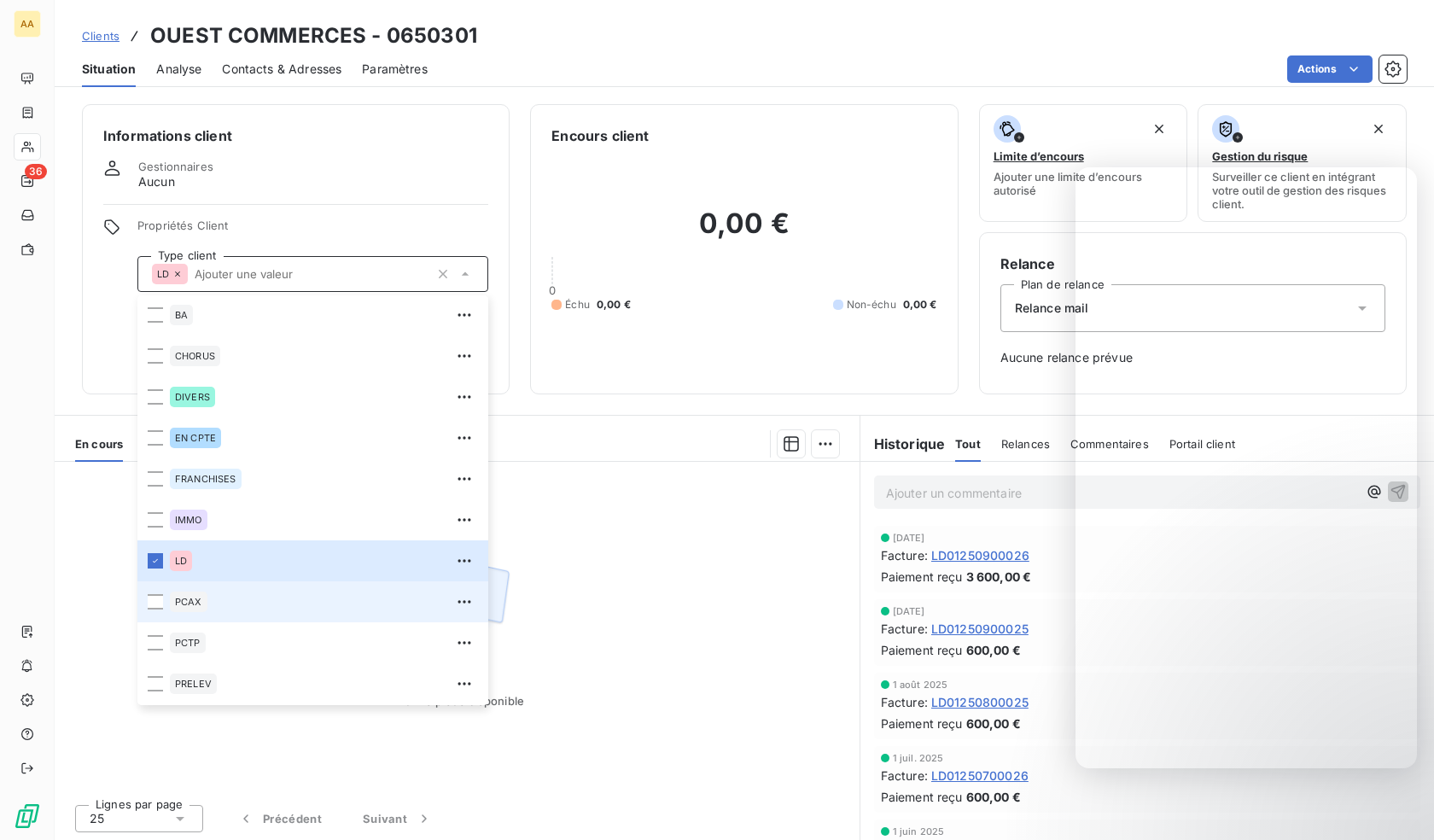
scroll to position [82, 0]
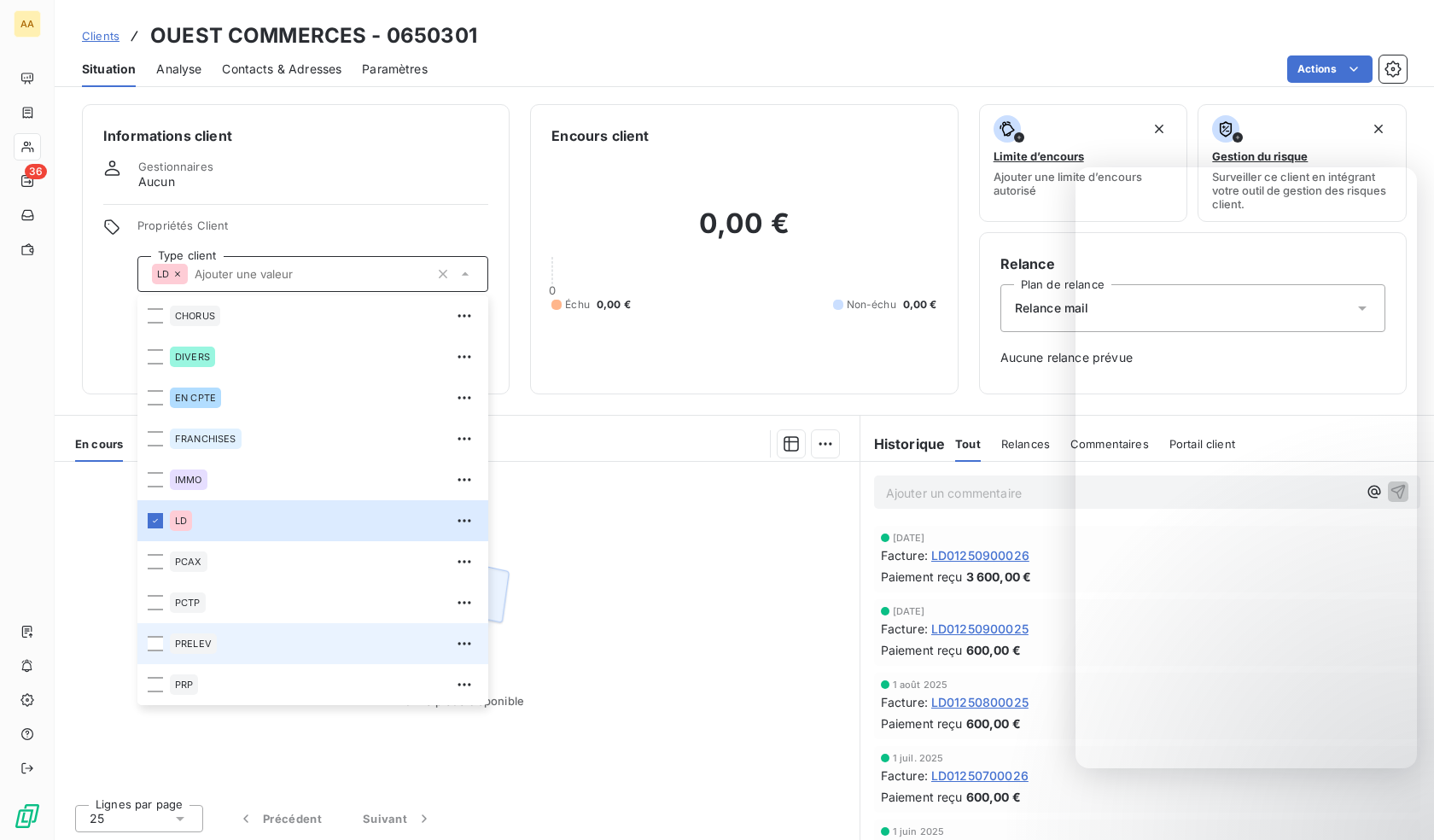
click at [199, 633] on div "PRELEV" at bounding box center [323, 643] width 308 height 27
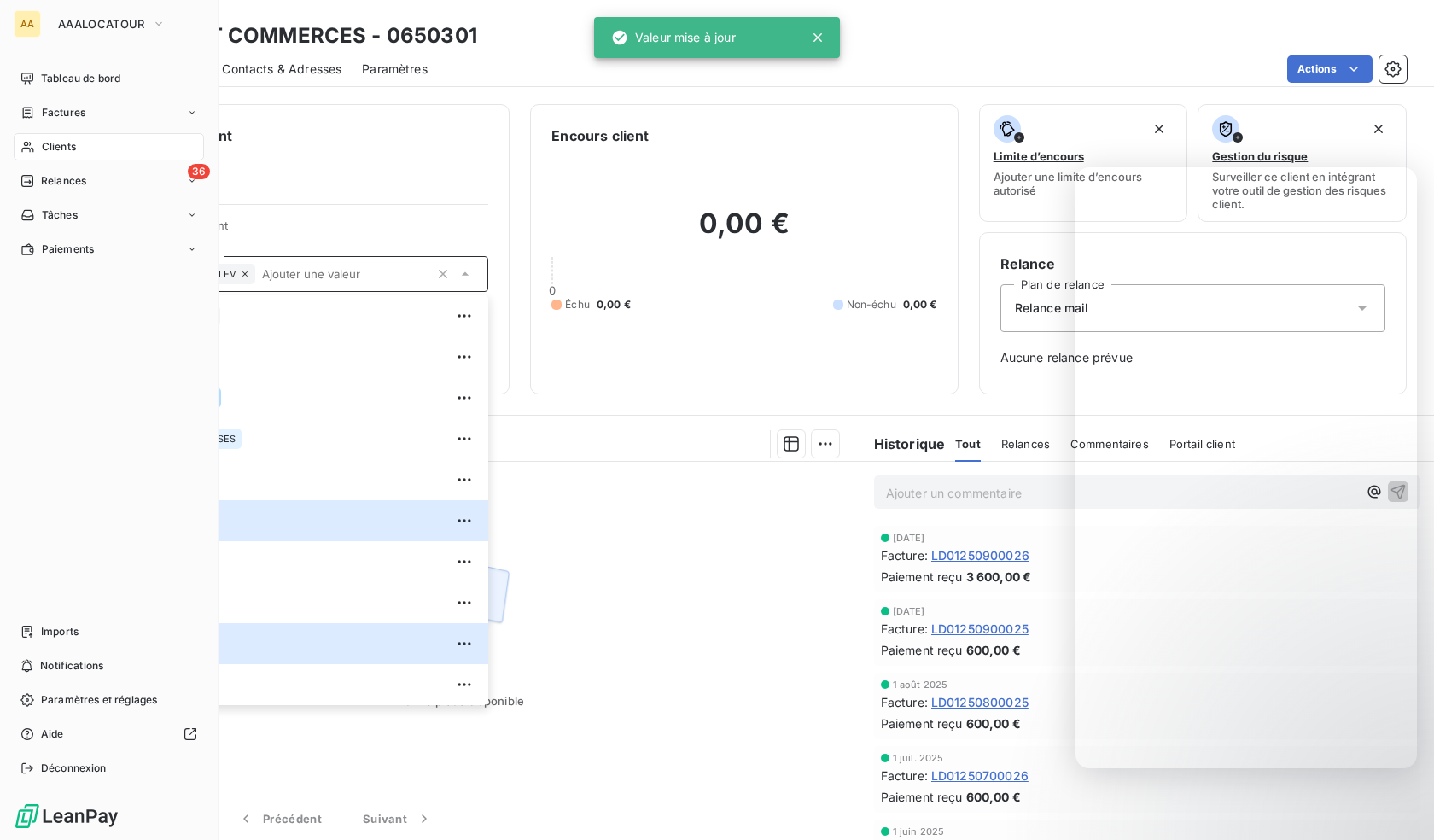
click at [31, 138] on div "Clients" at bounding box center [108, 146] width 190 height 27
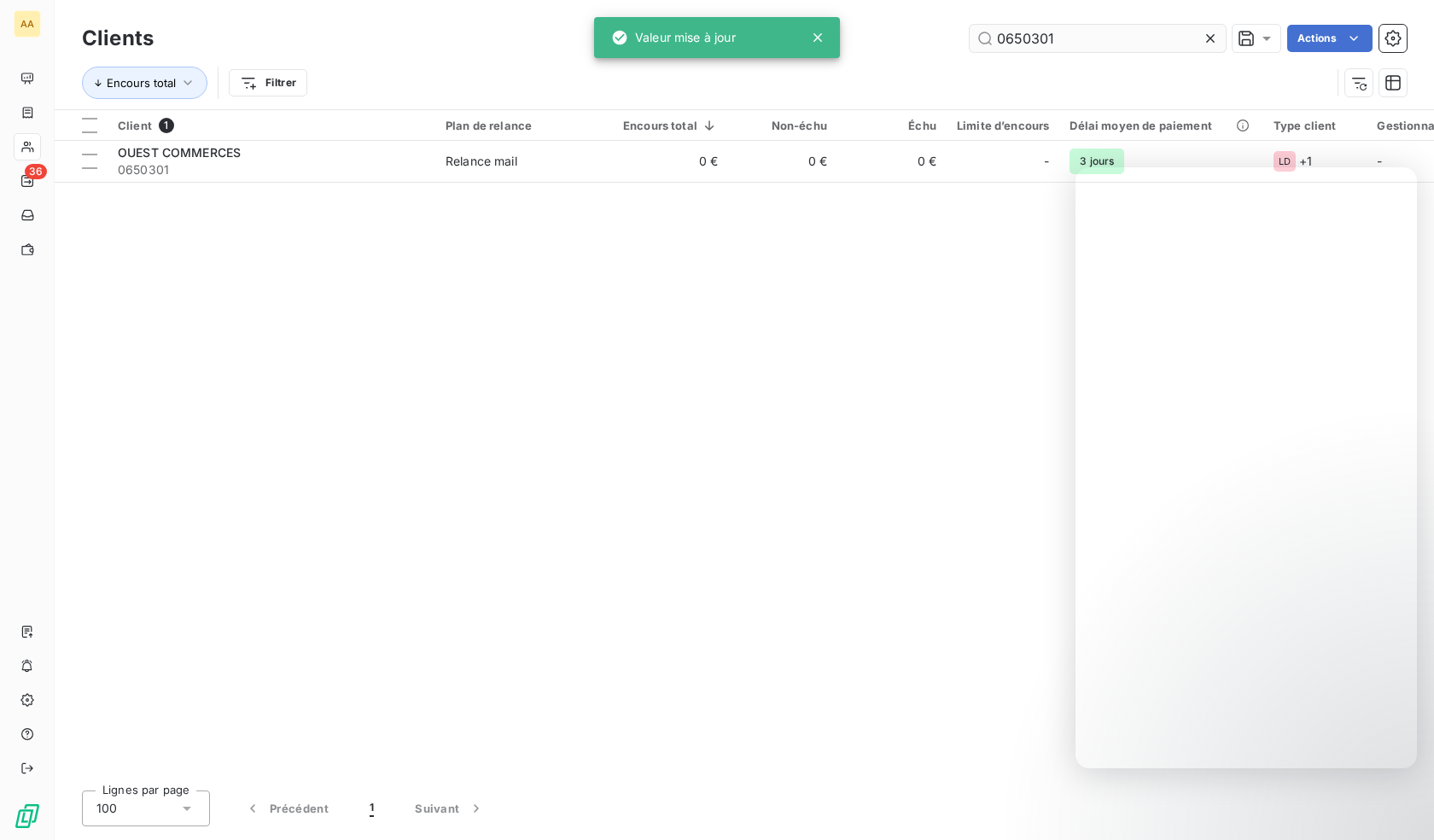
click at [1041, 41] on input "0650301" at bounding box center [1097, 38] width 256 height 27
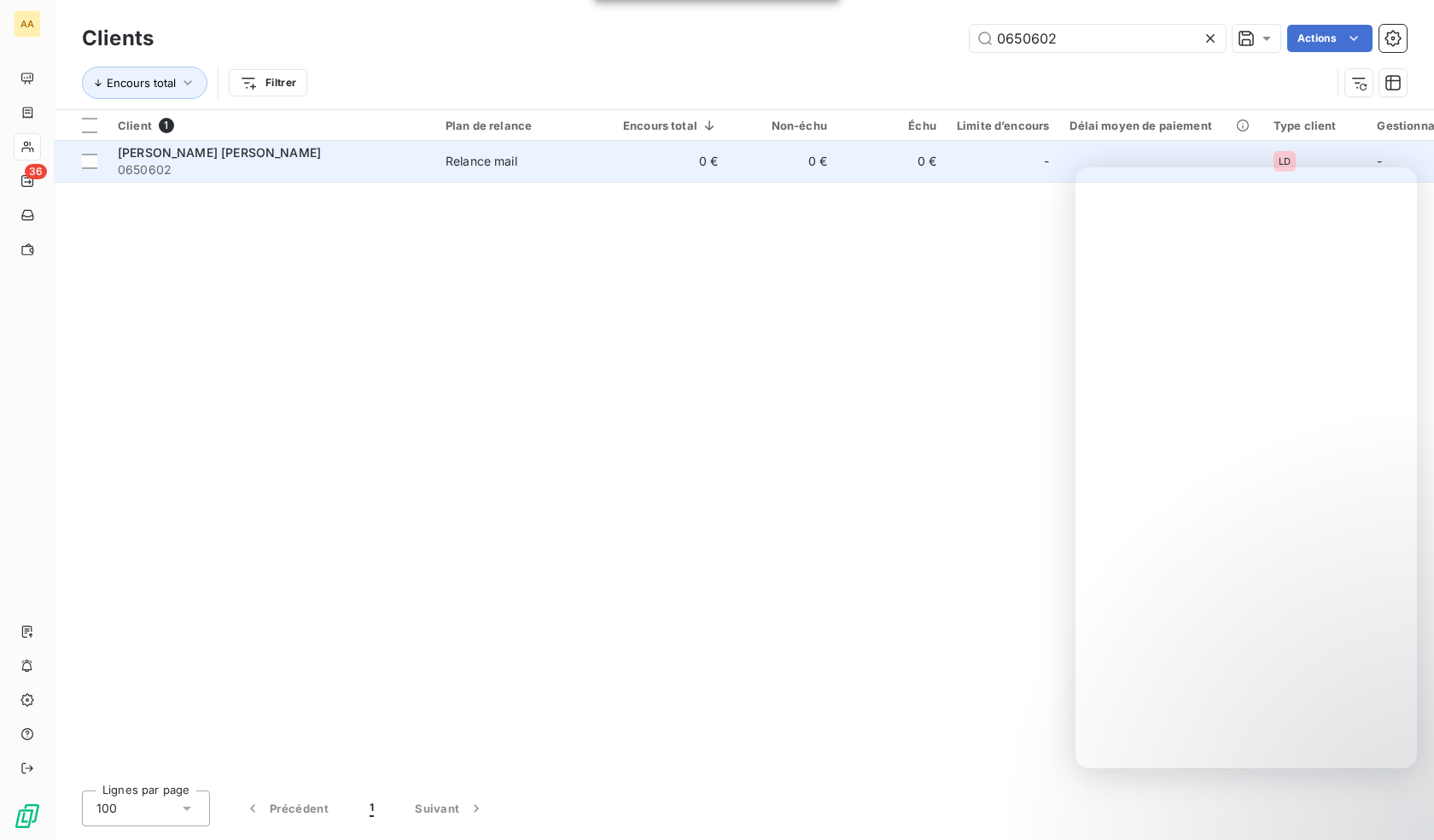
type input "0650602"
click at [305, 163] on span "0650602" at bounding box center [272, 170] width 307 height 17
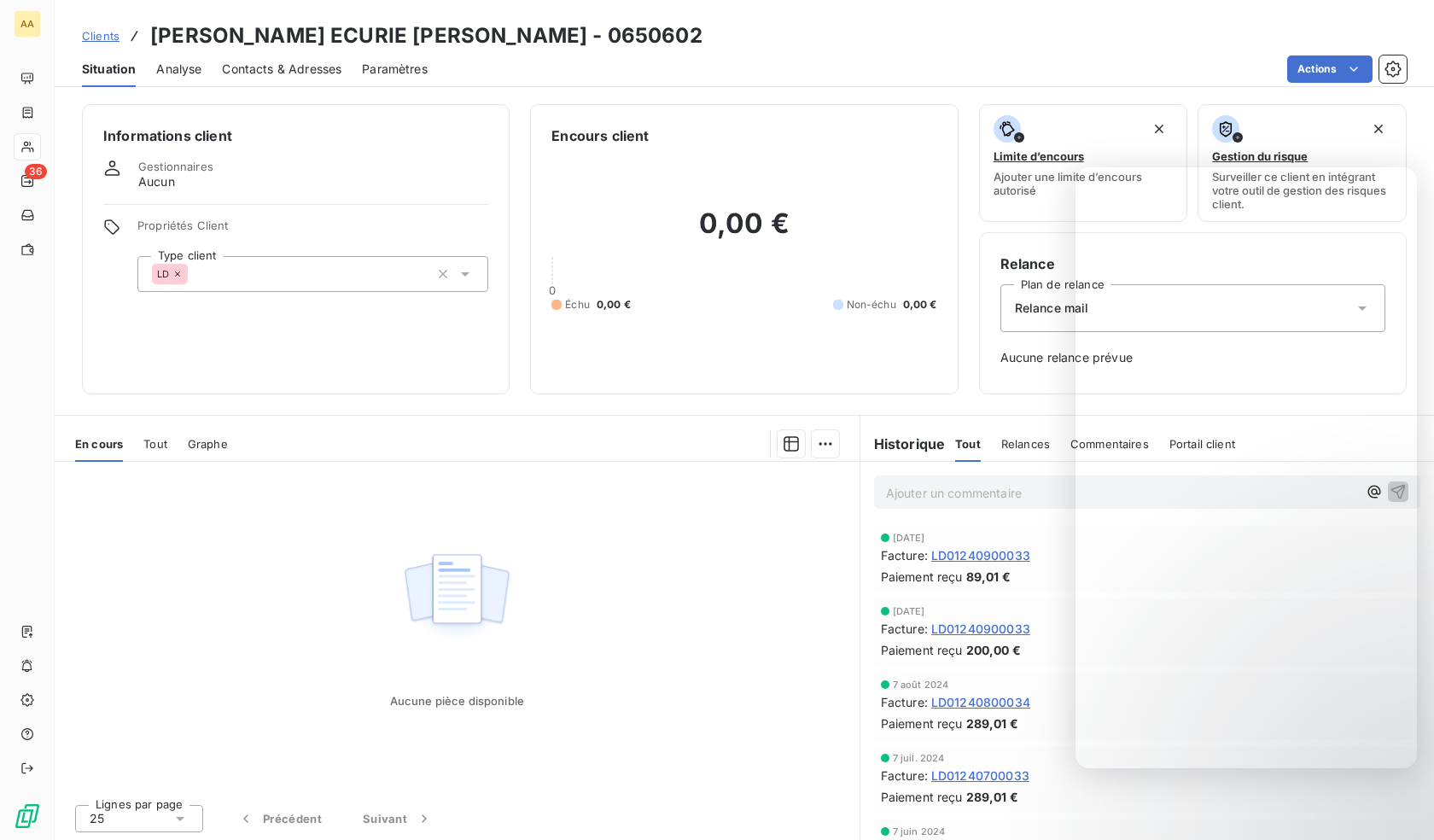
click at [302, 266] on div "LD" at bounding box center [313, 274] width 351 height 36
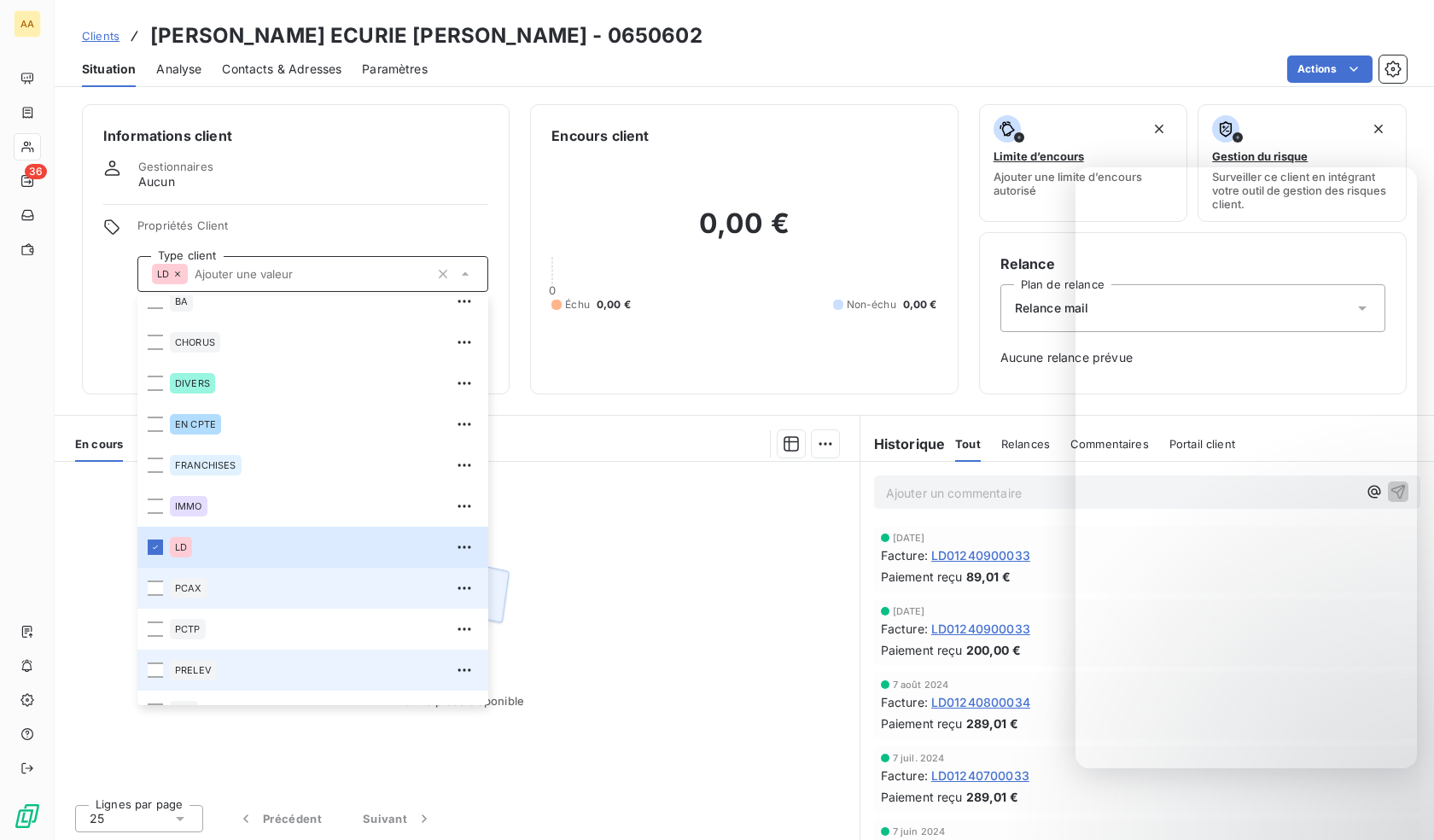
scroll to position [82, 0]
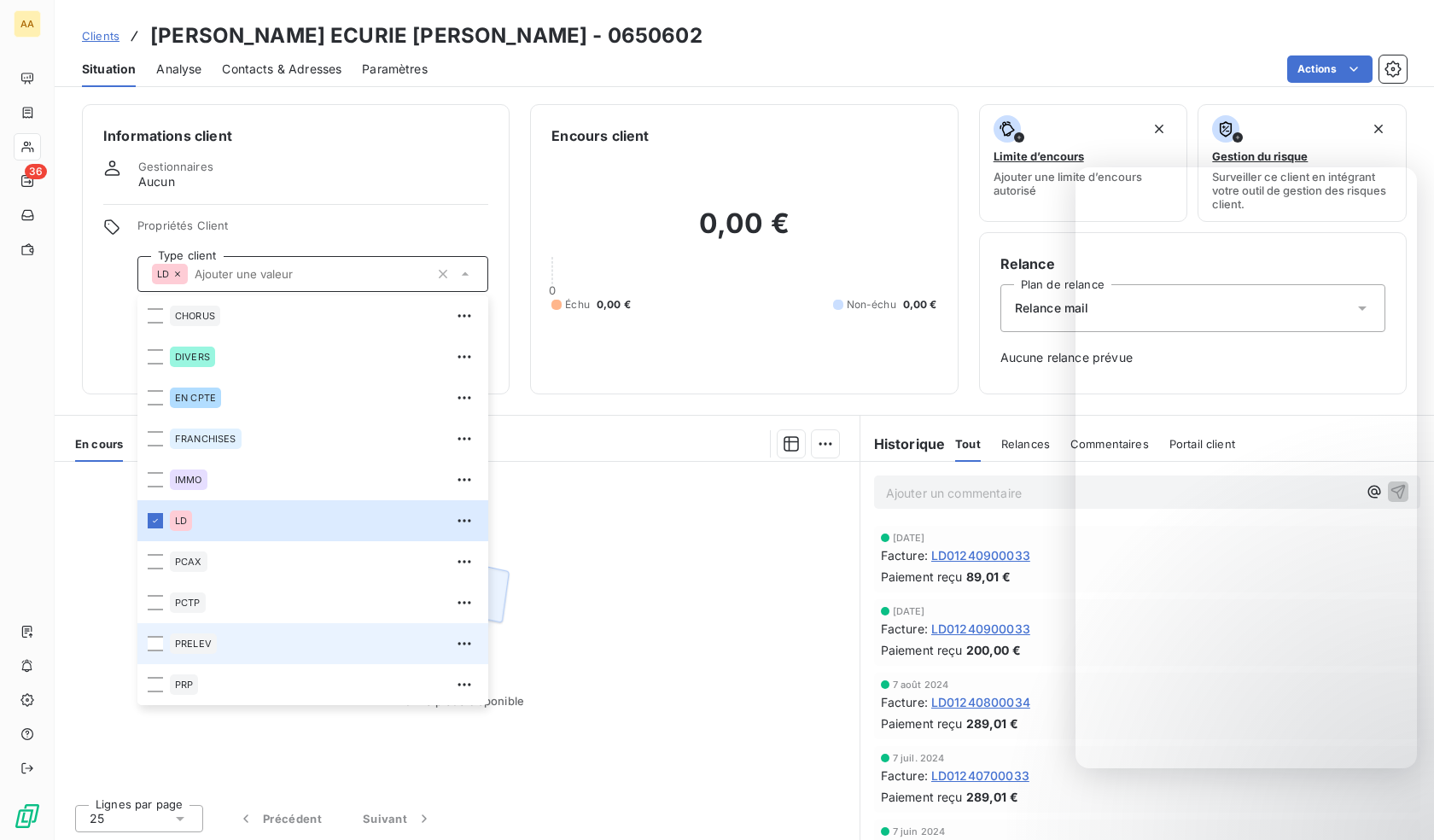
click at [202, 643] on span "PRELEV" at bounding box center [193, 643] width 37 height 10
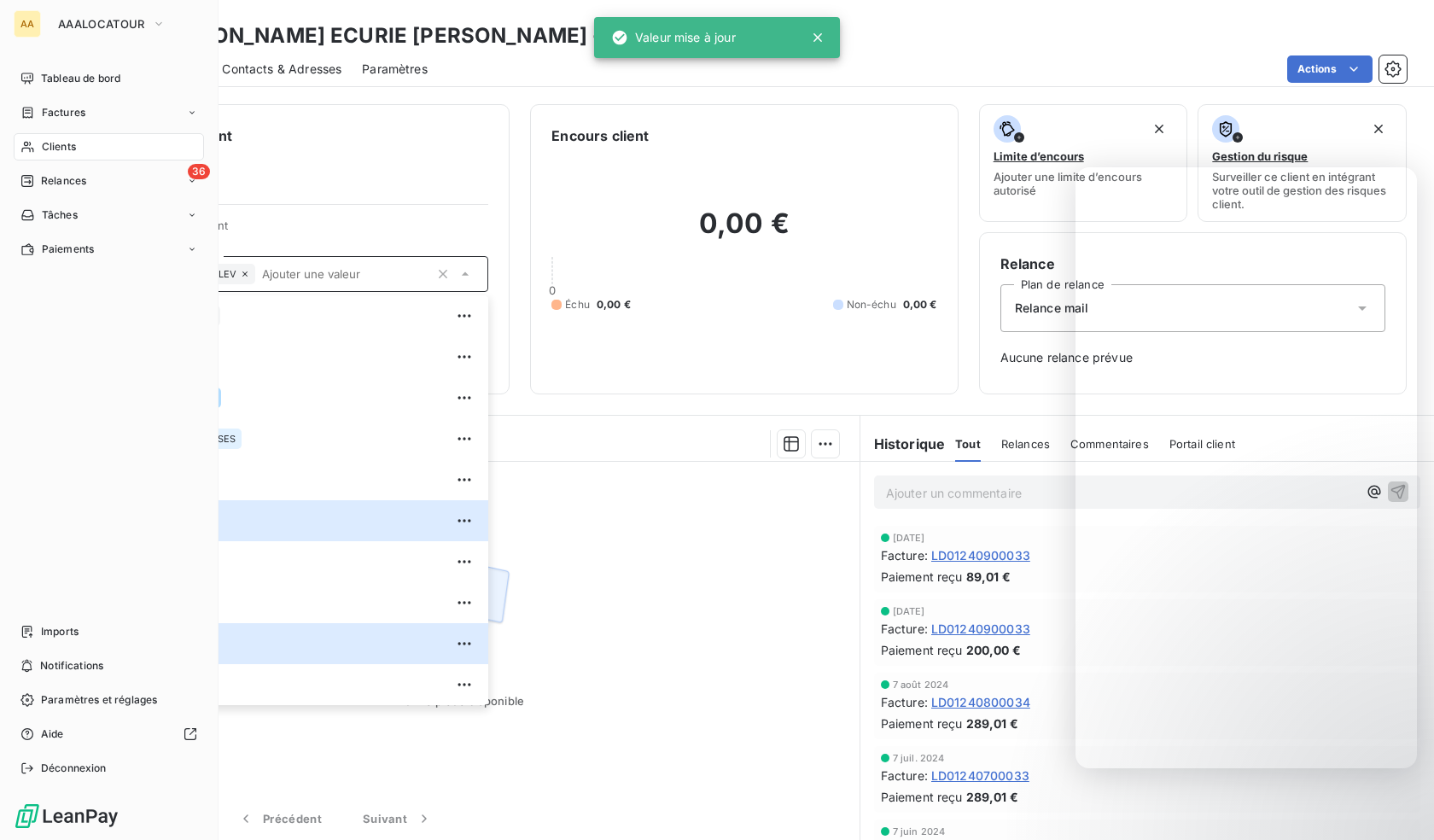
drag, startPoint x: 41, startPoint y: 137, endPoint x: 76, endPoint y: 134, distance: 35.1
click at [41, 137] on div "Clients" at bounding box center [108, 146] width 190 height 27
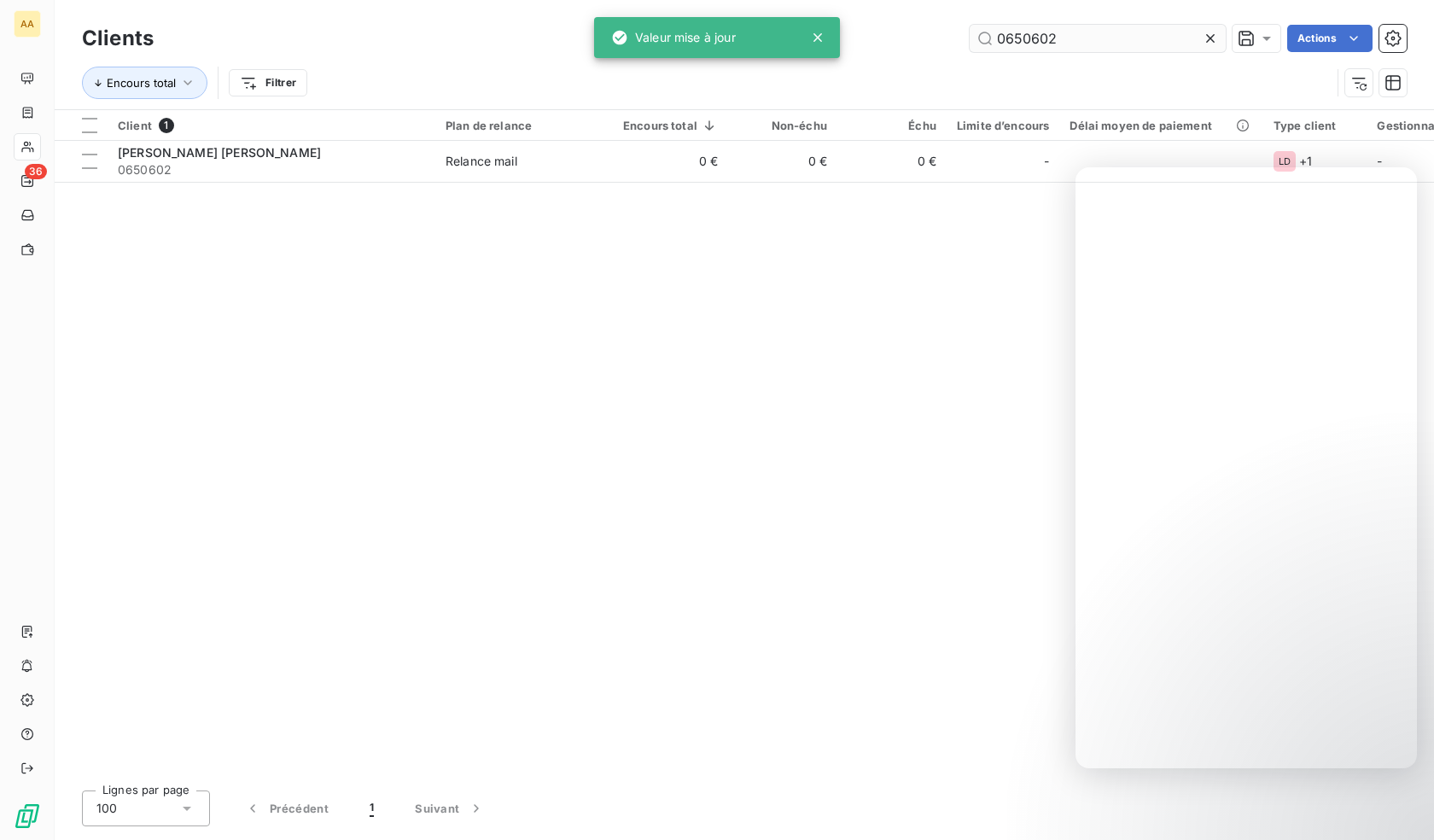
click at [1073, 34] on input "0650602" at bounding box center [1097, 38] width 256 height 27
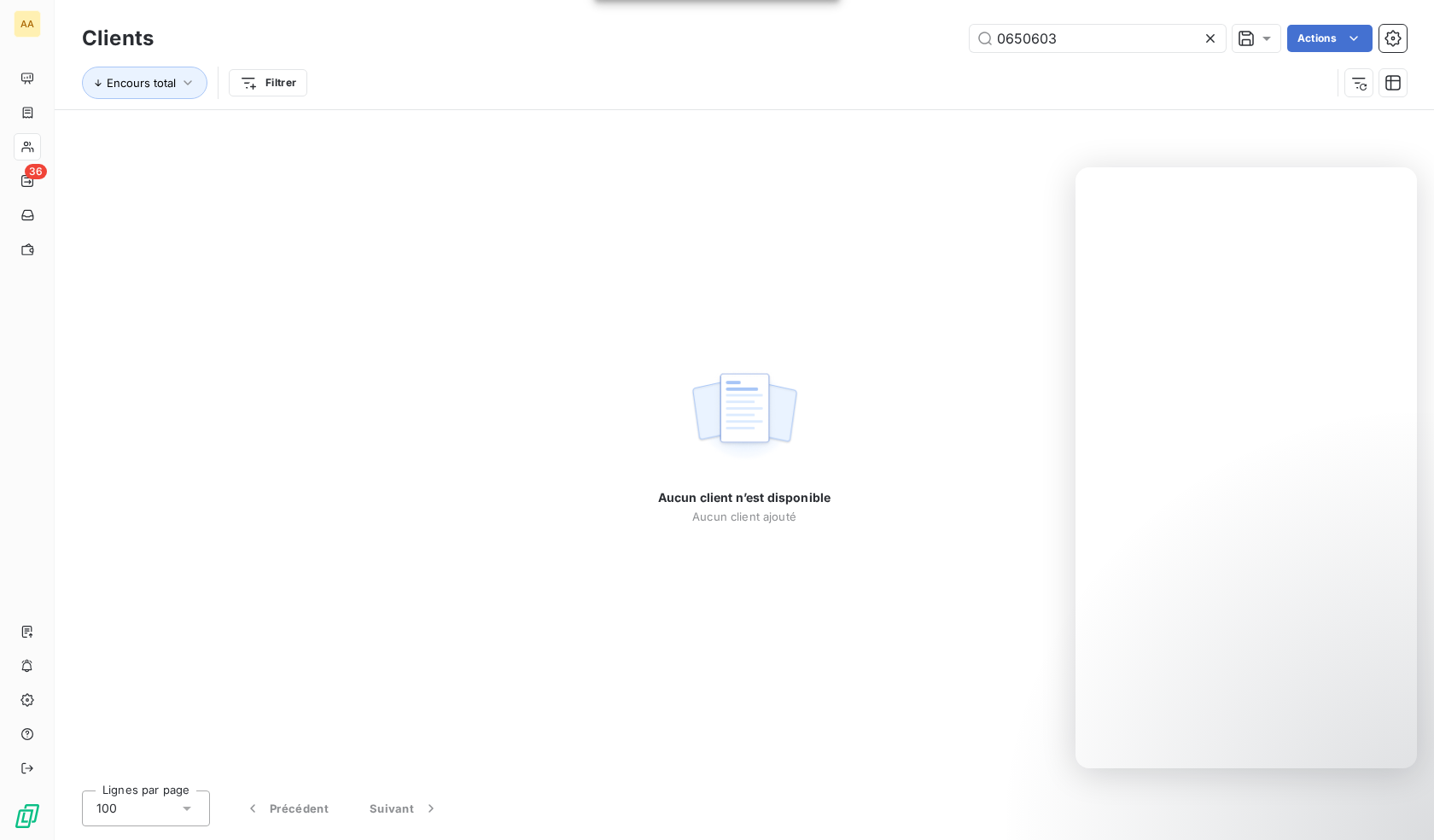
click at [240, 167] on div "Aucun client n’est disponible Aucun client ajouté" at bounding box center [744, 443] width 1379 height 667
click at [1029, 41] on input "0650603" at bounding box center [1097, 38] width 256 height 27
paste input "4"
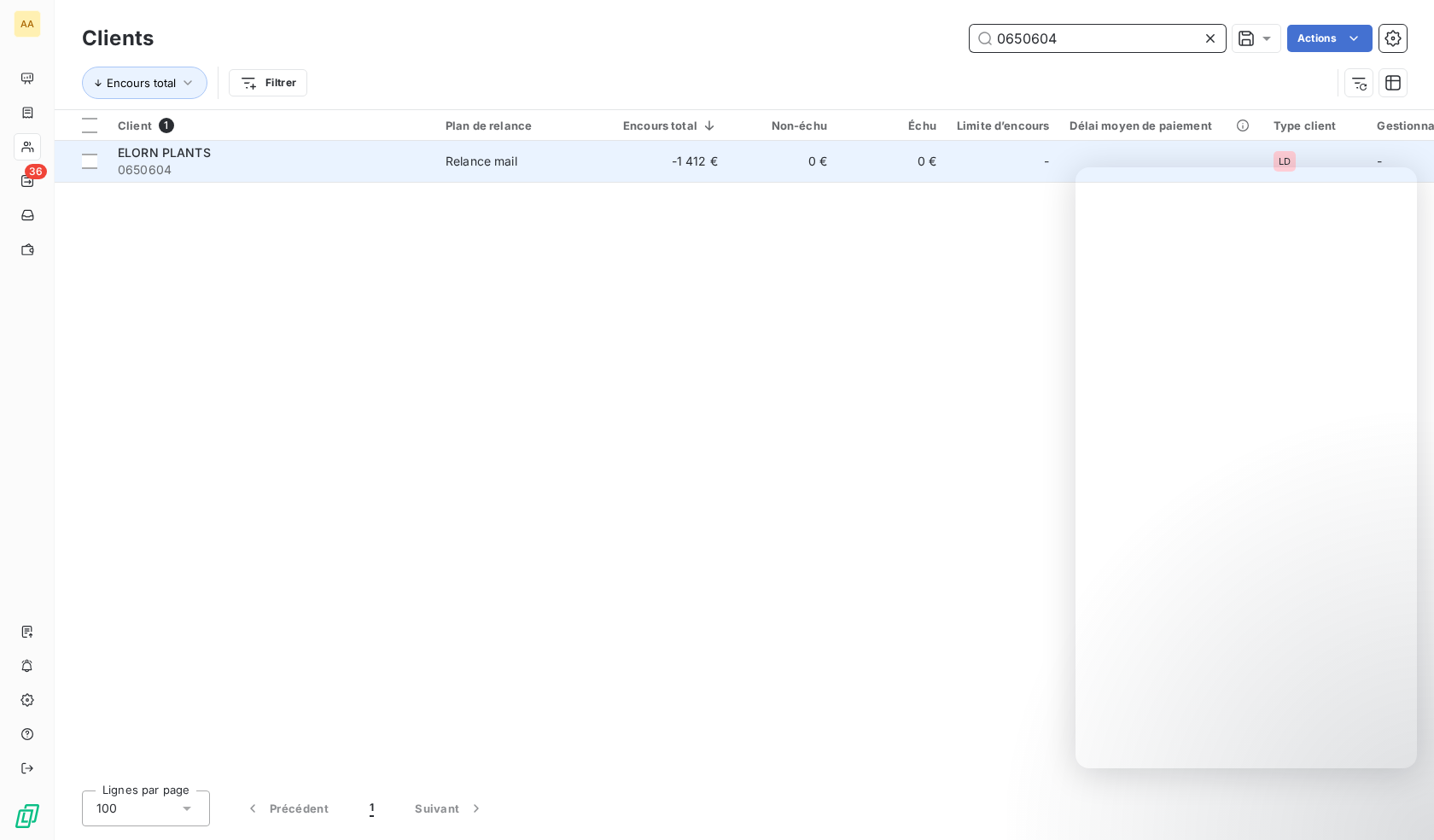
type input "0650604"
click at [195, 167] on span "0650604" at bounding box center [272, 170] width 307 height 17
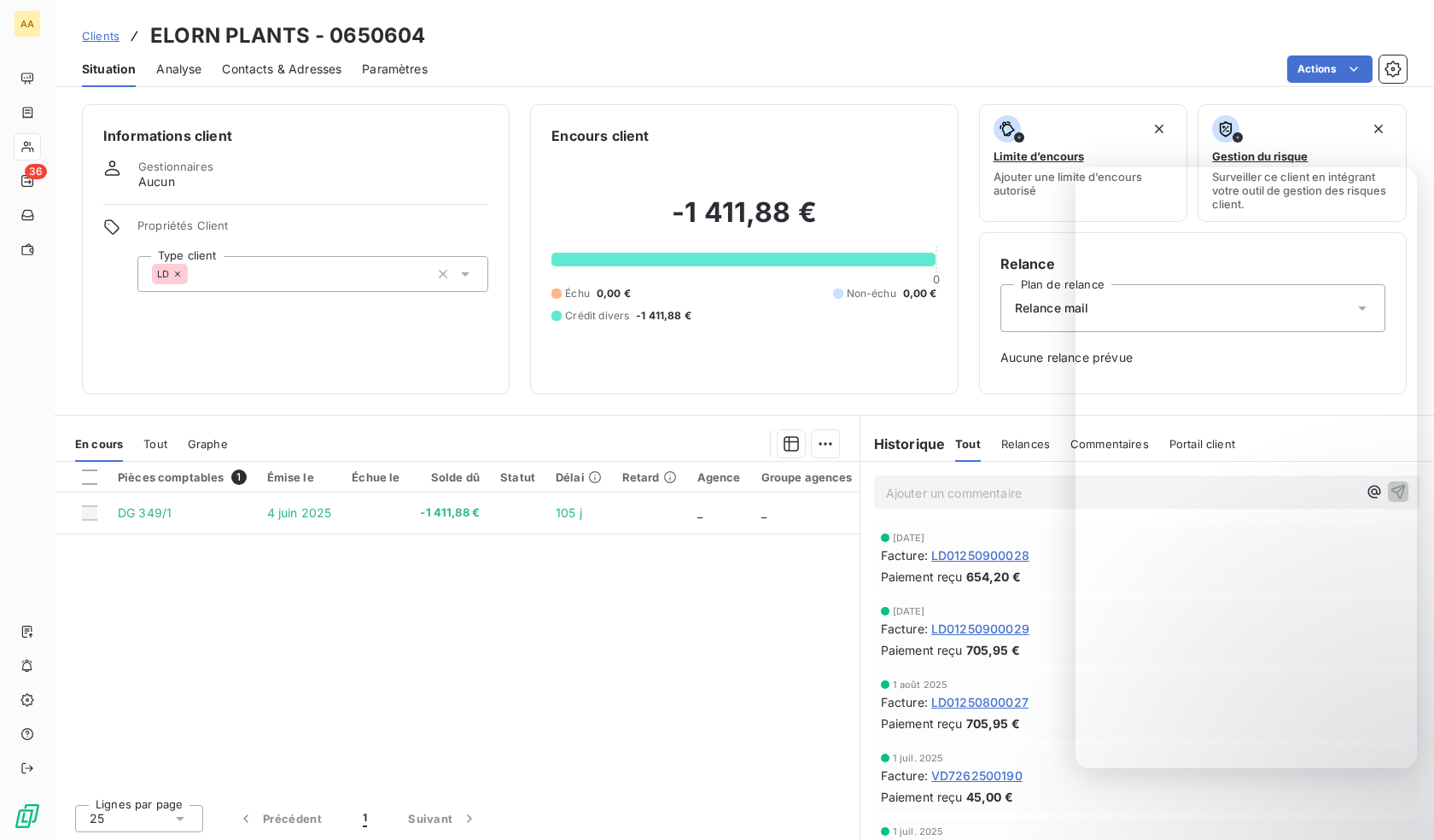
drag, startPoint x: 298, startPoint y: 270, endPoint x: 302, endPoint y: 292, distance: 22.4
click at [298, 274] on div "LD" at bounding box center [313, 274] width 351 height 36
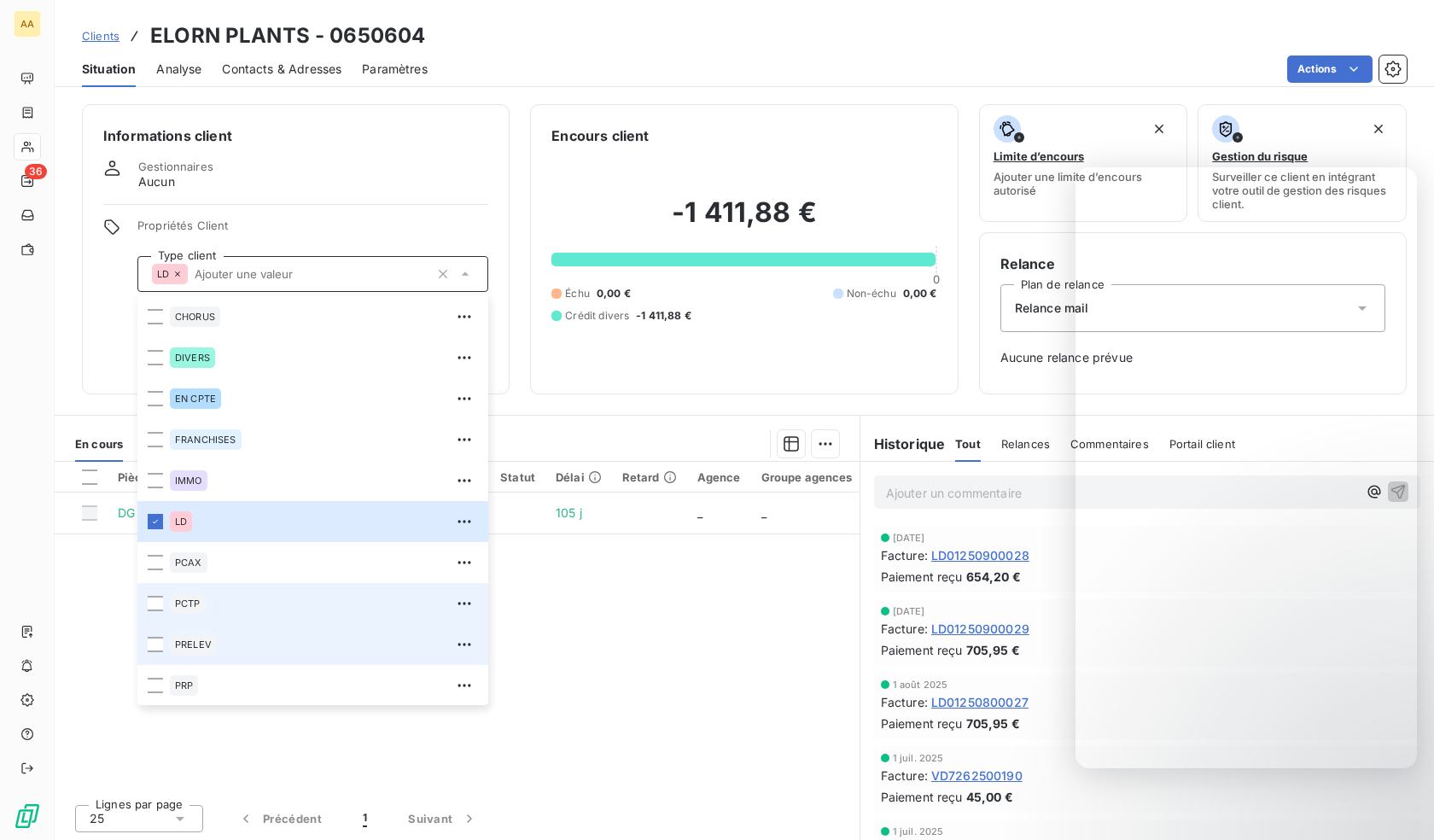
scroll to position [82, 0]
click at [209, 651] on div "PRELEV" at bounding box center [193, 644] width 47 height 21
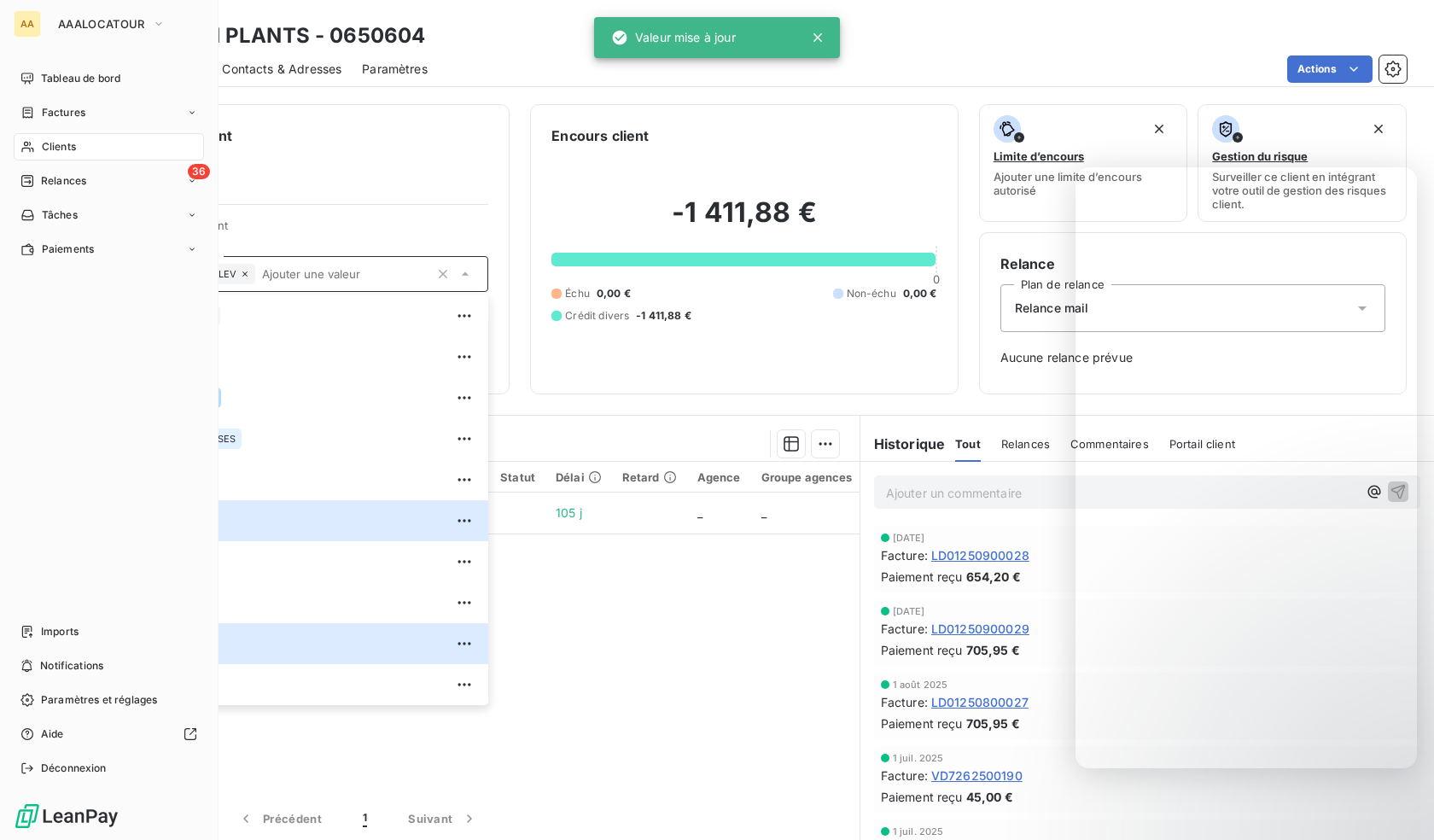
drag, startPoint x: 27, startPoint y: 148, endPoint x: 164, endPoint y: 149, distance: 137.0
click at [27, 148] on icon at bounding box center [27, 147] width 12 height 11
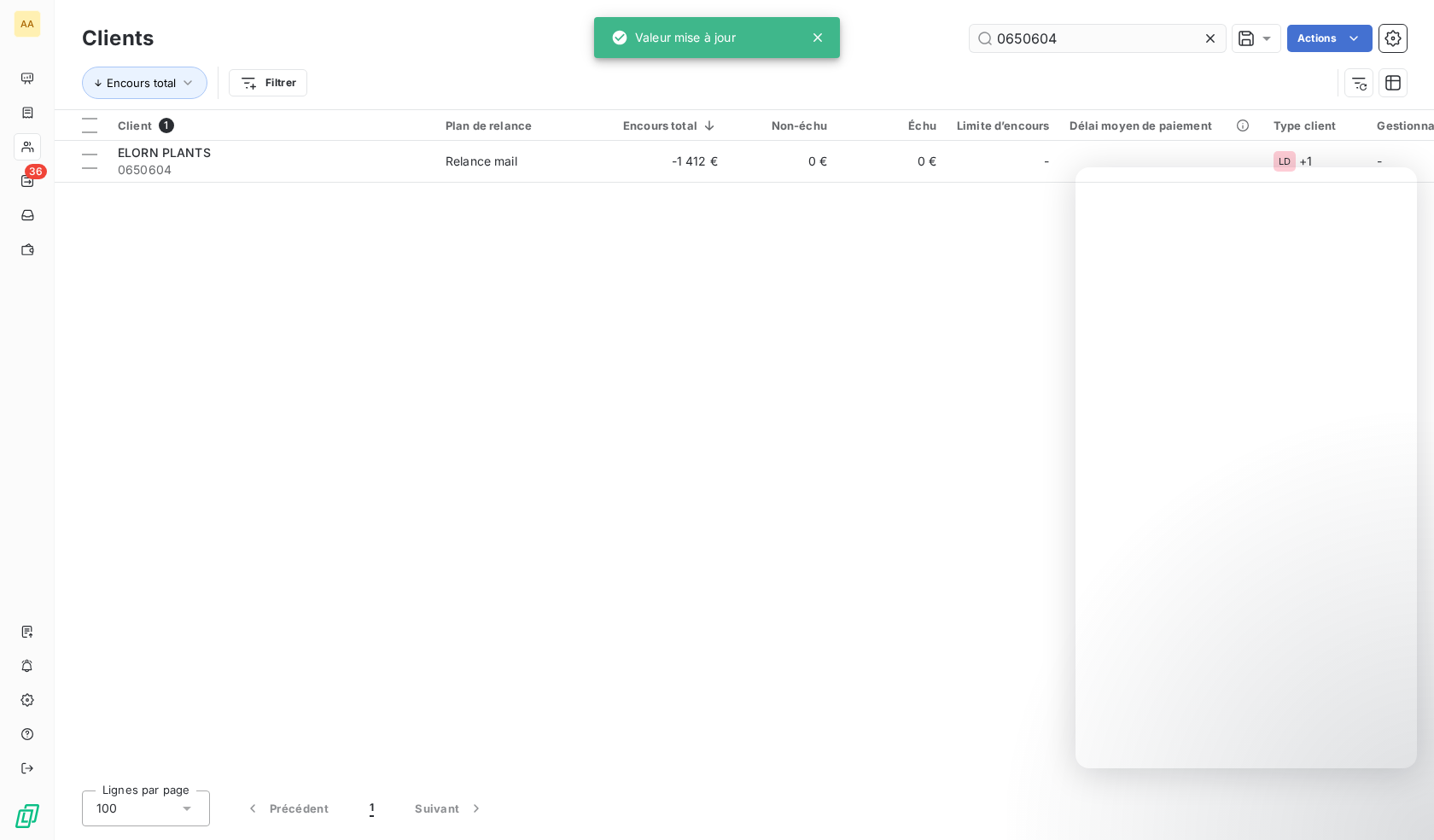
click at [1146, 34] on input "0650604" at bounding box center [1097, 38] width 256 height 27
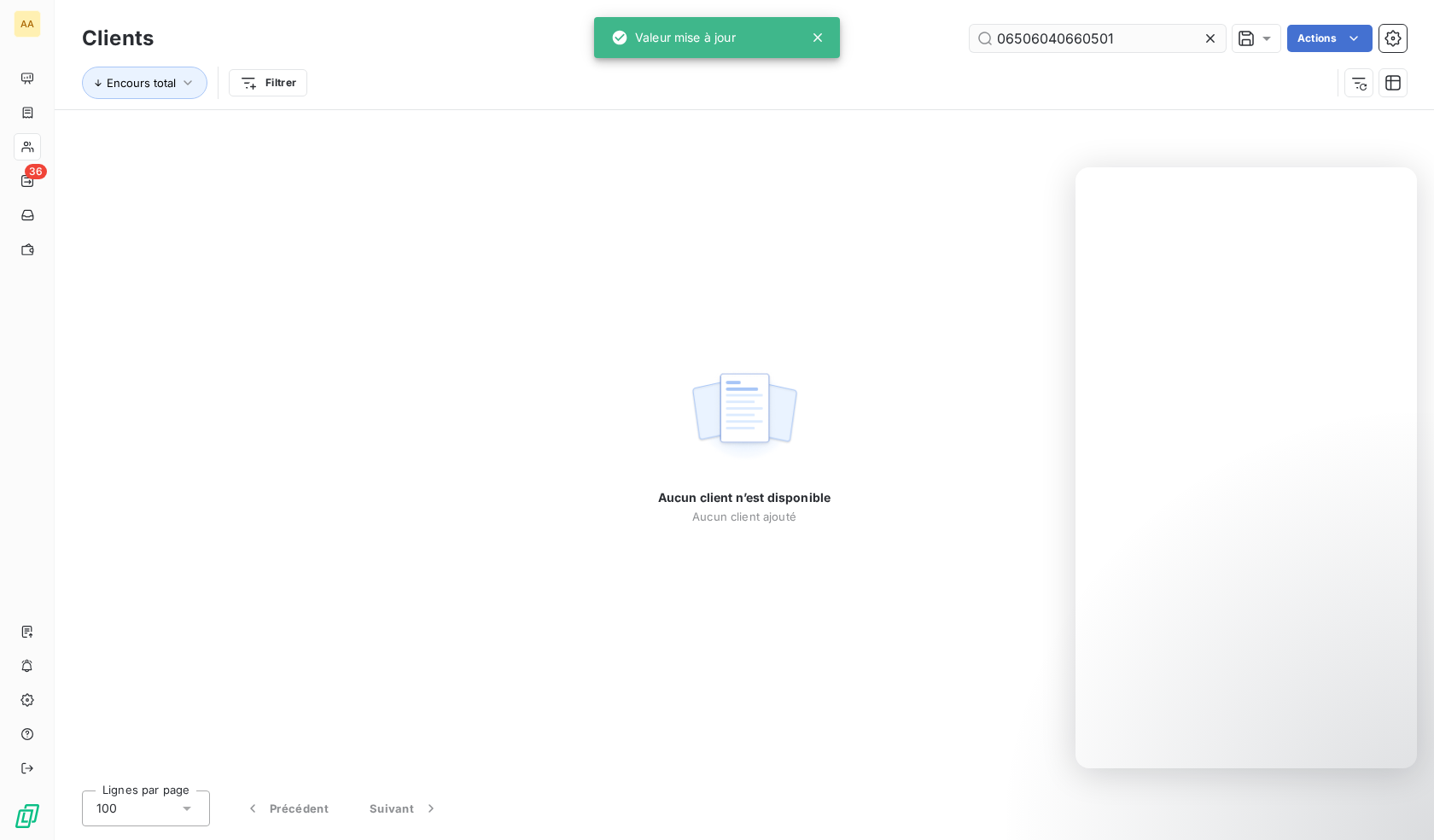
click at [1070, 29] on input "06506040660501" at bounding box center [1097, 38] width 256 height 27
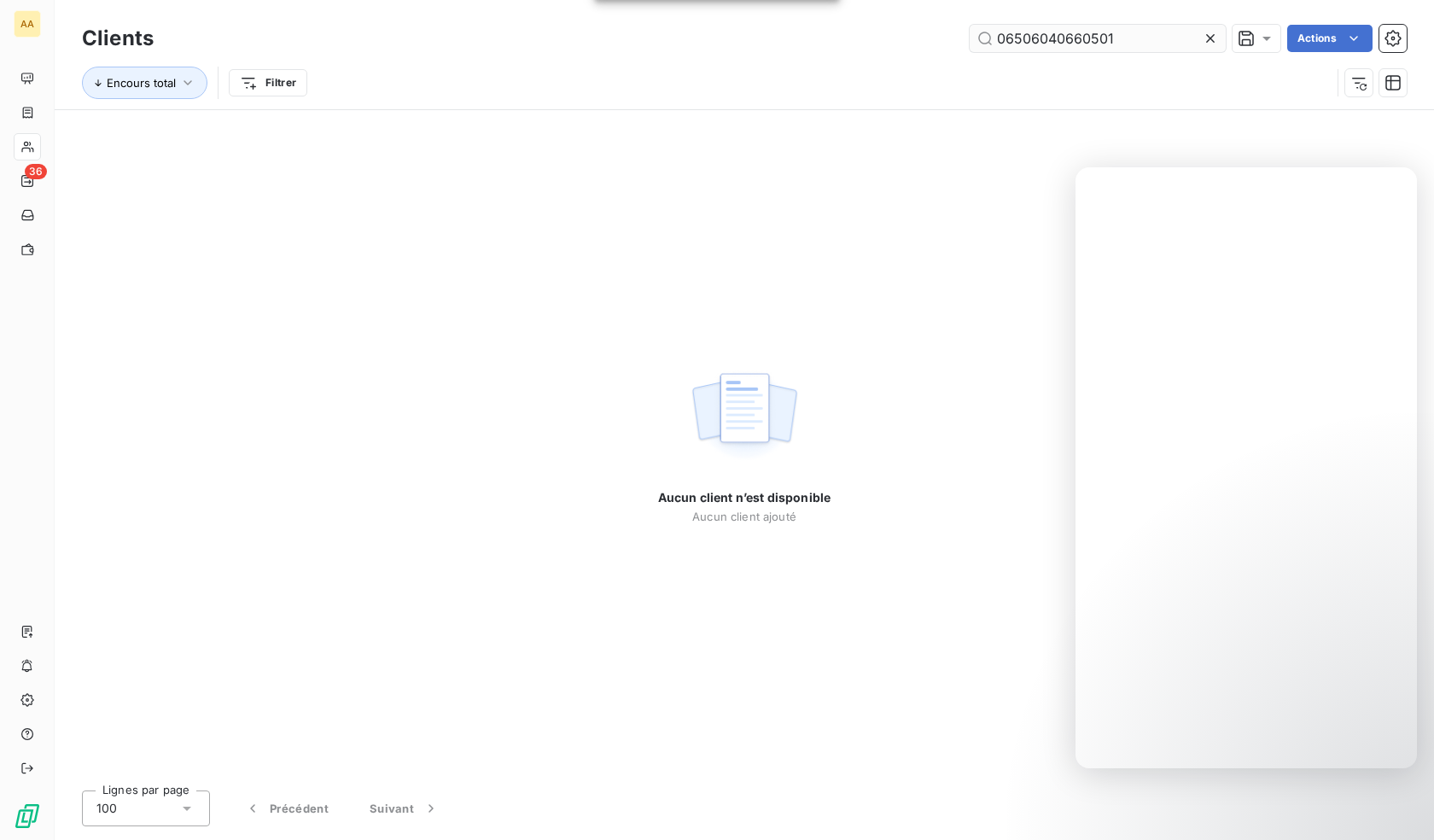
click at [1070, 29] on input "06506040660501" at bounding box center [1097, 38] width 256 height 27
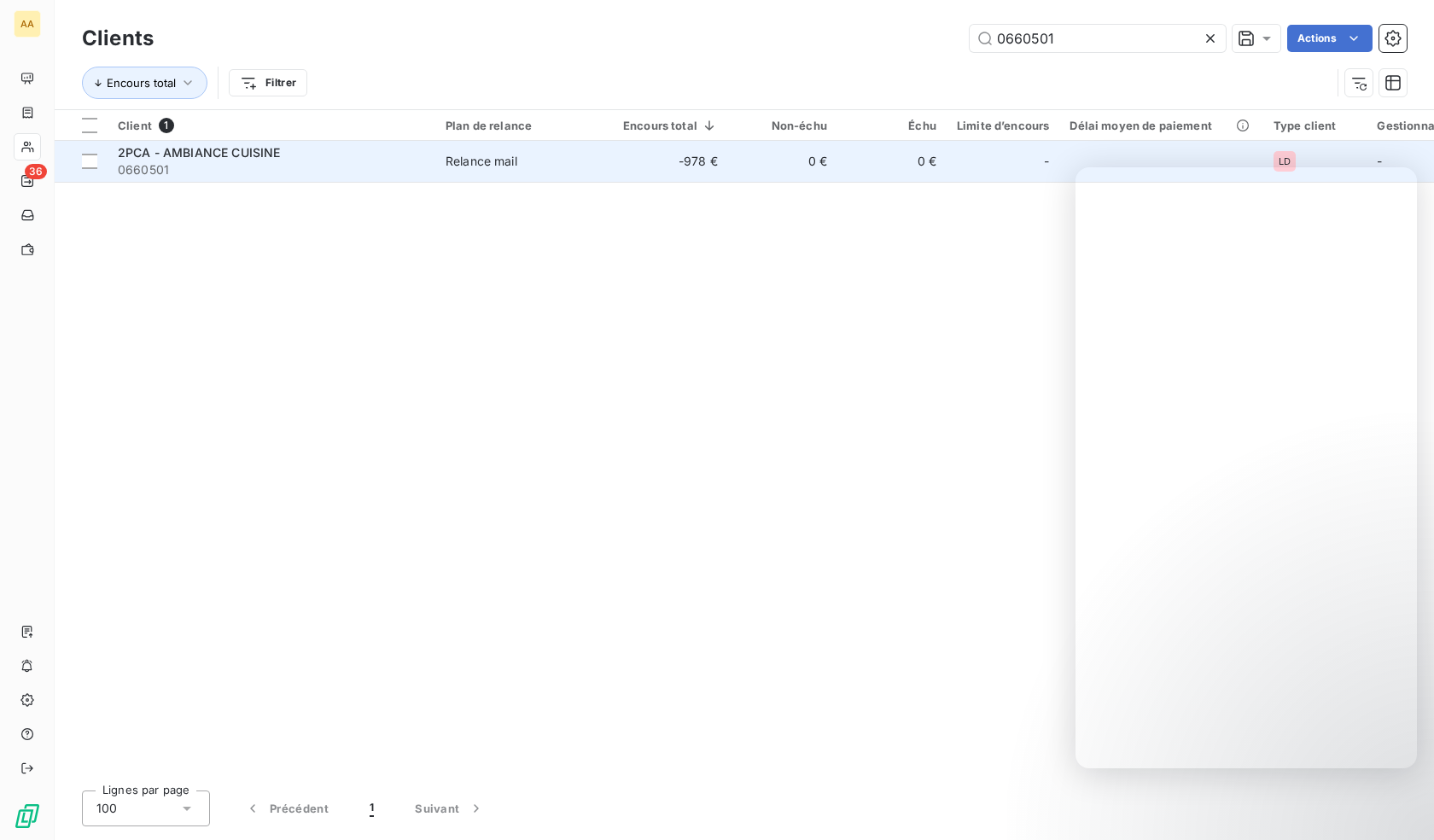
type input "0660501"
click at [127, 167] on span "0660501" at bounding box center [272, 170] width 307 height 17
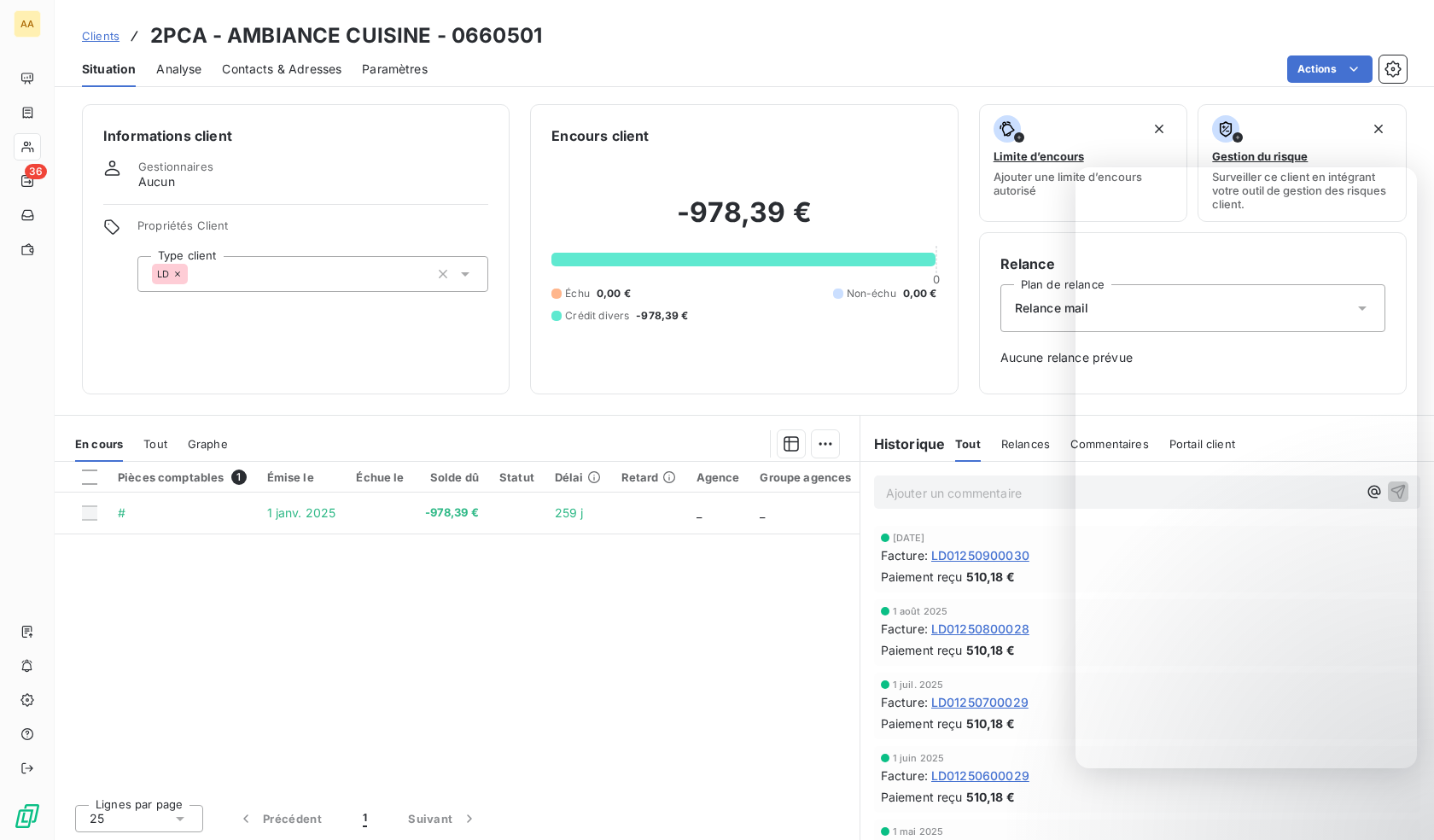
click at [251, 284] on div "LD" at bounding box center [313, 274] width 351 height 36
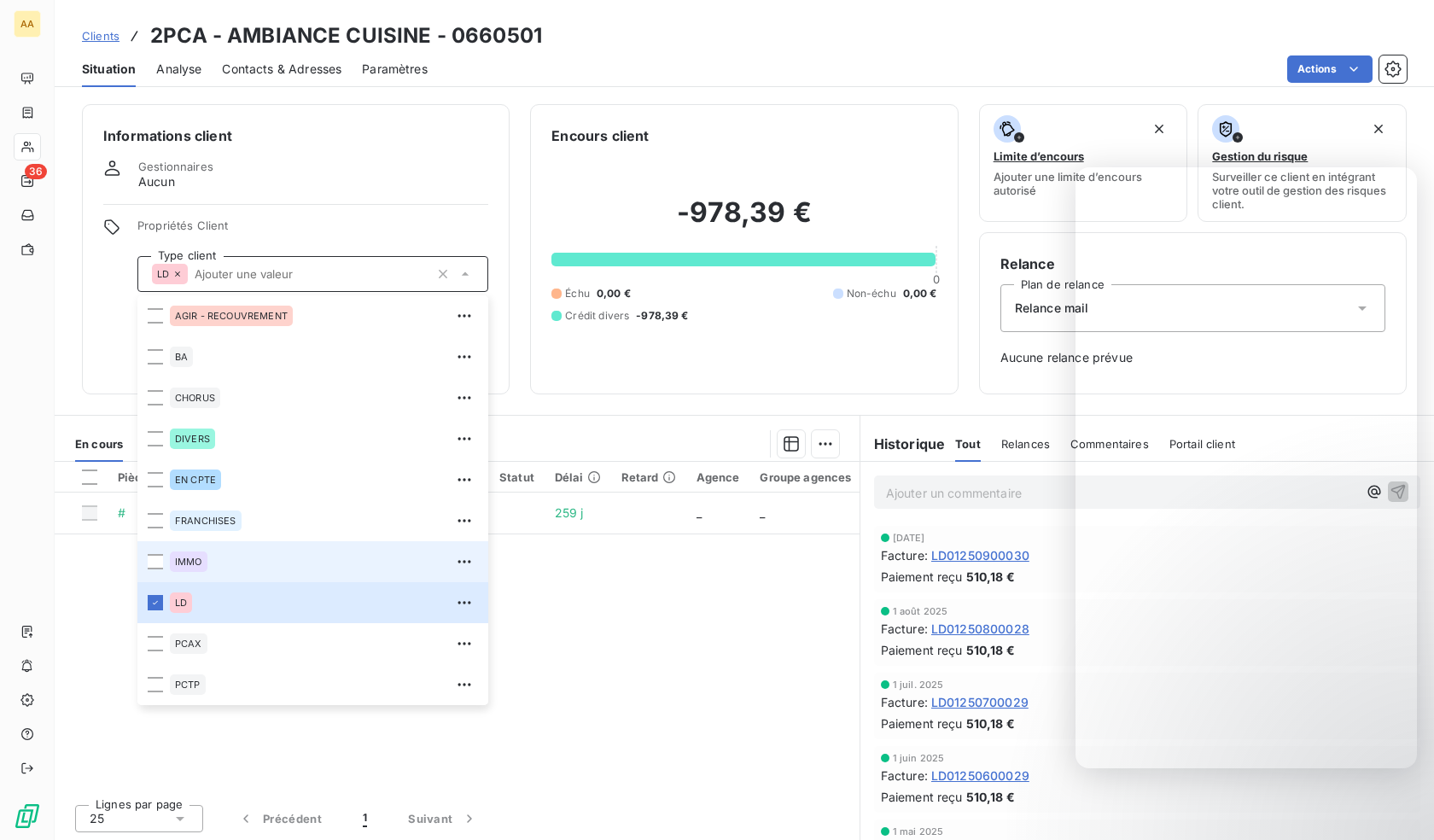
scroll to position [82, 0]
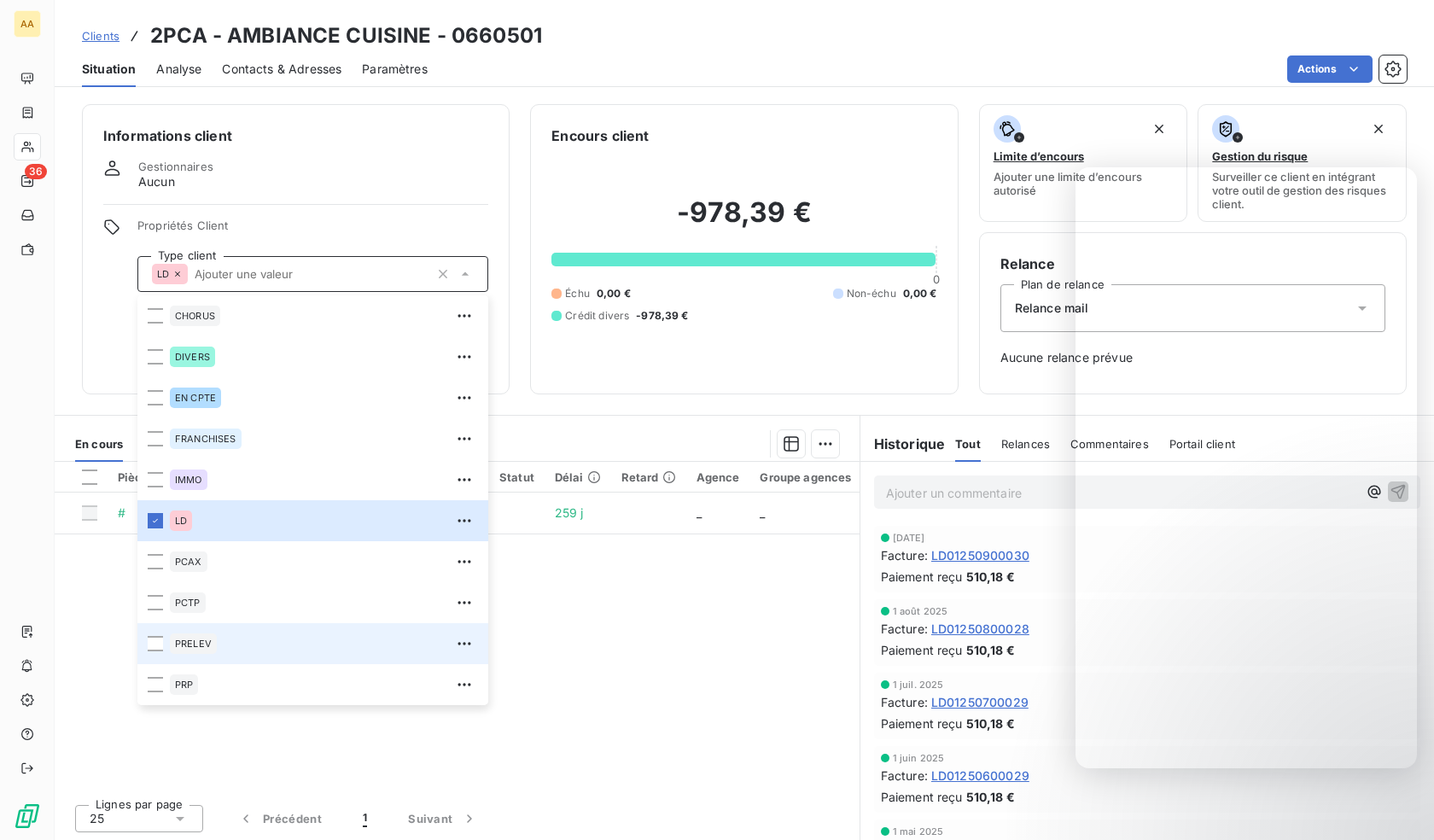
click at [184, 643] on span "PRELEV" at bounding box center [193, 643] width 37 height 10
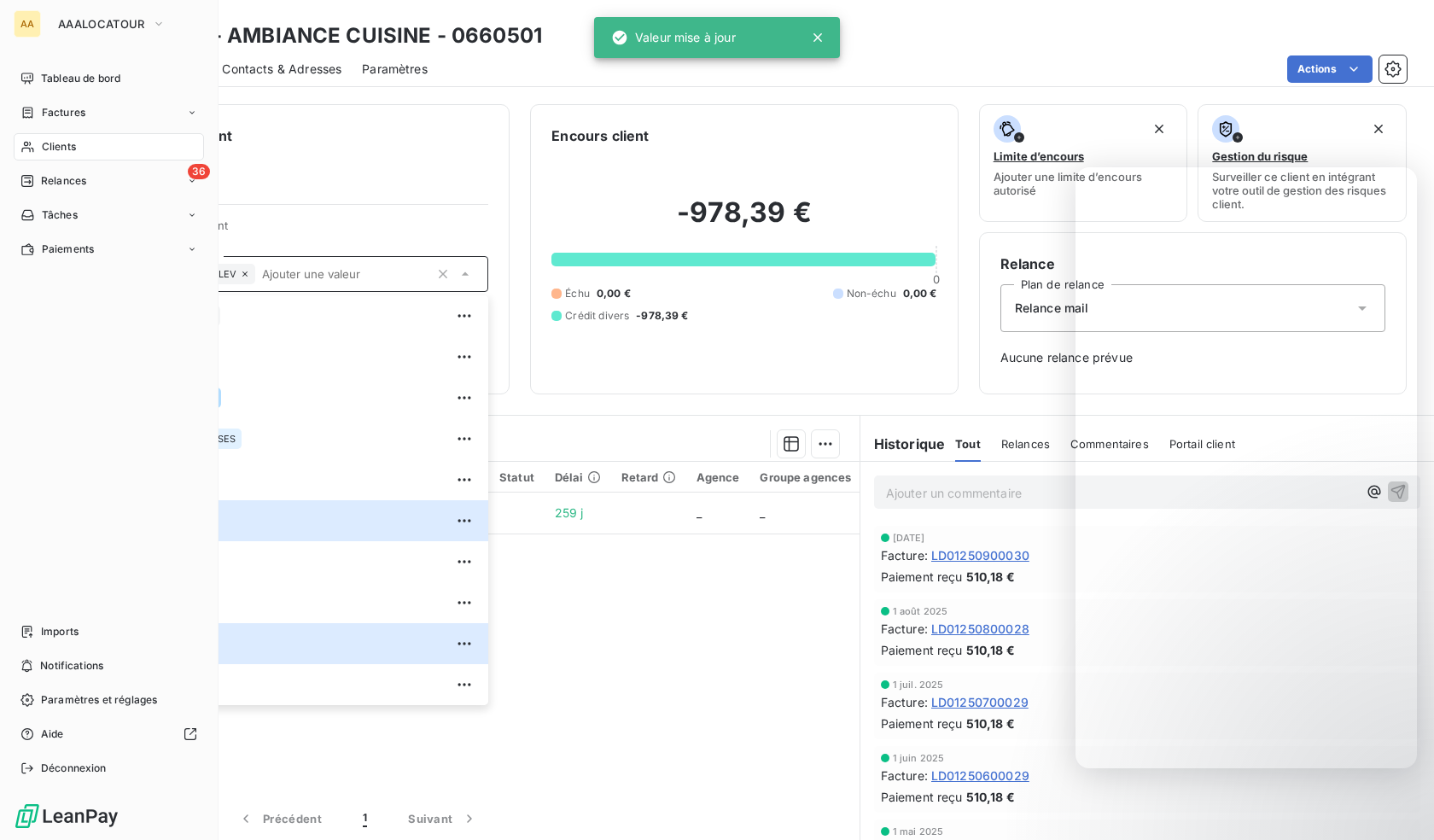
click at [34, 150] on icon at bounding box center [27, 146] width 14 height 13
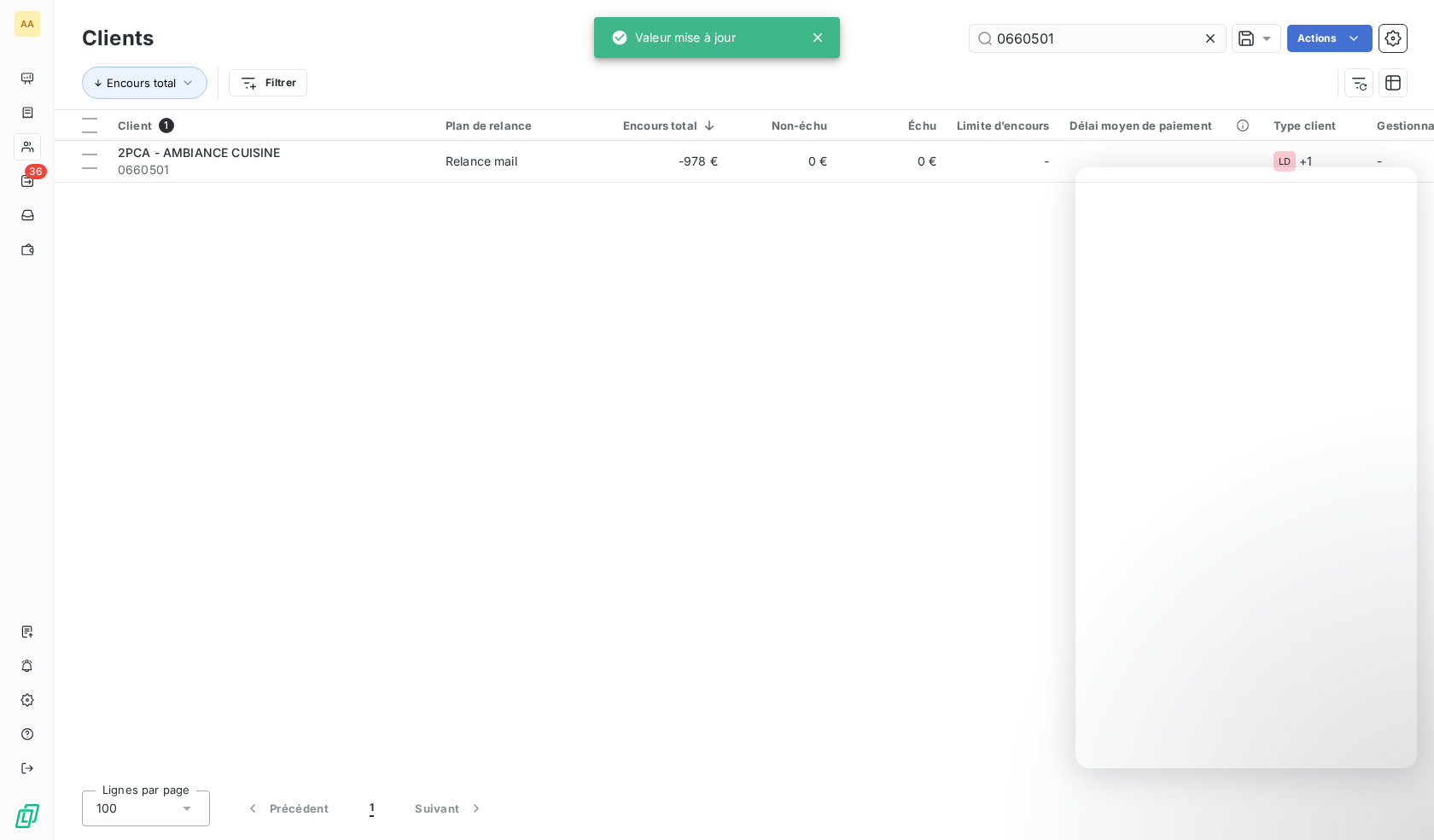
click at [1067, 40] on input "0660501" at bounding box center [1097, 38] width 256 height 27
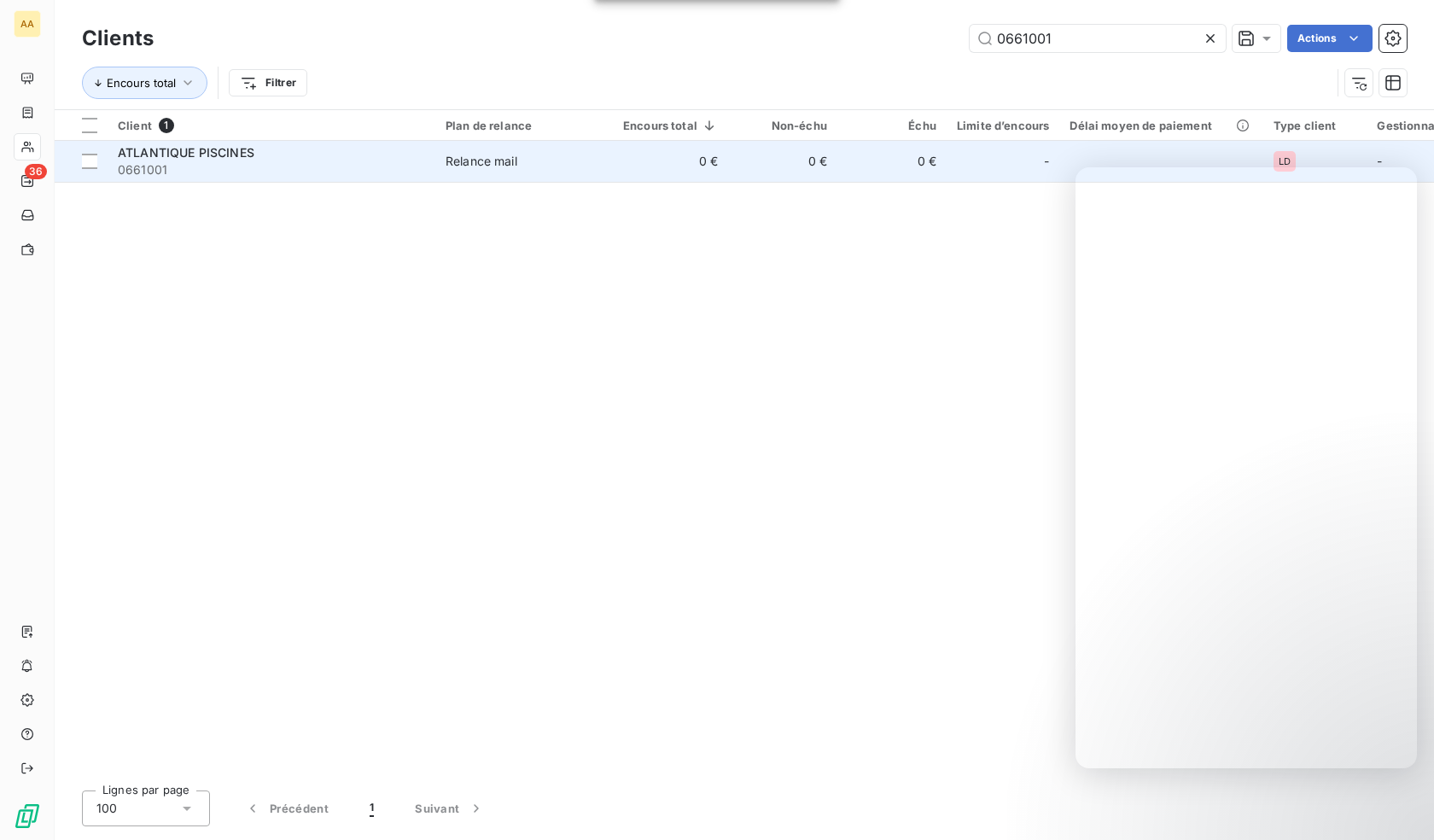
type input "0661001"
click at [211, 174] on span "0661001" at bounding box center [272, 170] width 307 height 17
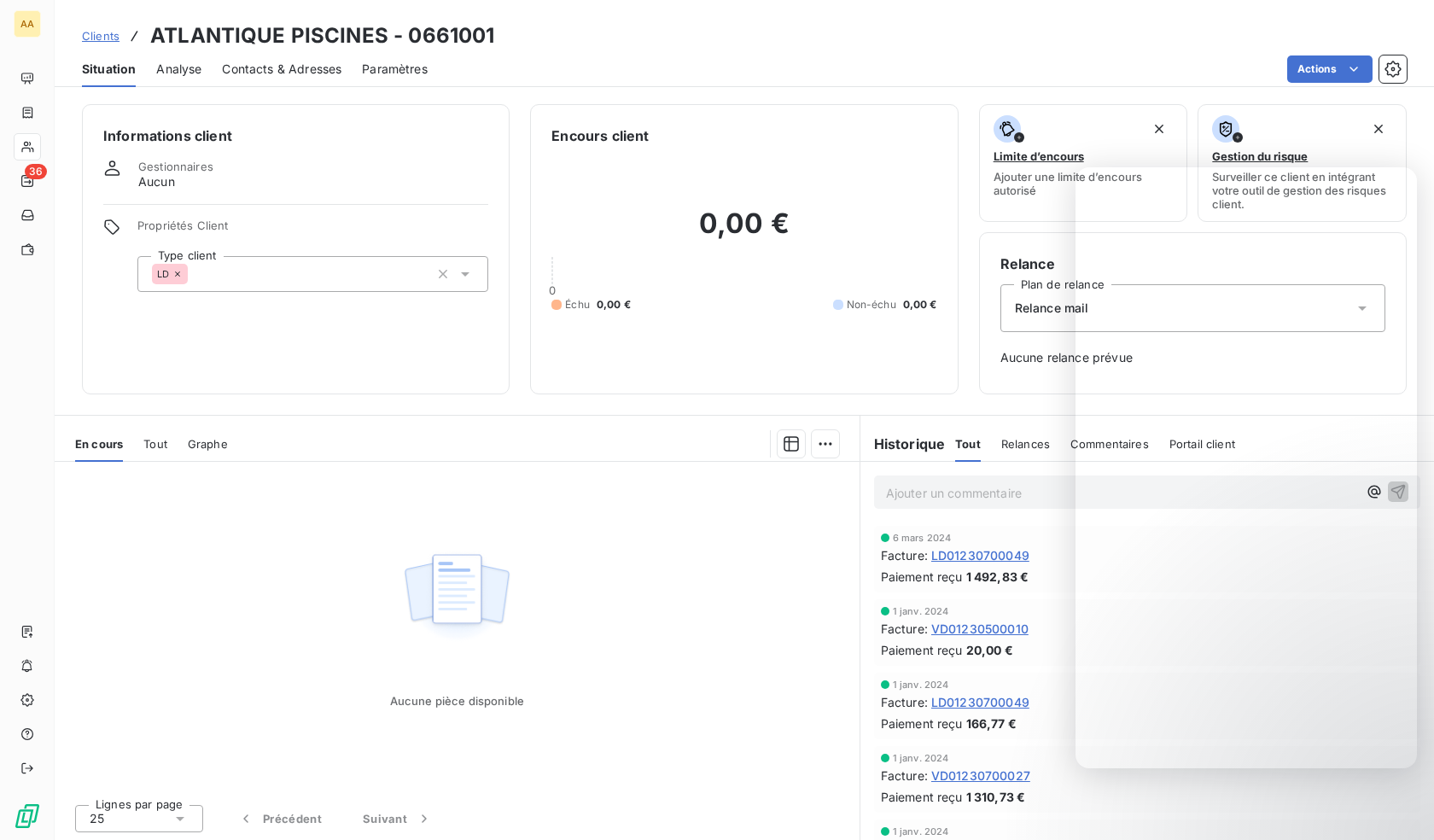
click at [305, 287] on div "LD" at bounding box center [313, 274] width 351 height 36
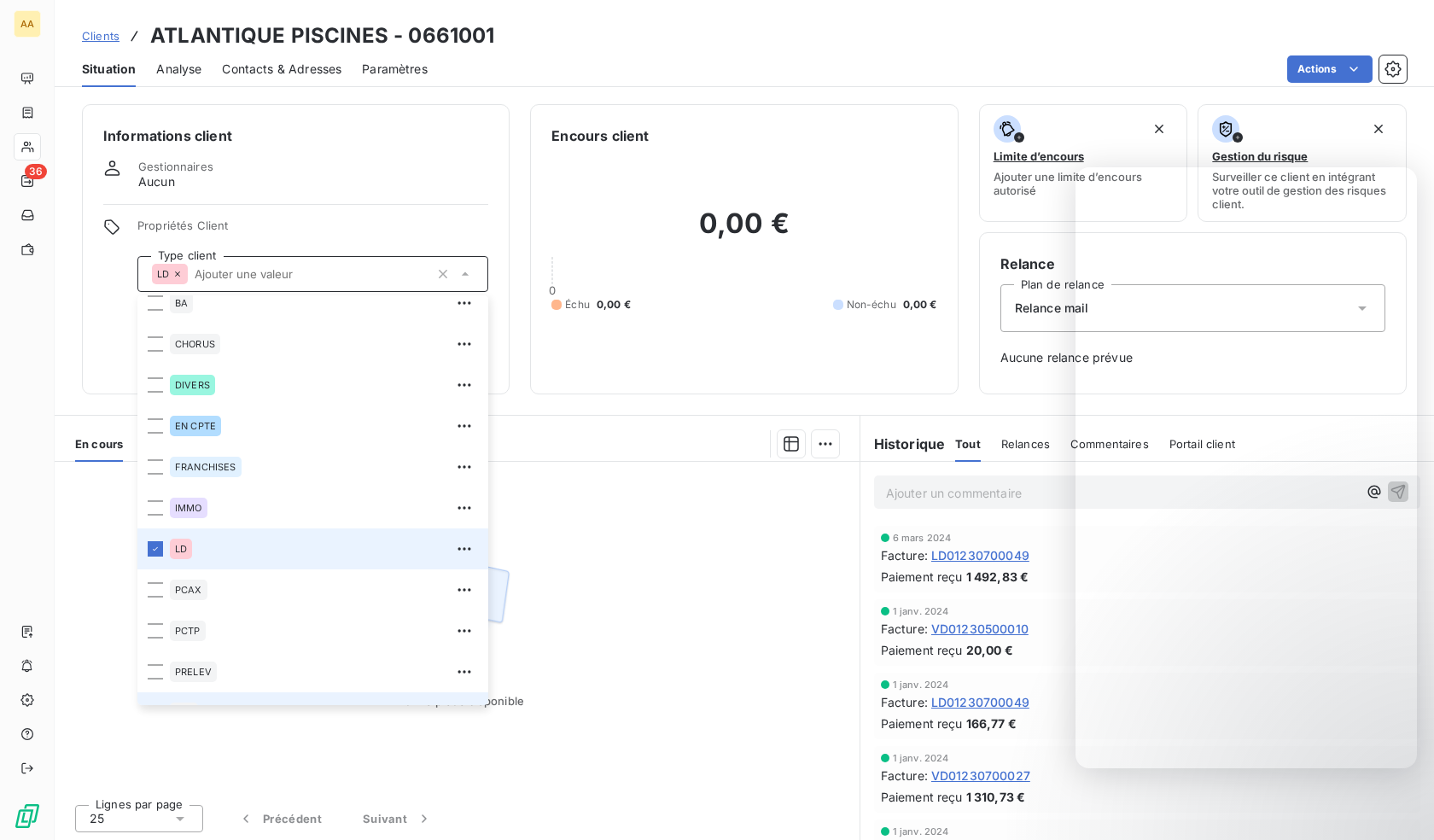
scroll to position [82, 0]
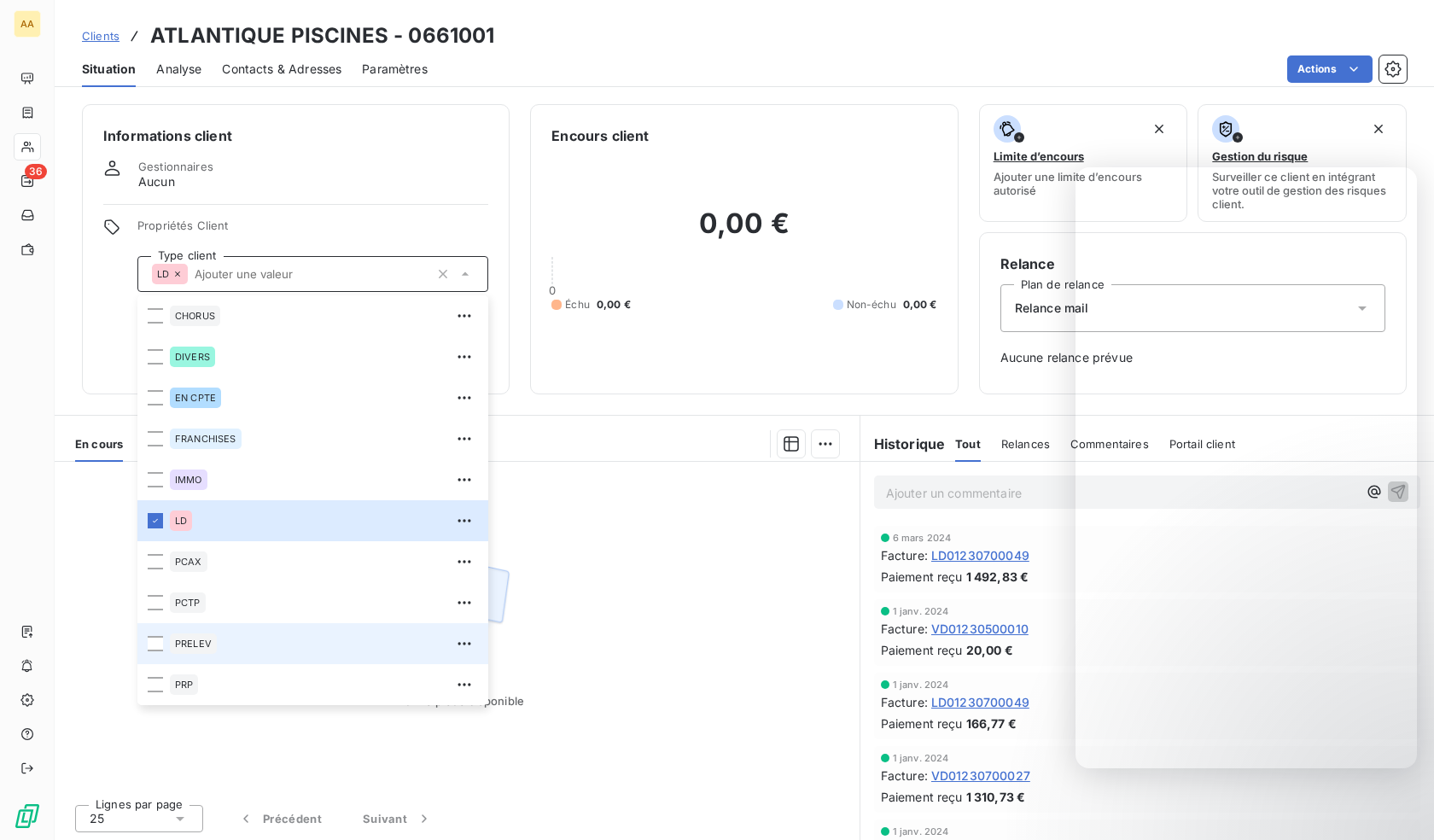
click at [206, 646] on span "PRELEV" at bounding box center [193, 643] width 37 height 10
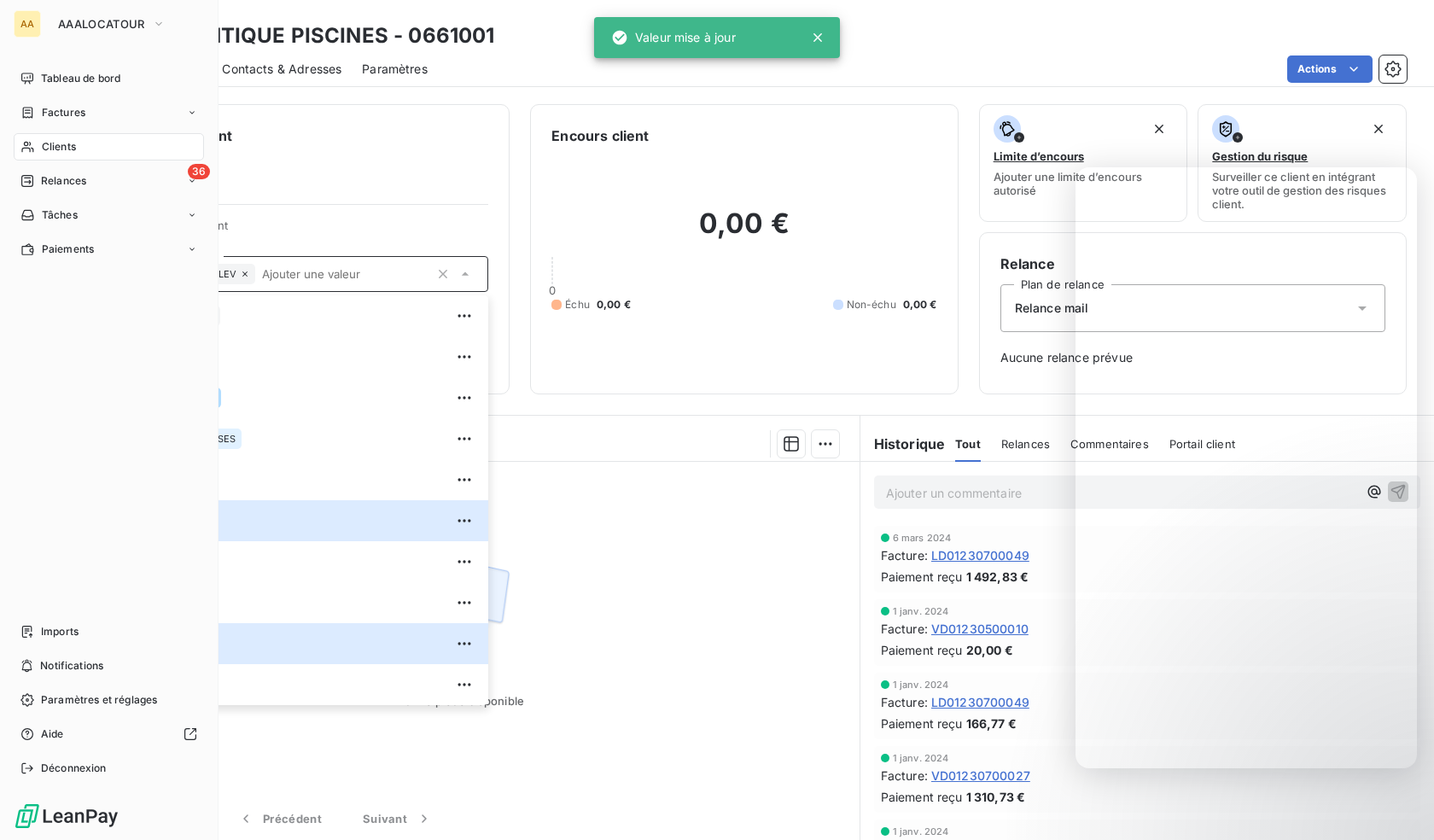
drag, startPoint x: 25, startPoint y: 149, endPoint x: 654, endPoint y: 155, distance: 629.0
click at [25, 149] on icon at bounding box center [27, 147] width 12 height 11
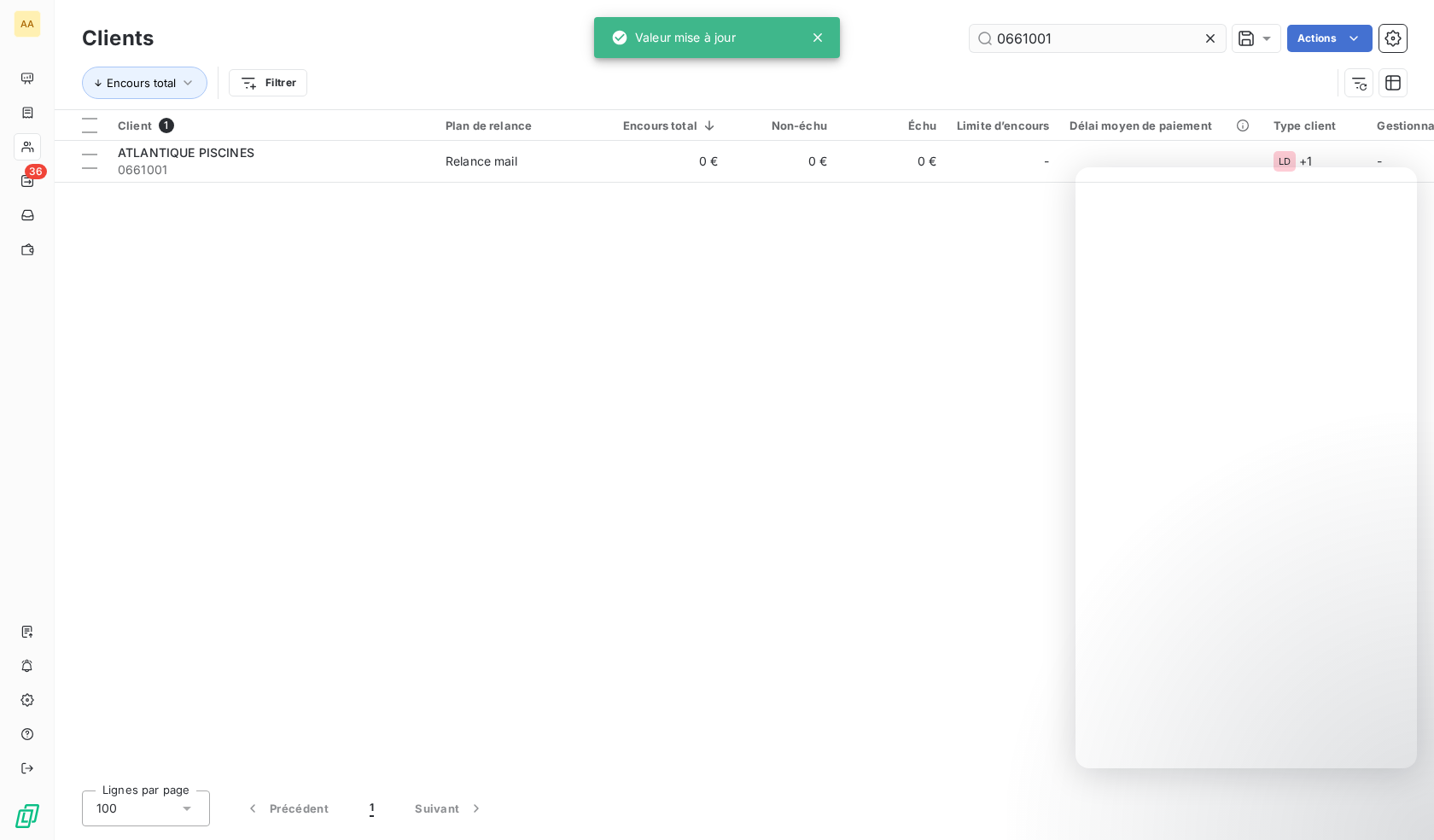
click at [1072, 42] on input "0661001" at bounding box center [1097, 38] width 256 height 27
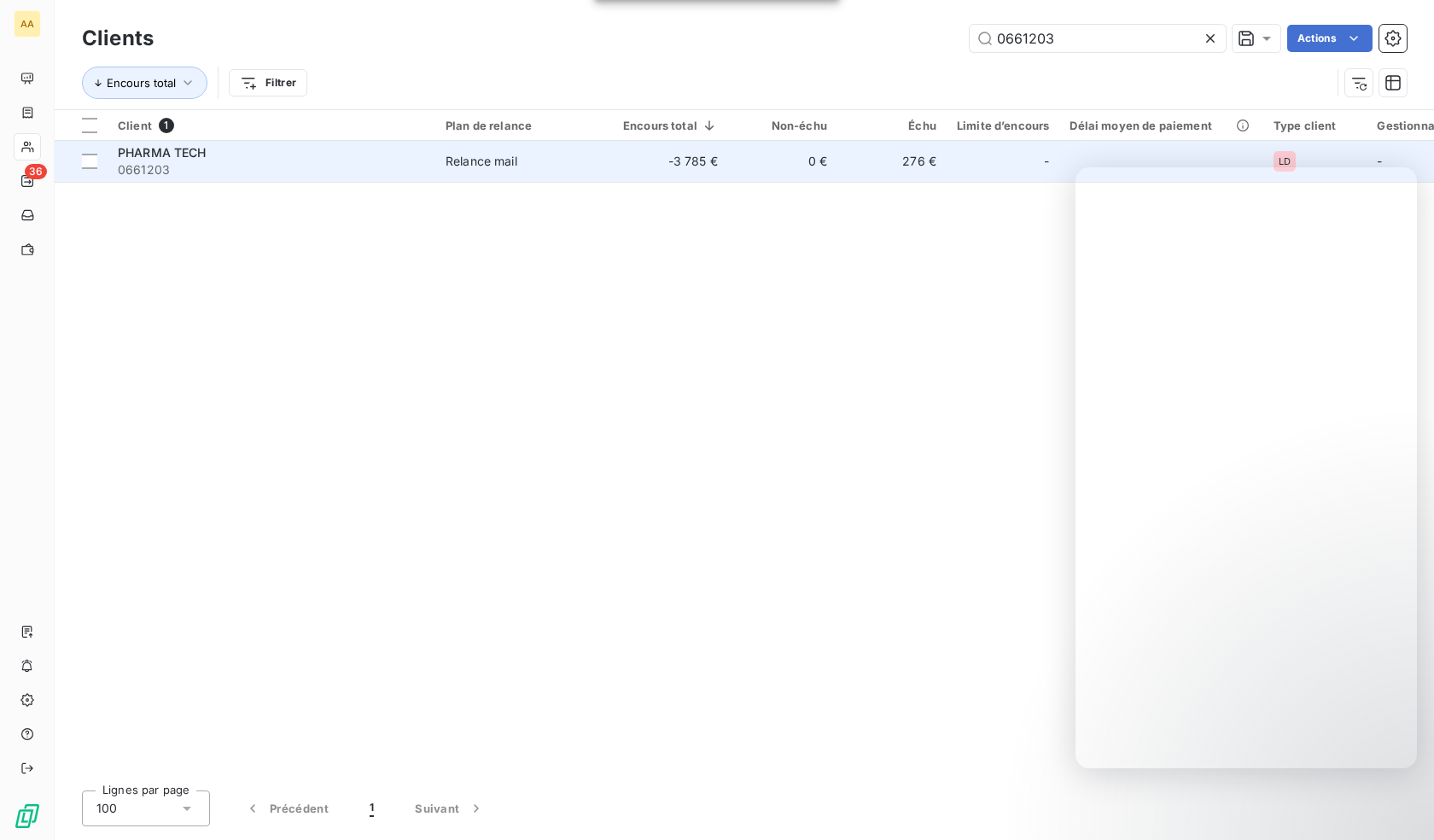
type input "0661203"
click at [224, 178] on td "PHARMA TECH 0661203" at bounding box center [272, 160] width 328 height 41
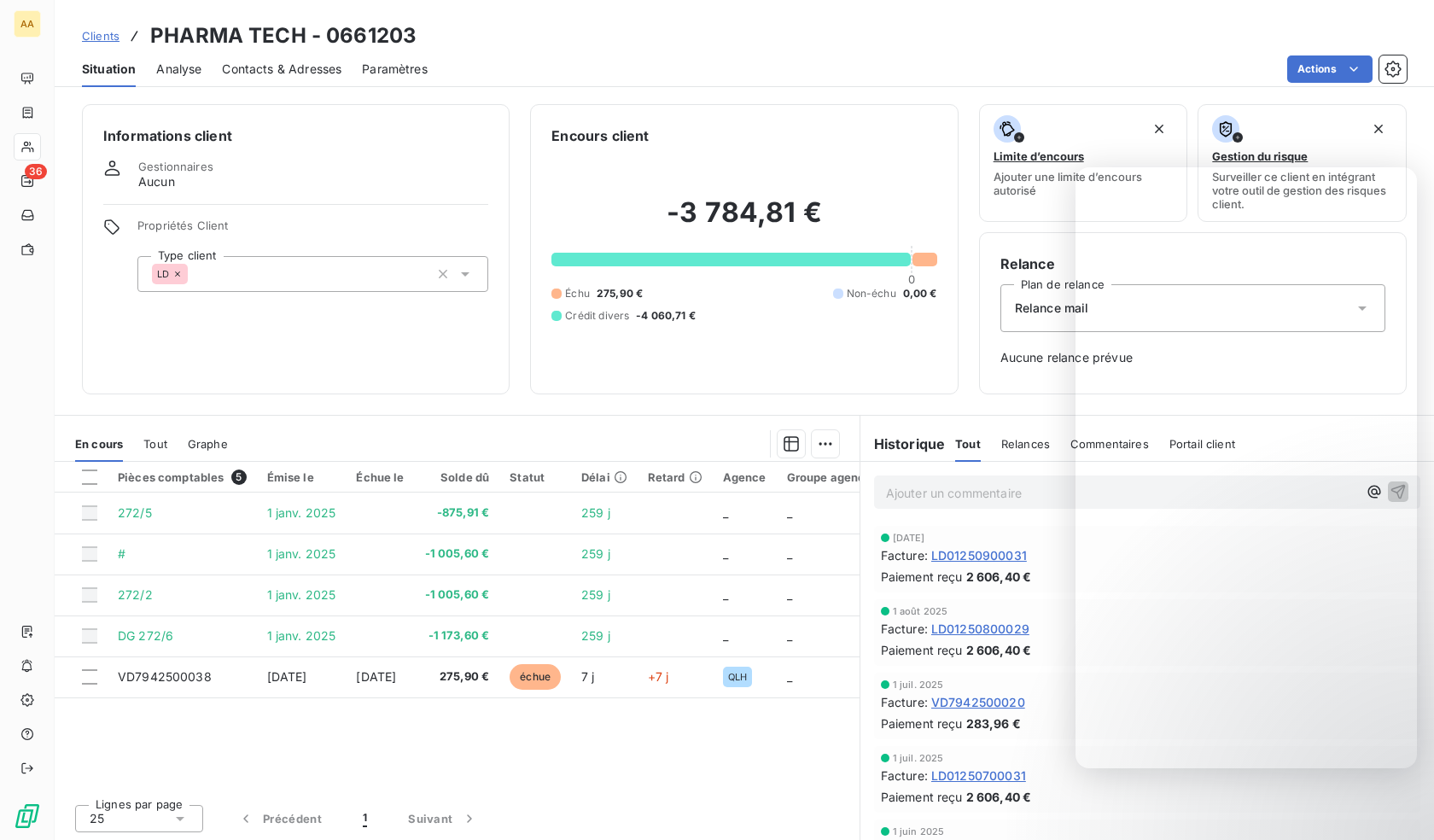
click at [242, 279] on div "LD" at bounding box center [313, 274] width 351 height 36
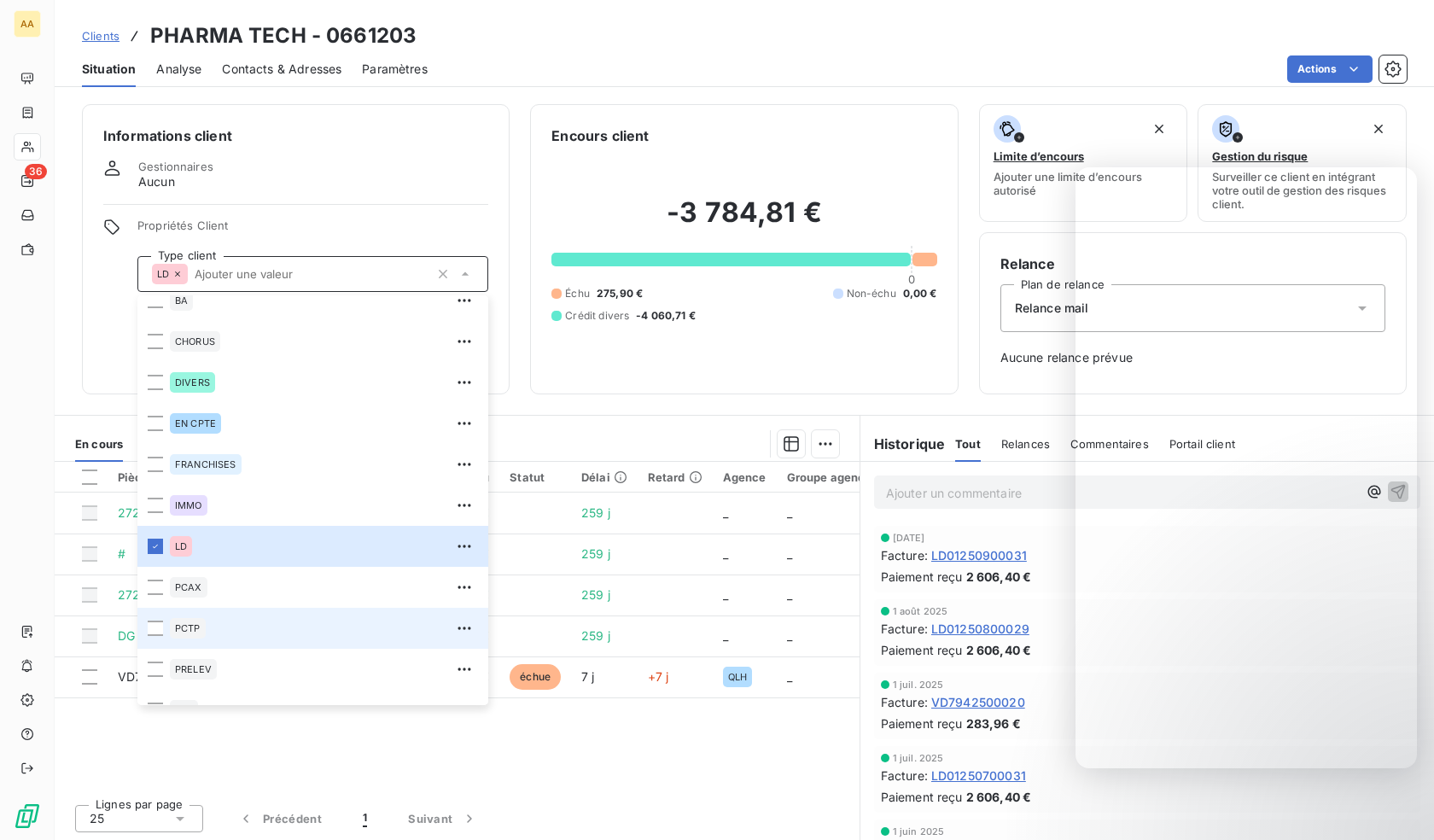
scroll to position [82, 0]
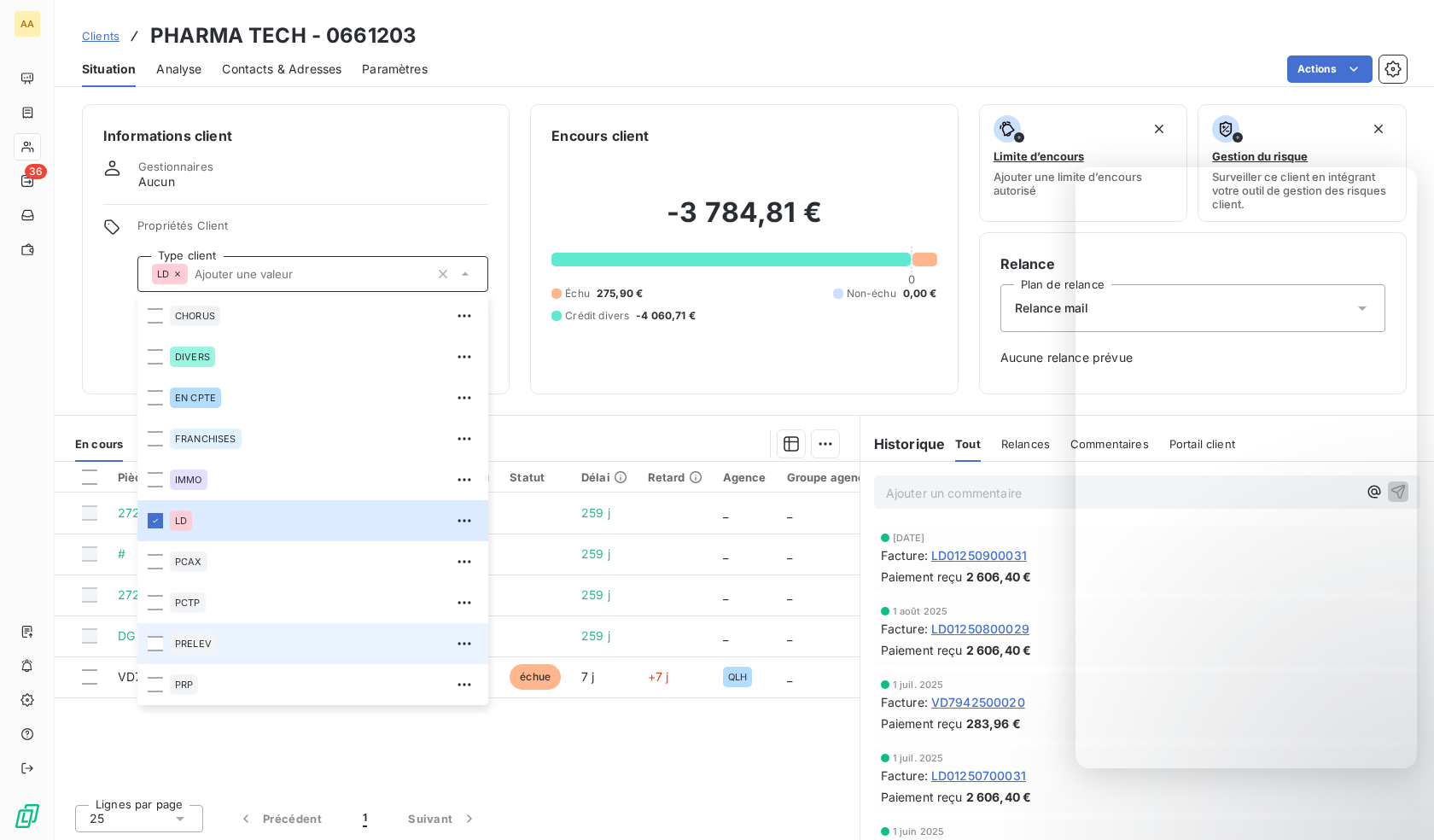
click at [210, 640] on span "PRELEV" at bounding box center [193, 643] width 37 height 10
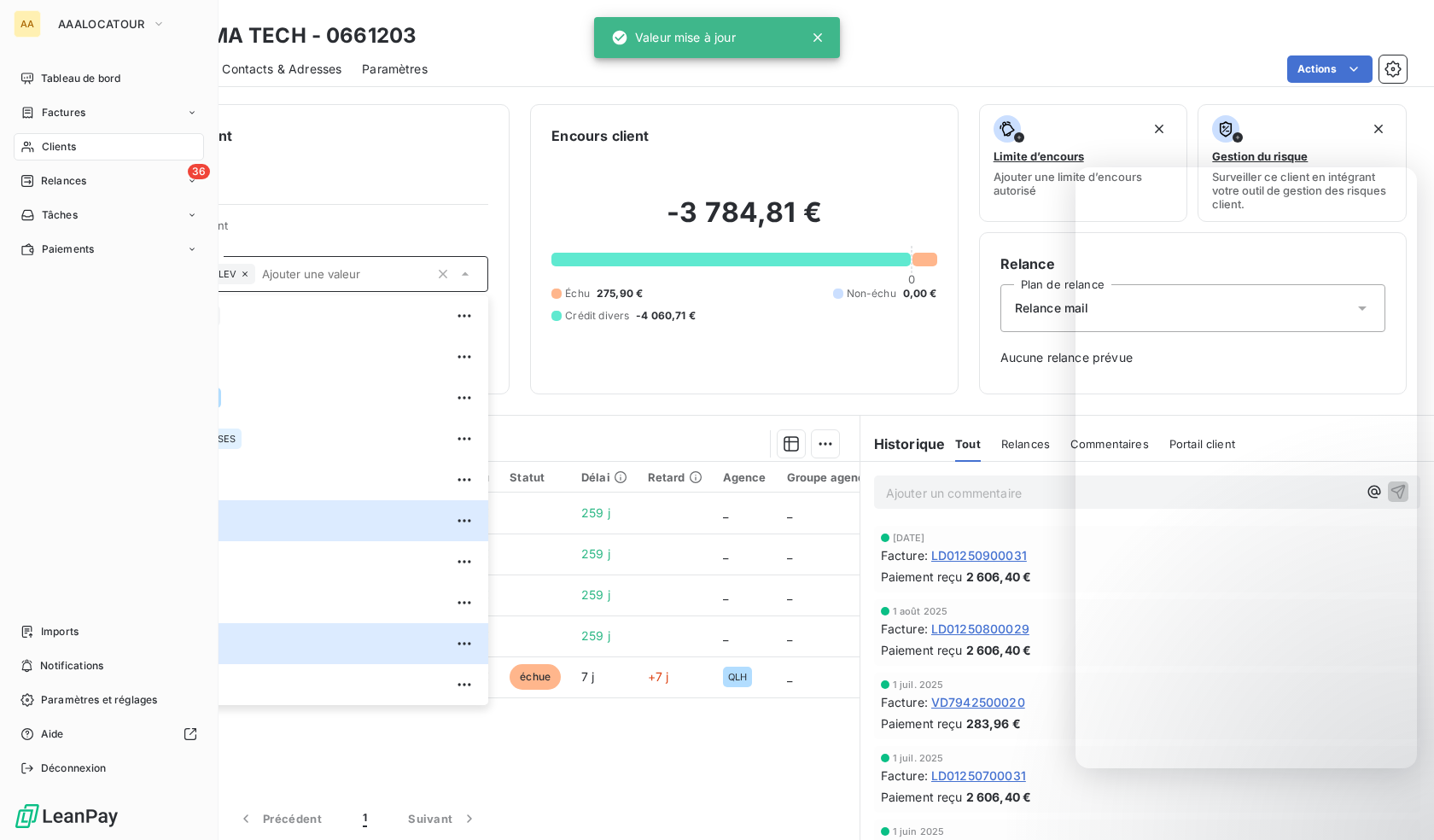
click at [41, 153] on div "Clients" at bounding box center [108, 146] width 190 height 27
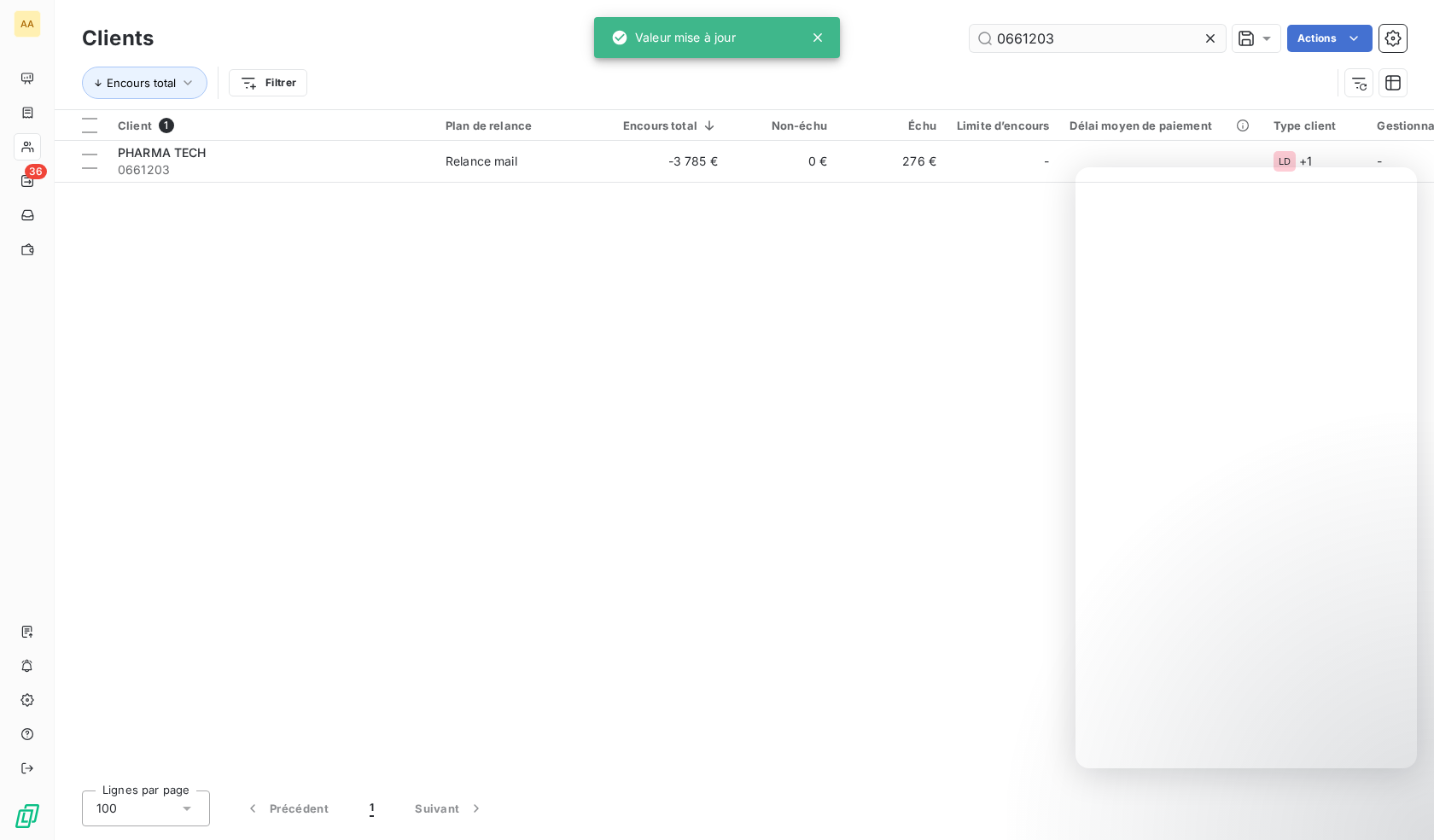
click at [1041, 38] on input "0661203" at bounding box center [1097, 38] width 256 height 27
click at [1041, 39] on input "0661203" at bounding box center [1097, 38] width 256 height 27
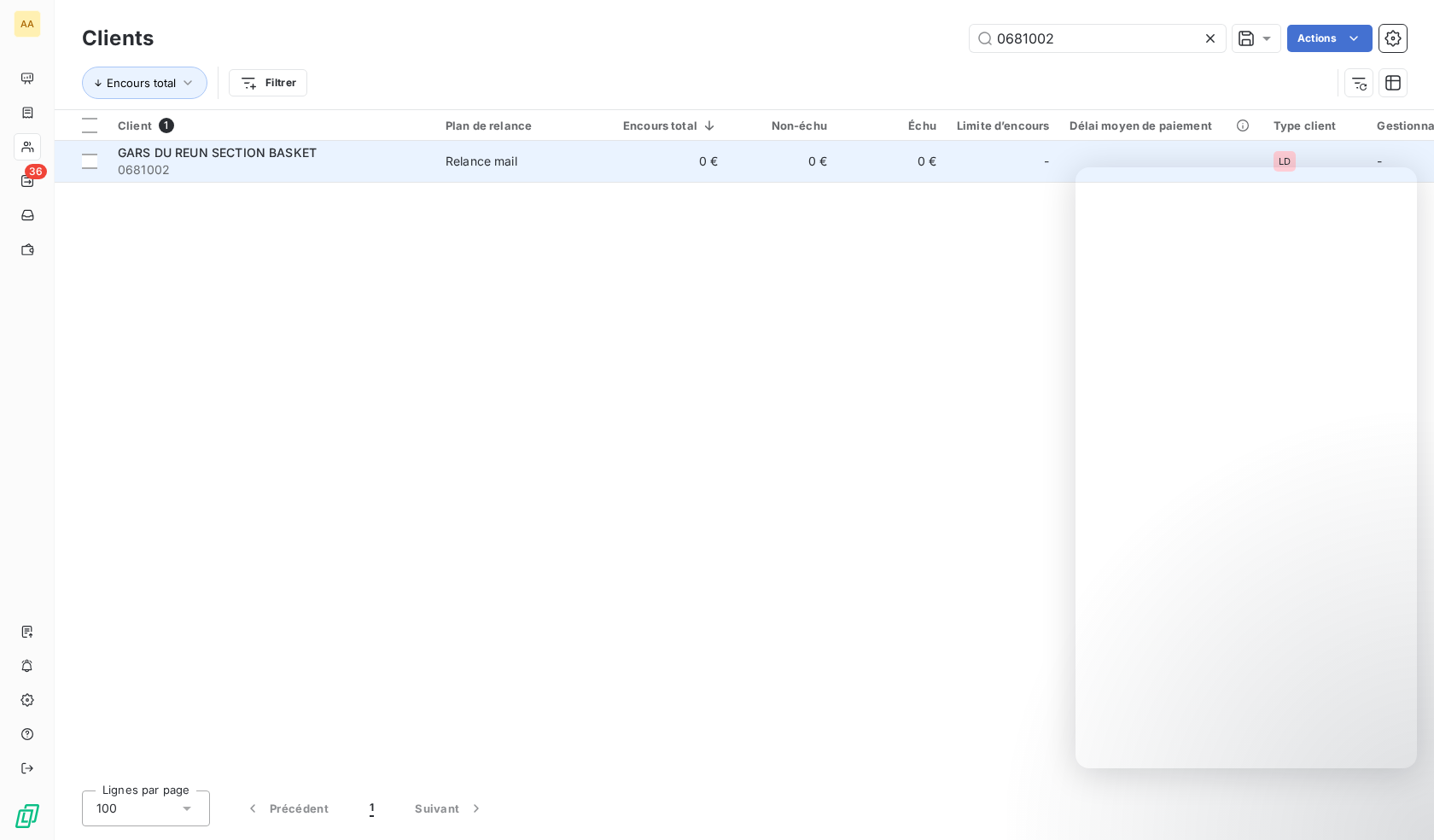
type input "0681002"
click at [203, 167] on span "0681002" at bounding box center [272, 170] width 307 height 17
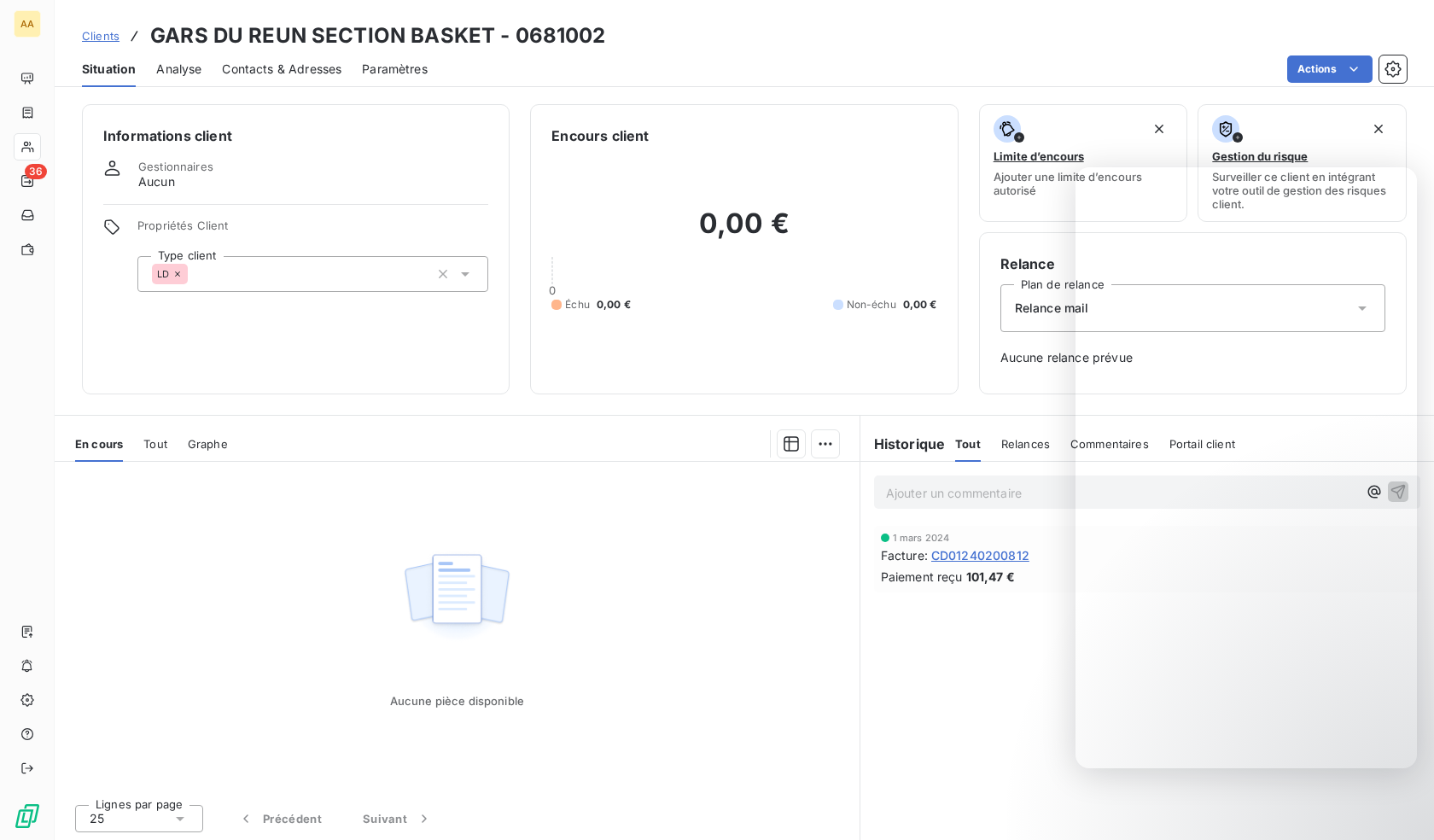
click at [308, 287] on div "LD" at bounding box center [313, 274] width 351 height 36
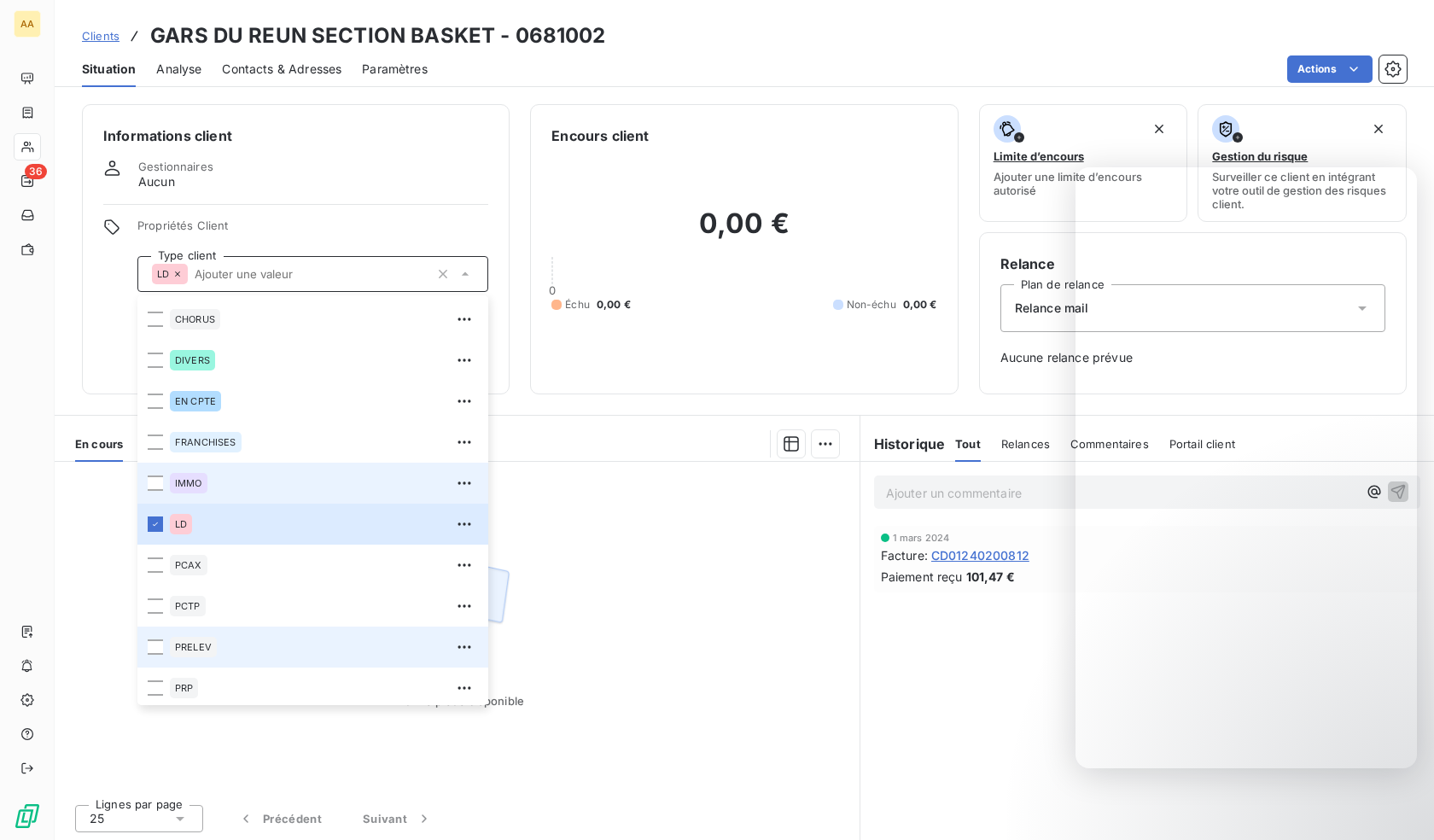
scroll to position [82, 0]
click at [207, 631] on div "PRELEV" at bounding box center [323, 643] width 308 height 27
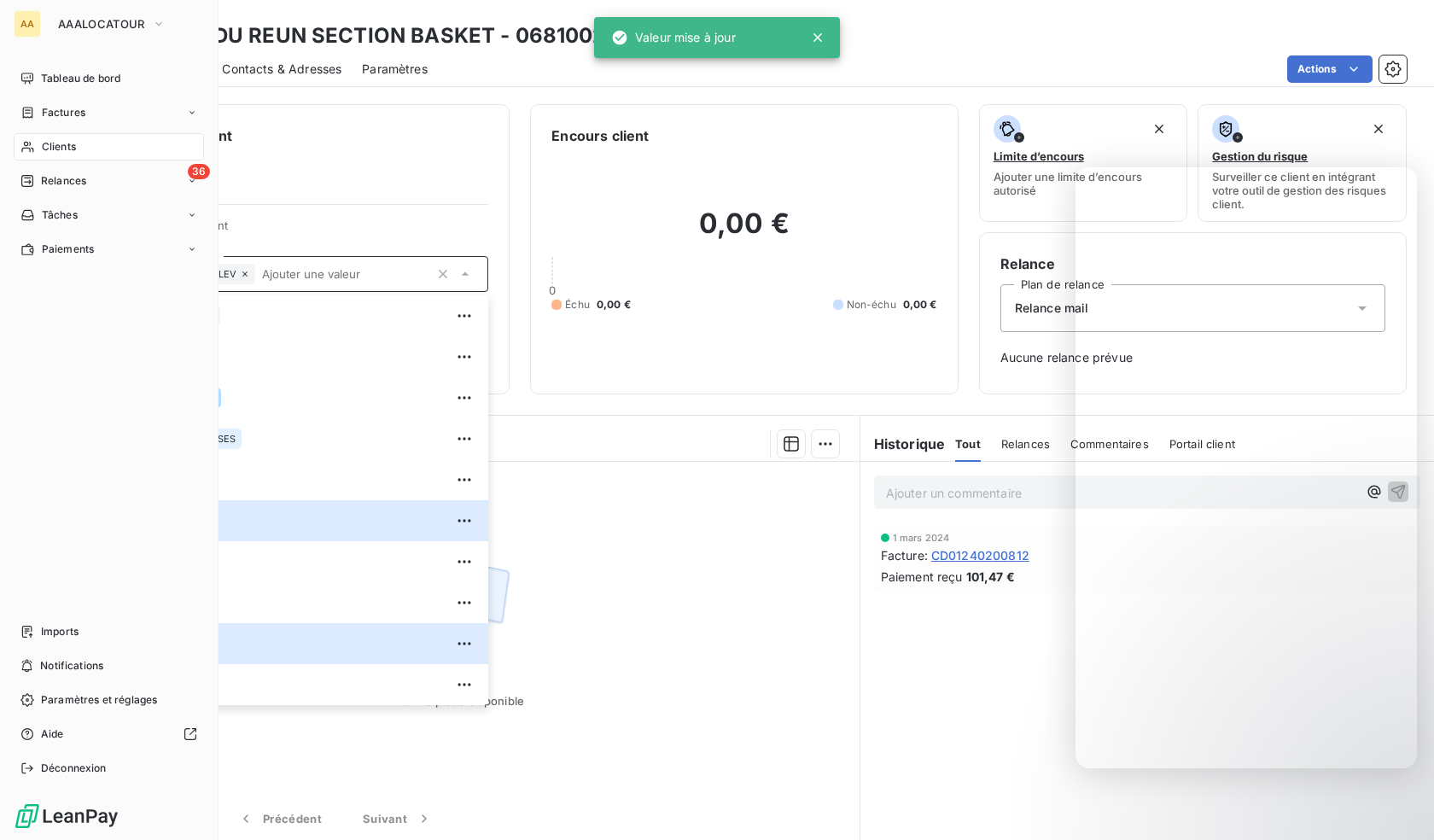
drag, startPoint x: 33, startPoint y: 150, endPoint x: 833, endPoint y: 94, distance: 802.0
click at [33, 150] on icon at bounding box center [27, 147] width 12 height 11
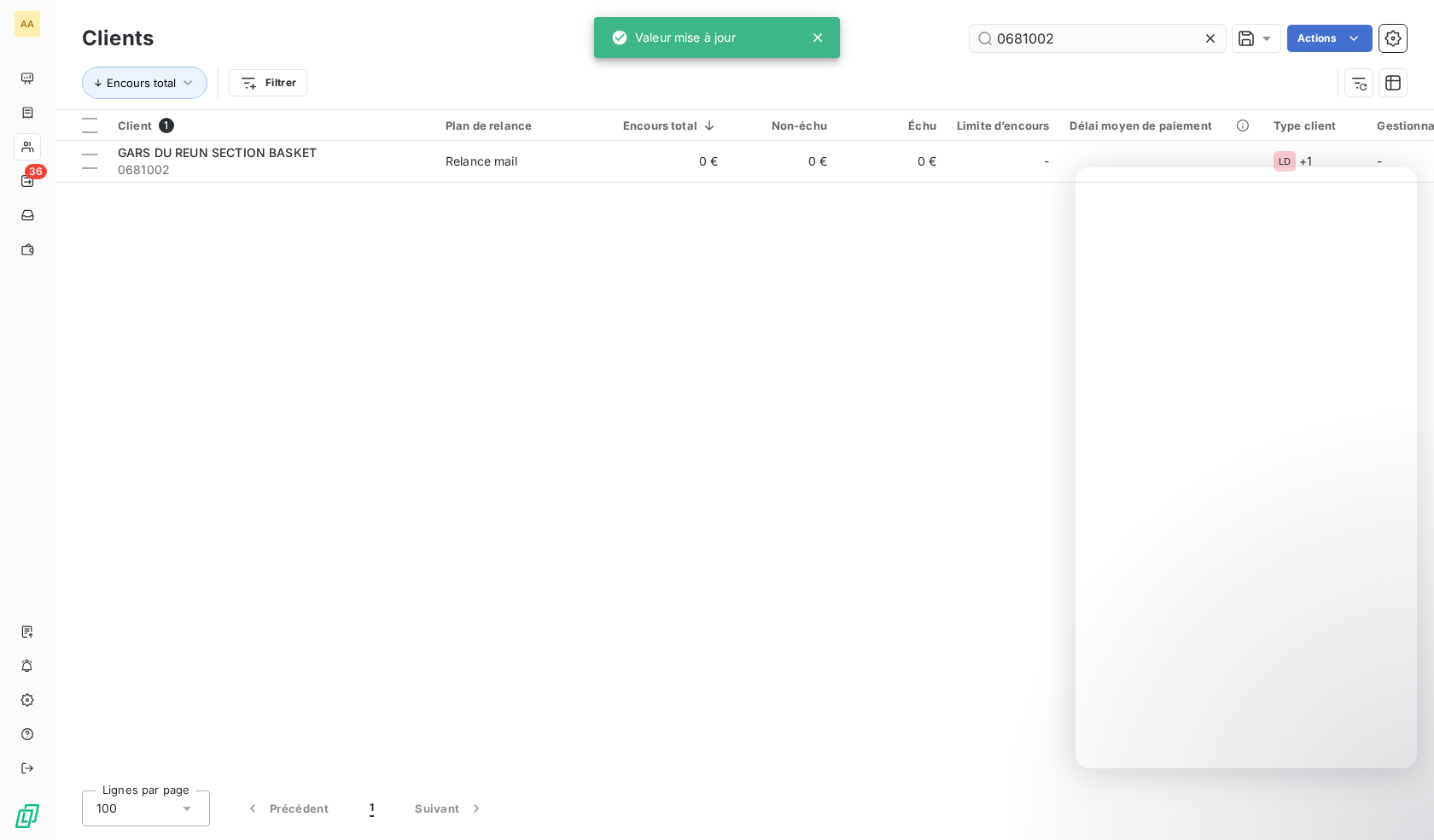
click at [994, 33] on input "0681002" at bounding box center [1097, 38] width 256 height 27
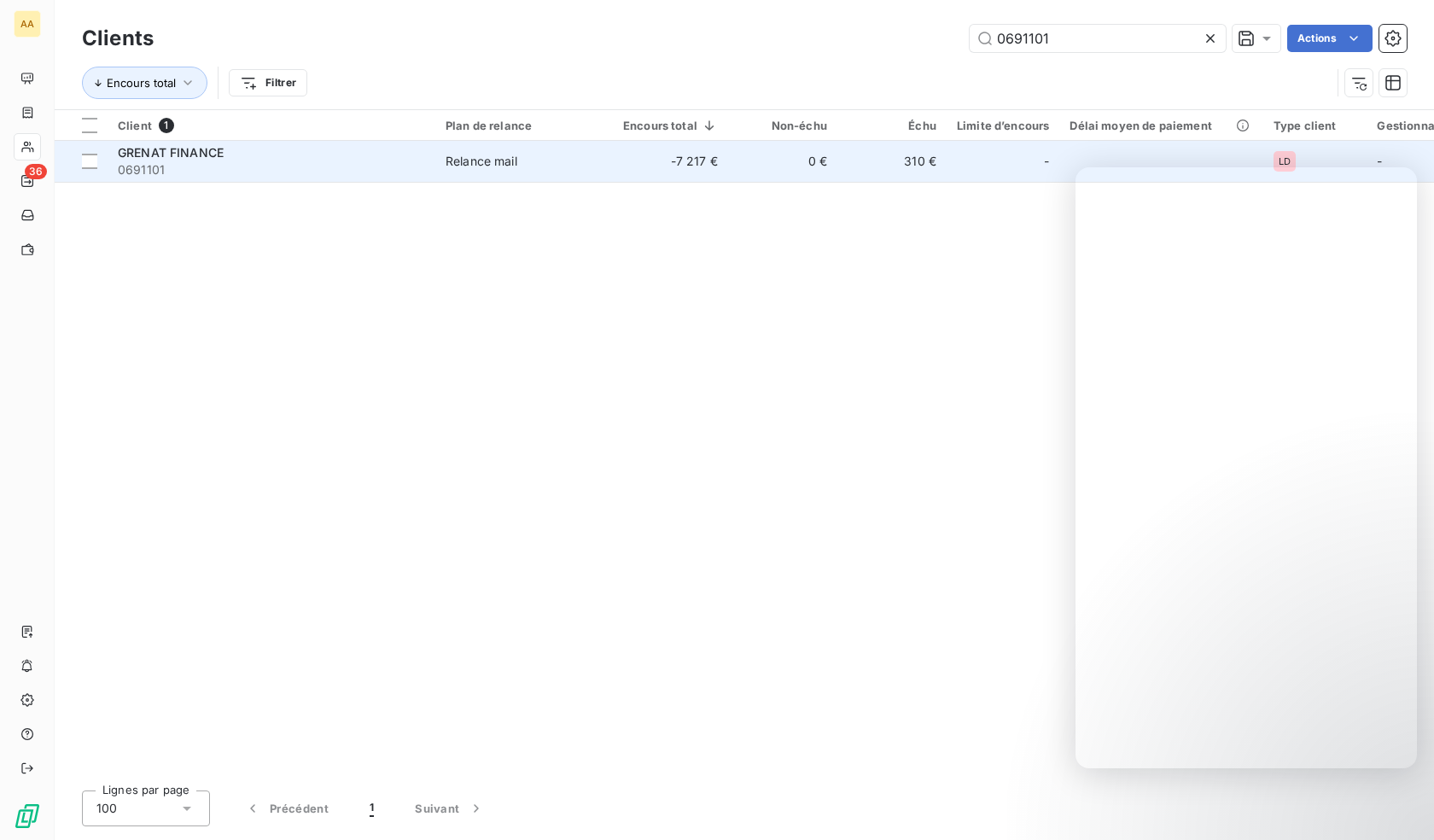
type input "0691101"
click at [182, 165] on span "0691101" at bounding box center [272, 170] width 307 height 17
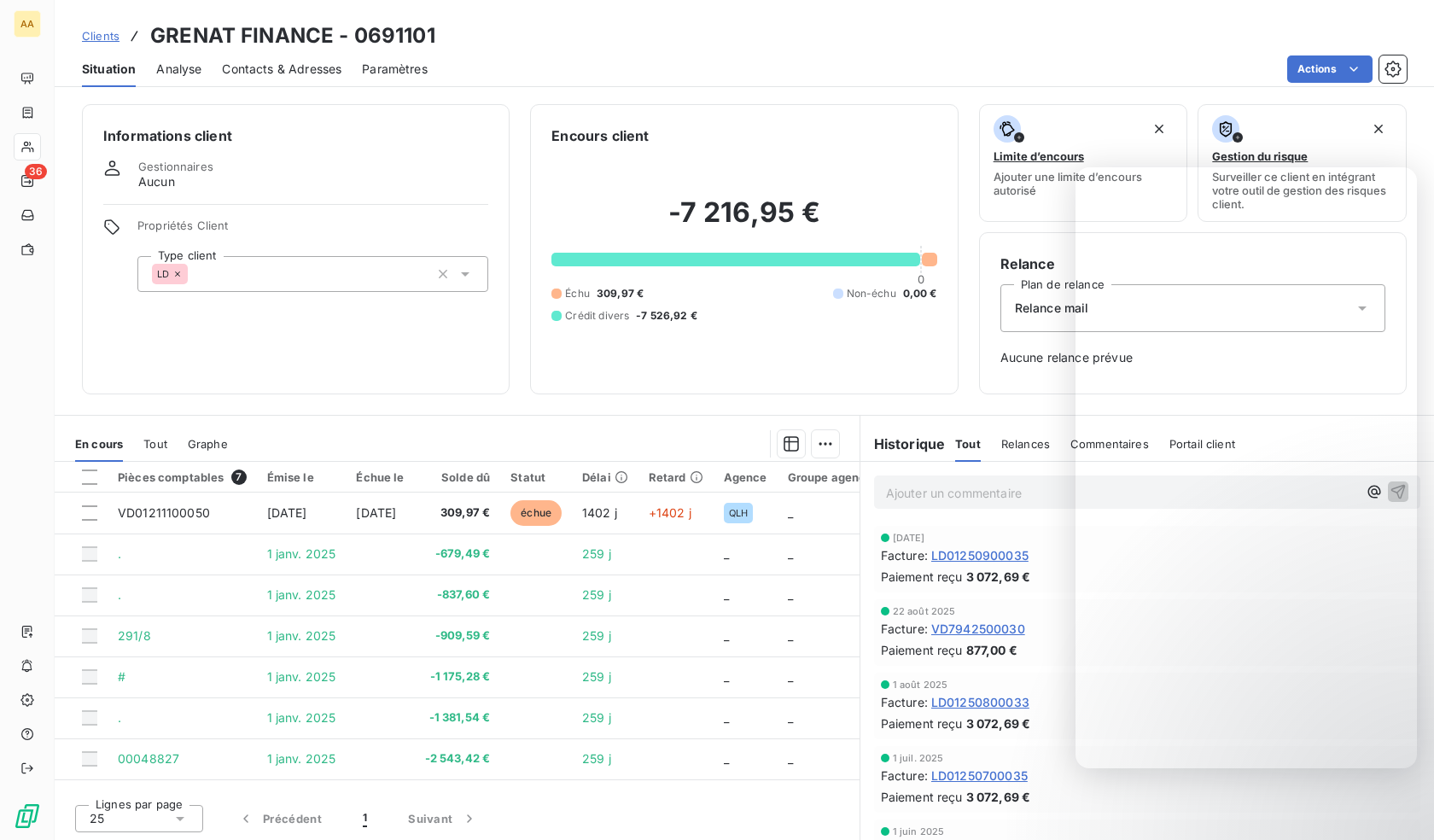
click at [260, 269] on div "LD" at bounding box center [313, 274] width 351 height 36
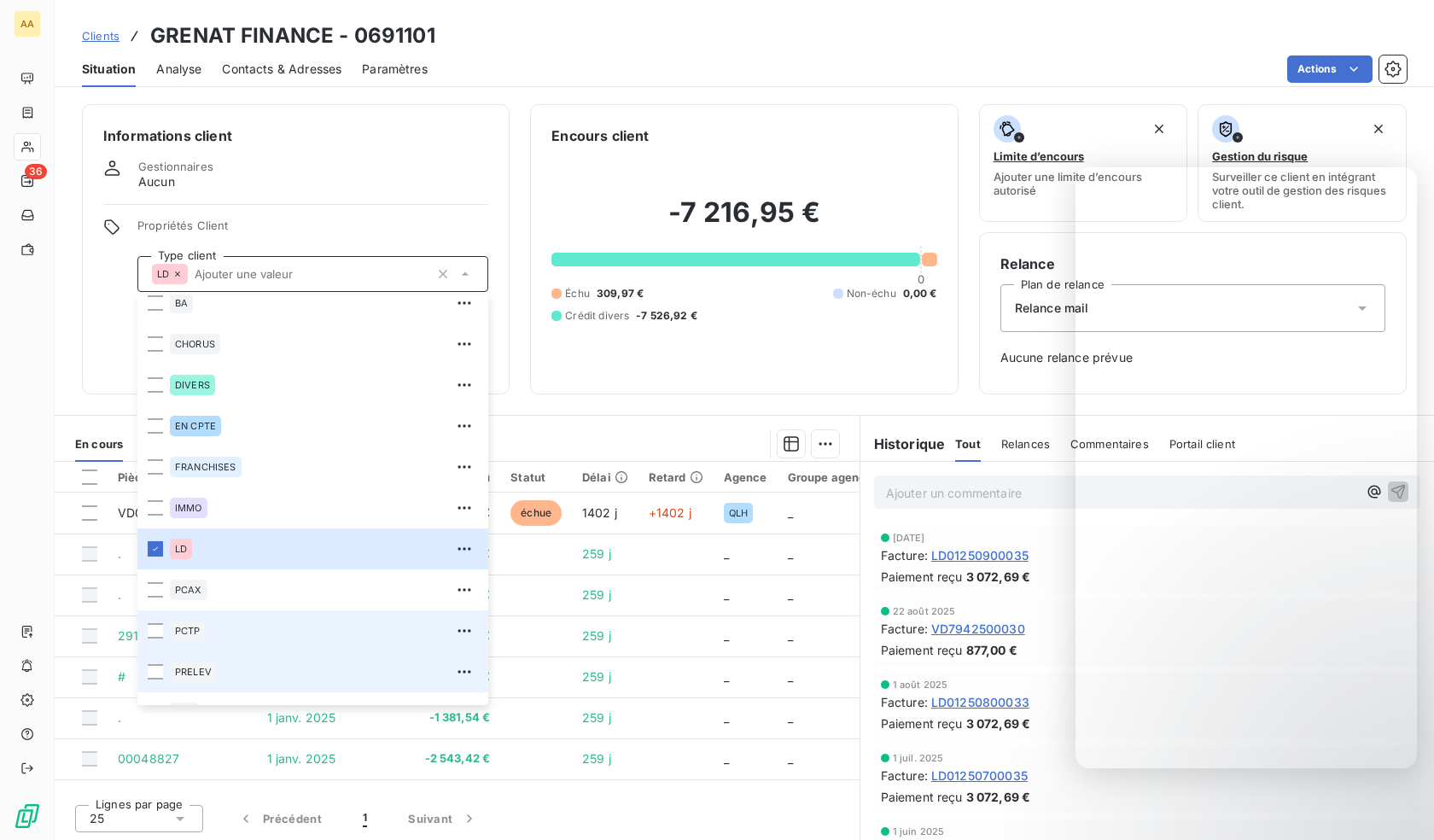
scroll to position [82, 0]
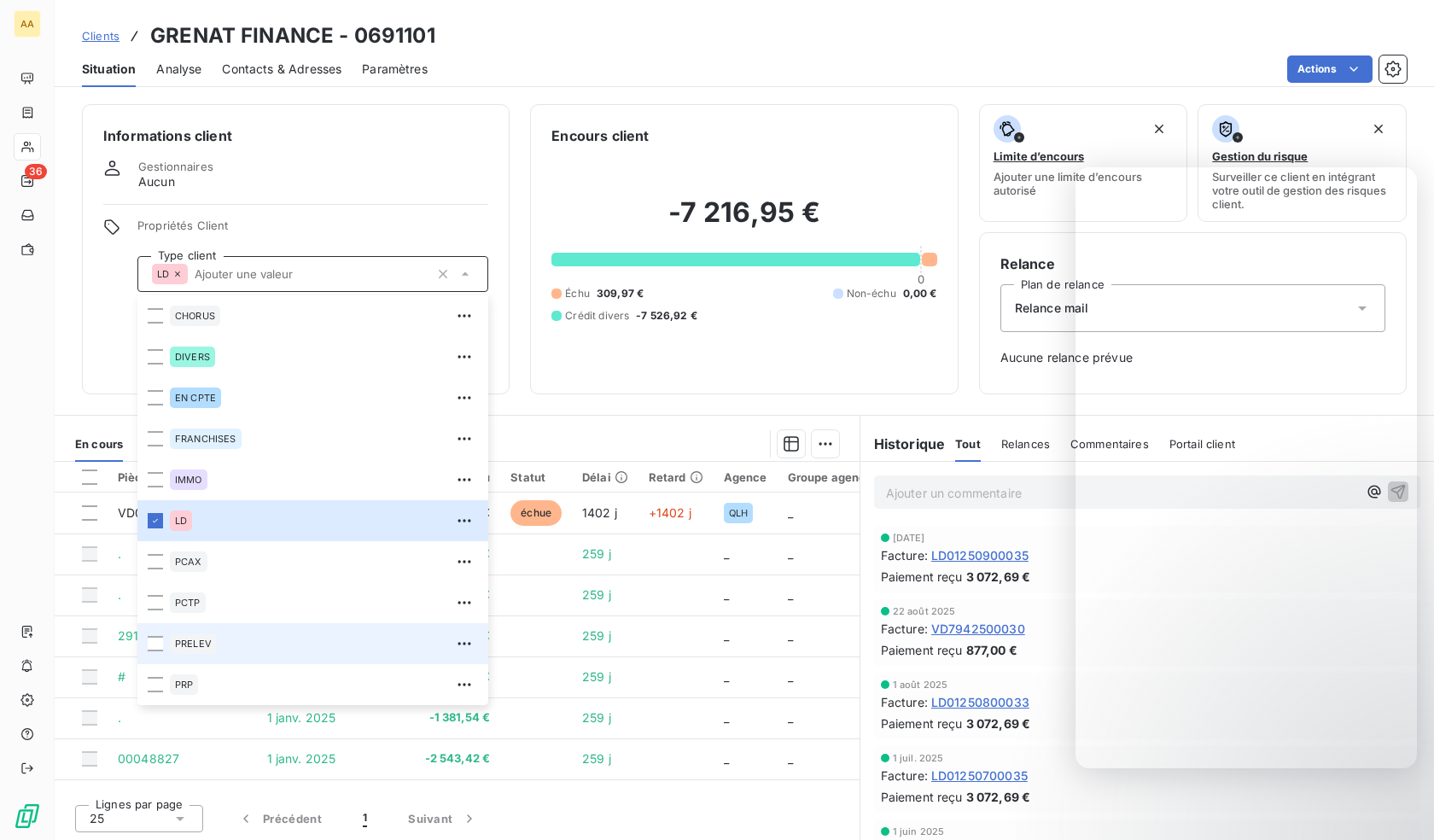
click at [201, 638] on span "PRELEV" at bounding box center [193, 643] width 37 height 10
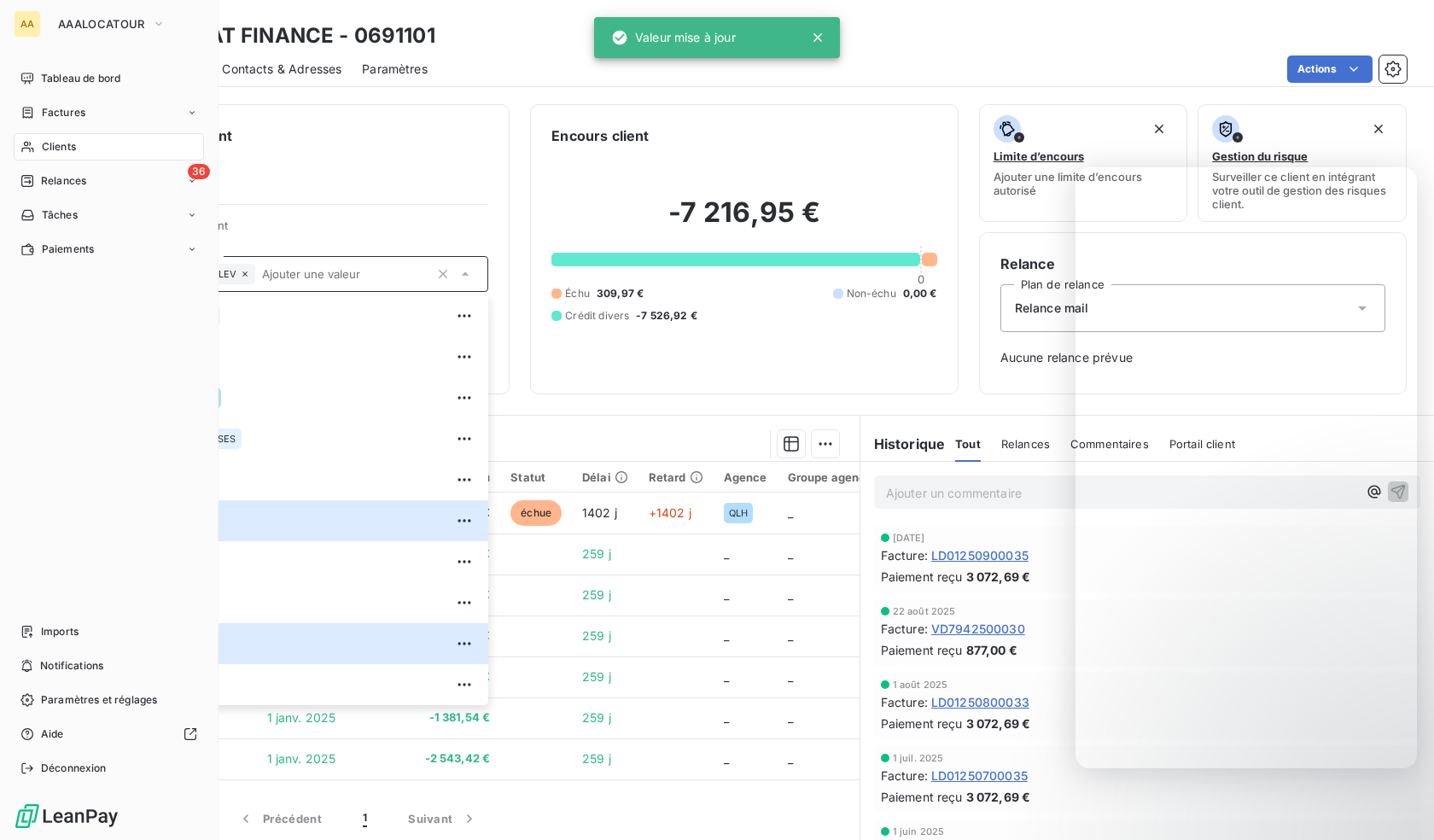
drag, startPoint x: 24, startPoint y: 151, endPoint x: 51, endPoint y: 150, distance: 27.0
click at [24, 151] on icon at bounding box center [27, 146] width 14 height 13
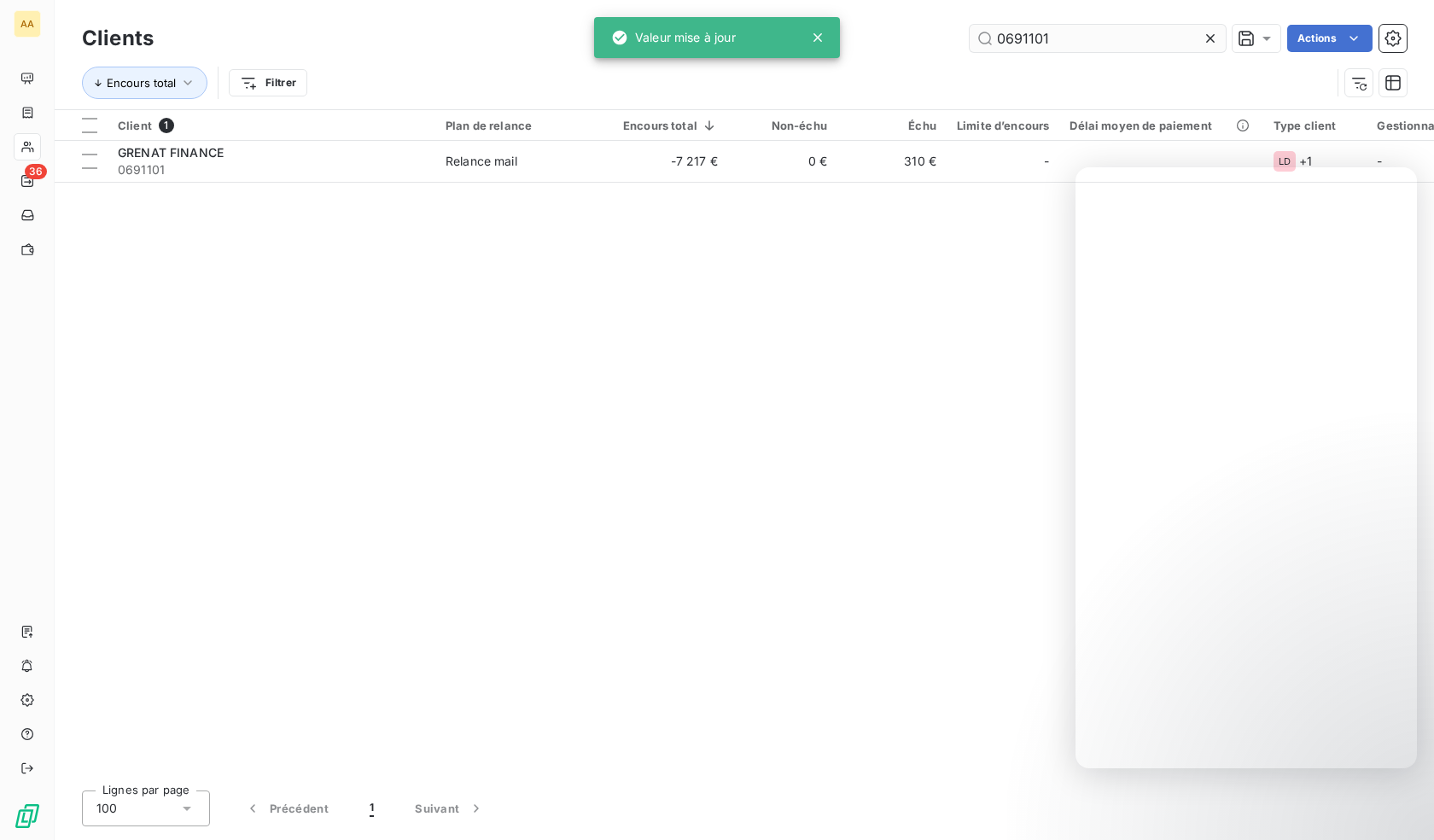
click at [1023, 37] on input "0691101" at bounding box center [1097, 38] width 256 height 27
drag, startPoint x: 1023, startPoint y: 37, endPoint x: 890, endPoint y: 70, distance: 137.0
click at [1022, 37] on input "0691101" at bounding box center [1097, 38] width 256 height 27
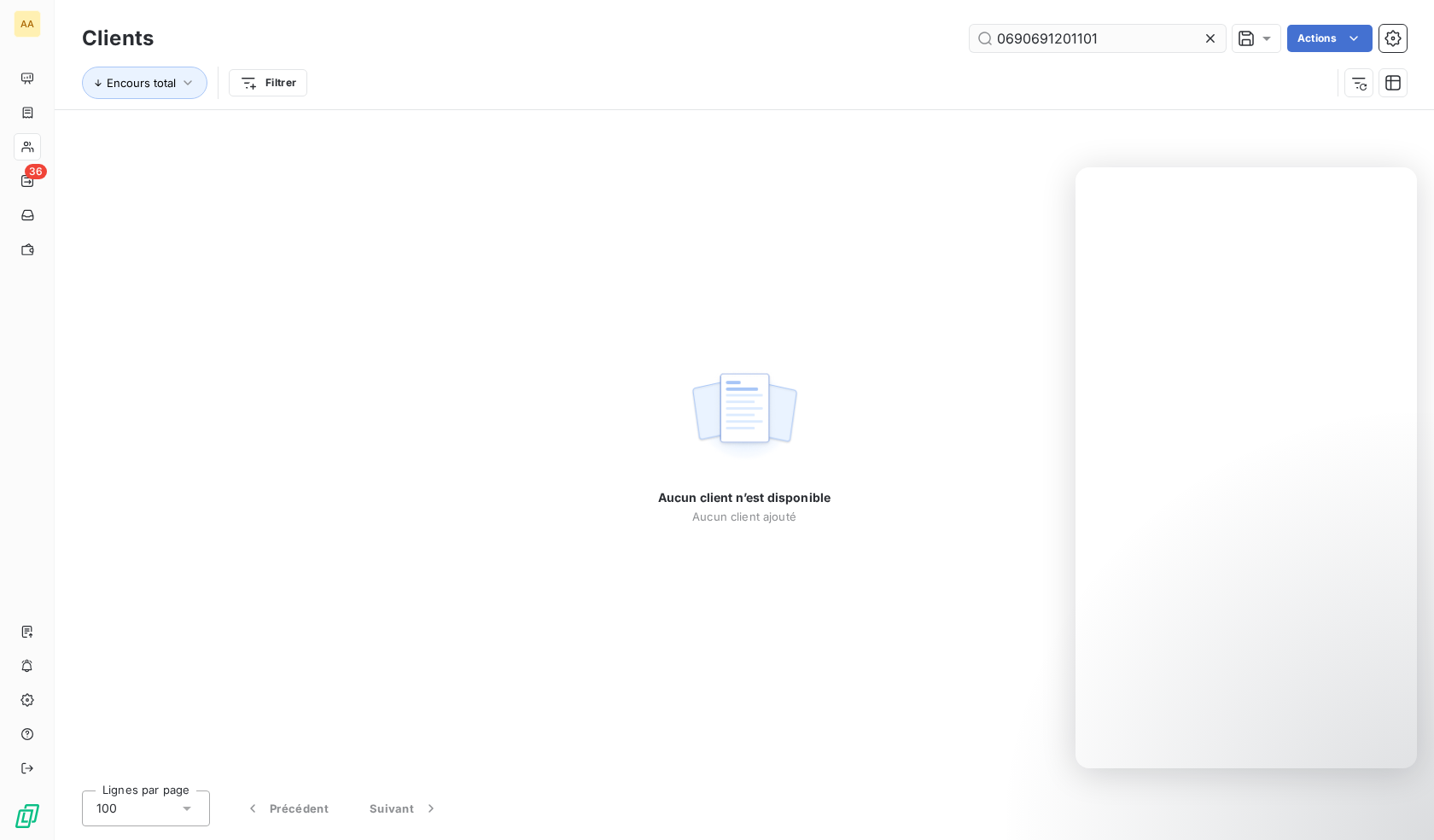
click at [1023, 36] on input "0690691201101" at bounding box center [1097, 38] width 256 height 27
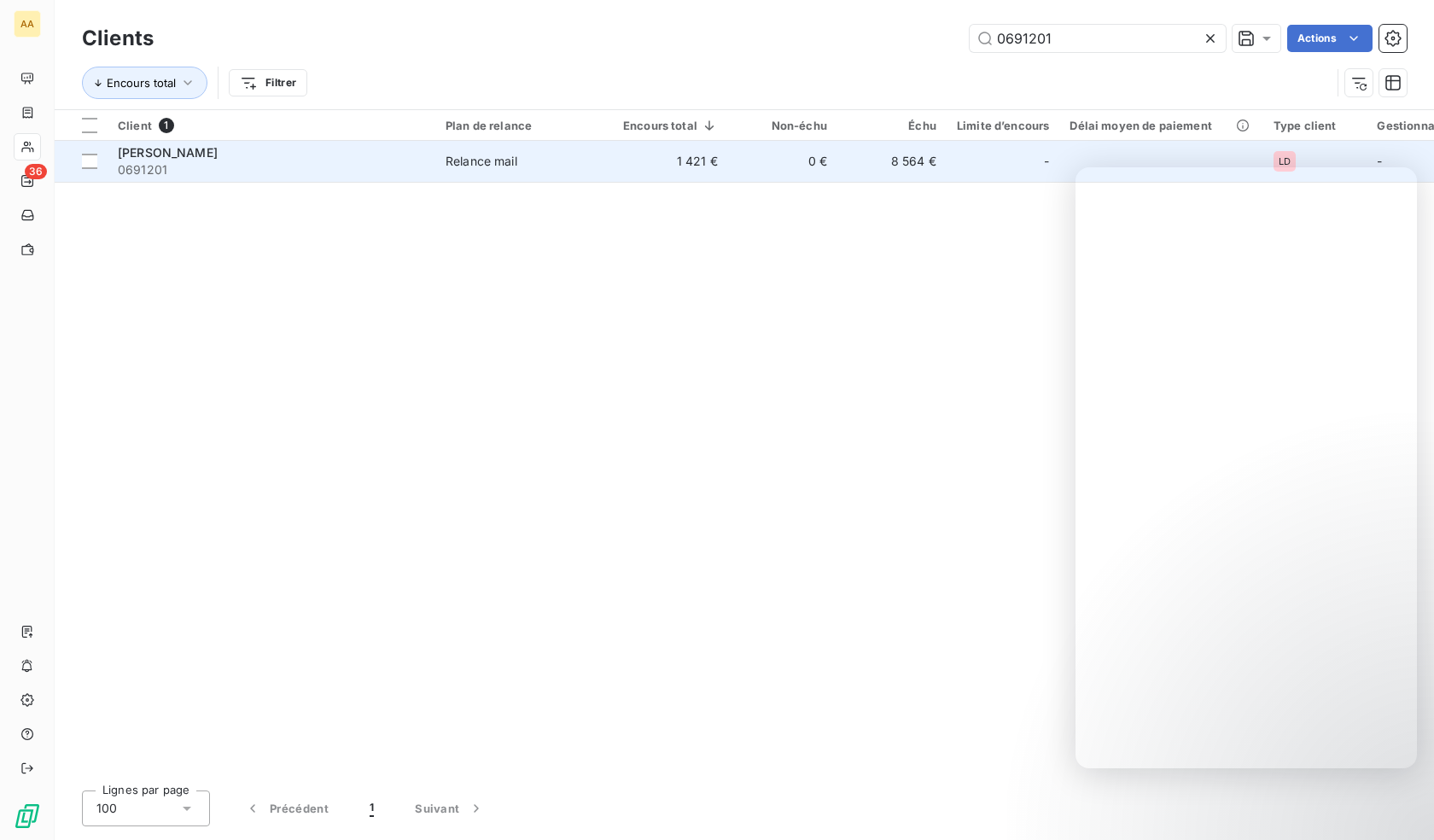
type input "0691201"
click at [162, 161] on span "0691201" at bounding box center [272, 170] width 307 height 17
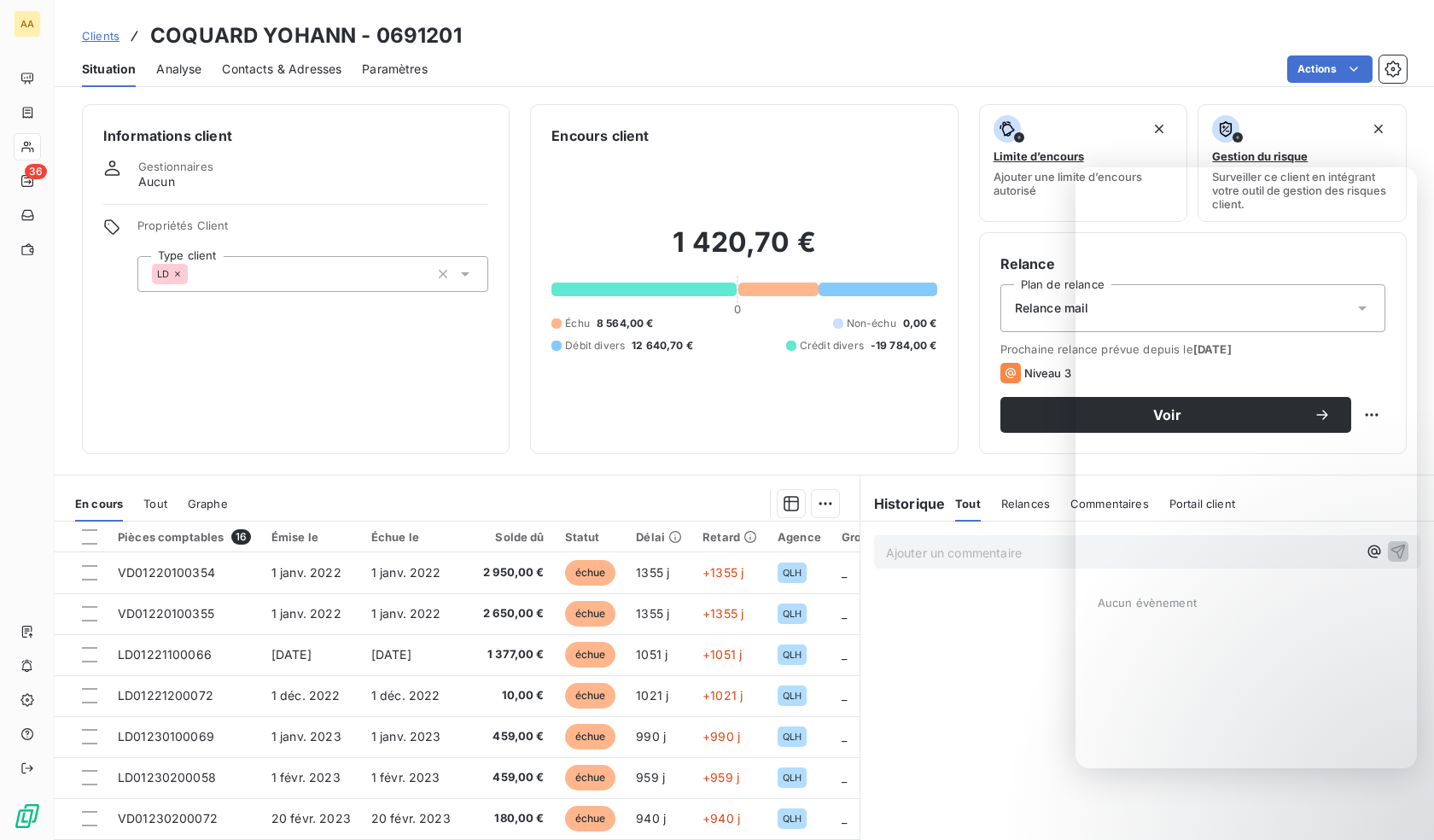
click at [313, 289] on div "LD" at bounding box center [313, 274] width 351 height 36
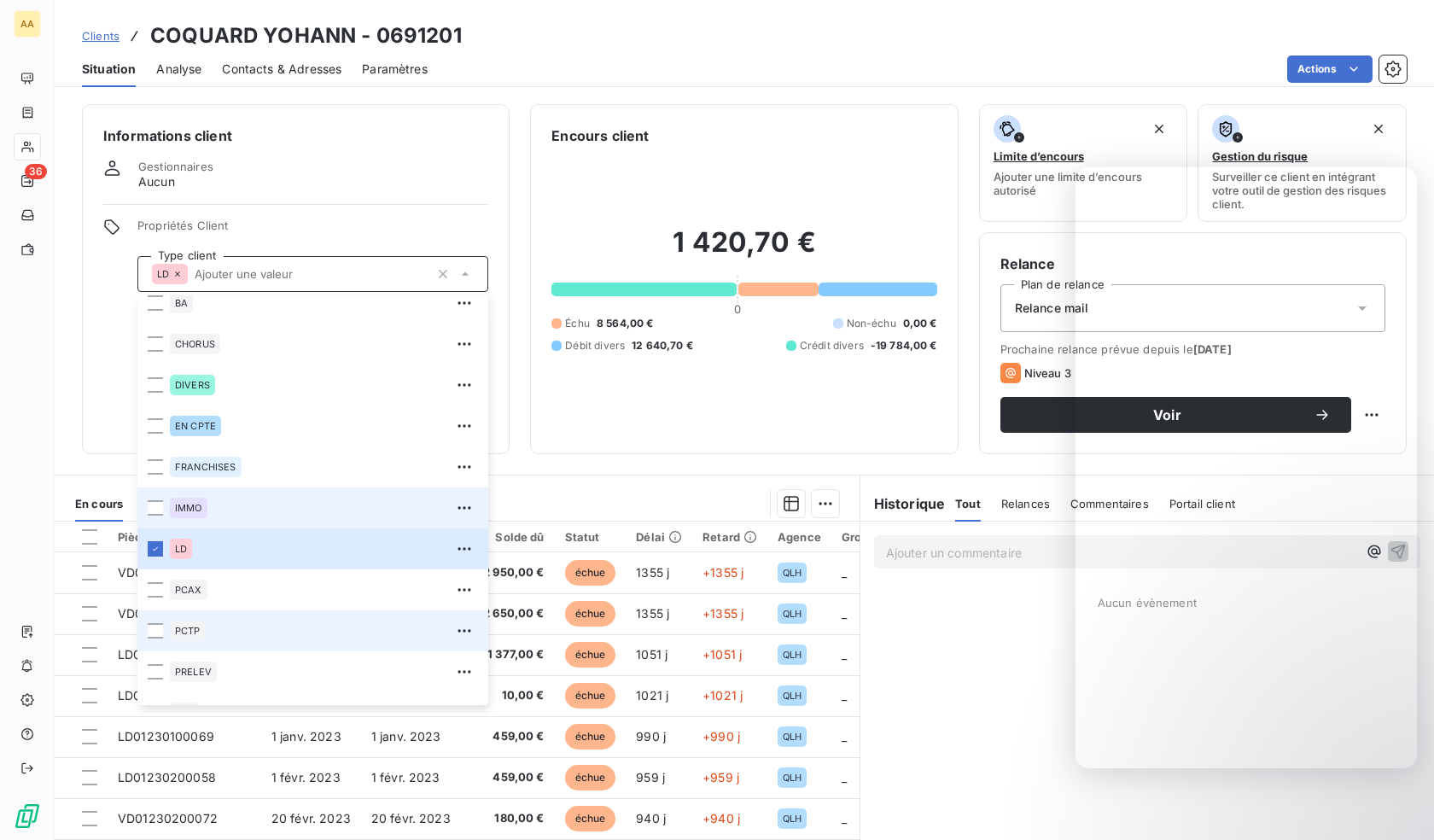
scroll to position [82, 0]
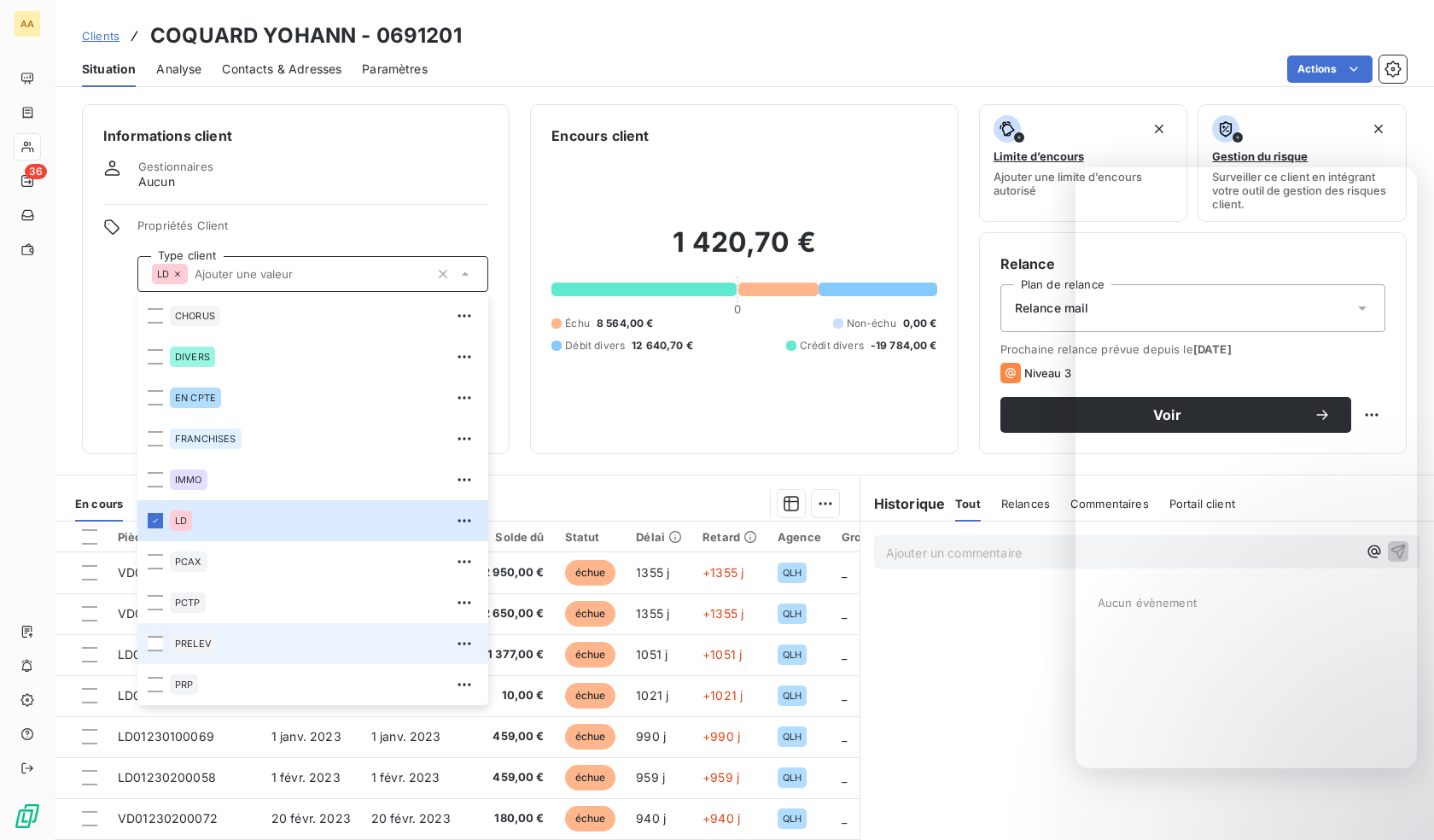
click at [242, 633] on div "PRELEV" at bounding box center [323, 643] width 308 height 27
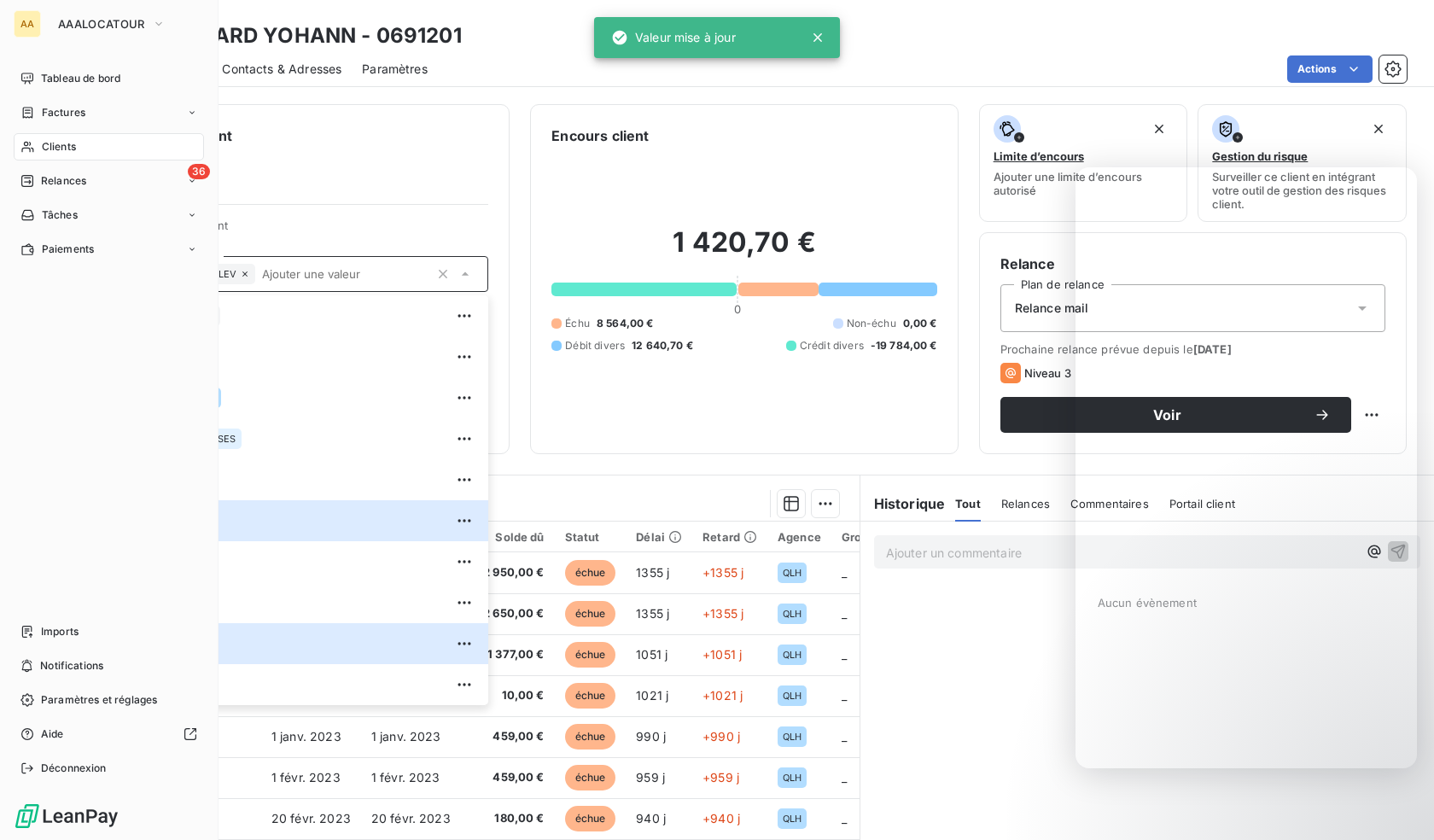
click at [41, 148] on div "Clients" at bounding box center [108, 146] width 190 height 27
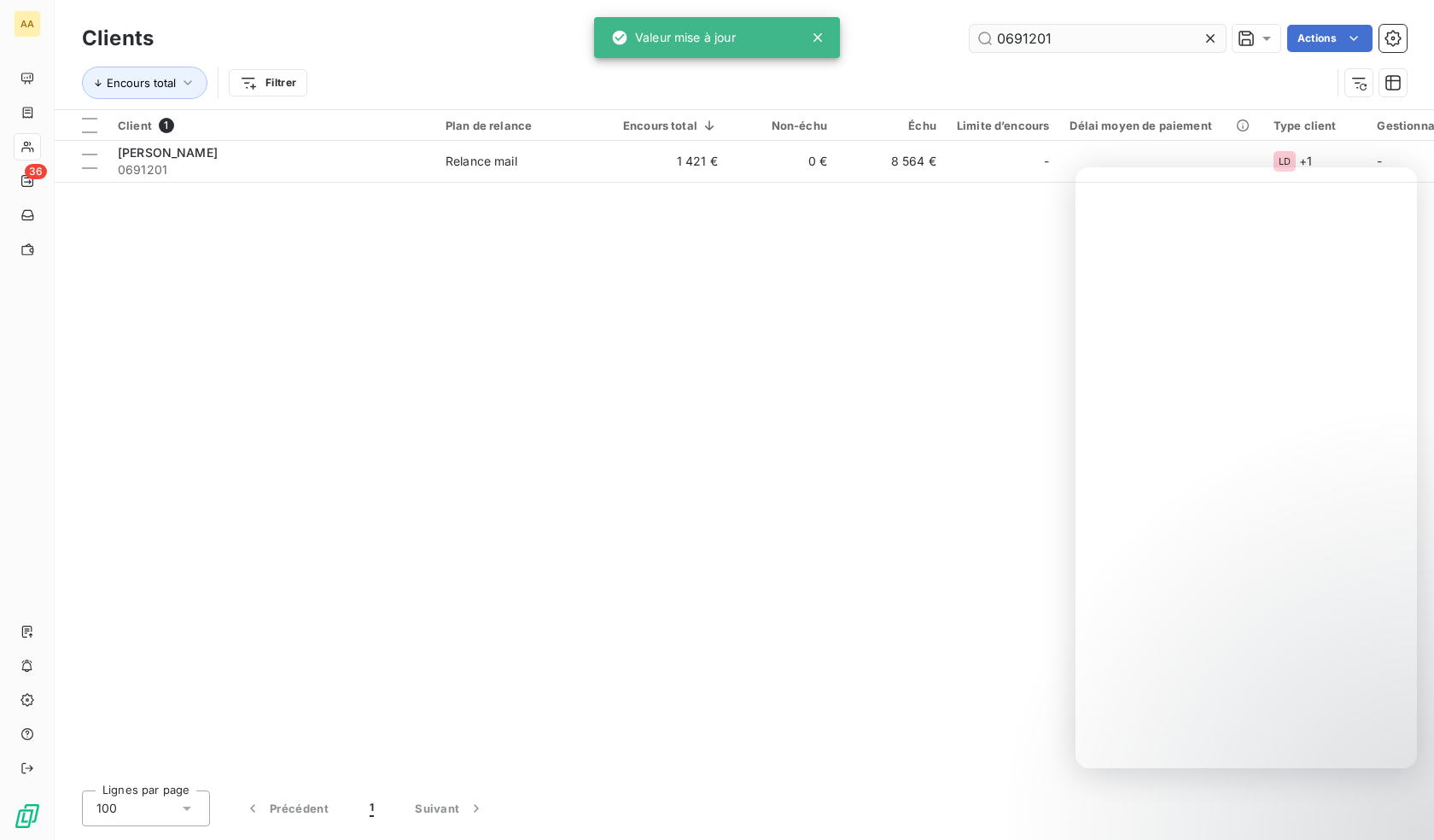
click at [1152, 31] on input "0691201" at bounding box center [1097, 38] width 256 height 27
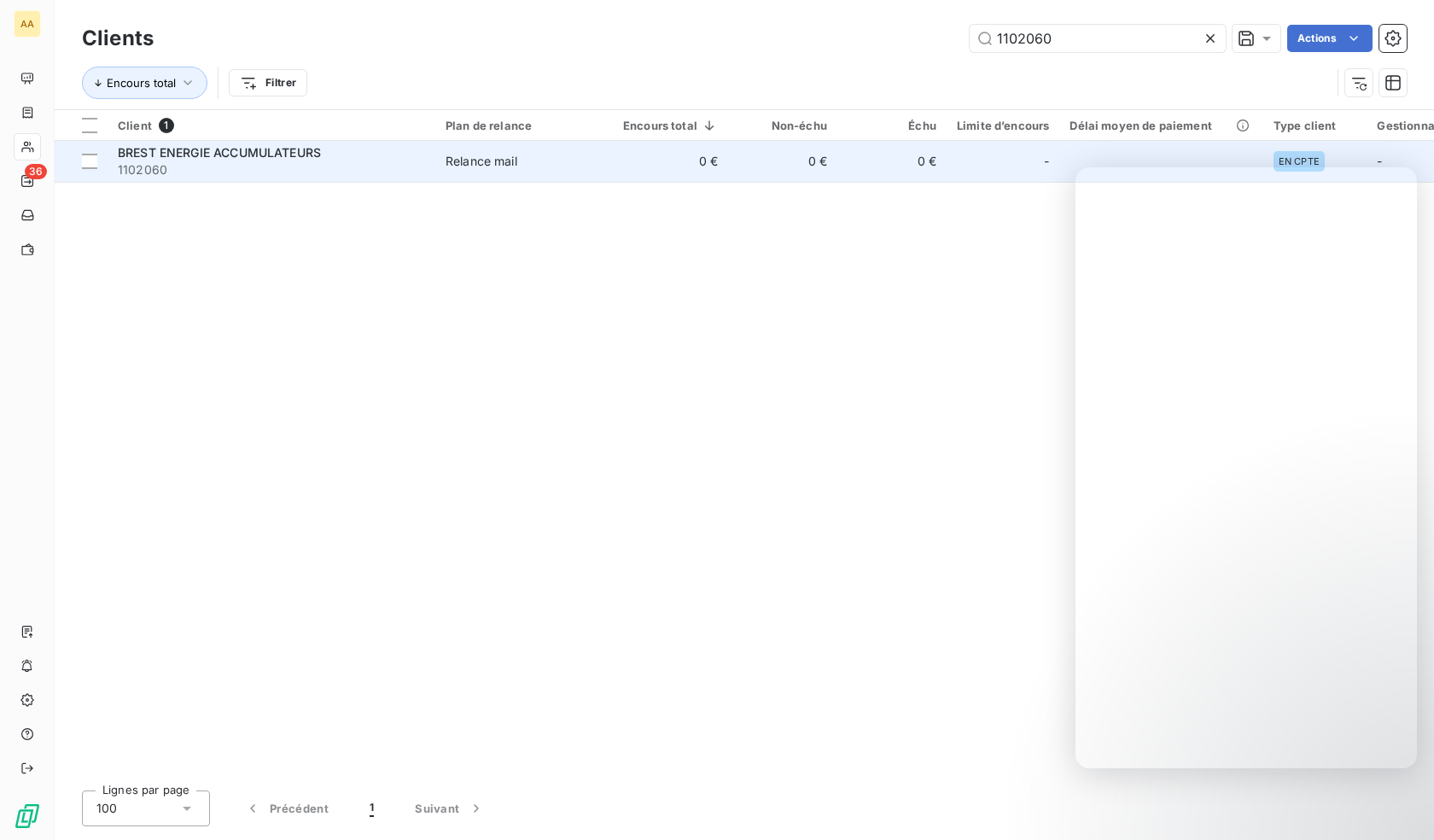
type input "1102060"
click at [231, 161] on span "1102060" at bounding box center [272, 170] width 307 height 17
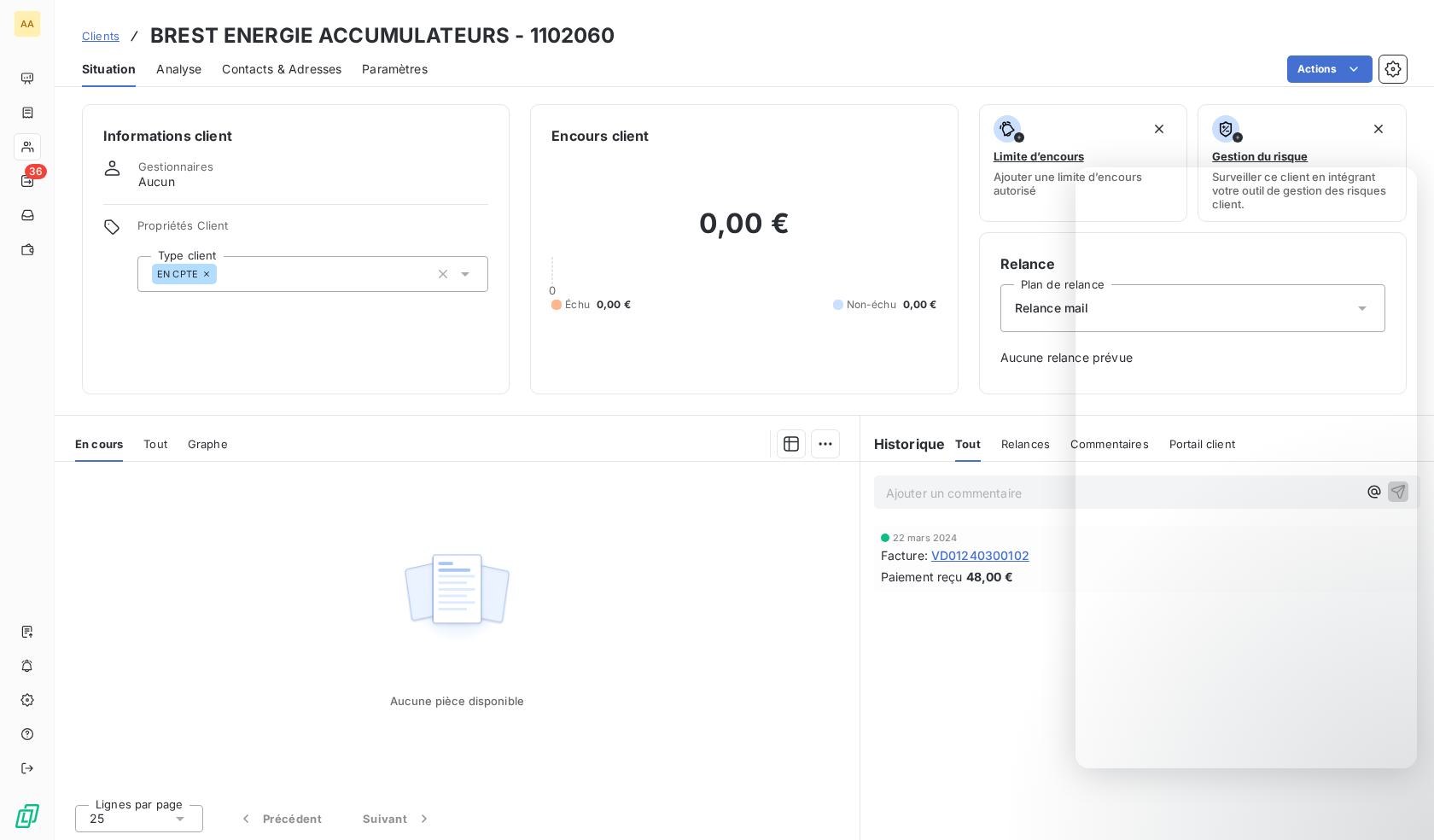
click at [420, 272] on div "EN CPTE" at bounding box center [313, 274] width 351 height 36
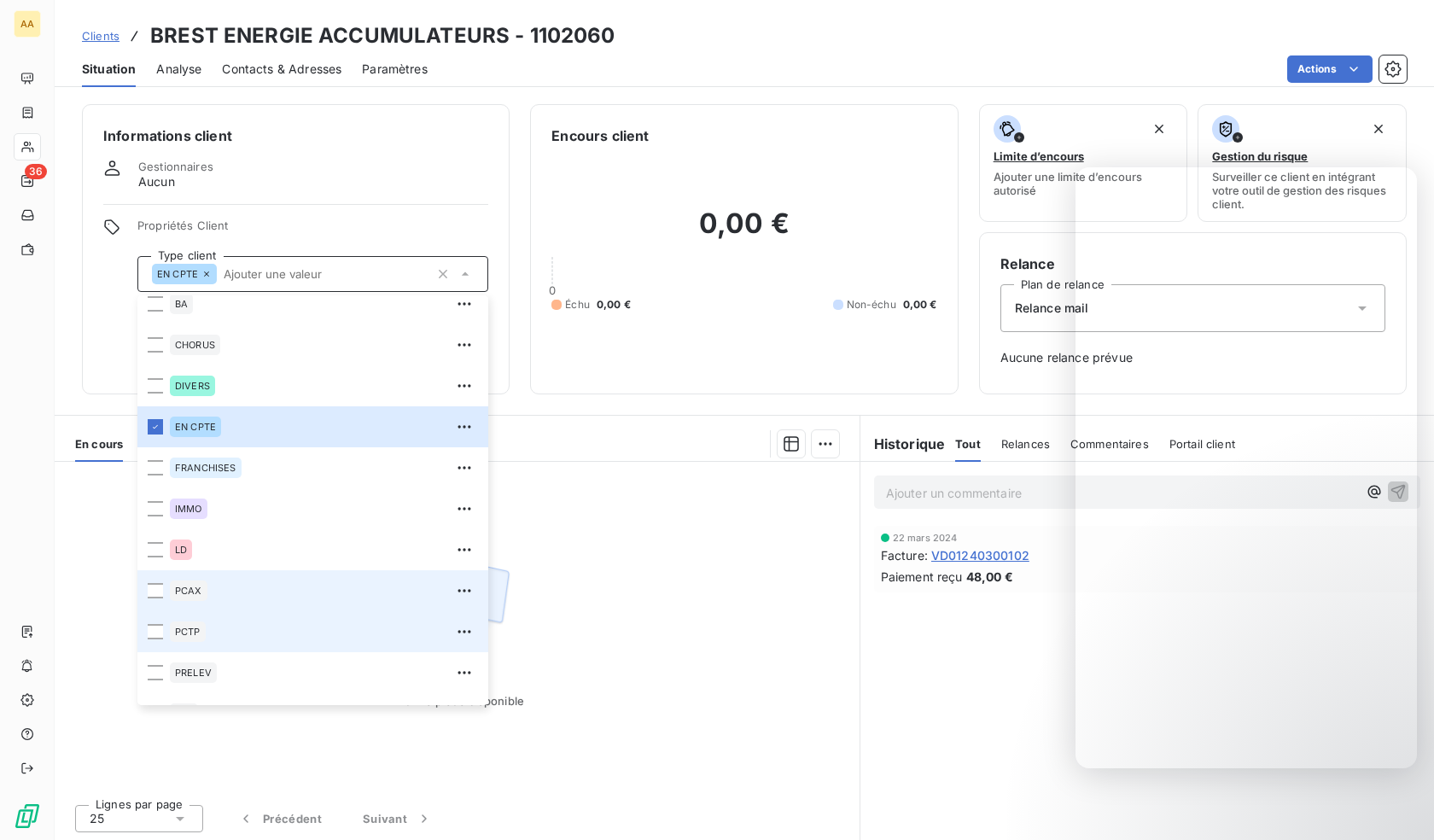
scroll to position [82, 0]
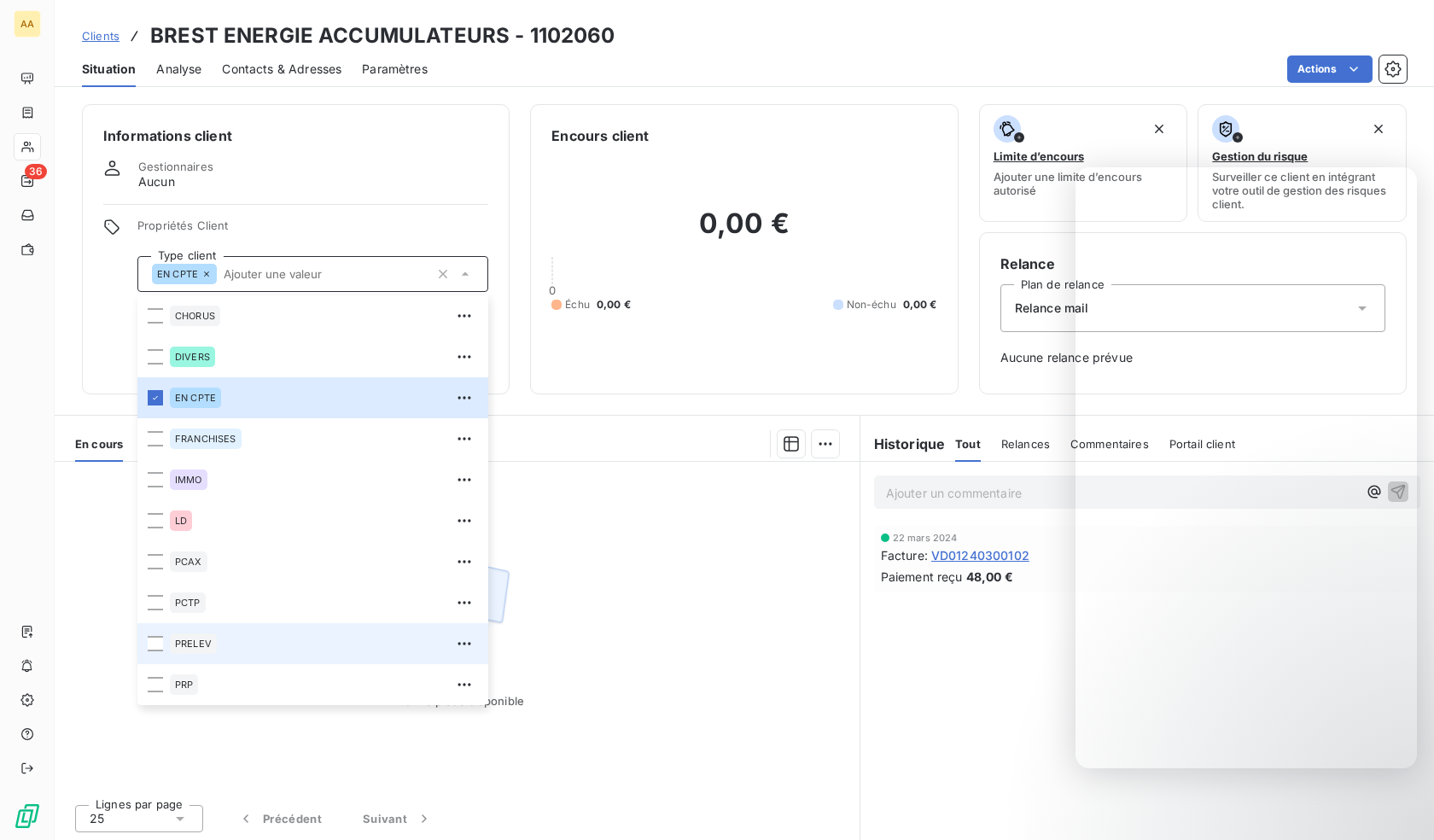
click at [196, 641] on span "PRELEV" at bounding box center [193, 643] width 37 height 10
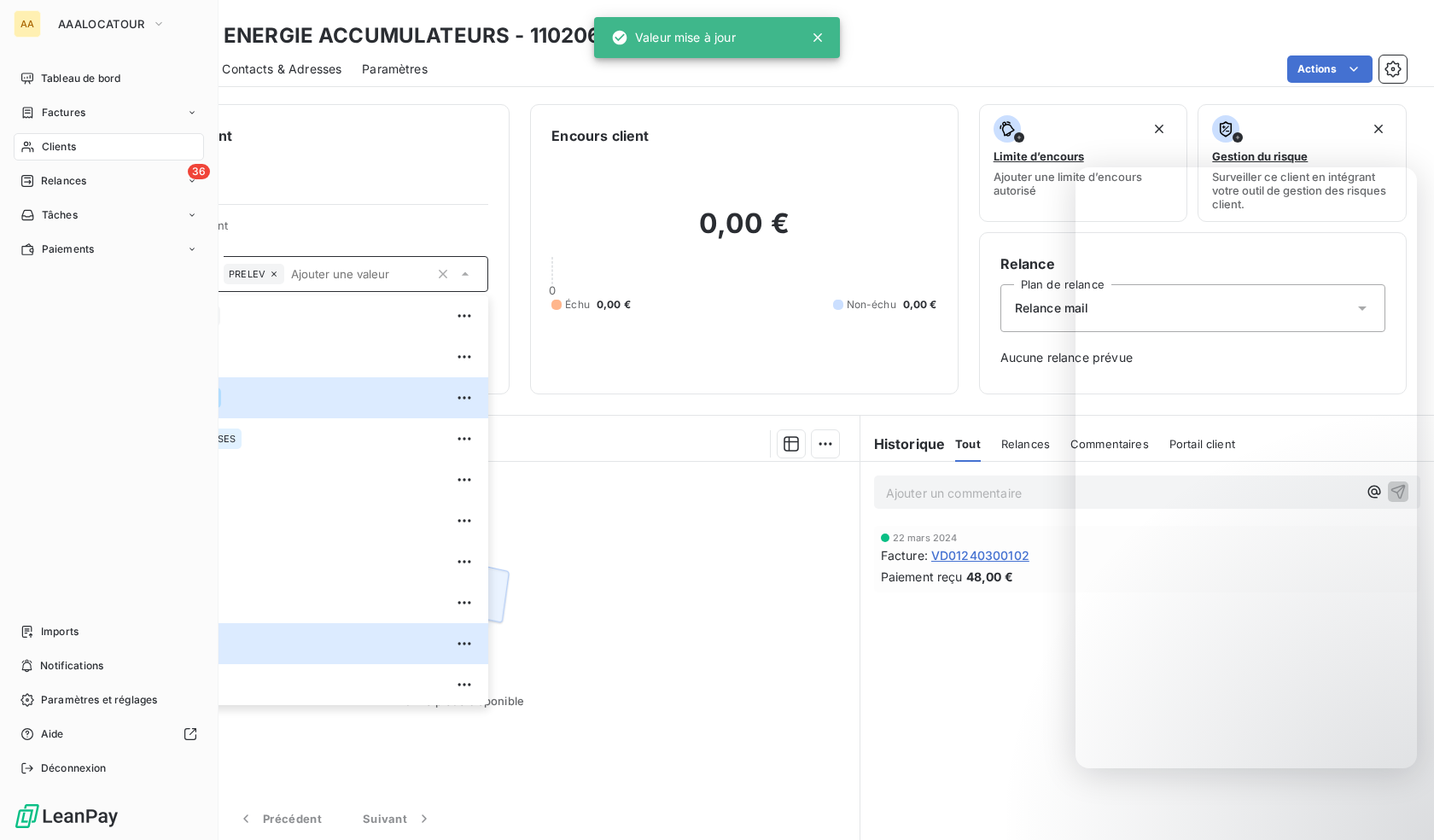
click at [36, 139] on div "Clients" at bounding box center [108, 146] width 190 height 27
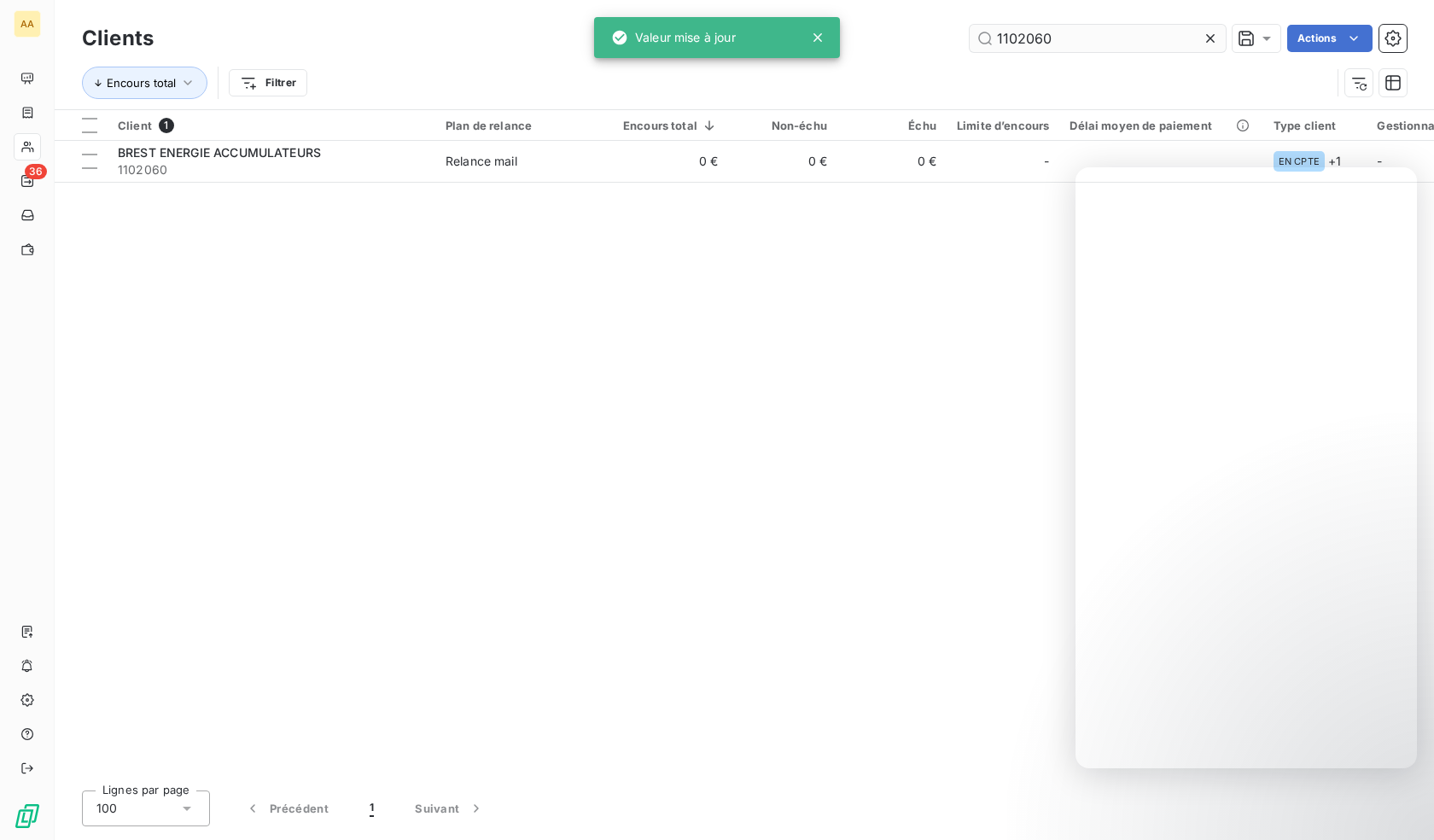
click at [1081, 36] on input "1102060" at bounding box center [1097, 38] width 256 height 27
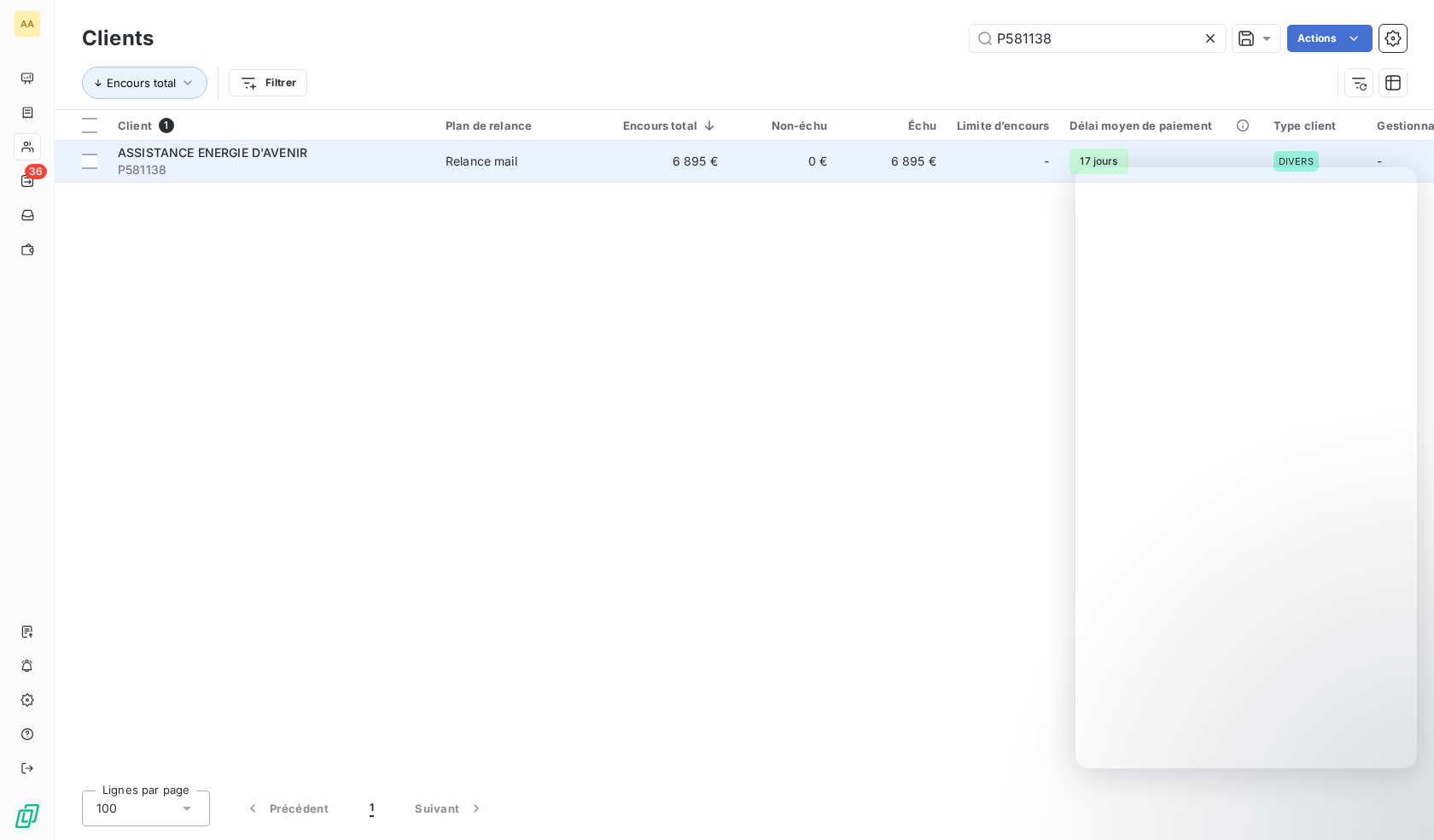
type input "P581138"
click at [279, 170] on span "P581138" at bounding box center [272, 170] width 307 height 17
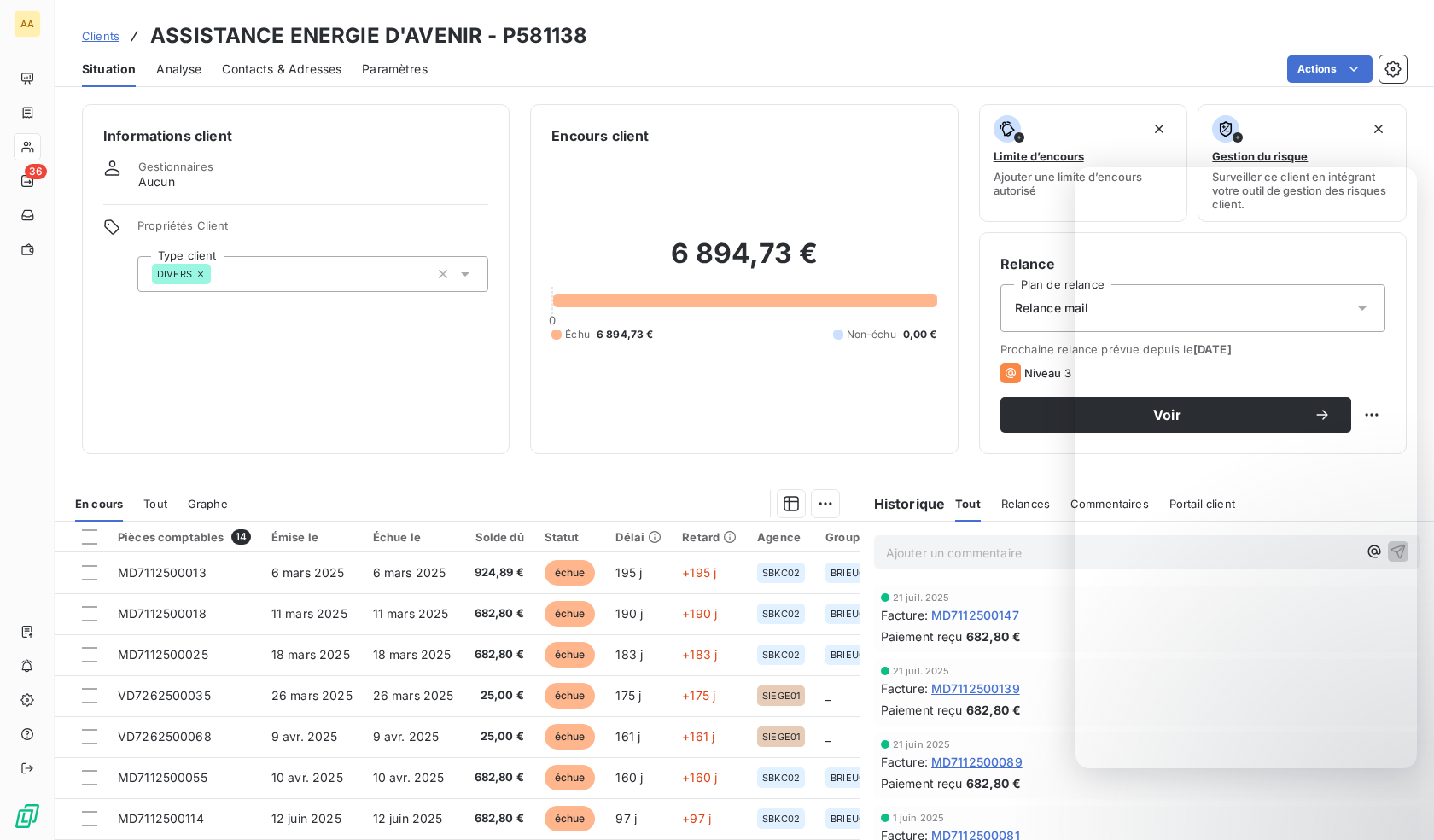
click at [302, 279] on div "DIVERS" at bounding box center [313, 274] width 351 height 36
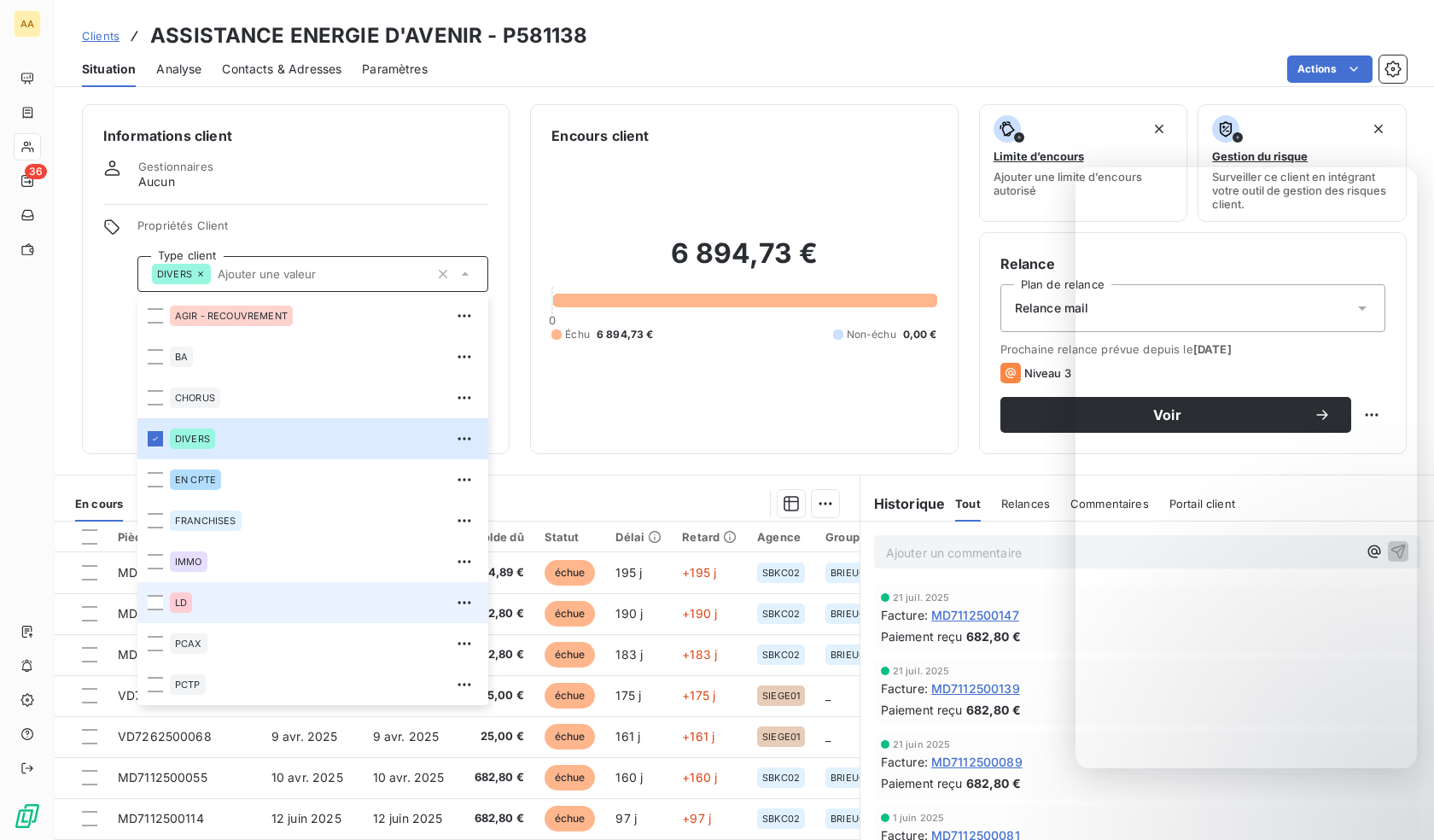
scroll to position [82, 0]
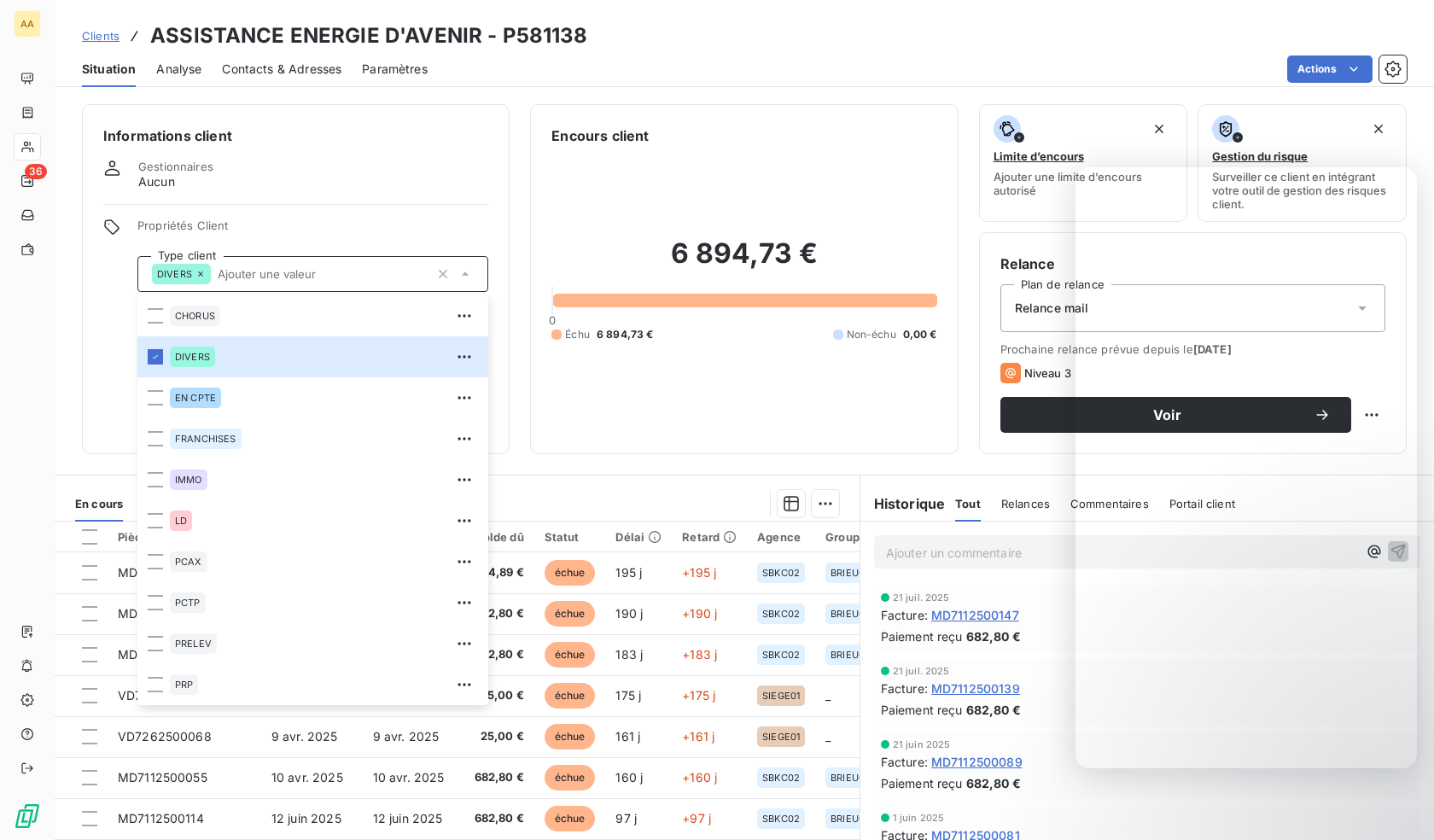
click at [95, 406] on div "Informations client Gestionnaires Aucun Propriétés Client Type client DIVERS AG…" at bounding box center [296, 278] width 428 height 350
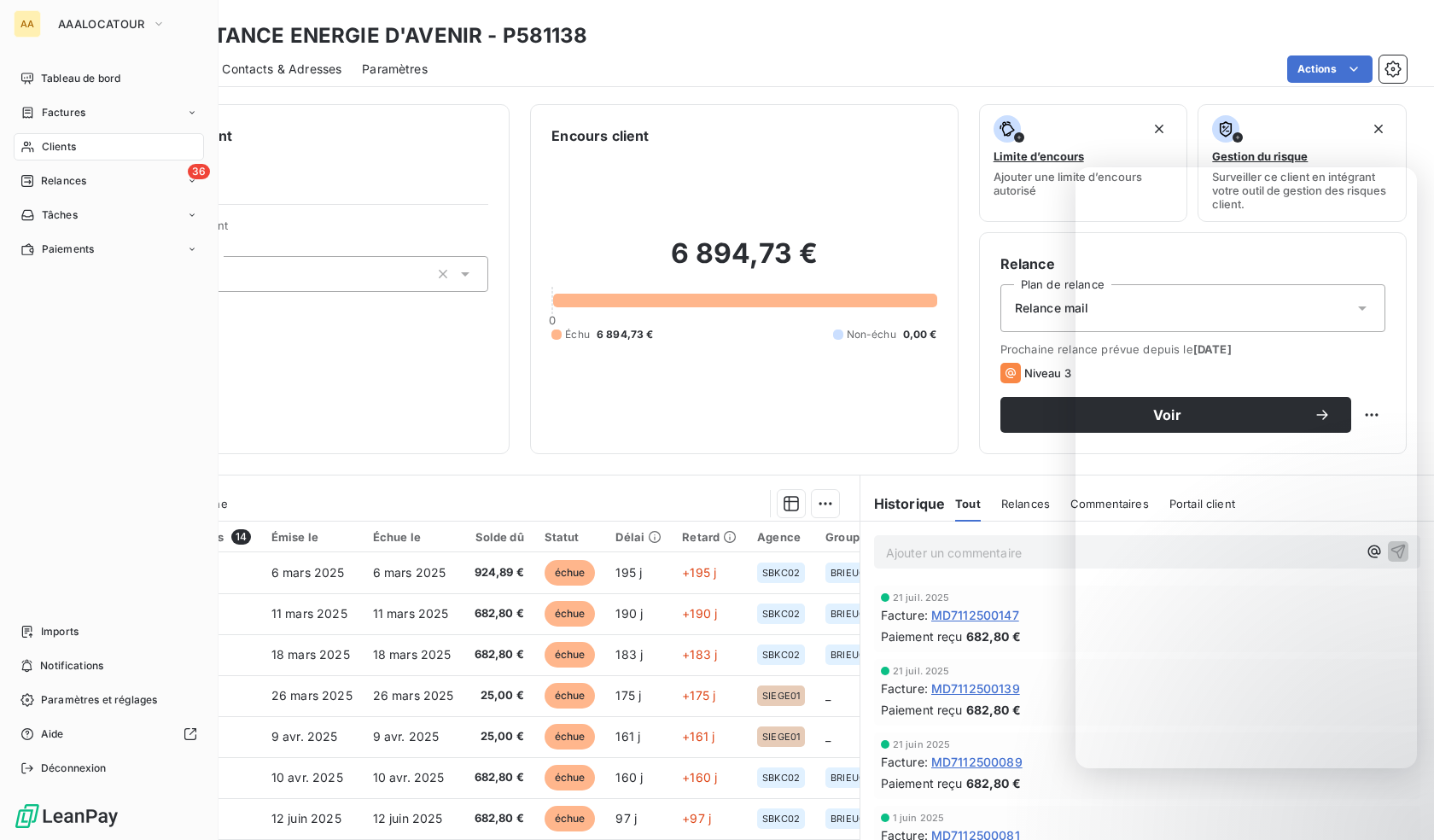
drag, startPoint x: 40, startPoint y: 141, endPoint x: 215, endPoint y: 167, distance: 176.9
click at [41, 141] on div "Clients" at bounding box center [108, 146] width 190 height 27
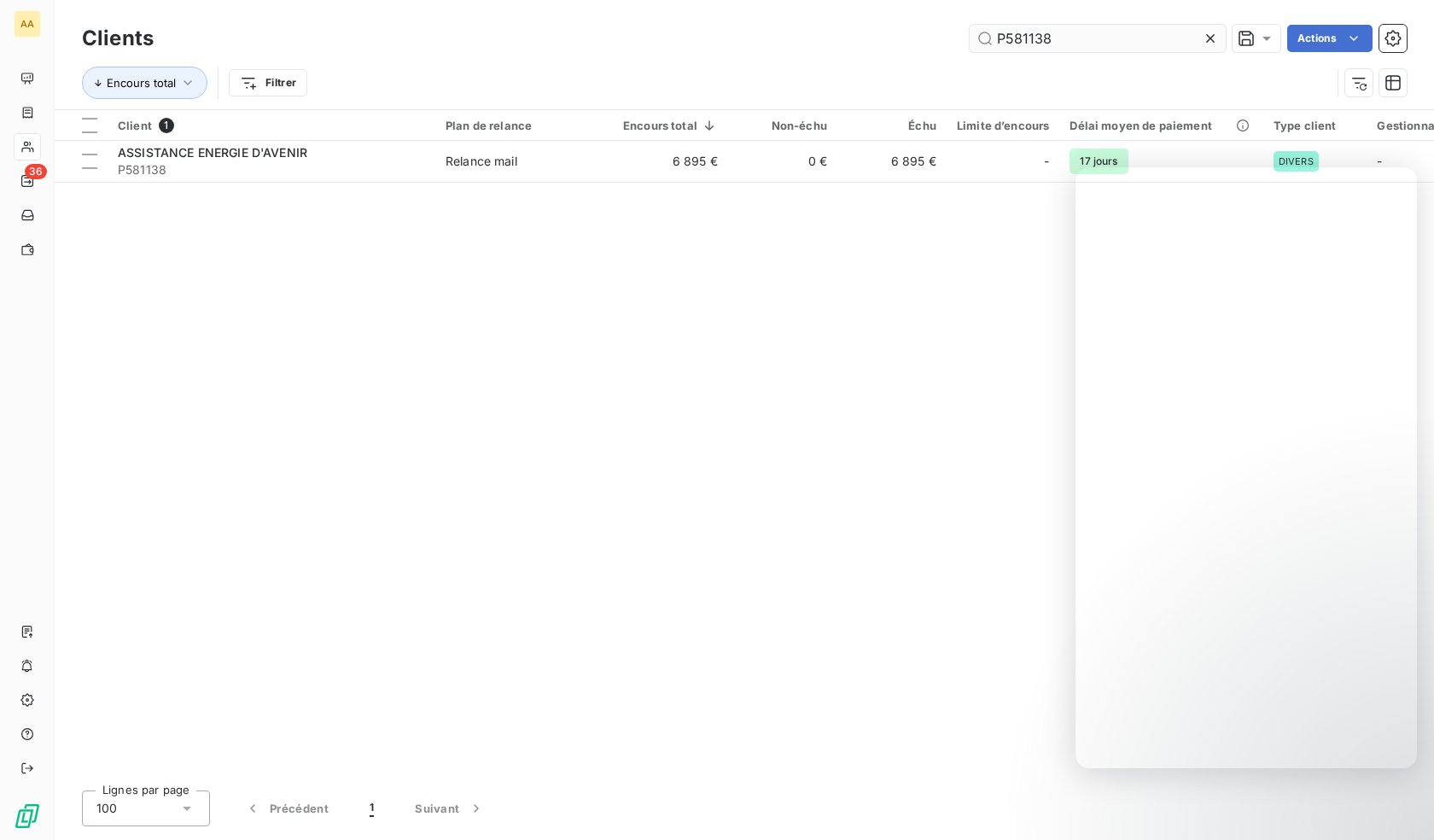
drag, startPoint x: 1060, startPoint y: 10, endPoint x: 1059, endPoint y: 43, distance: 33.0
click at [1059, 13] on div "Clients P581138 Actions Encours total Filtrer" at bounding box center [744, 55] width 1379 height 109
click at [1060, 52] on div "Clients P581138 Actions" at bounding box center [744, 39] width 1325 height 36
click at [1059, 42] on input "P581138" at bounding box center [1097, 38] width 256 height 27
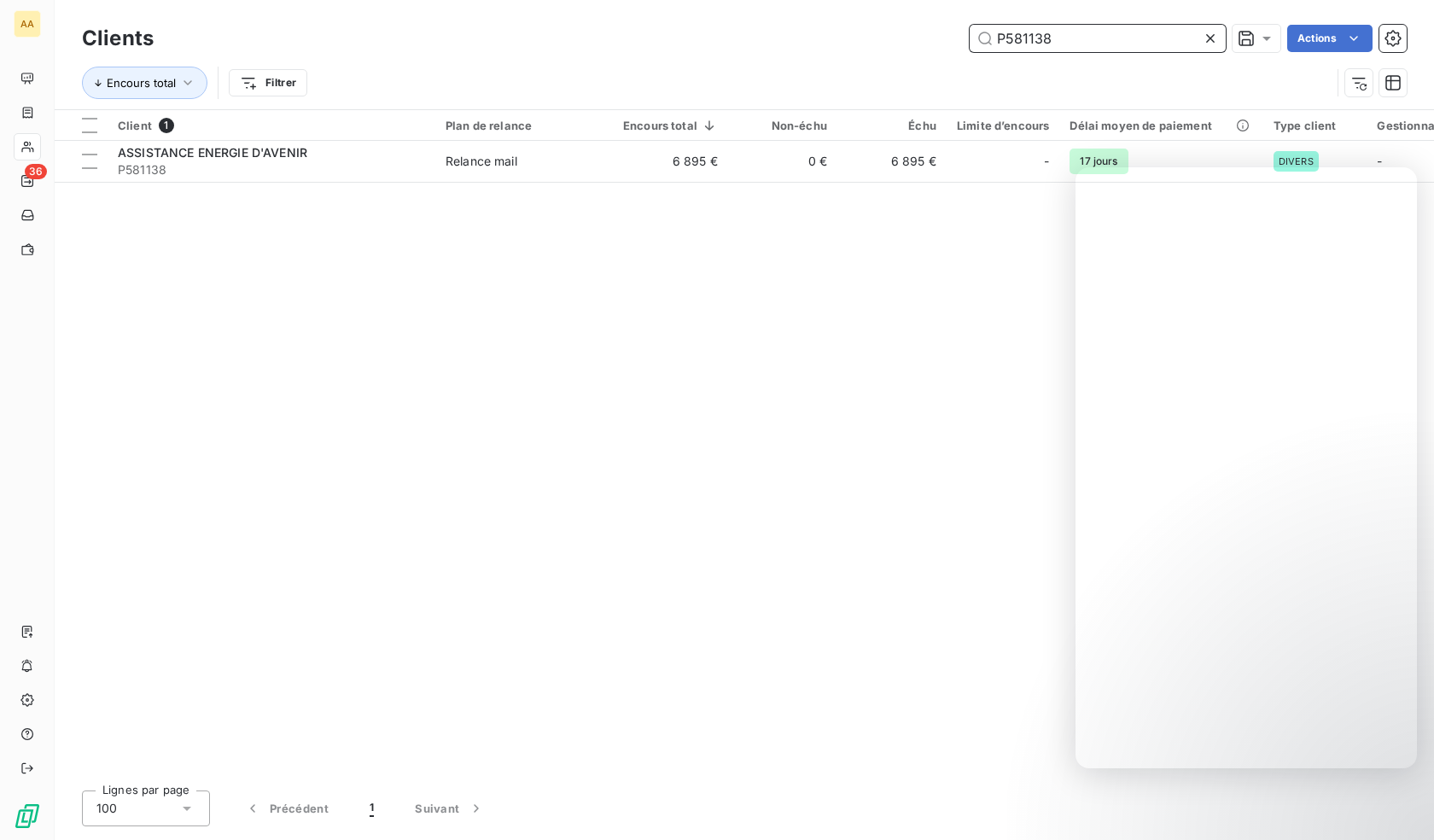
click at [1059, 42] on input "P581138" at bounding box center [1097, 38] width 256 height 27
paste input "92642"
click at [1018, 32] on input "P592642" at bounding box center [1097, 38] width 256 height 27
paste input "614523"
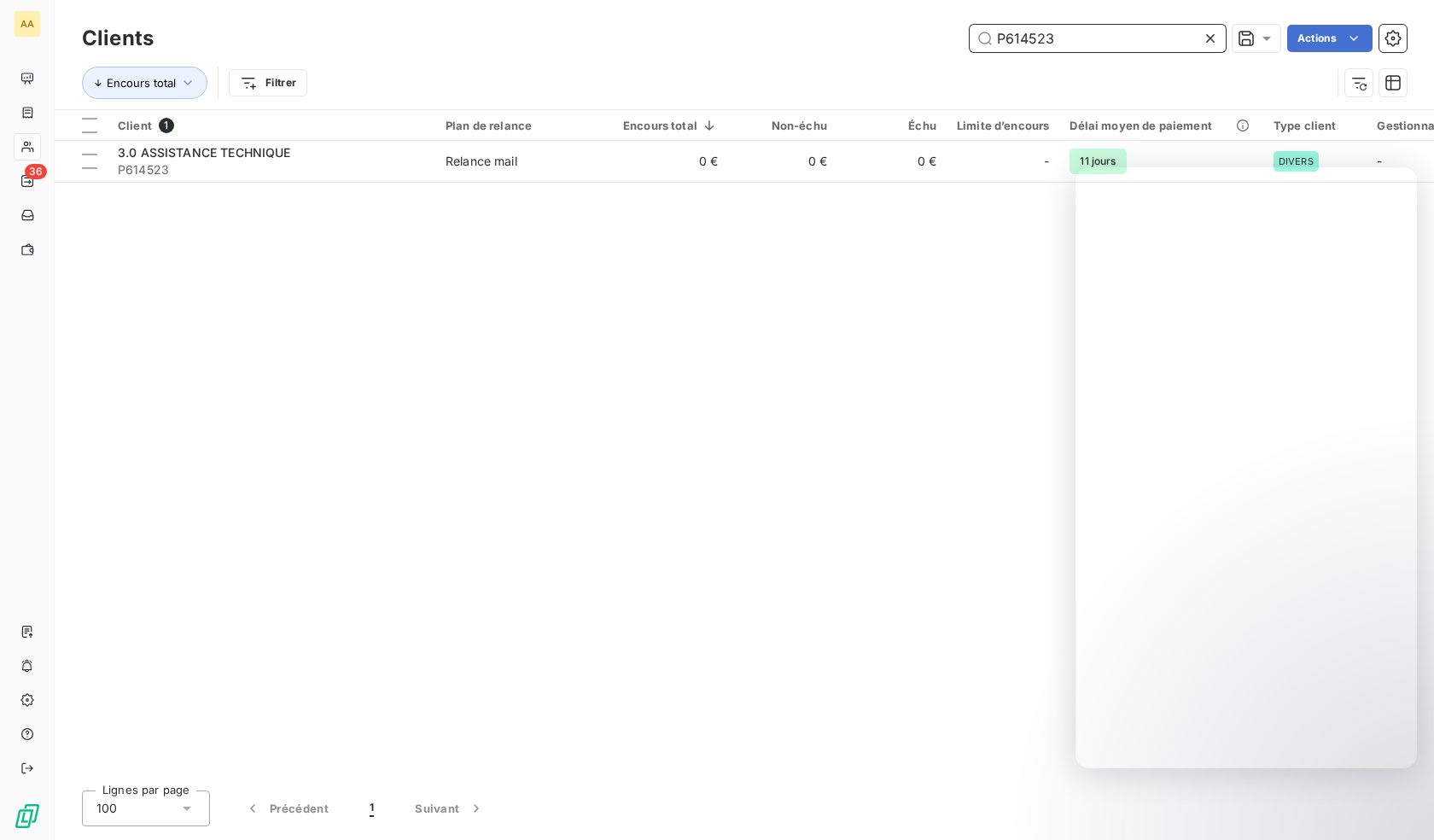
type input "P614523"
click at [1066, 37] on input "P614523" at bounding box center [1097, 38] width 256 height 27
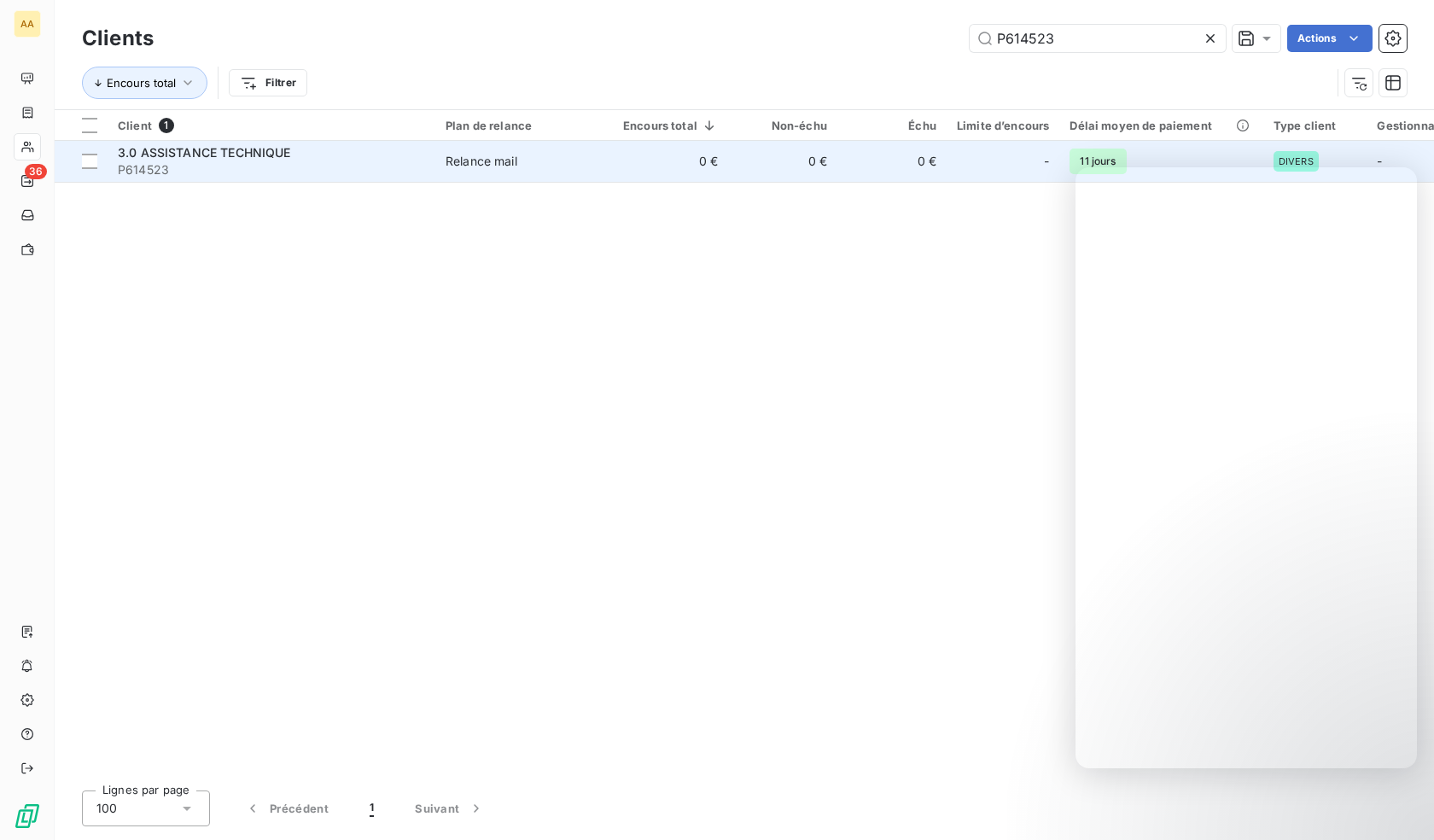
click at [325, 167] on span "P614523" at bounding box center [272, 170] width 307 height 17
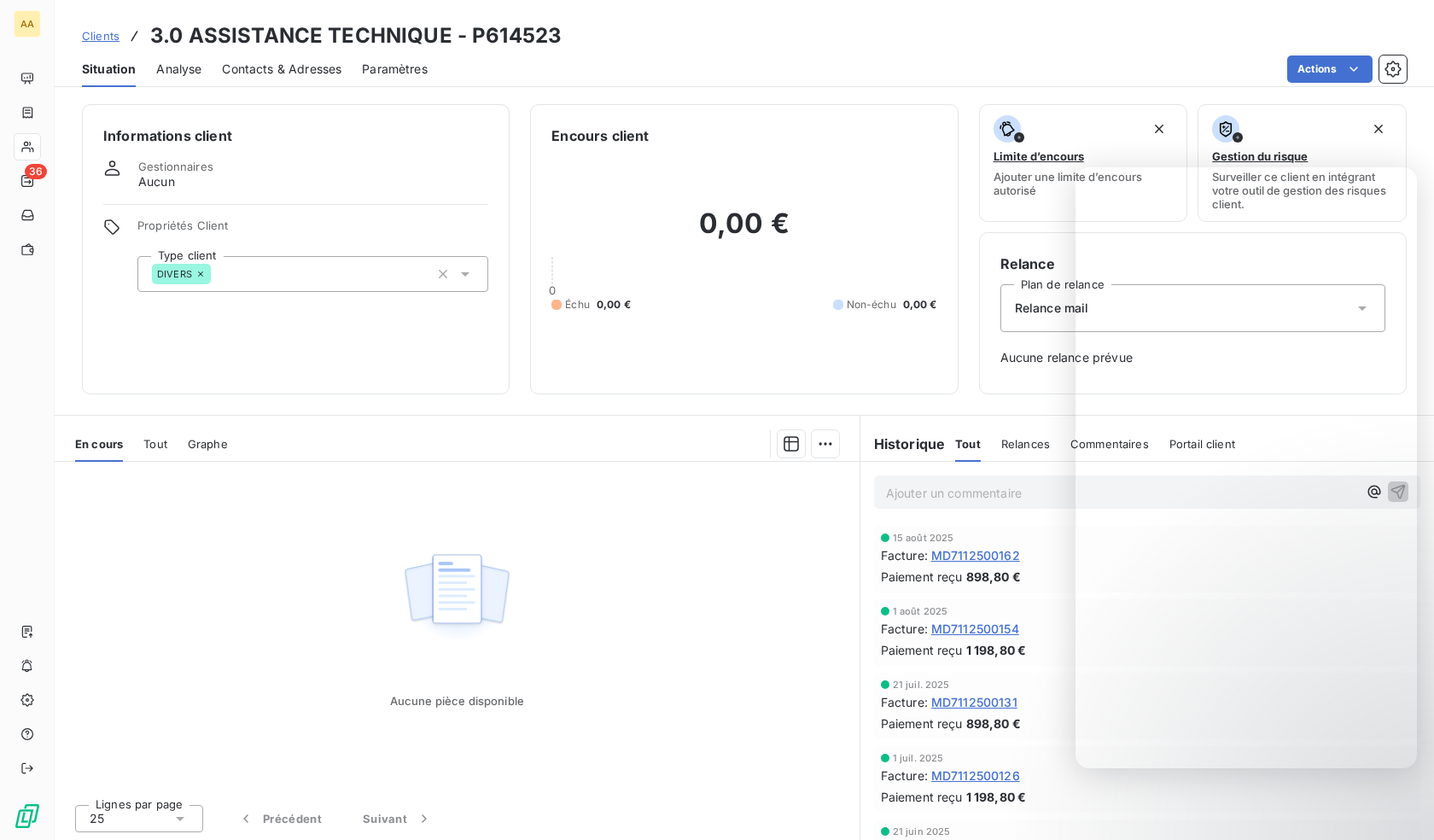
click at [225, 274] on div "DIVERS" at bounding box center [313, 274] width 351 height 36
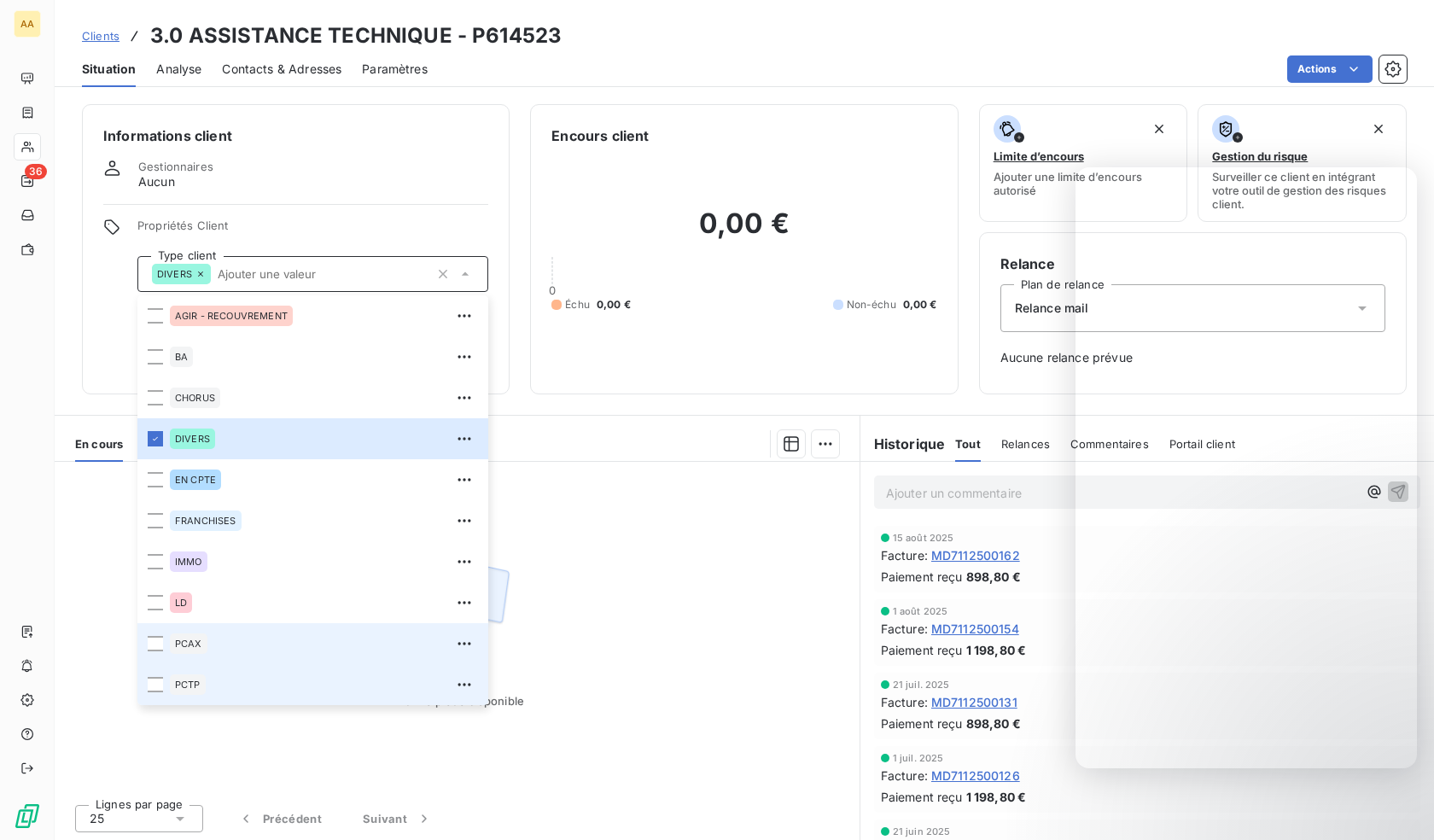
scroll to position [82, 0]
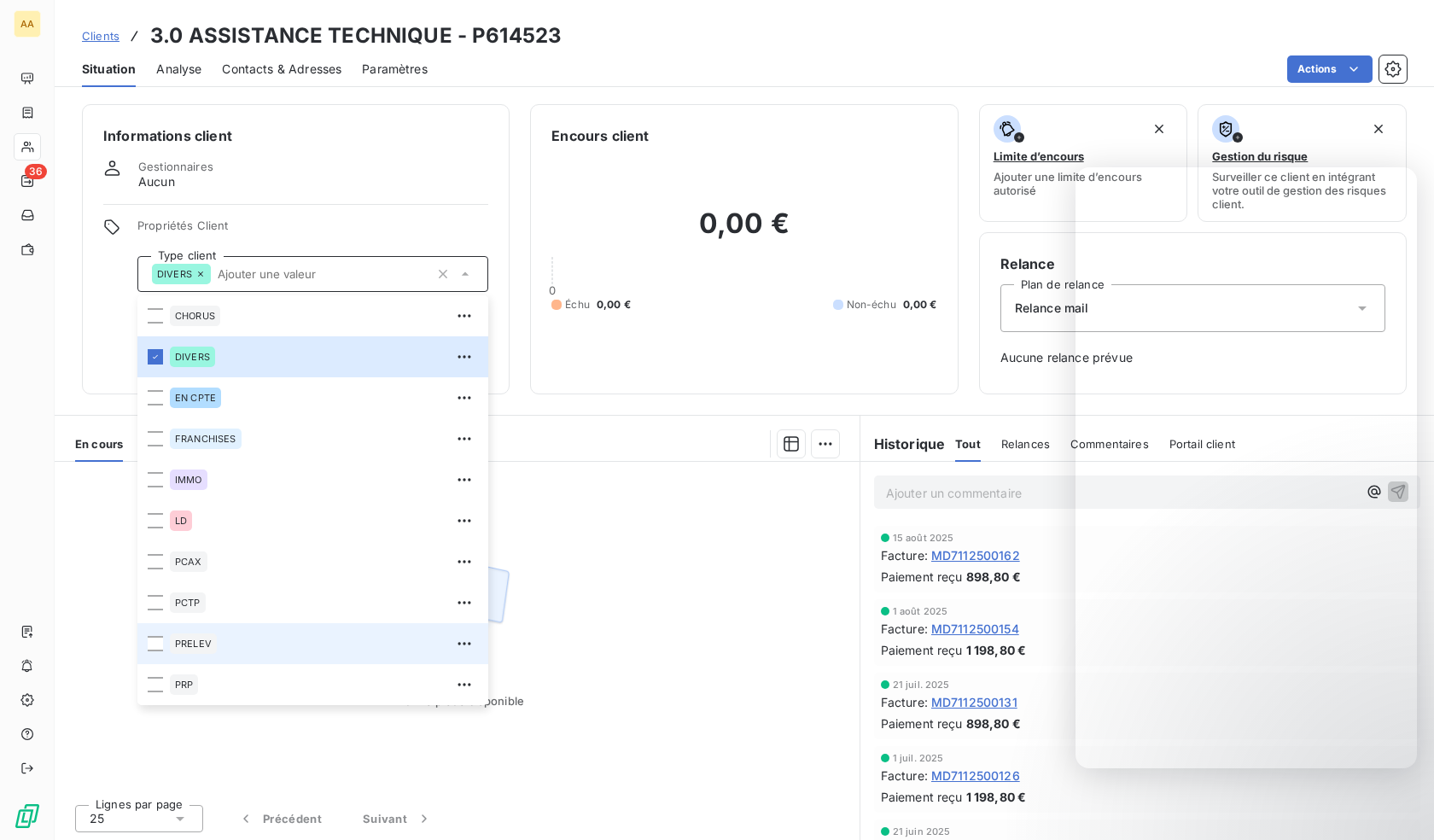
click at [194, 642] on span "PRELEV" at bounding box center [193, 643] width 37 height 10
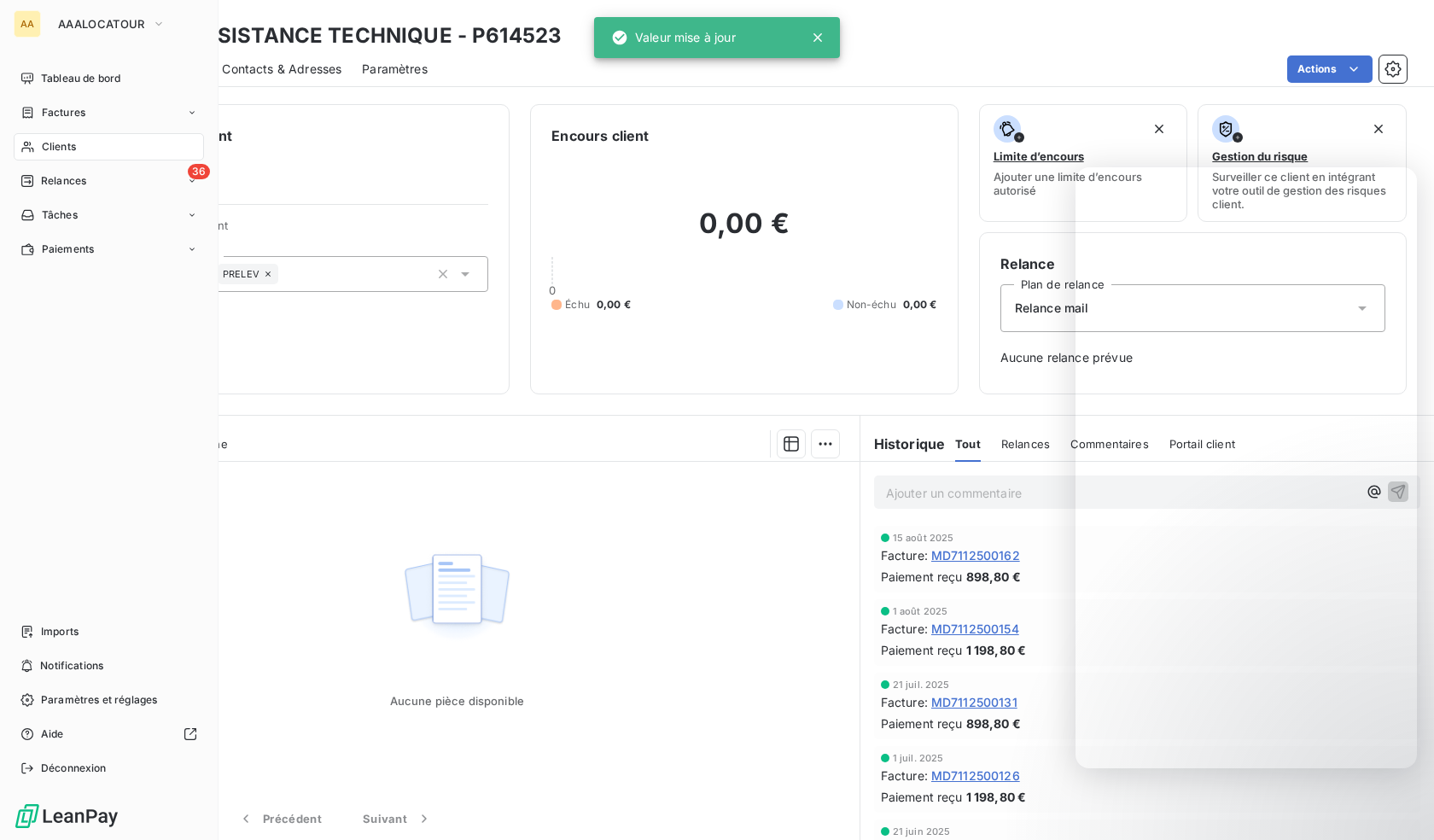
click at [49, 149] on span "Clients" at bounding box center [58, 147] width 34 height 15
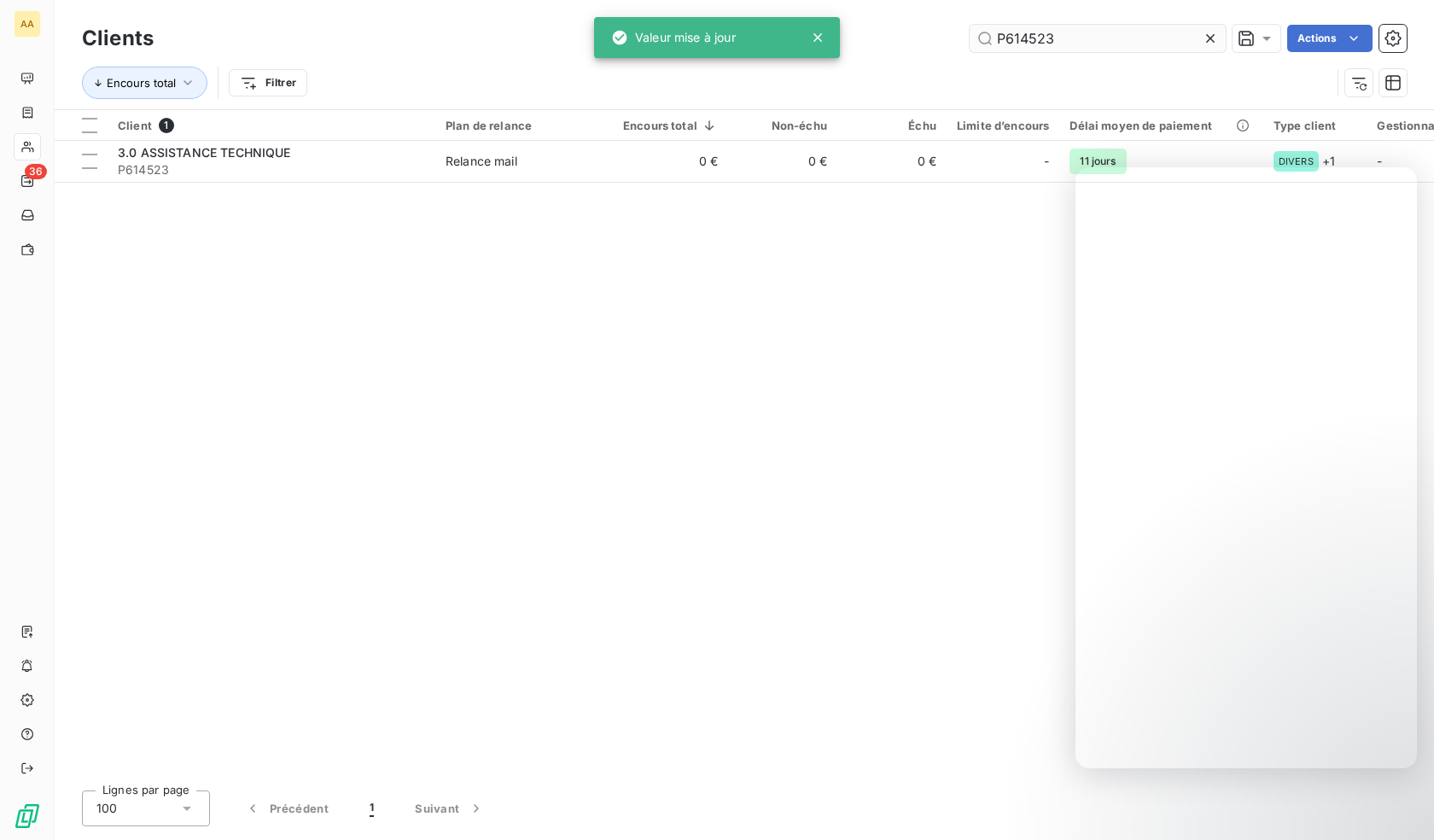
click at [1029, 37] on input "P614523" at bounding box center [1097, 38] width 256 height 27
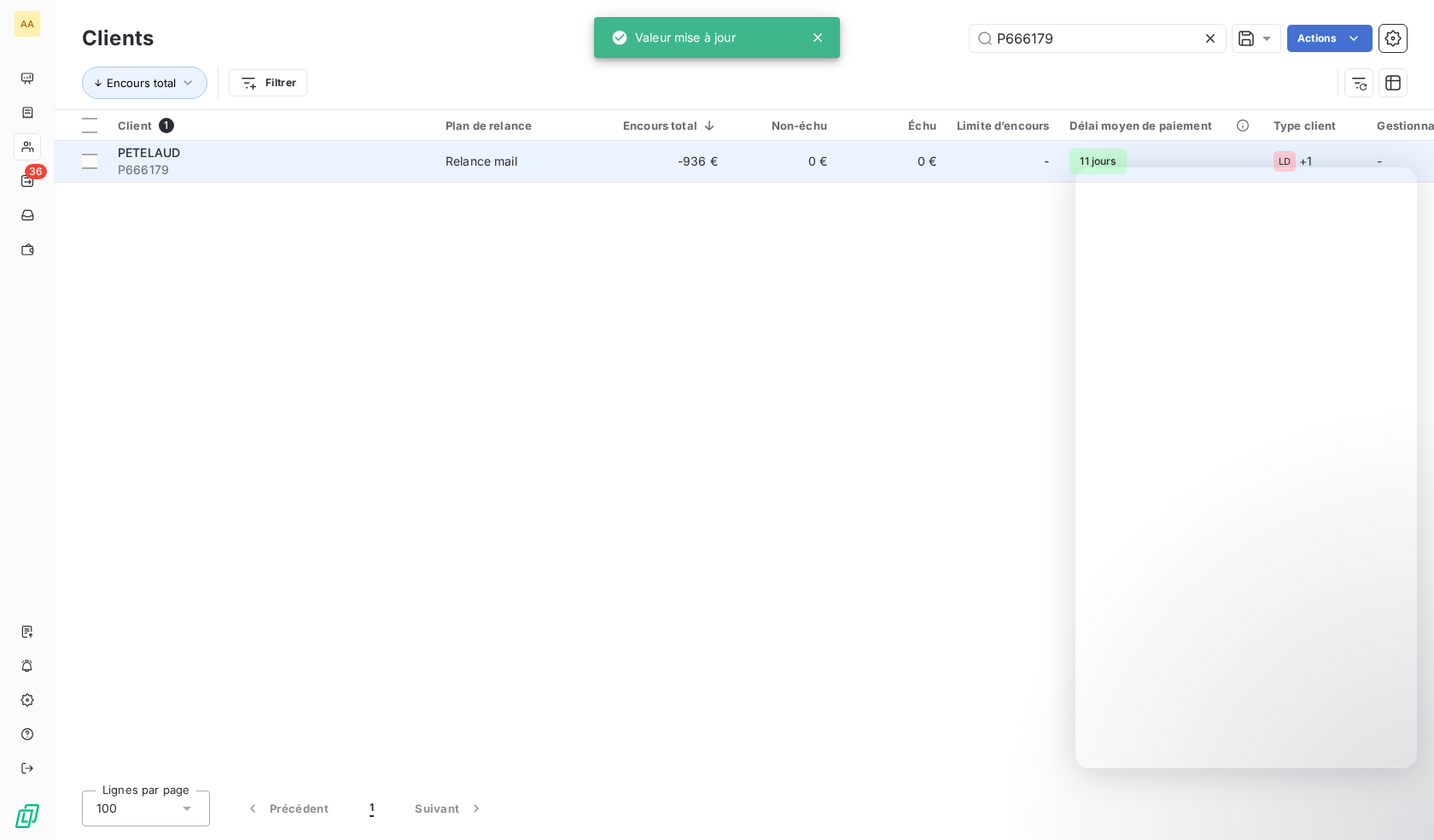
type input "P666179"
click at [212, 151] on div "PETELAUD" at bounding box center [272, 153] width 307 height 17
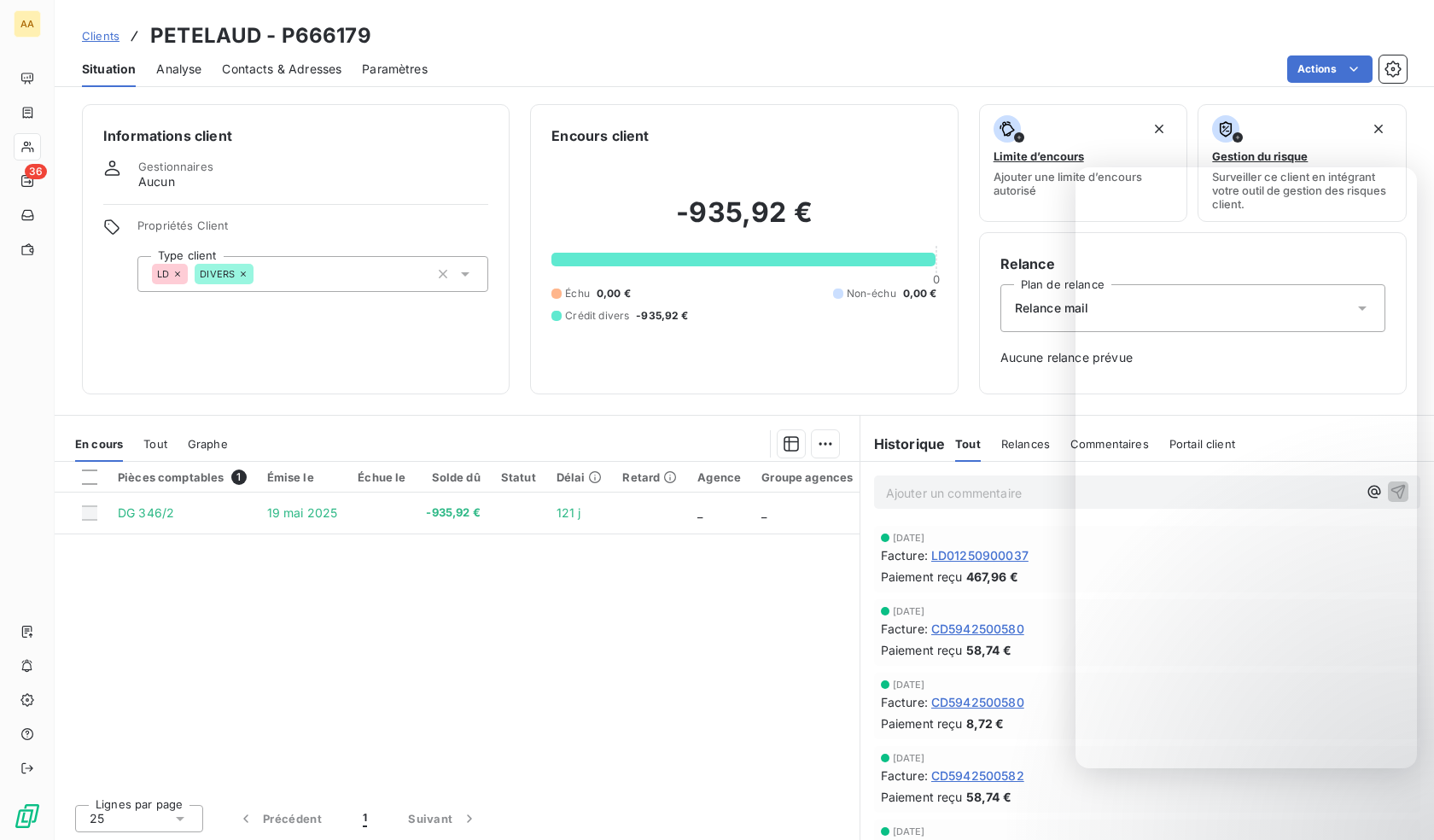
click at [313, 276] on div "LD DIVERS" at bounding box center [313, 274] width 351 height 36
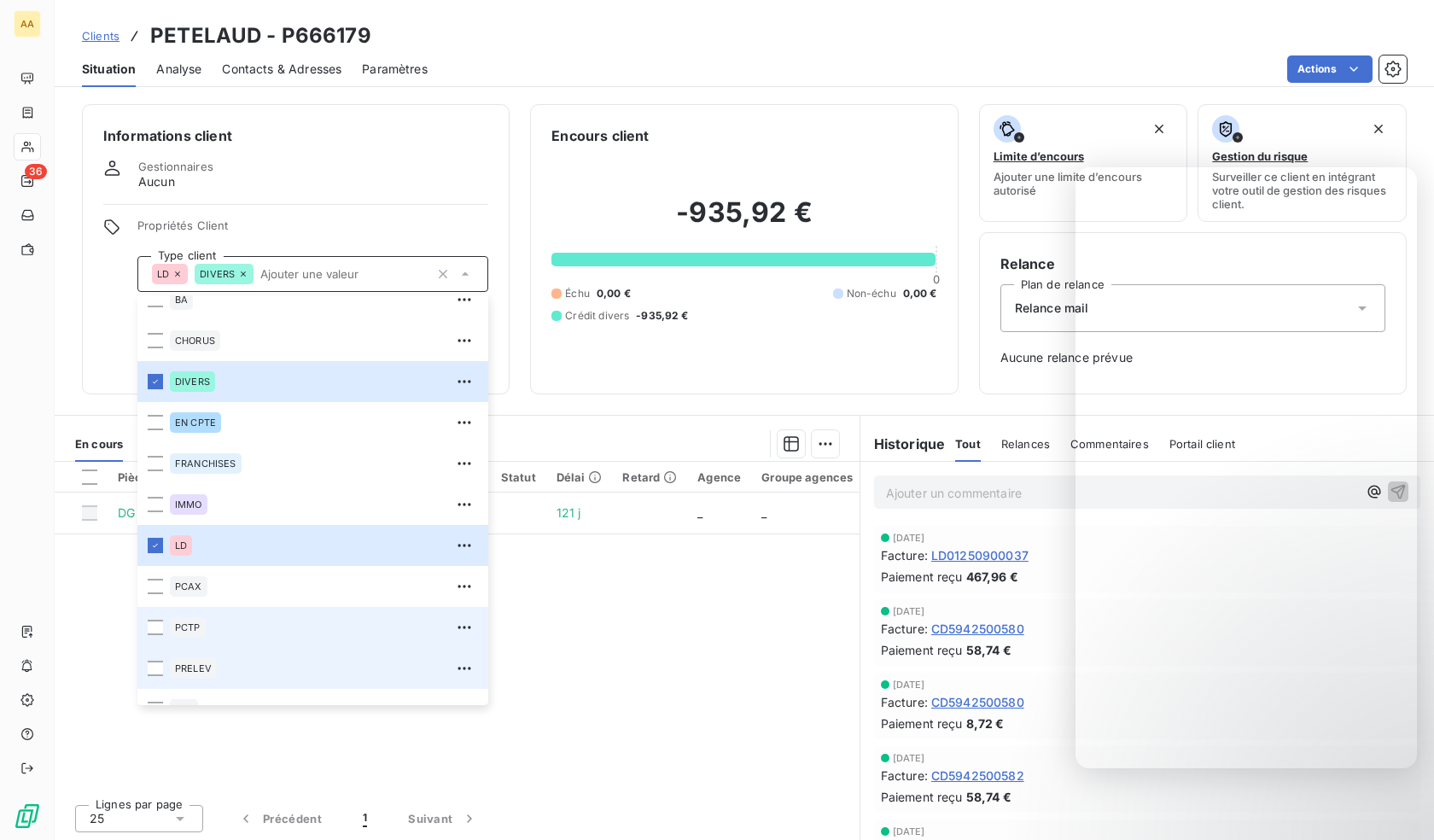
scroll to position [82, 0]
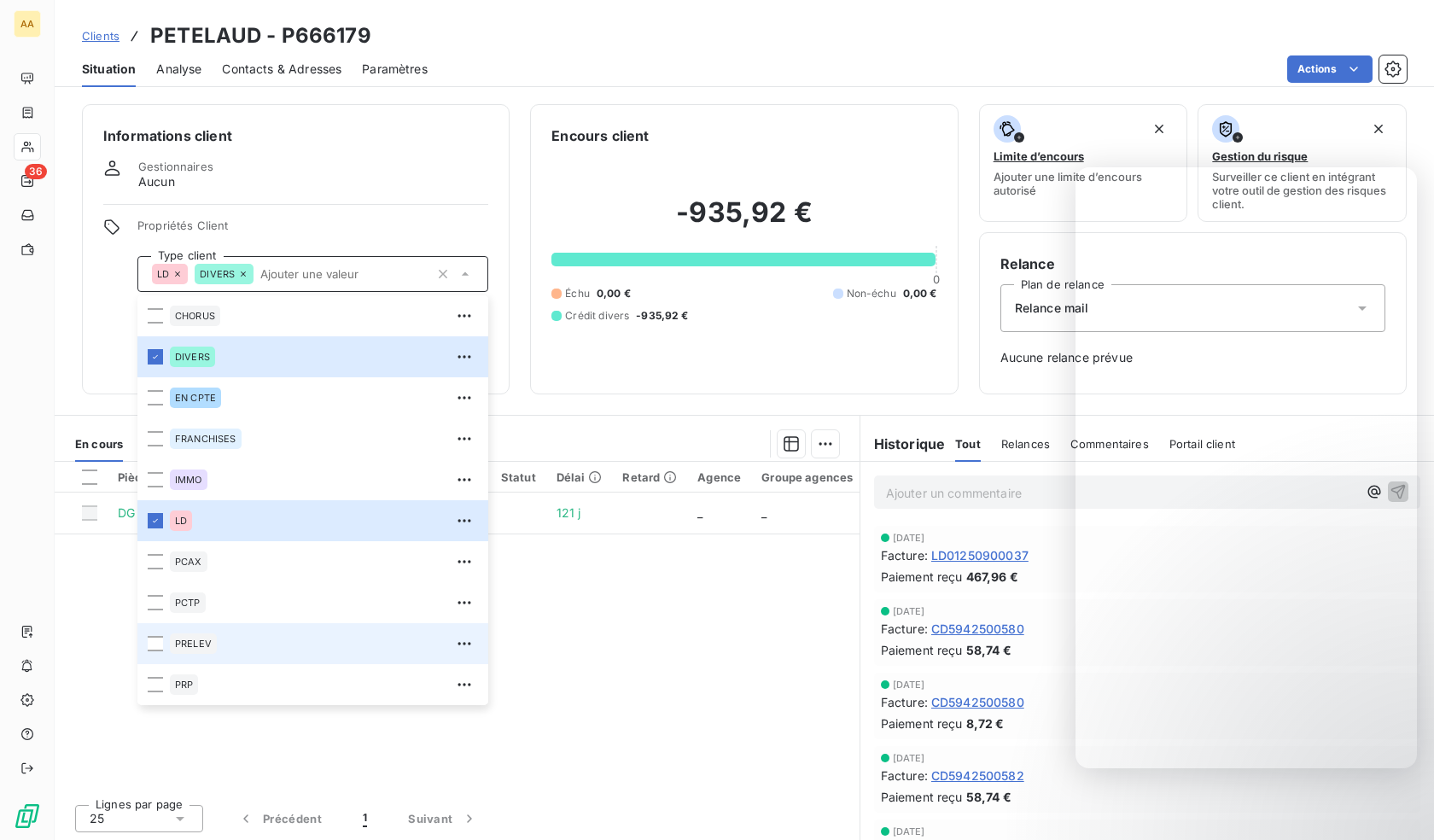
click at [231, 634] on div "PRELEV" at bounding box center [323, 643] width 308 height 27
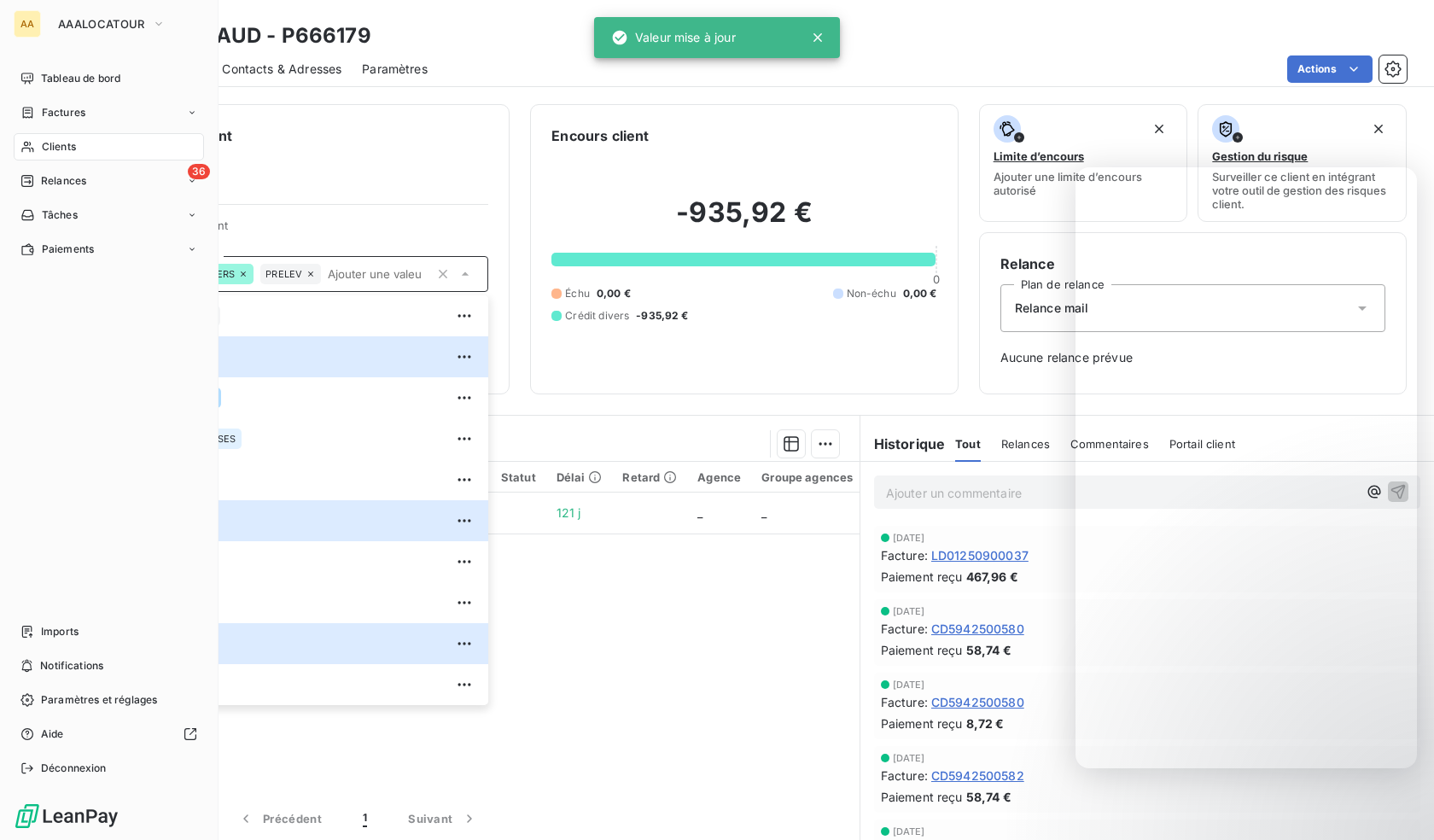
click at [24, 149] on icon at bounding box center [27, 147] width 12 height 11
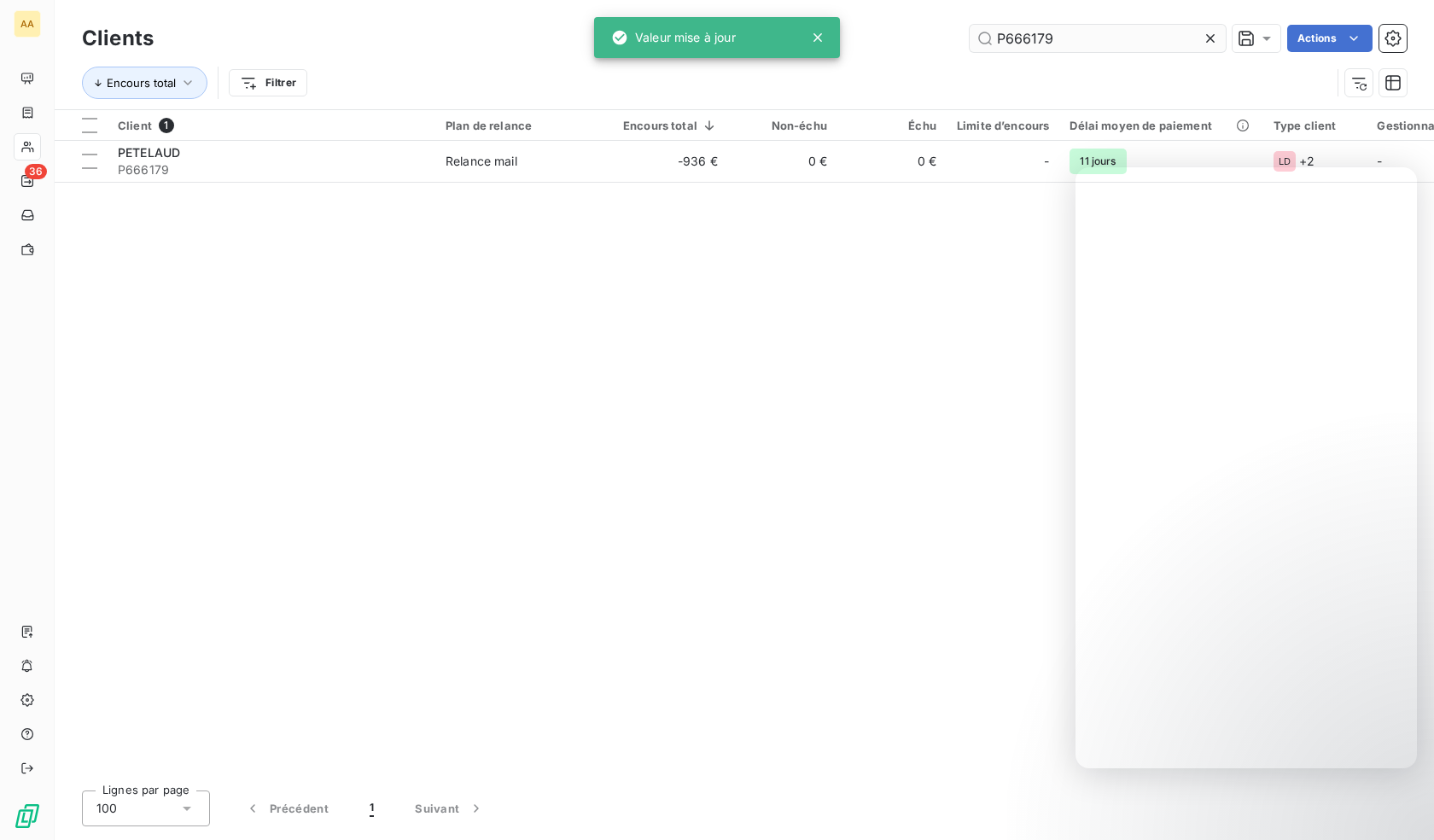
click at [1103, 30] on input "P666179" at bounding box center [1097, 38] width 256 height 27
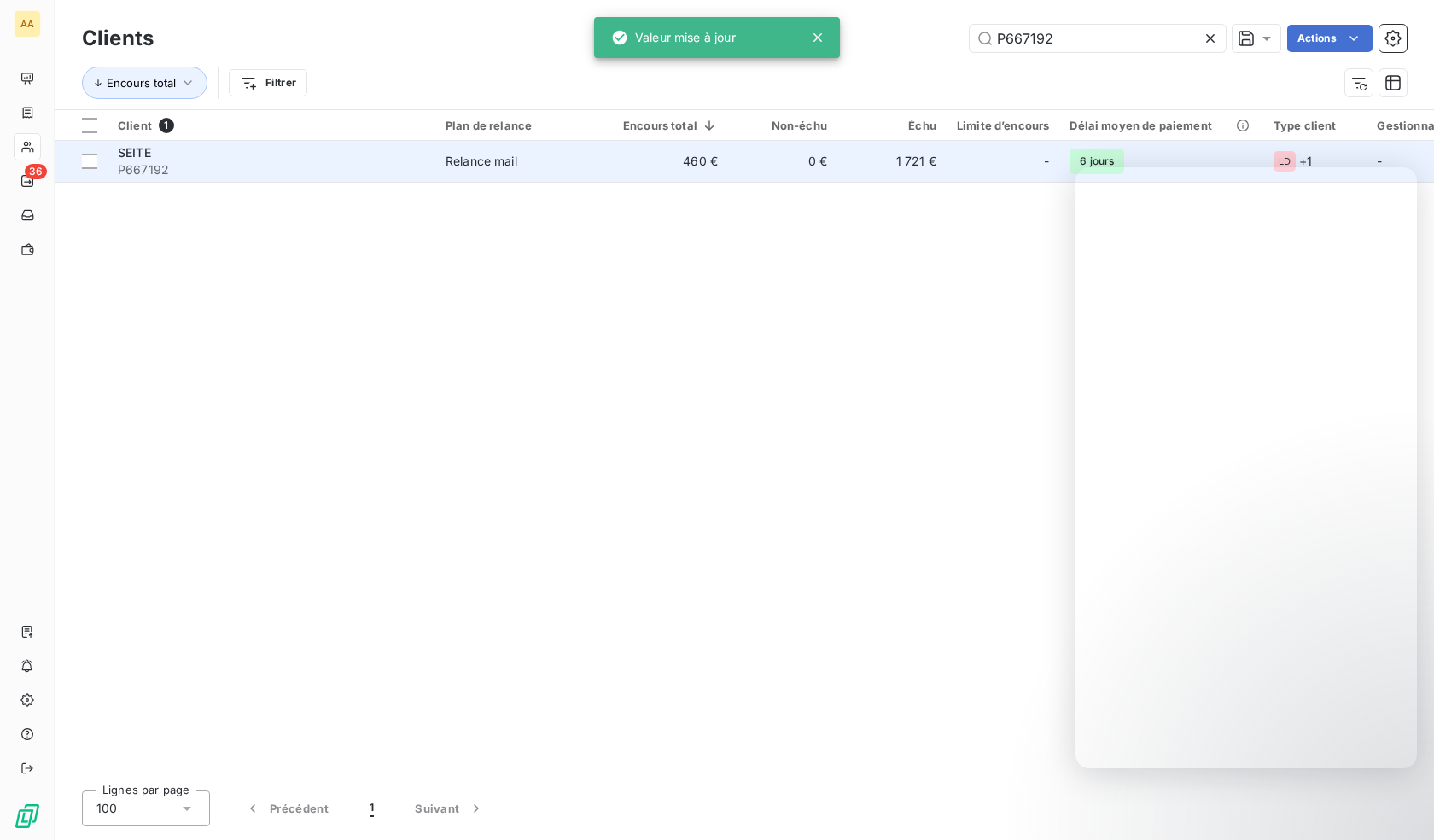
type input "P667192"
click at [238, 168] on span "P667192" at bounding box center [272, 170] width 307 height 17
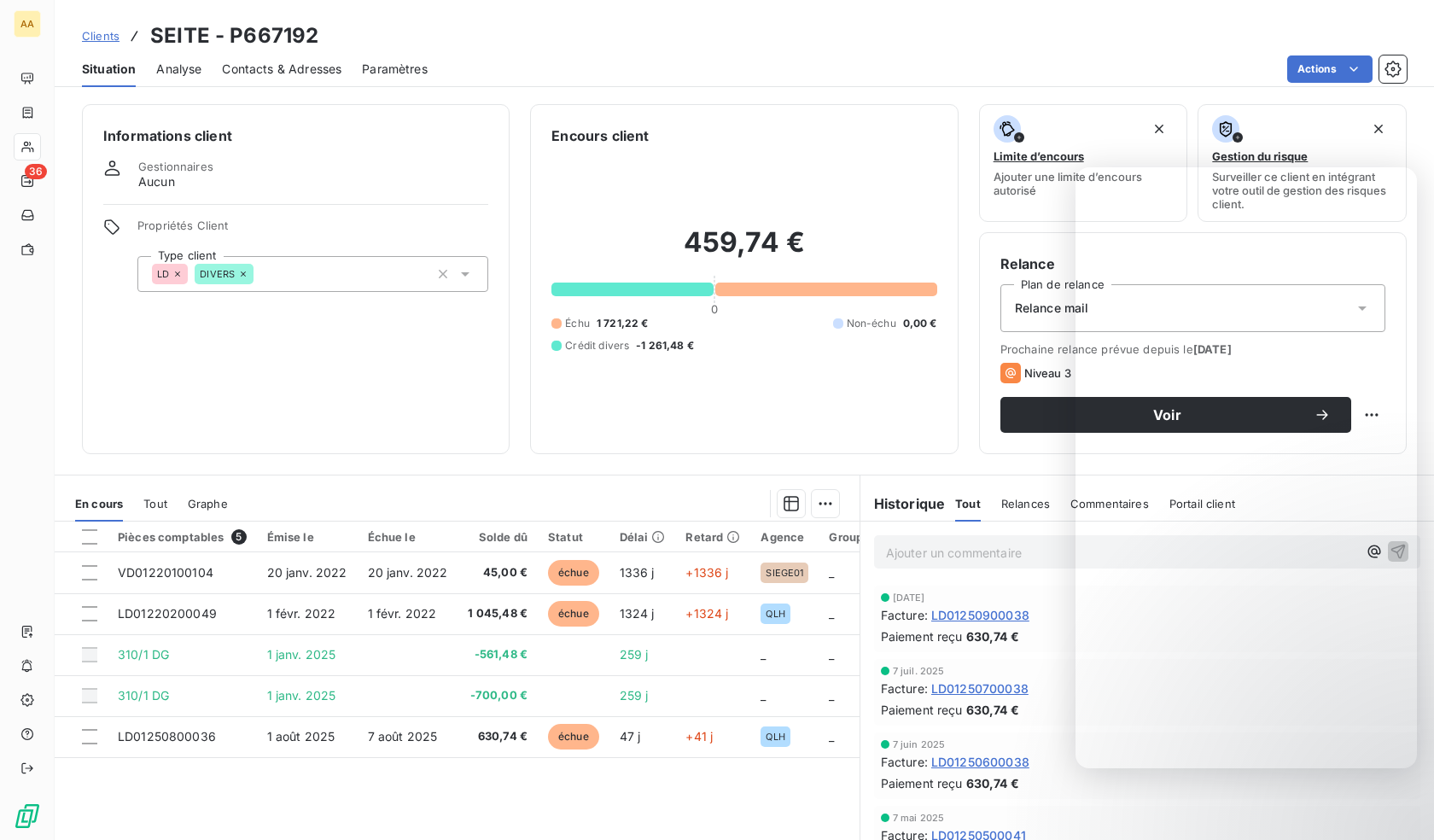
click at [281, 266] on div "LD DIVERS" at bounding box center [313, 274] width 351 height 36
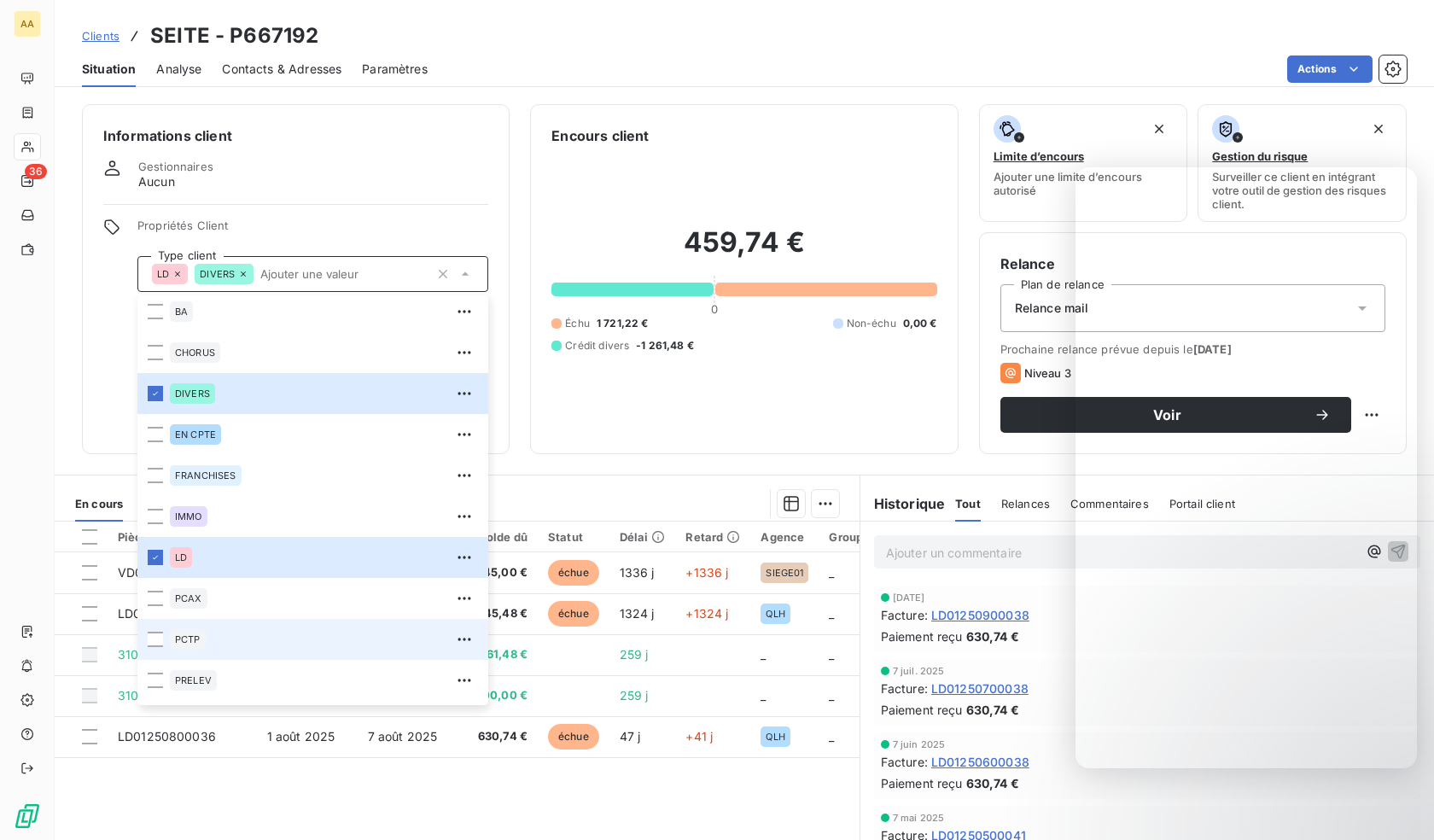
scroll to position [82, 0]
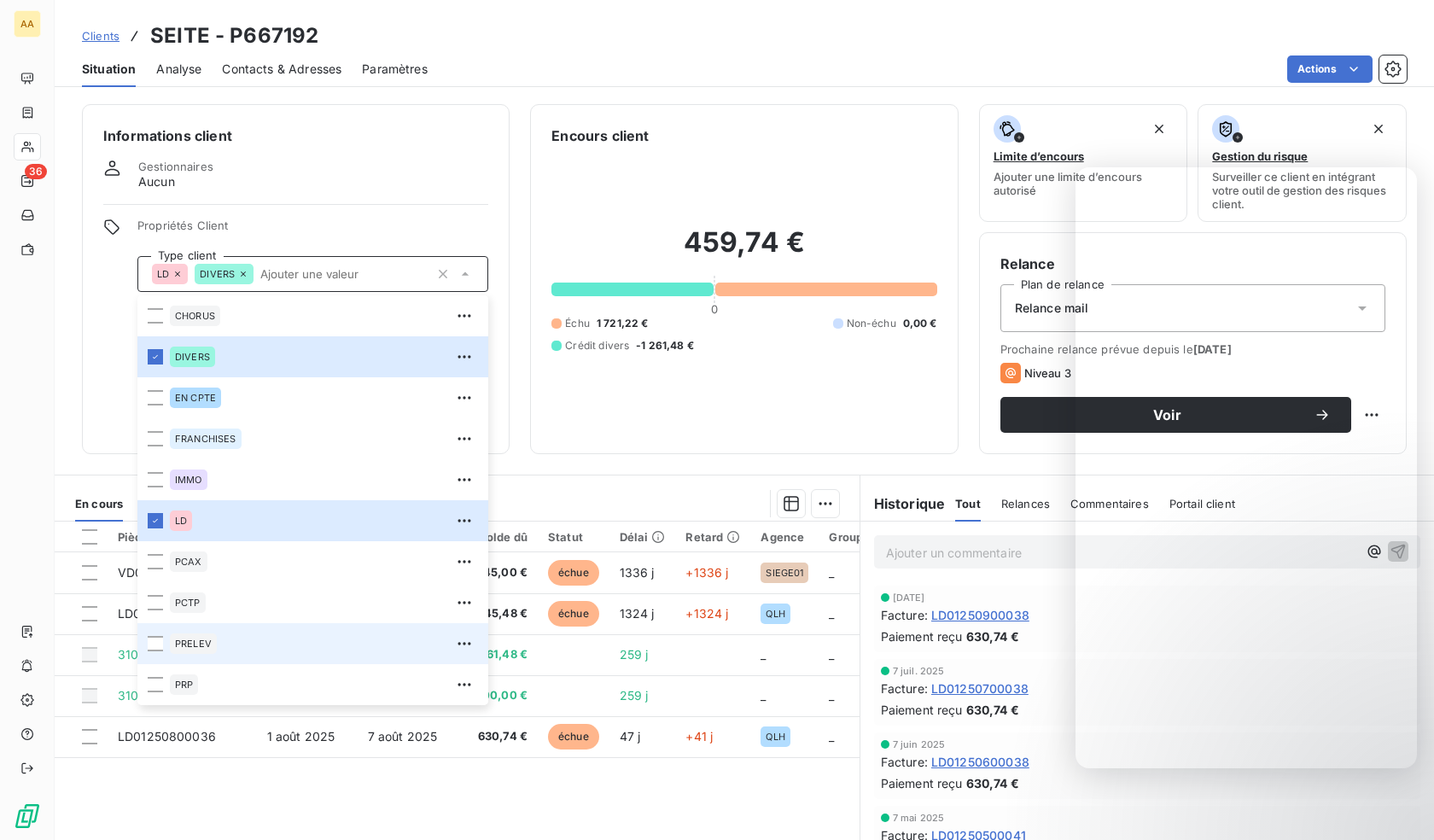
click at [229, 644] on div "PRELEV" at bounding box center [323, 643] width 308 height 27
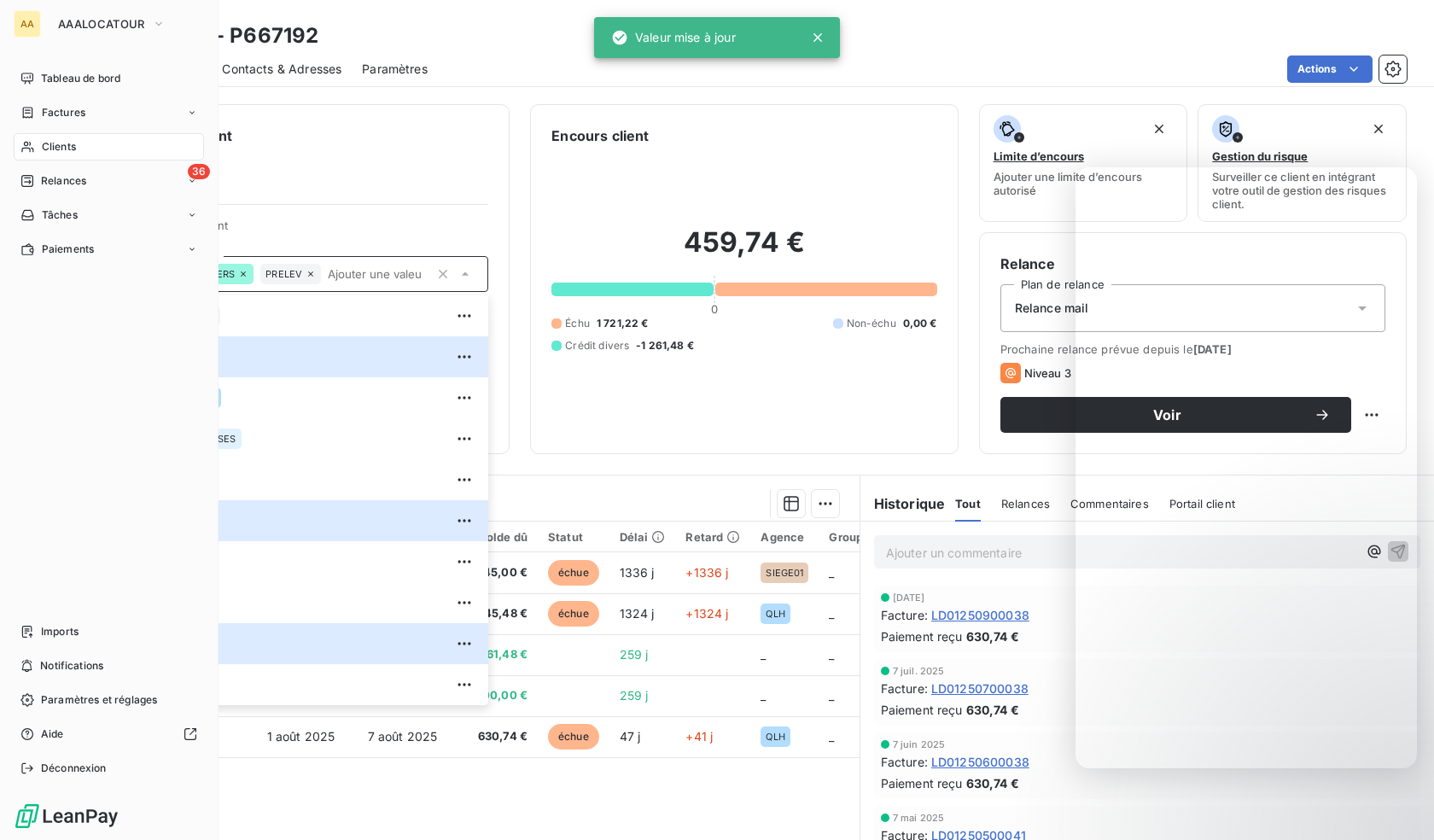
click at [30, 143] on icon at bounding box center [27, 147] width 12 height 11
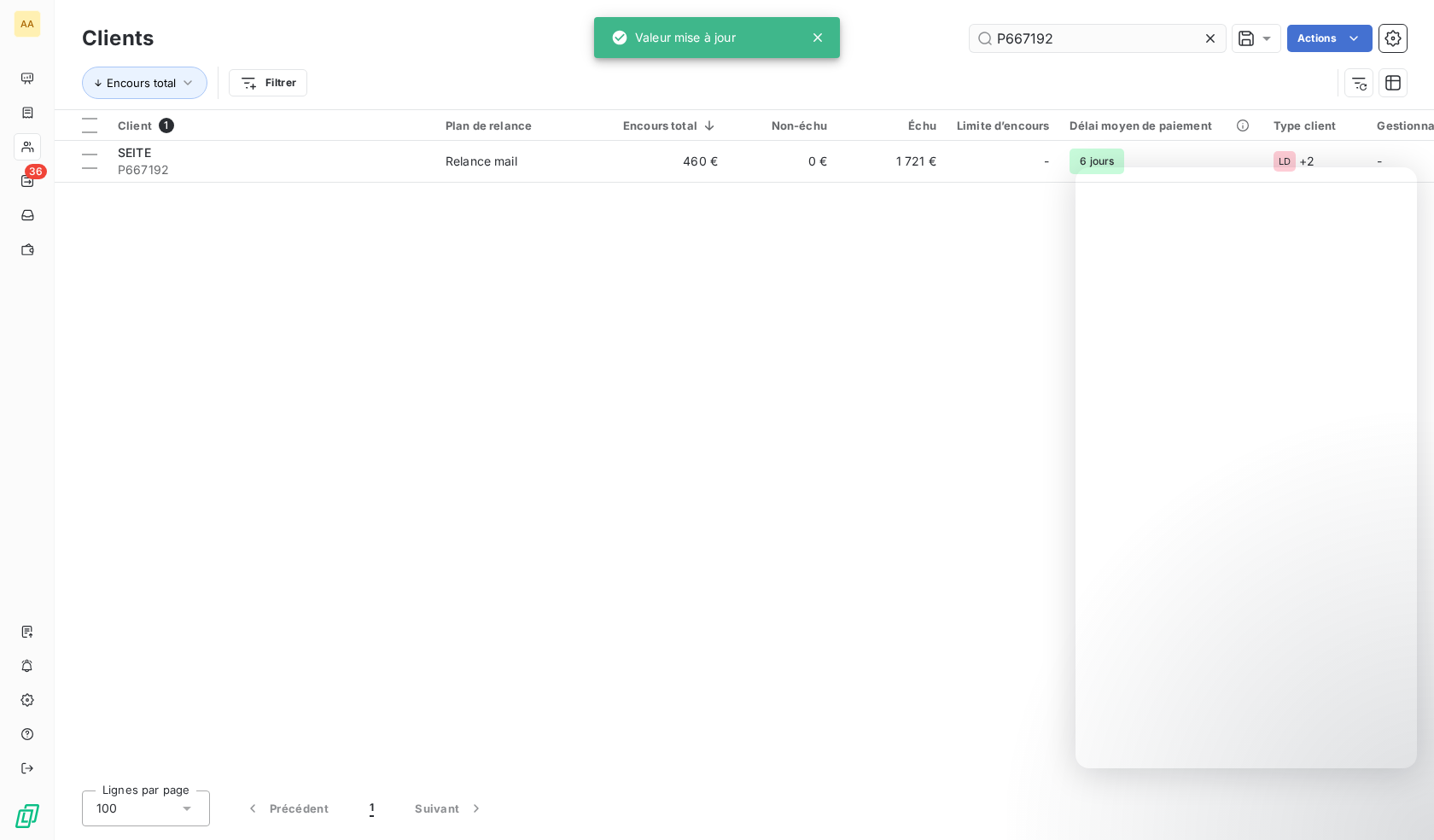
click at [1041, 29] on input "P667192" at bounding box center [1097, 38] width 256 height 27
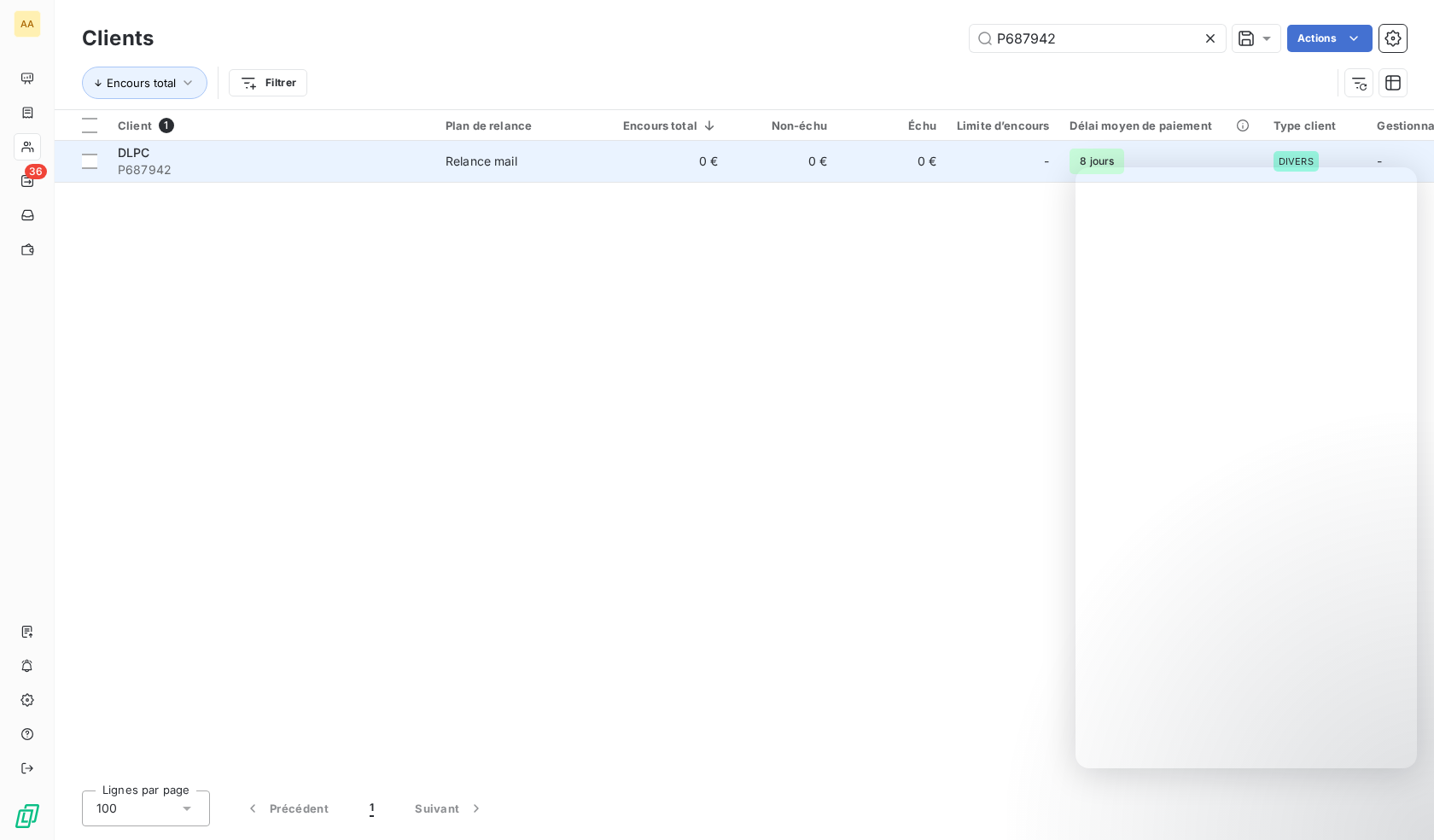
type input "P687942"
click at [264, 178] on td "DLPC P687942" at bounding box center [272, 160] width 328 height 41
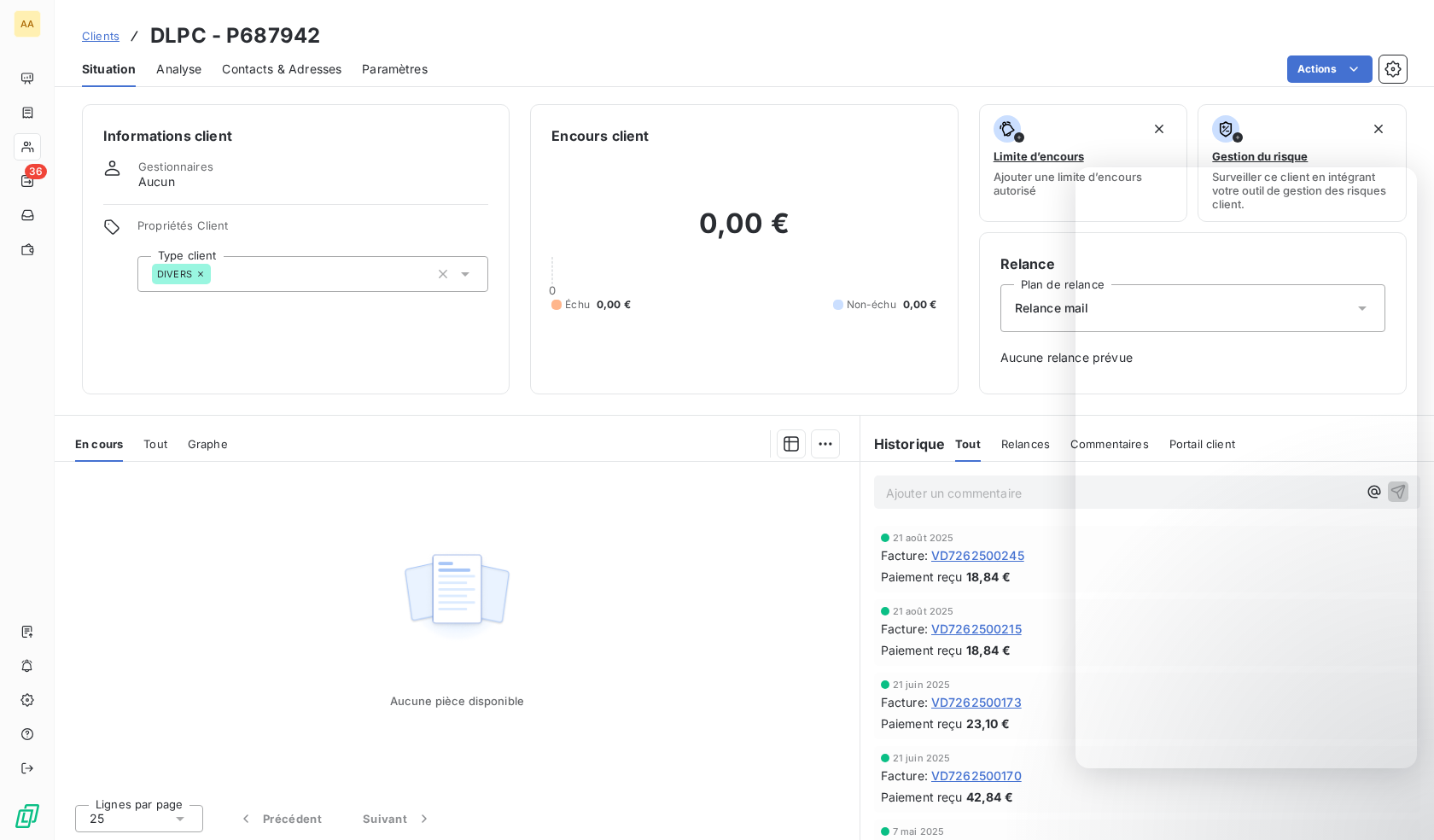
click at [311, 274] on div "DIVERS" at bounding box center [313, 274] width 351 height 36
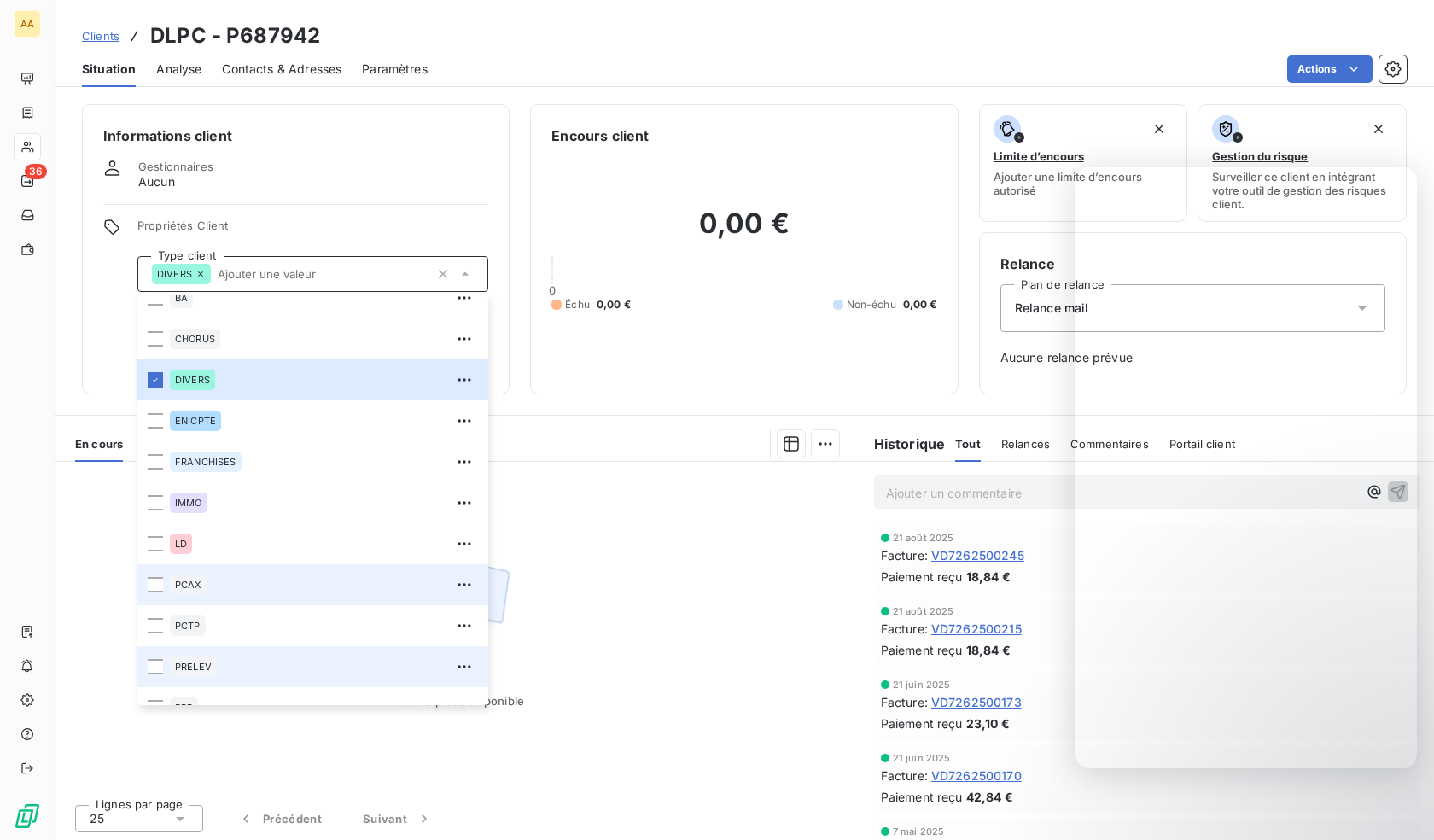
scroll to position [82, 0]
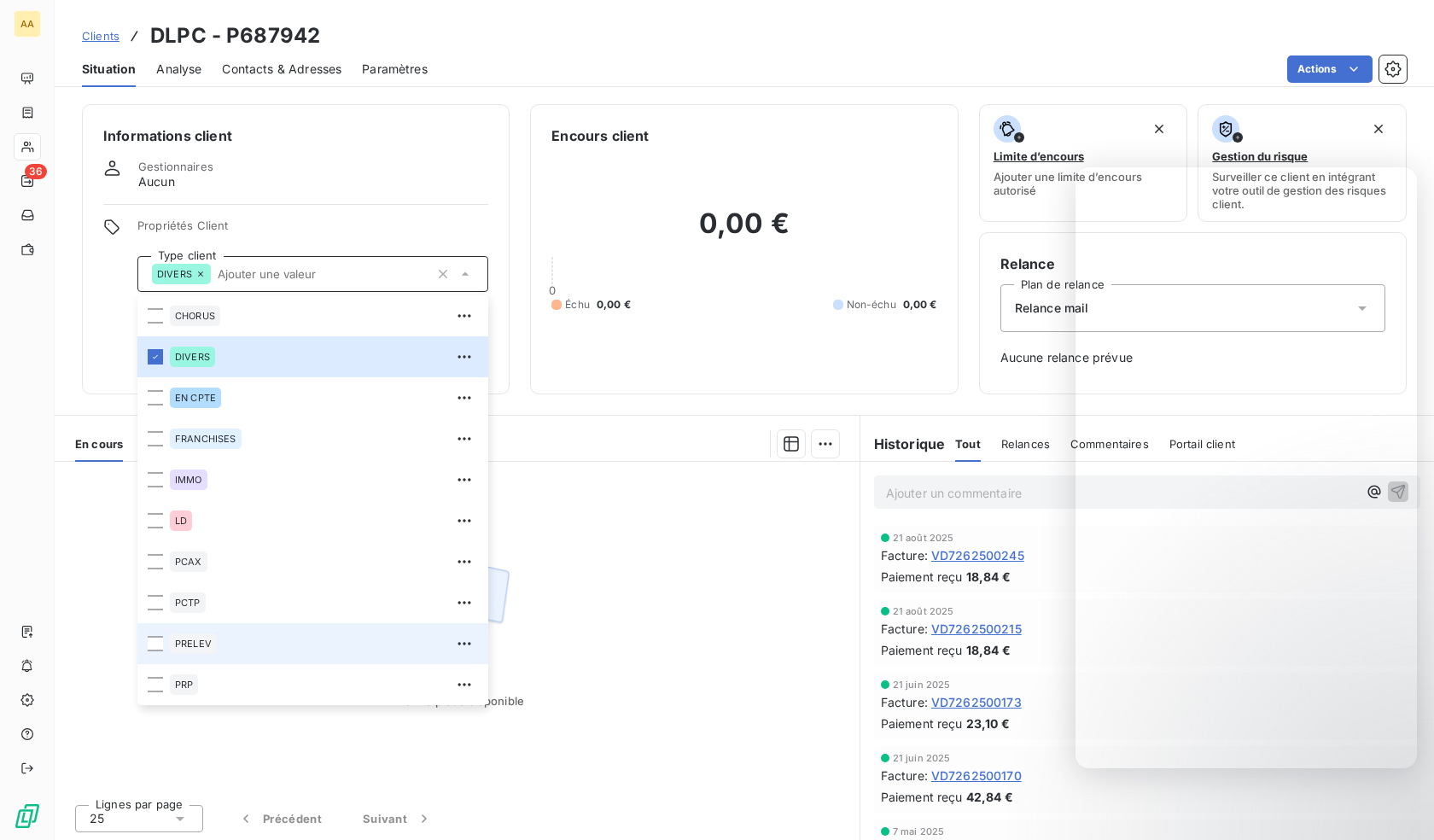
click at [221, 651] on div "PRELEV" at bounding box center [323, 643] width 308 height 27
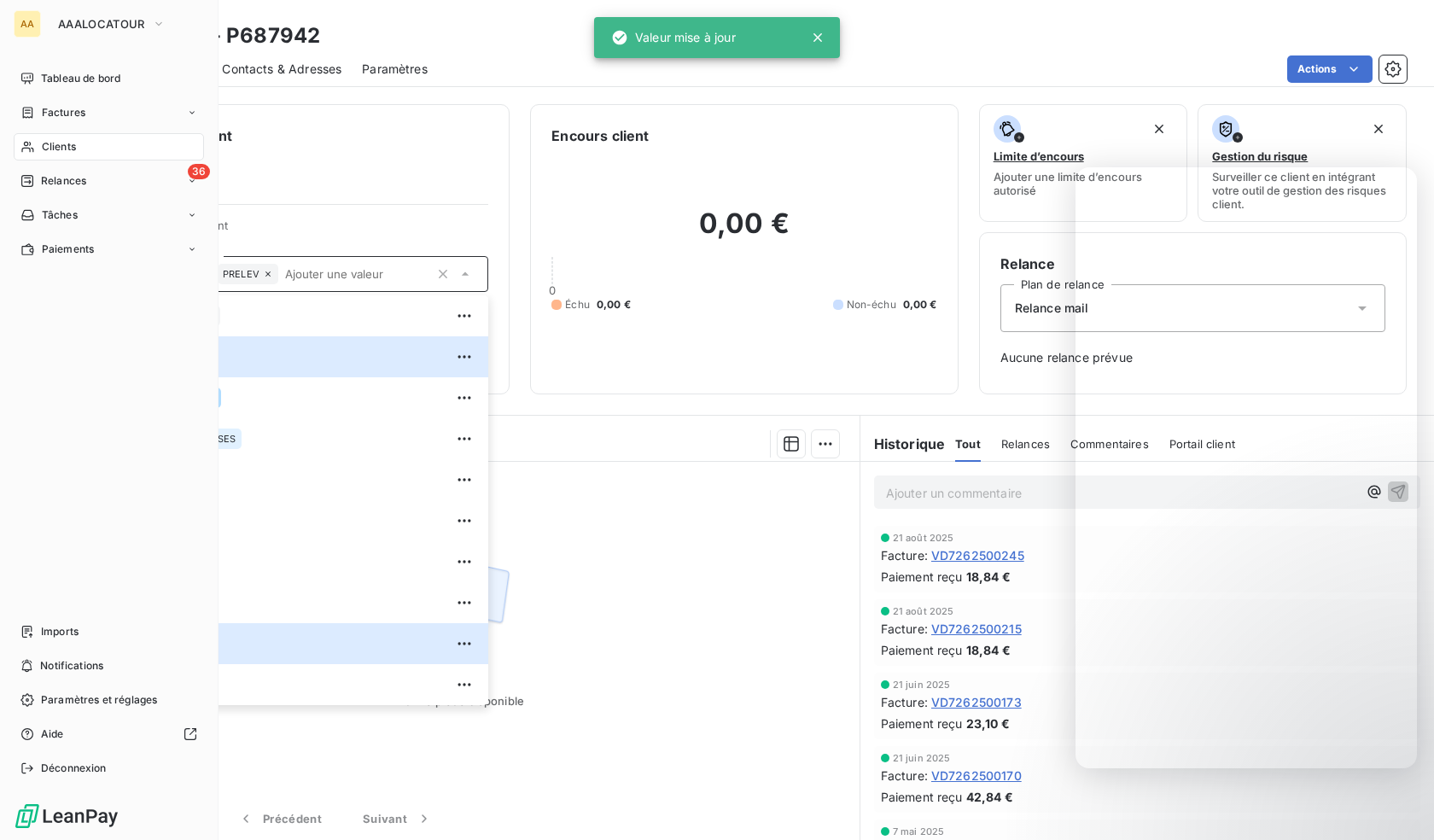
click at [23, 142] on icon at bounding box center [27, 146] width 14 height 13
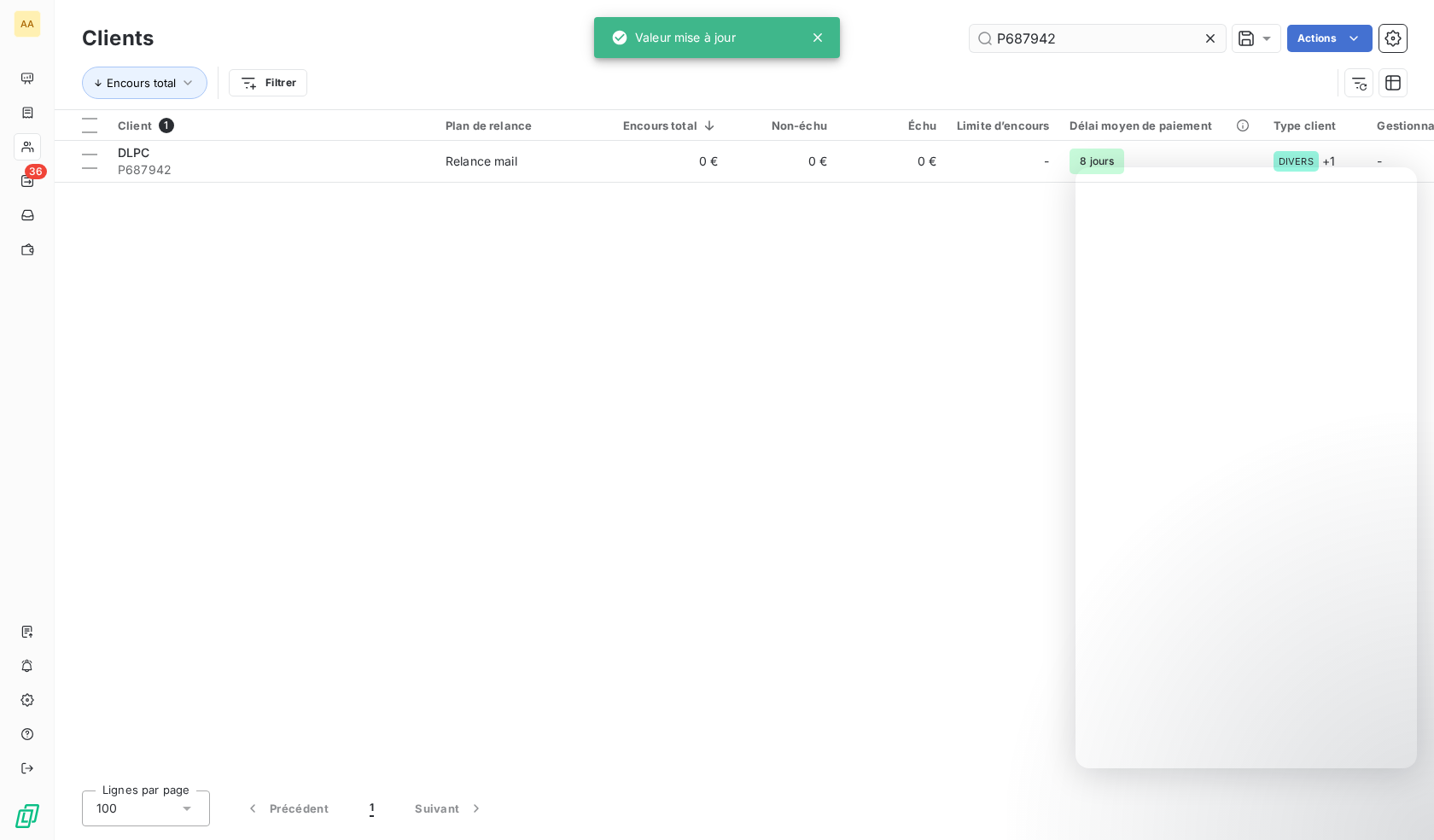
click at [1070, 28] on input "P687942" at bounding box center [1097, 38] width 256 height 27
drag, startPoint x: 1068, startPoint y: 28, endPoint x: 1061, endPoint y: 32, distance: 8.1
click at [1068, 29] on input "P687942" at bounding box center [1097, 38] width 256 height 27
click at [1039, 36] on input "P687942" at bounding box center [1097, 38] width 256 height 27
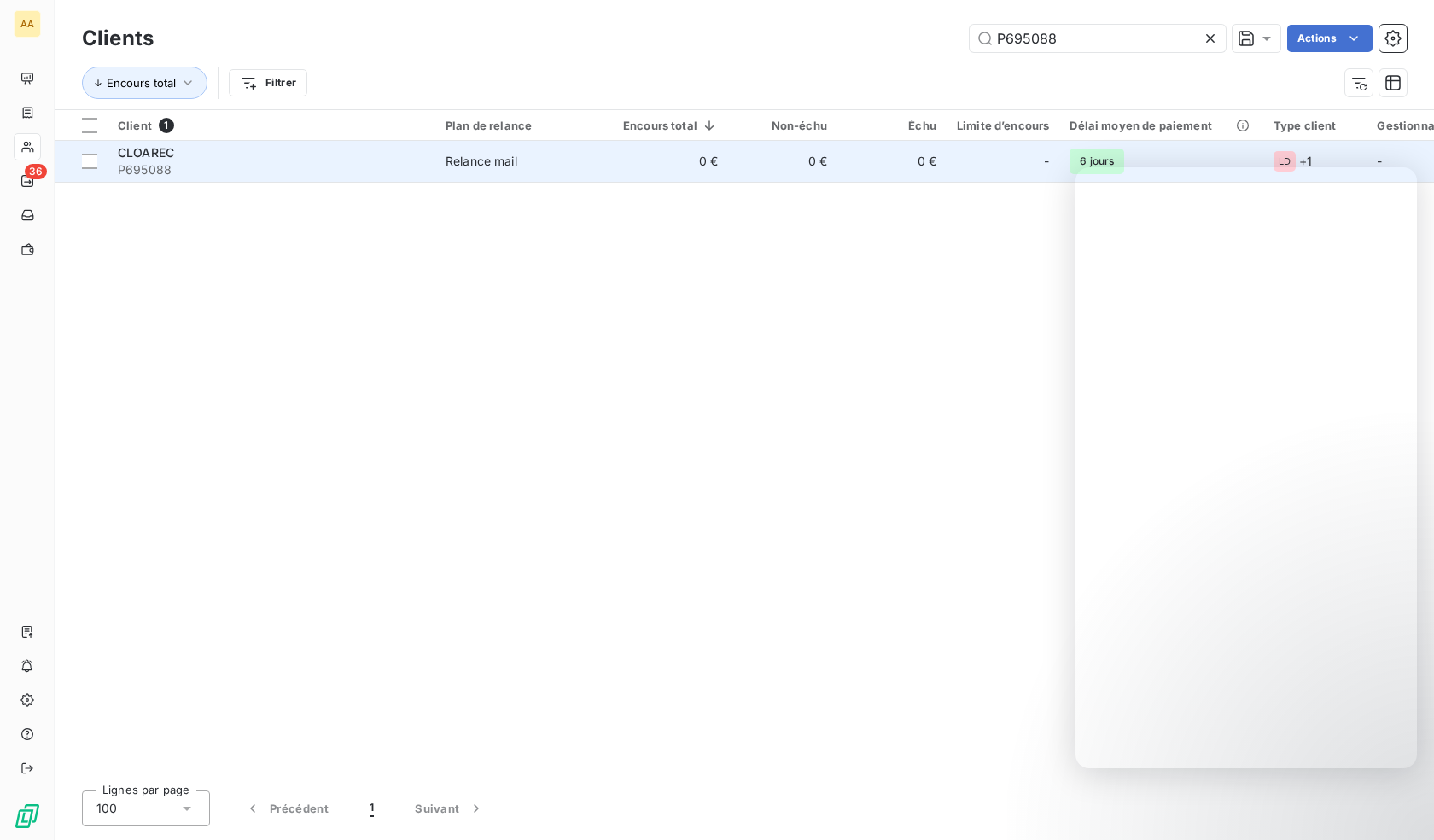
type input "P695088"
click at [240, 159] on div "CLOAREC" at bounding box center [272, 153] width 307 height 17
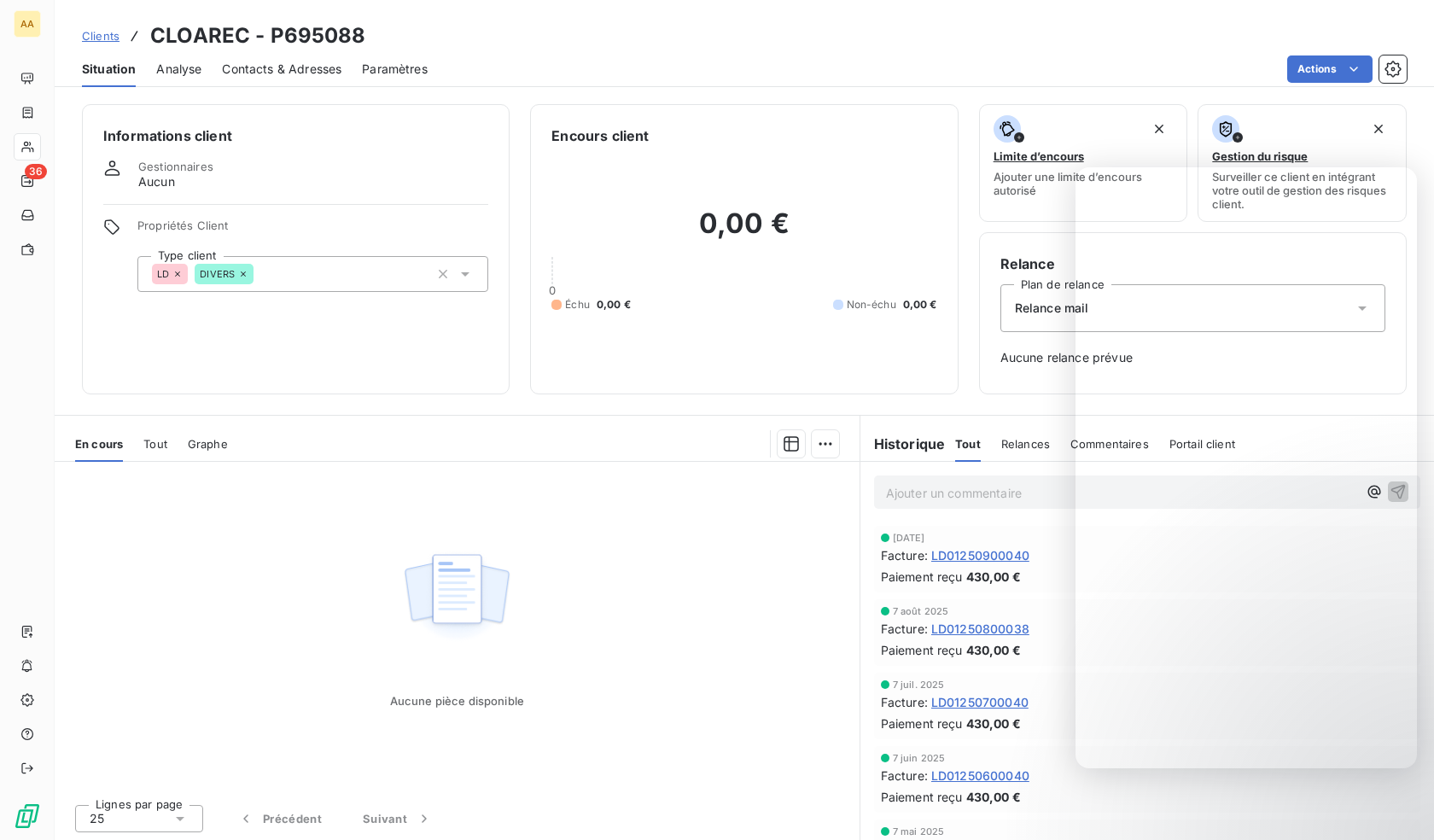
click at [316, 272] on div "LD DIVERS" at bounding box center [313, 274] width 351 height 36
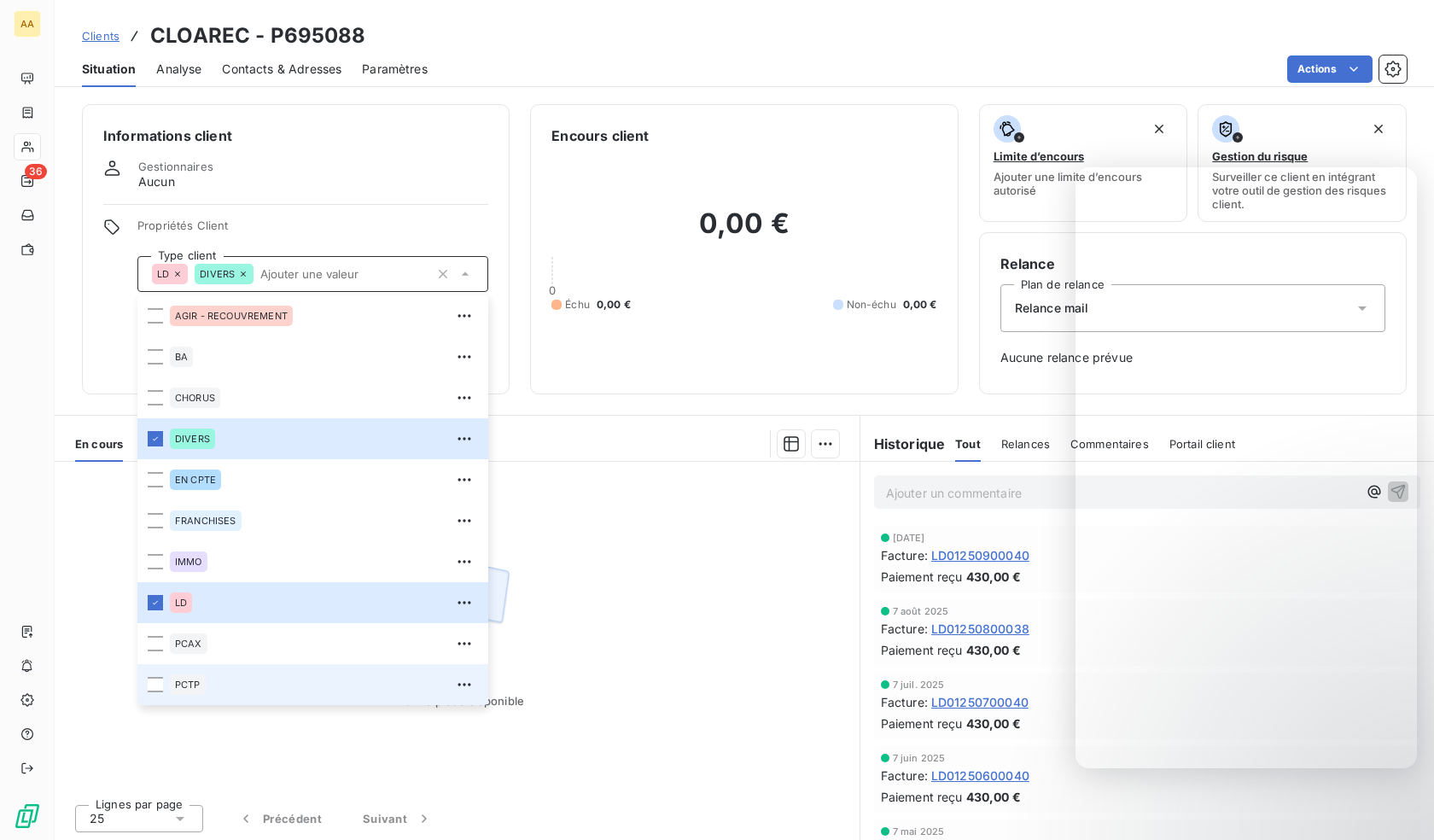
scroll to position [82, 0]
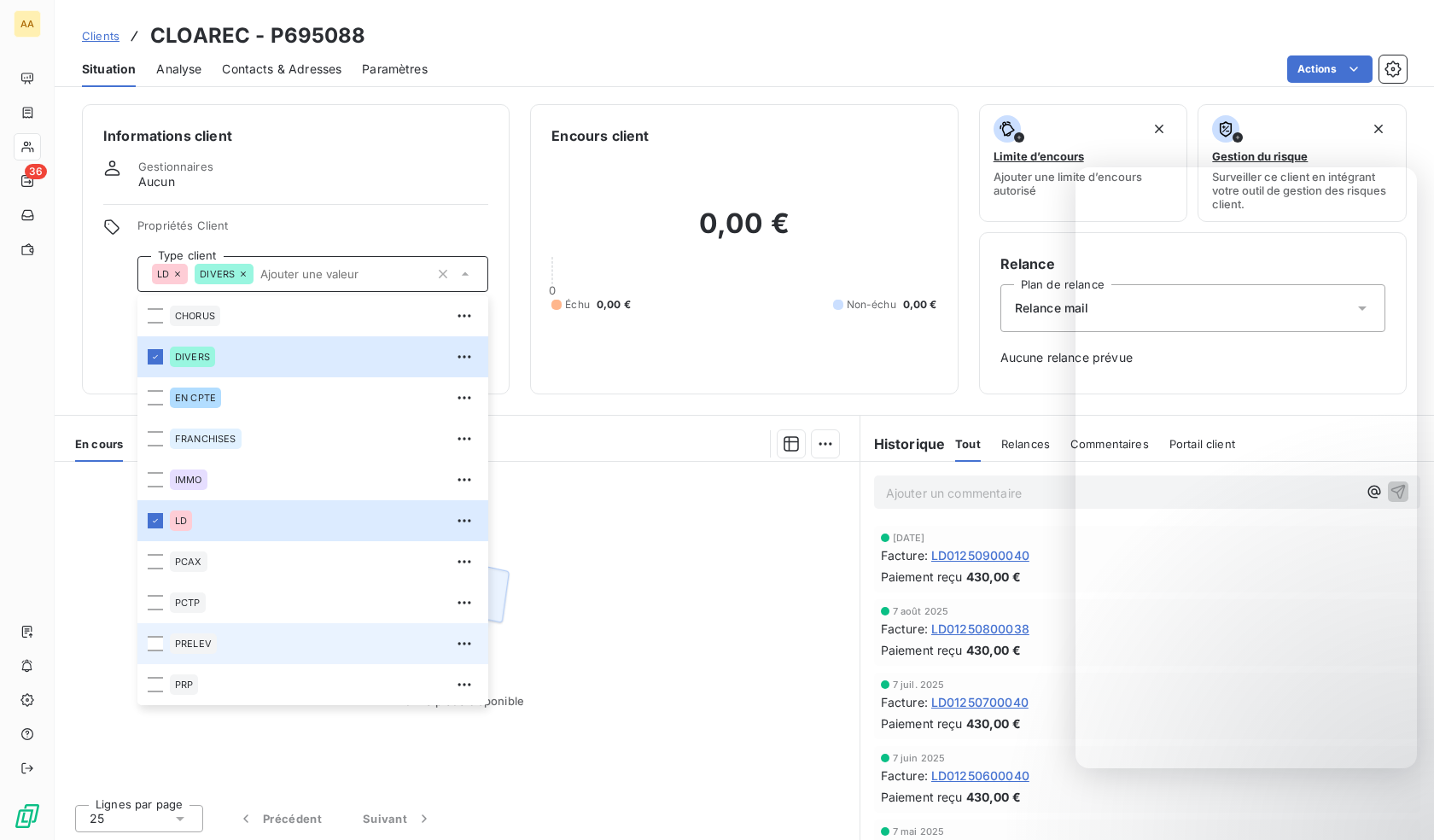
click at [189, 639] on span "PRELEV" at bounding box center [193, 643] width 37 height 10
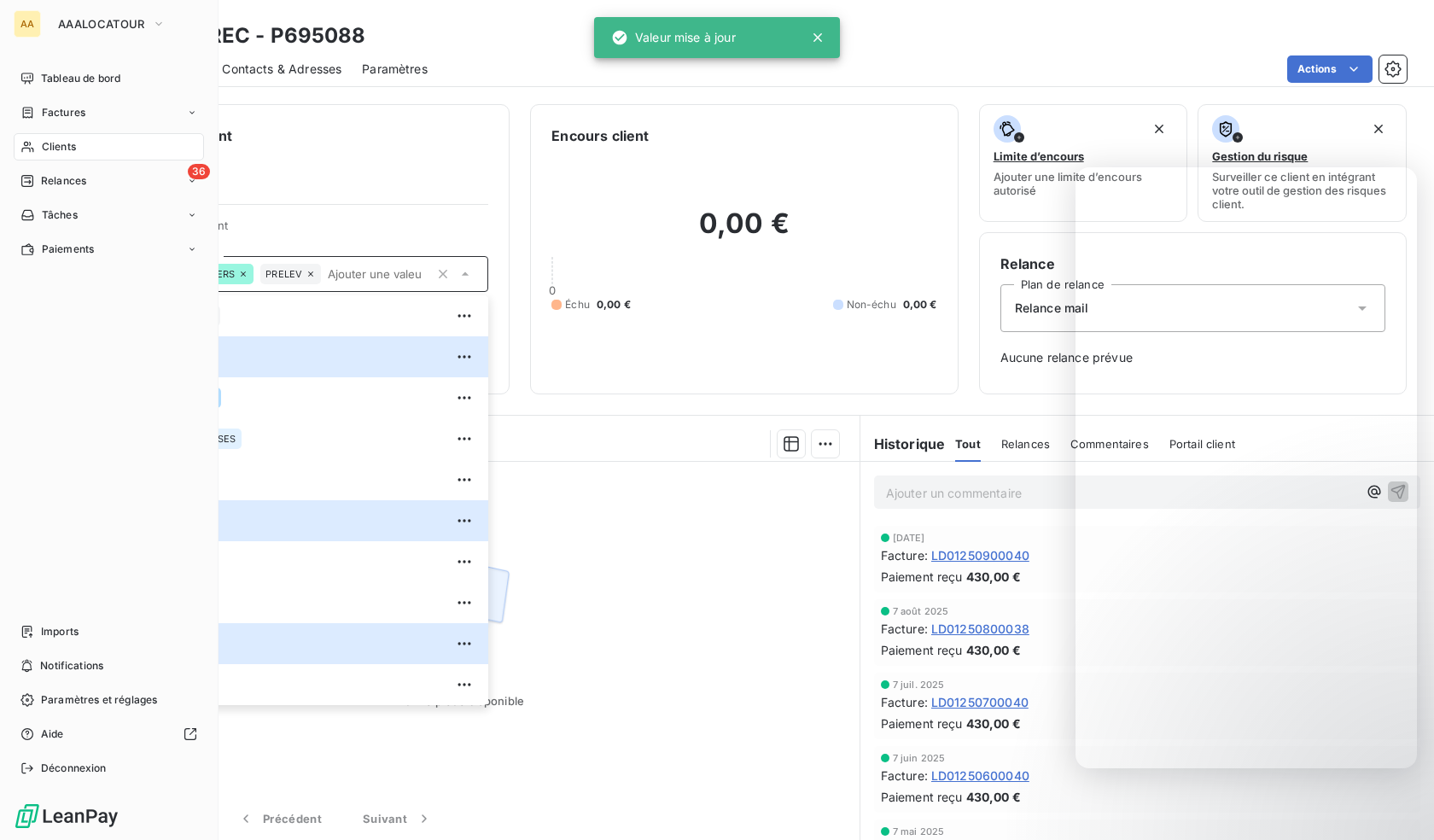
click at [67, 150] on span "Clients" at bounding box center [58, 147] width 34 height 15
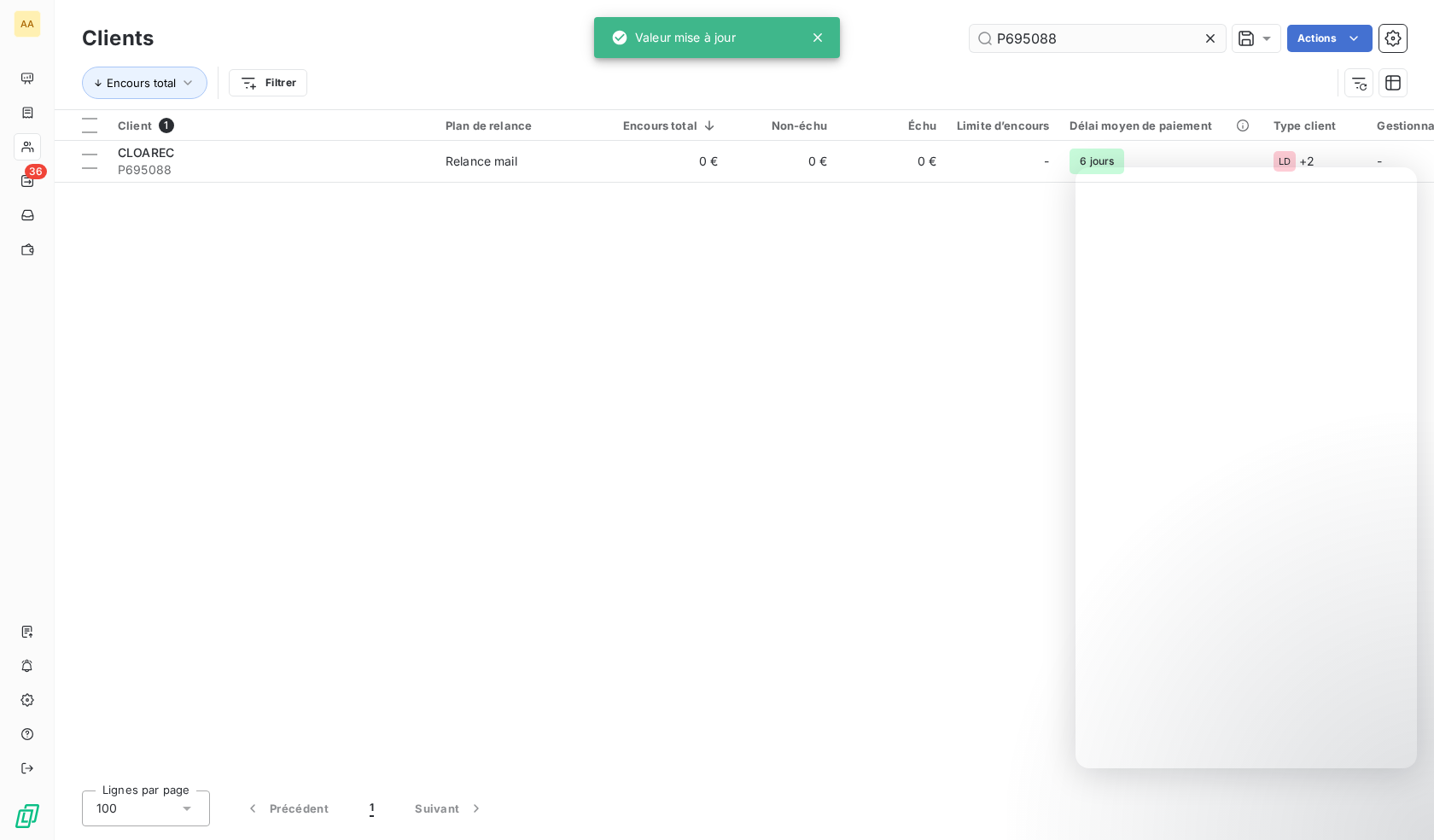
click at [1114, 34] on input "P695088" at bounding box center [1097, 38] width 256 height 27
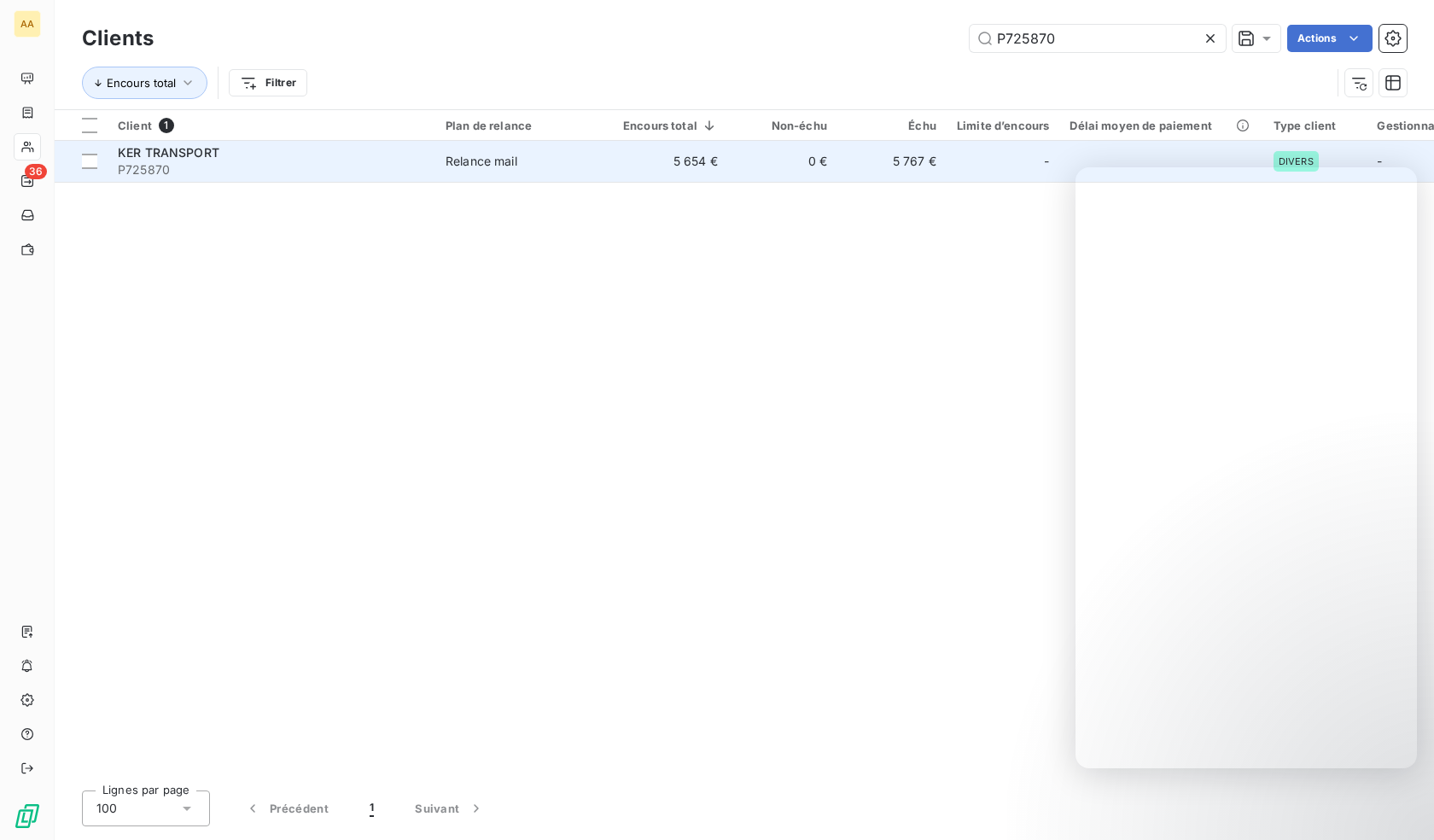
type input "P725870"
click at [240, 162] on span "P725870" at bounding box center [272, 170] width 307 height 17
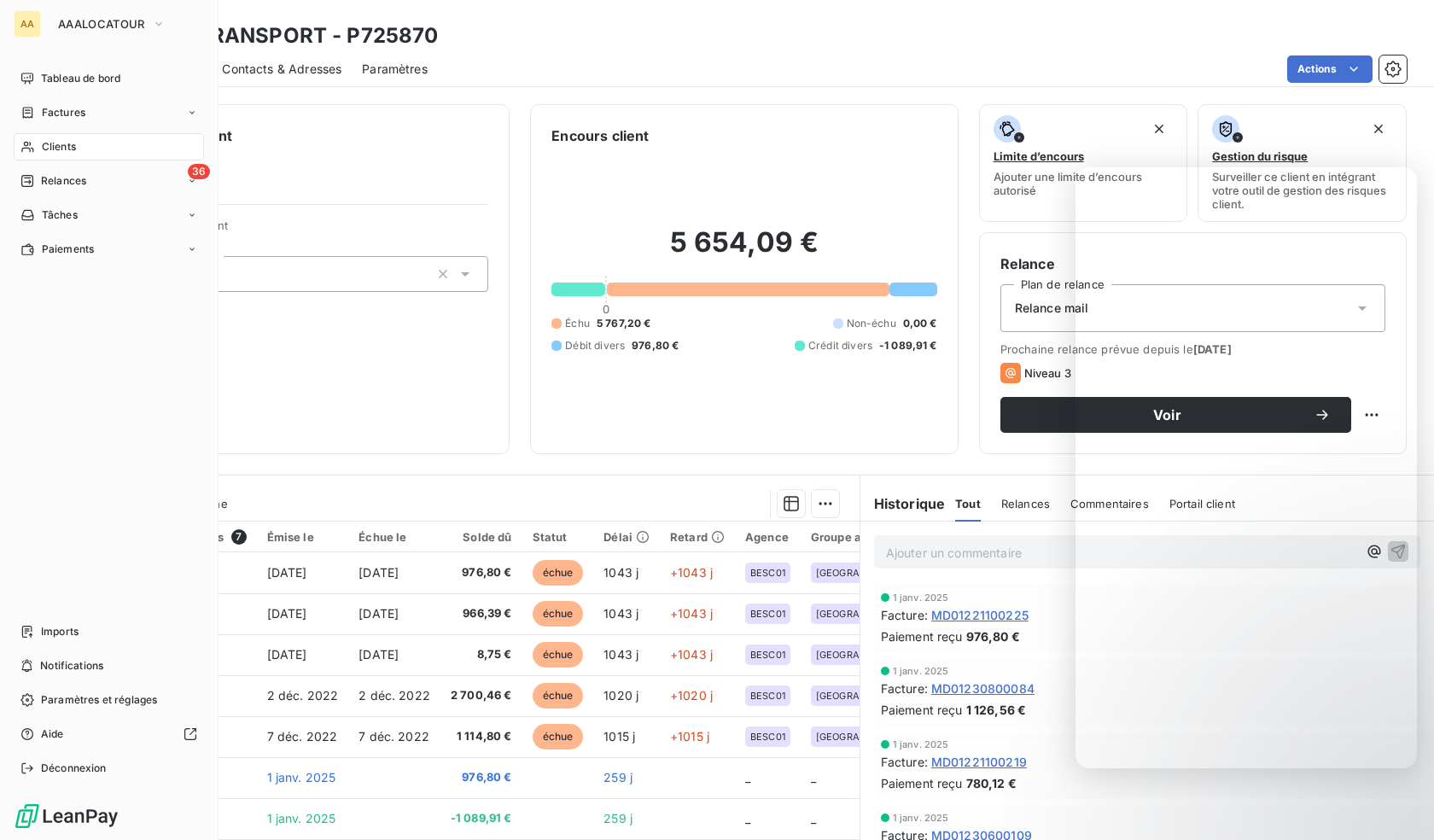
click at [28, 155] on div "Clients" at bounding box center [108, 146] width 190 height 27
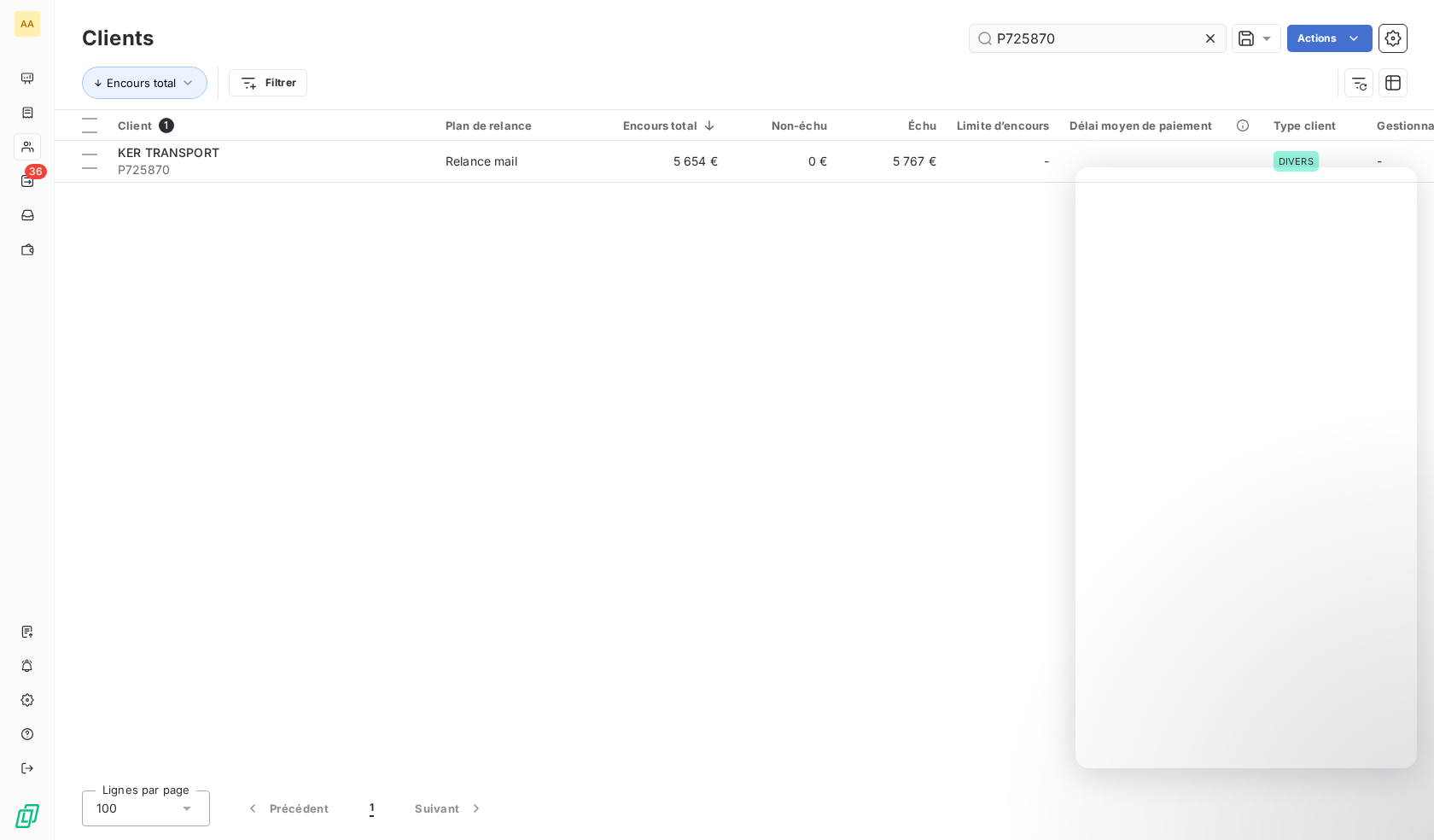
click at [1056, 42] on input "P725870" at bounding box center [1097, 38] width 256 height 27
click at [1055, 42] on input "P725870" at bounding box center [1097, 38] width 256 height 27
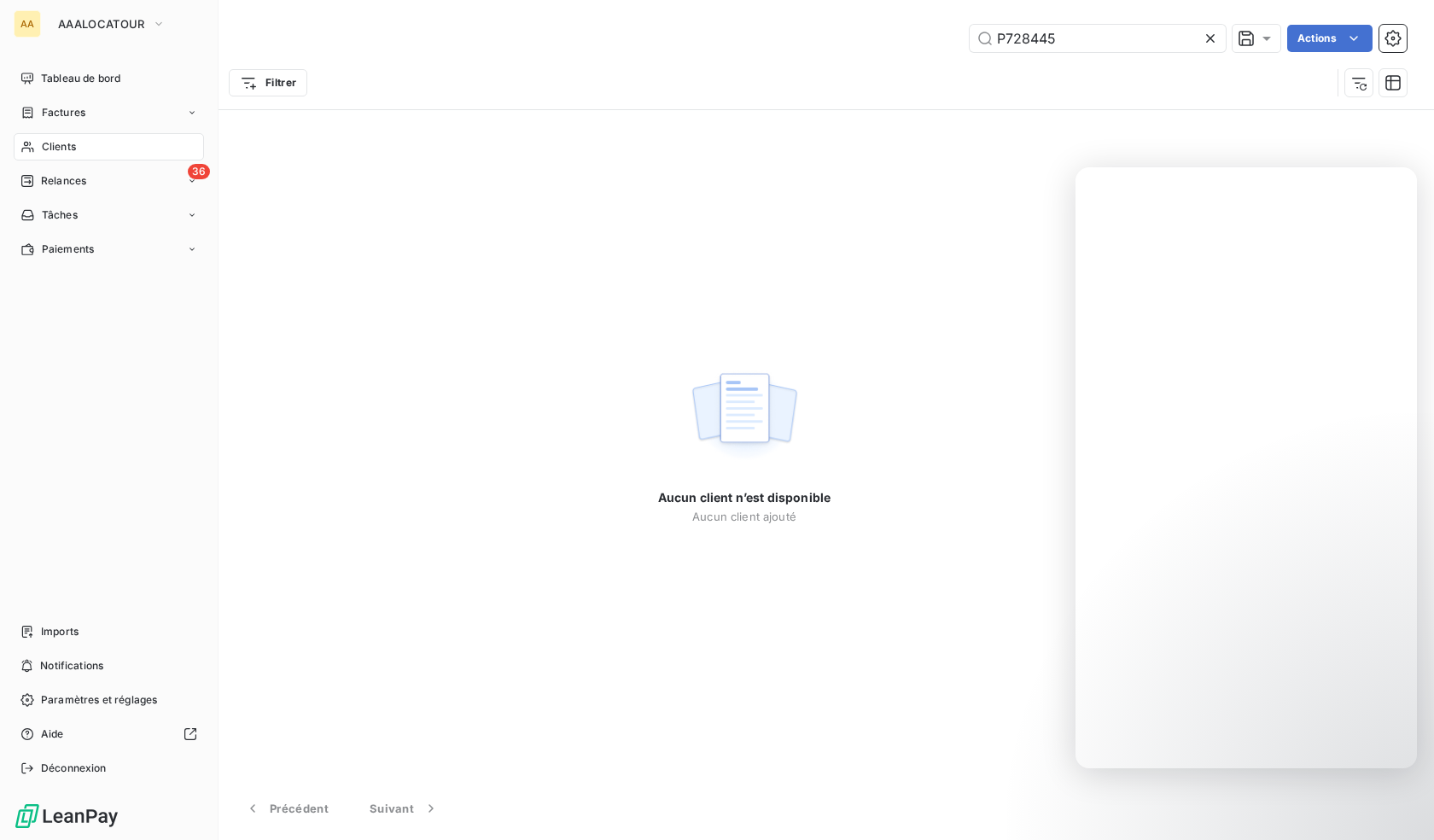
drag, startPoint x: 30, startPoint y: 143, endPoint x: 349, endPoint y: 113, distance: 320.4
click at [30, 145] on icon at bounding box center [27, 147] width 12 height 11
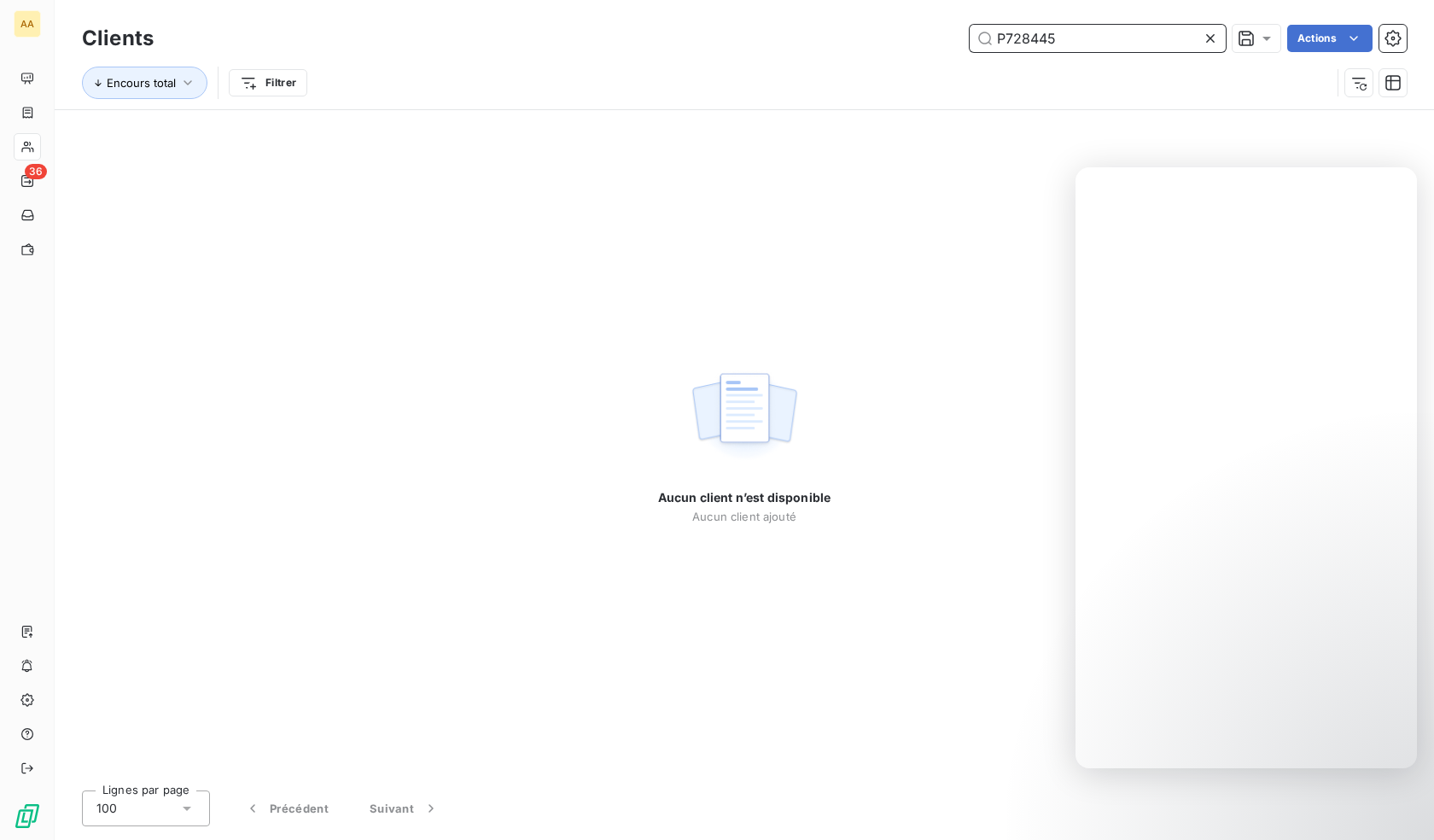
click at [1034, 41] on input "P728445" at bounding box center [1097, 38] width 256 height 27
paste input "32088"
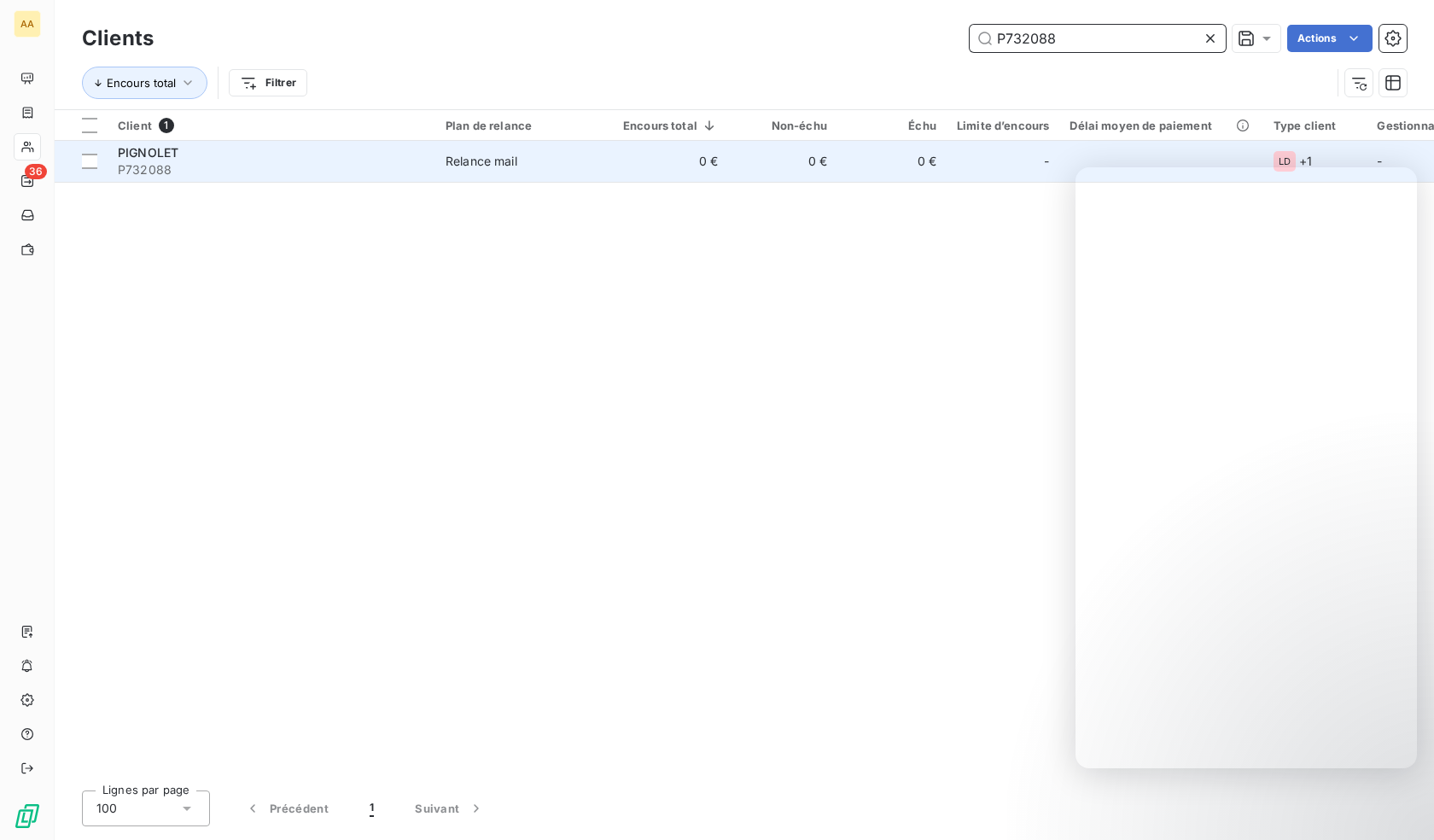
type input "P732088"
click at [203, 170] on span "P732088" at bounding box center [272, 170] width 307 height 17
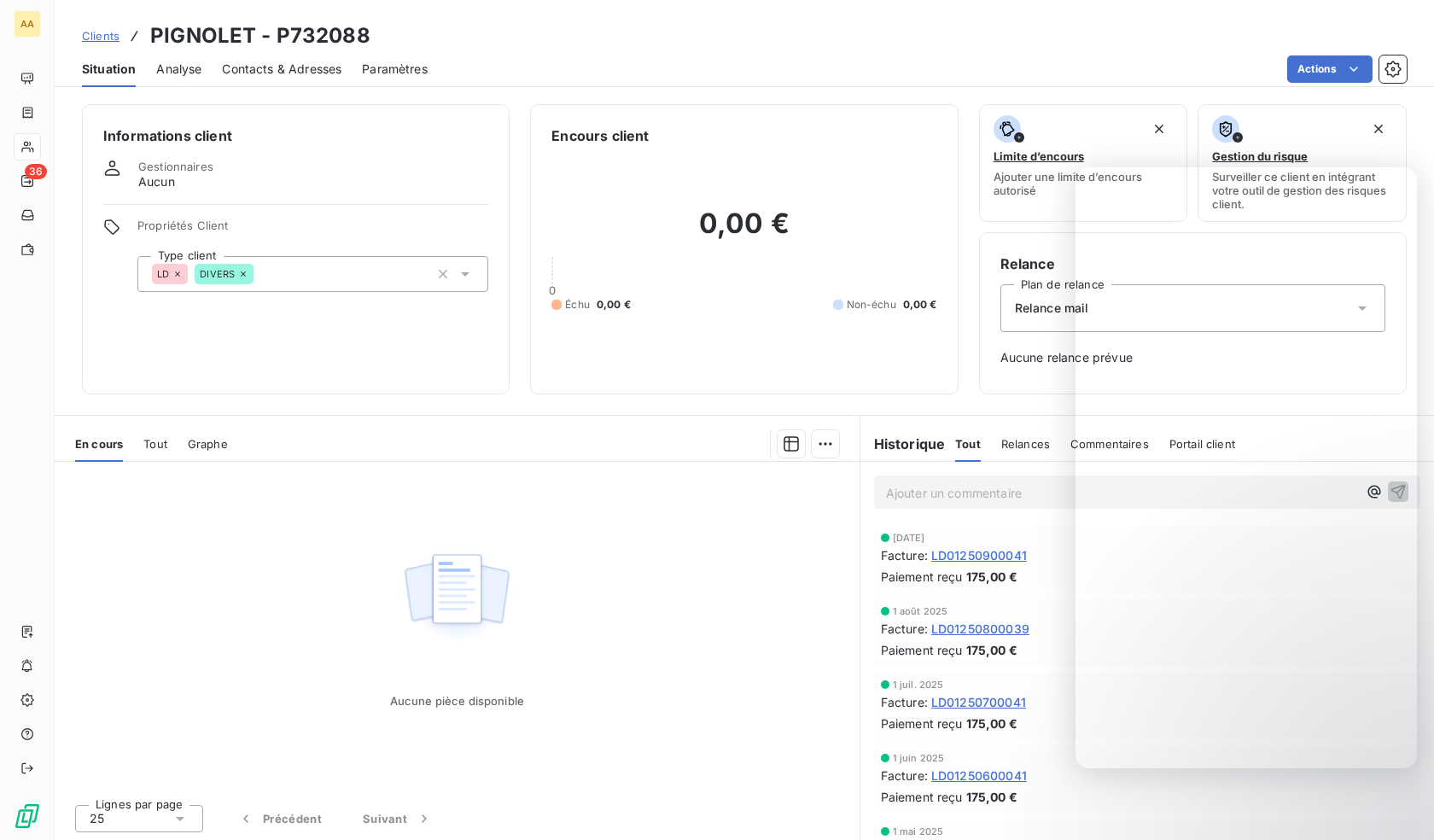
click at [305, 268] on div "LD DIVERS" at bounding box center [313, 274] width 351 height 36
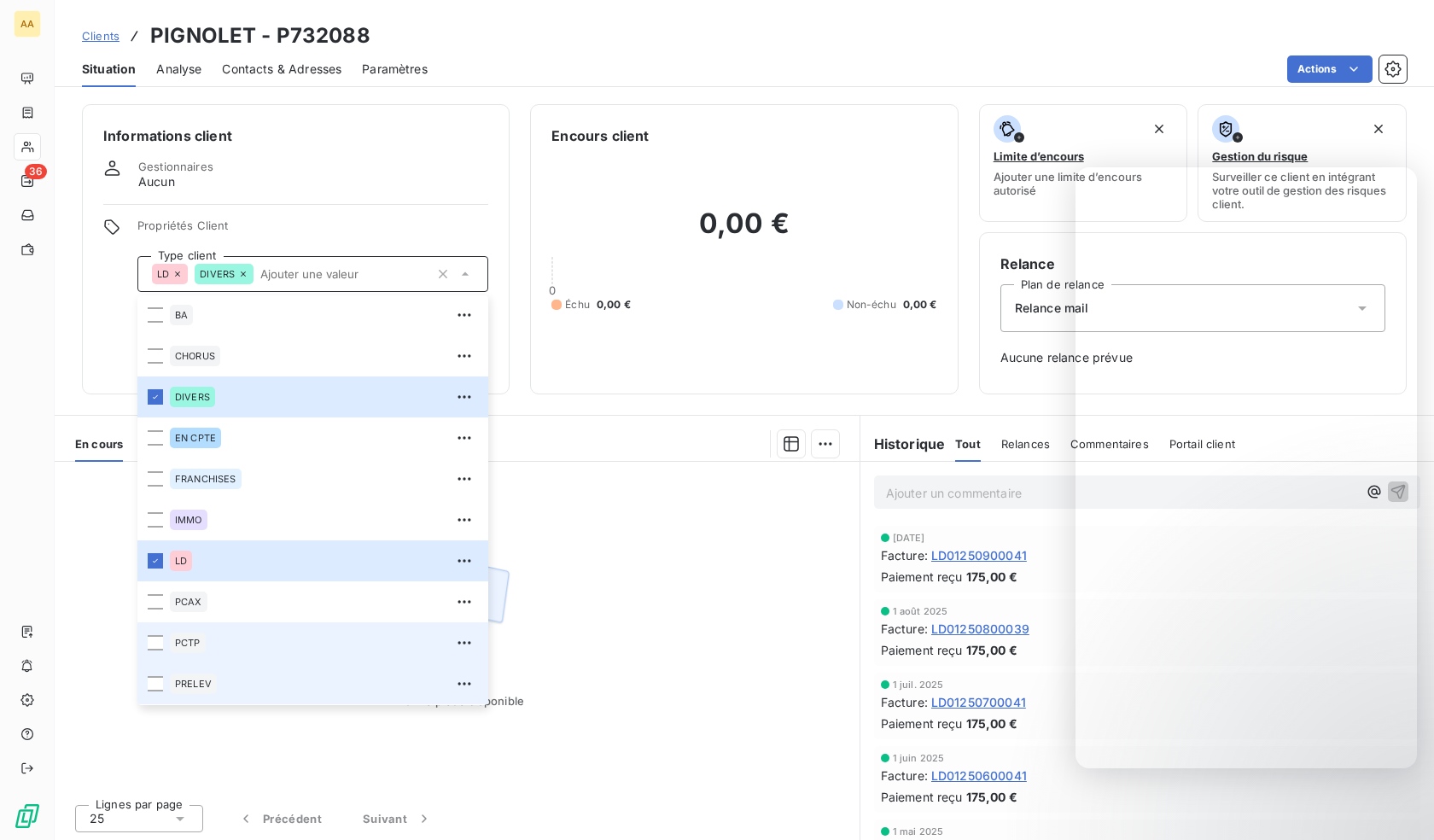
scroll to position [82, 0]
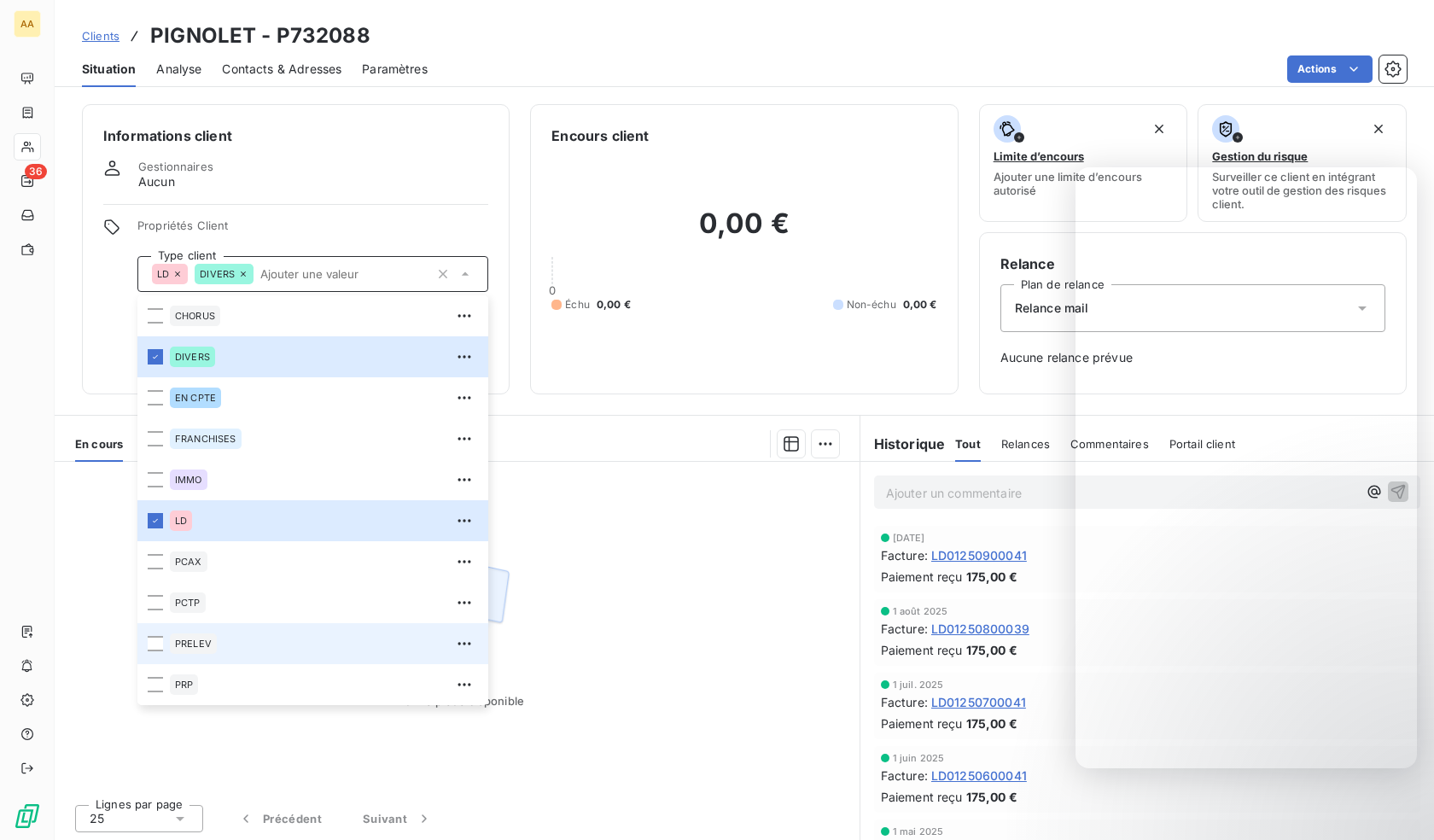
click at [211, 651] on div "PRELEV" at bounding box center [193, 644] width 47 height 21
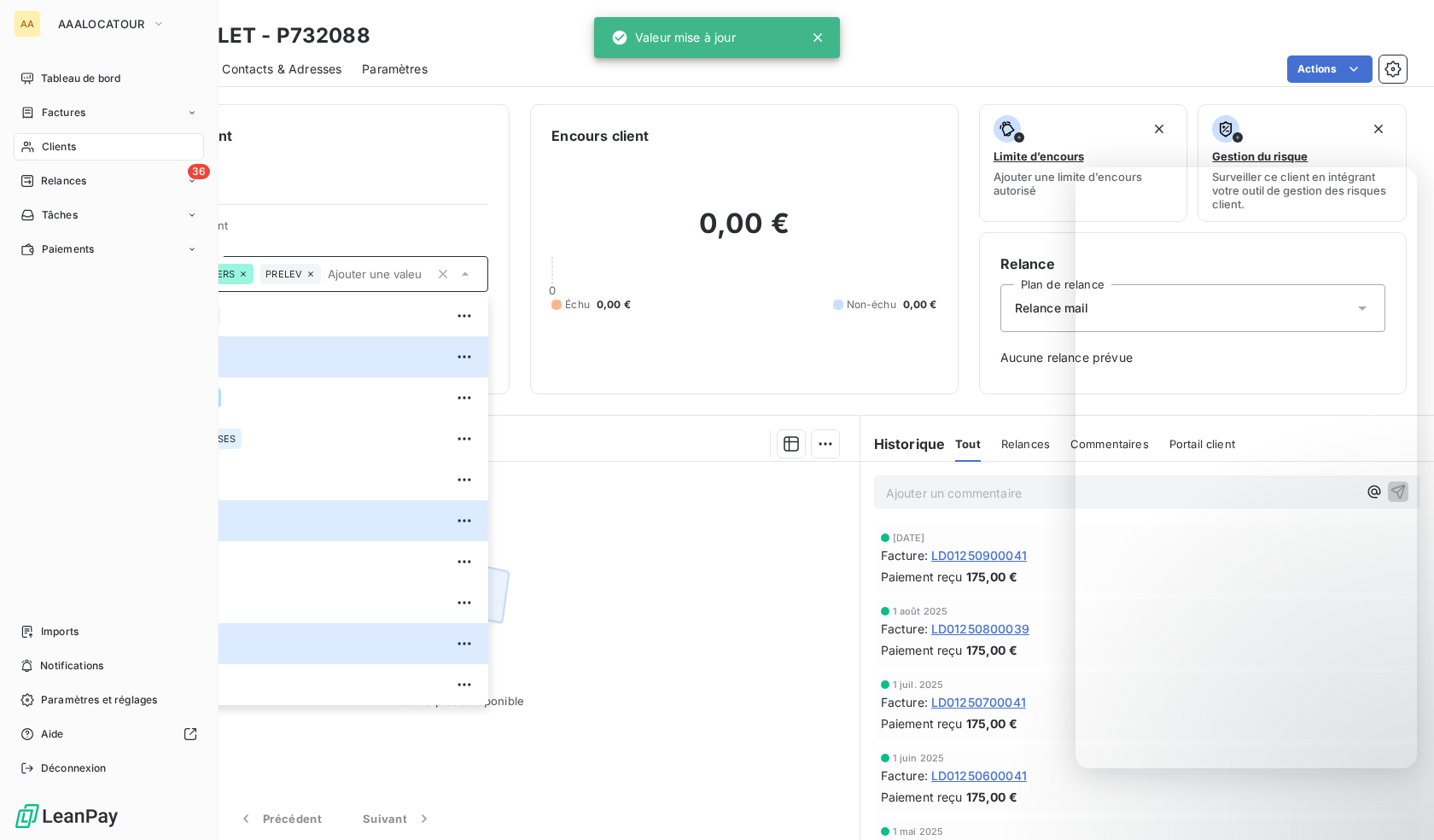
drag, startPoint x: 19, startPoint y: 148, endPoint x: 187, endPoint y: 136, distance: 168.4
click at [19, 148] on div "Clients" at bounding box center [108, 146] width 190 height 27
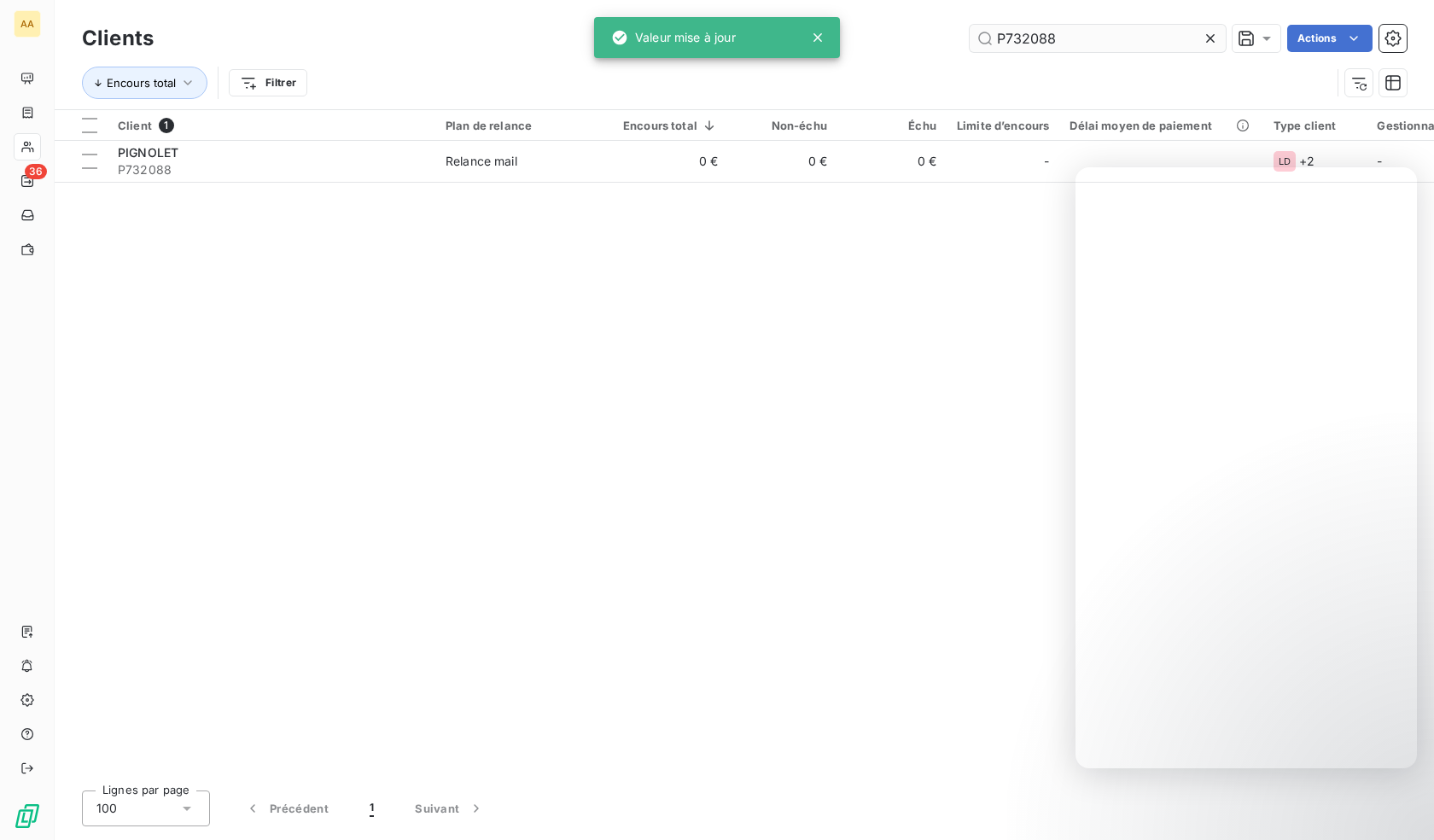
click at [1035, 43] on input "P732088" at bounding box center [1097, 38] width 256 height 27
click at [1035, 42] on input "P732088" at bounding box center [1097, 38] width 256 height 27
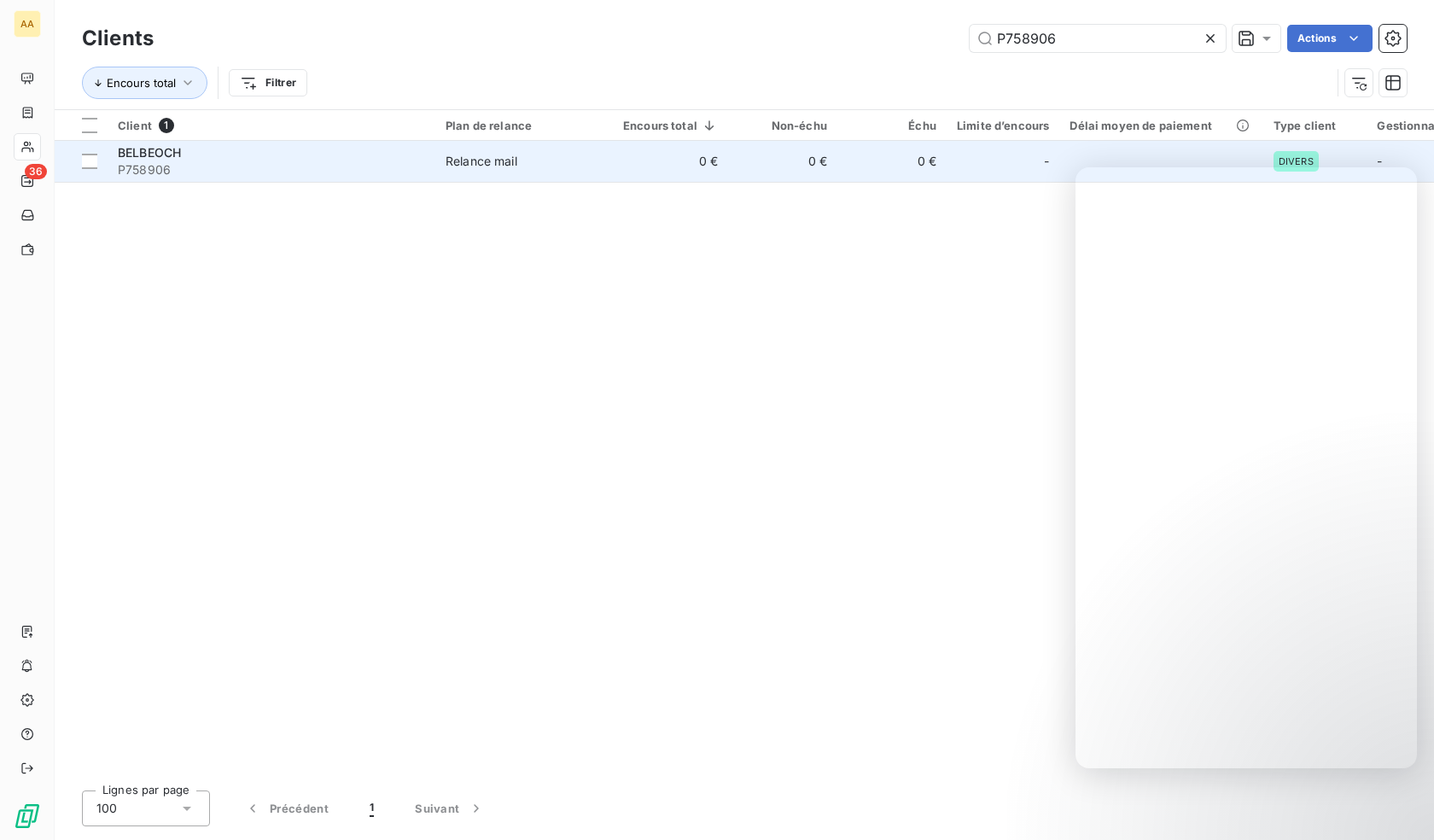
type input "P758906"
click at [306, 157] on div "BELBEOCH" at bounding box center [272, 153] width 307 height 17
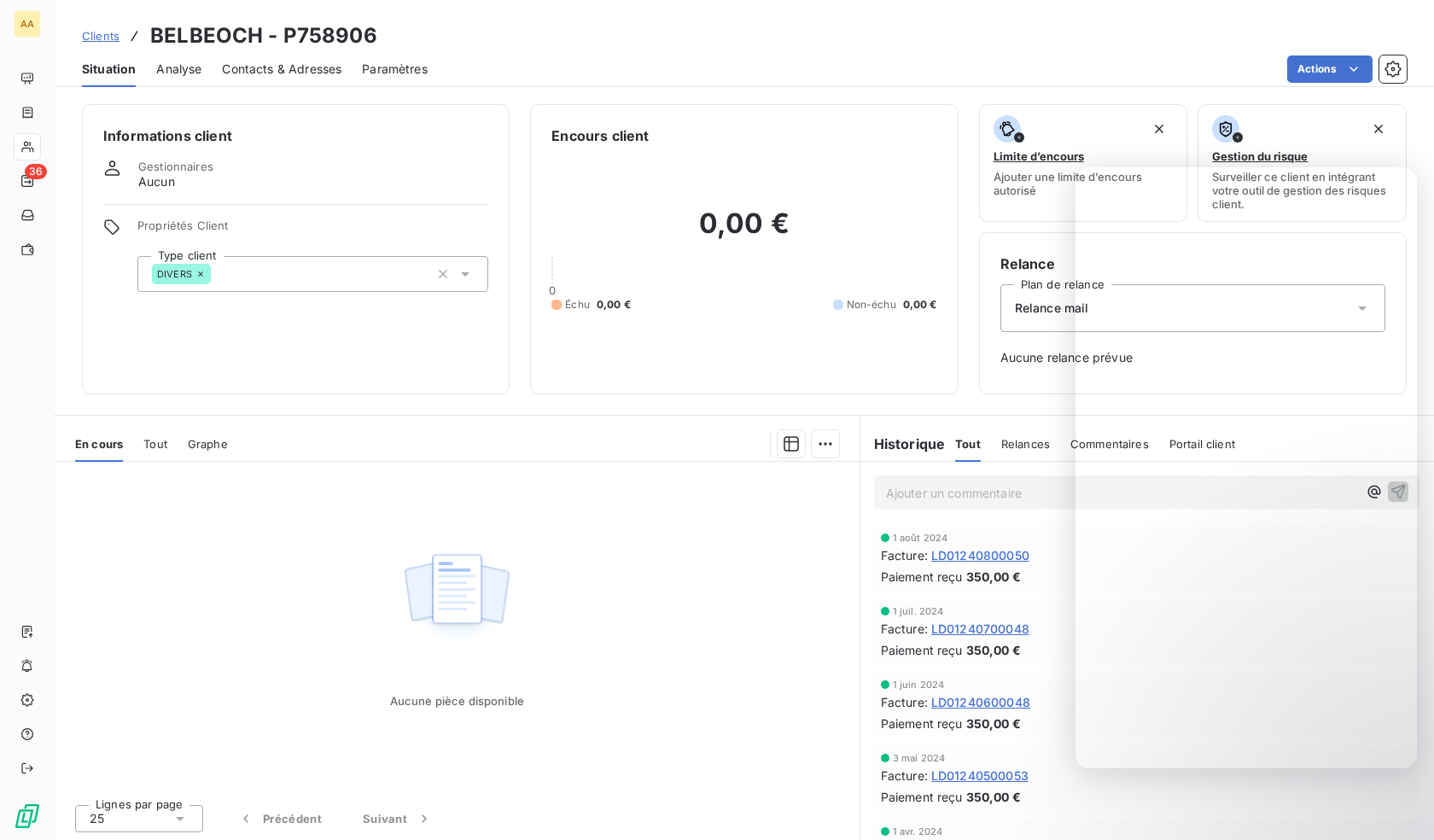
click at [314, 279] on div "DIVERS" at bounding box center [313, 274] width 351 height 36
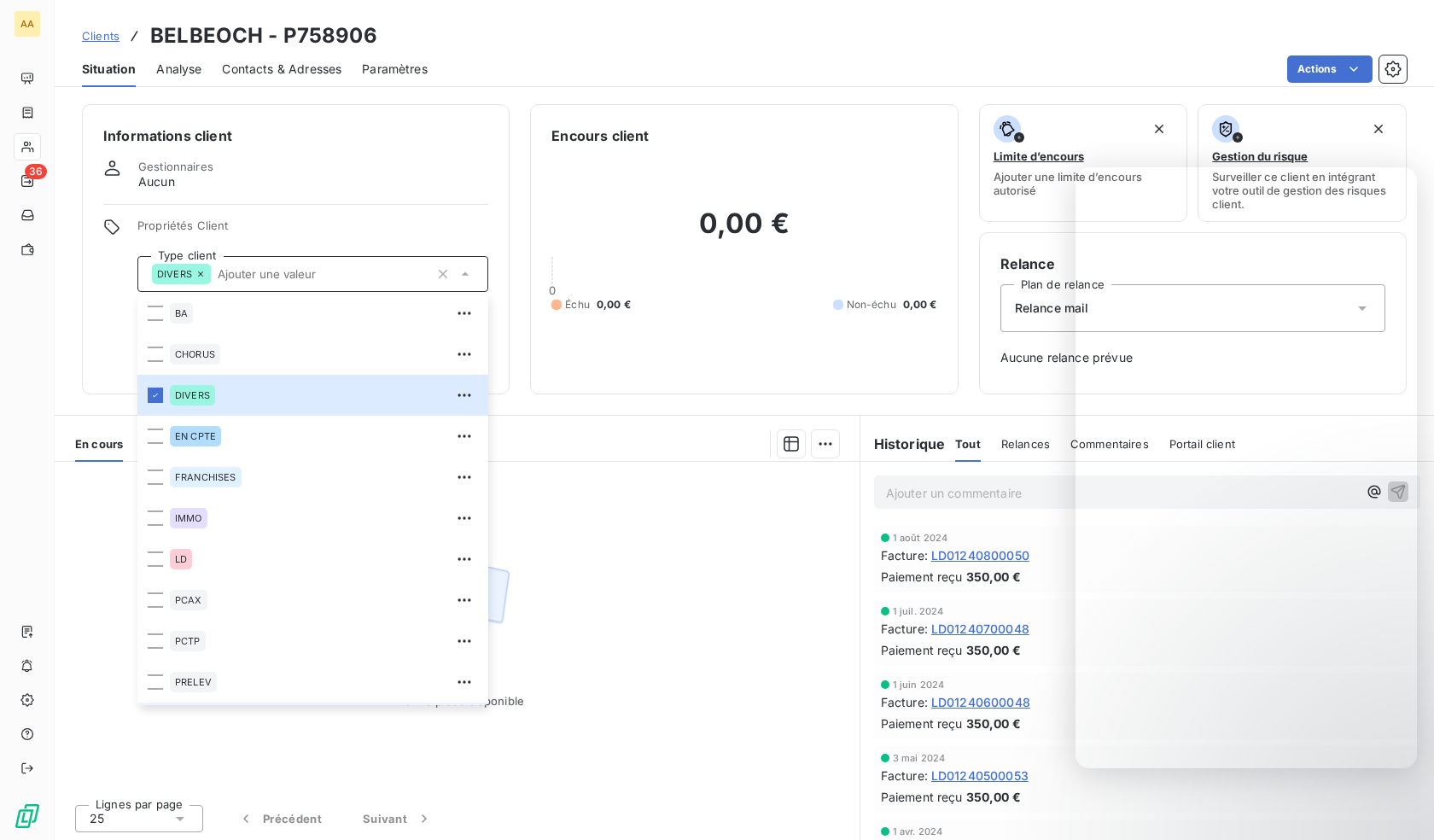
scroll to position [82, 0]
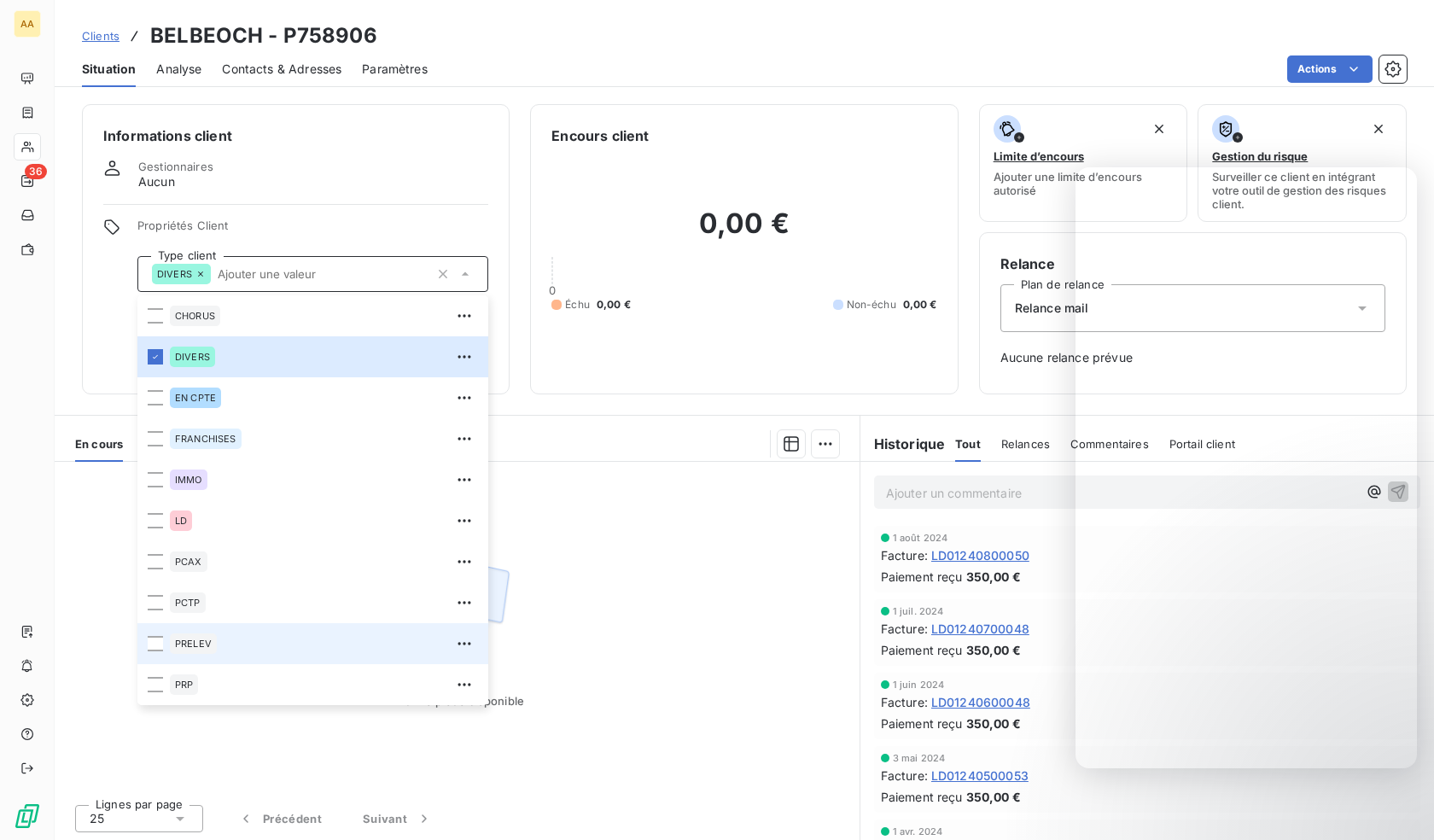
click at [209, 652] on div "PRELEV" at bounding box center [193, 644] width 47 height 21
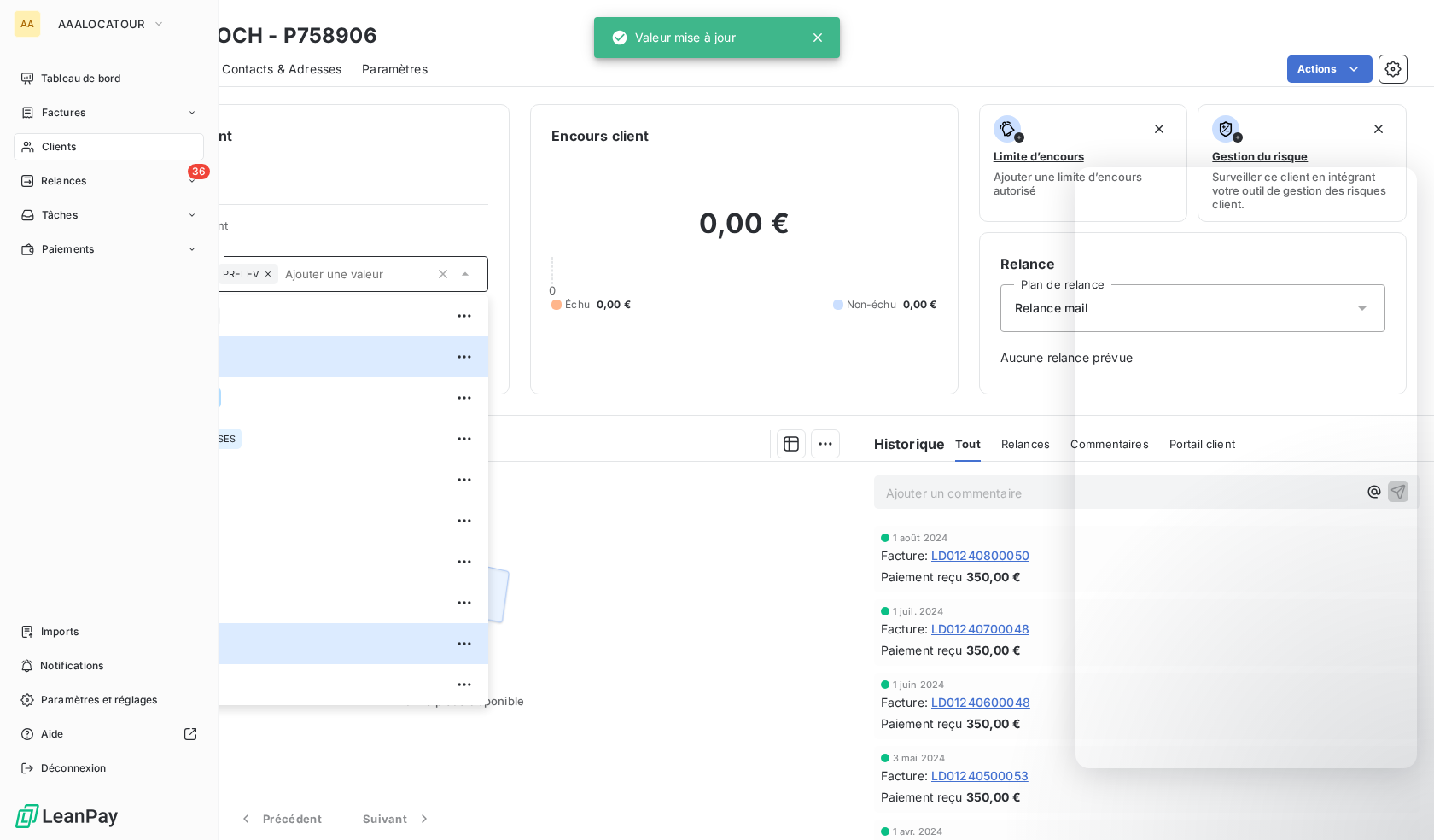
drag, startPoint x: 51, startPoint y: 157, endPoint x: 196, endPoint y: 150, distance: 145.2
click at [48, 147] on span "Clients" at bounding box center [58, 147] width 34 height 15
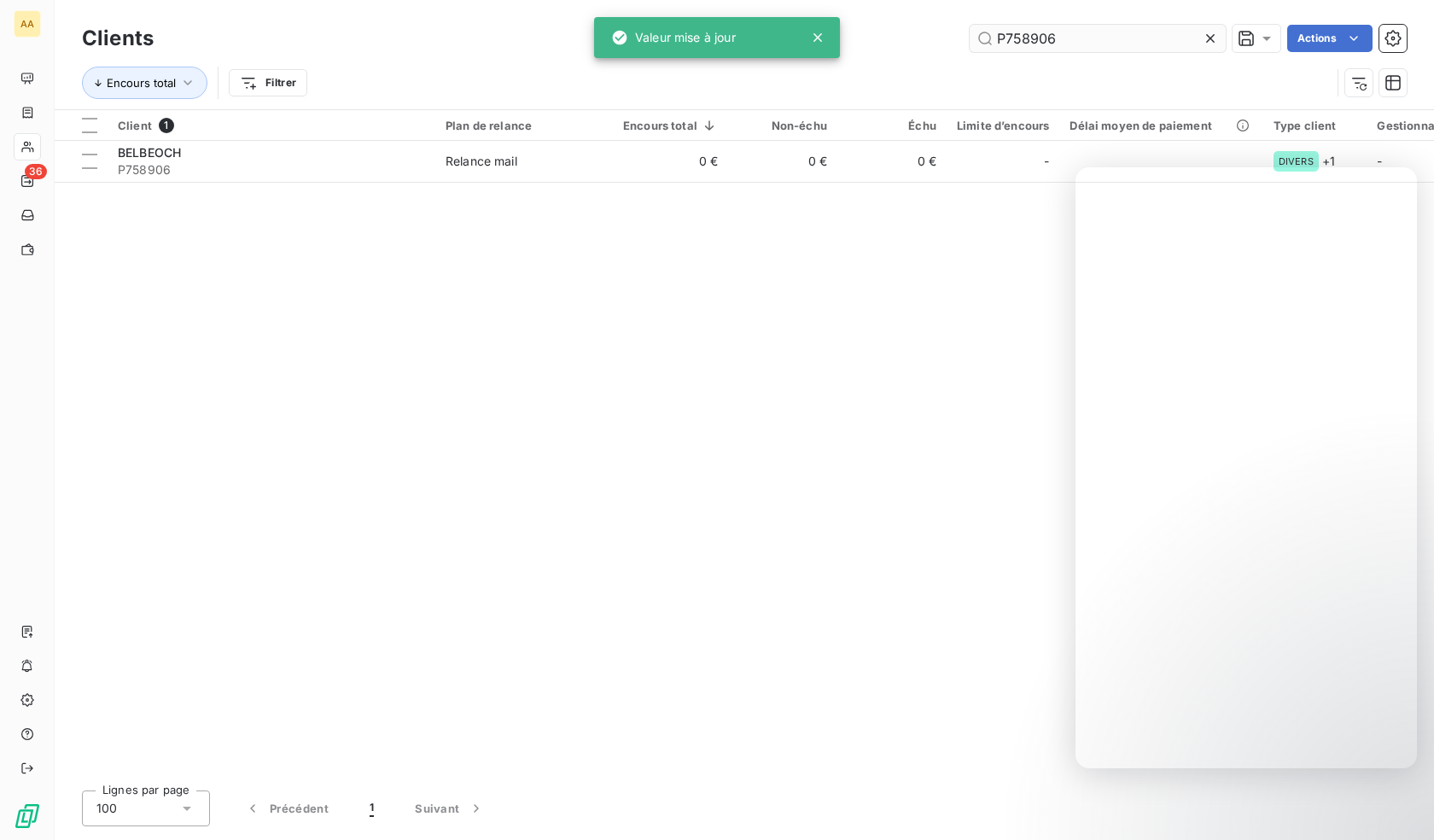
click at [1026, 44] on input "P758906" at bounding box center [1097, 38] width 256 height 27
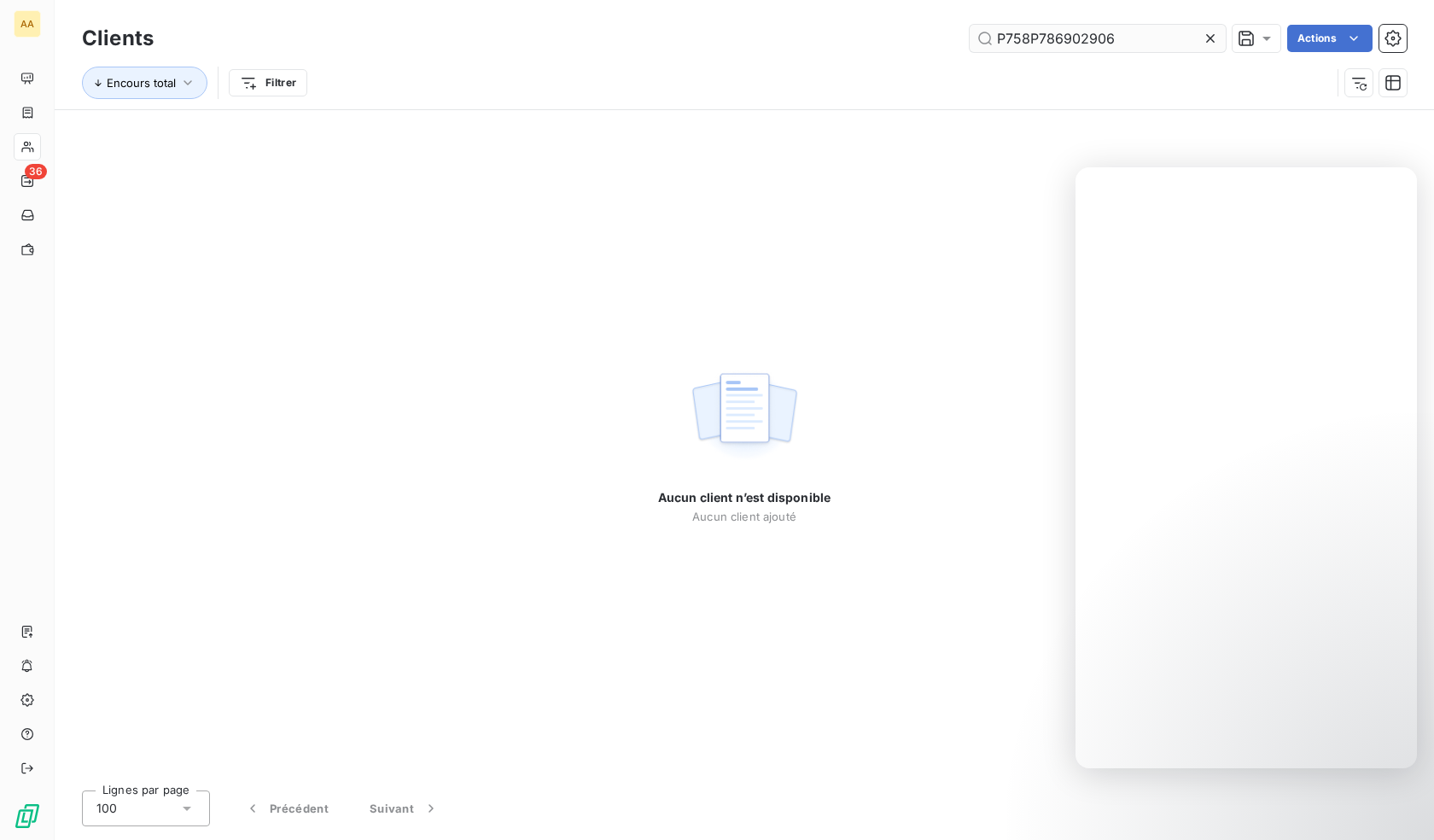
click at [1046, 34] on input "P758P786902906" at bounding box center [1097, 38] width 256 height 27
drag, startPoint x: 1046, startPoint y: 34, endPoint x: 1005, endPoint y: 50, distance: 44.0
click at [1045, 34] on input "P758P786902906" at bounding box center [1097, 38] width 256 height 27
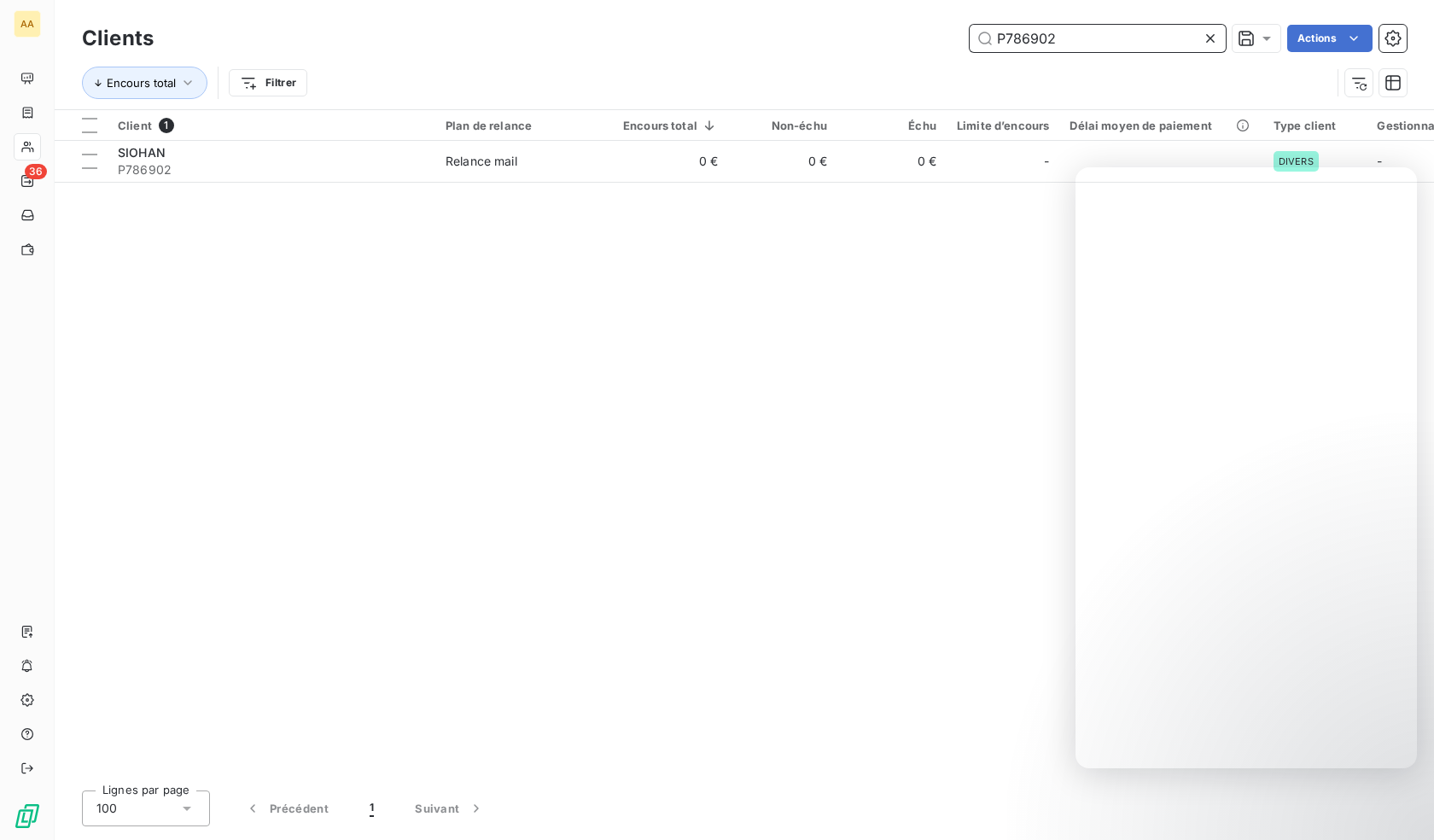
click at [1041, 44] on input "P786902" at bounding box center [1097, 38] width 256 height 27
paste input "9422"
click at [1046, 33] on input "P794222" at bounding box center [1097, 38] width 256 height 27
click at [1045, 33] on input "P794222" at bounding box center [1097, 38] width 256 height 27
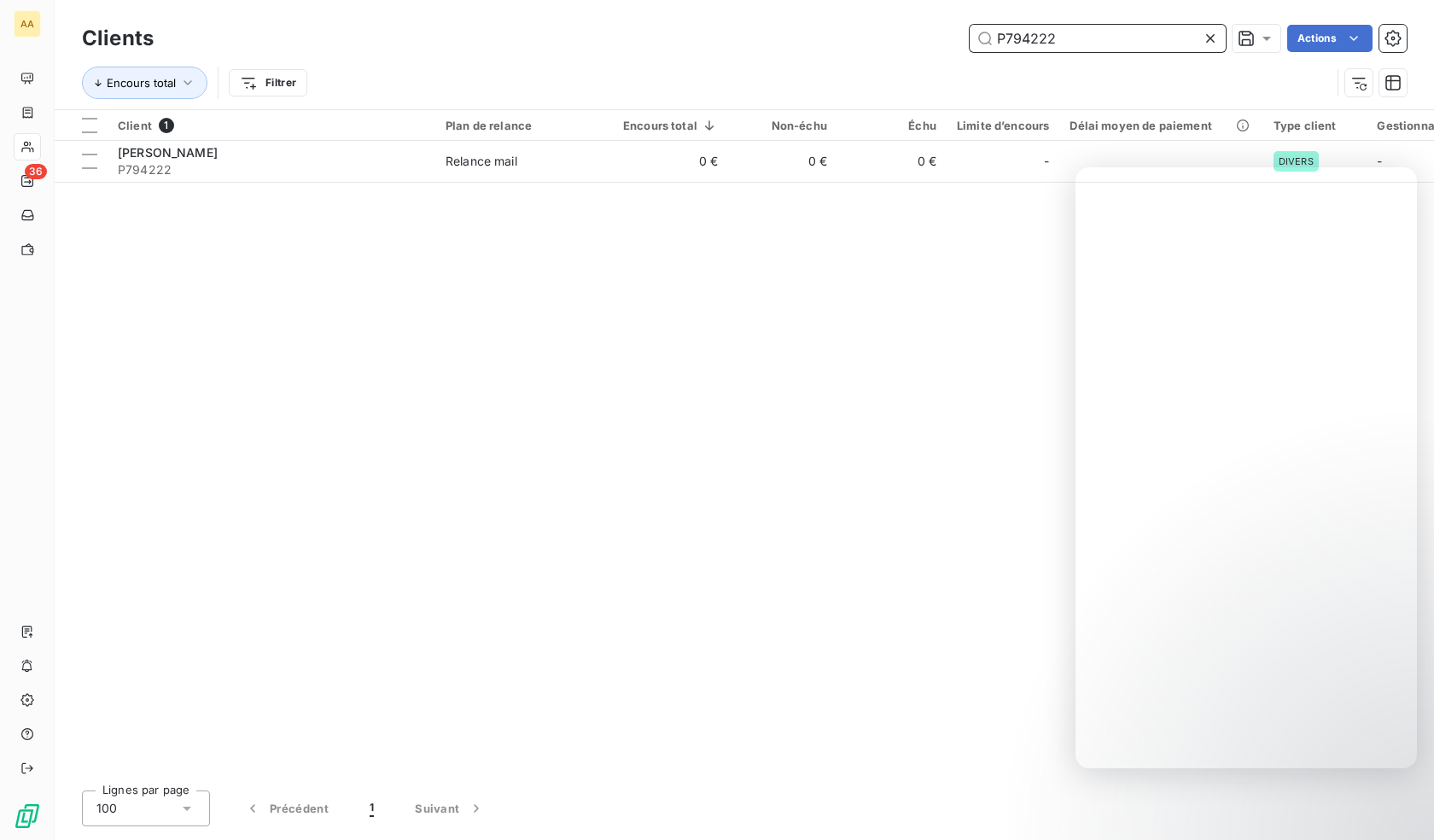
paste input "6191"
click at [1041, 42] on input "P796191" at bounding box center [1097, 38] width 256 height 27
click at [1041, 43] on input "P796191" at bounding box center [1097, 38] width 256 height 27
paste input "806293"
click at [1056, 31] on input "P806293" at bounding box center [1097, 38] width 256 height 27
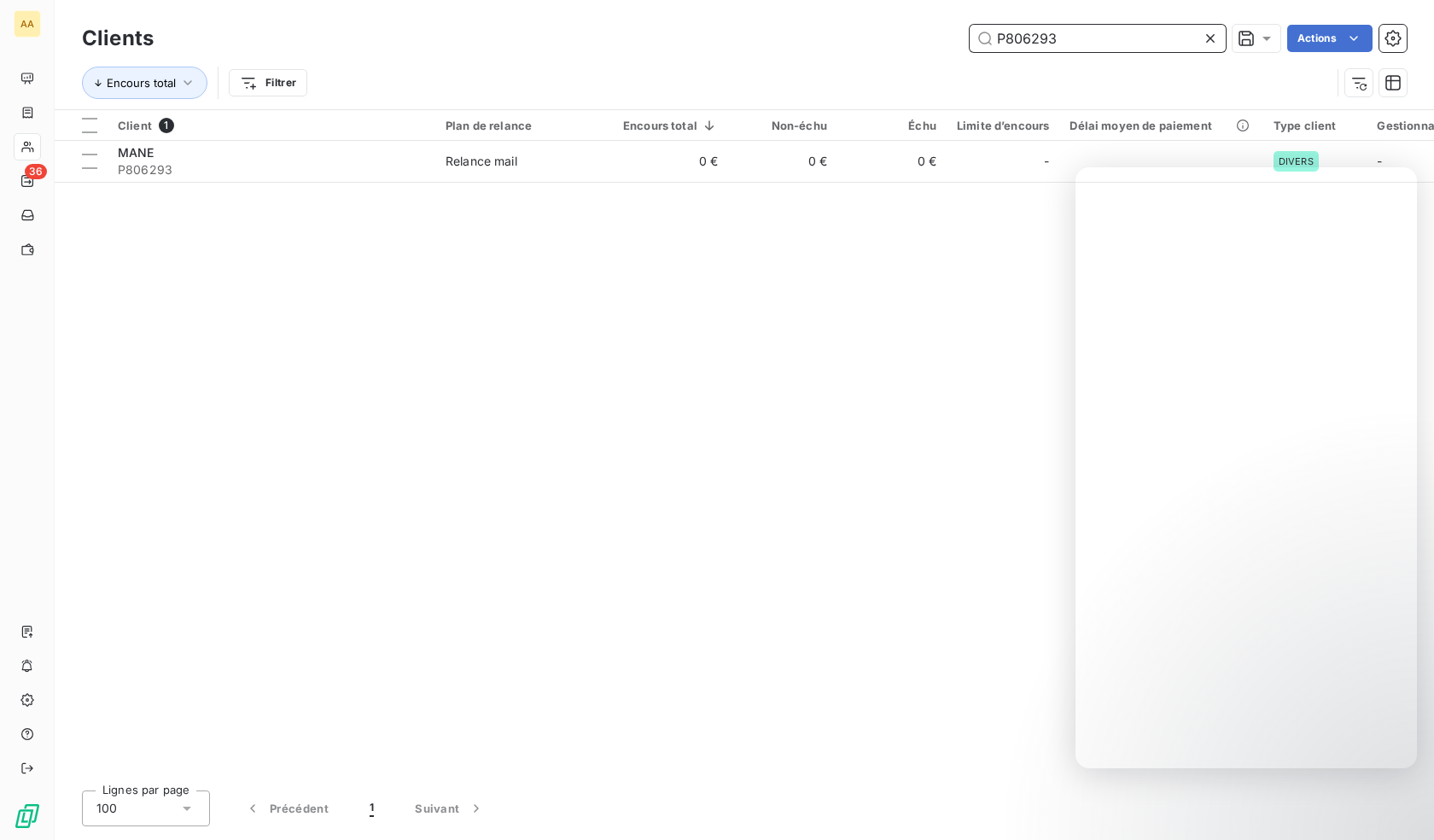
click at [1056, 31] on input "P806293" at bounding box center [1097, 38] width 256 height 27
paste input "9202"
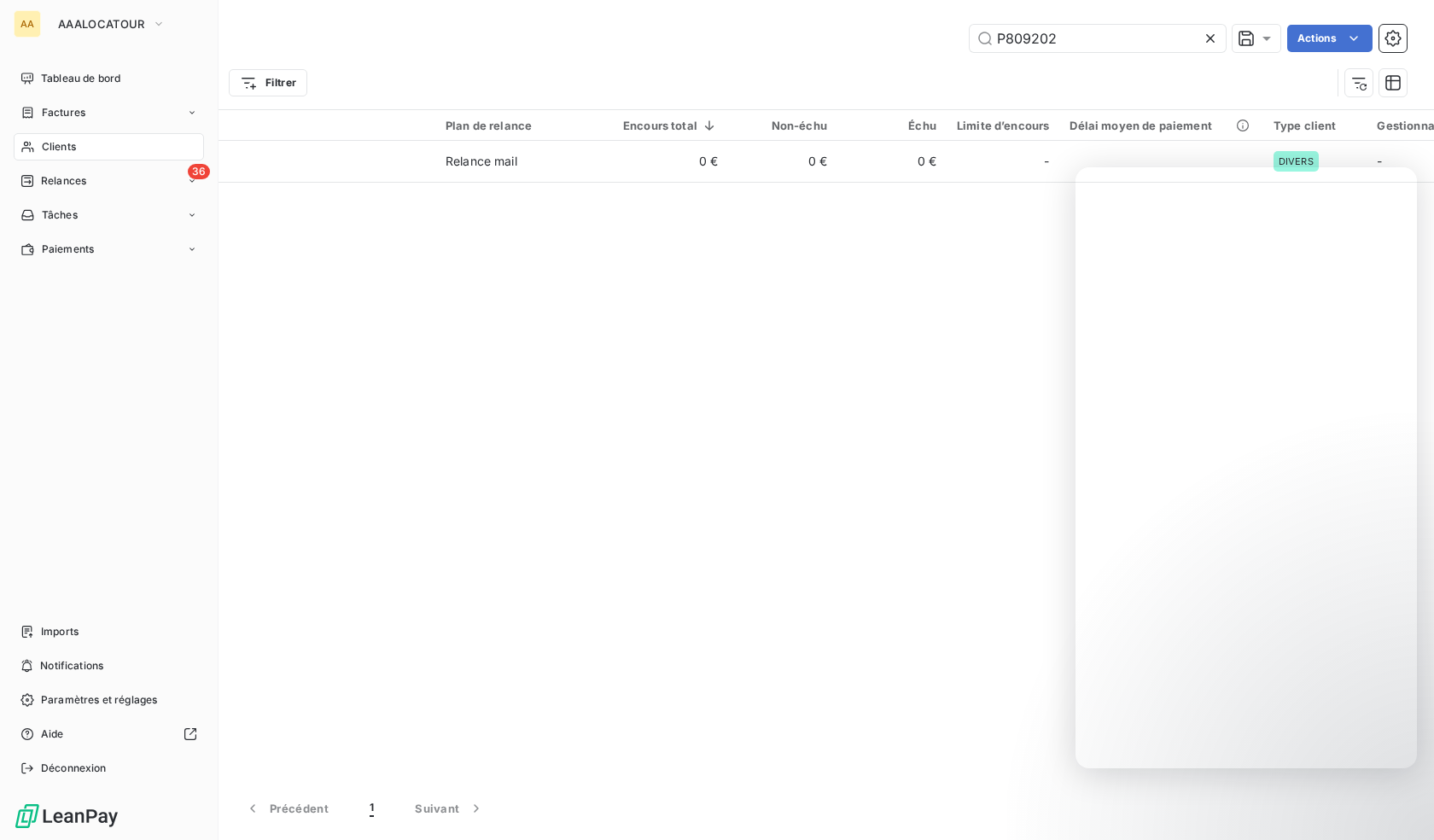
click at [39, 146] on div "Clients" at bounding box center [108, 146] width 190 height 27
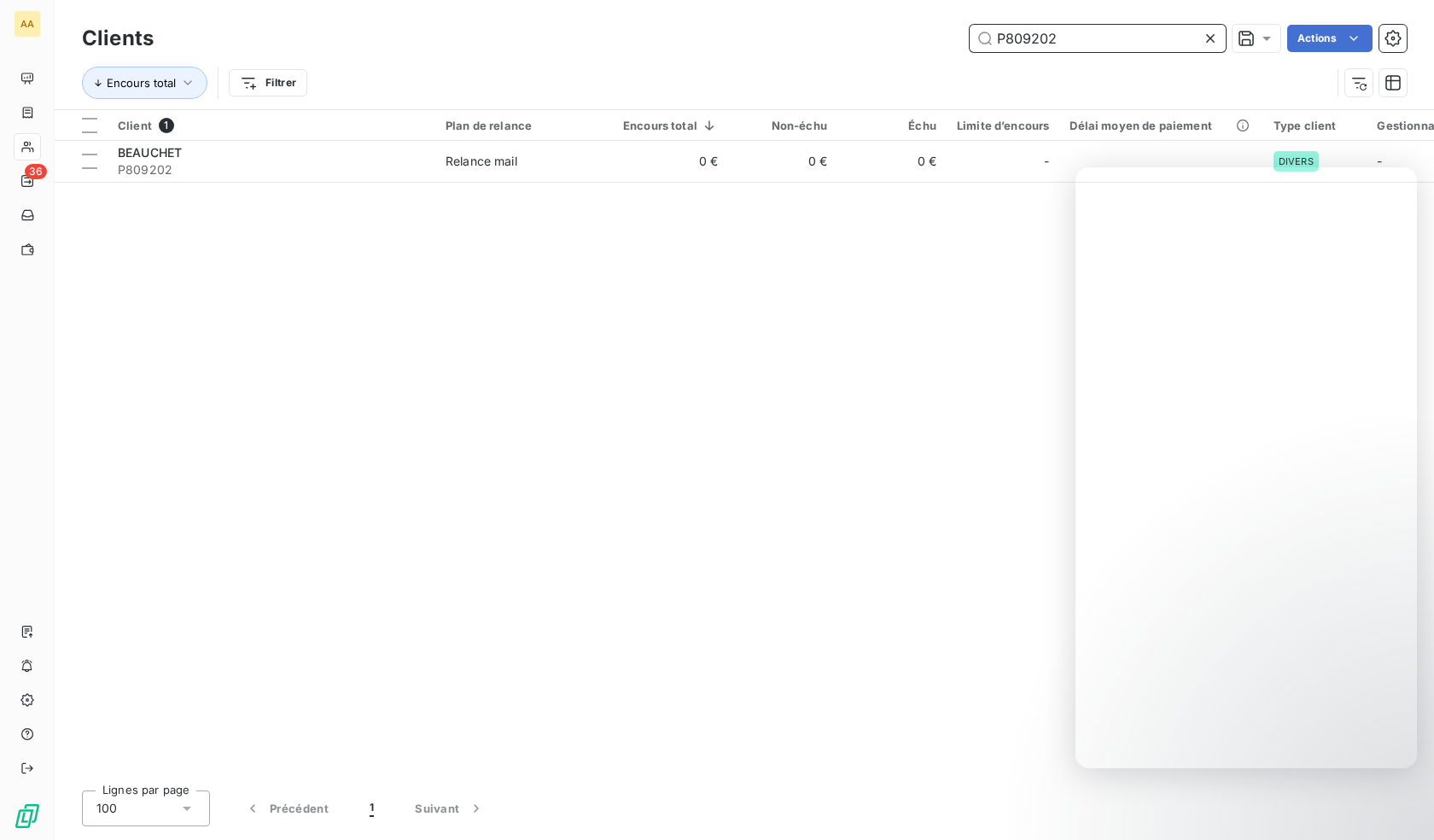
click at [1081, 41] on input "P809202" at bounding box center [1097, 38] width 256 height 27
paste input "10124"
click at [1140, 33] on input "P810124" at bounding box center [1097, 38] width 256 height 27
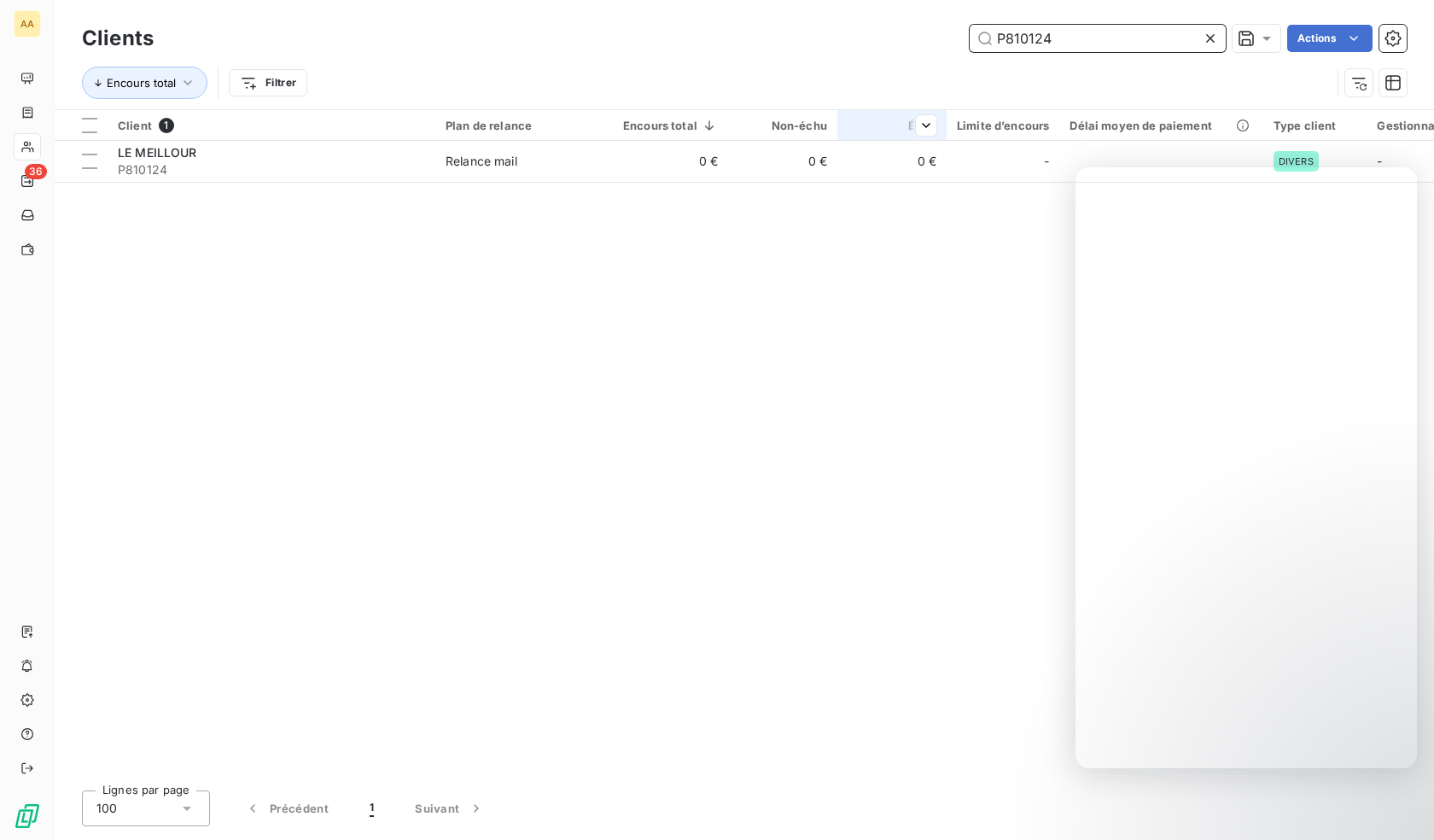
paste input "325"
click at [1123, 53] on div "Clients P810325 Actions" at bounding box center [744, 39] width 1325 height 36
click at [1129, 44] on input "P810325" at bounding box center [1097, 38] width 256 height 27
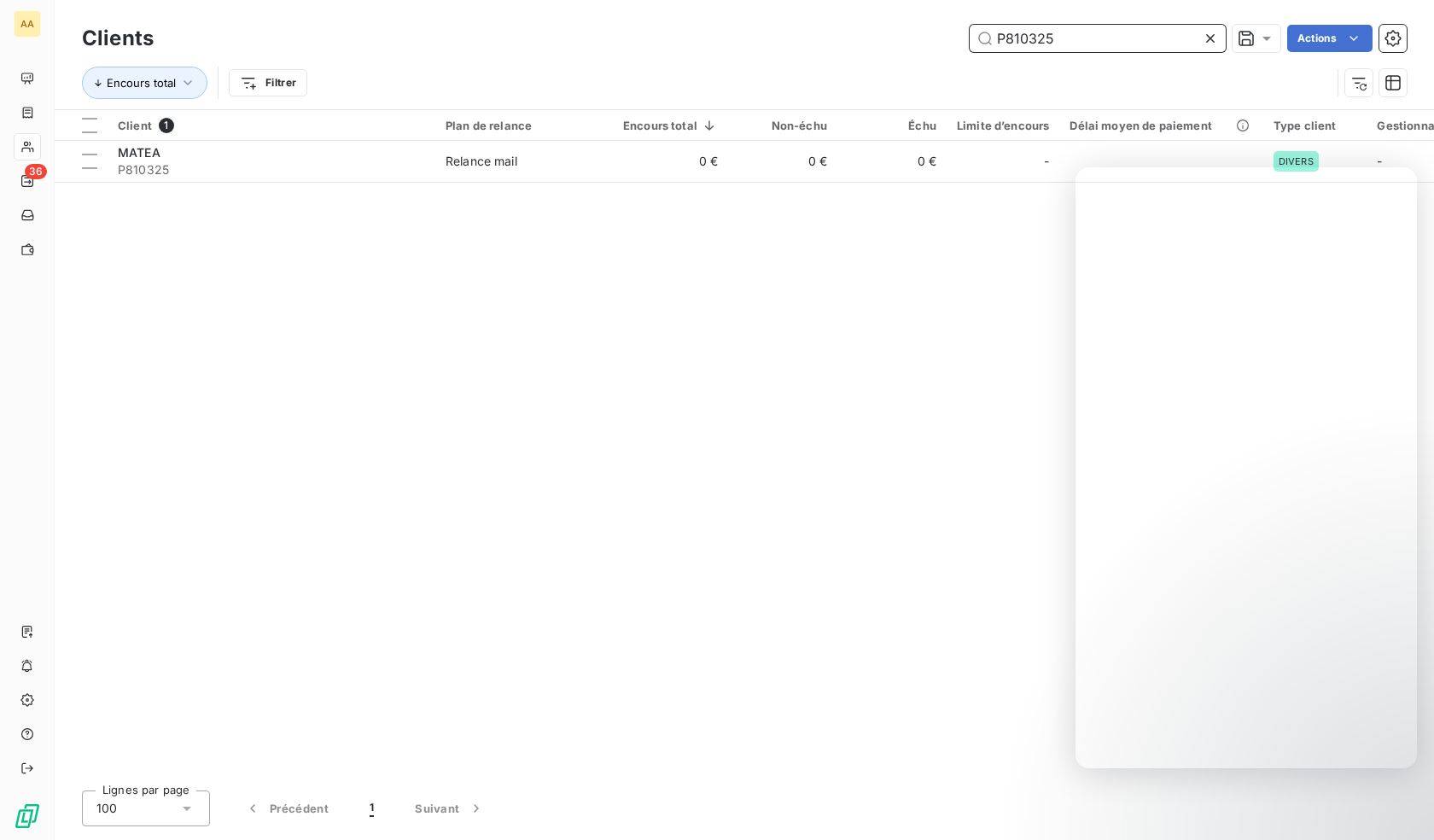
paste input "8211"
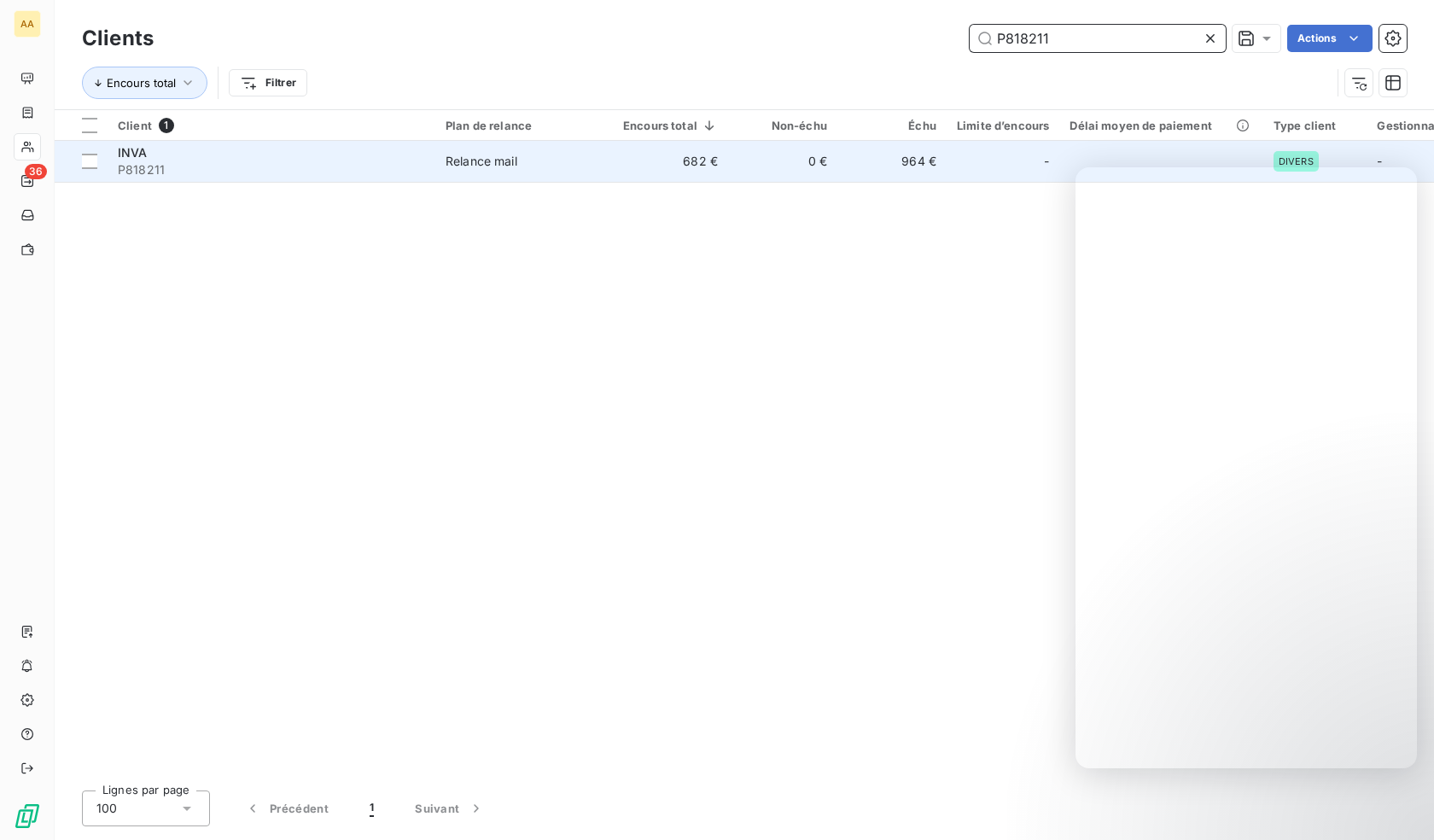
type input "P818211"
click at [321, 170] on span "P818211" at bounding box center [272, 170] width 307 height 17
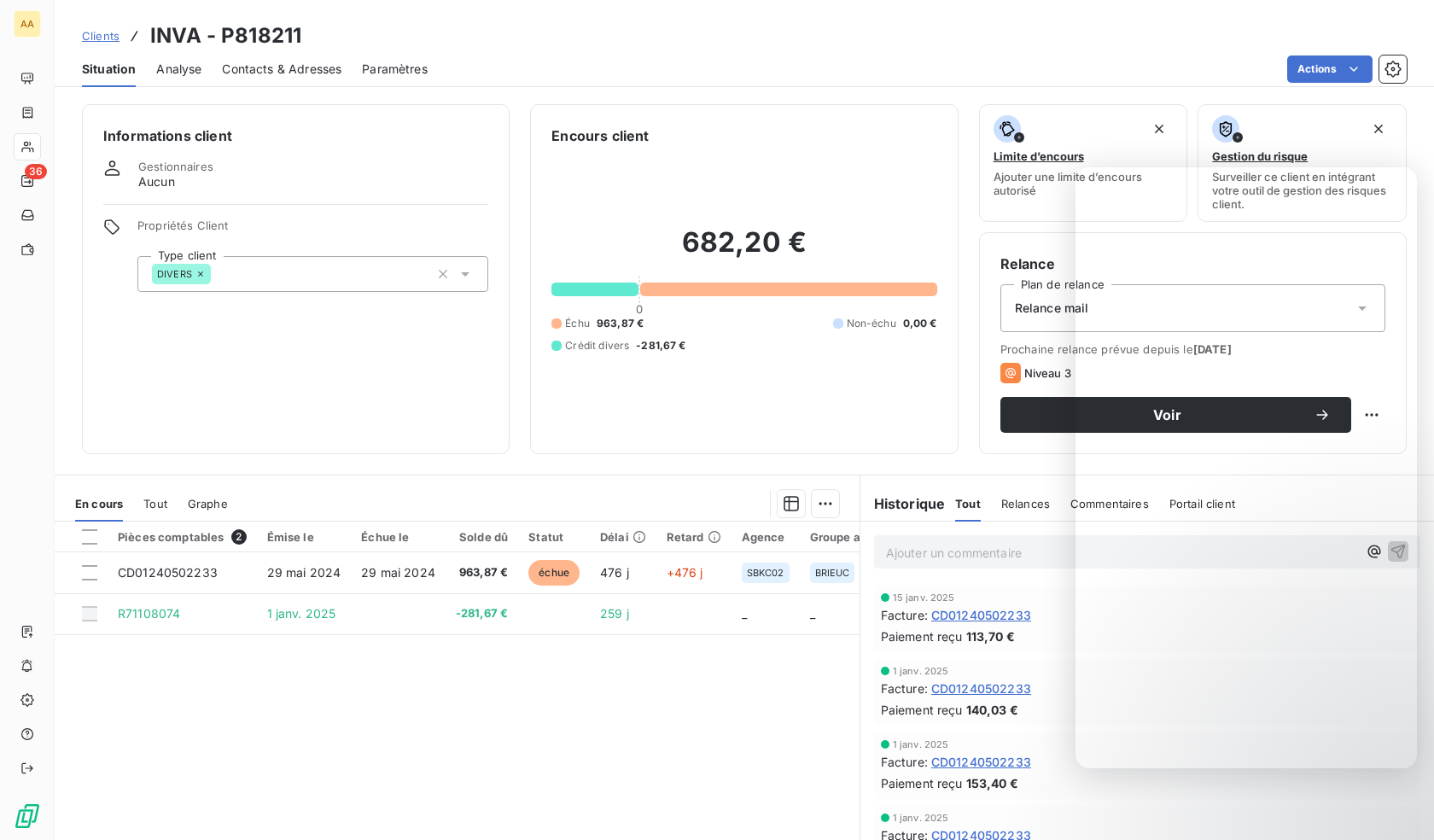
click at [336, 281] on div "DIVERS" at bounding box center [313, 274] width 351 height 36
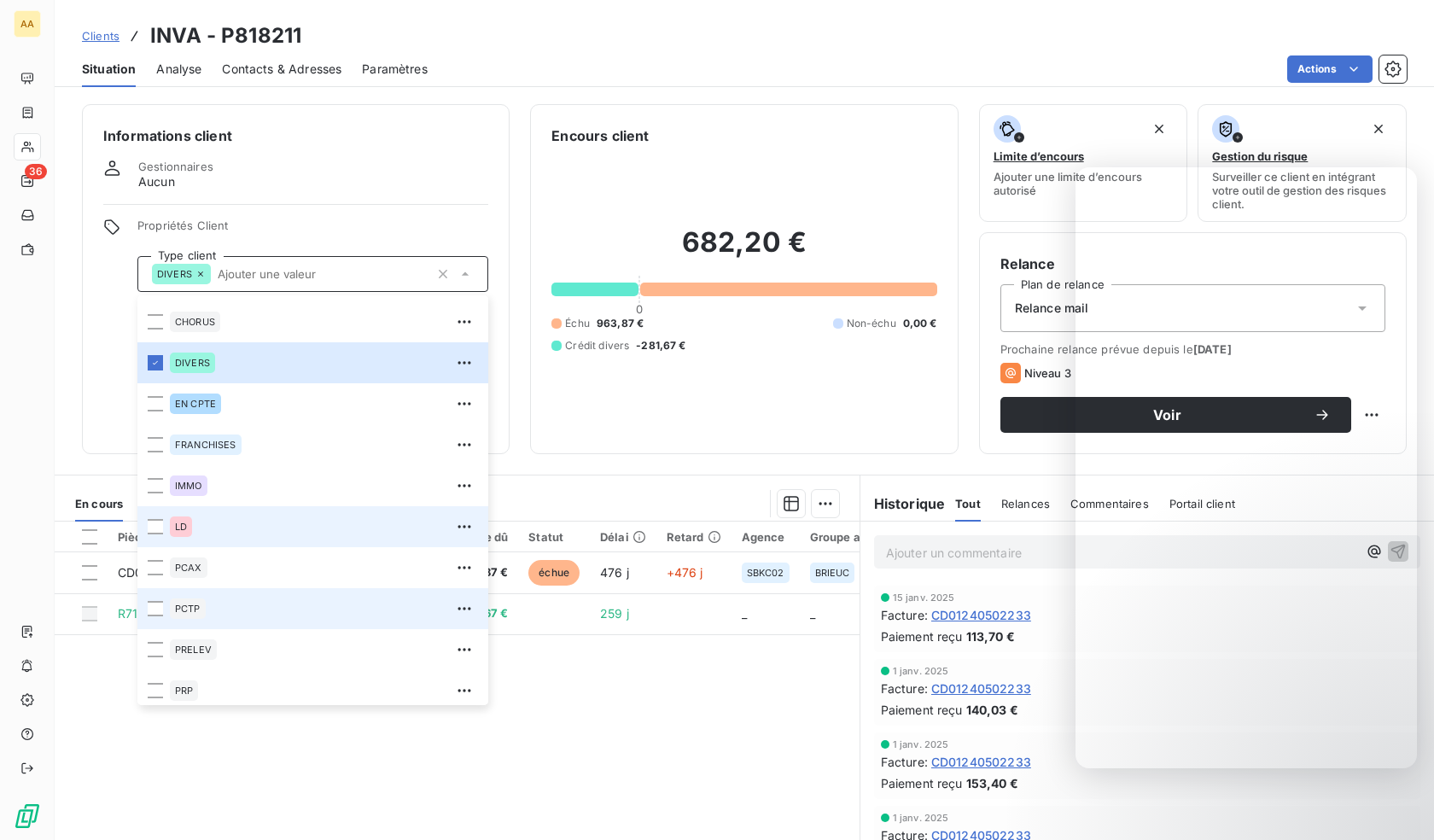
scroll to position [82, 0]
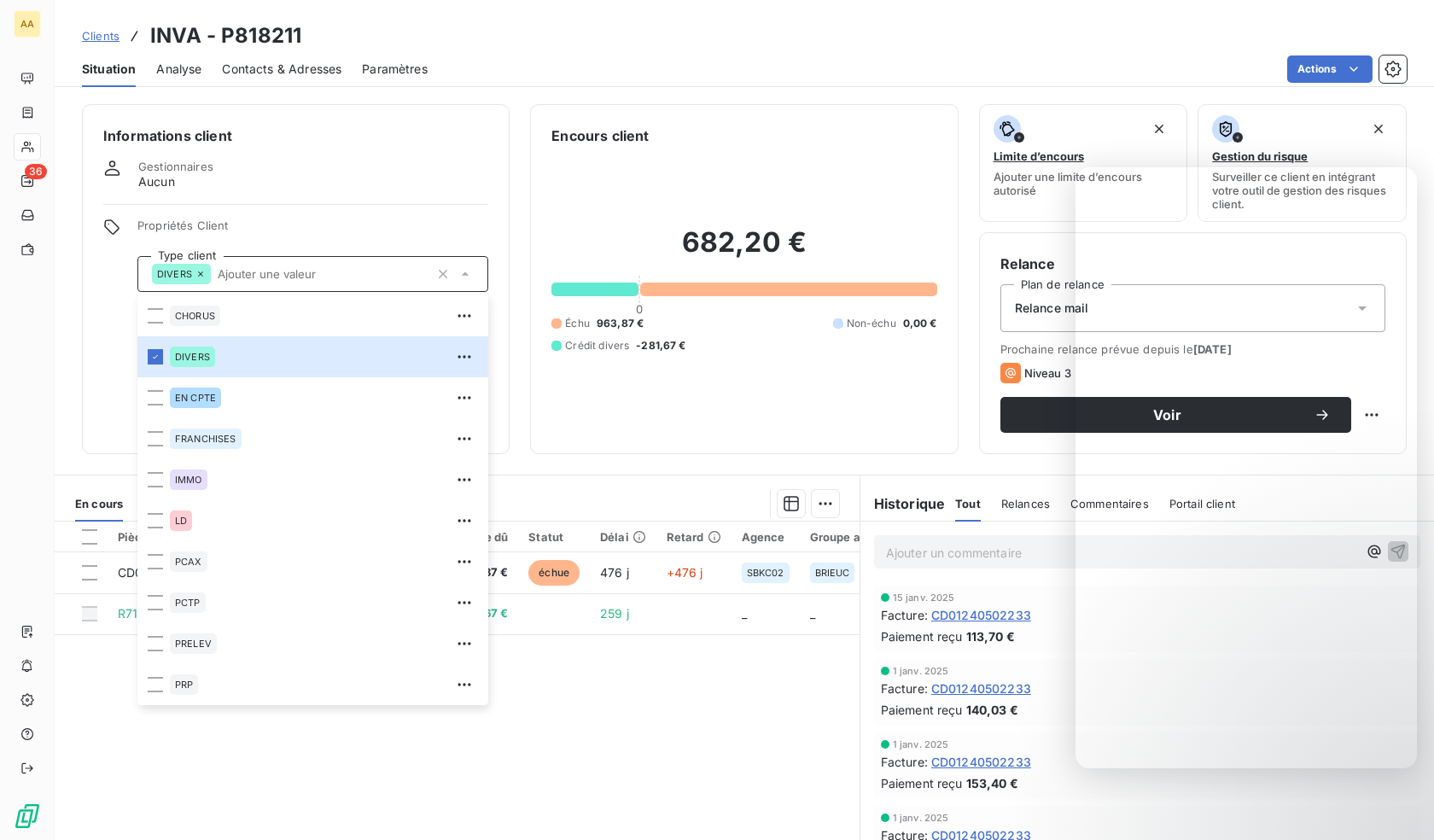
click at [618, 705] on div "Pièces comptables 2 Émise le Échue le Solde dû Statut Délai Retard Agence Group…" at bounding box center [457, 685] width 805 height 329
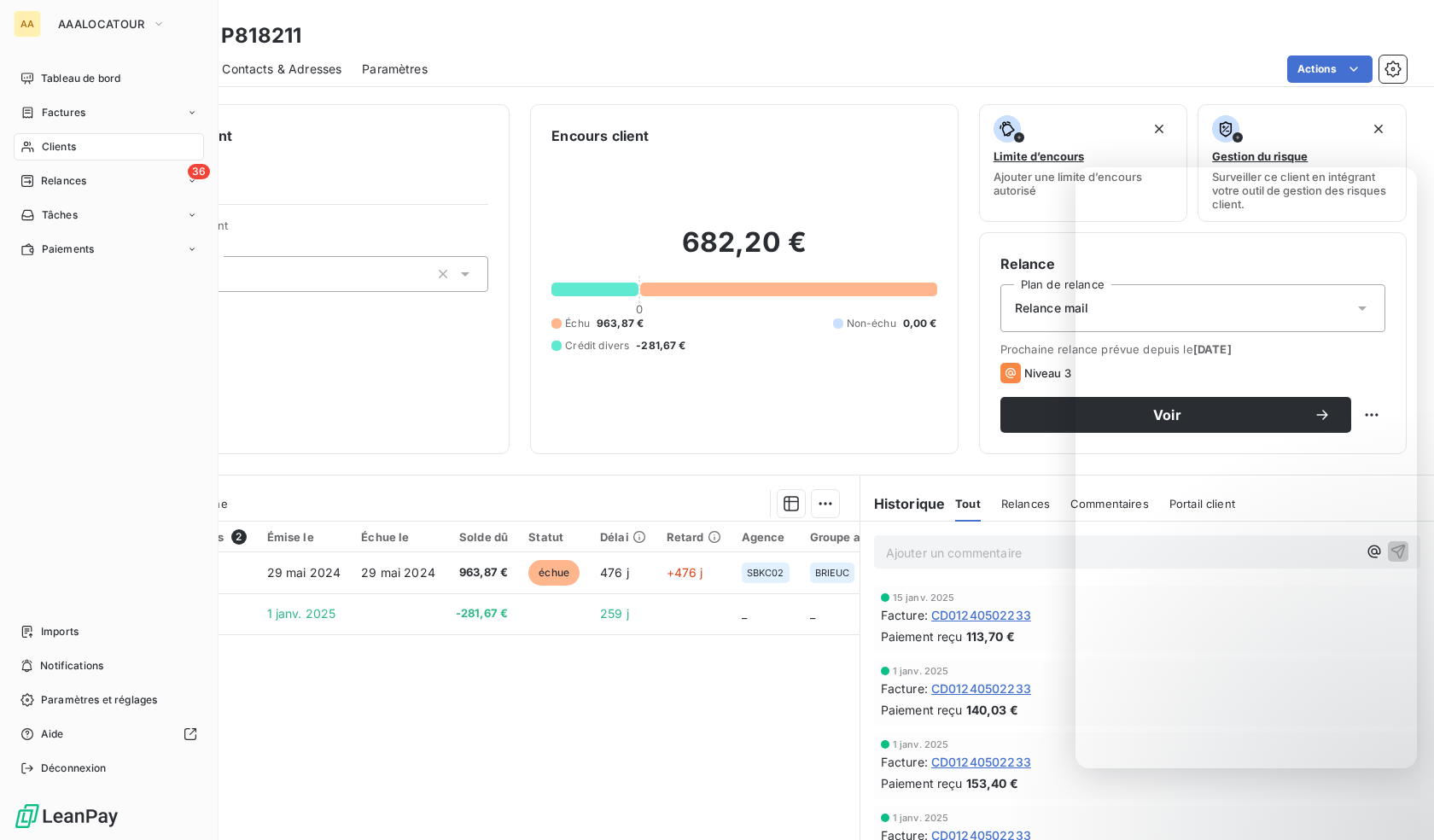
drag, startPoint x: 36, startPoint y: 134, endPoint x: 93, endPoint y: 136, distance: 57.0
click at [36, 134] on div "Clients" at bounding box center [108, 146] width 190 height 27
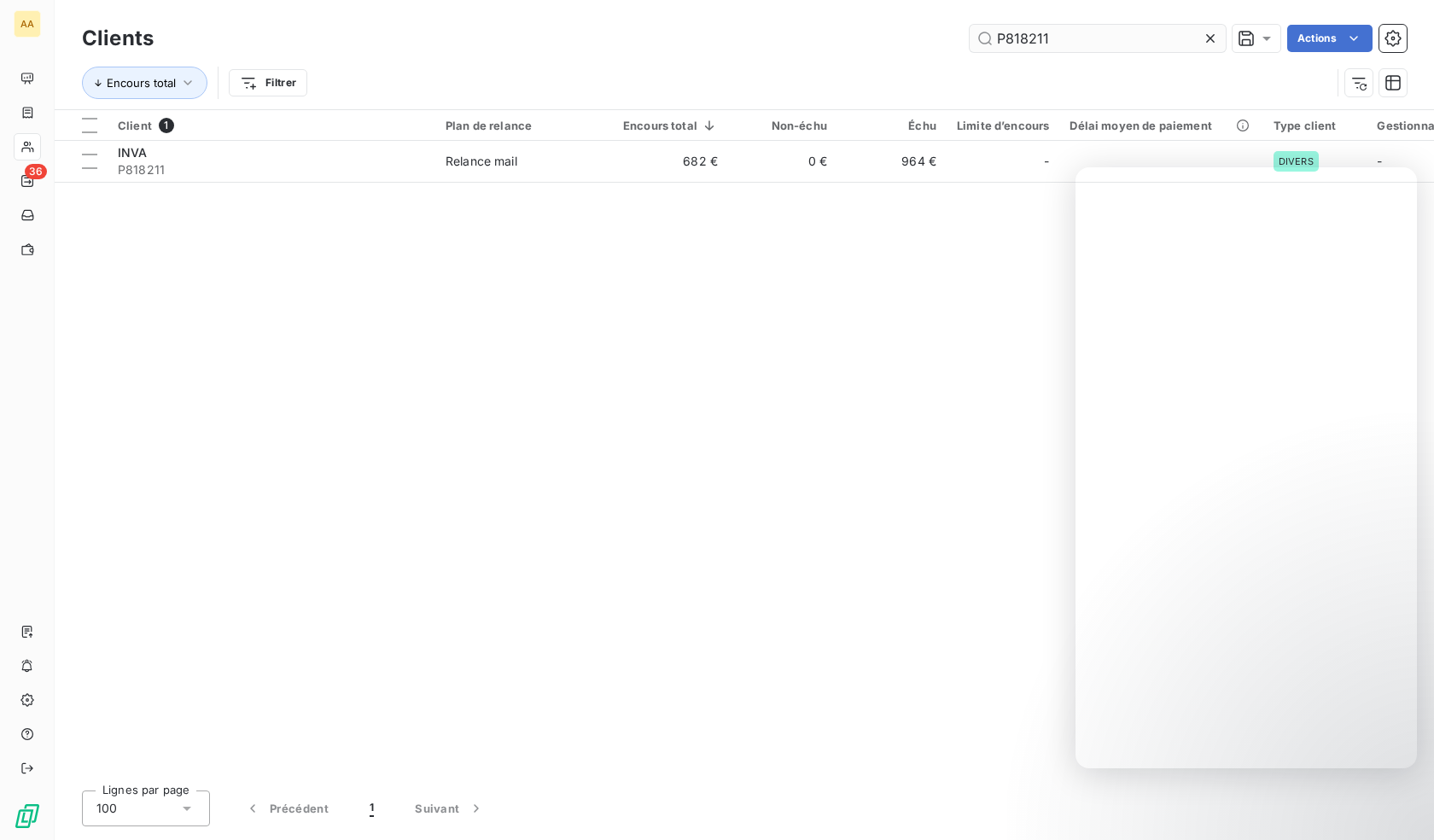
click at [1097, 37] on input "P818211" at bounding box center [1097, 38] width 256 height 27
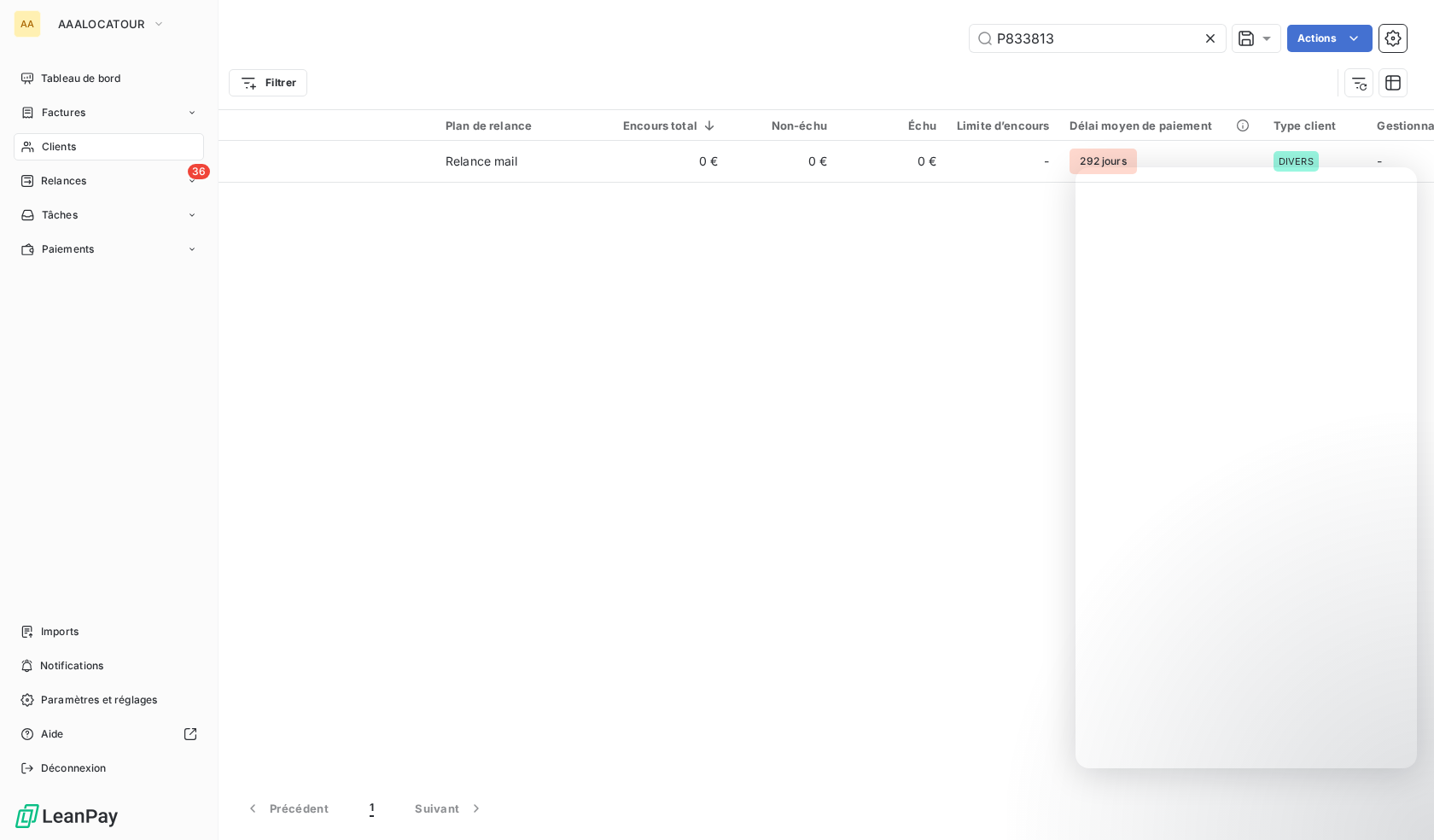
click at [22, 144] on icon at bounding box center [27, 146] width 14 height 13
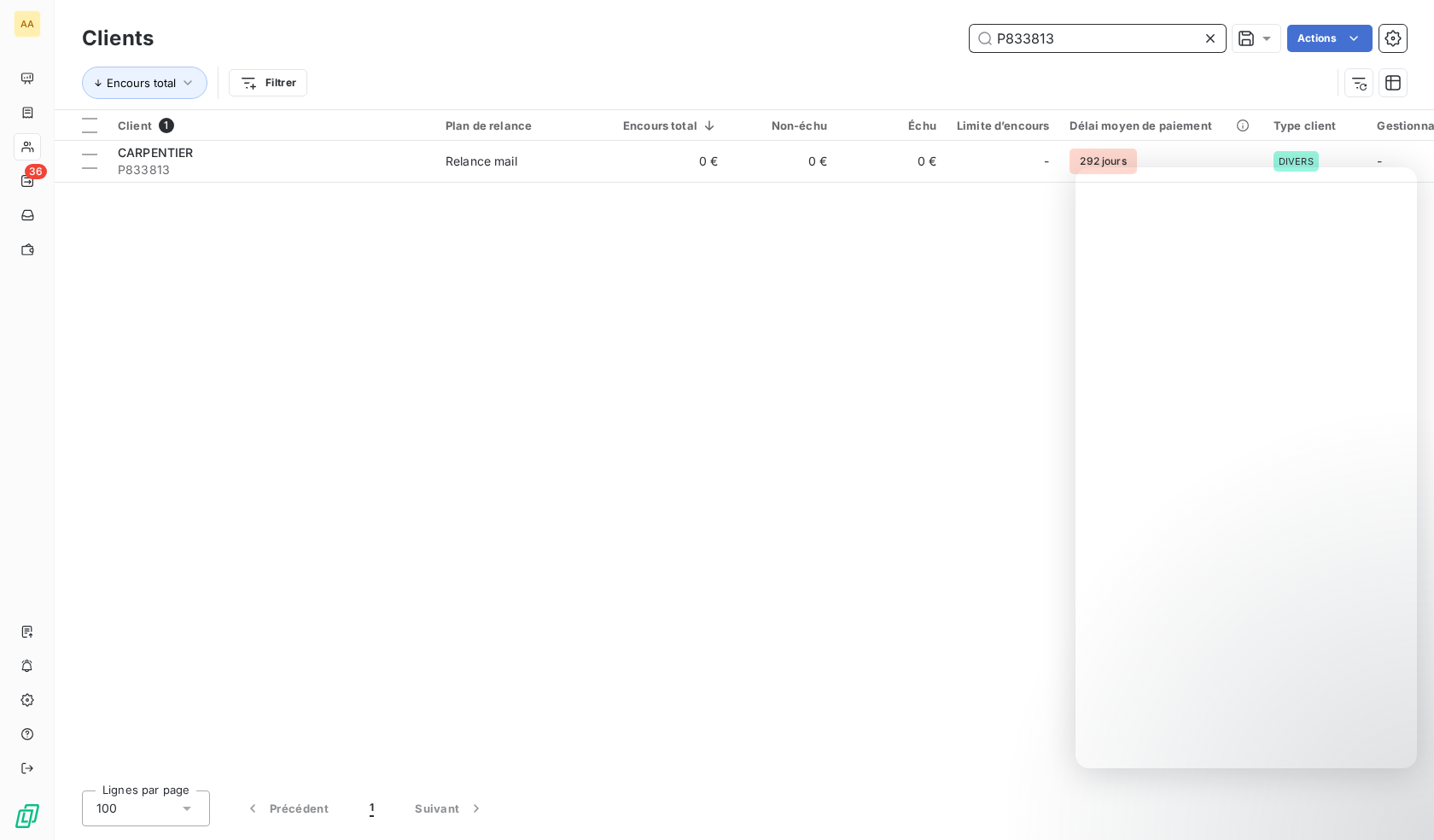
click at [1130, 43] on input "P833813" at bounding box center [1097, 38] width 256 height 27
paste input "5352"
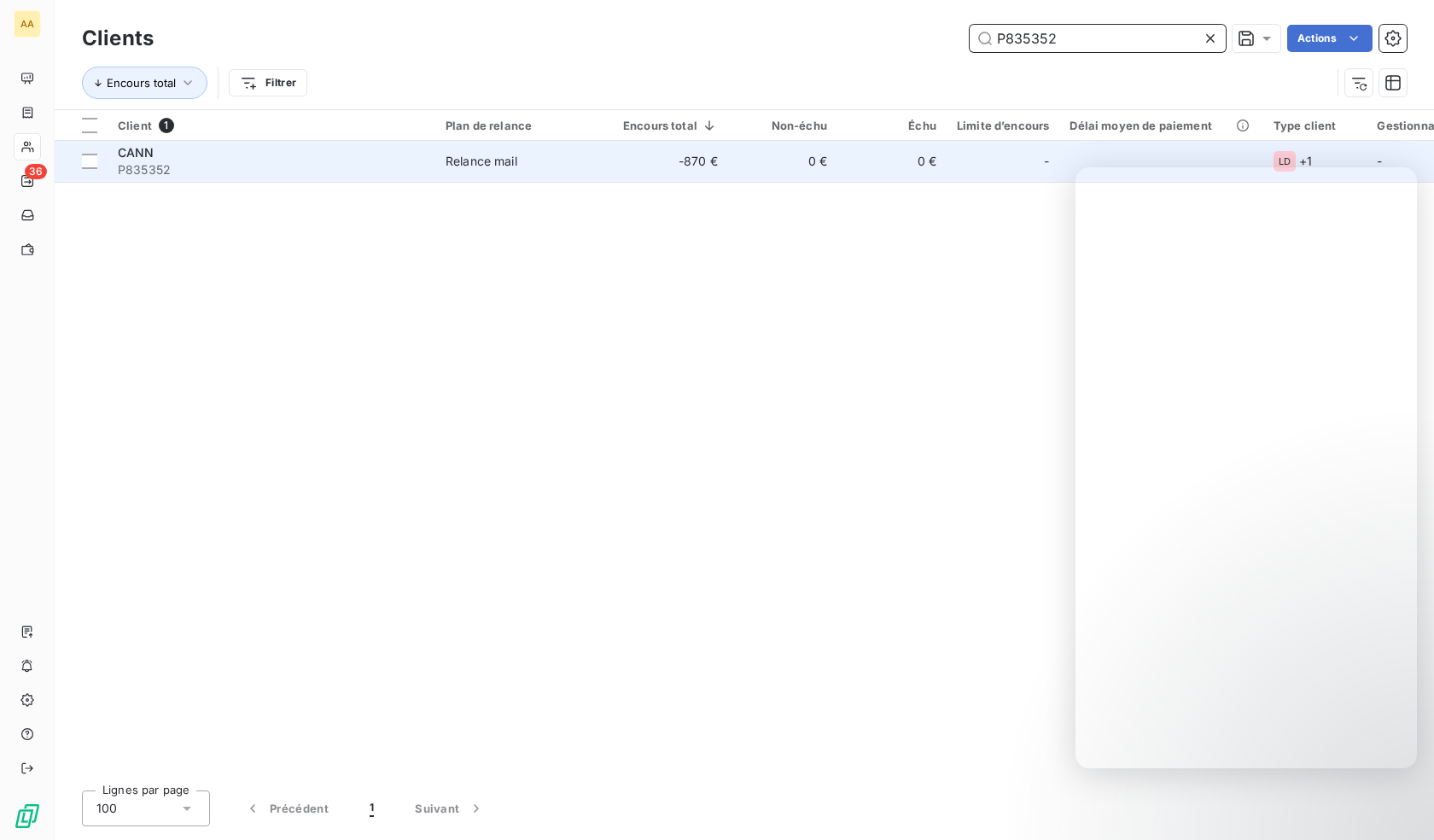
type input "P835352"
click at [257, 146] on div "CANN" at bounding box center [272, 153] width 307 height 17
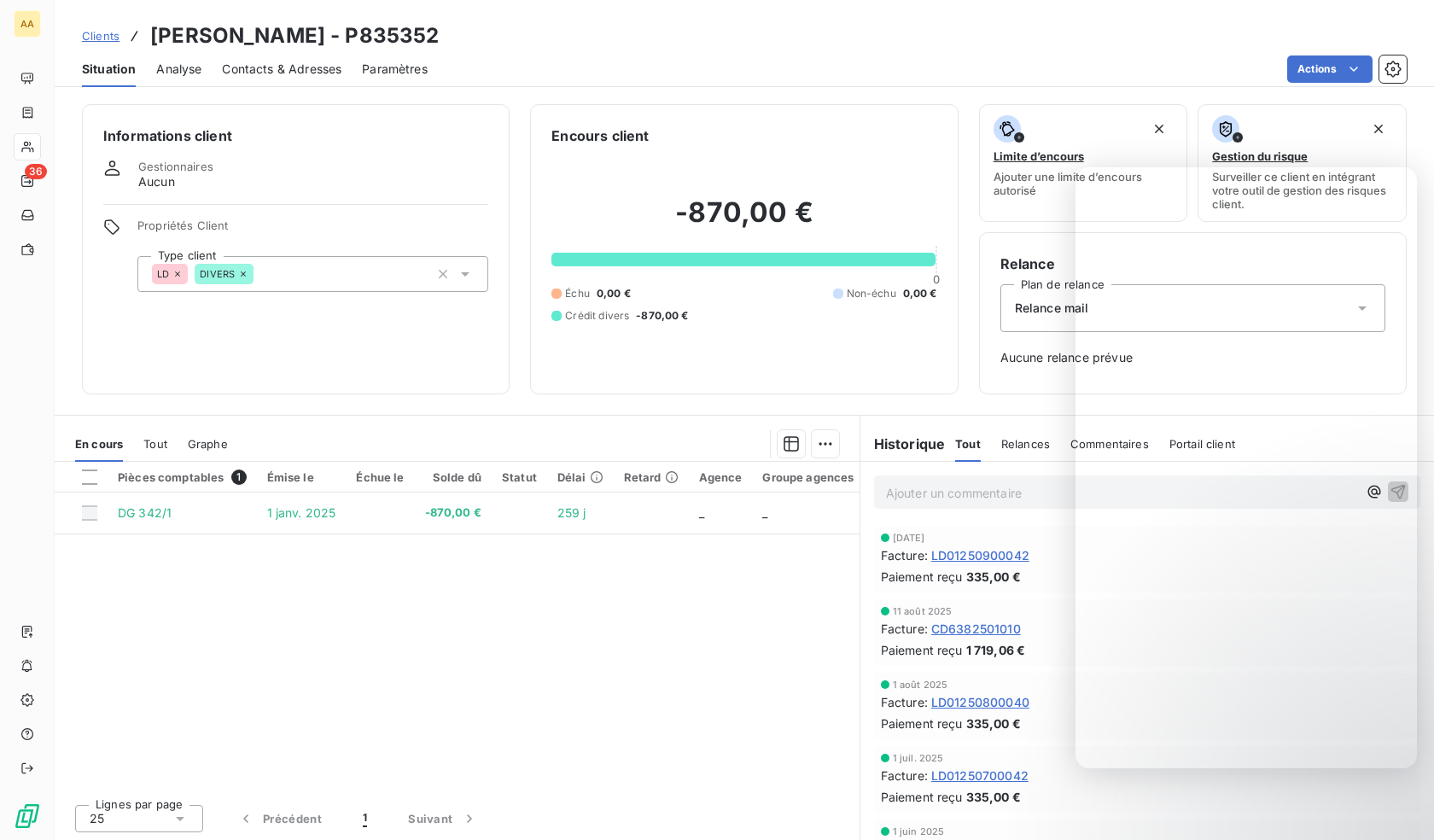
click at [313, 262] on div "LD DIVERS" at bounding box center [313, 274] width 351 height 36
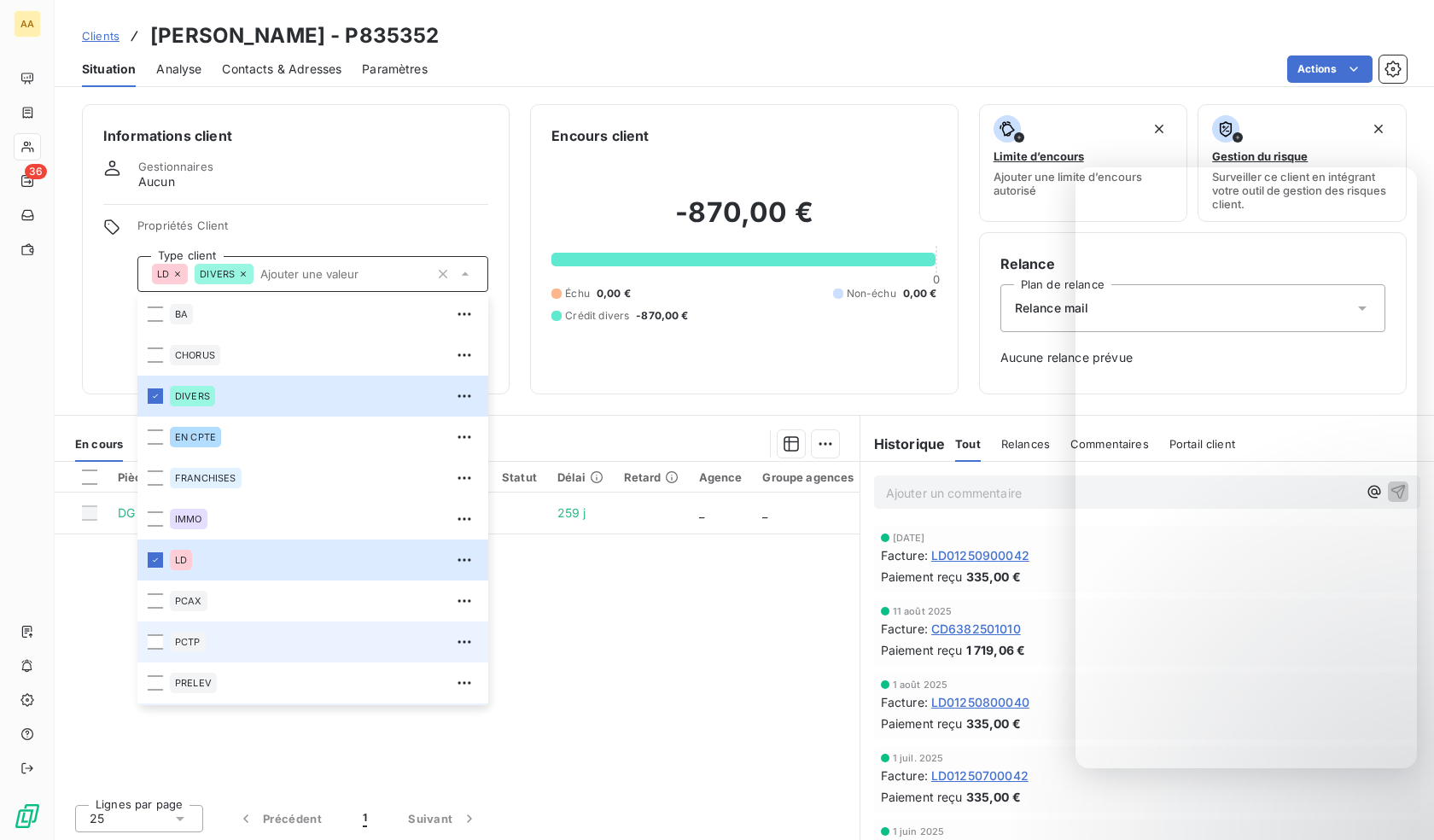
scroll to position [82, 0]
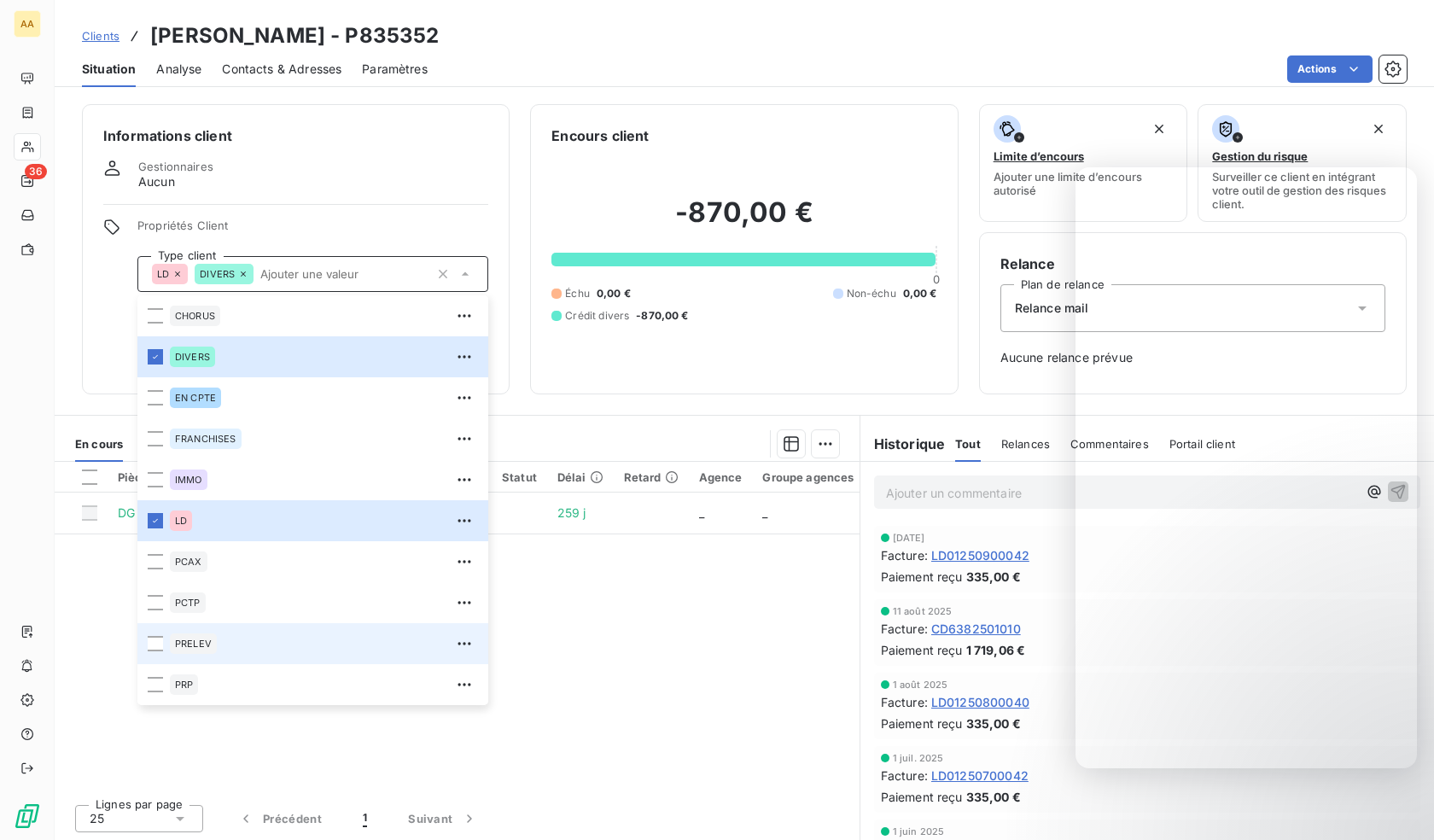
click at [227, 652] on div "PRELEV" at bounding box center [323, 643] width 308 height 27
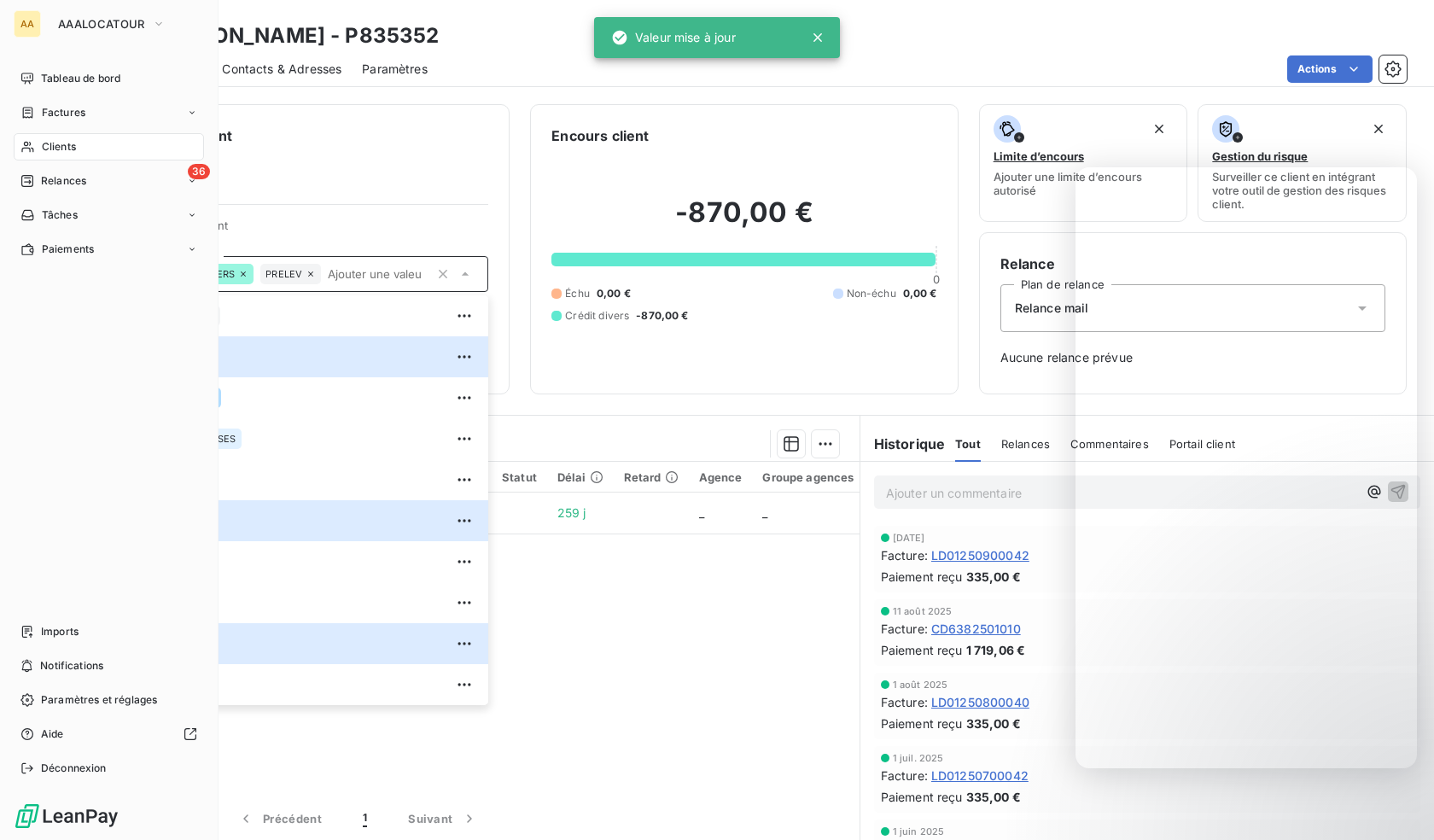
drag, startPoint x: 41, startPoint y: 149, endPoint x: 801, endPoint y: 112, distance: 760.9
click at [41, 149] on span "Clients" at bounding box center [58, 147] width 34 height 15
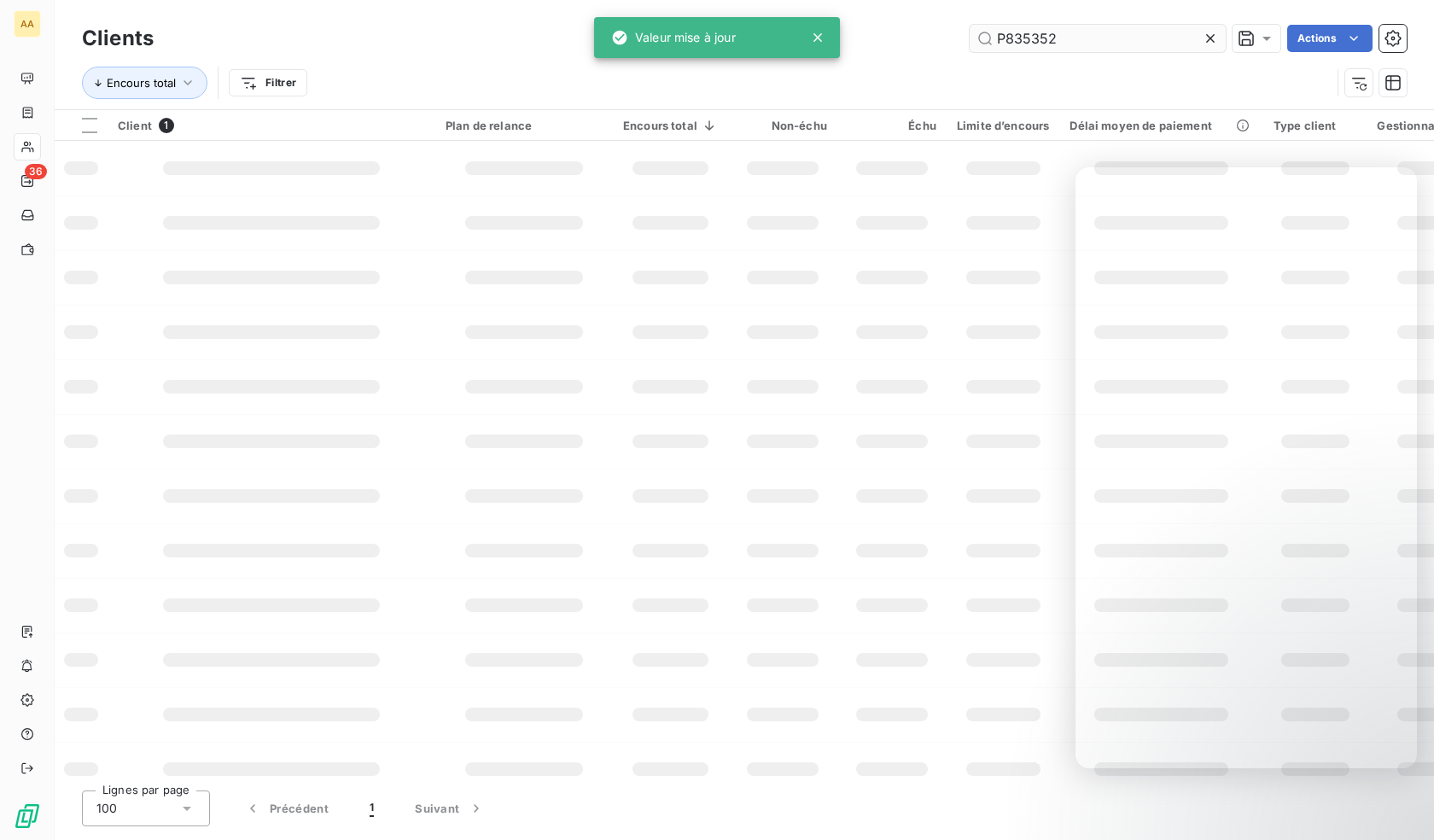
click at [1130, 41] on input "P835352" at bounding box center [1097, 38] width 256 height 27
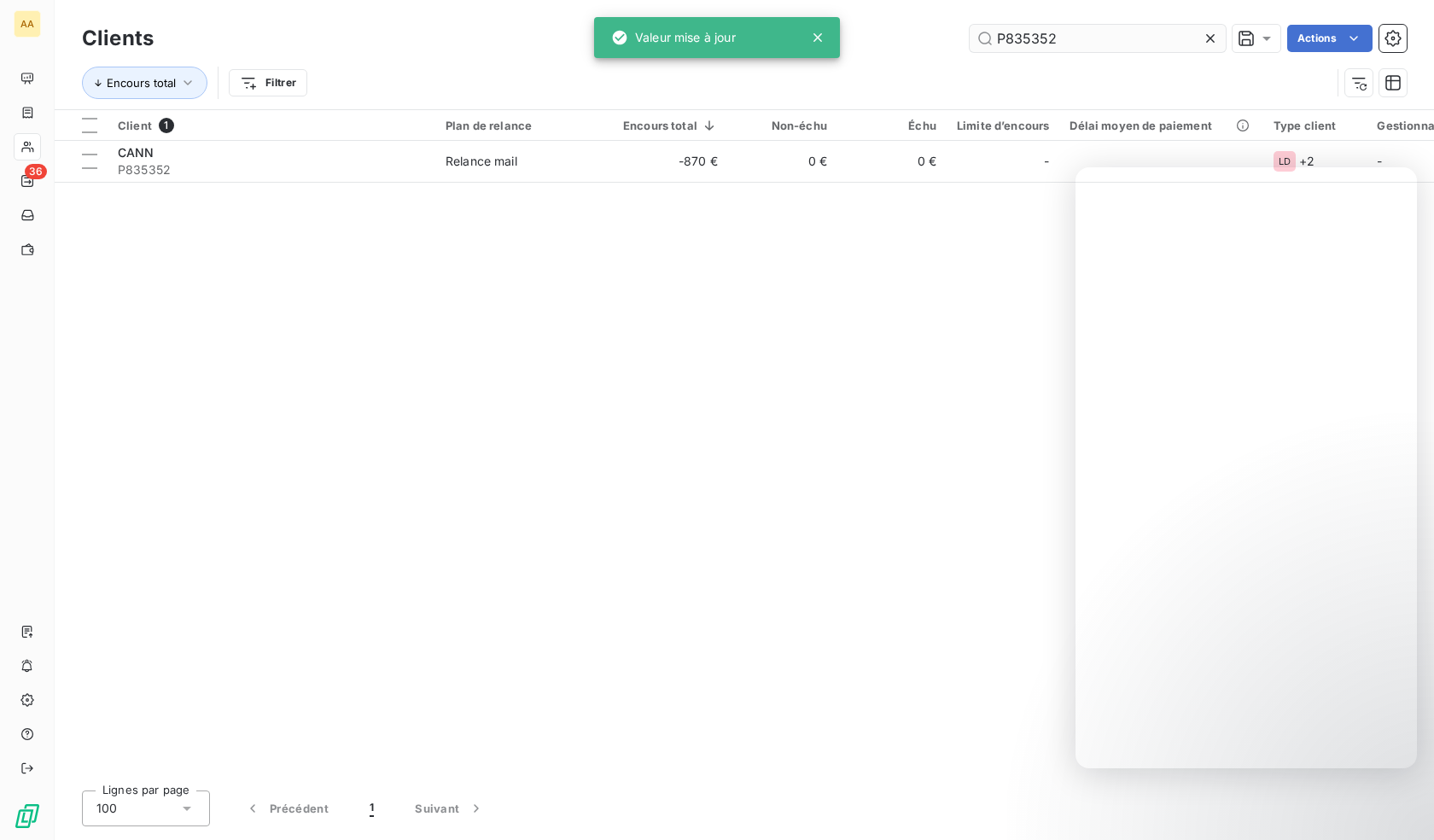
click at [1130, 41] on input "P835352" at bounding box center [1097, 38] width 256 height 27
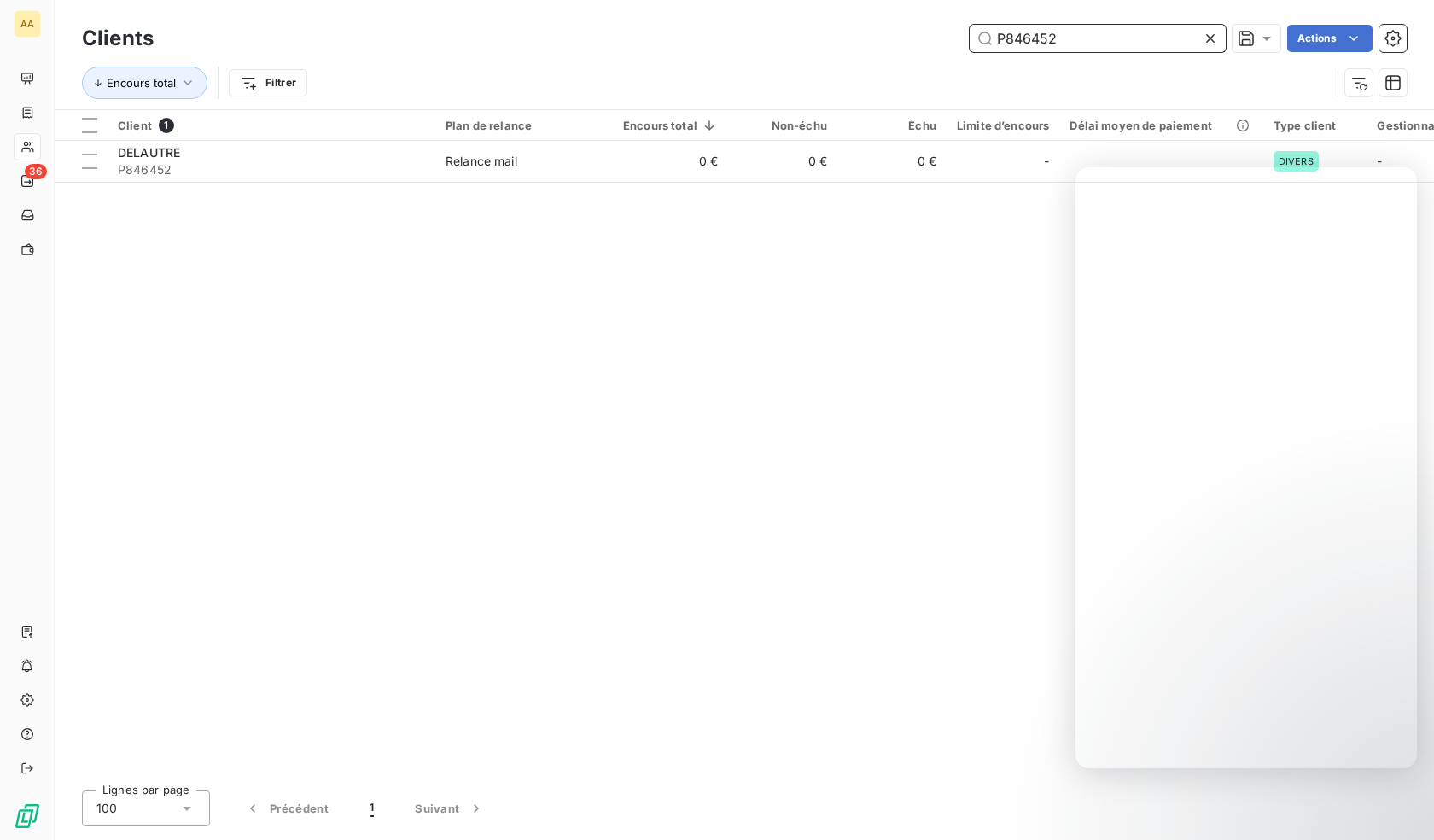
click at [1096, 40] on input "P846452" at bounding box center [1097, 38] width 256 height 27
paste input "9207"
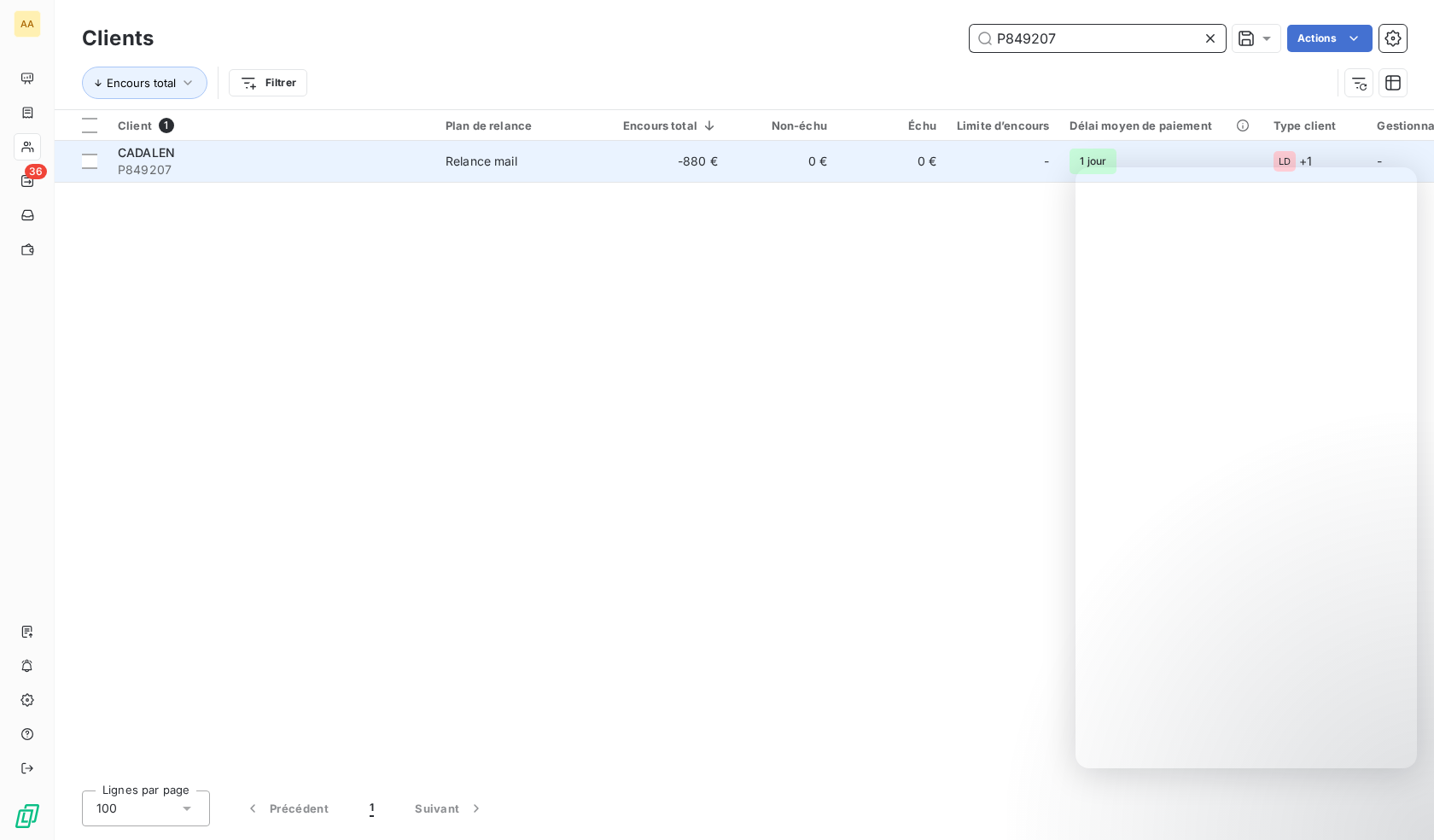
type input "P849207"
click at [205, 158] on div "CADALEN" at bounding box center [272, 153] width 307 height 17
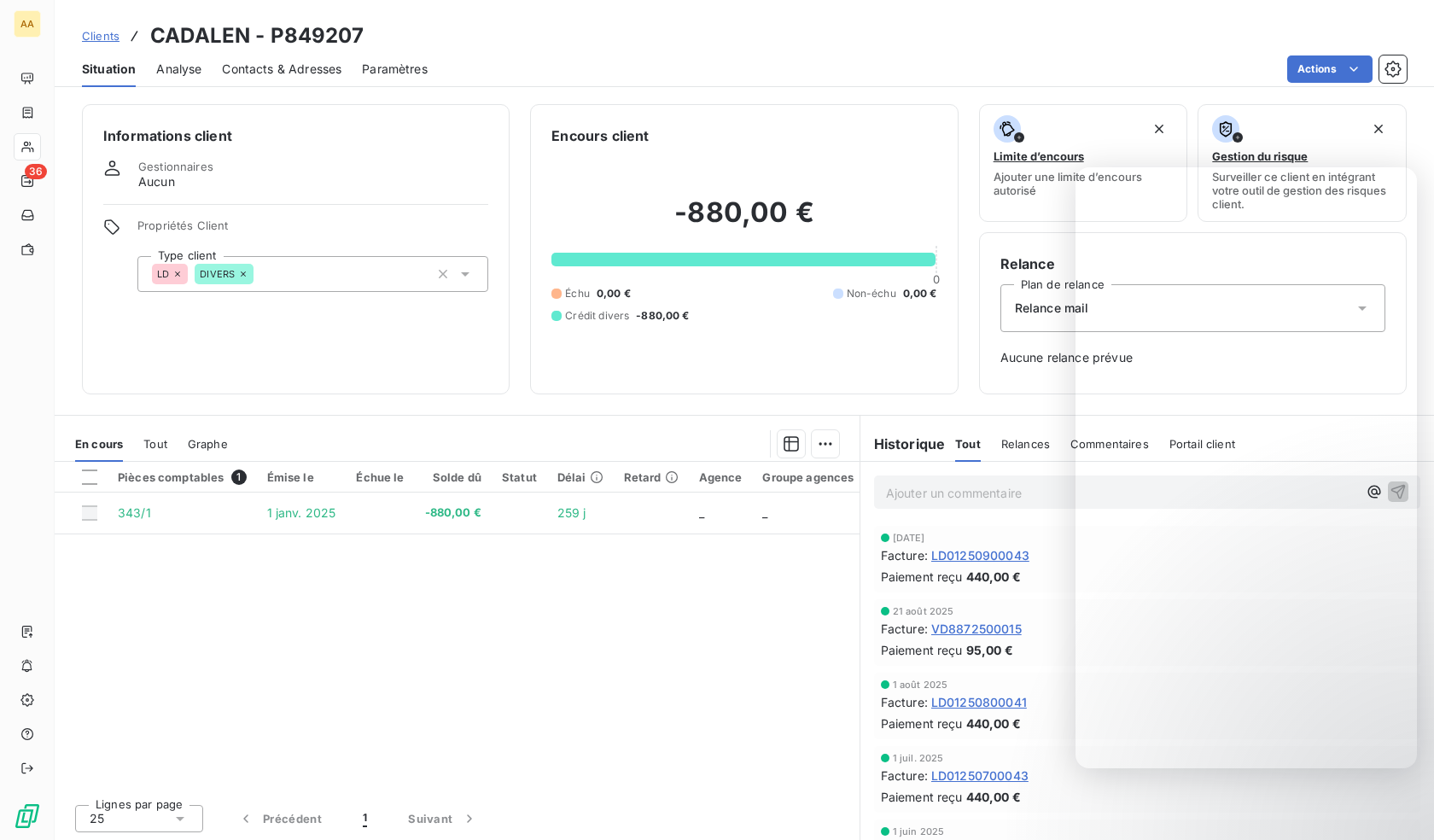
click at [318, 275] on div "LD DIVERS" at bounding box center [313, 274] width 351 height 36
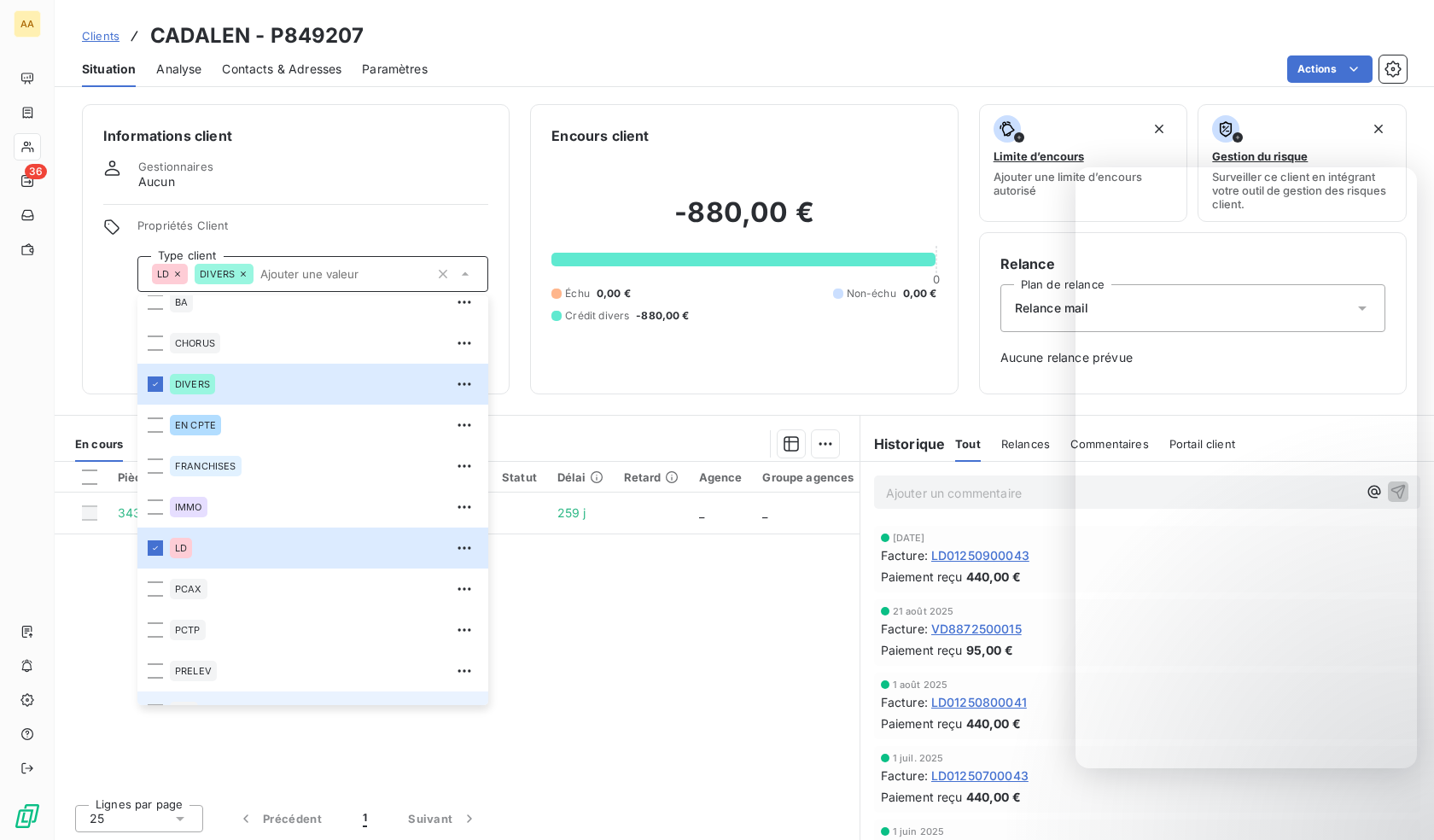
scroll to position [82, 0]
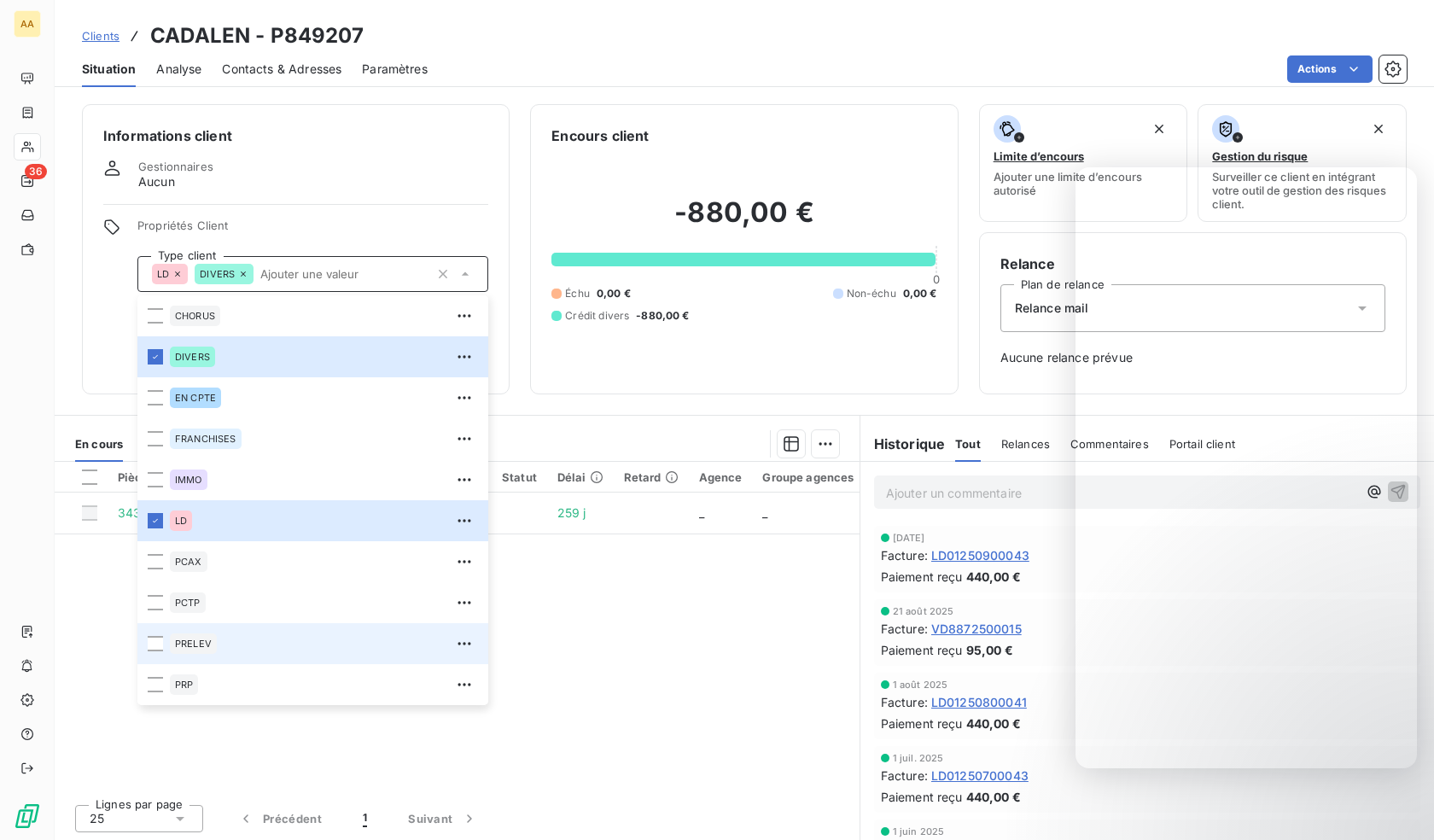
click at [248, 647] on div "PRELEV" at bounding box center [323, 643] width 308 height 27
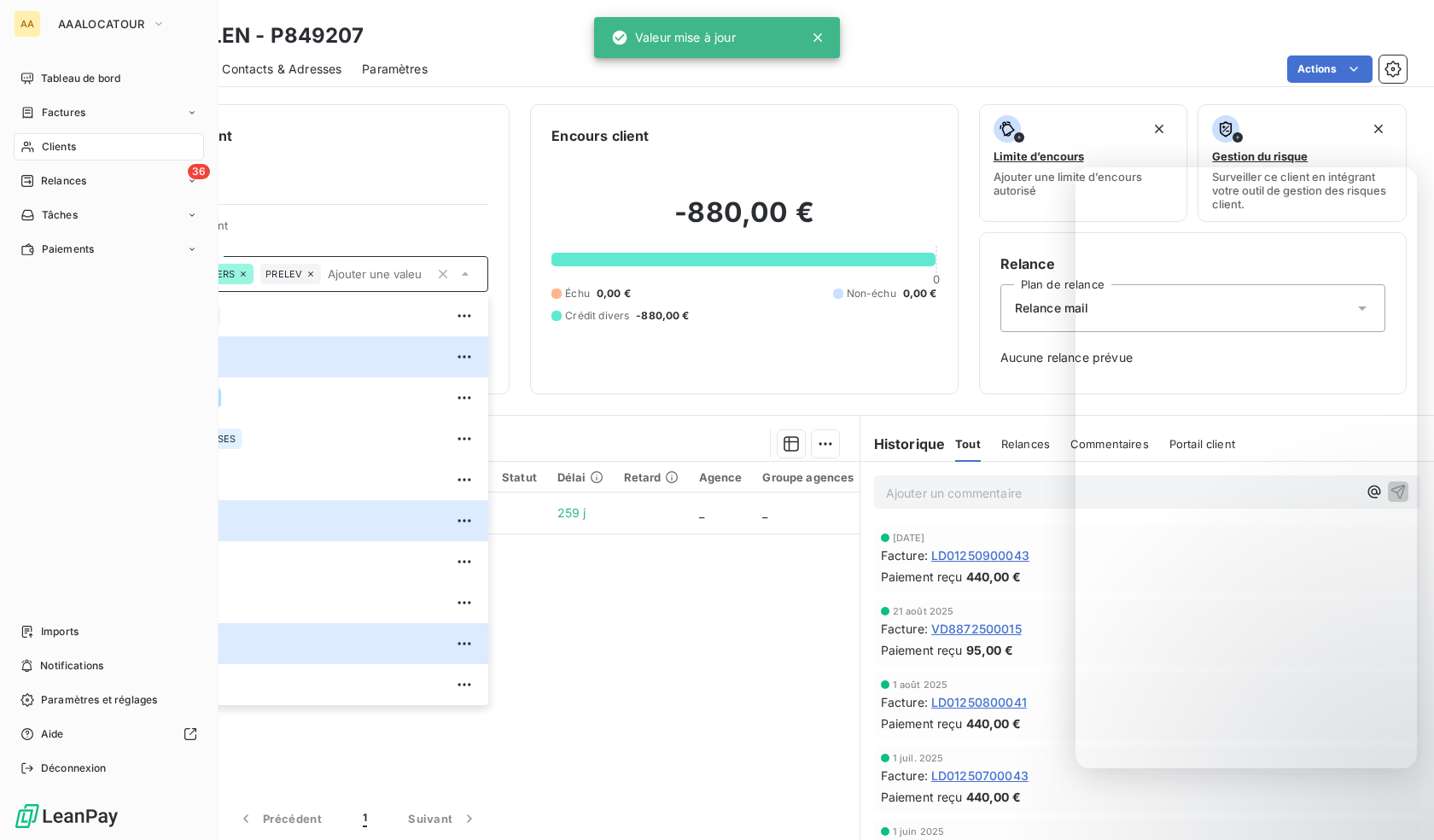
click at [28, 144] on icon at bounding box center [27, 147] width 12 height 11
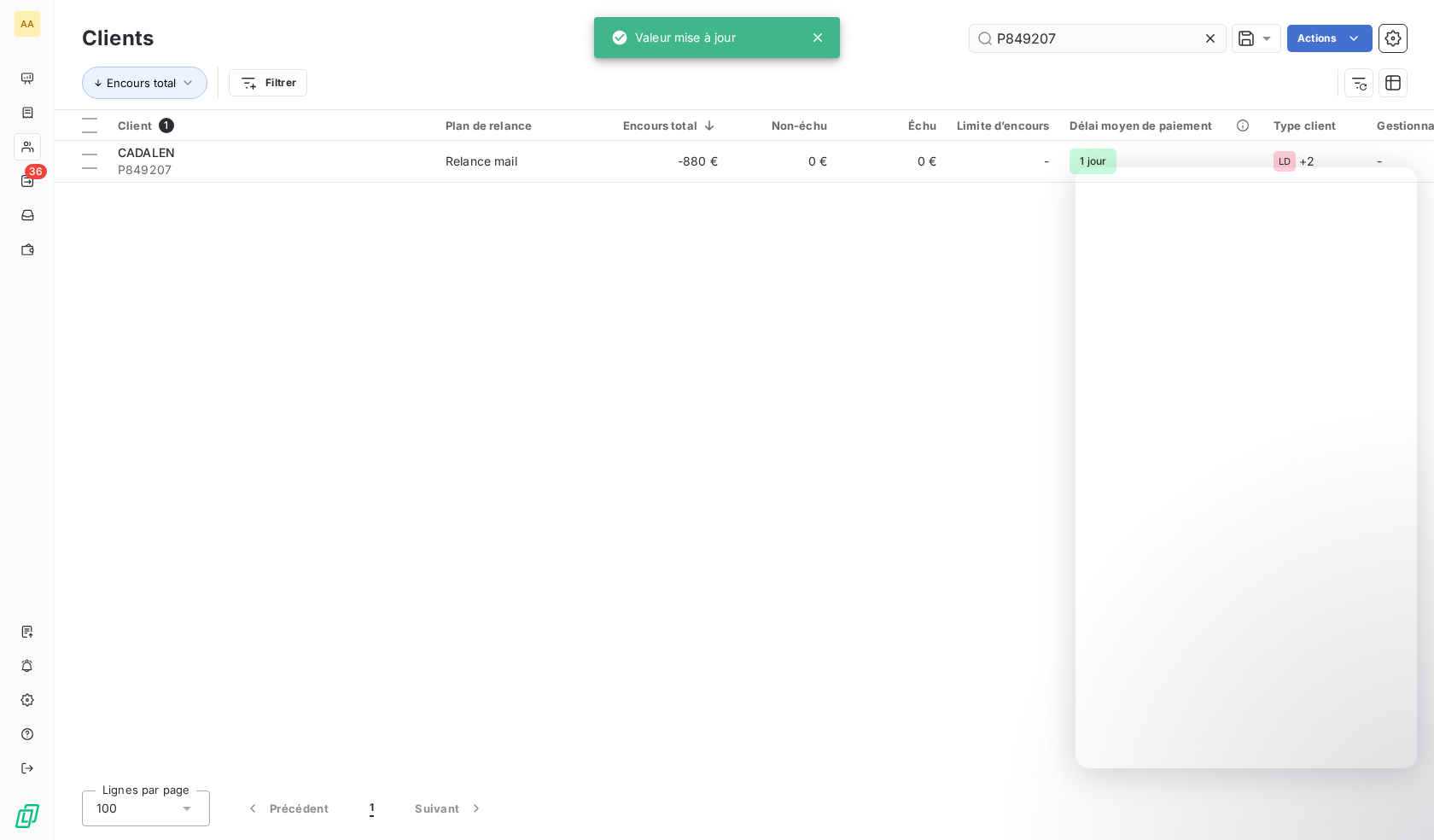
click at [1129, 35] on input "P849207" at bounding box center [1097, 38] width 256 height 27
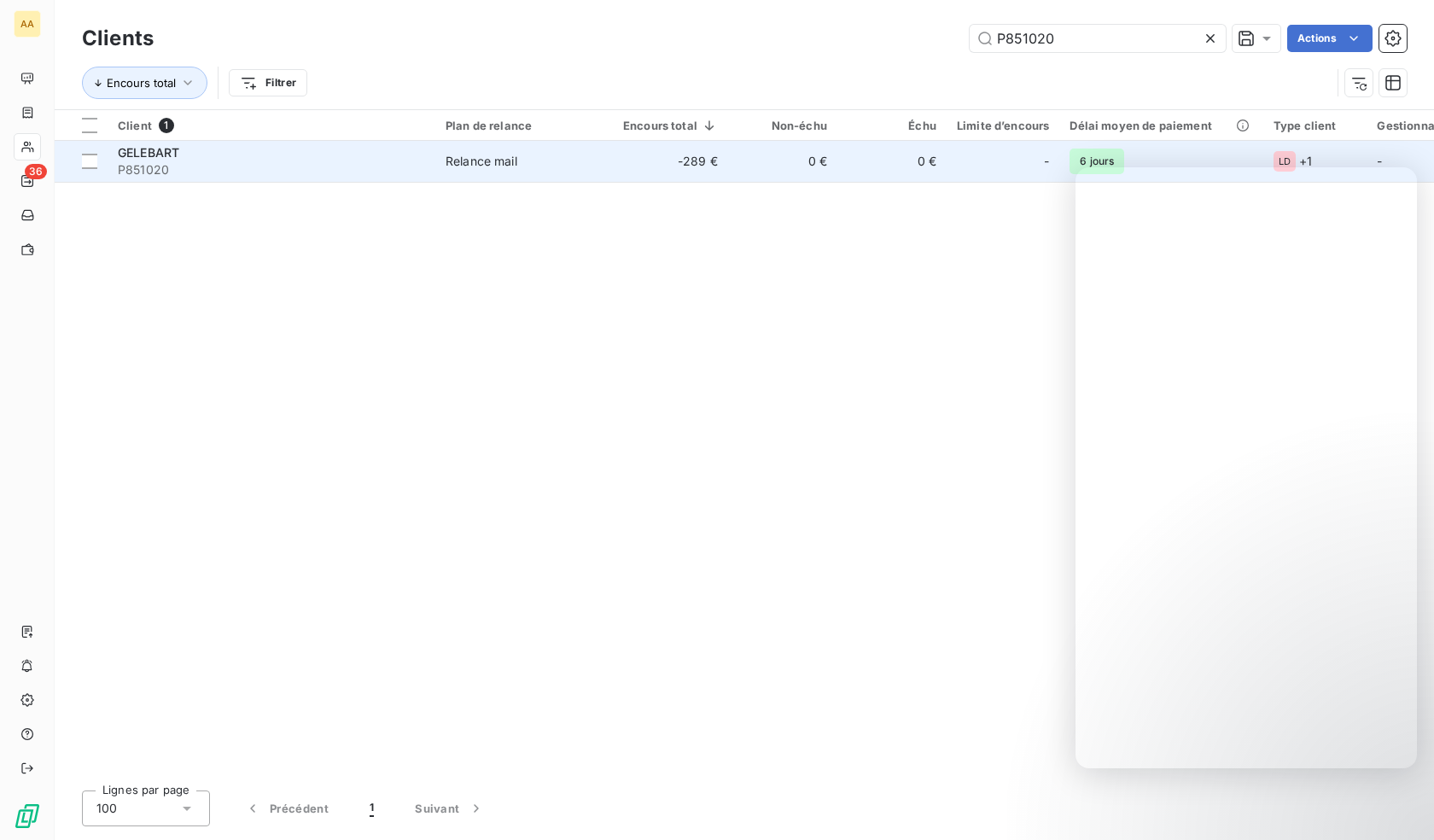
type input "P851020"
click at [138, 164] on span "P851020" at bounding box center [272, 170] width 307 height 17
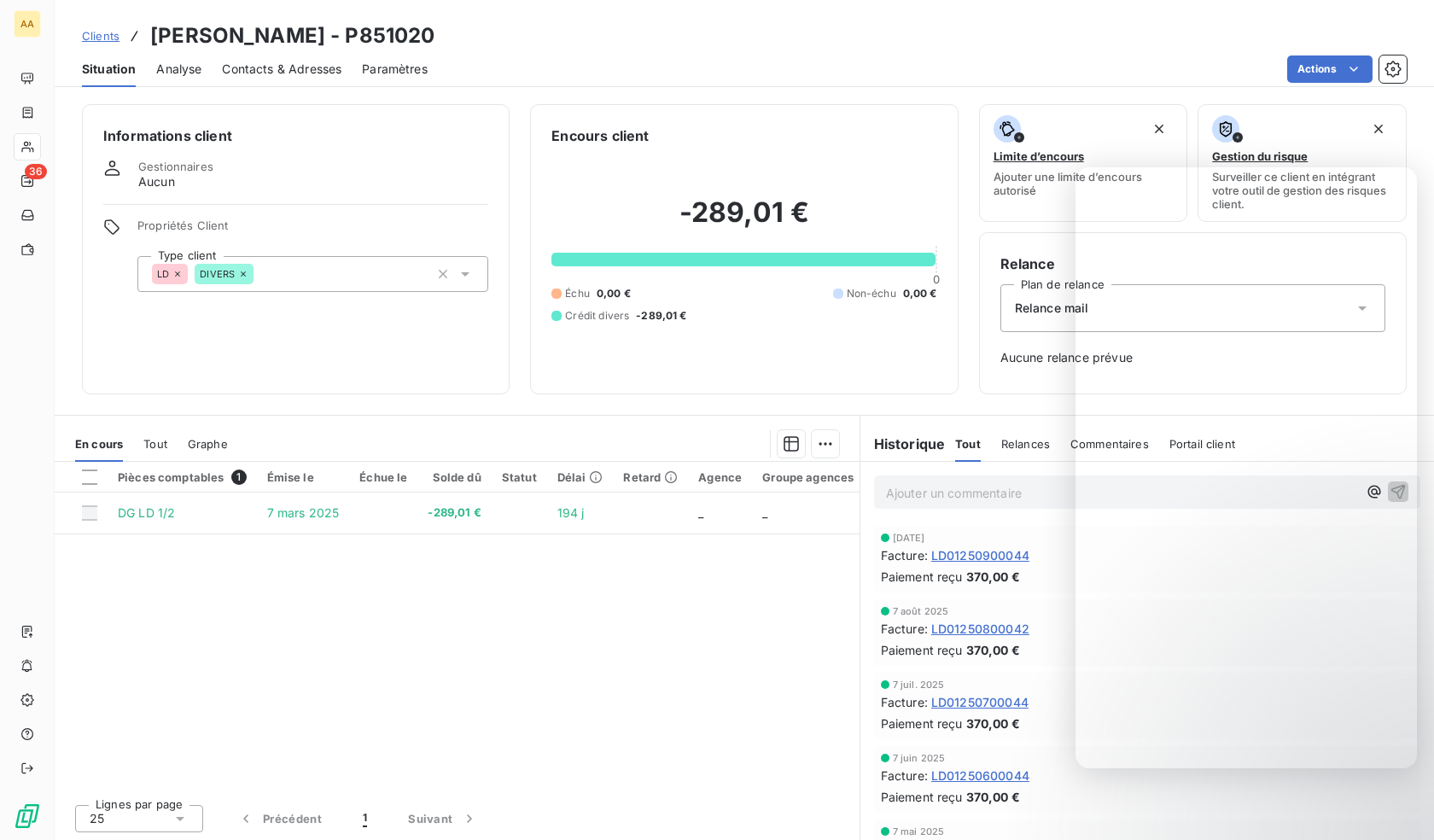
click at [245, 264] on div "LD DIVERS" at bounding box center [313, 274] width 351 height 36
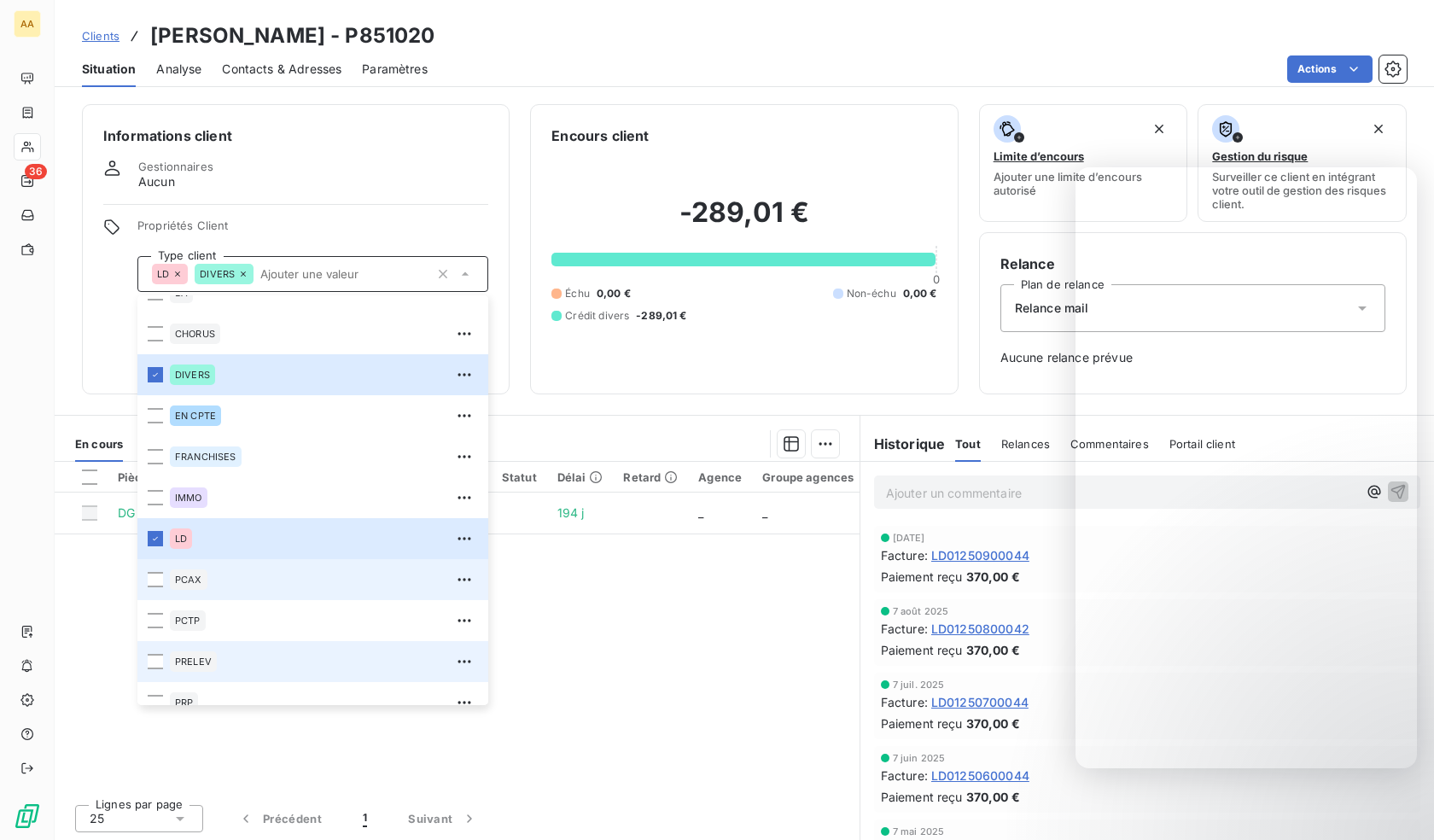
scroll to position [82, 0]
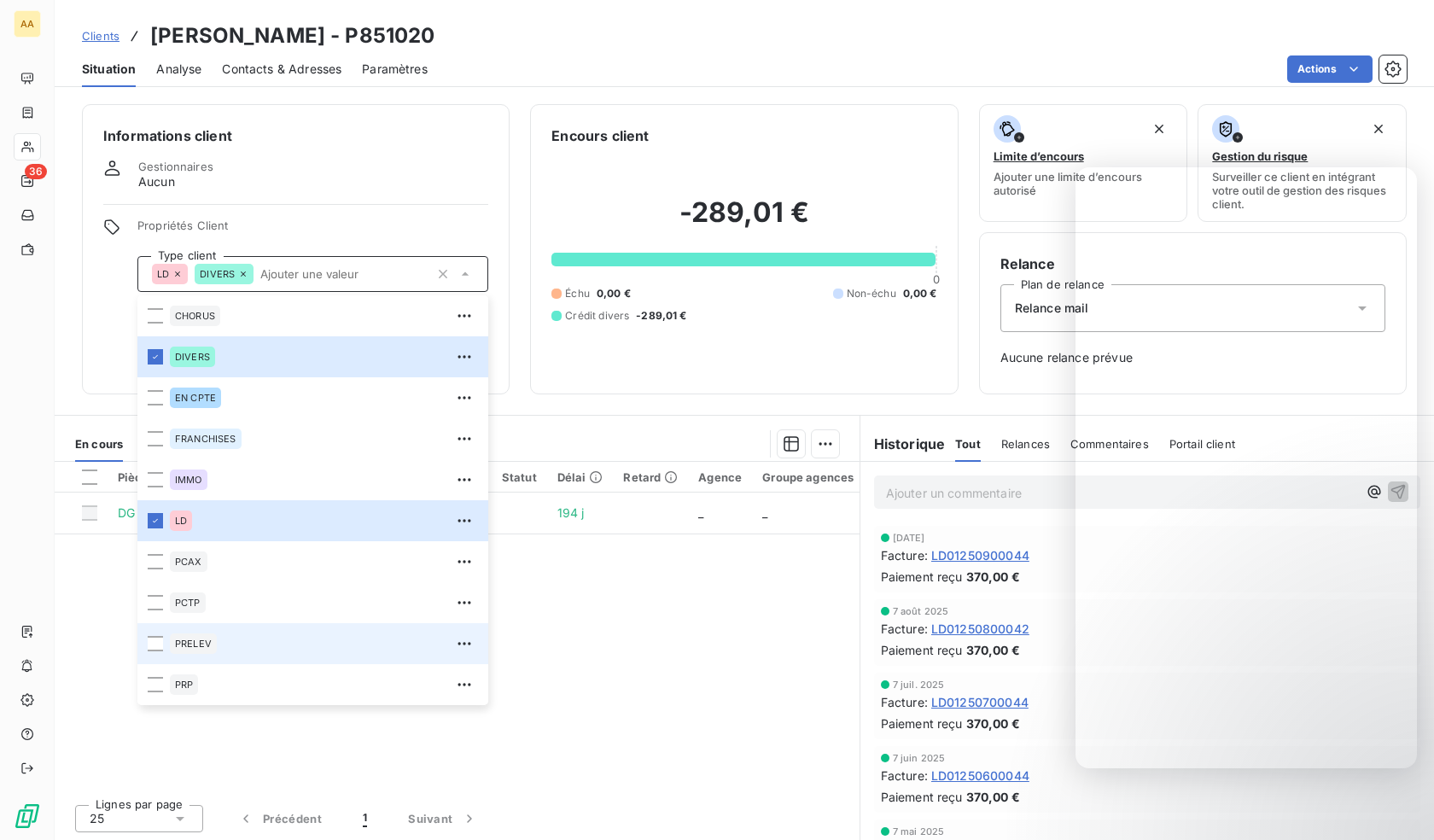
drag, startPoint x: 204, startPoint y: 637, endPoint x: 157, endPoint y: 636, distance: 47.0
click at [204, 636] on div "PRELEV" at bounding box center [193, 644] width 47 height 21
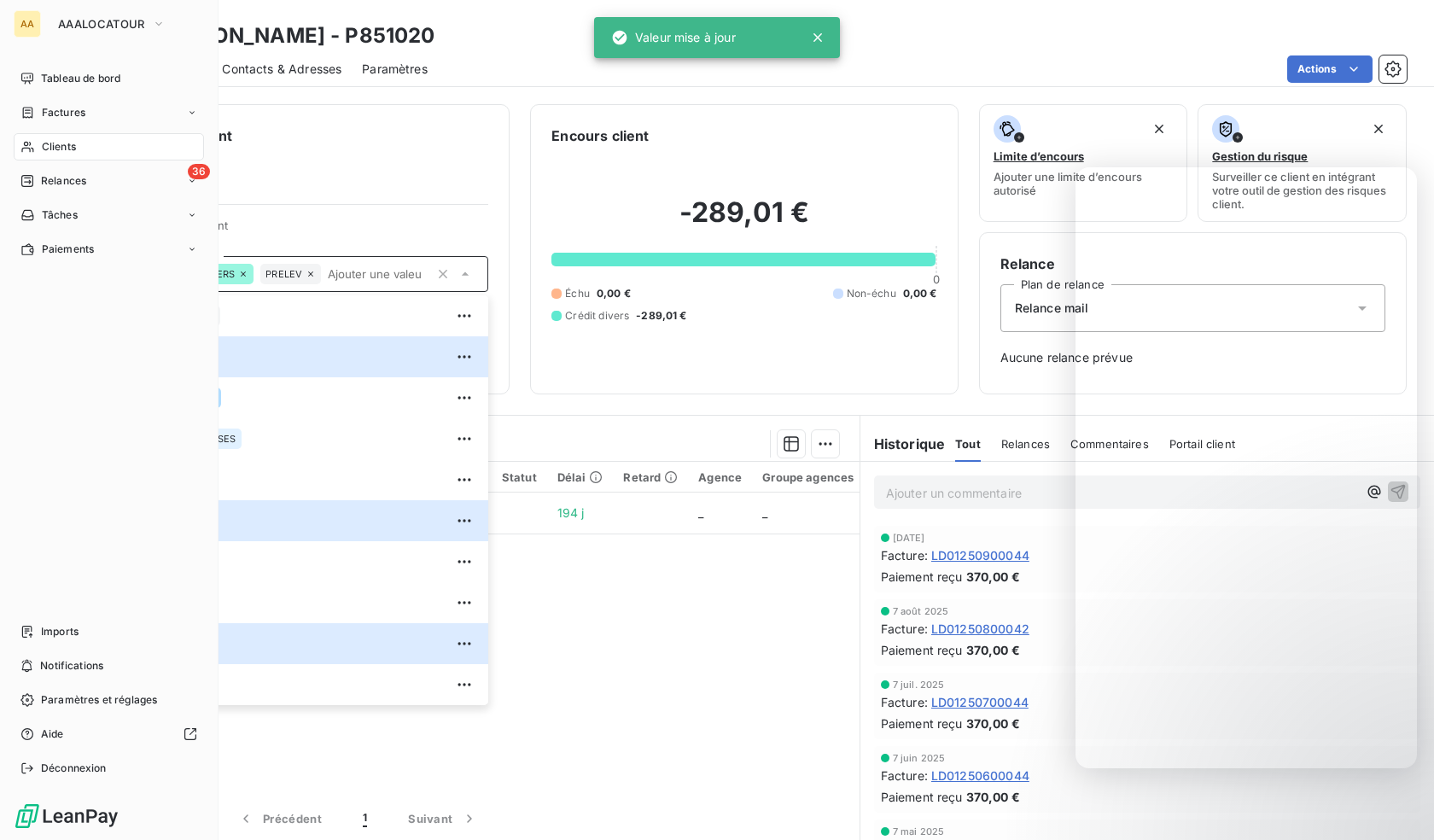
click at [27, 143] on icon at bounding box center [27, 146] width 14 height 13
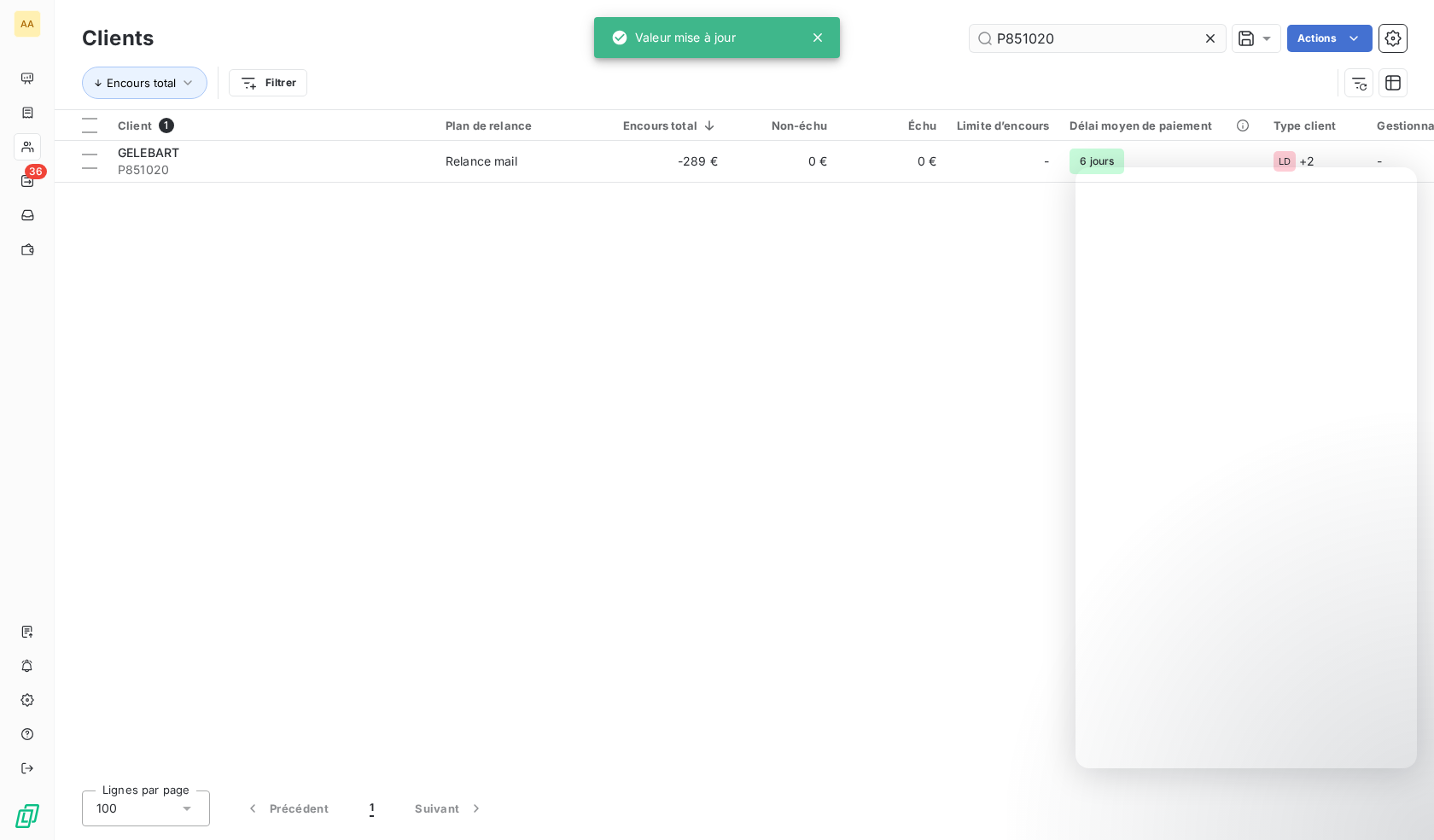
click at [1127, 36] on input "P851020" at bounding box center [1097, 38] width 256 height 27
drag, startPoint x: 1127, startPoint y: 36, endPoint x: 1113, endPoint y: 36, distance: 14.0
click at [1126, 36] on input "P851020" at bounding box center [1097, 38] width 256 height 27
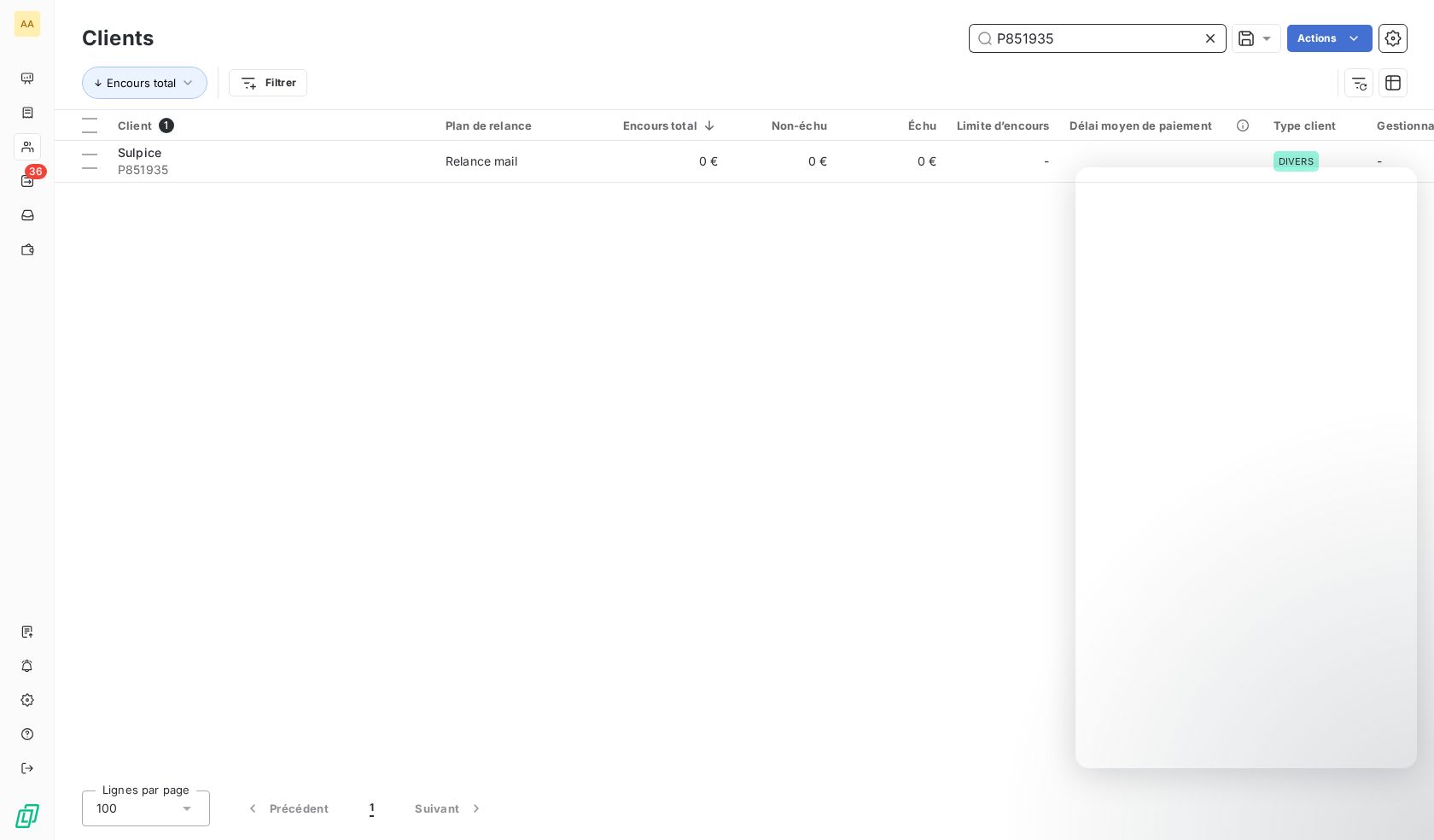
click at [1104, 35] on input "P851935" at bounding box center [1097, 38] width 256 height 27
click at [1104, 36] on input "P851935" at bounding box center [1097, 38] width 256 height 27
paste input "4323"
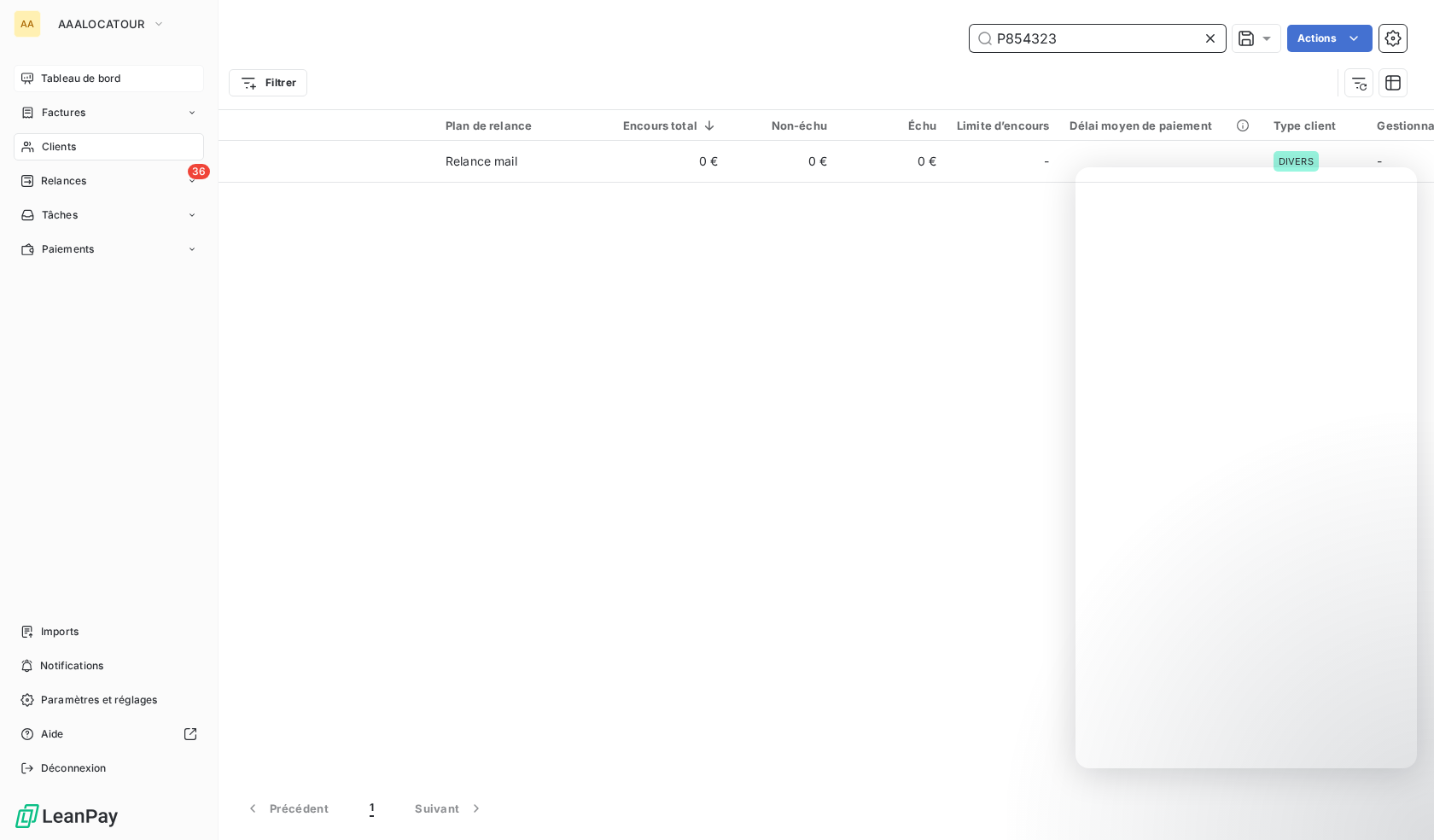
type input "P854323"
click at [32, 85] on icon at bounding box center [27, 78] width 13 height 13
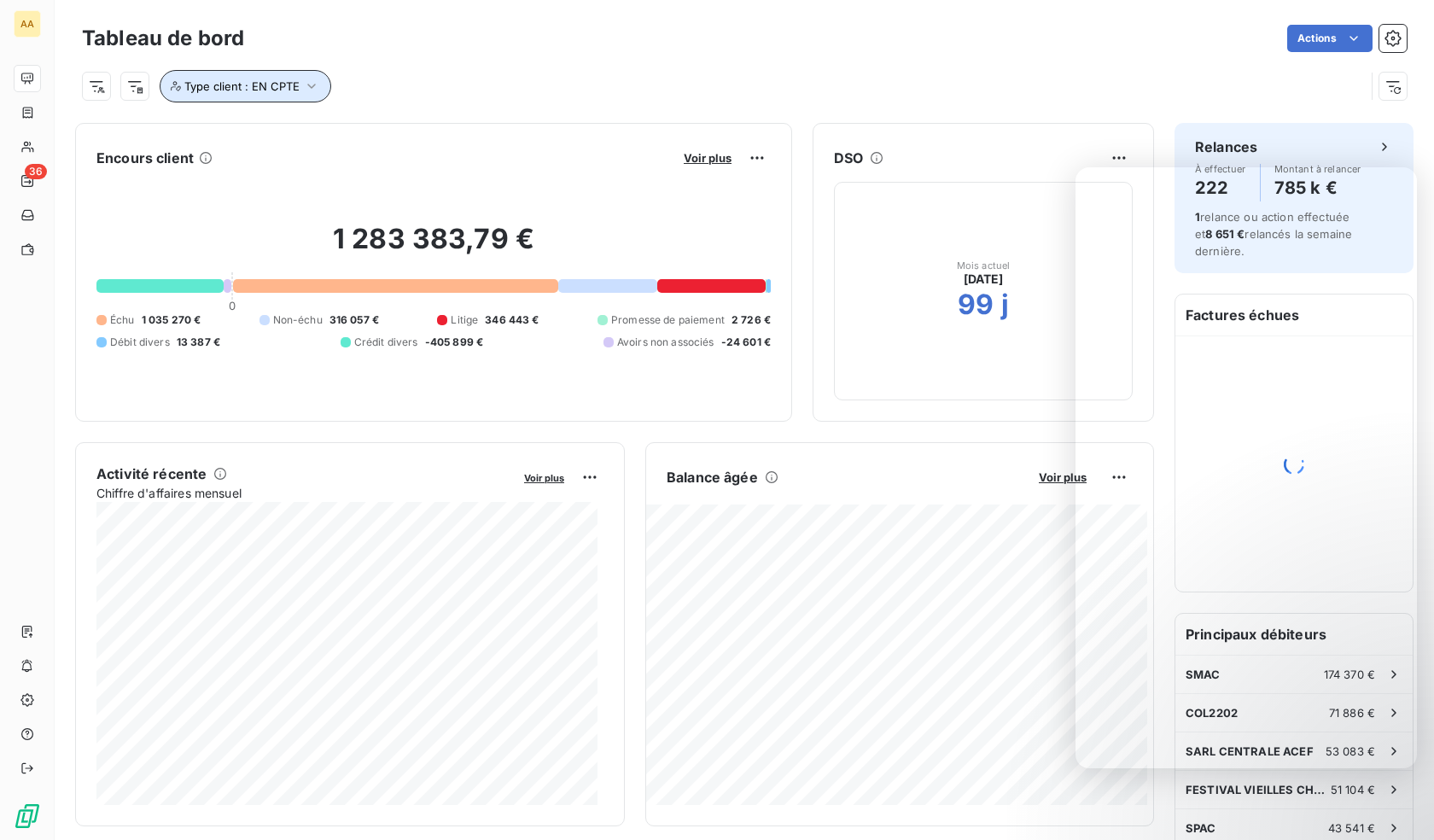
click at [285, 86] on span "Type client : EN CPTE" at bounding box center [242, 86] width 115 height 13
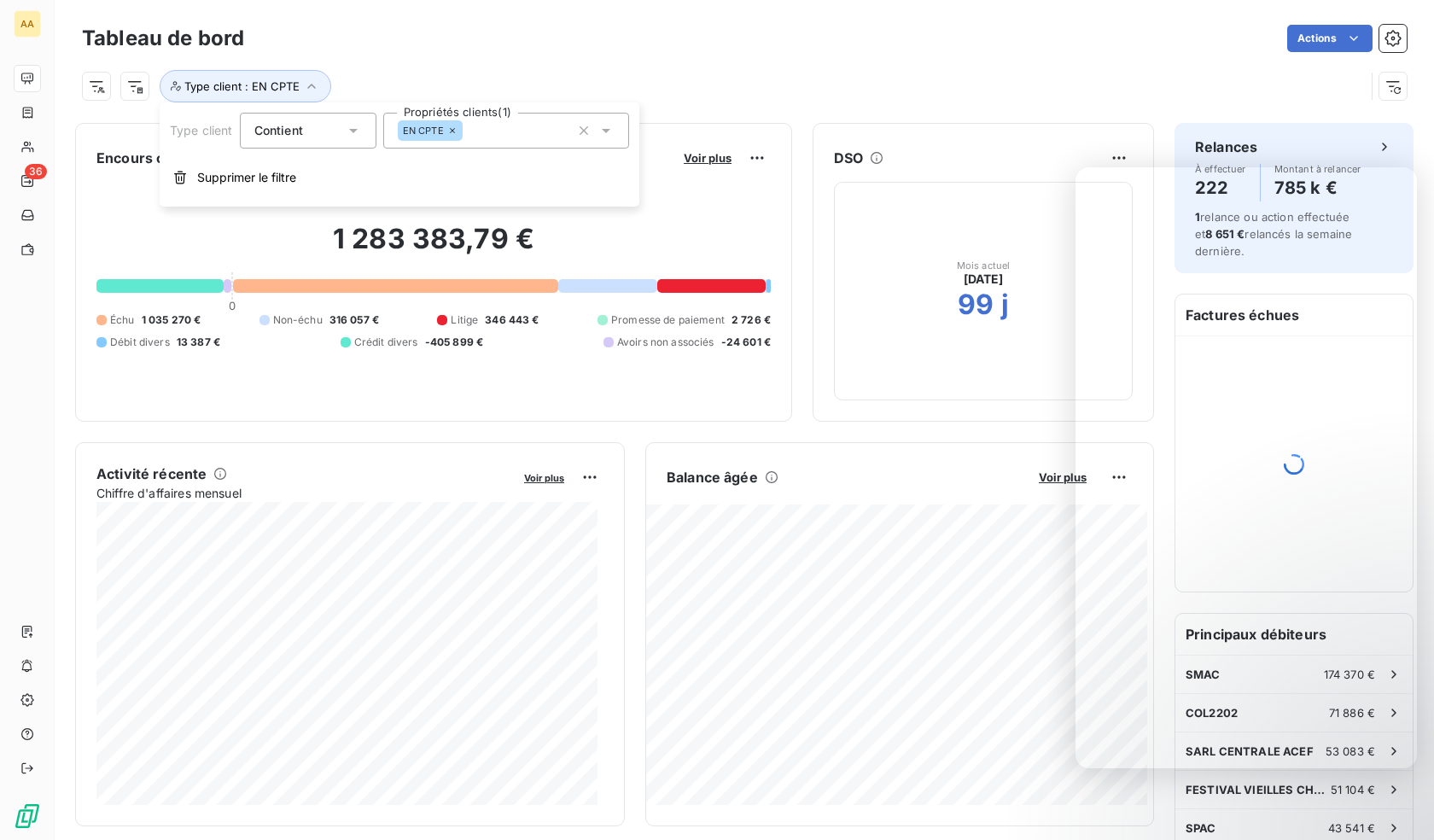
click at [451, 133] on icon at bounding box center [452, 130] width 10 height 10
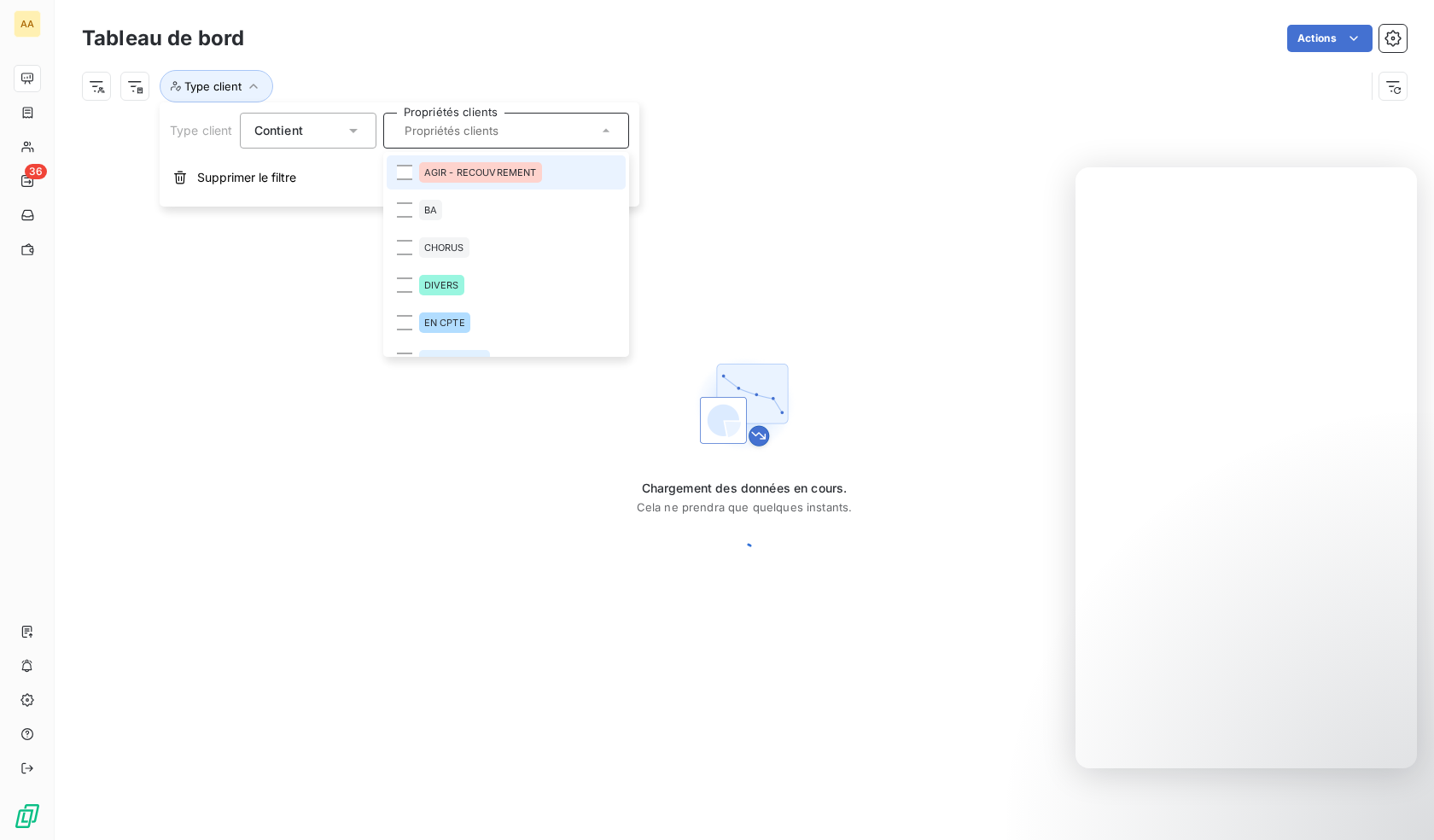
drag, startPoint x: 496, startPoint y: 159, endPoint x: 492, endPoint y: 140, distance: 19.4
click at [495, 157] on li "AGIR - RECOUVREMENT" at bounding box center [505, 173] width 239 height 34
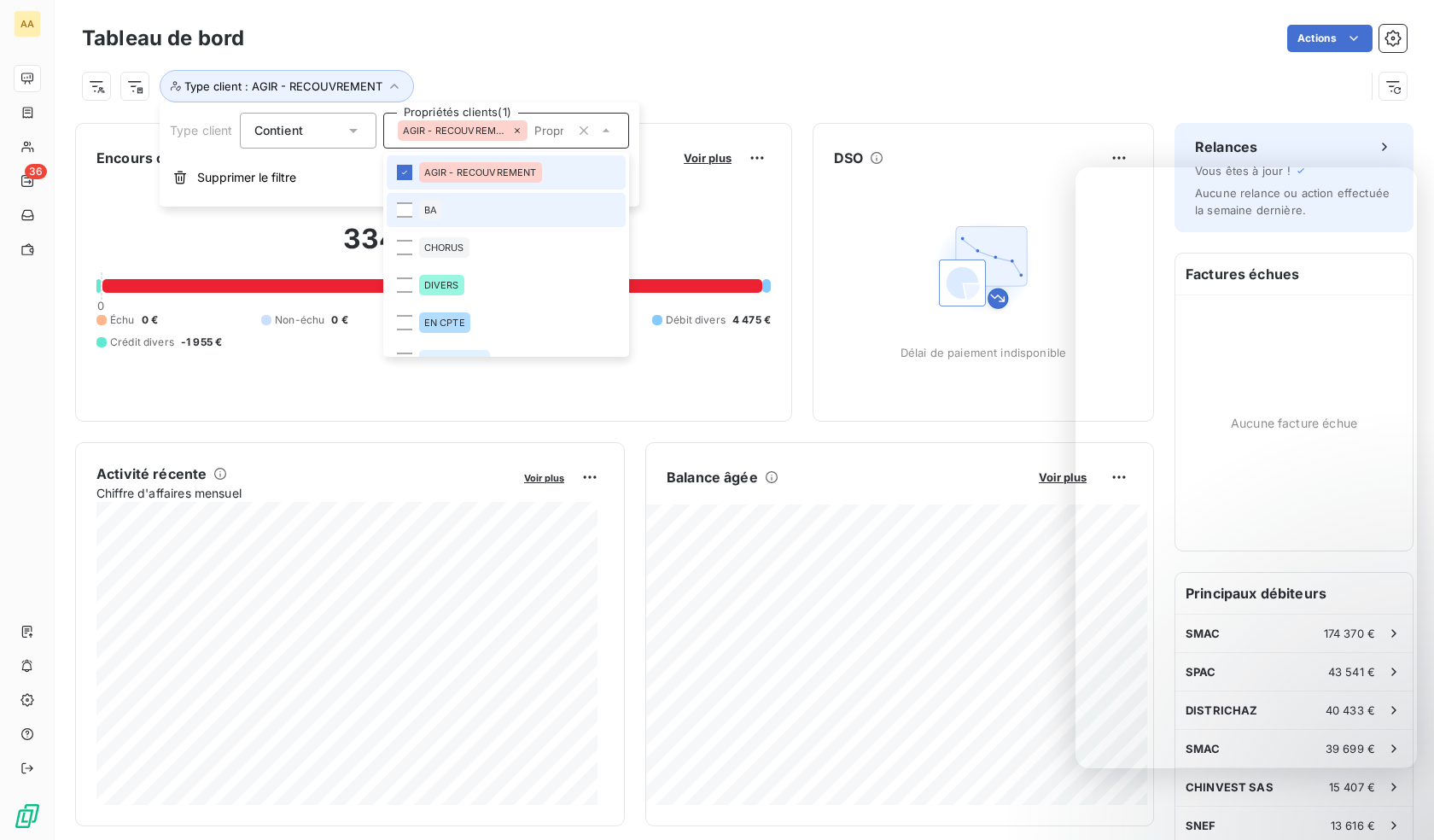
click at [470, 175] on span "AGIR - RECOUVREMENT" at bounding box center [480, 172] width 112 height 10
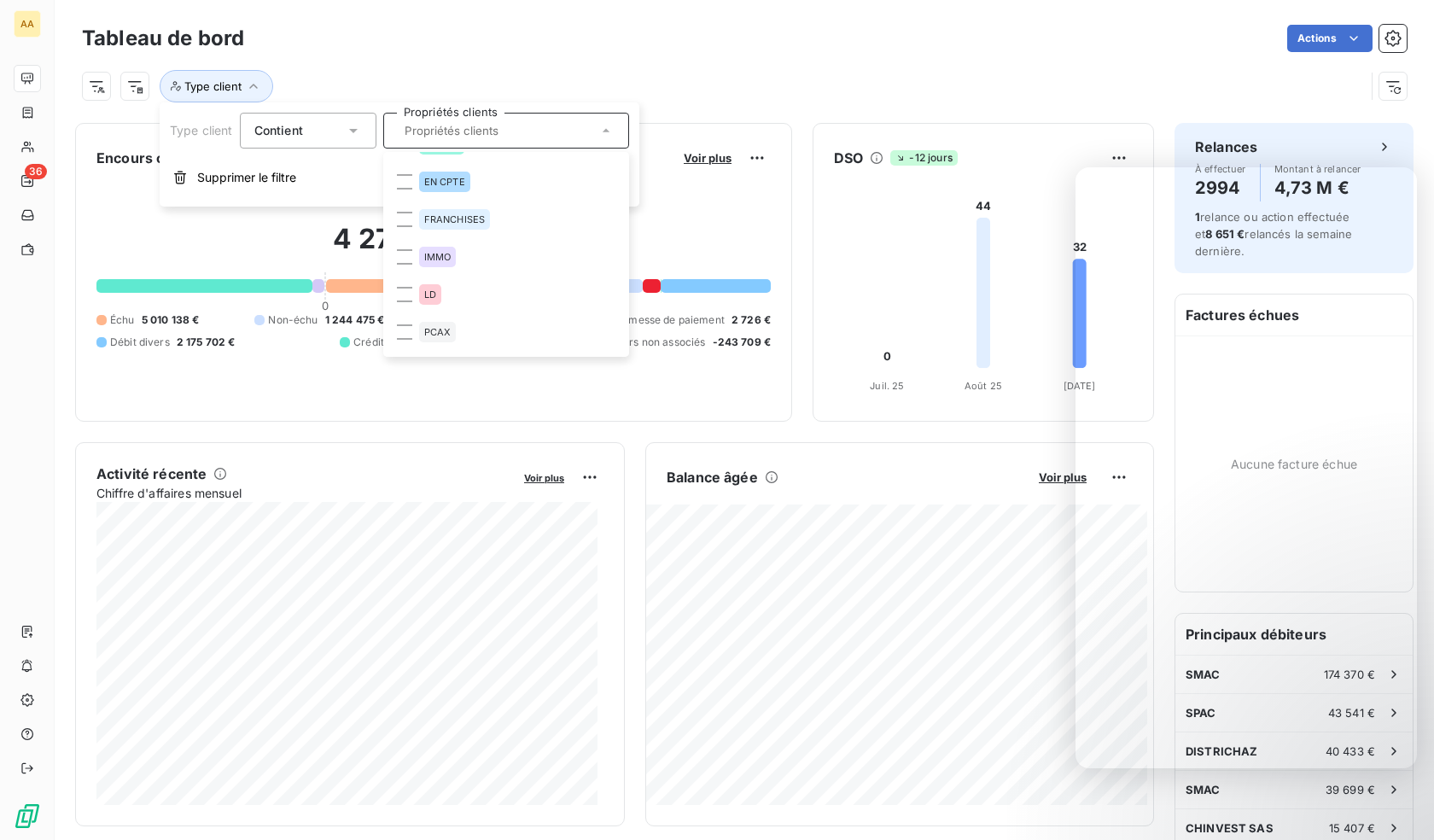
scroll to position [249, 0]
click at [467, 308] on li "PRELEV" at bounding box center [505, 299] width 239 height 34
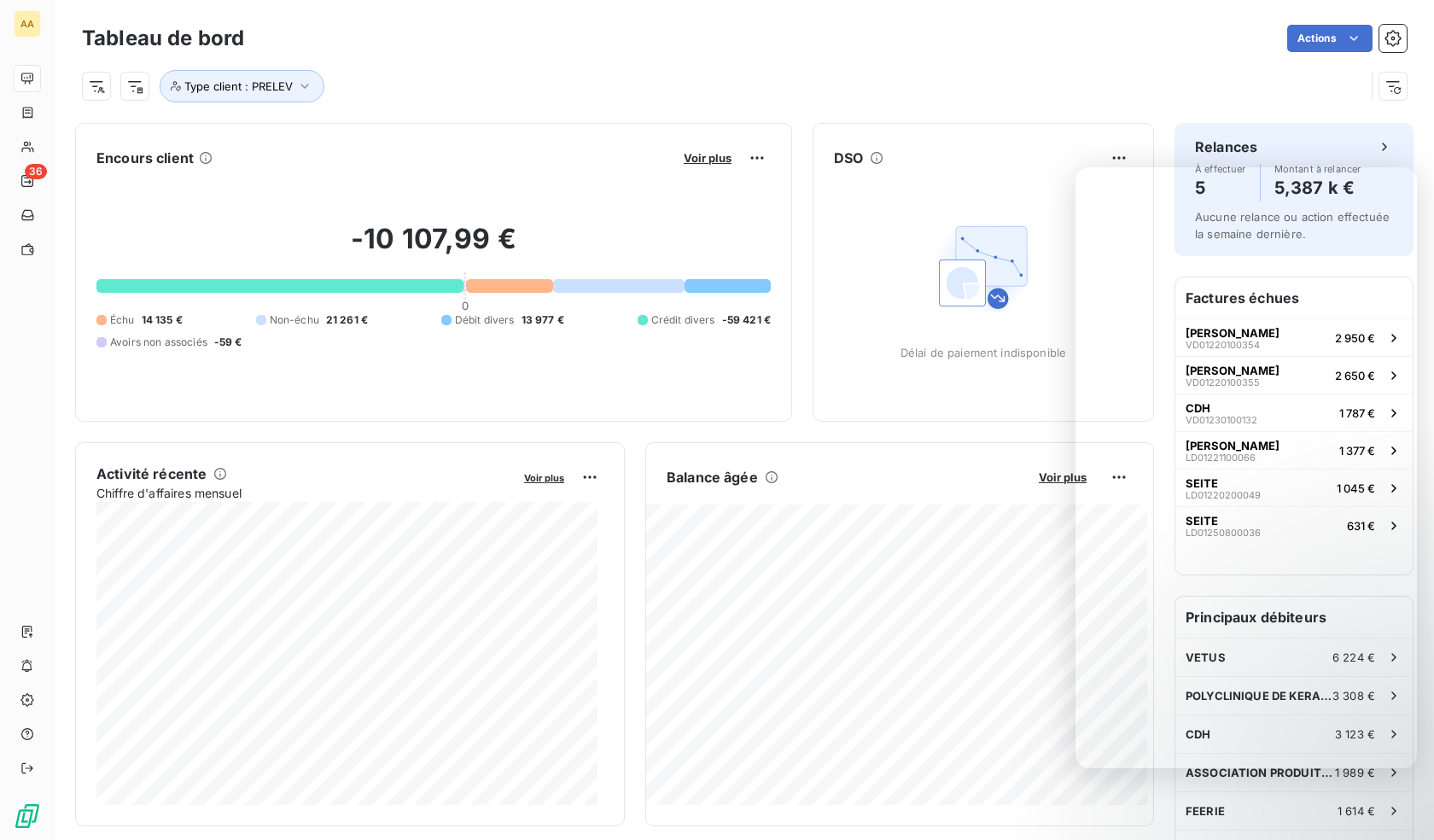
click at [269, 240] on h2 "-10 107,99 €" at bounding box center [433, 247] width 674 height 51
click at [690, 155] on span "Voir plus" at bounding box center [707, 157] width 48 height 13
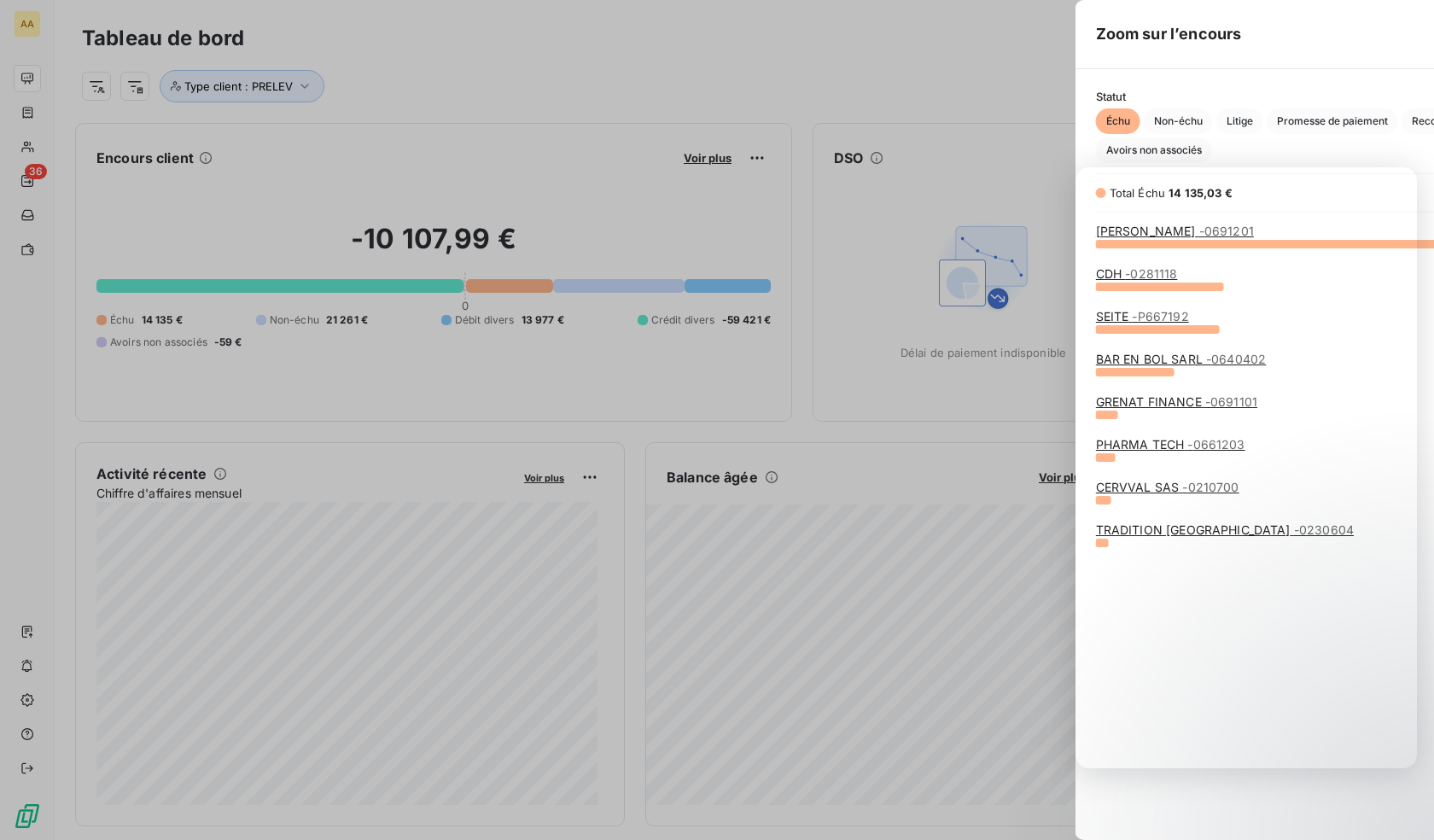
scroll to position [584, 643]
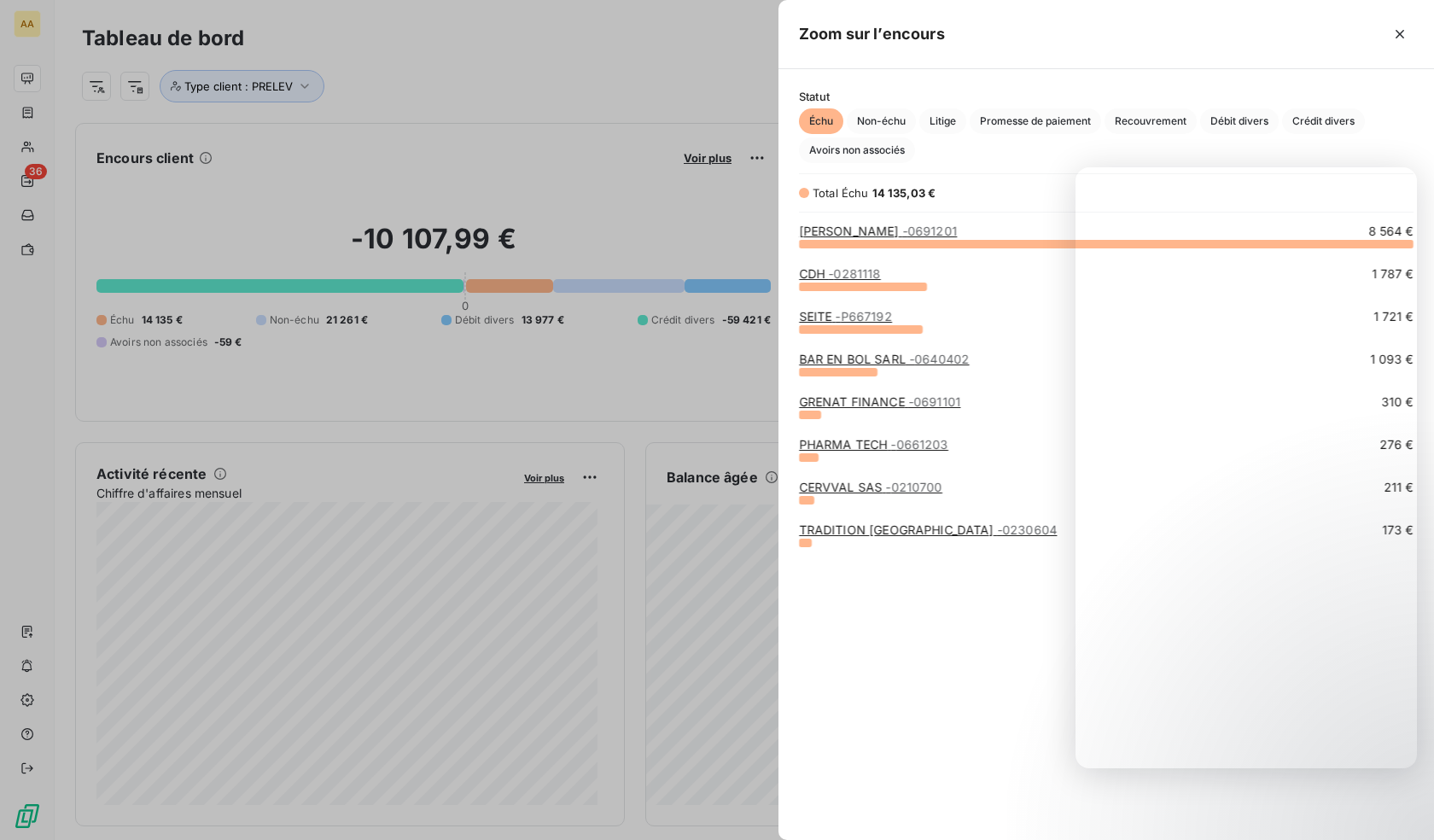
click at [879, 620] on div "COQUARD YOHANN - 0691201 8 564 € CDH - 0281118 1 787 € SEITE - P667192 1 721 € …" at bounding box center [1106, 520] width 655 height 597
click at [627, 362] on div at bounding box center [717, 420] width 1434 height 840
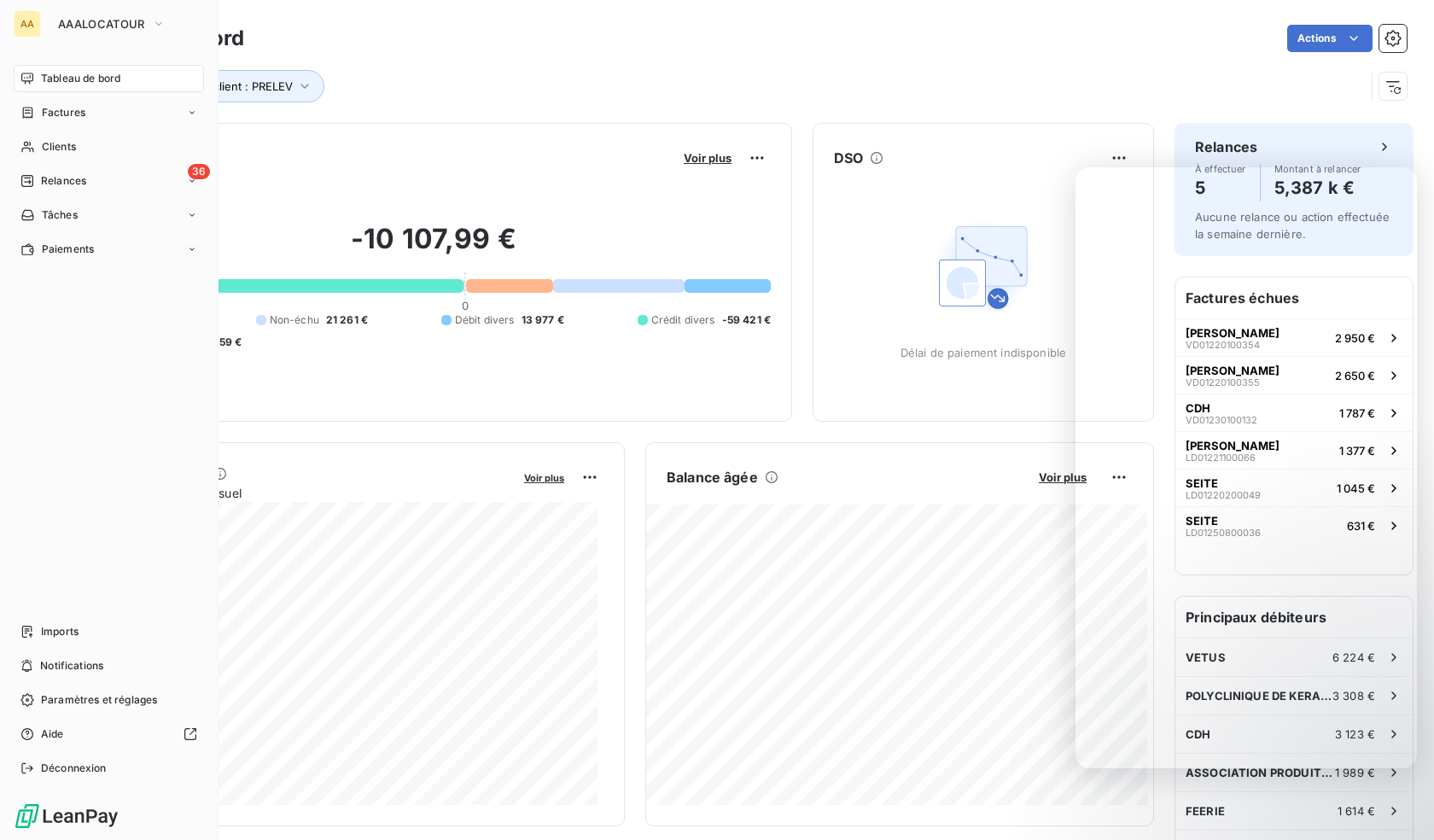
click at [38, 78] on div "Tableau de bord" at bounding box center [108, 78] width 190 height 27
